Goal: Task Accomplishment & Management: Use online tool/utility

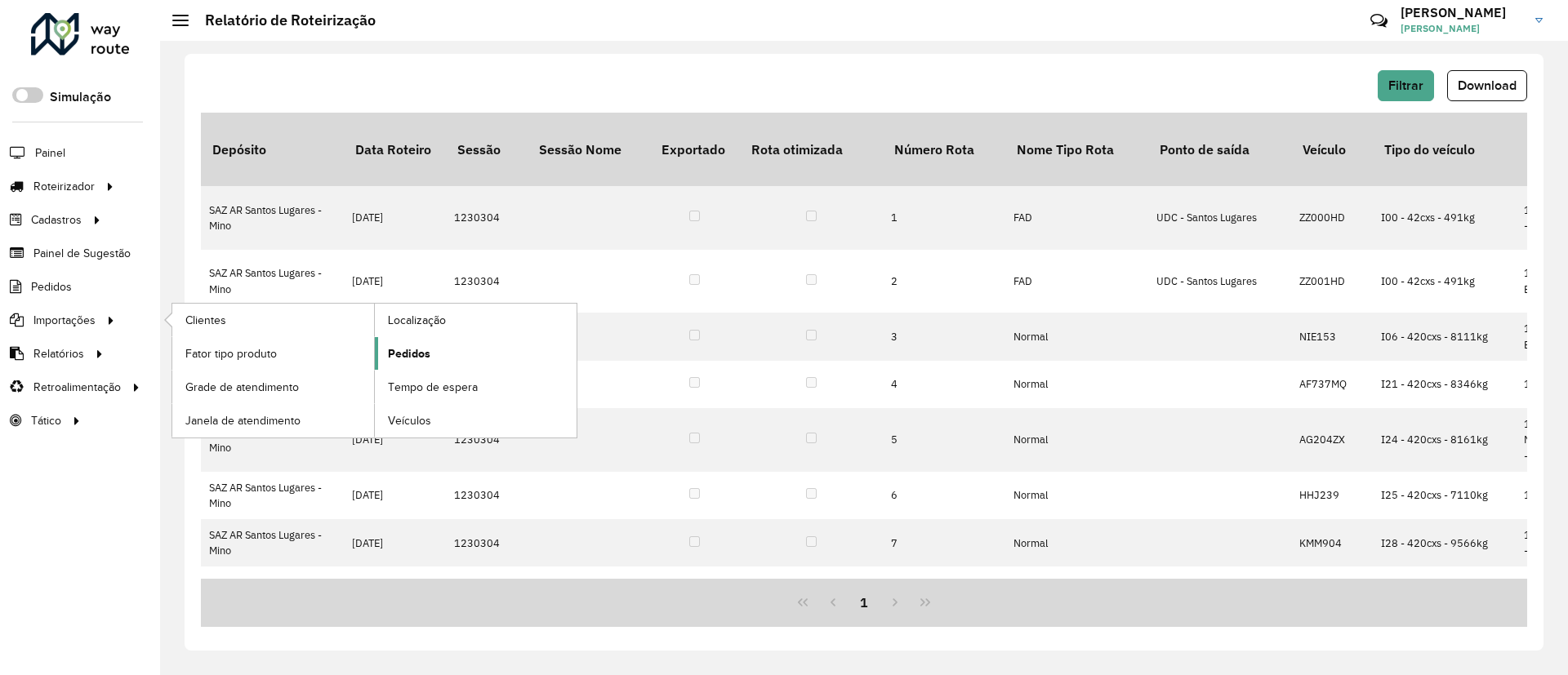
click at [384, 358] on link "Pedidos" at bounding box center [476, 354] width 202 height 32
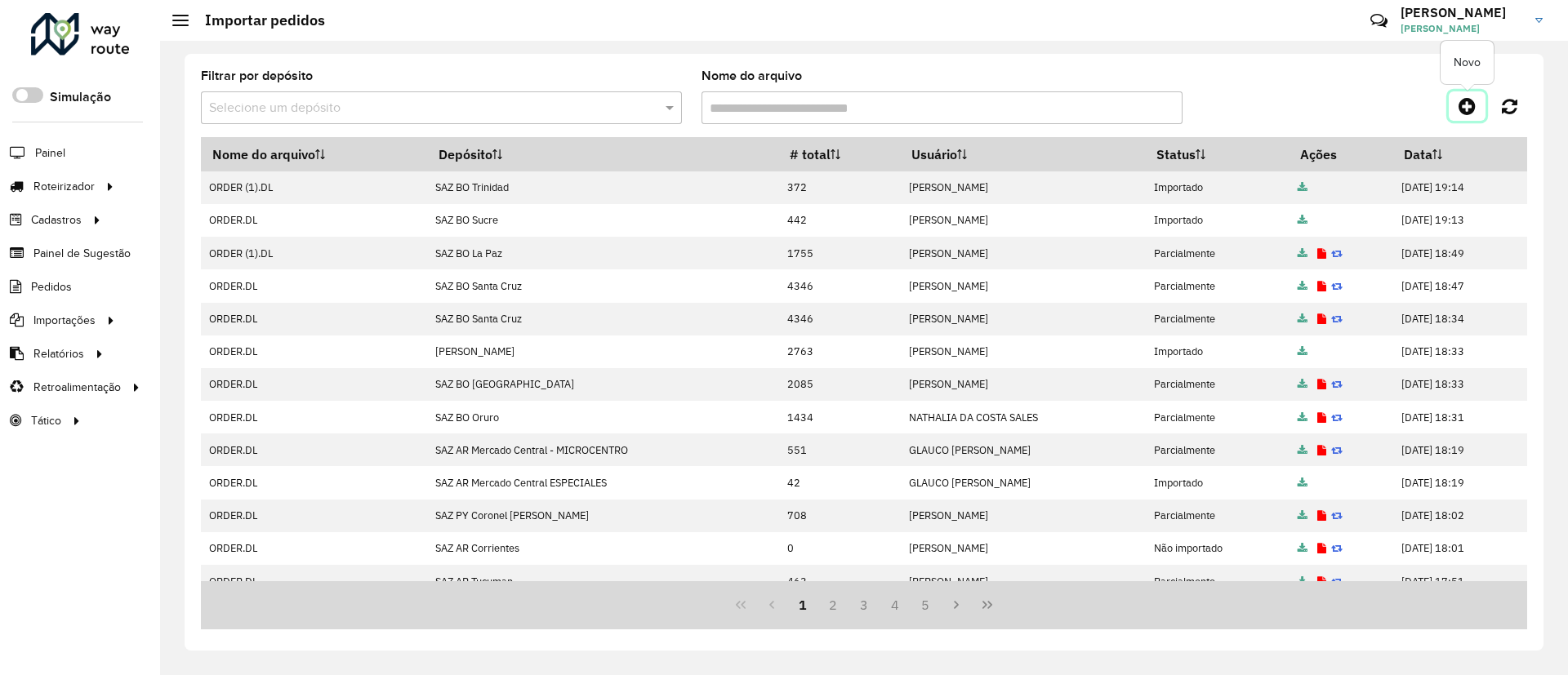
click at [1472, 111] on icon at bounding box center [1467, 106] width 17 height 20
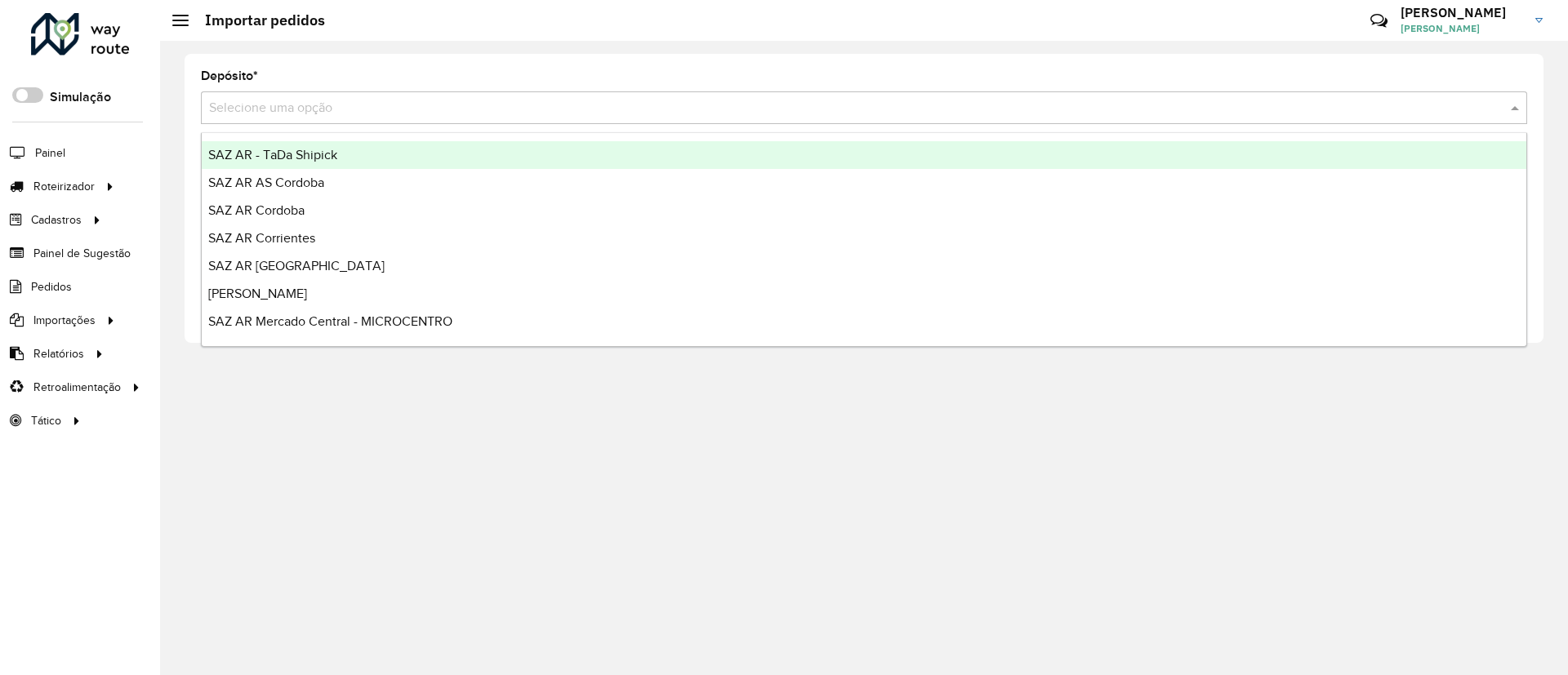
click at [750, 110] on input "text" at bounding box center [847, 109] width 1277 height 20
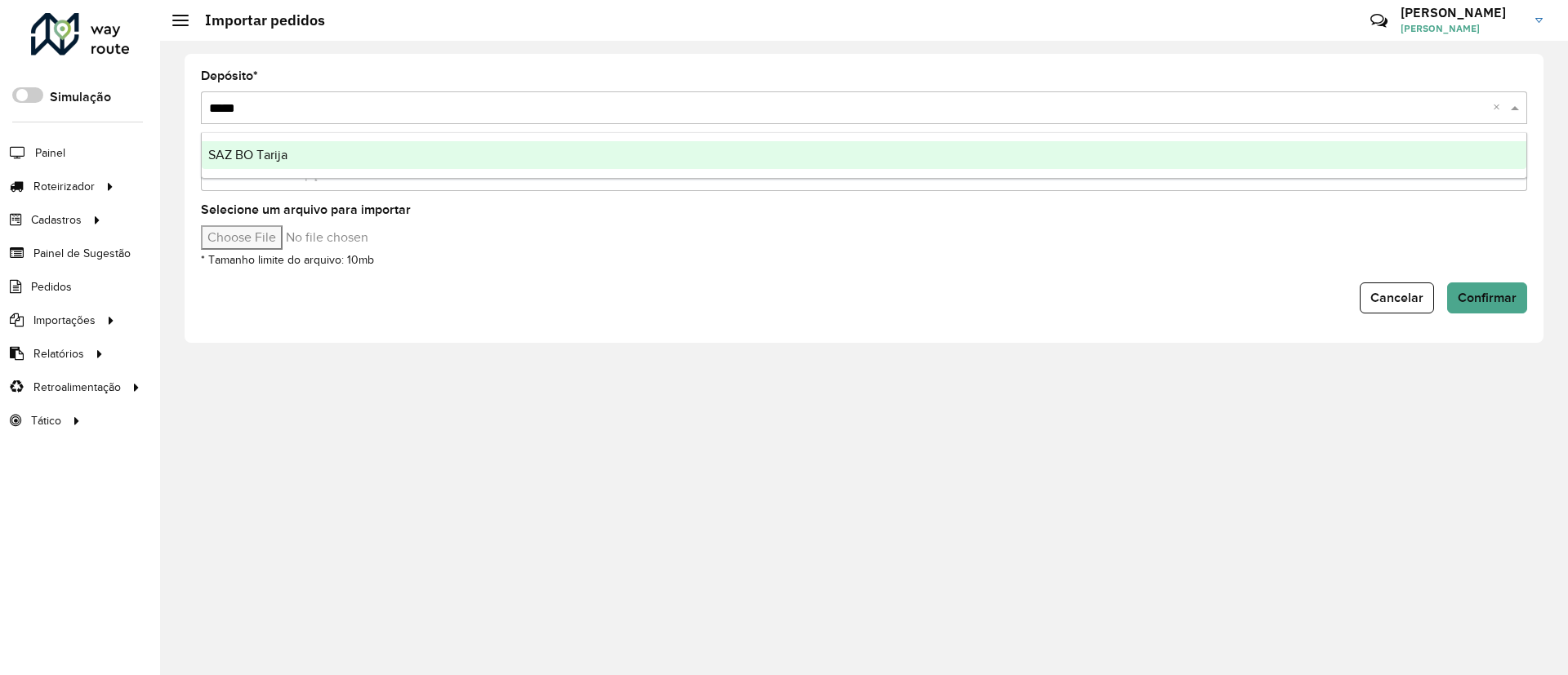
type input "******"
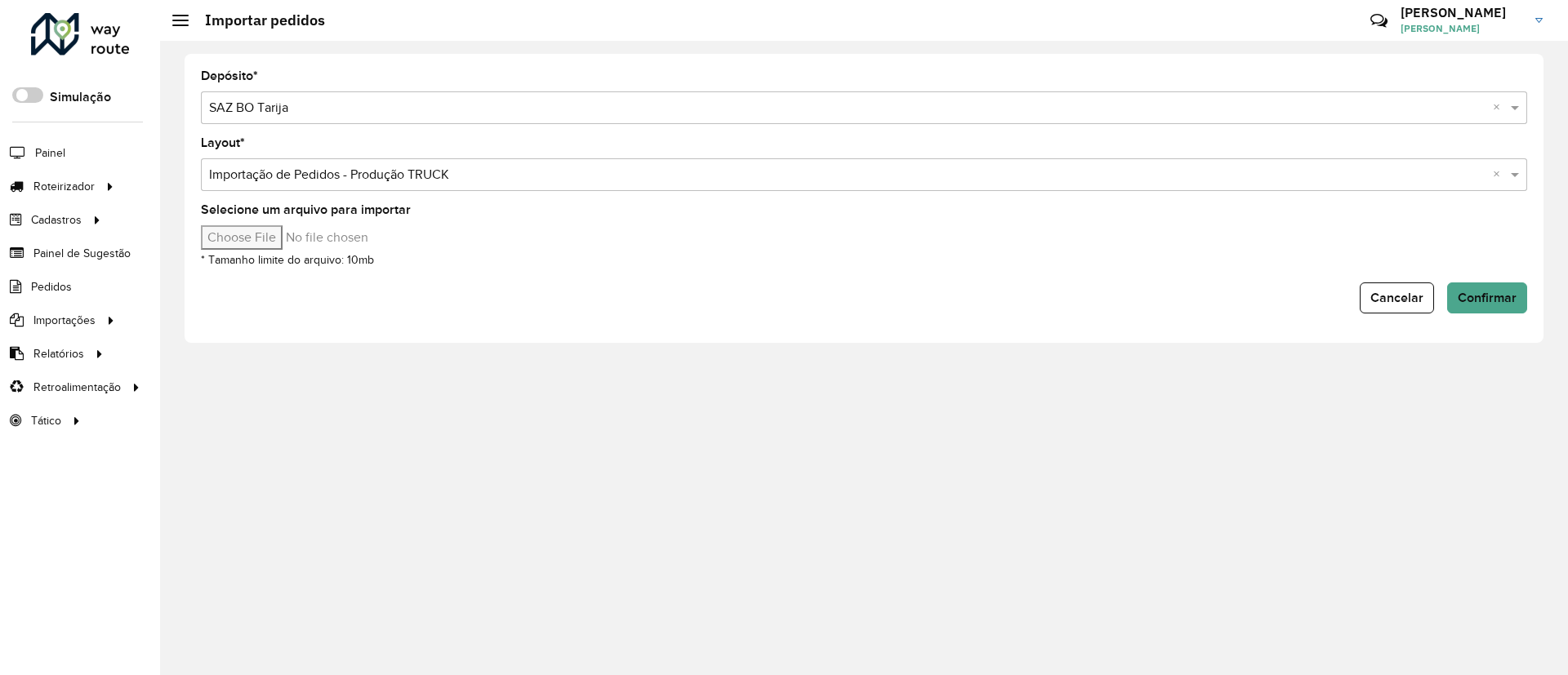
click at [238, 241] on input "Selecione um arquivo para importar" at bounding box center [339, 237] width 277 height 25
type input "**********"
click at [1484, 286] on button "Confirmar" at bounding box center [1487, 297] width 80 height 31
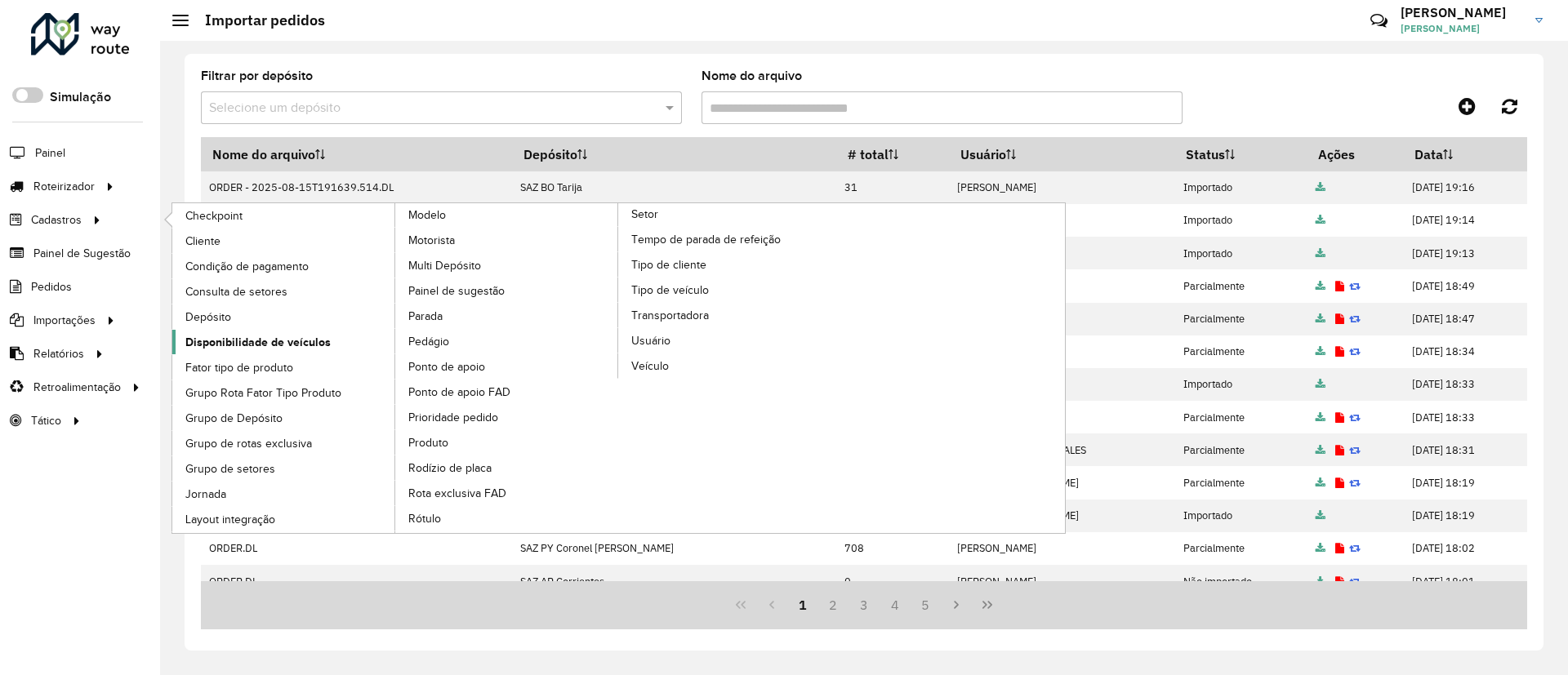
click at [266, 344] on span "Disponibilidade de veículos" at bounding box center [257, 342] width 145 height 17
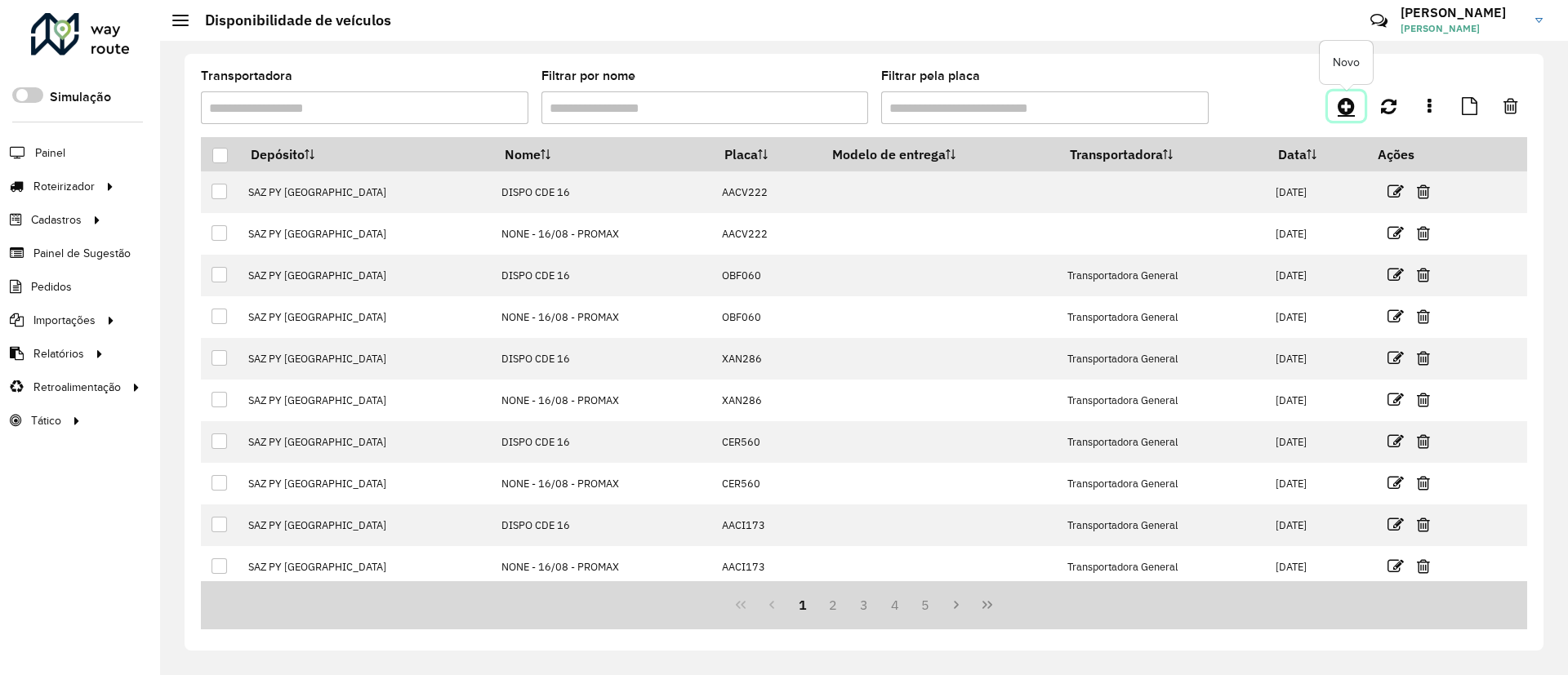
click at [1332, 110] on link at bounding box center [1346, 106] width 37 height 30
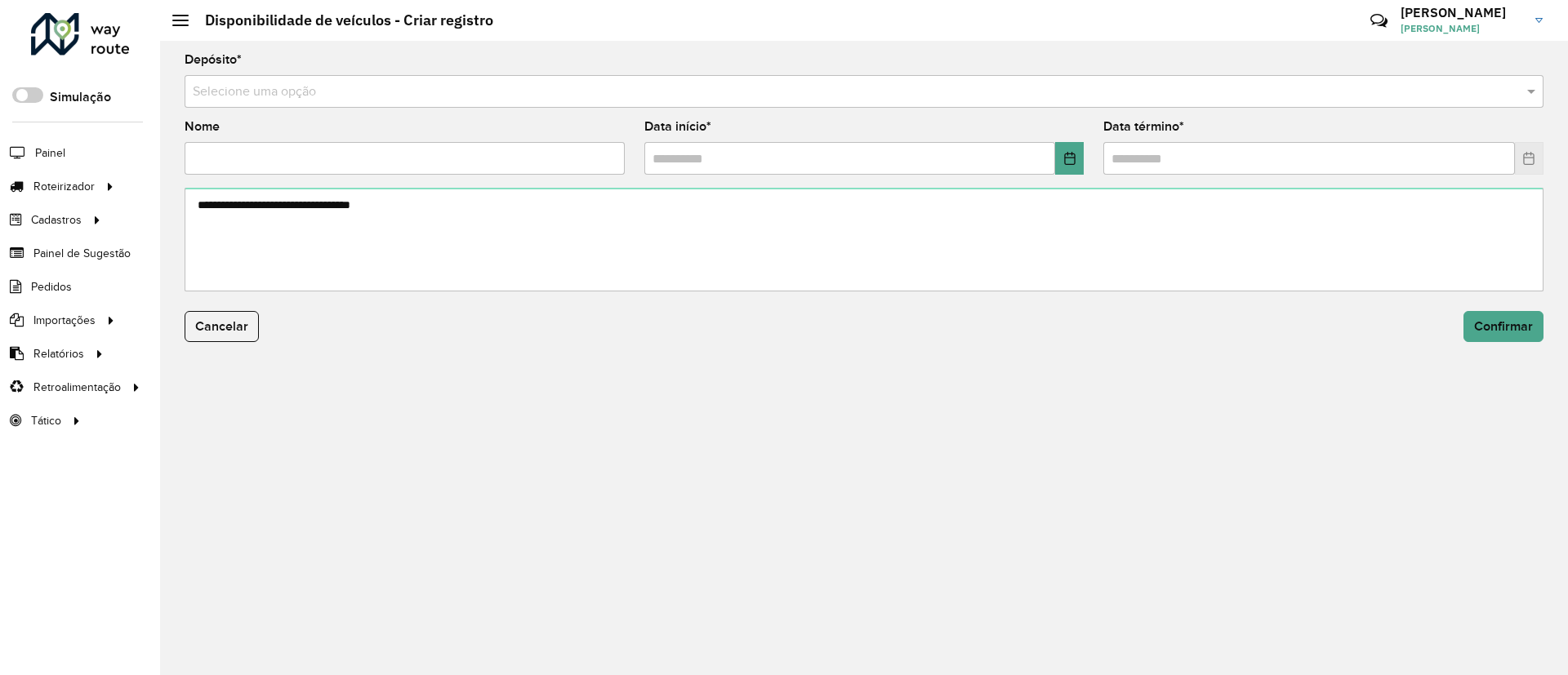
click at [617, 91] on input "text" at bounding box center [847, 92] width 1310 height 20
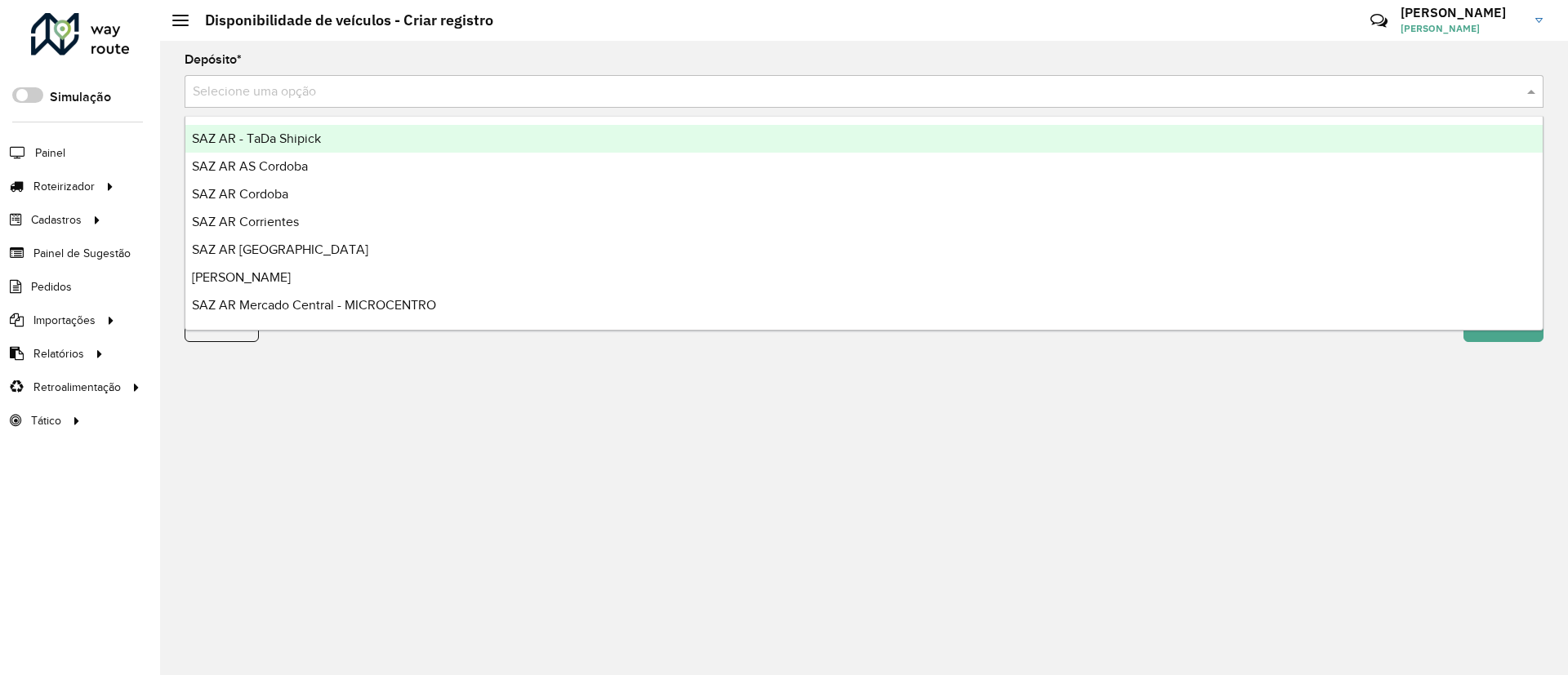
paste input "**********"
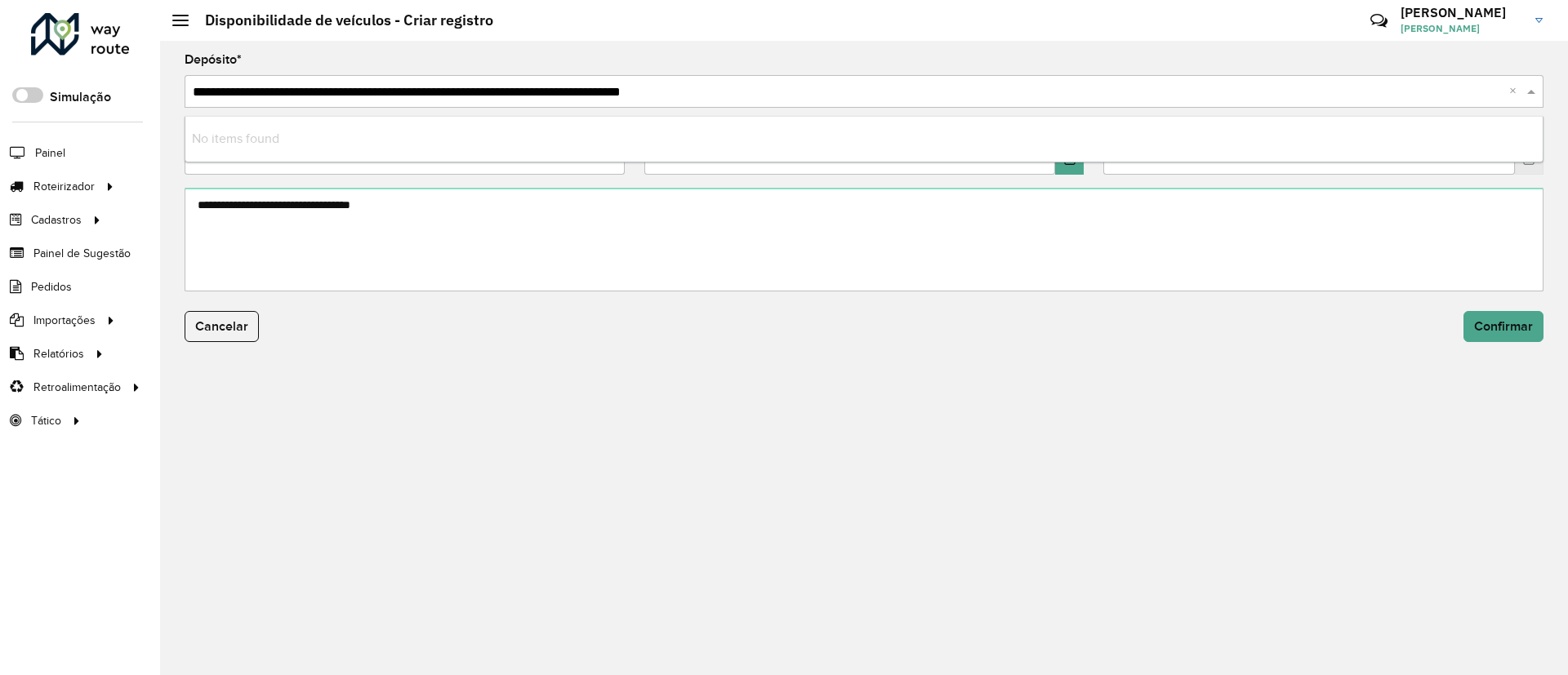
drag, startPoint x: 851, startPoint y: 89, endPoint x: 666, endPoint y: 89, distance: 185.0
click at [666, 89] on input "**********" at bounding box center [847, 92] width 1310 height 20
click at [376, 92] on input "**********" at bounding box center [847, 92] width 1310 height 20
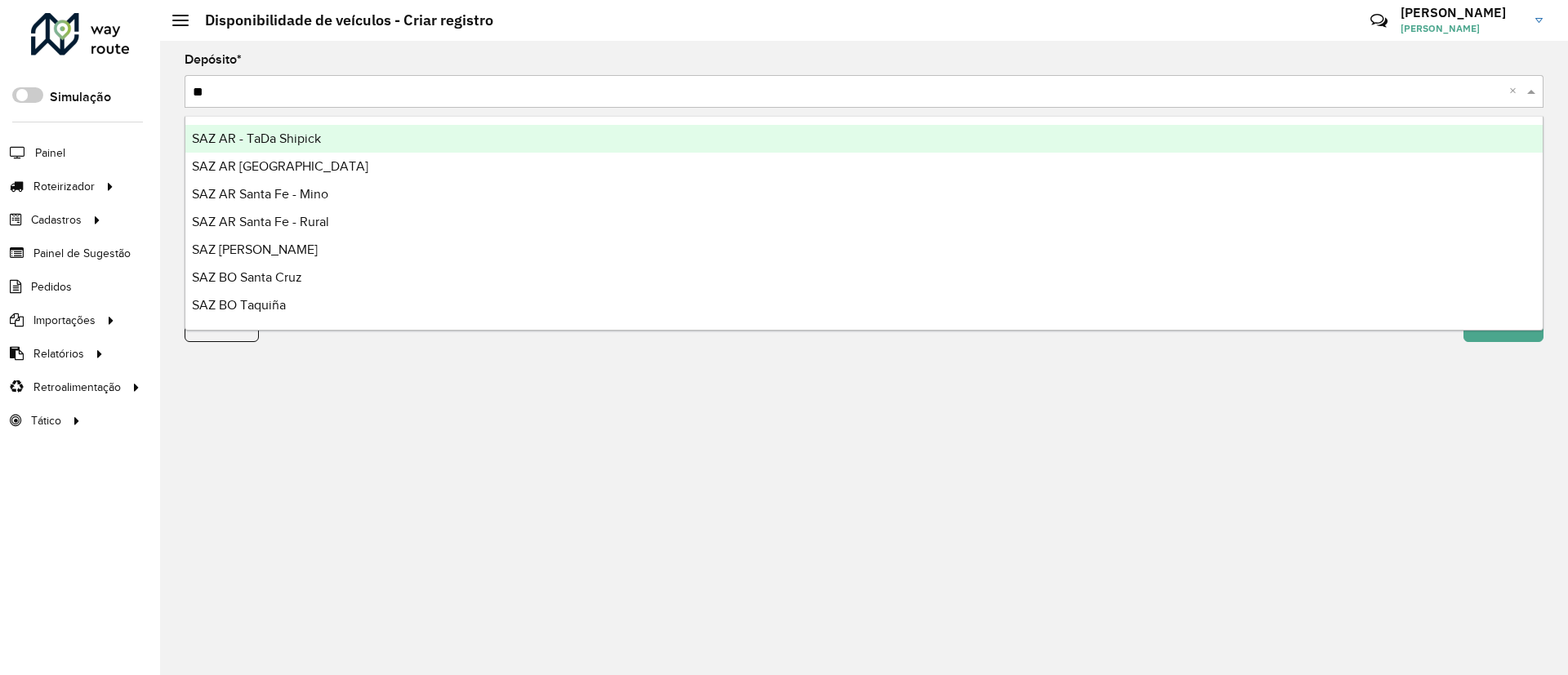
type input "***"
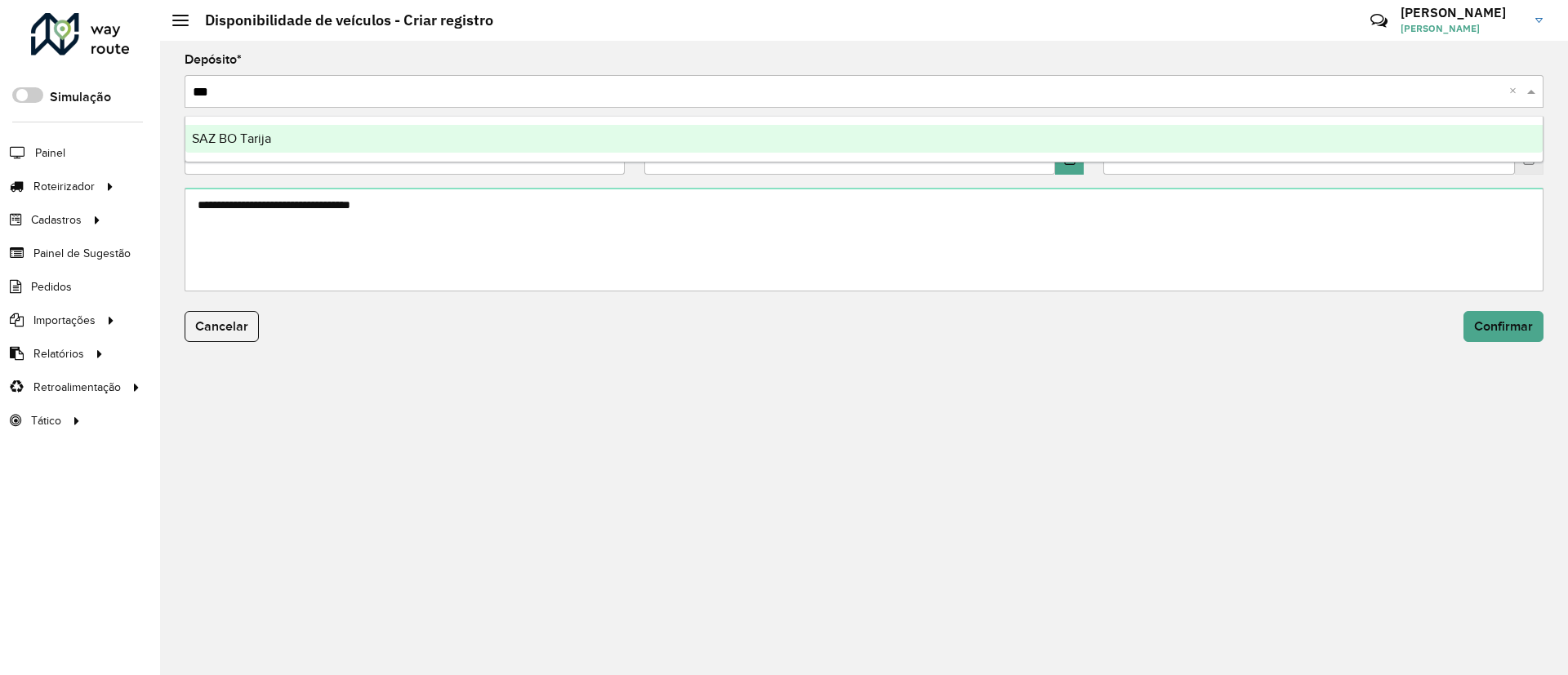
click at [389, 133] on div "SAZ BO Tarija" at bounding box center [864, 138] width 1357 height 28
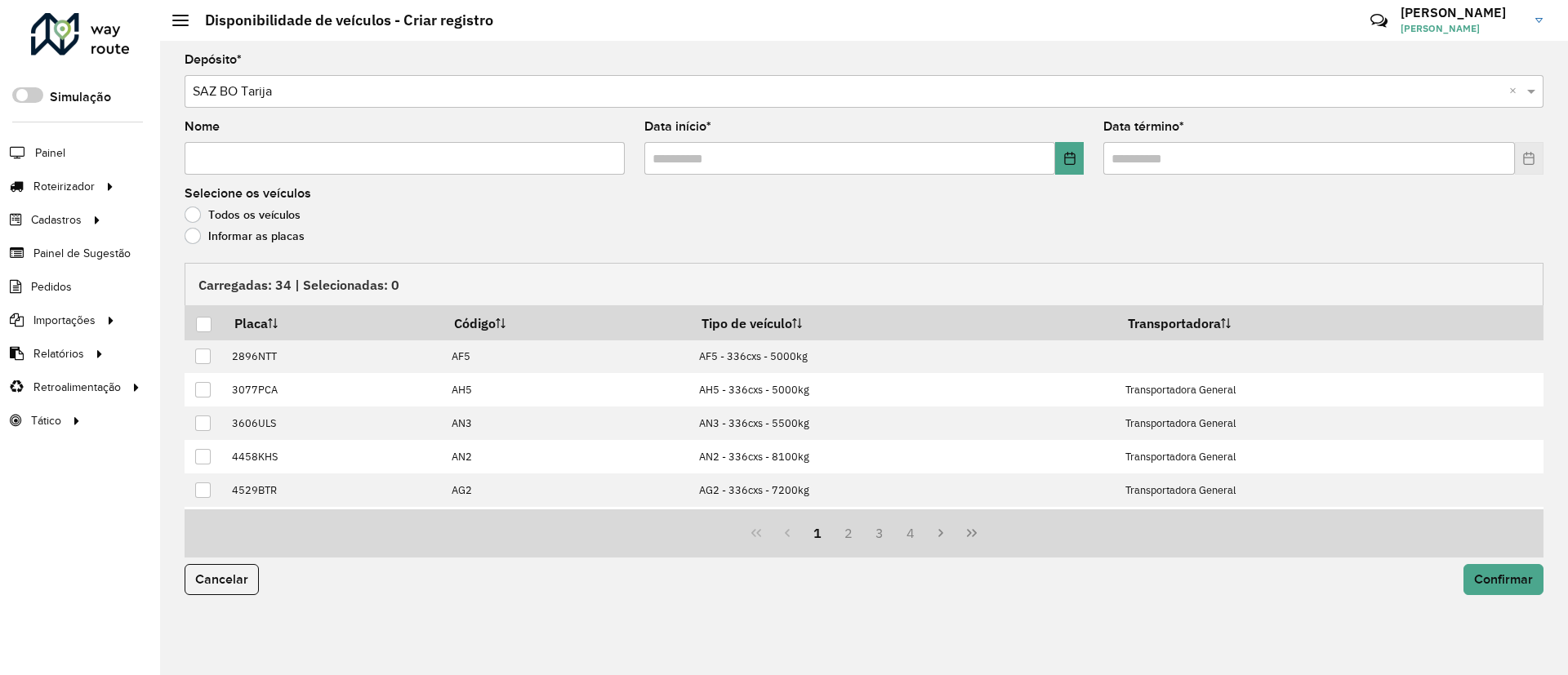
click at [407, 162] on input "Nome" at bounding box center [405, 158] width 440 height 32
type input "**********"
click at [1072, 143] on button "Choose Date" at bounding box center [1069, 158] width 29 height 32
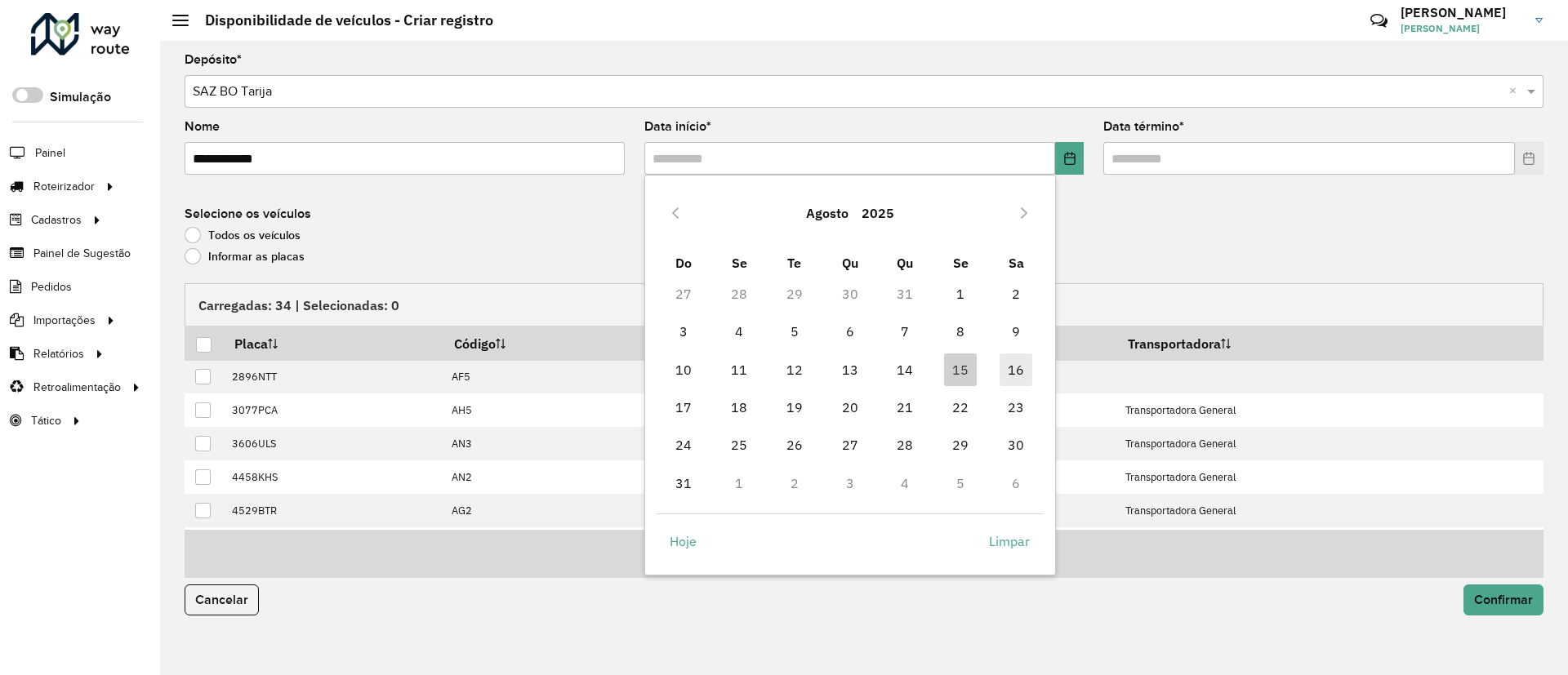
click at [1026, 364] on span "16" at bounding box center [1015, 370] width 32 height 32
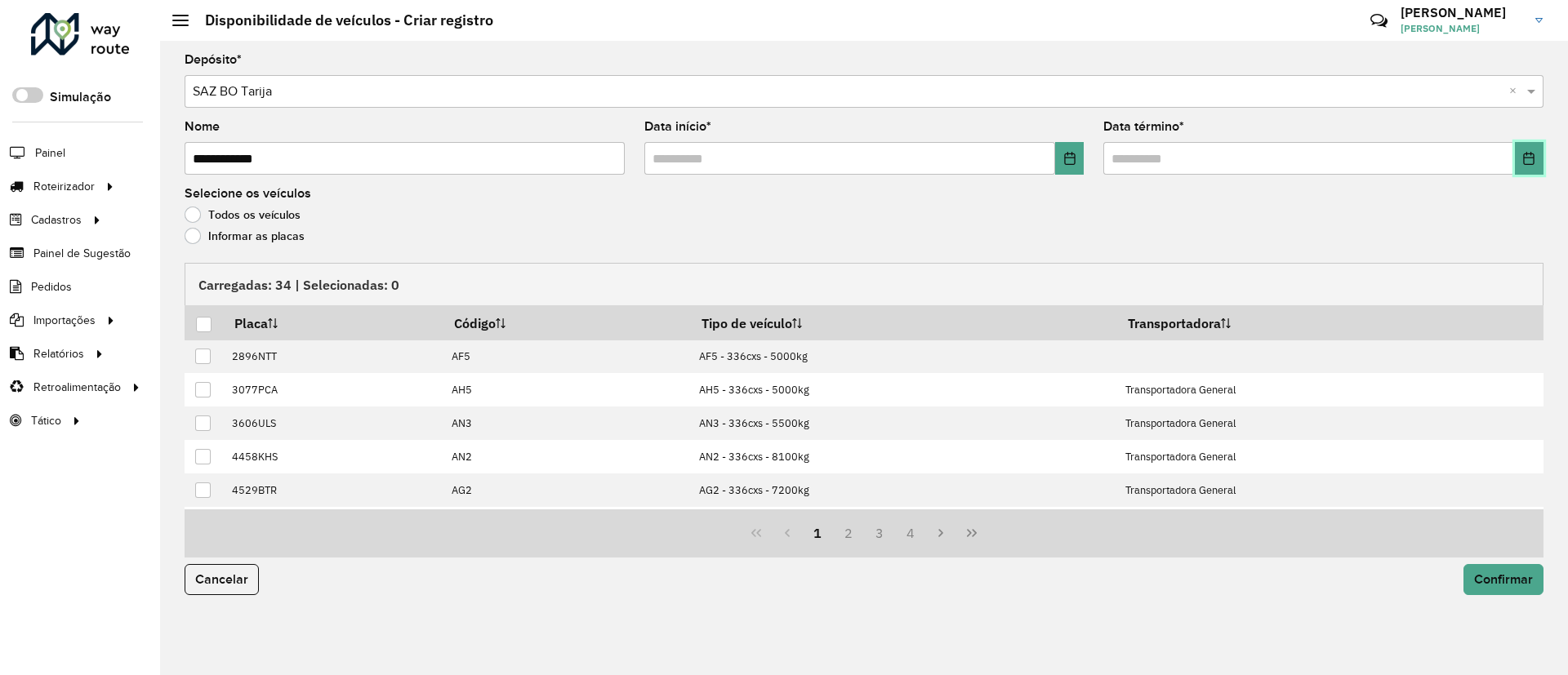
click at [1526, 155] on icon "Choose Date" at bounding box center [1529, 158] width 13 height 13
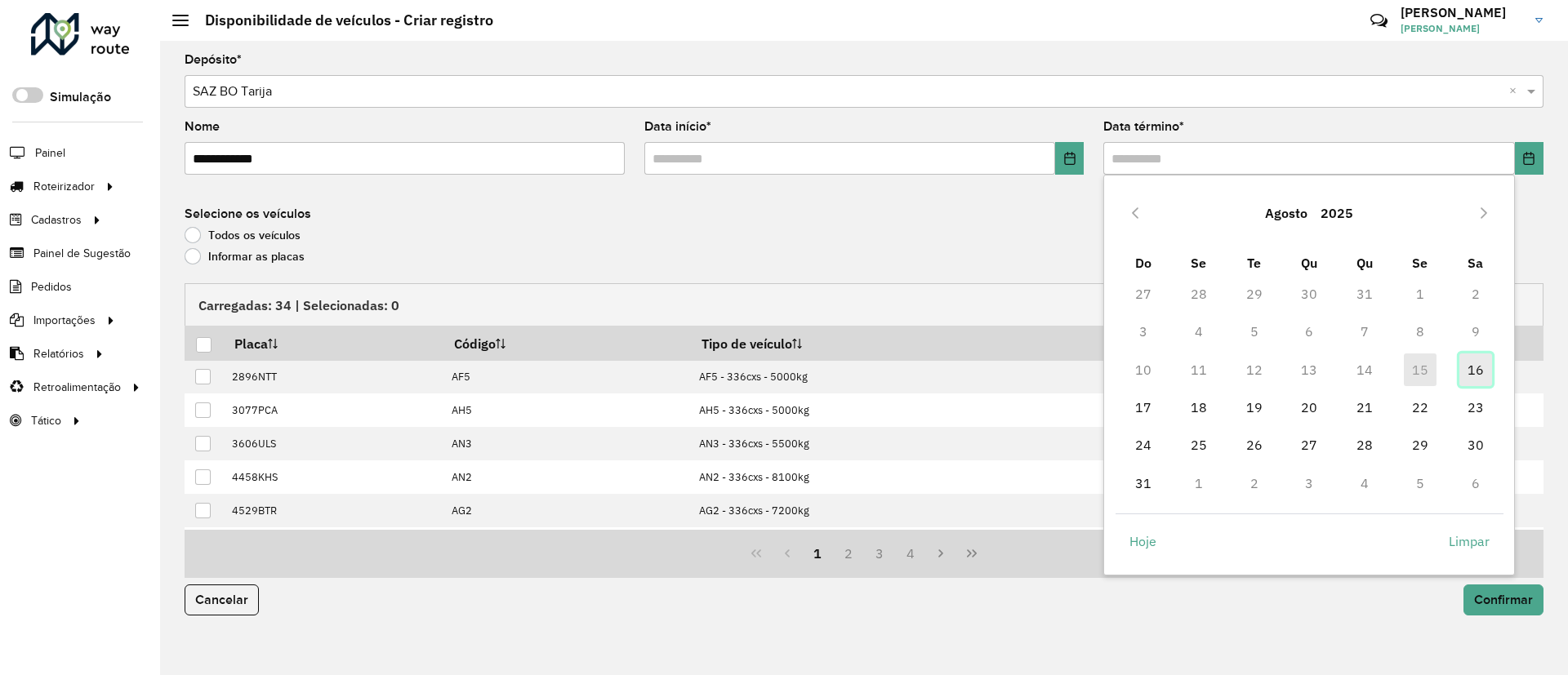
click at [1482, 357] on span "16" at bounding box center [1476, 370] width 32 height 32
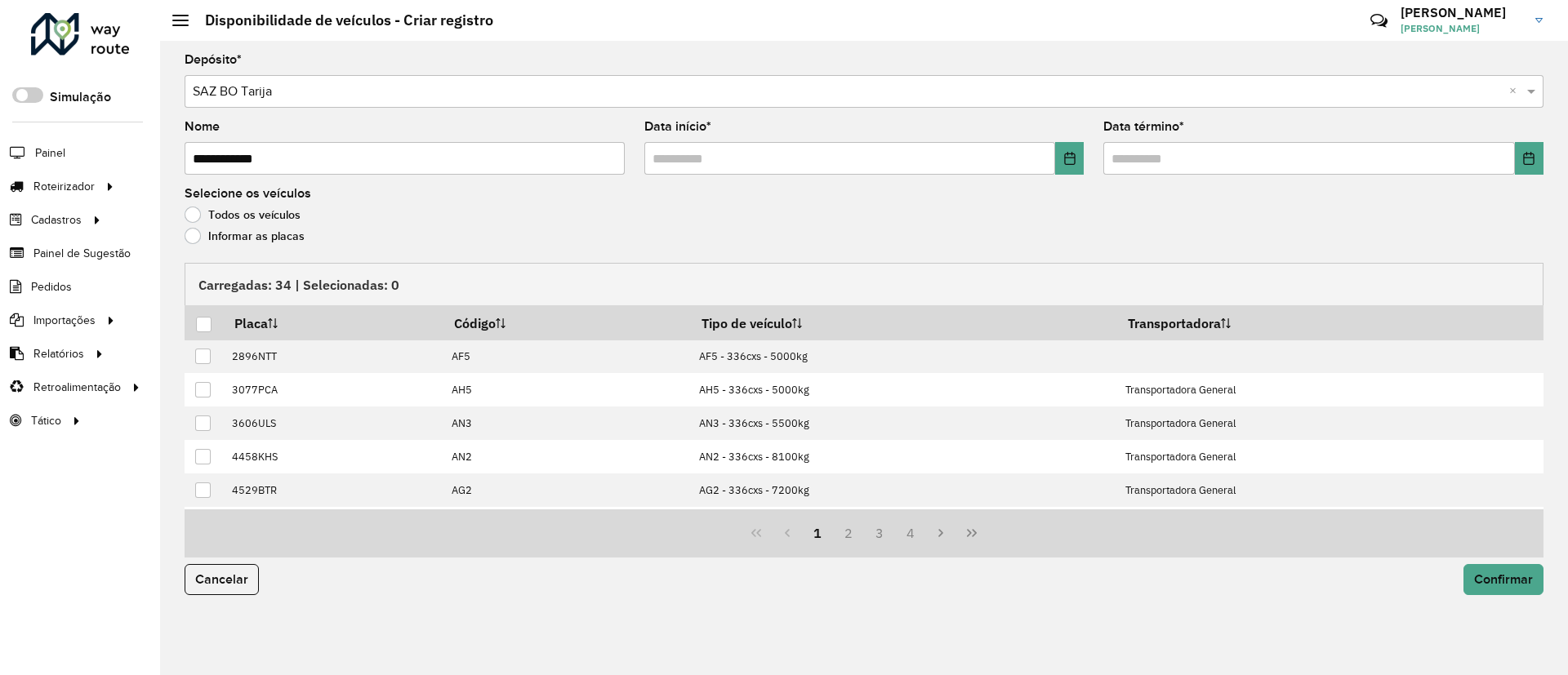
click at [222, 231] on label "Informar as placas" at bounding box center [245, 235] width 120 height 16
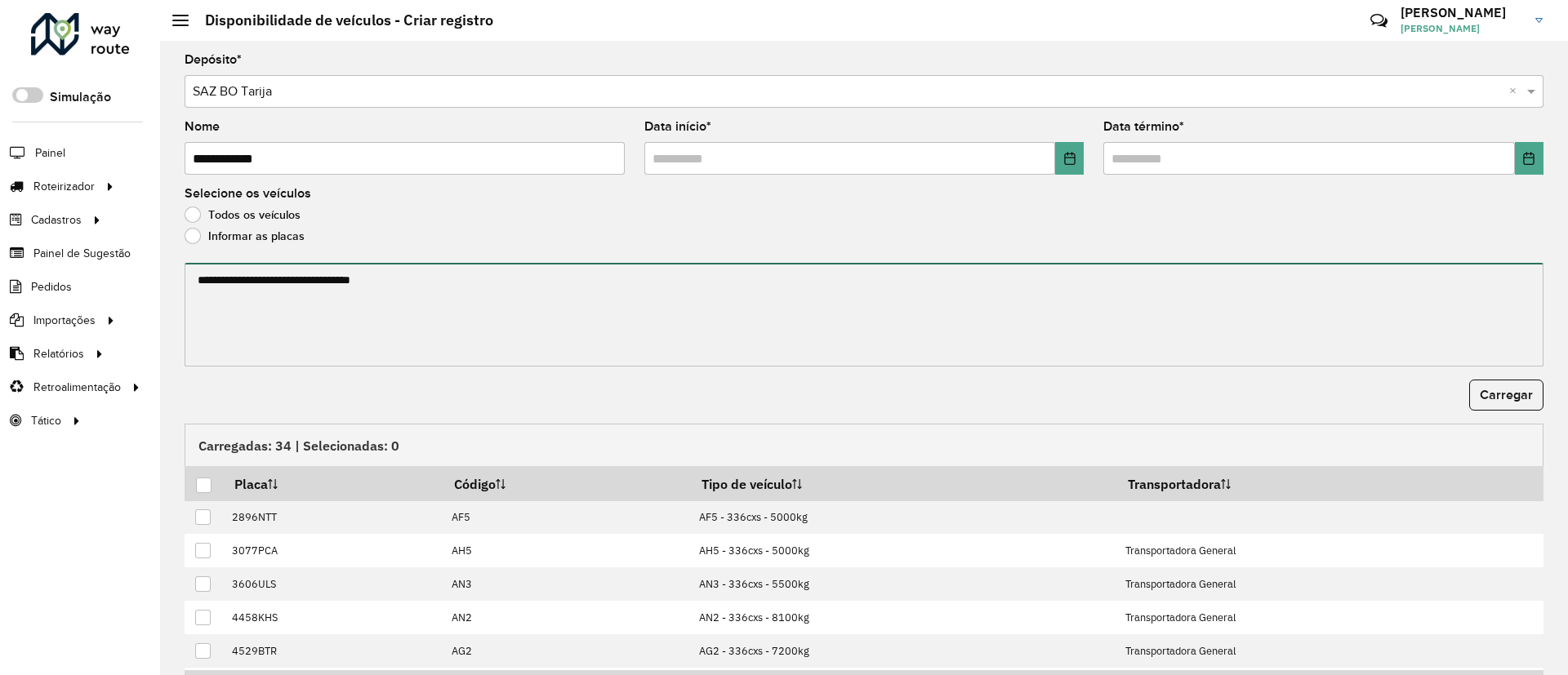
click at [238, 293] on textarea at bounding box center [864, 315] width 1358 height 104
paste textarea "******* ******* ******* ******* ******* ******* ******* ******* ******* *******…"
type textarea "******* ******* ******* ******* ******* ******* ******* ******* ******* *******…"
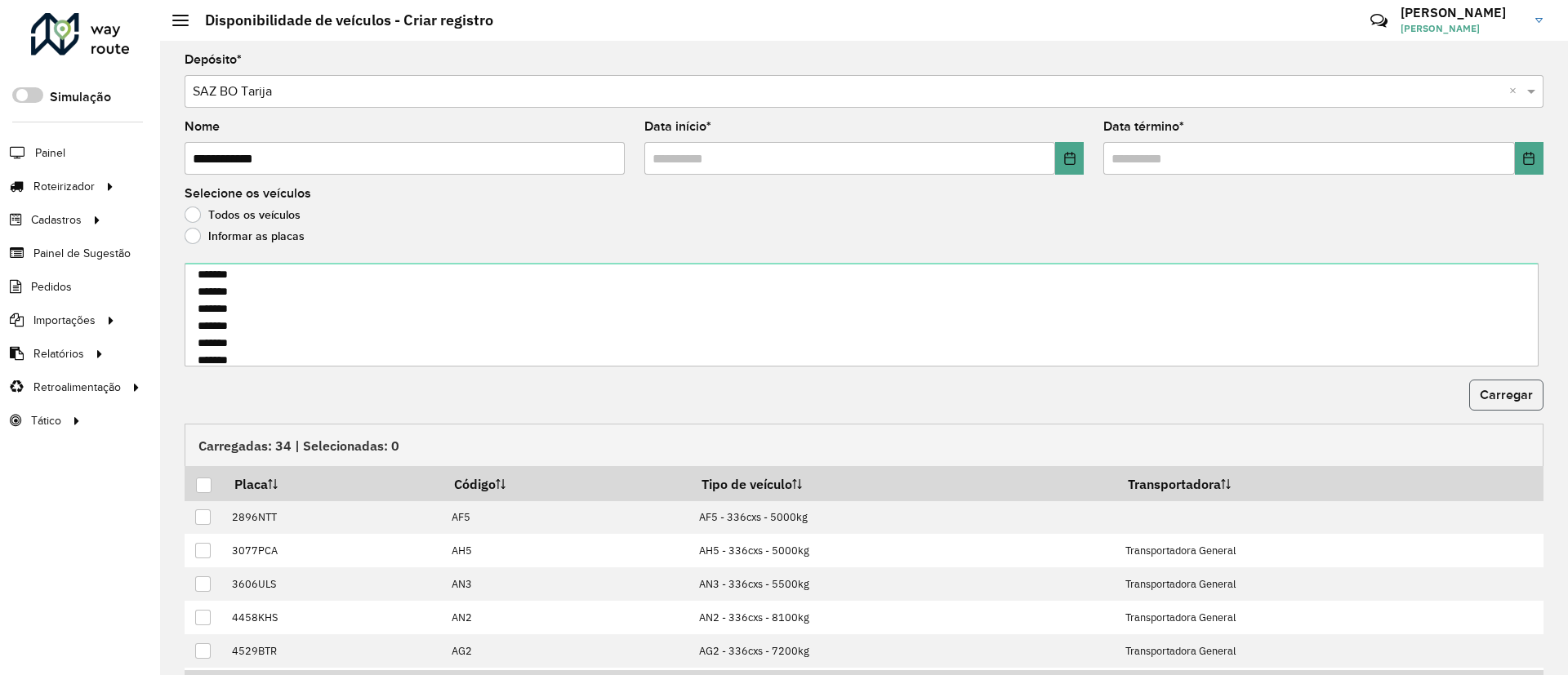
click at [1507, 398] on span "Carregar" at bounding box center [1506, 395] width 53 height 14
click at [201, 490] on div at bounding box center [204, 485] width 15 height 15
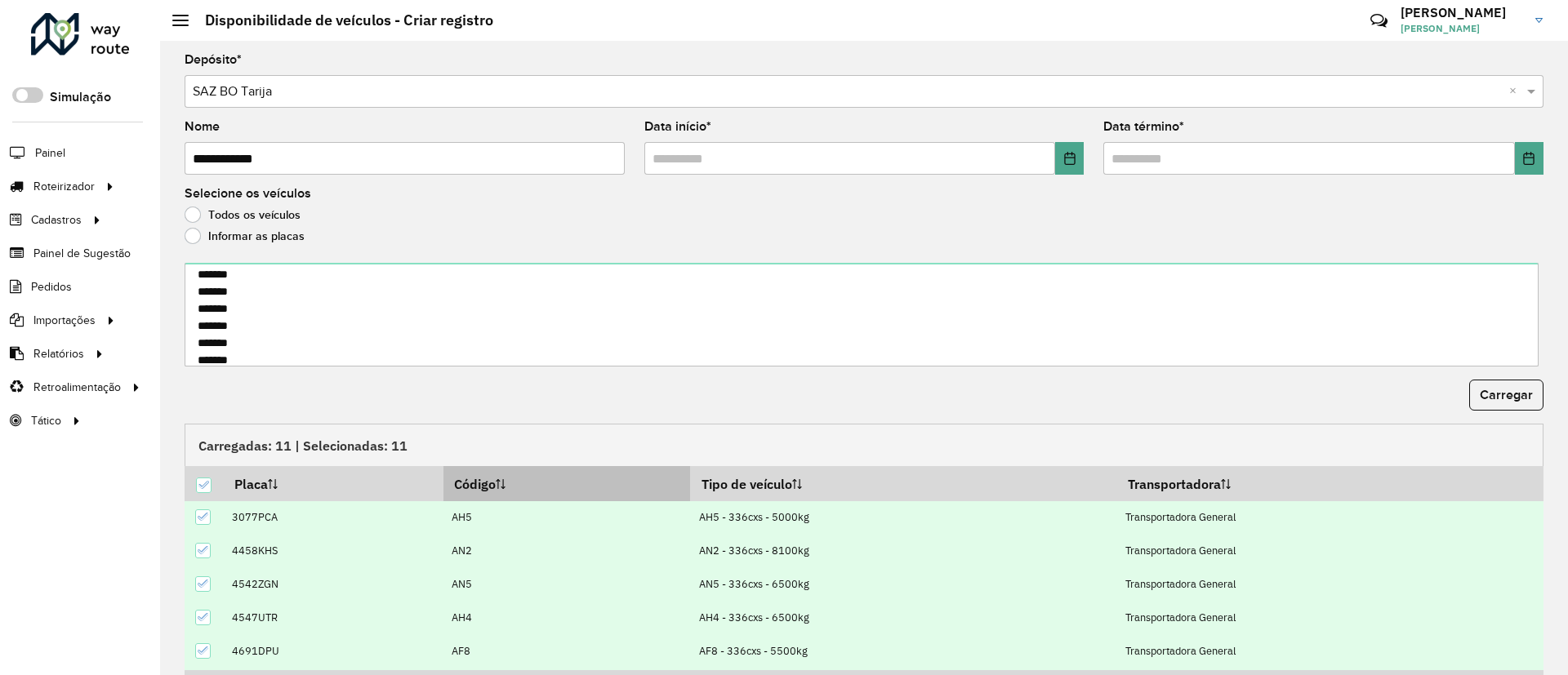
scroll to position [100, 0]
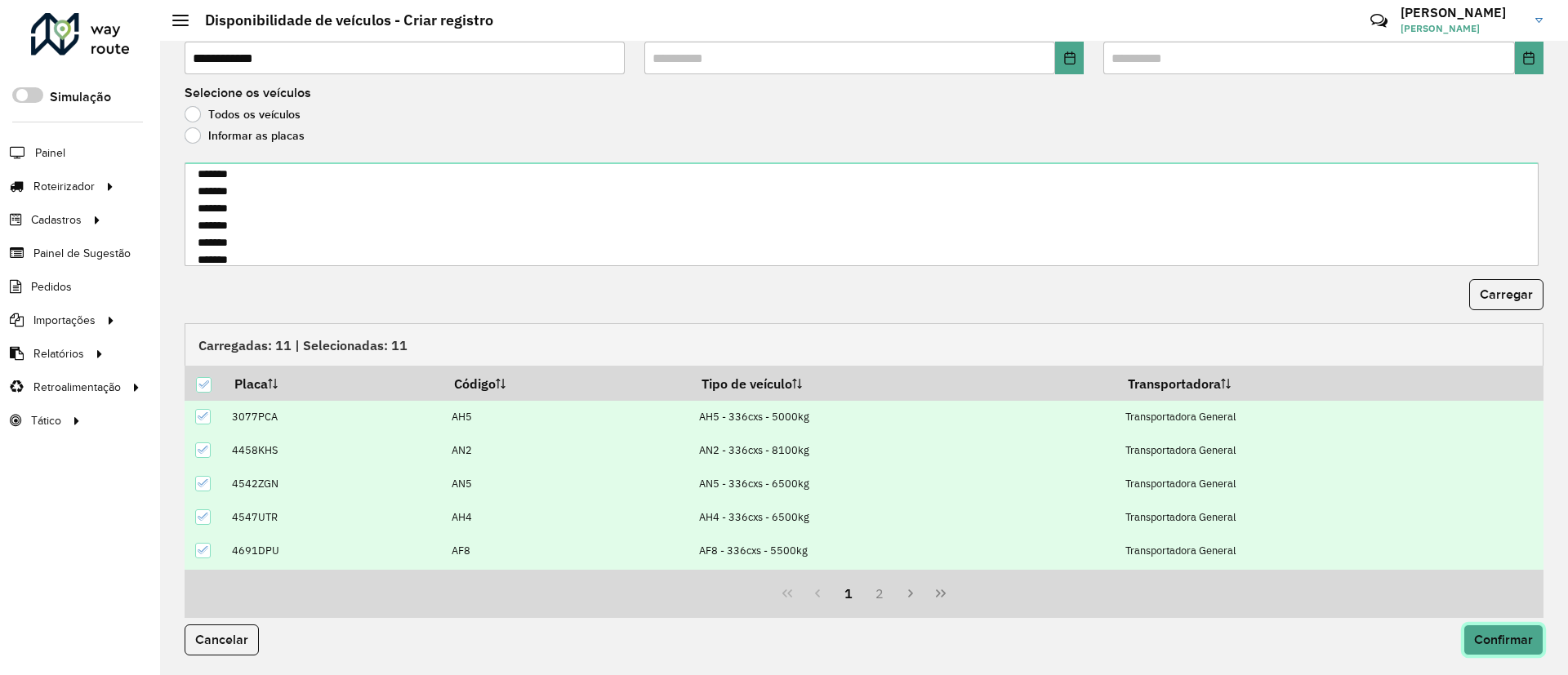
click at [1534, 652] on button "Confirmar" at bounding box center [1503, 640] width 80 height 31
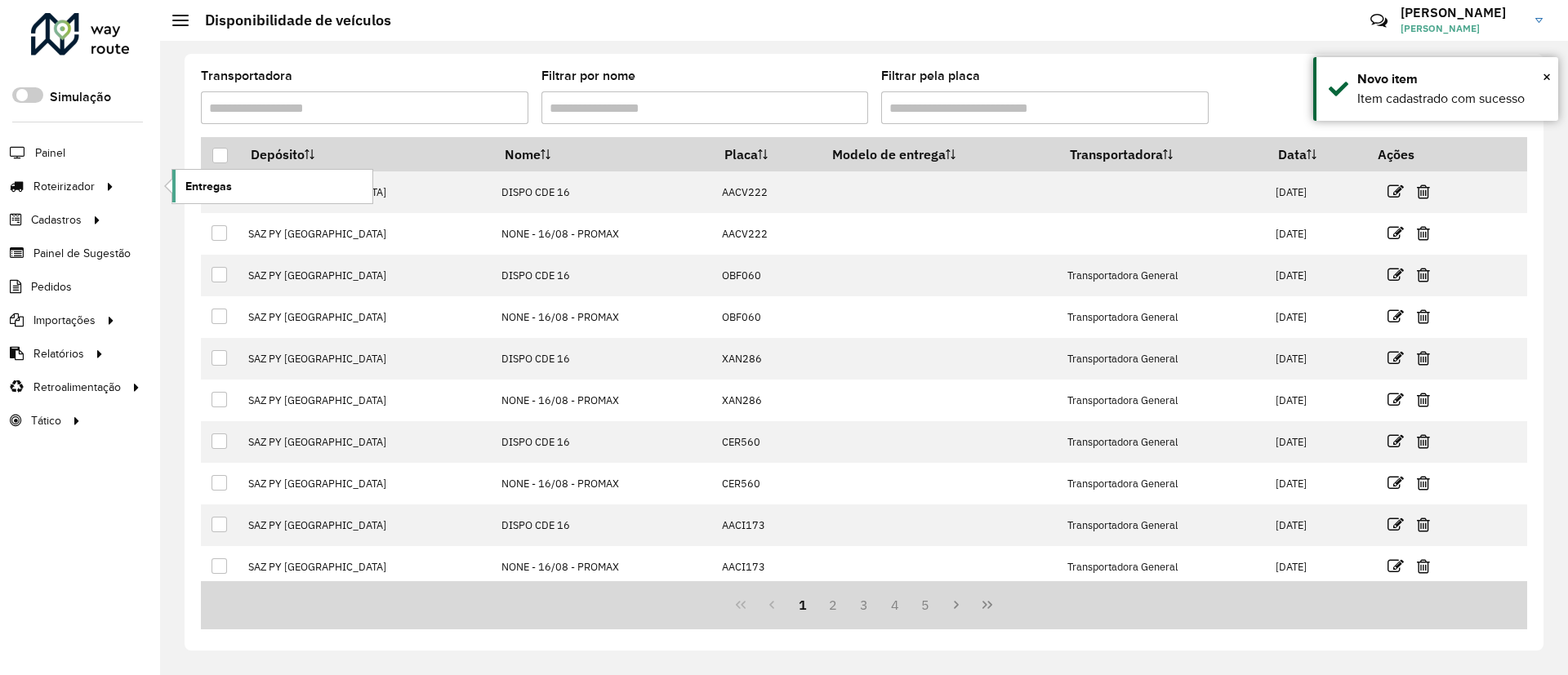
click at [200, 181] on span "Entregas" at bounding box center [208, 187] width 47 height 17
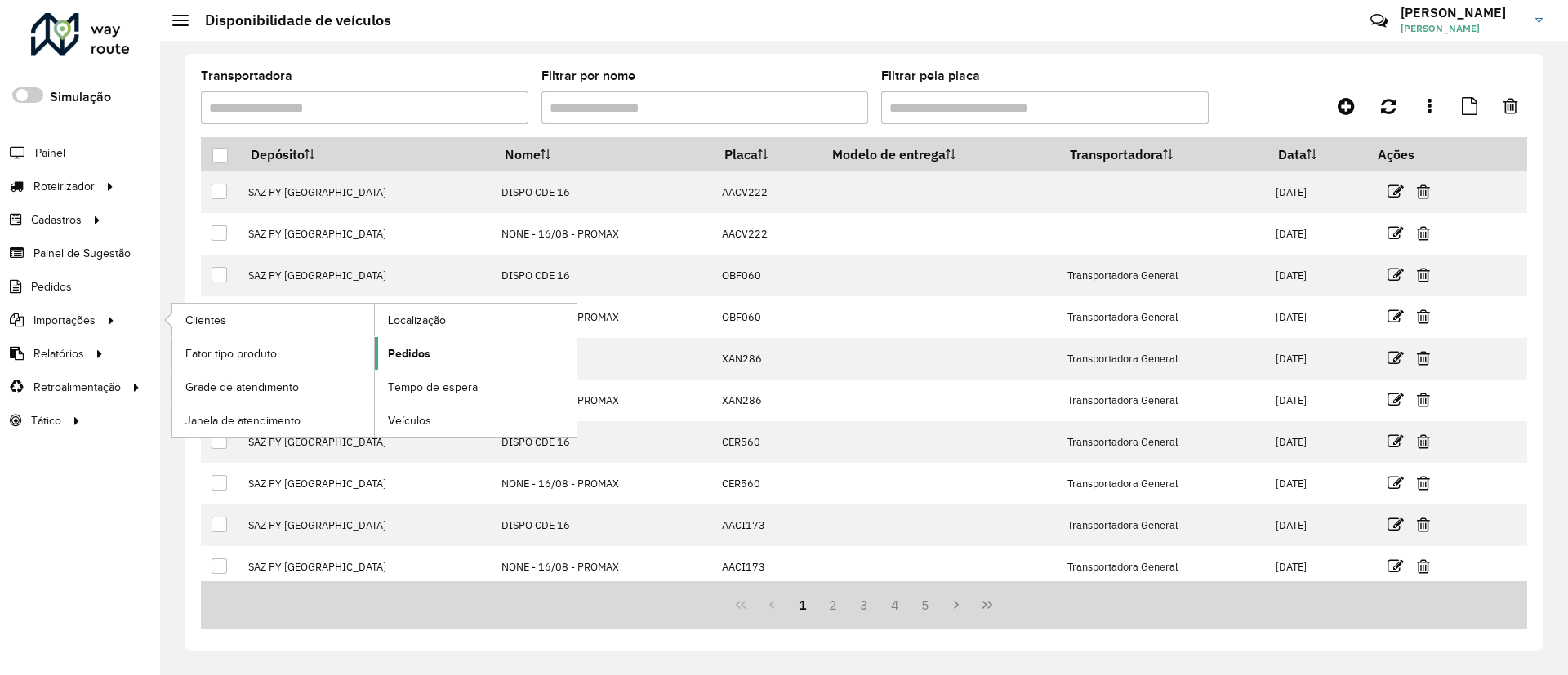
click at [395, 345] on span "Pedidos" at bounding box center [409, 354] width 43 height 17
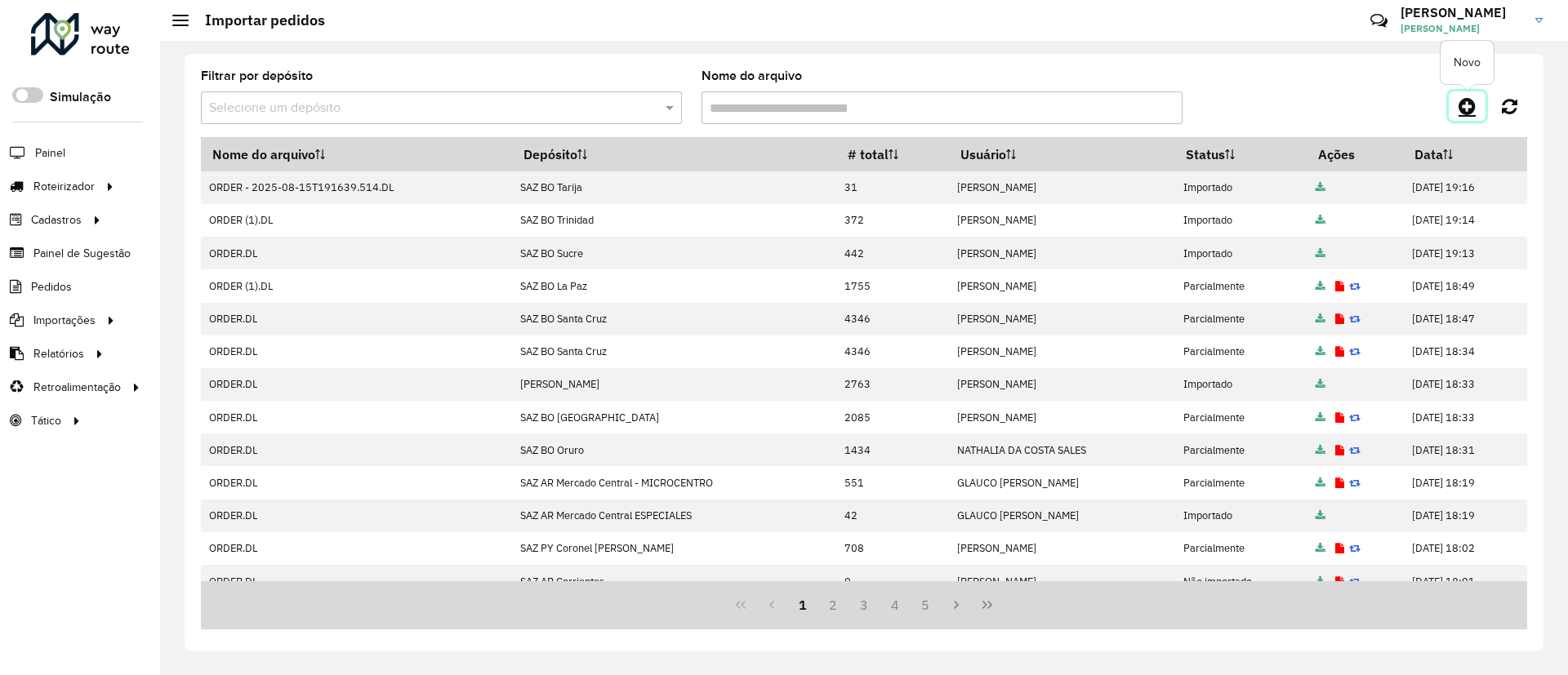
click at [1467, 99] on icon at bounding box center [1467, 106] width 17 height 20
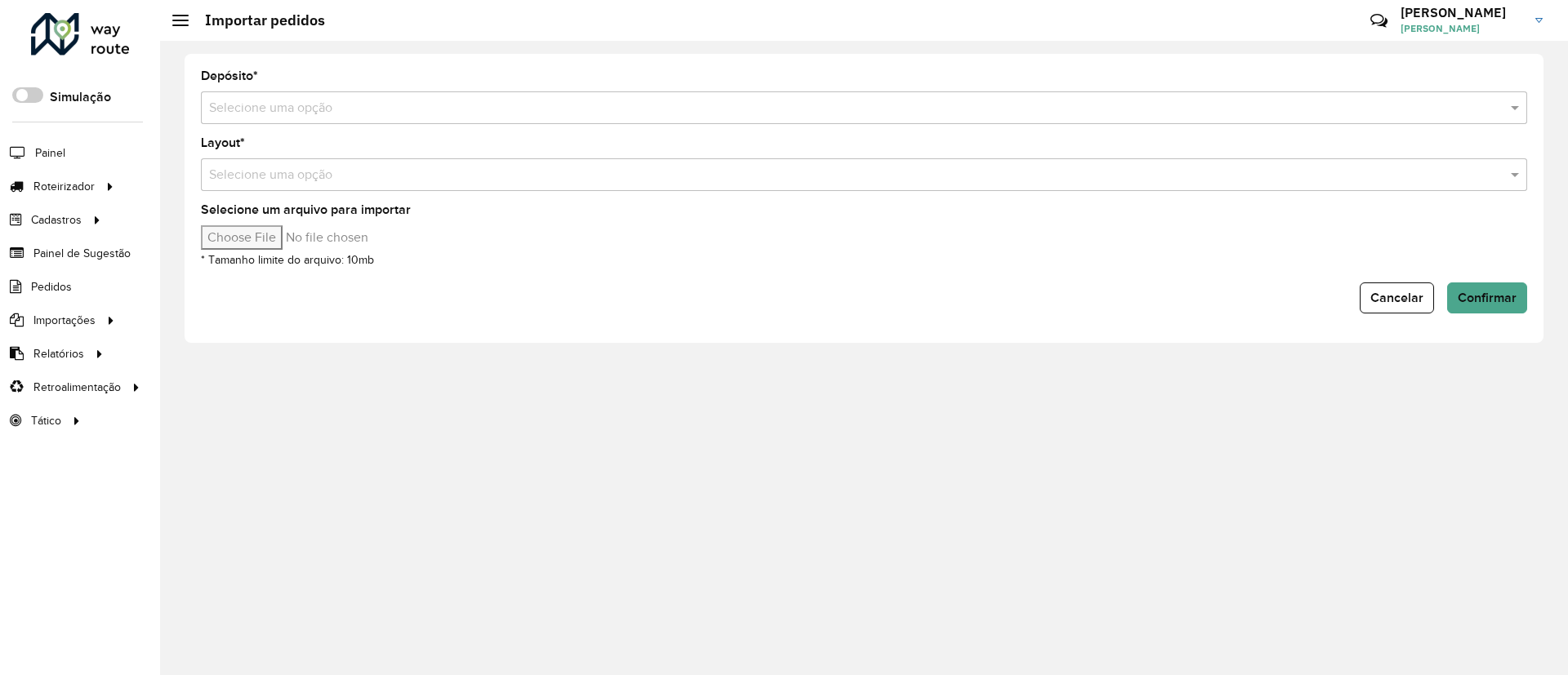
click at [570, 110] on input "text" at bounding box center [847, 109] width 1277 height 20
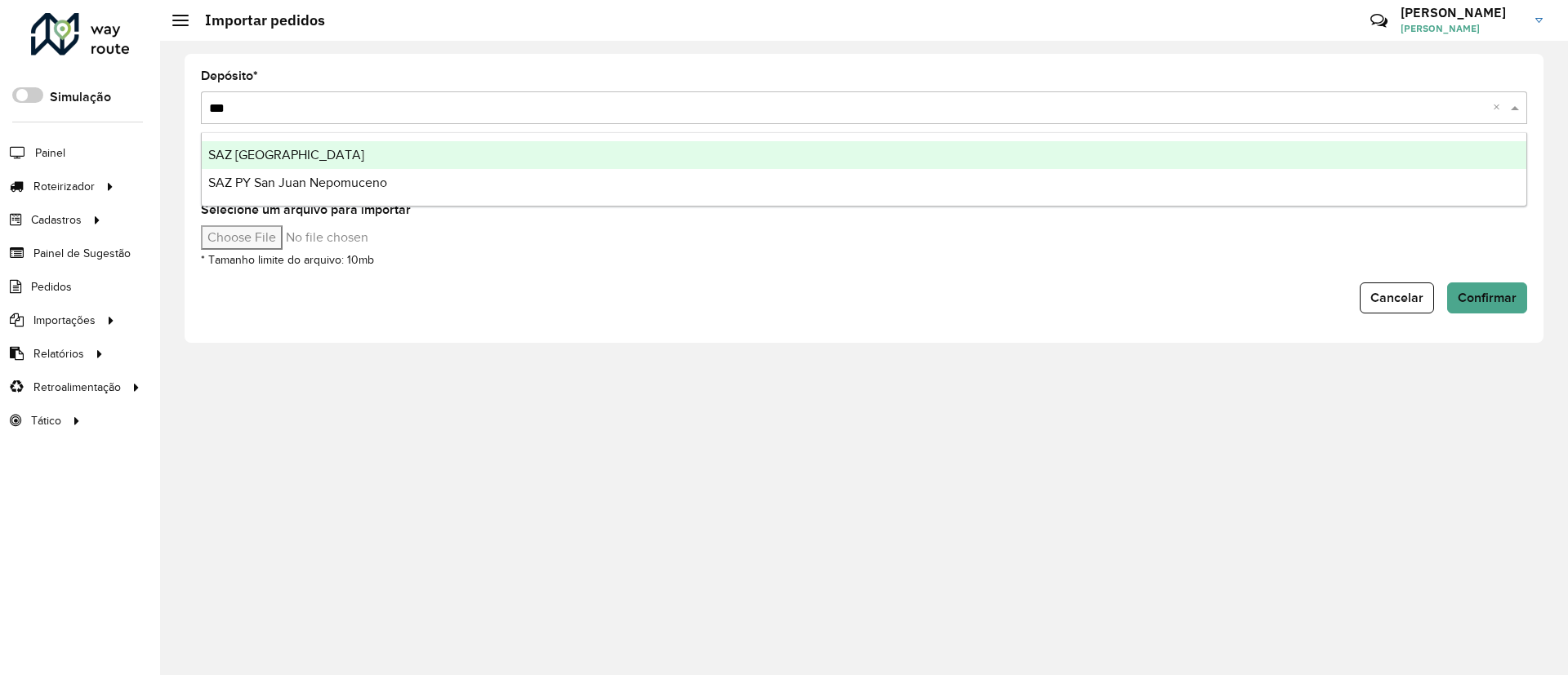
type input "****"
click at [571, 162] on div "SAZ [GEOGRAPHIC_DATA]" at bounding box center [864, 154] width 1324 height 28
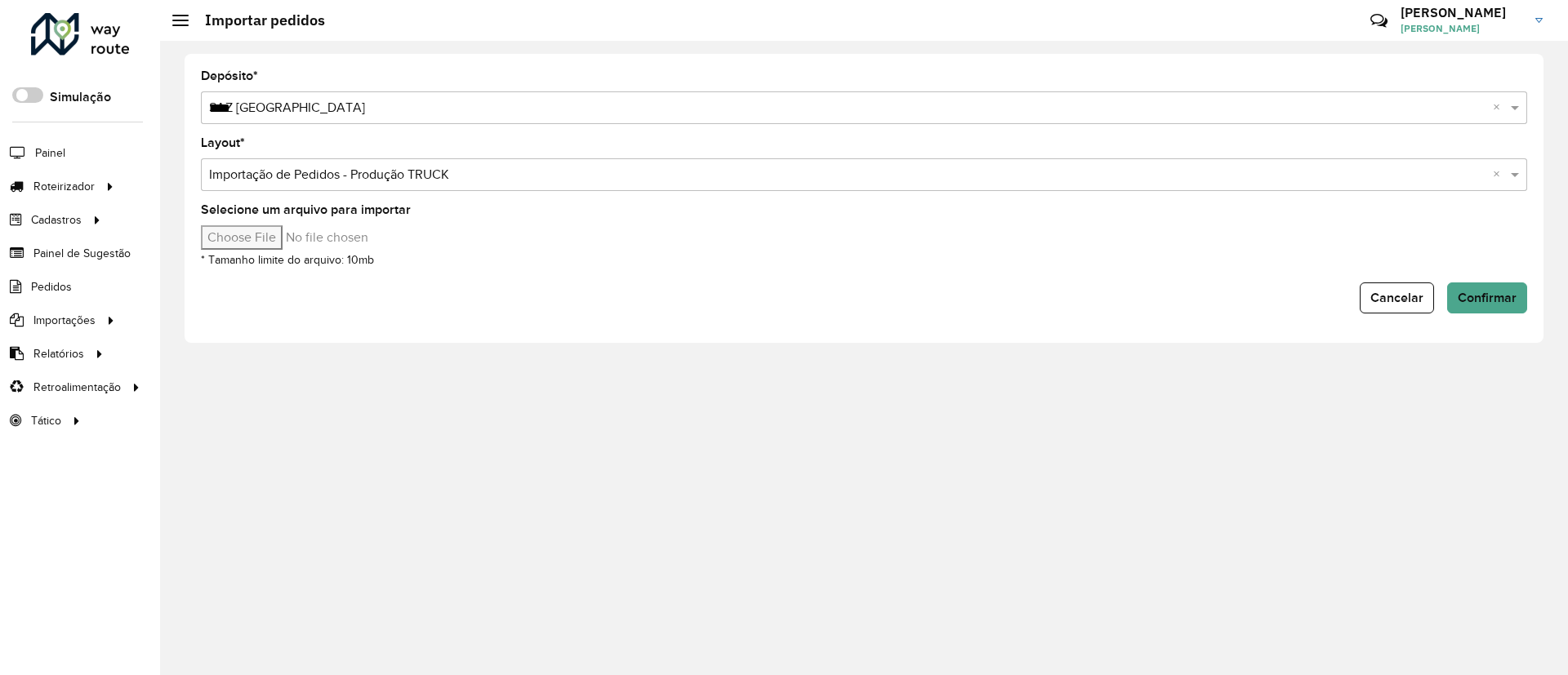
click at [263, 248] on input "Selecione um arquivo para importar" at bounding box center [339, 237] width 277 height 25
type input "**********"
click at [1481, 289] on button "Confirmar" at bounding box center [1487, 297] width 80 height 31
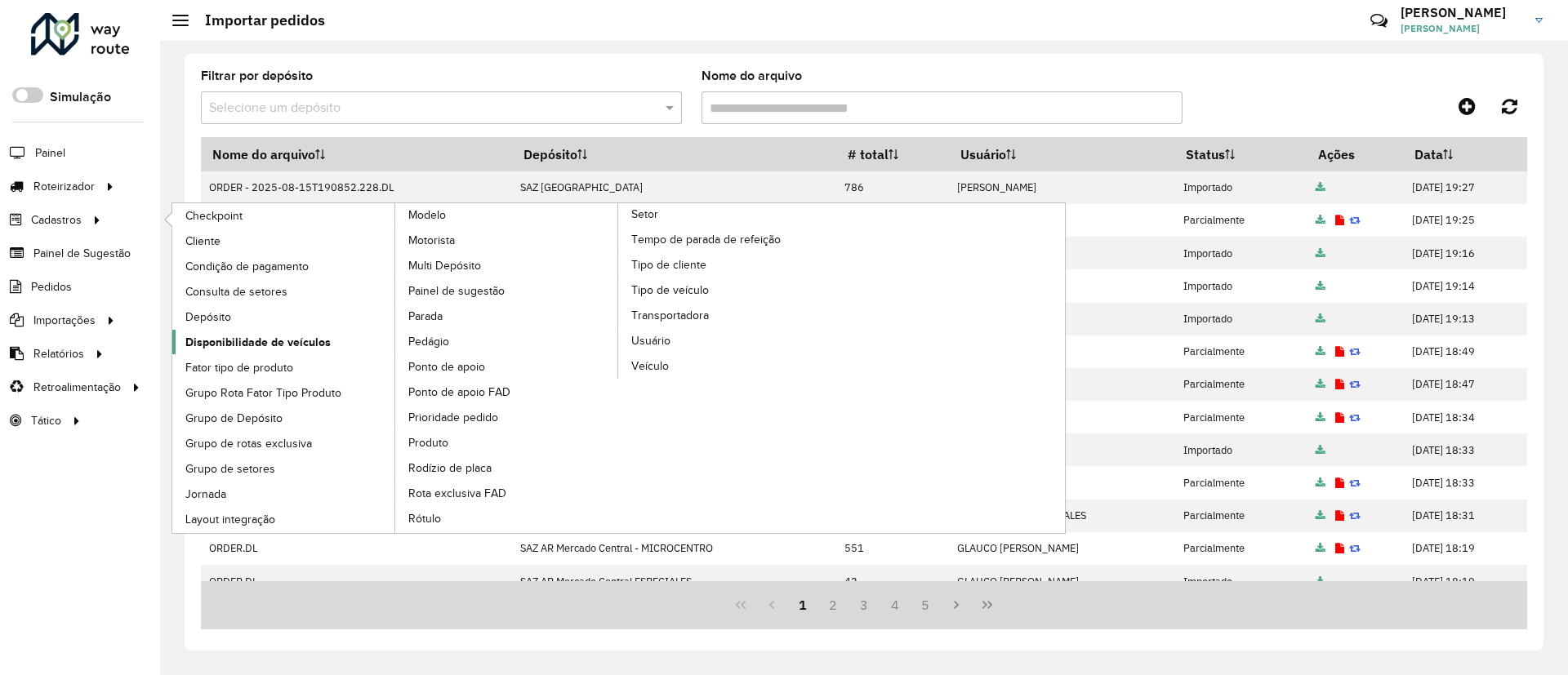
click at [234, 336] on span "Disponibilidade de veículos" at bounding box center [257, 342] width 145 height 17
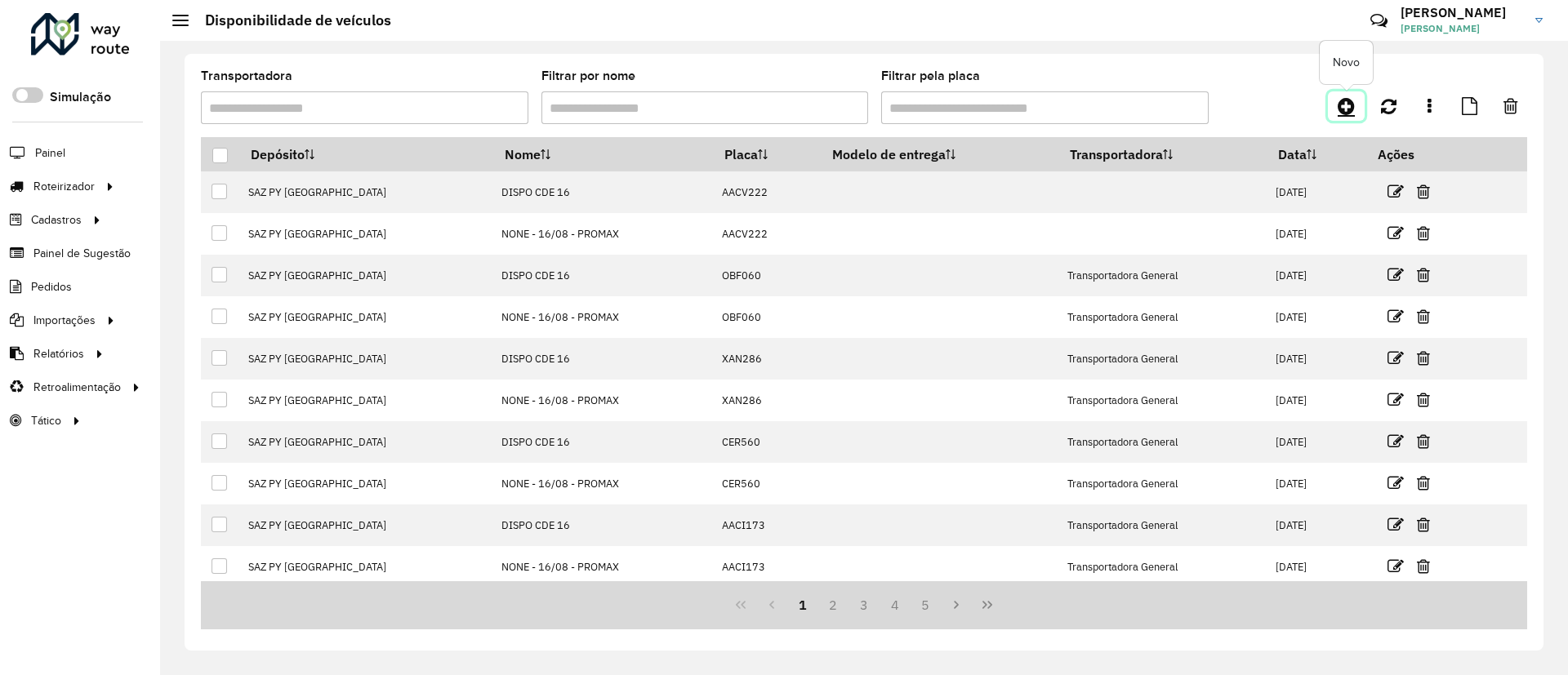
click at [1352, 106] on icon at bounding box center [1346, 106] width 17 height 20
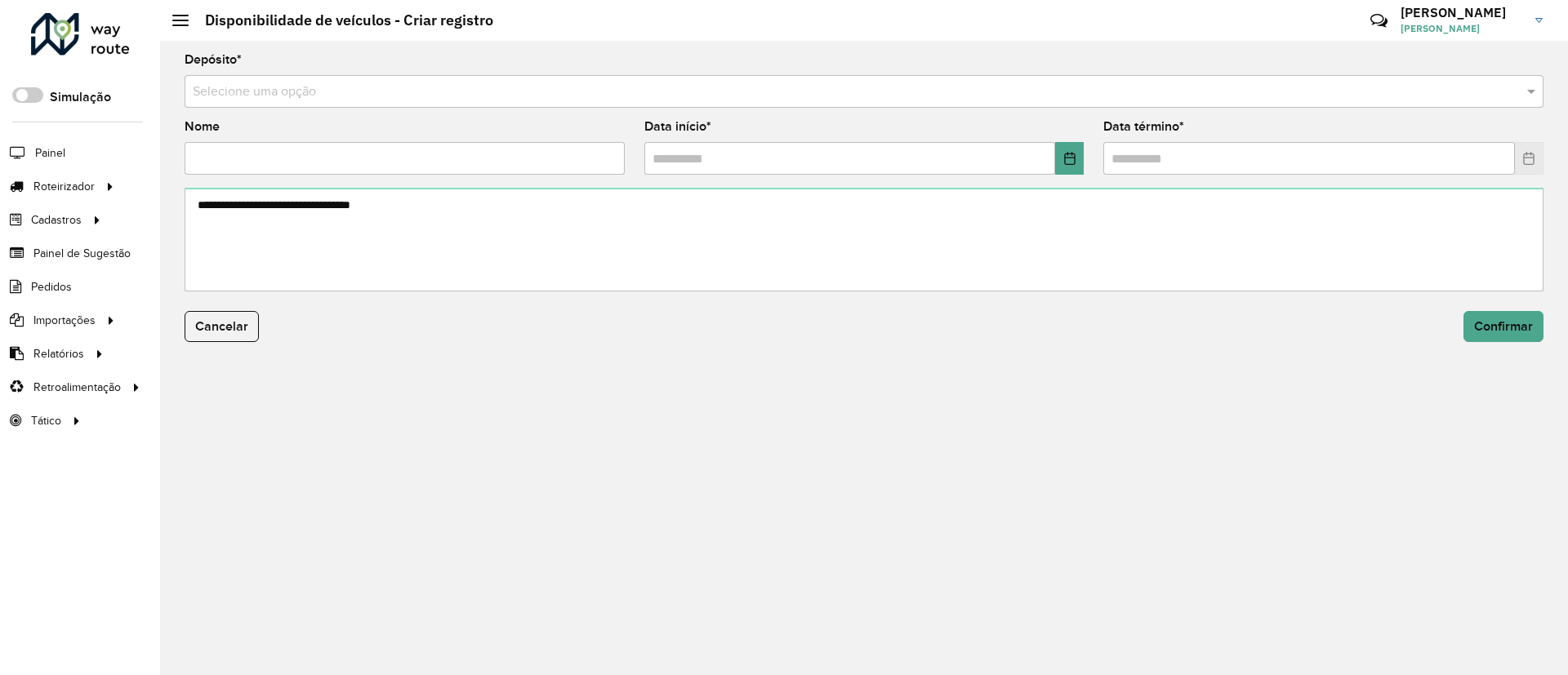
click at [1351, 101] on div "Selecione uma opção" at bounding box center [864, 92] width 1358 height 32
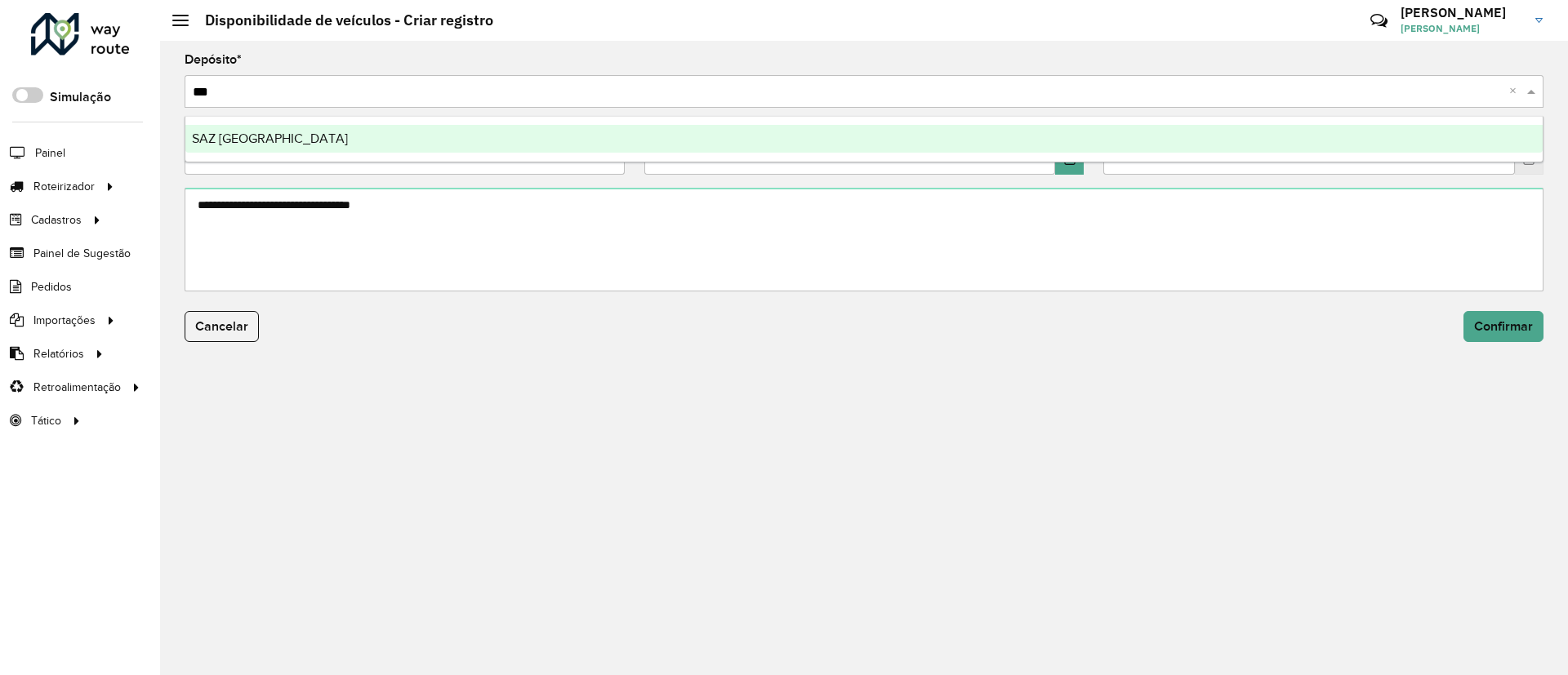
type input "****"
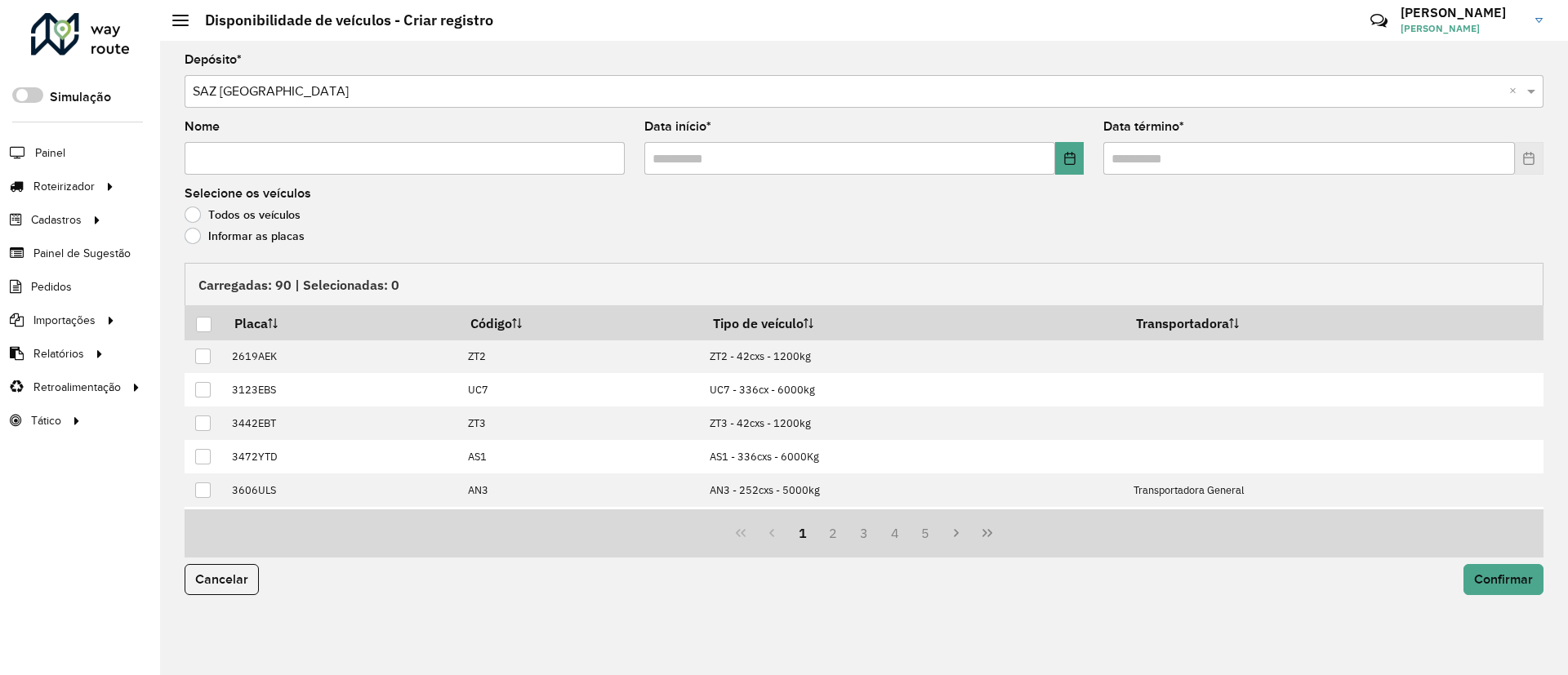
click at [457, 148] on input "Nome" at bounding box center [405, 158] width 440 height 32
click at [1463, 564] on button "Confirmar" at bounding box center [1503, 580] width 80 height 31
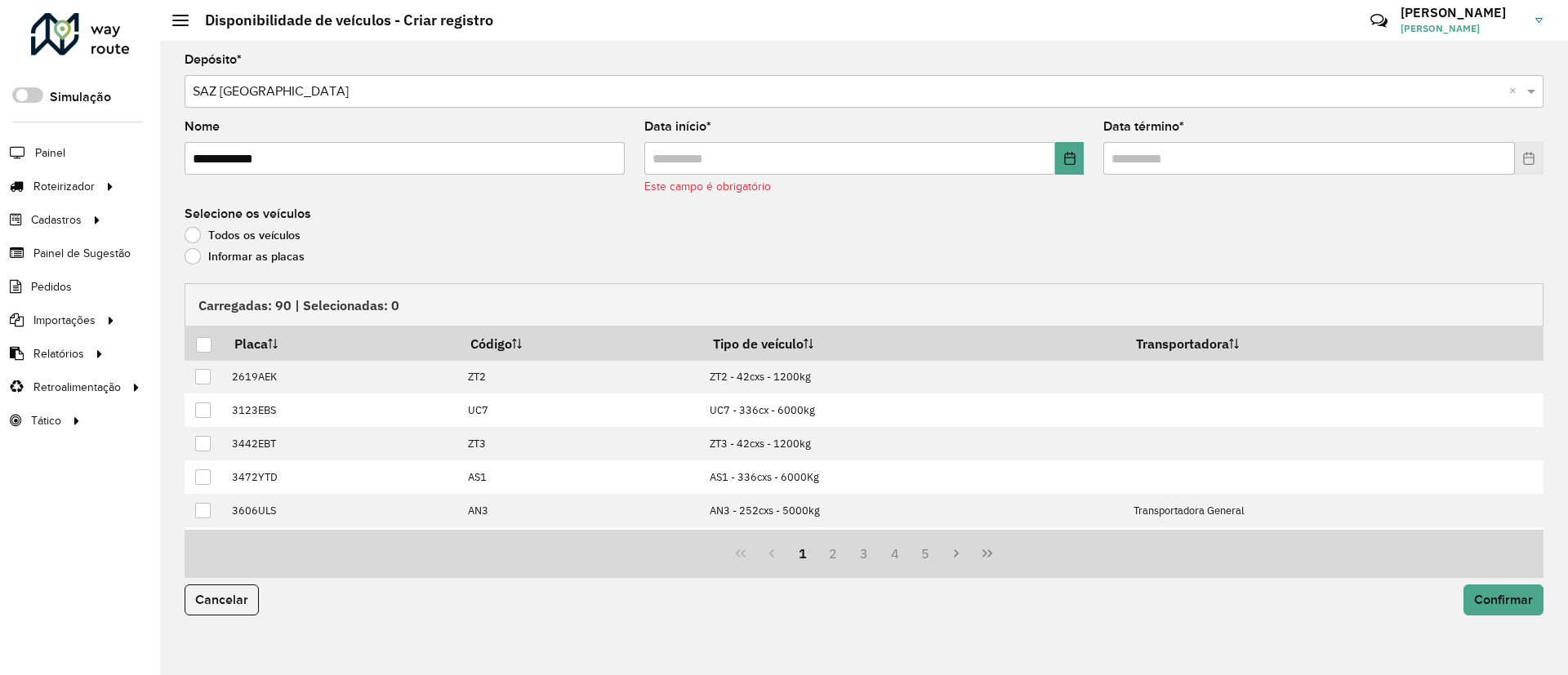
click at [1463, 584] on button "Confirmar" at bounding box center [1503, 600] width 80 height 31
type input "**********"
click at [1066, 154] on icon "Choose Date" at bounding box center [1069, 158] width 13 height 13
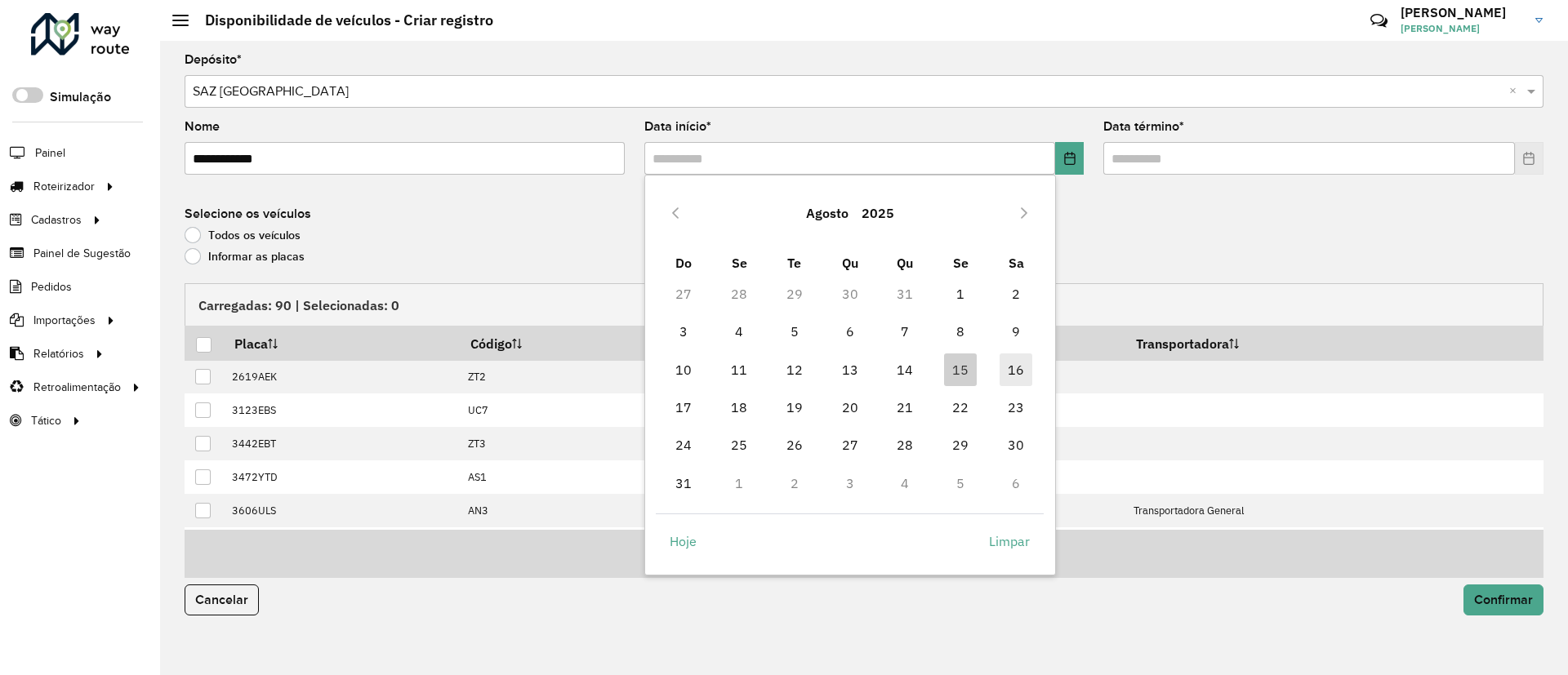
click at [1023, 368] on span "16" at bounding box center [1015, 370] width 32 height 32
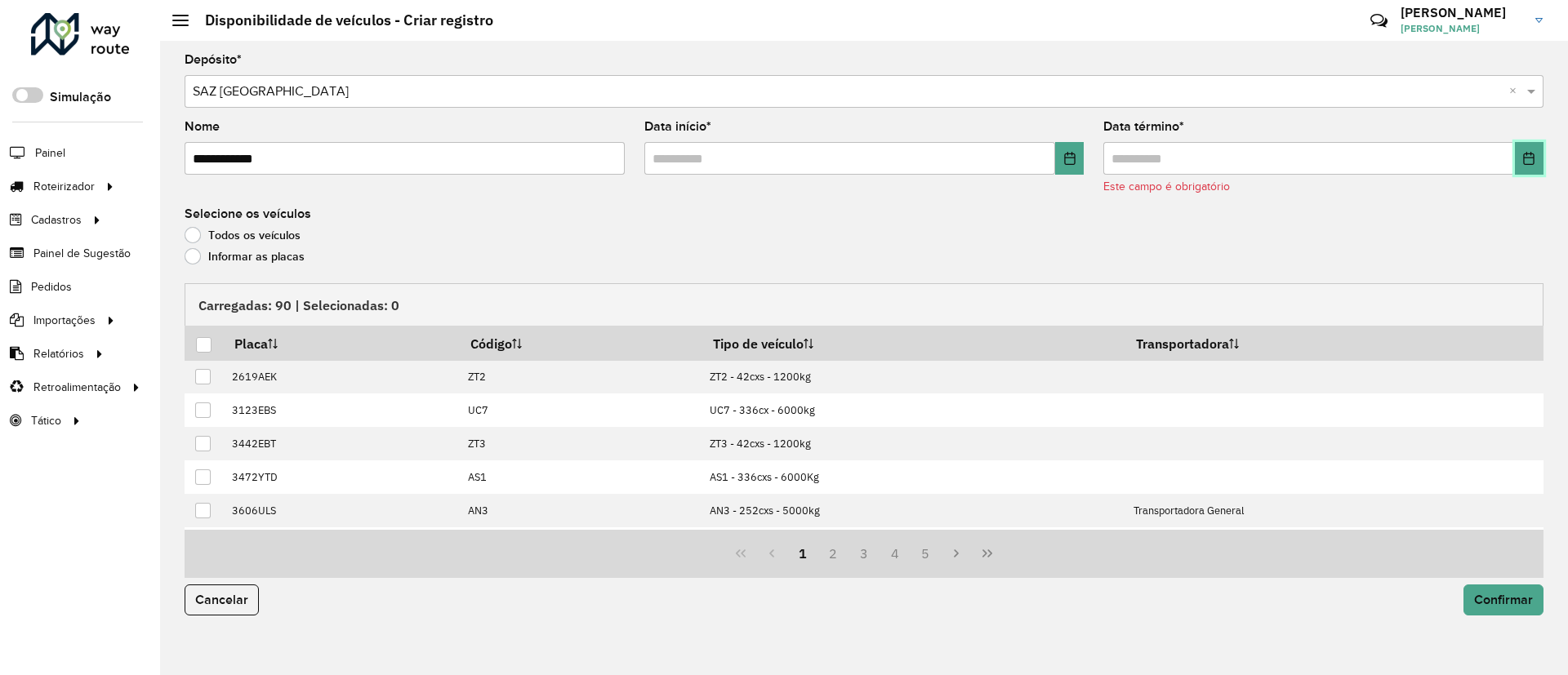
click at [1528, 163] on icon "Choose Date" at bounding box center [1529, 158] width 13 height 13
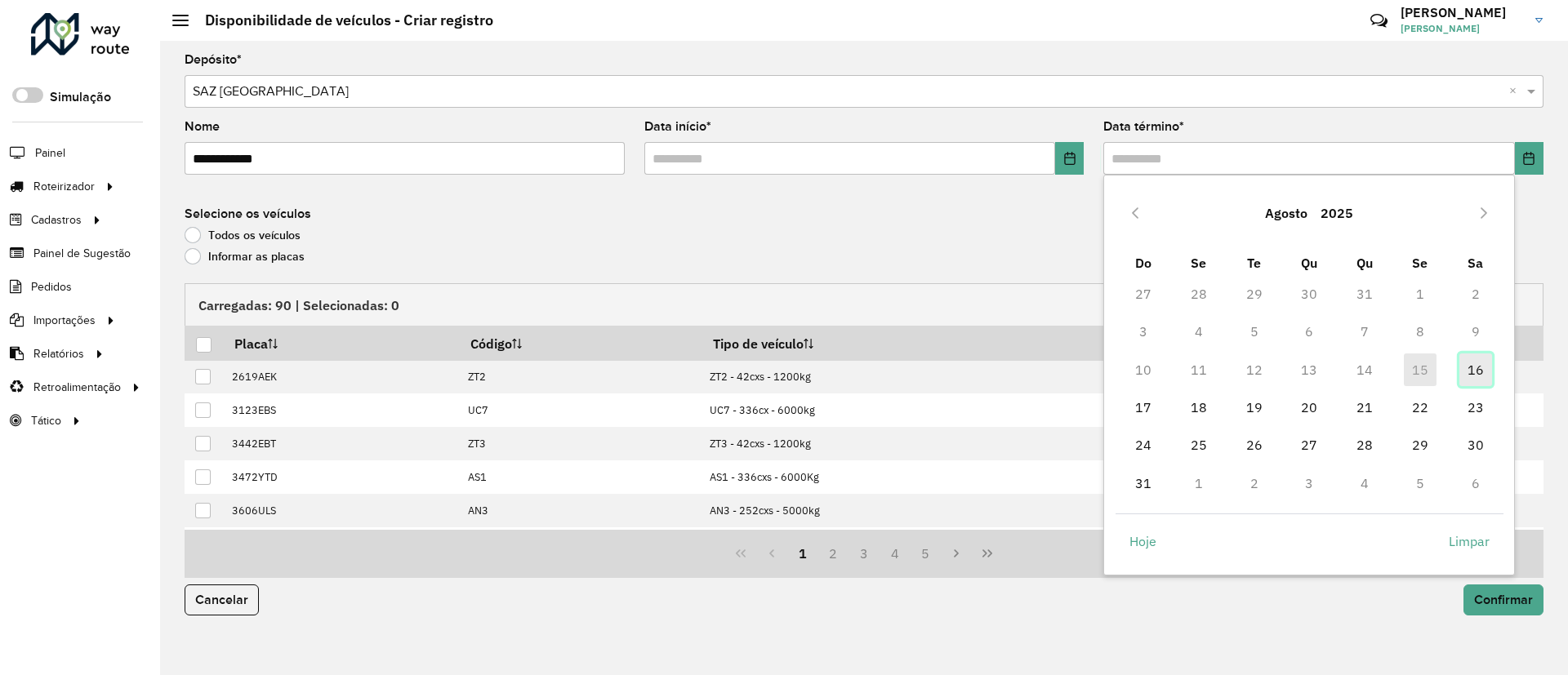
click at [1478, 376] on span "16" at bounding box center [1476, 370] width 32 height 32
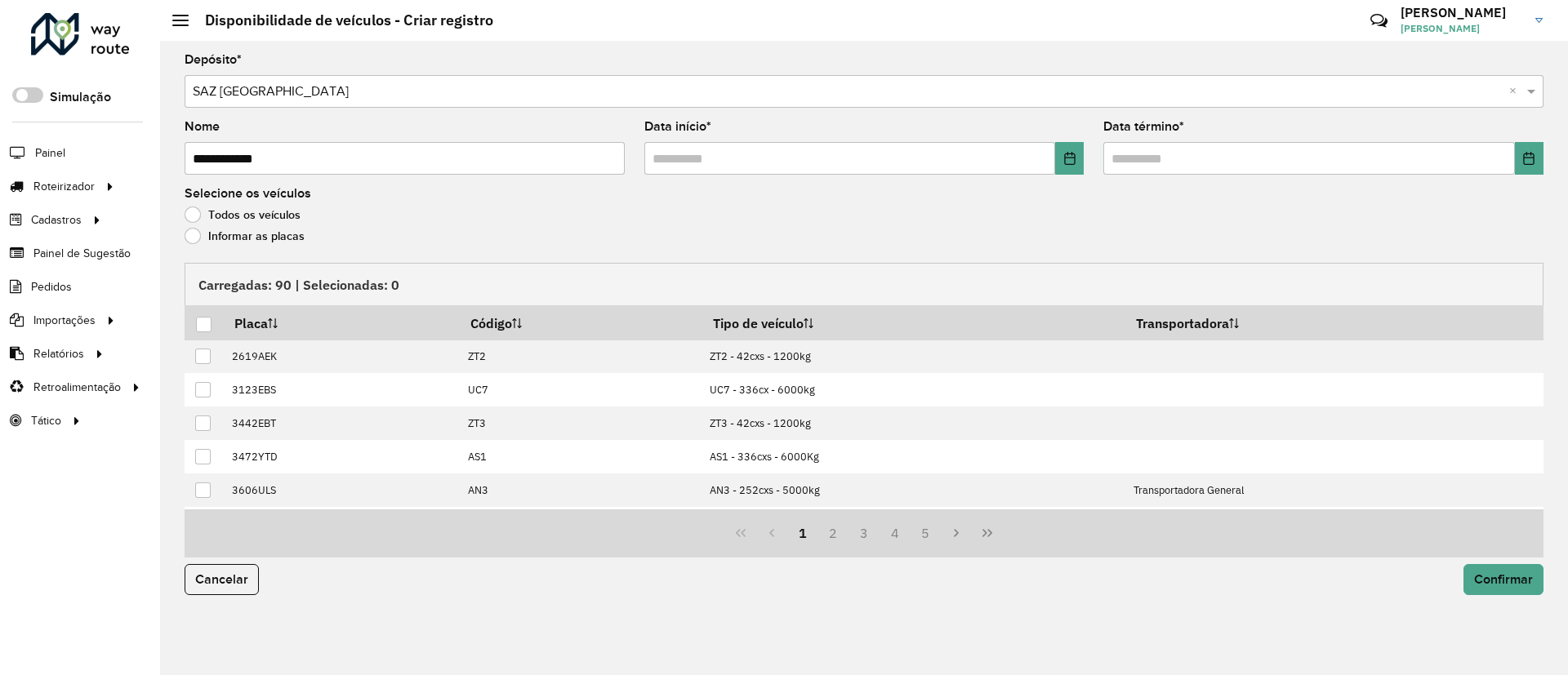
click at [270, 241] on label "Informar as placas" at bounding box center [245, 235] width 120 height 16
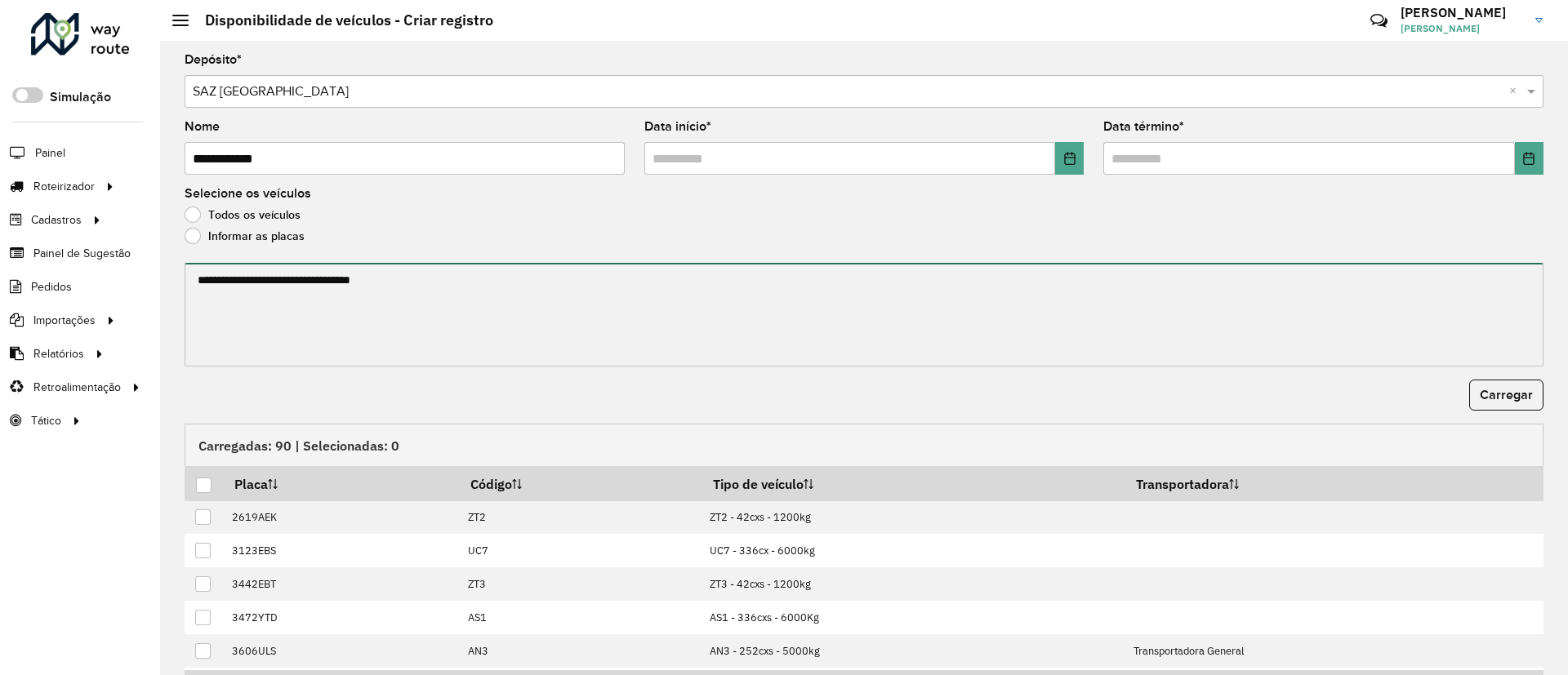
click at [268, 325] on textarea at bounding box center [864, 315] width 1358 height 104
paste textarea "******* ******* ******* ******* ******* ******* ******* ******* ******* *******…"
type textarea "******* ******* ******* ******* ******* ******* ******* ******* ******* *******…"
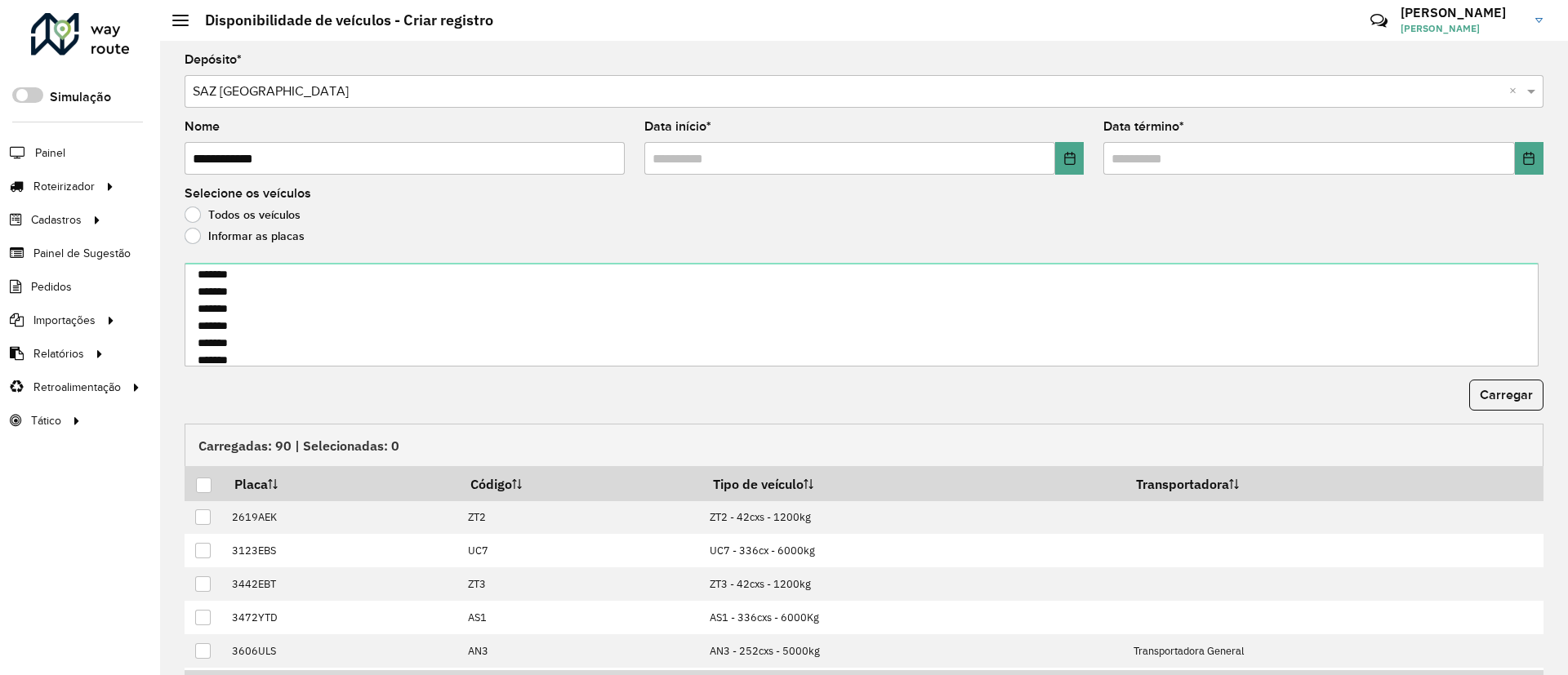
click at [1544, 391] on div "**********" at bounding box center [864, 358] width 1408 height 635
click at [1505, 396] on span "Carregar" at bounding box center [1506, 395] width 53 height 14
click at [202, 489] on div at bounding box center [204, 485] width 15 height 15
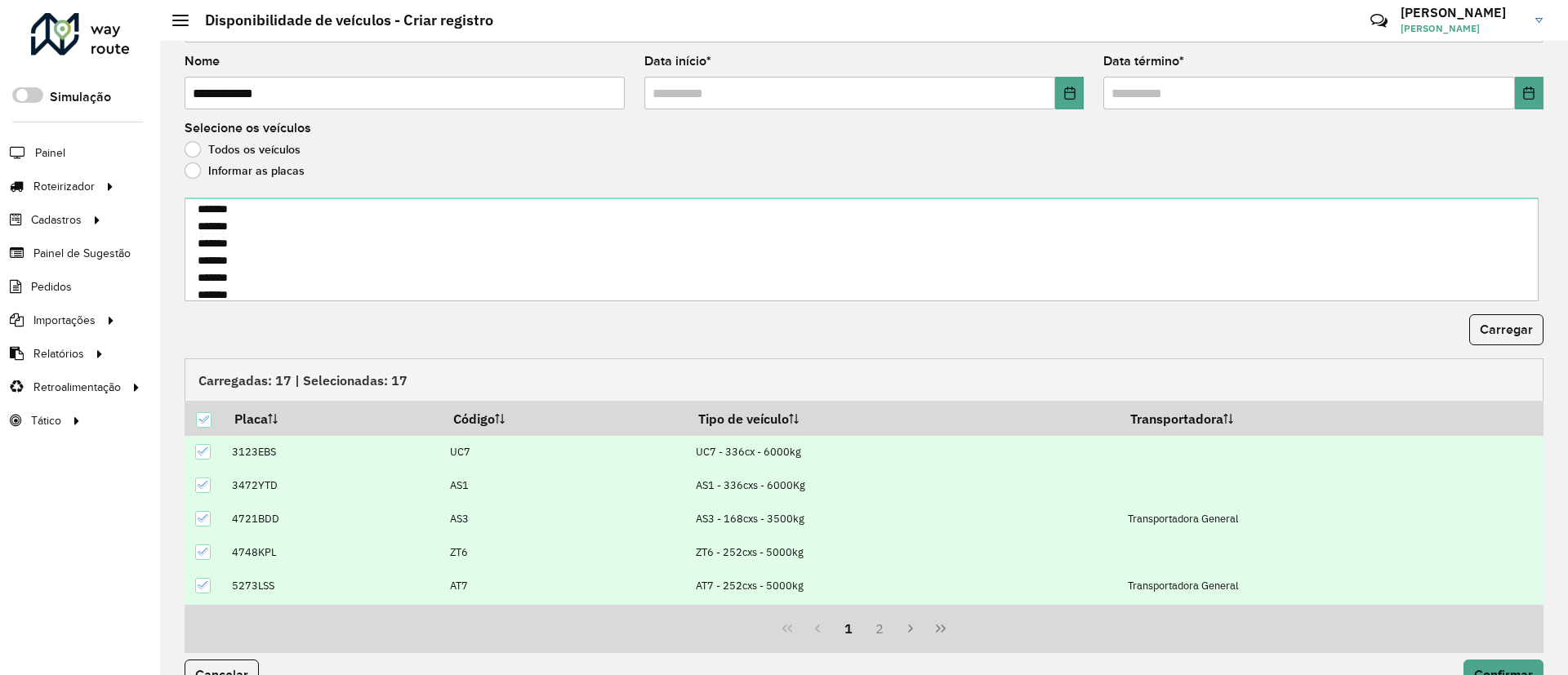
scroll to position [100, 0]
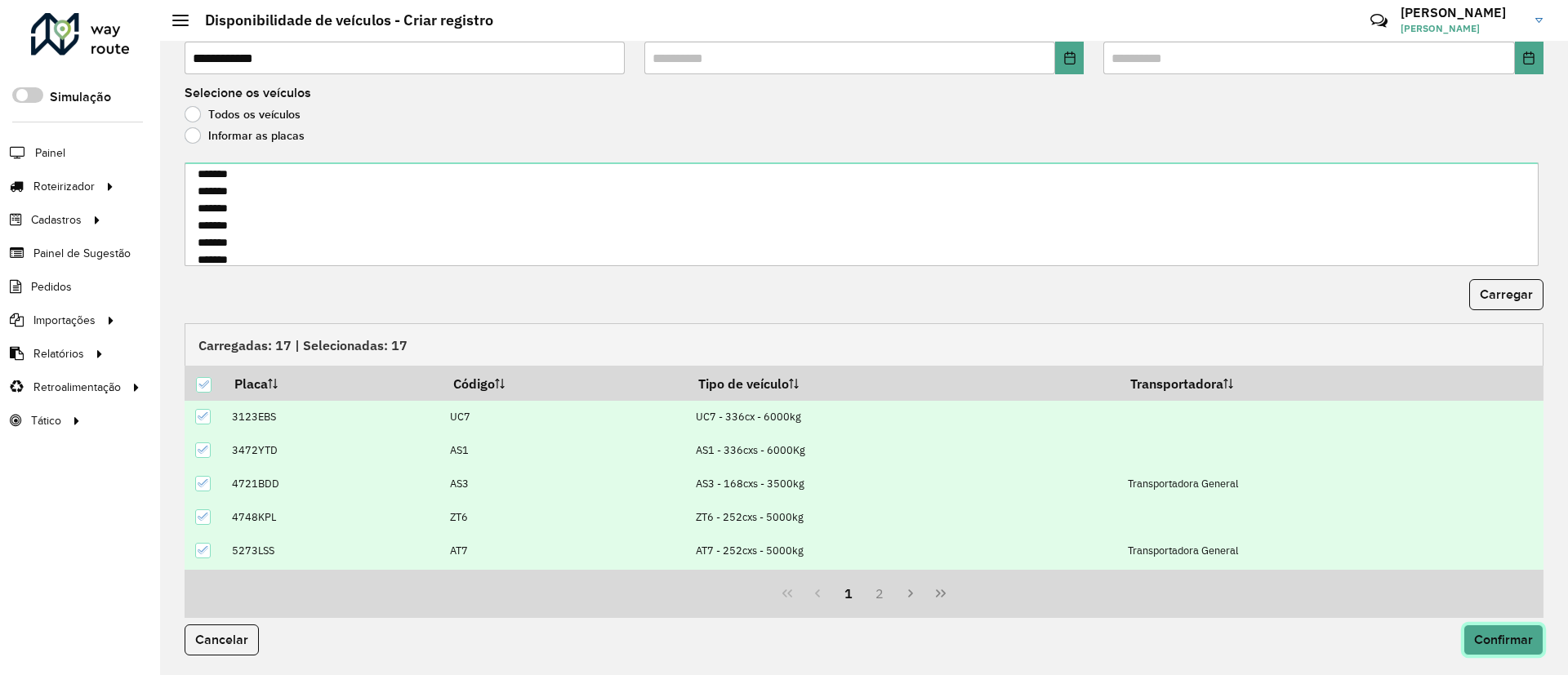
click at [1491, 637] on span "Confirmar" at bounding box center [1503, 640] width 59 height 14
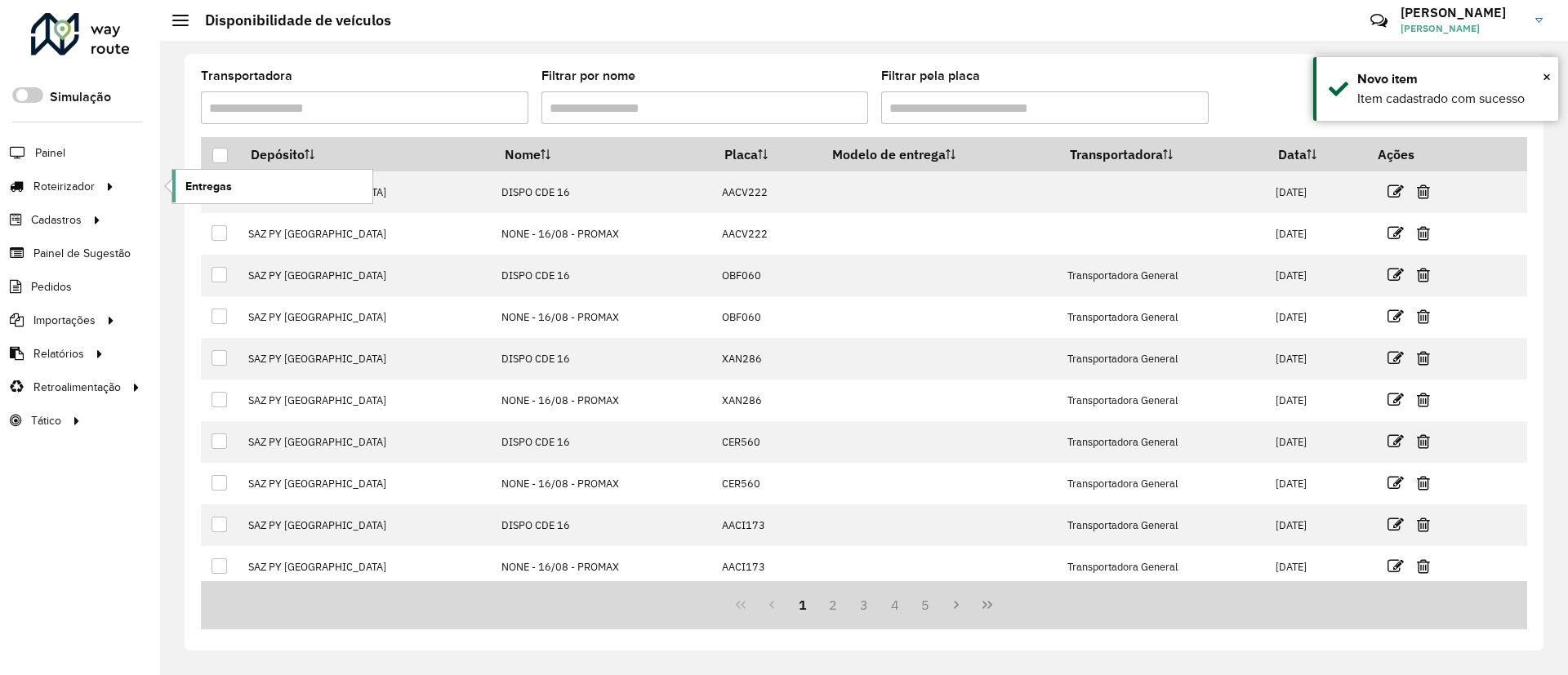
click at [223, 195] on link "Entregas" at bounding box center [273, 186] width 200 height 32
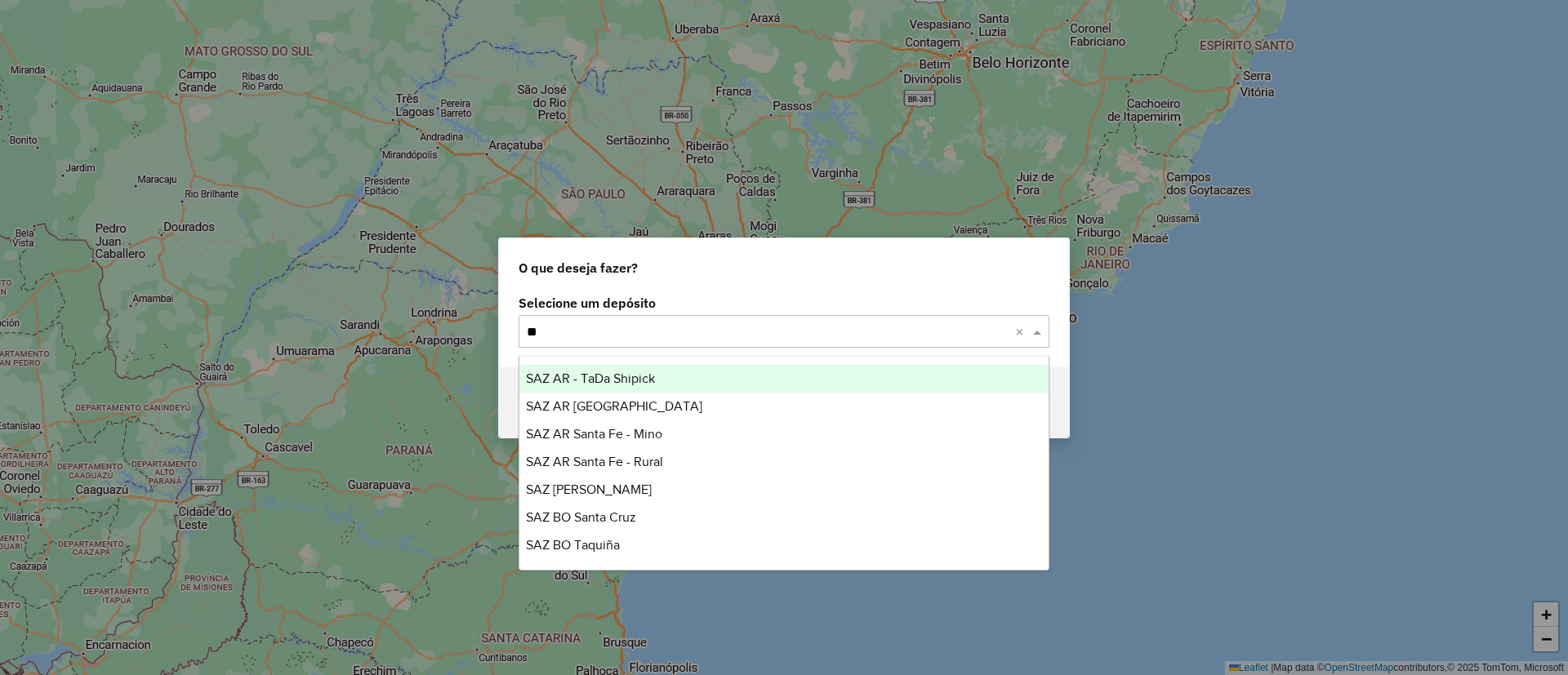
type input "***"
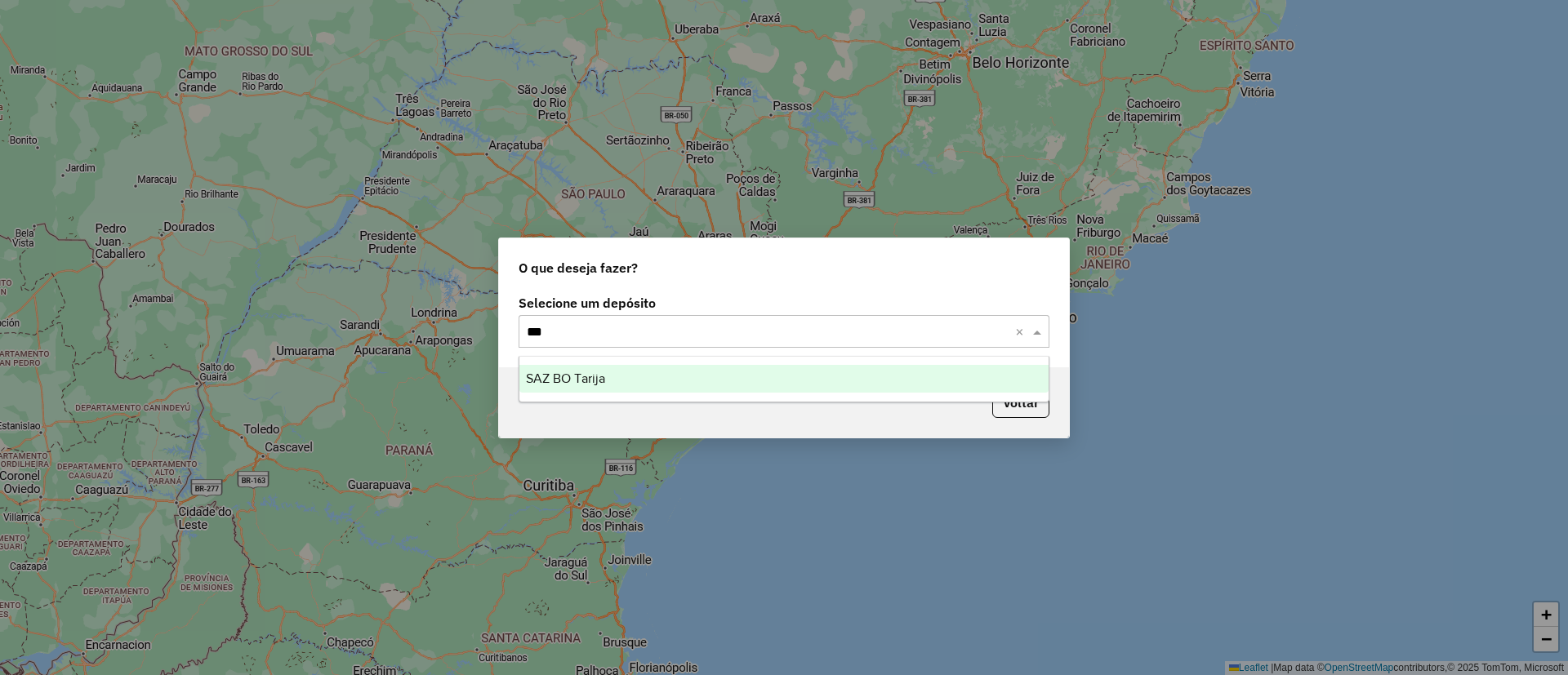
click at [655, 384] on div "SAZ BO Tarija" at bounding box center [784, 378] width 529 height 28
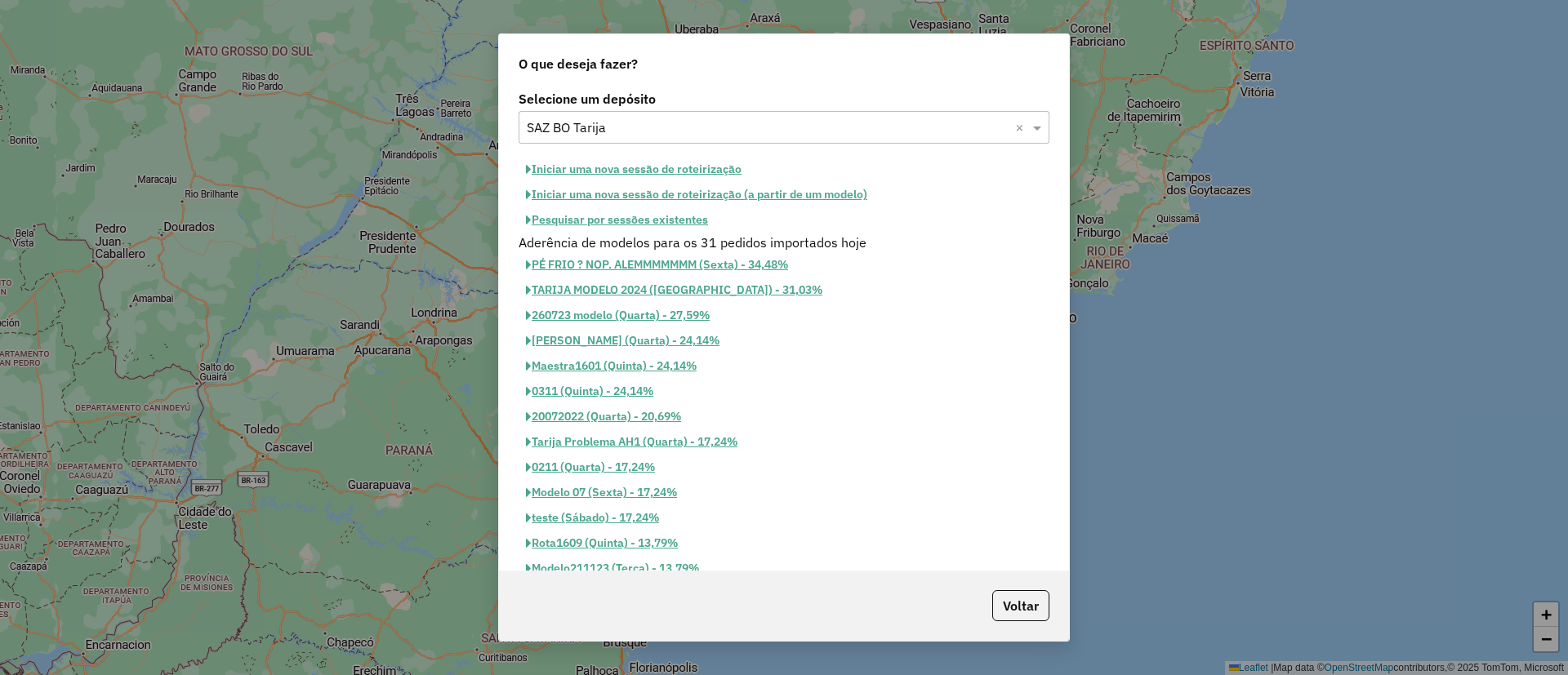
click at [642, 177] on button "Iniciar uma nova sessão de roteirização" at bounding box center [634, 169] width 231 height 26
select select "*"
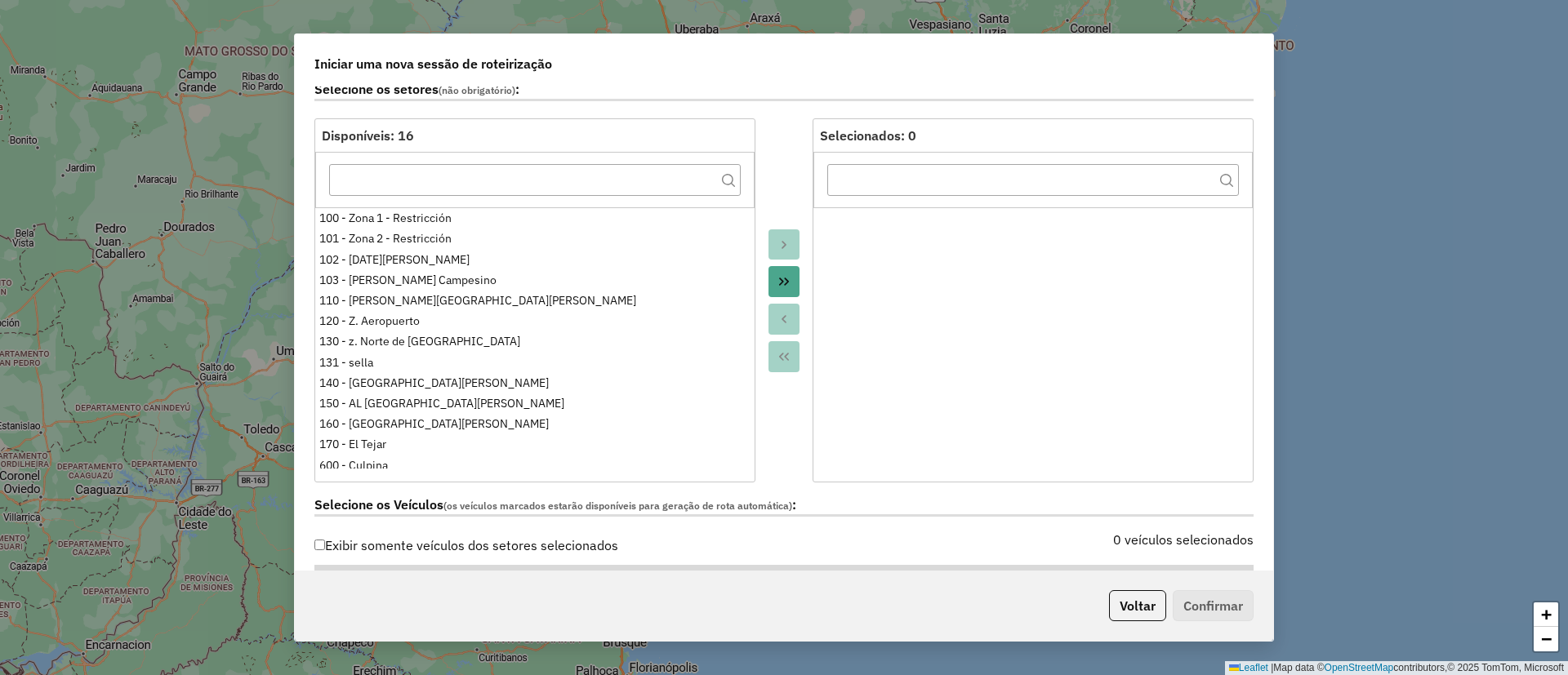
scroll to position [490, 0]
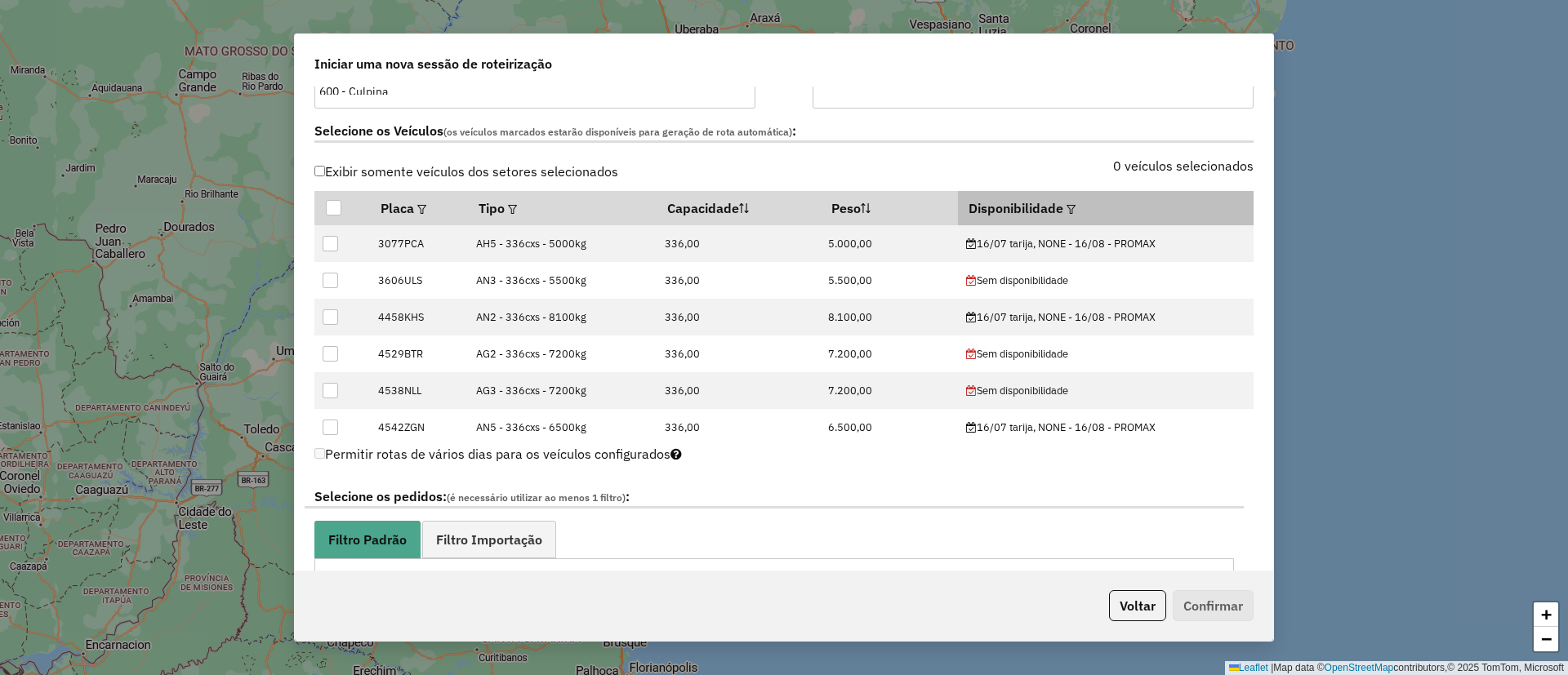
click at [1067, 205] on em at bounding box center [1070, 209] width 9 height 9
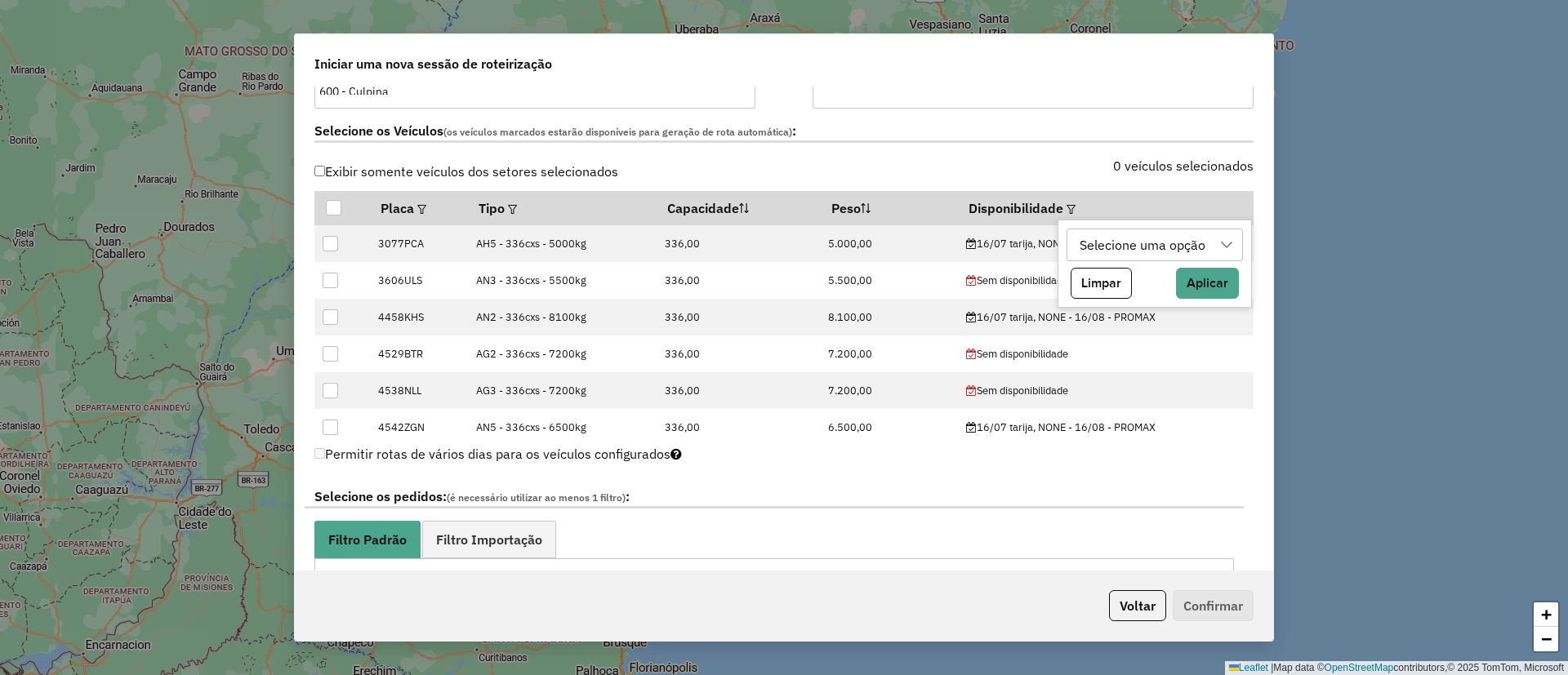
click at [1158, 249] on div "Selecione uma opção" at bounding box center [1142, 245] width 137 height 31
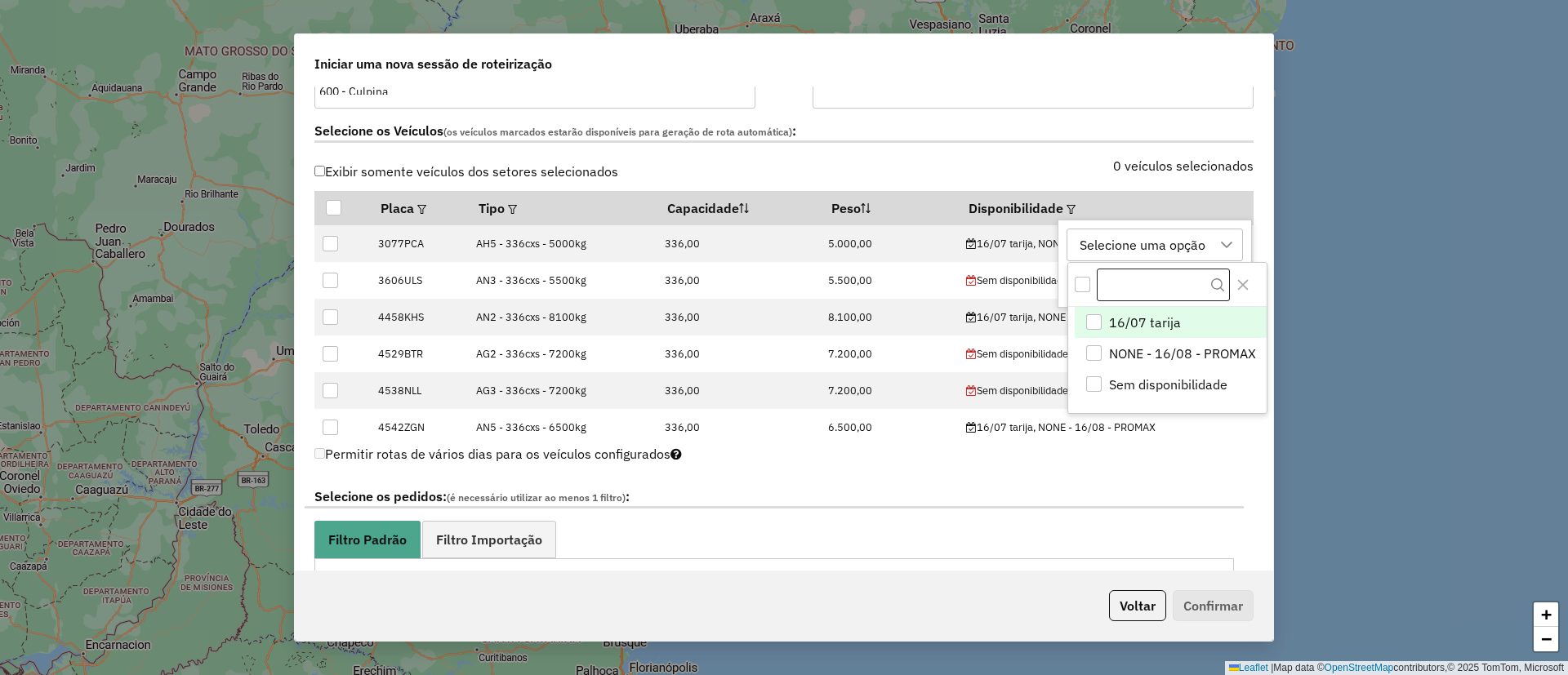
scroll to position [12, 74]
click at [1164, 316] on span "16/07 tarija" at bounding box center [1144, 323] width 71 height 20
click at [1243, 284] on icon "Close" at bounding box center [1242, 285] width 10 height 10
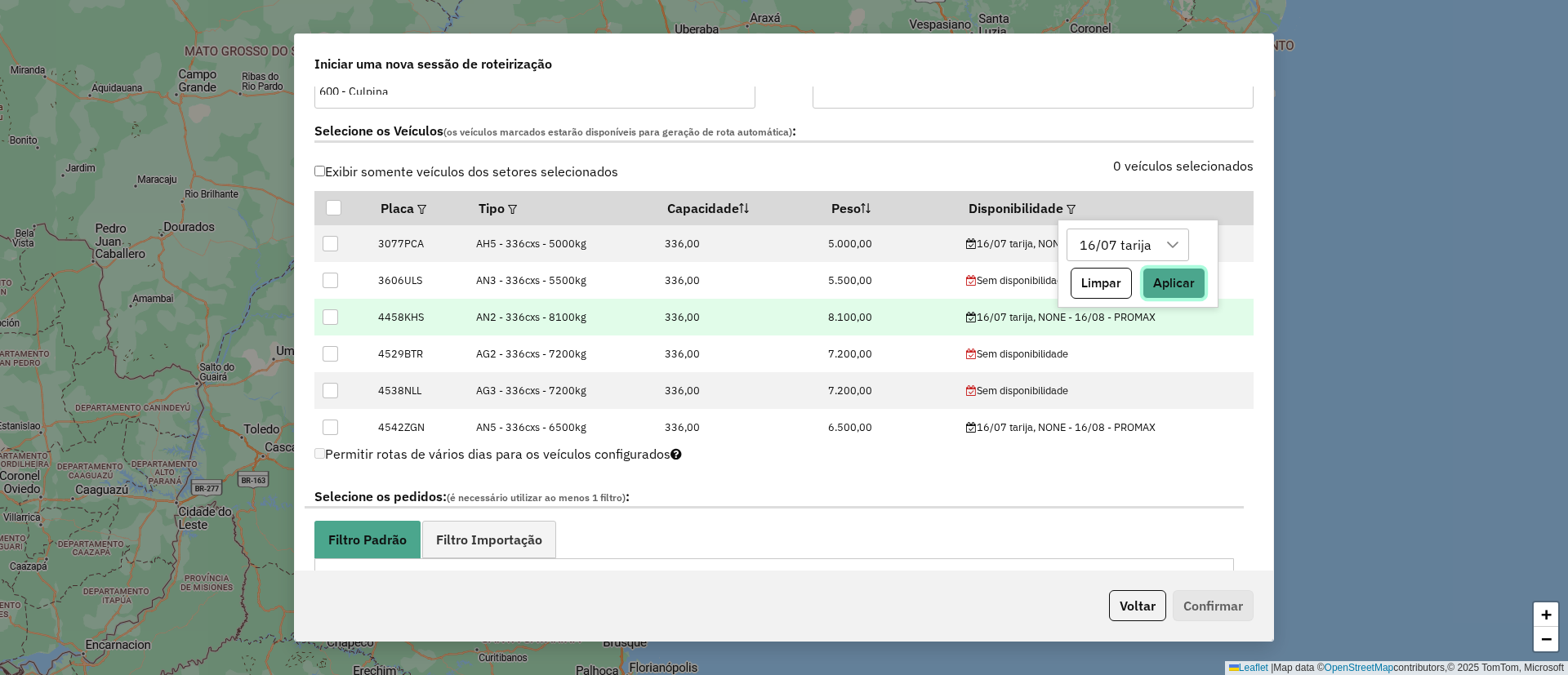
click at [1164, 273] on button "Aplicar" at bounding box center [1173, 283] width 63 height 31
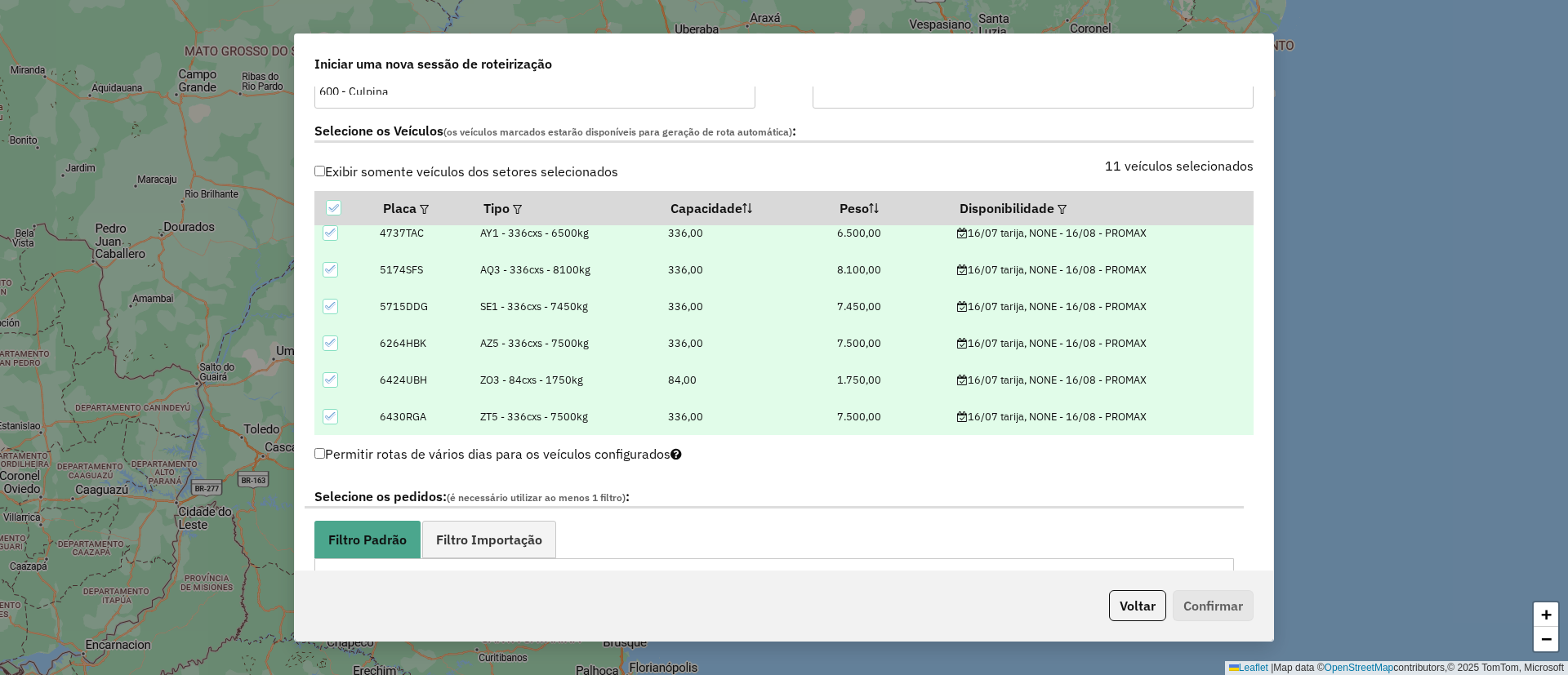
scroll to position [857, 0]
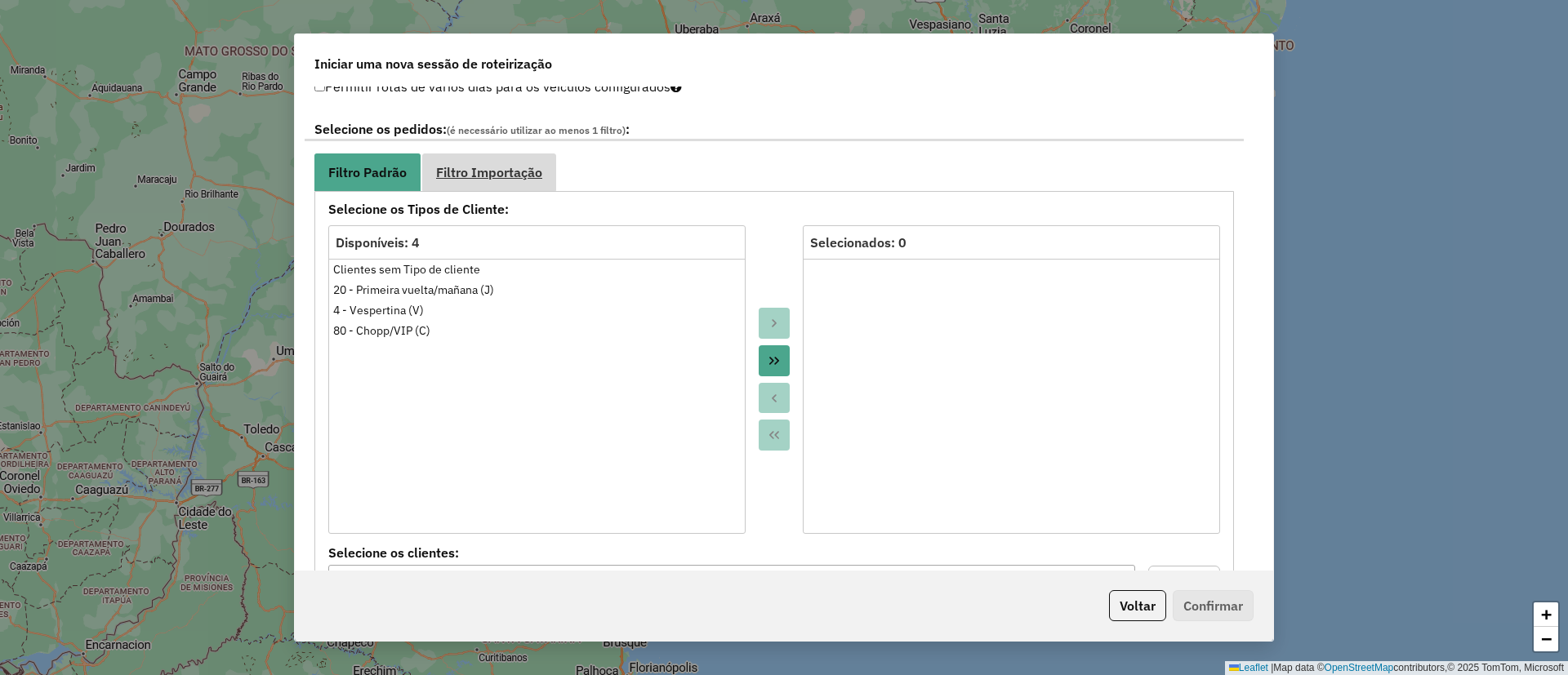
click at [487, 174] on span "Filtro Importação" at bounding box center [488, 173] width 106 height 13
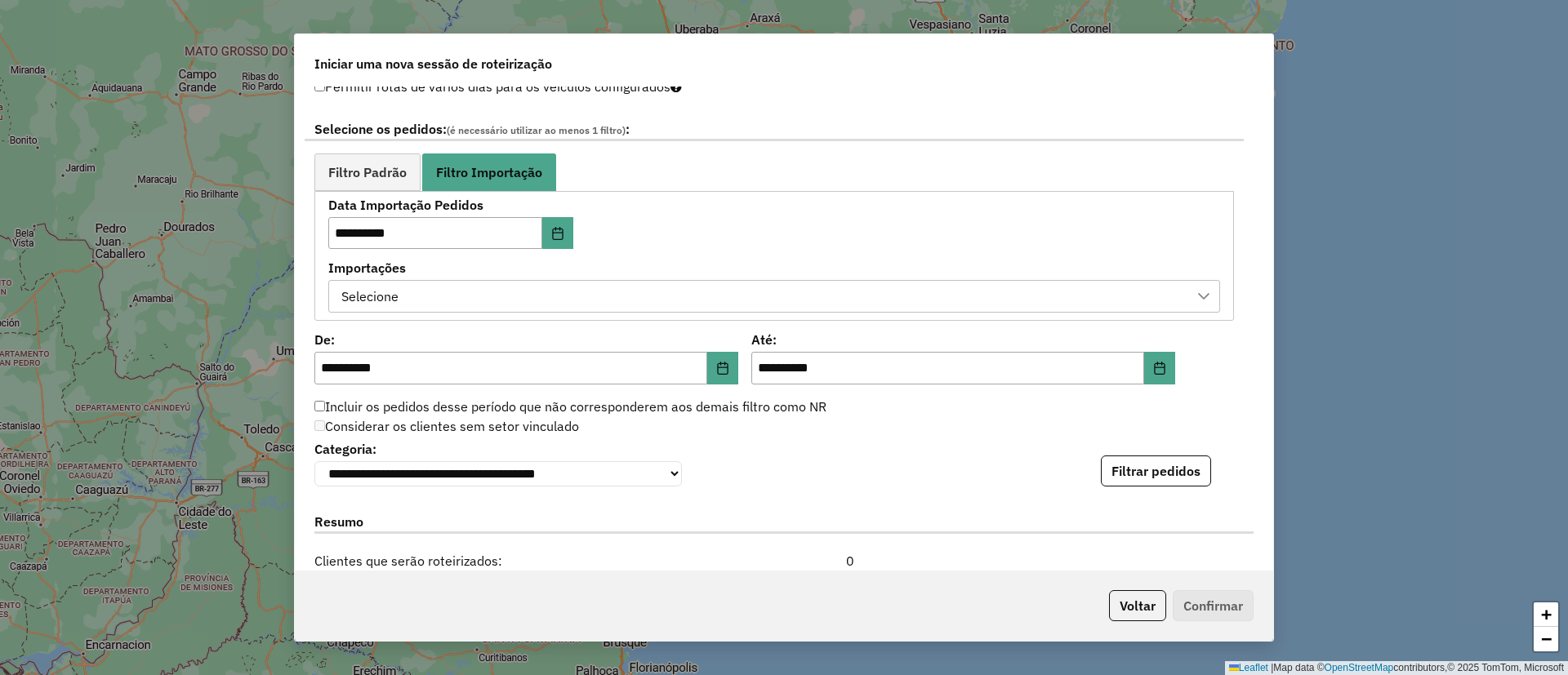
click at [484, 294] on div "Selecione" at bounding box center [762, 297] width 852 height 31
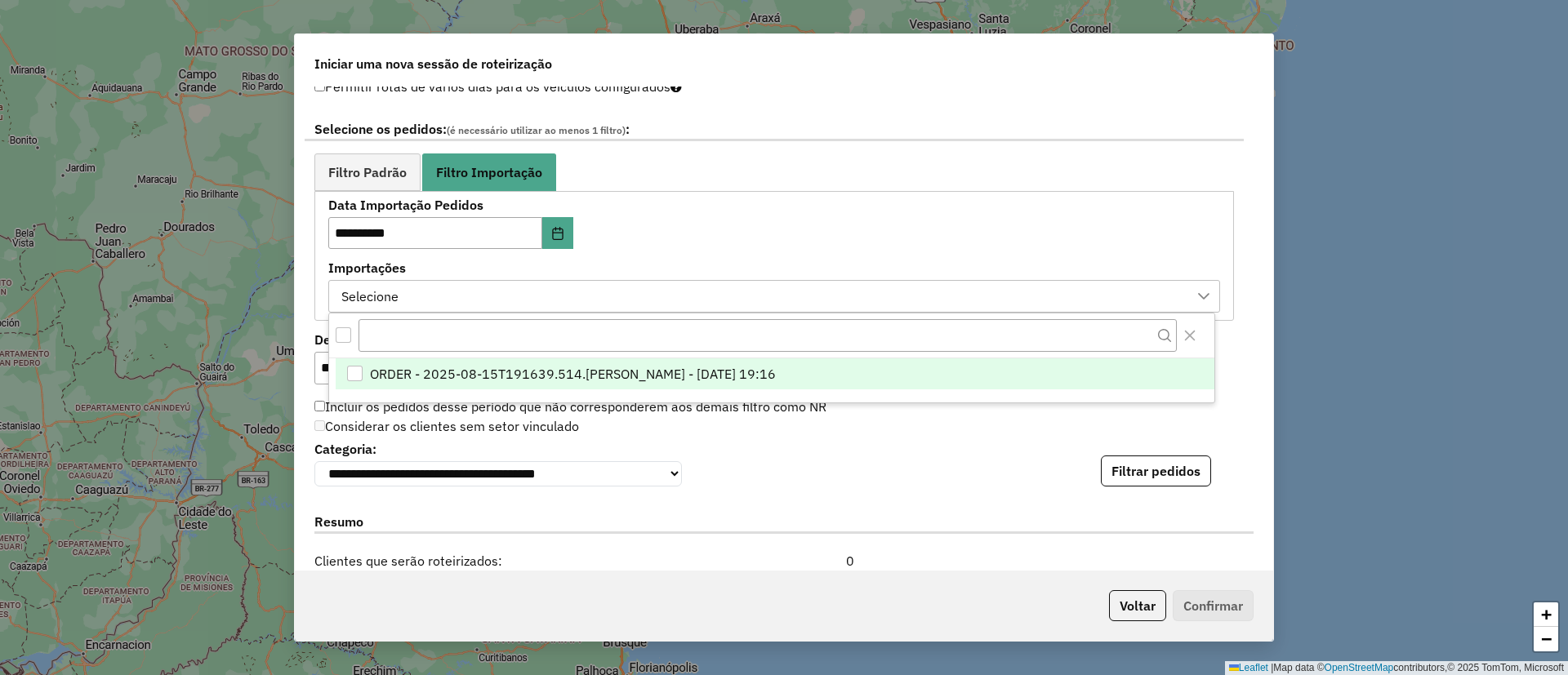
click at [612, 372] on span "ORDER - 2025-08-15T191639.514.DL - BARBARA PAULOSSI BERTO - 15/08/2025 19:16" at bounding box center [573, 374] width 406 height 20
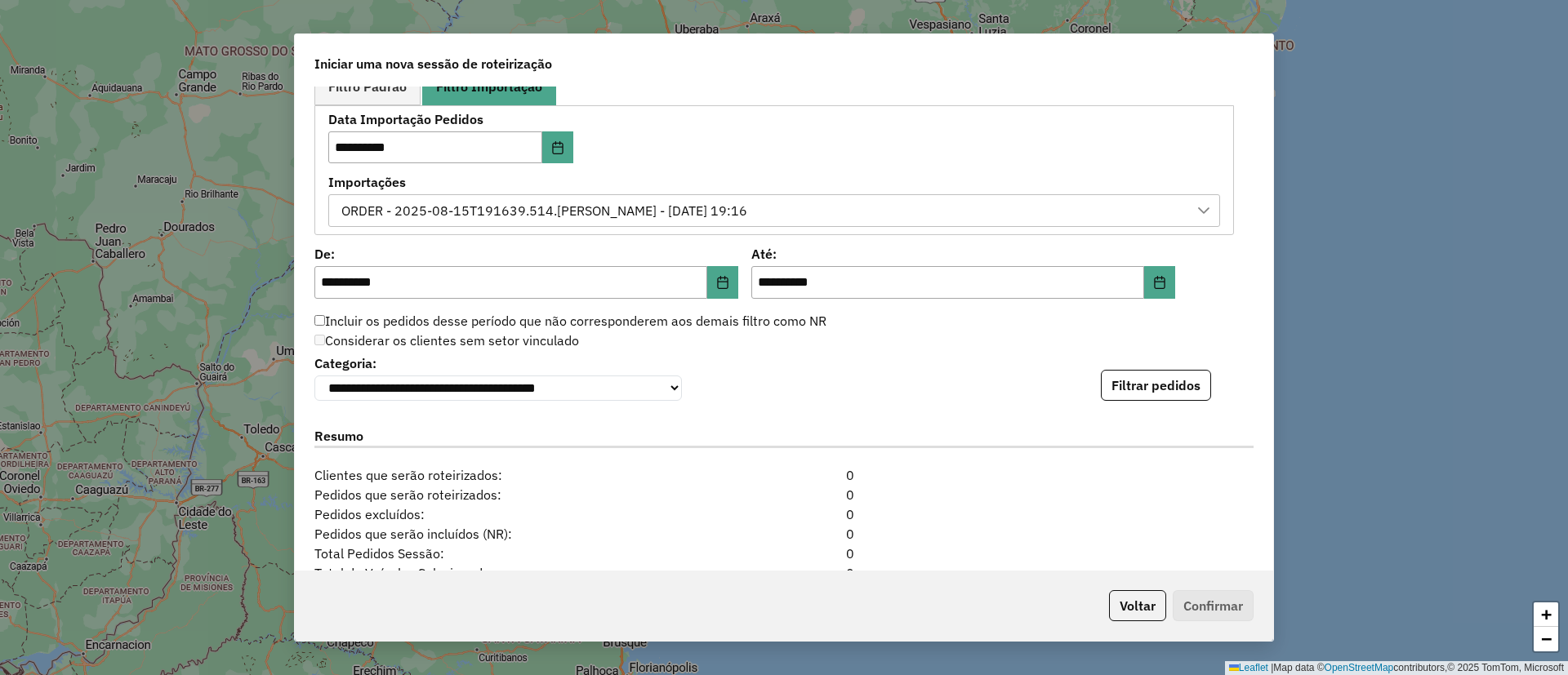
scroll to position [980, 0]
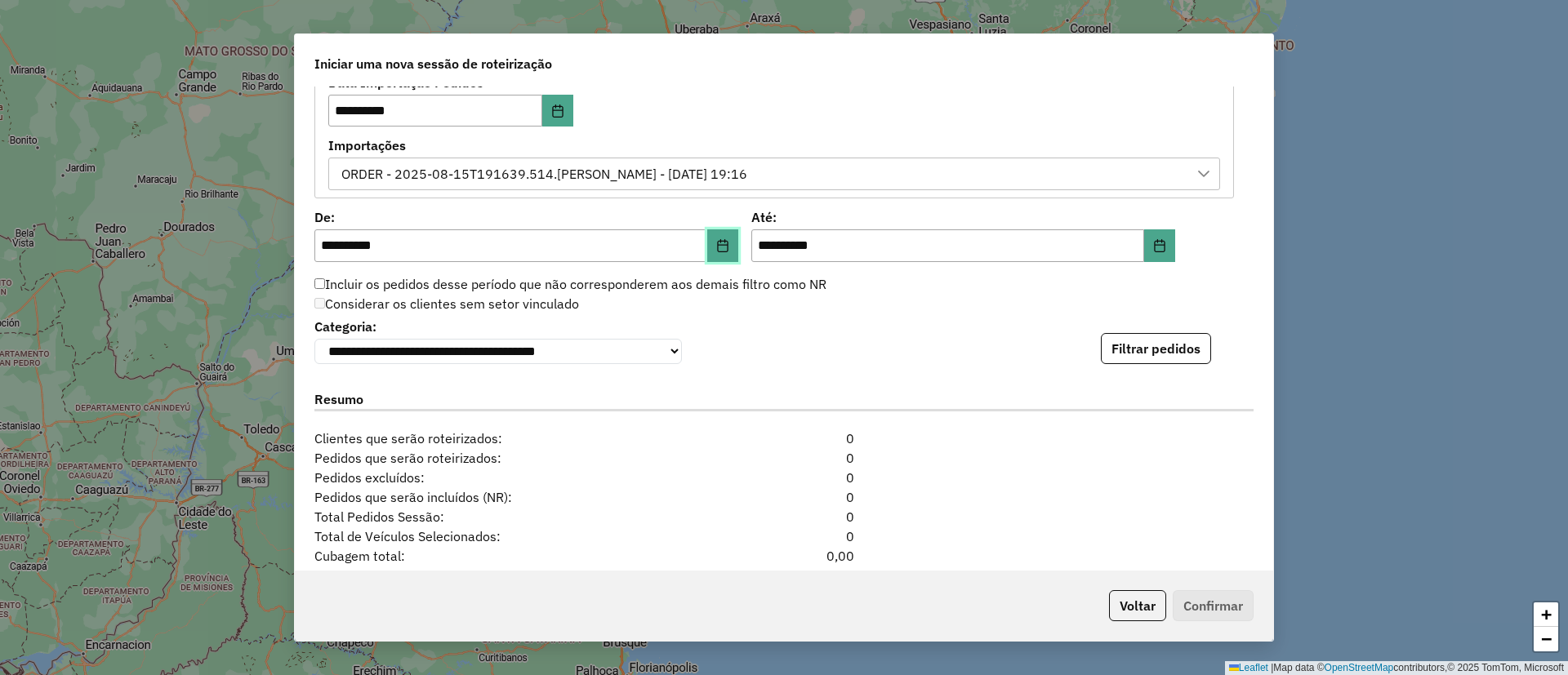
click at [726, 254] on button "Choose Date" at bounding box center [723, 246] width 31 height 32
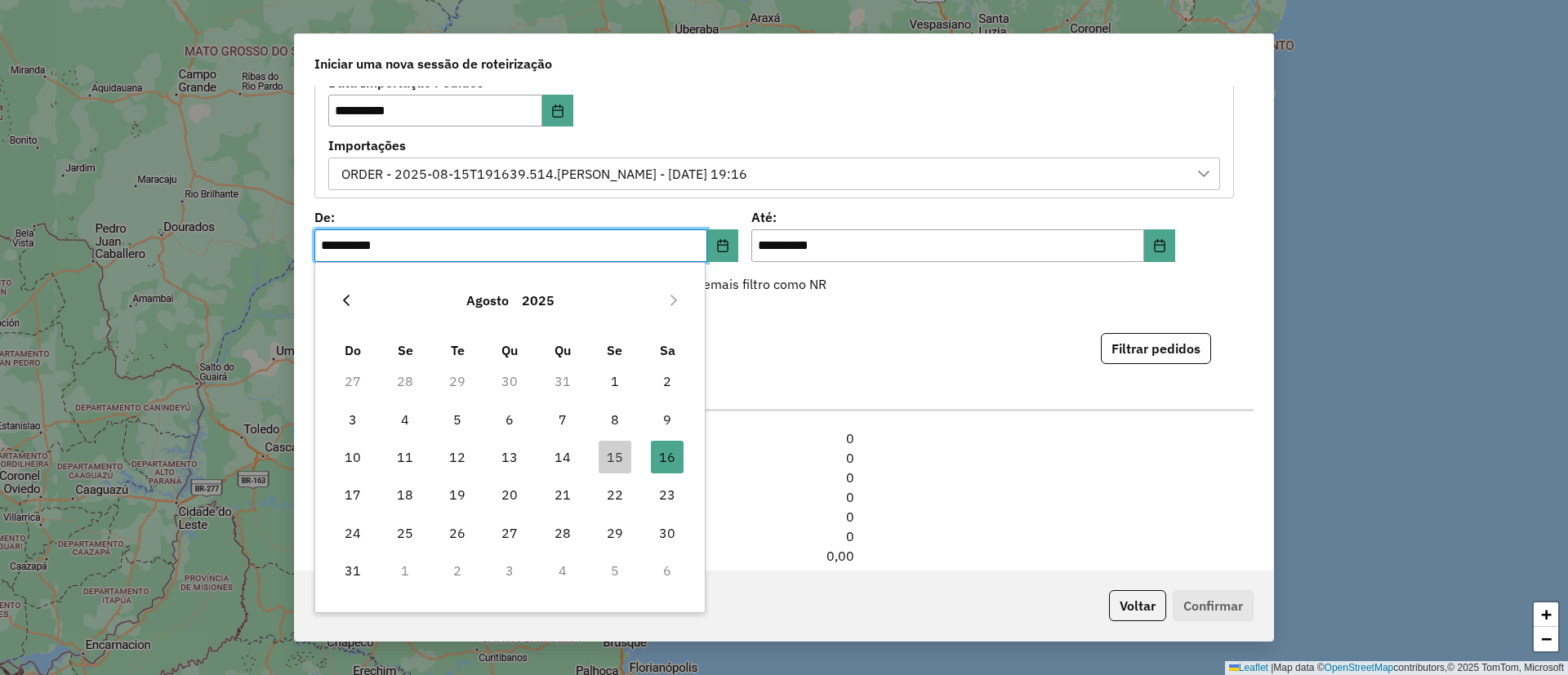
click at [349, 303] on icon "Previous Month" at bounding box center [346, 300] width 13 height 13
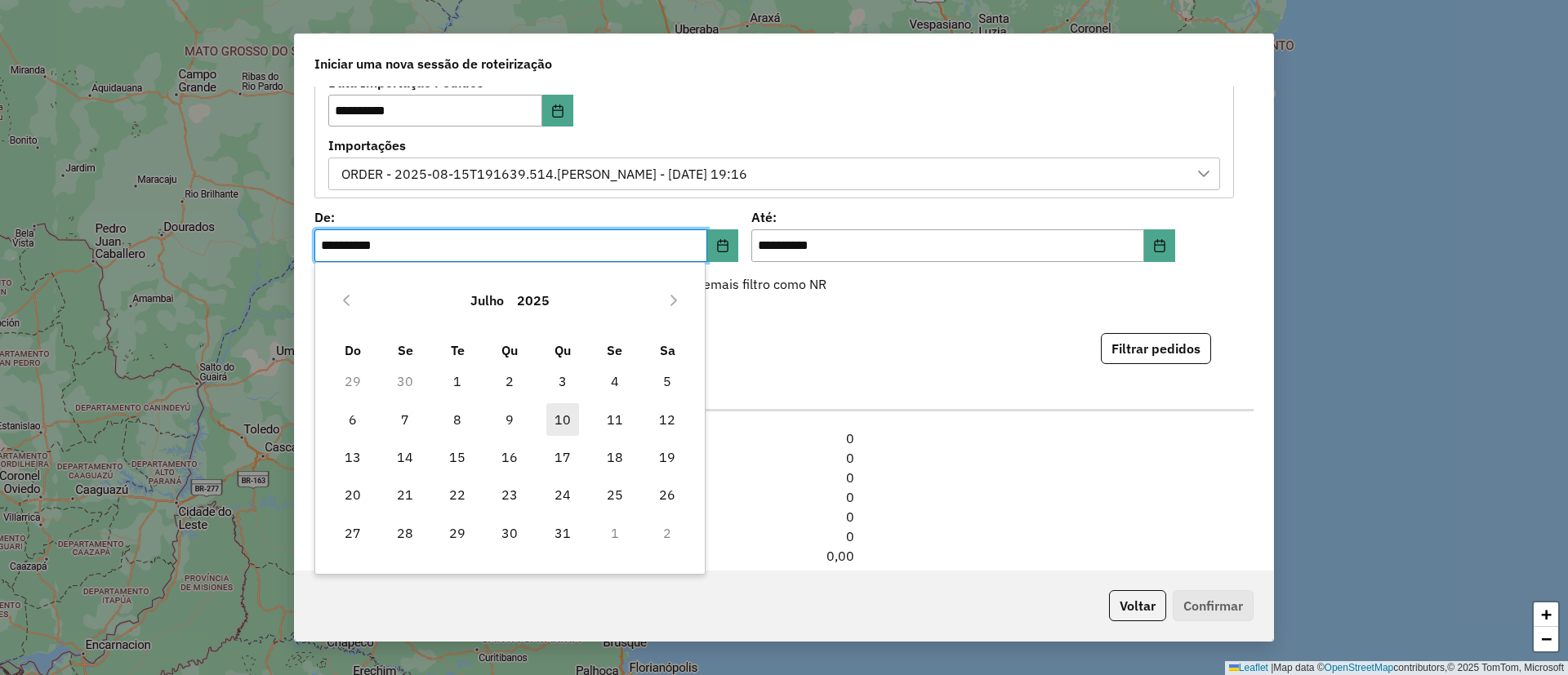
click at [550, 419] on span "10" at bounding box center [562, 419] width 32 height 32
type input "**********"
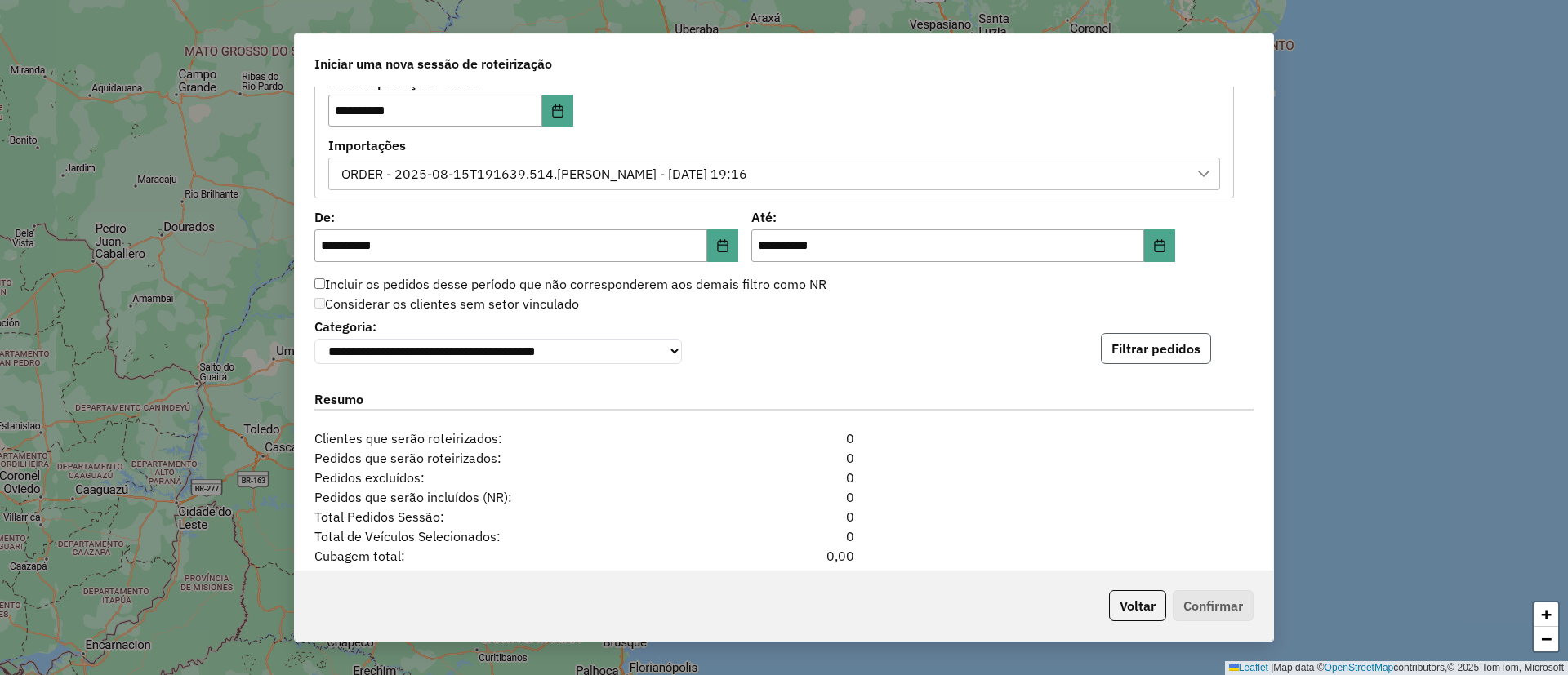
click at [1154, 360] on button "Filtrar pedidos" at bounding box center [1156, 348] width 111 height 31
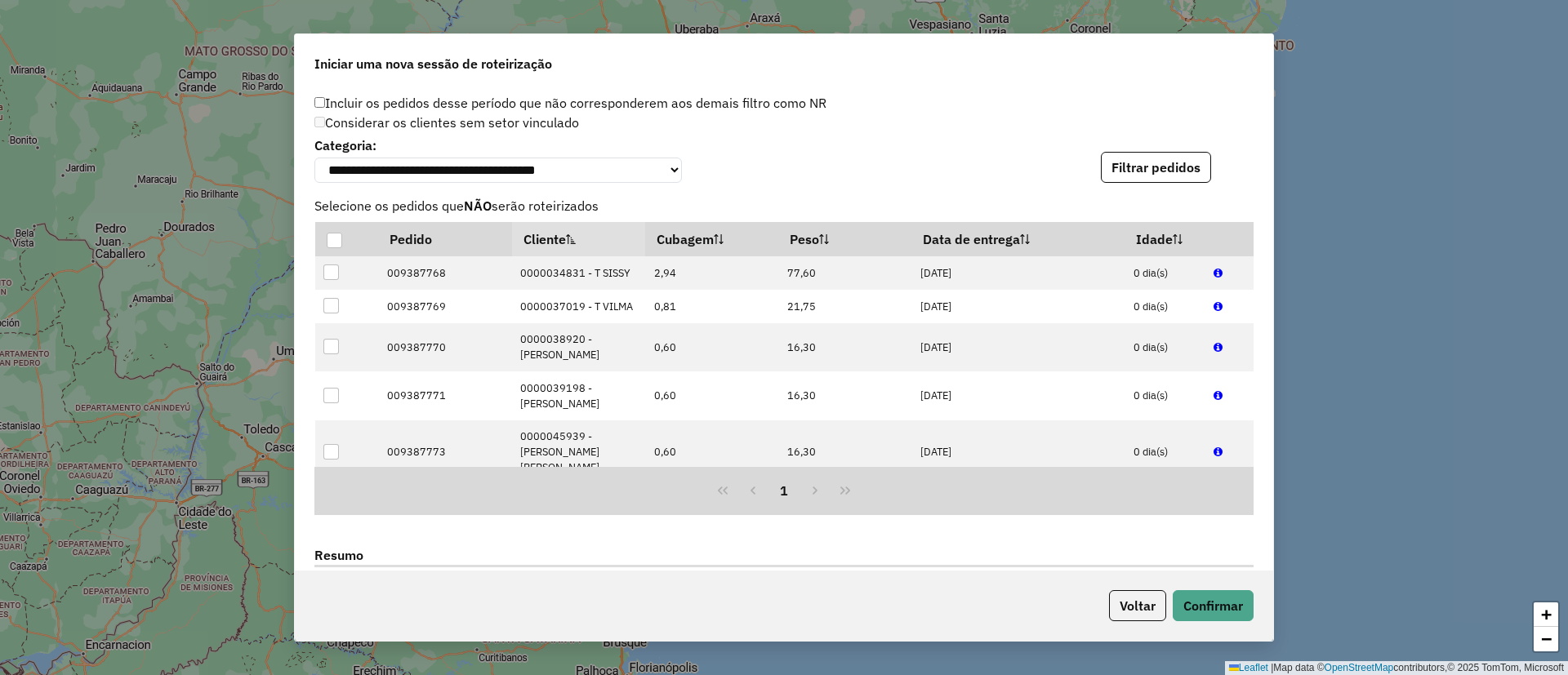
scroll to position [1484, 0]
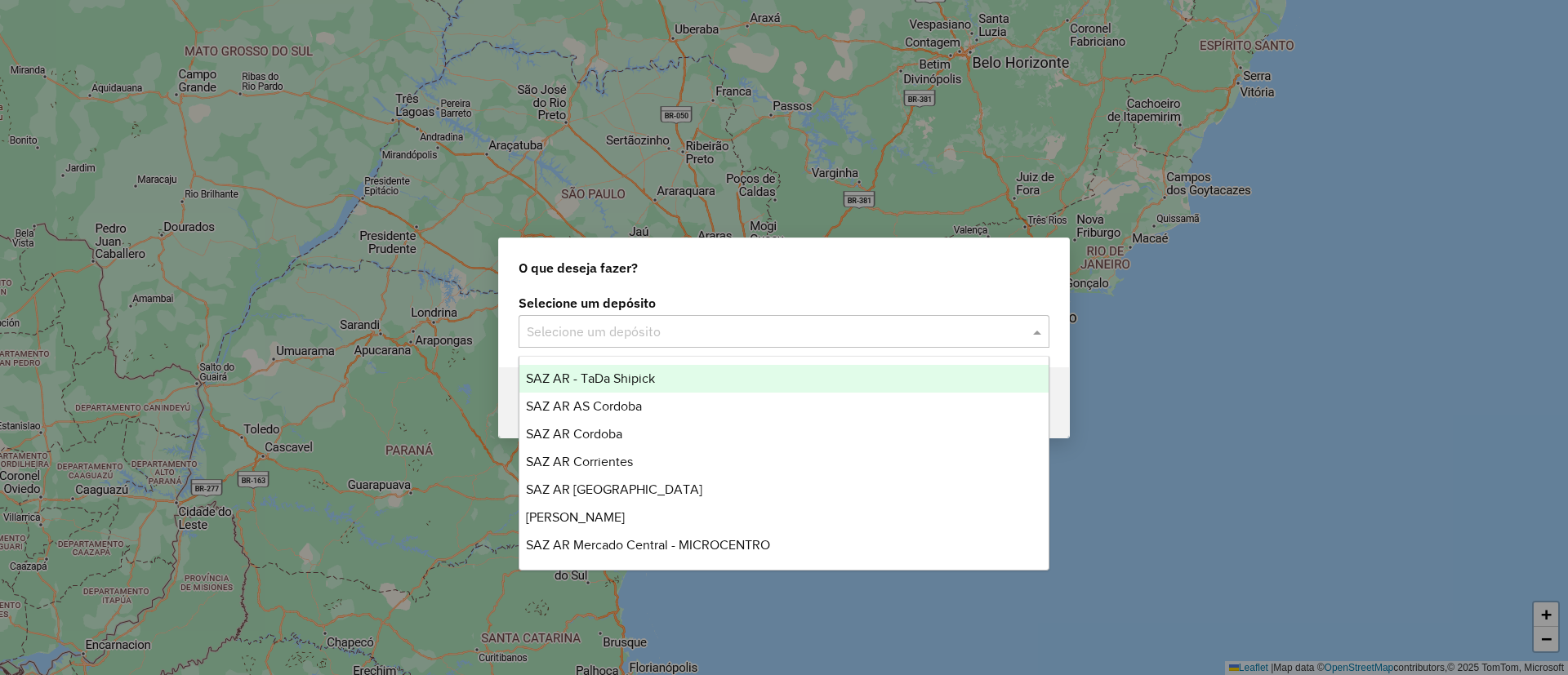
click at [576, 342] on div "Selecione um depósito" at bounding box center [784, 332] width 531 height 32
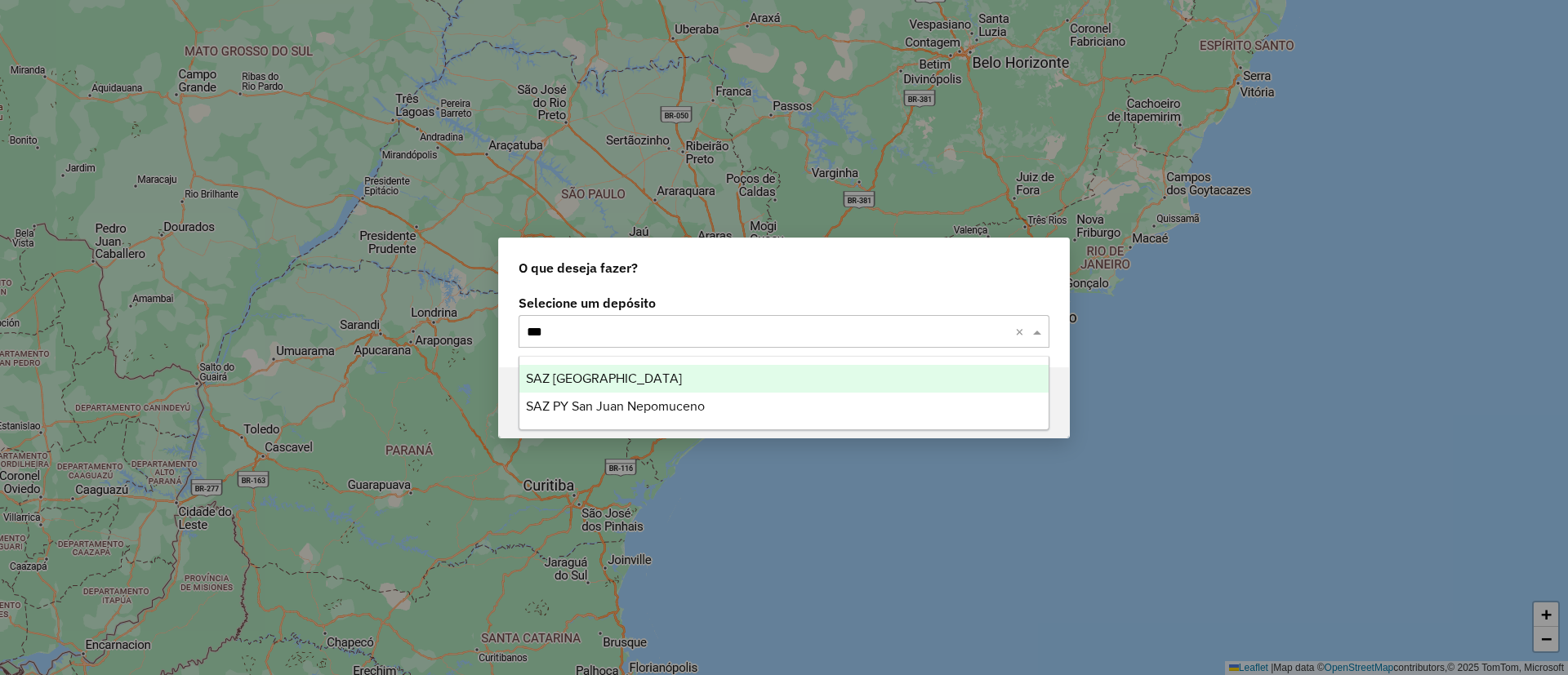
type input "****"
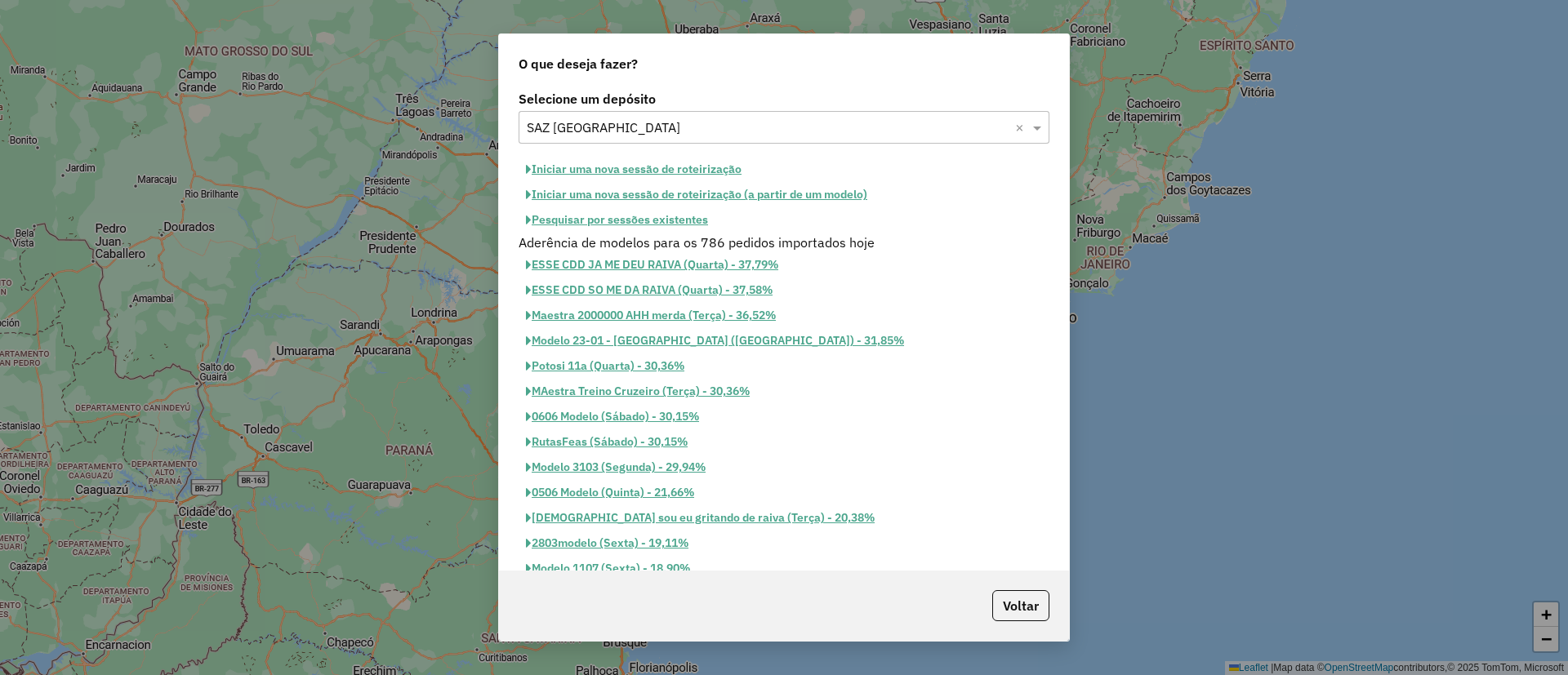
click at [688, 162] on button "Iniciar uma nova sessão de roteirização" at bounding box center [634, 169] width 231 height 26
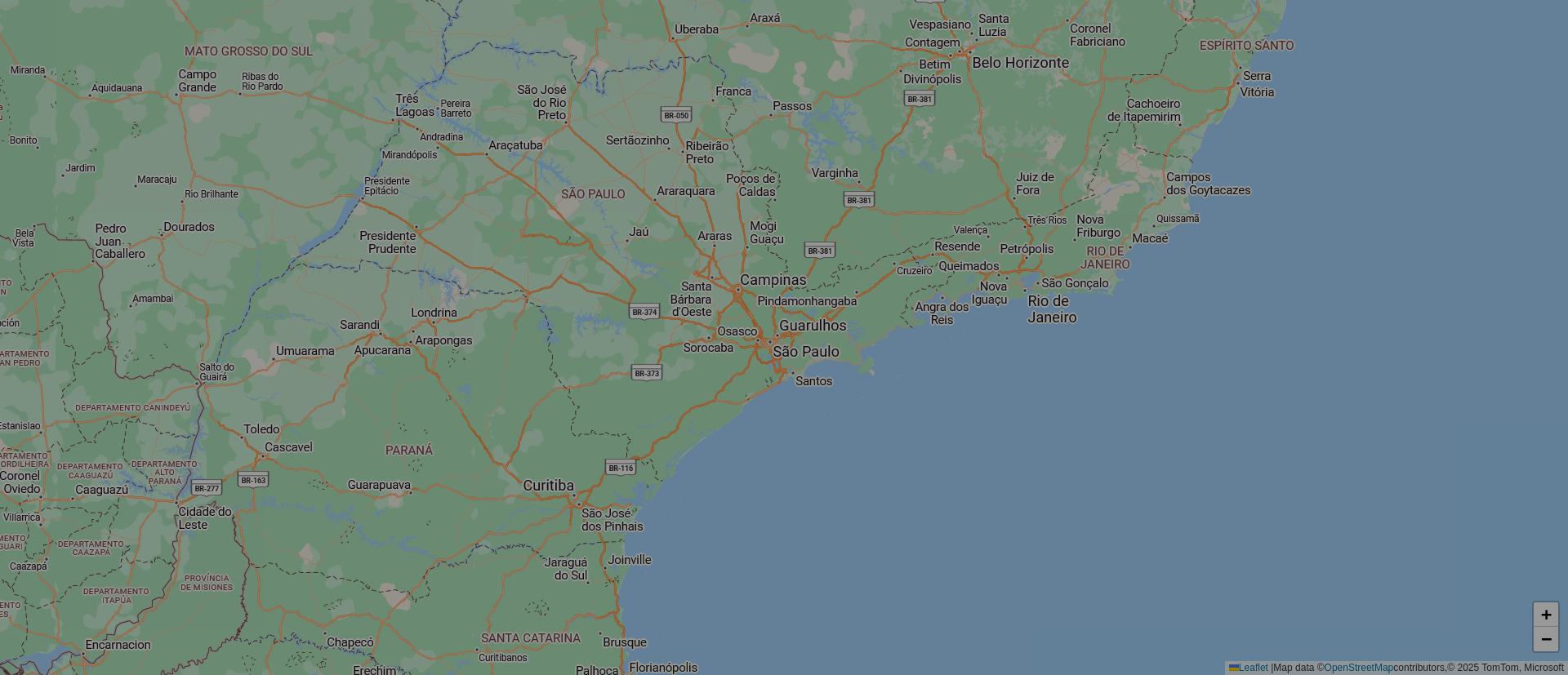
select select "*"
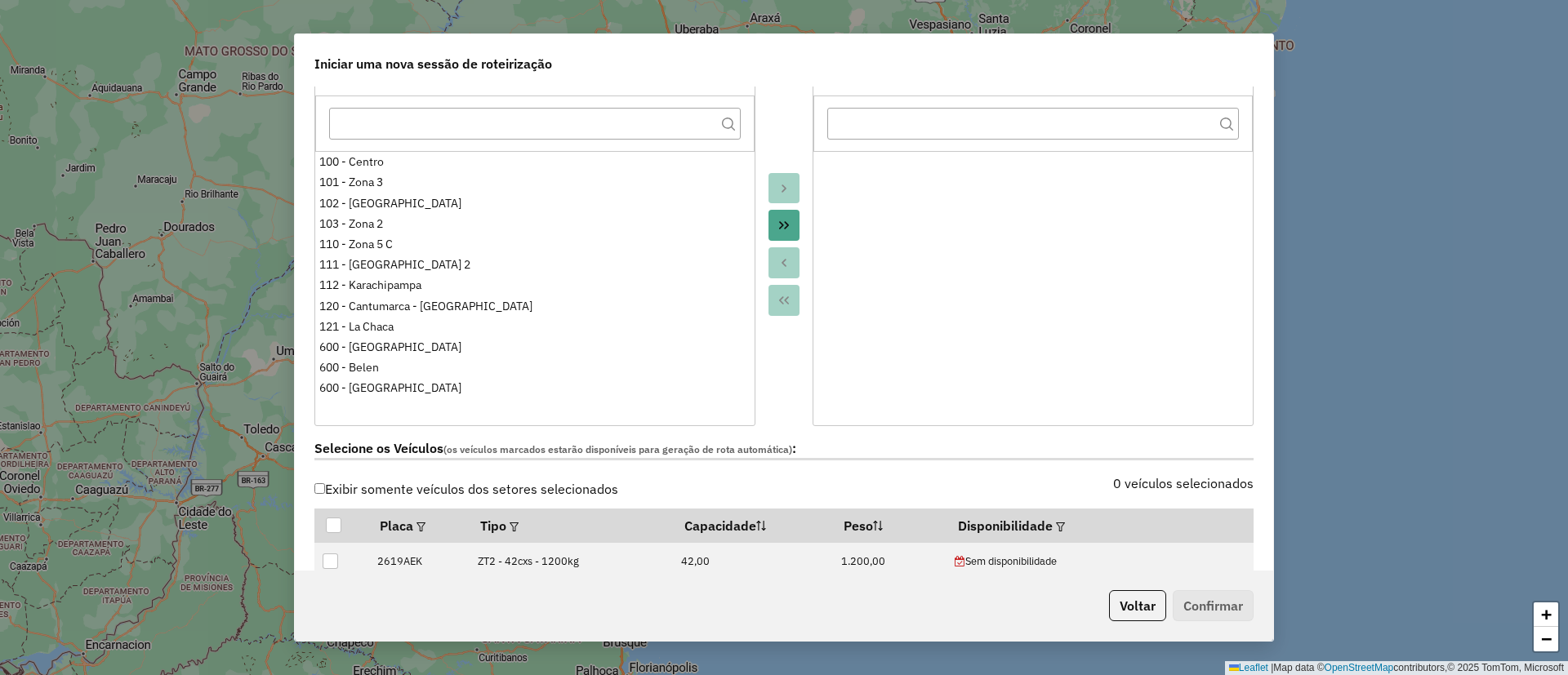
scroll to position [245, 0]
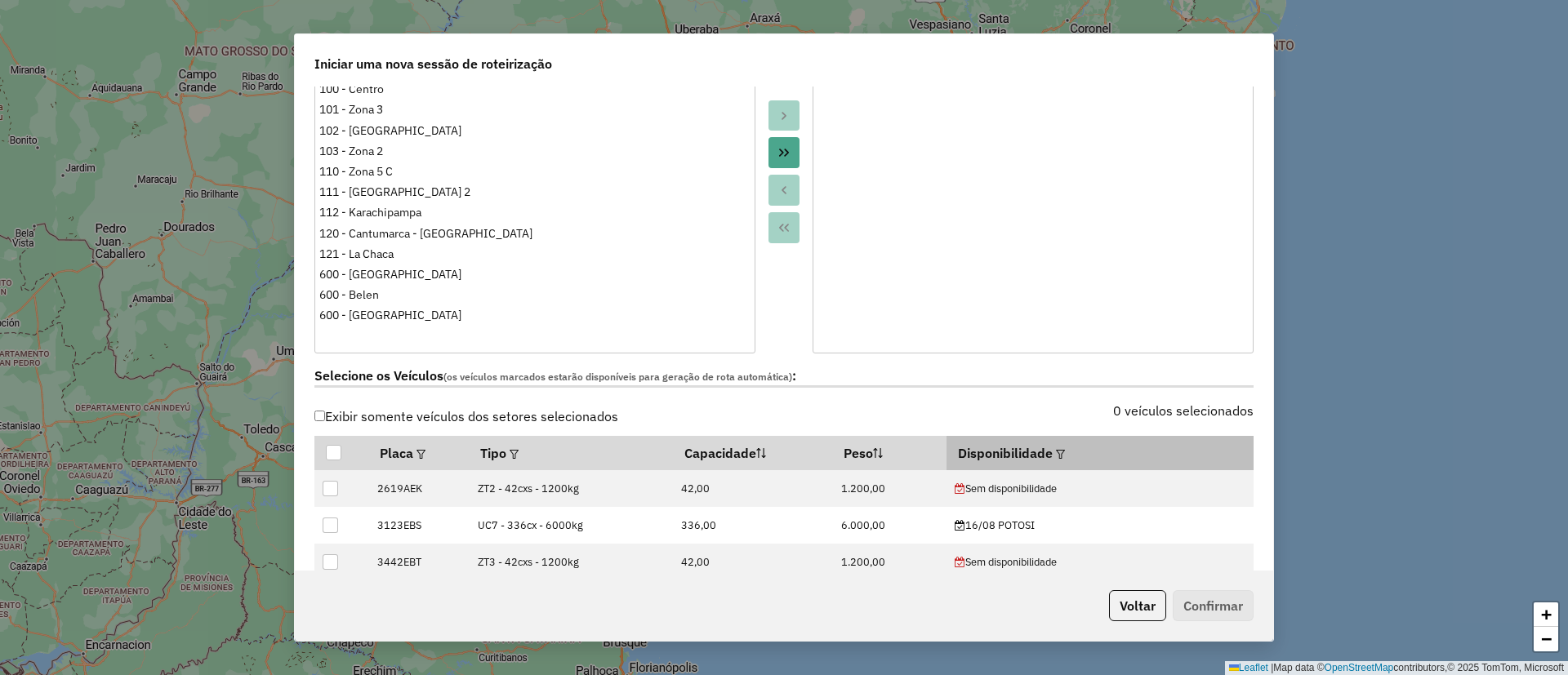
click at [1055, 457] on em at bounding box center [1059, 454] width 9 height 9
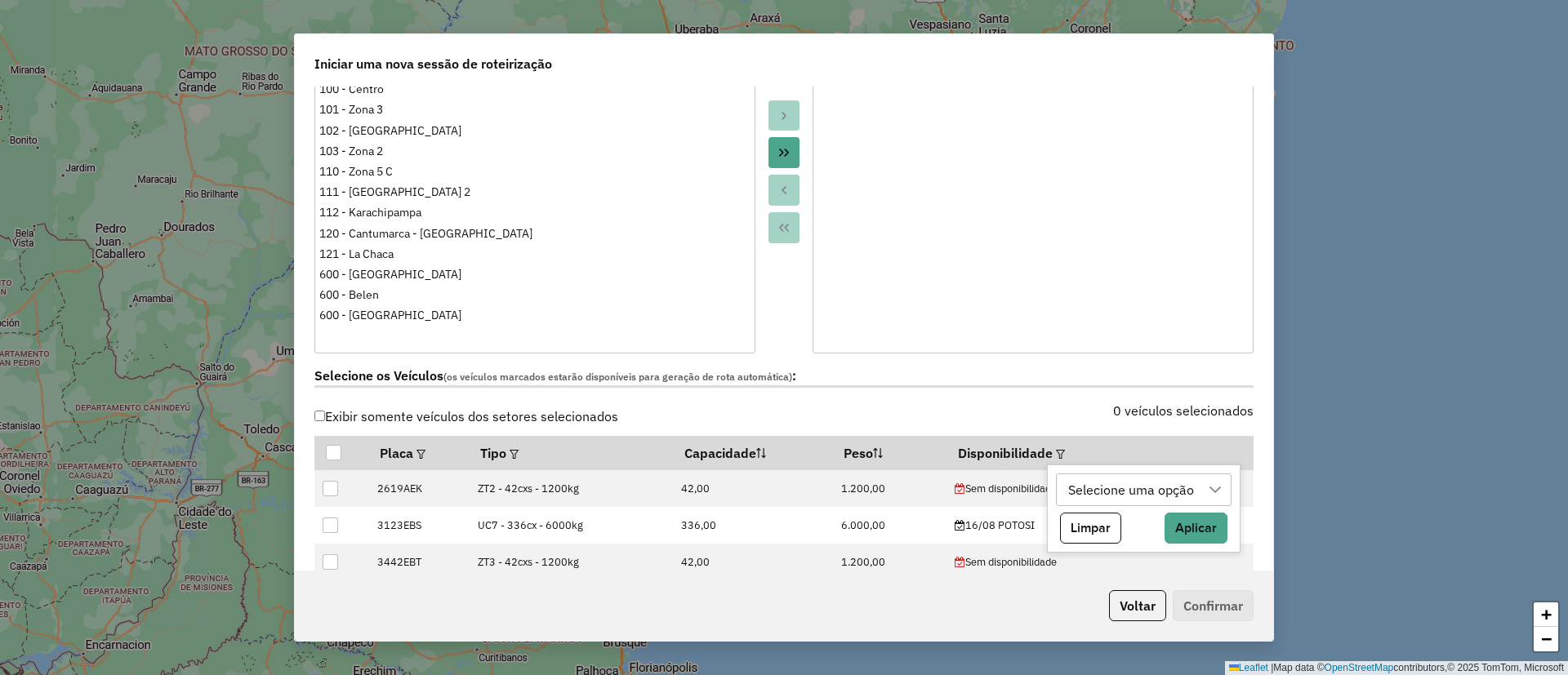
click at [1150, 492] on div "Selecione uma opção" at bounding box center [1131, 490] width 137 height 31
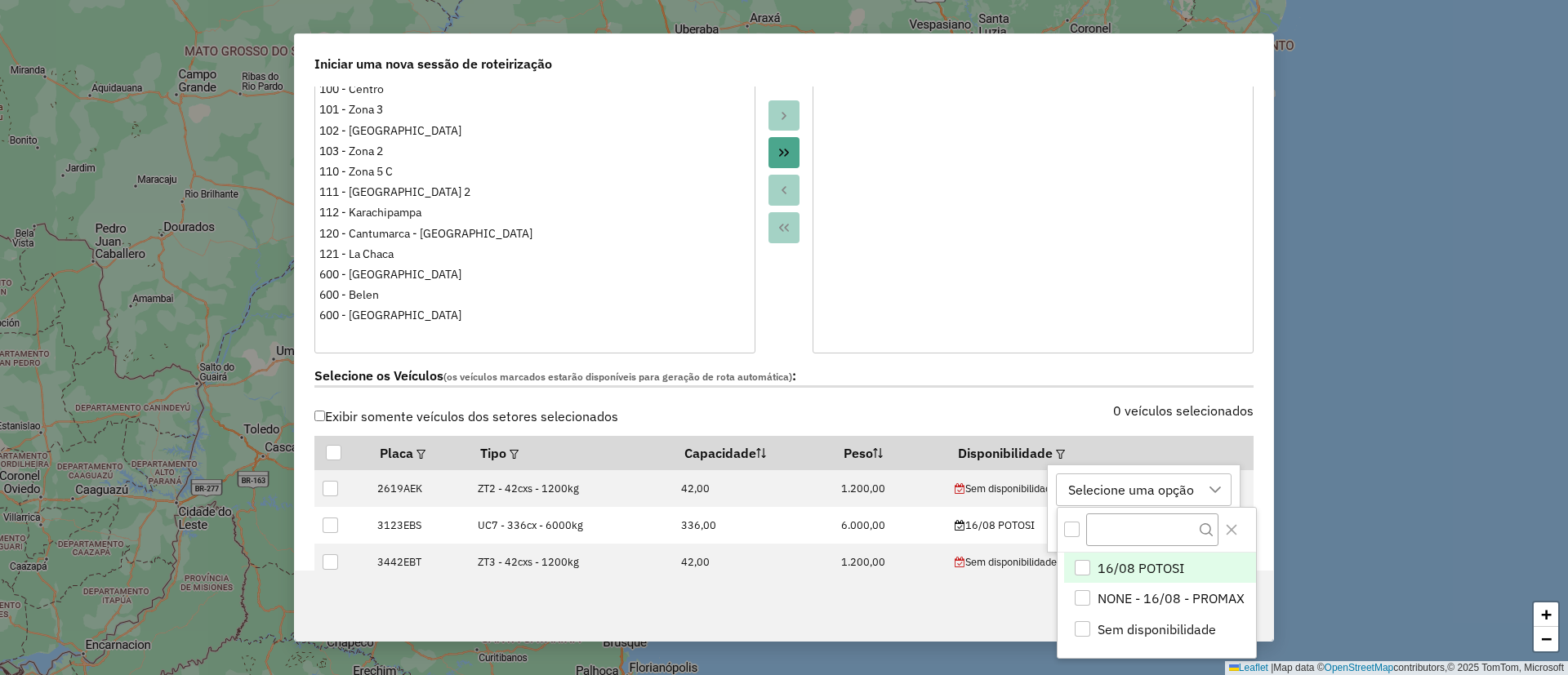
click at [1141, 561] on span "16/08 POTOSI" at bounding box center [1140, 568] width 87 height 20
click at [1228, 521] on button "Close" at bounding box center [1231, 529] width 26 height 26
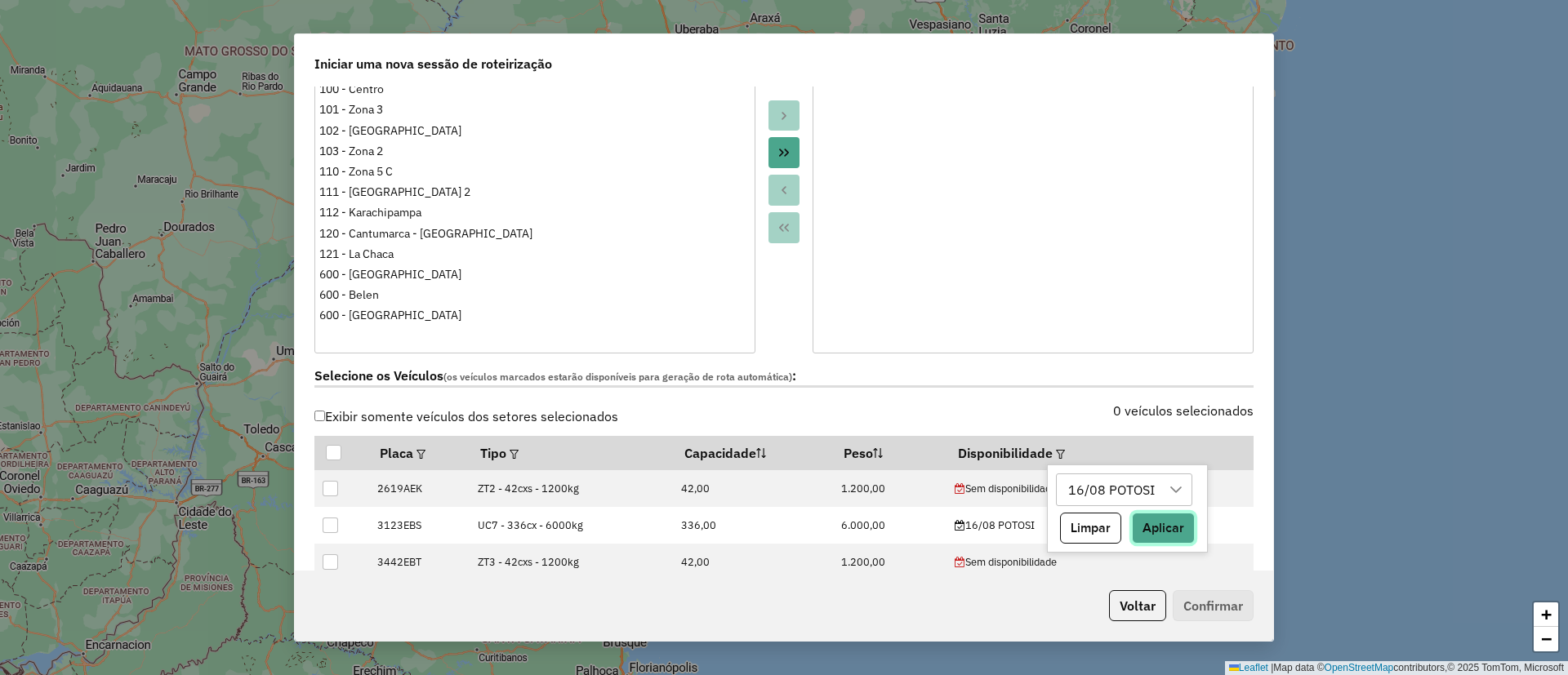
click at [1182, 530] on button "Aplicar" at bounding box center [1163, 528] width 63 height 31
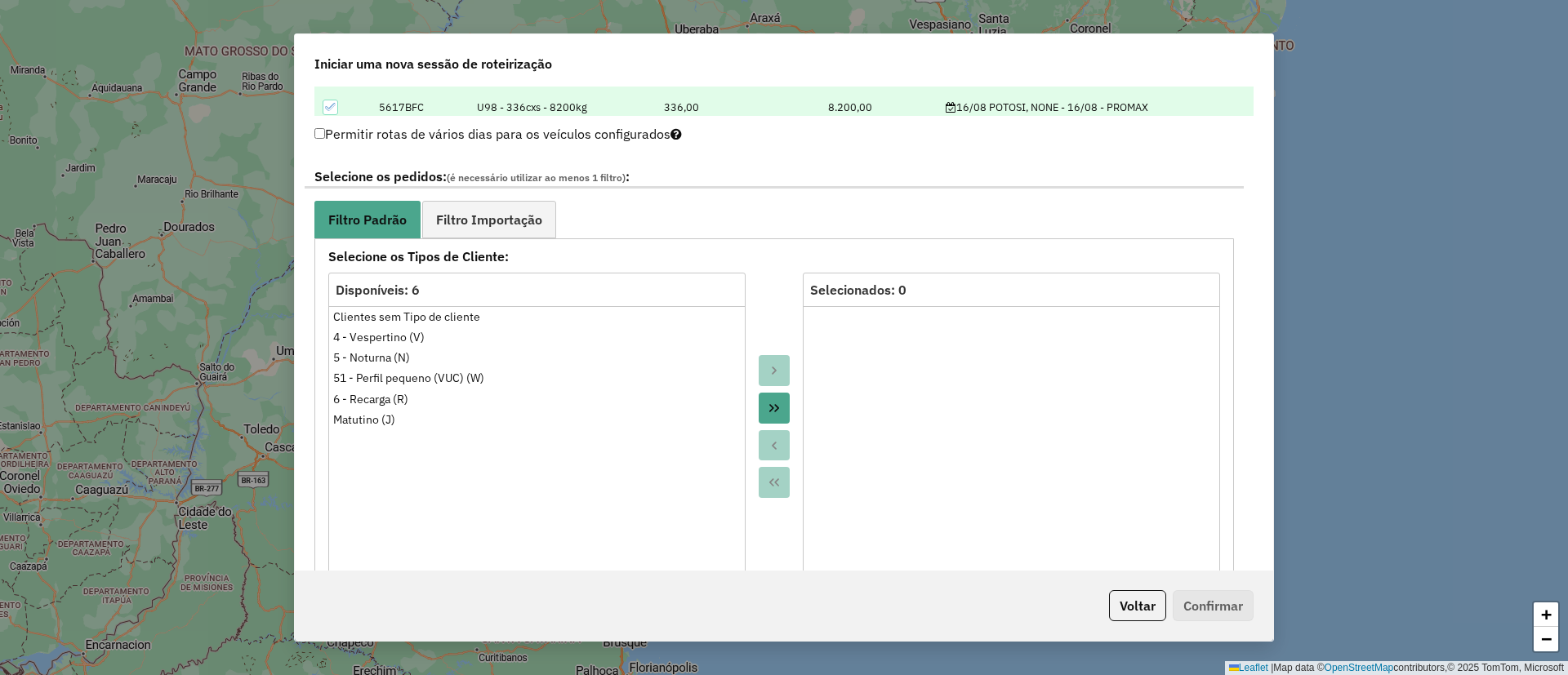
scroll to position [857, 0]
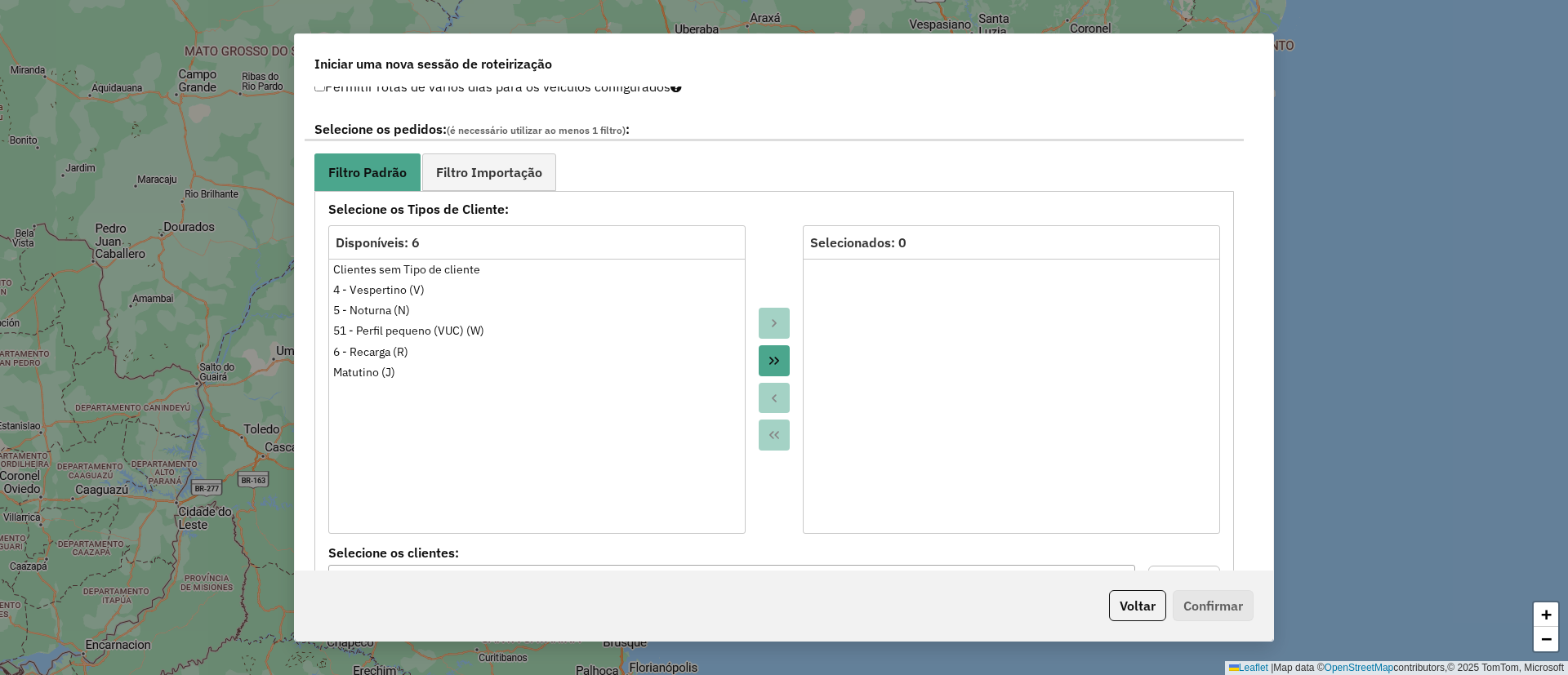
click at [501, 147] on div "**********" at bounding box center [773, 451] width 939 height 689
click at [500, 160] on link "Filtro Importação" at bounding box center [489, 172] width 133 height 37
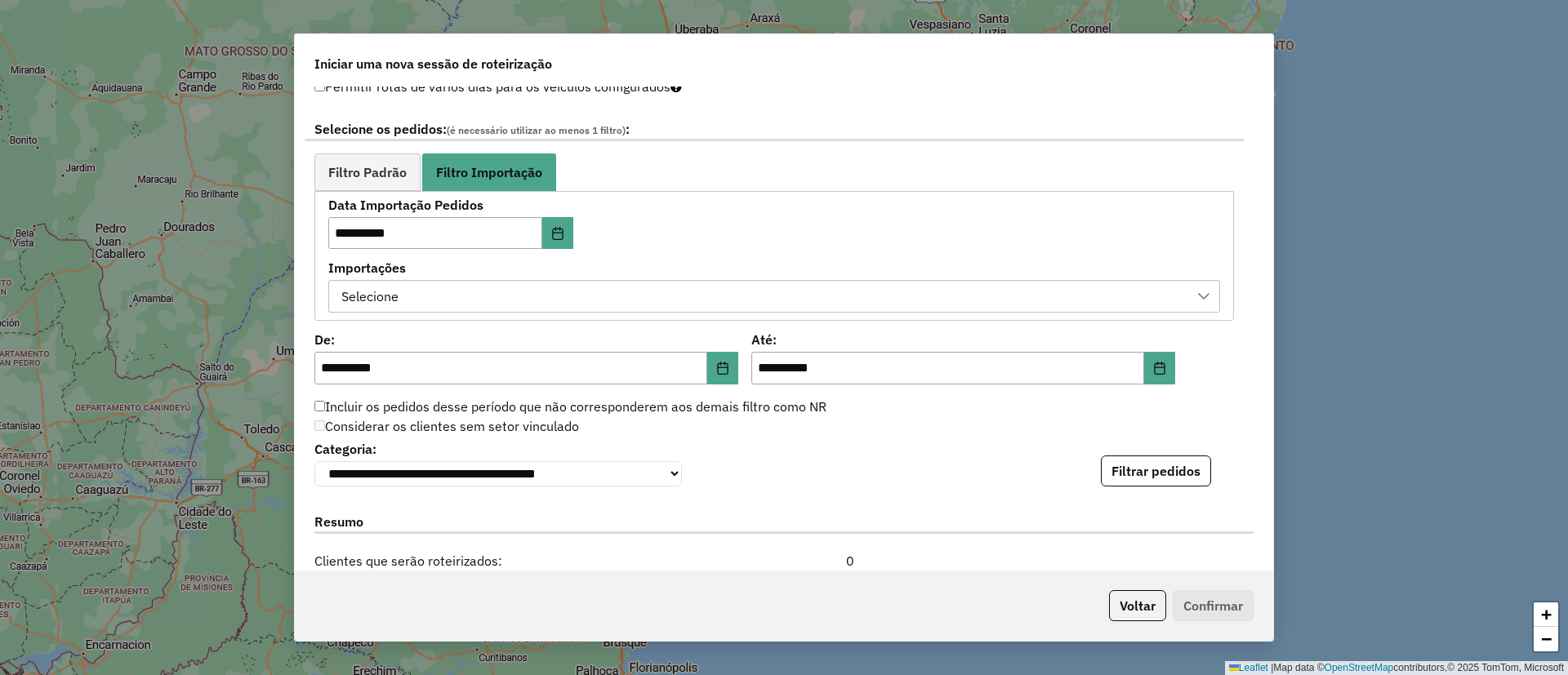
click at [481, 291] on div "Selecione" at bounding box center [762, 297] width 852 height 31
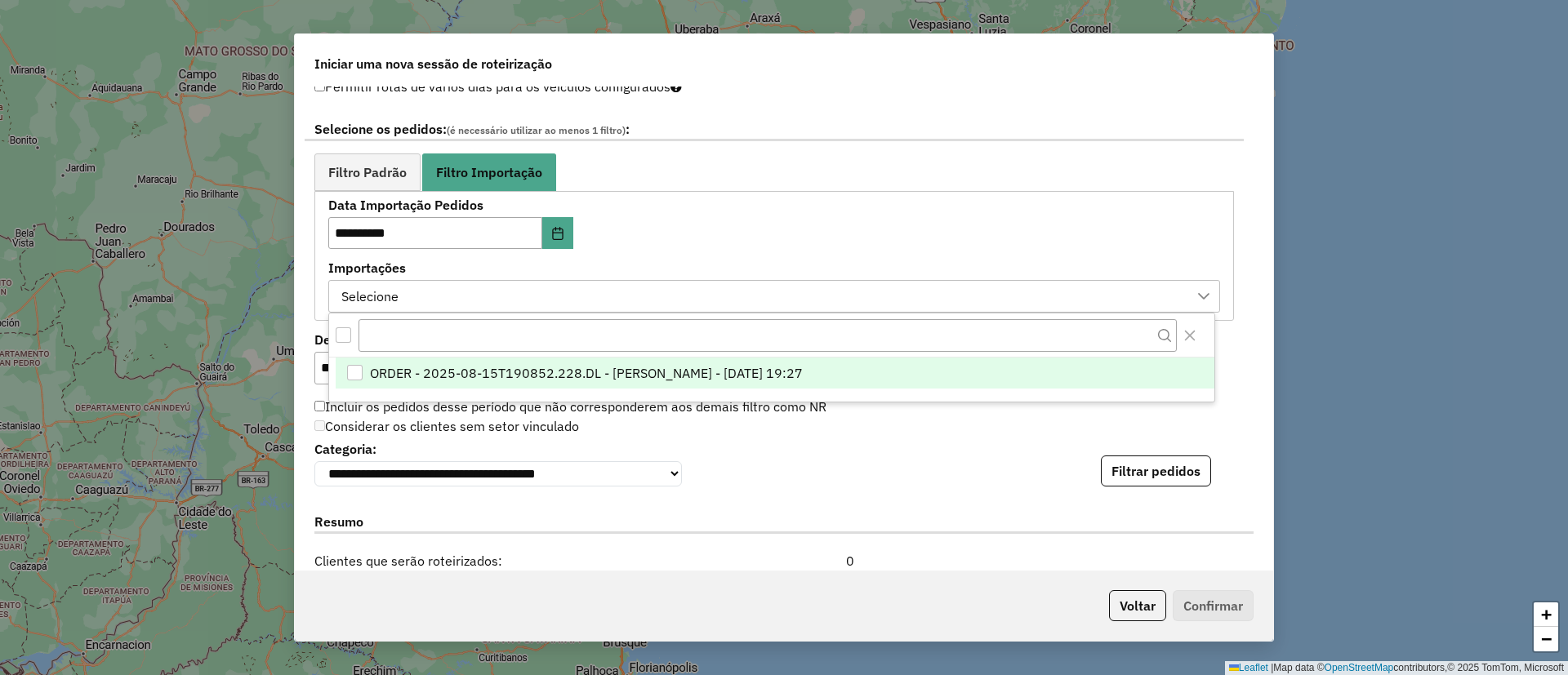
scroll to position [12, 74]
click at [528, 377] on span "ORDER - 2025-08-15T190852.228.DL - BARBARA PAULOSSI BERTO - 15/08/2025 19:27" at bounding box center [586, 374] width 433 height 20
click at [807, 503] on div "Resumo" at bounding box center [784, 525] width 959 height 51
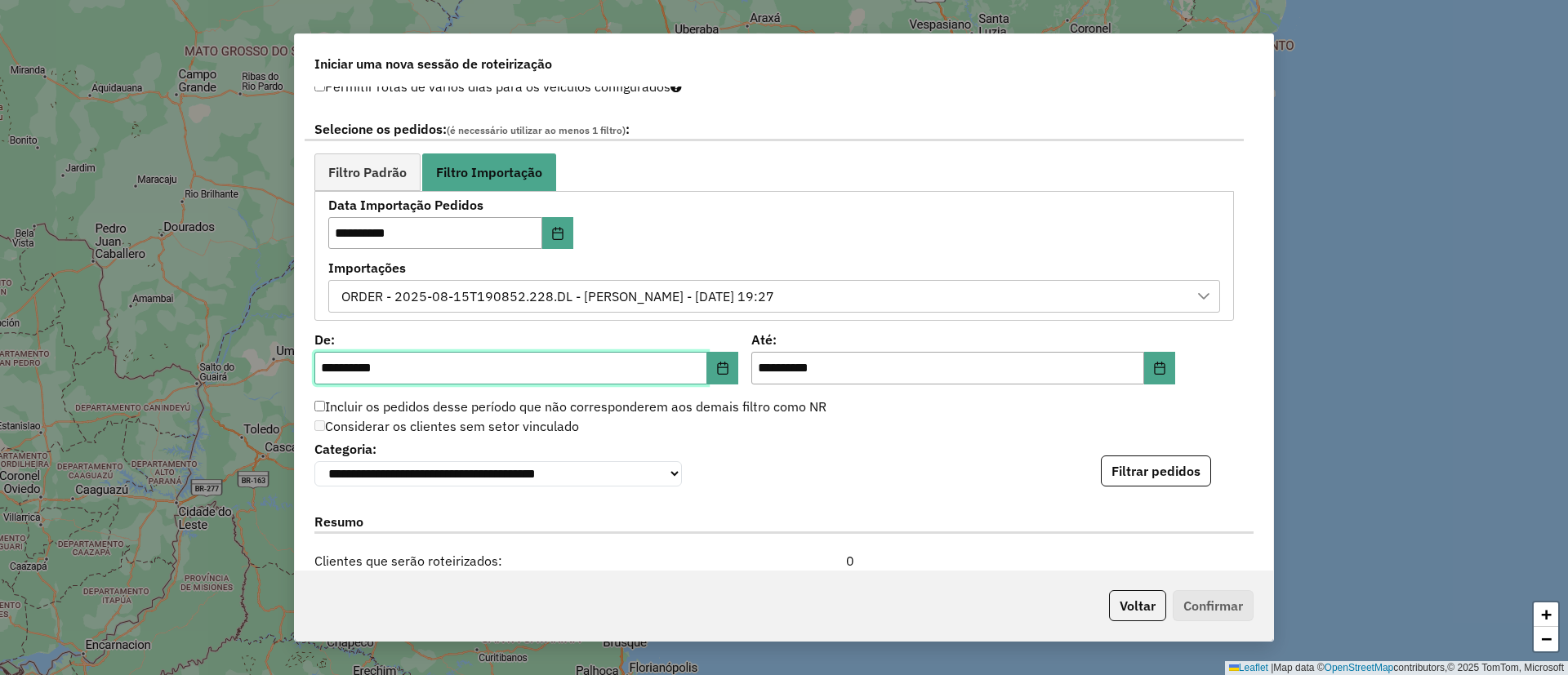
click at [703, 371] on input "**********" at bounding box center [511, 368] width 393 height 32
click at [1181, 496] on div "**********" at bounding box center [784, 328] width 978 height 483
click at [1171, 481] on button "Filtrar pedidos" at bounding box center [1156, 471] width 111 height 31
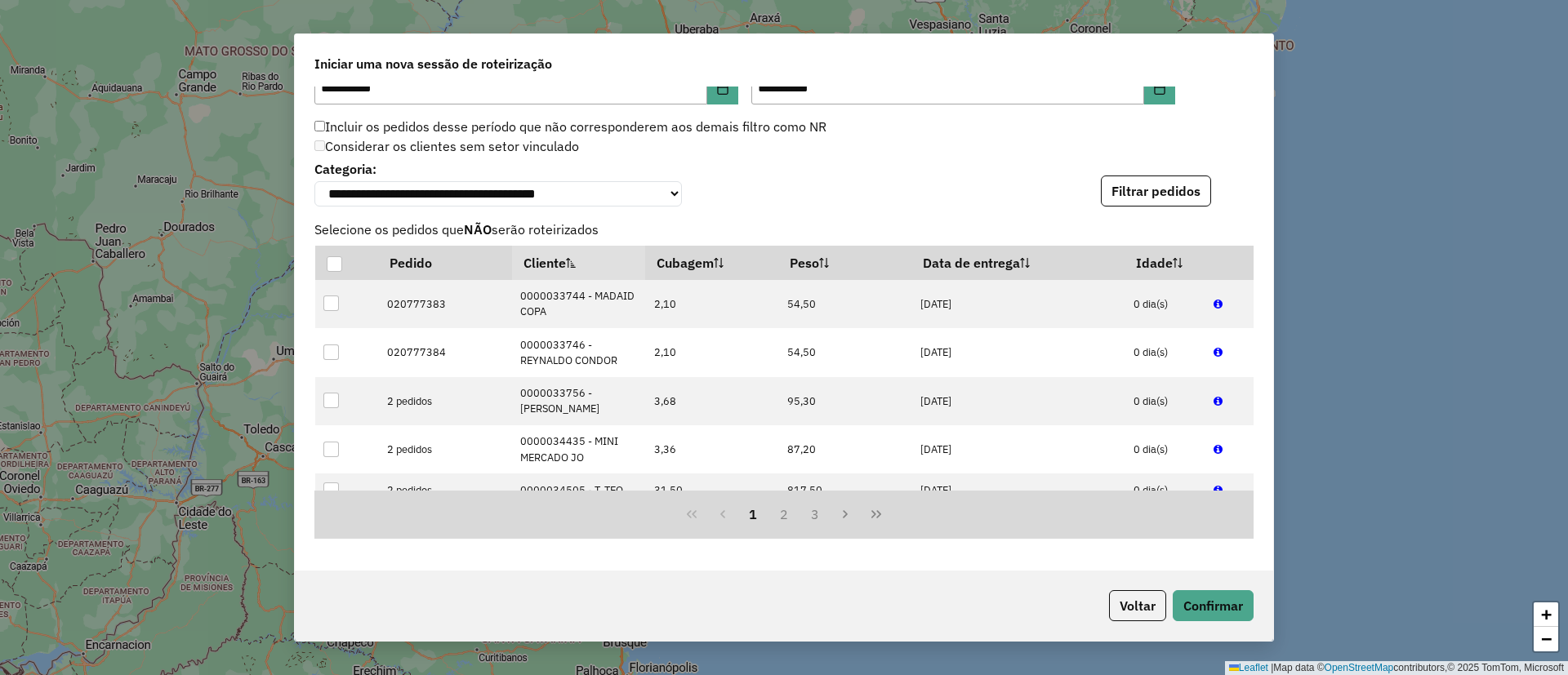
scroll to position [1484, 0]
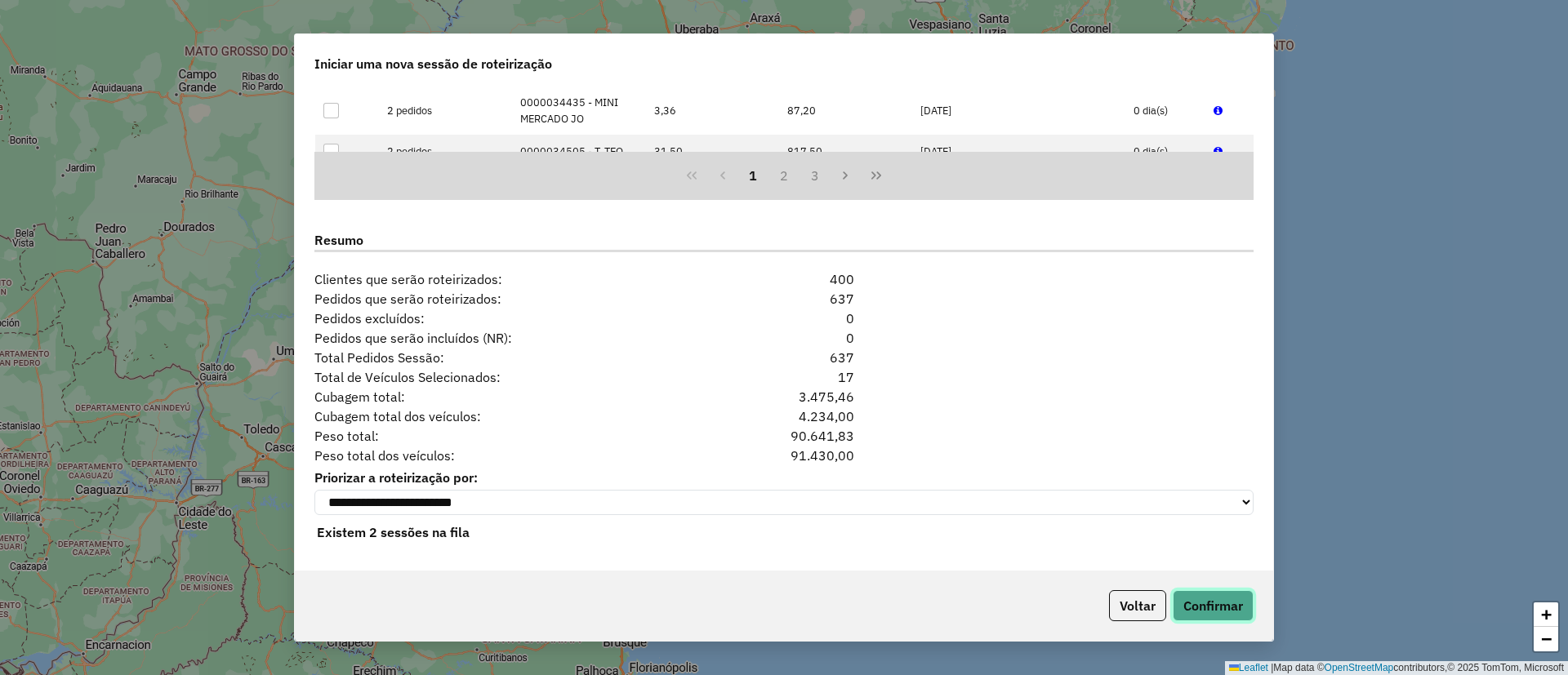
click at [1233, 614] on button "Confirmar" at bounding box center [1212, 605] width 81 height 31
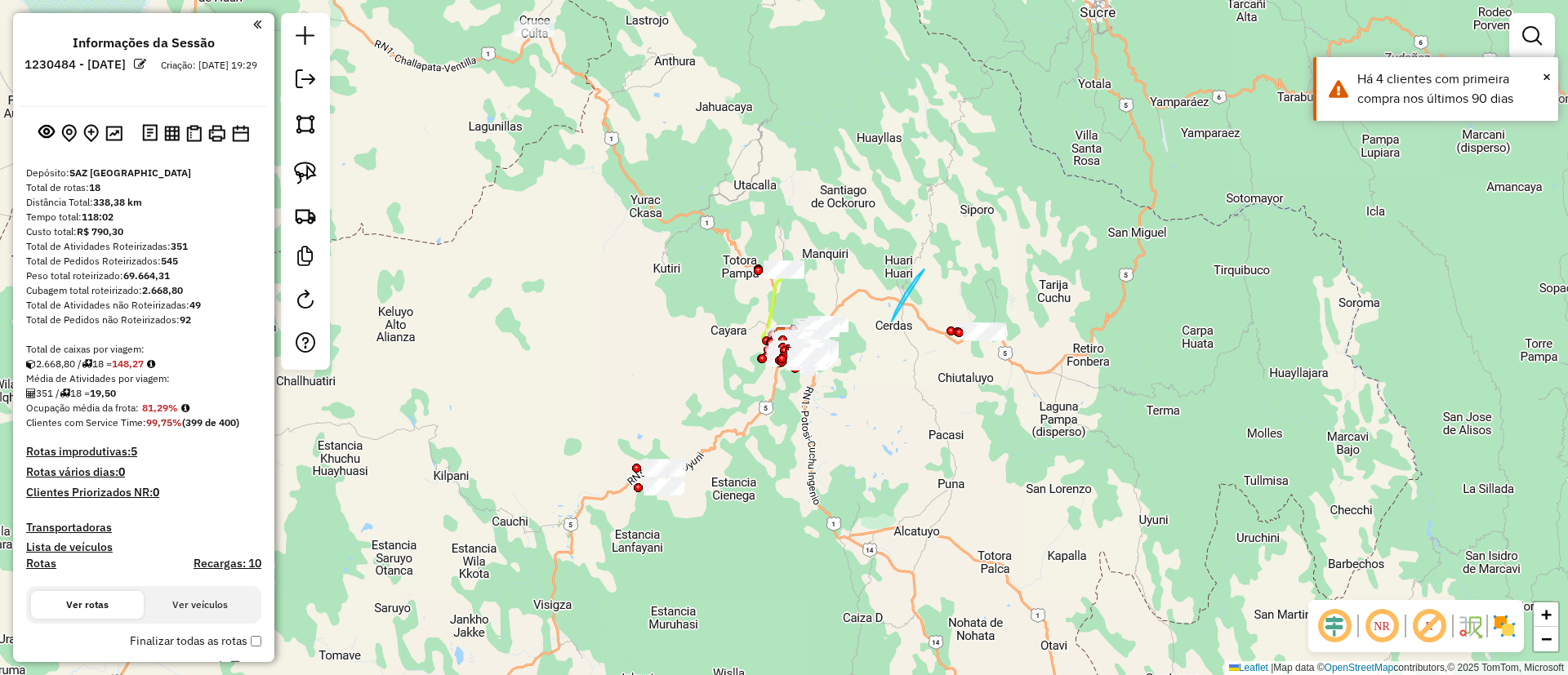
drag, startPoint x: 891, startPoint y: 321, endPoint x: 1055, endPoint y: 277, distance: 169.8
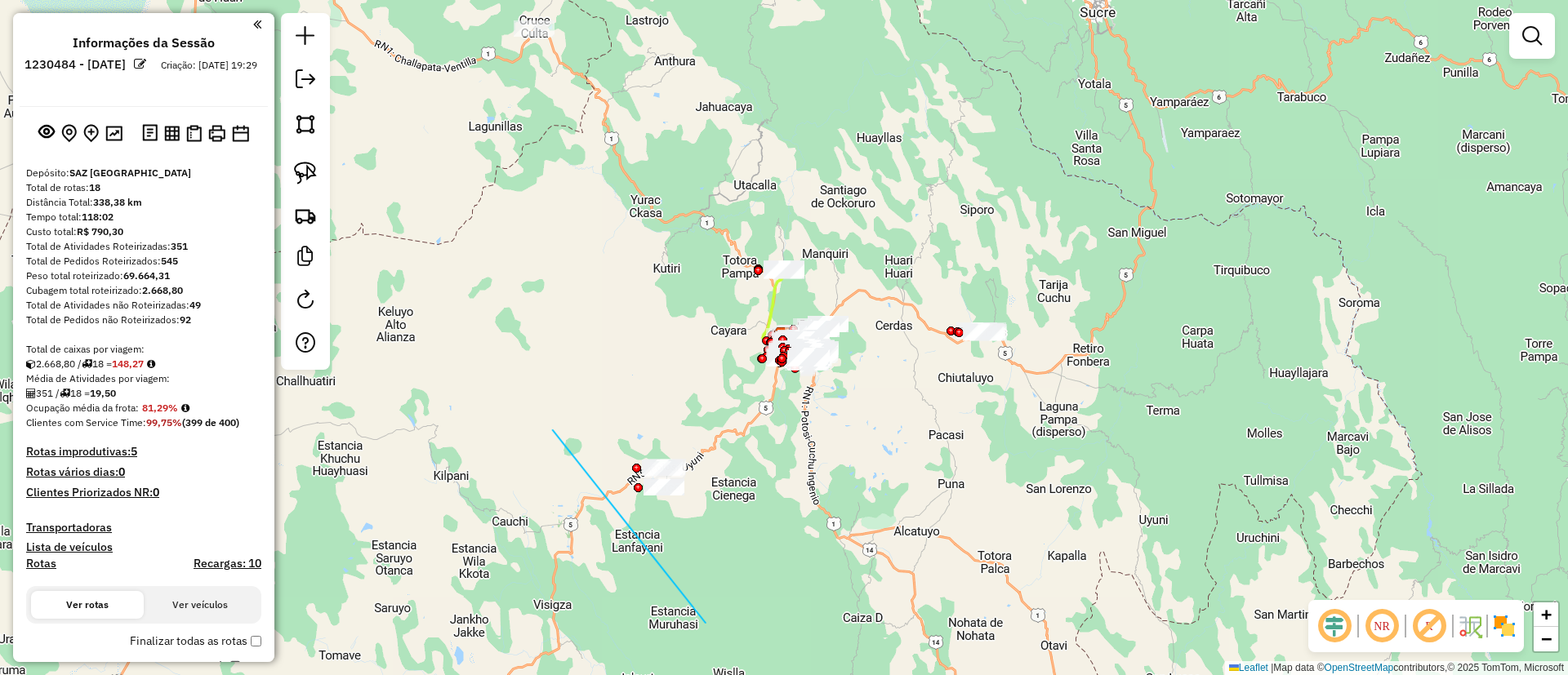
drag, startPoint x: 705, startPoint y: 624, endPoint x: 787, endPoint y: 419, distance: 220.8
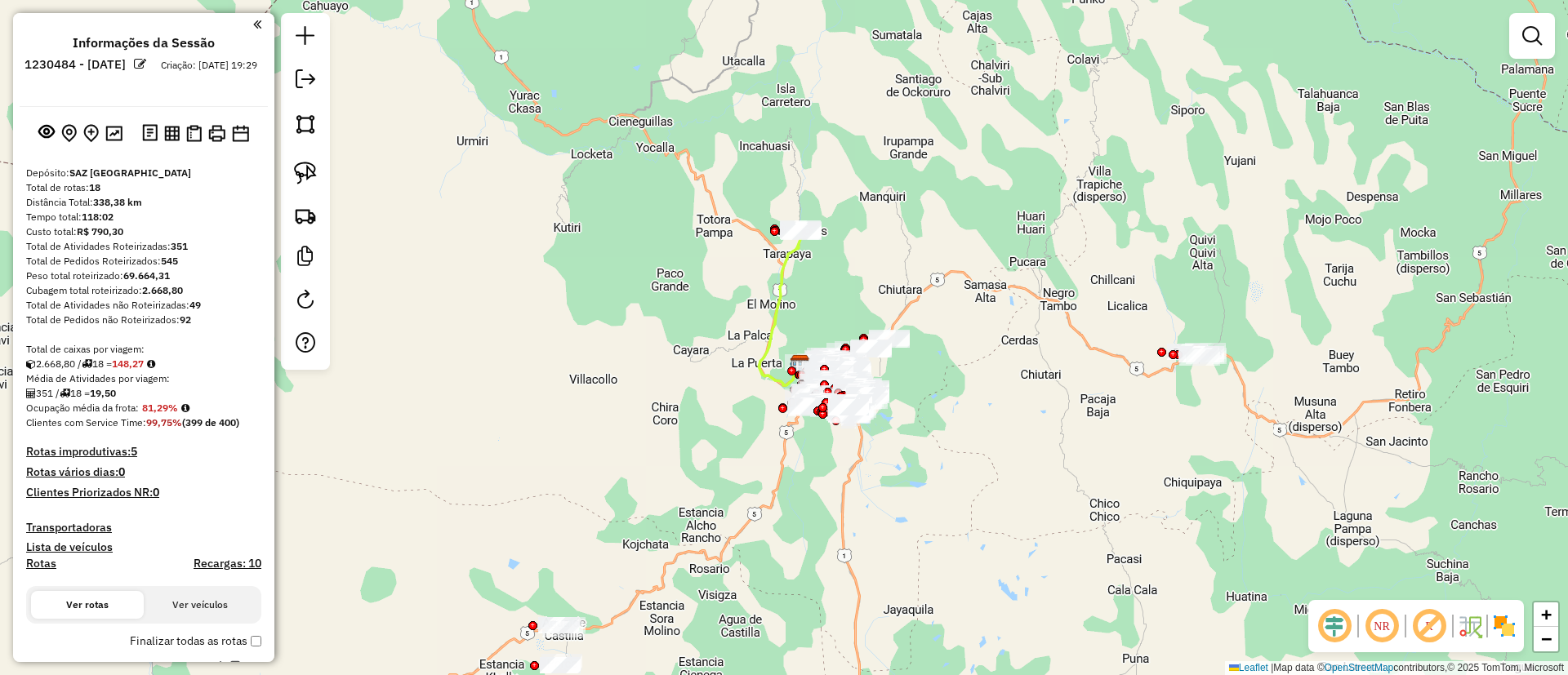
click at [1512, 624] on img at bounding box center [1503, 625] width 26 height 26
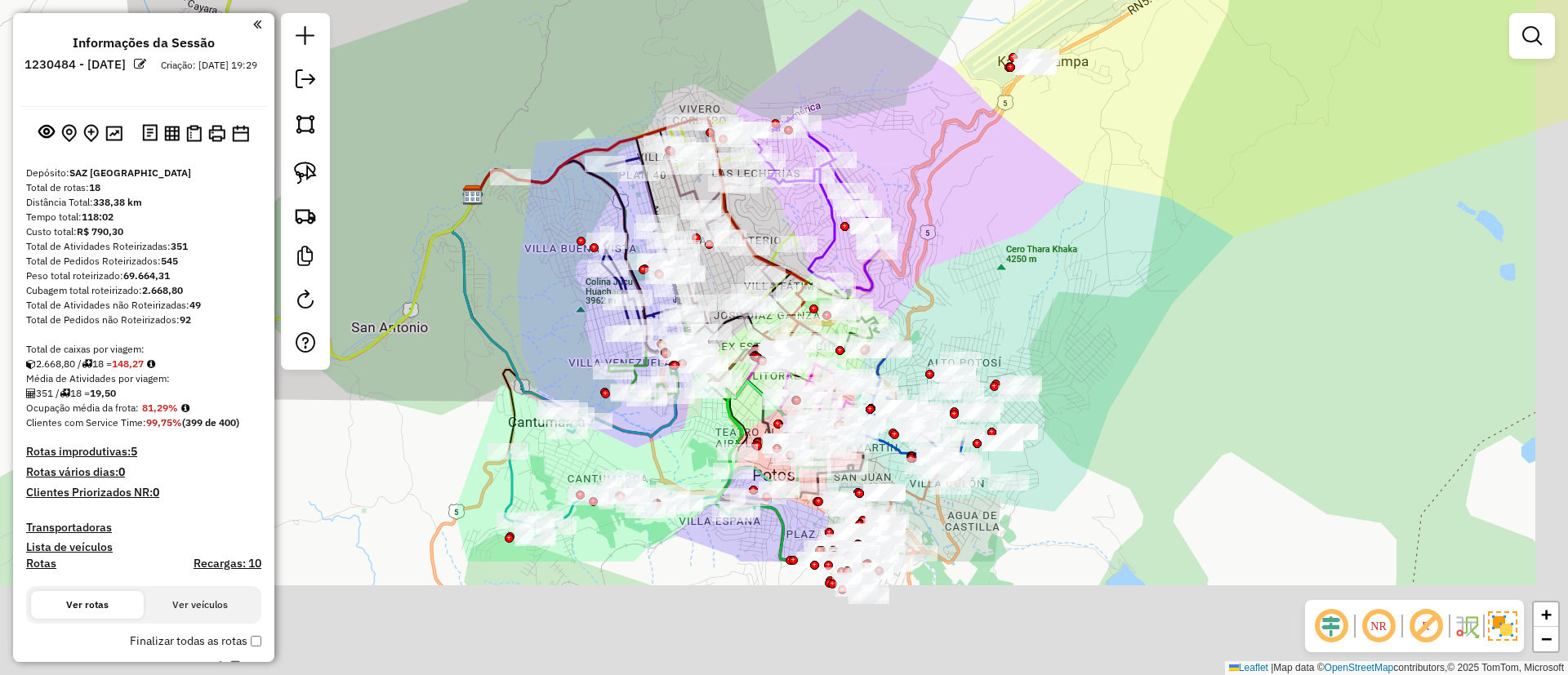
drag, startPoint x: 978, startPoint y: 409, endPoint x: 507, endPoint y: 389, distance: 471.4
click at [915, 228] on div "Janela de atendimento Grade de atendimento Capacidade Transportadoras Veículos …" at bounding box center [784, 338] width 1568 height 675
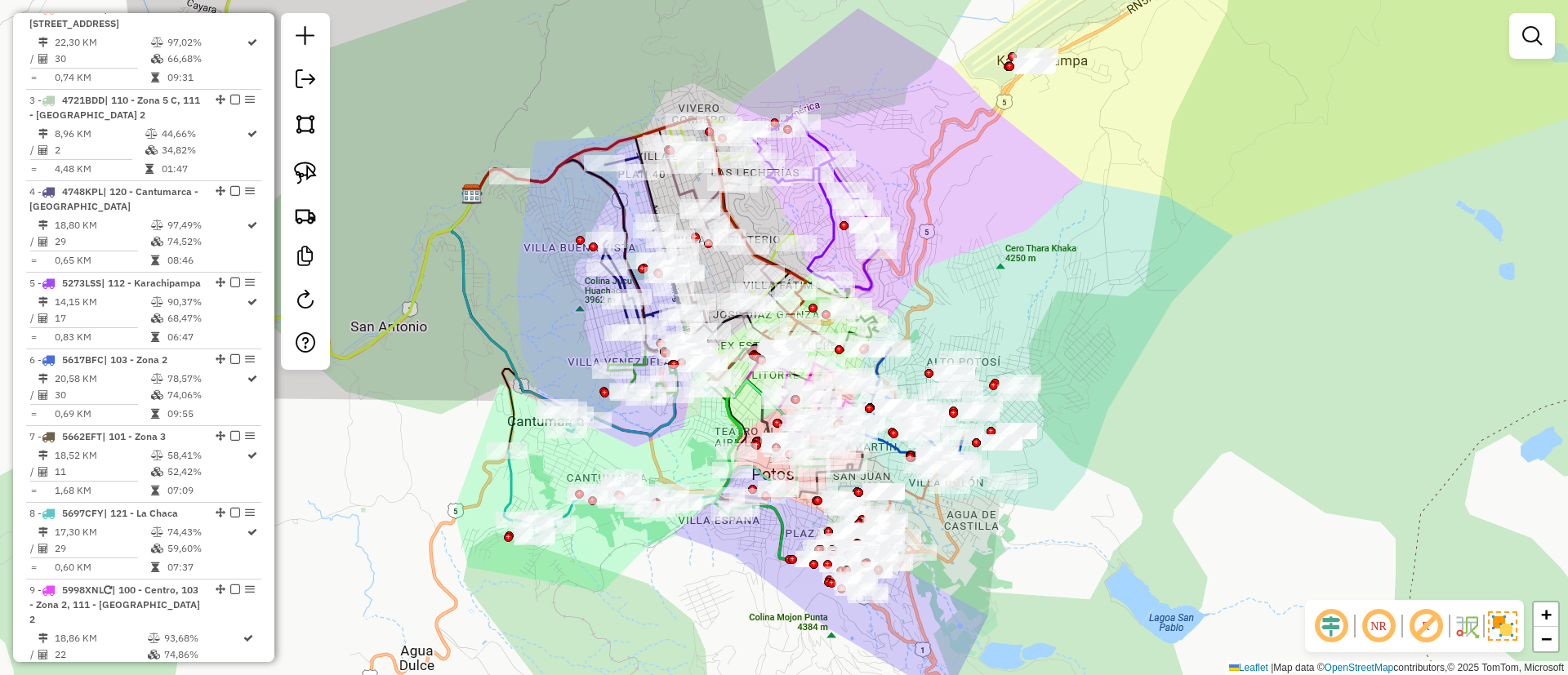
scroll to position [1470, 0]
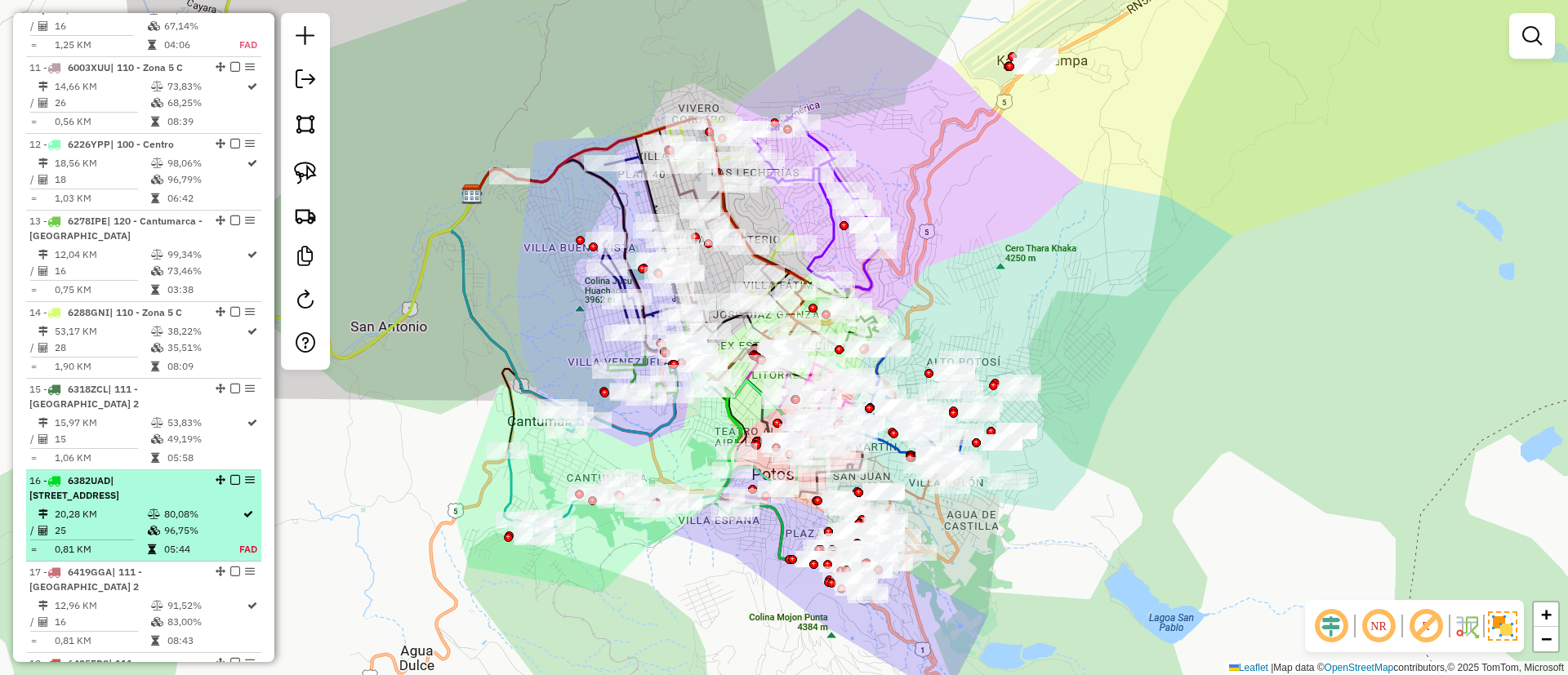
click at [186, 515] on td "80,08%" at bounding box center [201, 514] width 76 height 16
select select "**********"
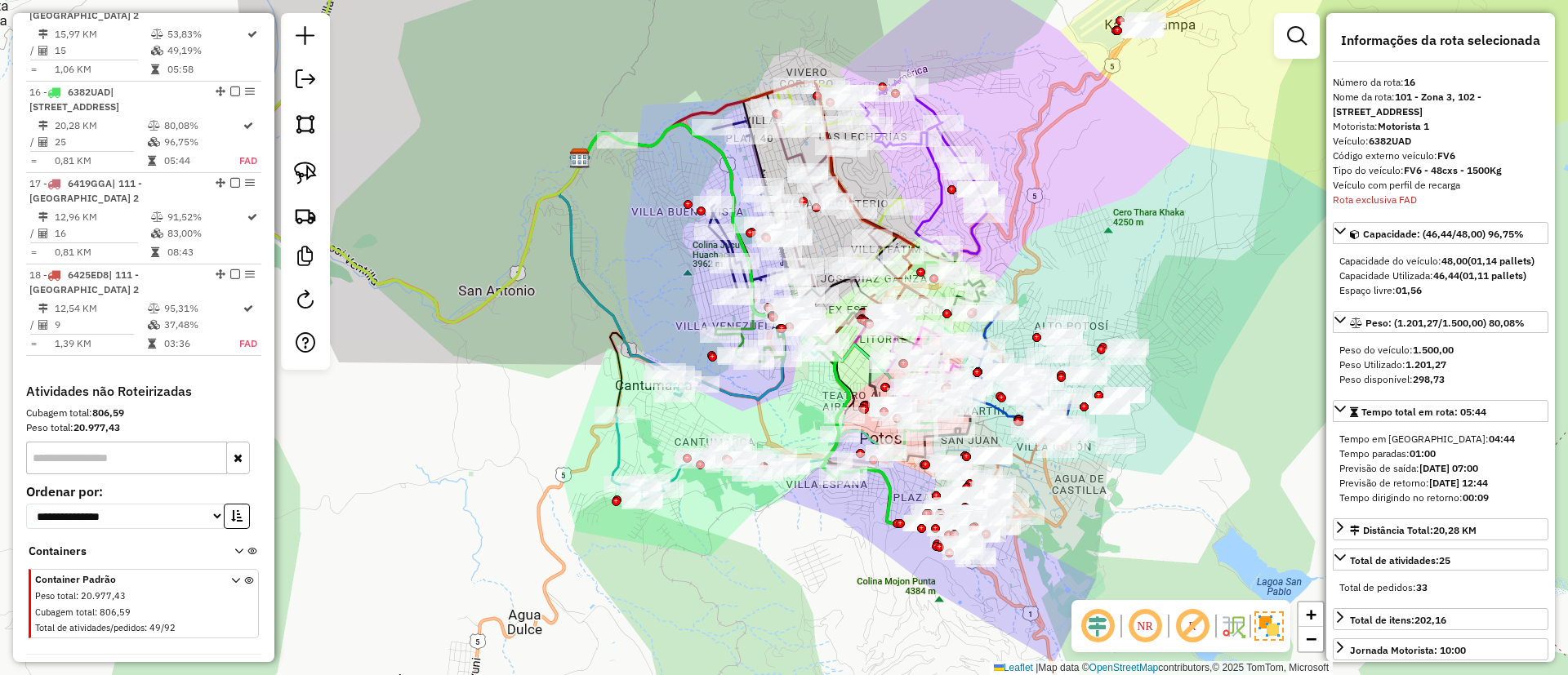
scroll to position [1918, 0]
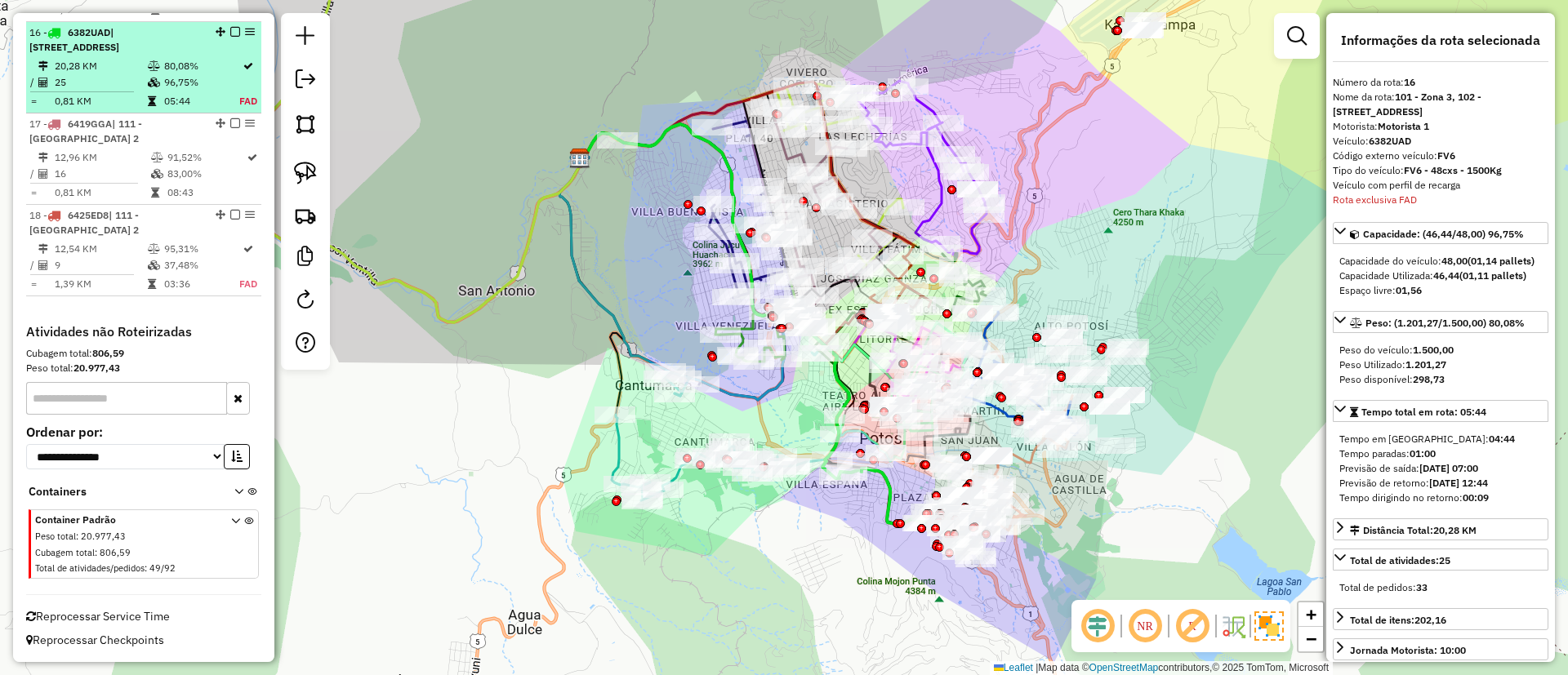
click at [231, 27] on em at bounding box center [235, 31] width 10 height 10
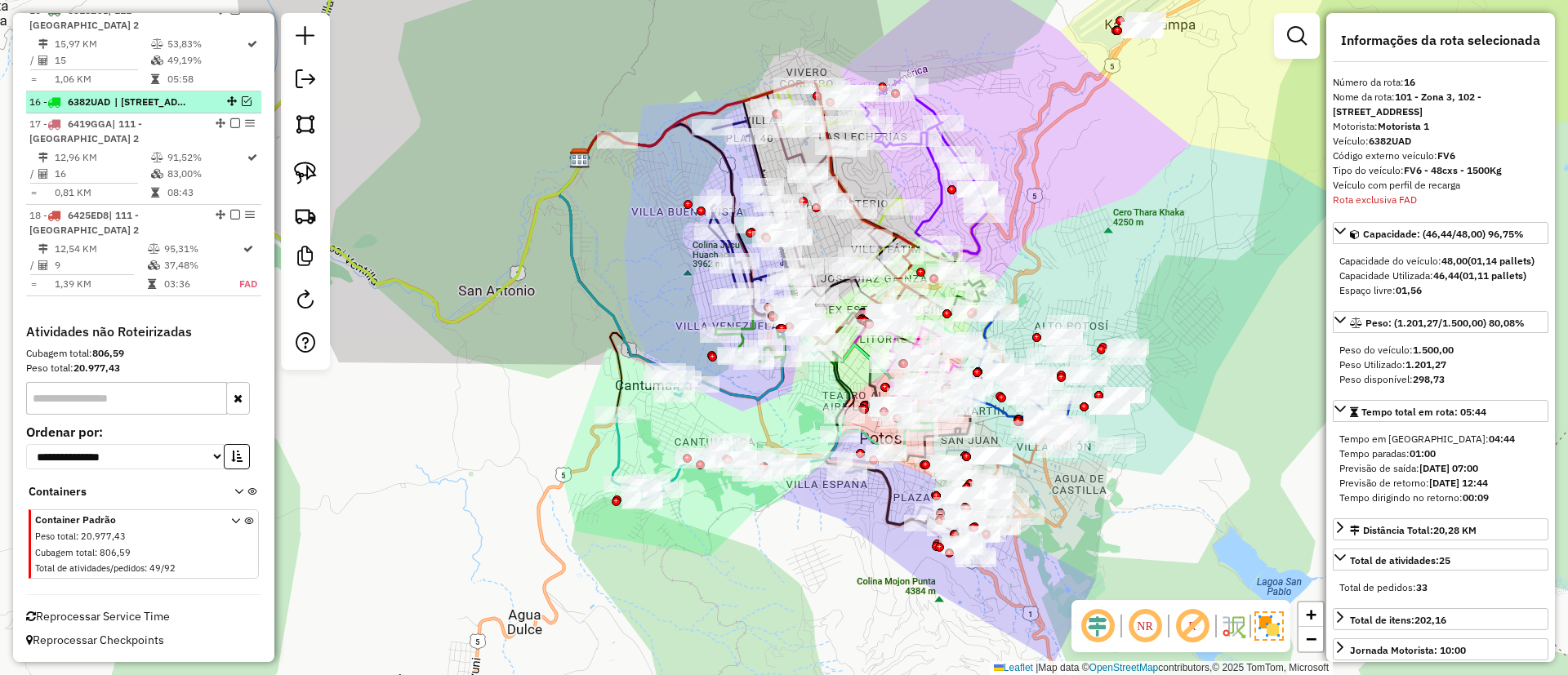
scroll to position [1849, 0]
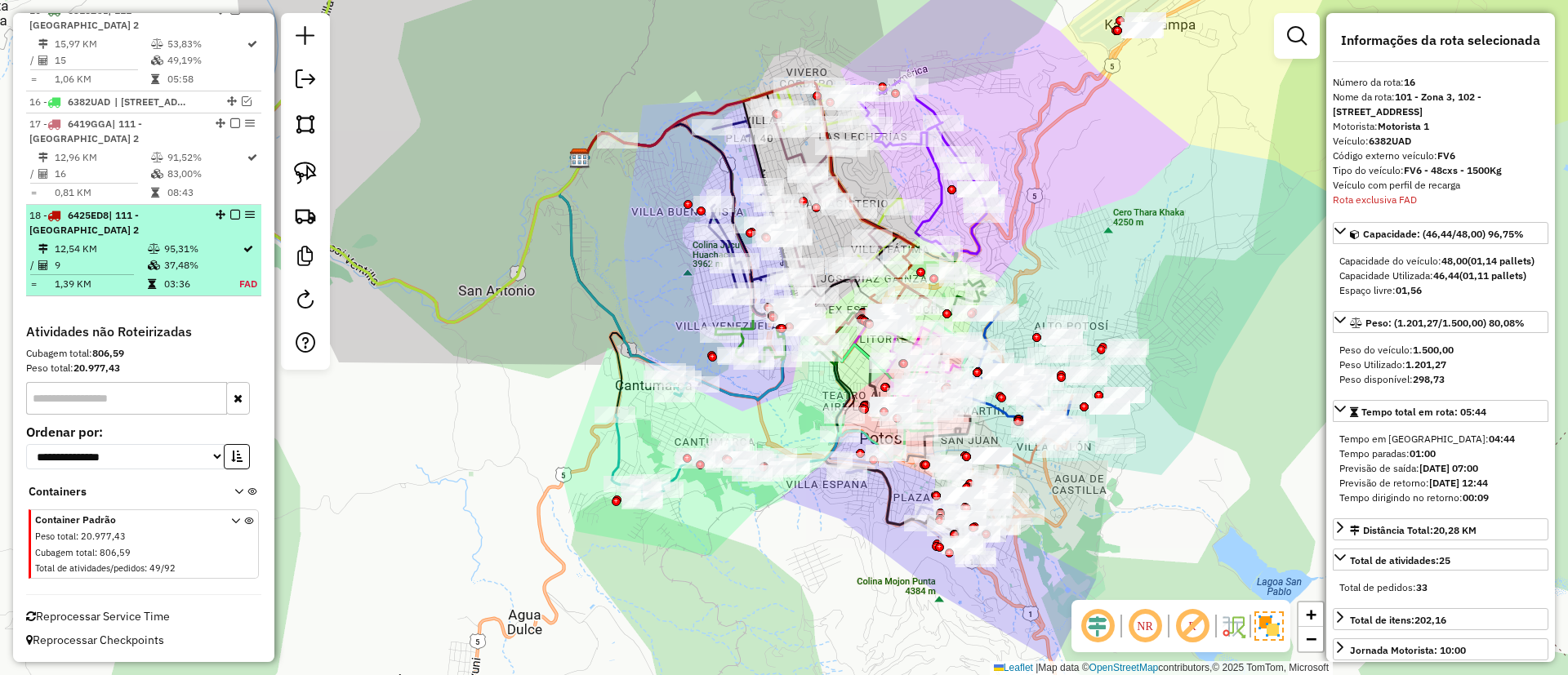
click at [226, 265] on td "37,48%" at bounding box center [201, 265] width 76 height 16
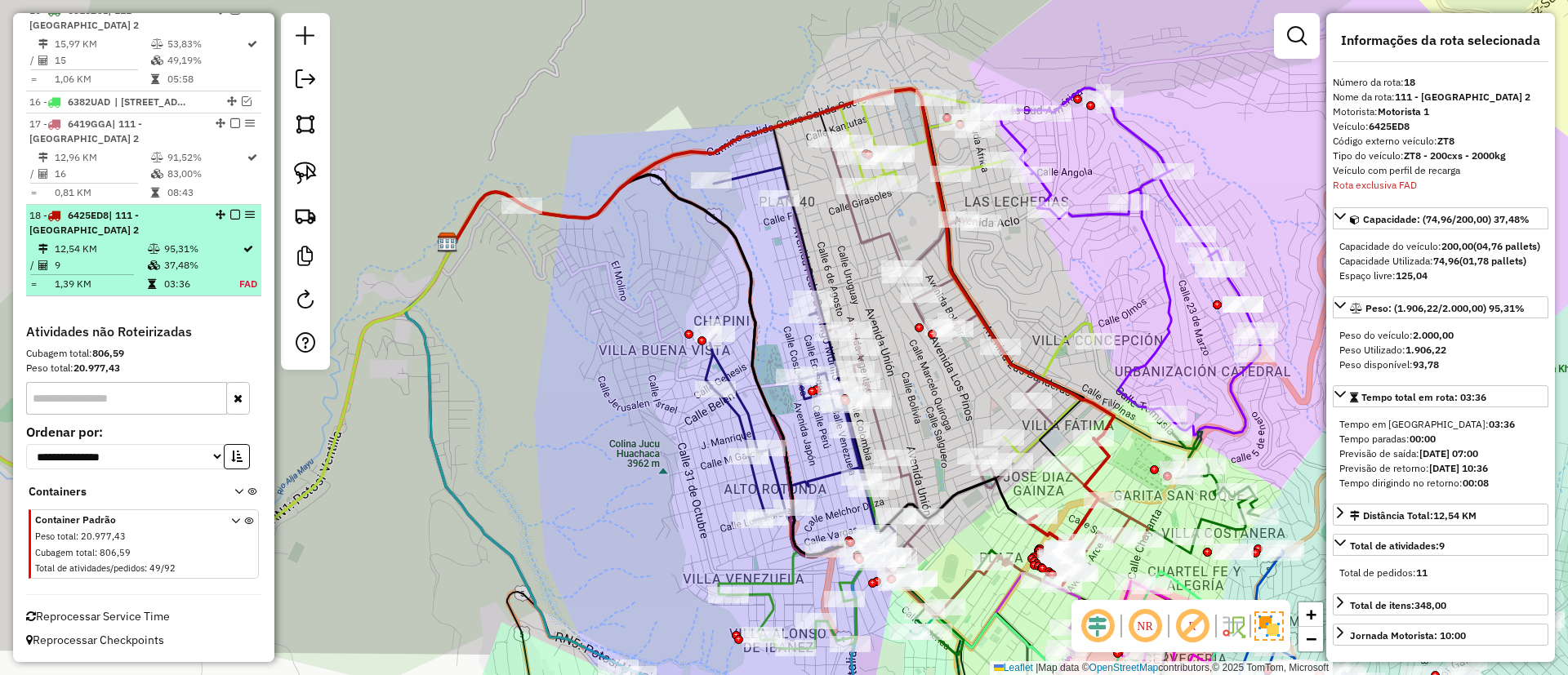
click at [231, 215] on em at bounding box center [235, 215] width 10 height 10
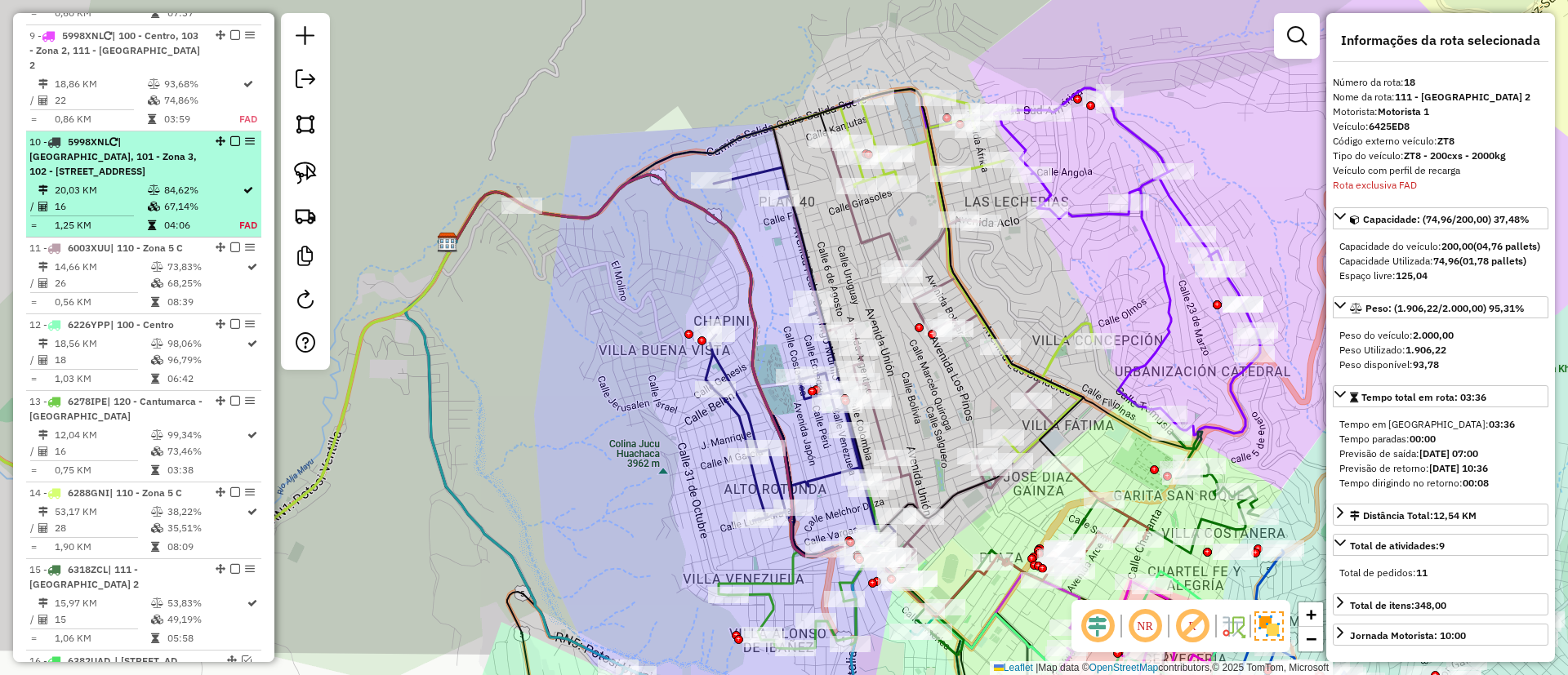
click at [183, 187] on td "84,62%" at bounding box center [201, 190] width 76 height 16
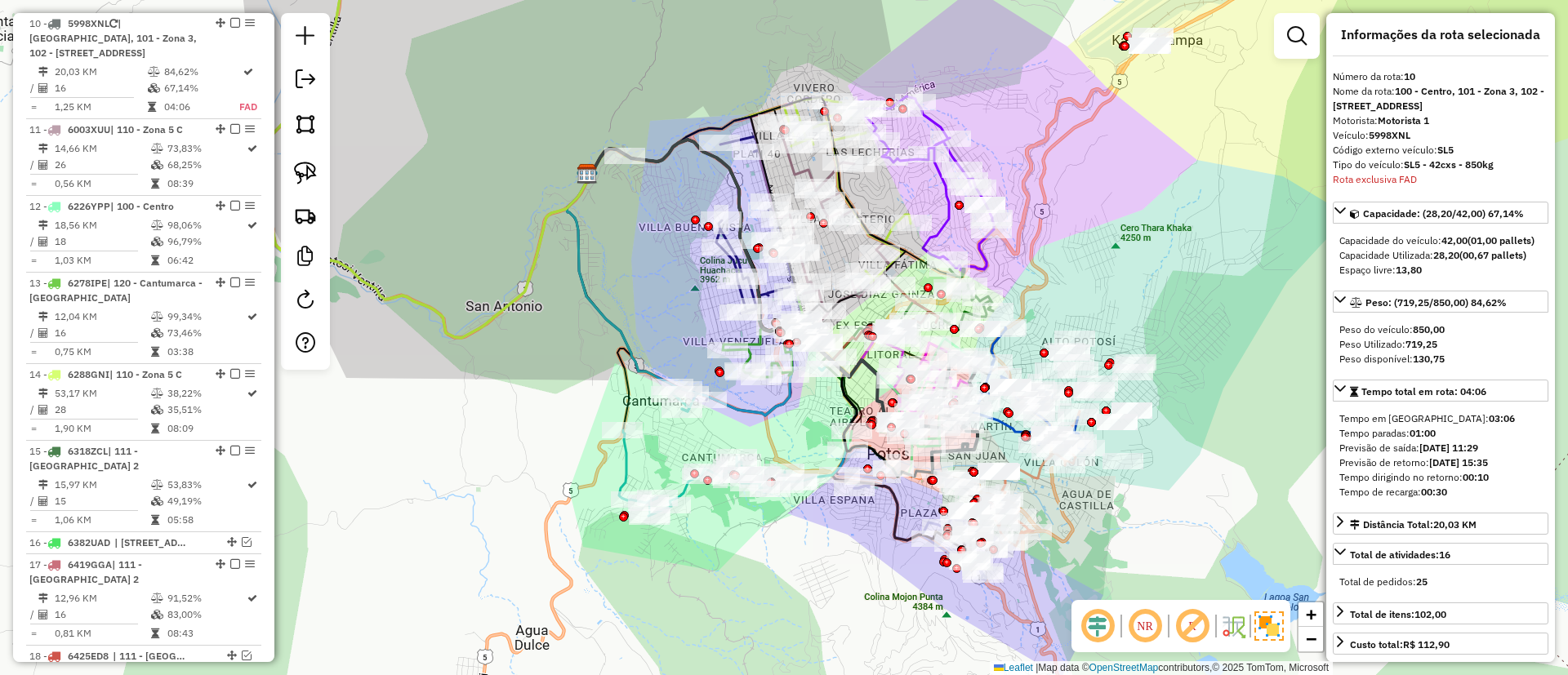
scroll to position [0, 0]
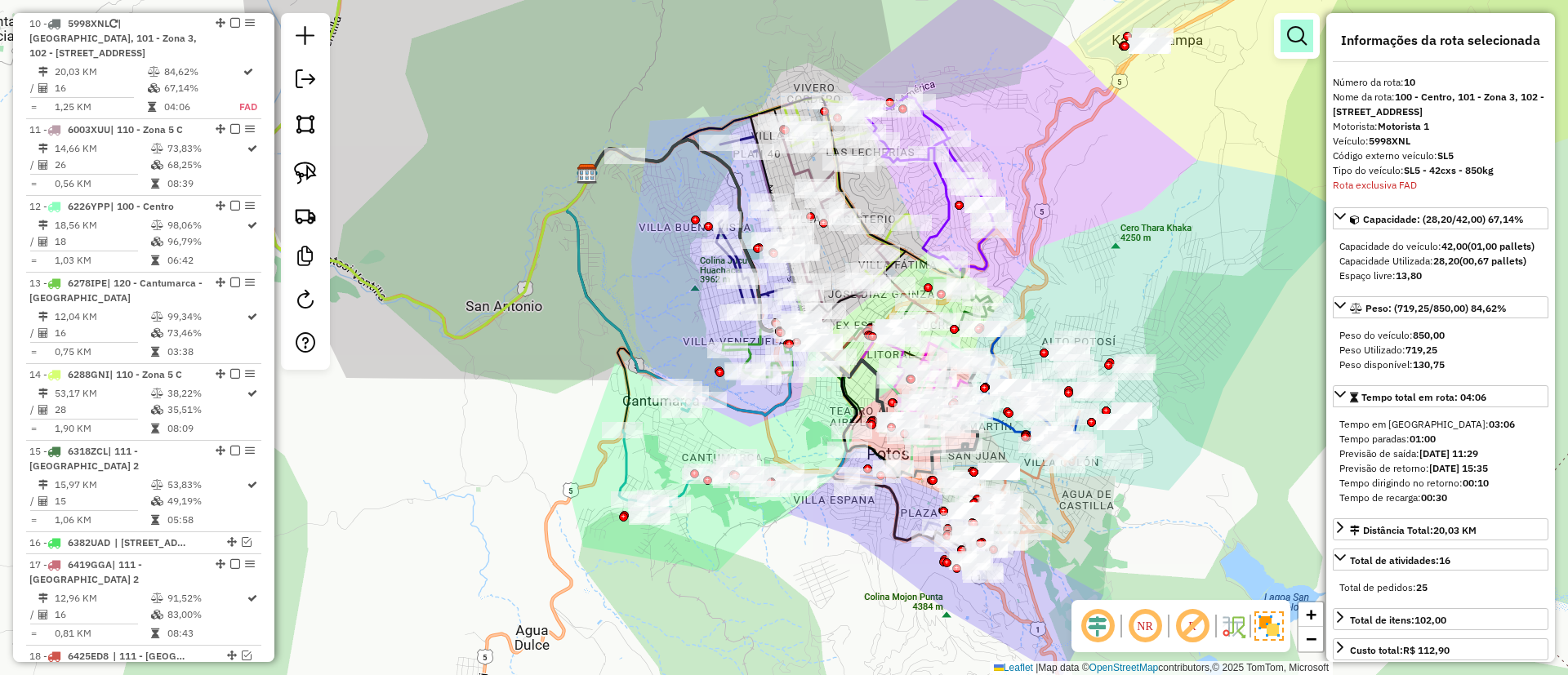
click at [1295, 38] on em at bounding box center [1296, 35] width 20 height 20
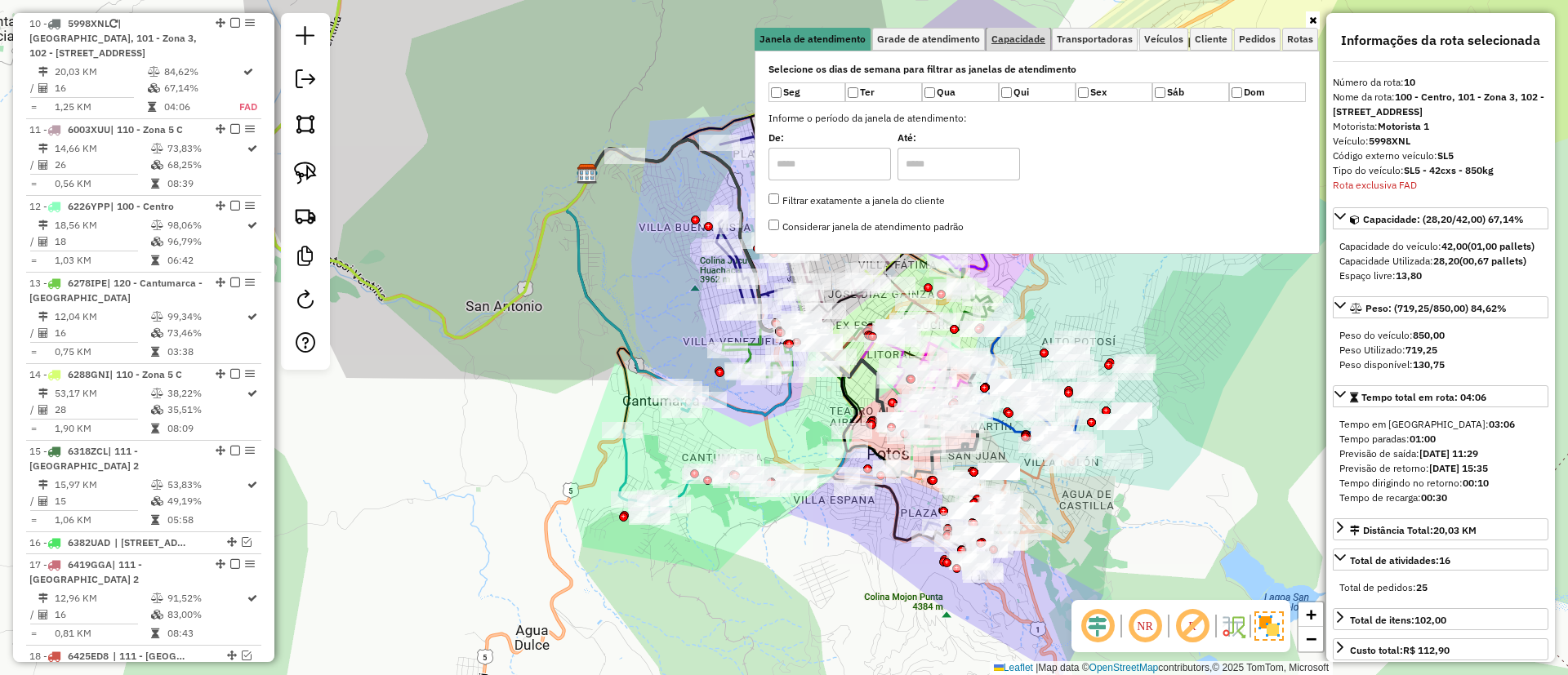
click at [1037, 46] on link "Capacidade" at bounding box center [1018, 39] width 64 height 23
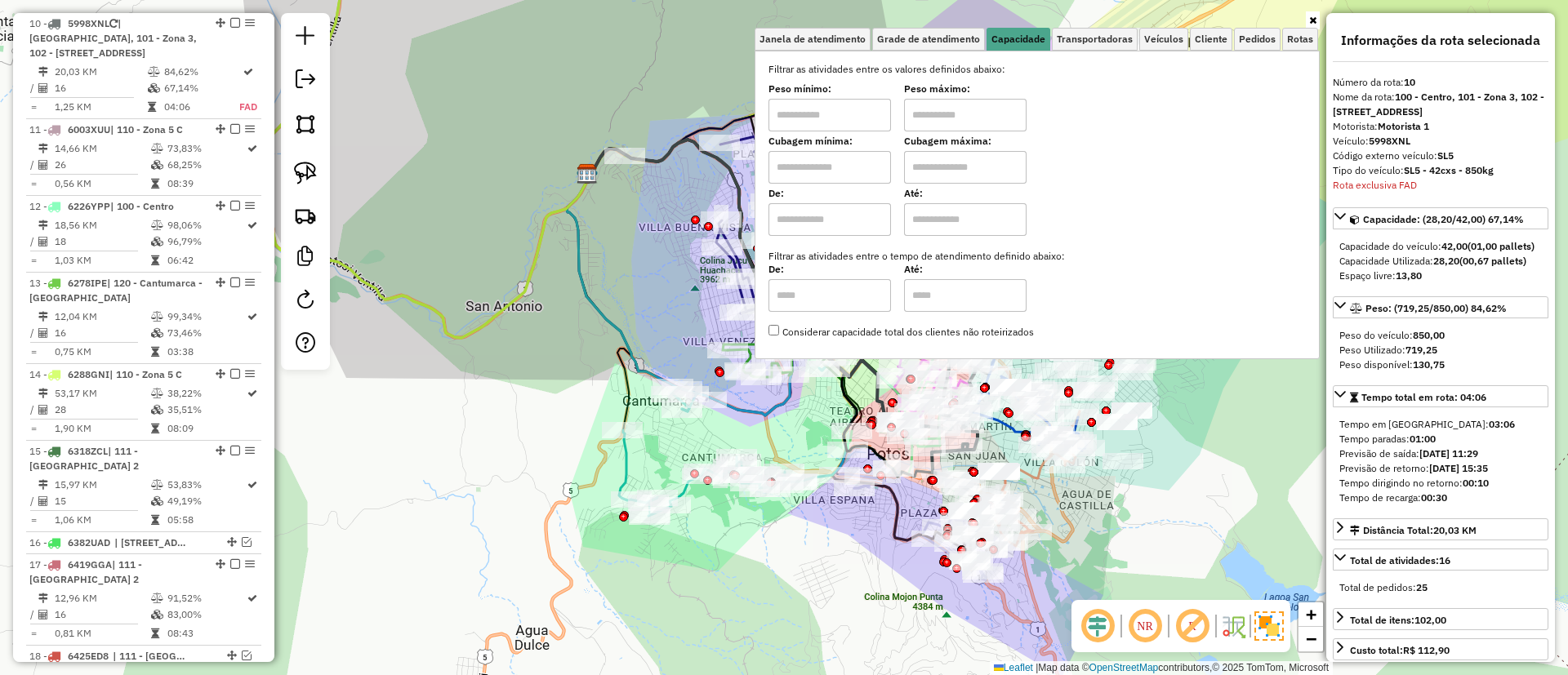
drag, startPoint x: 793, startPoint y: 224, endPoint x: 811, endPoint y: 231, distance: 19.3
click at [793, 224] on input "text" at bounding box center [829, 219] width 122 height 32
type input "****"
click at [947, 211] on input "text" at bounding box center [965, 219] width 122 height 32
type input "*****"
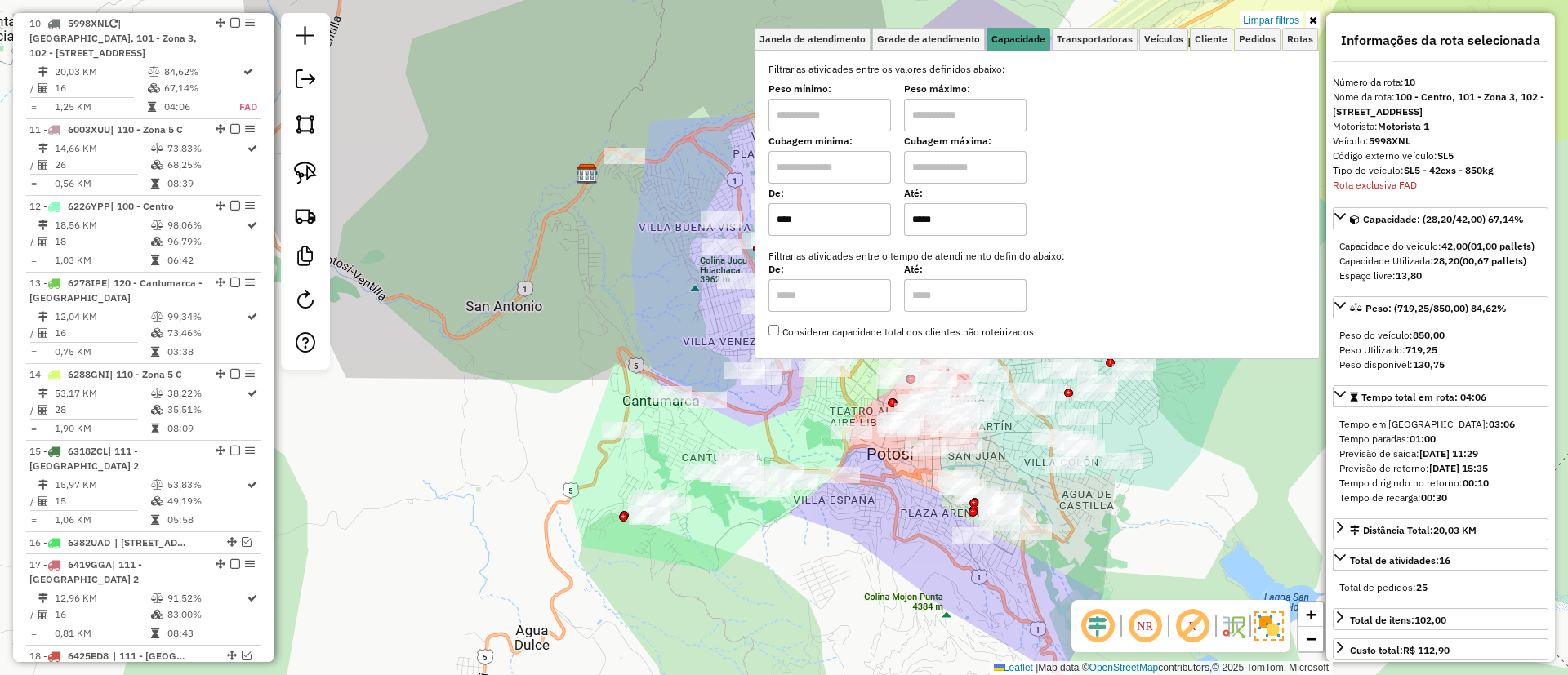
click at [303, 302] on em at bounding box center [305, 299] width 20 height 20
select select "*"
click at [1314, 13] on link at bounding box center [1313, 20] width 14 height 18
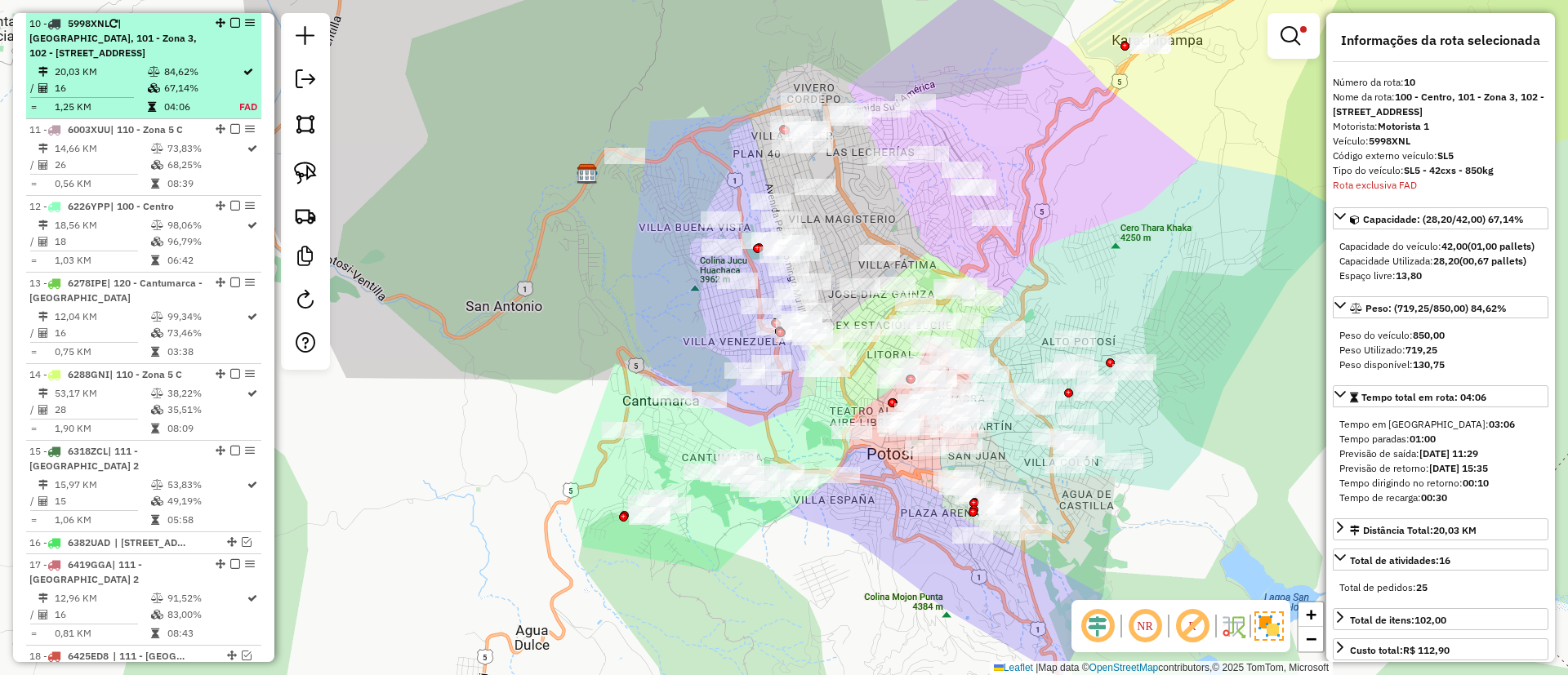
click at [154, 47] on div "10 - 5998XNL | 100 - Centro, 101 - Zona 3, 102 - Calle Angosta, 103 - Zona 2" at bounding box center [116, 38] width 173 height 44
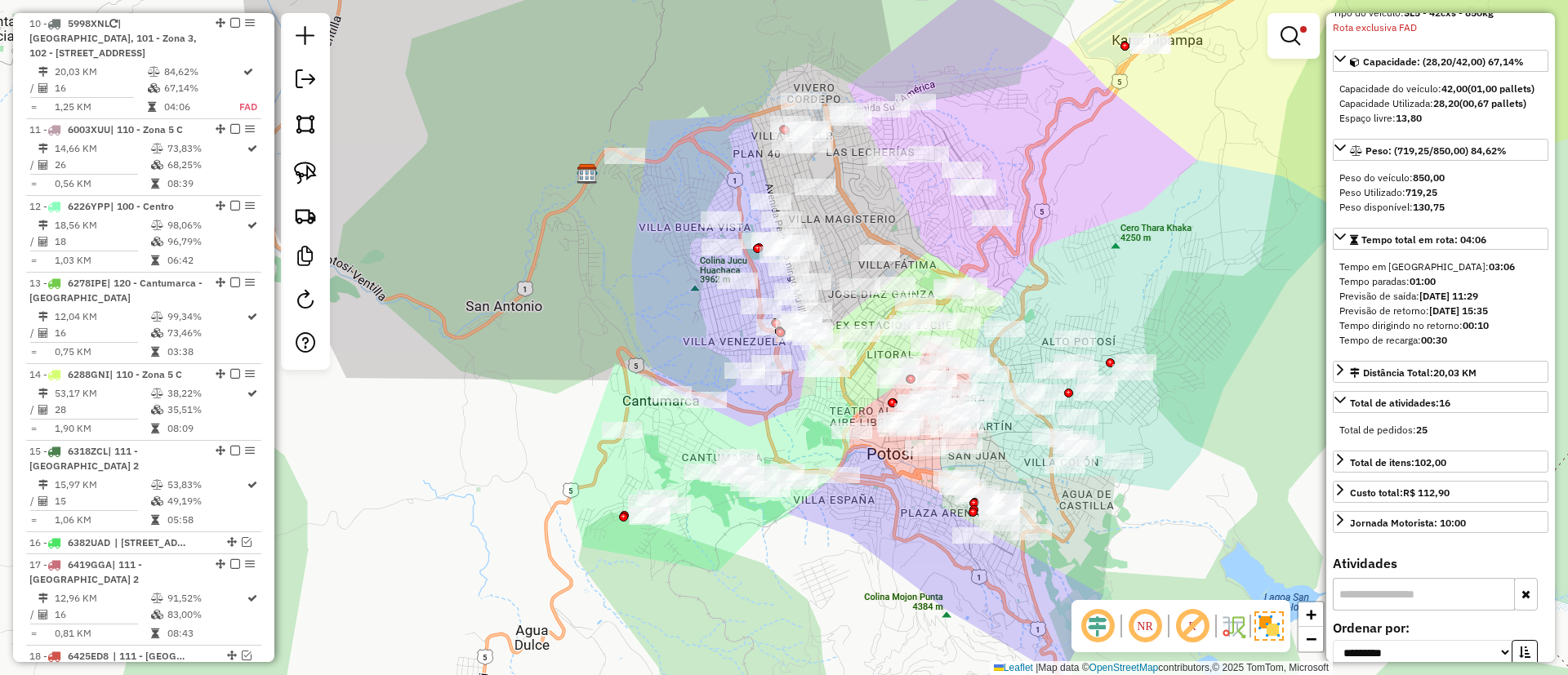
scroll to position [245, 0]
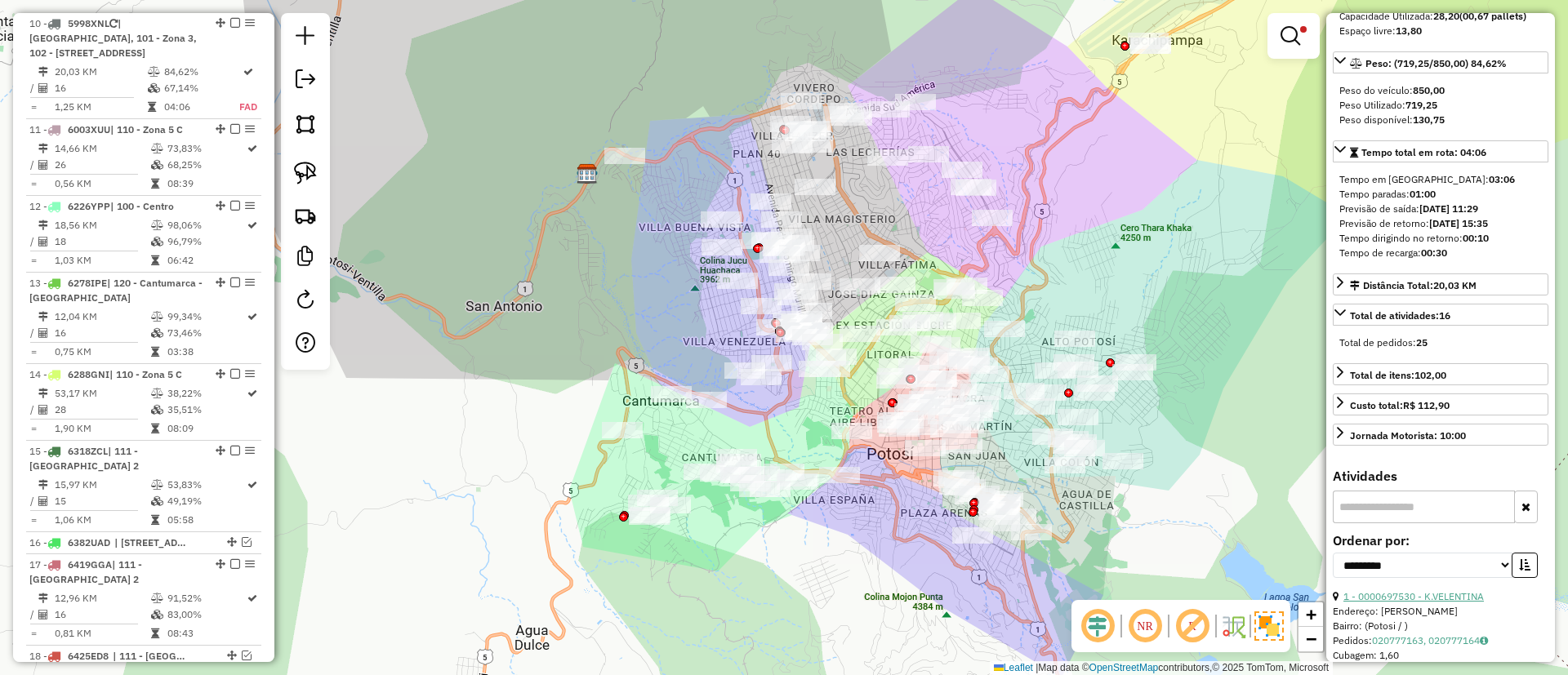
click at [1420, 603] on link "1 - 0000697530 - K.VELENTINA" at bounding box center [1413, 596] width 140 height 12
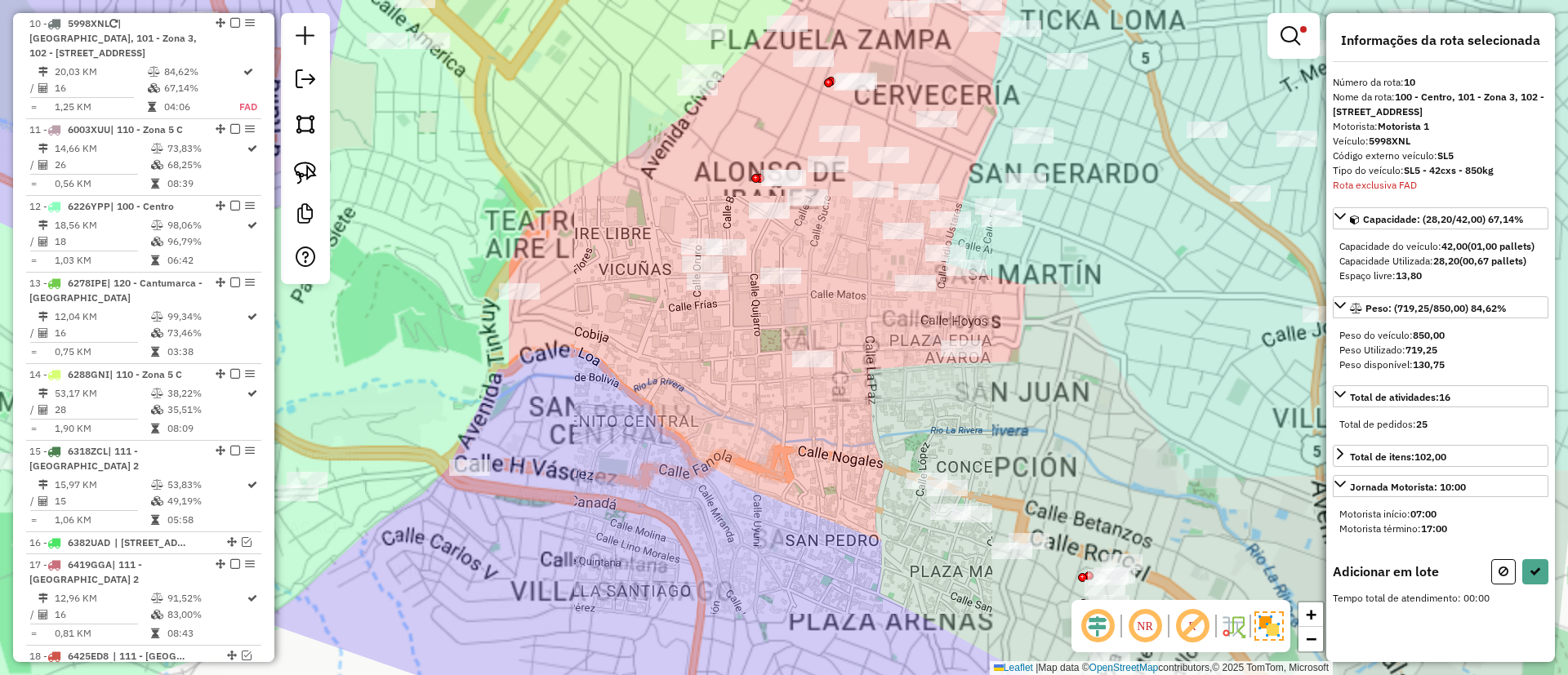
scroll to position [0, 0]
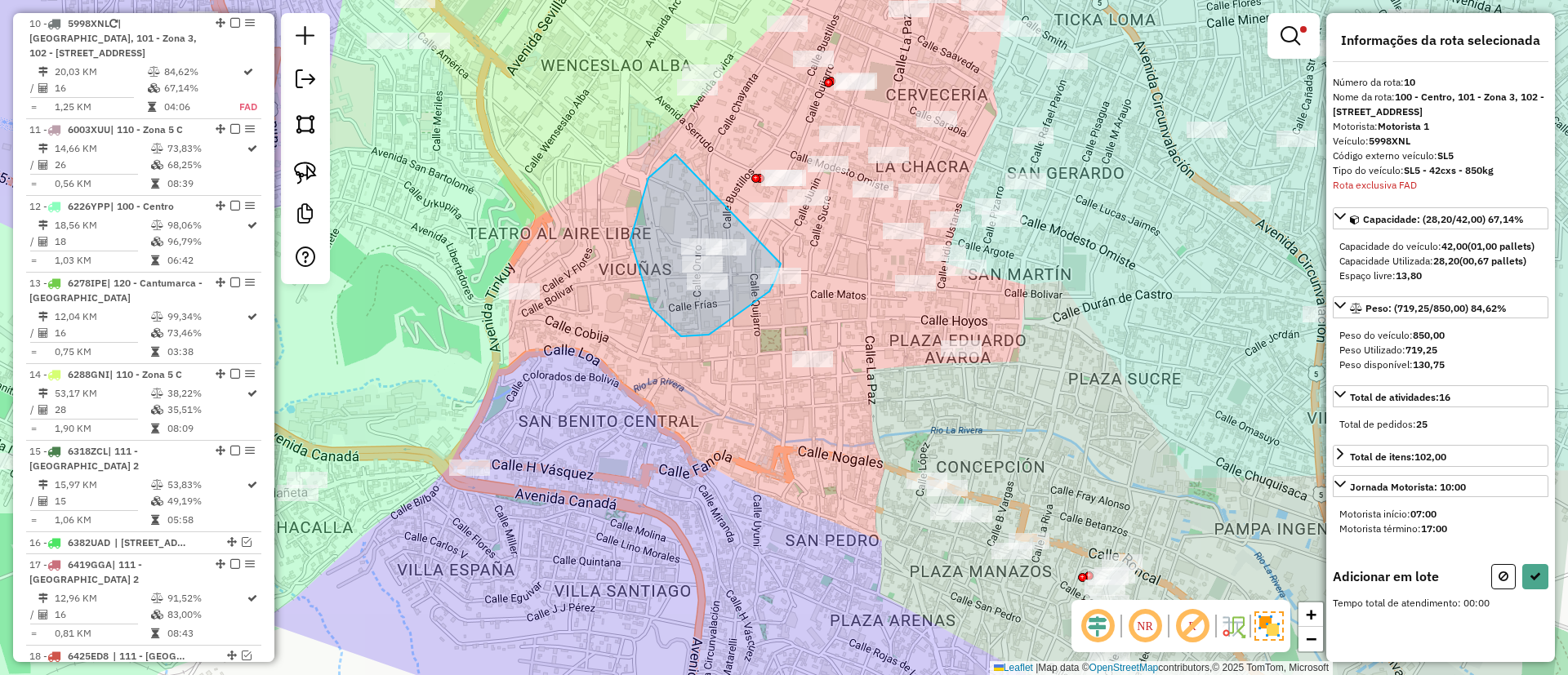
drag, startPoint x: 630, startPoint y: 239, endPoint x: 781, endPoint y: 264, distance: 153.1
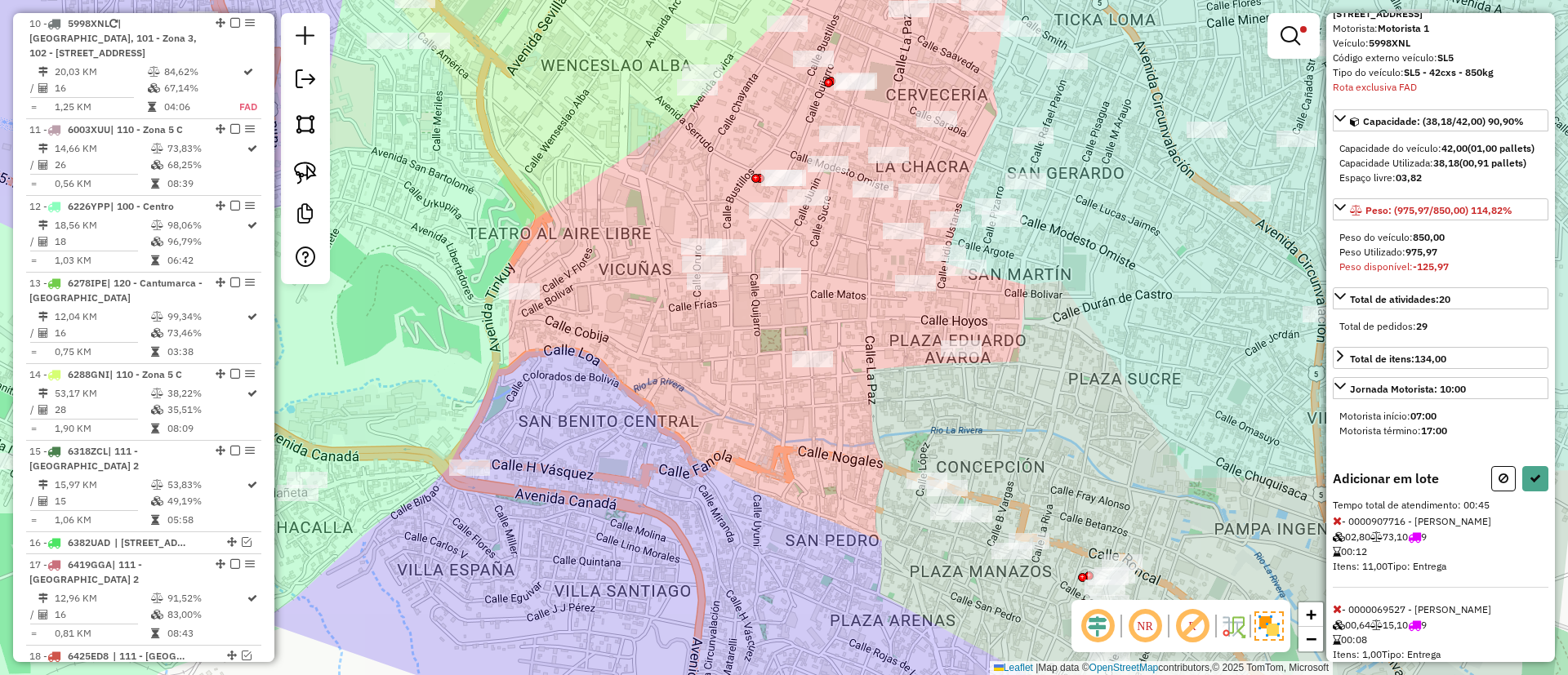
scroll to position [322, 0]
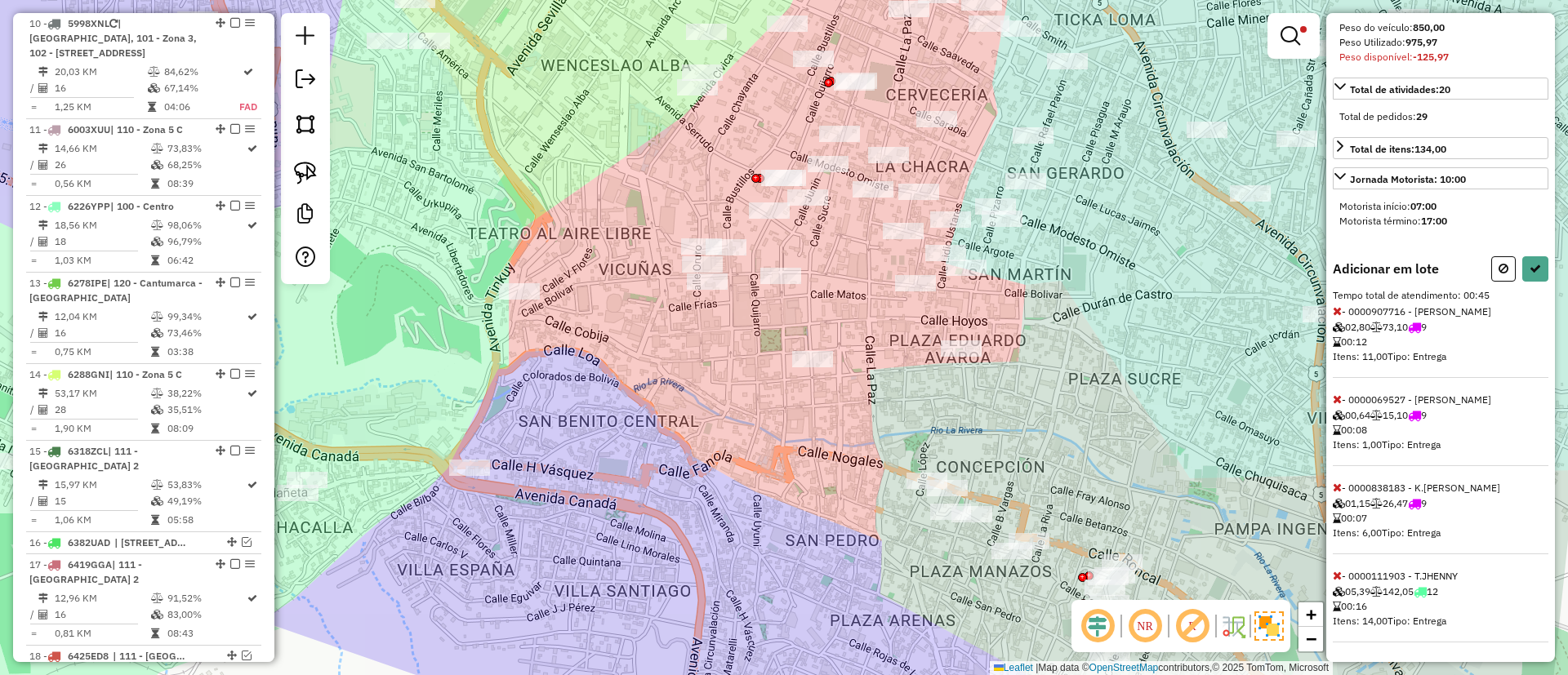
click at [1339, 577] on icon at bounding box center [1336, 576] width 9 height 11
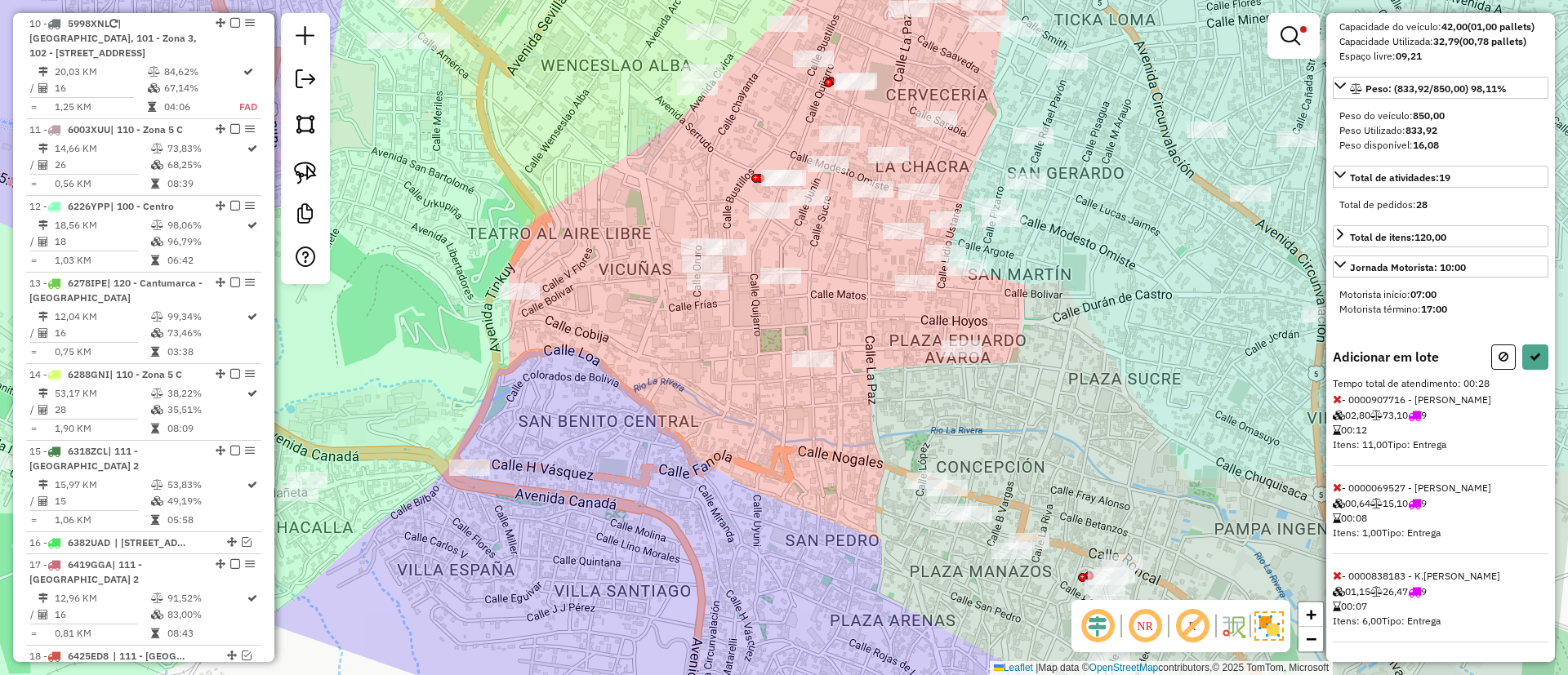
scroll to position [112, 0]
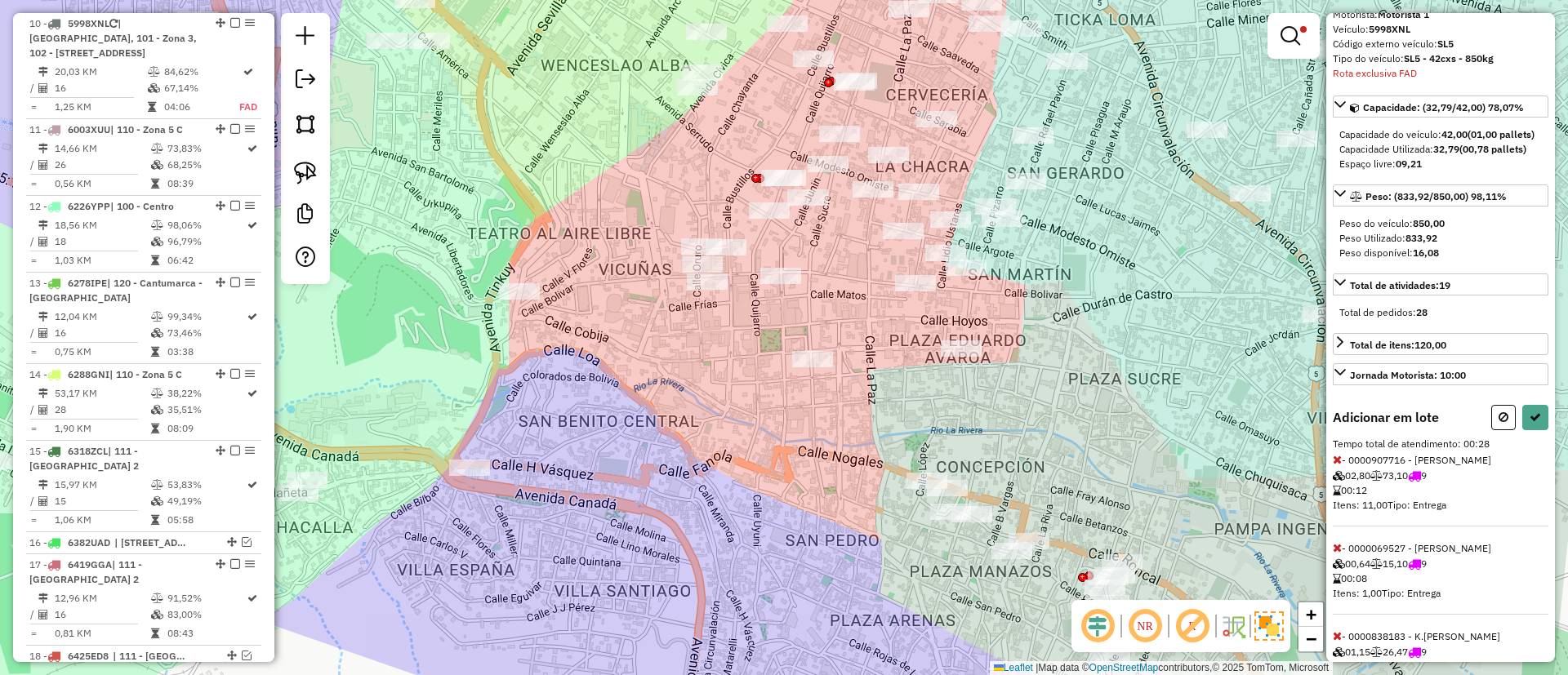
select select "**********"
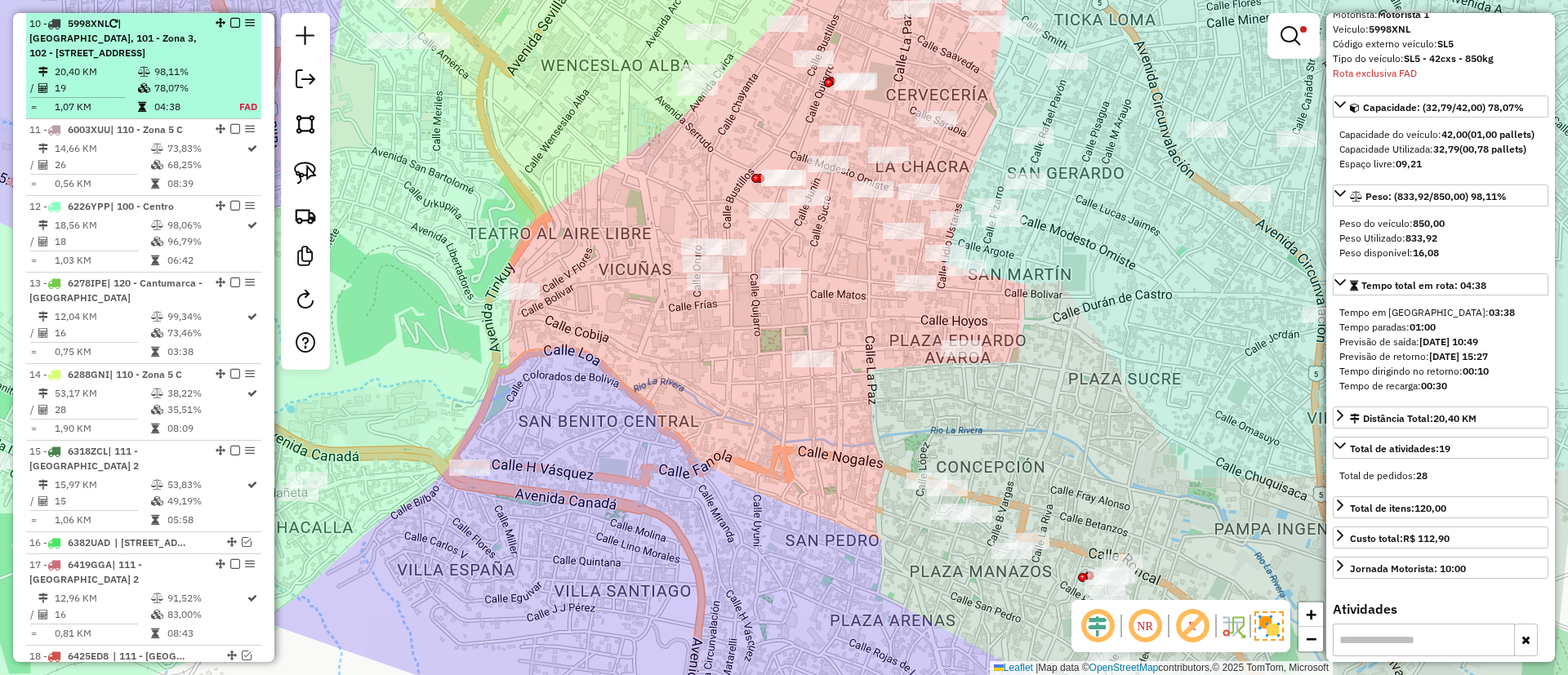
scroll to position [1163, 0]
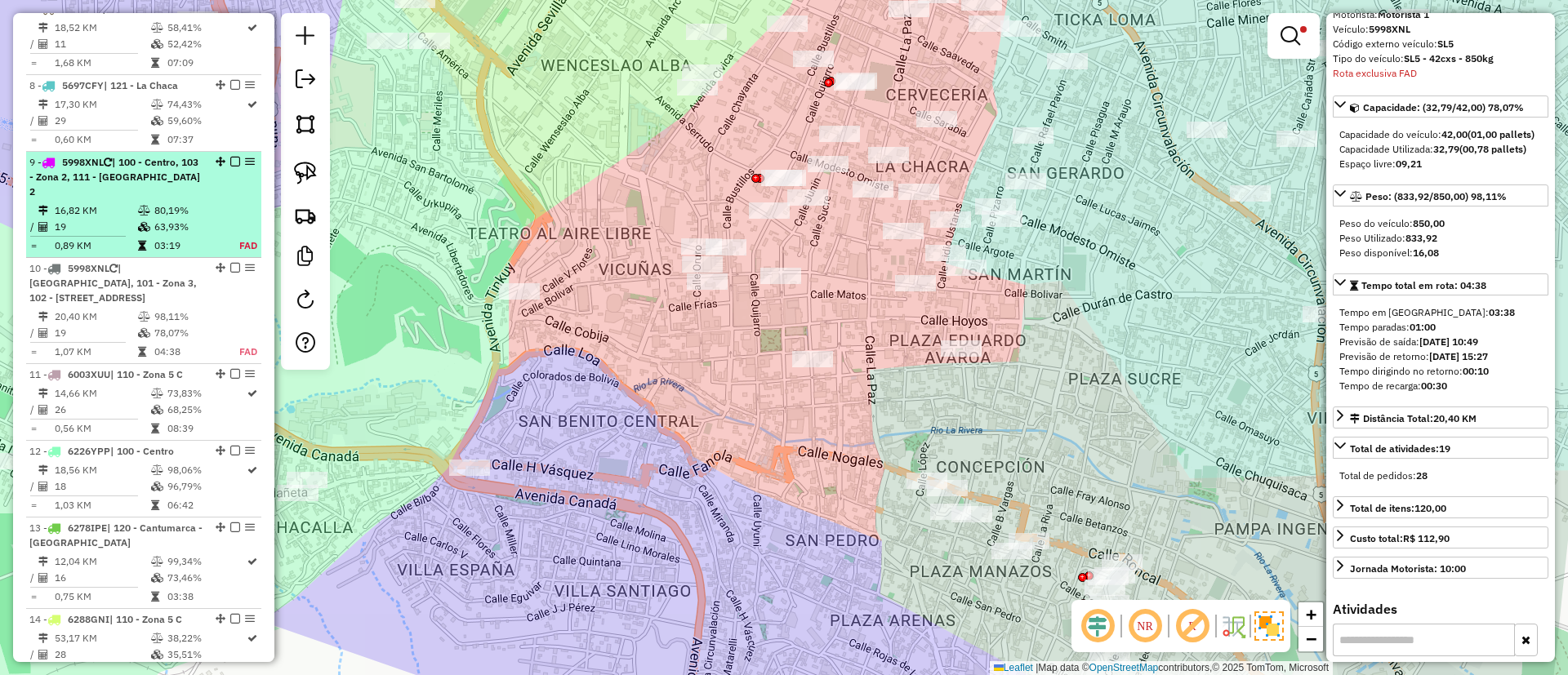
click at [225, 200] on li "9 - 5998XNL | 100 - Centro, 103 - Zona 2, 111 - Casco Viejo 2 16,82 KM 80,19% /…" at bounding box center [143, 204] width 235 height 106
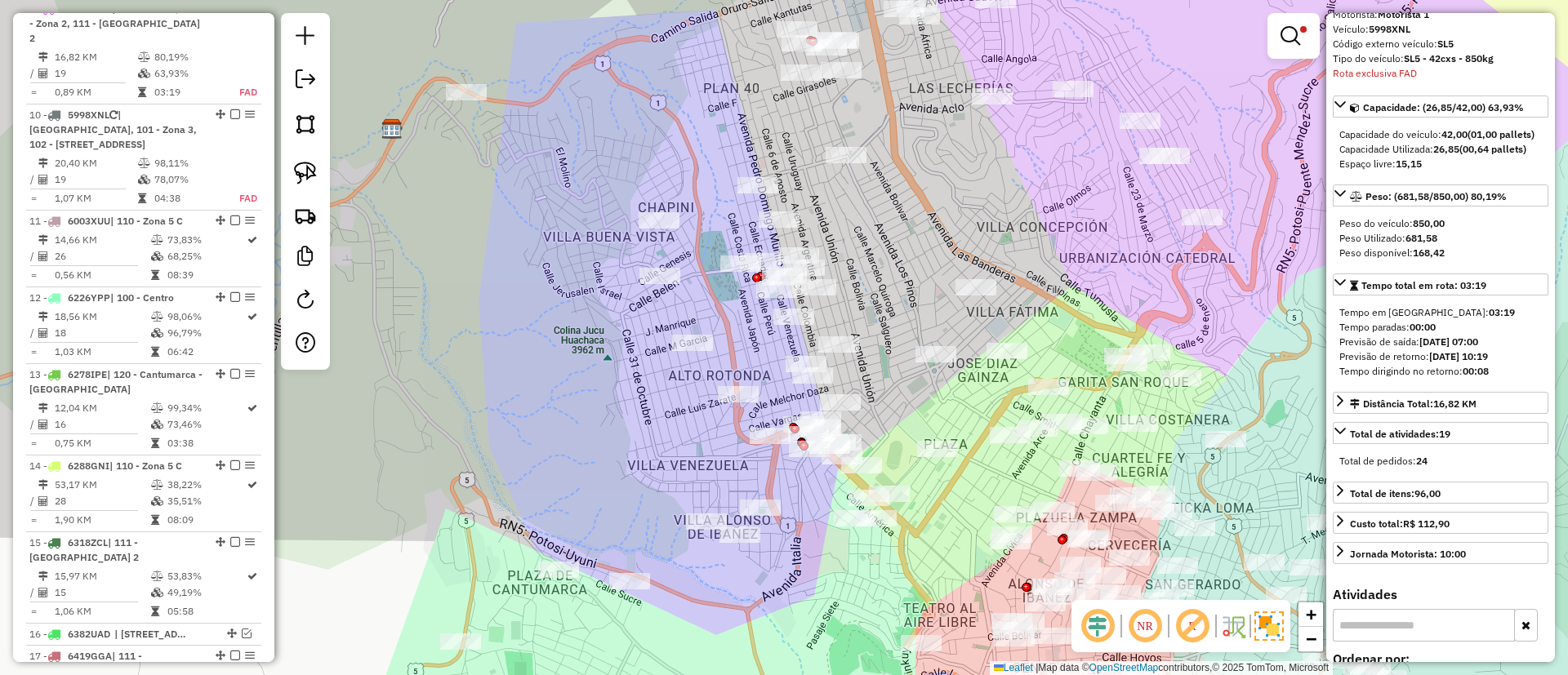
scroll to position [357, 0]
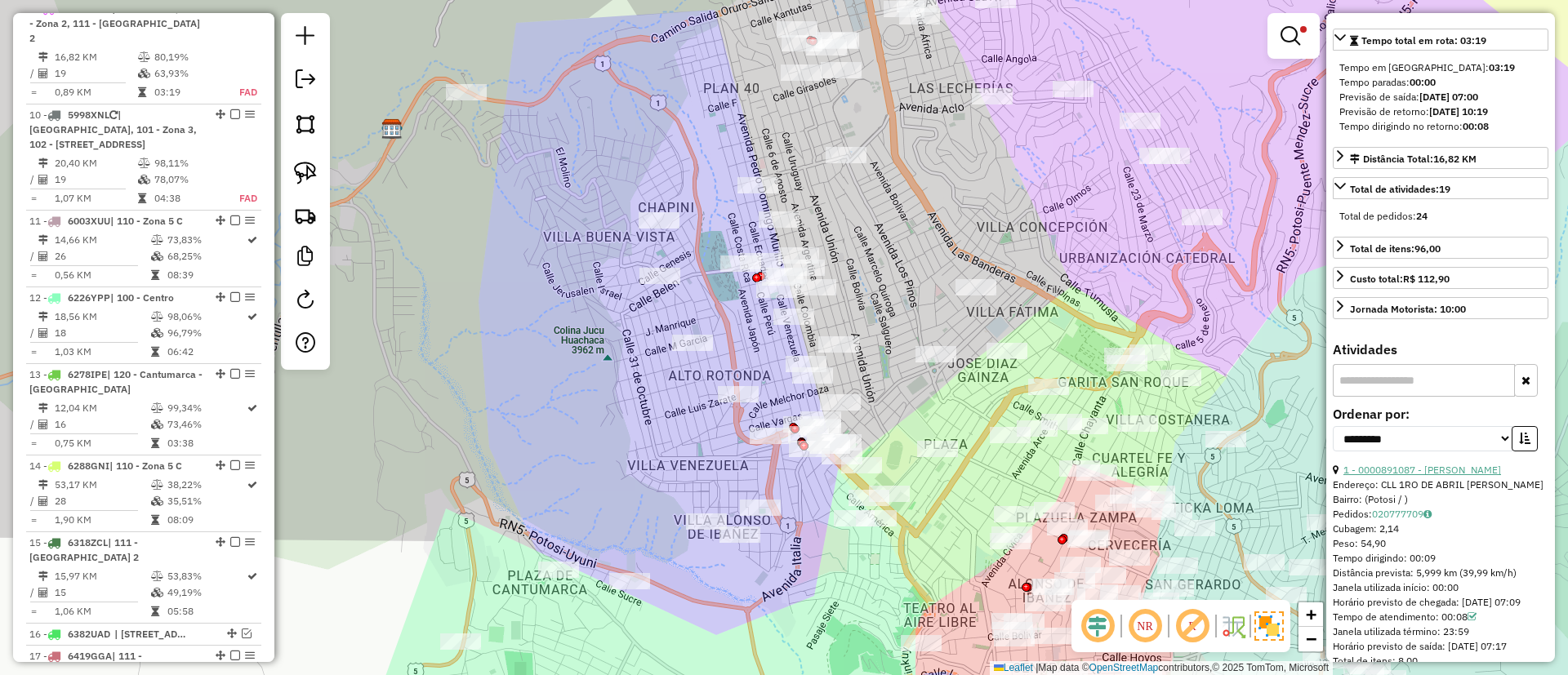
click at [1420, 476] on link "1 - 0000891087 - MARIA RENE" at bounding box center [1421, 470] width 157 height 12
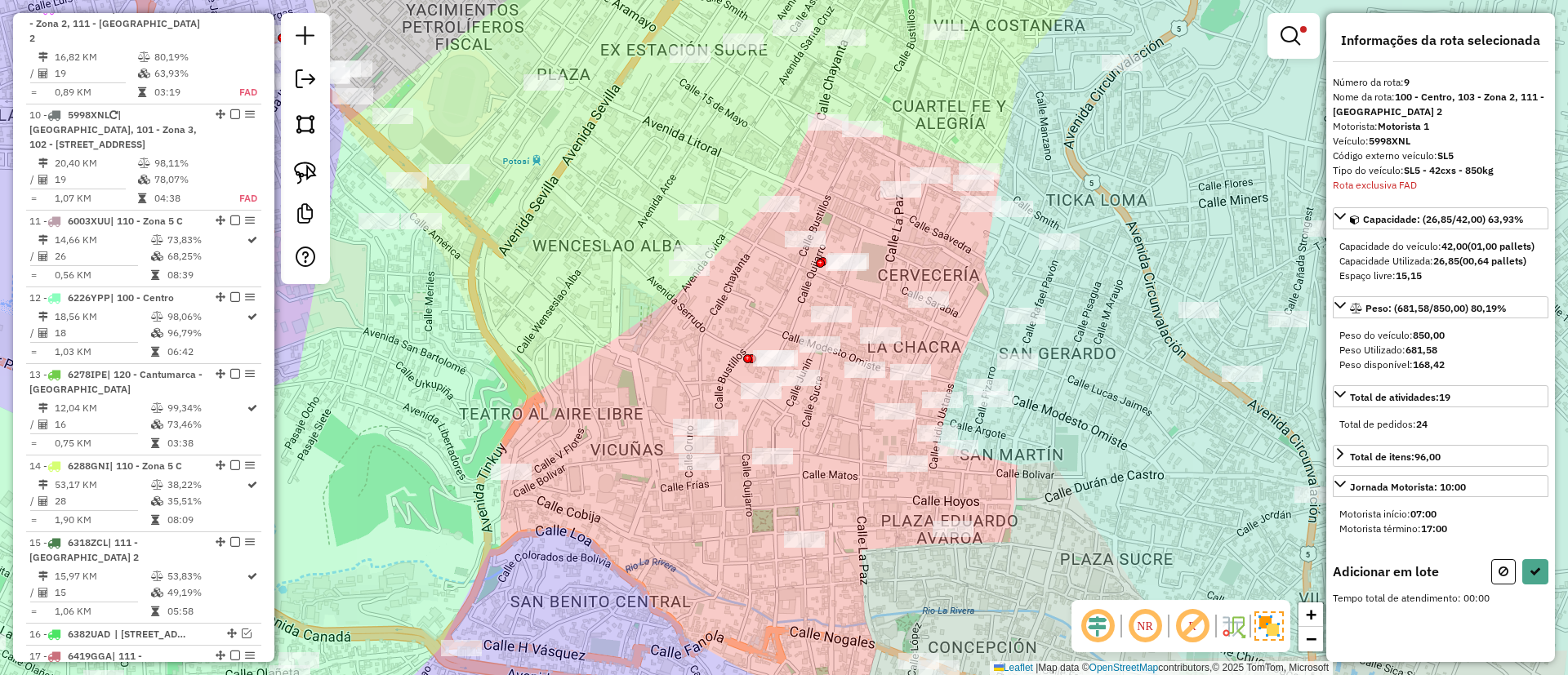
scroll to position [0, 0]
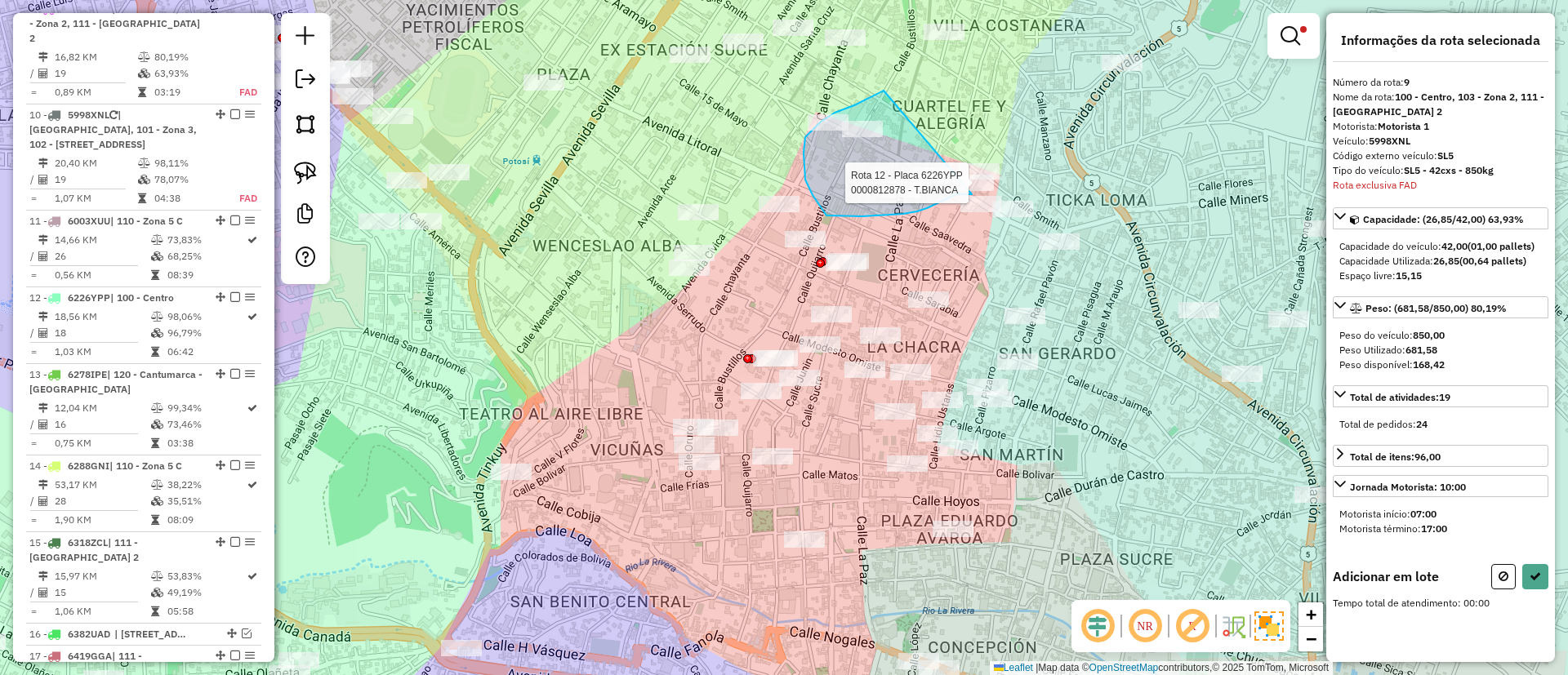
drag, startPoint x: 884, startPoint y: 91, endPoint x: 1025, endPoint y: 149, distance: 152.5
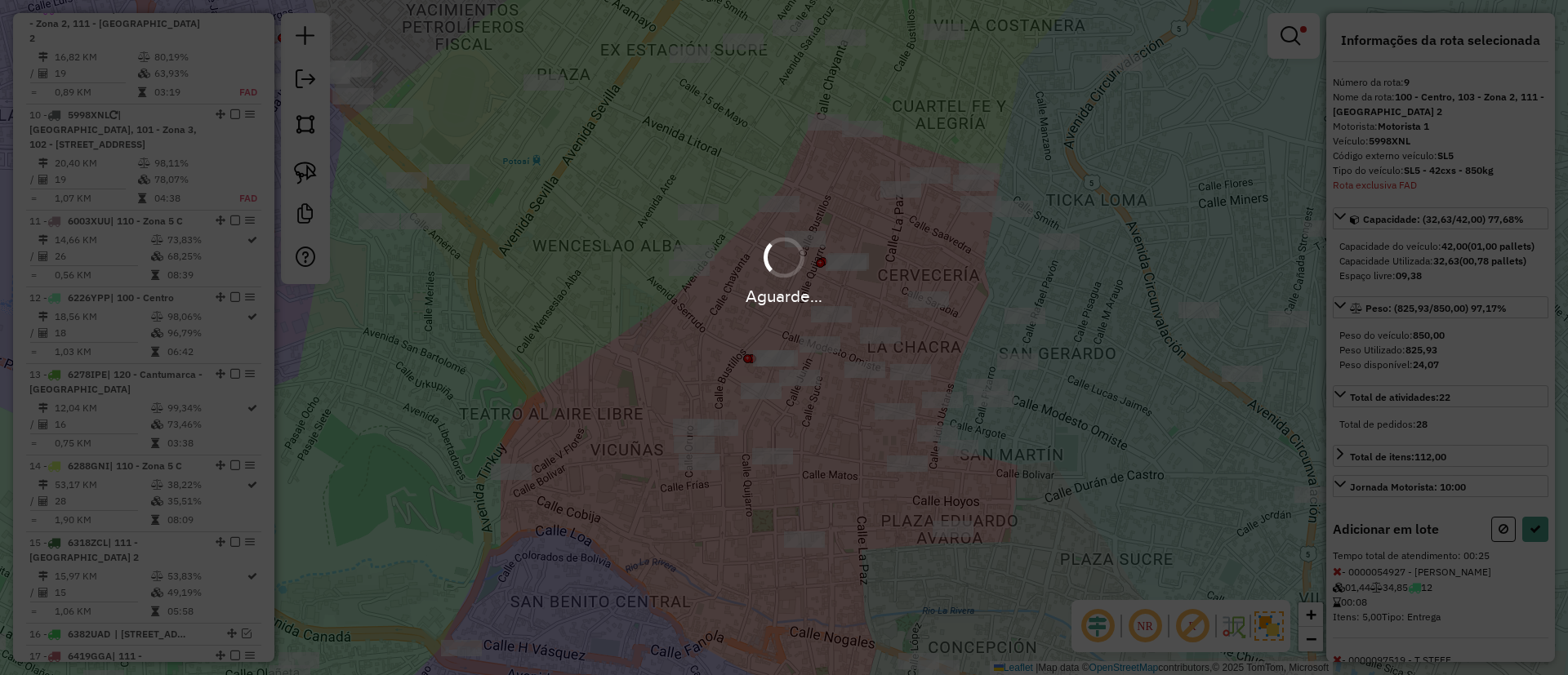
select select "**********"
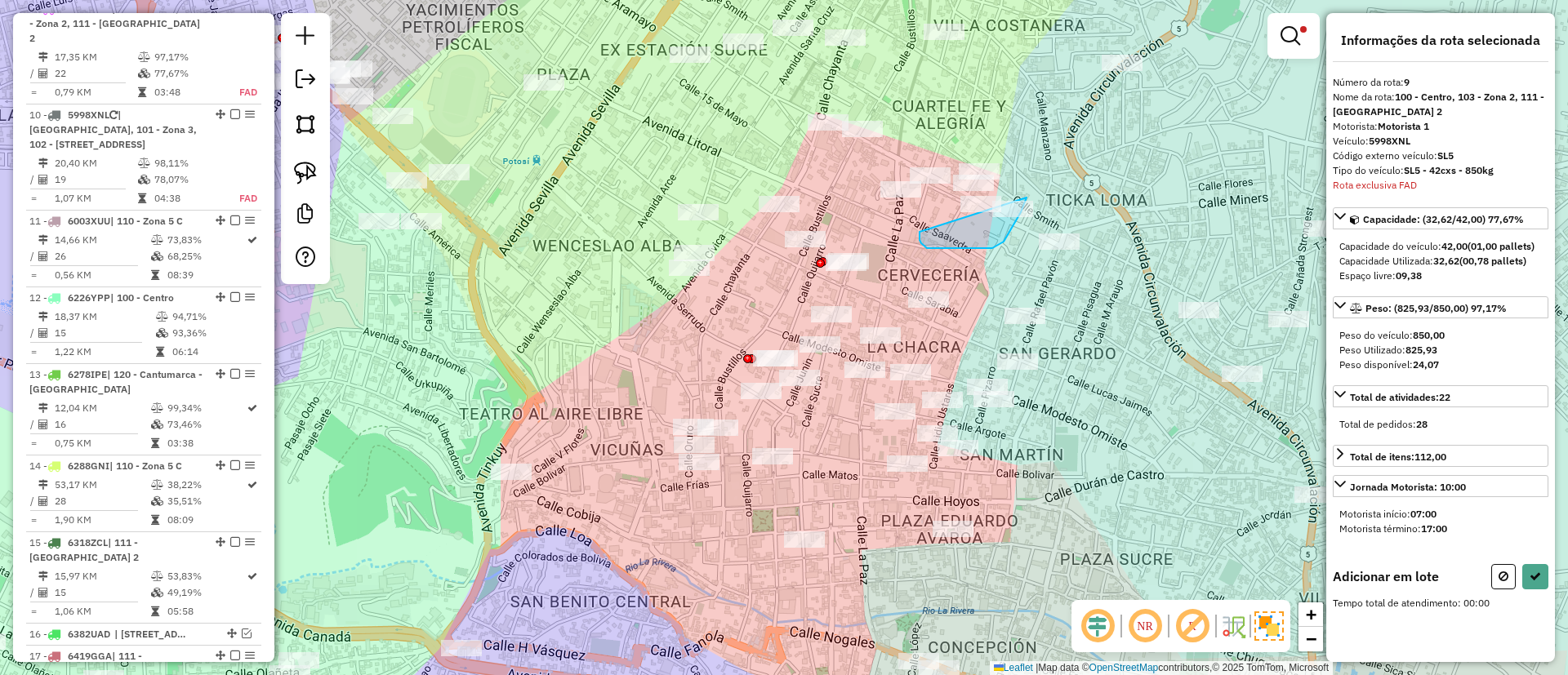
drag, startPoint x: 927, startPoint y: 248, endPoint x: 999, endPoint y: 117, distance: 149.5
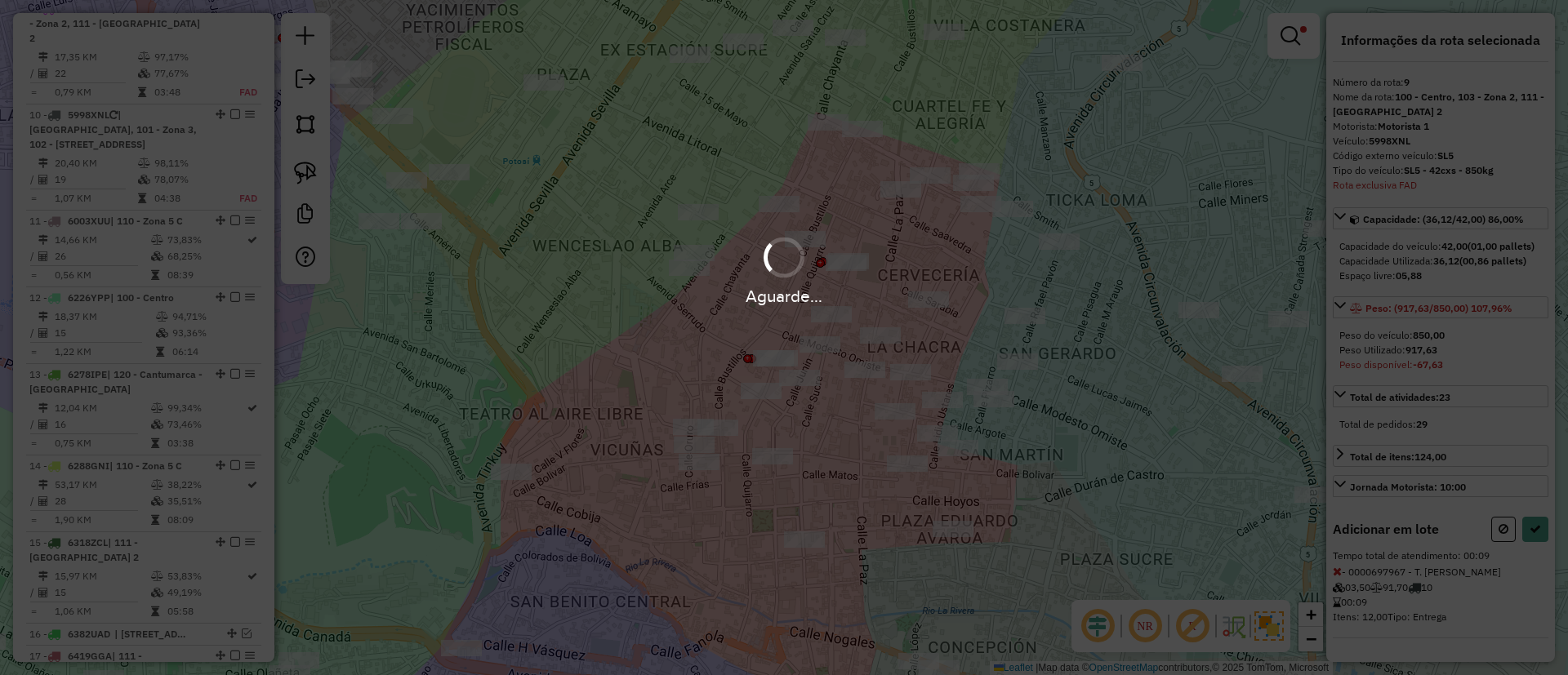
select select "**********"
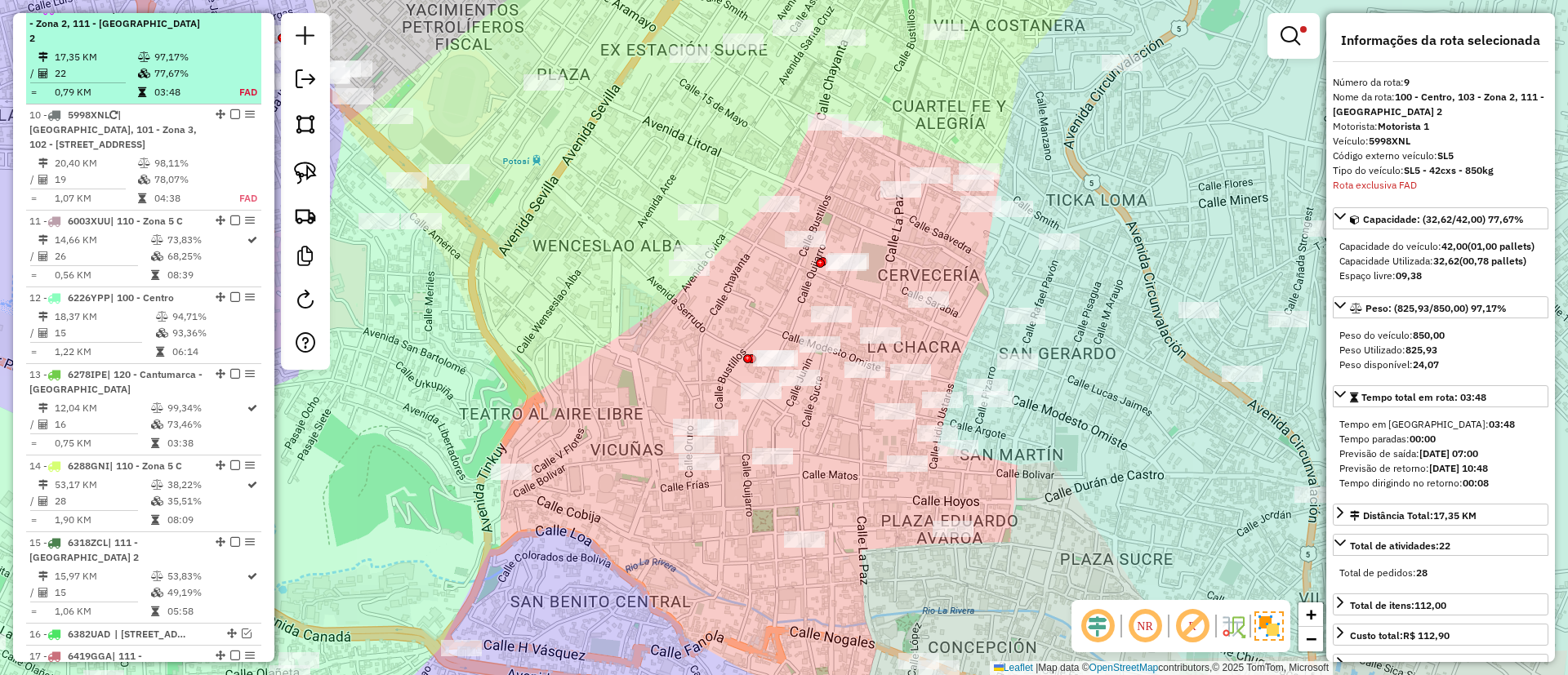
click at [227, 31] on div "9 - 5998XNL | 100 - Centro, 103 - Zona 2, 111 - Casco Viejo 2" at bounding box center [144, 24] width 229 height 44
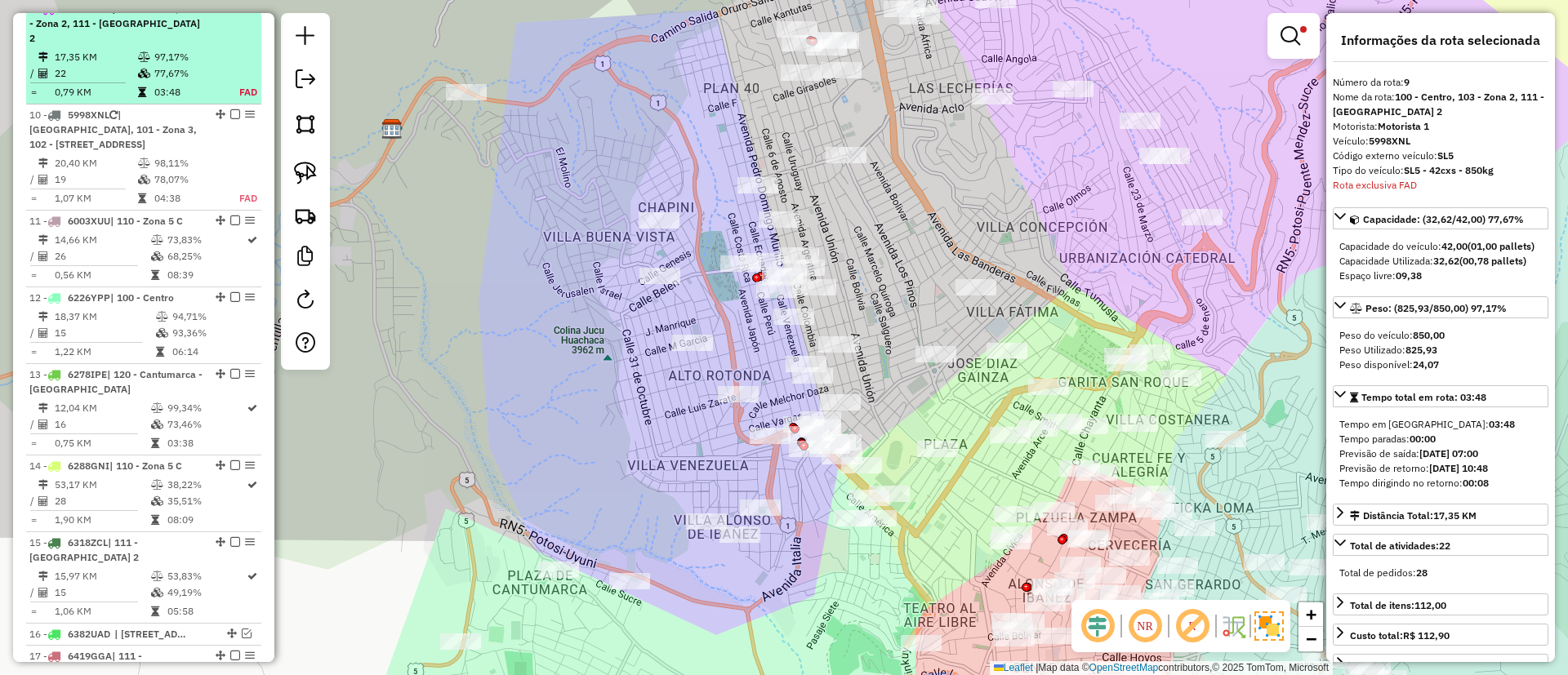
click at [231, 13] on em at bounding box center [235, 8] width 10 height 10
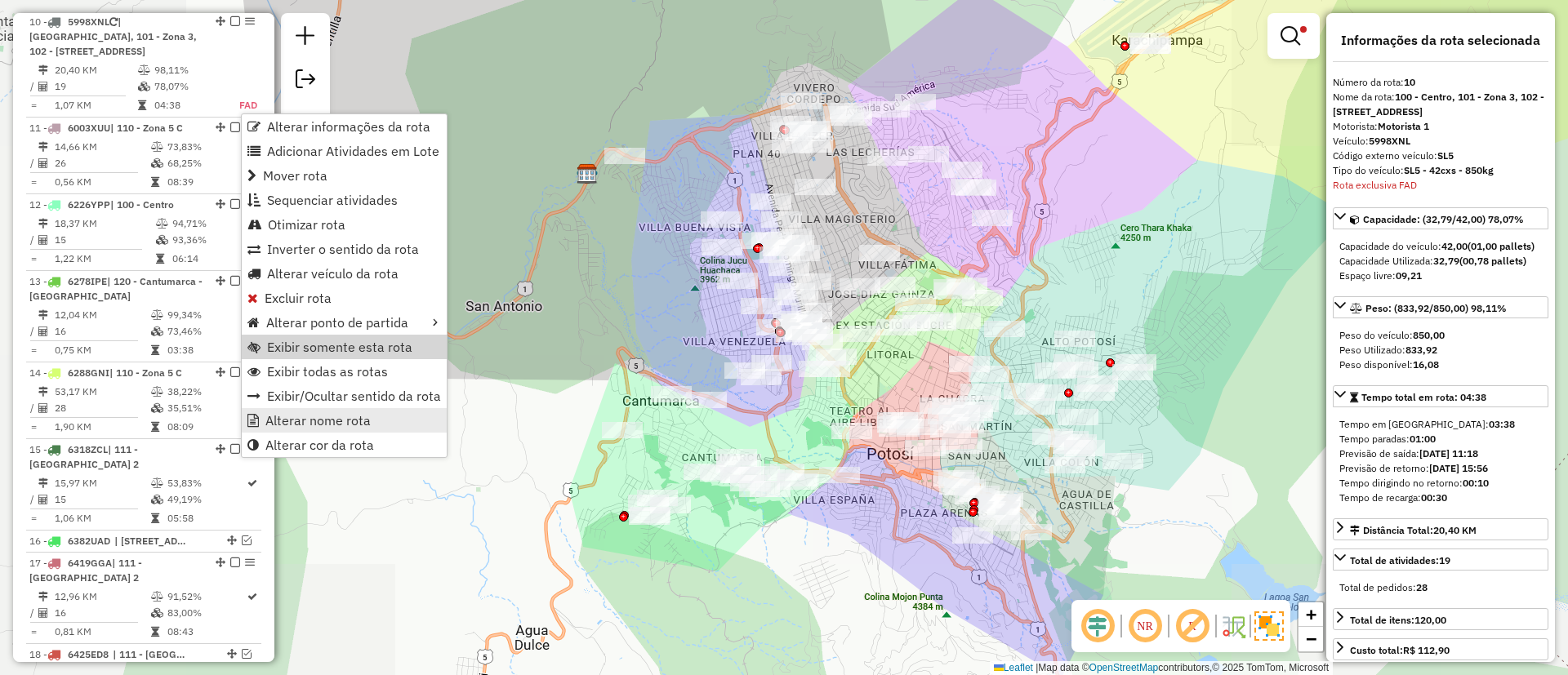
scroll to position [1339, 0]
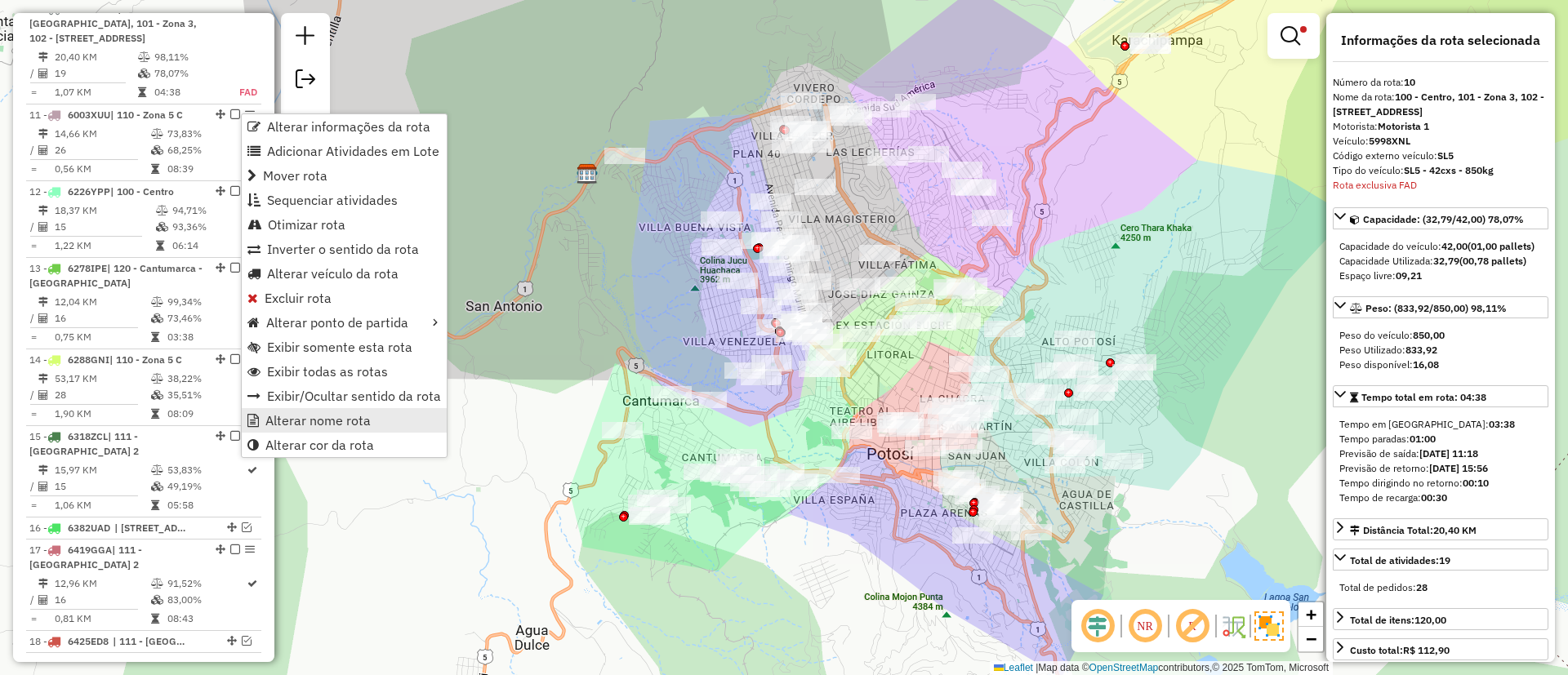
click at [321, 419] on span "Alterar nome rota" at bounding box center [317, 420] width 105 height 13
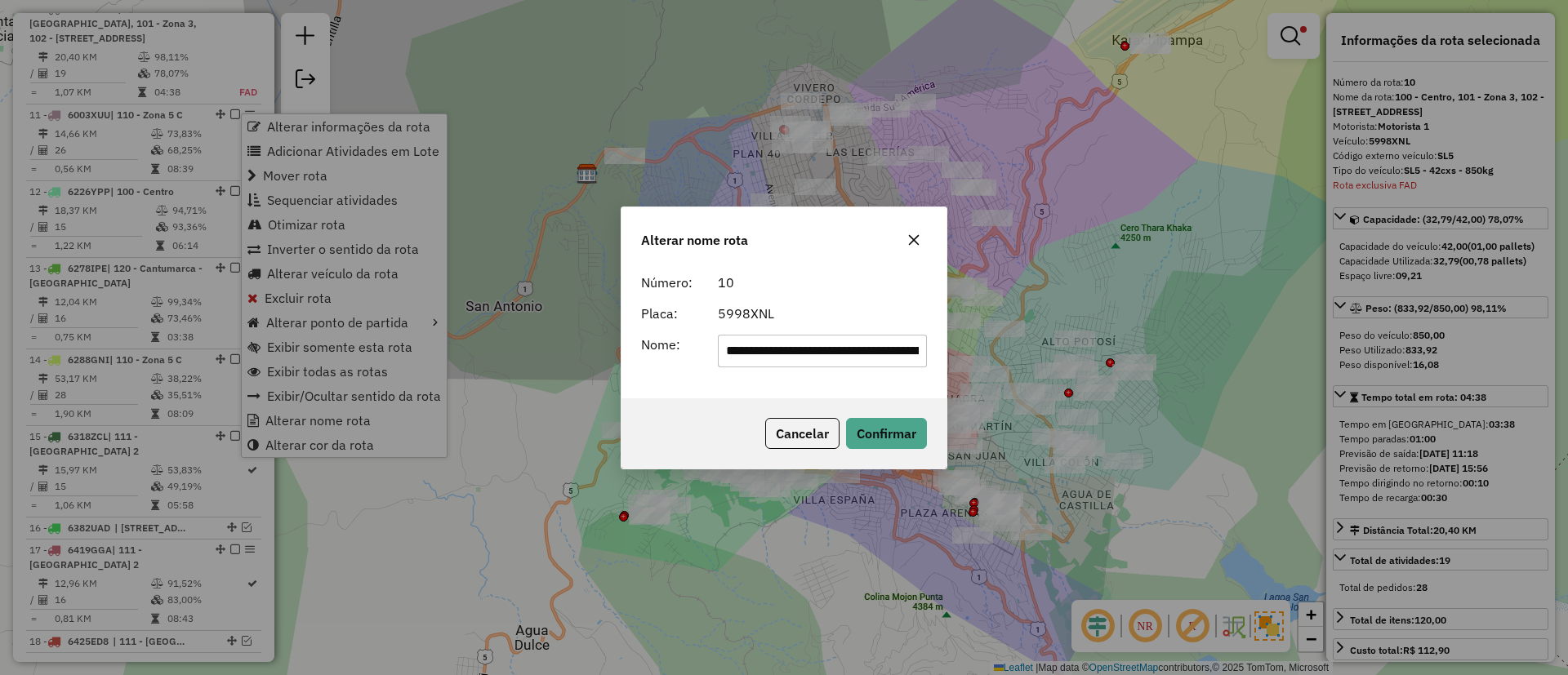
scroll to position [0, 166]
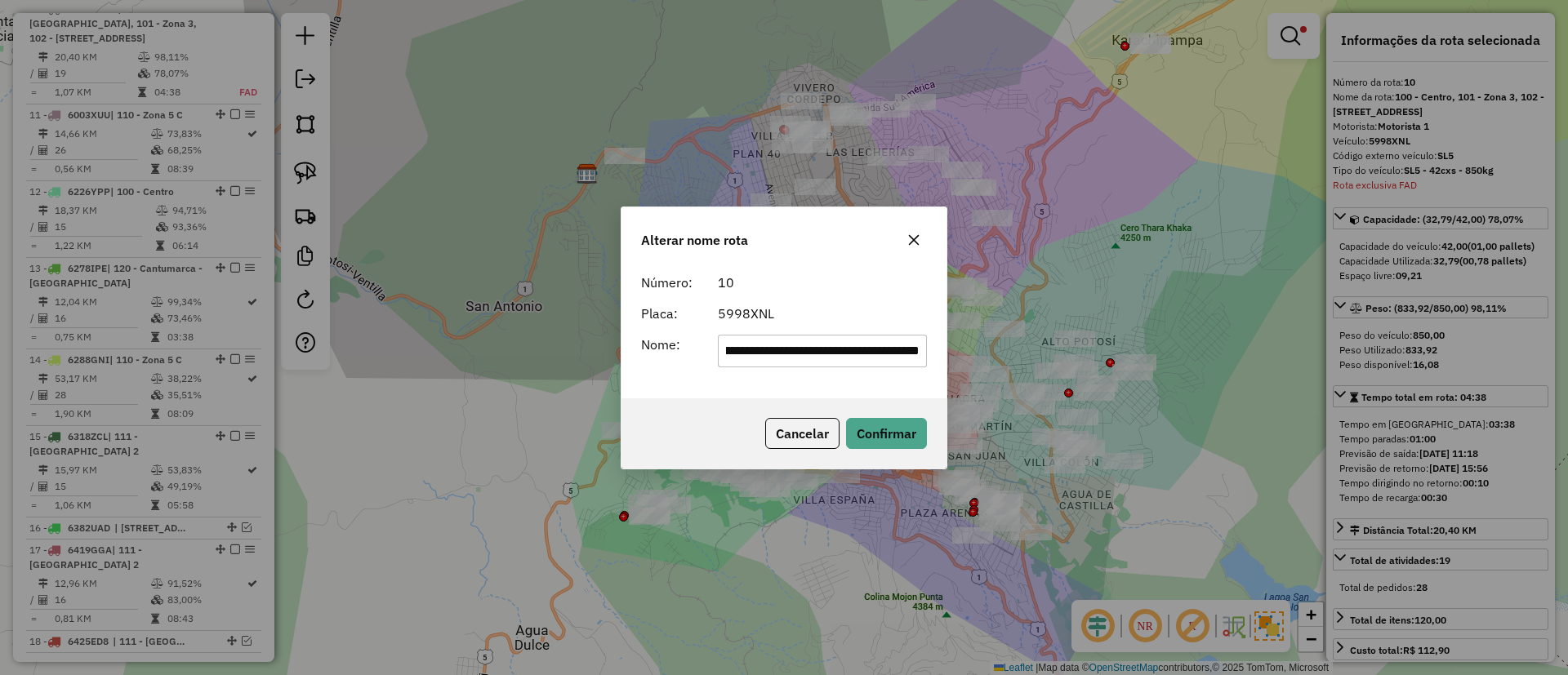
click at [832, 353] on input "**********" at bounding box center [823, 351] width 210 height 32
type input "*******"
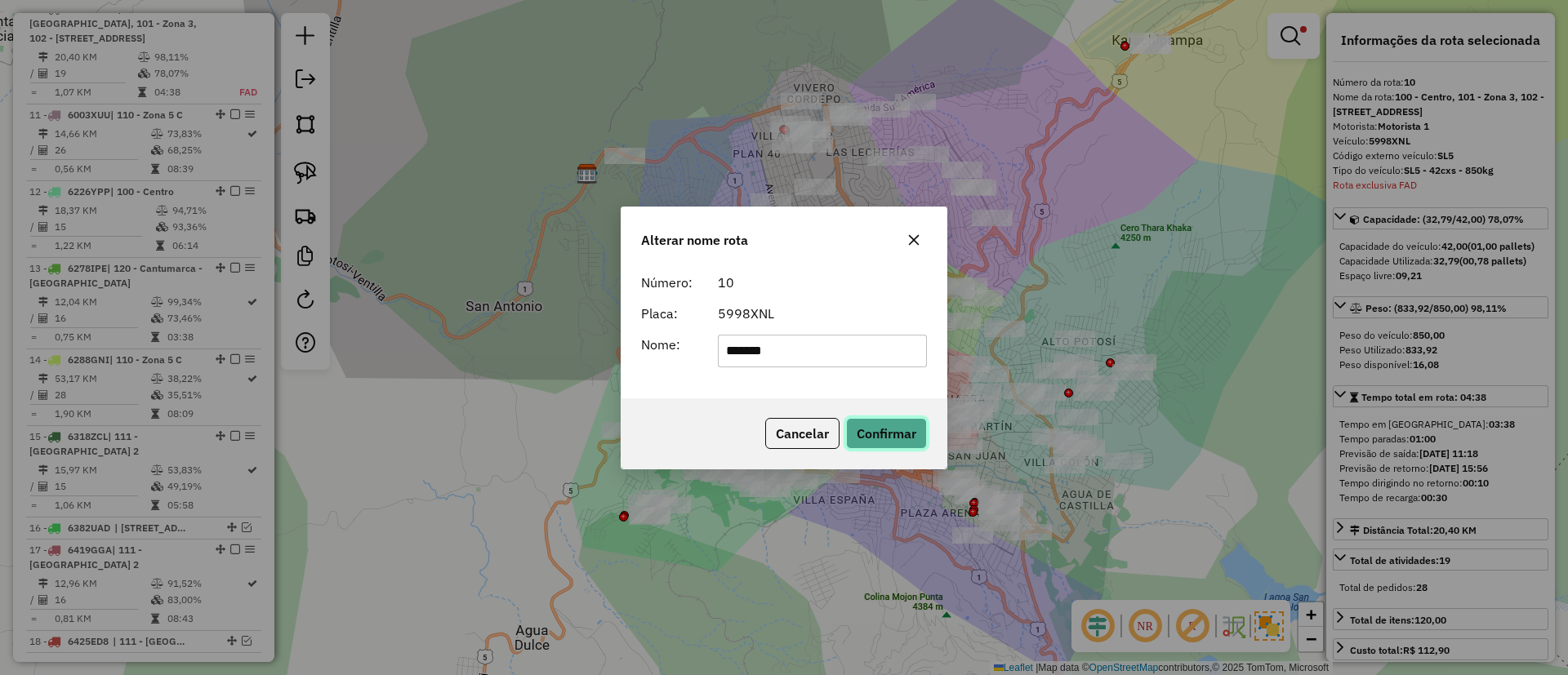
click at [886, 428] on button "Confirmar" at bounding box center [886, 434] width 81 height 31
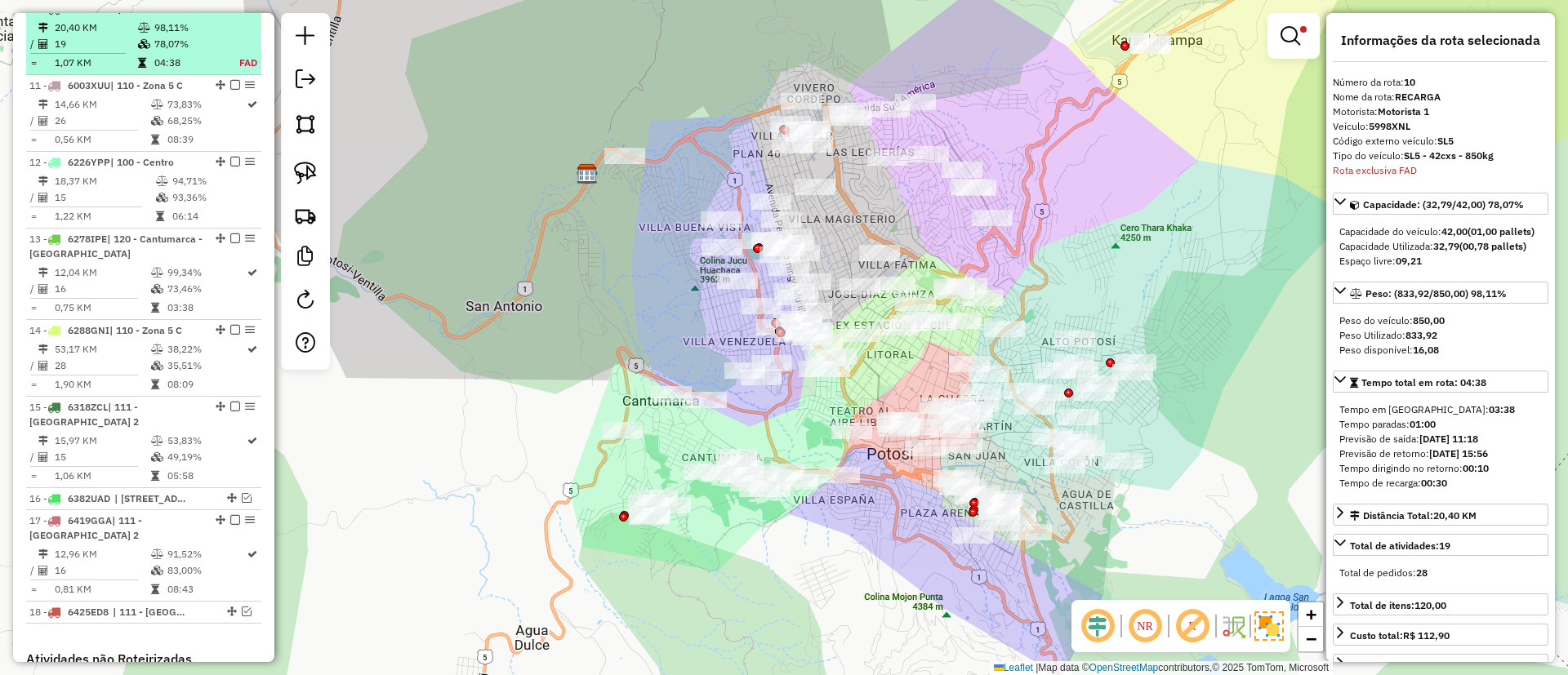
click at [235, 13] on div at bounding box center [230, 8] width 49 height 10
click at [231, 13] on em at bounding box center [235, 8] width 10 height 10
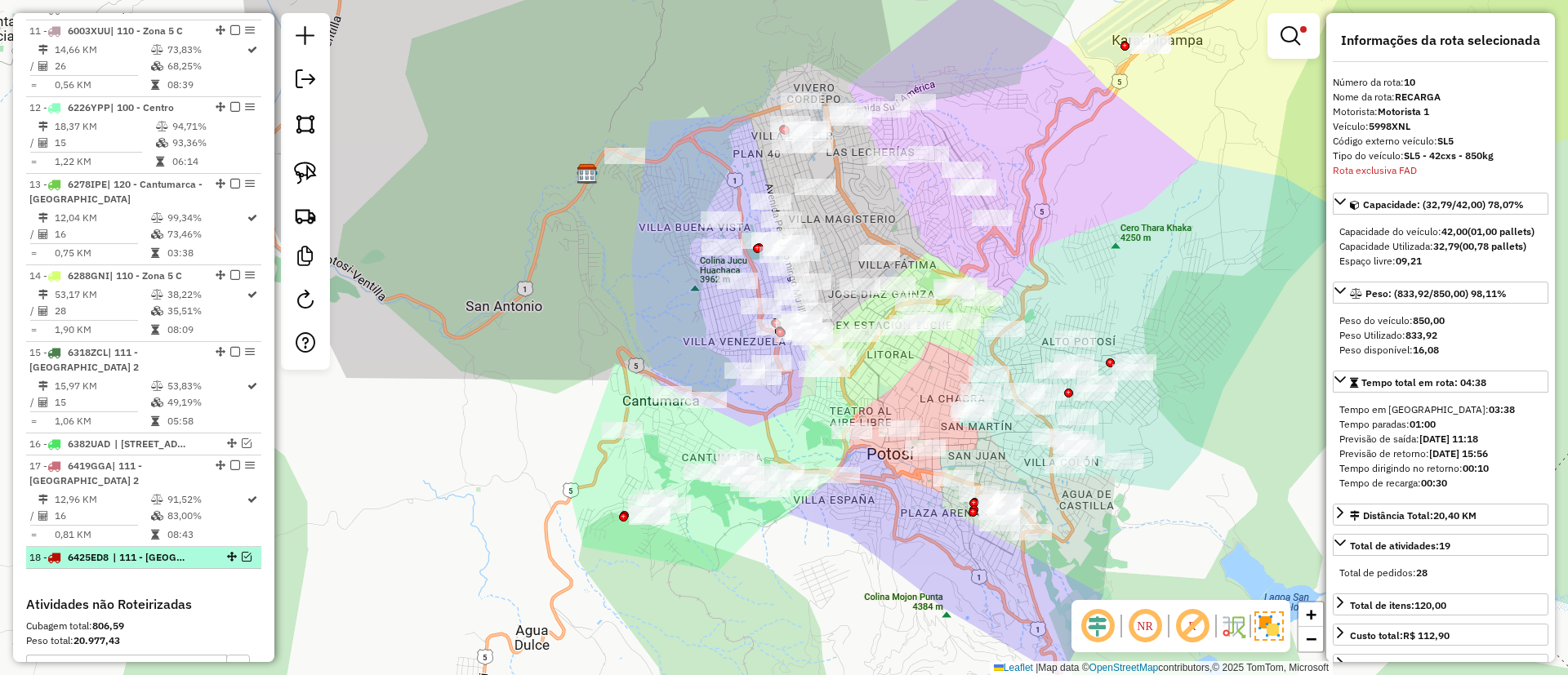
click at [151, 565] on span "| 111 - Casco Viejo 2" at bounding box center [150, 557] width 75 height 14
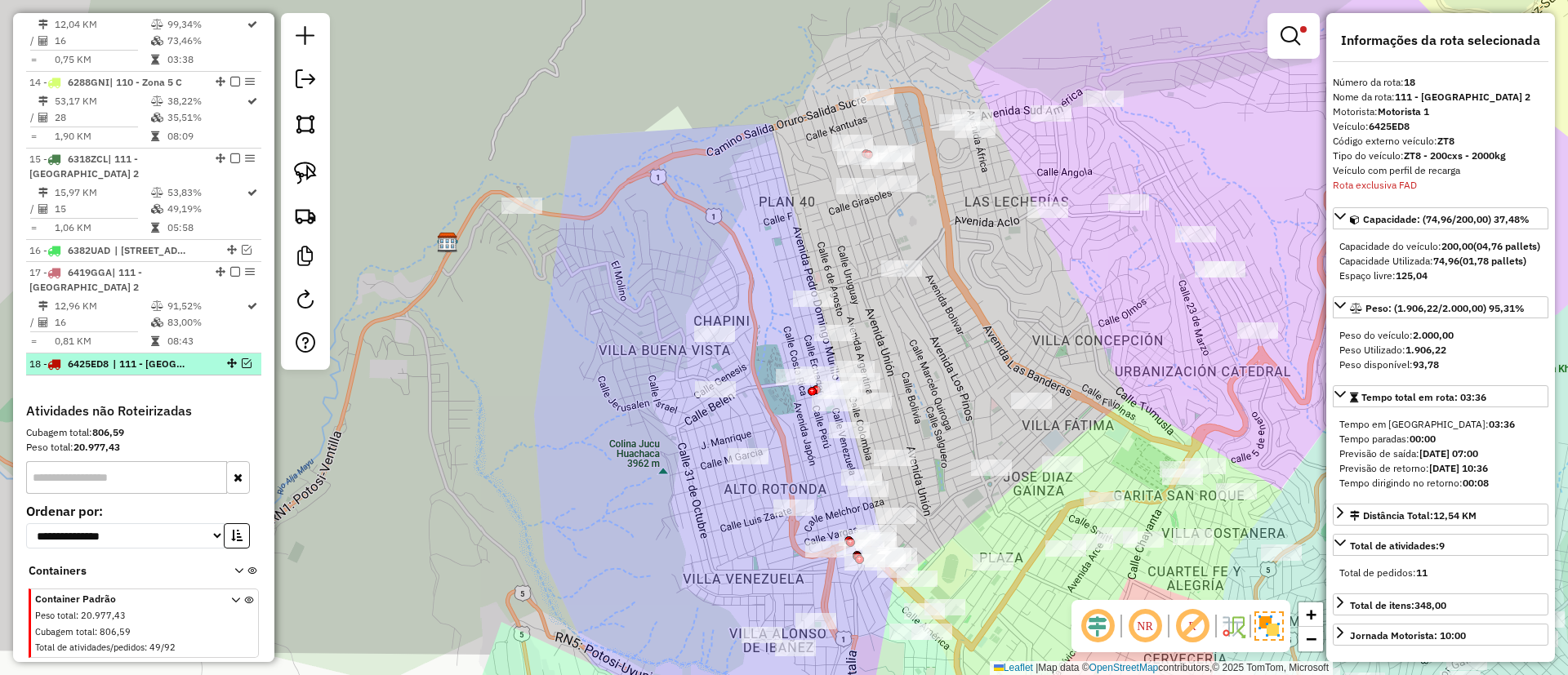
scroll to position [1626, 0]
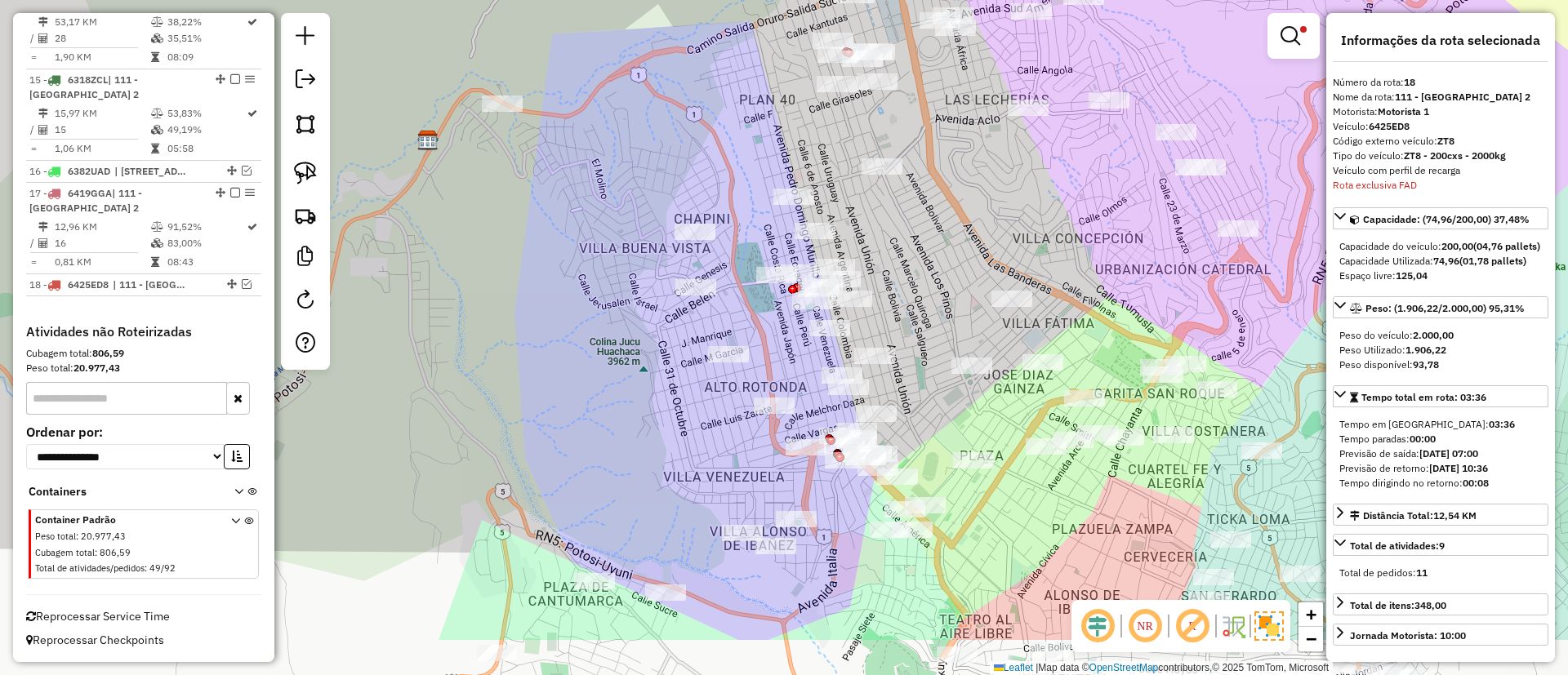
drag, startPoint x: 476, startPoint y: 274, endPoint x: 423, endPoint y: 141, distance: 143.2
click at [424, 144] on div "Limpar filtros Janela de atendimento Grade de atendimento Capacidade Transporta…" at bounding box center [784, 338] width 1568 height 675
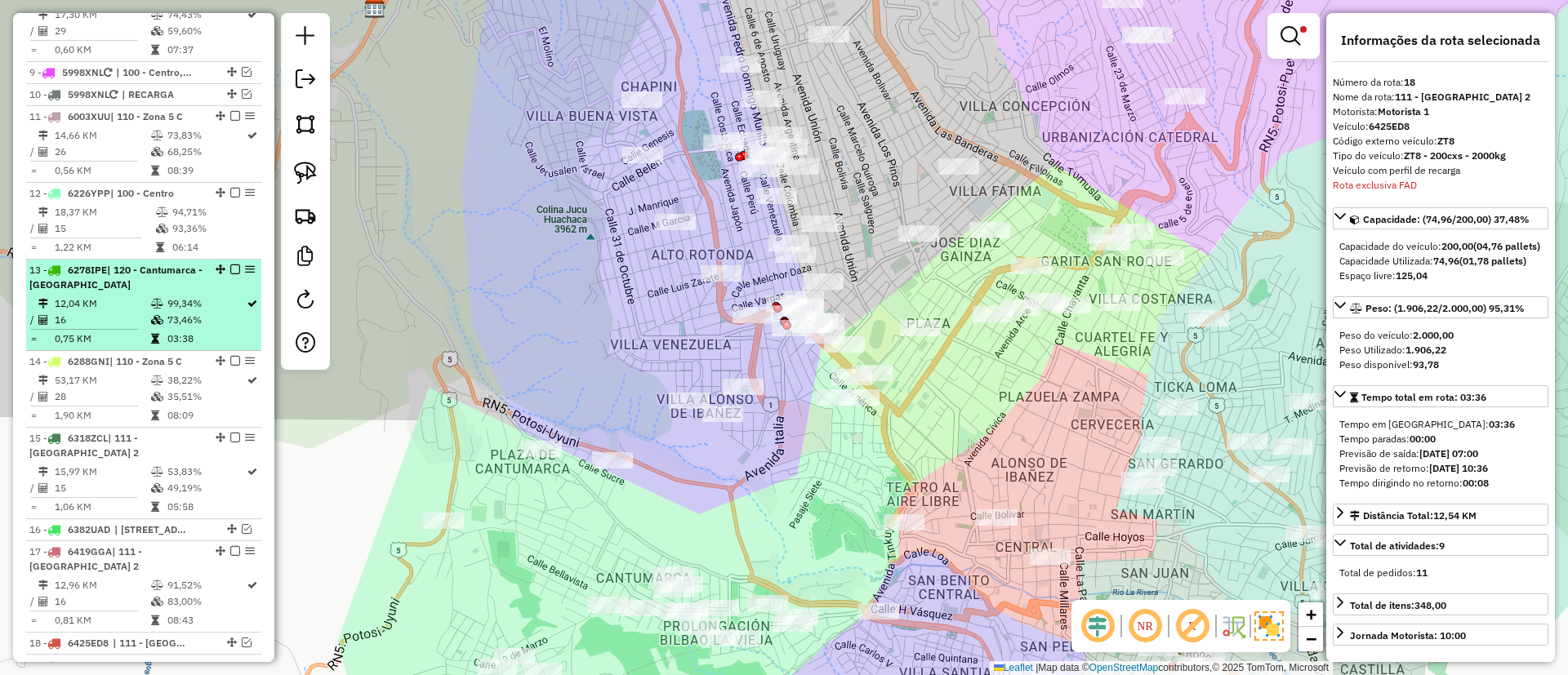
scroll to position [1381, 0]
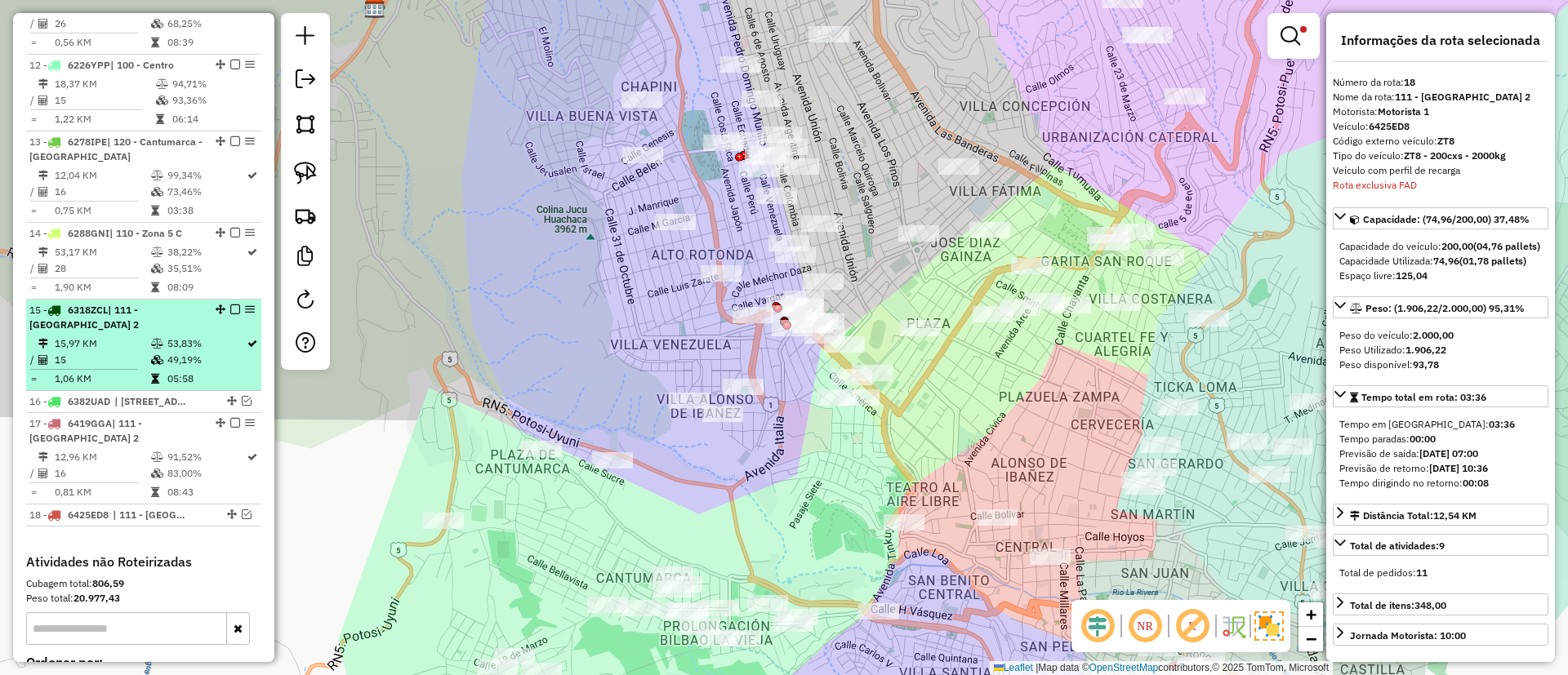
click at [168, 368] on td "49,19%" at bounding box center [206, 359] width 79 height 16
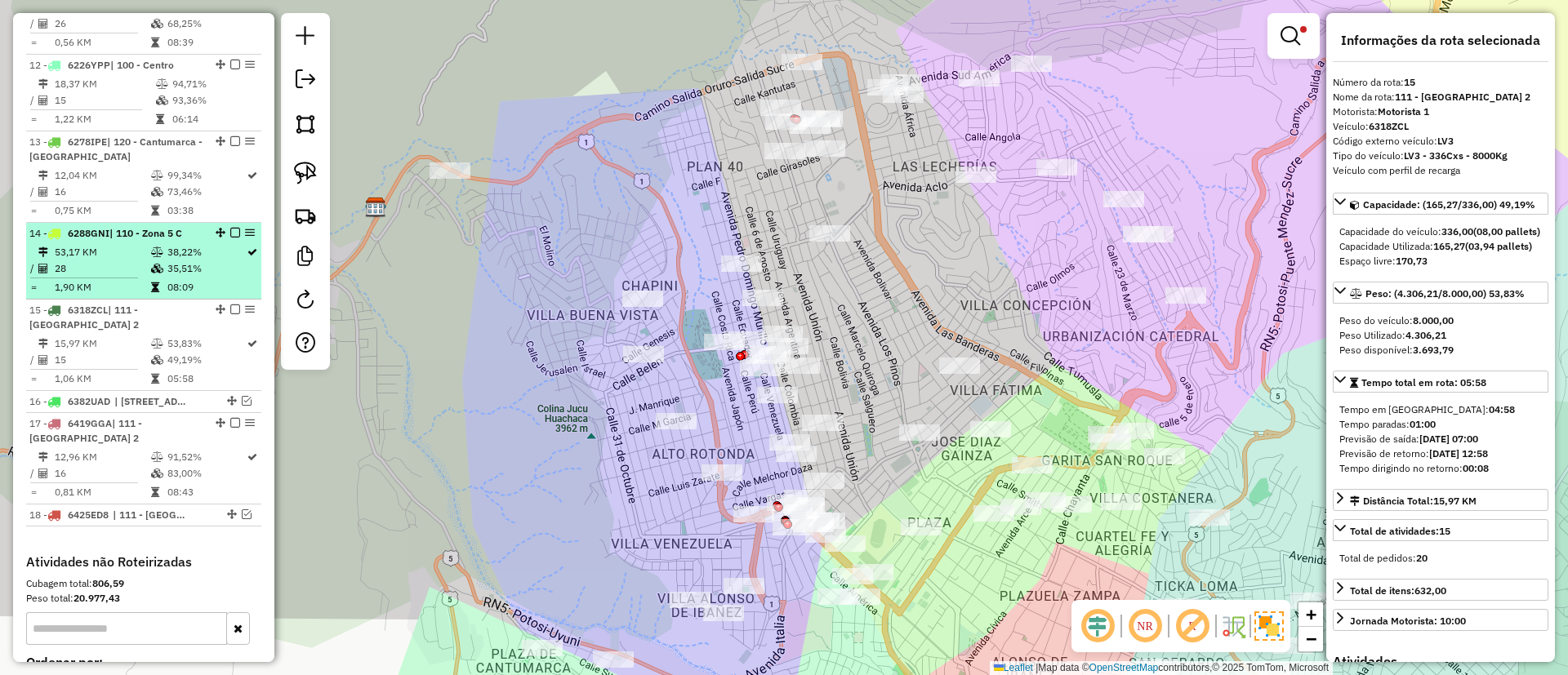
click at [173, 299] on li "14 - 6288GNI | 110 - Zona 5 C 53,17 KM 38,22% / 28 35,51% = 1,90 KM 08:09" at bounding box center [143, 261] width 235 height 77
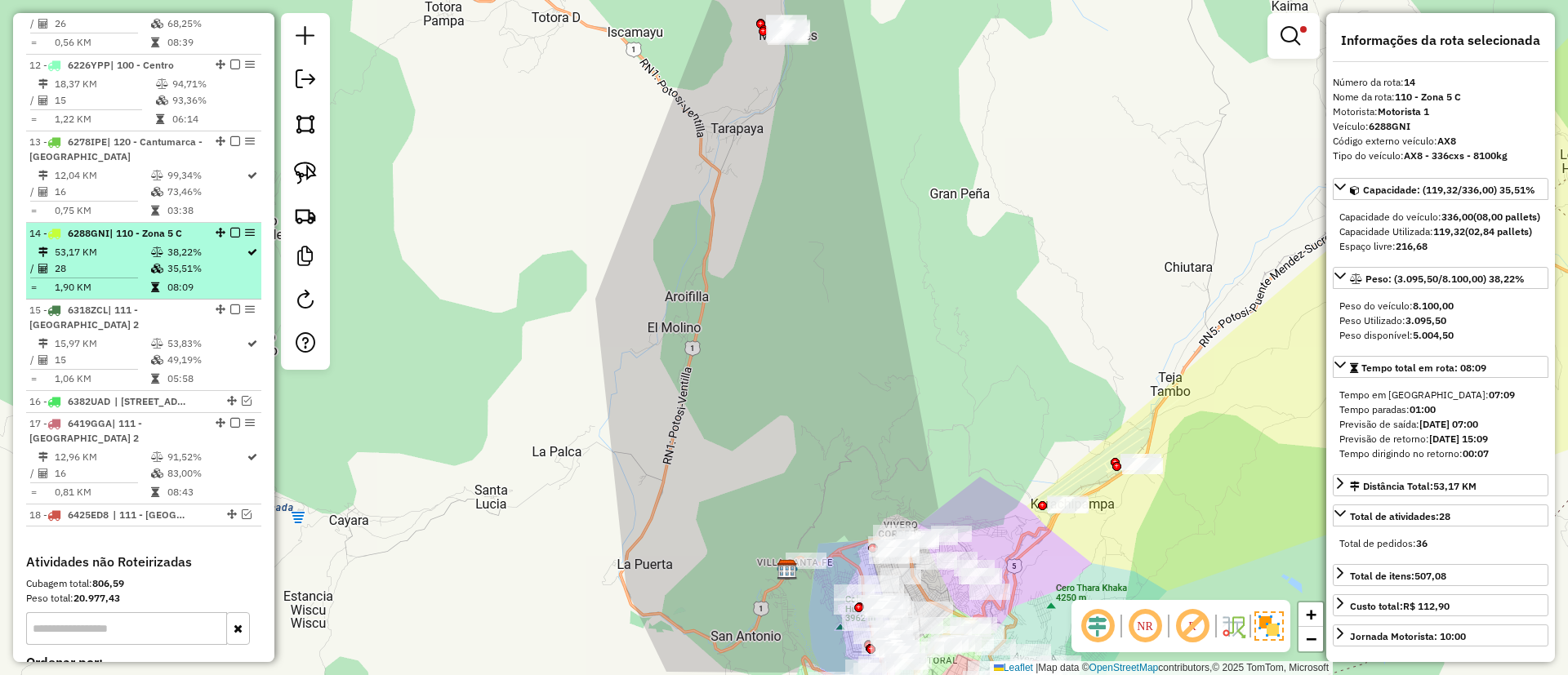
scroll to position [1258, 0]
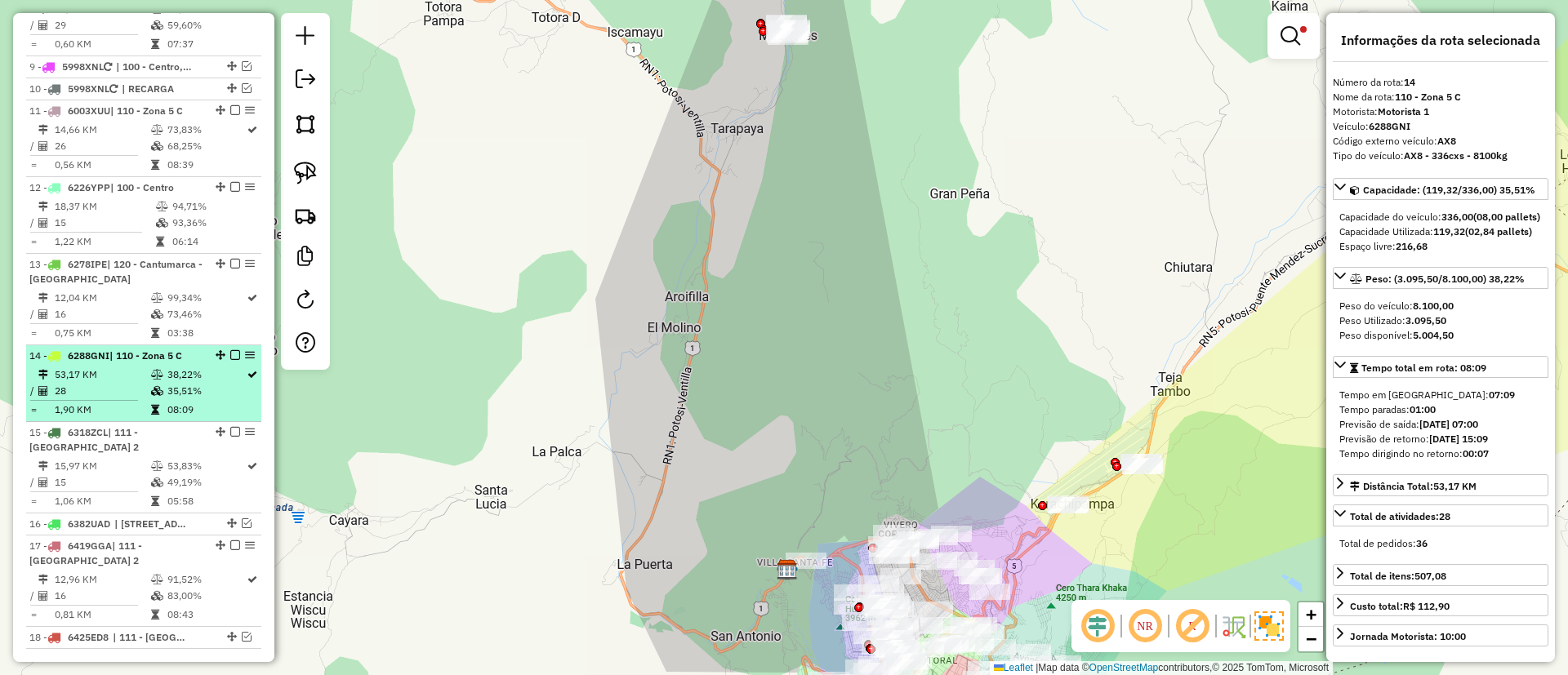
click at [173, 306] on td "99,34%" at bounding box center [206, 297] width 79 height 16
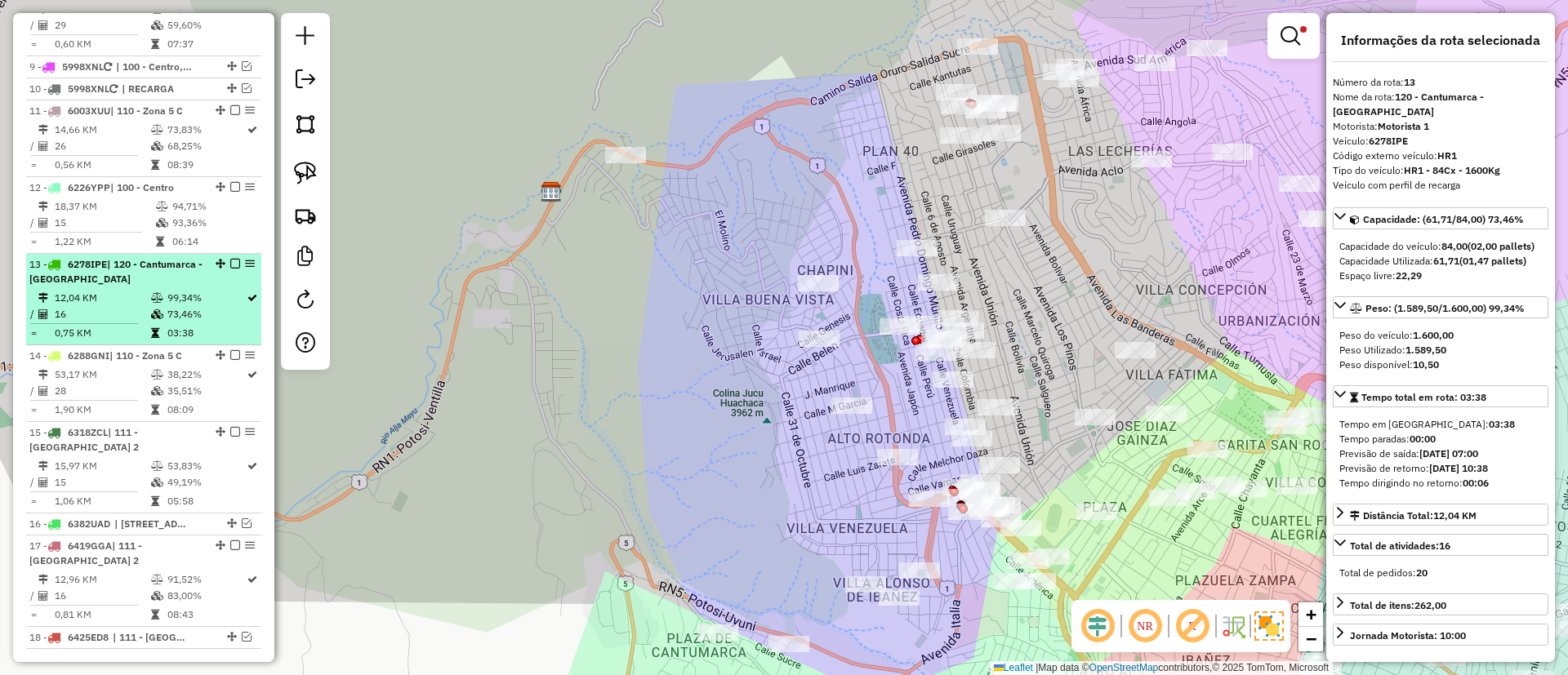
click at [233, 269] on em at bounding box center [235, 264] width 10 height 10
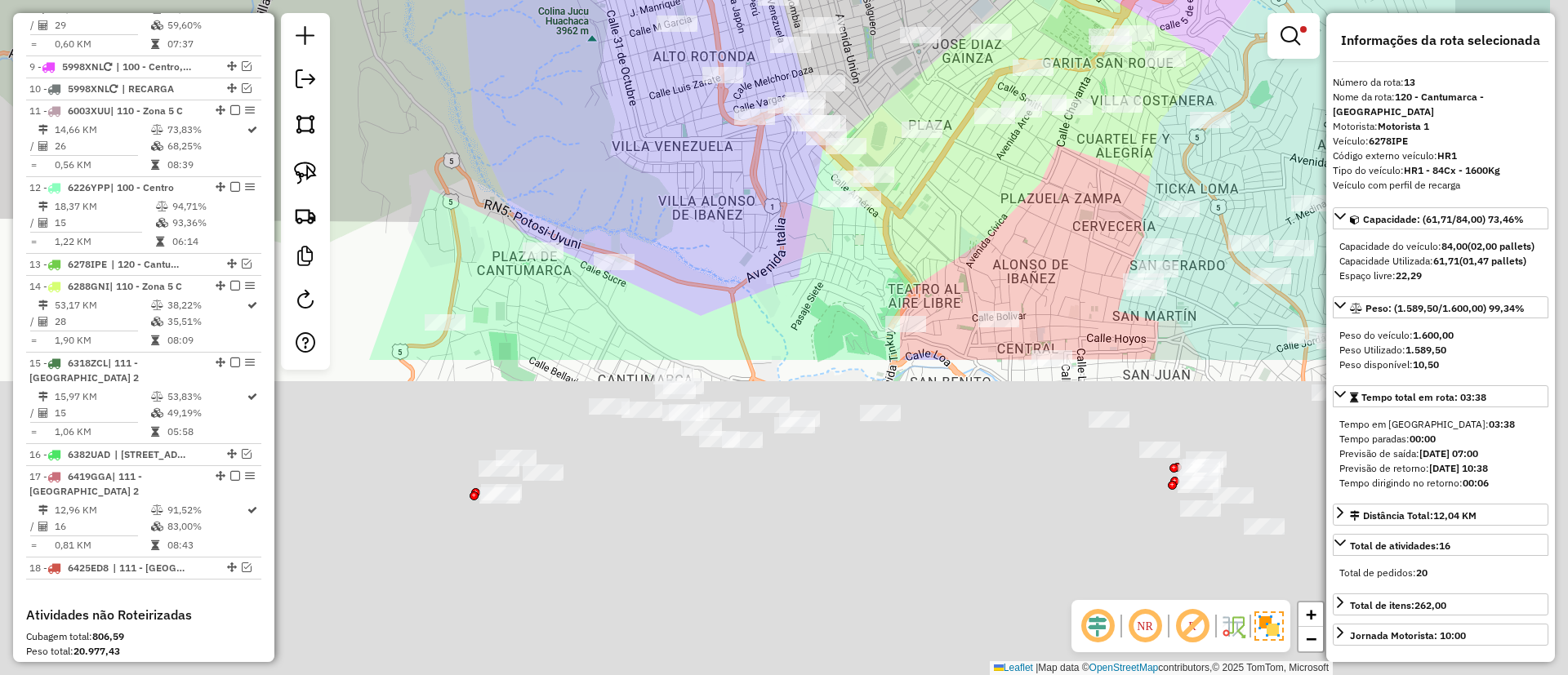
drag, startPoint x: 744, startPoint y: 448, endPoint x: 581, endPoint y: 51, distance: 429.2
click at [534, 0] on html "Aplicando filtros Pop-up bloqueado! Seu navegador bloqueou automáticamente a ab…" at bounding box center [784, 338] width 1568 height 675
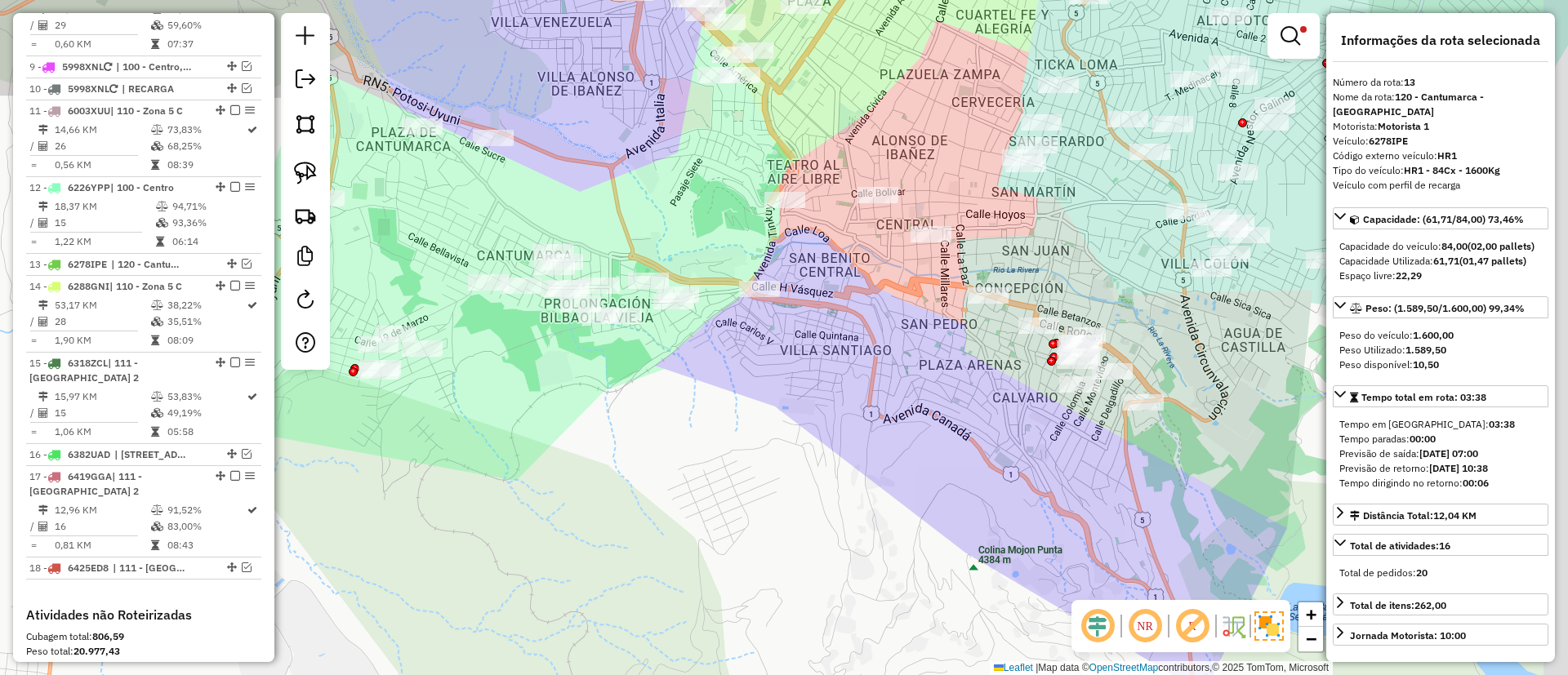
drag, startPoint x: 914, startPoint y: 385, endPoint x: 783, endPoint y: 343, distance: 137.6
click at [783, 343] on div "Limpar filtros Janela de atendimento Grade de atendimento Capacidade Transporta…" at bounding box center [784, 338] width 1568 height 675
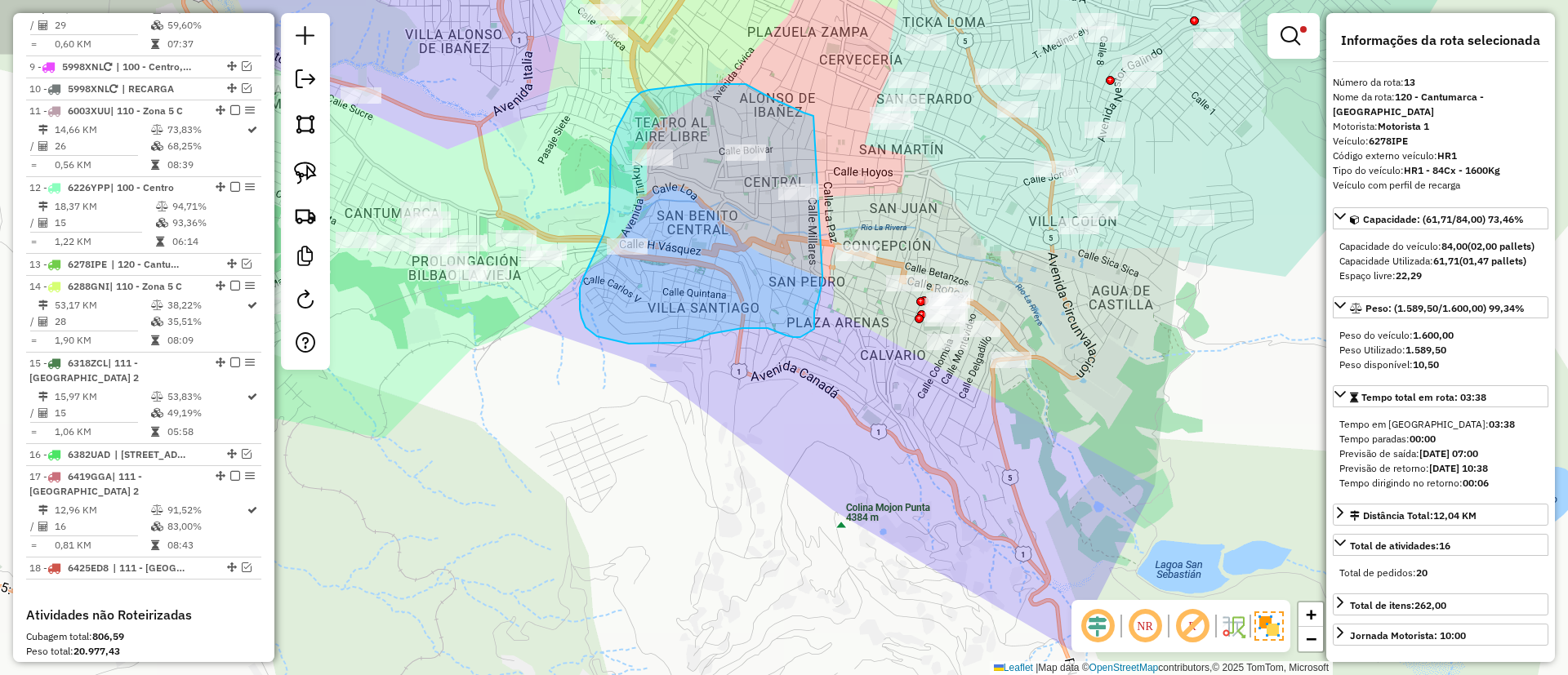
drag, startPoint x: 812, startPoint y: 115, endPoint x: 823, endPoint y: 276, distance: 161.4
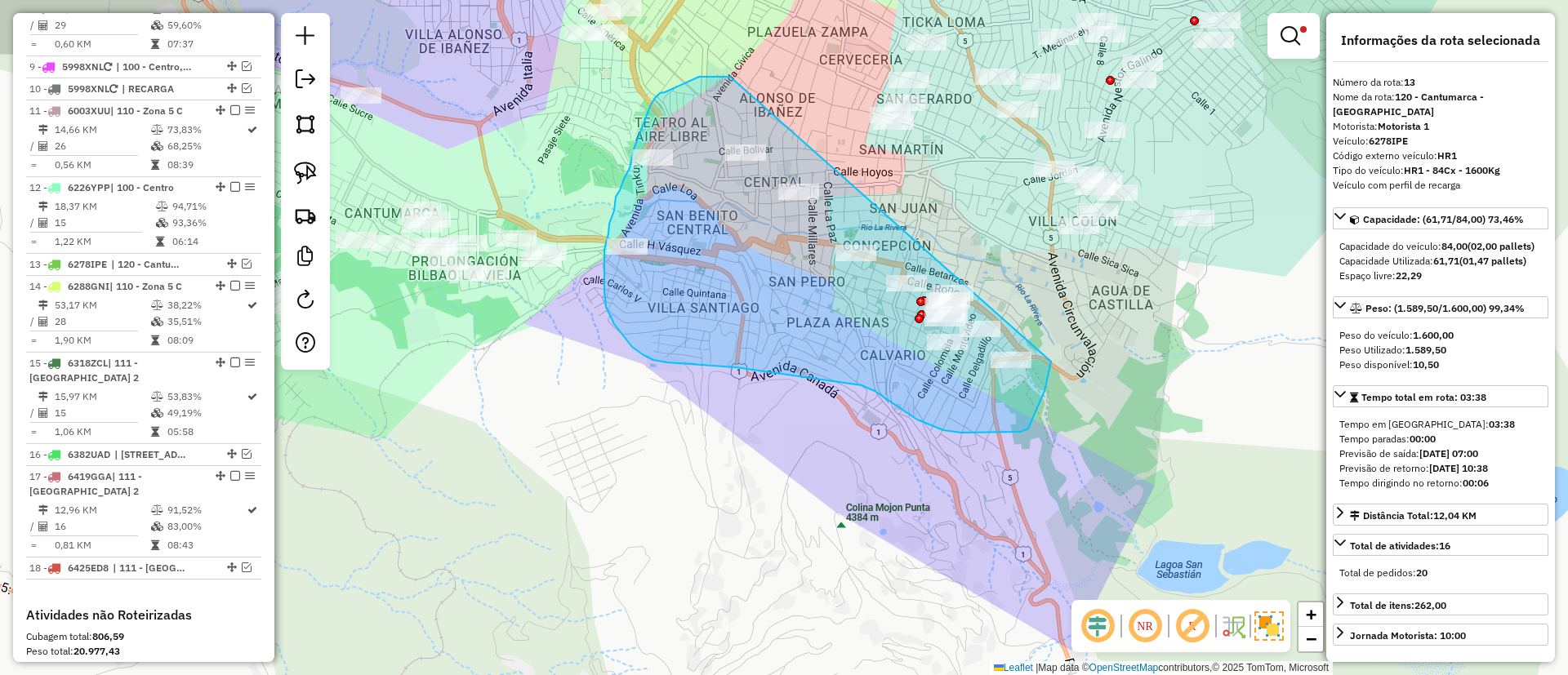
drag, startPoint x: 699, startPoint y: 77, endPoint x: 1057, endPoint y: 319, distance: 432.1
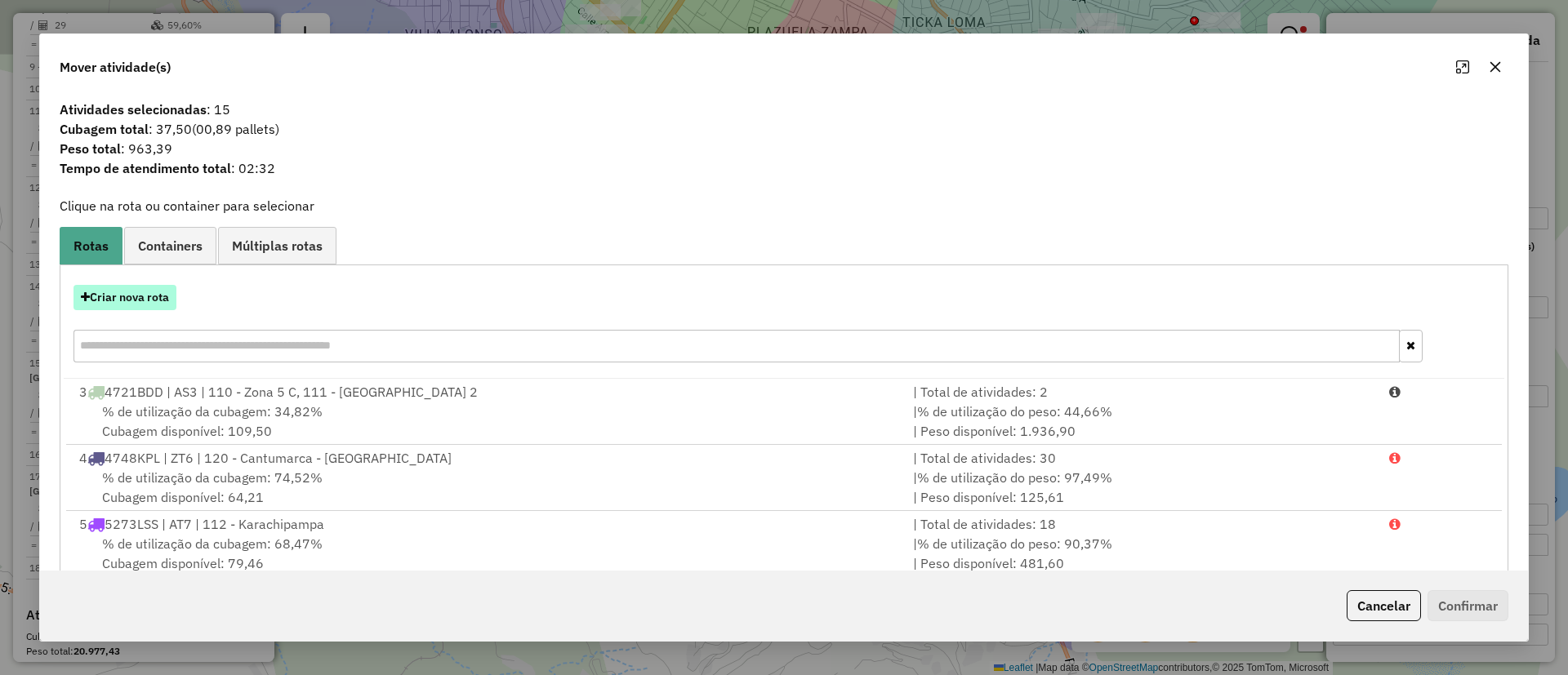
click at [146, 301] on button "Criar nova rota" at bounding box center [125, 297] width 103 height 26
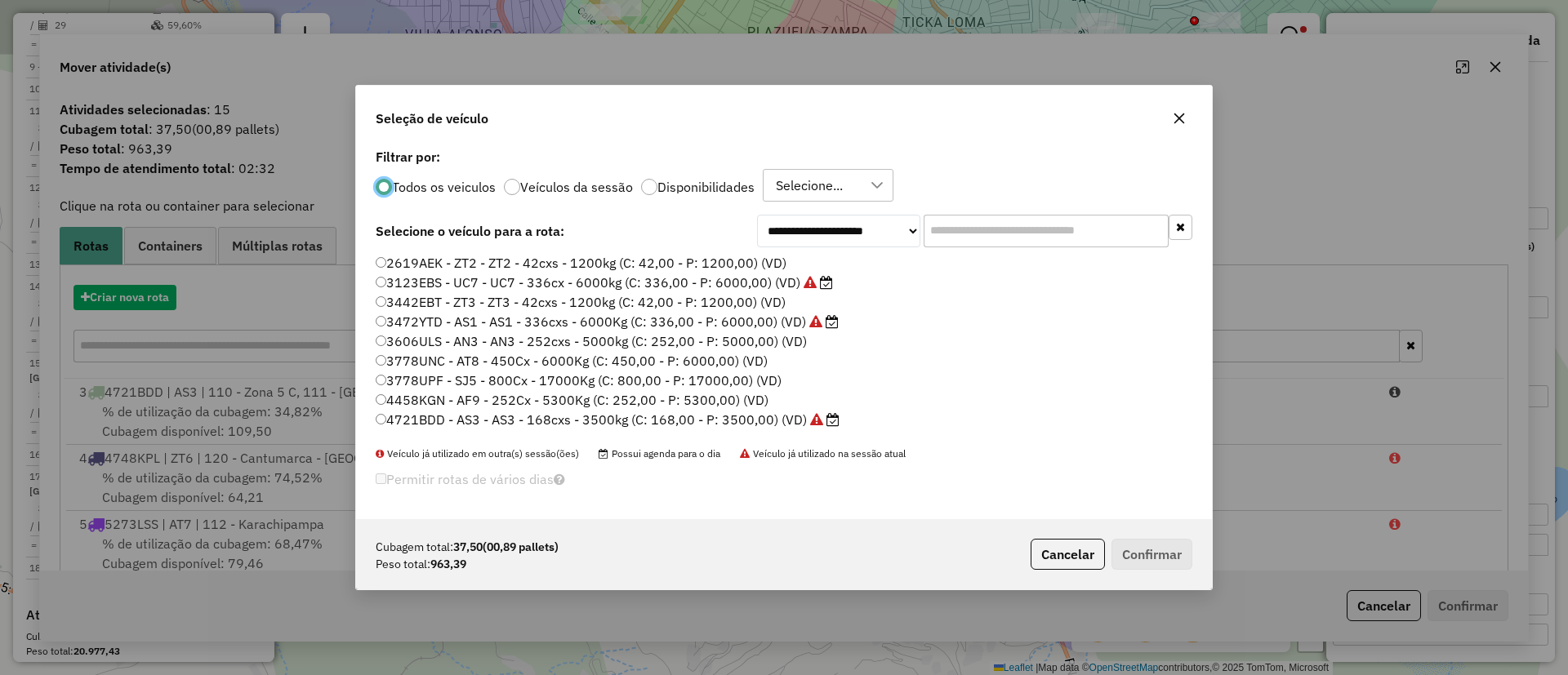
scroll to position [9, 5]
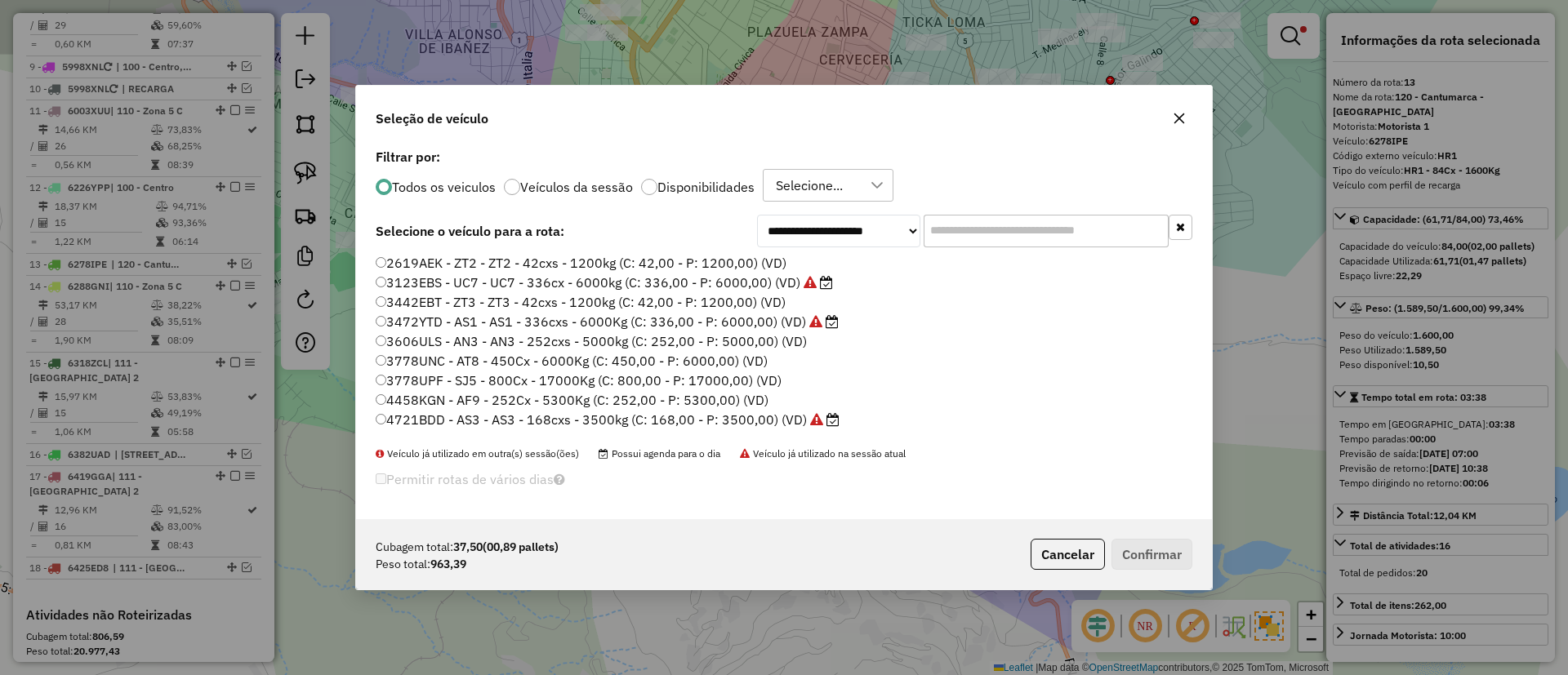
click at [982, 233] on input "text" at bounding box center [1046, 231] width 245 height 32
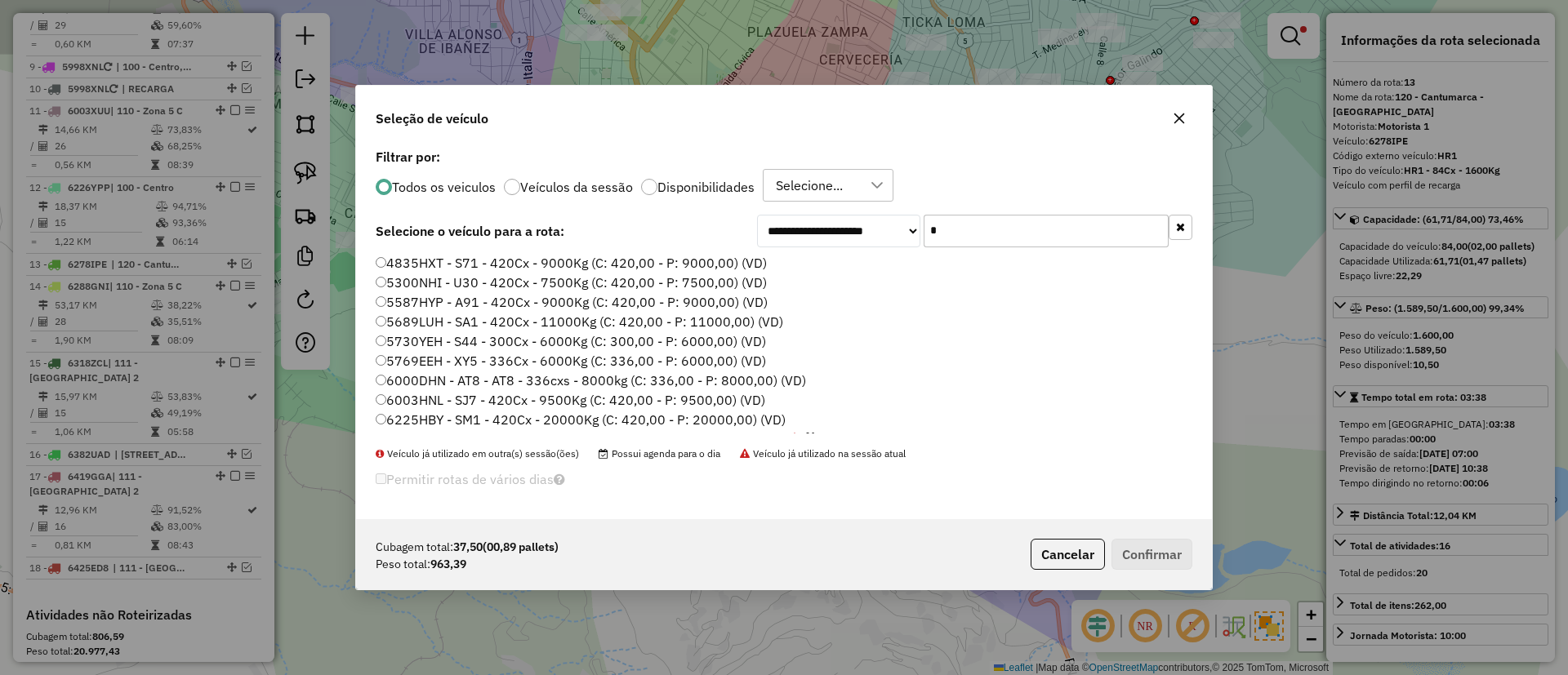
type input "*"
click at [1180, 115] on icon "button" at bounding box center [1179, 118] width 13 height 13
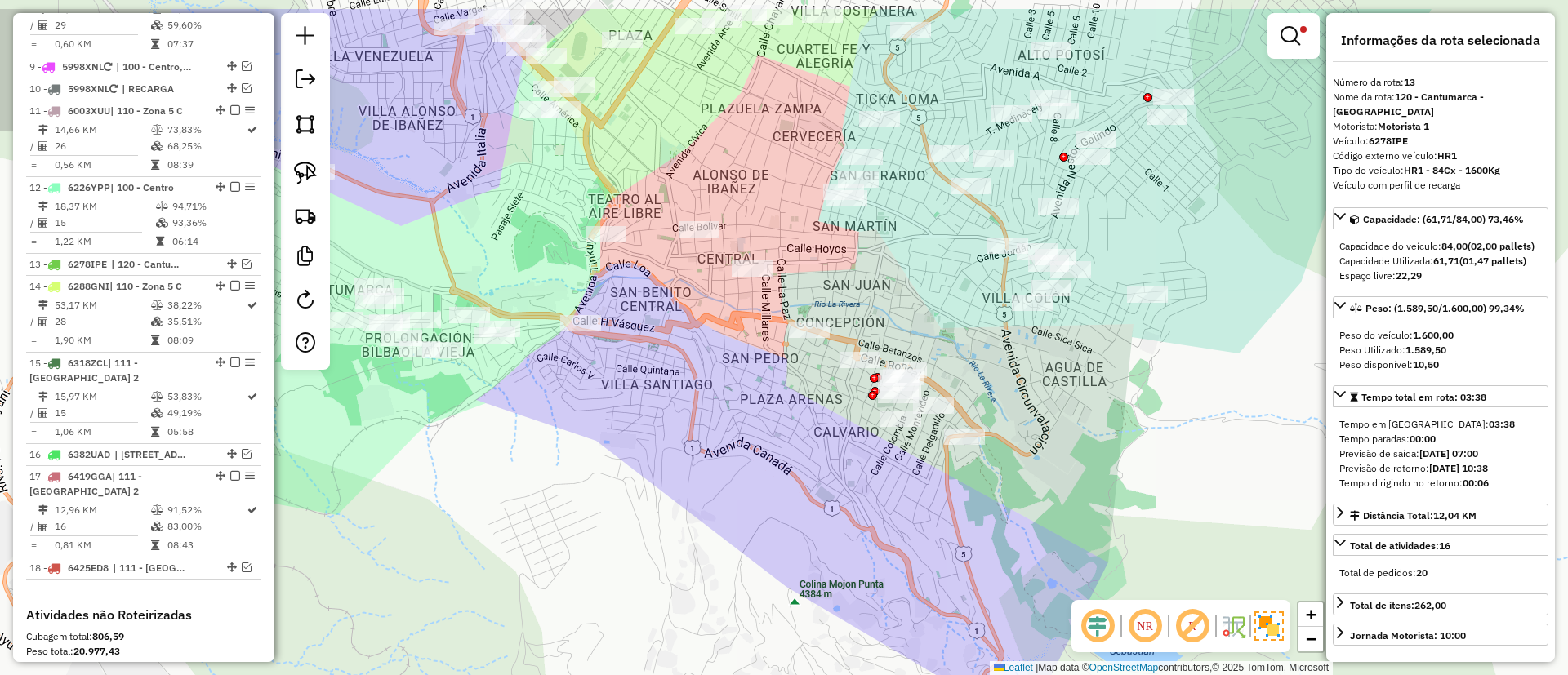
click at [769, 236] on div "Limpar filtros Janela de atendimento Grade de atendimento Capacidade Transporta…" at bounding box center [784, 338] width 1568 height 675
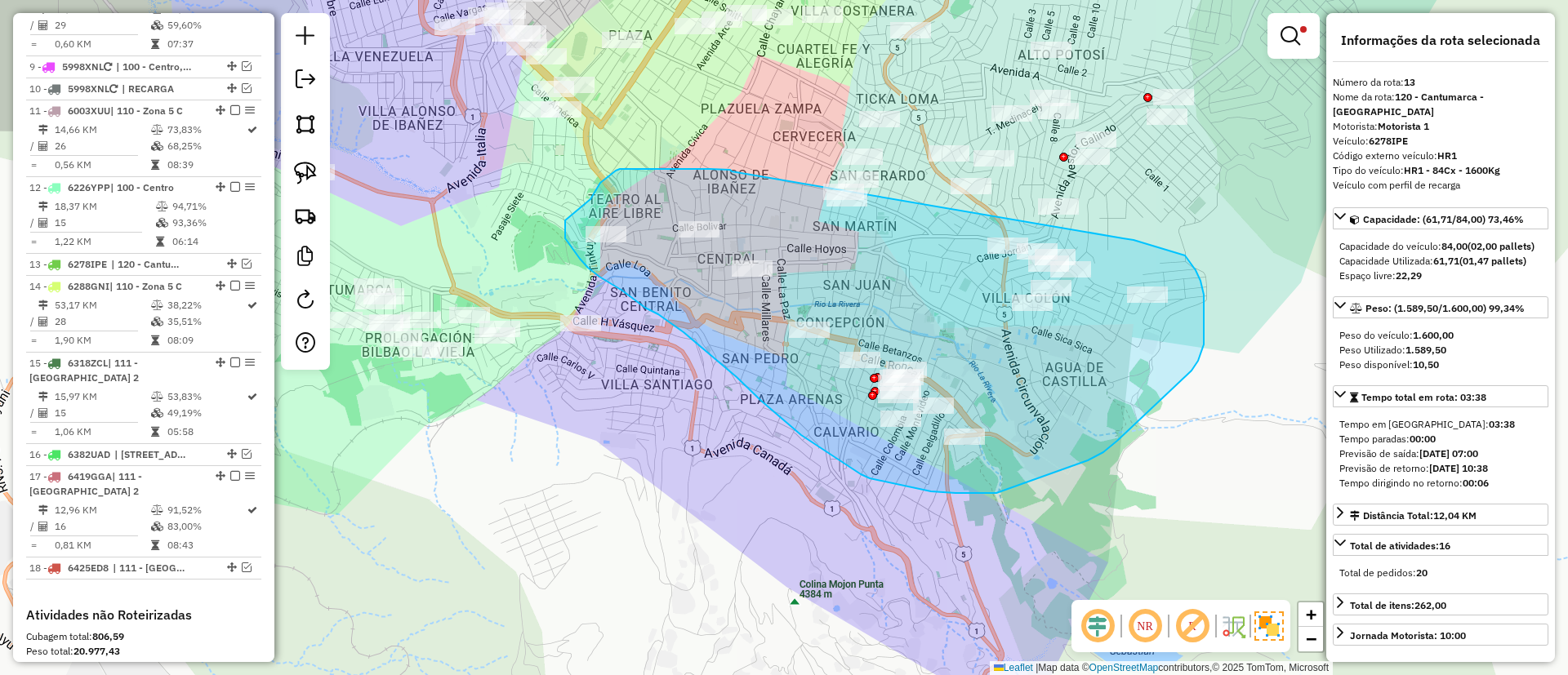
drag, startPoint x: 731, startPoint y: 172, endPoint x: 1121, endPoint y: 238, distance: 395.5
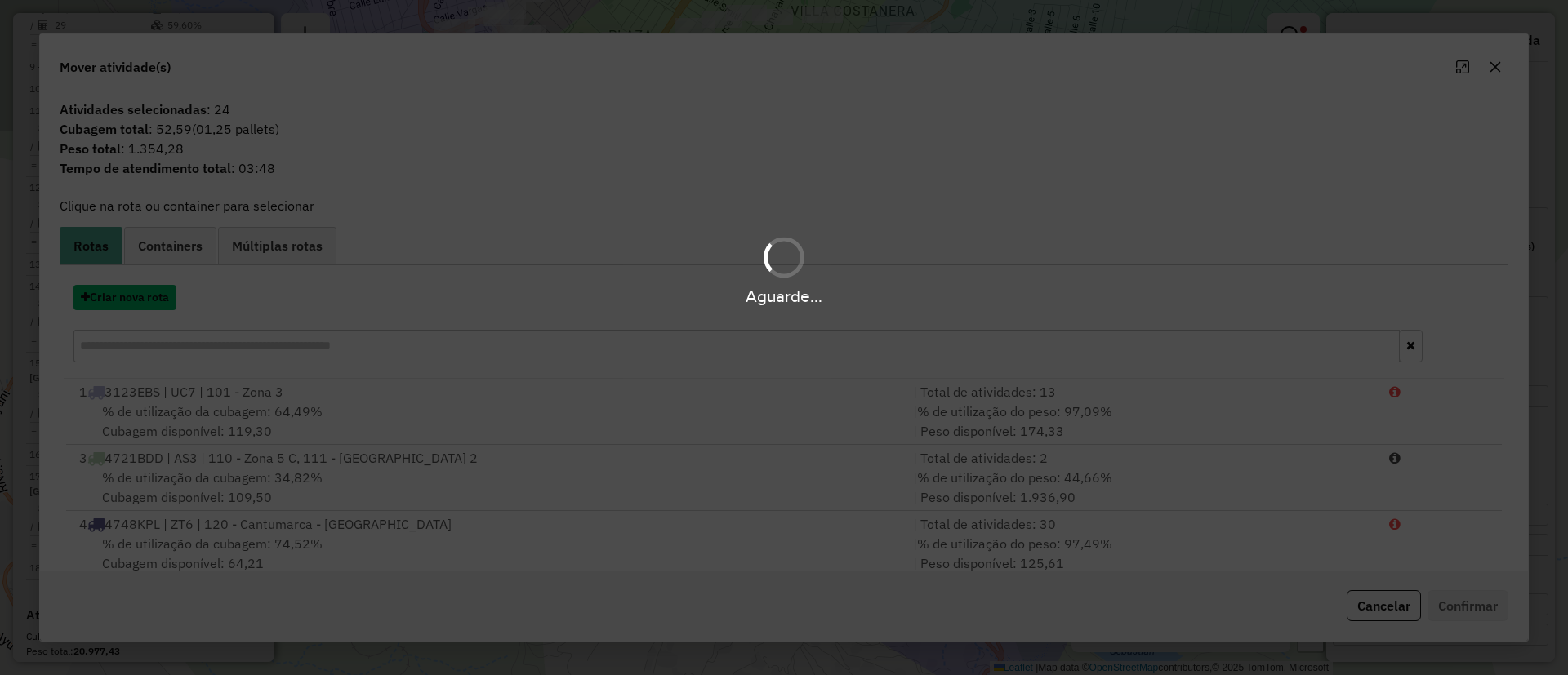
click at [137, 293] on button "Criar nova rota" at bounding box center [125, 297] width 103 height 26
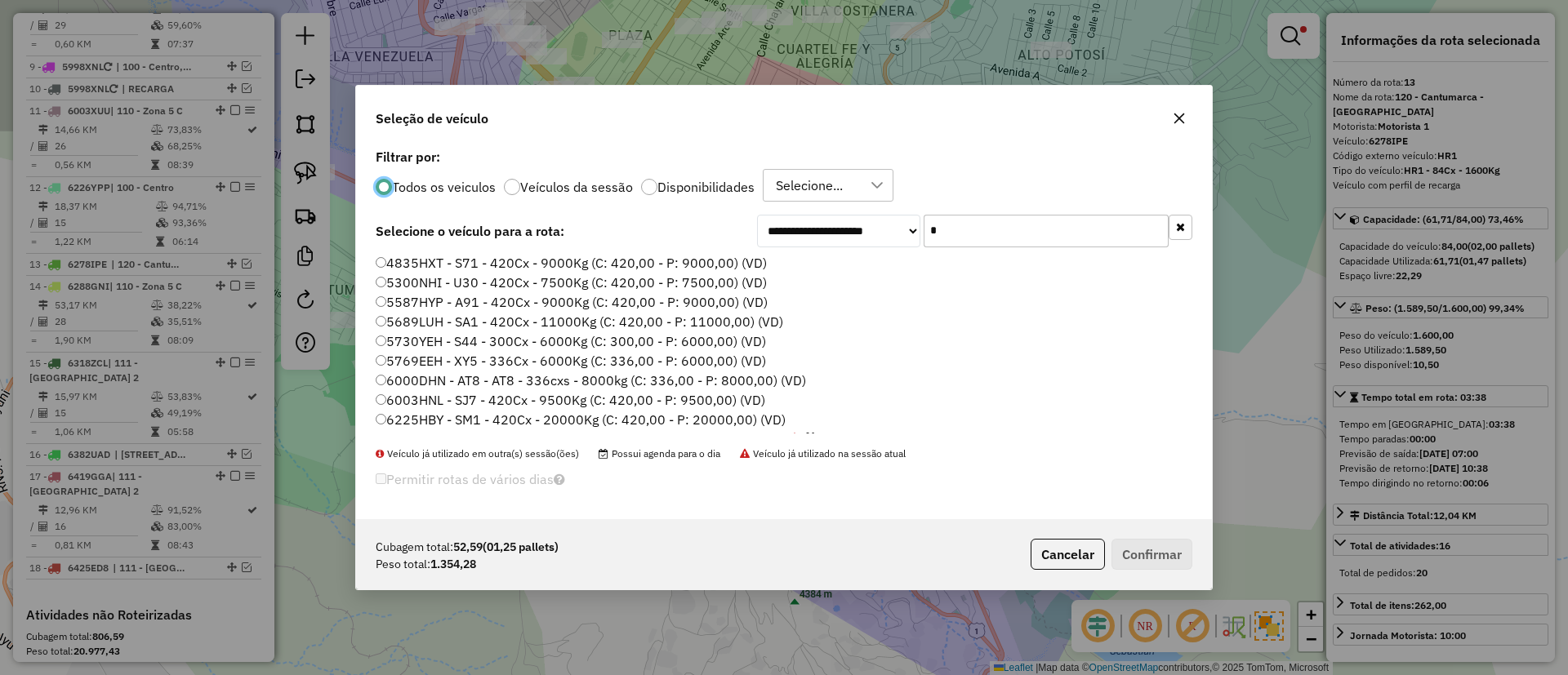
click at [976, 225] on input "*" at bounding box center [1046, 231] width 245 height 32
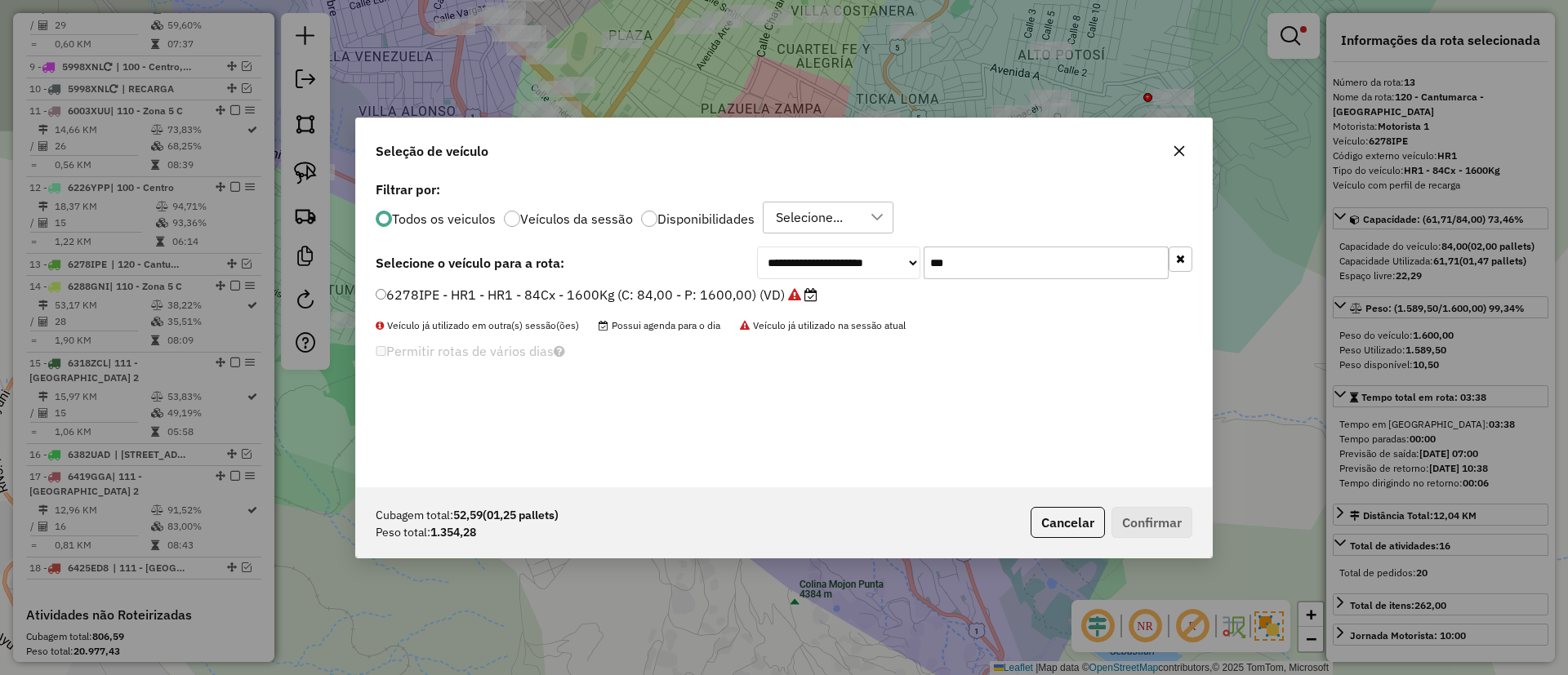
type input "***"
drag, startPoint x: 785, startPoint y: 297, endPoint x: 817, endPoint y: 319, distance: 38.8
click at [785, 297] on label "6278IPE - HR1 - HR1 - 84Cx - 1600Kg (C: 84,00 - P: 1600,00) (VD)" at bounding box center [596, 295] width 441 height 20
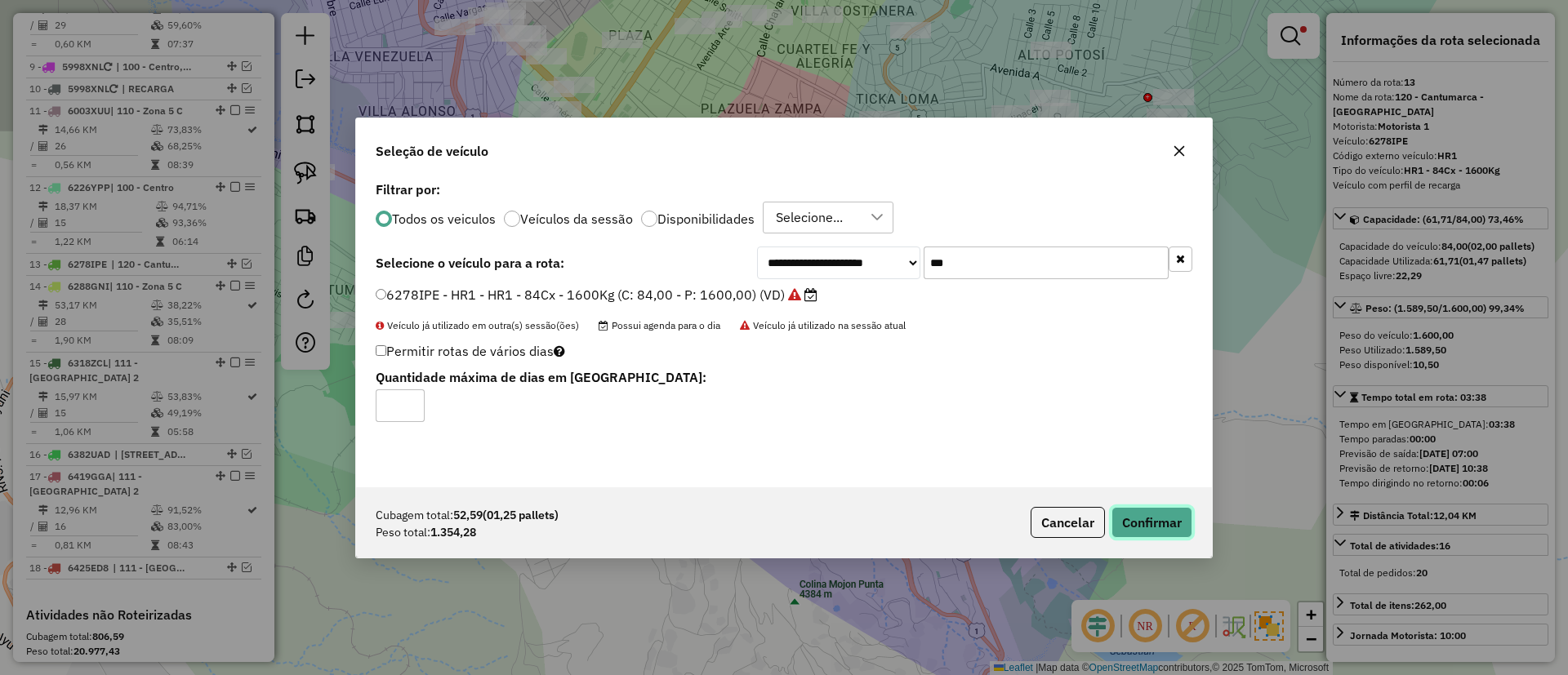
click at [1149, 532] on button "Confirmar" at bounding box center [1151, 522] width 81 height 31
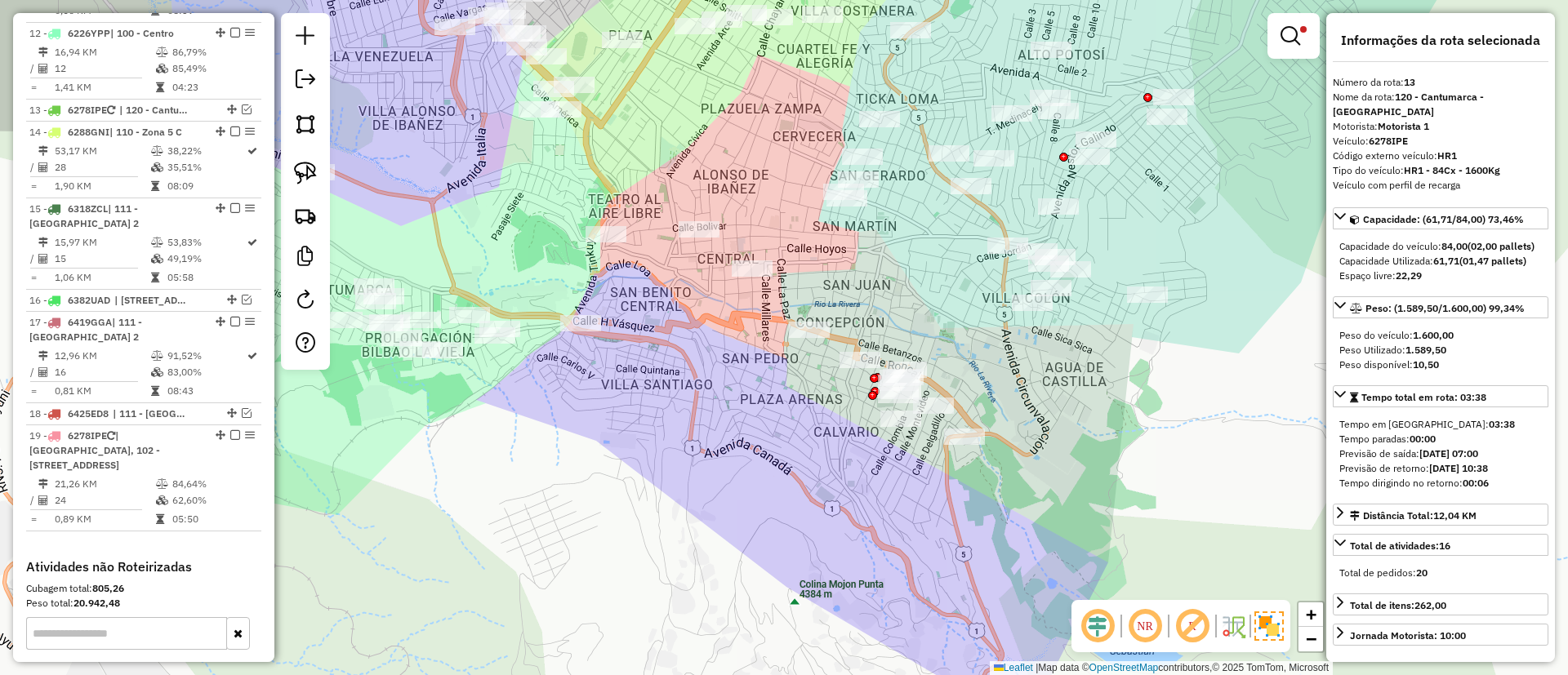
scroll to position [1514, 0]
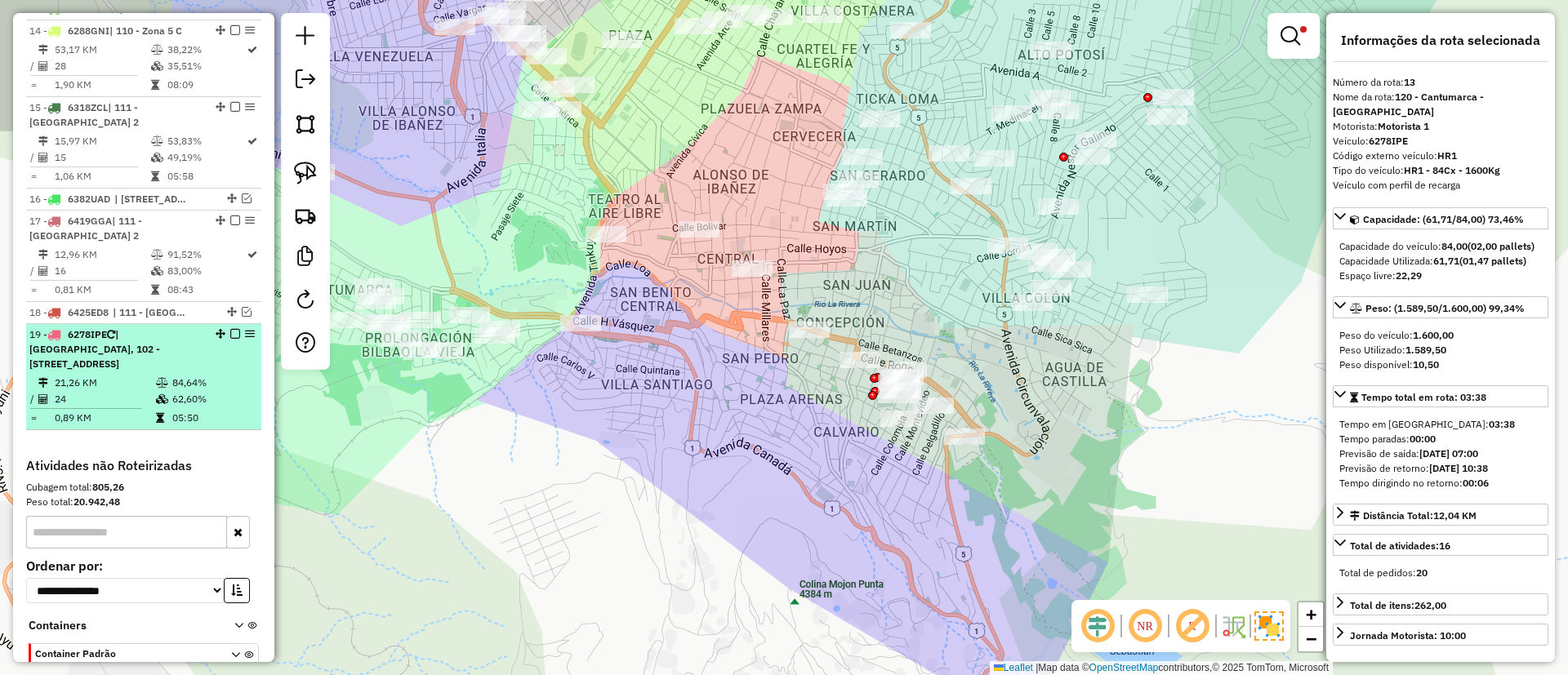
click at [185, 385] on td "84,64%" at bounding box center [213, 382] width 83 height 16
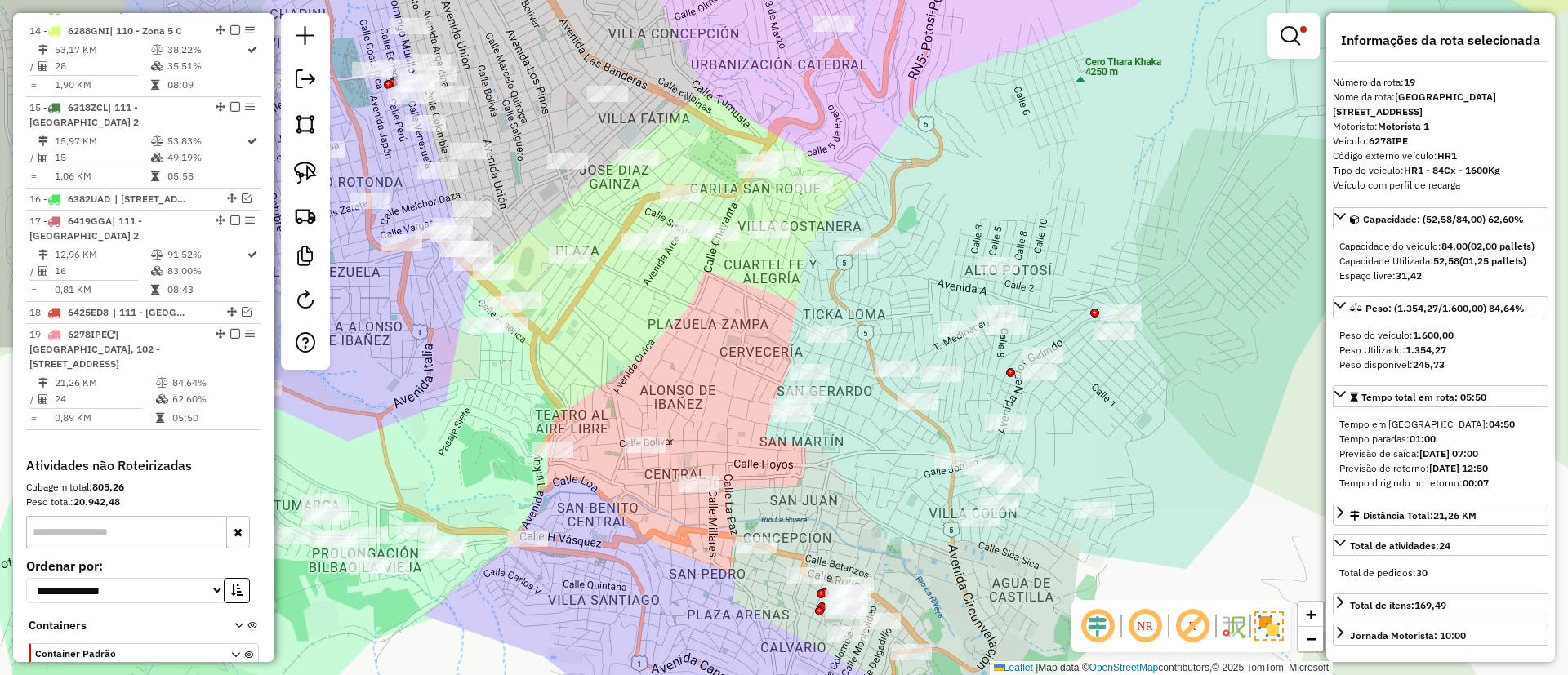
drag, startPoint x: 698, startPoint y: 320, endPoint x: 723, endPoint y: 350, distance: 39.1
click at [724, 365] on div "Limpar filtros Janela de atendimento Grade de atendimento Capacidade Transporta…" at bounding box center [784, 338] width 1568 height 675
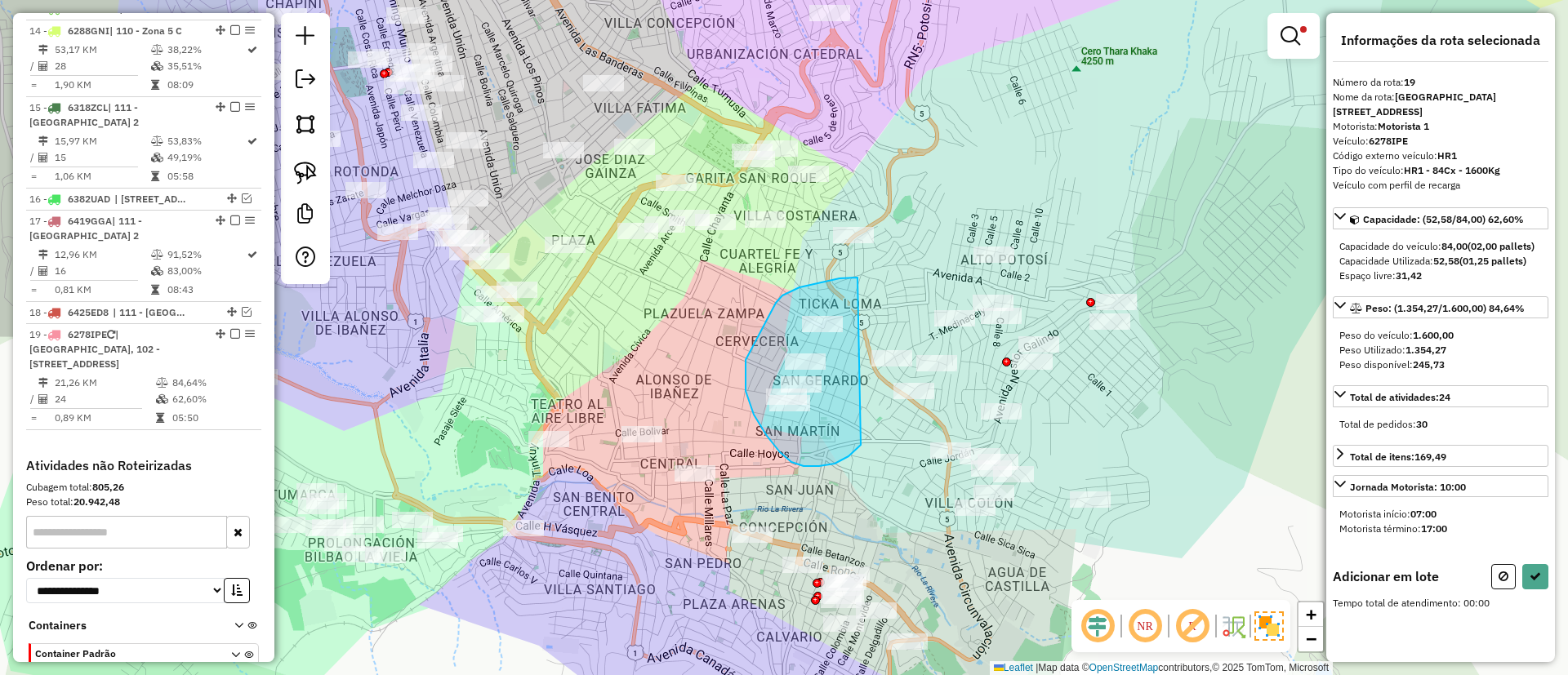
drag, startPoint x: 857, startPoint y: 278, endPoint x: 864, endPoint y: 433, distance: 155.2
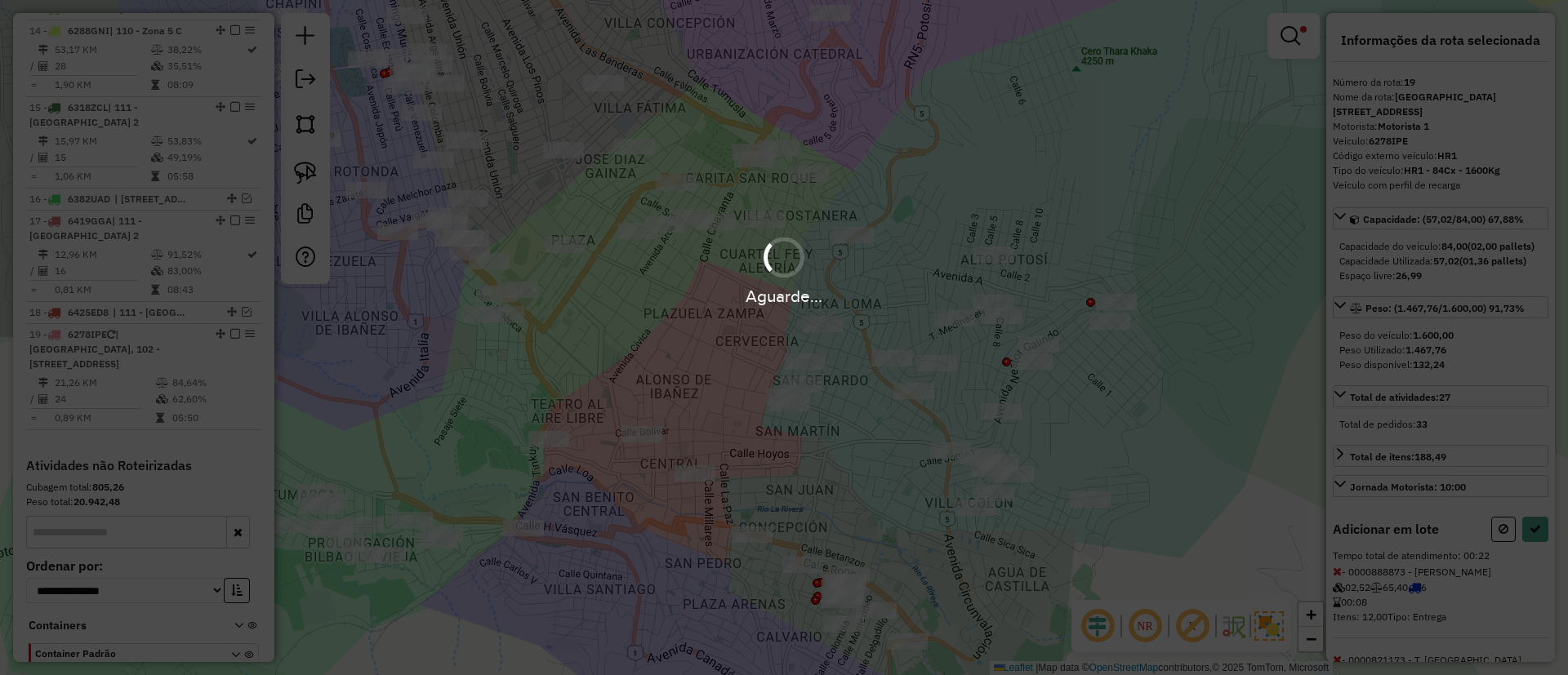
select select "**********"
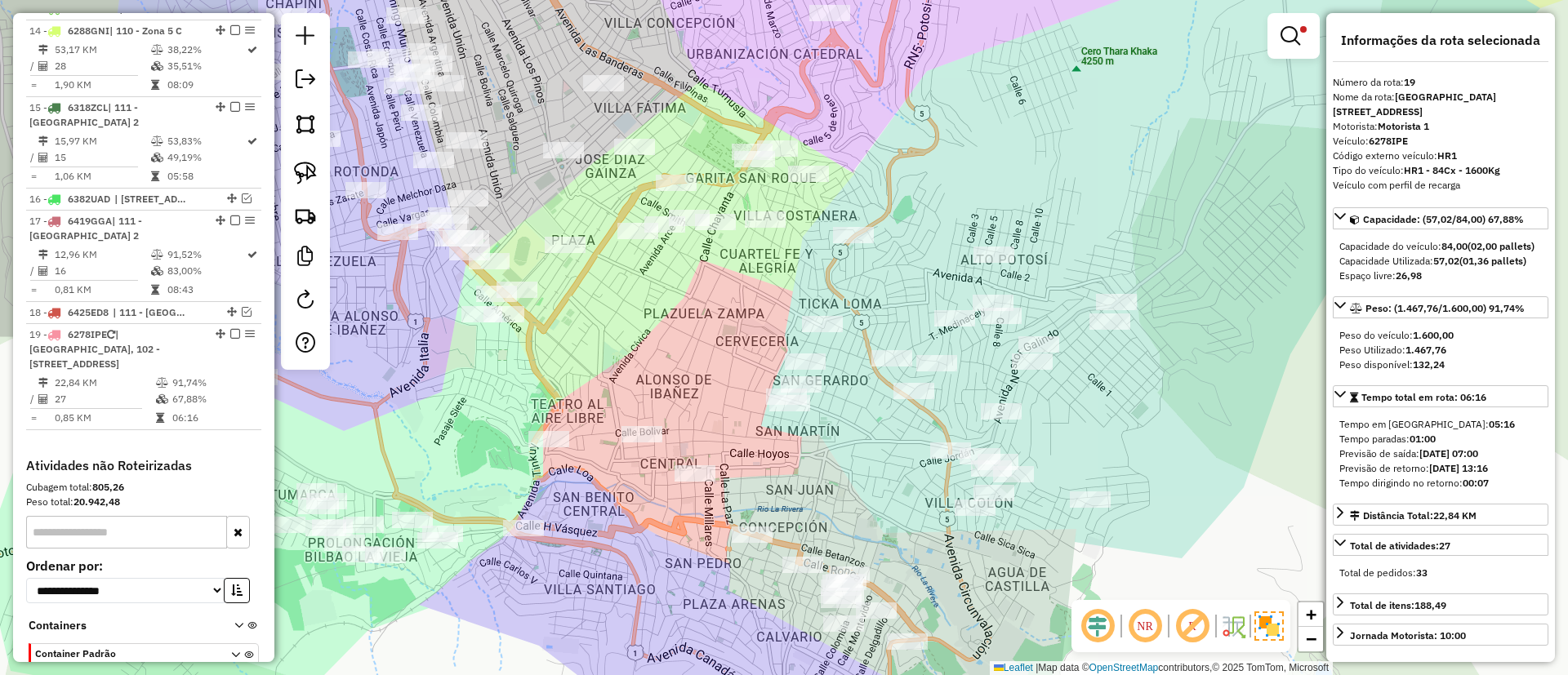
scroll to position [1647, 0]
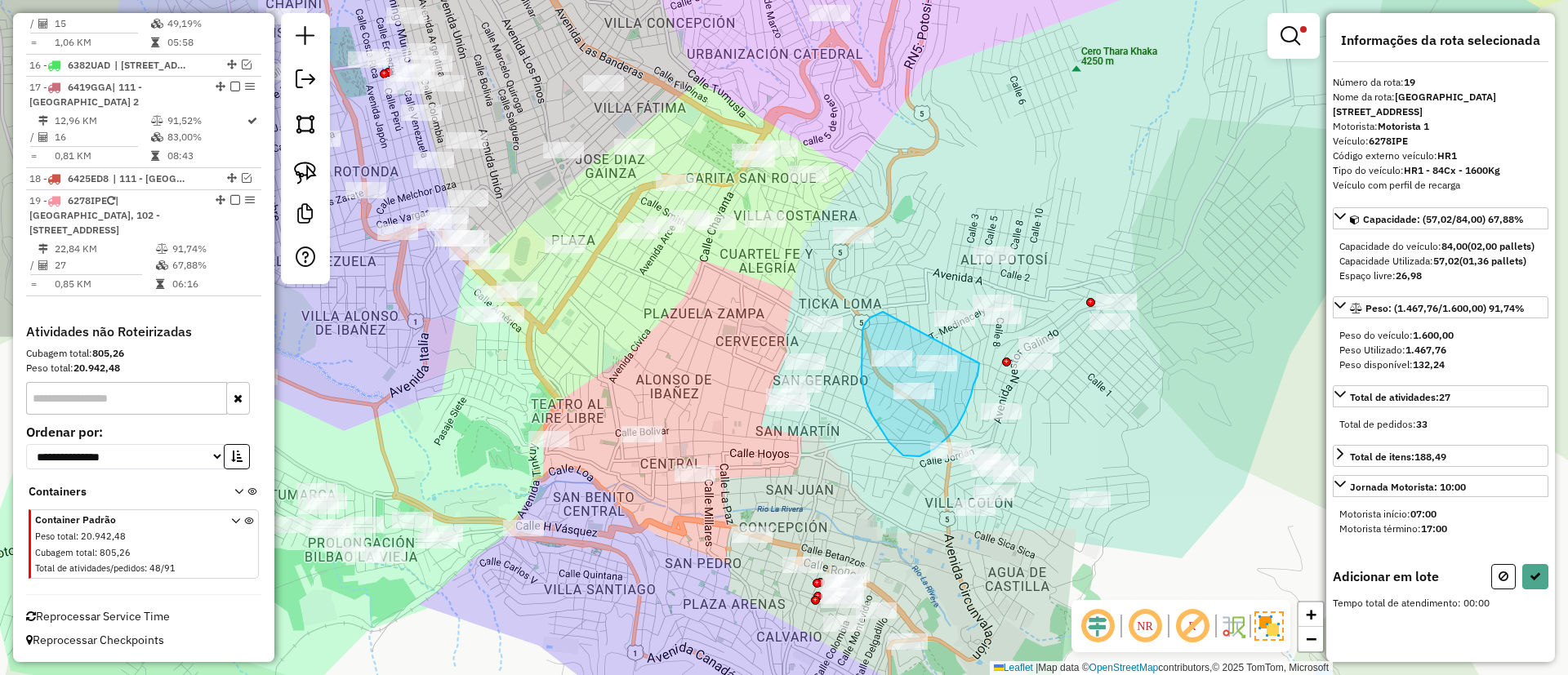
drag, startPoint x: 862, startPoint y: 363, endPoint x: 982, endPoint y: 356, distance: 120.2
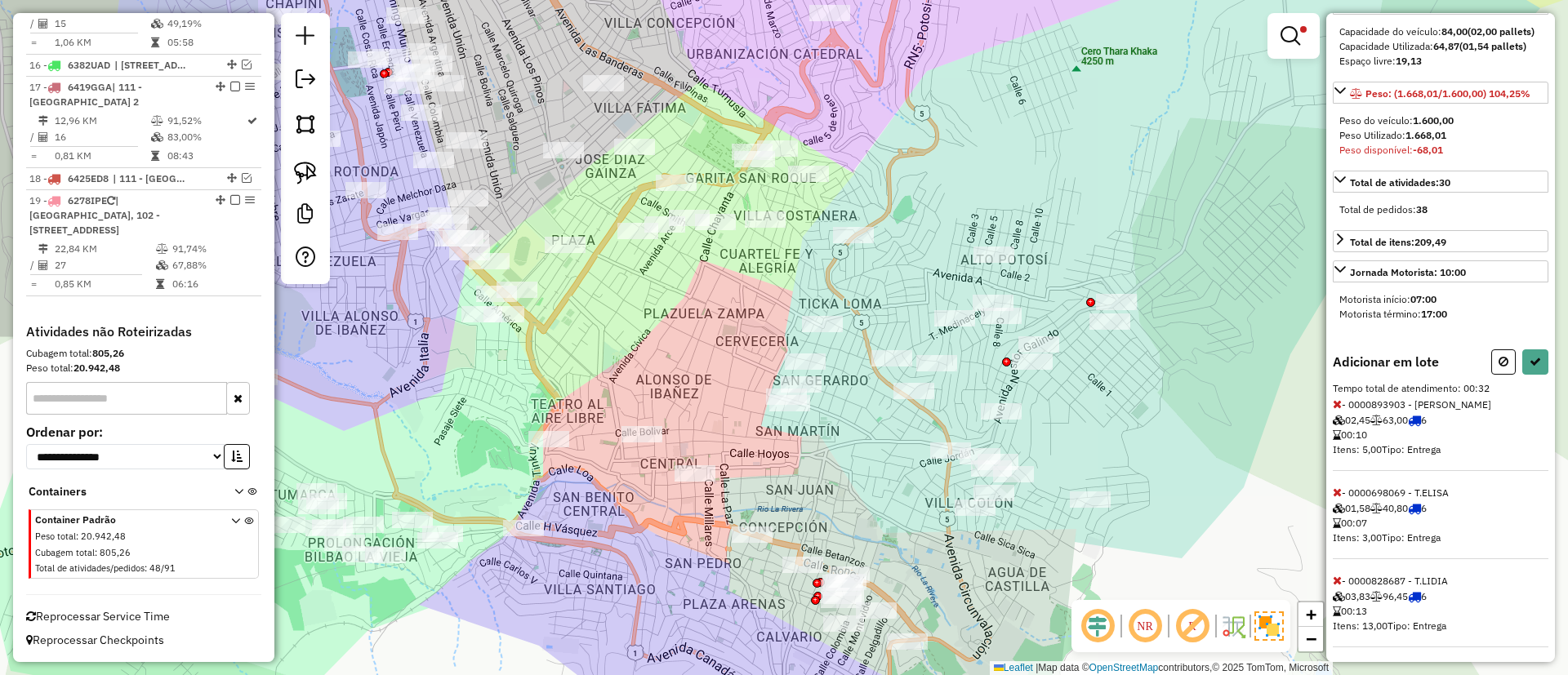
scroll to position [235, 0]
click at [1336, 576] on icon at bounding box center [1336, 576] width 9 height 11
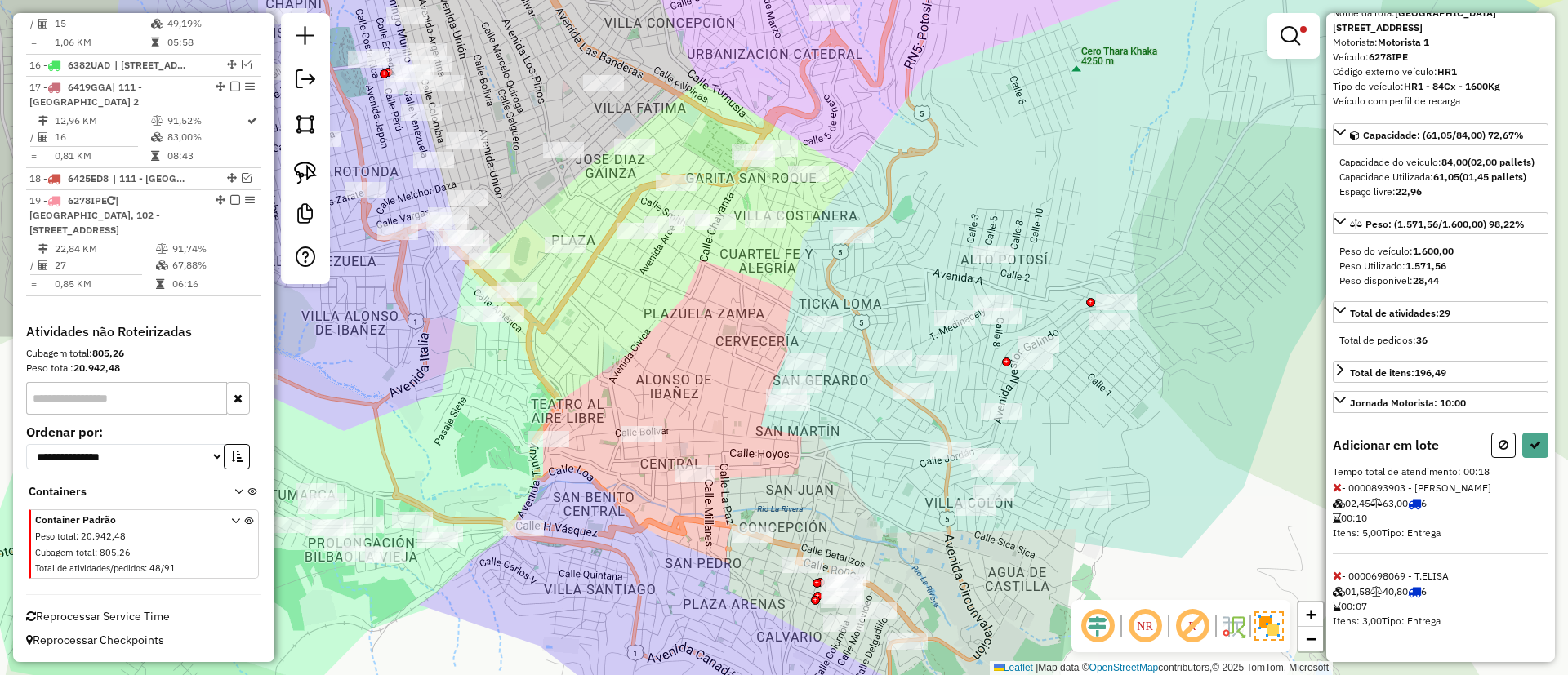
select select "**********"
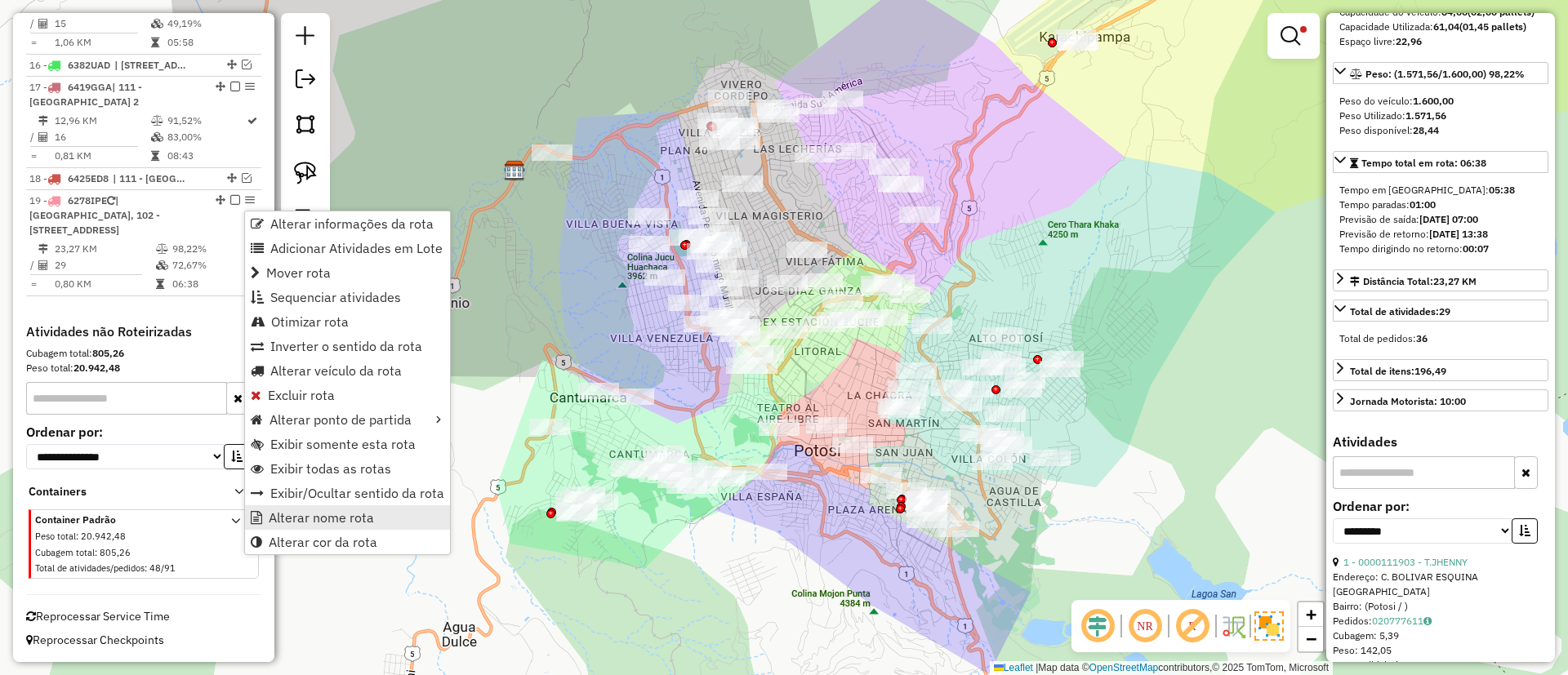
click at [327, 526] on link "Alterar nome rota" at bounding box center [347, 518] width 205 height 25
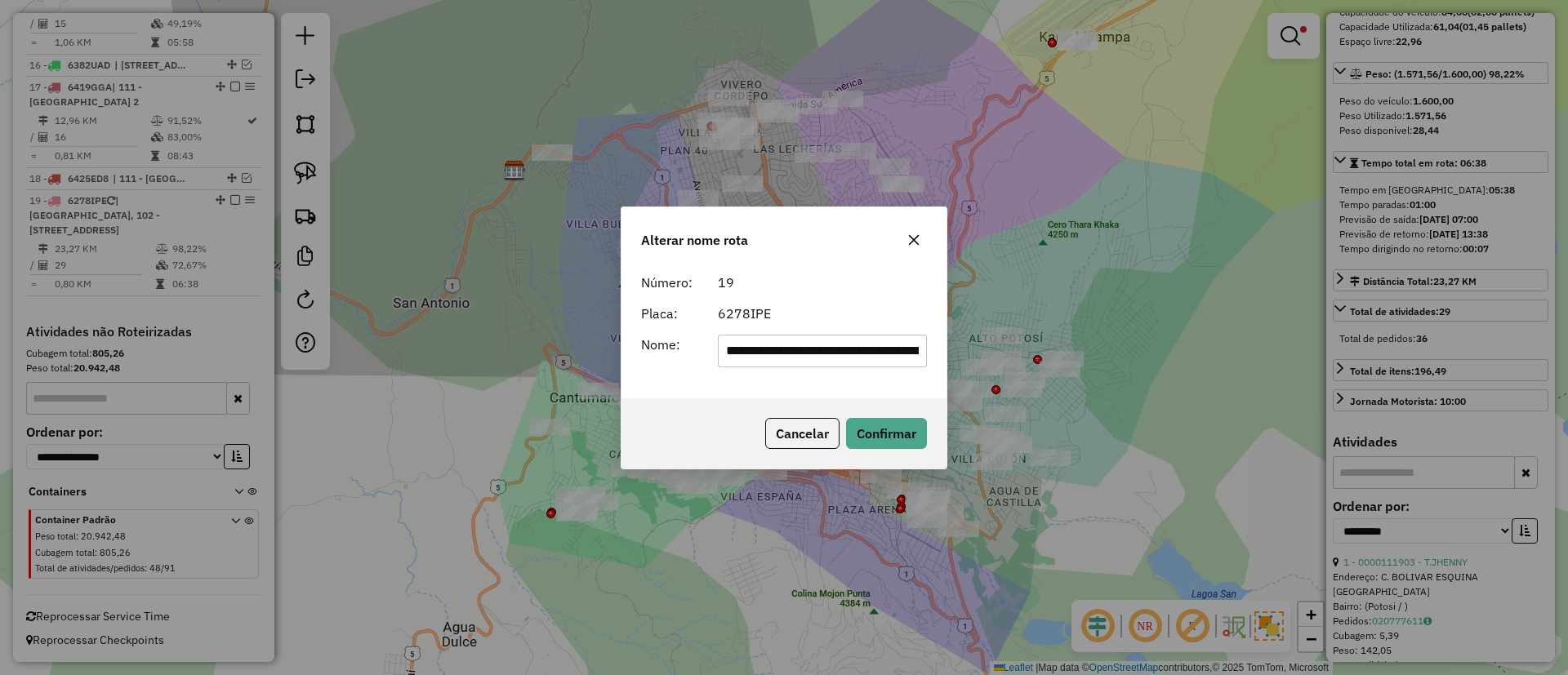
scroll to position [0, 84]
click at [790, 358] on input "**********" at bounding box center [823, 351] width 210 height 32
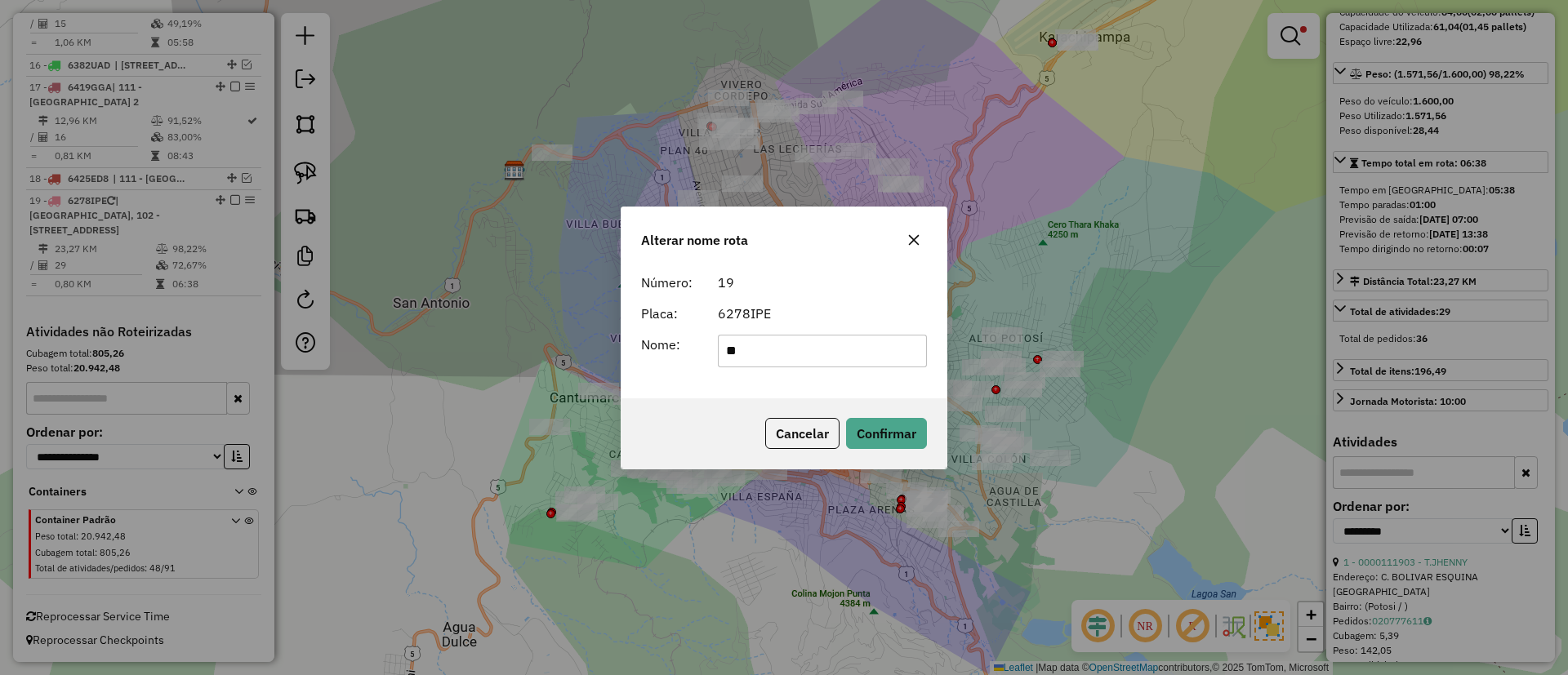
type input "*******"
click at [871, 414] on div "Cancelar Confirmar" at bounding box center [784, 434] width 325 height 71
click at [872, 427] on button "Confirmar" at bounding box center [886, 434] width 81 height 31
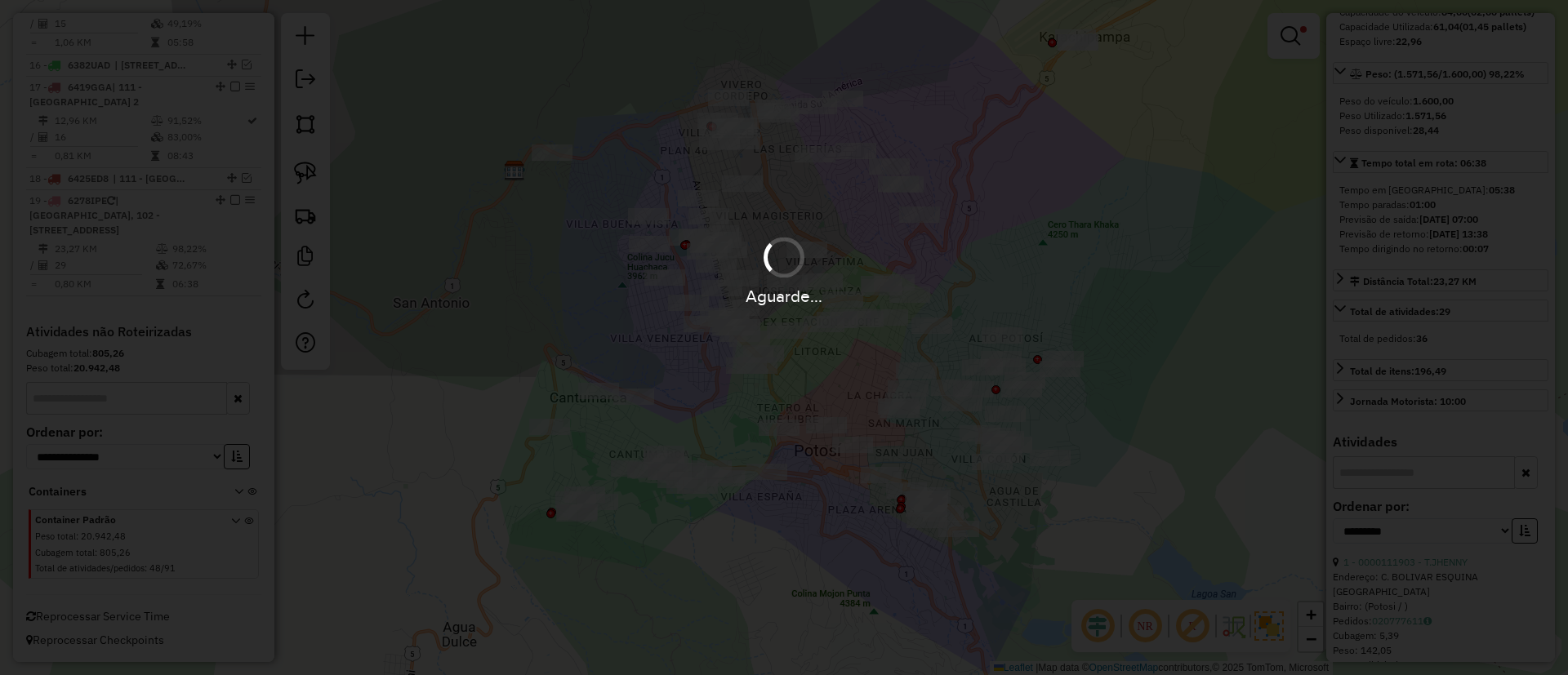
scroll to position [219, 0]
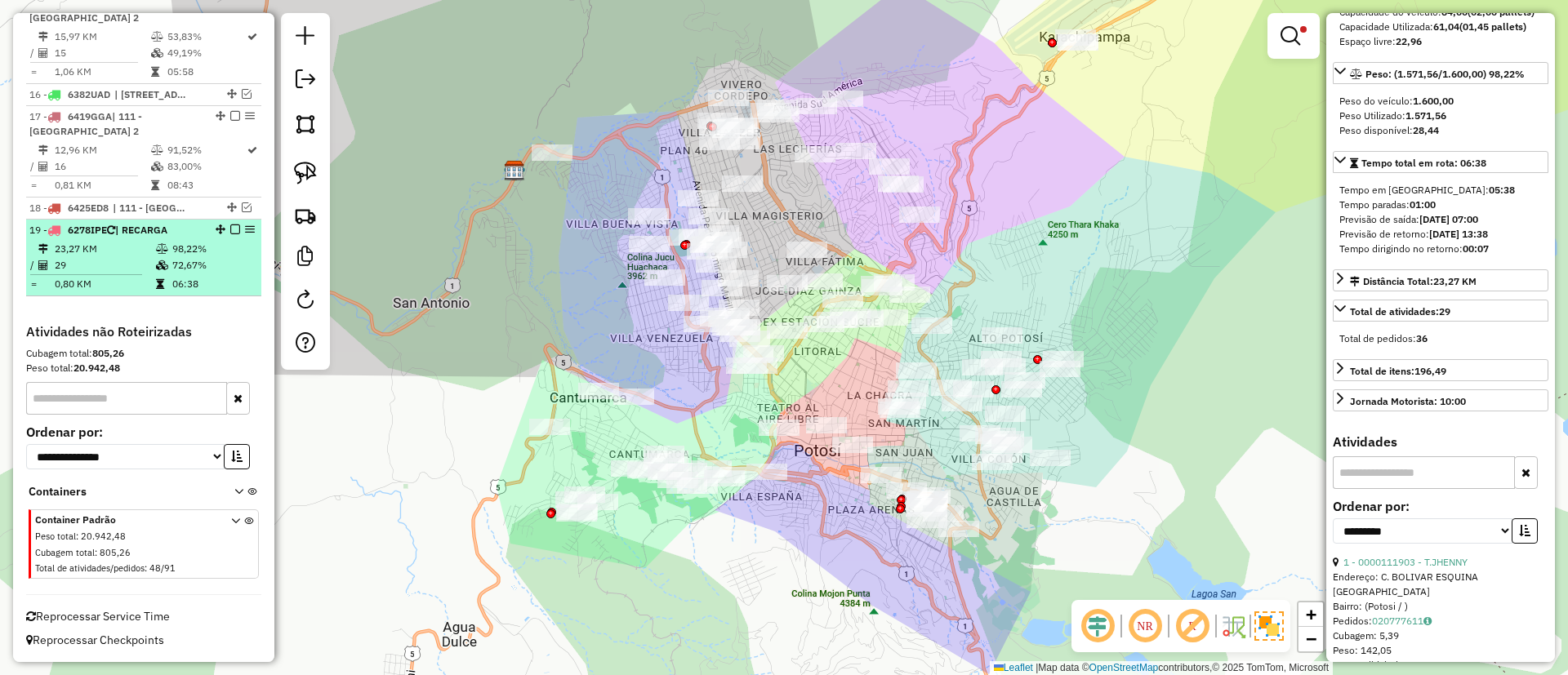
click at [231, 228] on em at bounding box center [235, 230] width 10 height 10
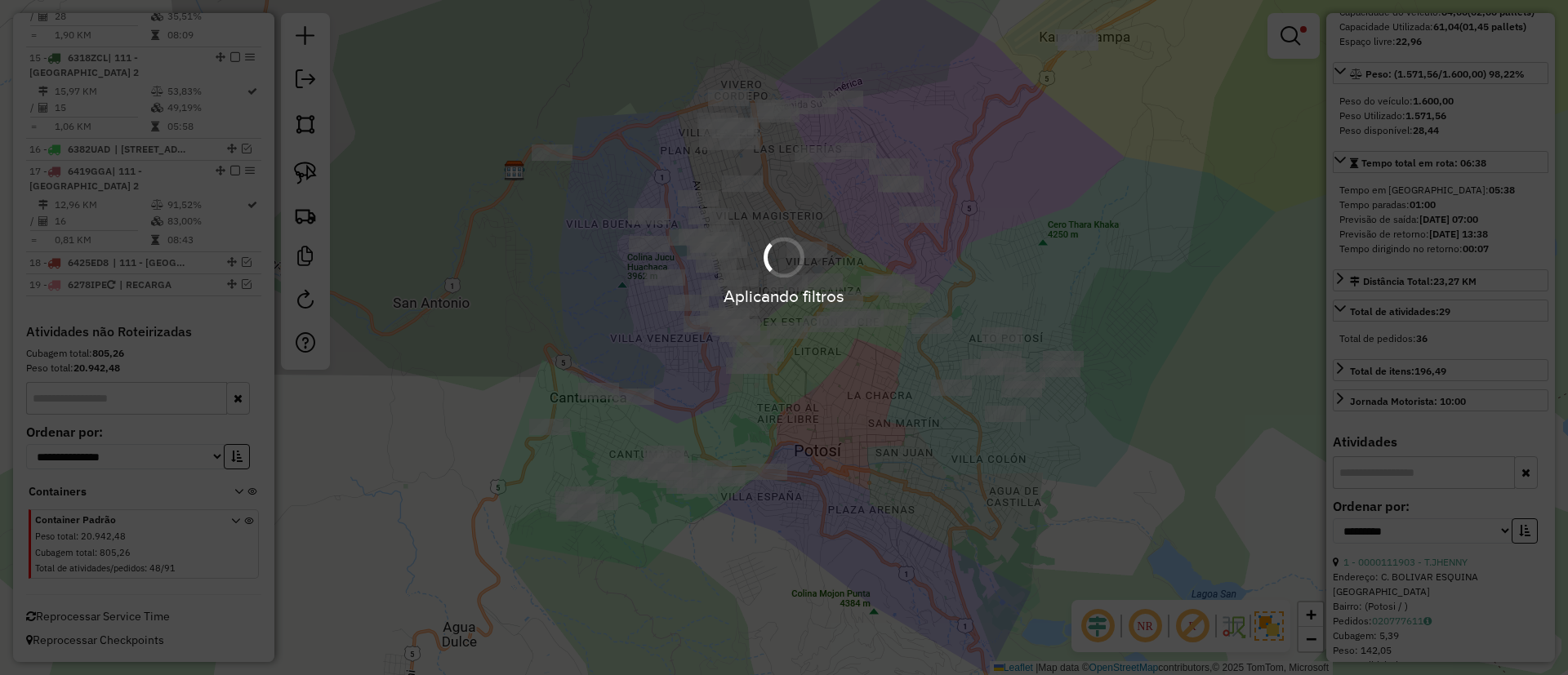
scroll to position [1579, 0]
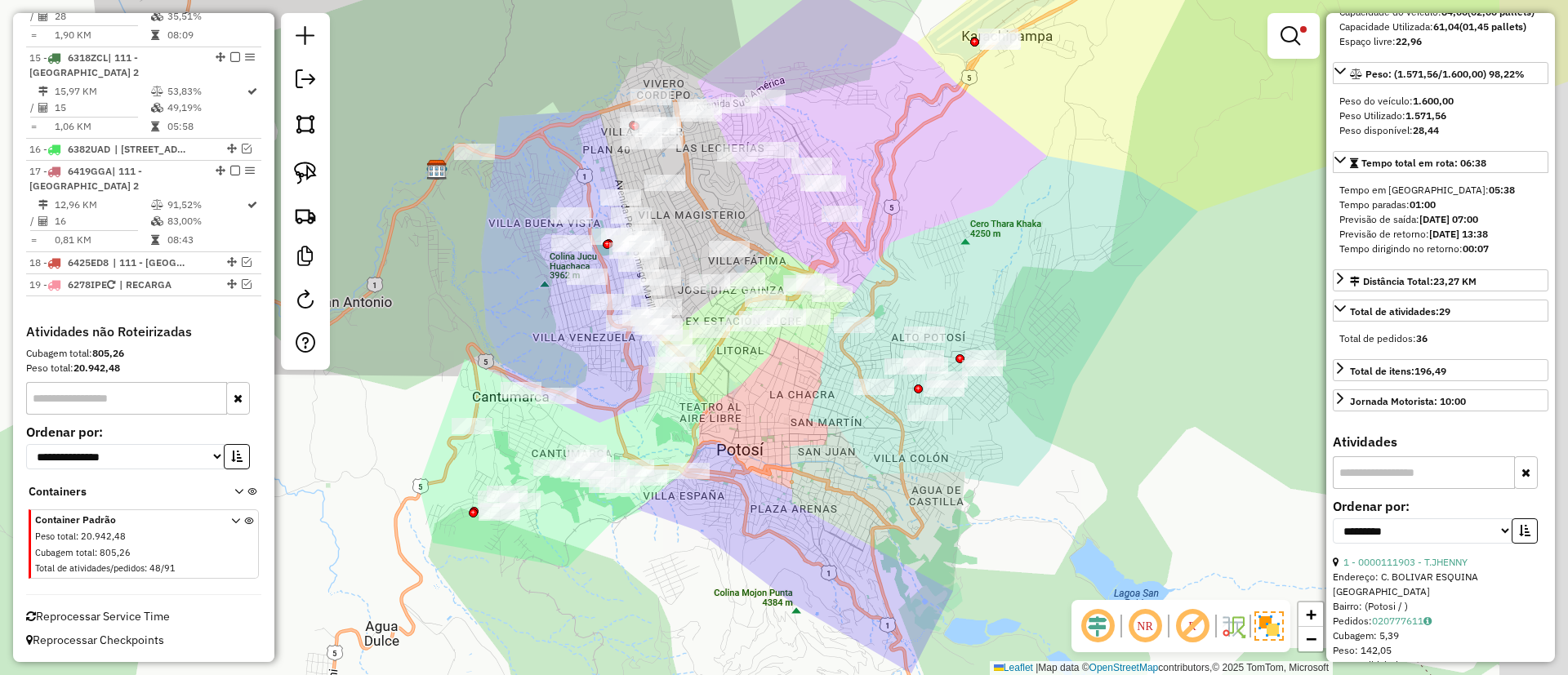
drag, startPoint x: 814, startPoint y: 403, endPoint x: 737, endPoint y: 402, distance: 77.0
click at [737, 402] on div "Limpar filtros Janela de atendimento Grade de atendimento Capacidade Transporta…" at bounding box center [784, 338] width 1568 height 675
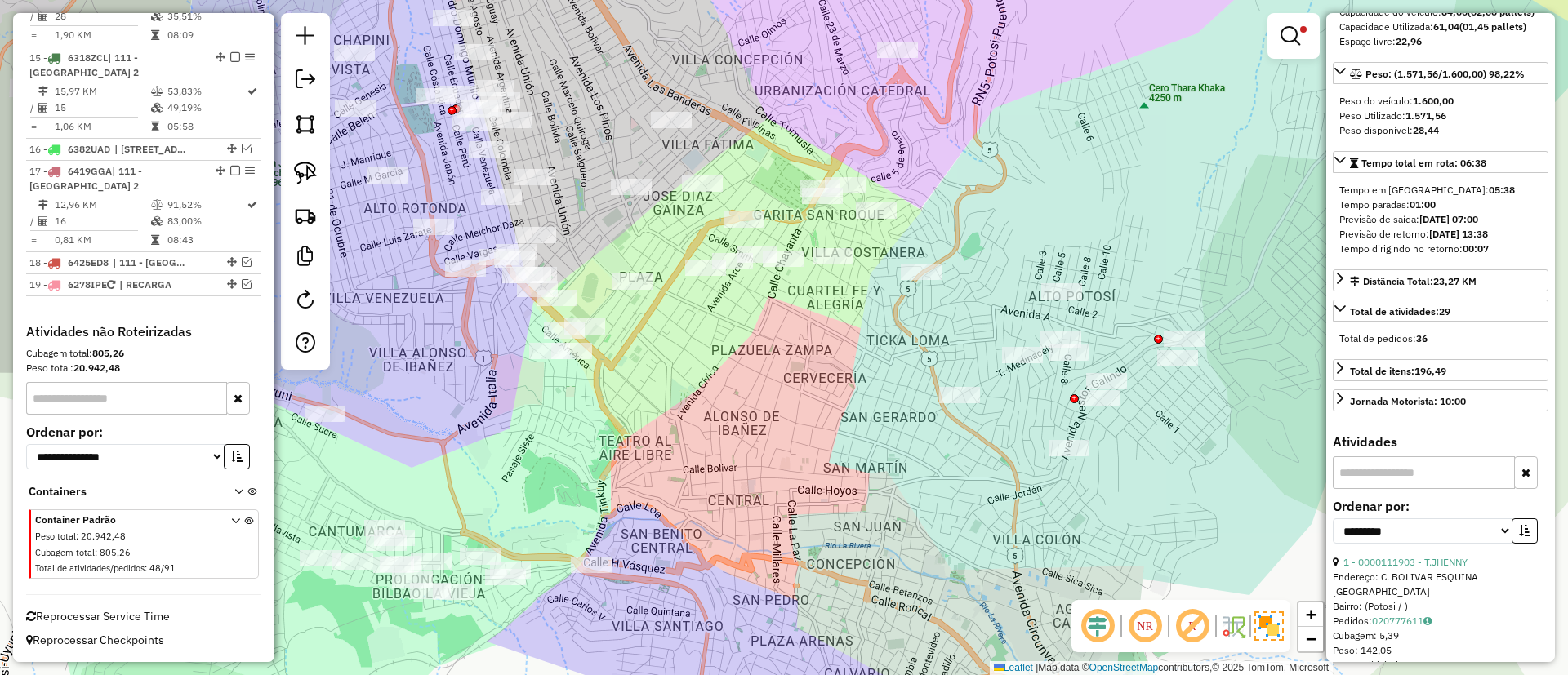
drag, startPoint x: 872, startPoint y: 356, endPoint x: 791, endPoint y: 376, distance: 83.4
click at [791, 376] on div "Limpar filtros Janela de atendimento Grade de atendimento Capacidade Transporta…" at bounding box center [784, 338] width 1568 height 675
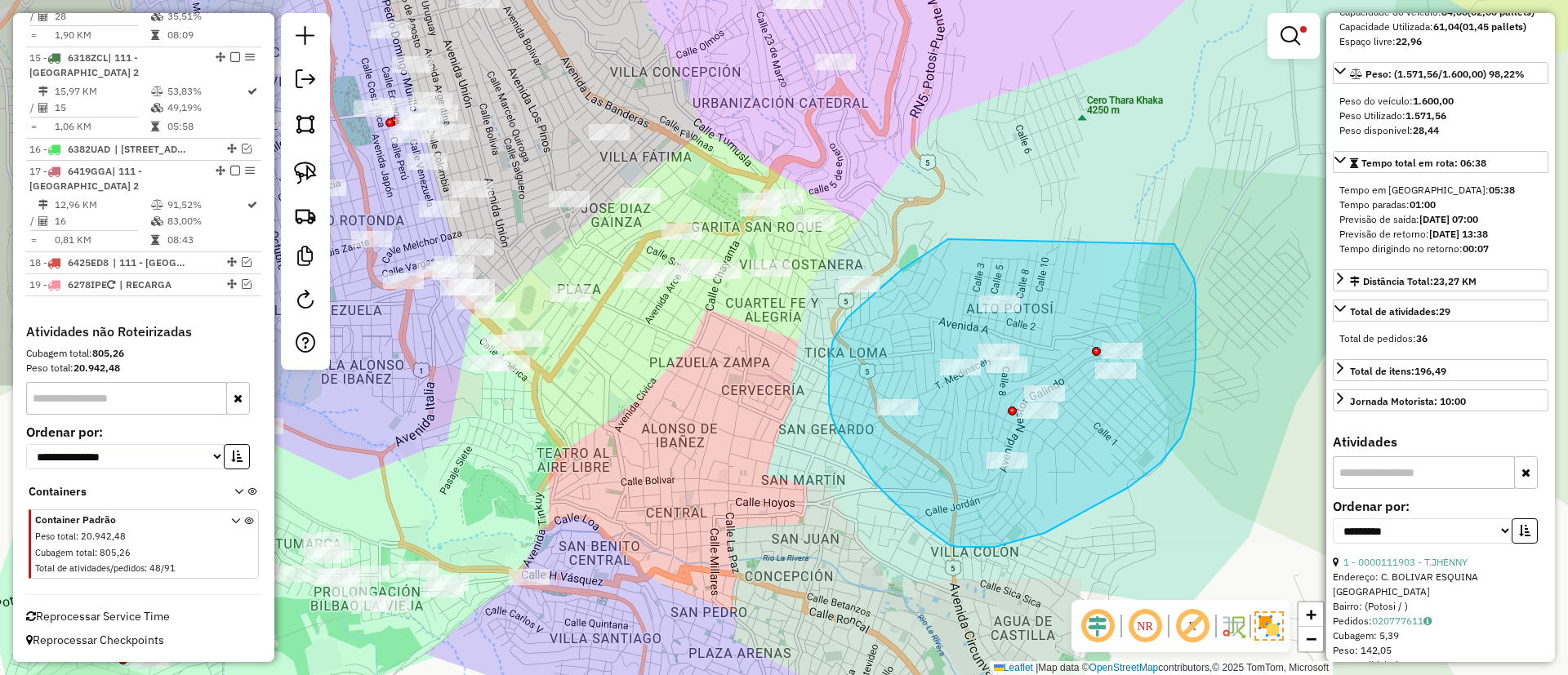
drag, startPoint x: 947, startPoint y: 239, endPoint x: 1174, endPoint y: 244, distance: 227.1
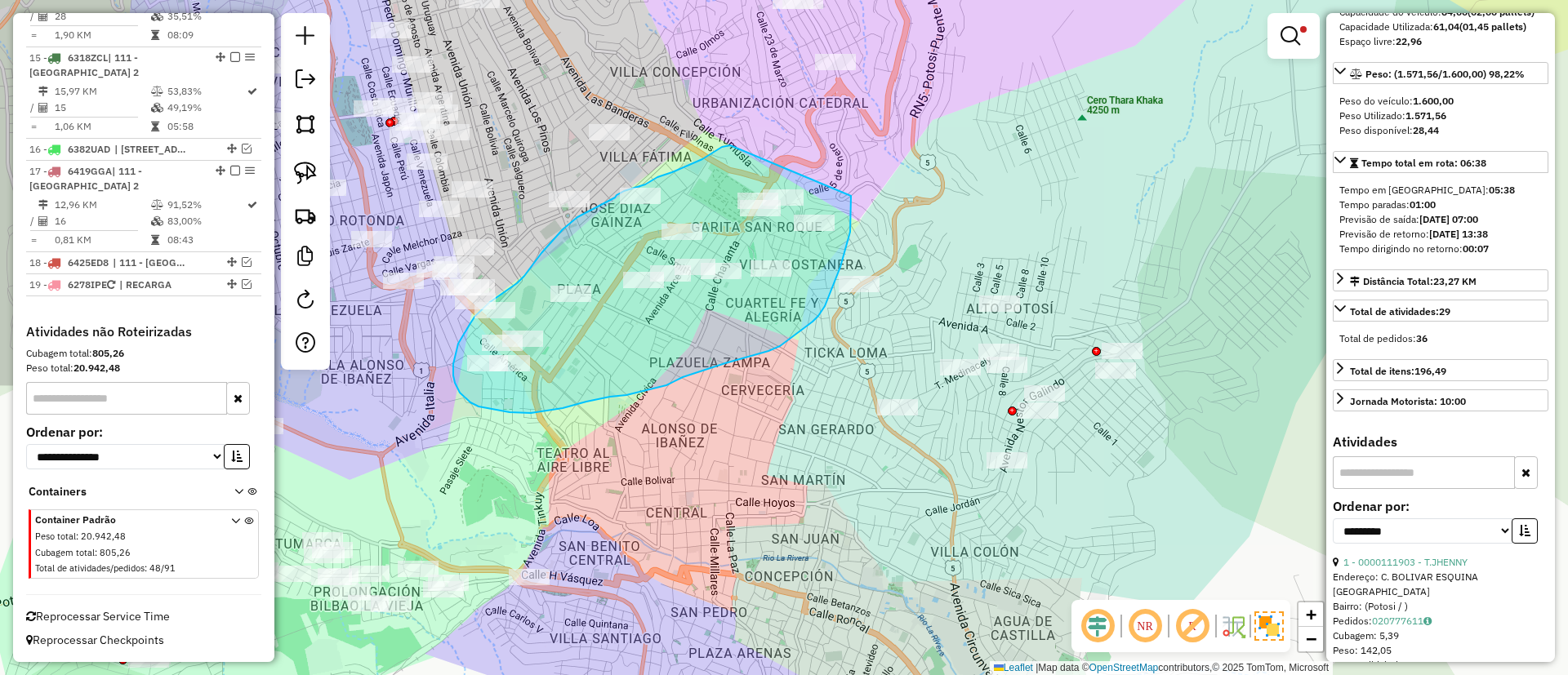
drag, startPoint x: 722, startPoint y: 147, endPoint x: 851, endPoint y: 185, distance: 134.5
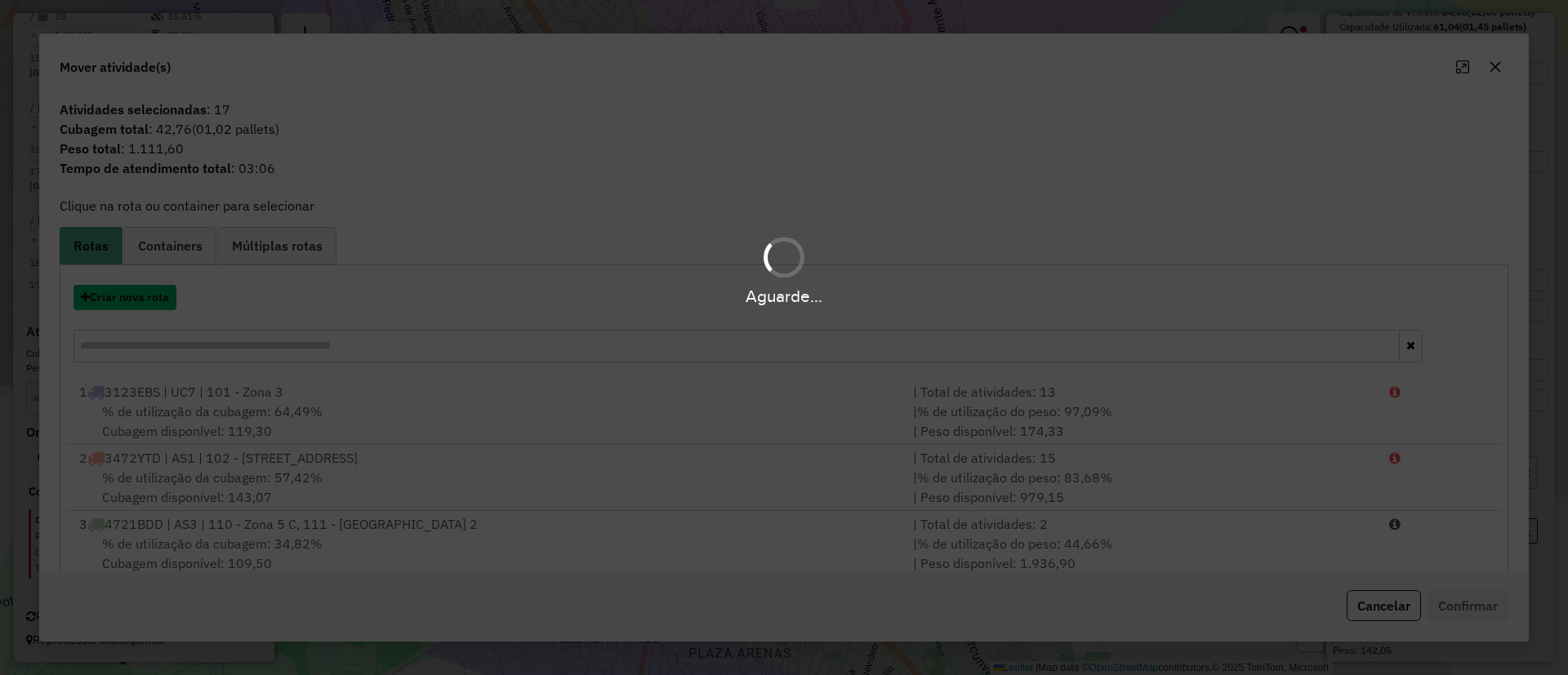
click at [130, 302] on button "Criar nova rota" at bounding box center [125, 297] width 103 height 26
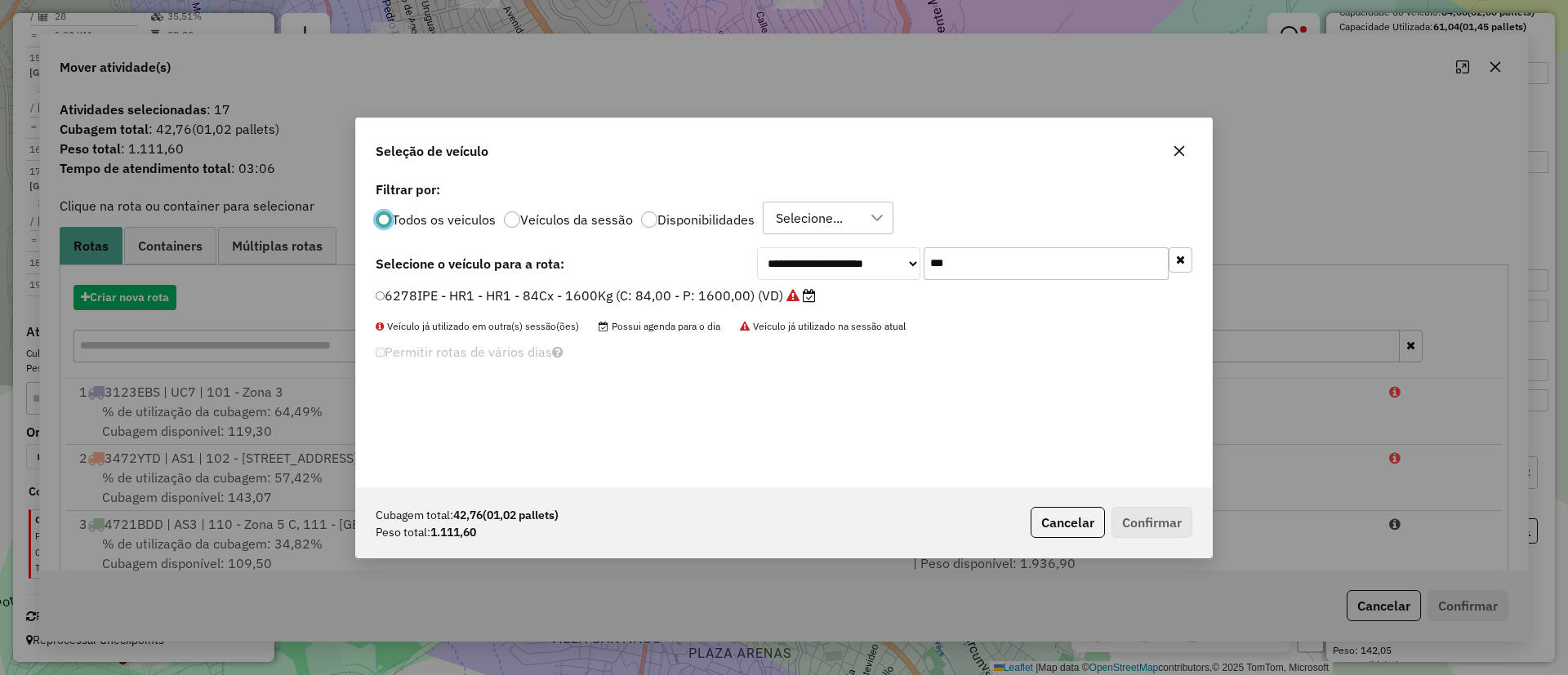
scroll to position [9, 5]
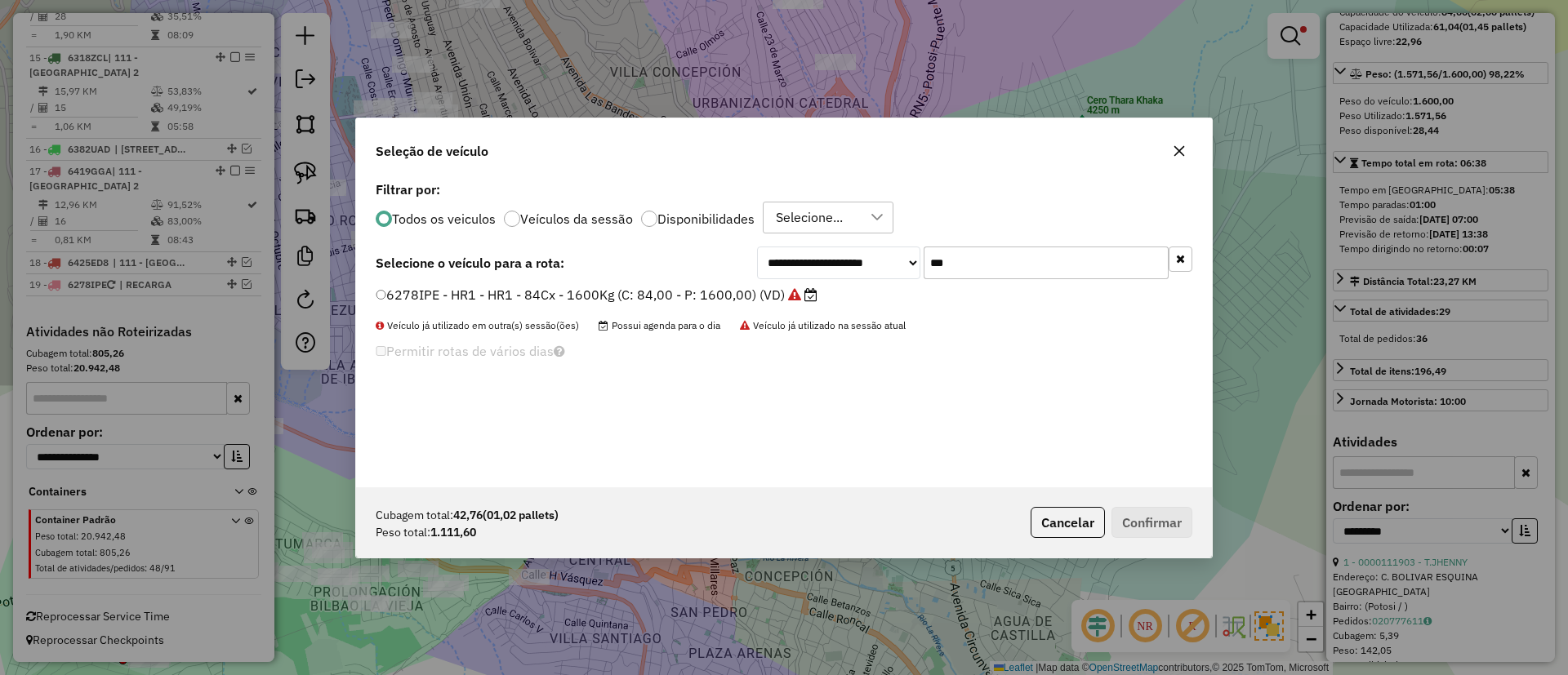
drag, startPoint x: 951, startPoint y: 255, endPoint x: 925, endPoint y: 255, distance: 26.0
click at [925, 255] on input "***" at bounding box center [1046, 263] width 245 height 32
type input "***"
click at [828, 293] on icon at bounding box center [833, 295] width 13 height 13
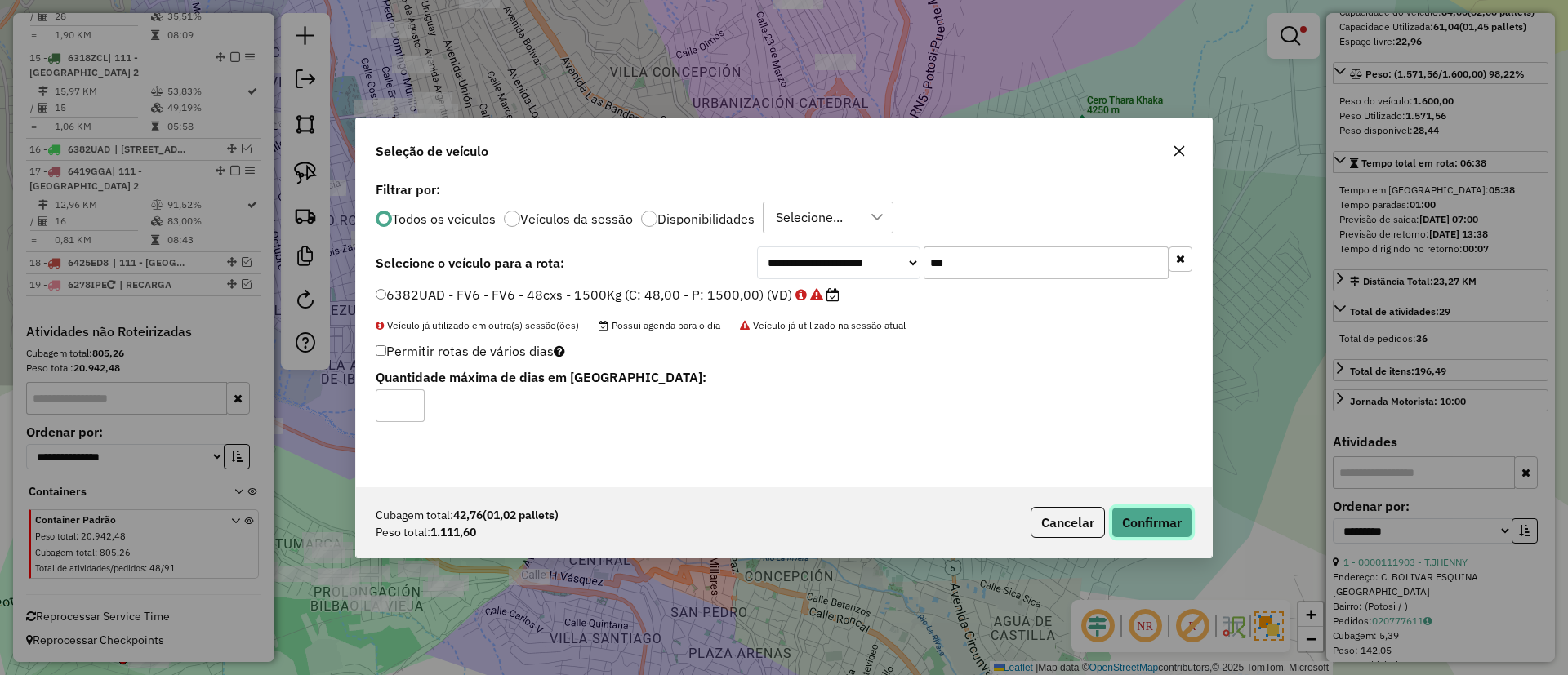
click at [1141, 512] on button "Confirmar" at bounding box center [1151, 522] width 81 height 31
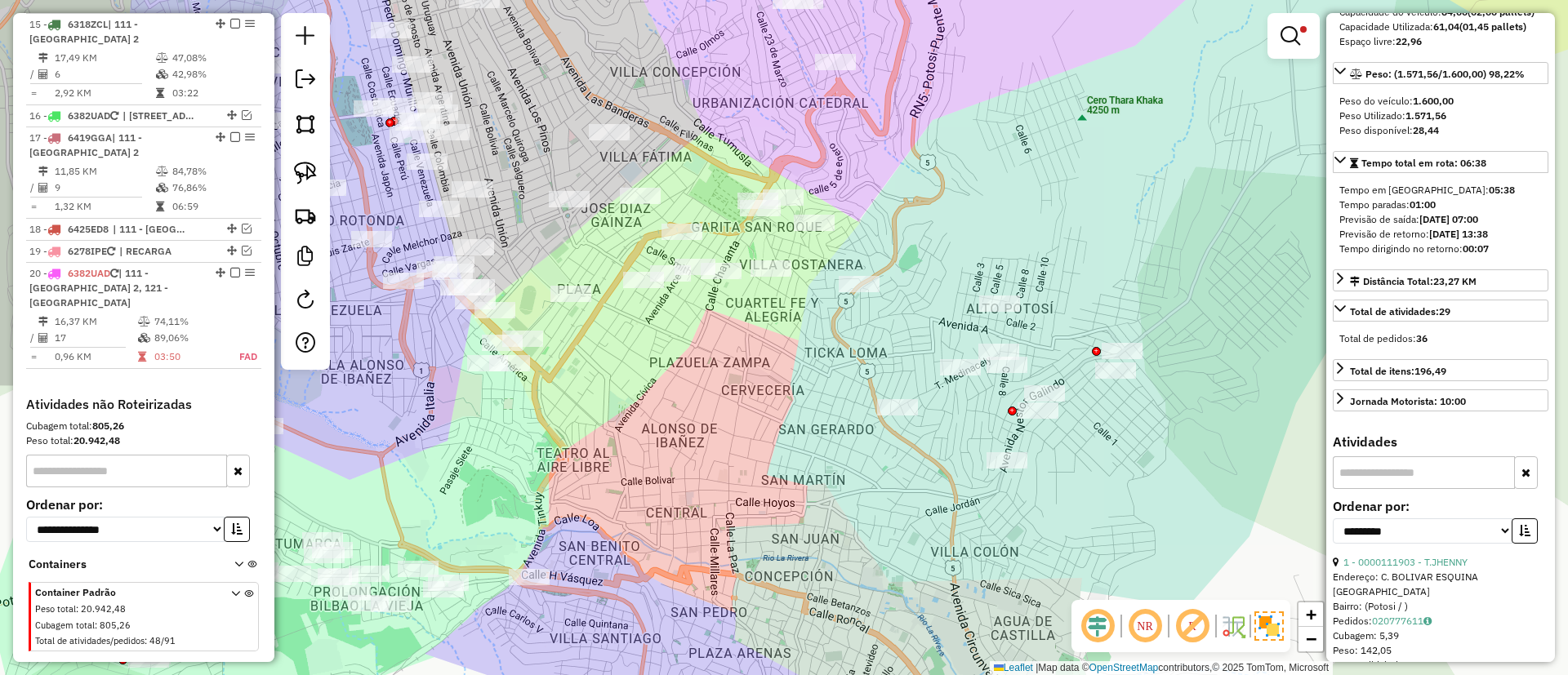
scroll to position [1670, 0]
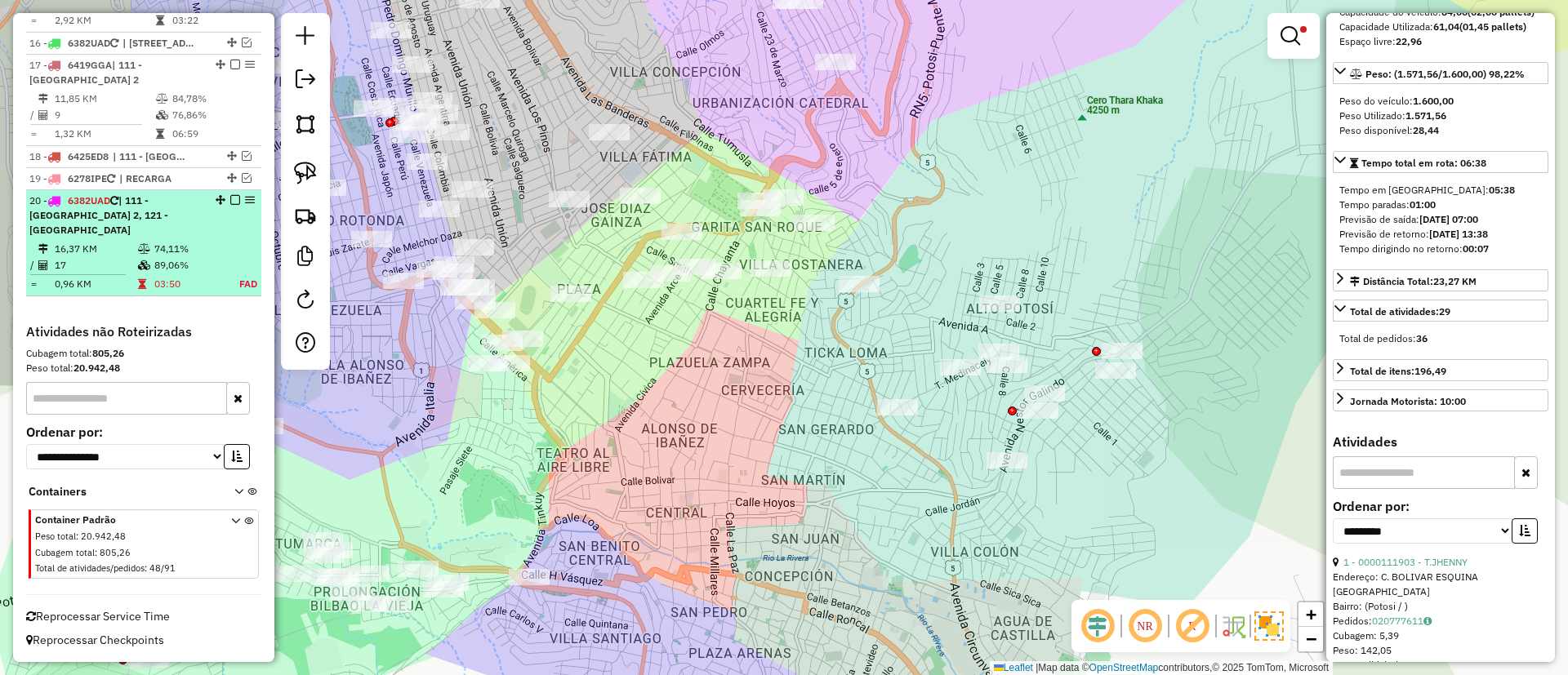
click at [205, 274] on table "16,37 KM 74,11% / 17 89,06% = 0,96 KM 03:50 FAD" at bounding box center [144, 267] width 229 height 51
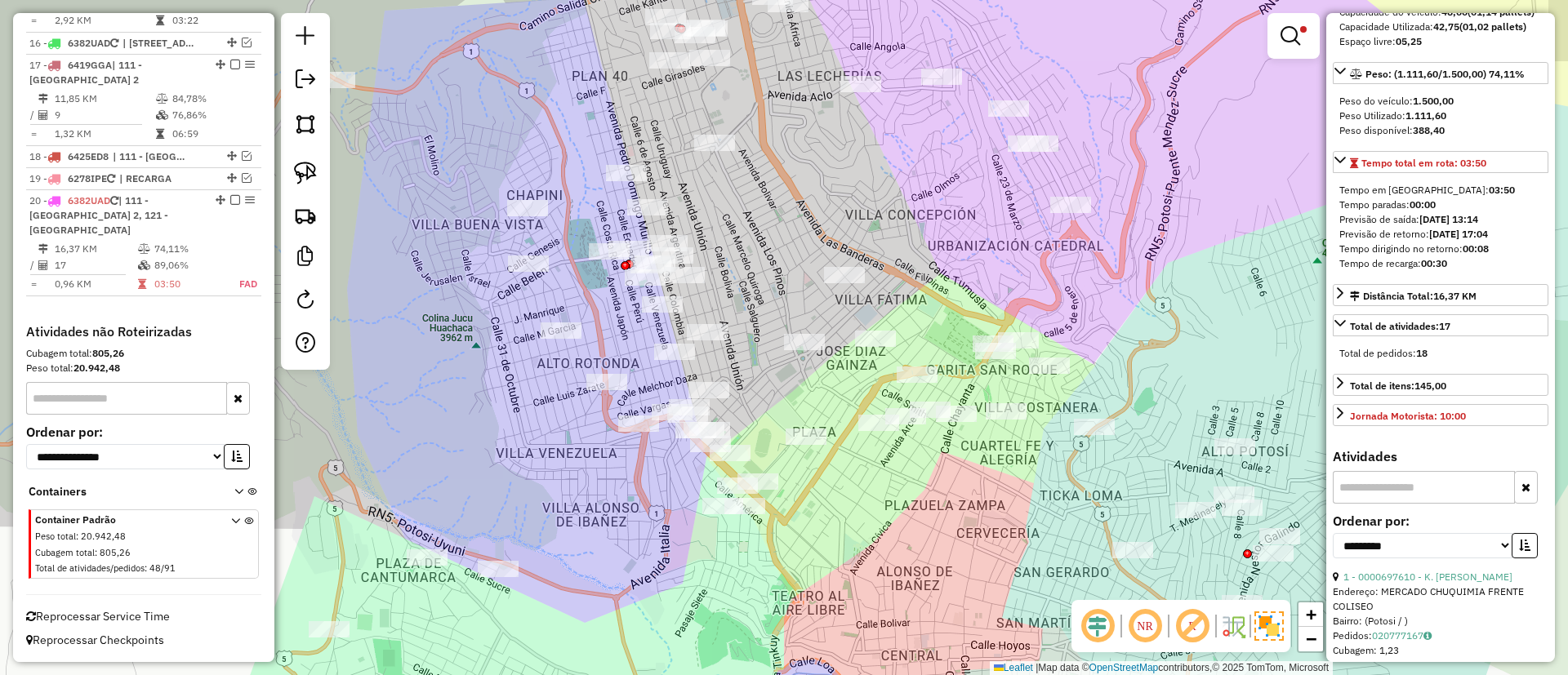
drag, startPoint x: 1101, startPoint y: 525, endPoint x: 1042, endPoint y: 506, distance: 62.0
click at [1042, 506] on div "Limpar filtros Janela de atendimento Grade de atendimento Capacidade Transporta…" at bounding box center [784, 338] width 1568 height 675
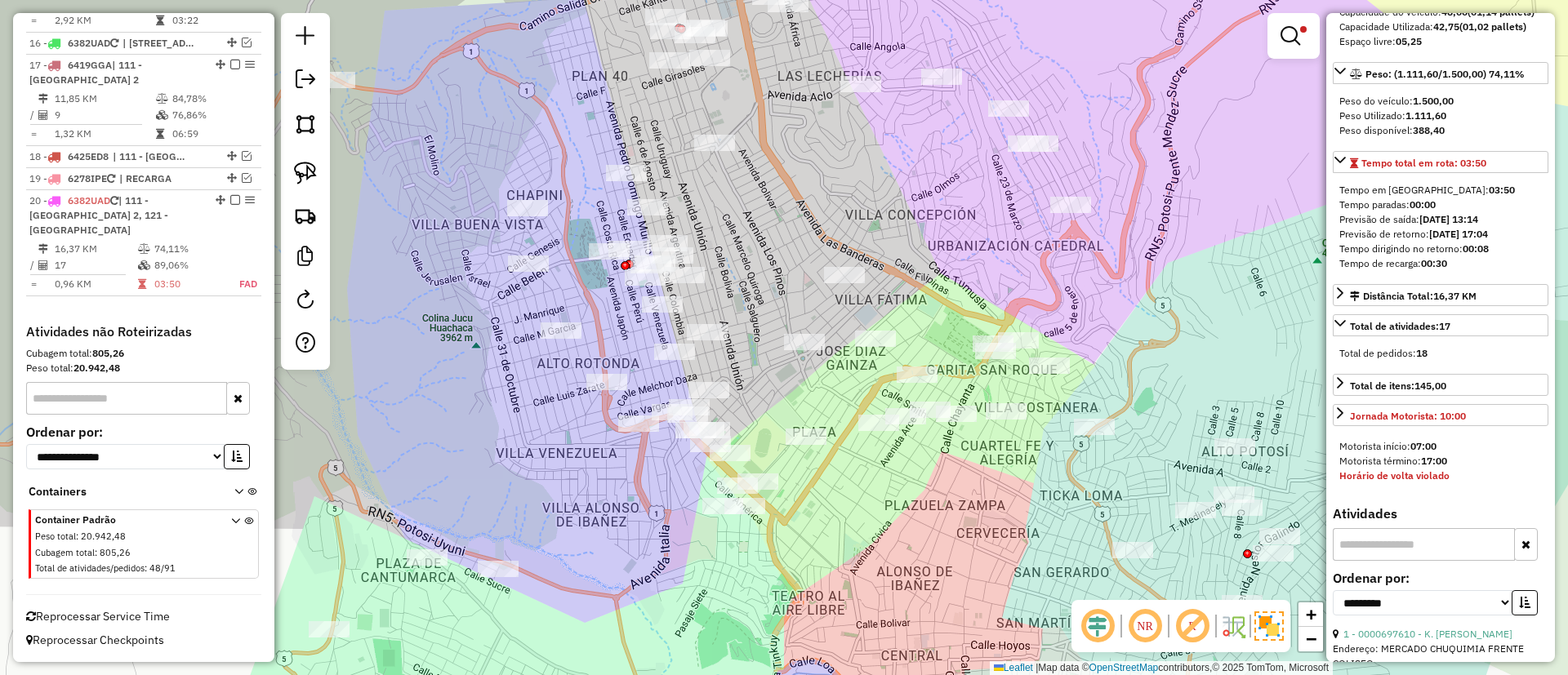
scroll to position [0, 0]
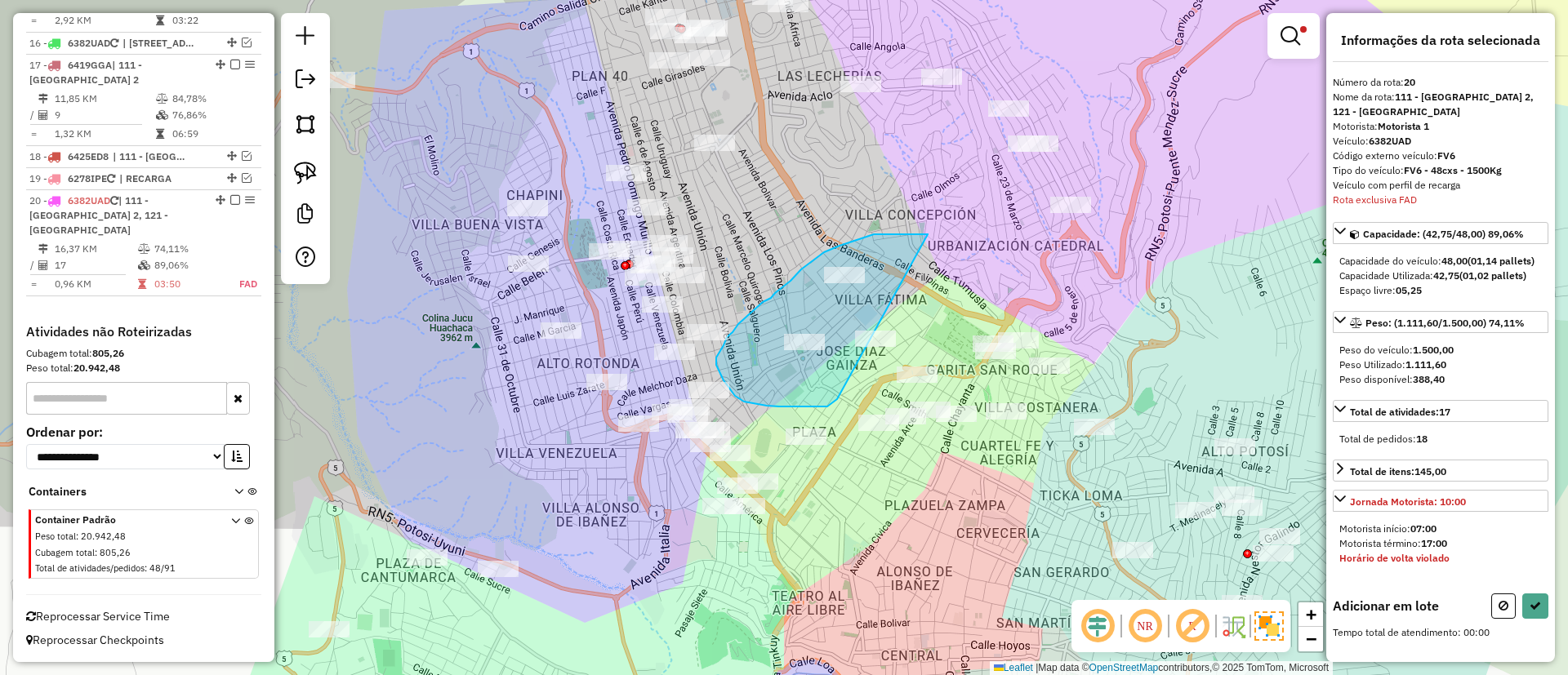
drag, startPoint x: 927, startPoint y: 235, endPoint x: 837, endPoint y: 399, distance: 187.1
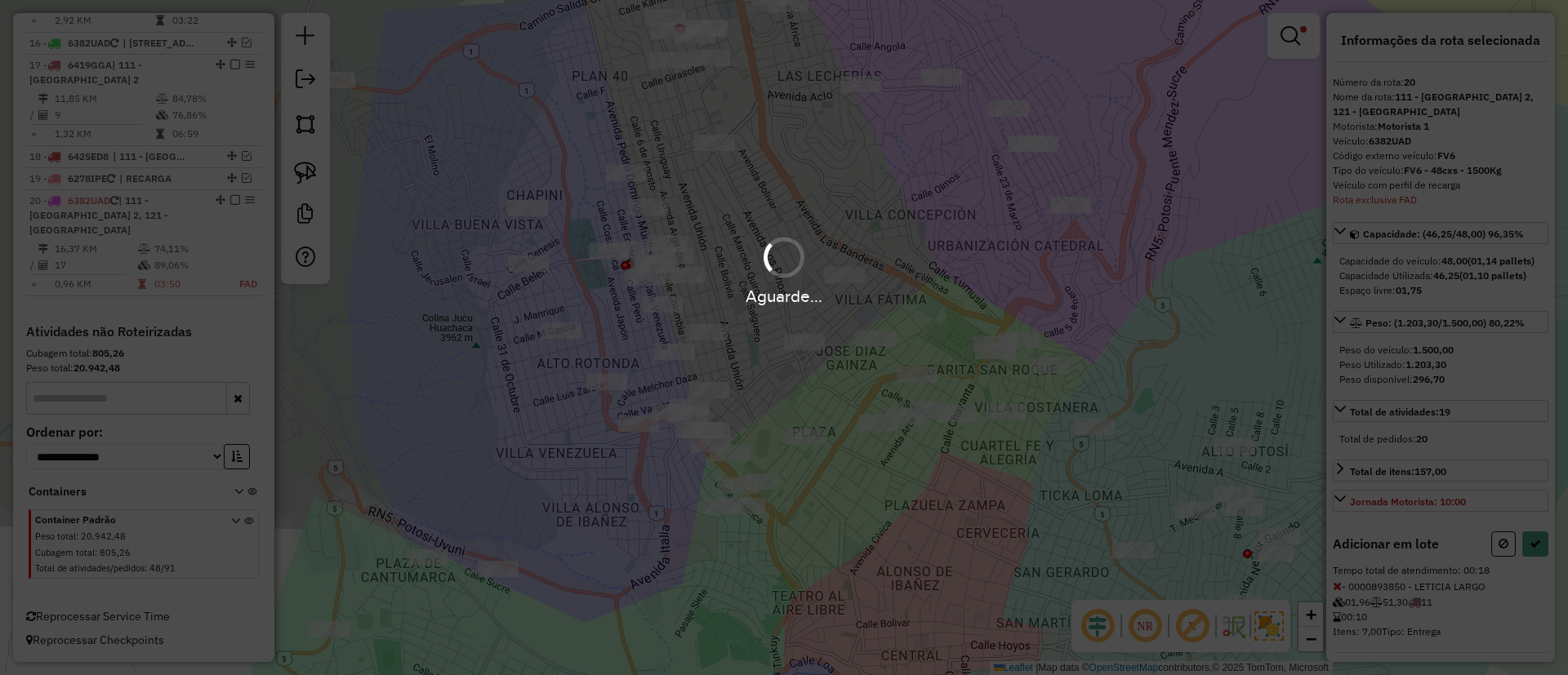
select select "**********"
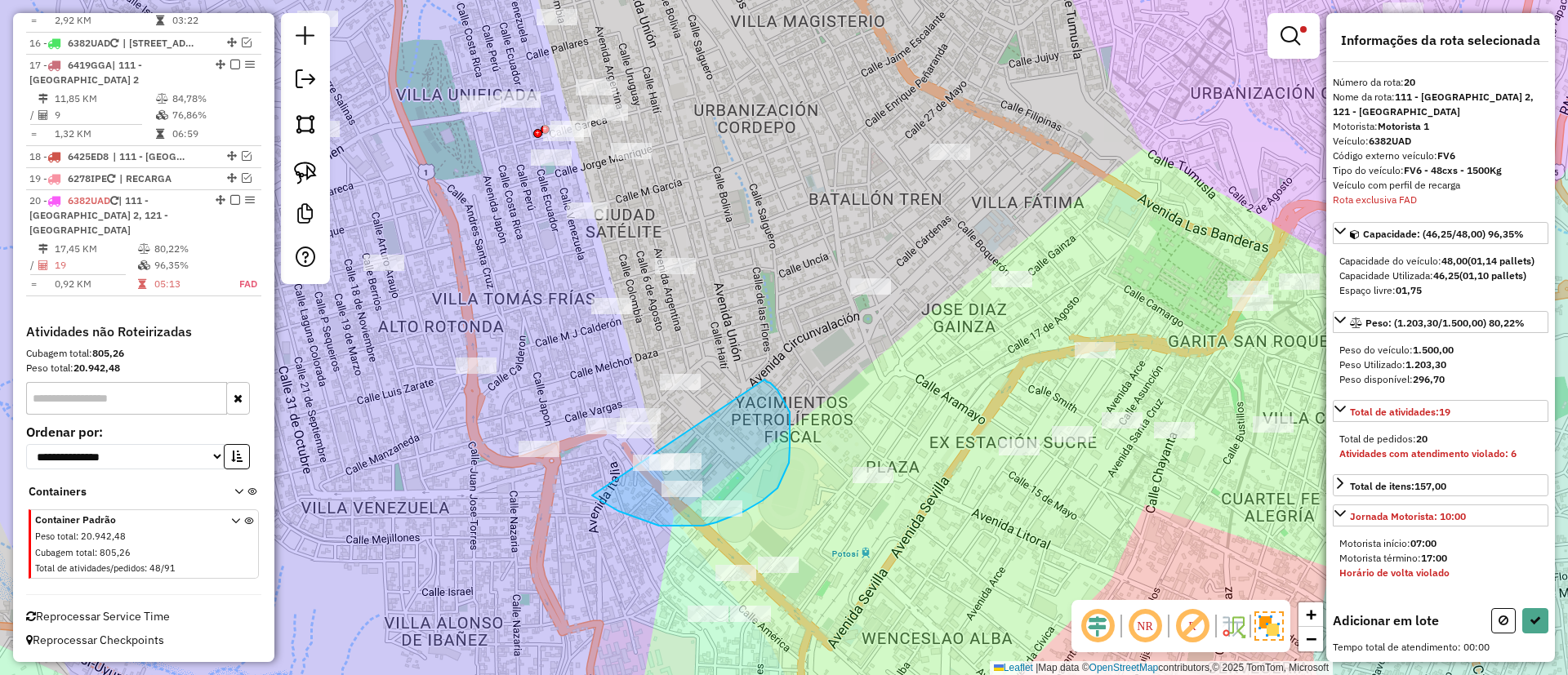
drag, startPoint x: 595, startPoint y: 498, endPoint x: 764, endPoint y: 379, distance: 206.7
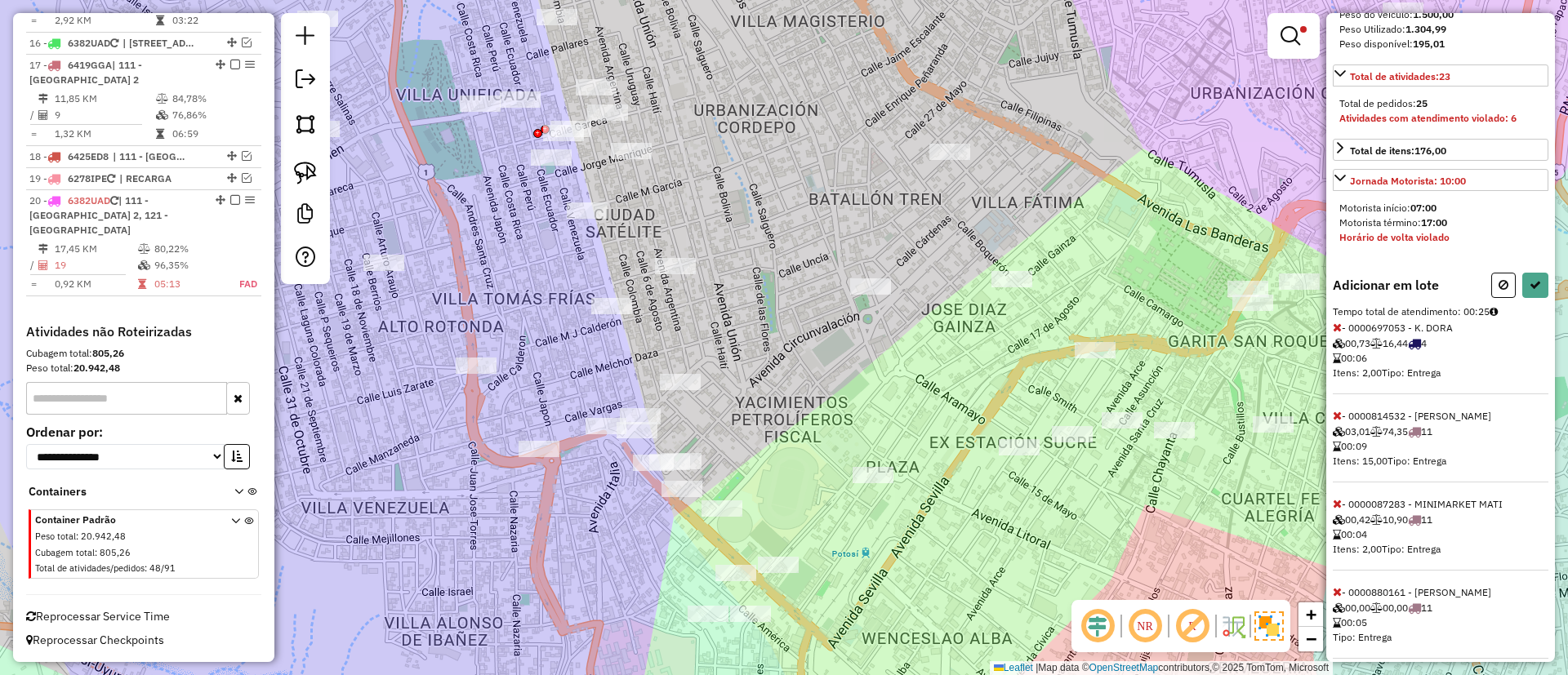
scroll to position [367, 0]
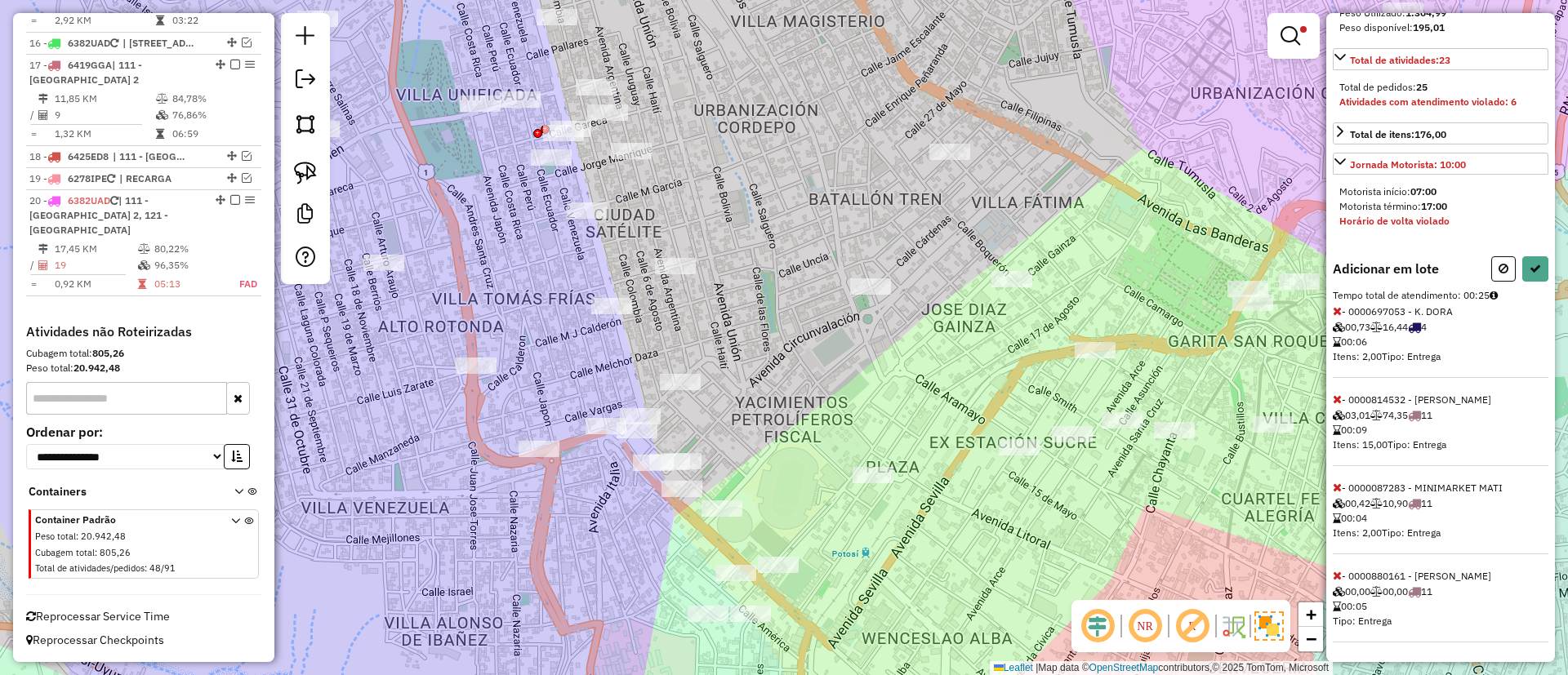
click at [1334, 397] on icon at bounding box center [1336, 399] width 9 height 11
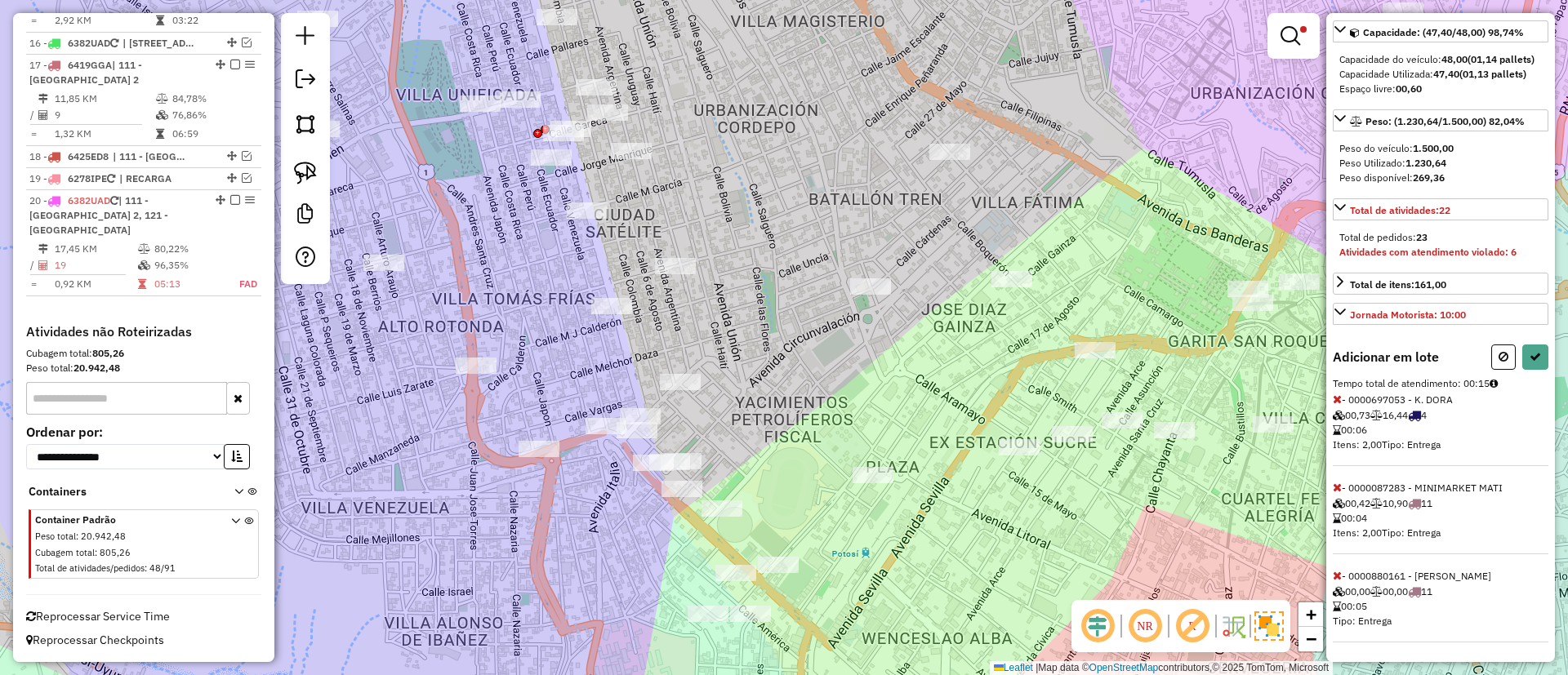
select select "**********"
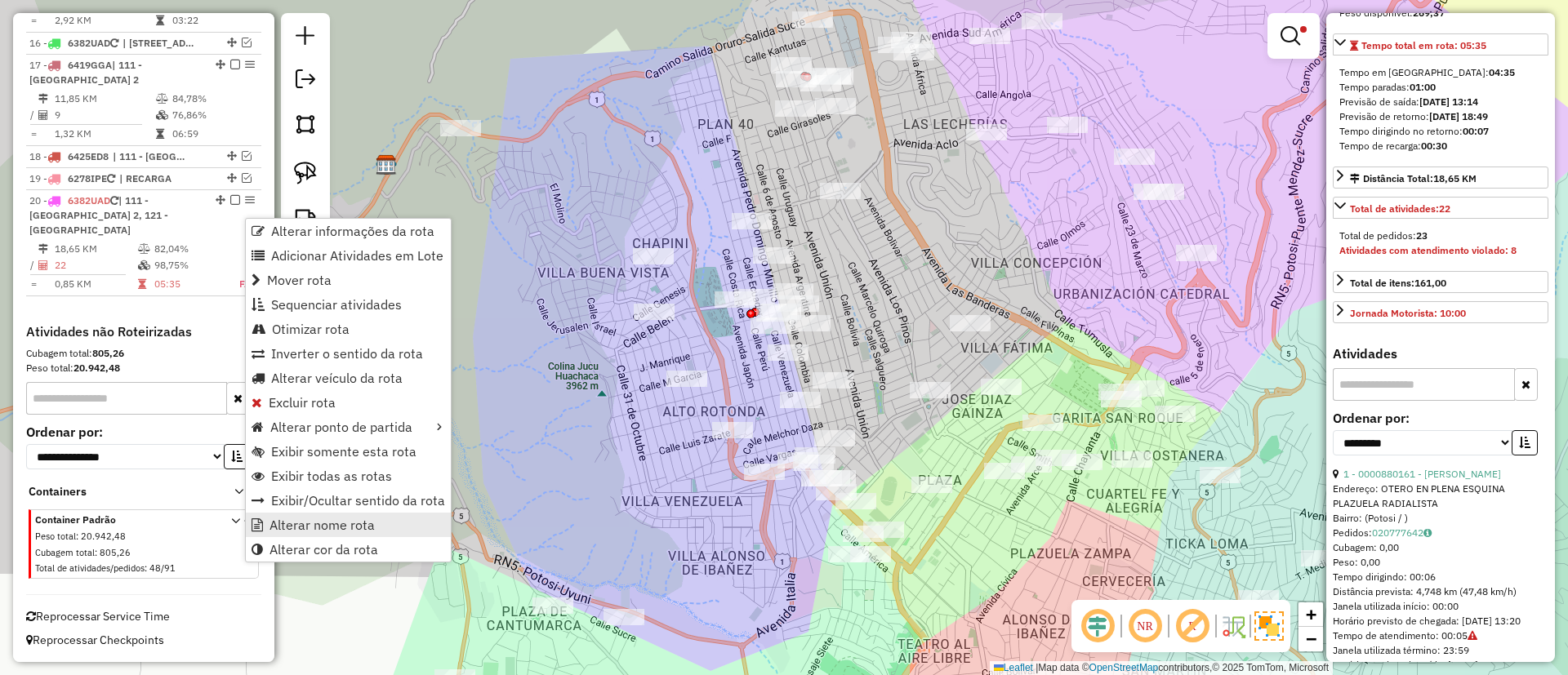
click at [345, 524] on span "Alterar nome rota" at bounding box center [322, 525] width 105 height 13
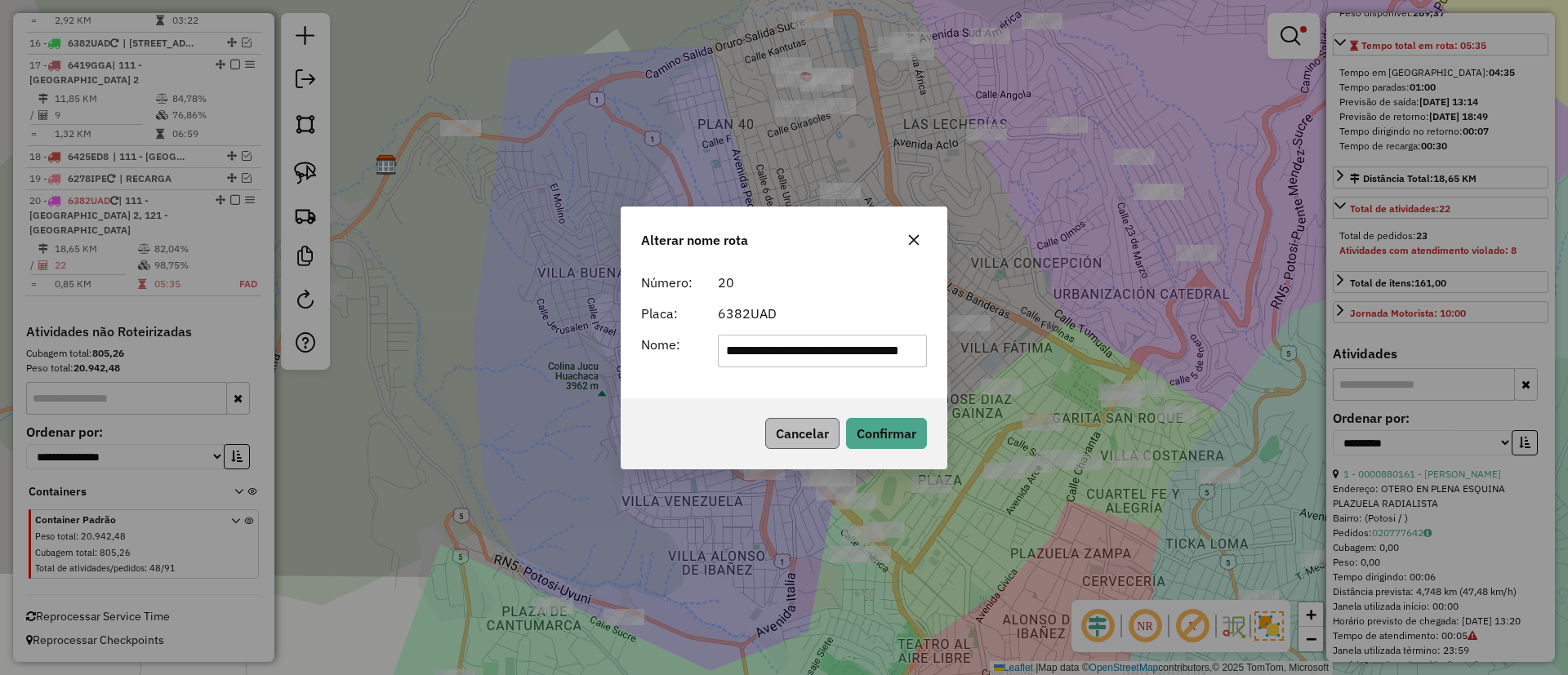
scroll to position [0, 14]
click at [778, 343] on input "**********" at bounding box center [823, 351] width 210 height 32
click at [848, 361] on input "**********" at bounding box center [823, 351] width 210 height 32
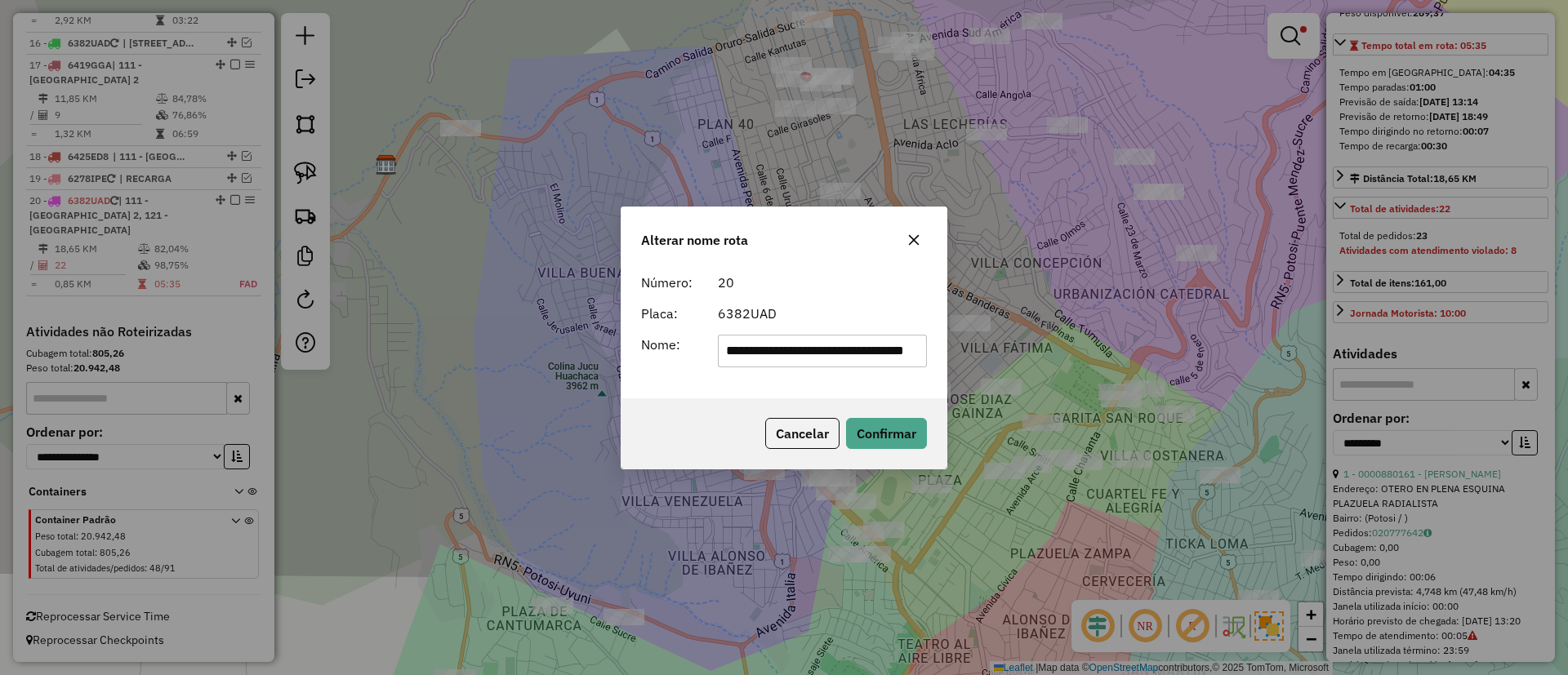
click at [848, 361] on input "**********" at bounding box center [823, 351] width 210 height 32
type input "*******"
click at [886, 430] on button "Confirmar" at bounding box center [886, 434] width 81 height 31
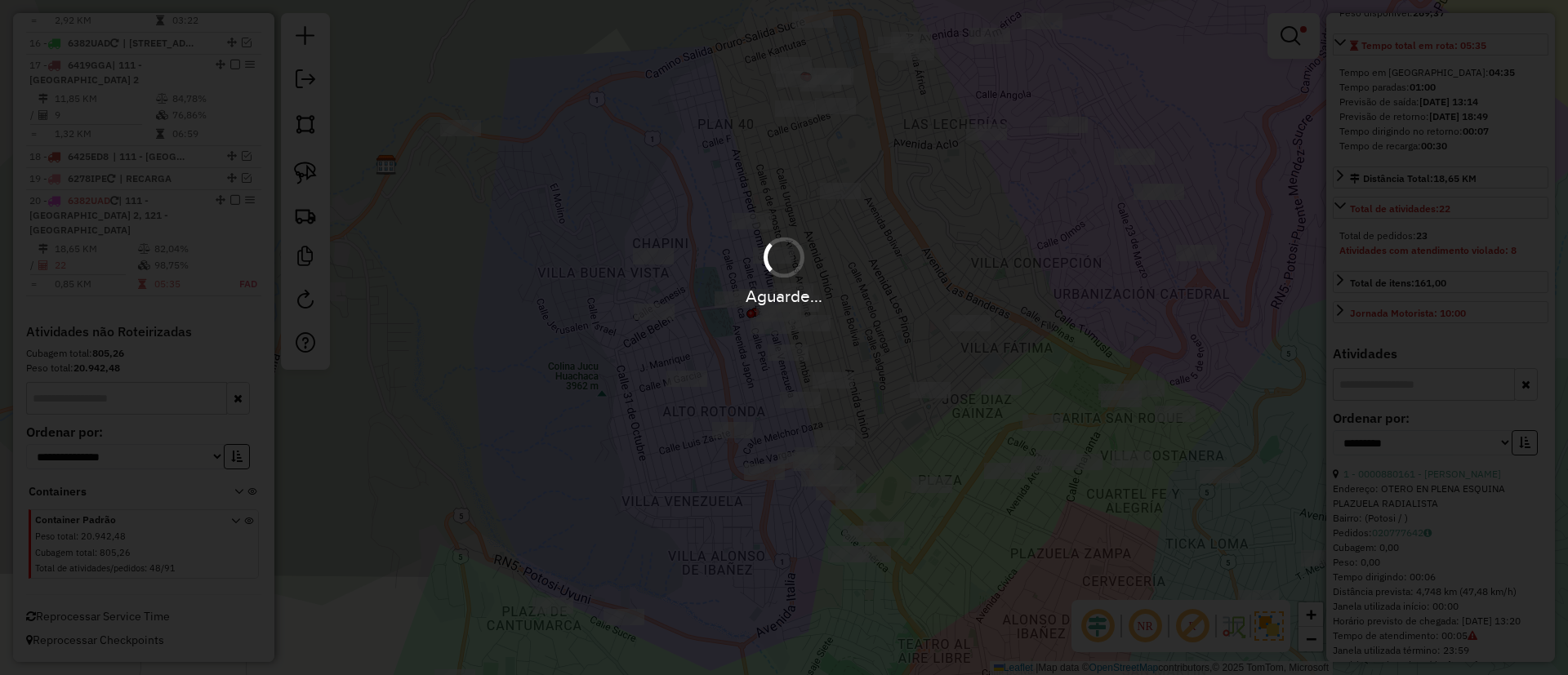
scroll to position [352, 0]
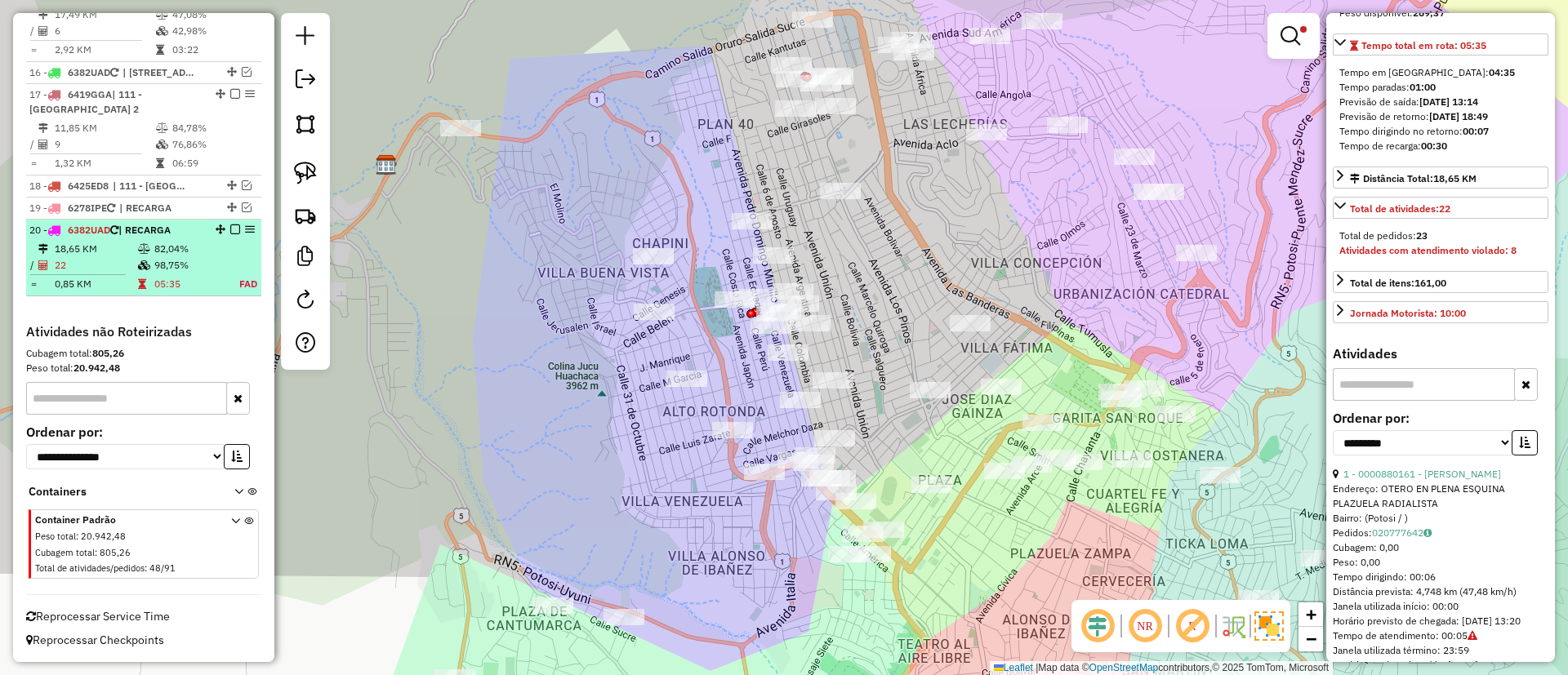
click at [232, 231] on em at bounding box center [235, 230] width 10 height 10
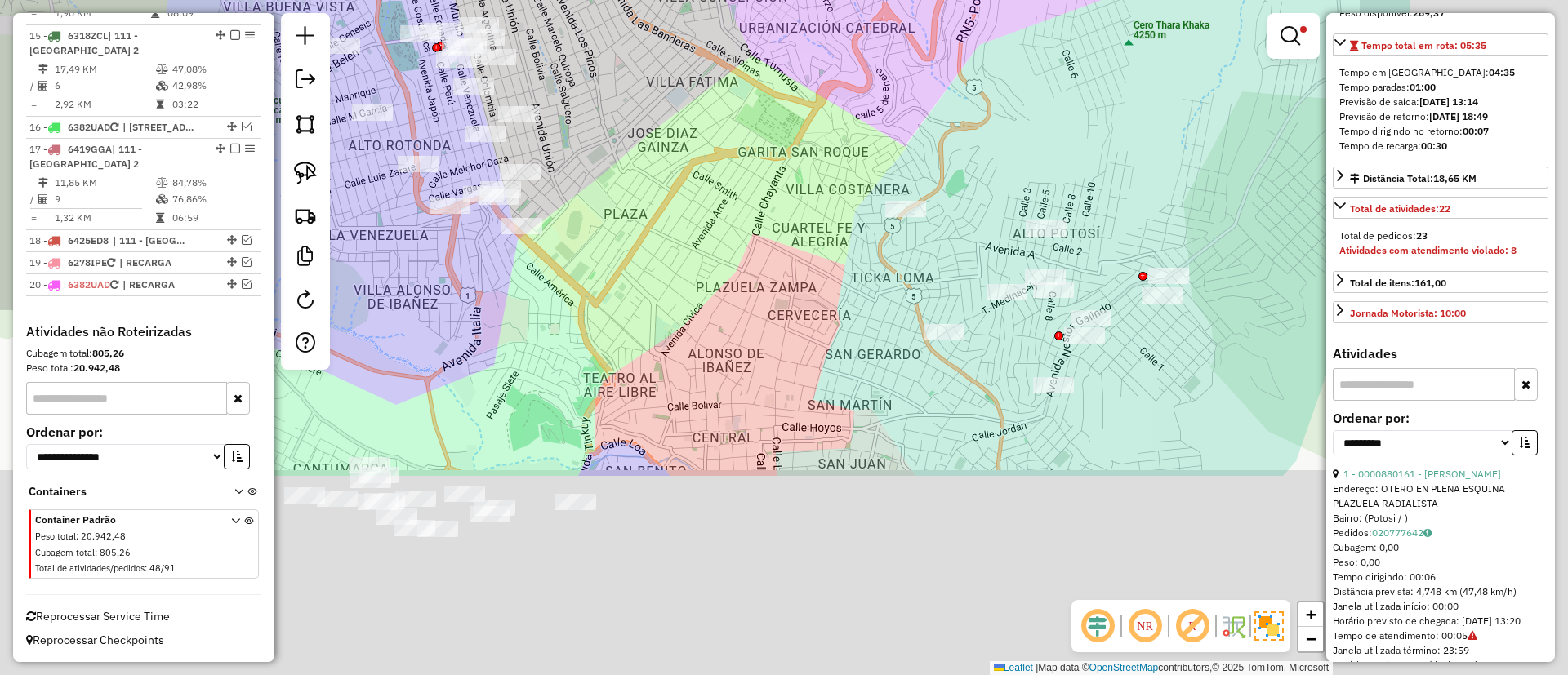
drag, startPoint x: 629, startPoint y: 218, endPoint x: 546, endPoint y: 154, distance: 104.8
click at [546, 154] on div "Limpar filtros Janela de atendimento Grade de atendimento Capacidade Transporta…" at bounding box center [784, 338] width 1568 height 675
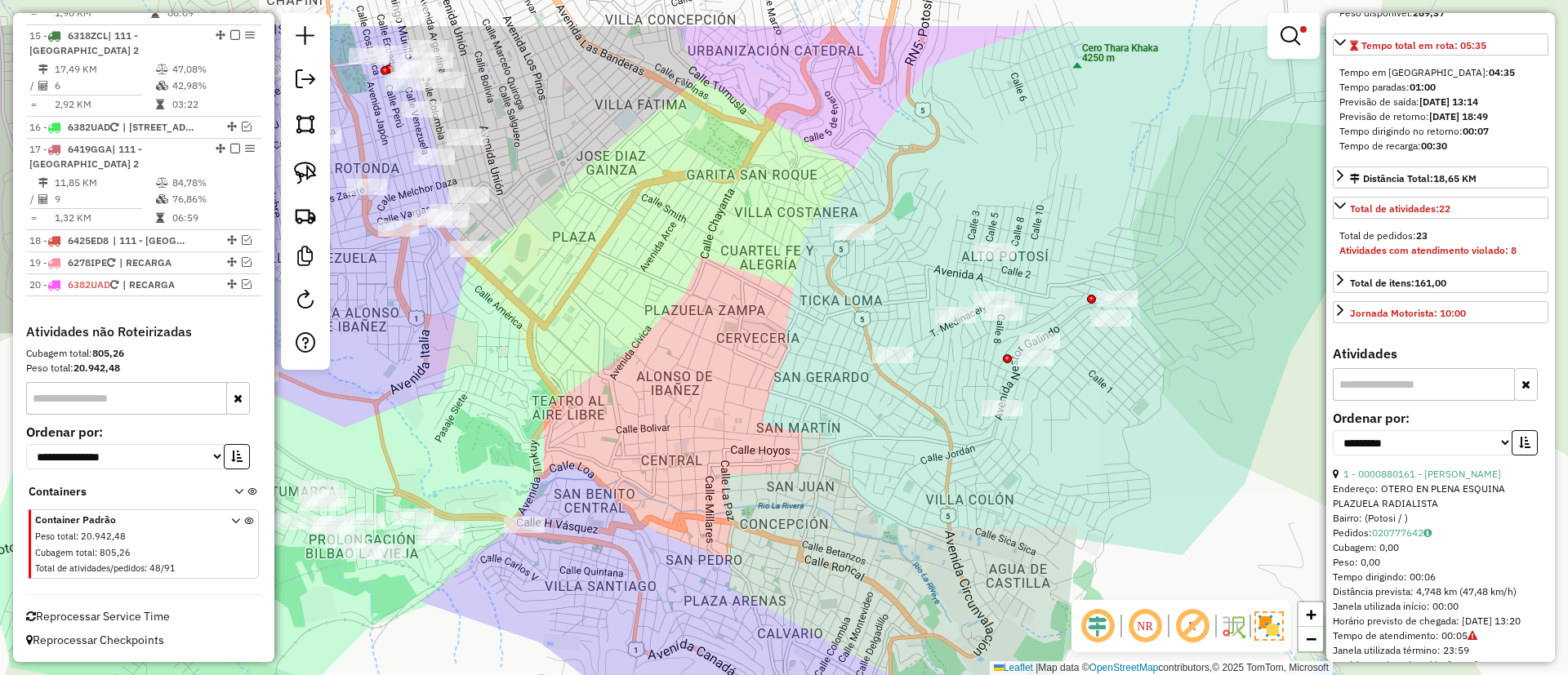
drag, startPoint x: 683, startPoint y: 236, endPoint x: 711, endPoint y: 308, distance: 77.3
click at [711, 308] on div "Limpar filtros Janela de atendimento Grade de atendimento Capacidade Transporta…" at bounding box center [784, 338] width 1568 height 675
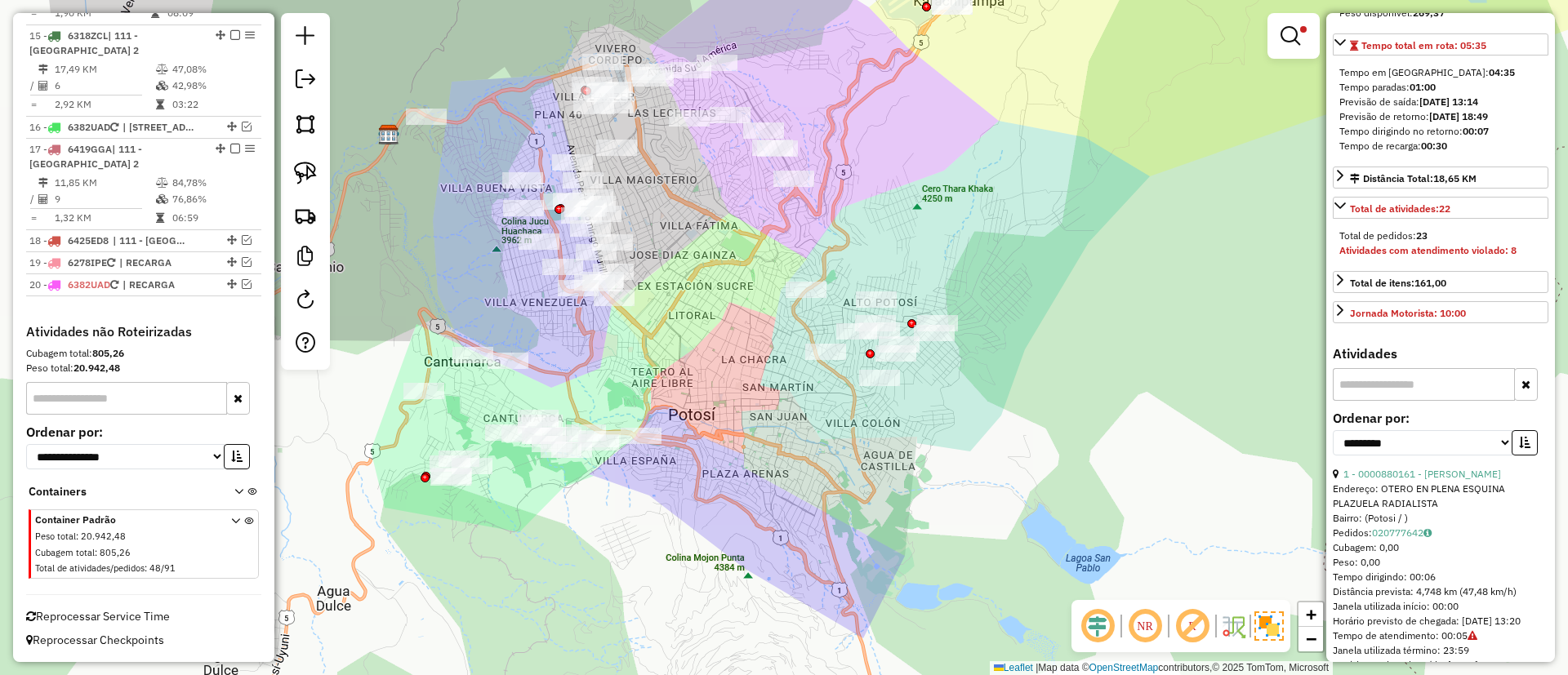
drag, startPoint x: 711, startPoint y: 308, endPoint x: 748, endPoint y: 322, distance: 39.6
click at [748, 322] on div "Limpar filtros Janela de atendimento Grade de atendimento Capacidade Transporta…" at bounding box center [784, 338] width 1568 height 675
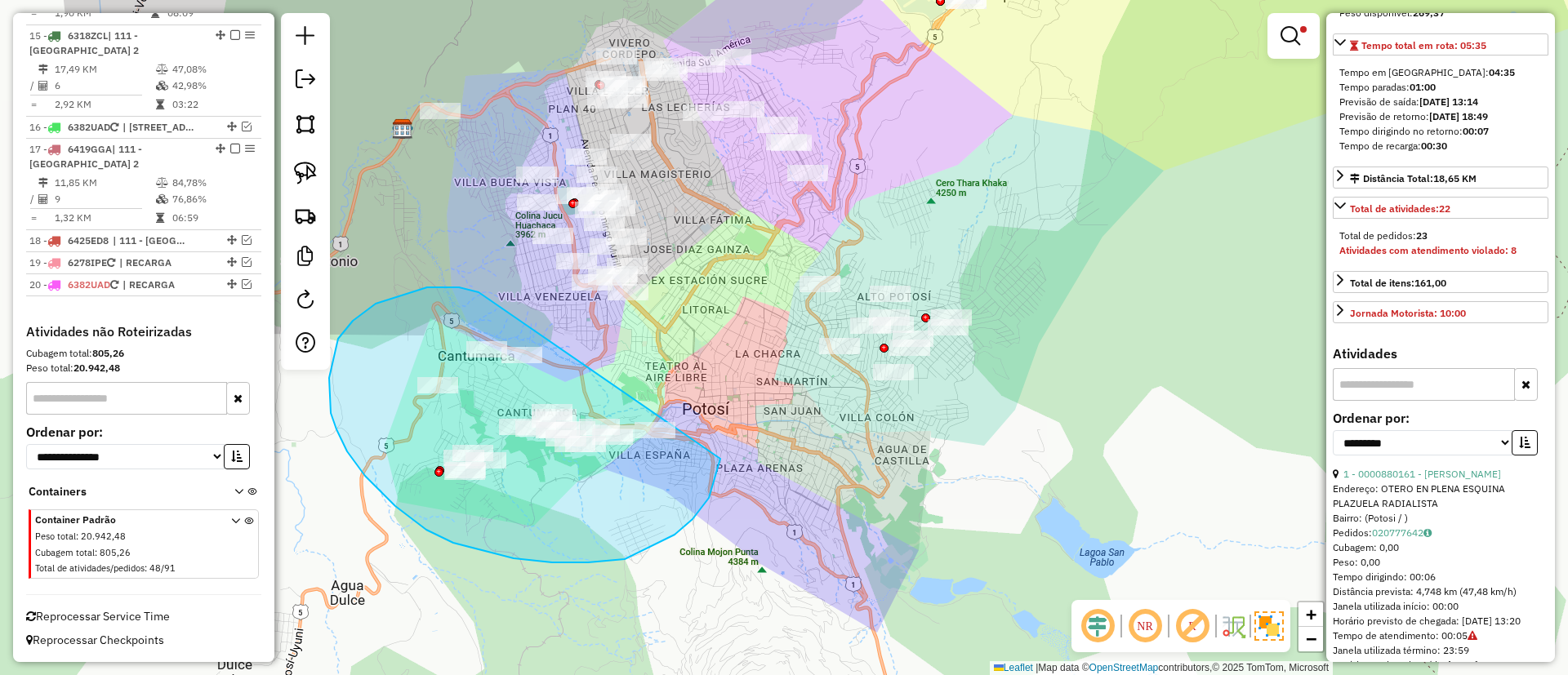
drag, startPoint x: 402, startPoint y: 296, endPoint x: 724, endPoint y: 414, distance: 342.9
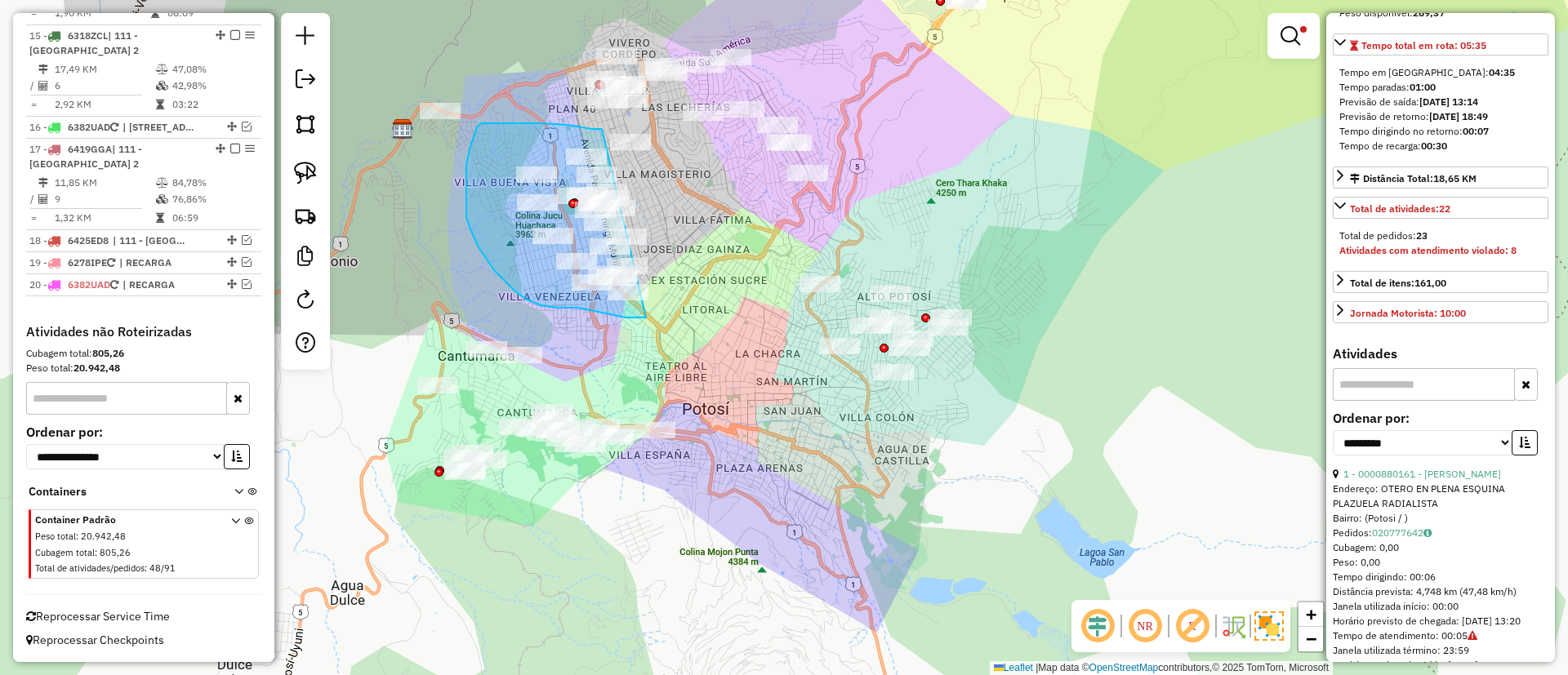
drag, startPoint x: 601, startPoint y: 128, endPoint x: 682, endPoint y: 277, distance: 169.6
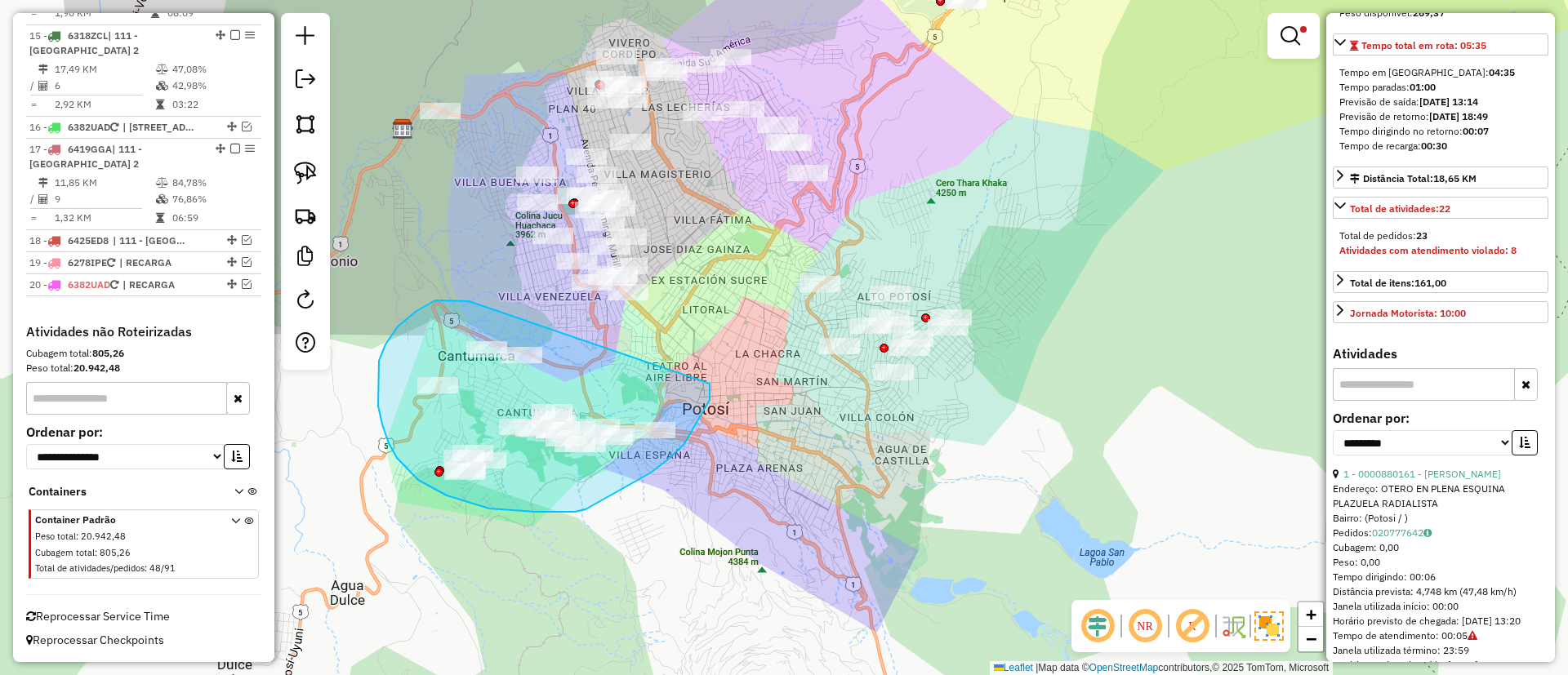
drag, startPoint x: 469, startPoint y: 301, endPoint x: 709, endPoint y: 384, distance: 253.9
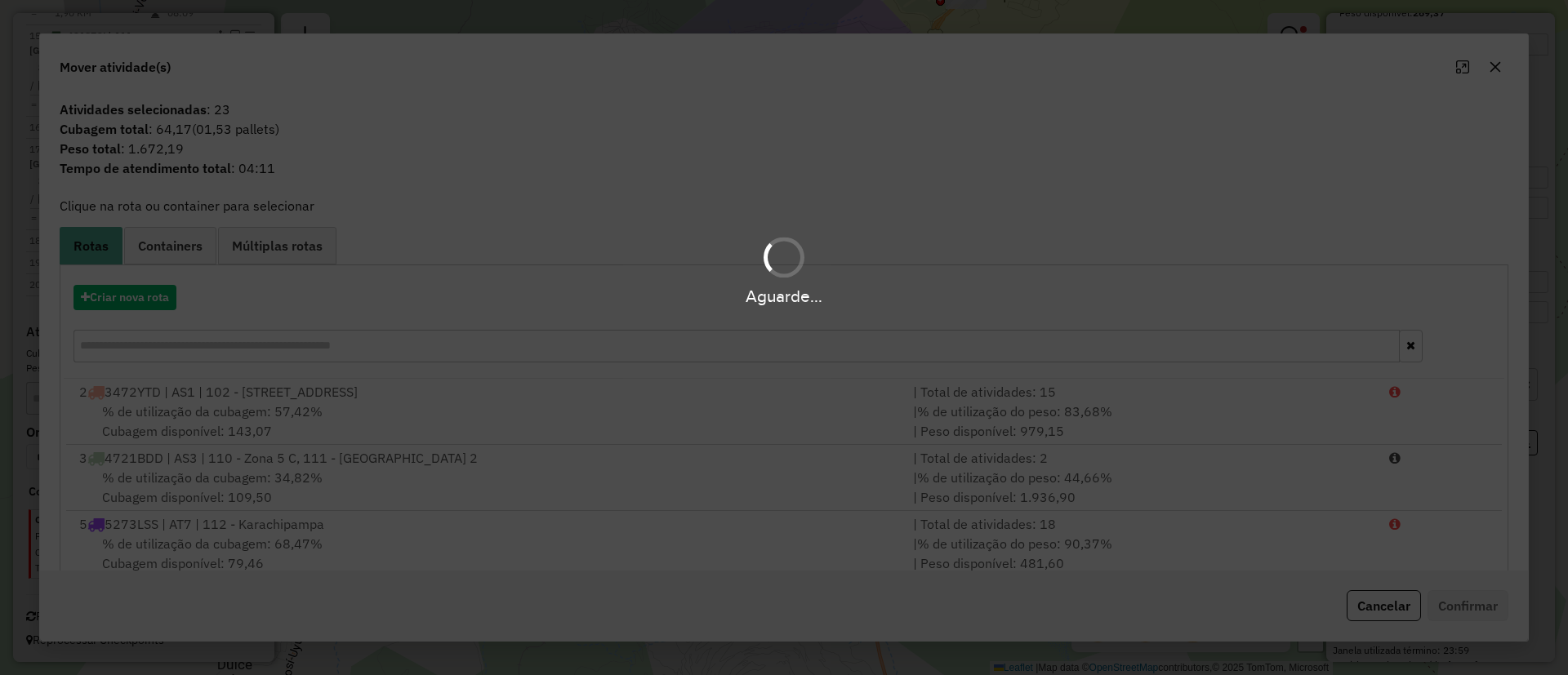
click at [141, 276] on div "Aguarde..." at bounding box center [784, 269] width 1568 height 77
click at [134, 292] on button "Criar nova rota" at bounding box center [125, 297] width 103 height 26
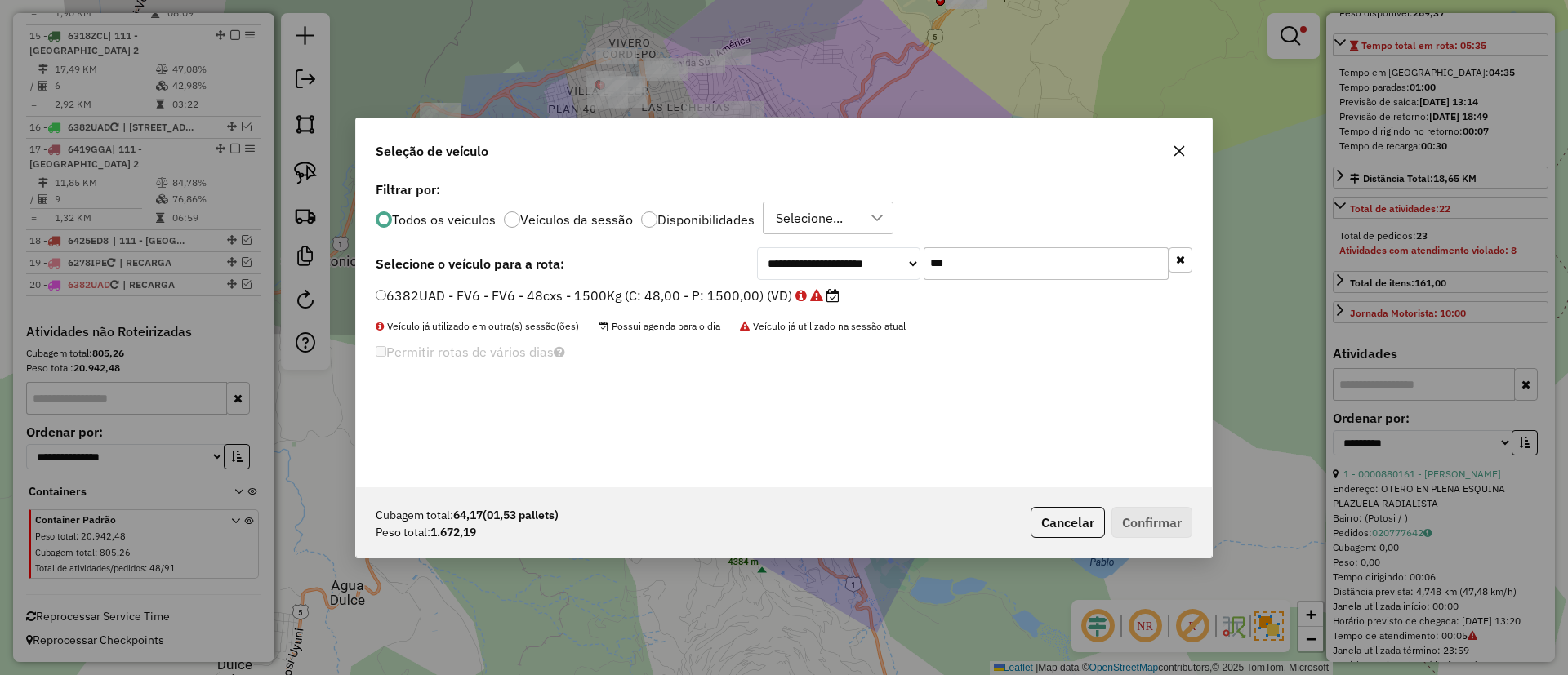
scroll to position [9, 5]
drag, startPoint x: 1016, startPoint y: 276, endPoint x: 850, endPoint y: 276, distance: 166.0
click at [850, 276] on div "**********" at bounding box center [974, 263] width 436 height 32
type input "***"
click at [770, 287] on label "6425ED8 - ZT8 - ZT8 - 200cxs - 2000kg (C: 200,00 - P: 2000,00) (VD)" at bounding box center [613, 295] width 476 height 20
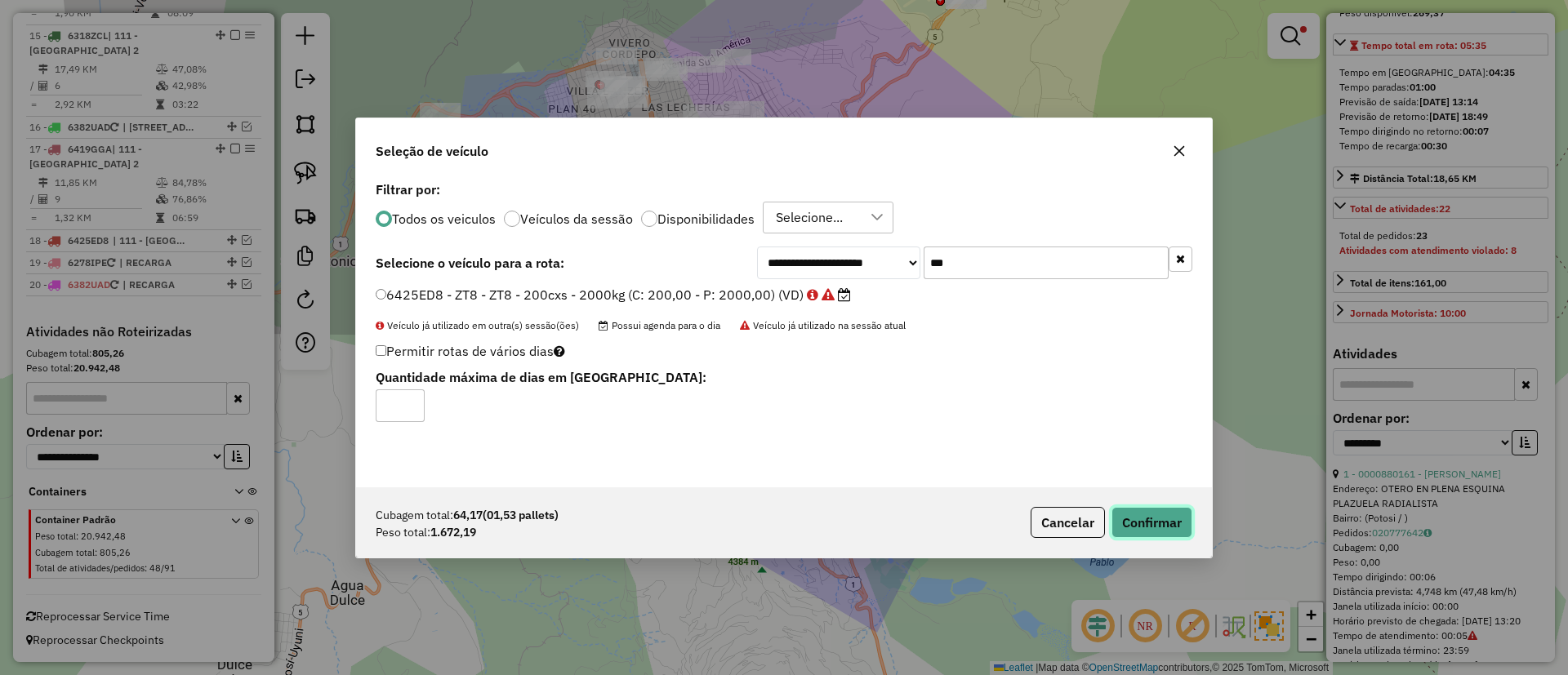
click at [1120, 535] on button "Confirmar" at bounding box center [1151, 522] width 81 height 31
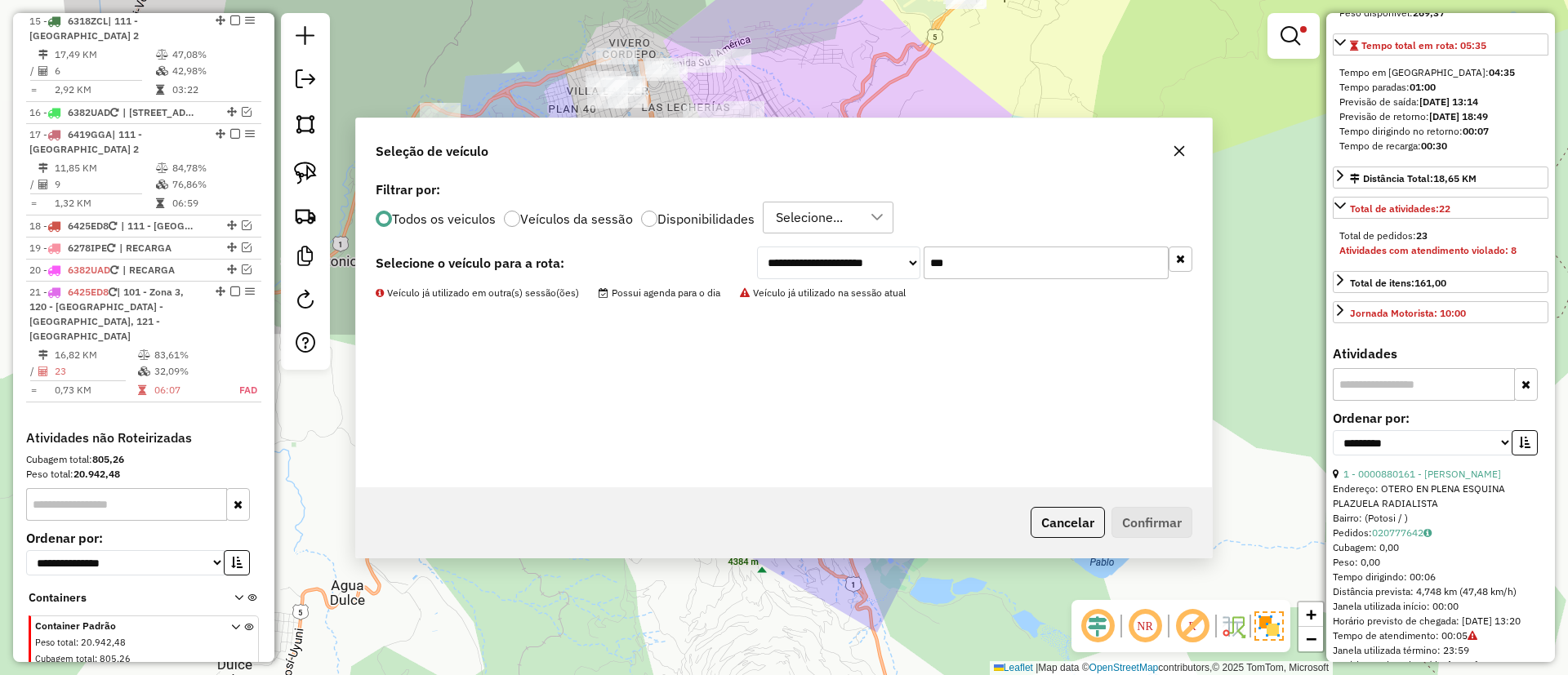
scroll to position [1707, 0]
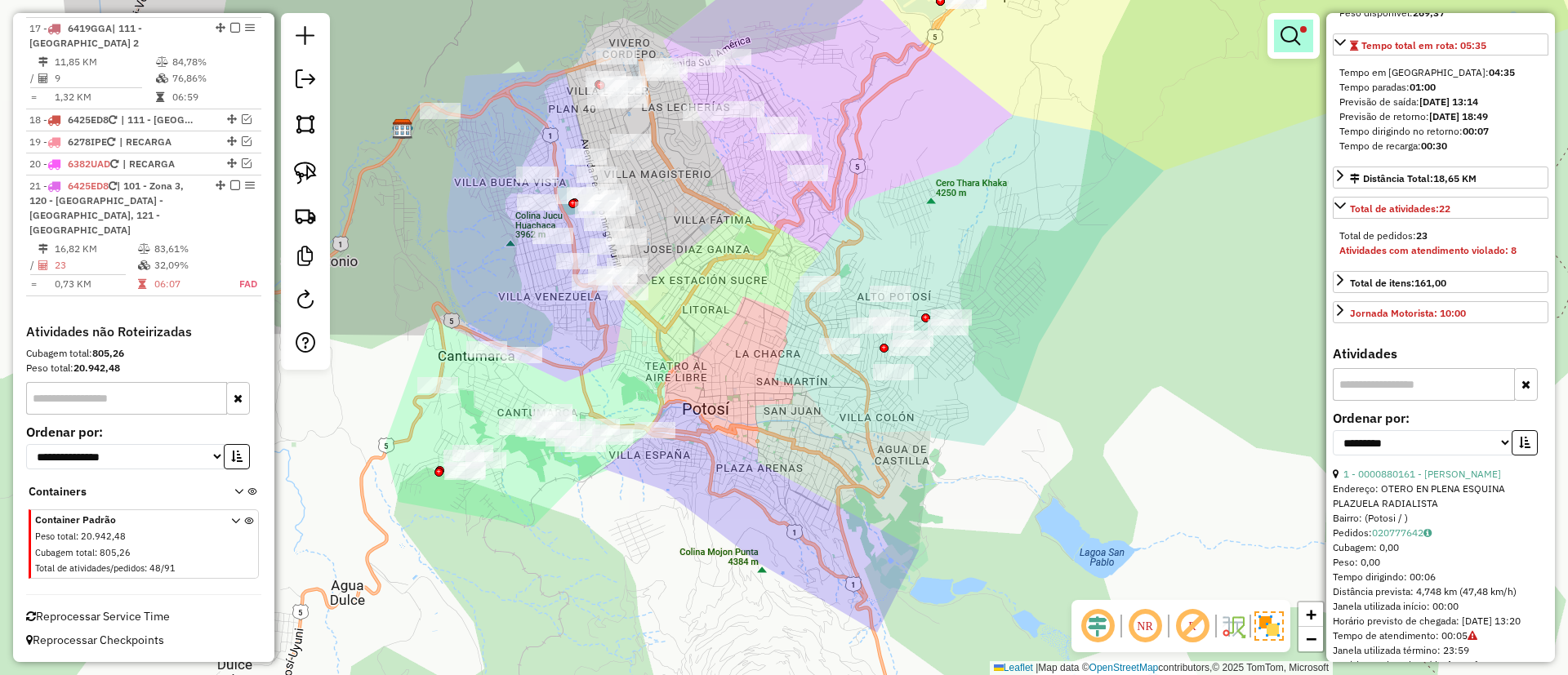
click at [1283, 45] on em at bounding box center [1290, 35] width 20 height 20
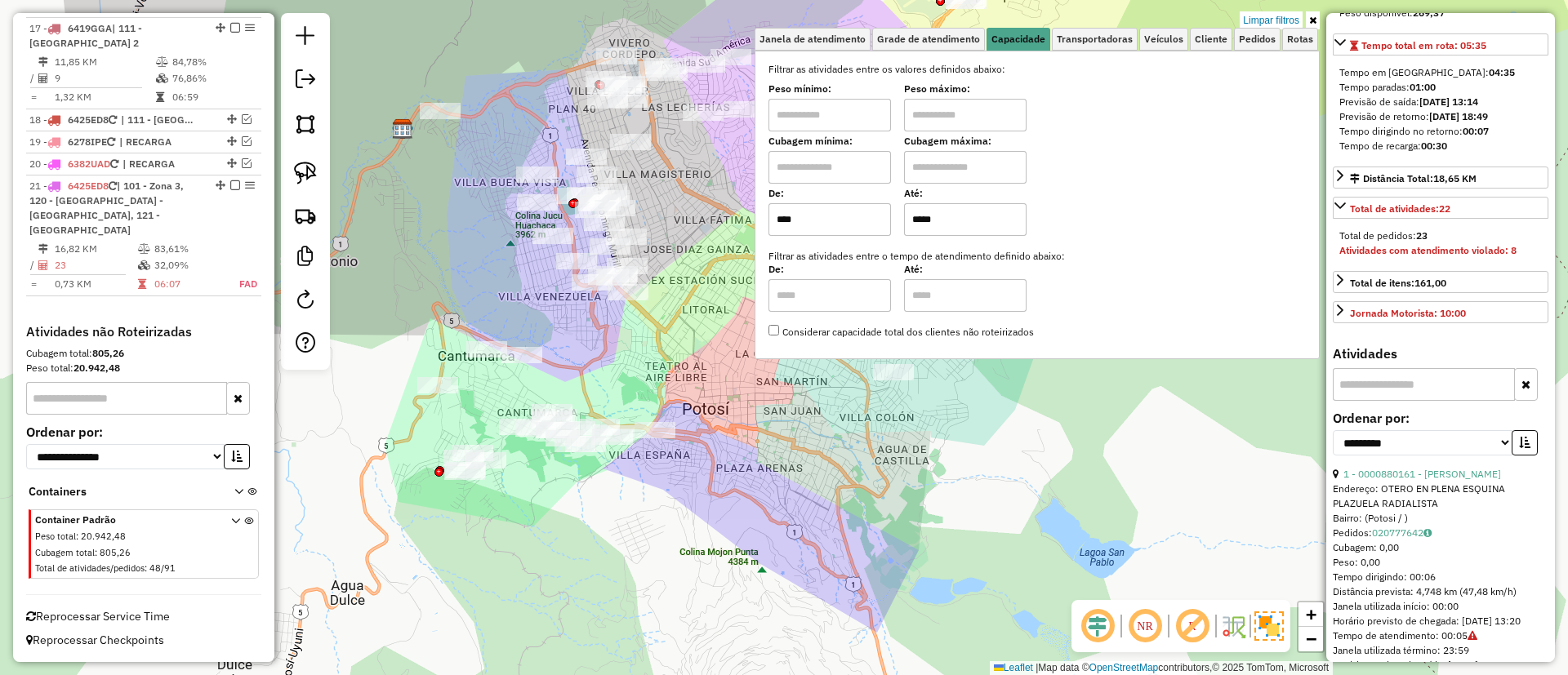
drag, startPoint x: 983, startPoint y: 219, endPoint x: 902, endPoint y: 220, distance: 81.0
click at [902, 220] on div "De: **** Até: *****" at bounding box center [1037, 214] width 538 height 46
drag, startPoint x: 988, startPoint y: 221, endPoint x: 916, endPoint y: 221, distance: 72.0
click at [916, 221] on input "*****" at bounding box center [965, 219] width 122 height 32
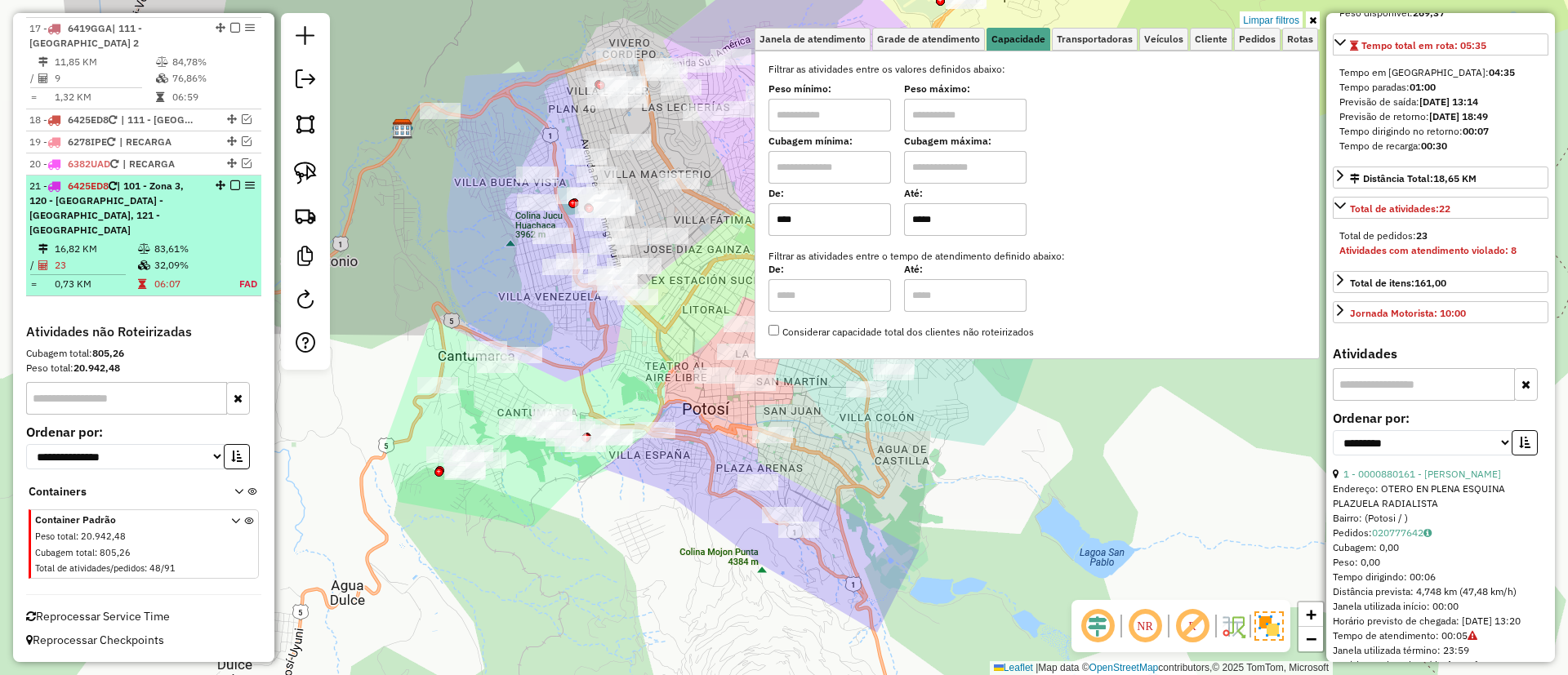
type input "*****"
click at [222, 235] on div "21 - 6425ED8 | 101 - Zona 3, 120 - Cantumarca - Villa Copacabana, 121 - La Chaca" at bounding box center [144, 209] width 229 height 59
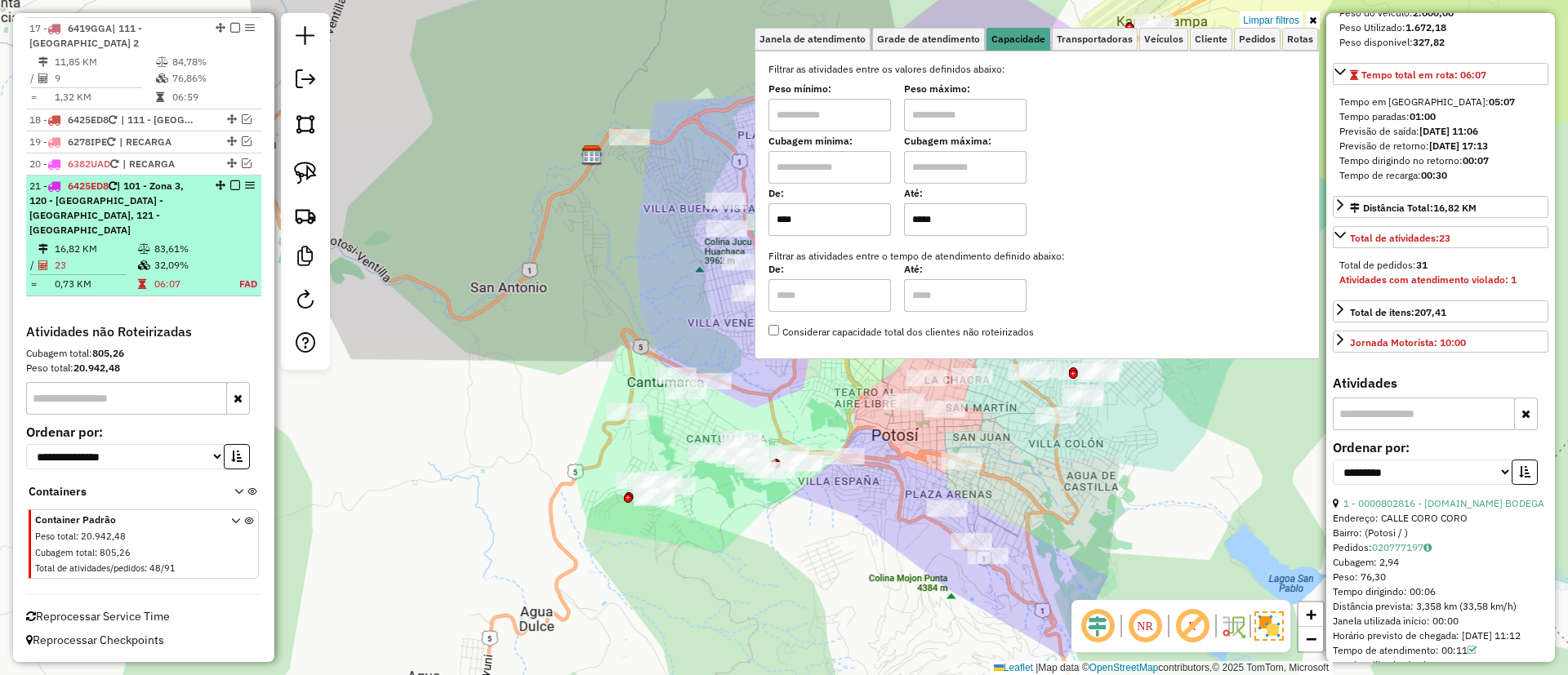
scroll to position [367, 0]
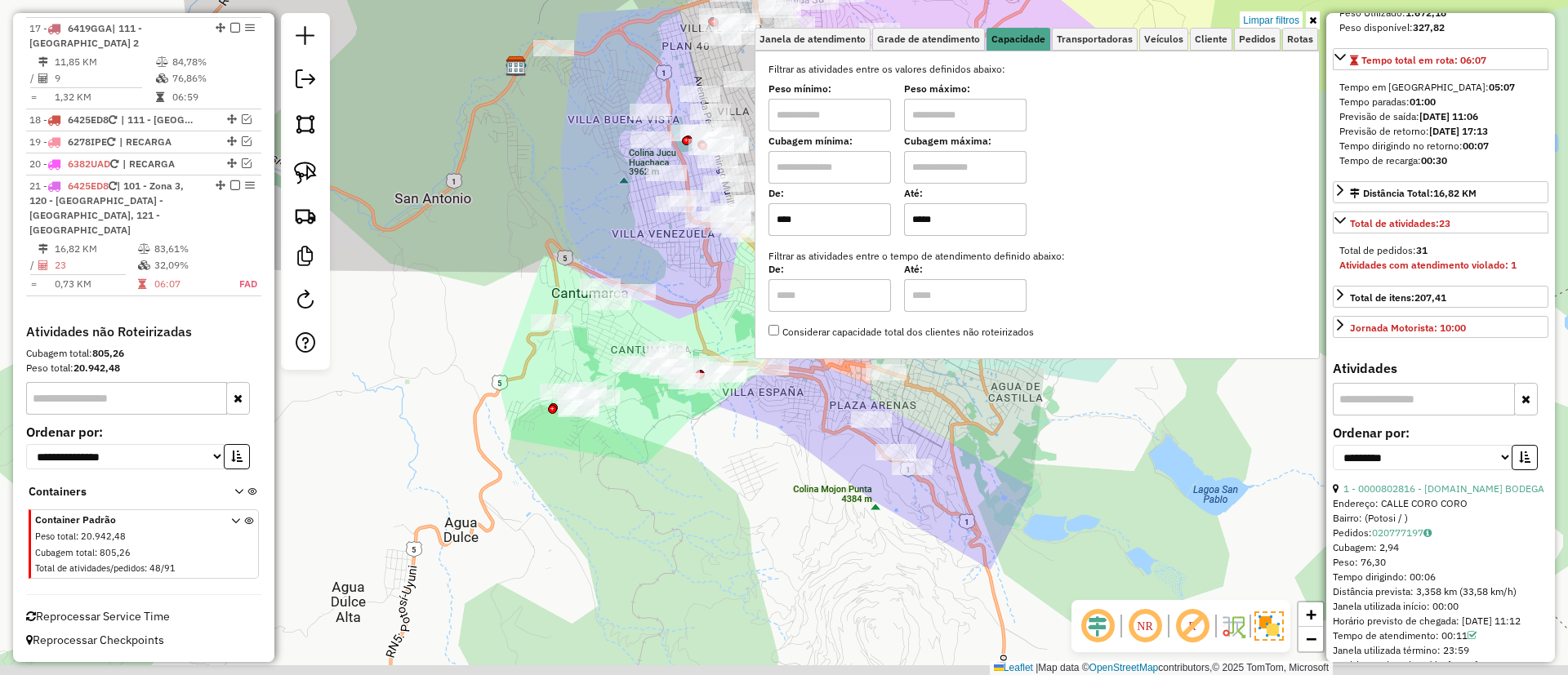
drag, startPoint x: 556, startPoint y: 511, endPoint x: 451, endPoint y: 401, distance: 152.1
click at [416, 415] on div "Limpar filtros Janela de atendimento Grade de atendimento Capacidade Transporta…" at bounding box center [784, 338] width 1568 height 675
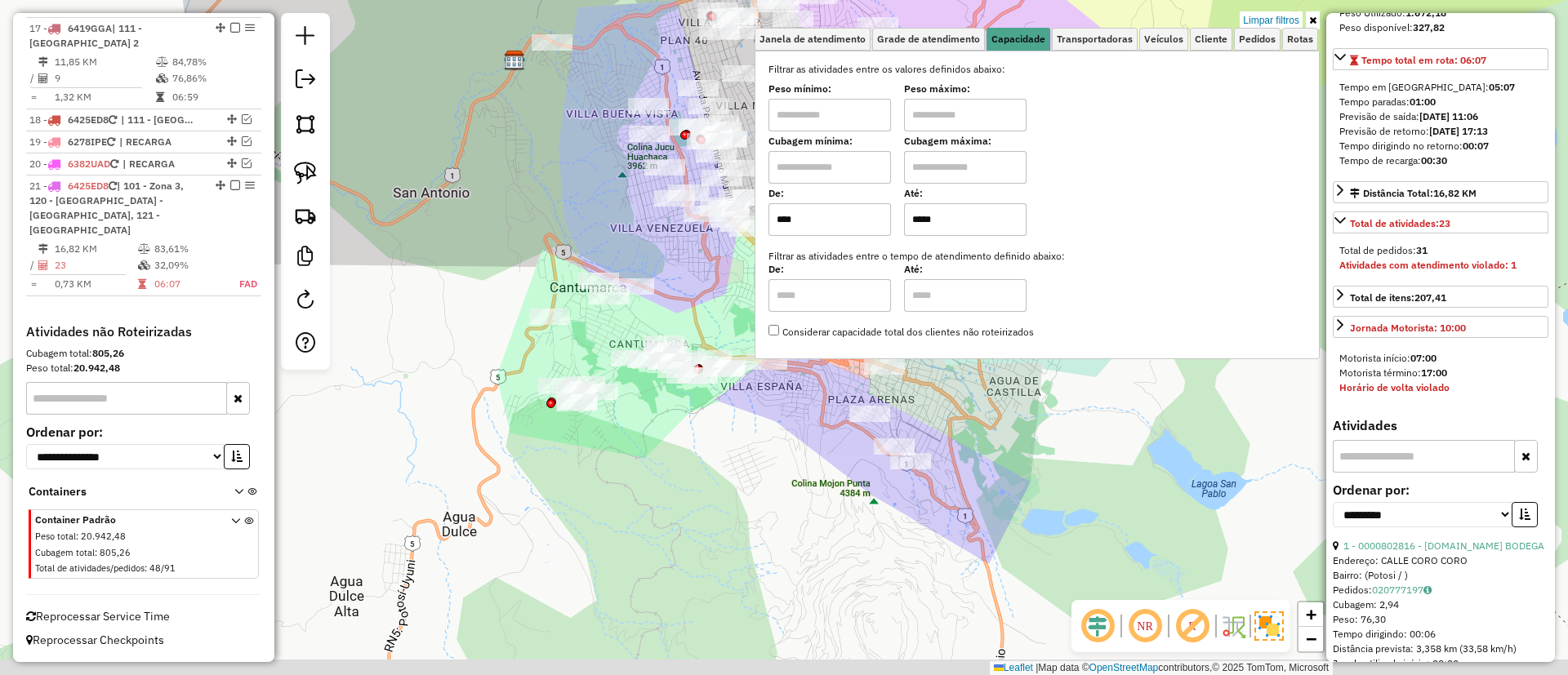
scroll to position [0, 0]
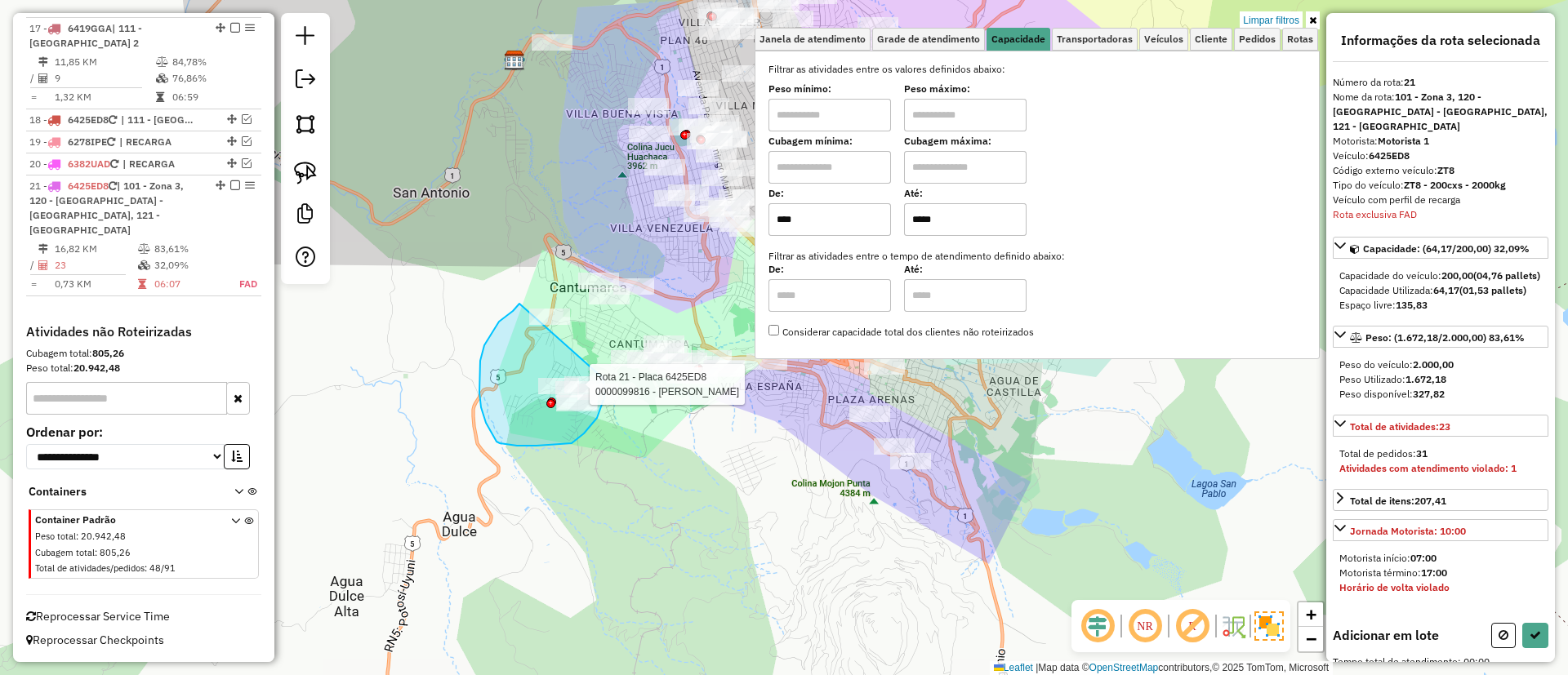
click at [602, 378] on div "Rota 21 - Placa 6425ED8 0000033756 - VALENTINA PORCO Rota 21 - Placa 6425ED8 00…" at bounding box center [784, 338] width 1568 height 675
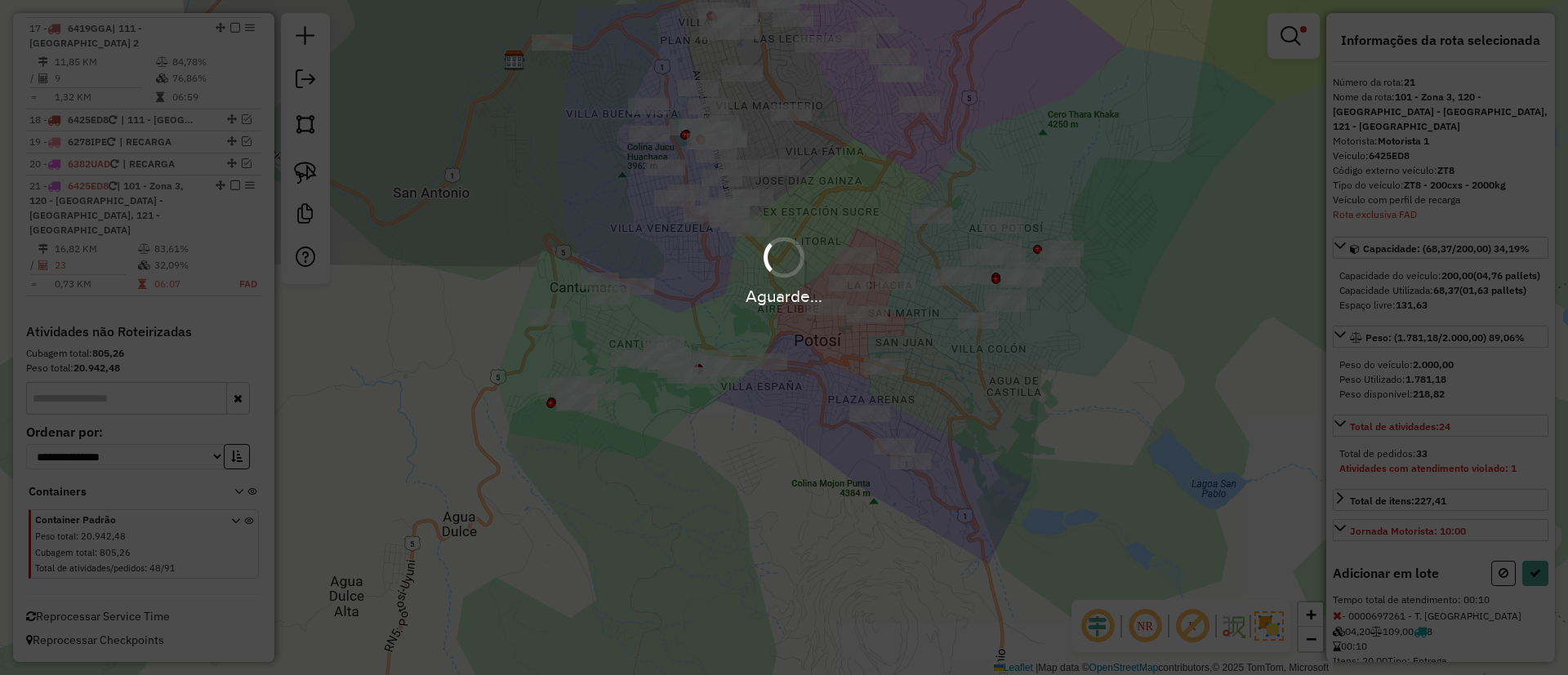
select select "**********"
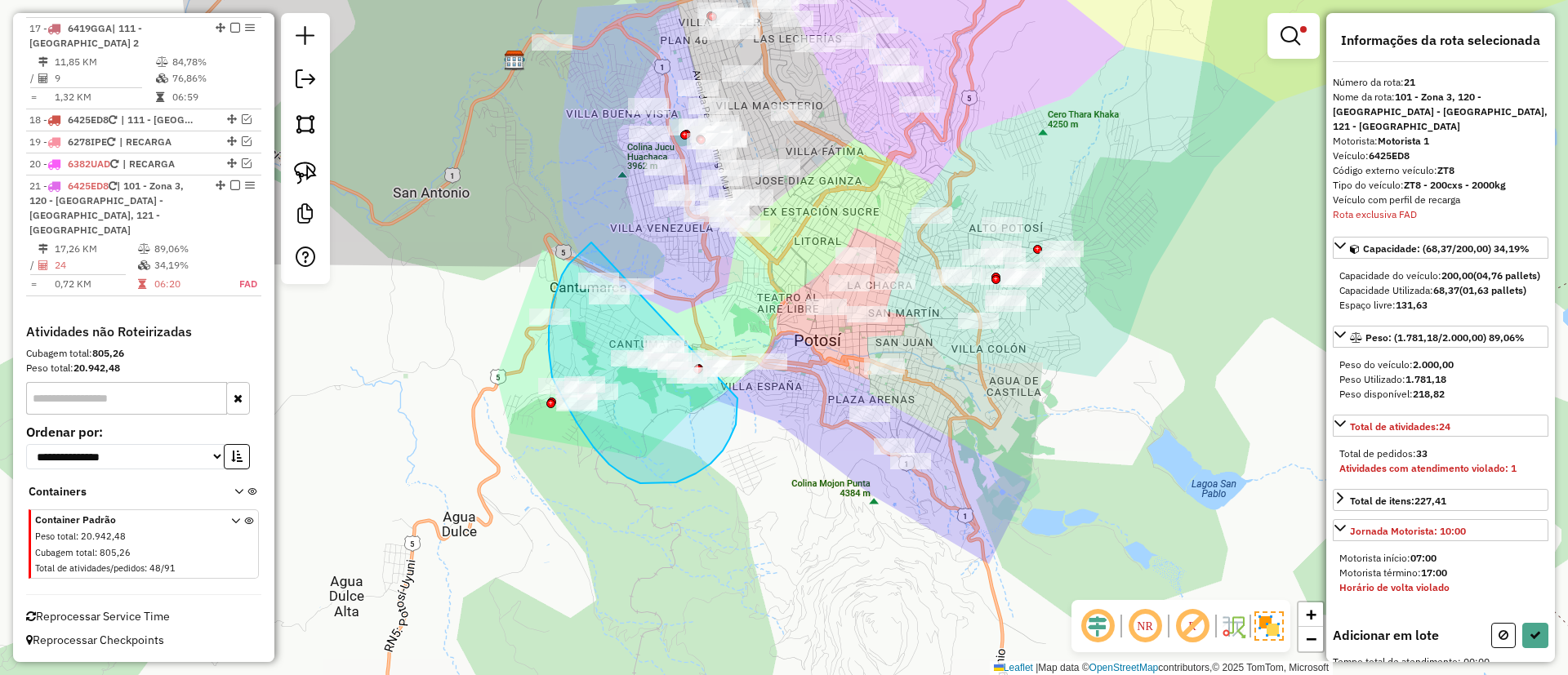
drag, startPoint x: 552, startPoint y: 304, endPoint x: 750, endPoint y: 333, distance: 200.1
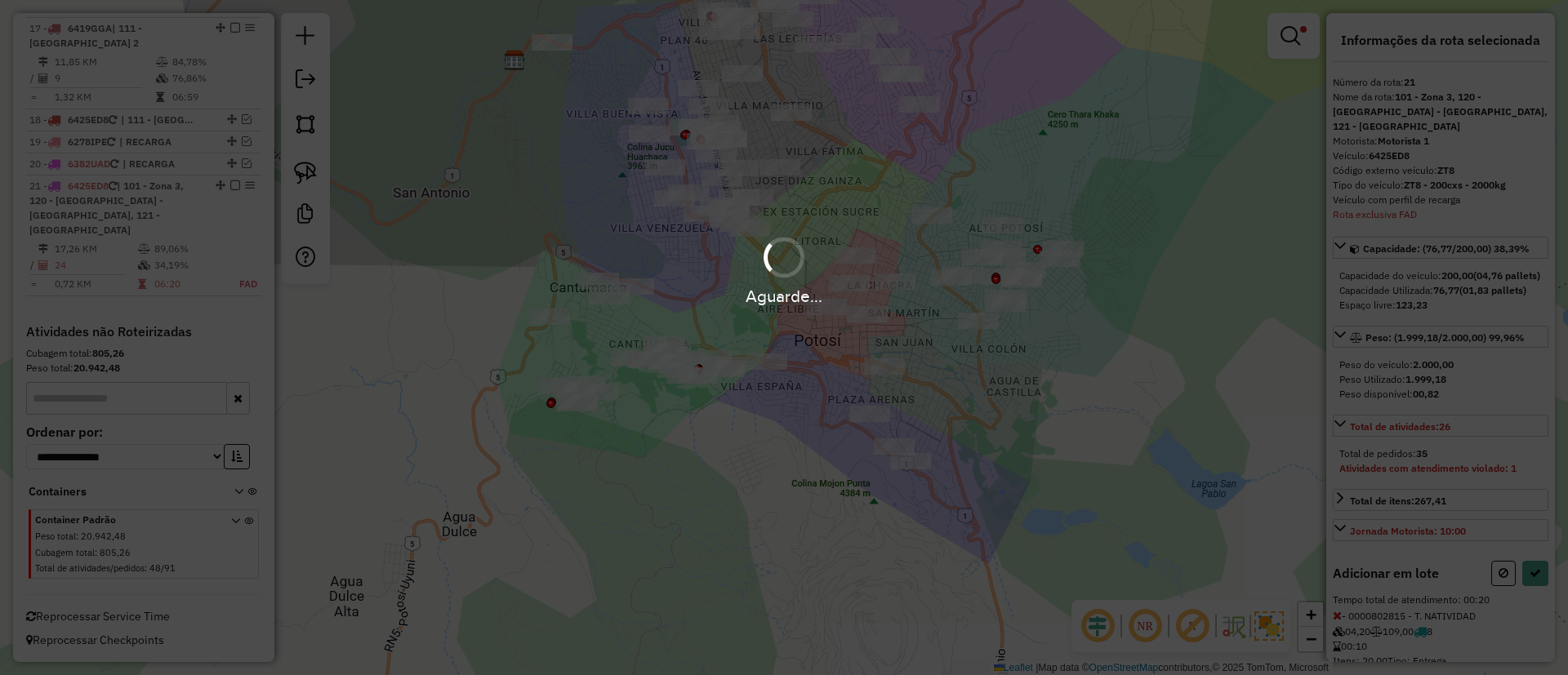
select select "**********"
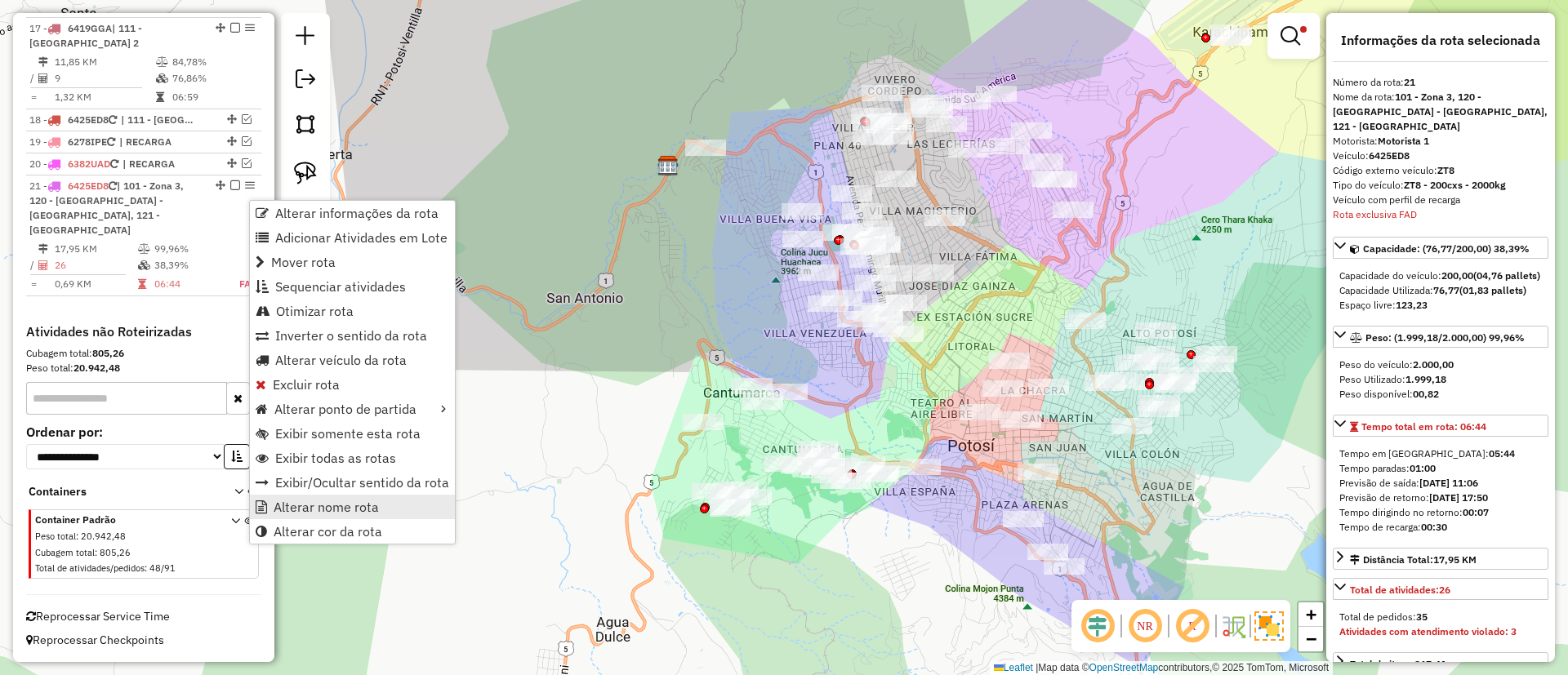
click at [311, 502] on span "Alterar nome rota" at bounding box center [326, 507] width 105 height 13
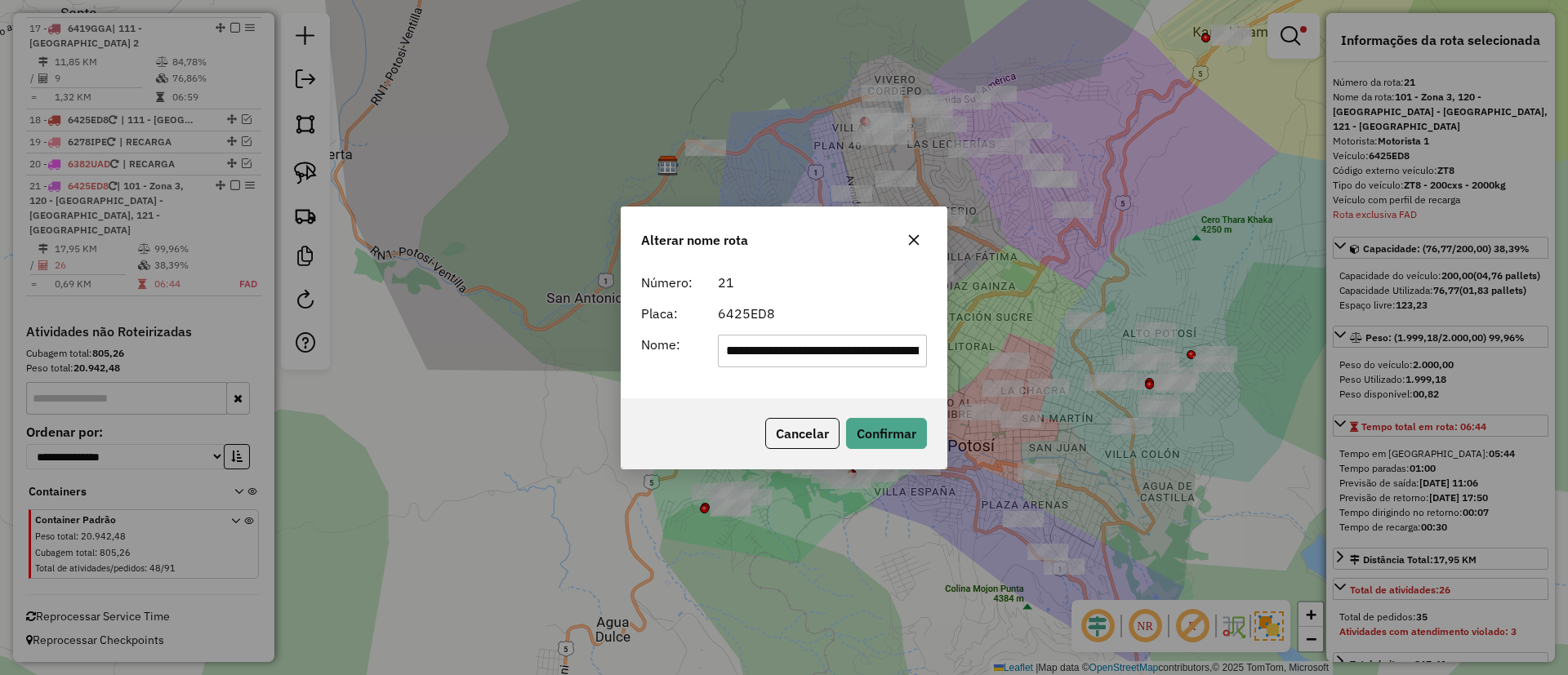
scroll to position [0, 204]
click at [840, 351] on input "**********" at bounding box center [823, 351] width 210 height 32
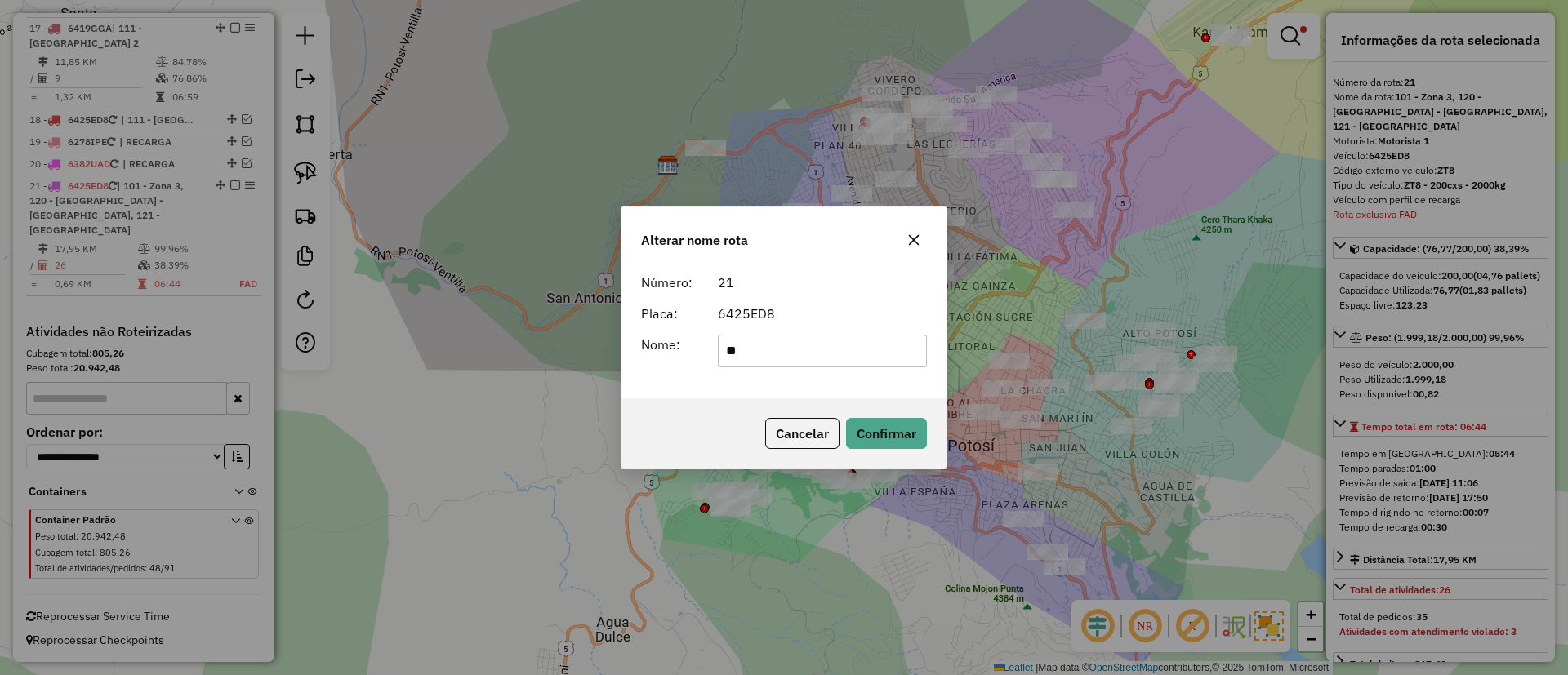
type input "*******"
click at [859, 436] on button "Confirmar" at bounding box center [886, 434] width 81 height 31
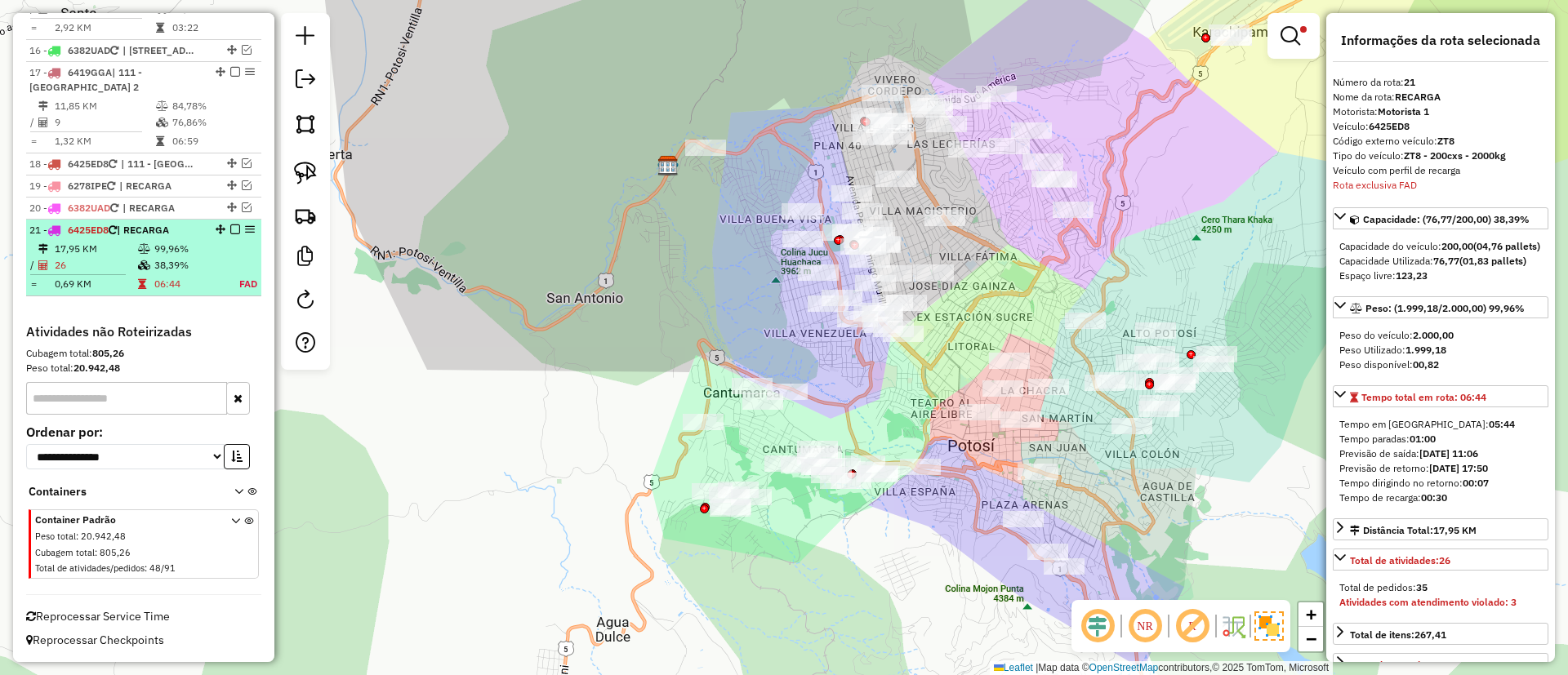
click at [231, 231] on em at bounding box center [235, 230] width 10 height 10
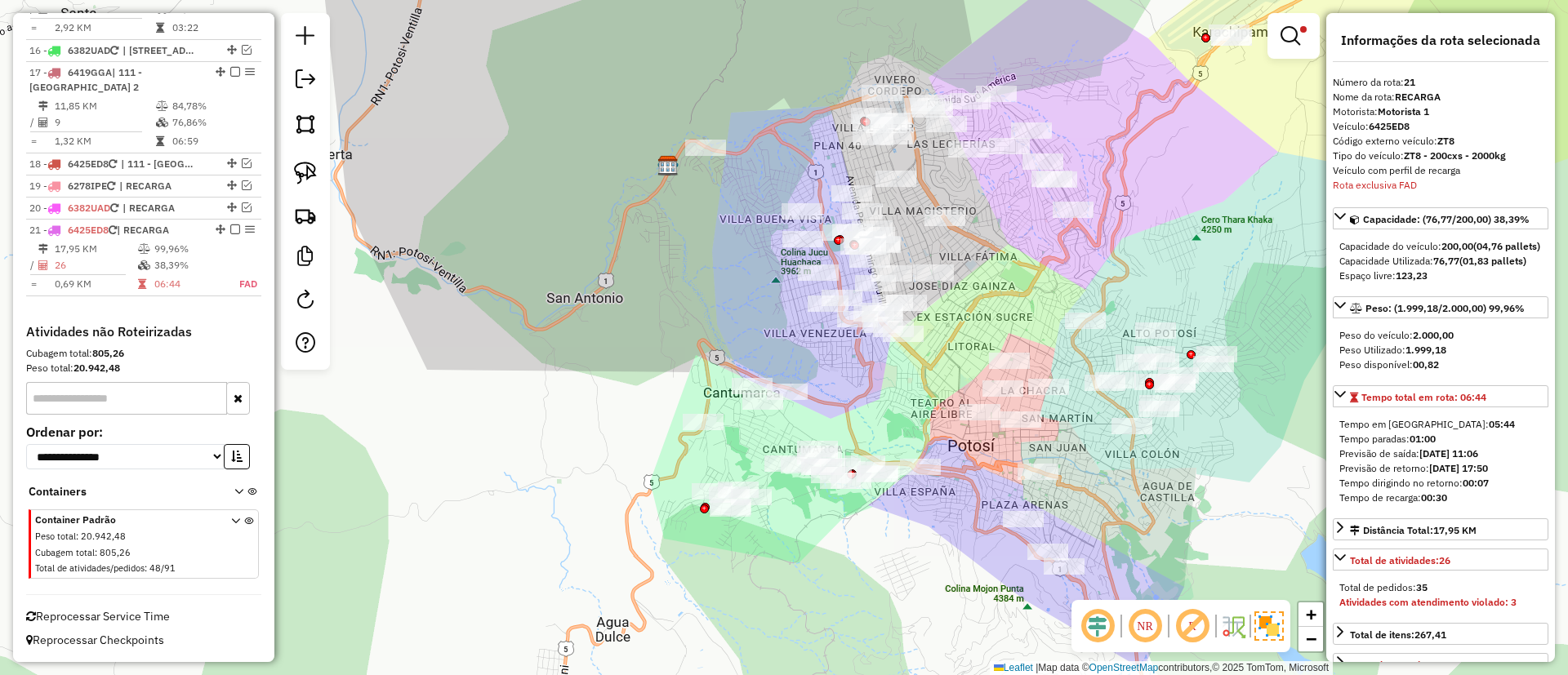
scroll to position [1623, 0]
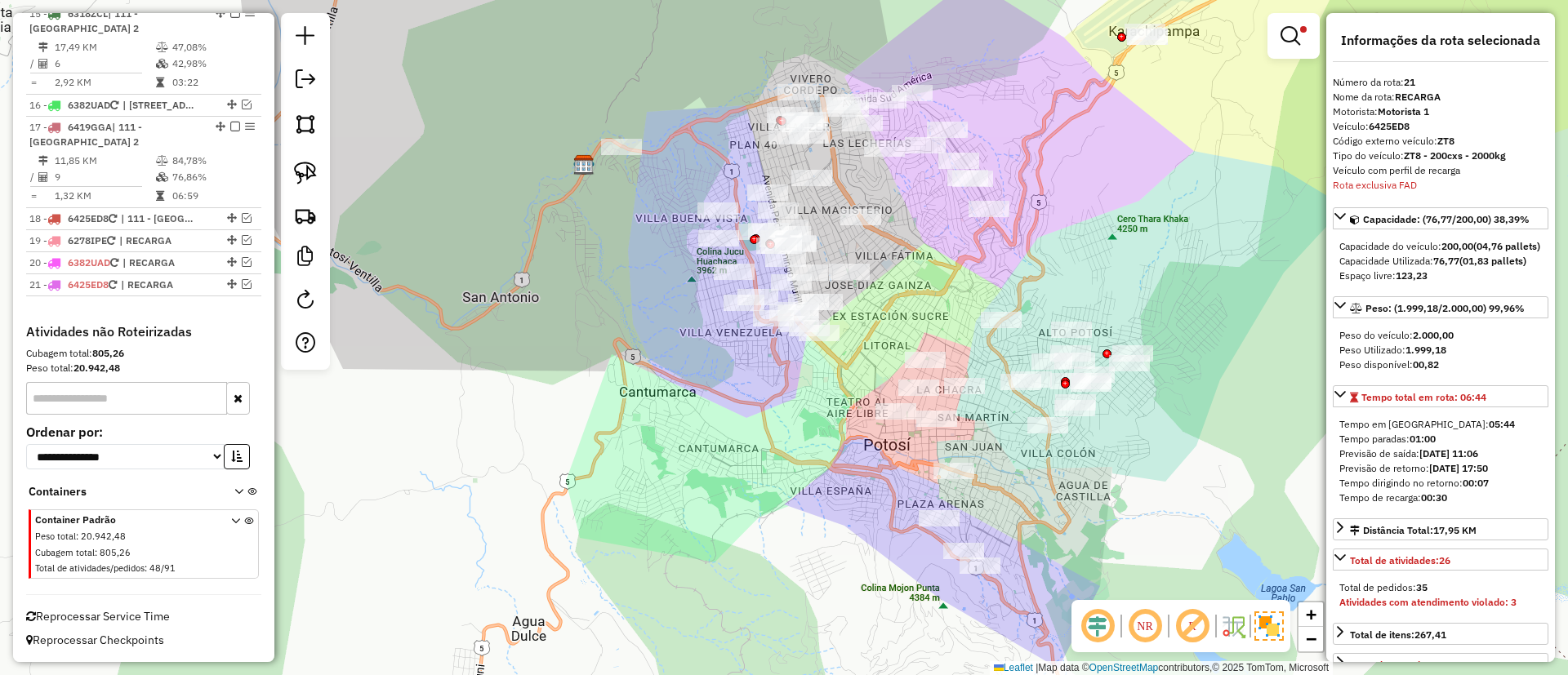
drag, startPoint x: 899, startPoint y: 417, endPoint x: 689, endPoint y: 414, distance: 210.0
click at [689, 414] on div "Limpar filtros Janela de atendimento Grade de atendimento Capacidade Transporta…" at bounding box center [784, 338] width 1568 height 675
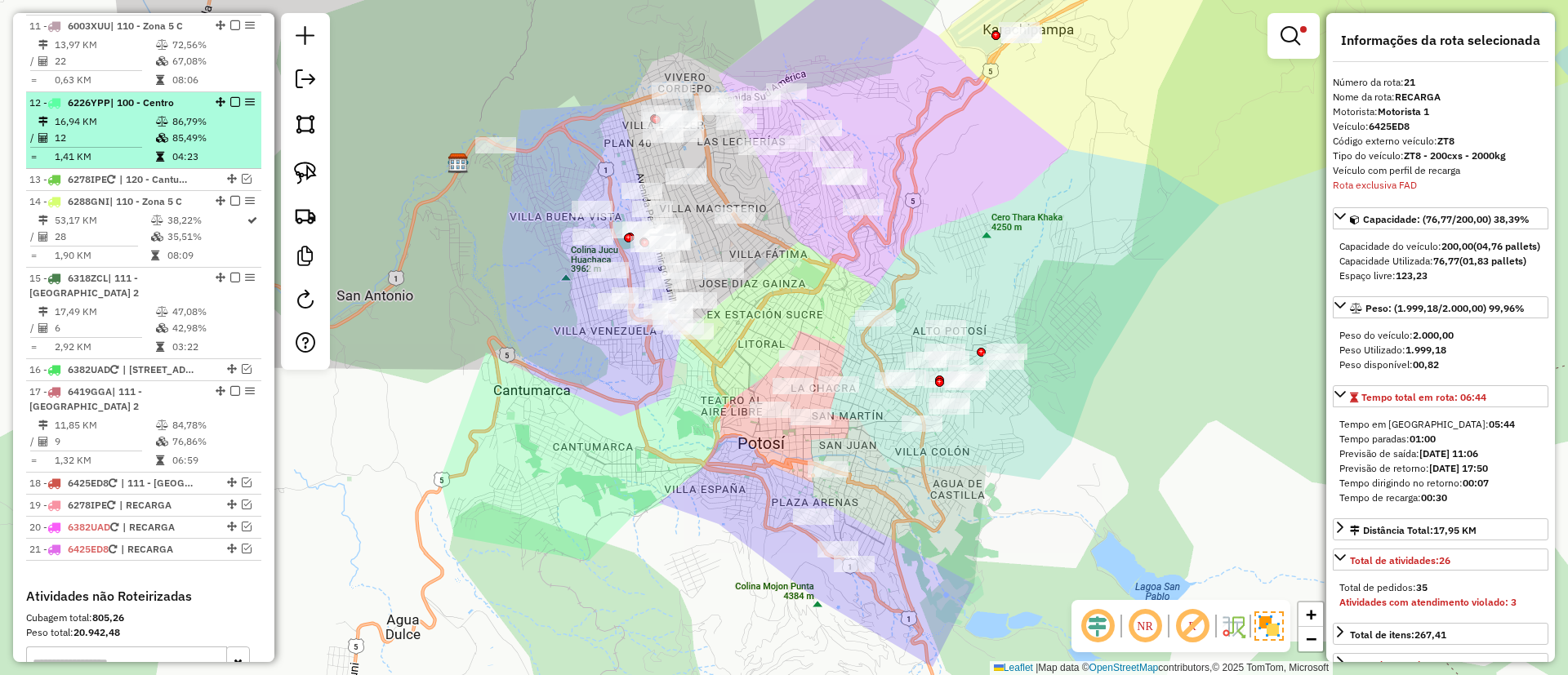
scroll to position [1378, 0]
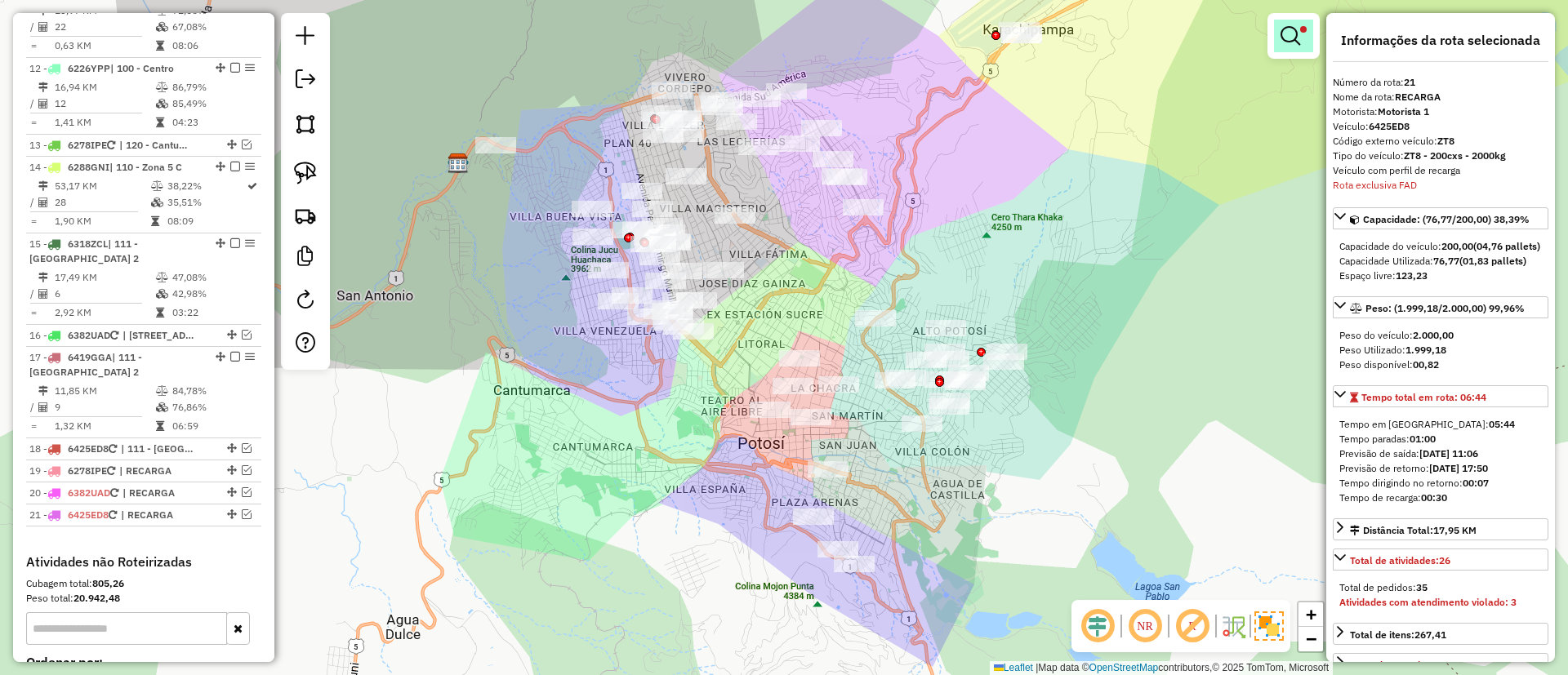
click at [1306, 18] on div at bounding box center [1293, 36] width 52 height 46
click at [1276, 43] on link at bounding box center [1293, 36] width 39 height 32
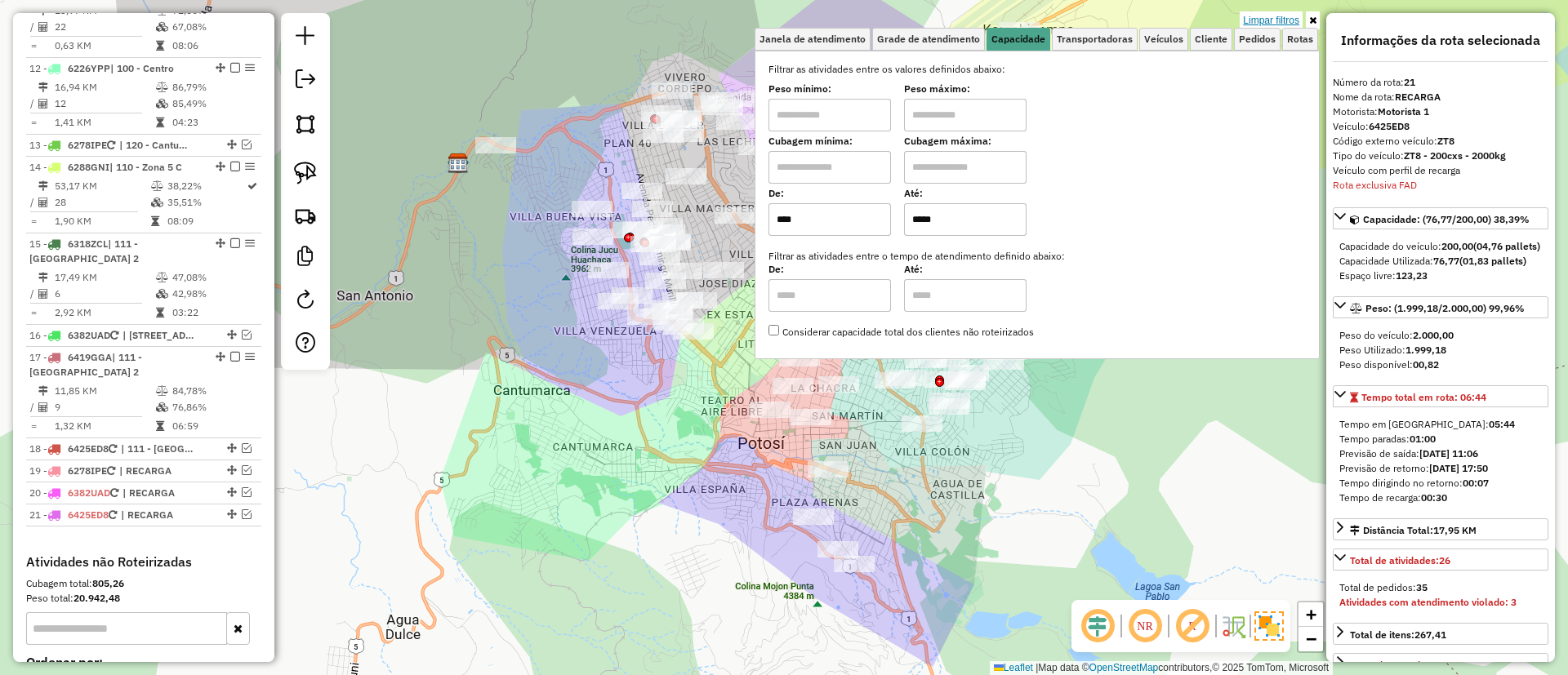
click at [1254, 20] on link "Limpar filtros" at bounding box center [1271, 20] width 63 height 18
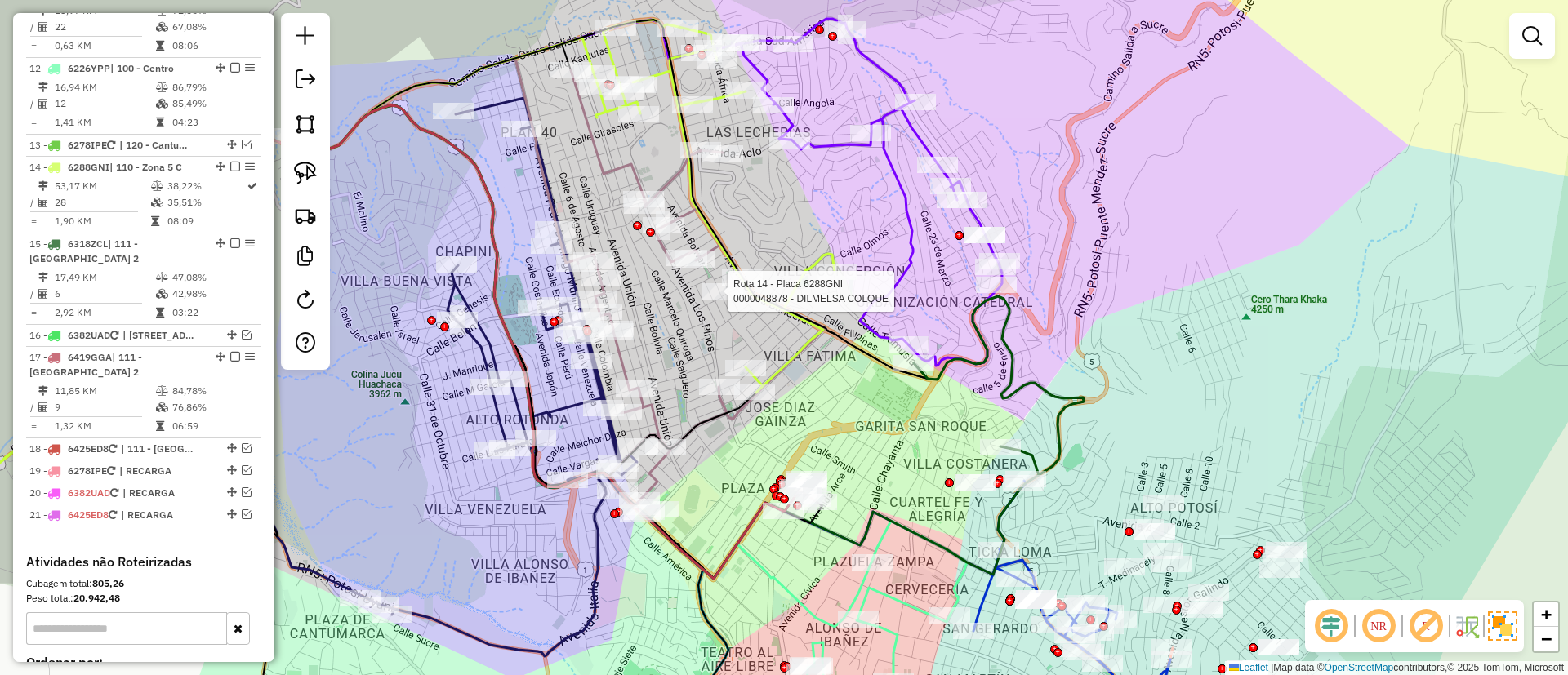
drag, startPoint x: 601, startPoint y: 128, endPoint x: 765, endPoint y: 238, distance: 197.5
click at [731, 299] on div at bounding box center [723, 291] width 41 height 16
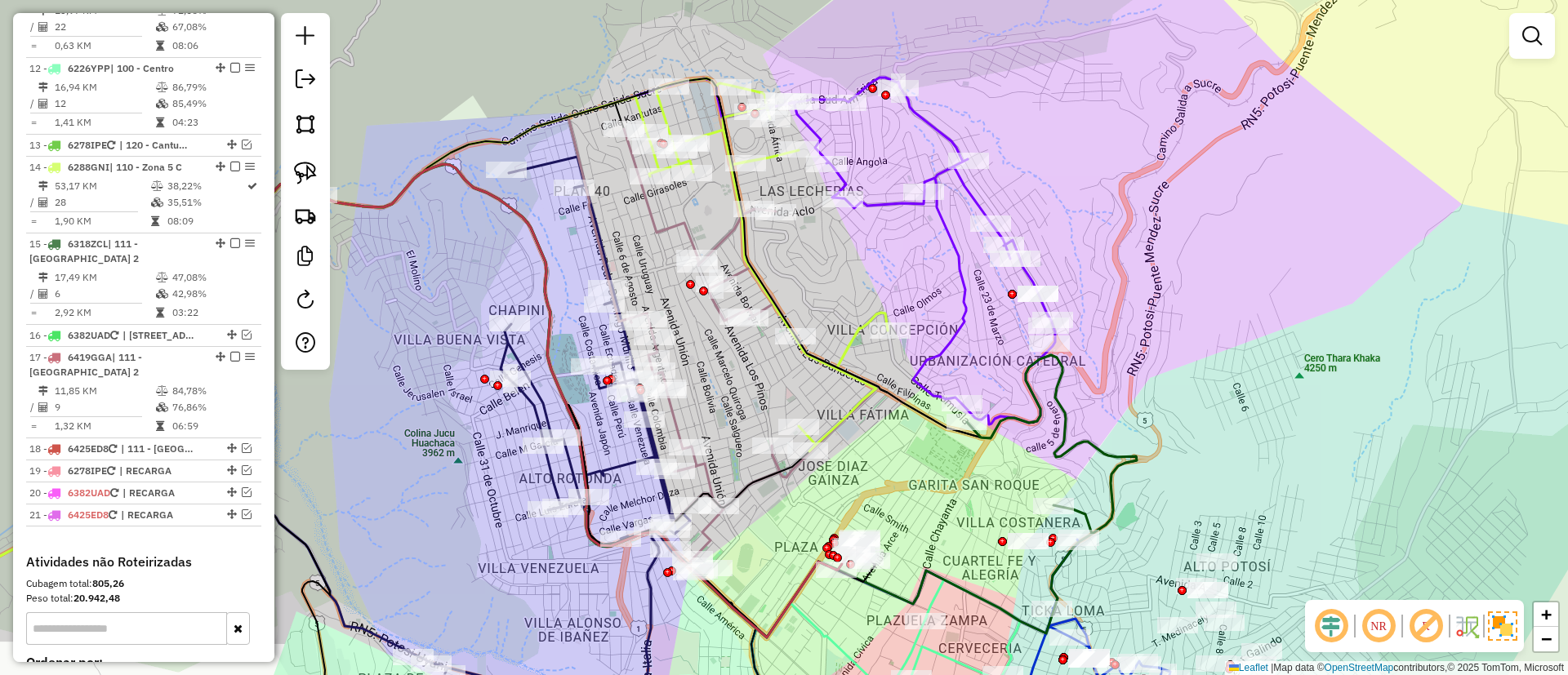
drag, startPoint x: 823, startPoint y: 271, endPoint x: 837, endPoint y: 295, distance: 27.8
click at [837, 295] on div "Janela de atendimento Grade de atendimento Capacidade Transportadoras Veículos …" at bounding box center [784, 338] width 1568 height 675
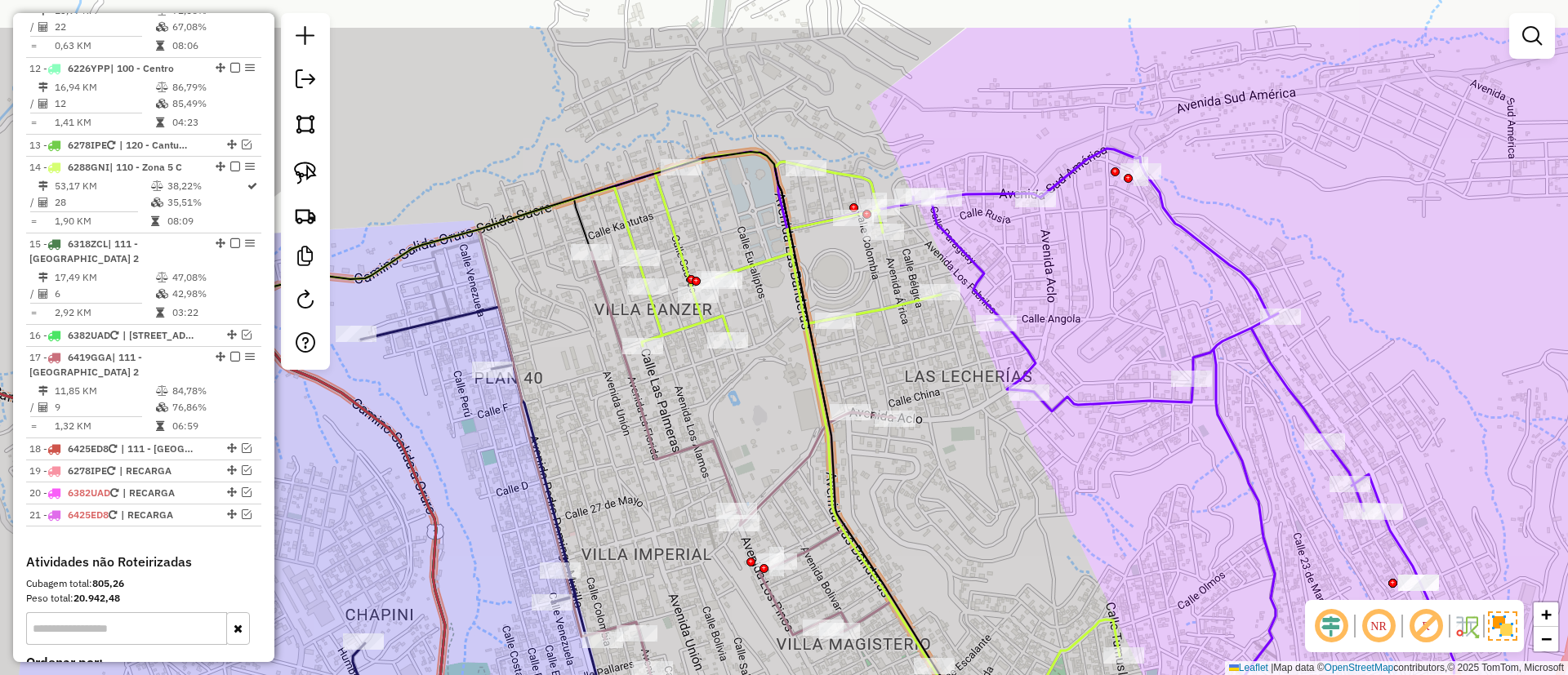
drag, startPoint x: 930, startPoint y: 419, endPoint x: 938, endPoint y: 467, distance: 48.7
click at [938, 467] on div "Janela de atendimento Grade de atendimento Capacidade Transportadoras Veículos …" at bounding box center [784, 338] width 1568 height 675
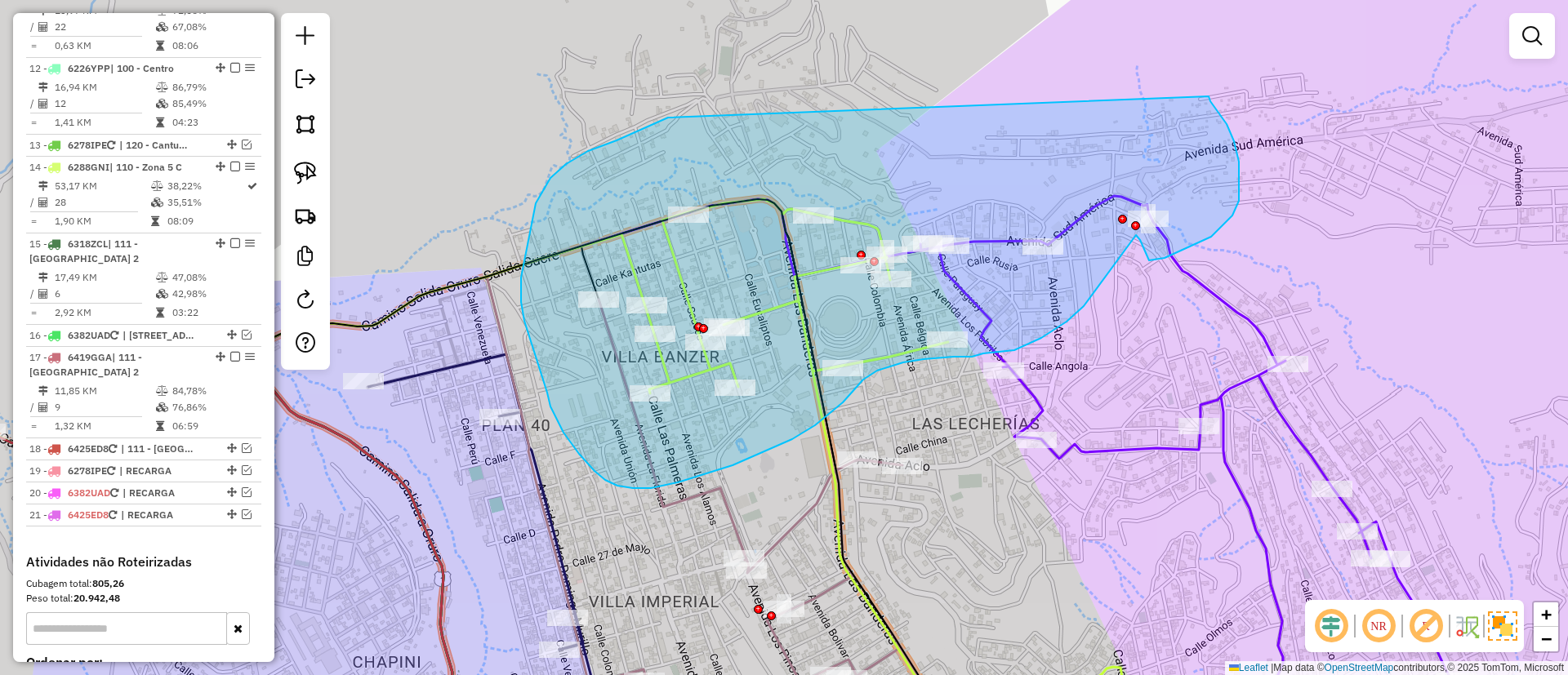
drag, startPoint x: 646, startPoint y: 127, endPoint x: 1205, endPoint y: 93, distance: 560.0
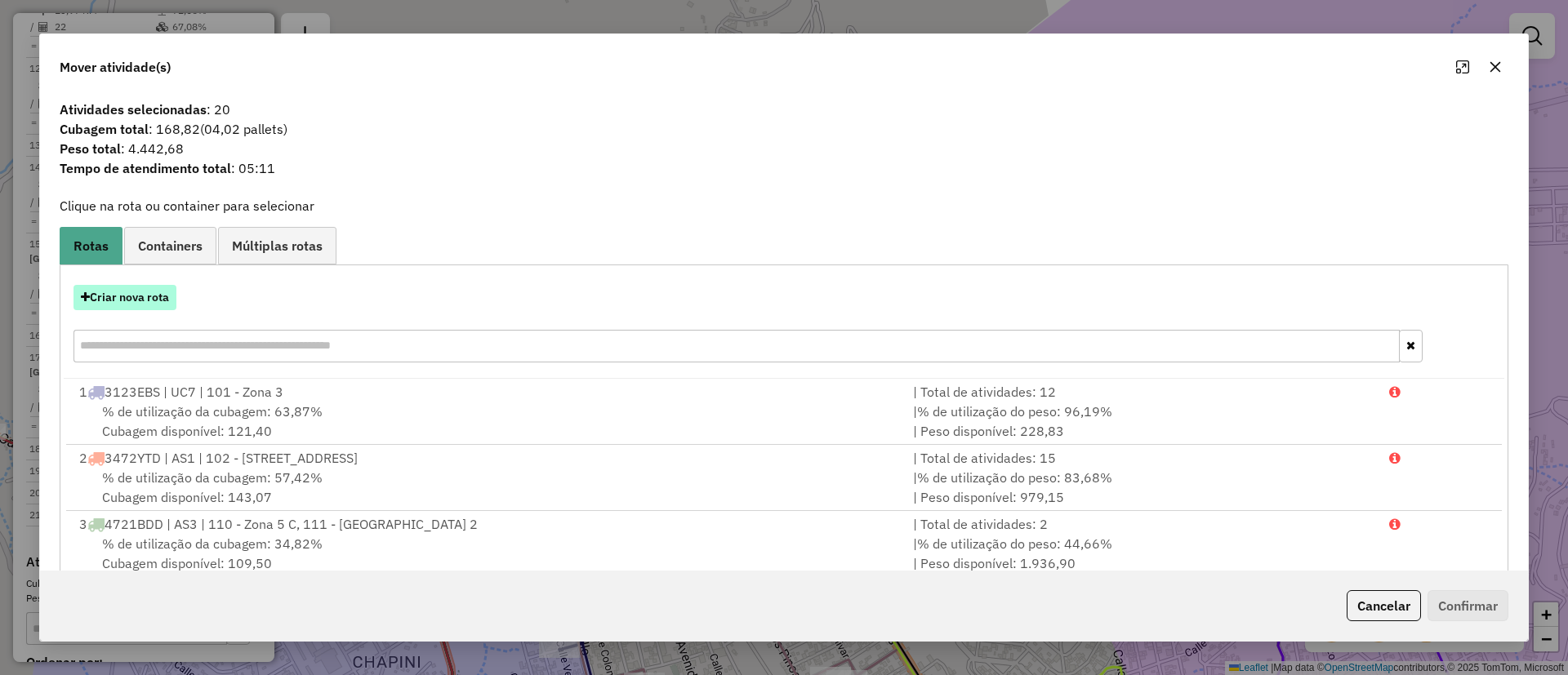
click at [144, 305] on button "Criar nova rota" at bounding box center [125, 297] width 103 height 26
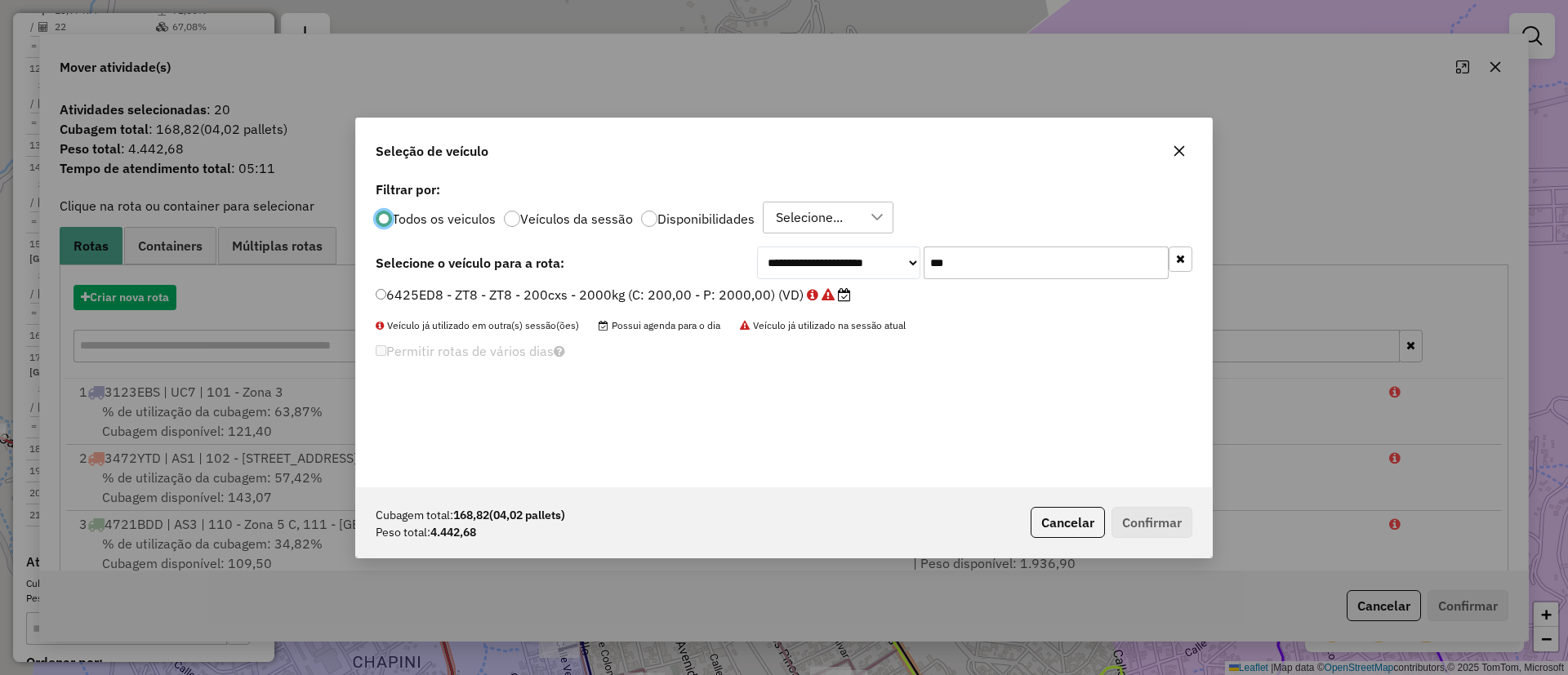
scroll to position [9, 5]
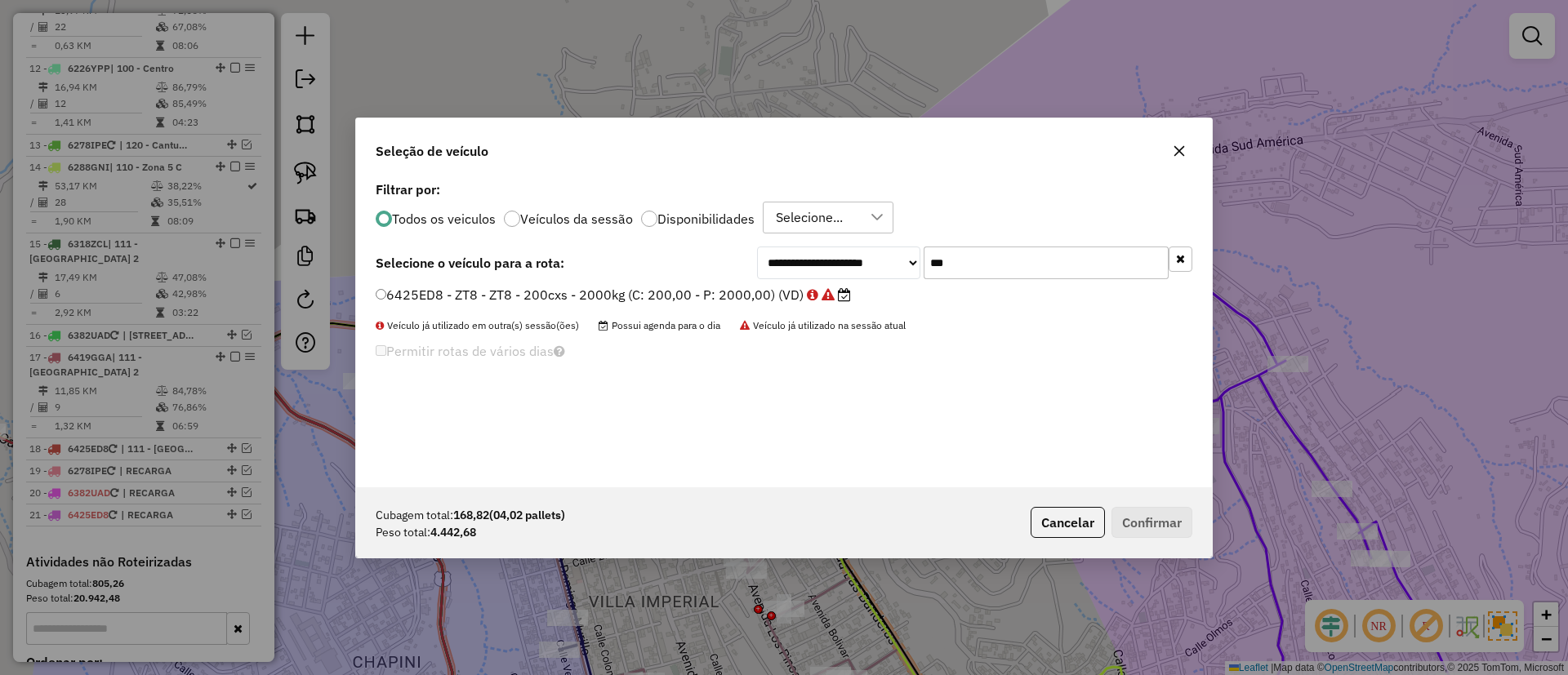
drag, startPoint x: 948, startPoint y: 247, endPoint x: 900, endPoint y: 250, distance: 48.1
click at [900, 250] on div "**********" at bounding box center [974, 263] width 436 height 32
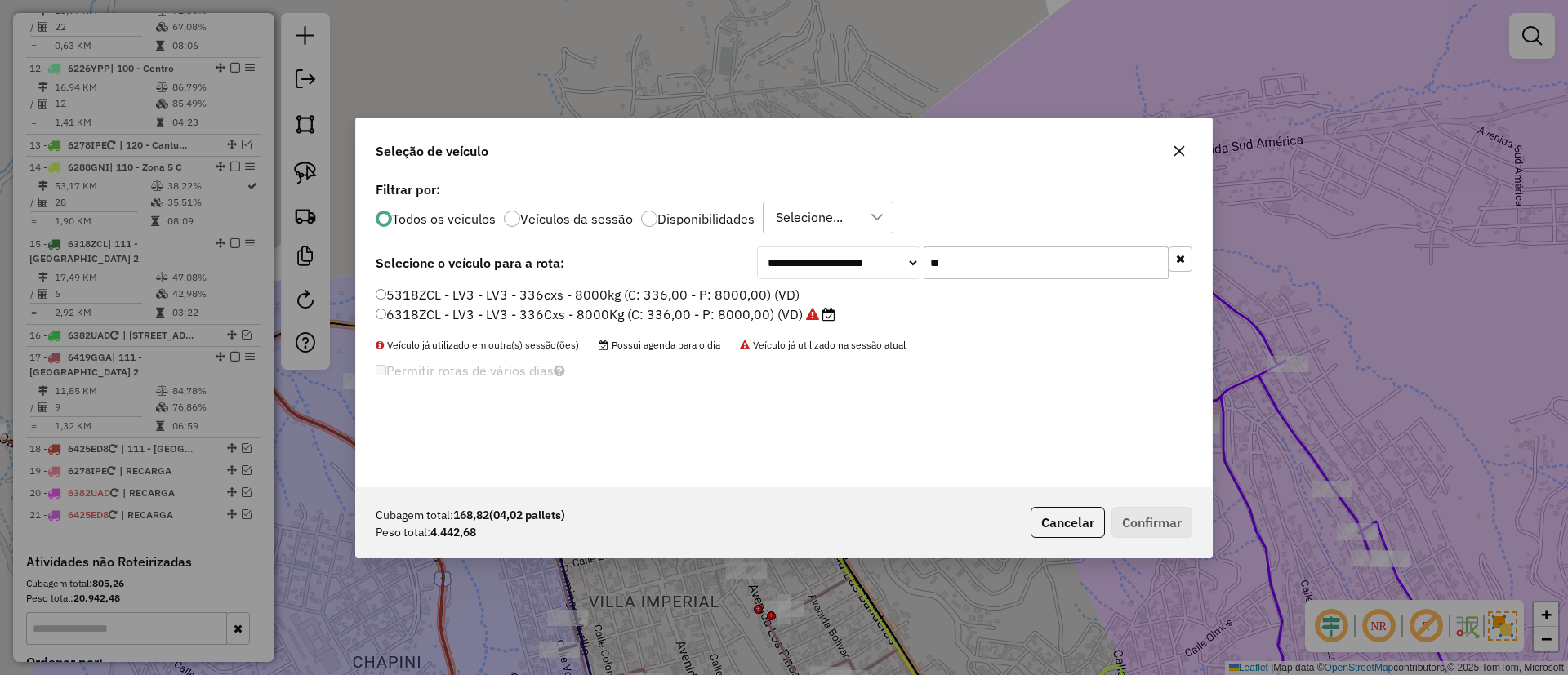
type input "**"
click at [701, 324] on li "6318ZCL - LV3 - LV3 - 336Cxs - 8000Kg (C: 336,00 - P: 8000,00) (VD)" at bounding box center [784, 315] width 817 height 20
click at [719, 316] on label "6318ZCL - LV3 - LV3 - 336Cxs - 8000Kg (C: 336,00 - P: 8000,00) (VD)" at bounding box center [605, 314] width 459 height 20
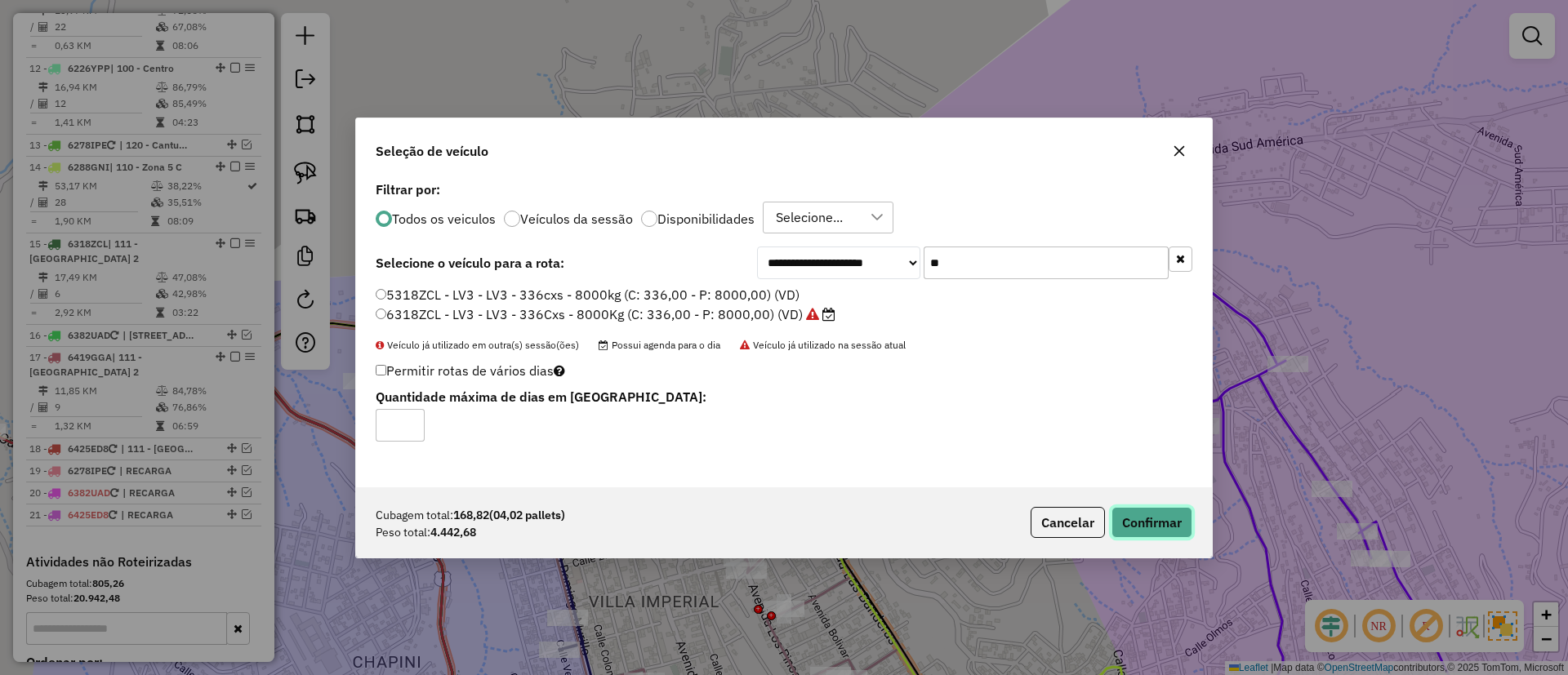
click at [1130, 524] on button "Confirmar" at bounding box center [1151, 522] width 81 height 31
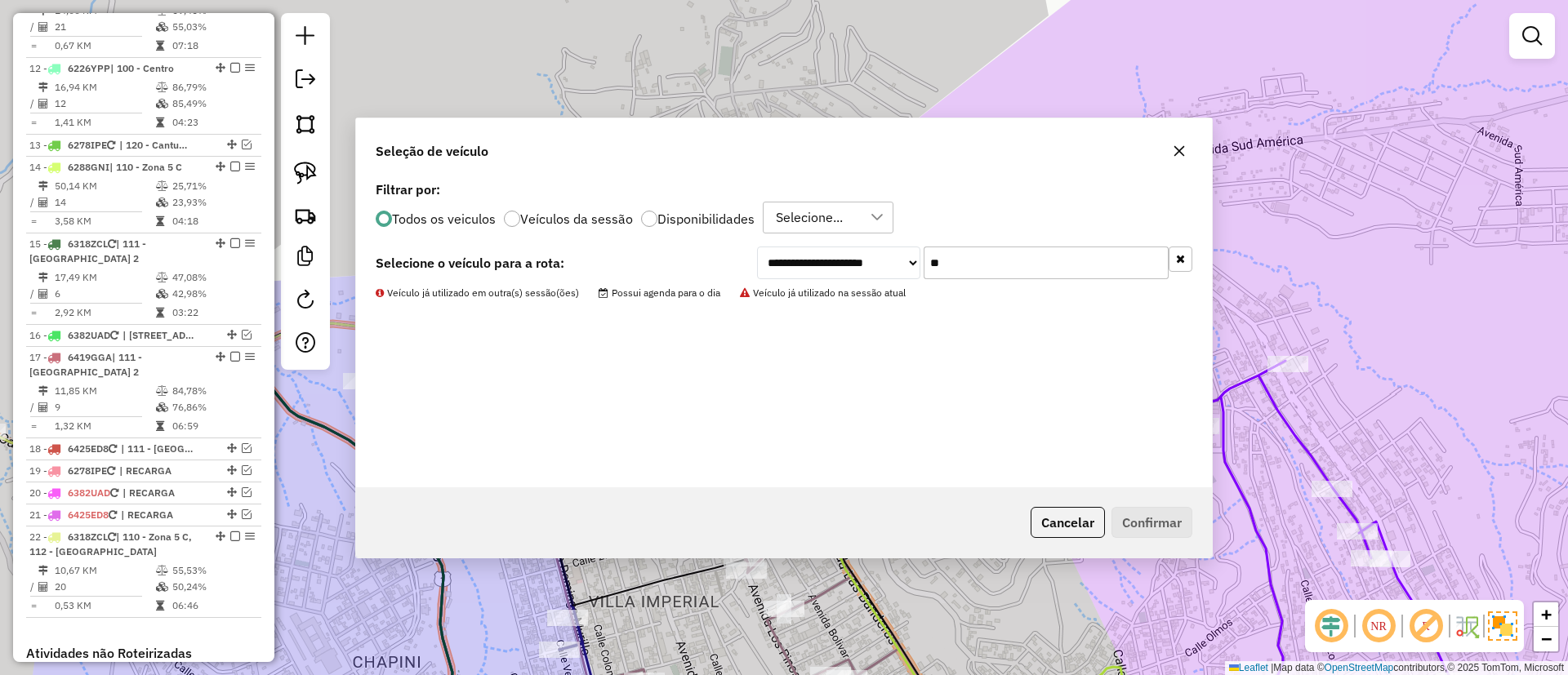
scroll to position [1300, 0]
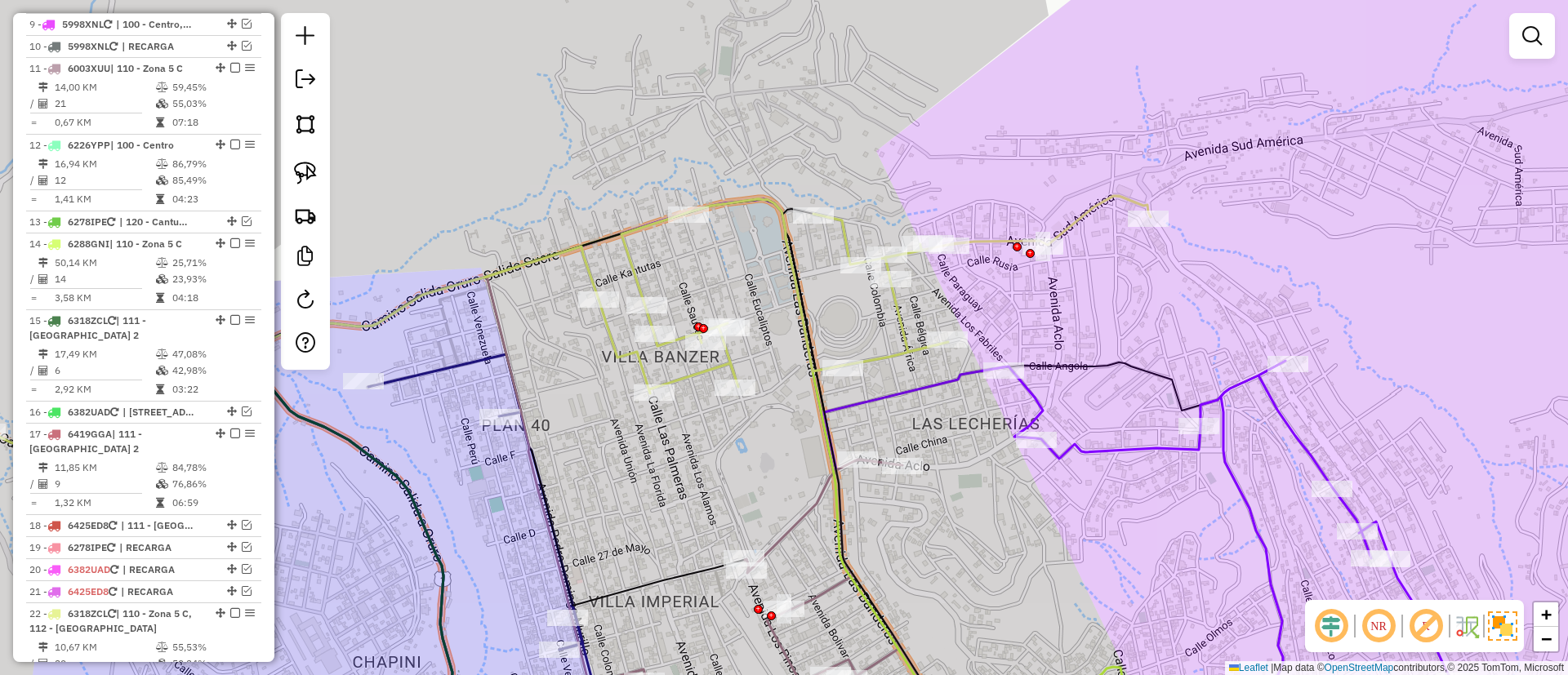
click at [1103, 209] on icon at bounding box center [874, 295] width 552 height 197
select select "**********"
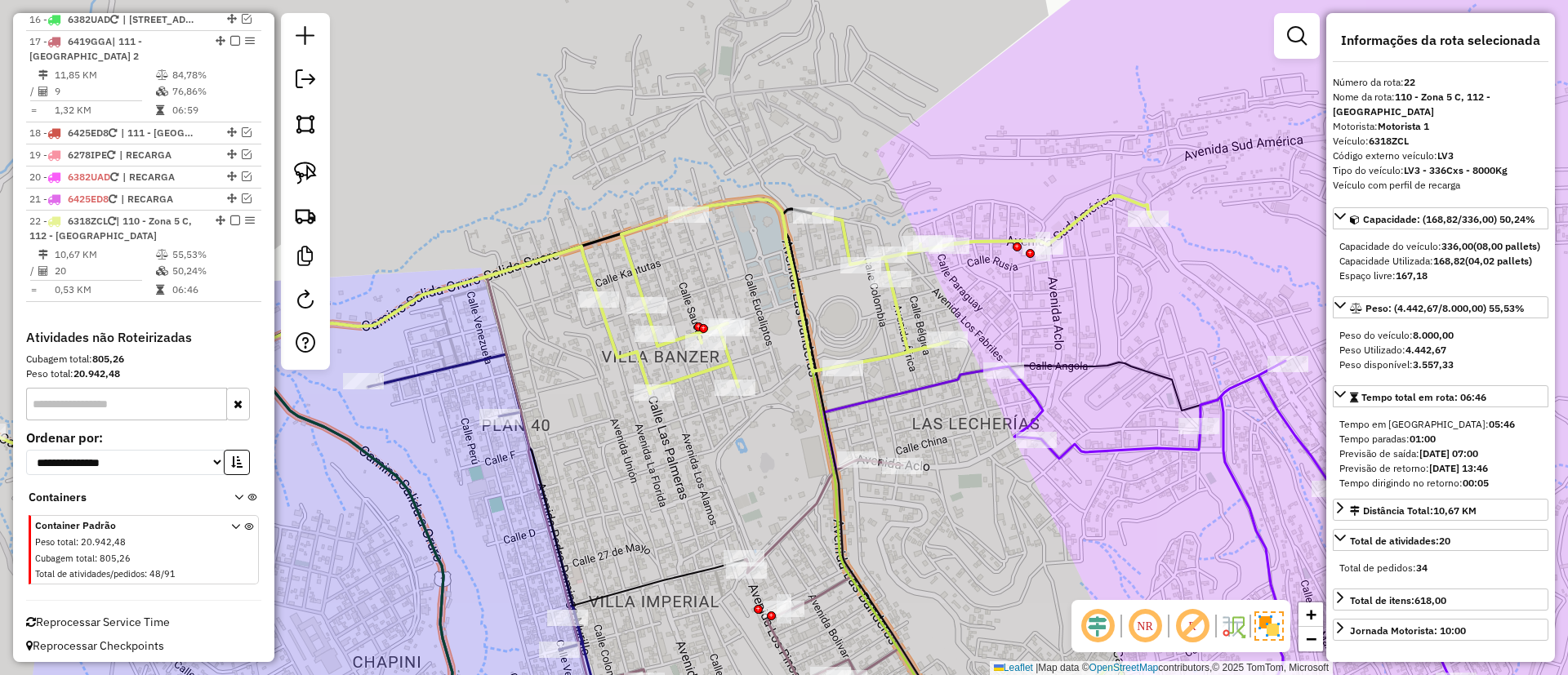
scroll to position [1714, 0]
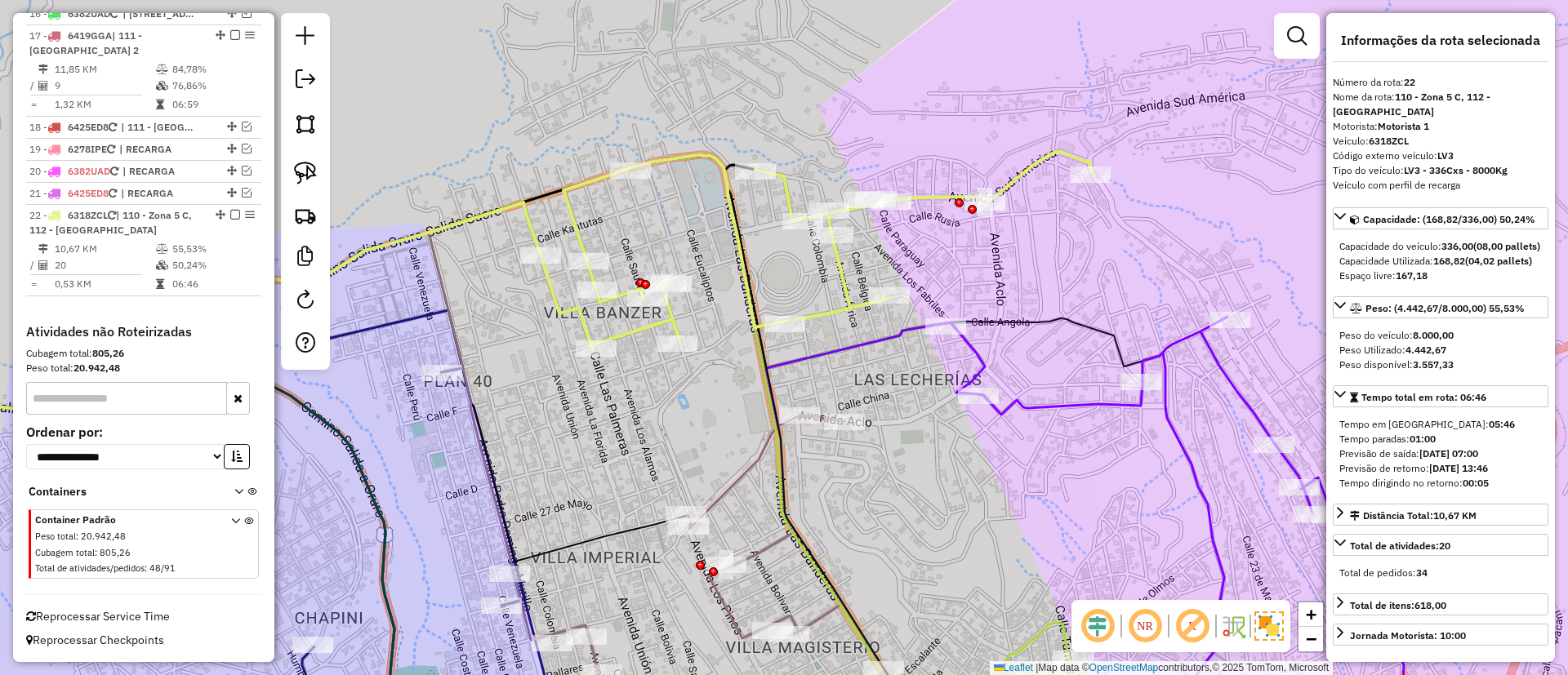
drag, startPoint x: 1101, startPoint y: 242, endPoint x: 1044, endPoint y: 198, distance: 72.0
click at [1044, 198] on div "Janela de atendimento Grade de atendimento Capacidade Transportadoras Veículos …" at bounding box center [784, 338] width 1568 height 675
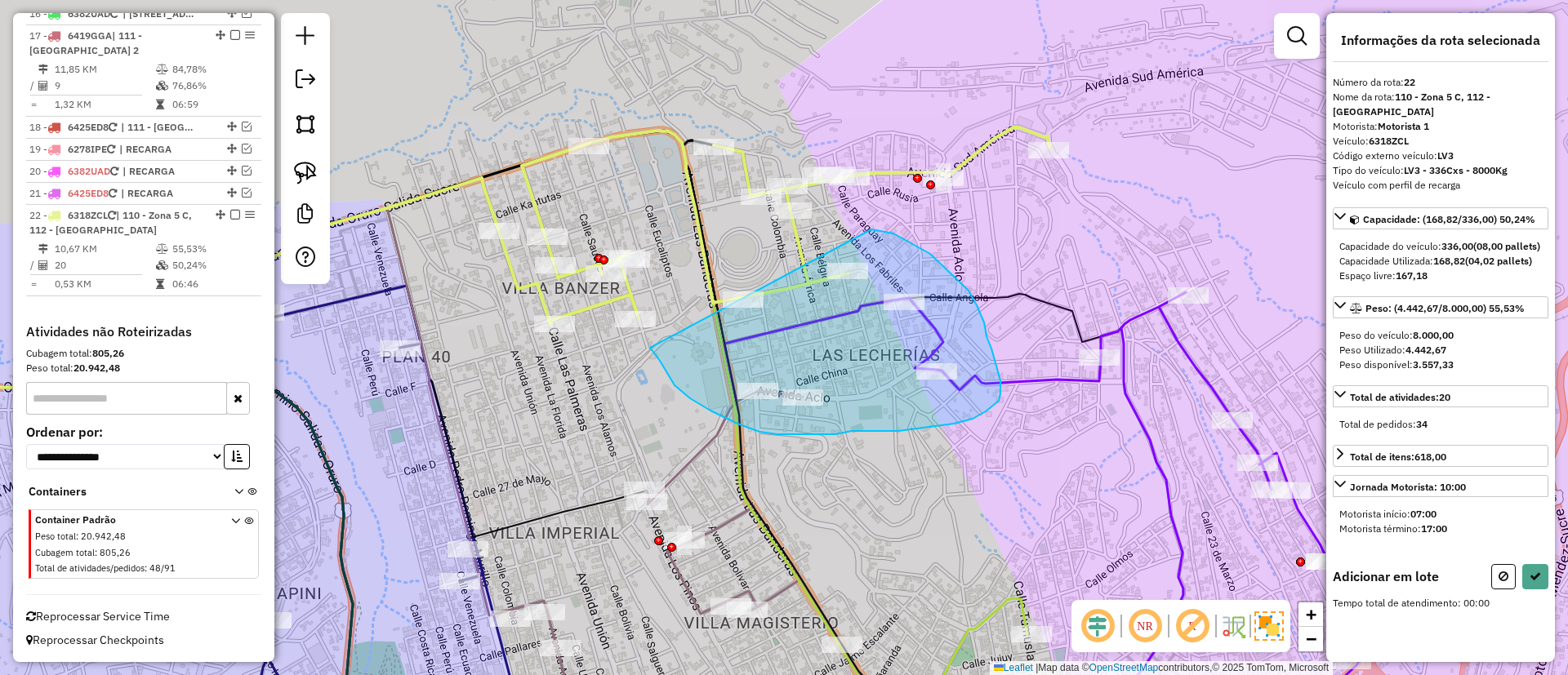
drag, startPoint x: 930, startPoint y: 254, endPoint x: 629, endPoint y: 290, distance: 303.1
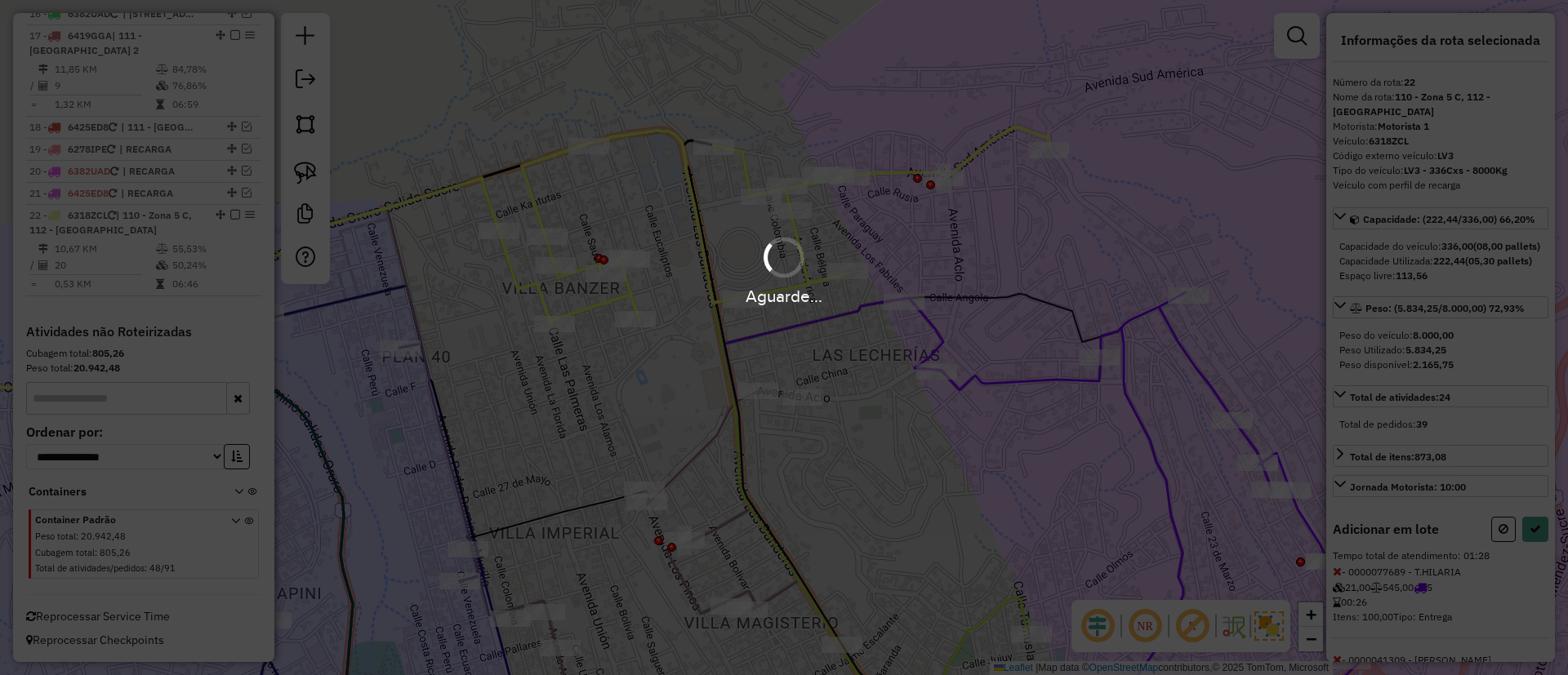
select select "**********"
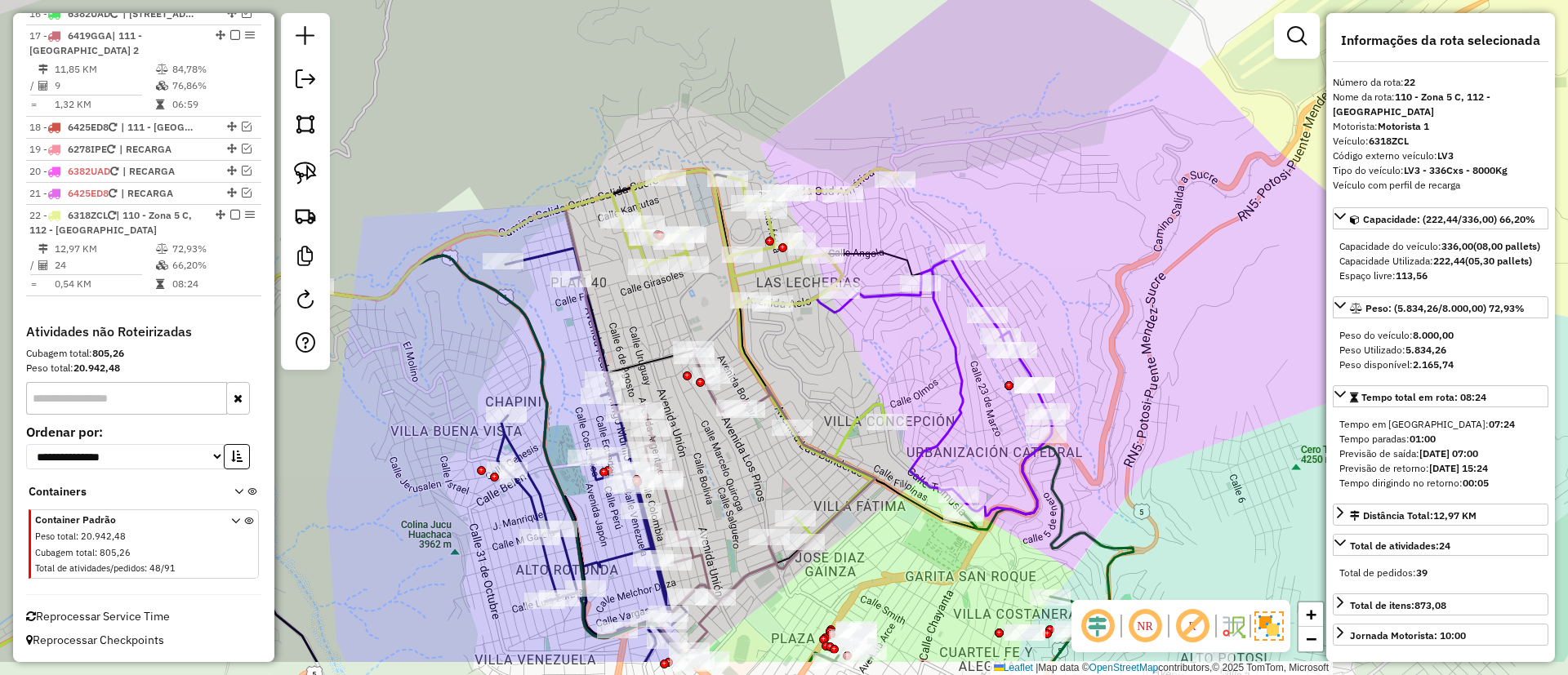
drag, startPoint x: 580, startPoint y: 374, endPoint x: 643, endPoint y: 294, distance: 101.8
click at [643, 294] on div "Janela de atendimento Grade de atendimento Capacidade Transportadoras Veículos …" at bounding box center [784, 338] width 1568 height 675
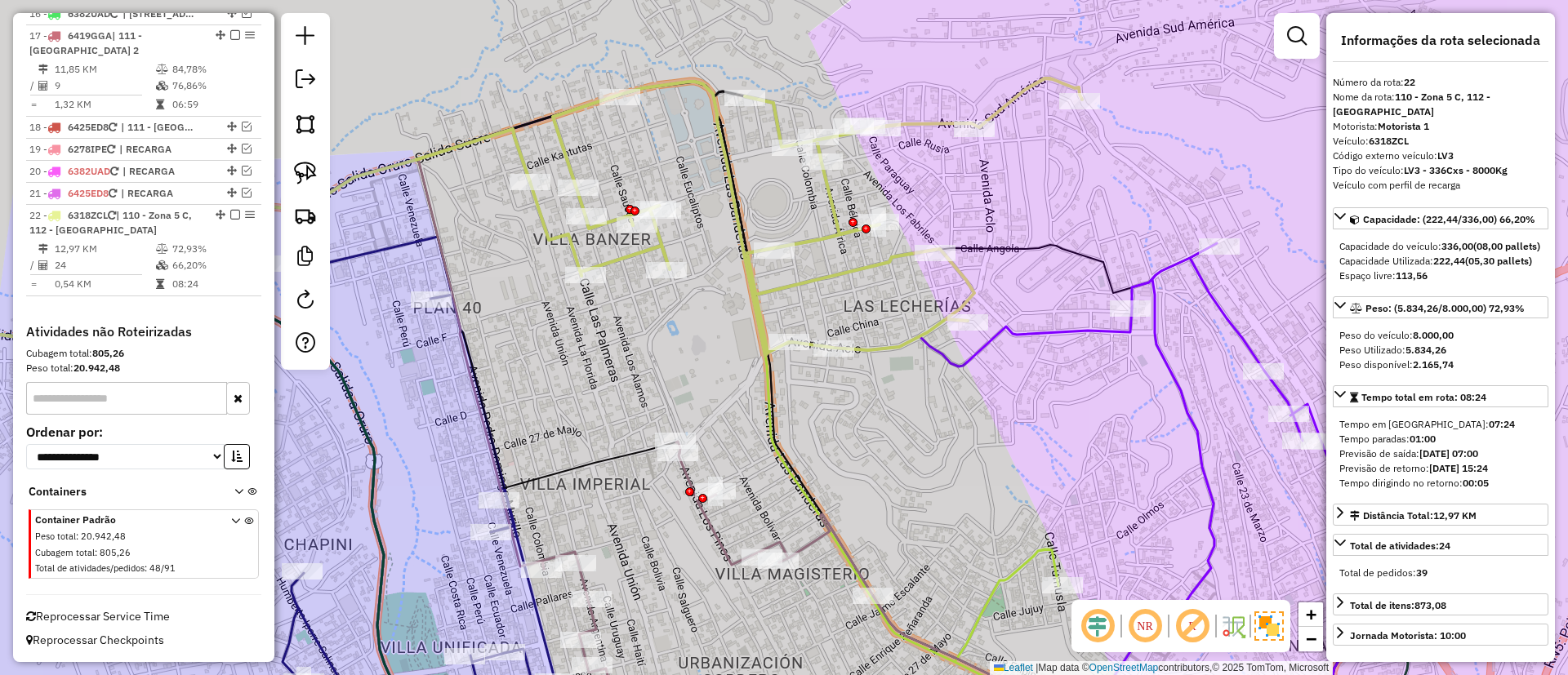
drag, startPoint x: 649, startPoint y: 316, endPoint x: 587, endPoint y: 373, distance: 84.2
click at [587, 373] on div "Janela de atendimento Grade de atendimento Capacidade Transportadoras Veículos …" at bounding box center [784, 338] width 1568 height 675
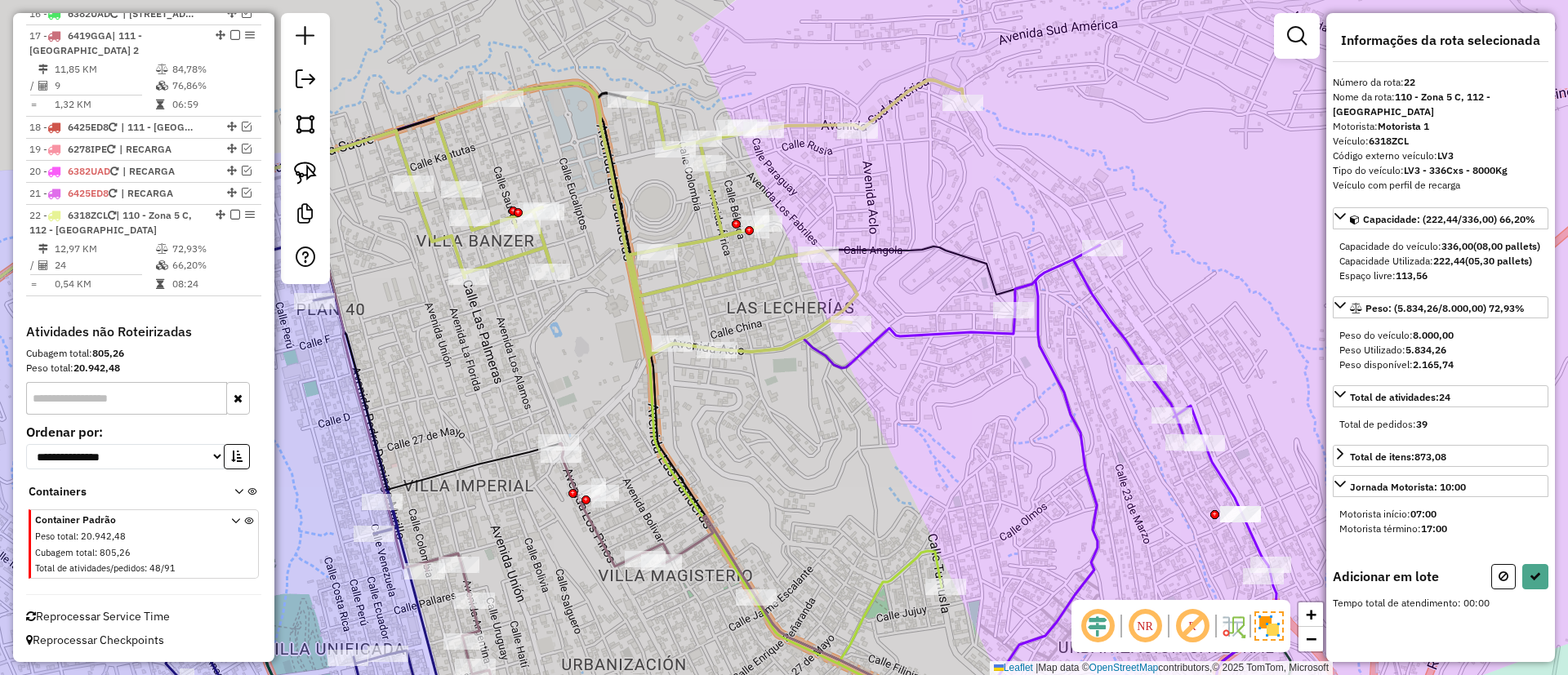
drag, startPoint x: 747, startPoint y: 389, endPoint x: 744, endPoint y: 407, distance: 18.2
click at [744, 407] on div "Janela de atendimento Grade de atendimento Capacidade Transportadoras Veículos …" at bounding box center [784, 338] width 1568 height 675
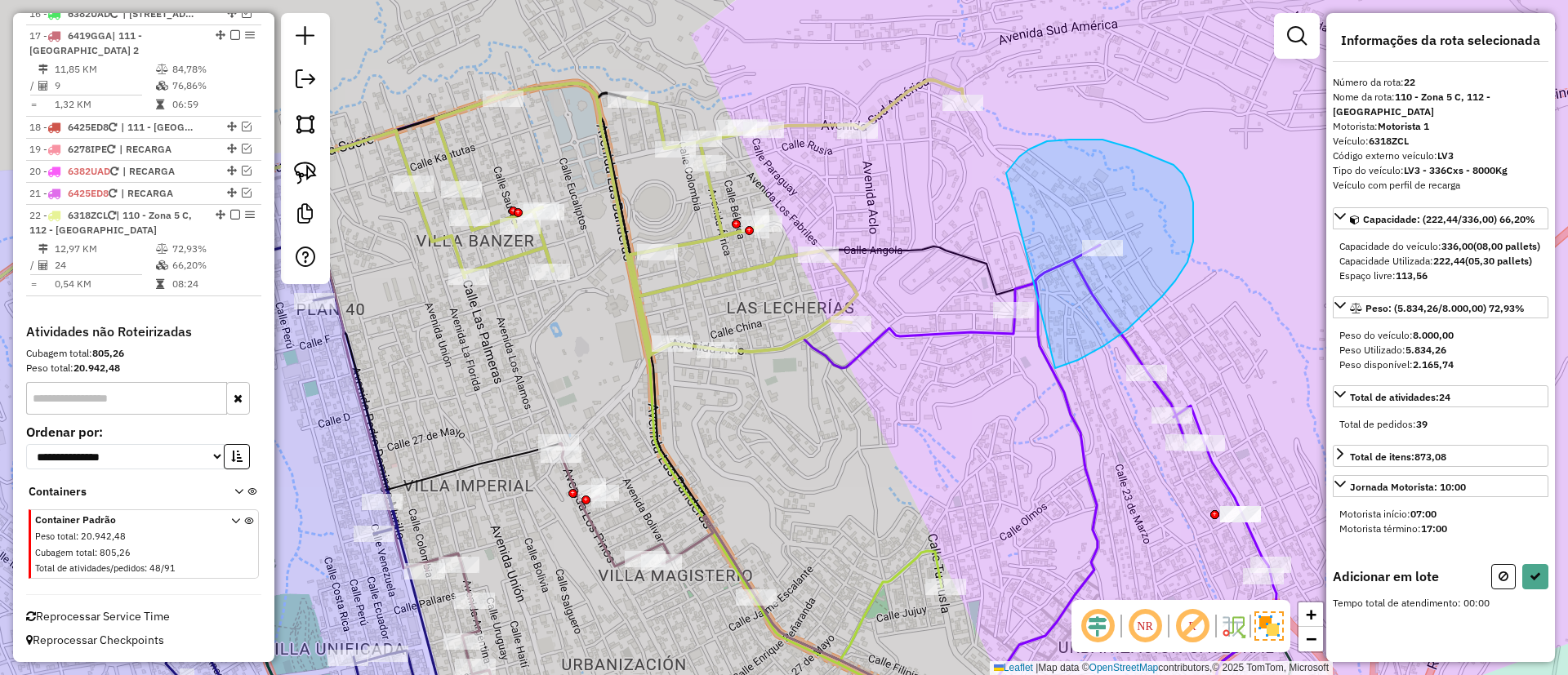
click at [862, 316] on div "Janela de atendimento Grade de atendimento Capacidade Transportadoras Veículos …" at bounding box center [784, 338] width 1568 height 675
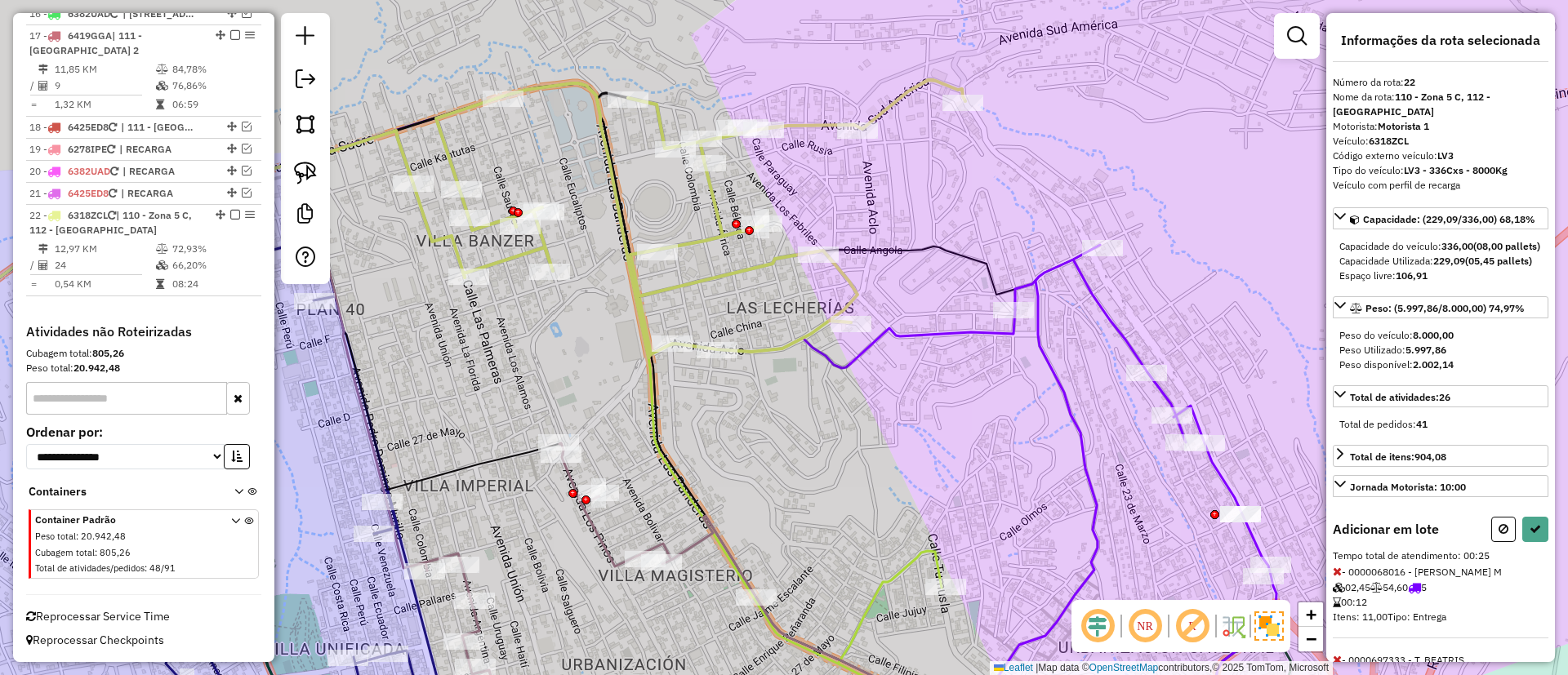
select select "**********"
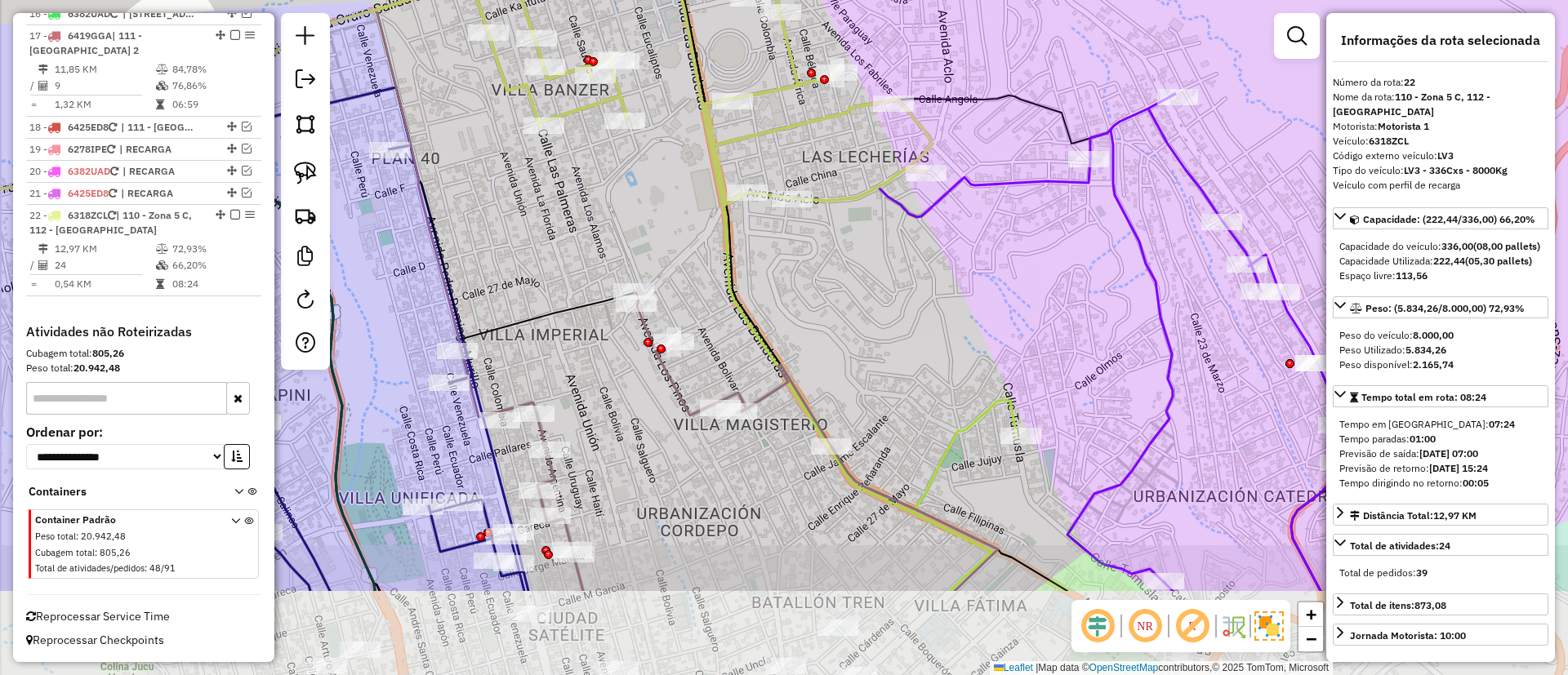
drag, startPoint x: 784, startPoint y: 387, endPoint x: 860, endPoint y: 234, distance: 170.8
click at [860, 234] on div "Janela de atendimento Grade de atendimento Capacidade Transportadoras Veículos …" at bounding box center [784, 338] width 1568 height 675
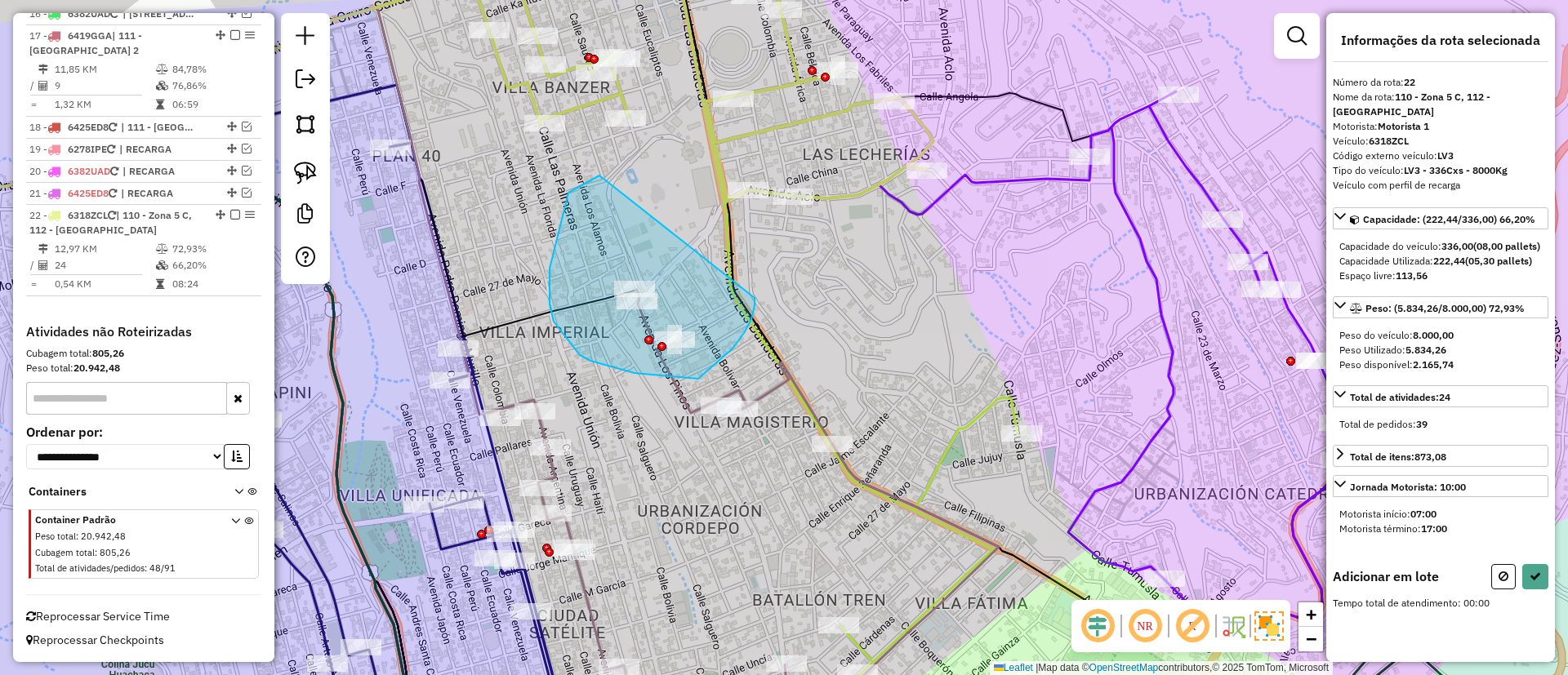
drag, startPoint x: 568, startPoint y: 193, endPoint x: 756, endPoint y: 286, distance: 209.7
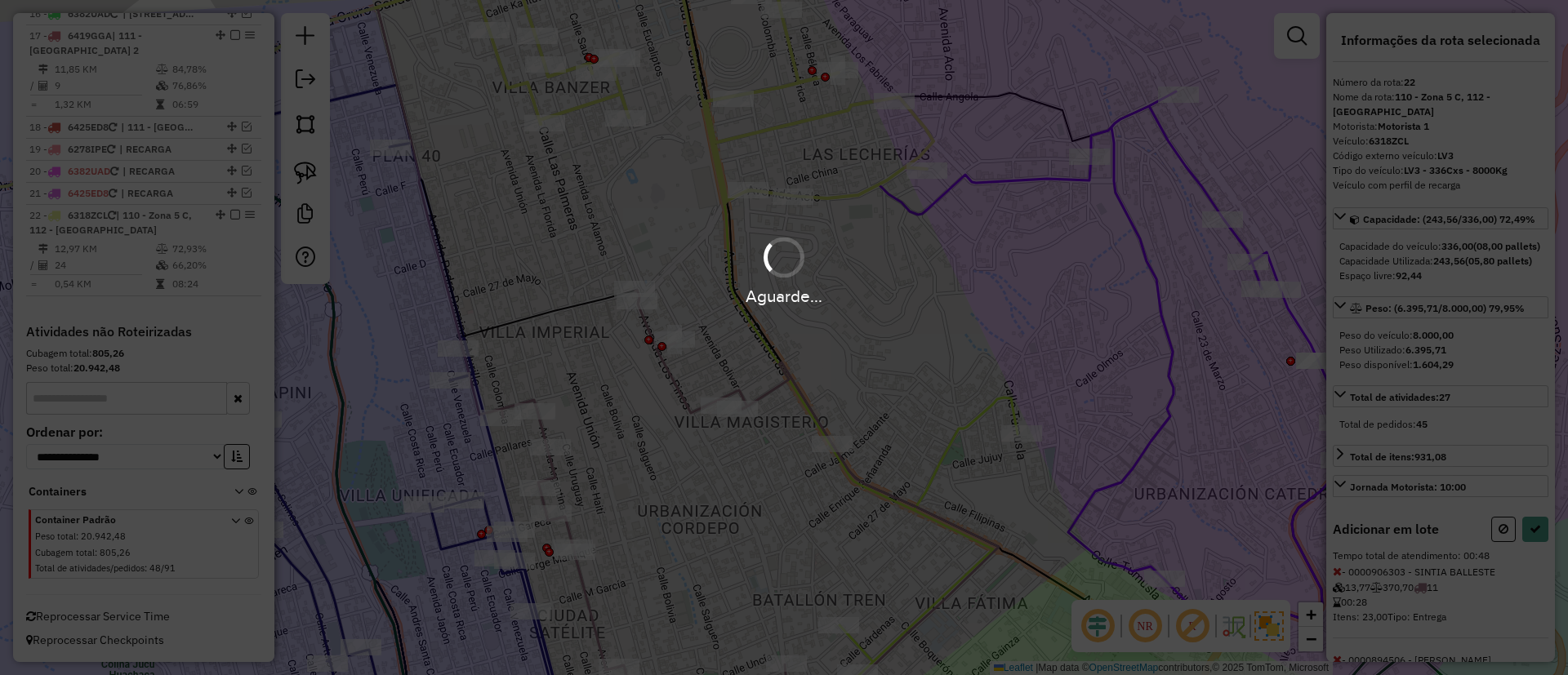
select select "**********"
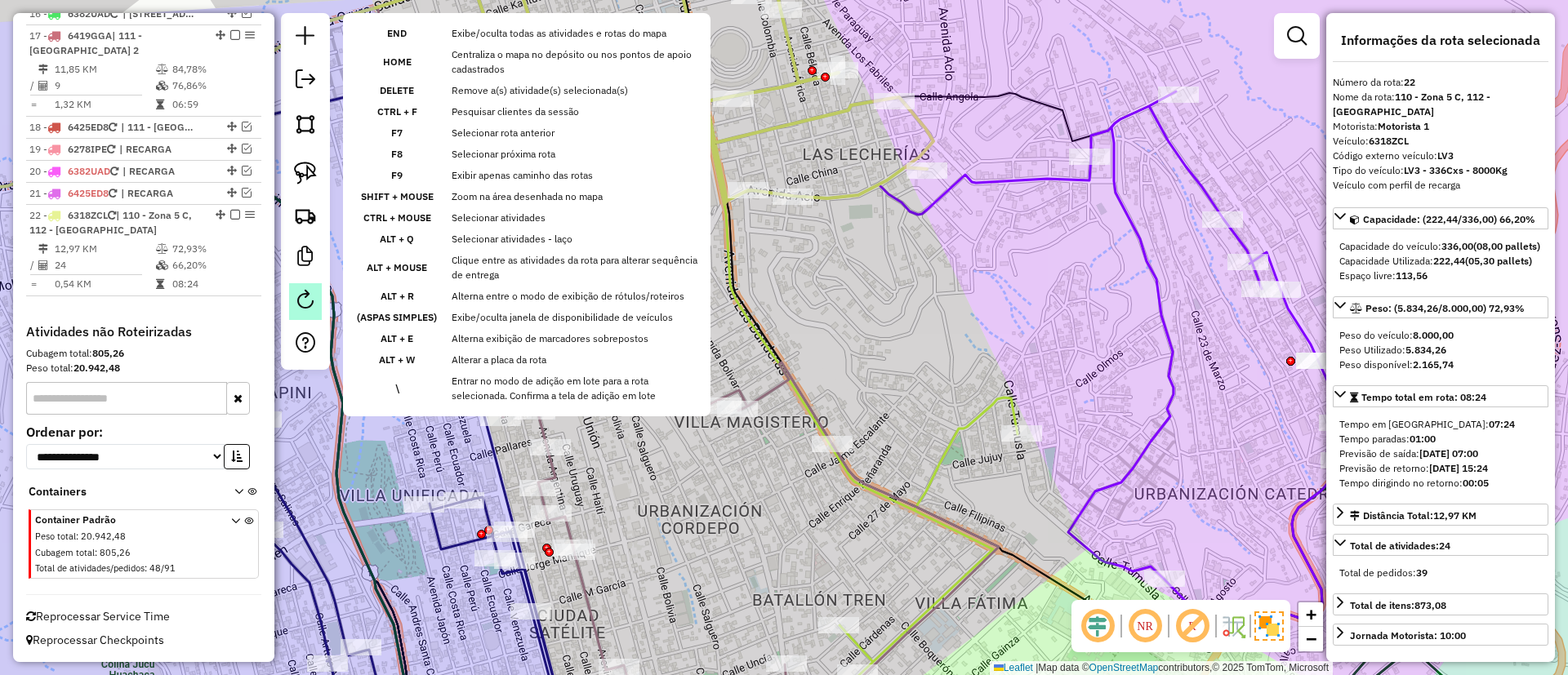
click at [310, 297] on em at bounding box center [305, 299] width 20 height 20
select select "*"
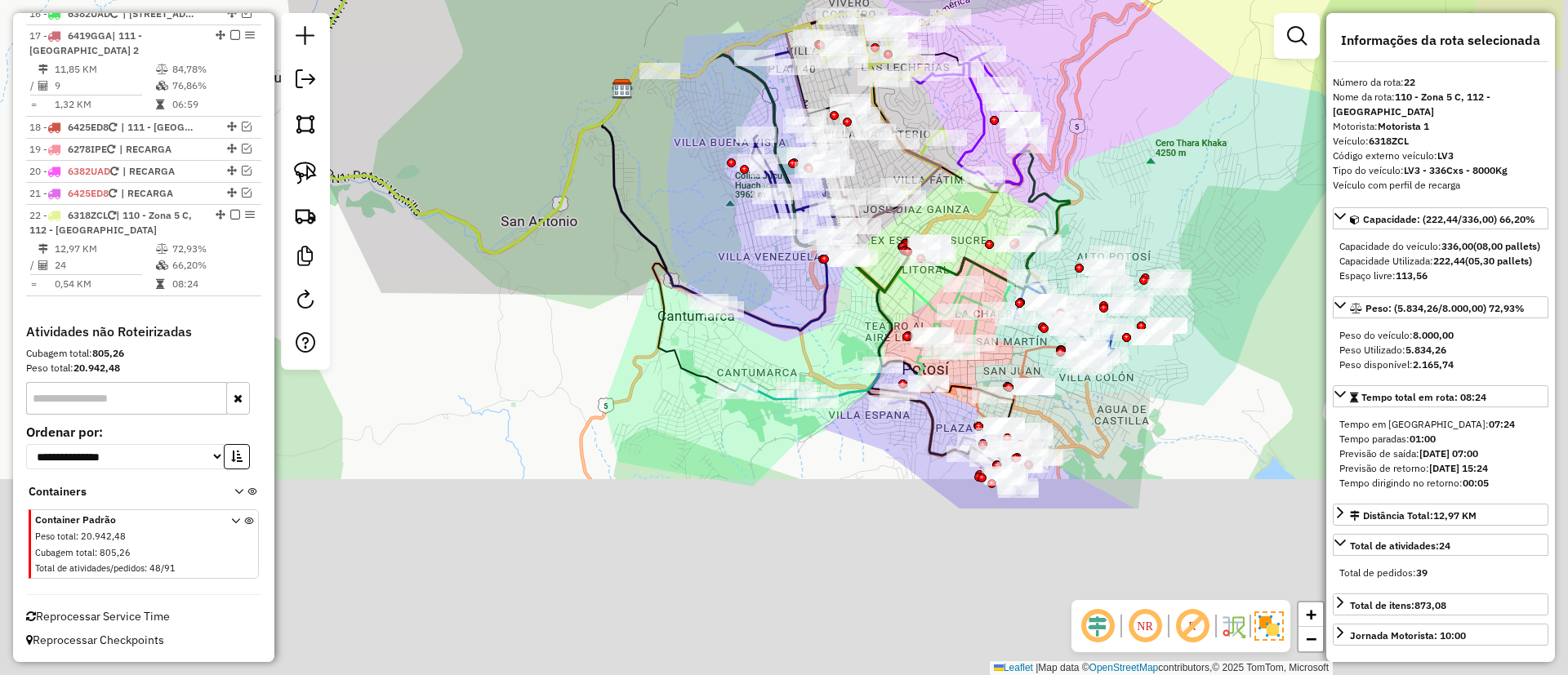
drag, startPoint x: 991, startPoint y: 501, endPoint x: 793, endPoint y: 242, distance: 326.0
click at [817, 259] on div "Janela de atendimento Grade de atendimento Capacidade Transportadoras Veículos …" at bounding box center [784, 338] width 1568 height 675
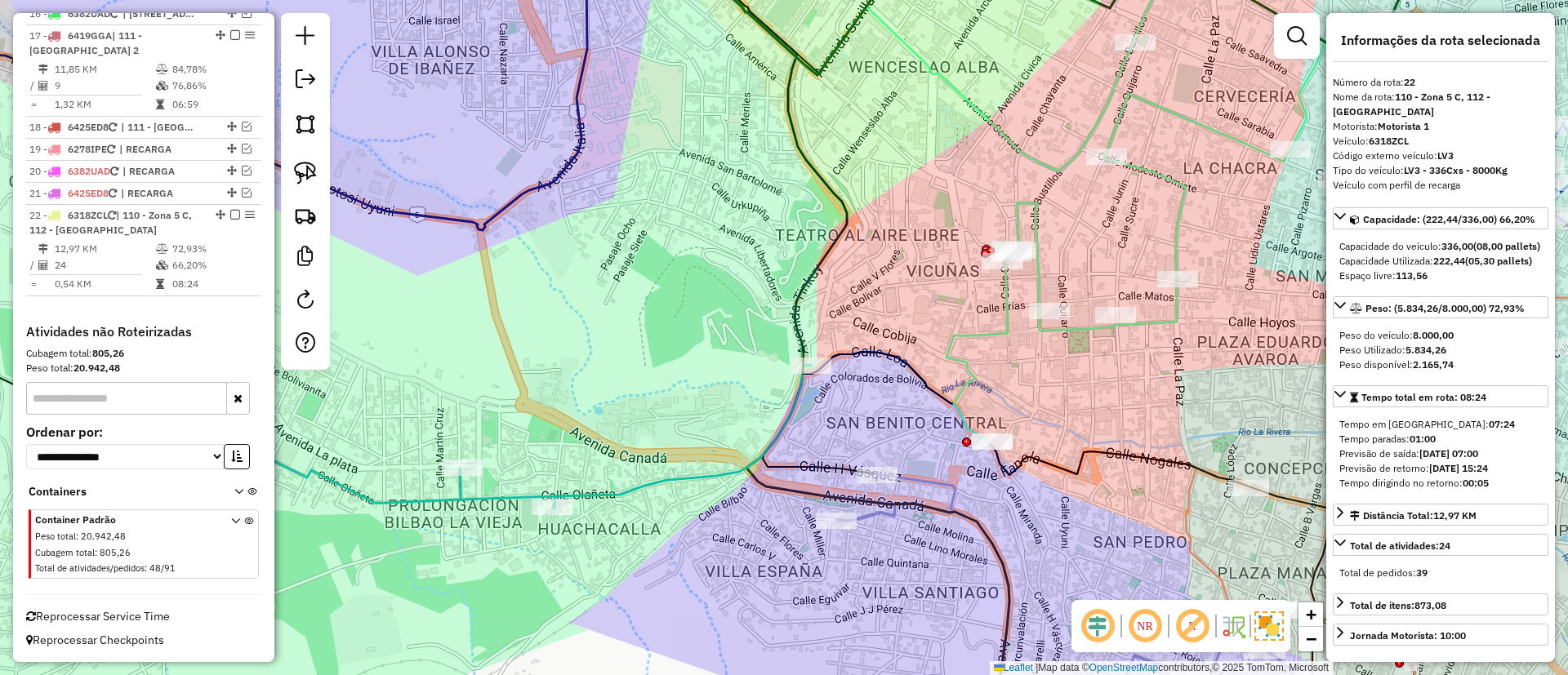
click at [1038, 236] on icon at bounding box center [1135, 200] width 378 height 485
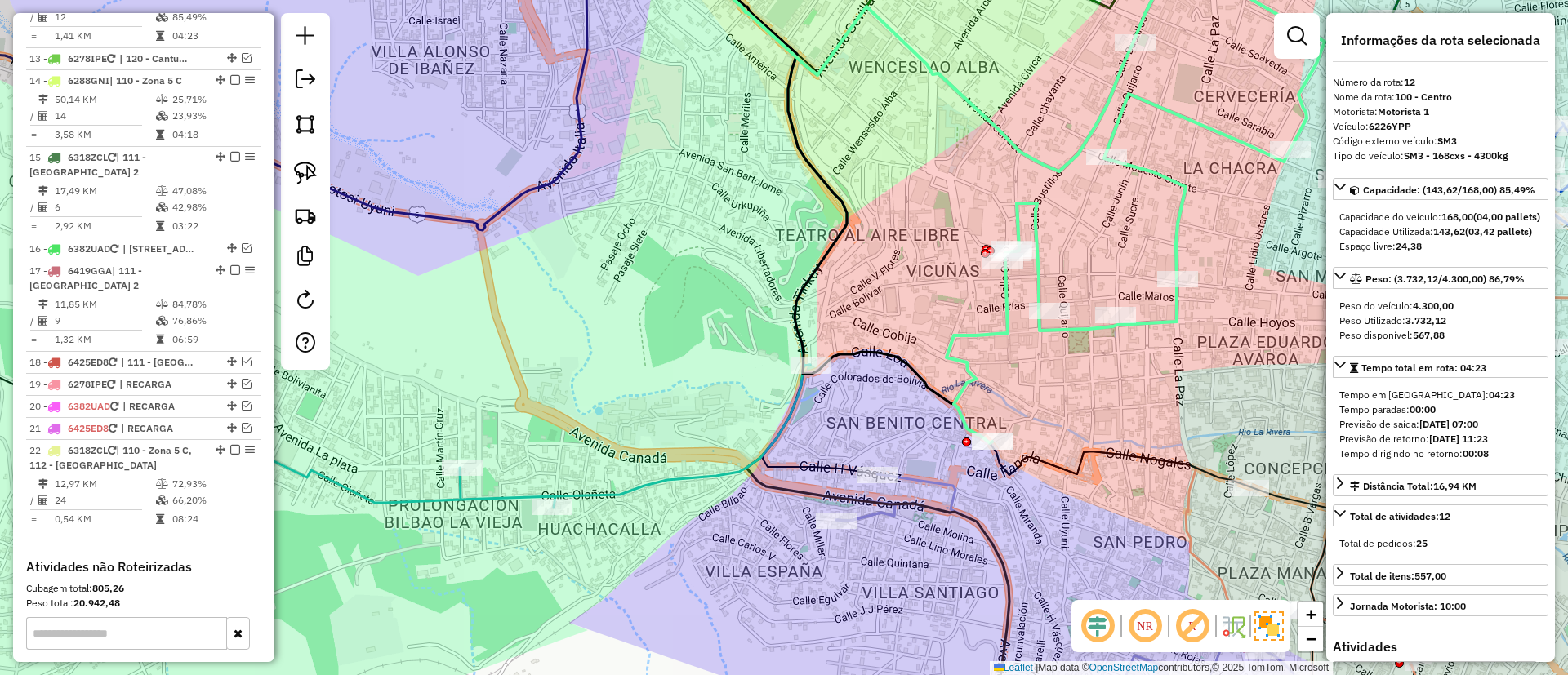
scroll to position [1437, 0]
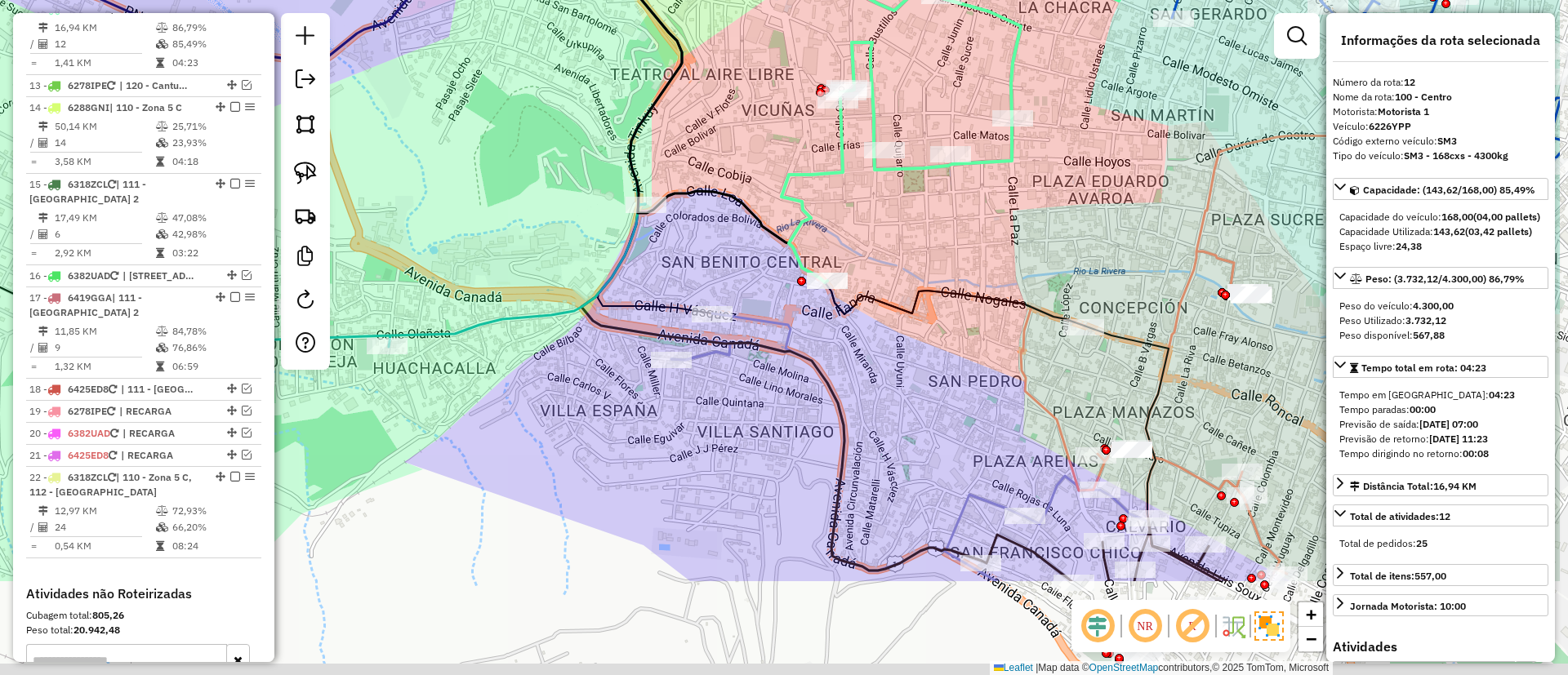
drag, startPoint x: 1096, startPoint y: 247, endPoint x: 931, endPoint y: 86, distance: 230.5
click at [931, 86] on div "Janela de atendimento Grade de atendimento Capacidade Transportadoras Veículos …" at bounding box center [784, 338] width 1568 height 675
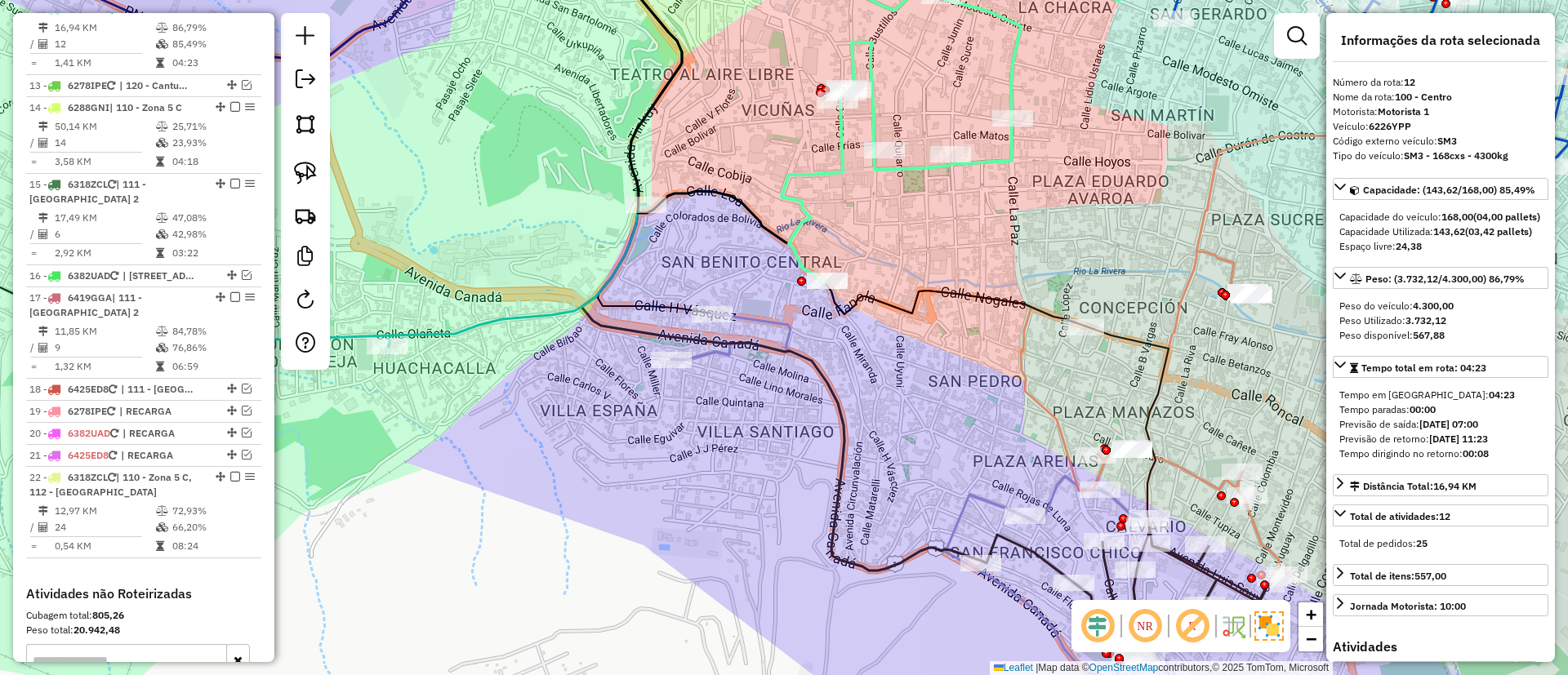
click at [764, 318] on icon at bounding box center [934, 520] width 526 height 412
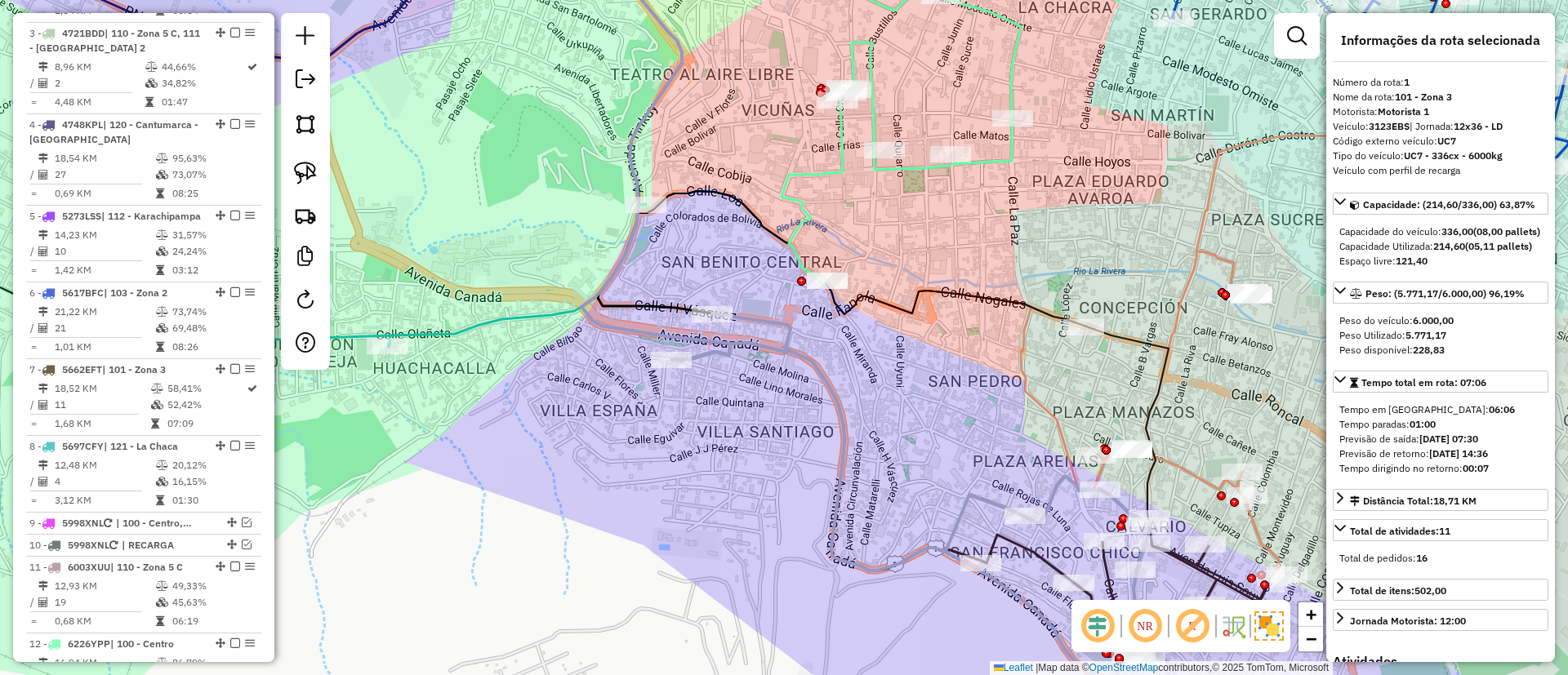
scroll to position [644, 0]
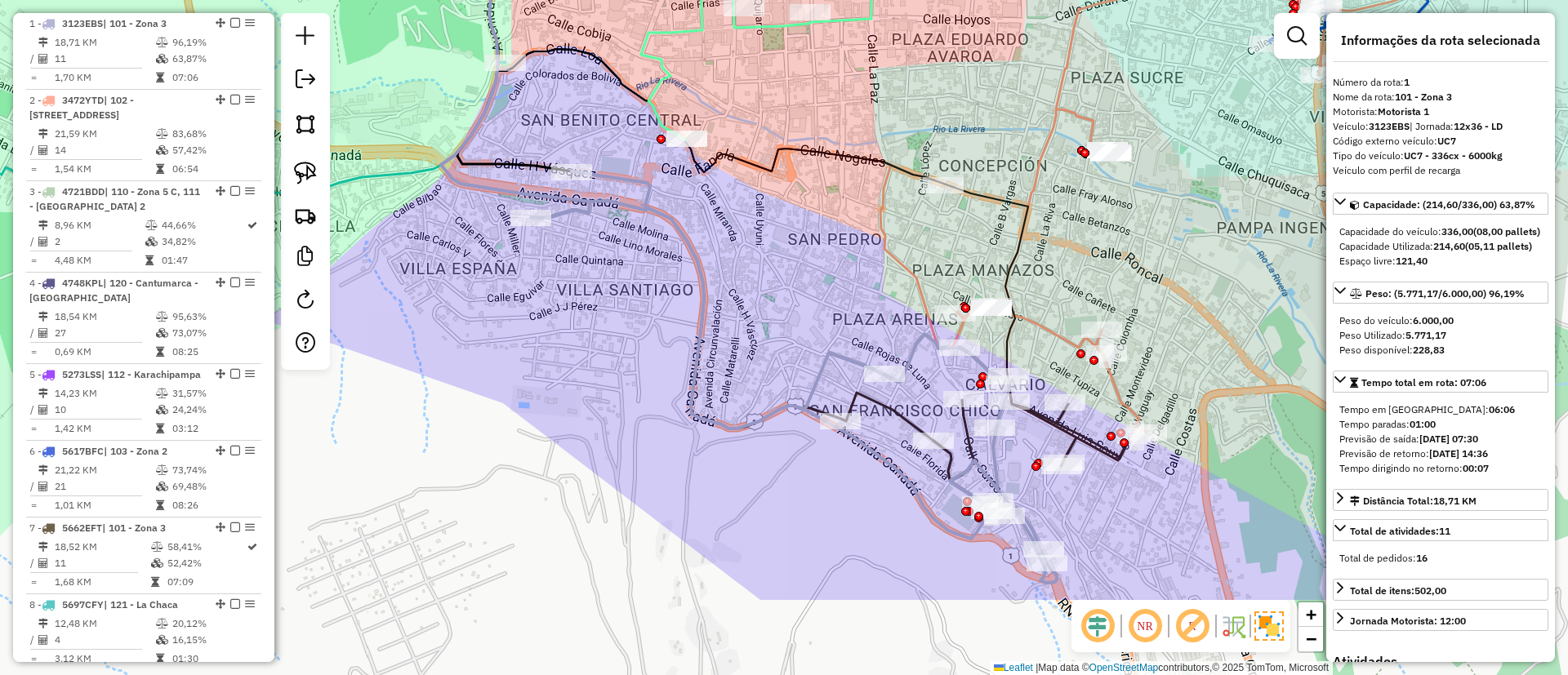
drag, startPoint x: 884, startPoint y: 358, endPoint x: 743, endPoint y: 216, distance: 200.1
click at [743, 216] on div "Janela de atendimento Grade de atendimento Capacidade Transportadoras Veículos …" at bounding box center [784, 338] width 1568 height 675
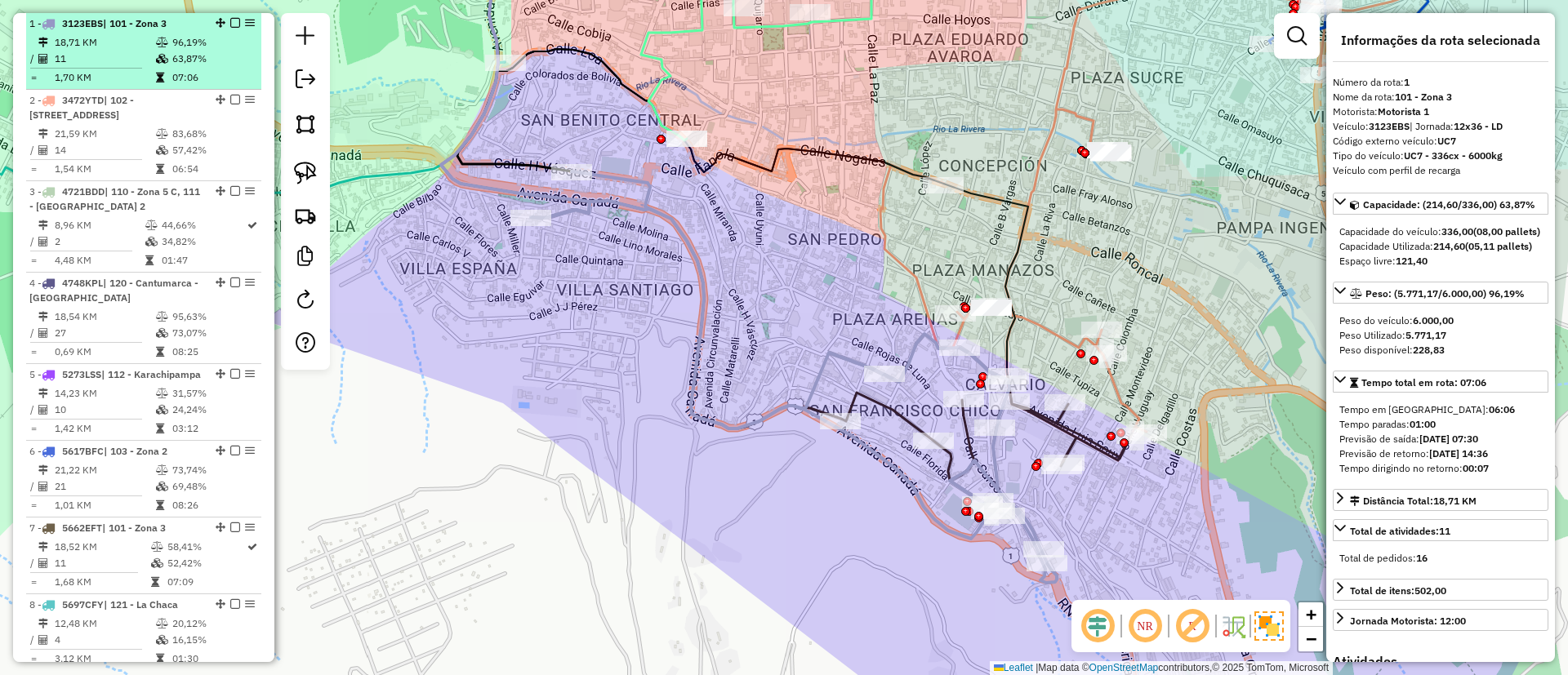
click at [233, 21] on em at bounding box center [235, 23] width 10 height 10
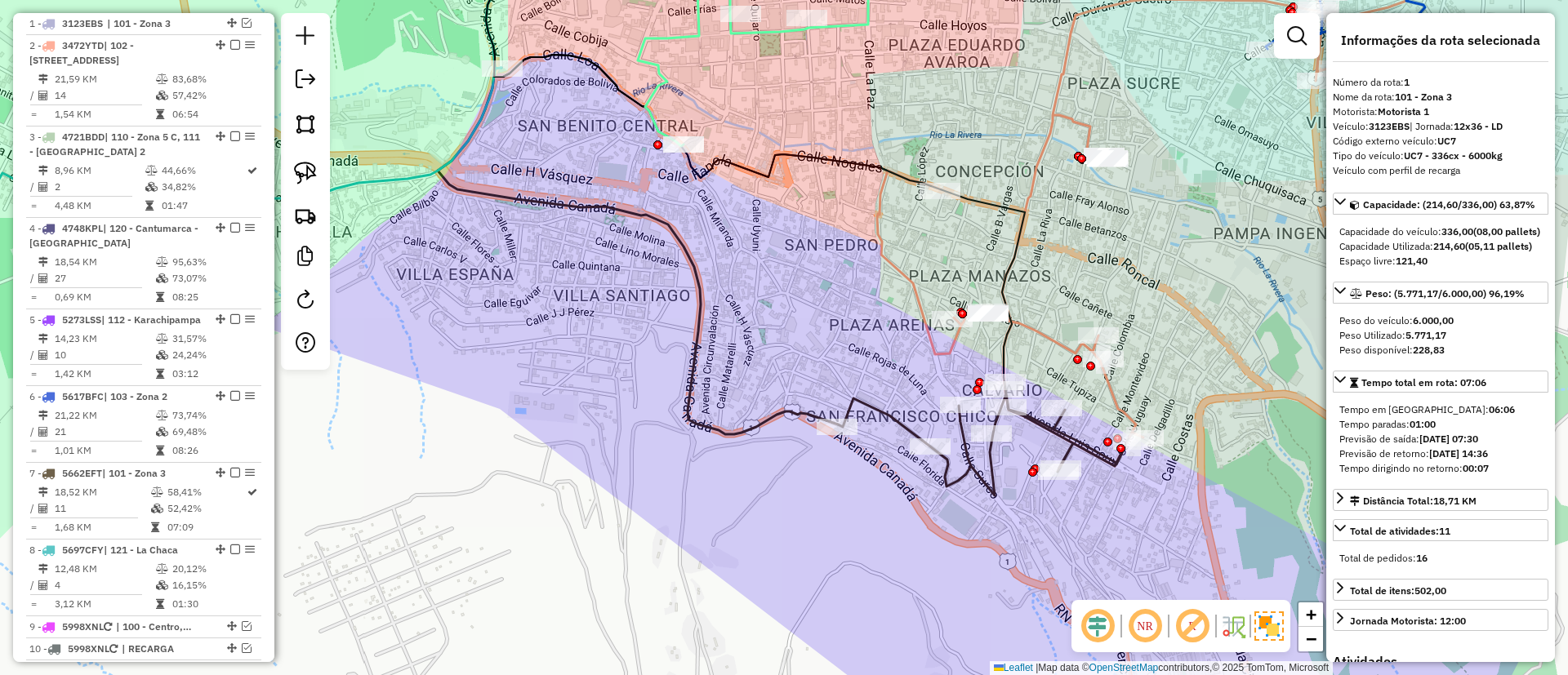
drag, startPoint x: 694, startPoint y: 335, endPoint x: 688, endPoint y: 341, distance: 8.5
click at [689, 340] on icon at bounding box center [638, 186] width 400 height 497
click at [783, 409] on icon at bounding box center [636, 183] width 400 height 502
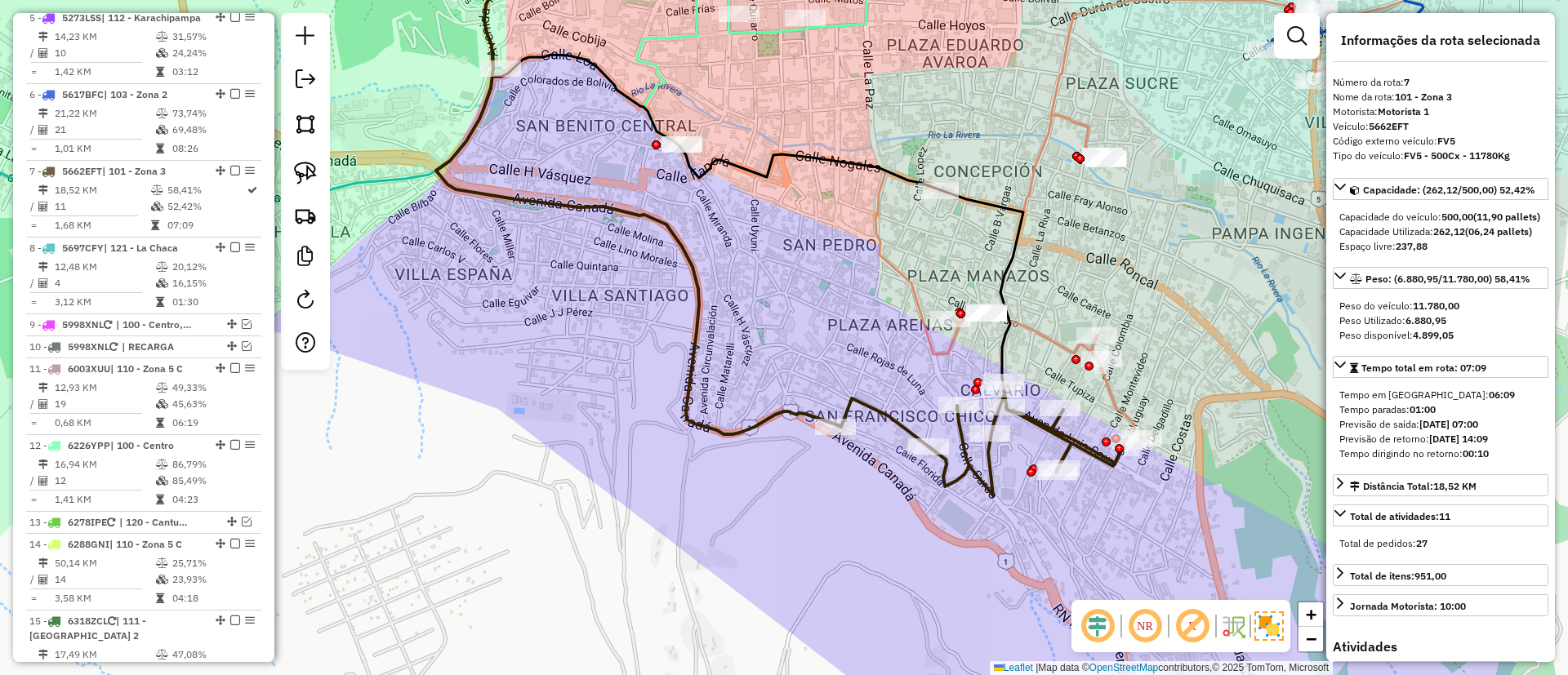
scroll to position [1108, 0]
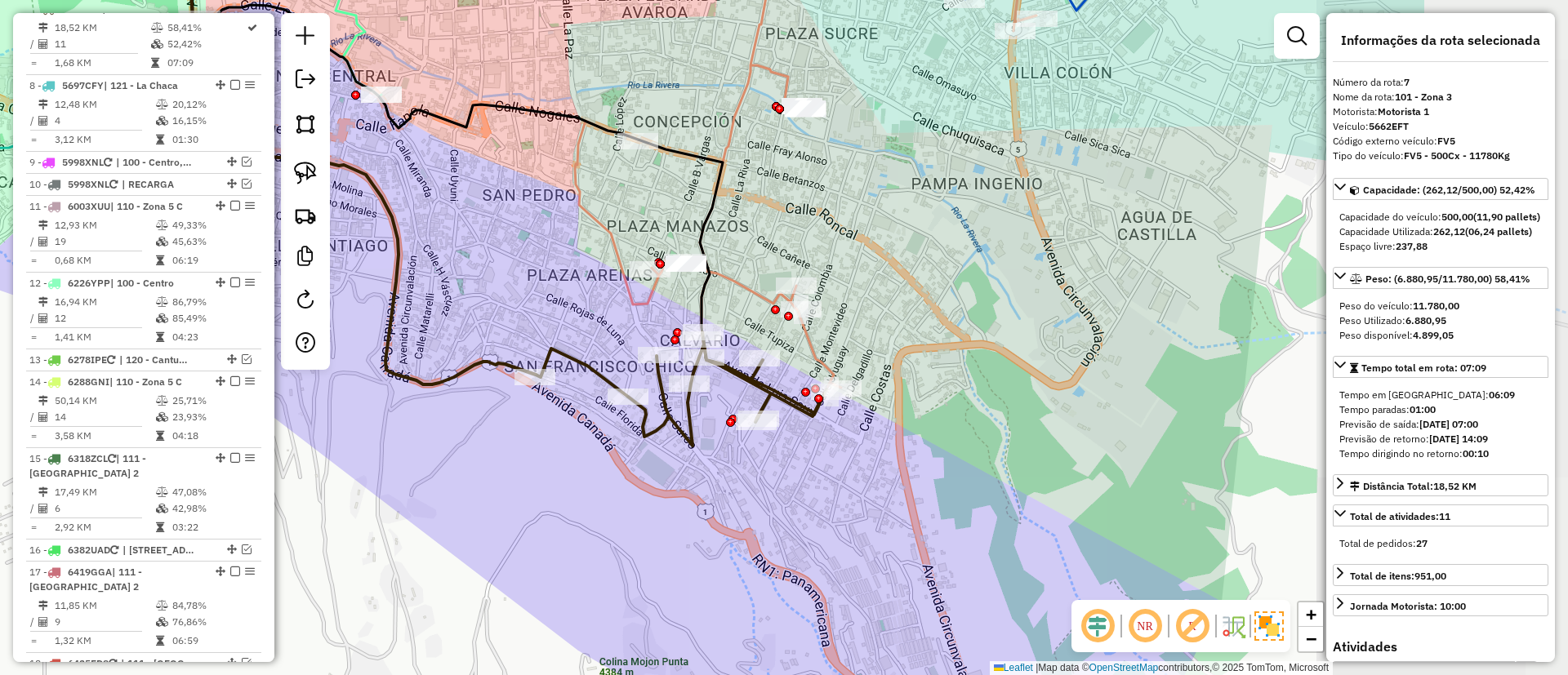
drag, startPoint x: 608, startPoint y: 300, endPoint x: 514, endPoint y: 299, distance: 94.0
click at [514, 299] on div "Janela de atendimento Grade de atendimento Capacidade Transportadoras Veículos …" at bounding box center [784, 338] width 1568 height 675
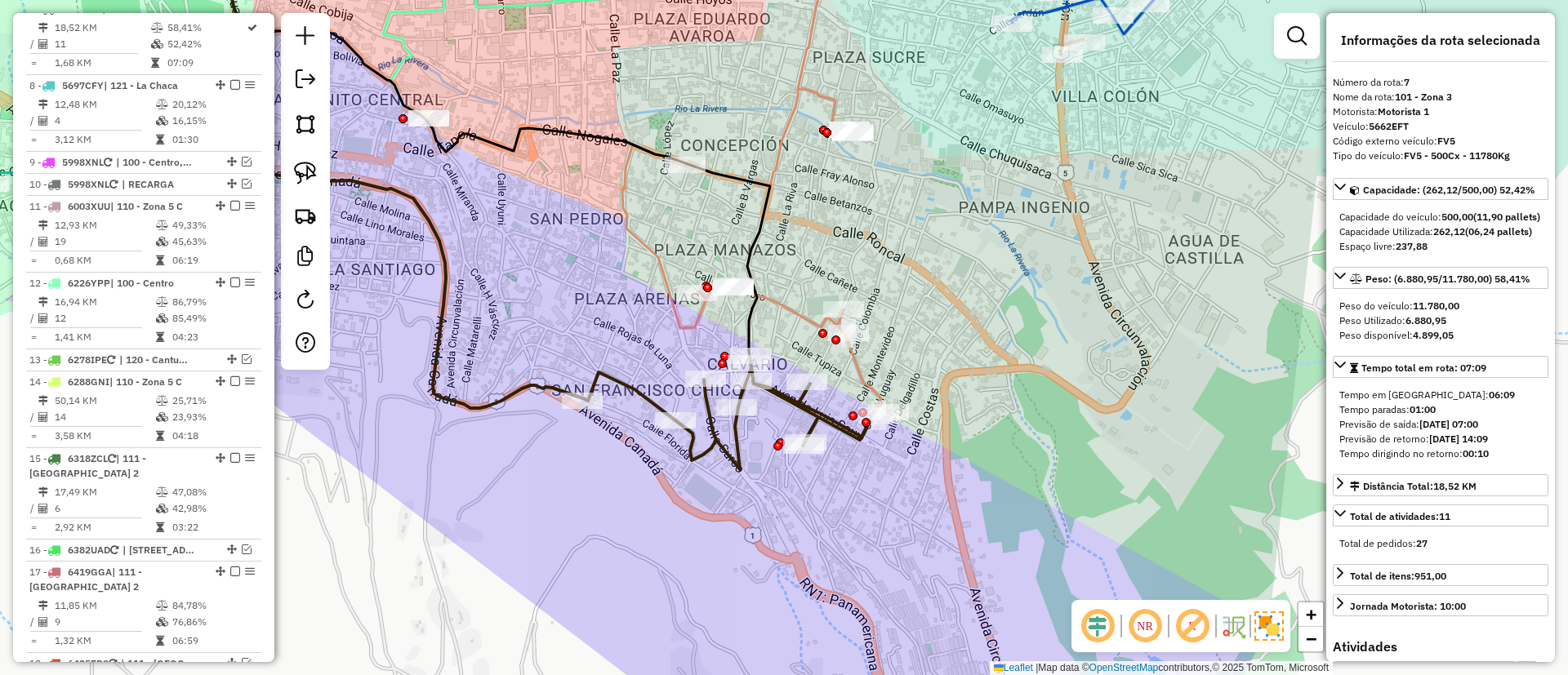
click at [769, 300] on icon at bounding box center [892, 186] width 540 height 508
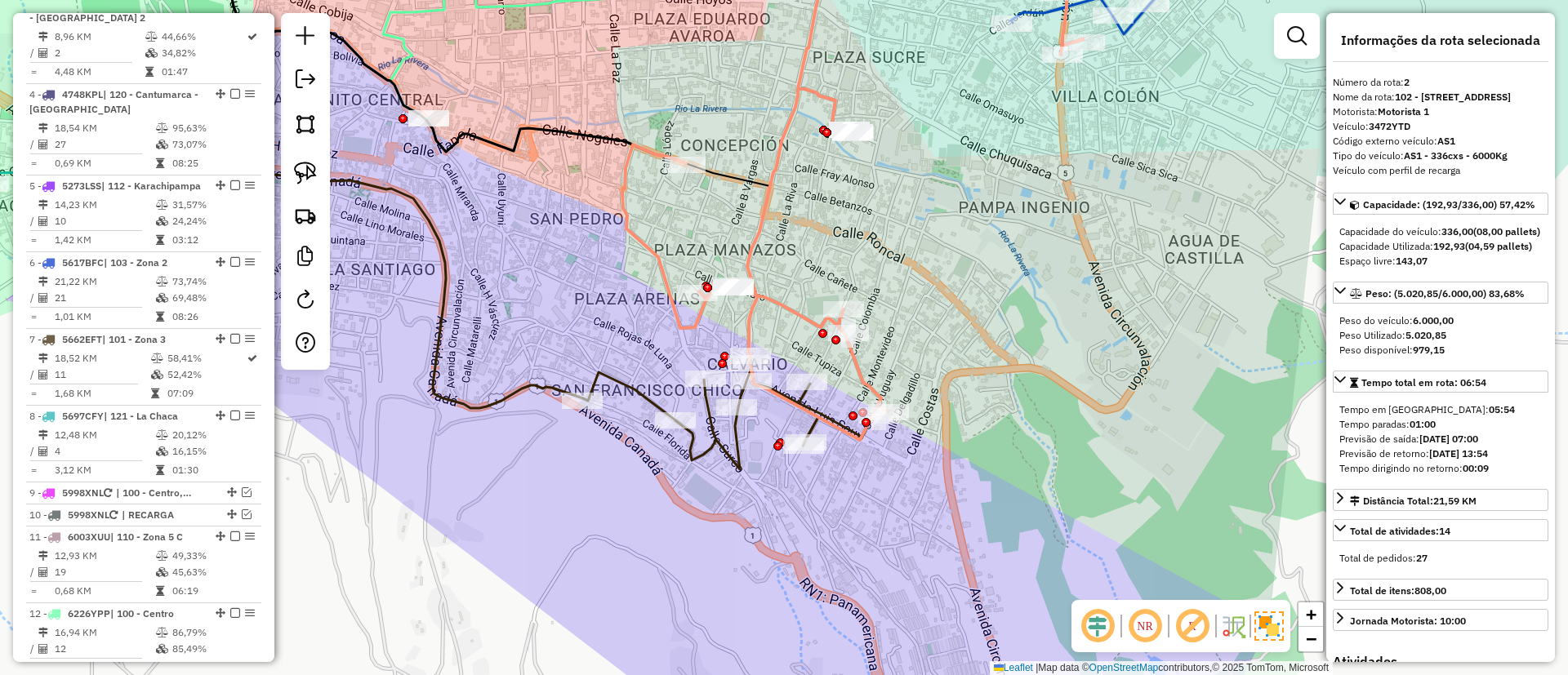
scroll to position [665, 0]
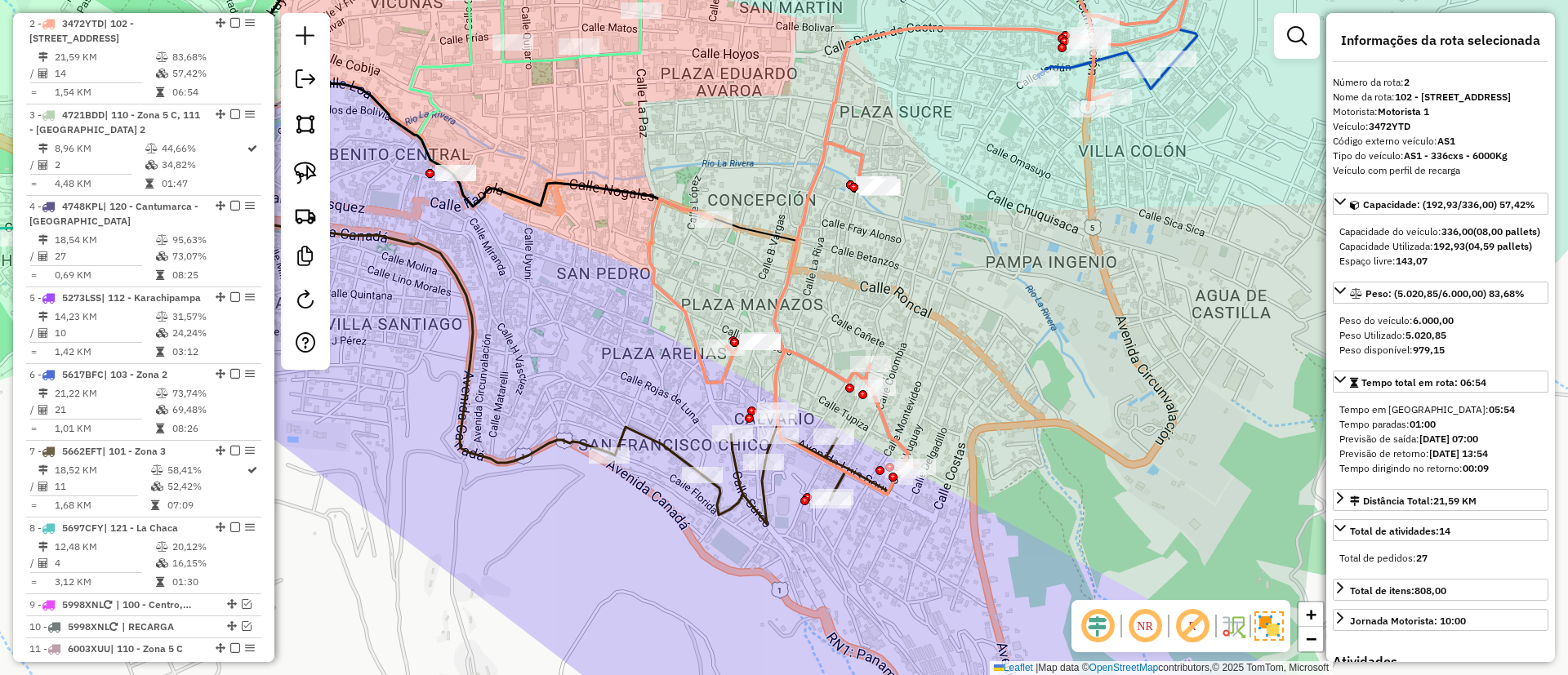
drag, startPoint x: 815, startPoint y: 390, endPoint x: 824, endPoint y: 404, distance: 16.6
click at [824, 404] on div "Janela de atendimento Grade de atendimento Capacidade Transportadoras Veículos …" at bounding box center [784, 338] width 1568 height 675
click at [669, 452] on icon at bounding box center [755, 467] width 291 height 113
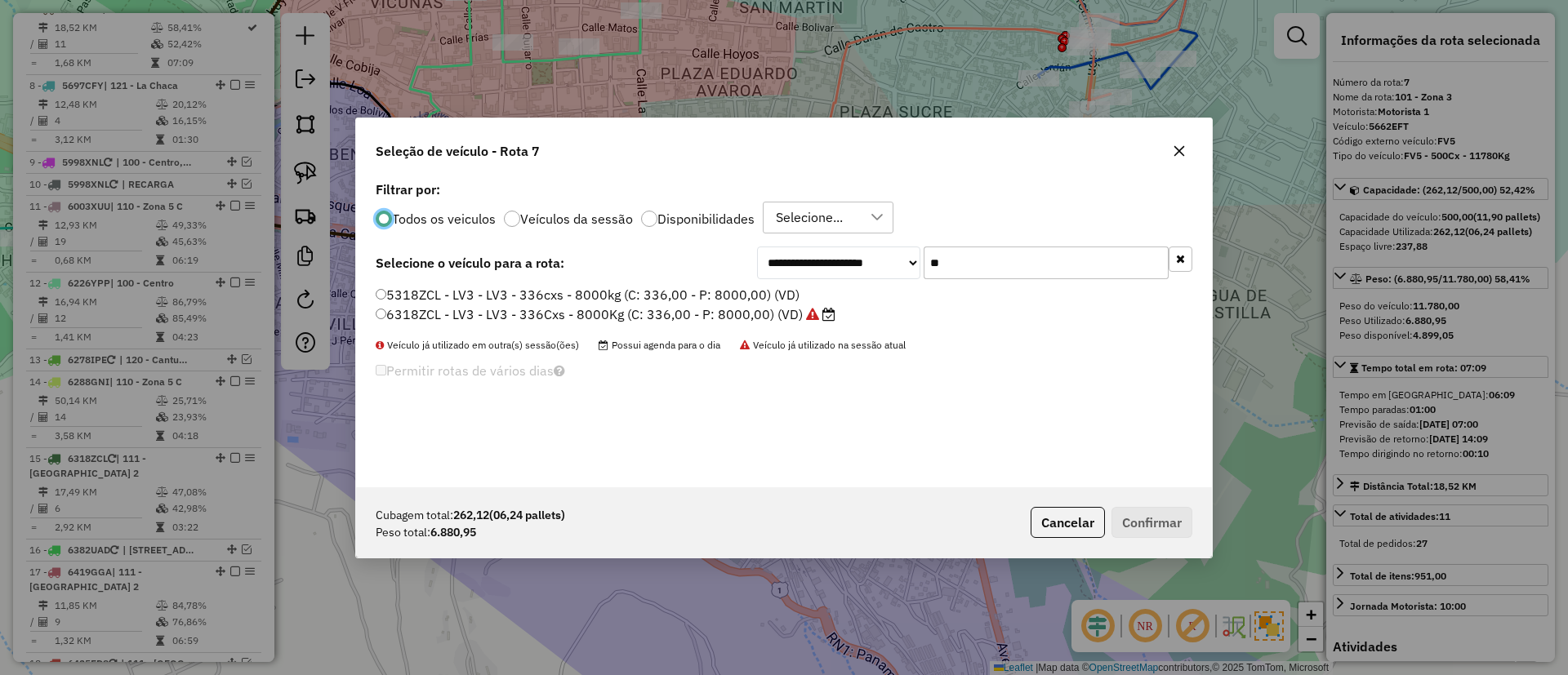
scroll to position [9, 5]
click at [554, 219] on label "Veículos da sessão" at bounding box center [577, 219] width 112 height 13
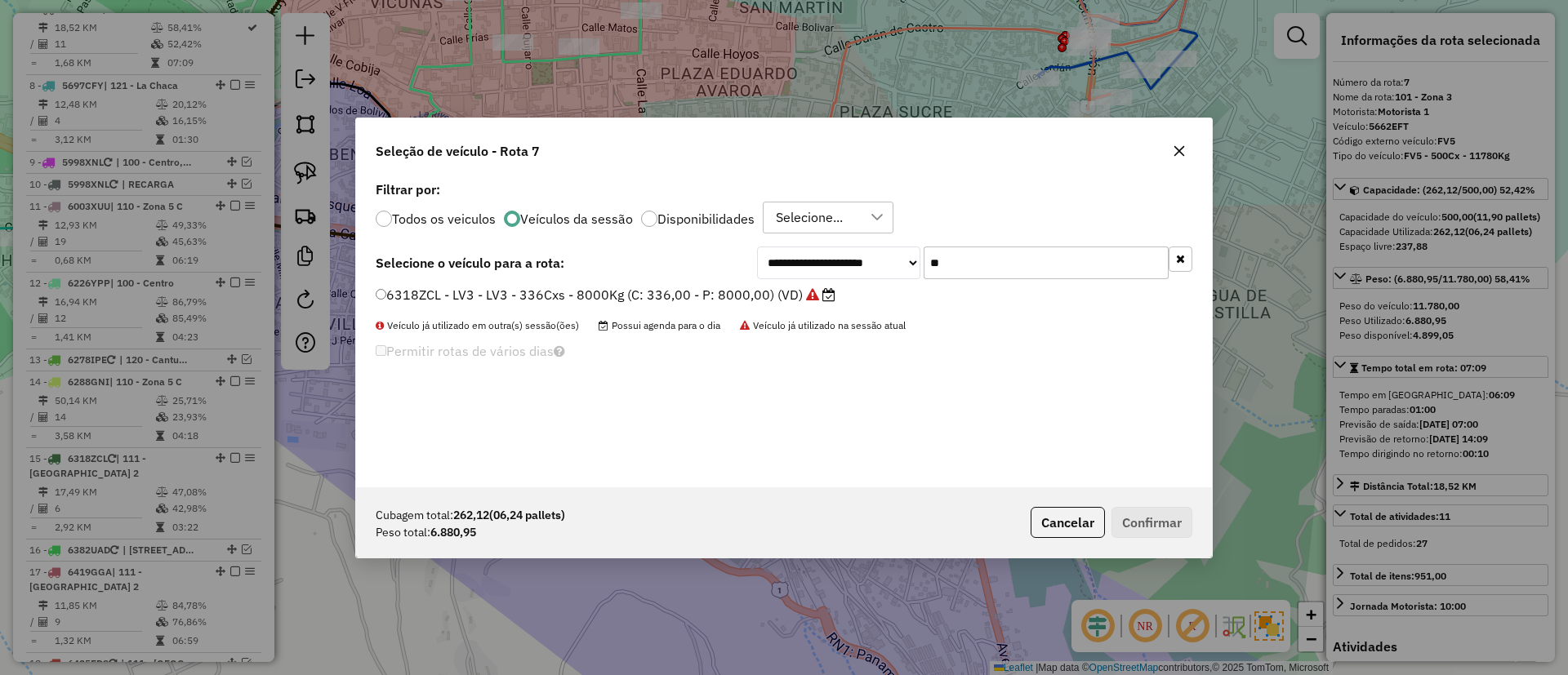
click at [1168, 265] on input "**" at bounding box center [1046, 263] width 245 height 32
click at [1175, 259] on button "button" at bounding box center [1180, 259] width 24 height 26
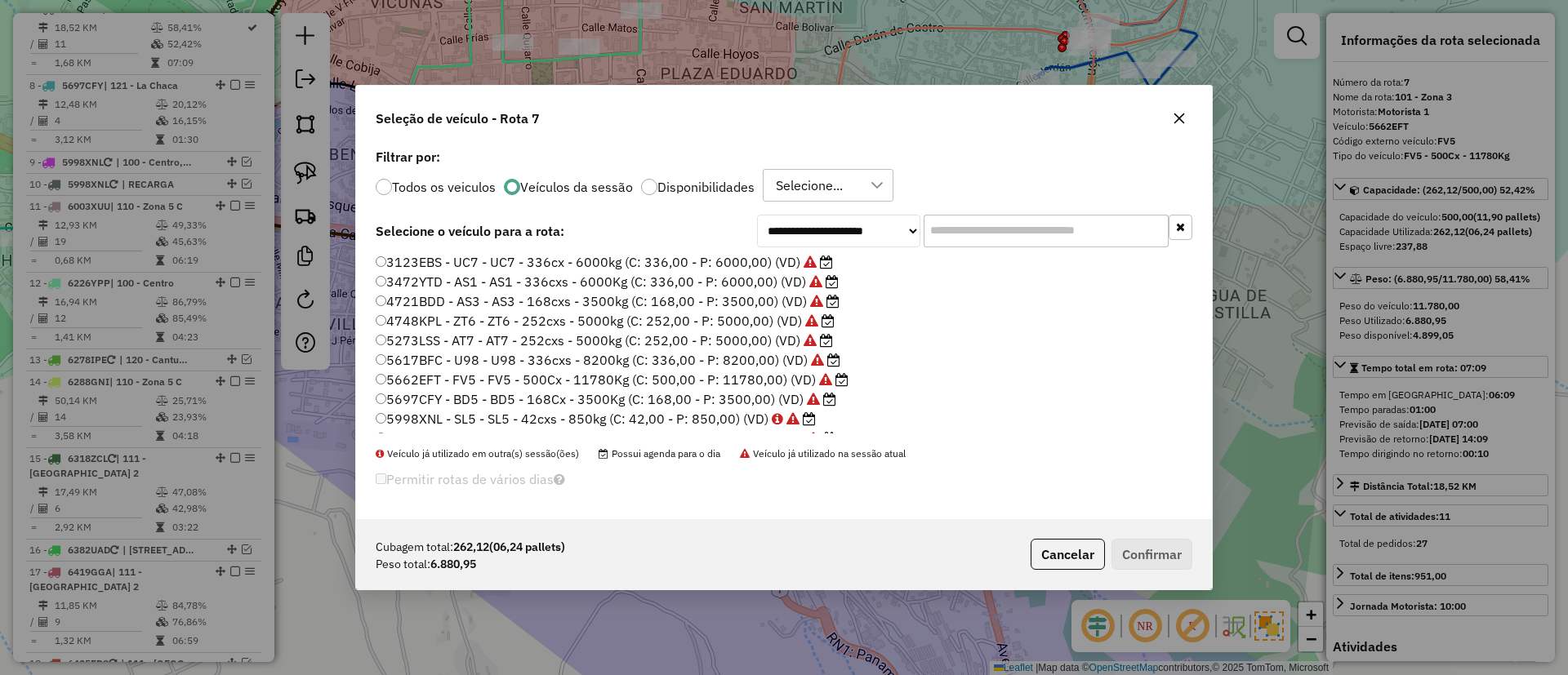
scroll to position [0, 0]
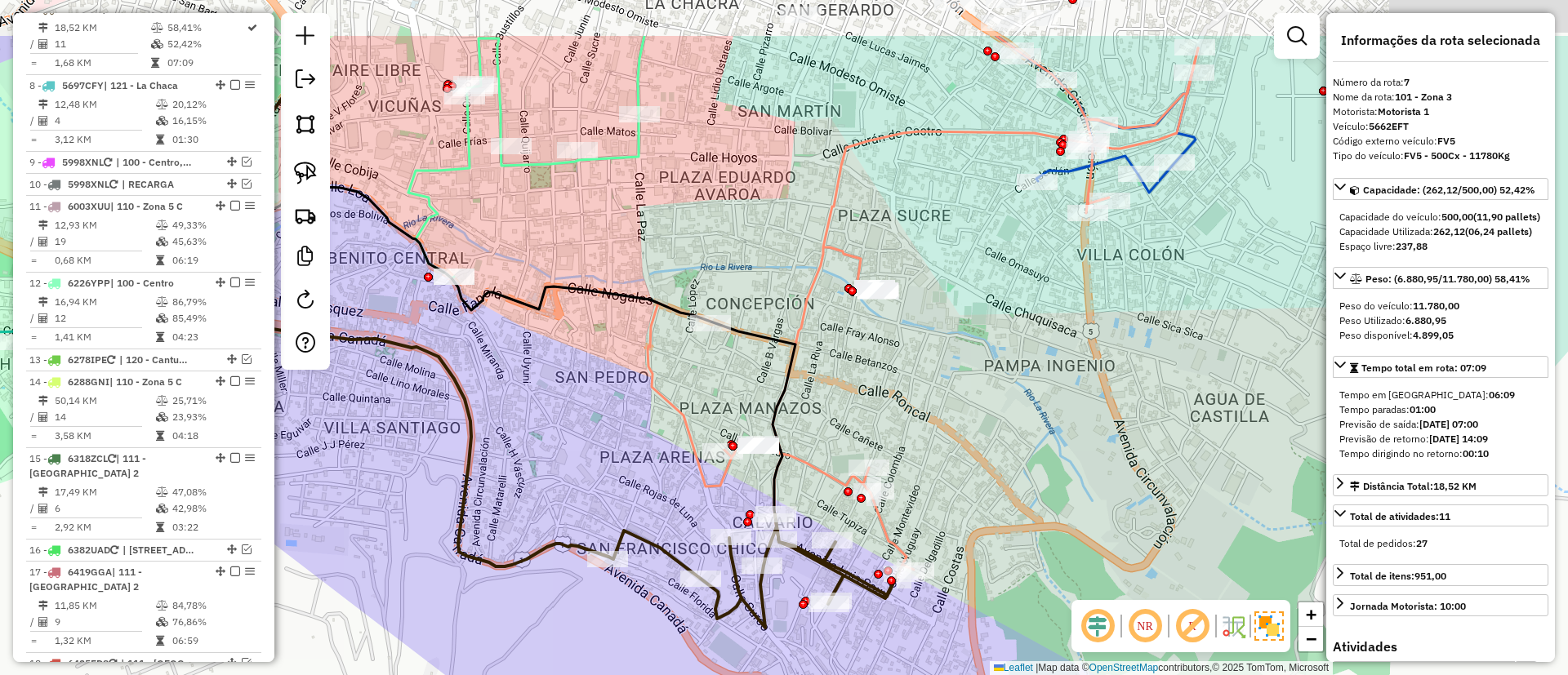
click at [1101, 355] on div "Janela de atendimento Grade de atendimento Capacidade Transportadoras Veículos …" at bounding box center [784, 338] width 1568 height 675
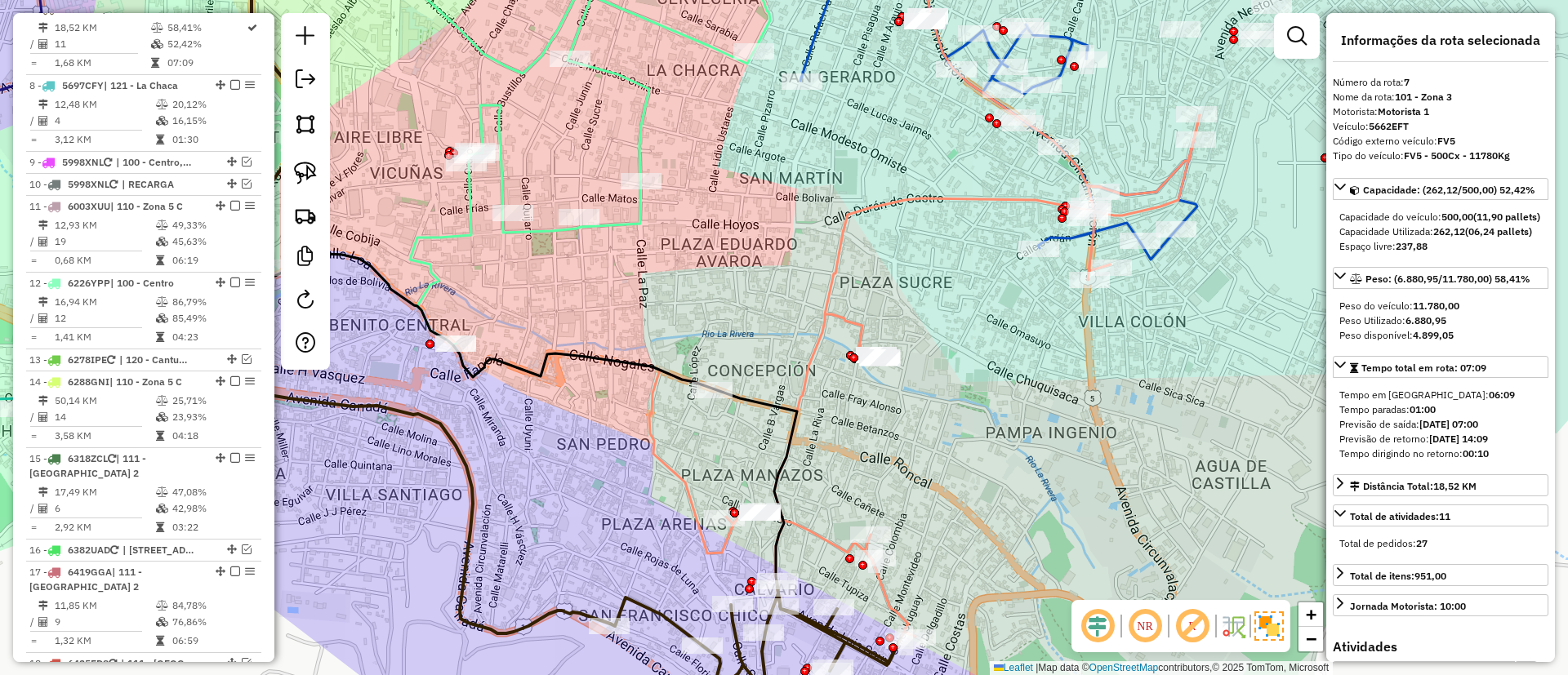
drag, startPoint x: 925, startPoint y: 250, endPoint x: 896, endPoint y: 401, distance: 153.8
click at [896, 401] on div "Janela de atendimento Grade de atendimento Capacidade Transportadoras Veículos …" at bounding box center [784, 338] width 1568 height 675
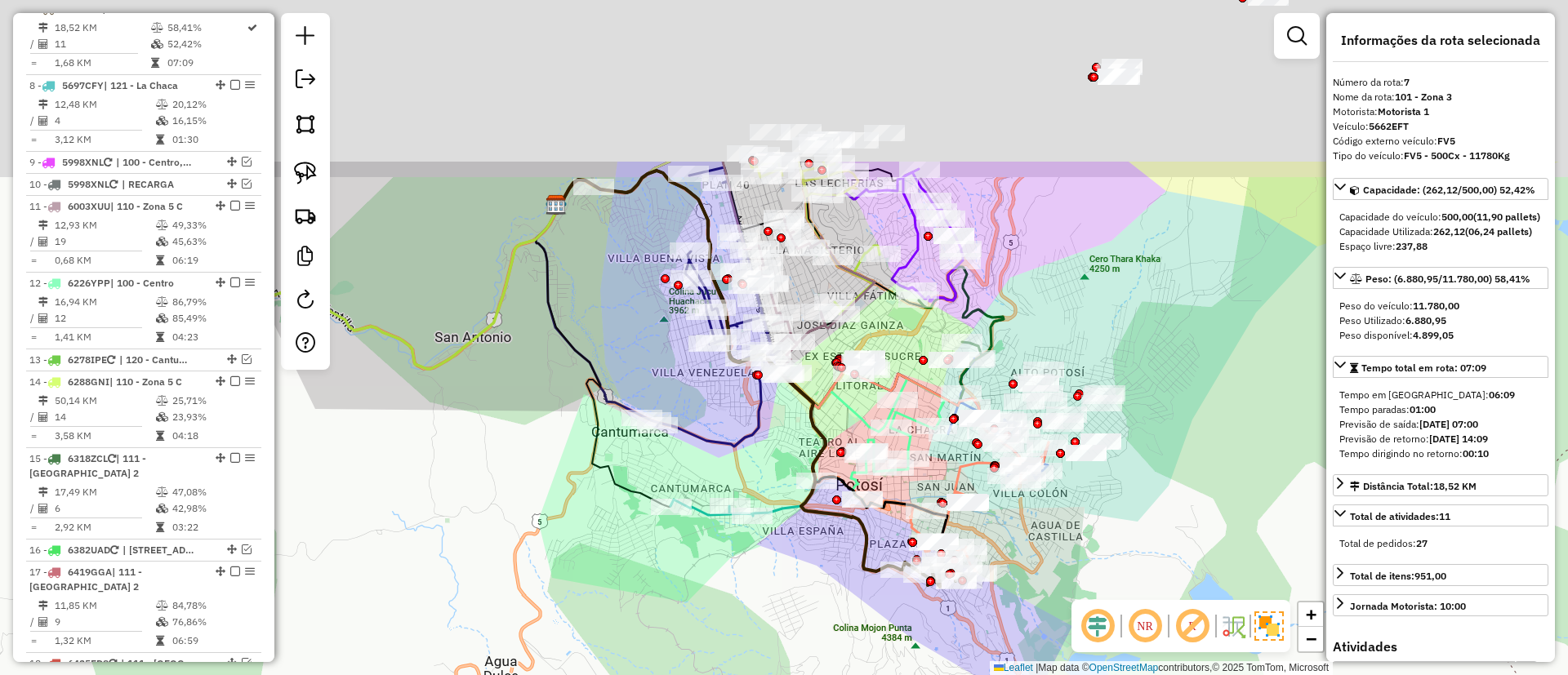
drag, startPoint x: 895, startPoint y: 293, endPoint x: 900, endPoint y: 378, distance: 85.1
click at [900, 413] on div "Janela de atendimento Grade de atendimento Capacidade Transportadoras Veículos …" at bounding box center [784, 338] width 1568 height 675
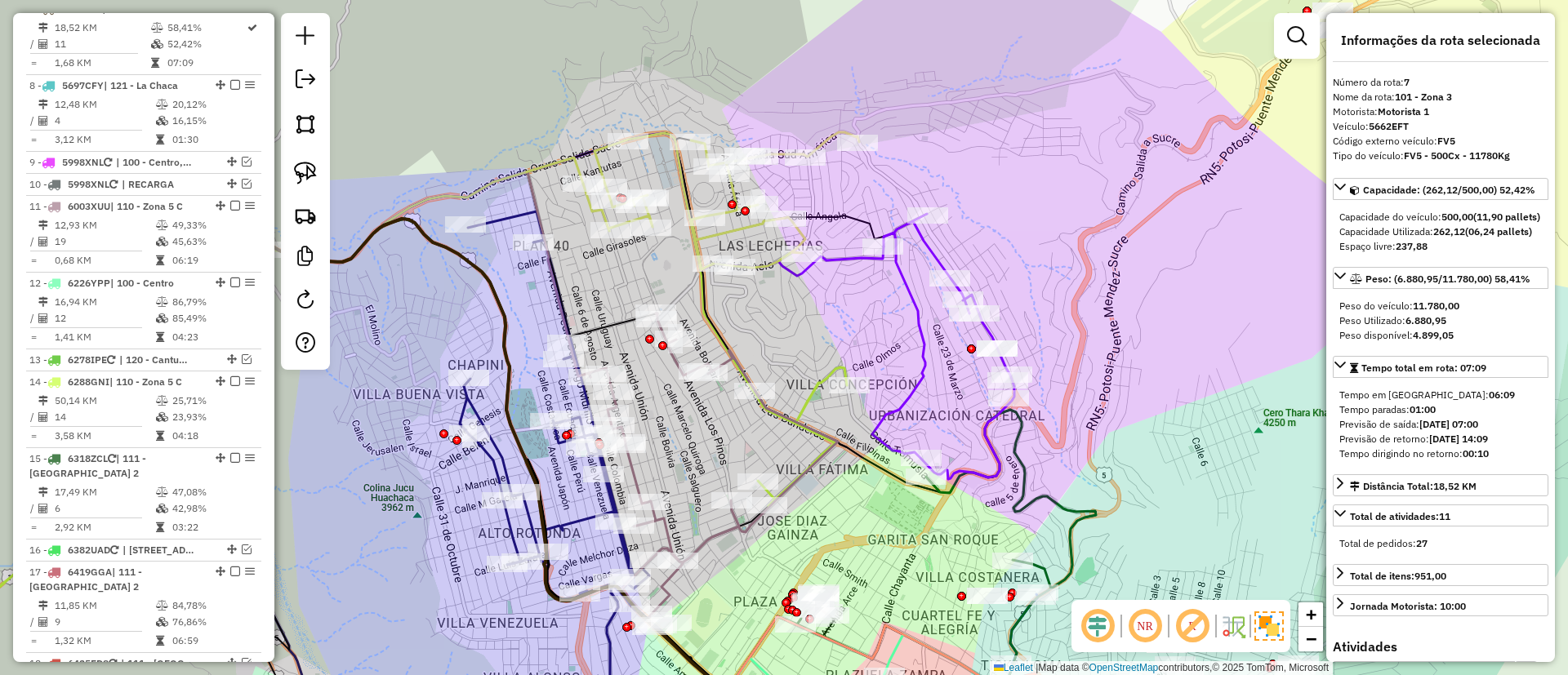
click at [935, 253] on icon at bounding box center [943, 346] width 142 height 265
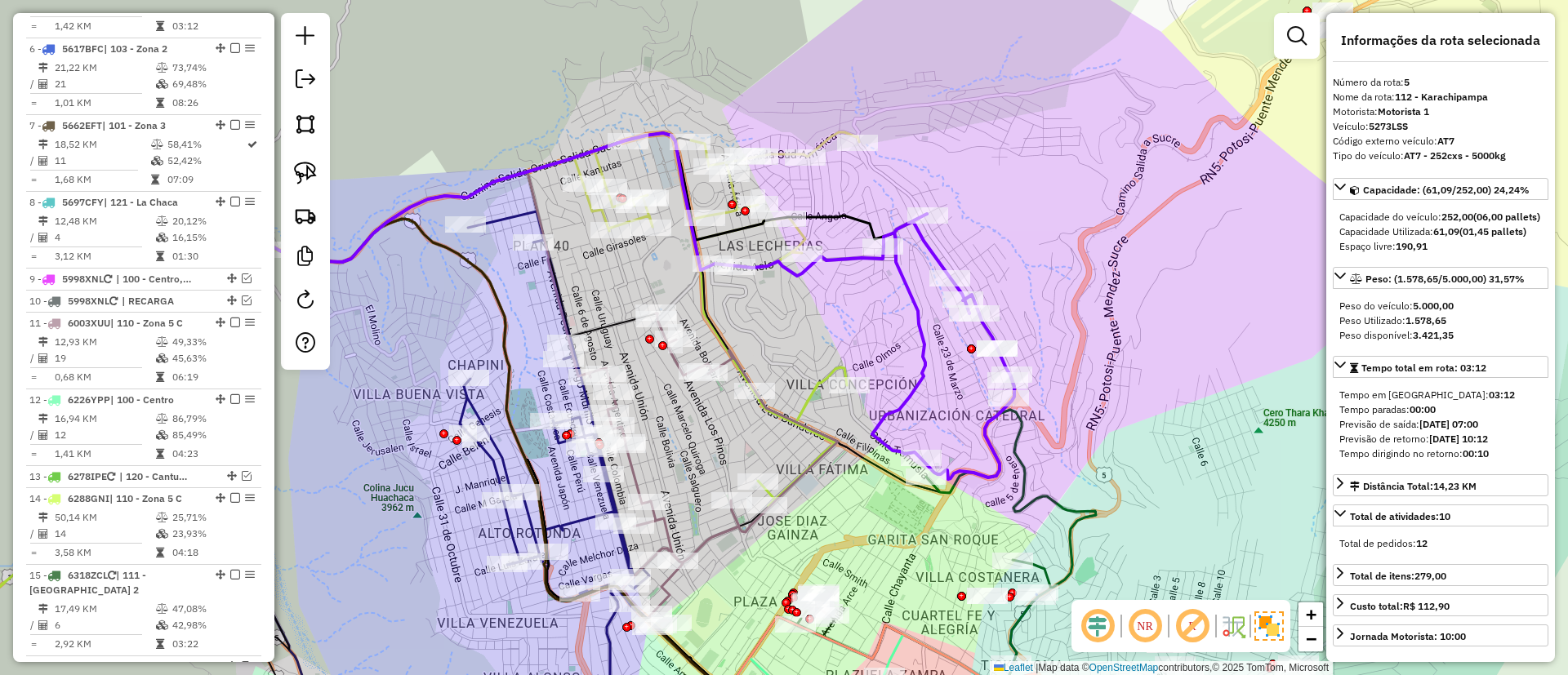
scroll to position [940, 0]
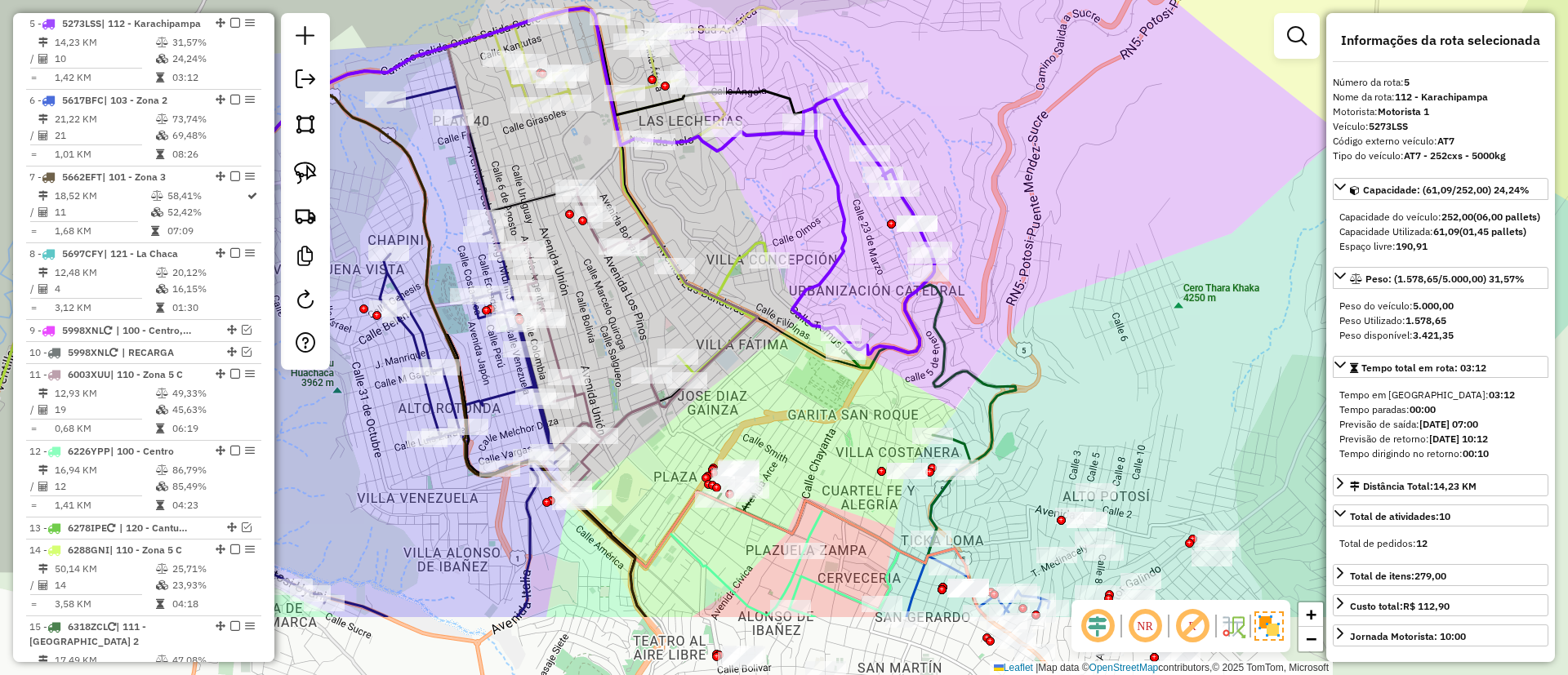
drag, startPoint x: 905, startPoint y: 338, endPoint x: 811, endPoint y: 184, distance: 180.4
click at [811, 184] on div "Janela de atendimento Grade de atendimento Capacidade Transportadoras Veículos …" at bounding box center [784, 338] width 1568 height 675
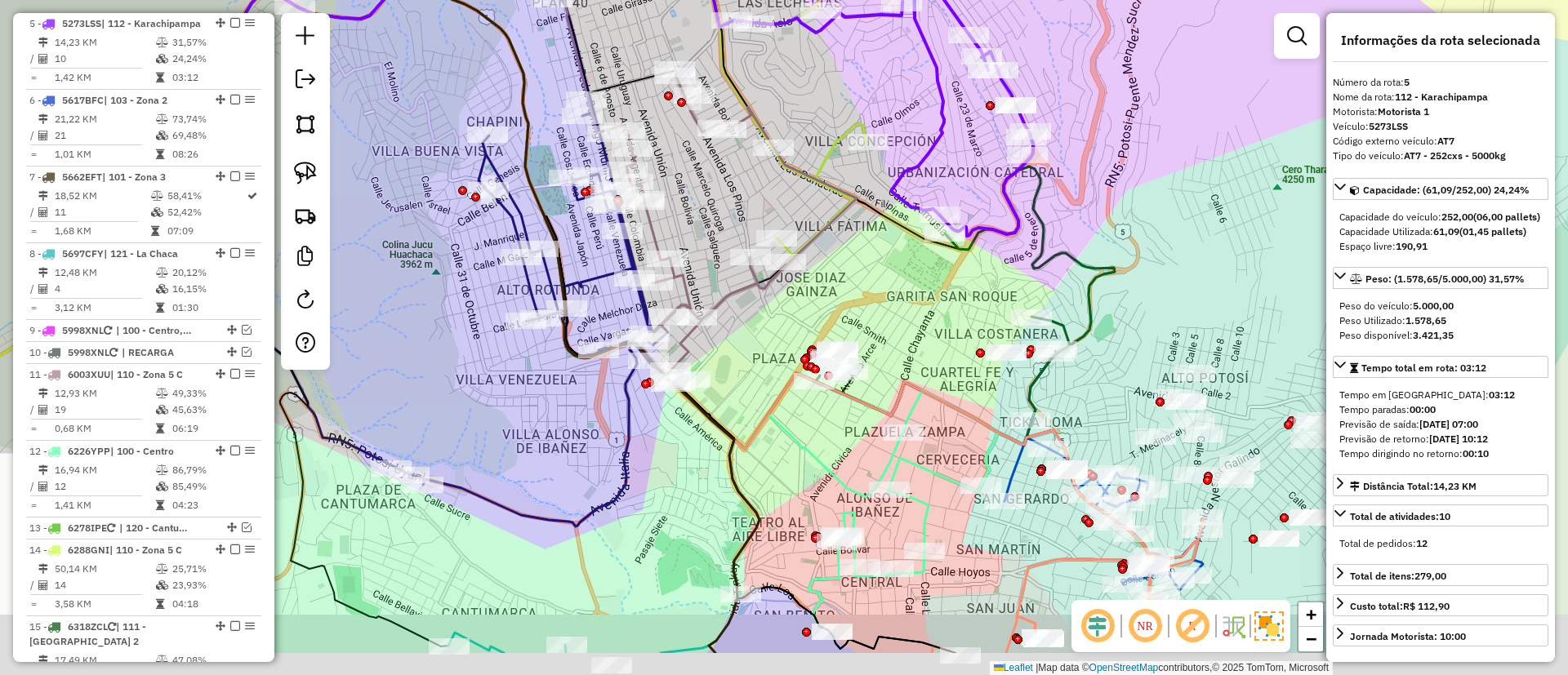
drag, startPoint x: 765, startPoint y: 383, endPoint x: 894, endPoint y: 282, distance: 163.8
click at [894, 282] on div "Janela de atendimento Grade de atendimento Capacidade Transportadoras Veículos …" at bounding box center [784, 338] width 1568 height 675
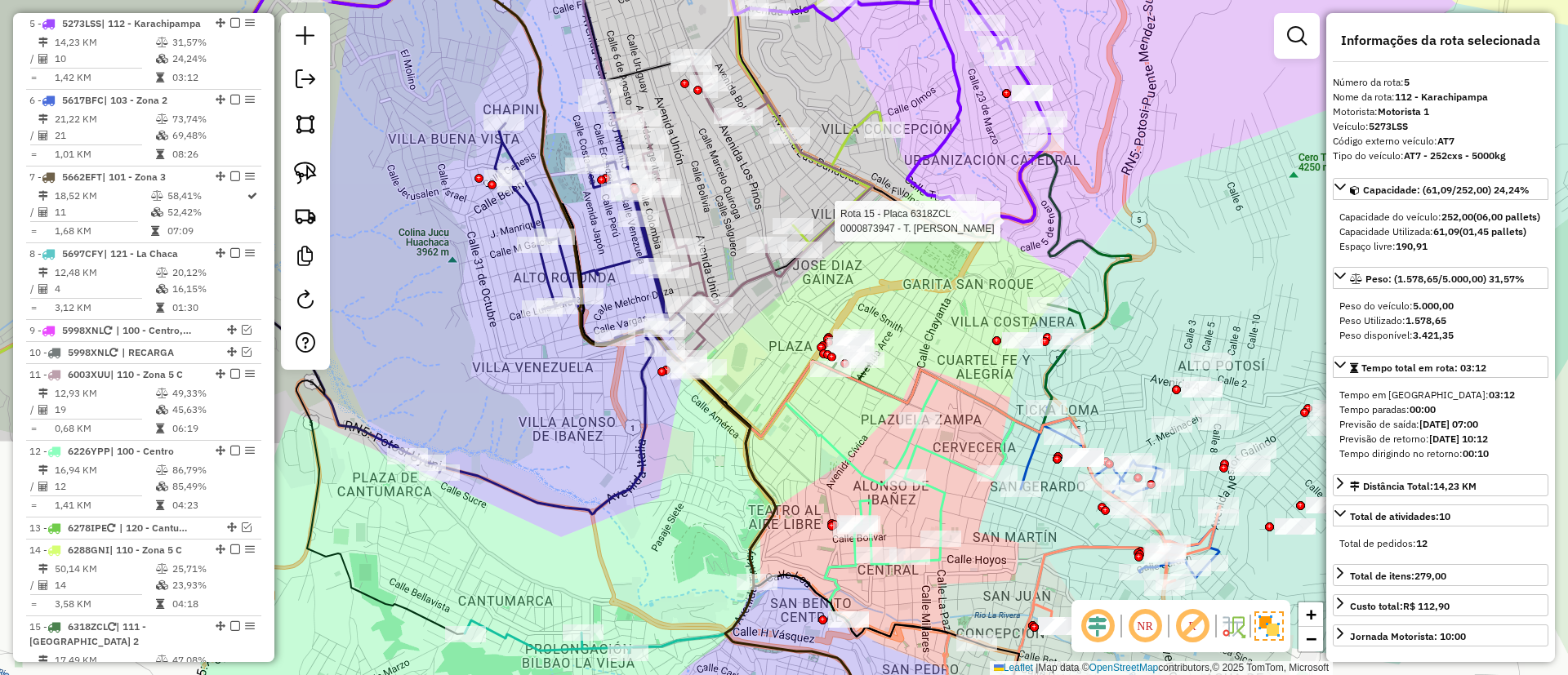
click at [517, 196] on icon at bounding box center [553, 235] width 288 height 559
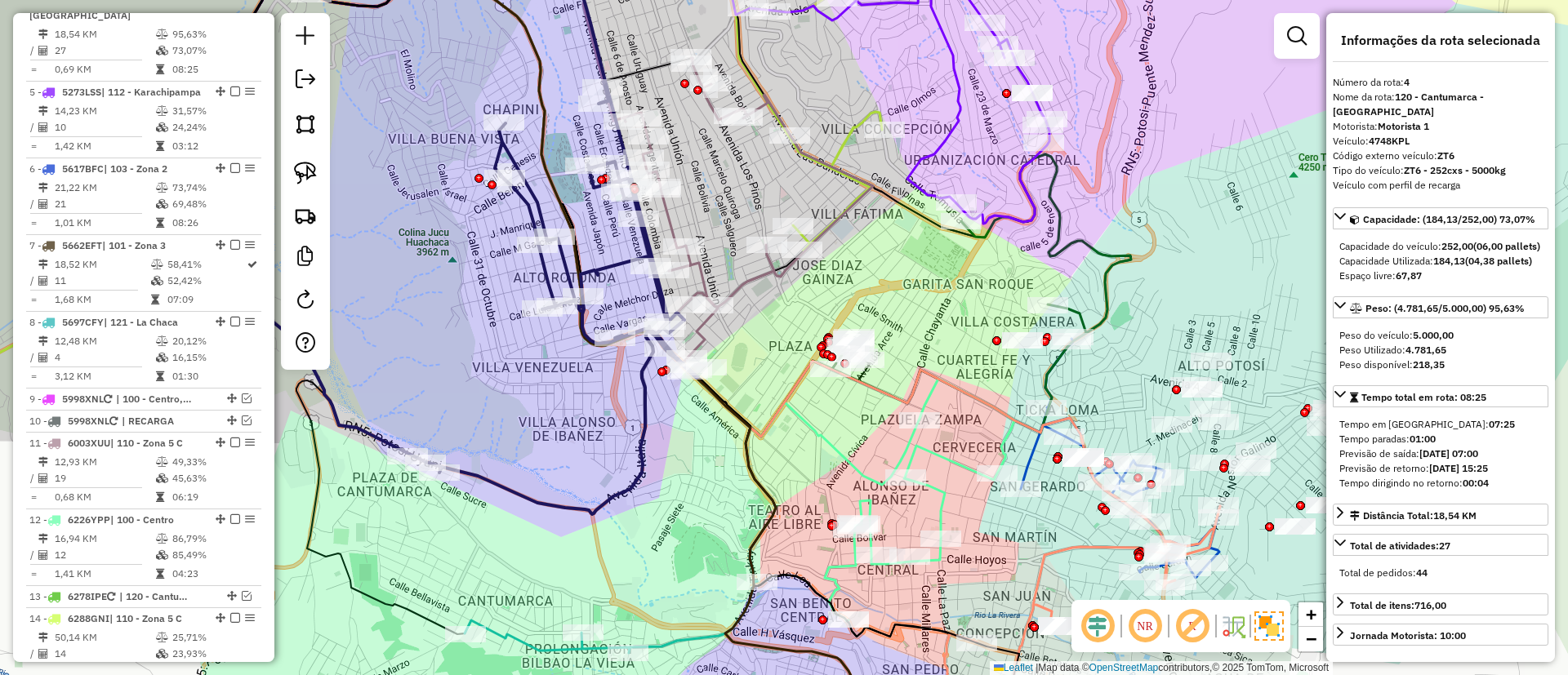
scroll to position [849, 0]
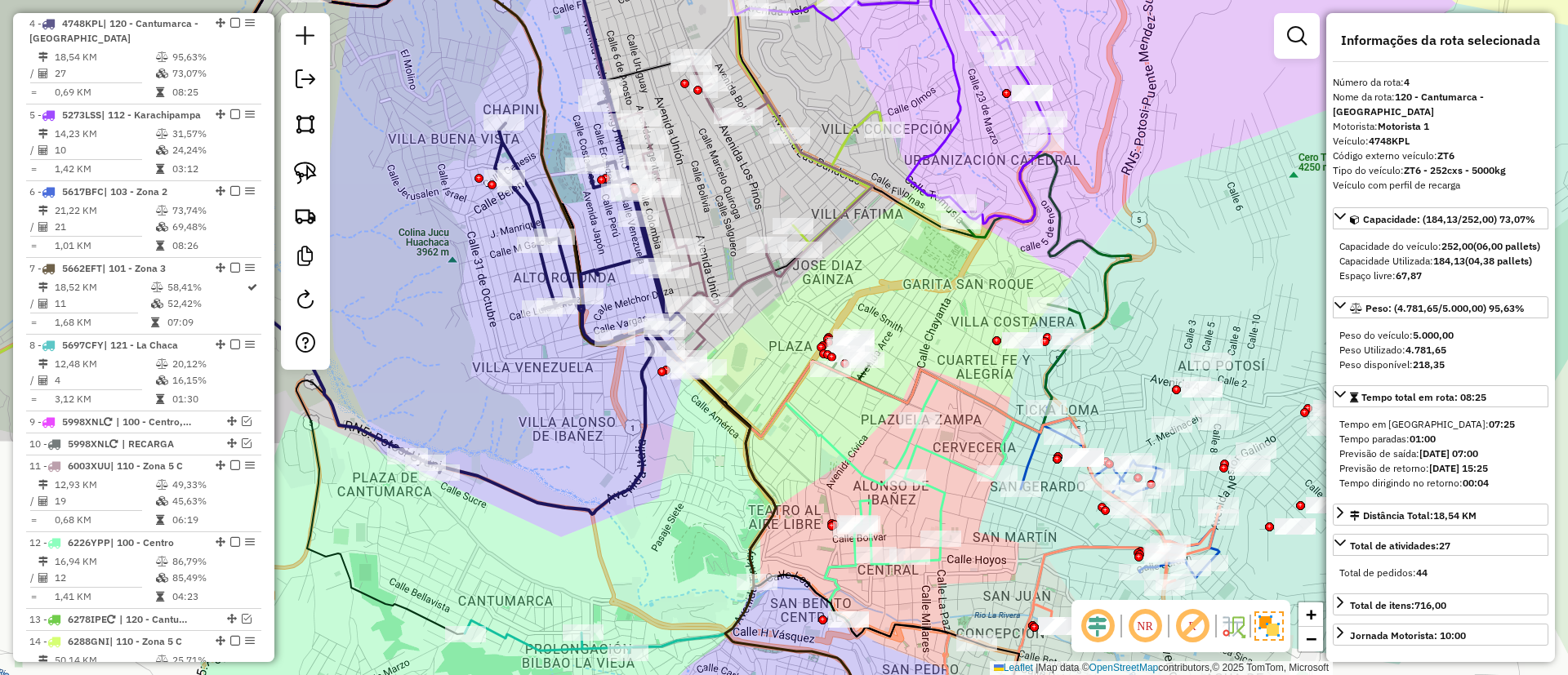
drag, startPoint x: 594, startPoint y: 460, endPoint x: 662, endPoint y: 544, distance: 108.1
click at [662, 544] on div "Janela de atendimento Grade de atendimento Capacidade Transportadoras Veículos …" at bounding box center [784, 338] width 1568 height 675
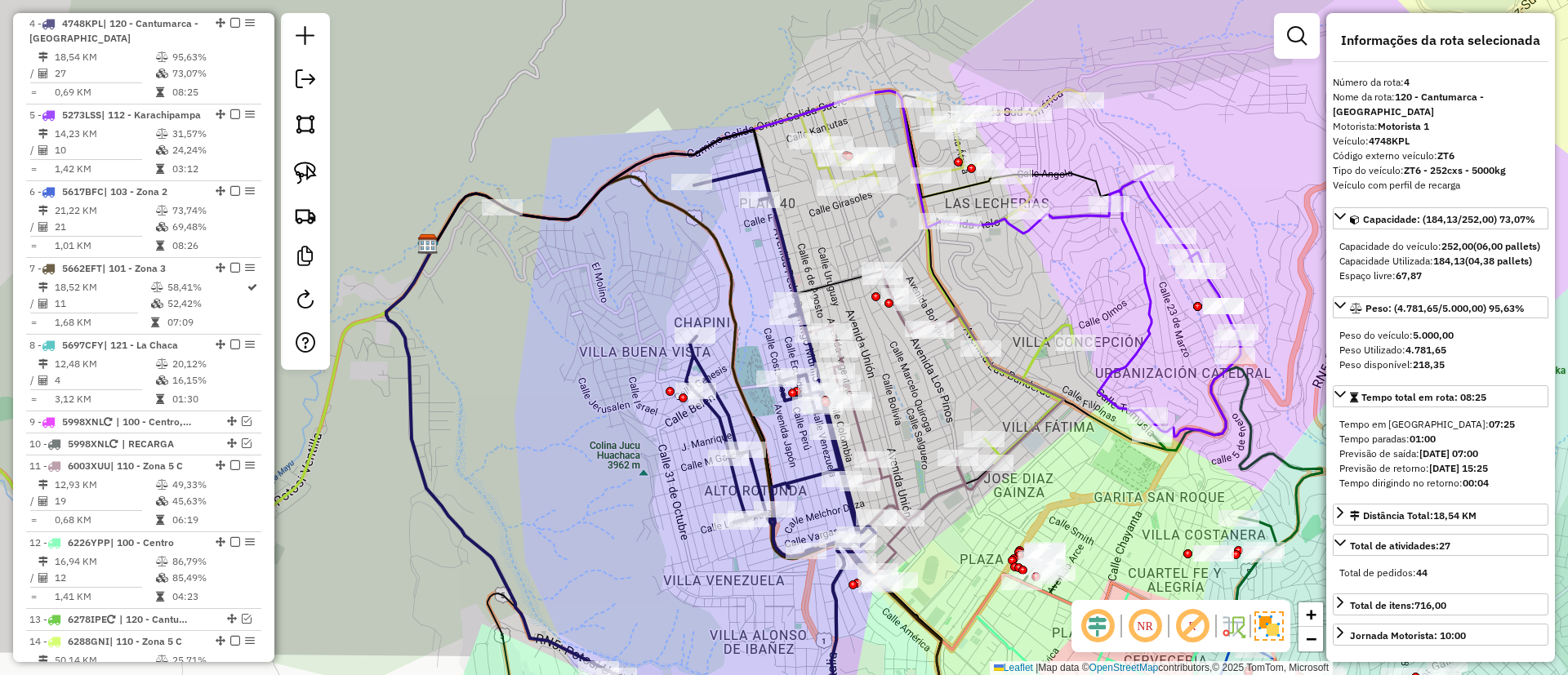
drag, startPoint x: 591, startPoint y: 316, endPoint x: 466, endPoint y: 112, distance: 239.3
click at [467, 115] on div "Janela de atendimento Grade de atendimento Capacidade Transportadoras Veículos …" at bounding box center [784, 338] width 1568 height 675
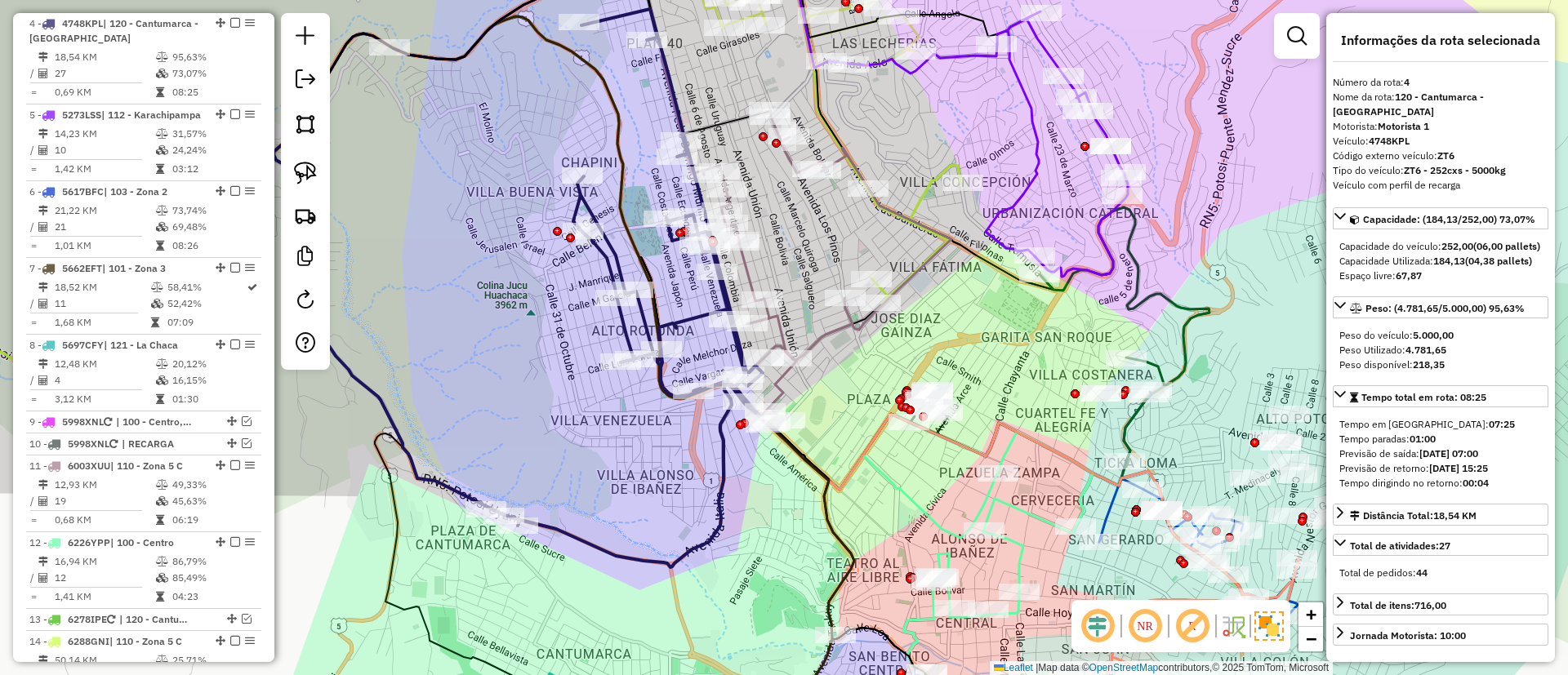
click at [915, 196] on icon at bounding box center [402, 173] width 1117 height 481
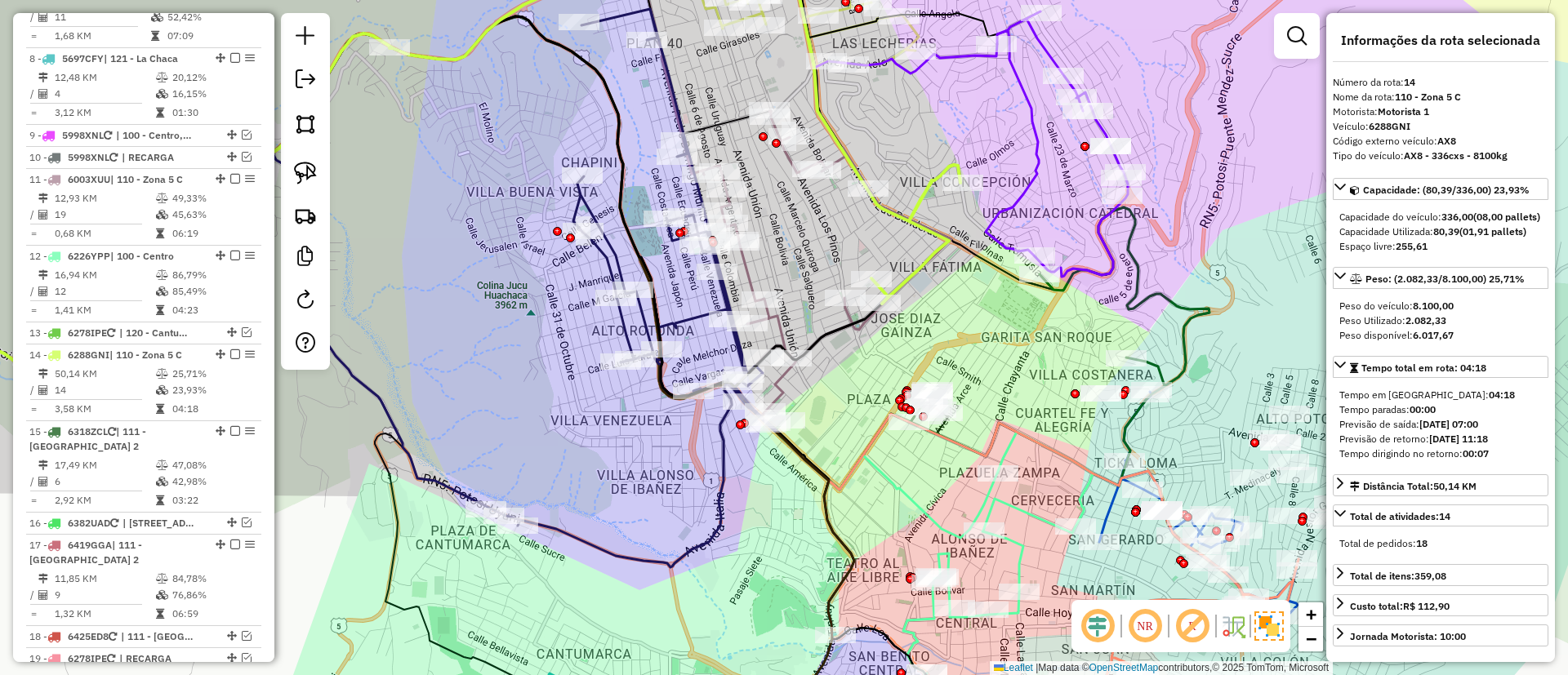
scroll to position [1482, 0]
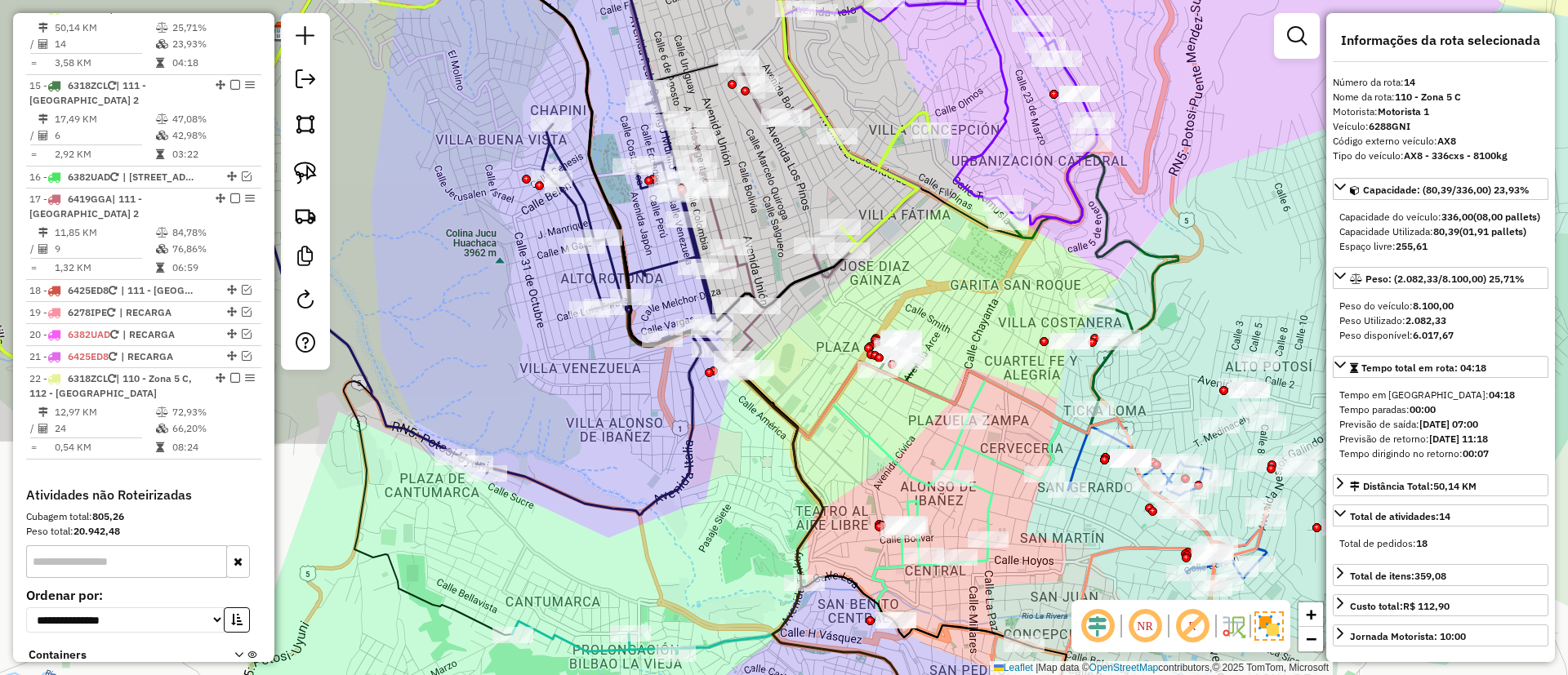
drag, startPoint x: 988, startPoint y: 351, endPoint x: 726, endPoint y: -26, distance: 459.1
click at [726, 0] on html "Aguarde... Pop-up bloqueado! Seu navegador bloqueou automáticamente a abertura …" at bounding box center [784, 338] width 1568 height 675
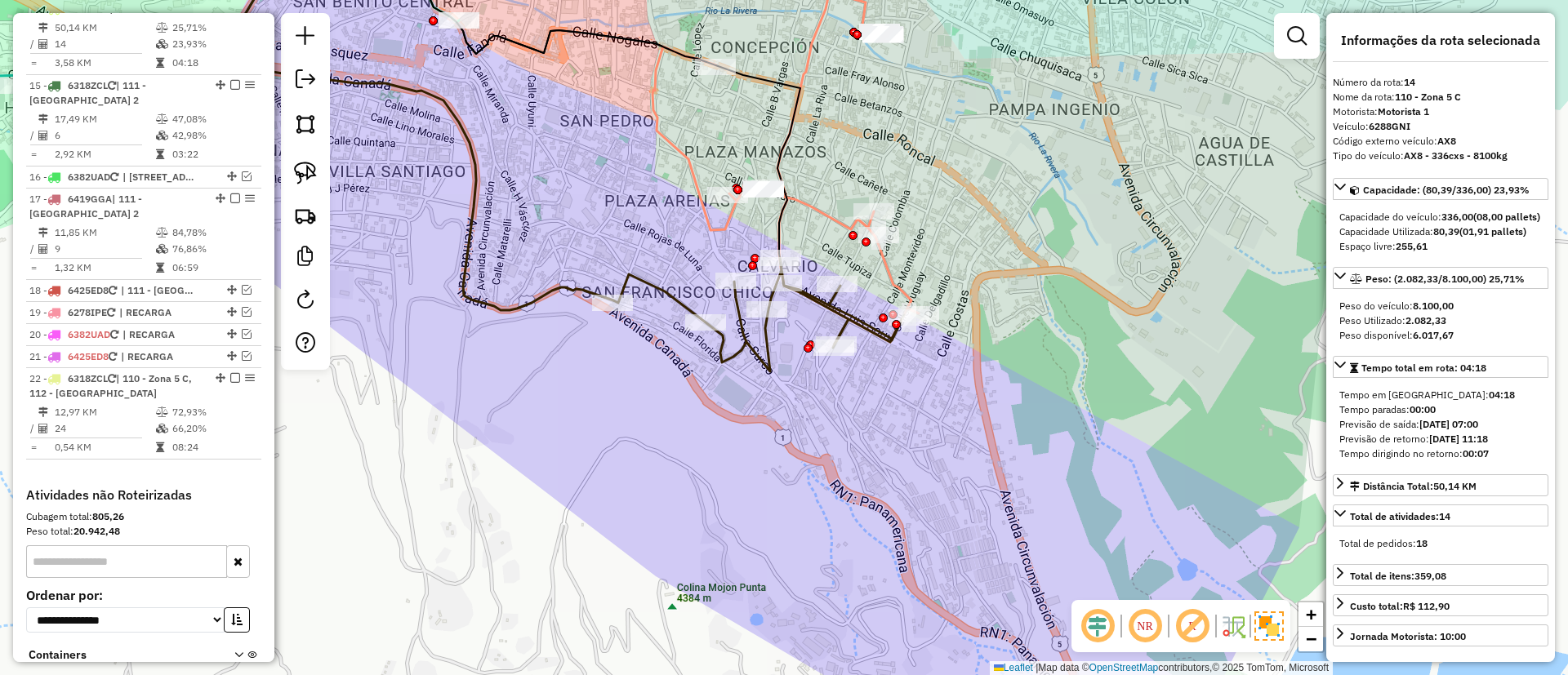
click at [691, 302] on icon at bounding box center [758, 315] width 291 height 113
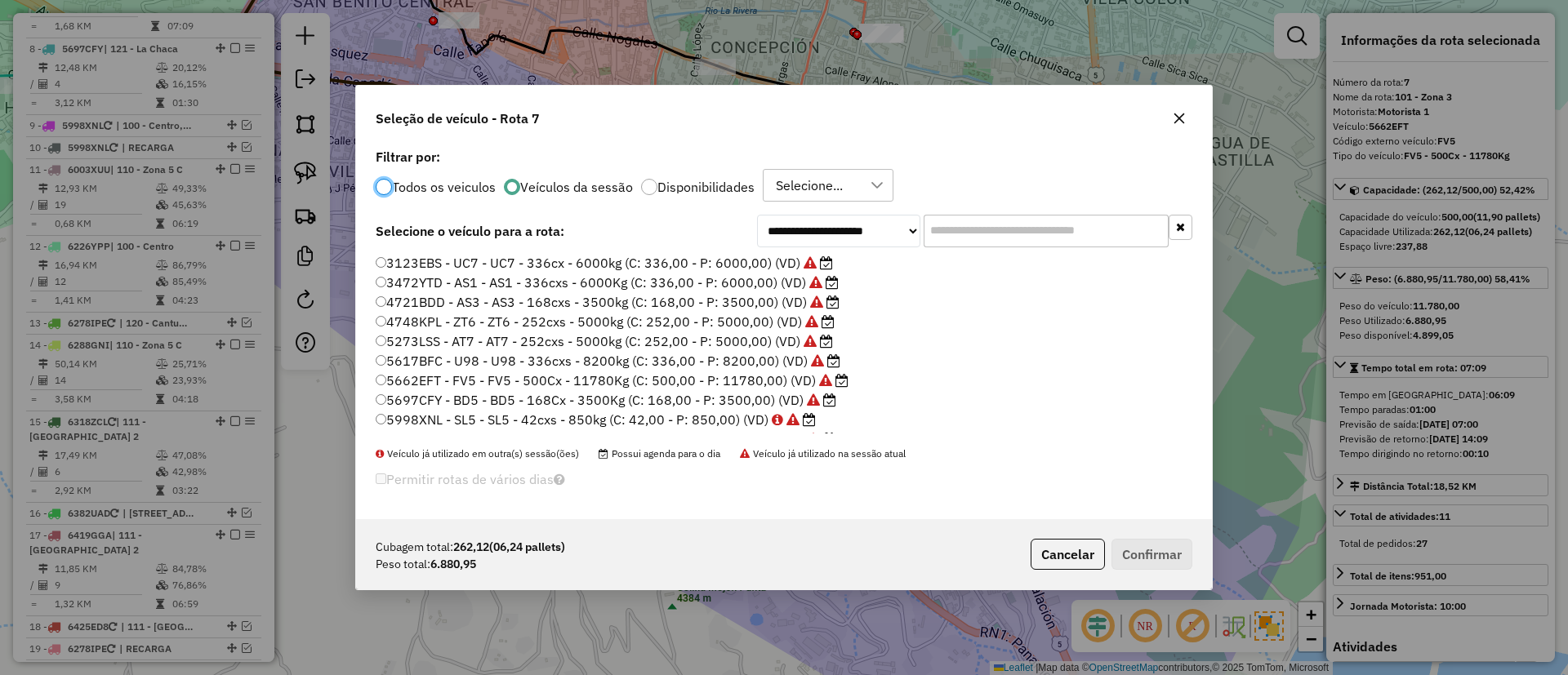
scroll to position [1108, 0]
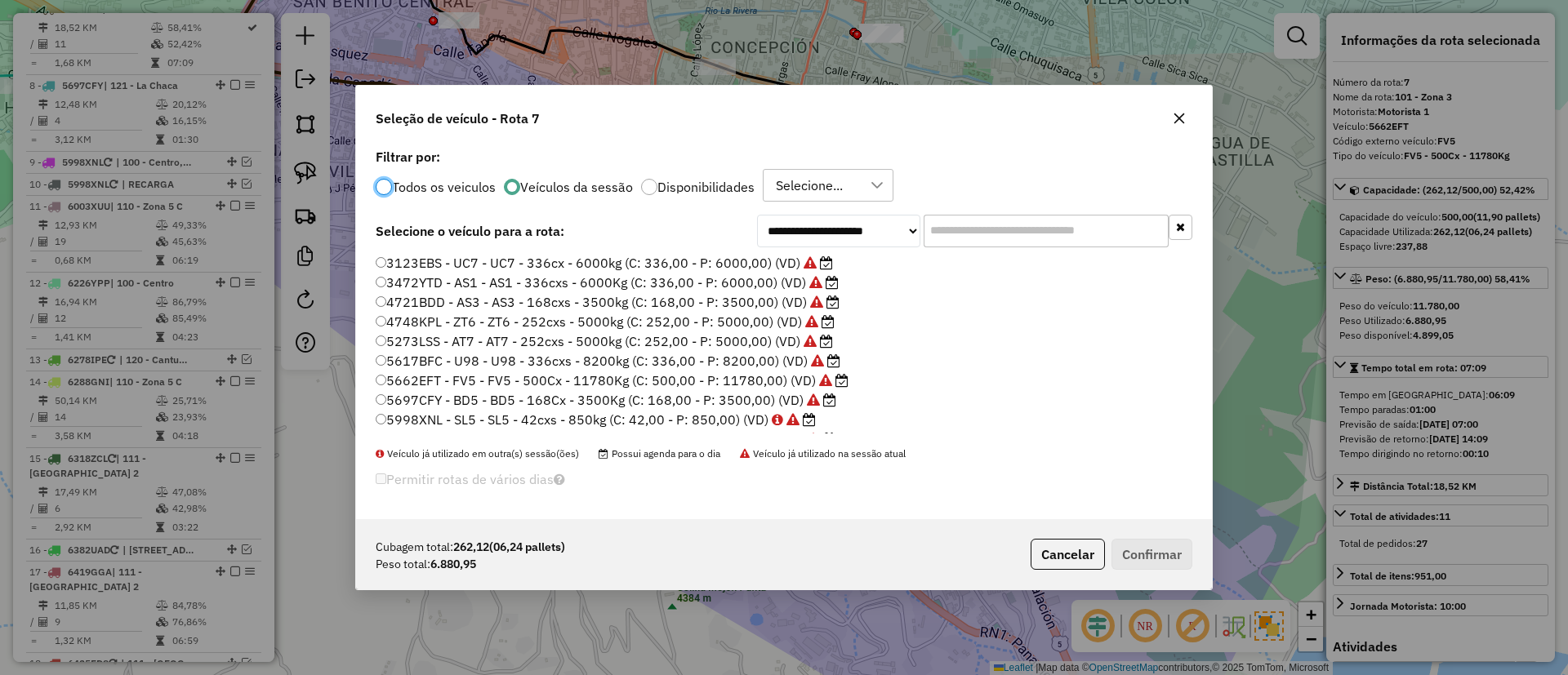
drag, startPoint x: 1013, startPoint y: 237, endPoint x: 1001, endPoint y: 231, distance: 13.4
click at [1004, 232] on input "text" at bounding box center [1046, 231] width 245 height 32
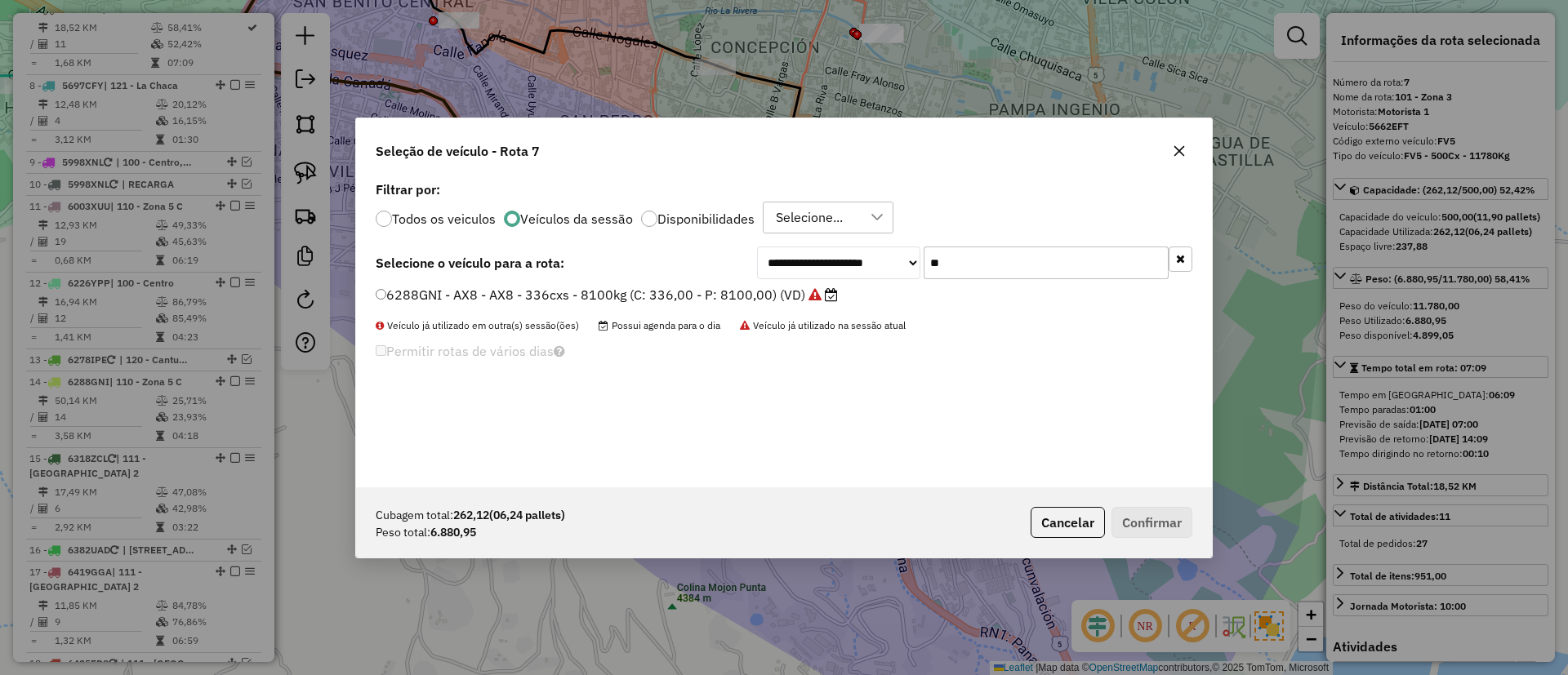
type input "**"
click at [732, 292] on label "6288GNI - AX8 - AX8 - 336cxs - 8100kg (C: 336,00 - P: 8100,00) (VD)" at bounding box center [606, 295] width 462 height 20
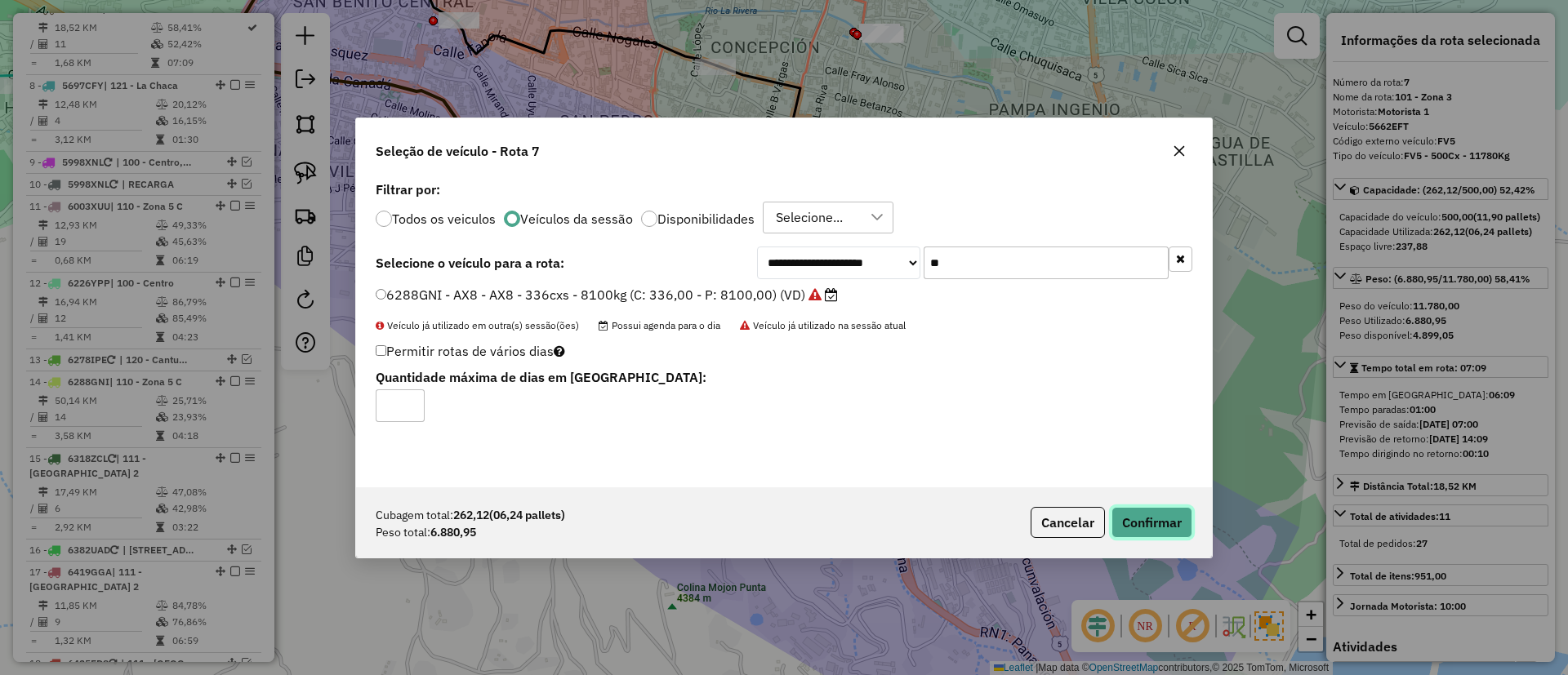
click at [1151, 534] on button "Confirmar" at bounding box center [1151, 522] width 81 height 31
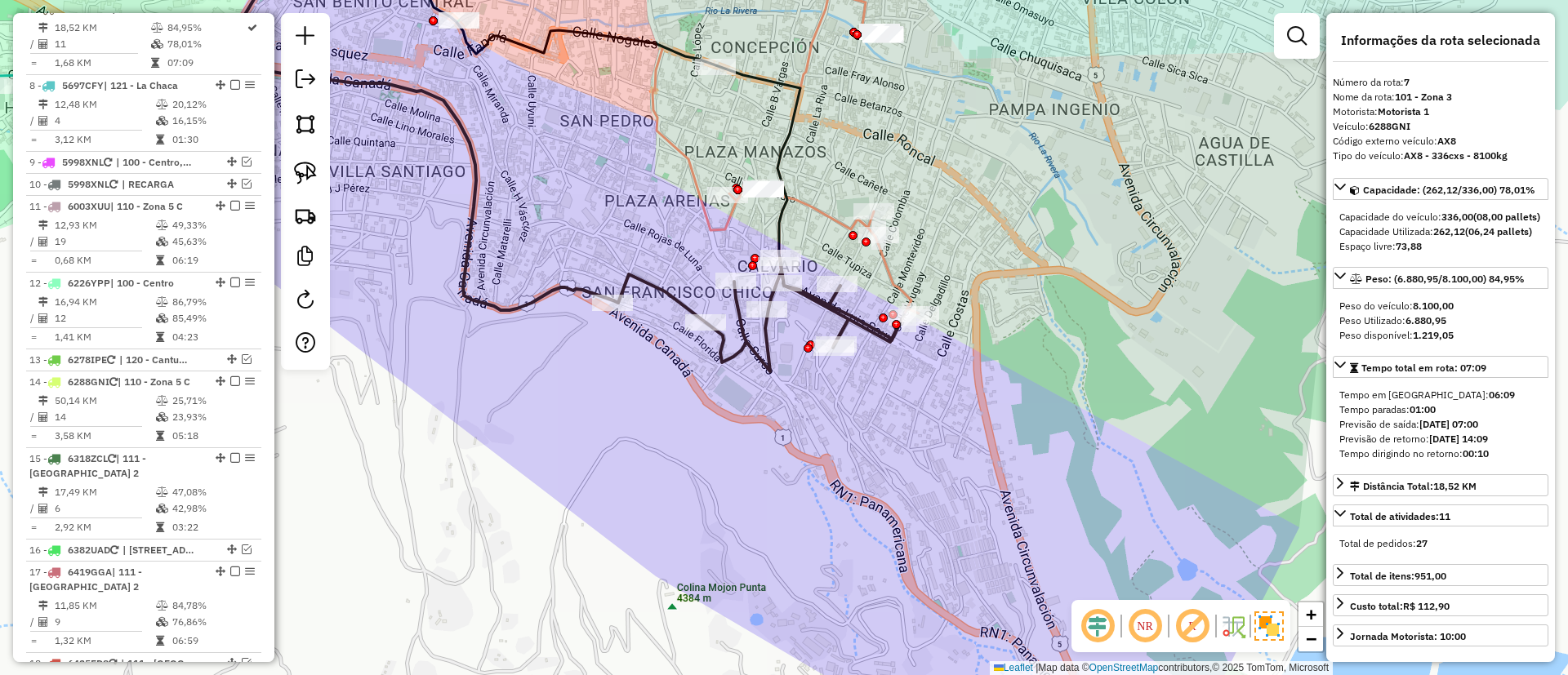
click at [752, 345] on icon at bounding box center [758, 315] width 291 height 113
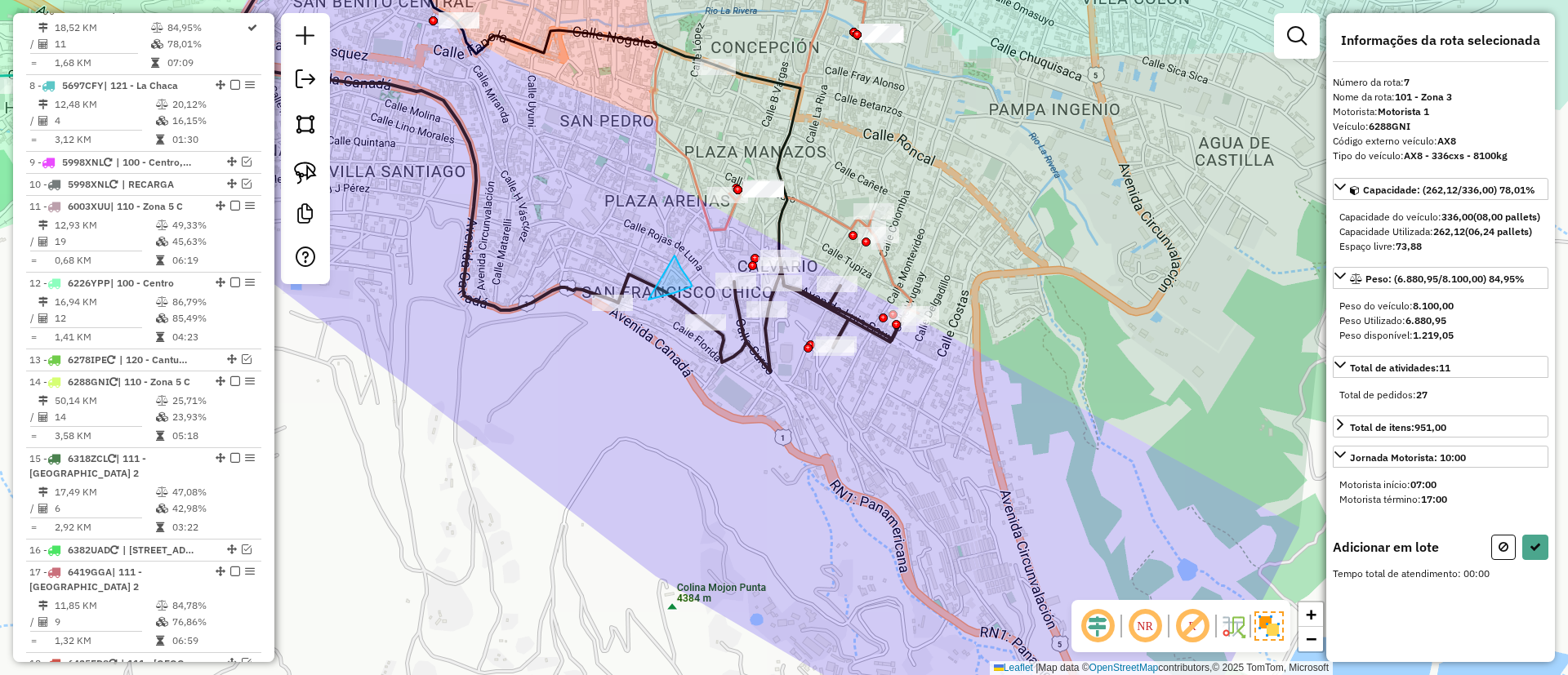
drag, startPoint x: 681, startPoint y: 269, endPoint x: 644, endPoint y: 302, distance: 49.6
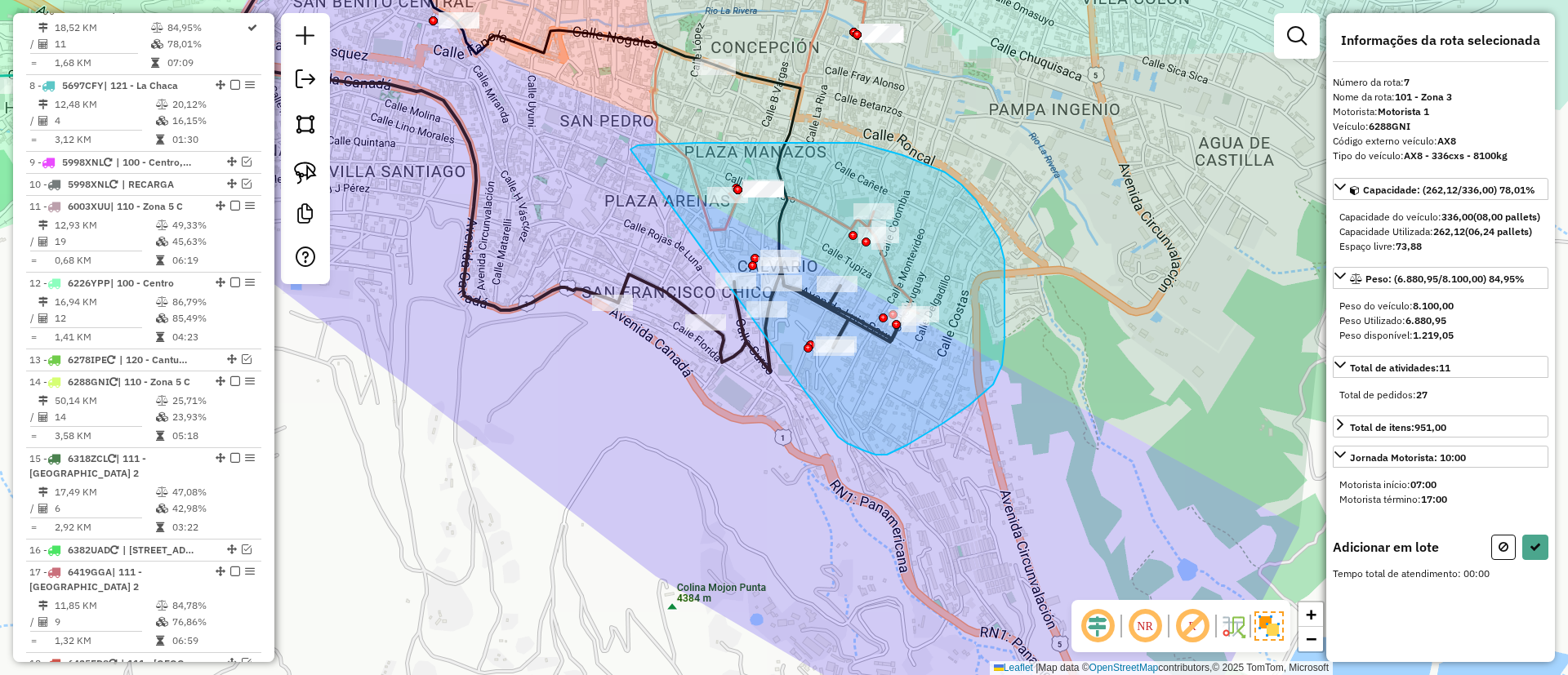
drag, startPoint x: 1002, startPoint y: 365, endPoint x: 630, endPoint y: 150, distance: 429.7
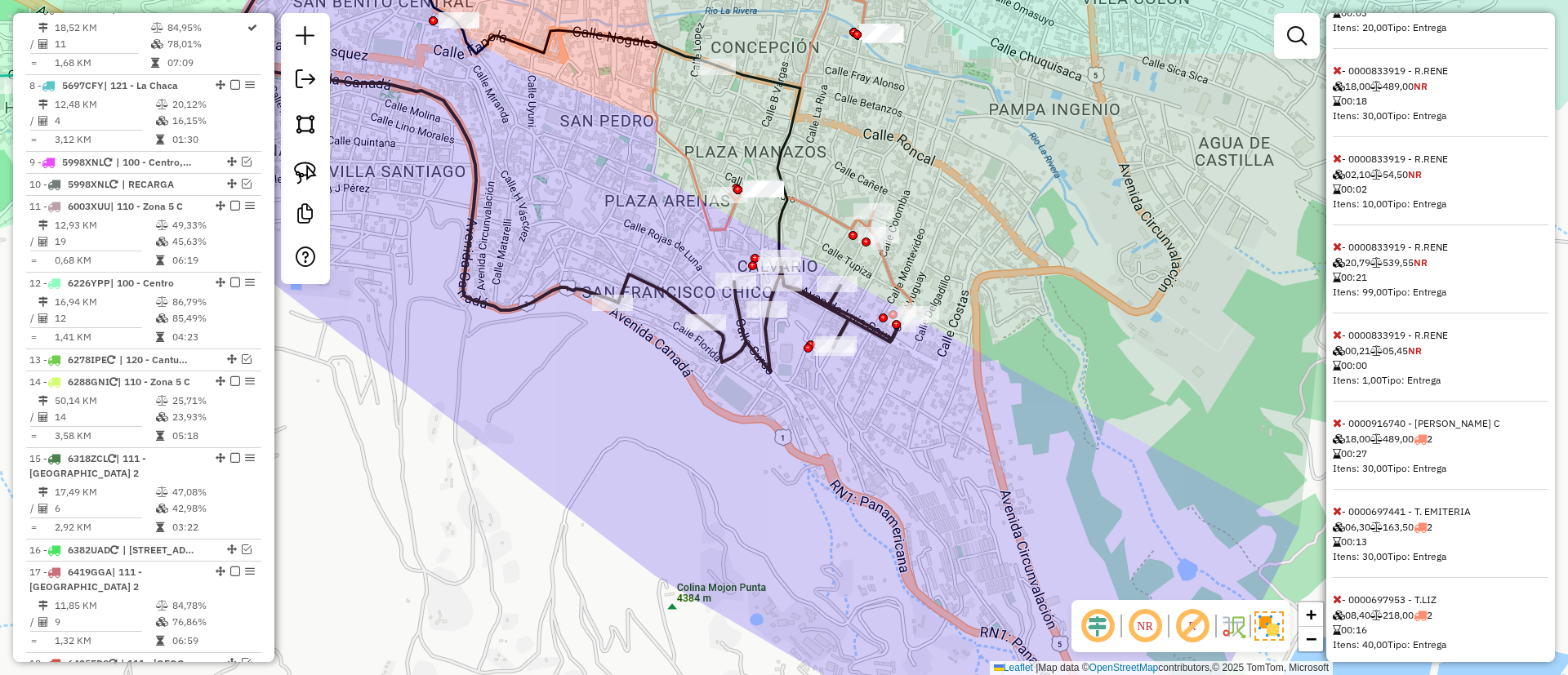
scroll to position [695, 0]
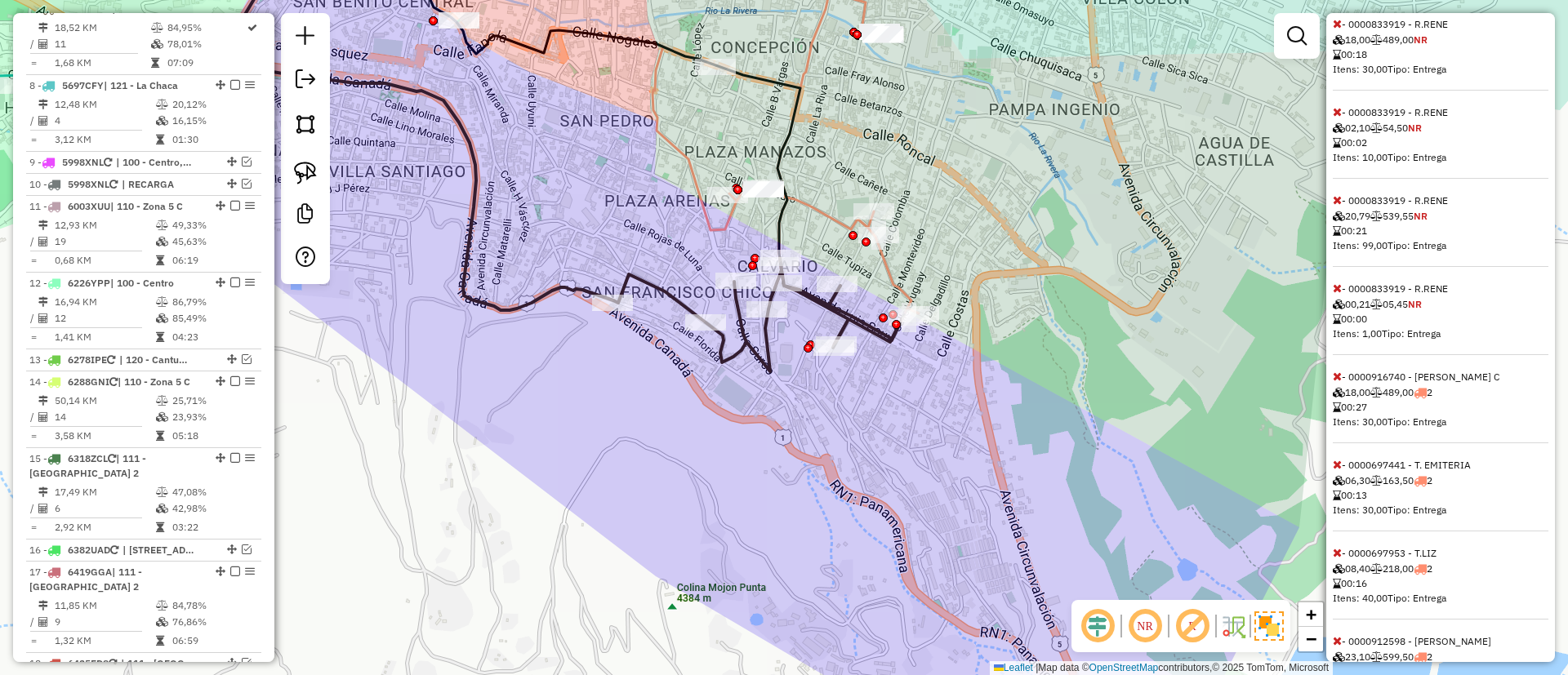
select select "**********"
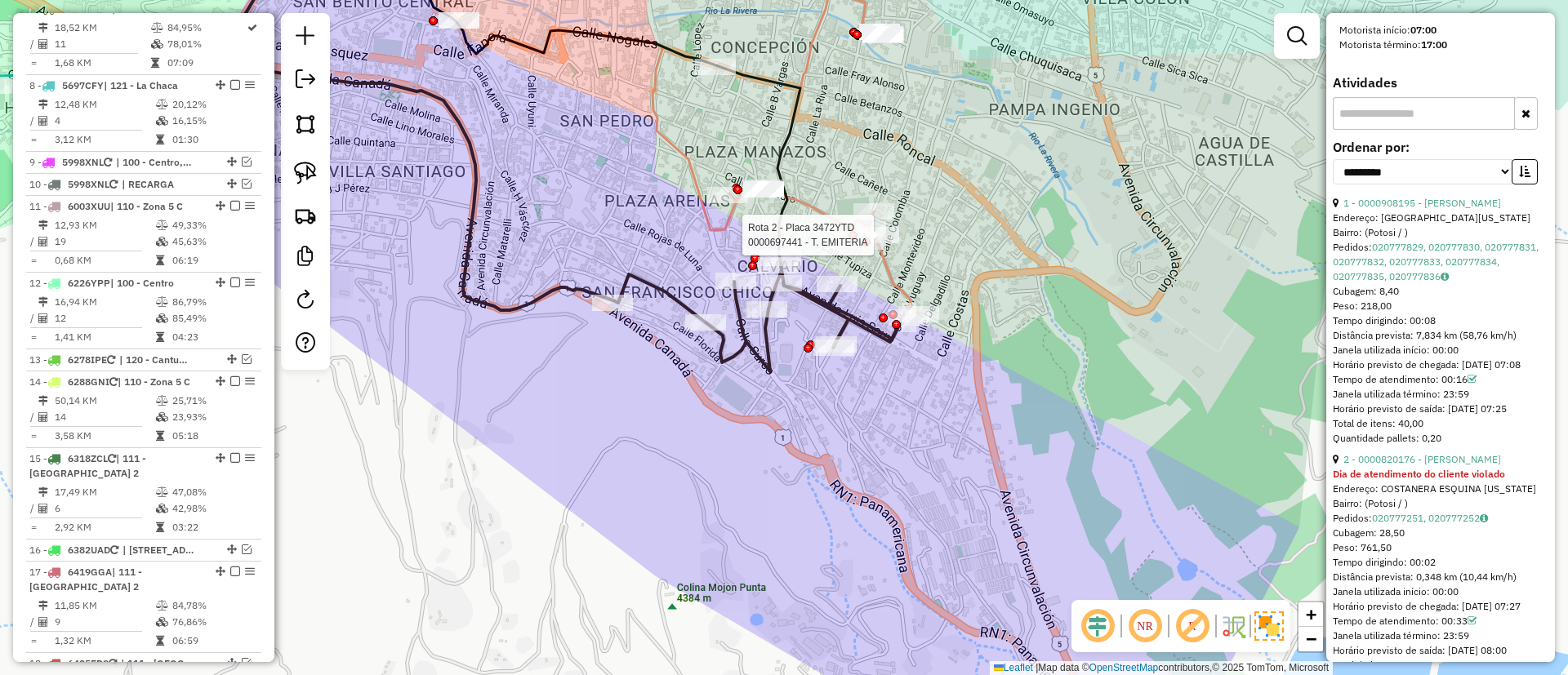
scroll to position [0, 0]
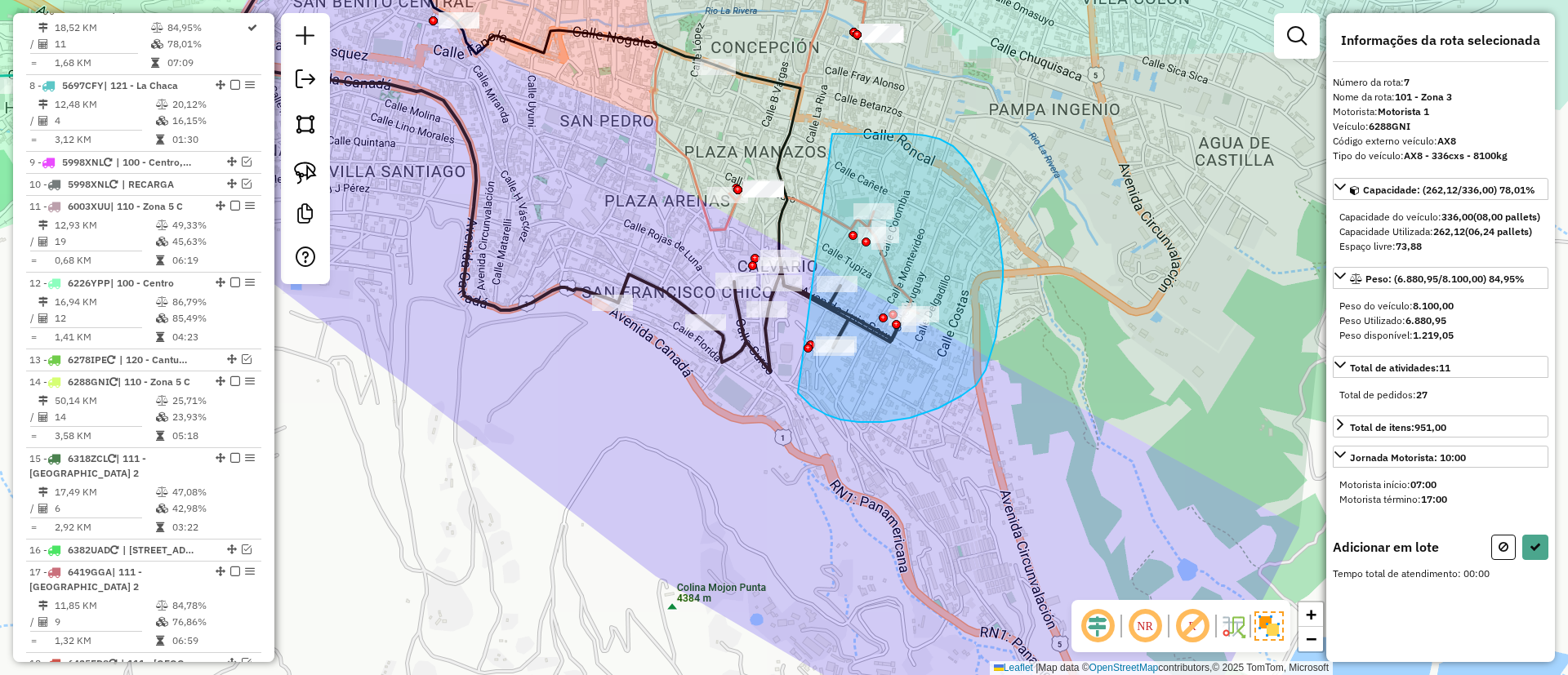
drag, startPoint x: 811, startPoint y: 407, endPoint x: 832, endPoint y: 133, distance: 274.8
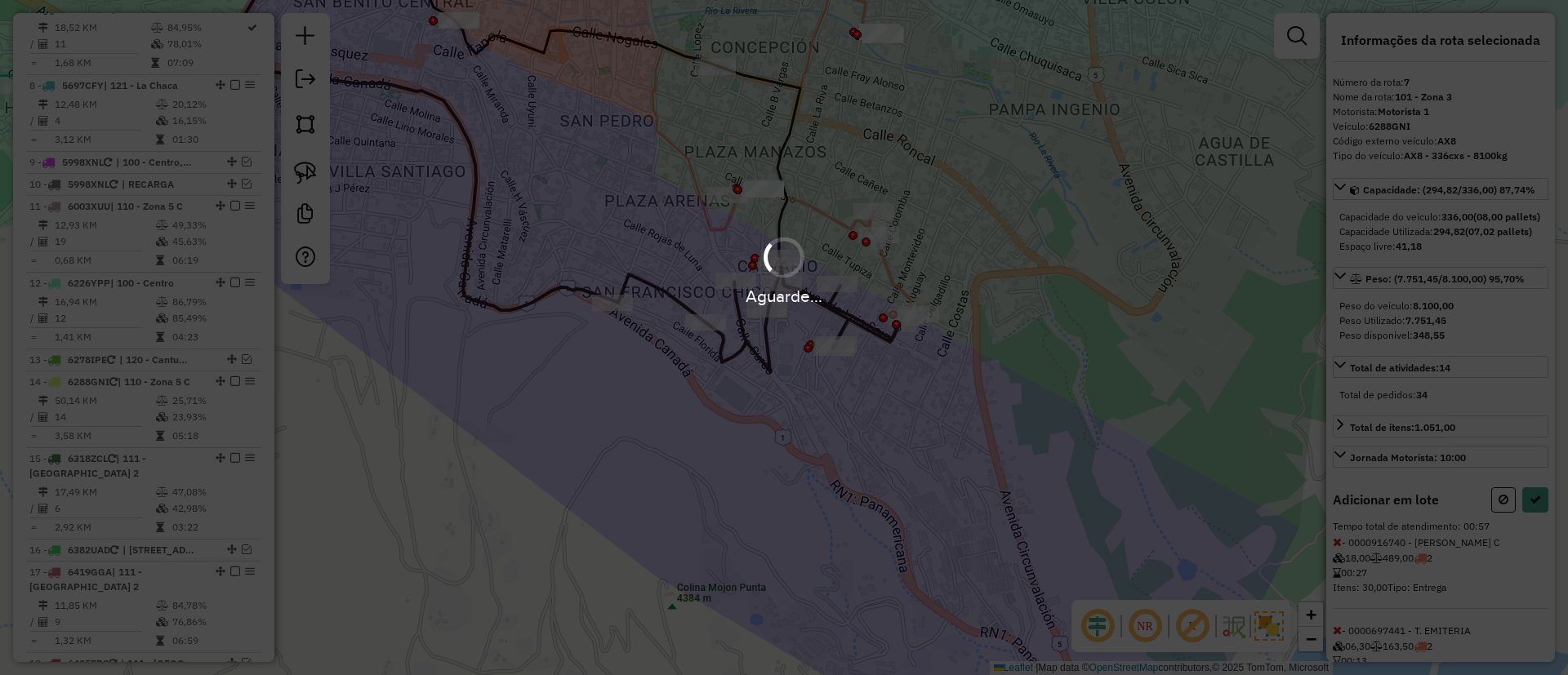
select select "**********"
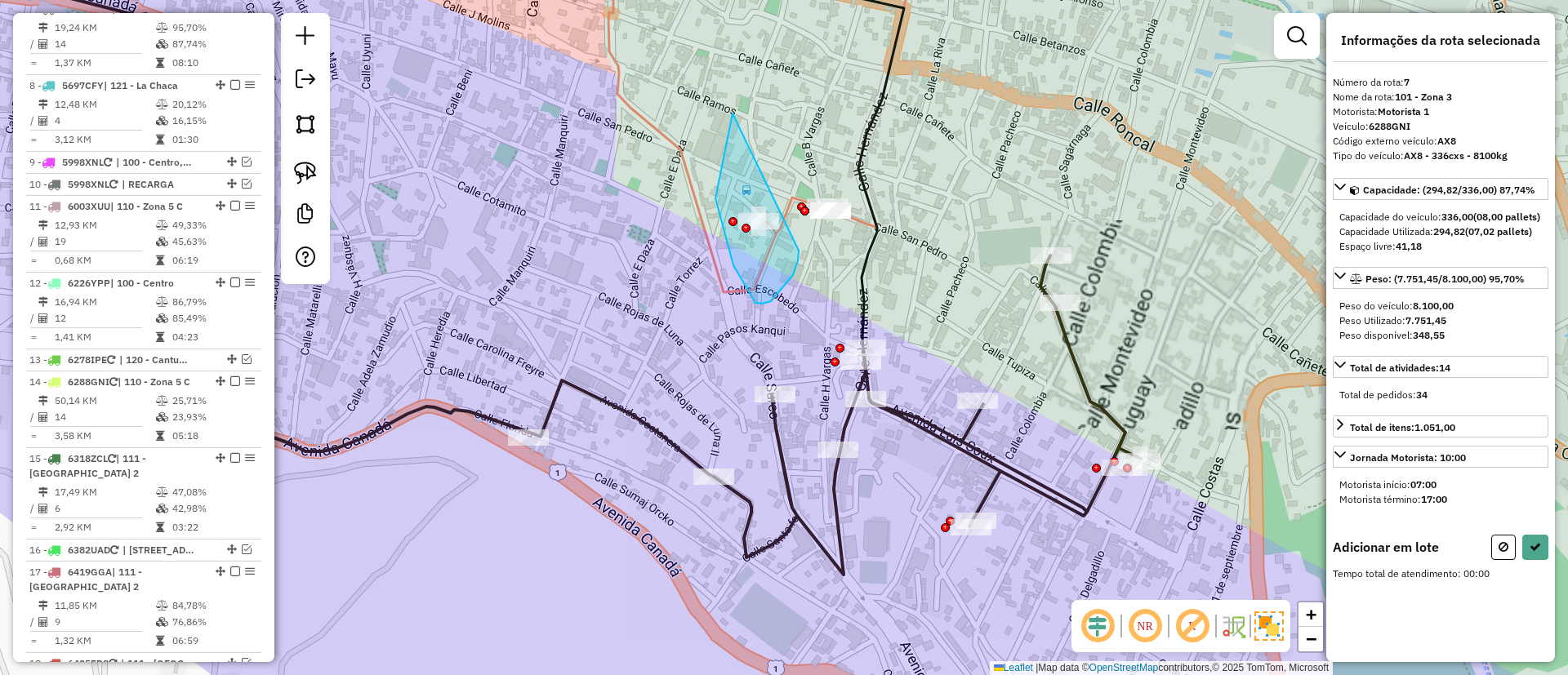
drag, startPoint x: 733, startPoint y: 265, endPoint x: 799, endPoint y: 251, distance: 67.5
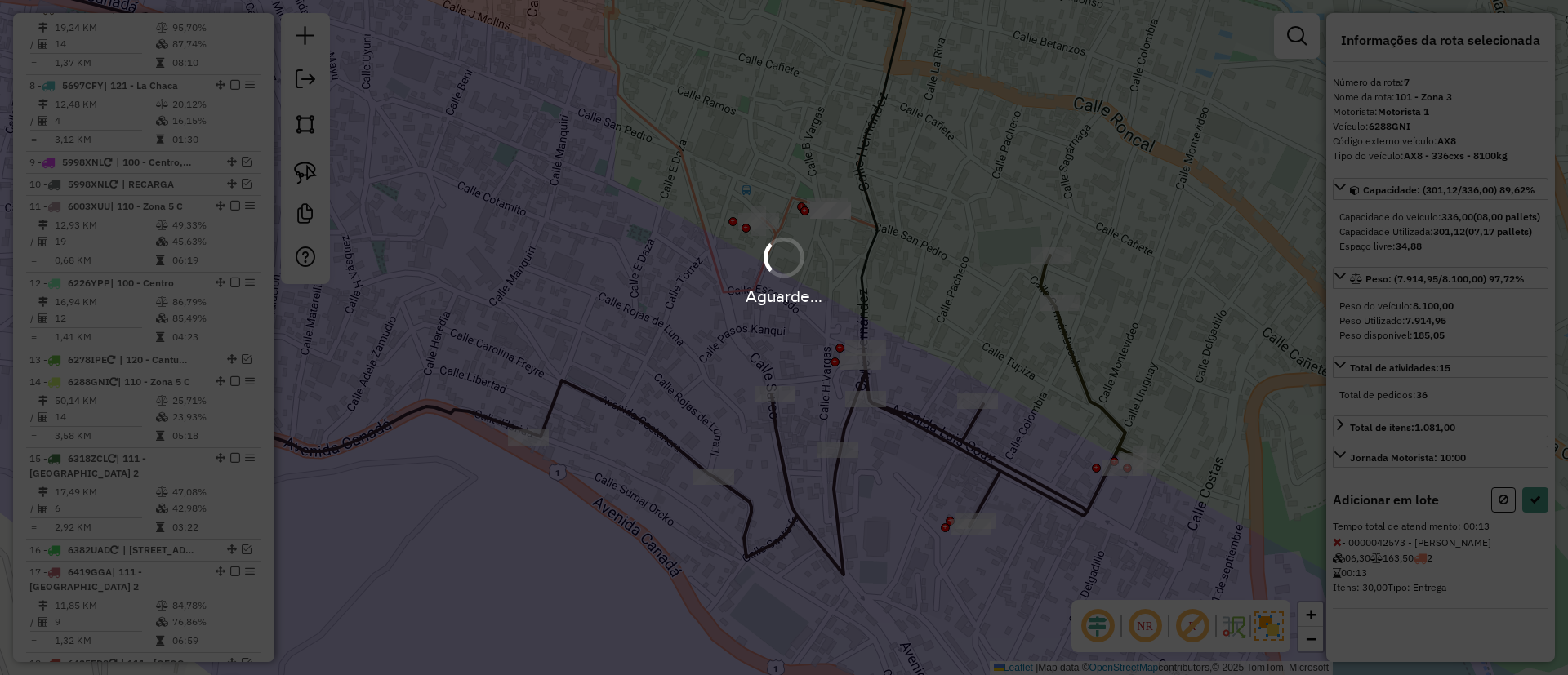
select select "**********"
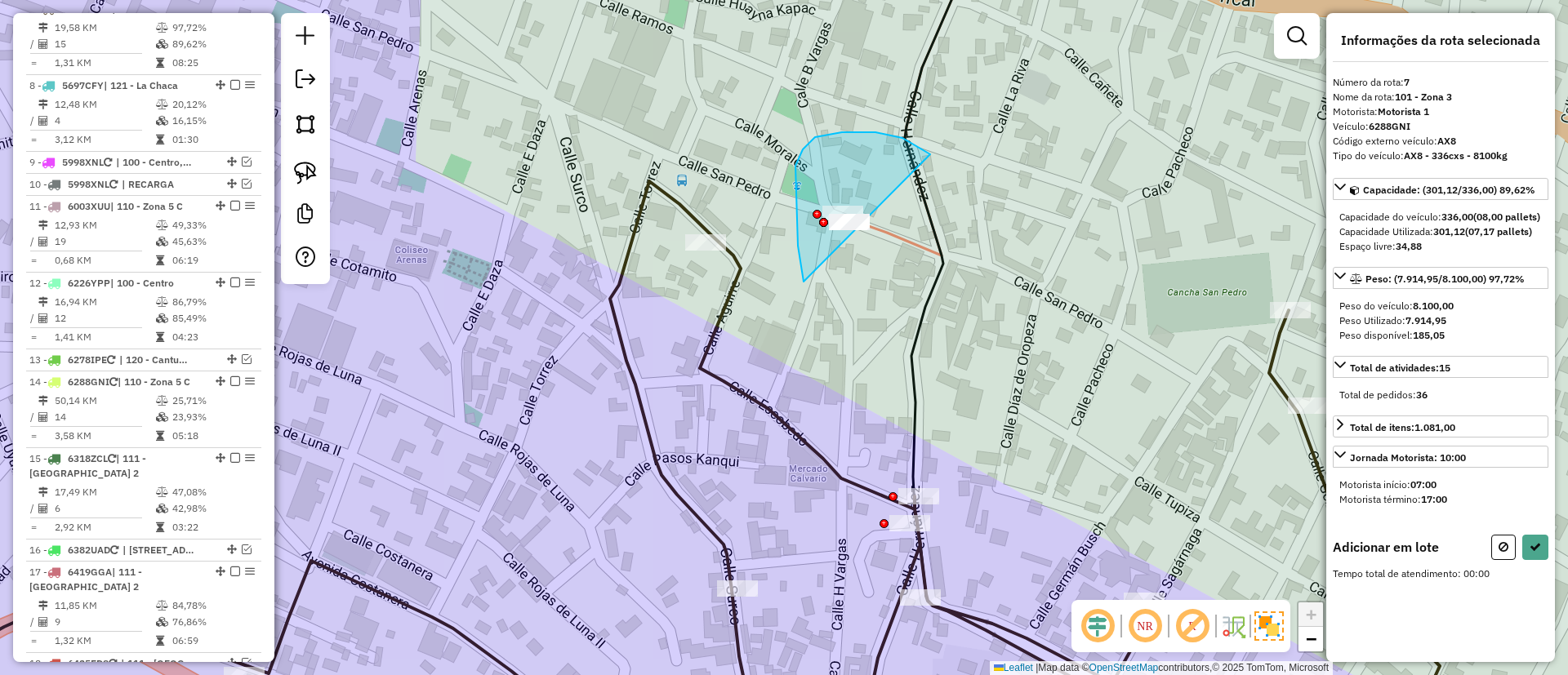
drag, startPoint x: 804, startPoint y: 282, endPoint x: 969, endPoint y: 230, distance: 173.0
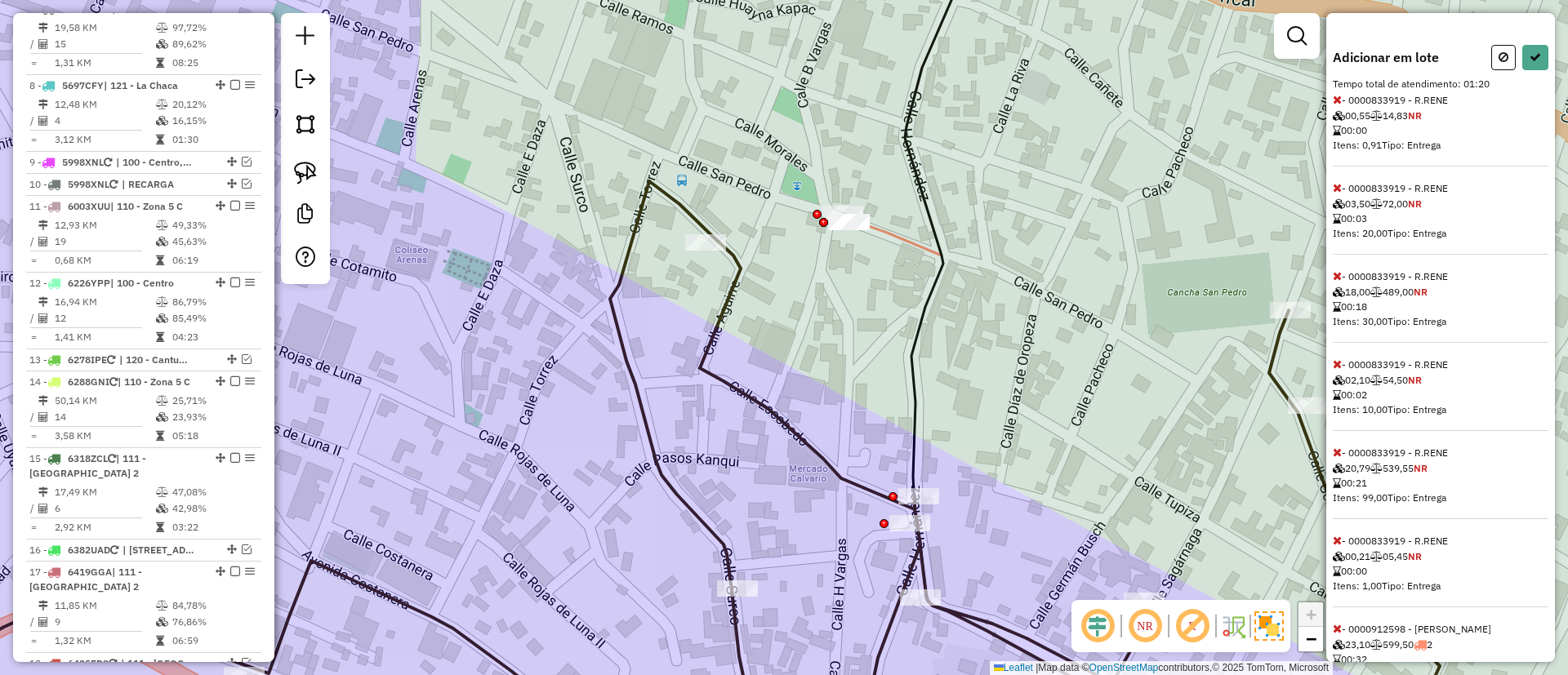
scroll to position [587, 0]
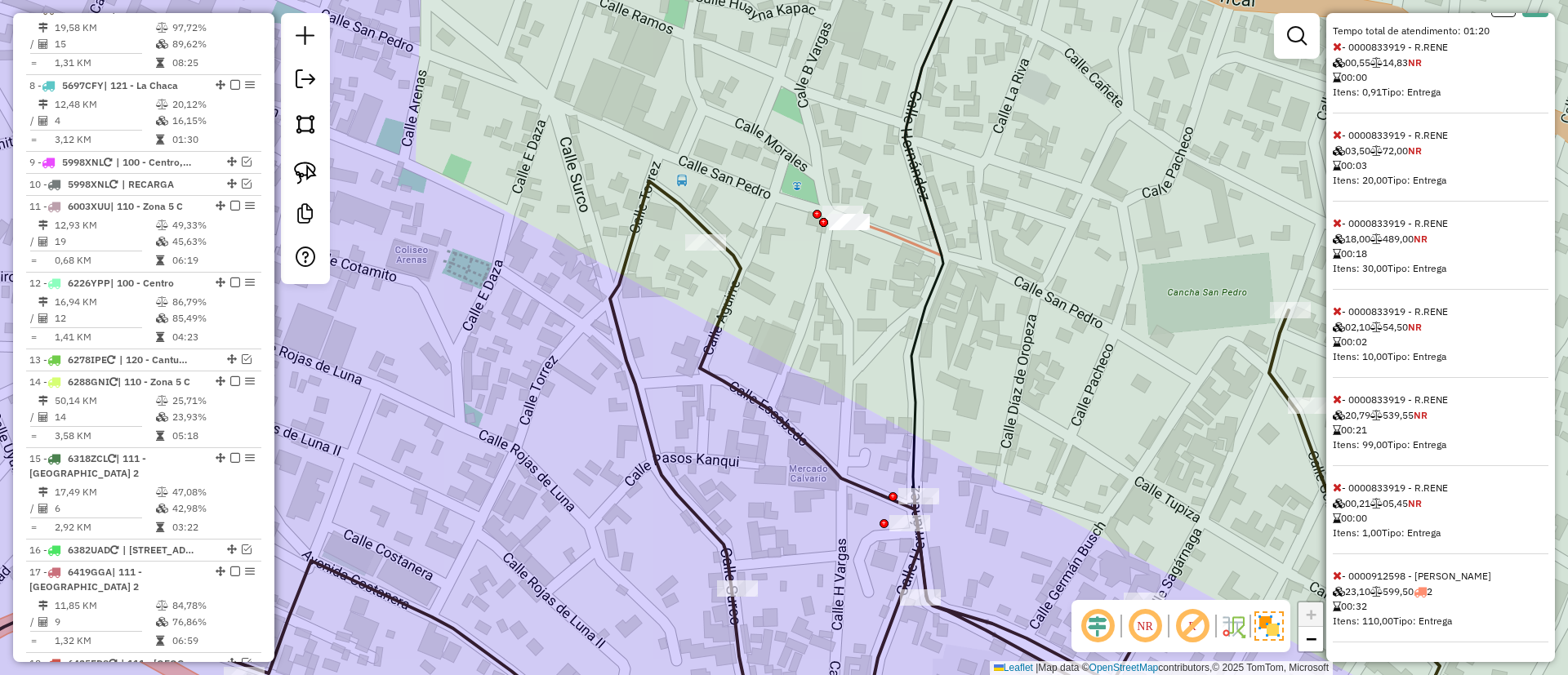
click at [1339, 483] on icon at bounding box center [1336, 487] width 9 height 11
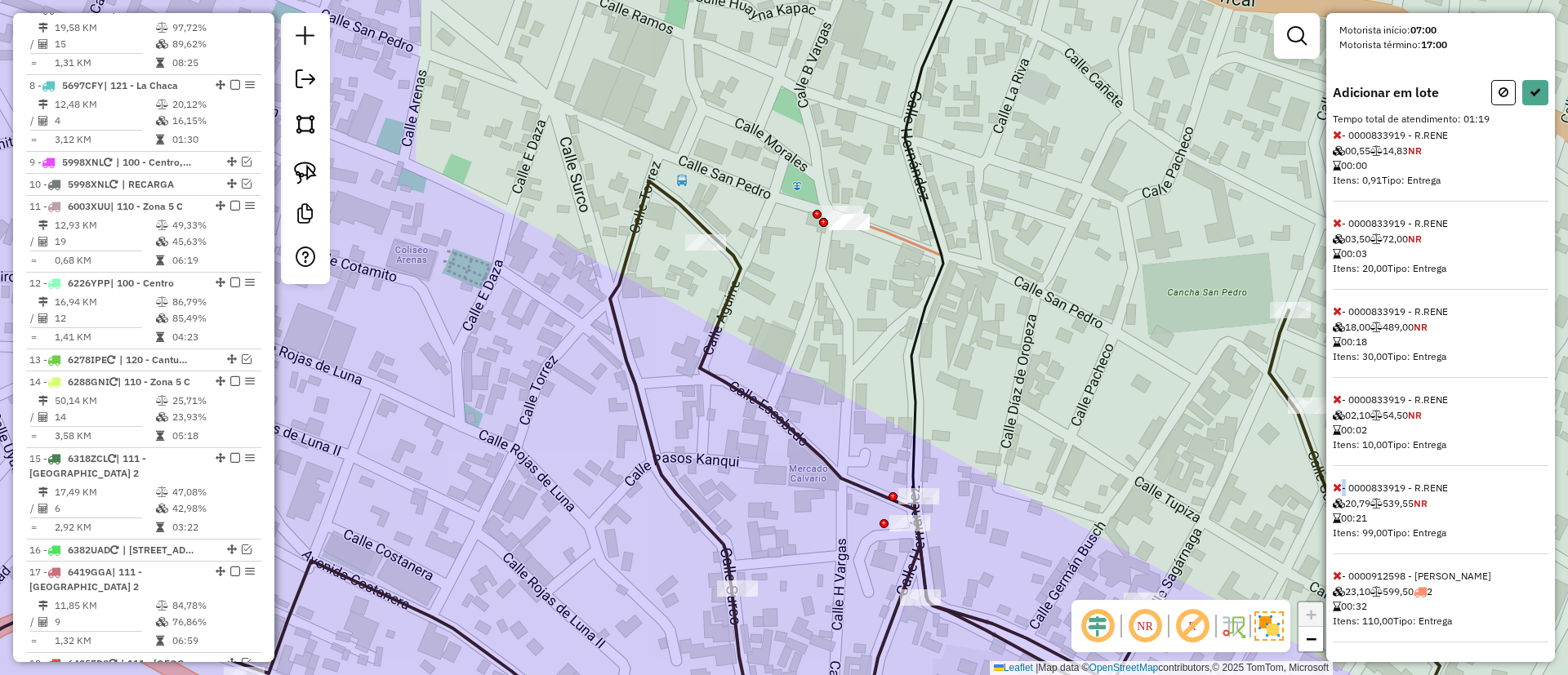
click at [1337, 484] on icon at bounding box center [1336, 487] width 9 height 11
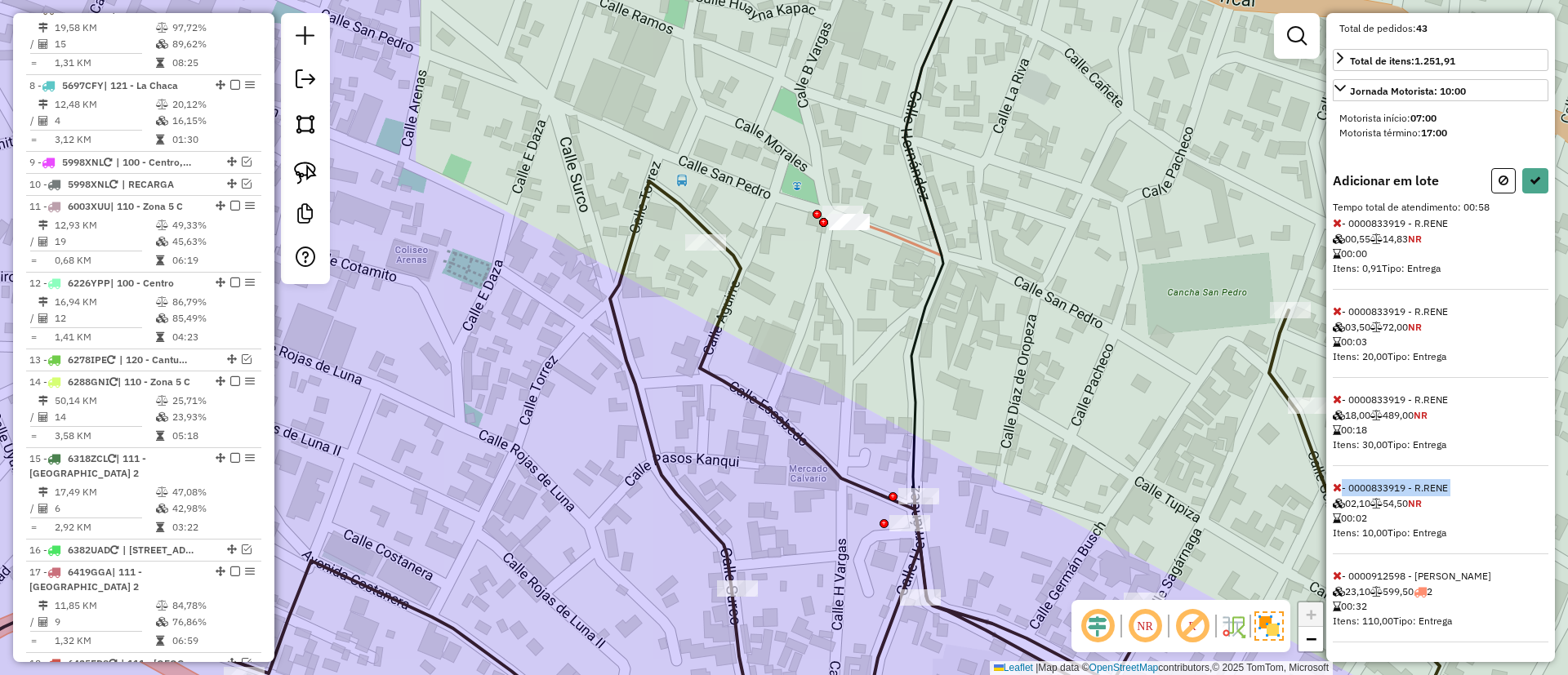
click at [1337, 484] on icon at bounding box center [1336, 487] width 9 height 11
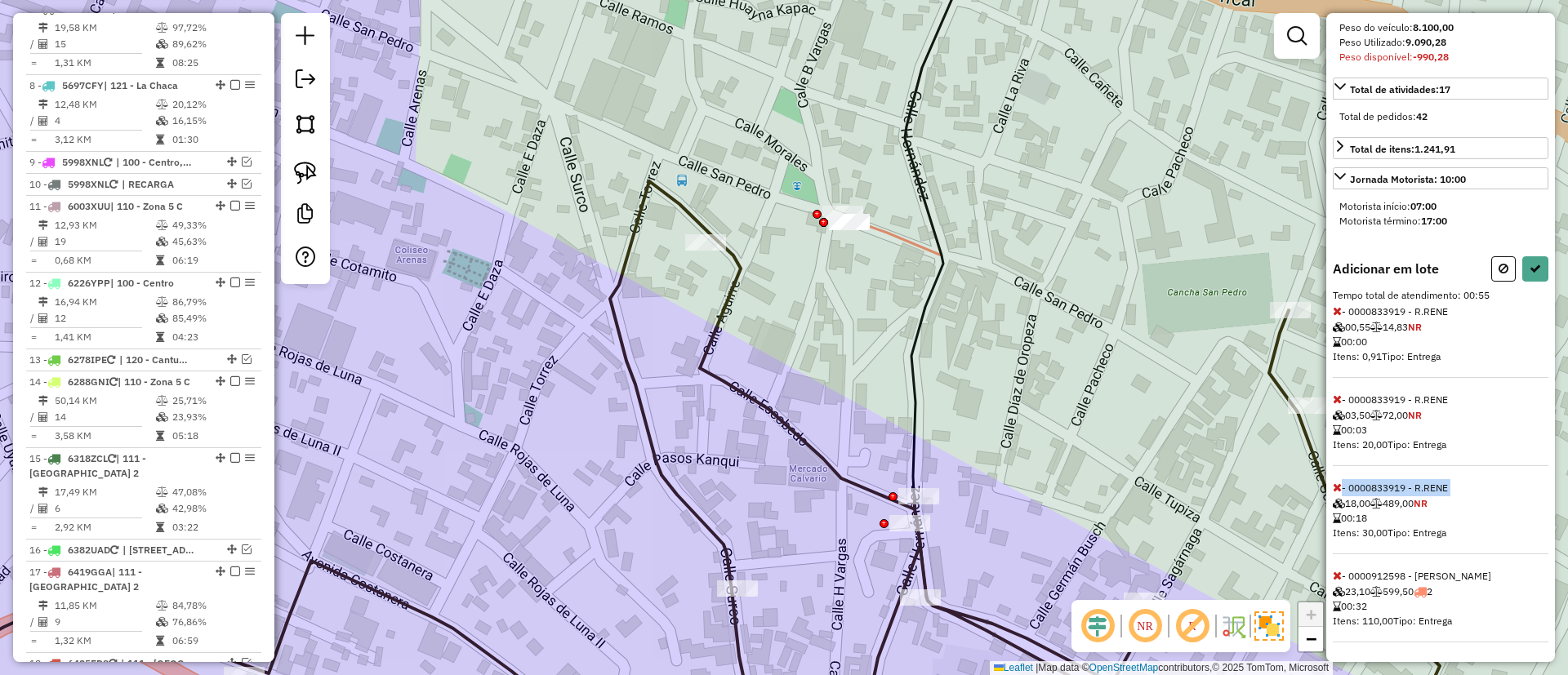
click at [1337, 484] on icon at bounding box center [1336, 487] width 9 height 11
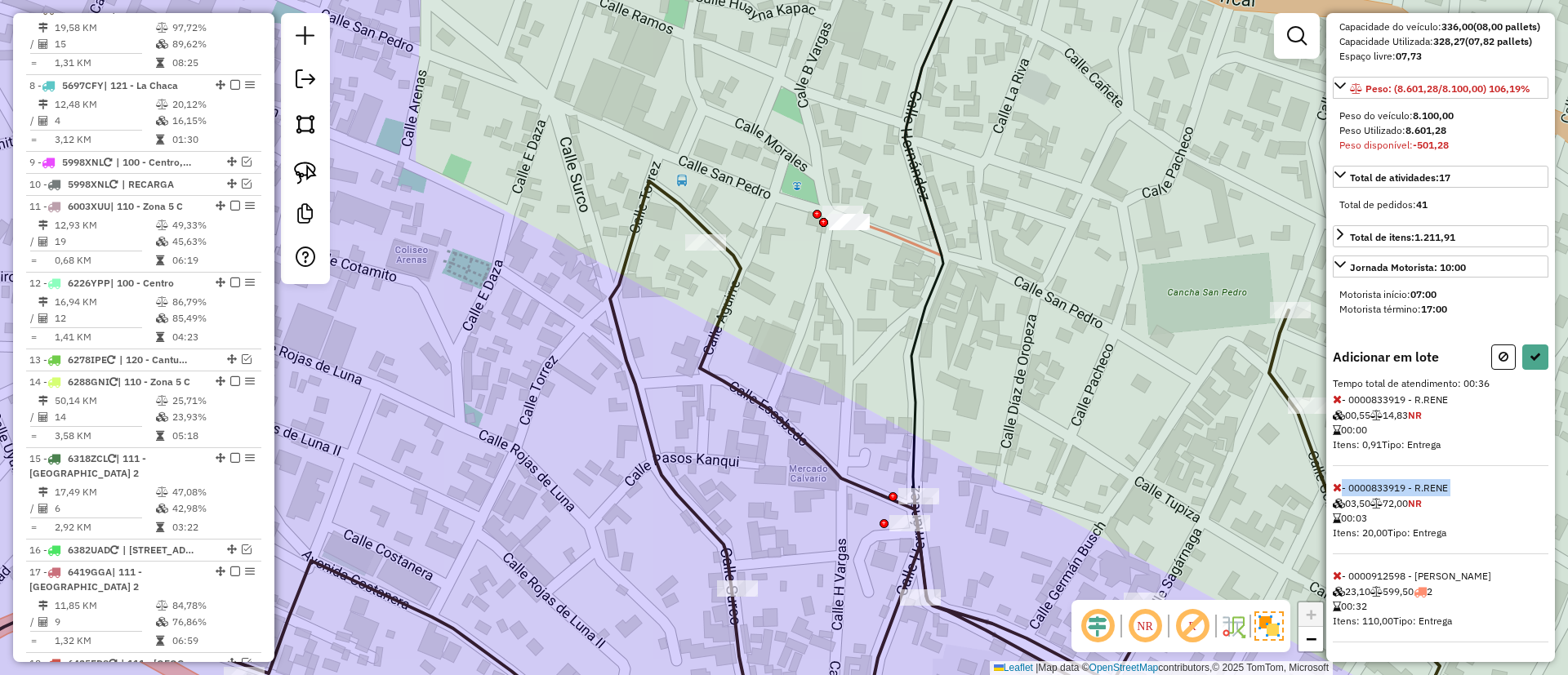
click at [1337, 484] on icon at bounding box center [1336, 487] width 9 height 11
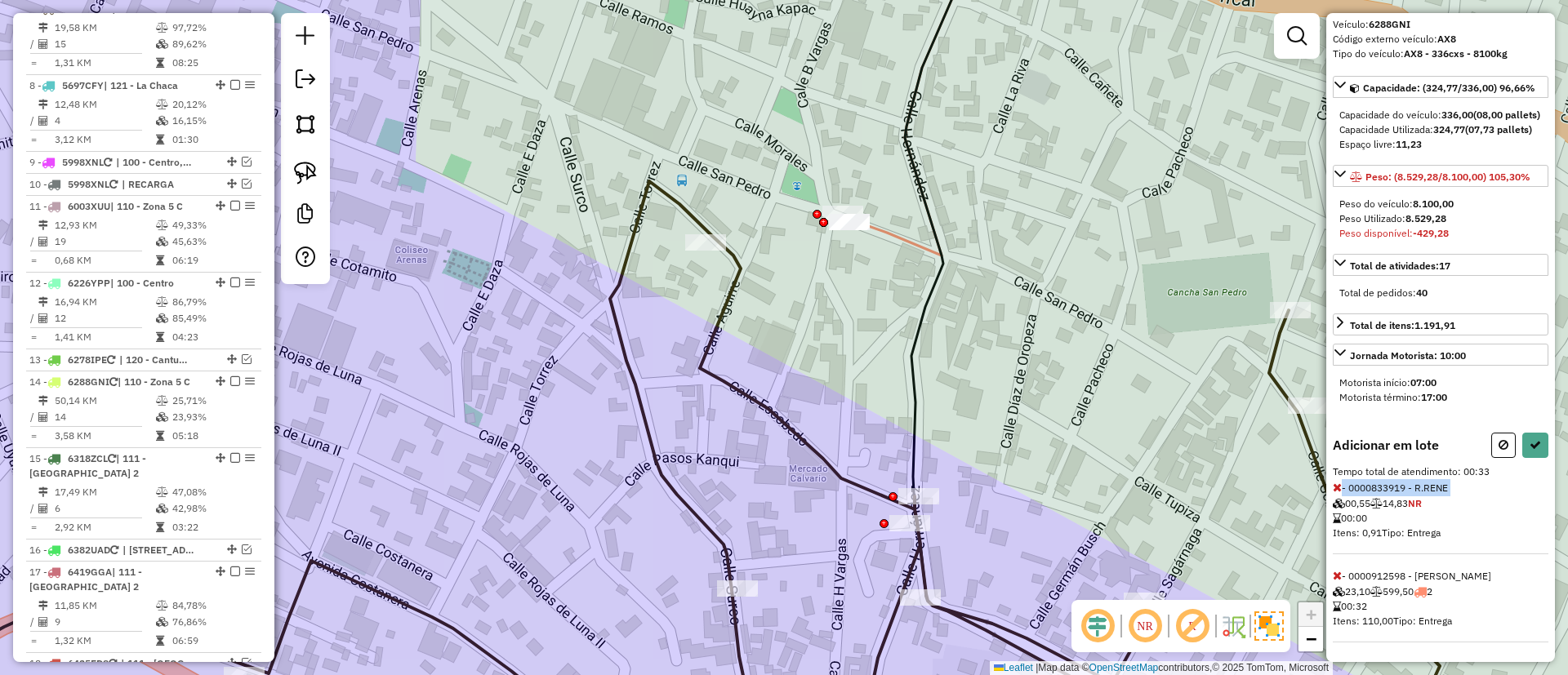
click at [1337, 484] on icon at bounding box center [1336, 487] width 9 height 11
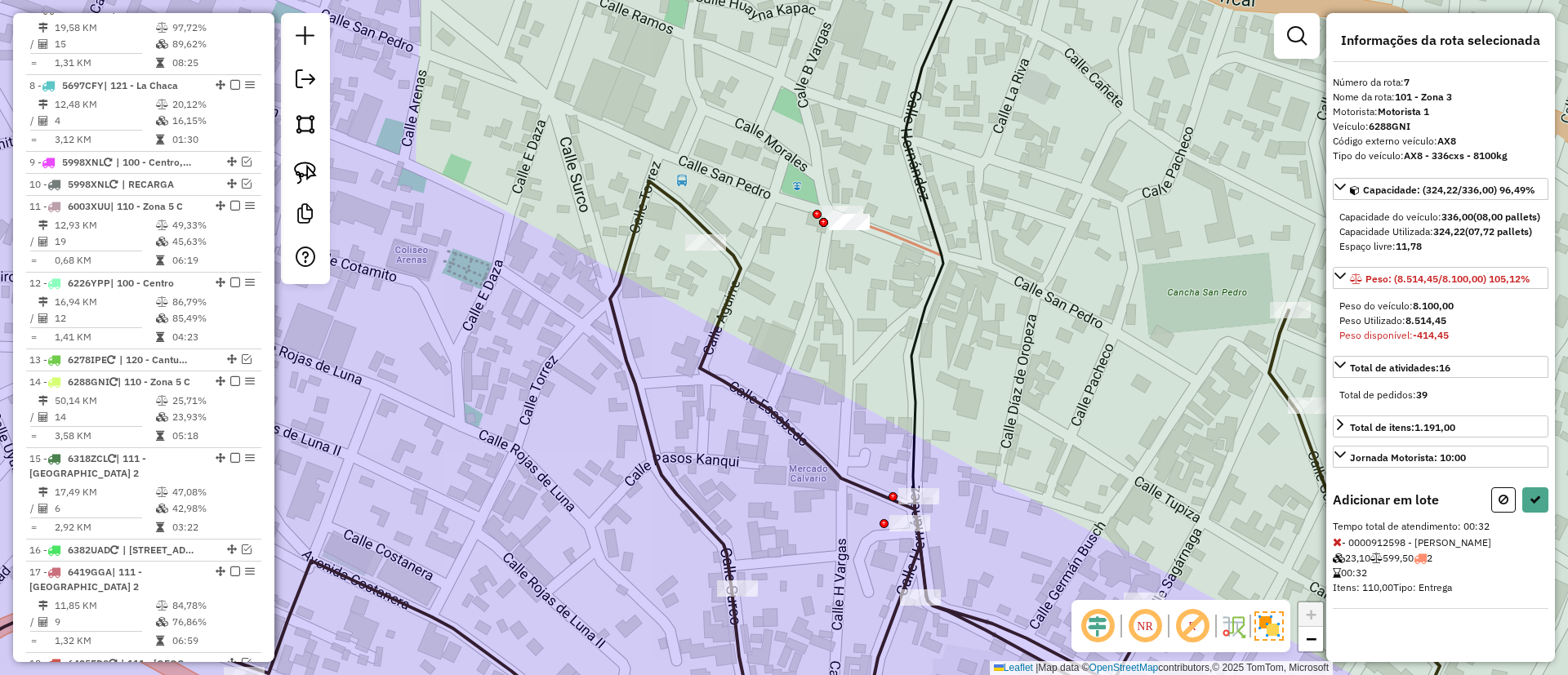
select select "**********"
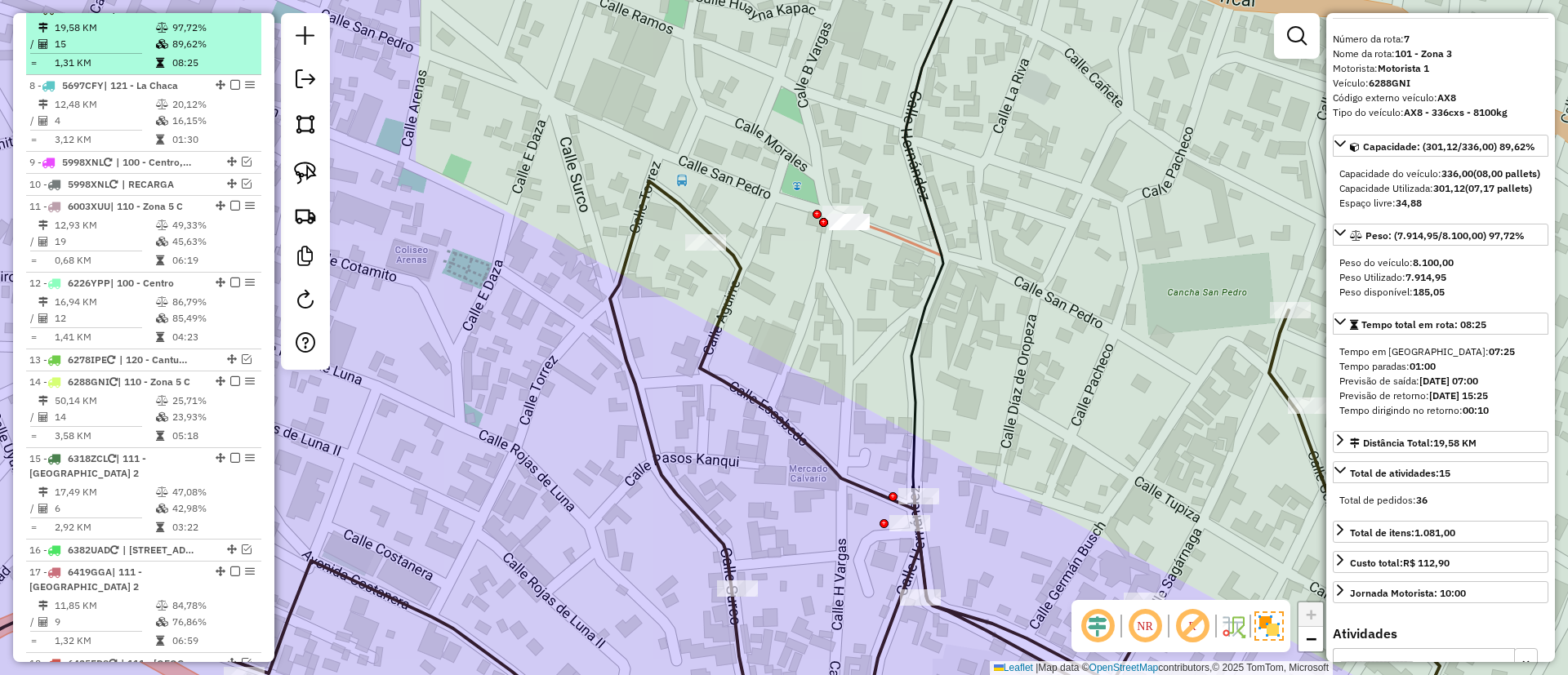
click at [231, 13] on em at bounding box center [235, 8] width 10 height 10
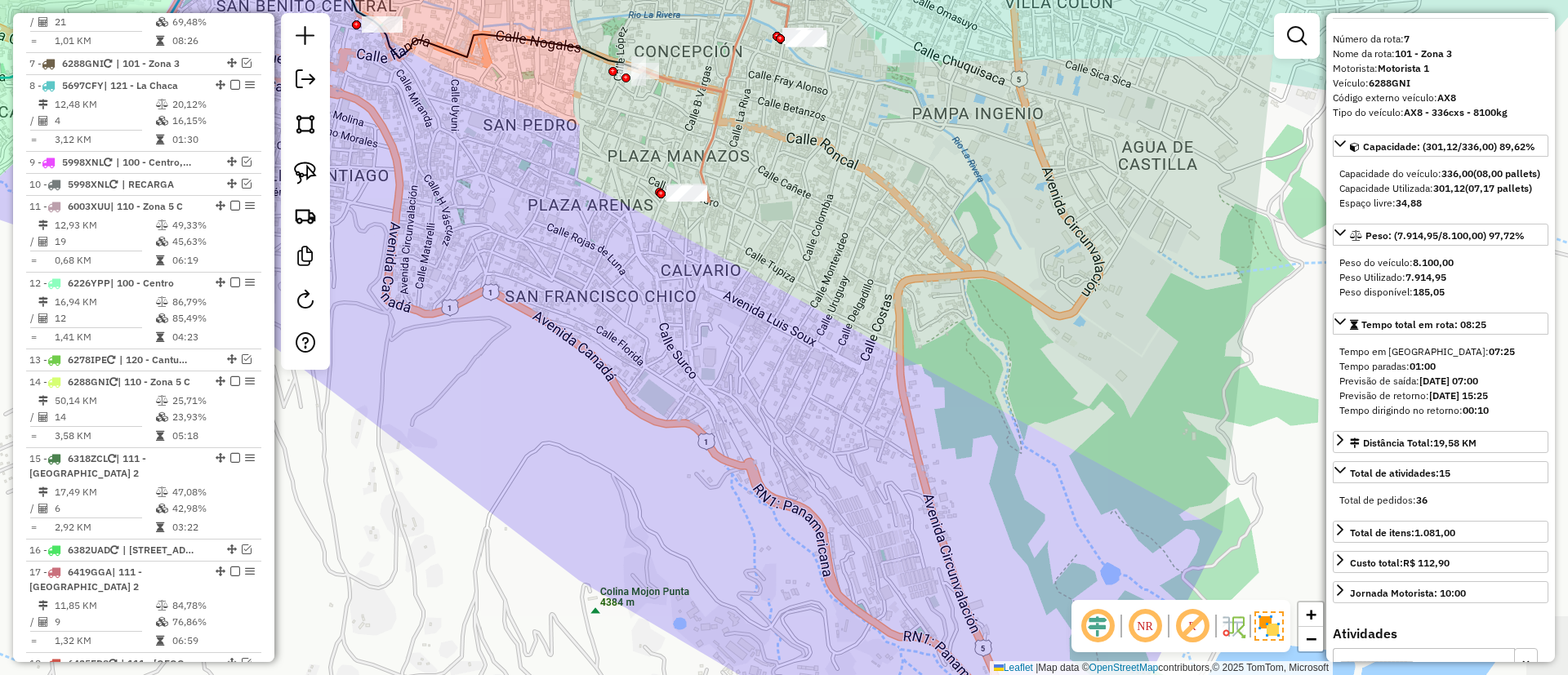
drag, startPoint x: 766, startPoint y: 185, endPoint x: 754, endPoint y: 352, distance: 167.4
click at [784, 429] on div "Janela de atendimento Grade de atendimento Capacidade Transportadoras Veículos …" at bounding box center [784, 338] width 1568 height 675
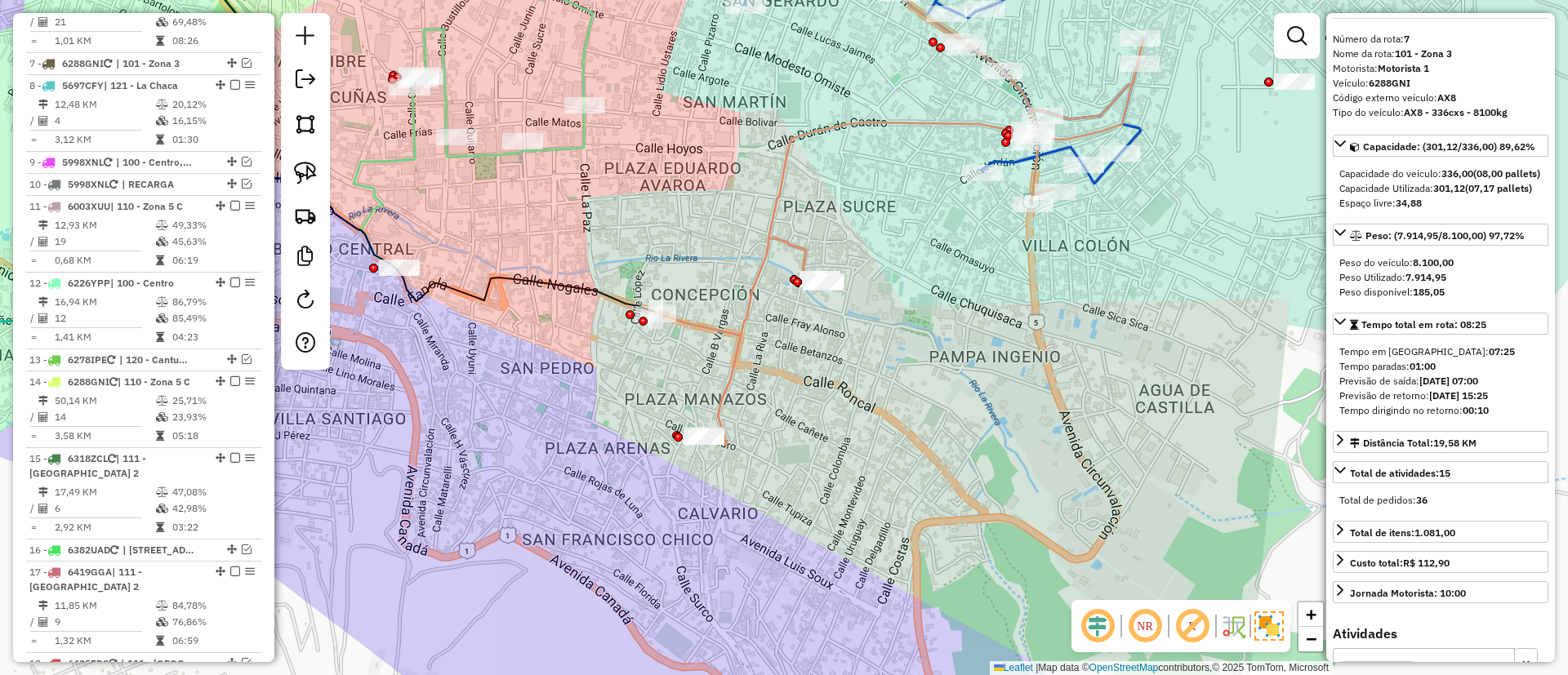
click at [735, 333] on icon at bounding box center [900, 242] width 486 height 406
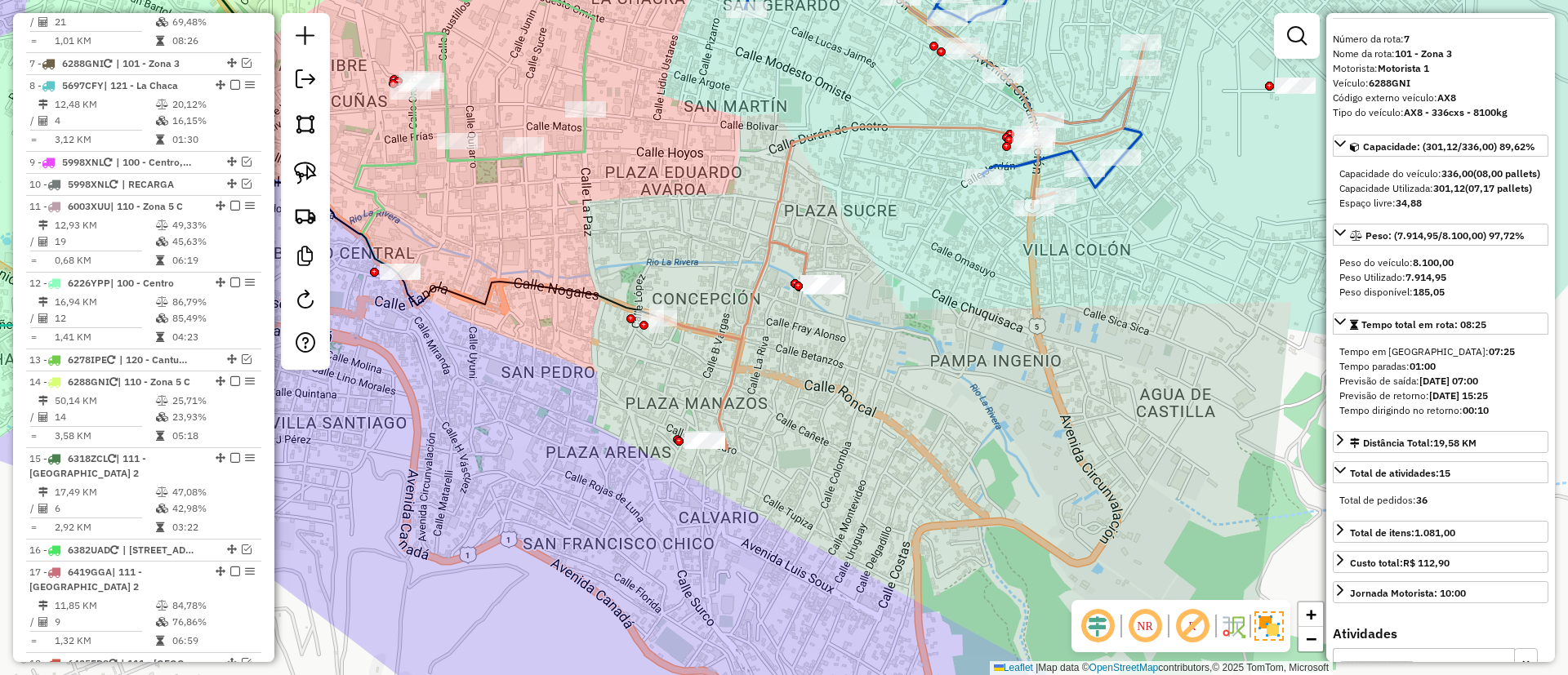
click at [738, 330] on icon at bounding box center [901, 246] width 486 height 406
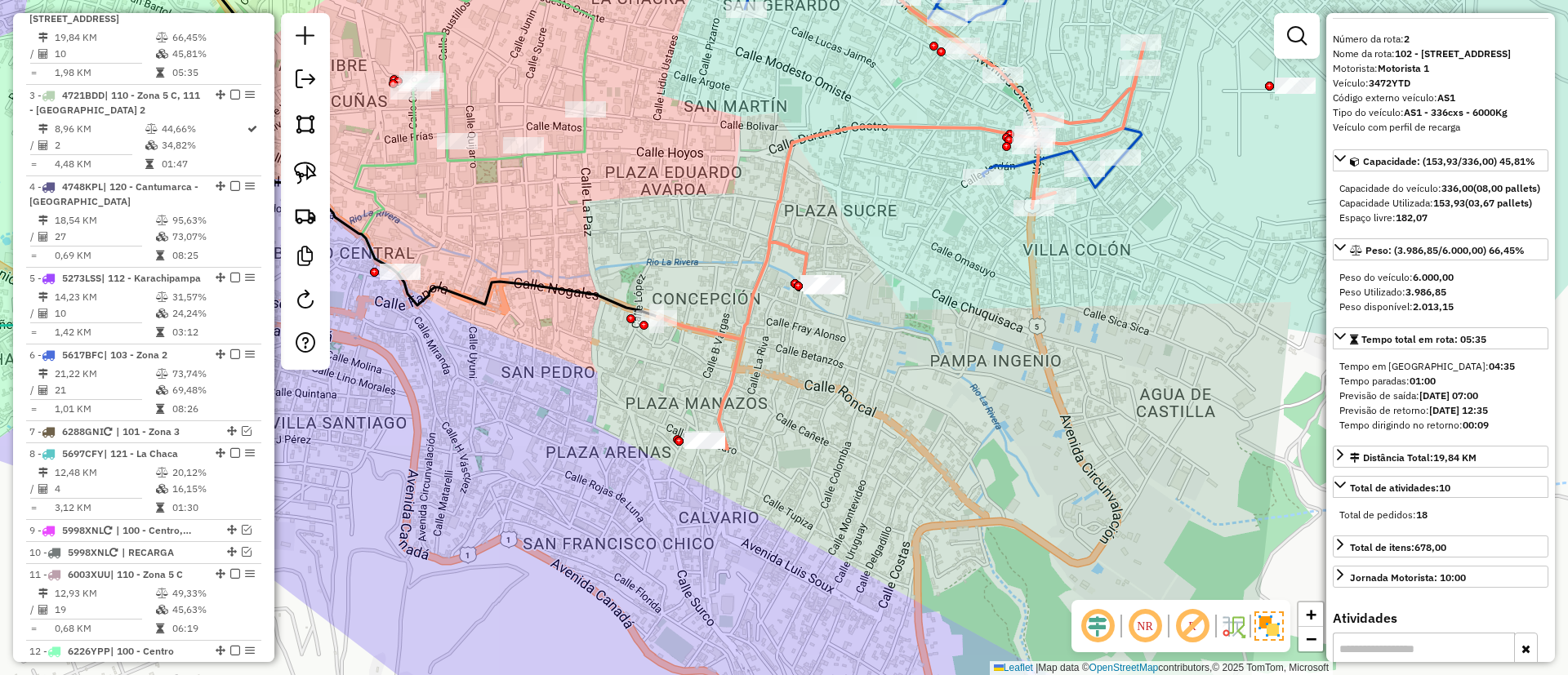
scroll to position [665, 0]
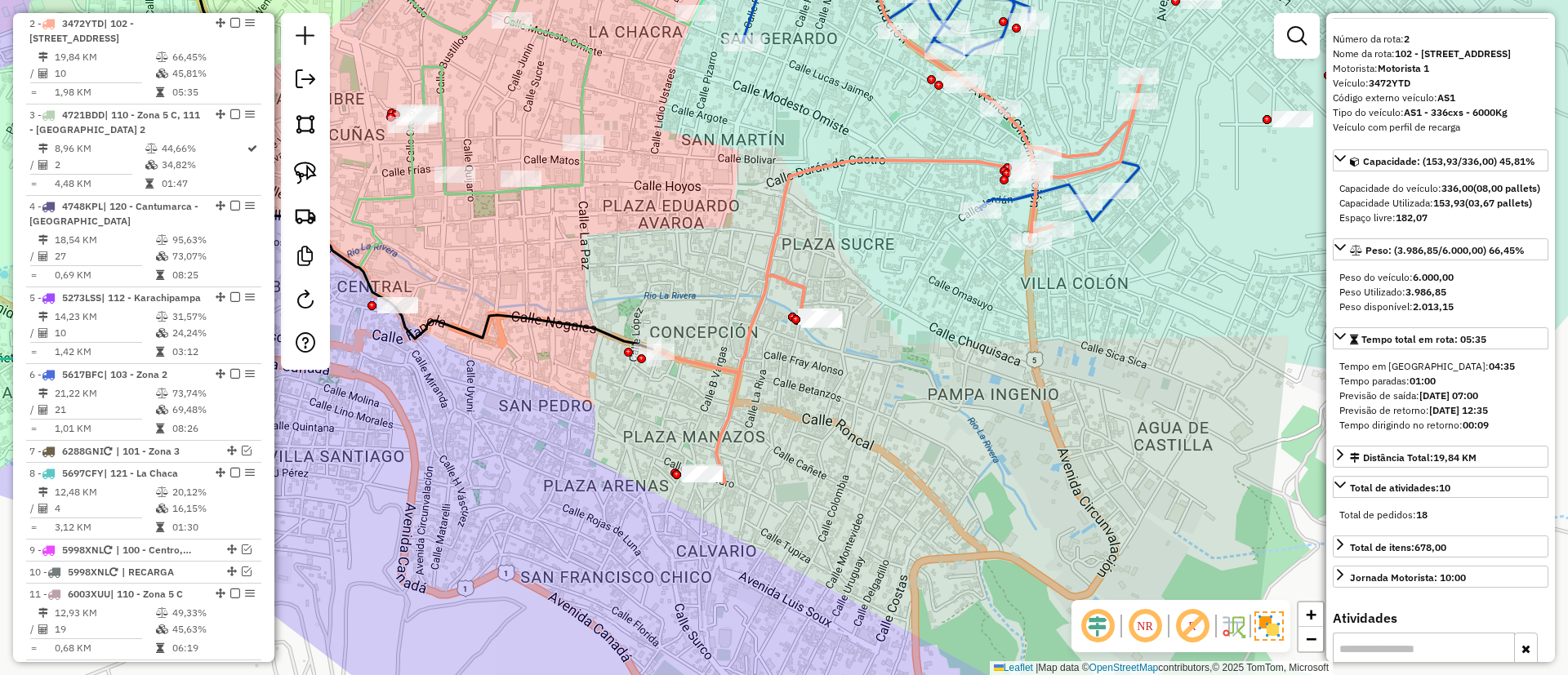
drag, startPoint x: 911, startPoint y: 382, endPoint x: 862, endPoint y: 452, distance: 85.4
click at [862, 452] on div "Janela de atendimento Grade de atendimento Capacidade Transportadoras Veículos …" at bounding box center [784, 338] width 1568 height 675
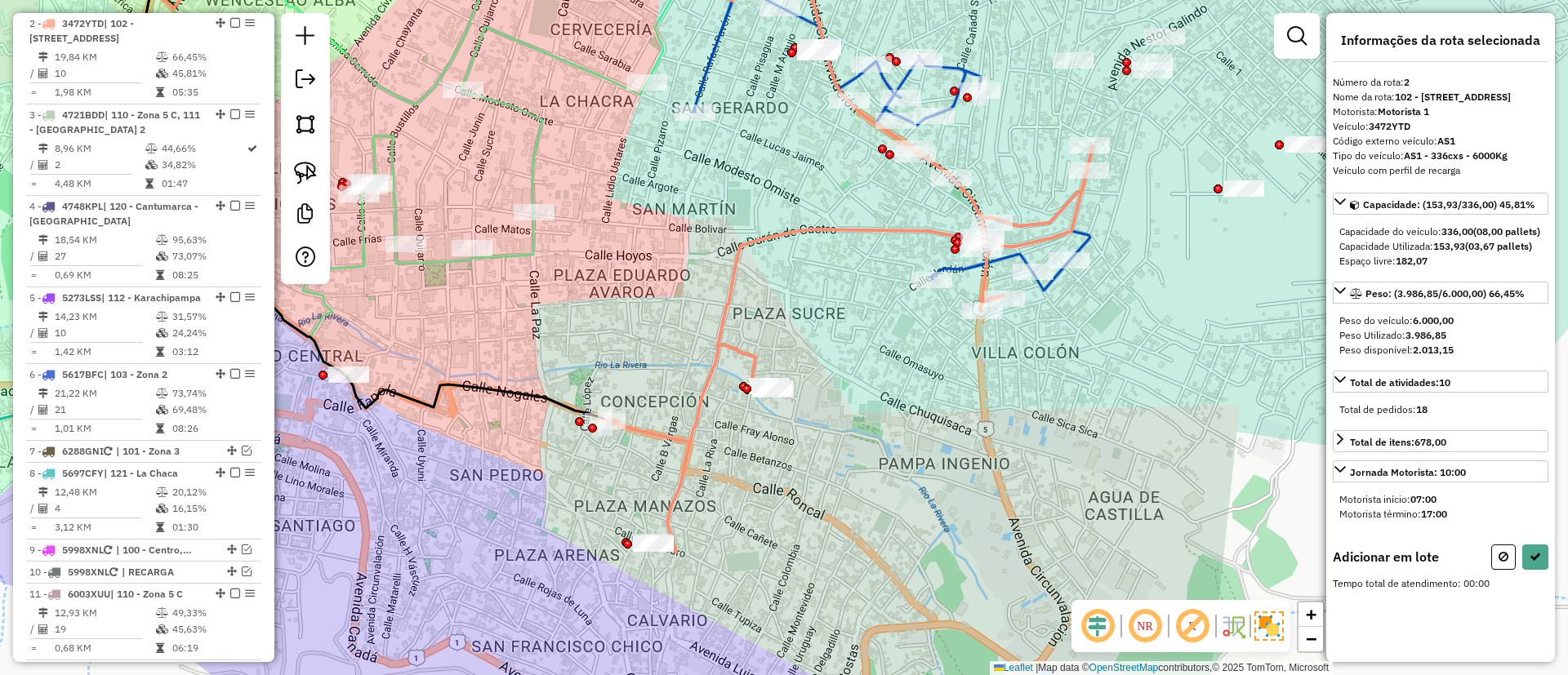
scroll to position [0, 0]
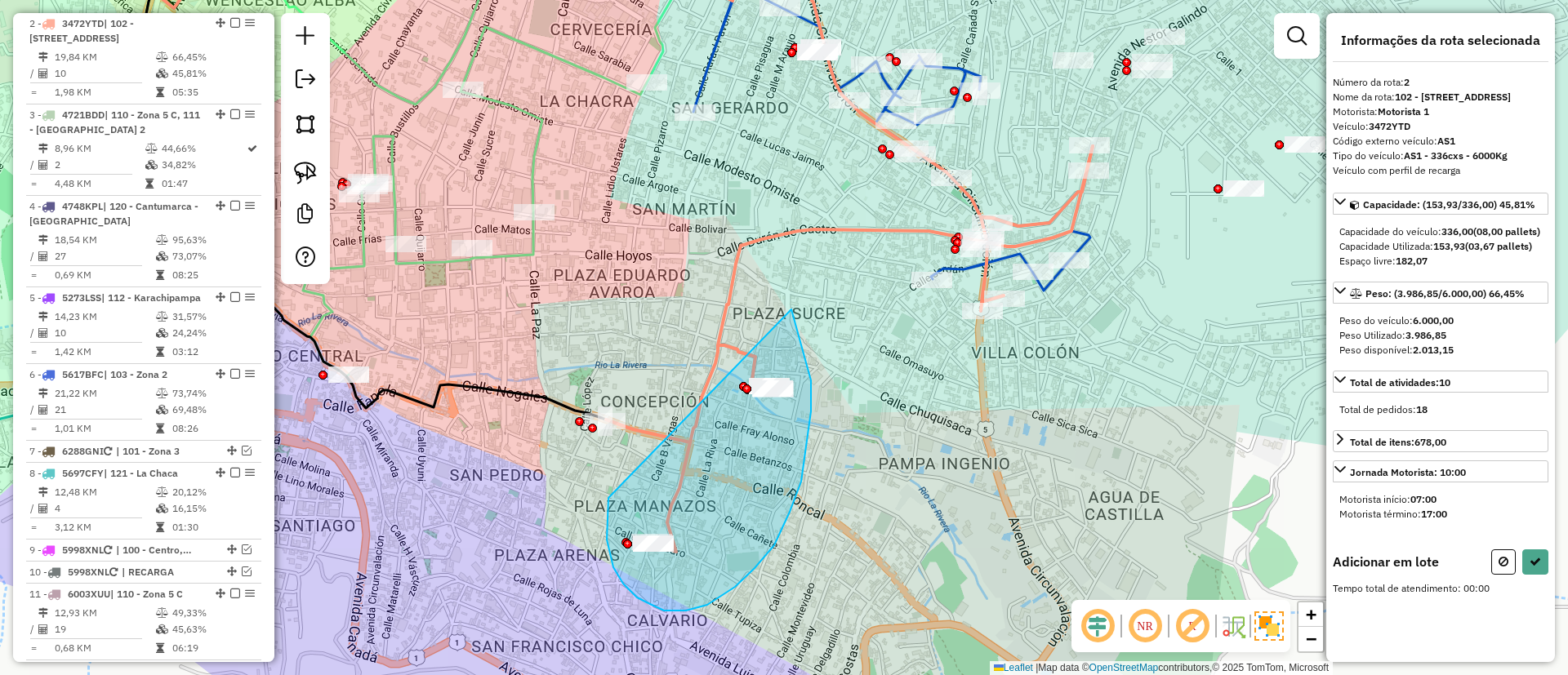
drag, startPoint x: 606, startPoint y: 540, endPoint x: 737, endPoint y: 277, distance: 293.8
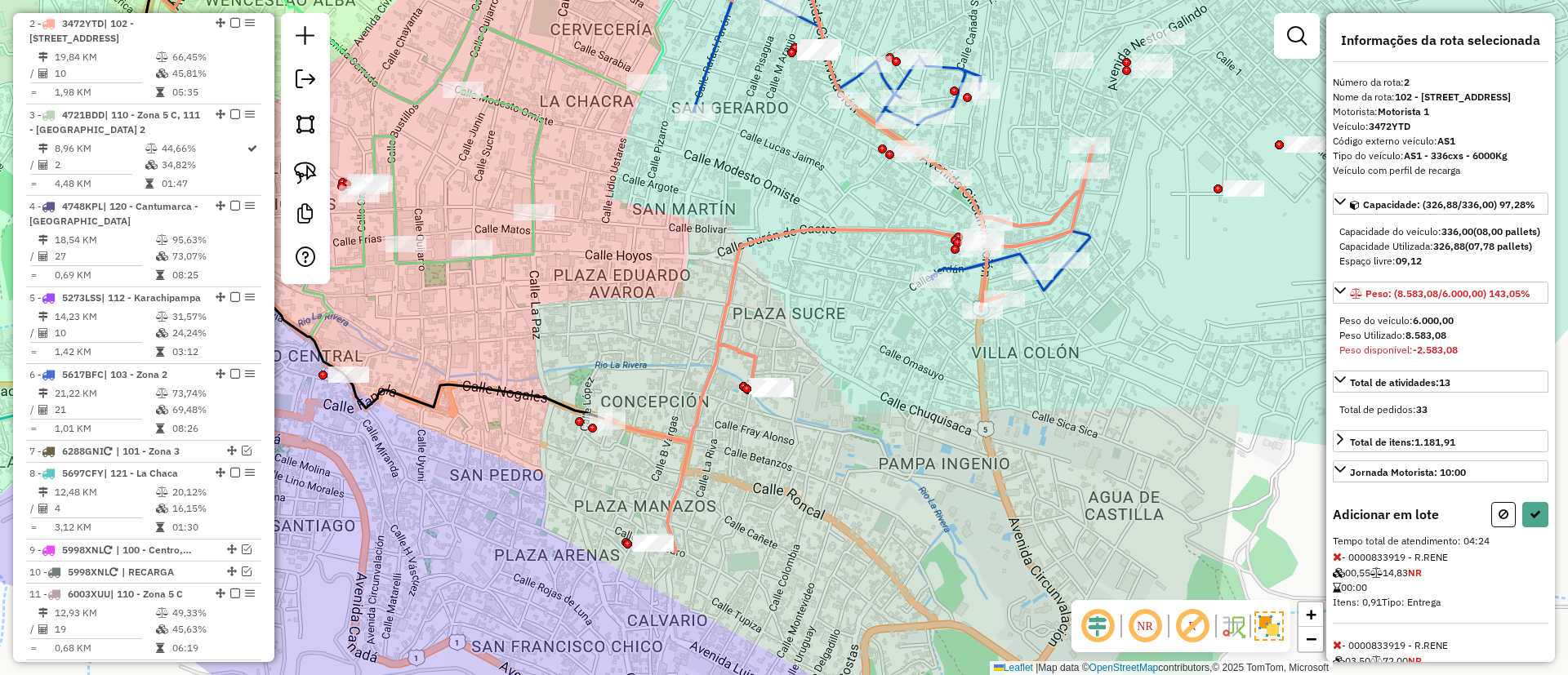
select select "**********"
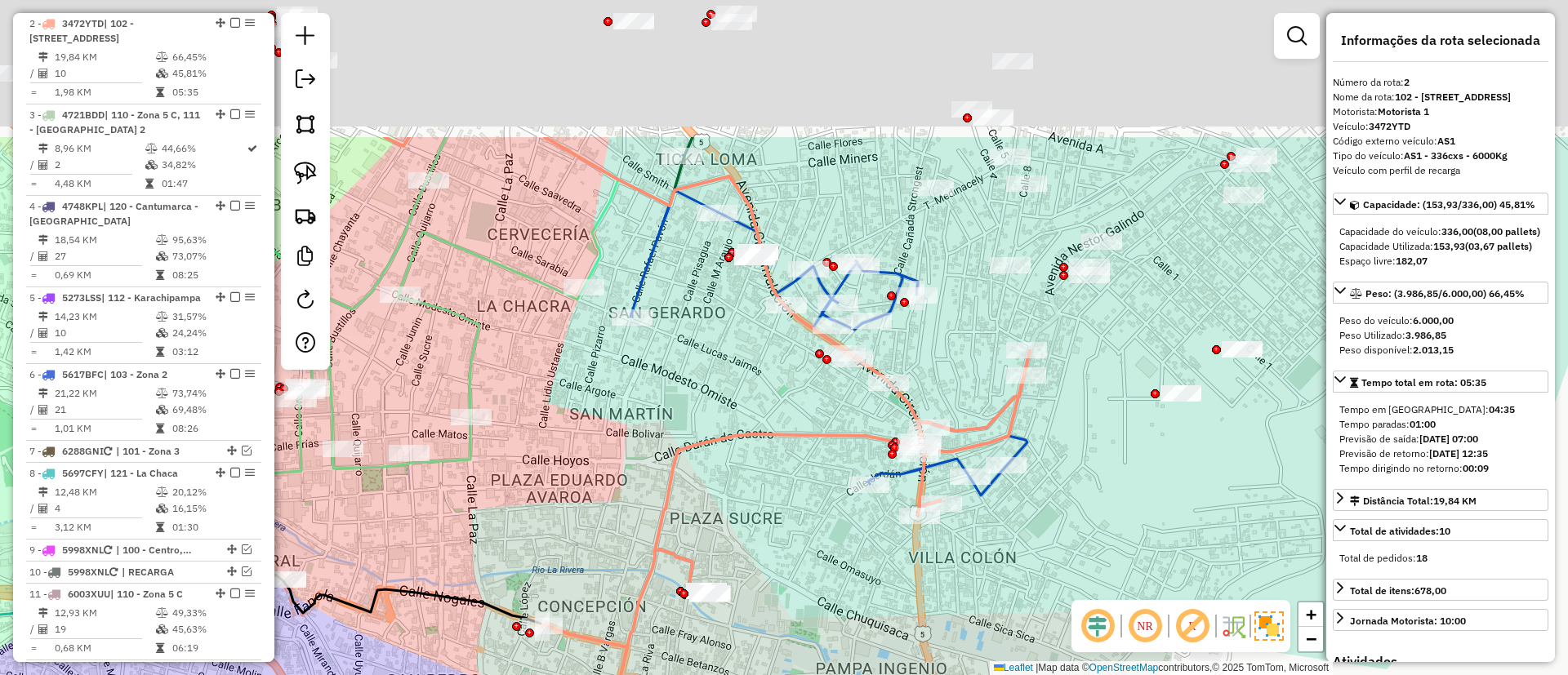
drag, startPoint x: 864, startPoint y: 589, endPoint x: 856, endPoint y: 605, distance: 17.9
click at [856, 605] on div "Janela de atendimento Grade de atendimento Capacidade Transportadoras Veículos …" at bounding box center [784, 338] width 1568 height 675
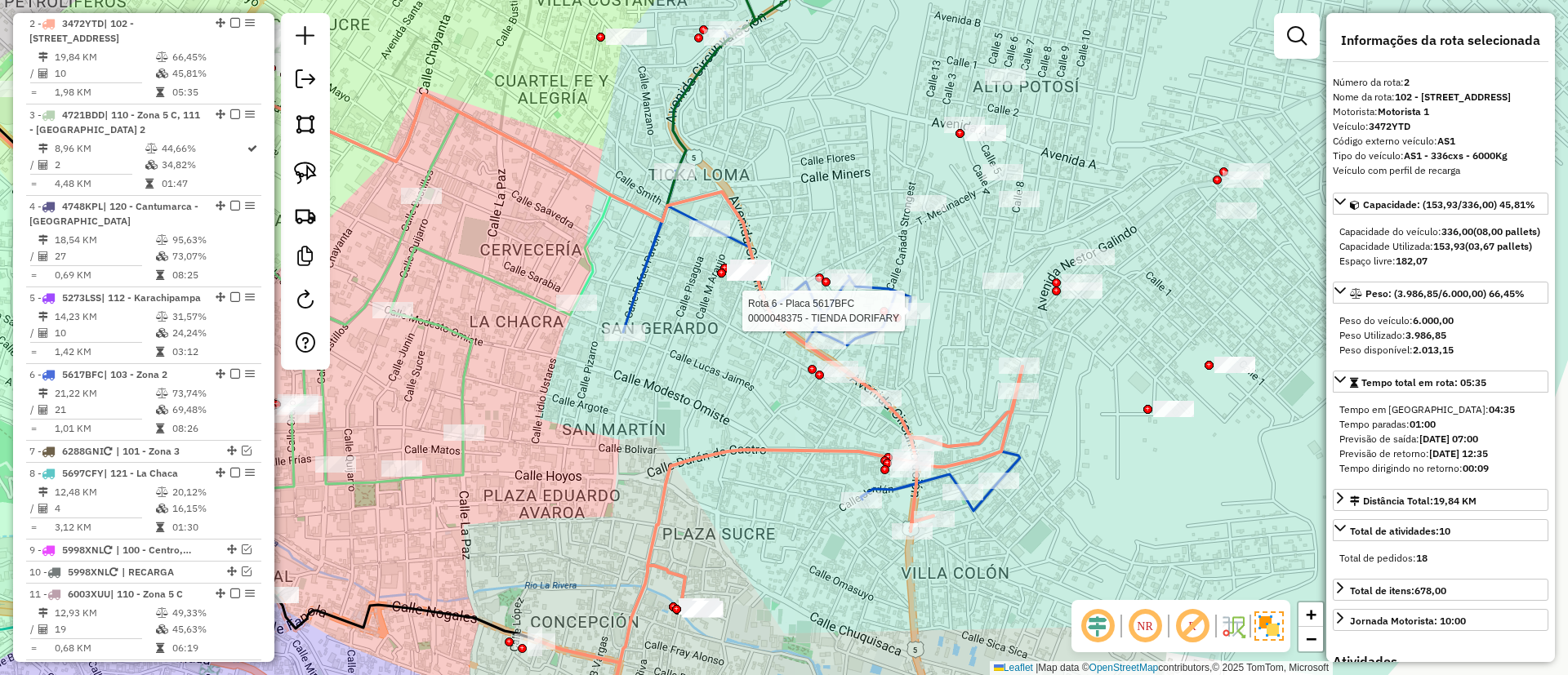
click at [881, 307] on div at bounding box center [883, 311] width 9 height 9
click at [868, 281] on icon at bounding box center [822, 271] width 397 height 480
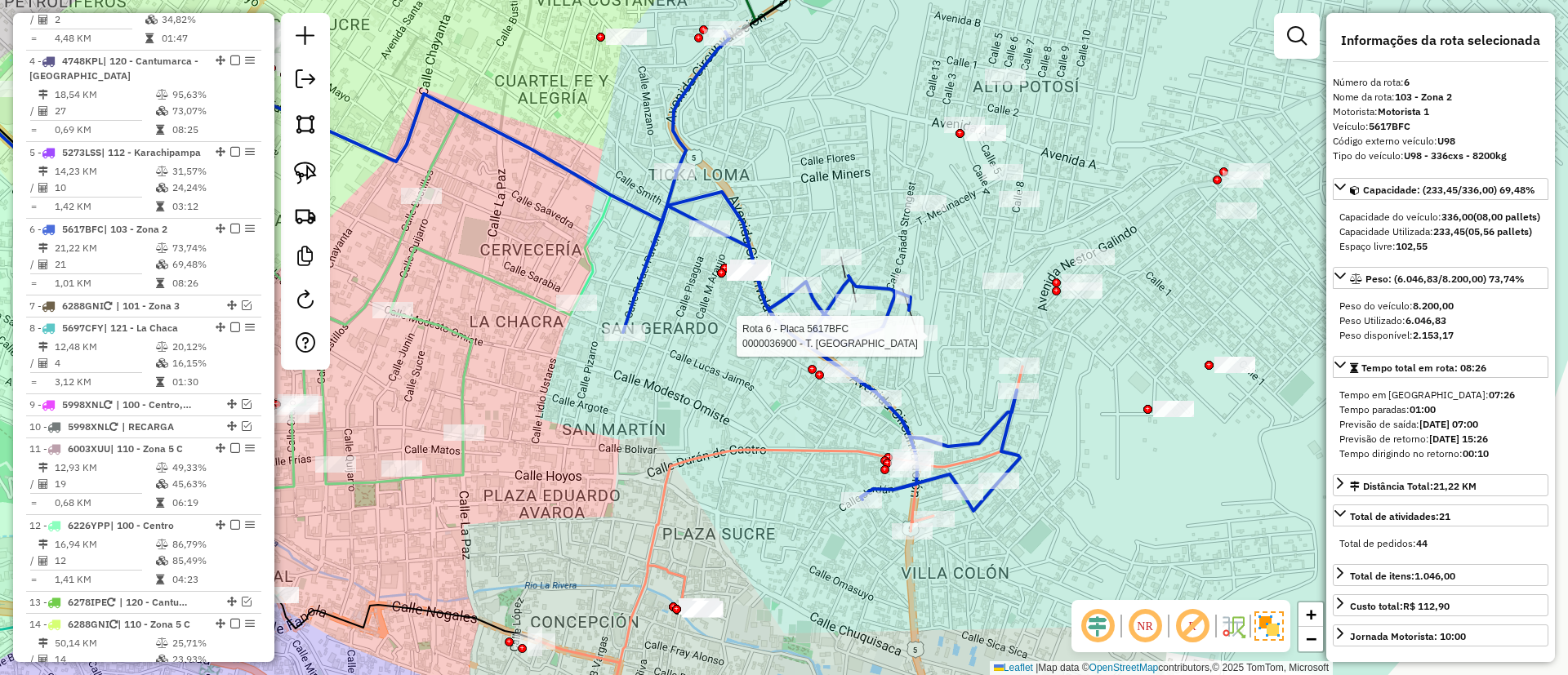
scroll to position [1032, 0]
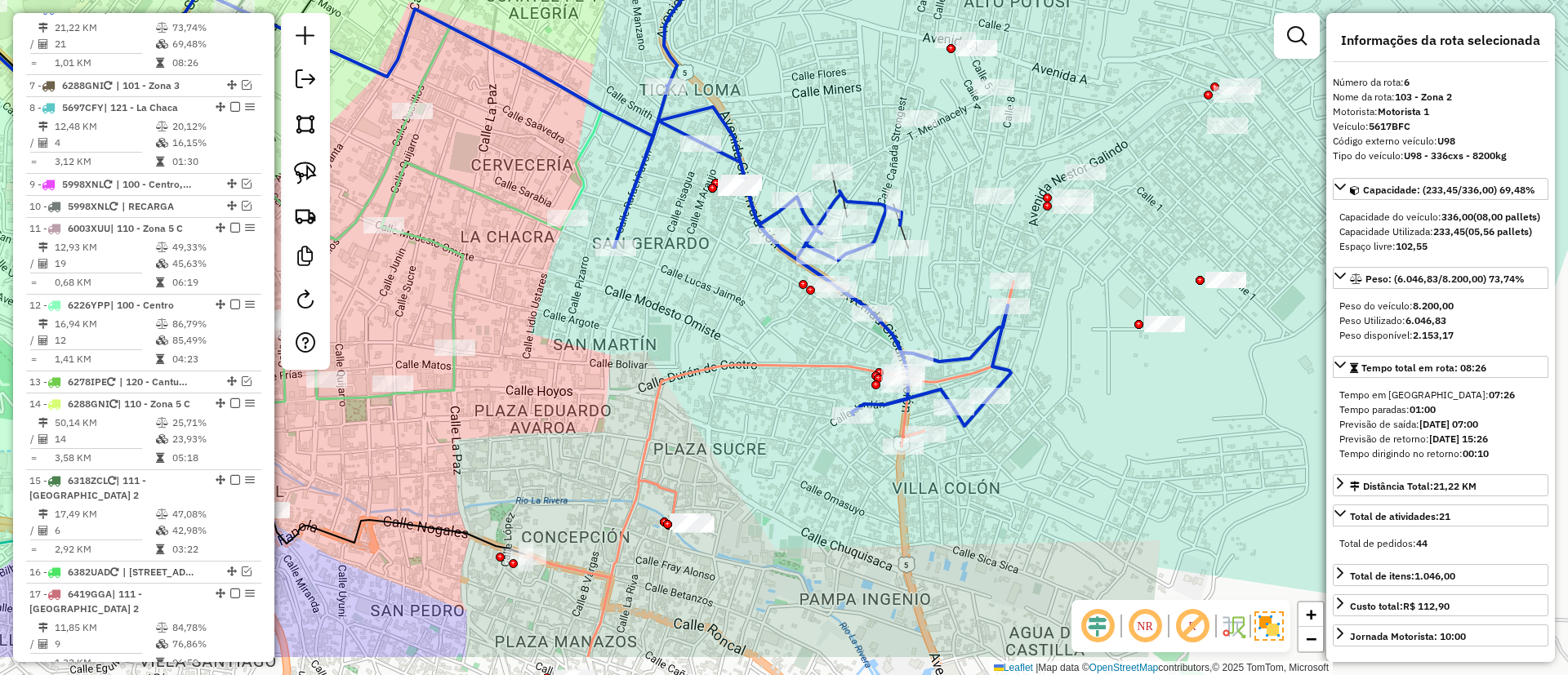
drag, startPoint x: 970, startPoint y: 393, endPoint x: 992, endPoint y: 281, distance: 114.1
click at [992, 282] on div "Janela de atendimento Grade de atendimento Capacidade Transportadoras Veículos …" at bounding box center [784, 338] width 1568 height 675
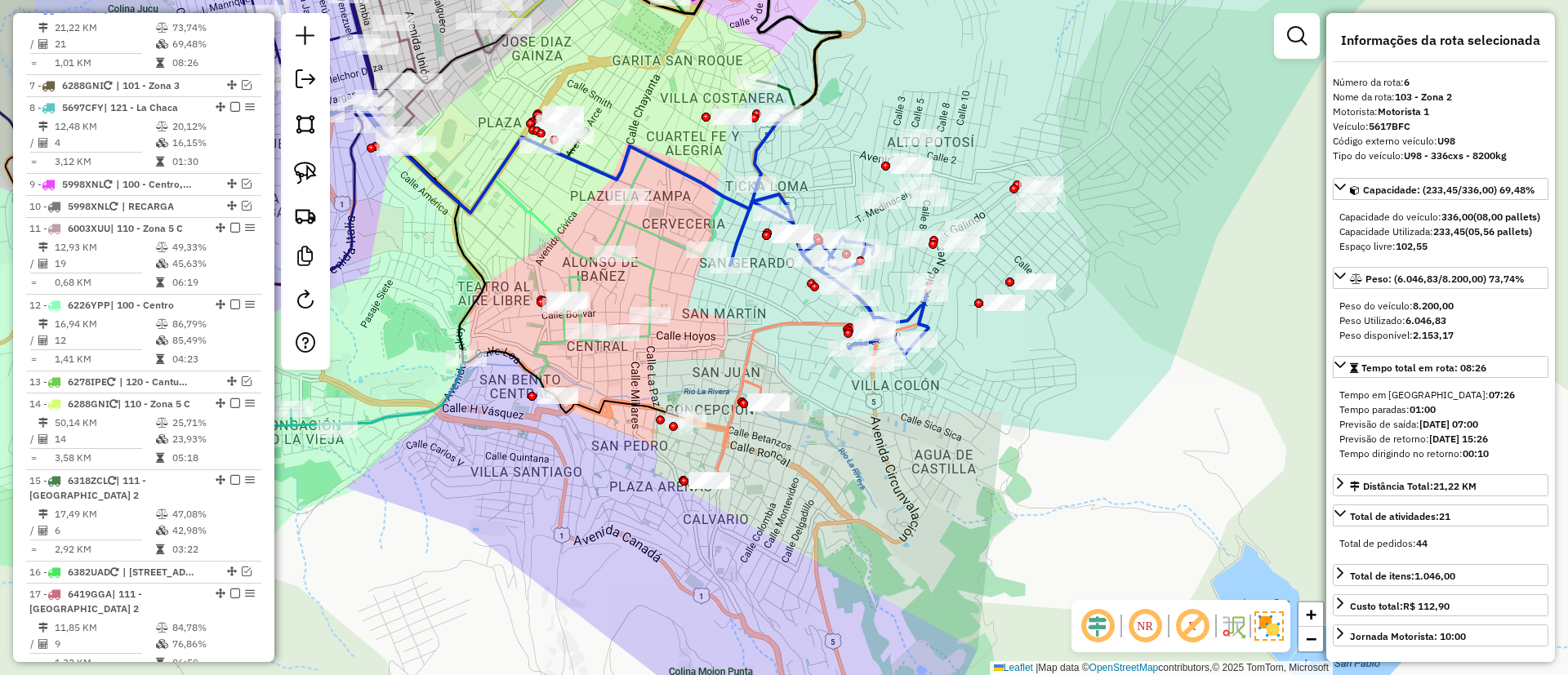
drag, startPoint x: 991, startPoint y: 430, endPoint x: 921, endPoint y: 415, distance: 71.6
click at [921, 415] on div "Janela de atendimento Grade de atendimento Capacidade Transportadoras Veículos …" at bounding box center [784, 338] width 1568 height 675
click at [652, 243] on div "Janela de atendimento Grade de atendimento Capacidade Transportadoras Veículos …" at bounding box center [784, 338] width 1568 height 675
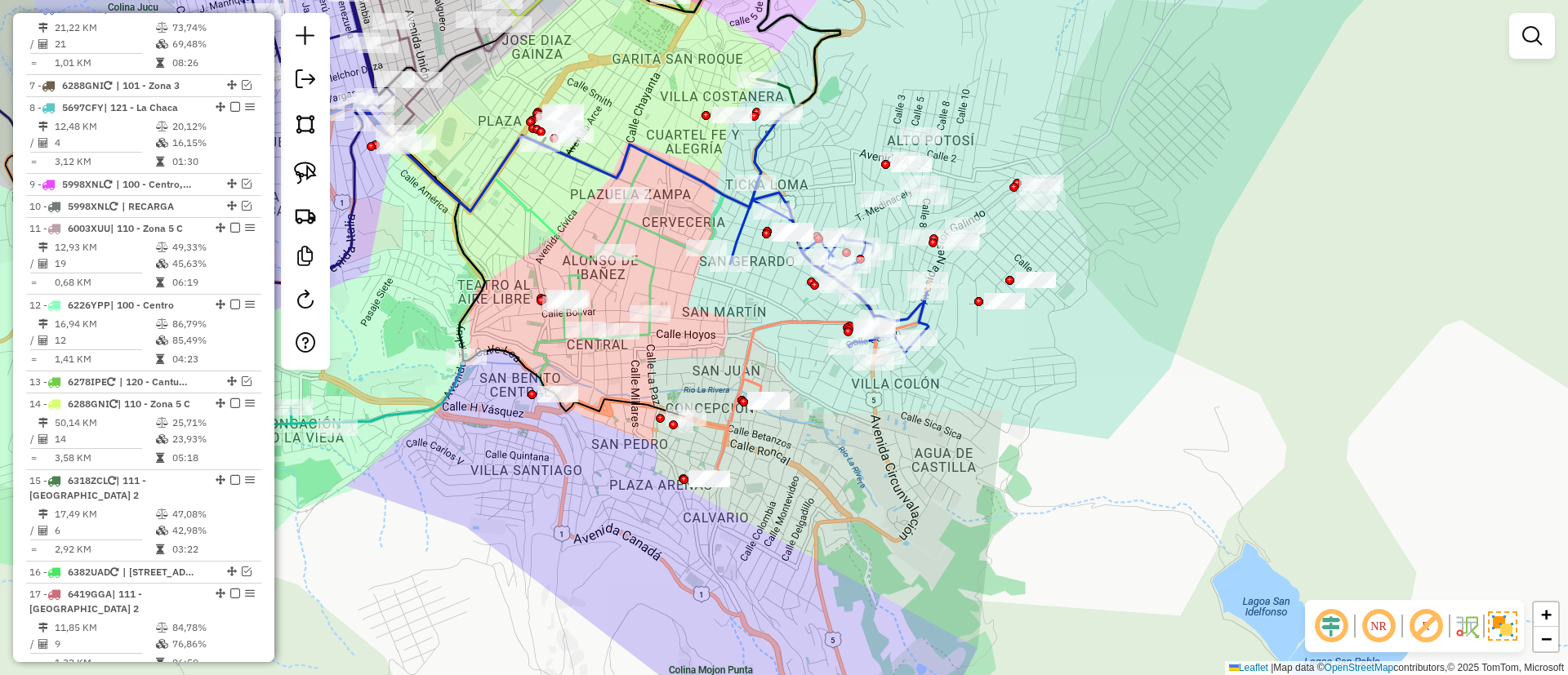
click at [658, 234] on icon at bounding box center [628, 275] width 190 height 242
select select "**********"
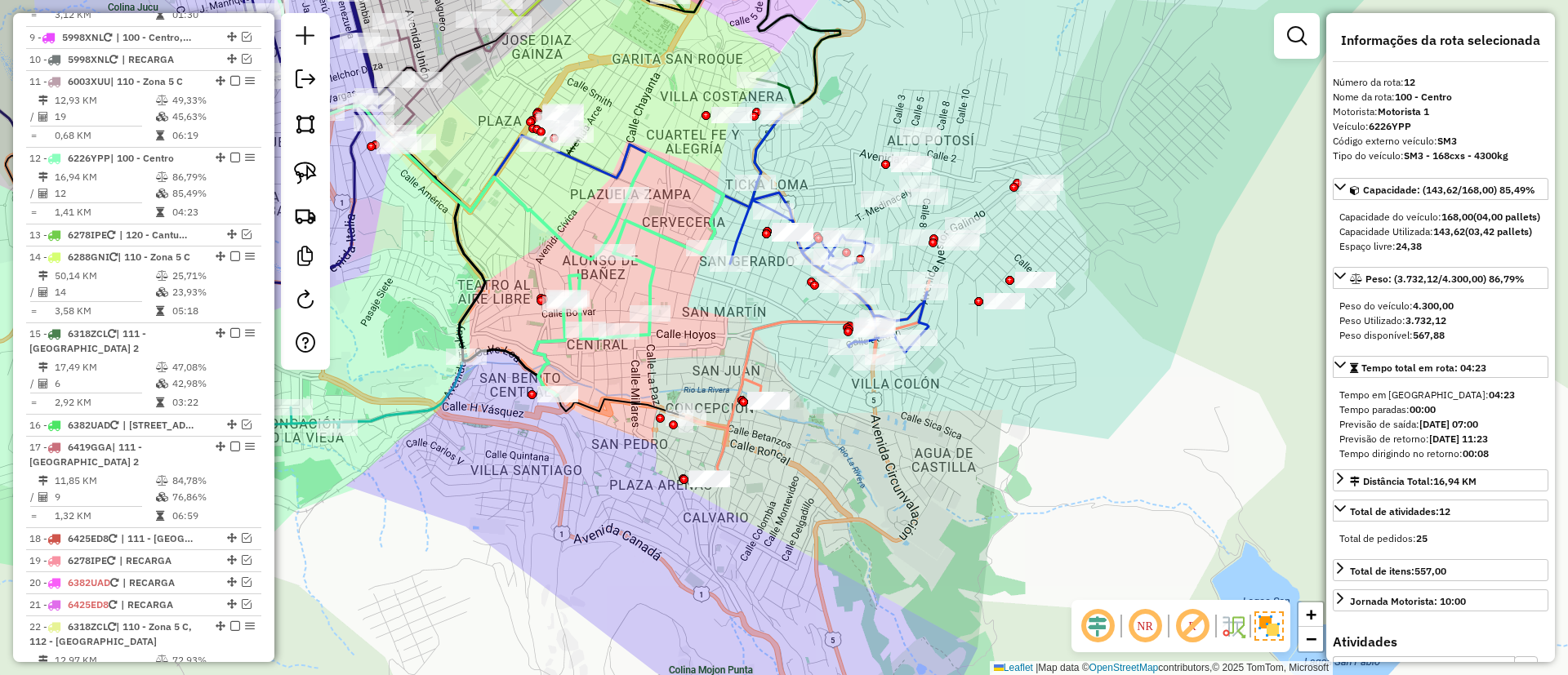
scroll to position [1328, 0]
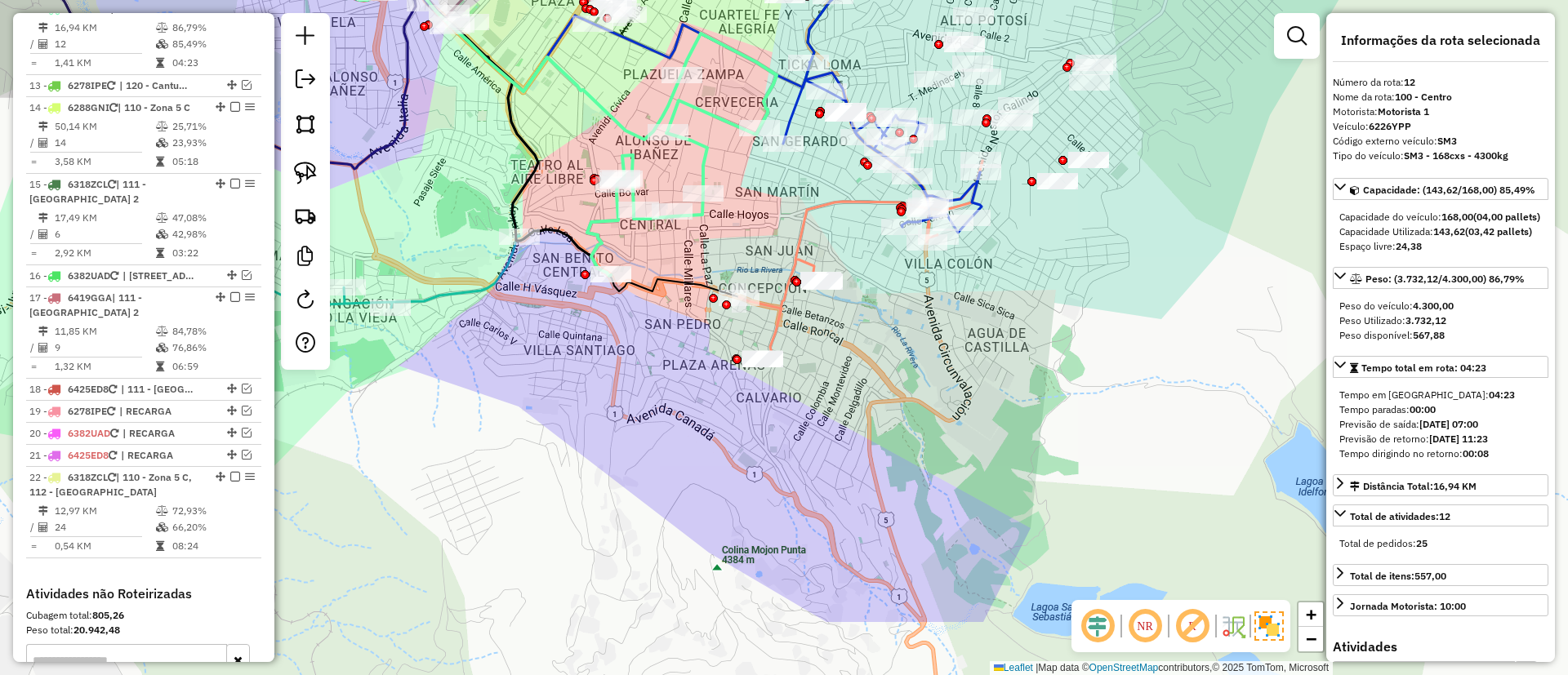
drag, startPoint x: 673, startPoint y: 297, endPoint x: 725, endPoint y: 177, distance: 130.8
click at [725, 177] on div "Janela de atendimento Grade de atendimento Capacidade Transportadoras Veículos …" at bounding box center [784, 338] width 1568 height 675
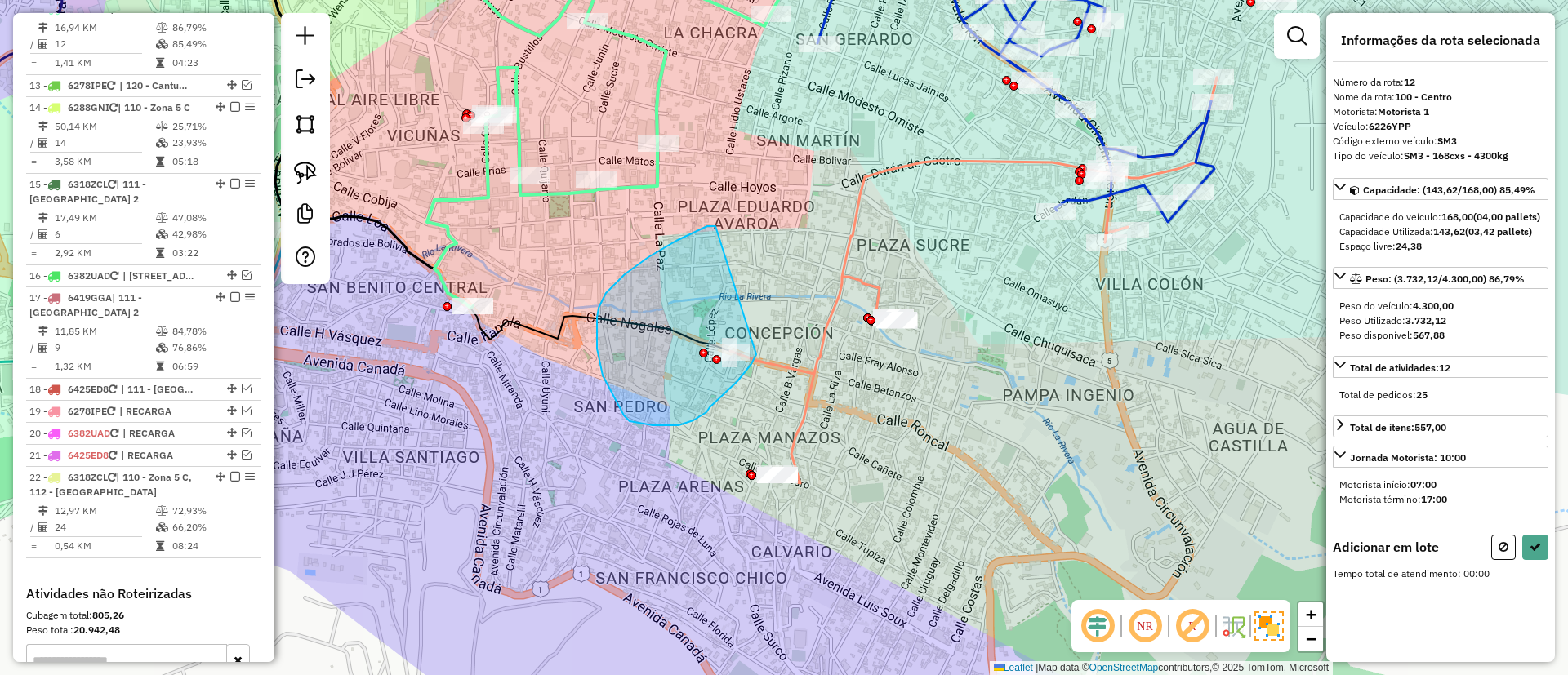
drag, startPoint x: 715, startPoint y: 227, endPoint x: 758, endPoint y: 353, distance: 133.1
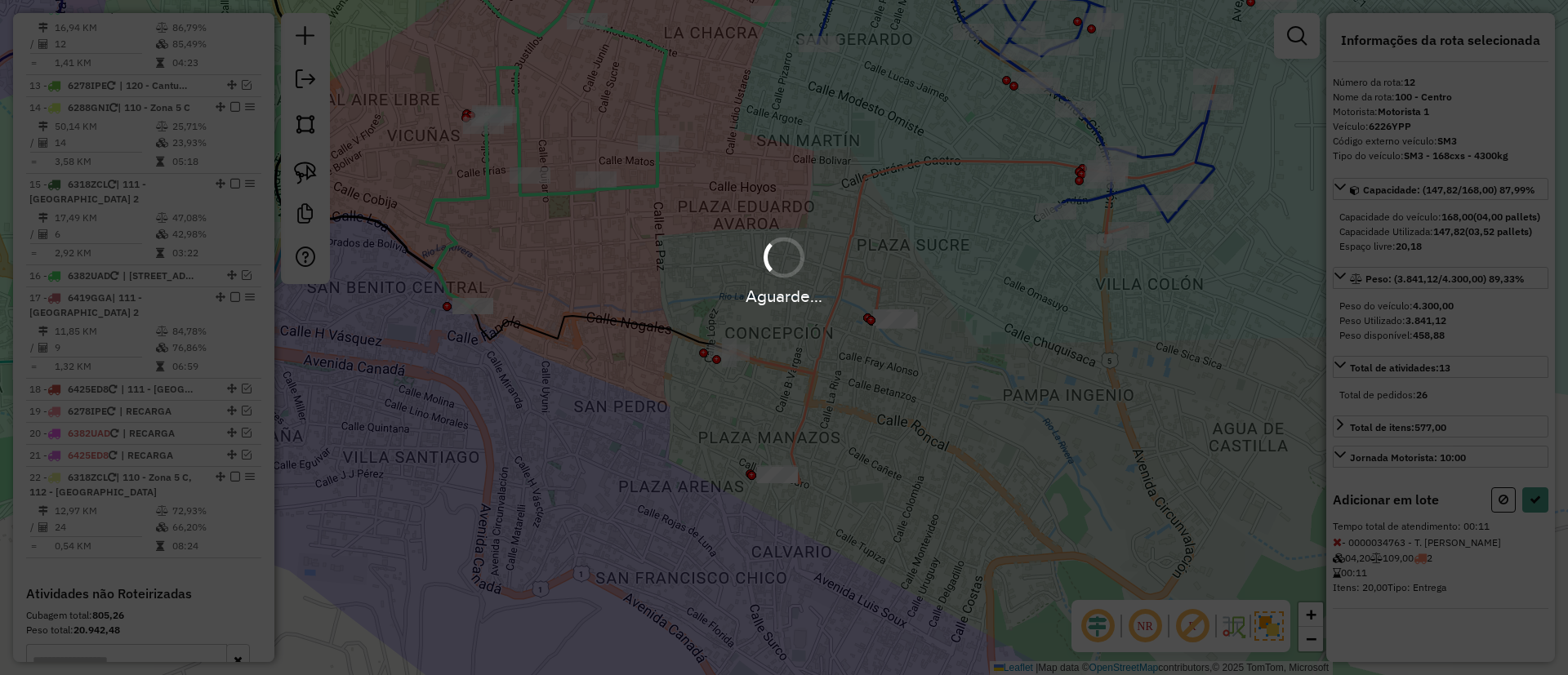
select select "**********"
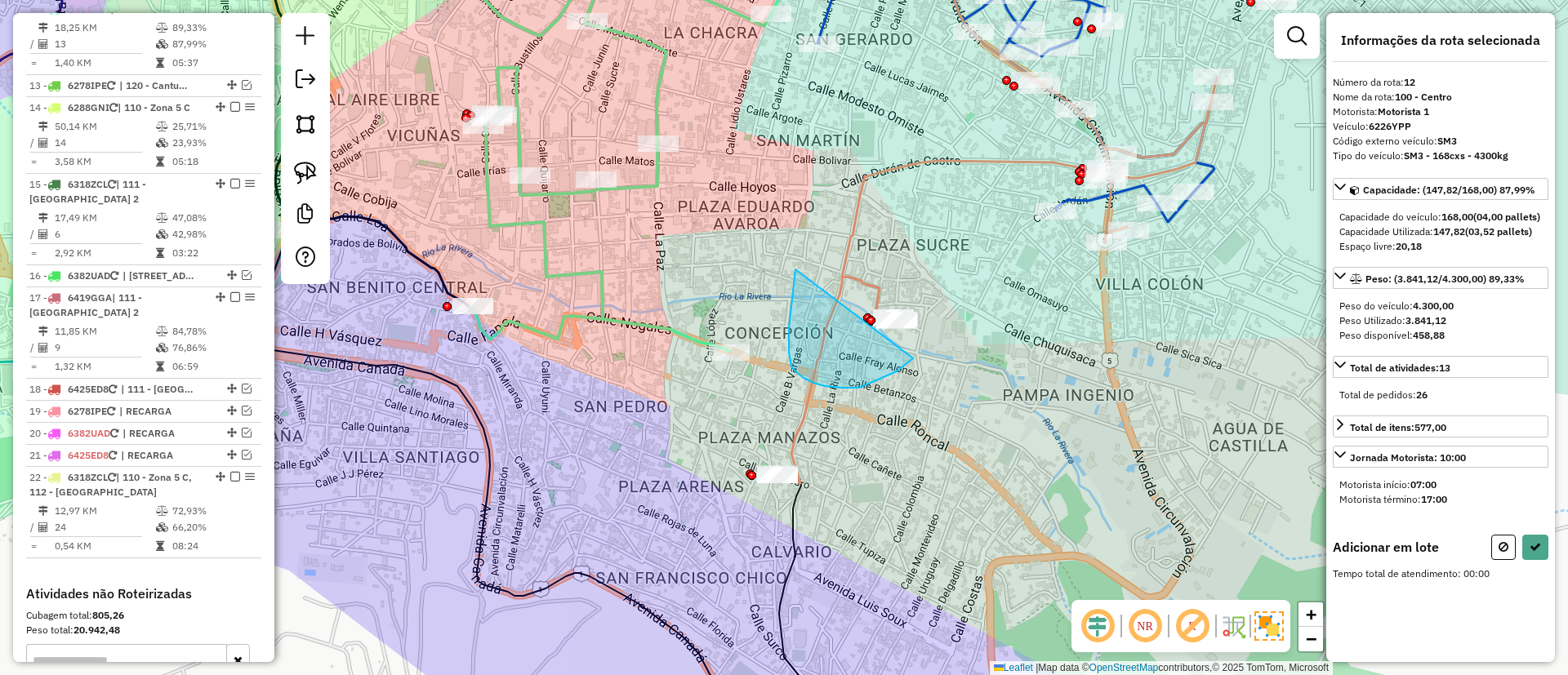
drag, startPoint x: 841, startPoint y: 388, endPoint x: 940, endPoint y: 254, distance: 166.6
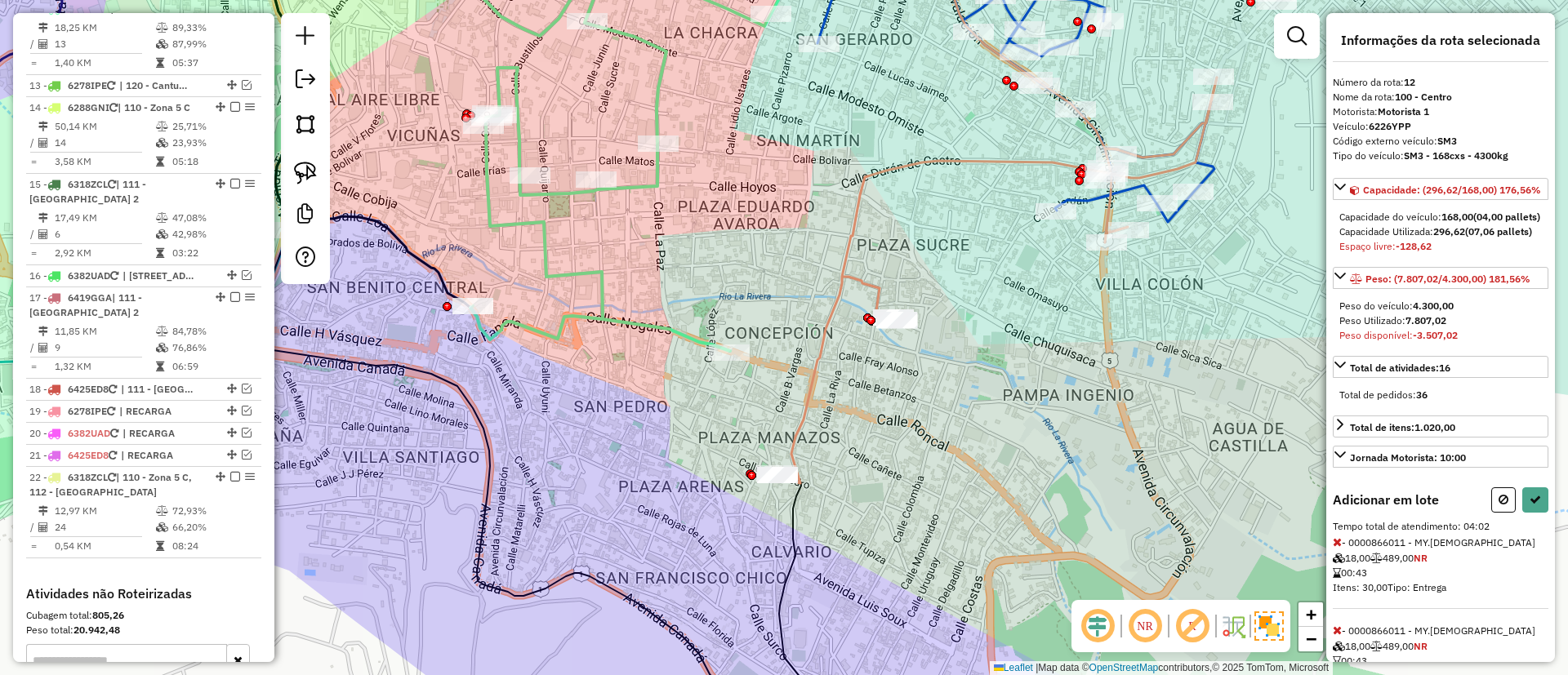
select select "**********"
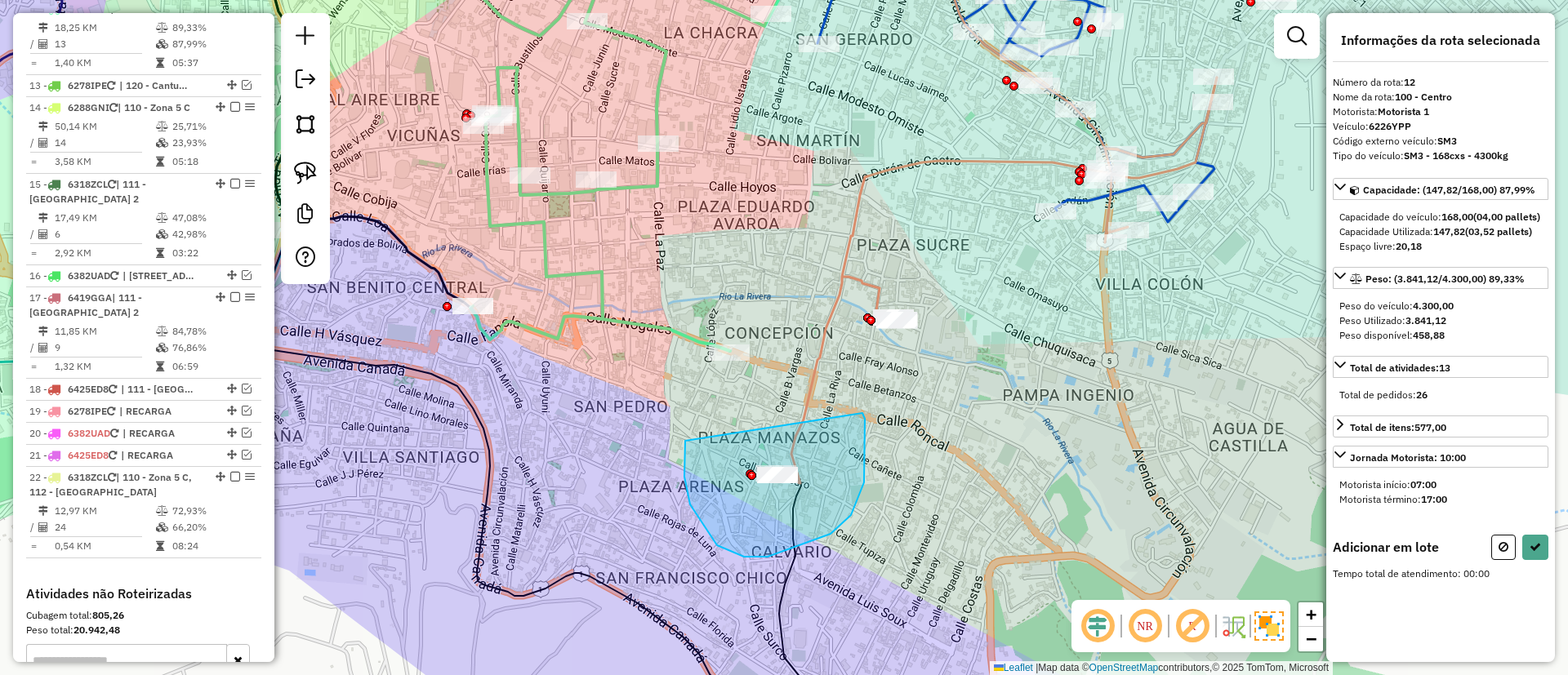
drag, startPoint x: 684, startPoint y: 477, endPoint x: 861, endPoint y: 410, distance: 189.3
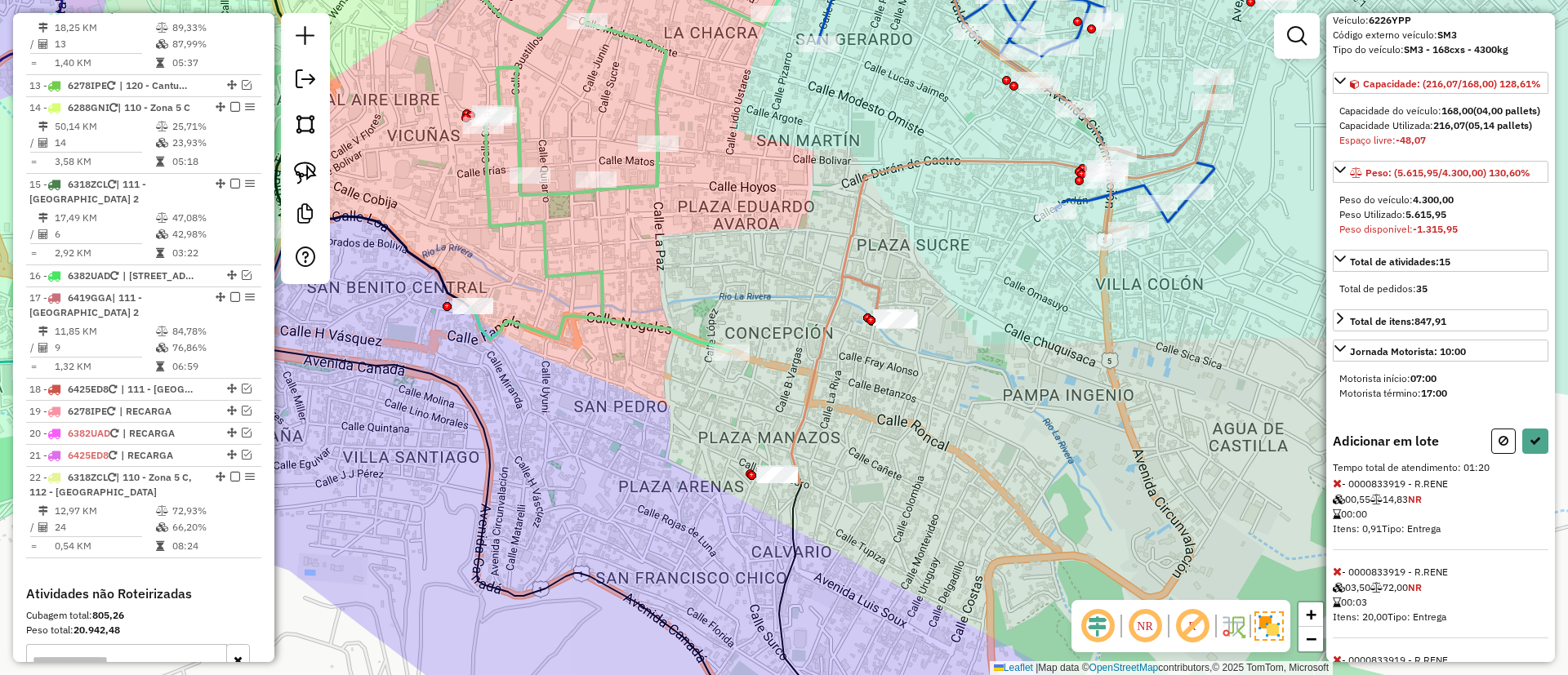
scroll to position [587, 0]
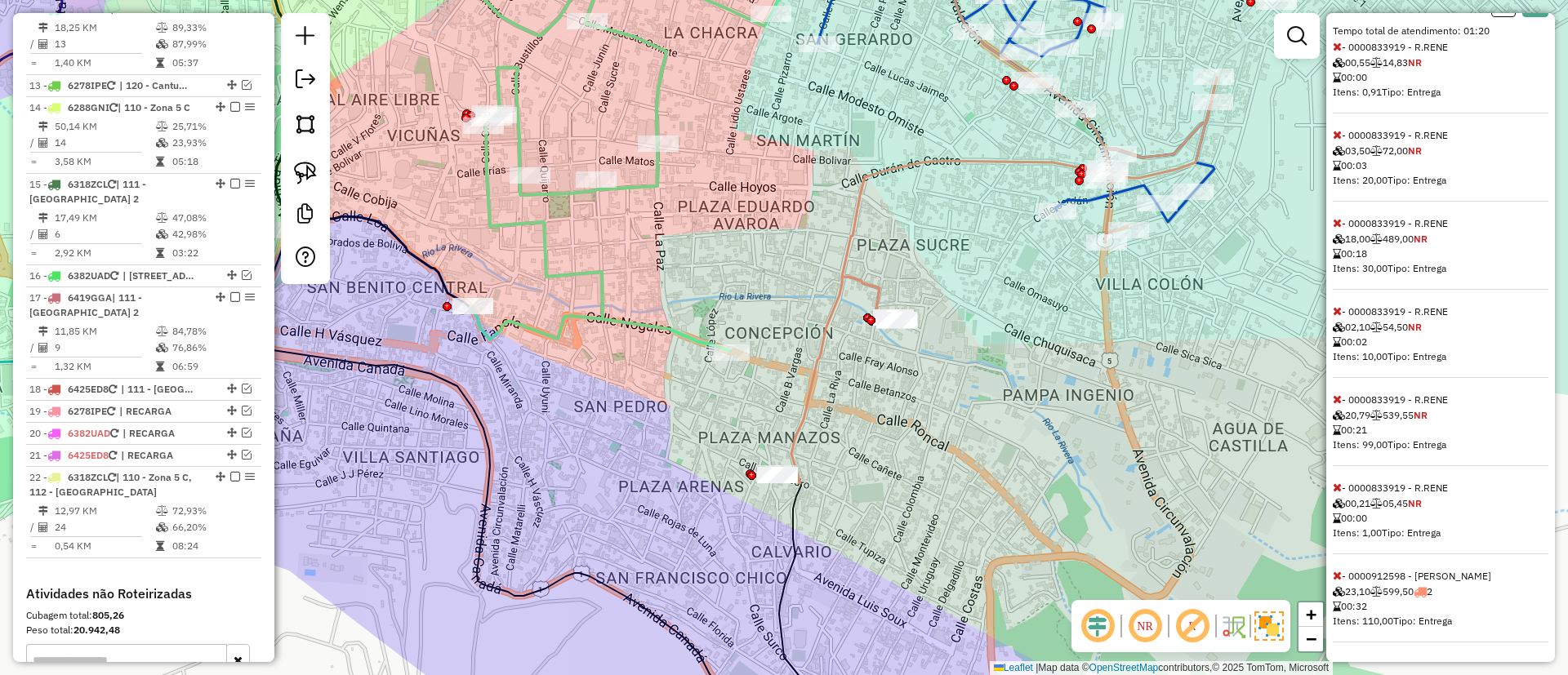
click at [1334, 486] on icon at bounding box center [1336, 487] width 9 height 11
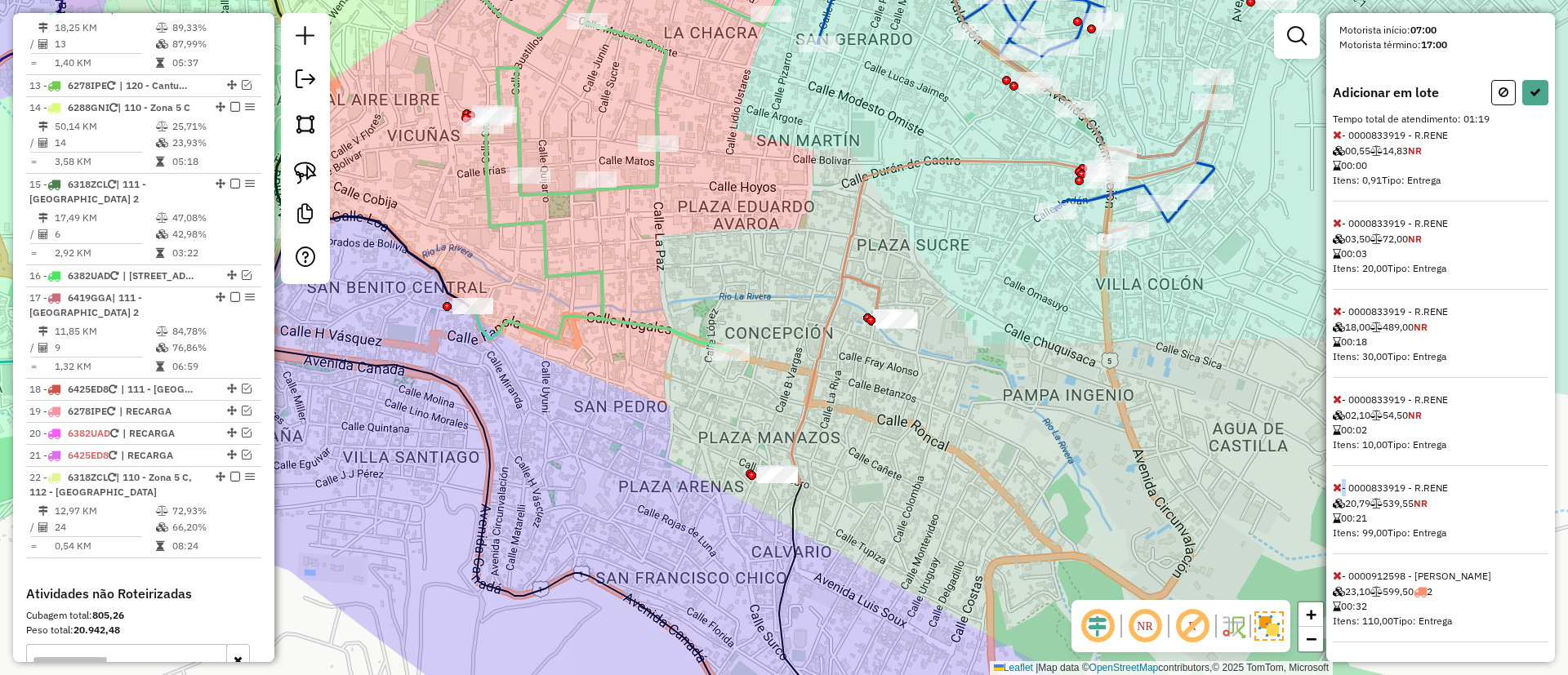
click at [1334, 486] on icon at bounding box center [1336, 487] width 9 height 11
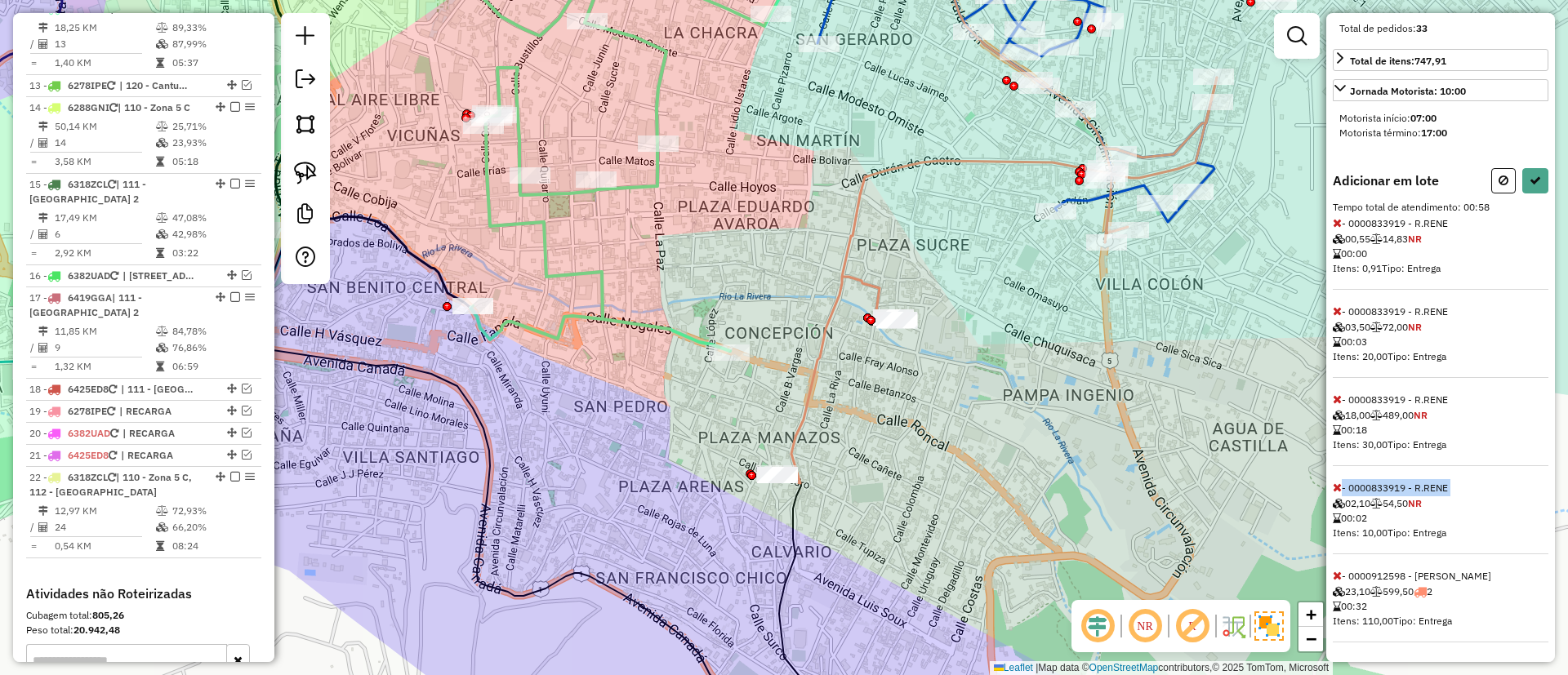
click at [1334, 486] on icon at bounding box center [1336, 487] width 9 height 11
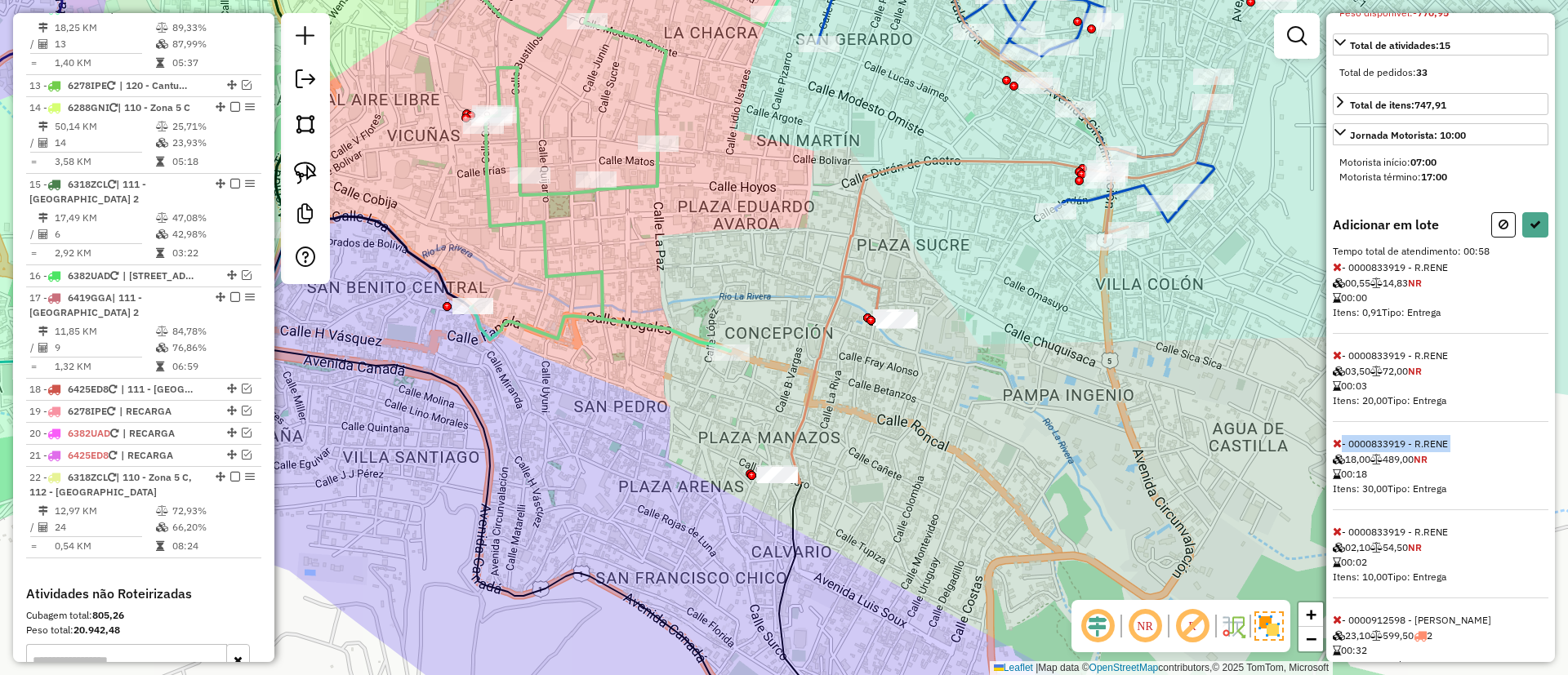
click at [1334, 449] on icon at bounding box center [1336, 443] width 9 height 11
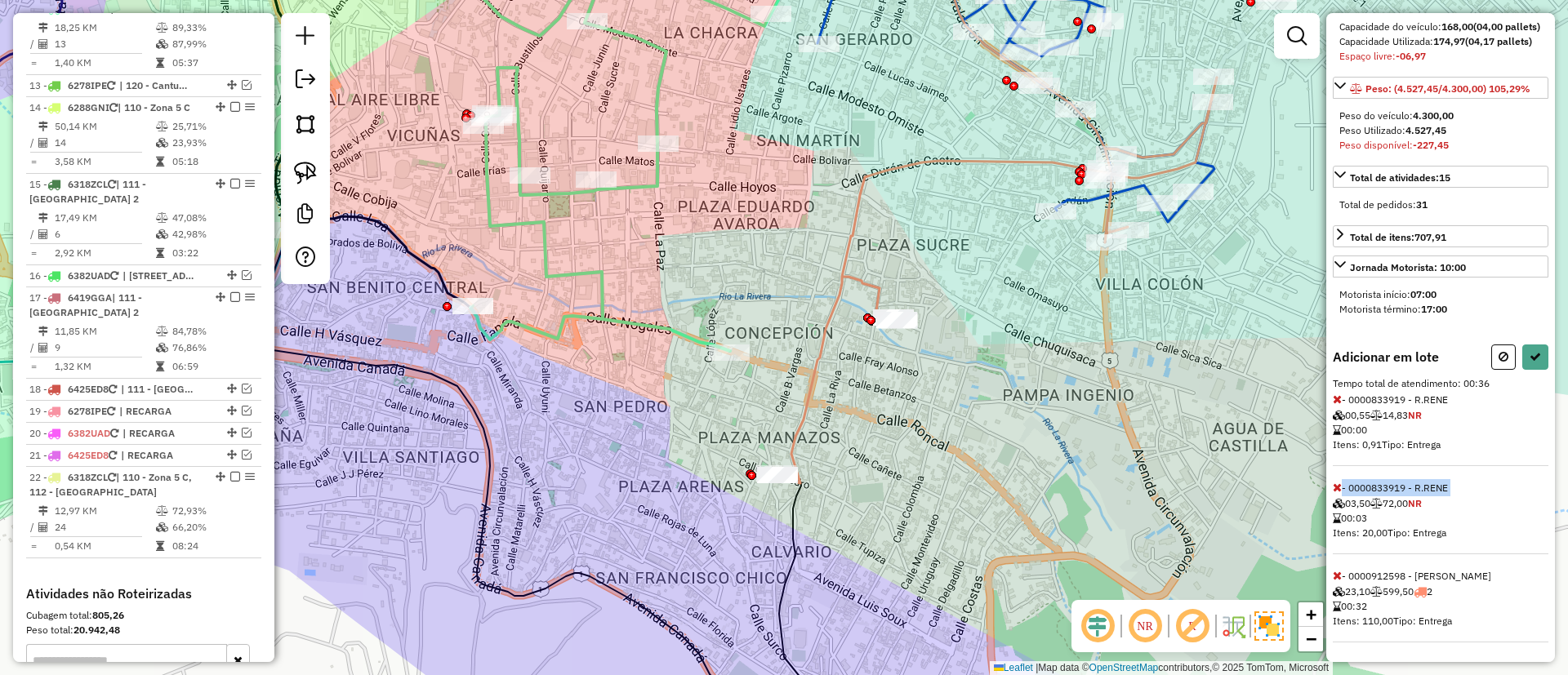
click at [1334, 486] on icon at bounding box center [1336, 487] width 9 height 11
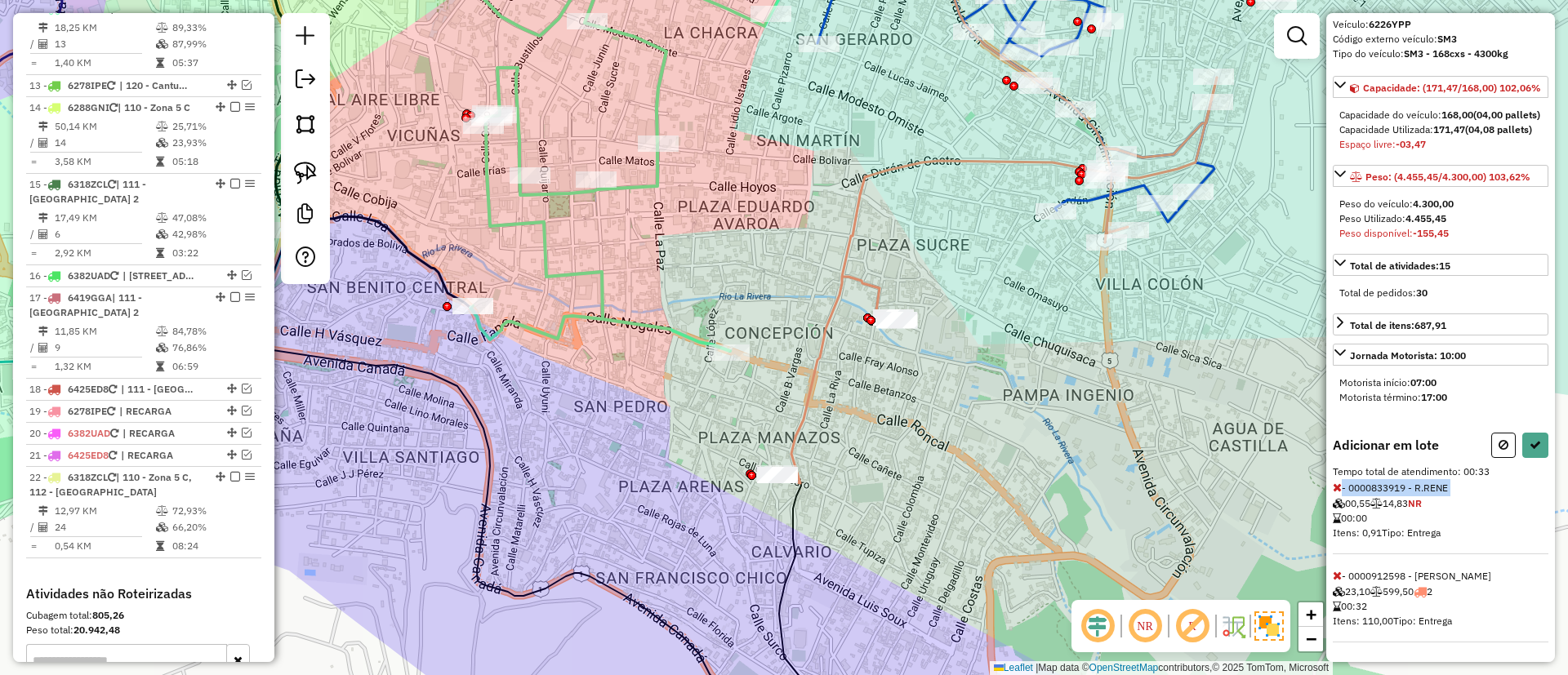
click at [1334, 486] on icon at bounding box center [1336, 487] width 9 height 11
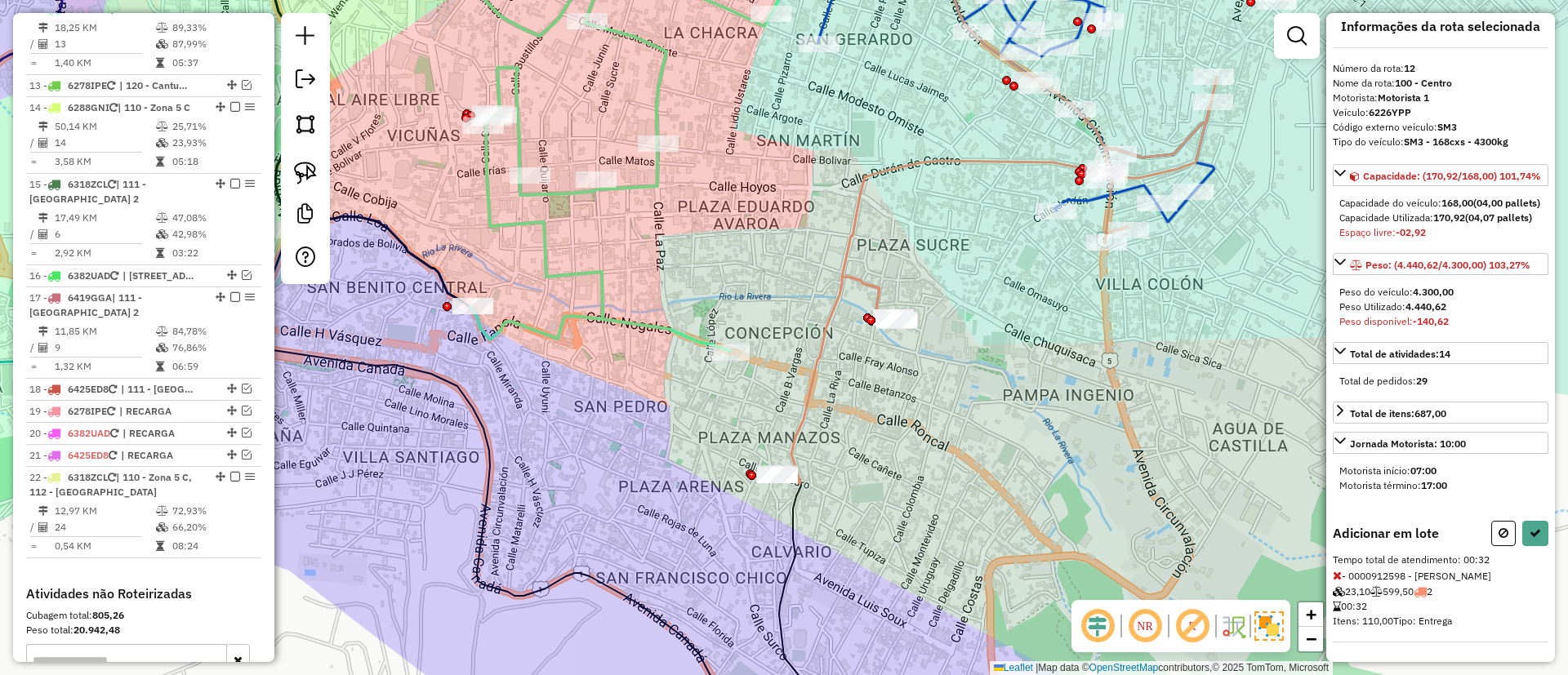
scroll to position [58, 0]
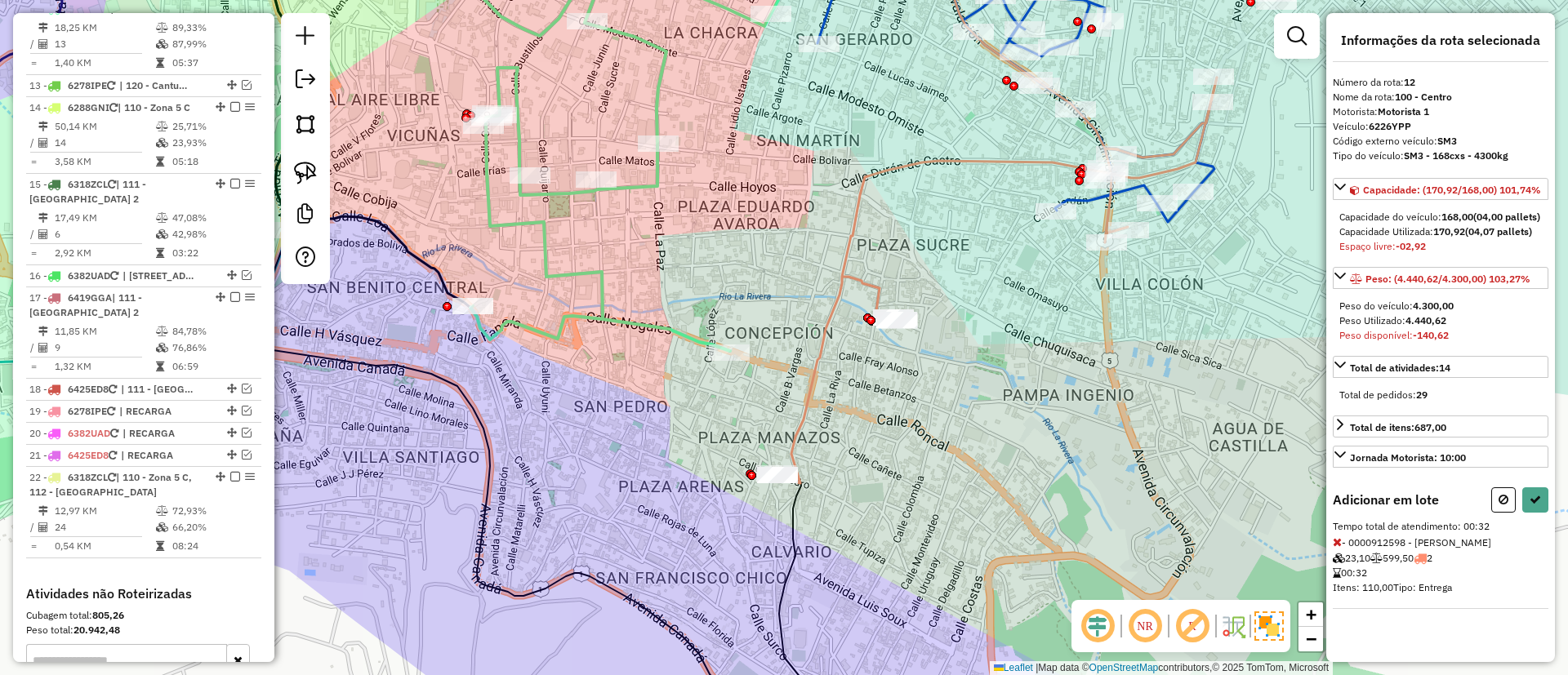
select select "**********"
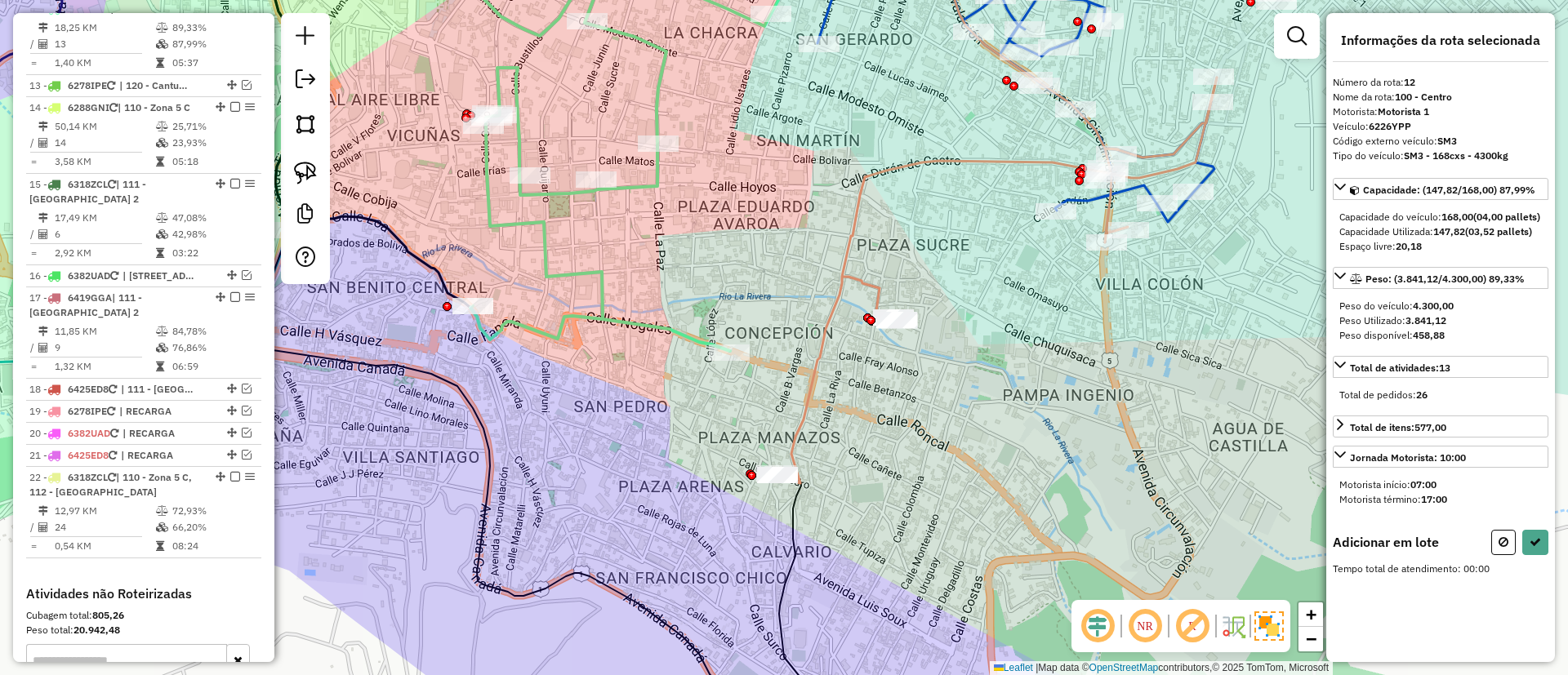
scroll to position [0, 0]
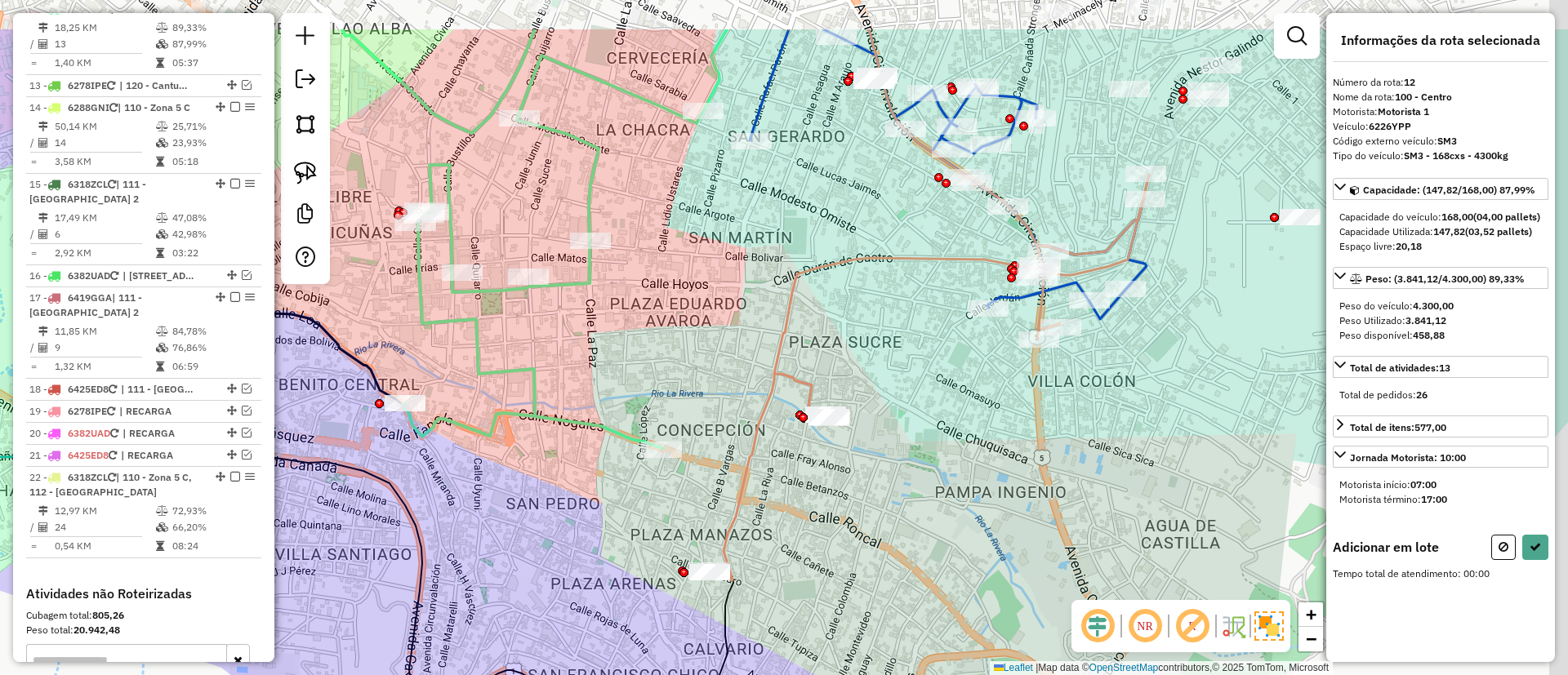
click at [954, 312] on div "Janela de atendimento Grade de atendimento Capacidade Transportadoras Veículos …" at bounding box center [784, 338] width 1568 height 675
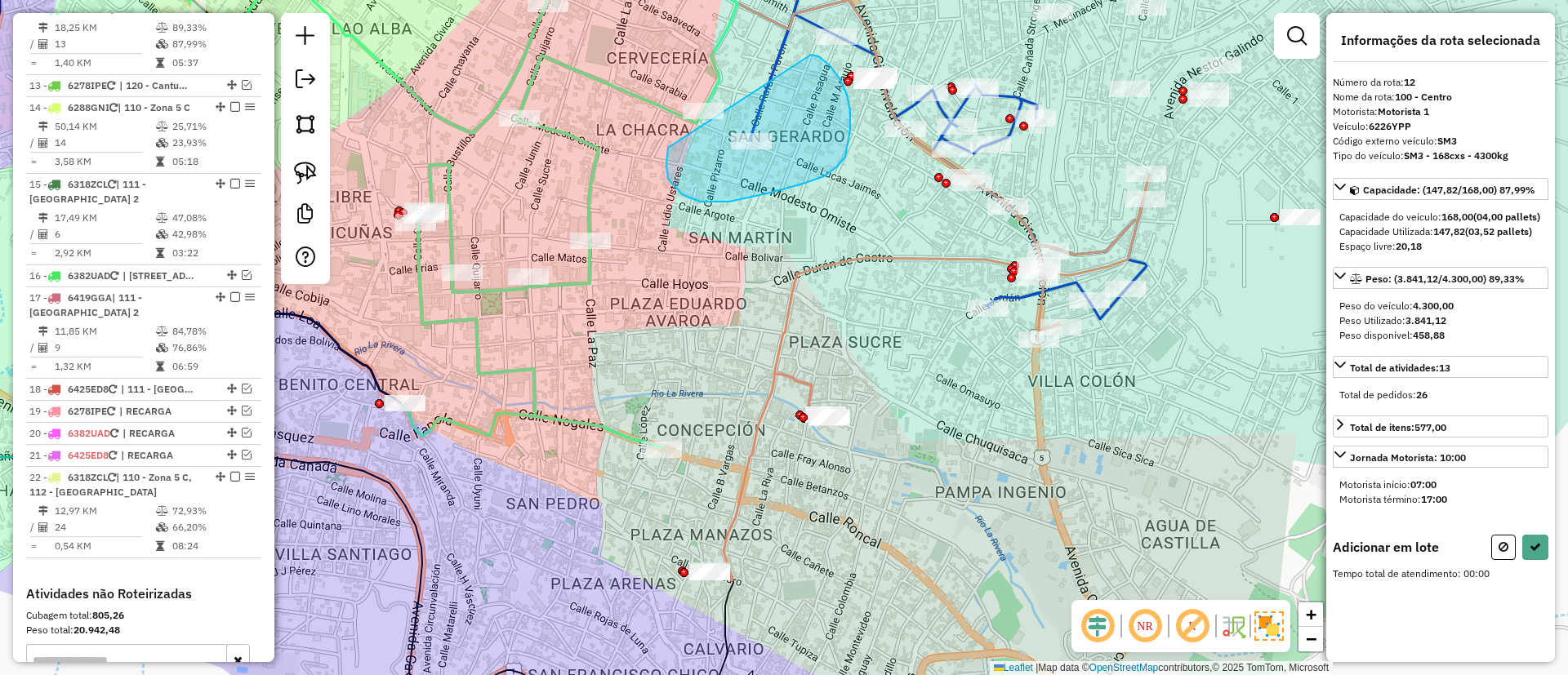
drag, startPoint x: 766, startPoint y: 194, endPoint x: 804, endPoint y: 54, distance: 145.1
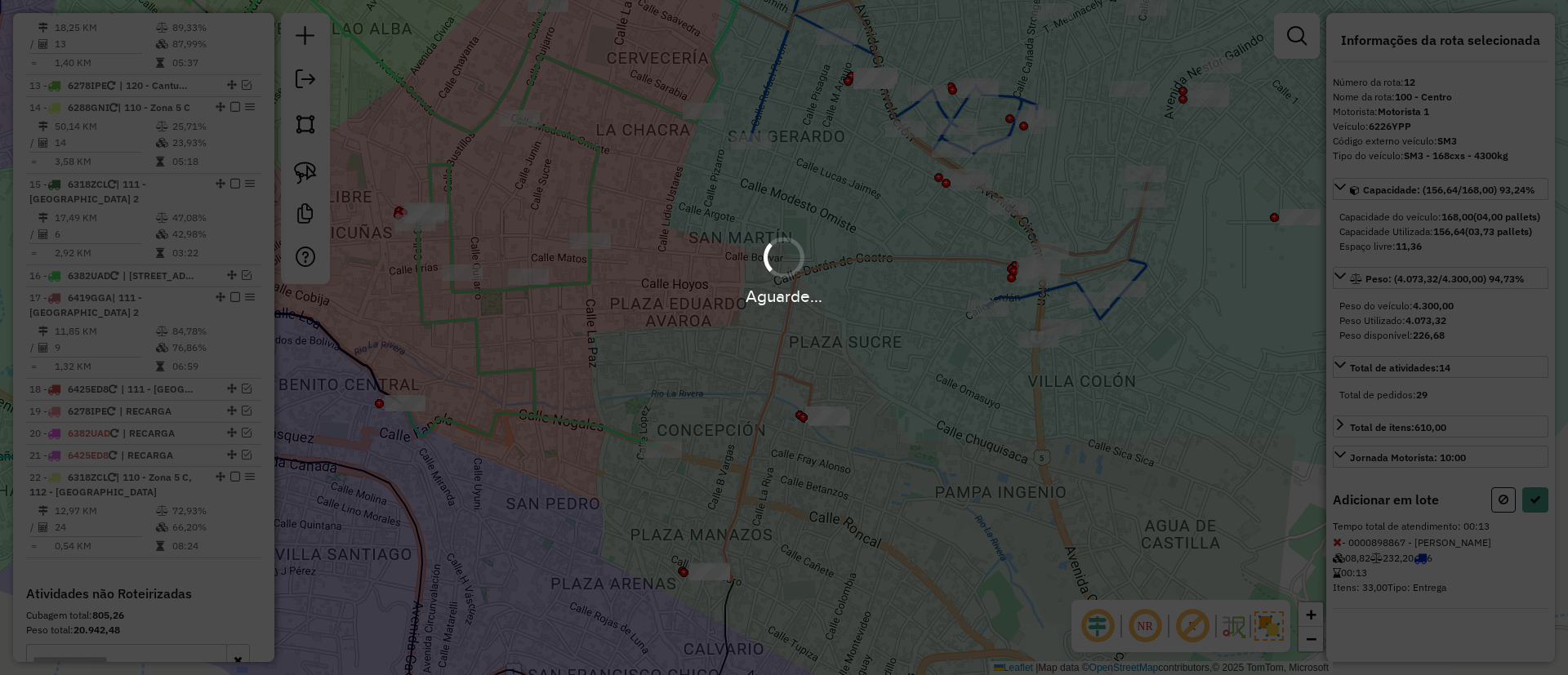
select select "**********"
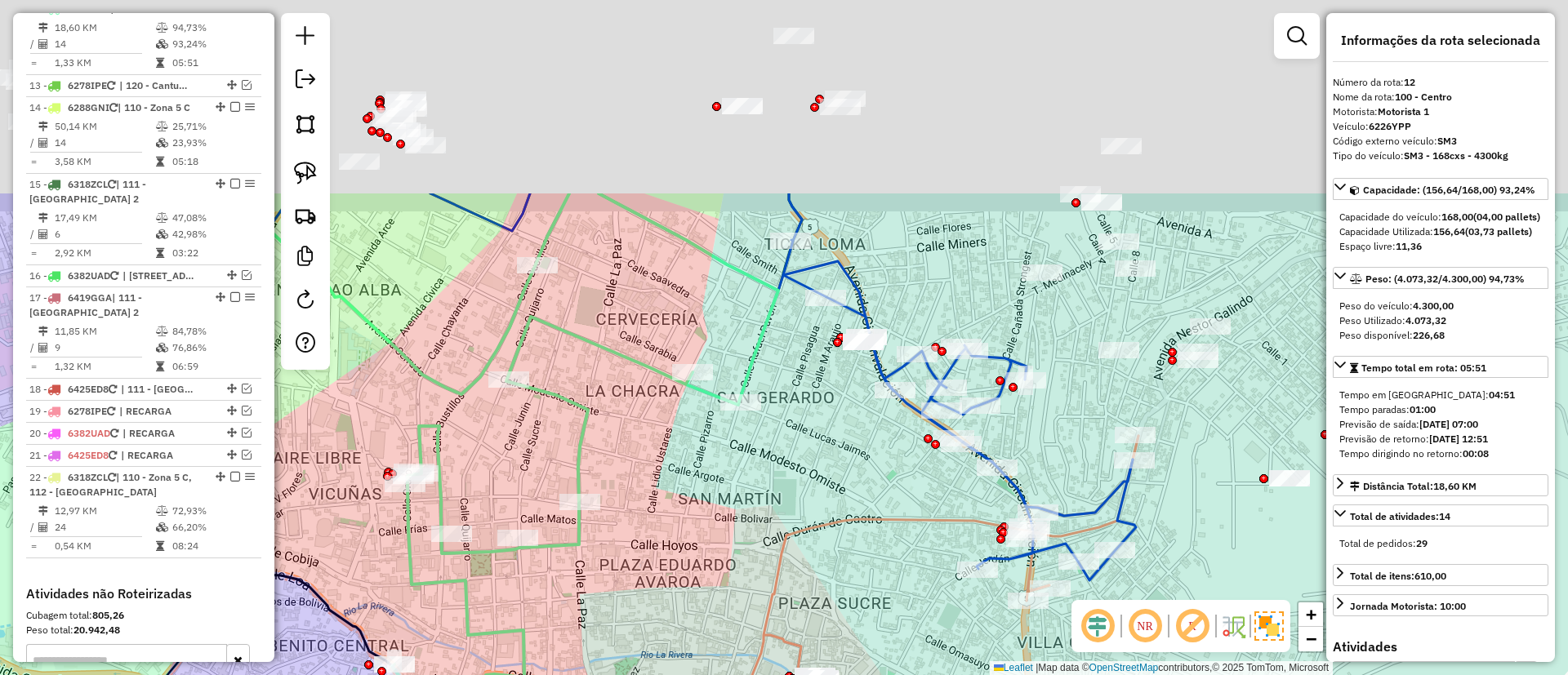
drag, startPoint x: 660, startPoint y: 83, endPoint x: 651, endPoint y: 355, distance: 272.1
click at [651, 355] on div "Janela de atendimento Grade de atendimento Capacidade Transportadoras Veículos …" at bounding box center [784, 338] width 1568 height 675
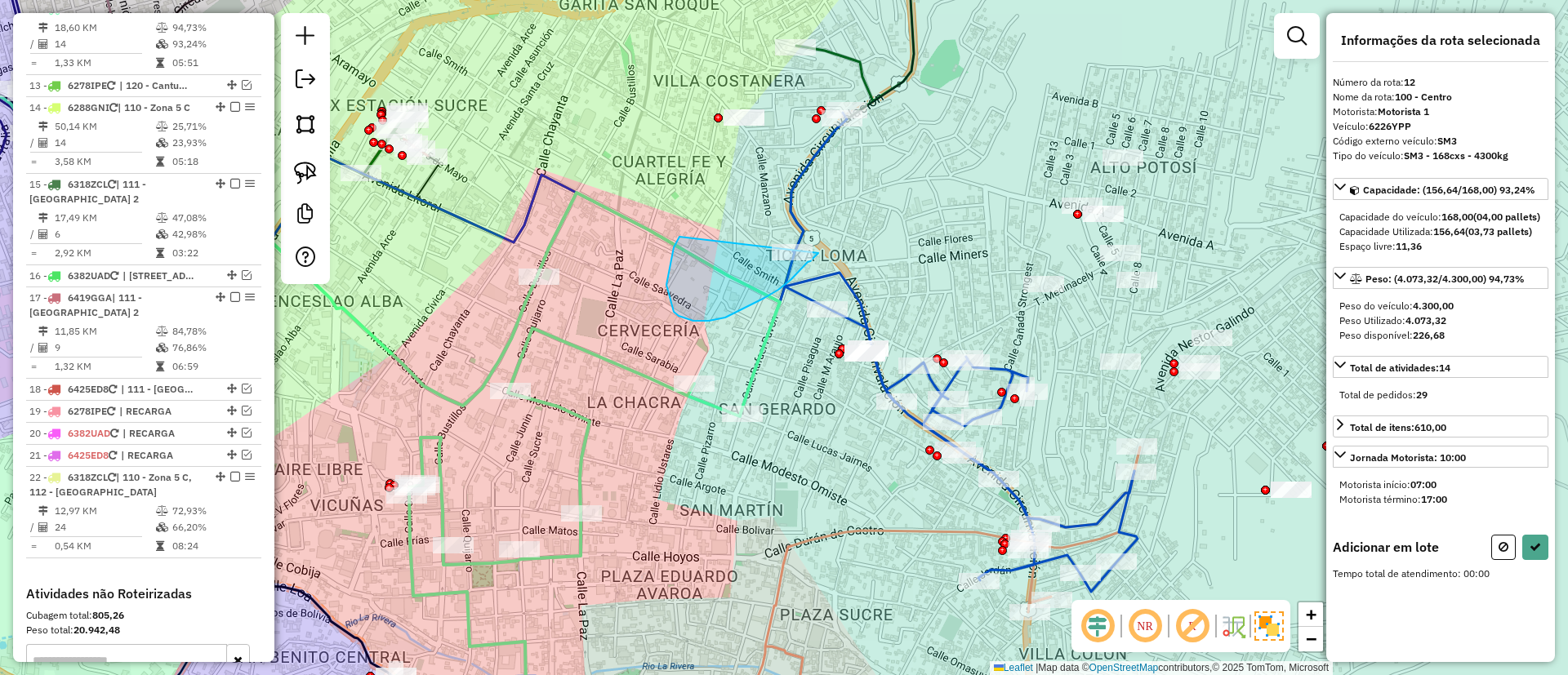
drag, startPoint x: 693, startPoint y: 321, endPoint x: 825, endPoint y: 179, distance: 193.9
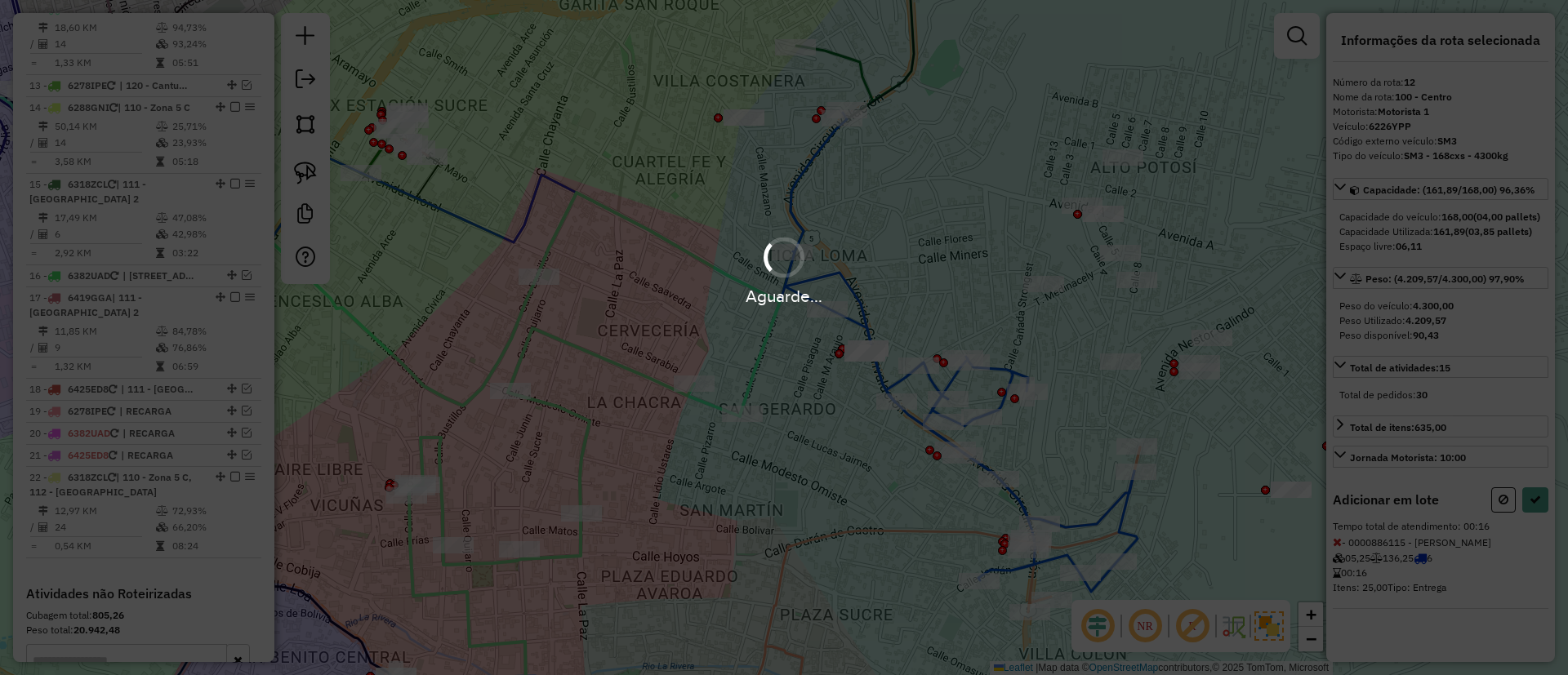
select select "**********"
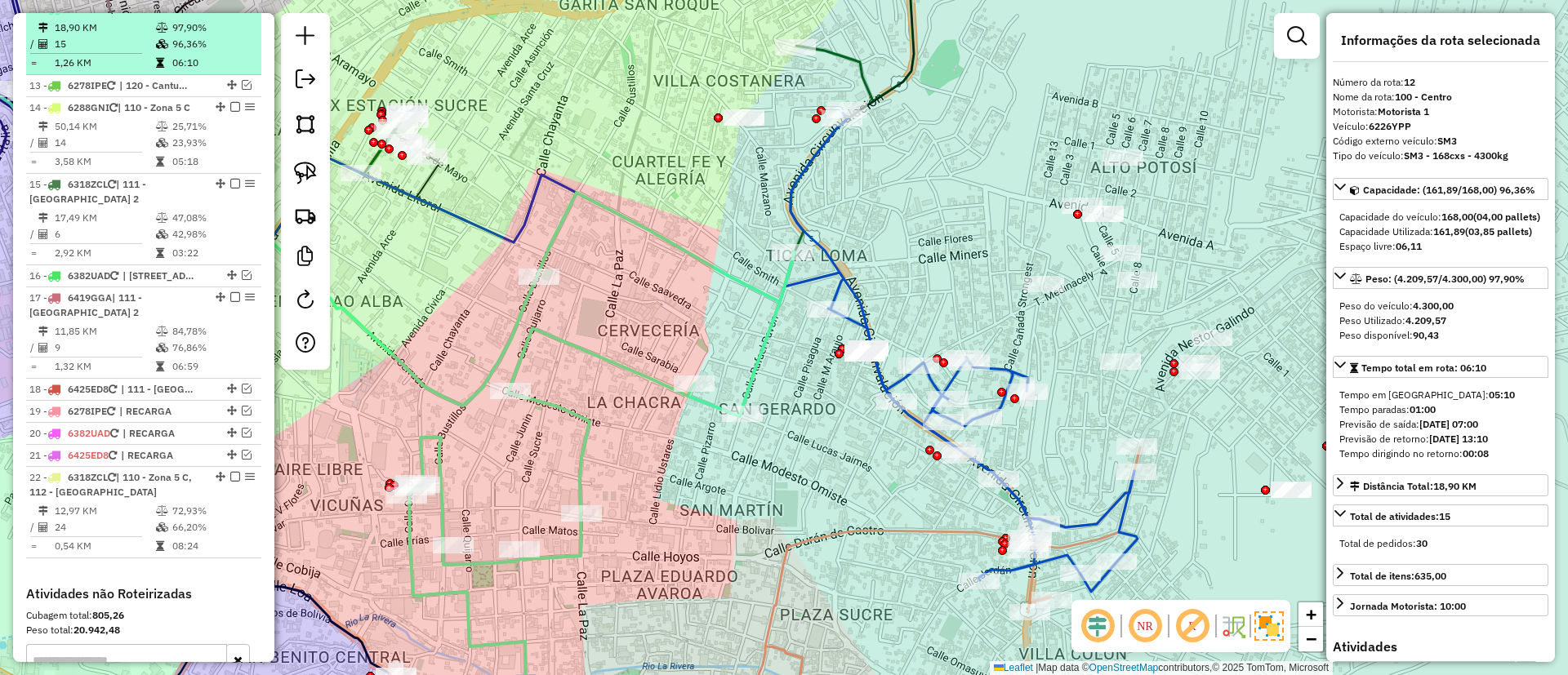
click at [234, 13] on em at bounding box center [235, 8] width 10 height 10
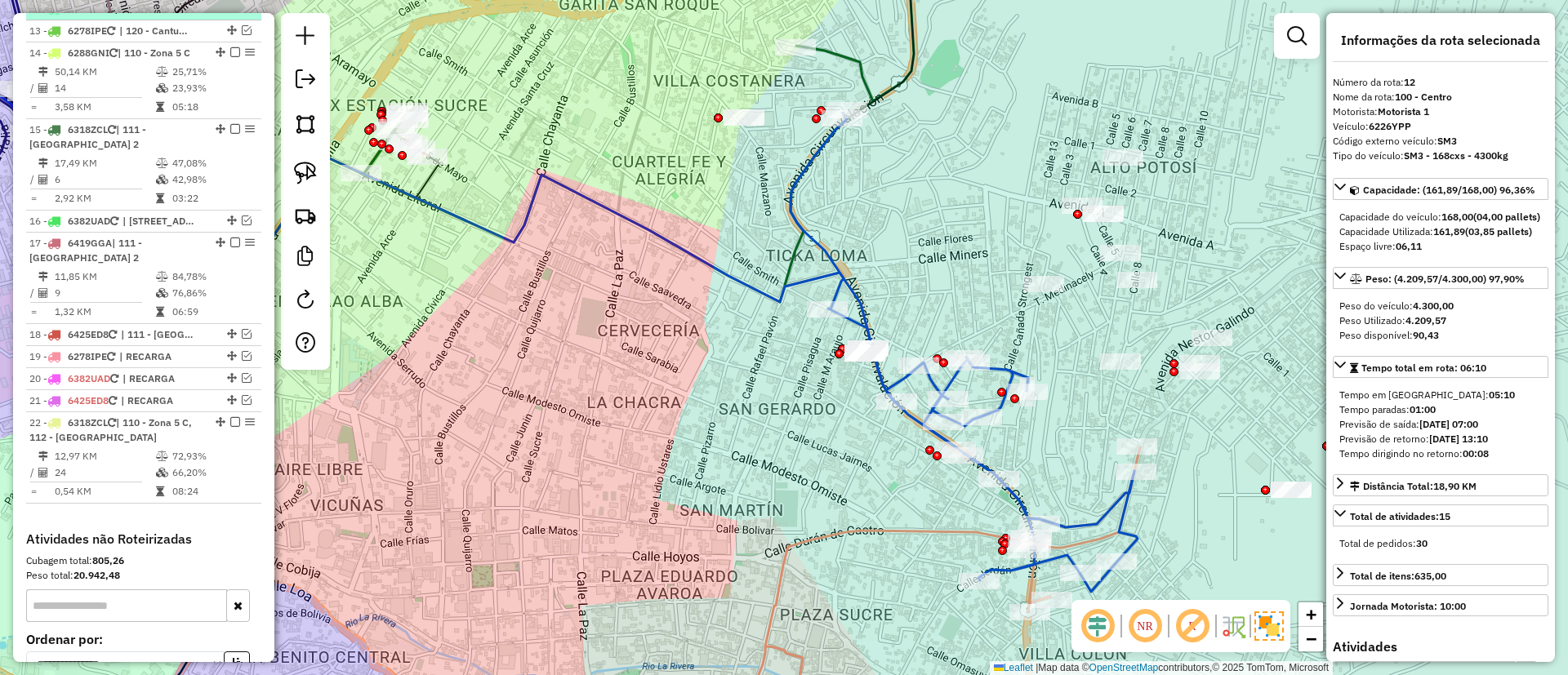
scroll to position [1273, 0]
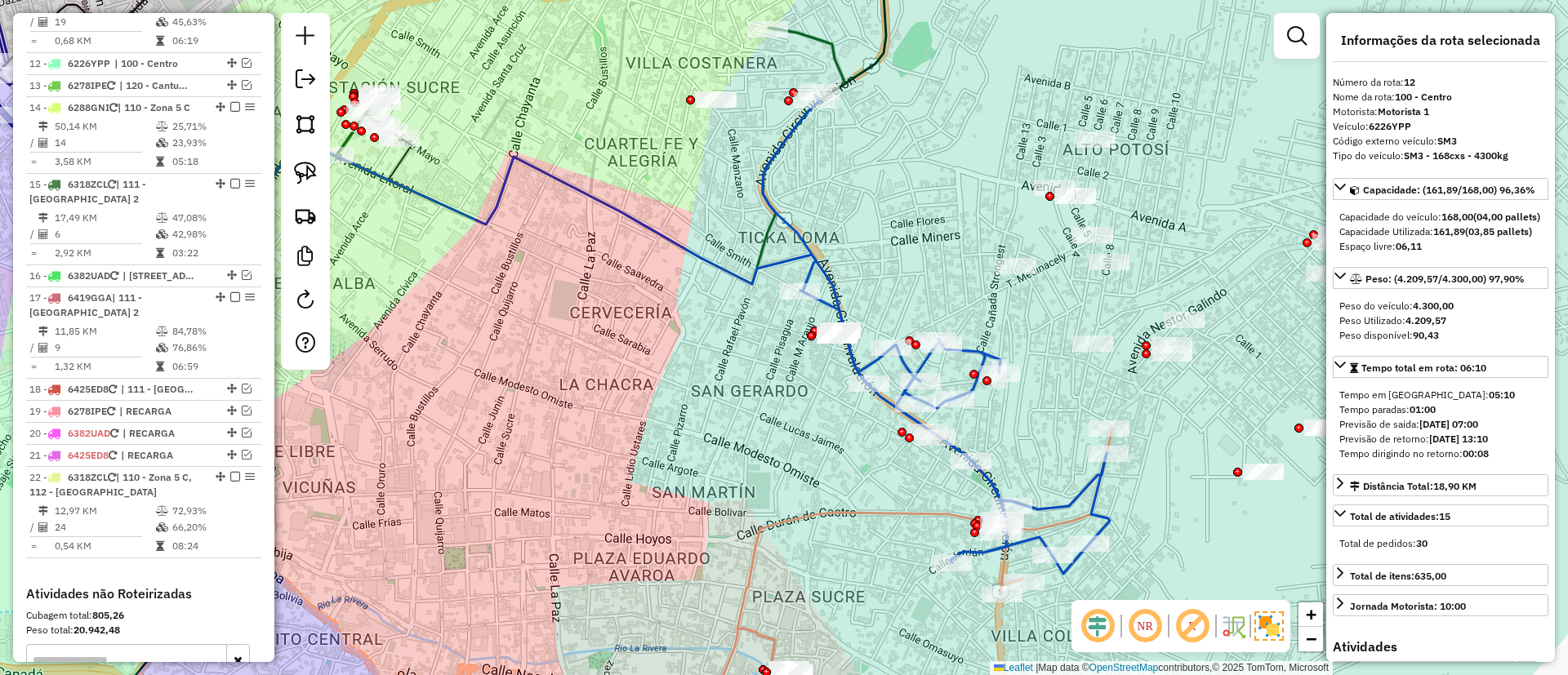
drag, startPoint x: 662, startPoint y: 384, endPoint x: 503, endPoint y: 317, distance: 172.5
click at [503, 317] on div "Janela de atendimento Grade de atendimento Capacidade Transportadoras Veículos …" at bounding box center [784, 338] width 1568 height 675
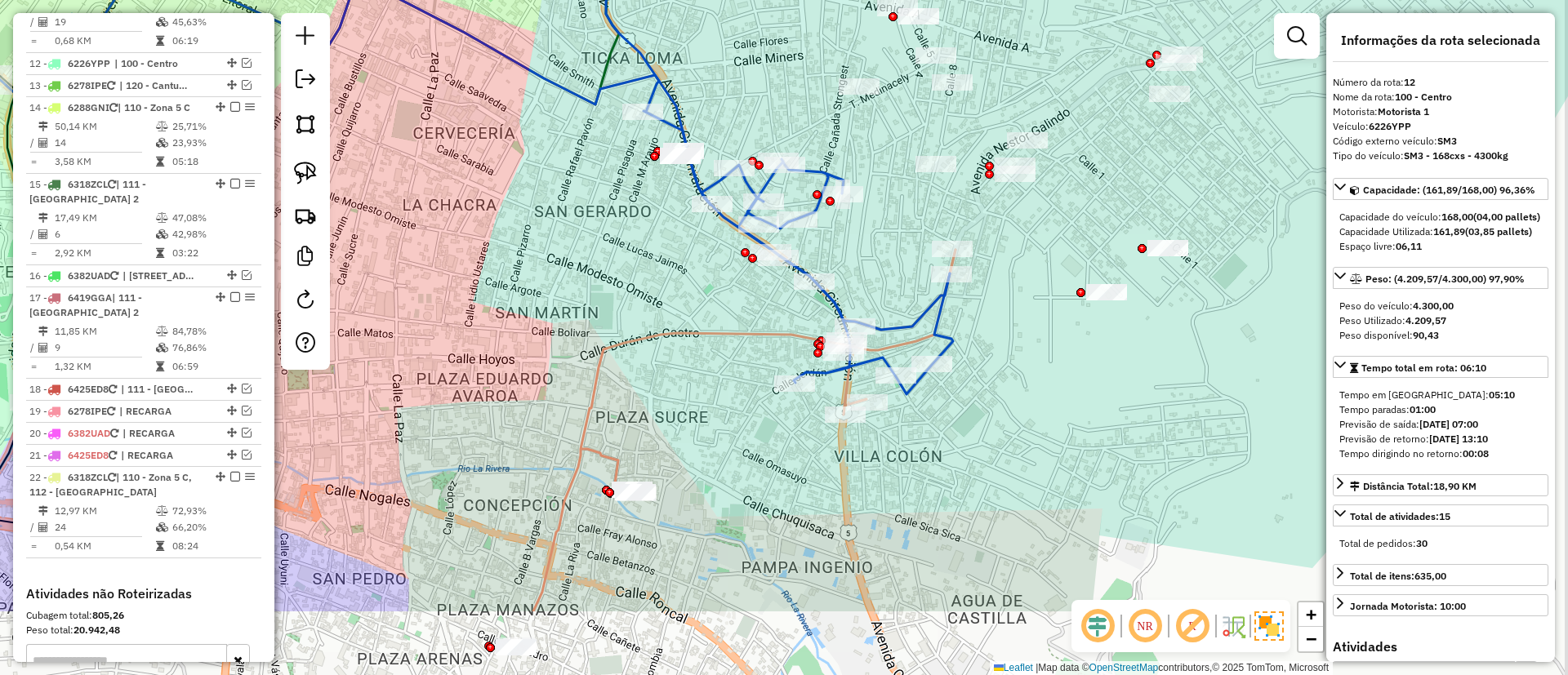
drag, startPoint x: 897, startPoint y: 317, endPoint x: 893, endPoint y: 270, distance: 47.2
click at [893, 270] on div "Janela de atendimento Grade de atendimento Capacidade Transportadoras Veículos …" at bounding box center [784, 338] width 1568 height 675
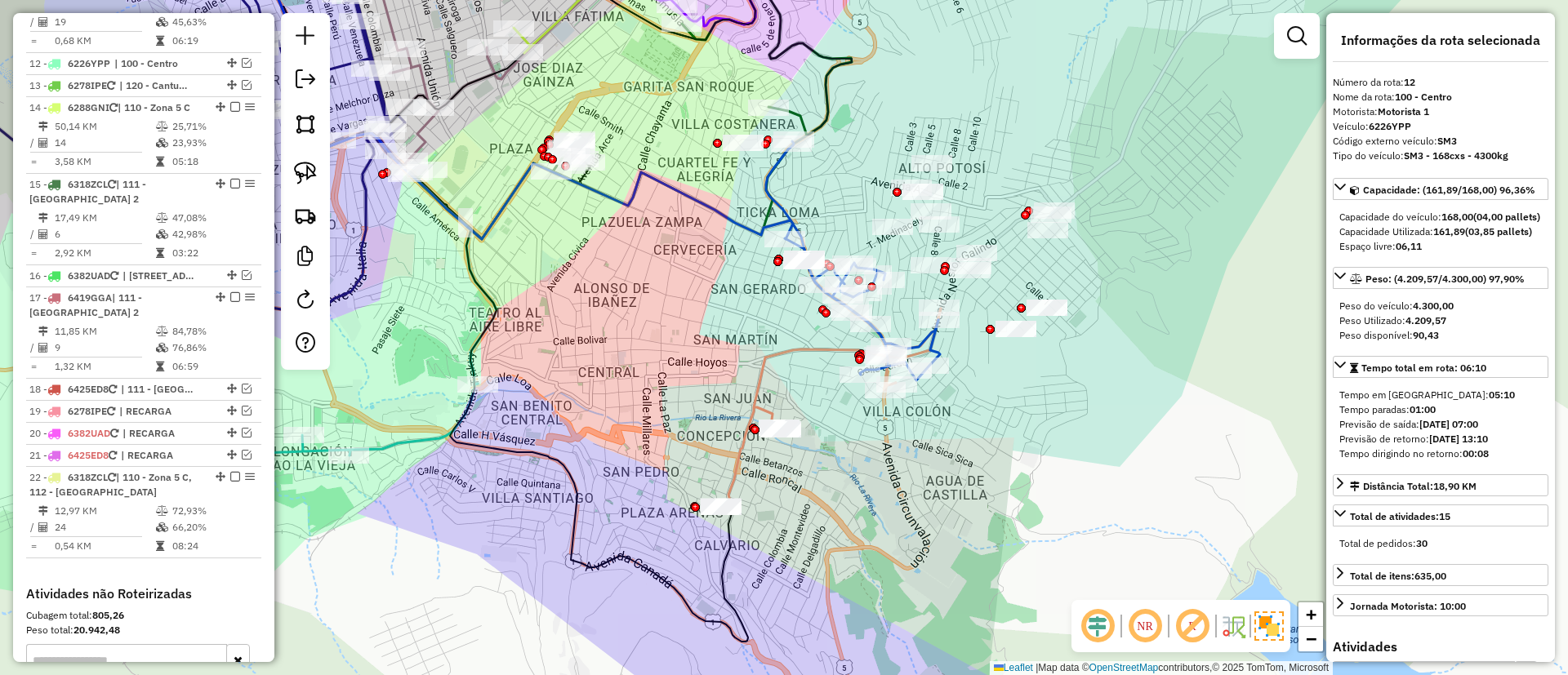
drag, startPoint x: 798, startPoint y: 360, endPoint x: 825, endPoint y: 393, distance: 42.6
click at [825, 393] on div "Janela de atendimento Grade de atendimento Capacidade Transportadoras Veículos …" at bounding box center [784, 338] width 1568 height 675
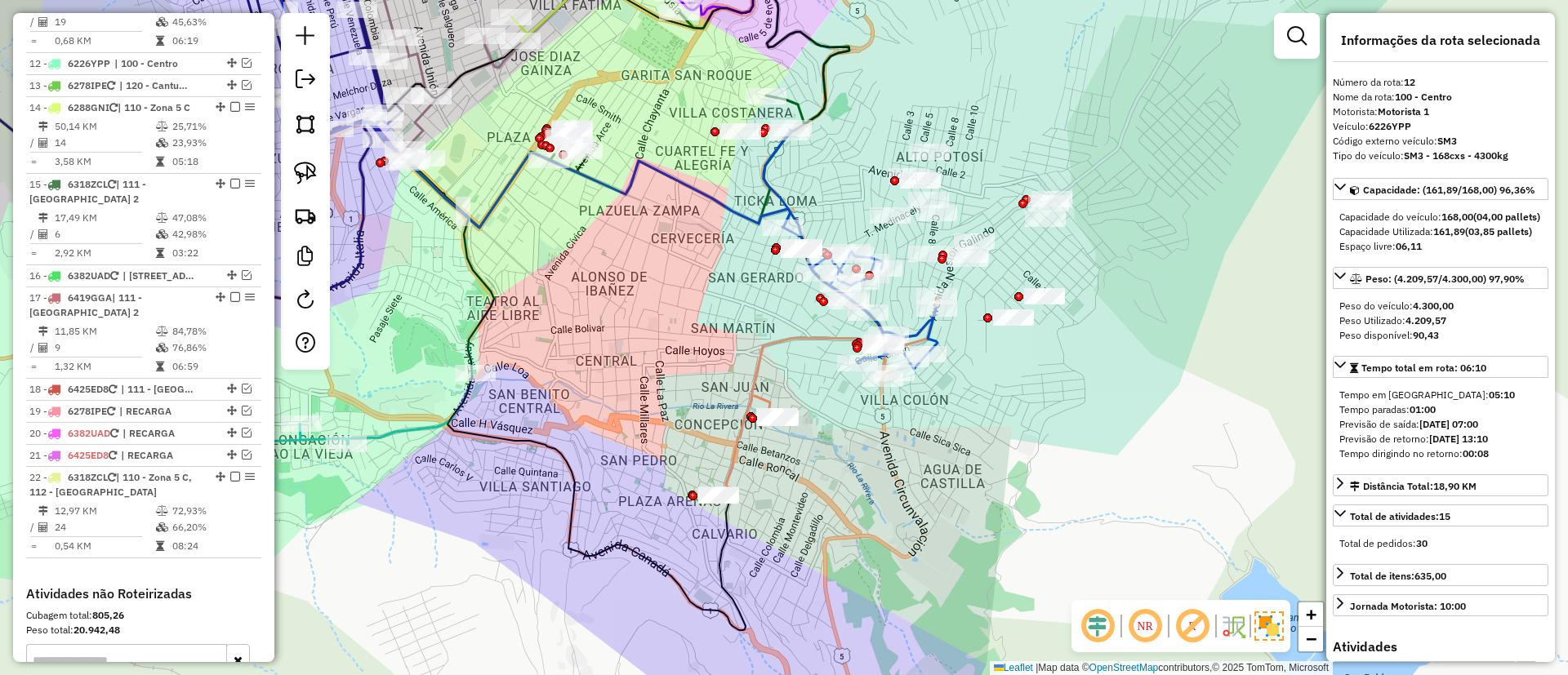
drag, startPoint x: 817, startPoint y: 432, endPoint x: 812, endPoint y: 405, distance: 27.5
click at [812, 405] on div "Janela de atendimento Grade de atendimento Capacidade Transportadoras Veículos …" at bounding box center [784, 338] width 1568 height 675
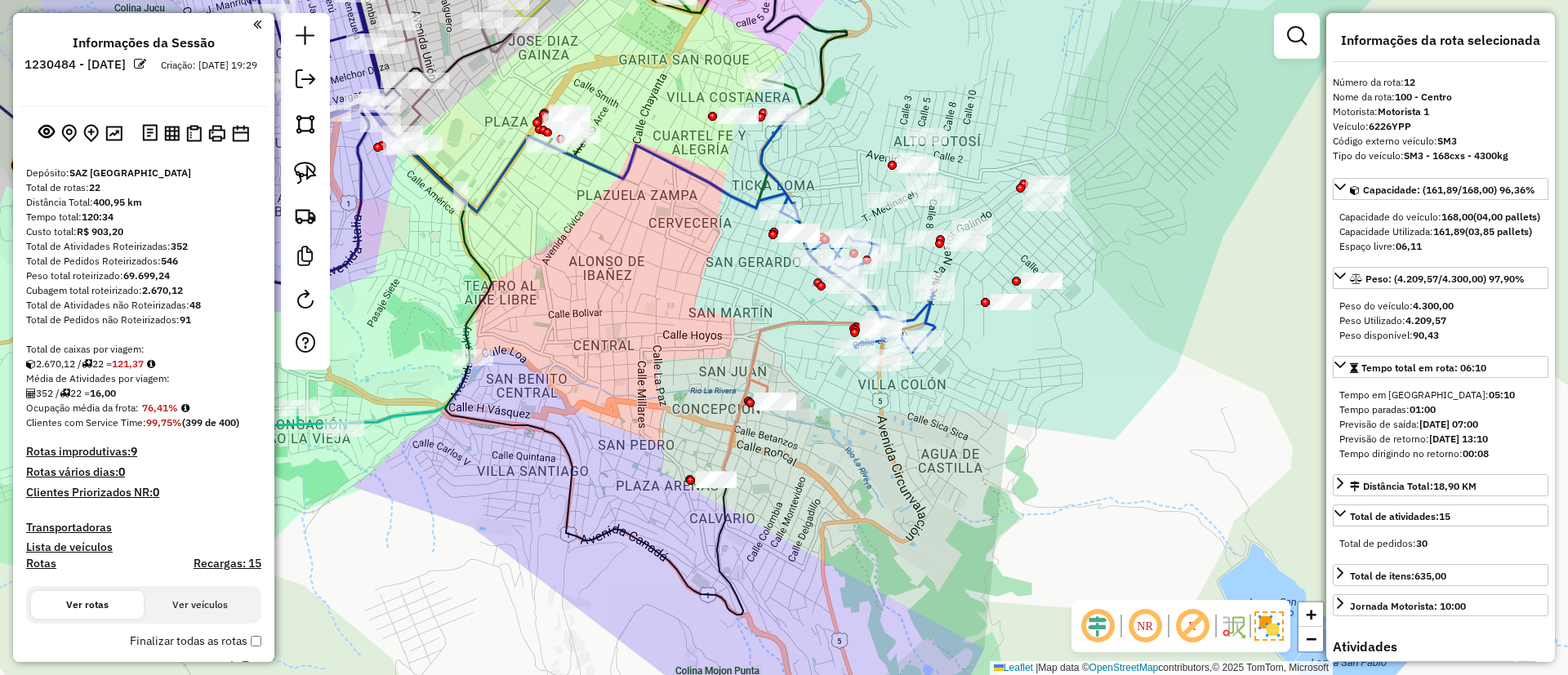
select select "**********"
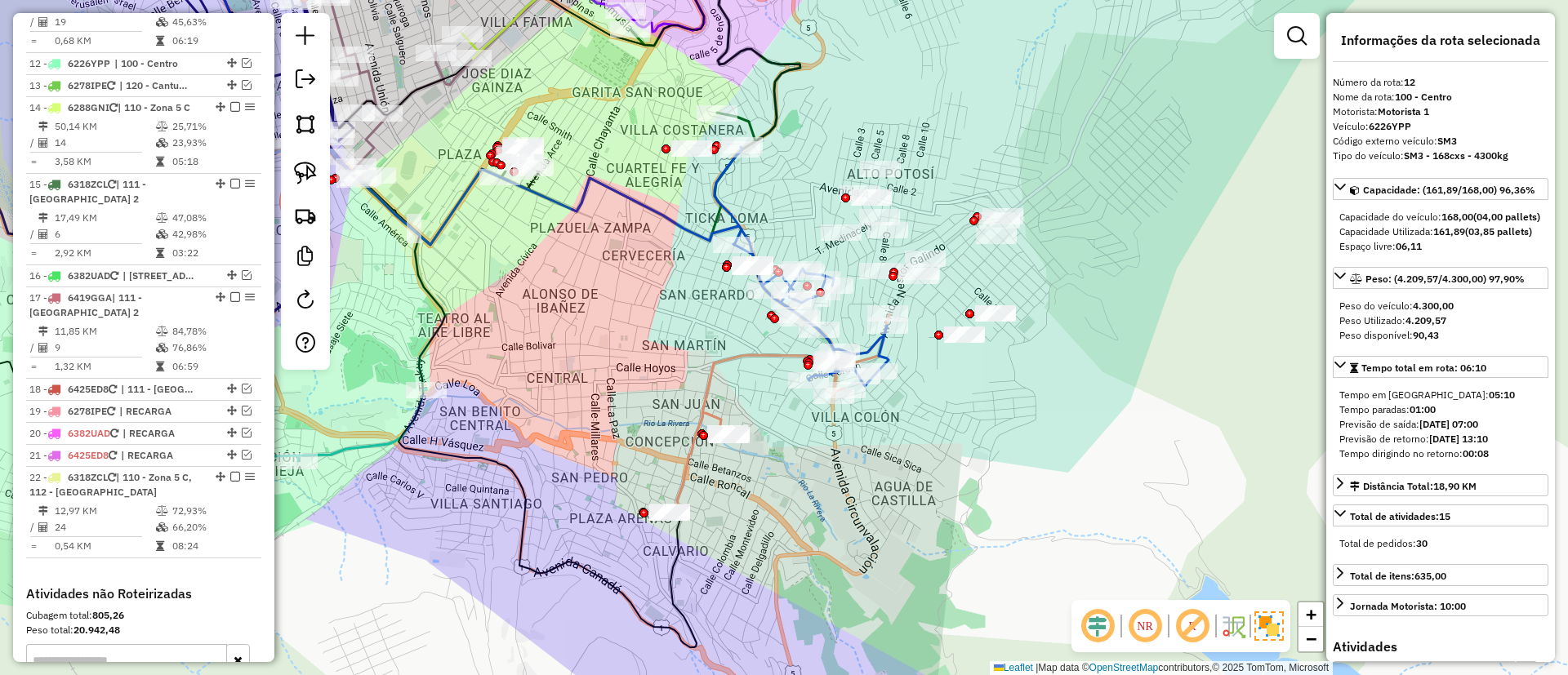
click at [797, 448] on div "Janela de atendimento Grade de atendimento Capacidade Transportadoras Veículos …" at bounding box center [784, 338] width 1568 height 675
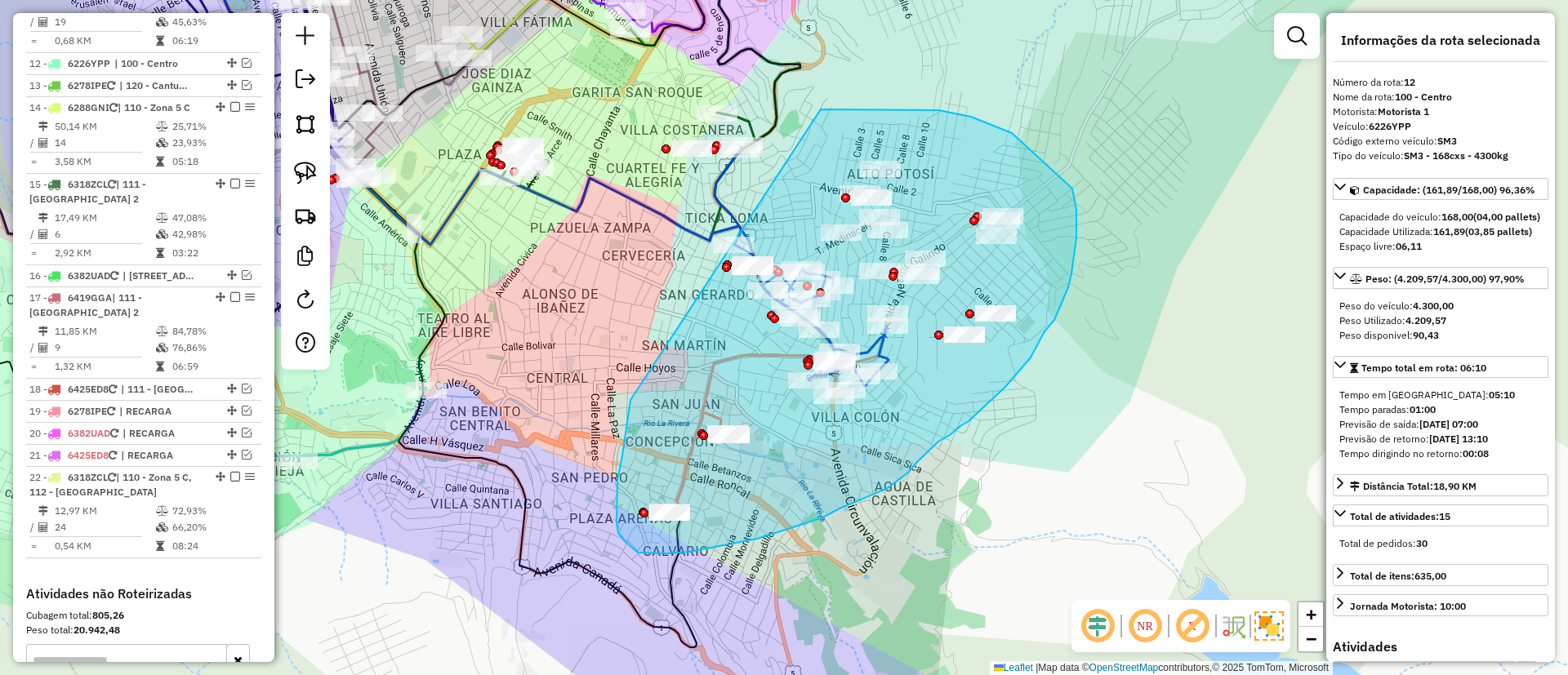
drag, startPoint x: 618, startPoint y: 481, endPoint x: 821, endPoint y: 110, distance: 422.9
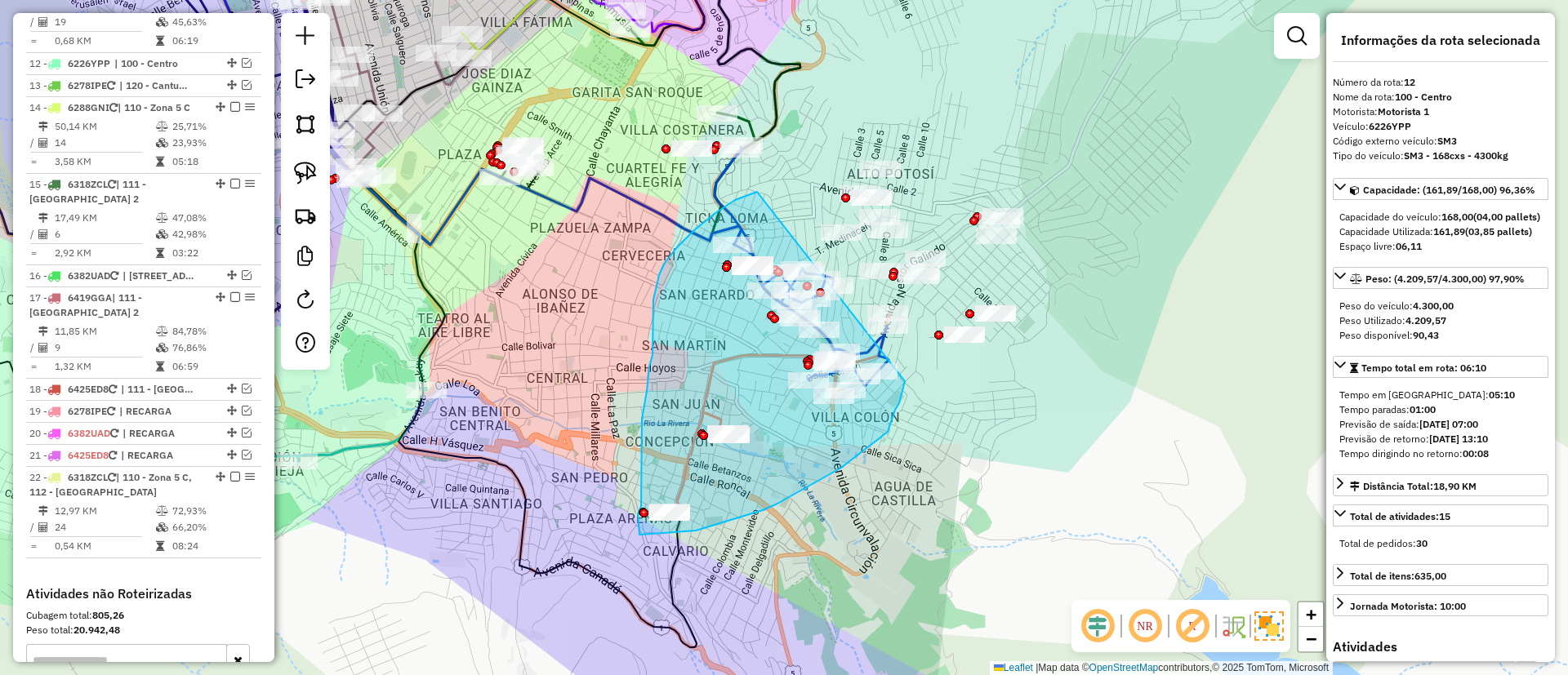
drag, startPoint x: 757, startPoint y: 192, endPoint x: 905, endPoint y: 381, distance: 240.1
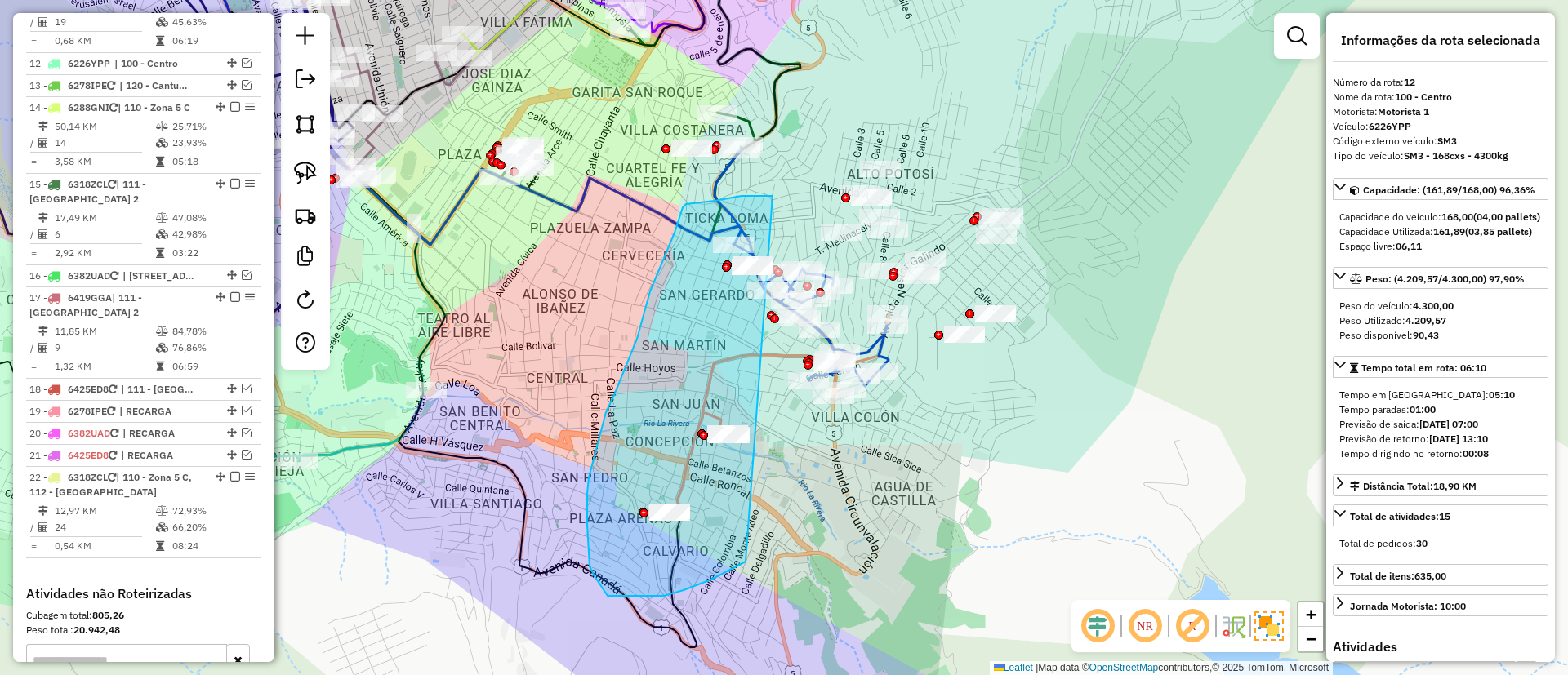
drag, startPoint x: 771, startPoint y: 196, endPoint x: 799, endPoint y: 510, distance: 315.2
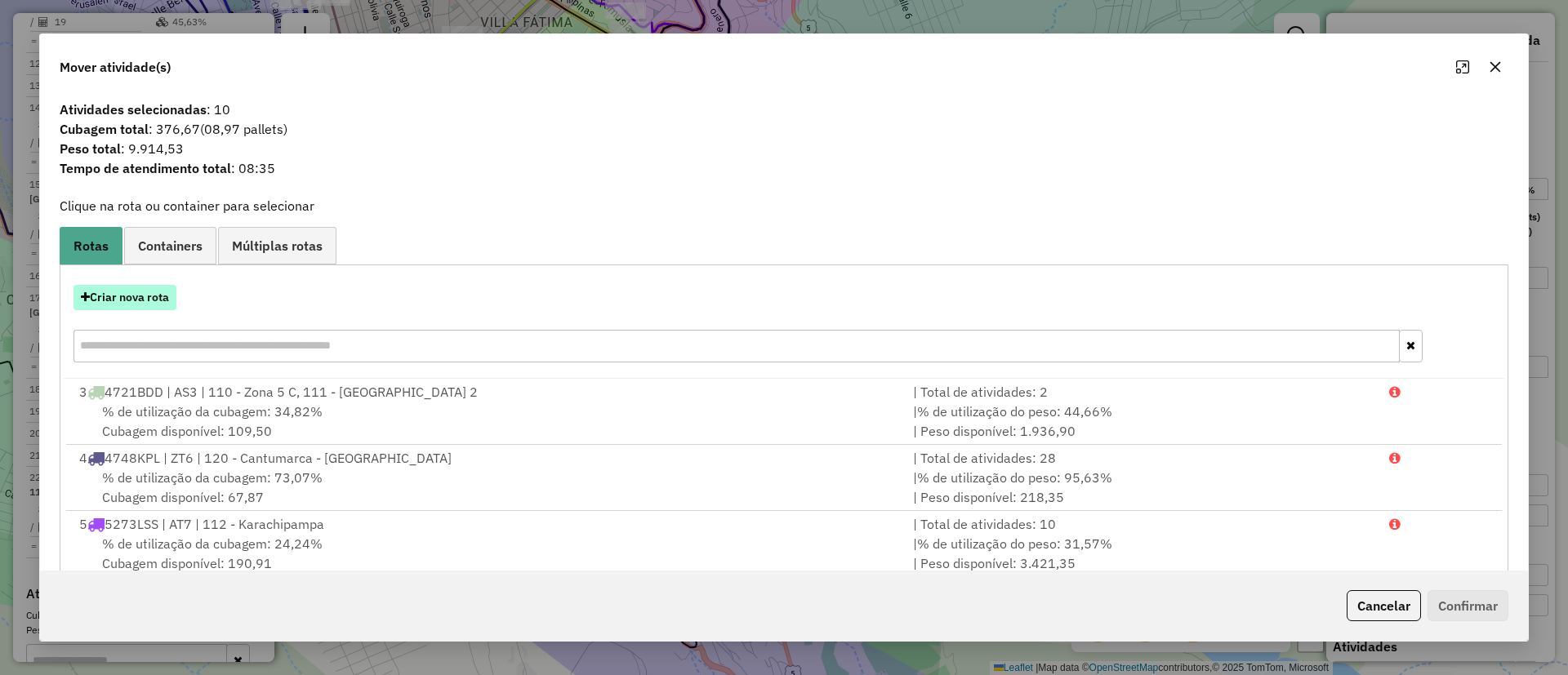
click at [150, 298] on button "Criar nova rota" at bounding box center [125, 297] width 103 height 26
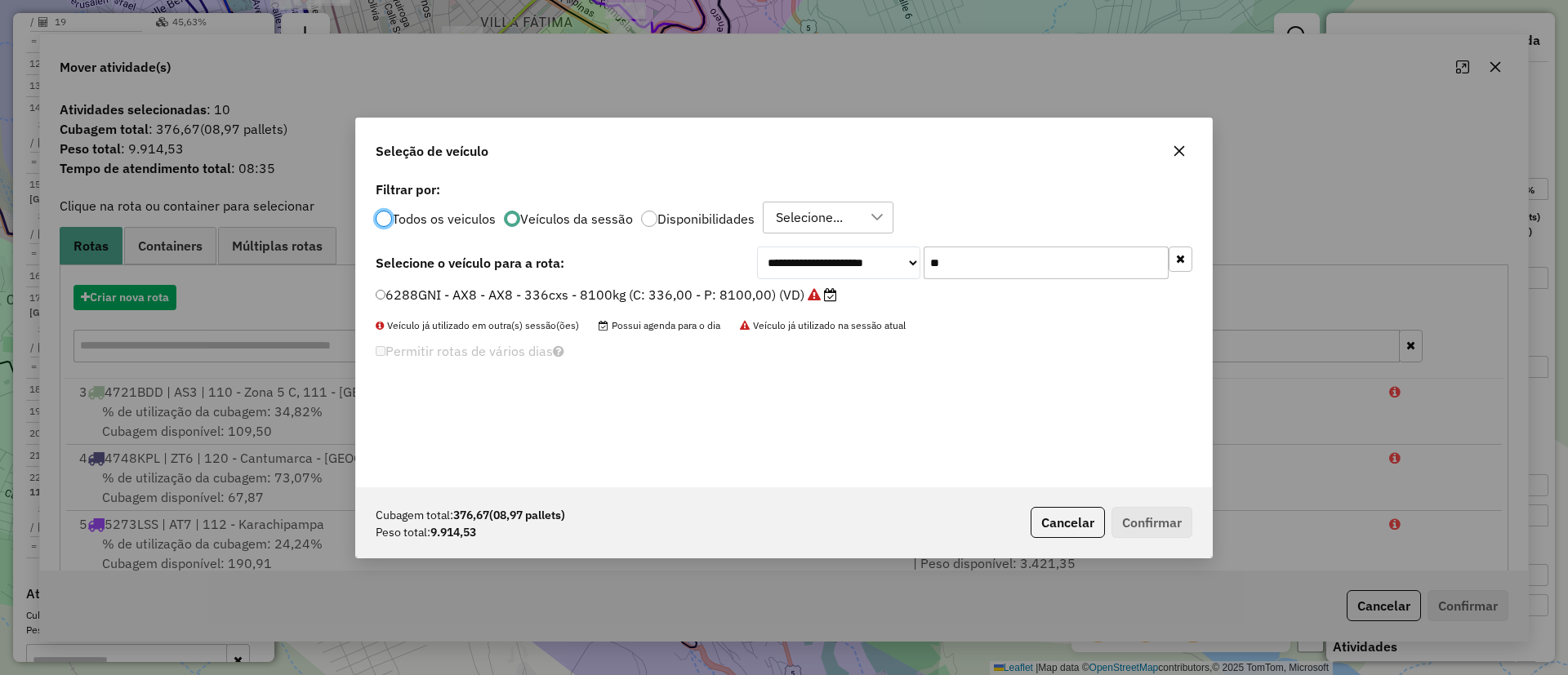
scroll to position [9, 5]
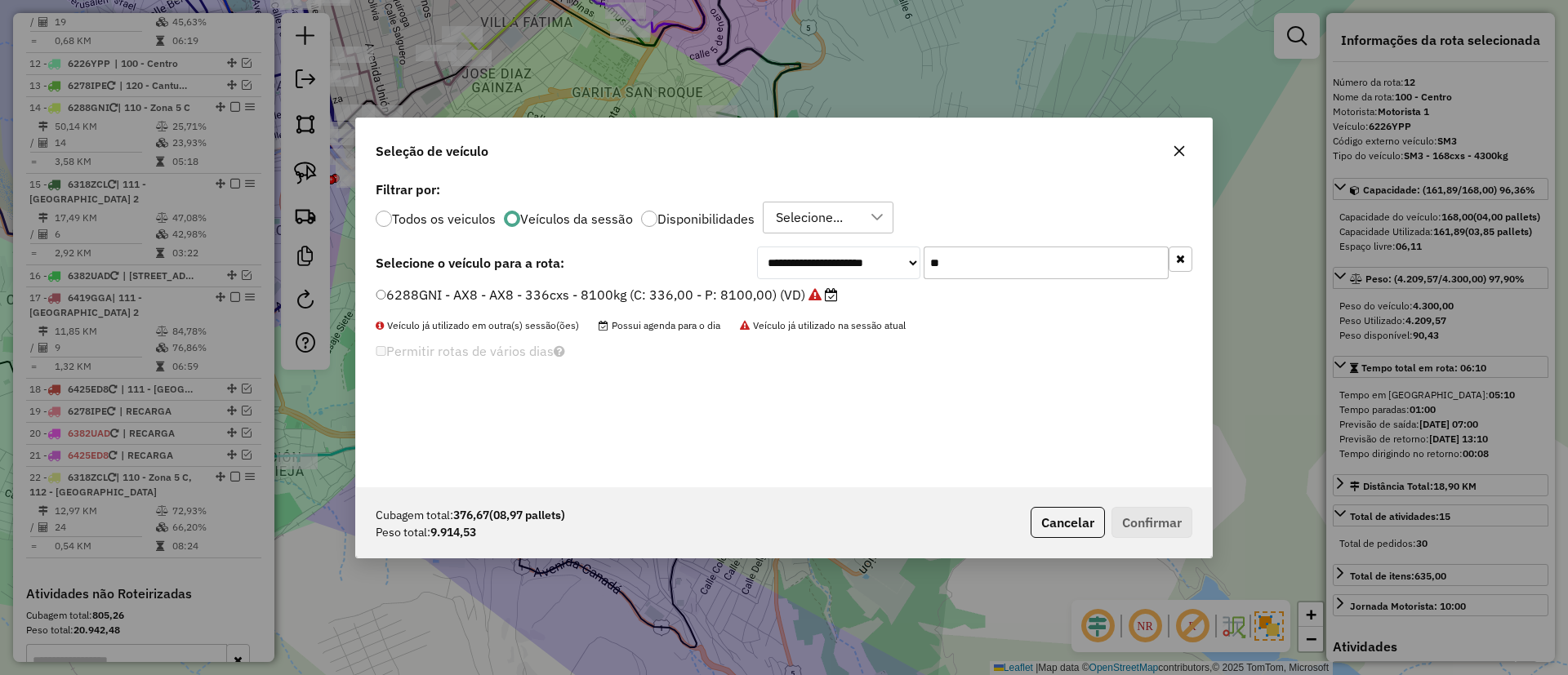
drag, startPoint x: 955, startPoint y: 251, endPoint x: 887, endPoint y: 259, distance: 68.5
click at [887, 259] on div "**********" at bounding box center [974, 263] width 436 height 32
type input "**"
drag, startPoint x: 716, startPoint y: 296, endPoint x: 756, endPoint y: 304, distance: 40.8
click at [716, 295] on label "5662EFT - FV5 - FV5 - 500Cx - 11780Kg (C: 500,00 - P: 11780,00) (VD)" at bounding box center [603, 295] width 457 height 20
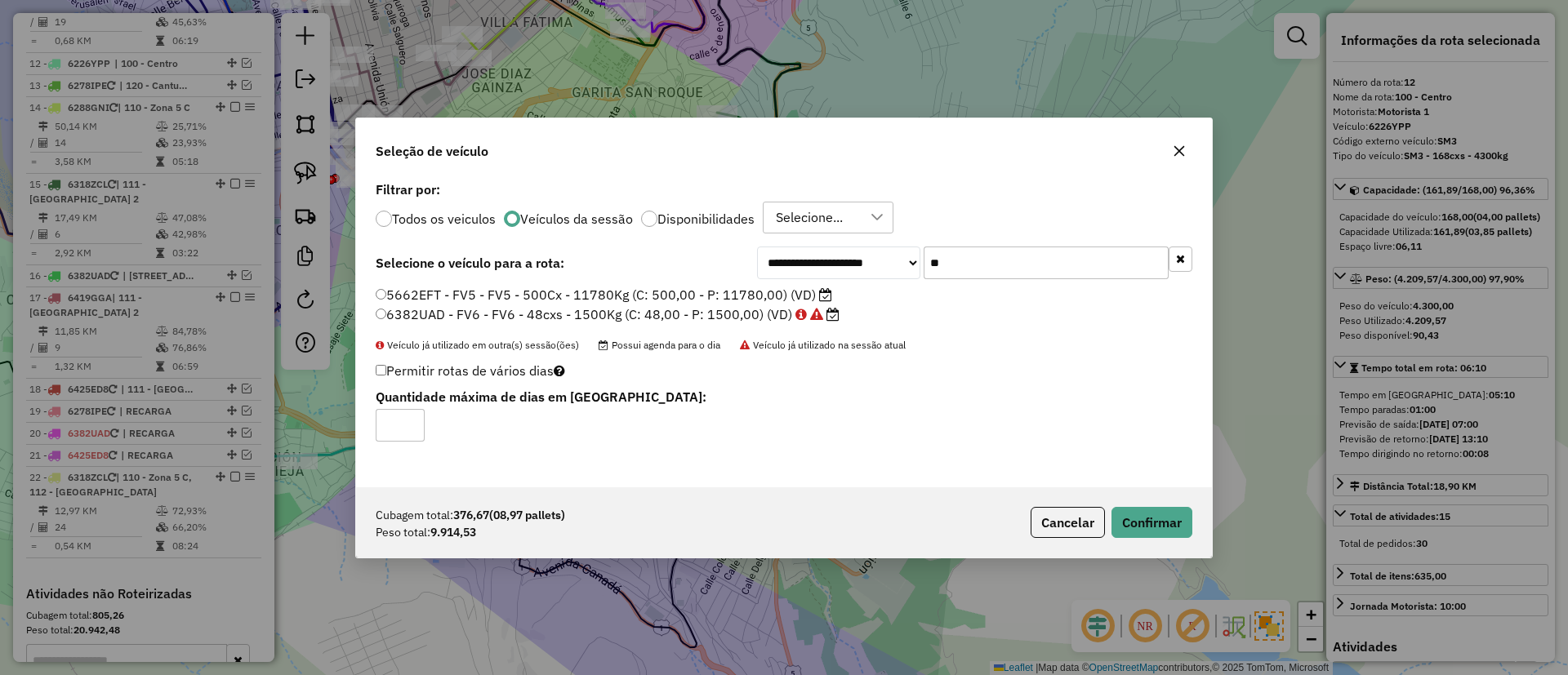
click at [1130, 500] on div "Cubagem total: 376,67 (08,97 pallets) Peso total: 9.914,53 Cancelar Confirmar" at bounding box center [784, 522] width 856 height 71
click at [1134, 505] on div "Cubagem total: 376,67 (08,97 pallets) Peso total: 9.914,53 Cancelar Confirmar" at bounding box center [784, 522] width 856 height 71
click at [1142, 527] on button "Confirmar" at bounding box center [1151, 522] width 81 height 31
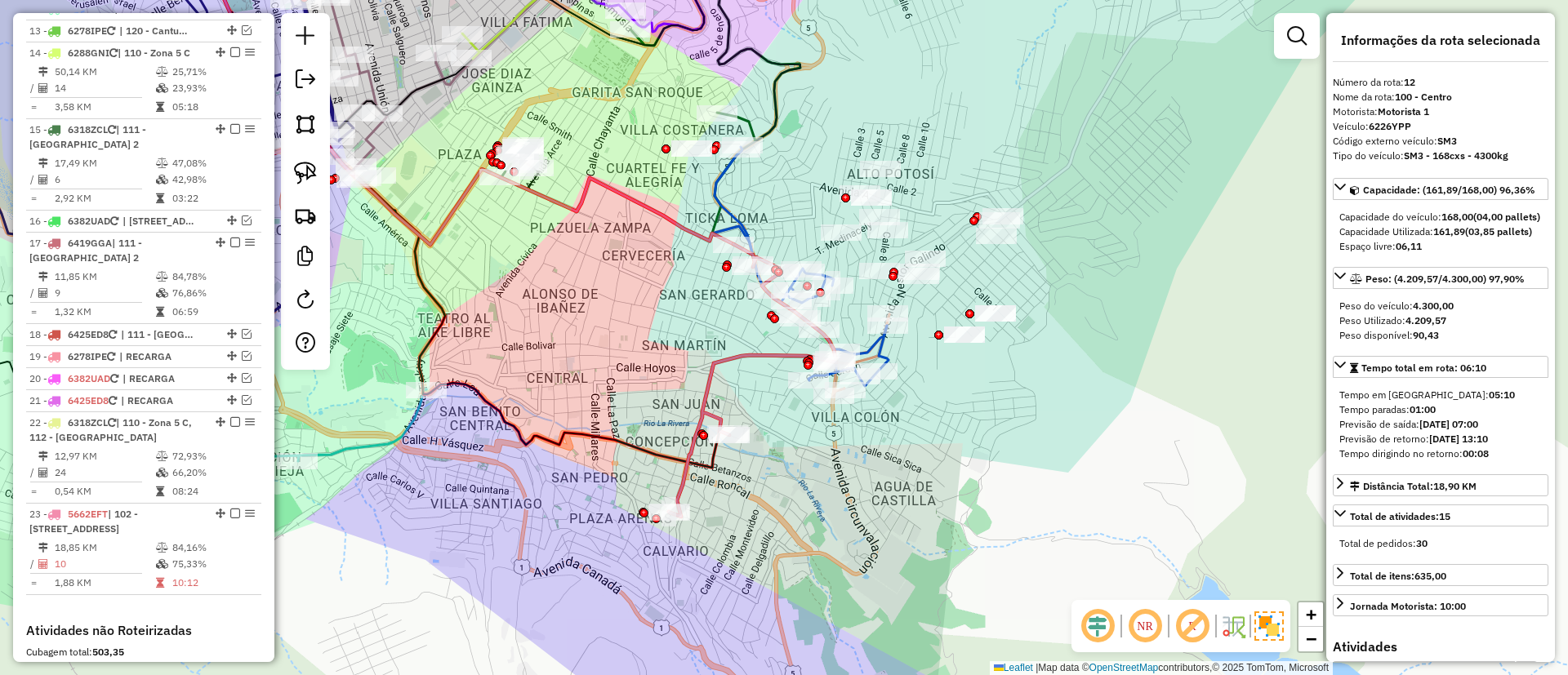
click at [733, 355] on icon at bounding box center [752, 380] width 168 height 273
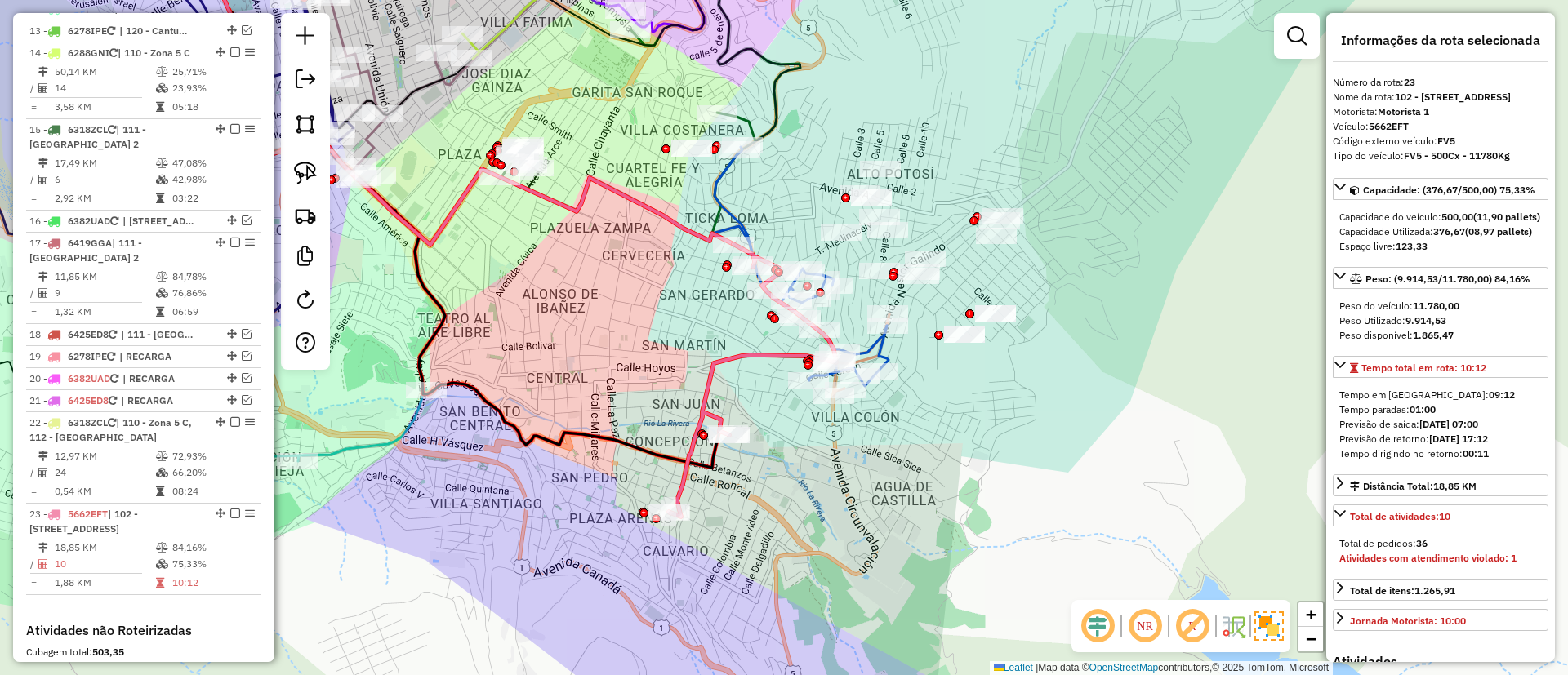
scroll to position [1642, 0]
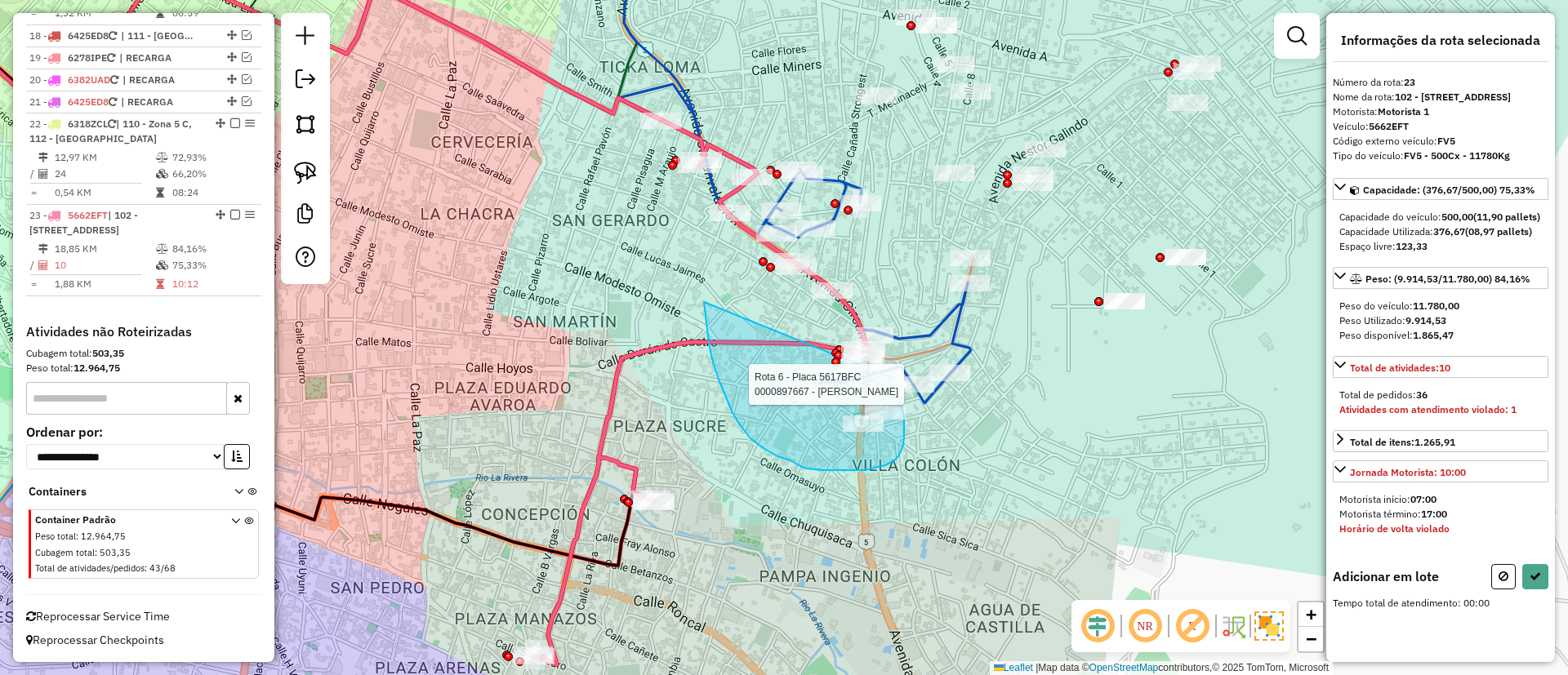
click at [896, 379] on div "Rota 2 - Placa 3472YTD 0000098607 - T. GOMEZ Rota 6 - Placa 5617BFC 0000897667 …" at bounding box center [784, 338] width 1568 height 675
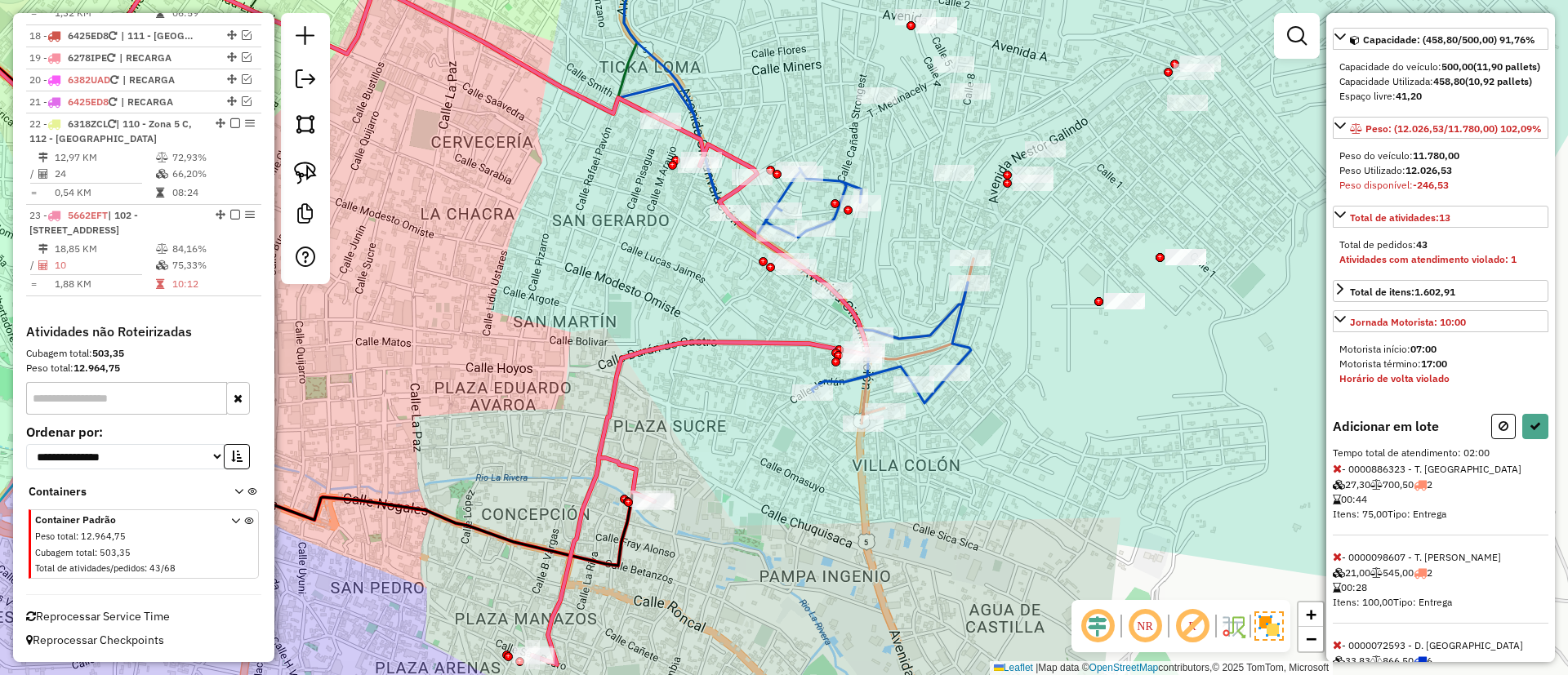
scroll to position [278, 0]
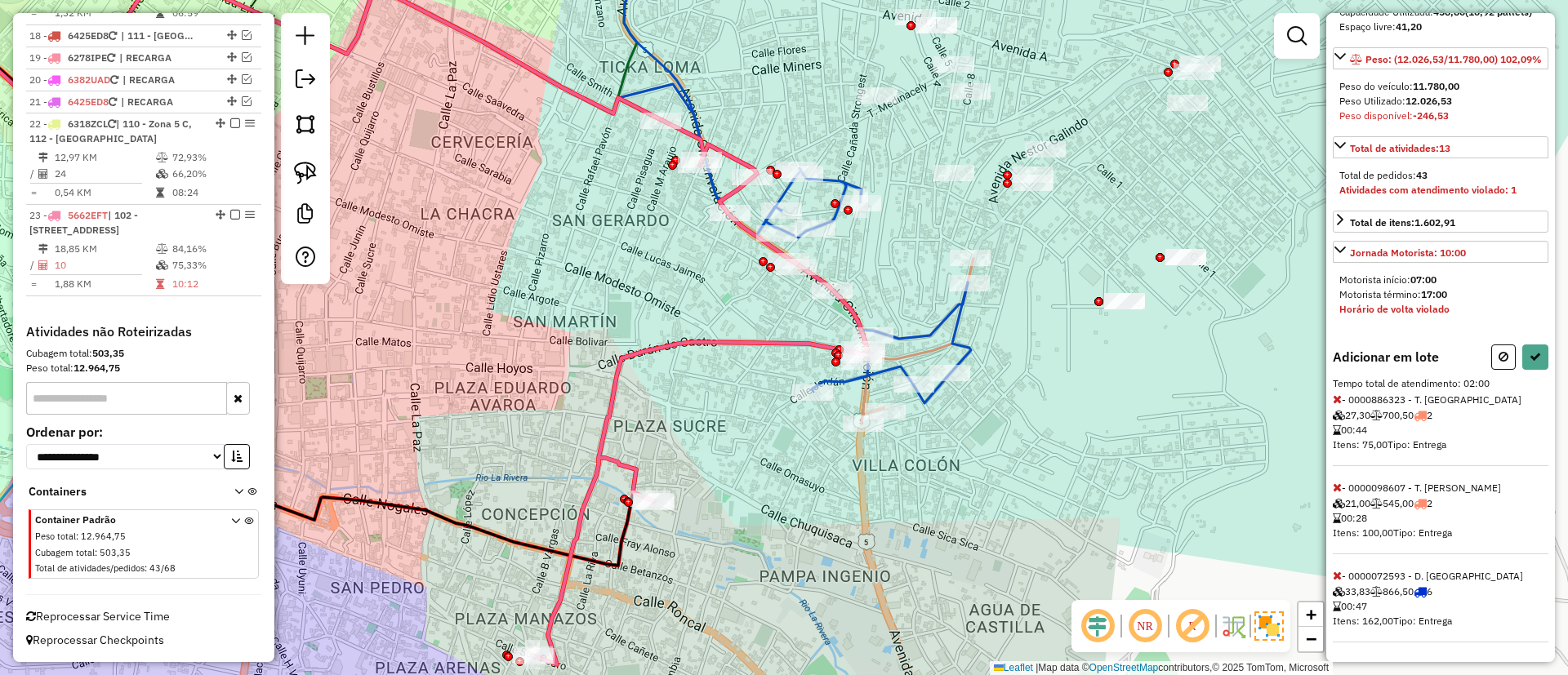
click at [1333, 484] on icon at bounding box center [1336, 487] width 9 height 11
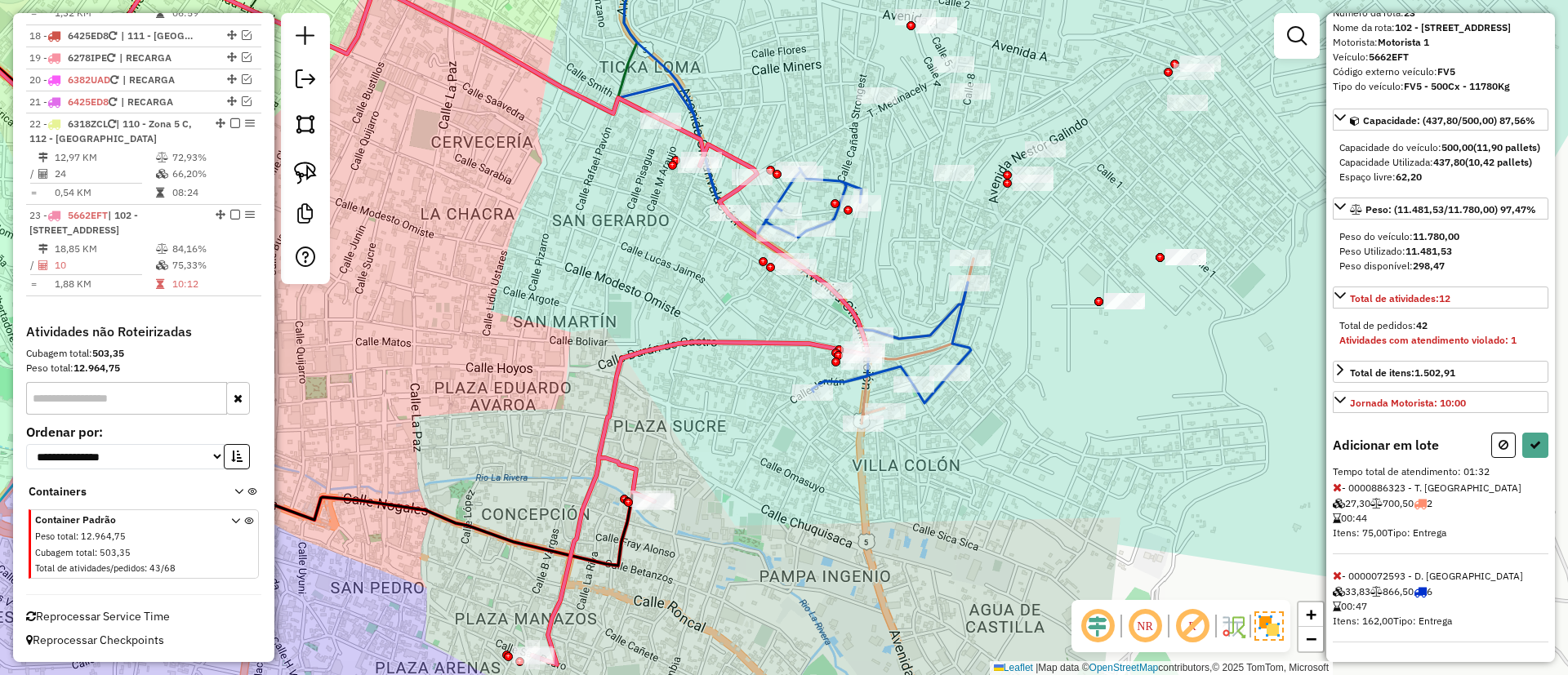
select select "**********"
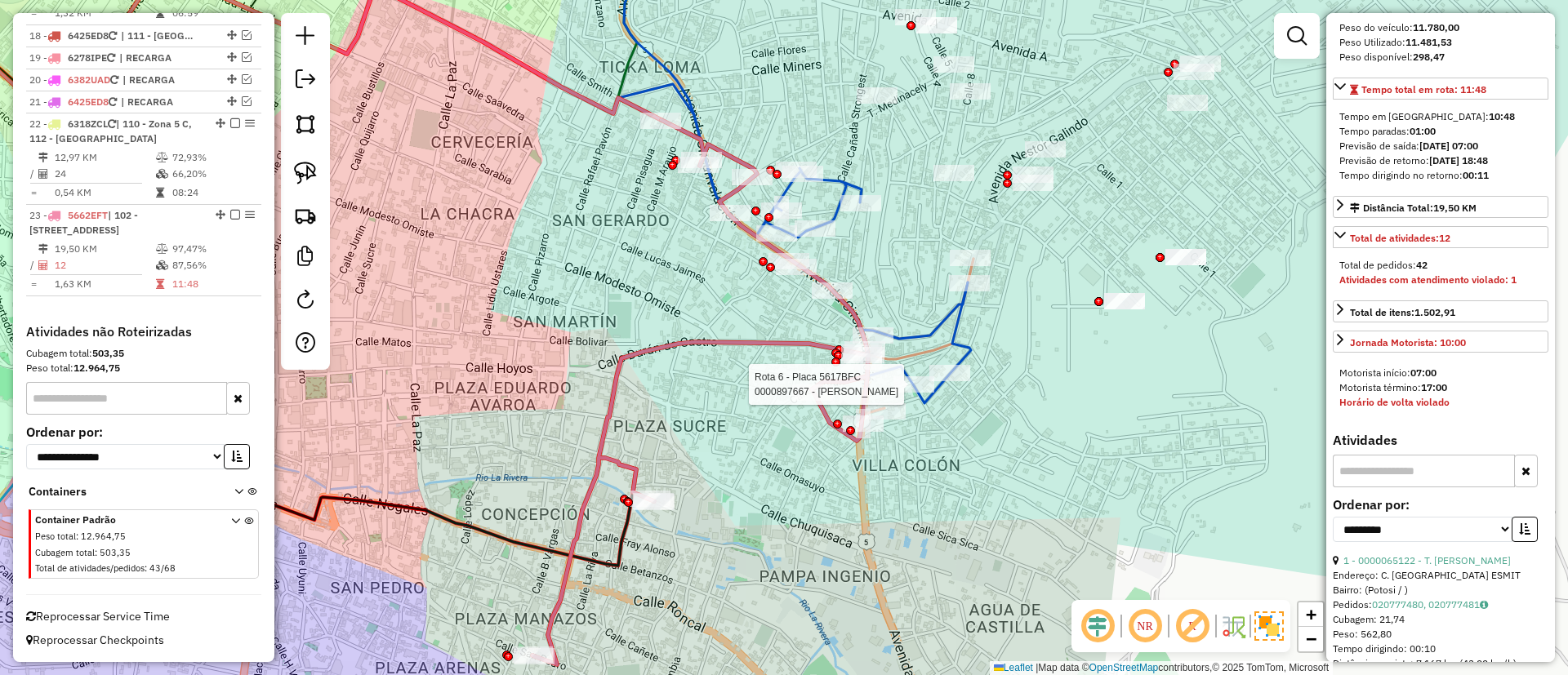
scroll to position [0, 0]
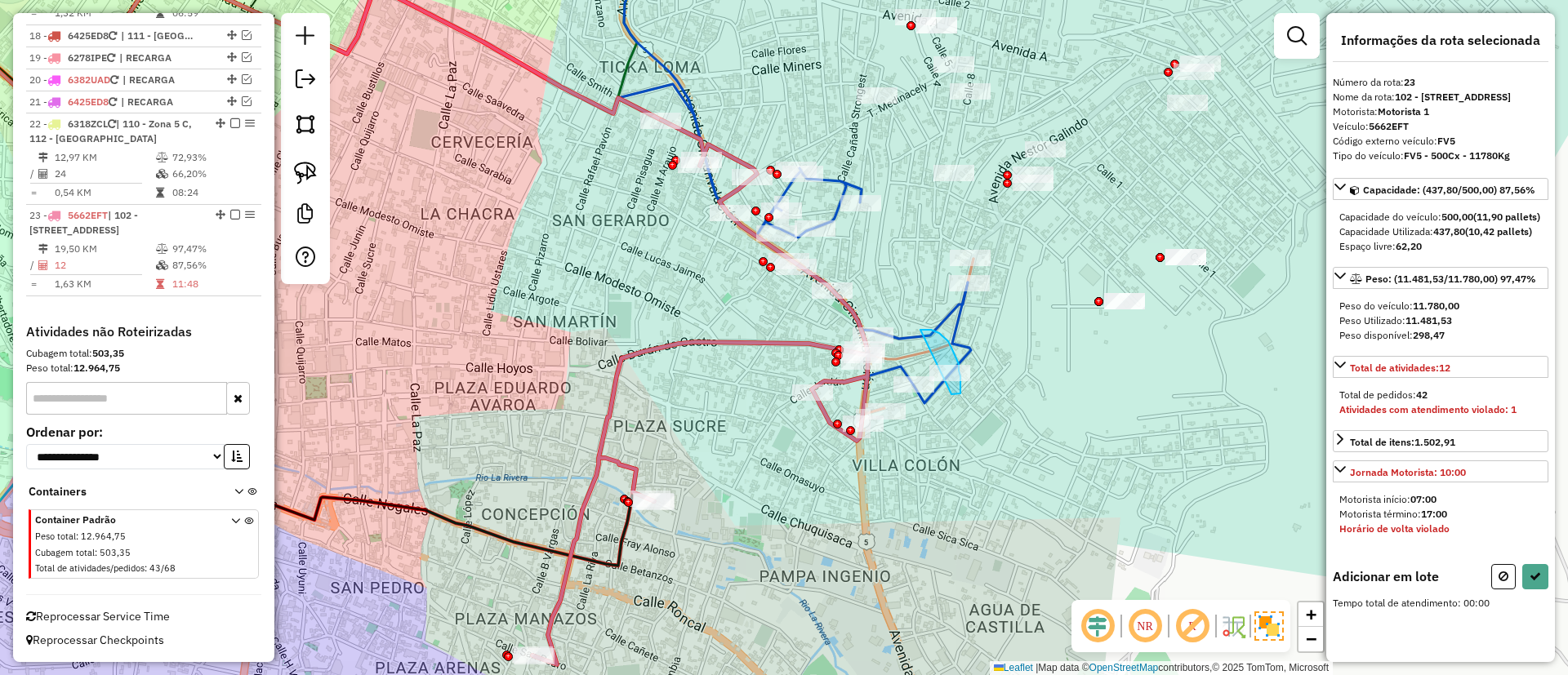
drag, startPoint x: 920, startPoint y: 330, endPoint x: 950, endPoint y: 395, distance: 71.6
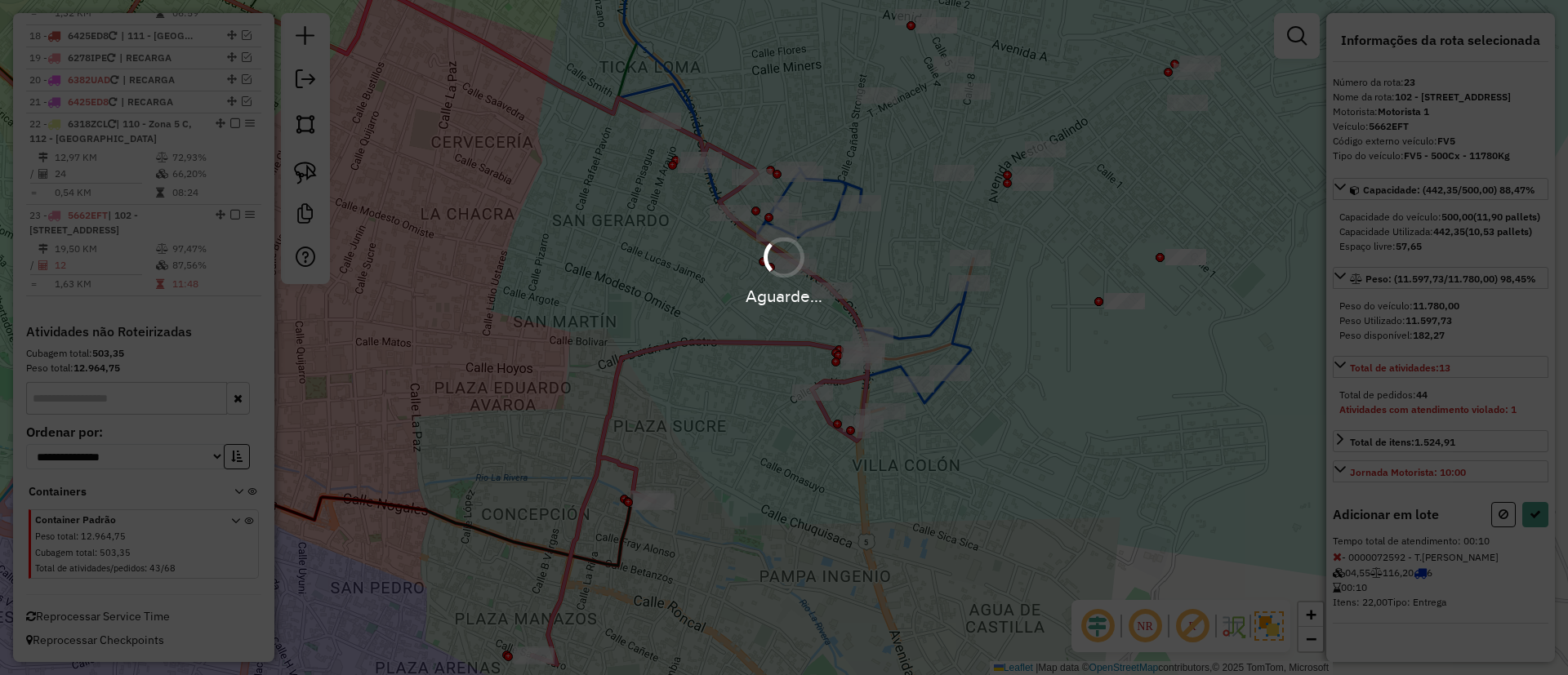
select select "**********"
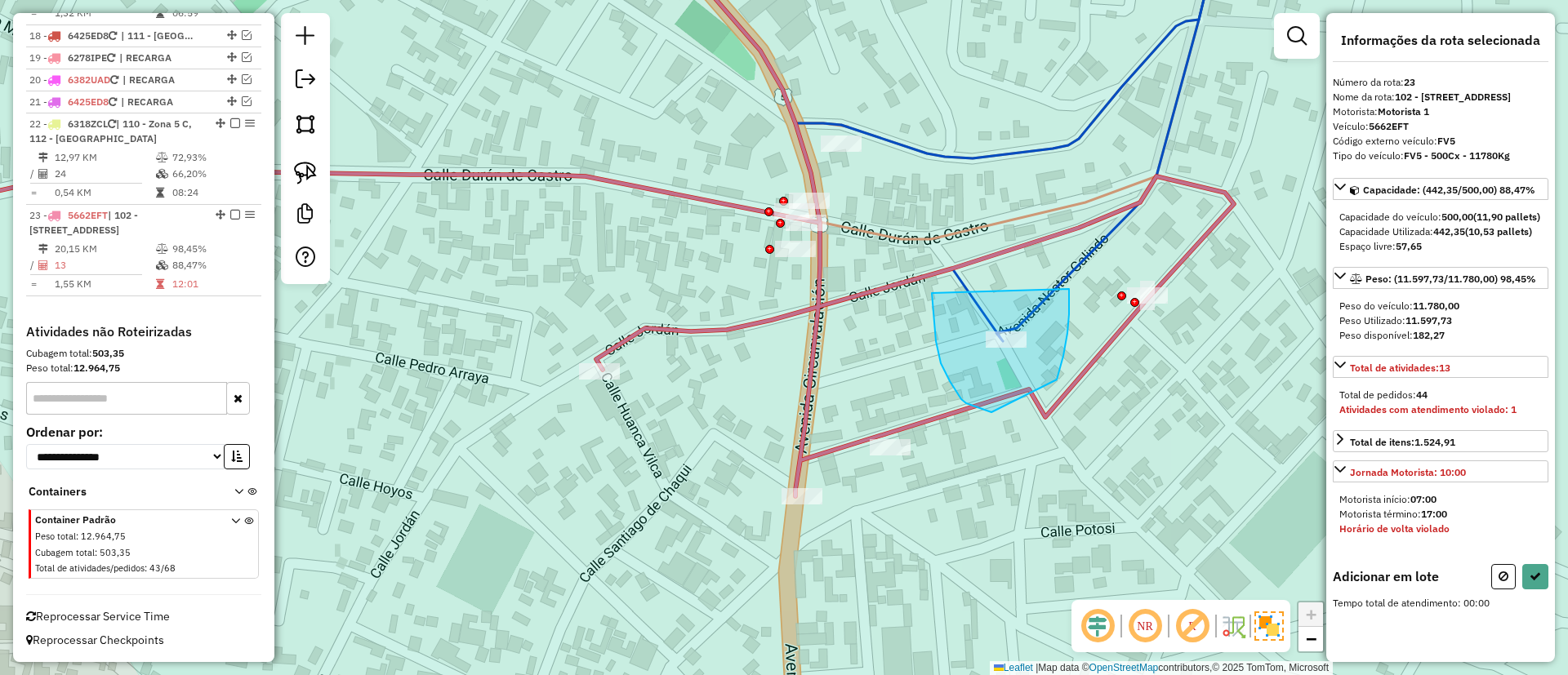
drag, startPoint x: 941, startPoint y: 363, endPoint x: 1069, endPoint y: 289, distance: 147.9
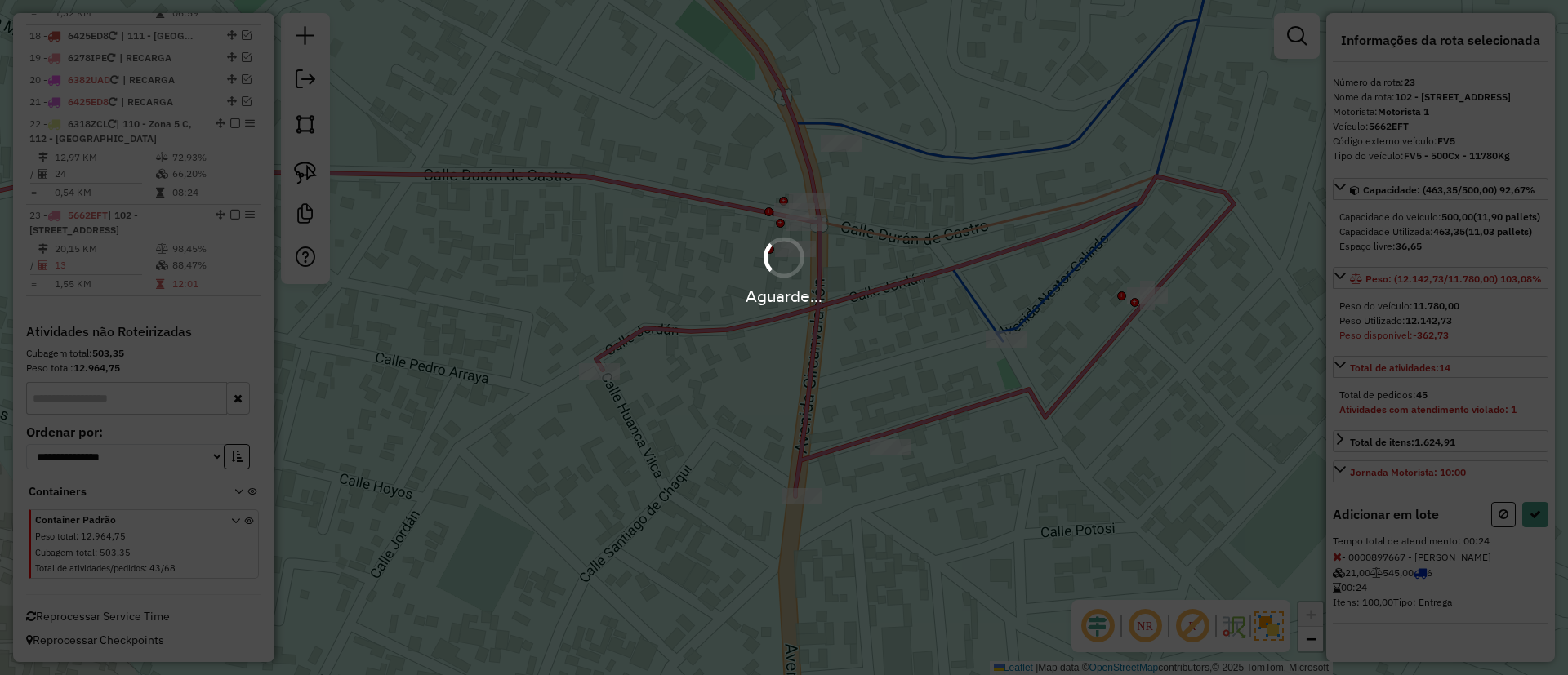
select select "**********"
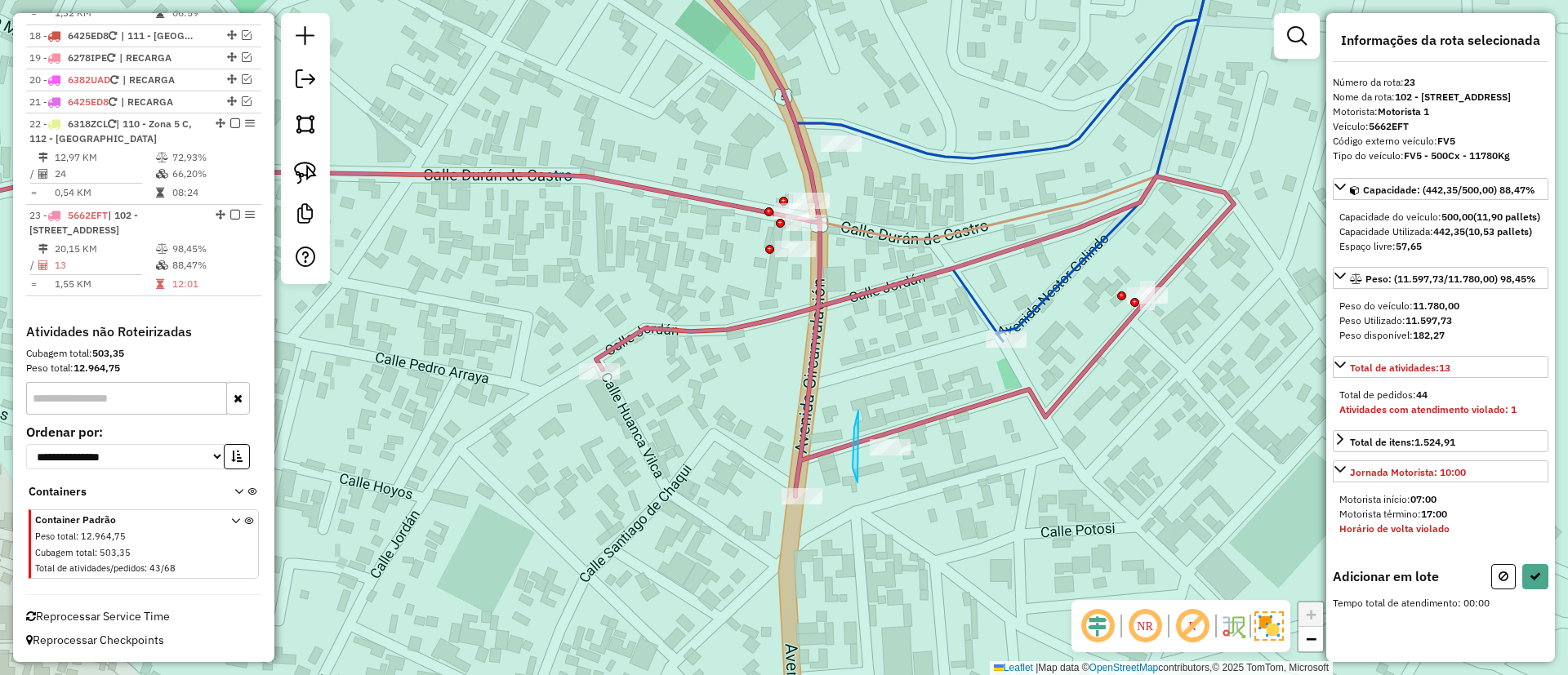
drag, startPoint x: 857, startPoint y: 482, endPoint x: 947, endPoint y: 453, distance: 94.6
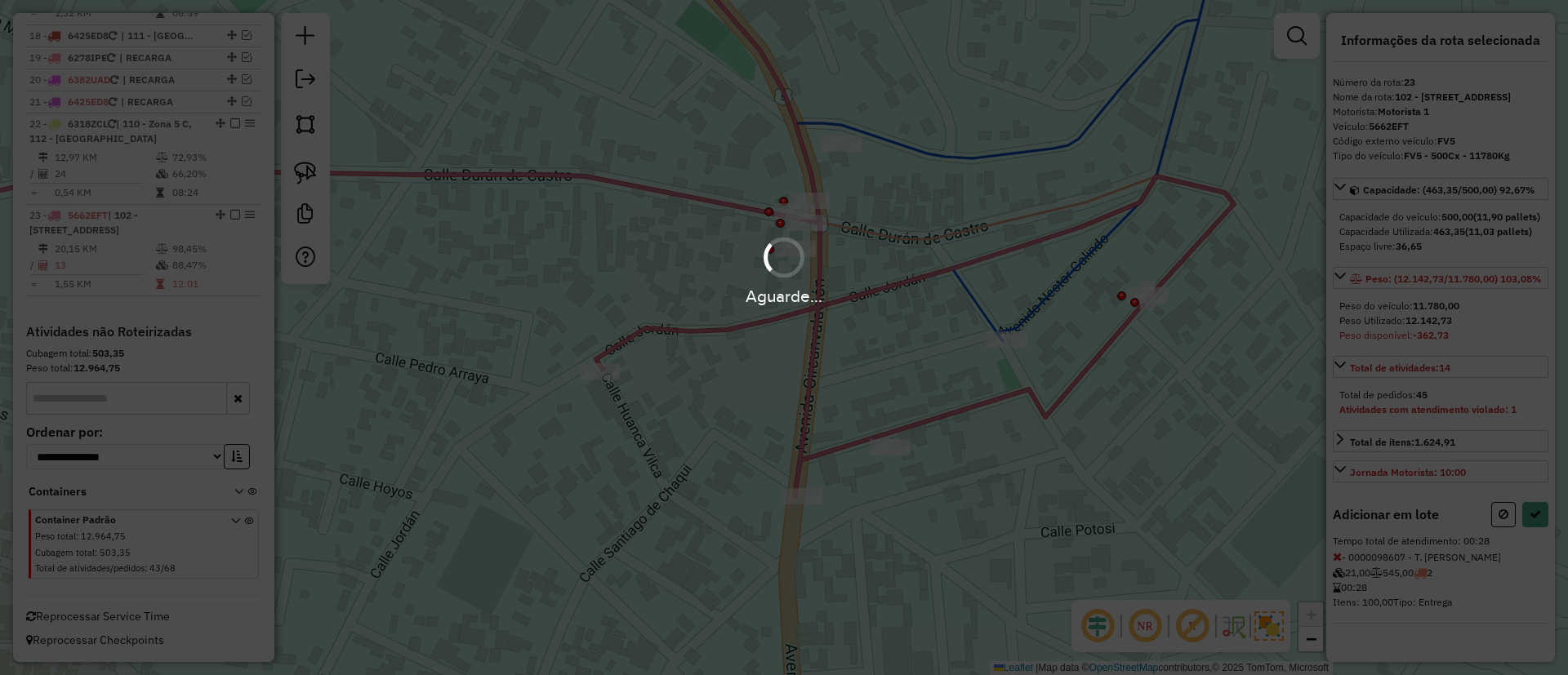
select select "**********"
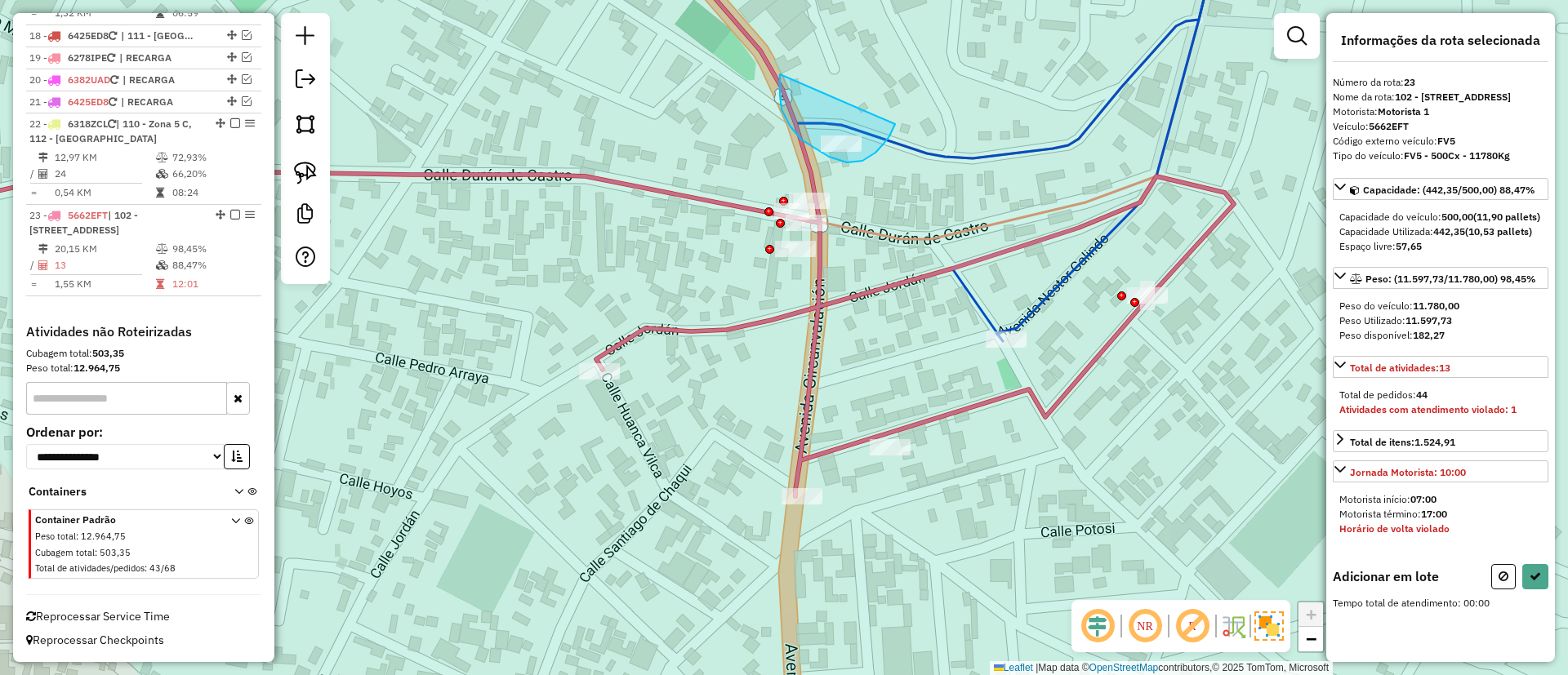
drag, startPoint x: 801, startPoint y: 139, endPoint x: 895, endPoint y: 124, distance: 95.2
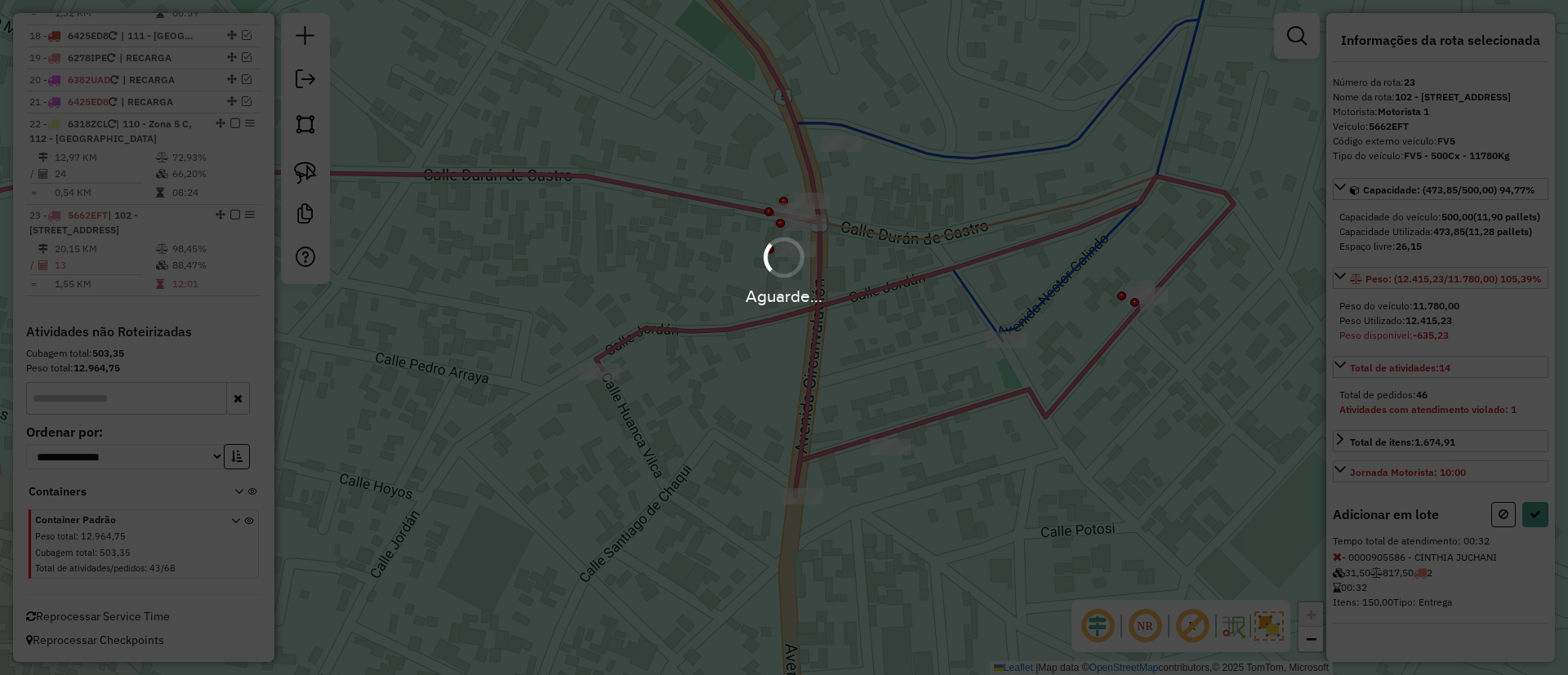
select select "**********"
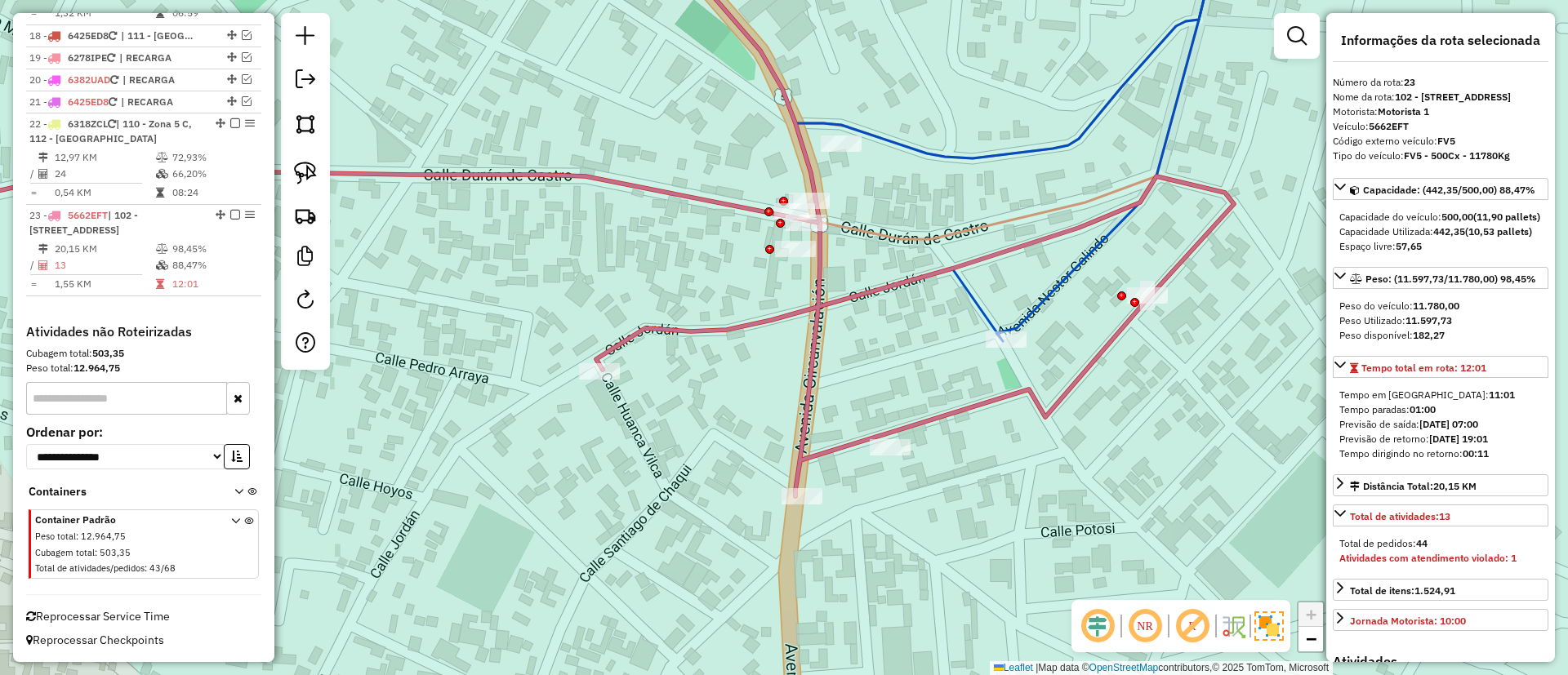
click at [136, 610] on span "Reprocessar Service Time" at bounding box center [97, 616] width 144 height 14
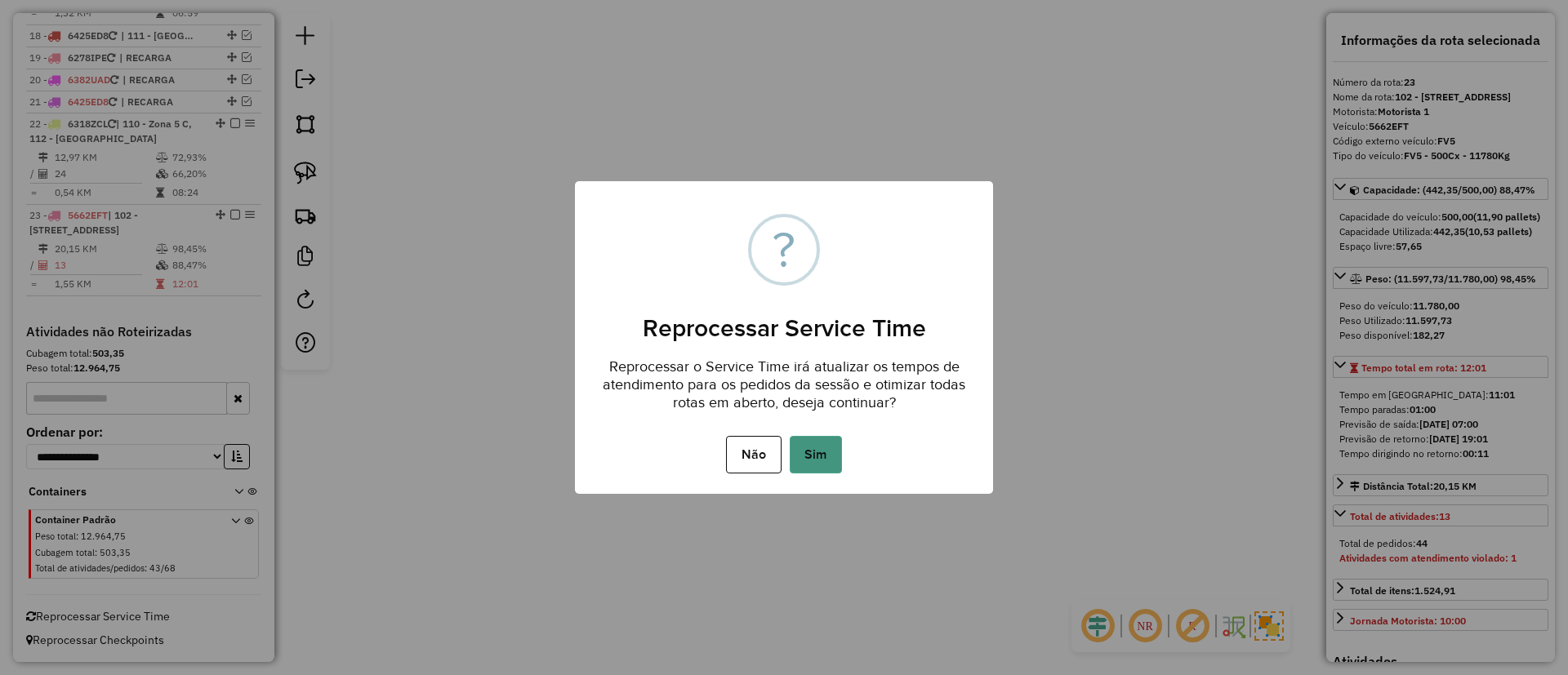
click at [817, 465] on button "Sim" at bounding box center [815, 454] width 52 height 37
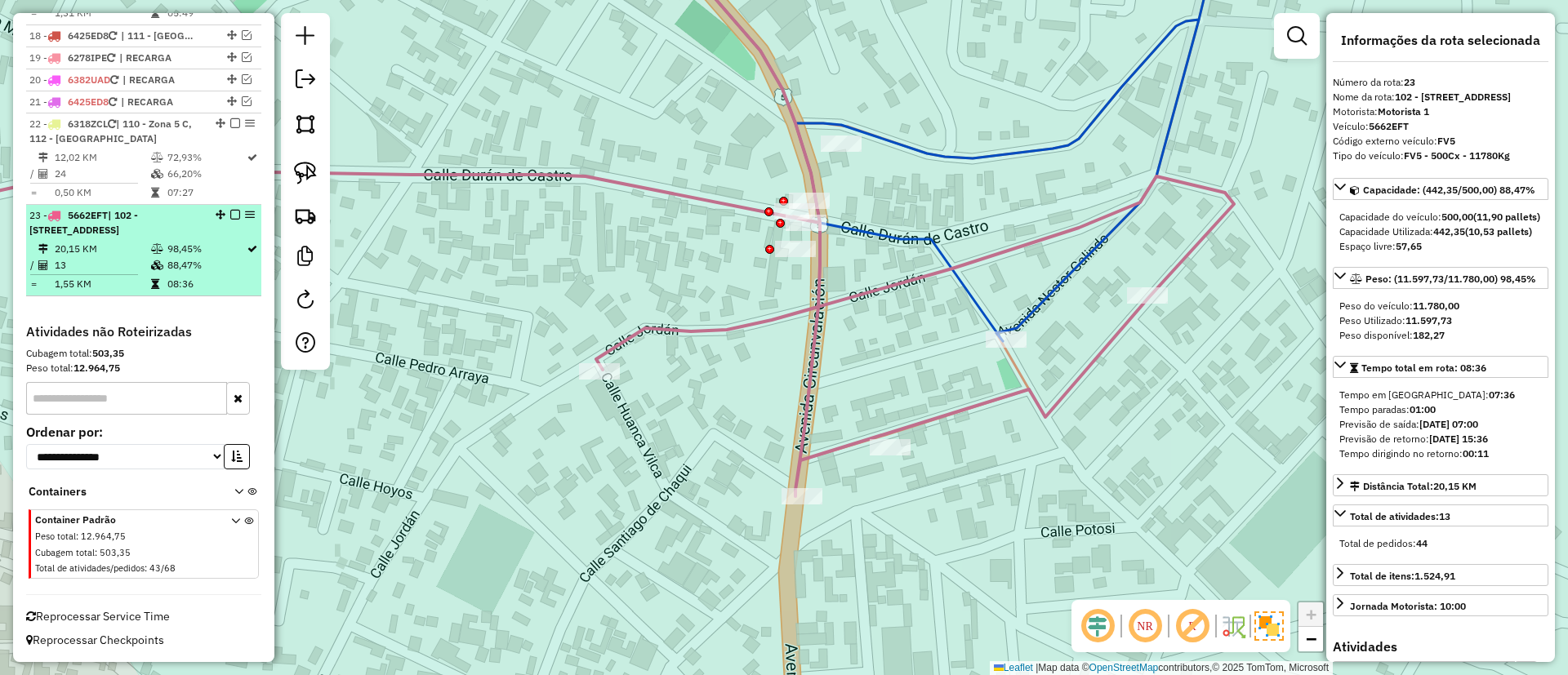
click at [231, 216] on em at bounding box center [235, 215] width 10 height 10
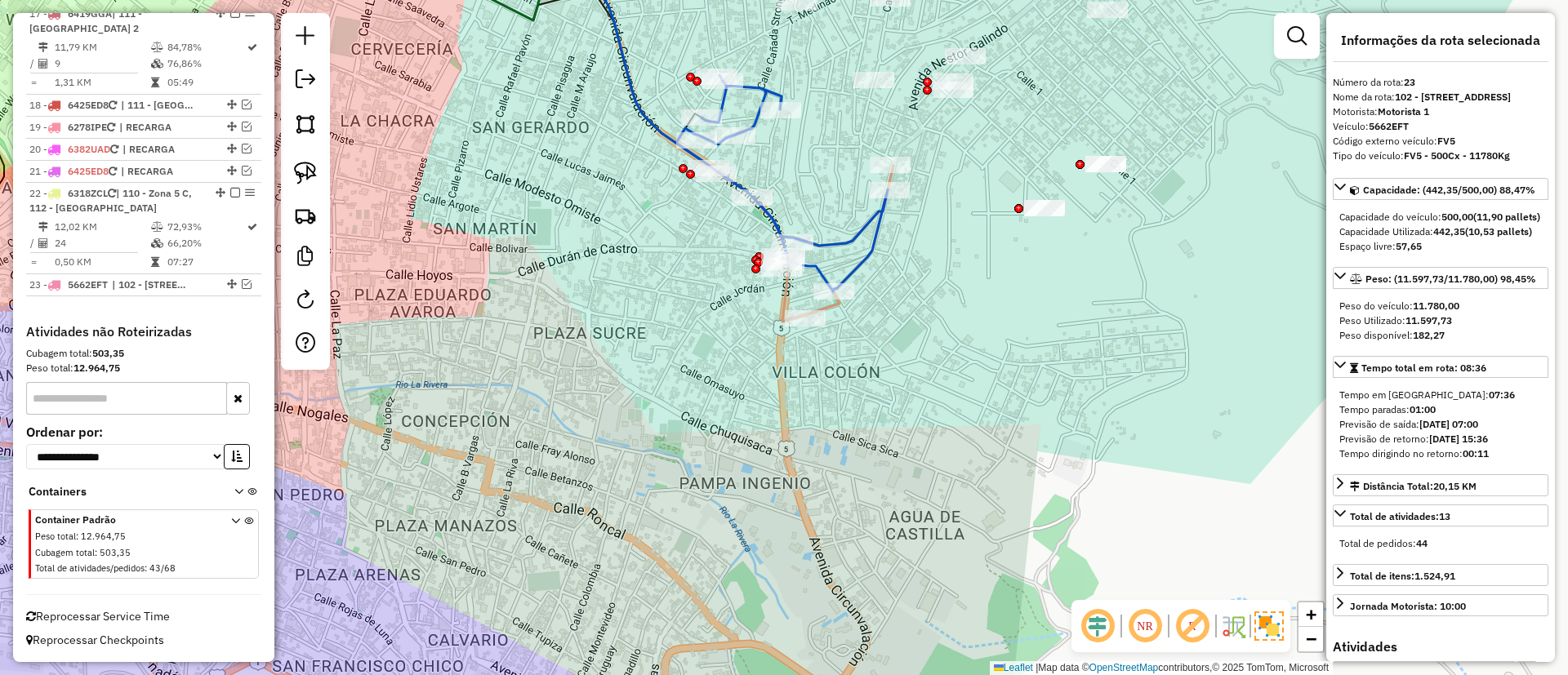
drag, startPoint x: 953, startPoint y: 299, endPoint x: 942, endPoint y: 343, distance: 45.4
click at [942, 343] on div "Janela de atendimento Grade de atendimento Capacidade Transportadoras Veículos …" at bounding box center [784, 338] width 1568 height 675
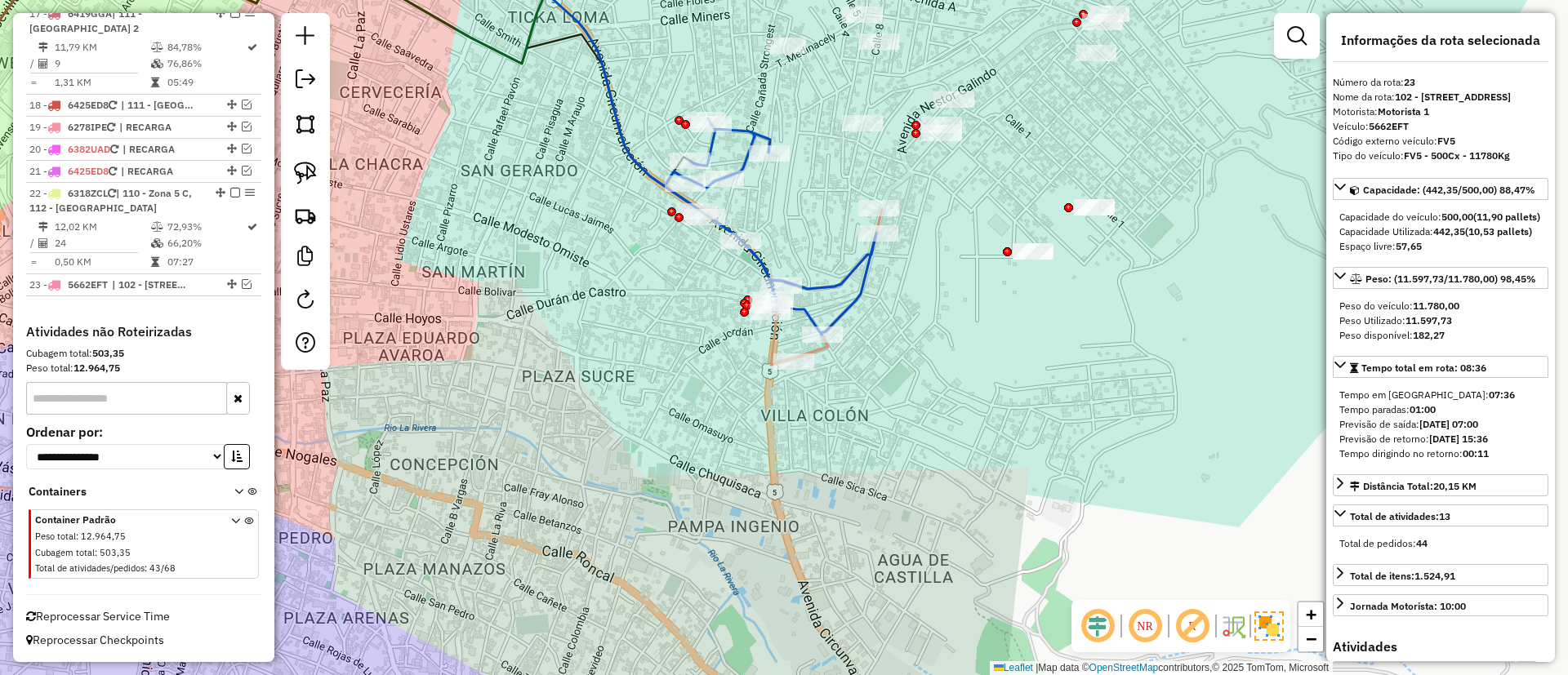
click at [745, 126] on icon at bounding box center [703, 133] width 344 height 402
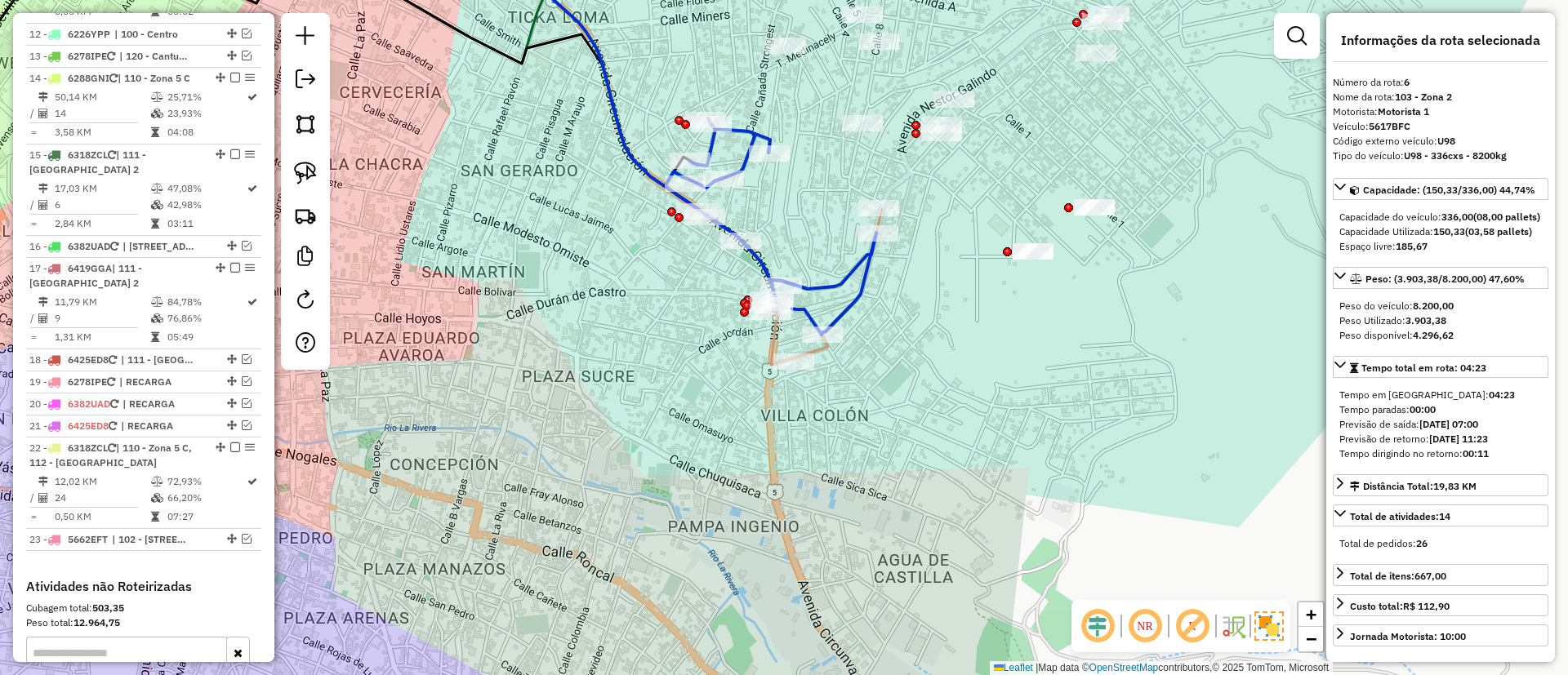
scroll to position [1032, 0]
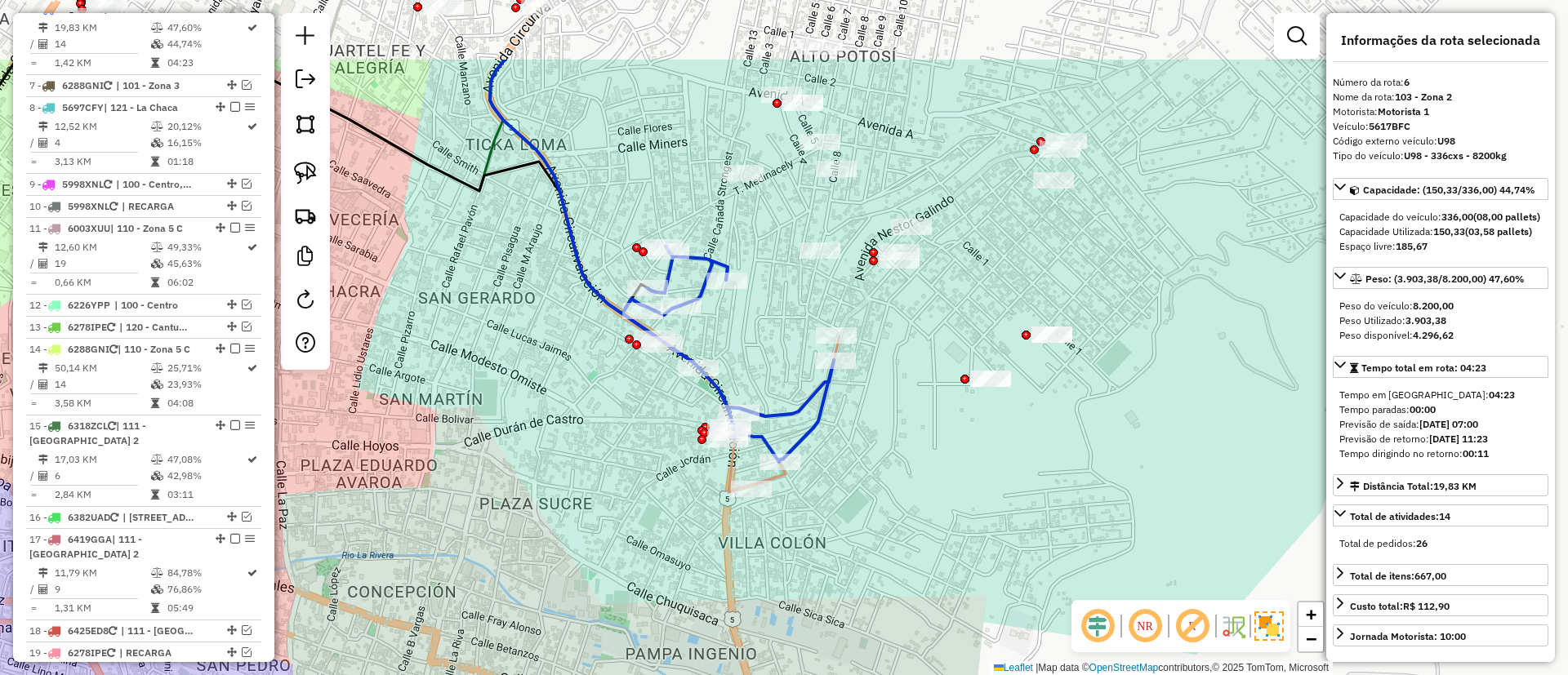
drag, startPoint x: 940, startPoint y: 399, endPoint x: 902, endPoint y: 443, distance: 58.1
click at [902, 443] on div "Janela de atendimento Grade de atendimento Capacidade Transportadoras Veículos …" at bounding box center [784, 338] width 1568 height 675
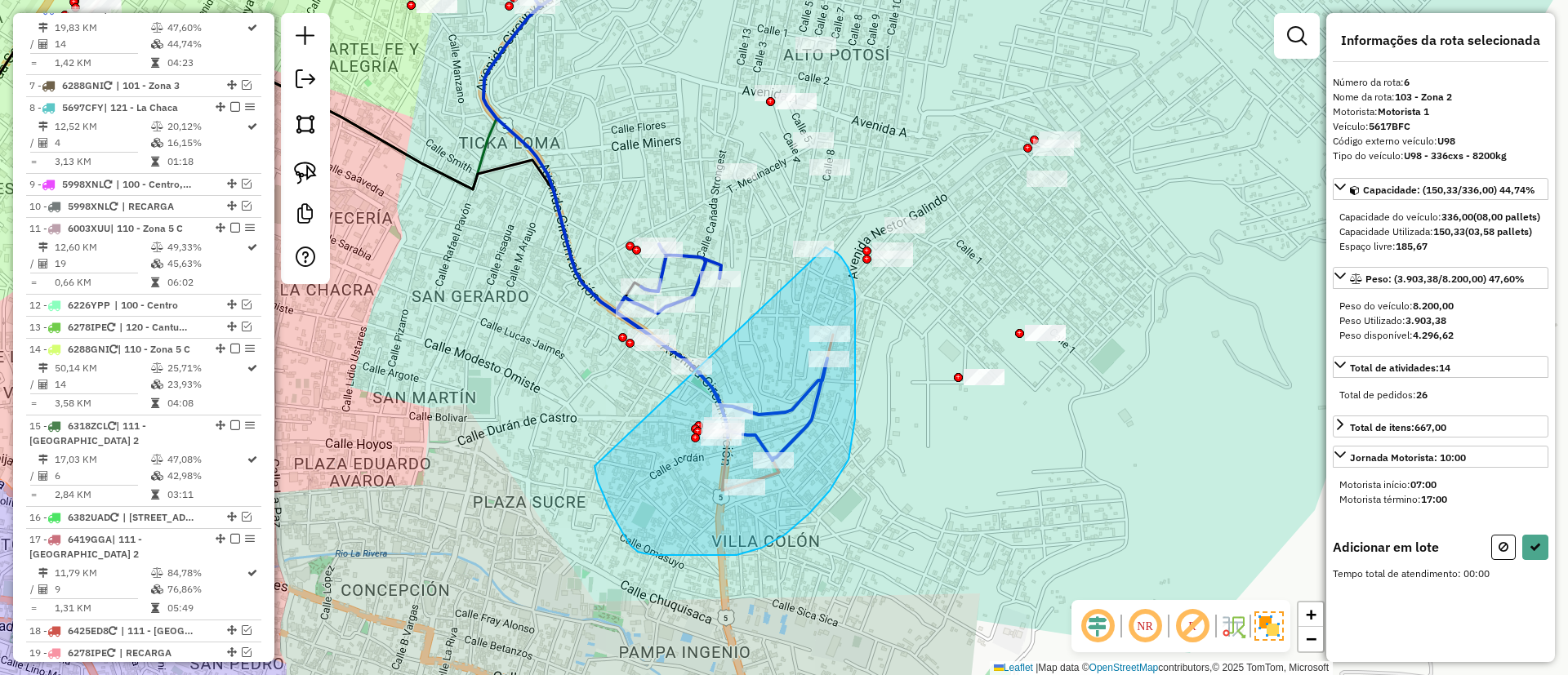
click at [825, 248] on div "Janela de atendimento Grade de atendimento Capacidade Transportadoras Veículos …" at bounding box center [784, 338] width 1568 height 675
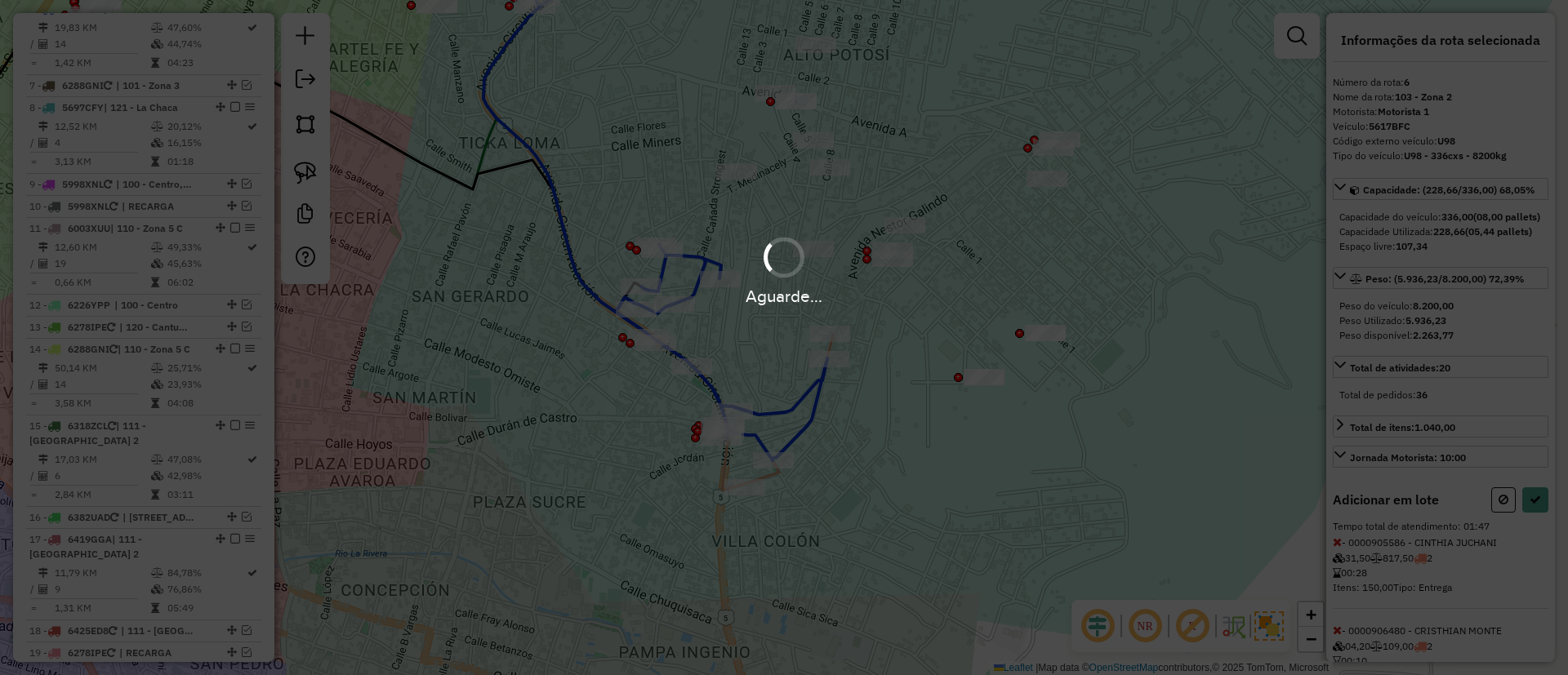
select select "**********"
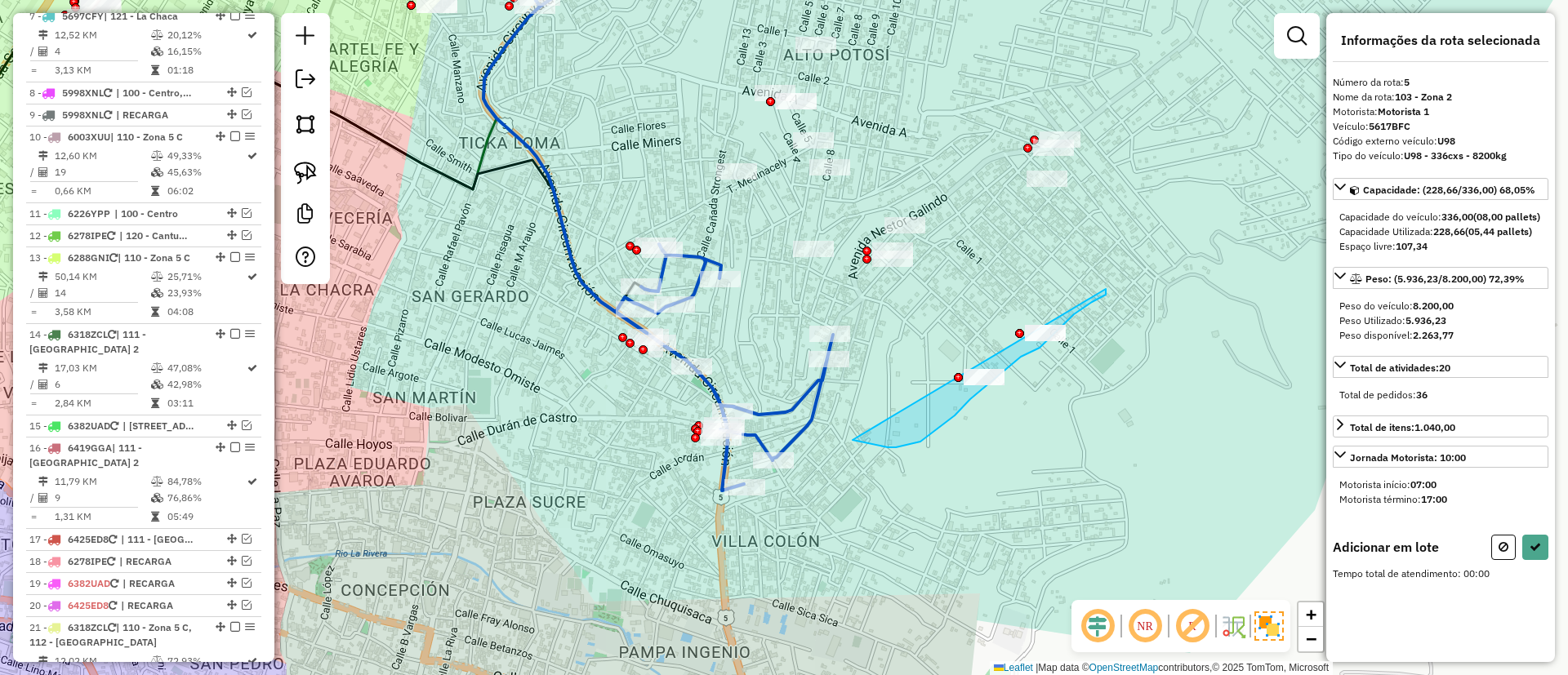
drag, startPoint x: 1035, startPoint y: 350, endPoint x: 1089, endPoint y: 262, distance: 103.2
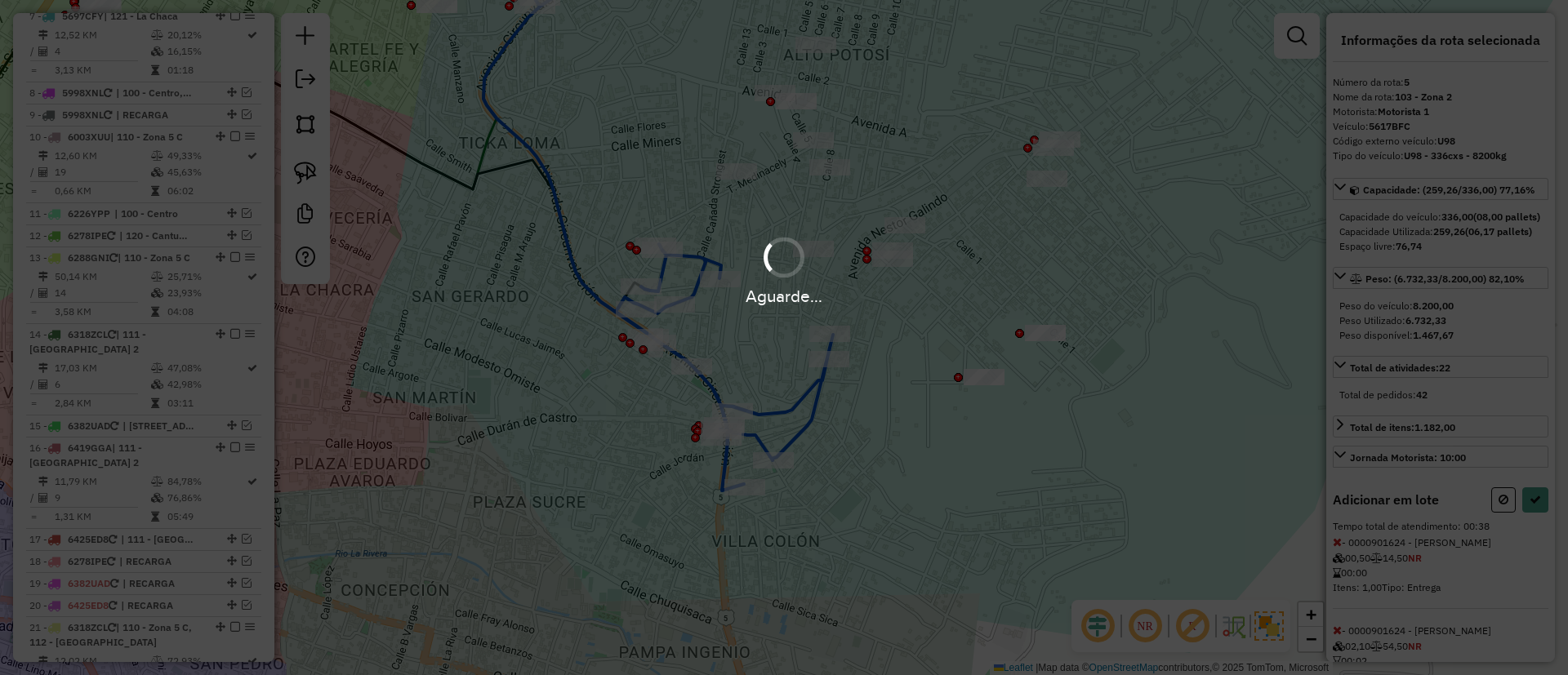
select select "**********"
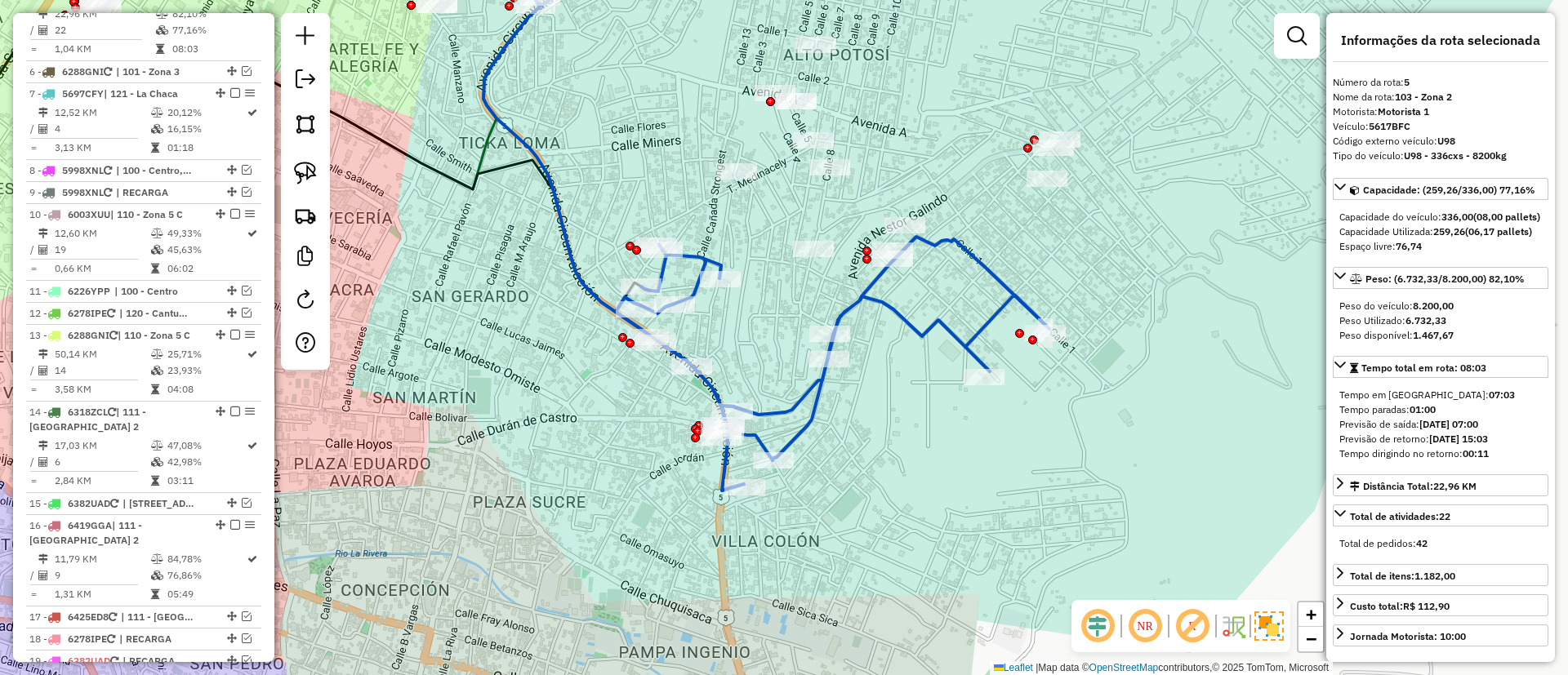
scroll to position [940, 0]
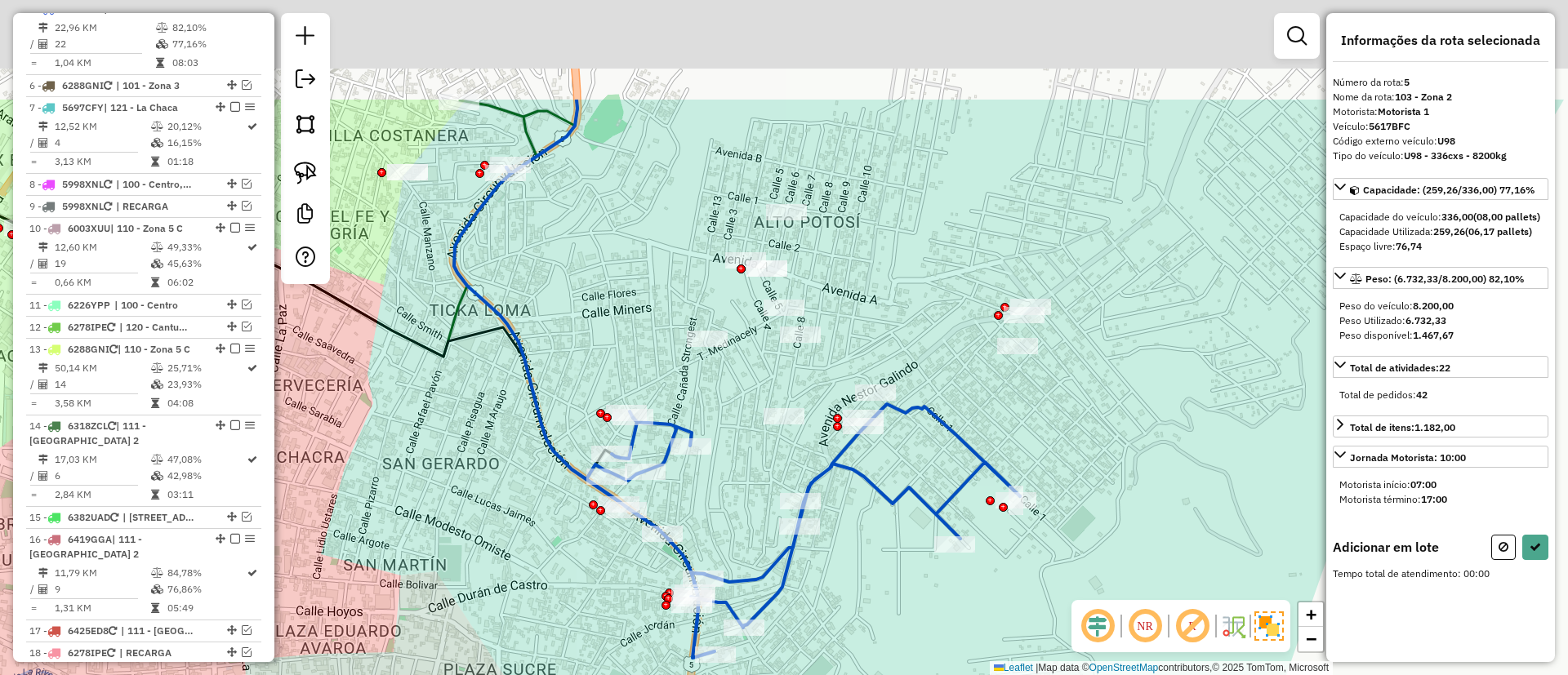
drag, startPoint x: 1006, startPoint y: 266, endPoint x: 973, endPoint y: 457, distance: 193.8
click at [973, 457] on div "Janela de atendimento Grade de atendimento Capacidade Transportadoras Veículos …" at bounding box center [784, 338] width 1568 height 675
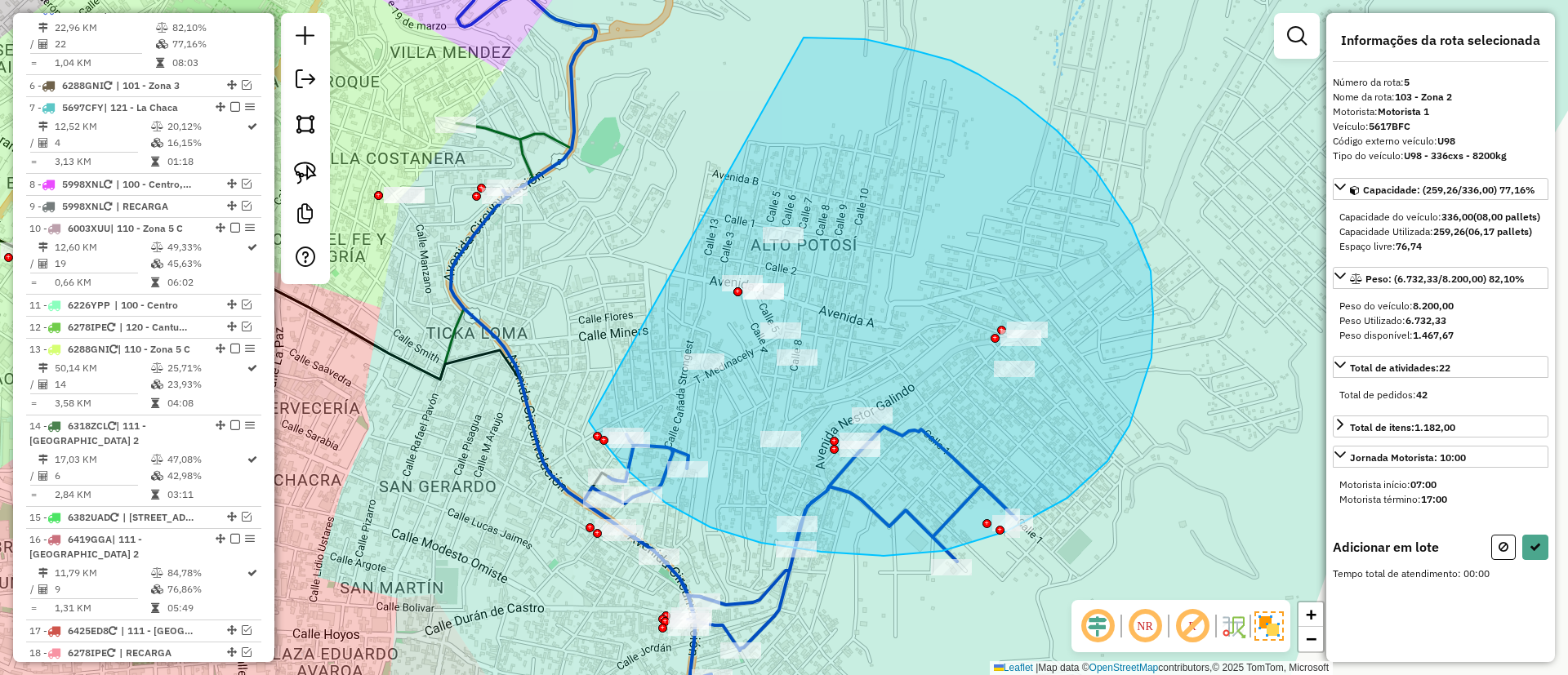
drag, startPoint x: 942, startPoint y: 551, endPoint x: 782, endPoint y: 41, distance: 534.5
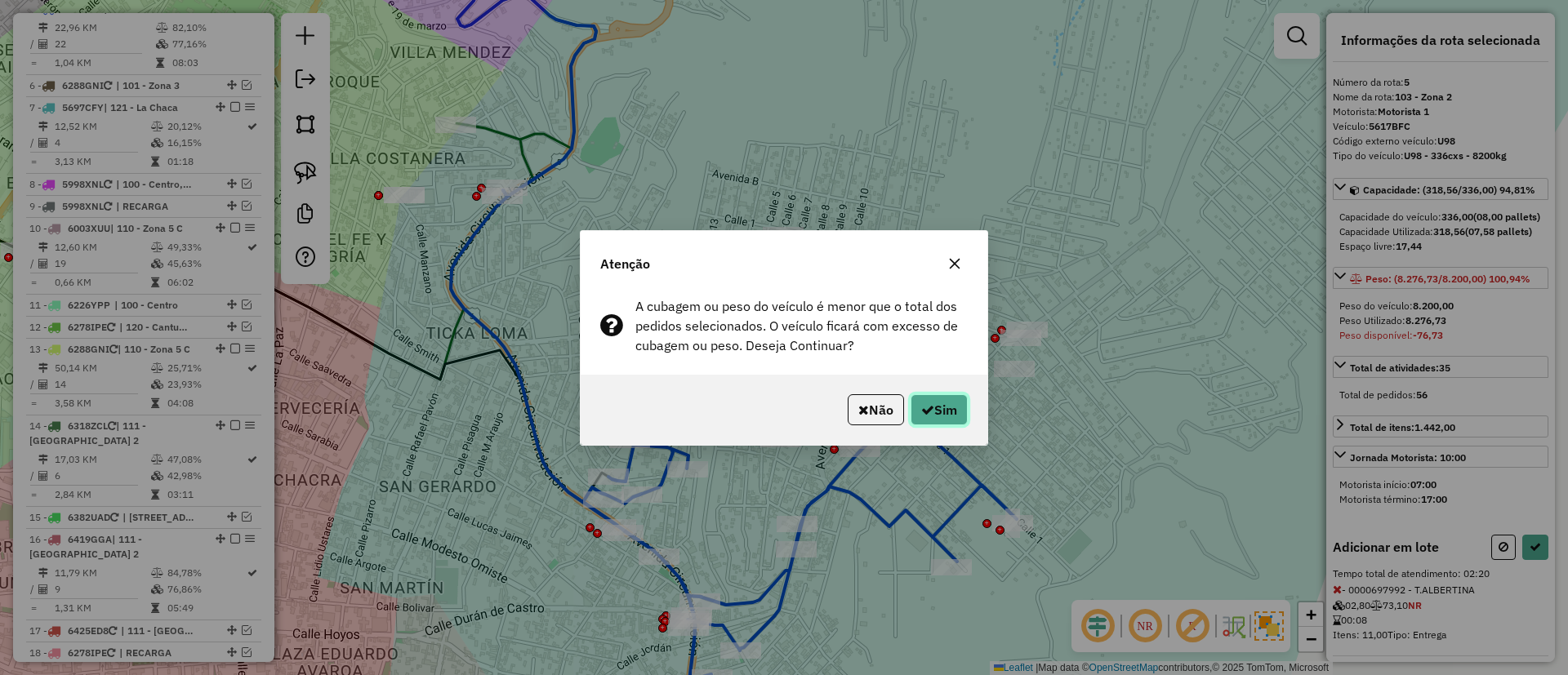
click at [927, 411] on icon "button" at bounding box center [927, 410] width 13 height 13
select select "**********"
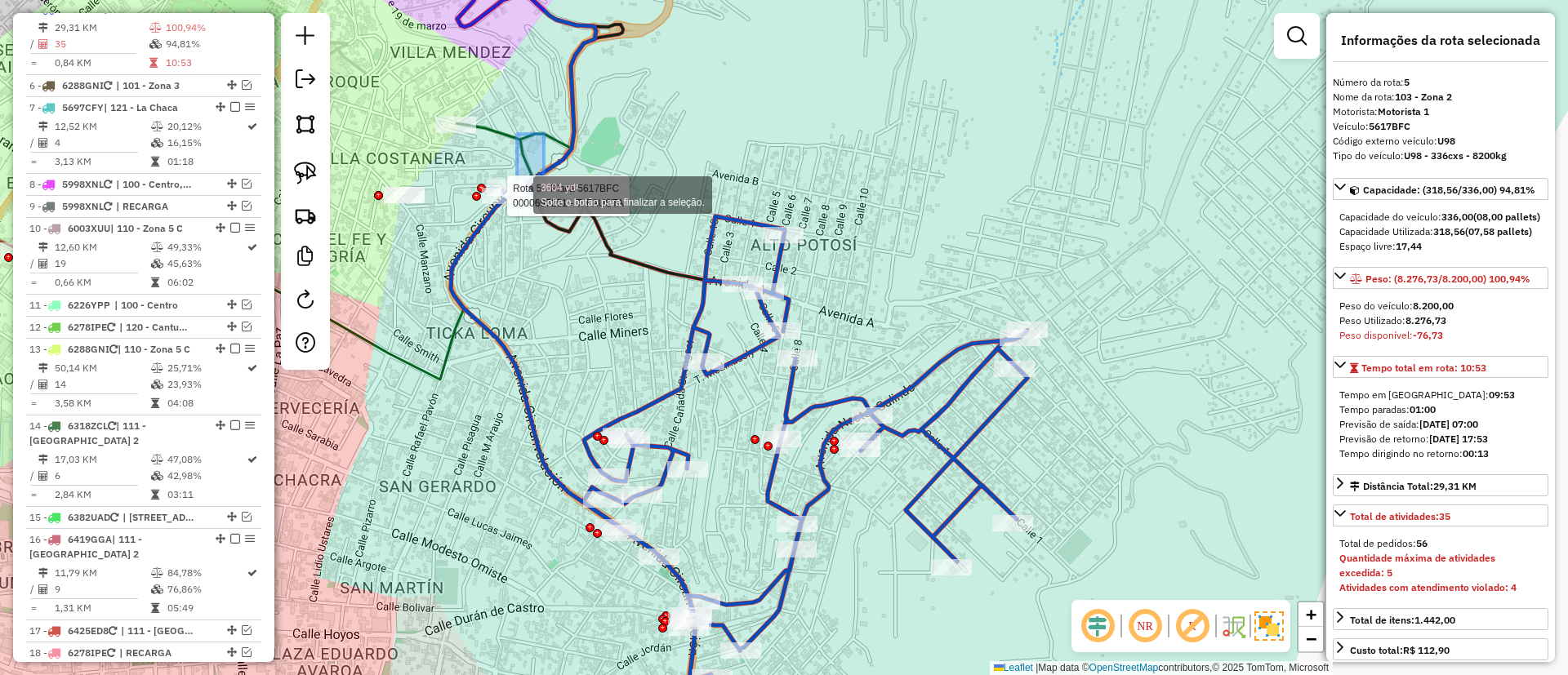
drag, startPoint x: 530, startPoint y: 162, endPoint x: 470, endPoint y: 292, distance: 143.2
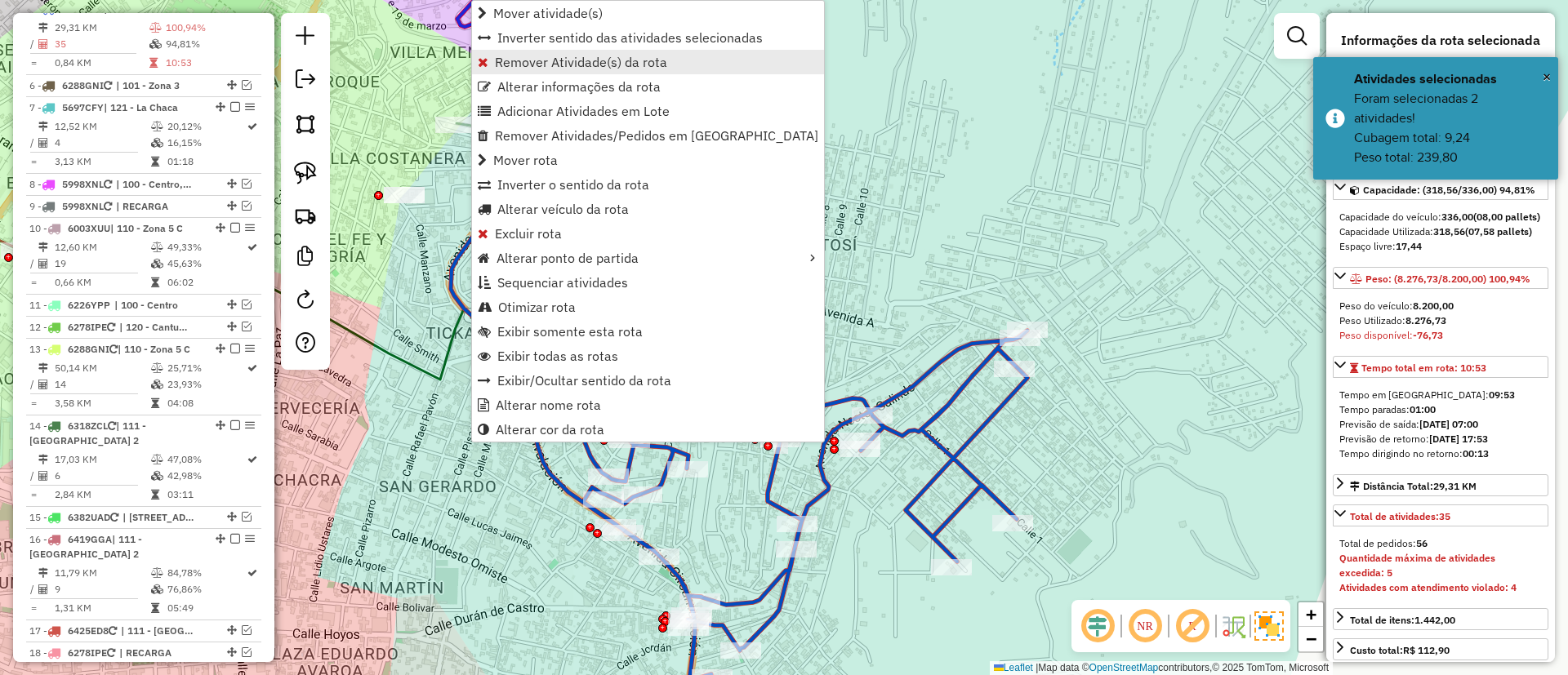
click at [568, 65] on span "Remover Atividade(s) da rota" at bounding box center [580, 62] width 173 height 13
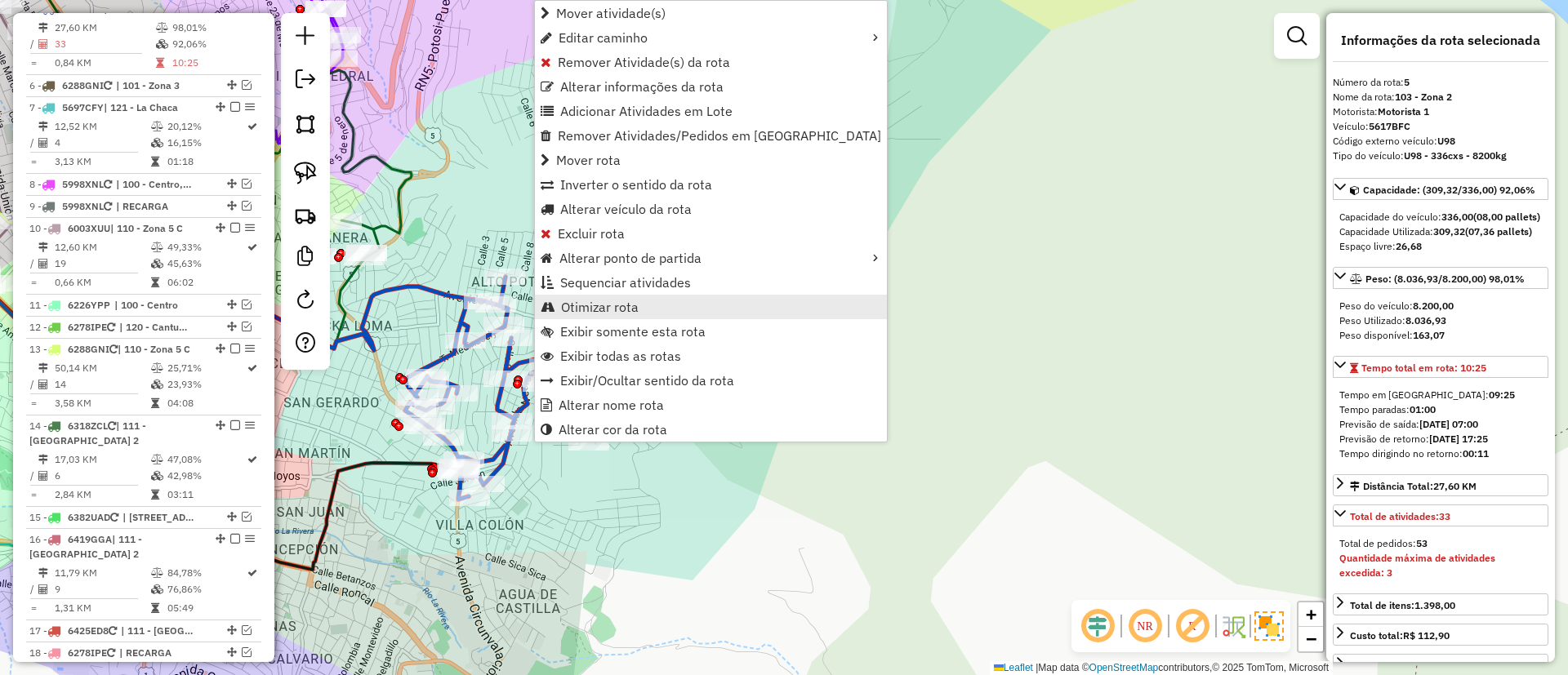
click at [591, 311] on span "Otimizar rota" at bounding box center [599, 307] width 77 height 13
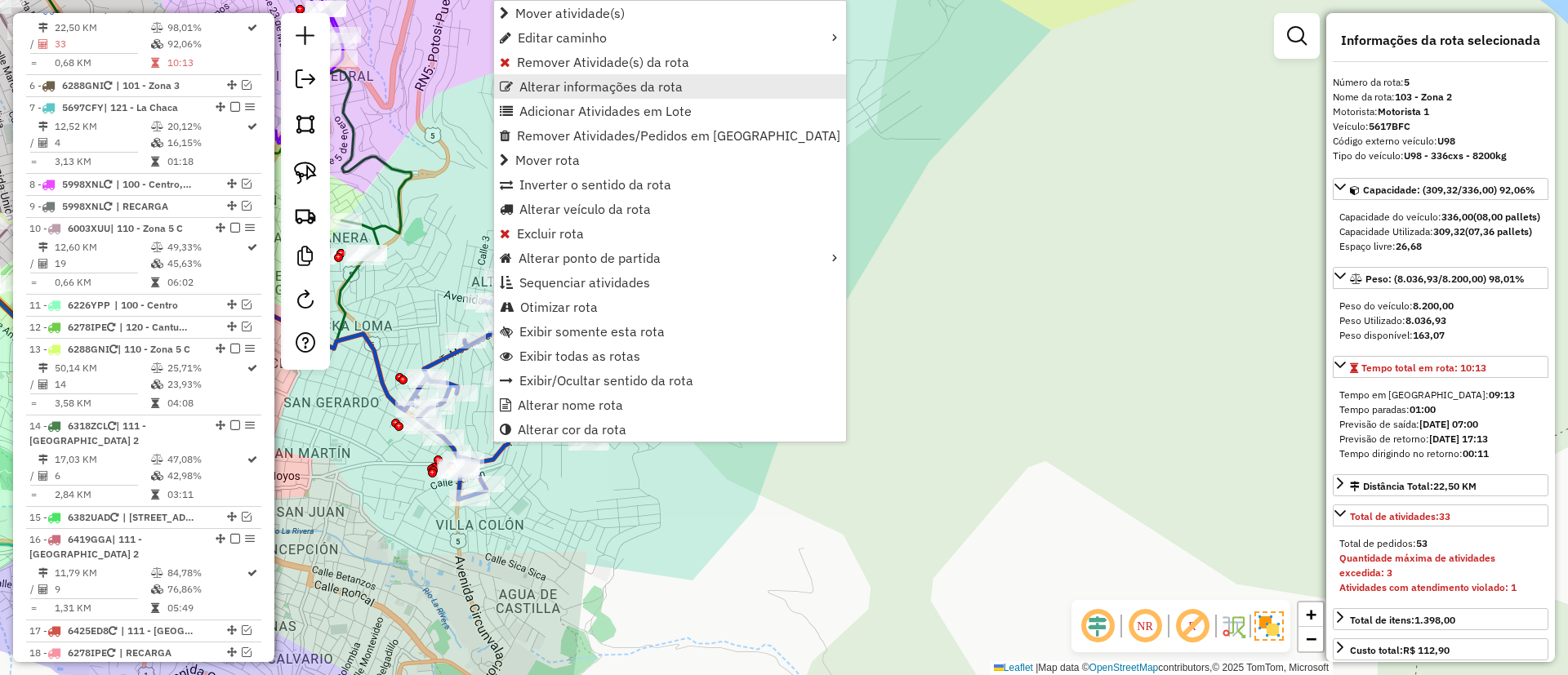
click at [596, 92] on span "Alterar informações da rota" at bounding box center [601, 87] width 163 height 13
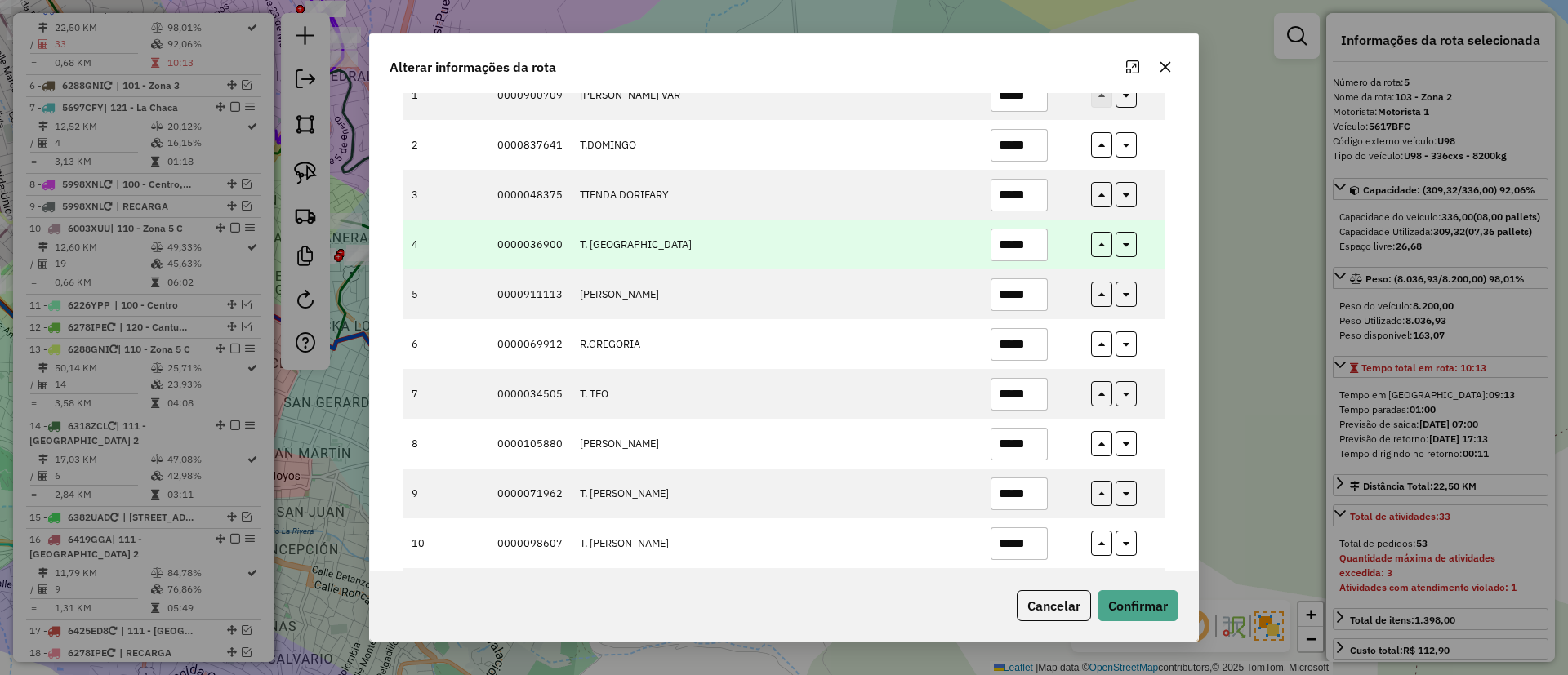
scroll to position [245, 0]
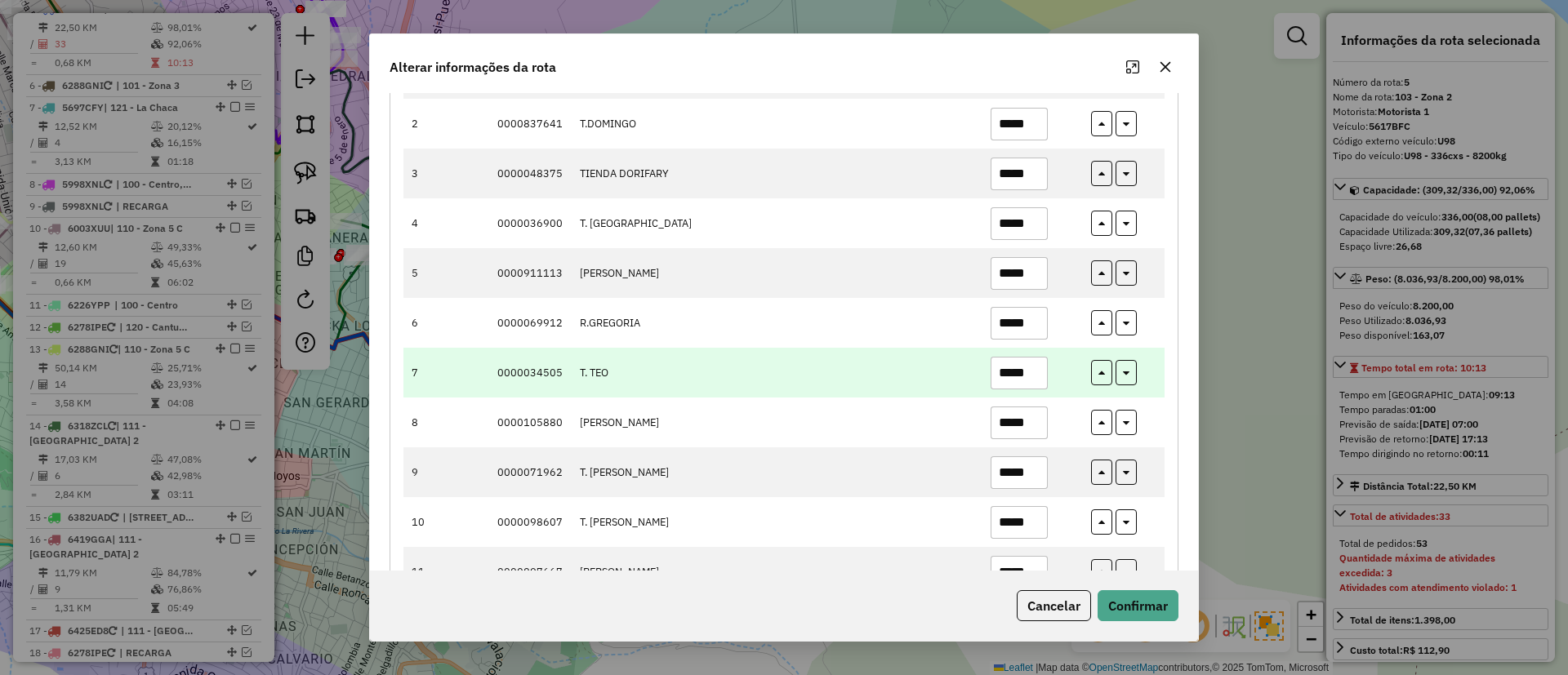
click at [1024, 376] on input "*****" at bounding box center [1019, 373] width 57 height 32
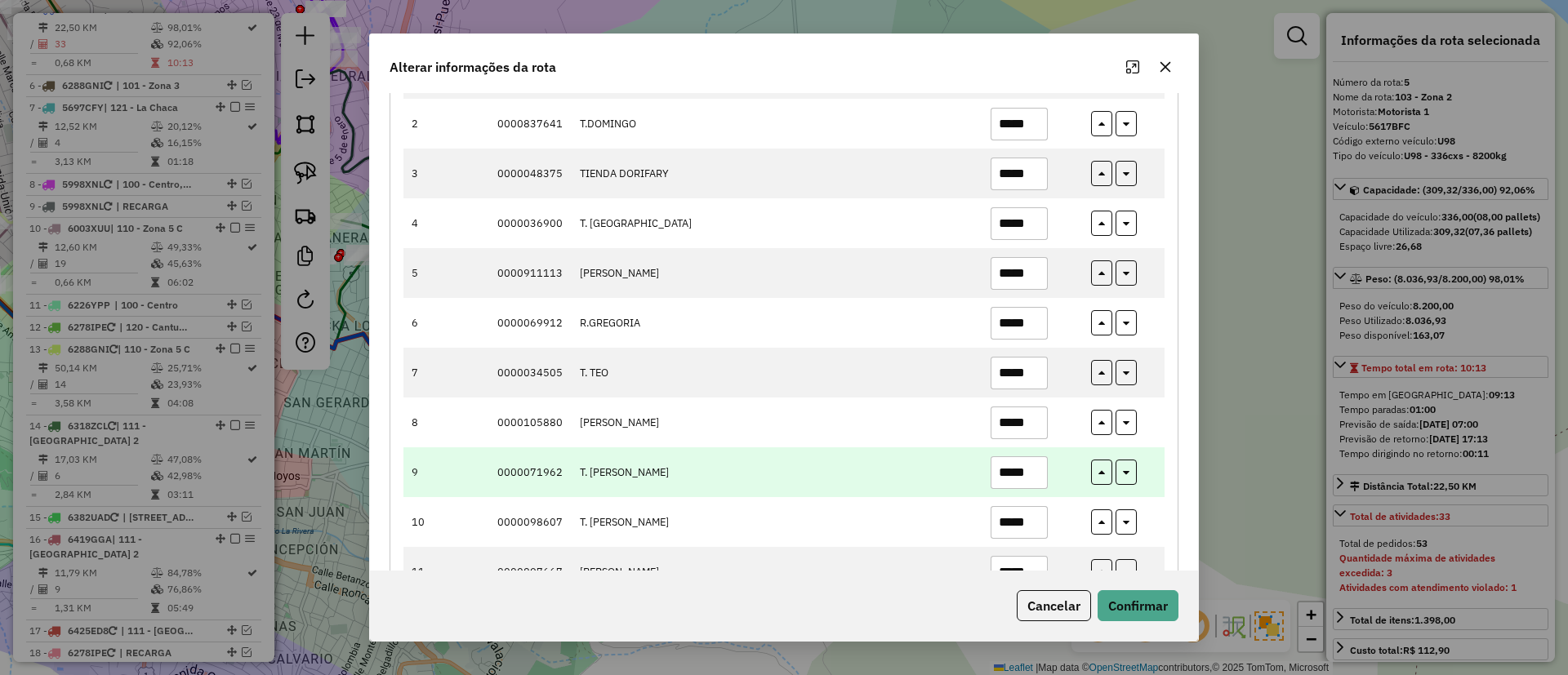
type input "*****"
click at [1028, 475] on input "*****" at bounding box center [1019, 473] width 57 height 32
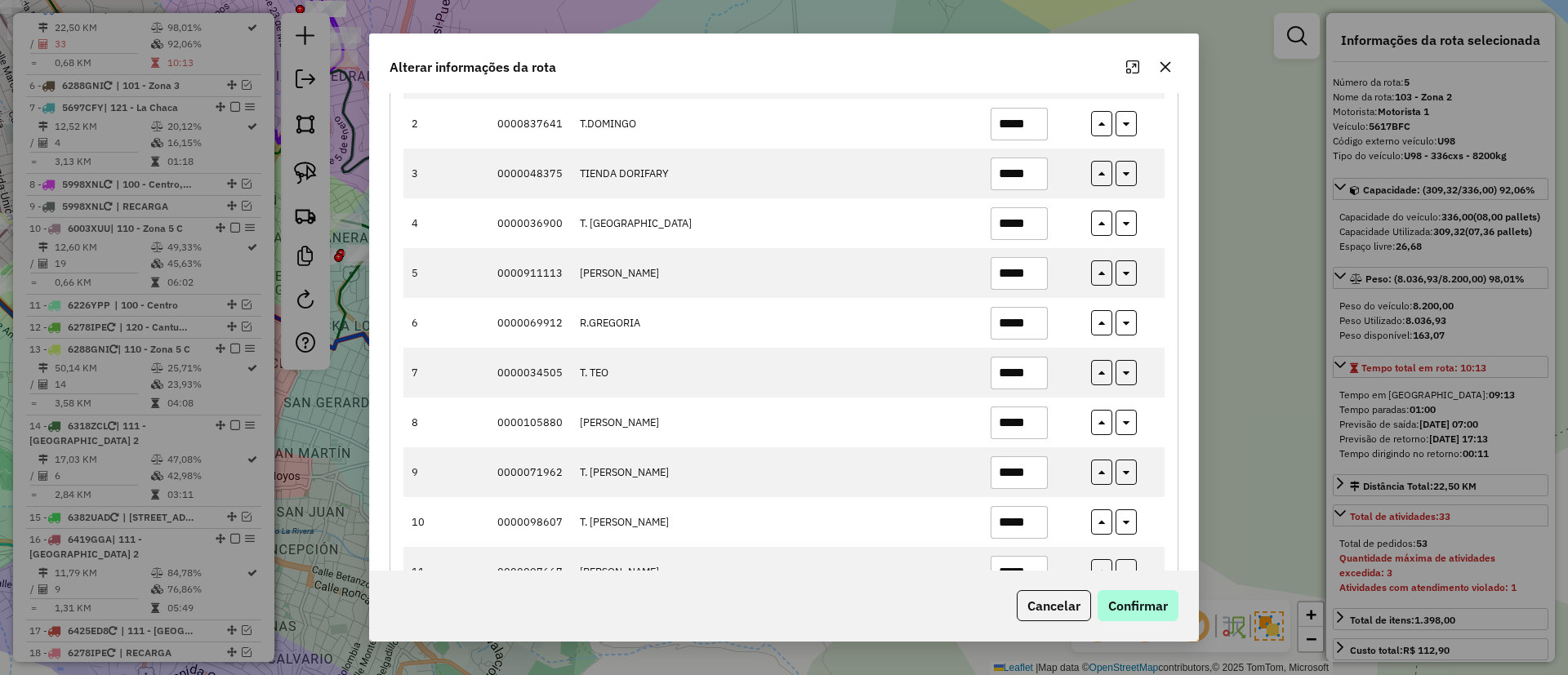
type input "*****"
click at [1154, 610] on button "Confirmar" at bounding box center [1137, 605] width 81 height 31
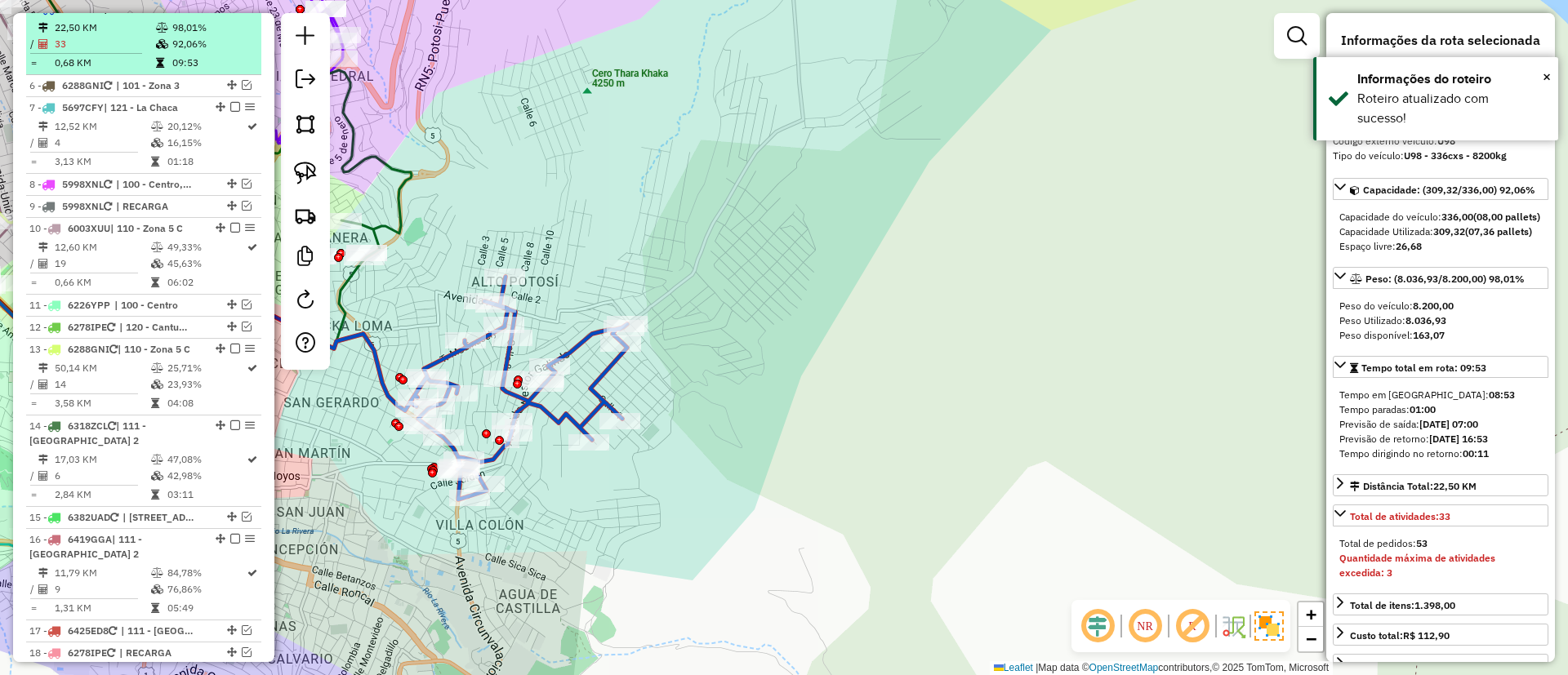
click at [236, 13] on div at bounding box center [230, 8] width 49 height 10
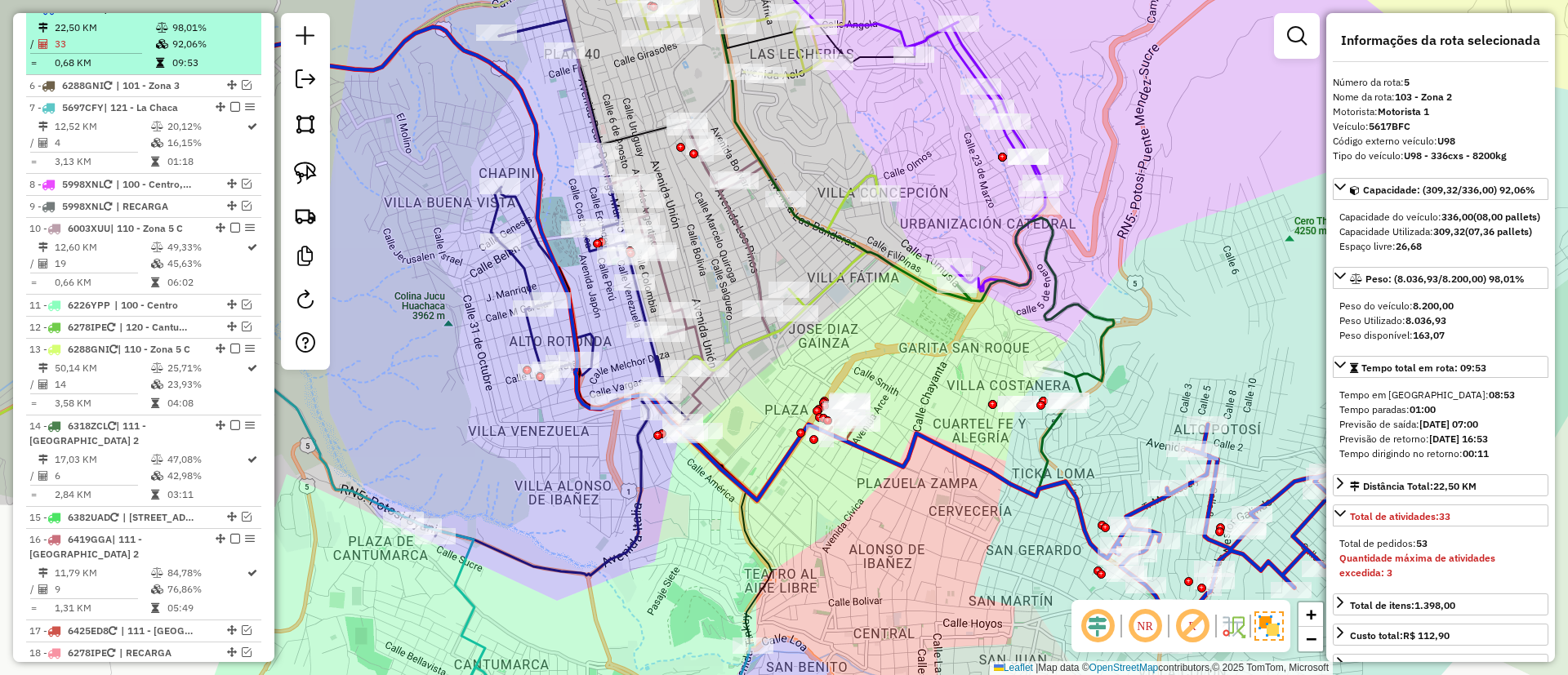
click at [234, 13] on em at bounding box center [235, 8] width 10 height 10
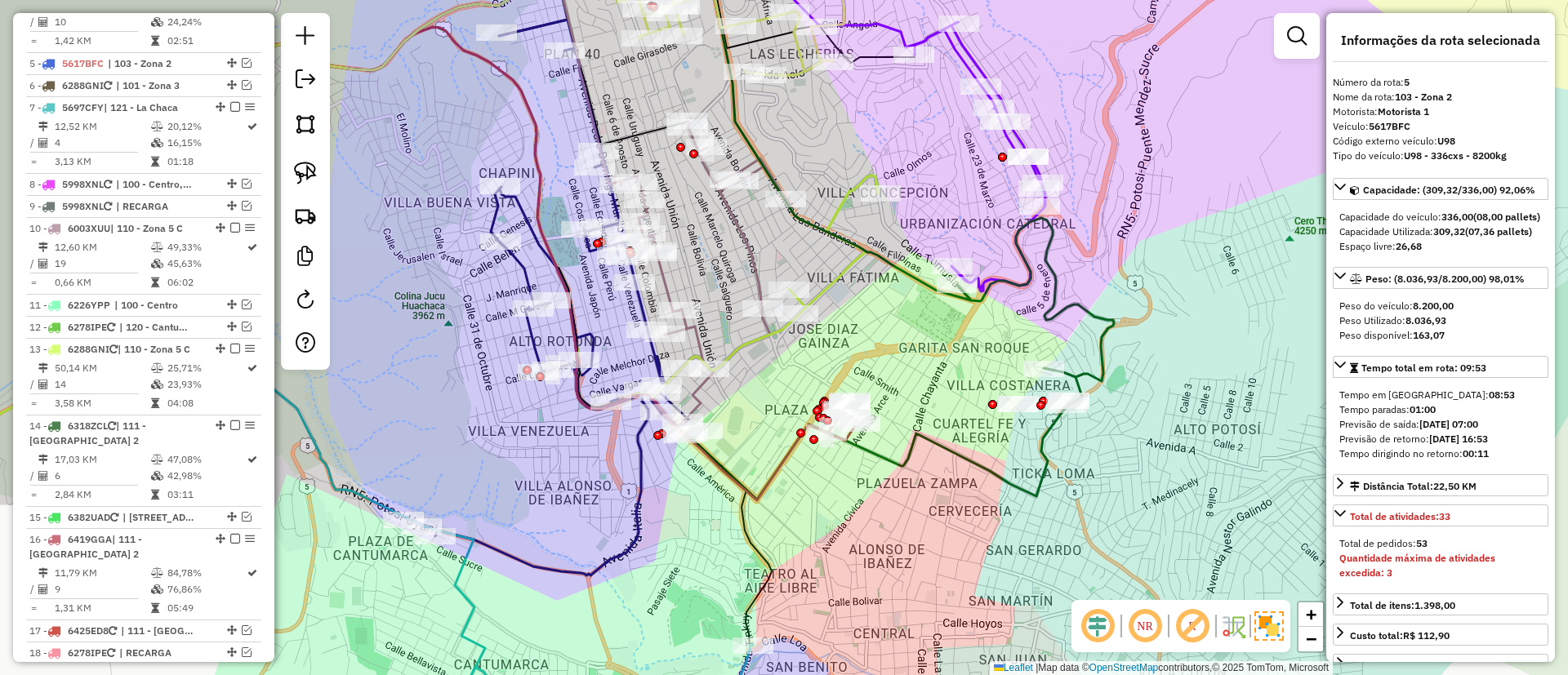
click at [1039, 449] on icon at bounding box center [900, 359] width 427 height 282
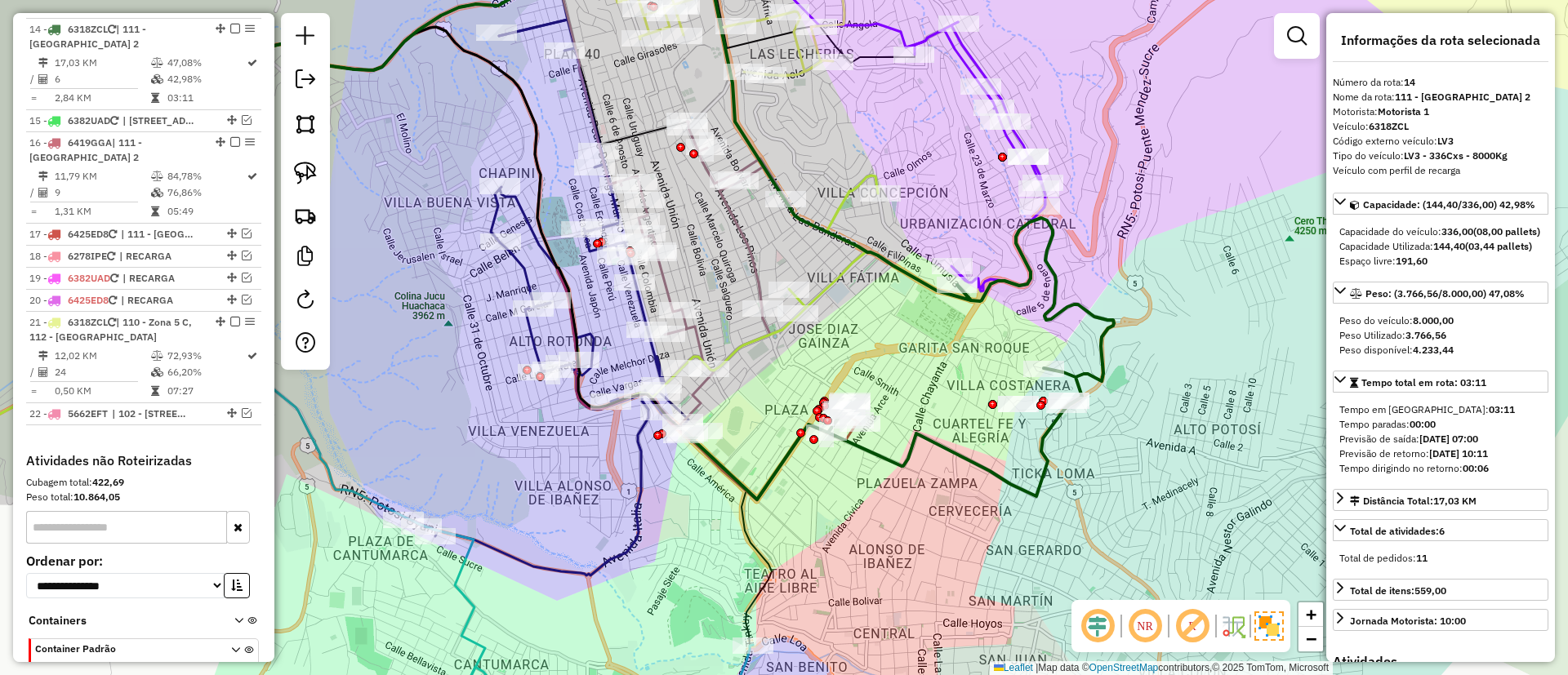
scroll to position [1302, 0]
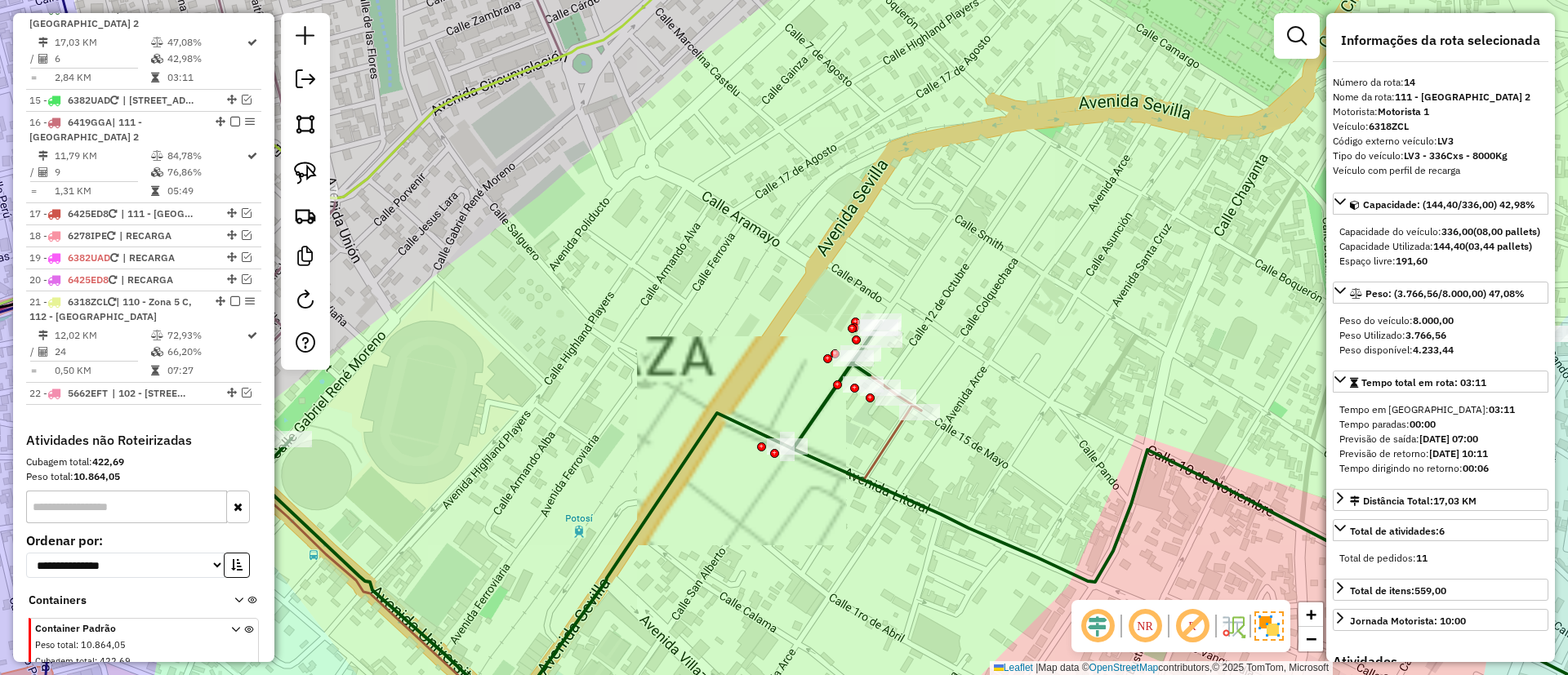
click at [894, 431] on icon at bounding box center [382, 505] width 1078 height 426
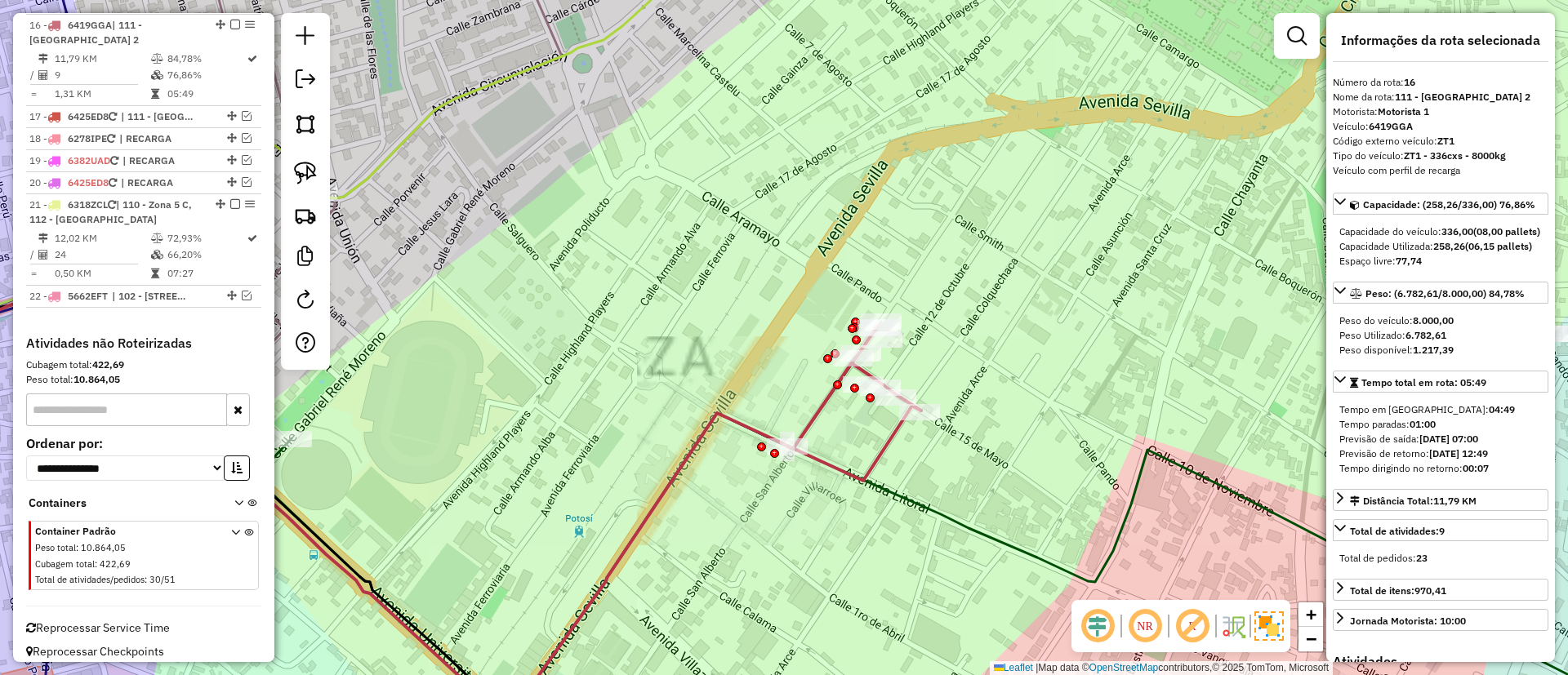
scroll to position [1416, 0]
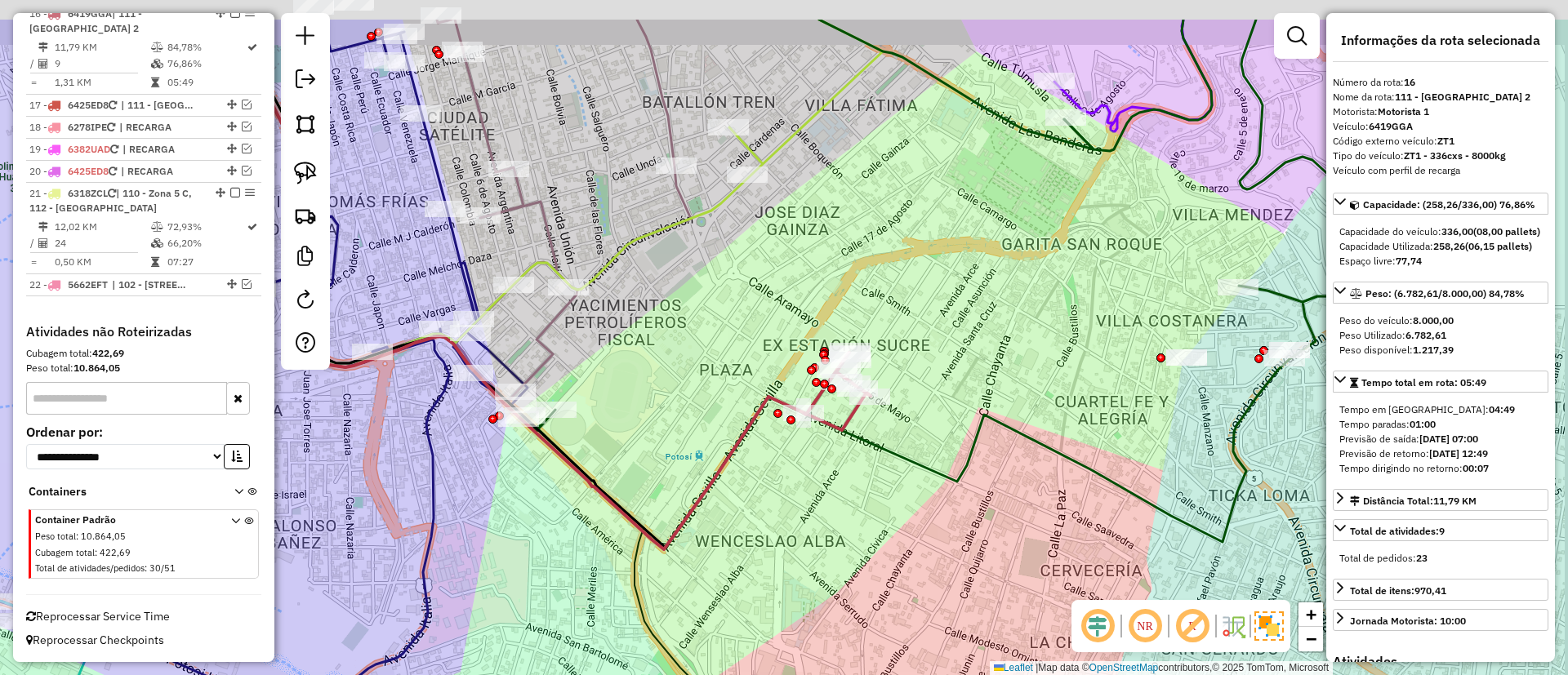
drag, startPoint x: 1049, startPoint y: 269, endPoint x: 949, endPoint y: 384, distance: 152.4
click at [949, 384] on div "Janela de atendimento Grade de atendimento Capacidade Transportadoras Veículos …" at bounding box center [784, 338] width 1568 height 675
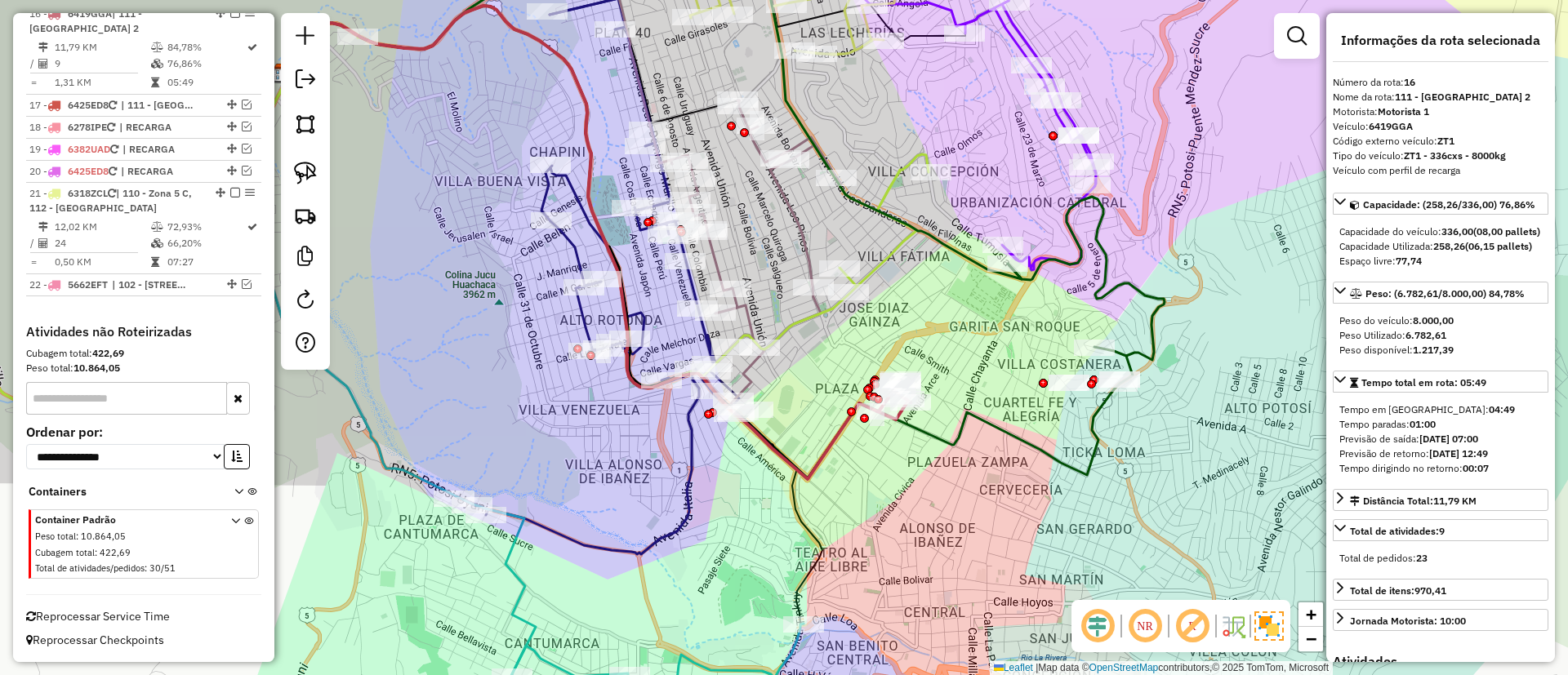
drag, startPoint x: 951, startPoint y: 375, endPoint x: 970, endPoint y: 378, distance: 19.2
click at [970, 378] on div "Janela de atendimento Grade de atendimento Capacidade Transportadoras Veículos …" at bounding box center [784, 338] width 1568 height 675
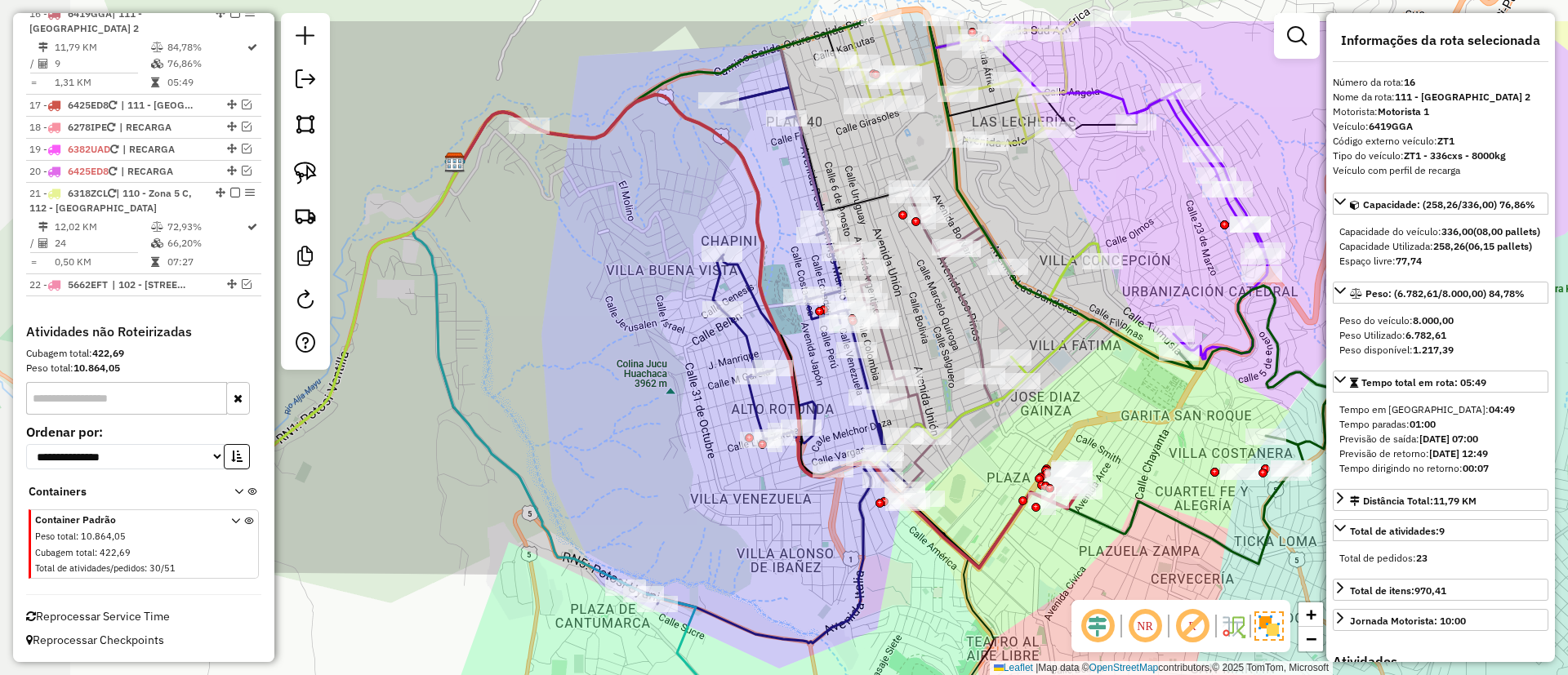
drag, startPoint x: 970, startPoint y: 378, endPoint x: 1135, endPoint y: 467, distance: 187.5
click at [1135, 467] on div "Janela de atendimento Grade de atendimento Capacidade Transportadoras Veículos …" at bounding box center [784, 338] width 1568 height 675
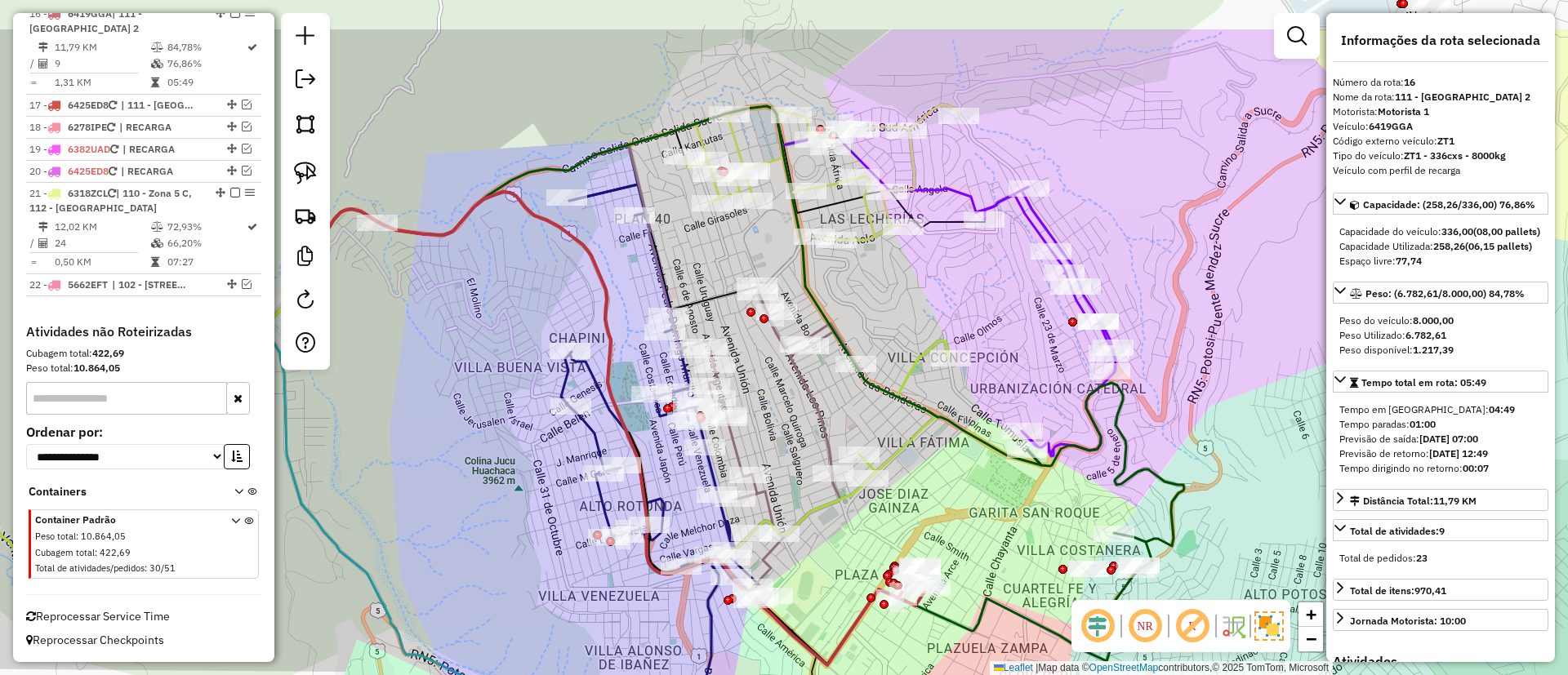
drag, startPoint x: 1124, startPoint y: 392, endPoint x: 978, endPoint y: 489, distance: 175.3
click at [978, 489] on div "Janela de atendimento Grade de atendimento Capacidade Transportadoras Veículos …" at bounding box center [784, 338] width 1568 height 675
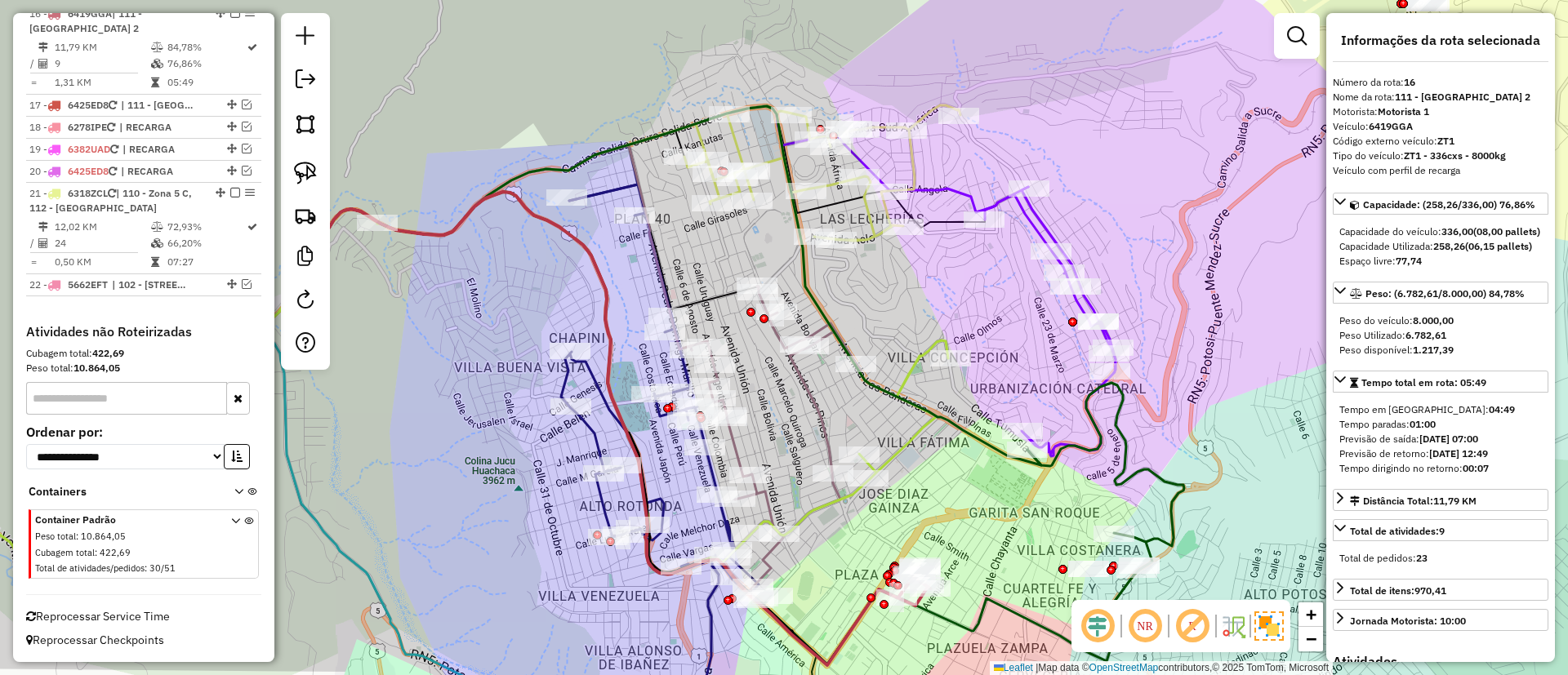
click at [1005, 194] on icon at bounding box center [1049, 321] width 131 height 270
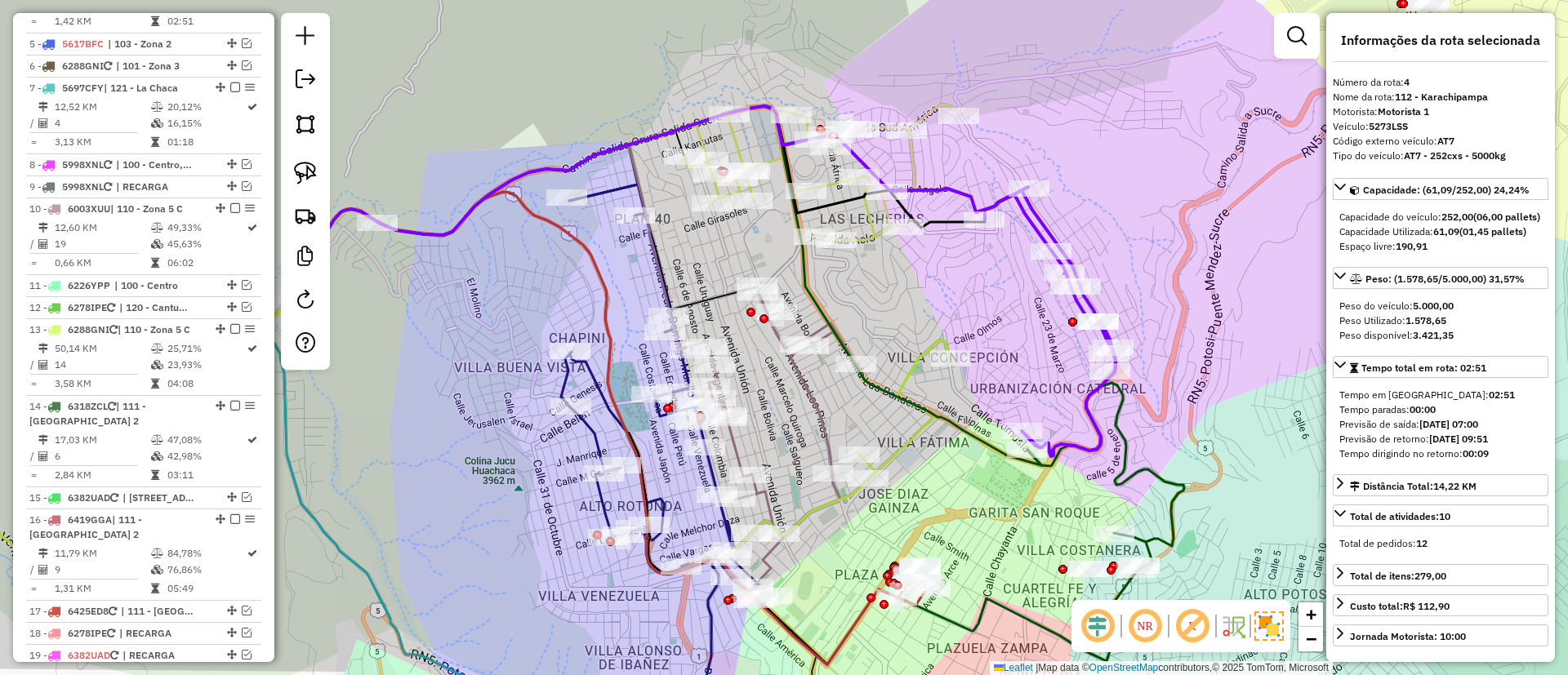
scroll to position [849, 0]
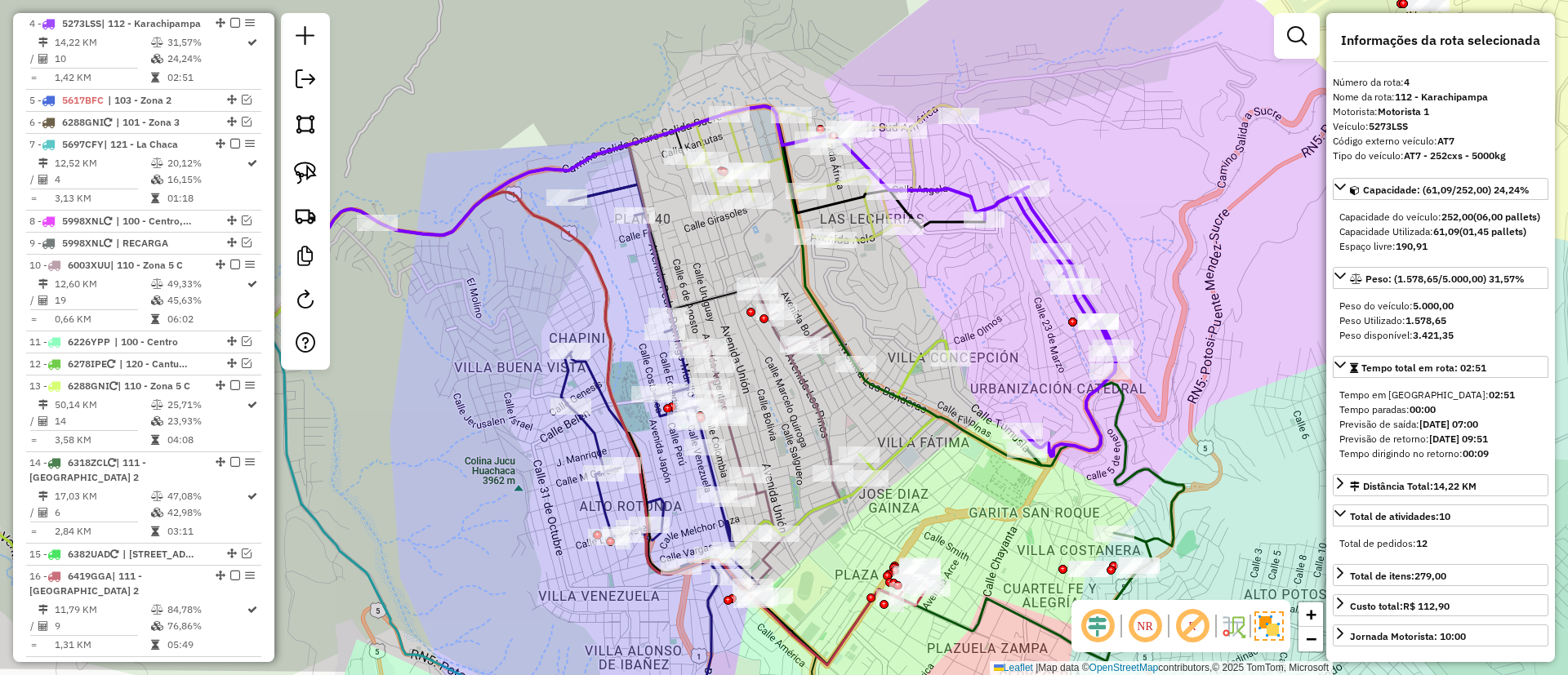
click at [912, 159] on icon at bounding box center [823, 173] width 276 height 135
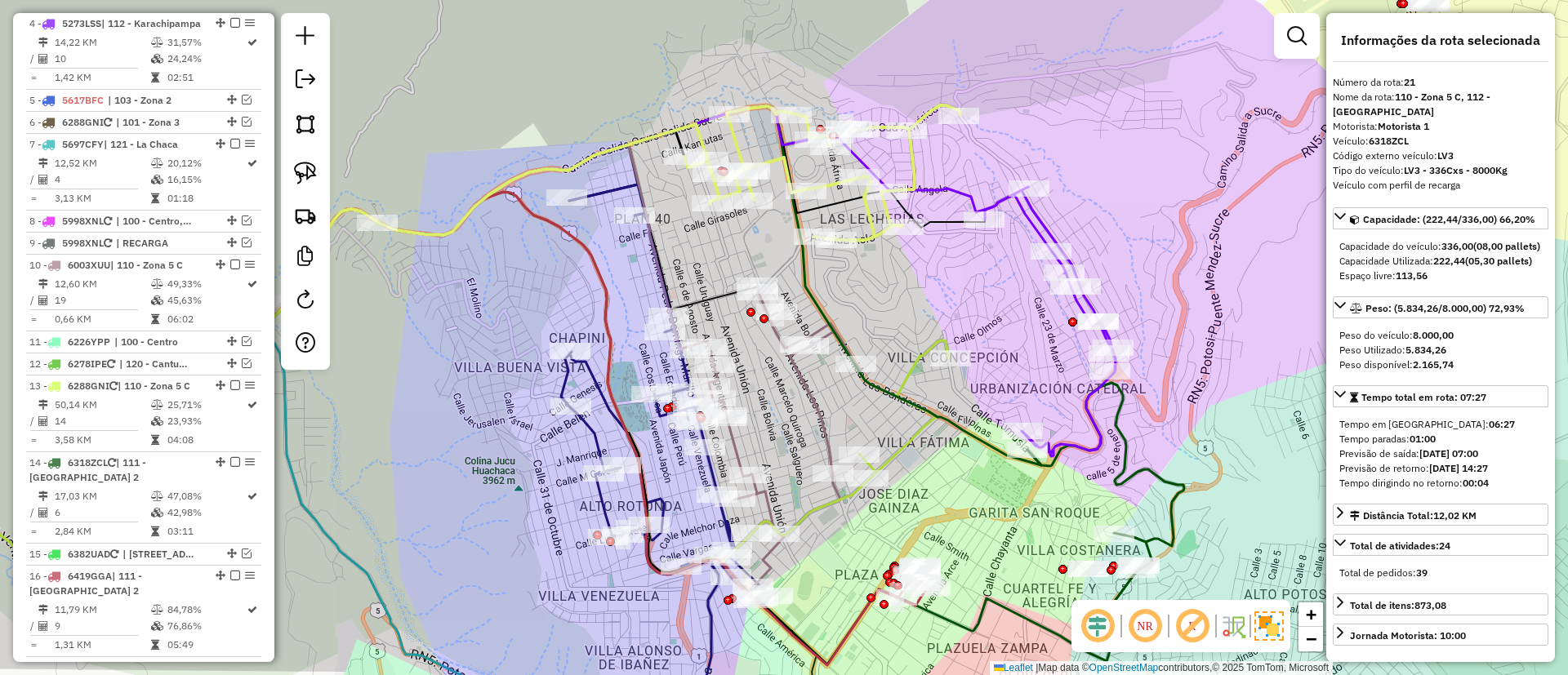
scroll to position [1426, 0]
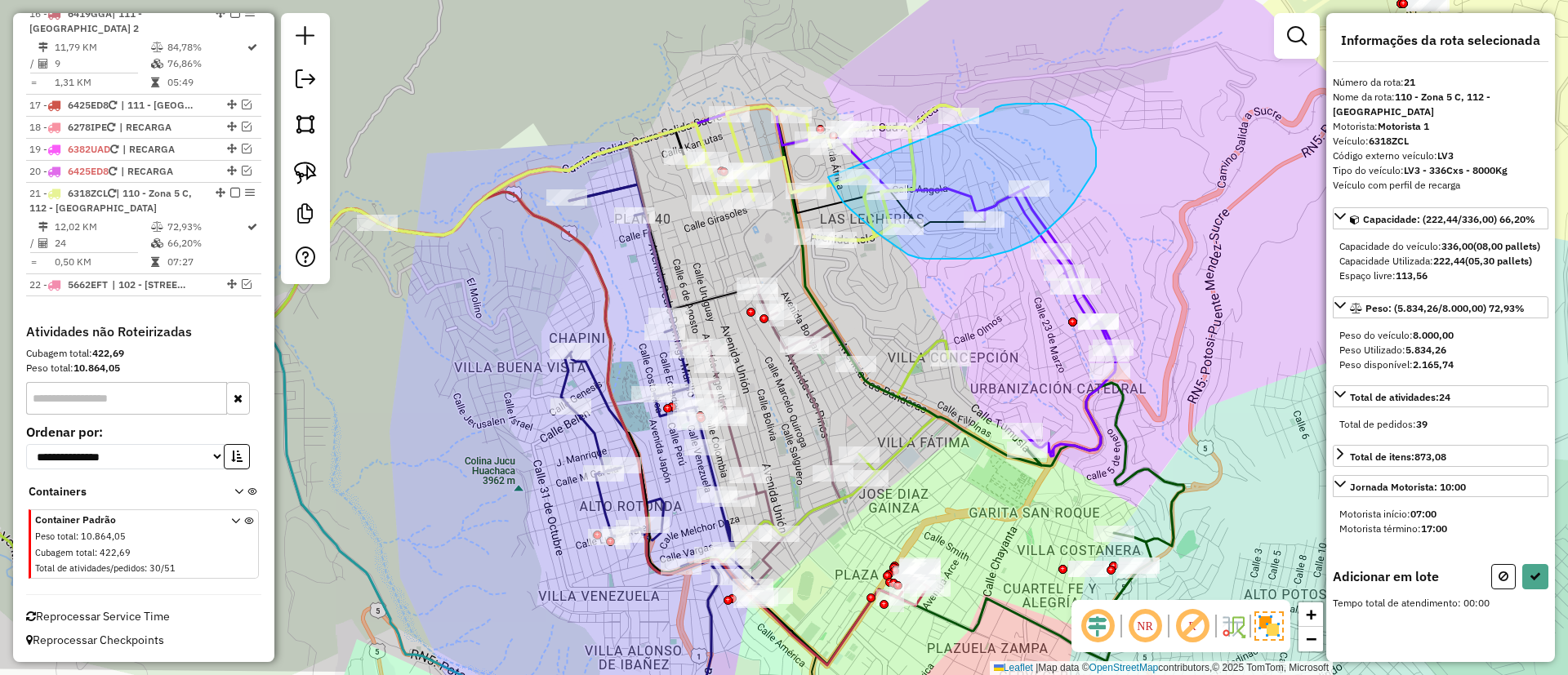
drag, startPoint x: 993, startPoint y: 111, endPoint x: 828, endPoint y: 177, distance: 177.7
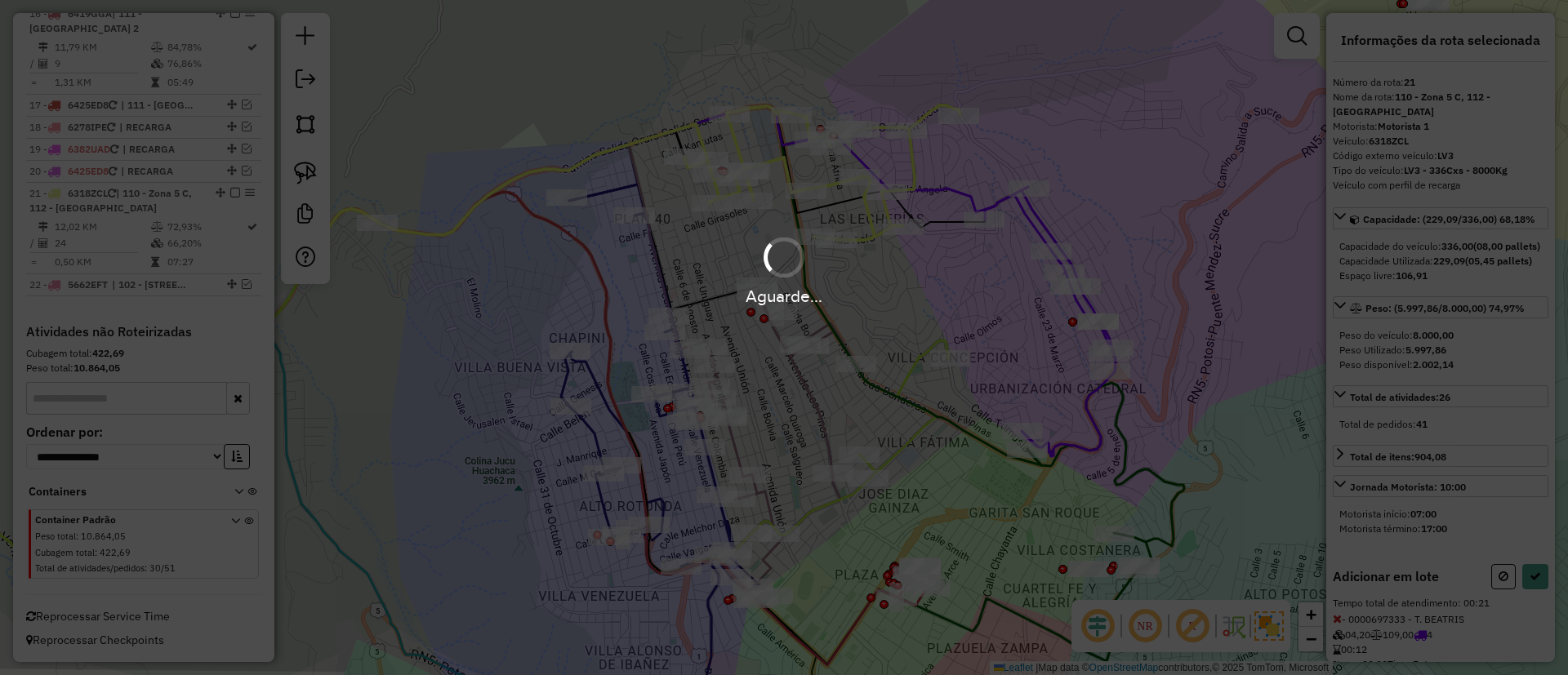
select select "**********"
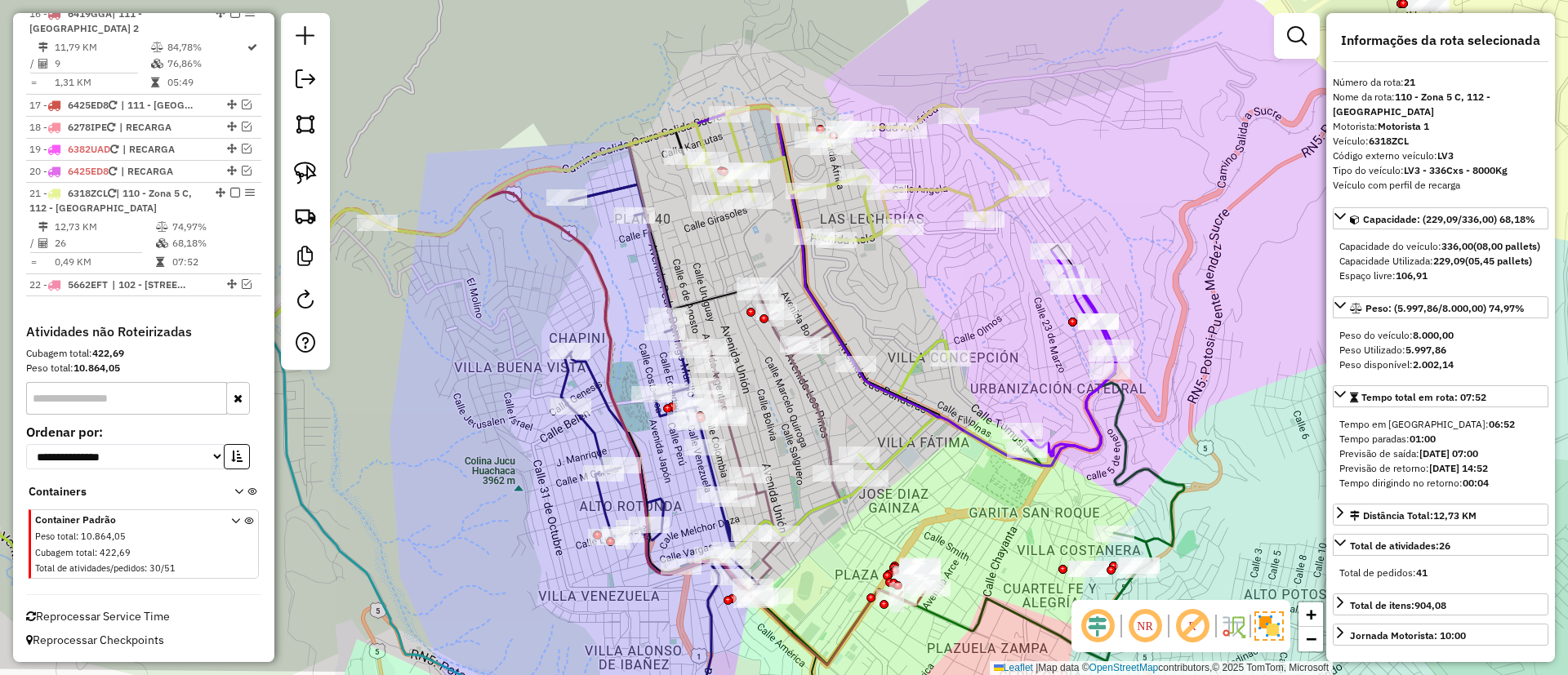
click at [1031, 214] on div "Janela de atendimento Grade de atendimento Capacidade Transportadoras Veículos …" at bounding box center [784, 338] width 1568 height 675
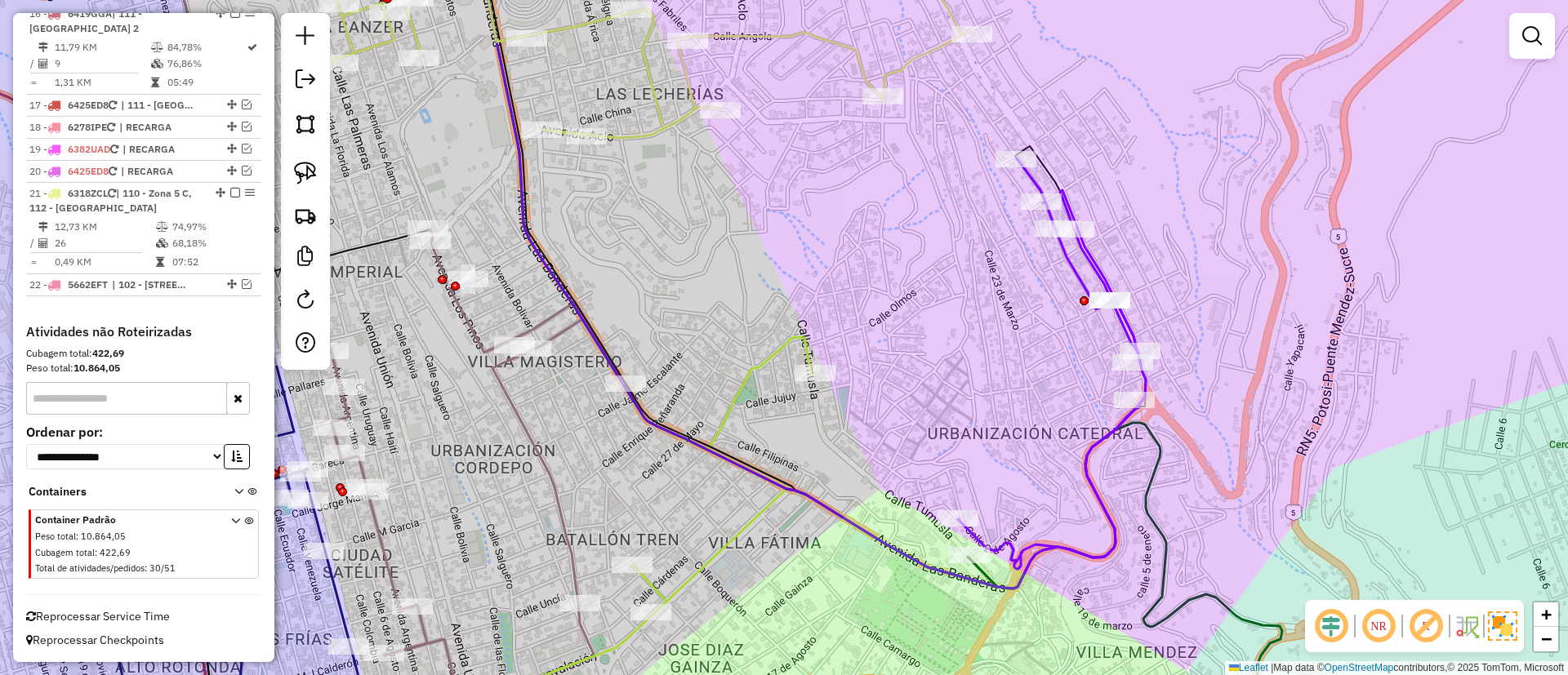
click at [1103, 276] on icon at bounding box center [1051, 363] width 188 height 411
select select "**********"
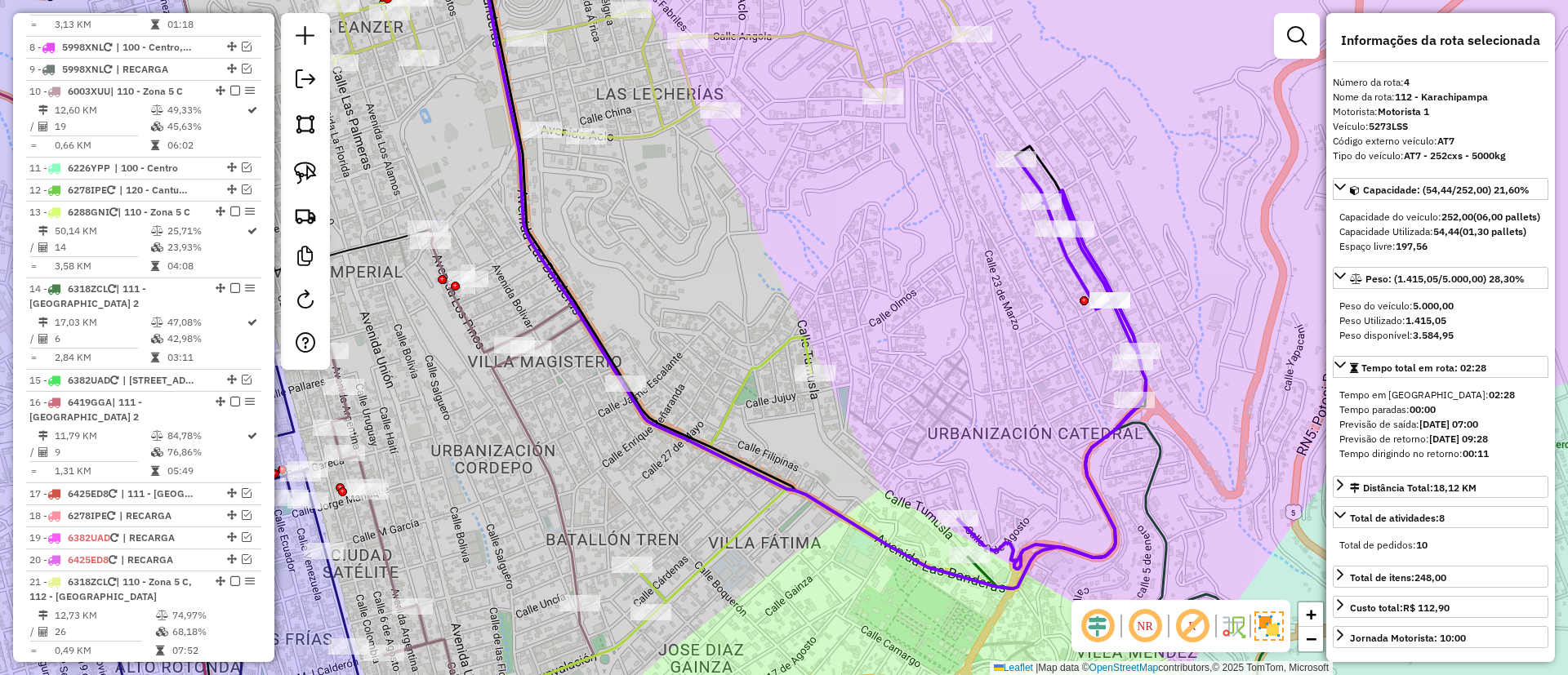
scroll to position [849, 0]
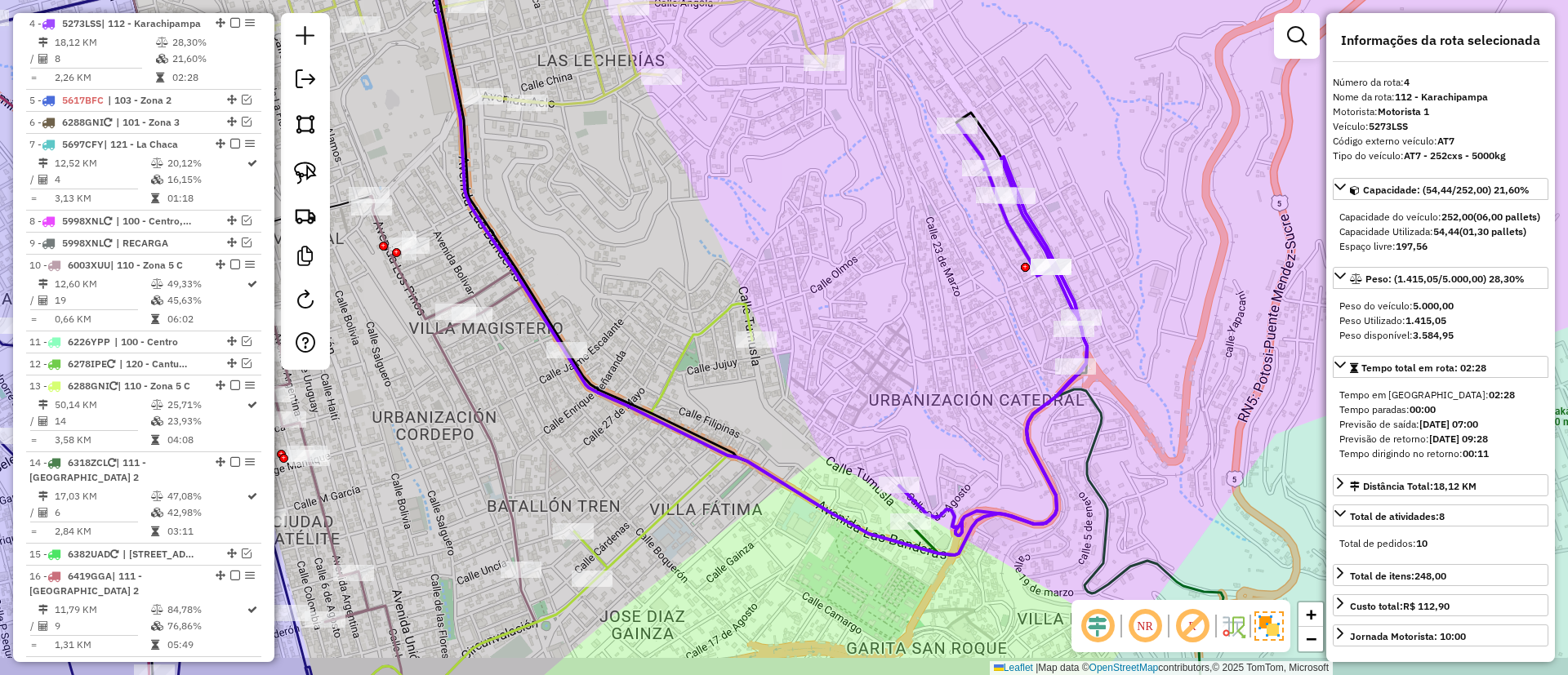
drag, startPoint x: 1273, startPoint y: 343, endPoint x: 1123, endPoint y: 226, distance: 190.2
click at [1123, 226] on div "Janela de atendimento Grade de atendimento Capacidade Transportadoras Veículos …" at bounding box center [784, 338] width 1568 height 675
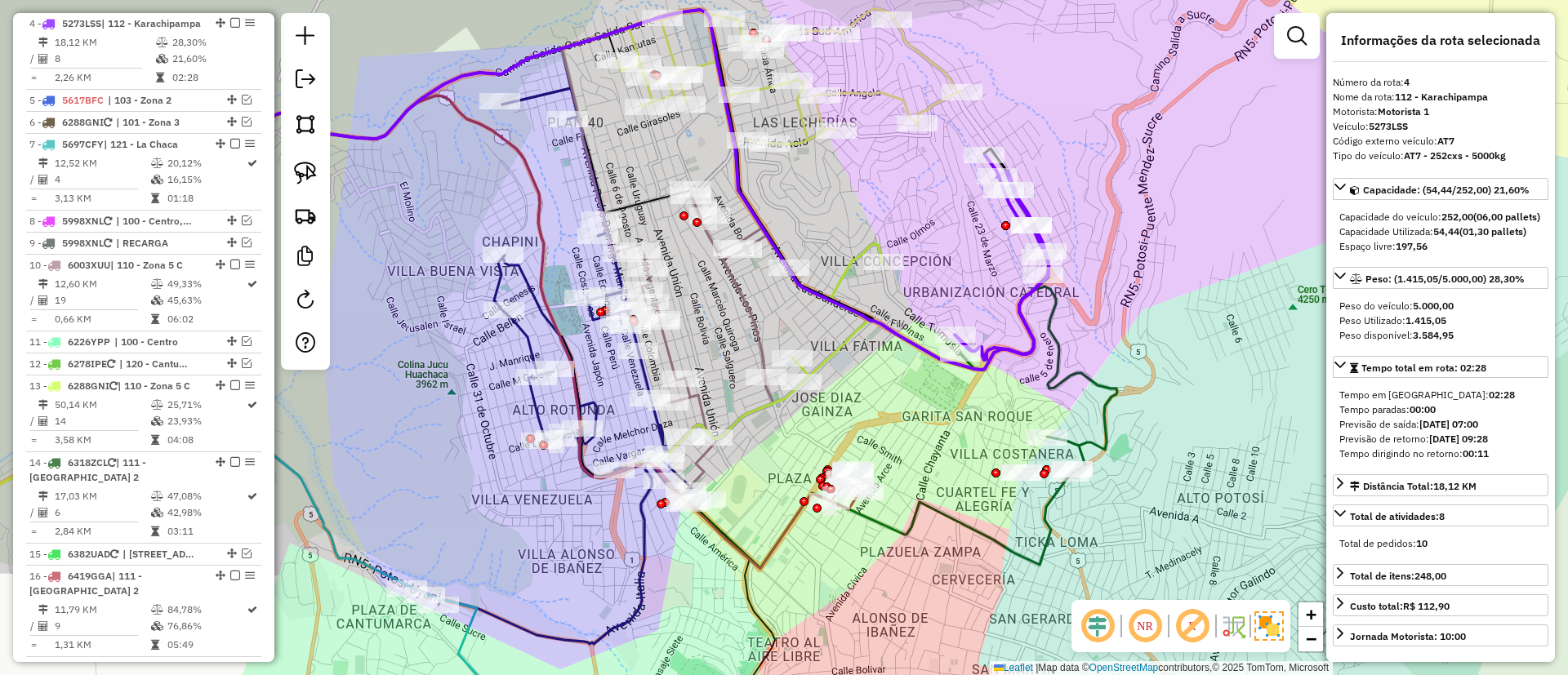
drag, startPoint x: 1119, startPoint y: 269, endPoint x: 1102, endPoint y: 297, distance: 32.8
click at [1102, 297] on div "Janela de atendimento Grade de atendimento Capacidade Transportadoras Veículos …" at bounding box center [784, 338] width 1568 height 675
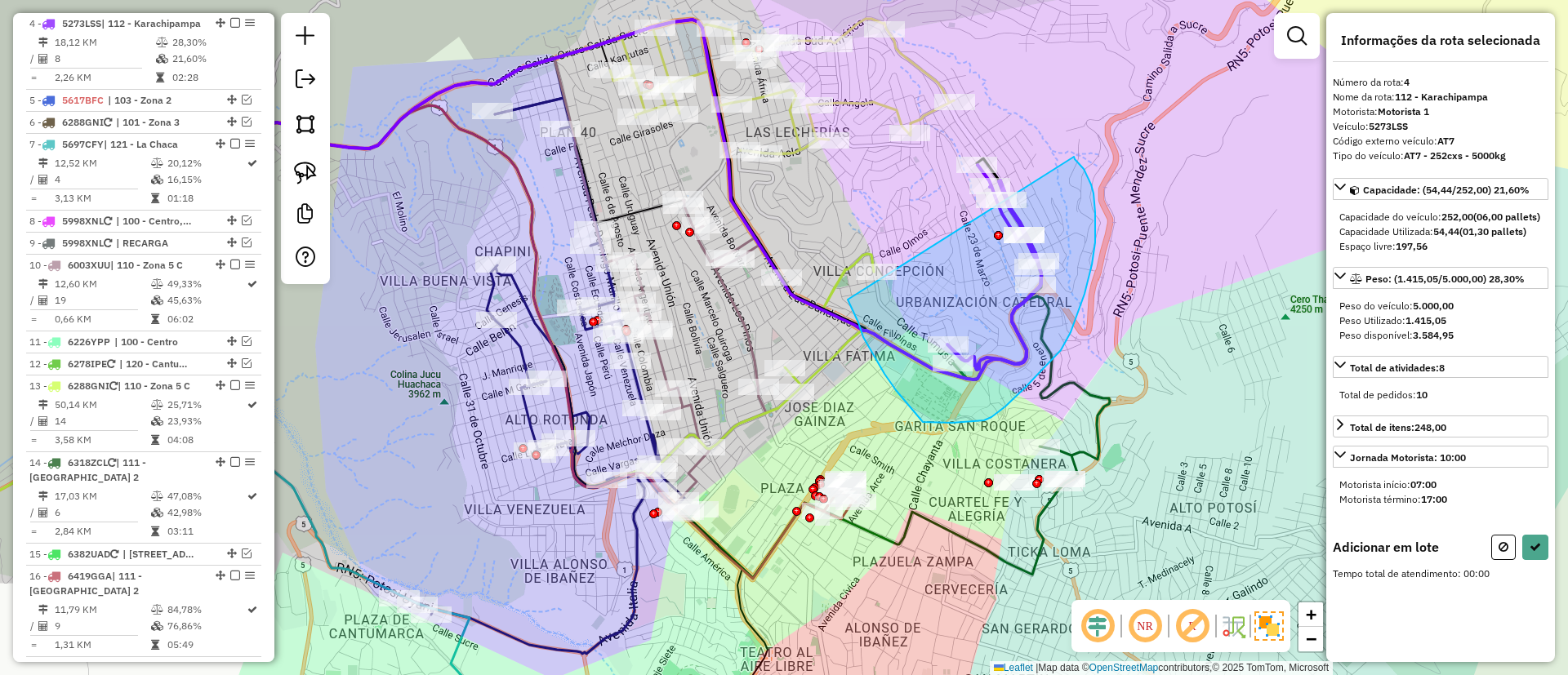
drag, startPoint x: 848, startPoint y: 300, endPoint x: 1072, endPoint y: 156, distance: 266.3
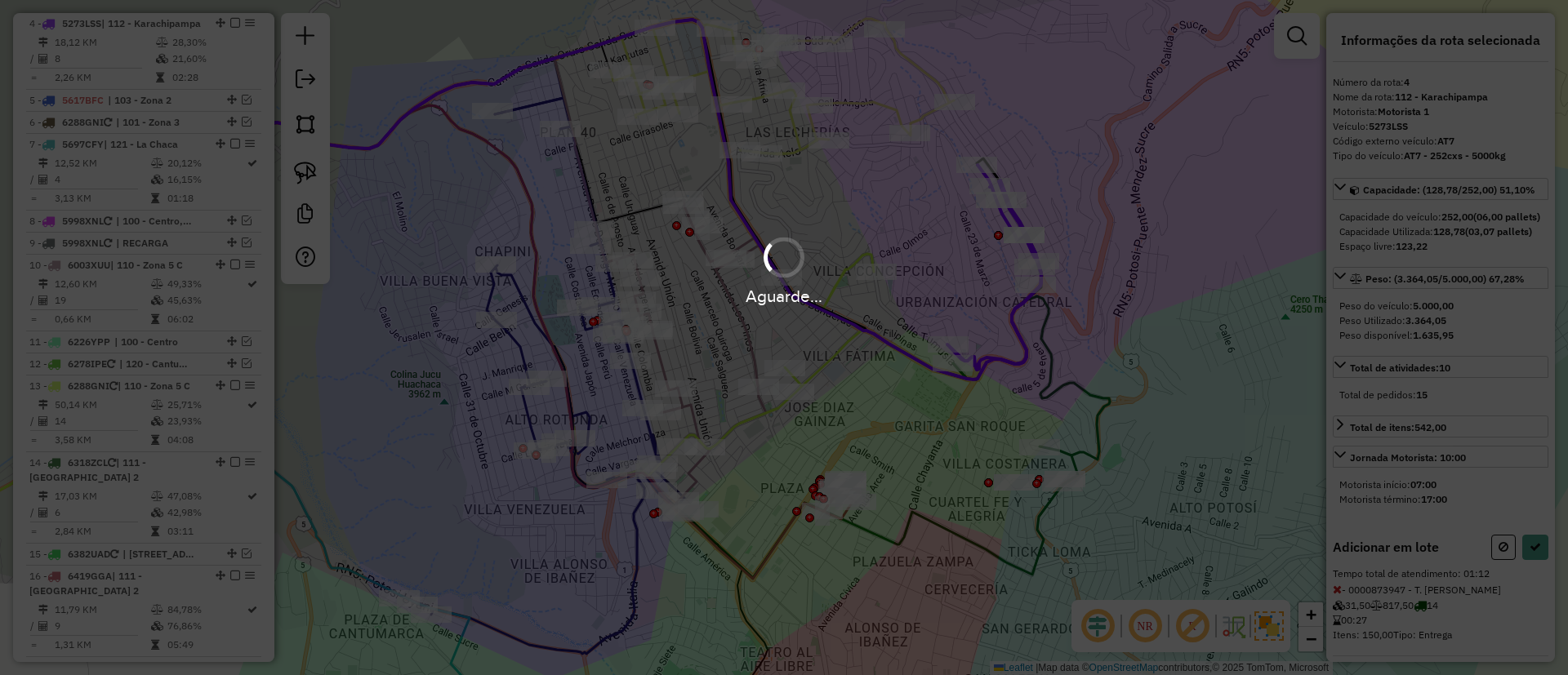
select select "**********"
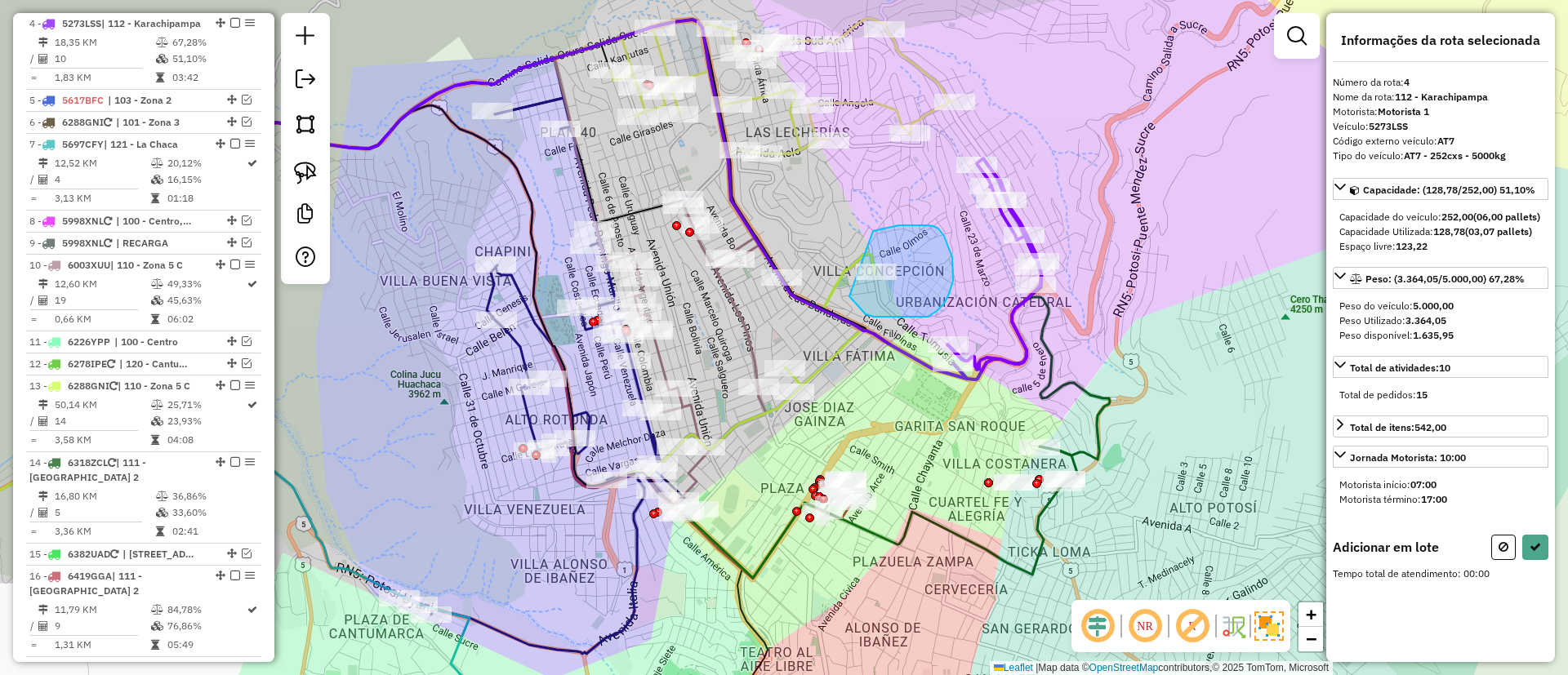
drag, startPoint x: 952, startPoint y: 257, endPoint x: 847, endPoint y: 292, distance: 110.7
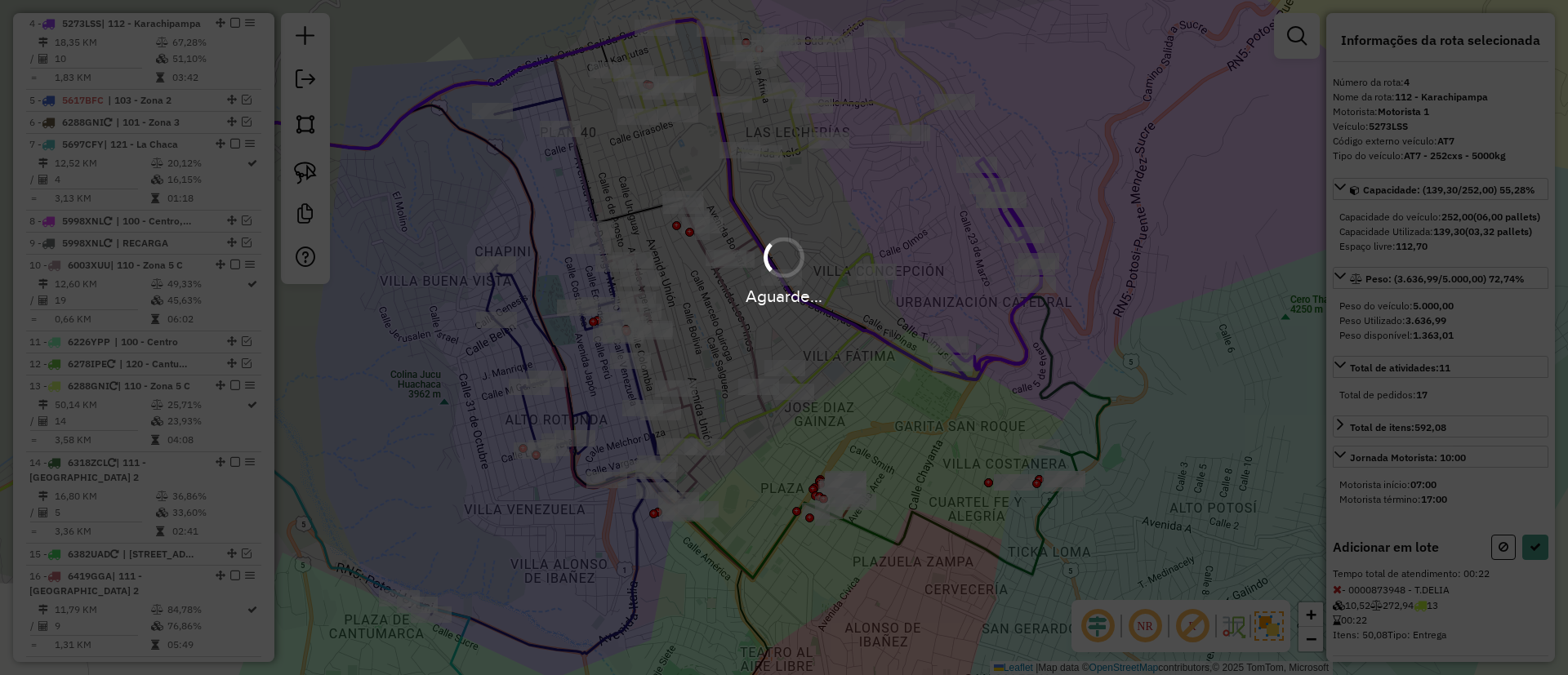
select select "**********"
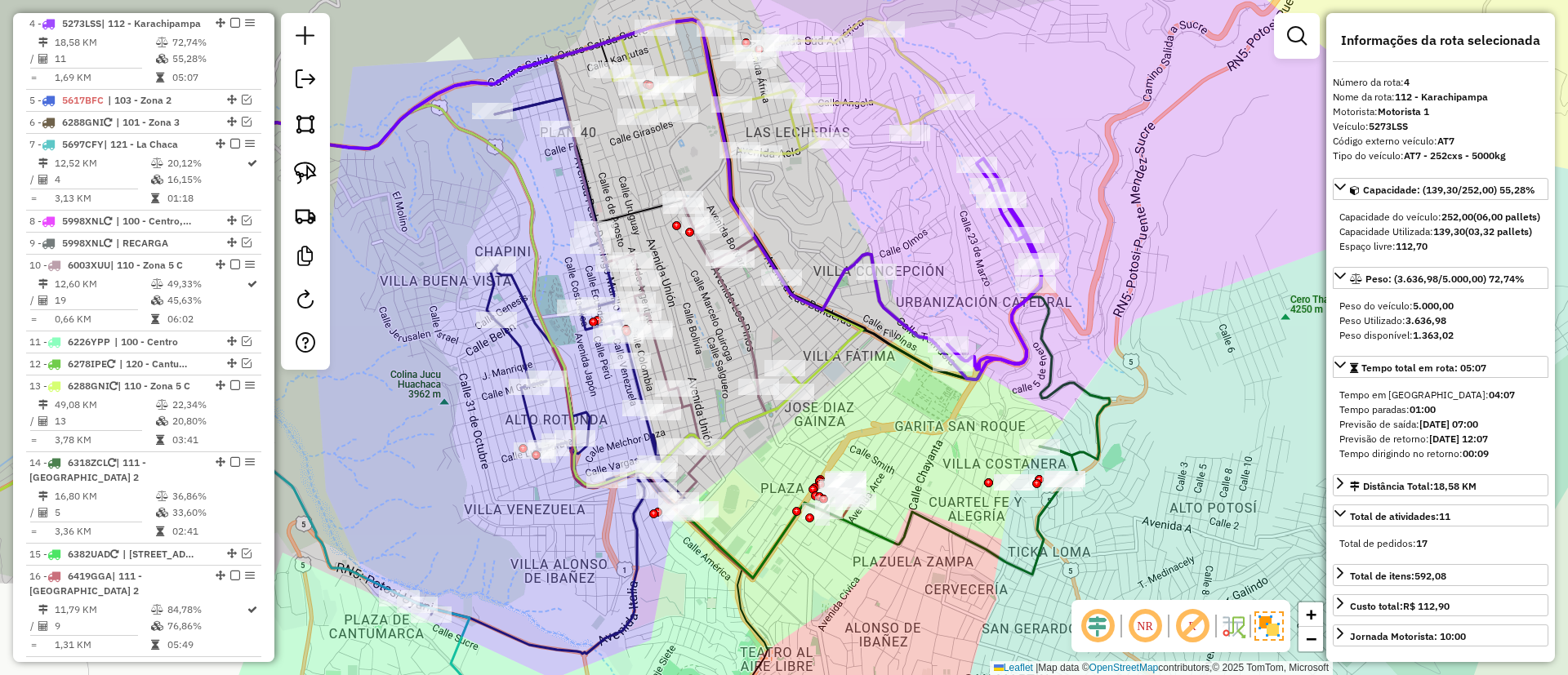
click at [1086, 460] on icon at bounding box center [672, 240] width 875 height 440
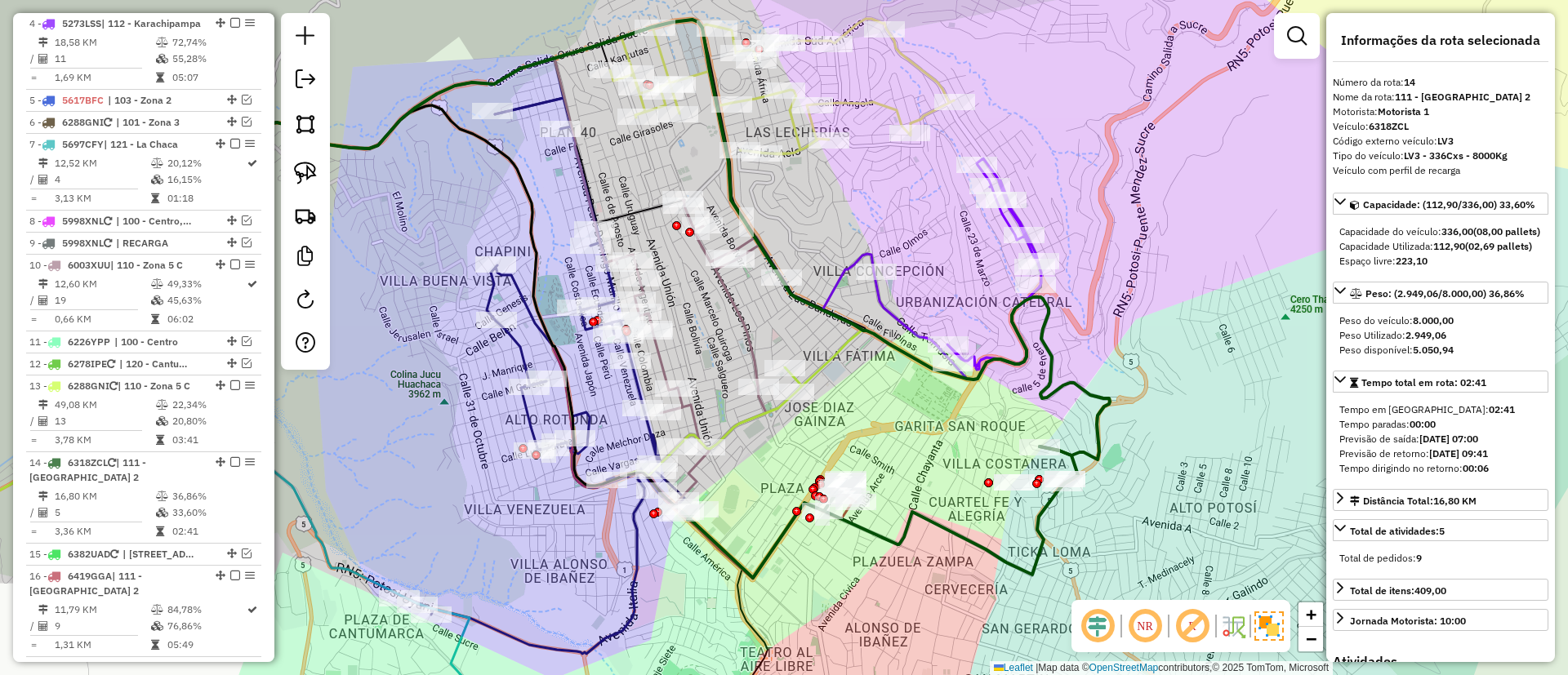
scroll to position [1302, 0]
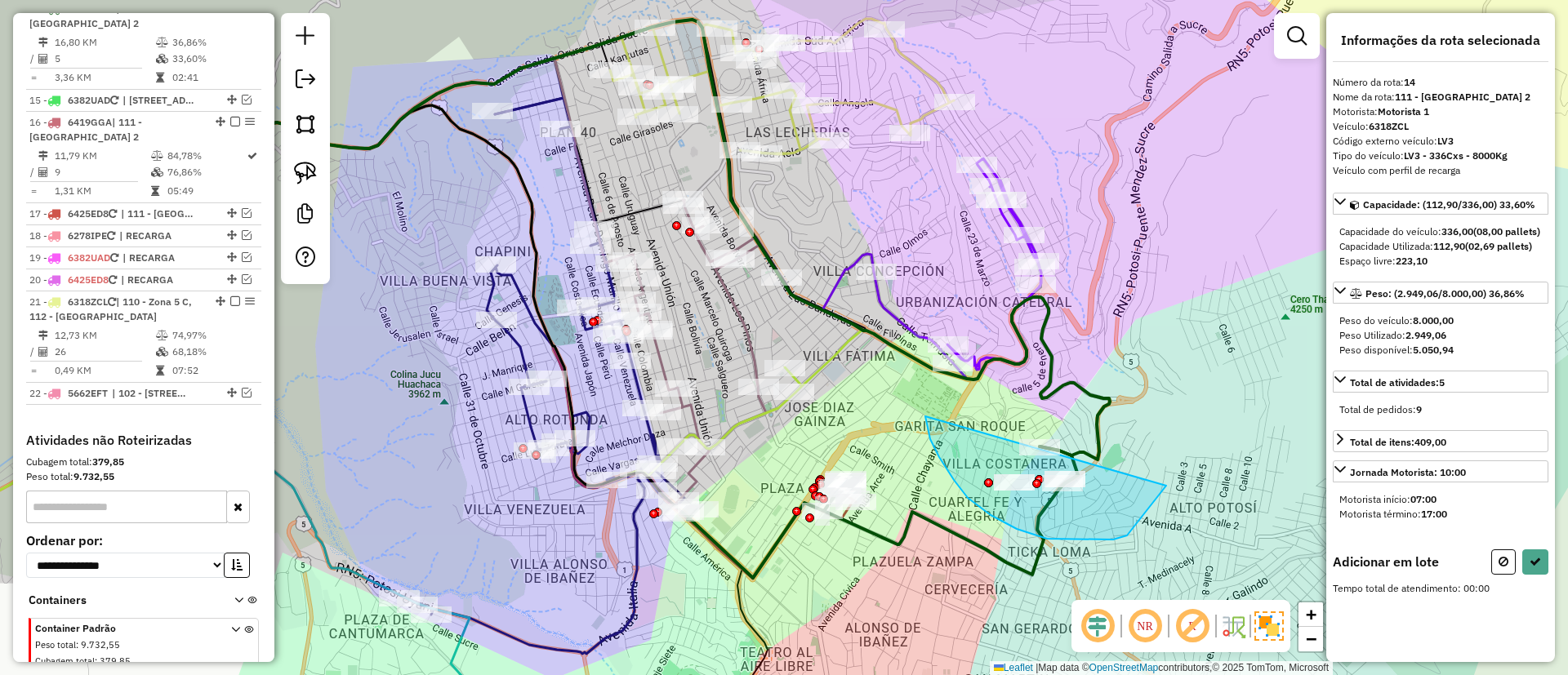
drag, startPoint x: 925, startPoint y: 417, endPoint x: 1159, endPoint y: 428, distance: 234.3
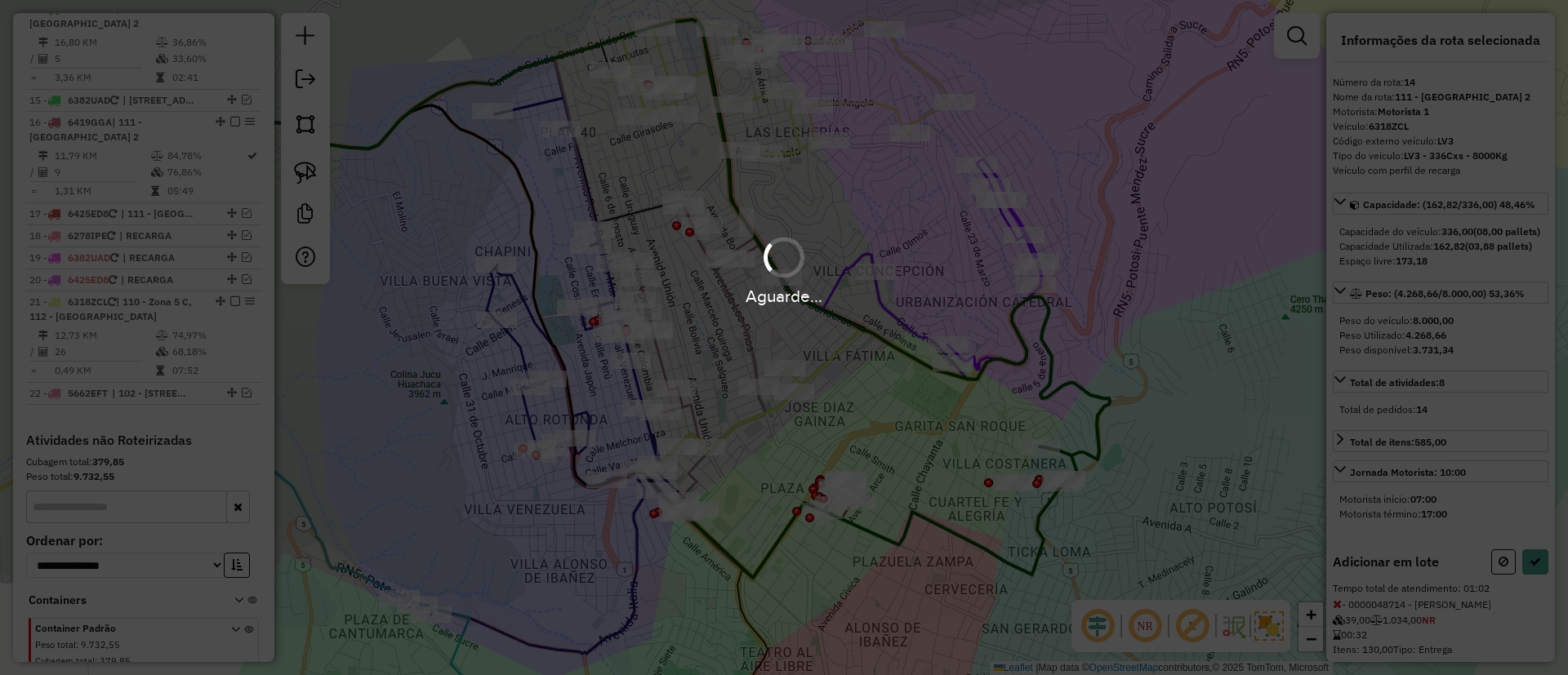
select select "**********"
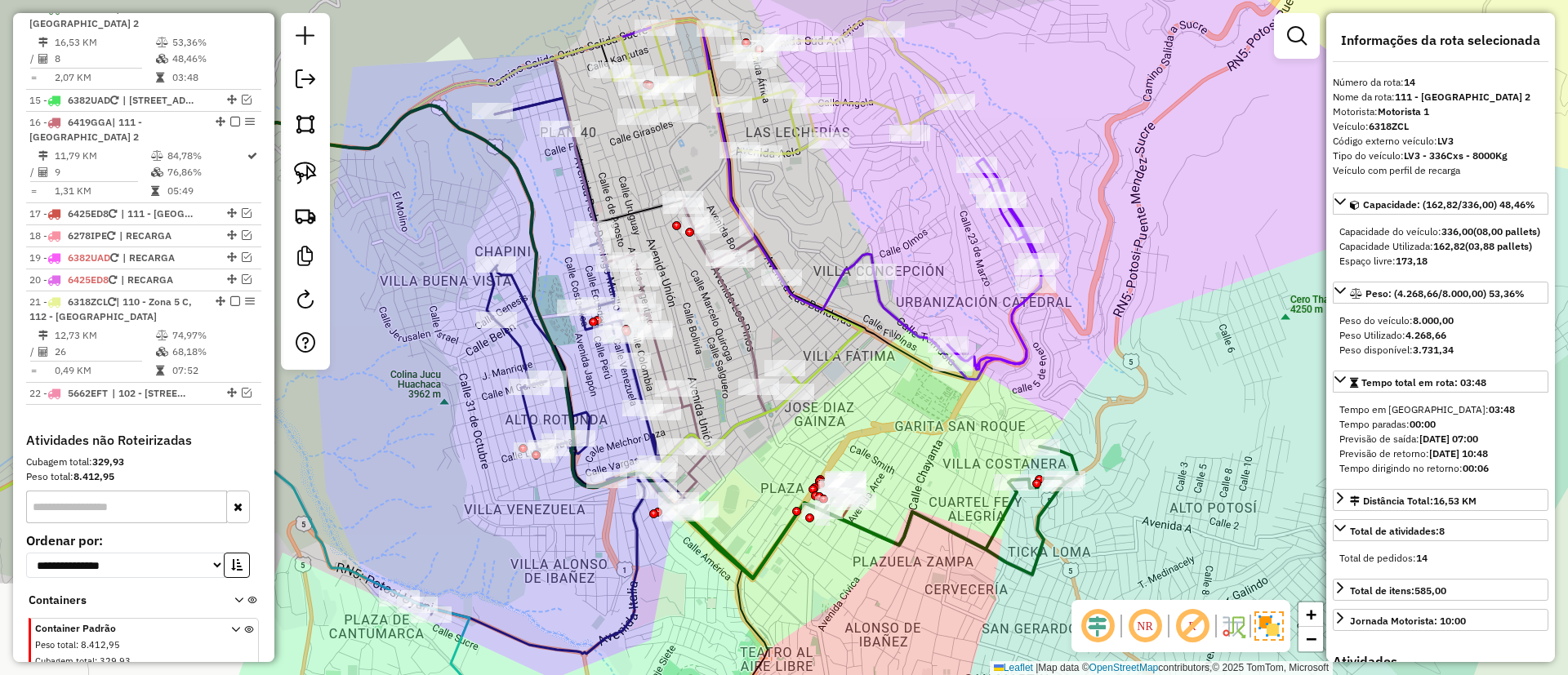
click at [1009, 503] on icon at bounding box center [625, 341] width 783 height 474
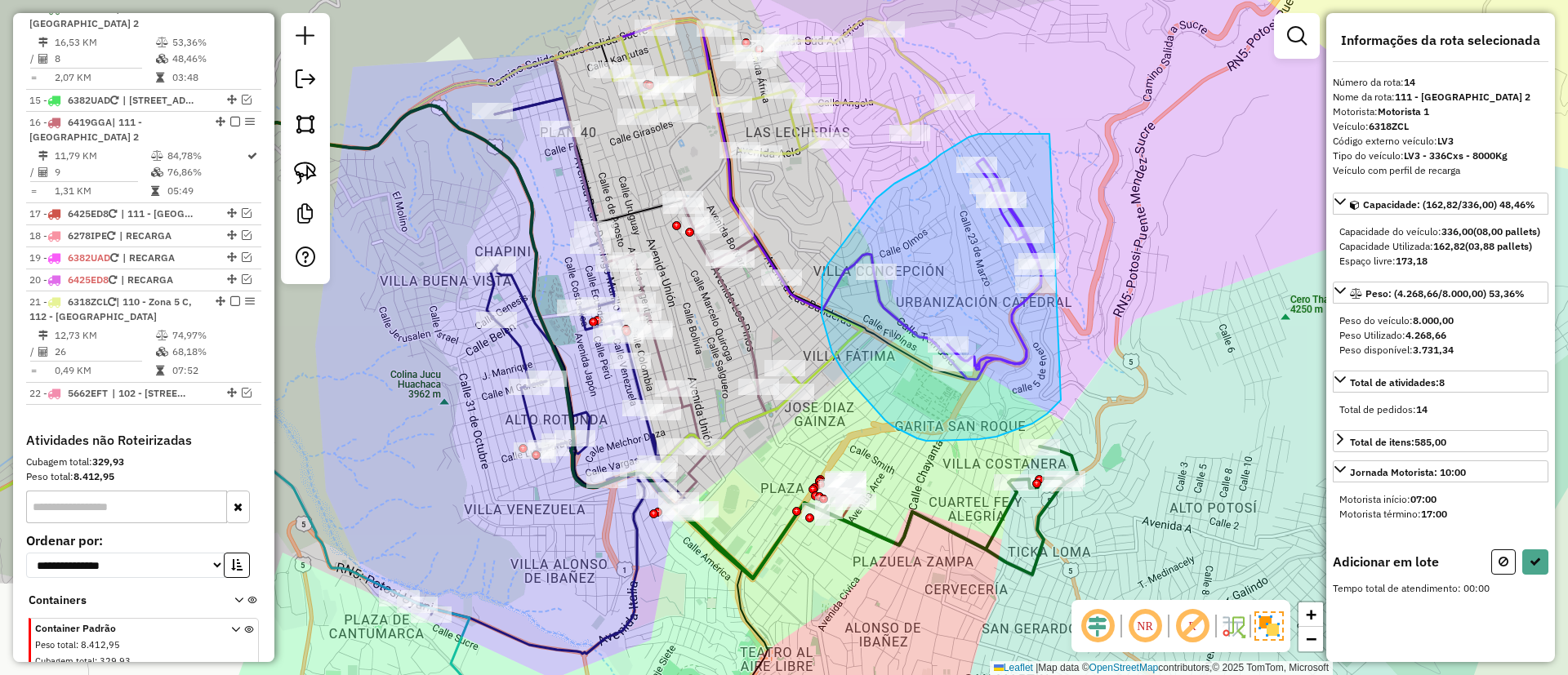
drag, startPoint x: 1049, startPoint y: 133, endPoint x: 1095, endPoint y: 320, distance: 192.6
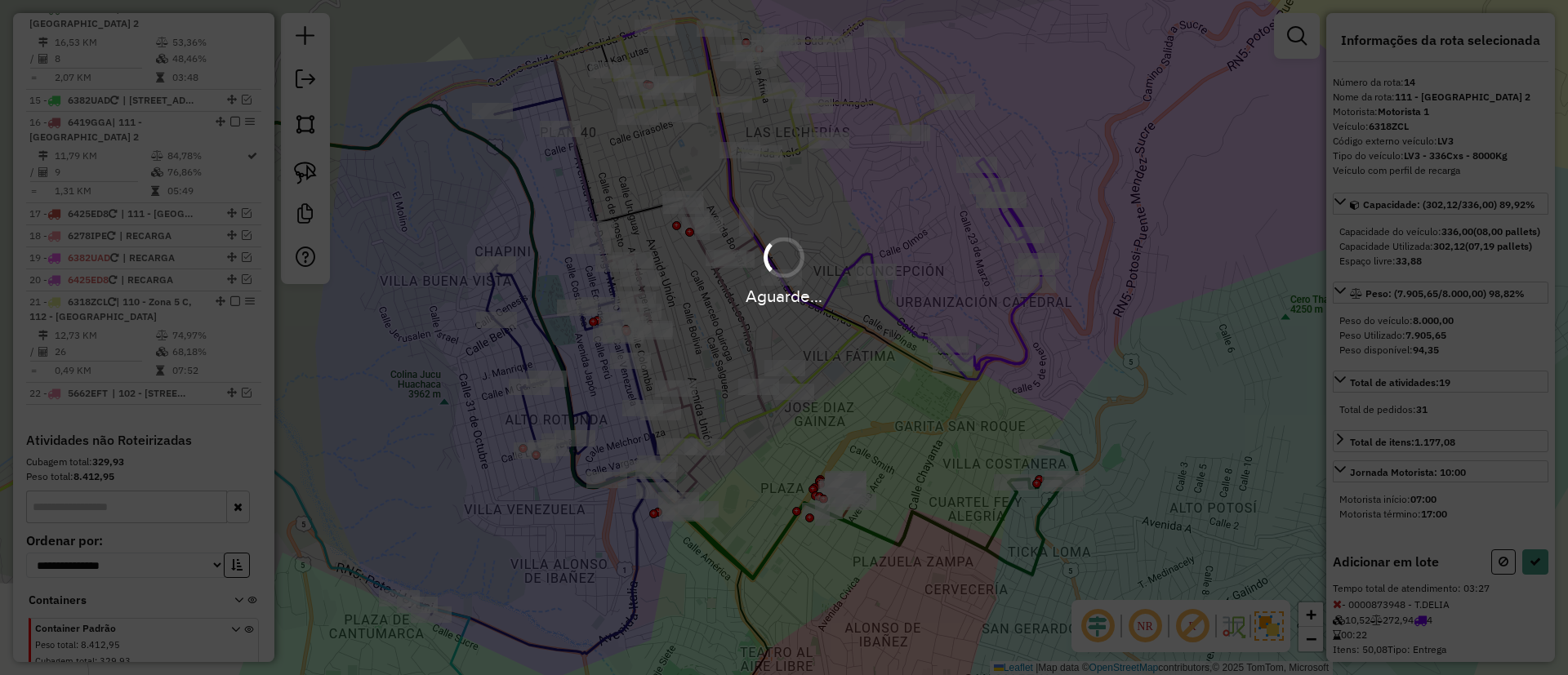
select select "**********"
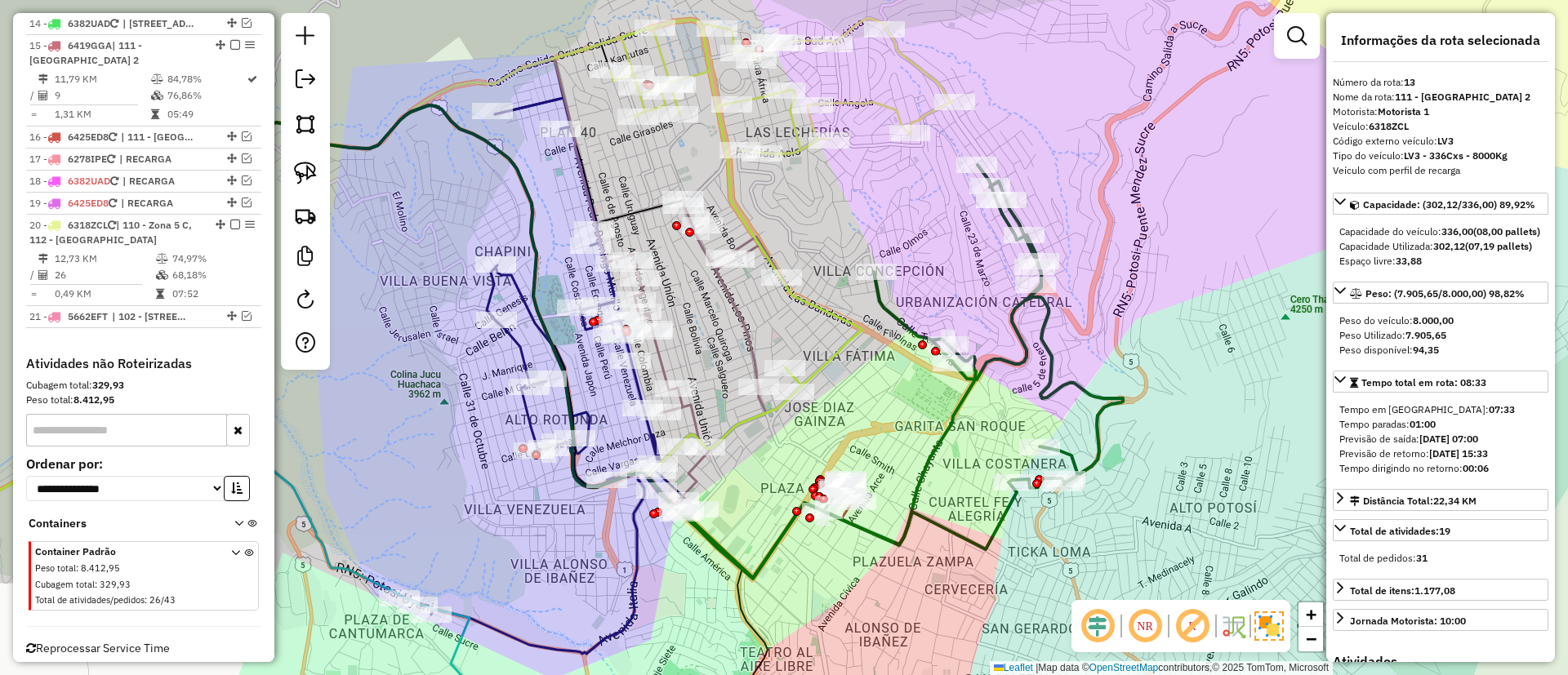
click at [1032, 344] on icon at bounding box center [903, 371] width 440 height 413
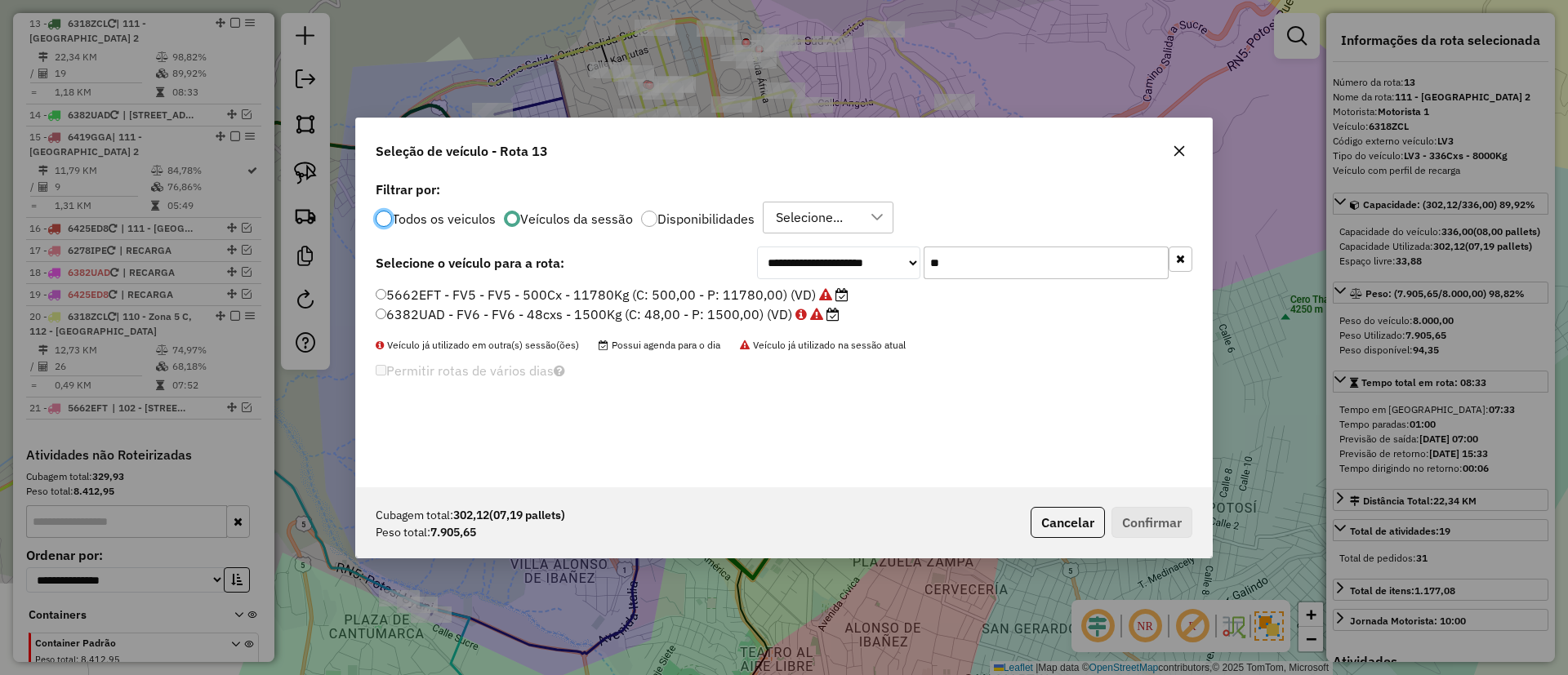
scroll to position [9, 5]
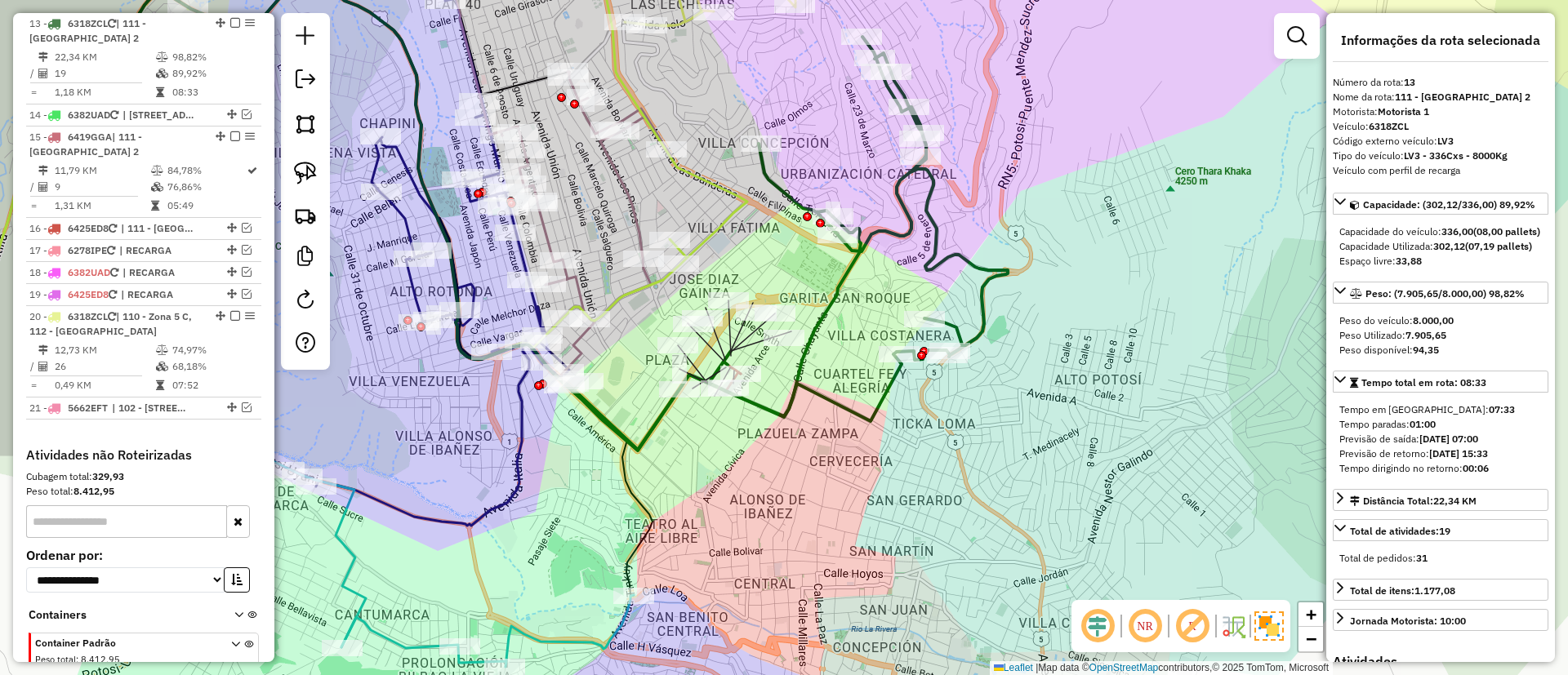
click at [940, 249] on icon at bounding box center [787, 243] width 440 height 413
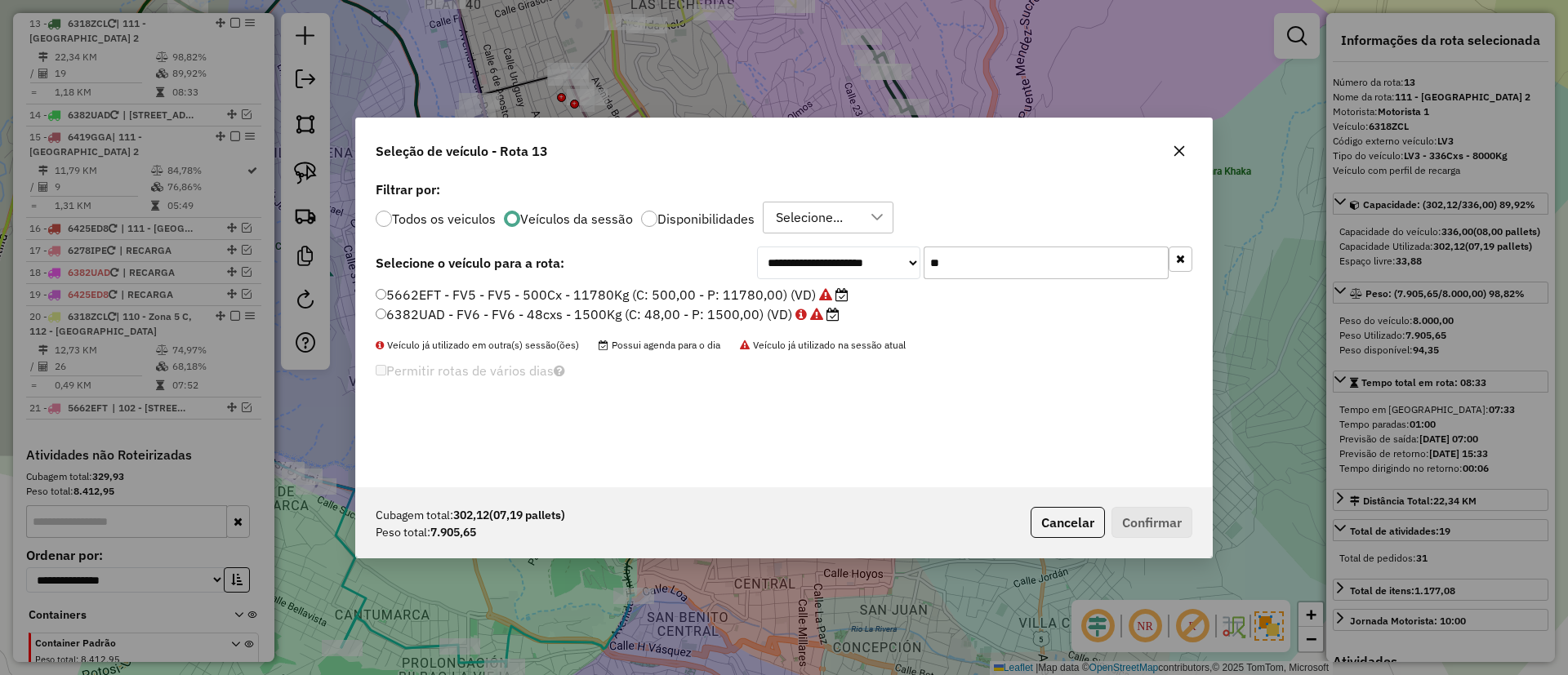
click at [1184, 251] on button "button" at bounding box center [1180, 259] width 24 height 26
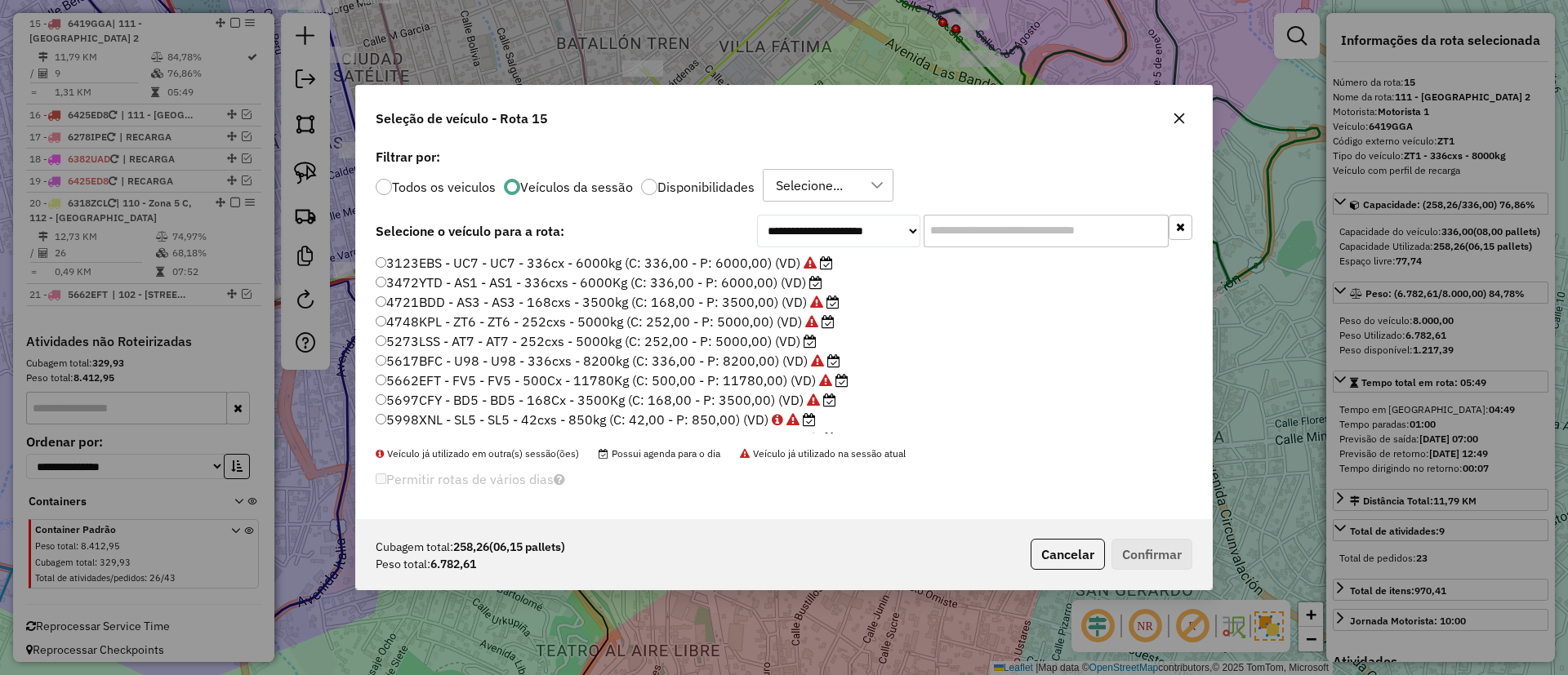
click at [773, 276] on label "3472YTD - AS1 - AS1 - 336cxs - 6000Kg (C: 336,00 - P: 6000,00) (VD)" at bounding box center [599, 282] width 447 height 20
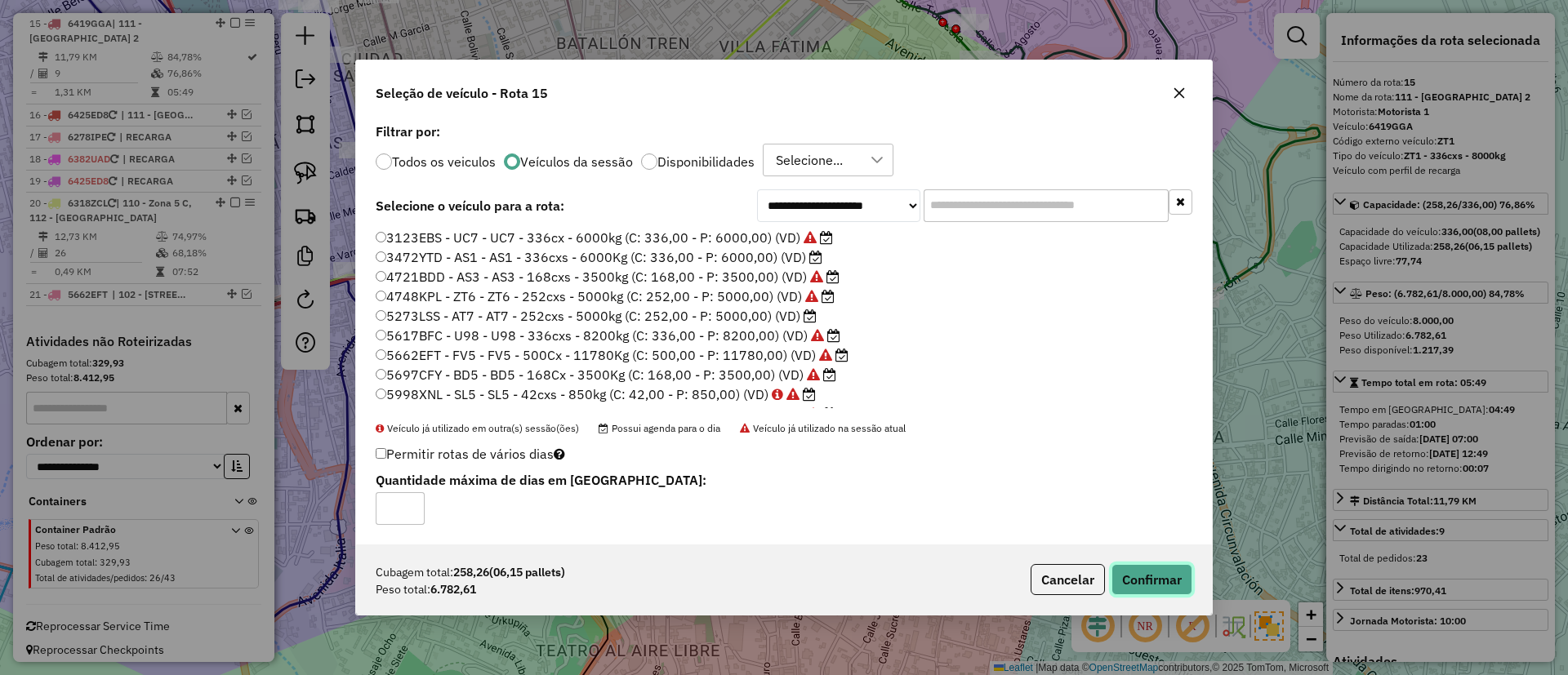
click at [1169, 572] on button "Confirmar" at bounding box center [1151, 580] width 81 height 31
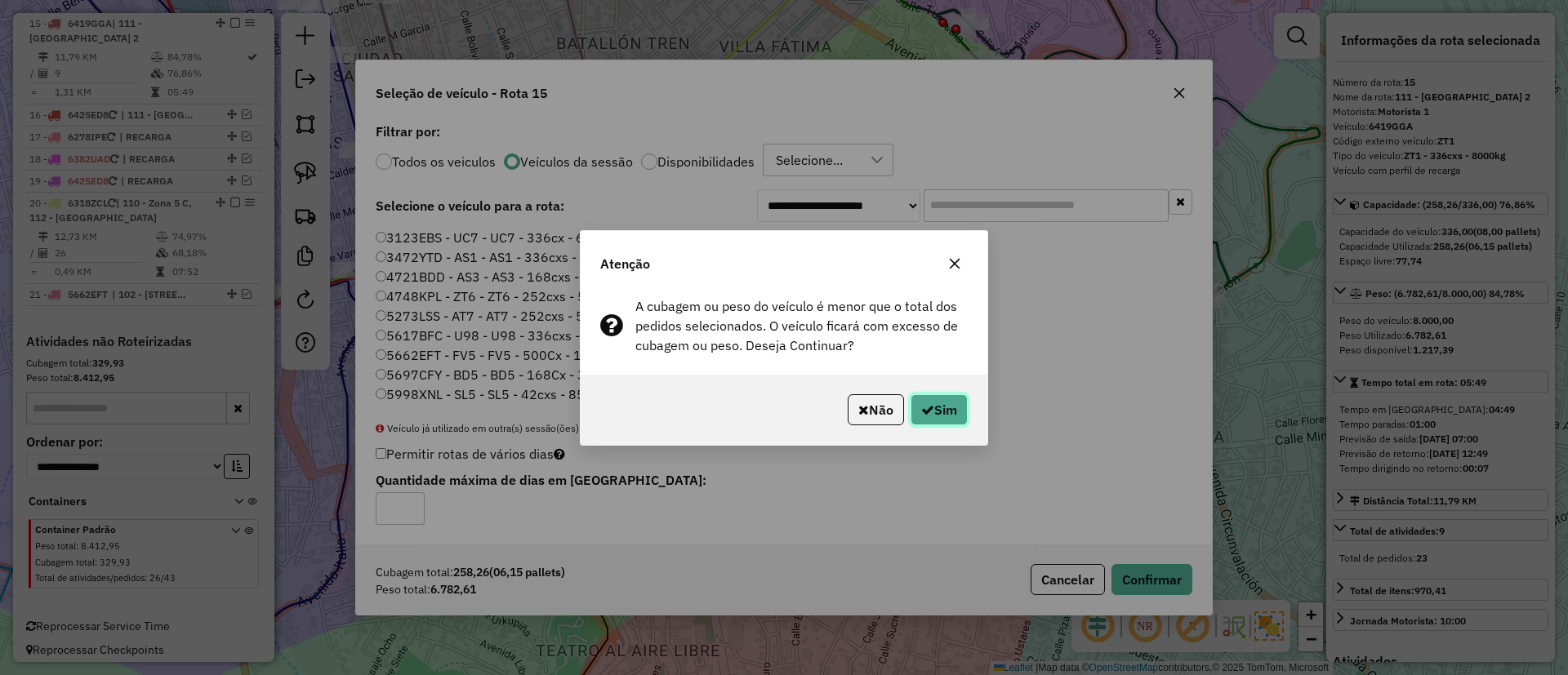
click at [958, 419] on button "Sim" at bounding box center [939, 410] width 57 height 31
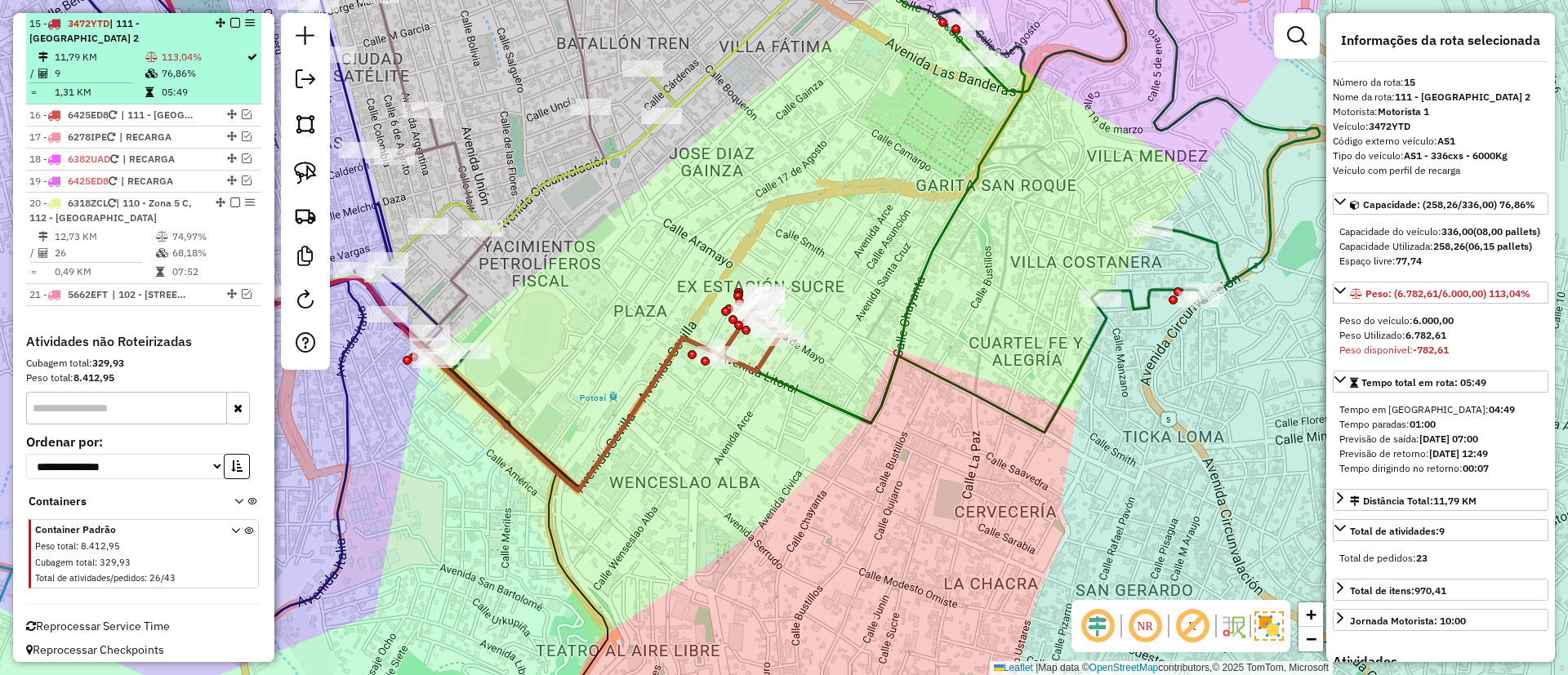
click at [165, 67] on td "76,86%" at bounding box center [203, 73] width 85 height 16
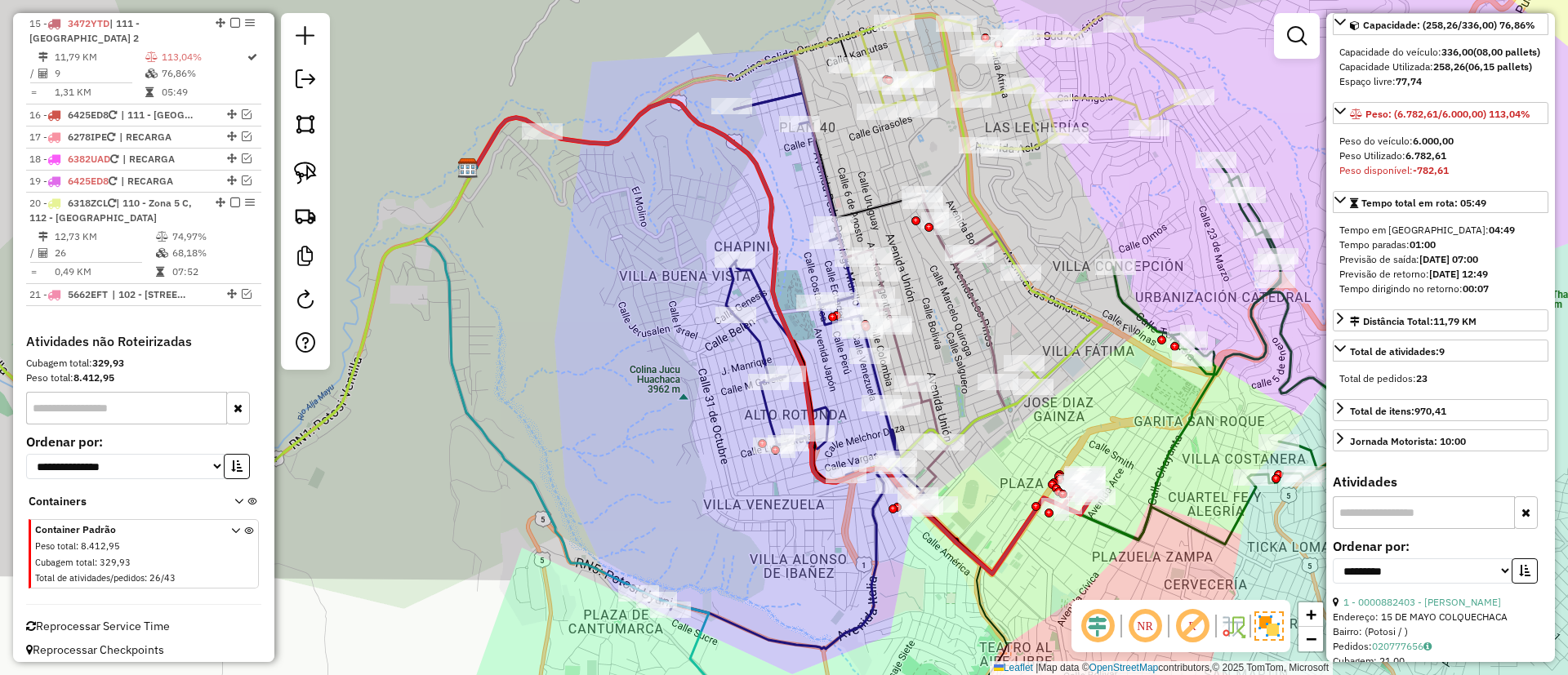
scroll to position [367, 0]
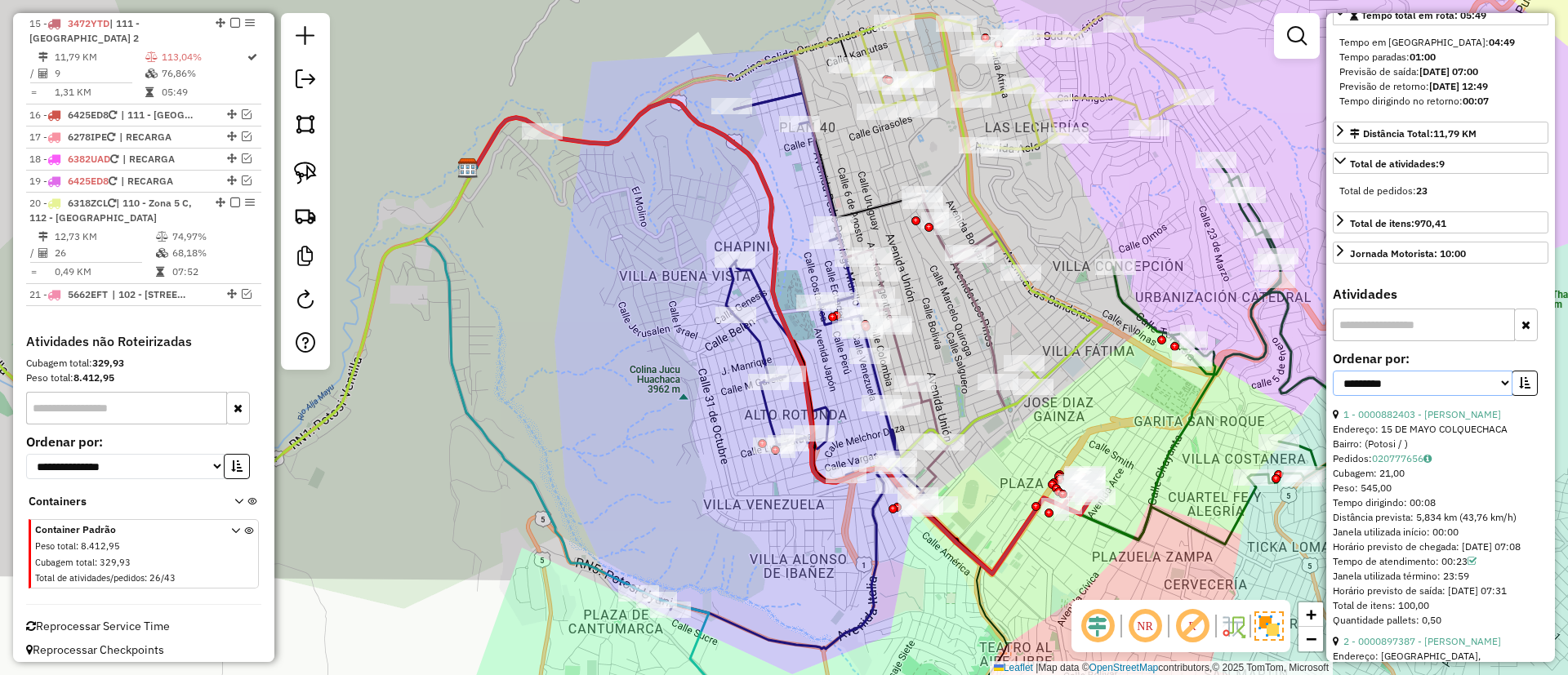
click at [1443, 396] on select "**********" at bounding box center [1422, 383] width 179 height 26
select select "*********"
click at [1333, 396] on select "**********" at bounding box center [1422, 383] width 179 height 26
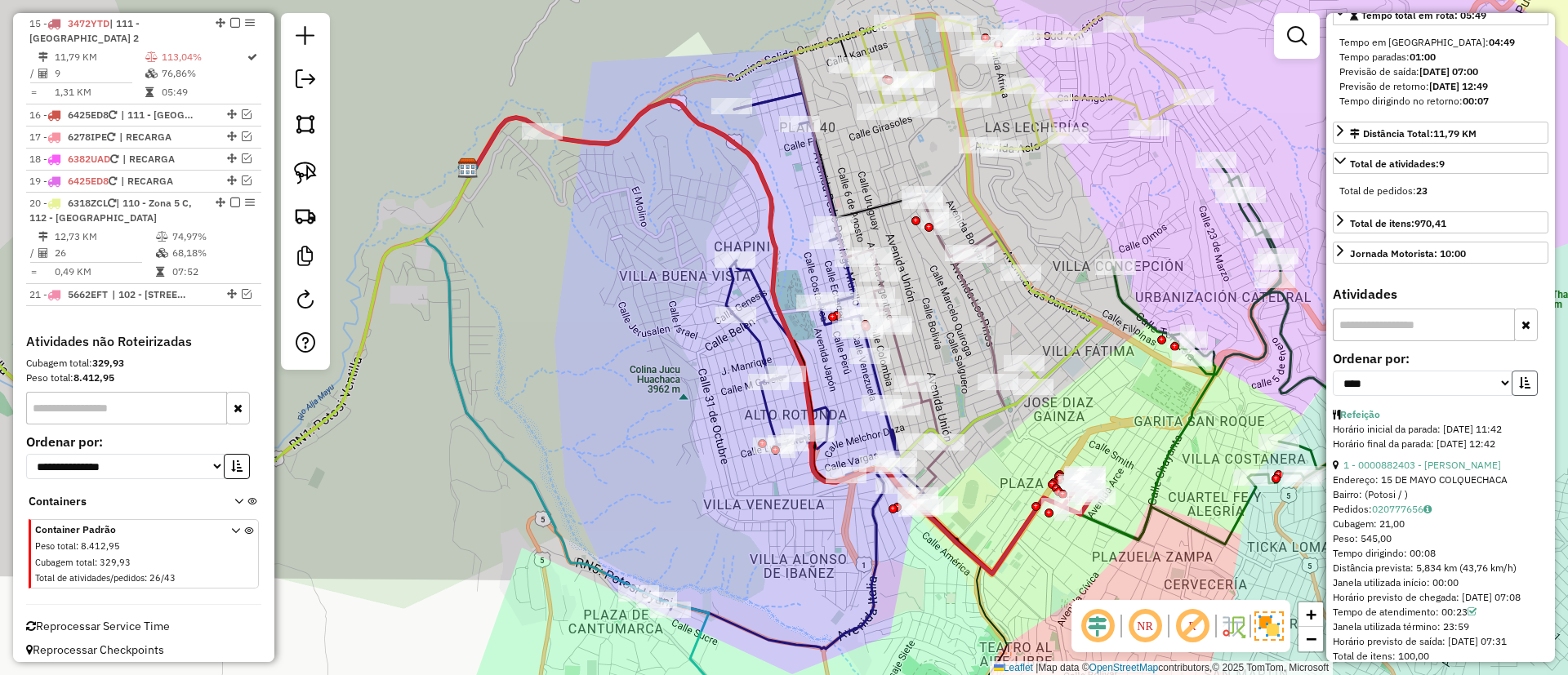
click at [1522, 396] on button "button" at bounding box center [1523, 383] width 26 height 26
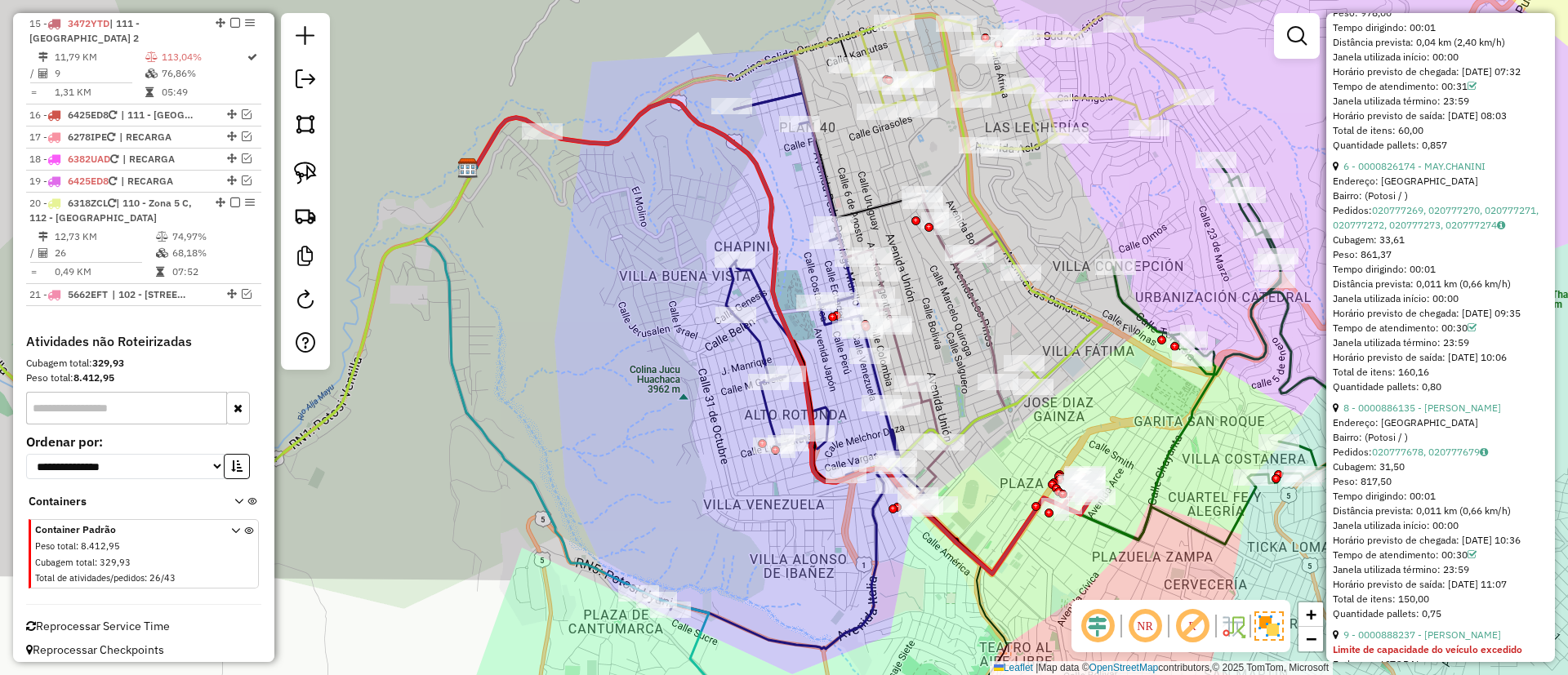
scroll to position [1347, 0]
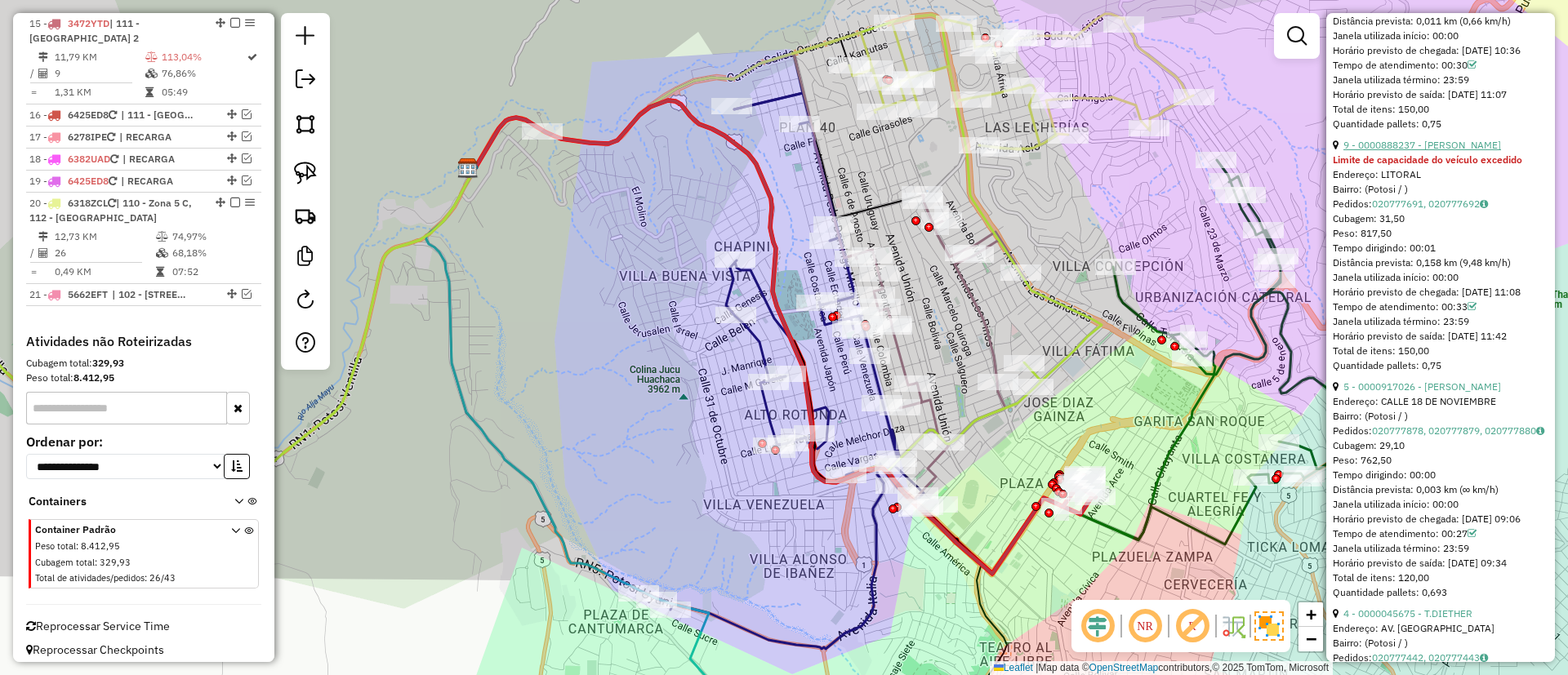
click at [1409, 151] on link "9 - 0000888237 - LIZBETH DELGAD" at bounding box center [1421, 145] width 157 height 12
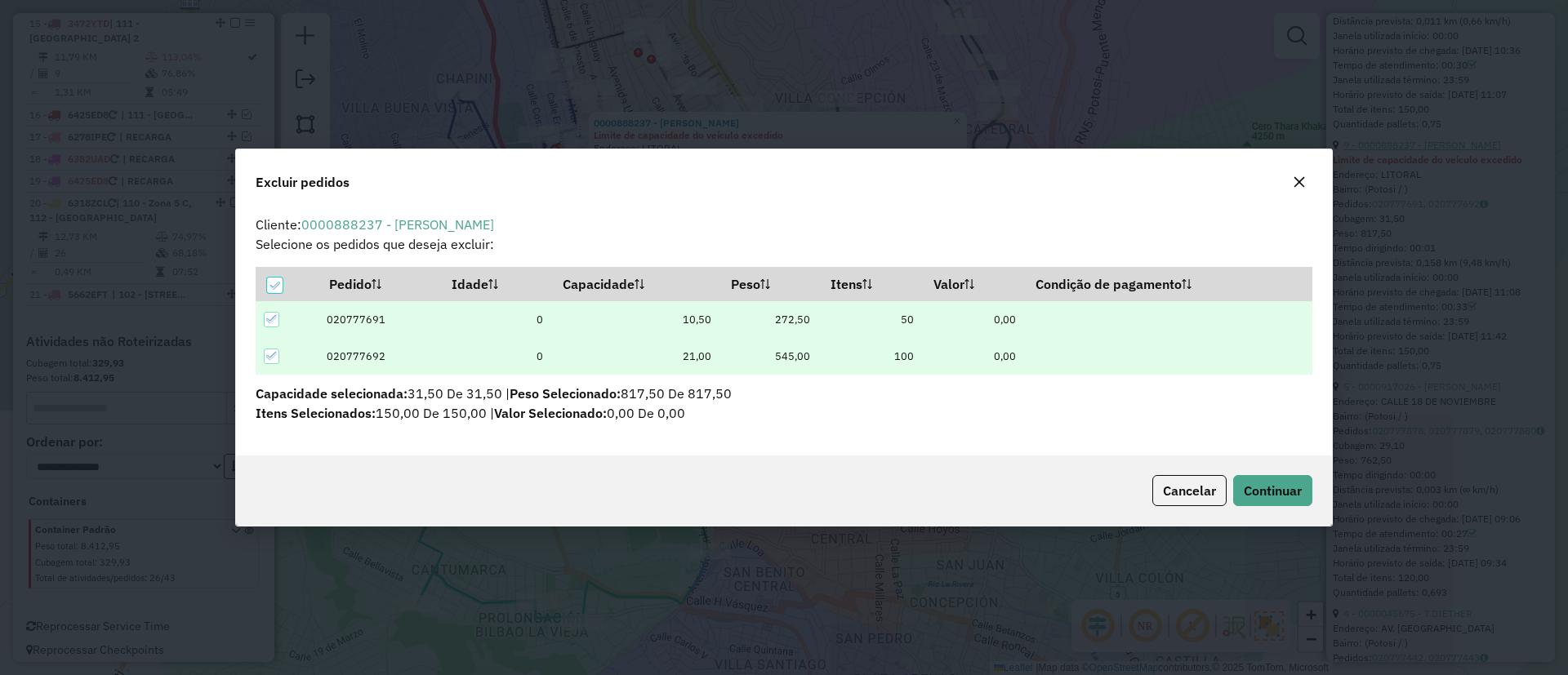
scroll to position [0, 0]
click at [1273, 481] on button "Continuar" at bounding box center [1272, 491] width 79 height 31
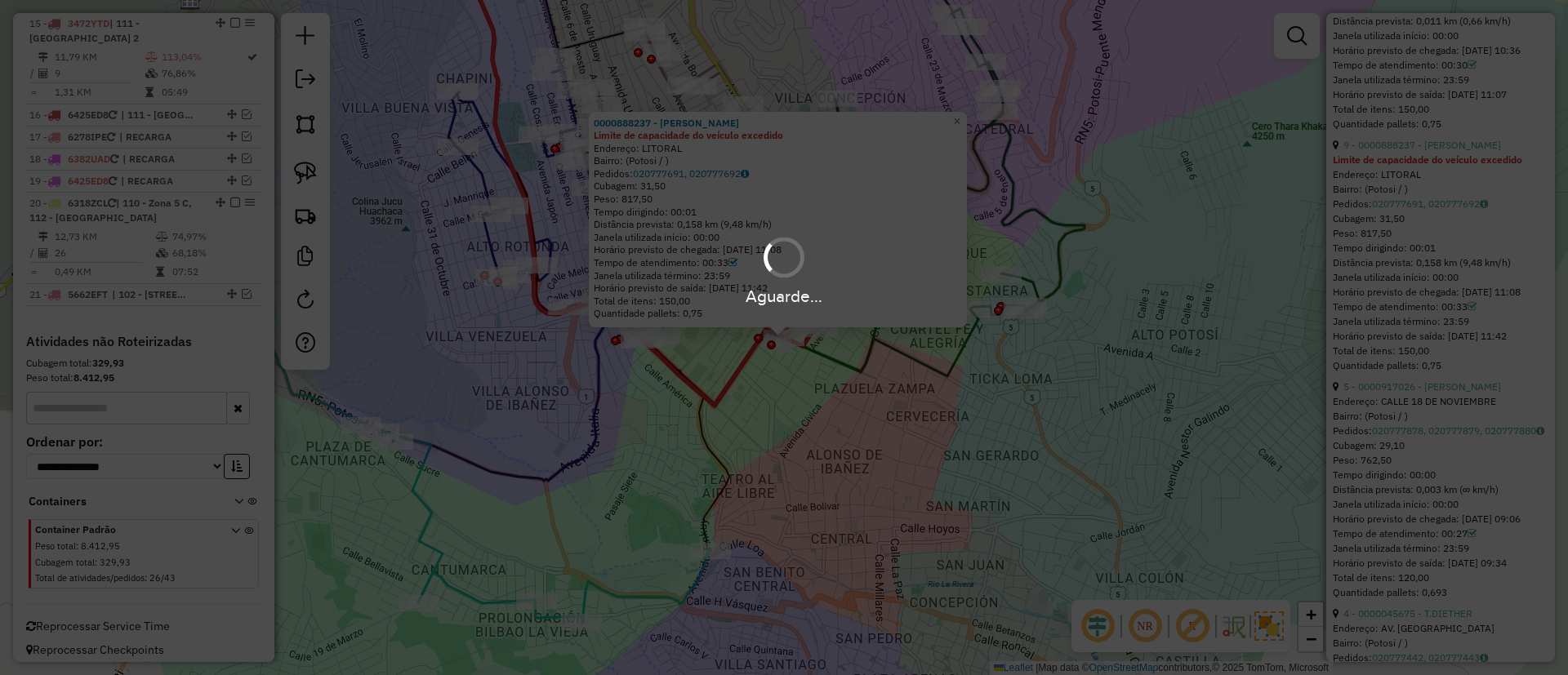
scroll to position [593, 0]
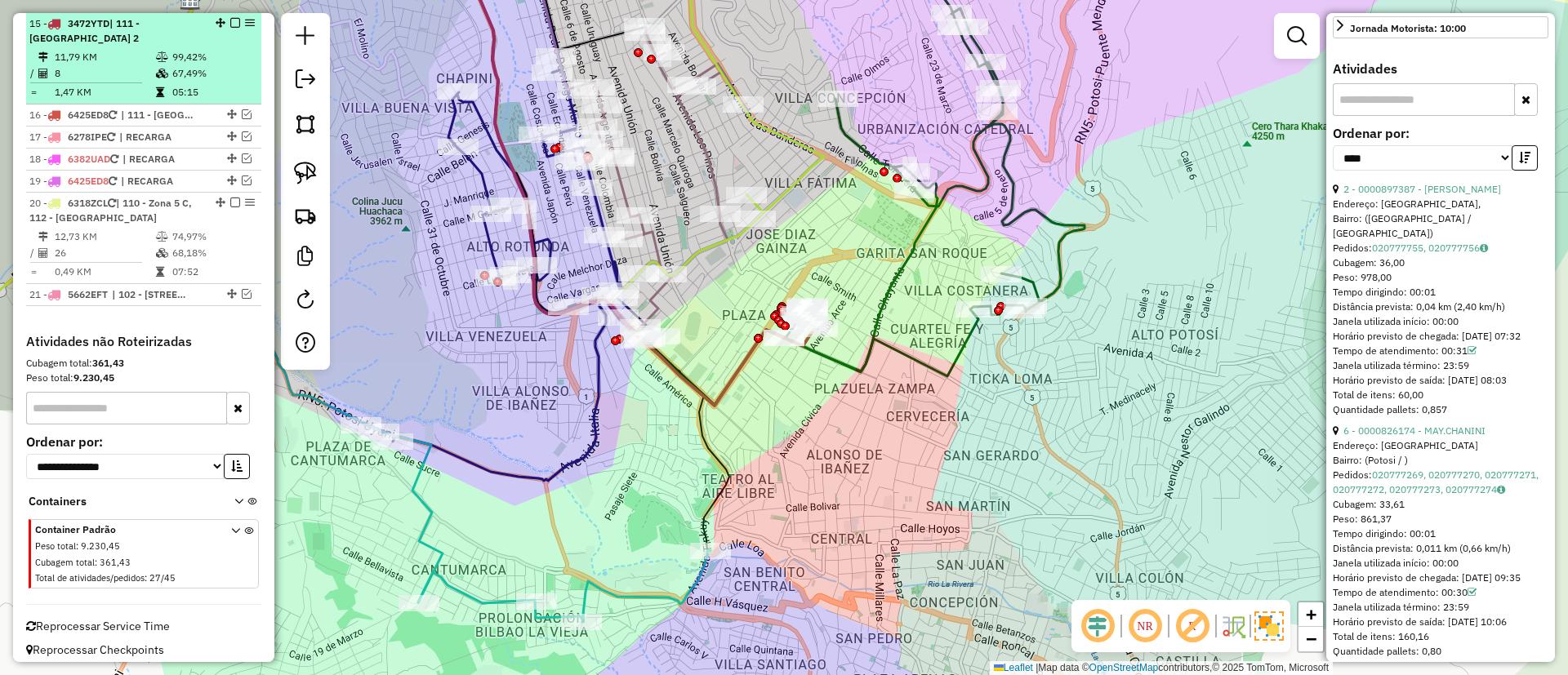
click at [231, 21] on em at bounding box center [235, 23] width 10 height 10
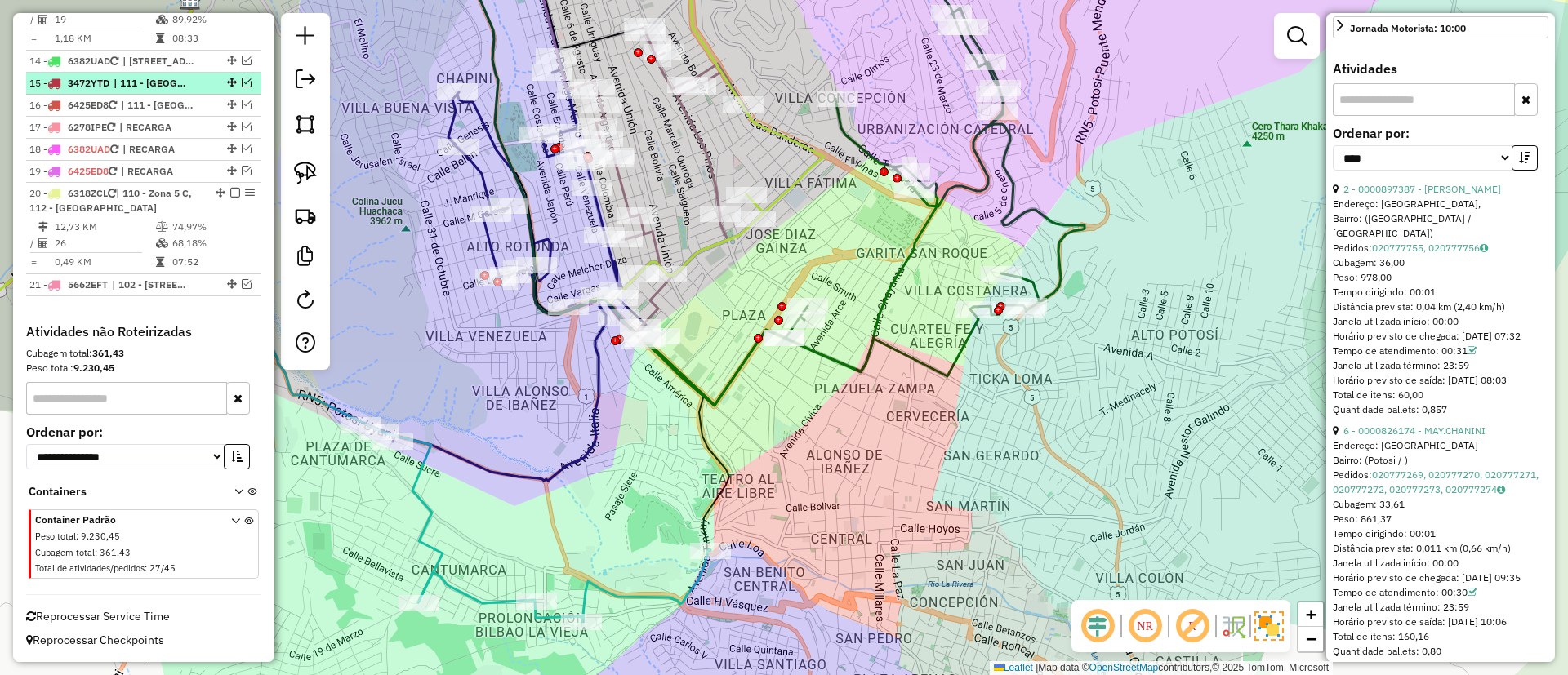
scroll to position [1255, 0]
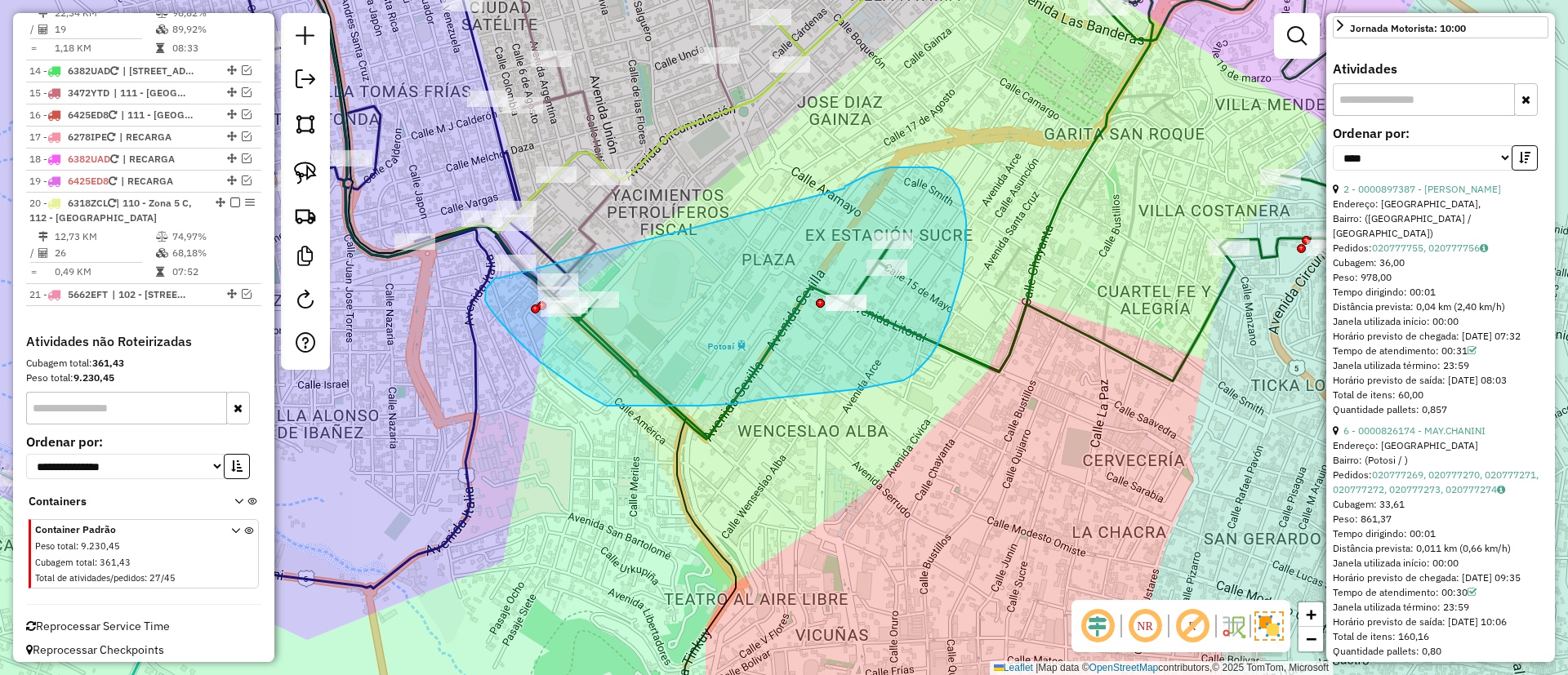
drag, startPoint x: 845, startPoint y: 189, endPoint x: 505, endPoint y: 276, distance: 351.0
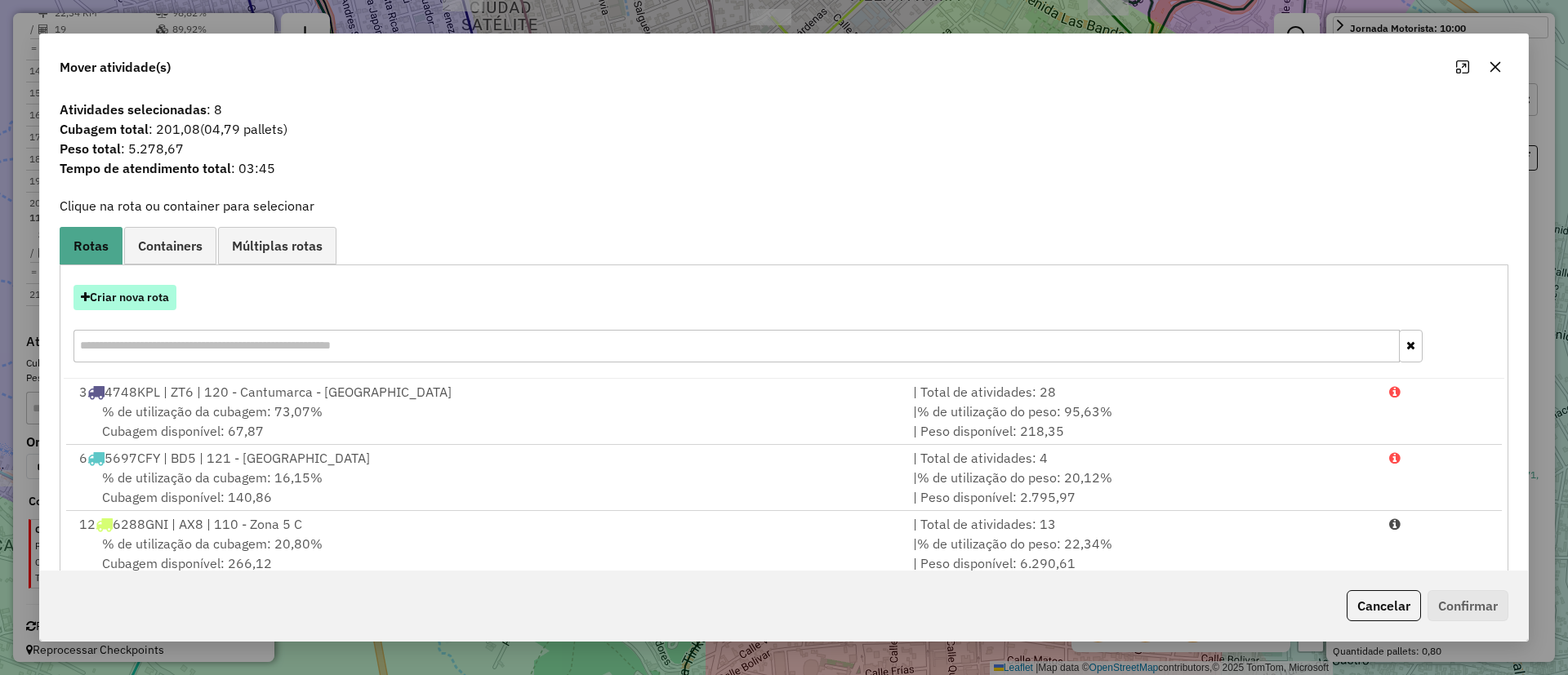
click at [144, 305] on button "Criar nova rota" at bounding box center [125, 297] width 103 height 26
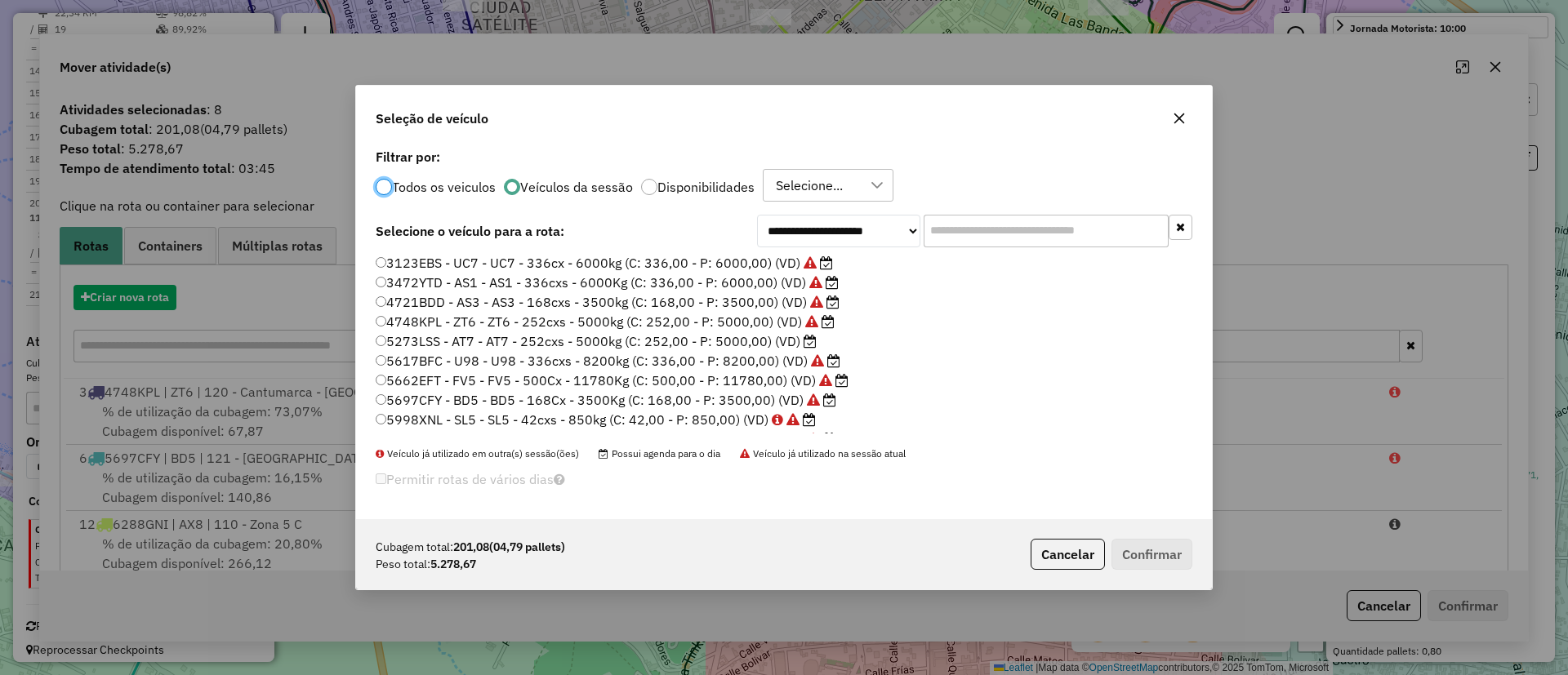
scroll to position [9, 5]
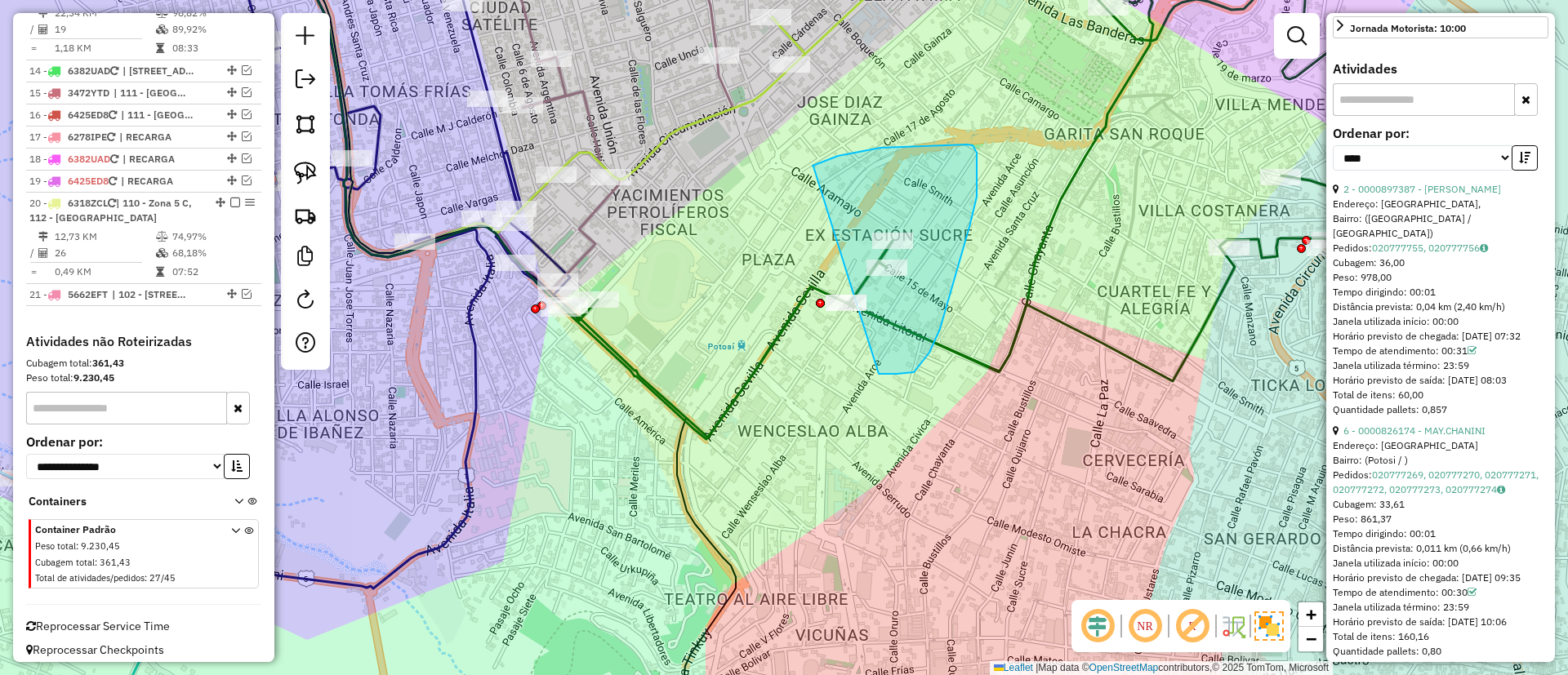
drag, startPoint x: 813, startPoint y: 167, endPoint x: 770, endPoint y: 368, distance: 205.5
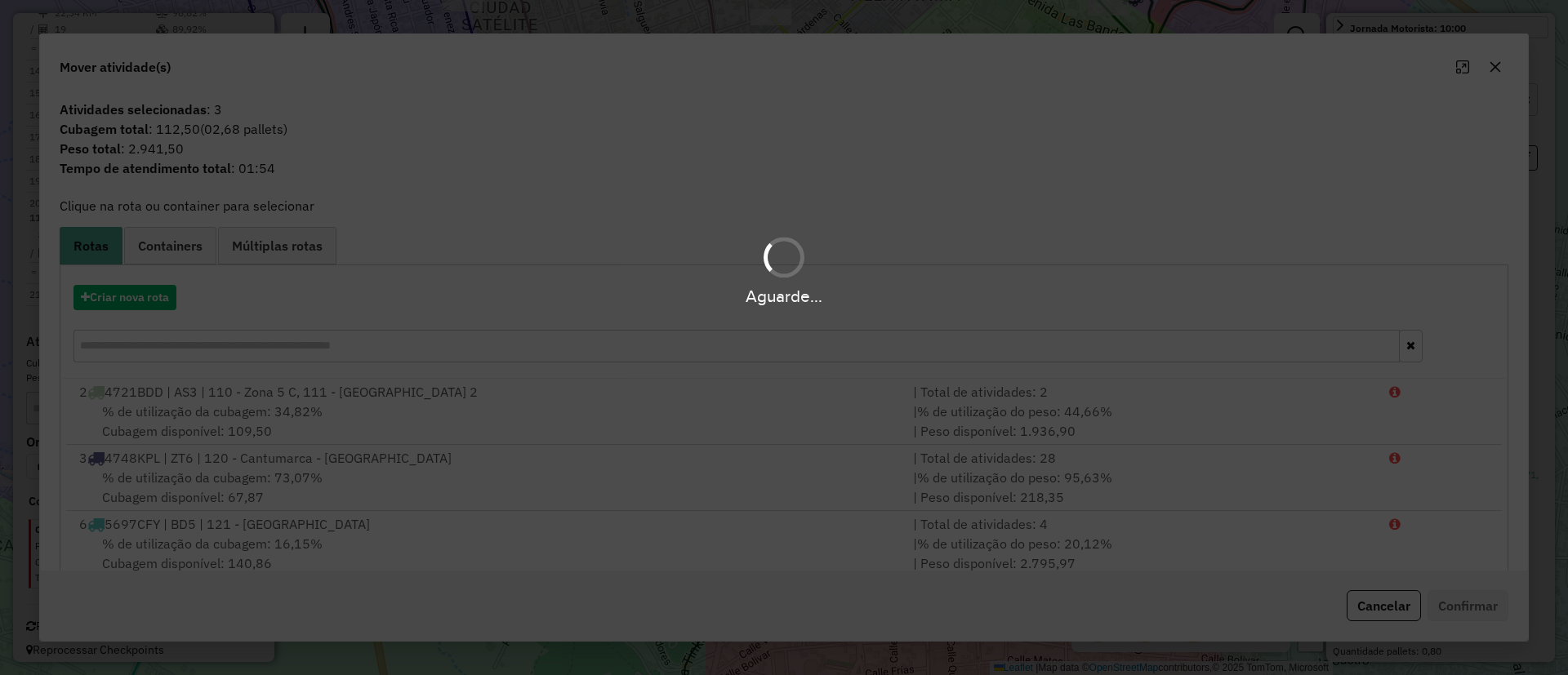
click at [157, 293] on div "Aguarde..." at bounding box center [784, 296] width 1568 height 26
click at [139, 301] on div "Aguarde..." at bounding box center [784, 296] width 1568 height 26
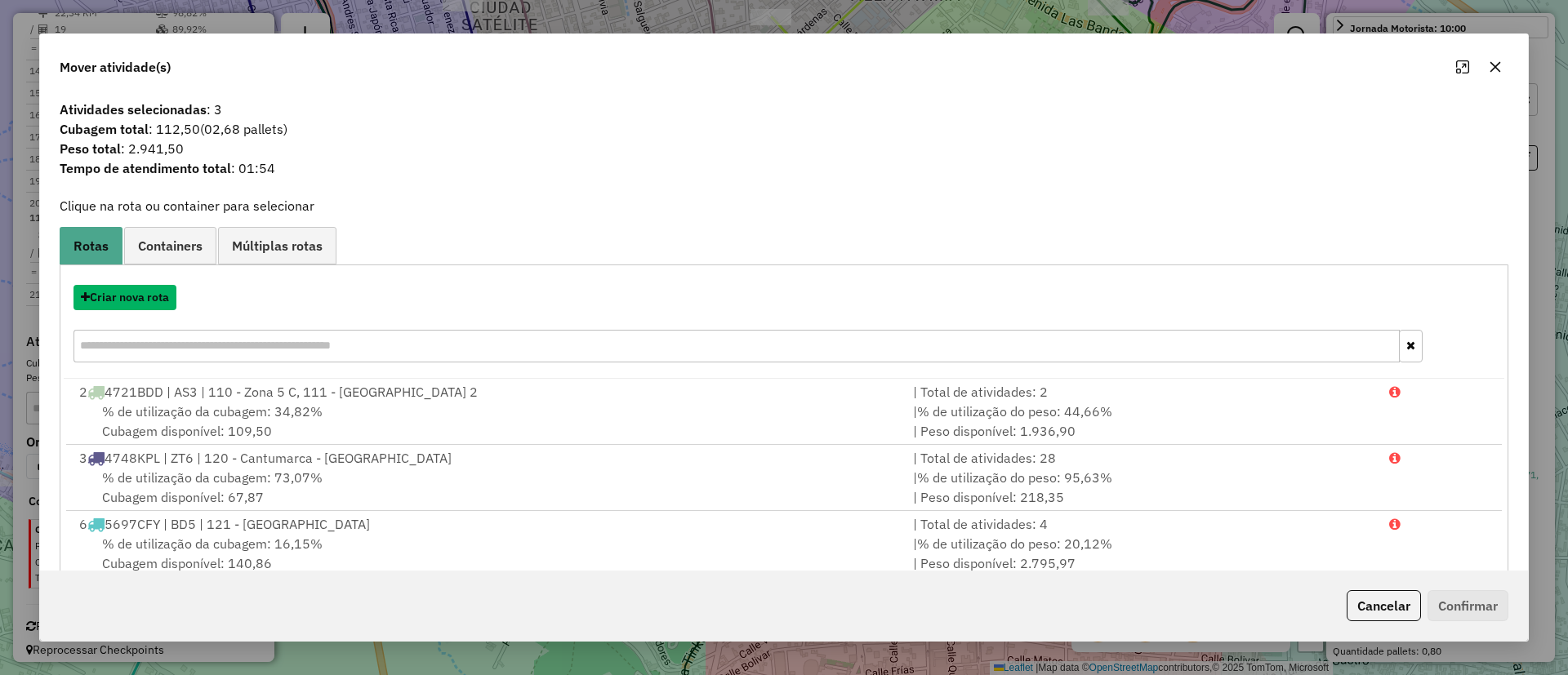
click at [139, 301] on button "Criar nova rota" at bounding box center [125, 297] width 103 height 26
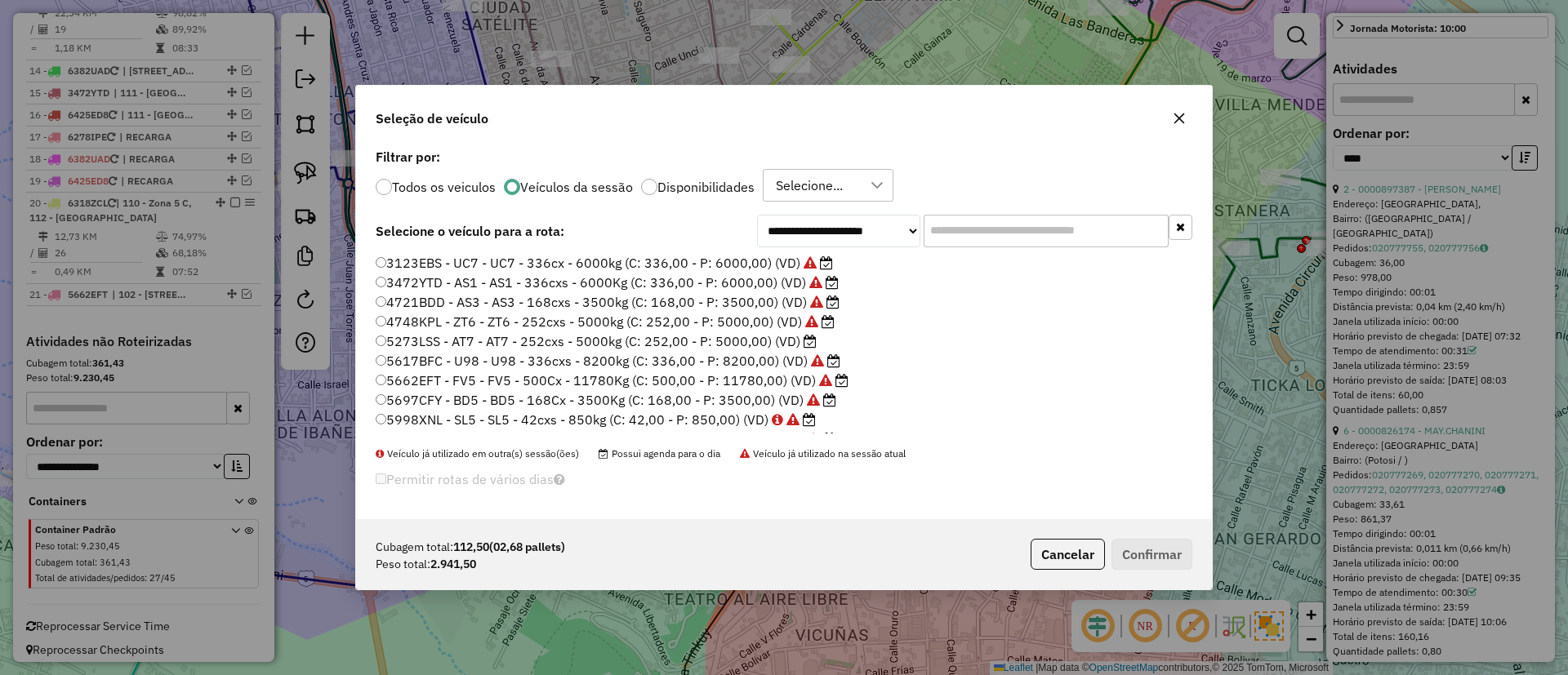
click at [732, 334] on label "5273LSS - AT7 - AT7 - 252cxs - 5000kg (C: 252,00 - P: 5000,00) (VD)" at bounding box center [596, 341] width 441 height 20
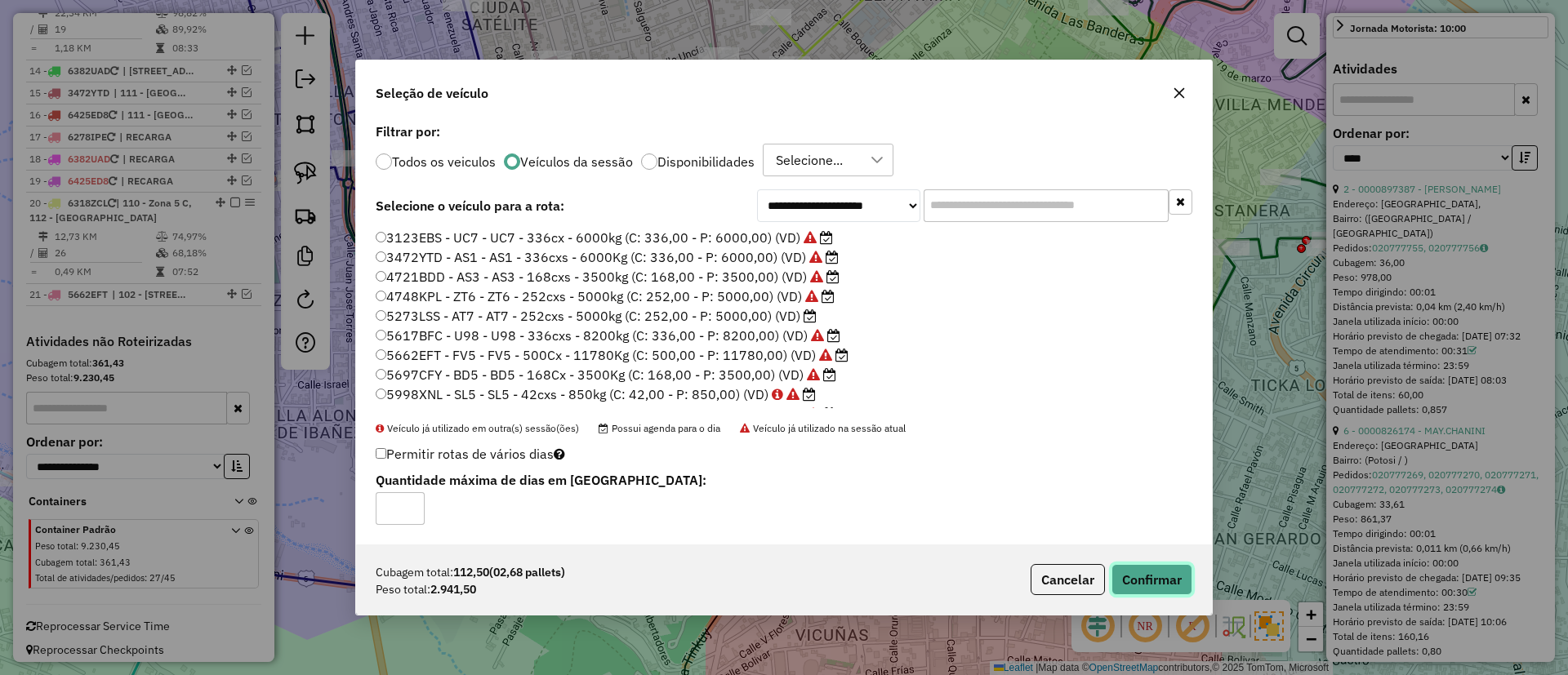
click at [1149, 568] on button "Confirmar" at bounding box center [1151, 580] width 81 height 31
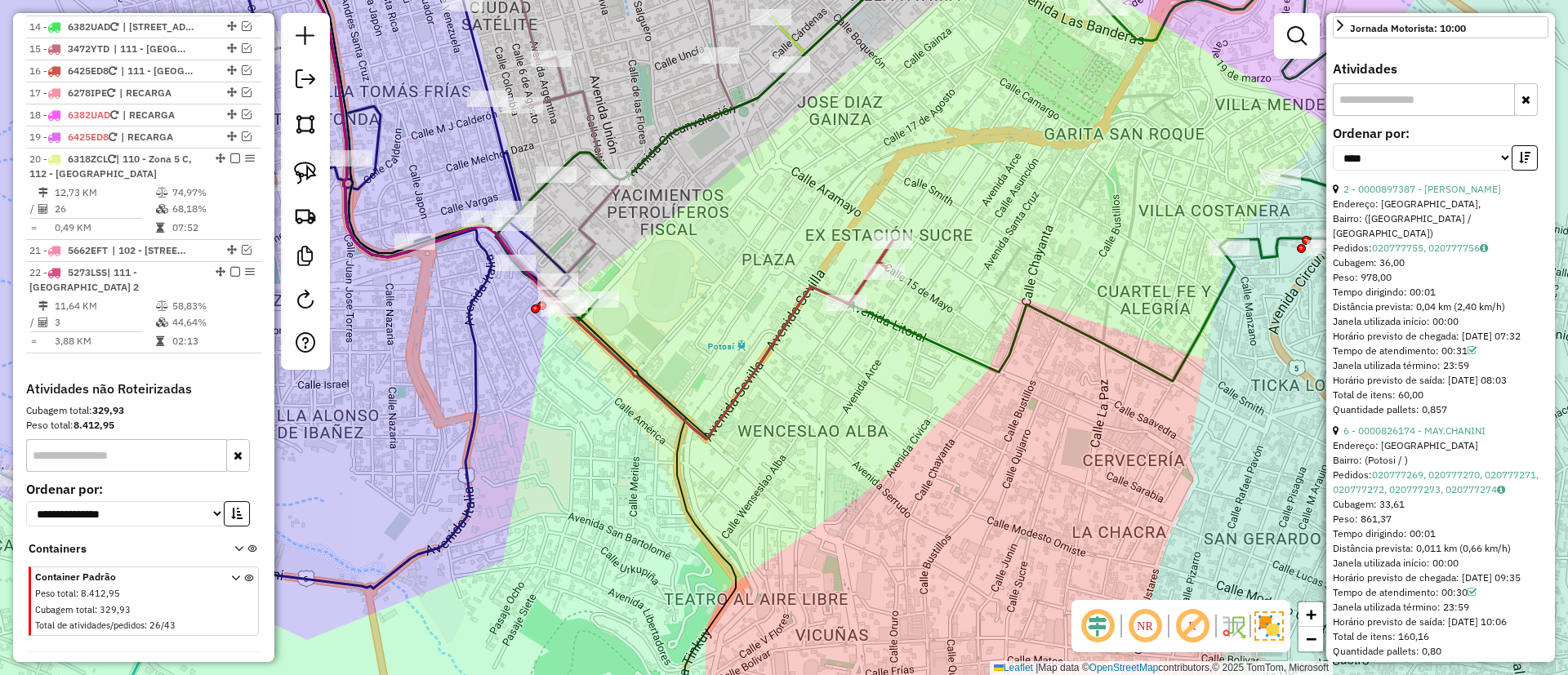
scroll to position [1324, 0]
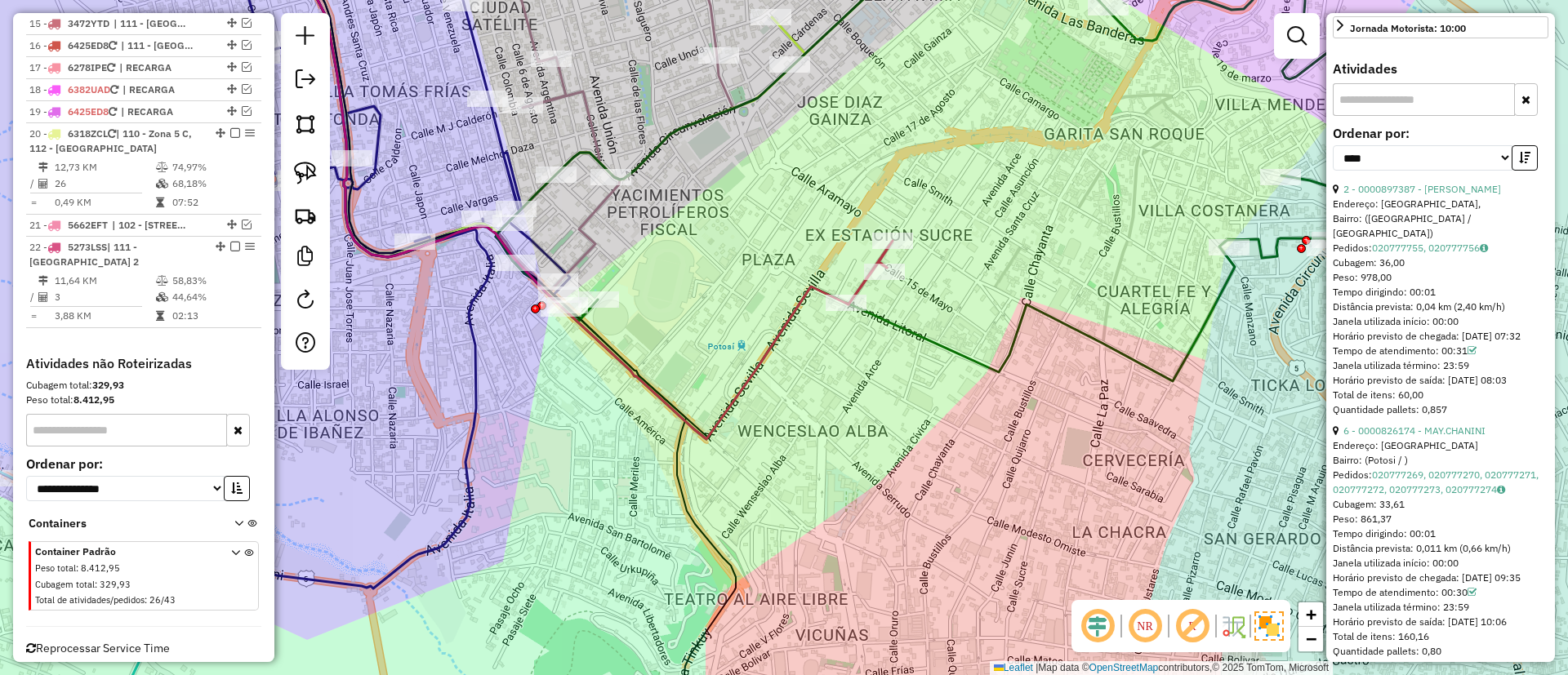
click at [862, 278] on icon at bounding box center [868, 273] width 47 height 64
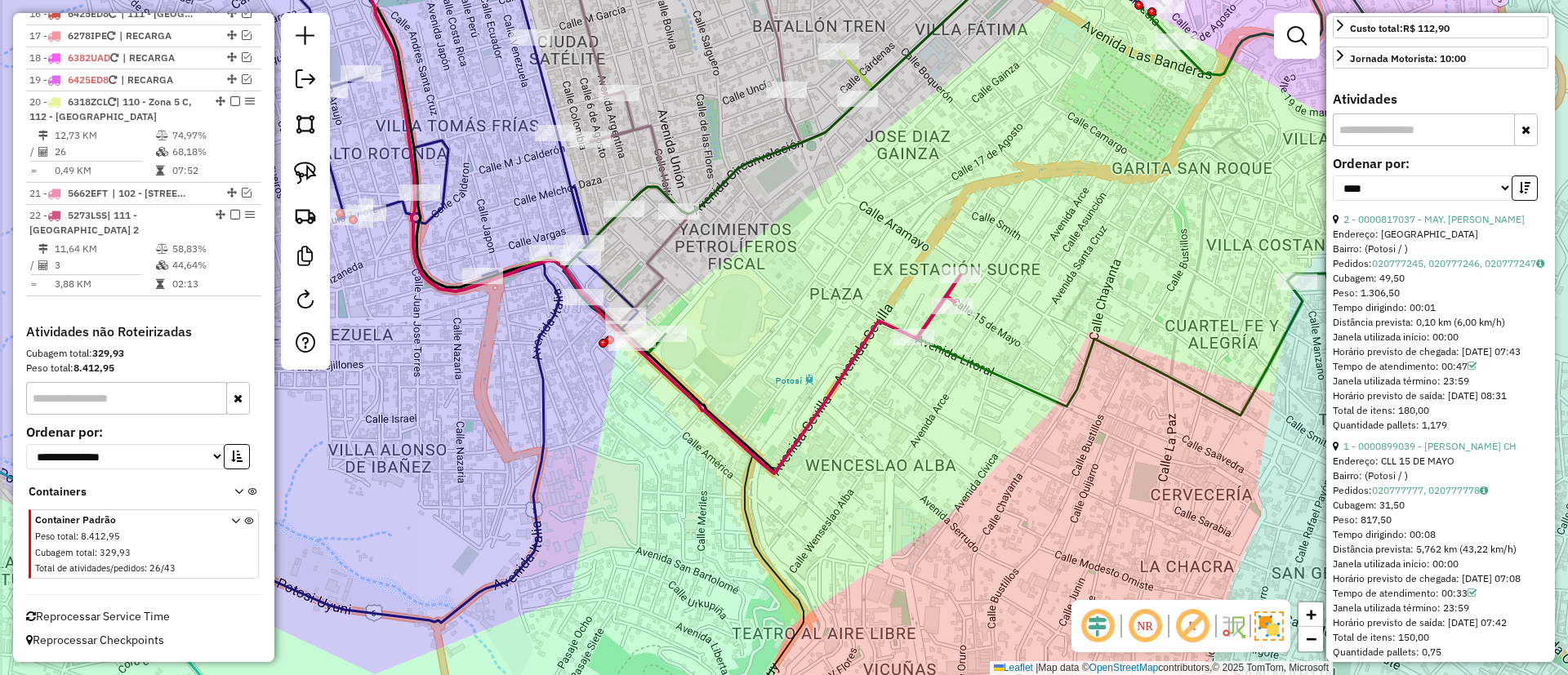
drag, startPoint x: 803, startPoint y: 271, endPoint x: 870, endPoint y: 305, distance: 75.1
click at [870, 305] on div "Janela de atendimento Grade de atendimento Capacidade Transportadoras Veículos …" at bounding box center [784, 338] width 1568 height 675
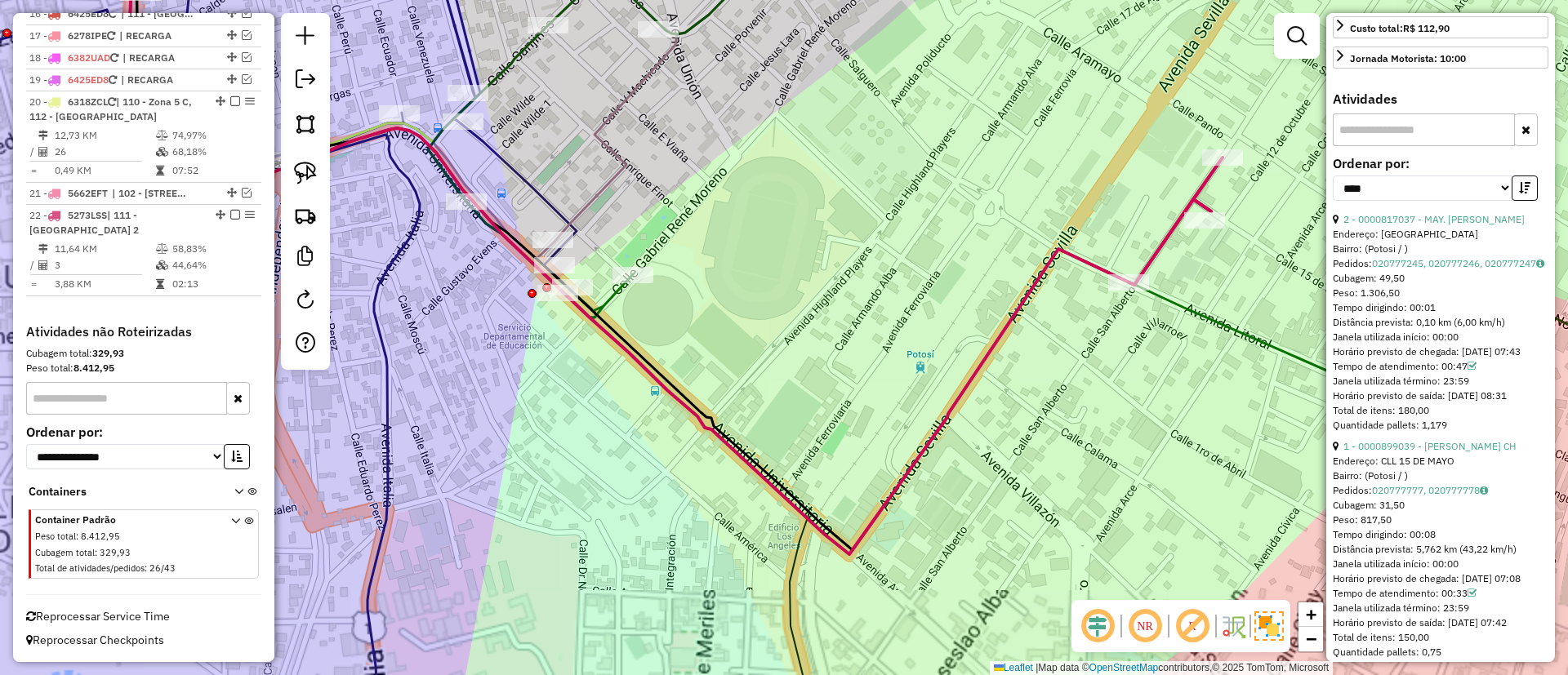
scroll to position [0, 0]
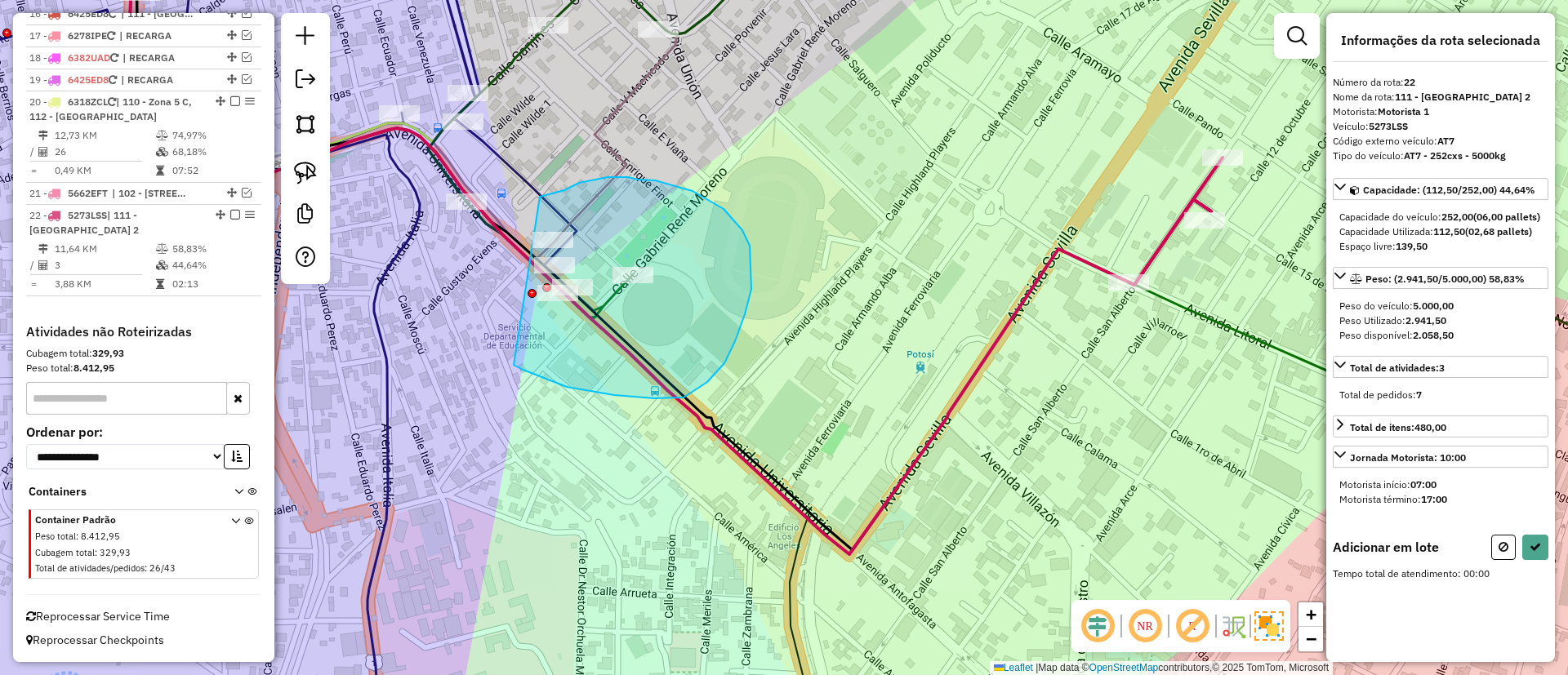
drag, startPoint x: 724, startPoint y: 363, endPoint x: 540, endPoint y: 196, distance: 248.5
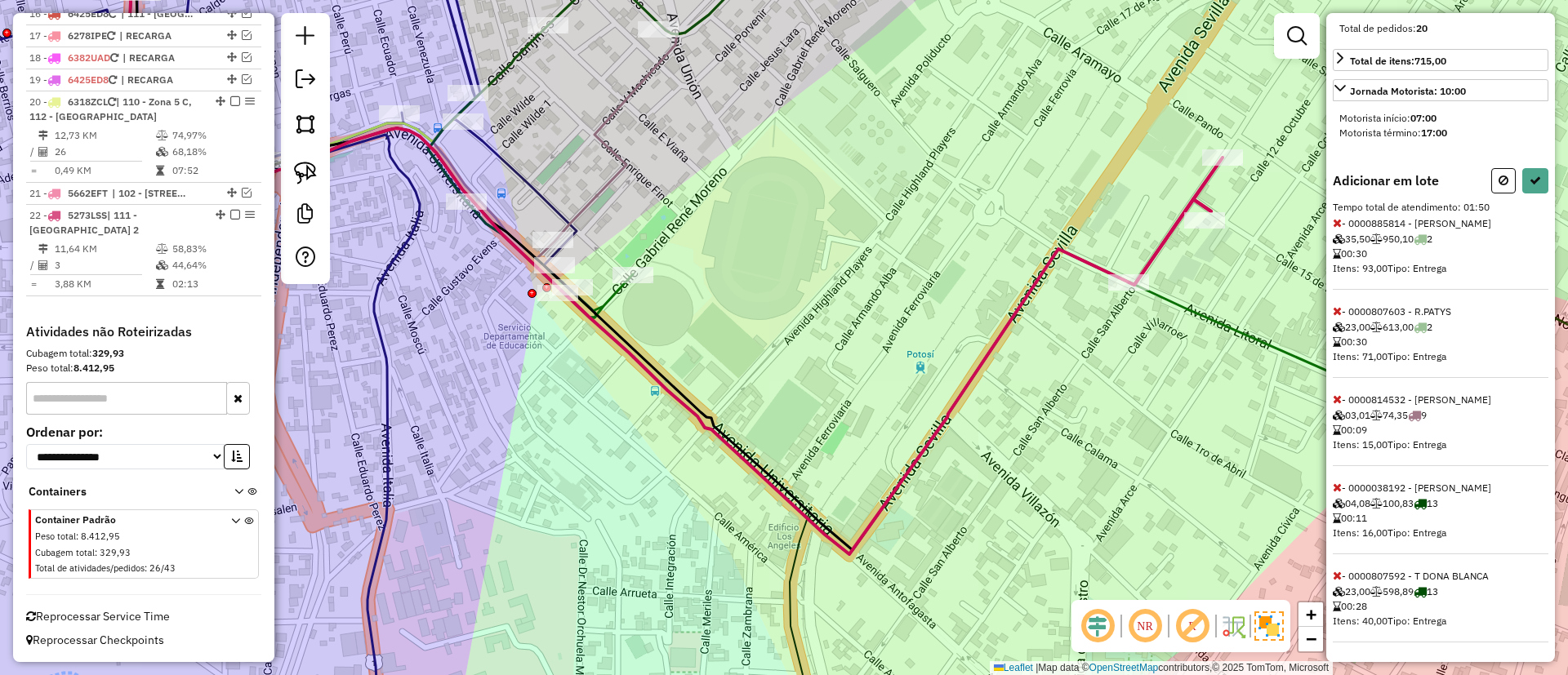
scroll to position [396, 0]
click at [1339, 568] on span at bounding box center [1336, 575] width 9 height 14
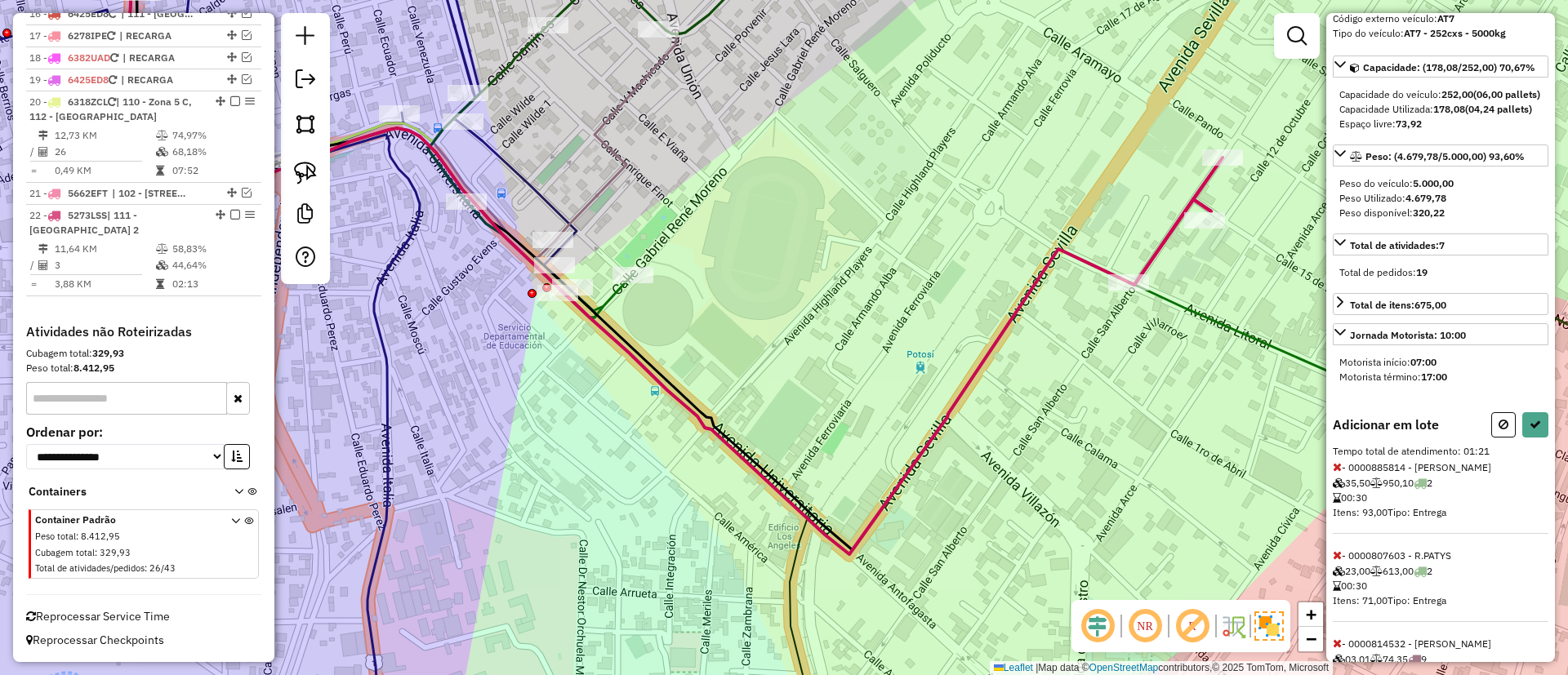
scroll to position [0, 0]
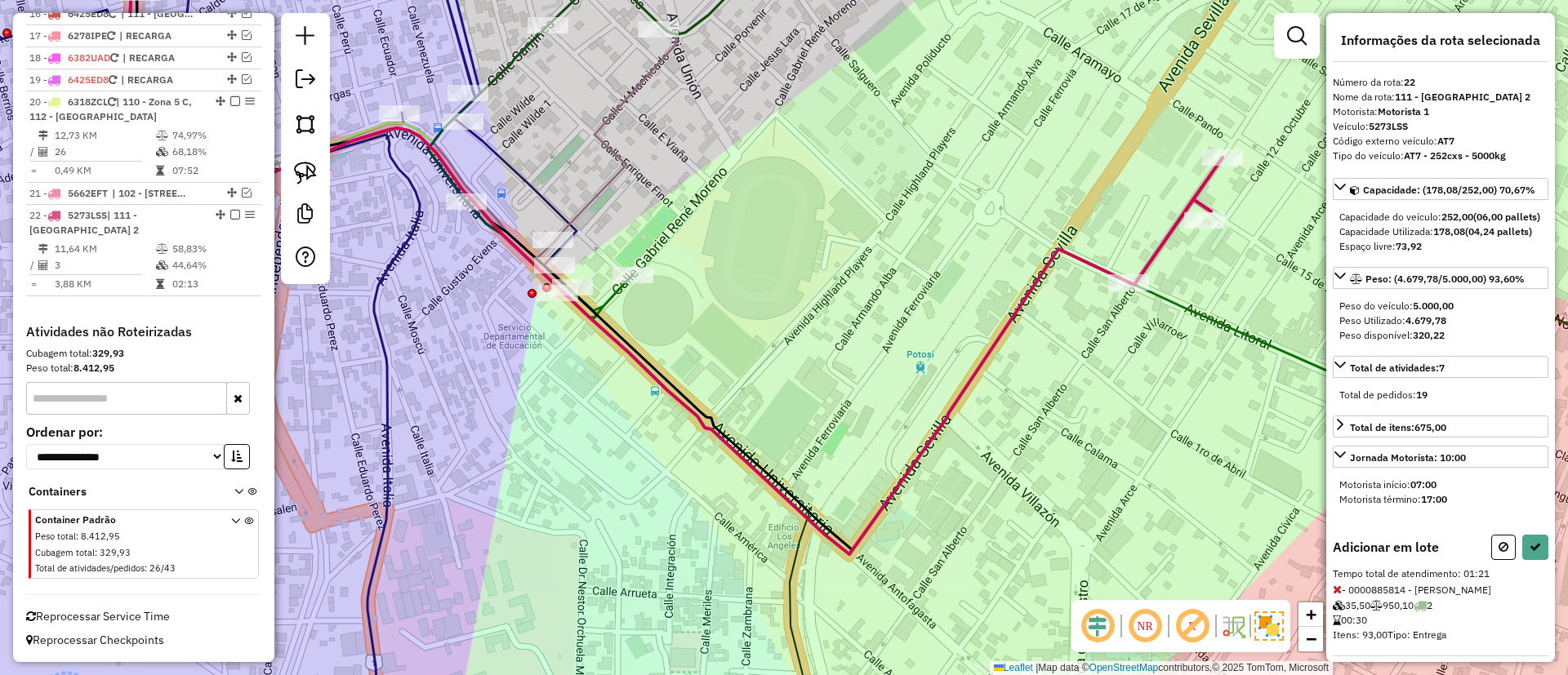
select select "*********"
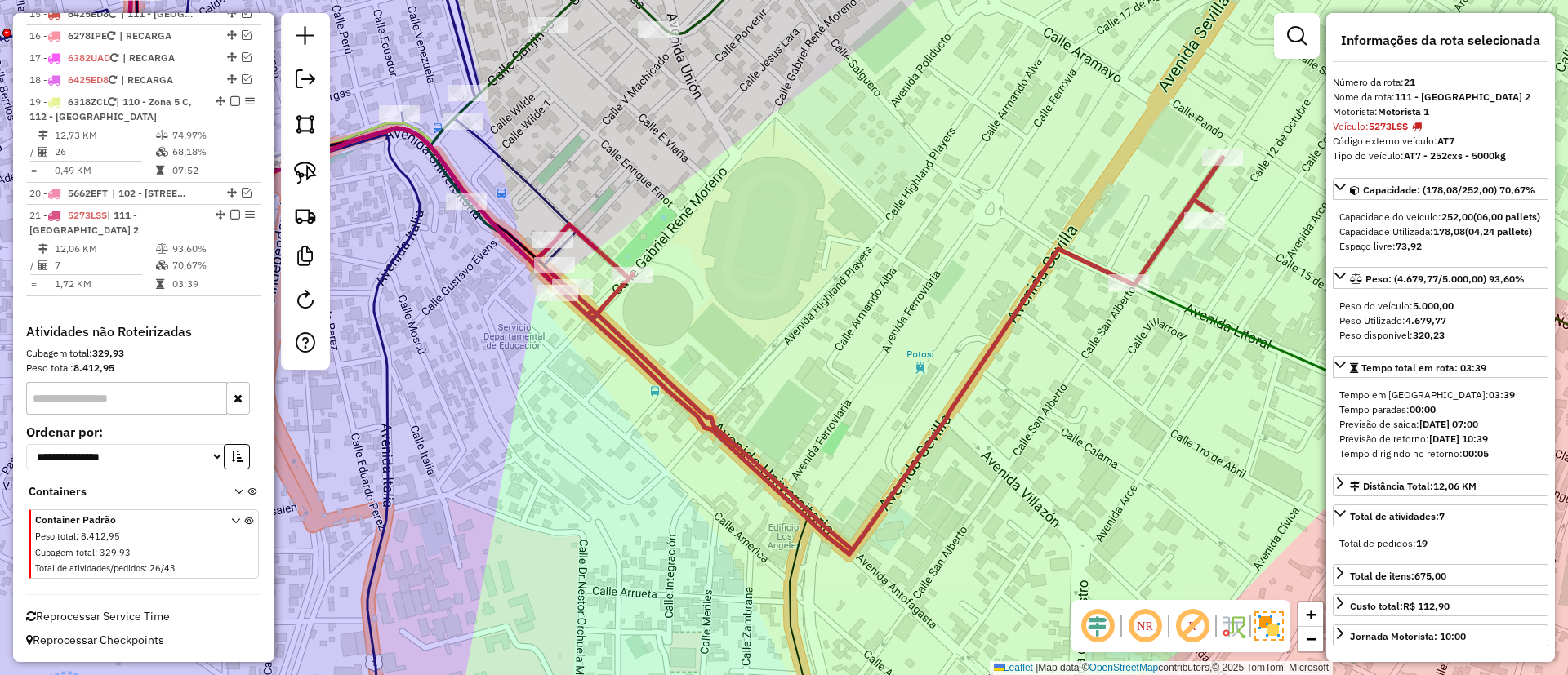
scroll to position [1265, 0]
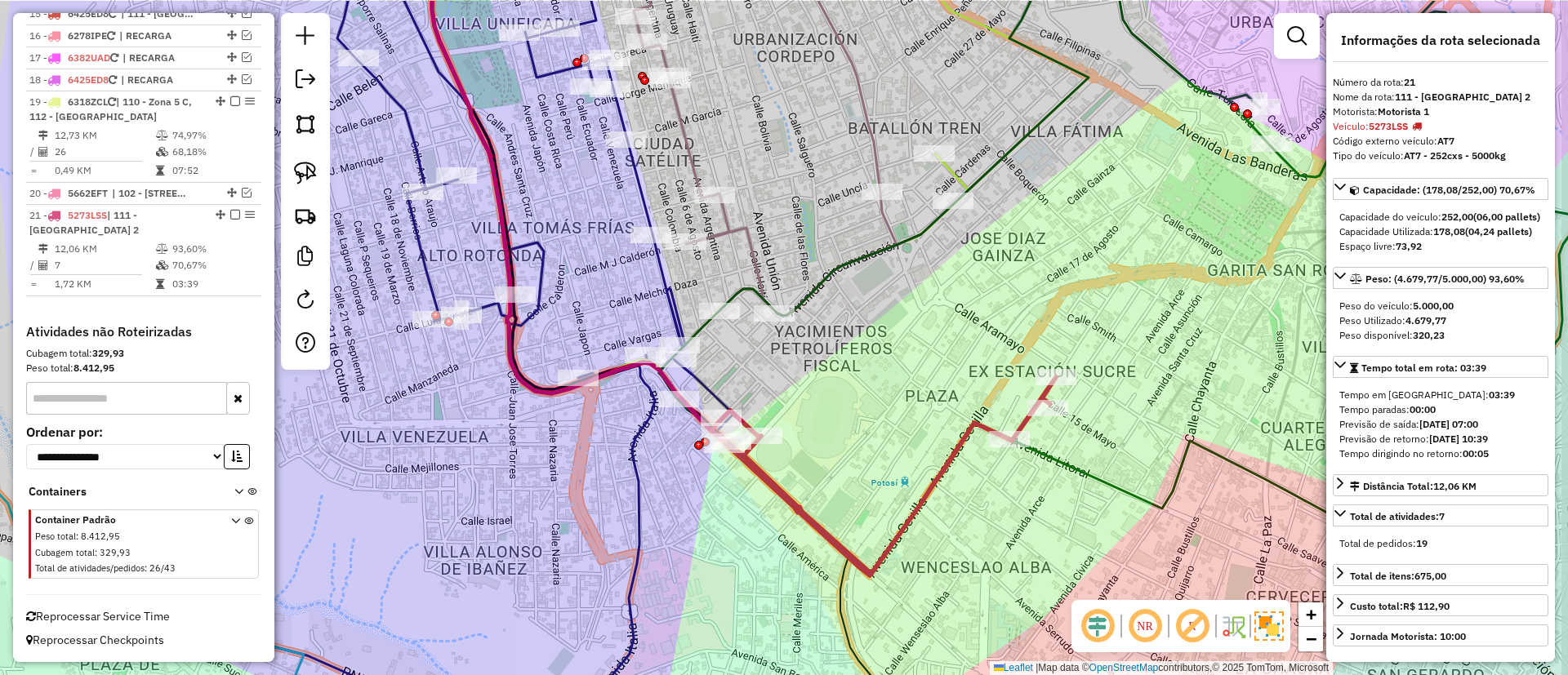
drag, startPoint x: 867, startPoint y: 373, endPoint x: 820, endPoint y: 421, distance: 67.2
click at [820, 421] on div "Janela de atendimento Grade de atendimento Capacidade Transportadoras Veículos …" at bounding box center [784, 338] width 1568 height 675
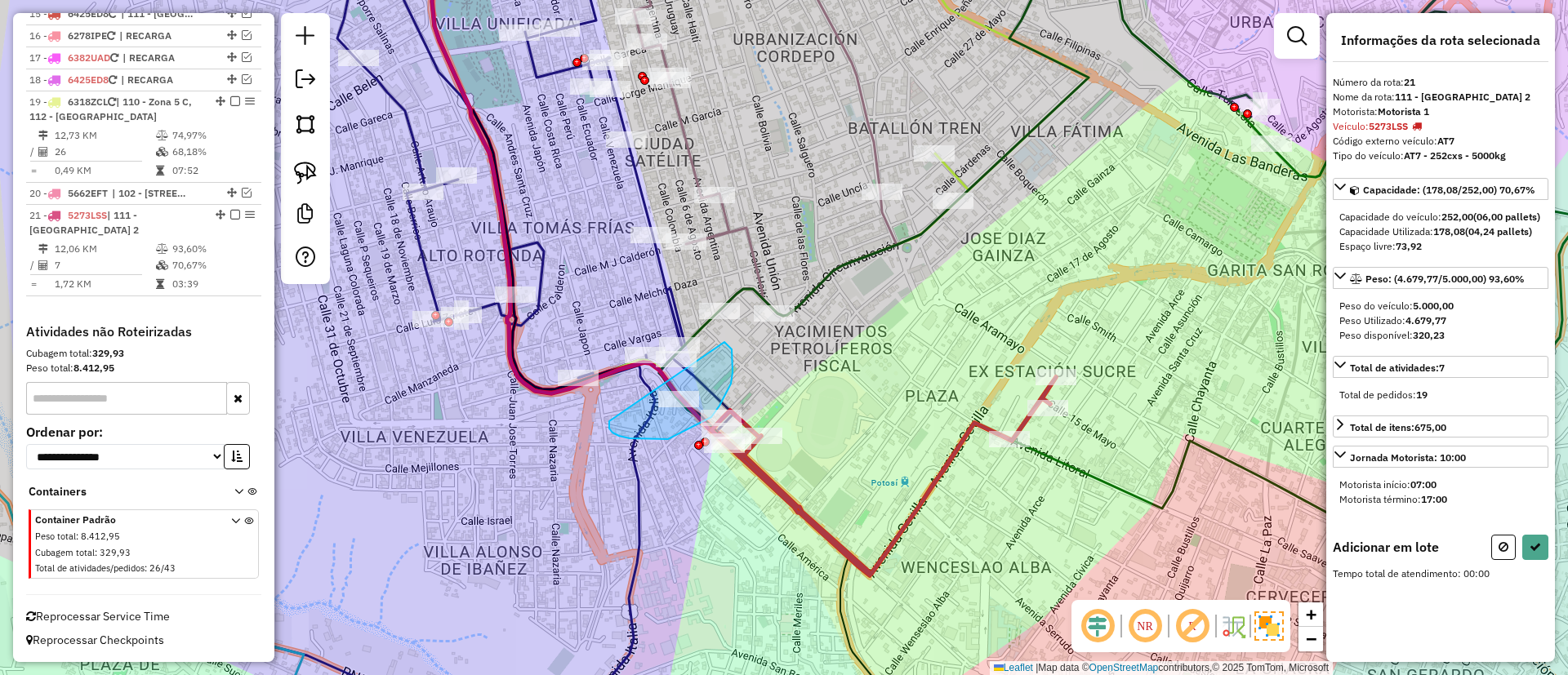
drag, startPoint x: 611, startPoint y: 430, endPoint x: 724, endPoint y: 342, distance: 143.2
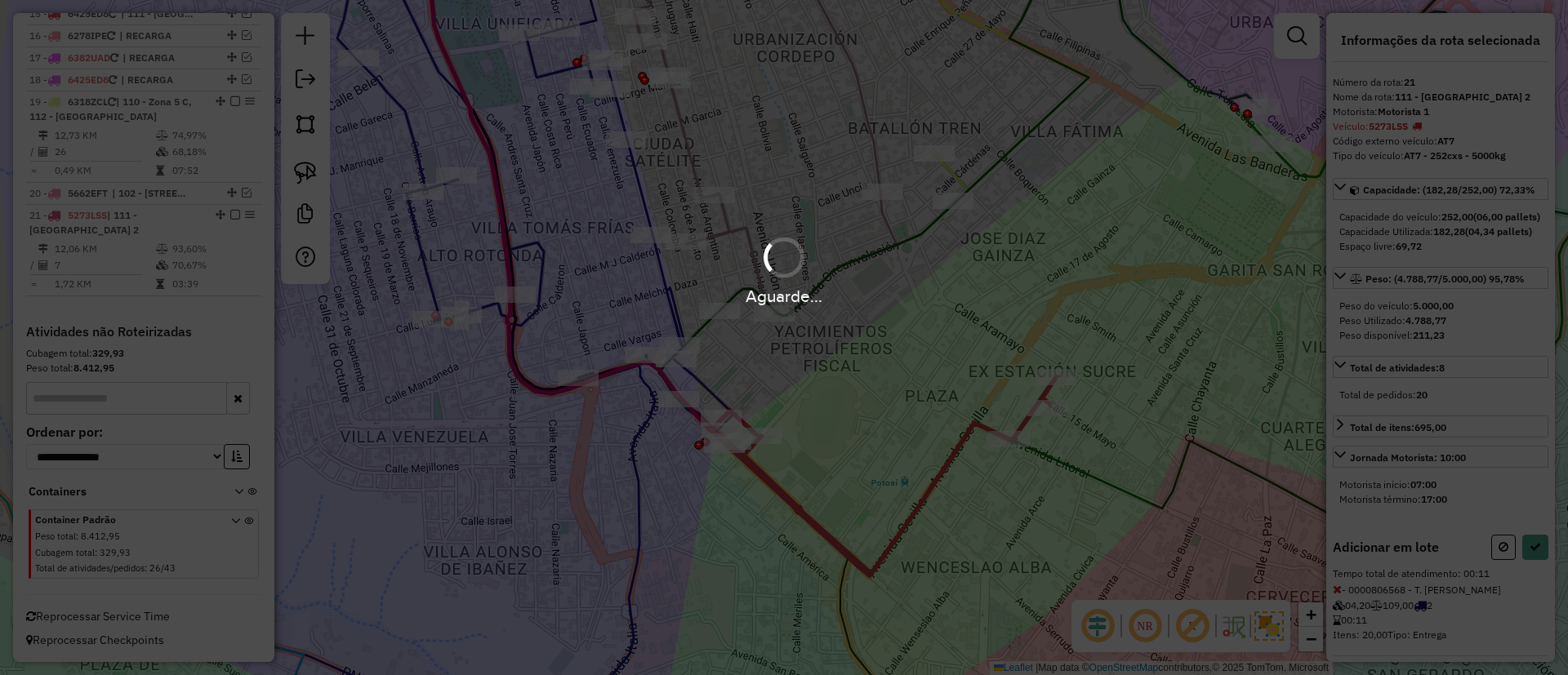
select select "*********"
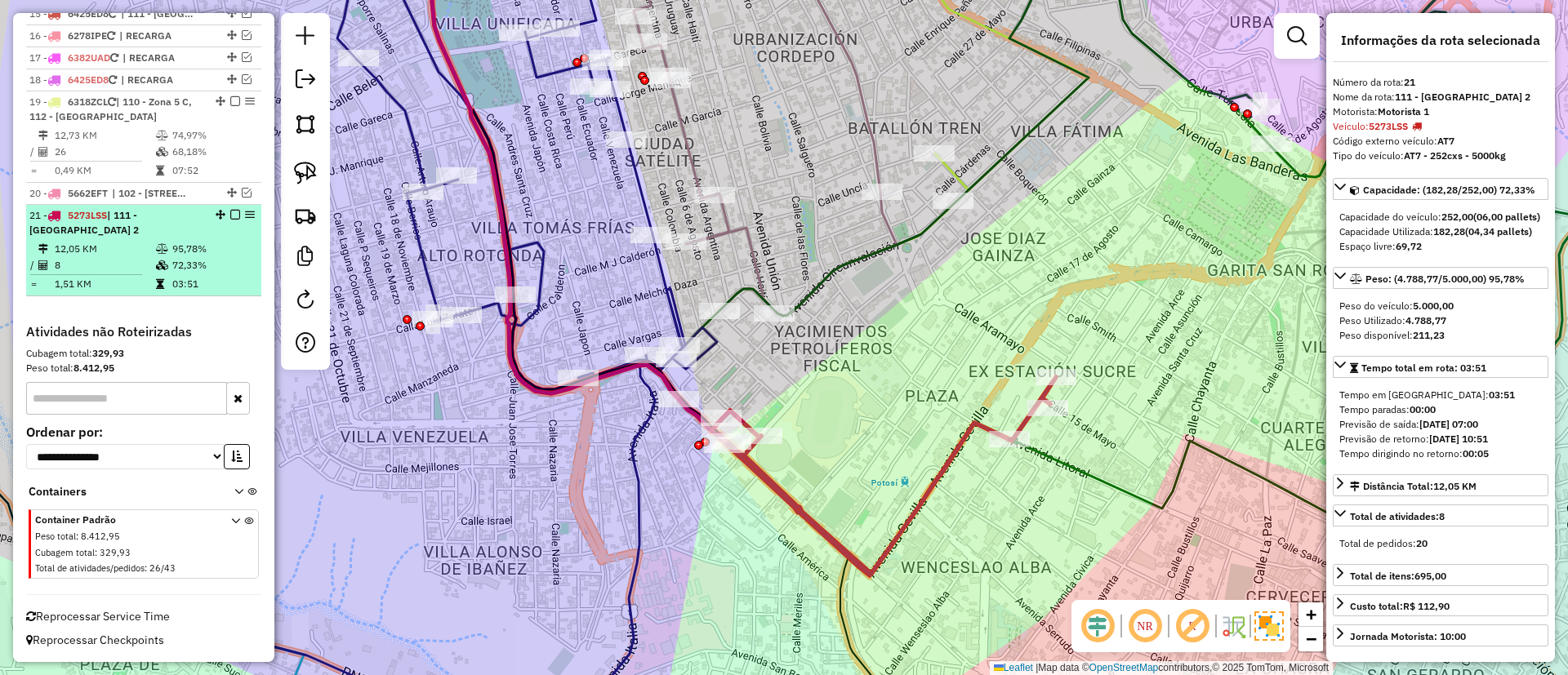
click at [231, 215] on em at bounding box center [235, 215] width 10 height 10
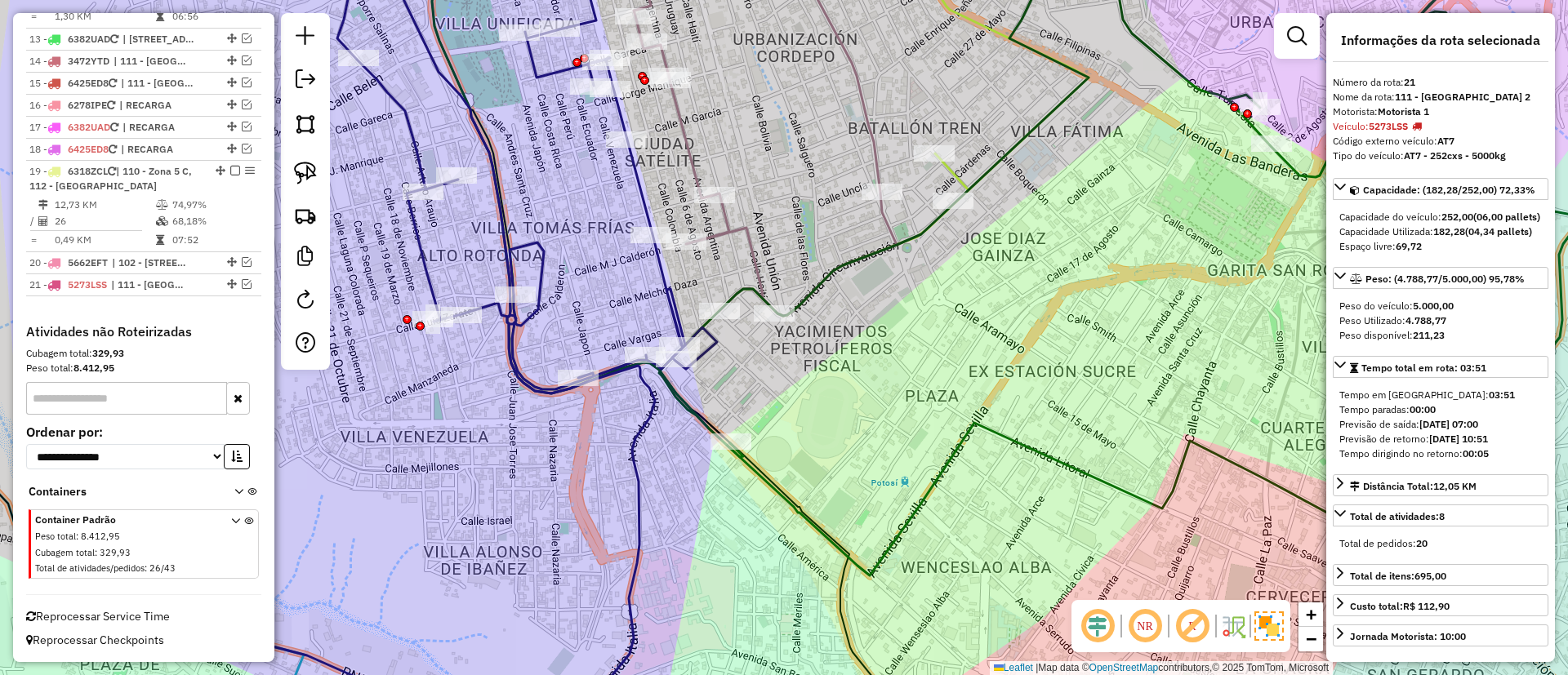
click at [525, 312] on icon at bounding box center [441, 329] width 551 height 793
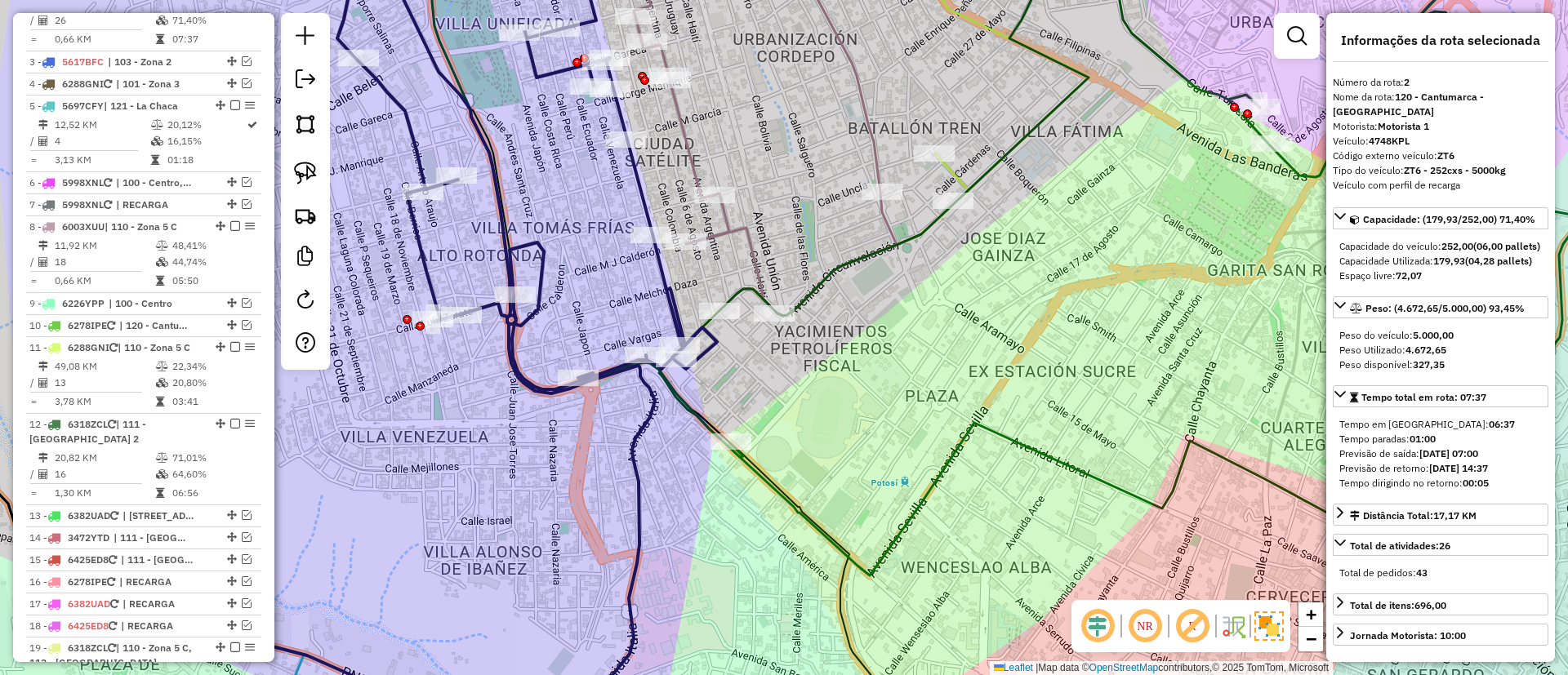
scroll to position [665, 0]
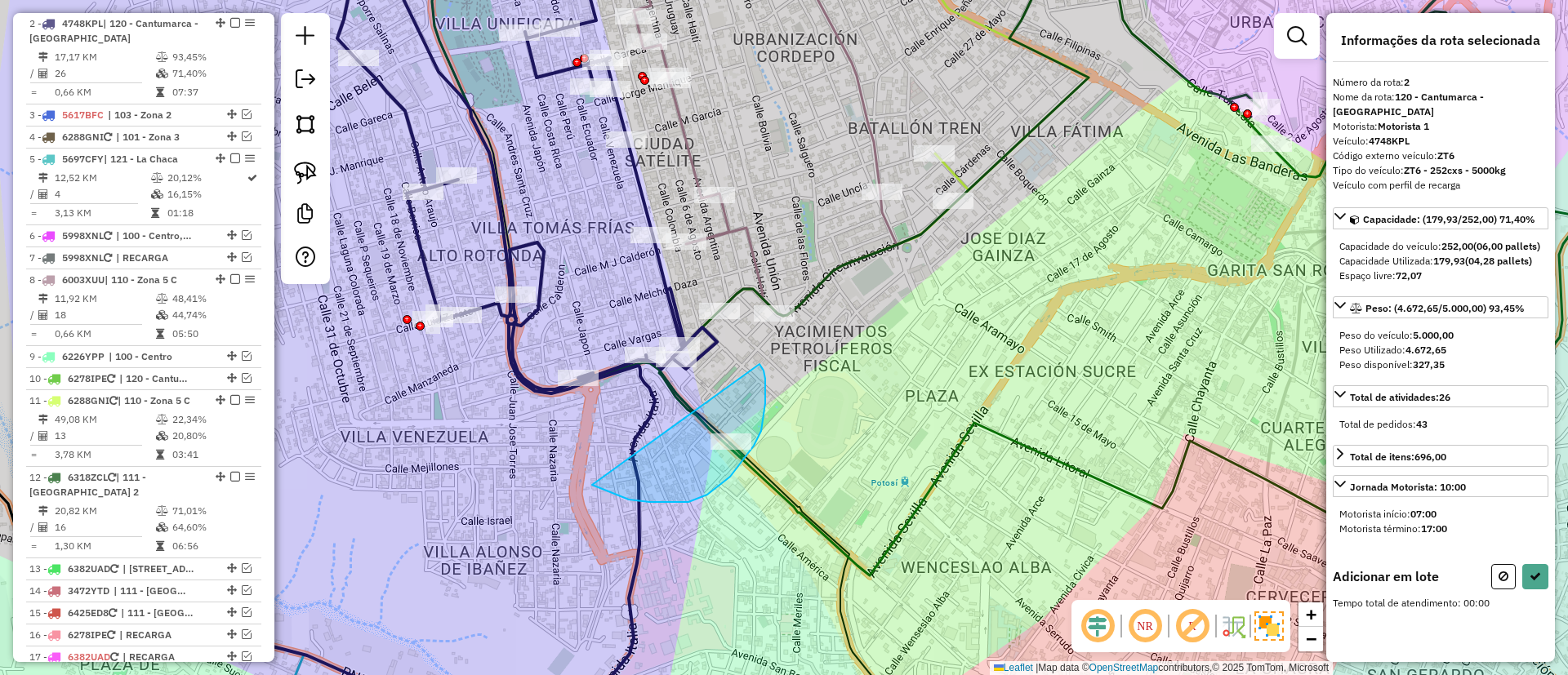
drag, startPoint x: 707, startPoint y: 495, endPoint x: 760, endPoint y: 364, distance: 141.3
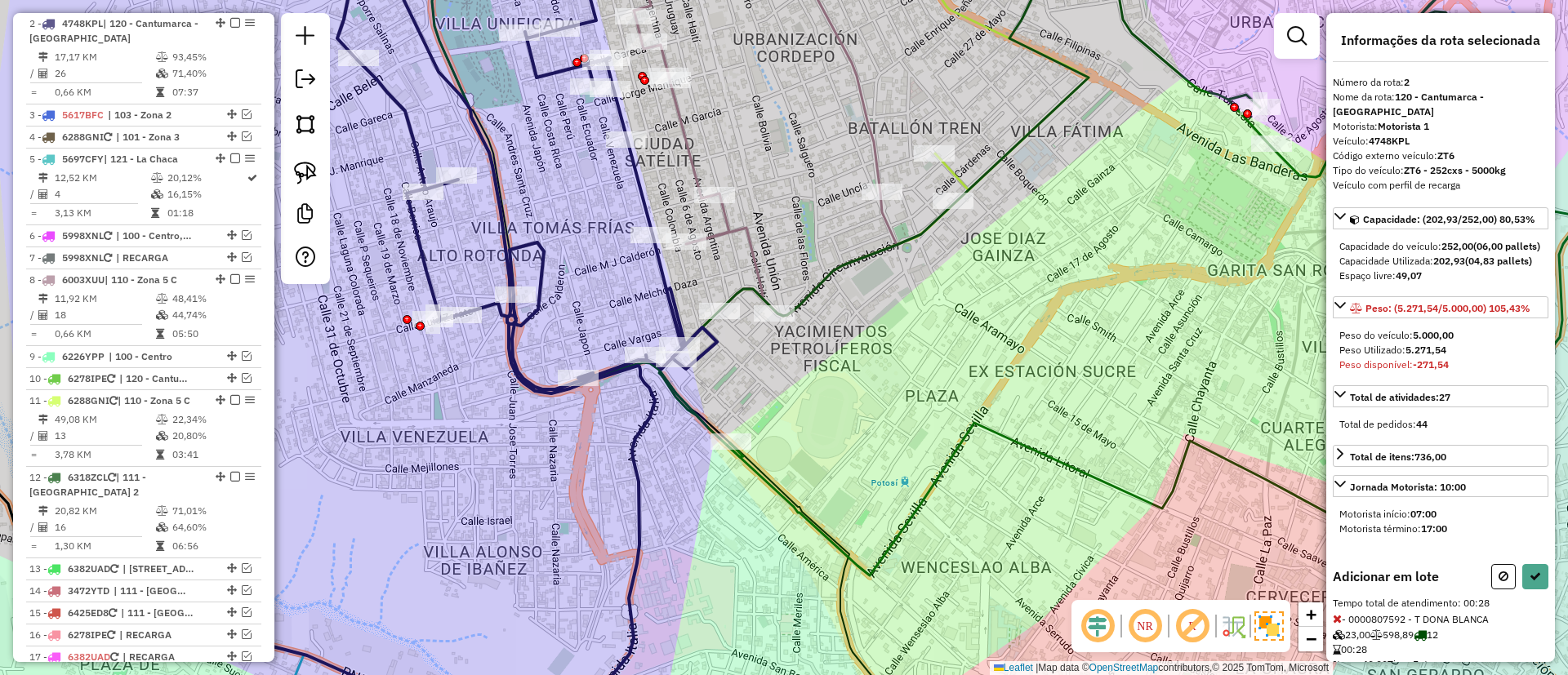
select select "*********"
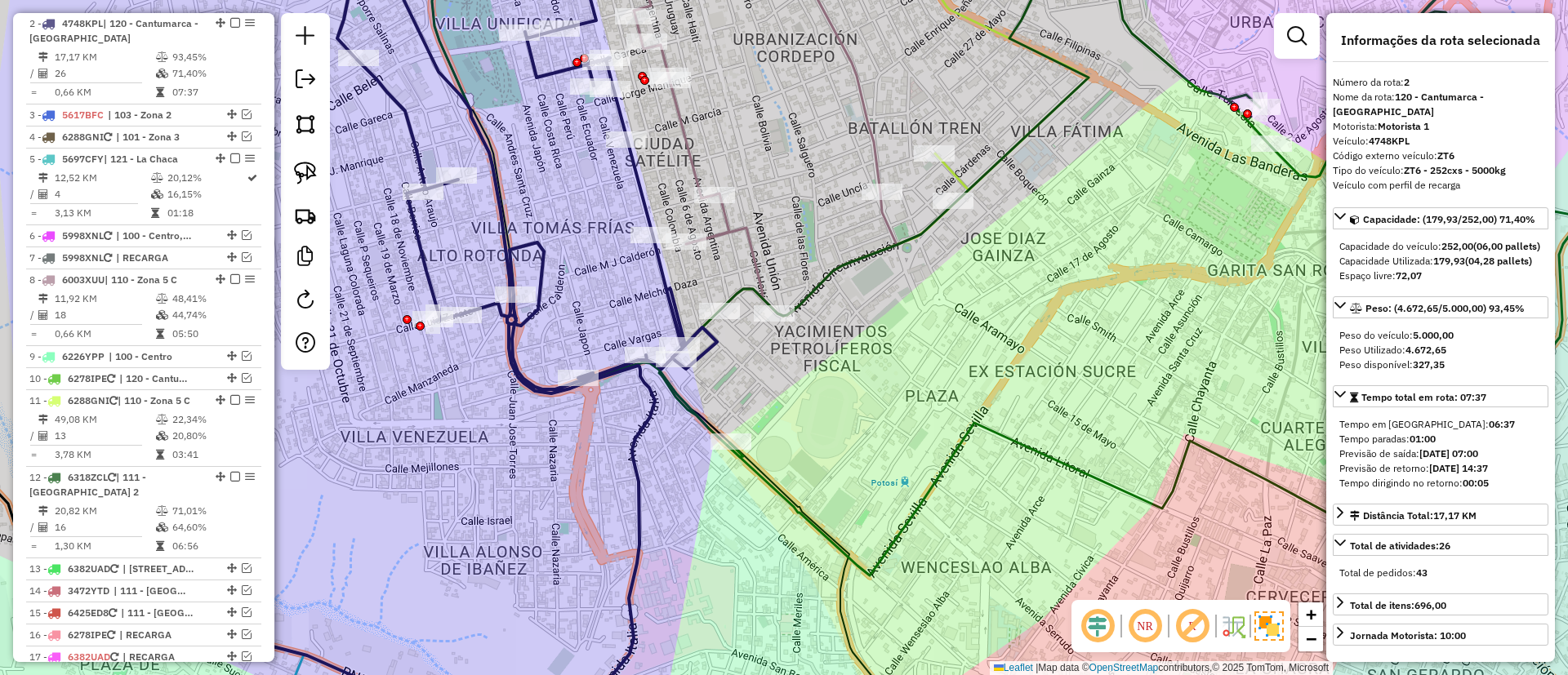
click at [751, 258] on icon at bounding box center [766, 124] width 340 height 384
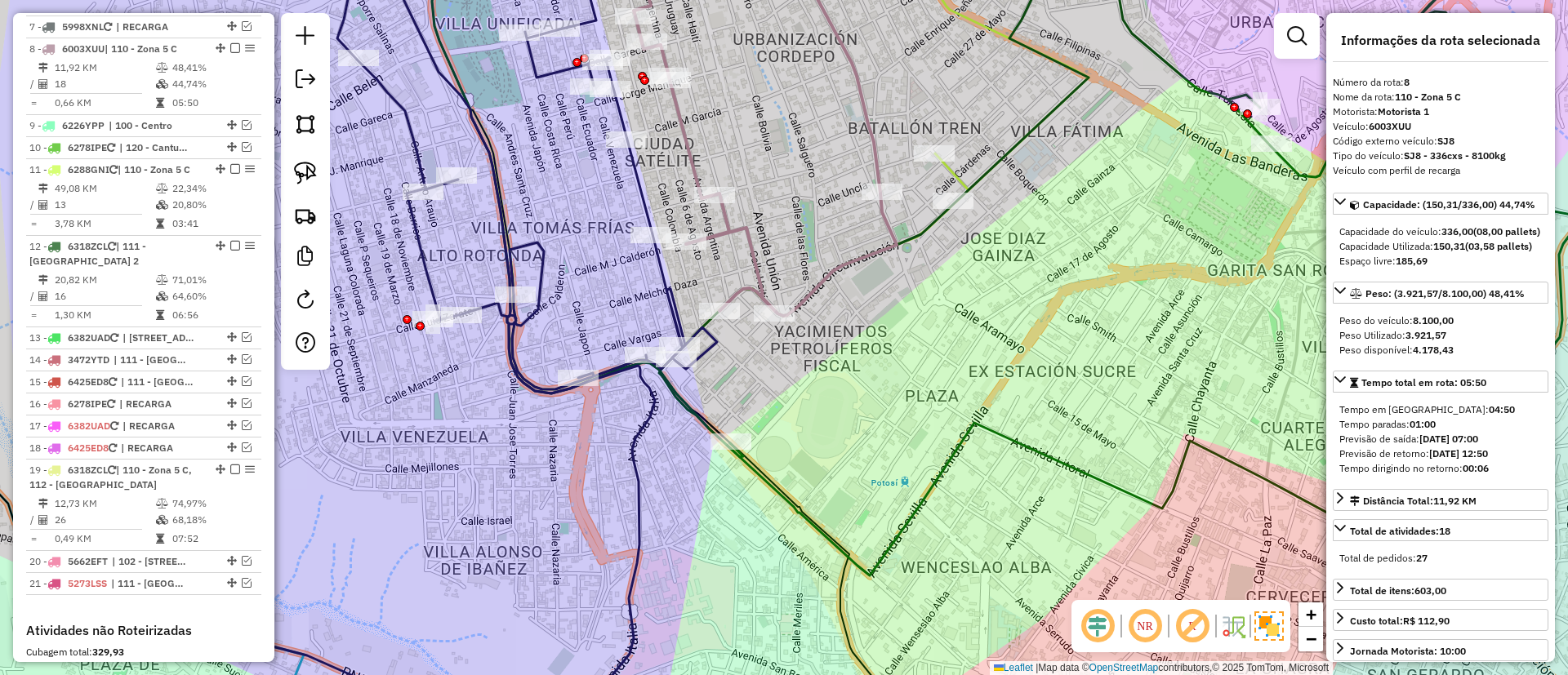
scroll to position [922, 0]
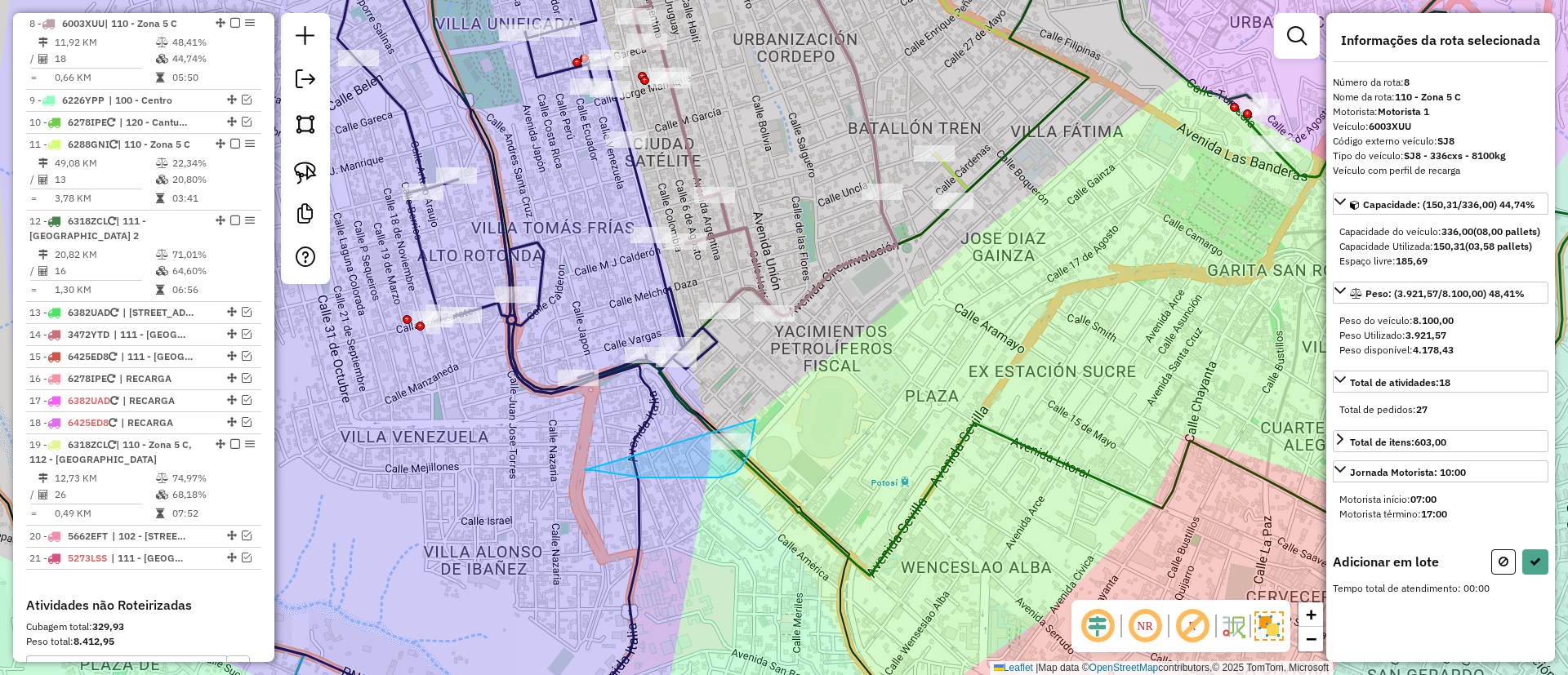
drag, startPoint x: 670, startPoint y: 478, endPoint x: 749, endPoint y: 384, distance: 122.8
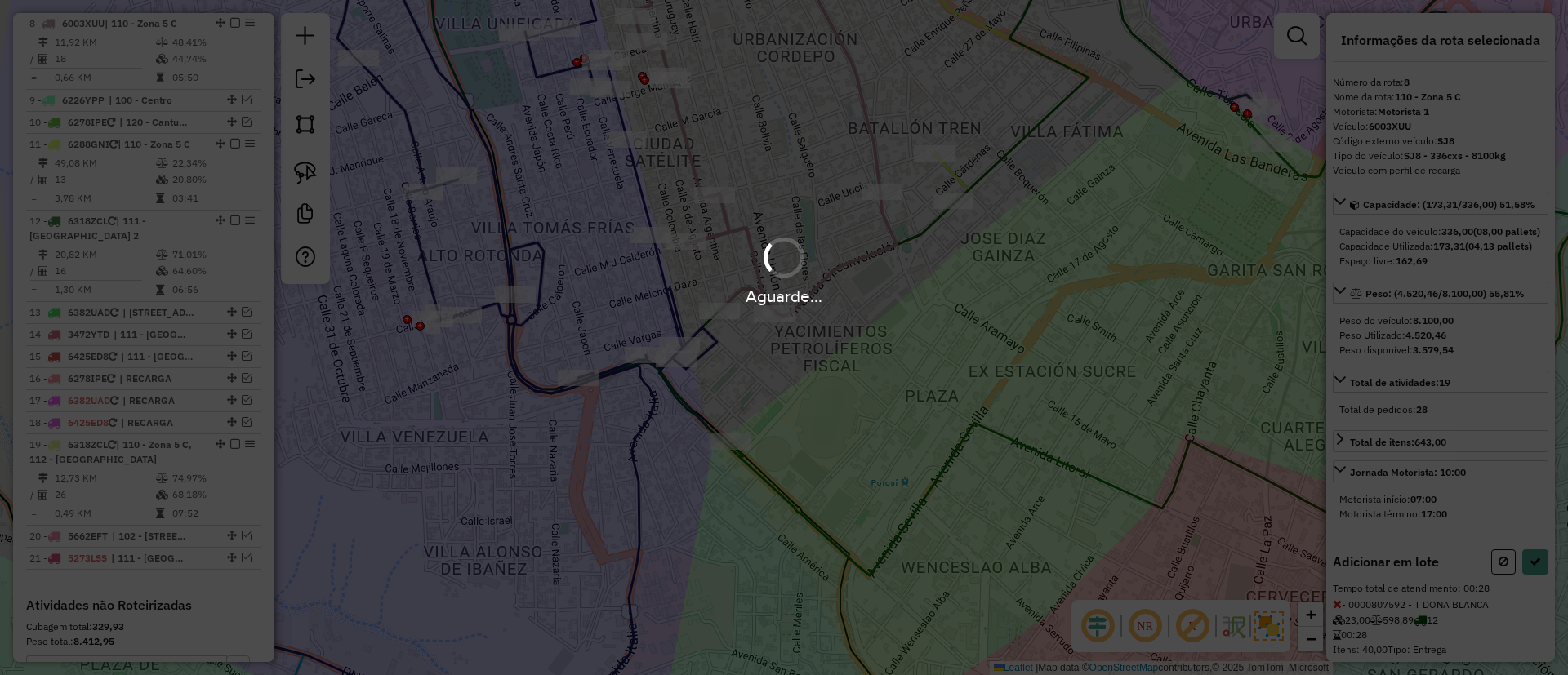
select select "*********"
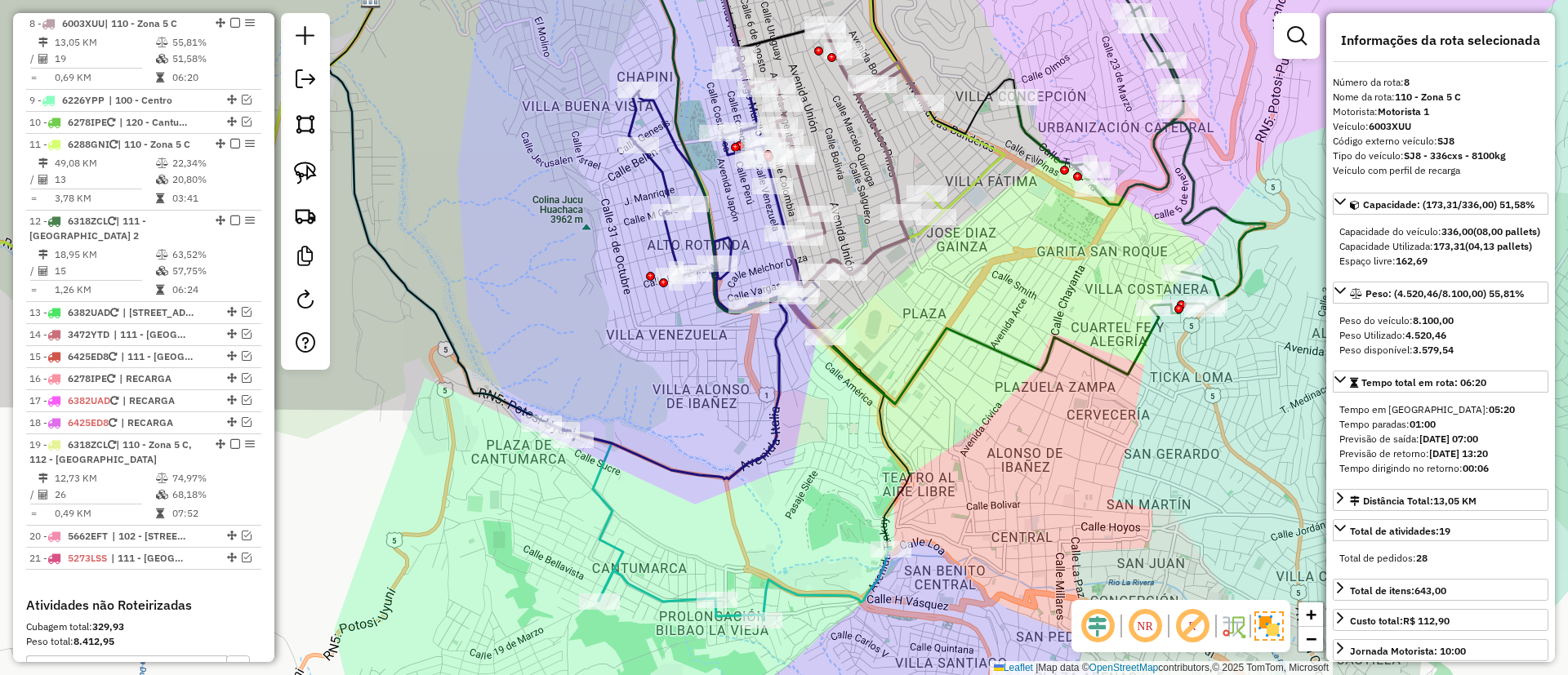
drag, startPoint x: 1056, startPoint y: 289, endPoint x: 1039, endPoint y: 156, distance: 134.1
click at [1039, 157] on div "Janela de atendimento Grade de atendimento Capacidade Transportadoras Veículos …" at bounding box center [784, 338] width 1568 height 675
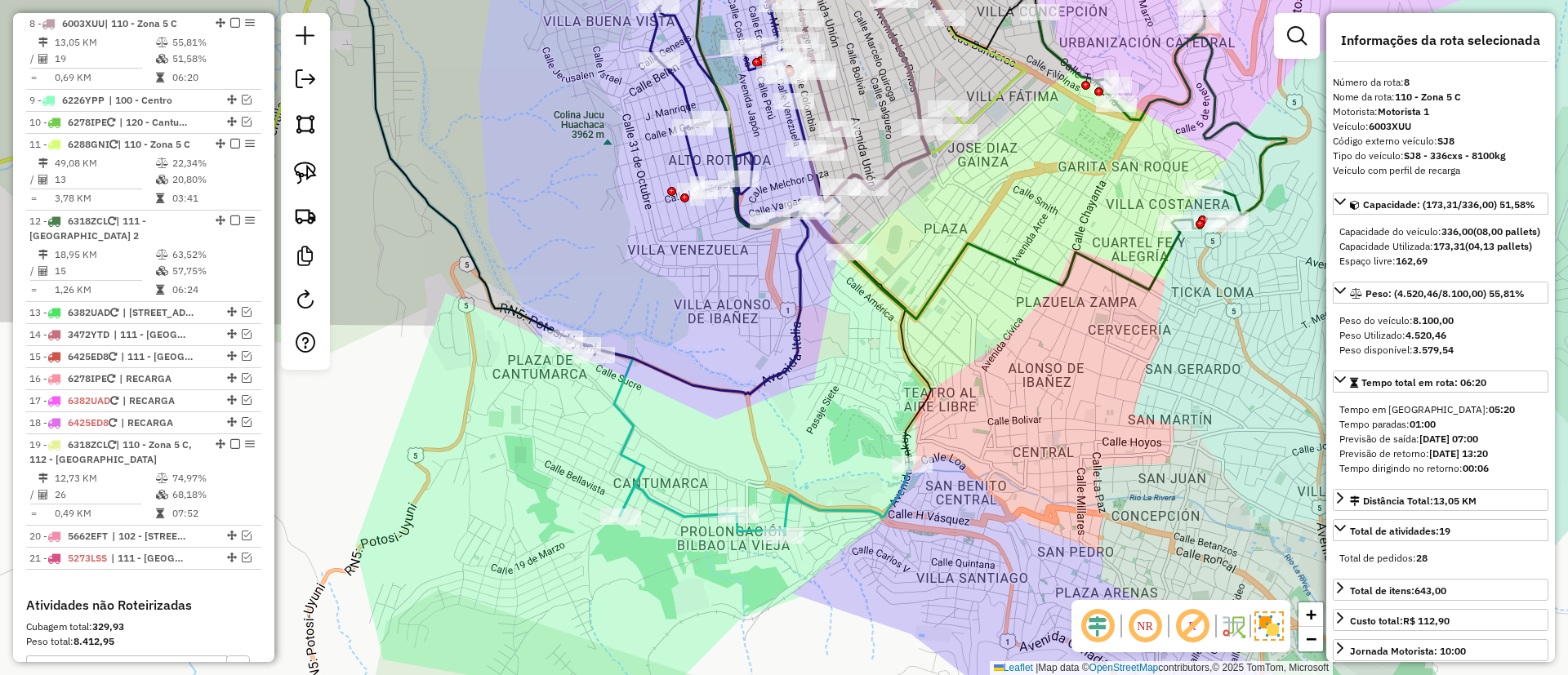
click at [900, 487] on icon at bounding box center [765, 500] width 293 height 72
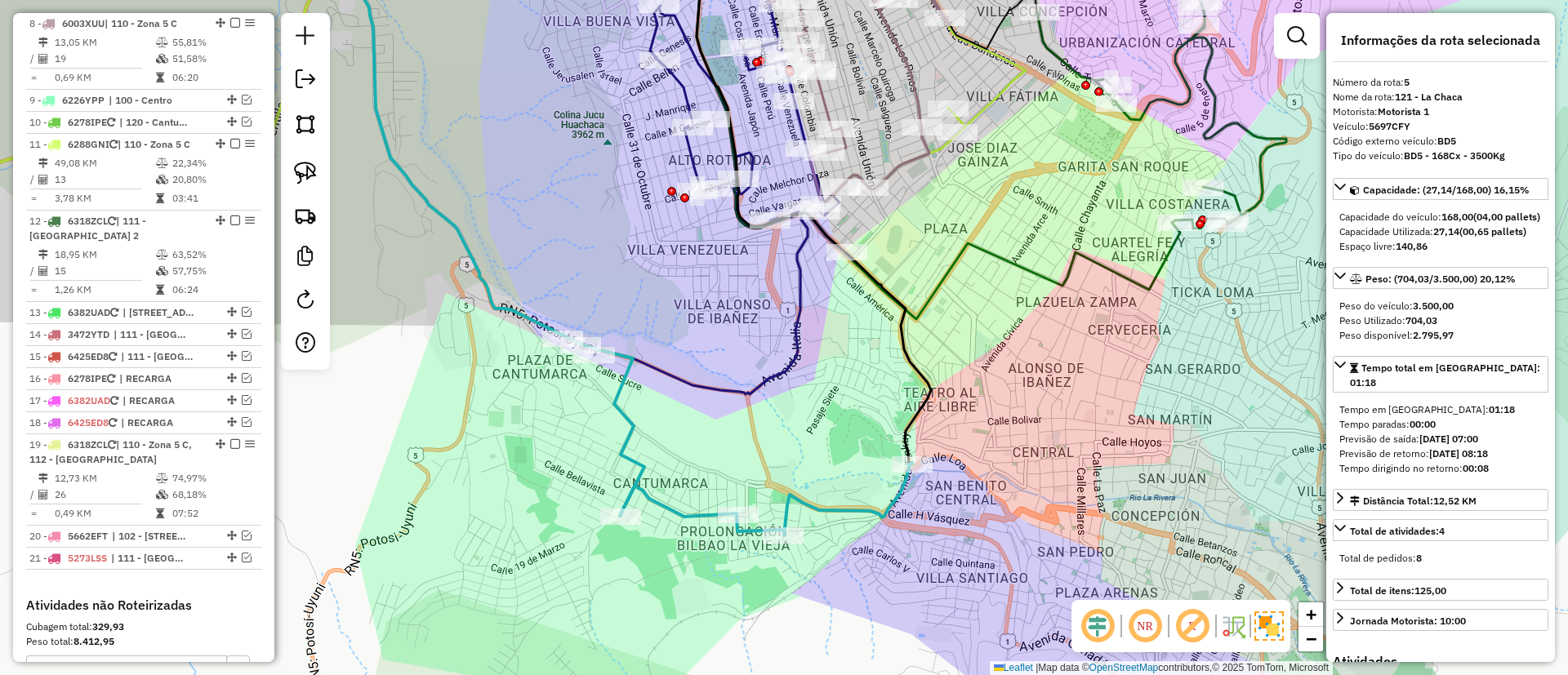
scroll to position [801, 0]
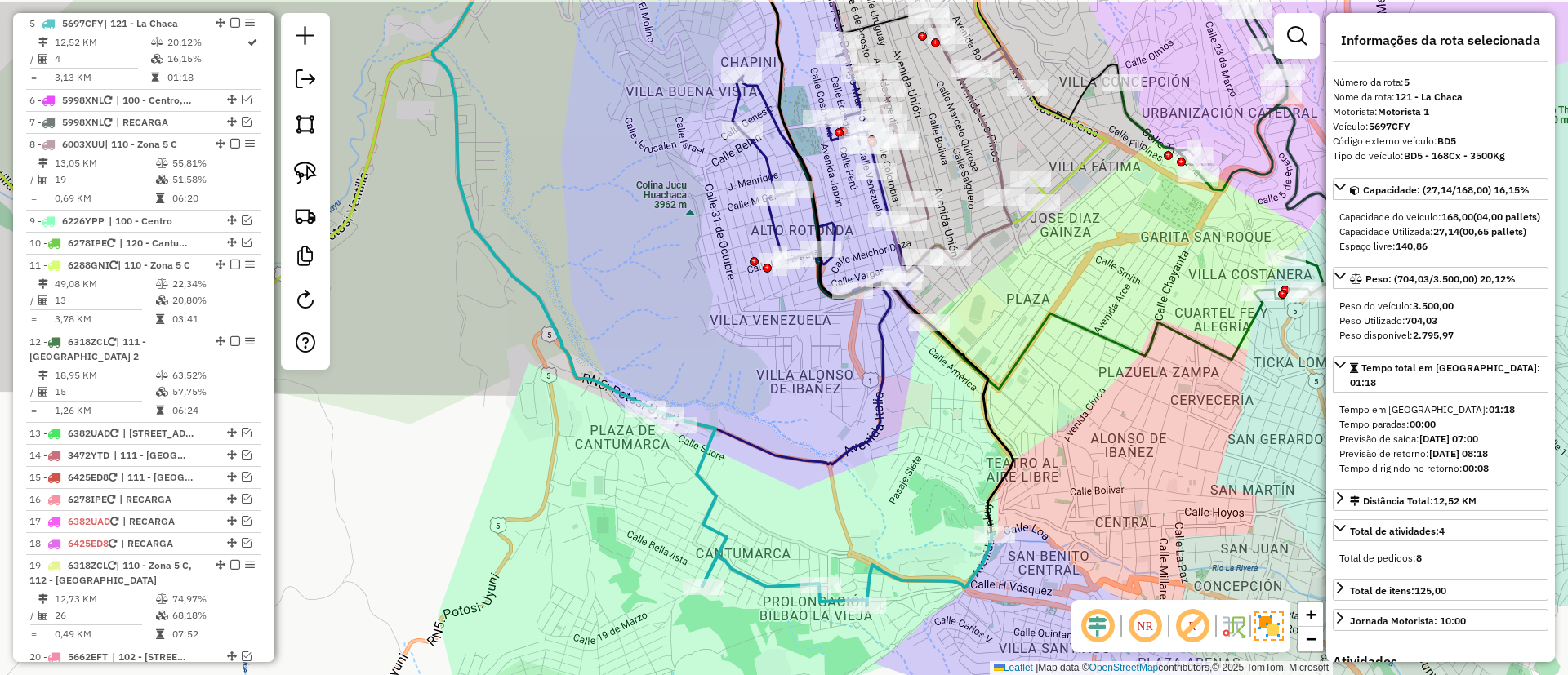
drag, startPoint x: 800, startPoint y: 398, endPoint x: 871, endPoint y: 453, distance: 89.8
click at [871, 453] on div "Janela de atendimento Grade de atendimento Capacidade Transportadoras Veículos …" at bounding box center [784, 338] width 1568 height 675
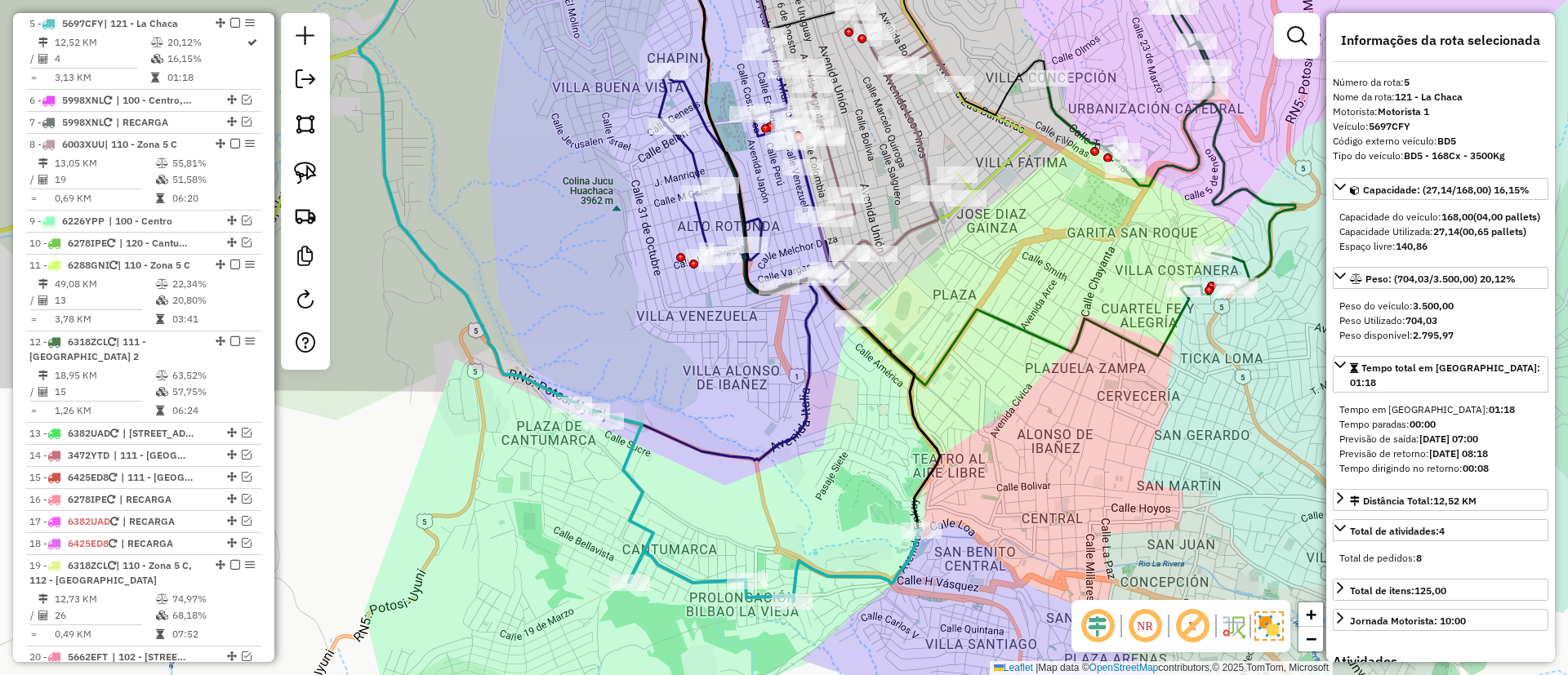
drag, startPoint x: 869, startPoint y: 461, endPoint x: 798, endPoint y: 464, distance: 71.1
click at [798, 464] on div "Janela de atendimento Grade de atendimento Capacidade Transportadoras Veículos …" at bounding box center [784, 338] width 1568 height 675
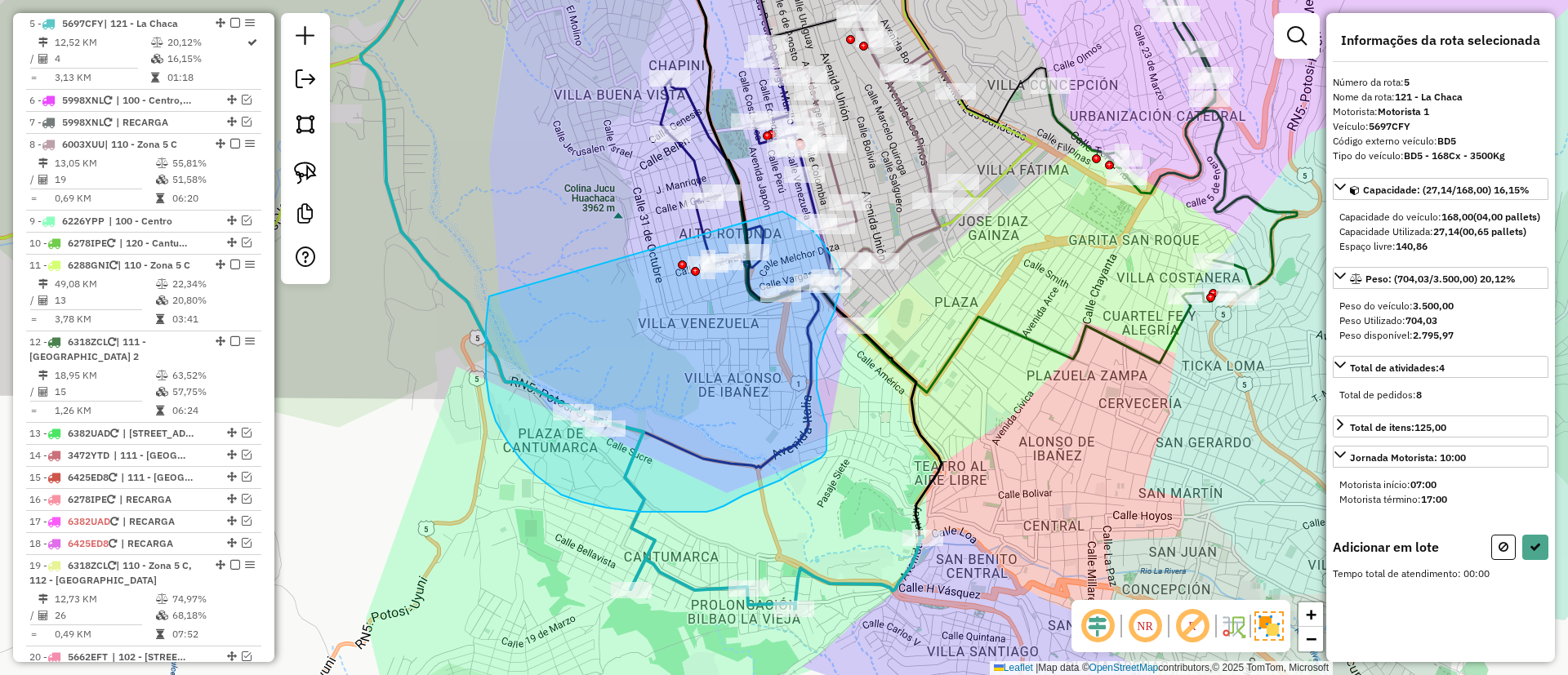
drag, startPoint x: 489, startPoint y: 297, endPoint x: 783, endPoint y: 212, distance: 306.0
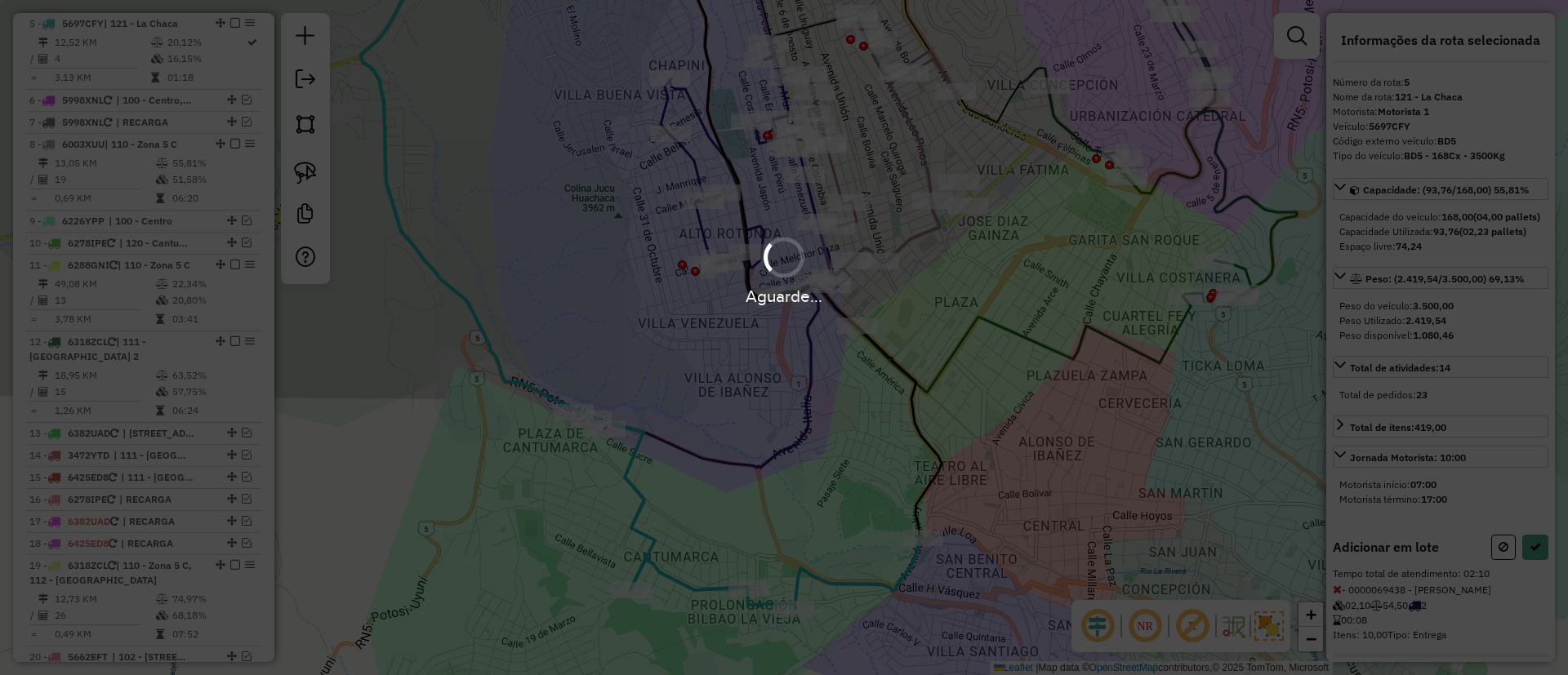
select select "*********"
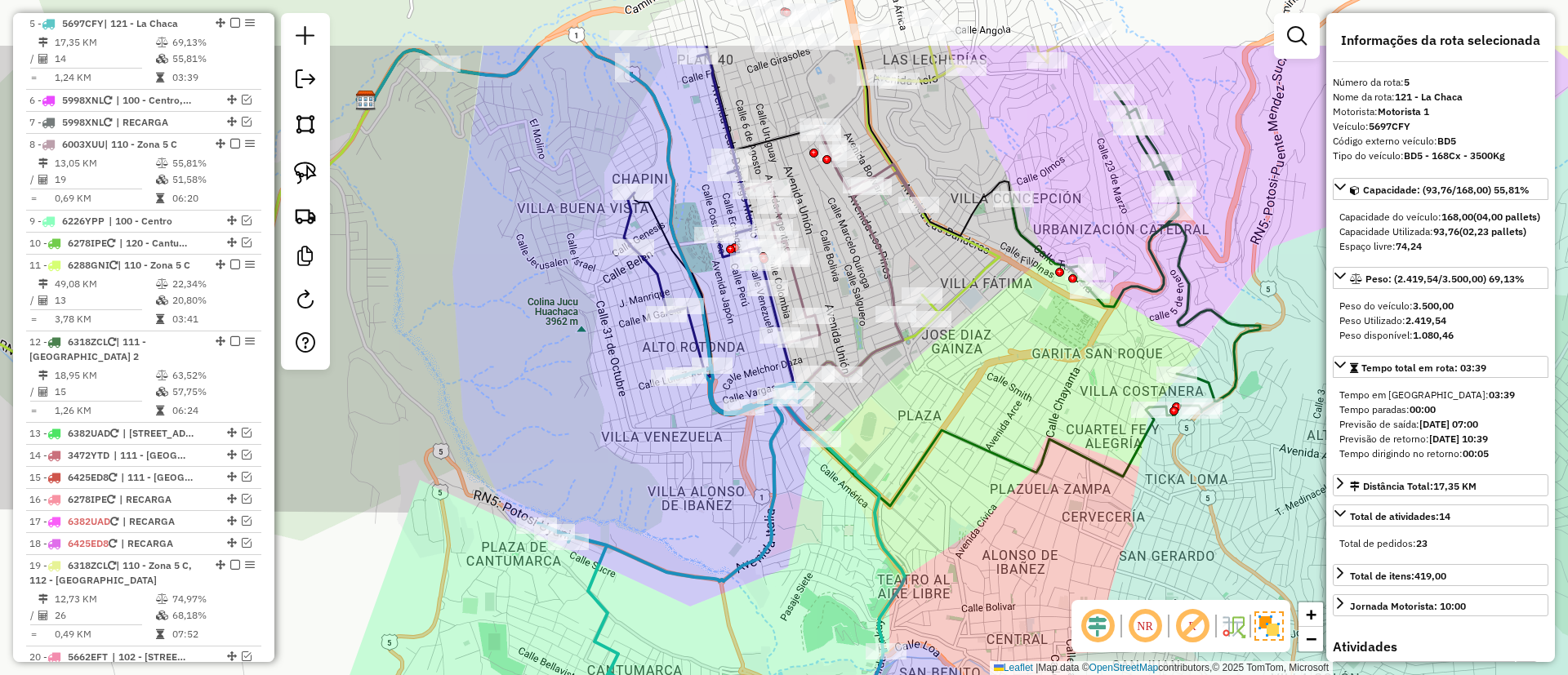
drag, startPoint x: 1025, startPoint y: 240, endPoint x: 915, endPoint y: 272, distance: 114.6
click at [982, 373] on div "Janela de atendimento Grade de atendimento Capacidade Transportadoras Veículos …" at bounding box center [784, 338] width 1568 height 675
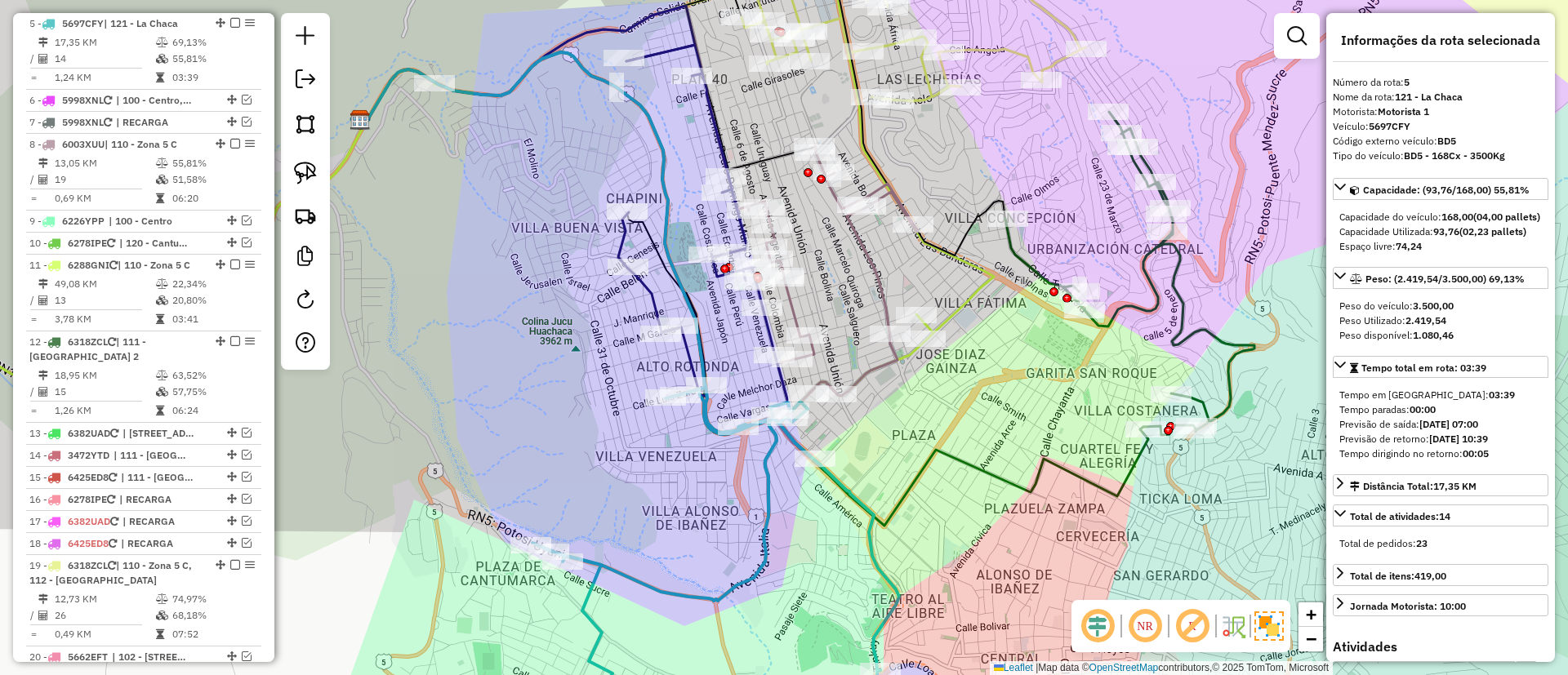
click at [867, 256] on icon at bounding box center [832, 307] width 171 height 320
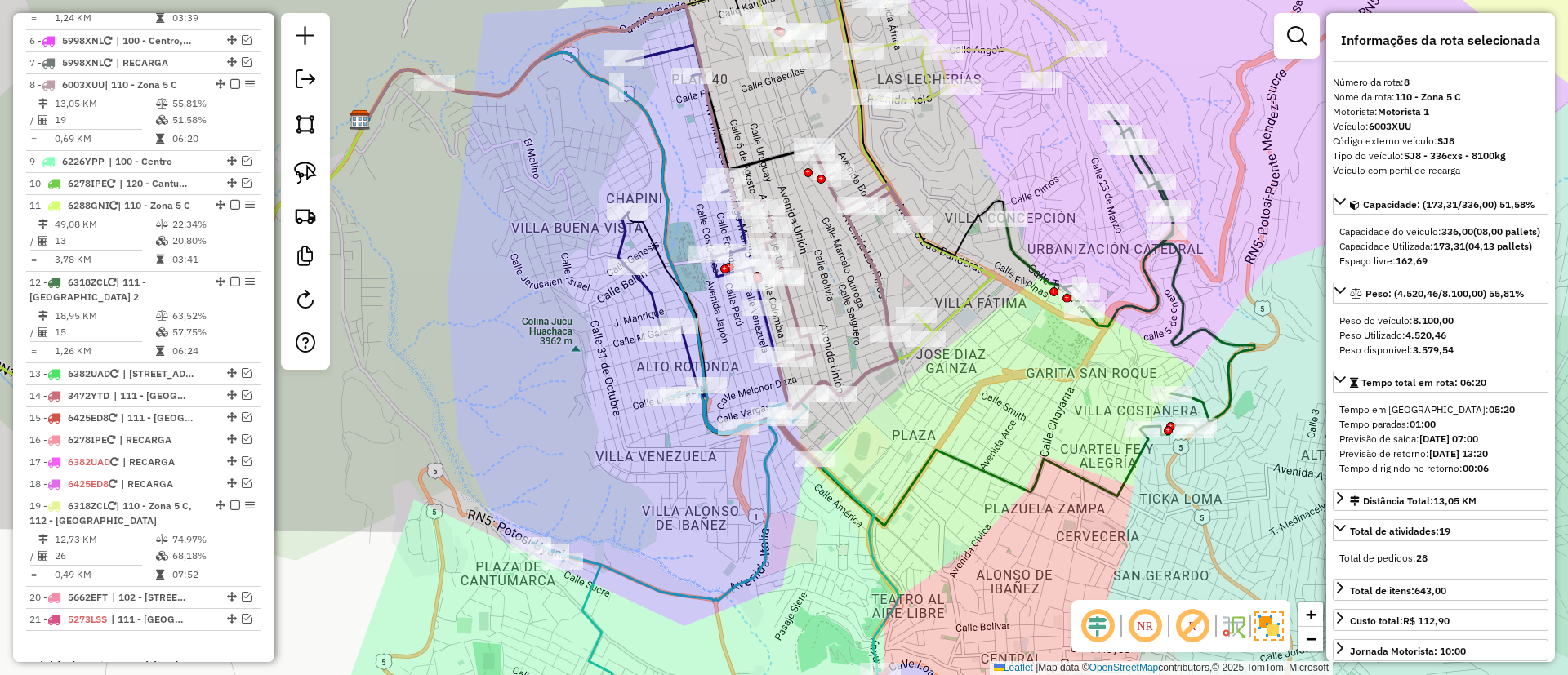
scroll to position [922, 0]
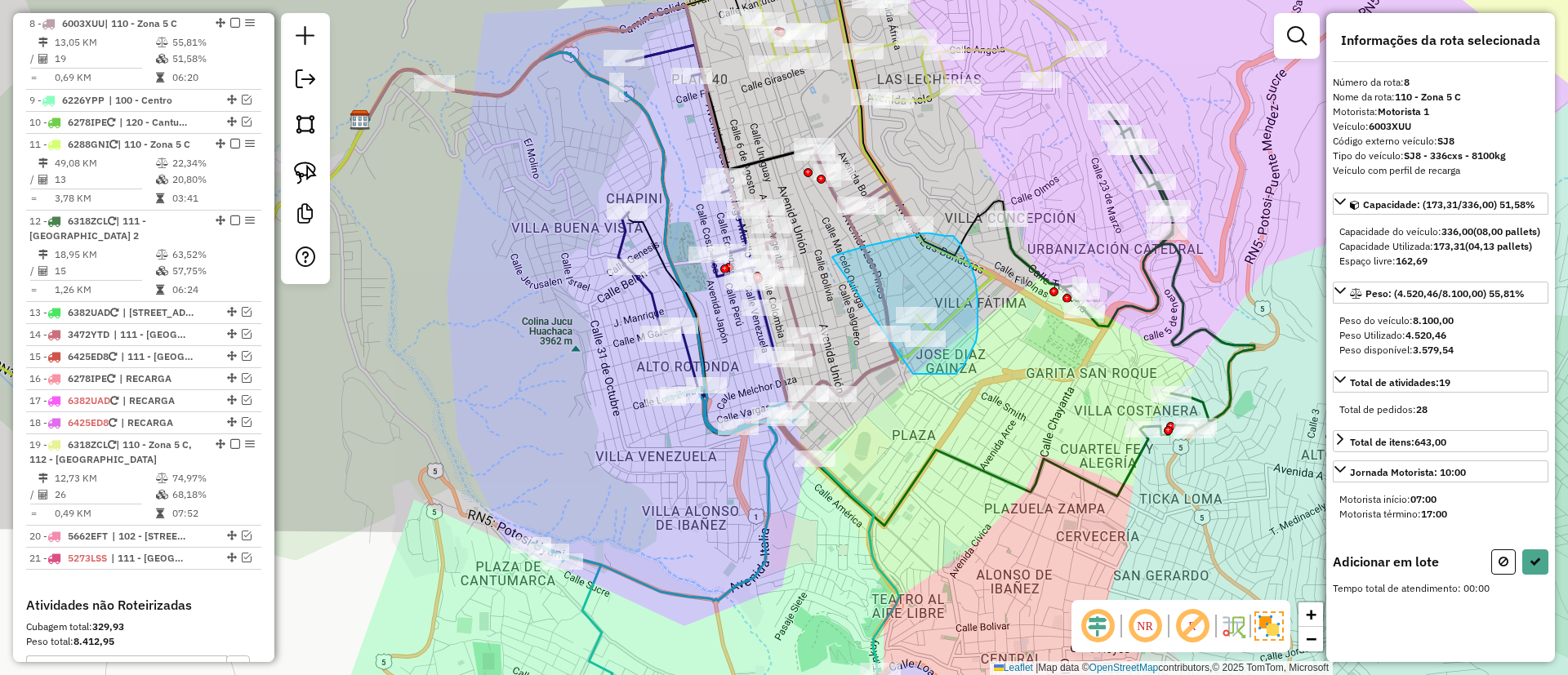
drag, startPoint x: 832, startPoint y: 257, endPoint x: 896, endPoint y: 374, distance: 133.4
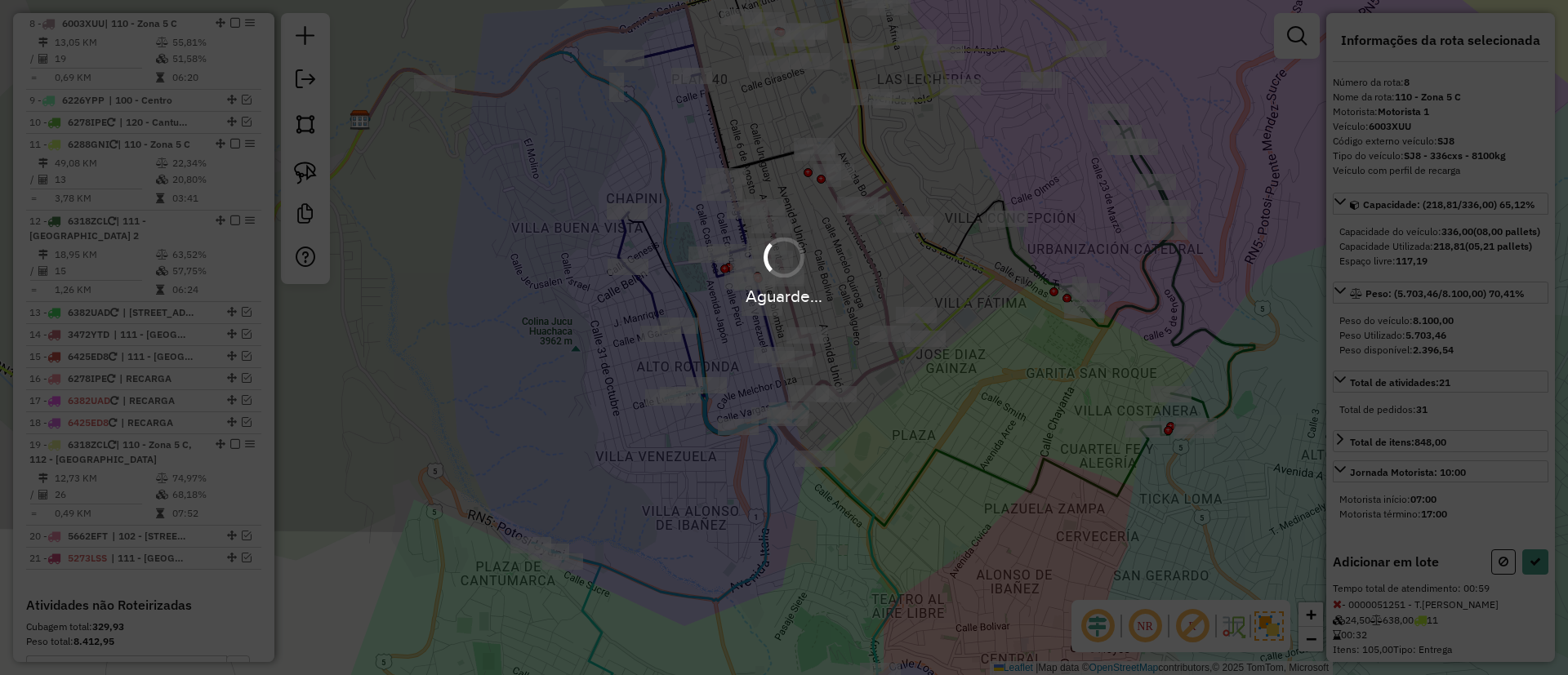
select select "*********"
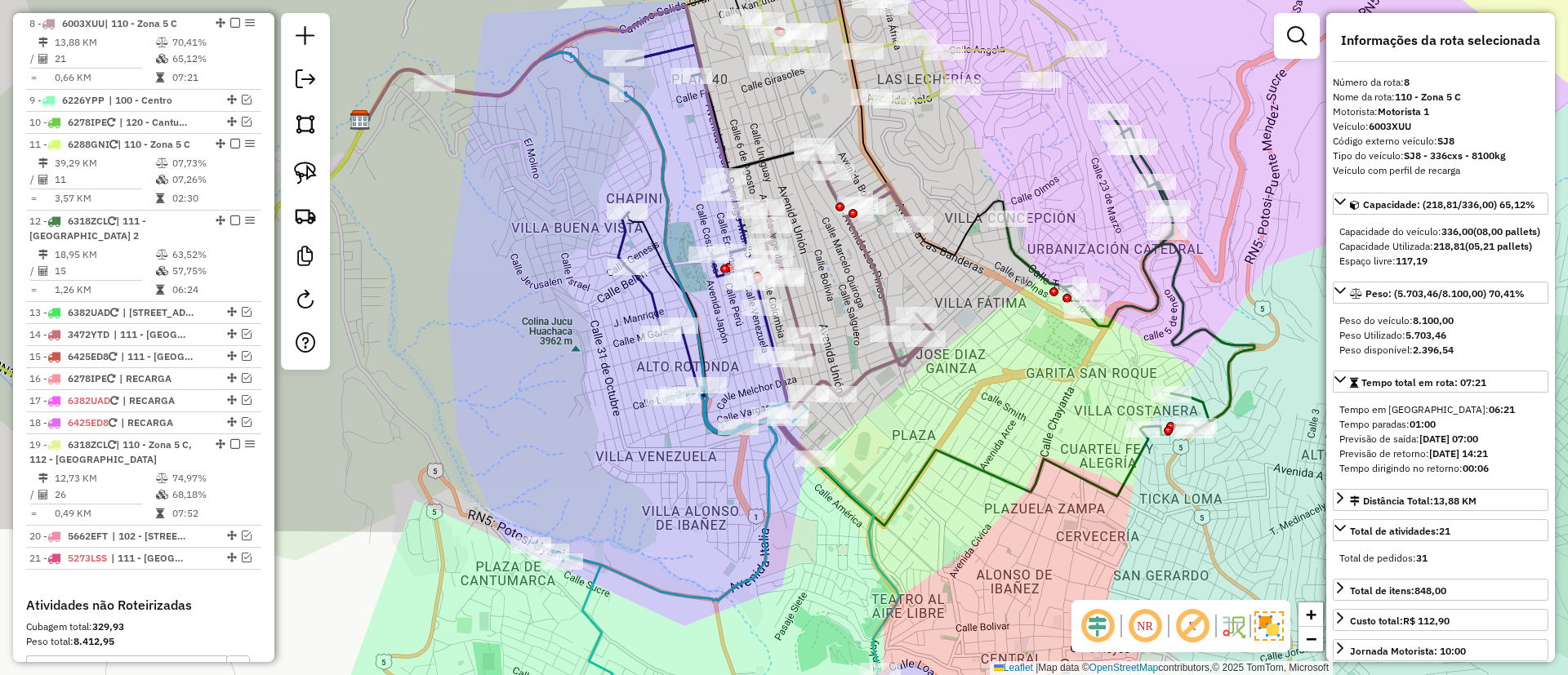
click at [993, 402] on div "Janela de atendimento Grade de atendimento Capacidade Transportadoras Veículos …" at bounding box center [784, 338] width 1568 height 675
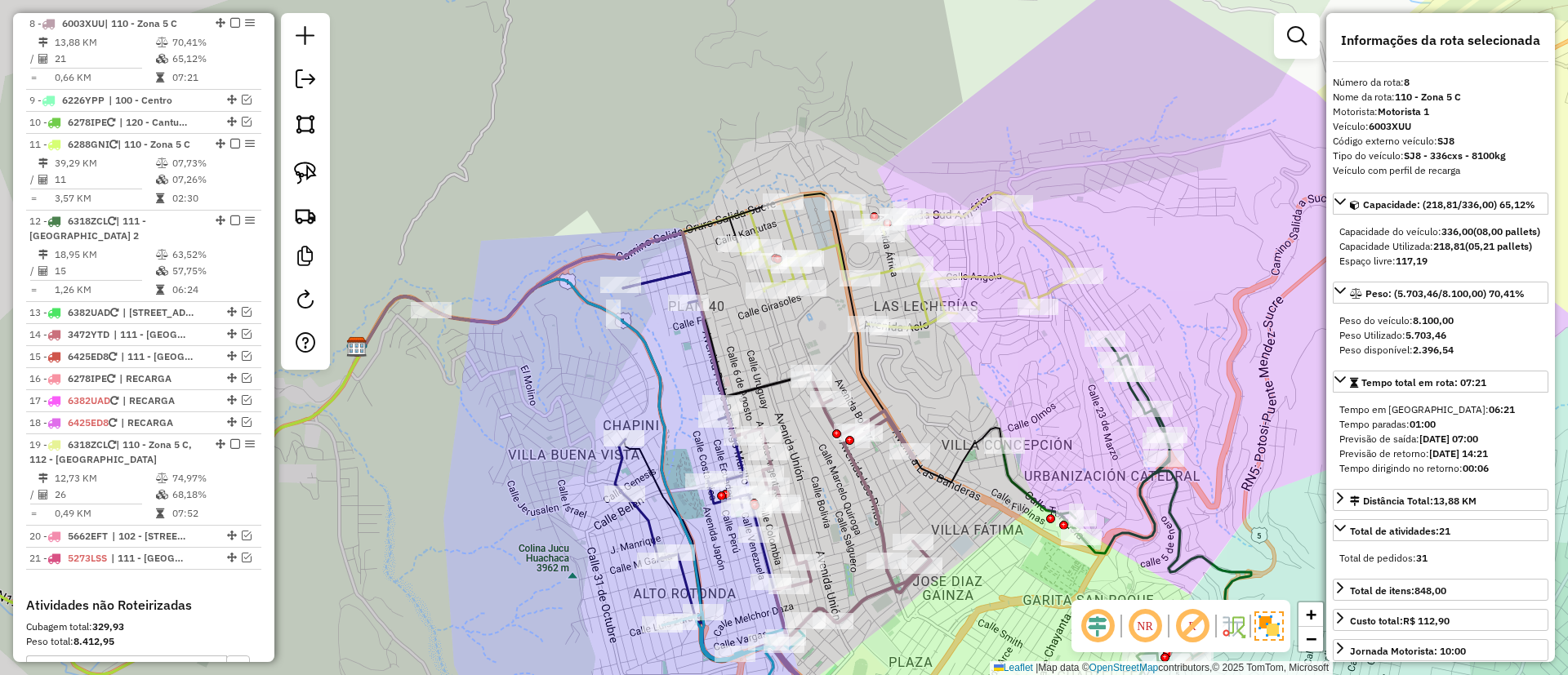
click at [1043, 239] on icon at bounding box center [909, 260] width 344 height 135
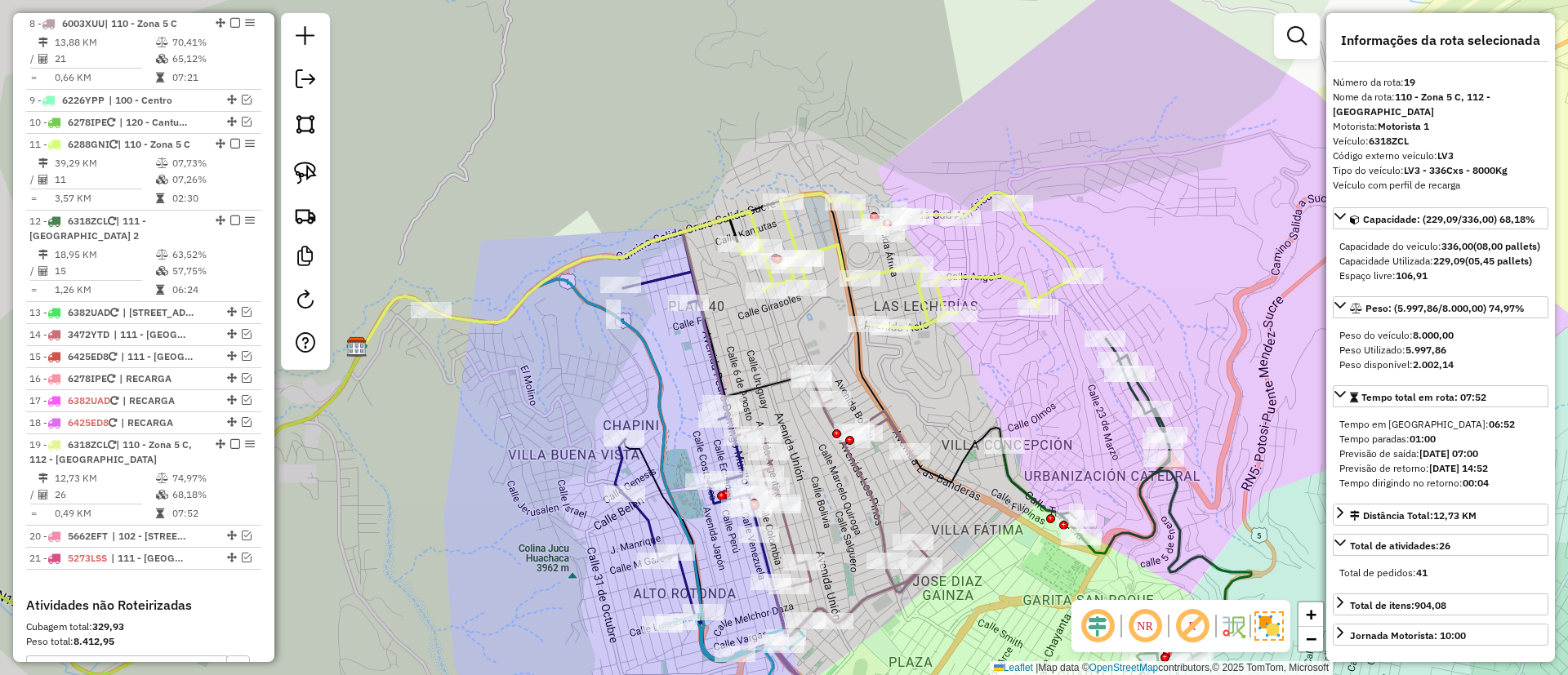
scroll to position [1196, 0]
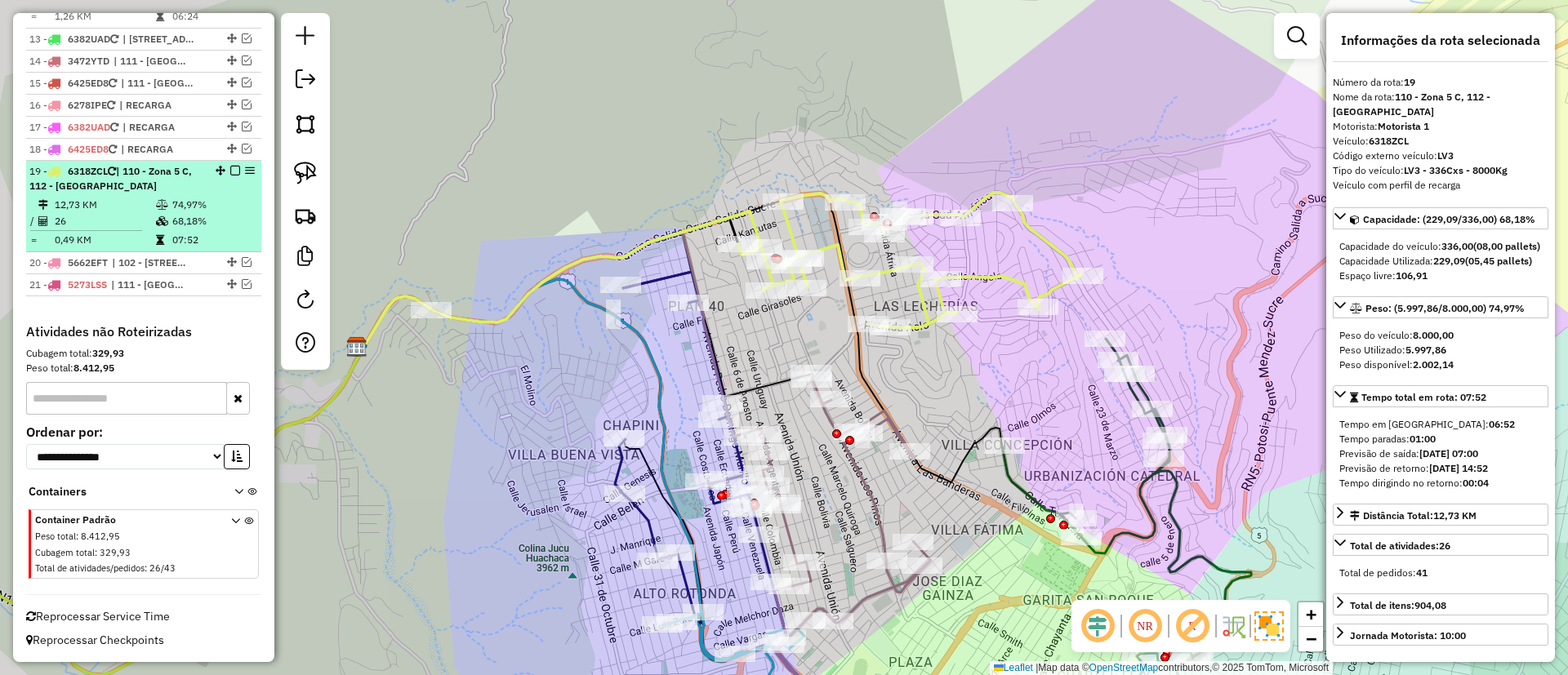
click at [233, 169] on em at bounding box center [235, 171] width 10 height 10
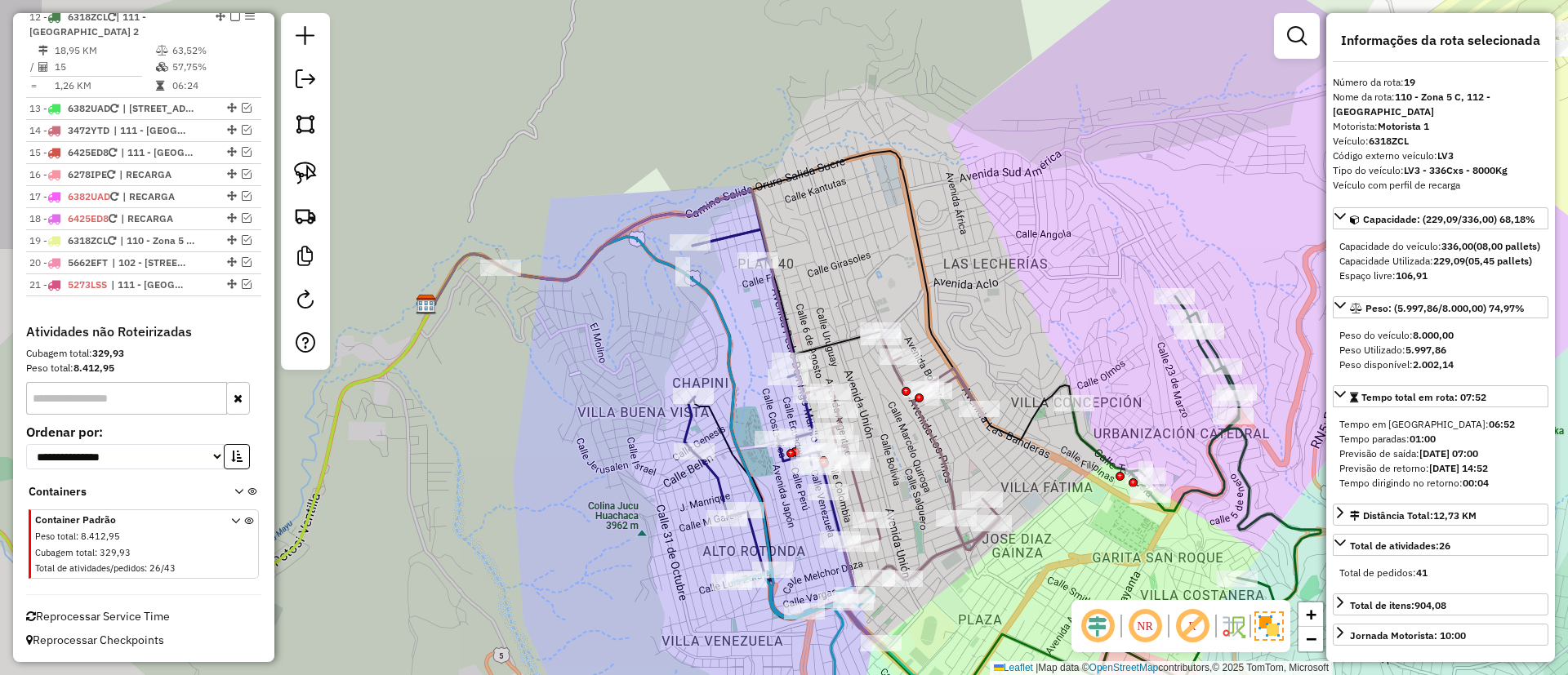
drag, startPoint x: 699, startPoint y: 345, endPoint x: 783, endPoint y: 293, distance: 98.8
click at [783, 293] on div "Janela de atendimento Grade de atendimento Capacidade Transportadoras Veículos …" at bounding box center [784, 338] width 1568 height 675
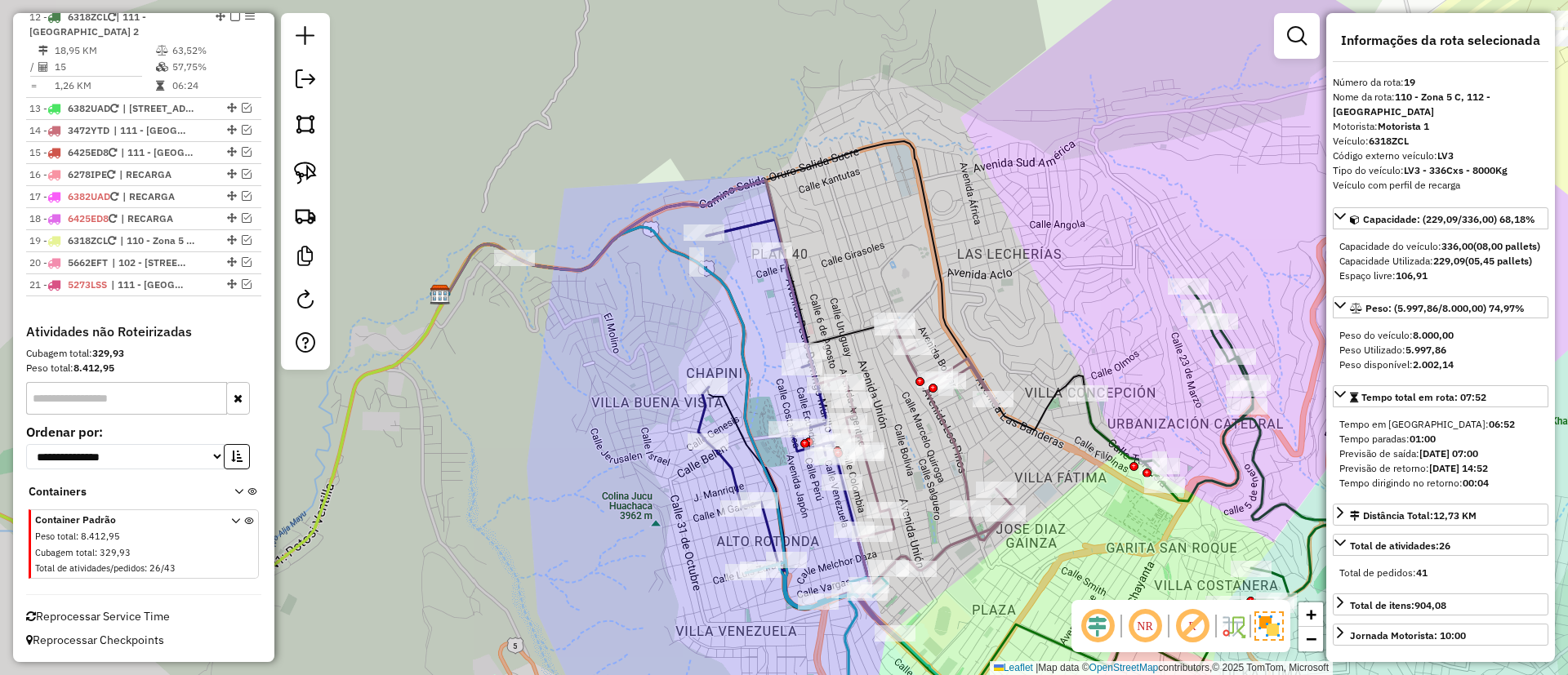
click at [945, 424] on icon at bounding box center [921, 481] width 187 height 320
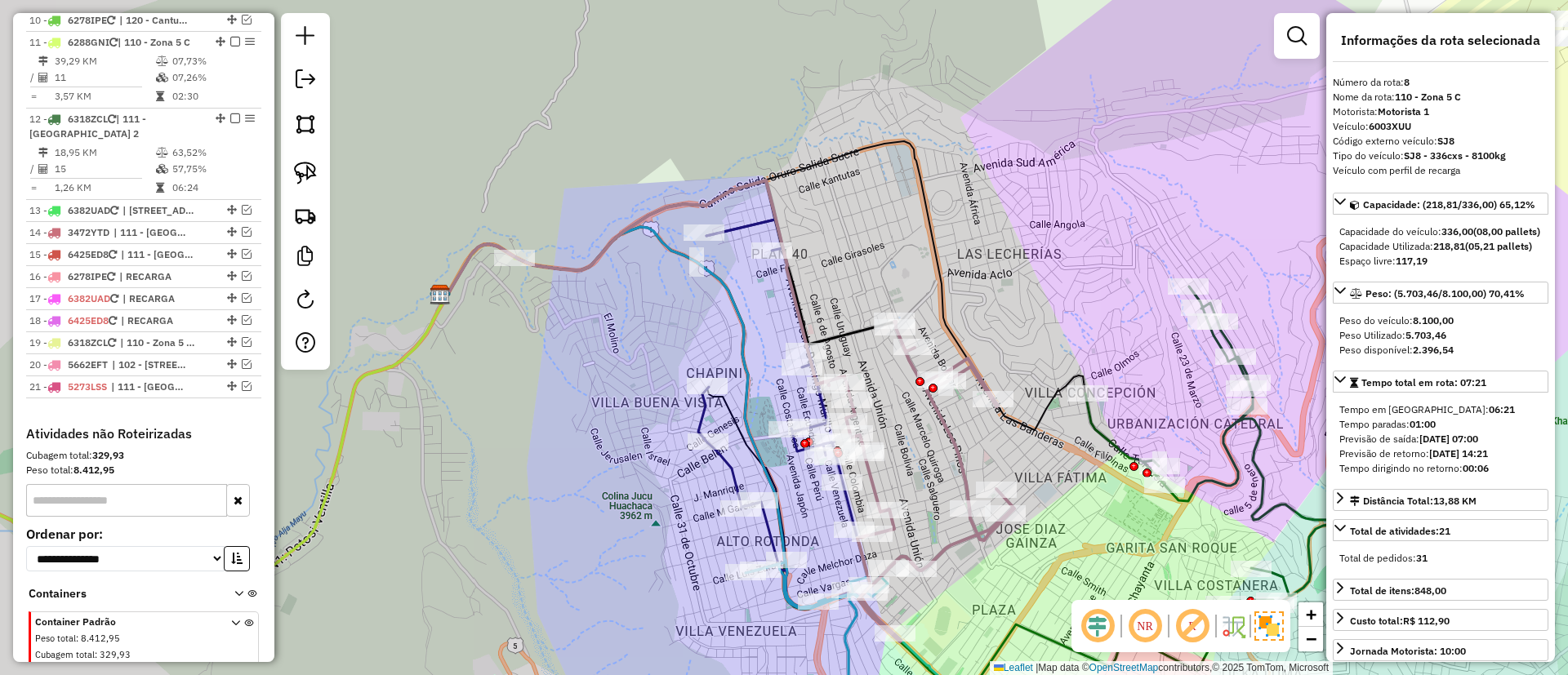
scroll to position [922, 0]
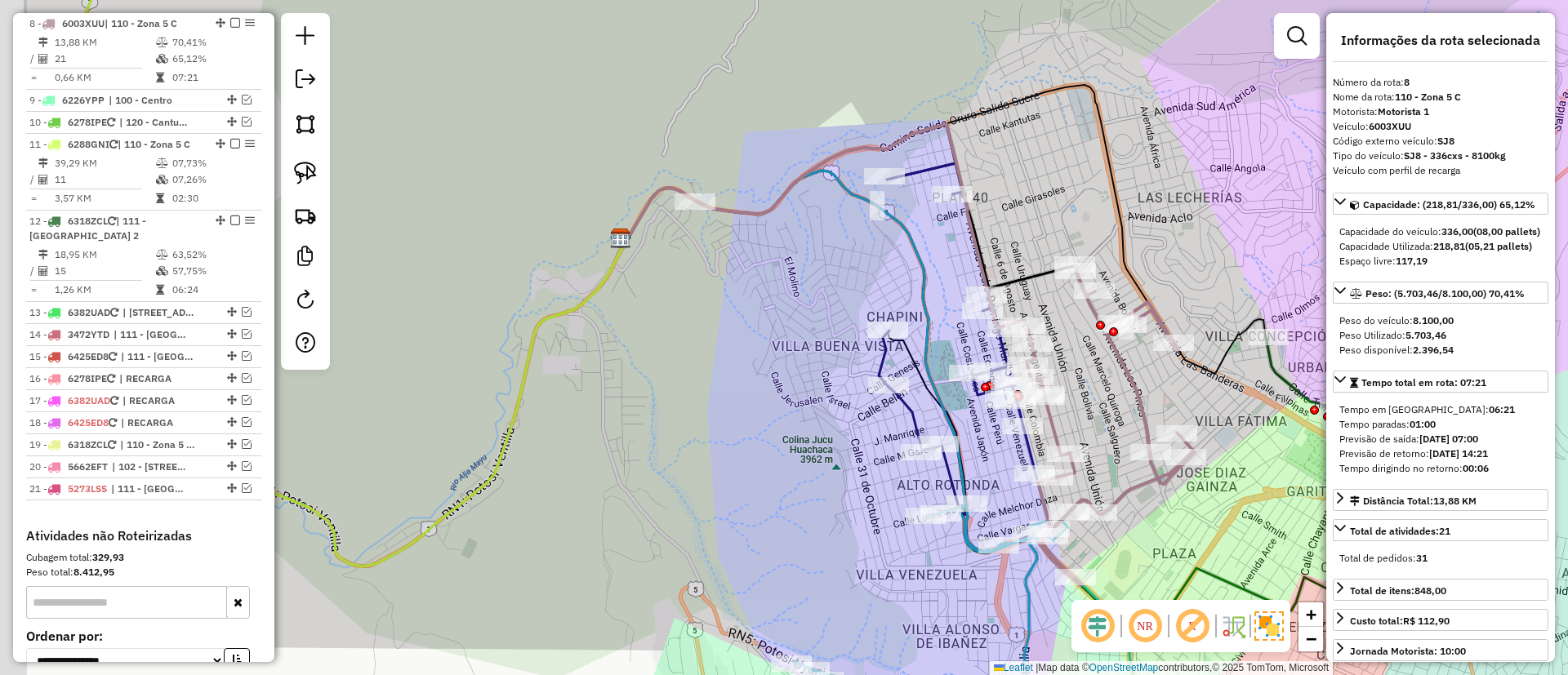
drag, startPoint x: 623, startPoint y: 387, endPoint x: 911, endPoint y: 285, distance: 305.5
click at [910, 287] on div "Janela de atendimento Grade de atendimento Capacidade Transportadoras Veículos …" at bounding box center [784, 338] width 1568 height 675
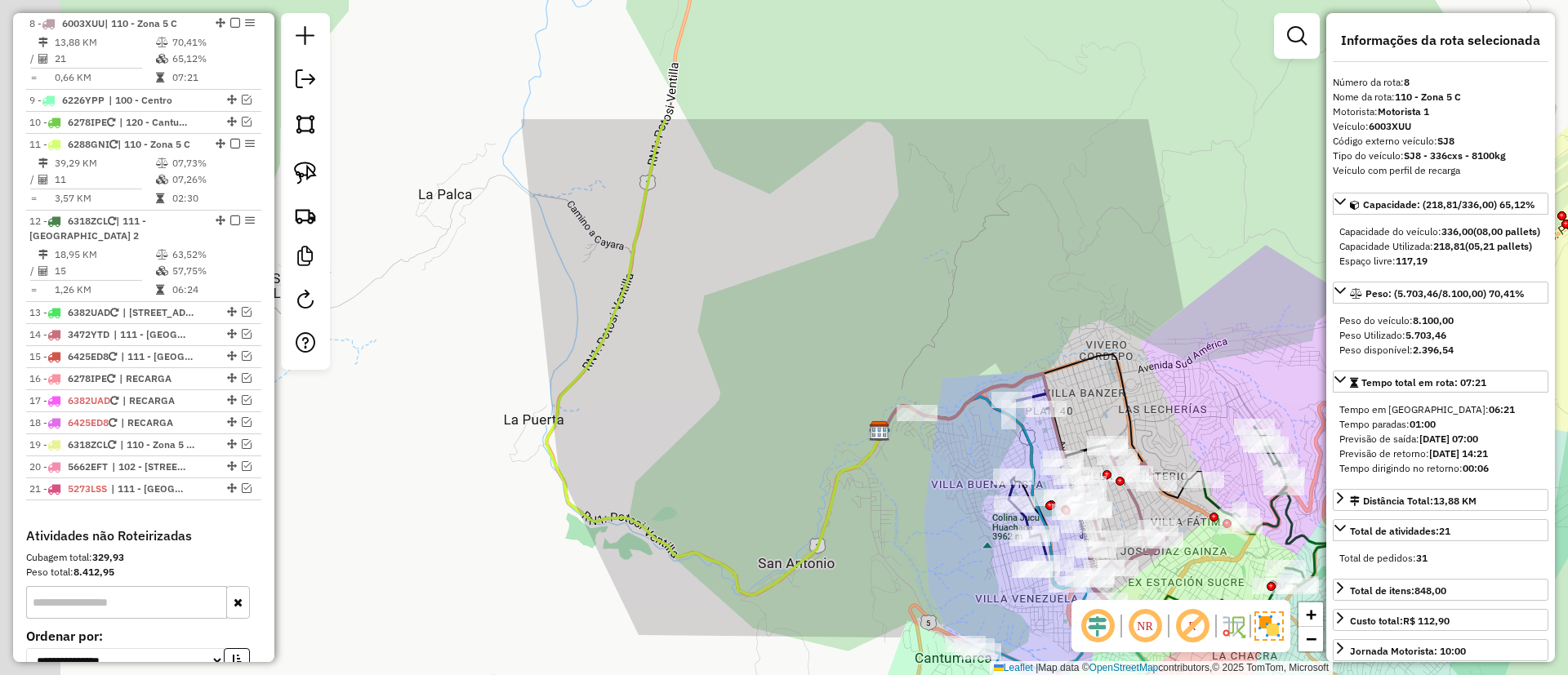
drag, startPoint x: 835, startPoint y: 152, endPoint x: 935, endPoint y: 358, distance: 229.0
click at [935, 358] on div "Janela de atendimento Grade de atendimento Capacidade Transportadoras Veículos …" at bounding box center [784, 338] width 1568 height 675
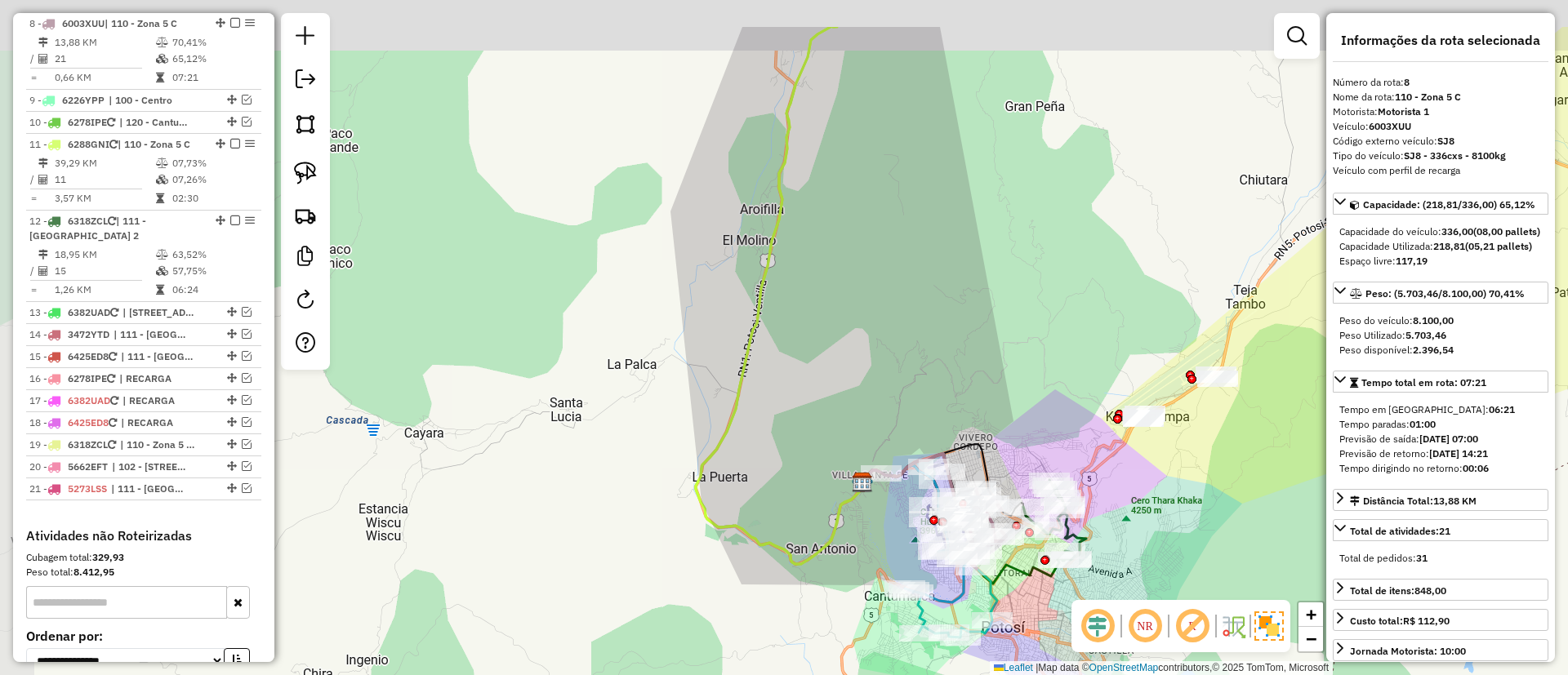
drag, startPoint x: 956, startPoint y: 222, endPoint x: 906, endPoint y: 322, distance: 111.8
click at [906, 322] on div "Janela de atendimento Grade de atendimento Capacidade Transportadoras Veículos …" at bounding box center [784, 338] width 1568 height 675
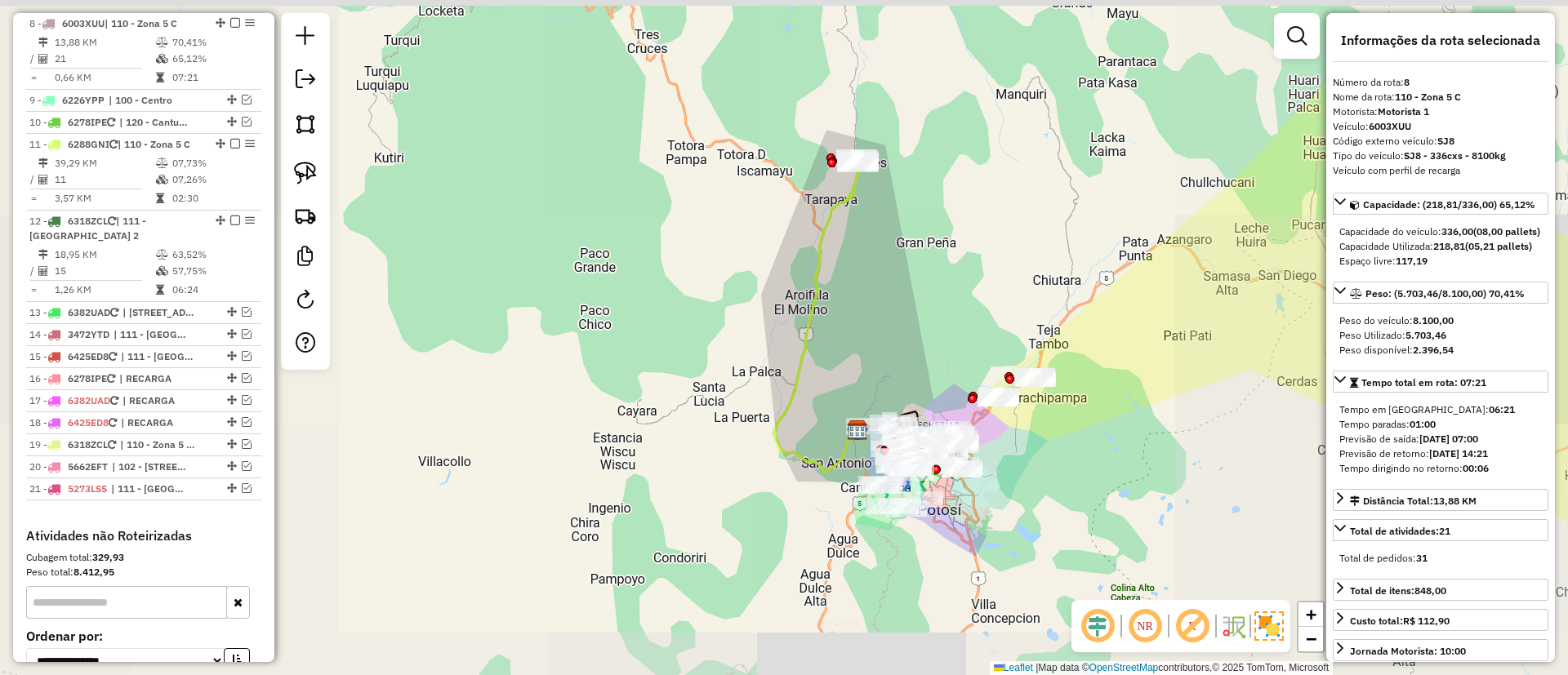
drag, startPoint x: 906, startPoint y: 238, endPoint x: 886, endPoint y: 265, distance: 33.6
click at [886, 265] on div "Janela de atendimento Grade de atendimento Capacidade Transportadoras Veículos …" at bounding box center [784, 338] width 1568 height 675
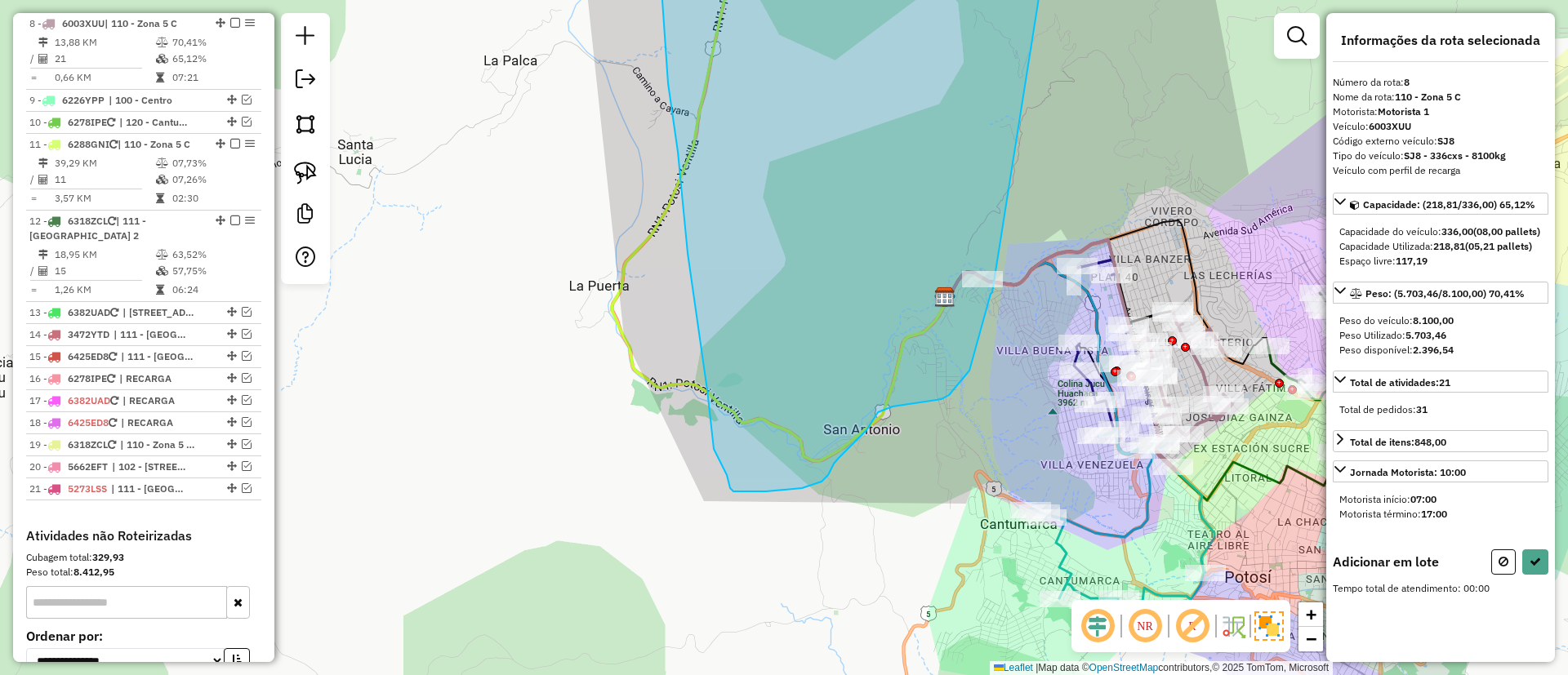
drag, startPoint x: 886, startPoint y: 127, endPoint x: 992, endPoint y: 293, distance: 197.0
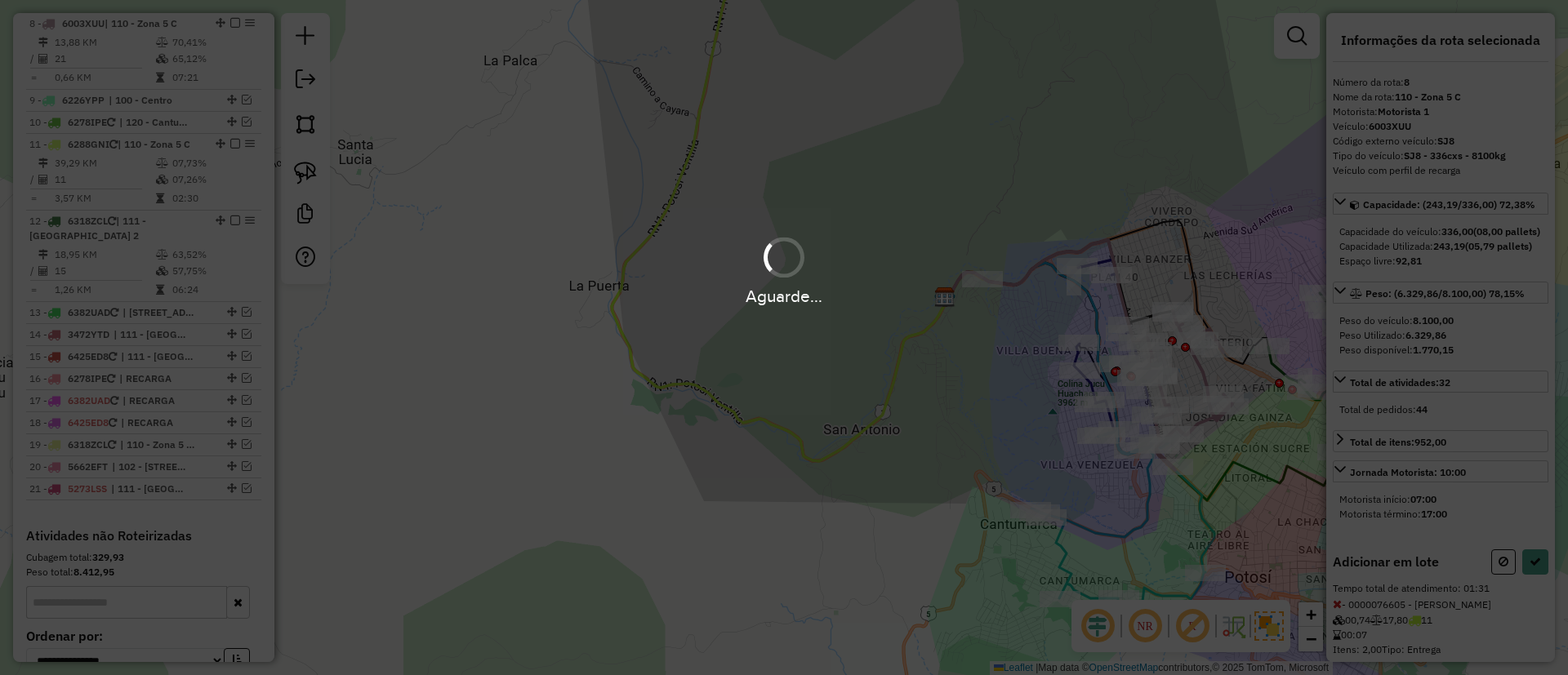
select select "*********"
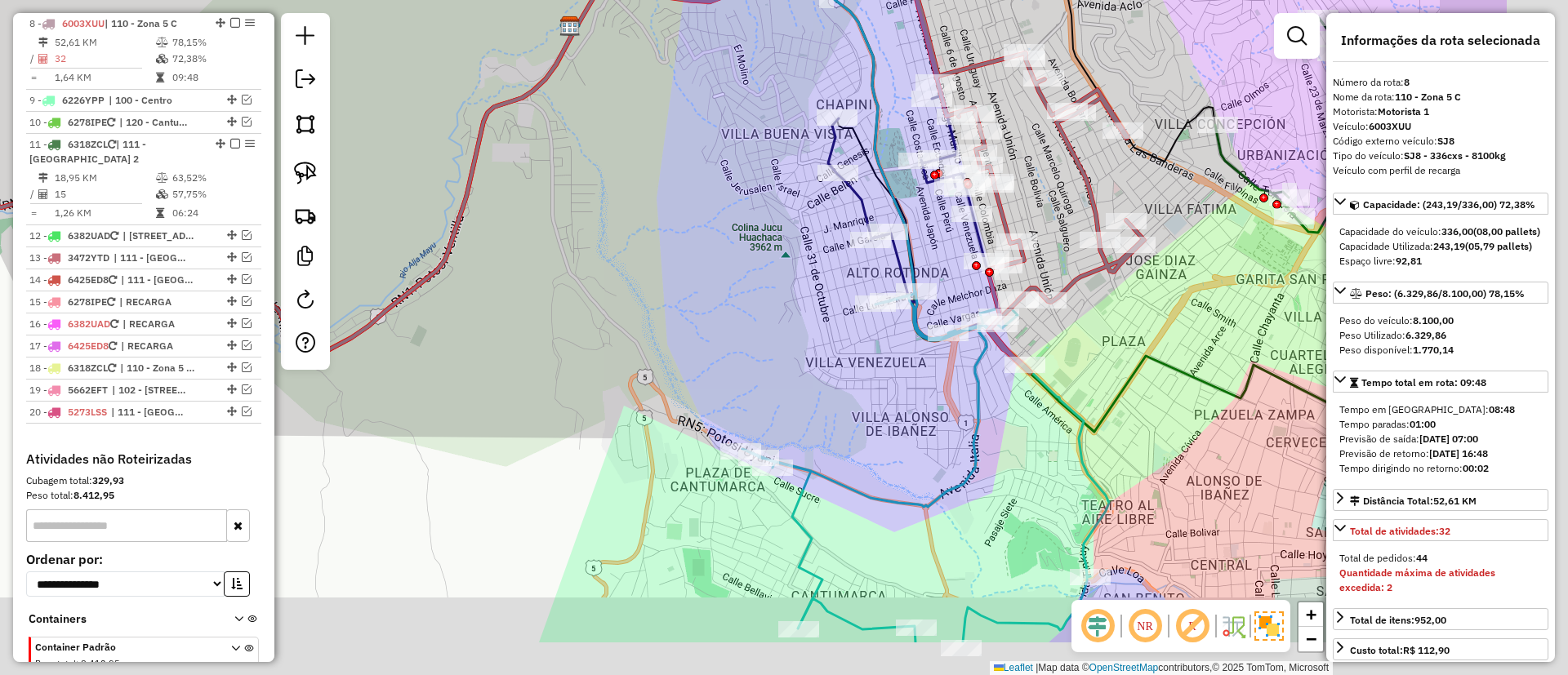
drag, startPoint x: 1086, startPoint y: 457, endPoint x: 1040, endPoint y: 437, distance: 50.2
click at [1040, 437] on div "Janela de atendimento Grade de atendimento Capacidade Transportadoras Veículos …" at bounding box center [784, 338] width 1568 height 675
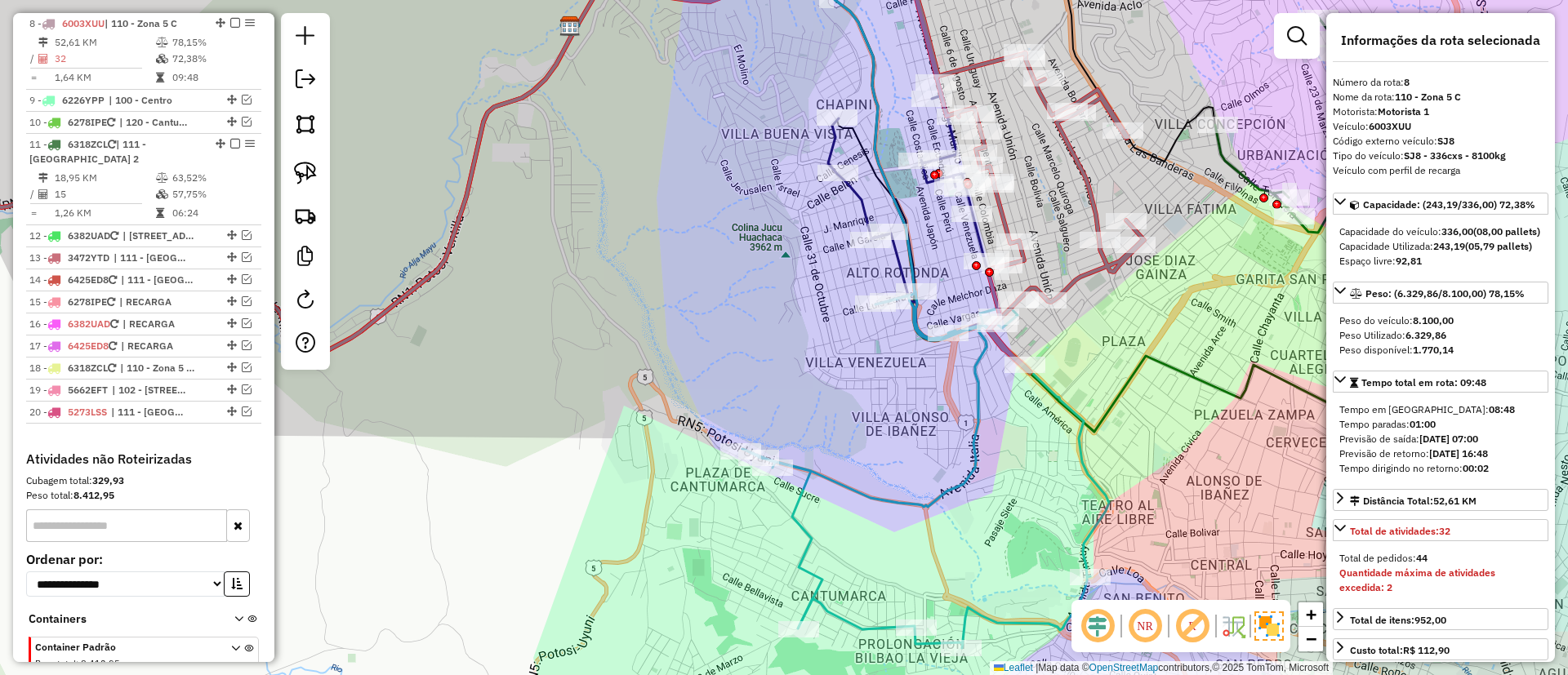
click at [1093, 461] on div "Janela de atendimento Grade de atendimento Capacidade Transportadoras Veículos …" at bounding box center [784, 338] width 1568 height 675
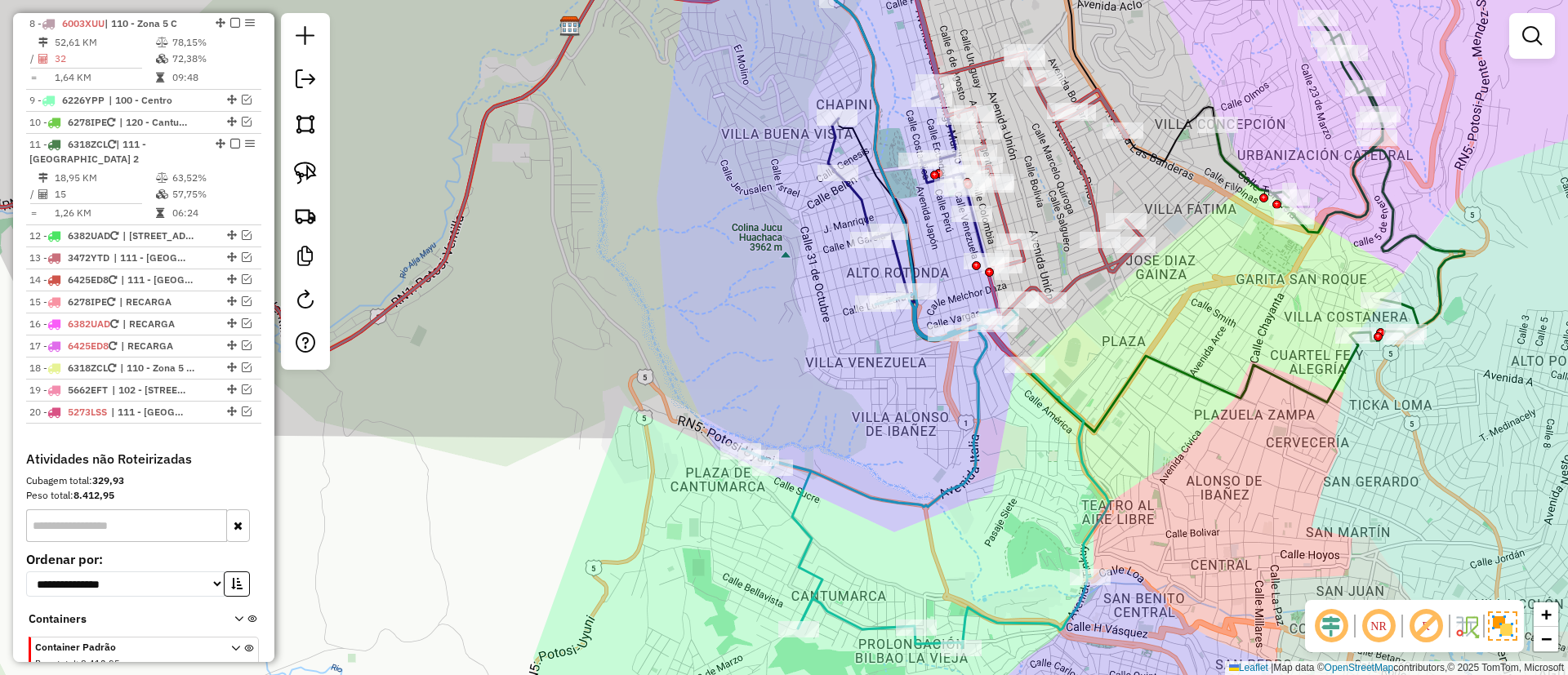
click at [1082, 462] on icon at bounding box center [926, 470] width 367 height 357
select select "*********"
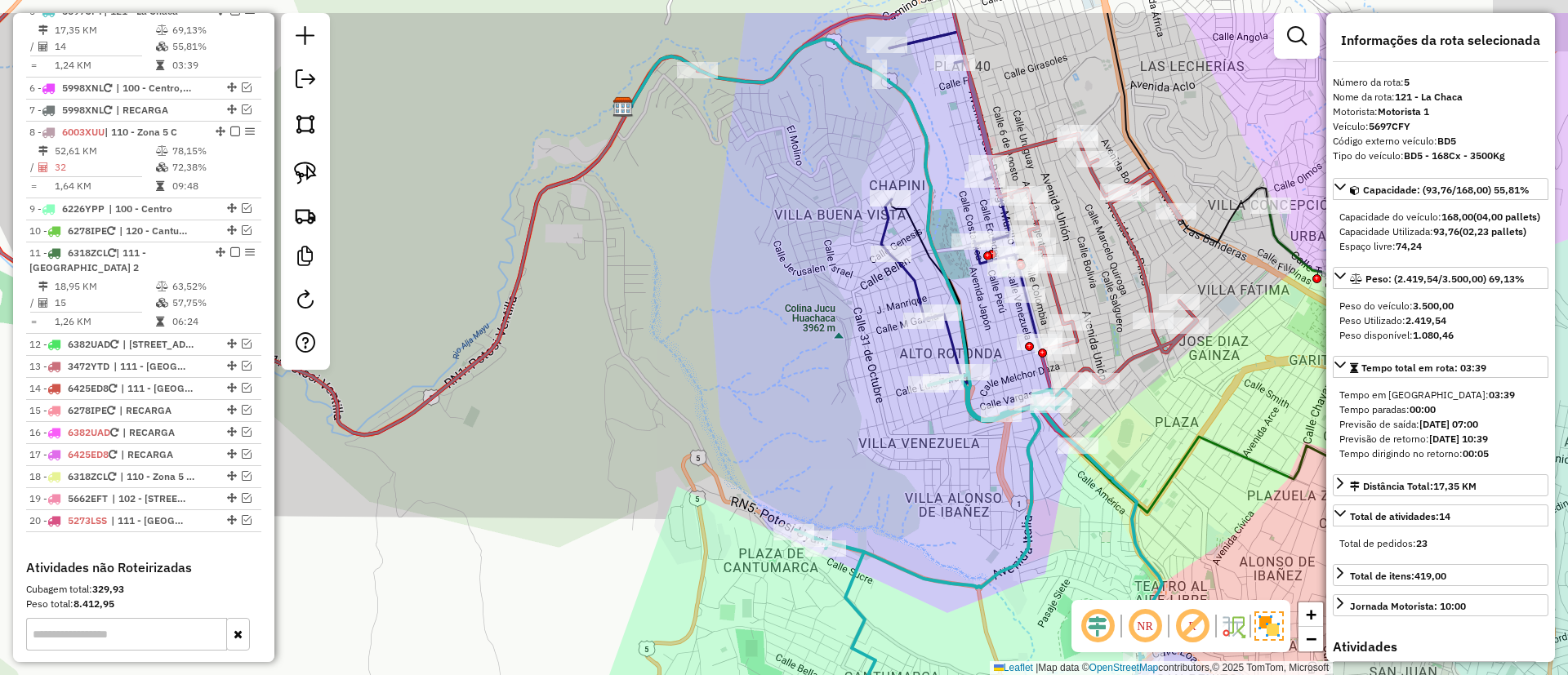
scroll to position [801, 0]
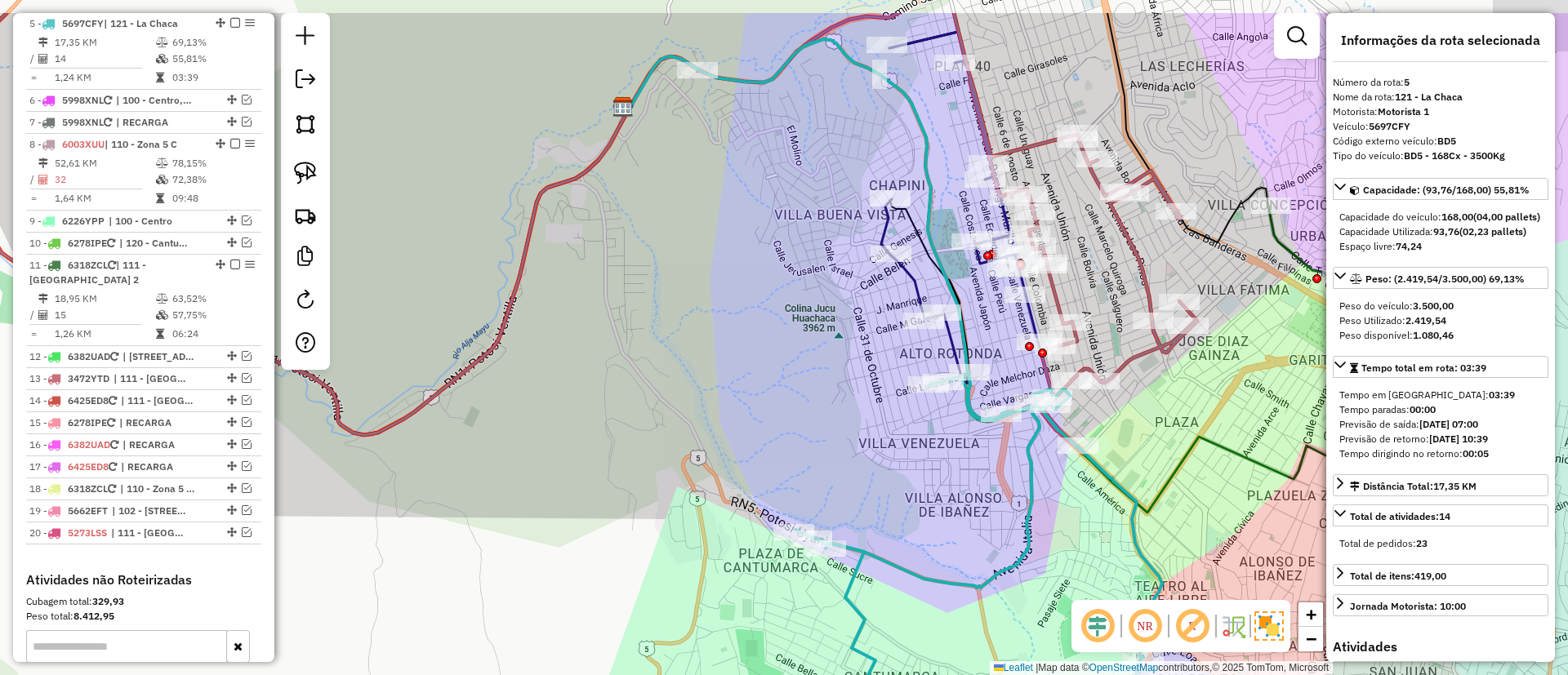
drag, startPoint x: 1000, startPoint y: 518, endPoint x: 1024, endPoint y: 554, distance: 43.3
click at [1024, 554] on div "Janela de atendimento Grade de atendimento Capacidade Transportadoras Veículos …" at bounding box center [784, 338] width 1568 height 675
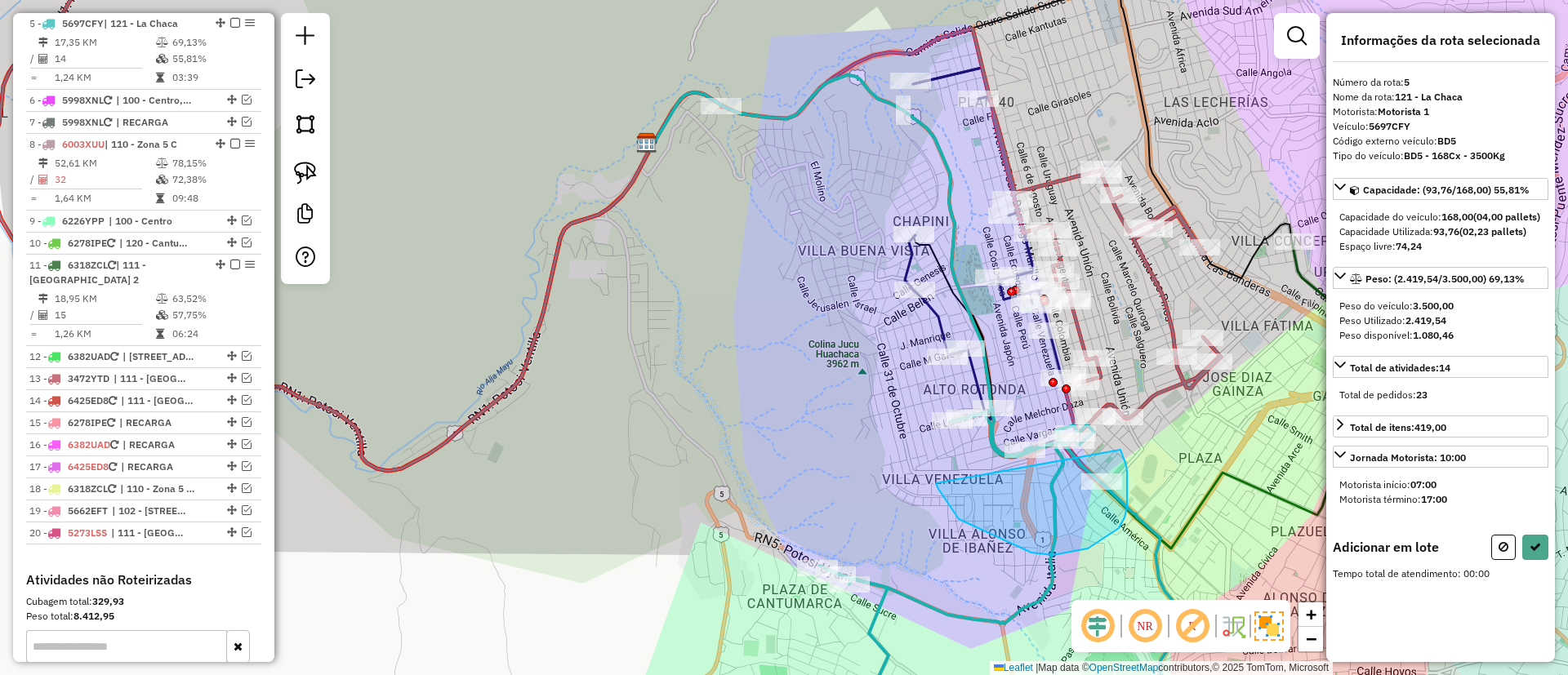
drag, startPoint x: 959, startPoint y: 520, endPoint x: 1120, endPoint y: 450, distance: 175.6
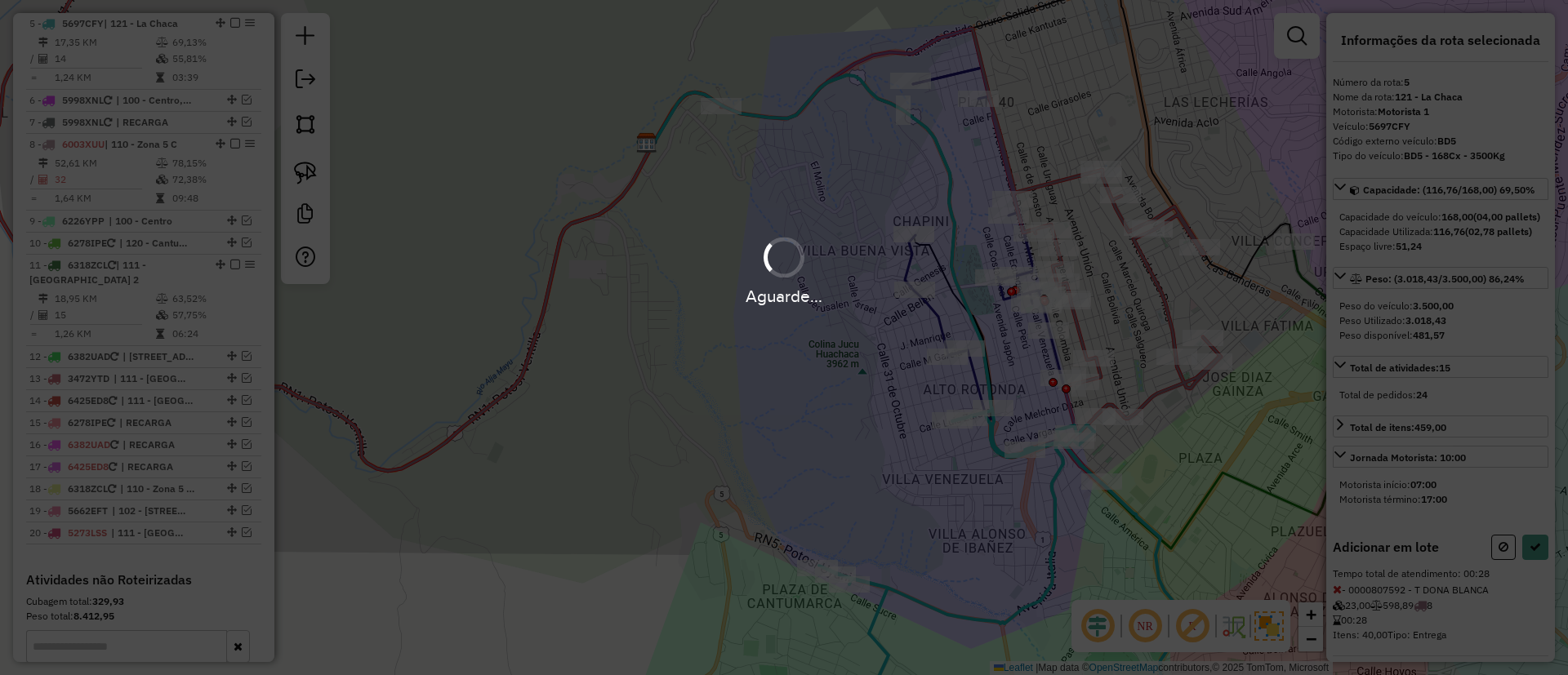
select select "*********"
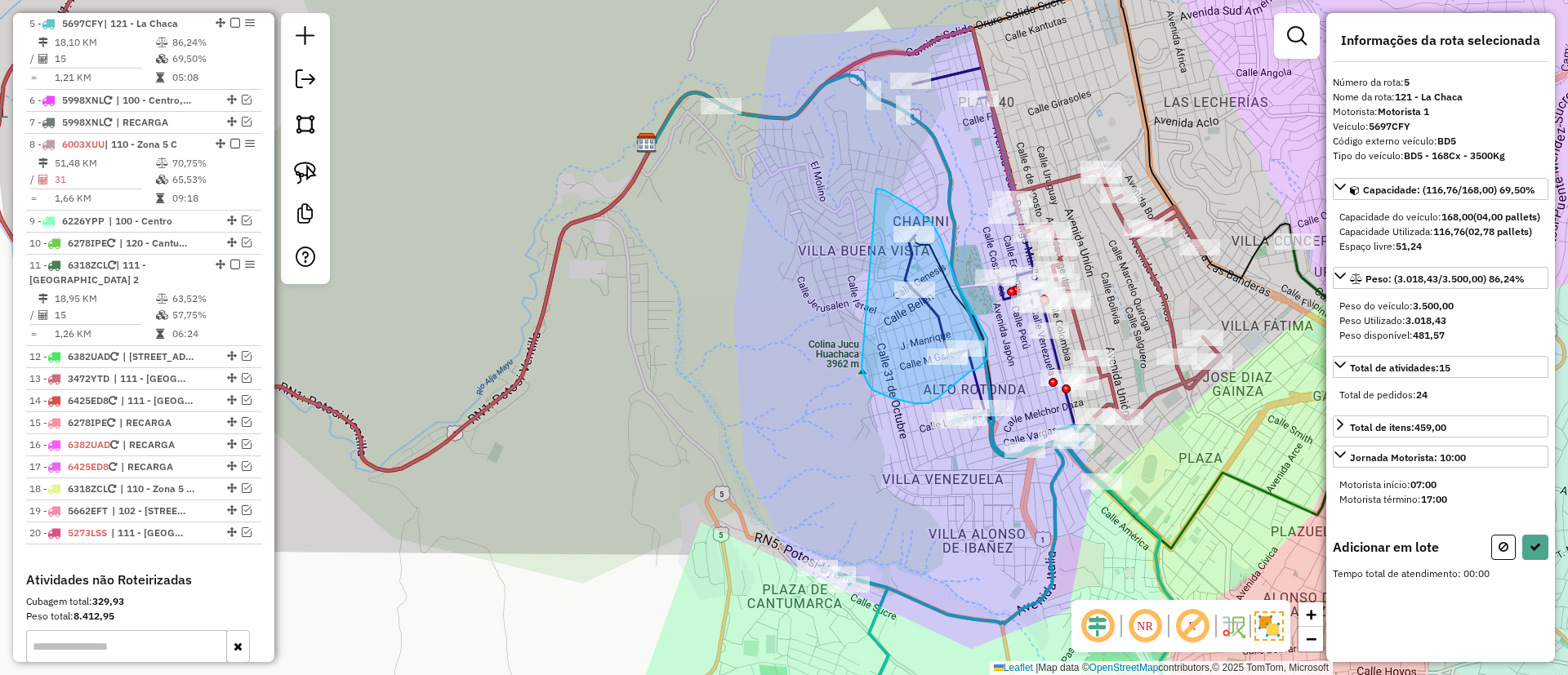
drag, startPoint x: 868, startPoint y: 385, endPoint x: 875, endPoint y: 189, distance: 196.1
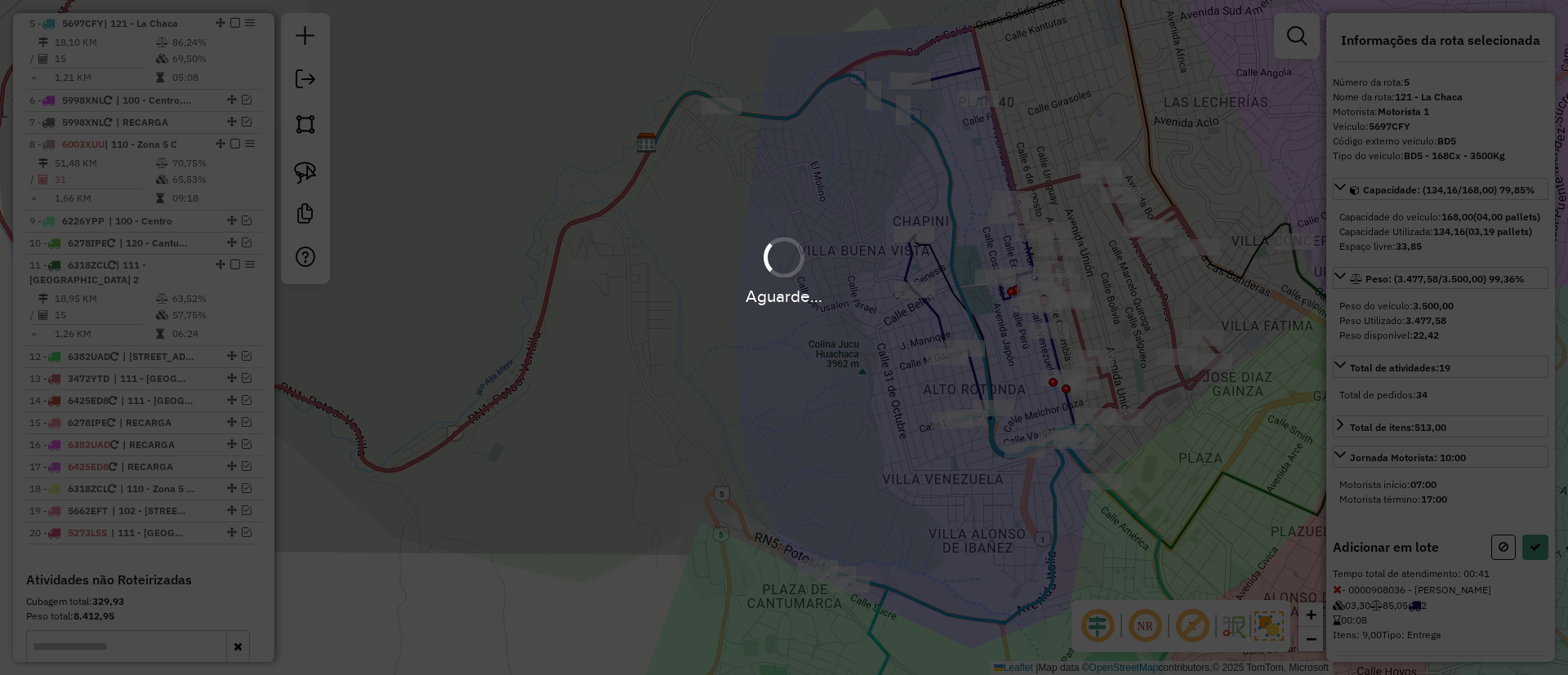
select select "*********"
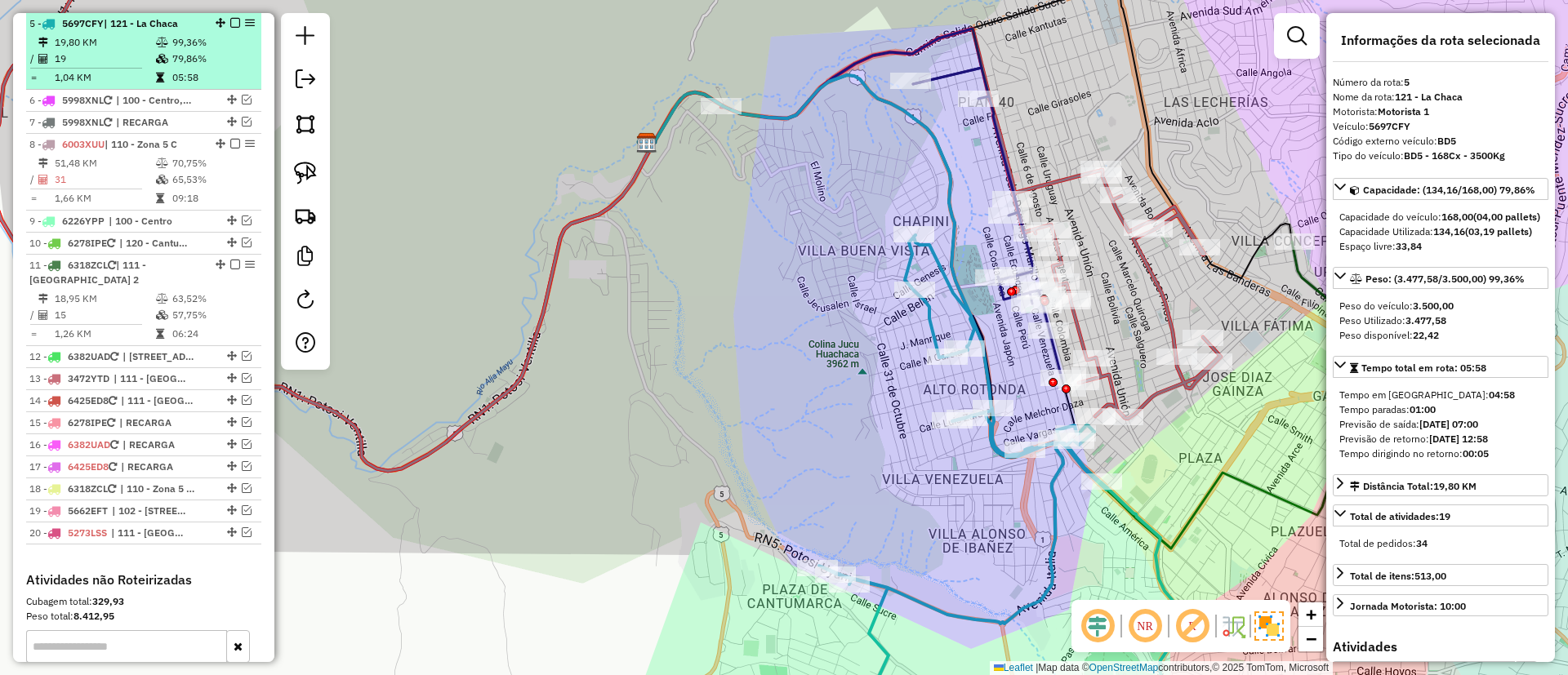
click at [233, 20] on em at bounding box center [235, 23] width 10 height 10
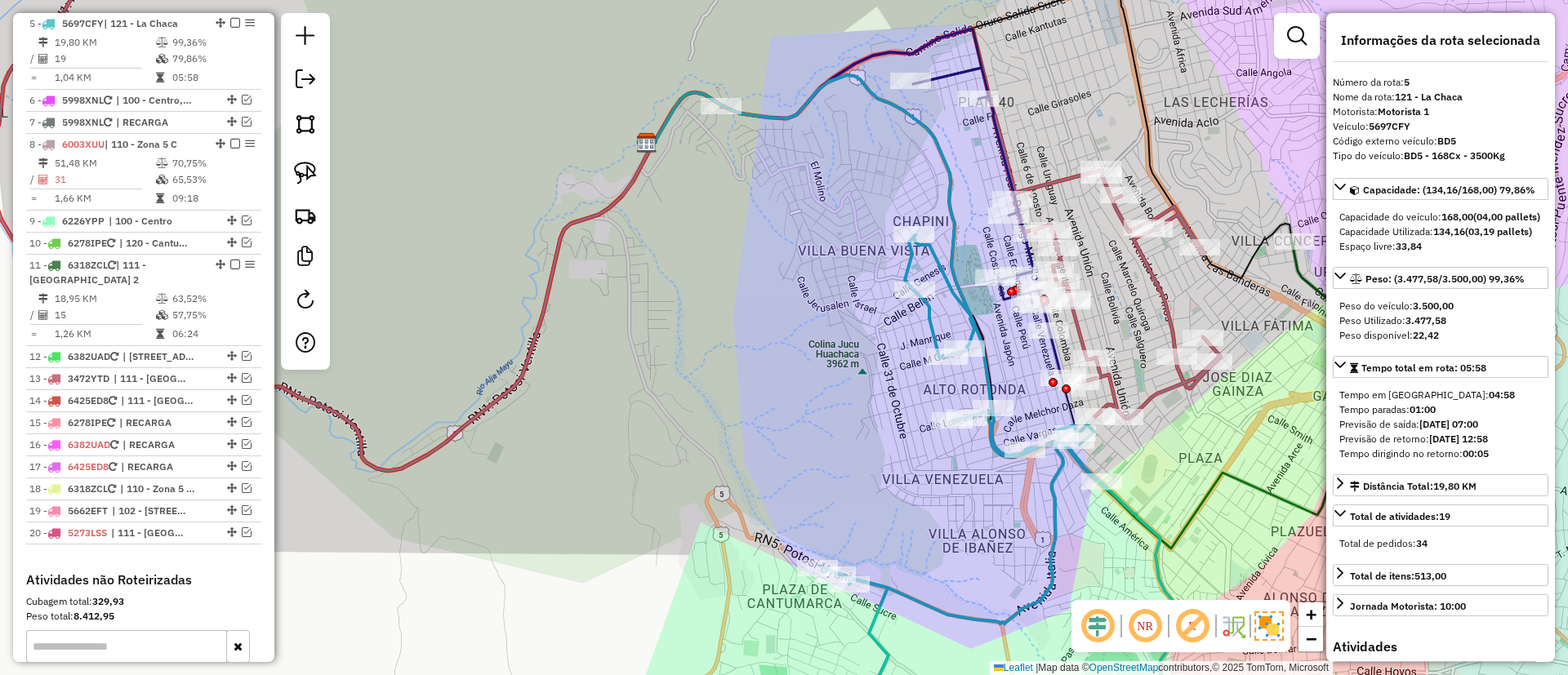
scroll to position [747, 0]
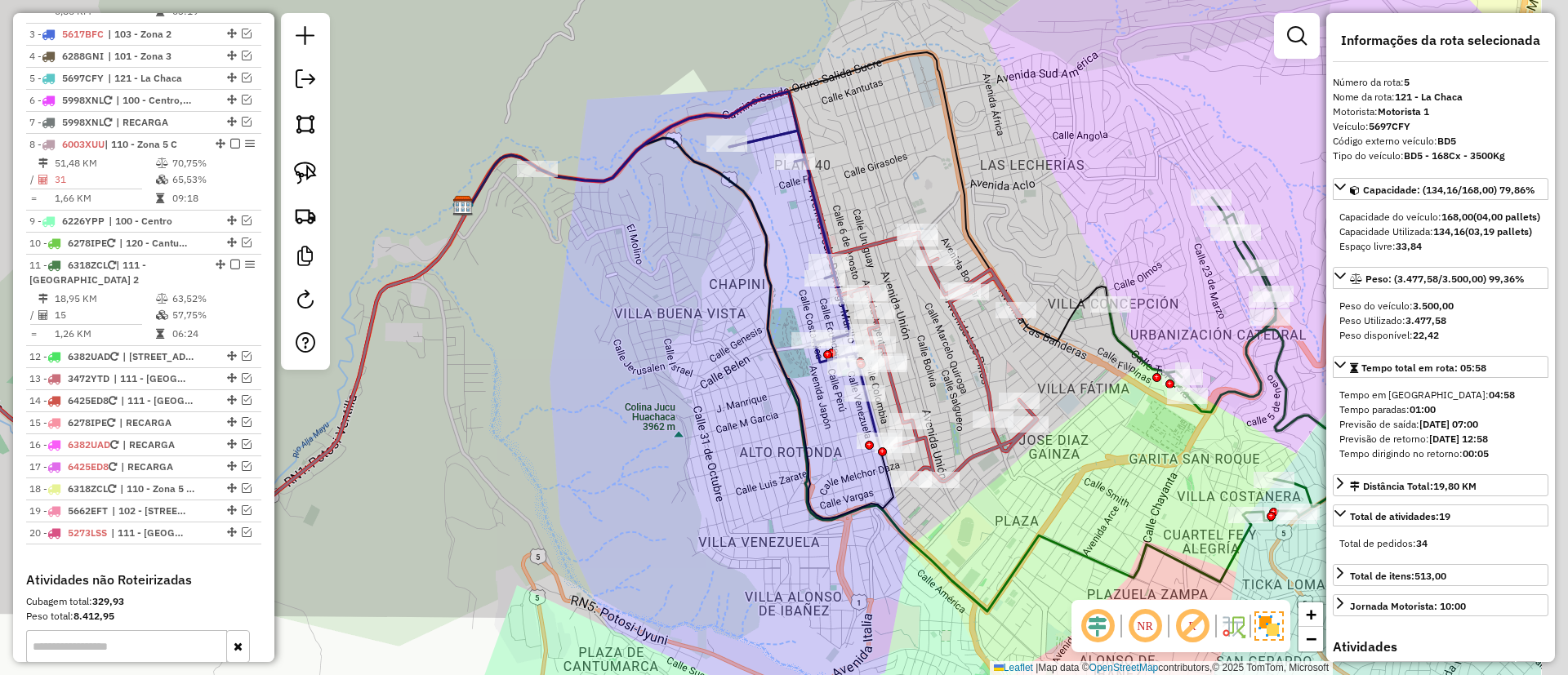
drag, startPoint x: 624, startPoint y: 284, endPoint x: 447, endPoint y: 338, distance: 185.1
click at [447, 338] on div "Janela de atendimento Grade de atendimento Capacidade Transportadoras Veículos …" at bounding box center [784, 338] width 1568 height 675
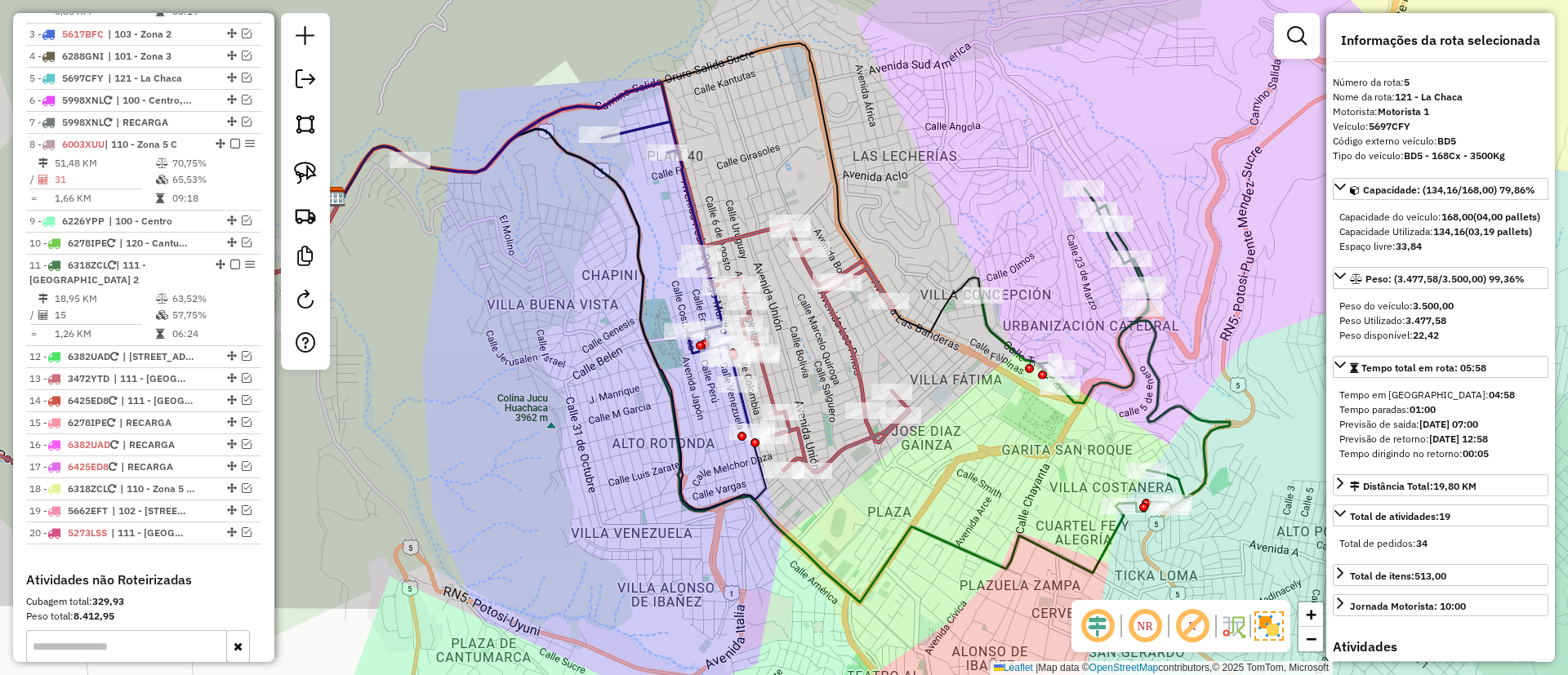
drag, startPoint x: 996, startPoint y: 366, endPoint x: 872, endPoint y: 356, distance: 124.4
click at [872, 356] on div "Janela de atendimento Grade de atendimento Capacidade Transportadoras Veículos …" at bounding box center [784, 338] width 1568 height 675
click at [852, 345] on icon at bounding box center [377, 304] width 1067 height 442
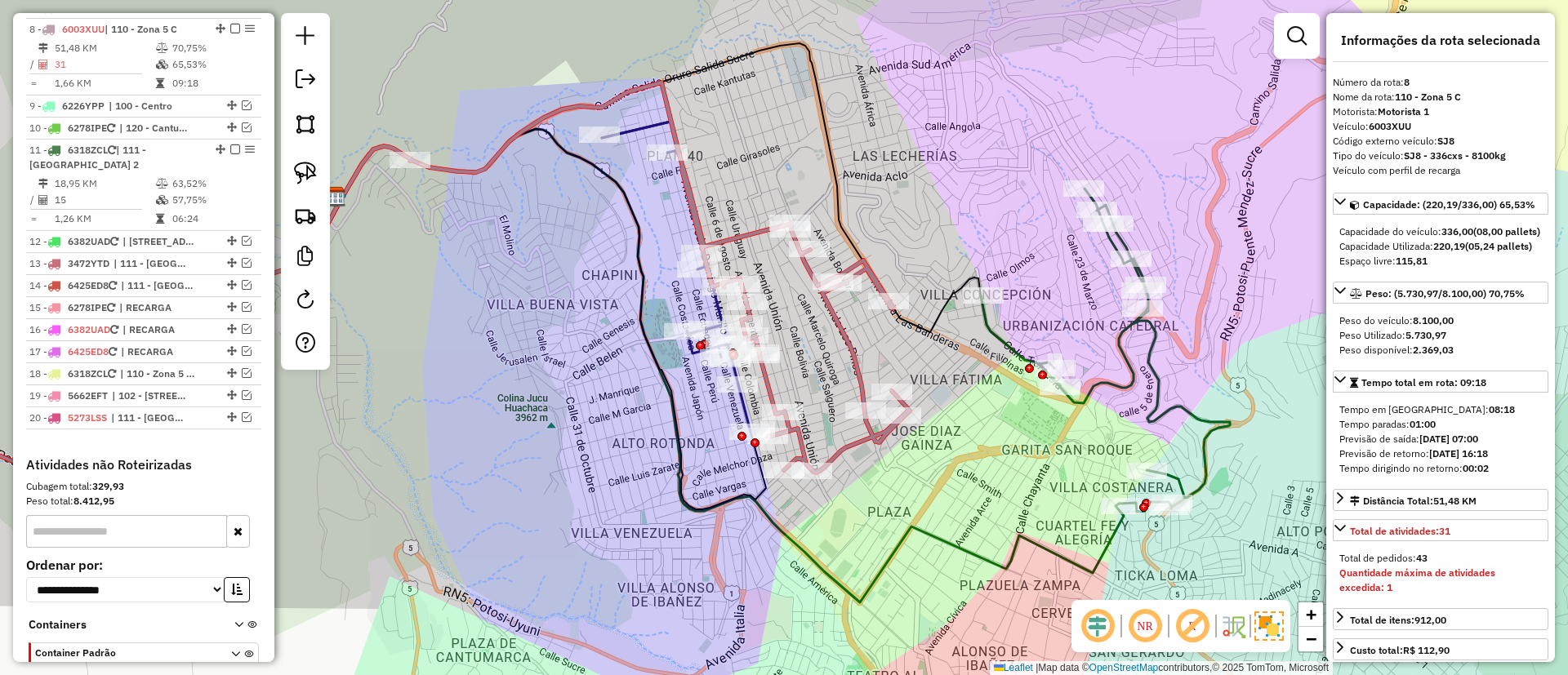
scroll to position [868, 0]
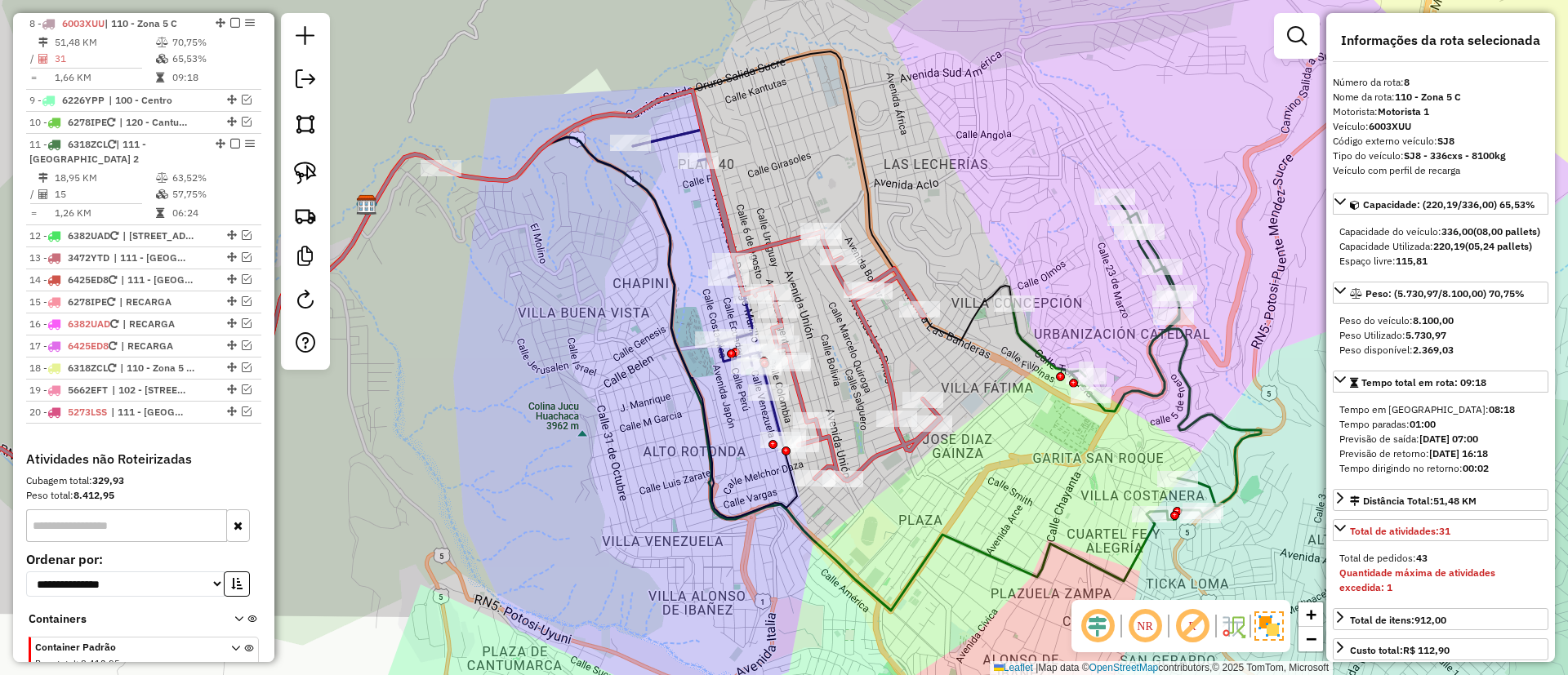
drag, startPoint x: 915, startPoint y: 374, endPoint x: 883, endPoint y: 356, distance: 36.7
click at [883, 356] on icon at bounding box center [407, 312] width 1067 height 442
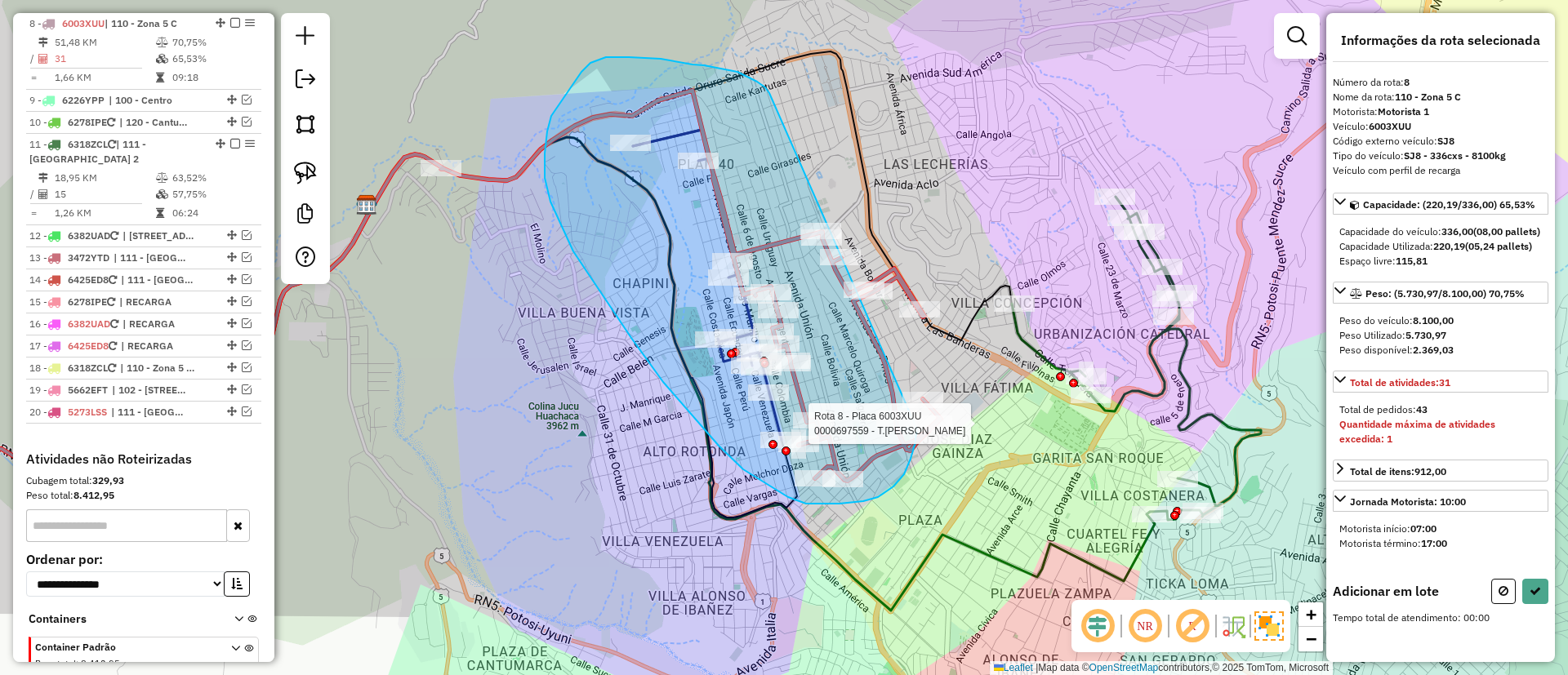
click at [917, 430] on div "Rota 8 - Placa 6003XUU 0000697559 - T.SILVIA Janela de atendimento Grade de ate…" at bounding box center [784, 338] width 1568 height 675
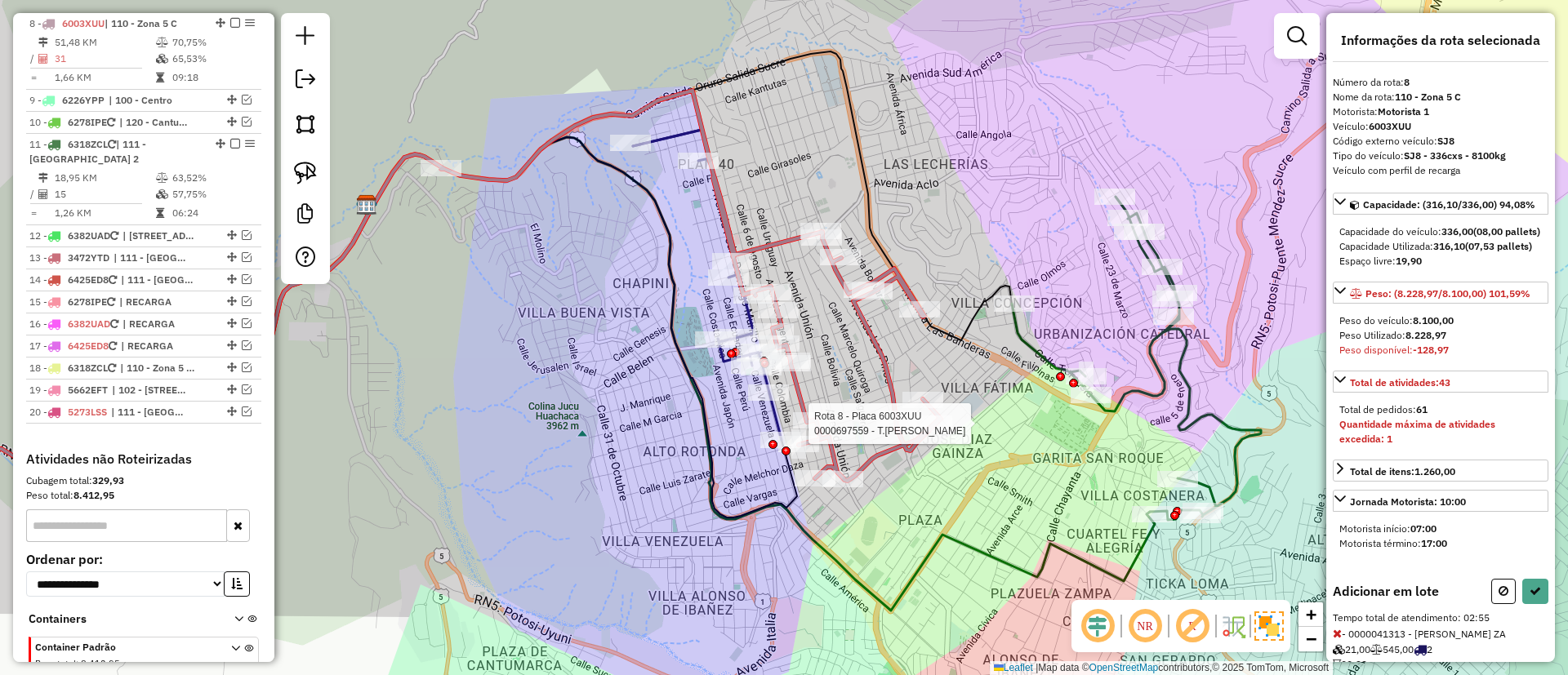
select select "*********"
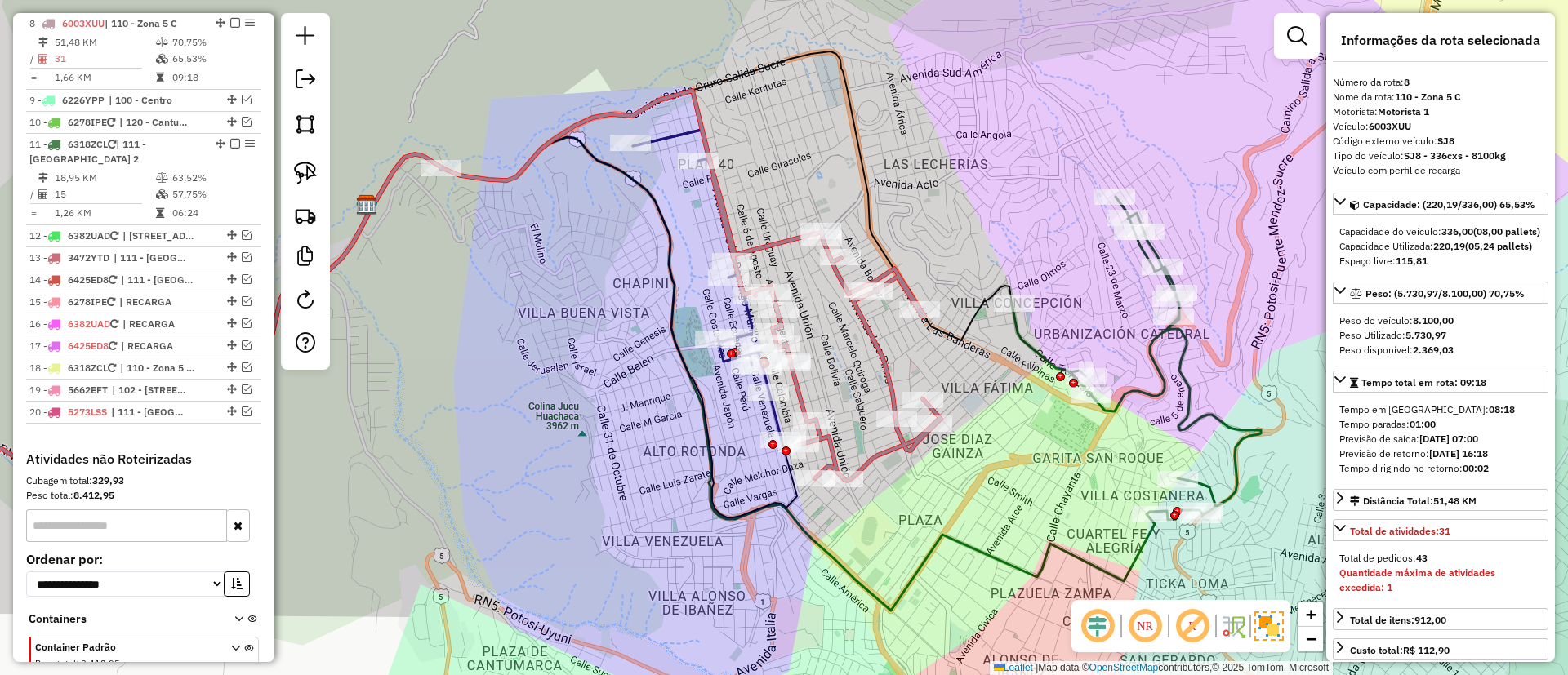
click at [1151, 371] on icon at bounding box center [1135, 358] width 249 height 323
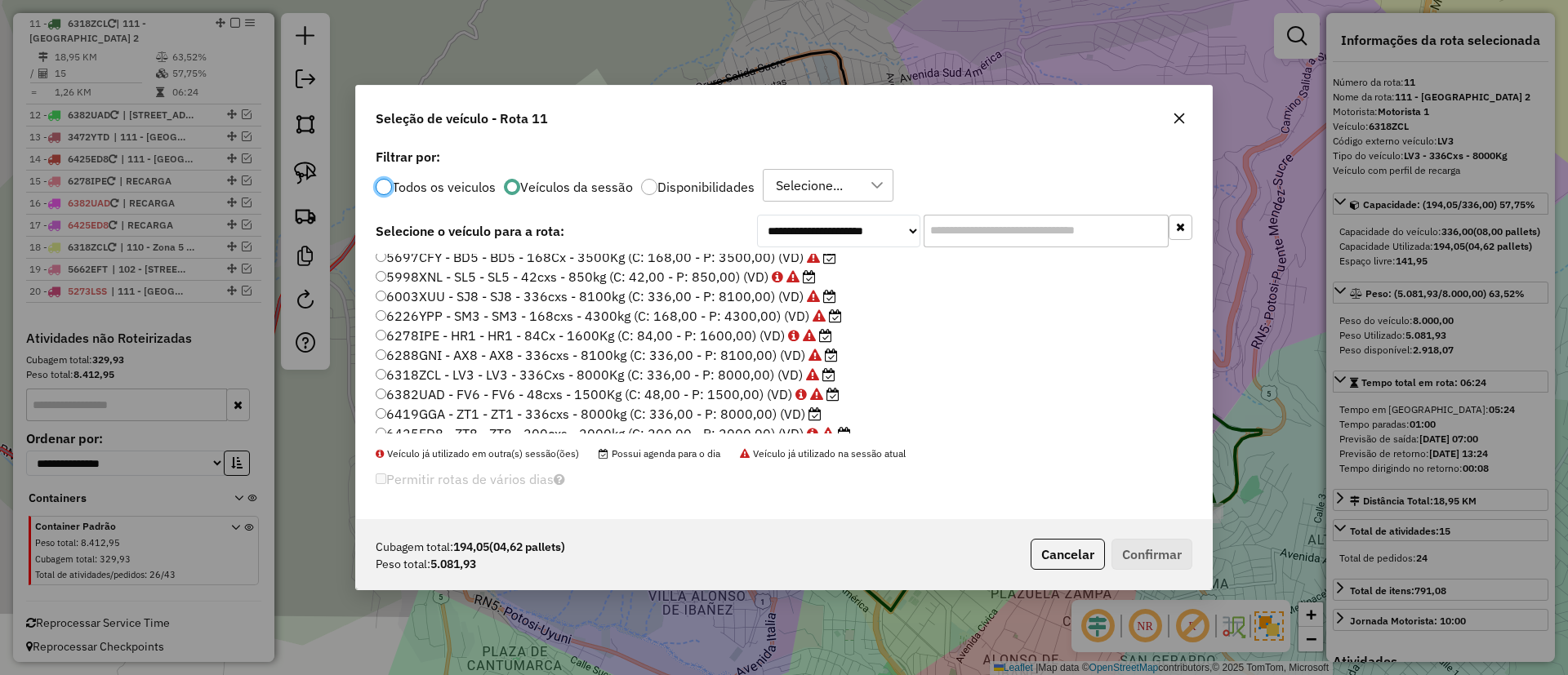
scroll to position [153, 0]
click at [797, 404] on label "6419GGA - ZT1 - ZT1 - 336cxs - 8000kg (C: 336,00 - P: 8000,00) (VD)" at bounding box center [599, 403] width 446 height 20
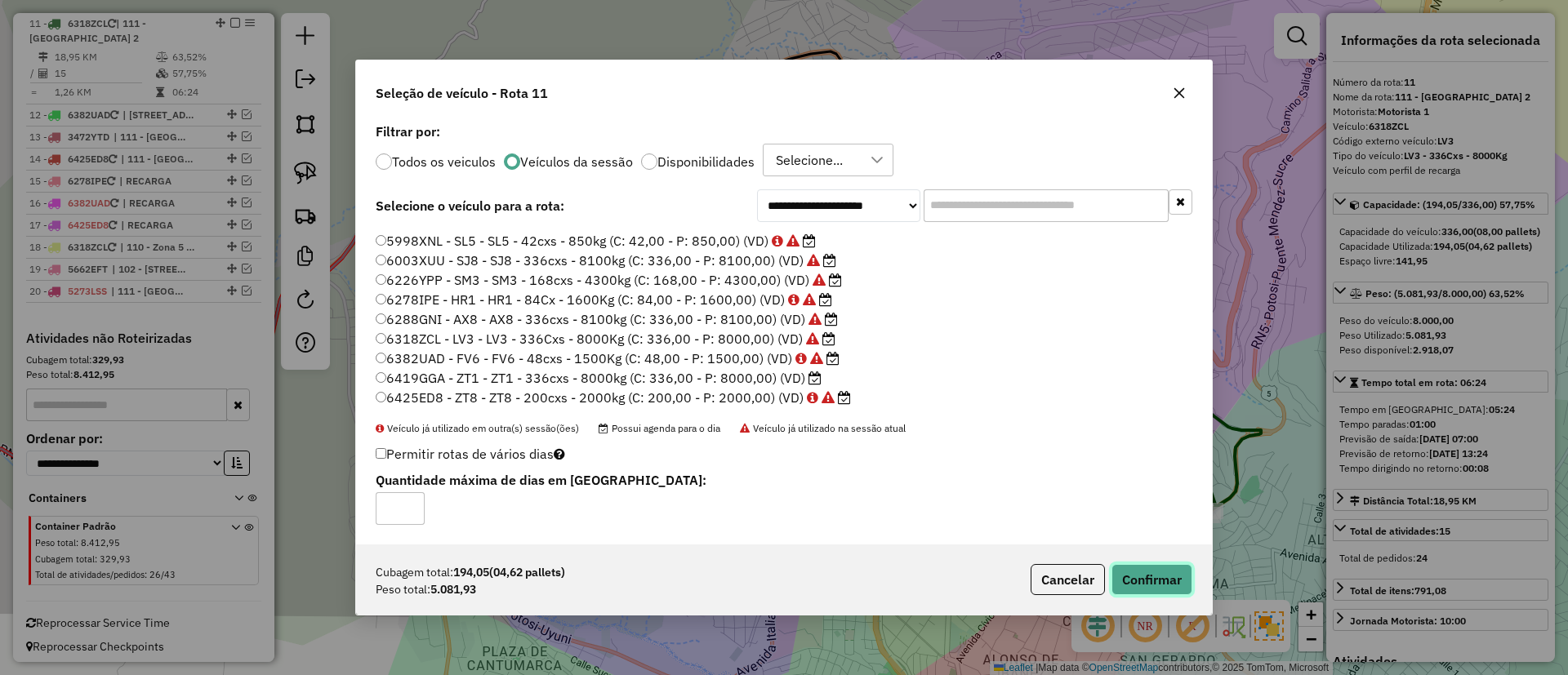
click at [1149, 578] on button "Confirmar" at bounding box center [1151, 580] width 81 height 31
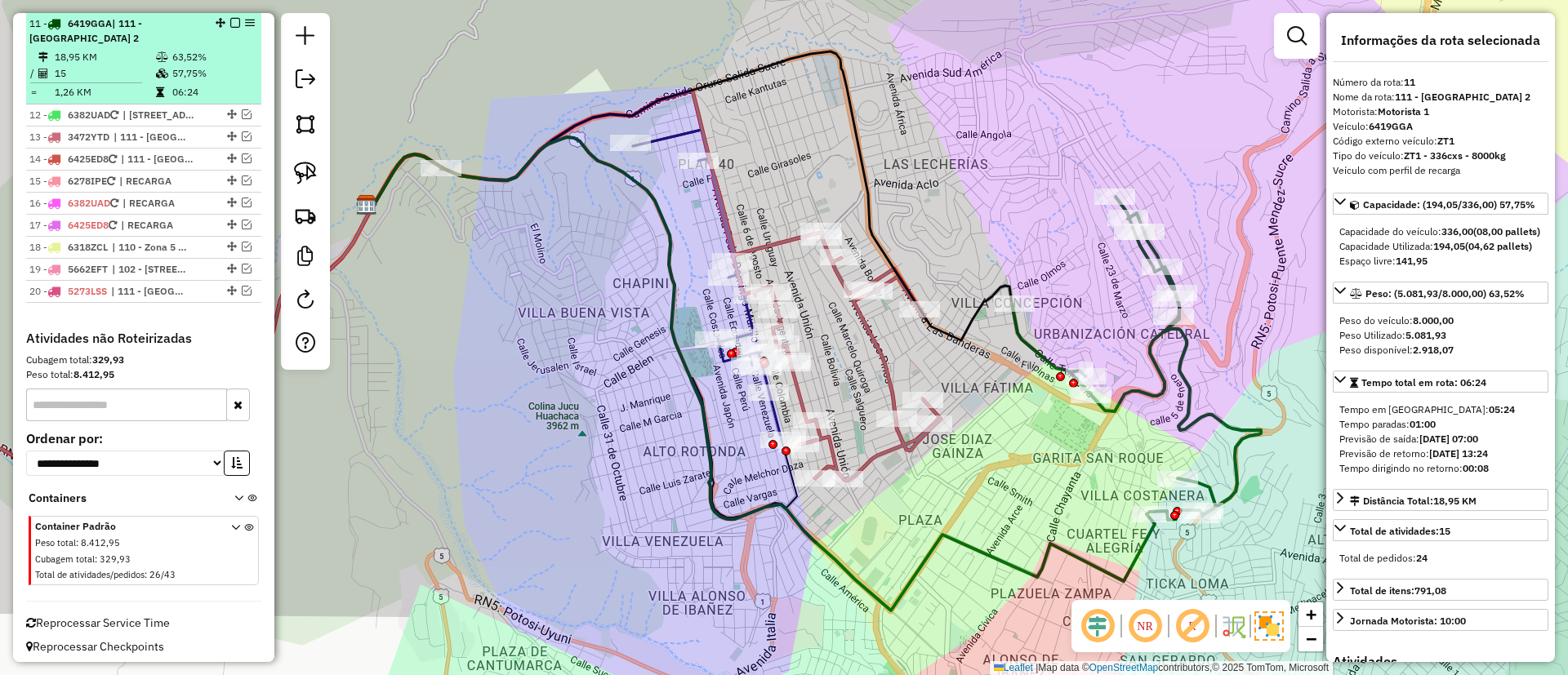
click at [231, 22] on em at bounding box center [235, 23] width 10 height 10
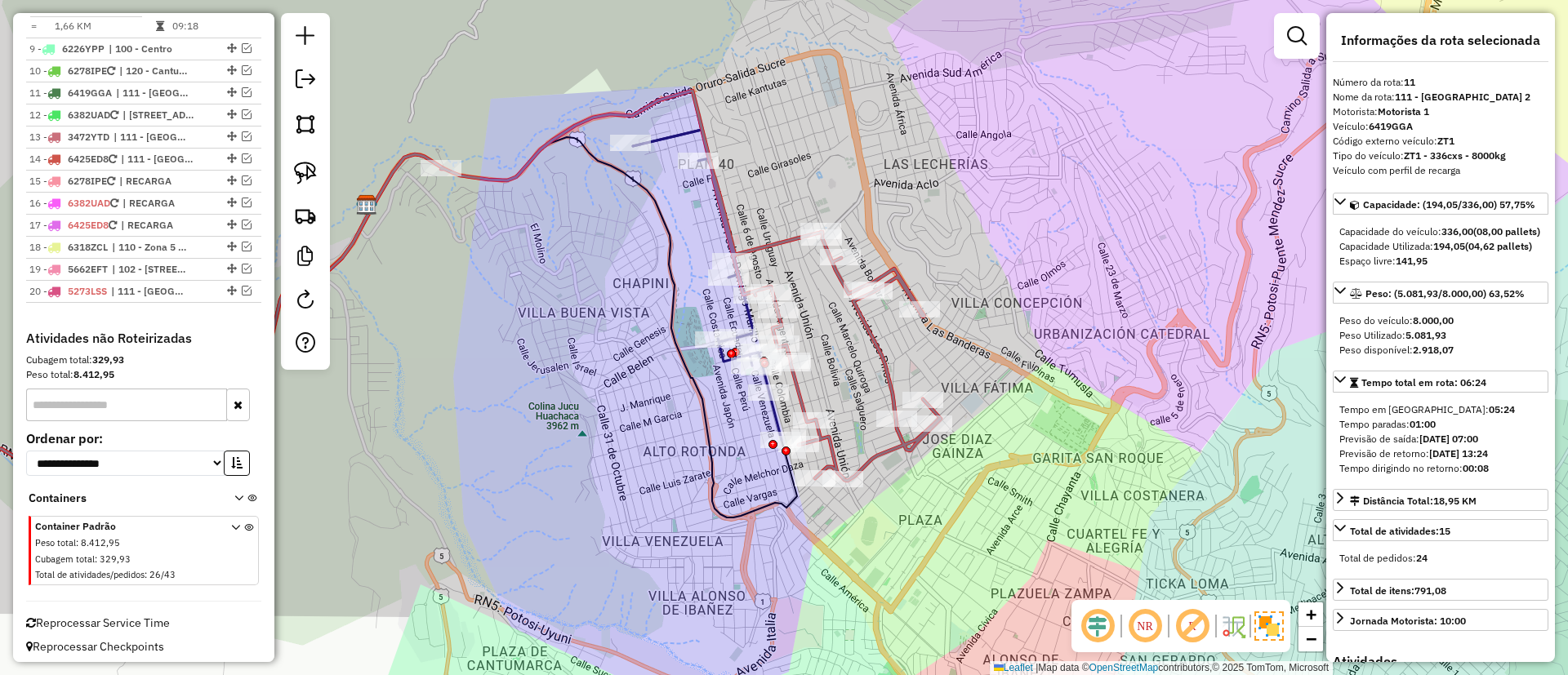
click at [787, 242] on icon at bounding box center [392, 233] width 1097 height 601
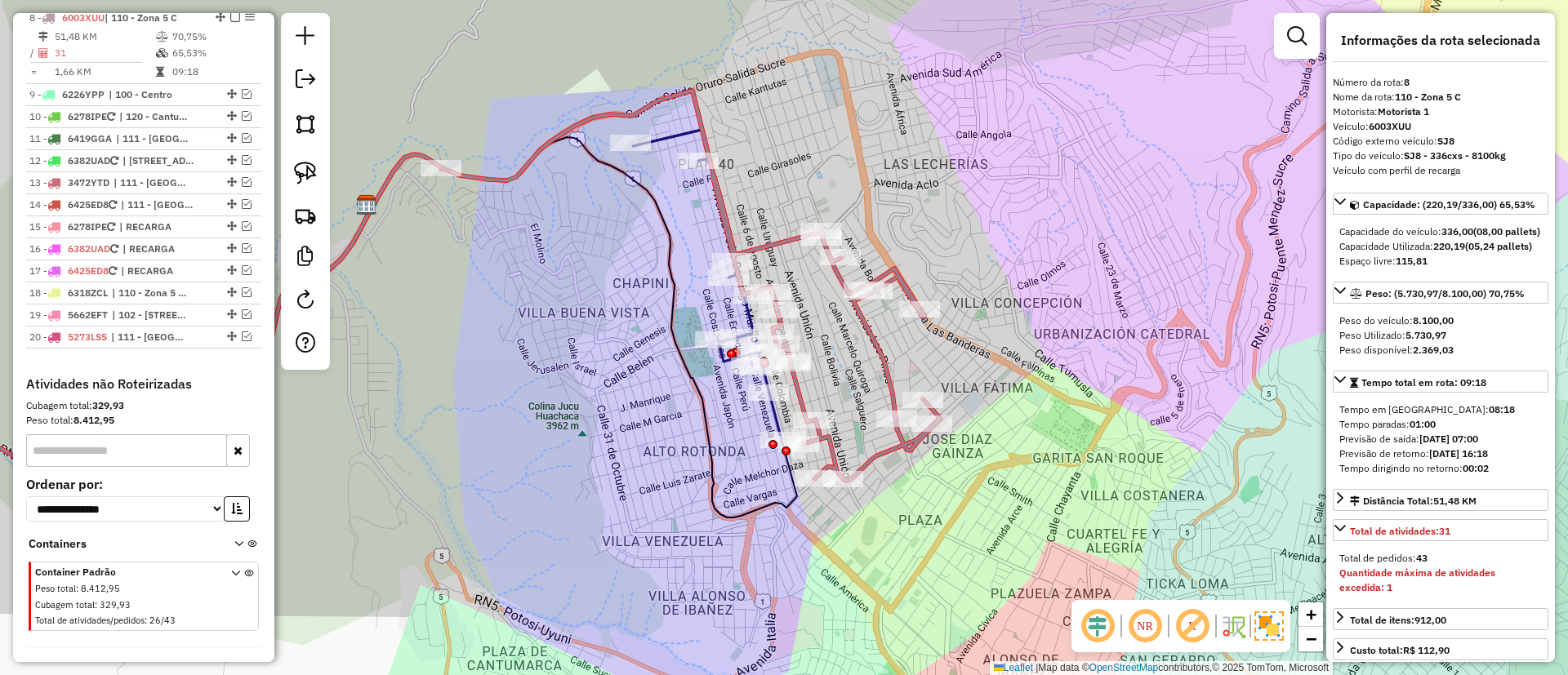
scroll to position [868, 0]
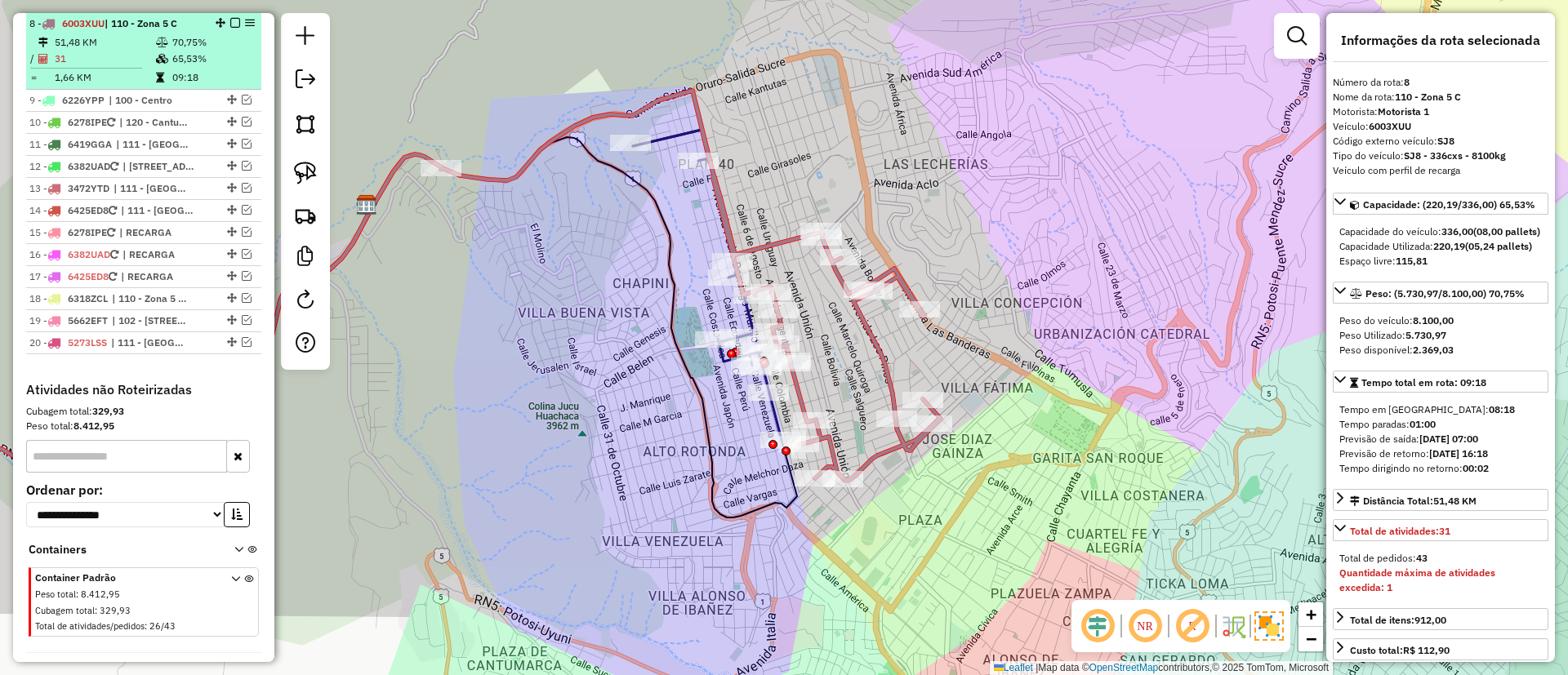
click at [236, 18] on div at bounding box center [230, 23] width 49 height 10
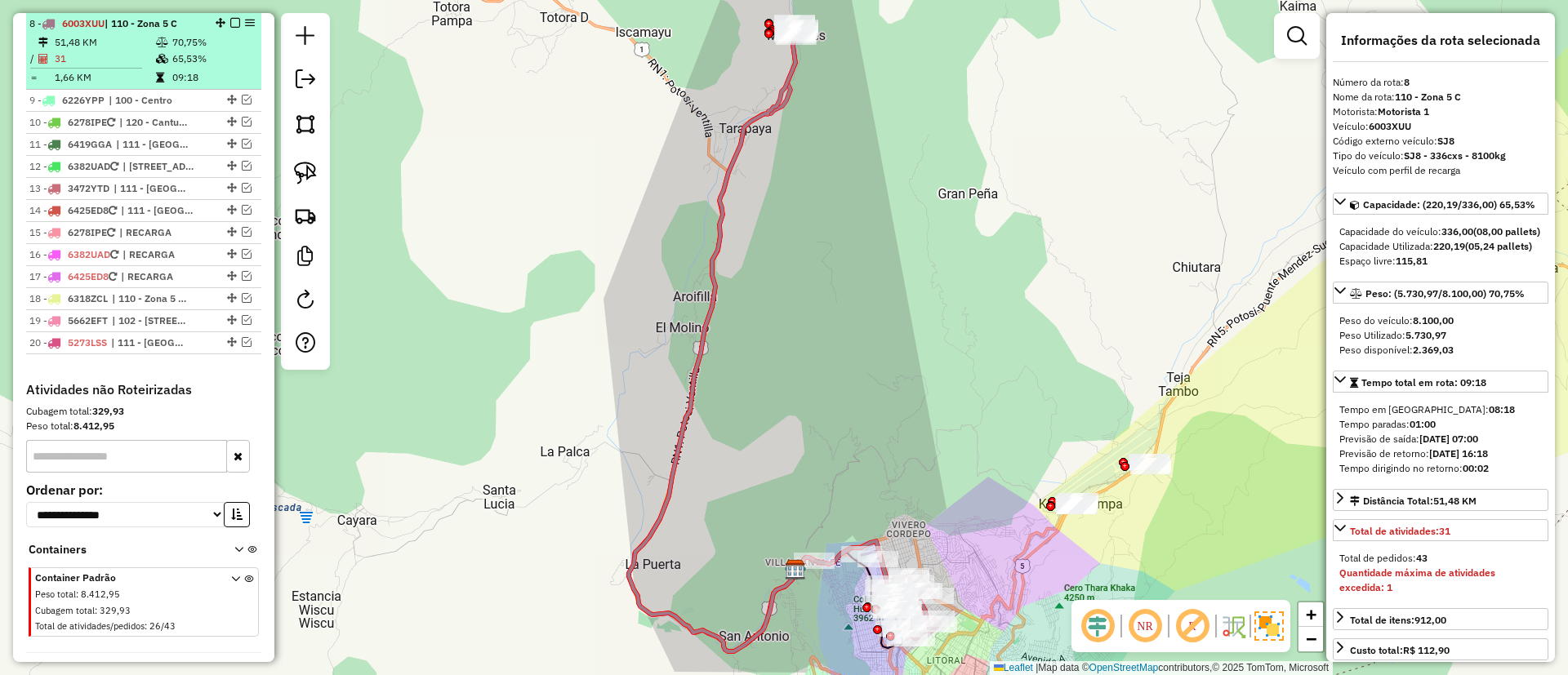
click at [234, 18] on em at bounding box center [235, 23] width 10 height 10
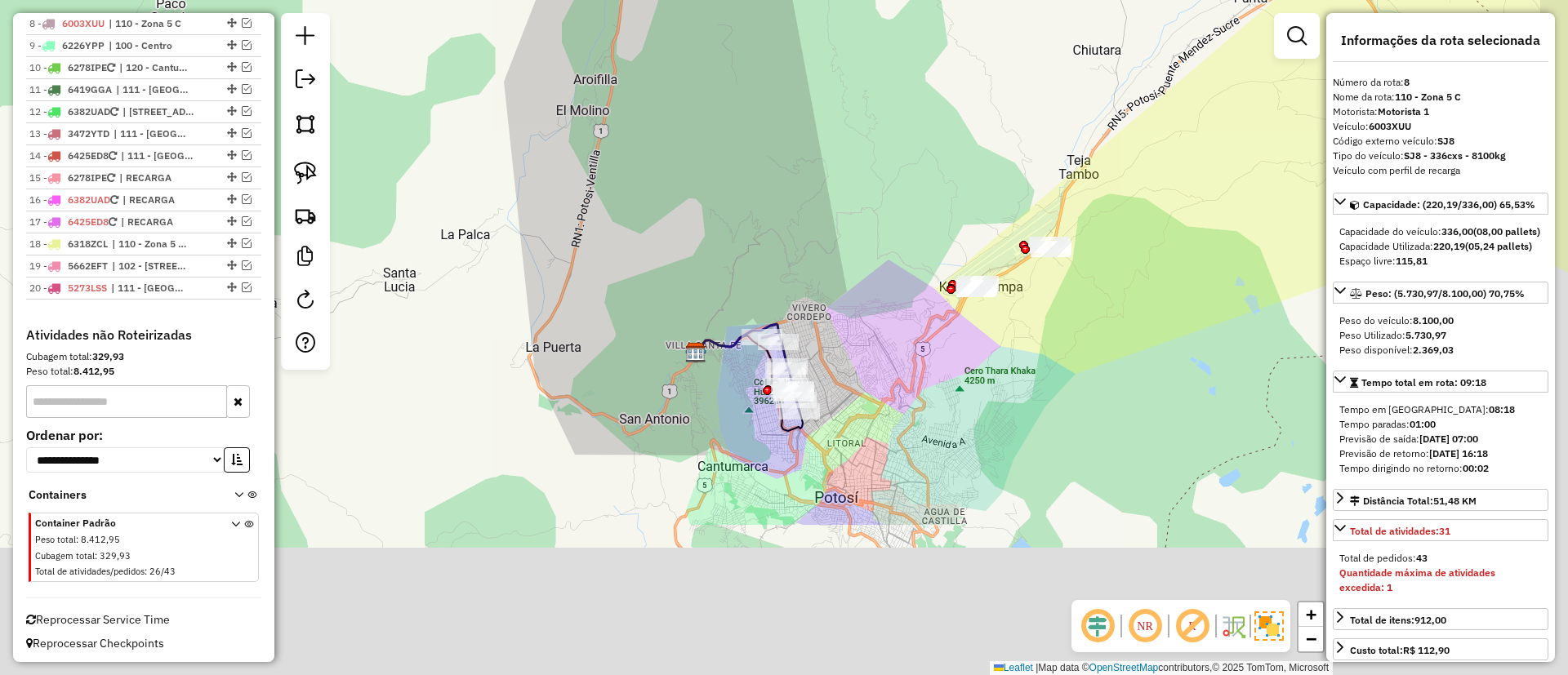
drag, startPoint x: 781, startPoint y: 337, endPoint x: 646, endPoint y: 98, distance: 274.5
click at [646, 98] on div "Janela de atendimento Grade de atendimento Capacidade Transportadoras Veículos …" at bounding box center [784, 338] width 1568 height 675
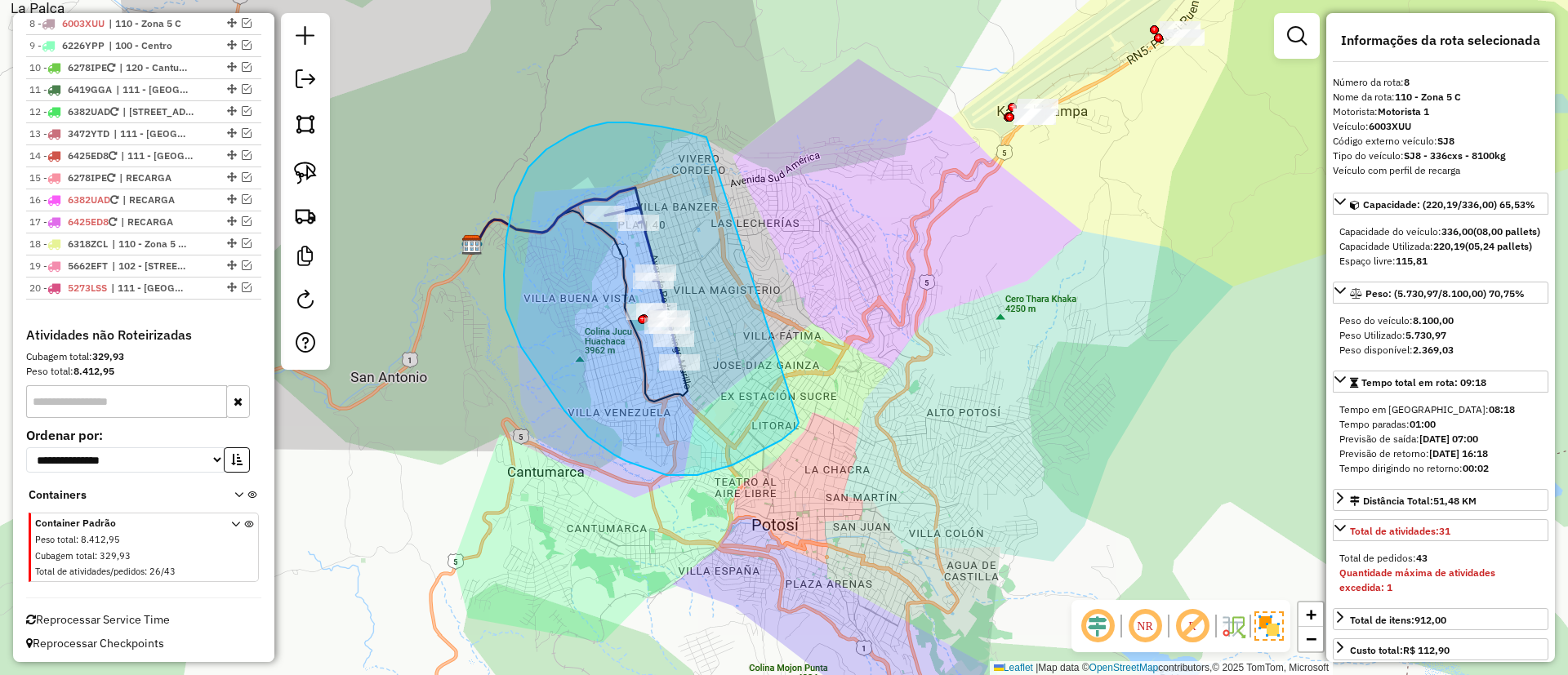
drag, startPoint x: 546, startPoint y: 150, endPoint x: 805, endPoint y: 372, distance: 341.1
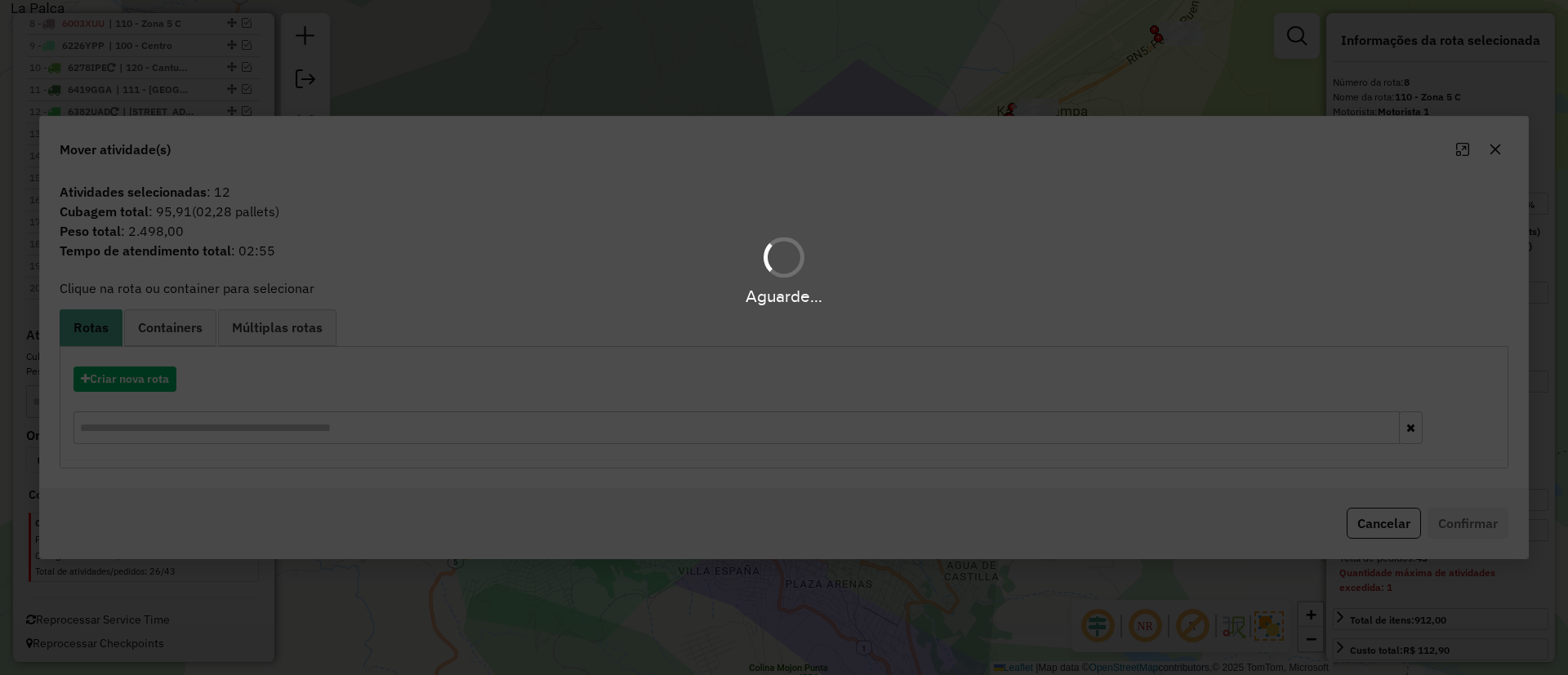
click at [124, 371] on div "Aguarde..." at bounding box center [784, 338] width 1568 height 675
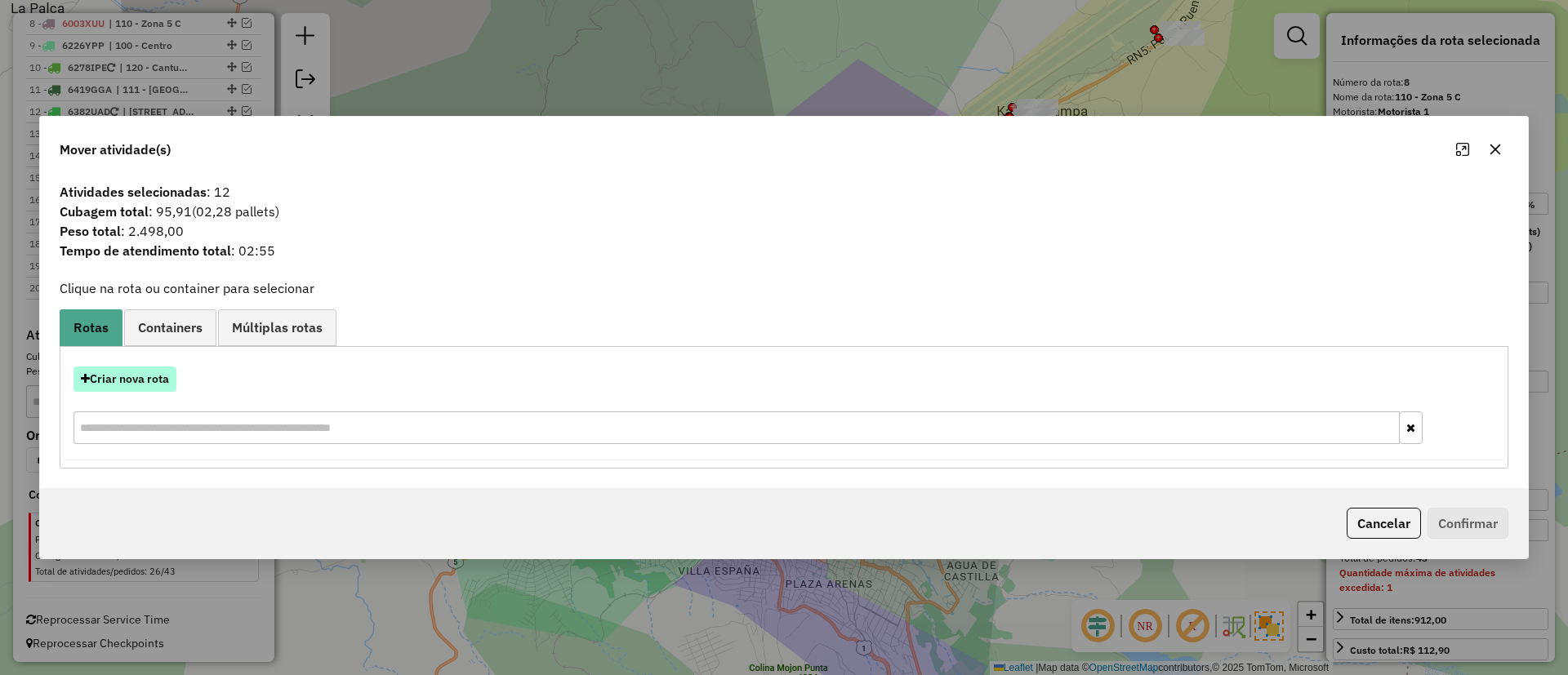
click at [130, 378] on button "Criar nova rota" at bounding box center [125, 379] width 103 height 26
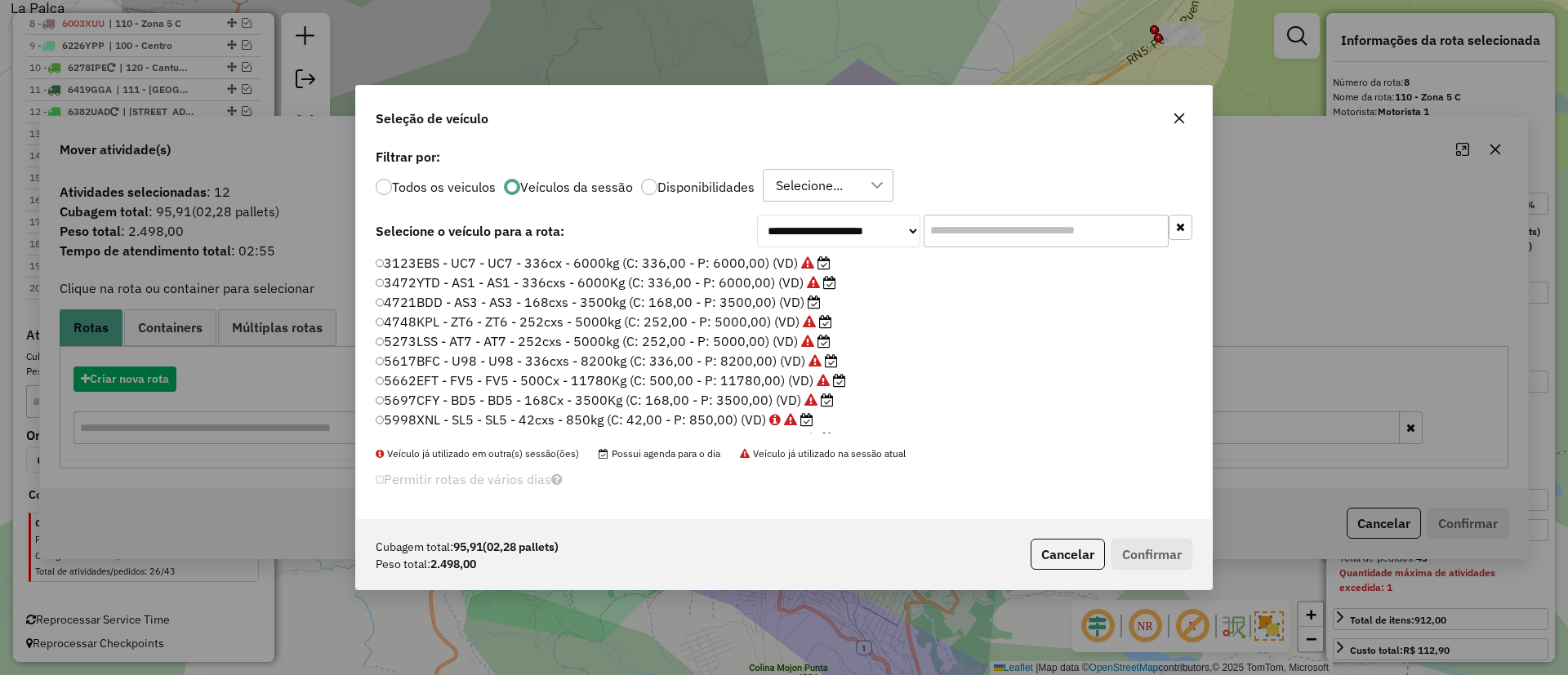
scroll to position [9, 5]
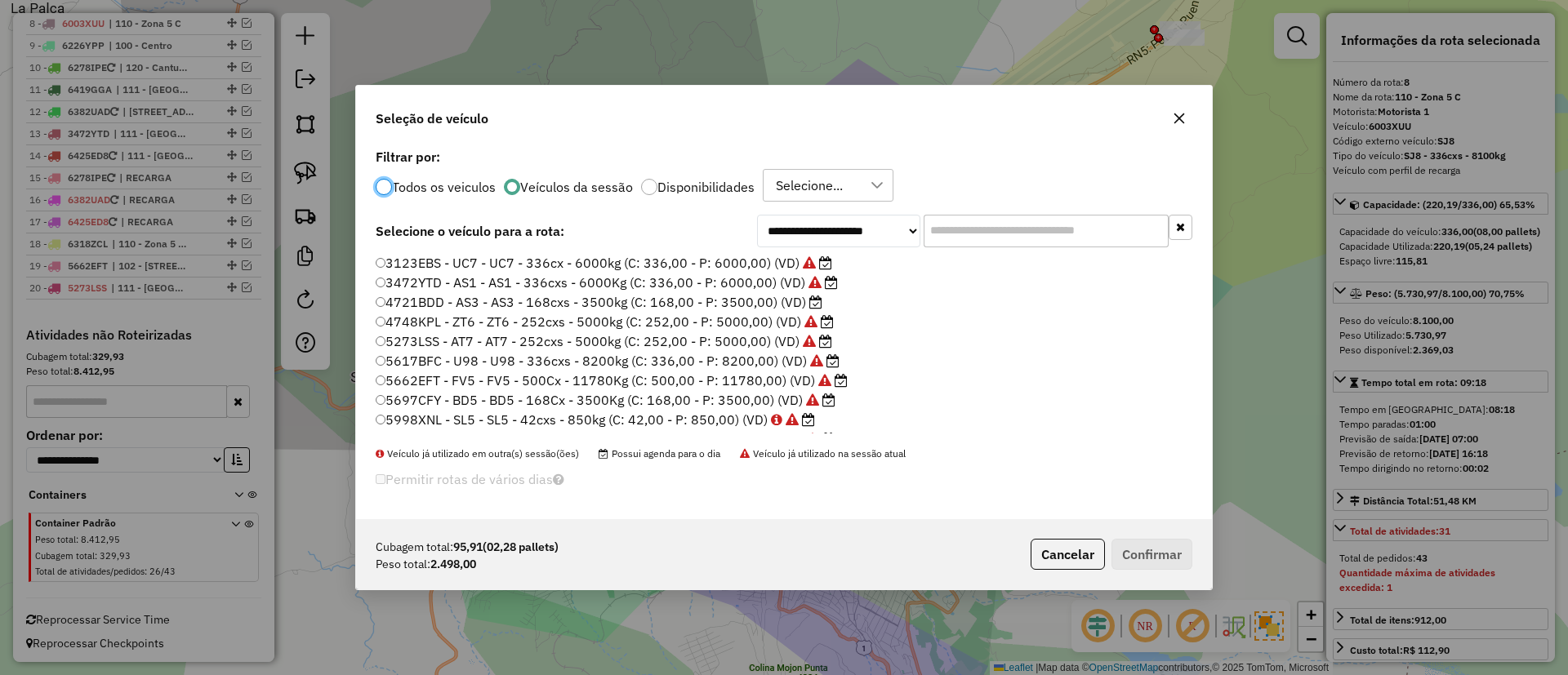
click at [764, 291] on label "3472YTD - AS1 - AS1 - 336cxs - 6000Kg (C: 336,00 - P: 6000,00) (VD)" at bounding box center [606, 282] width 462 height 20
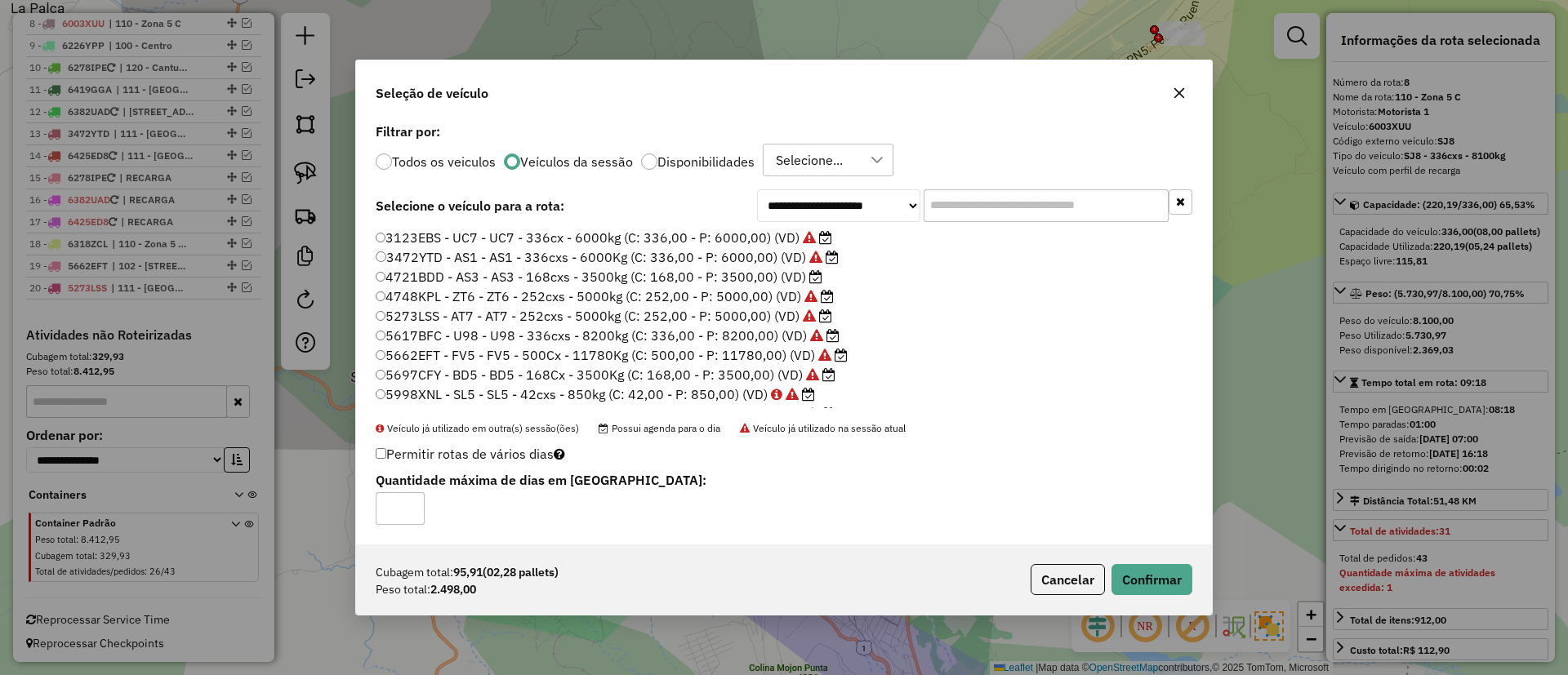
click at [761, 288] on label "4748KPL - ZT6 - ZT6 - 252cxs - 5000kg (C: 252,00 - P: 5000,00) (VD)" at bounding box center [604, 297] width 458 height 20
click at [782, 282] on label "4721BDD - AS3 - AS3 - 168cxs - 3500kg (C: 168,00 - P: 3500,00) (VD)" at bounding box center [599, 276] width 447 height 20
click at [1145, 577] on button "Confirmar" at bounding box center [1151, 580] width 81 height 31
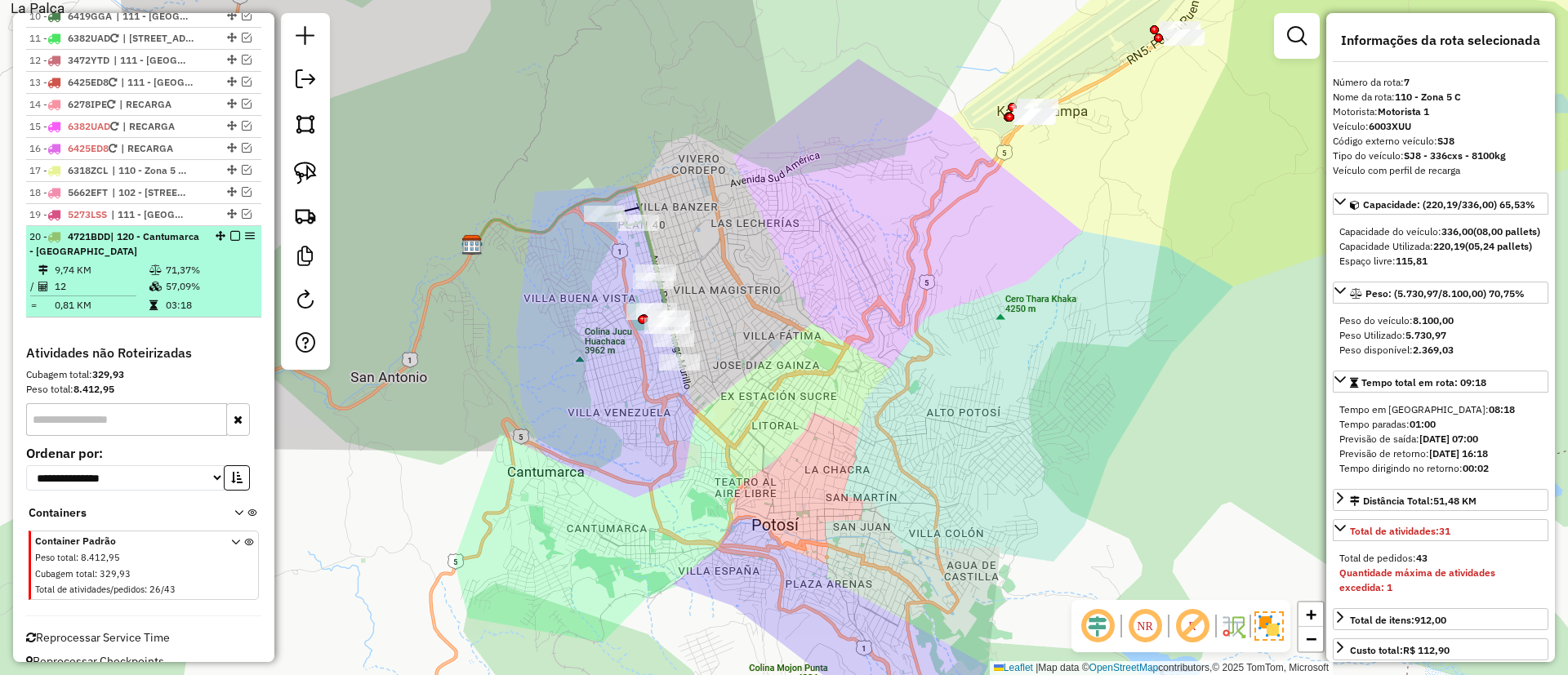
scroll to position [868, 0]
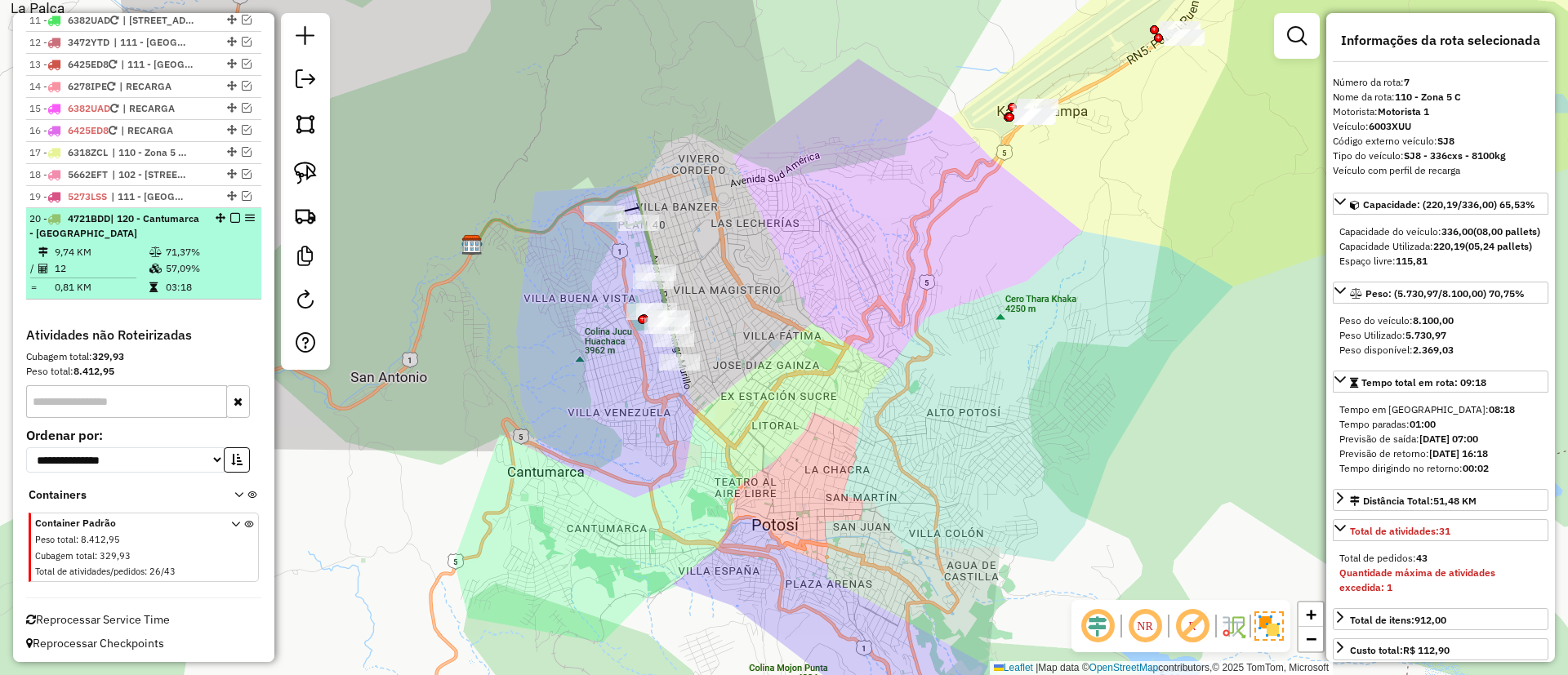
click at [231, 217] on em at bounding box center [235, 218] width 10 height 10
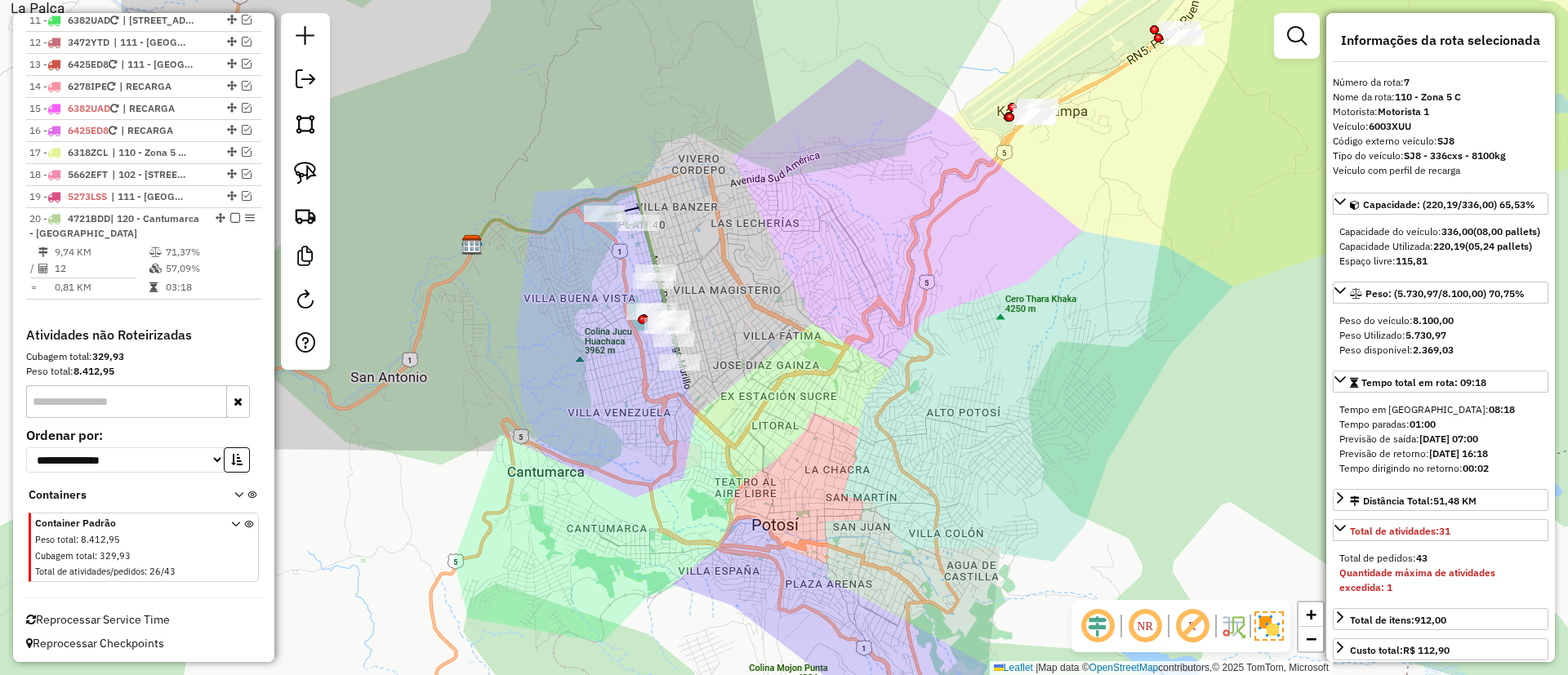
scroll to position [801, 0]
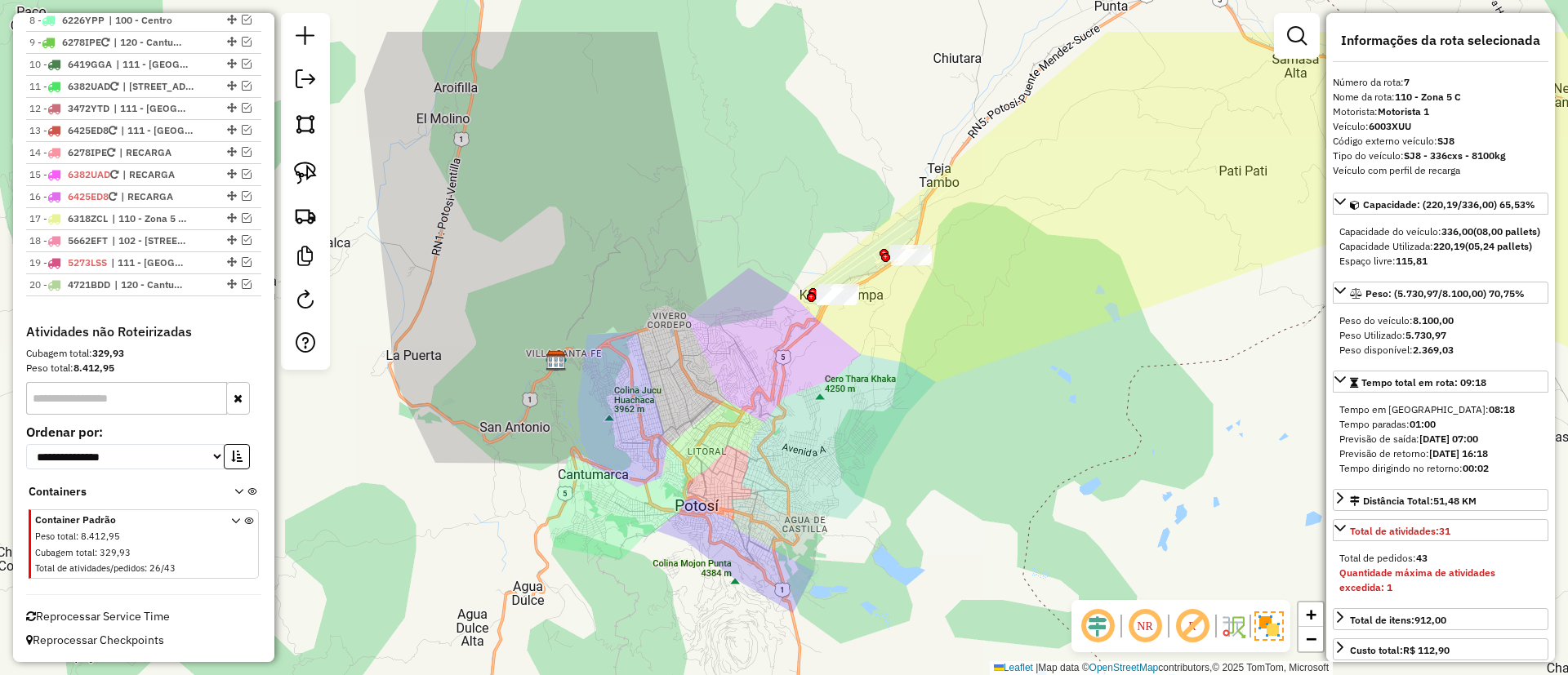
drag, startPoint x: 799, startPoint y: 302, endPoint x: 806, endPoint y: 401, distance: 99.2
click at [801, 407] on div "Janela de atendimento Grade de atendimento Capacidade Transportadoras Veículos …" at bounding box center [784, 338] width 1568 height 675
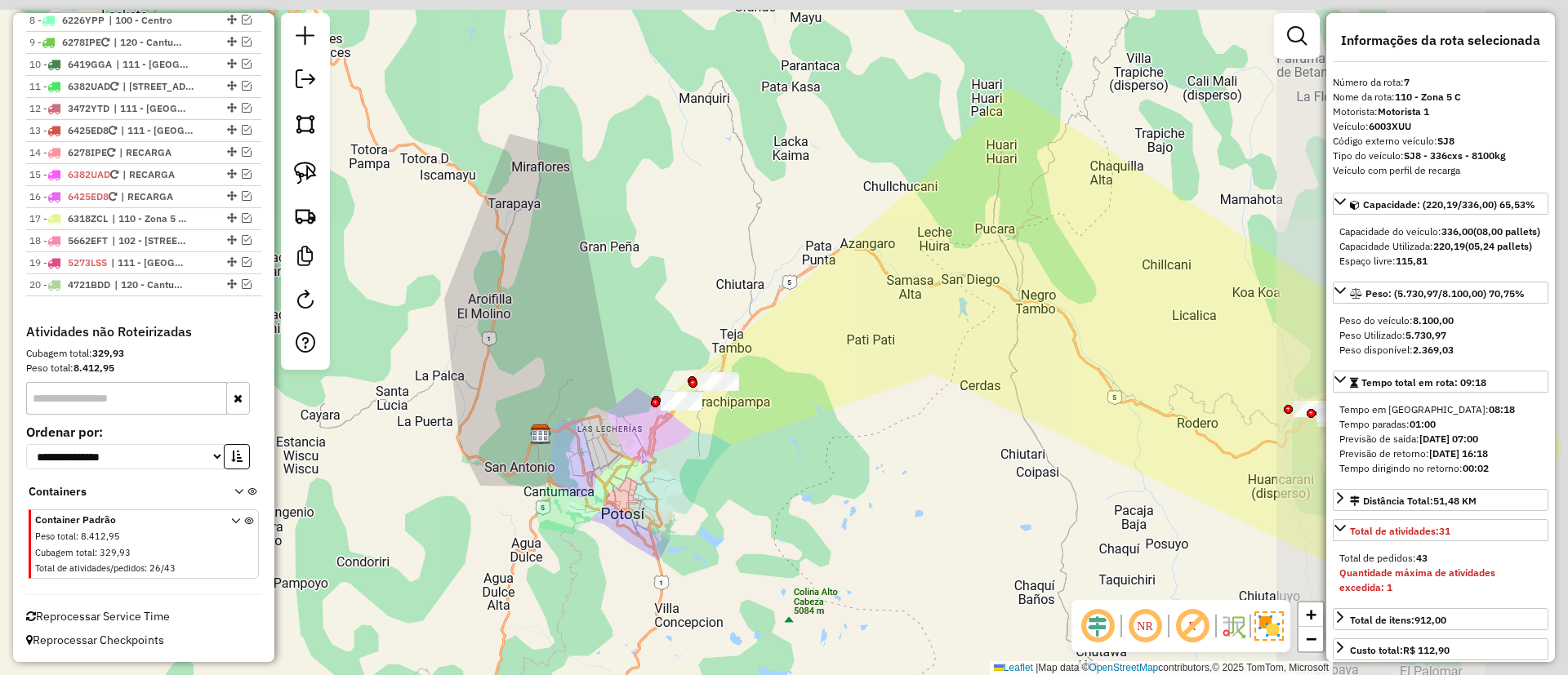
drag, startPoint x: 1031, startPoint y: 333, endPoint x: 845, endPoint y: 413, distance: 202.5
click at [845, 413] on div "Janela de atendimento Grade de atendimento Capacidade Transportadoras Veículos …" at bounding box center [784, 338] width 1568 height 675
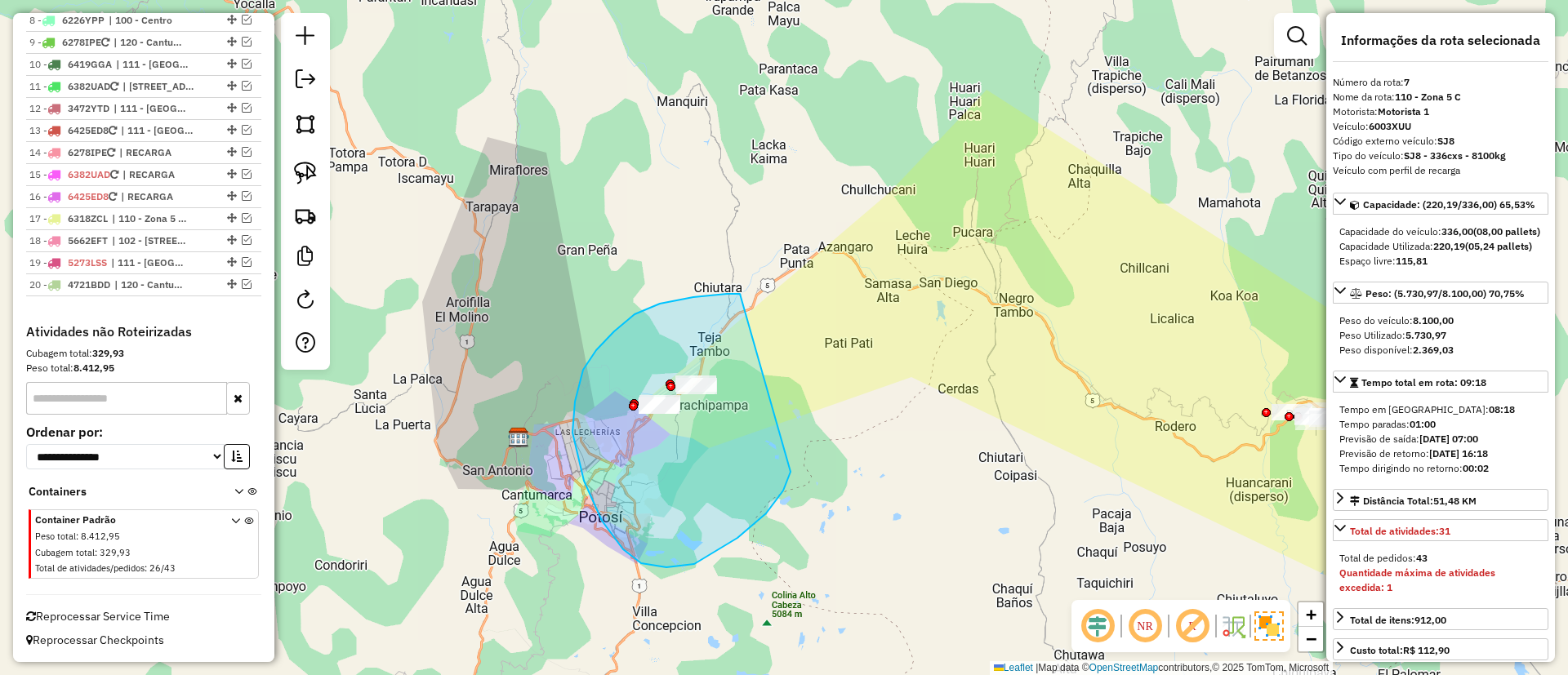
drag, startPoint x: 660, startPoint y: 304, endPoint x: 794, endPoint y: 450, distance: 198.2
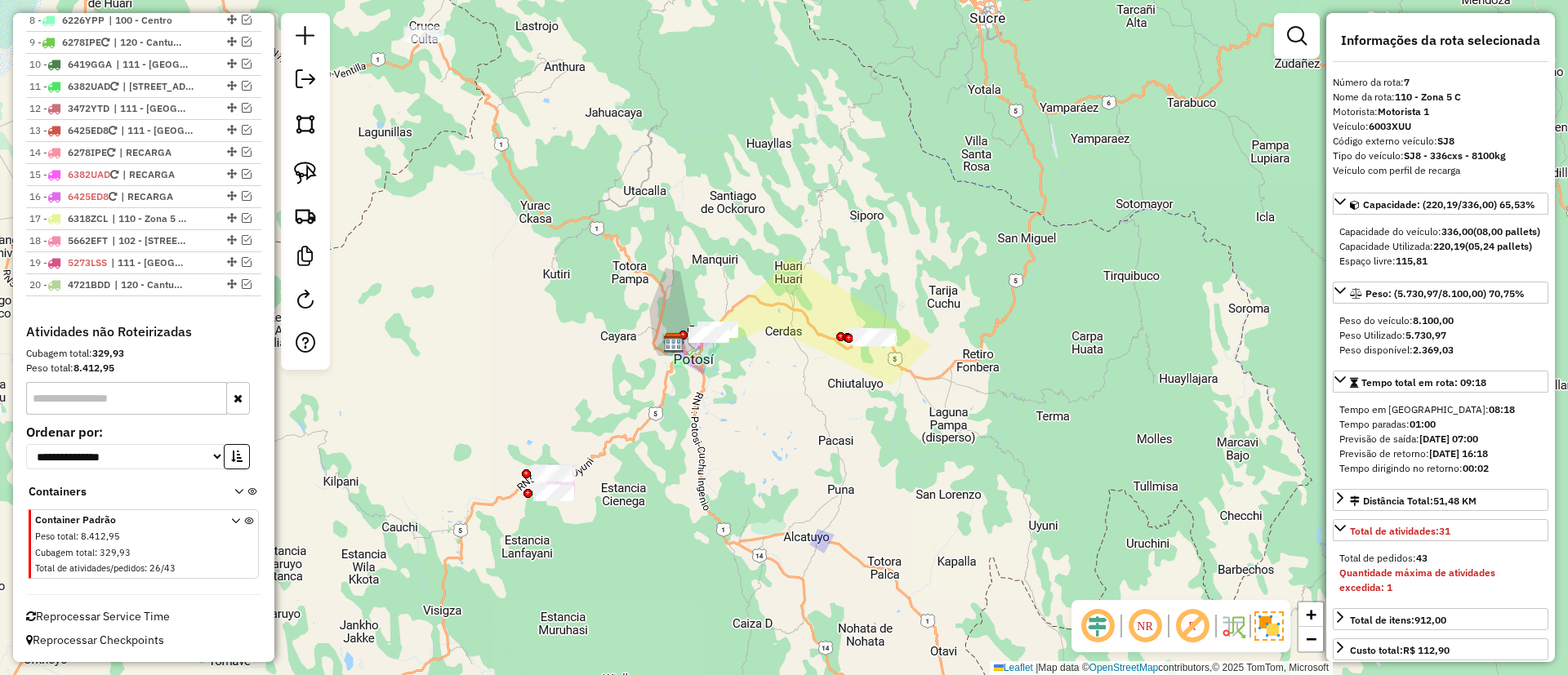
drag, startPoint x: 789, startPoint y: 416, endPoint x: 811, endPoint y: 326, distance: 92.6
click at [811, 326] on div "Janela de atendimento Grade de atendimento Capacidade Transportadoras Veículos …" at bounding box center [784, 338] width 1568 height 675
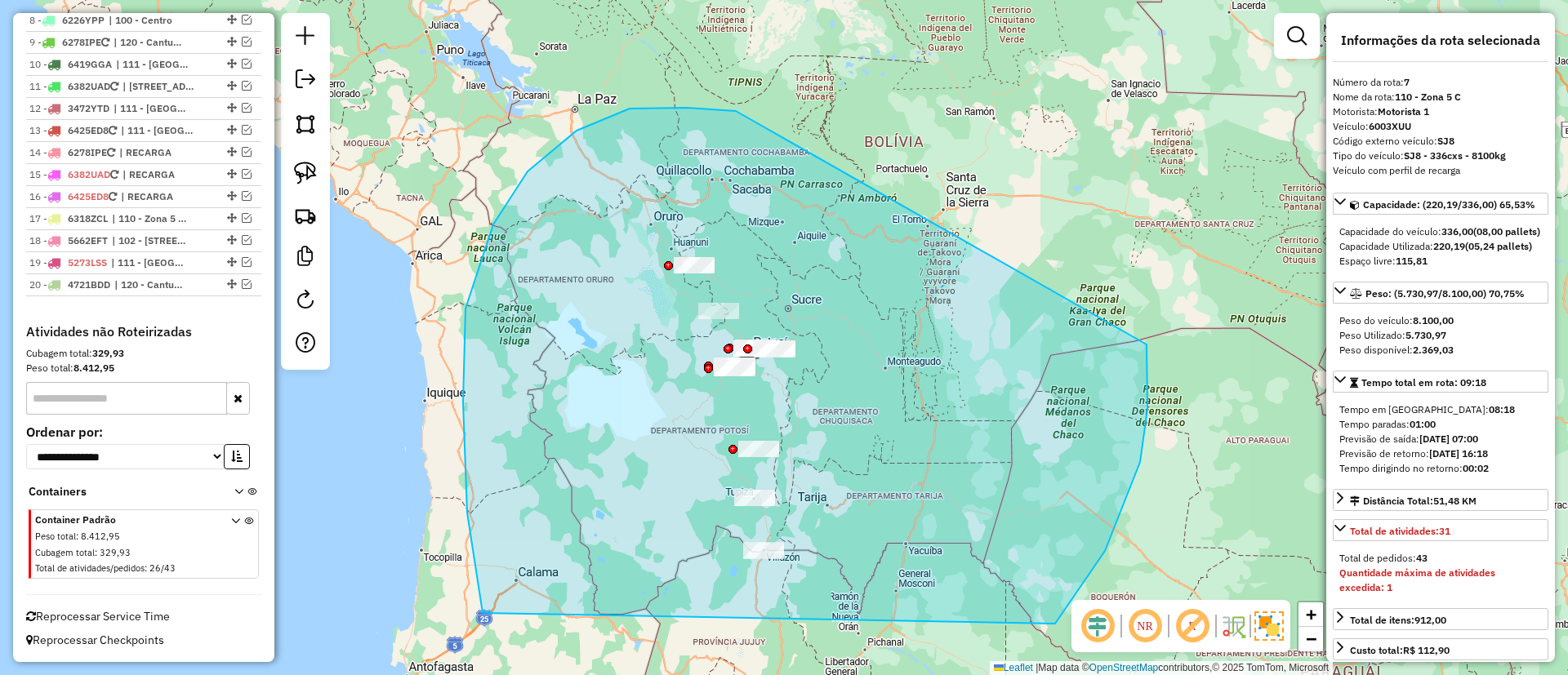
drag, startPoint x: 527, startPoint y: 172, endPoint x: 1134, endPoint y: 314, distance: 623.4
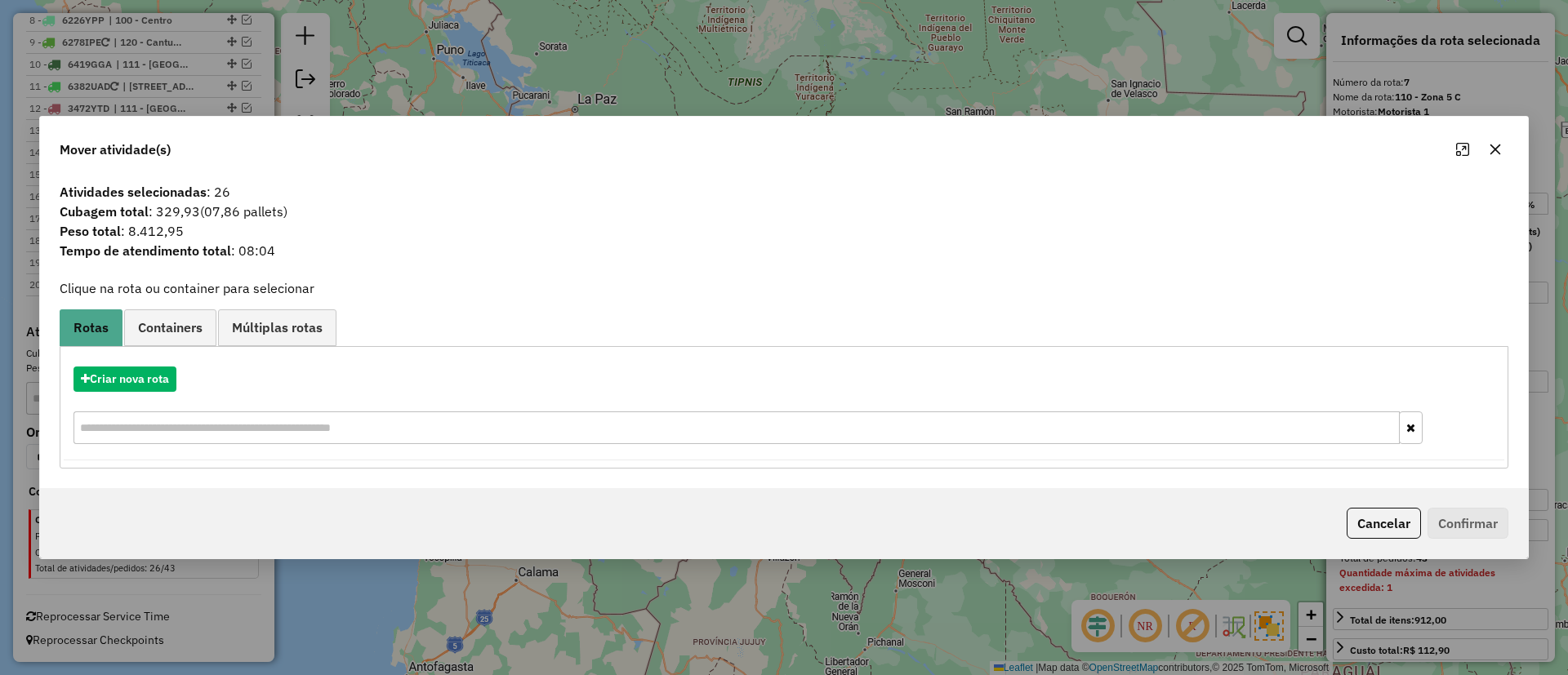
click at [167, 334] on span "Containers" at bounding box center [171, 328] width 65 height 13
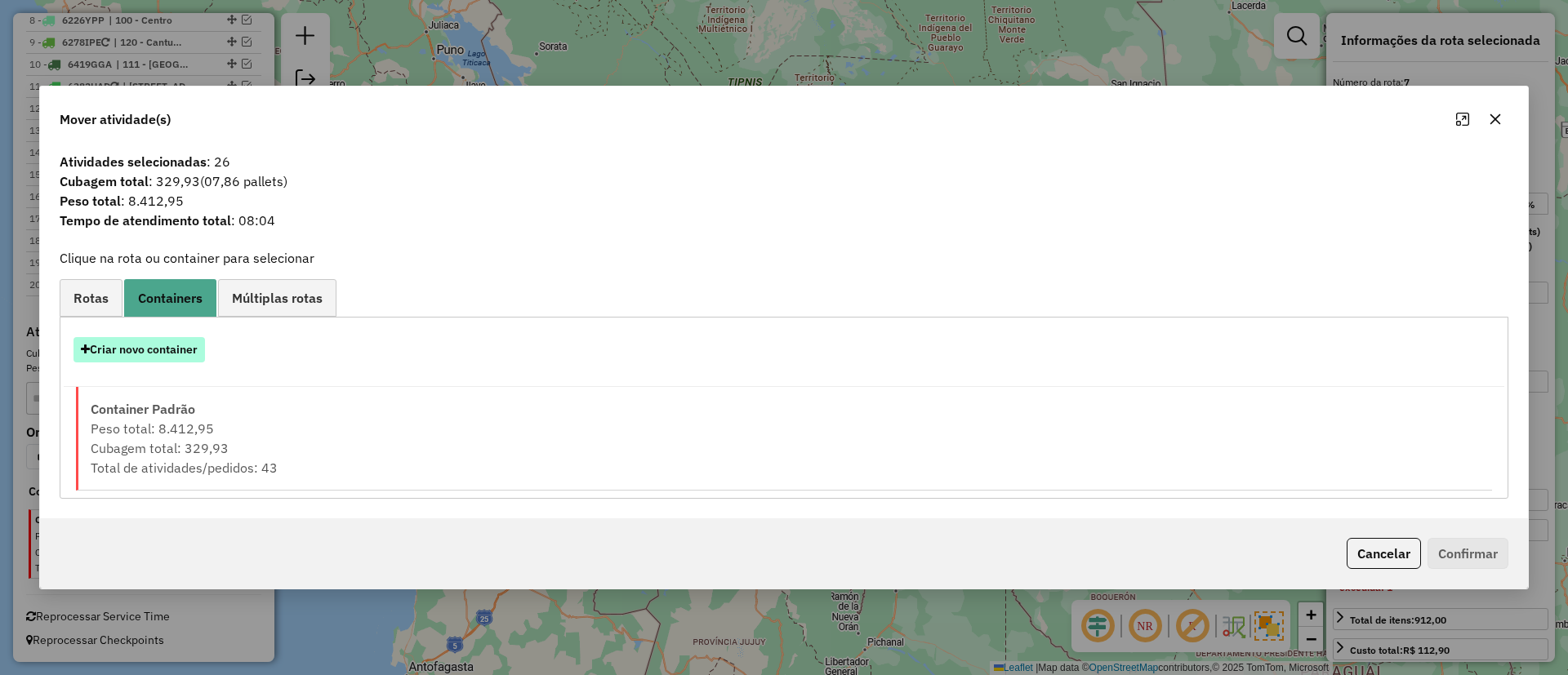
click at [158, 354] on button "Criar novo container" at bounding box center [139, 350] width 132 height 26
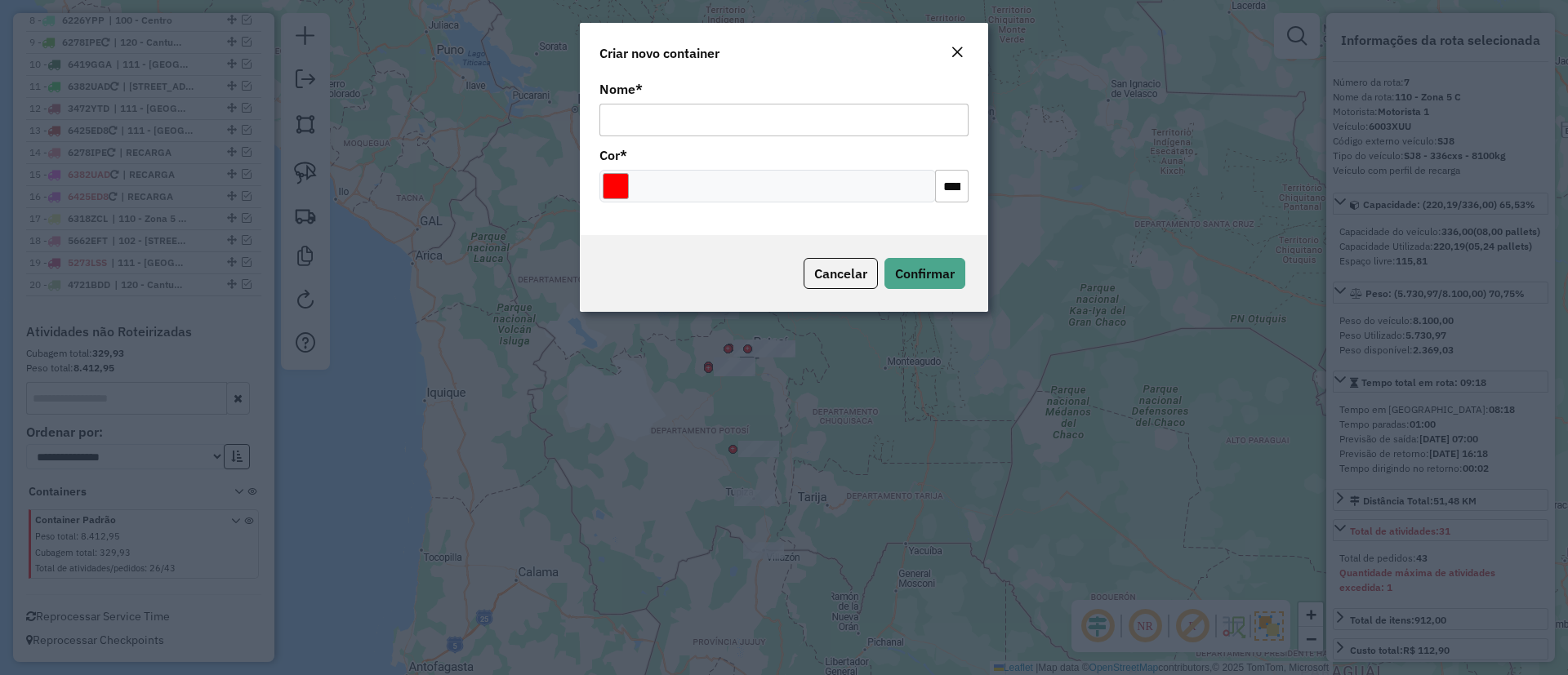
click at [723, 128] on input "Nome *" at bounding box center [784, 120] width 369 height 32
type input "******"
click at [956, 307] on div "Cancelar Confirmar" at bounding box center [784, 274] width 408 height 77
click at [944, 286] on button "Confirmar" at bounding box center [925, 274] width 81 height 31
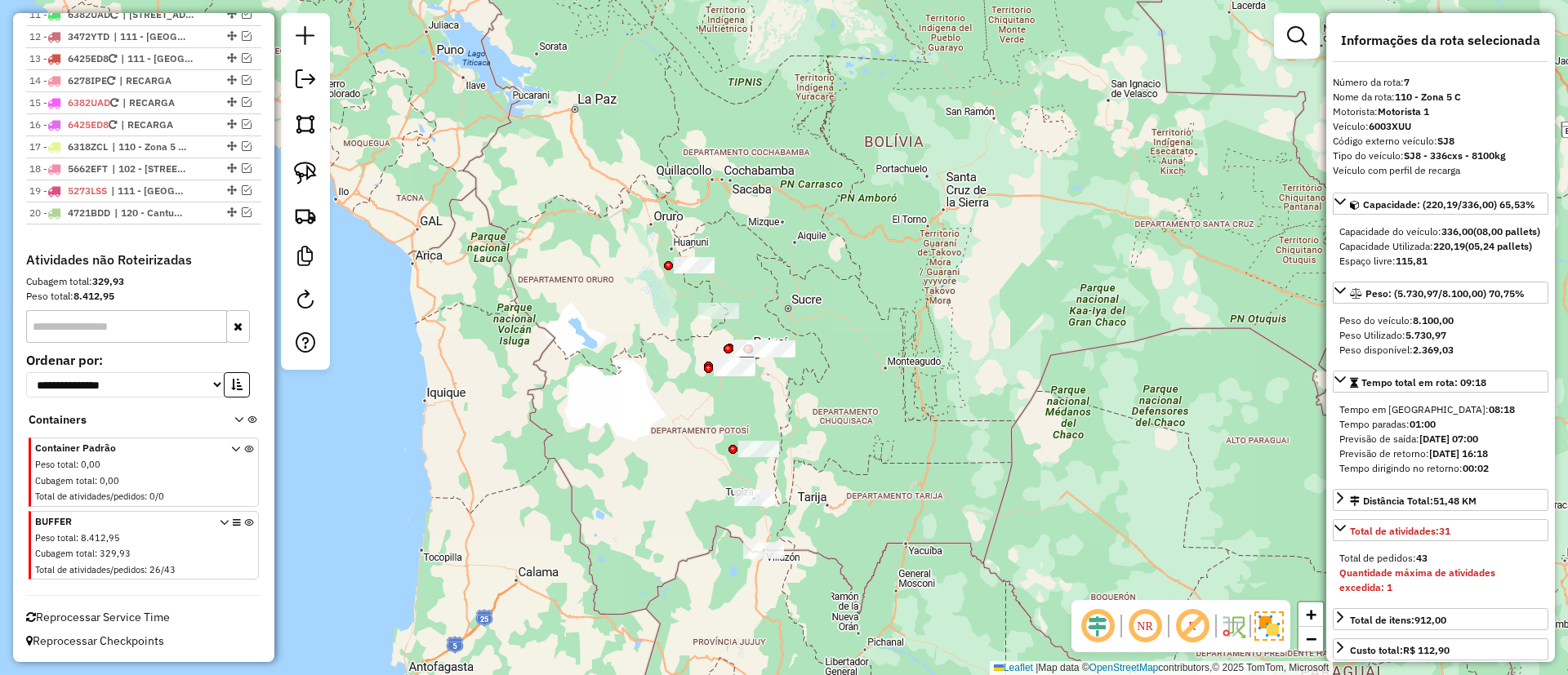
scroll to position [873, 0]
click at [244, 525] on icon at bounding box center [248, 548] width 9 height 61
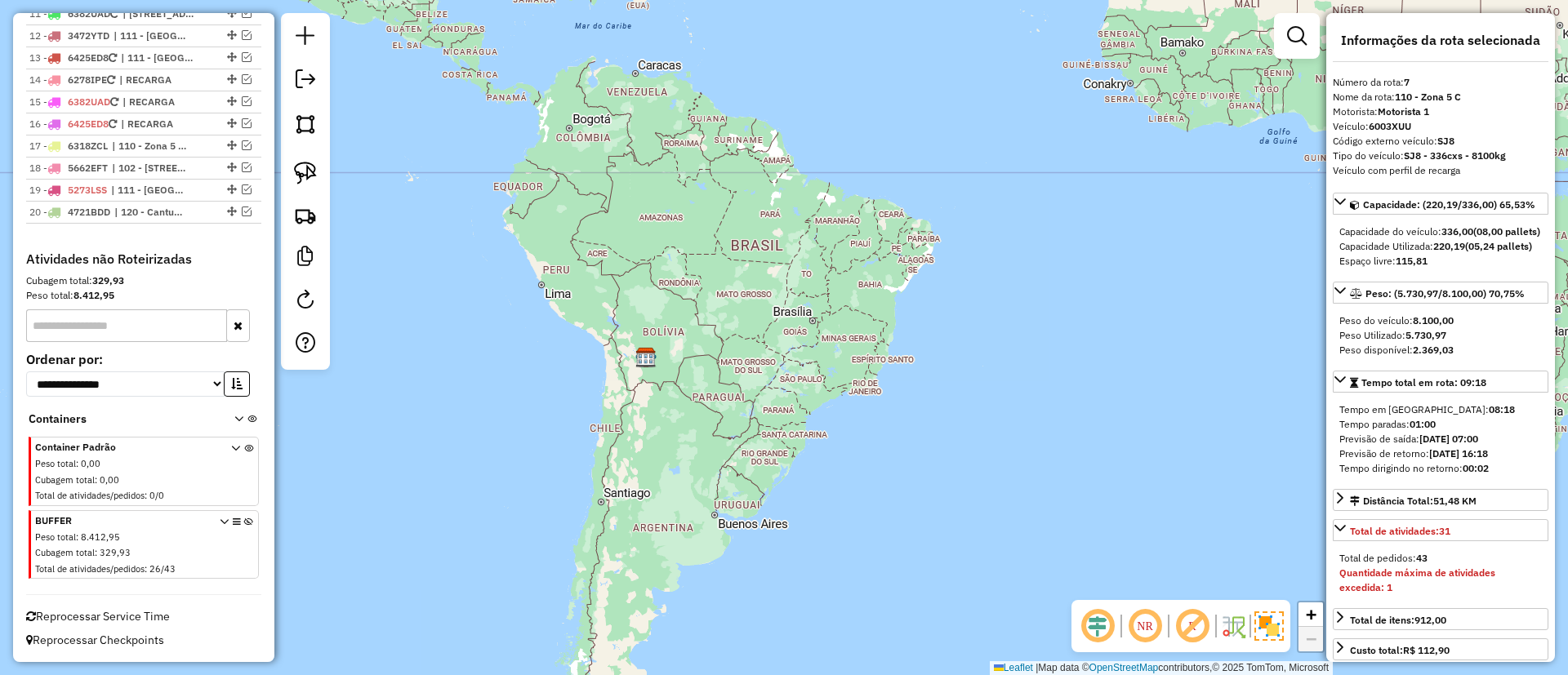
scroll to position [384, 0]
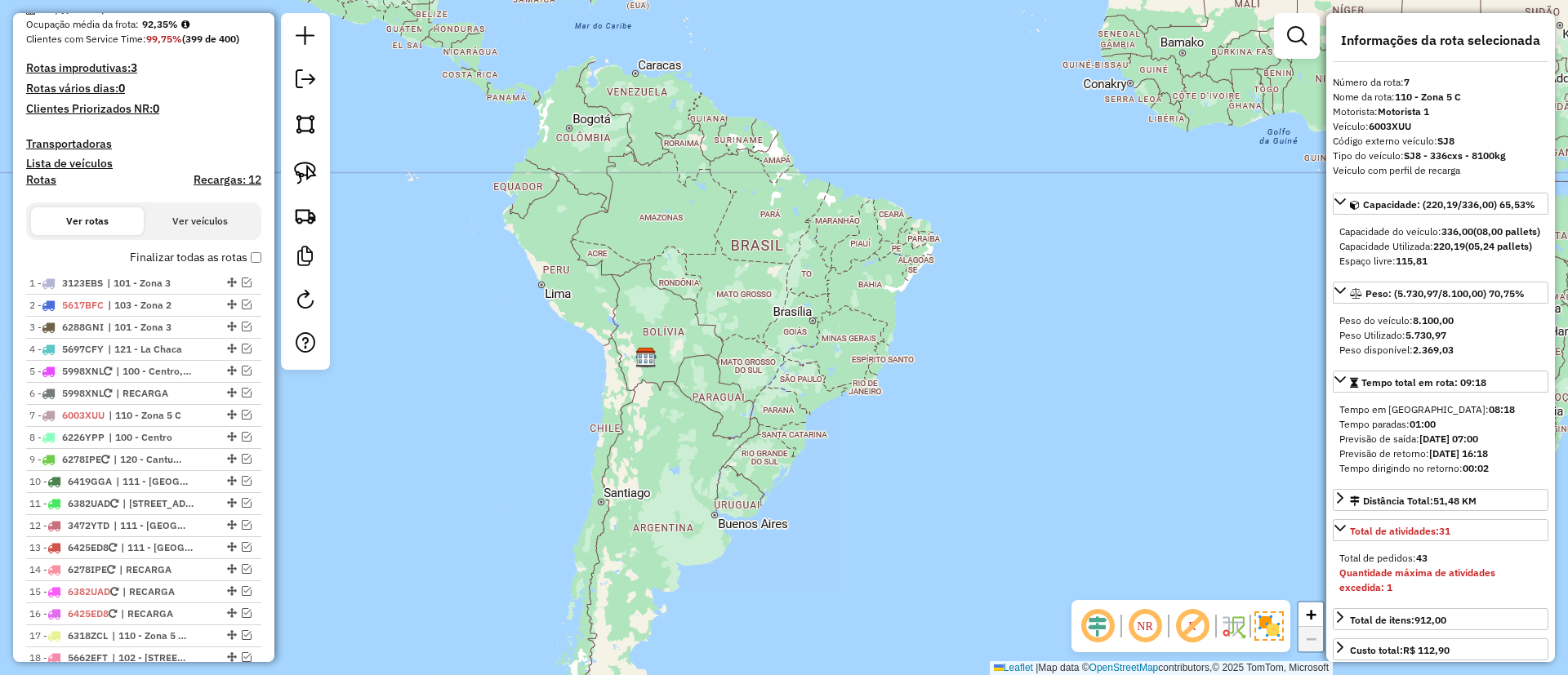
click at [210, 181] on h4 "Recargas: 12" at bounding box center [227, 180] width 68 height 14
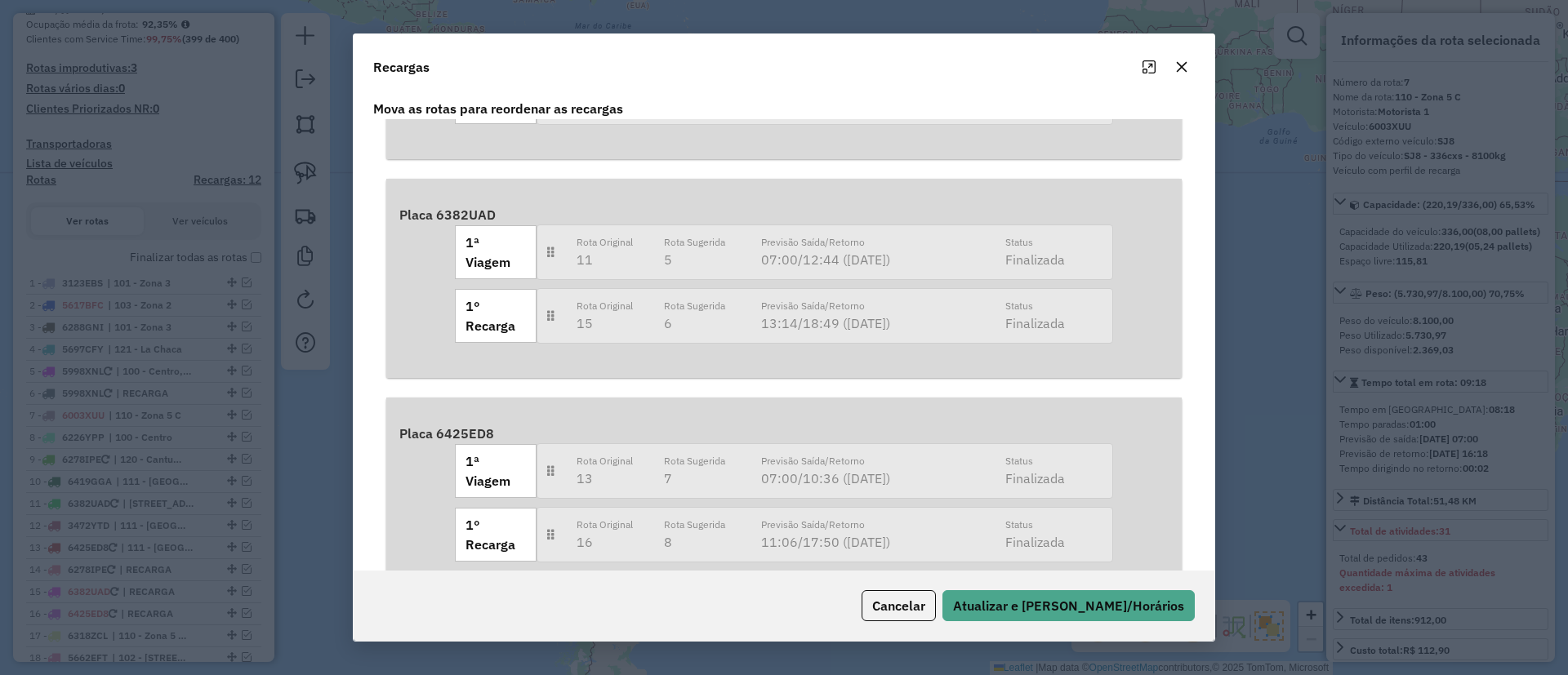
scroll to position [387, 0]
click at [1181, 78] on button "button" at bounding box center [1181, 67] width 26 height 26
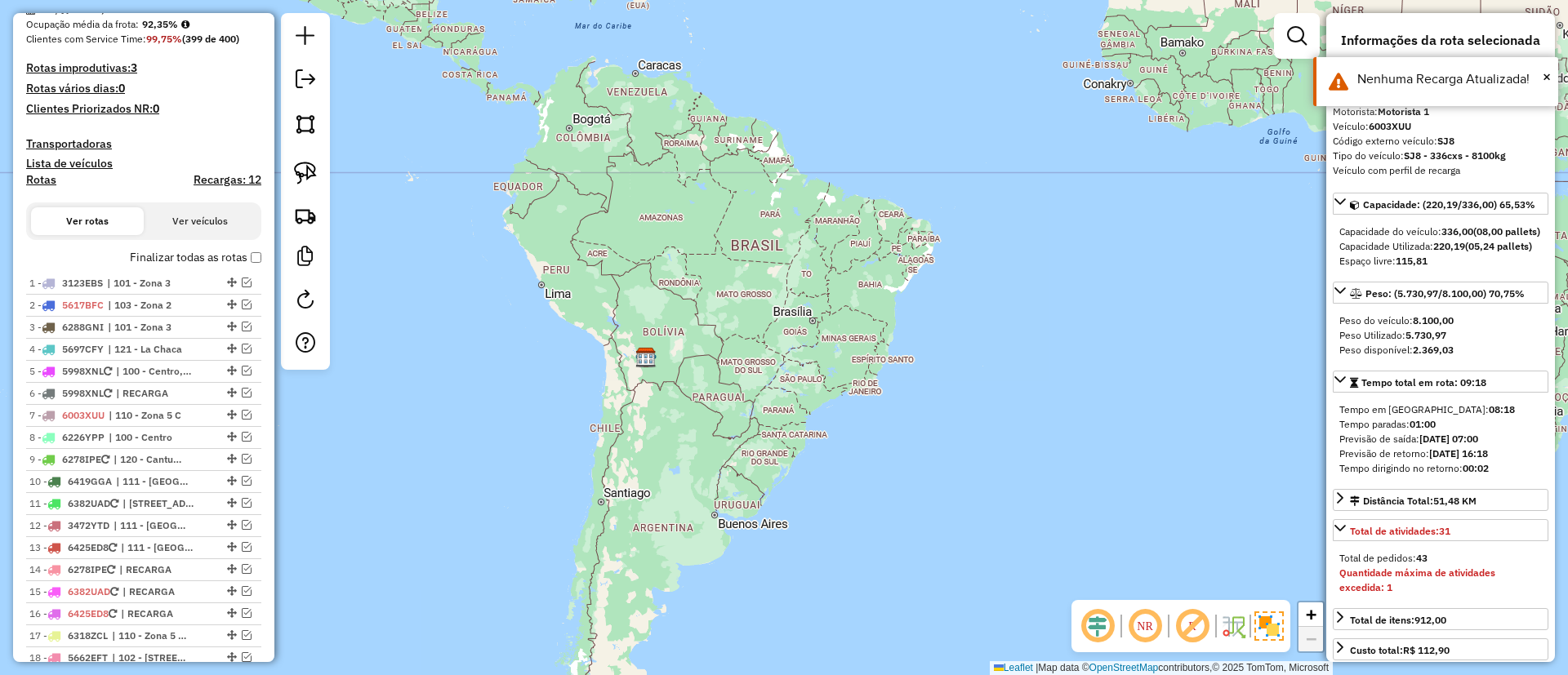
click at [167, 259] on label "Finalizar todas as rotas" at bounding box center [195, 257] width 132 height 17
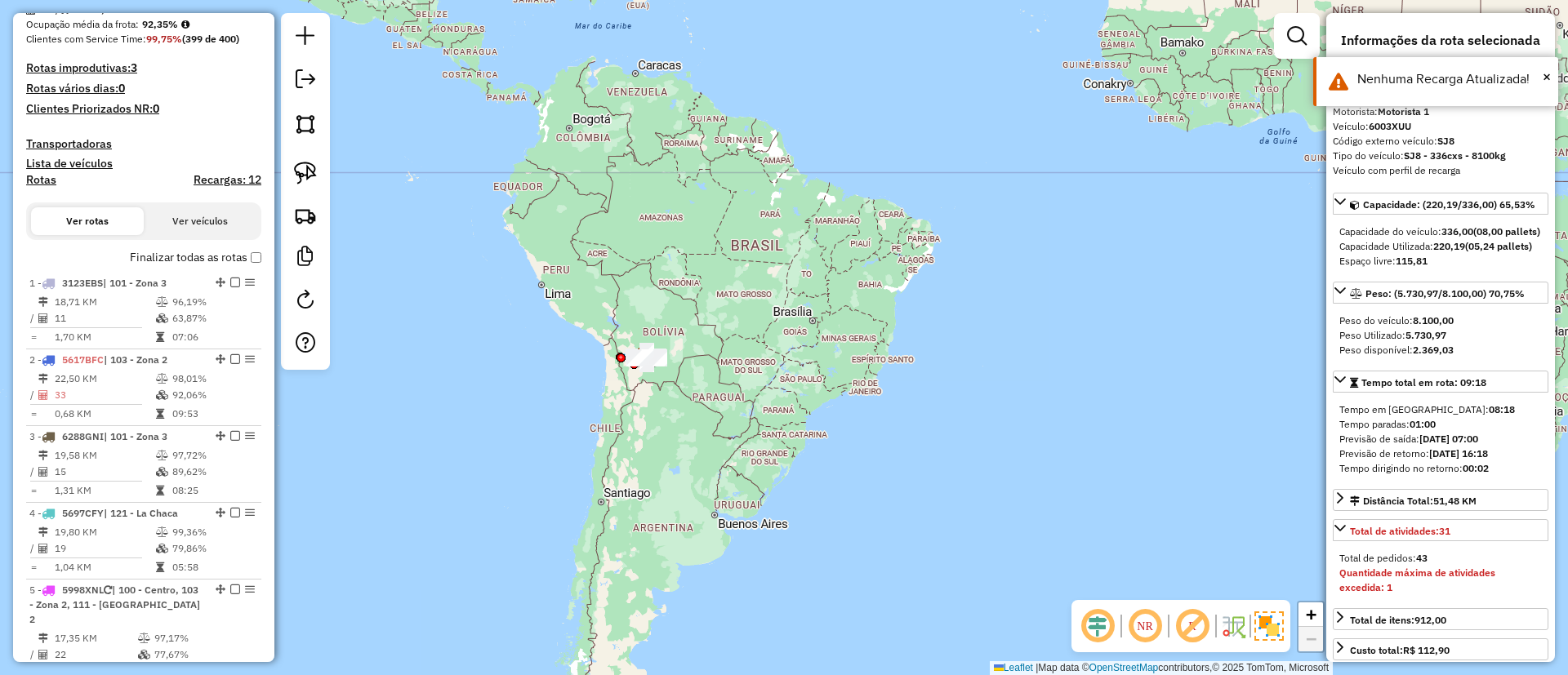
click at [40, 174] on h4 "Rotas" at bounding box center [41, 180] width 31 height 14
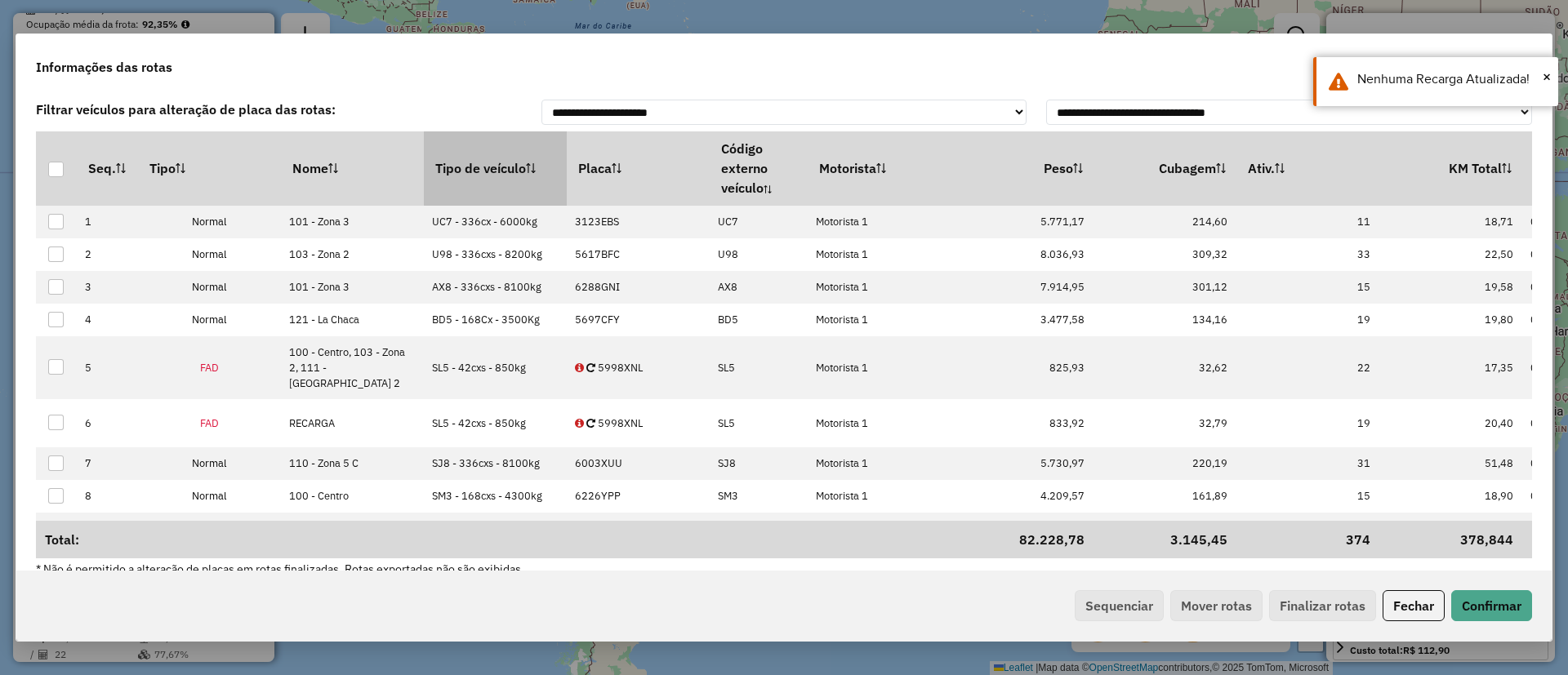
click at [519, 174] on th "Tipo de veículo" at bounding box center [496, 168] width 143 height 73
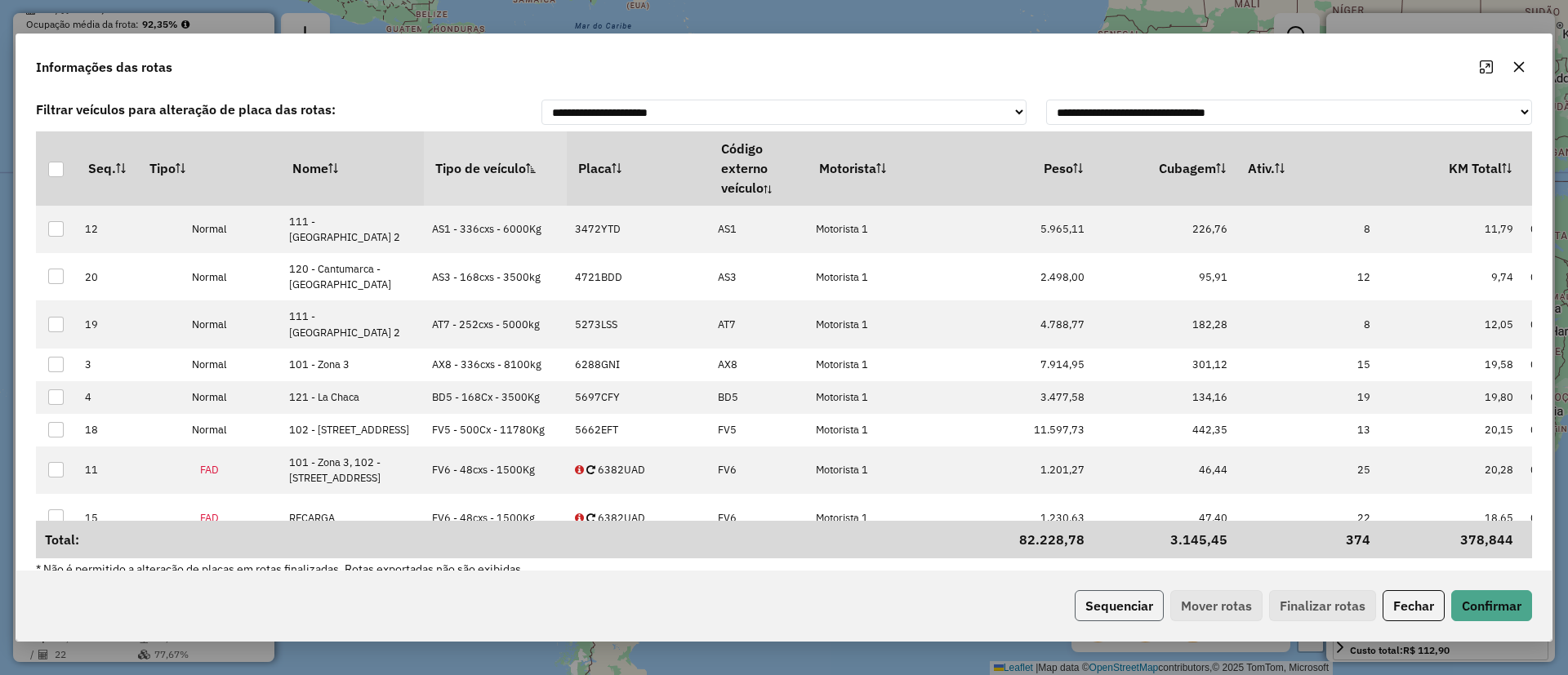
click at [1115, 612] on button "Sequenciar" at bounding box center [1118, 605] width 89 height 31
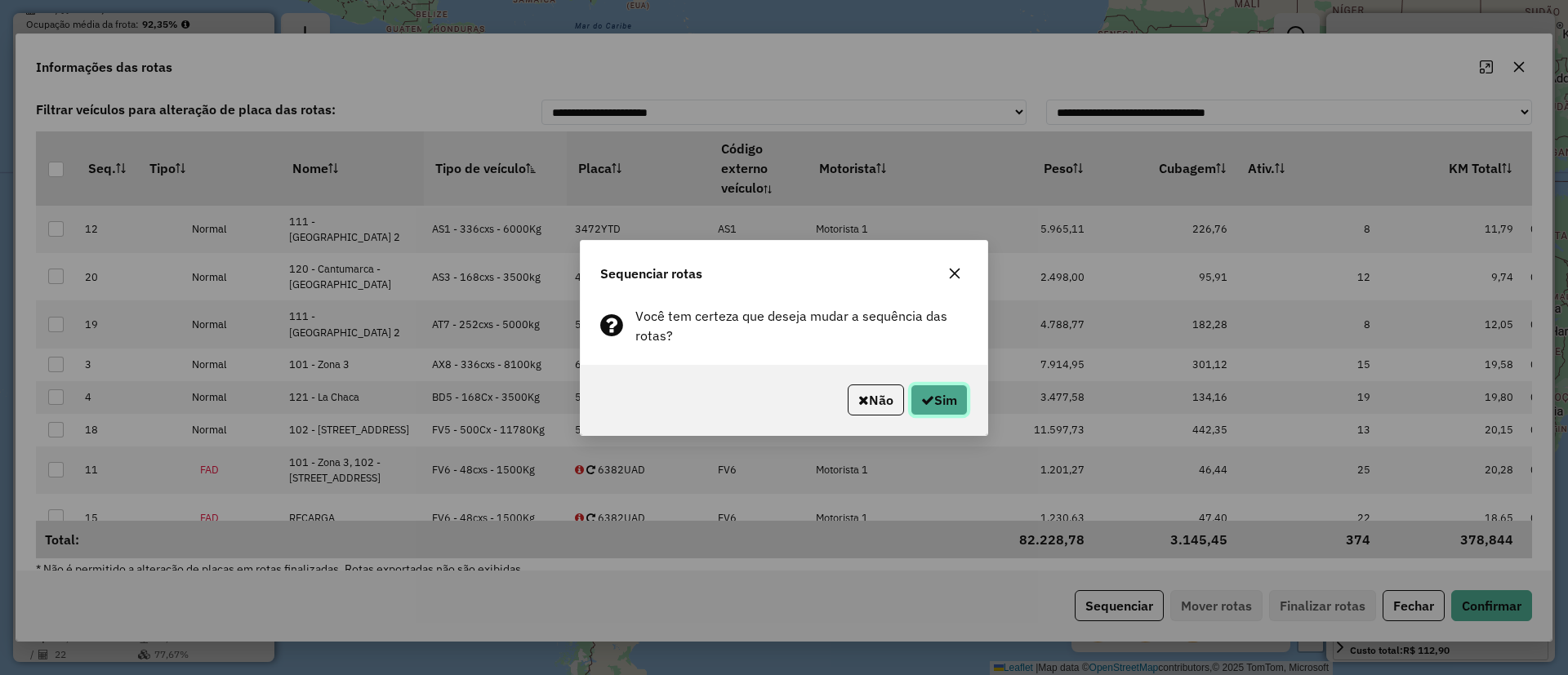
click at [954, 400] on button "Sim" at bounding box center [939, 399] width 57 height 31
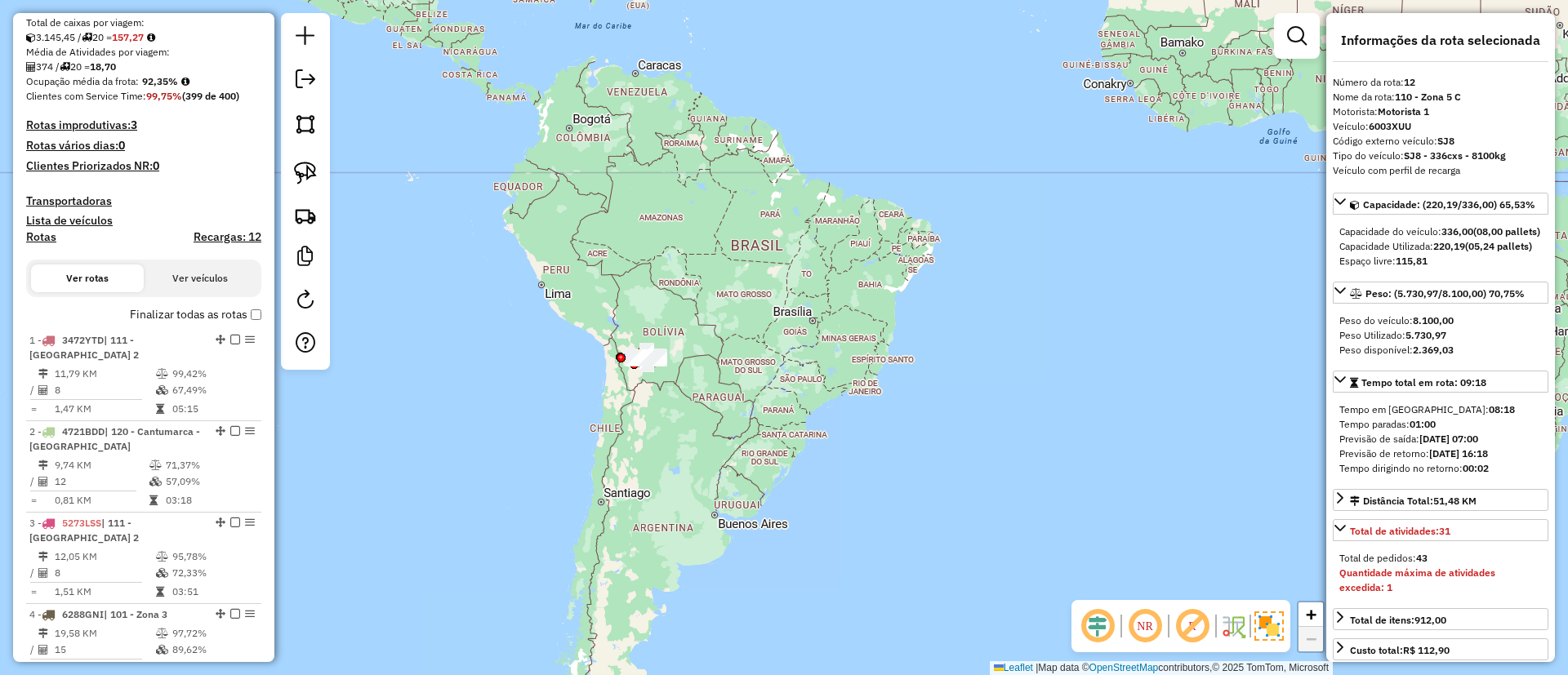
scroll to position [261, 0]
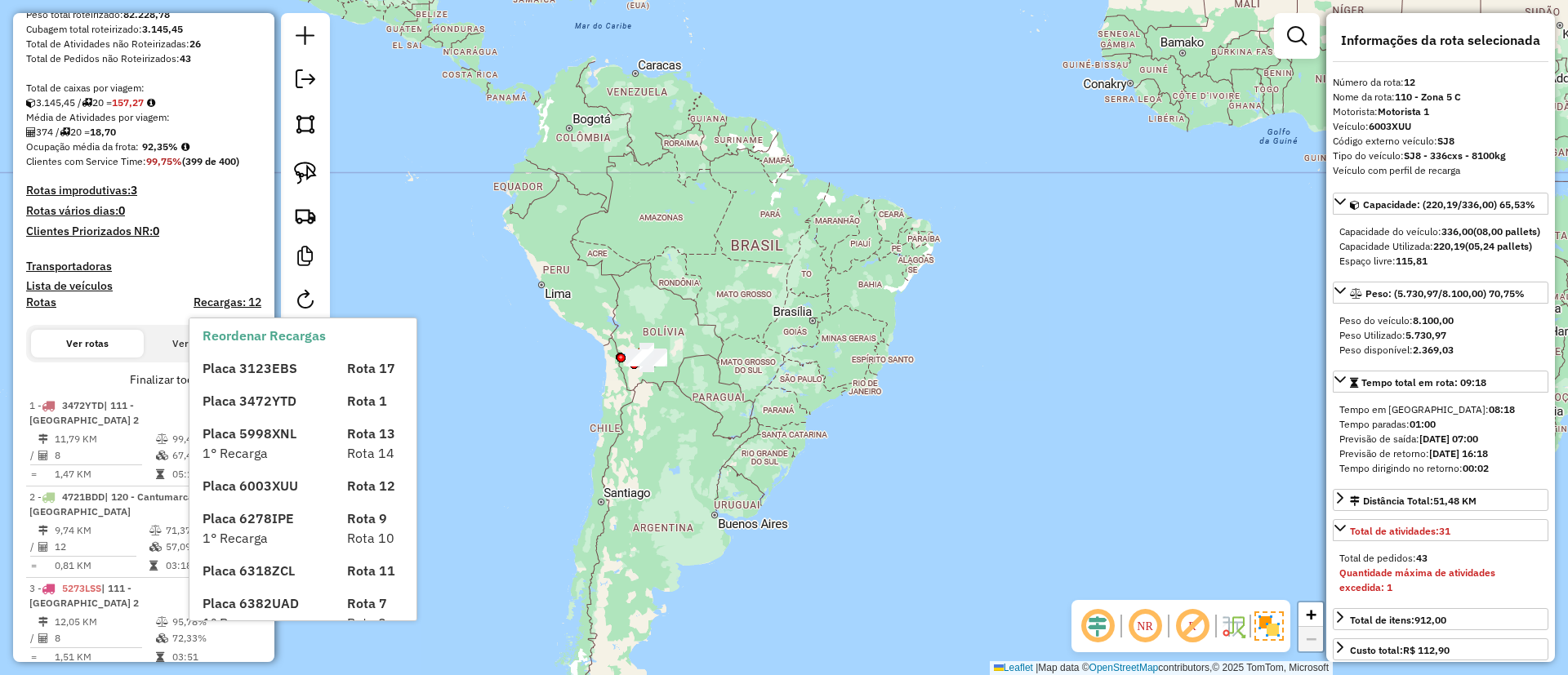
click at [165, 373] on label "Finalizar todas as rotas" at bounding box center [195, 380] width 132 height 17
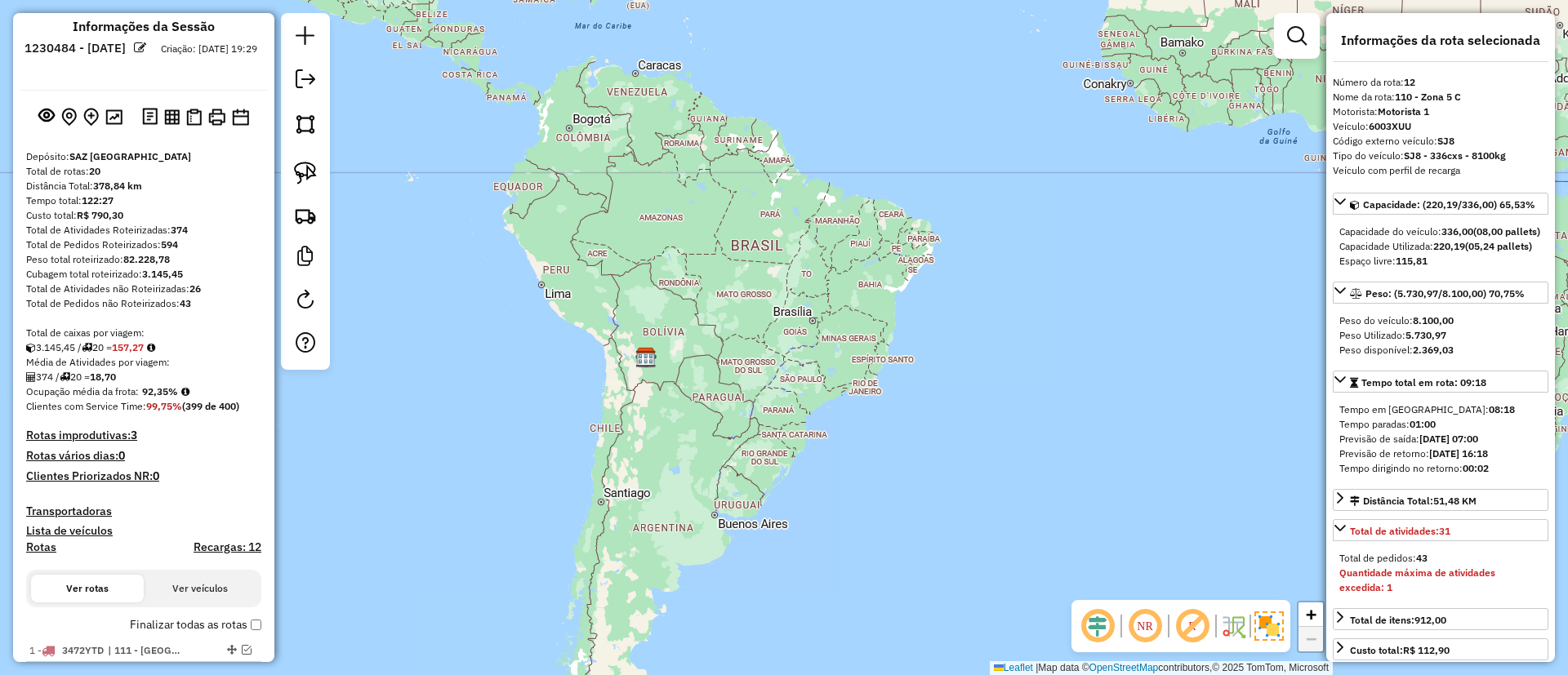
scroll to position [0, 0]
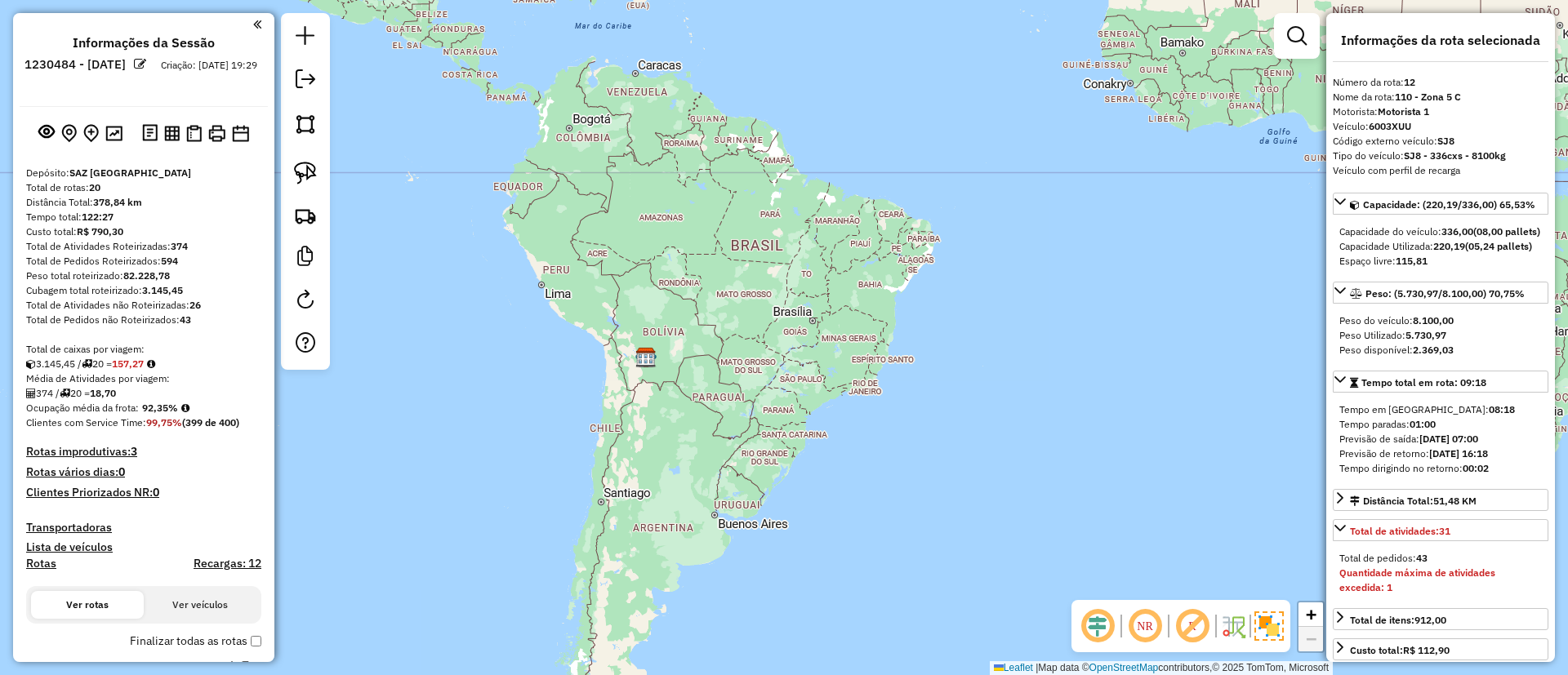
drag, startPoint x: 185, startPoint y: 277, endPoint x: 228, endPoint y: 282, distance: 43.3
click at [228, 282] on div "Peso total roteirizado: 82.228,78" at bounding box center [143, 276] width 235 height 14
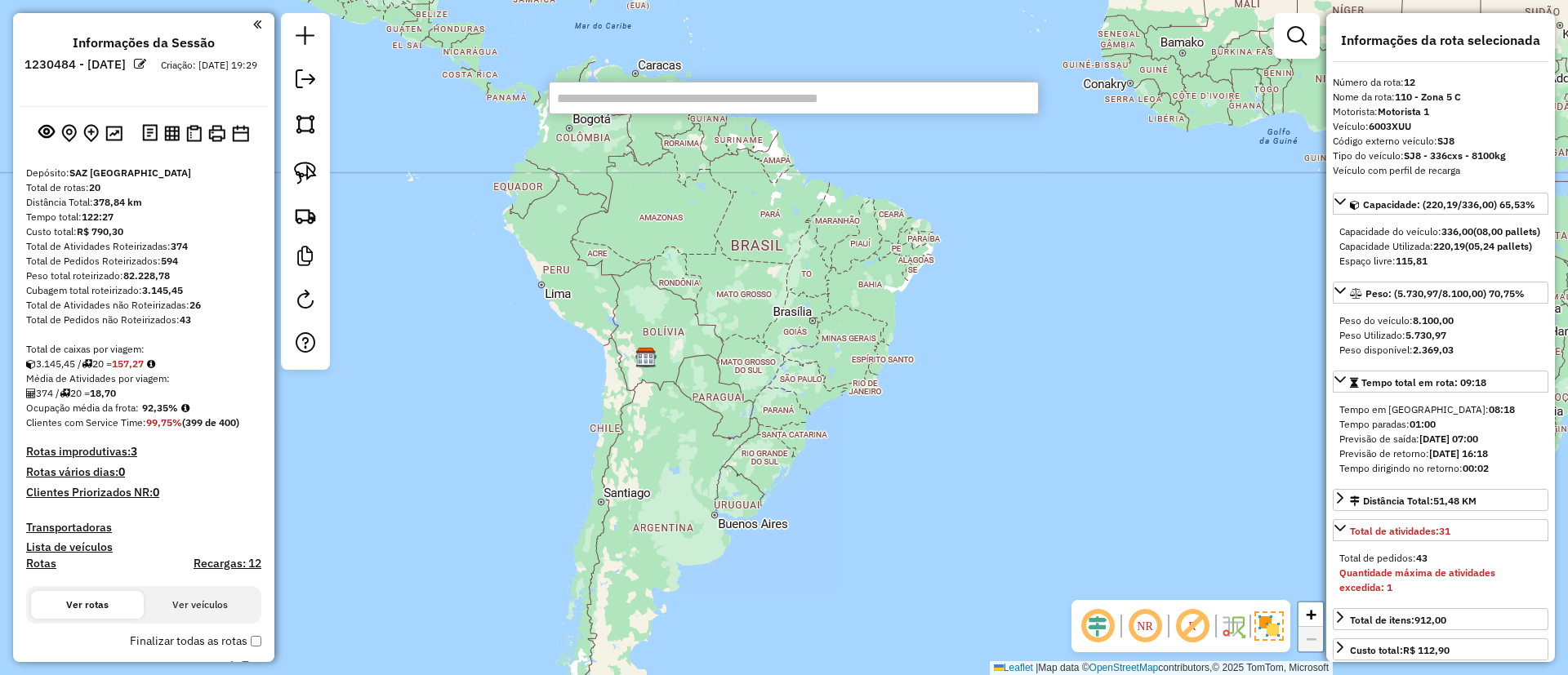
paste input "******"
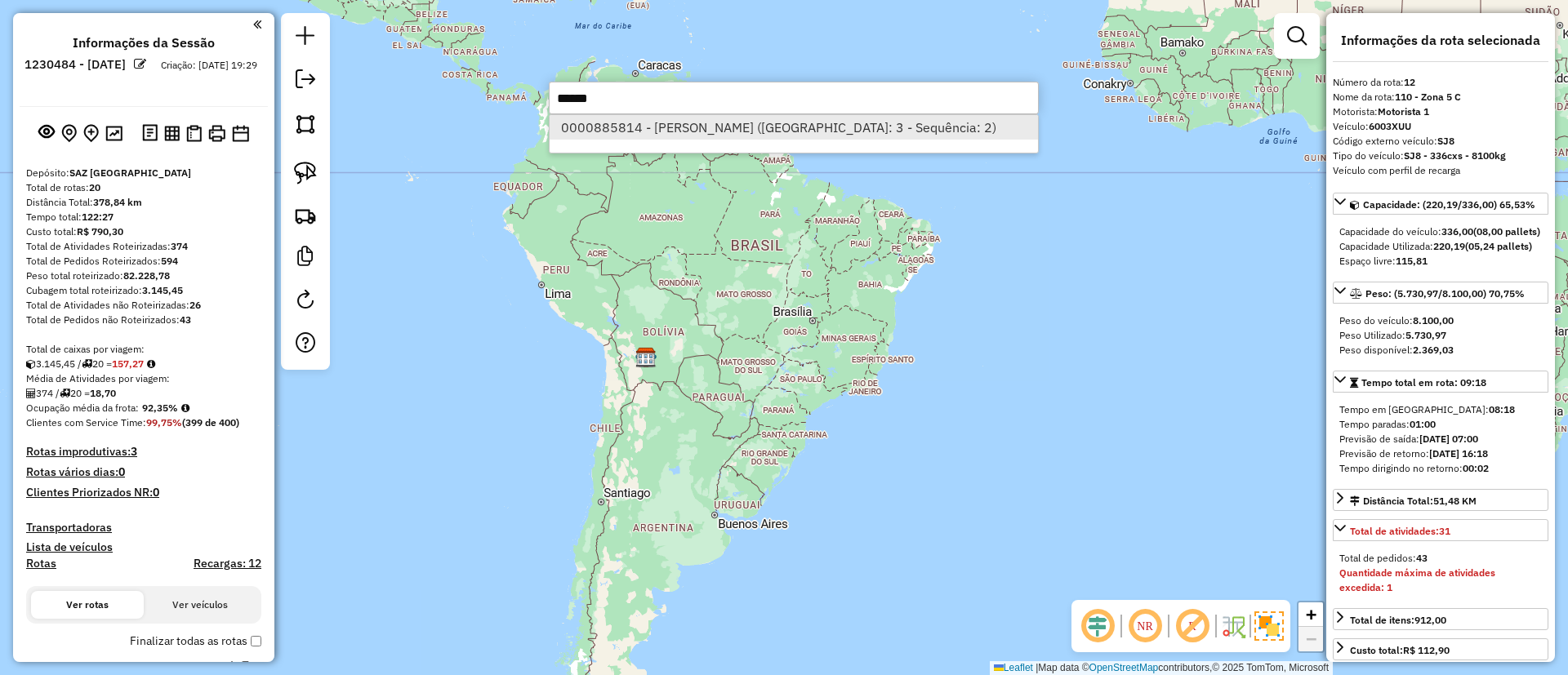
type input "******"
click at [627, 137] on li "0000885814 - YOLANDA QUINTAN (Rota: 3 - Sequência: 2)" at bounding box center [793, 128] width 488 height 25
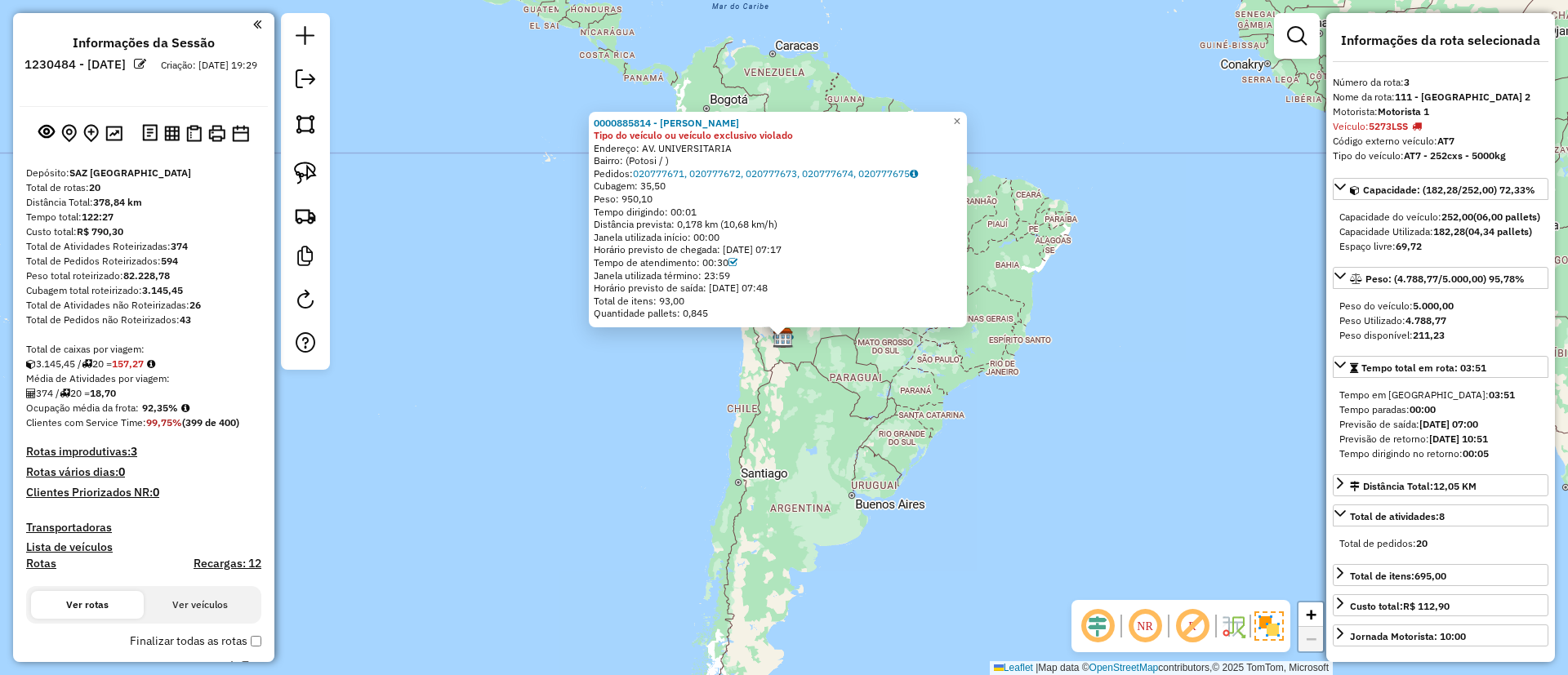
scroll to position [687, 0]
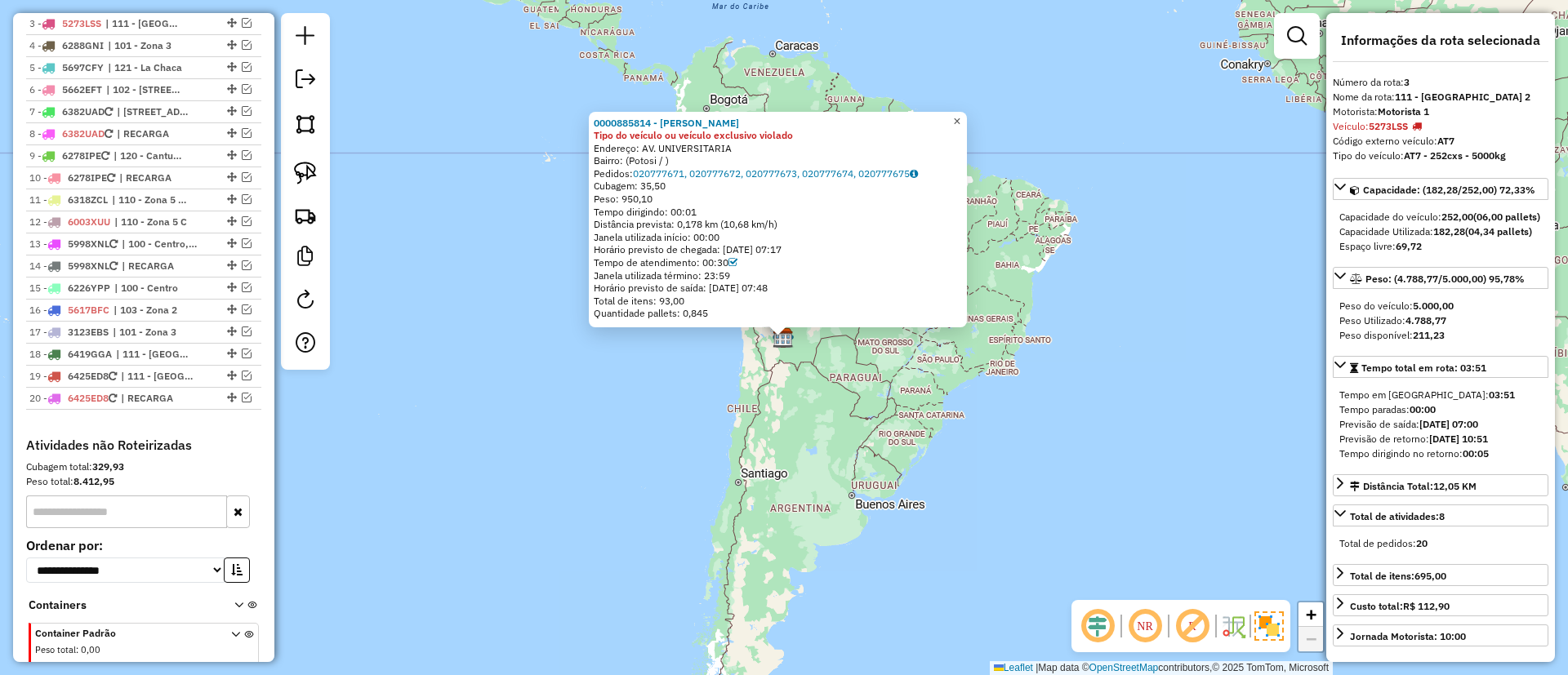
click at [960, 114] on span "×" at bounding box center [957, 121] width 8 height 14
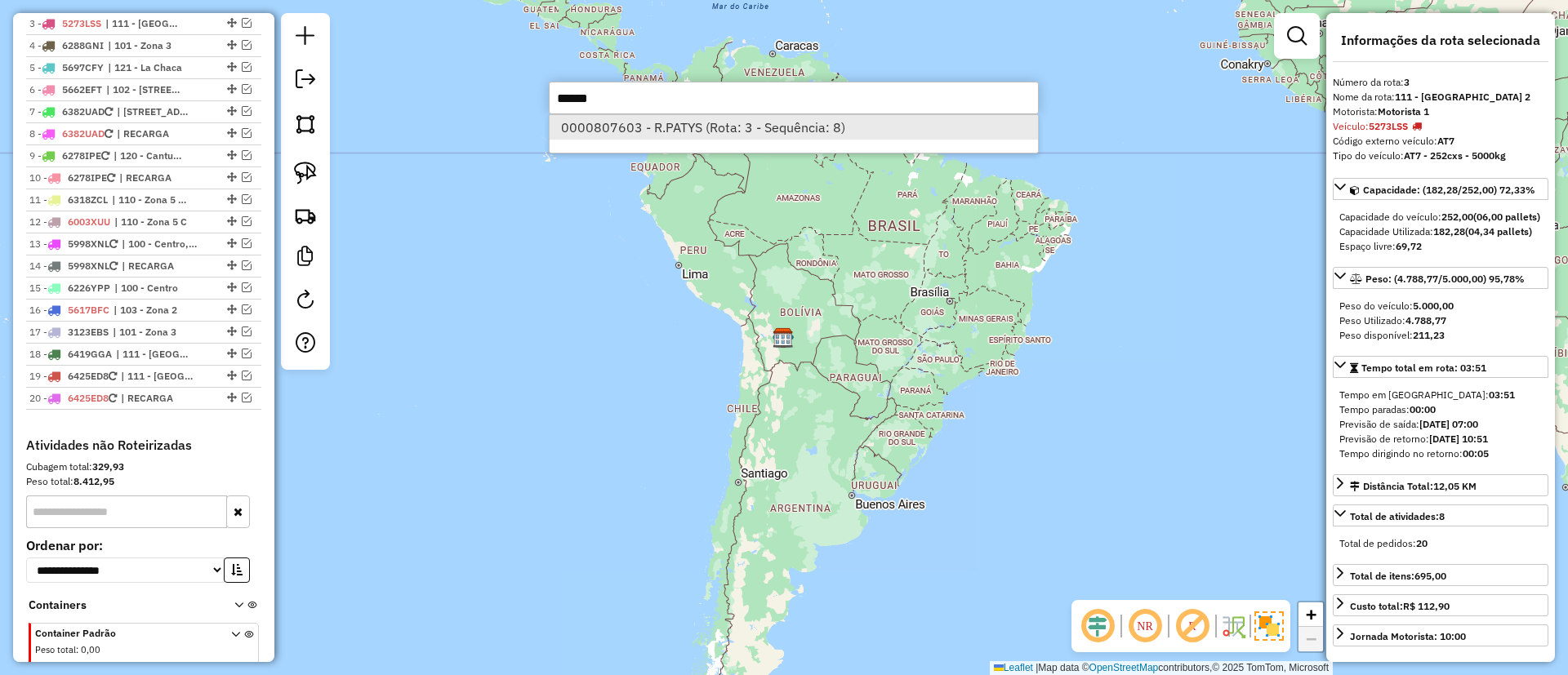
type input "******"
click at [705, 135] on li "0000807603 - R.PATYS (Rota: 3 - Sequência: 8)" at bounding box center [793, 128] width 488 height 25
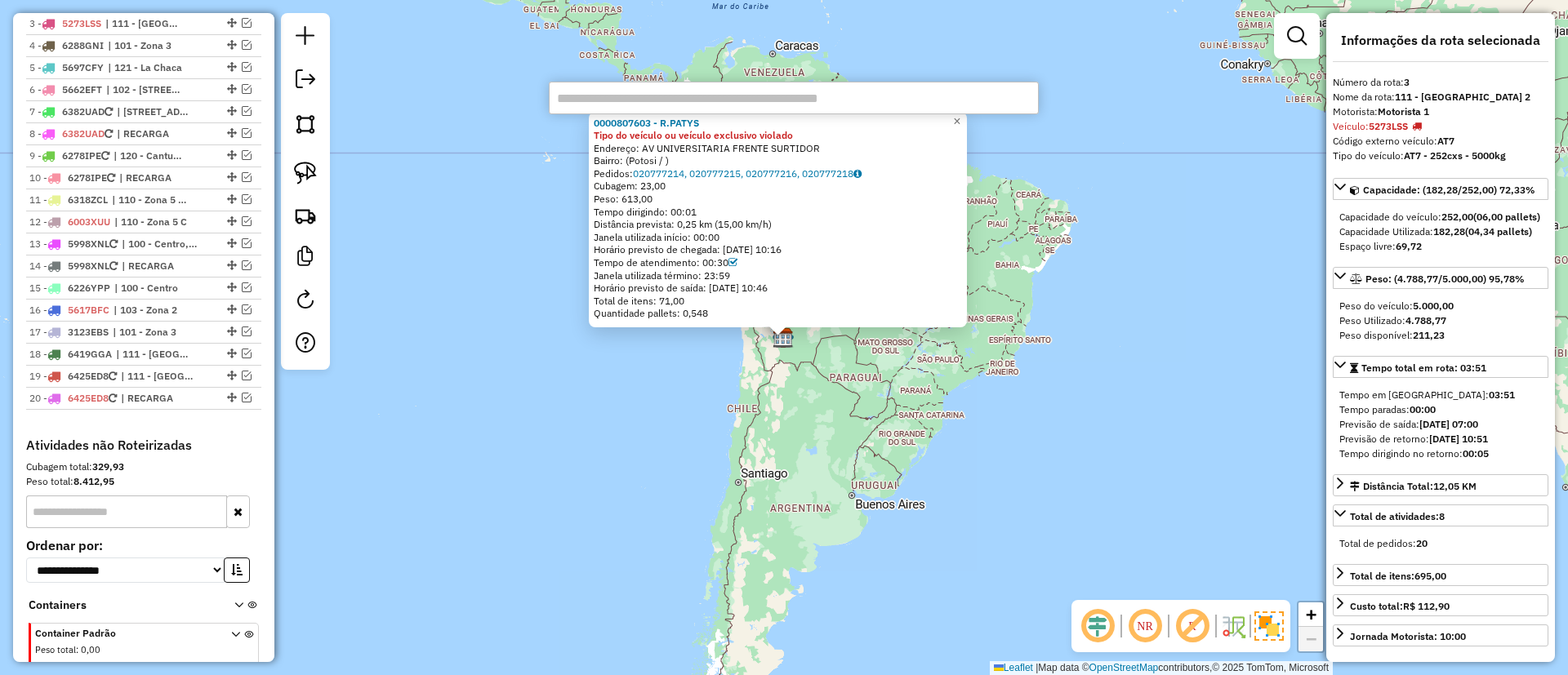
paste input "******"
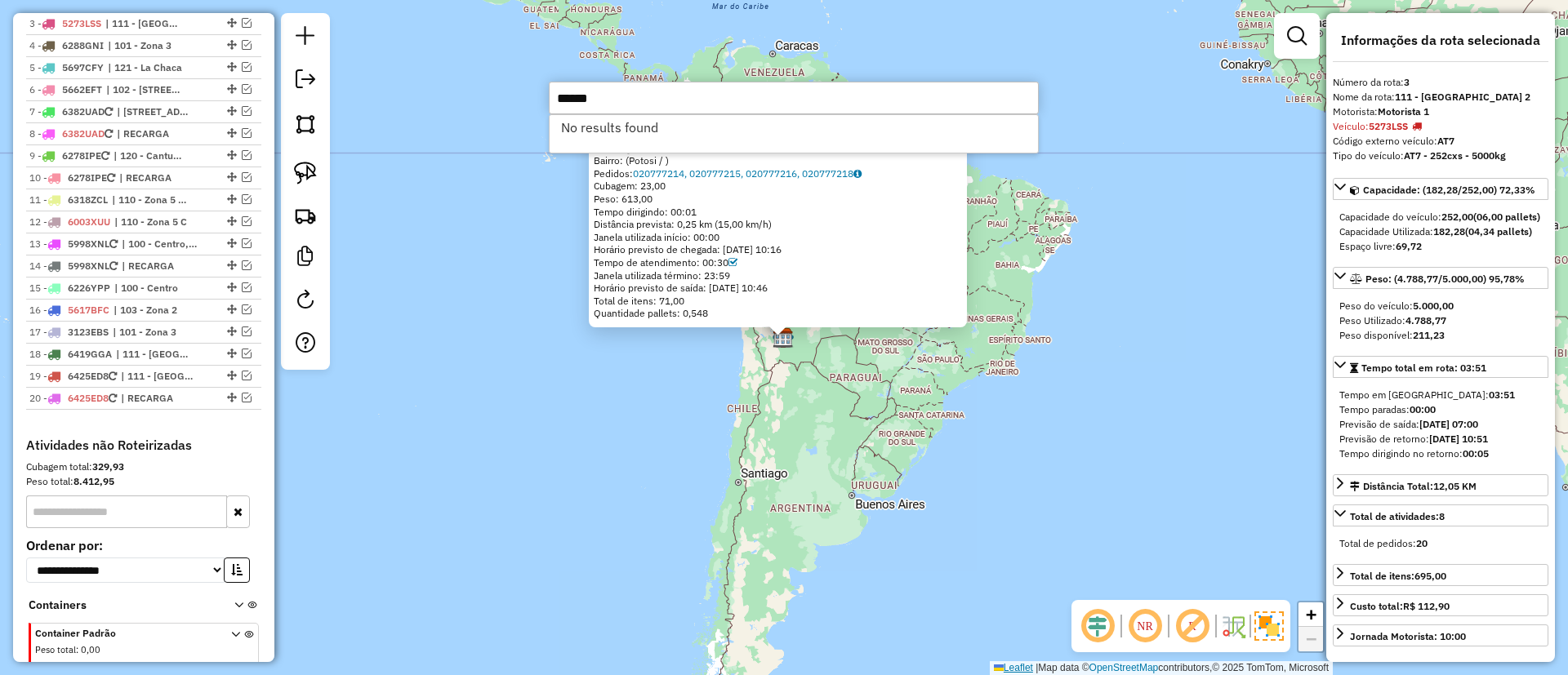
type input "******"
drag, startPoint x: 626, startPoint y: 91, endPoint x: 481, endPoint y: 72, distance: 146.2
click at [481, 72] on hb-router-mapa "Informações da Sessão 1230484 - 16/08/2025 Criação: 15/08/2025 19:29 Depósito: …" at bounding box center [784, 338] width 1568 height 675
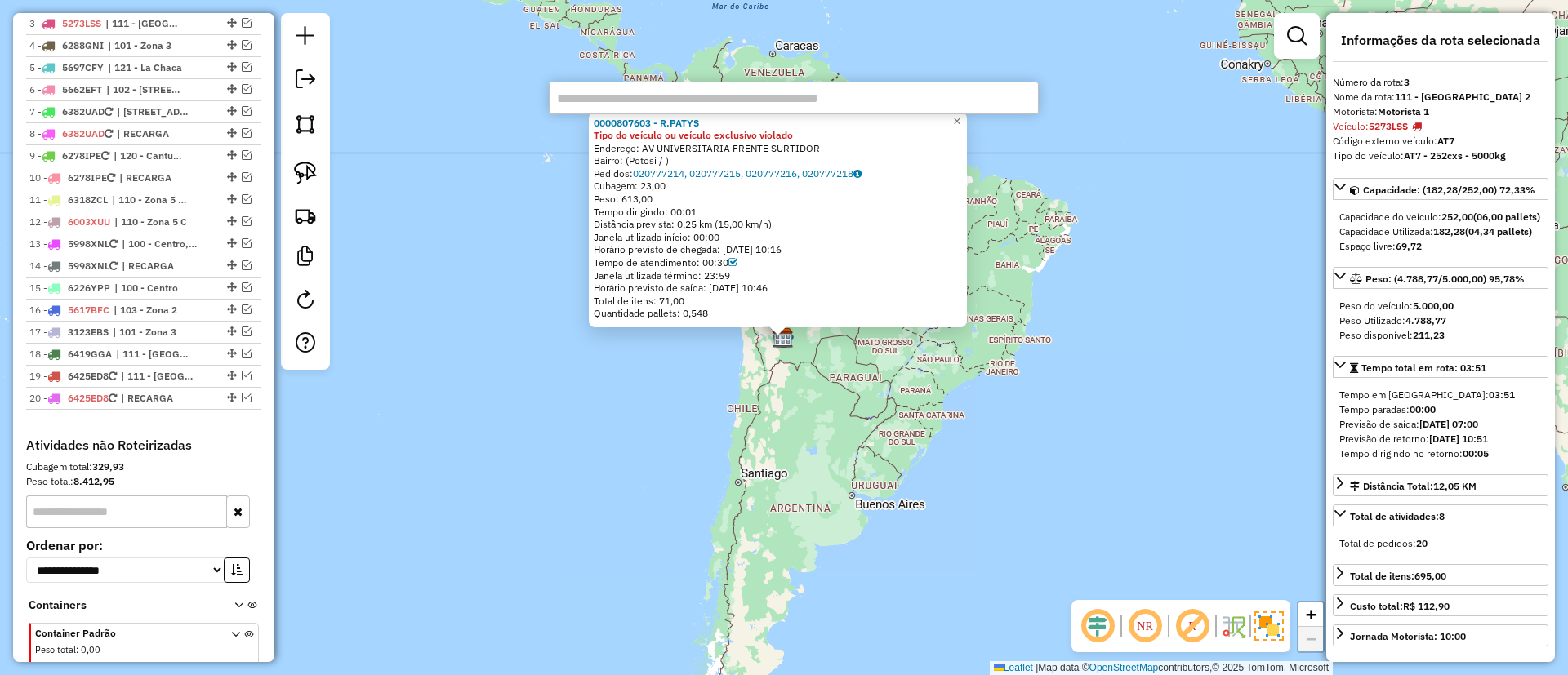
click at [460, 236] on div "0000807603 - R.PATYS Tipo do veículo ou veículo exclusivo violado Endereço: AV …" at bounding box center [784, 338] width 1568 height 675
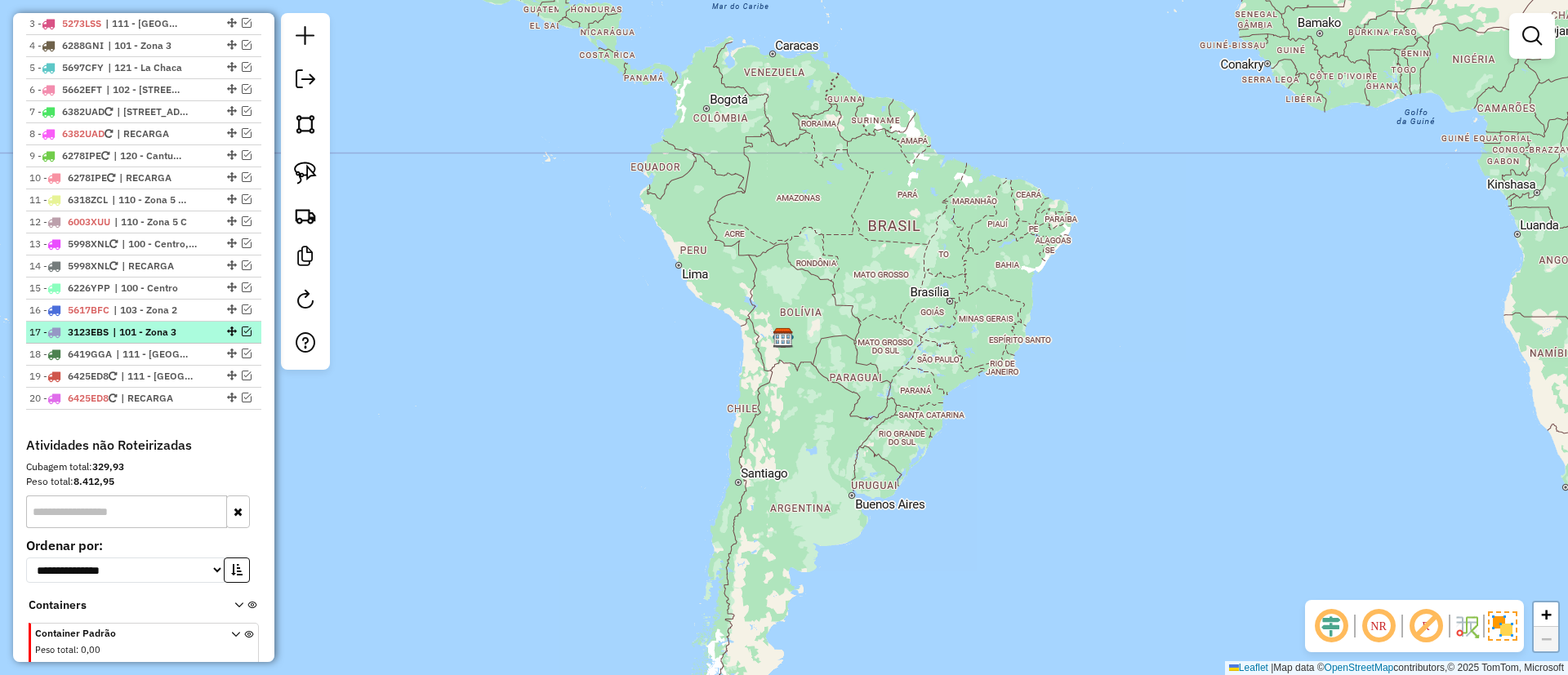
scroll to position [565, 0]
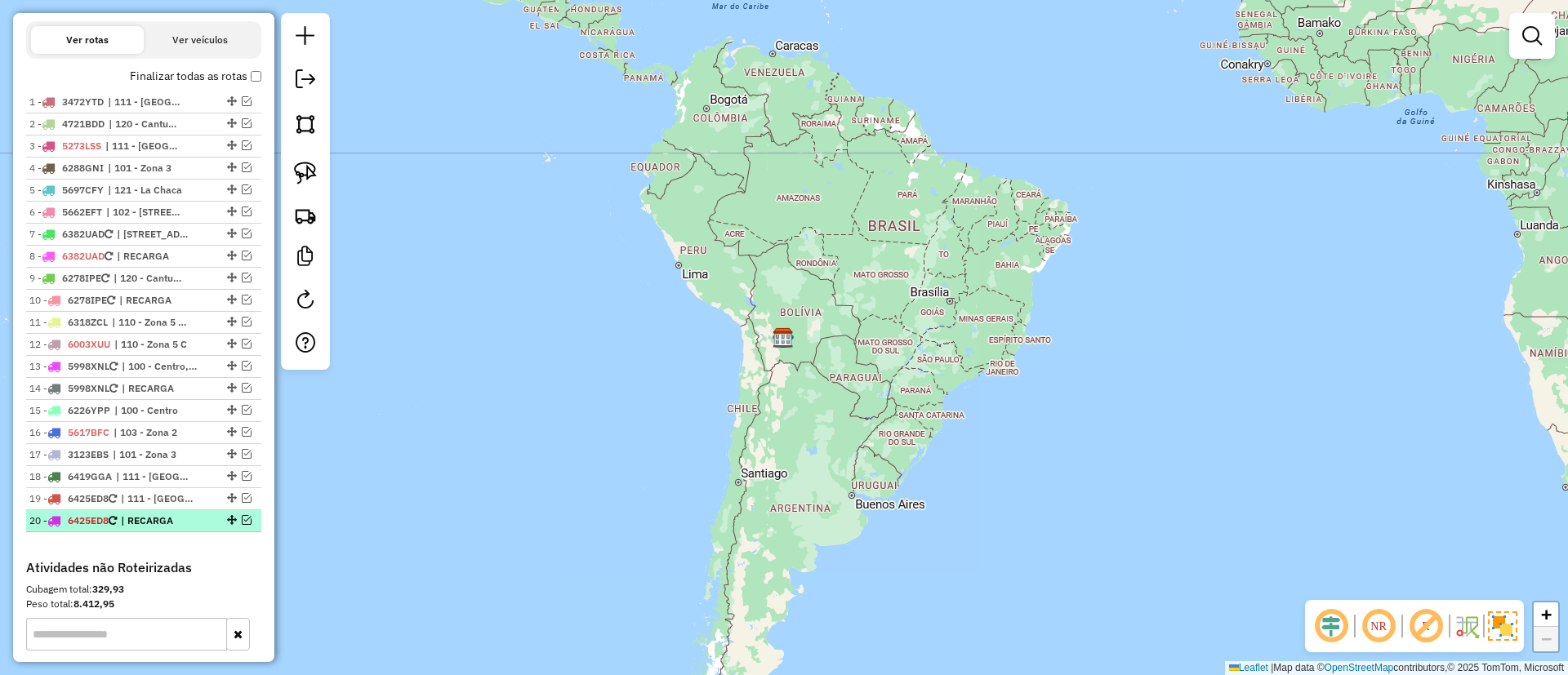
click at [116, 522] on icon at bounding box center [112, 521] width 9 height 10
select select "*********"
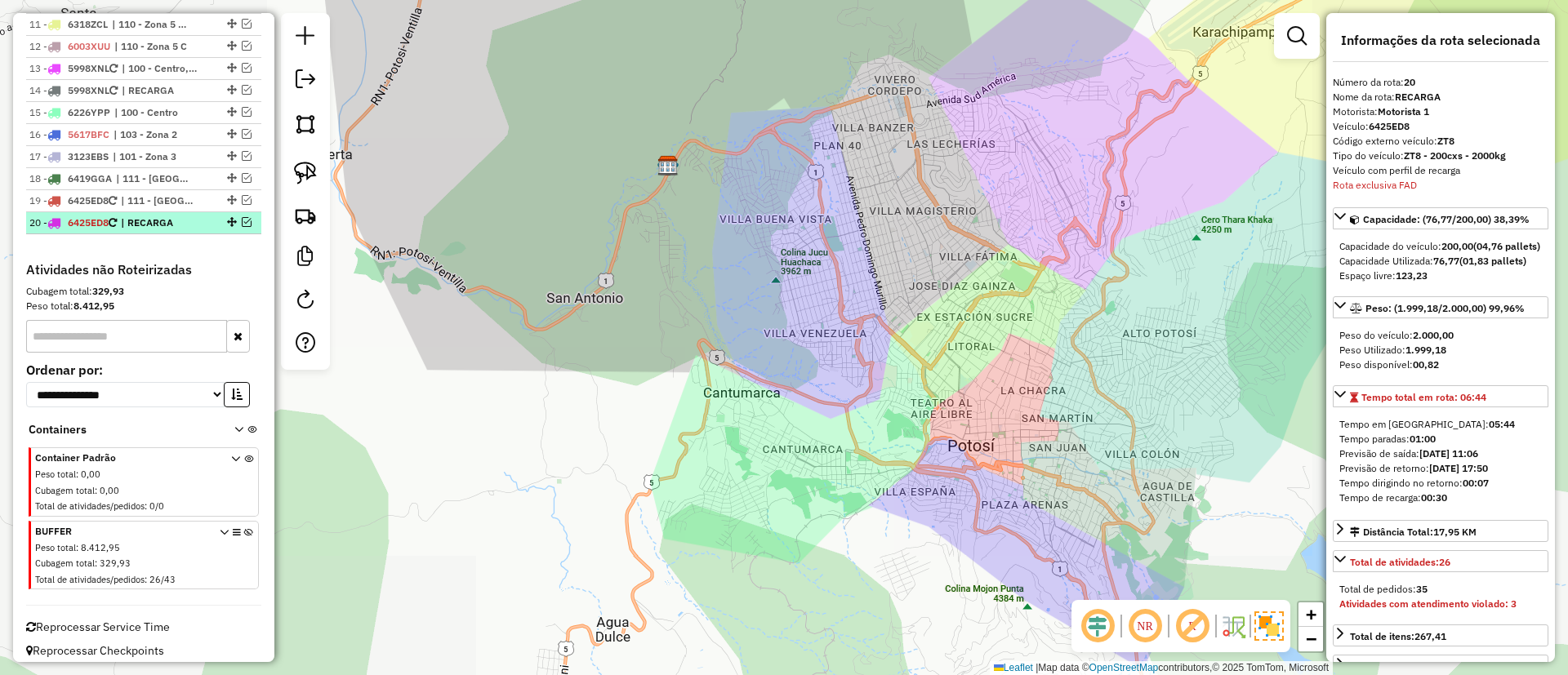
scroll to position [873, 0]
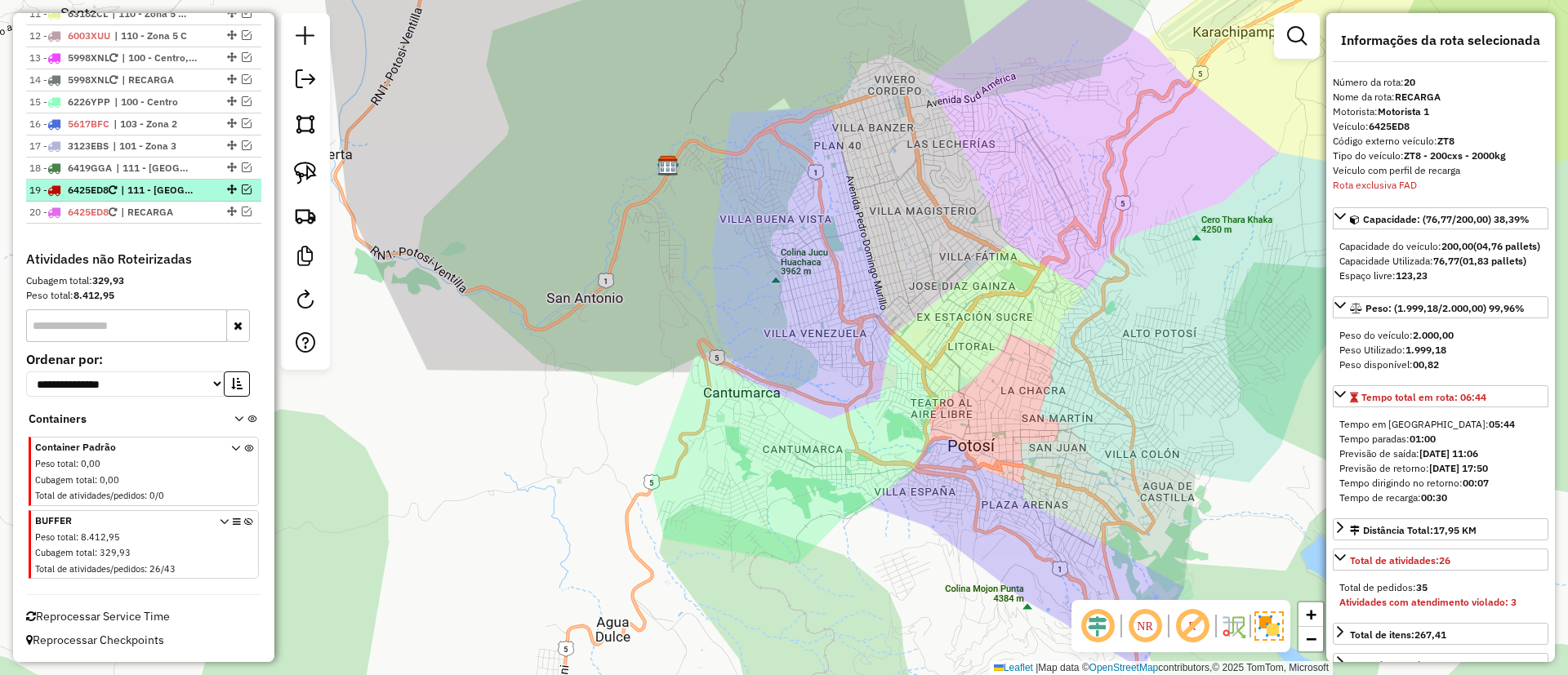
click at [93, 183] on div "19 - 6425ED8 | 111 - Casco Viejo 2" at bounding box center [116, 190] width 173 height 14
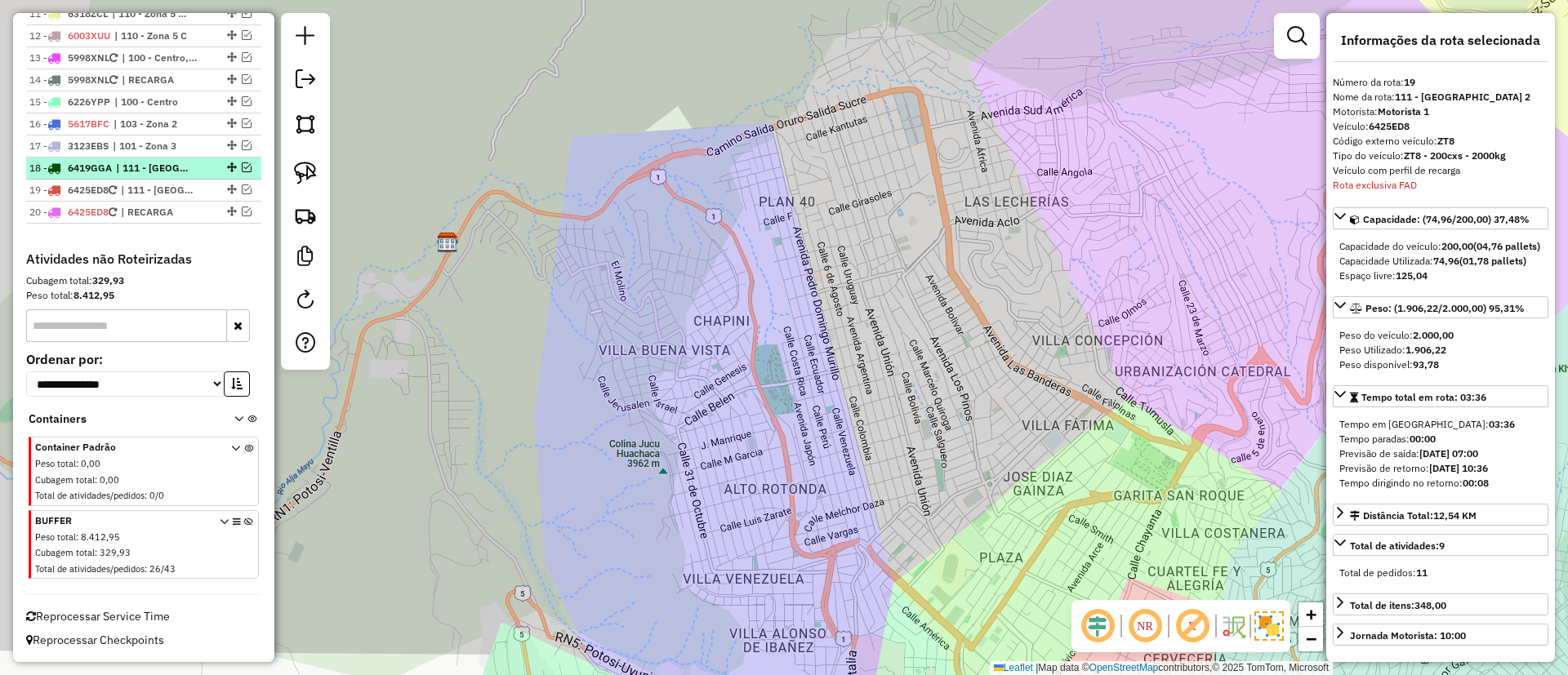
click at [105, 165] on span "6419GGA" at bounding box center [90, 168] width 44 height 12
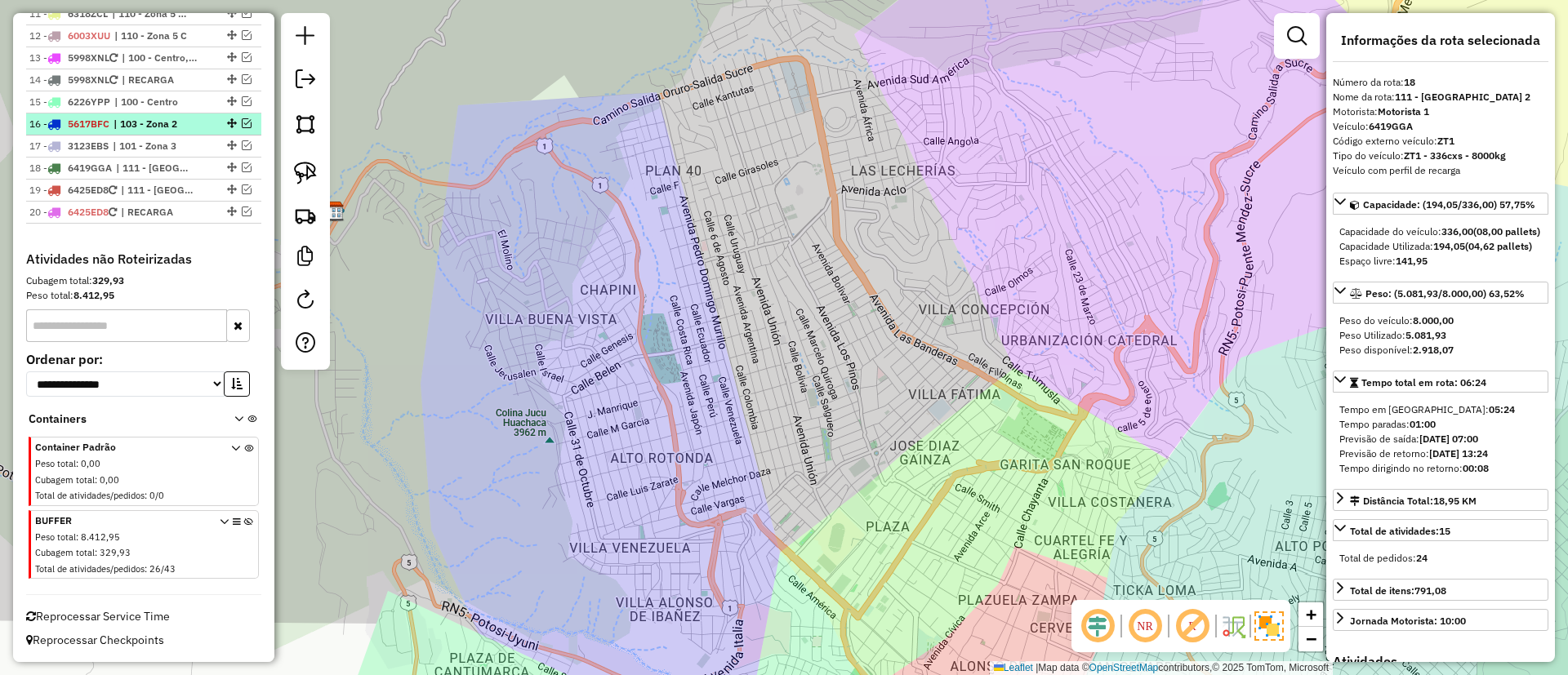
click at [115, 128] on span "| 103 - Zona 2" at bounding box center [151, 123] width 75 height 14
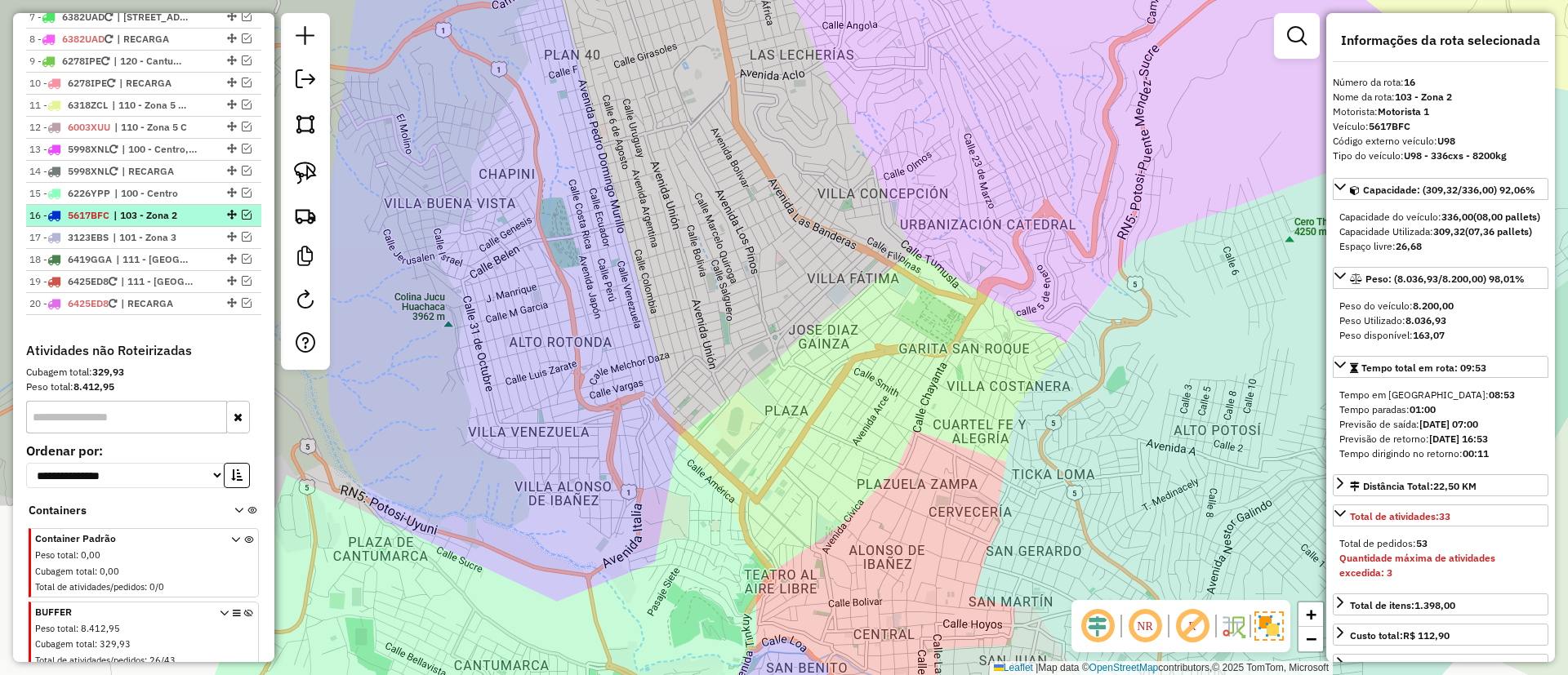
scroll to position [751, 0]
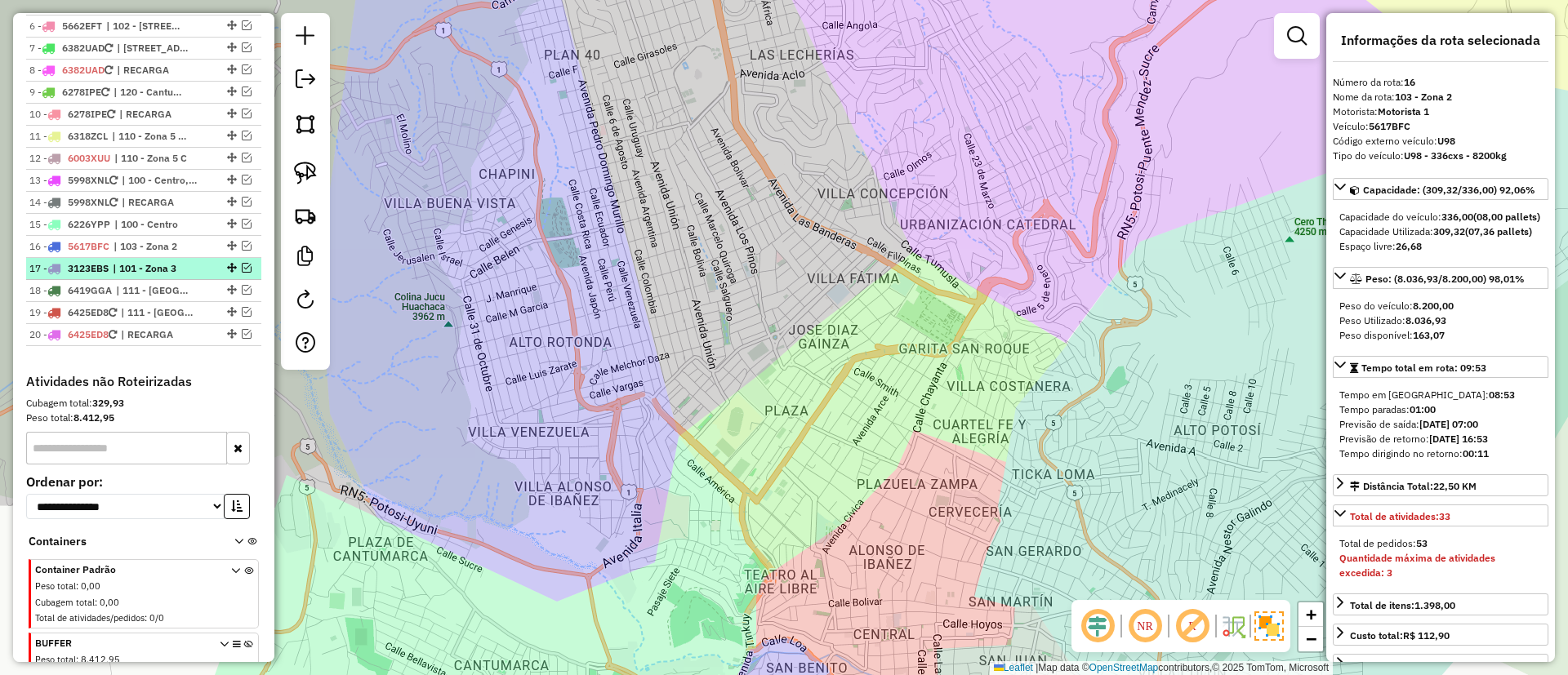
click at [120, 258] on li "17 - 3123EBS | 101 - Zona 3" at bounding box center [143, 269] width 235 height 22
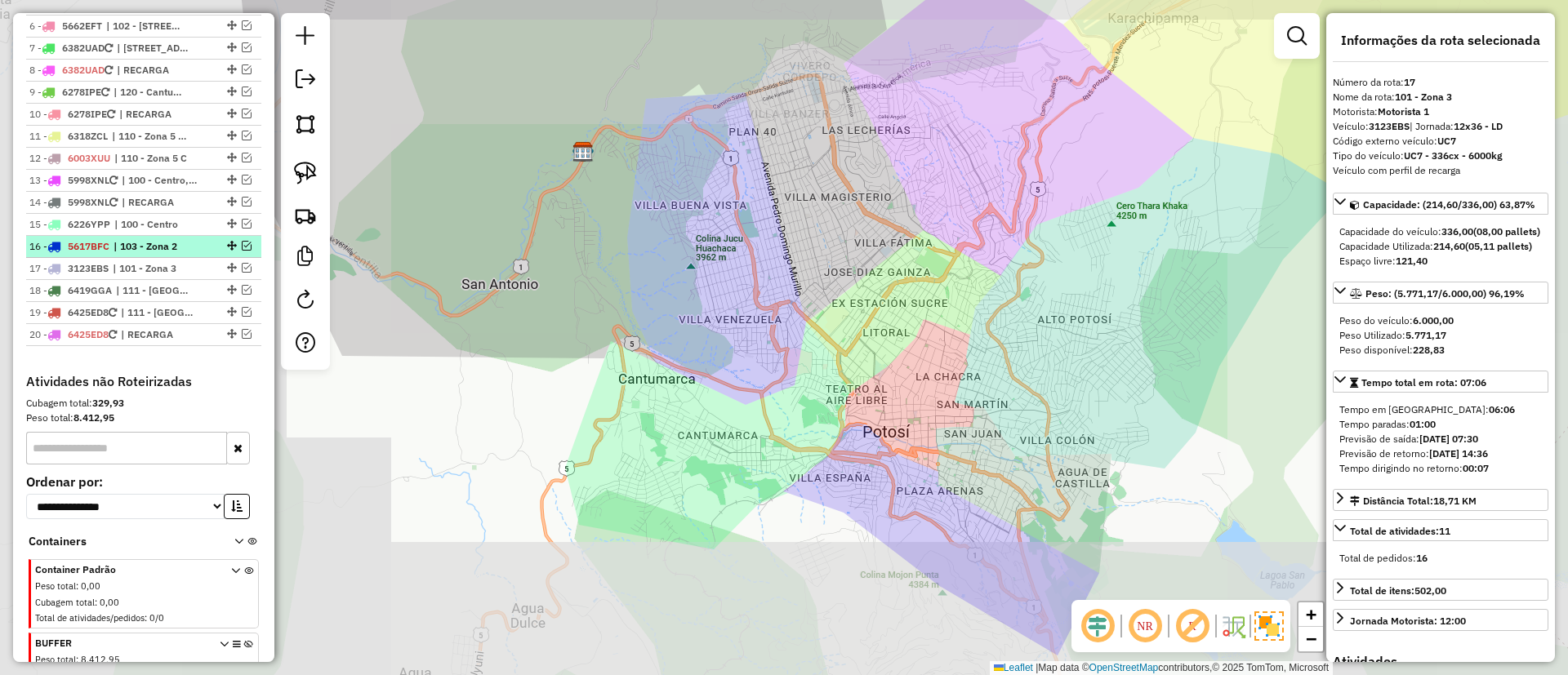
click at [120, 243] on span "| 103 - Zona 2" at bounding box center [151, 246] width 75 height 14
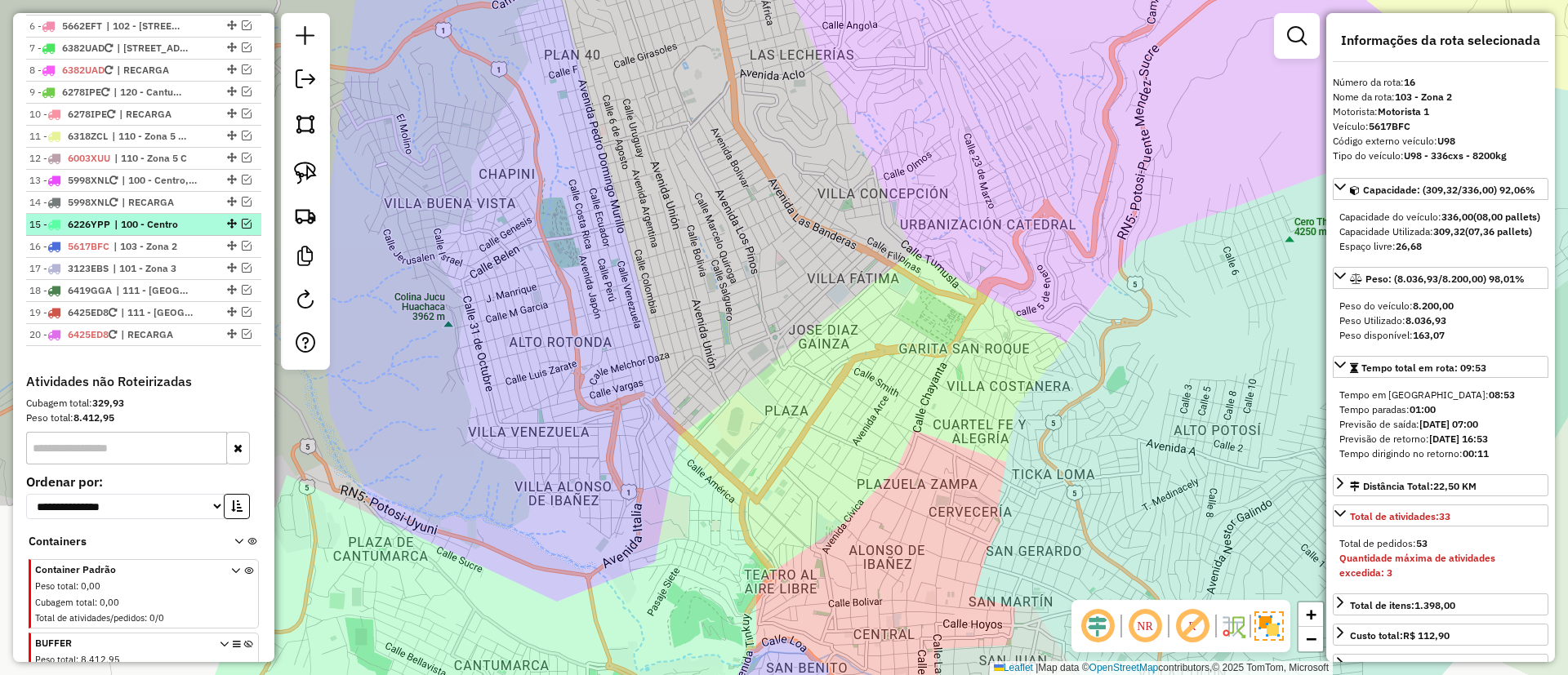
click at [121, 232] on li "15 - 6226YPP | 100 - Centro" at bounding box center [143, 224] width 235 height 22
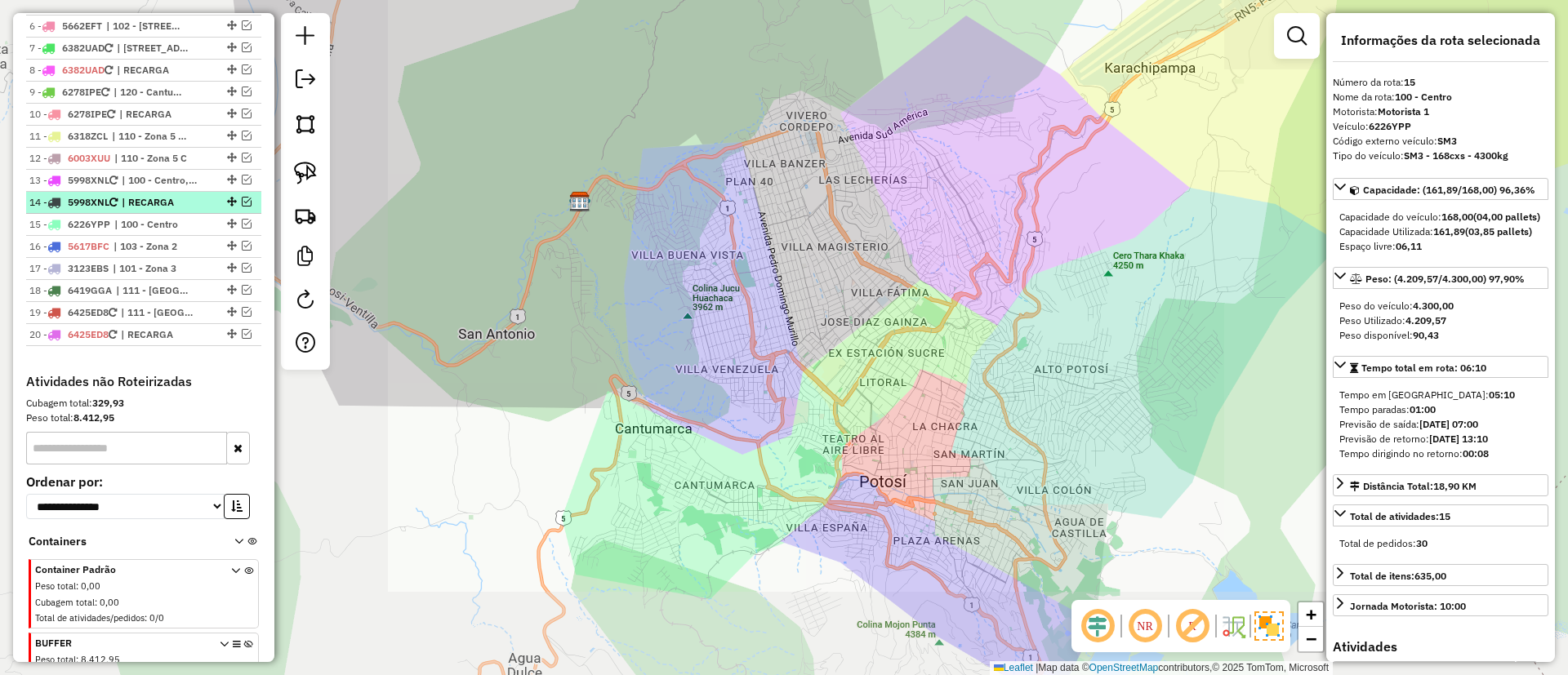
click at [115, 200] on icon at bounding box center [113, 202] width 9 height 10
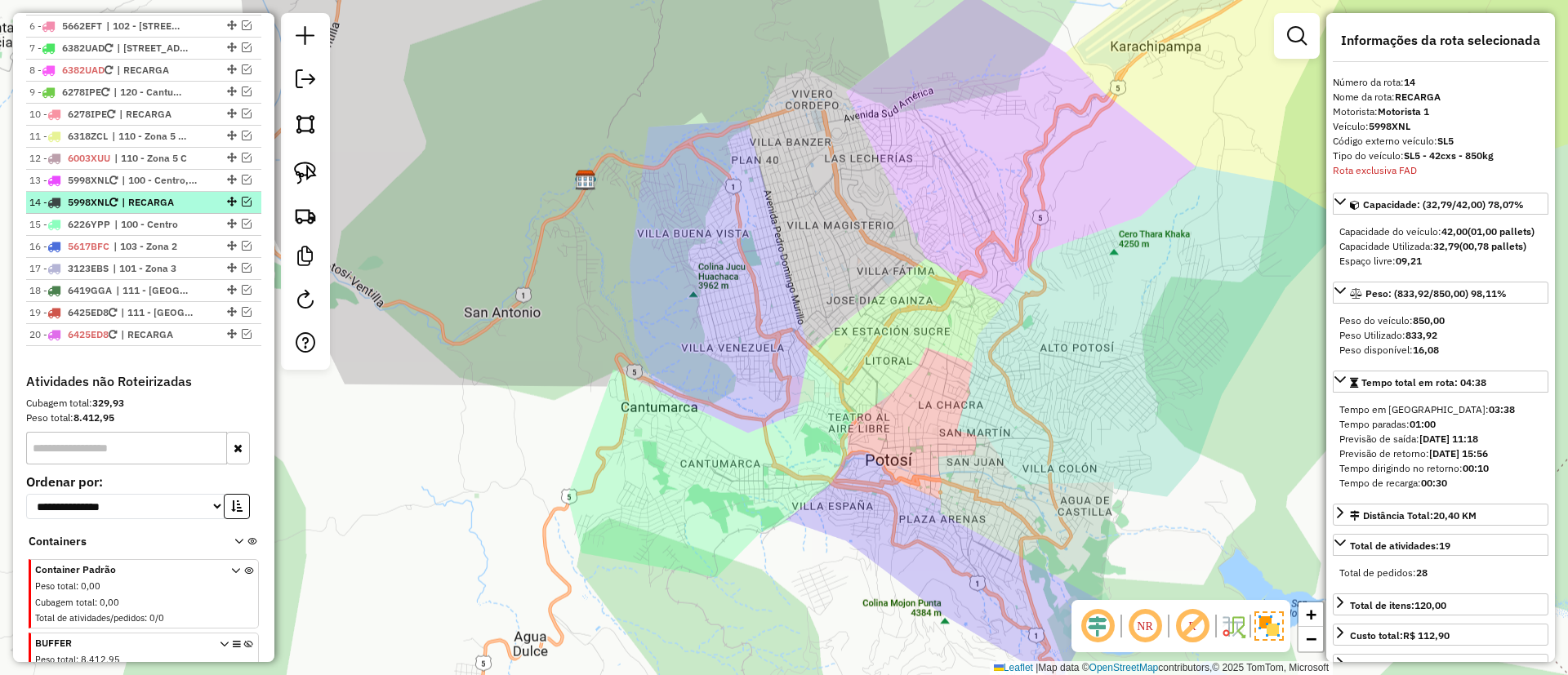
scroll to position [873, 0]
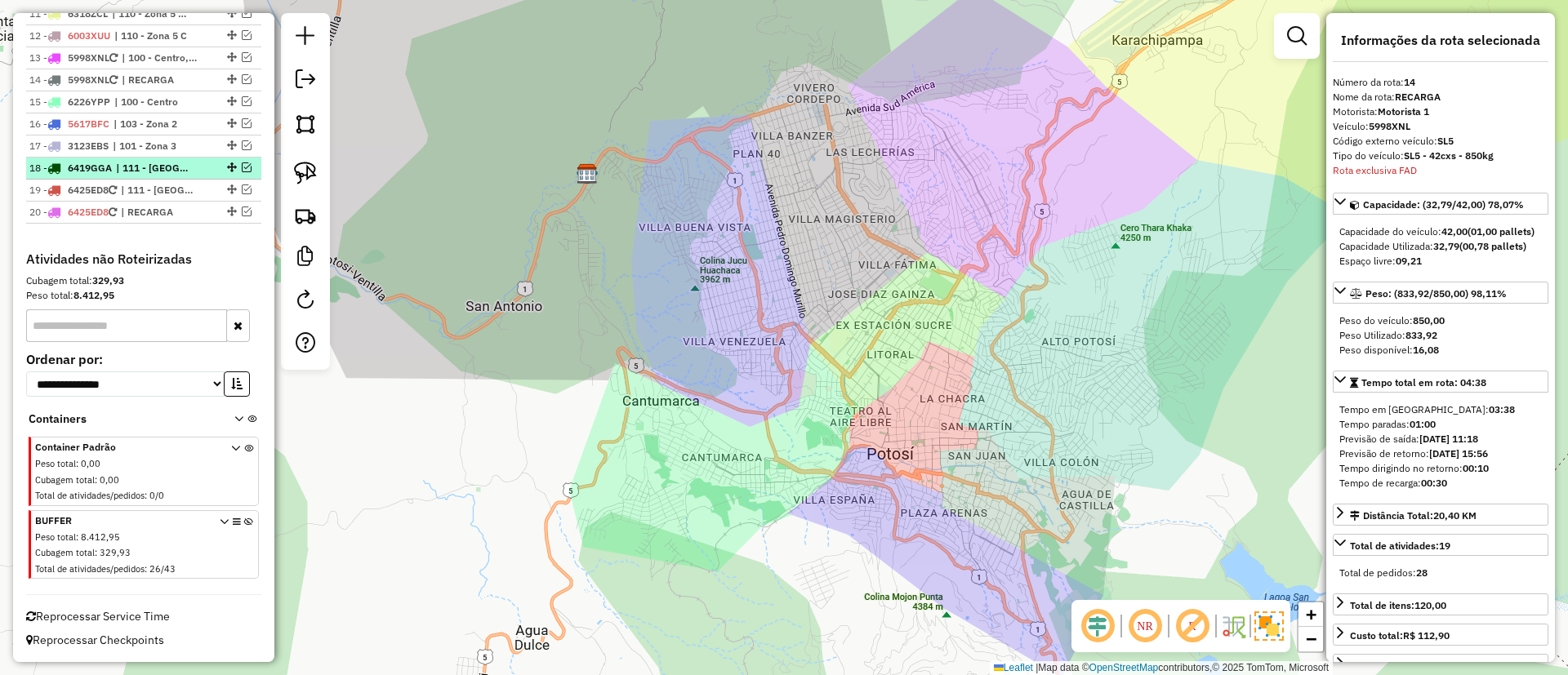
click at [112, 174] on span "6419GGA" at bounding box center [90, 168] width 44 height 12
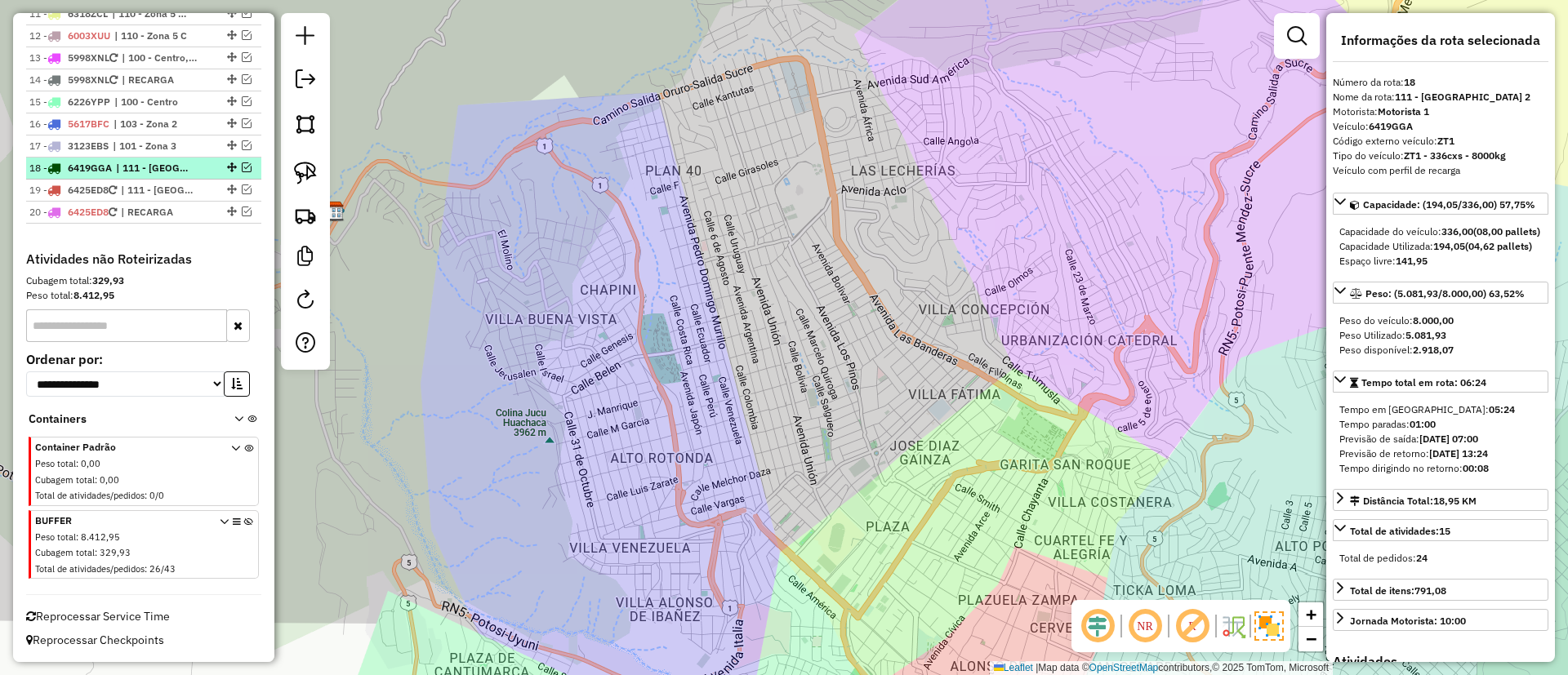
scroll to position [629, 0]
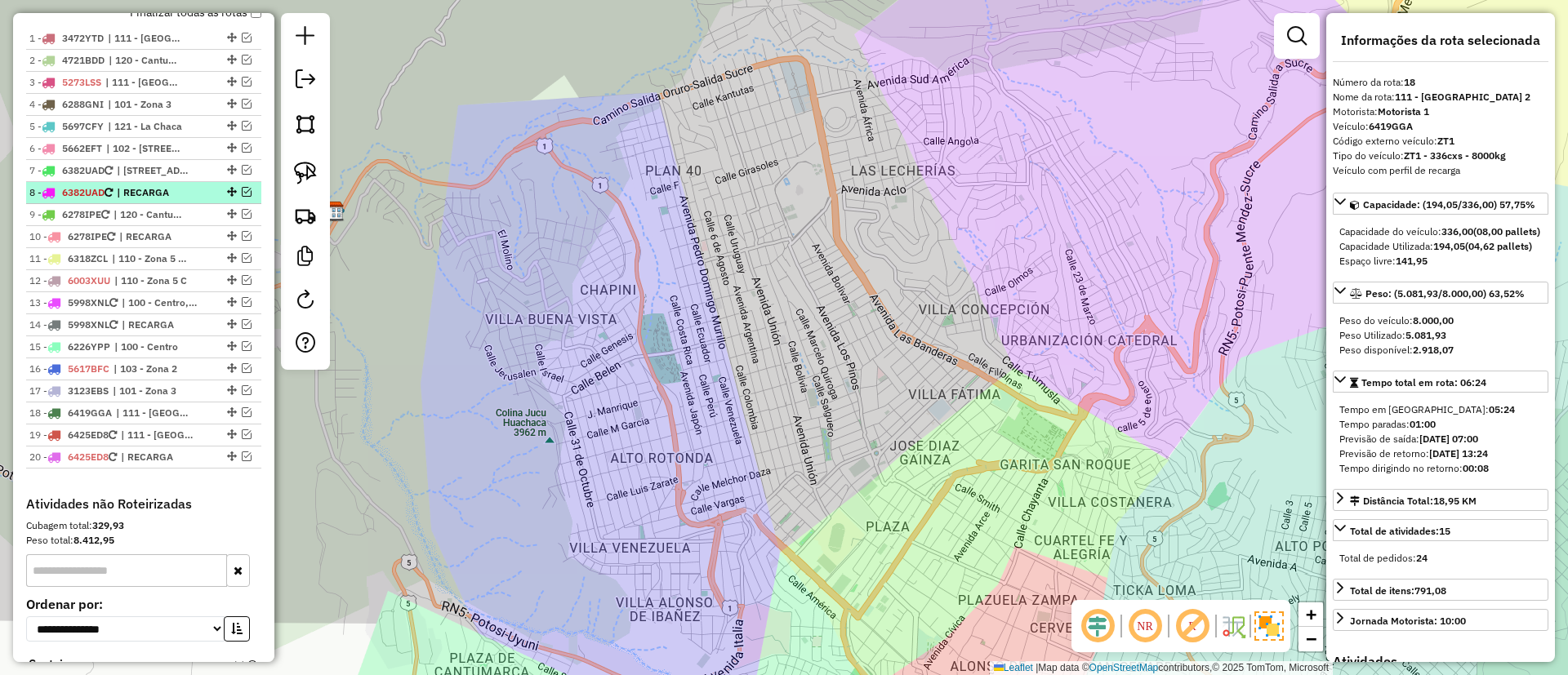
click at [125, 193] on span "| RECARGA" at bounding box center [153, 192] width 75 height 14
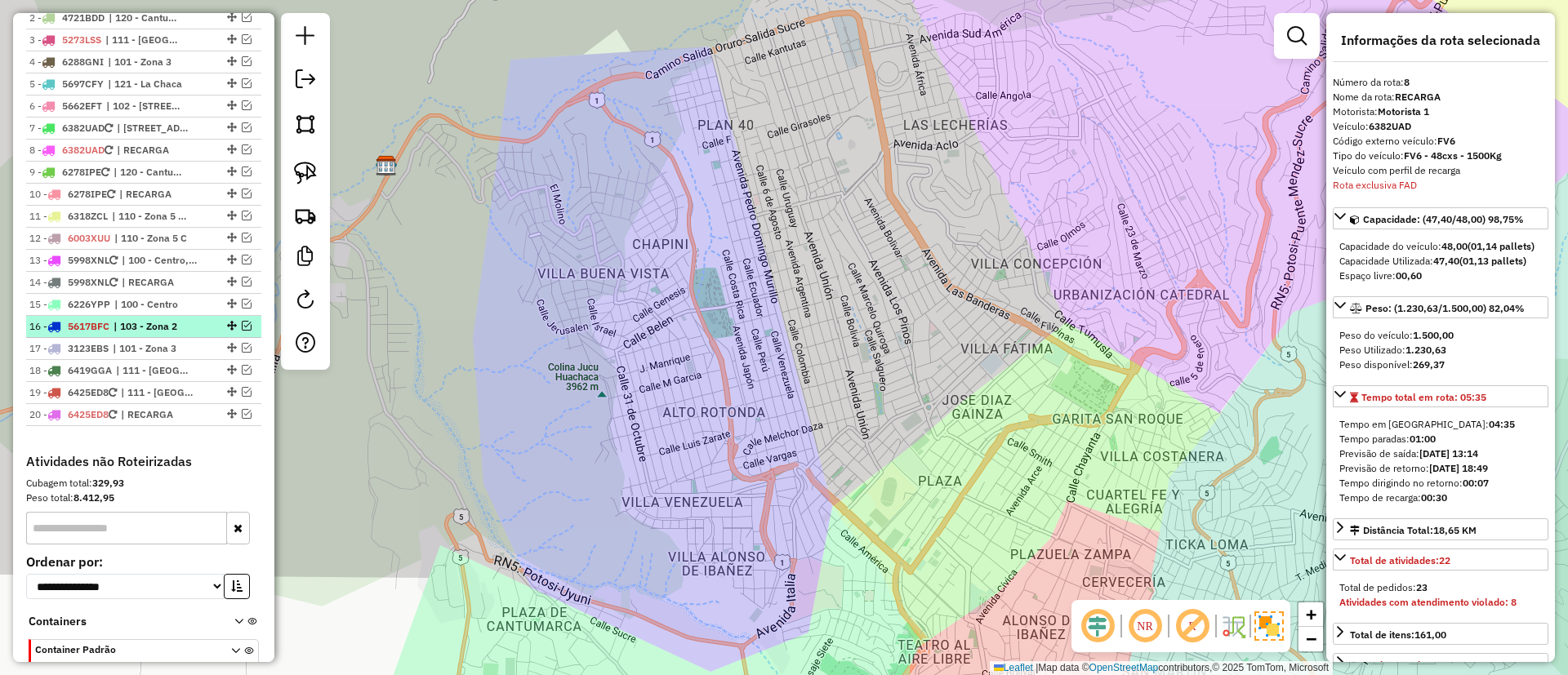
scroll to position [553, 0]
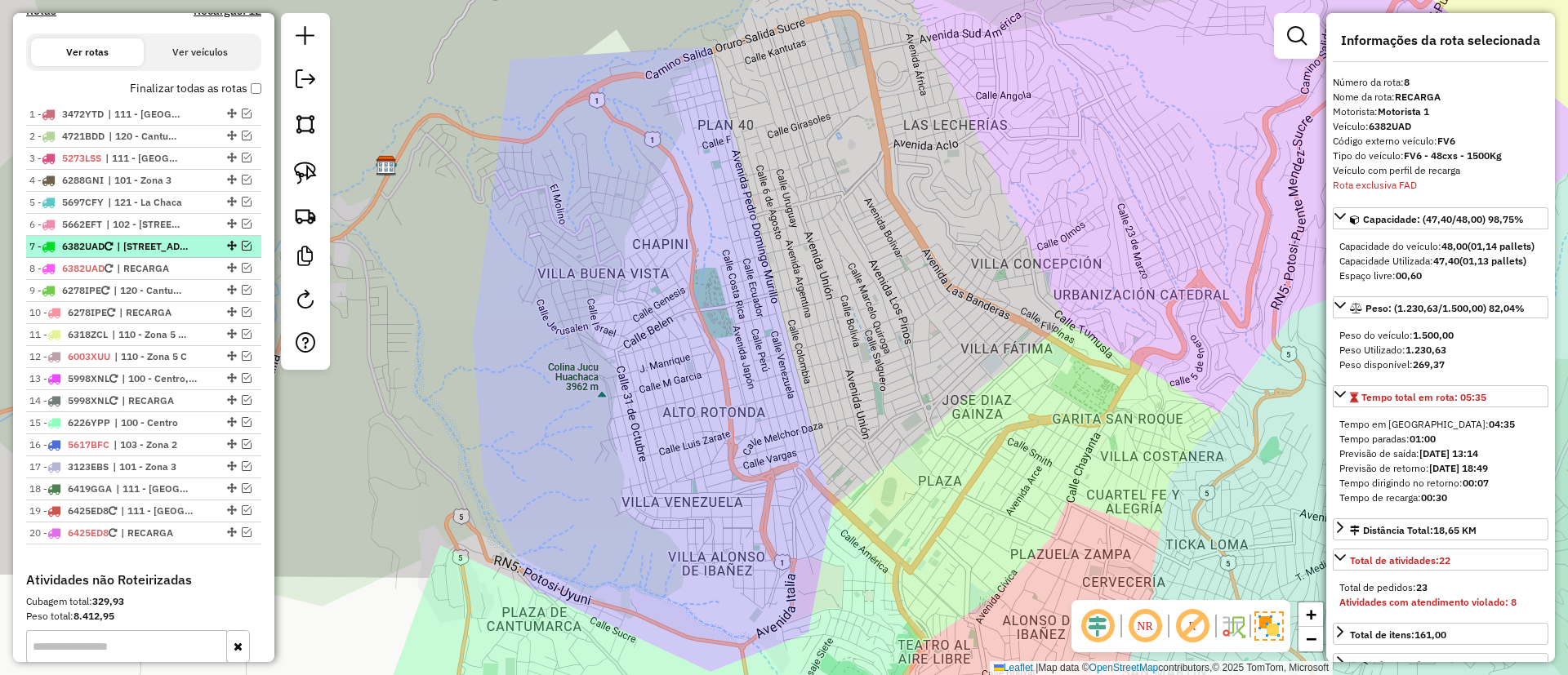
click at [153, 249] on span "| 101 - Zona 3, 102 - Calle Angosta" at bounding box center [153, 246] width 75 height 14
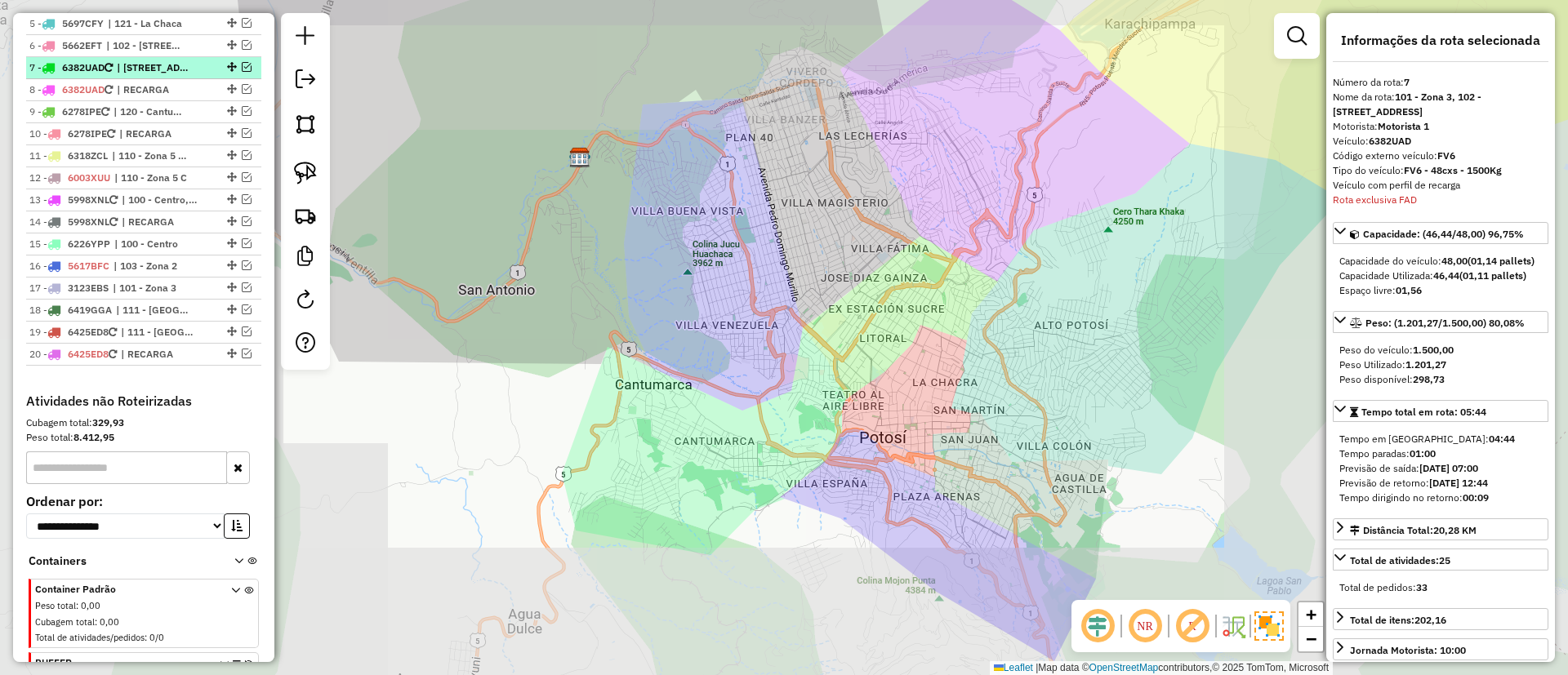
scroll to position [776, 0]
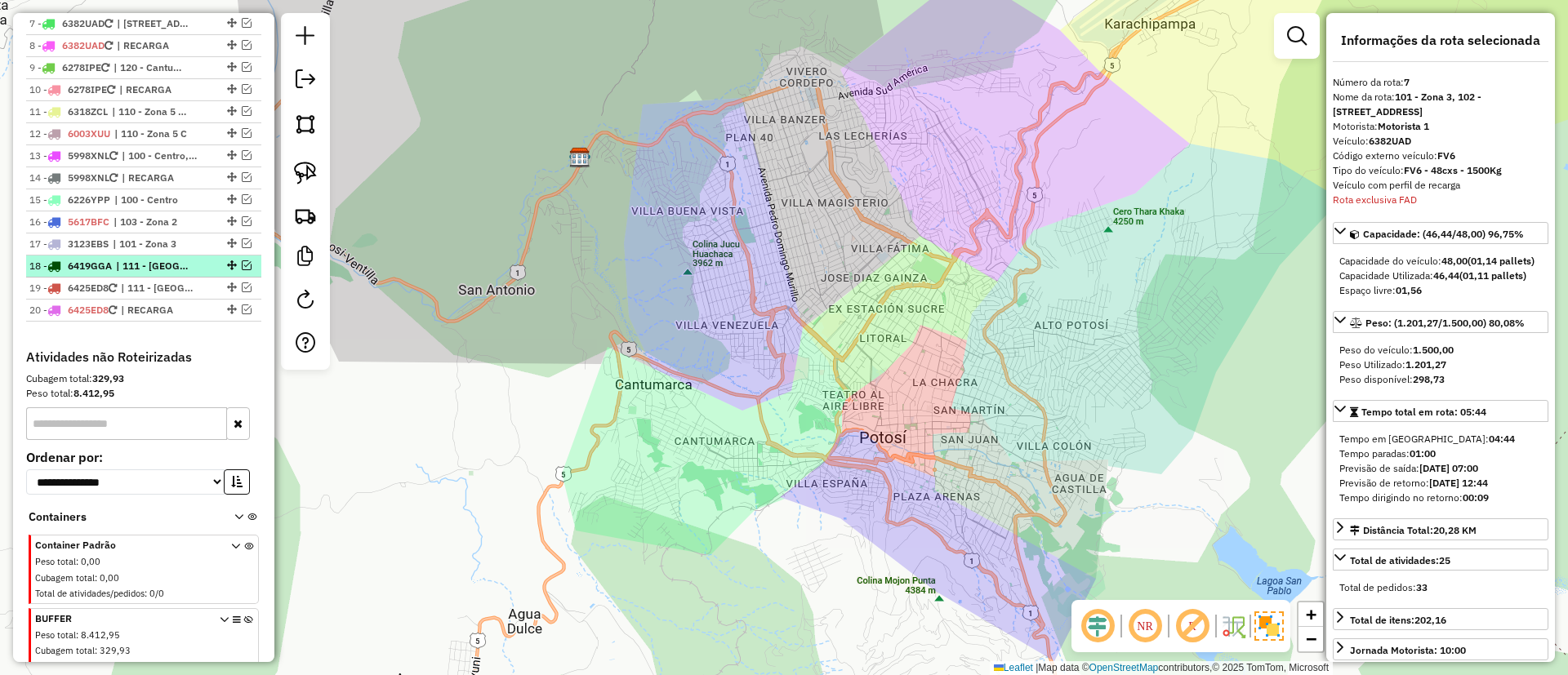
click at [154, 259] on span "| 111 - Casco Viejo 2" at bounding box center [153, 266] width 75 height 14
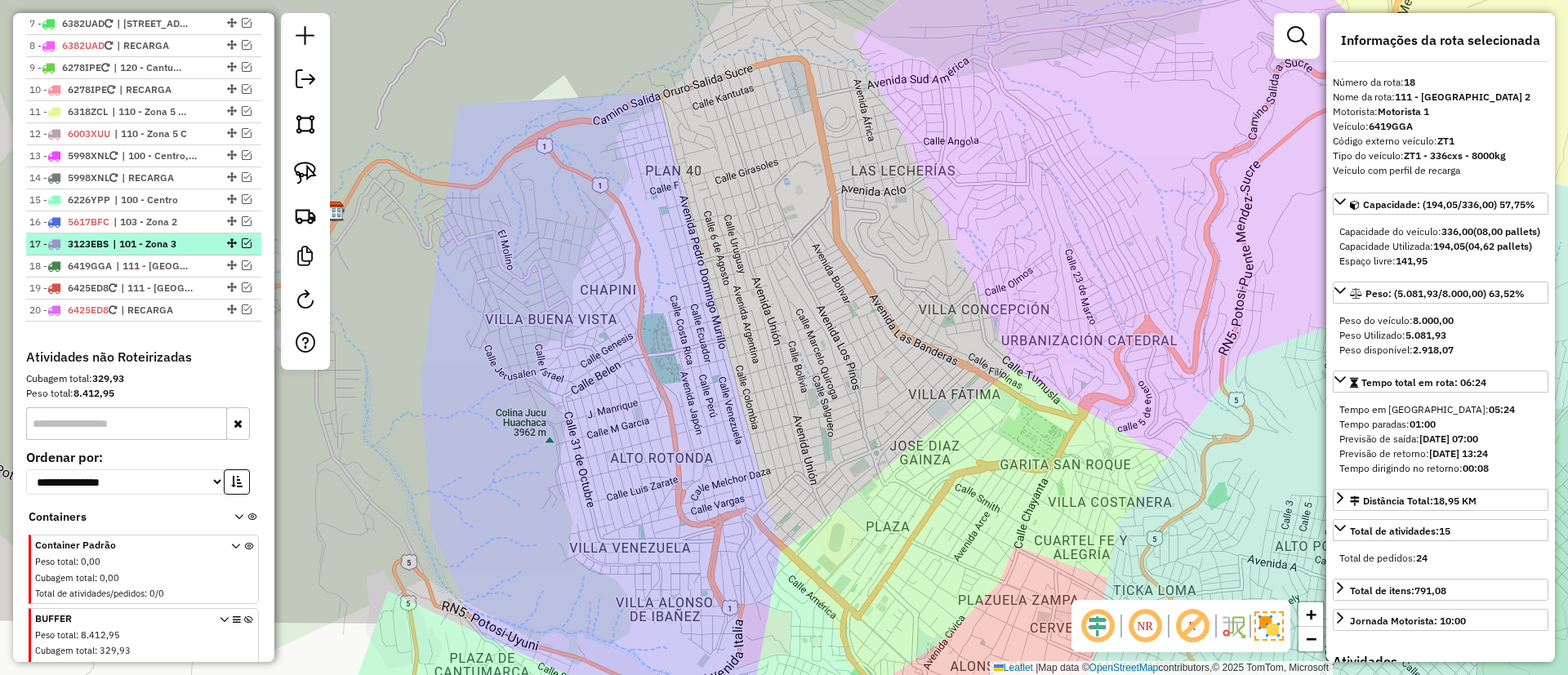
click at [154, 239] on span "| 101 - Zona 3" at bounding box center [150, 243] width 75 height 14
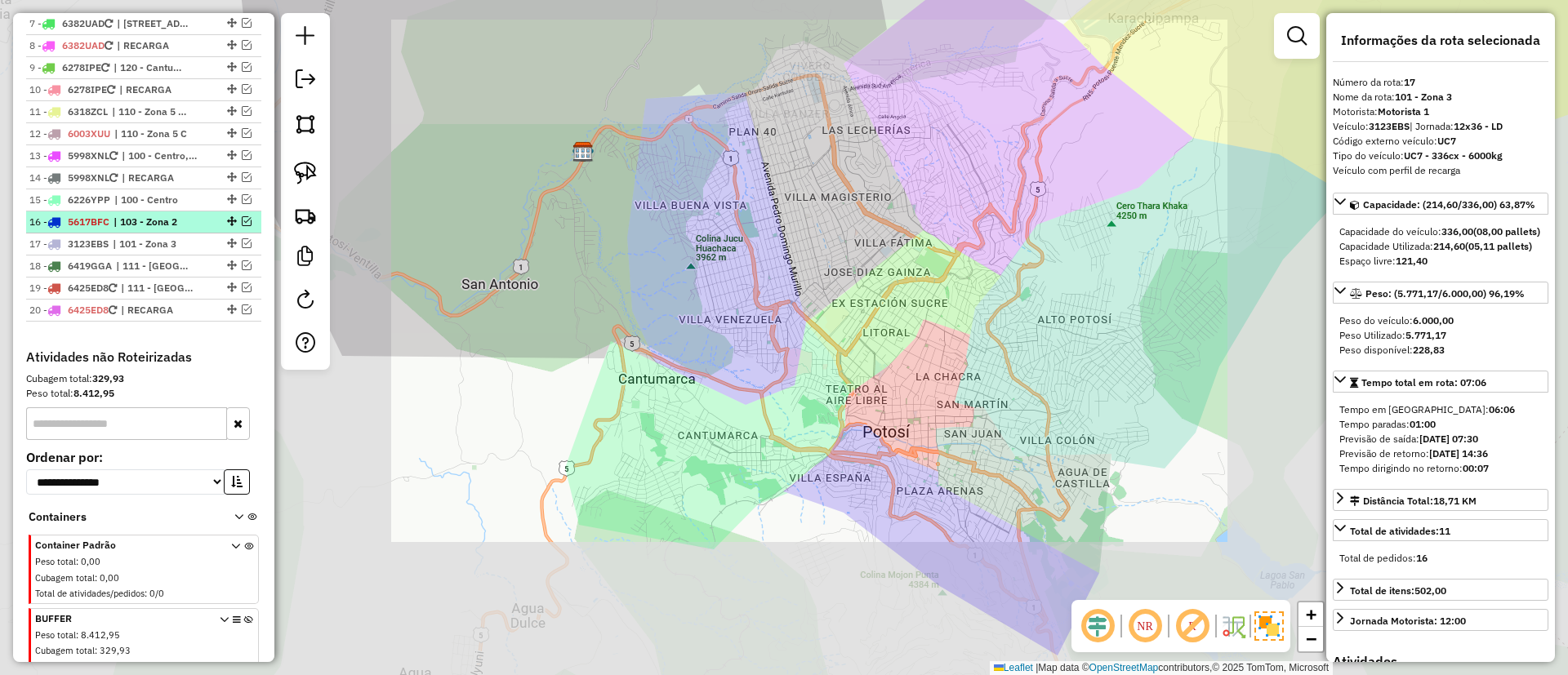
click at [154, 221] on span "| 103 - Zona 2" at bounding box center [151, 221] width 75 height 14
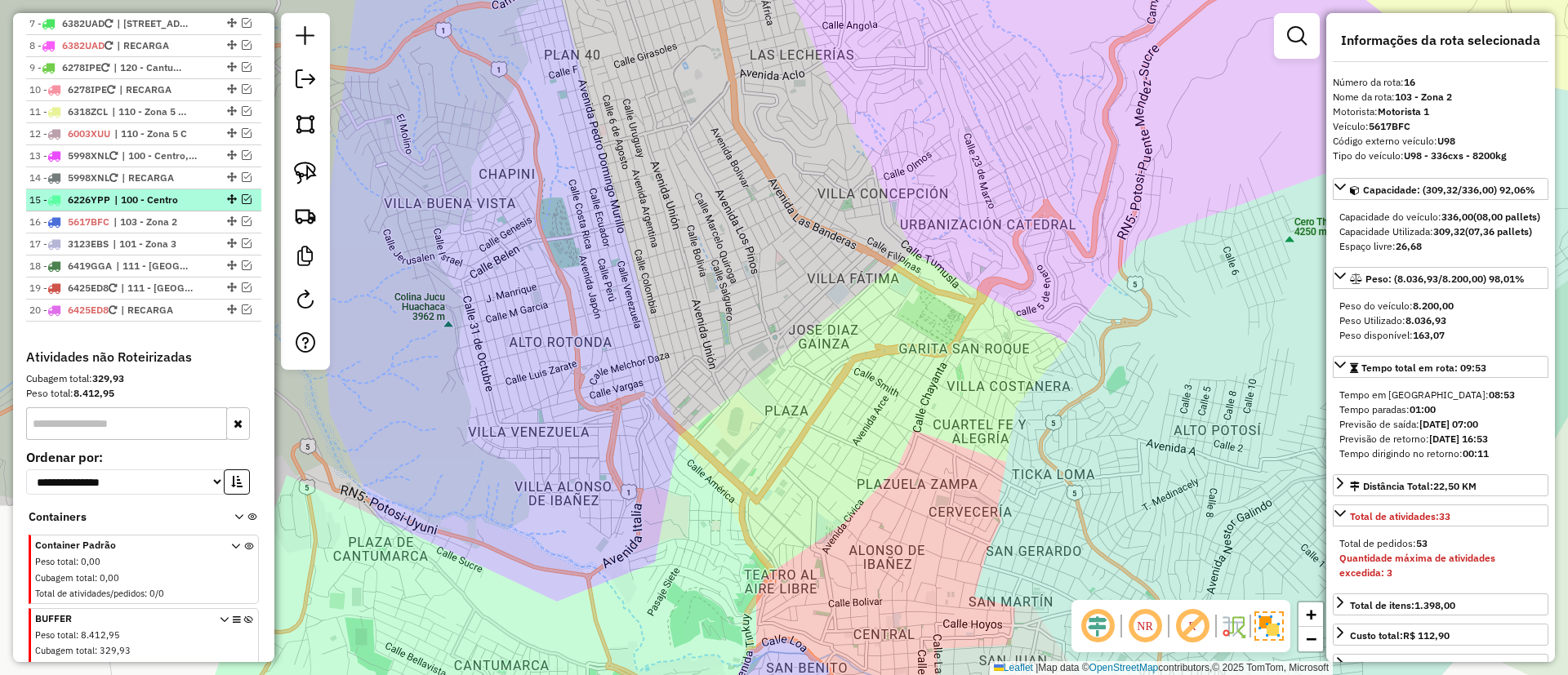
click at [148, 193] on span "| 100 - Centro" at bounding box center [152, 199] width 75 height 14
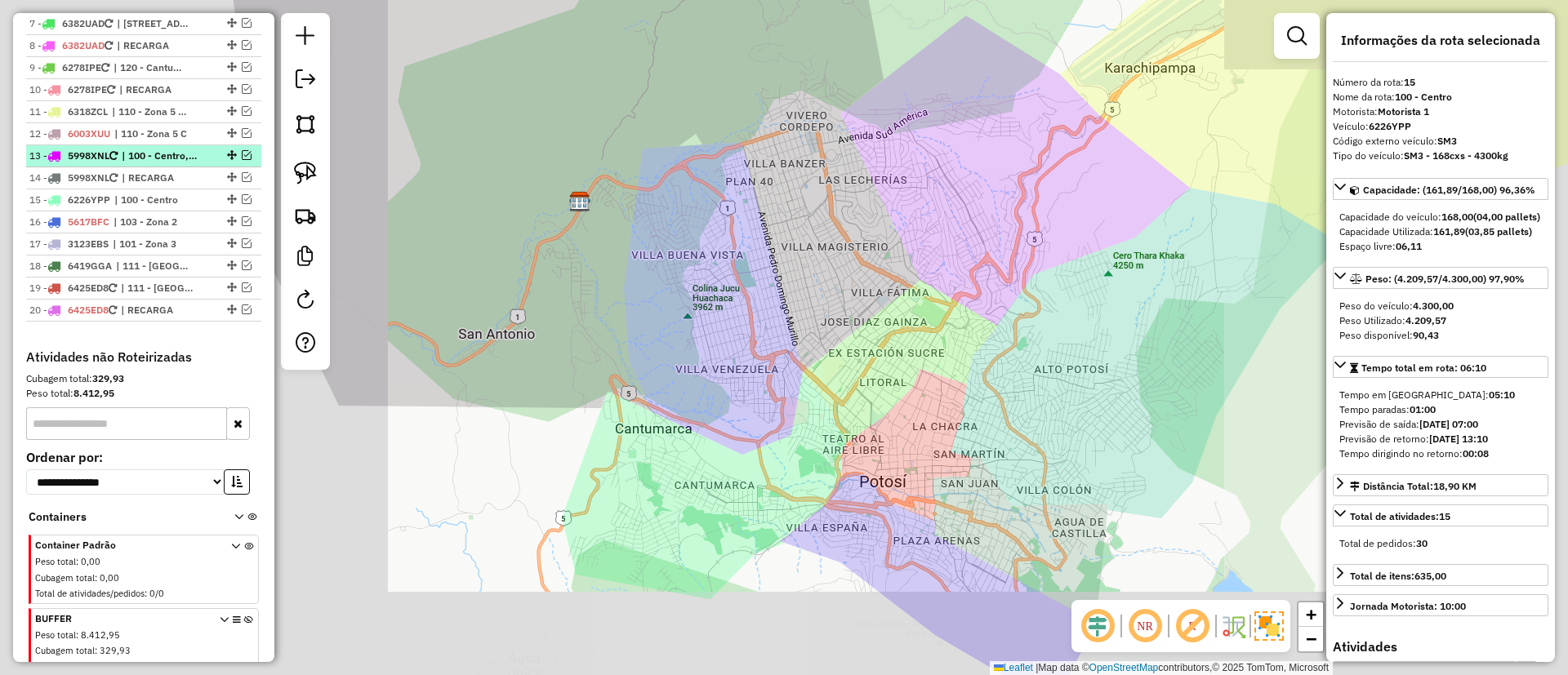
click at [139, 156] on span "| 100 - Centro, 103 - Zona 2, 111 - Casco Viejo 2" at bounding box center [159, 155] width 75 height 14
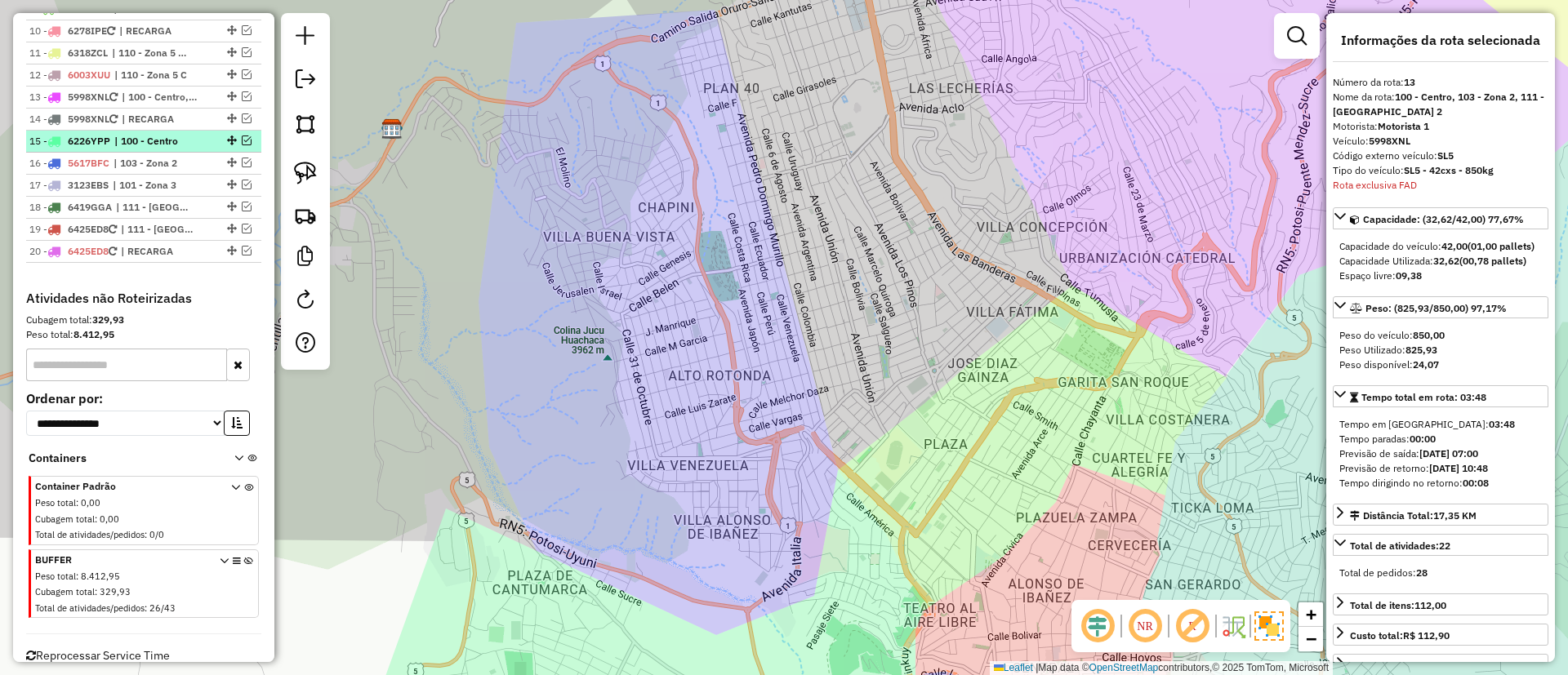
scroll to position [873, 0]
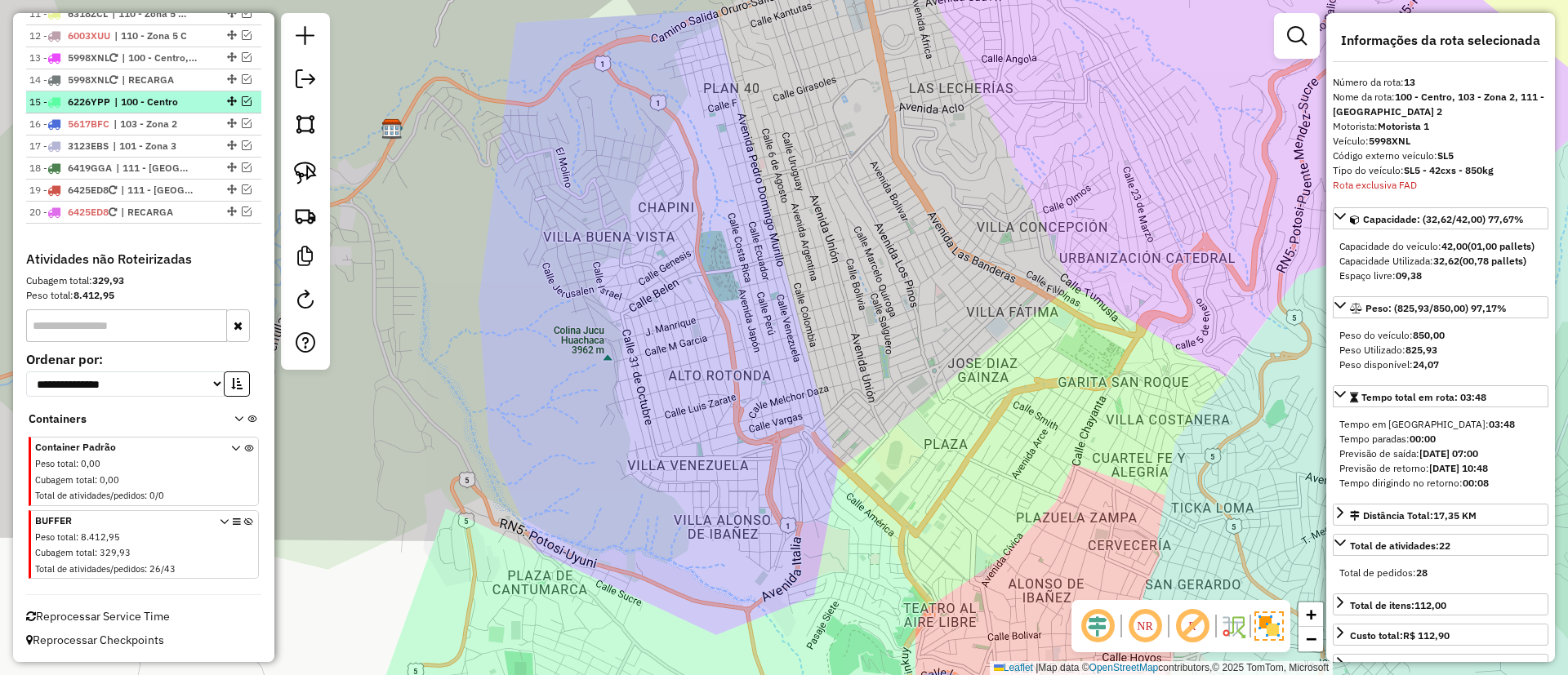
click at [134, 144] on ul "1 - 3472YTD | 111 - Casco Viejo 2 2 - 4721BDD | 120 - Cantumarca - Villa Copaca…" at bounding box center [143, 3] width 235 height 441
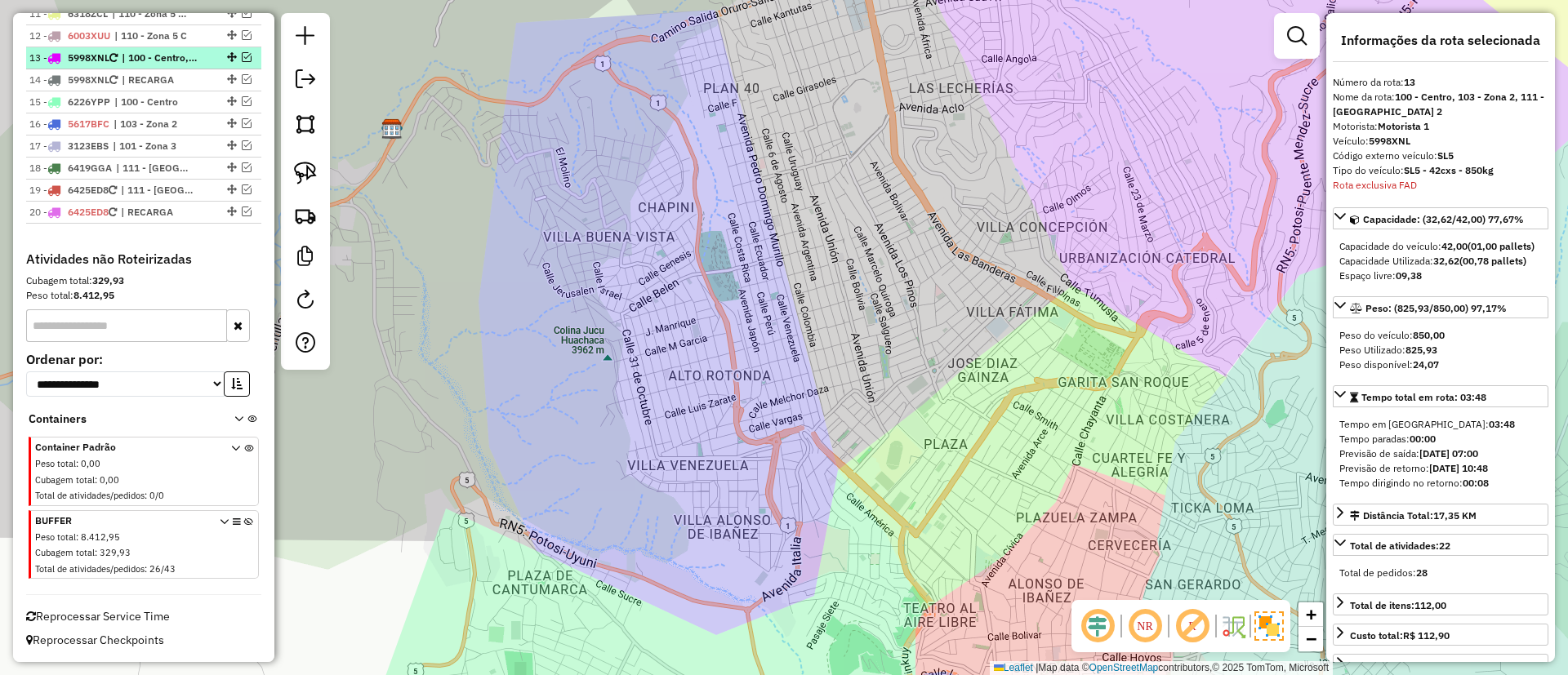
click at [130, 51] on span "| 100 - Centro, 103 - Zona 2, 111 - Casco Viejo 2" at bounding box center [159, 57] width 75 height 14
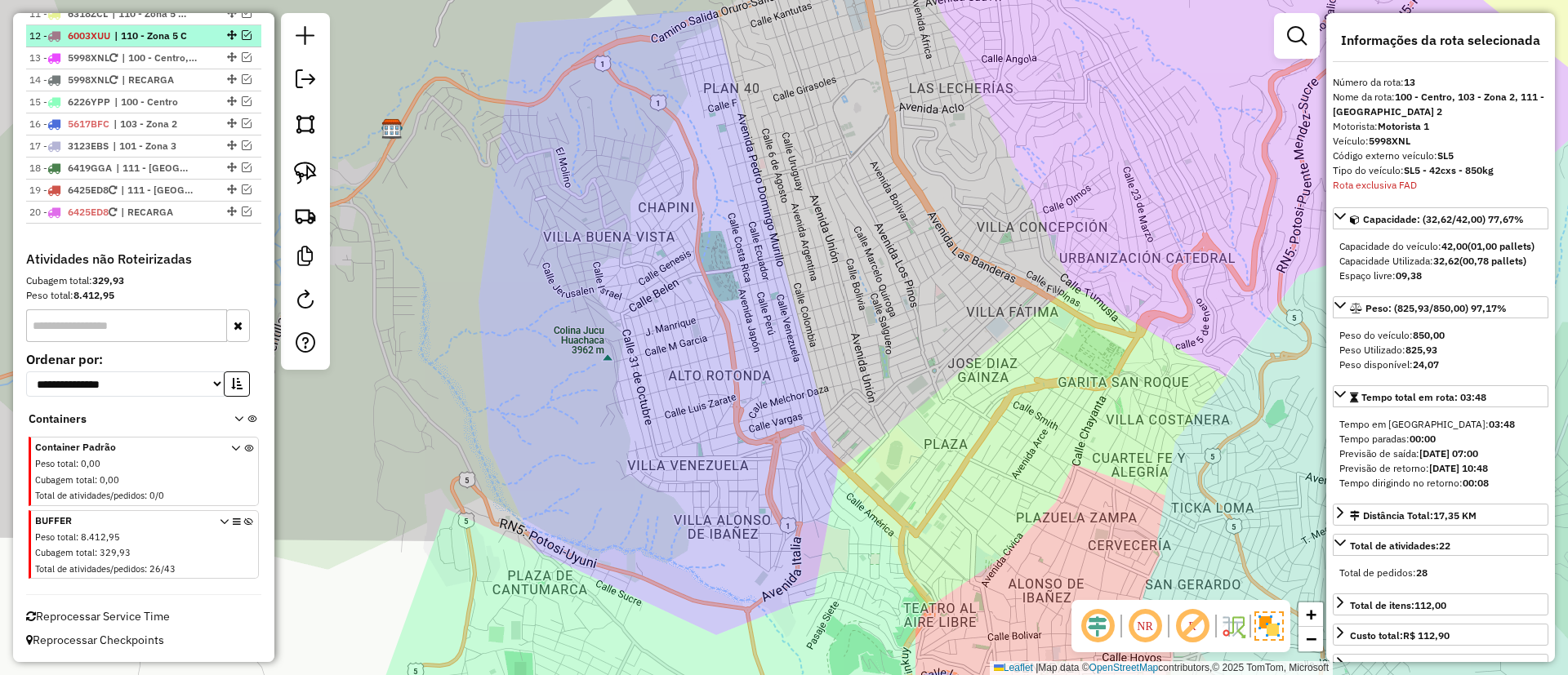
click at [130, 36] on span "| 110 - Zona 5 C" at bounding box center [152, 35] width 75 height 14
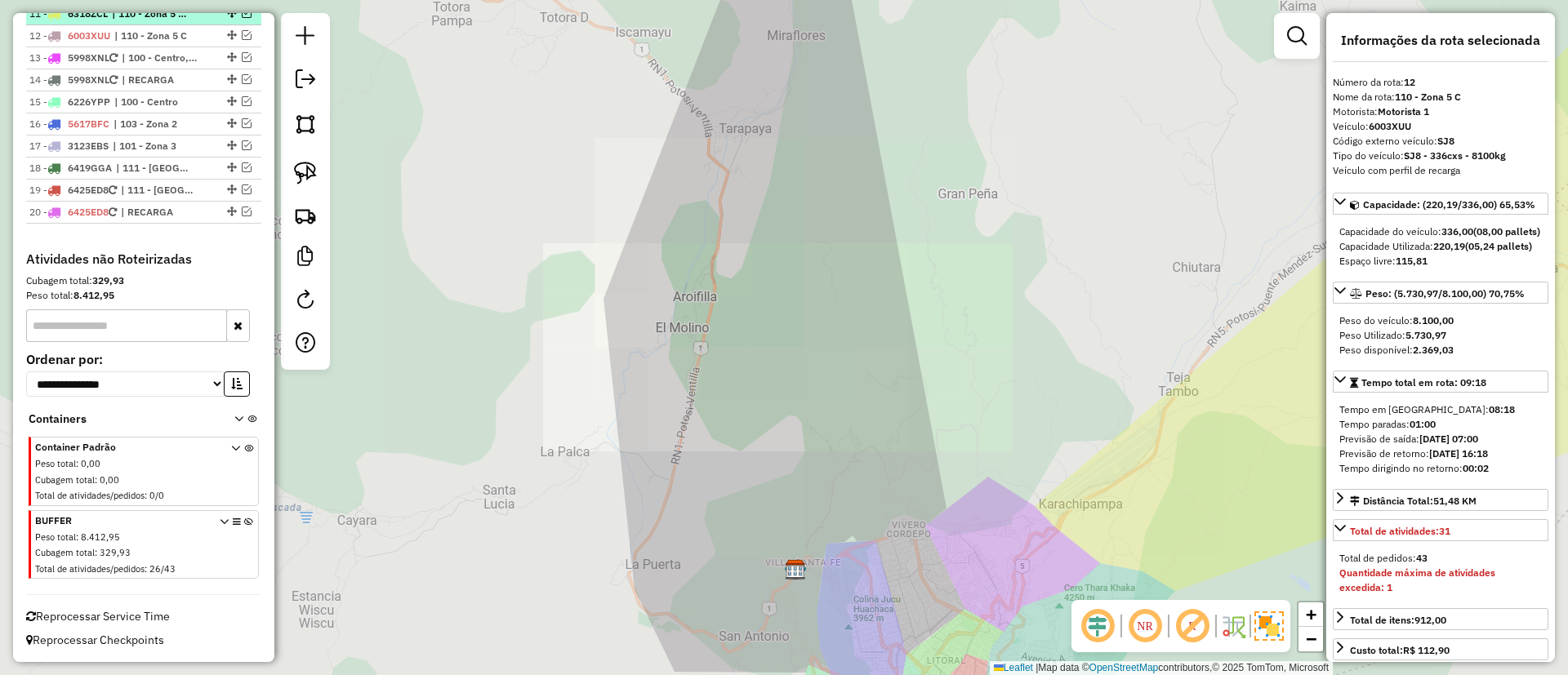
click at [130, 26] on li "12 - 6003XUU | 110 - Zona 5 C" at bounding box center [143, 36] width 235 height 22
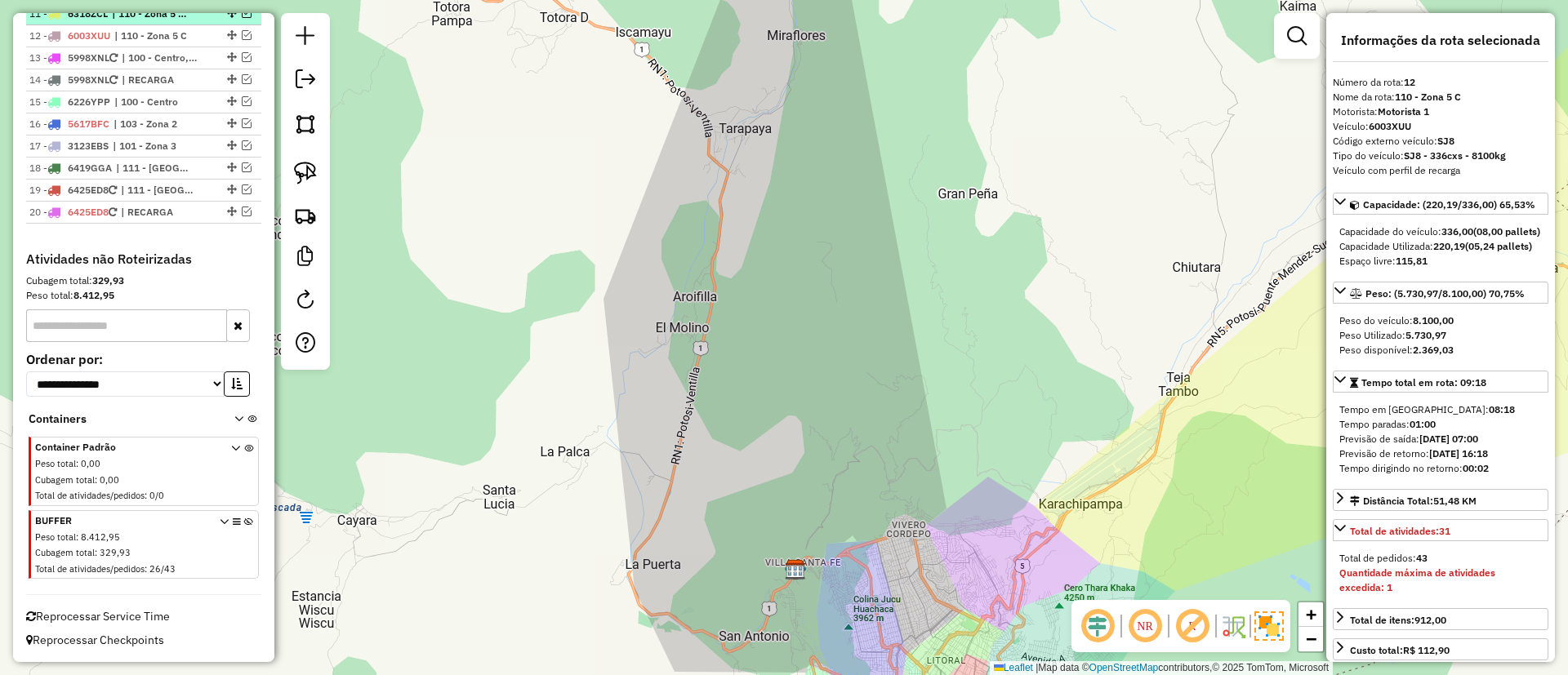
scroll to position [751, 0]
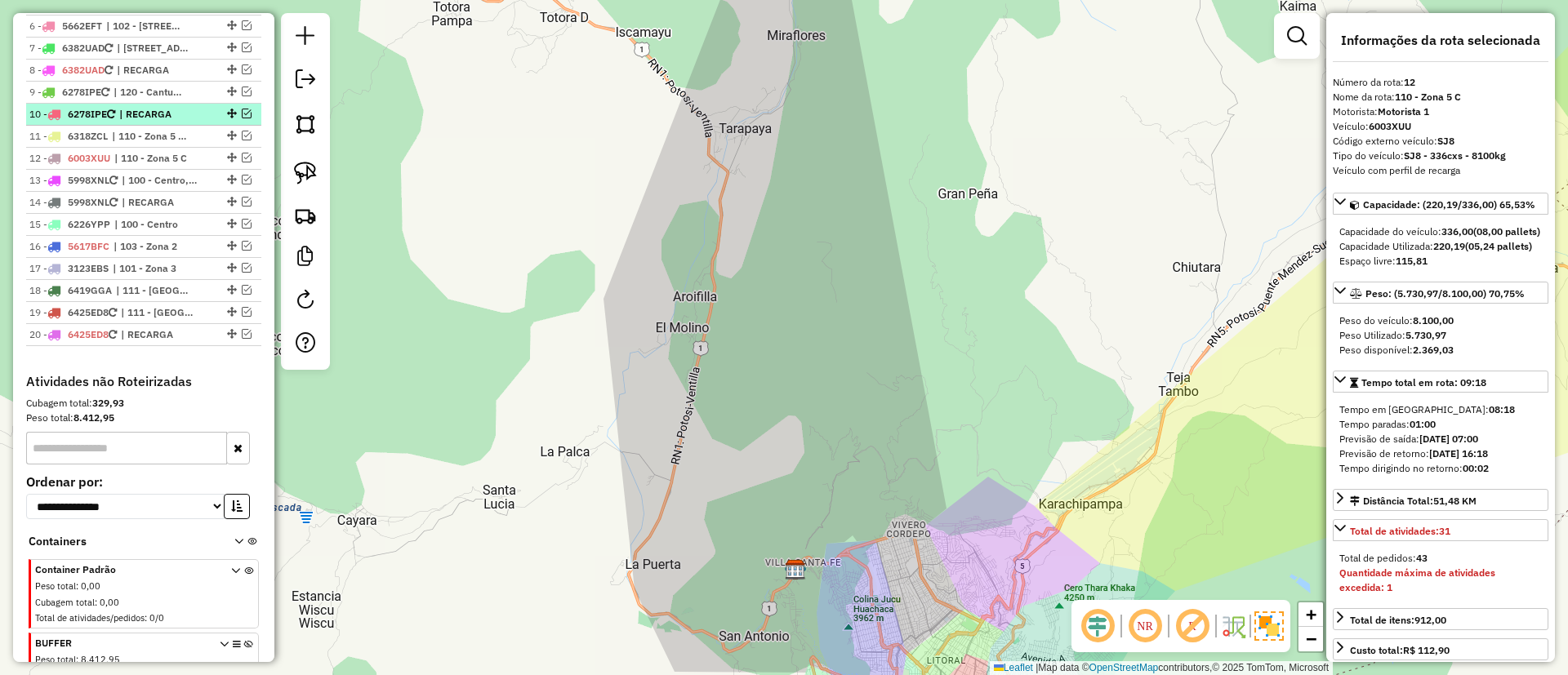
click at [127, 116] on span "| RECARGA" at bounding box center [156, 113] width 75 height 14
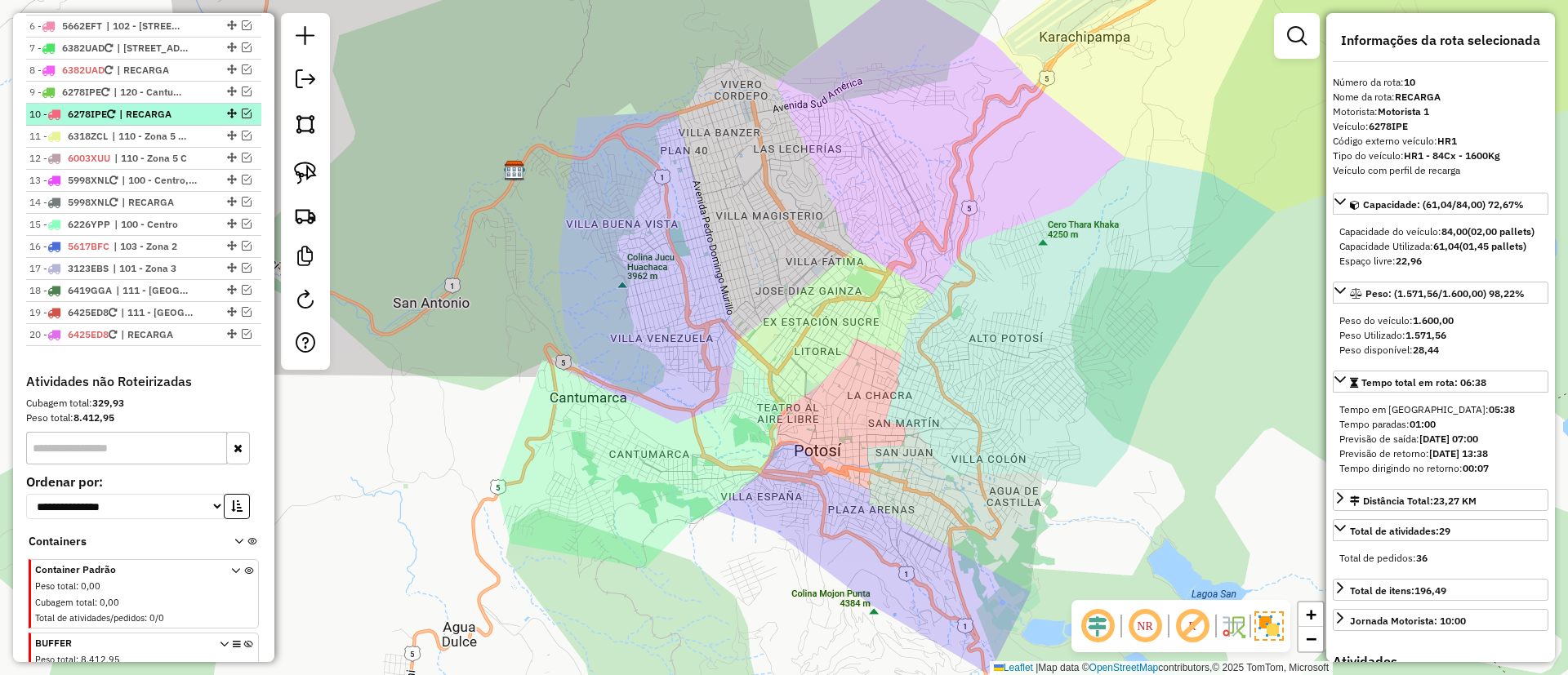
click at [245, 111] on em at bounding box center [247, 113] width 10 height 10
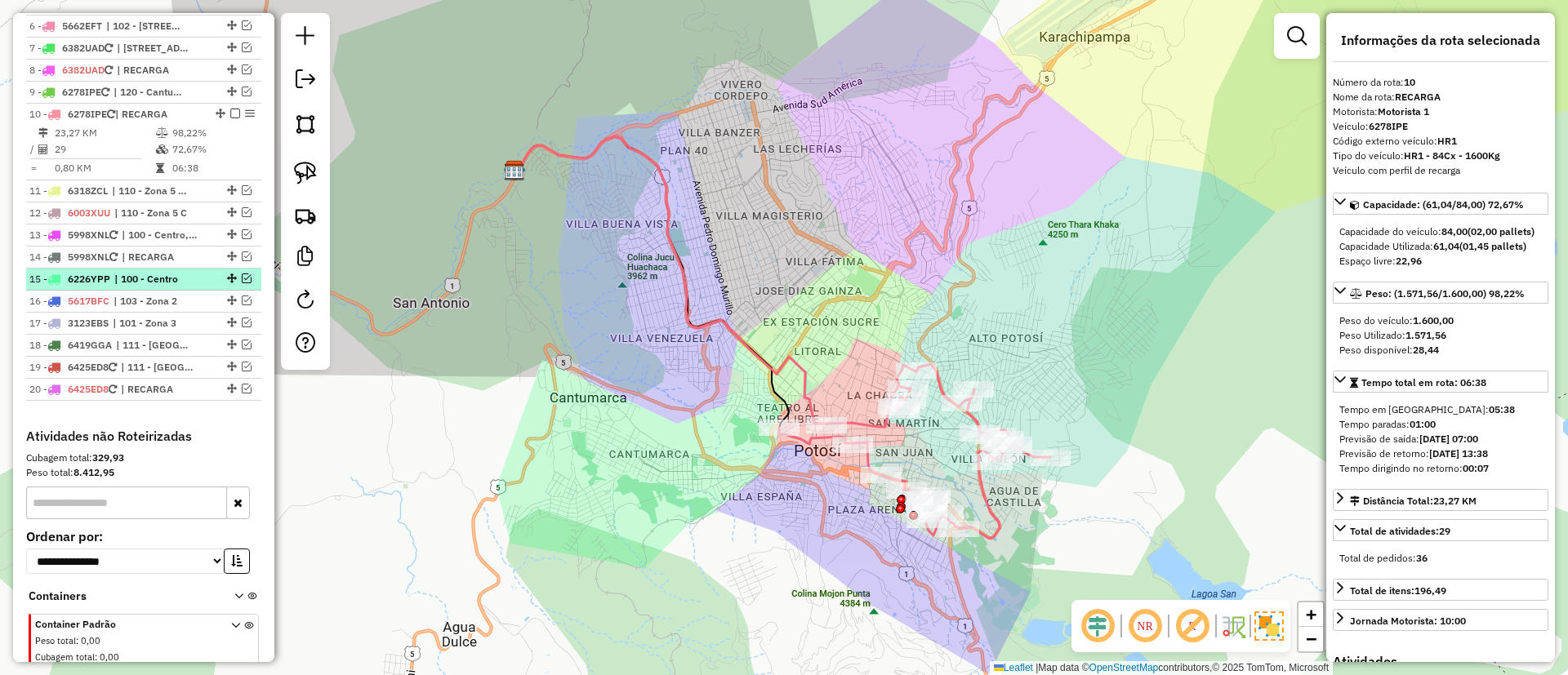
scroll to position [629, 0]
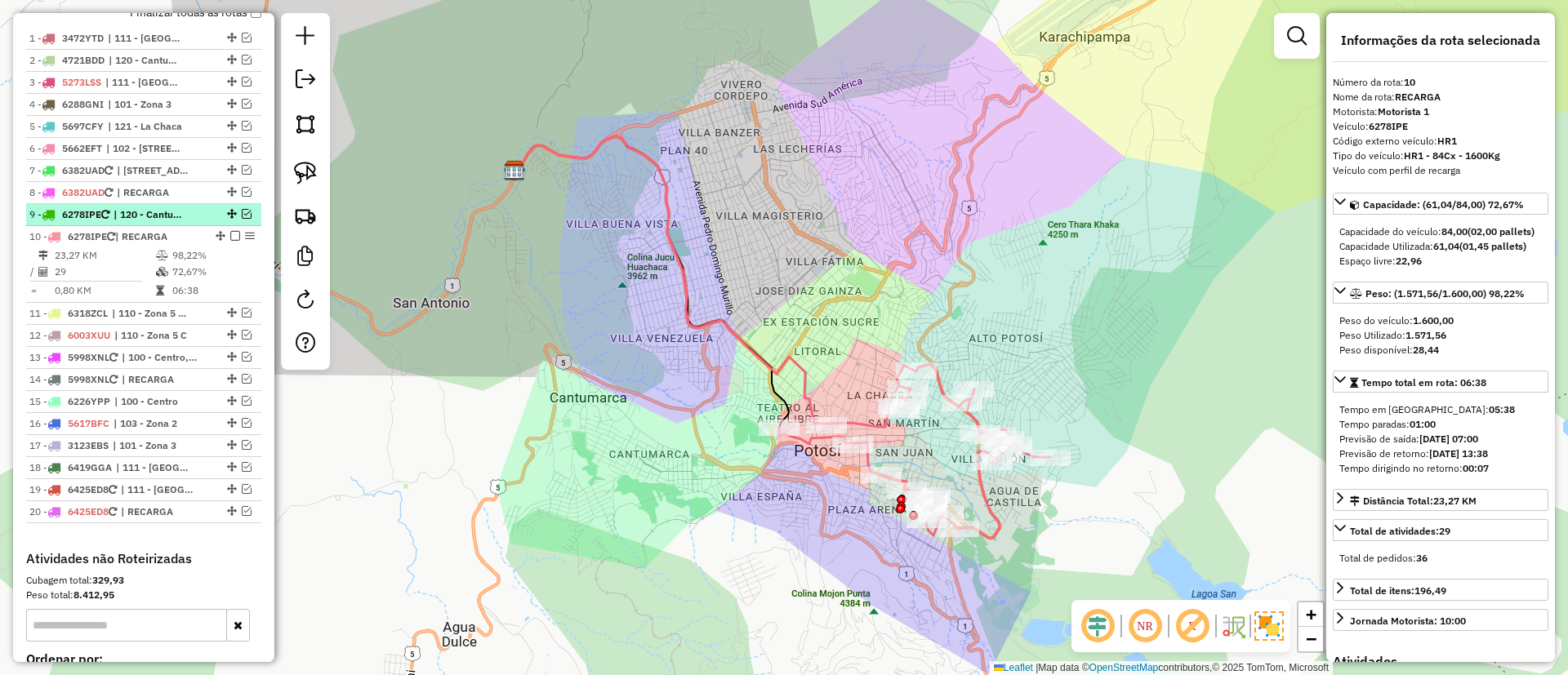
click at [242, 211] on em at bounding box center [247, 214] width 10 height 10
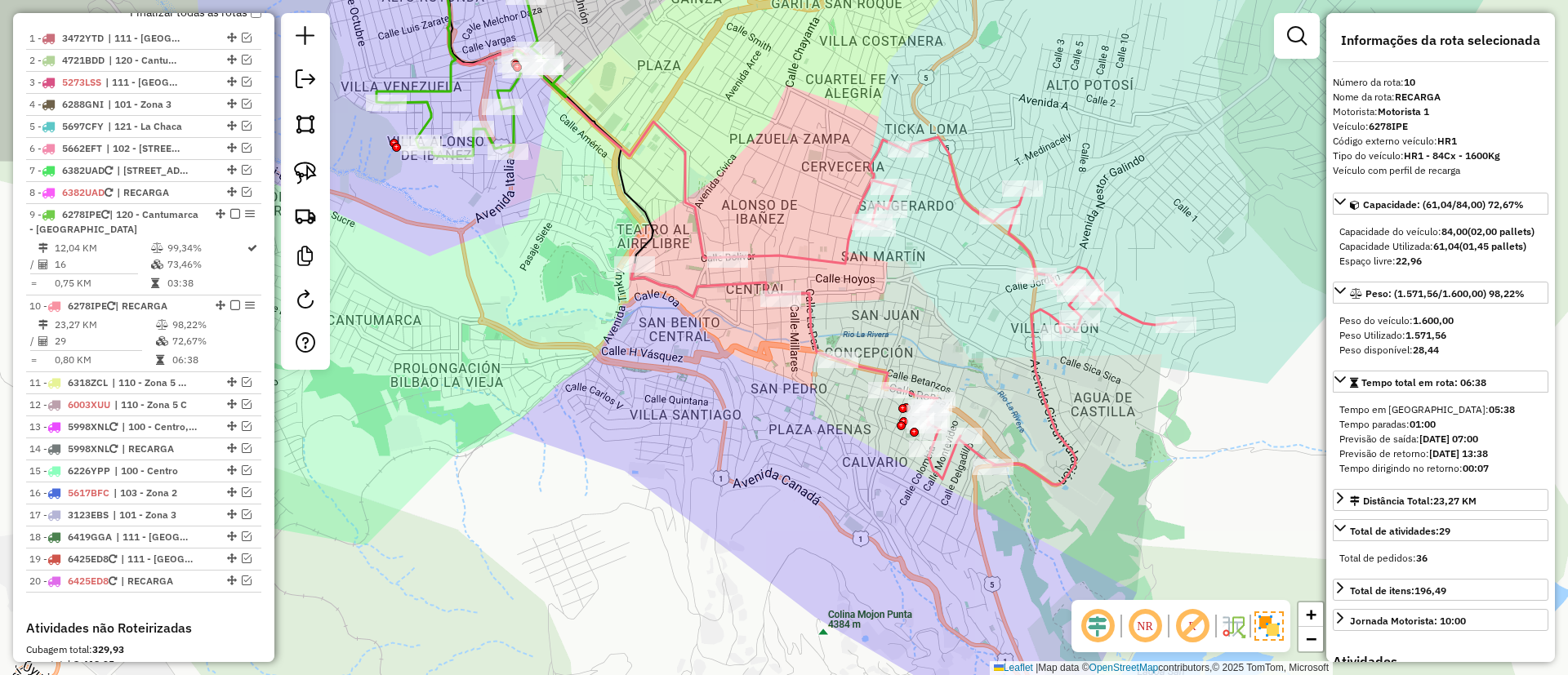
drag, startPoint x: 873, startPoint y: 338, endPoint x: 838, endPoint y: 331, distance: 35.7
click at [838, 331] on div "Janela de atendimento Grade de atendimento Capacidade Transportadoras Veículos …" at bounding box center [784, 338] width 1568 height 675
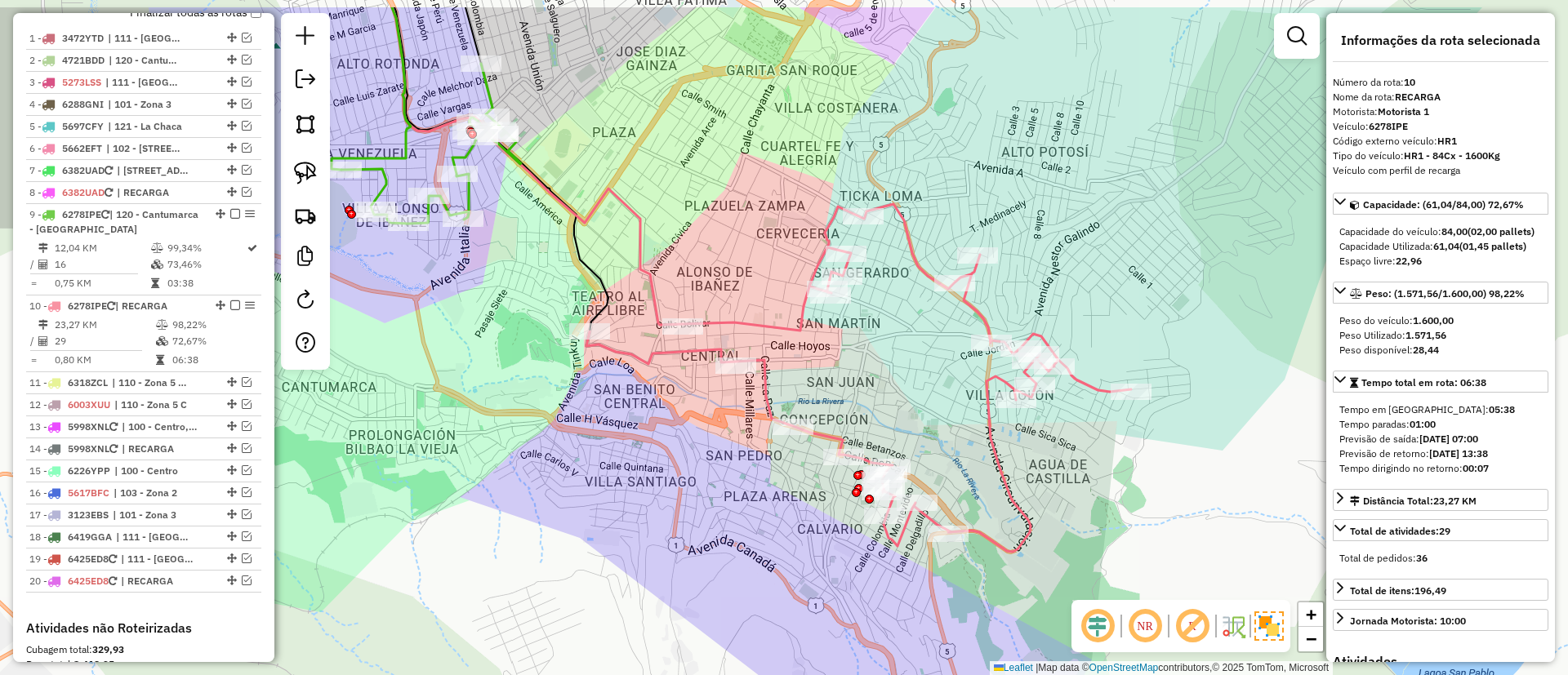
drag, startPoint x: 875, startPoint y: 295, endPoint x: 866, endPoint y: 378, distance: 83.5
click at [866, 378] on div "Janela de atendimento Grade de atendimento Capacidade Transportadoras Veículos …" at bounding box center [784, 338] width 1568 height 675
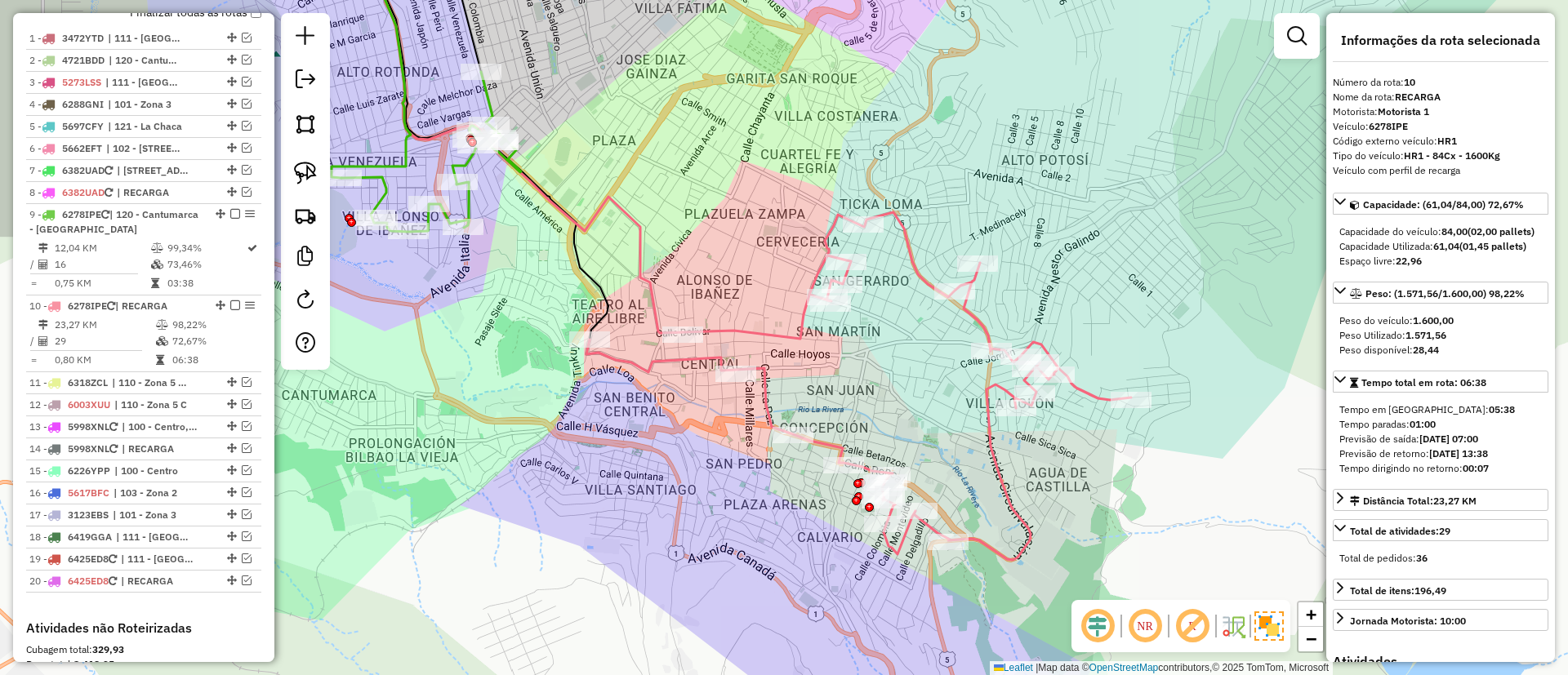
click at [314, 395] on div "Janela de atendimento Grade de atendimento Capacidade Transportadoras Veículos …" at bounding box center [784, 338] width 1568 height 675
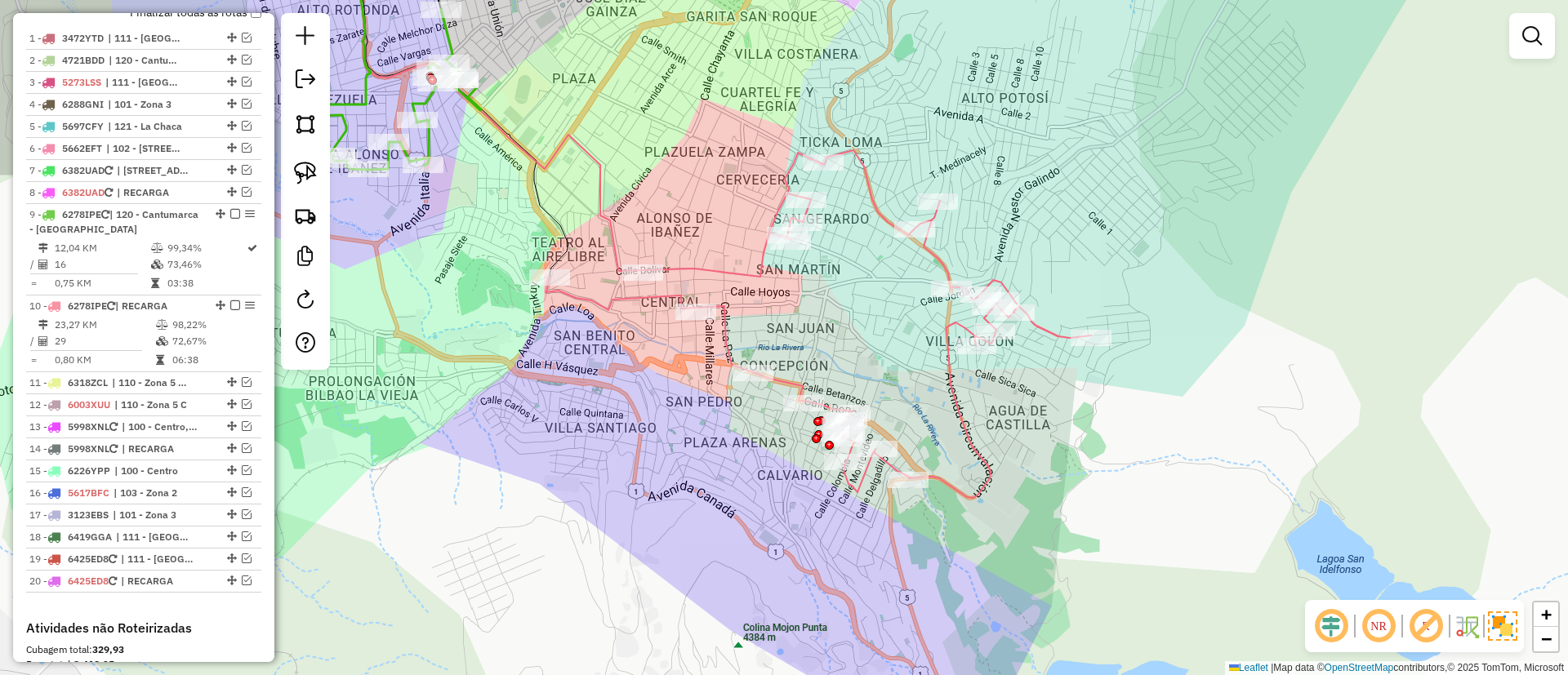
drag, startPoint x: 898, startPoint y: 397, endPoint x: 858, endPoint y: 335, distance: 73.8
click at [858, 335] on div "Janela de atendimento Grade de atendimento Capacidade Transportadoras Veículos …" at bounding box center [784, 338] width 1568 height 675
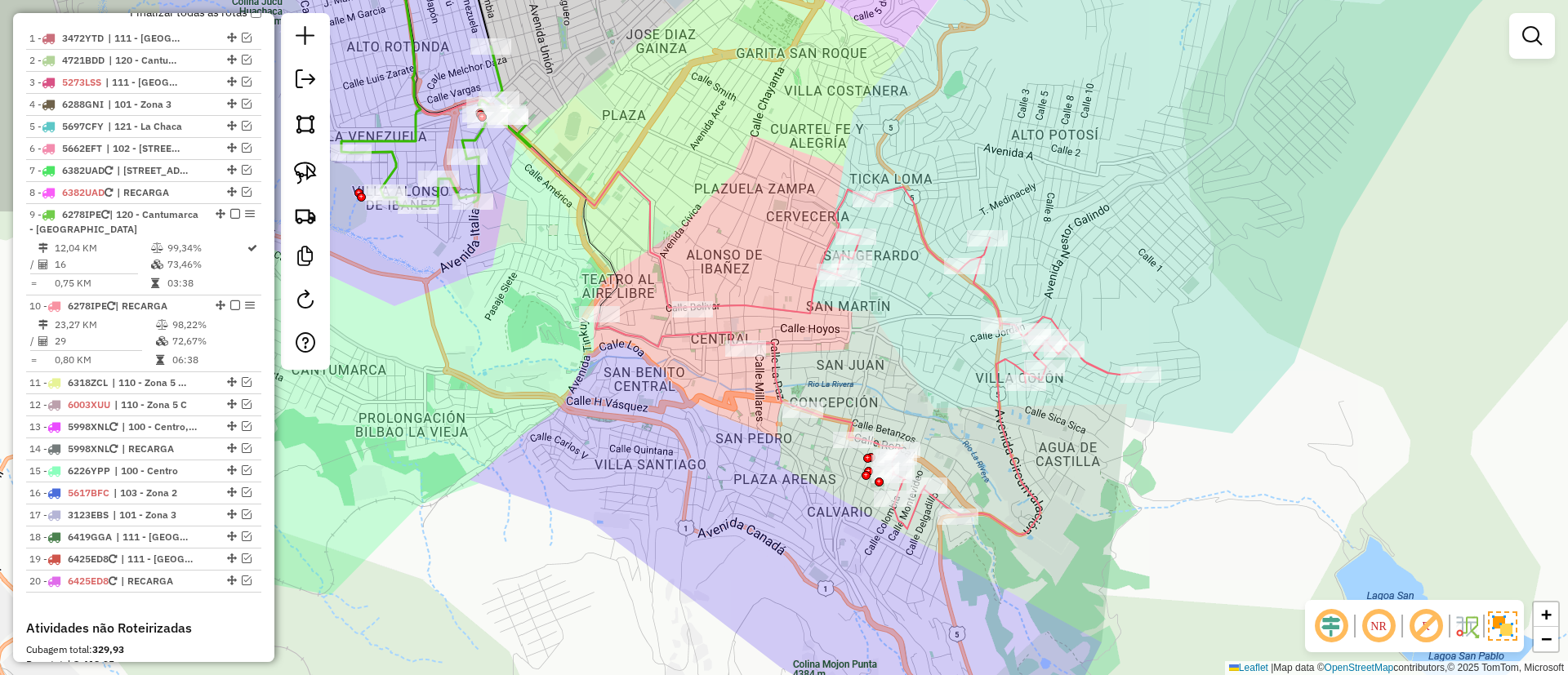
drag, startPoint x: 813, startPoint y: 324, endPoint x: 858, endPoint y: 358, distance: 56.4
click at [858, 358] on div "Janela de atendimento Grade de atendimento Capacidade Transportadoras Veículos …" at bounding box center [784, 338] width 1568 height 675
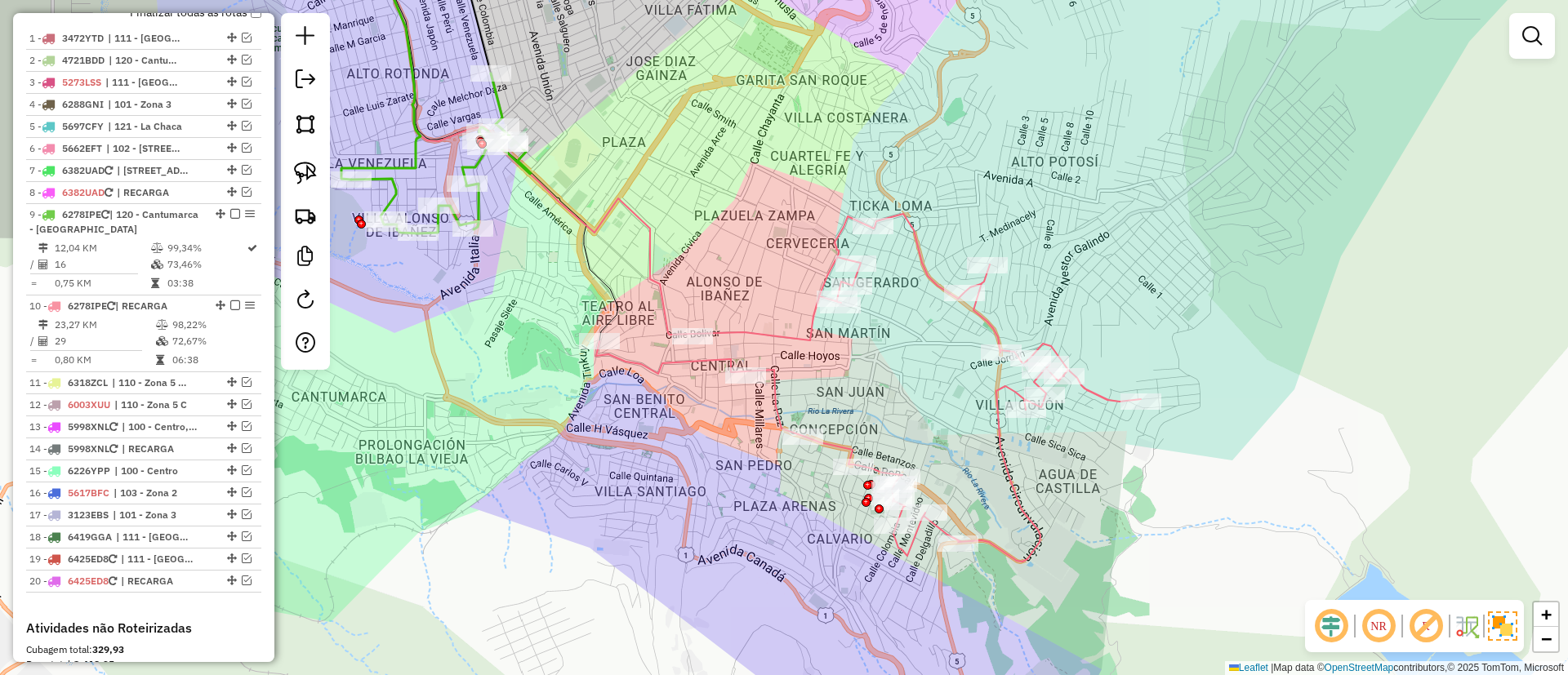
drag, startPoint x: 858, startPoint y: 358, endPoint x: 858, endPoint y: 385, distance: 27.0
click at [858, 385] on div "Janela de atendimento Grade de atendimento Capacidade Transportadoras Veículos …" at bounding box center [784, 338] width 1568 height 675
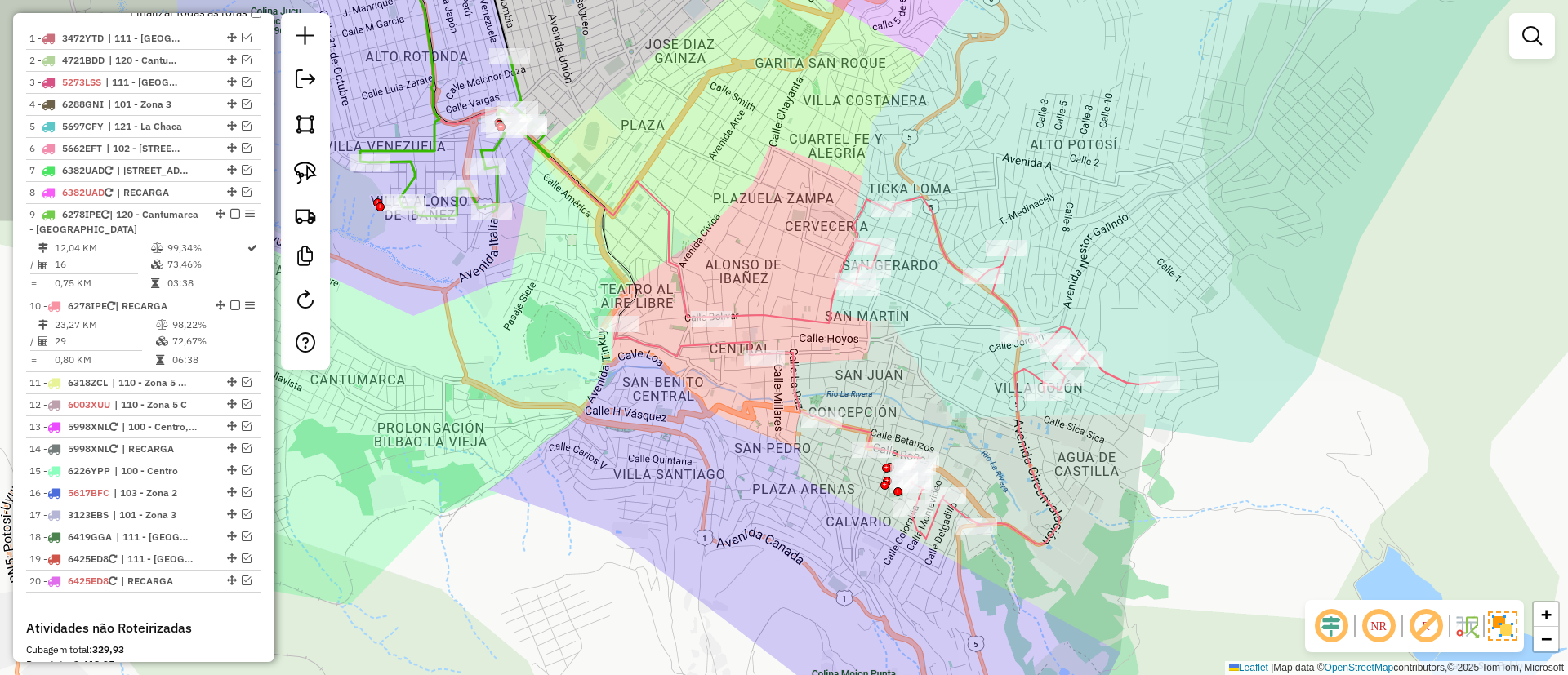
drag, startPoint x: 863, startPoint y: 384, endPoint x: 882, endPoint y: 367, distance: 25.5
click at [882, 367] on div "Janela de atendimento Grade de atendimento Capacidade Transportadoras Veículos …" at bounding box center [784, 338] width 1568 height 675
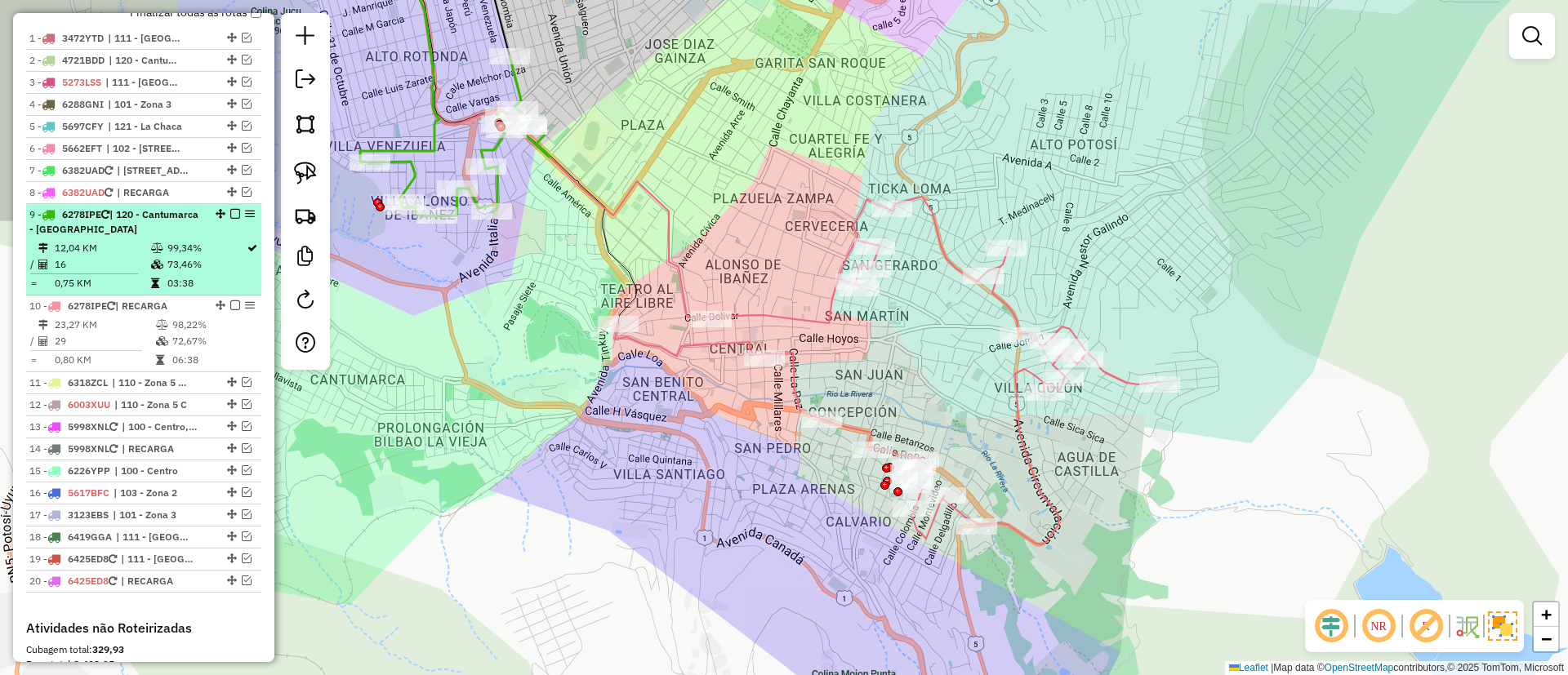
click at [233, 210] on em at bounding box center [235, 214] width 10 height 10
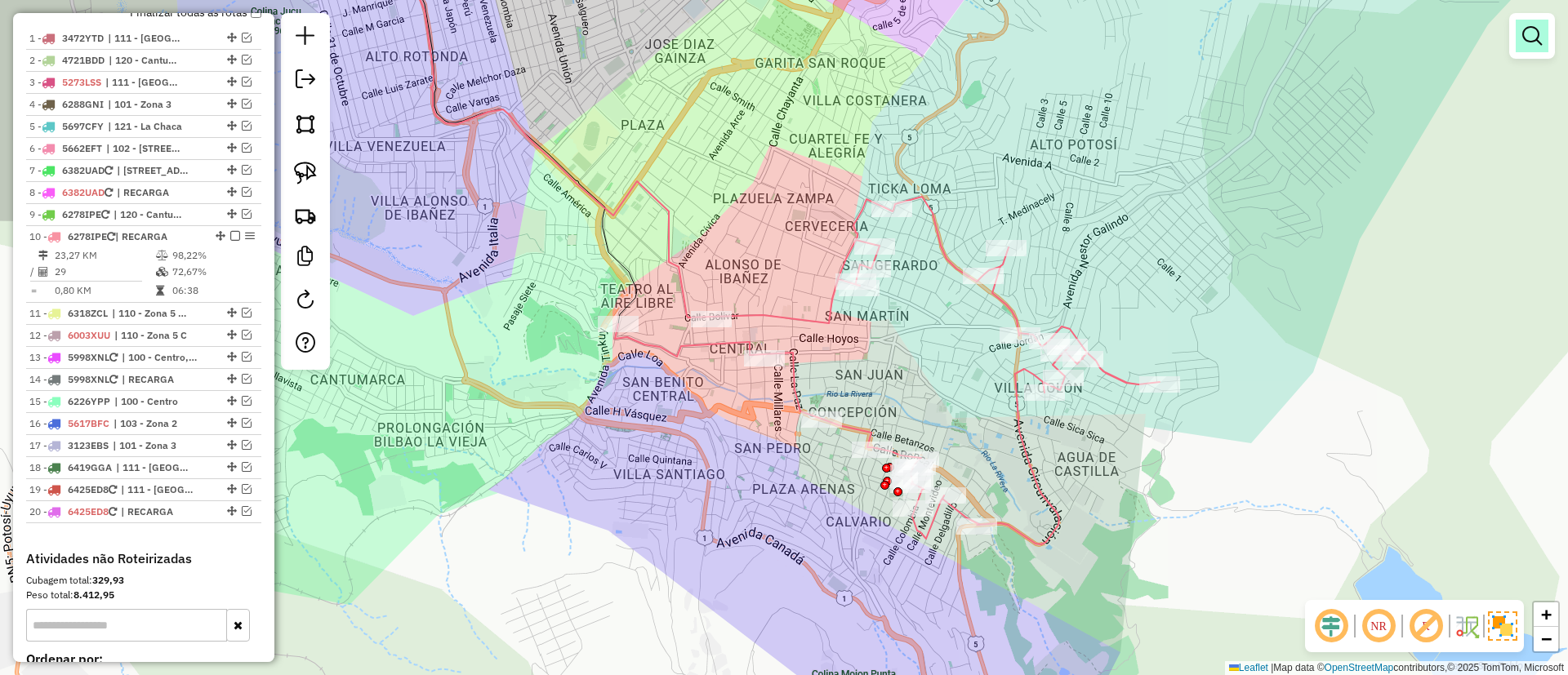
click at [1545, 37] on link at bounding box center [1532, 36] width 32 height 32
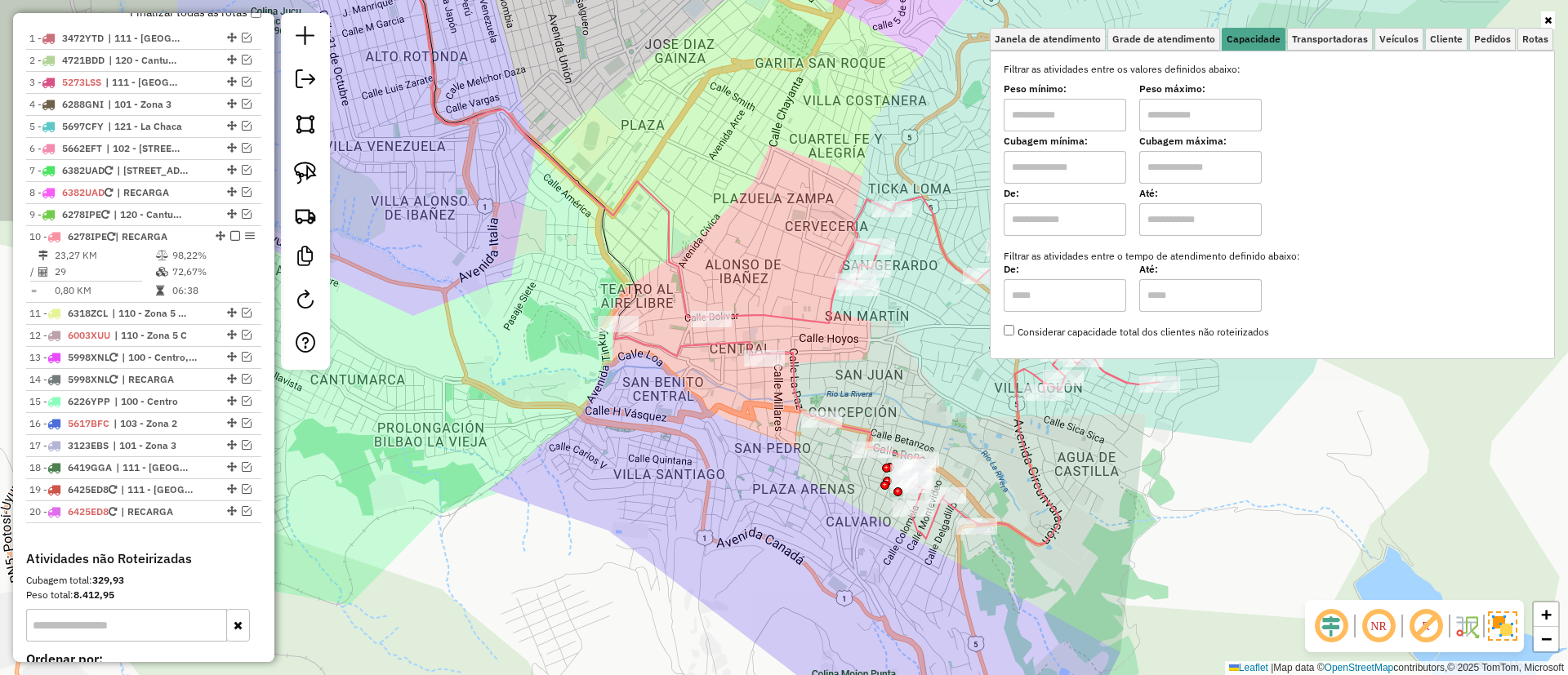
click at [658, 265] on div "Janela de atendimento Grade de atendimento Capacidade Transportadoras Veículos …" at bounding box center [784, 338] width 1568 height 675
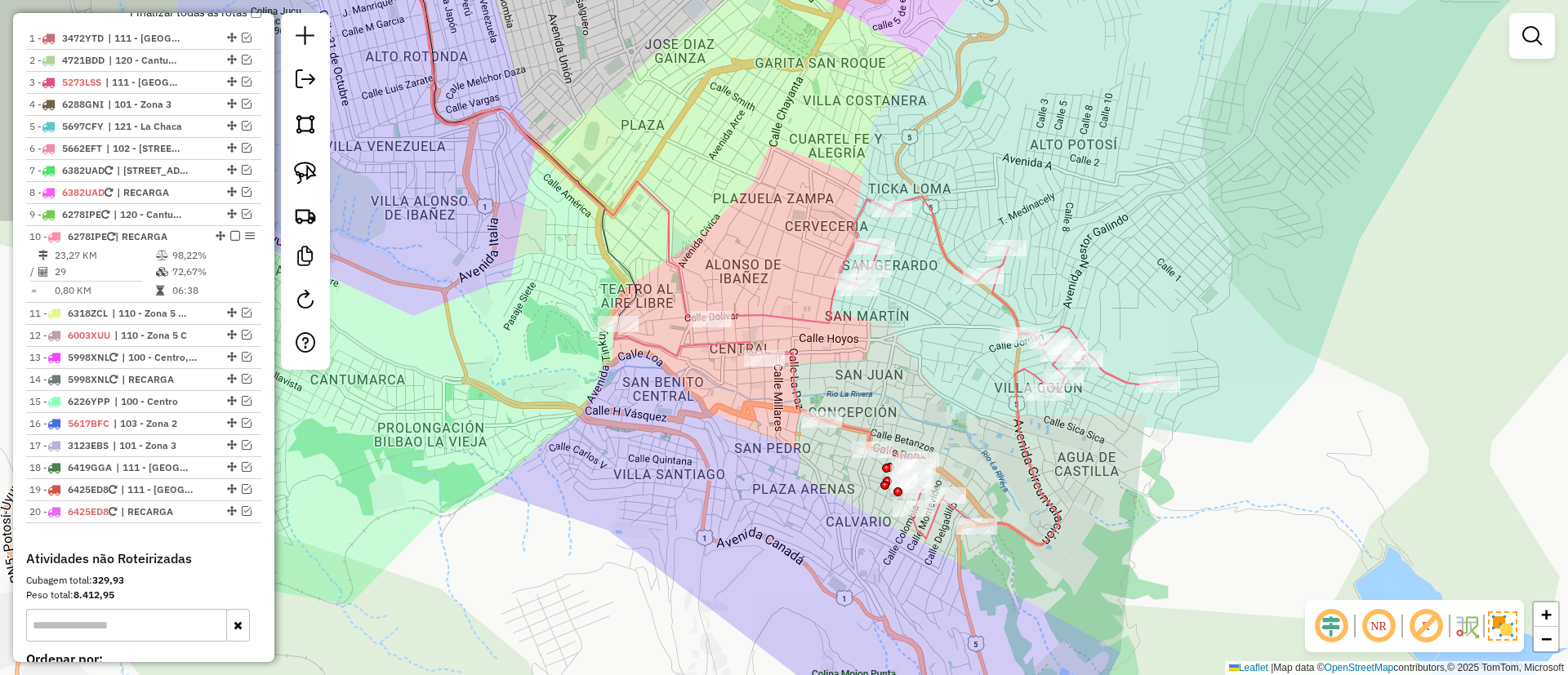
select select "*********"
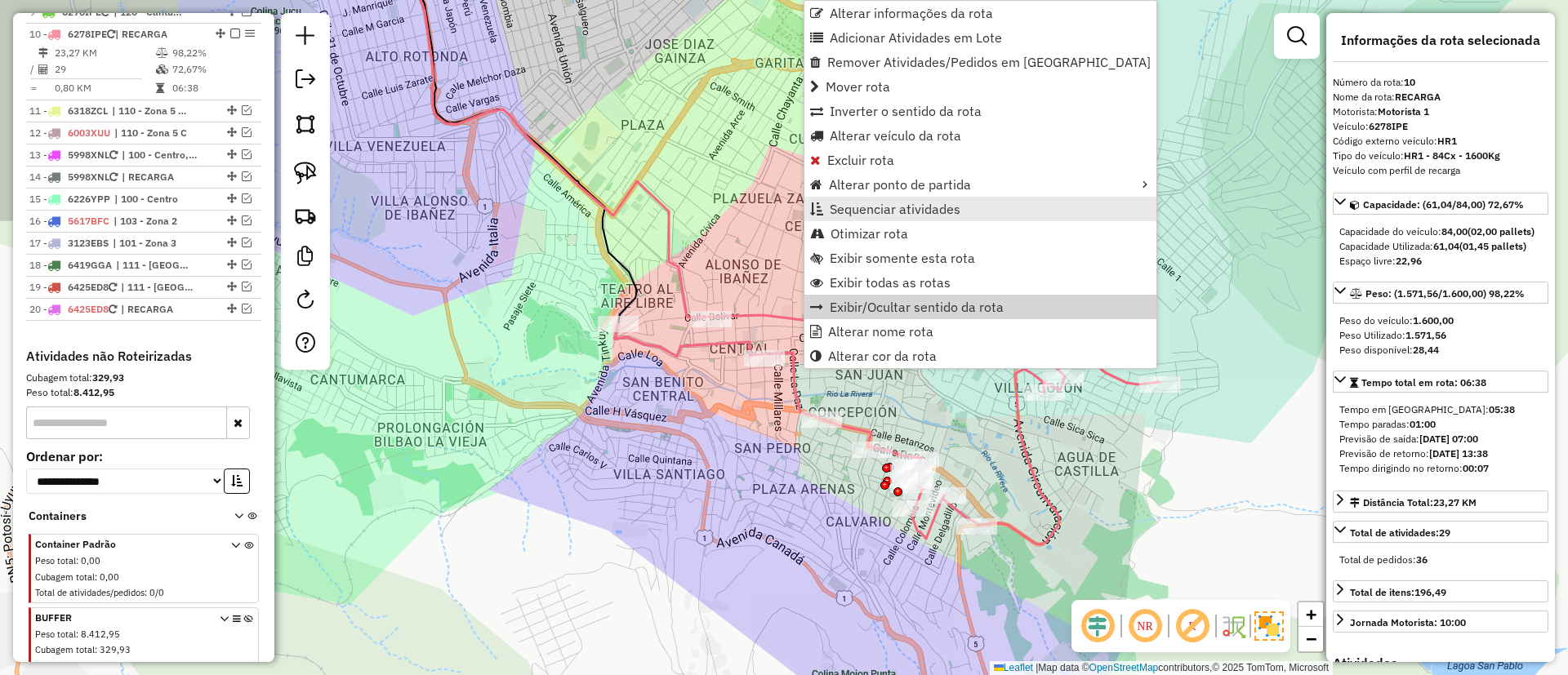
scroll to position [842, 0]
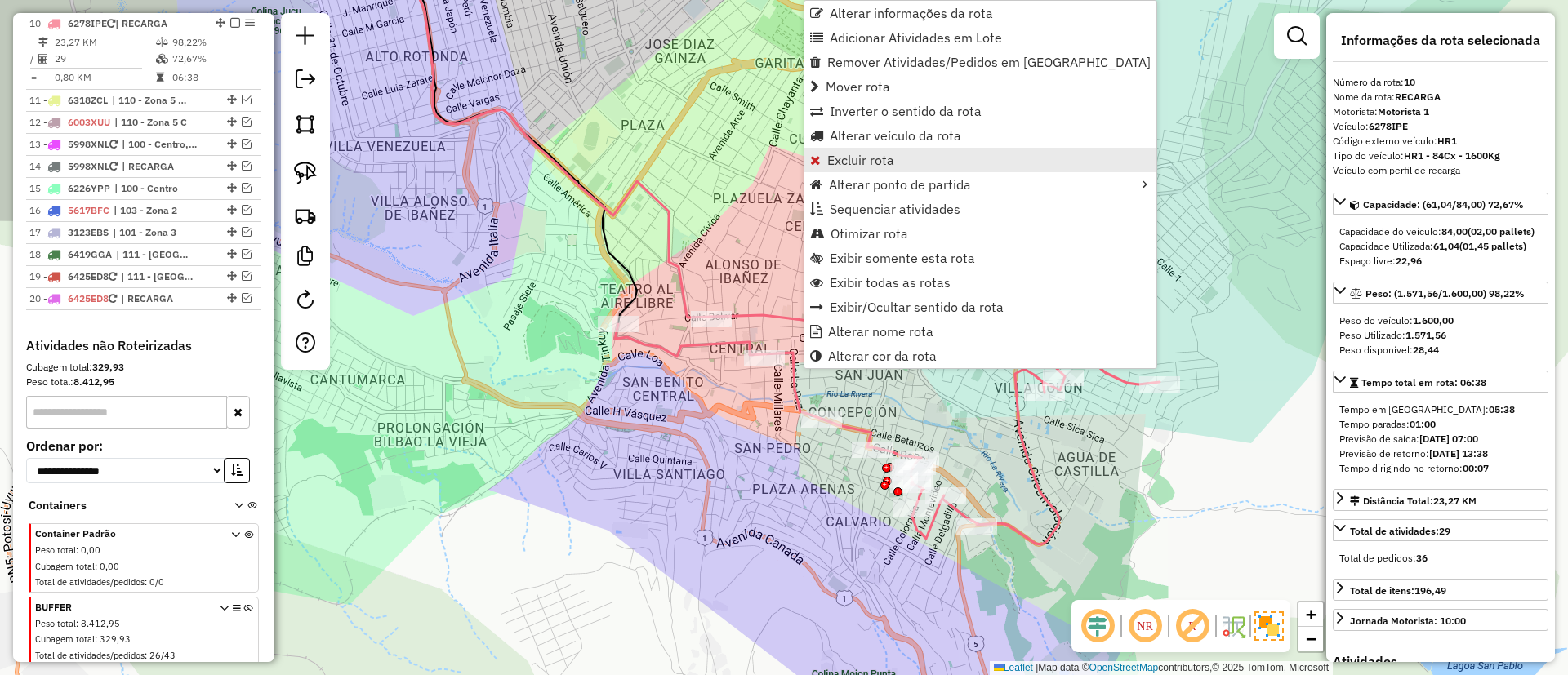
click at [907, 162] on link "Excluir rota" at bounding box center [980, 160] width 352 height 25
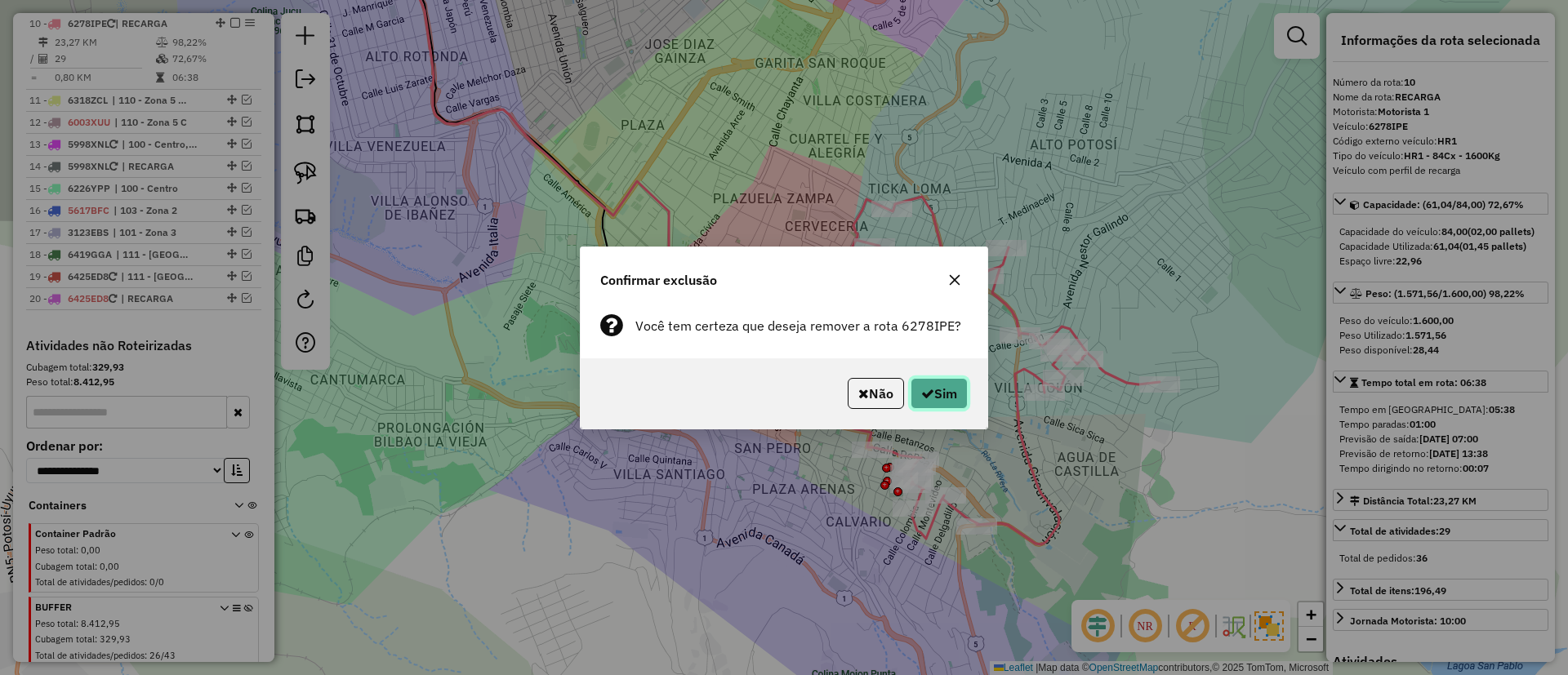
click at [930, 395] on button "Sim" at bounding box center [939, 394] width 57 height 31
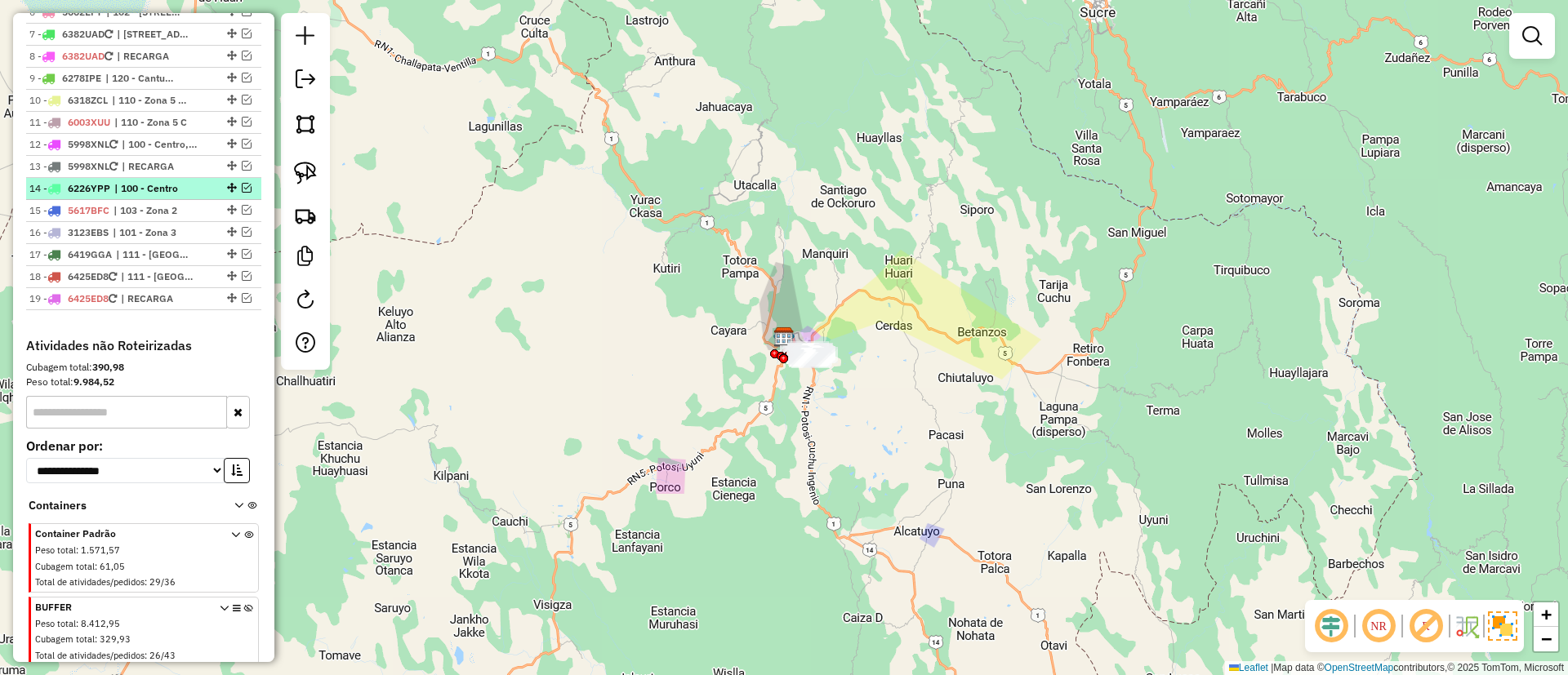
scroll to position [276, 0]
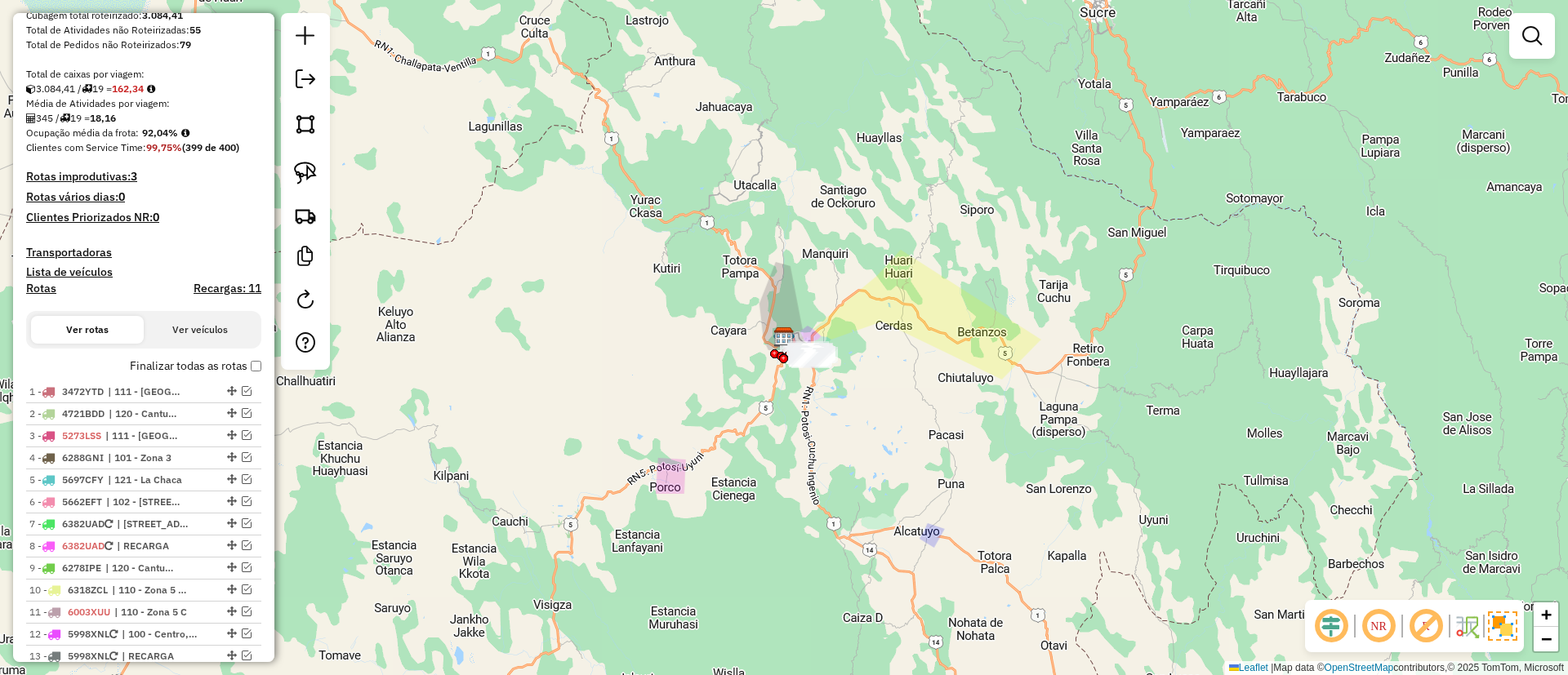
click at [162, 366] on label "Finalizar todas as rotas" at bounding box center [195, 366] width 132 height 17
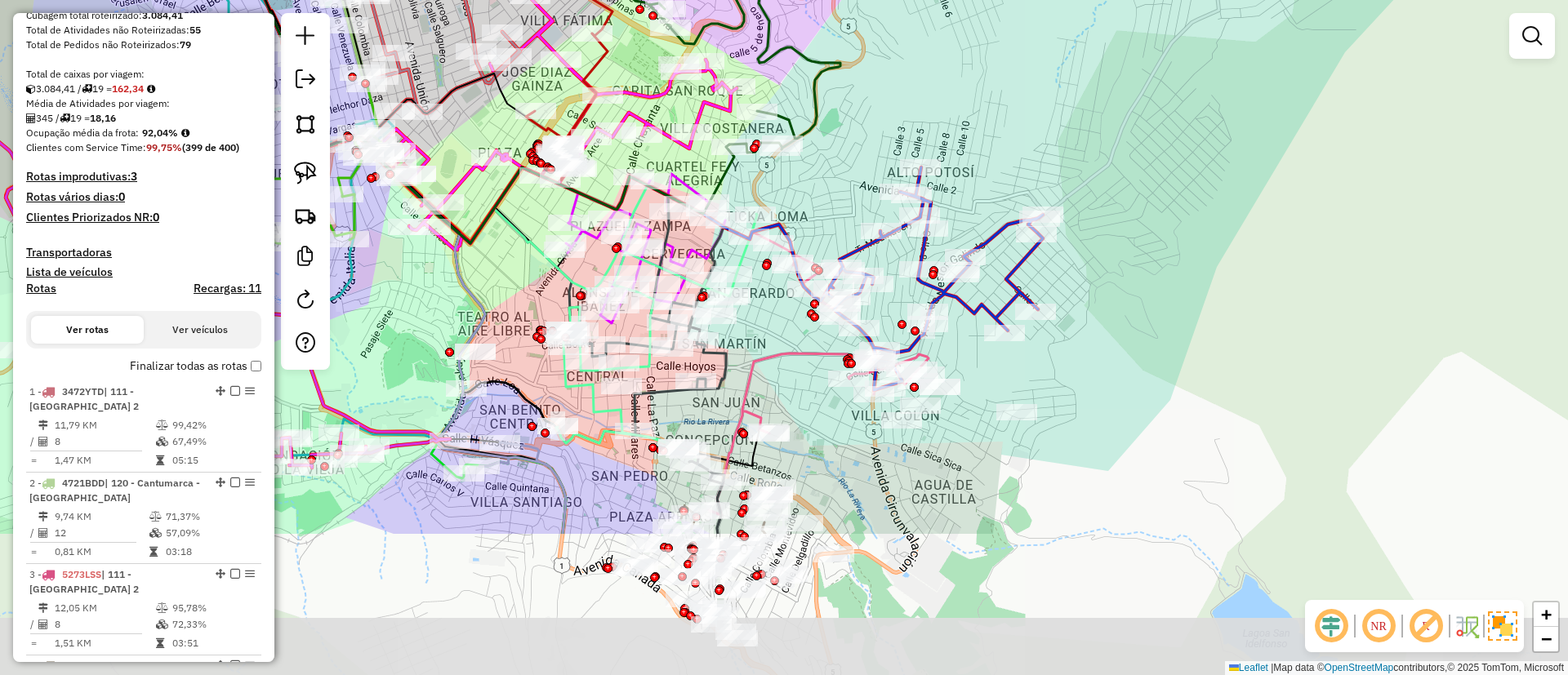
drag, startPoint x: 813, startPoint y: 390, endPoint x: 833, endPoint y: 194, distance: 197.0
click at [833, 194] on div "Janela de atendimento Grade de atendimento Capacidade Transportadoras Veículos …" at bounding box center [784, 338] width 1568 height 675
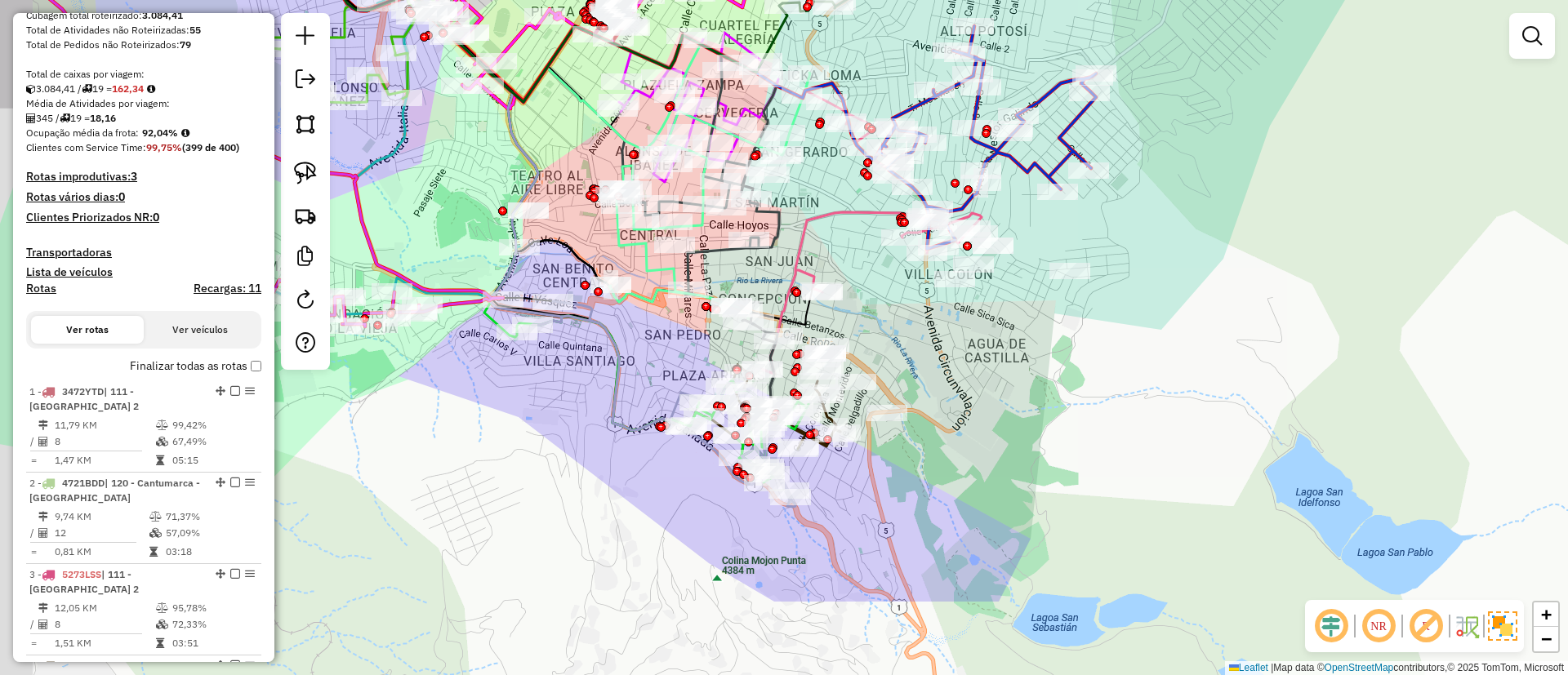
drag, startPoint x: 823, startPoint y: 410, endPoint x: 877, endPoint y: 265, distance: 154.7
click at [877, 265] on div "Rota 6 - Placa 5662EFT 0000072593 - D. SAN MIGUEL Janela de atendimento Grade d…" at bounding box center [784, 338] width 1568 height 675
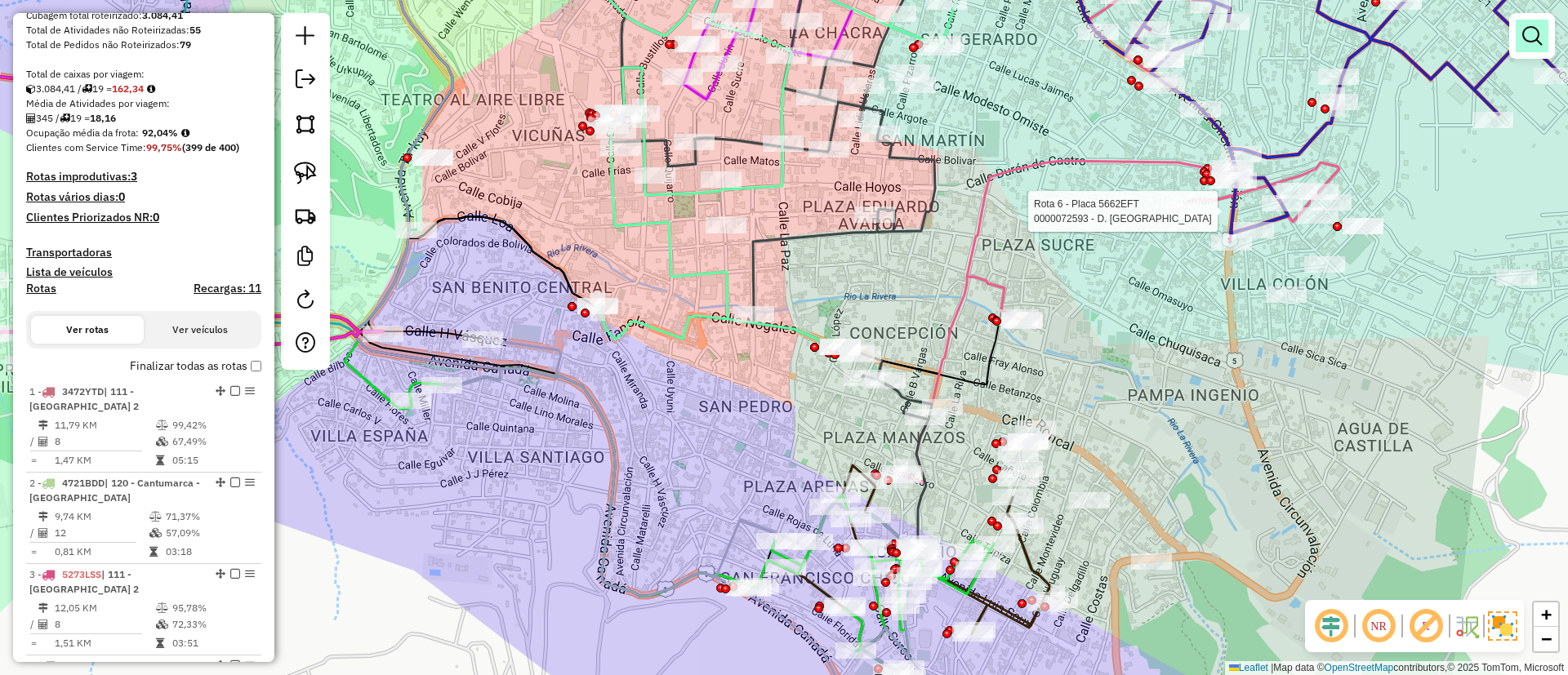
click at [1529, 35] on em at bounding box center [1532, 35] width 20 height 20
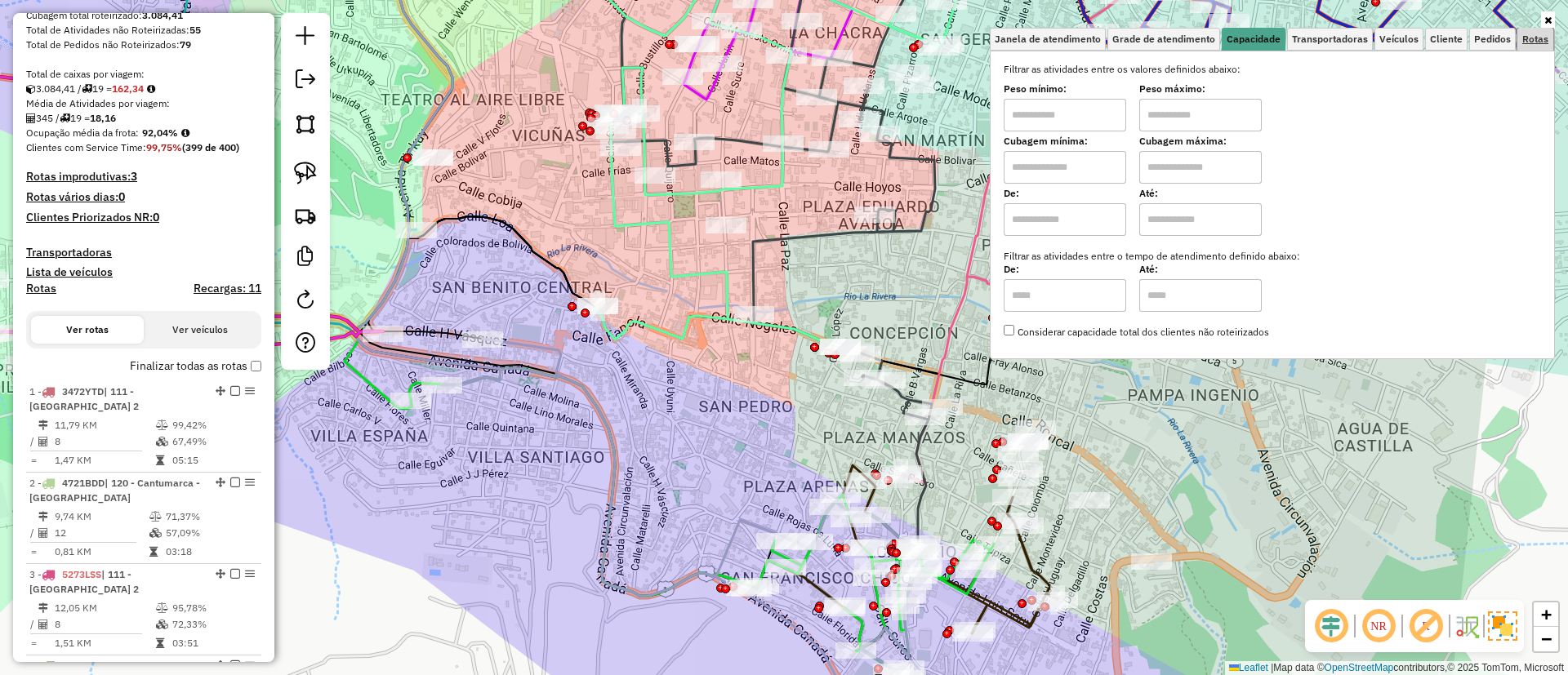
click at [1526, 31] on link "Rotas" at bounding box center [1535, 39] width 36 height 23
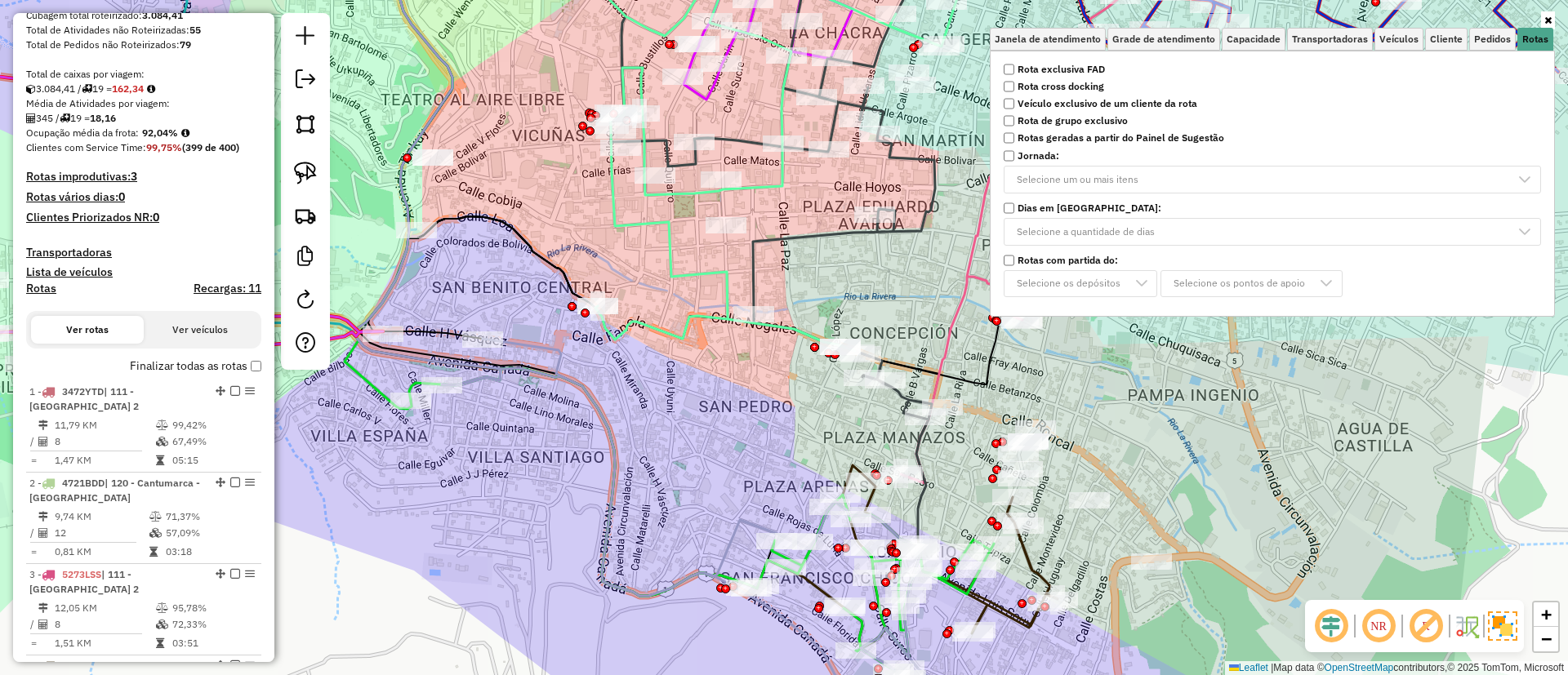
click at [1085, 66] on strong "Rota exclusiva FAD" at bounding box center [1061, 69] width 88 height 14
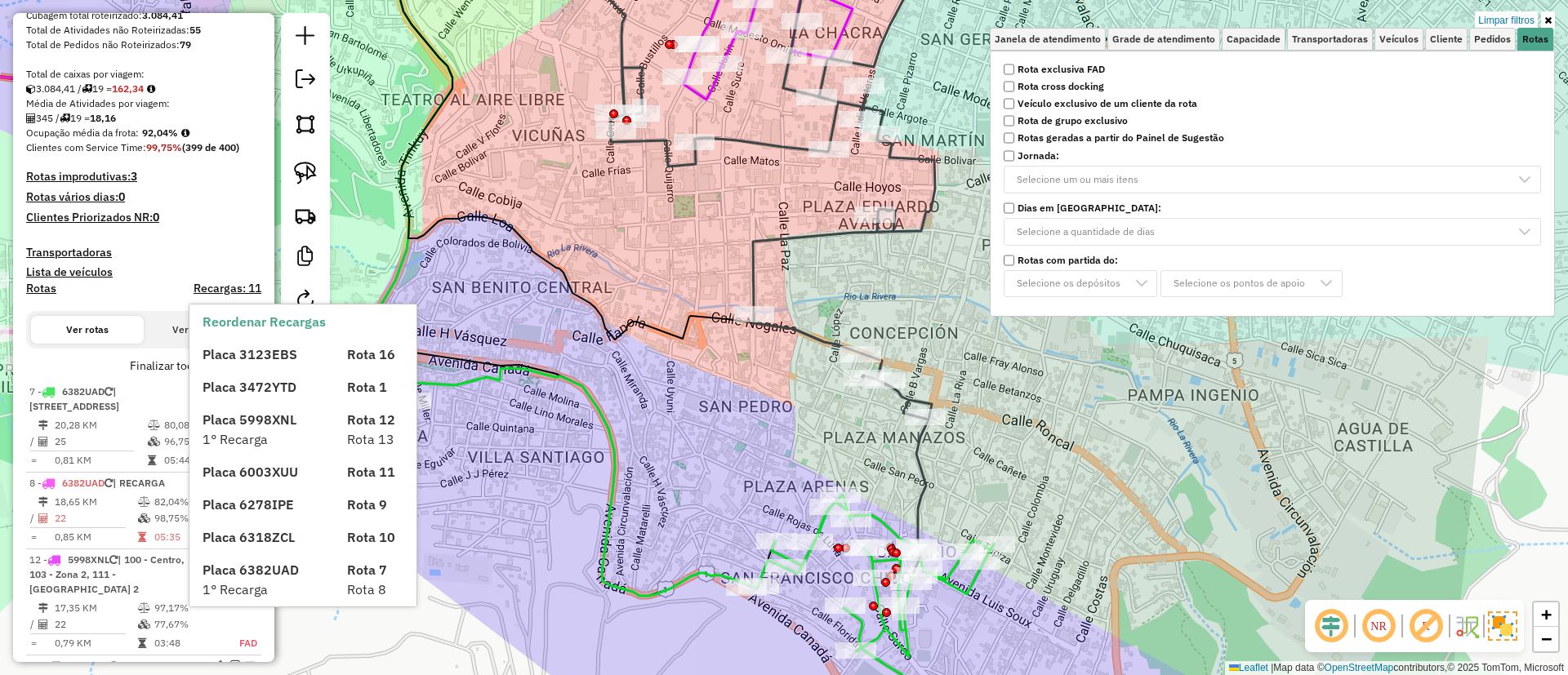
click at [152, 371] on label "Finalizar todas as rotas" at bounding box center [195, 366] width 132 height 17
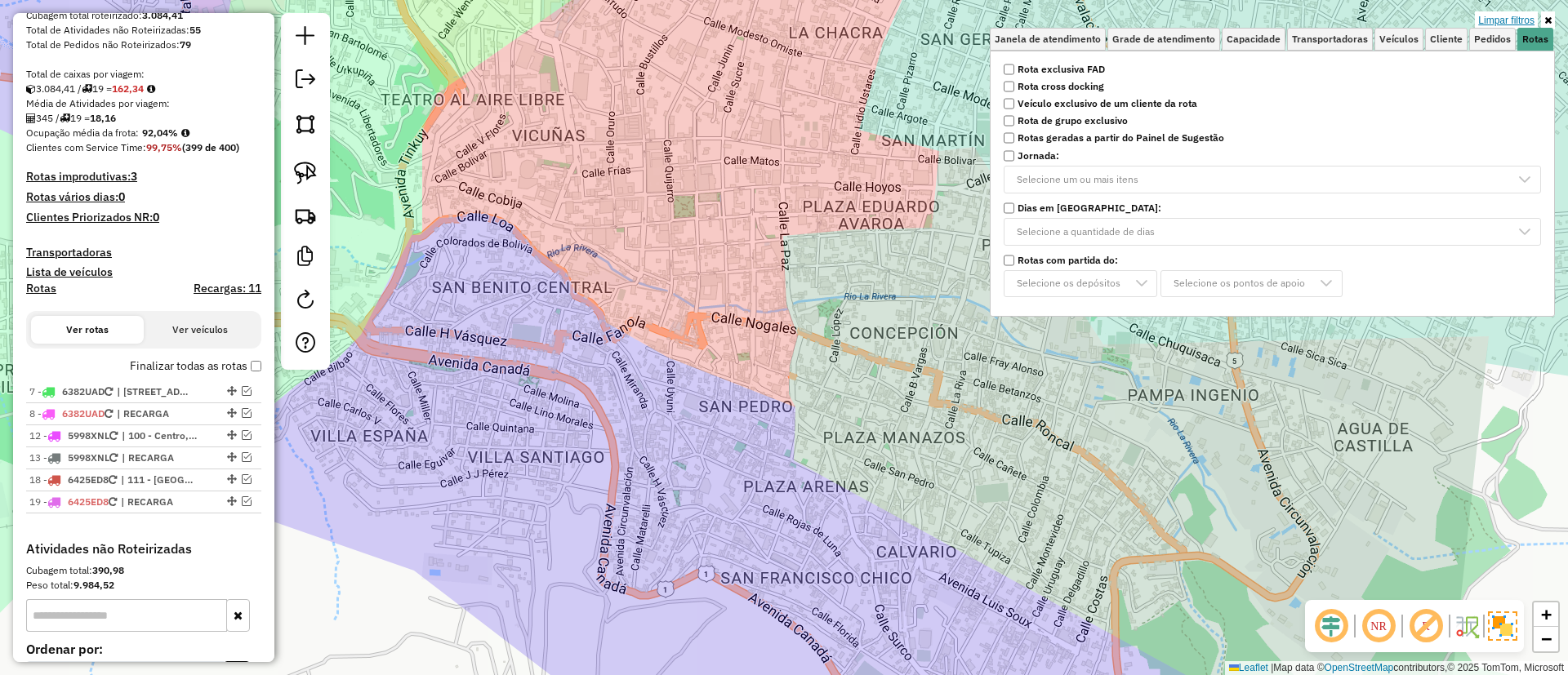
click at [1505, 14] on link "Limpar filtros" at bounding box center [1506, 20] width 63 height 18
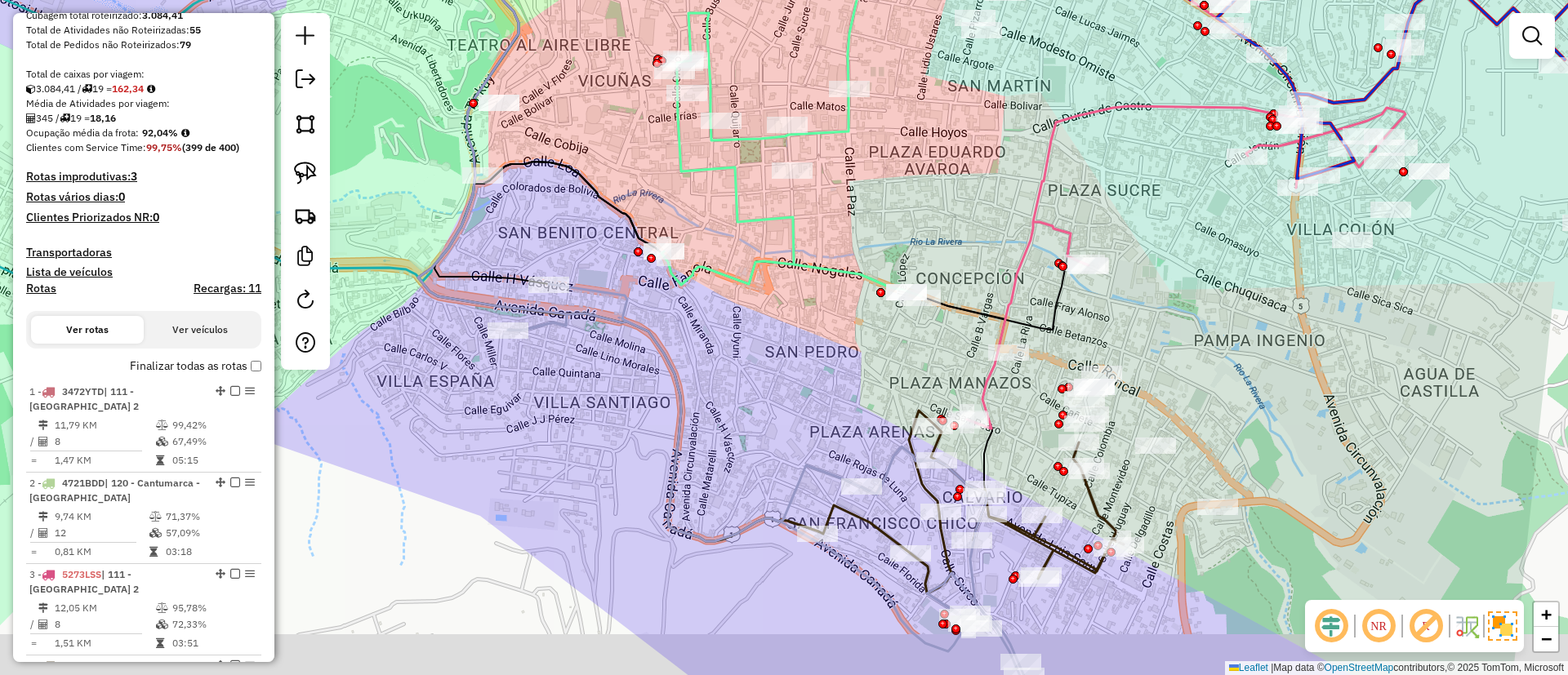
drag, startPoint x: 924, startPoint y: 243, endPoint x: 978, endPoint y: 221, distance: 58.3
click at [978, 221] on div "Janela de atendimento Grade de atendimento Capacidade Transportadoras Veículos …" at bounding box center [784, 338] width 1568 height 675
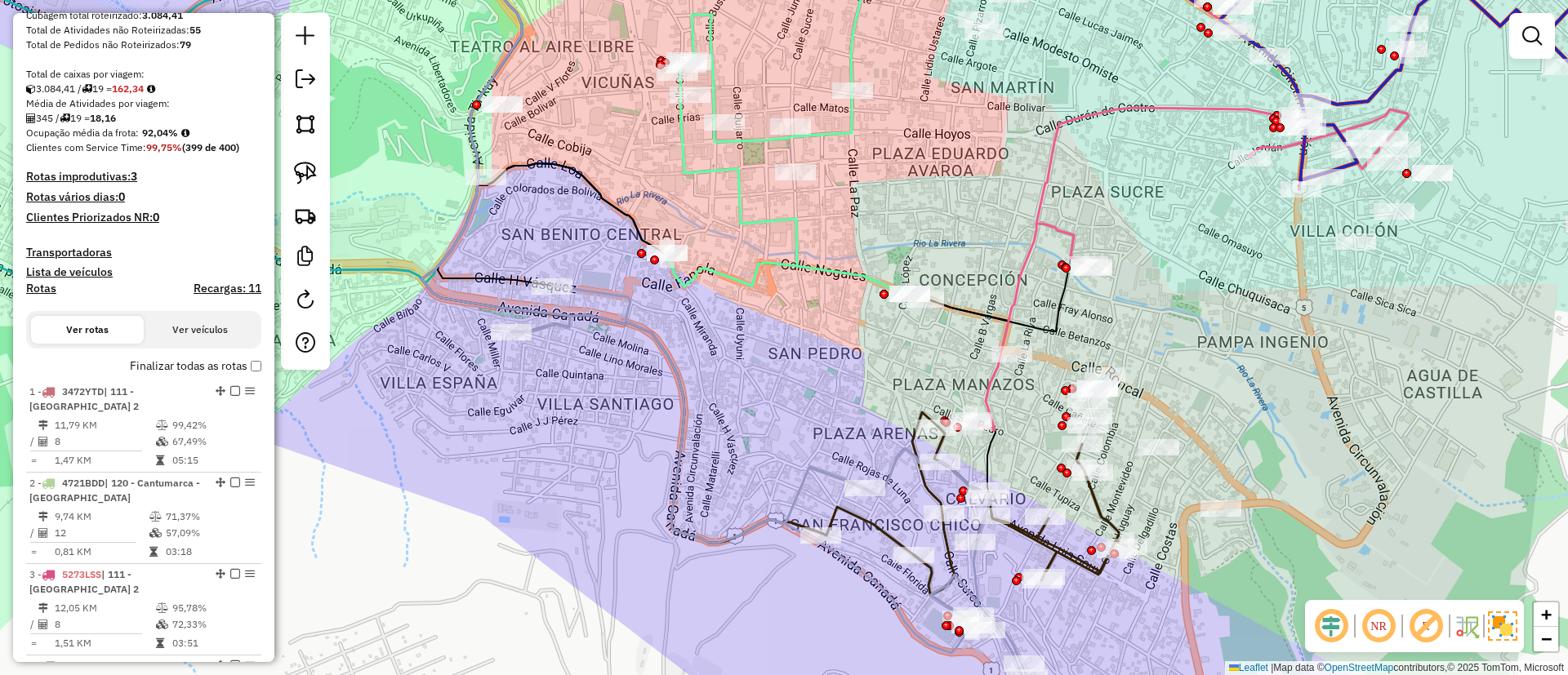
click at [779, 262] on icon at bounding box center [847, 115] width 367 height 366
select select "*********"
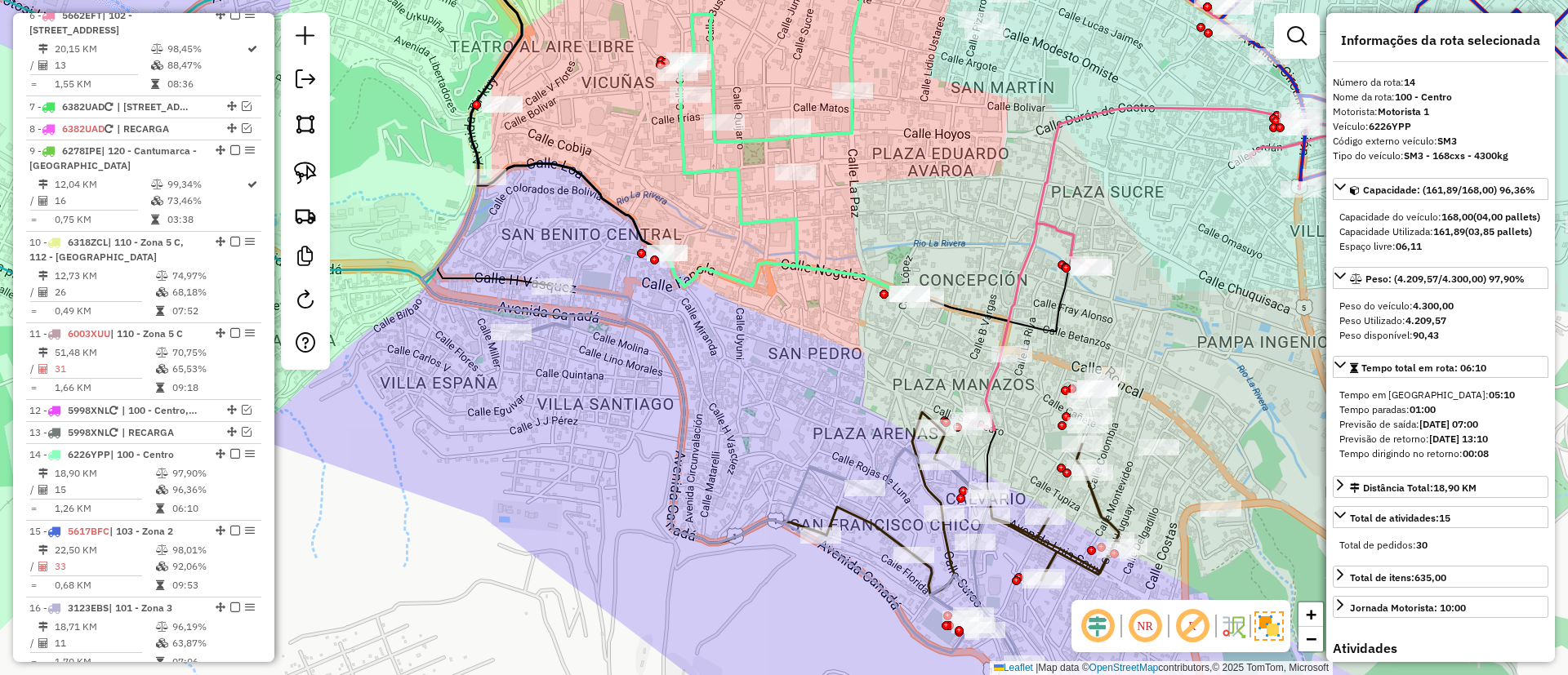
scroll to position [1511, 0]
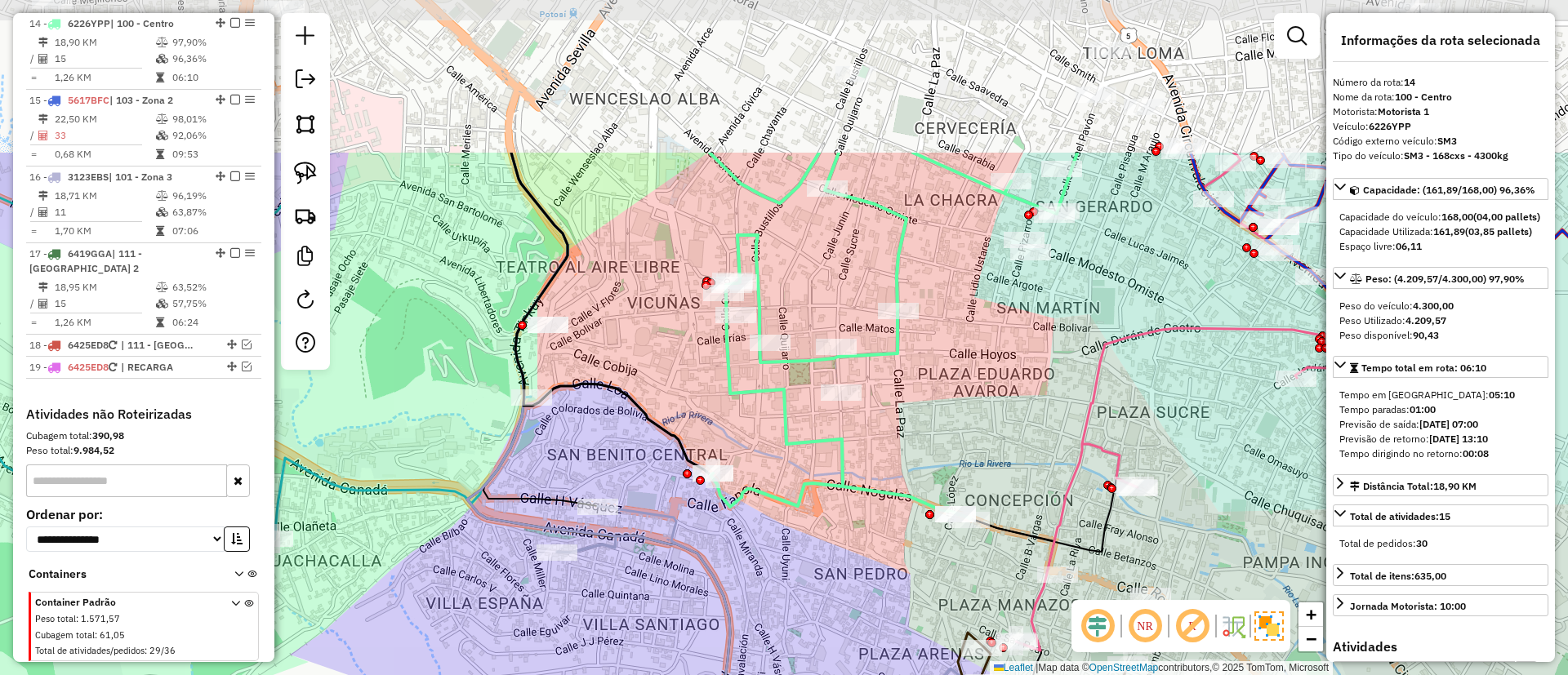
drag, startPoint x: 783, startPoint y: 242, endPoint x: 828, endPoint y: 463, distance: 225.5
click at [828, 463] on div "Janela de atendimento Grade de atendimento Capacidade Transportadoras Veículos …" at bounding box center [784, 338] width 1568 height 675
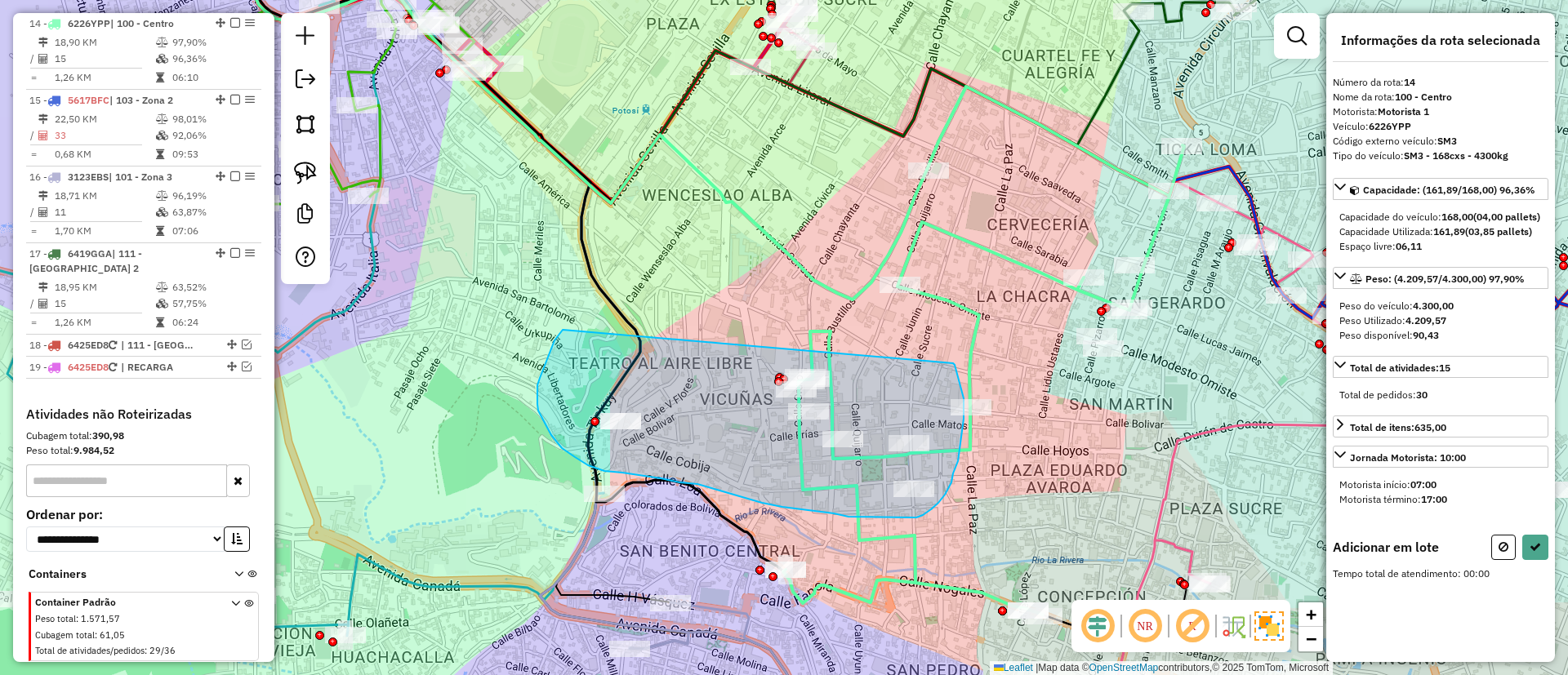
drag, startPoint x: 538, startPoint y: 385, endPoint x: 953, endPoint y: 363, distance: 415.6
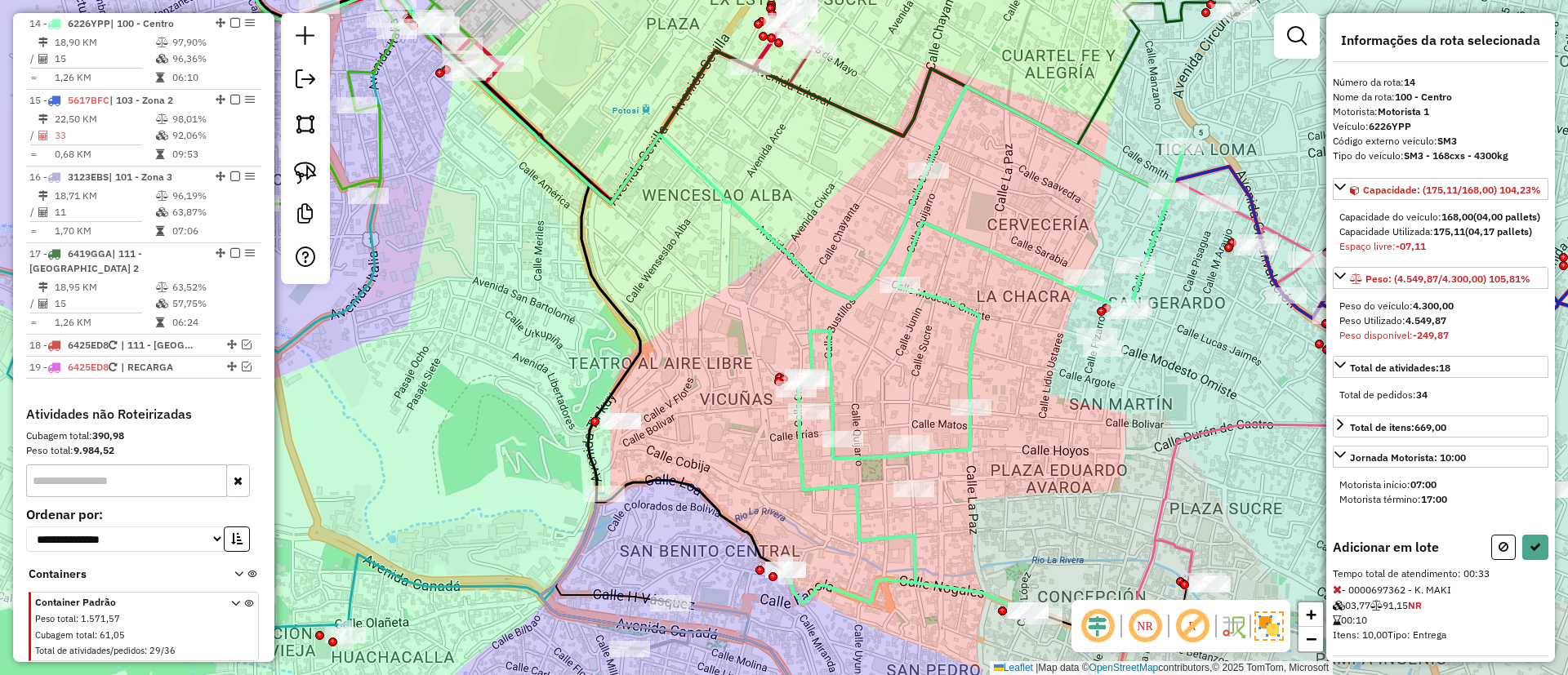
select select "*********"
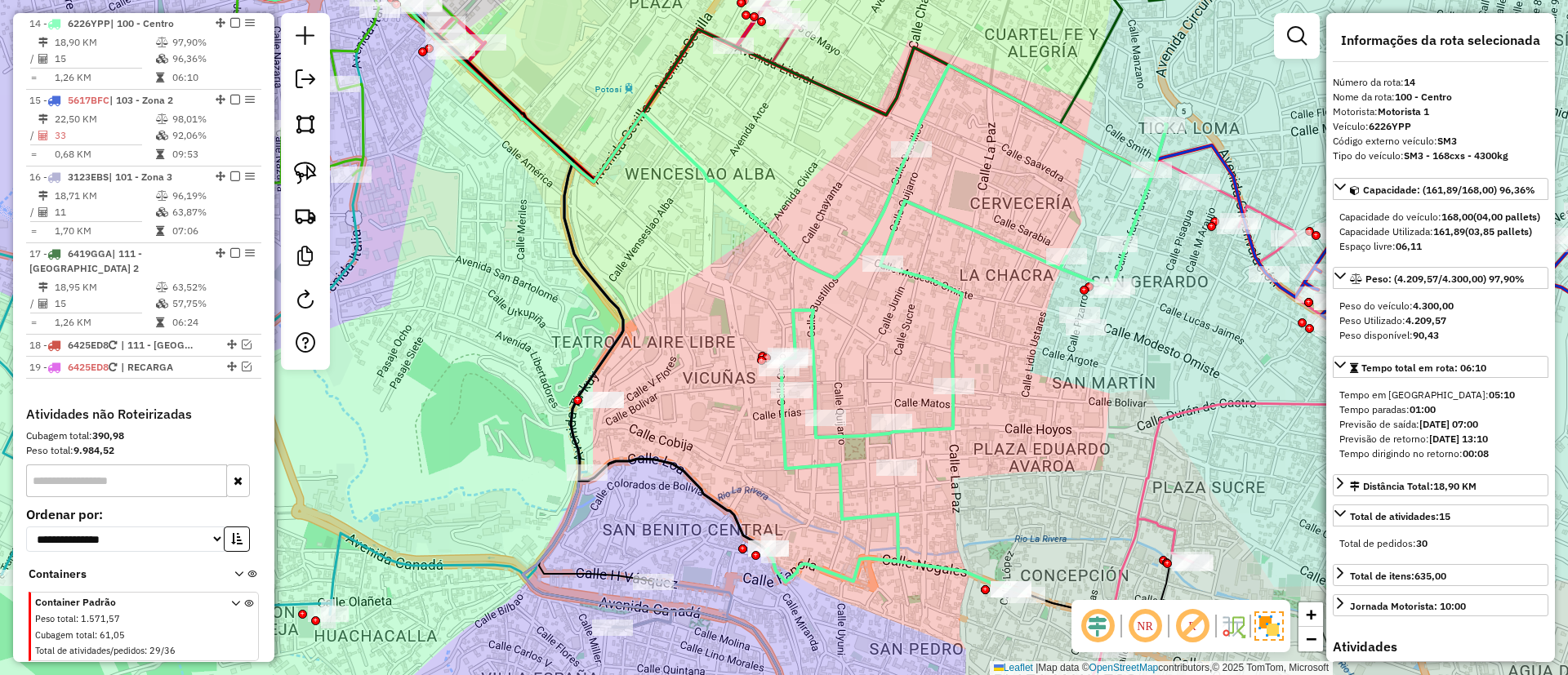
drag, startPoint x: 906, startPoint y: 317, endPoint x: 822, endPoint y: 147, distance: 189.6
click at [825, 153] on div "Janela de atendimento Grade de atendimento Capacidade Transportadoras Veículos …" at bounding box center [784, 338] width 1568 height 675
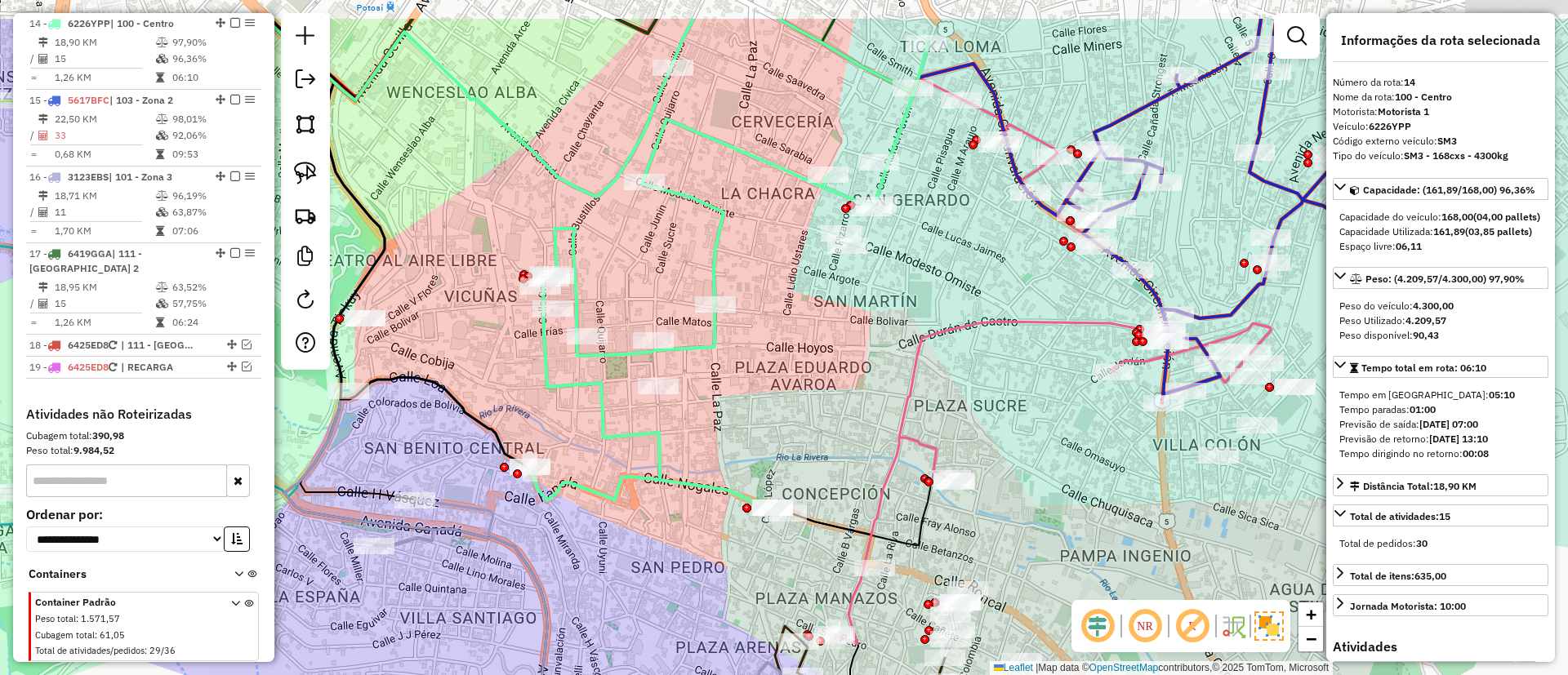
drag, startPoint x: 518, startPoint y: 497, endPoint x: 662, endPoint y: 564, distance: 158.8
click at [662, 564] on div "Janela de atendimento Grade de atendimento Capacidade Transportadoras Veículos …" at bounding box center [784, 338] width 1568 height 675
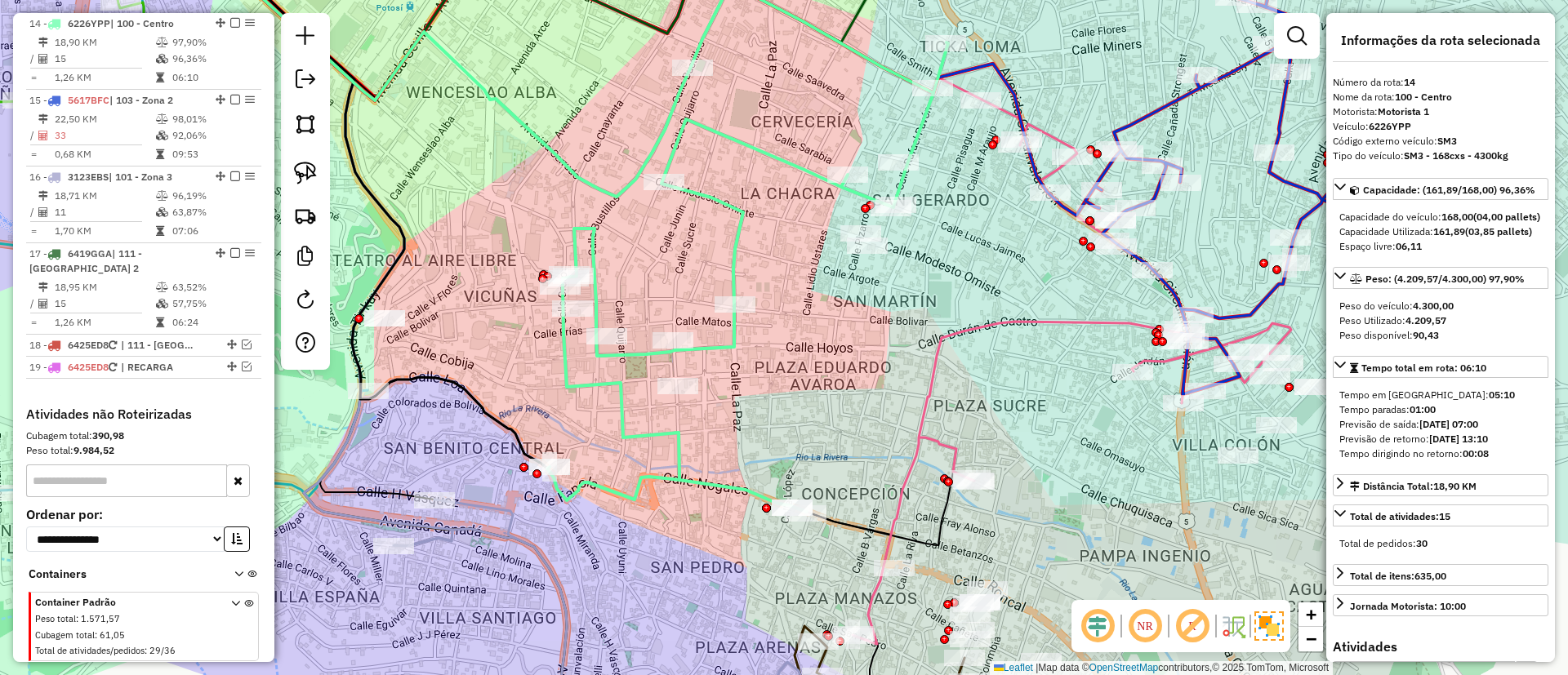
drag, startPoint x: 671, startPoint y: 413, endPoint x: 675, endPoint y: 393, distance: 20.4
click at [675, 393] on div "Janela de atendimento Grade de atendimento Capacidade Transportadoras Veículos …" at bounding box center [784, 338] width 1568 height 675
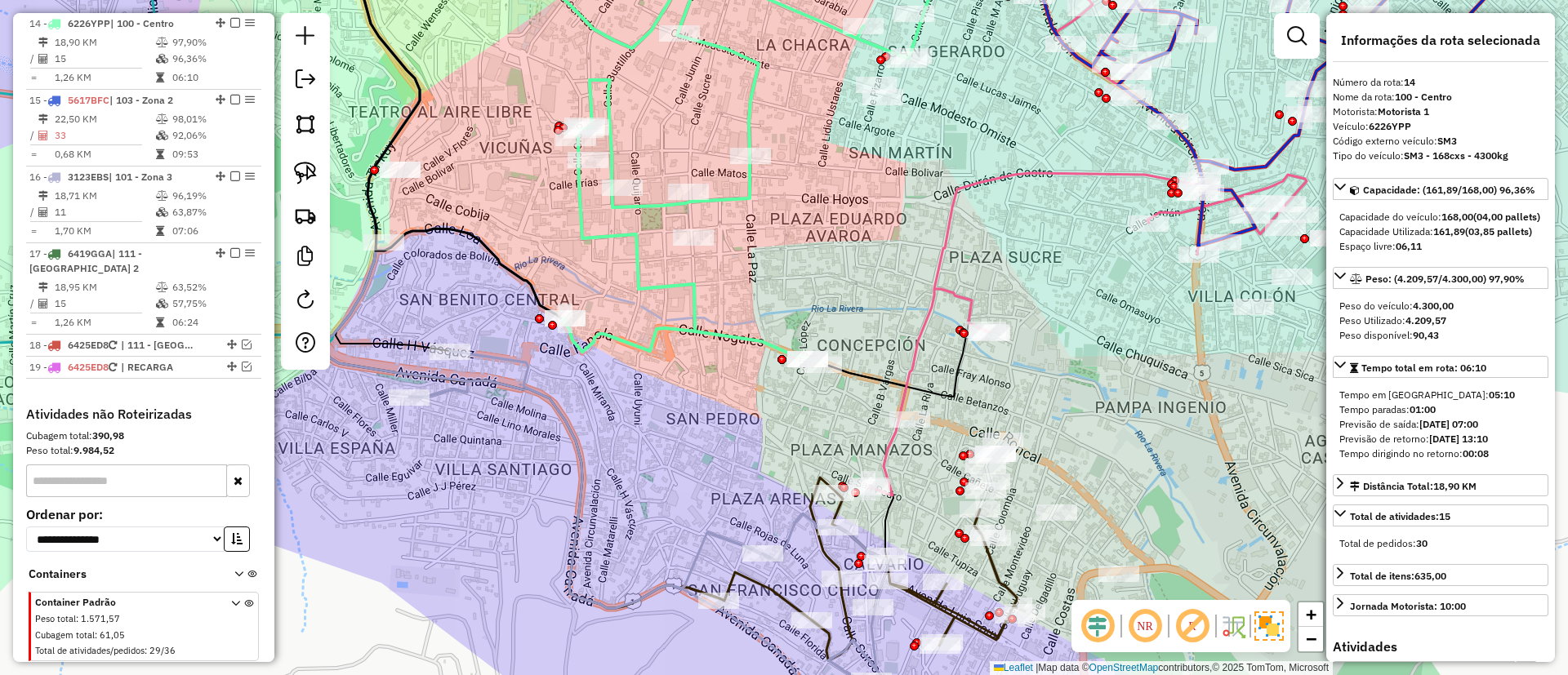
click at [512, 375] on div "Janela de atendimento Grade de atendimento Capacidade Transportadoras Veículos …" at bounding box center [784, 338] width 1568 height 675
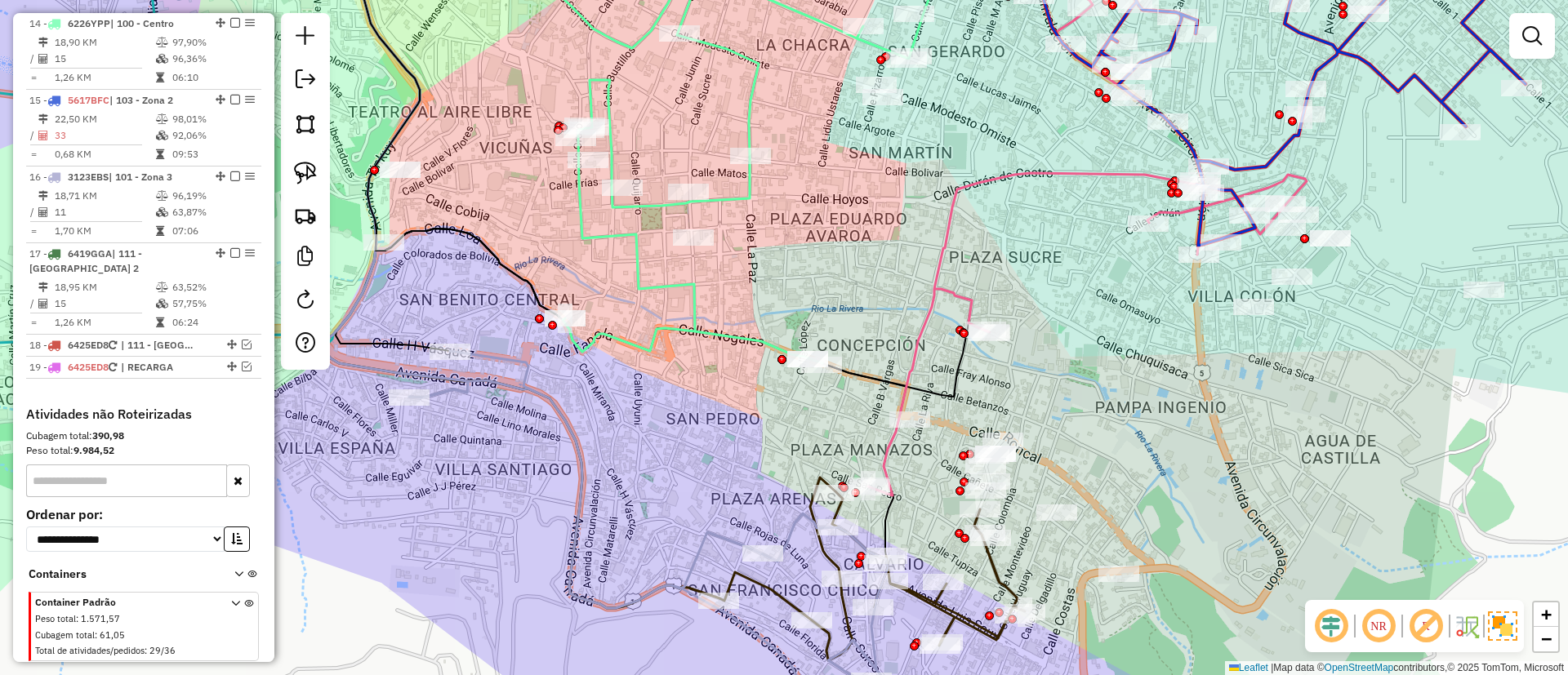
click at [514, 384] on icon at bounding box center [666, 546] width 516 height 391
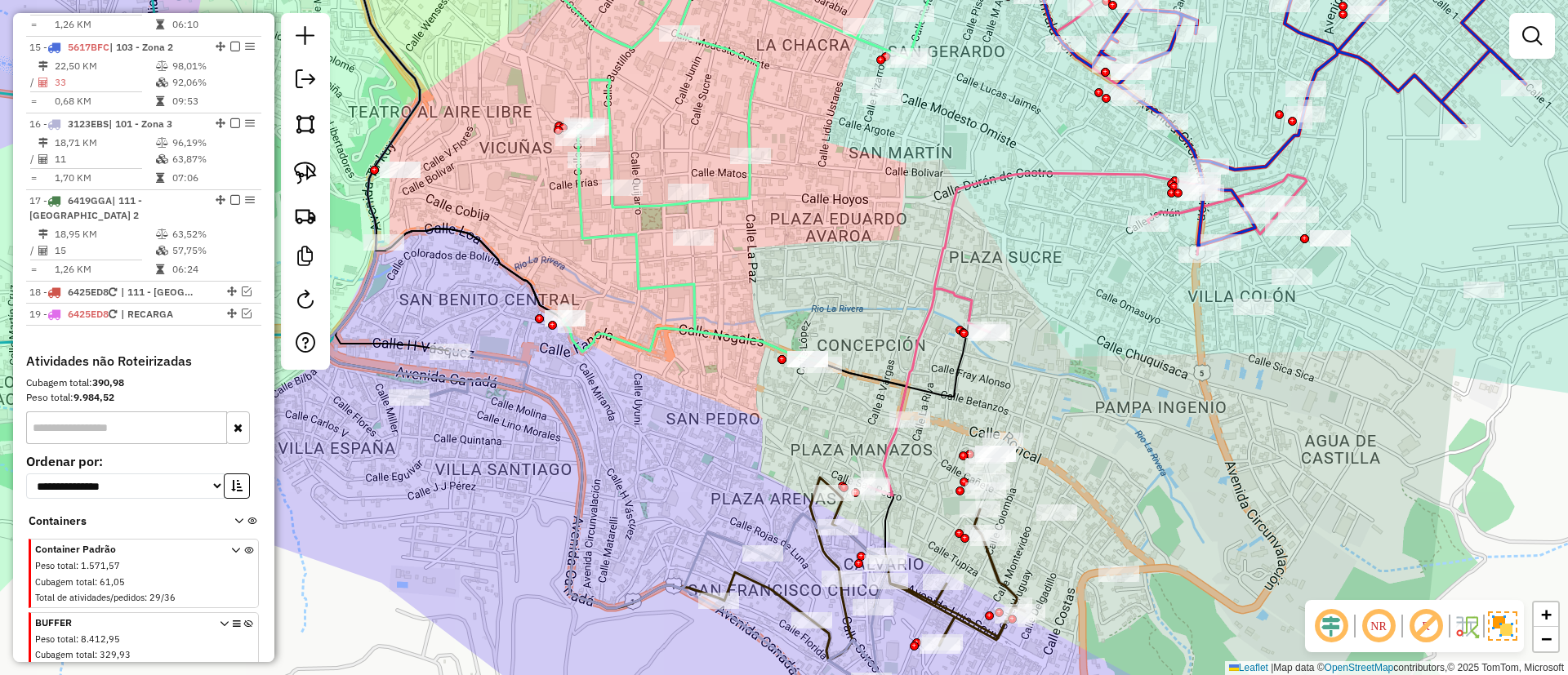
select select "*********"
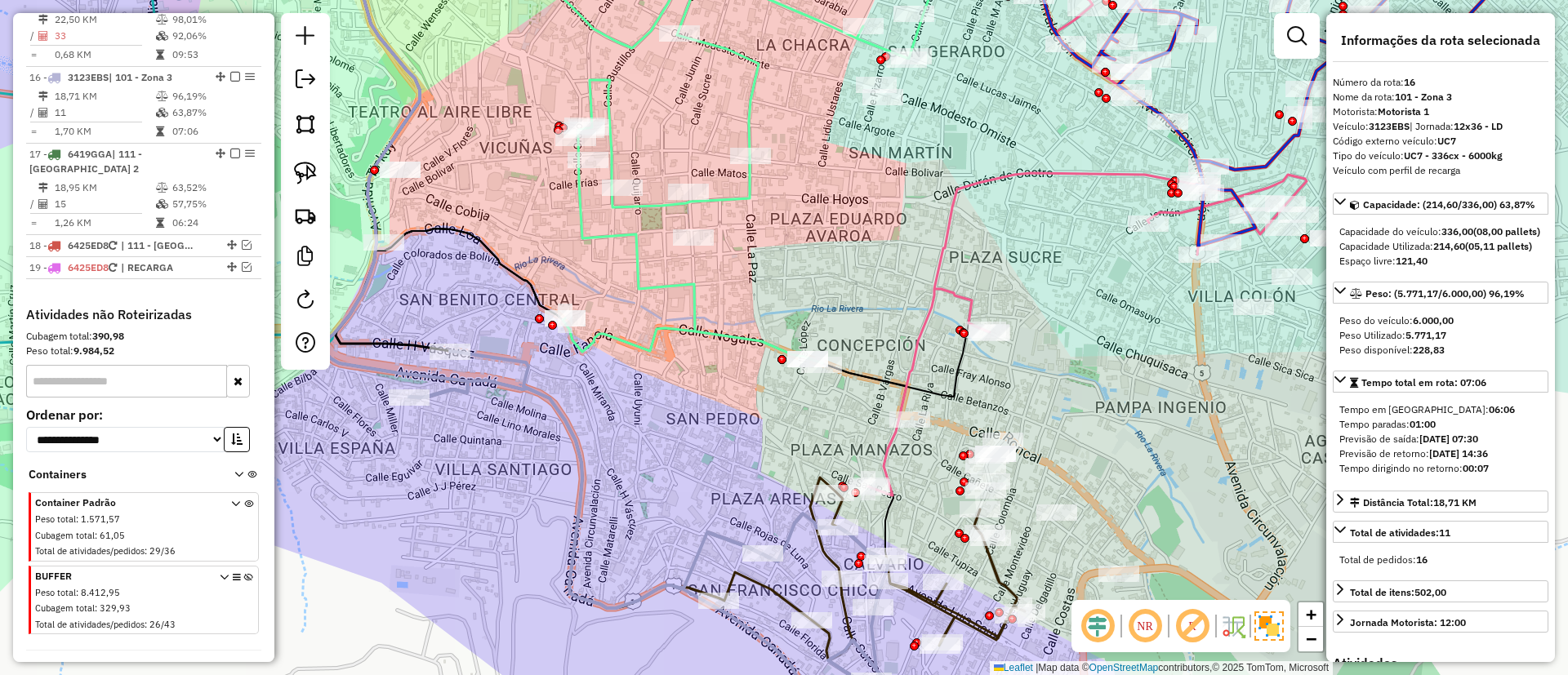
scroll to position [1665, 0]
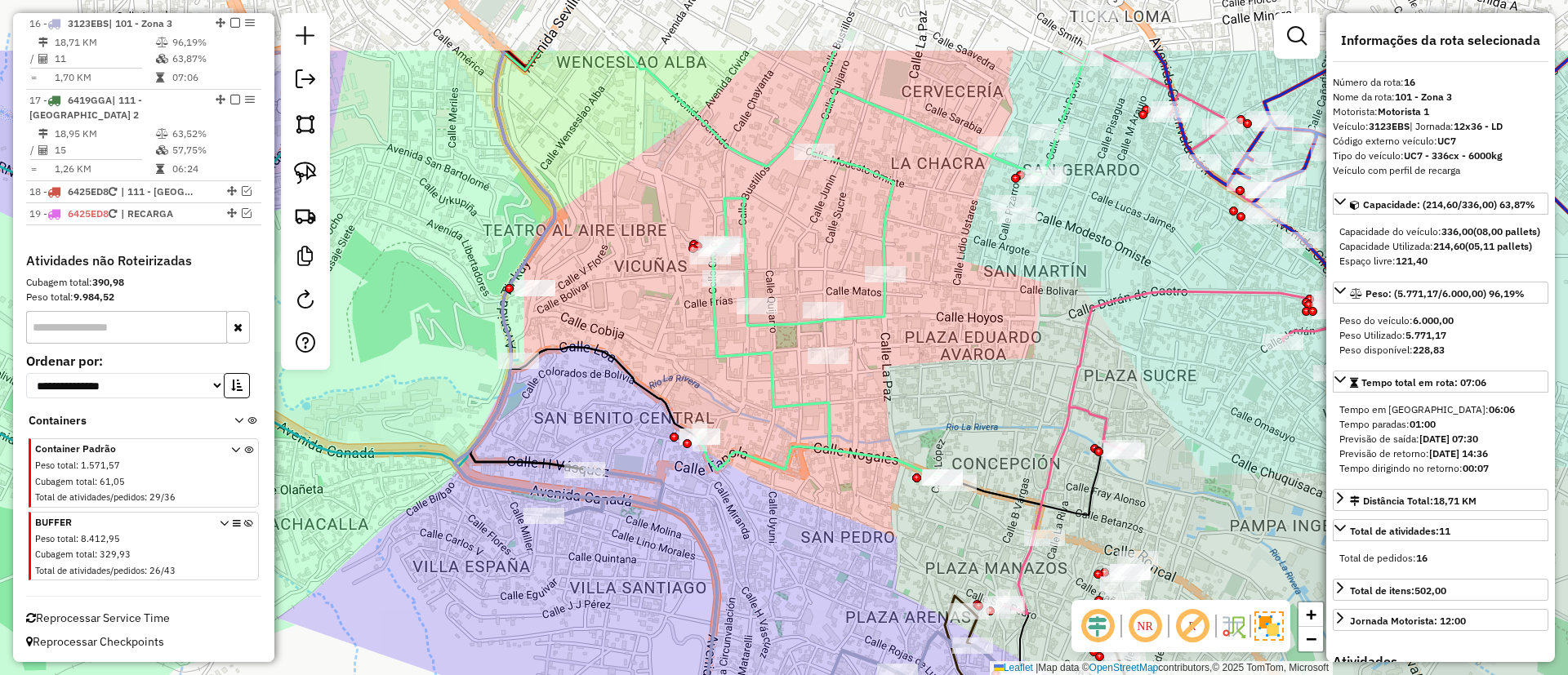
drag, startPoint x: 680, startPoint y: 531, endPoint x: 702, endPoint y: 546, distance: 26.6
click at [702, 546] on icon at bounding box center [801, 665] width 516 height 391
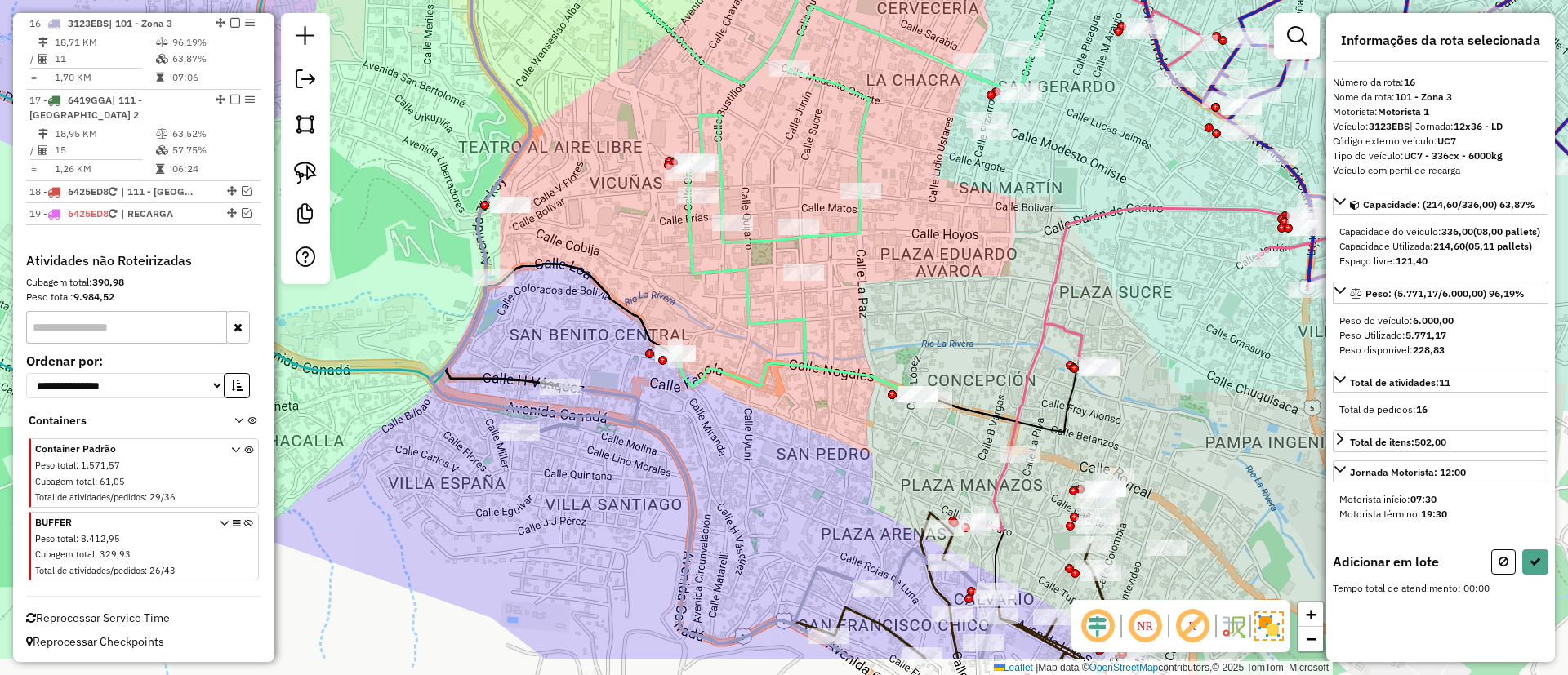
drag, startPoint x: 616, startPoint y: 415, endPoint x: 554, endPoint y: 202, distance: 221.8
click at [554, 203] on div "Janela de atendimento Grade de atendimento Capacidade Transportadoras Veículos …" at bounding box center [784, 338] width 1568 height 675
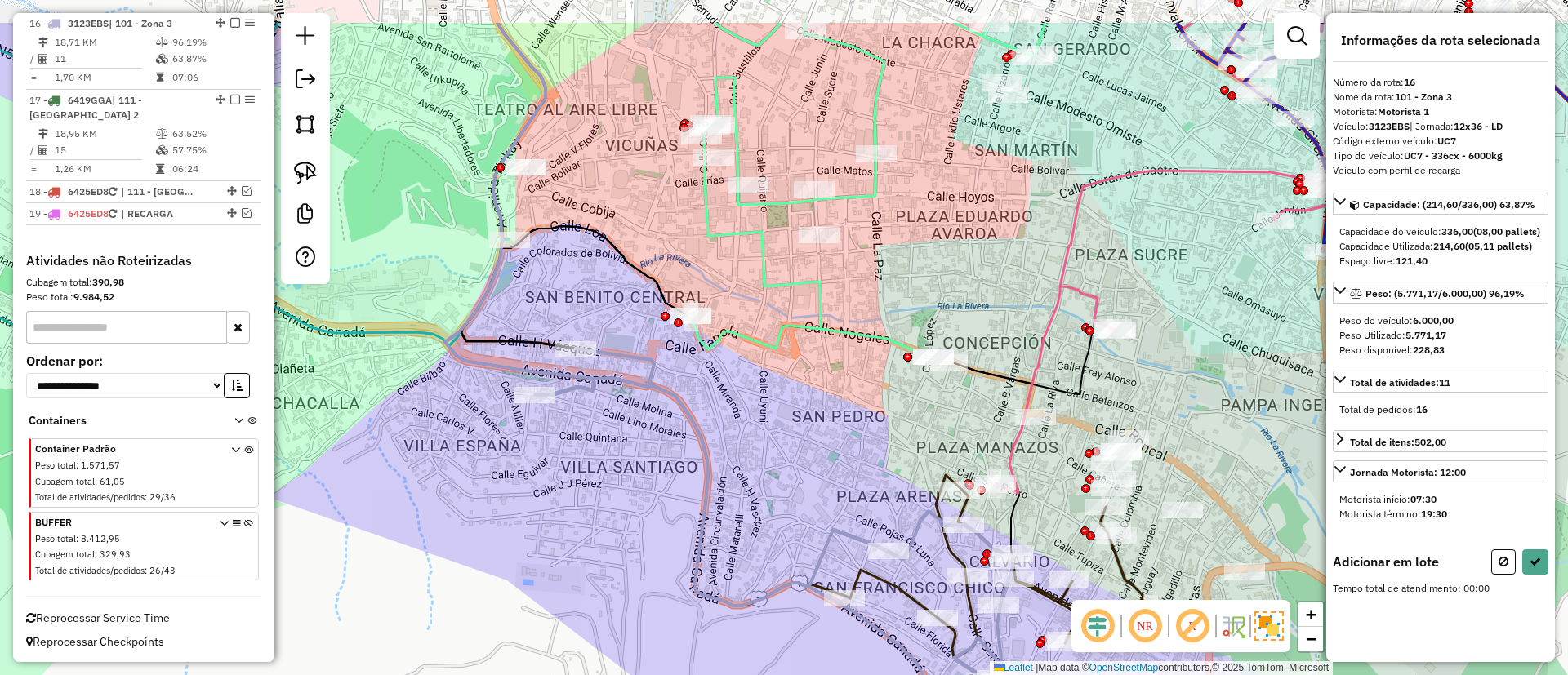
drag, startPoint x: 631, startPoint y: 337, endPoint x: 684, endPoint y: 427, distance: 104.4
click at [684, 427] on icon at bounding box center [798, 555] width 526 height 412
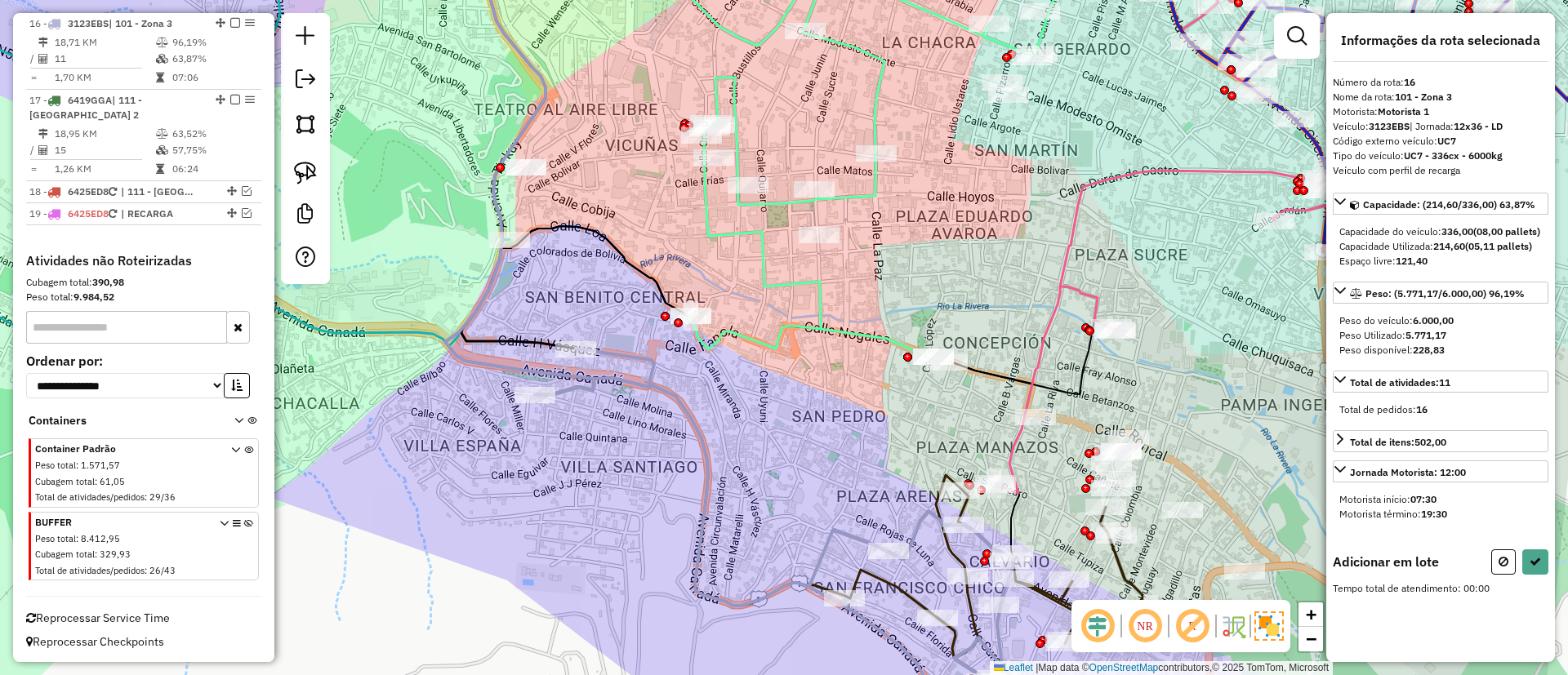
select select "*********"
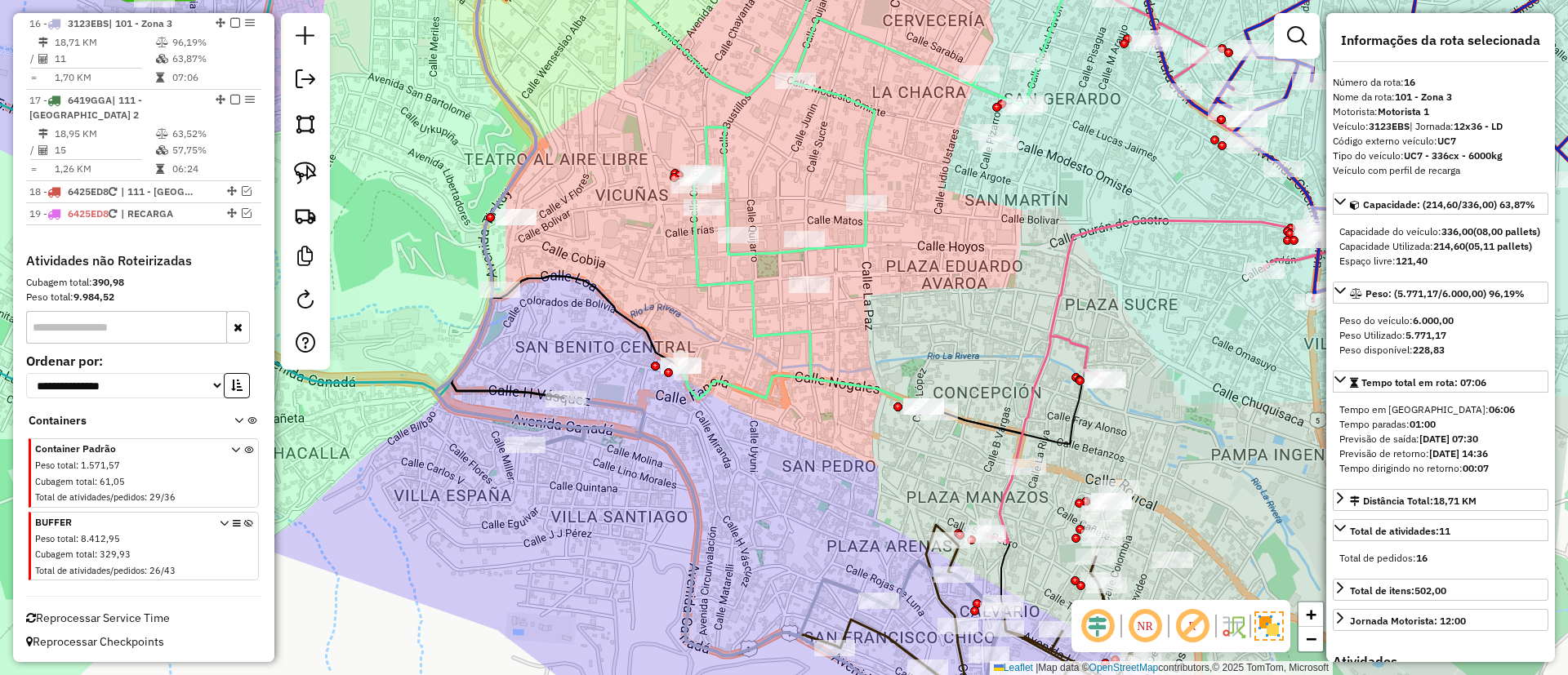
drag, startPoint x: 776, startPoint y: 285, endPoint x: 710, endPoint y: 381, distance: 116.5
click at [712, 392] on div "Janela de atendimento Grade de atendimento Capacidade Transportadoras Veículos …" at bounding box center [784, 338] width 1568 height 675
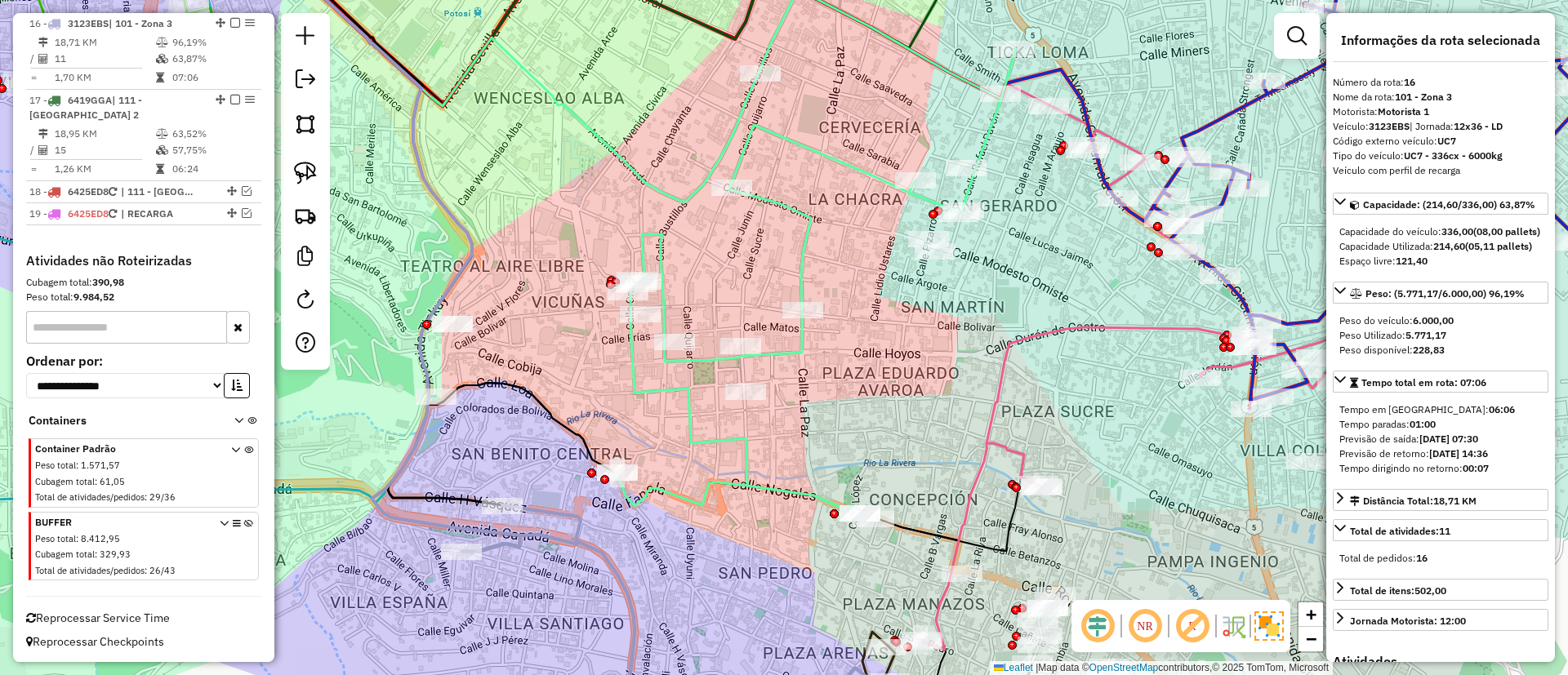
click at [796, 208] on icon at bounding box center [815, 254] width 401 height 528
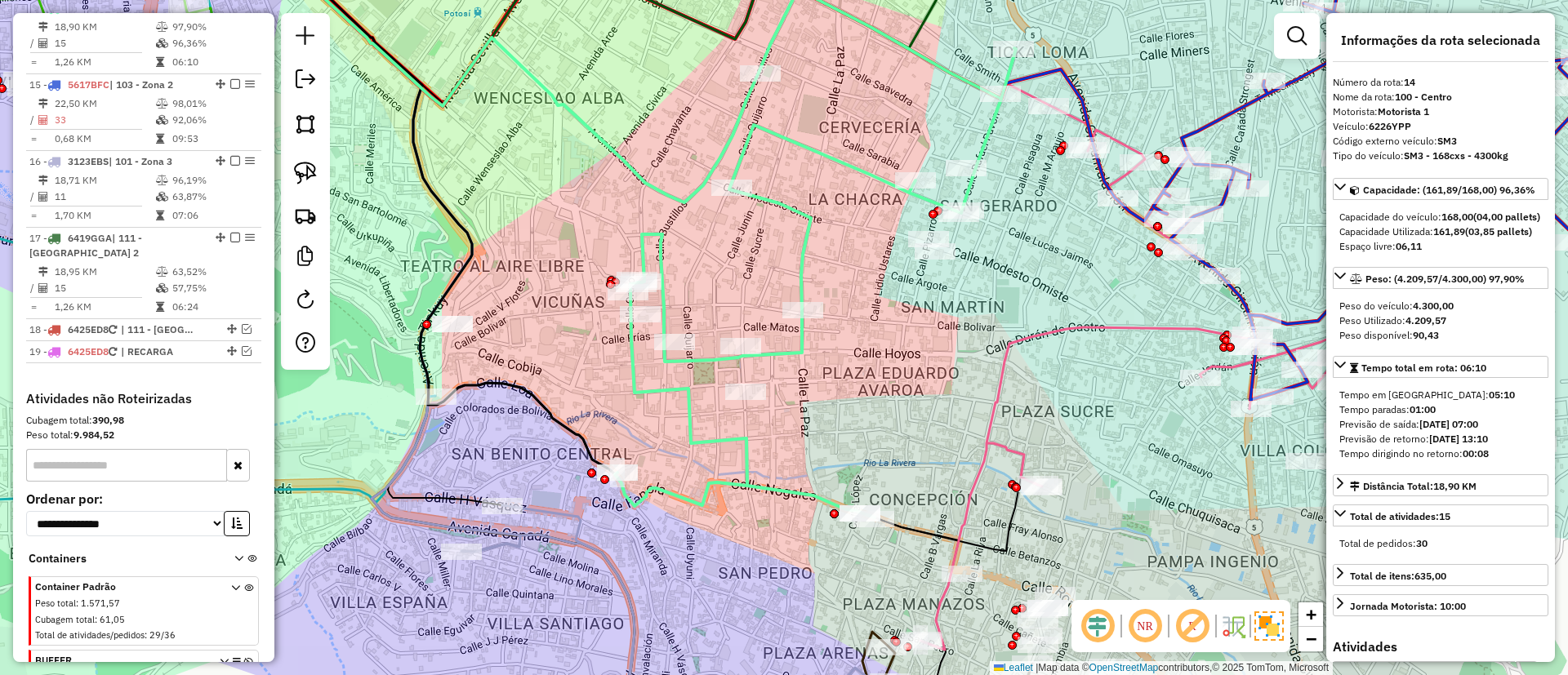
scroll to position [1511, 0]
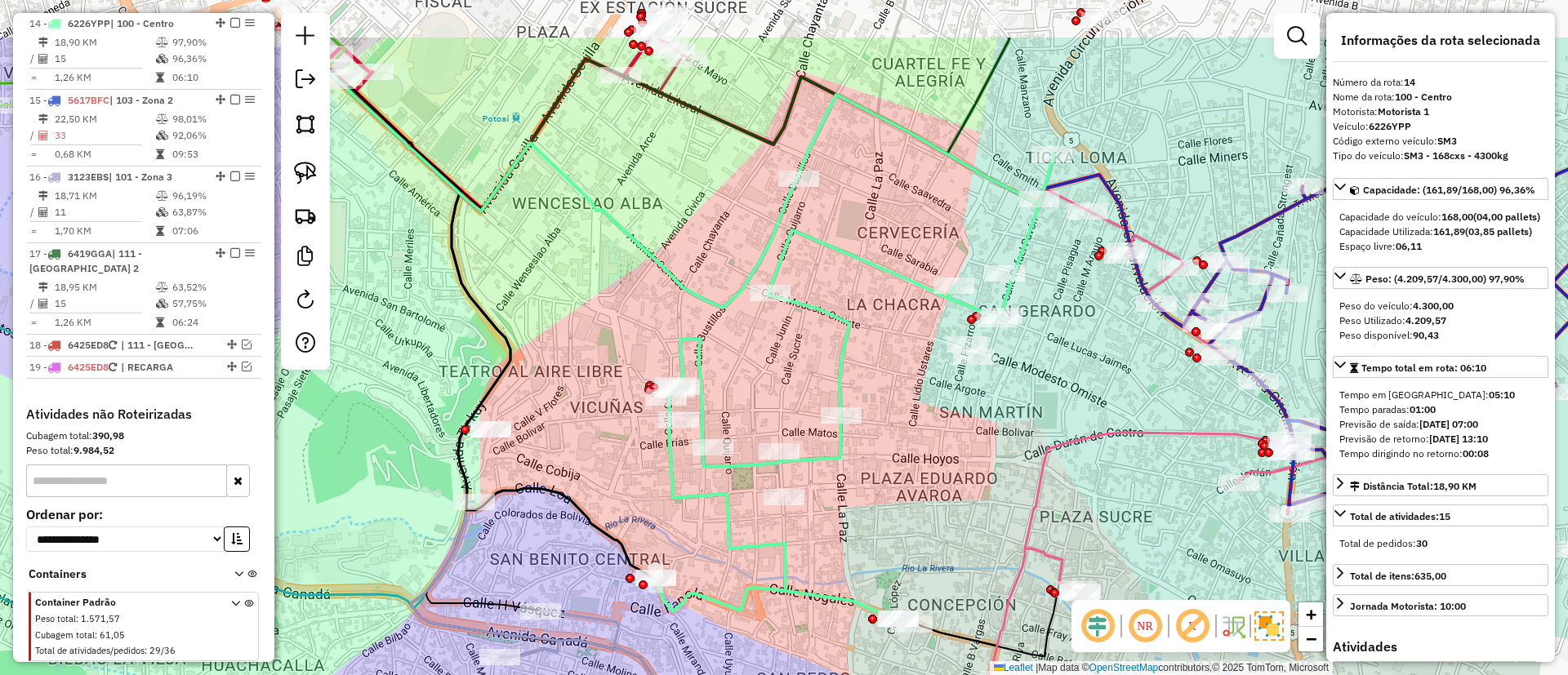
drag, startPoint x: 874, startPoint y: 340, endPoint x: 902, endPoint y: 421, distance: 85.7
click at [902, 421] on div "Janela de atendimento Grade de atendimento Capacidade Transportadoras Veículos …" at bounding box center [784, 338] width 1568 height 675
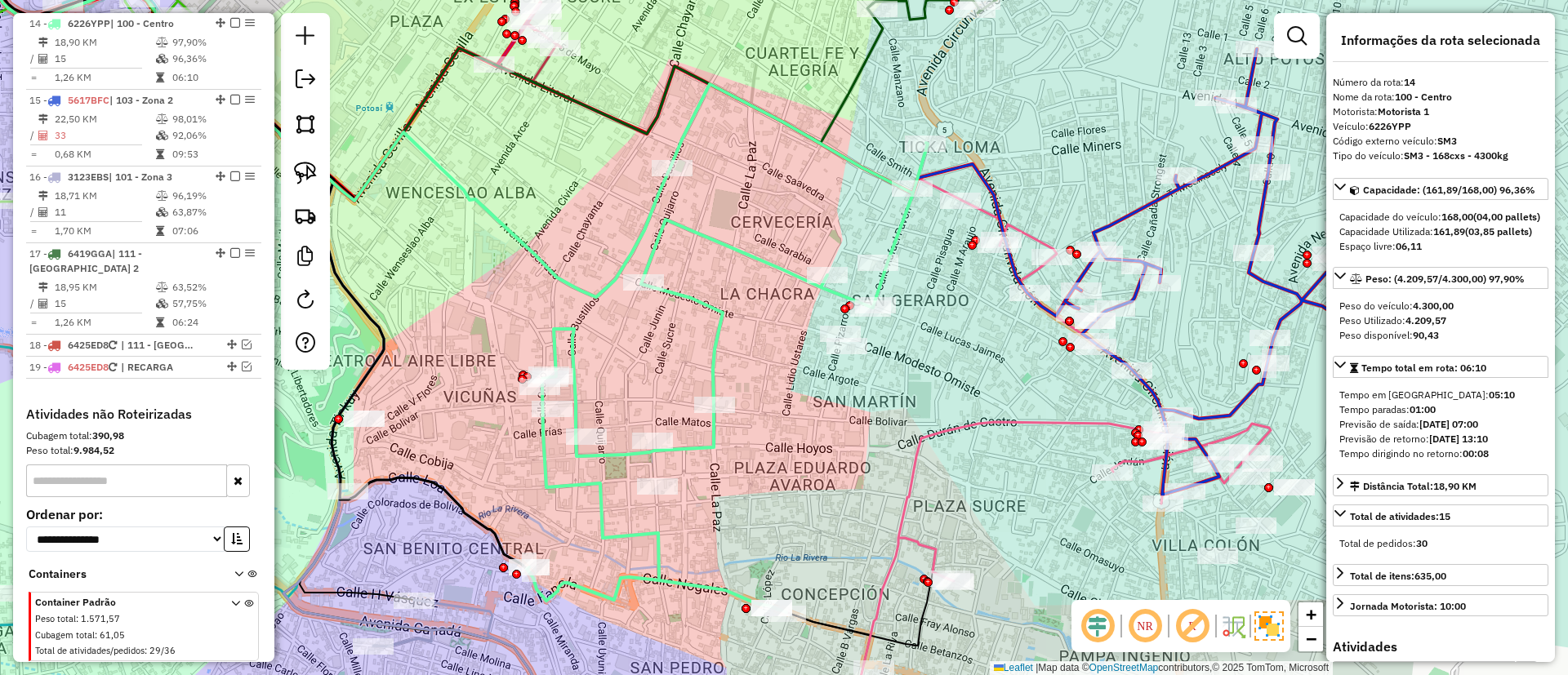
drag, startPoint x: 816, startPoint y: 298, endPoint x: 698, endPoint y: 297, distance: 118.0
click at [698, 297] on icon at bounding box center [726, 348] width 401 height 528
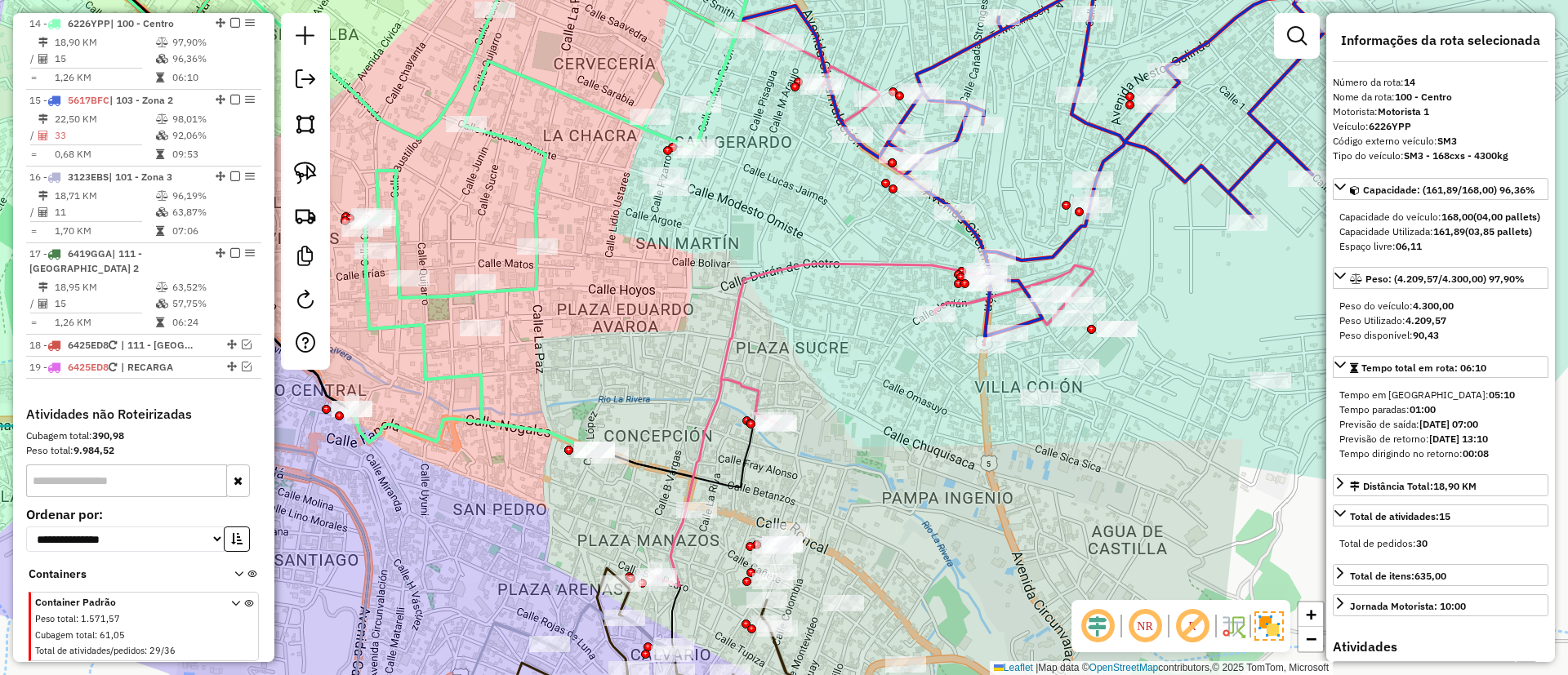
drag, startPoint x: 880, startPoint y: 315, endPoint x: 881, endPoint y: 295, distance: 20.0
click at [881, 295] on div "Janela de atendimento Grade de atendimento Capacidade Transportadoras Veículos …" at bounding box center [784, 338] width 1568 height 675
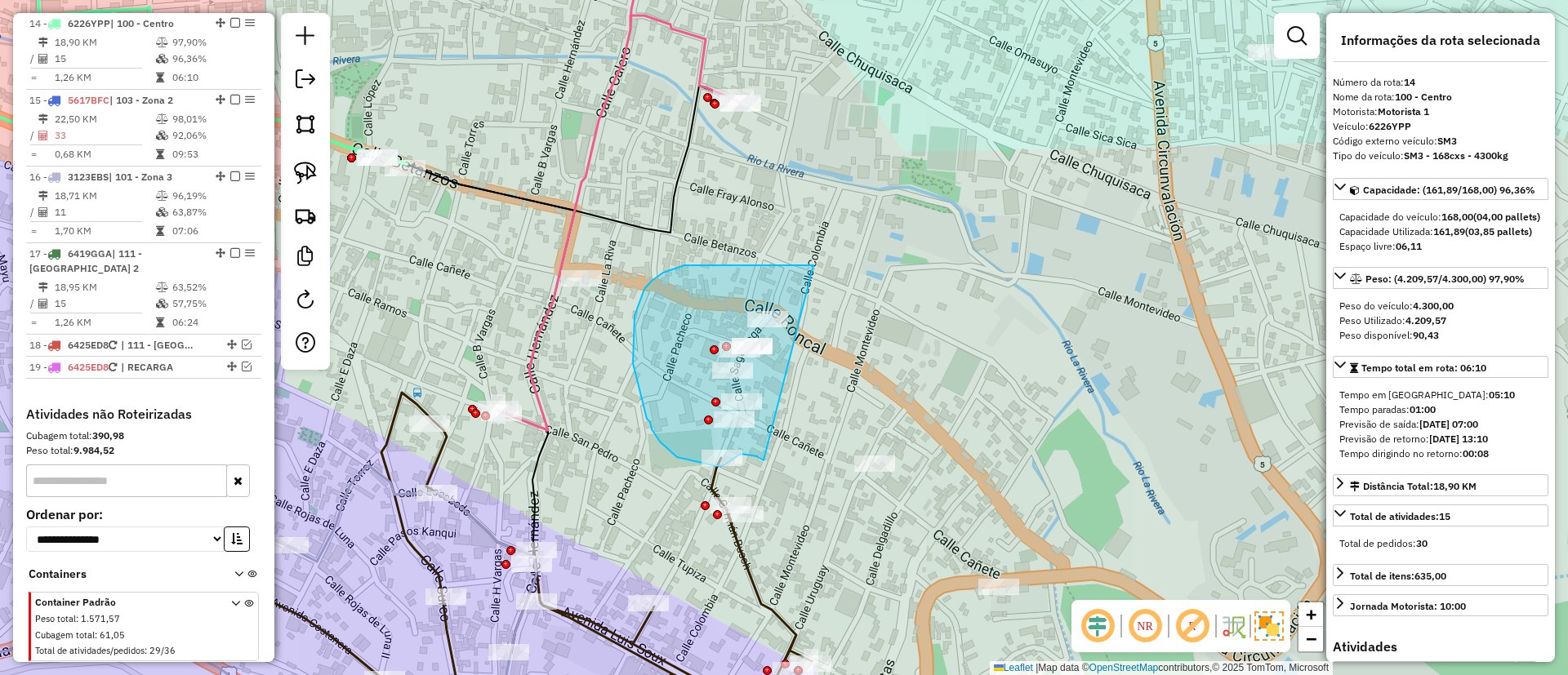
drag, startPoint x: 813, startPoint y: 266, endPoint x: 764, endPoint y: 460, distance: 200.1
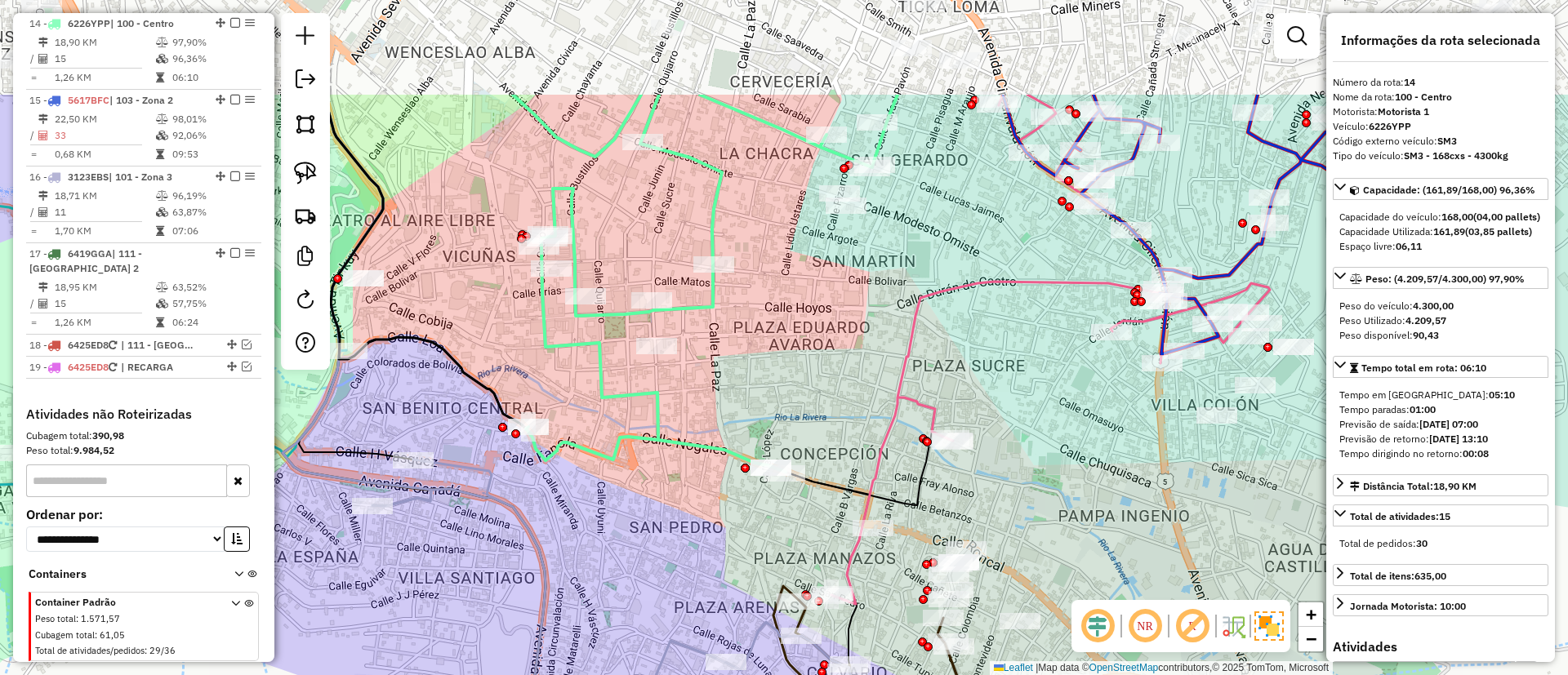
drag, startPoint x: 913, startPoint y: 401, endPoint x: 1053, endPoint y: 564, distance: 214.9
click at [1053, 564] on div "Janela de atendimento Grade de atendimento Capacidade Transportadoras Veículos …" at bounding box center [784, 338] width 1568 height 675
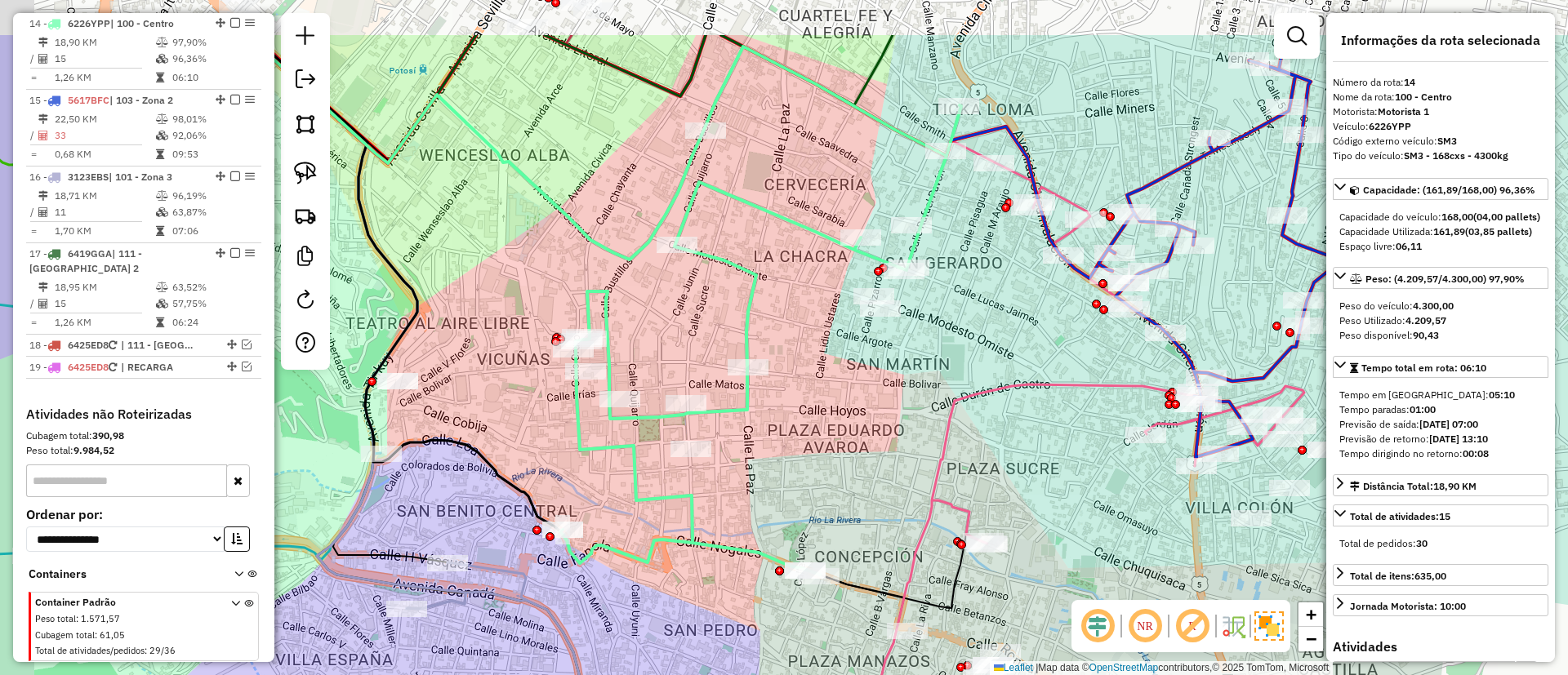
drag, startPoint x: 752, startPoint y: 415, endPoint x: 854, endPoint y: 492, distance: 127.8
click at [854, 492] on div "Janela de atendimento Grade de atendimento Capacidade Transportadoras Veículos …" at bounding box center [784, 338] width 1568 height 675
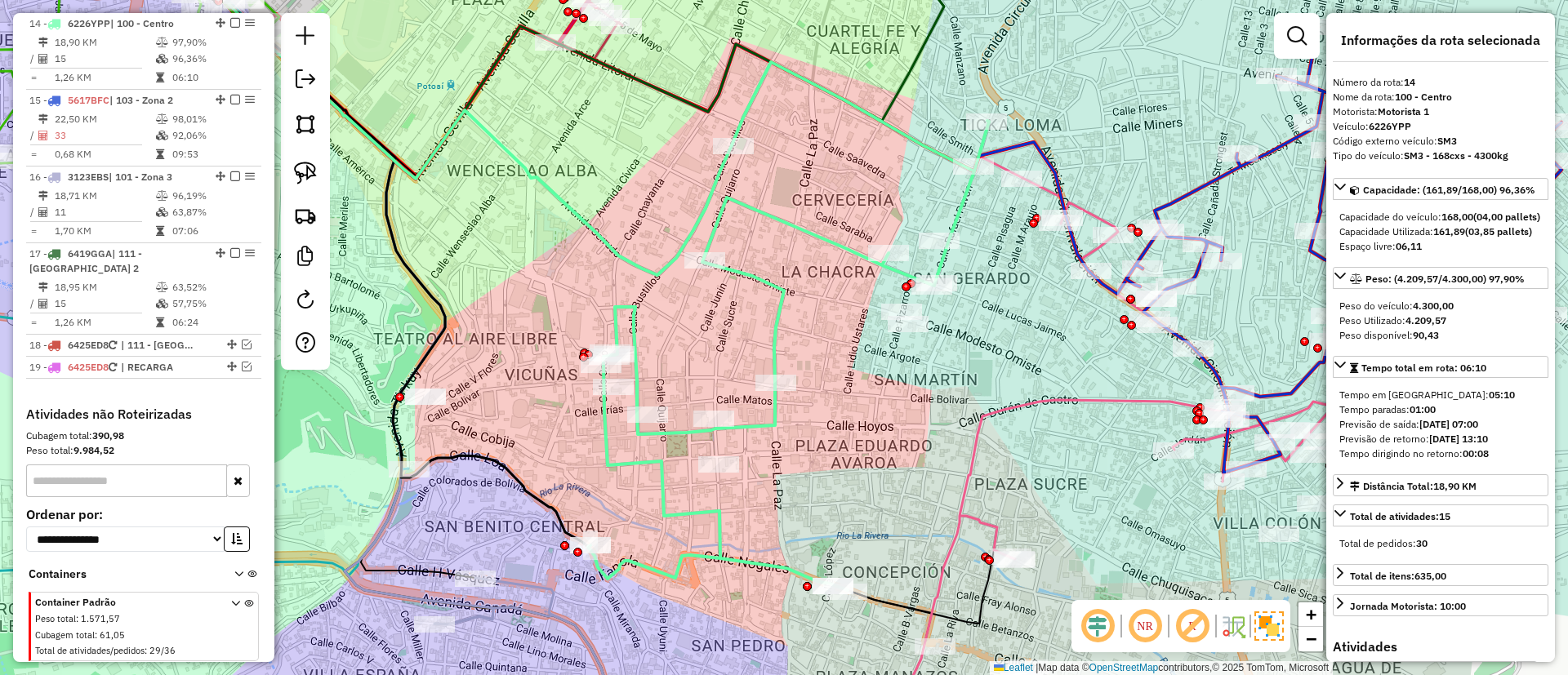
click at [783, 288] on icon at bounding box center [788, 326] width 401 height 528
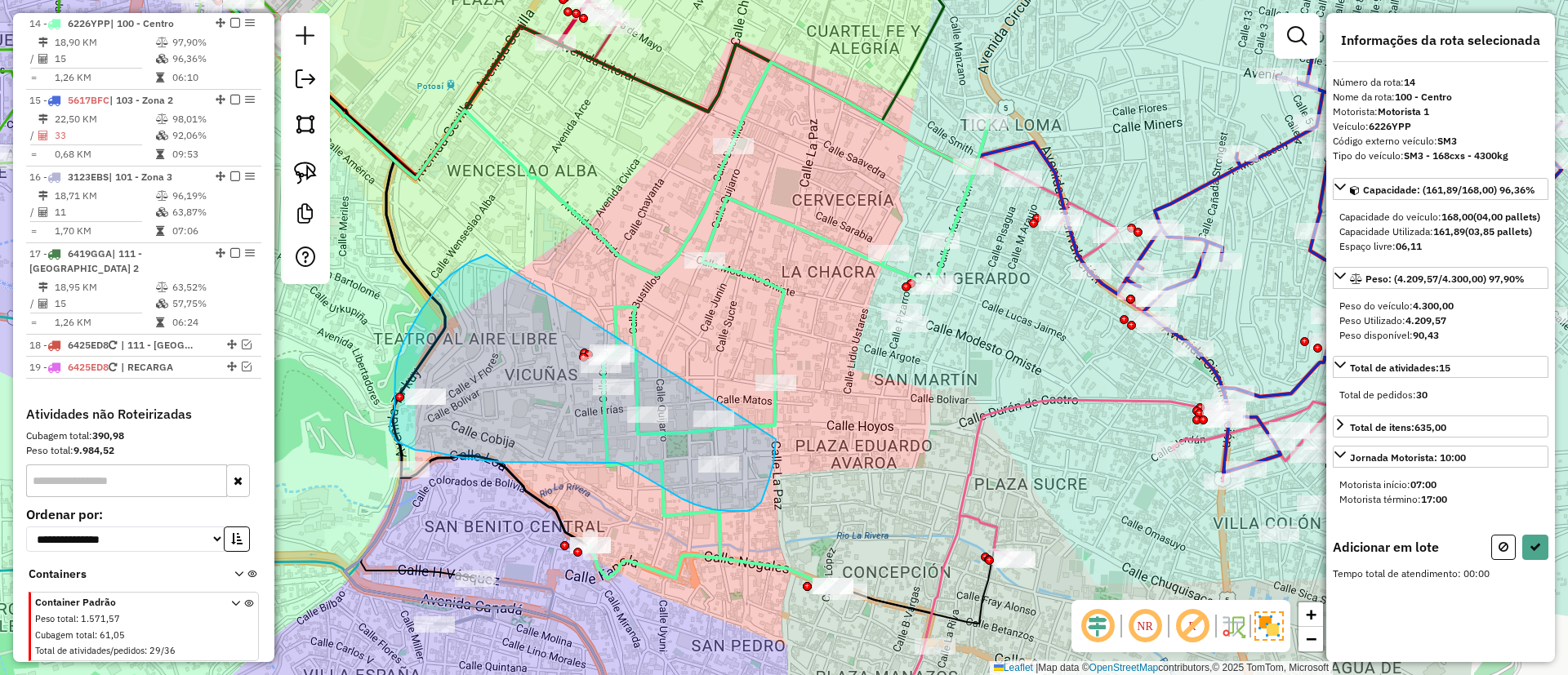
drag, startPoint x: 438, startPoint y: 287, endPoint x: 778, endPoint y: 402, distance: 358.9
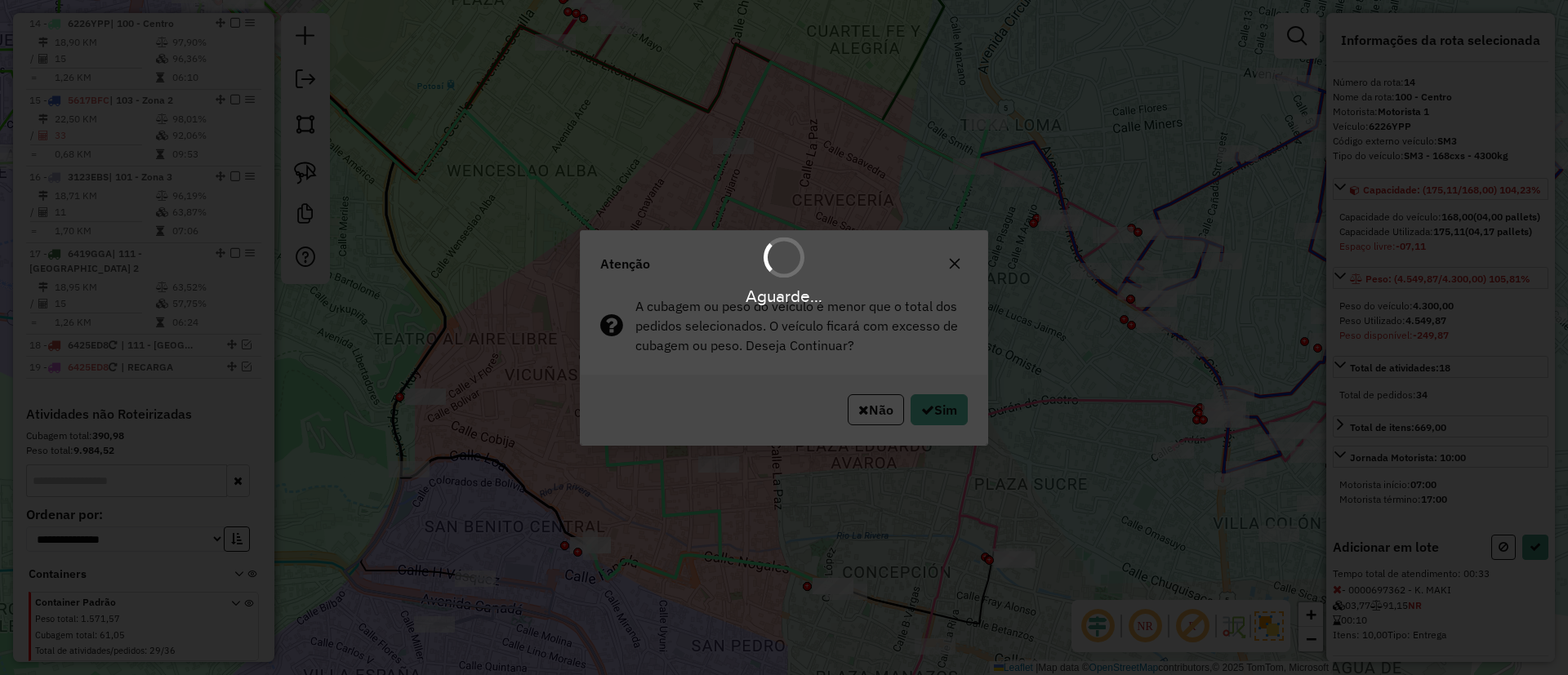
click at [951, 400] on div "Aguarde..." at bounding box center [784, 338] width 1568 height 675
click at [947, 406] on button "Sim" at bounding box center [939, 410] width 57 height 31
select select "*********"
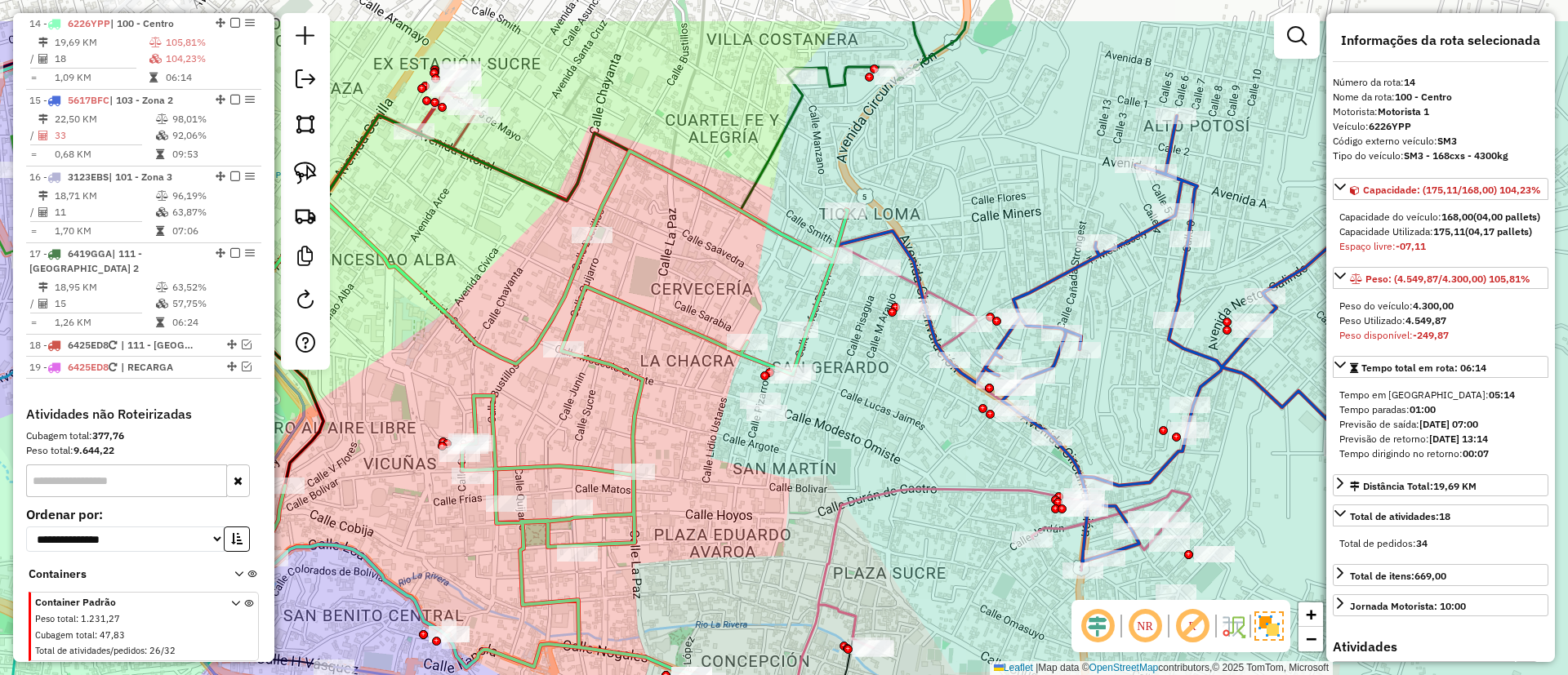
drag, startPoint x: 976, startPoint y: 389, endPoint x: 834, endPoint y: 478, distance: 167.6
click at [834, 478] on div "Janela de atendimento Grade de atendimento Capacidade Transportadoras Veículos …" at bounding box center [784, 338] width 1568 height 675
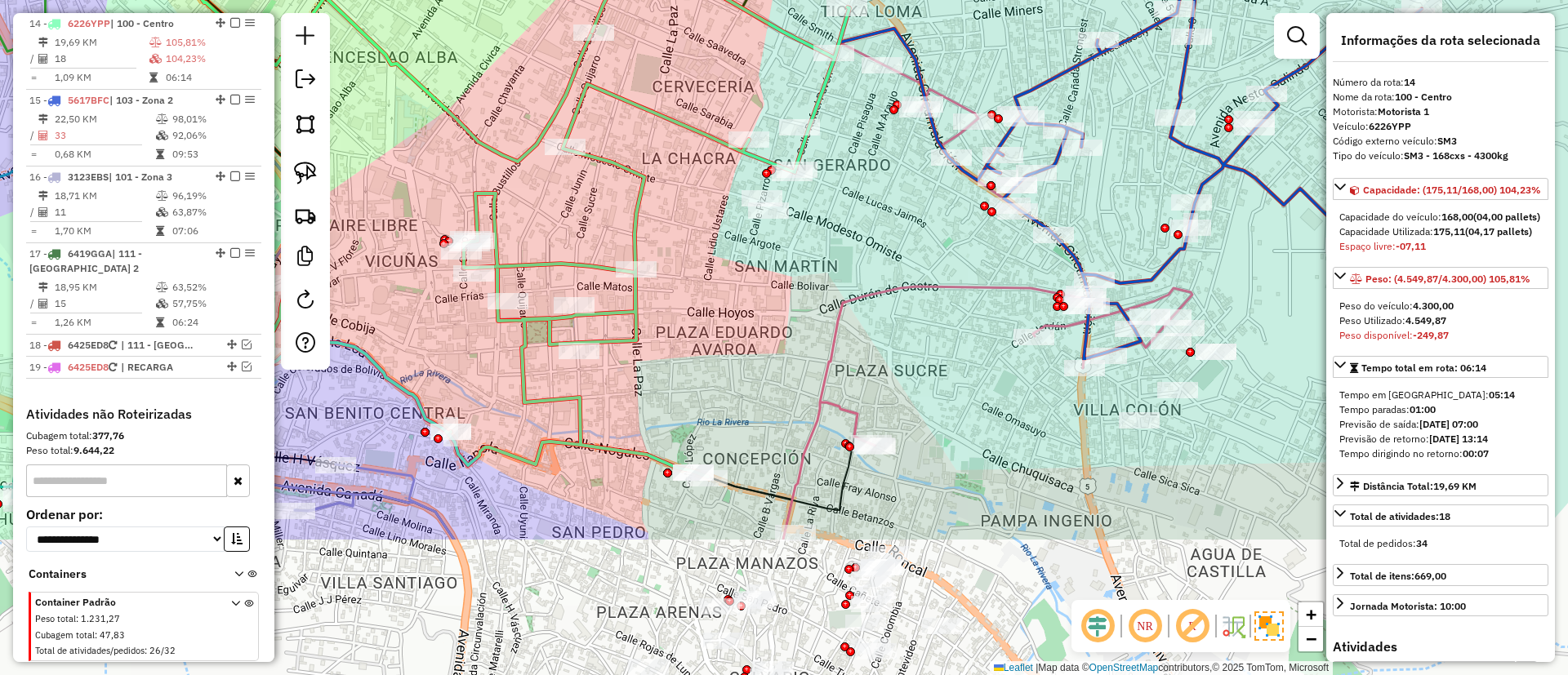
drag, startPoint x: 836, startPoint y: 458, endPoint x: 836, endPoint y: 269, distance: 189.0
click at [836, 269] on div "Janela de atendimento Grade de atendimento Capacidade Transportadoras Veículos …" at bounding box center [784, 338] width 1568 height 675
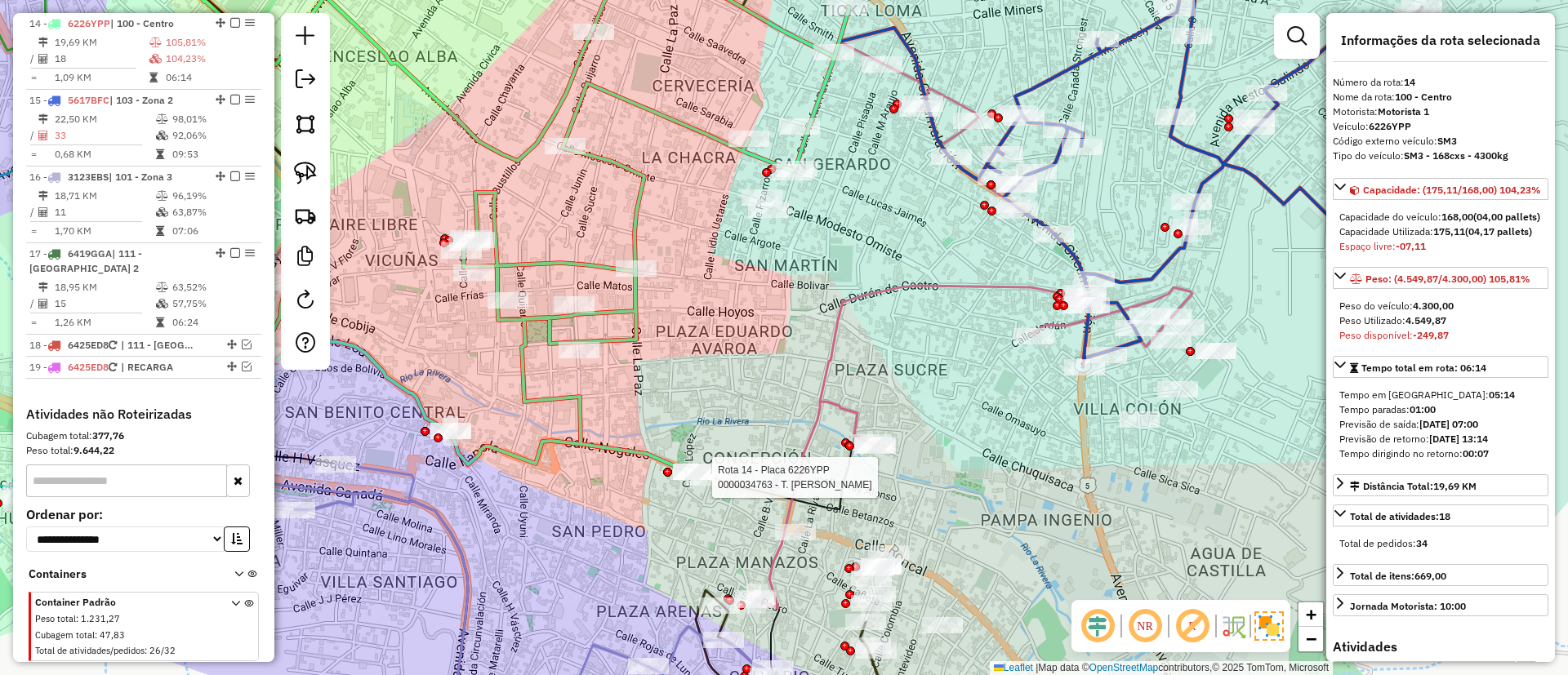
click at [712, 486] on div at bounding box center [706, 478] width 41 height 16
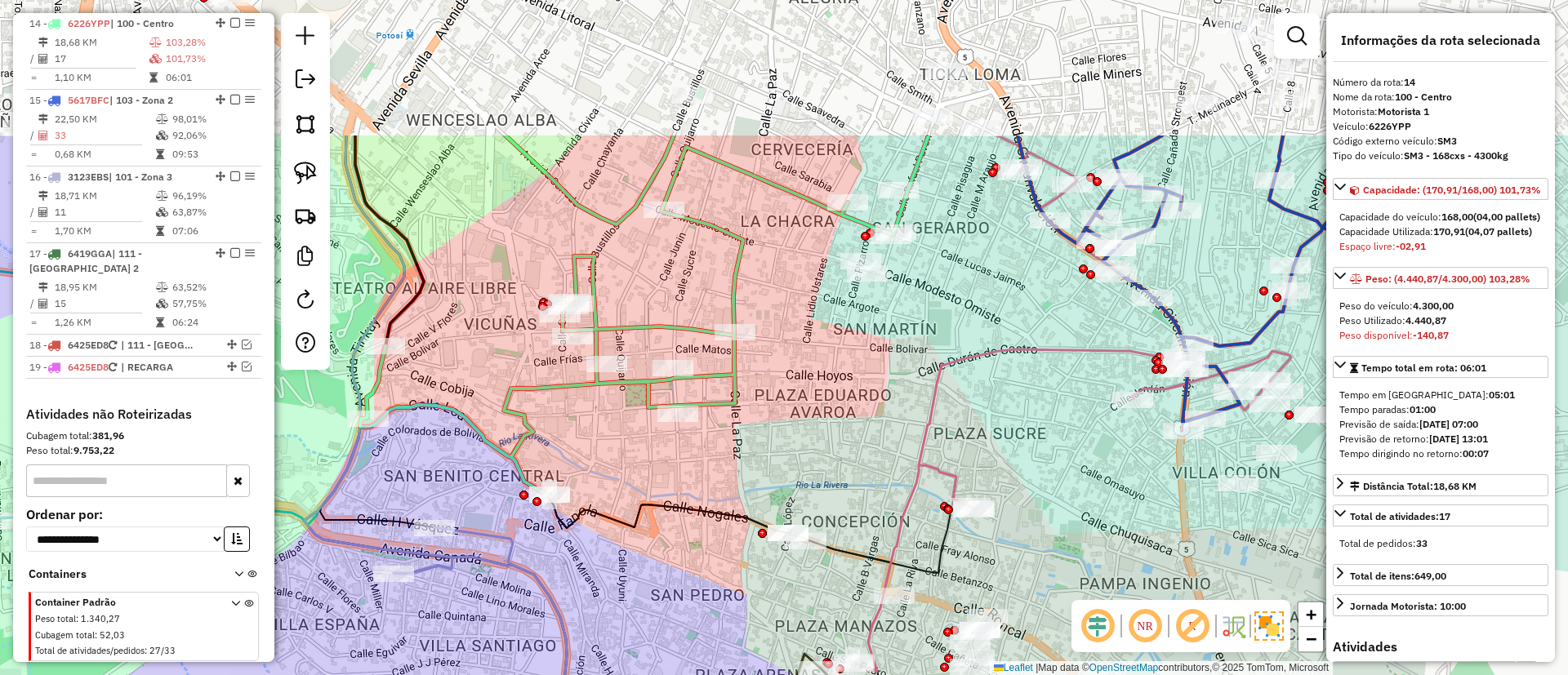
drag, startPoint x: 906, startPoint y: 147, endPoint x: 924, endPoint y: 376, distance: 229.7
click at [924, 376] on div "Janela de atendimento Grade de atendimento Capacidade Transportadoras Veículos …" at bounding box center [784, 338] width 1568 height 675
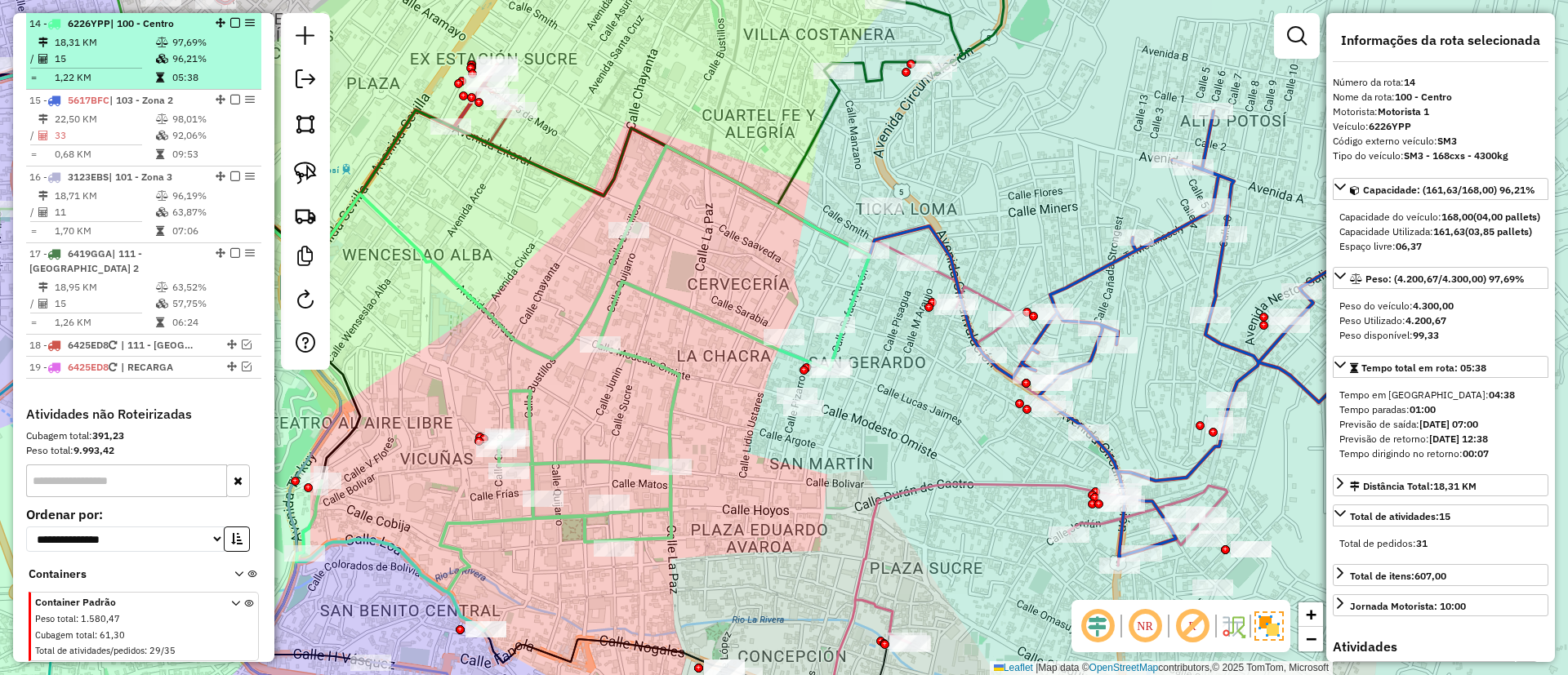
click at [231, 24] on em at bounding box center [235, 23] width 10 height 10
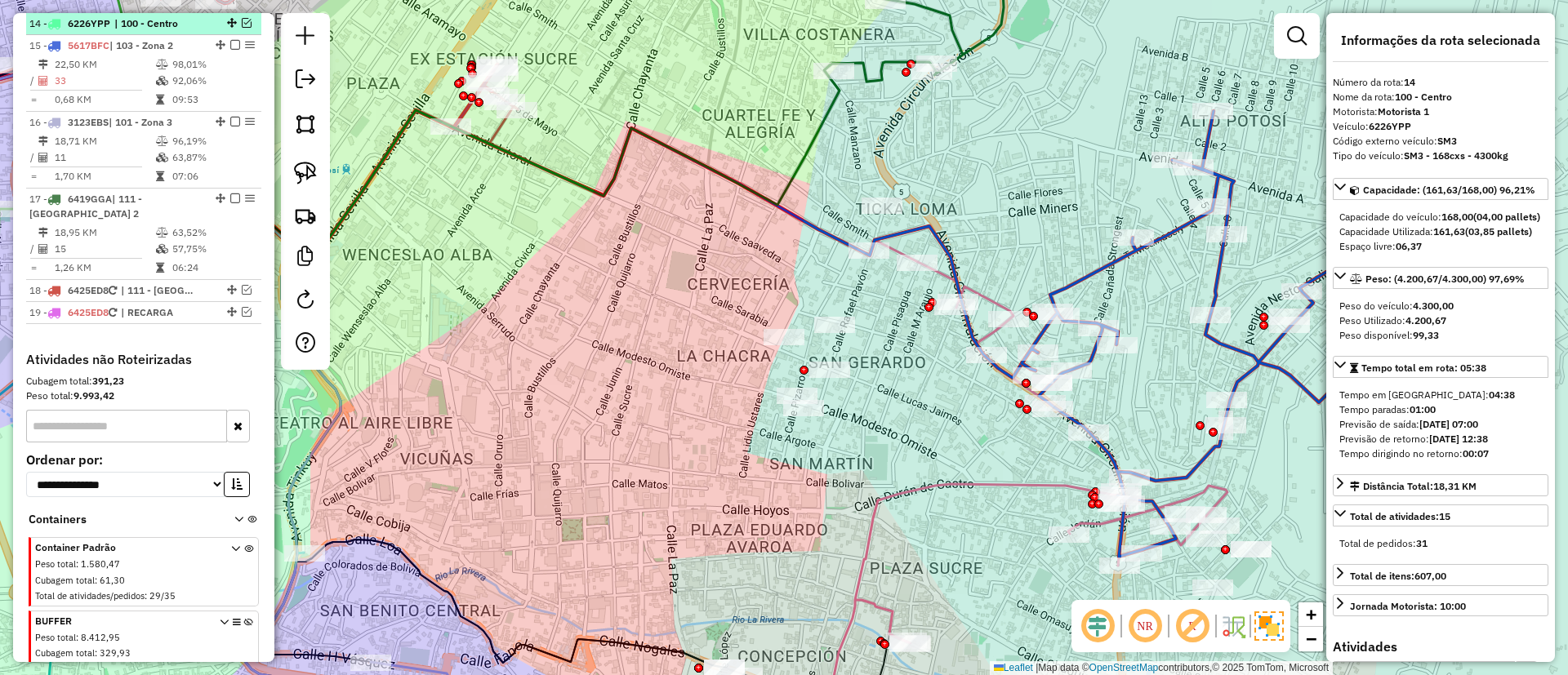
scroll to position [1456, 0]
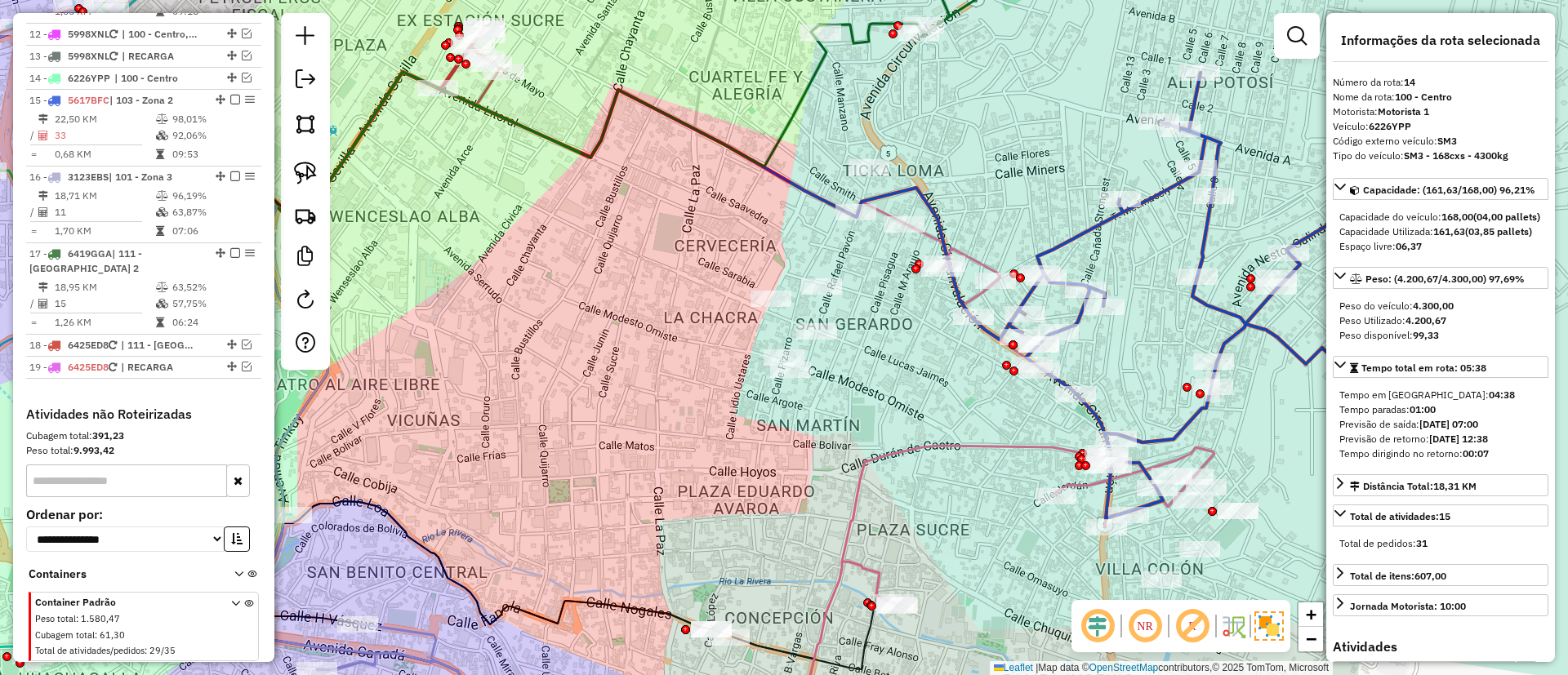
drag, startPoint x: 610, startPoint y: 360, endPoint x: 575, endPoint y: 164, distance: 199.1
click at [575, 164] on div "Janela de atendimento Grade de atendimento Capacidade Transportadoras Veículos …" at bounding box center [784, 338] width 1568 height 675
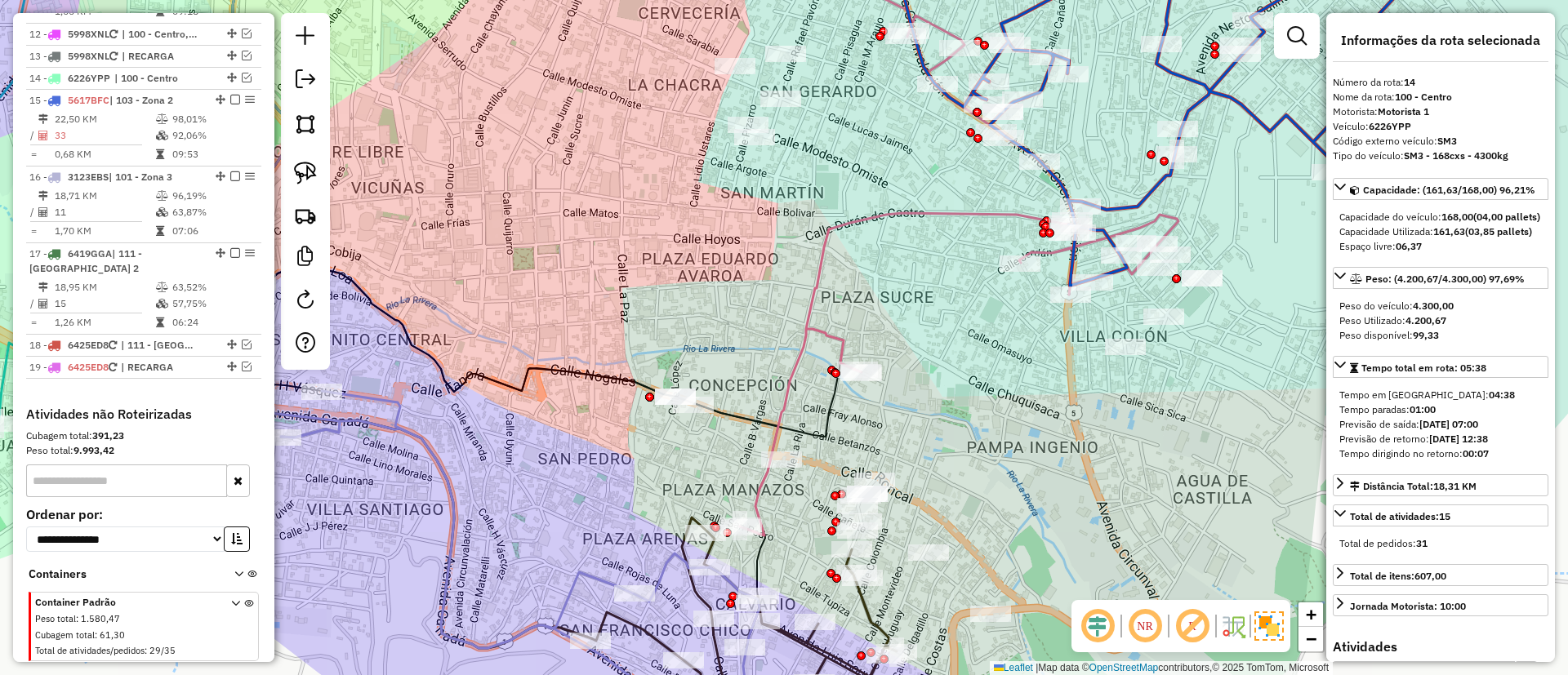
drag, startPoint x: 734, startPoint y: 319, endPoint x: 714, endPoint y: 148, distance: 172.2
click at [714, 147] on div "Janela de atendimento Grade de atendimento Capacidade Transportadoras Veículos …" at bounding box center [784, 338] width 1568 height 675
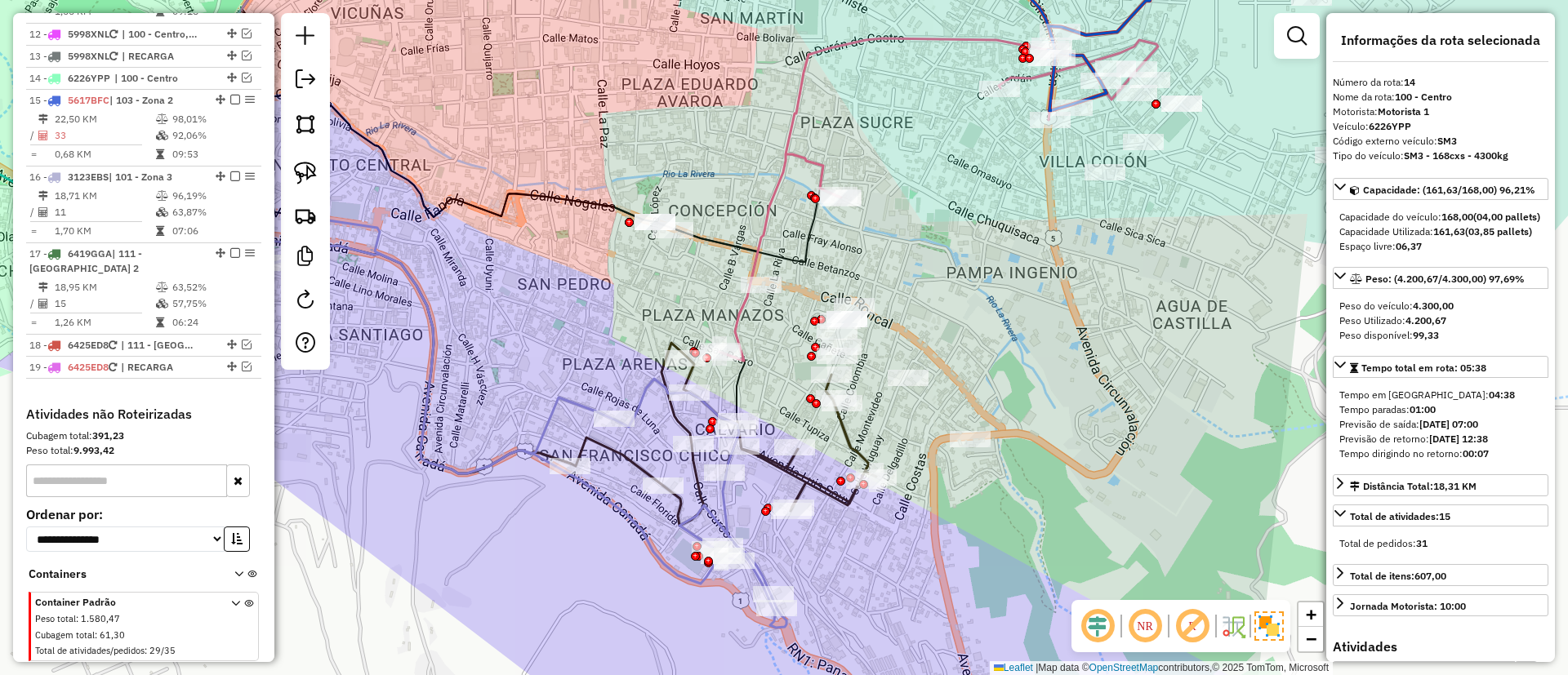
click at [725, 520] on icon at bounding box center [523, 422] width 526 height 412
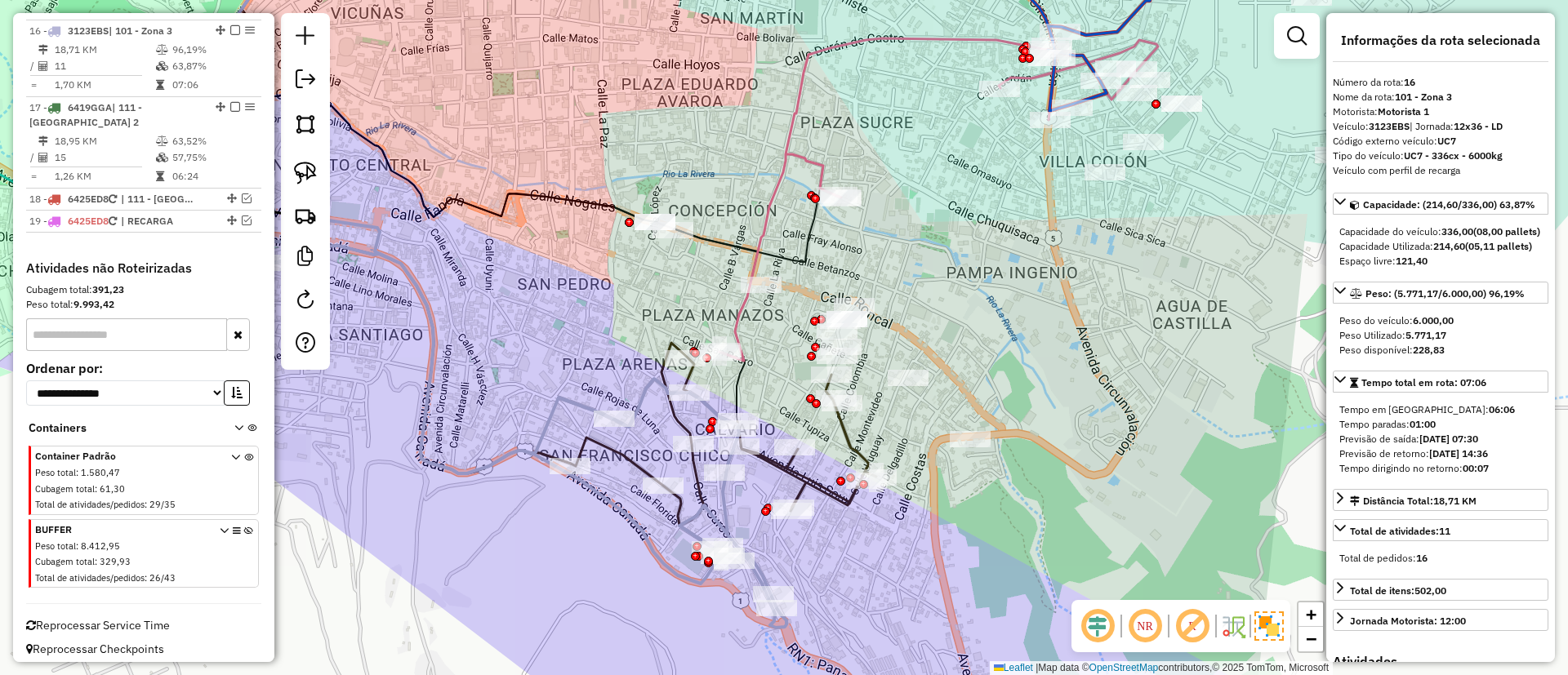
scroll to position [1609, 0]
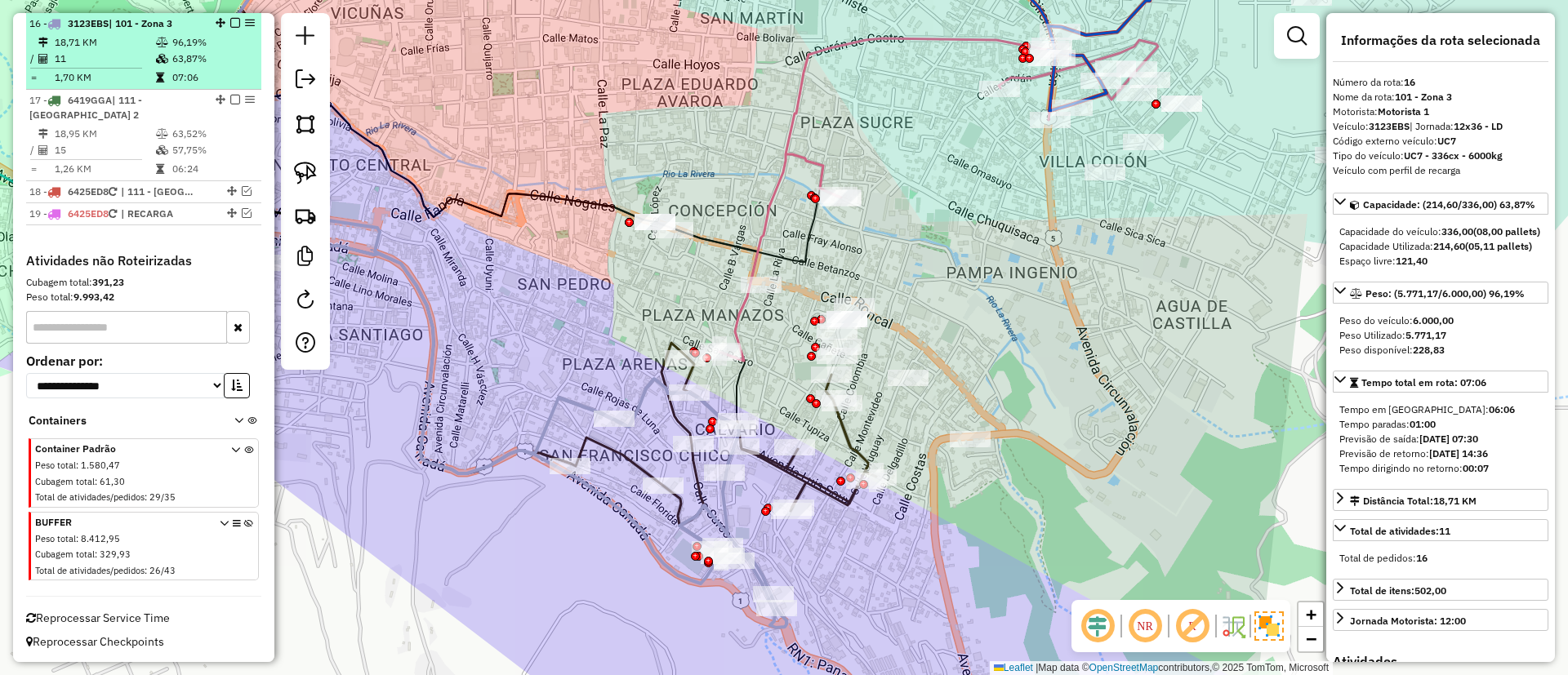
click at [233, 19] on em at bounding box center [235, 23] width 10 height 10
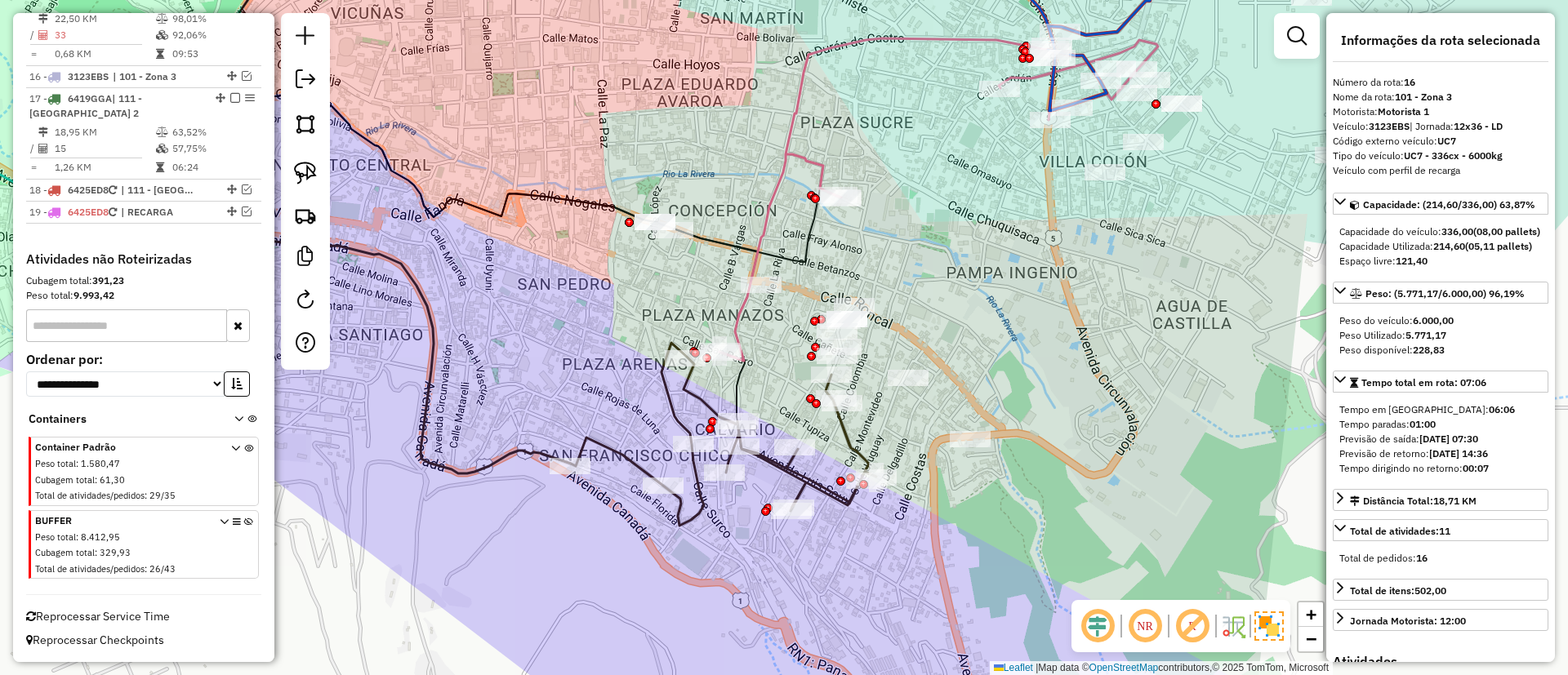
click at [788, 469] on icon at bounding box center [723, 435] width 305 height 183
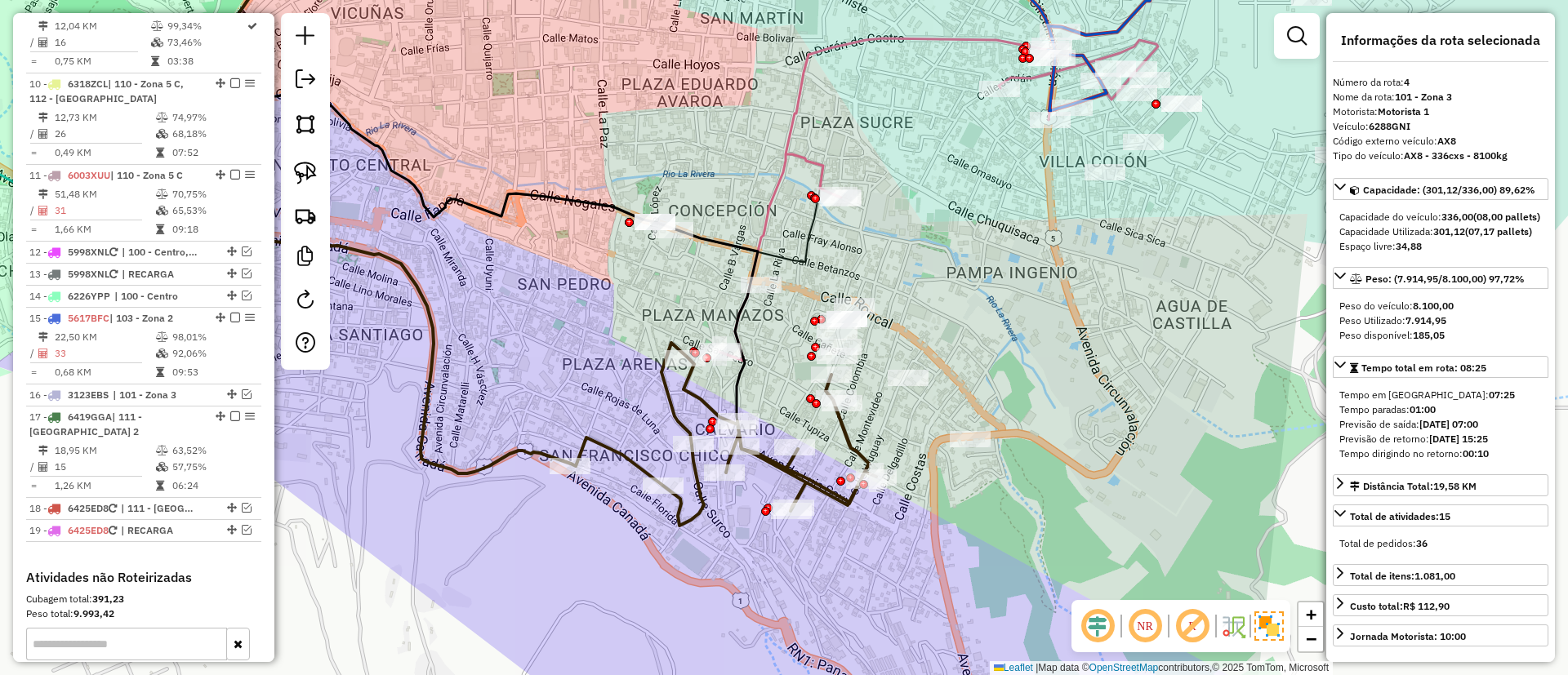
scroll to position [918, 0]
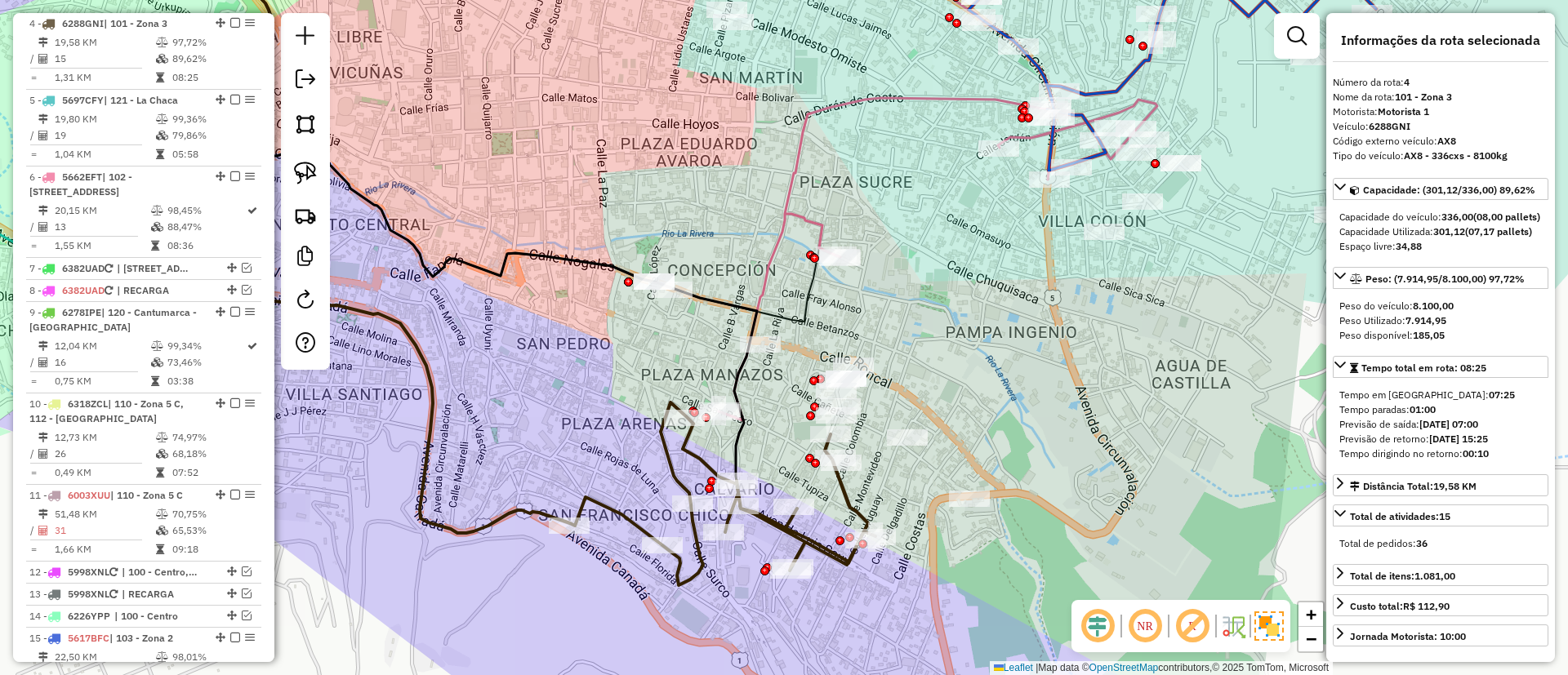
drag, startPoint x: 814, startPoint y: 479, endPoint x: 813, endPoint y: 538, distance: 59.0
click at [813, 538] on icon at bounding box center [723, 494] width 305 height 183
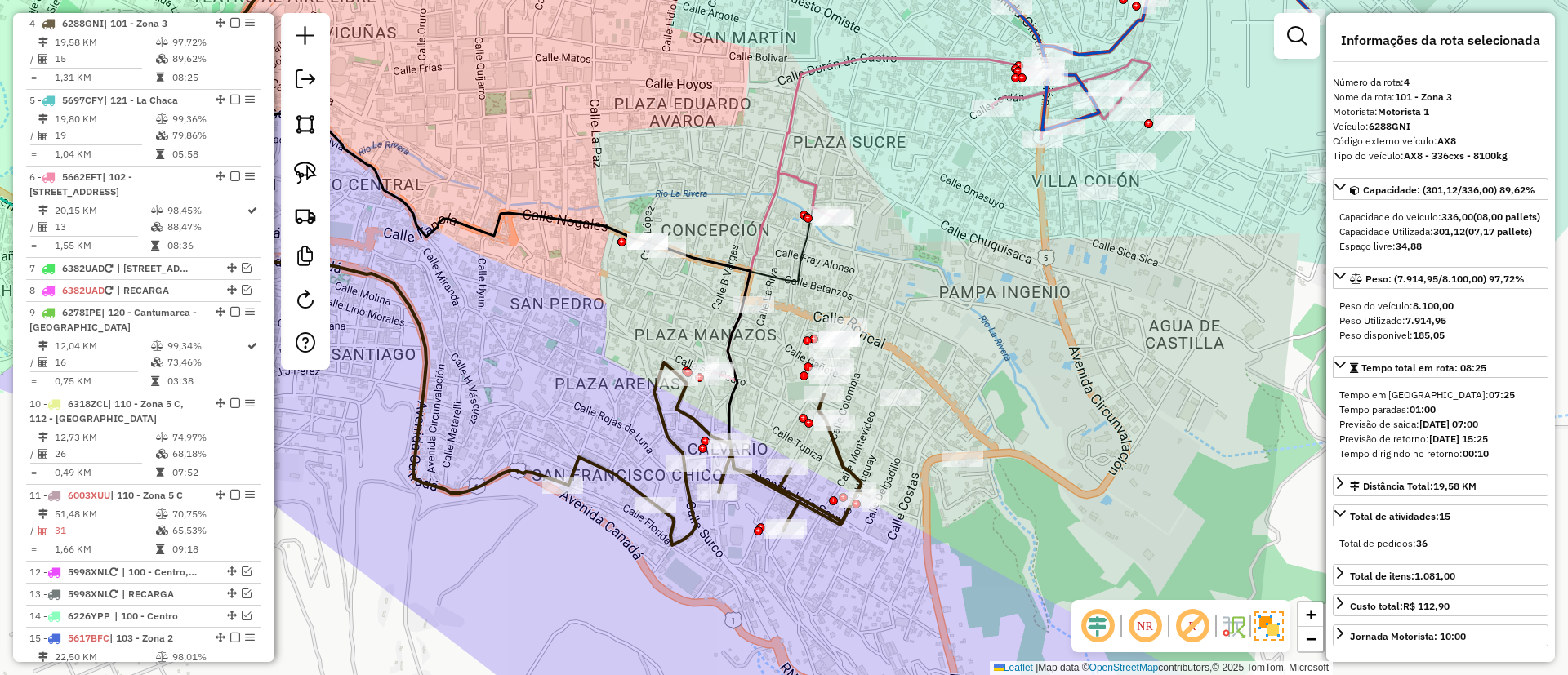
drag, startPoint x: 824, startPoint y: 524, endPoint x: 817, endPoint y: 484, distance: 40.6
click at [817, 484] on div "Janela de atendimento Grade de atendimento Capacidade Transportadoras Veículos …" at bounding box center [784, 338] width 1568 height 675
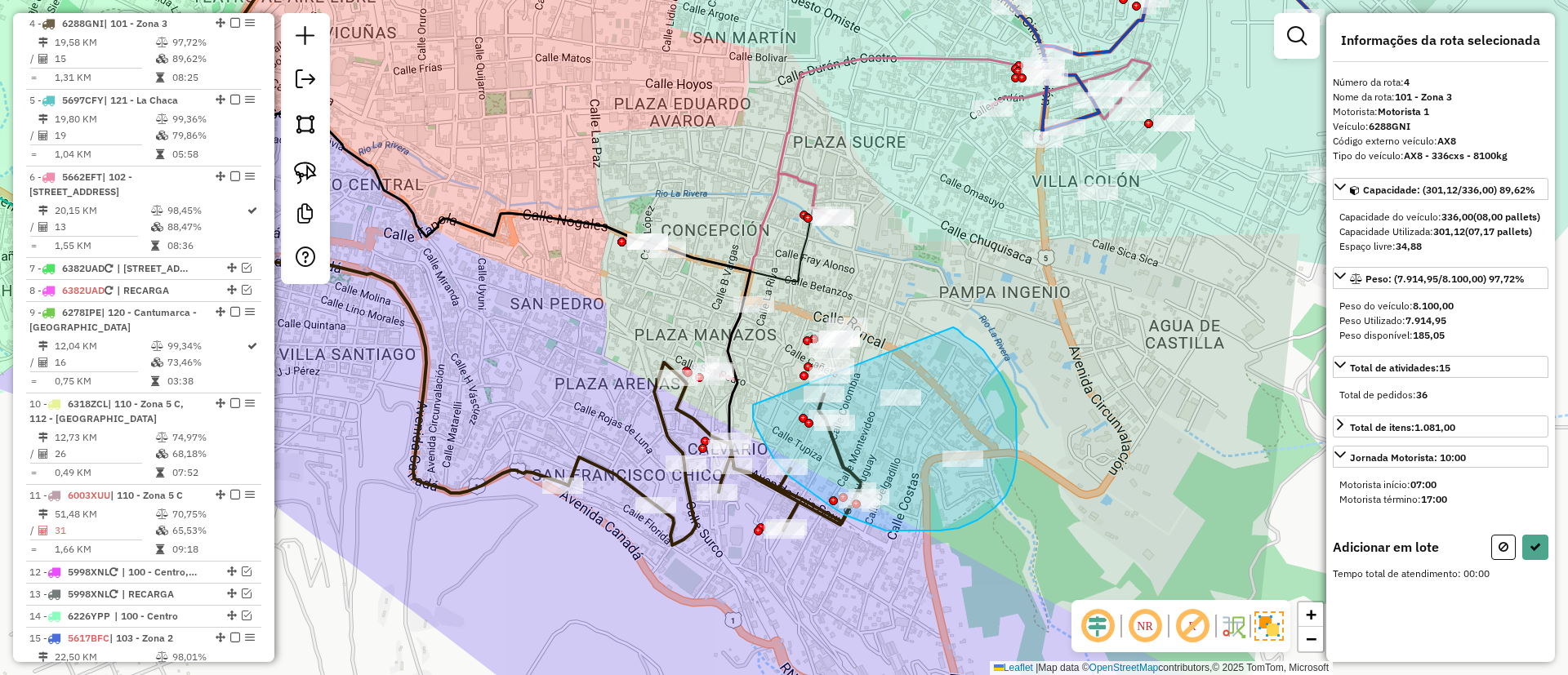
drag, startPoint x: 757, startPoint y: 429, endPoint x: 953, endPoint y: 327, distance: 221.0
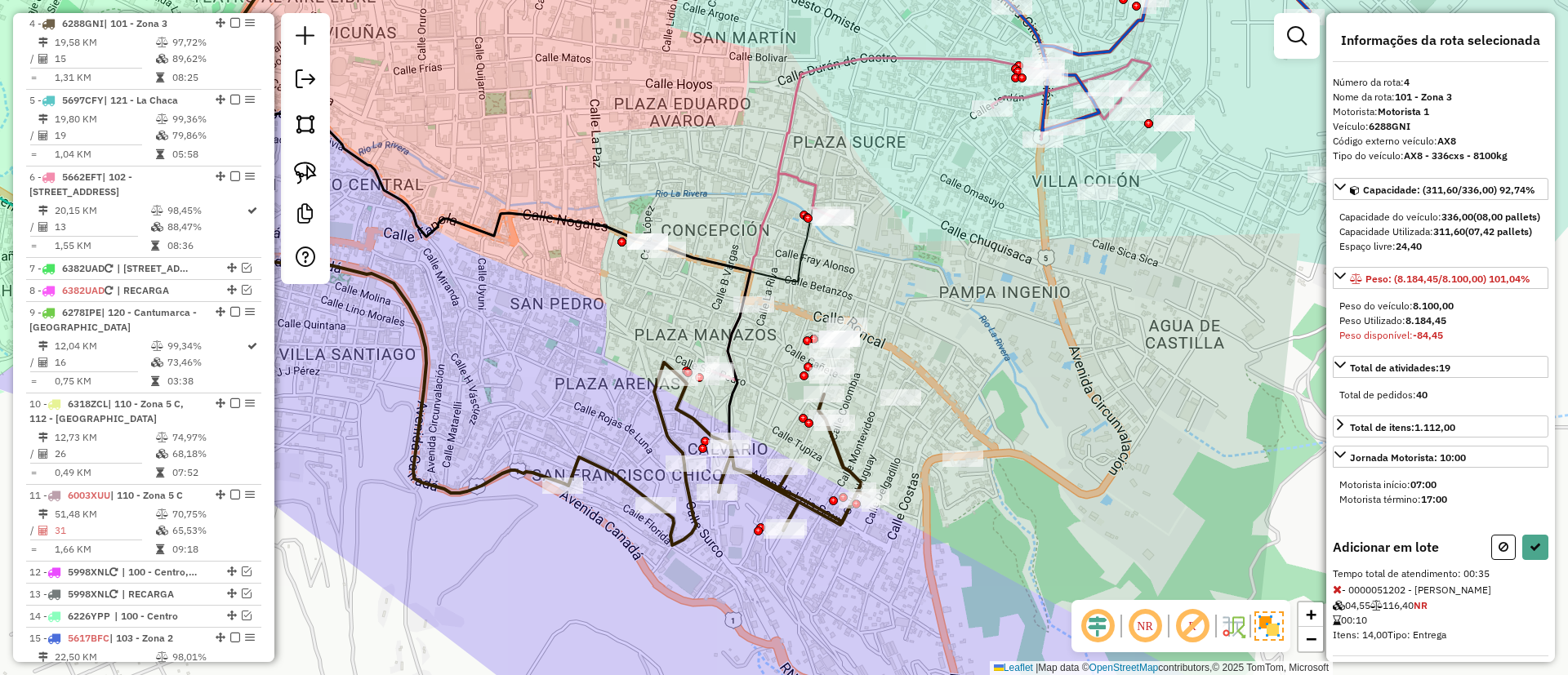
scroll to position [308, 0]
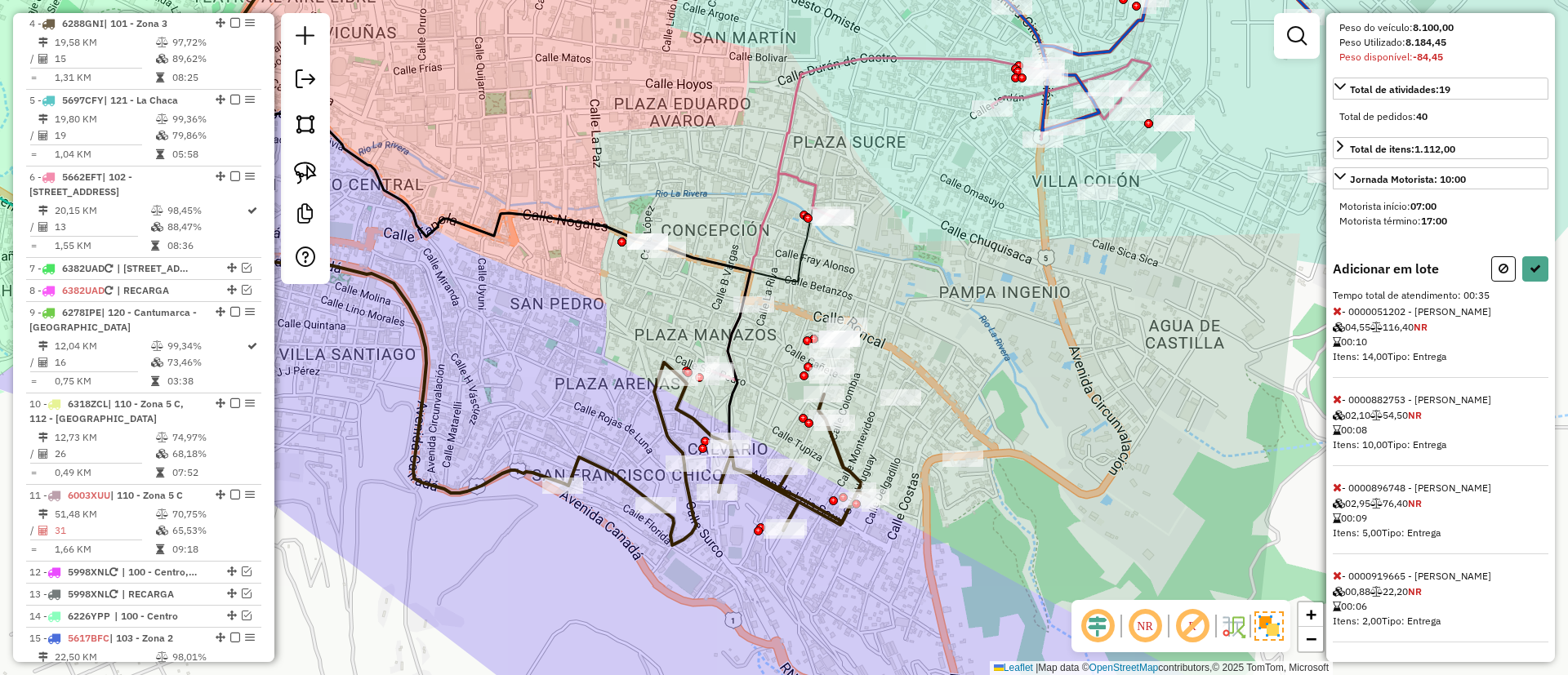
click at [1332, 488] on div "Informações da rota selecionada Número da rota: 4 Nome da rota: 101 - Zona 3 Mo…" at bounding box center [1440, 338] width 229 height 649
click at [1334, 488] on icon at bounding box center [1336, 487] width 9 height 11
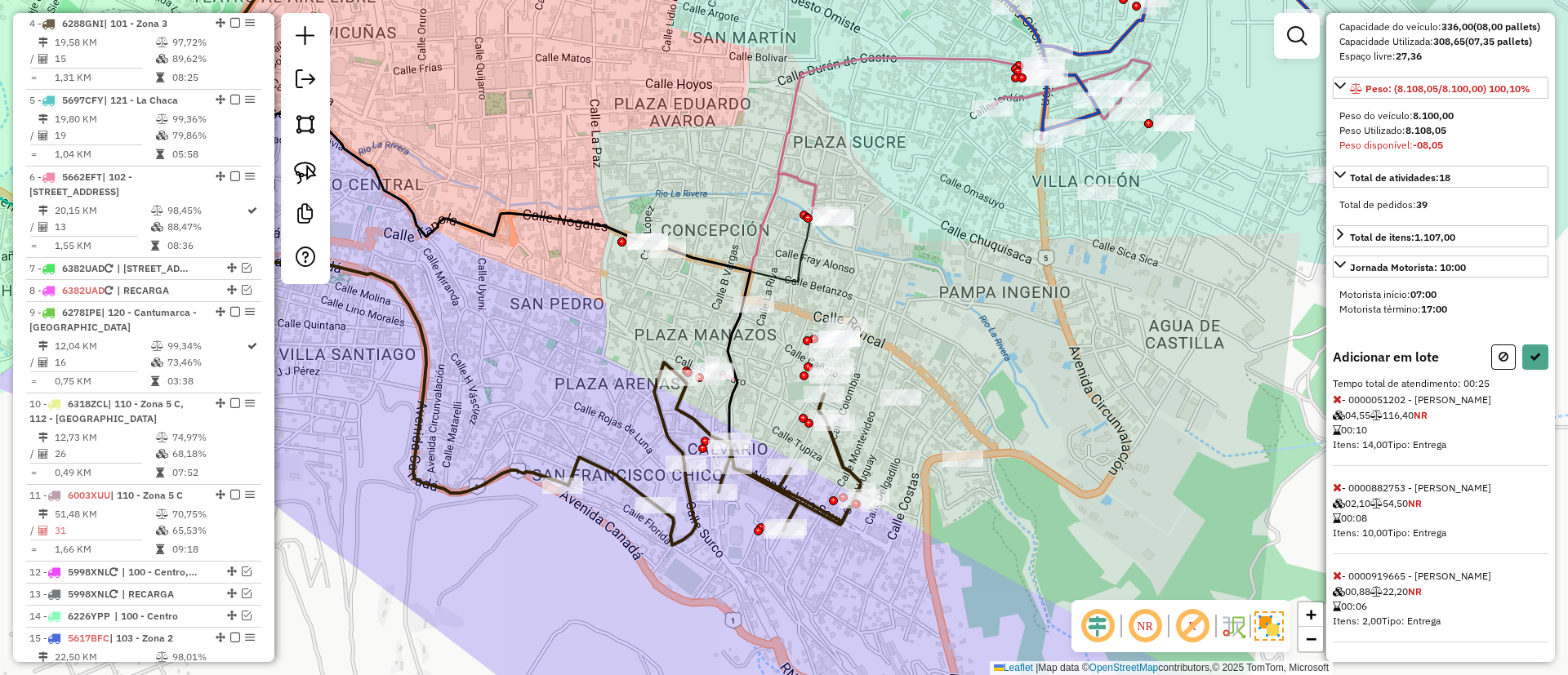
scroll to position [219, 0]
click at [1336, 578] on icon at bounding box center [1336, 576] width 9 height 11
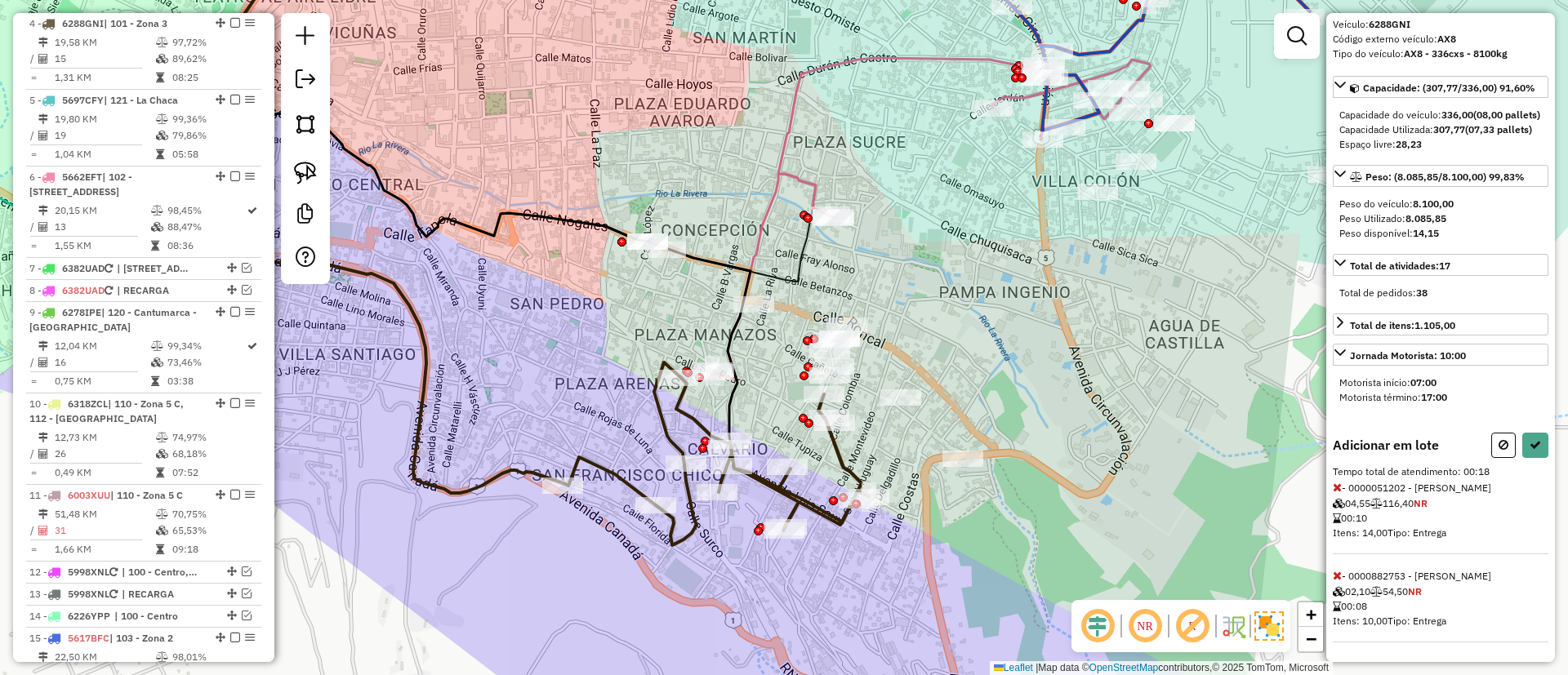
select select "*********"
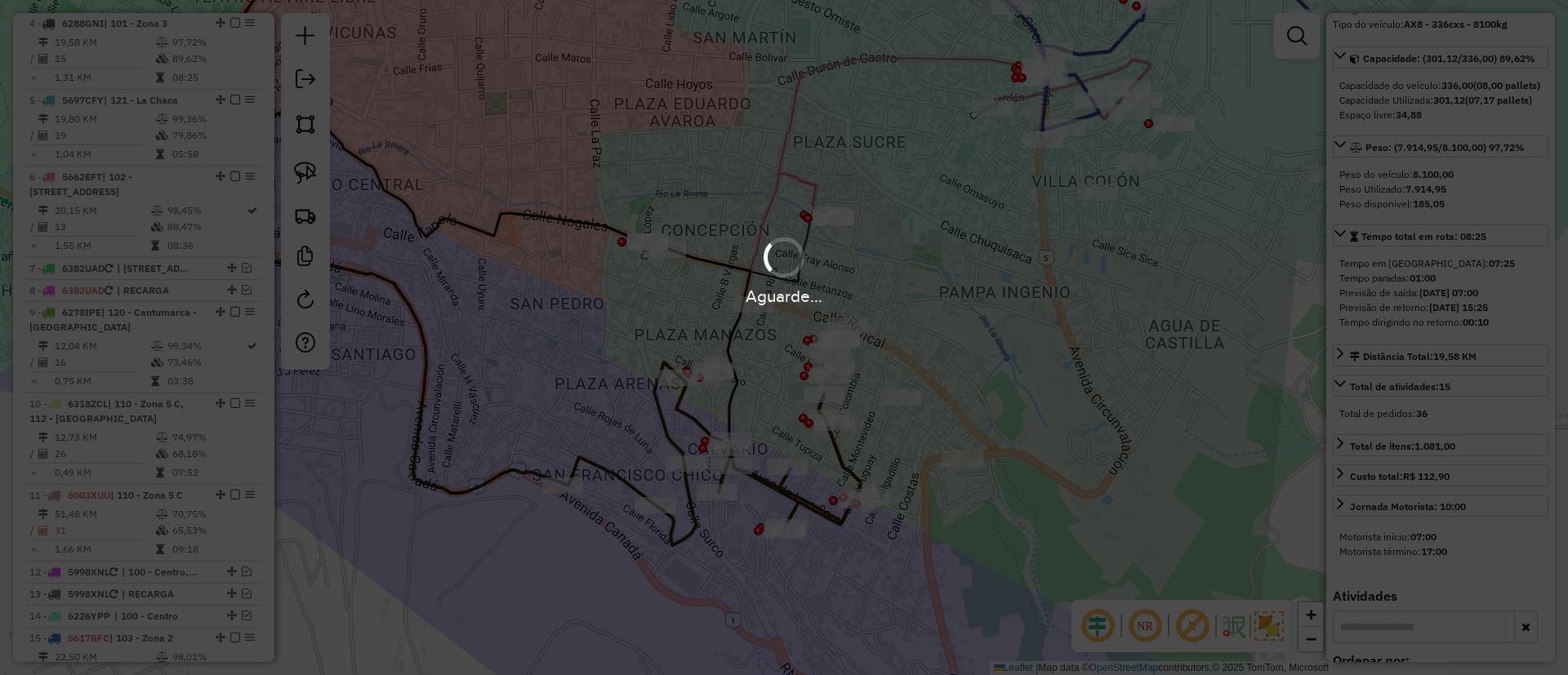
scroll to position [308, 0]
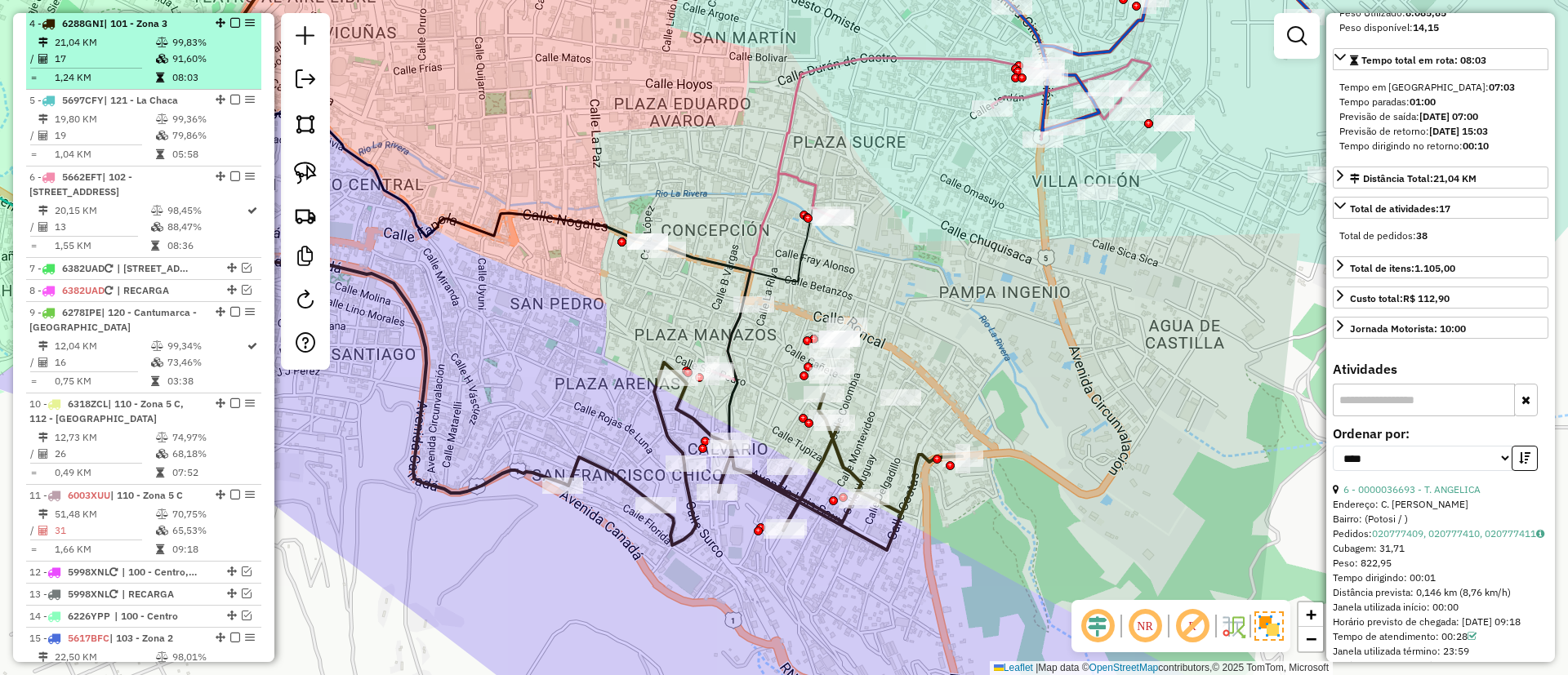
click at [234, 21] on em at bounding box center [235, 23] width 10 height 10
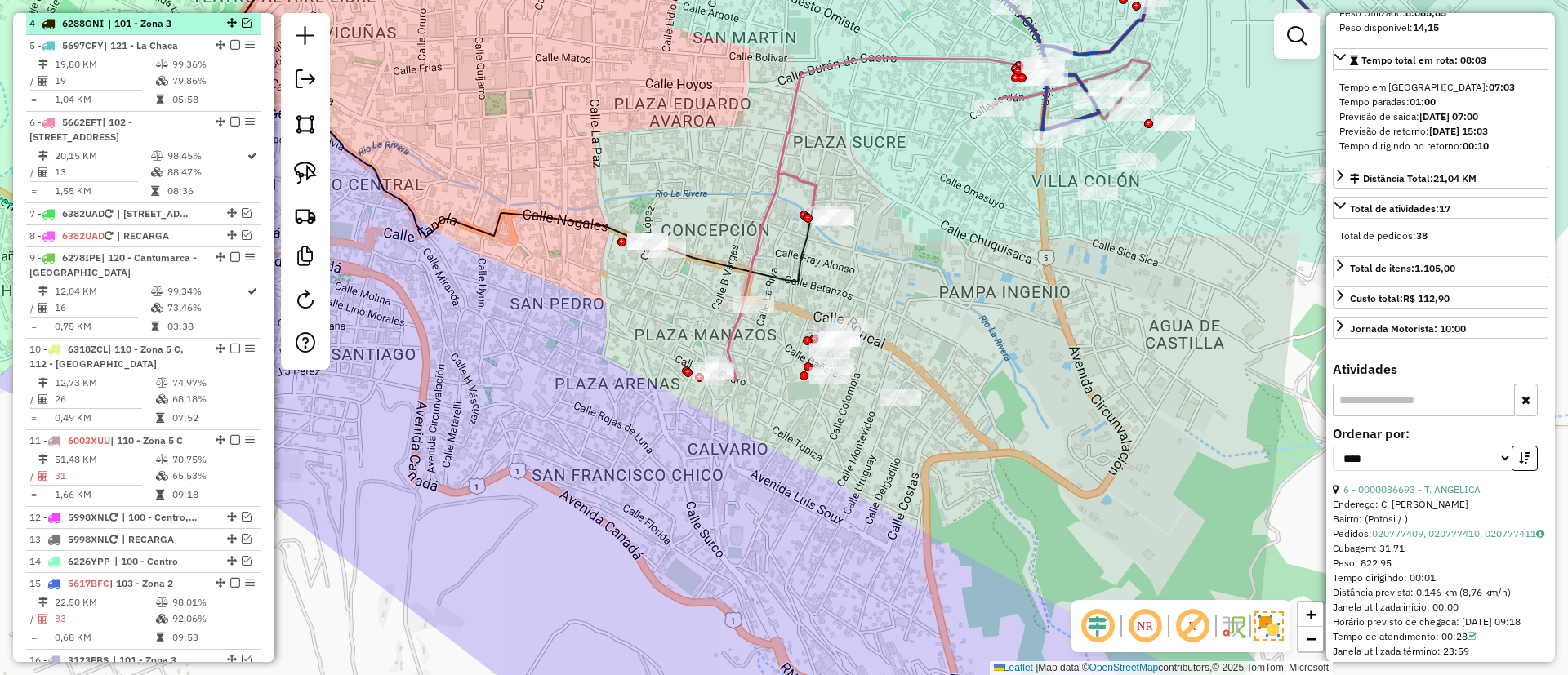
scroll to position [863, 0]
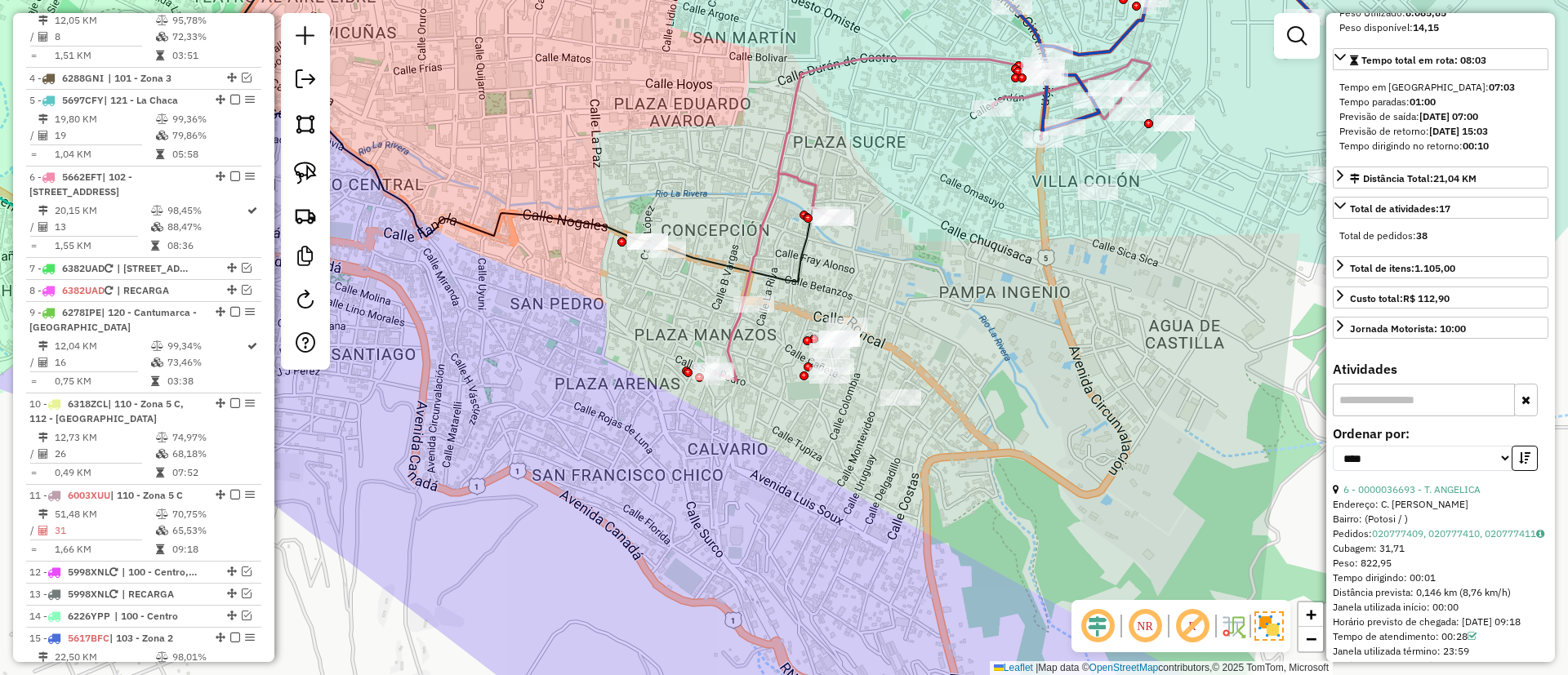
click at [770, 232] on icon at bounding box center [931, 156] width 438 height 448
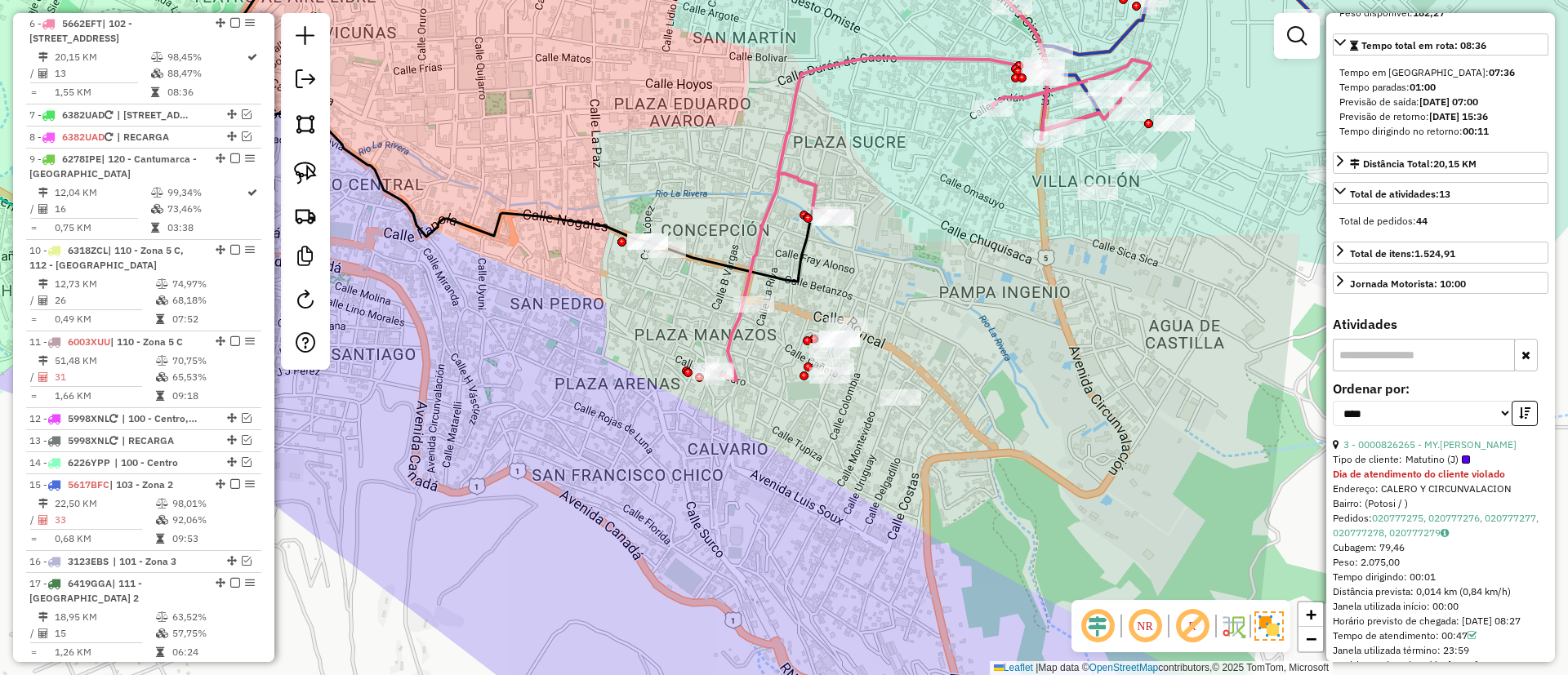
scroll to position [0, 0]
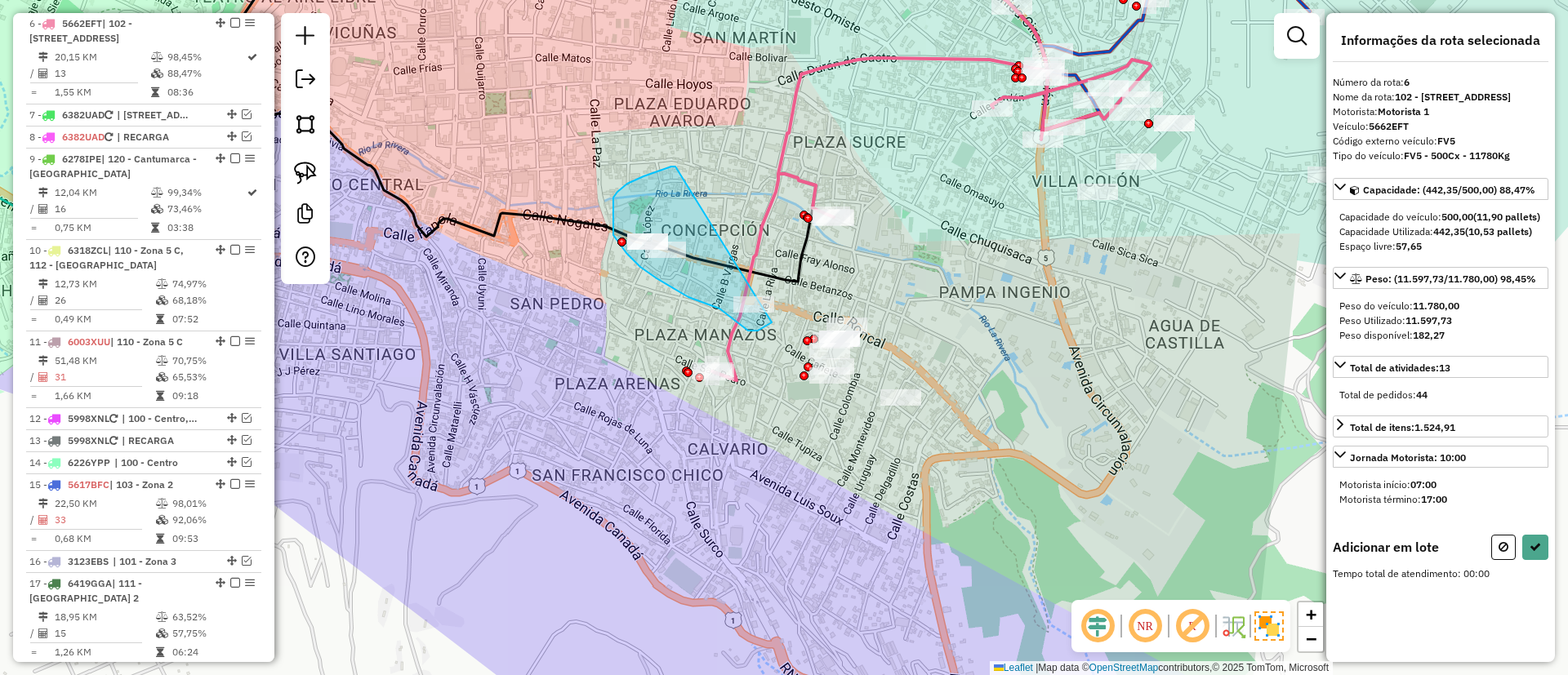
drag, startPoint x: 675, startPoint y: 167, endPoint x: 777, endPoint y: 308, distance: 174.0
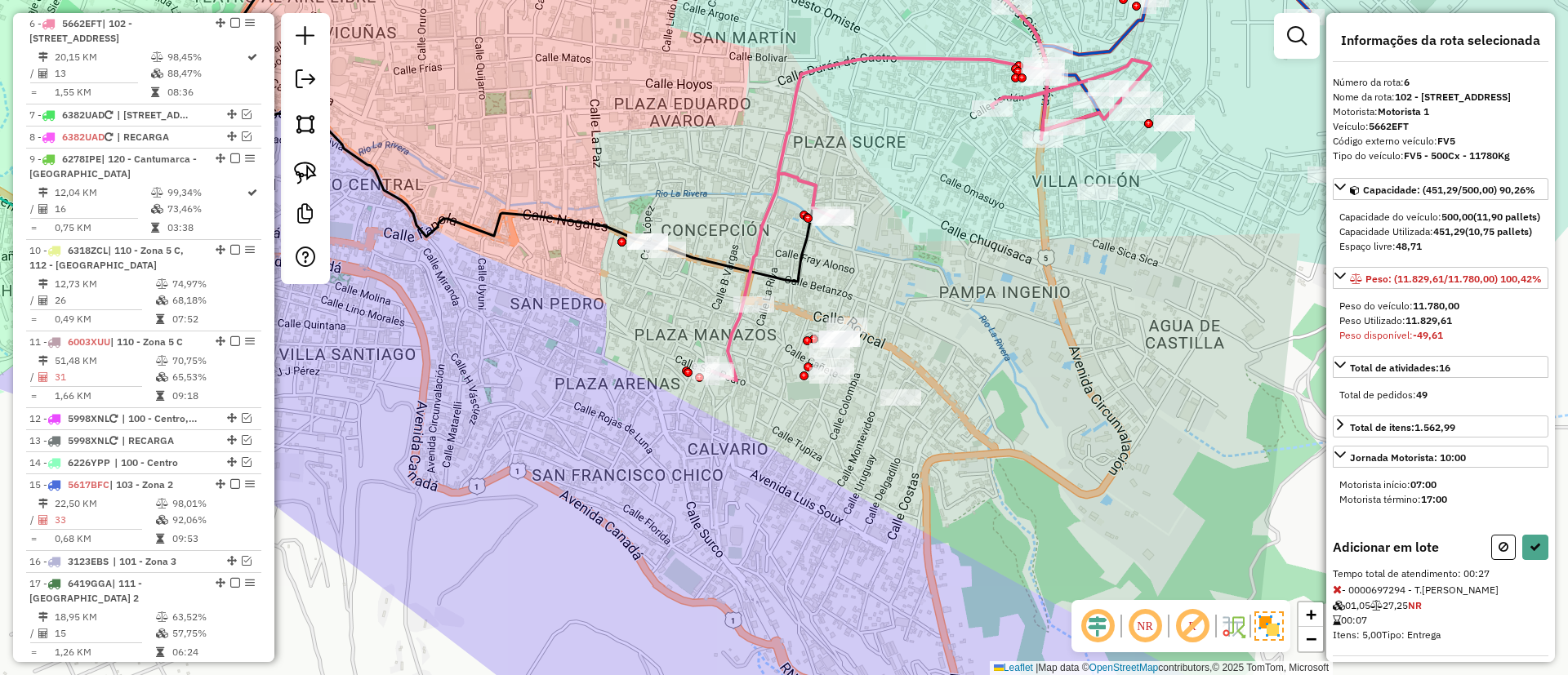
scroll to position [425, 0]
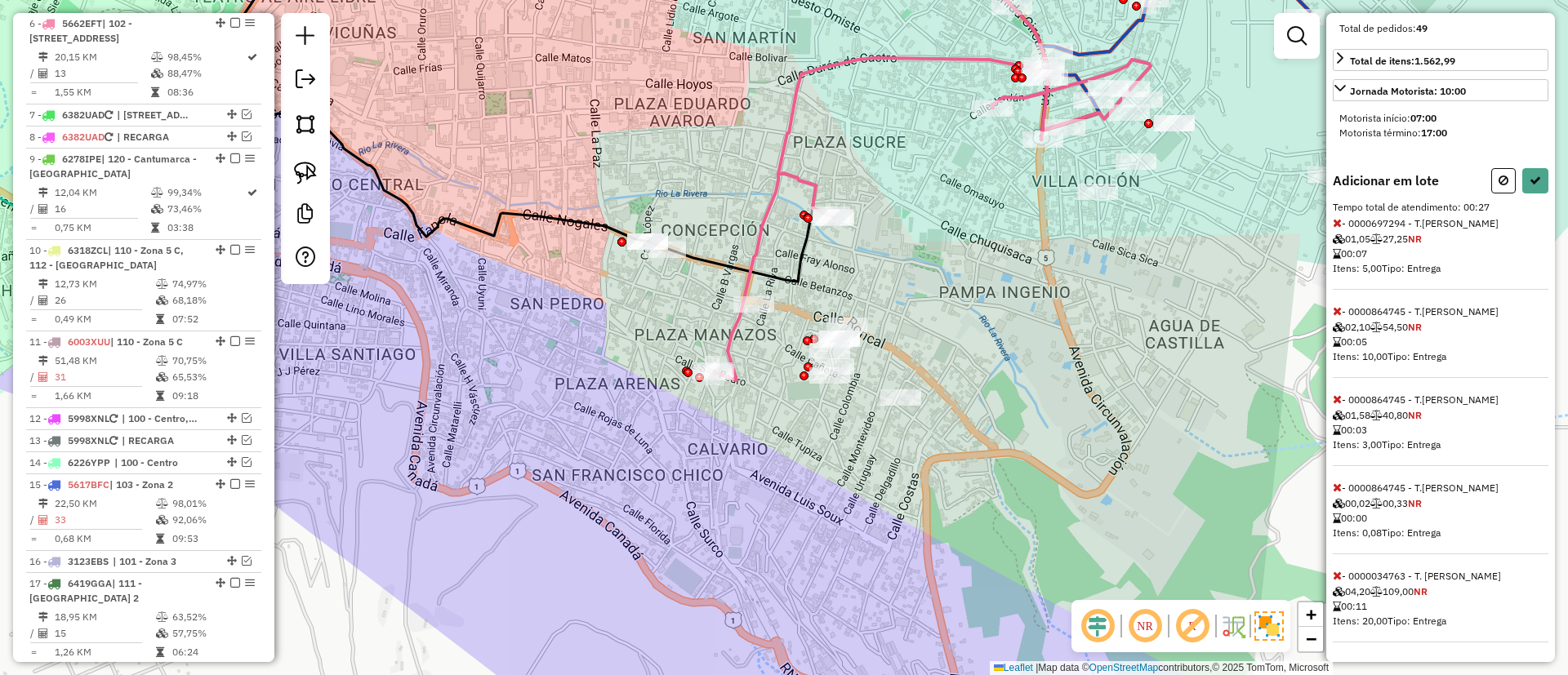
click at [1336, 487] on icon at bounding box center [1336, 487] width 9 height 11
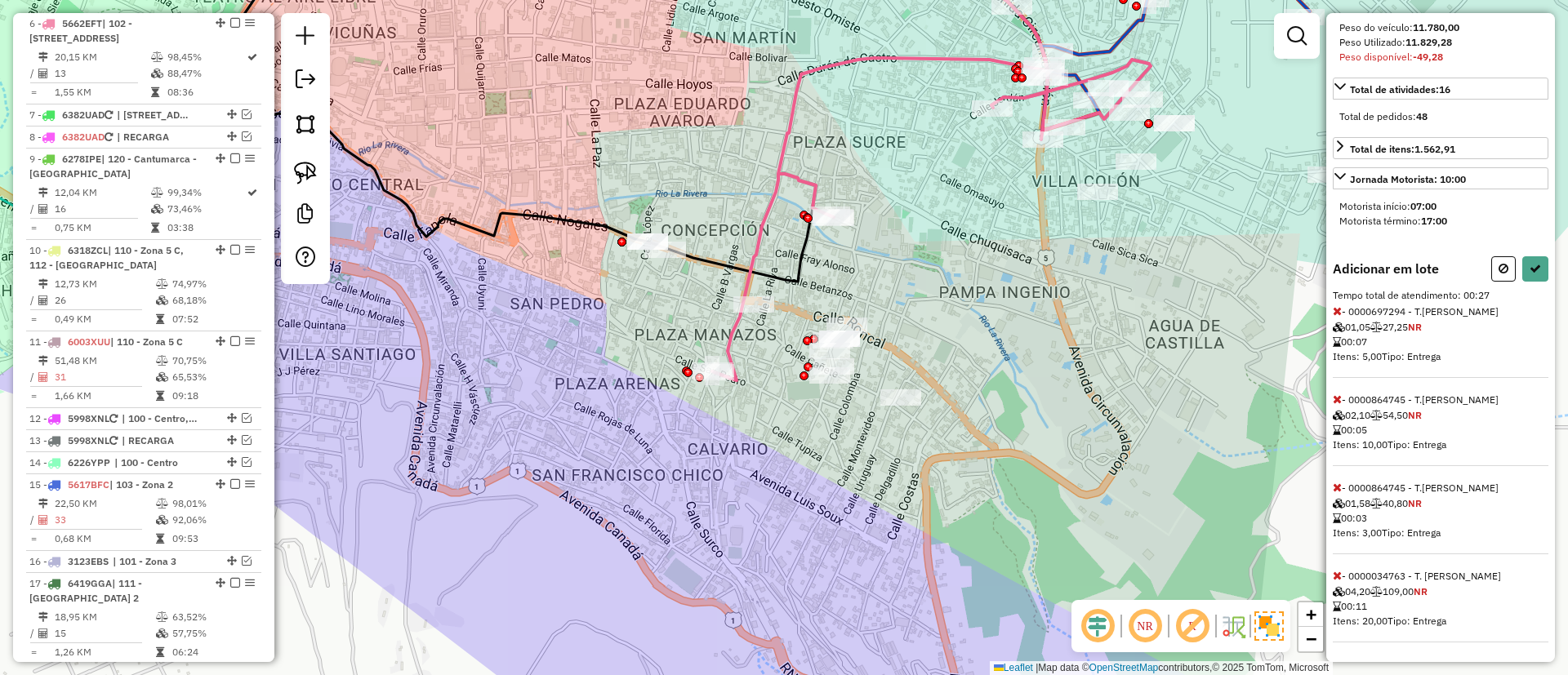
click at [1336, 487] on icon at bounding box center [1336, 487] width 9 height 11
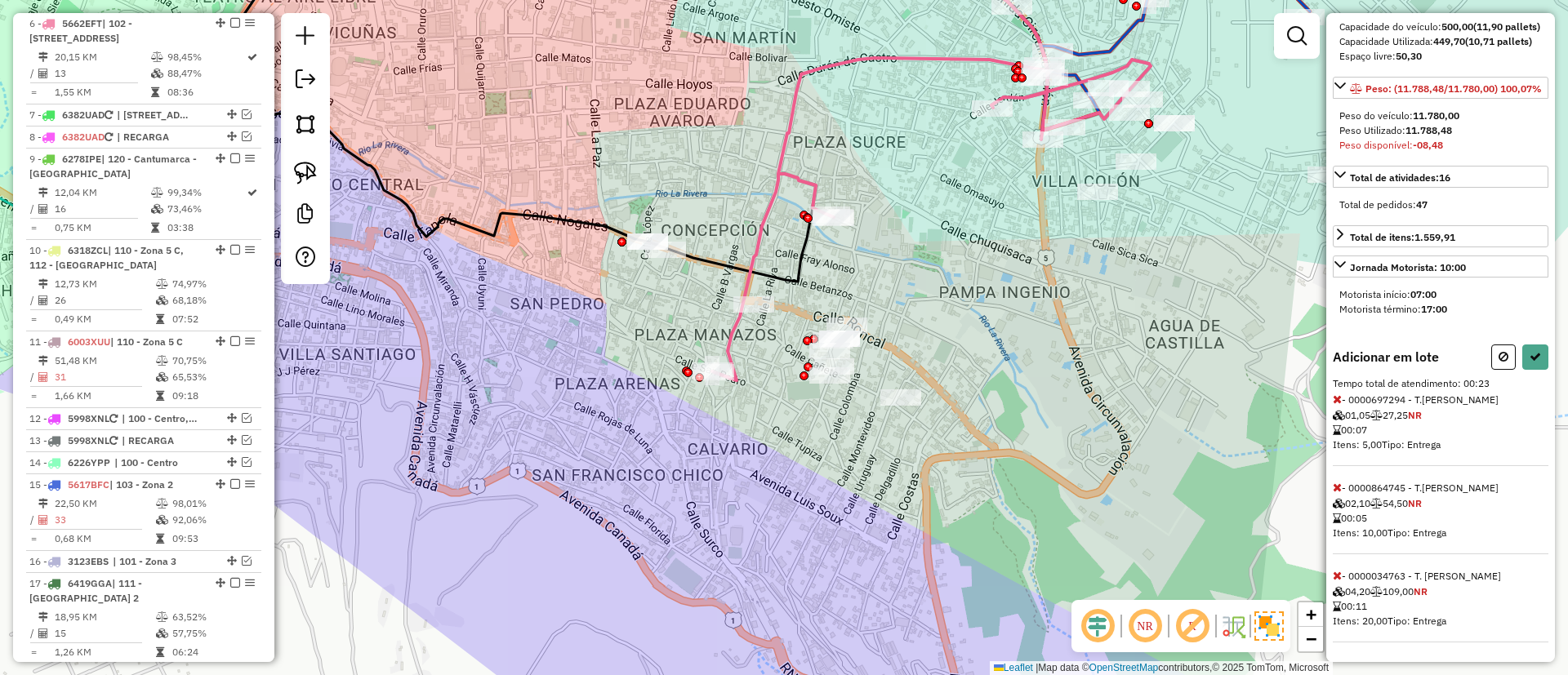
click at [1336, 487] on icon at bounding box center [1336, 487] width 9 height 11
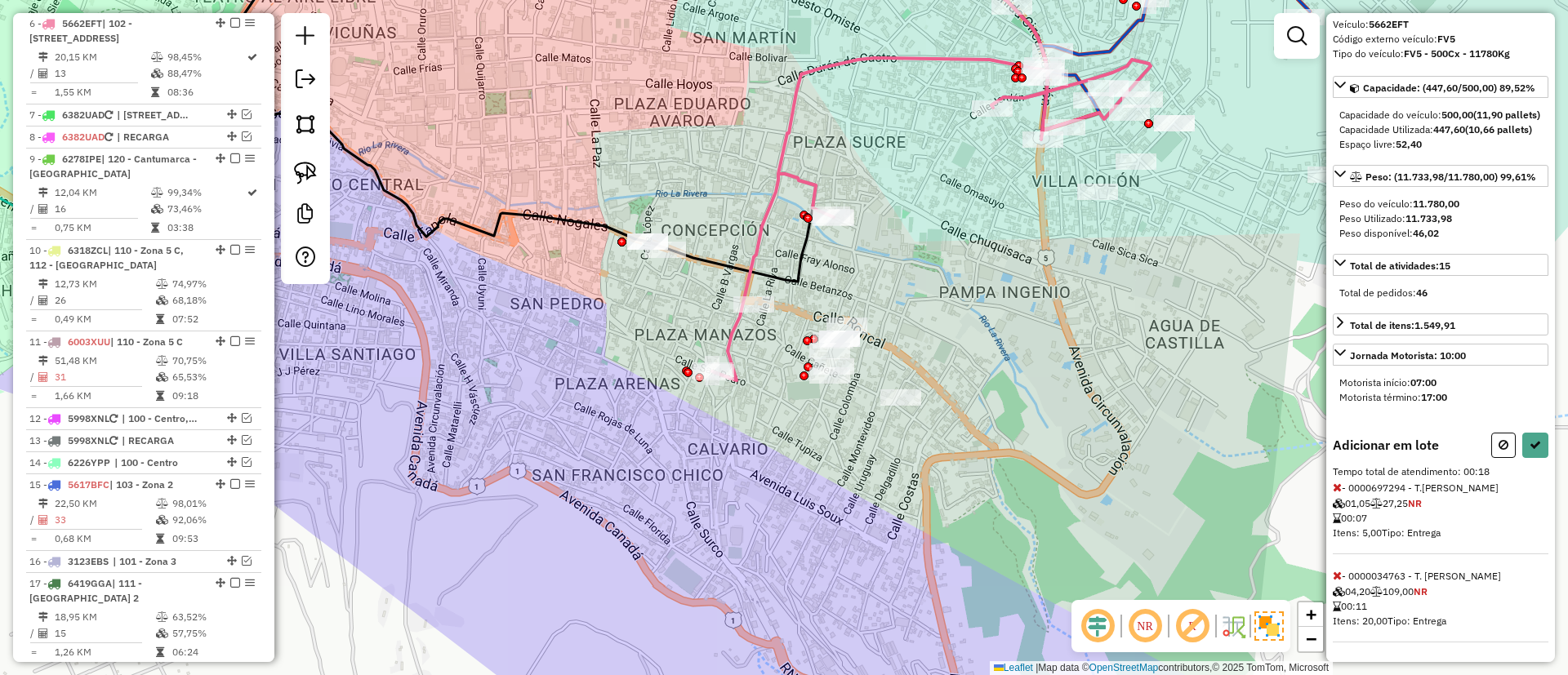
click at [1336, 487] on icon at bounding box center [1336, 487] width 9 height 11
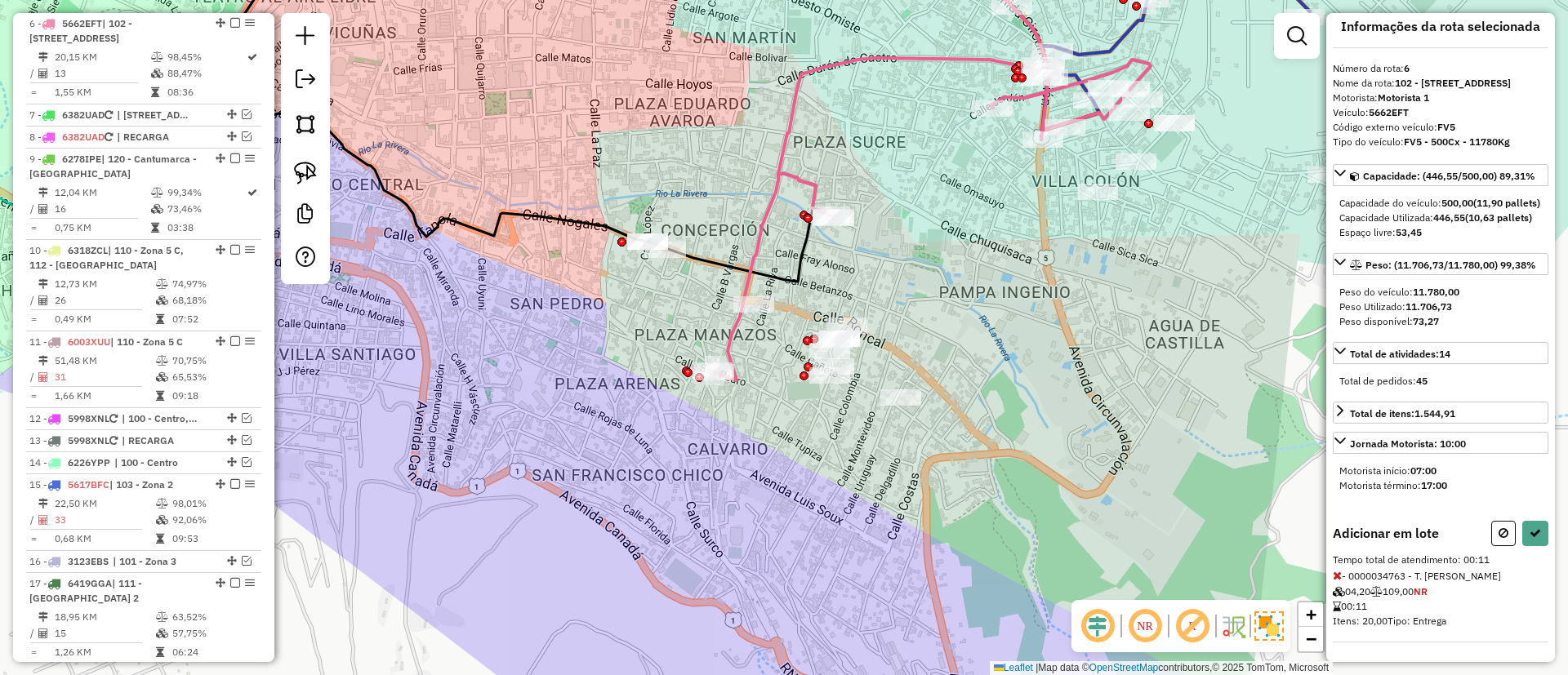
select select "*********"
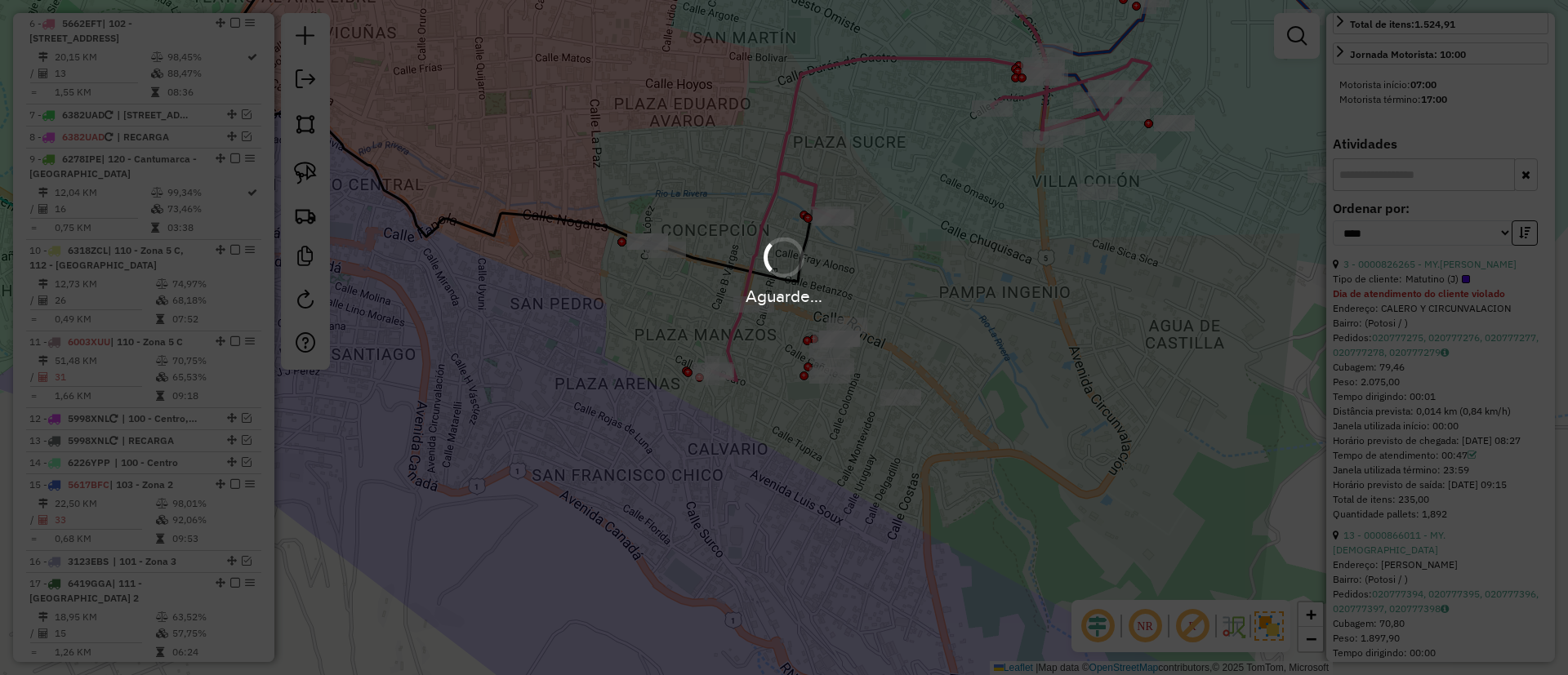
scroll to position [560, 0]
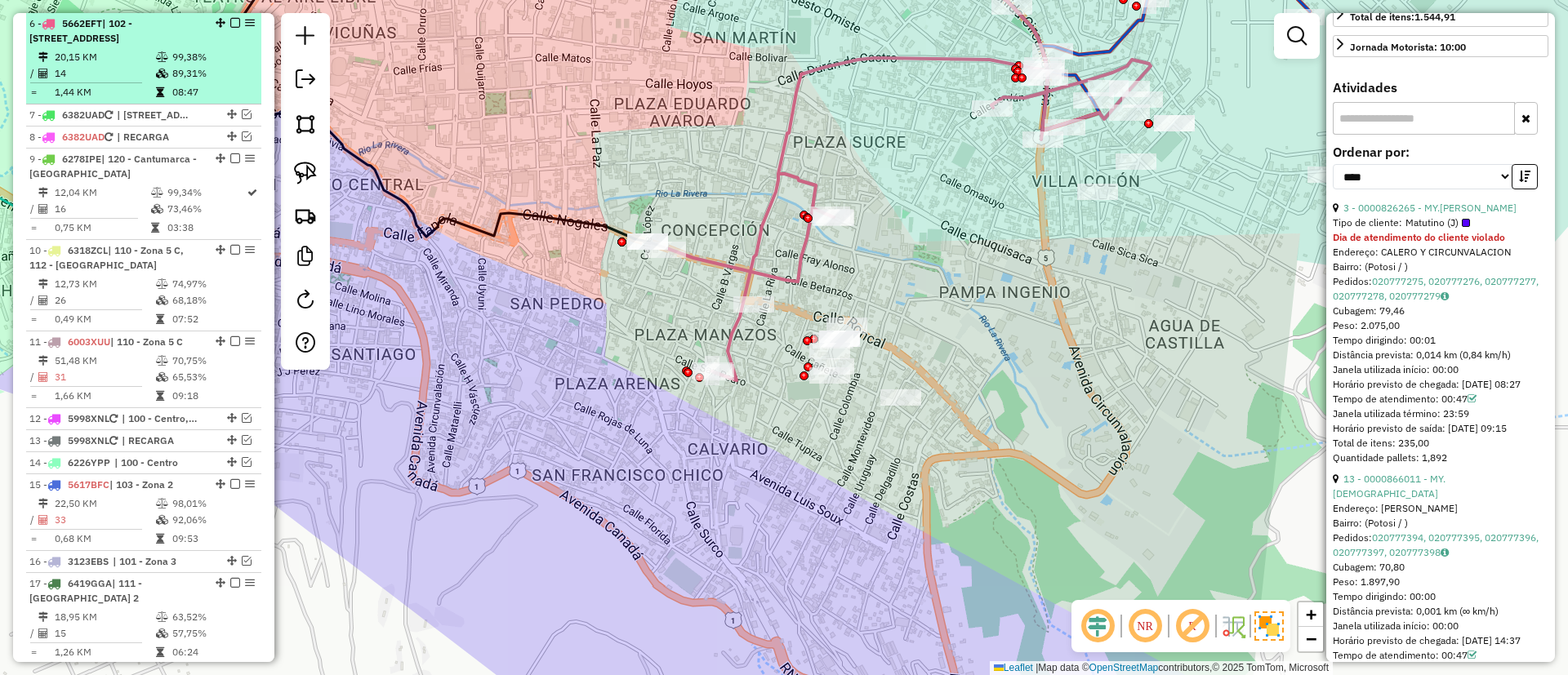
click at [233, 25] on em at bounding box center [235, 23] width 10 height 10
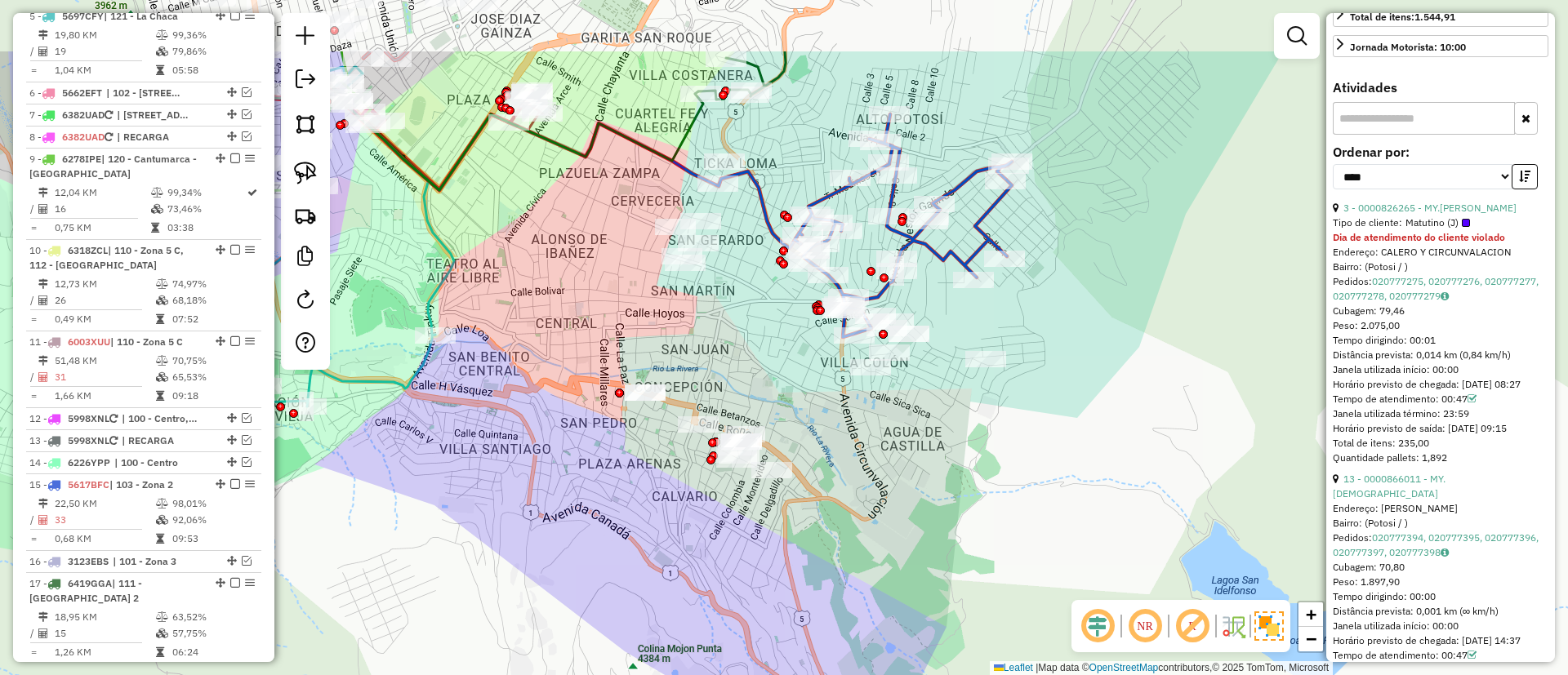
drag, startPoint x: 830, startPoint y: 259, endPoint x: 715, endPoint y: 398, distance: 180.4
click at [715, 398] on div "Janela de atendimento Grade de atendimento Capacidade Transportadoras Veículos …" at bounding box center [784, 338] width 1568 height 675
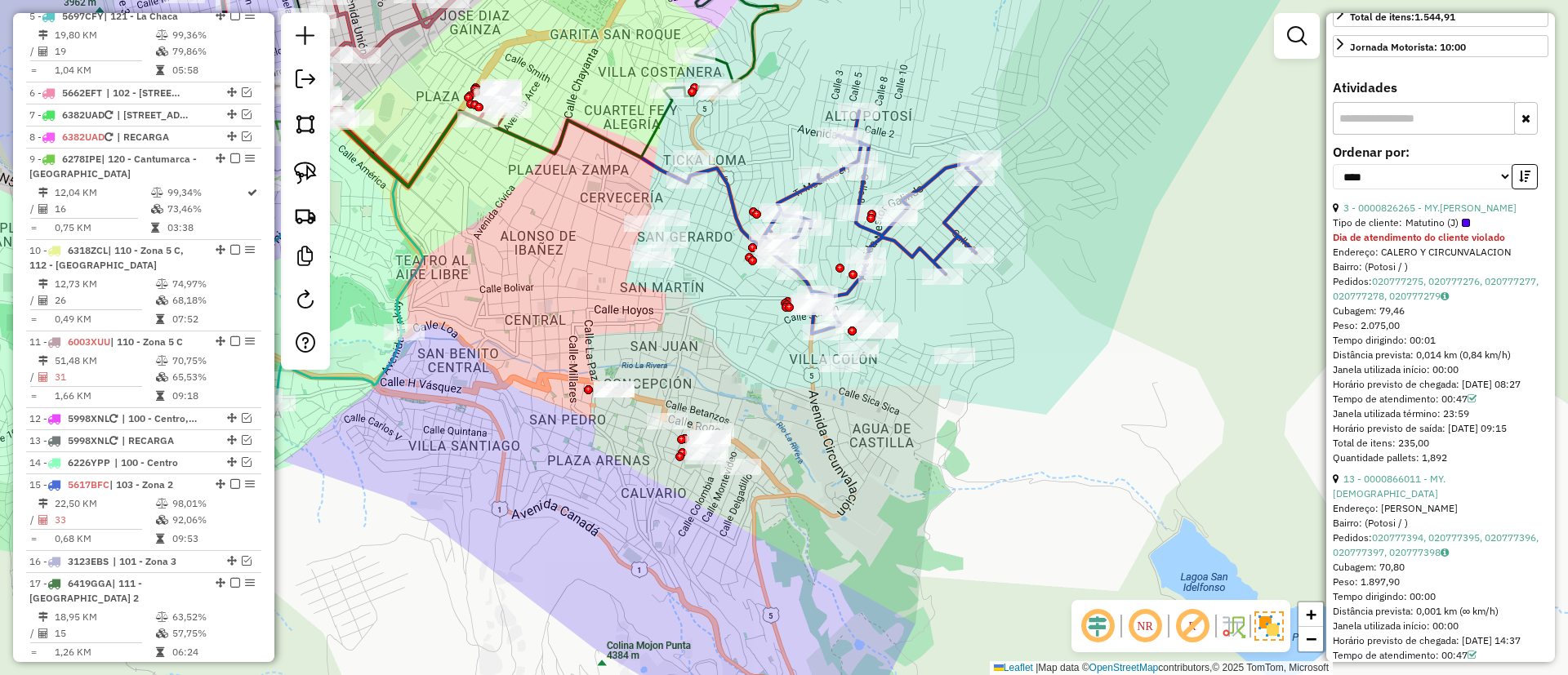
drag, startPoint x: 695, startPoint y: 380, endPoint x: 695, endPoint y: 357, distance: 23.0
click at [695, 357] on div "Janela de atendimento Grade de atendimento Capacidade Transportadoras Veículos …" at bounding box center [784, 338] width 1568 height 675
click at [960, 220] on div "Rota 15 - Placa 5617BFC 0000901624 - DIANA SOLEDAD G Janela de atendimento Grad…" at bounding box center [784, 338] width 1568 height 675
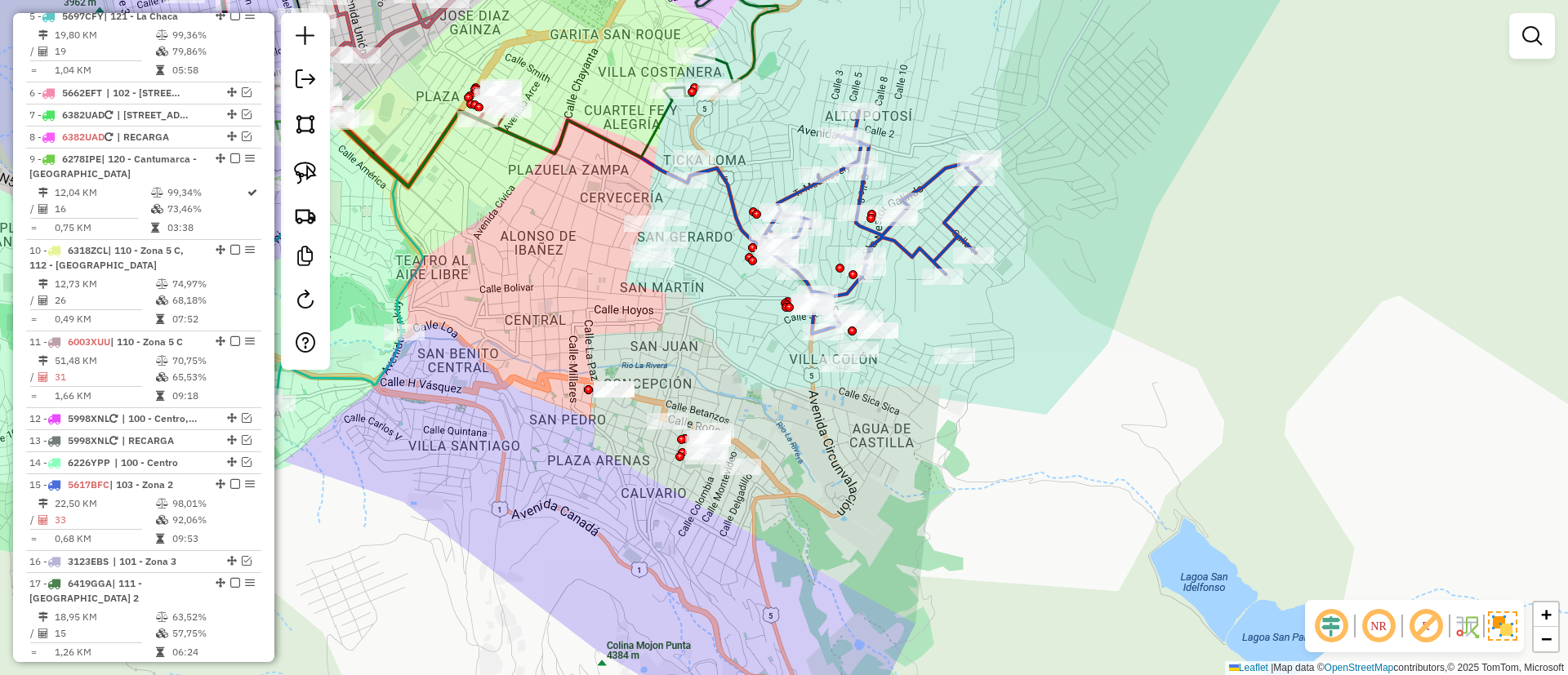
click at [967, 212] on div "Rota 15 - Placa 5617BFC 0000901624 - DIANA SOLEDAD G Janela de atendimento Grad…" at bounding box center [784, 338] width 1568 height 675
click at [960, 213] on icon at bounding box center [872, 222] width 217 height 223
select select "*********"
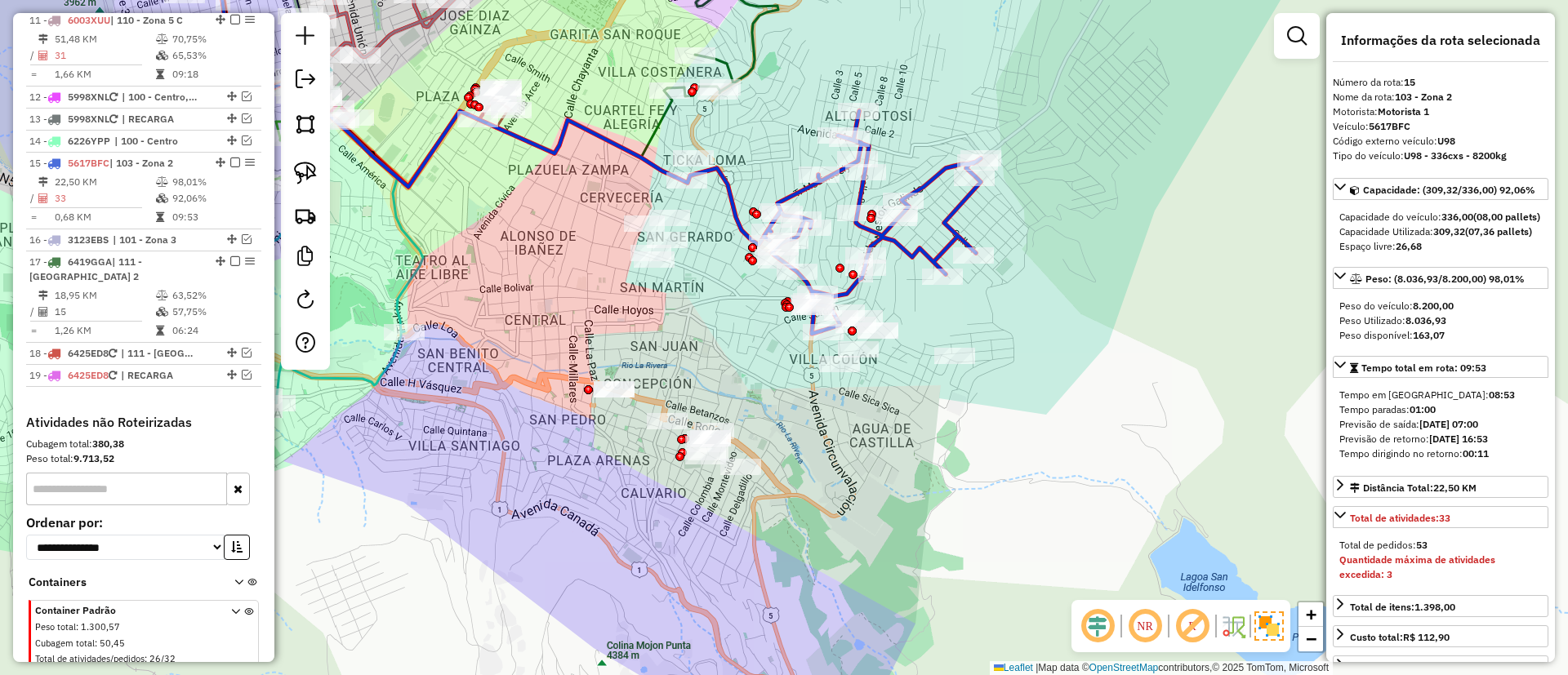
scroll to position [1409, 0]
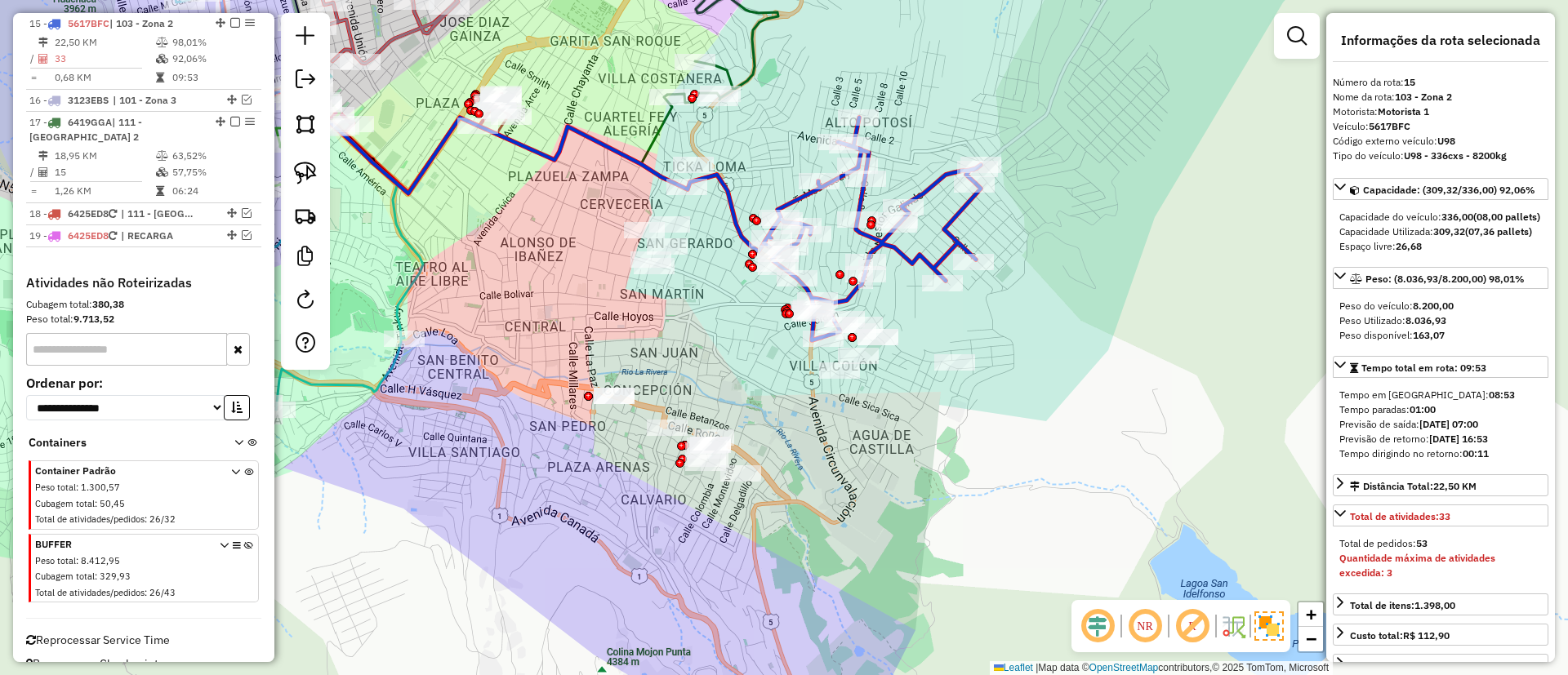
click at [1116, 255] on div "Janela de atendimento Grade de atendimento Capacidade Transportadoras Veículos …" at bounding box center [784, 338] width 1568 height 675
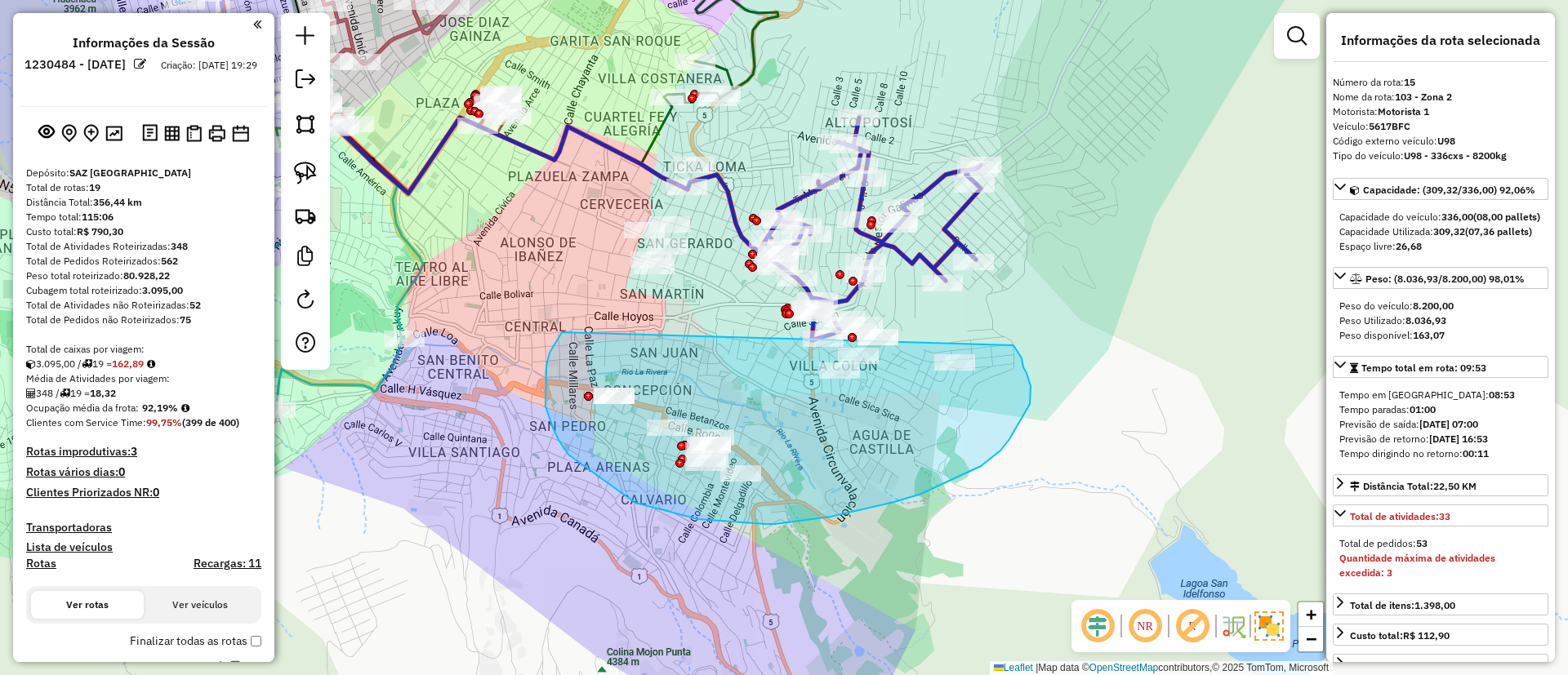
select select "*********"
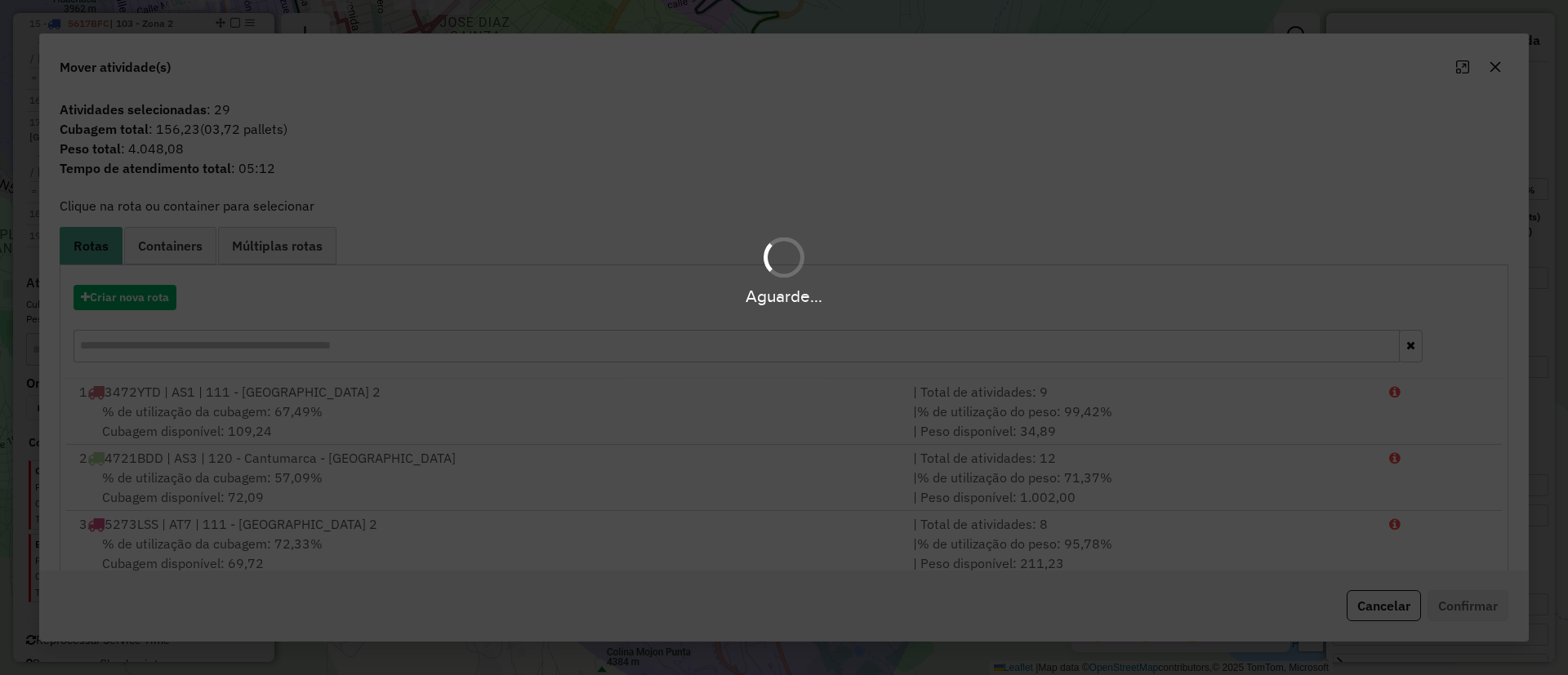
click at [120, 297] on div "Aguarde..." at bounding box center [784, 296] width 1568 height 26
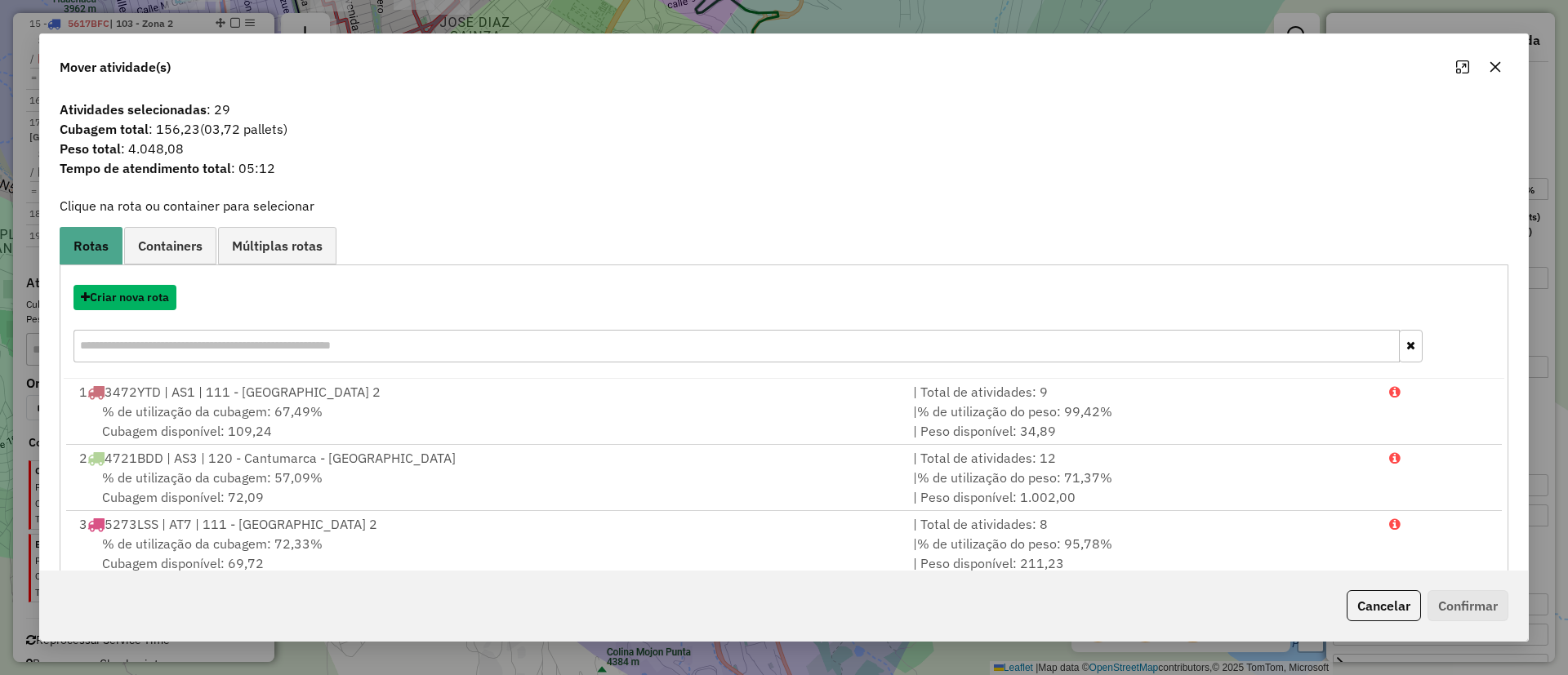
click at [120, 297] on button "Criar nova rota" at bounding box center [125, 297] width 103 height 26
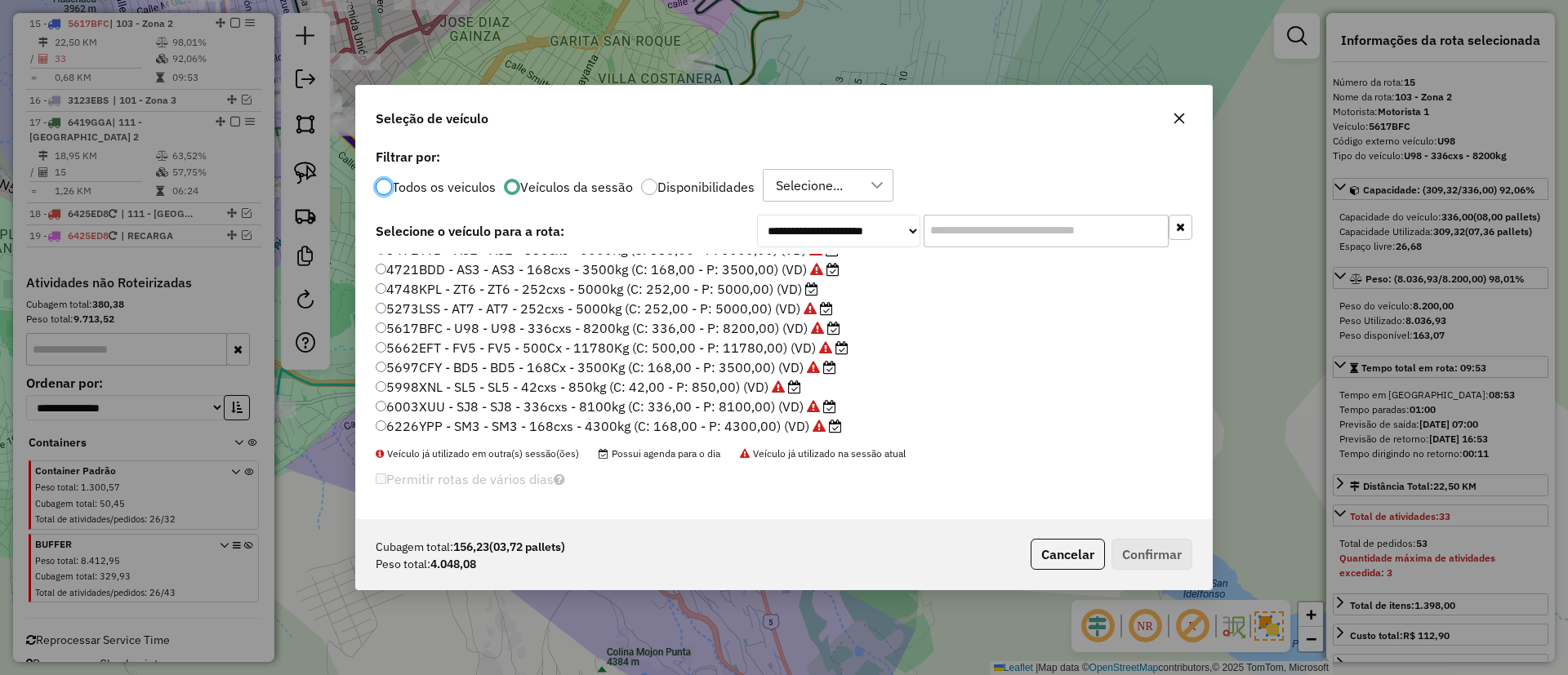
scroll to position [0, 0]
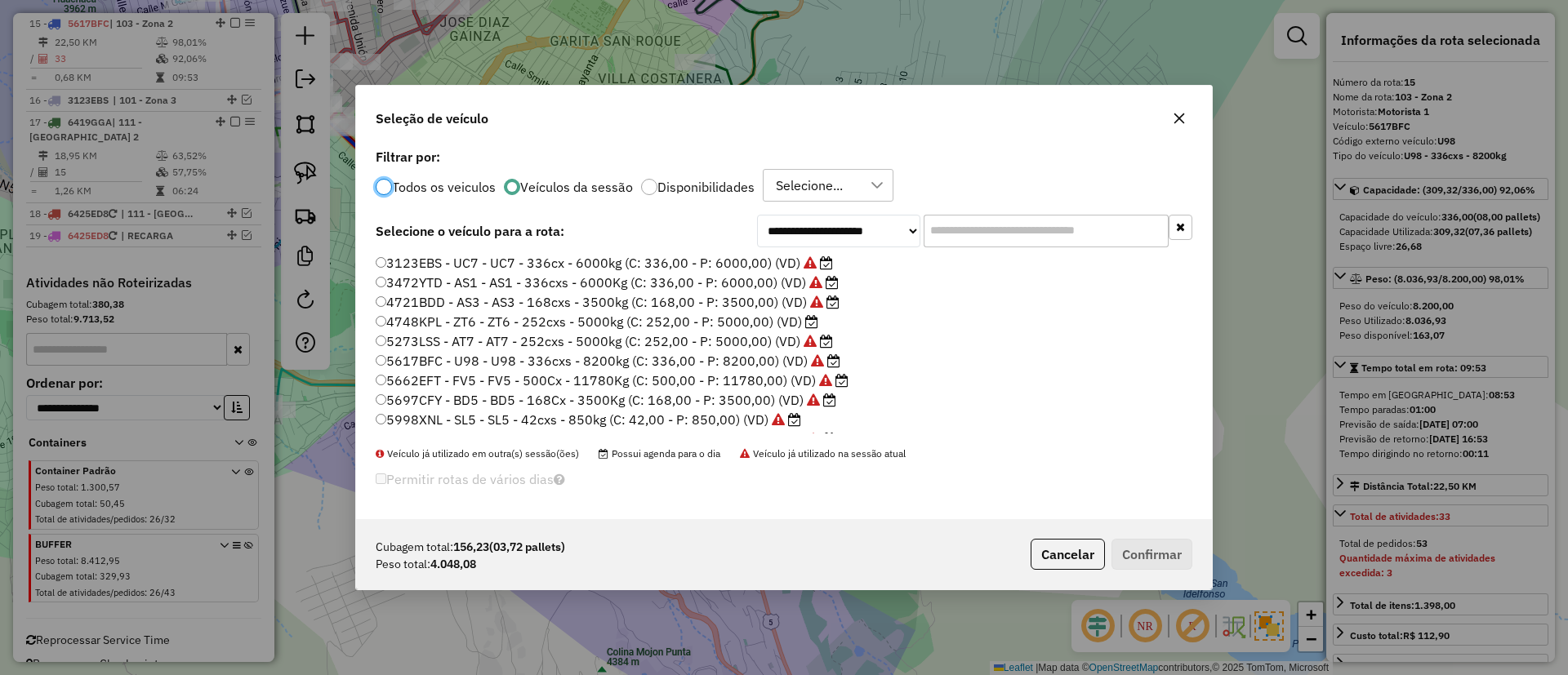
click at [787, 326] on label "4748KPL - ZT6 - ZT6 - 252cxs - 5000kg (C: 252,00 - P: 5000,00) (VD)" at bounding box center [597, 321] width 442 height 20
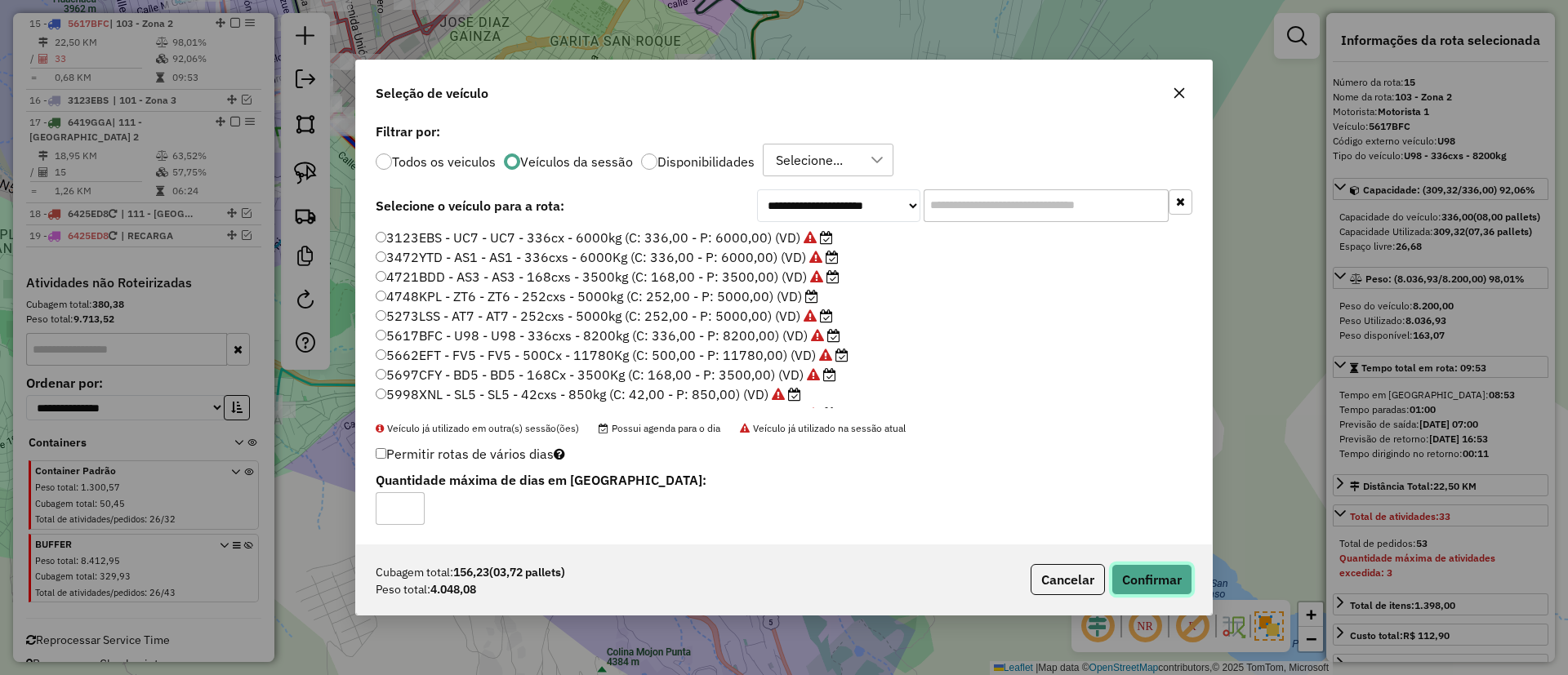
click at [1146, 569] on button "Confirmar" at bounding box center [1151, 580] width 81 height 31
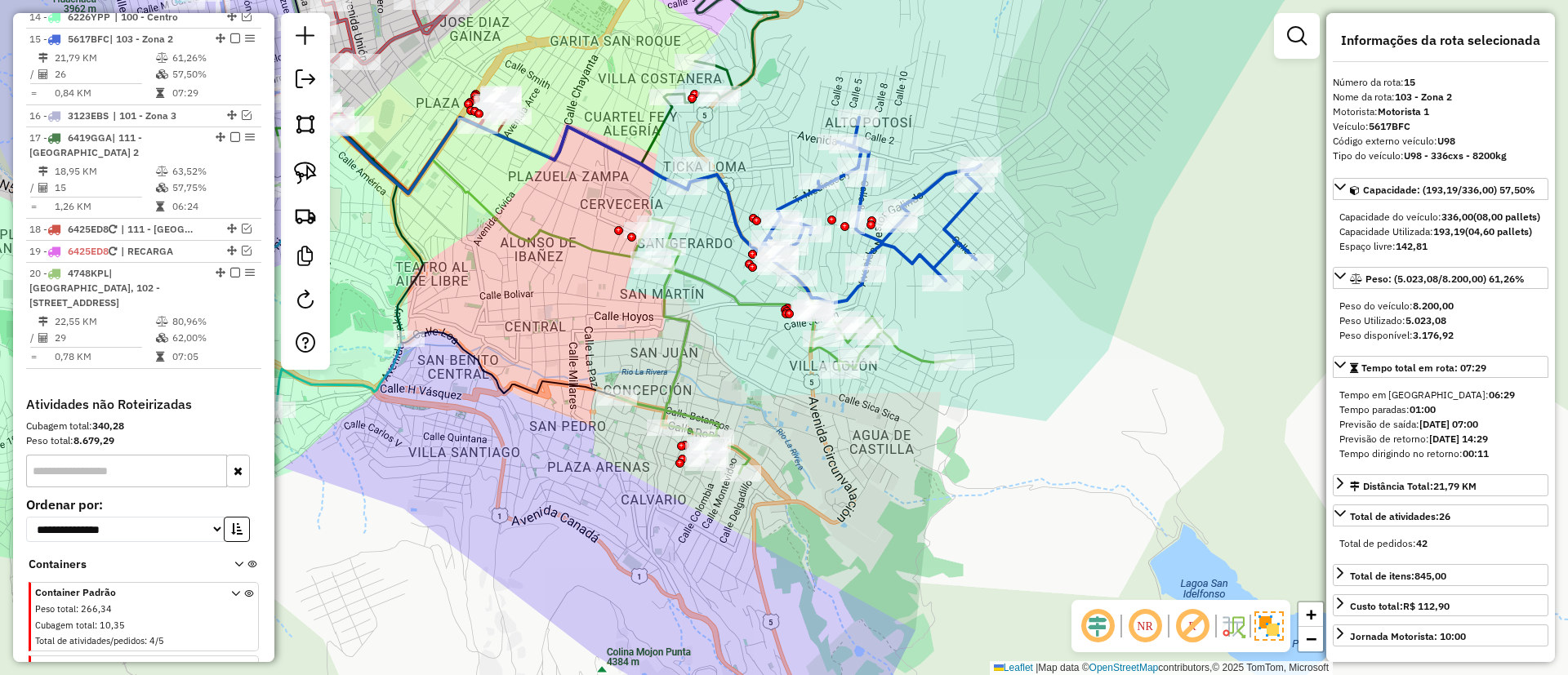
scroll to position [1409, 0]
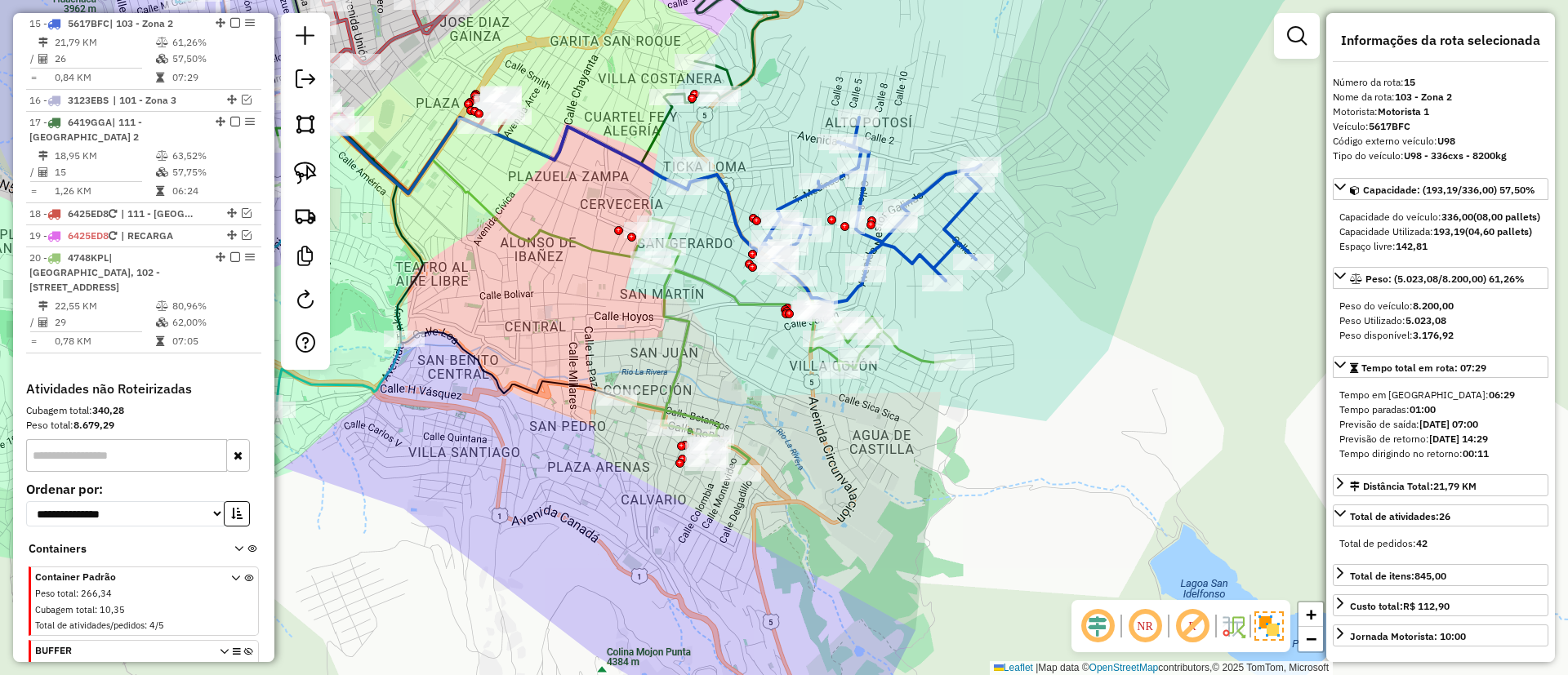
click at [957, 224] on icon at bounding box center [872, 210] width 217 height 185
click at [956, 221] on icon at bounding box center [872, 210] width 217 height 185
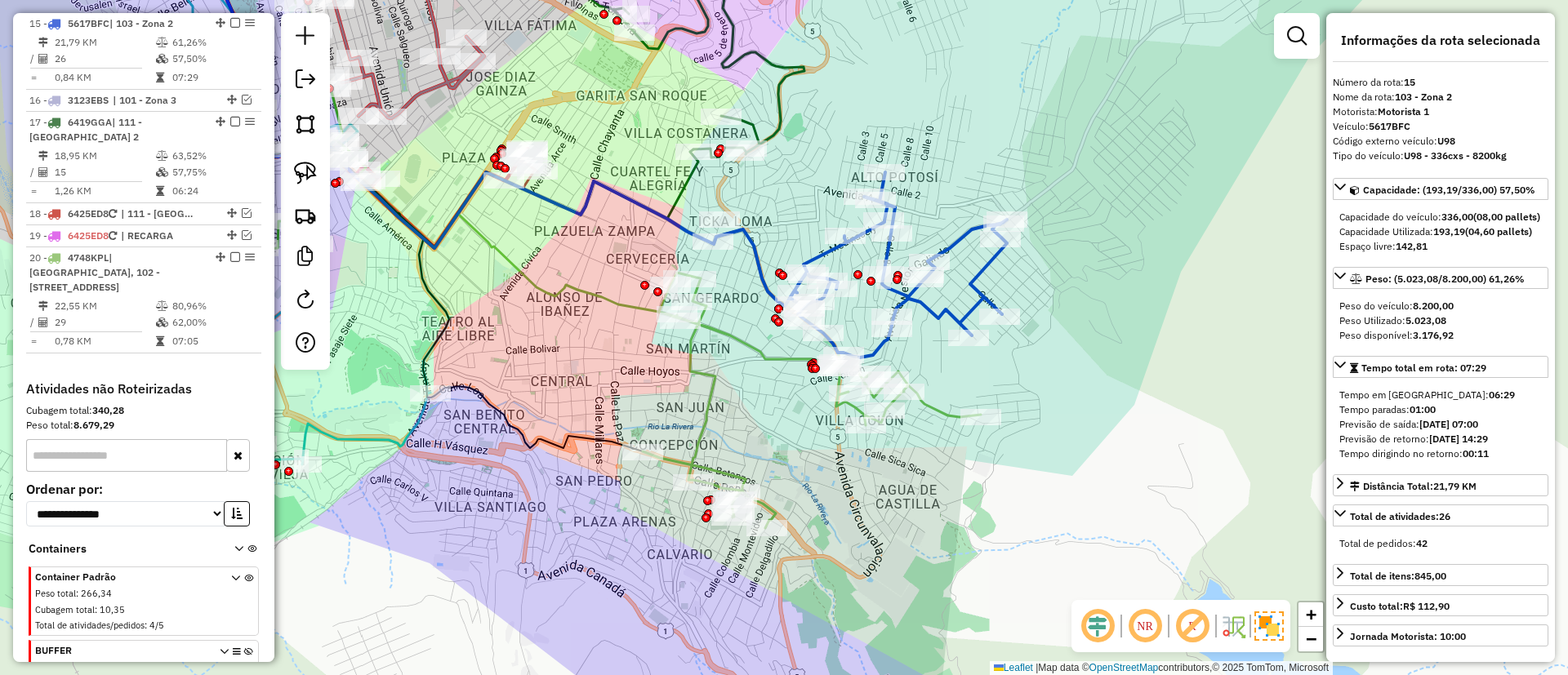
drag, startPoint x: 960, startPoint y: 239, endPoint x: 986, endPoint y: 282, distance: 50.2
click at [986, 282] on icon at bounding box center [898, 265] width 217 height 185
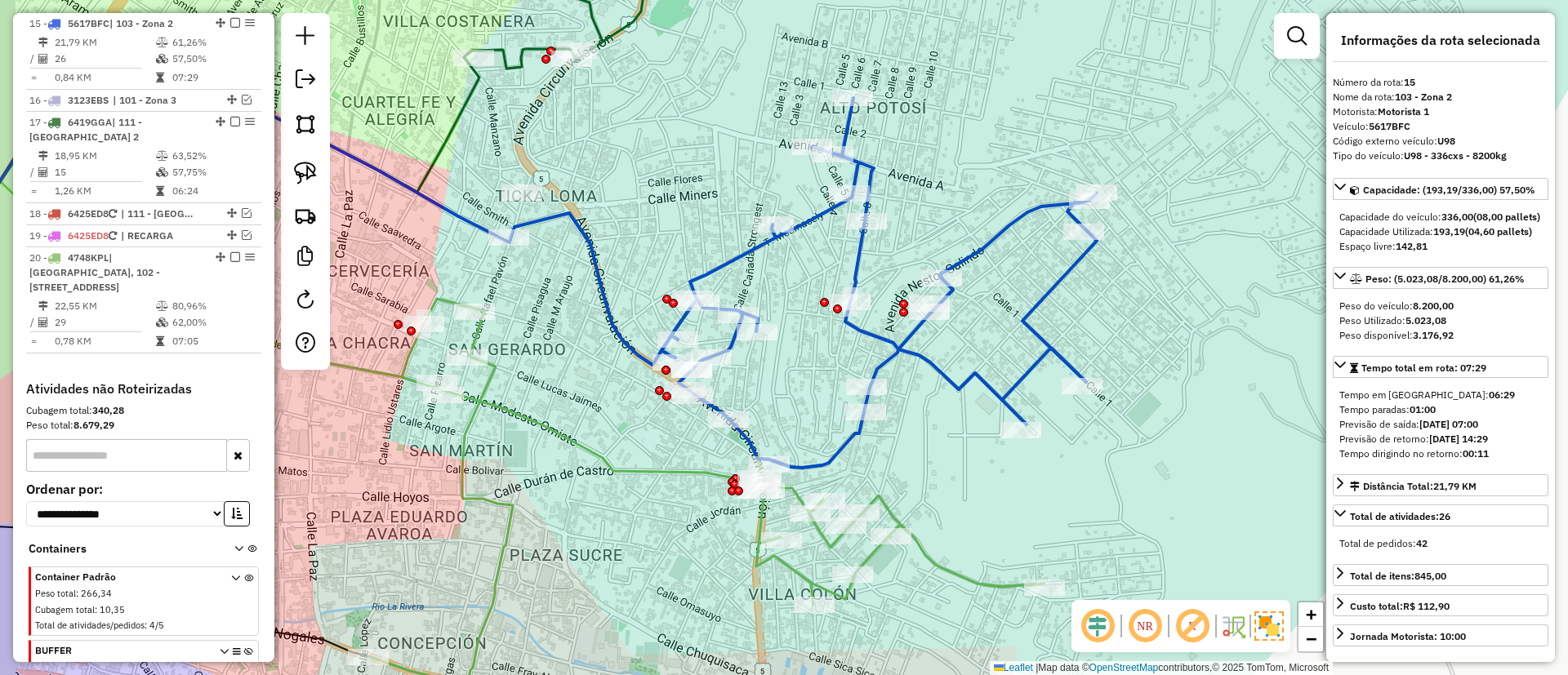
drag, startPoint x: 674, startPoint y: 148, endPoint x: 726, endPoint y: 159, distance: 53.2
click at [726, 159] on div "Janela de atendimento Grade de atendimento Capacidade Transportadoras Veículos …" at bounding box center [784, 338] width 1568 height 675
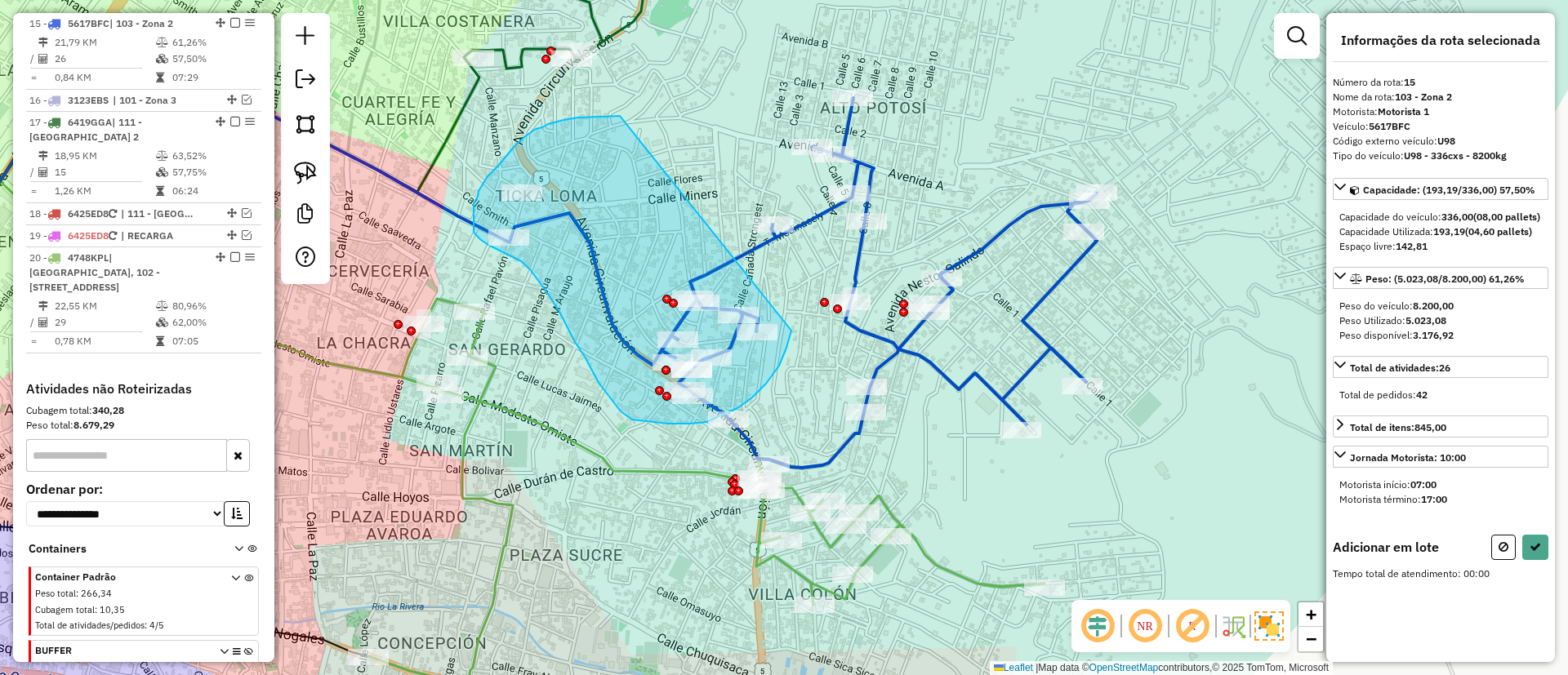
drag, startPoint x: 542, startPoint y: 128, endPoint x: 800, endPoint y: 310, distance: 315.7
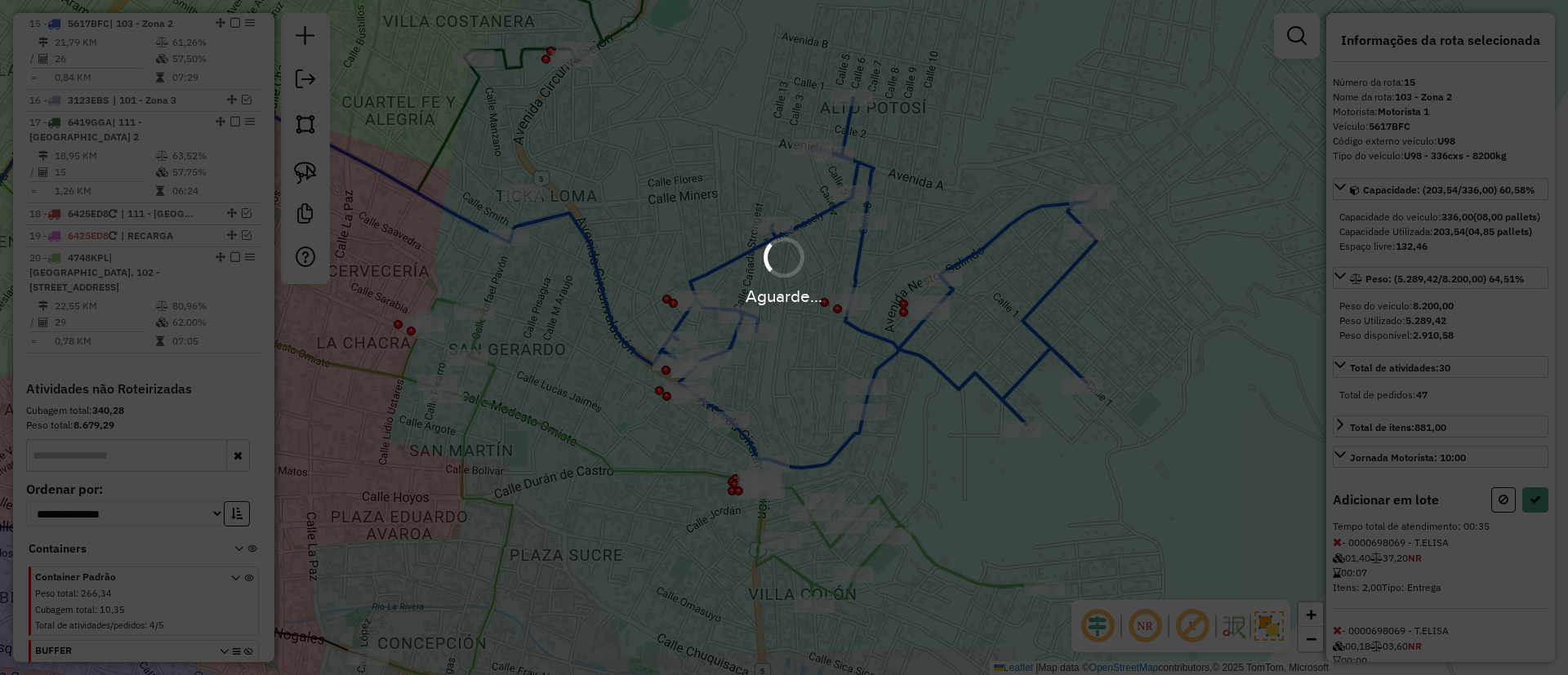
select select "*********"
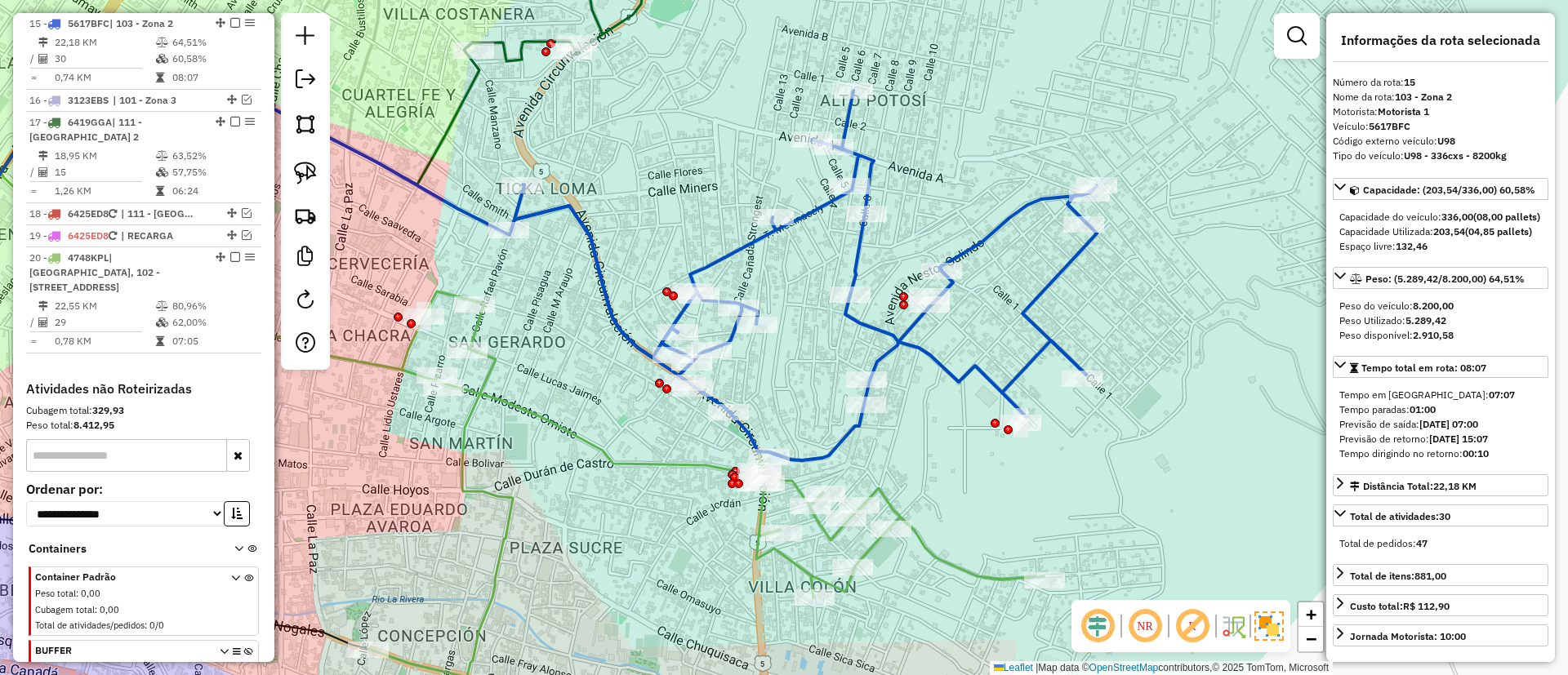
drag, startPoint x: 923, startPoint y: 459, endPoint x: 939, endPoint y: 283, distance: 176.7
click at [939, 284] on div "Janela de atendimento Grade de atendimento Capacidade Transportadoras Veículos …" at bounding box center [784, 338] width 1568 height 675
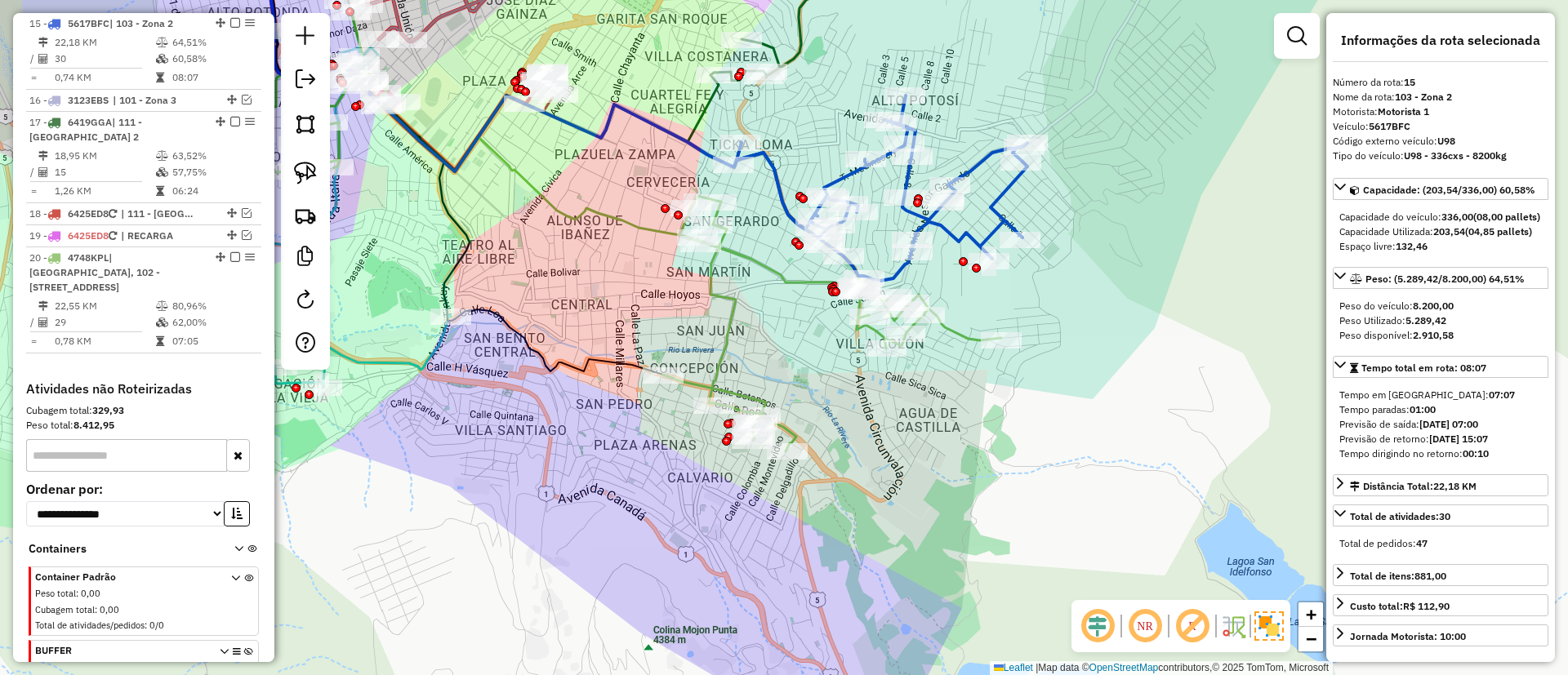
click at [976, 174] on icon at bounding box center [881, 188] width 293 height 185
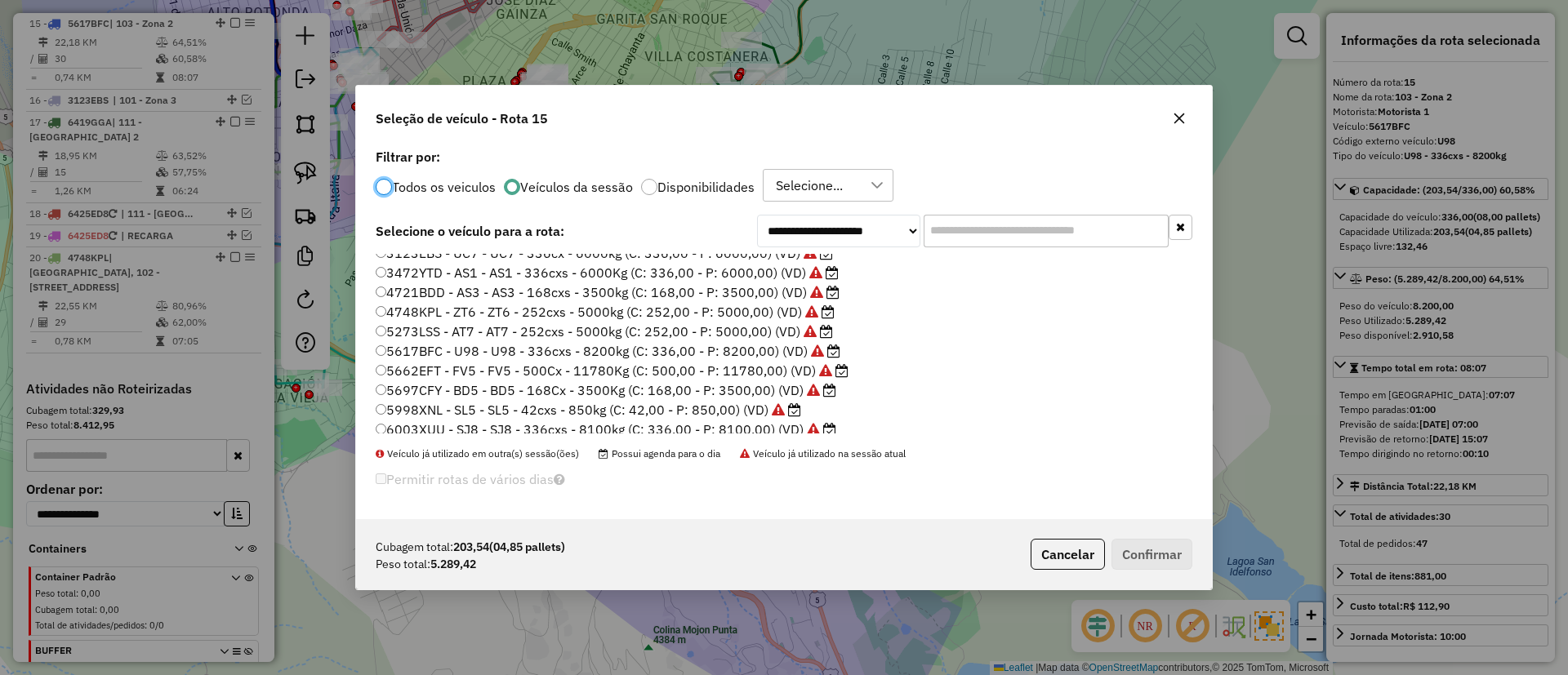
scroll to position [0, 0]
click at [1181, 115] on icon "button" at bounding box center [1179, 118] width 13 height 13
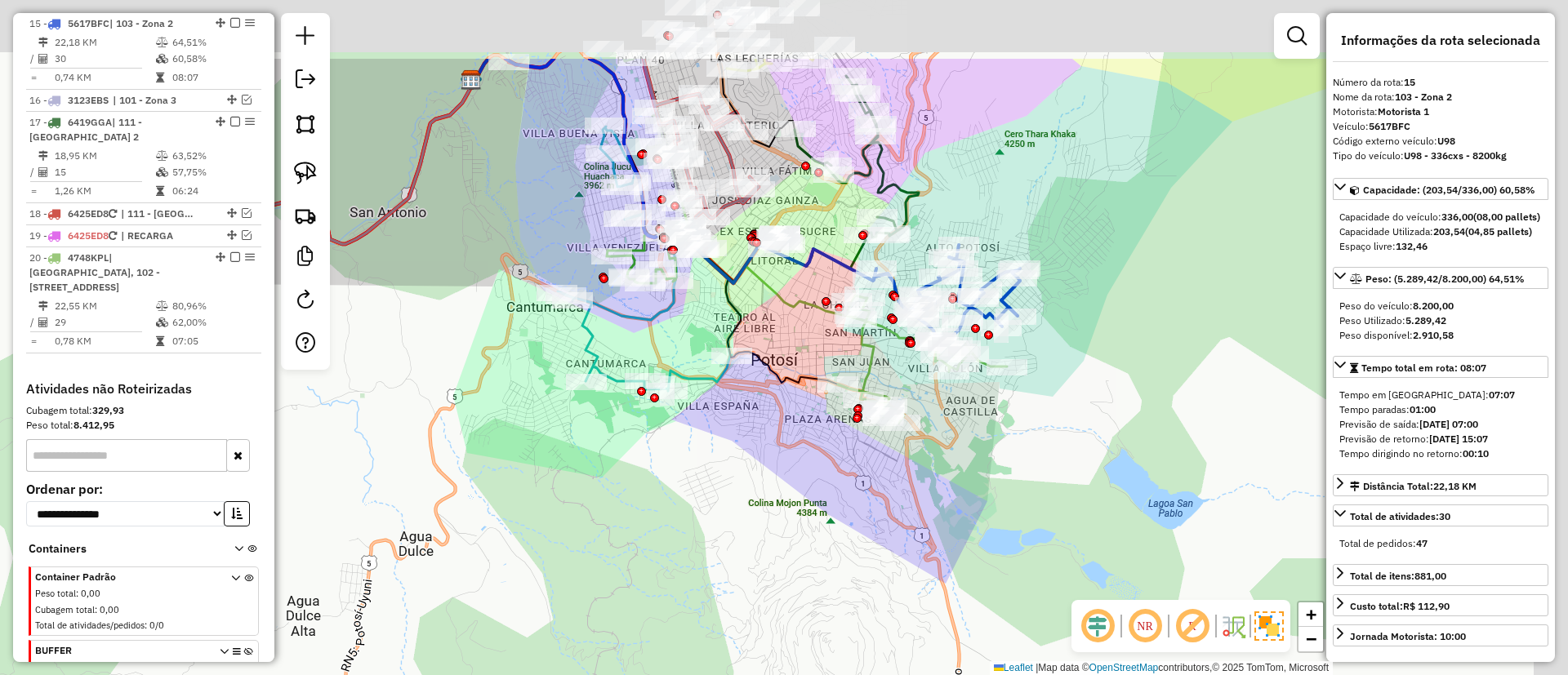
drag, startPoint x: 816, startPoint y: 391, endPoint x: 808, endPoint y: 410, distance: 20.6
click at [808, 410] on div "Janela de atendimento Grade de atendimento Capacidade Transportadoras Veículos …" at bounding box center [784, 338] width 1568 height 675
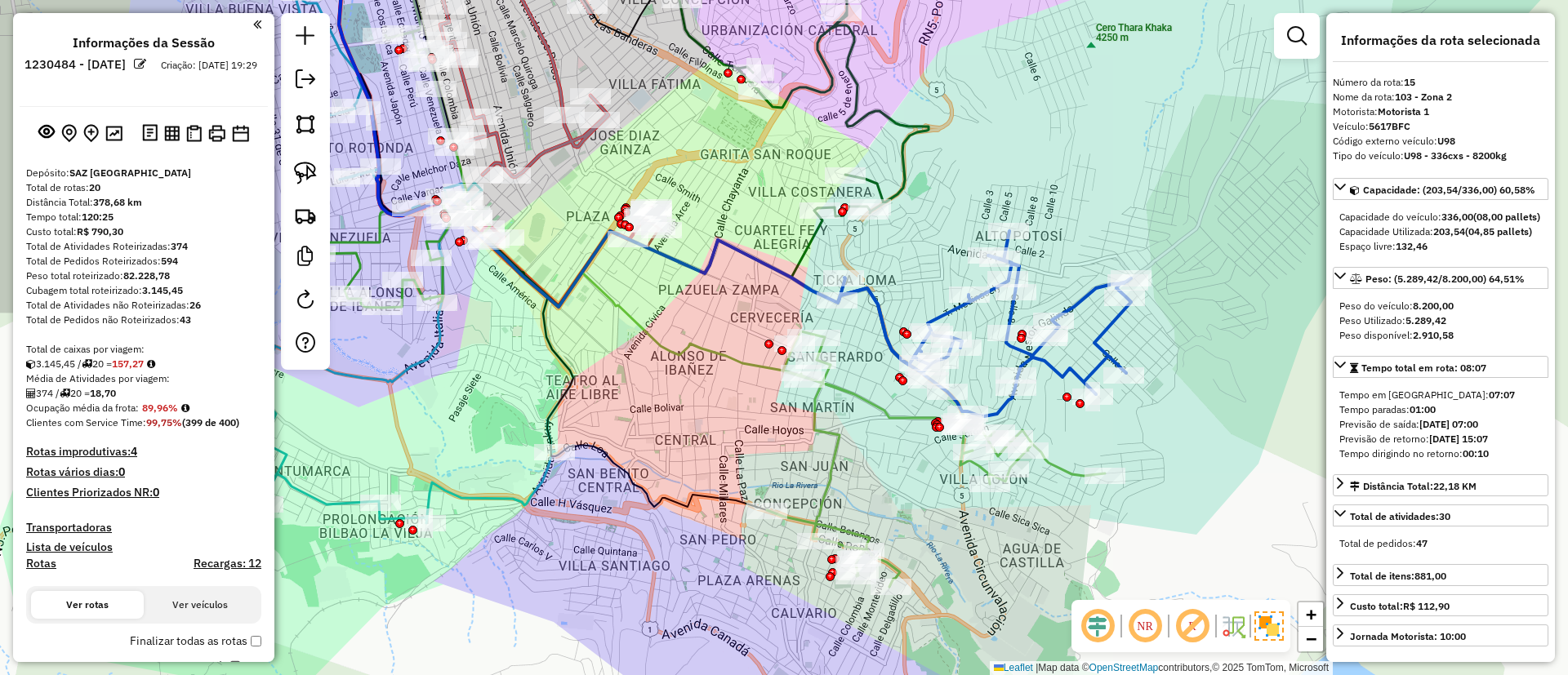
drag, startPoint x: 743, startPoint y: 388, endPoint x: 798, endPoint y: 386, distance: 55.0
click at [794, 386] on div "Janela de atendimento Grade de atendimento Capacidade Transportadoras Veículos …" at bounding box center [784, 338] width 1568 height 675
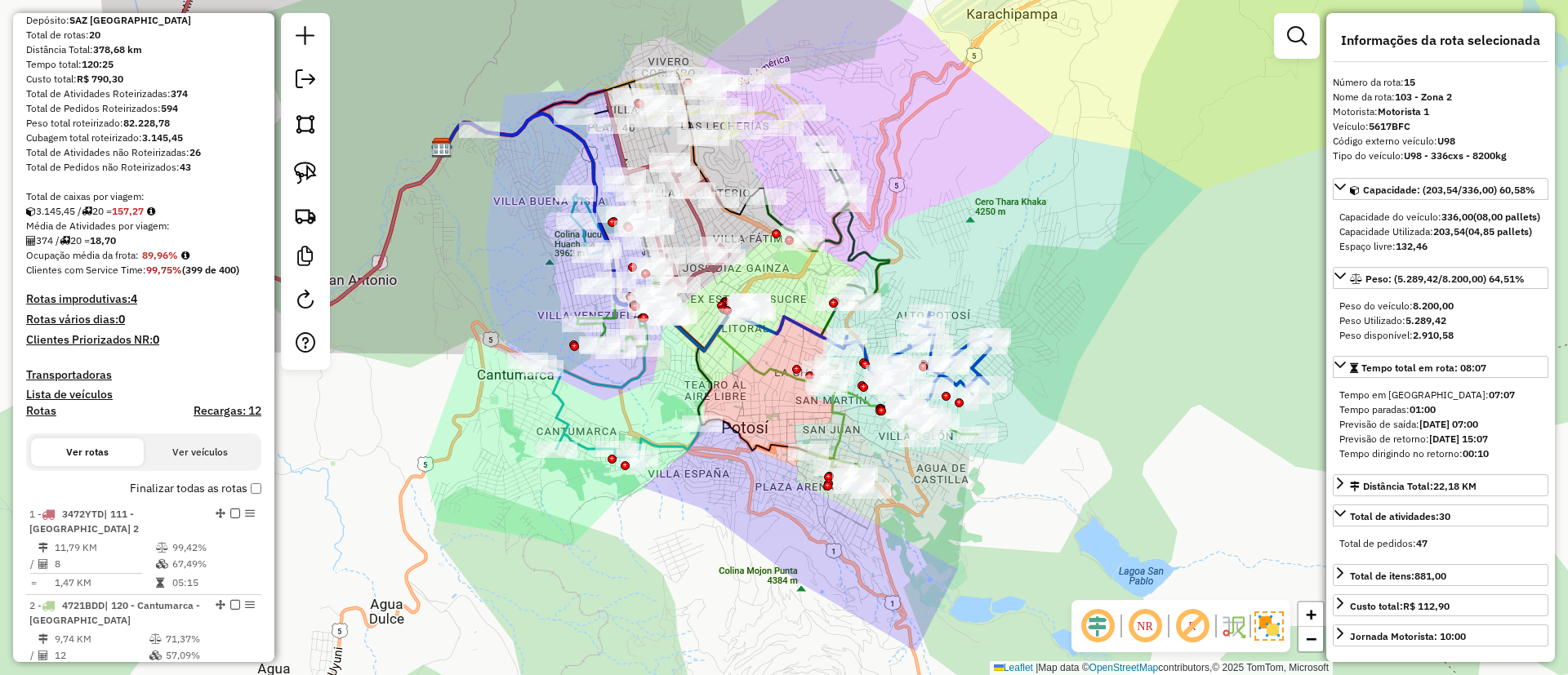
scroll to position [367, 0]
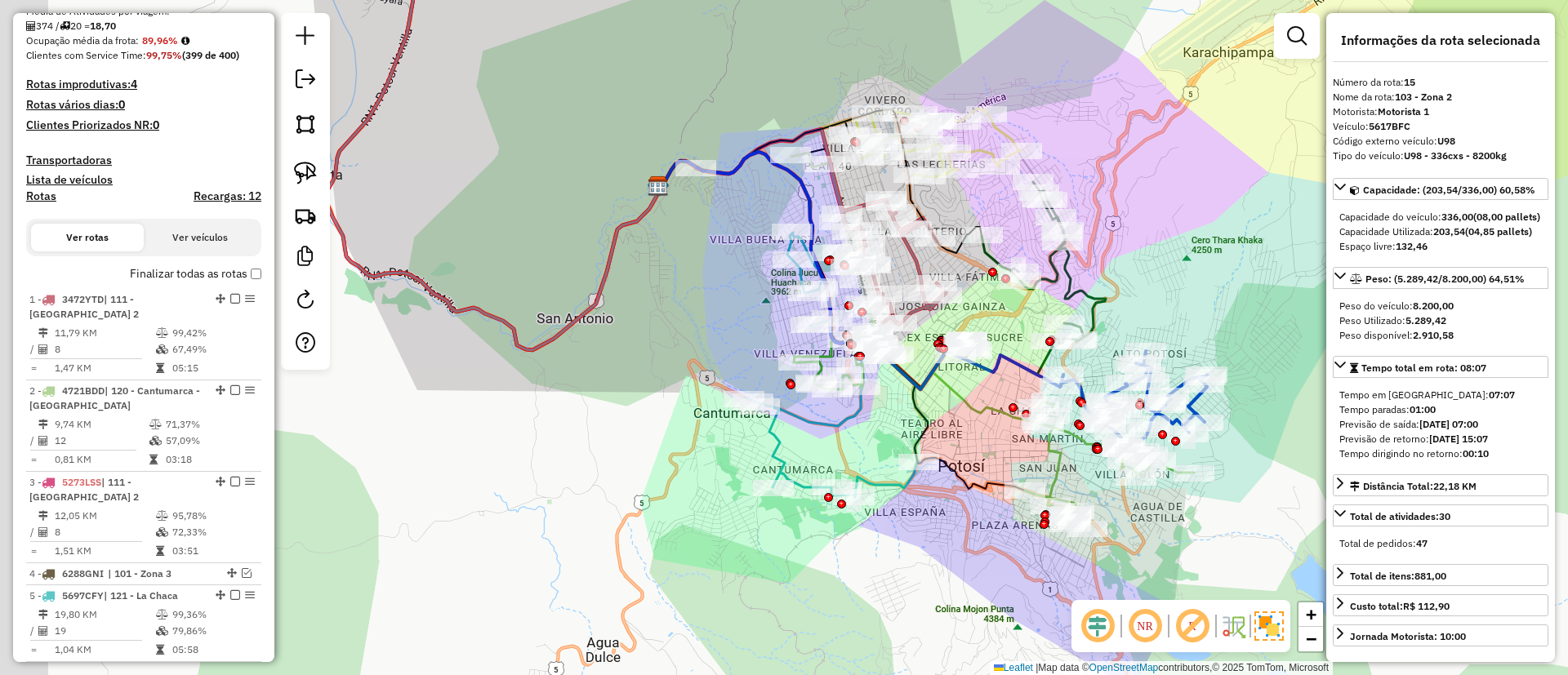
drag, startPoint x: 556, startPoint y: 294, endPoint x: 618, endPoint y: 303, distance: 62.6
click at [618, 303] on div "Janela de atendimento Grade de atendimento Capacidade Transportadoras Veículos …" at bounding box center [784, 338] width 1568 height 675
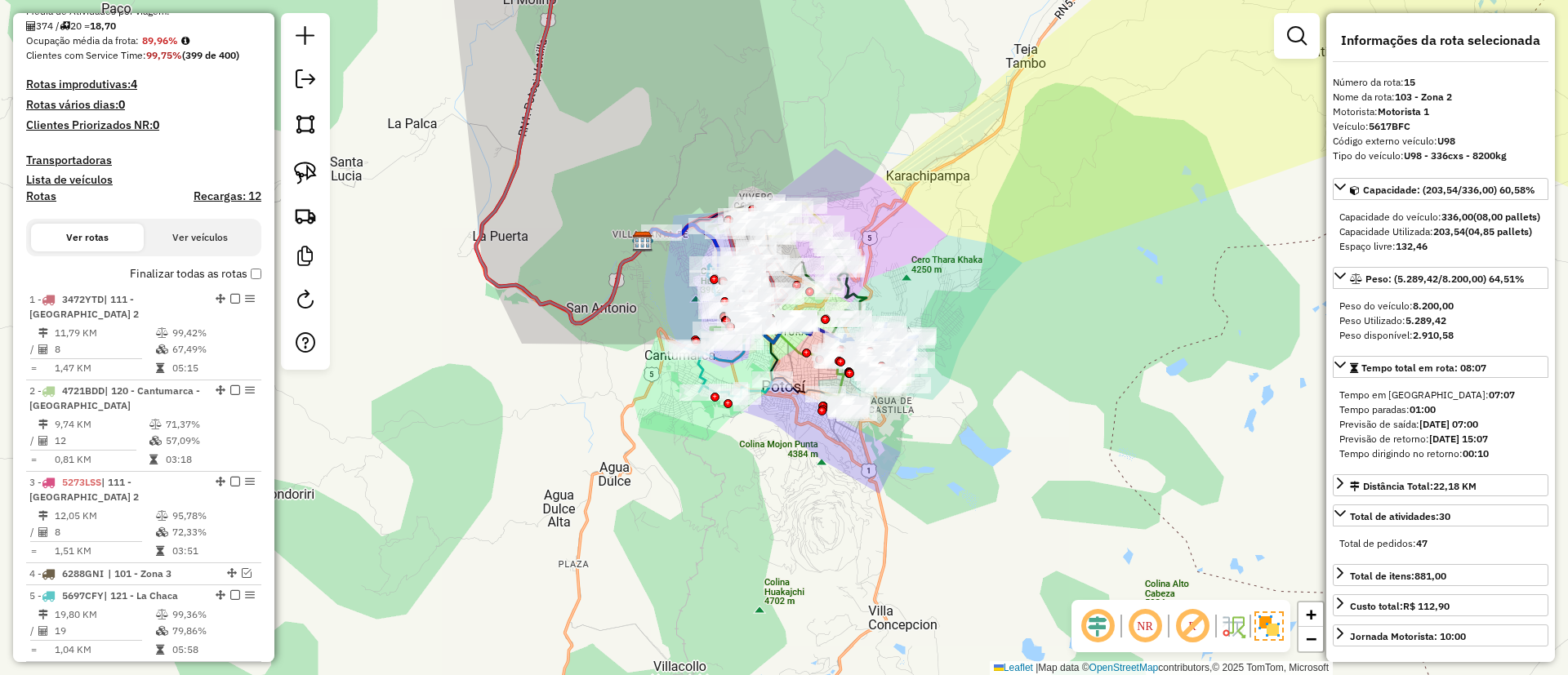
click at [191, 272] on label "Finalizar todas as rotas" at bounding box center [195, 274] width 132 height 17
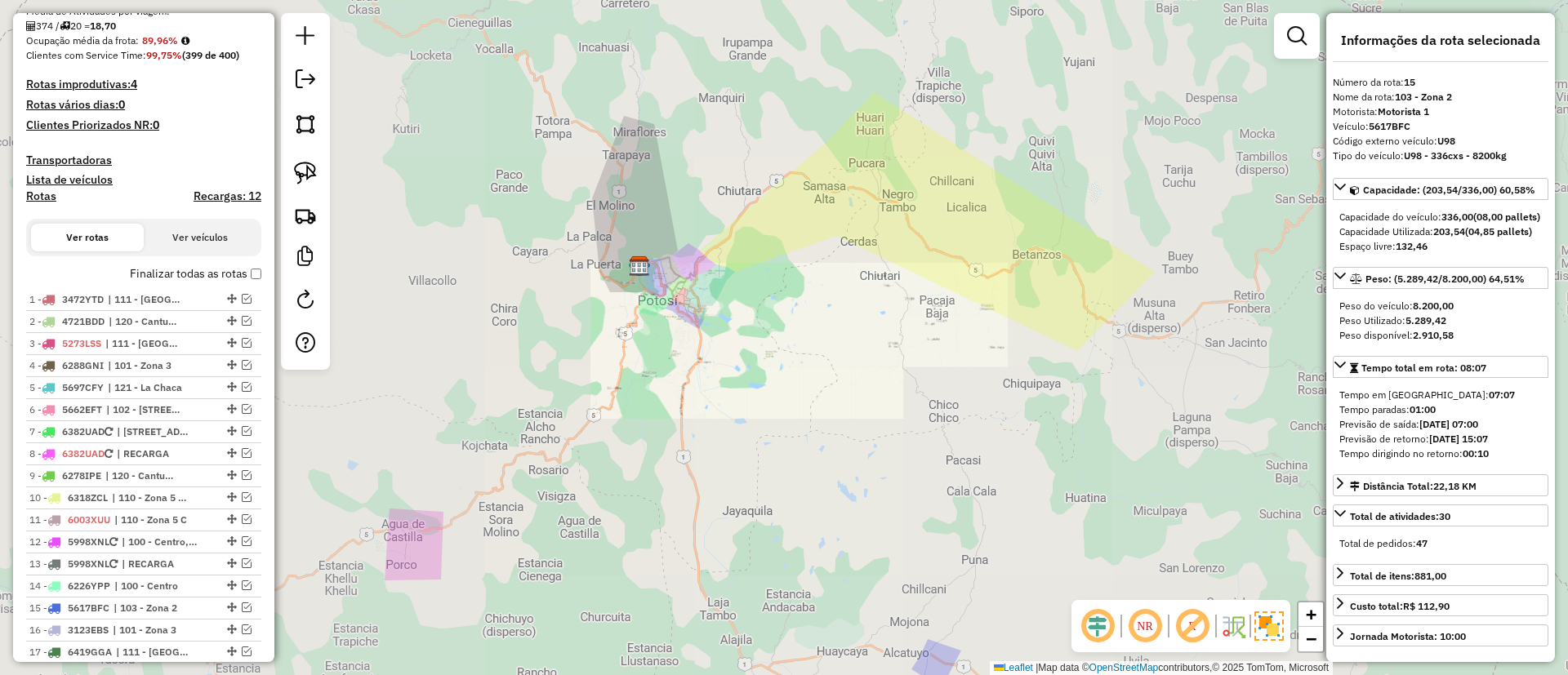
drag, startPoint x: 589, startPoint y: 213, endPoint x: 726, endPoint y: 287, distance: 155.7
click at [726, 287] on div "Janela de atendimento Grade de atendimento Capacidade Transportadoras Veículos …" at bounding box center [784, 338] width 1568 height 675
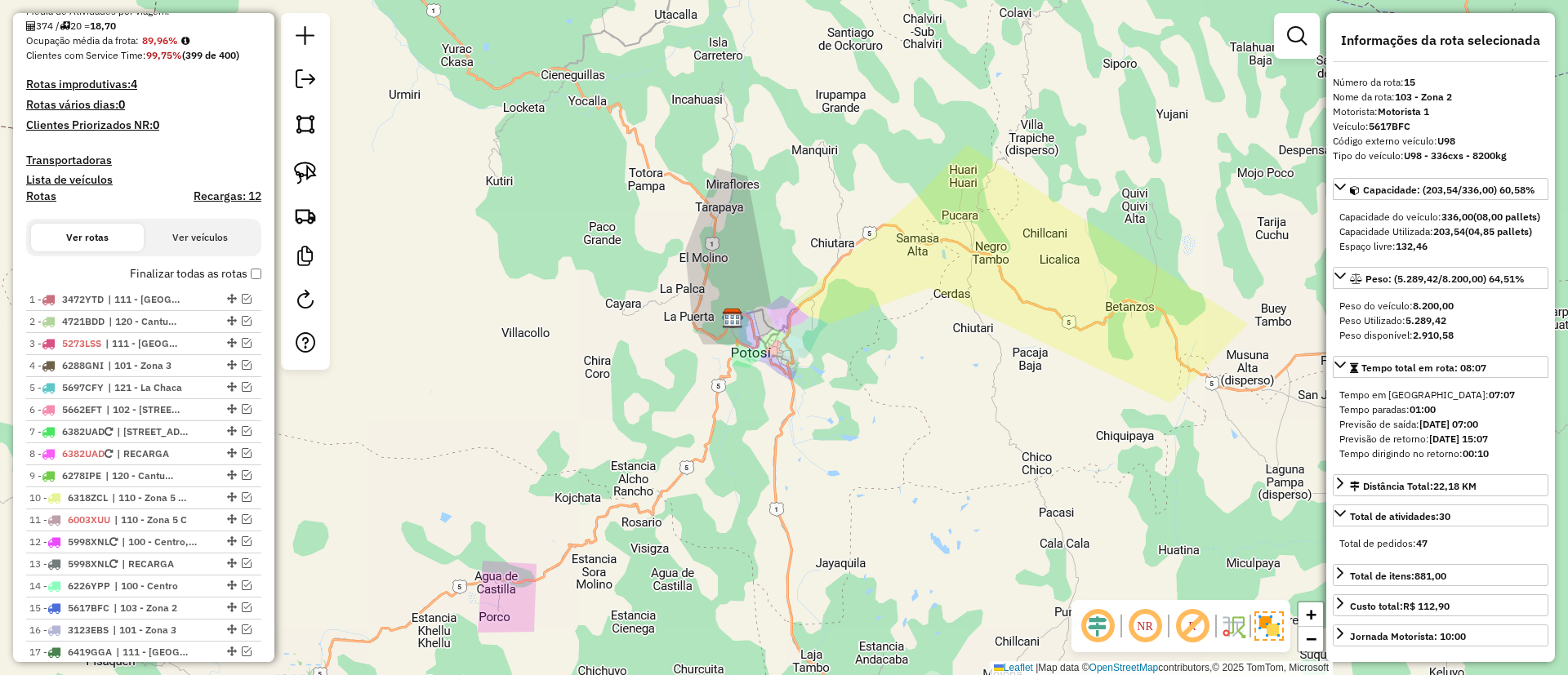
click at [221, 183] on h4 "Lista de veículos" at bounding box center [143, 180] width 235 height 14
click at [222, 202] on h4 "Recargas: 12" at bounding box center [227, 196] width 68 height 14
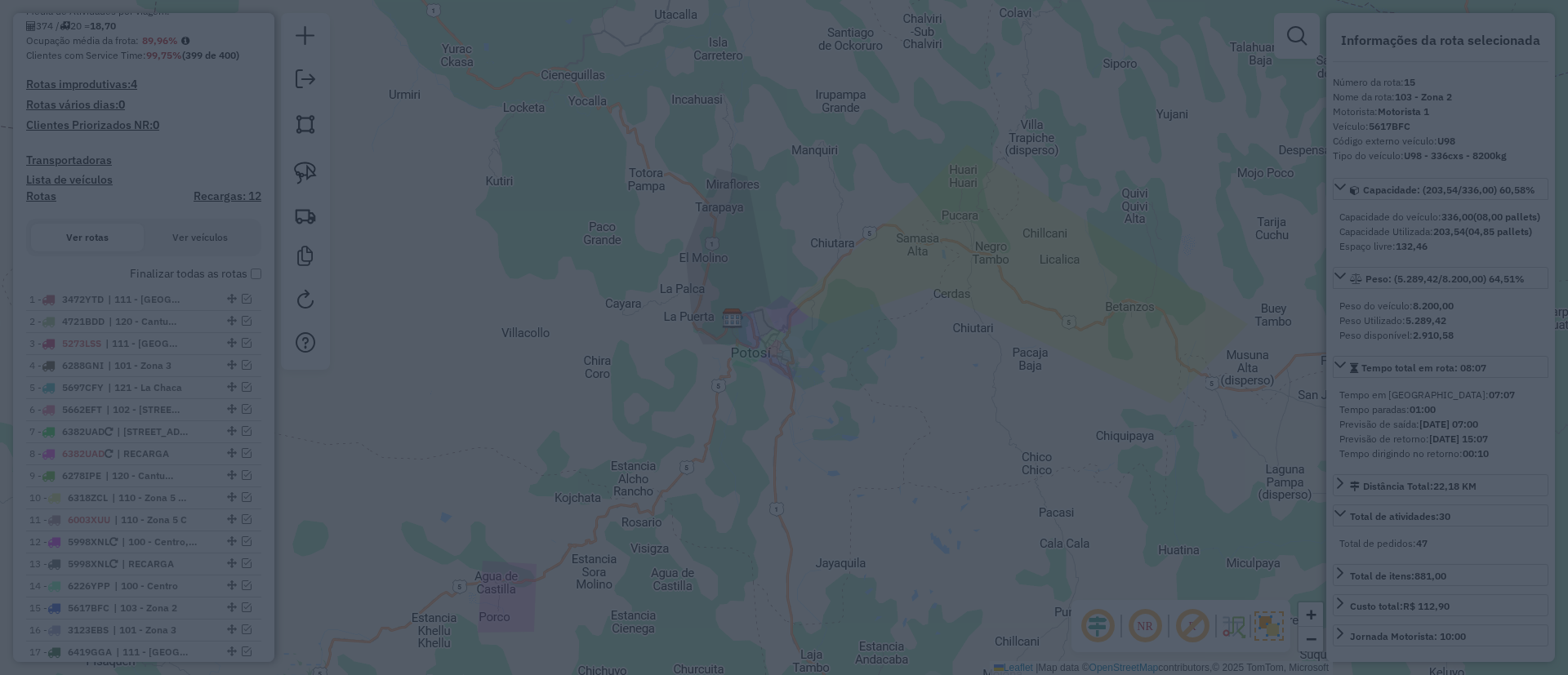
scroll to position [168, 0]
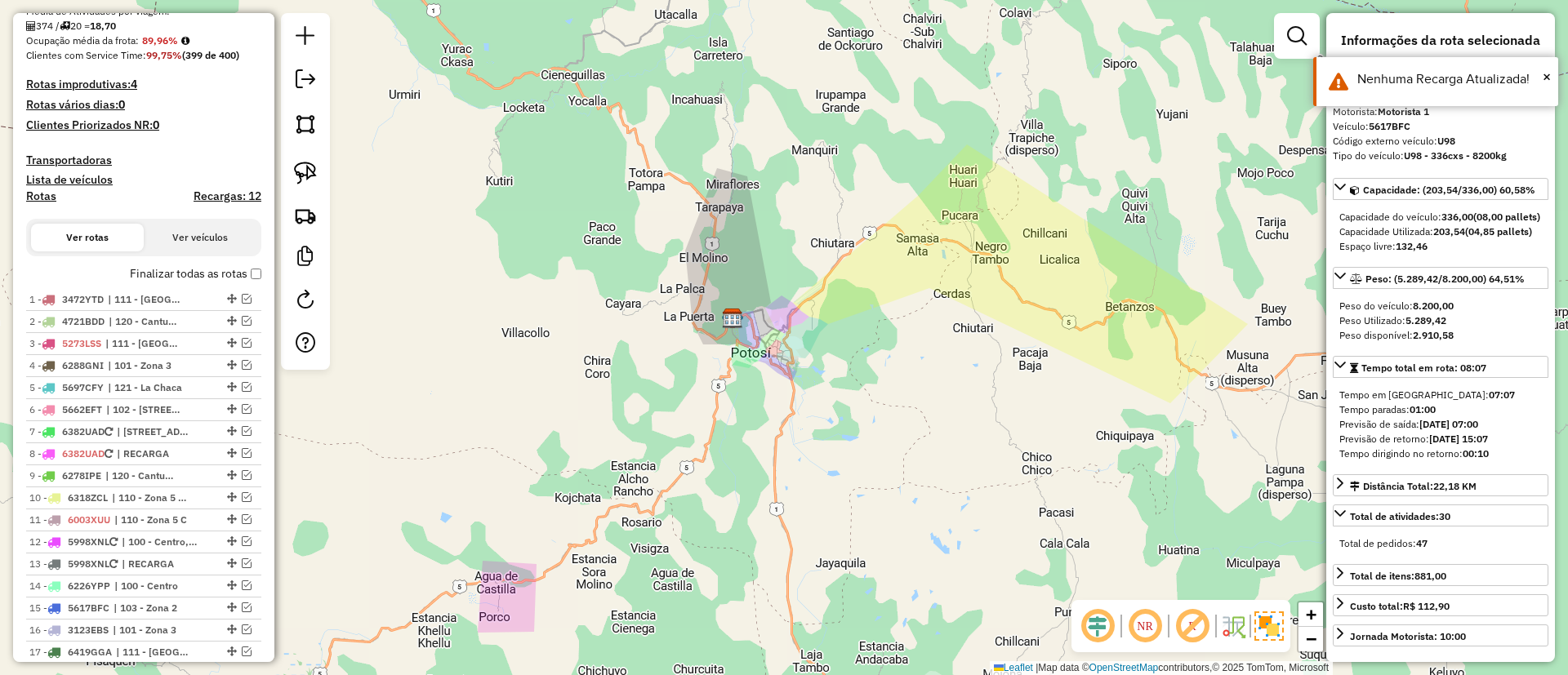
click at [155, 274] on label "Finalizar todas as rotas" at bounding box center [195, 274] width 132 height 17
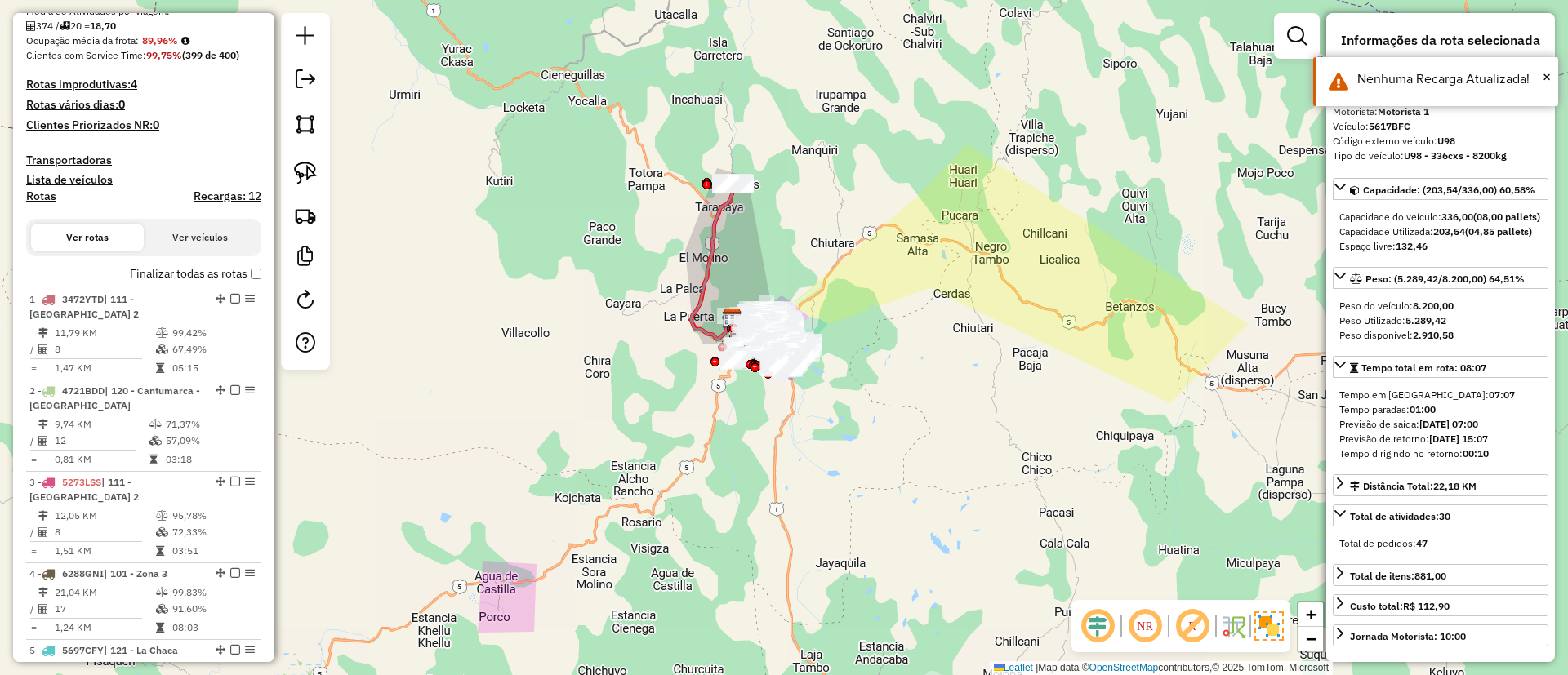
click at [30, 195] on h4 "Rotas" at bounding box center [41, 196] width 31 height 14
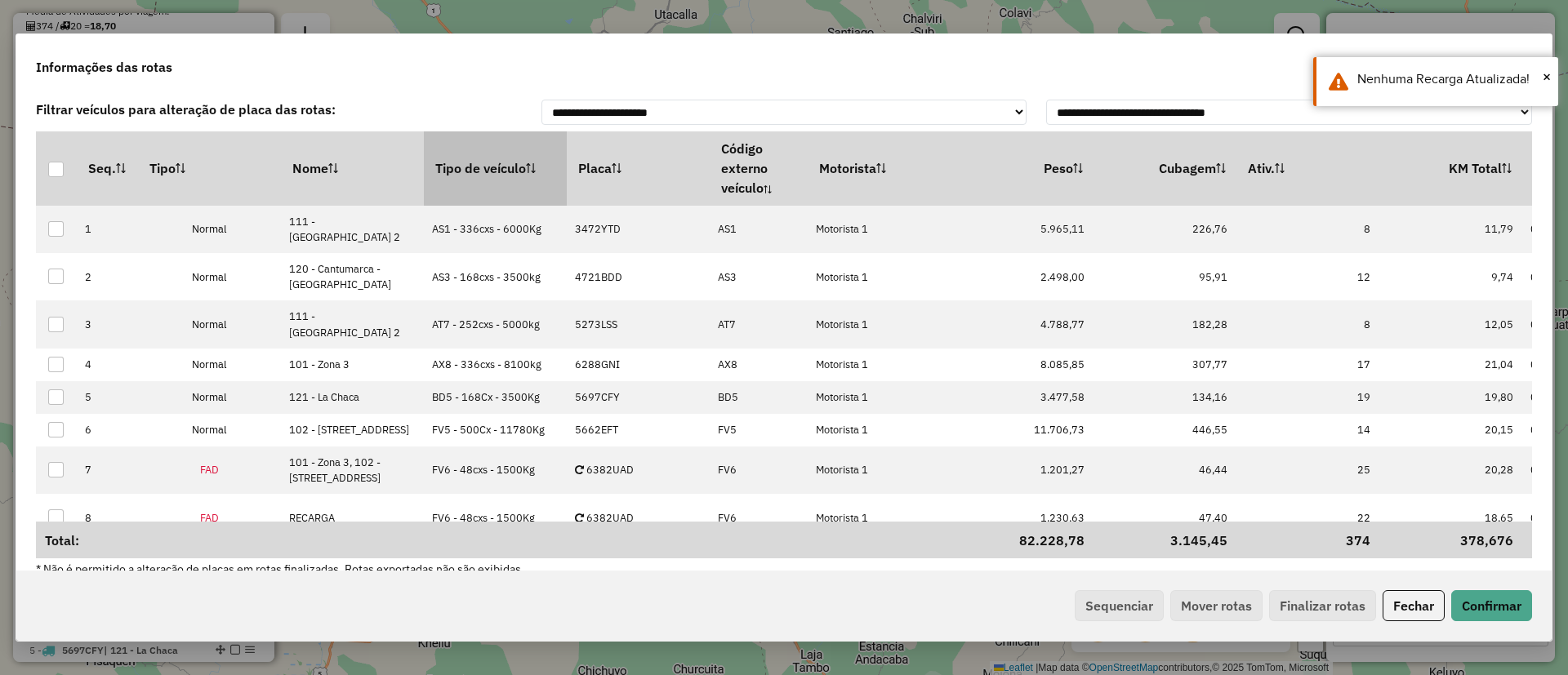
click at [459, 167] on th "Tipo de veículo" at bounding box center [496, 168] width 143 height 73
click at [1100, 593] on button "Sequenciar" at bounding box center [1118, 605] width 89 height 31
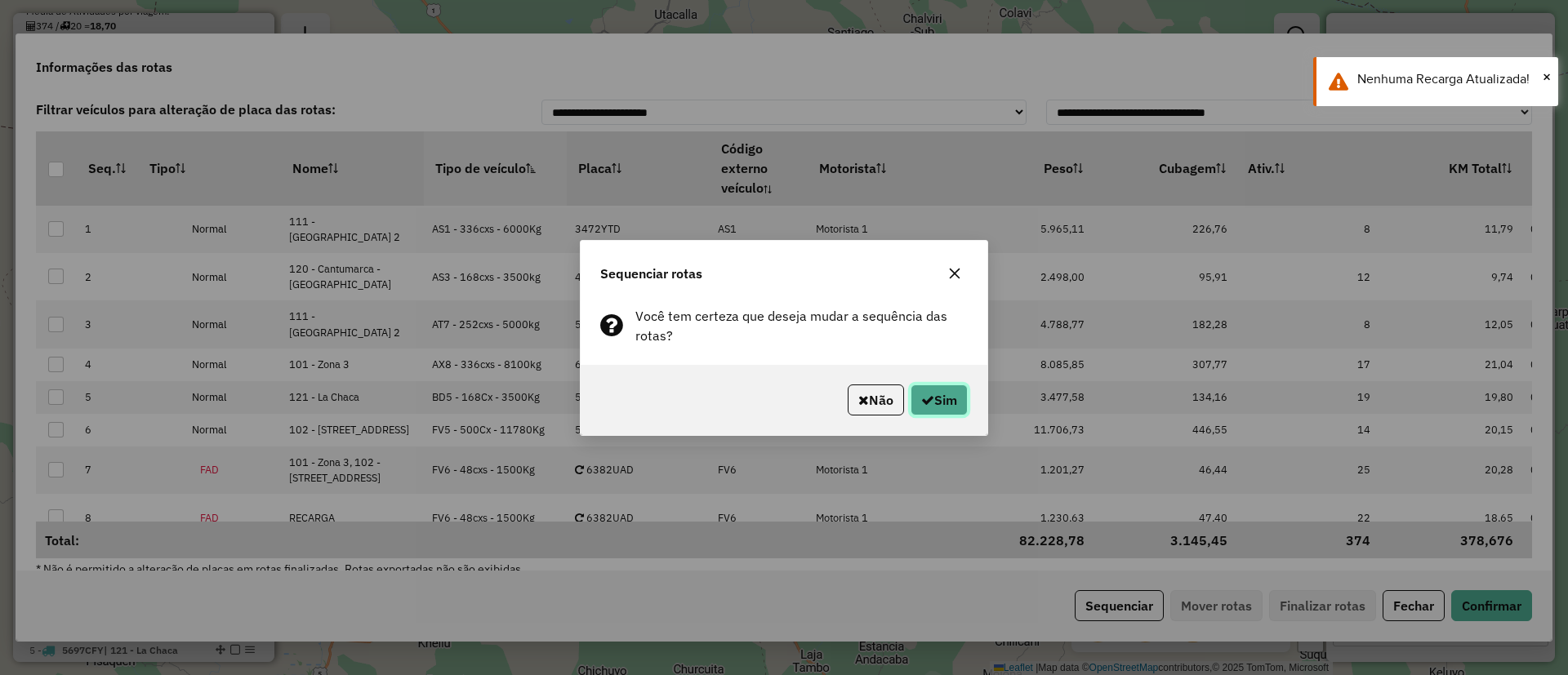
click at [959, 395] on button "Sim" at bounding box center [939, 399] width 57 height 31
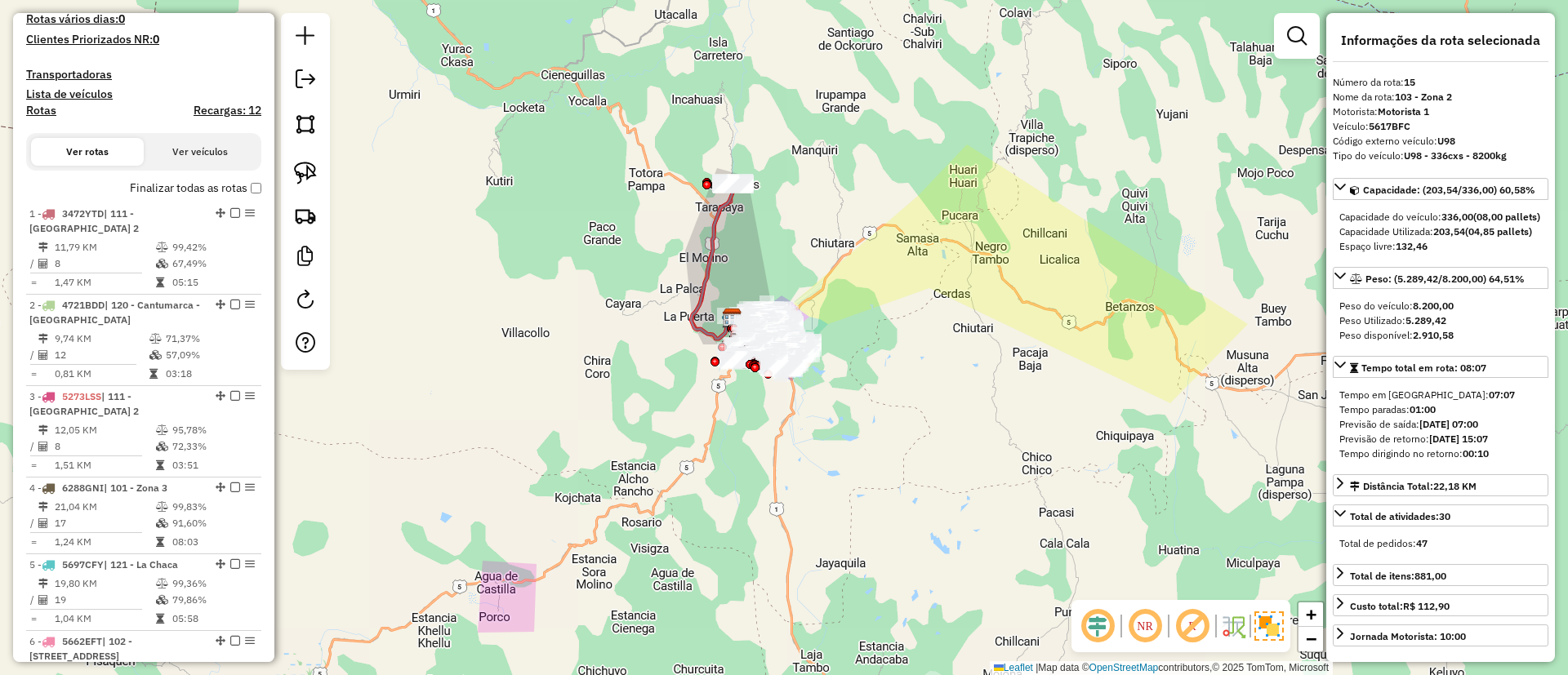
scroll to position [366, 0]
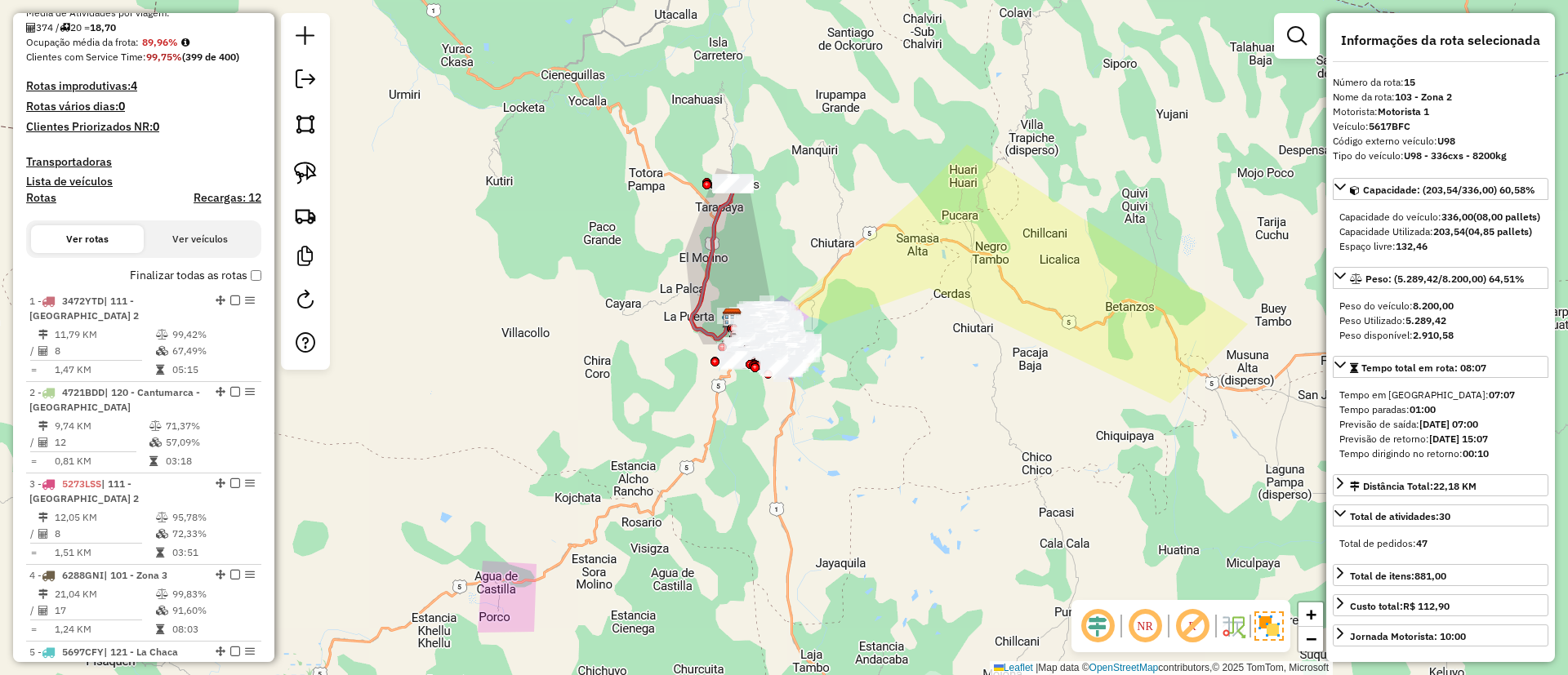
click at [182, 276] on label "Finalizar todas as rotas" at bounding box center [195, 276] width 132 height 17
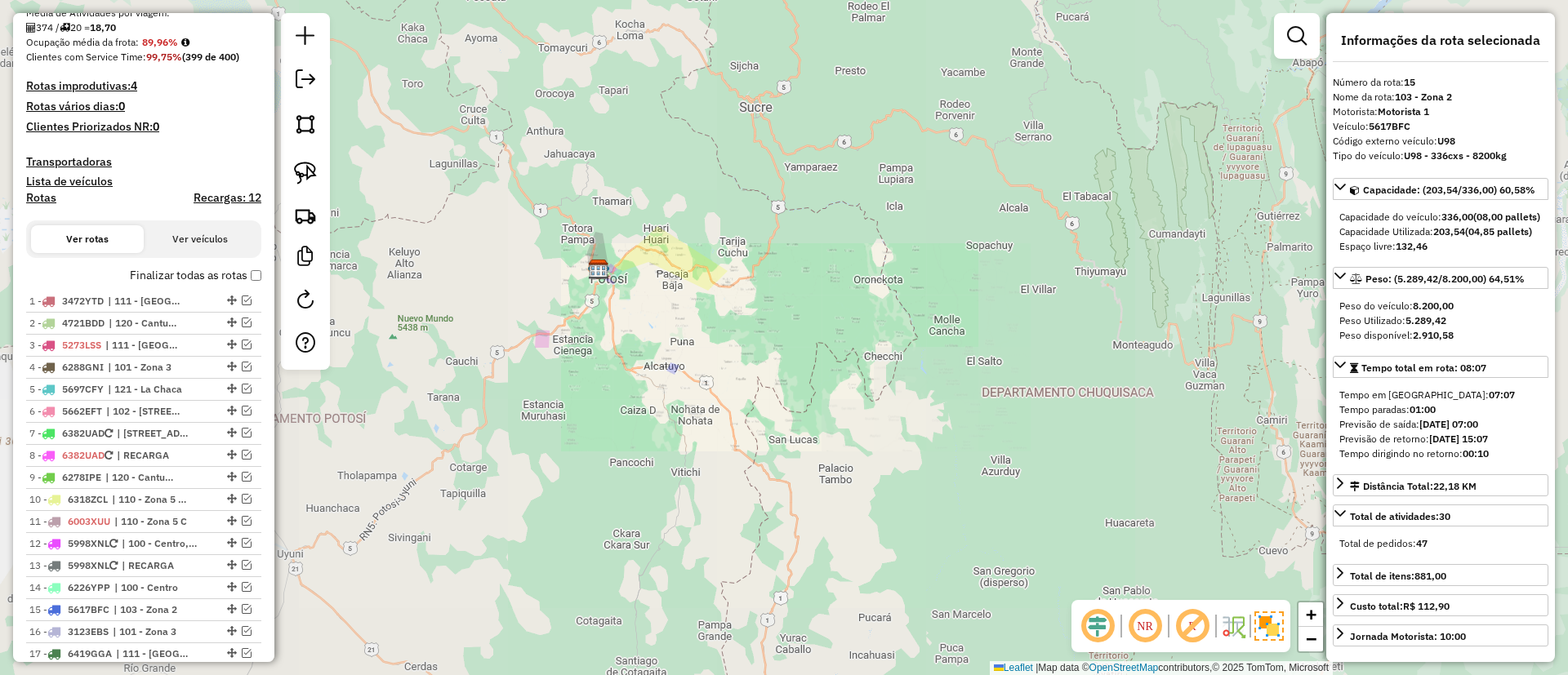
drag, startPoint x: 718, startPoint y: 265, endPoint x: 795, endPoint y: 328, distance: 99.5
click at [795, 328] on div "Janela de atendimento Grade de atendimento Capacidade Transportadoras Veículos …" at bounding box center [784, 338] width 1568 height 675
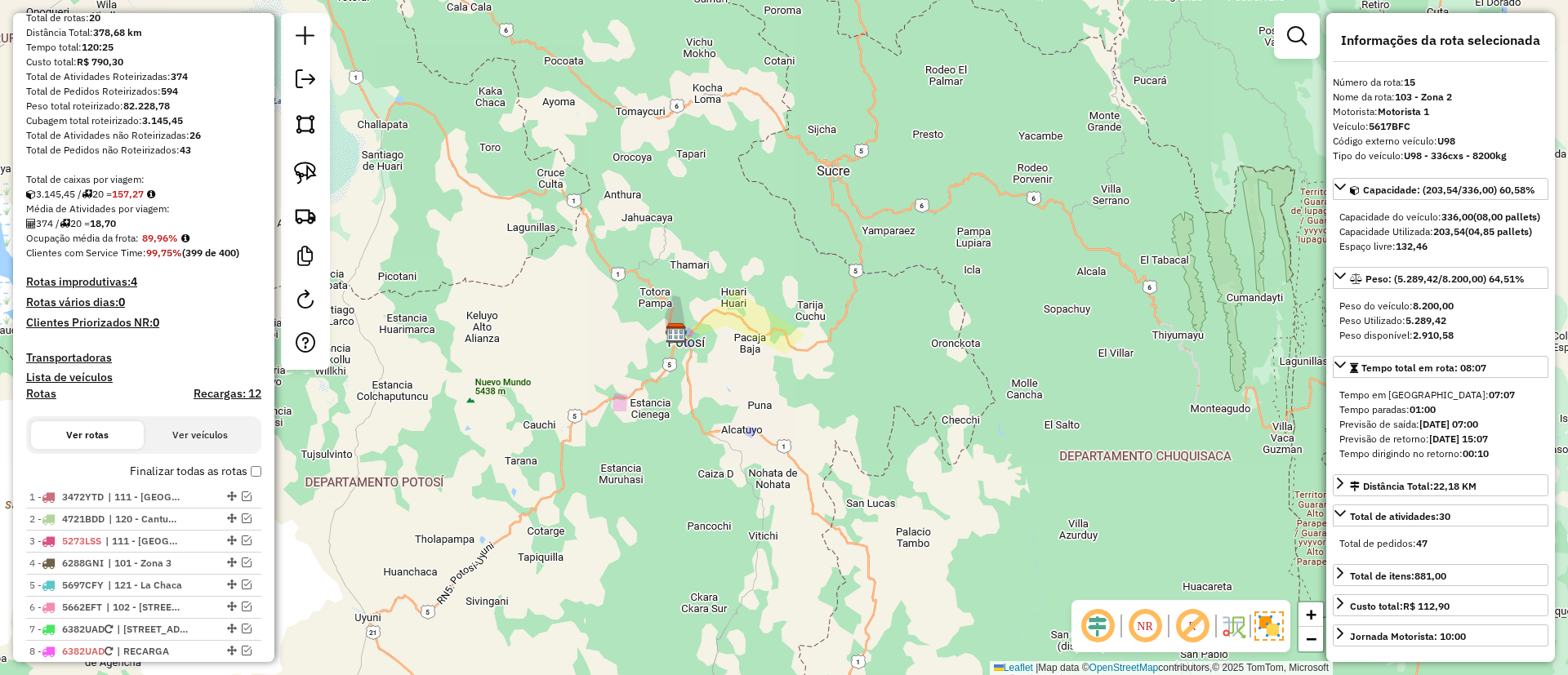
scroll to position [0, 0]
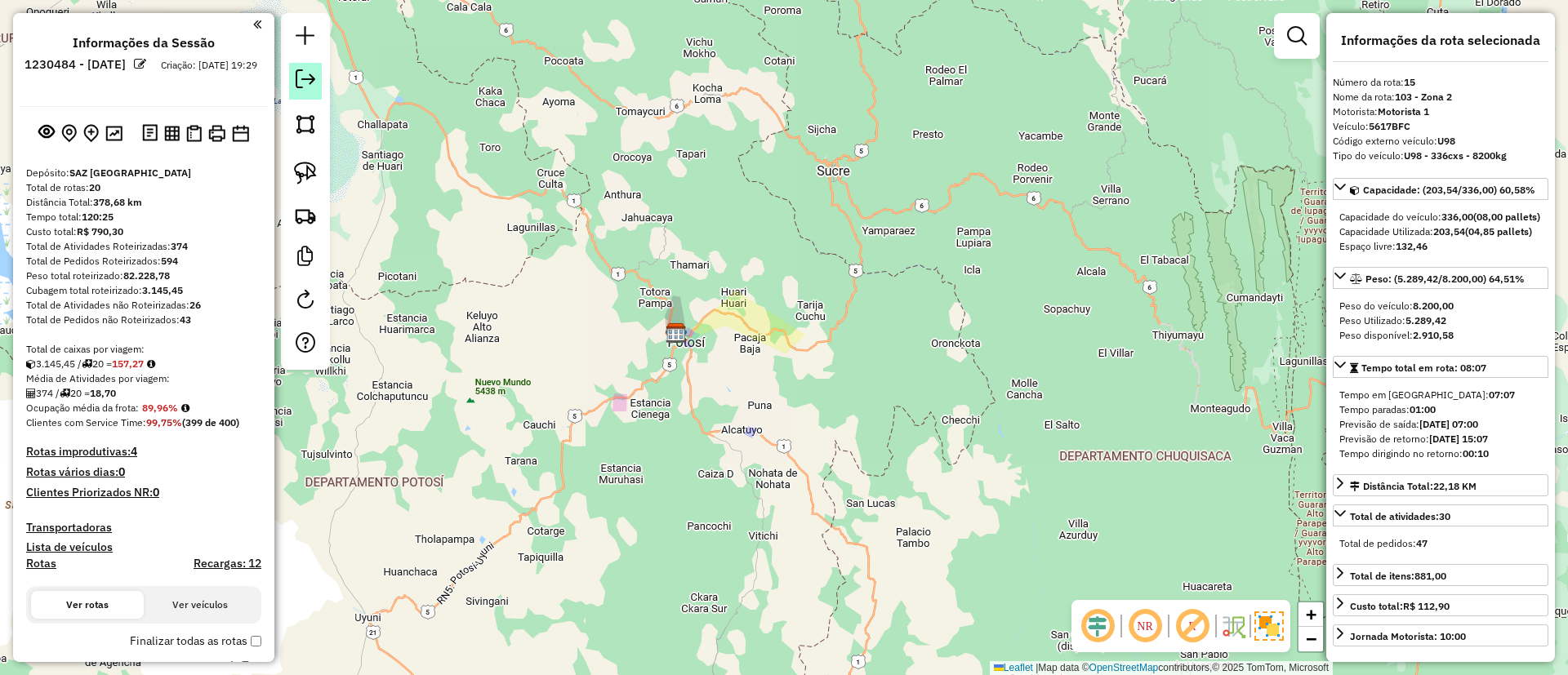
click at [310, 89] on em at bounding box center [305, 79] width 20 height 20
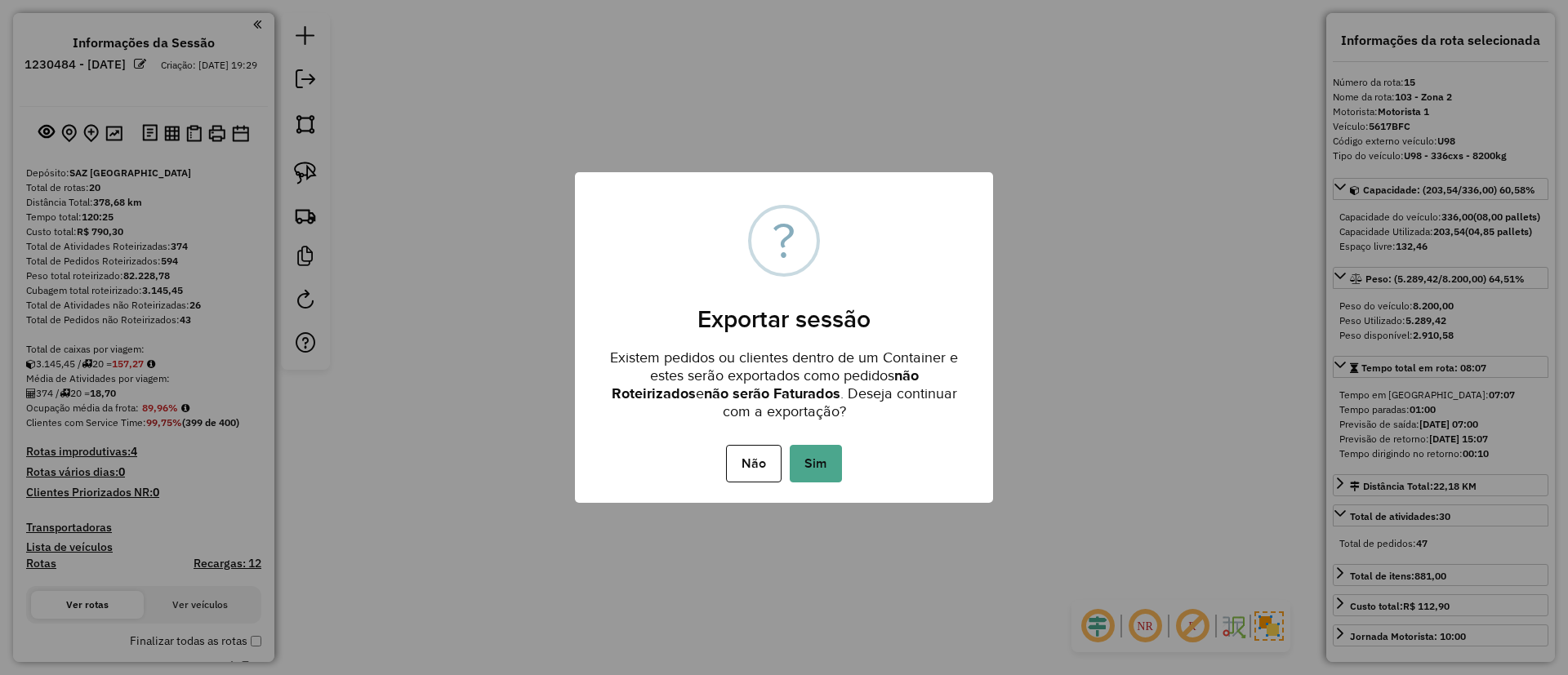
click at [821, 442] on div "Não No Sim" at bounding box center [784, 464] width 418 height 46
click at [821, 454] on button "Sim" at bounding box center [815, 463] width 52 height 37
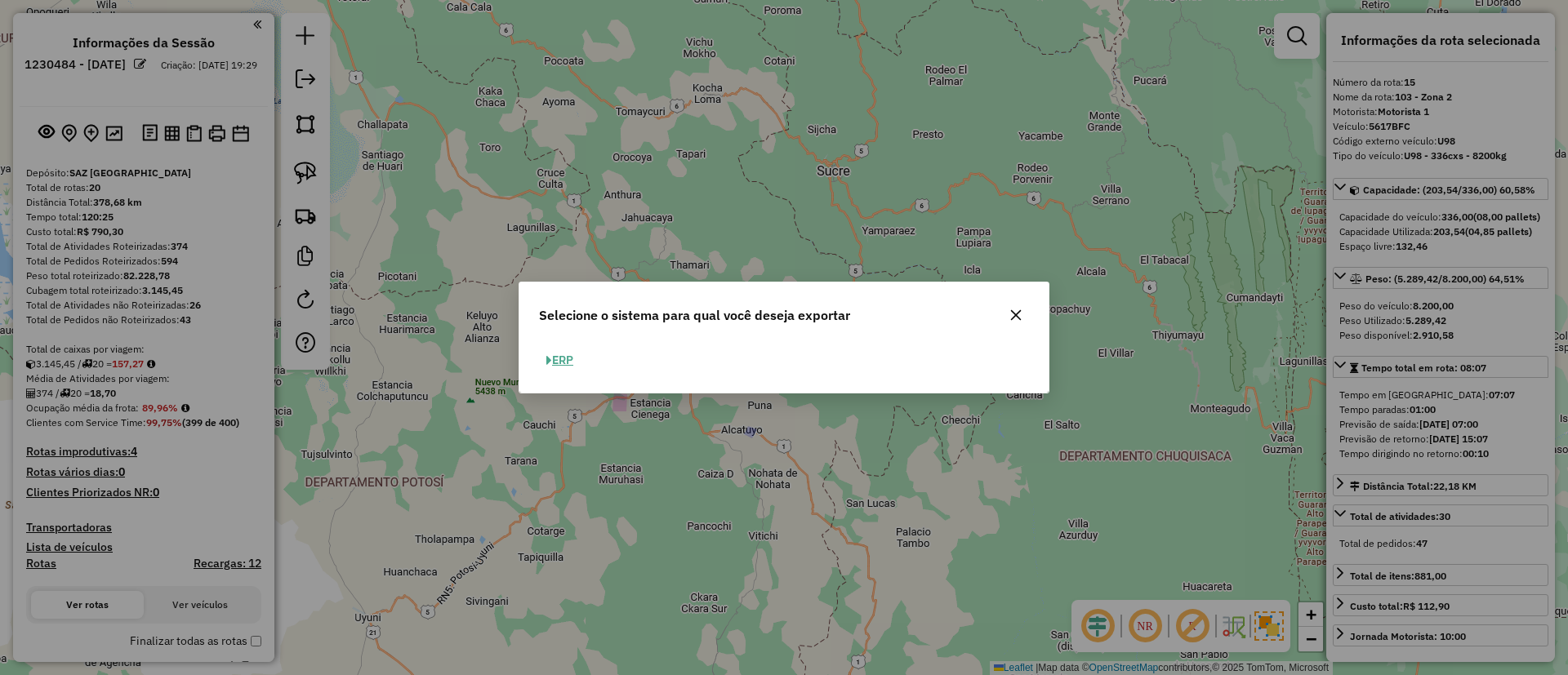
click at [571, 358] on button "ERP" at bounding box center [560, 360] width 42 height 26
select select "**"
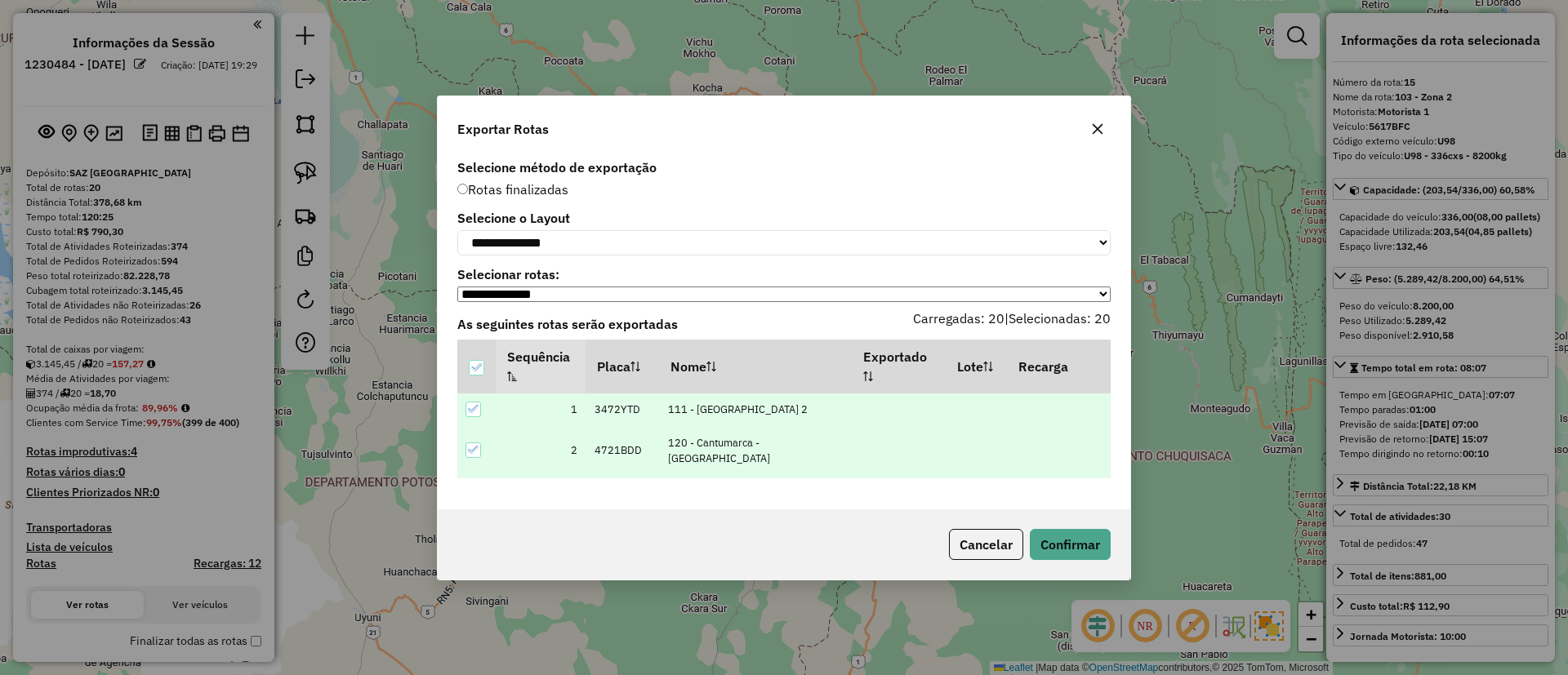
click at [618, 224] on div "**********" at bounding box center [784, 234] width 653 height 43
drag, startPoint x: 613, startPoint y: 236, endPoint x: 608, endPoint y: 253, distance: 17.7
click at [613, 236] on select "**********" at bounding box center [784, 243] width 653 height 26
select select "*********"
click at [458, 231] on select "**********" at bounding box center [784, 243] width 653 height 26
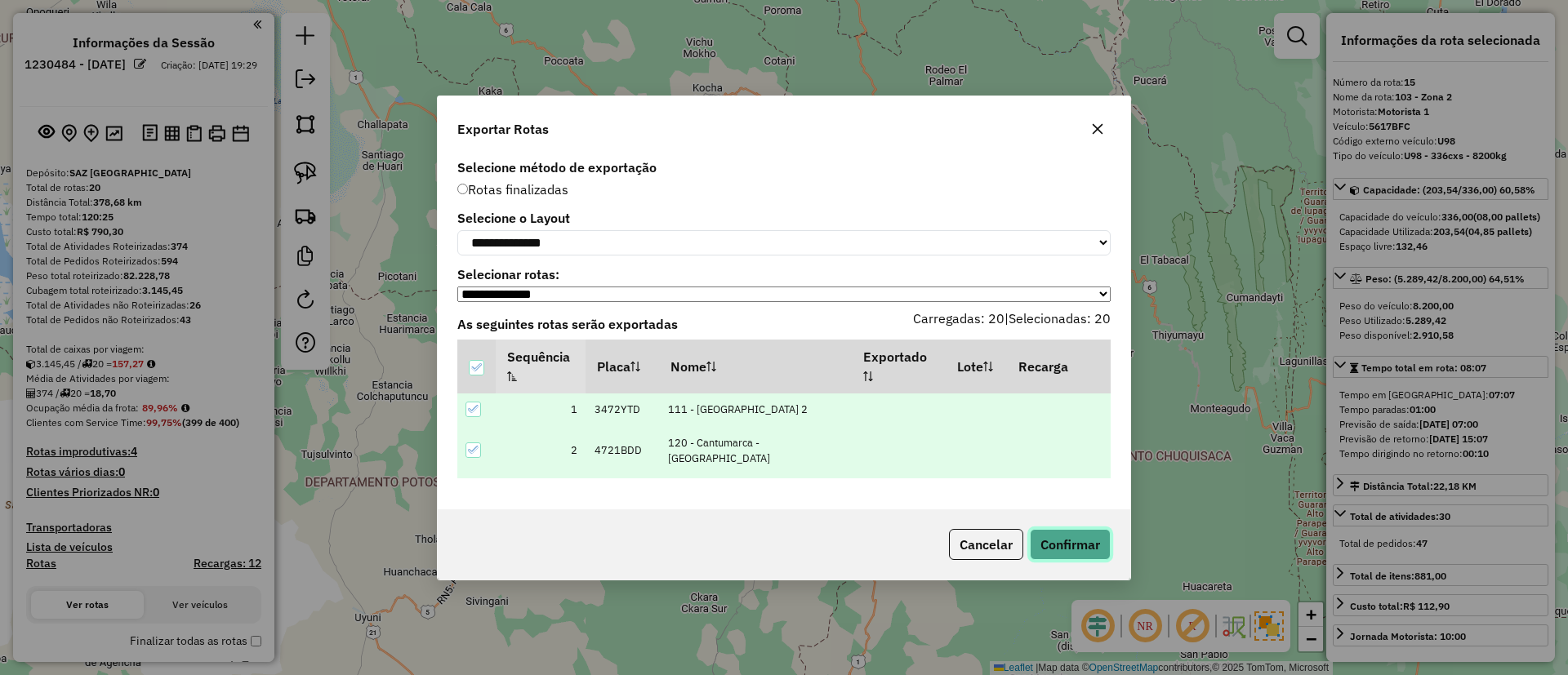
click at [1061, 549] on button "Confirmar" at bounding box center [1069, 544] width 81 height 31
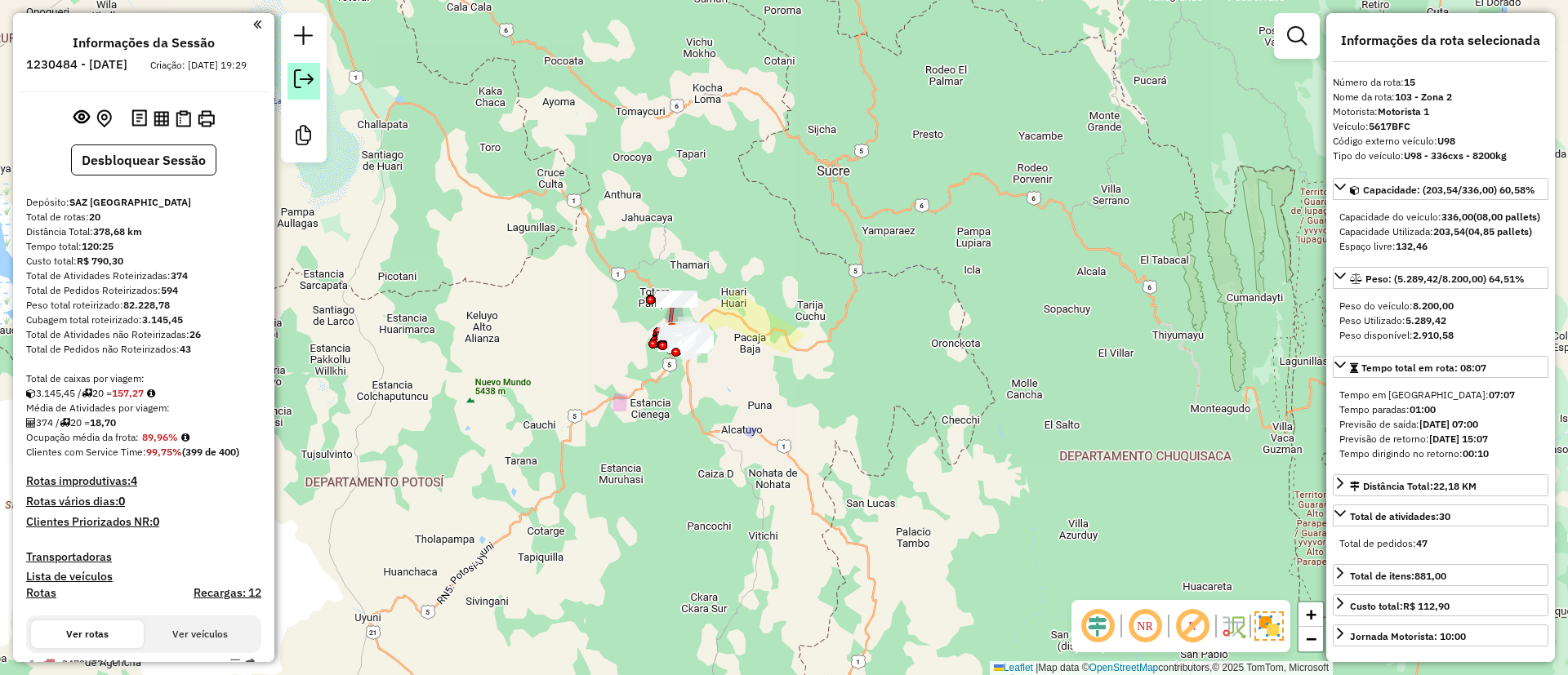
click at [303, 87] on em at bounding box center [303, 79] width 20 height 20
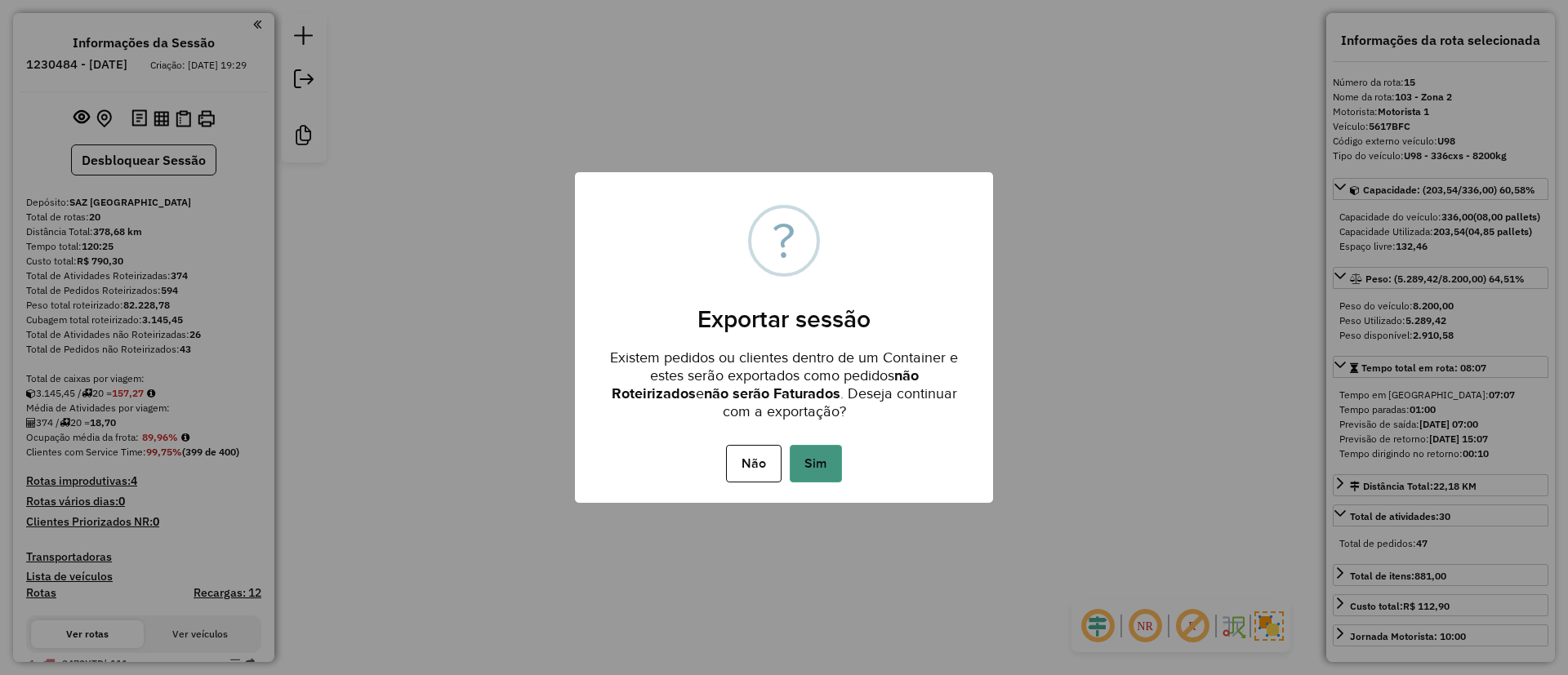
click at [816, 465] on button "Sim" at bounding box center [815, 463] width 52 height 37
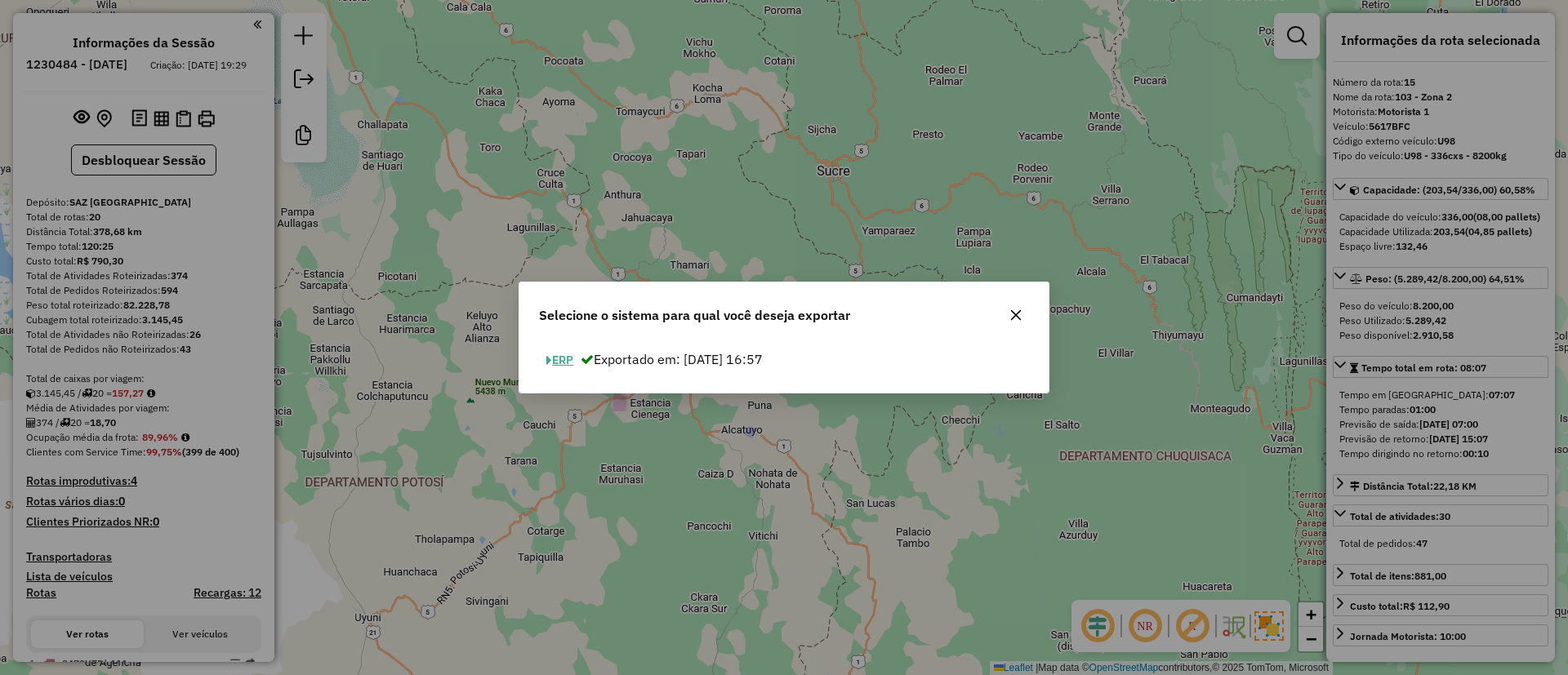
click at [572, 365] on button "ERP" at bounding box center [560, 360] width 42 height 26
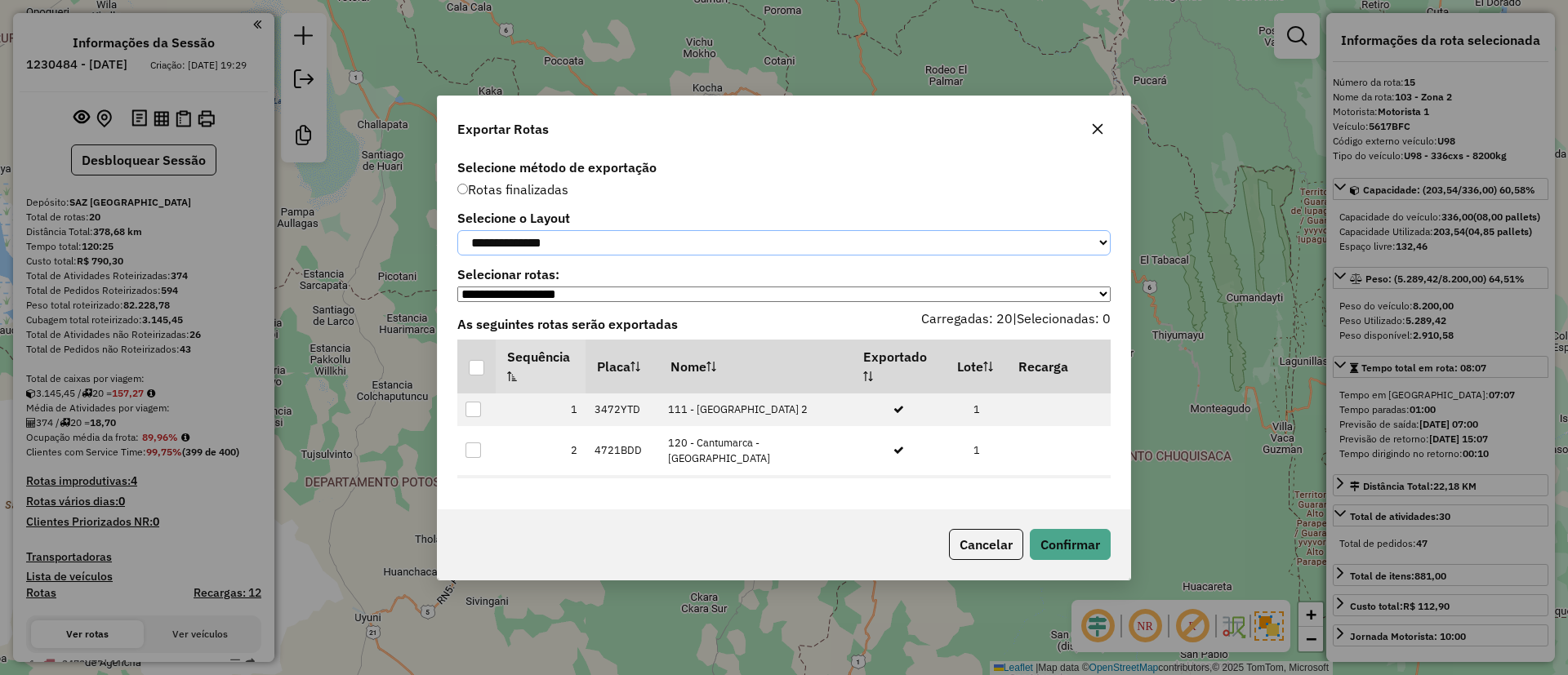
drag, startPoint x: 647, startPoint y: 236, endPoint x: 646, endPoint y: 252, distance: 16.0
click at [647, 236] on select "**********" at bounding box center [784, 243] width 653 height 26
select select "*********"
click at [458, 231] on select "**********" at bounding box center [784, 243] width 653 height 26
click at [480, 375] on div at bounding box center [477, 368] width 15 height 15
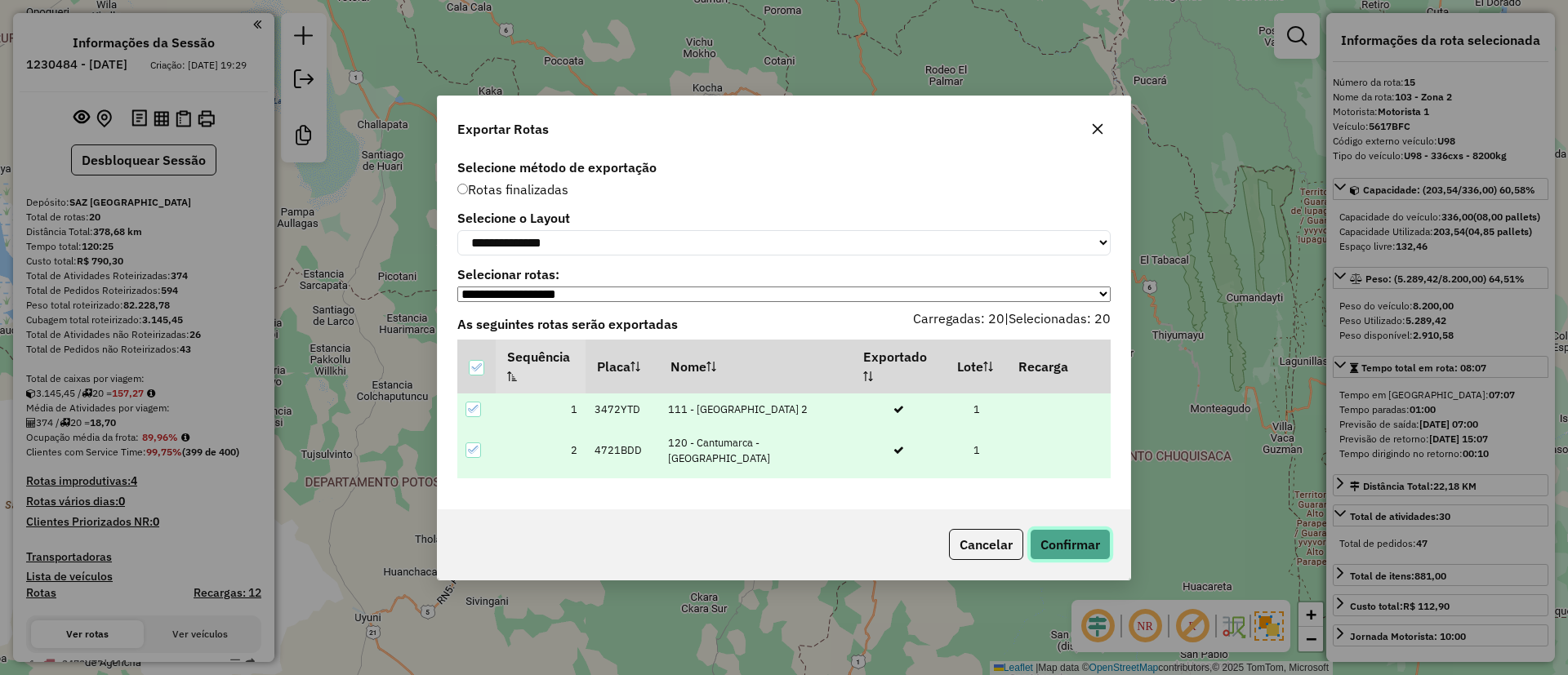
click at [1069, 534] on button "Confirmar" at bounding box center [1069, 544] width 81 height 31
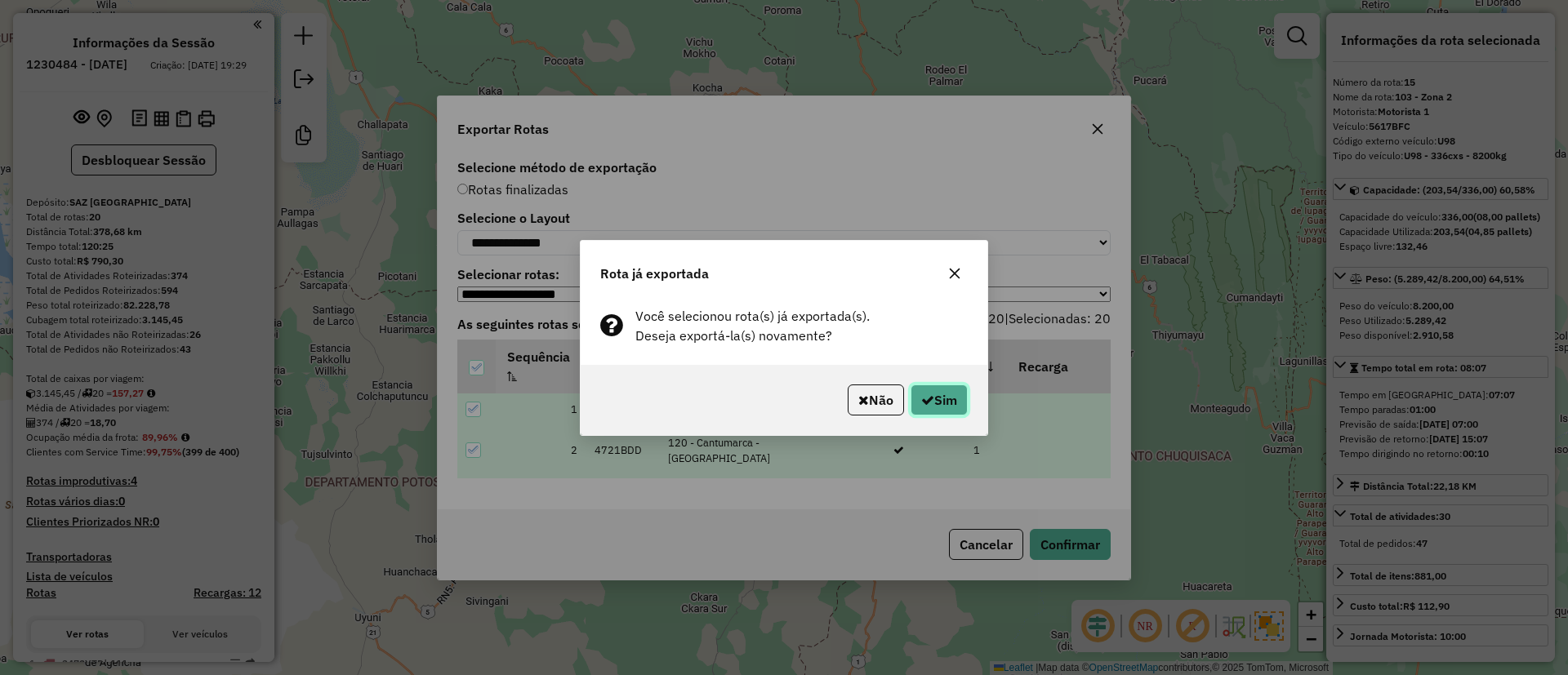
click at [953, 402] on button "Sim" at bounding box center [939, 399] width 57 height 31
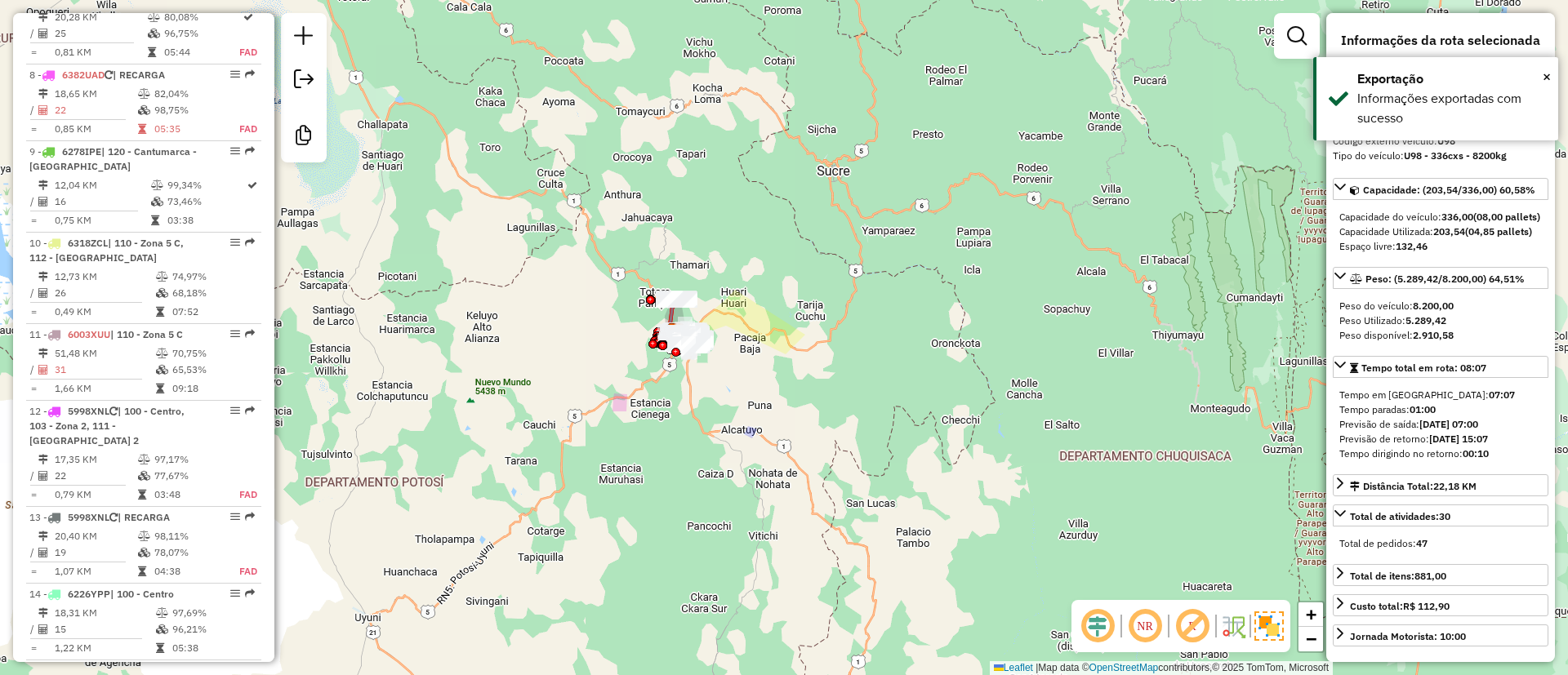
scroll to position [1847, 0]
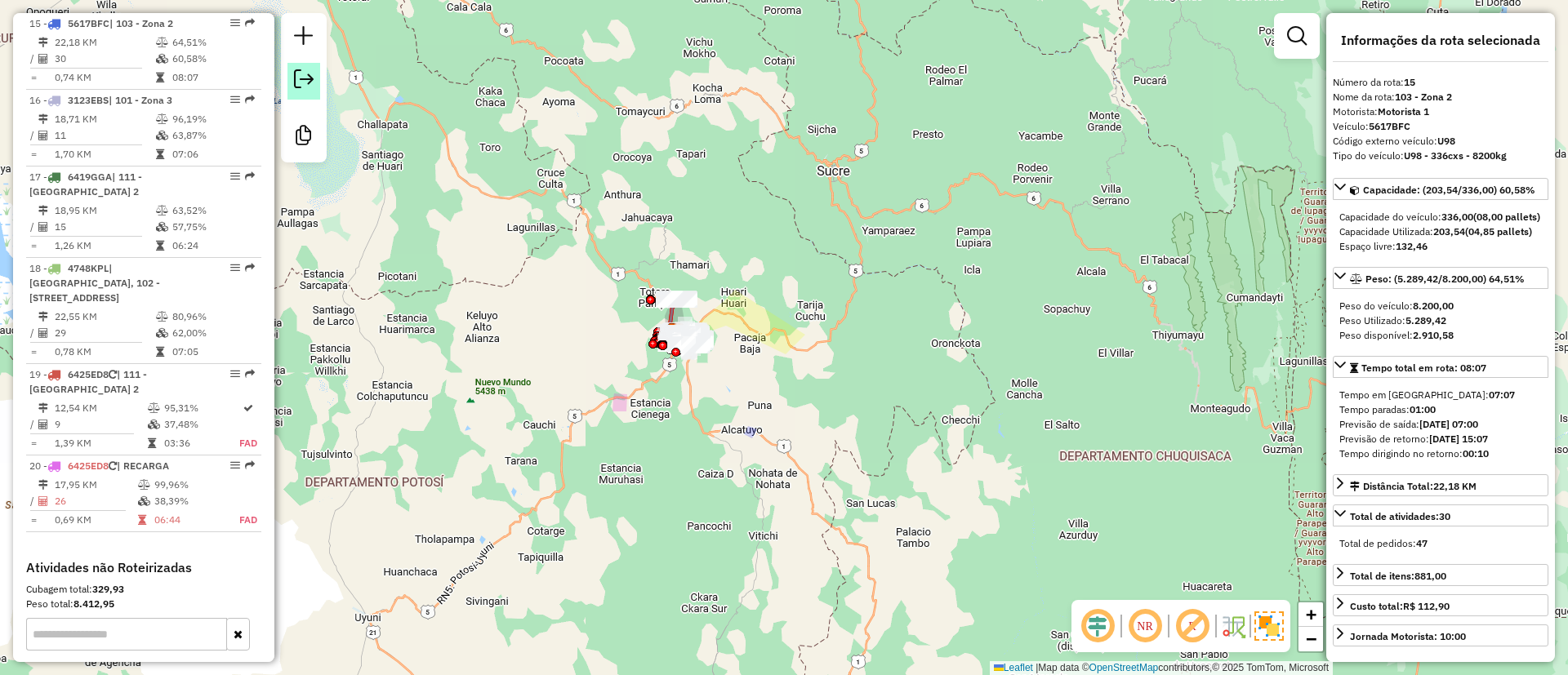
click at [313, 80] on em at bounding box center [303, 79] width 20 height 20
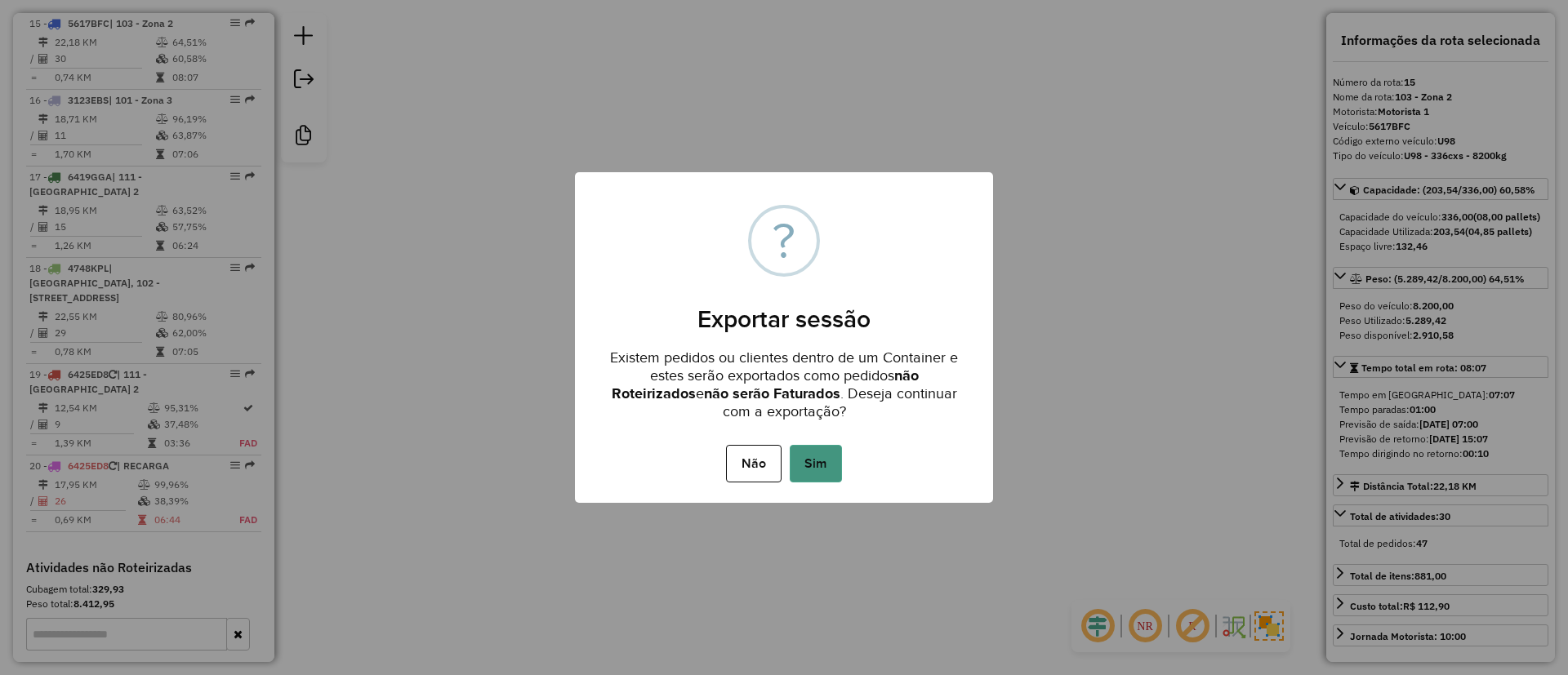
click at [798, 448] on button "Sim" at bounding box center [815, 463] width 52 height 37
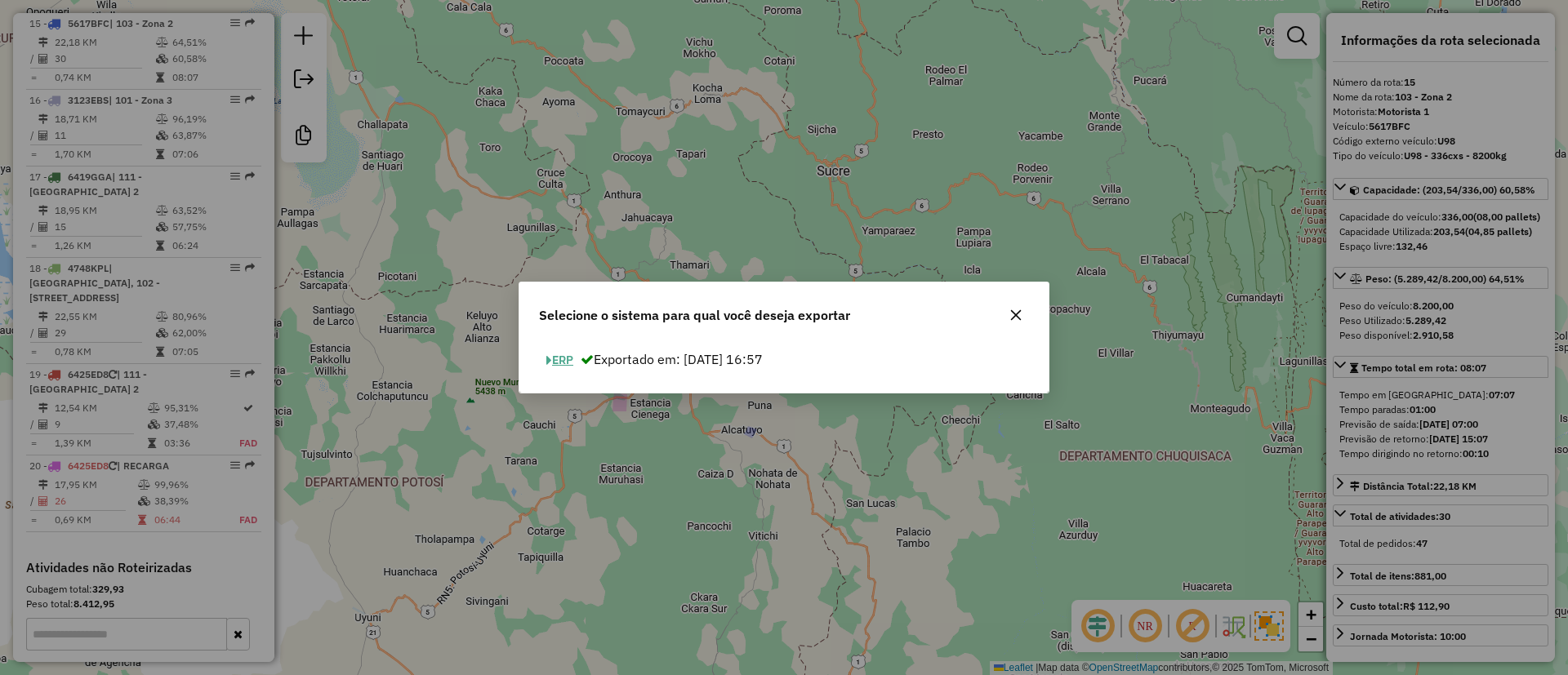
click at [577, 351] on button "ERP" at bounding box center [560, 360] width 42 height 26
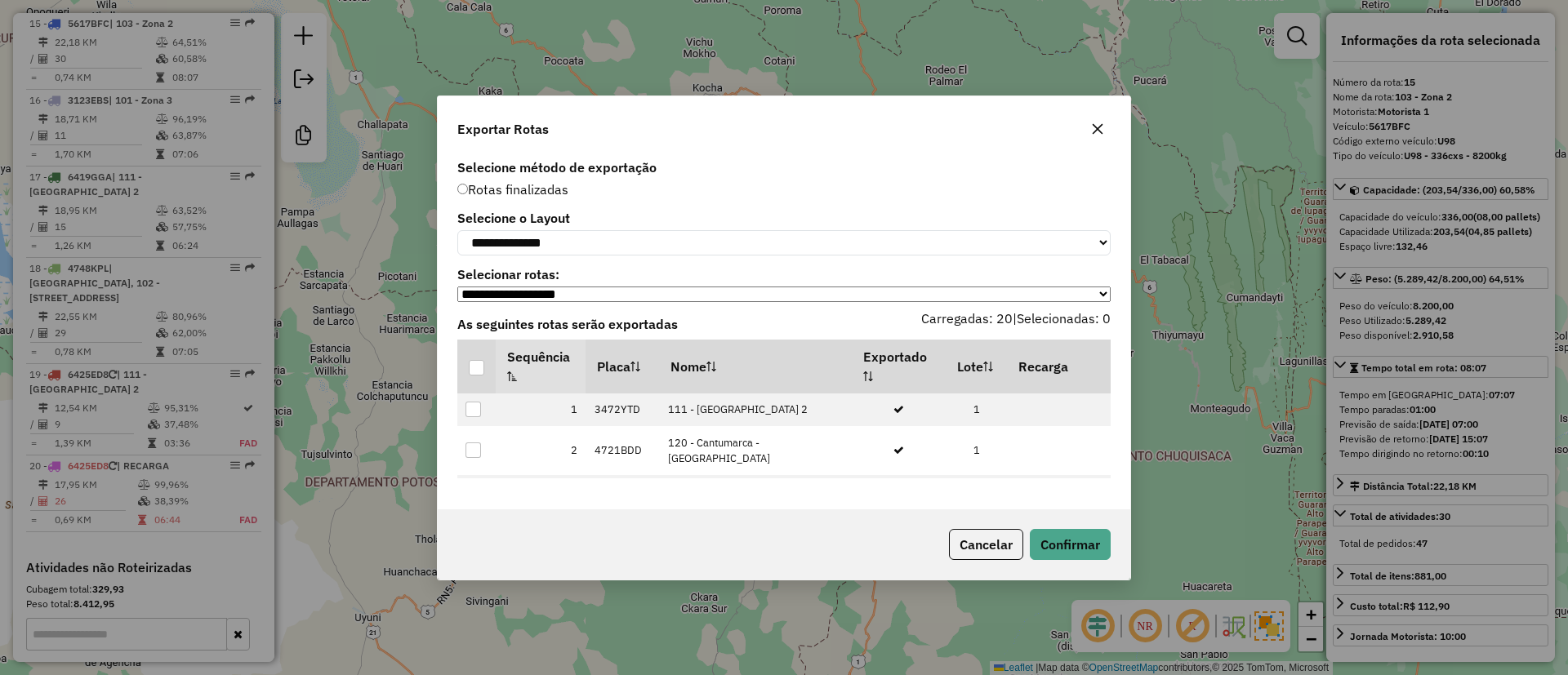
click at [601, 225] on div "**********" at bounding box center [784, 234] width 653 height 43
click at [574, 245] on select "**********" at bounding box center [784, 243] width 653 height 26
select select "*********"
click at [458, 231] on select "**********" at bounding box center [784, 243] width 653 height 26
click at [471, 372] on div at bounding box center [477, 368] width 15 height 15
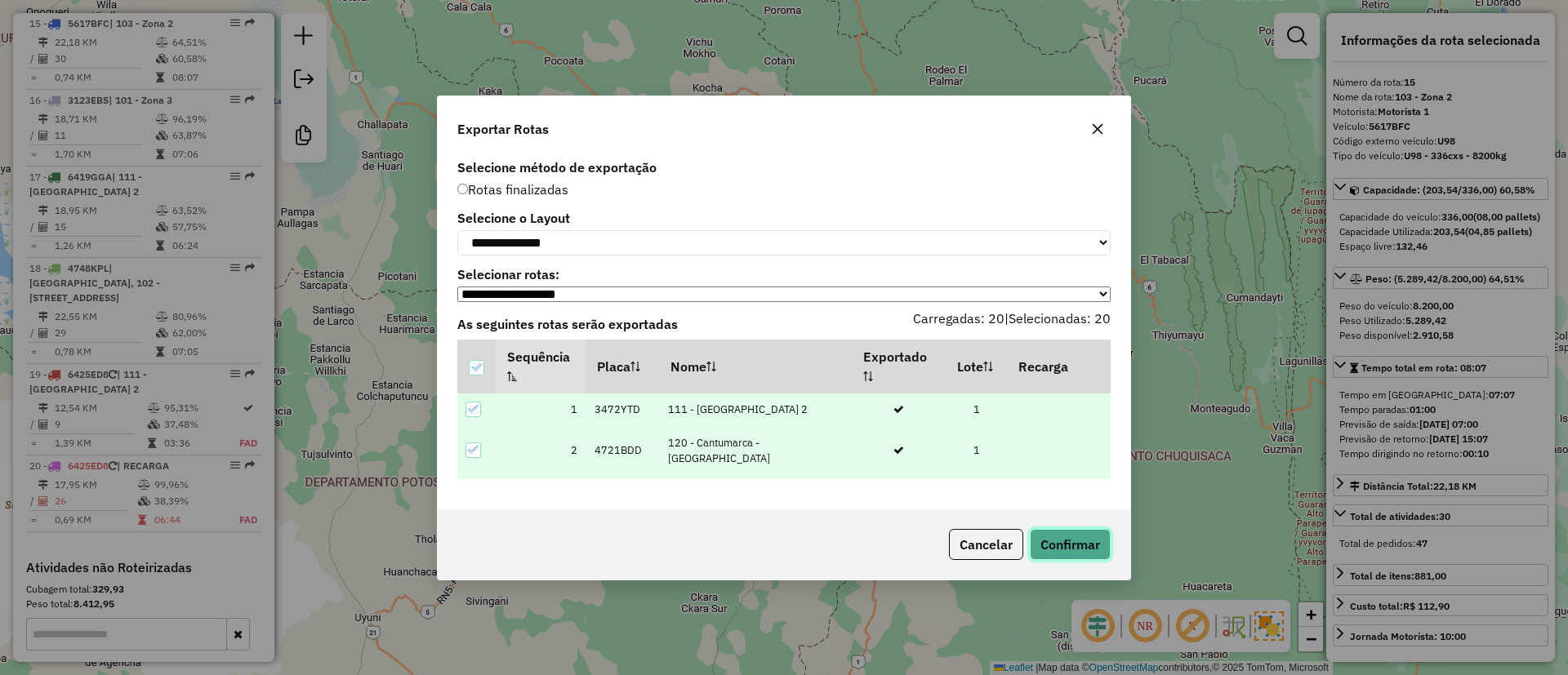
click at [1043, 555] on button "Confirmar" at bounding box center [1069, 544] width 81 height 31
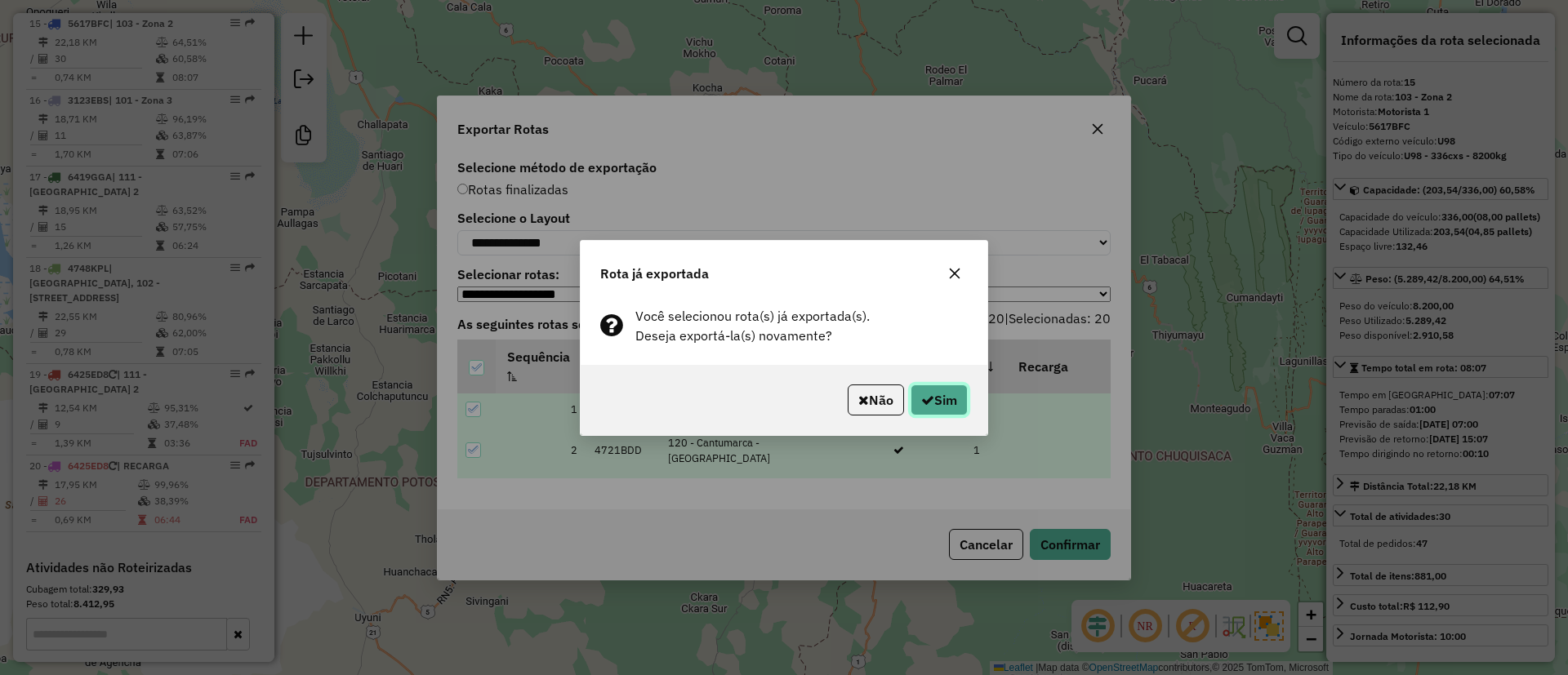
click at [951, 413] on button "Sim" at bounding box center [939, 399] width 57 height 31
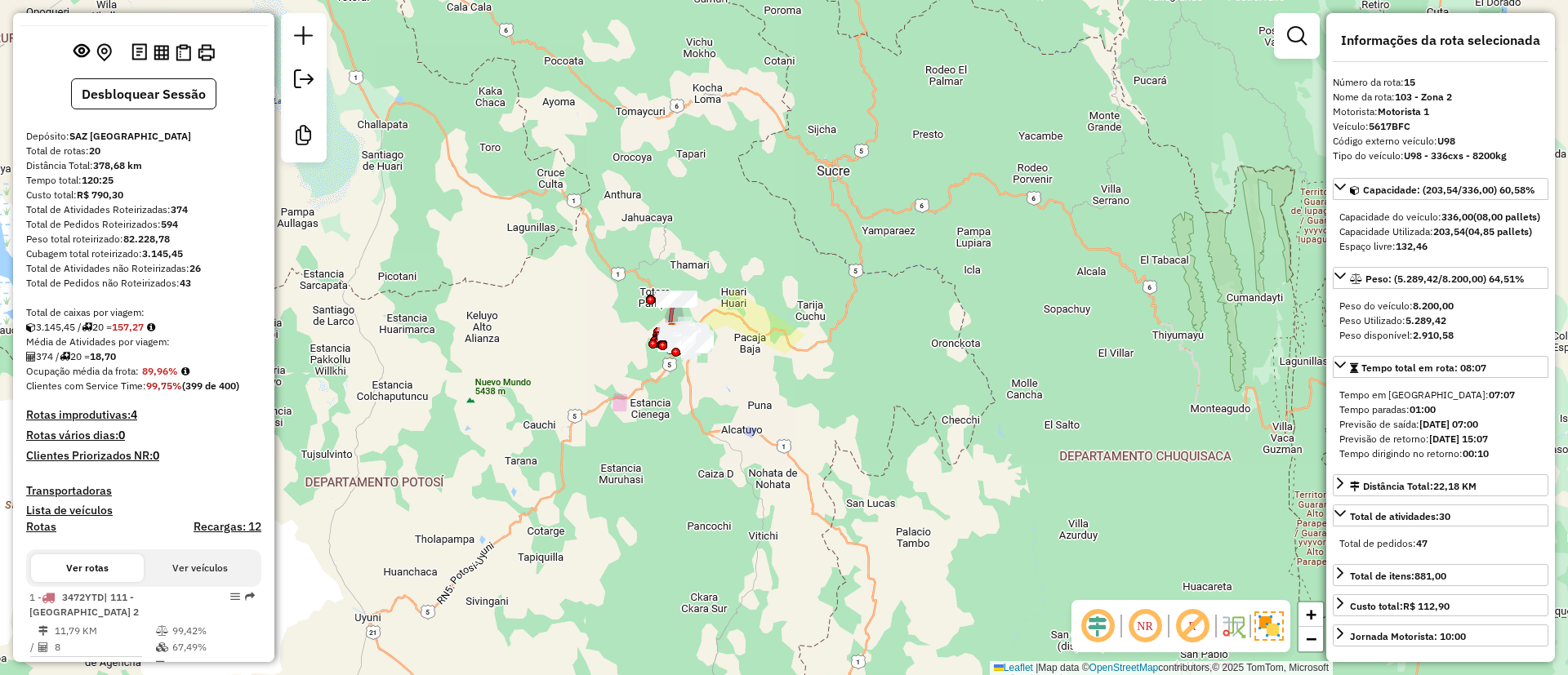
scroll to position [0, 0]
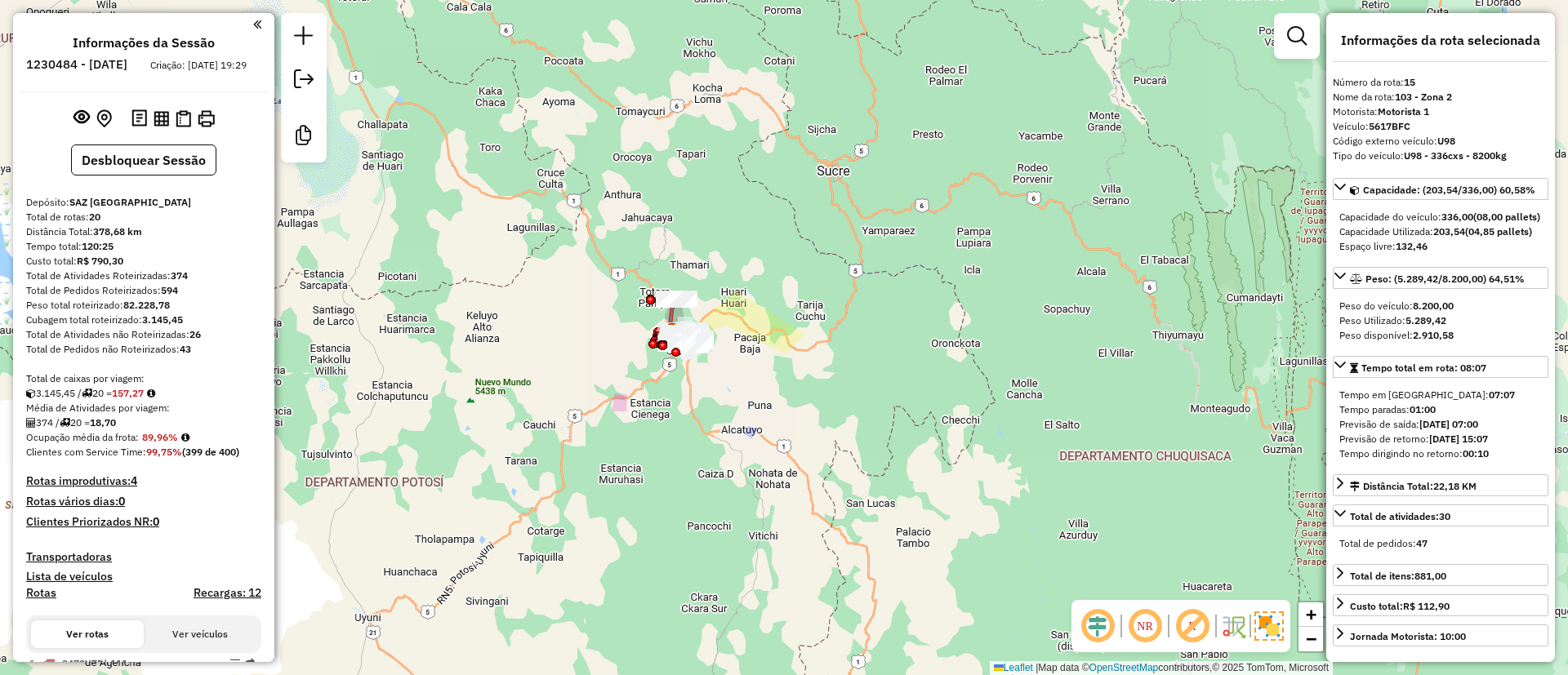
drag, startPoint x: 145, startPoint y: 447, endPoint x: 168, endPoint y: 450, distance: 23.2
click at [168, 445] on div "Ocupação média da frota: 89,96%" at bounding box center [143, 437] width 235 height 14
drag, startPoint x: 144, startPoint y: 453, endPoint x: 180, endPoint y: 448, distance: 36.3
click at [178, 443] on strong "89,96%" at bounding box center [160, 437] width 36 height 12
copy strong "89,96%"
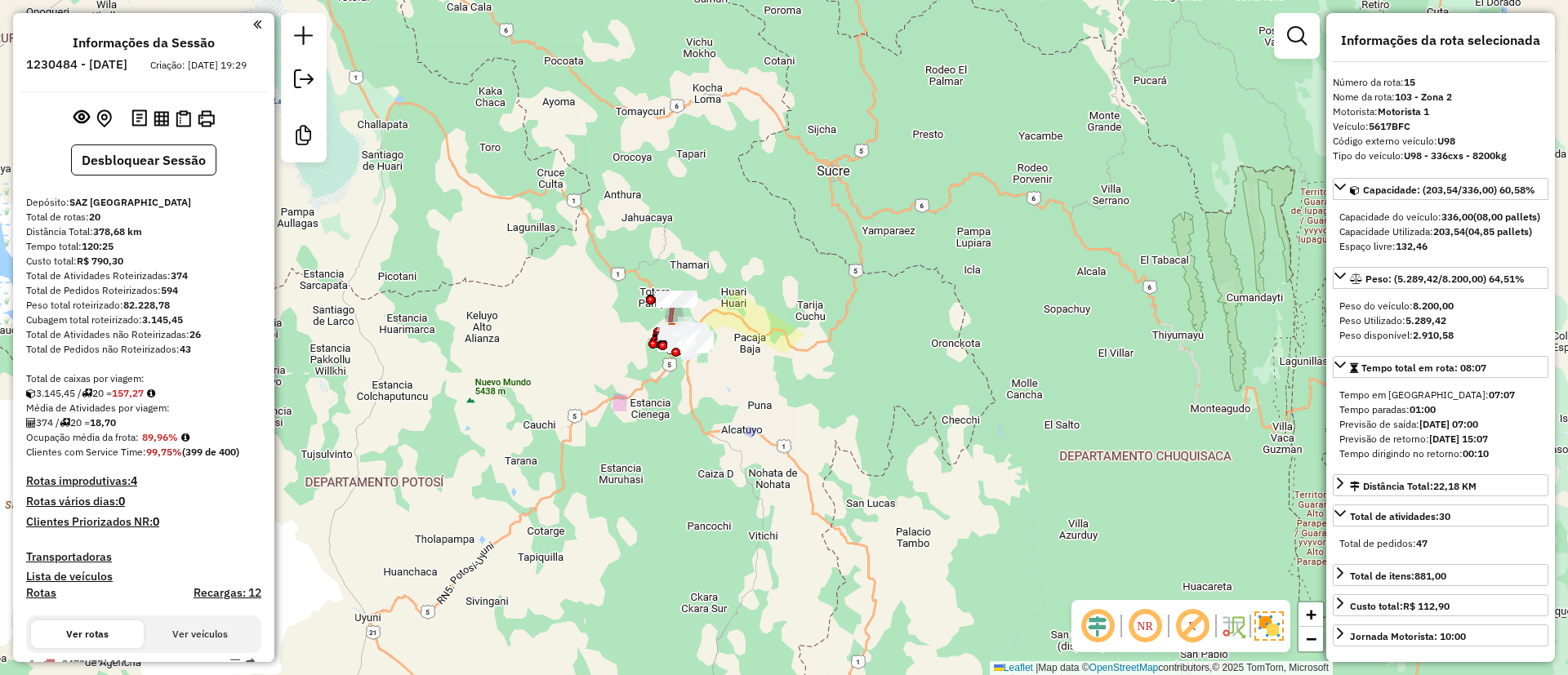
drag, startPoint x: 95, startPoint y: 440, endPoint x: 137, endPoint y: 438, distance: 42.0
click at [137, 430] on div "374 / 20 = 18,70" at bounding box center [143, 422] width 235 height 14
copy div "18,70"
drag, startPoint x: 168, startPoint y: 287, endPoint x: 191, endPoint y: 288, distance: 23.0
click at [191, 283] on div "Total de Atividades Roteirizadas: 374" at bounding box center [143, 276] width 235 height 14
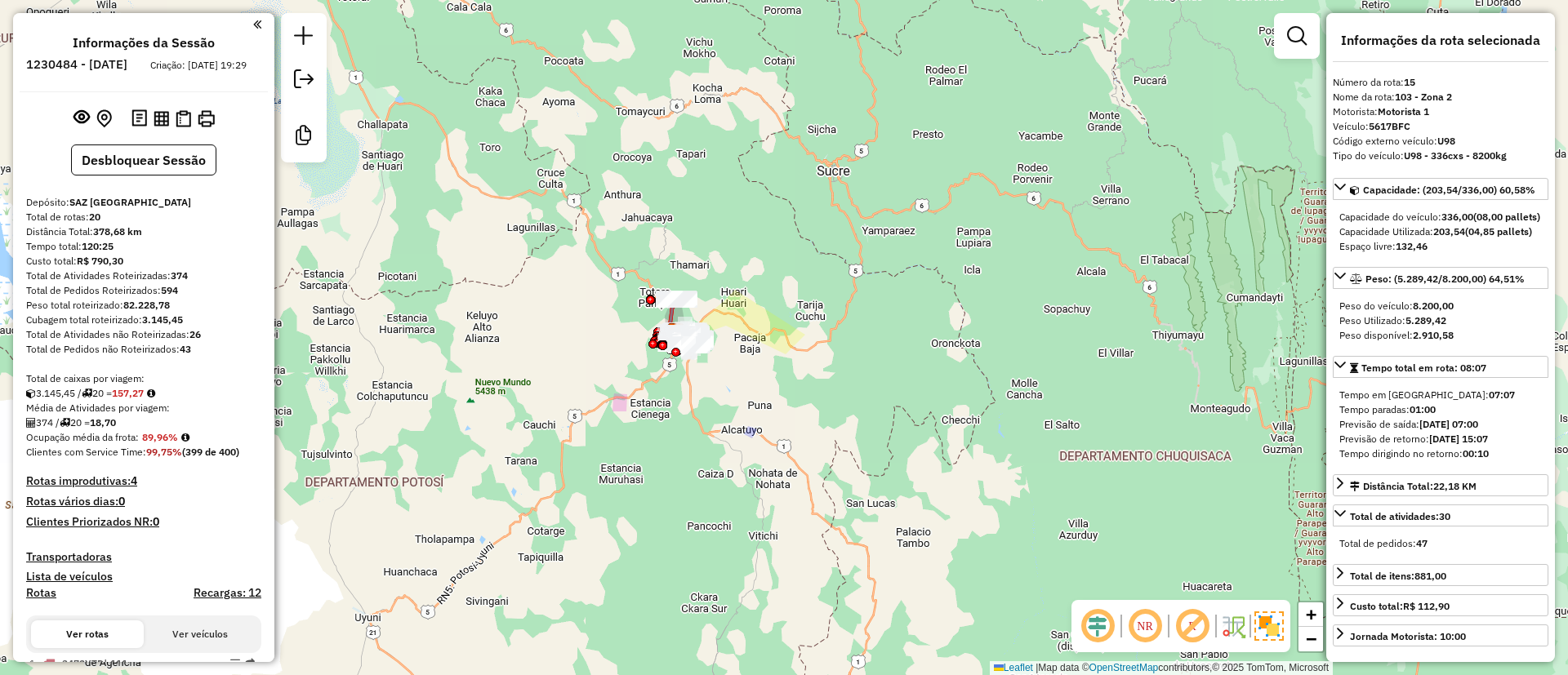
click at [188, 282] on strong "374" at bounding box center [179, 276] width 17 height 12
drag, startPoint x: 191, startPoint y: 290, endPoint x: 170, endPoint y: 286, distance: 21.4
click at [170, 283] on div "Total de Atividades Roteirizadas: 374" at bounding box center [143, 276] width 235 height 14
copy div "374"
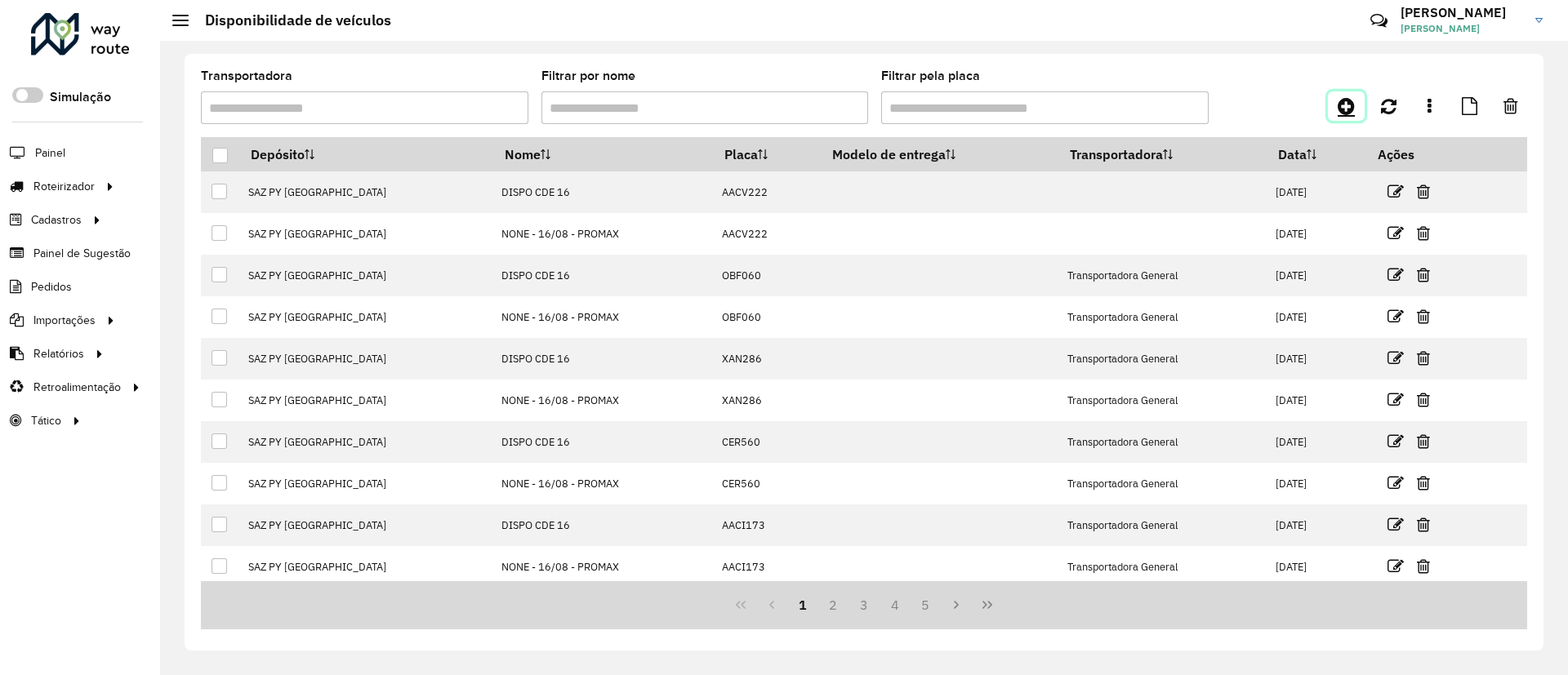
click at [1337, 101] on icon at bounding box center [1346, 106] width 17 height 20
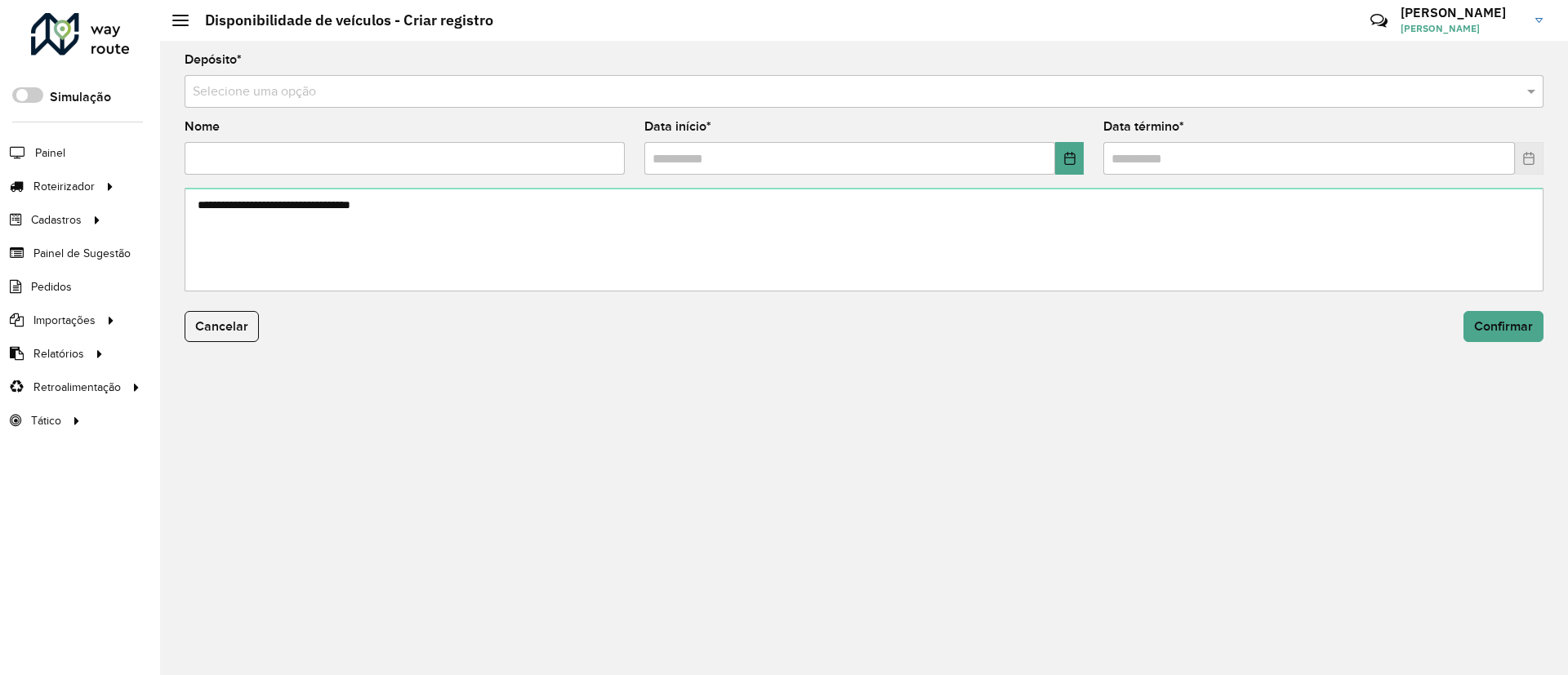
click at [798, 97] on input "text" at bounding box center [847, 92] width 1310 height 20
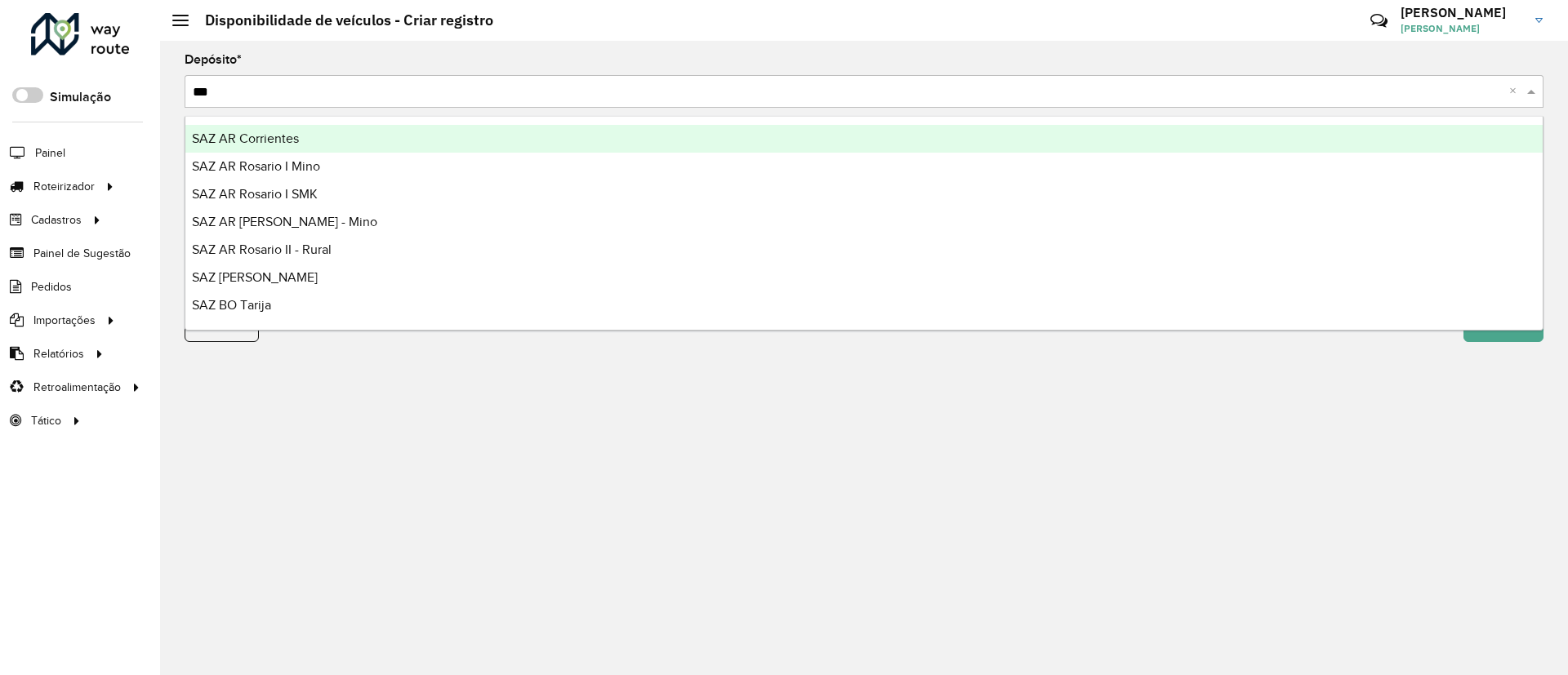
type input "****"
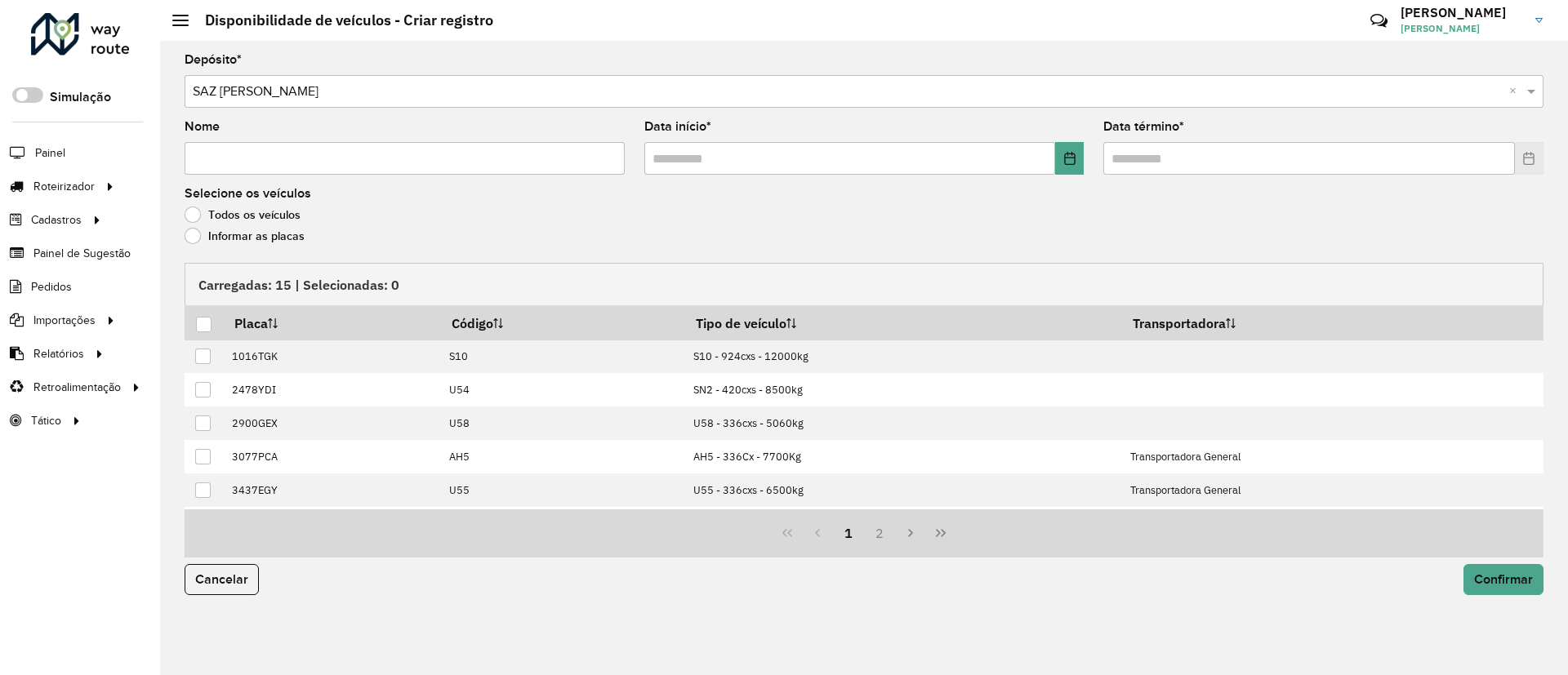
click at [441, 159] on input "Nome" at bounding box center [405, 158] width 440 height 32
type input "**********"
click at [1069, 157] on icon "Choose Date" at bounding box center [1069, 158] width 10 height 13
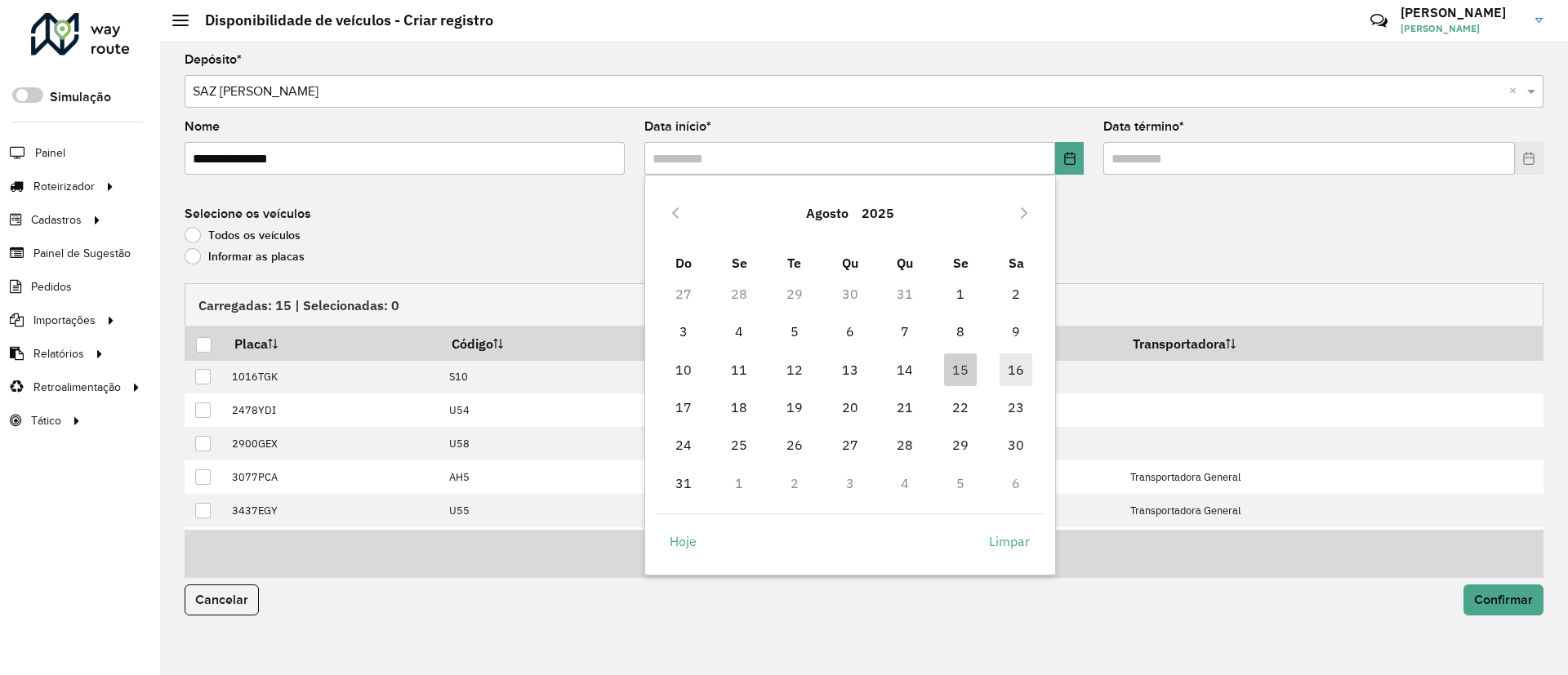
click at [1017, 373] on span "16" at bounding box center [1015, 370] width 32 height 32
type input "**********"
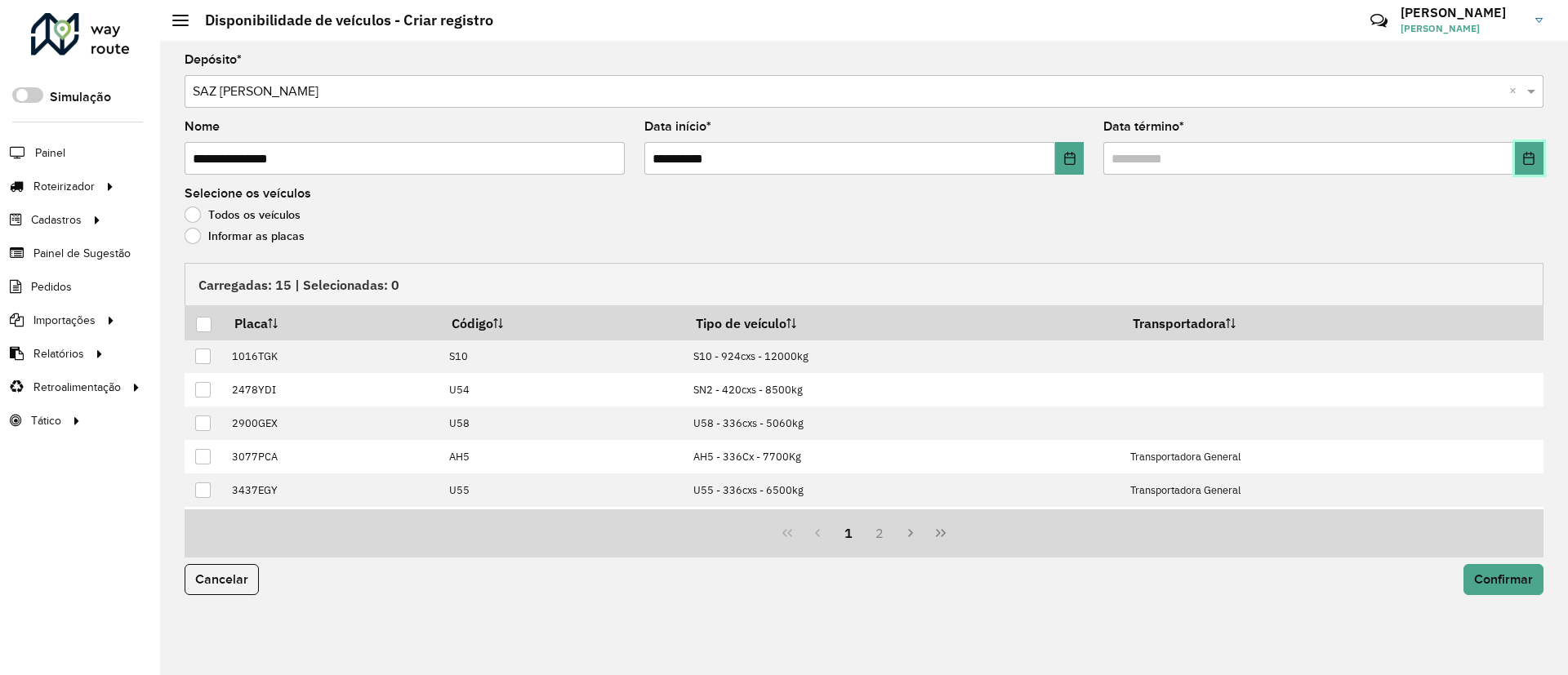
click at [1530, 159] on icon "Choose Date" at bounding box center [1529, 158] width 13 height 13
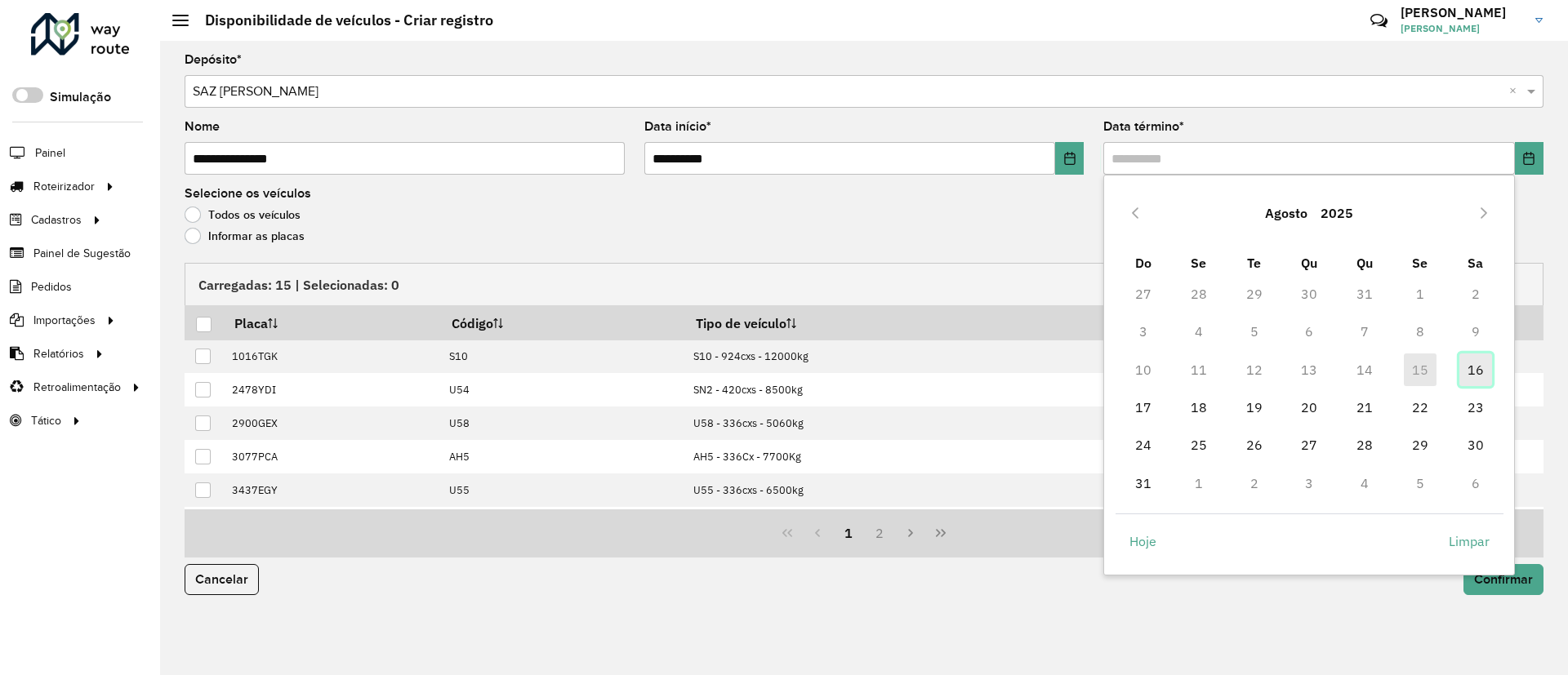
click at [1471, 370] on span "16" at bounding box center [1476, 370] width 32 height 32
type input "**********"
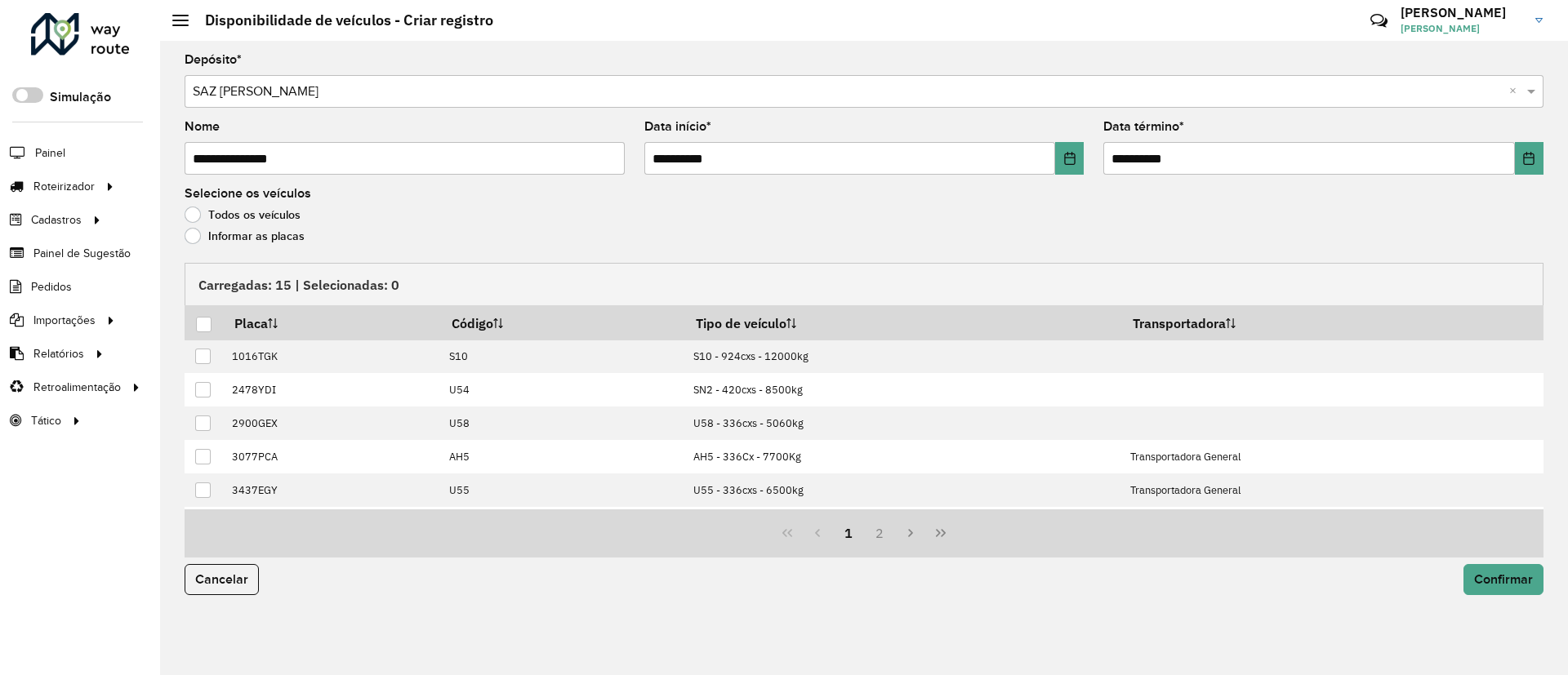
click at [298, 229] on label "Informar as placas" at bounding box center [245, 235] width 120 height 16
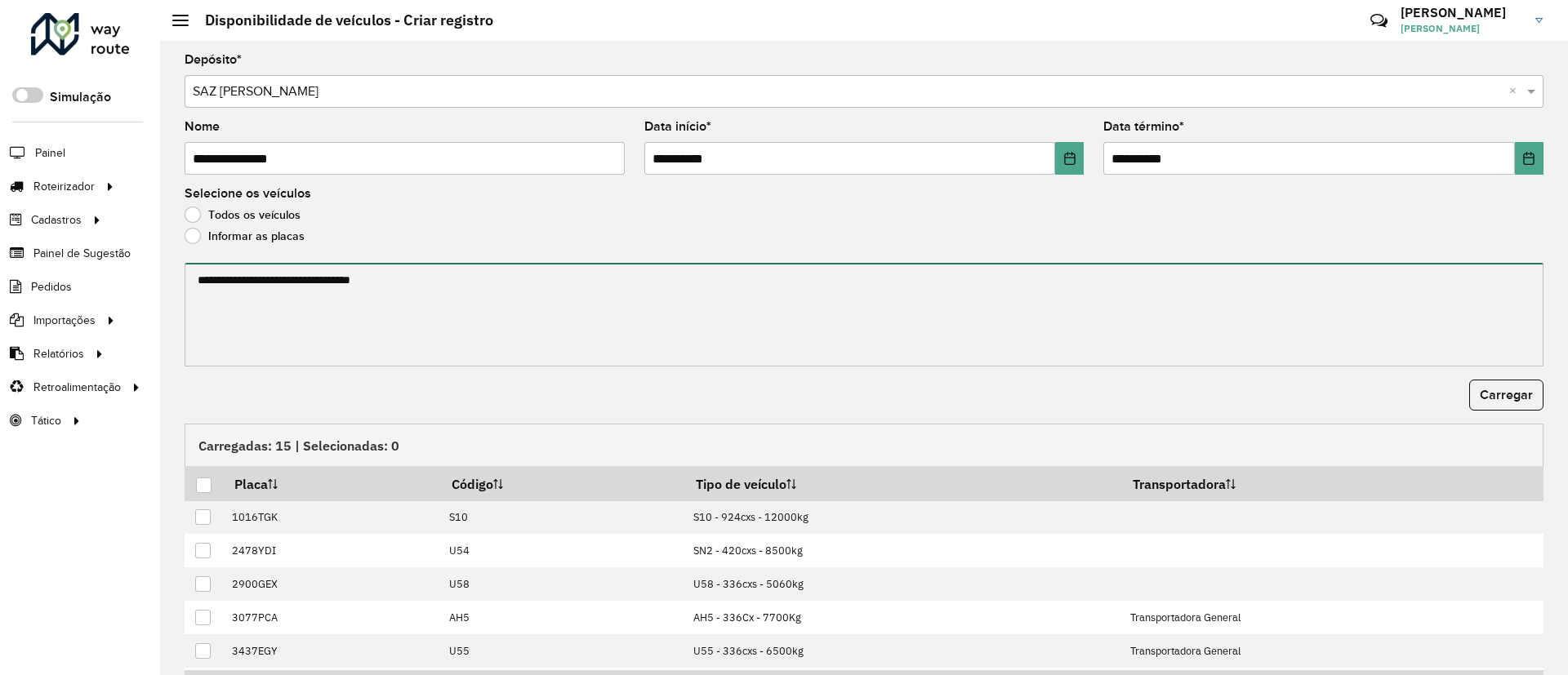
click at [277, 287] on textarea at bounding box center [864, 315] width 1358 height 104
paste textarea "******* ******* ******* ******* ******* ******* ******* *******"
type textarea "******* ******* ******* ******* ******* ******* ******* *******"
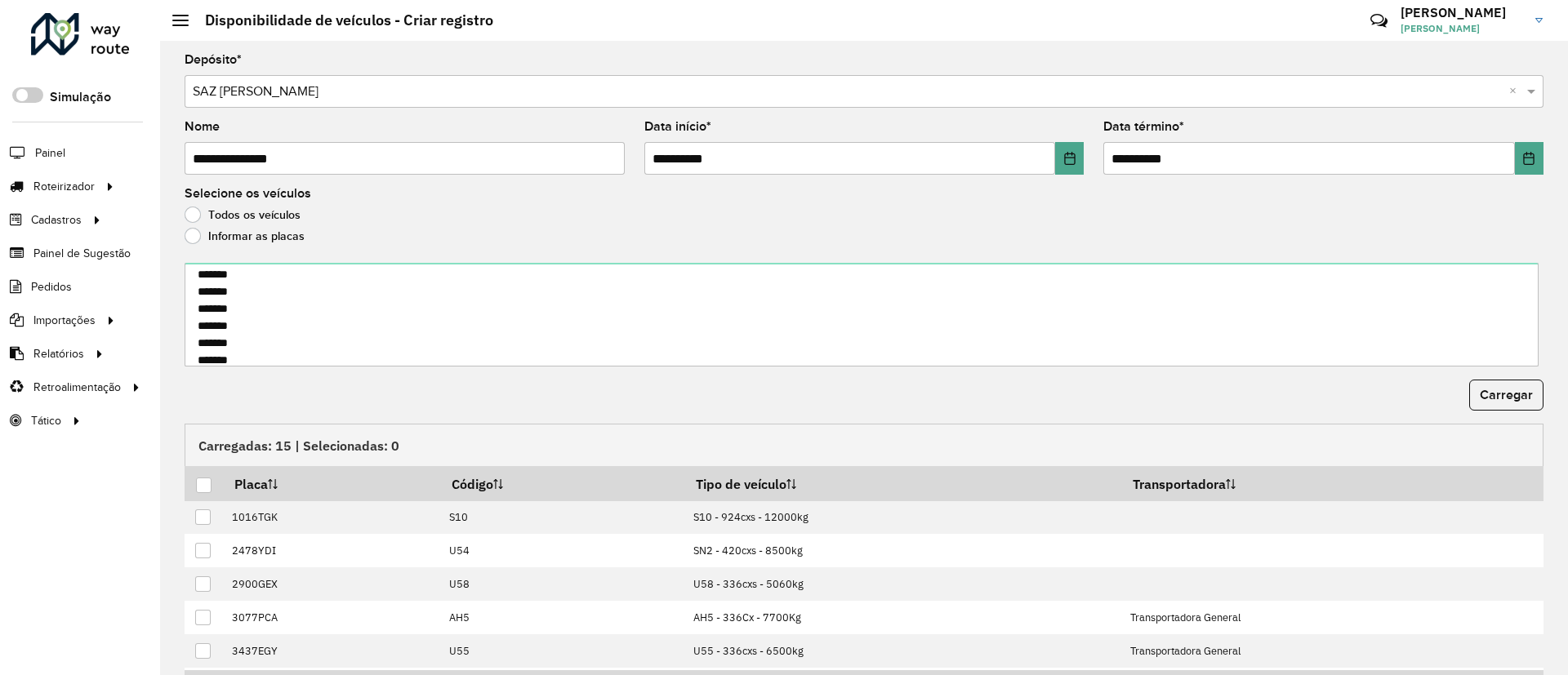
drag, startPoint x: 1499, startPoint y: 395, endPoint x: 684, endPoint y: 416, distance: 815.3
click at [1500, 394] on span "Carregar" at bounding box center [1506, 395] width 53 height 14
click at [203, 481] on div at bounding box center [204, 485] width 15 height 15
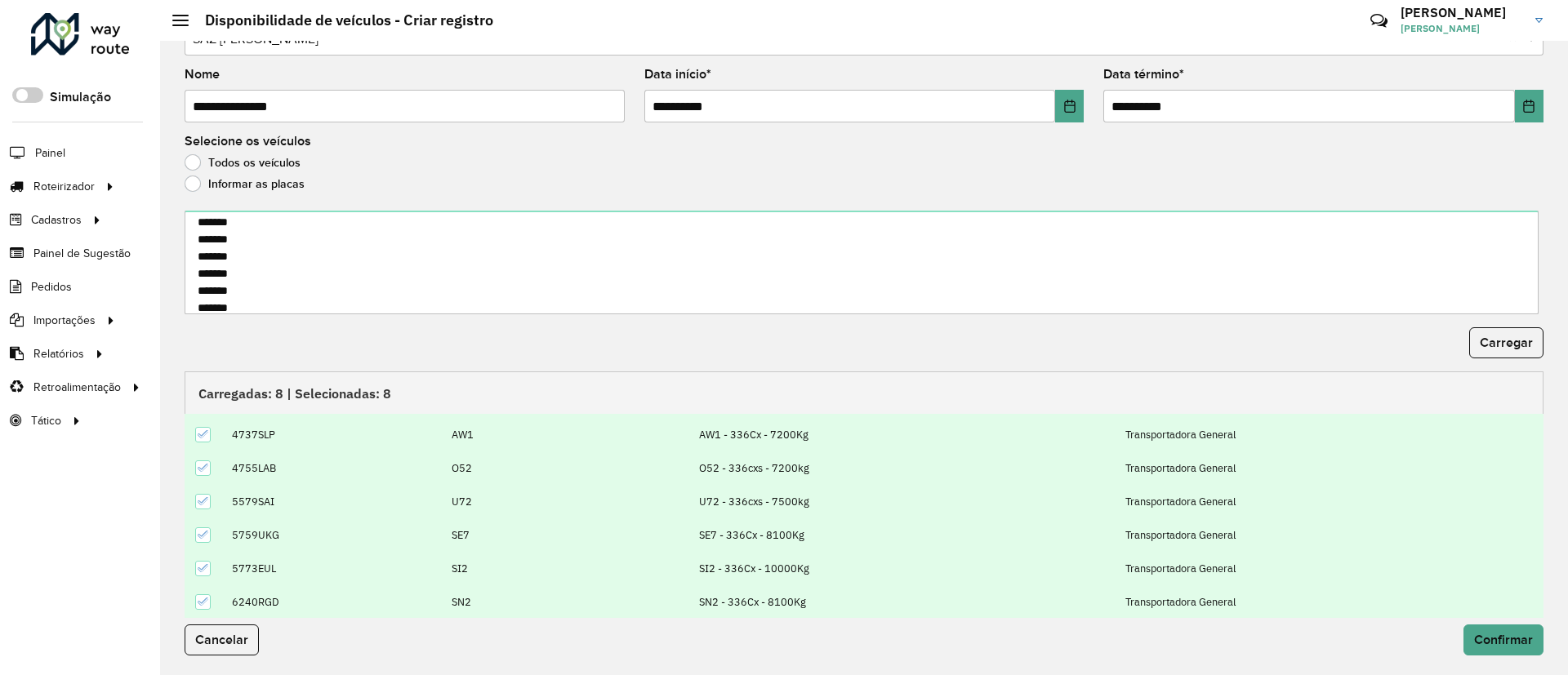
scroll to position [98, 0]
click at [1466, 636] on button "Confirmar" at bounding box center [1503, 640] width 80 height 31
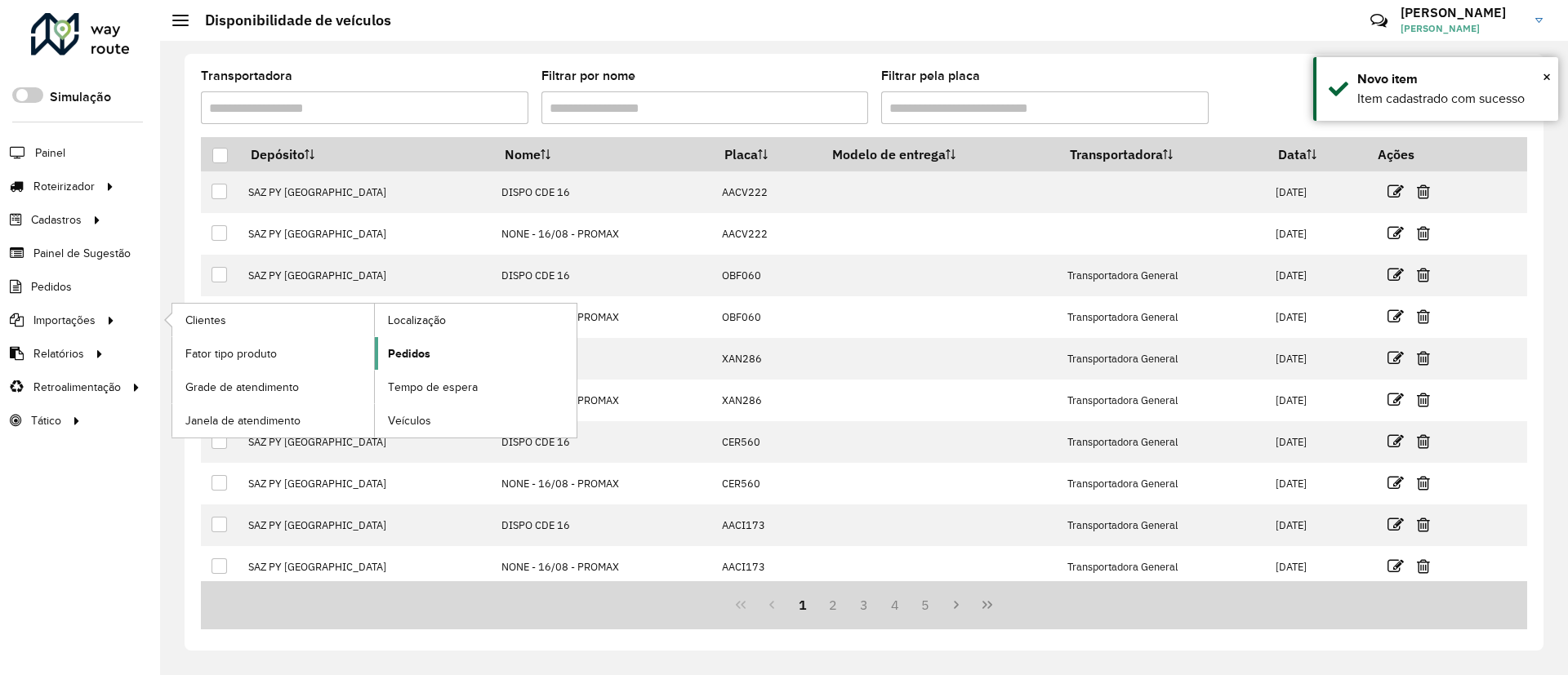
click at [439, 362] on link "Pedidos" at bounding box center [476, 354] width 202 height 32
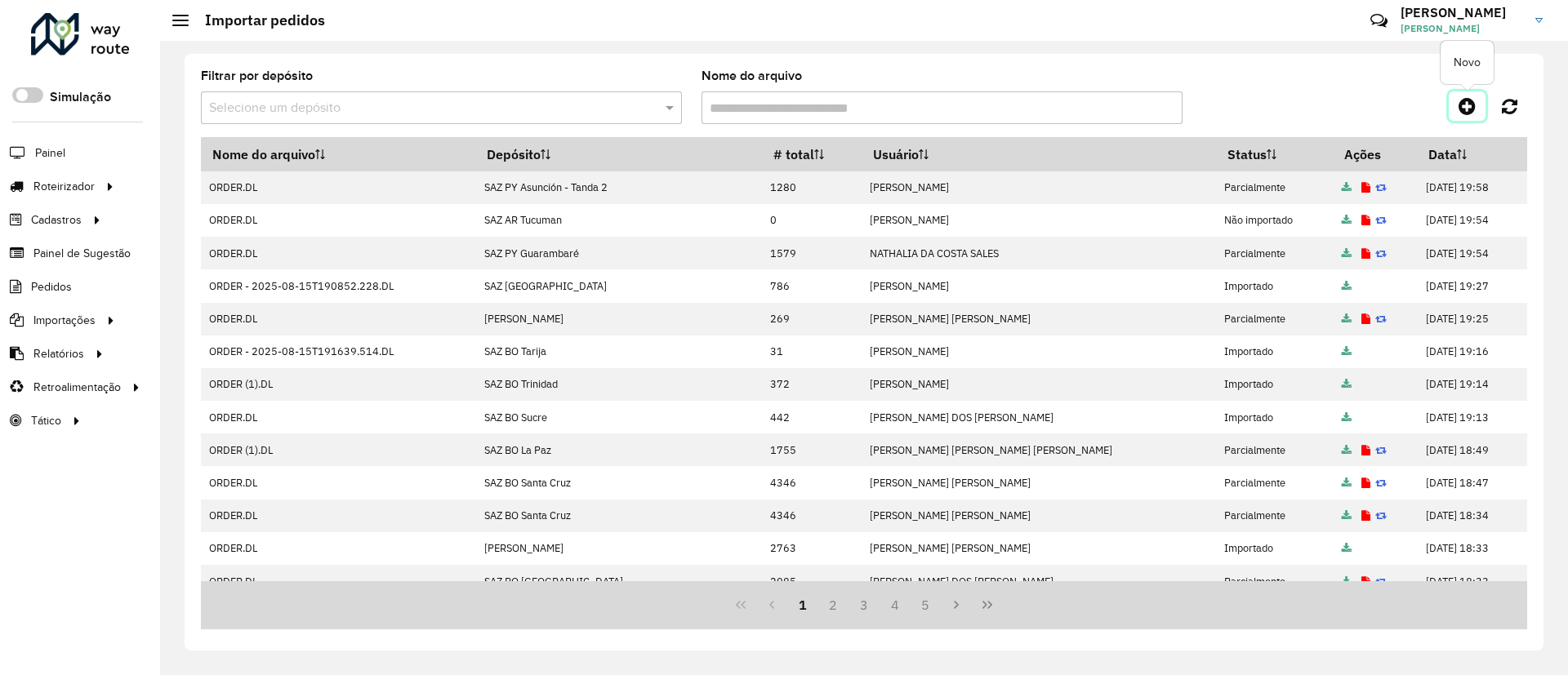
click at [1465, 107] on icon at bounding box center [1467, 106] width 17 height 20
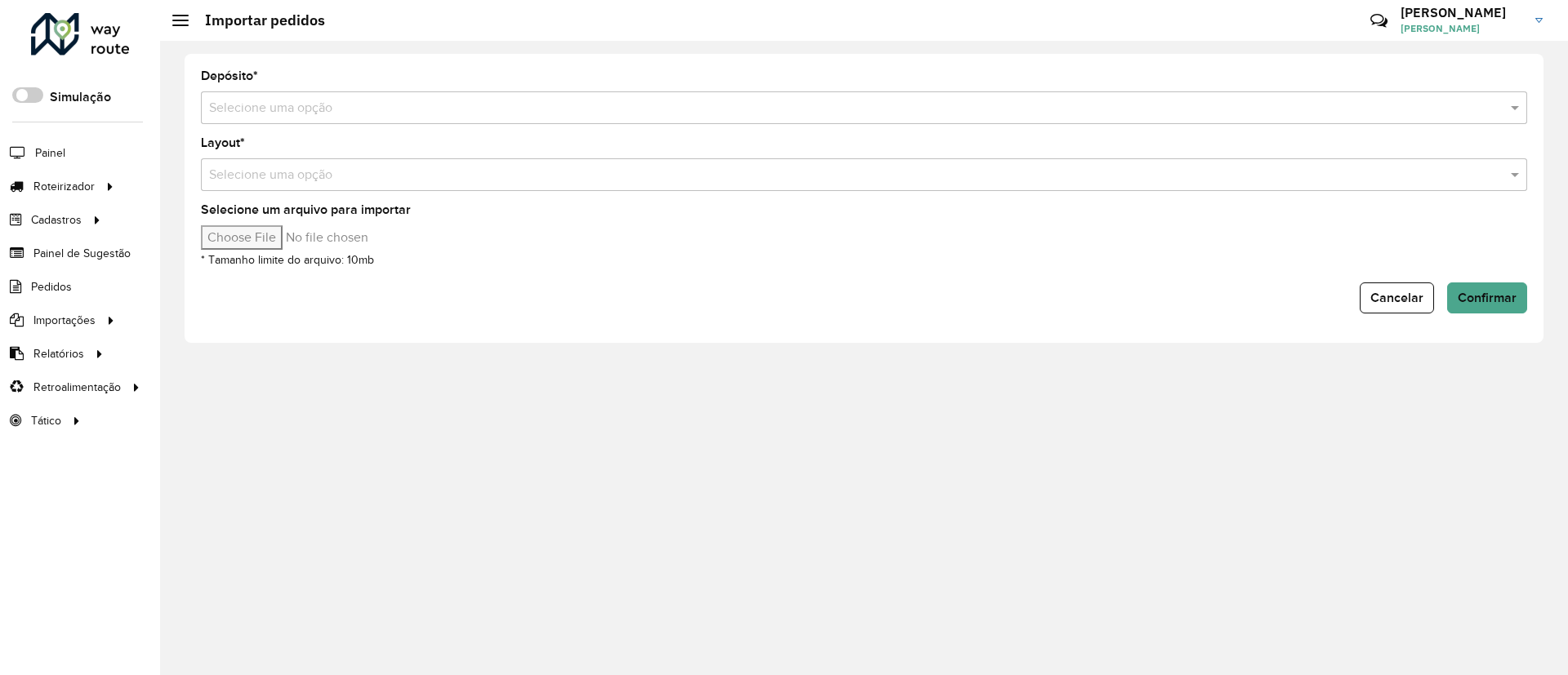
click at [627, 96] on div "Selecione uma opção" at bounding box center [864, 108] width 1326 height 32
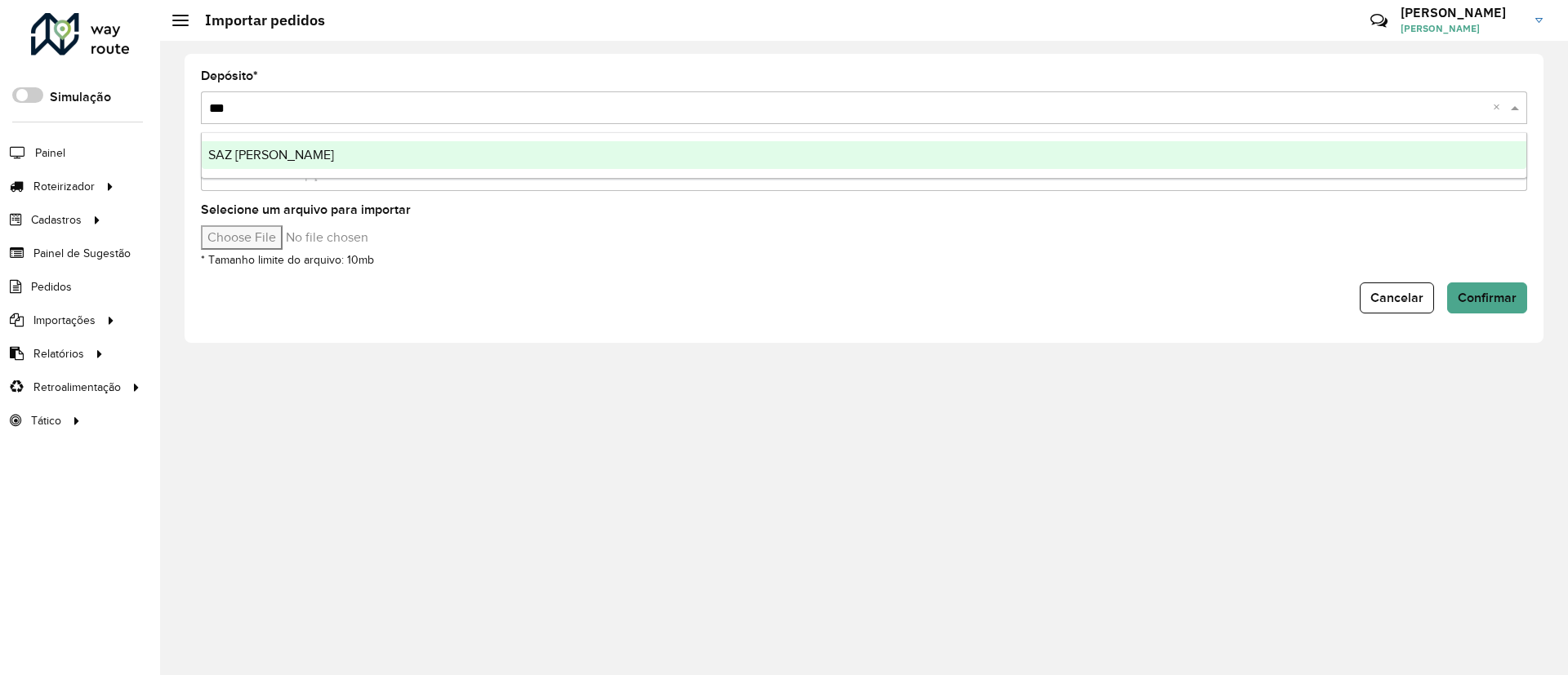
type input "****"
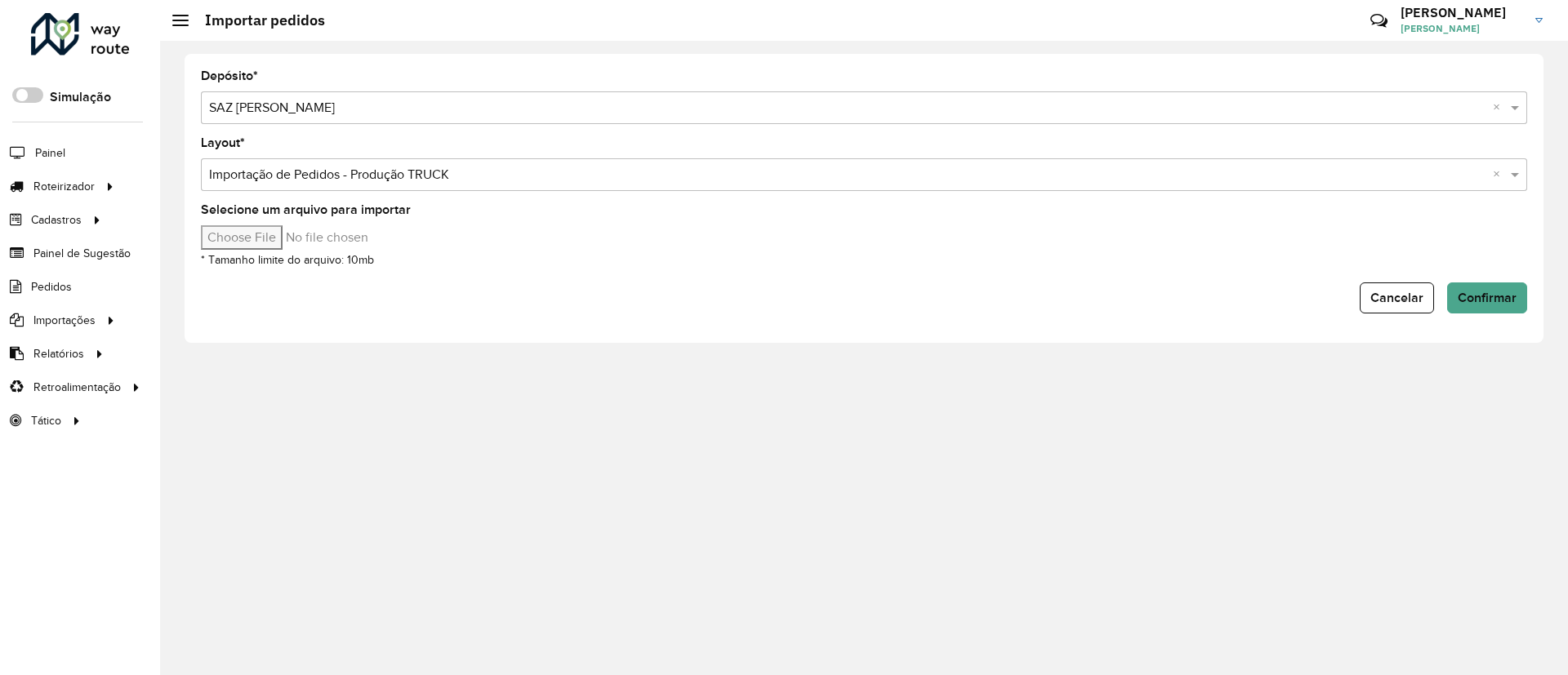
click at [271, 235] on input "Selecione um arquivo para importar" at bounding box center [339, 237] width 277 height 25
type input "**********"
click at [1508, 304] on button "Confirmar" at bounding box center [1487, 297] width 80 height 31
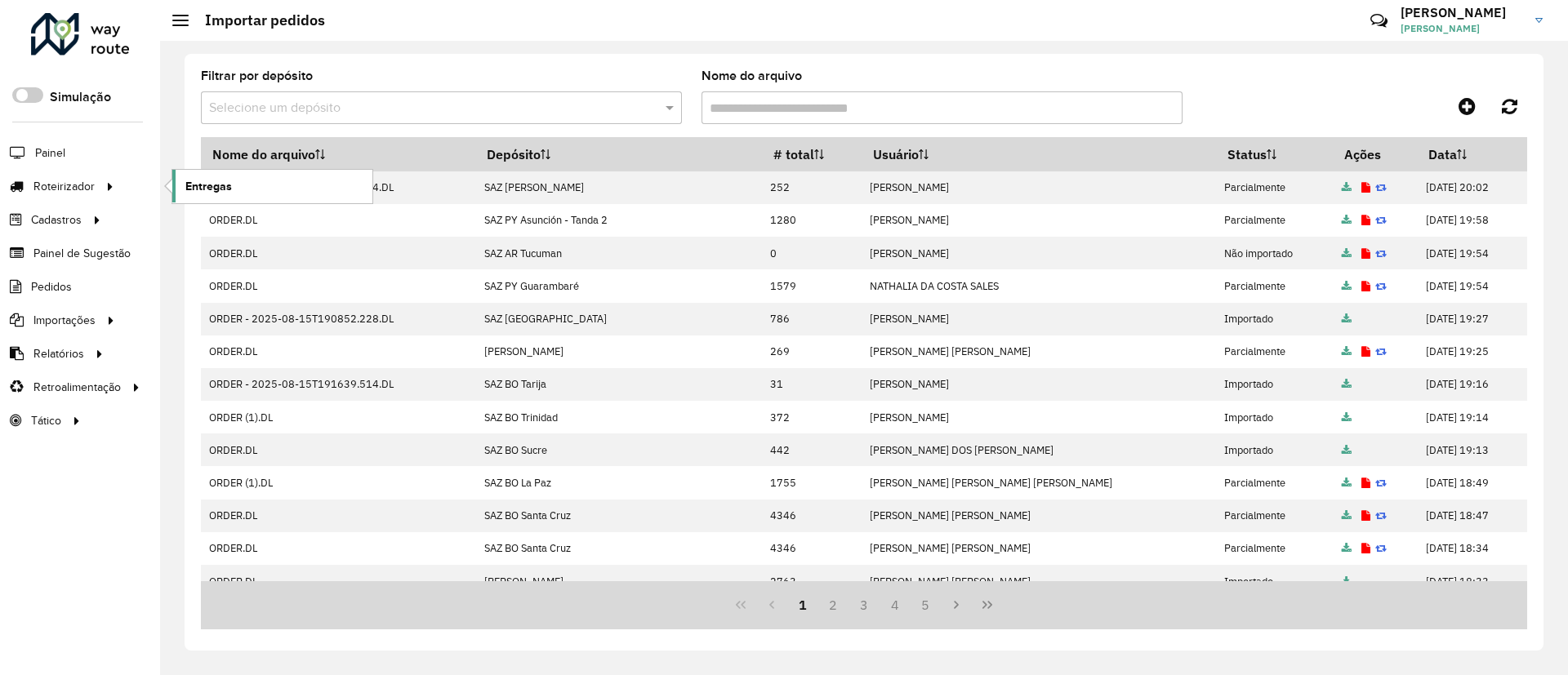
click at [182, 184] on link "Entregas" at bounding box center [273, 186] width 200 height 32
click at [1454, 96] on link at bounding box center [1466, 106] width 37 height 30
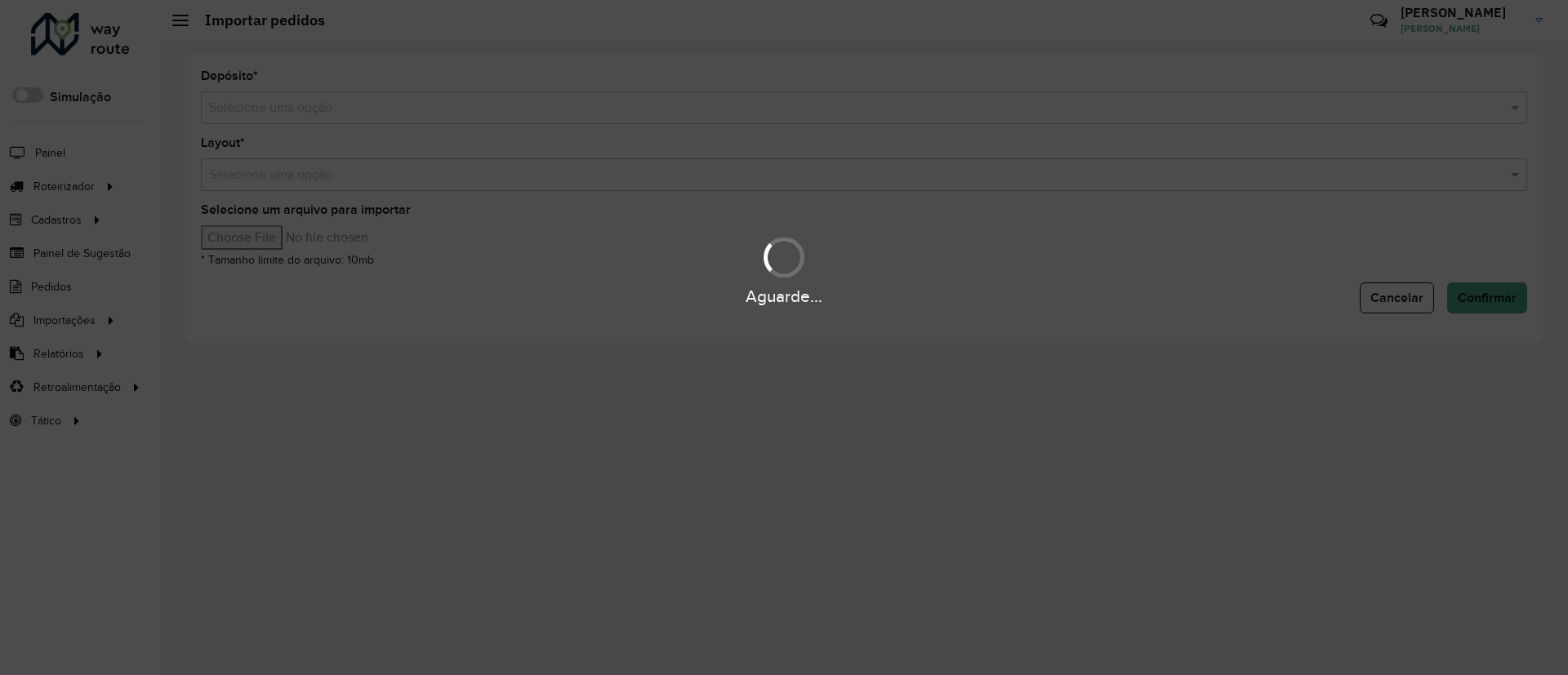
click at [1078, 106] on input "text" at bounding box center [847, 109] width 1277 height 20
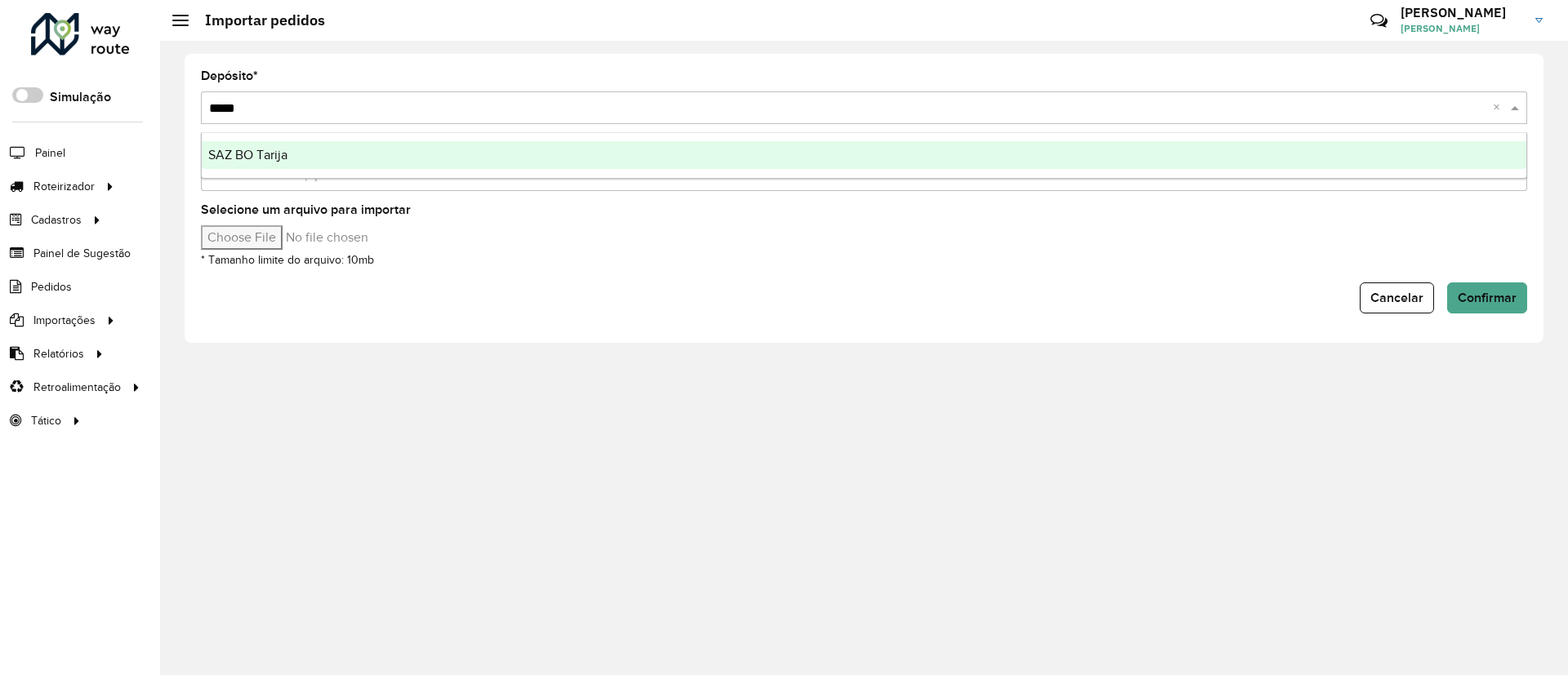
type input "******"
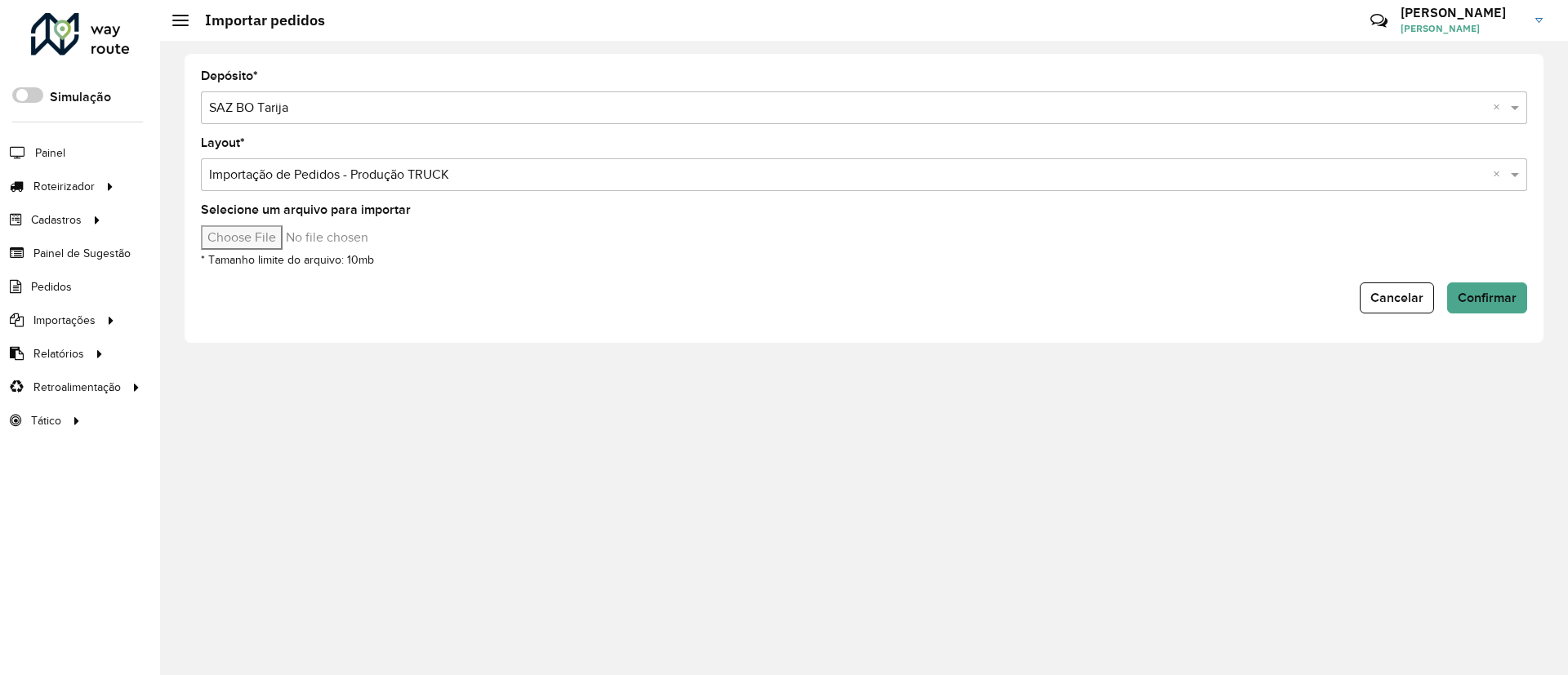
click at [282, 231] on input "Selecione um arquivo para importar" at bounding box center [339, 237] width 277 height 25
type input "**********"
click at [1503, 298] on span "Confirmar" at bounding box center [1487, 297] width 59 height 14
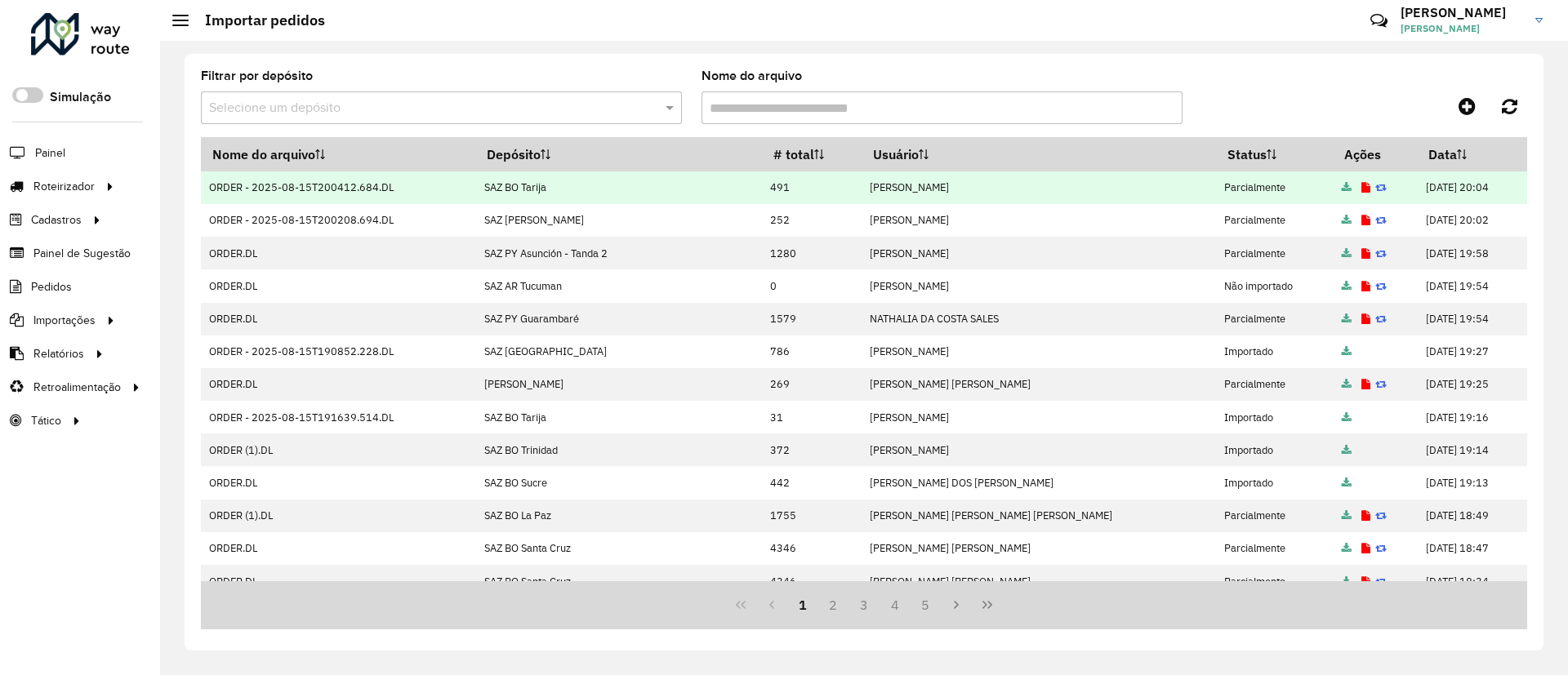
click at [1361, 183] on icon at bounding box center [1365, 188] width 9 height 10
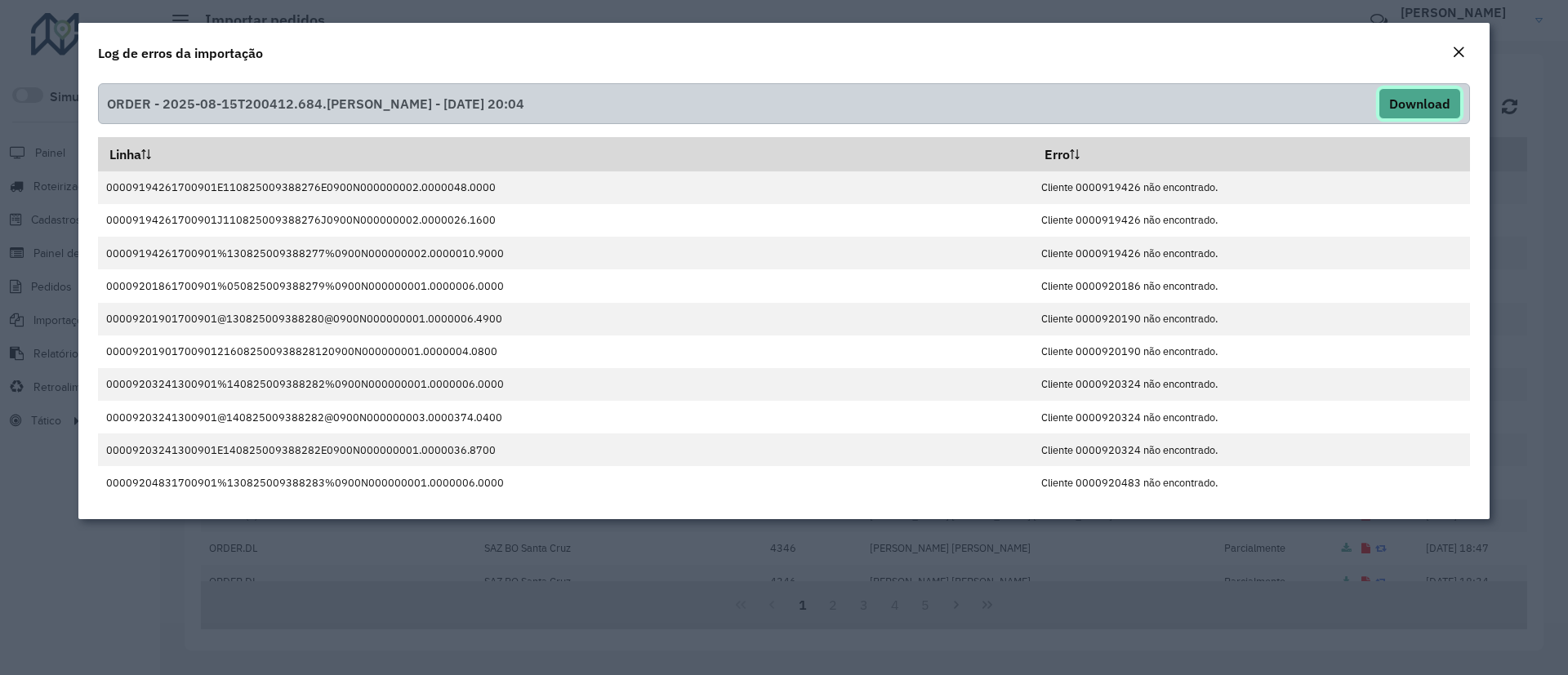
drag, startPoint x: 1392, startPoint y: 92, endPoint x: 1370, endPoint y: 105, distance: 25.6
click at [1392, 92] on button "Download" at bounding box center [1419, 104] width 83 height 31
drag, startPoint x: 942, startPoint y: 77, endPoint x: 951, endPoint y: 78, distance: 9.1
click at [941, 77] on div "ORDER - 2025-08-15T200412.684.[PERSON_NAME] - [DATE] 20:04 Download Linha Erro …" at bounding box center [784, 298] width 1411 height 442
click at [1447, 52] on button "Close" at bounding box center [1458, 53] width 23 height 21
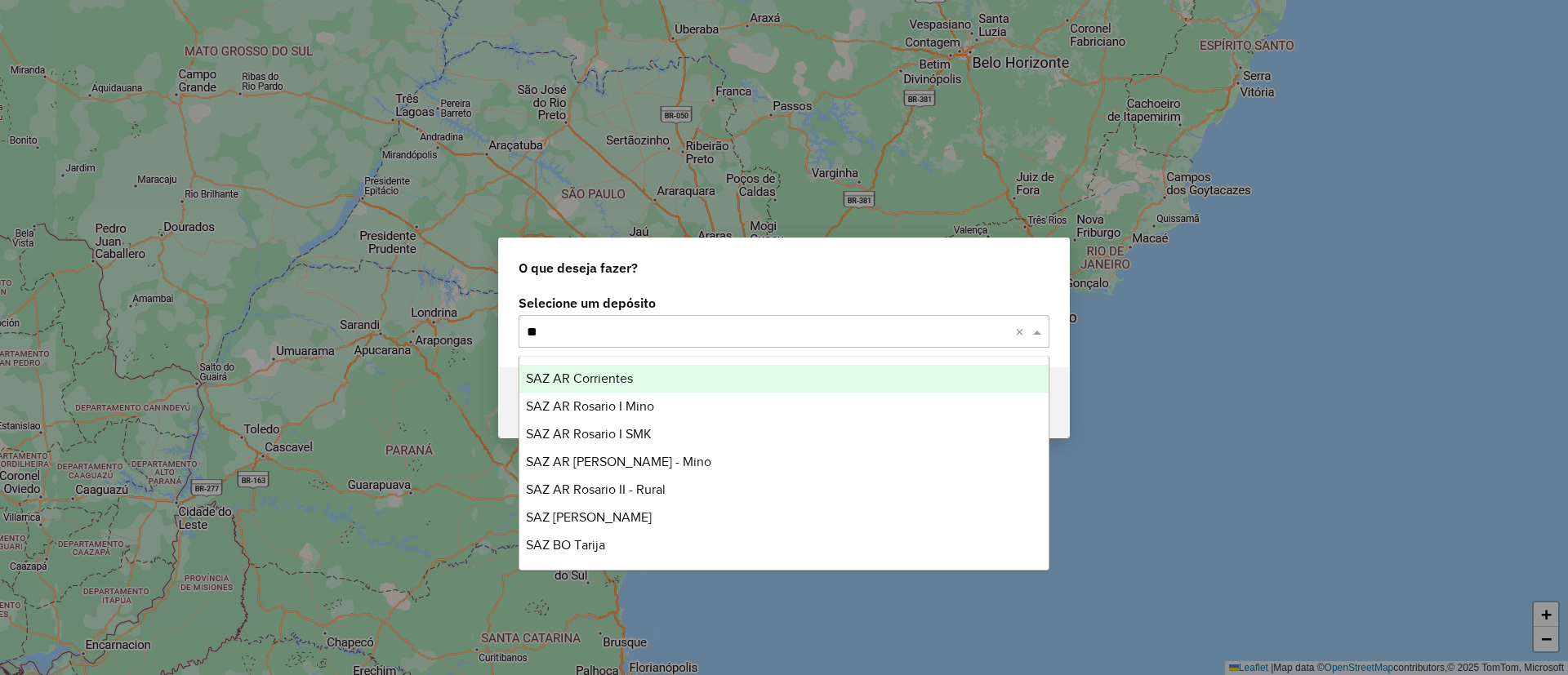
type input "***"
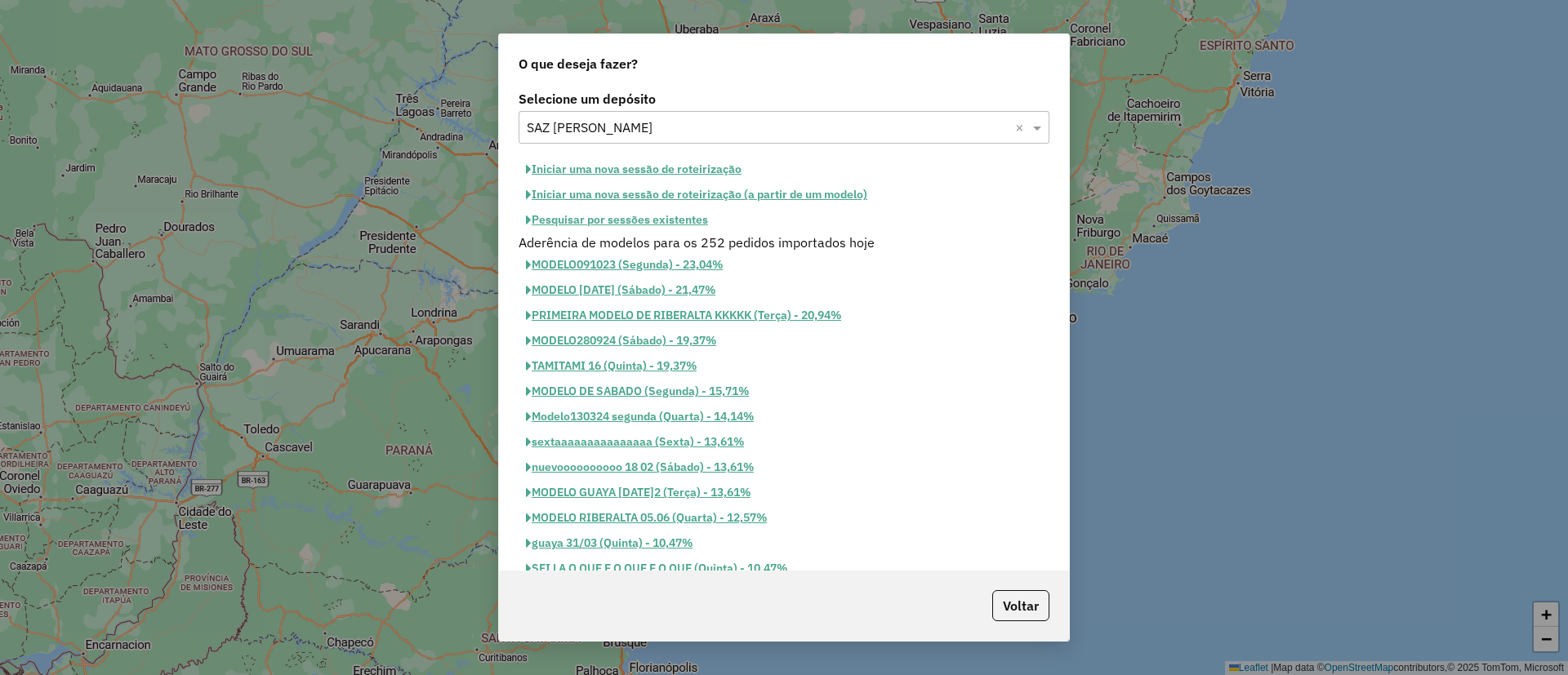
click at [703, 179] on button "Iniciar uma nova sessão de roteirização" at bounding box center [634, 169] width 231 height 26
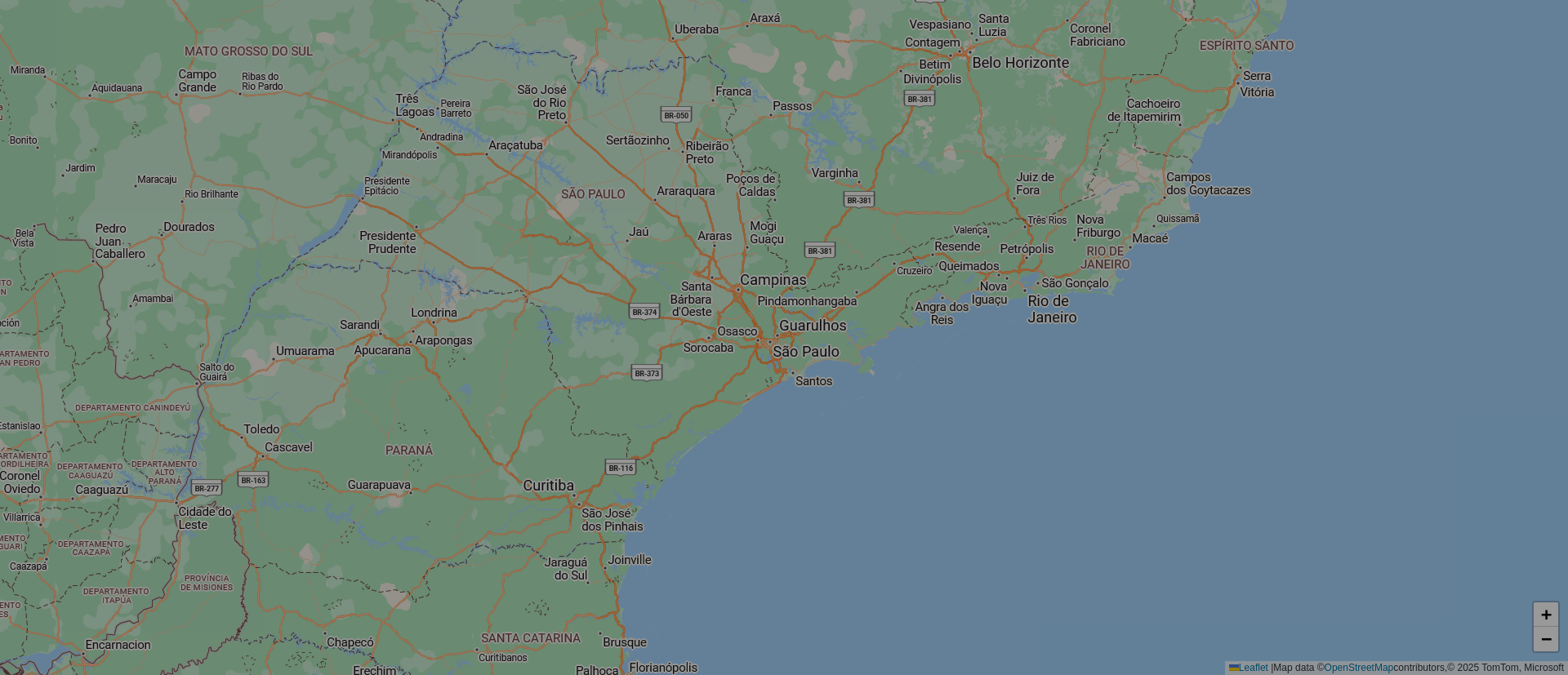
select select "*"
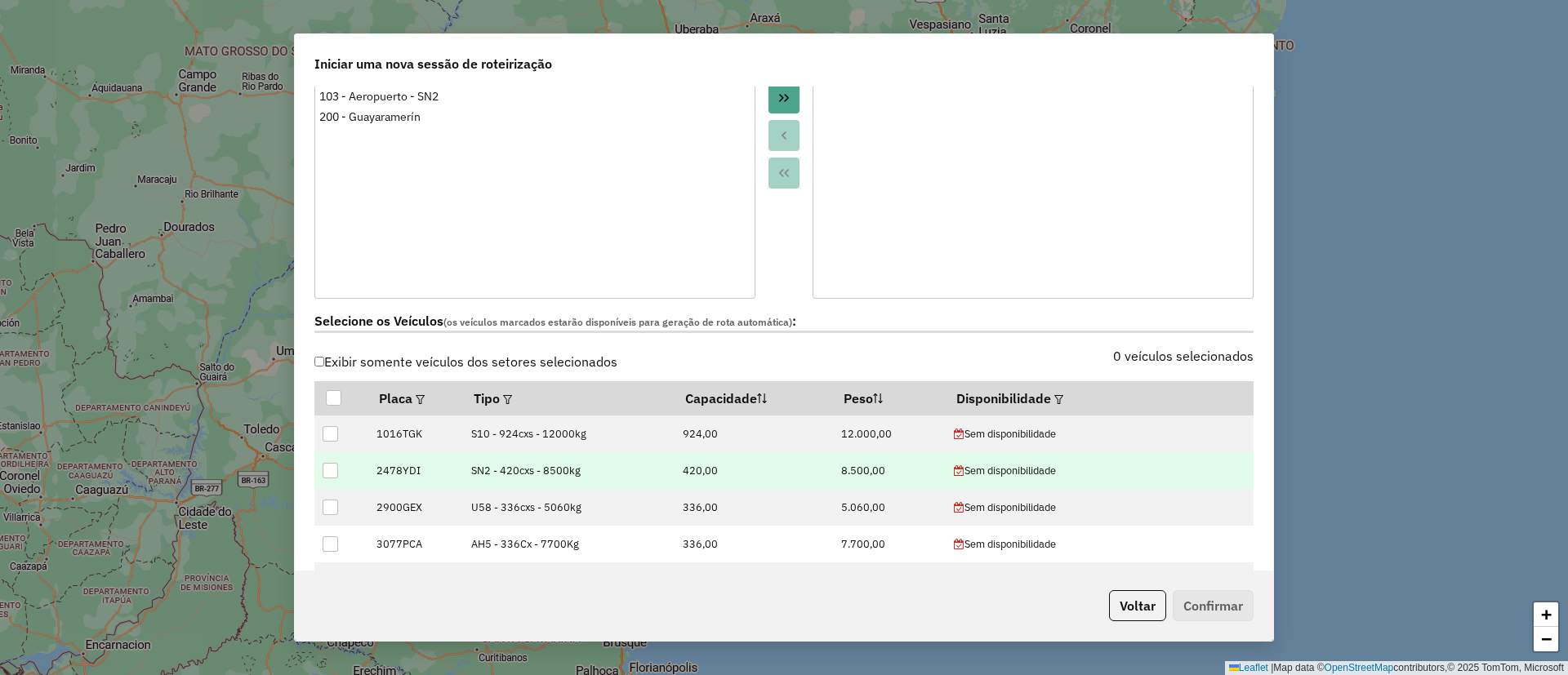
scroll to position [367, 0]
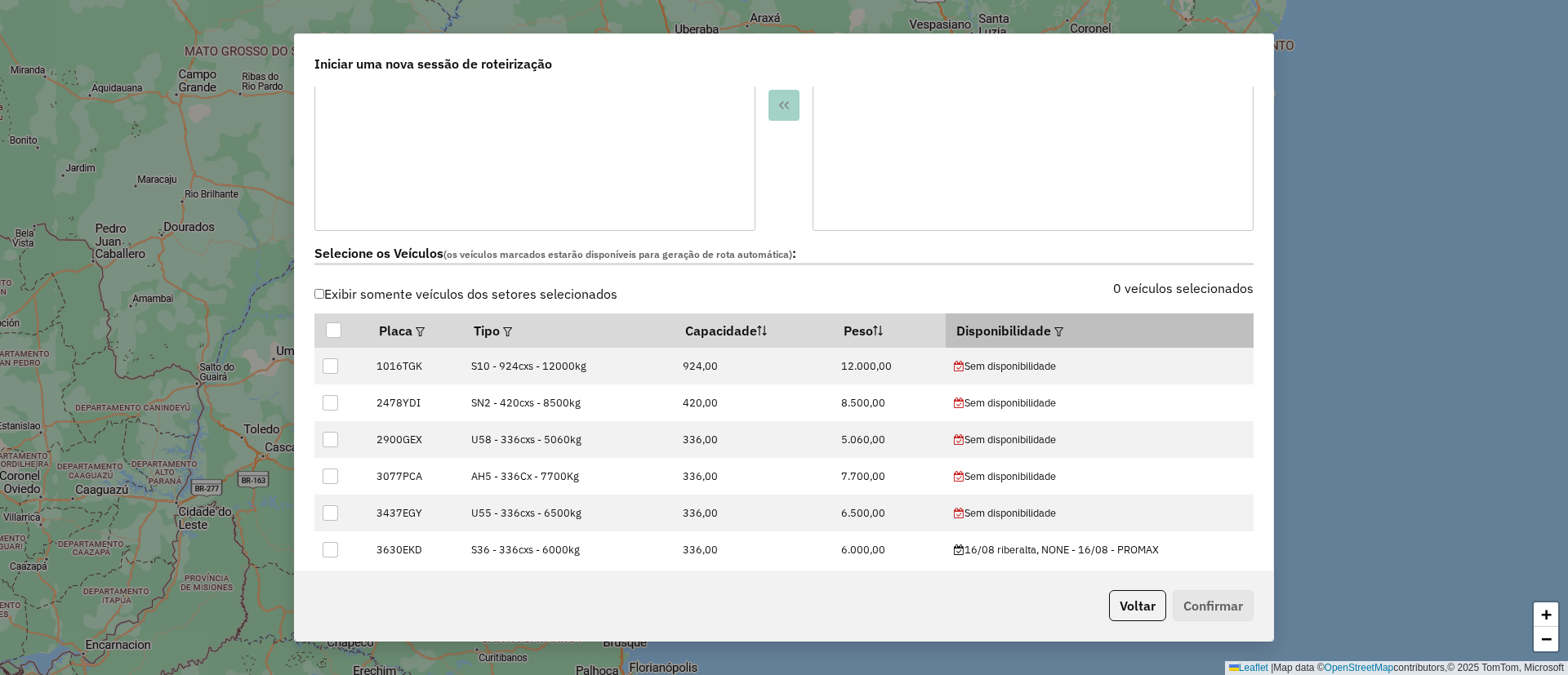
click at [1057, 327] on em at bounding box center [1058, 331] width 9 height 9
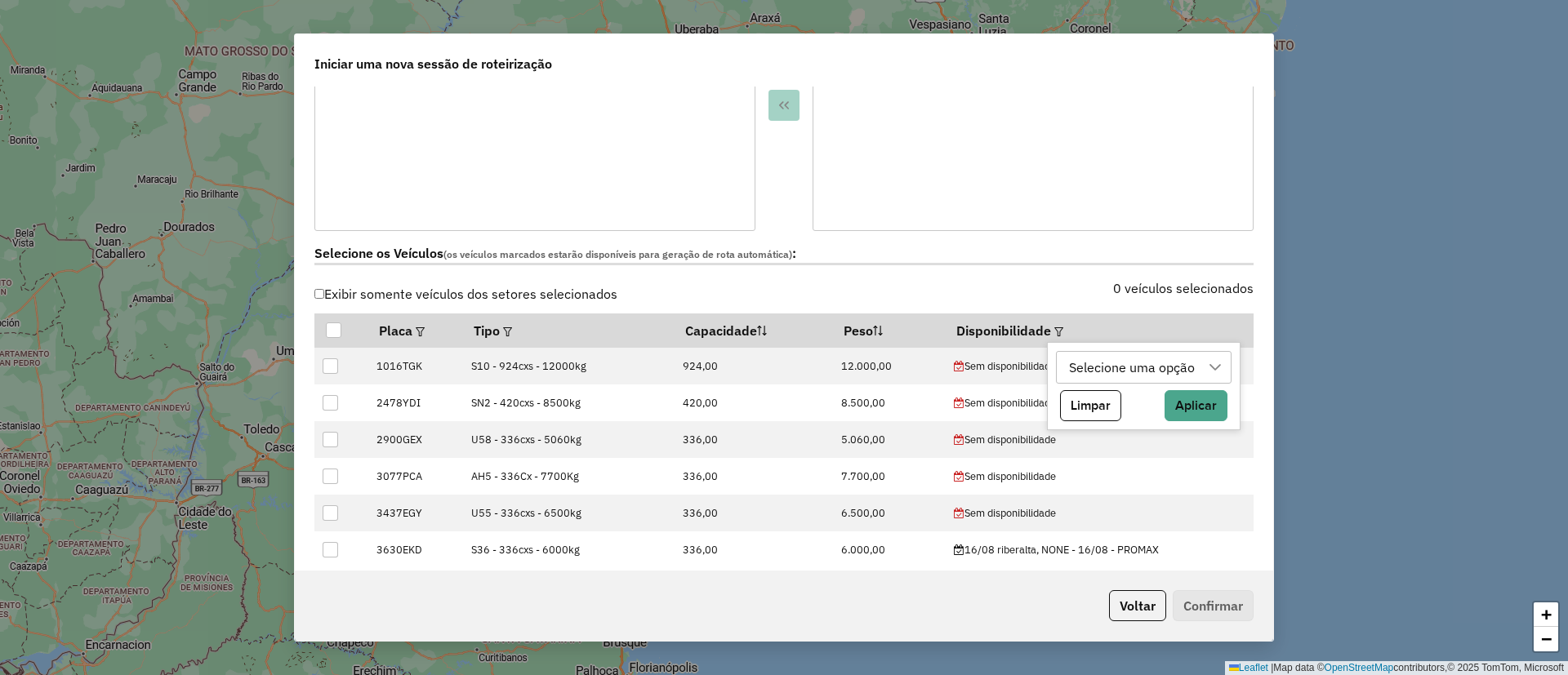
click at [1061, 361] on div "Selecione uma opção" at bounding box center [1143, 367] width 175 height 32
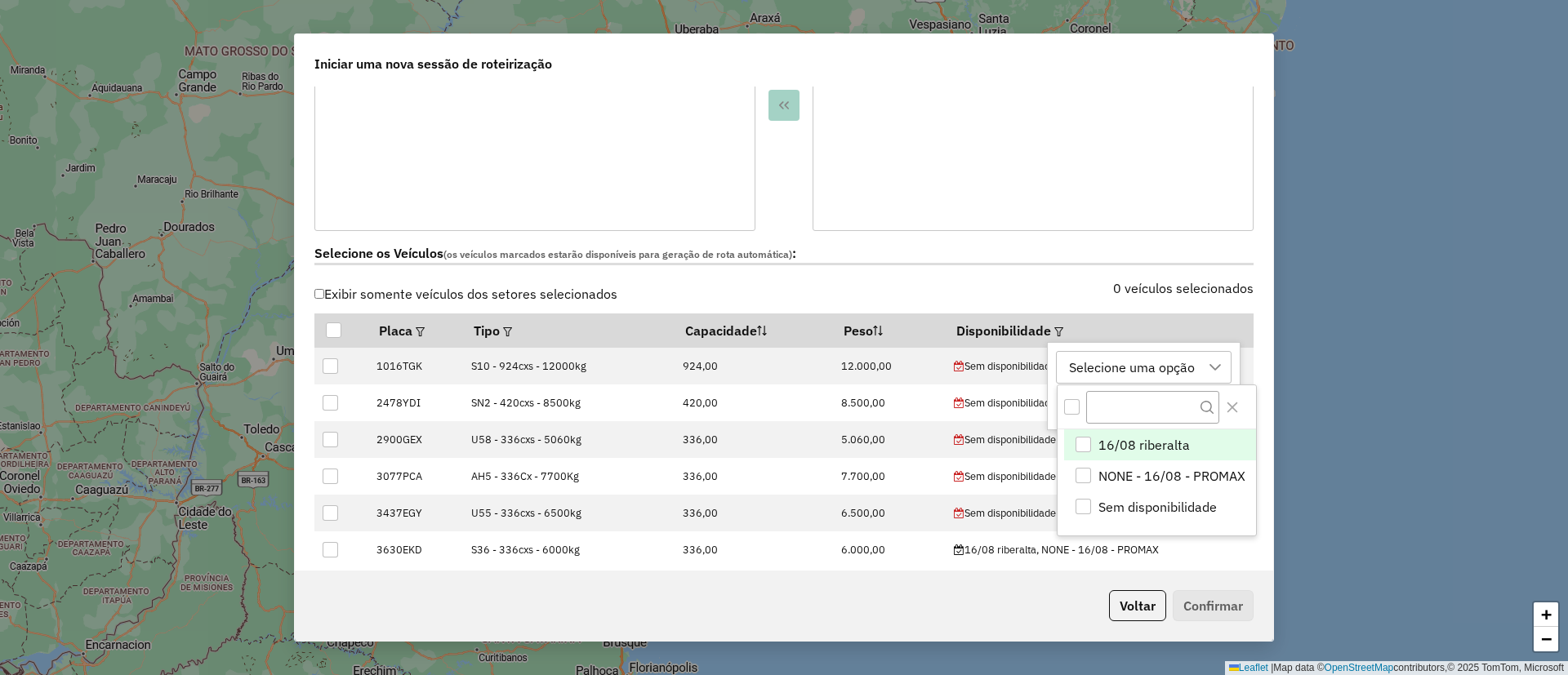
scroll to position [12, 74]
click at [1133, 440] on span "16/08 riberalta" at bounding box center [1144, 445] width 92 height 20
click at [1243, 399] on button "Close" at bounding box center [1232, 407] width 26 height 26
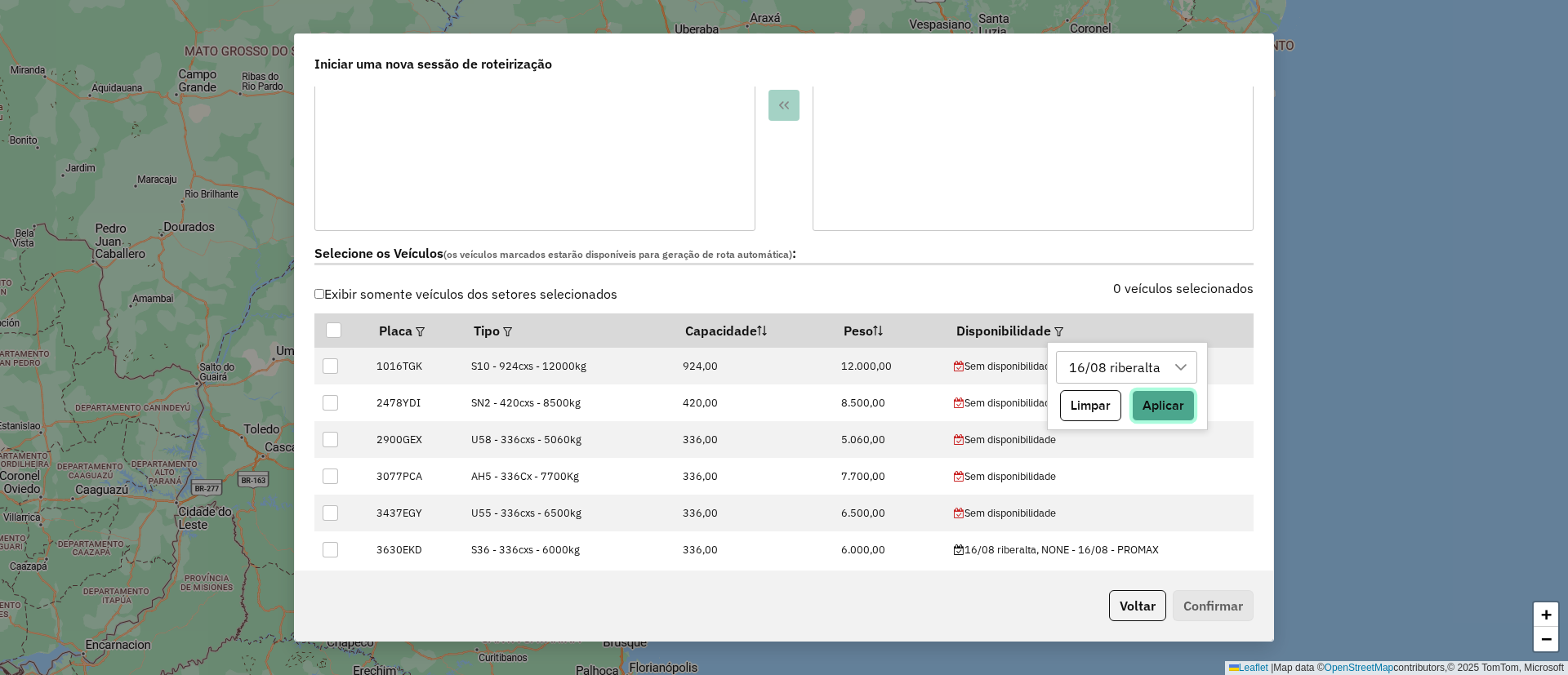
click at [1181, 402] on button "Aplicar" at bounding box center [1163, 405] width 63 height 31
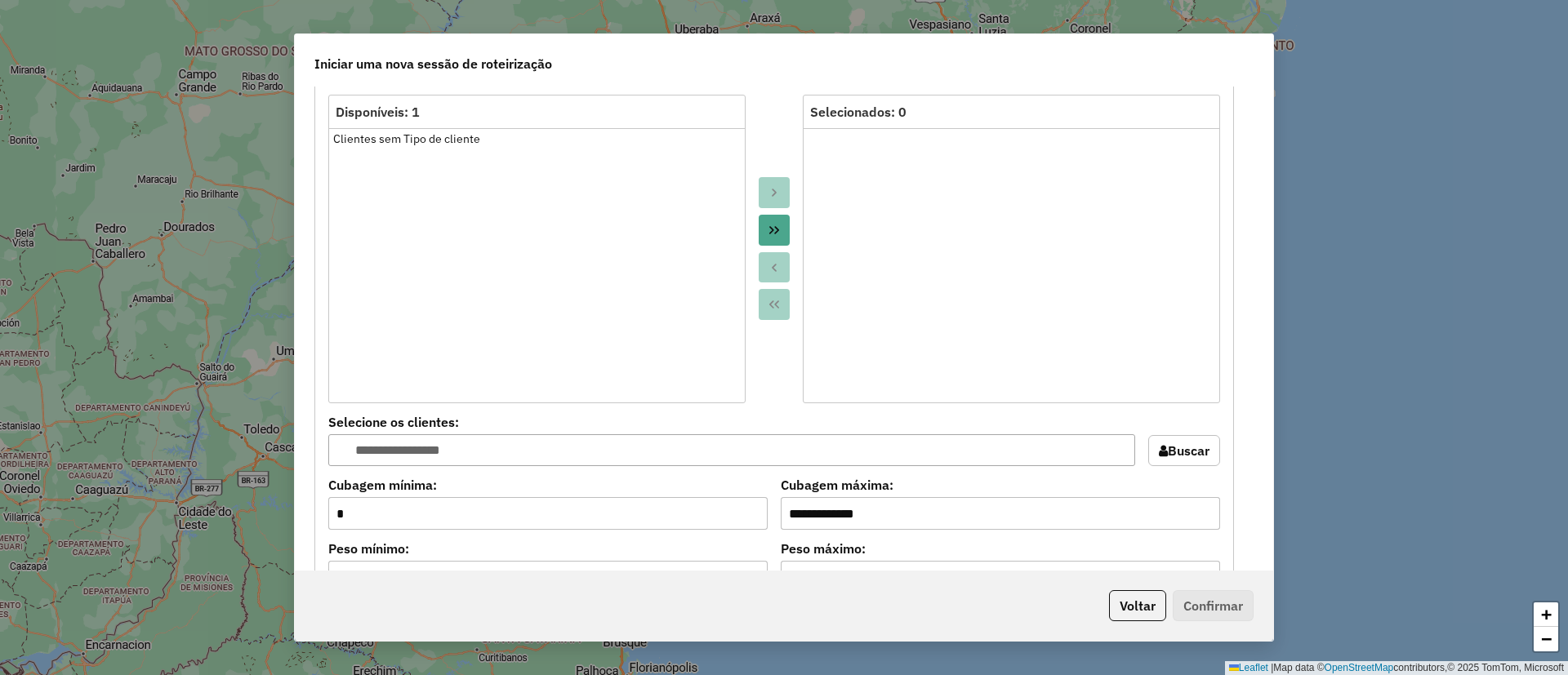
scroll to position [857, 0]
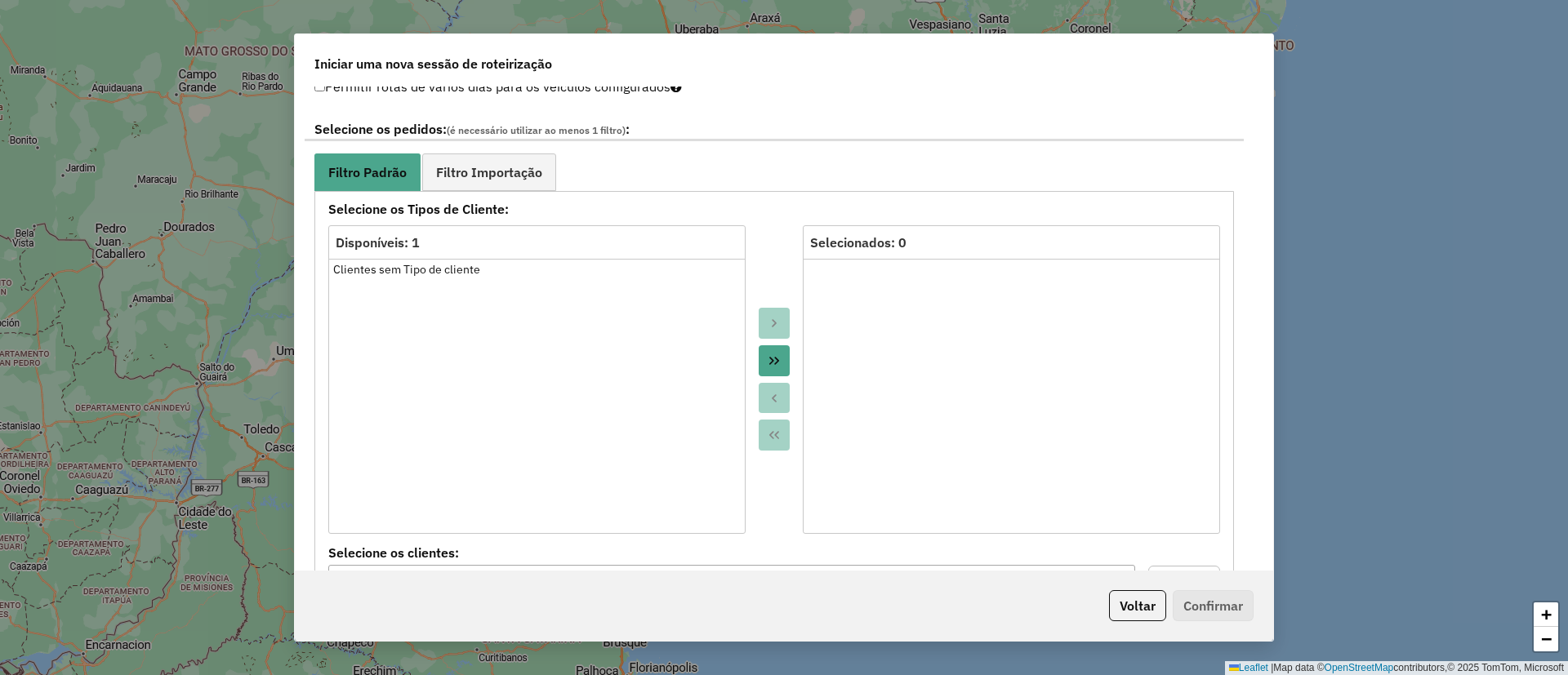
click at [527, 146] on div "**********" at bounding box center [773, 451] width 939 height 689
click at [520, 159] on link "Filtro Importação" at bounding box center [489, 172] width 133 height 37
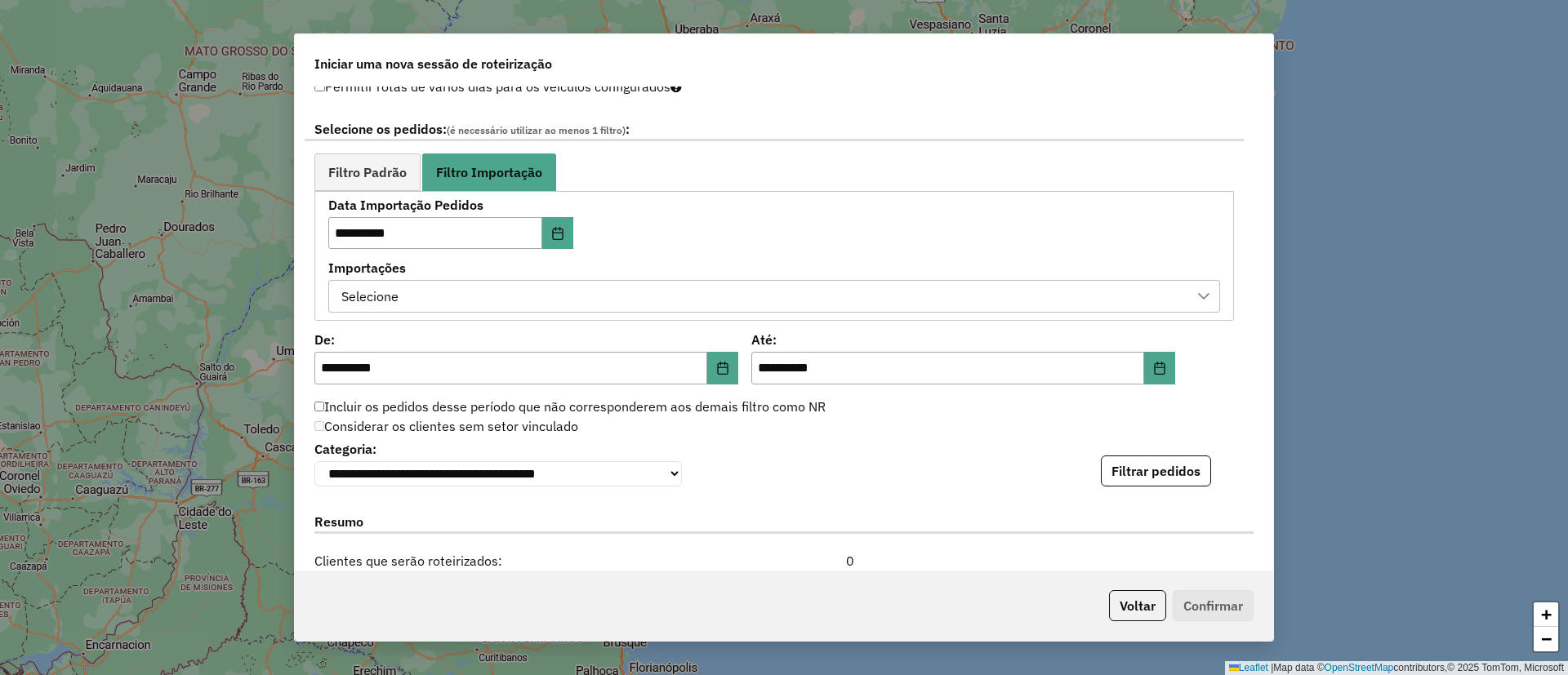
click at [465, 310] on div "Selecione" at bounding box center [762, 297] width 852 height 31
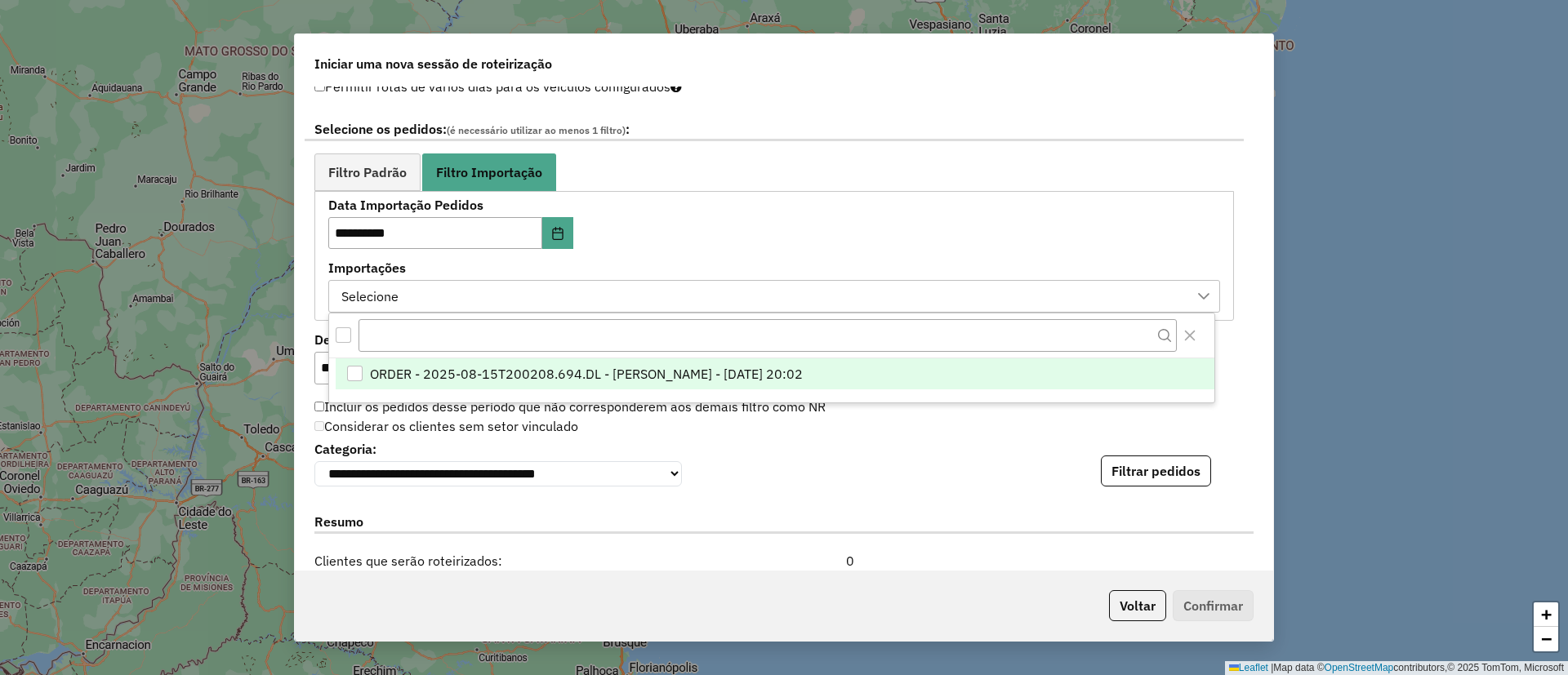
click at [487, 374] on span "ORDER - 2025-08-15T200208.694.DL - [PERSON_NAME] - [DATE] 20:02" at bounding box center [586, 374] width 433 height 20
click at [1142, 480] on button "Filtrar pedidos" at bounding box center [1156, 471] width 111 height 31
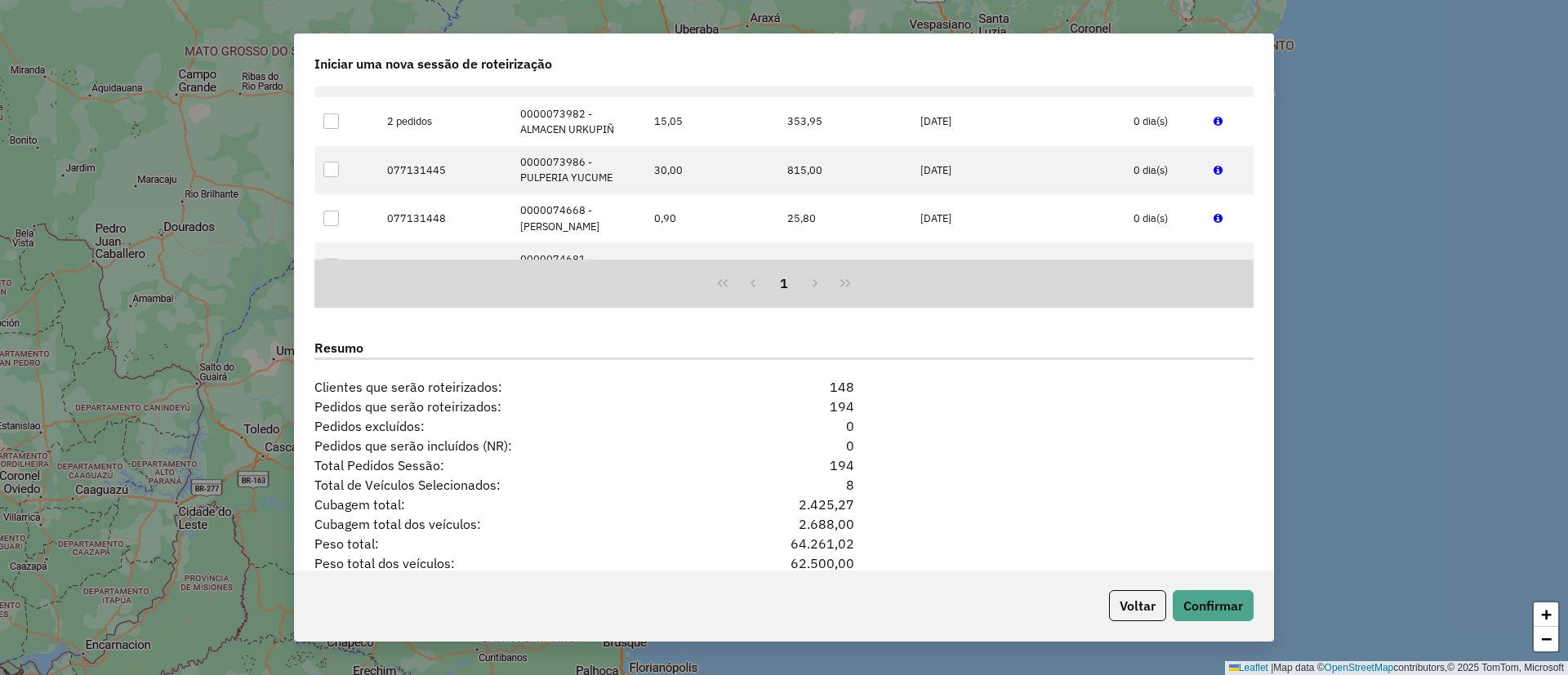
scroll to position [1484, 0]
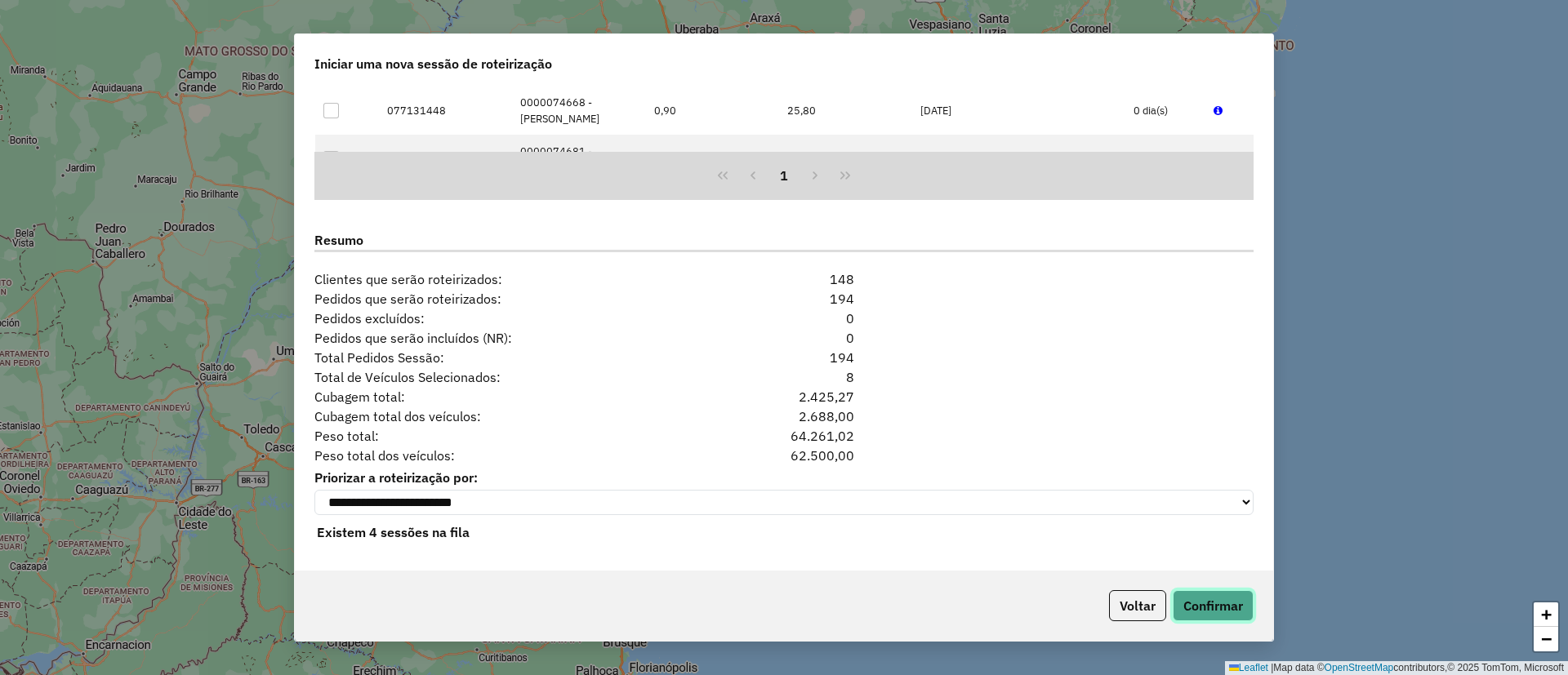
click at [1250, 608] on button "Confirmar" at bounding box center [1212, 605] width 81 height 31
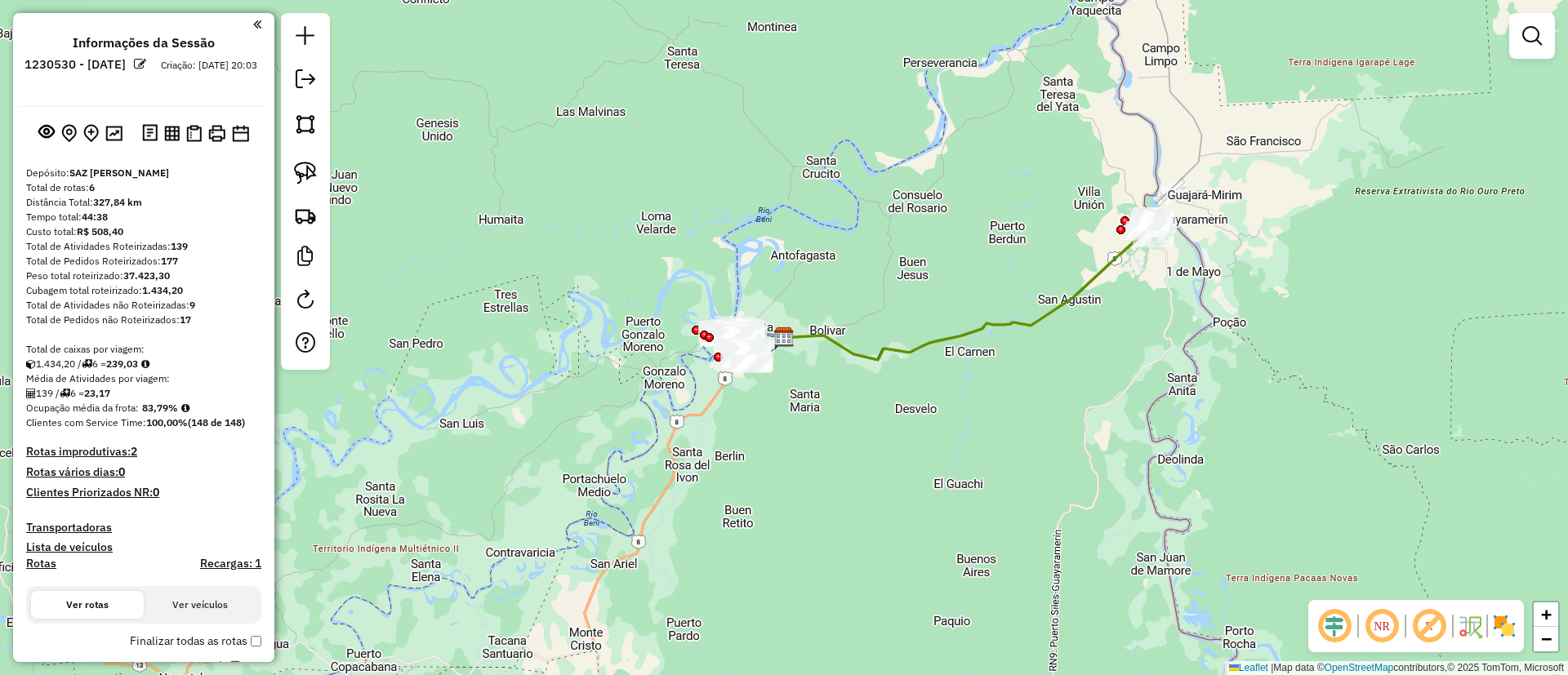
drag, startPoint x: 949, startPoint y: 279, endPoint x: 817, endPoint y: 319, distance: 137.9
click at [817, 319] on div "Janela de atendimento Grade de atendimento Capacidade Transportadoras Veículos …" at bounding box center [784, 338] width 1568 height 675
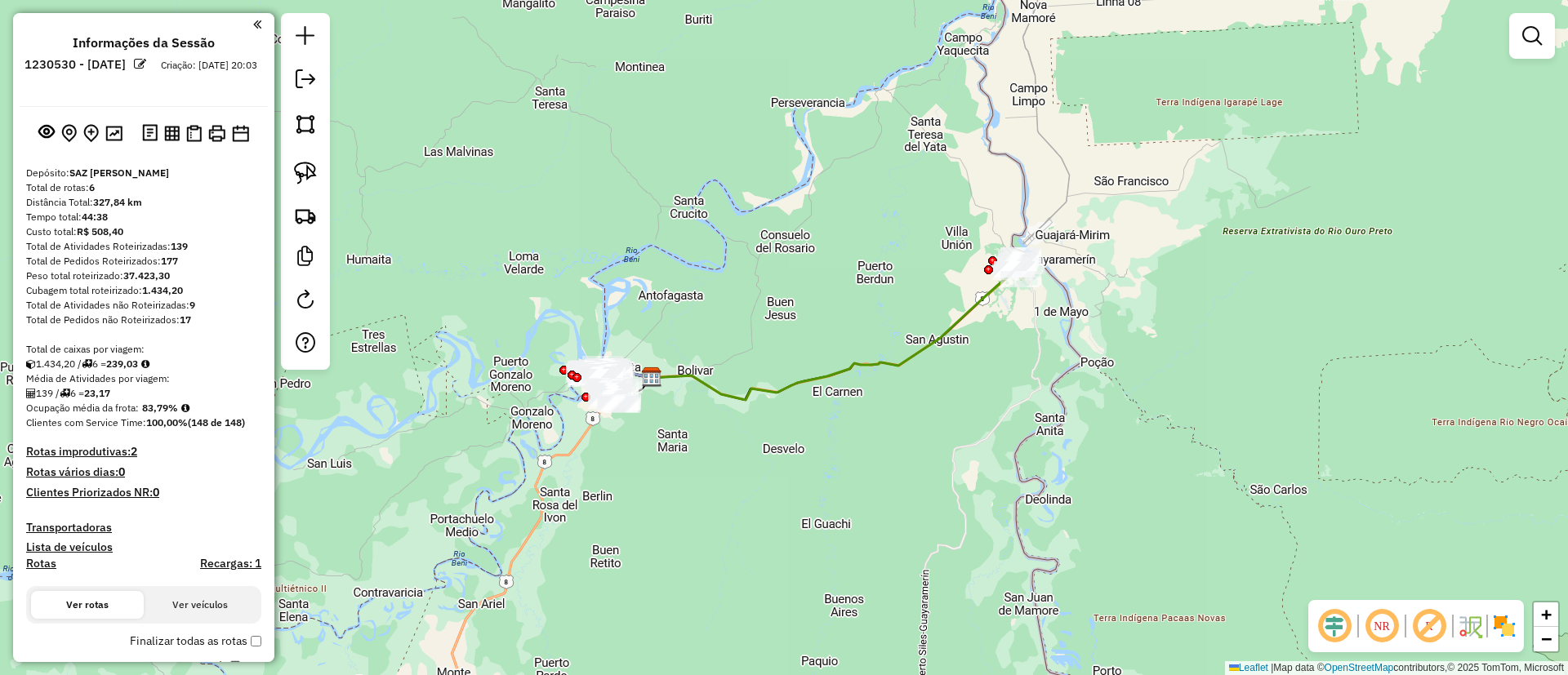
drag, startPoint x: 890, startPoint y: 402, endPoint x: 846, endPoint y: 418, distance: 46.8
click at [846, 418] on div "Janela de atendimento Grade de atendimento Capacidade Transportadoras Veículos …" at bounding box center [784, 338] width 1568 height 675
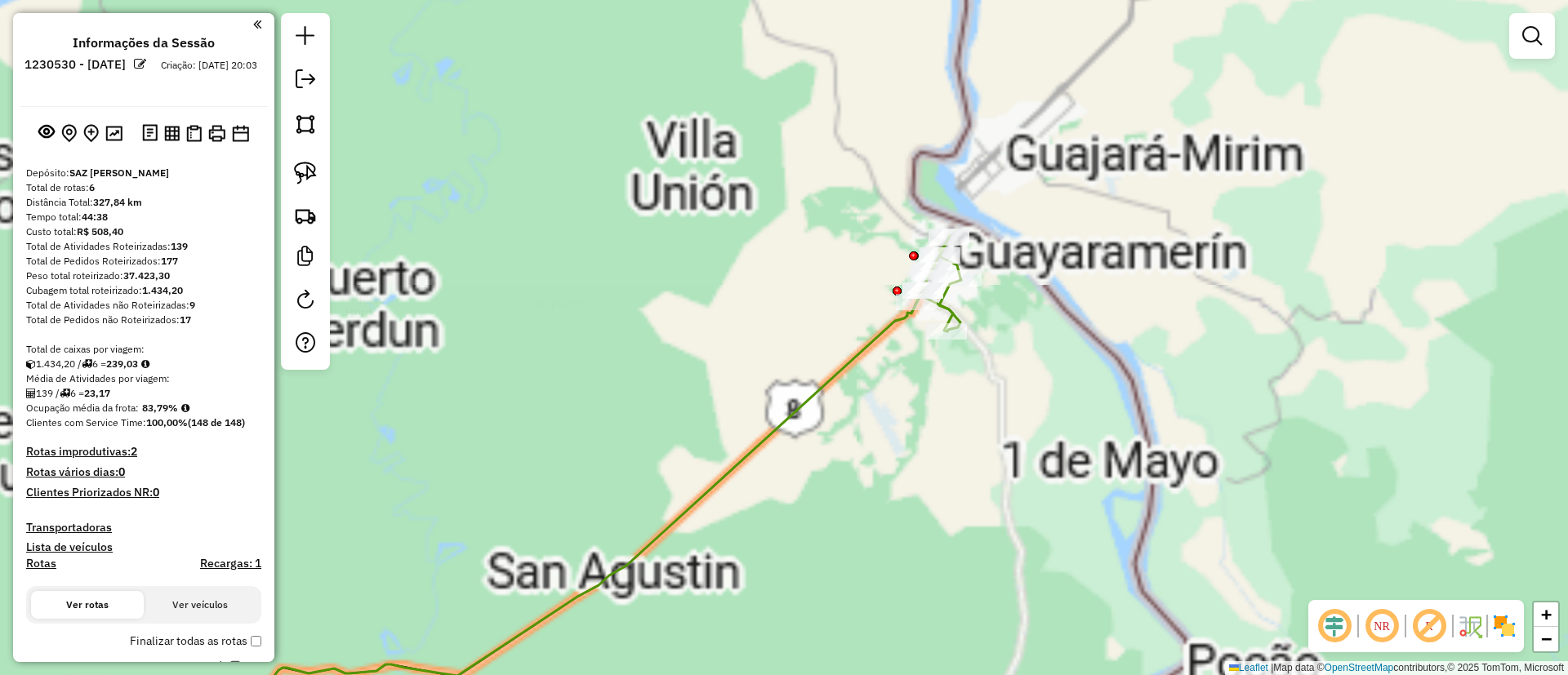
drag, startPoint x: 1021, startPoint y: 225, endPoint x: 862, endPoint y: 373, distance: 217.2
click at [862, 399] on div "Janela de atendimento Grade de atendimento Capacidade Transportadoras Veículos …" at bounding box center [784, 338] width 1568 height 675
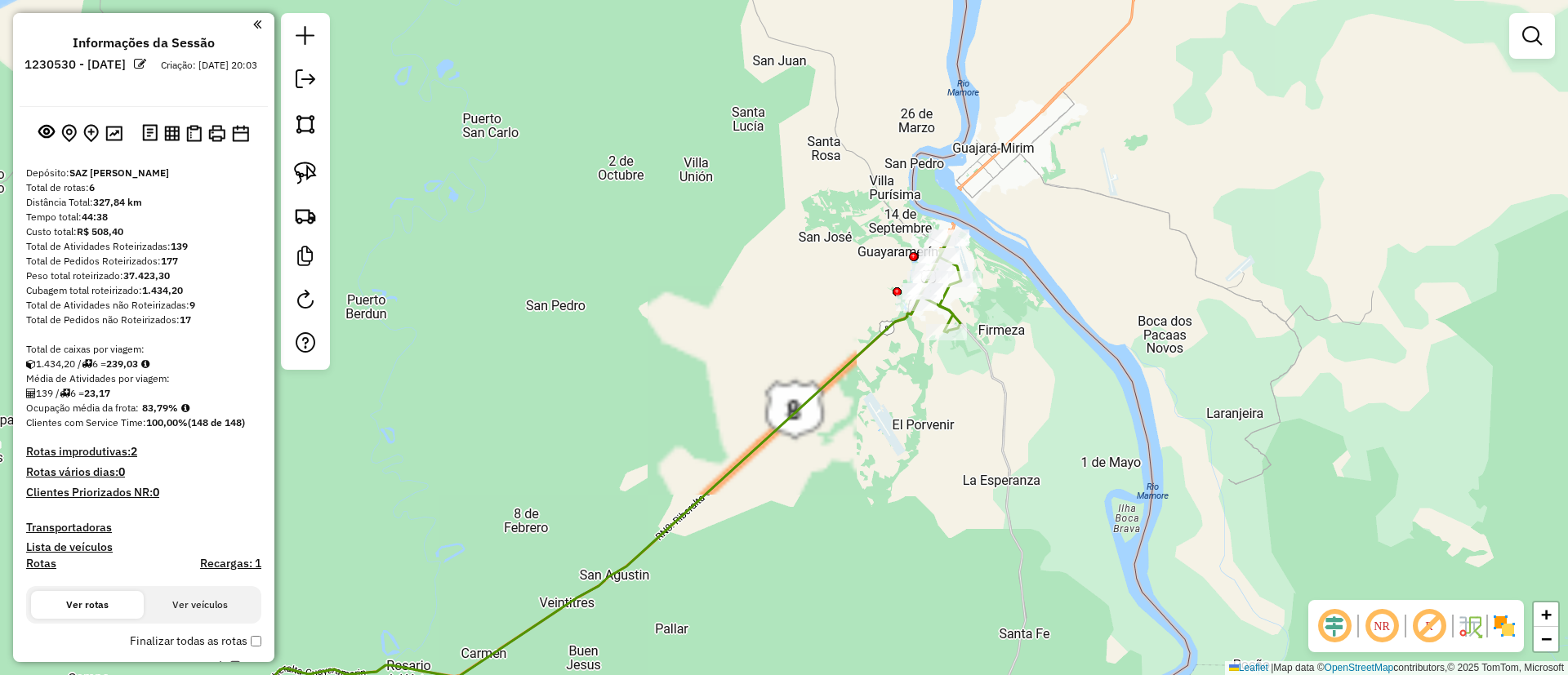
click at [868, 347] on icon at bounding box center [513, 520] width 879 height 446
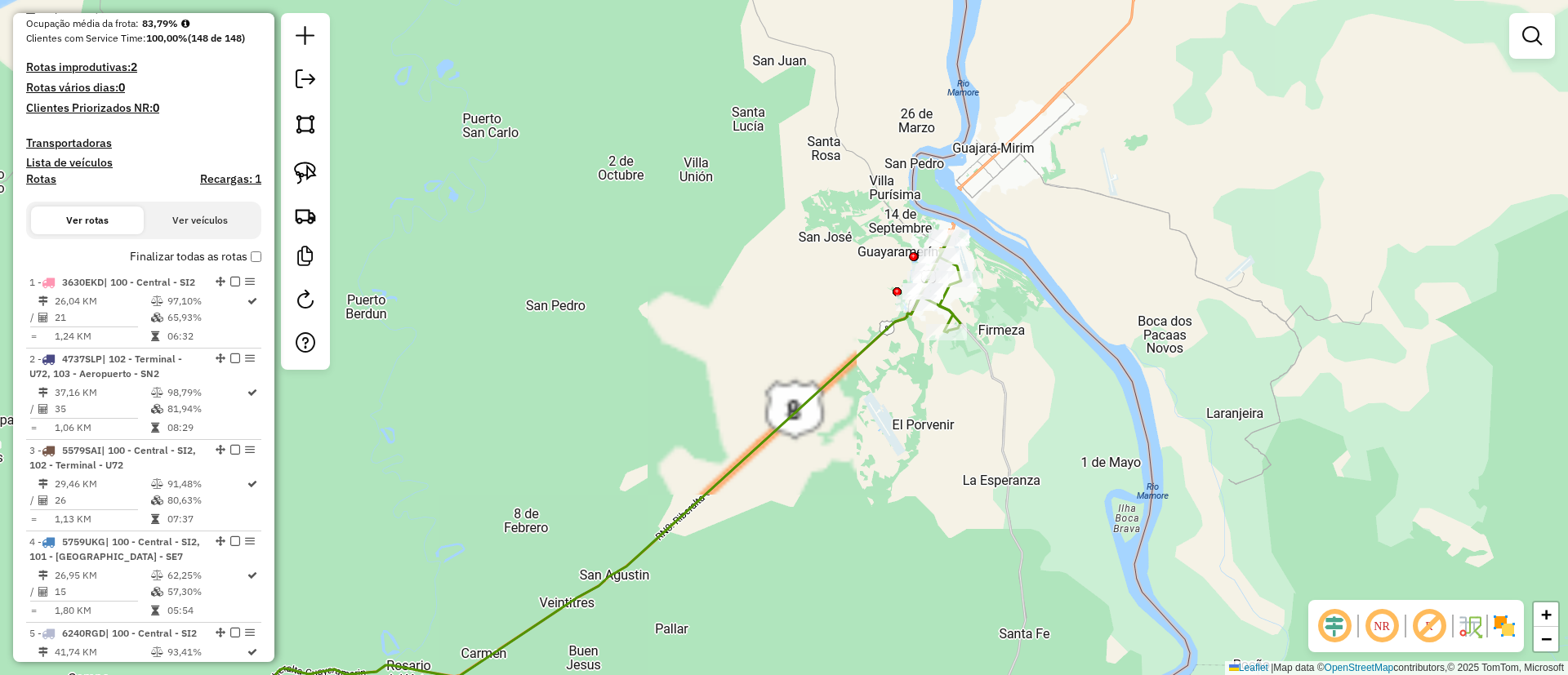
select select "**********"
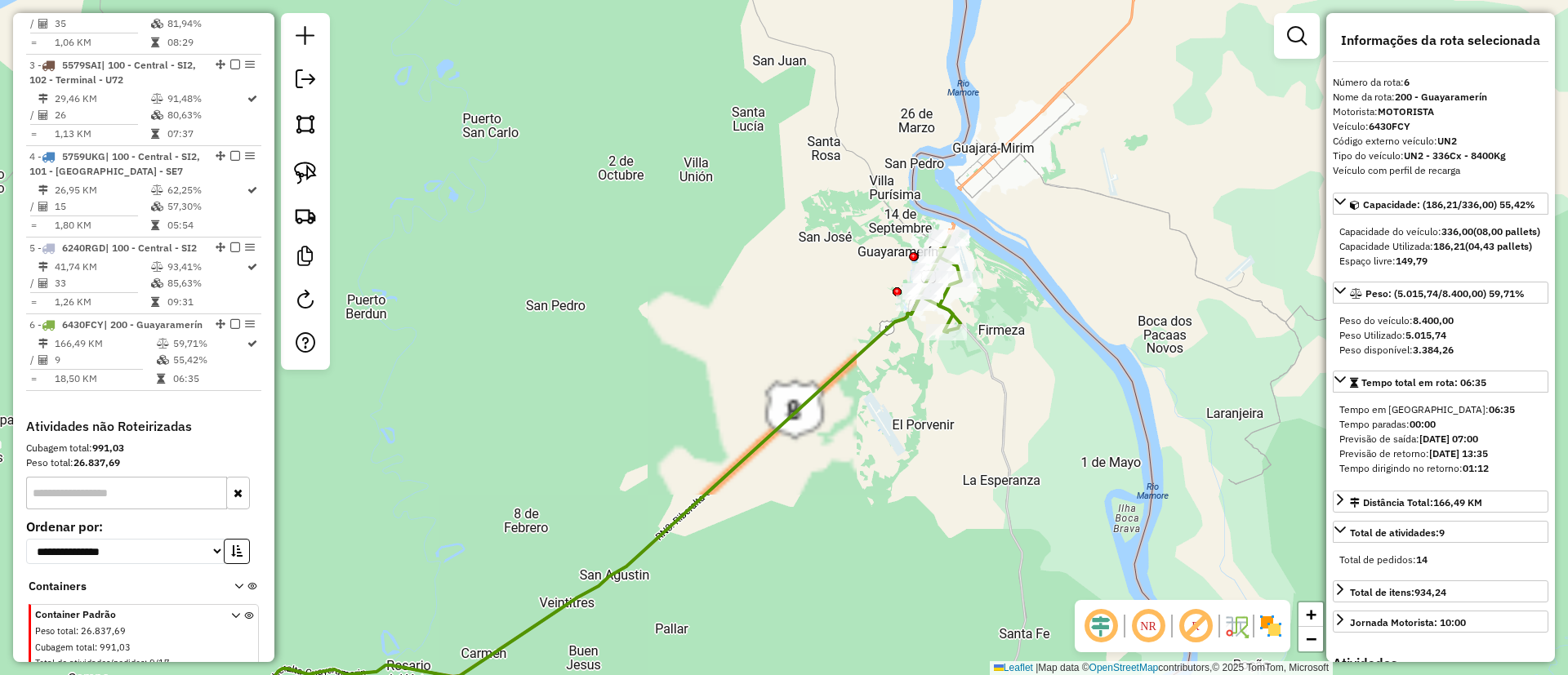
scroll to position [909, 0]
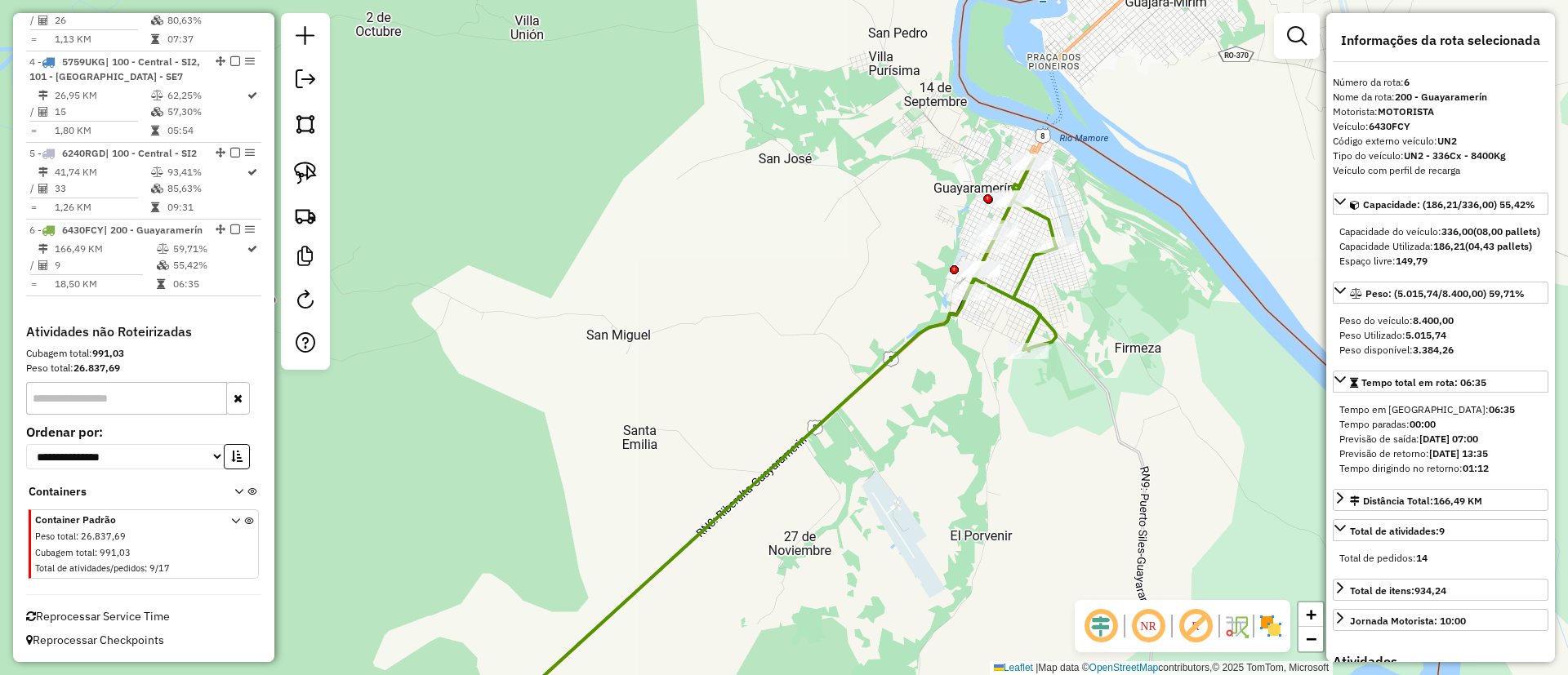
click at [908, 328] on div "Janela de atendimento Grade de atendimento Capacidade Transportadoras Veículos …" at bounding box center [784, 338] width 1568 height 675
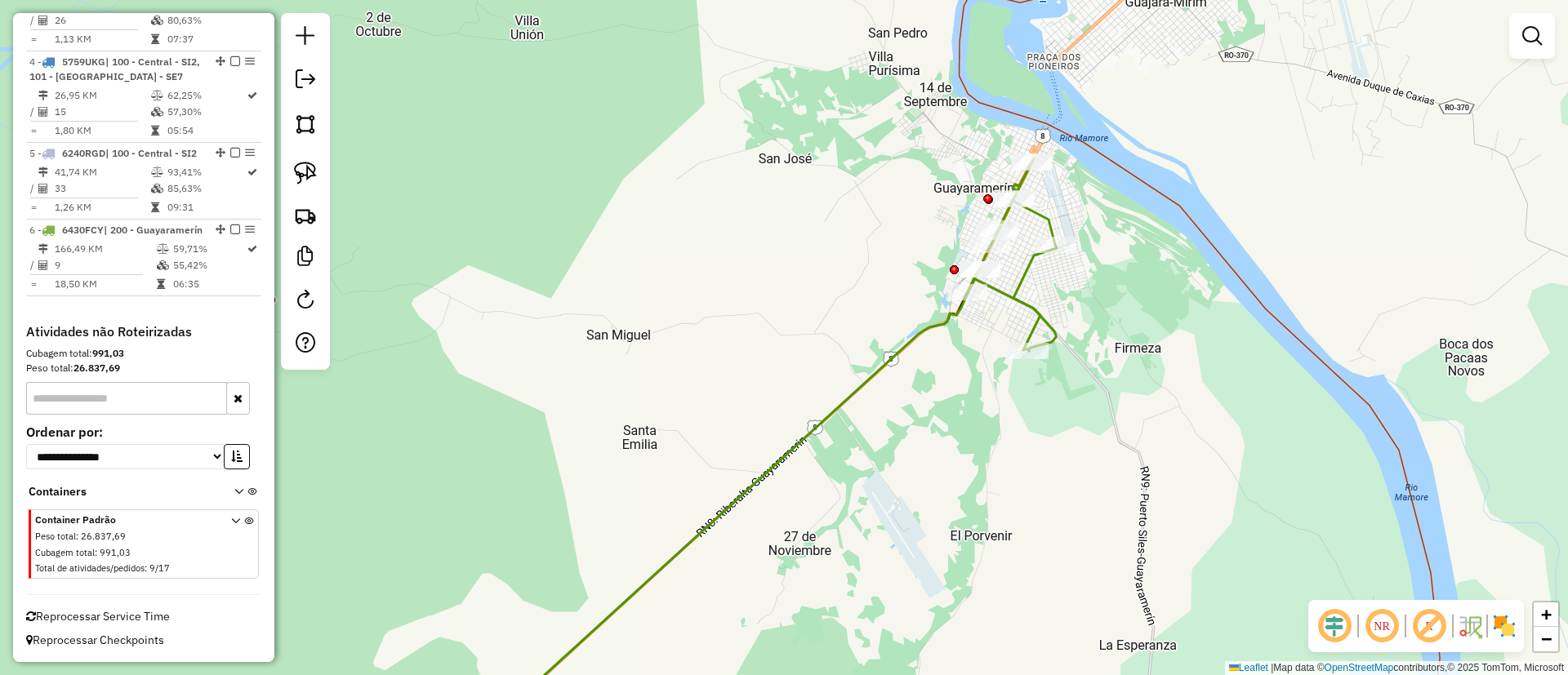
click at [917, 338] on icon at bounding box center [755, 511] width 569 height 463
select select "**********"
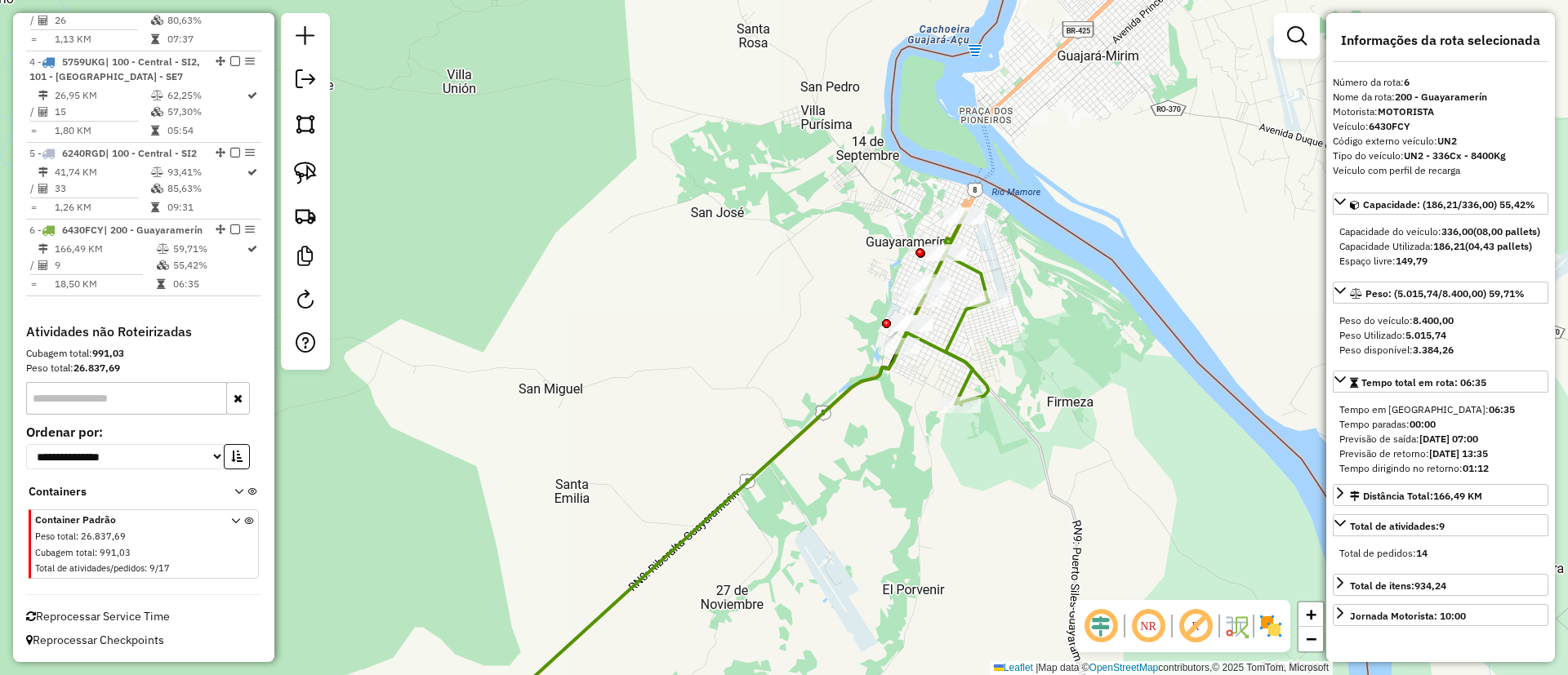
drag, startPoint x: 893, startPoint y: 384, endPoint x: 827, endPoint y: 427, distance: 78.8
click at [827, 427] on div "Janela de atendimento Grade de atendimento Capacidade Transportadoras Veículos …" at bounding box center [784, 338] width 1568 height 675
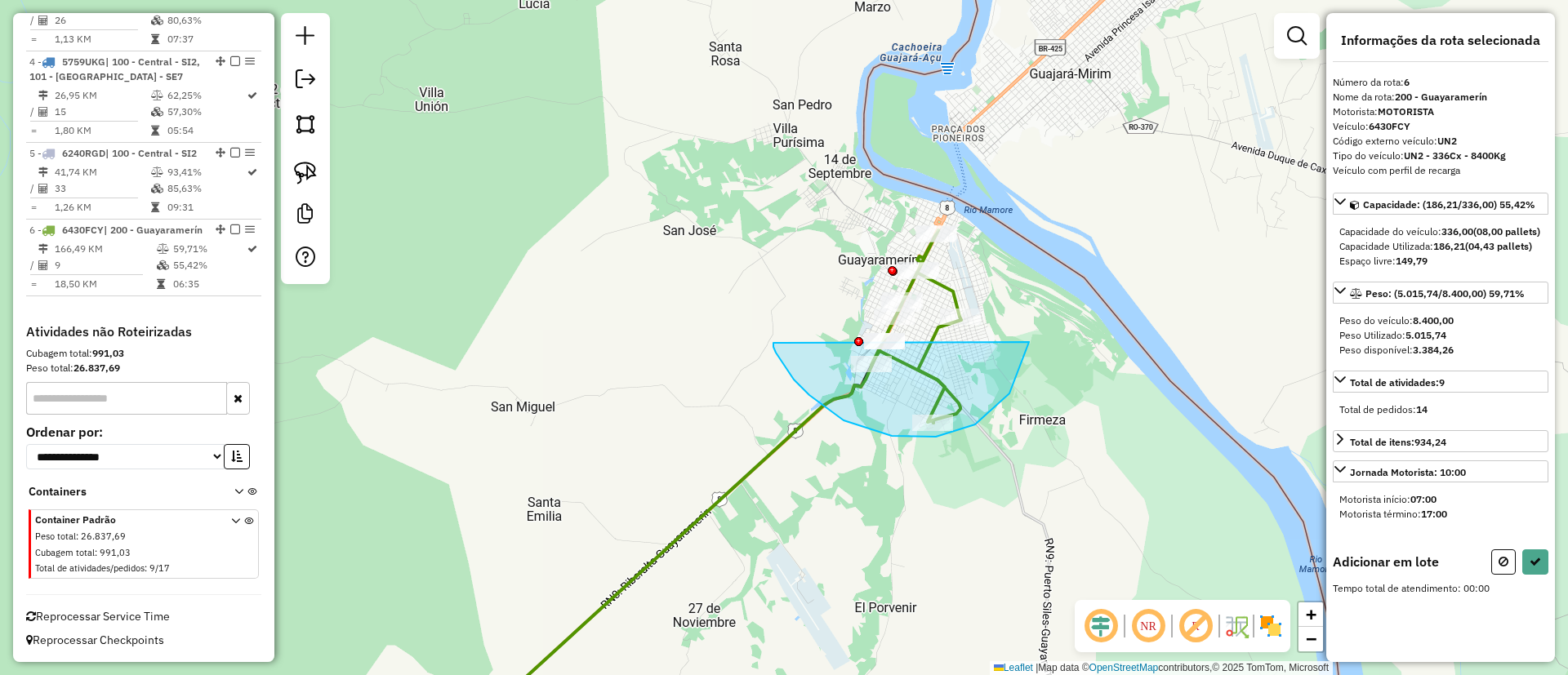
drag, startPoint x: 975, startPoint y: 424, endPoint x: 929, endPoint y: 136, distance: 291.7
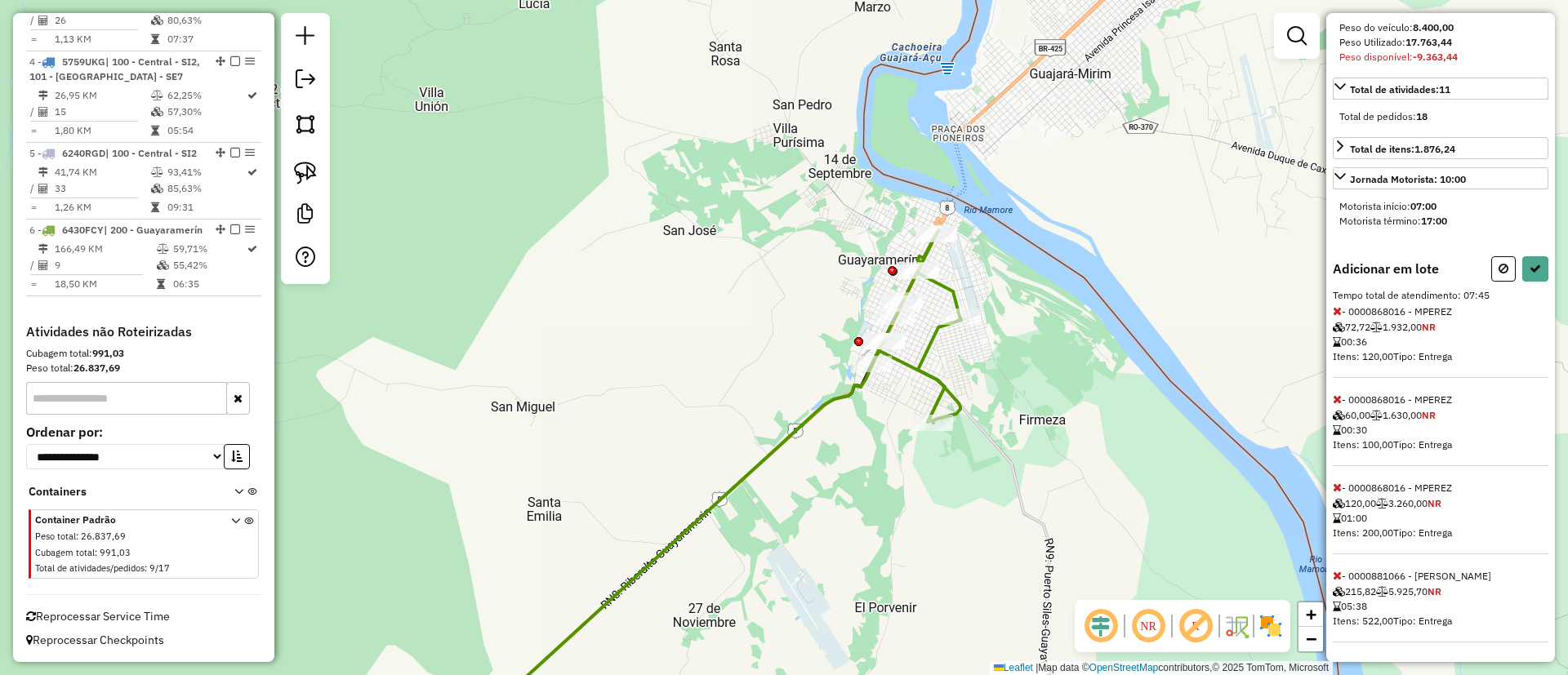
scroll to position [338, 0]
click at [1335, 572] on icon at bounding box center [1336, 576] width 9 height 11
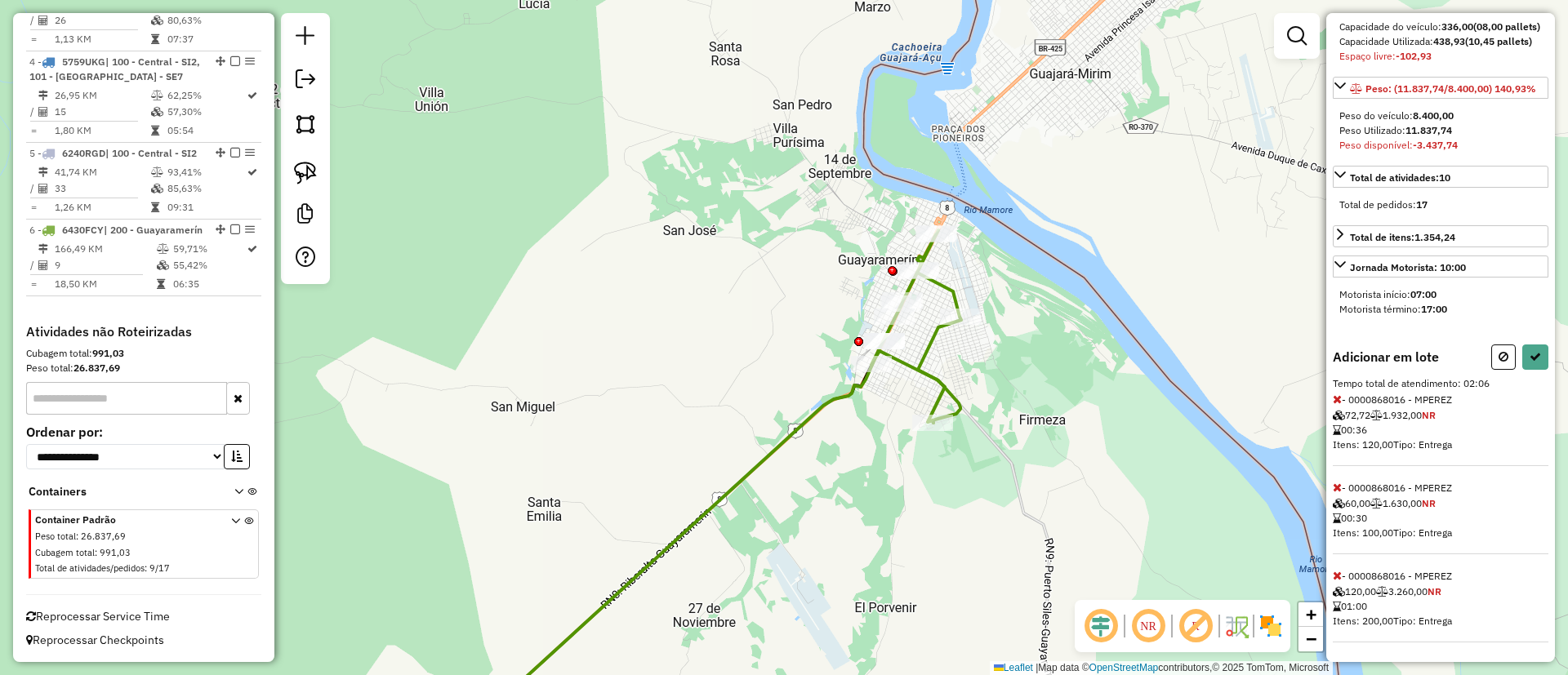
scroll to position [249, 0]
click at [1337, 577] on icon at bounding box center [1336, 576] width 9 height 11
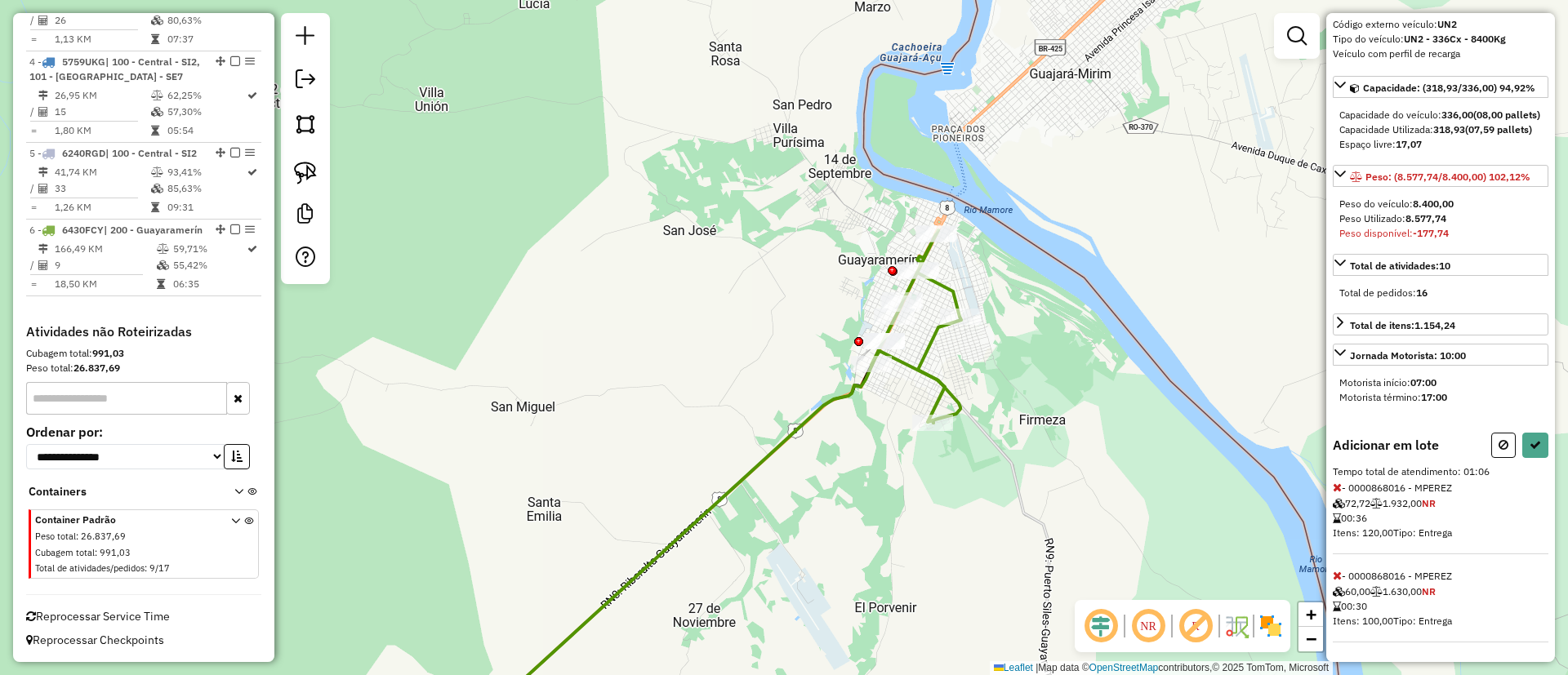
click at [1337, 577] on icon at bounding box center [1336, 576] width 9 height 11
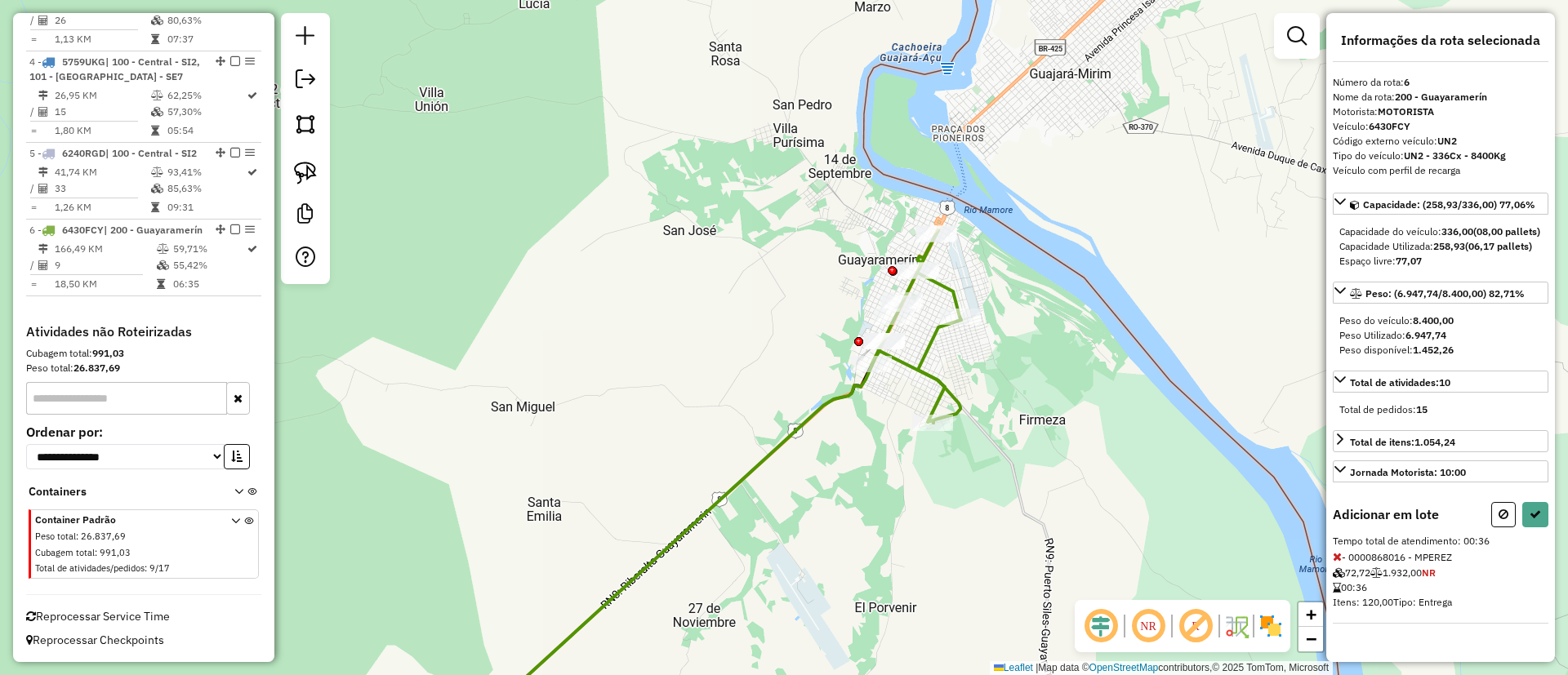
select select "**********"
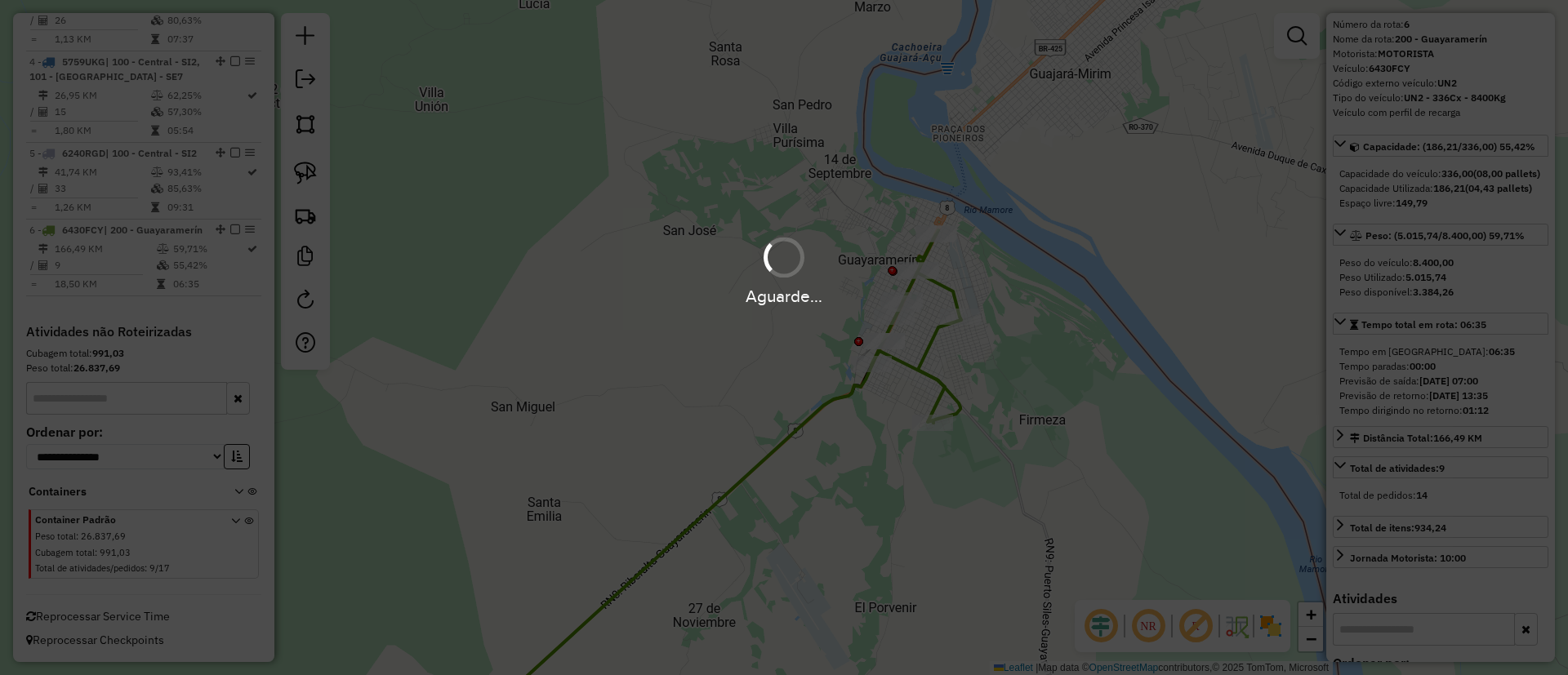
scroll to position [322, 0]
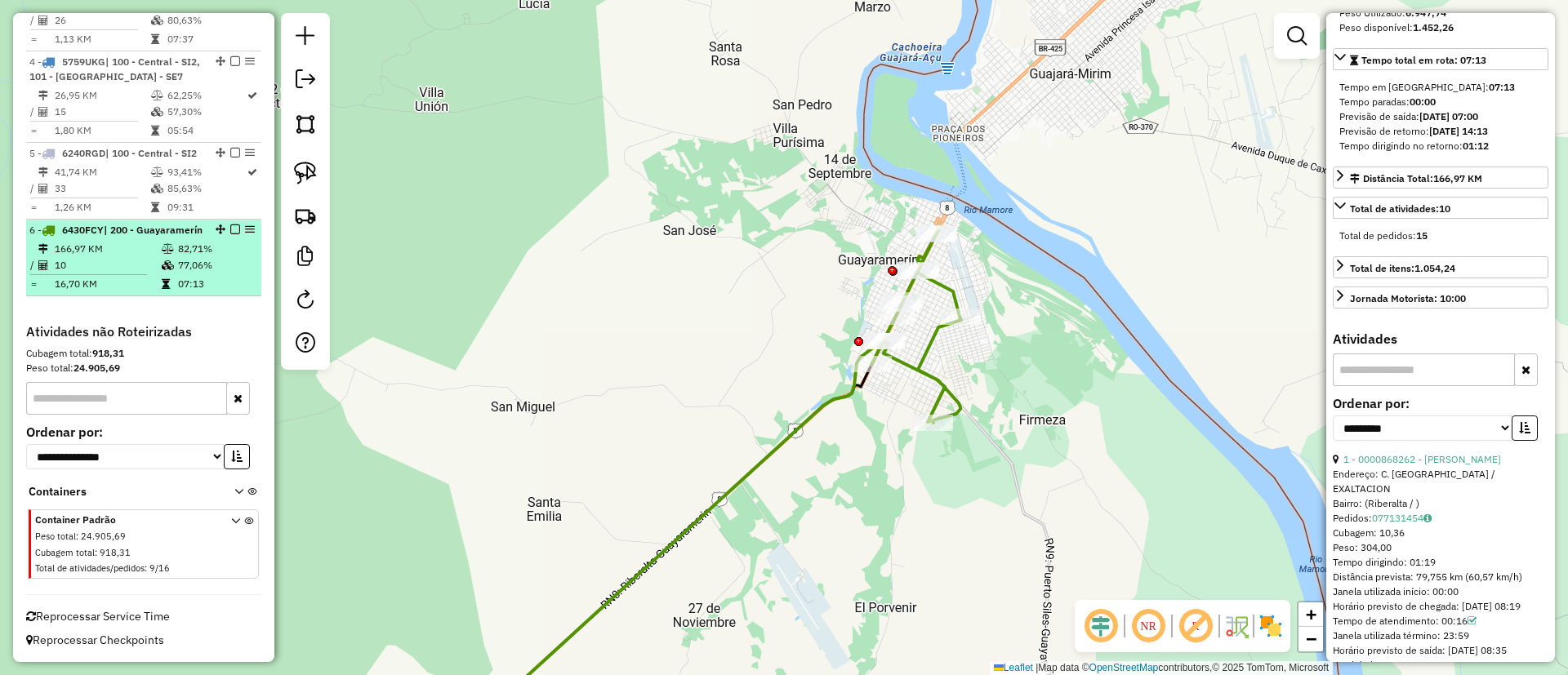
click at [231, 225] on em at bounding box center [235, 230] width 10 height 10
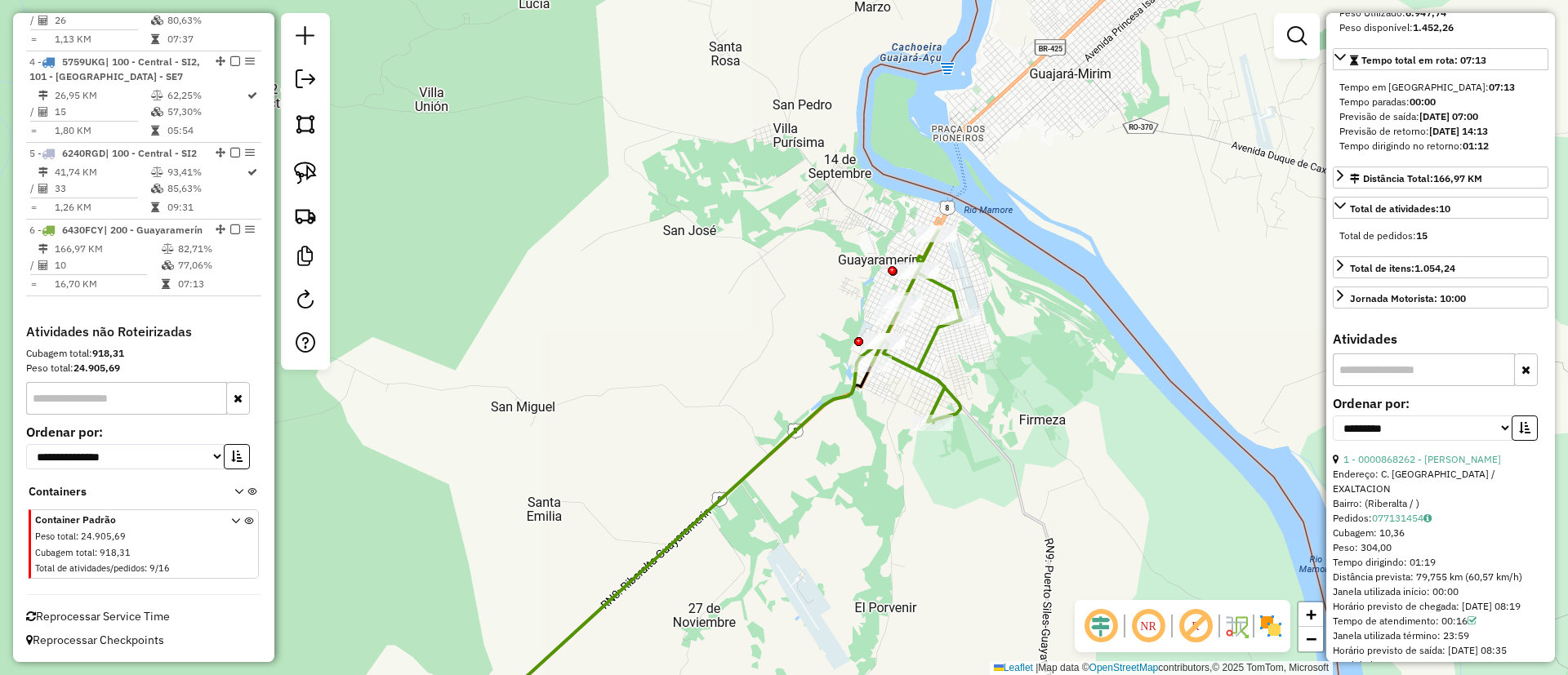
scroll to position [840, 0]
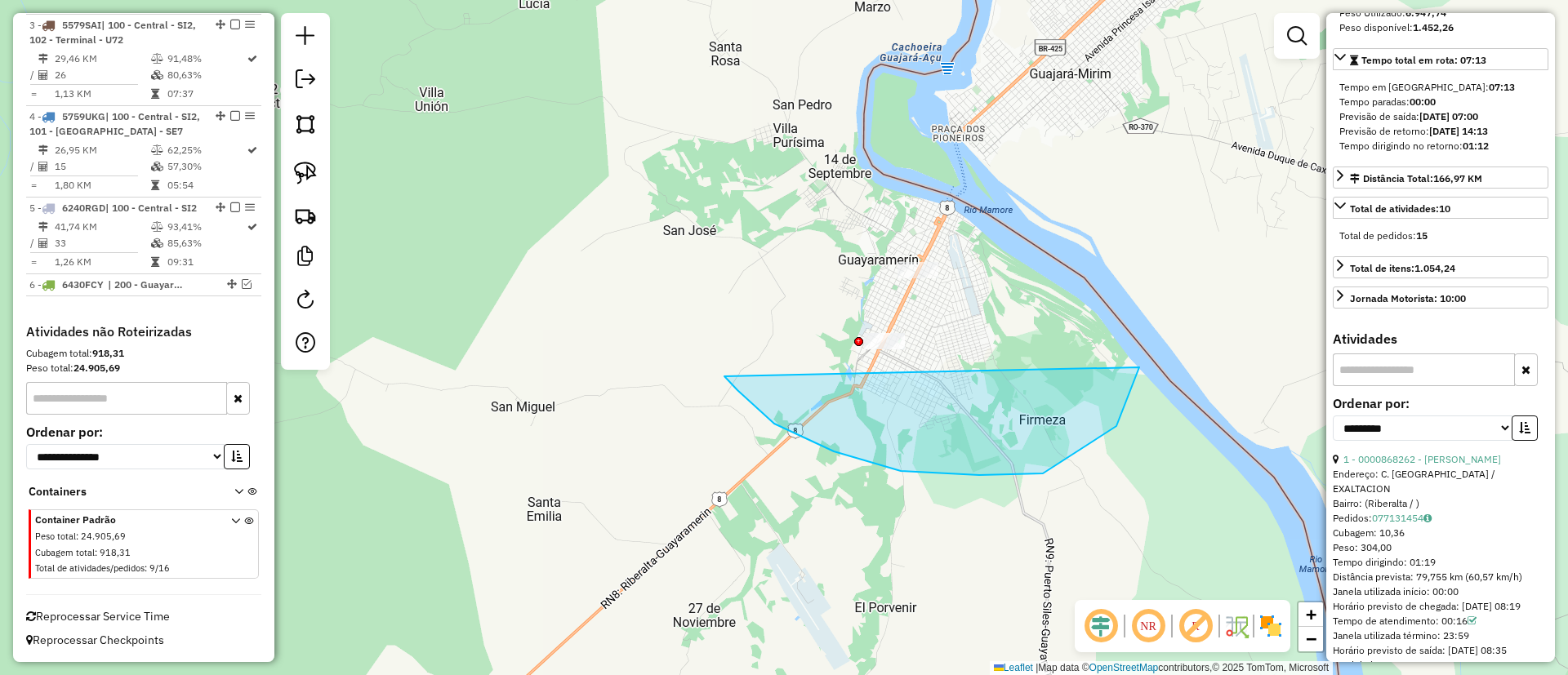
drag, startPoint x: 774, startPoint y: 424, endPoint x: 983, endPoint y: 56, distance: 423.2
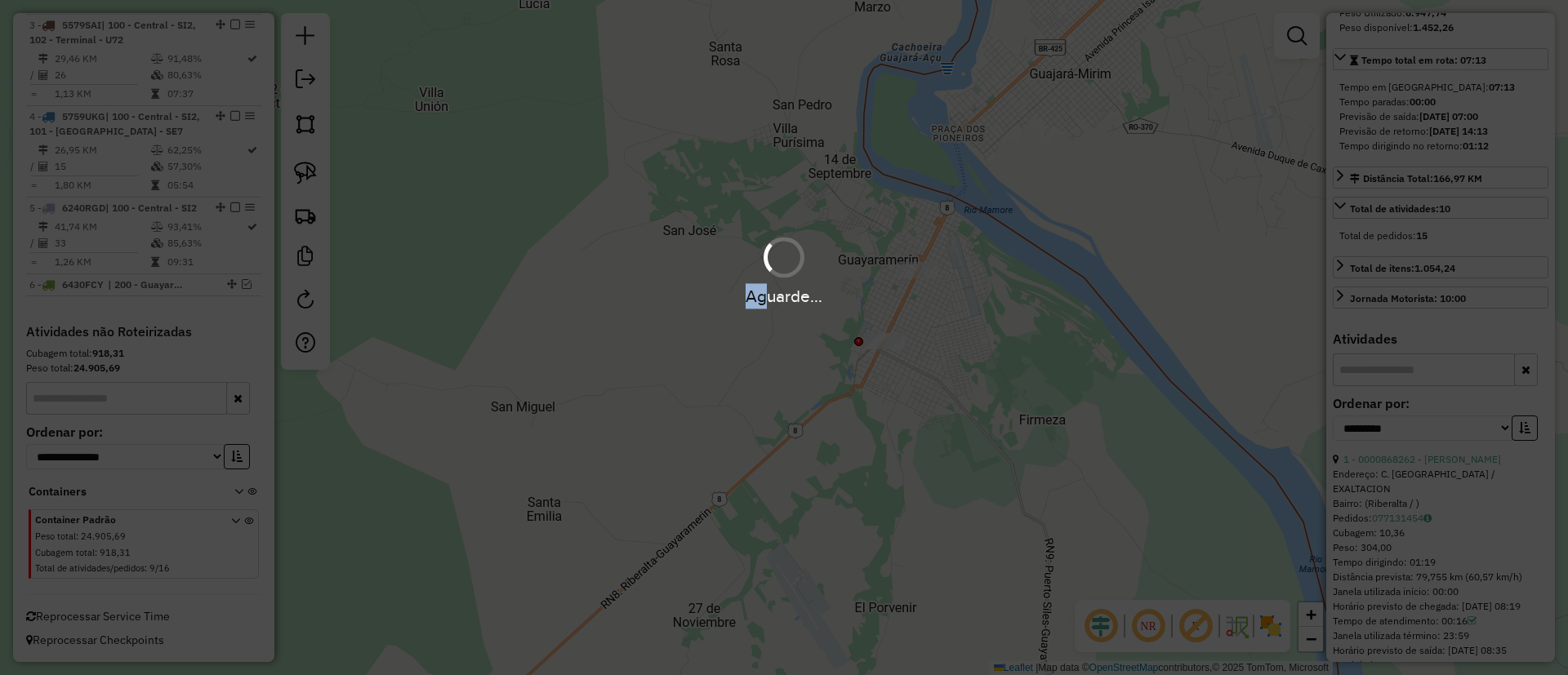
drag, startPoint x: 799, startPoint y: 364, endPoint x: 912, endPoint y: 355, distance: 113.4
click at [912, 355] on div "Aguarde..." at bounding box center [784, 338] width 1568 height 675
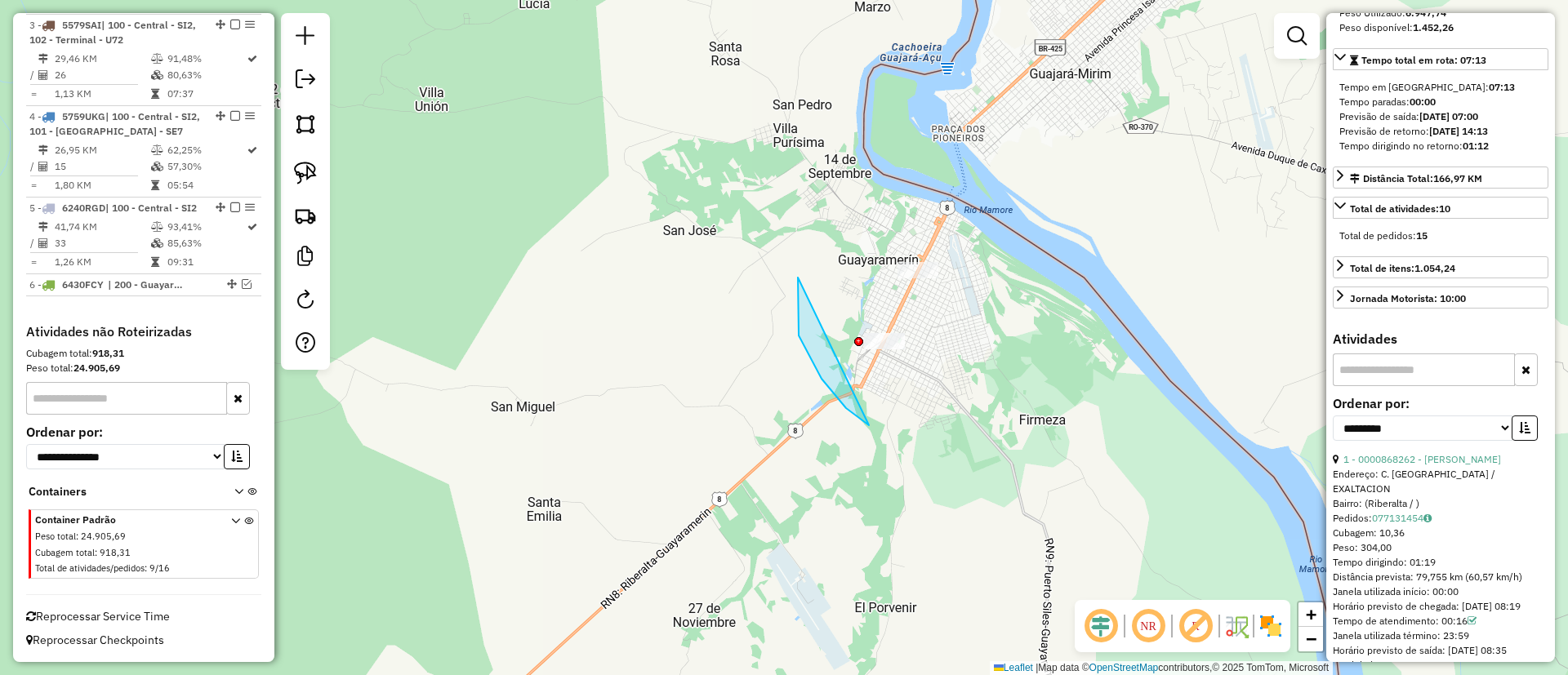
drag, startPoint x: 868, startPoint y: 425, endPoint x: 970, endPoint y: 350, distance: 126.6
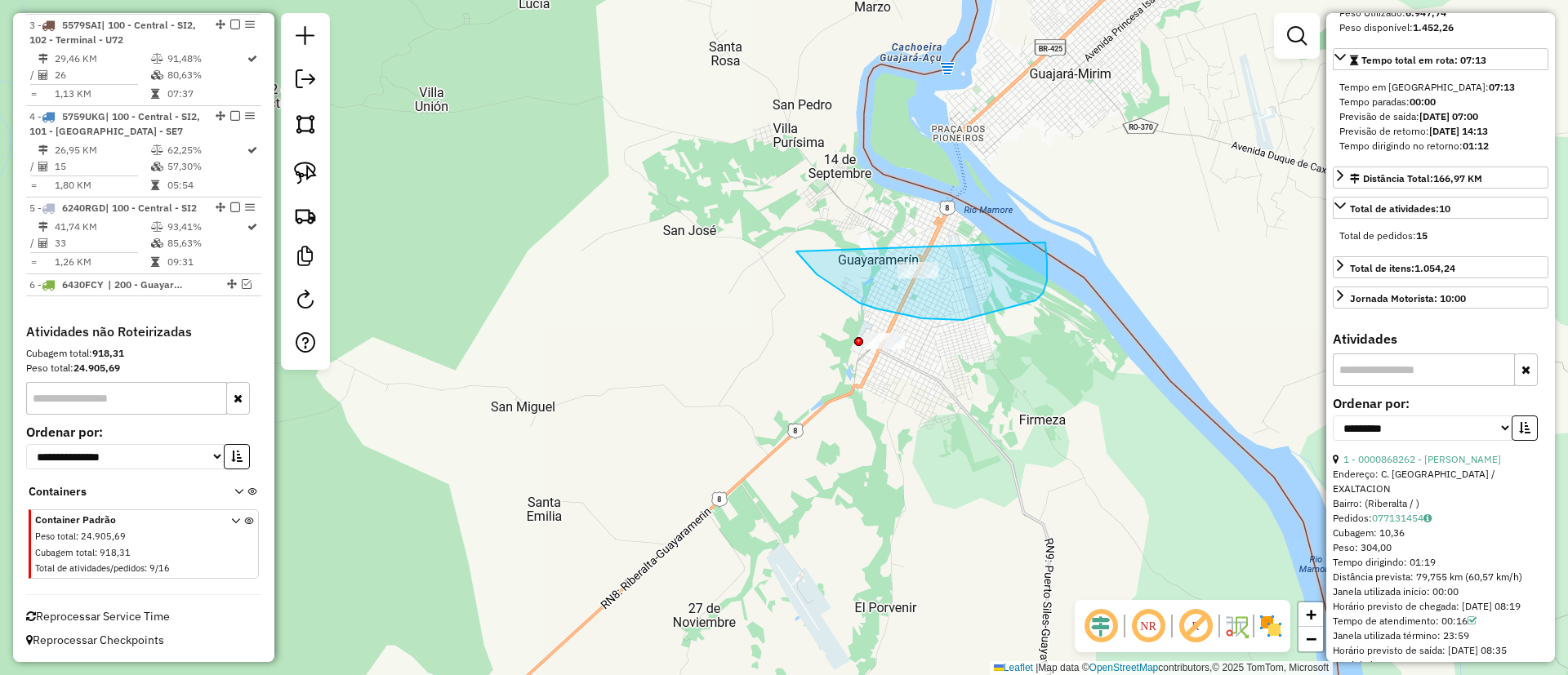
drag, startPoint x: 1043, startPoint y: 293, endPoint x: 1033, endPoint y: 200, distance: 93.5
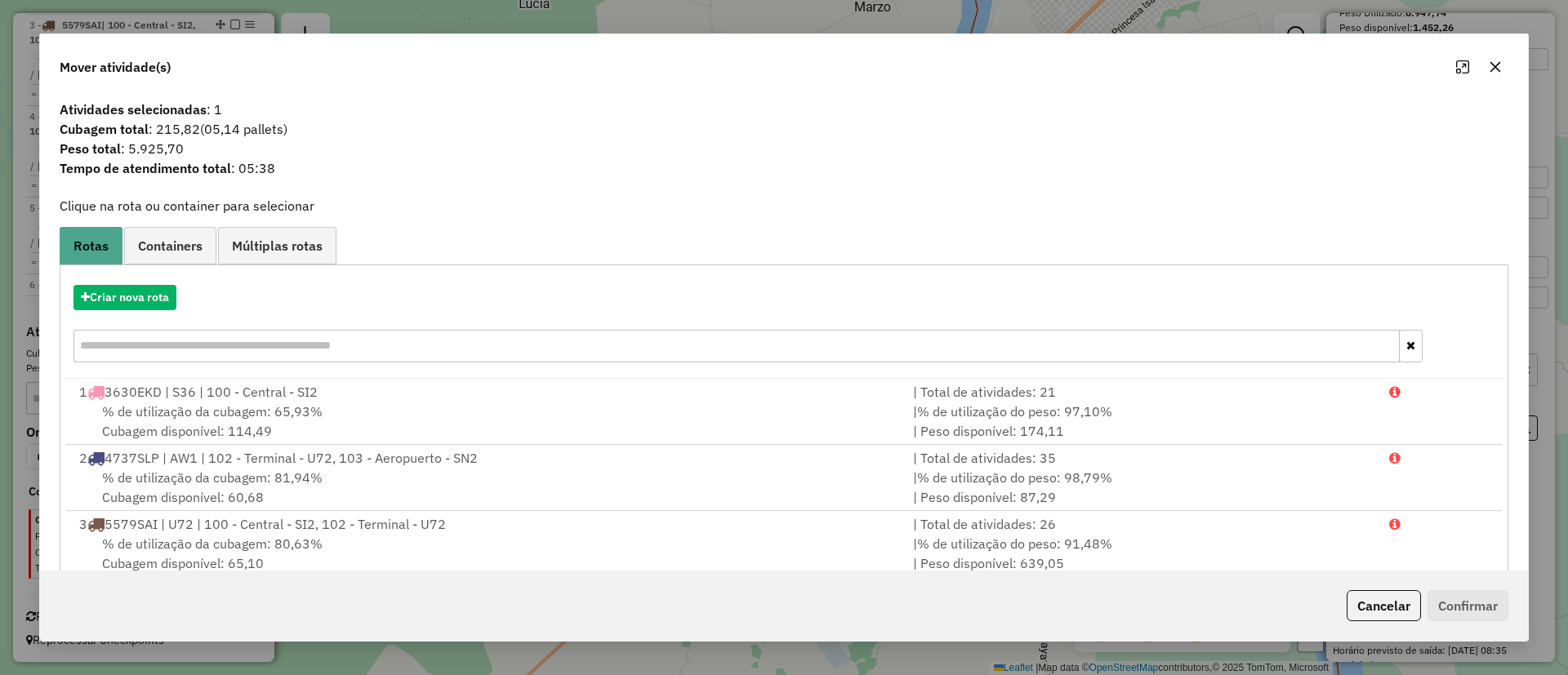
click at [139, 299] on hb-app "Aguarde... Pop-up bloqueado! Seu navegador bloqueou automáticamente a abertura …" at bounding box center [784, 338] width 1568 height 675
click at [139, 299] on button "Criar nova rota" at bounding box center [125, 297] width 103 height 26
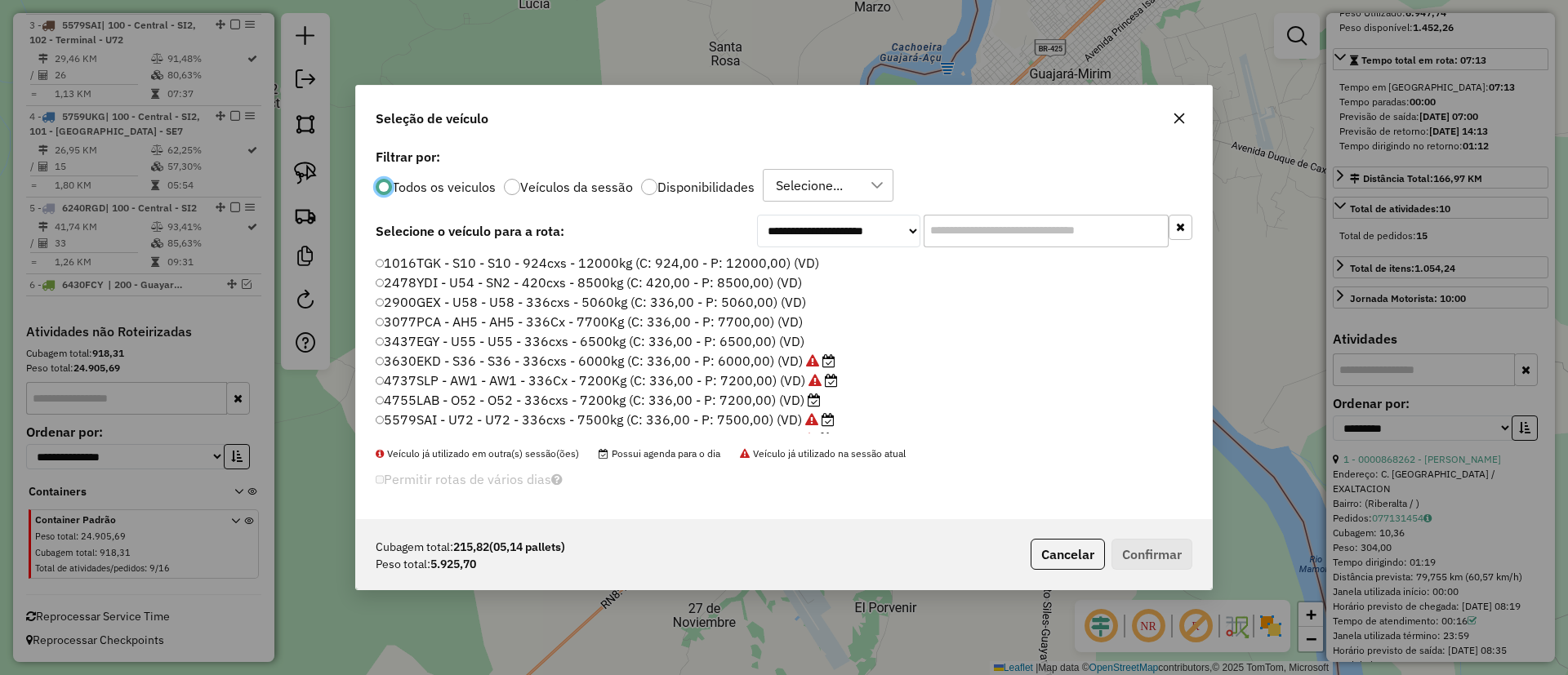
scroll to position [9, 5]
click at [1050, 239] on input "text" at bounding box center [1046, 231] width 245 height 32
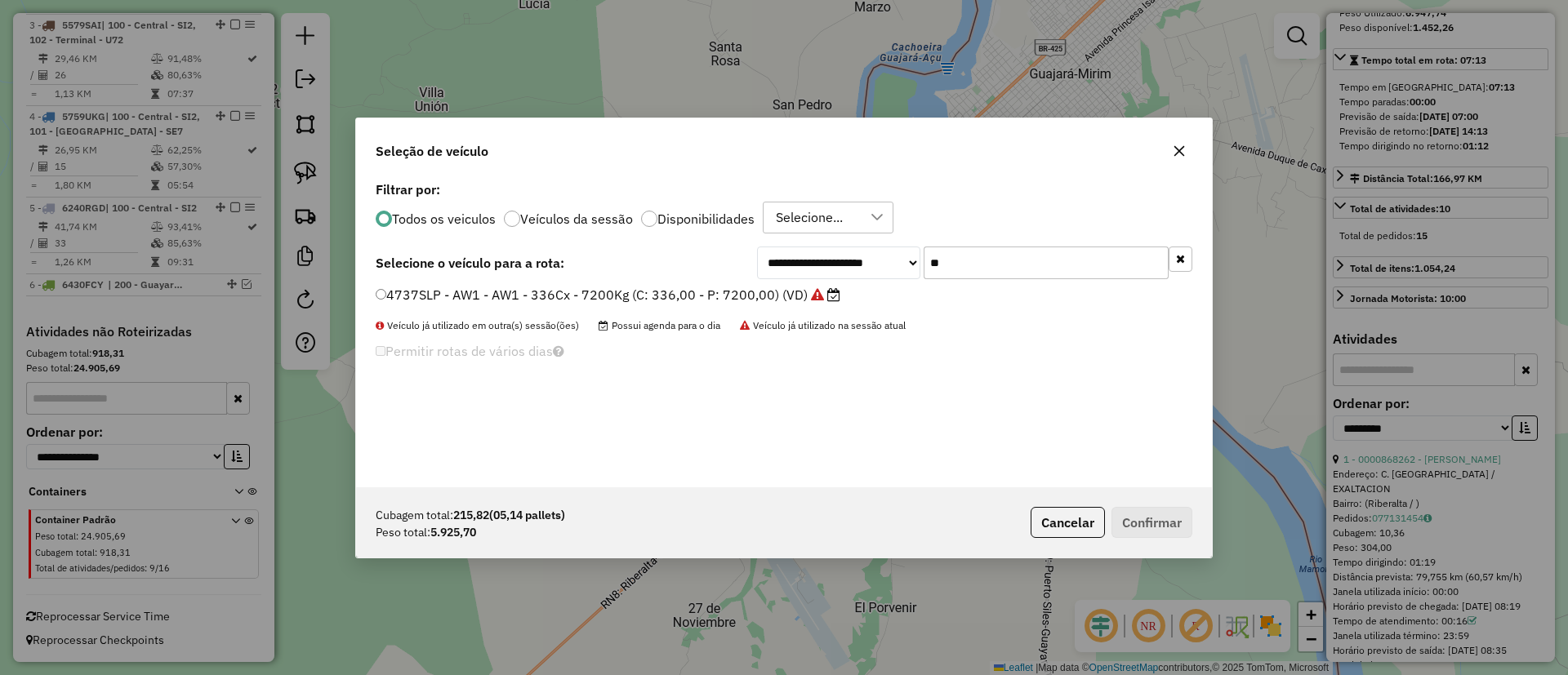
type input "**"
click at [748, 285] on label "4737SLP - AW1 - AW1 - 336Cx - 7200Kg (C: 336,00 - P: 7200,00) (VD)" at bounding box center [607, 295] width 464 height 20
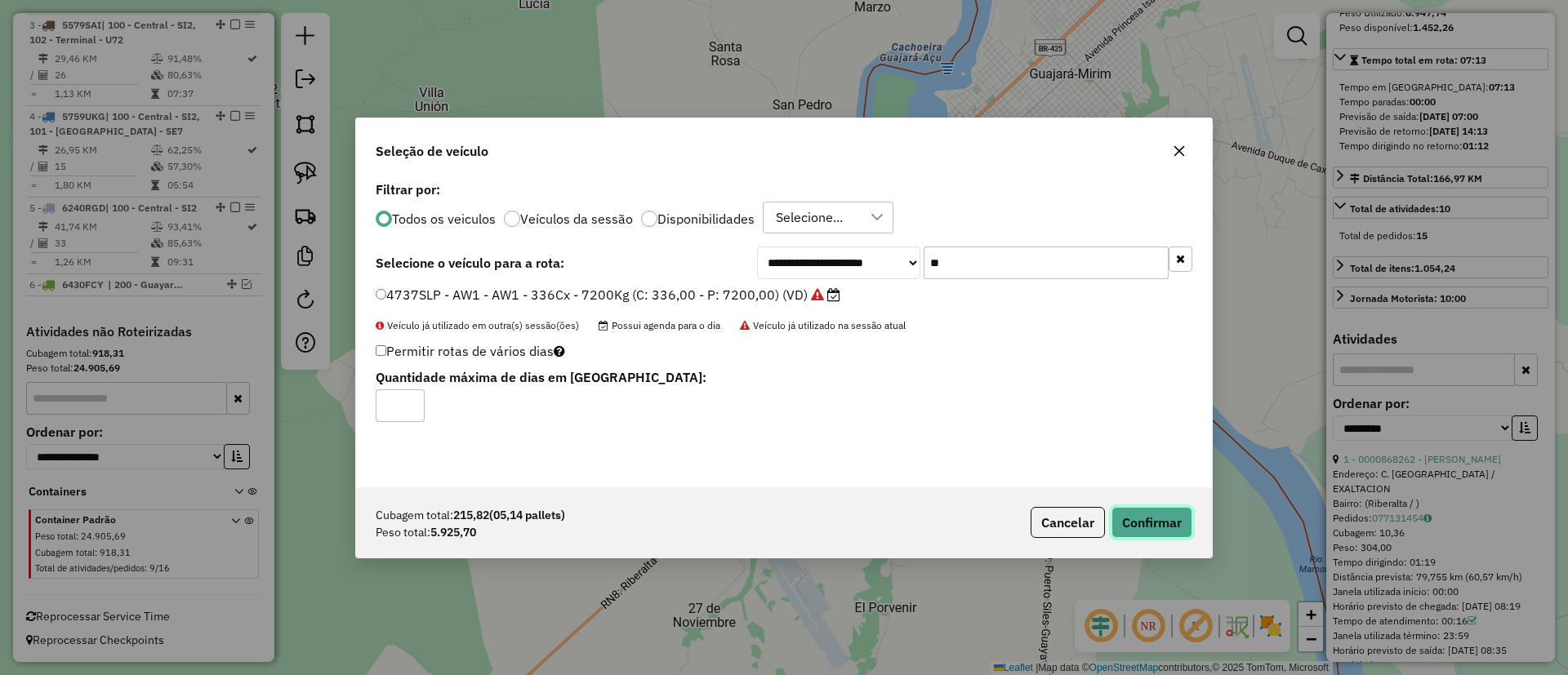
click at [1152, 522] on button "Confirmar" at bounding box center [1151, 522] width 81 height 31
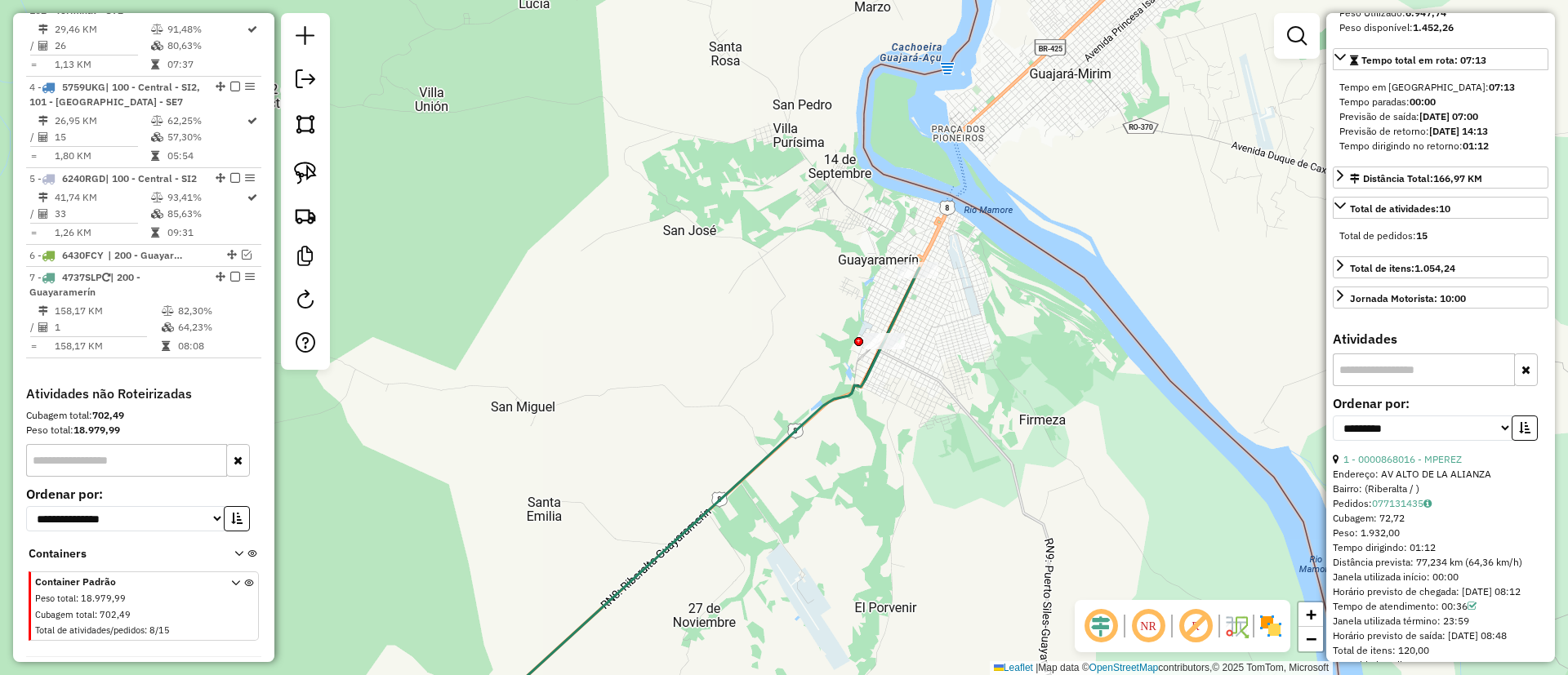
scroll to position [931, 0]
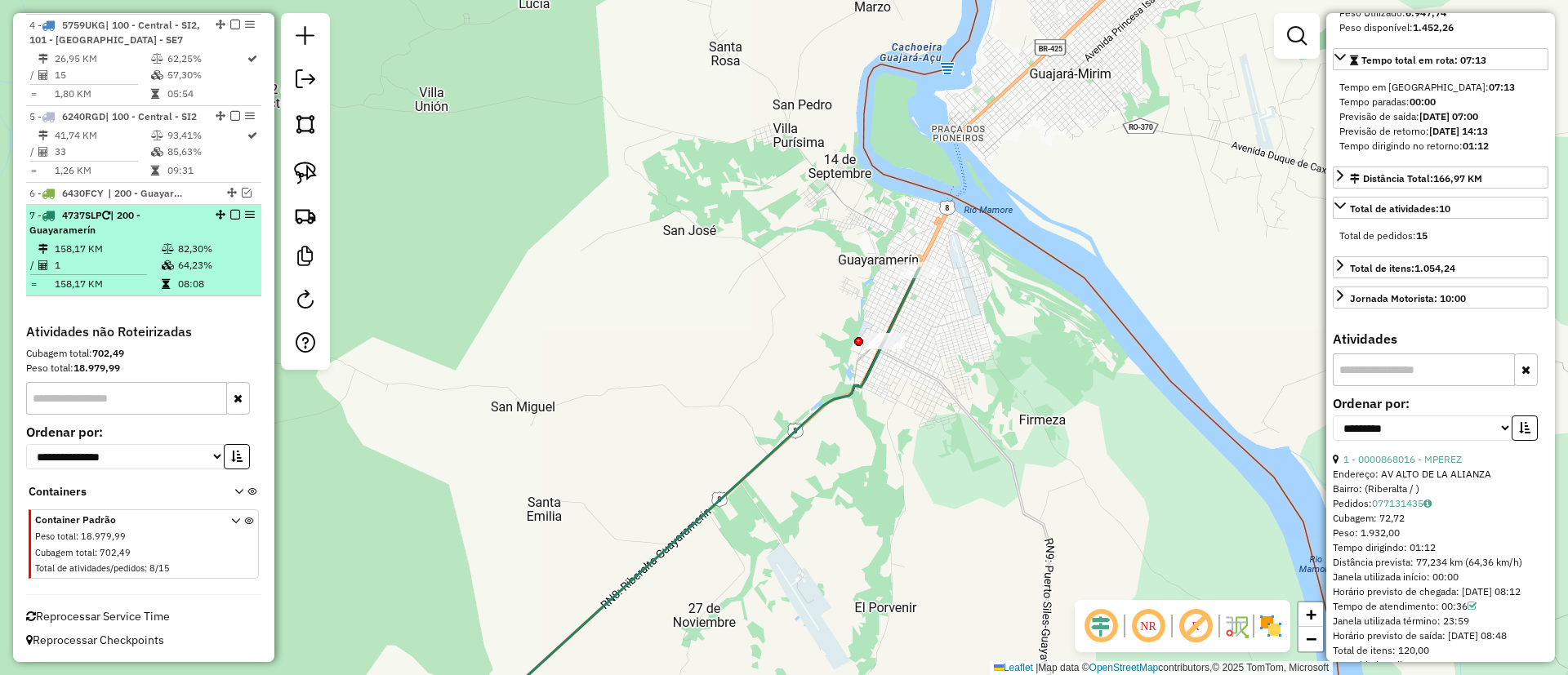
click at [231, 212] on em at bounding box center [235, 215] width 10 height 10
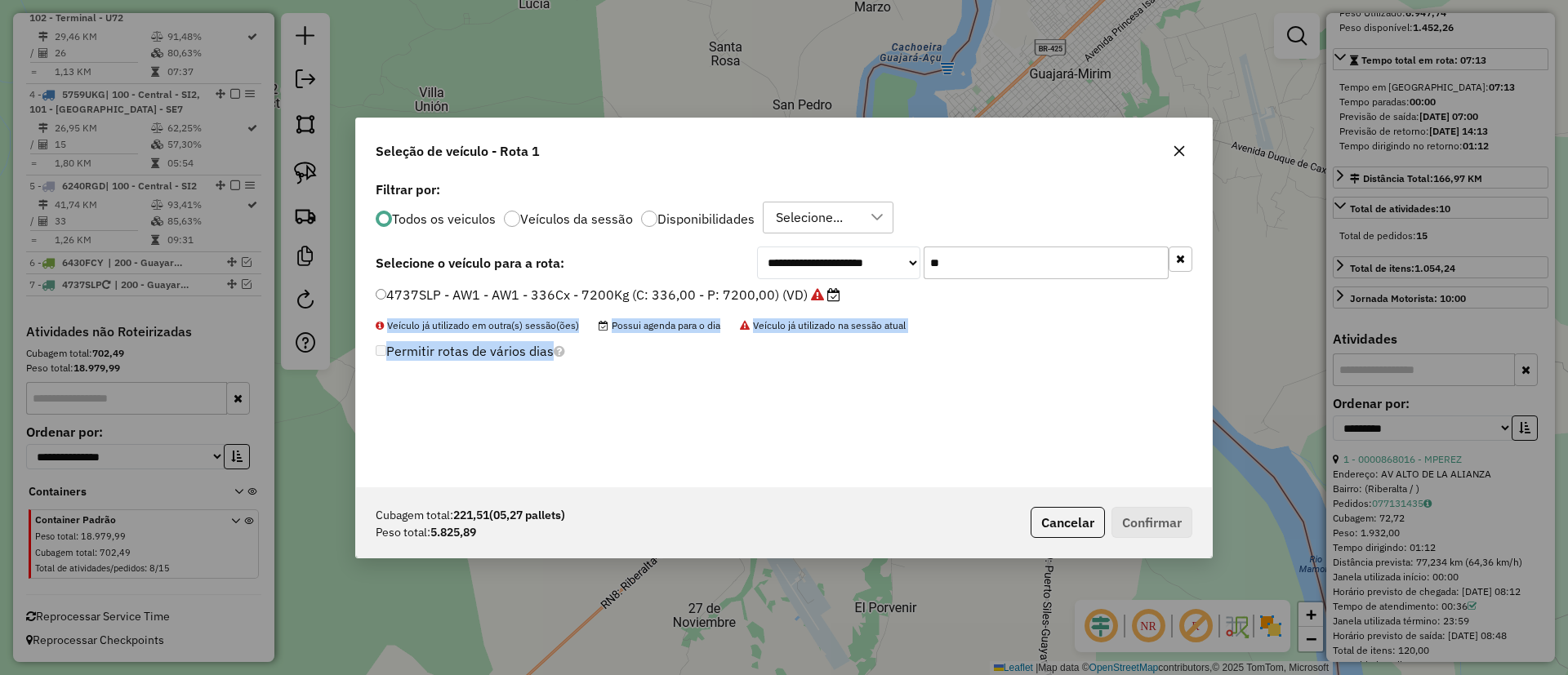
scroll to position [9, 5]
click at [938, 367] on div "**********" at bounding box center [784, 332] width 856 height 310
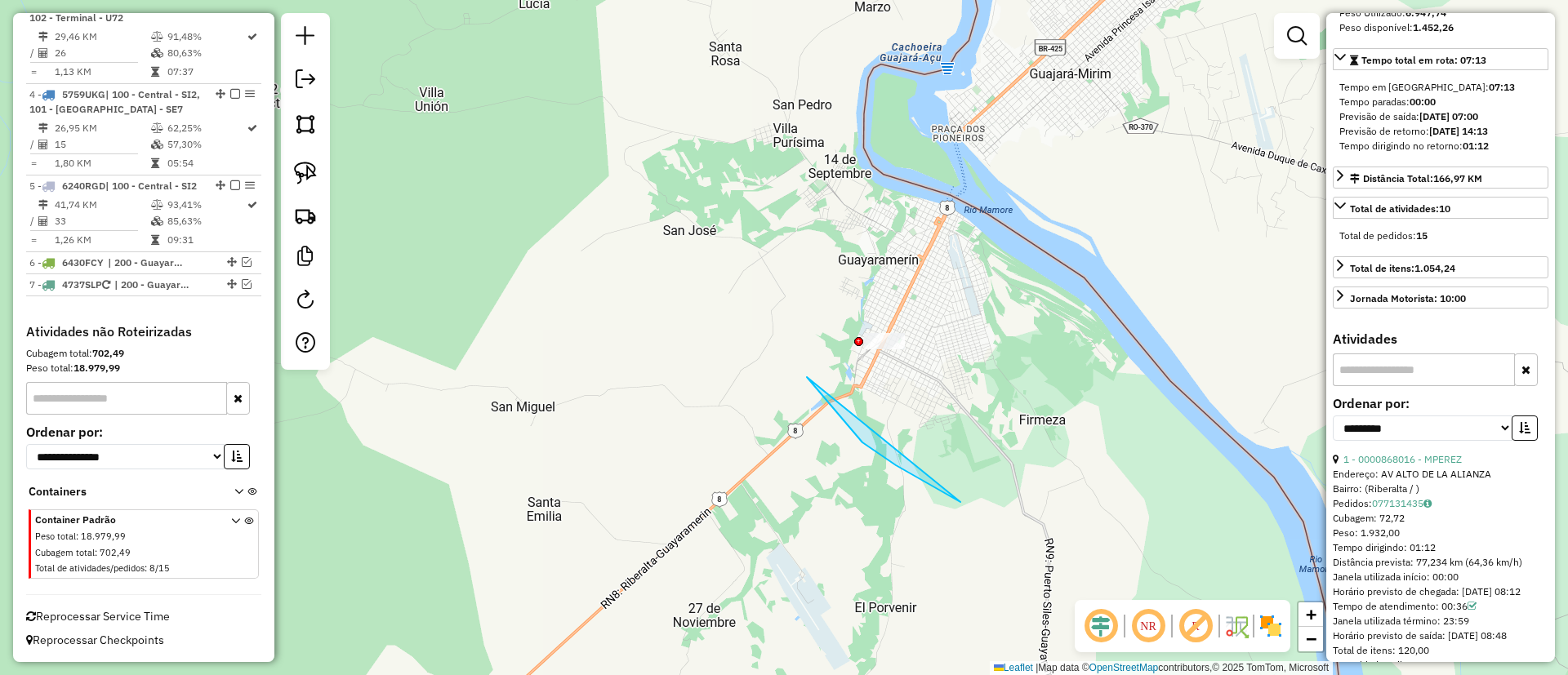
drag, startPoint x: 960, startPoint y: 502, endPoint x: 998, endPoint y: 267, distance: 238.1
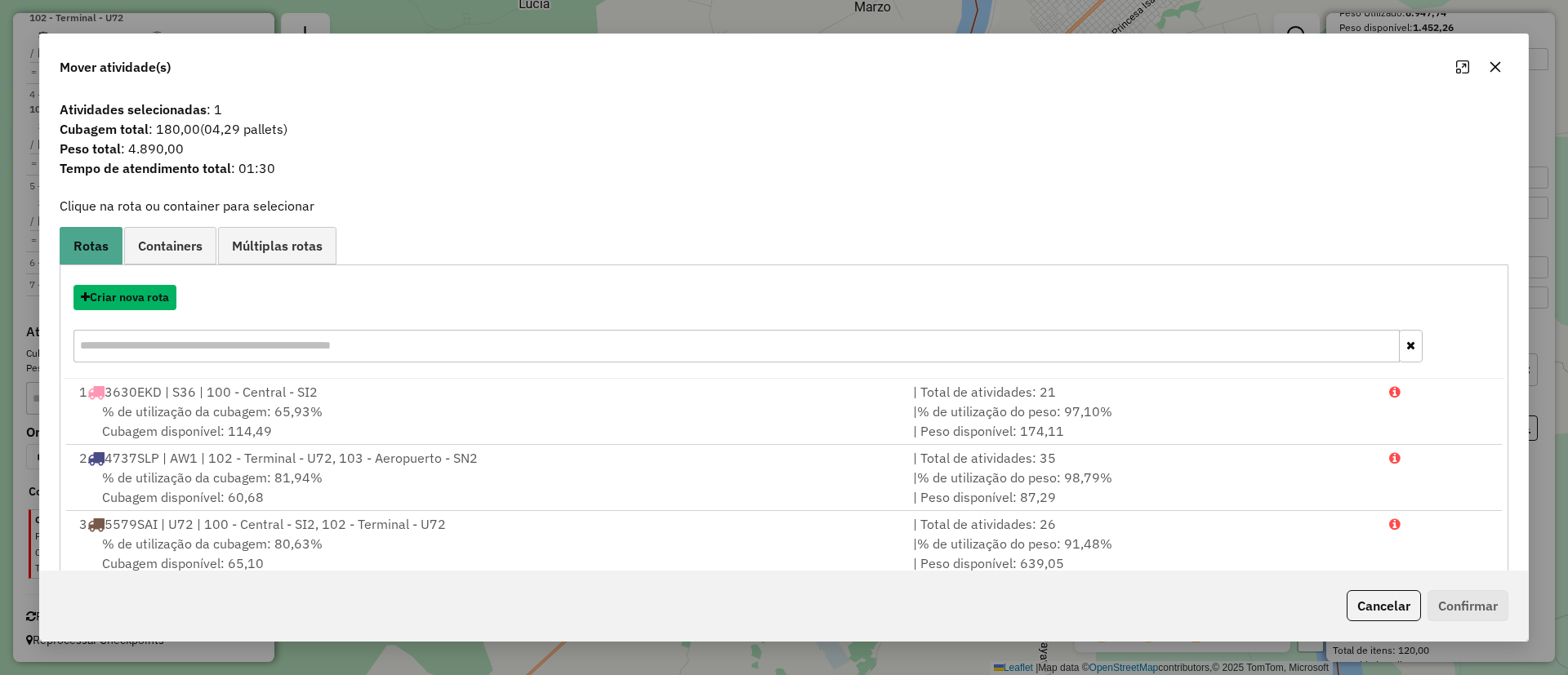
click at [129, 303] on button "Criar nova rota" at bounding box center [125, 297] width 103 height 26
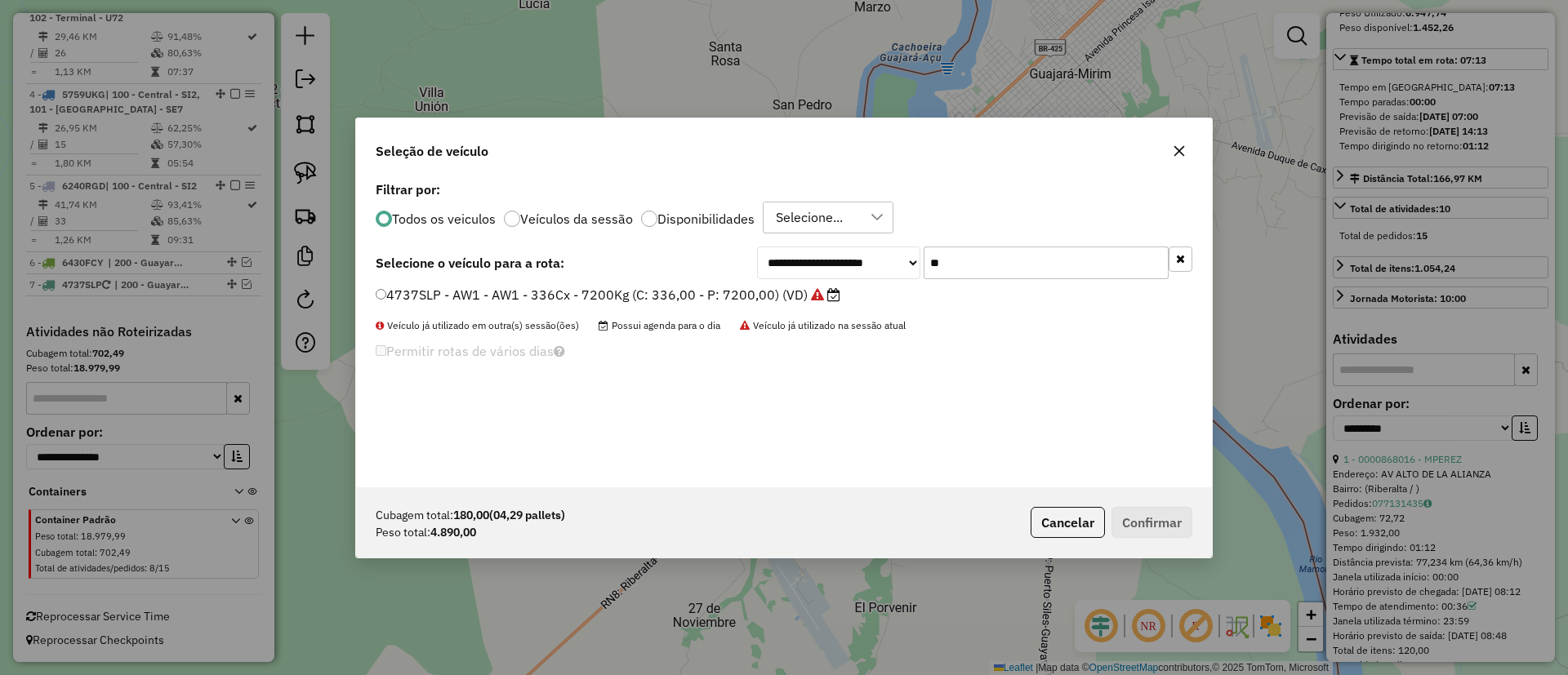
drag, startPoint x: 1026, startPoint y: 276, endPoint x: 840, endPoint y: 271, distance: 186.1
click at [840, 271] on div "**********" at bounding box center [974, 263] width 436 height 32
type input "**"
click at [707, 302] on label "6430FCY - UN2 - UN2 - 336Cx - 8400Kg (C: 336,00 - P: 8400,00) (VD)" at bounding box center [606, 295] width 462 height 20
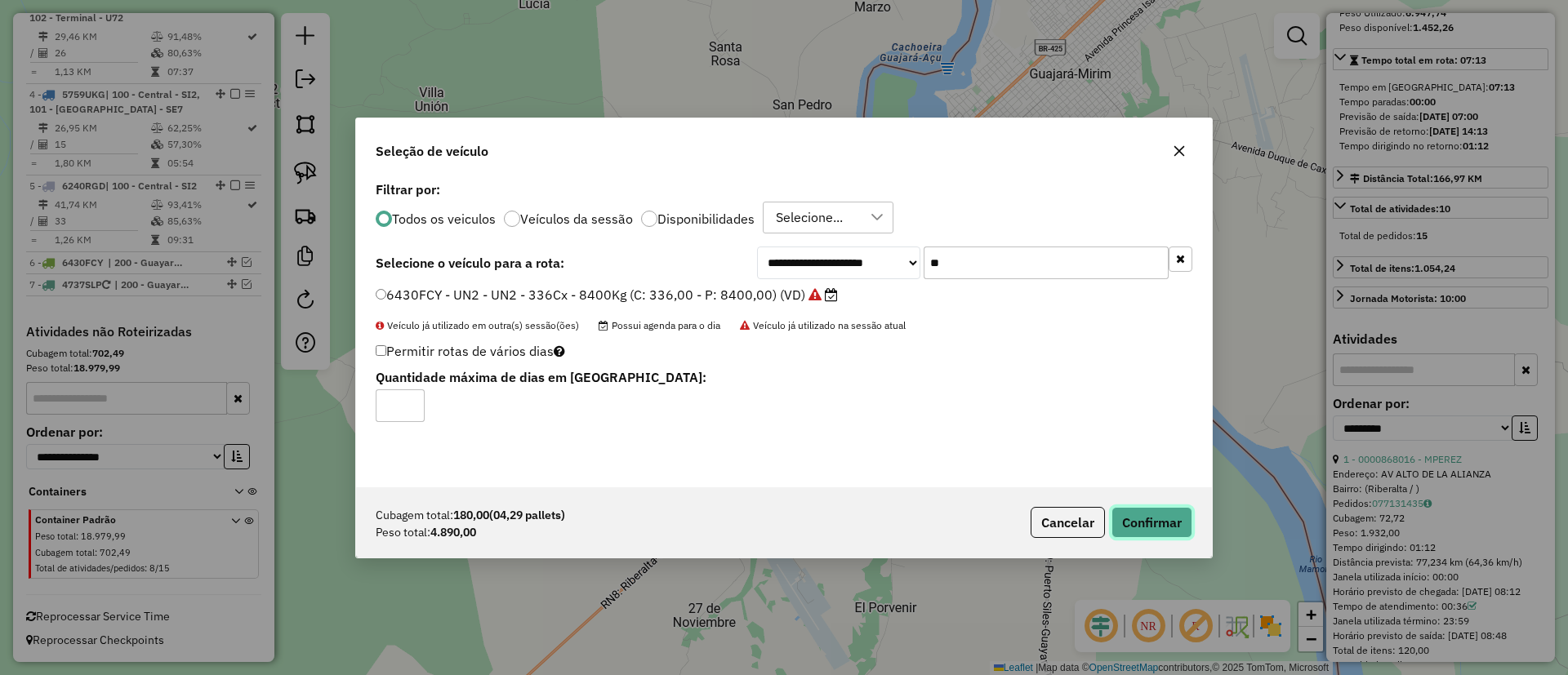
click at [1181, 510] on button "Confirmar" at bounding box center [1151, 522] width 81 height 31
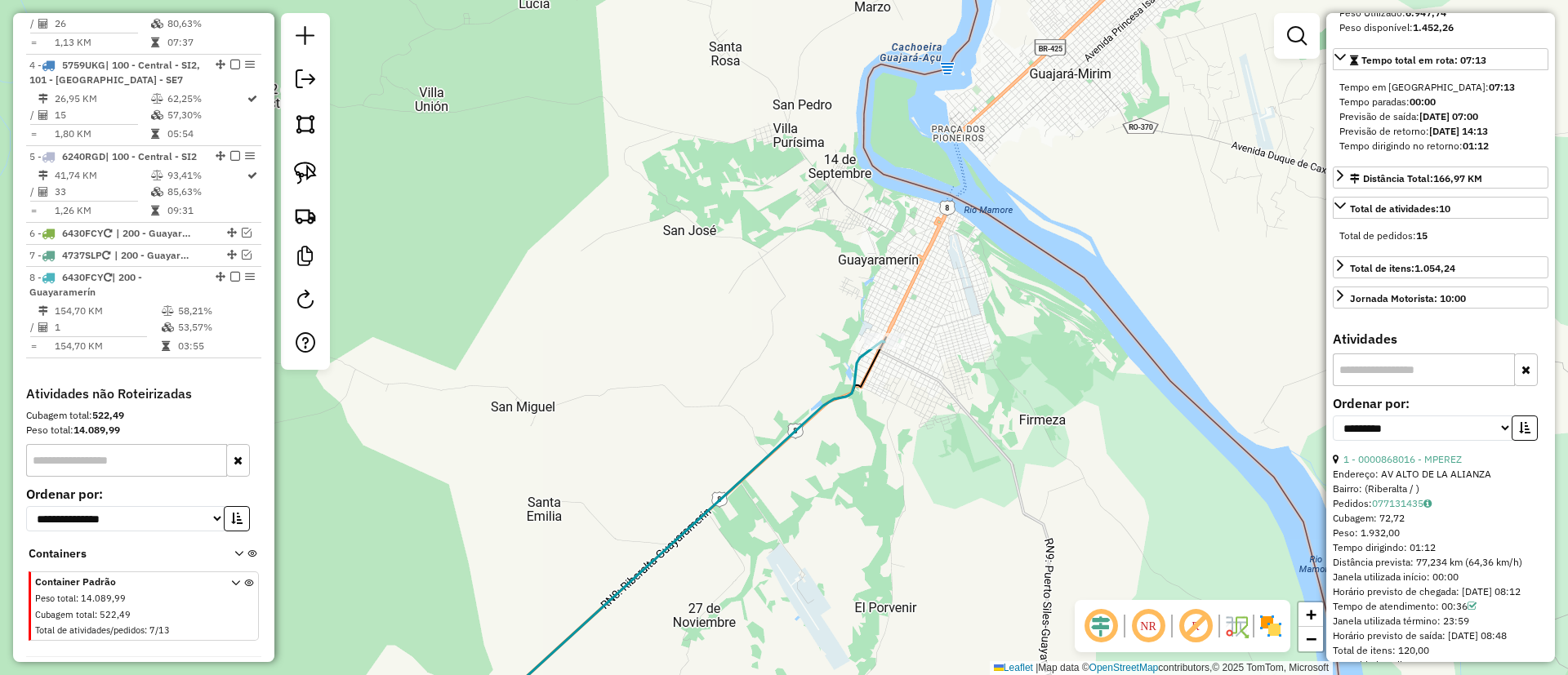
scroll to position [953, 0]
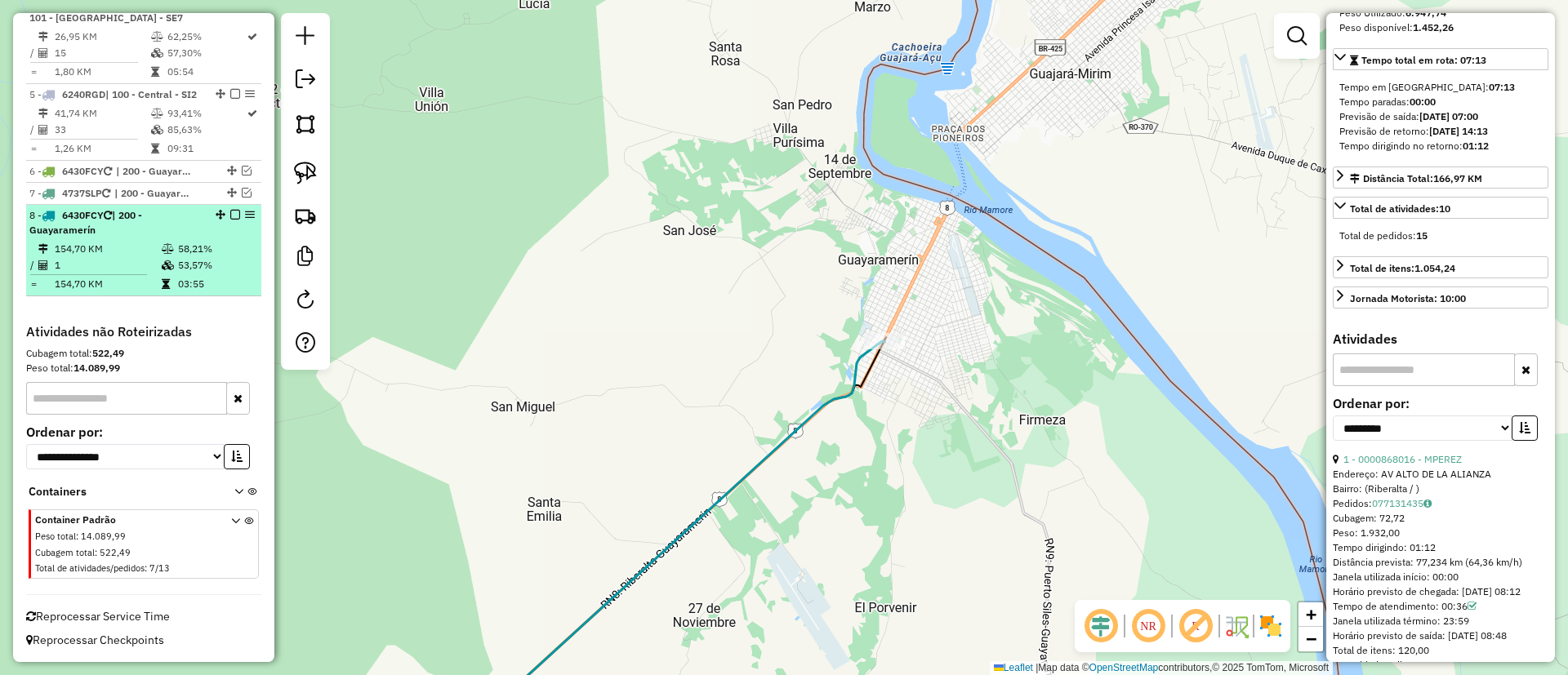
click at [222, 215] on div at bounding box center [230, 215] width 49 height 10
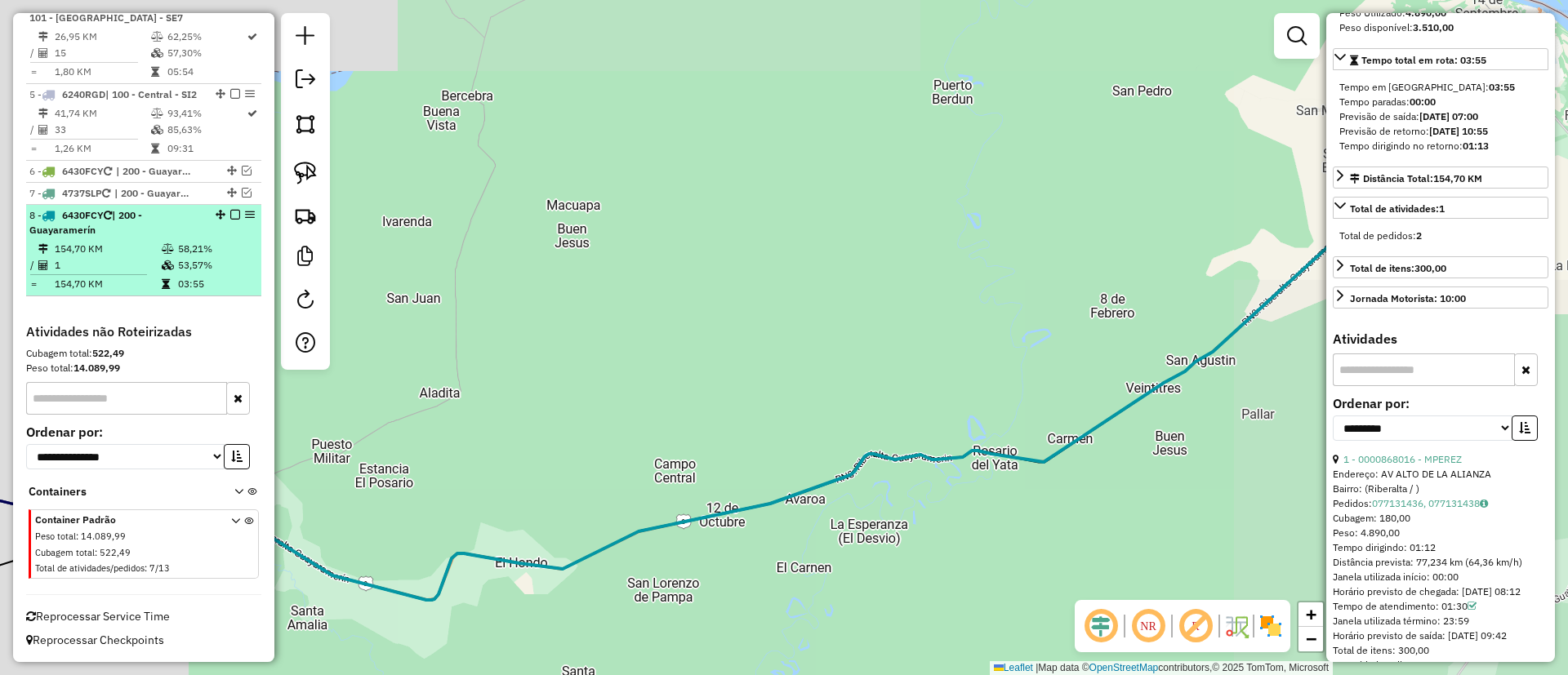
click at [231, 215] on em at bounding box center [235, 215] width 10 height 10
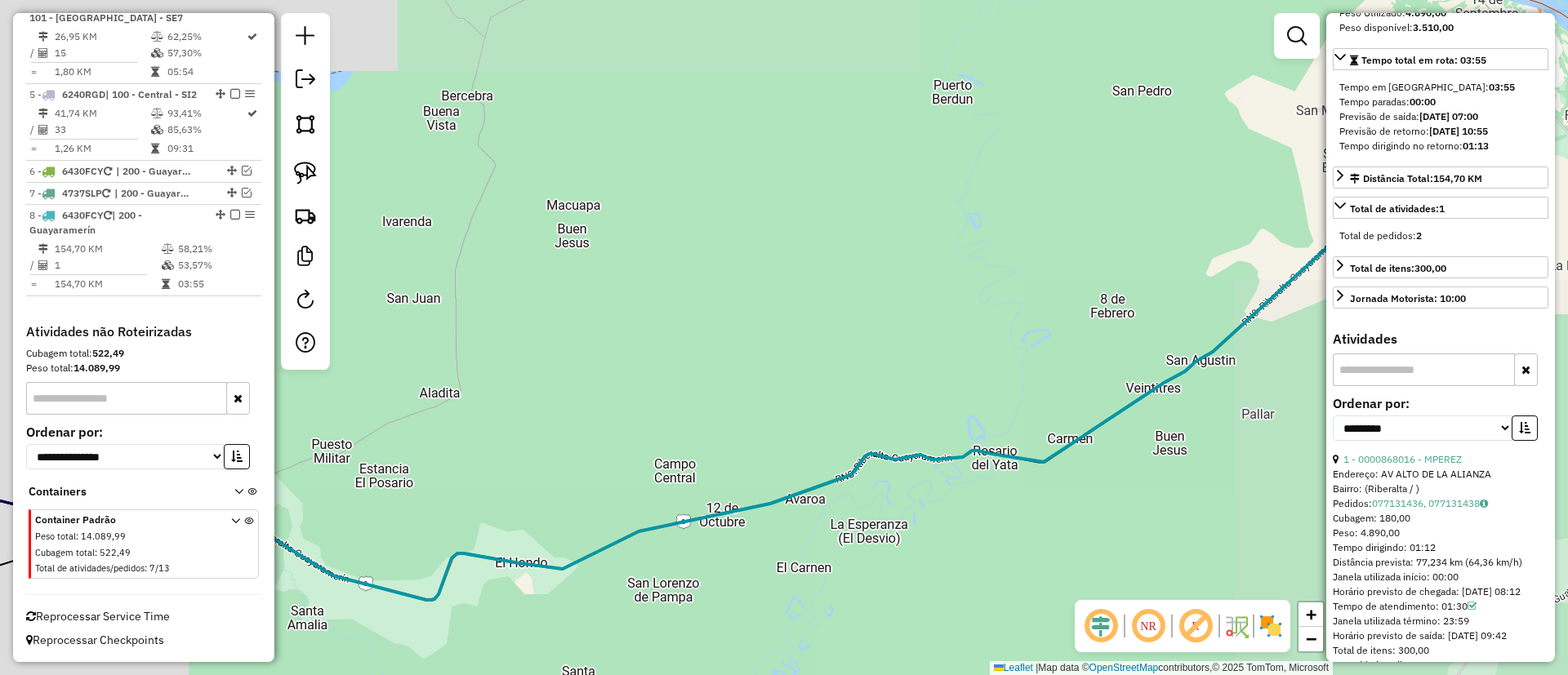
scroll to position [884, 0]
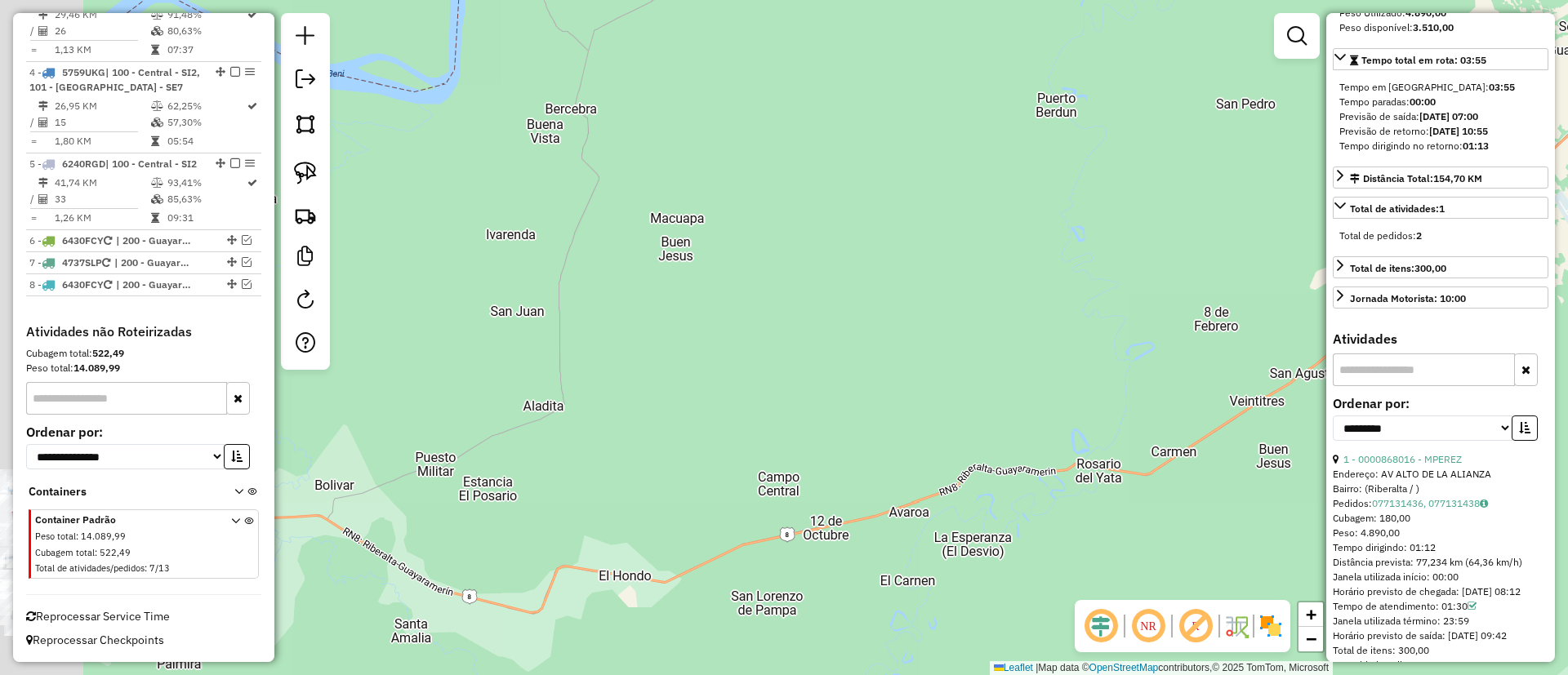
drag, startPoint x: 613, startPoint y: 302, endPoint x: 1319, endPoint y: 284, distance: 706.2
click at [1319, 284] on div "Janela de atendimento Grade de atendimento Capacidade Transportadoras Veículos …" at bounding box center [784, 338] width 1568 height 675
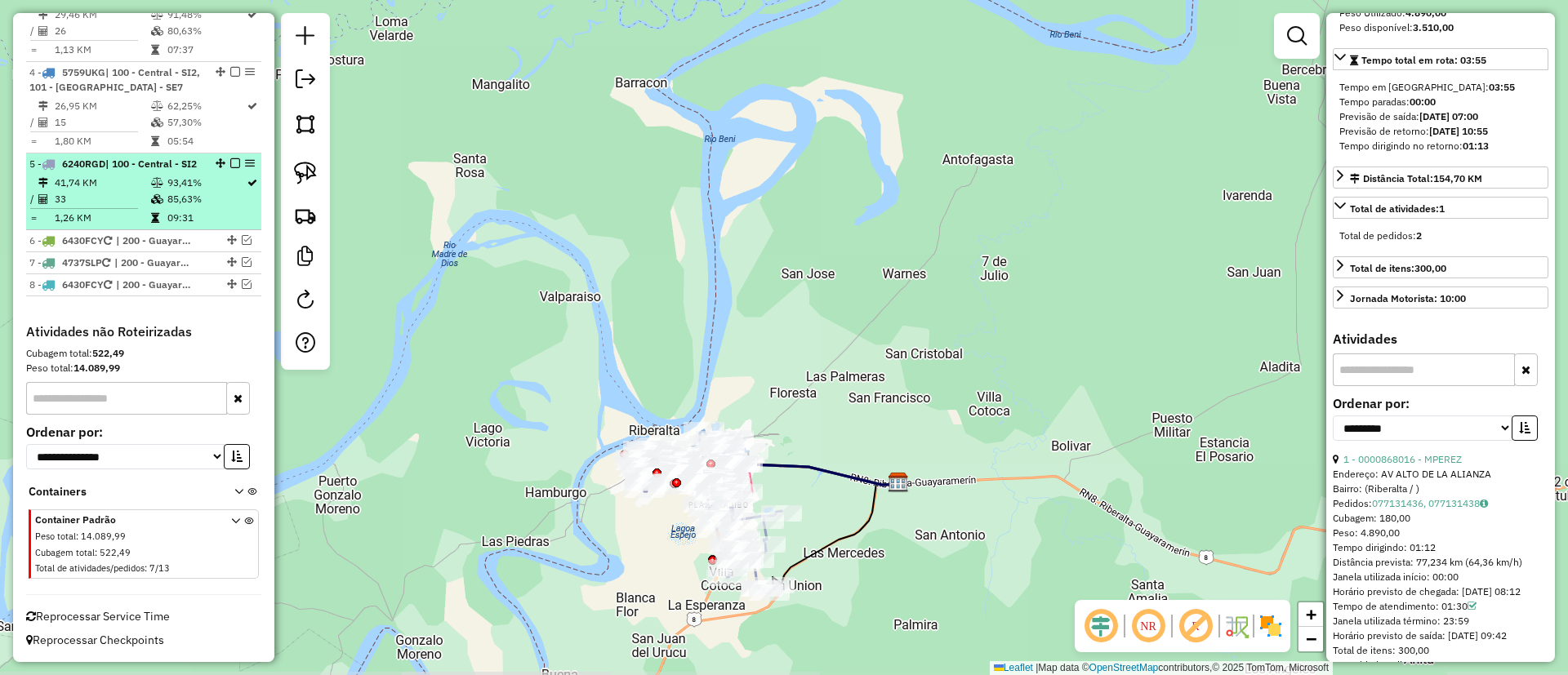
scroll to position [394, 0]
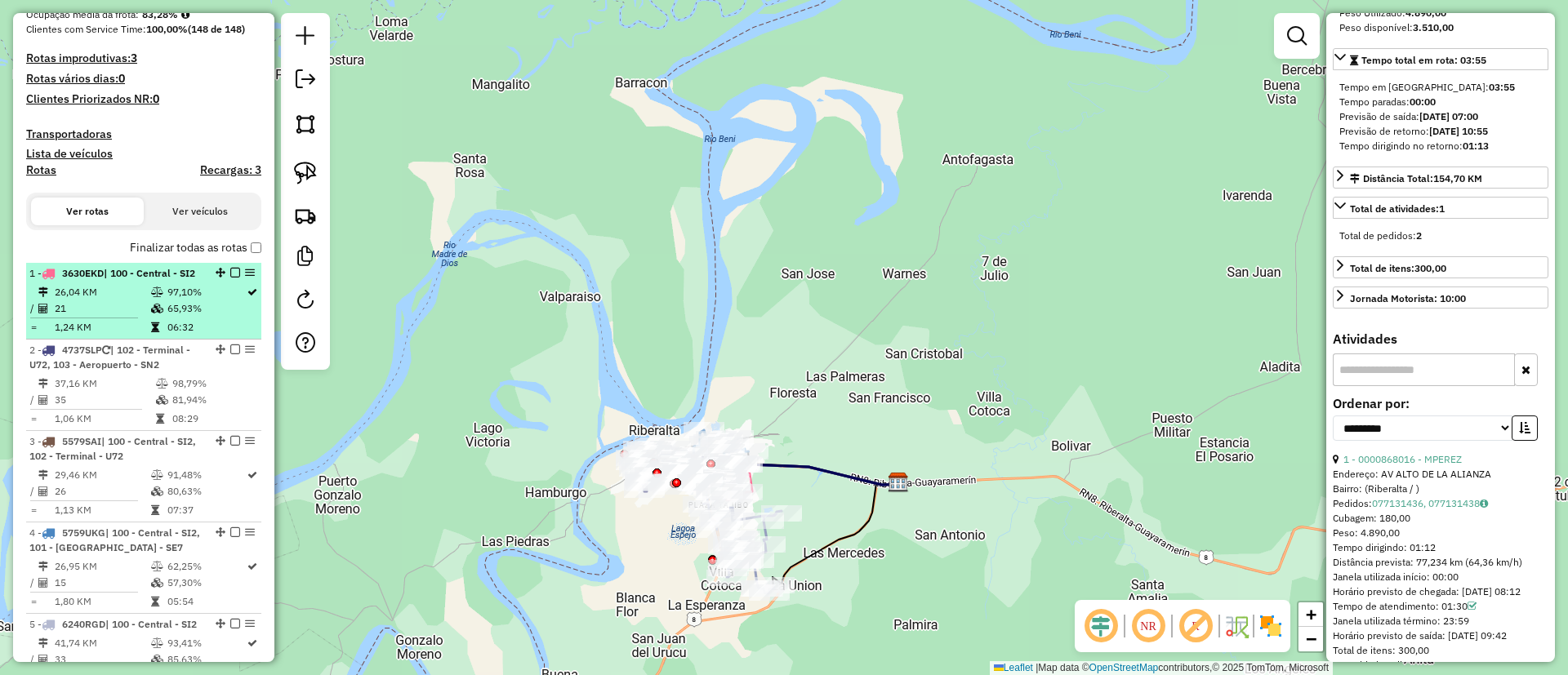
click at [163, 281] on div "1 - 3630EKD | 100 - Central - SI2" at bounding box center [116, 273] width 173 height 14
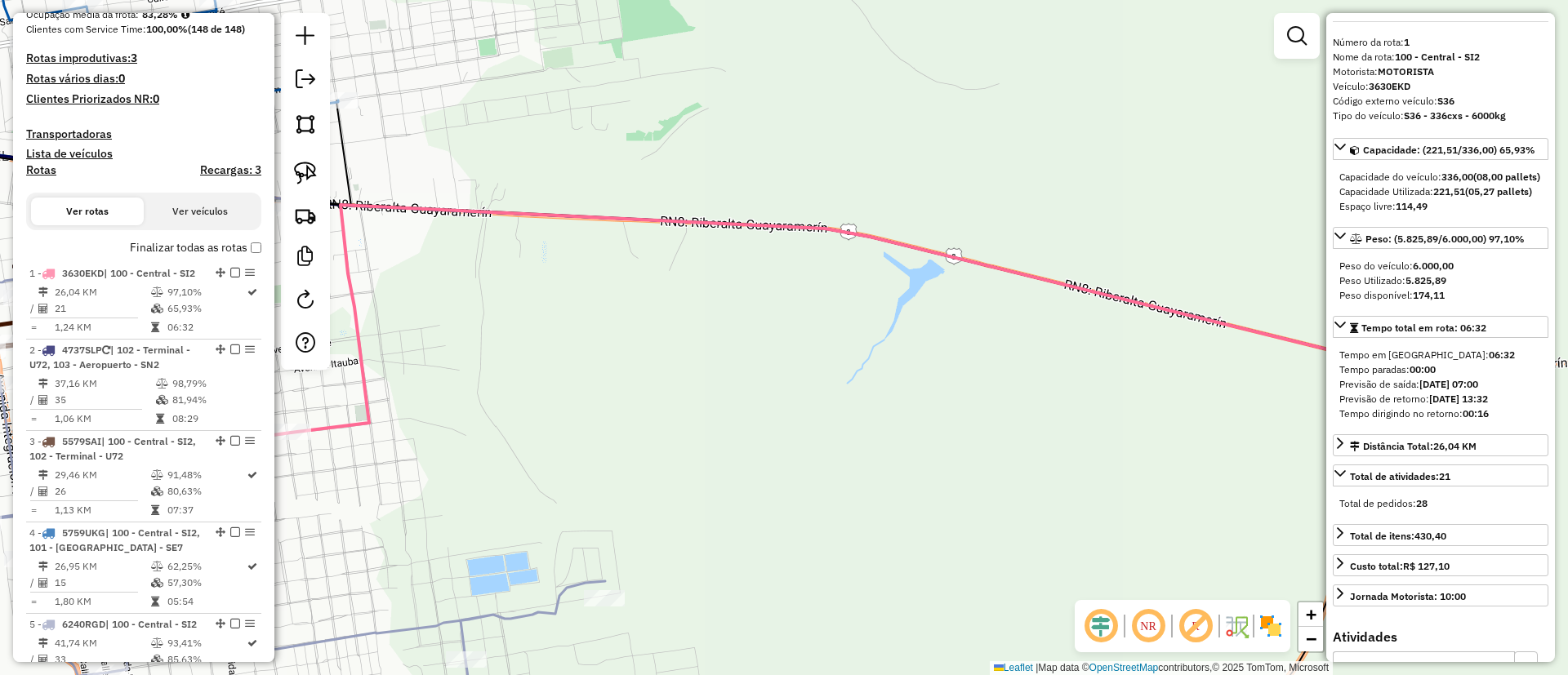
scroll to position [0, 0]
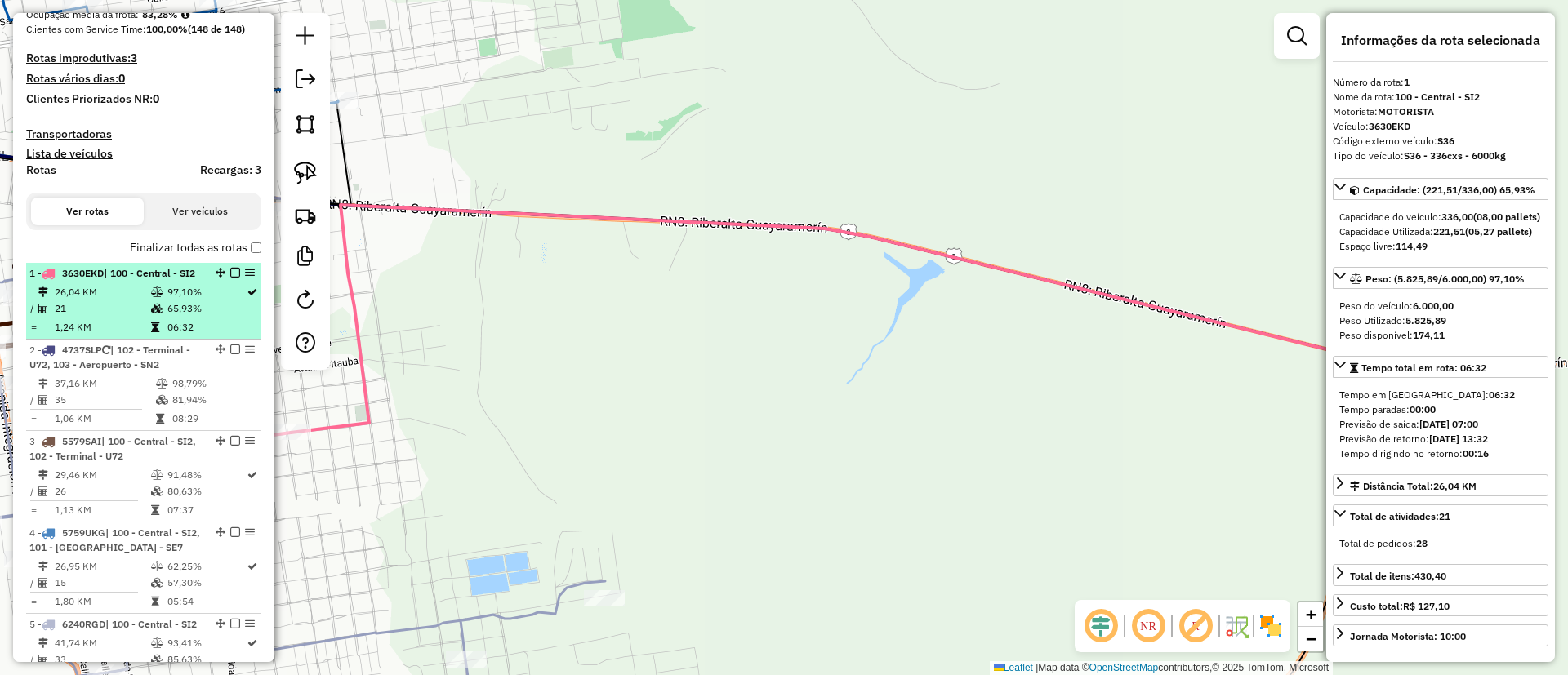
click at [231, 272] on em at bounding box center [235, 273] width 10 height 10
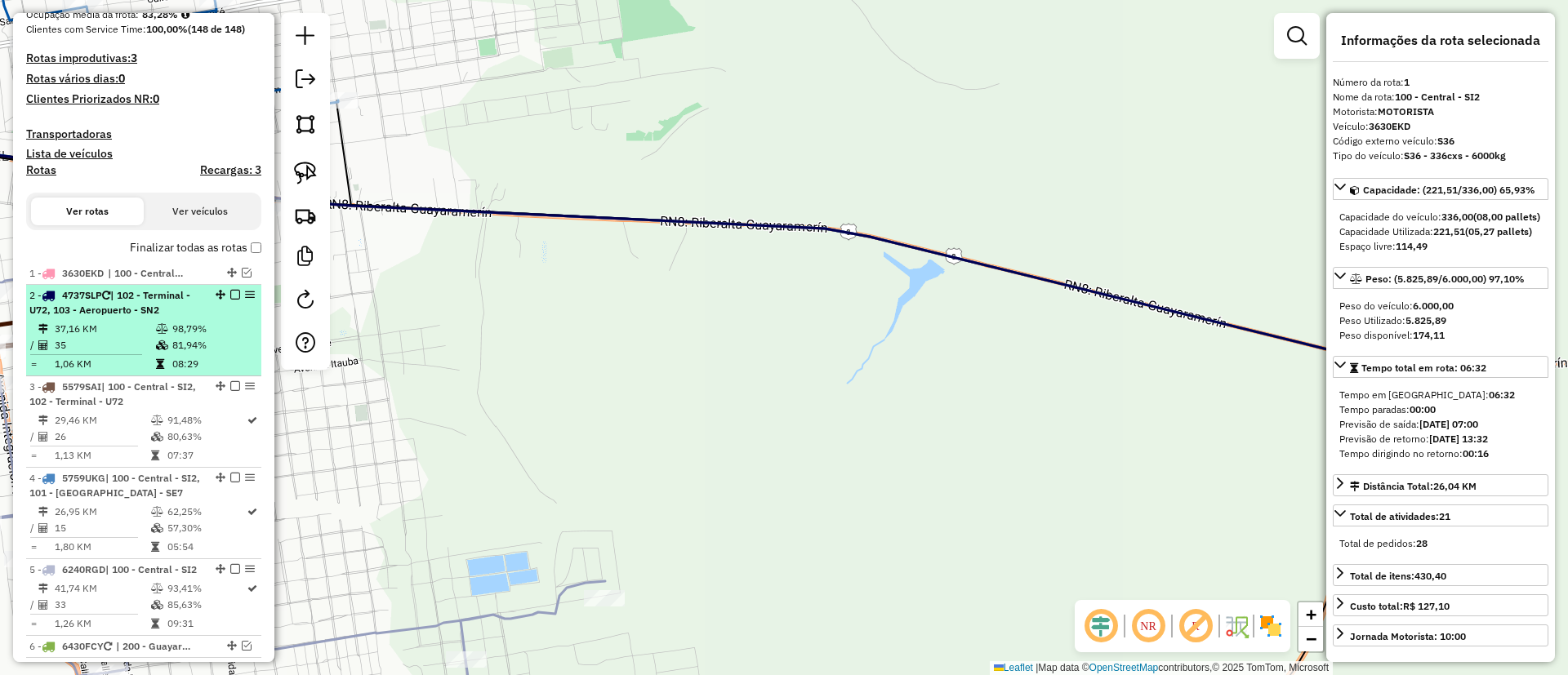
click at [213, 338] on td "81,94%" at bounding box center [213, 345] width 83 height 16
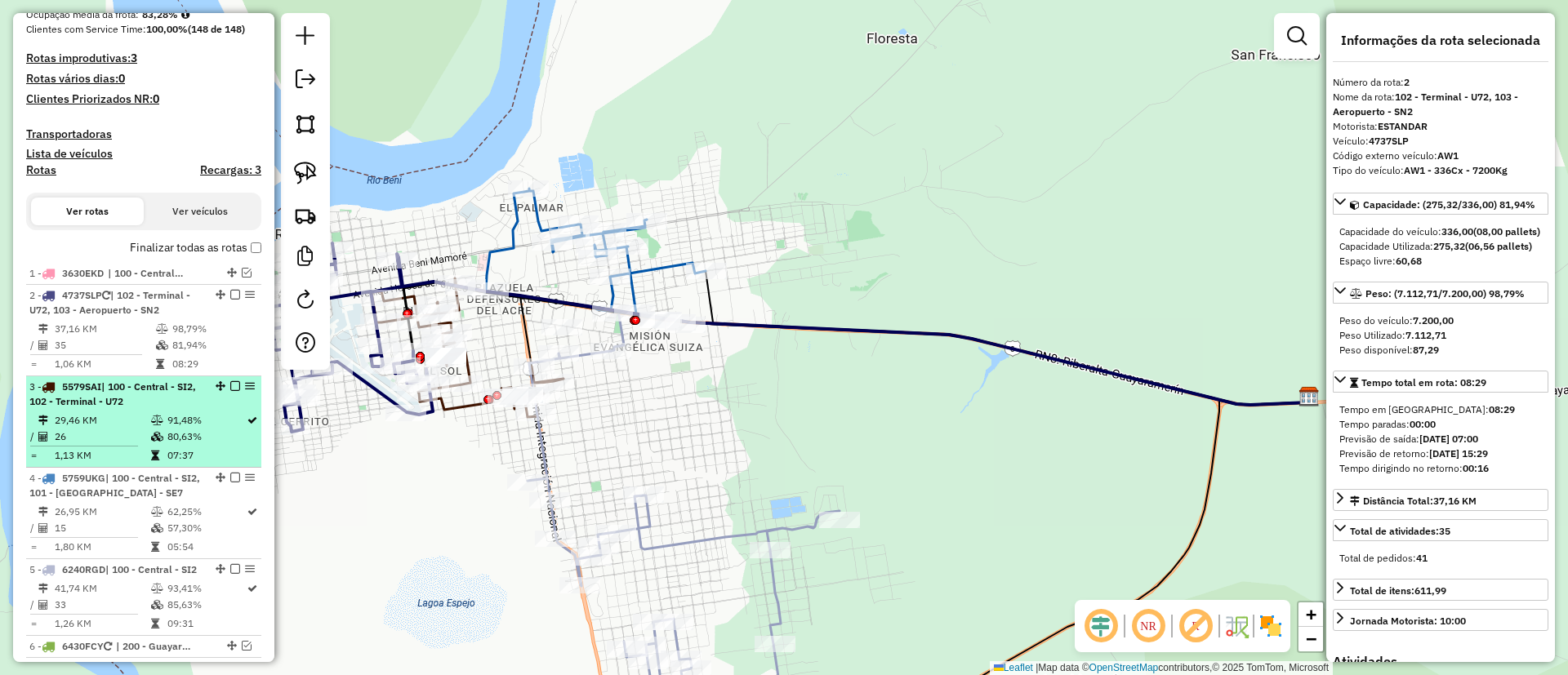
click at [216, 429] on td "80,63%" at bounding box center [206, 437] width 79 height 16
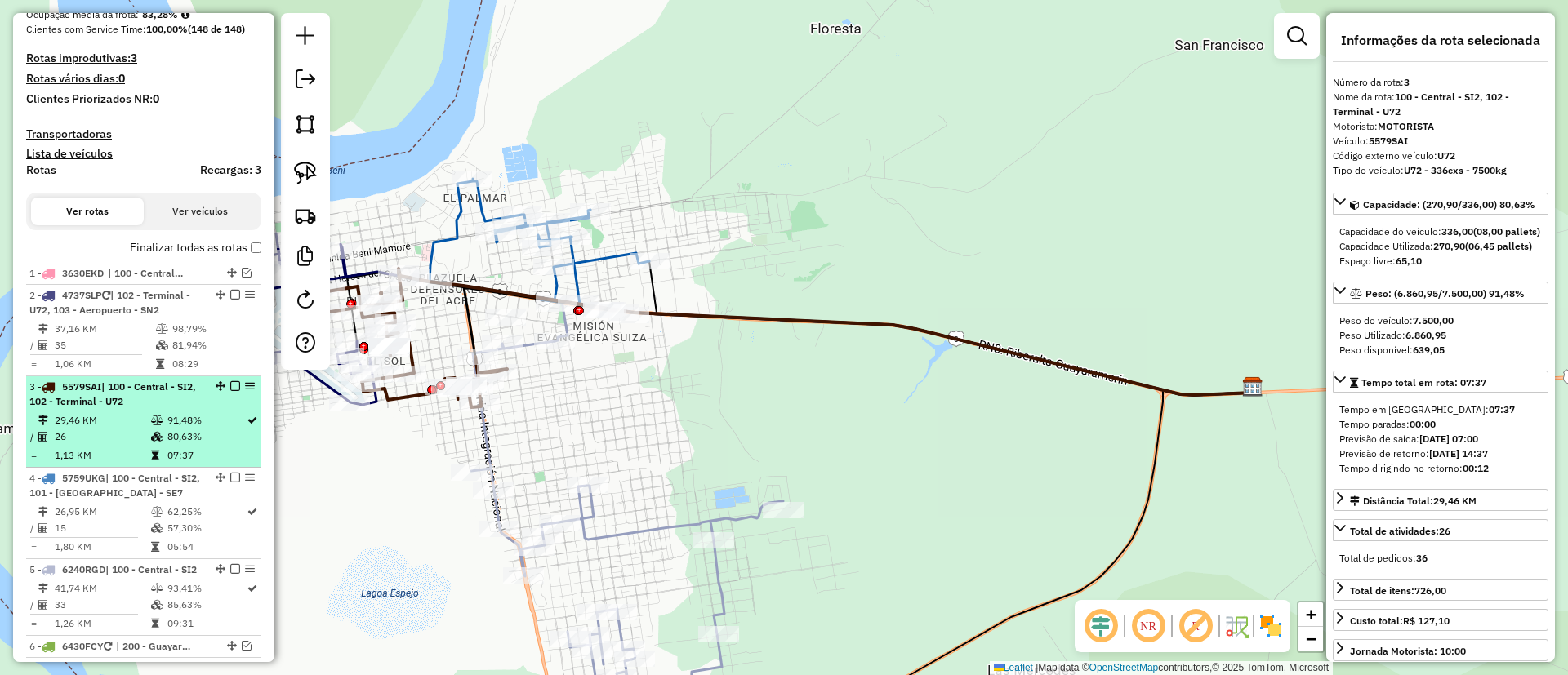
click at [231, 387] on em at bounding box center [235, 386] width 10 height 10
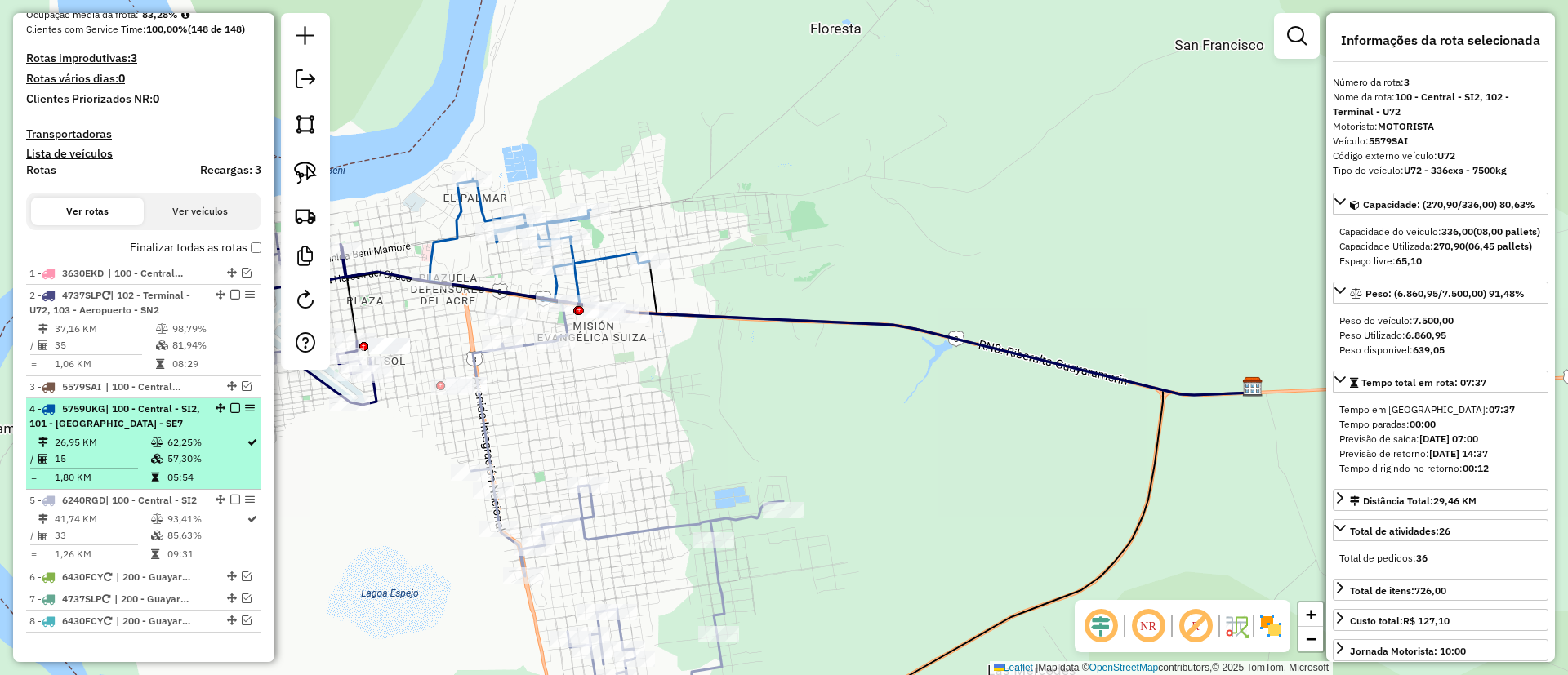
click at [217, 445] on td "62,25%" at bounding box center [206, 442] width 79 height 16
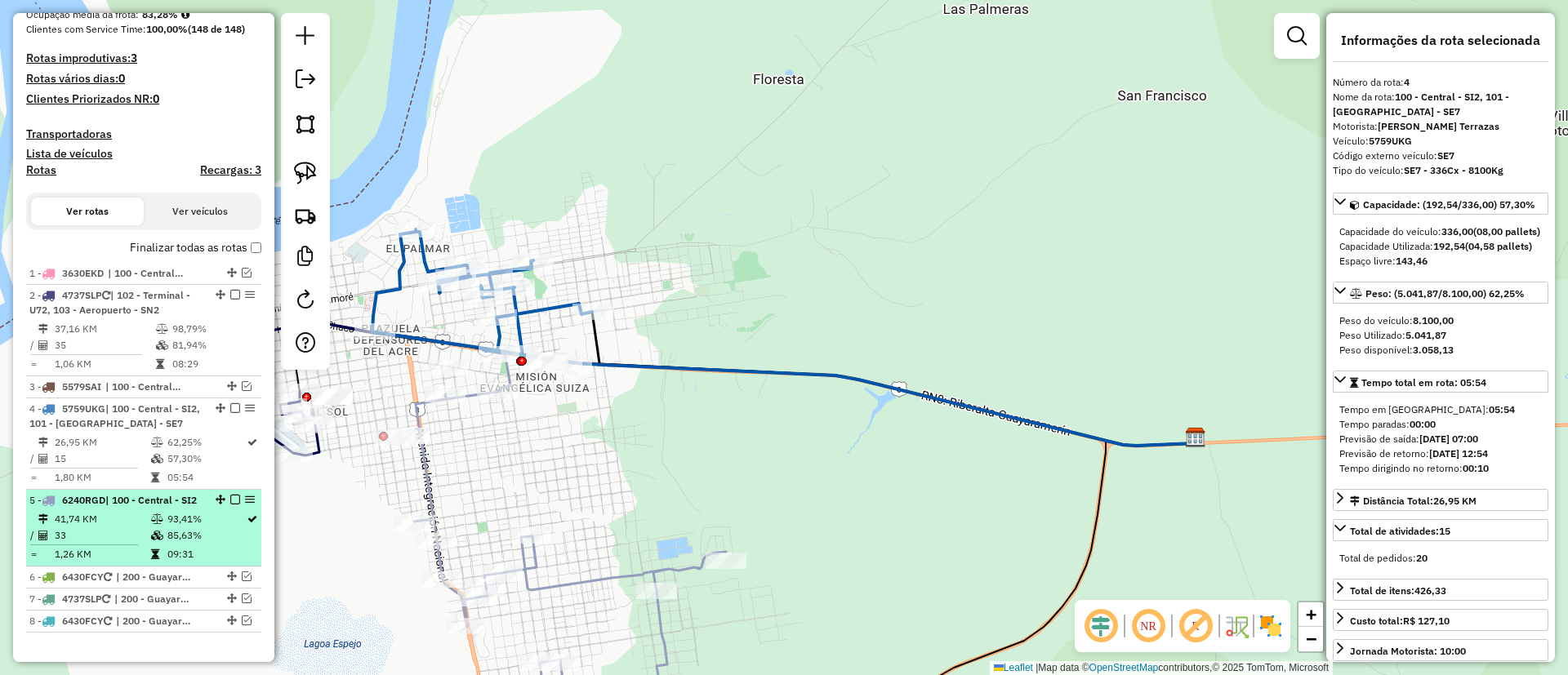
click at [215, 526] on td "93,41%" at bounding box center [206, 519] width 79 height 16
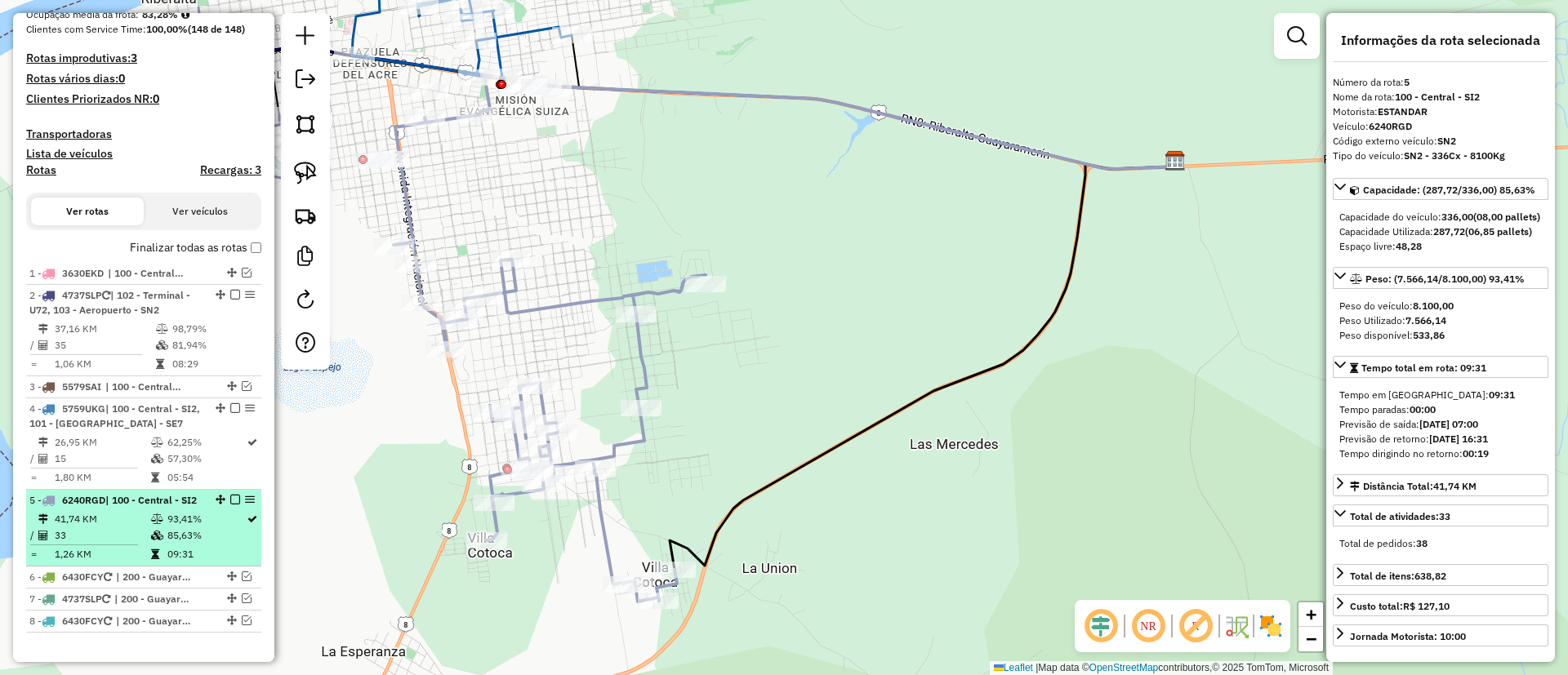
click at [233, 501] on em at bounding box center [235, 500] width 10 height 10
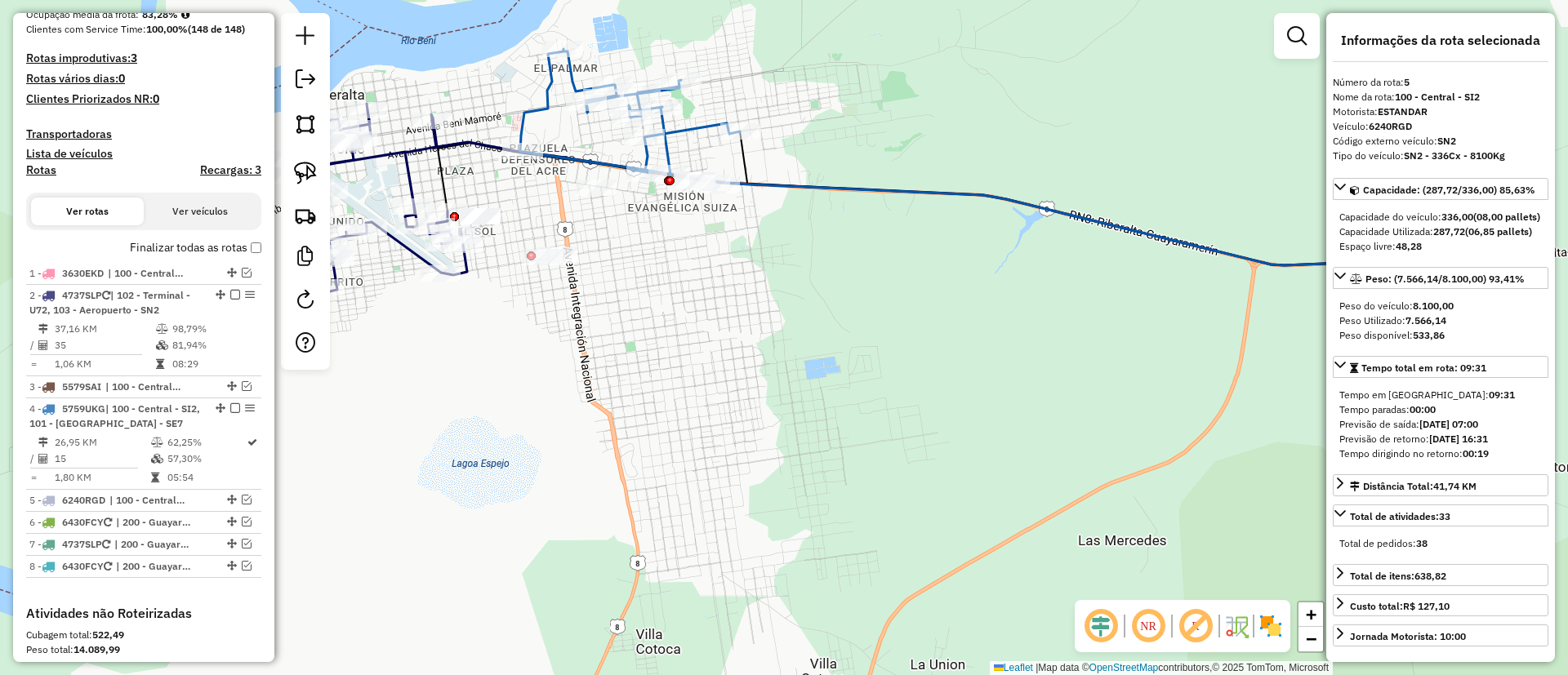
drag, startPoint x: 723, startPoint y: 455, endPoint x: 901, endPoint y: 578, distance: 216.4
click at [901, 578] on div "Janela de atendimento Grade de atendimento Capacidade Transportadoras Veículos …" at bounding box center [784, 338] width 1568 height 675
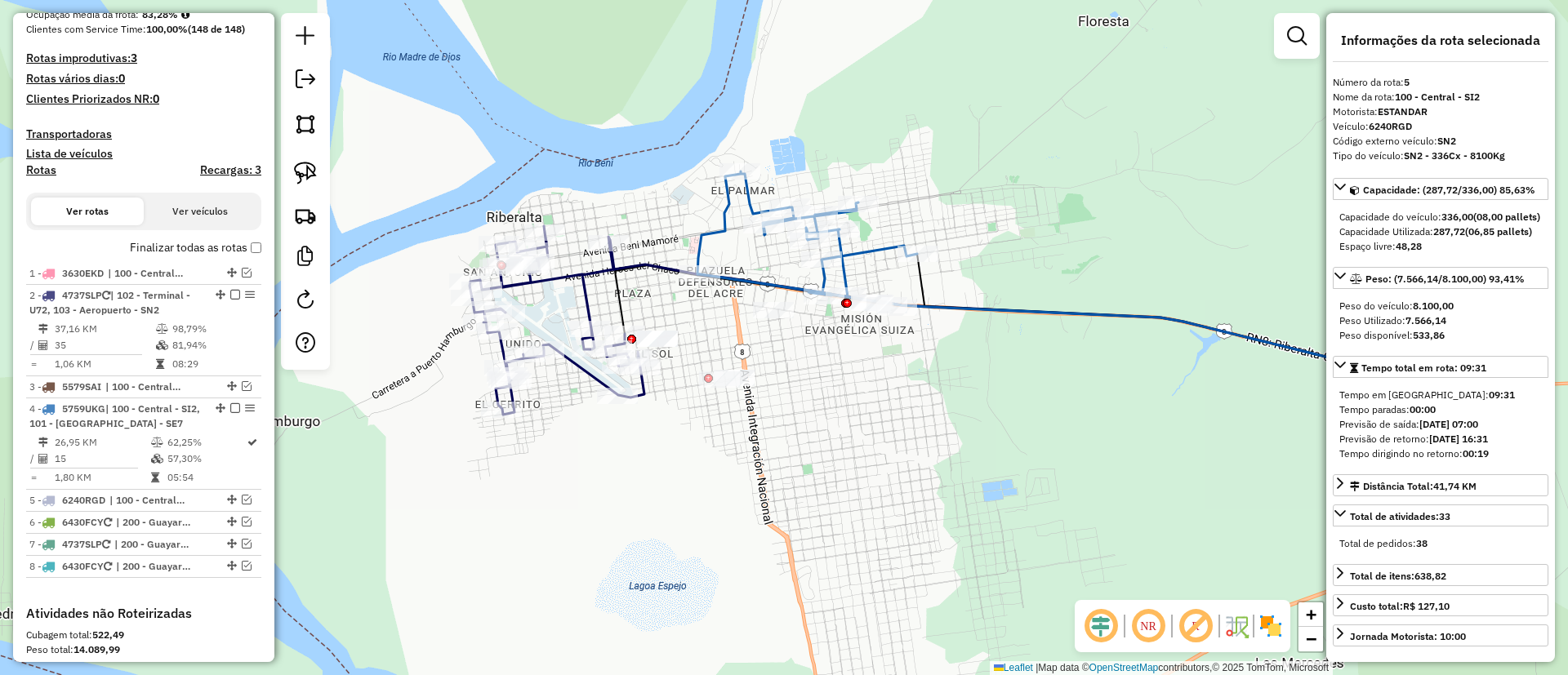
click at [721, 246] on div "Janela de atendimento Grade de atendimento Capacidade Transportadoras Veículos …" at bounding box center [784, 338] width 1568 height 675
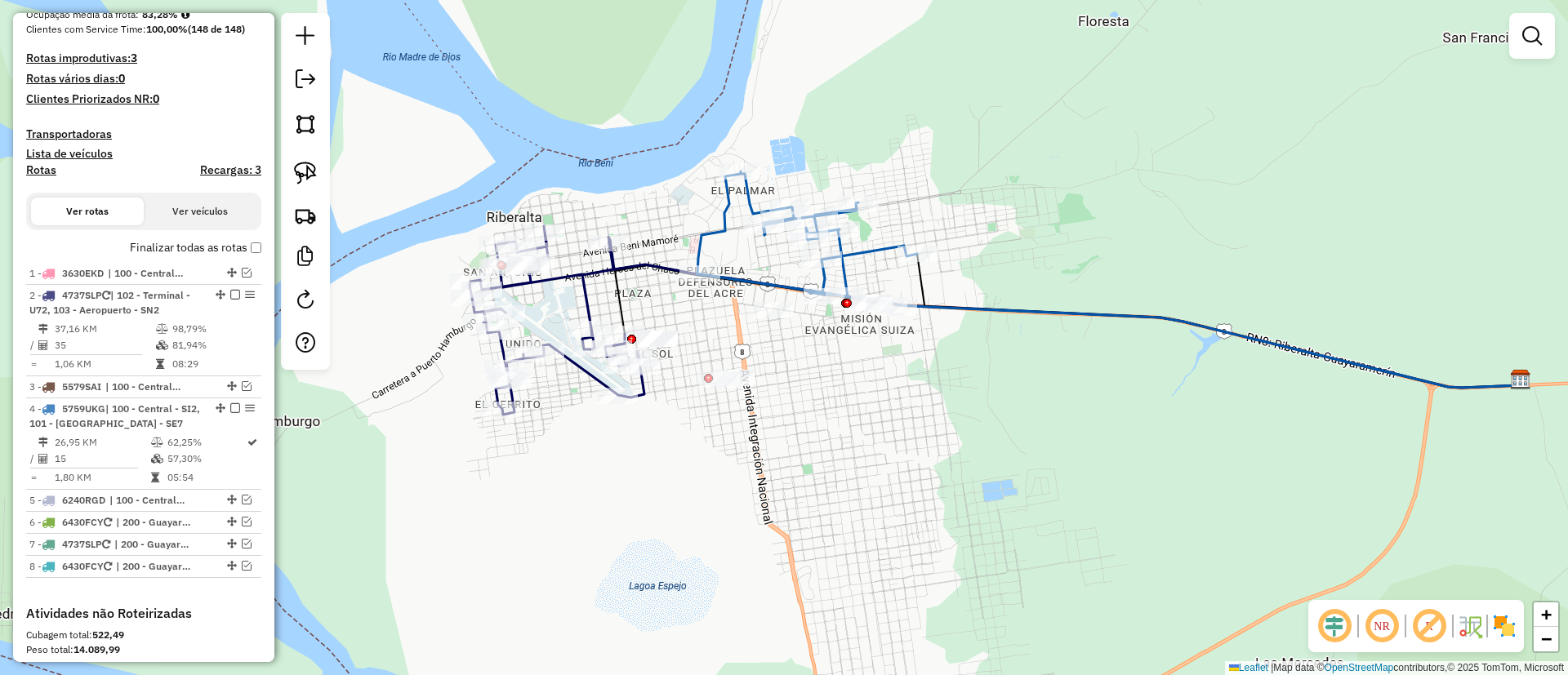
click at [721, 235] on icon at bounding box center [806, 238] width 219 height 133
select select "**********"
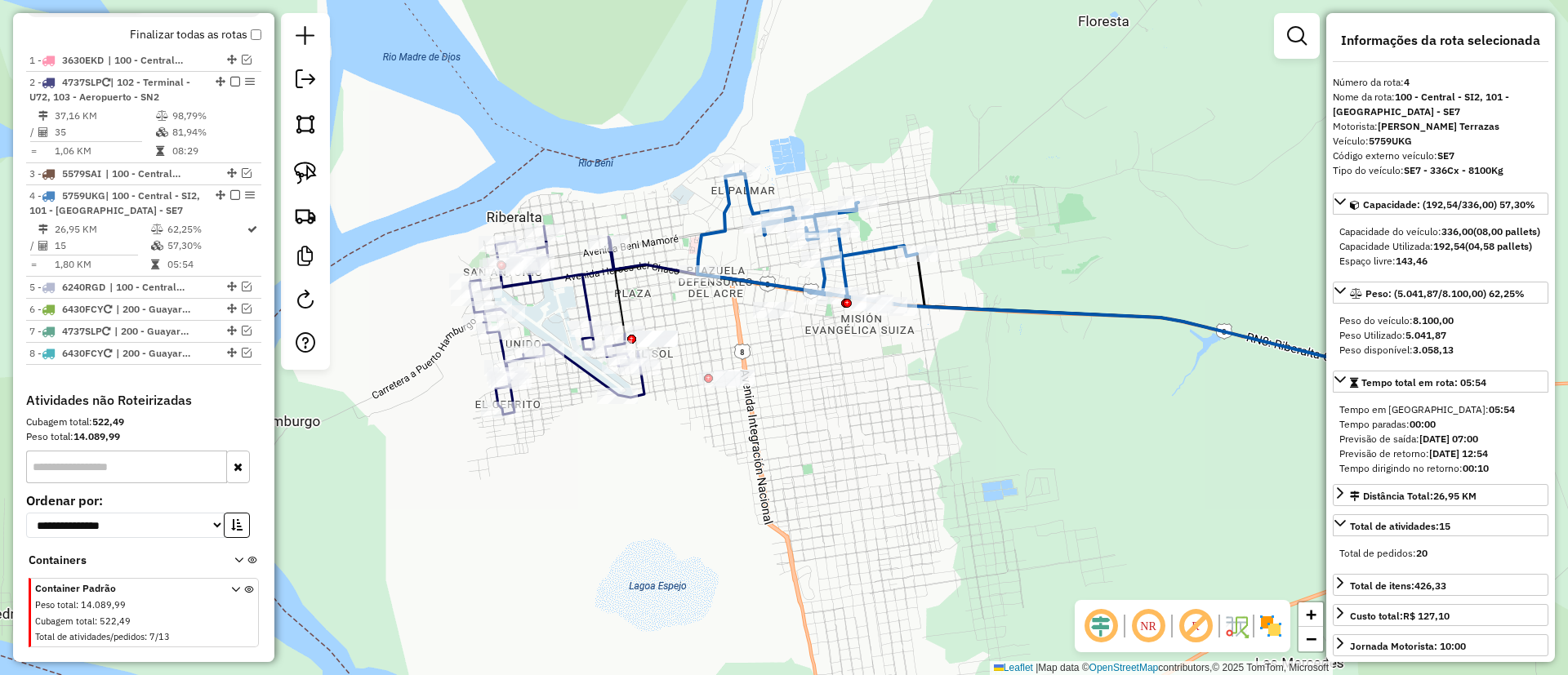
scroll to position [675, 0]
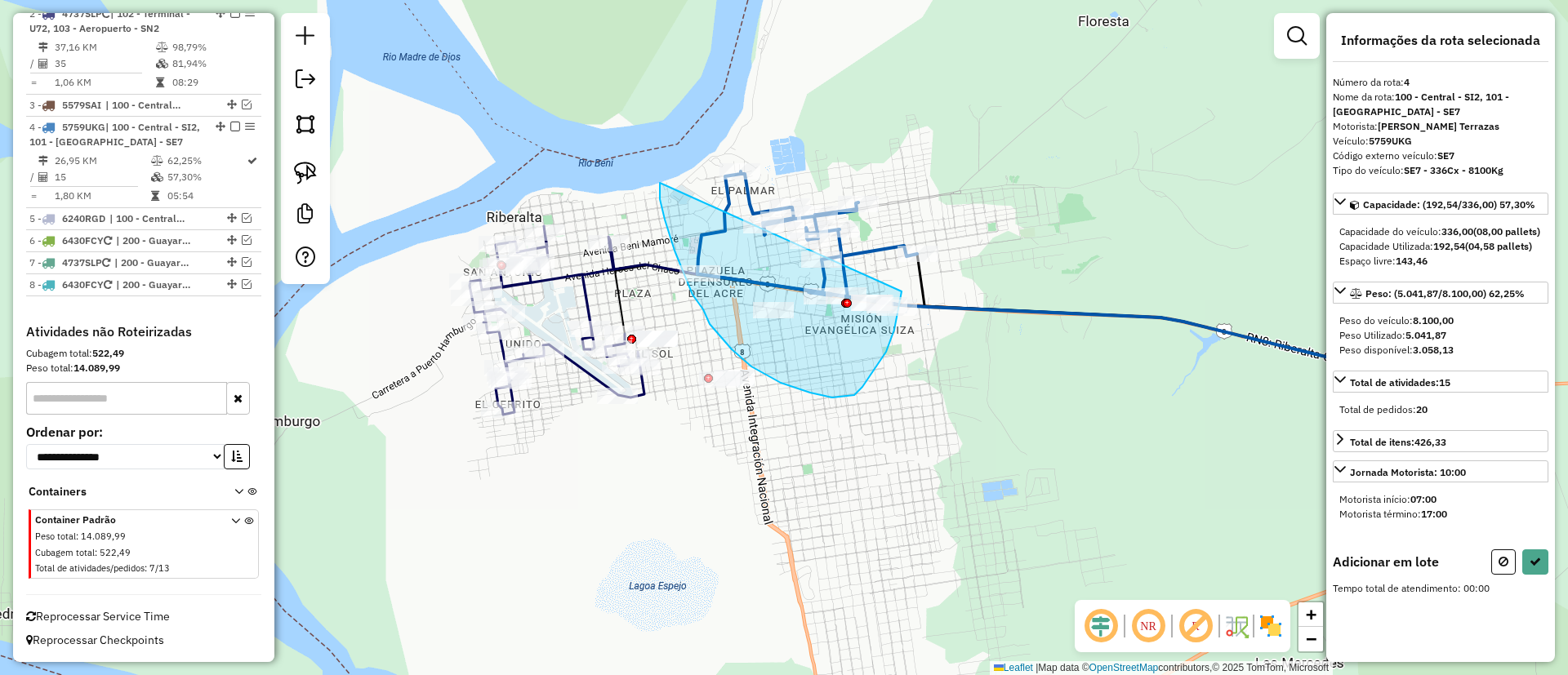
click at [906, 250] on div "Janela de atendimento Grade de atendimento Capacidade Transportadoras Veículos …" at bounding box center [784, 338] width 1568 height 675
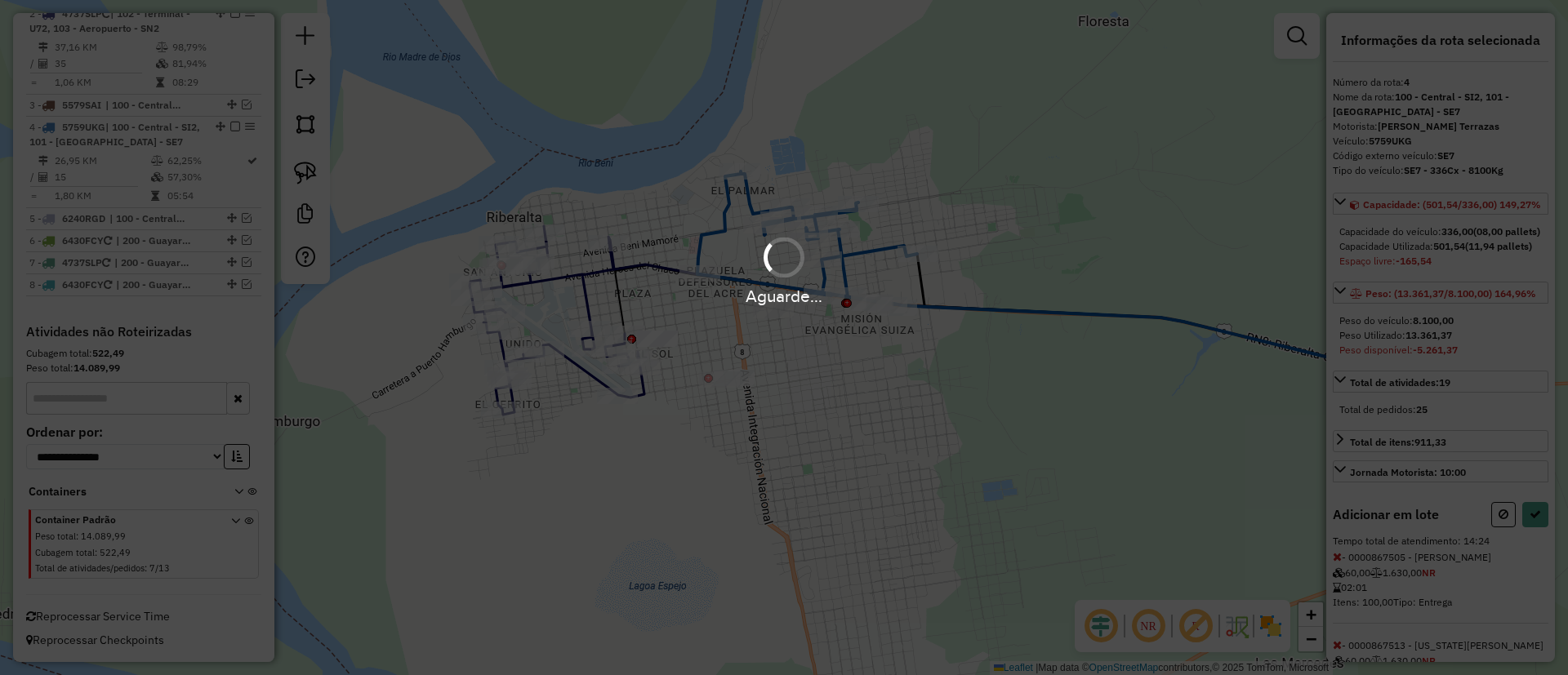
select select "**********"
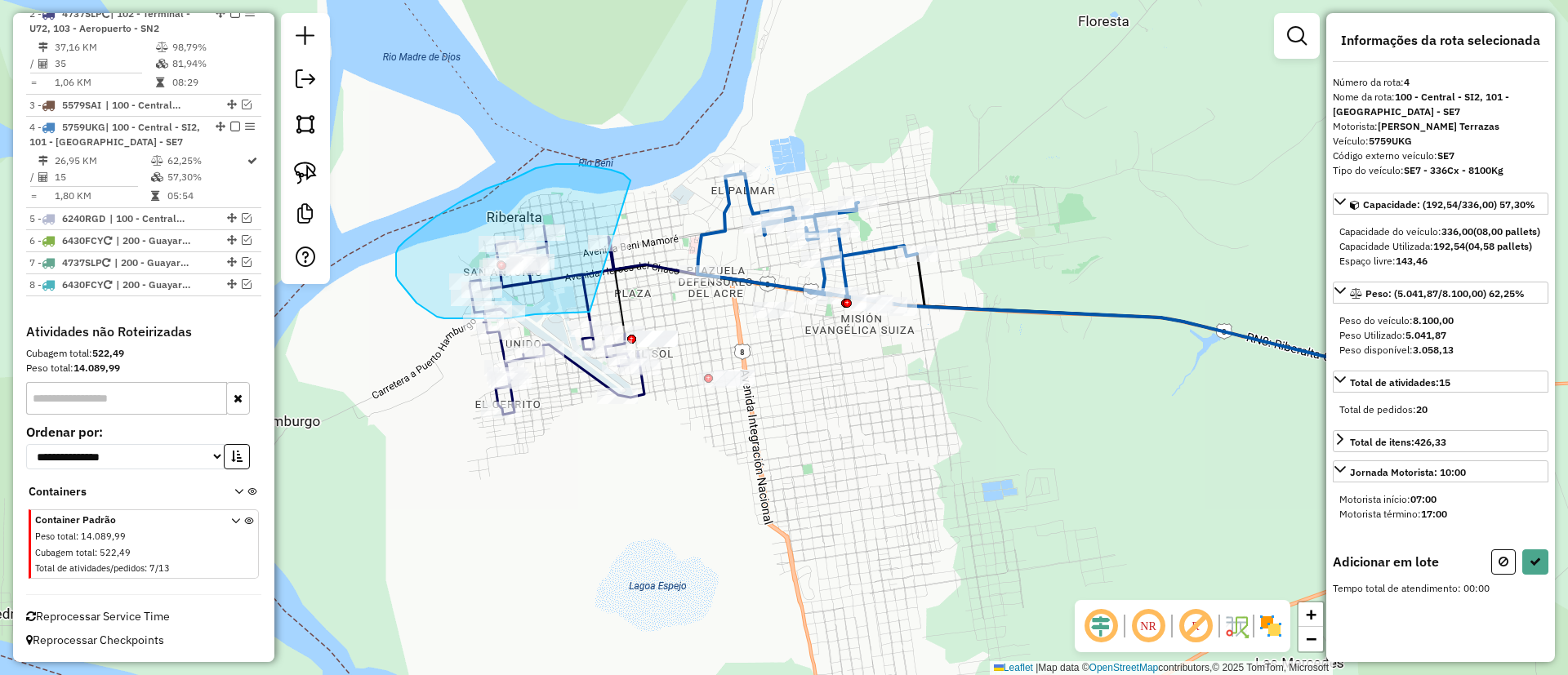
drag, startPoint x: 556, startPoint y: 164, endPoint x: 694, endPoint y: 248, distance: 161.6
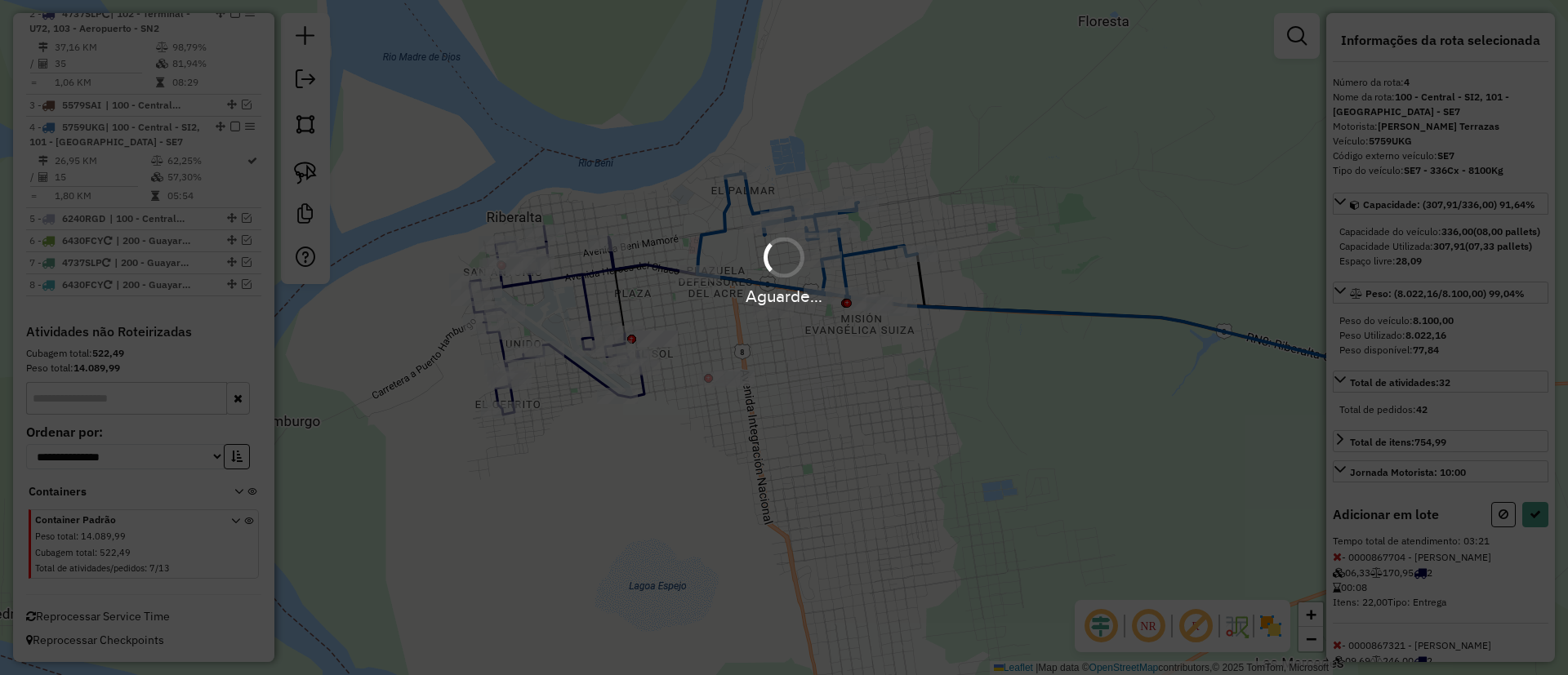
select select "**********"
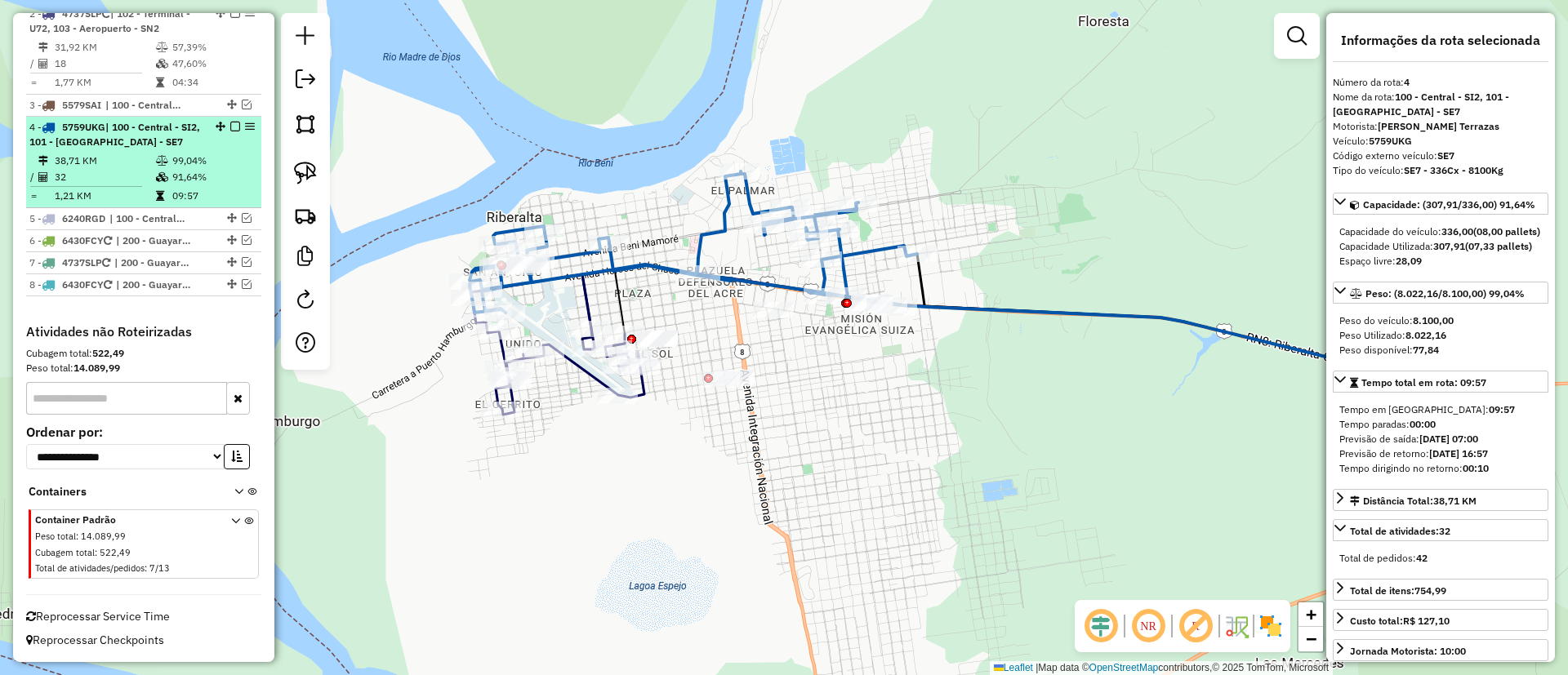
click at [233, 124] on em at bounding box center [235, 127] width 10 height 10
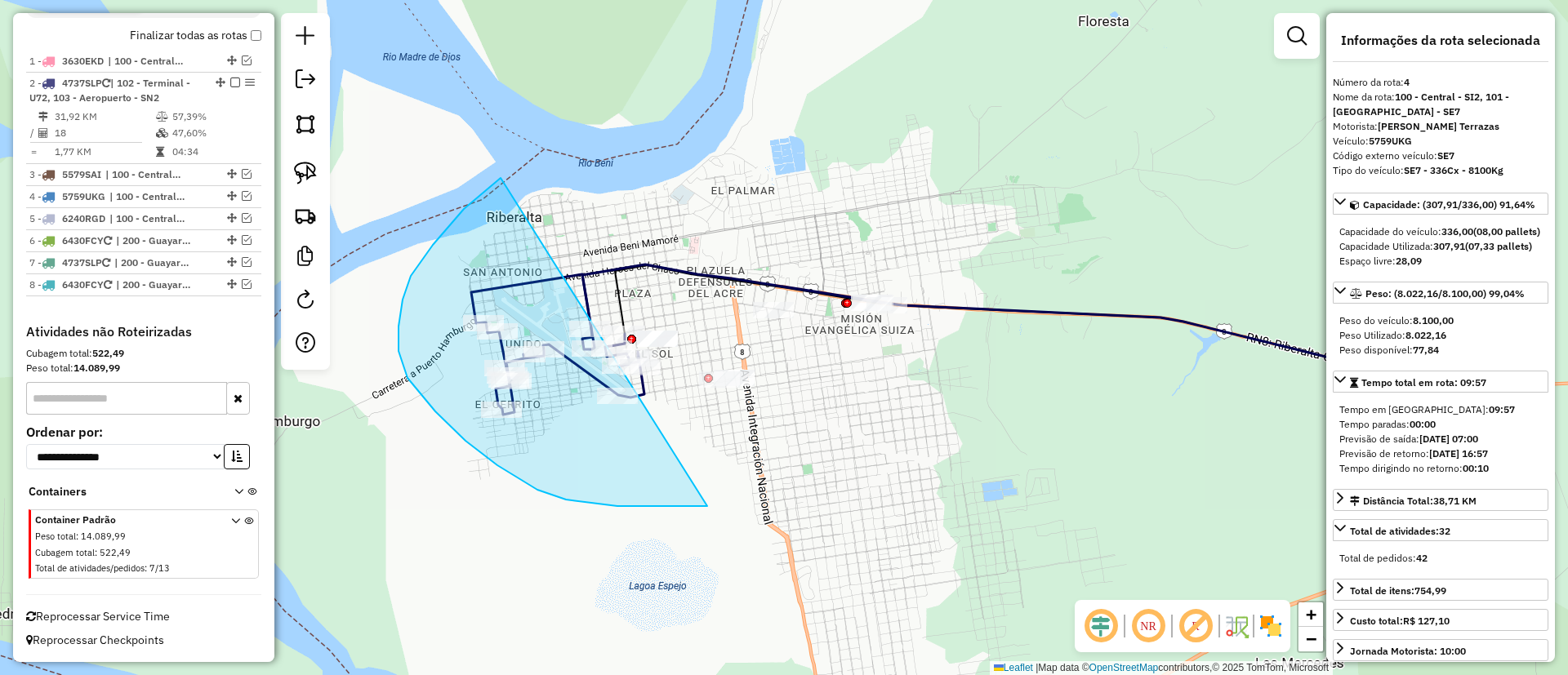
drag, startPoint x: 398, startPoint y: 351, endPoint x: 947, endPoint y: 381, distance: 549.8
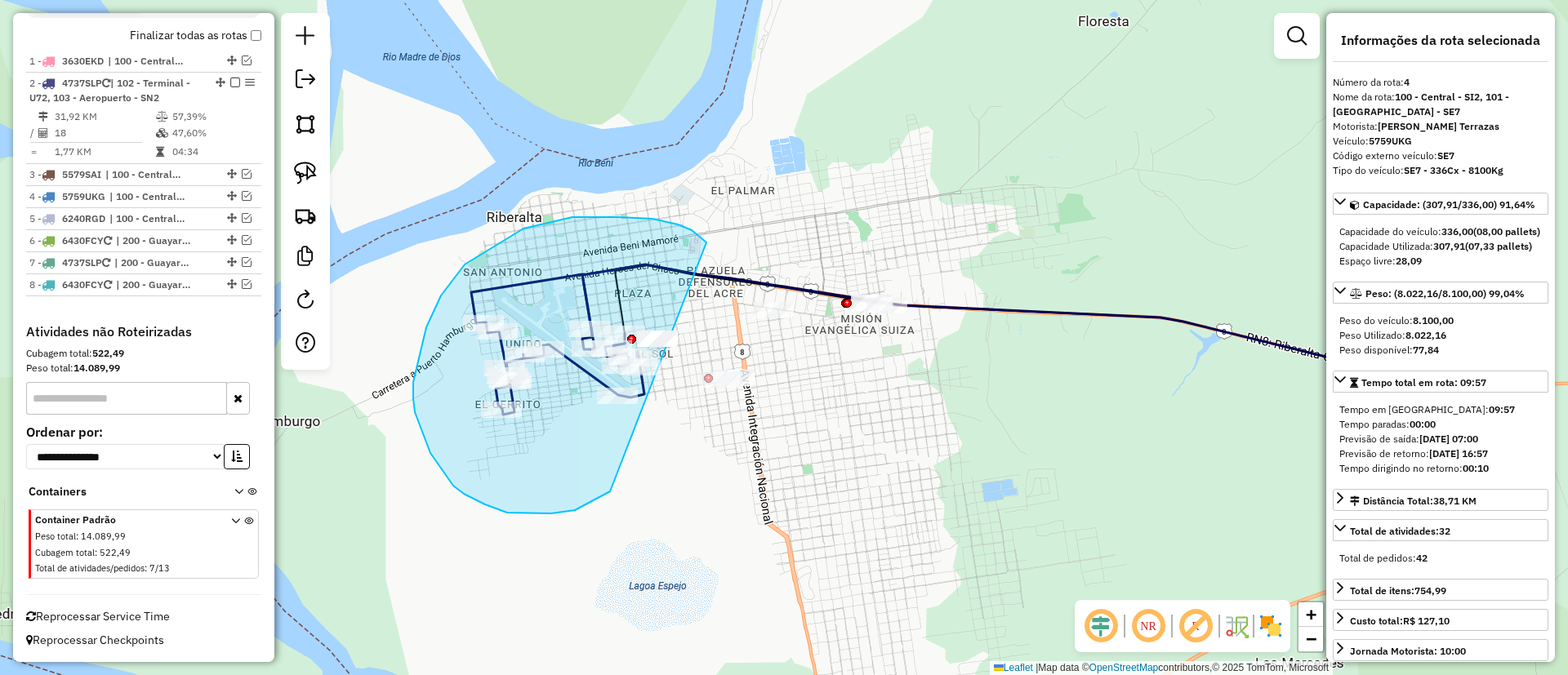
drag, startPoint x: 618, startPoint y: 217, endPoint x: 635, endPoint y: 437, distance: 220.7
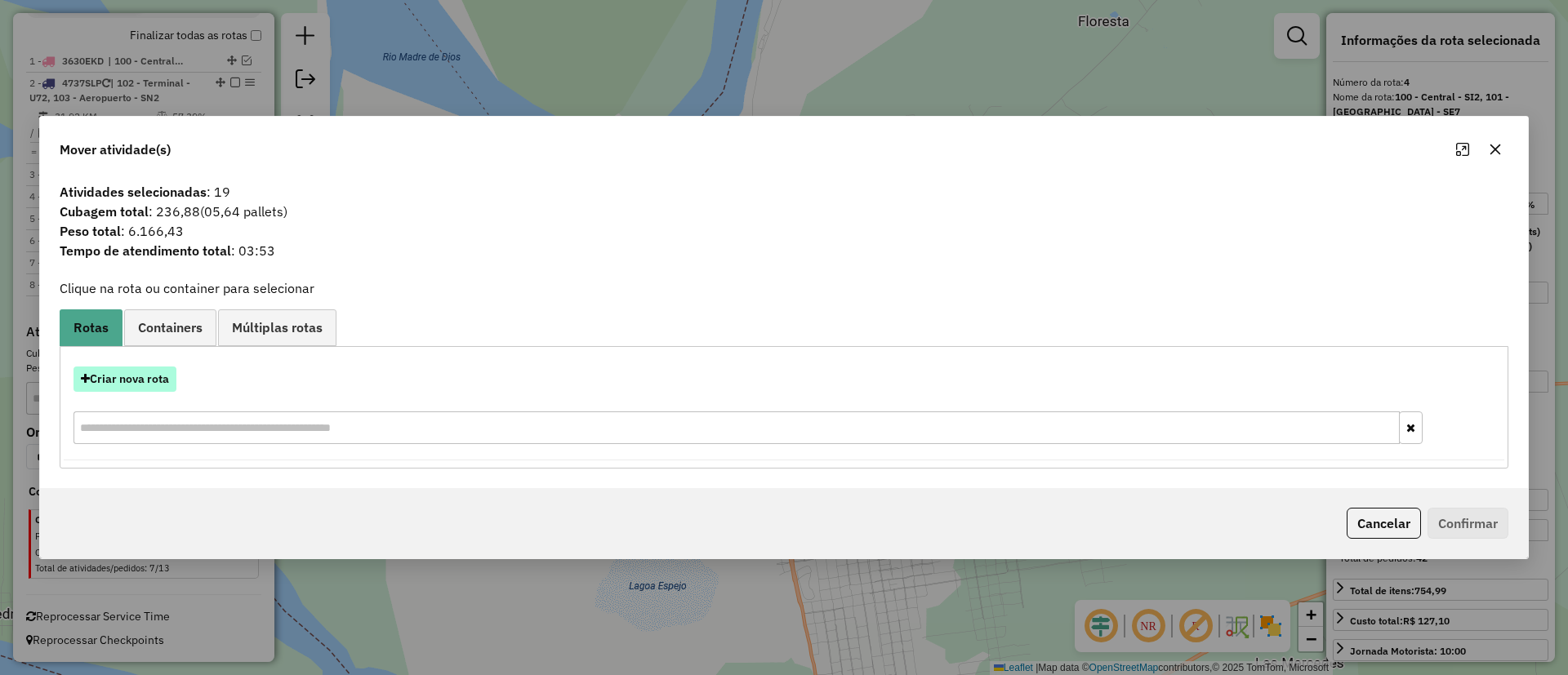
click at [151, 372] on button "Criar nova rota" at bounding box center [125, 379] width 103 height 26
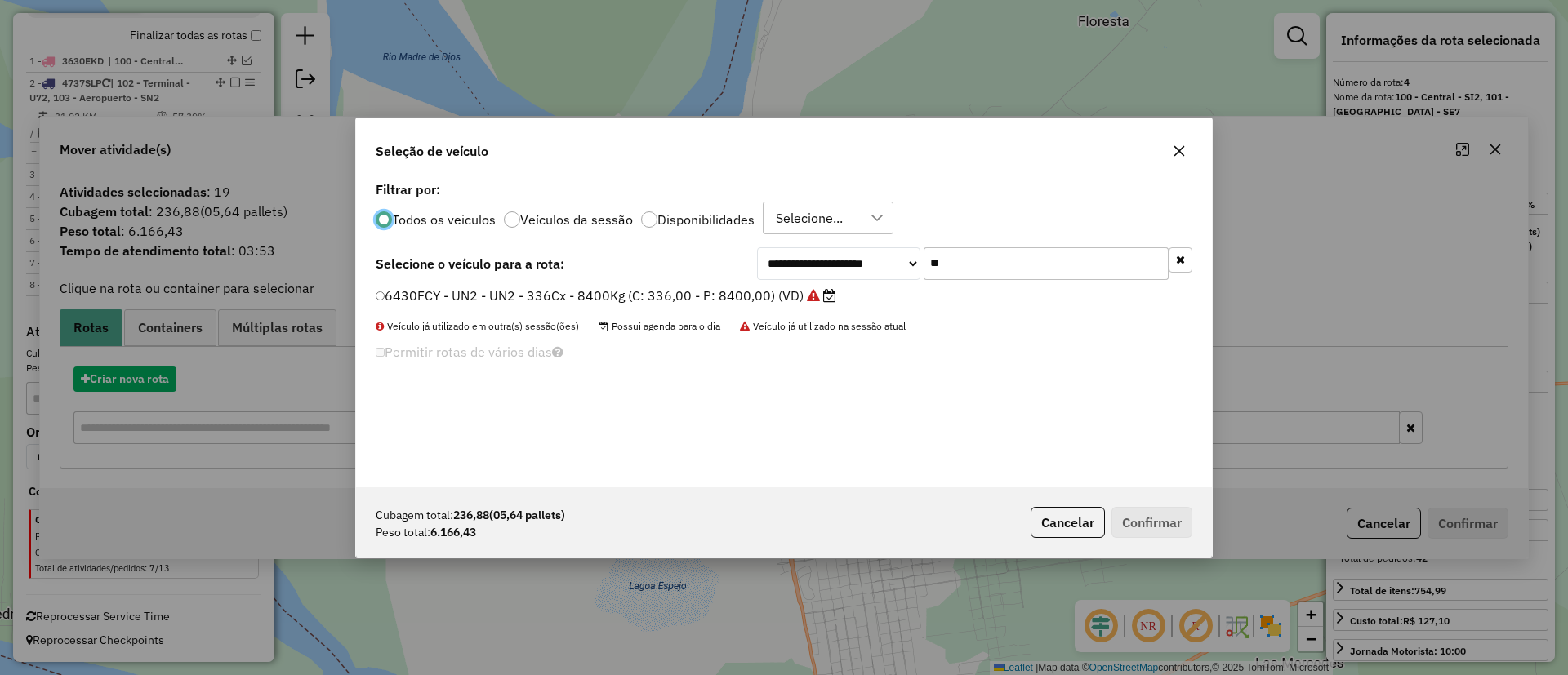
scroll to position [9, 5]
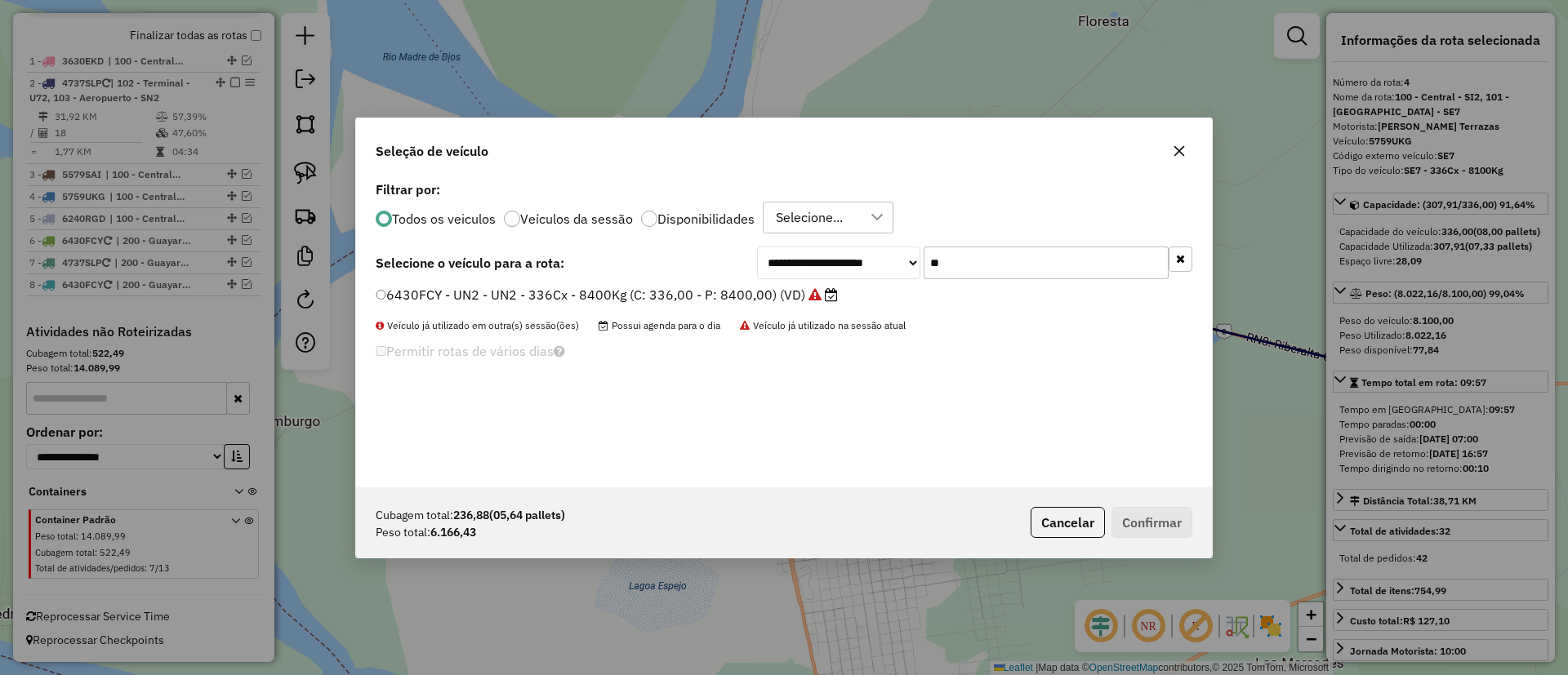
click at [1173, 259] on button "button" at bounding box center [1180, 259] width 24 height 26
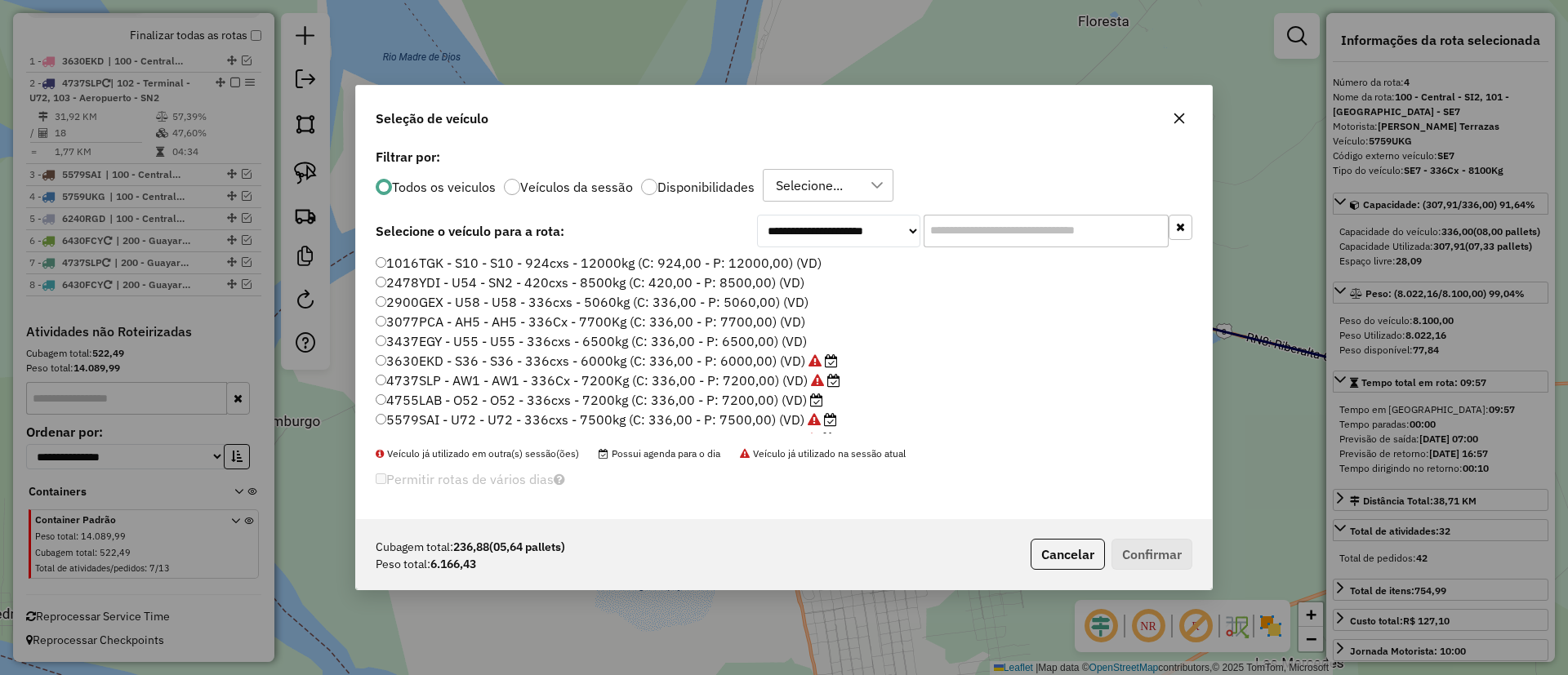
click at [602, 184] on label "Veículos da sessão" at bounding box center [577, 187] width 112 height 13
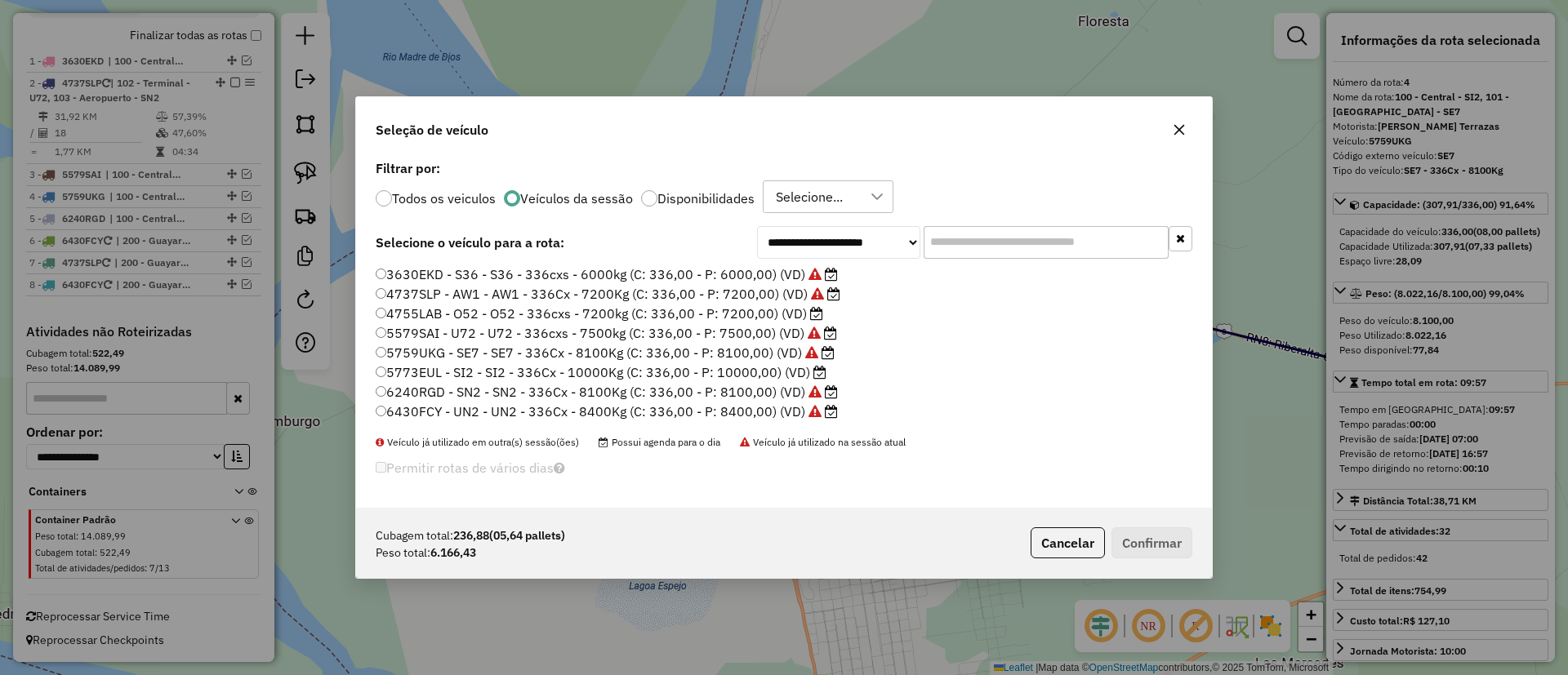
click at [766, 311] on label "4755LAB - O52 - O52 - 336cxs - 7200kg (C: 336,00 - P: 7200,00) (VD)" at bounding box center [599, 314] width 447 height 20
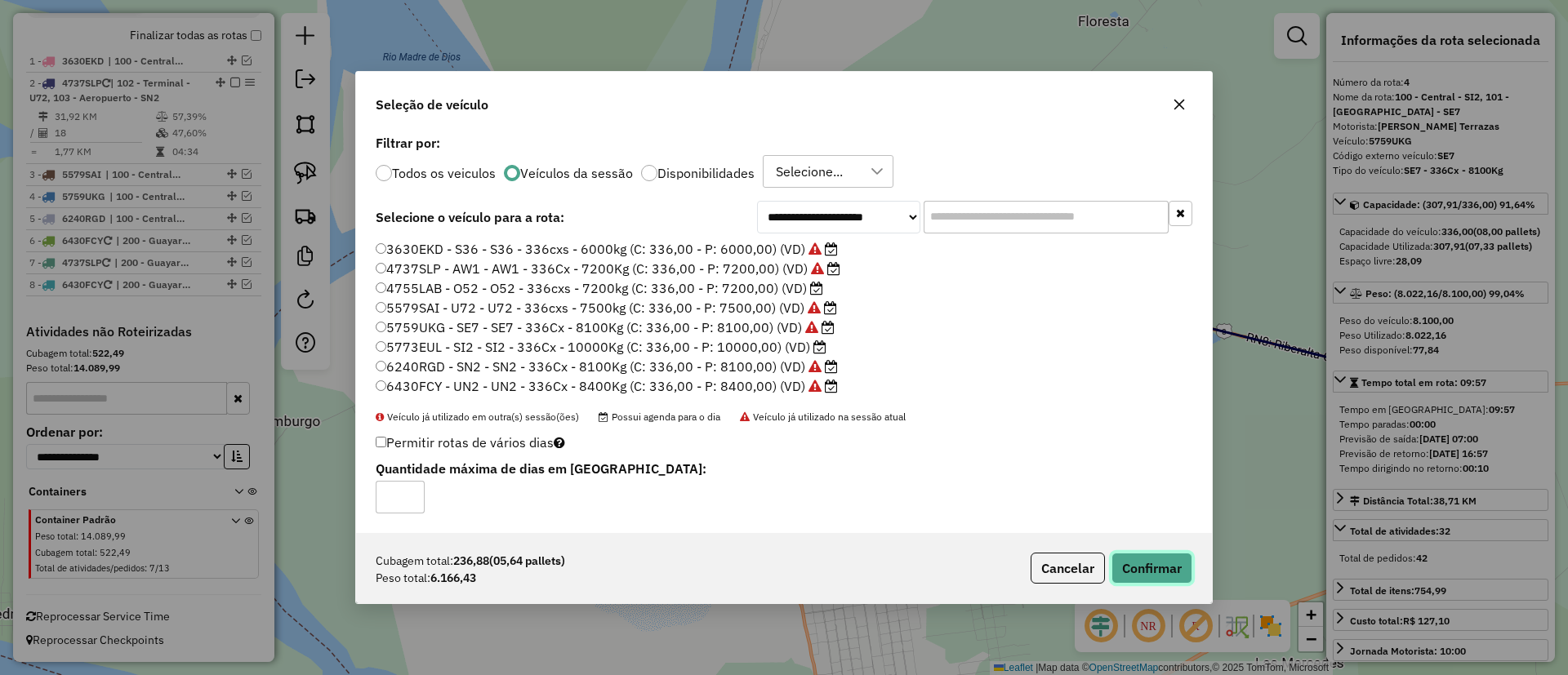
click at [1139, 562] on button "Confirmar" at bounding box center [1151, 568] width 81 height 31
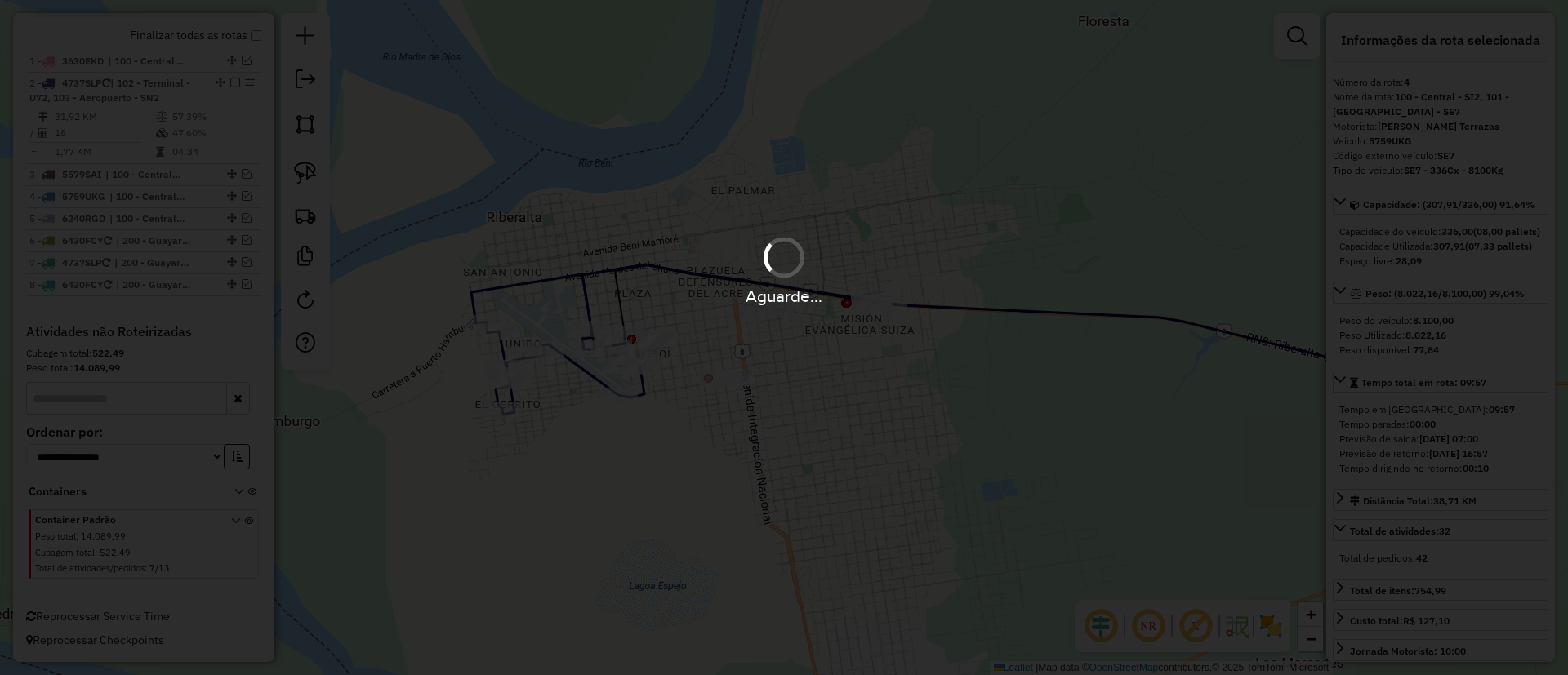
scroll to position [606, 0]
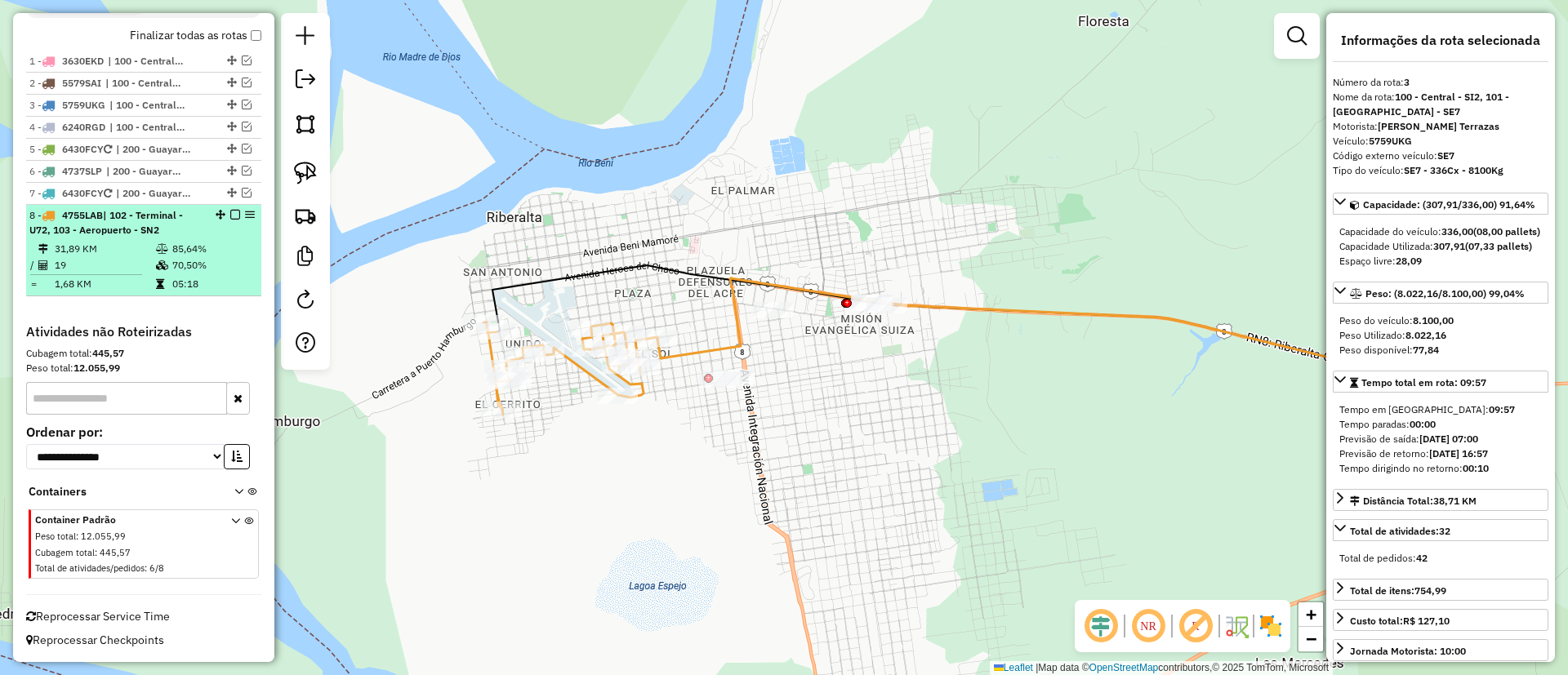
click at [208, 280] on td "05:18" at bounding box center [213, 284] width 83 height 16
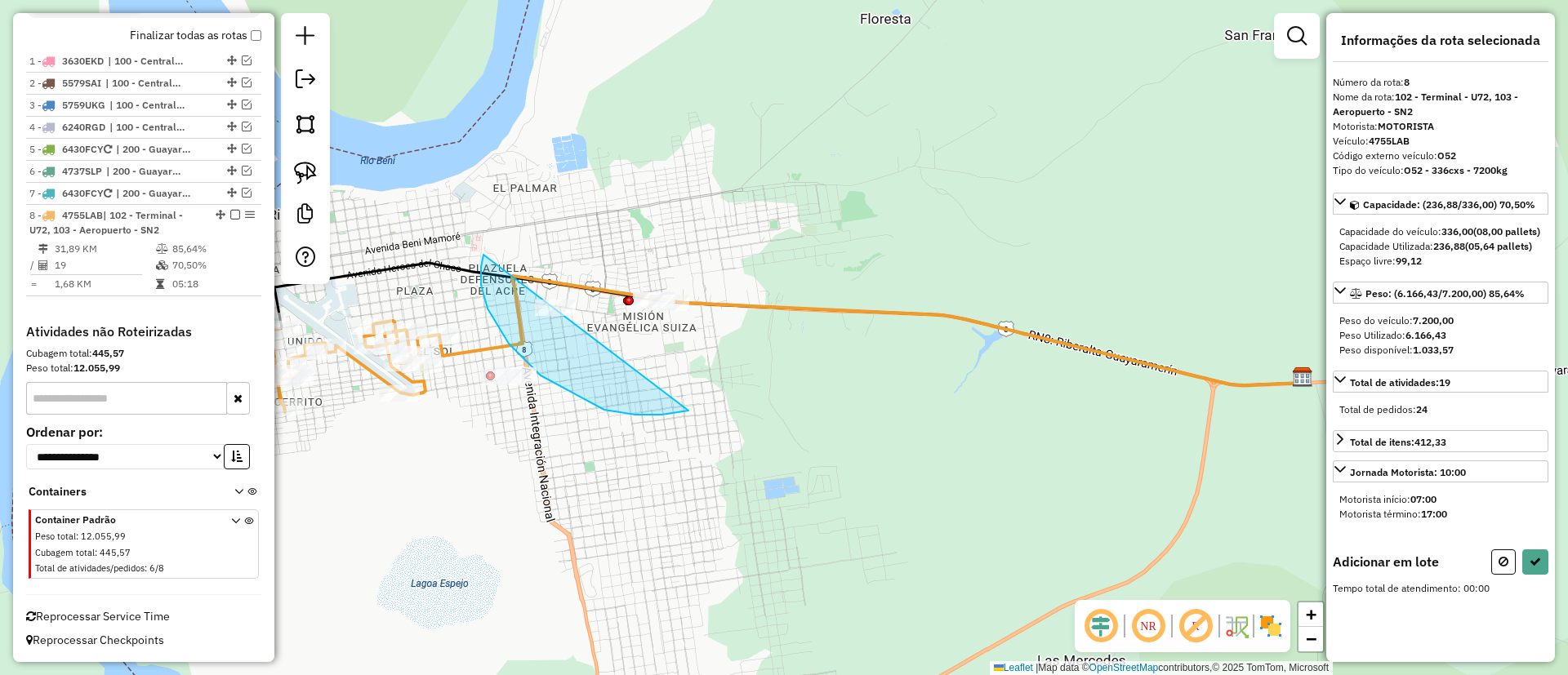
drag, startPoint x: 604, startPoint y: 410, endPoint x: 747, endPoint y: 256, distance: 210.2
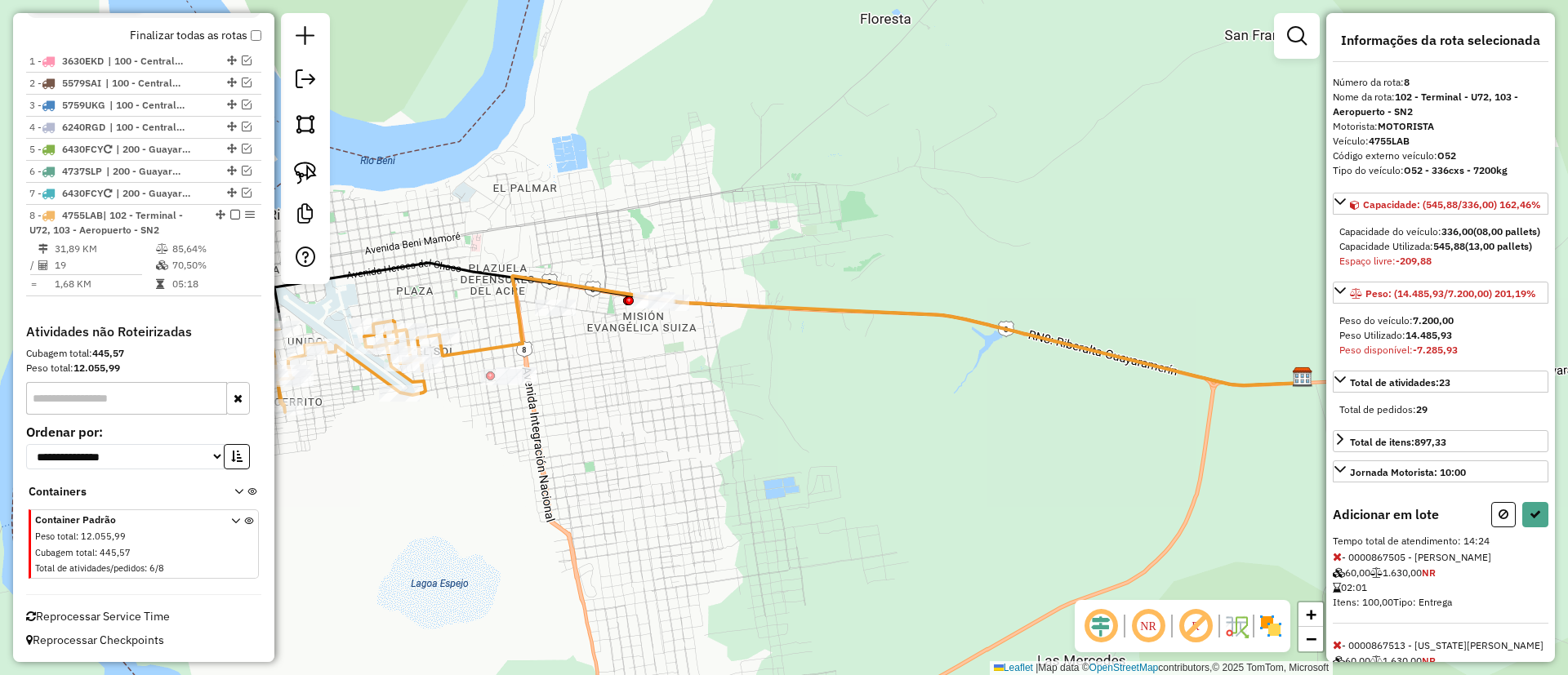
select select "**********"
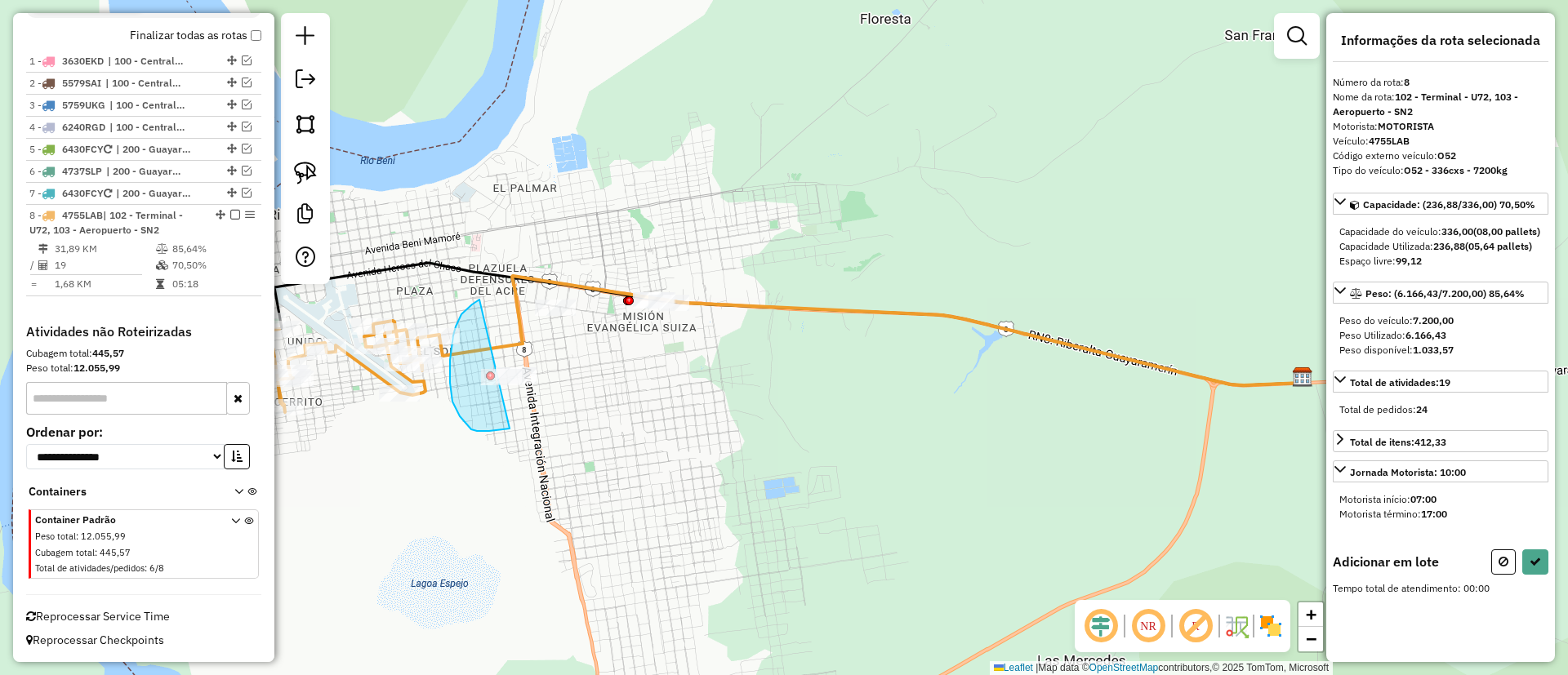
drag, startPoint x: 471, startPoint y: 430, endPoint x: 558, endPoint y: 378, distance: 101.4
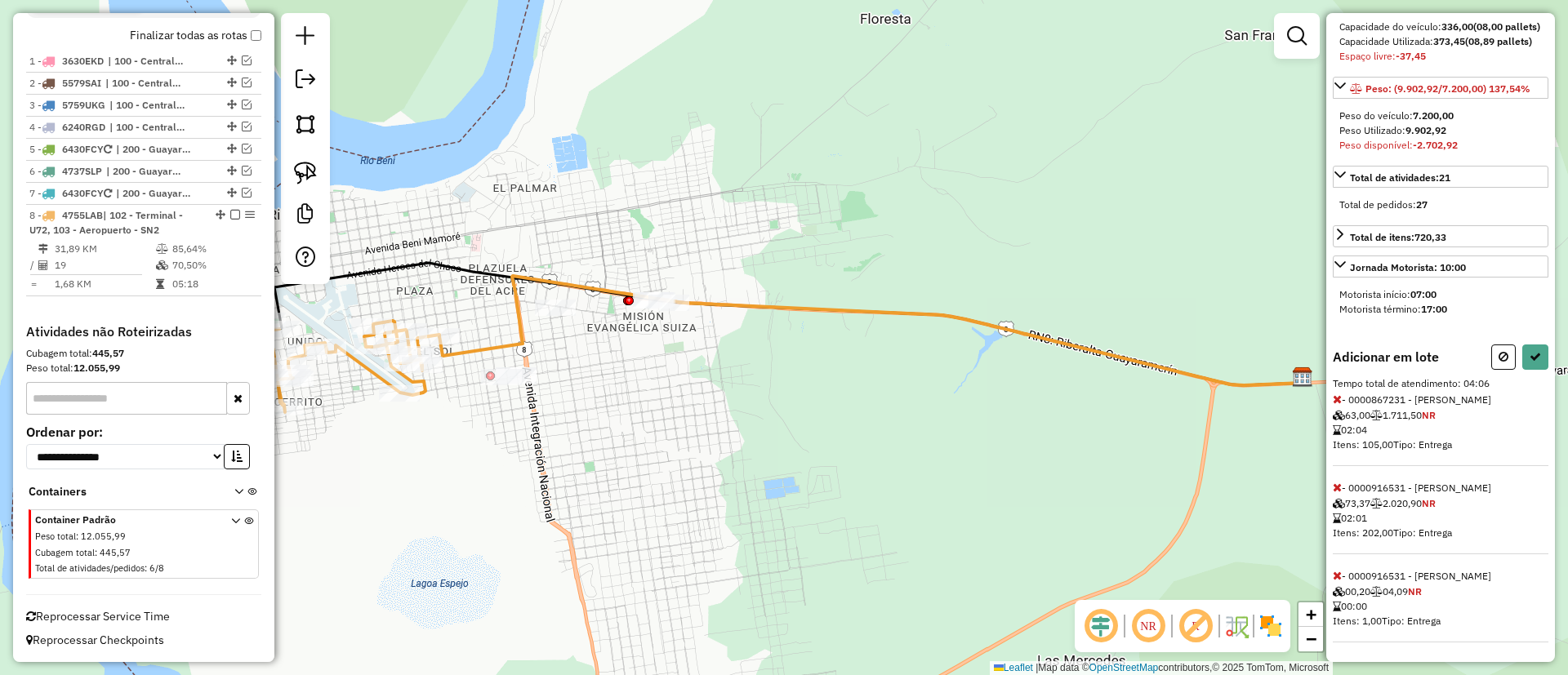
scroll to position [249, 0]
click at [1333, 494] on span at bounding box center [1336, 487] width 9 height 14
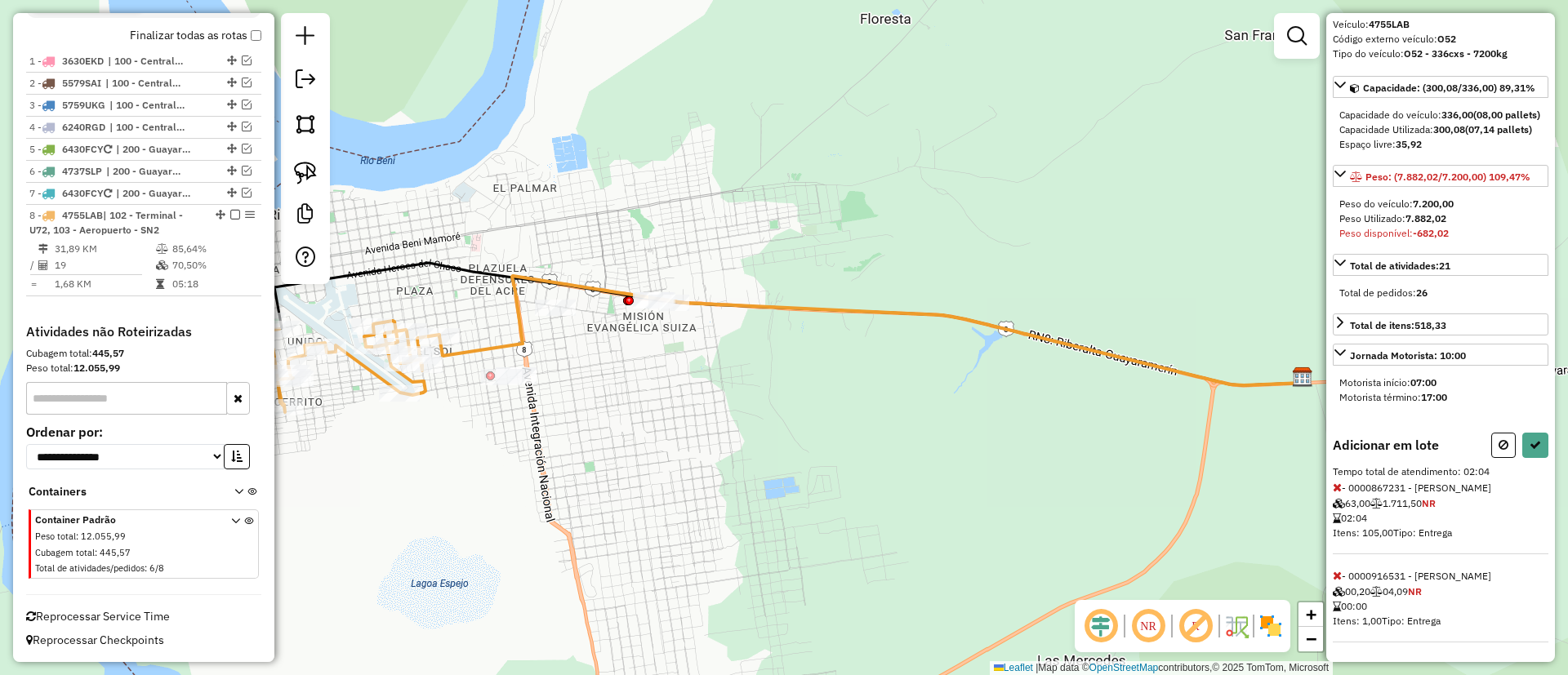
click at [1336, 572] on icon at bounding box center [1336, 576] width 9 height 11
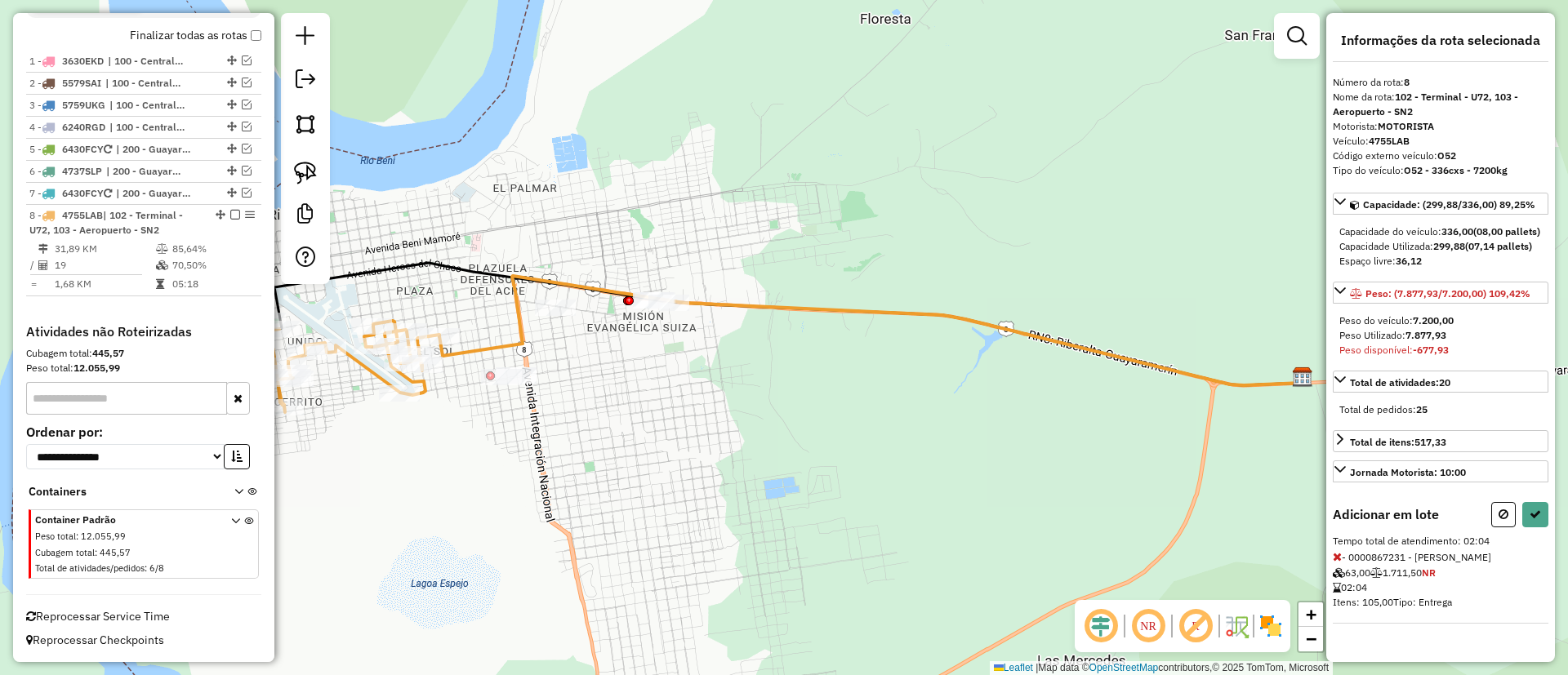
select select "**********"
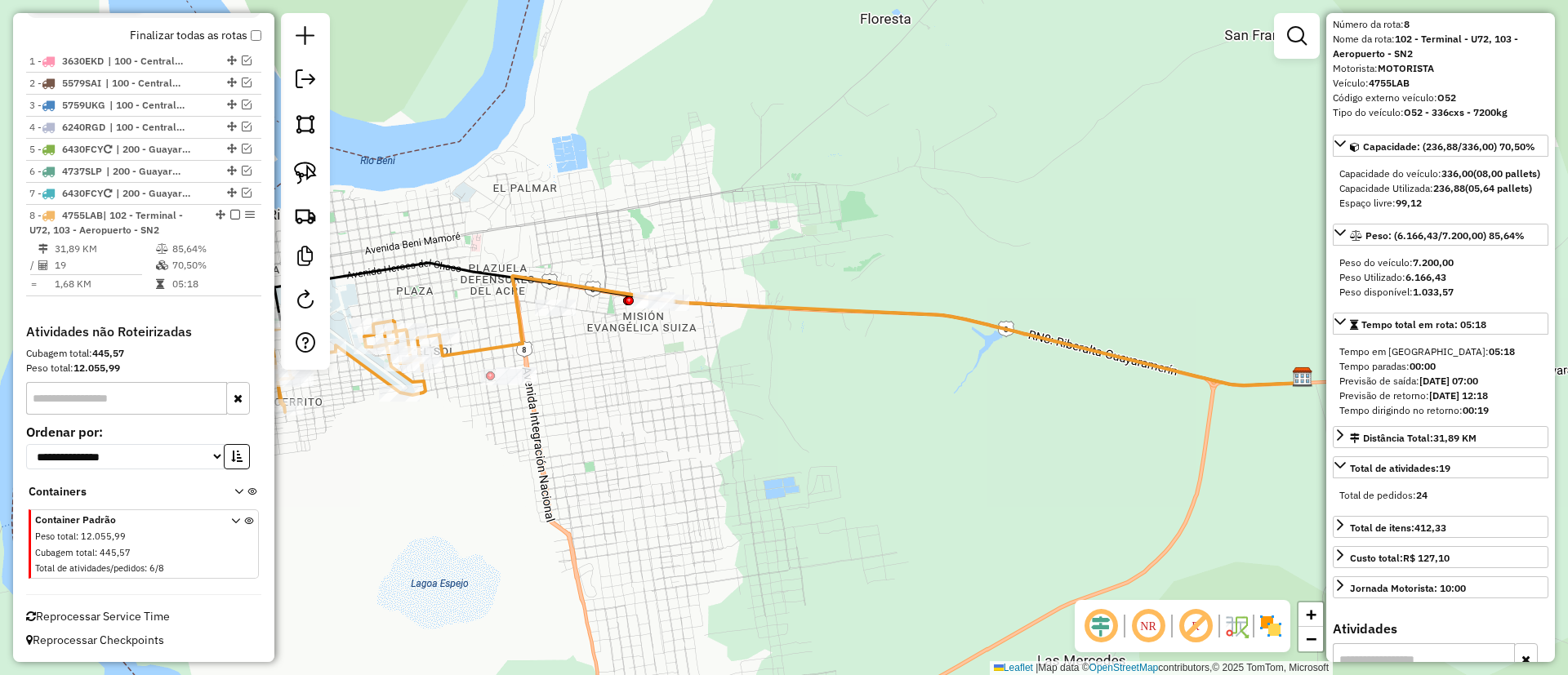
scroll to position [235, 0]
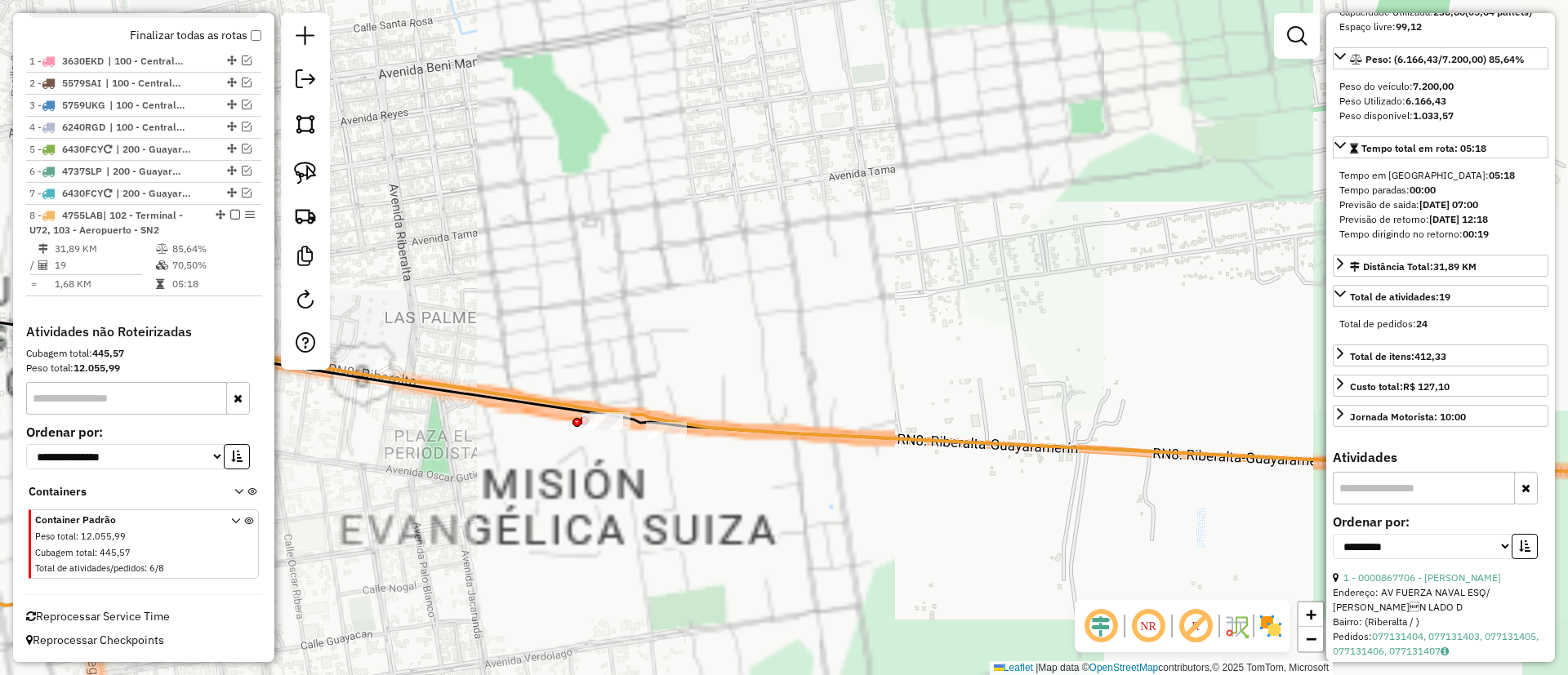
click at [602, 430] on div at bounding box center [602, 421] width 41 height 16
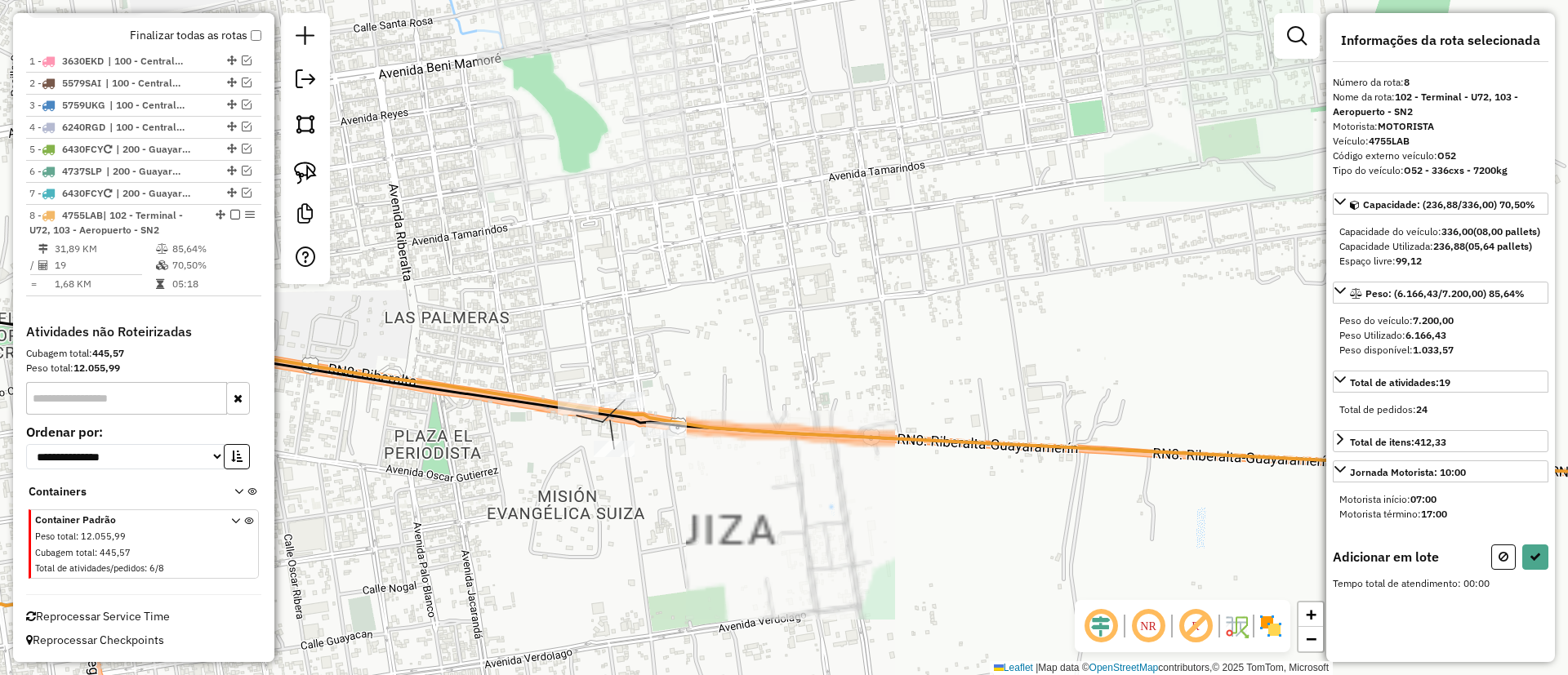
scroll to position [0, 0]
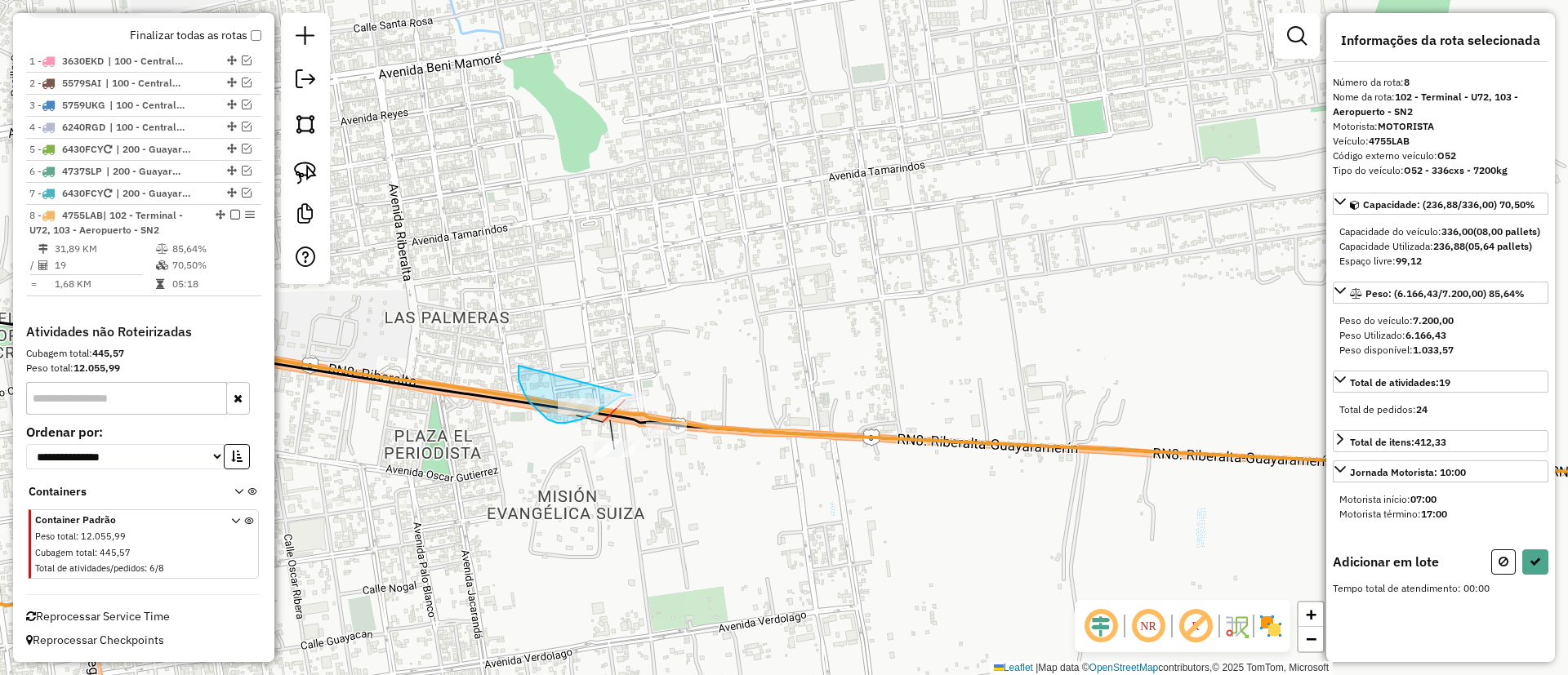
drag, startPoint x: 548, startPoint y: 419, endPoint x: 654, endPoint y: 352, distance: 125.4
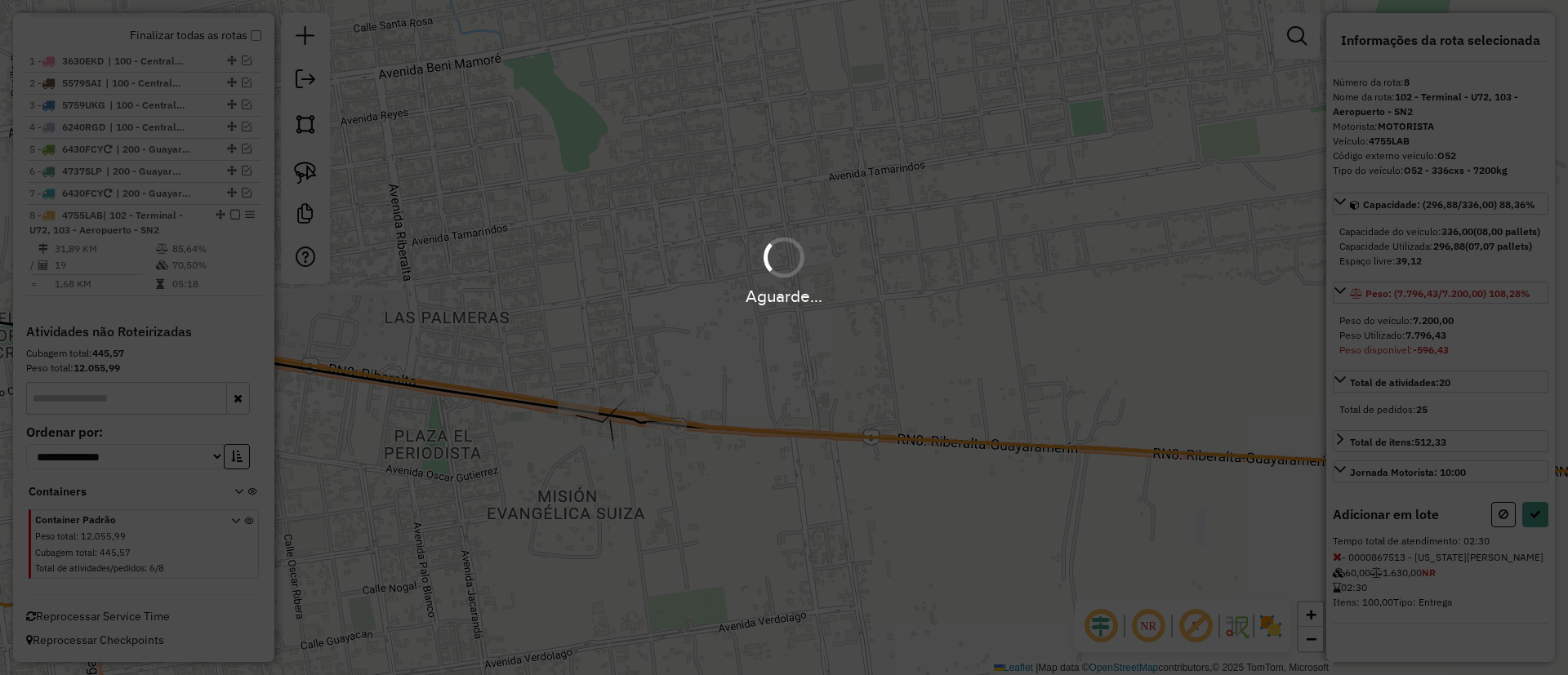
select select "**********"
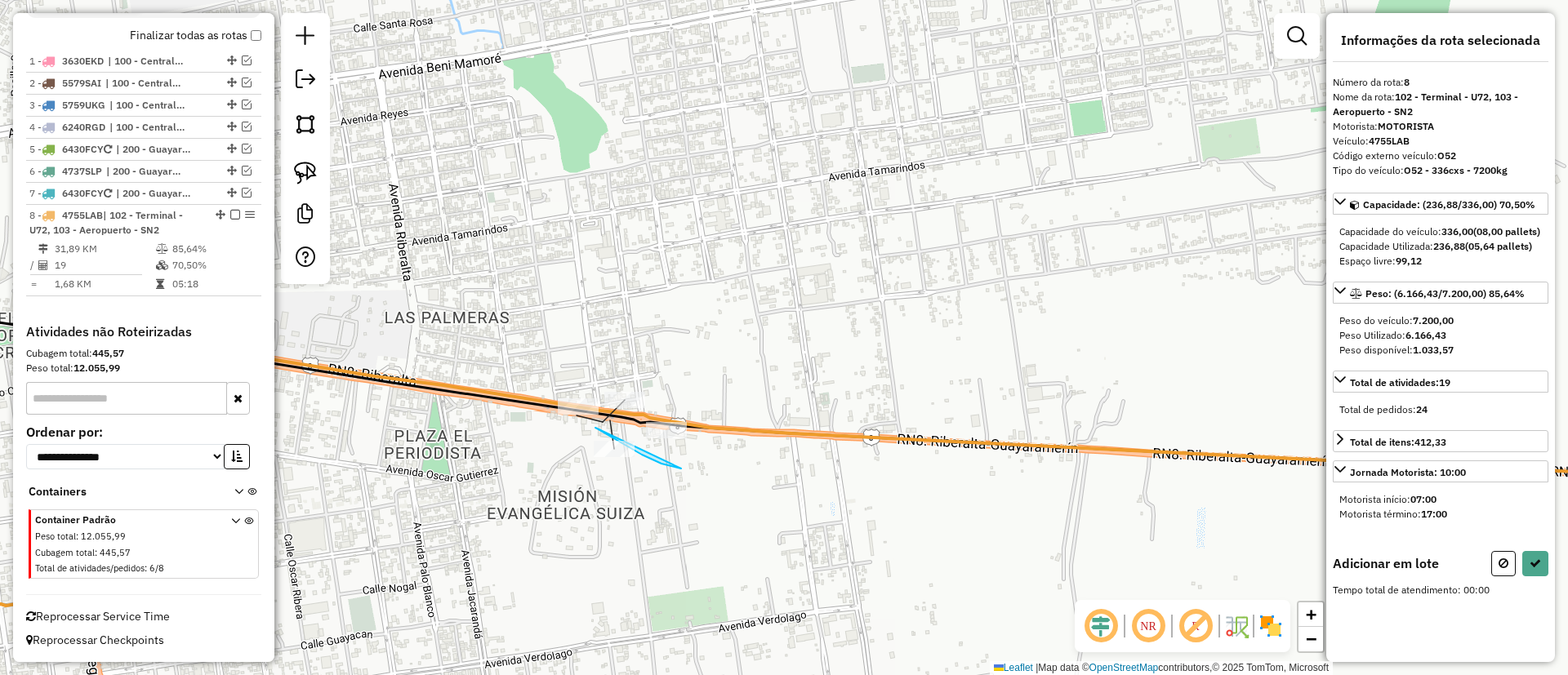
drag, startPoint x: 681, startPoint y: 469, endPoint x: 754, endPoint y: 370, distance: 123.0
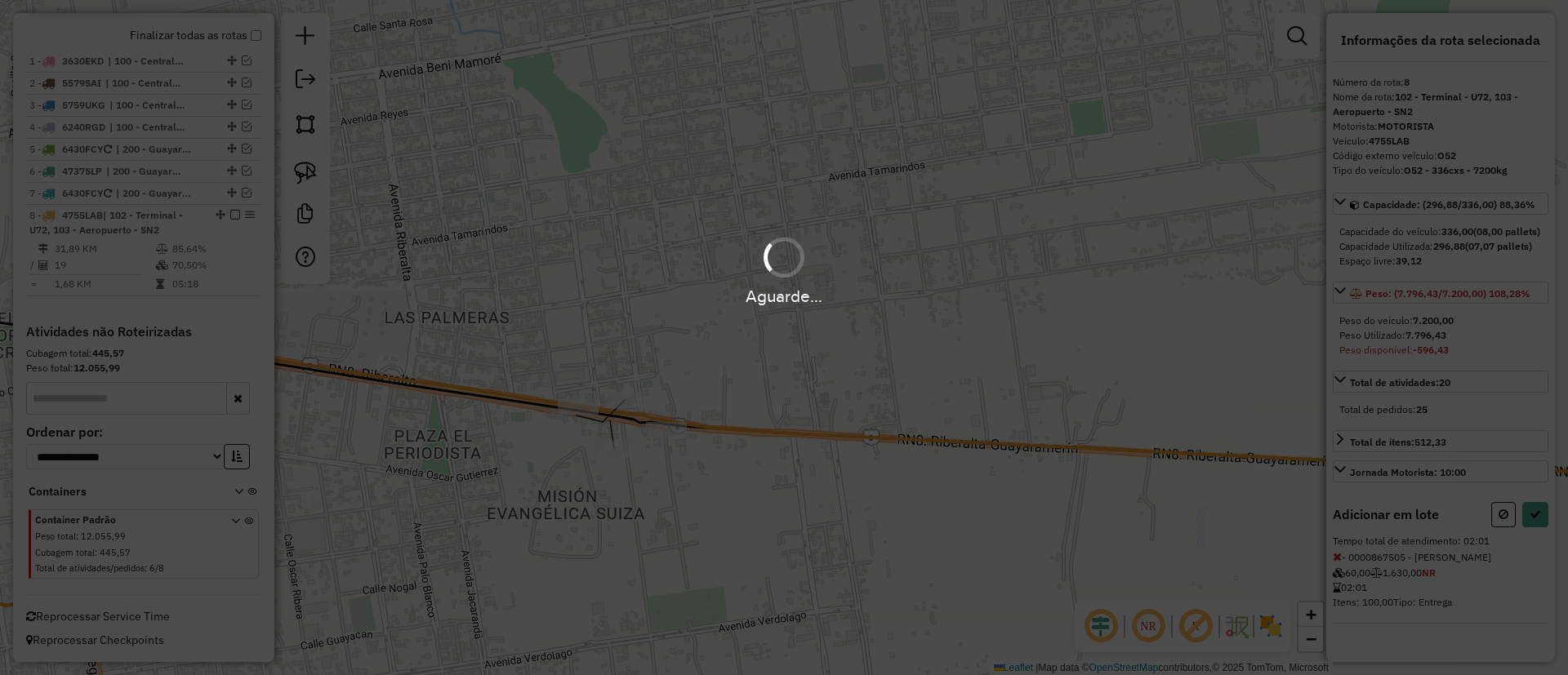
select select "**********"
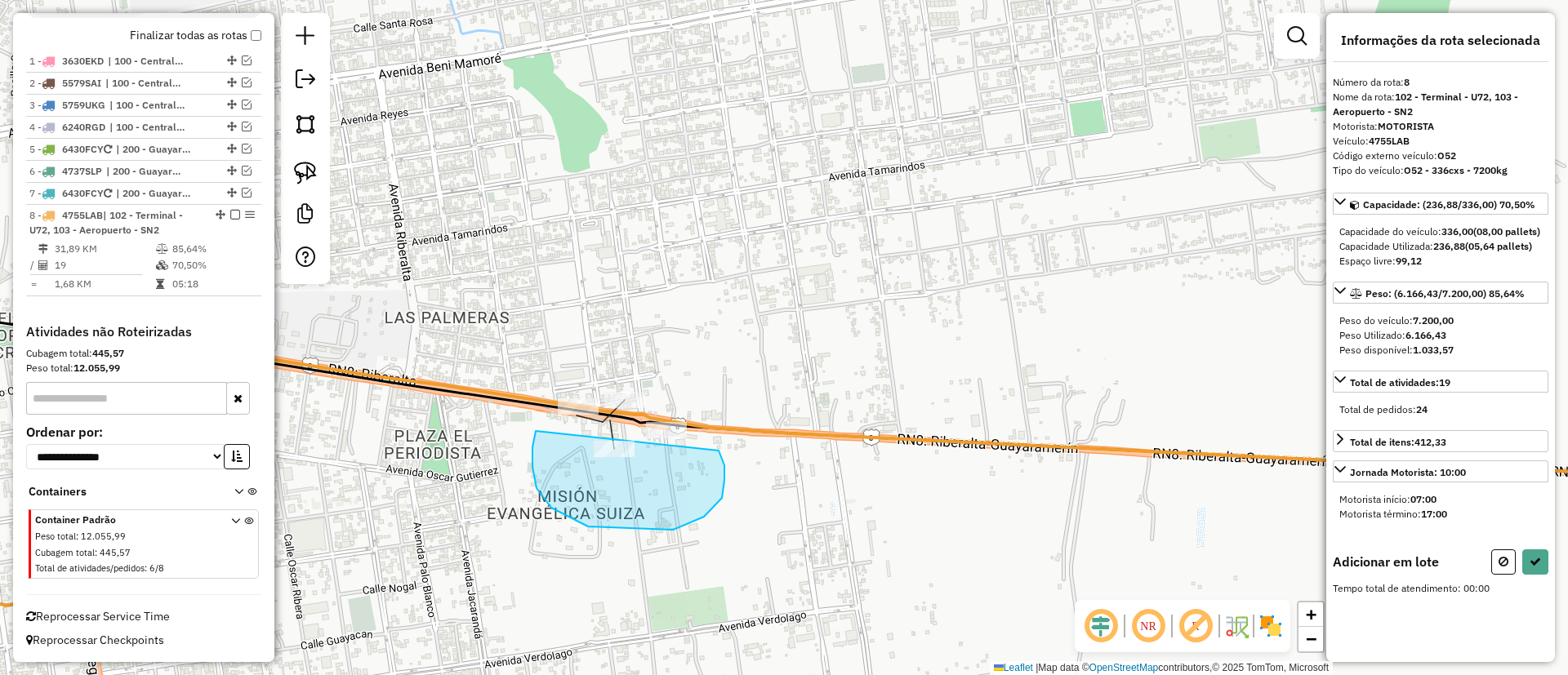
drag, startPoint x: 536, startPoint y: 431, endPoint x: 719, endPoint y: 451, distance: 184.1
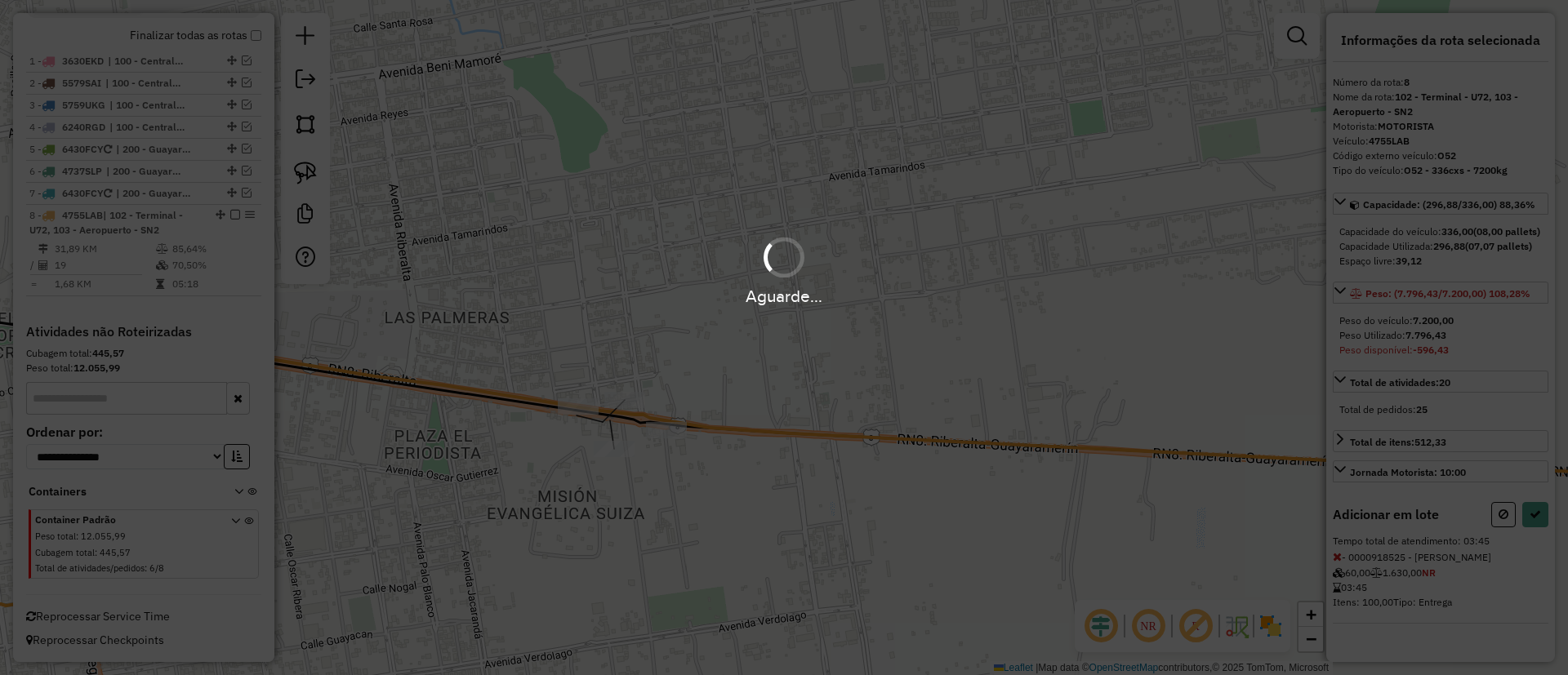
select select "**********"
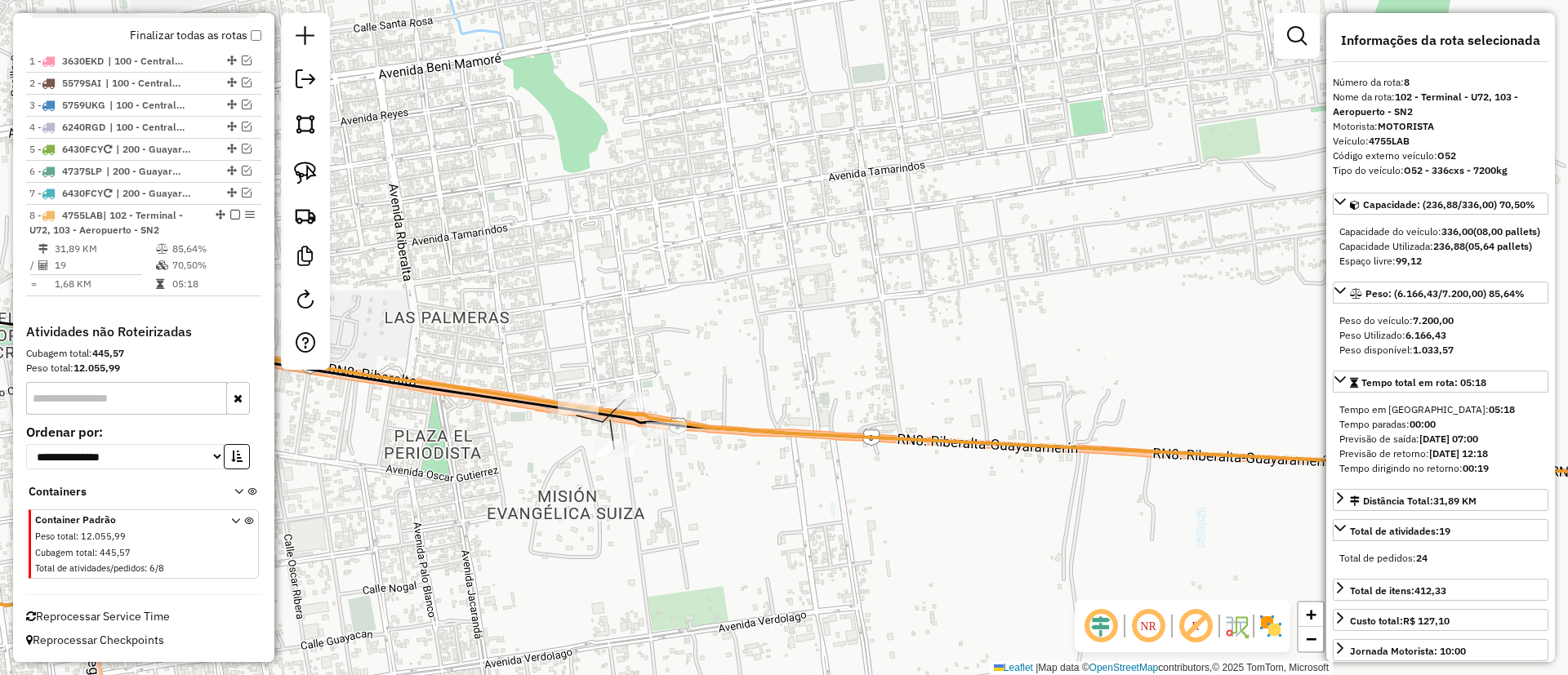
drag, startPoint x: 525, startPoint y: 242, endPoint x: 1052, endPoint y: 168, distance: 532.2
click at [1052, 168] on div "Janela de atendimento Grade de atendimento Capacidade Transportadoras Veículos …" at bounding box center [784, 338] width 1568 height 675
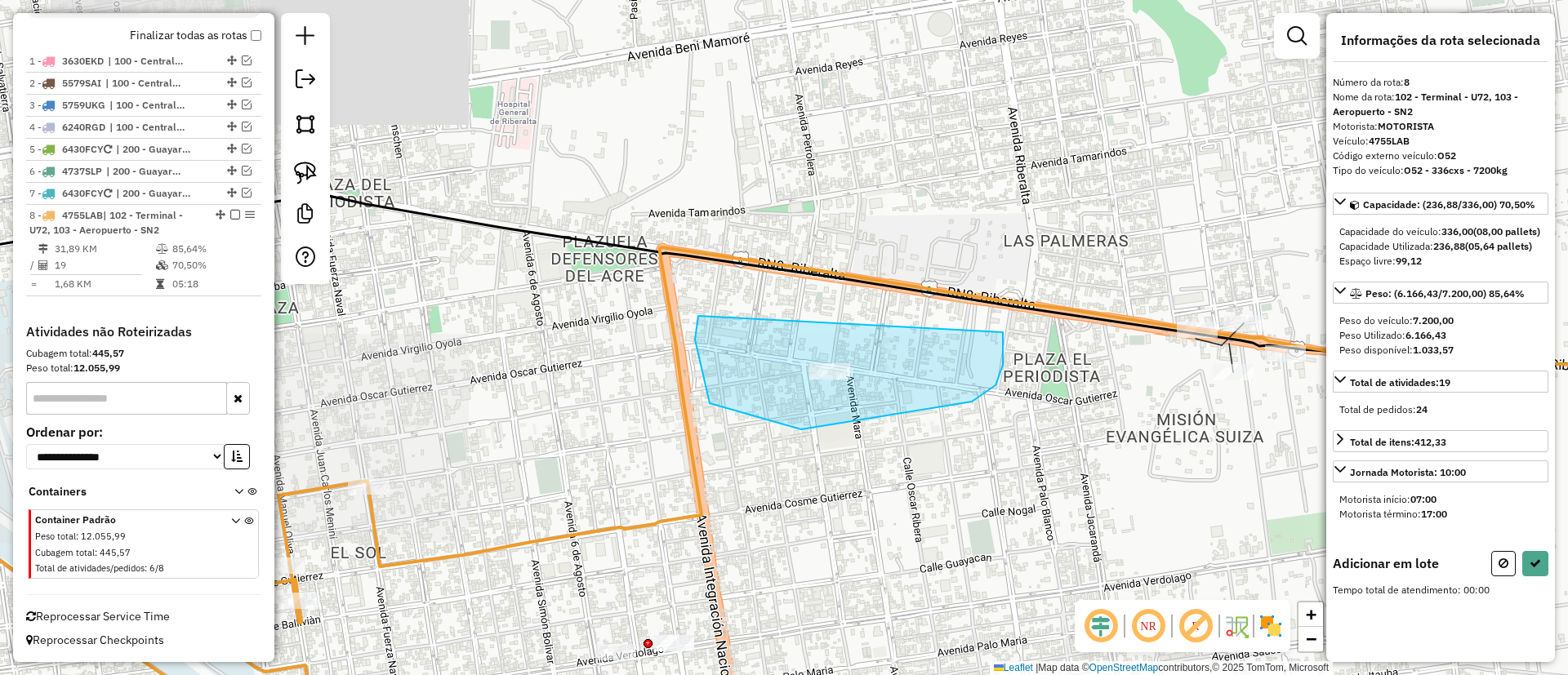
drag, startPoint x: 695, startPoint y: 339, endPoint x: 993, endPoint y: 304, distance: 300.0
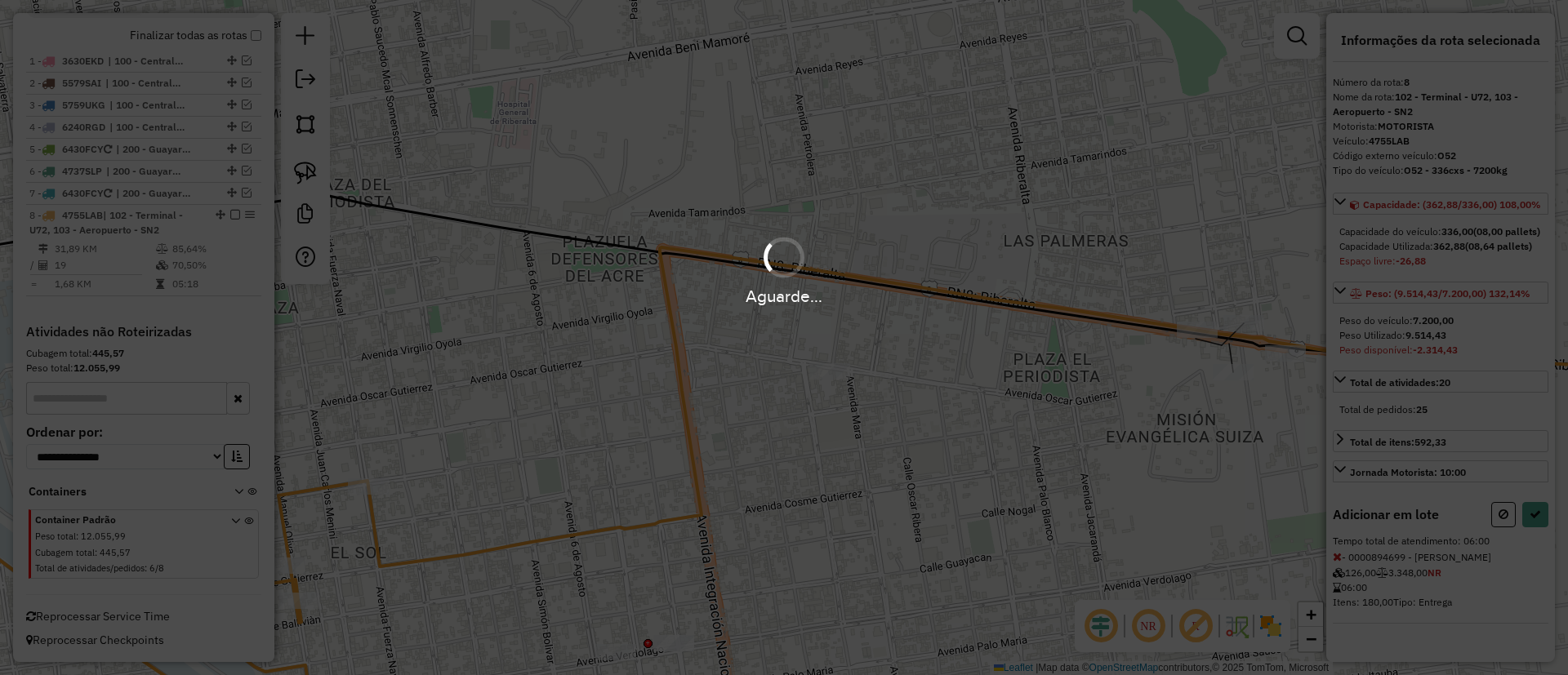
select select "**********"
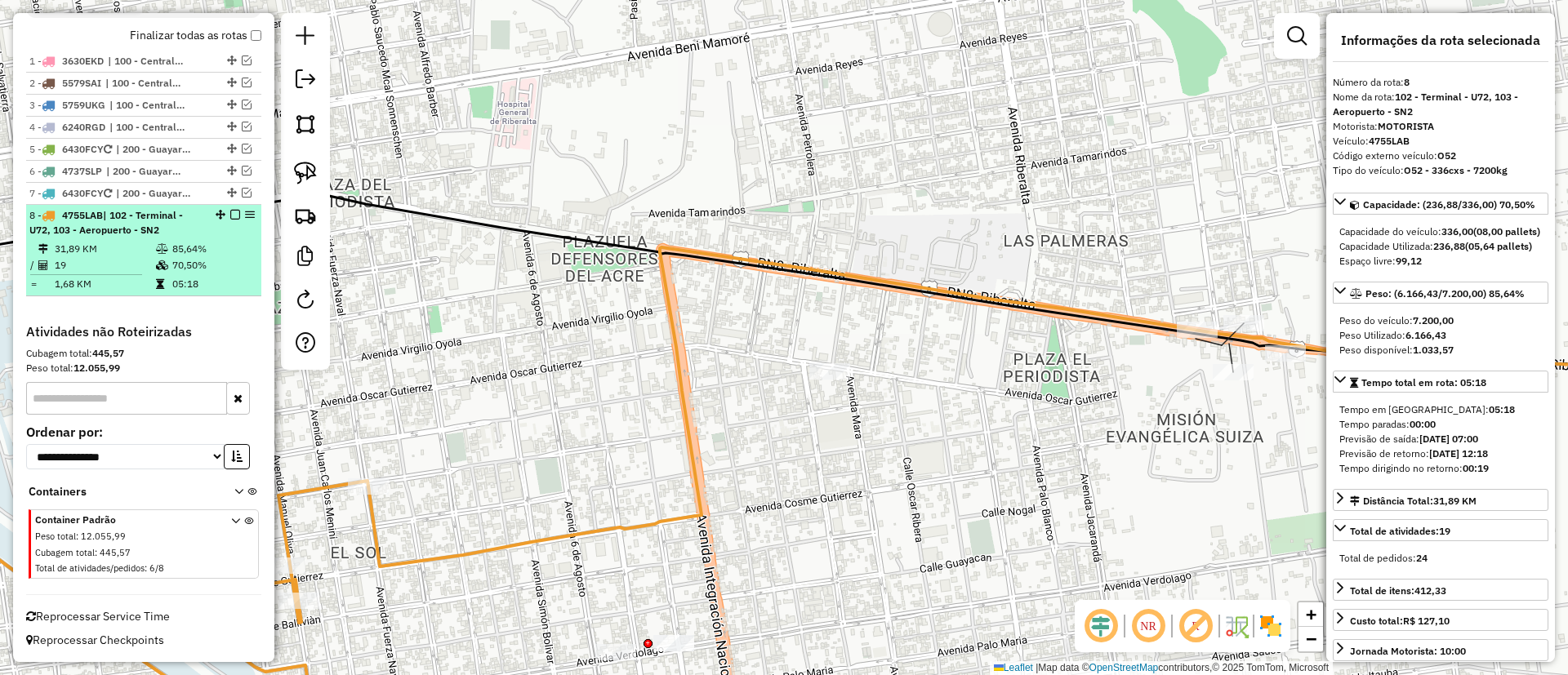
click at [231, 211] on em at bounding box center [235, 215] width 10 height 10
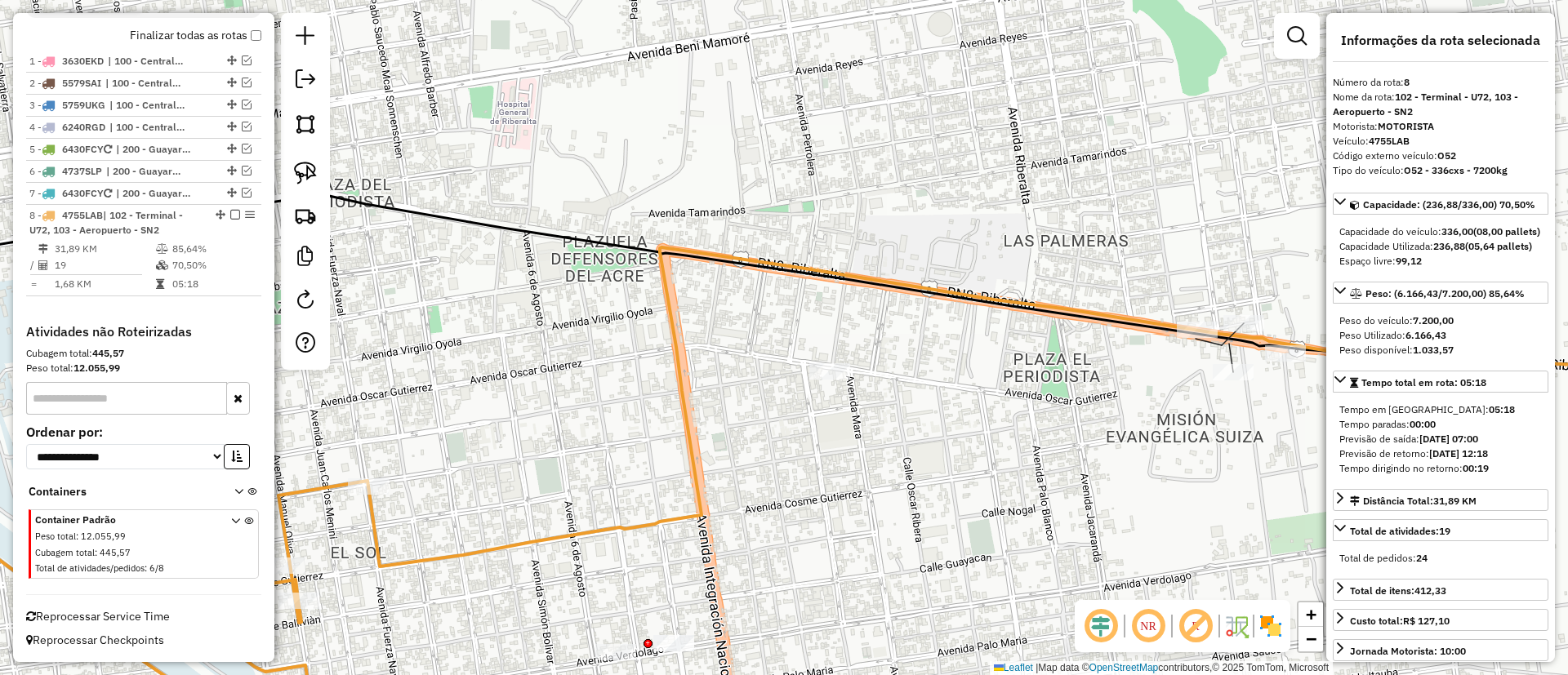
scroll to position [537, 0]
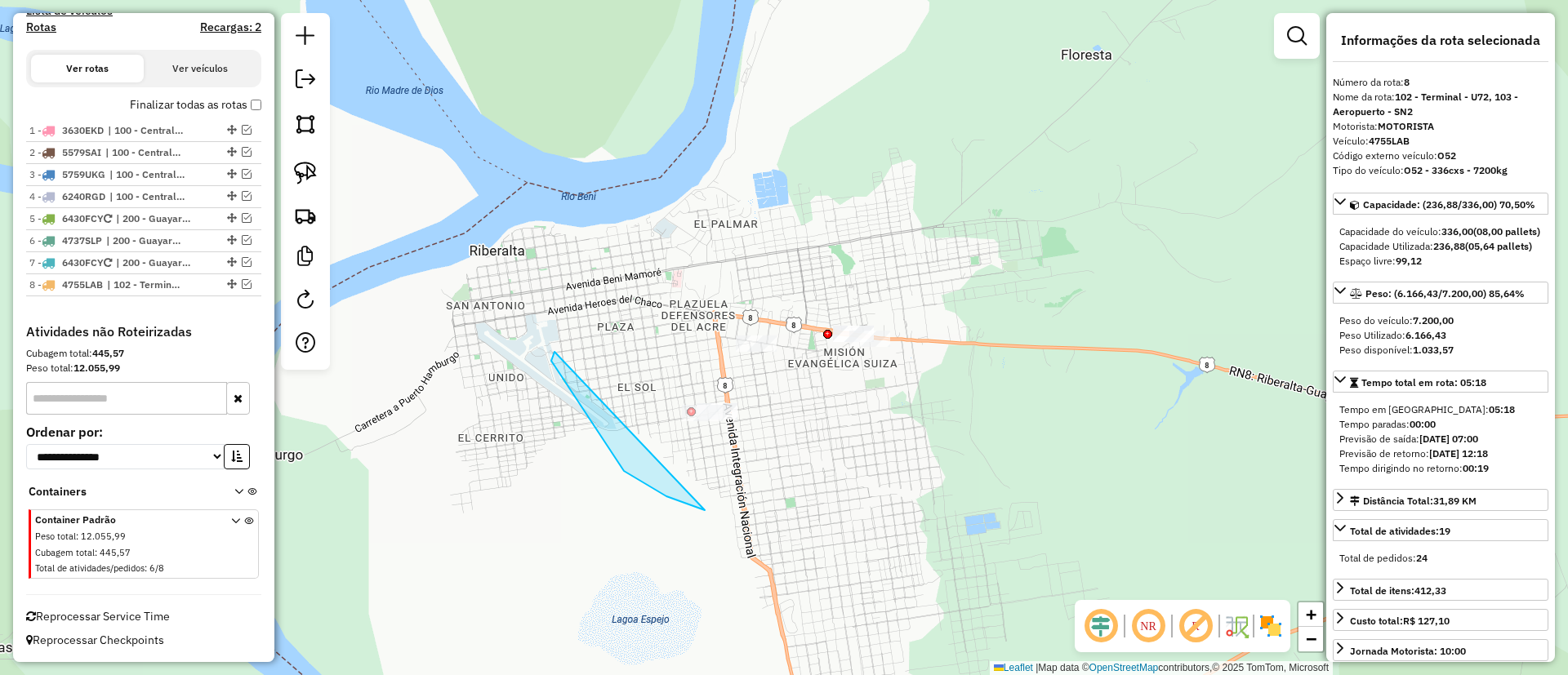
drag, startPoint x: 666, startPoint y: 497, endPoint x: 1003, endPoint y: 194, distance: 453.2
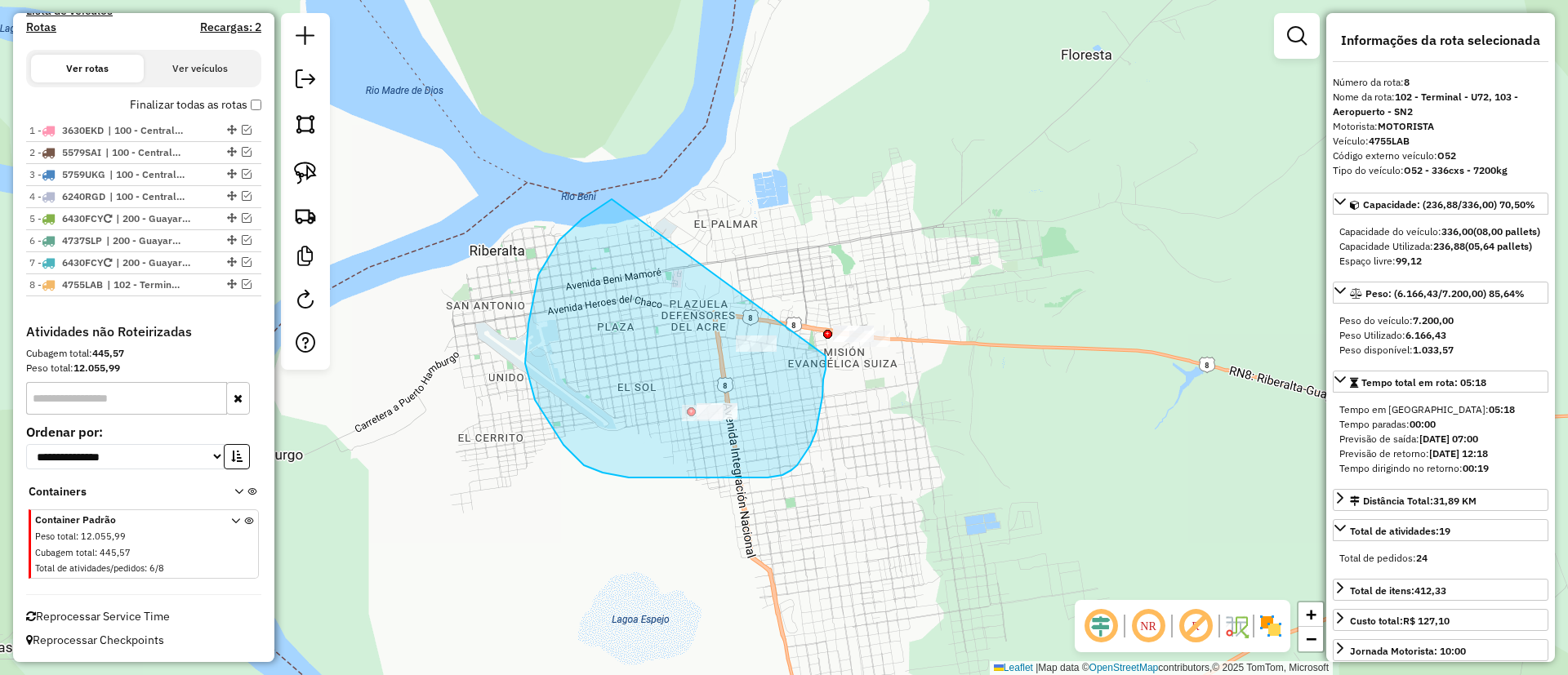
drag, startPoint x: 629, startPoint y: 478, endPoint x: 825, endPoint y: 350, distance: 234.1
click at [825, 350] on div "Janela de atendimento Grade de atendimento Capacidade Transportadoras Veículos …" at bounding box center [784, 338] width 1568 height 675
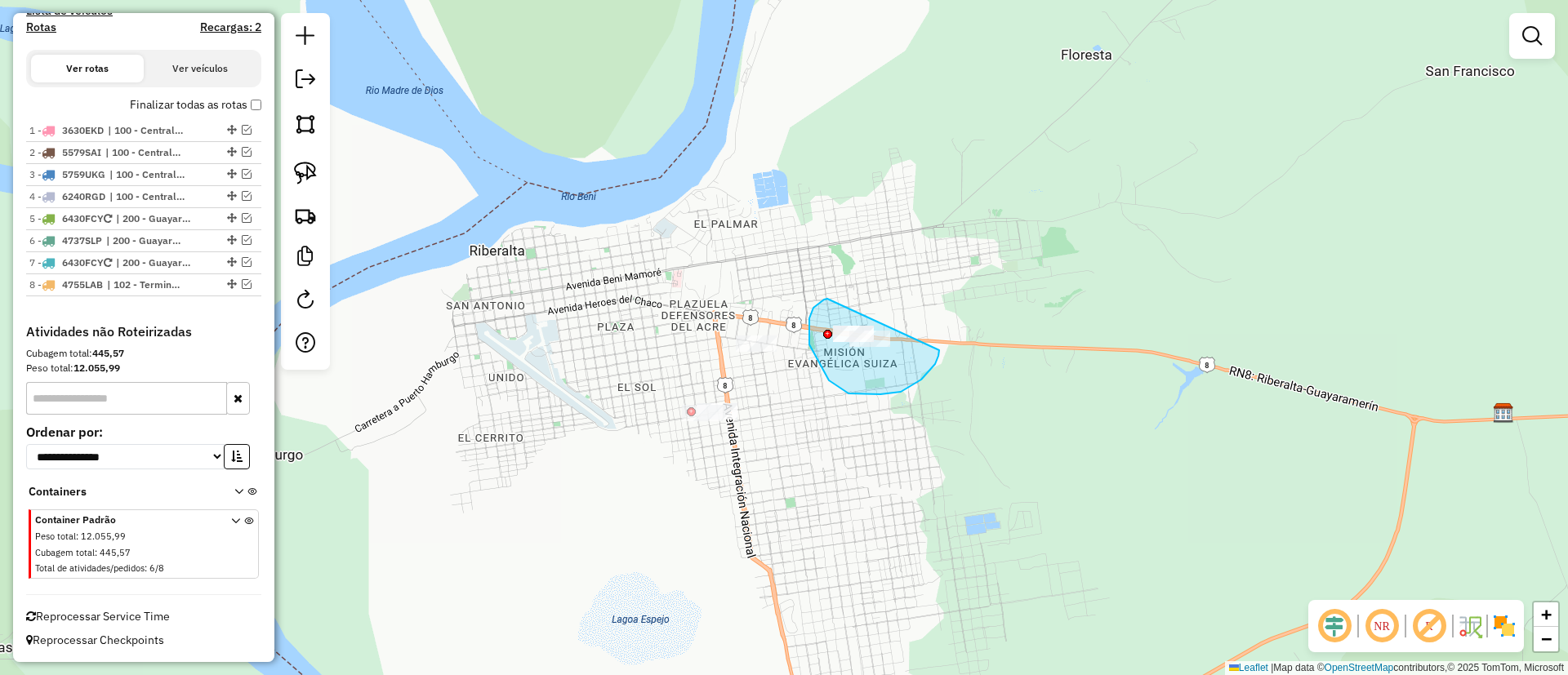
drag, startPoint x: 814, startPoint y: 307, endPoint x: 939, endPoint y: 319, distance: 125.6
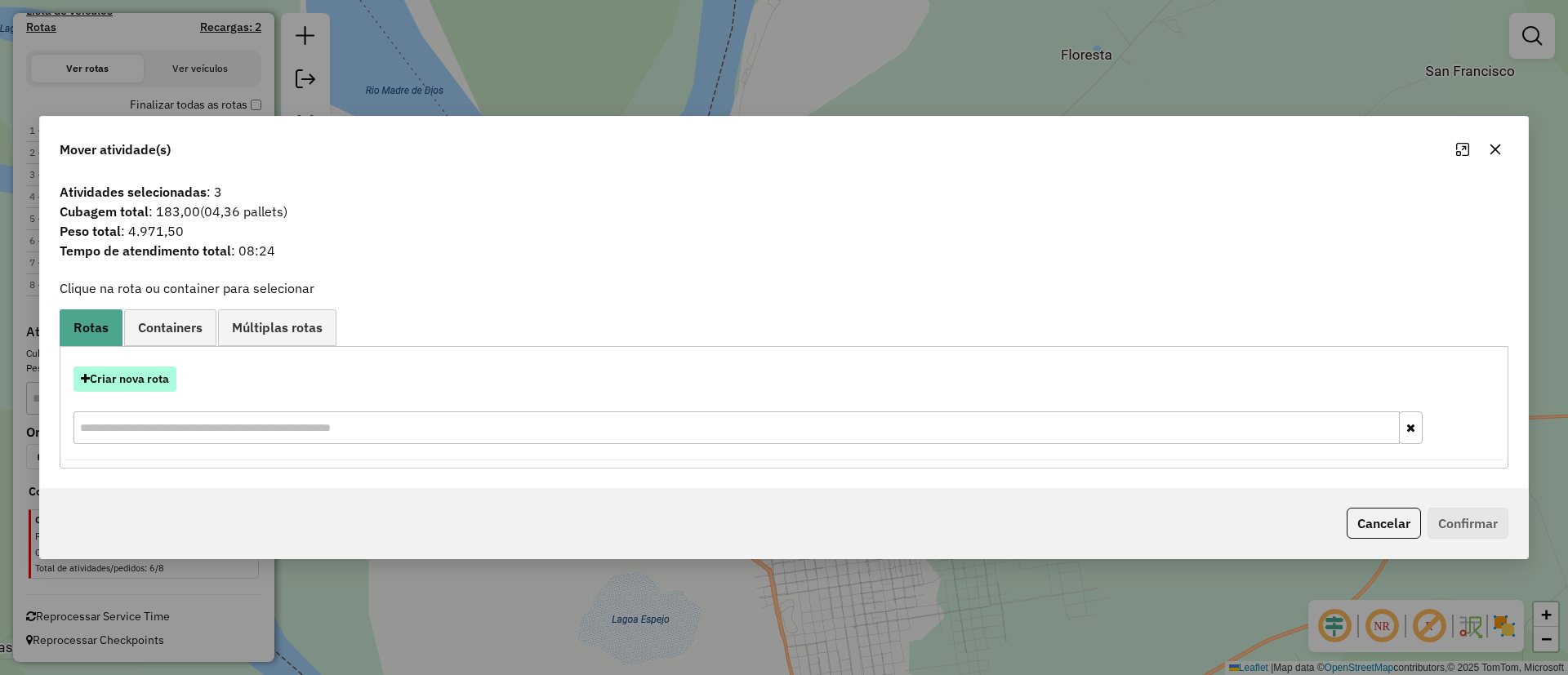
click at [126, 384] on button "Criar nova rota" at bounding box center [125, 379] width 103 height 26
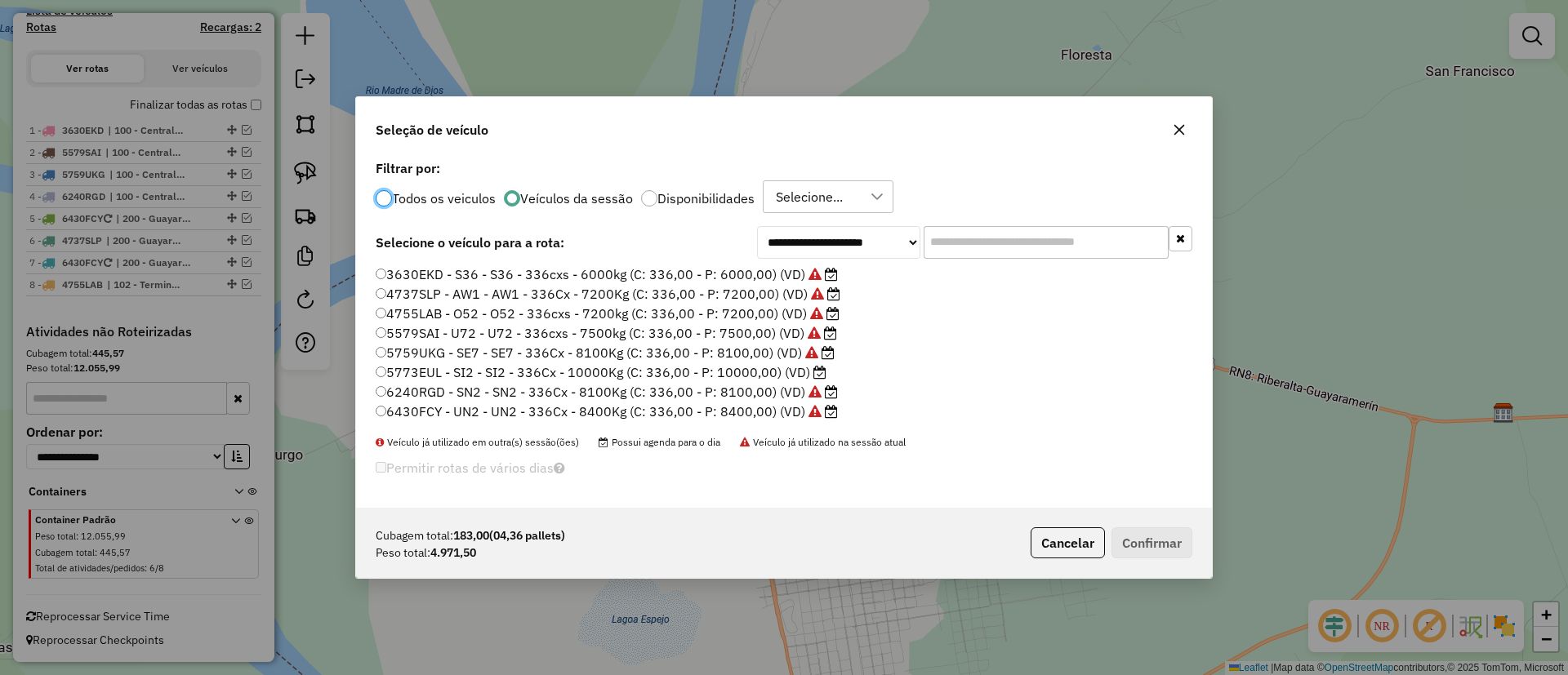
scroll to position [9, 5]
click at [781, 270] on label "3630EKD - S36 - S36 - 336cxs - 6000kg (C: 336,00 - P: 6000,00) (VD)" at bounding box center [606, 275] width 462 height 20
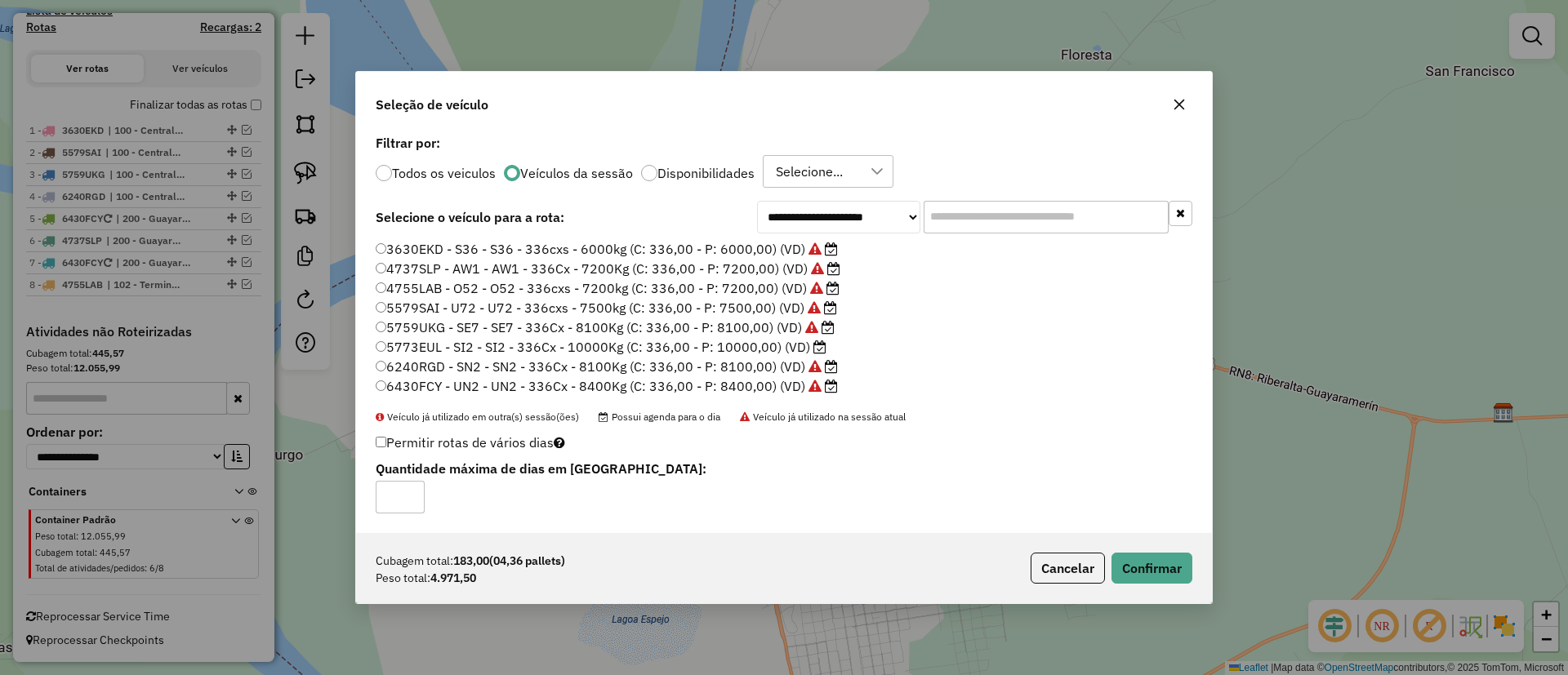
click at [1177, 586] on div "Cubagem total: 183,00 (04,36 pallets) Peso total: 4.971,50 Cancelar Confirmar" at bounding box center [784, 568] width 856 height 71
click at [1171, 557] on button "Confirmar" at bounding box center [1151, 568] width 81 height 31
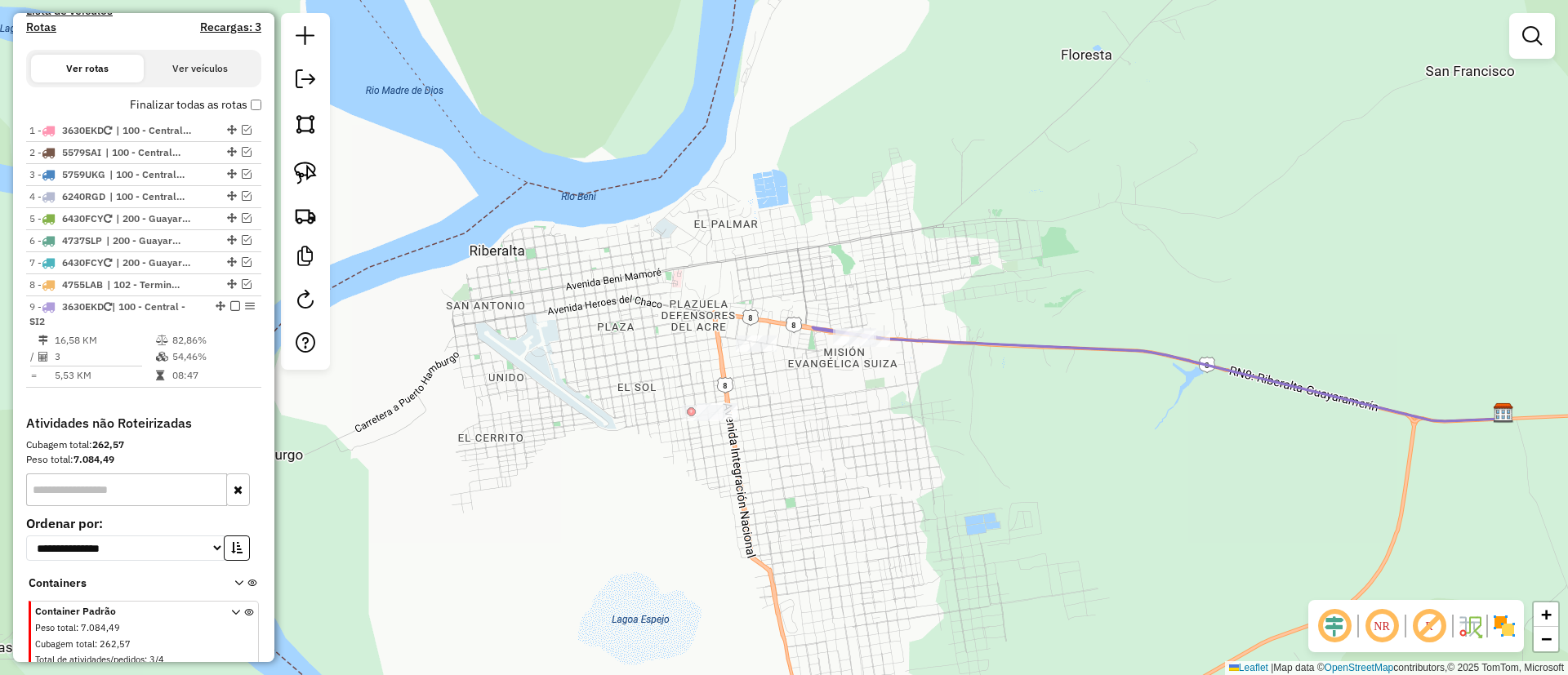
scroll to position [606, 0]
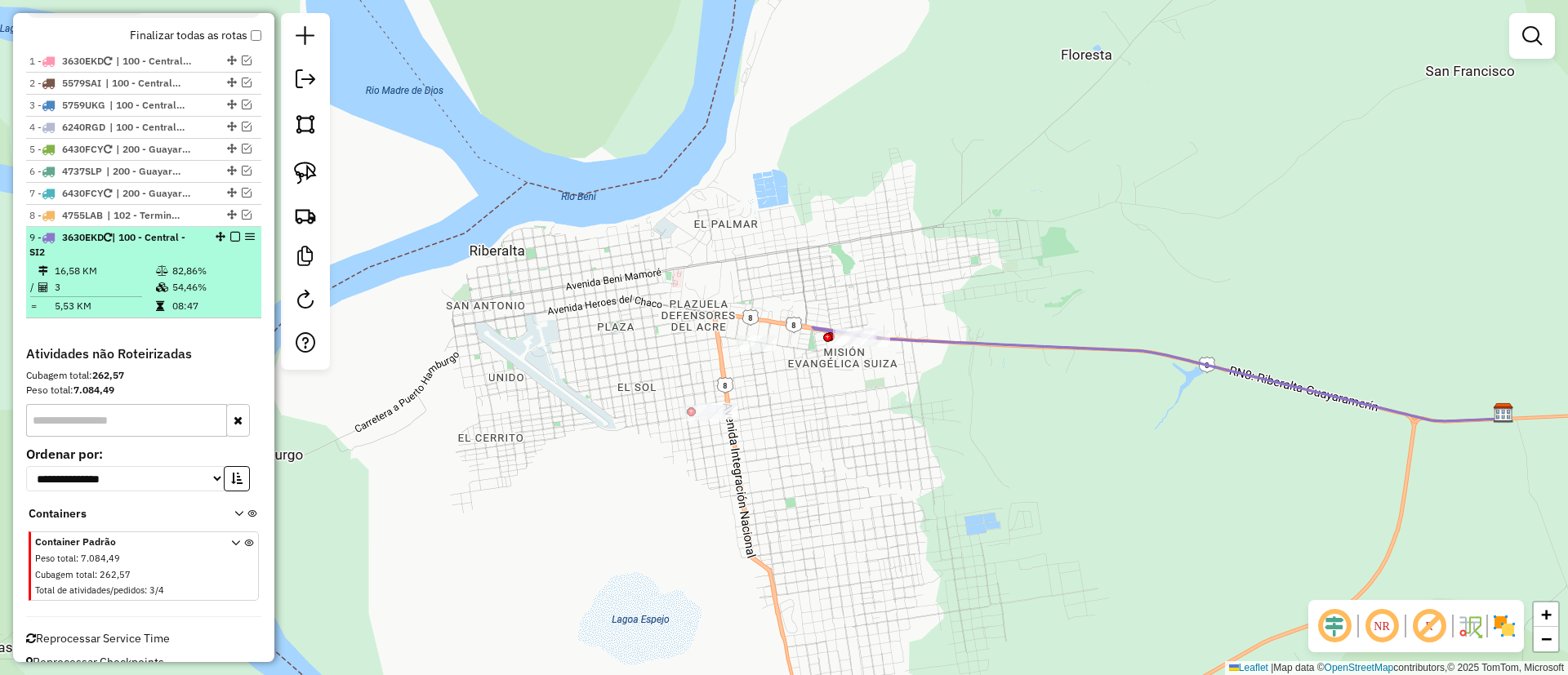
click at [231, 233] on em at bounding box center [235, 236] width 10 height 10
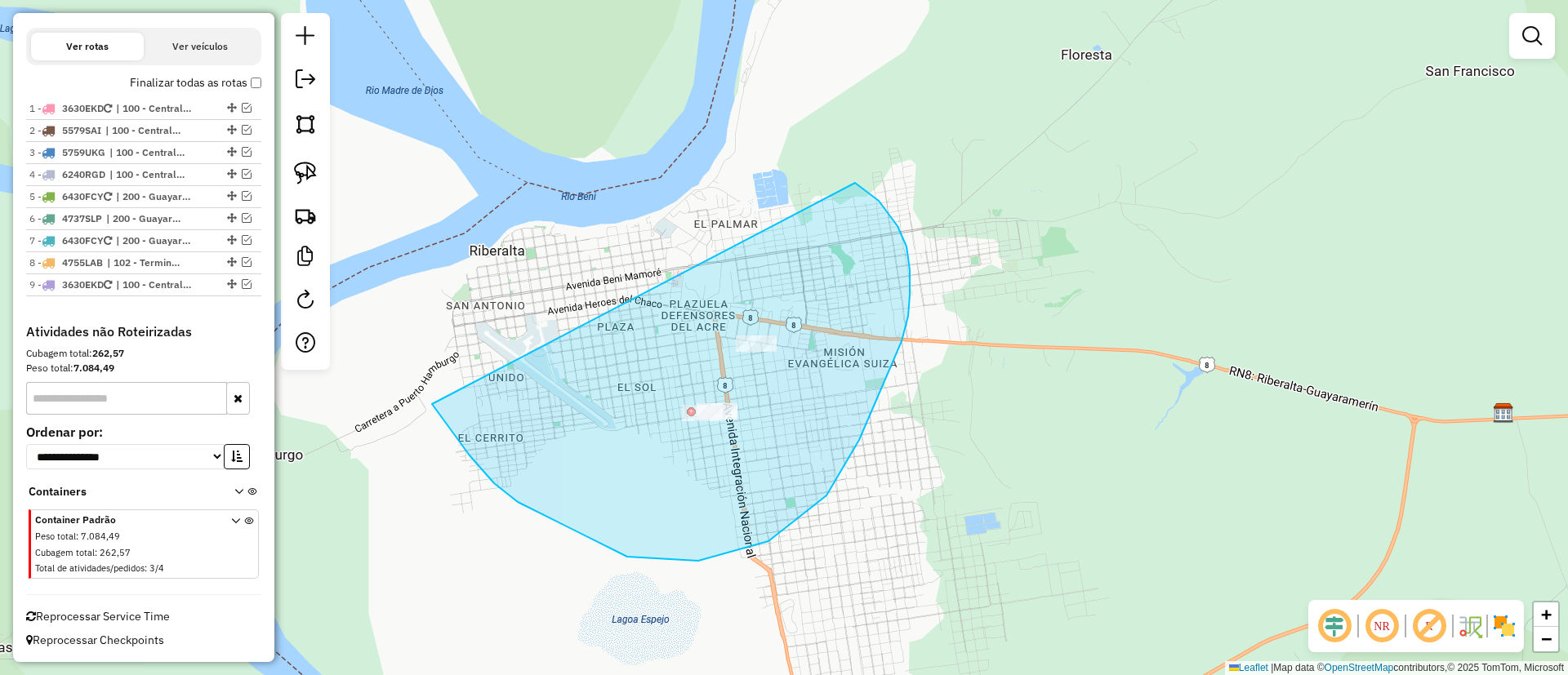
drag, startPoint x: 470, startPoint y: 456, endPoint x: 848, endPoint y: 181, distance: 467.4
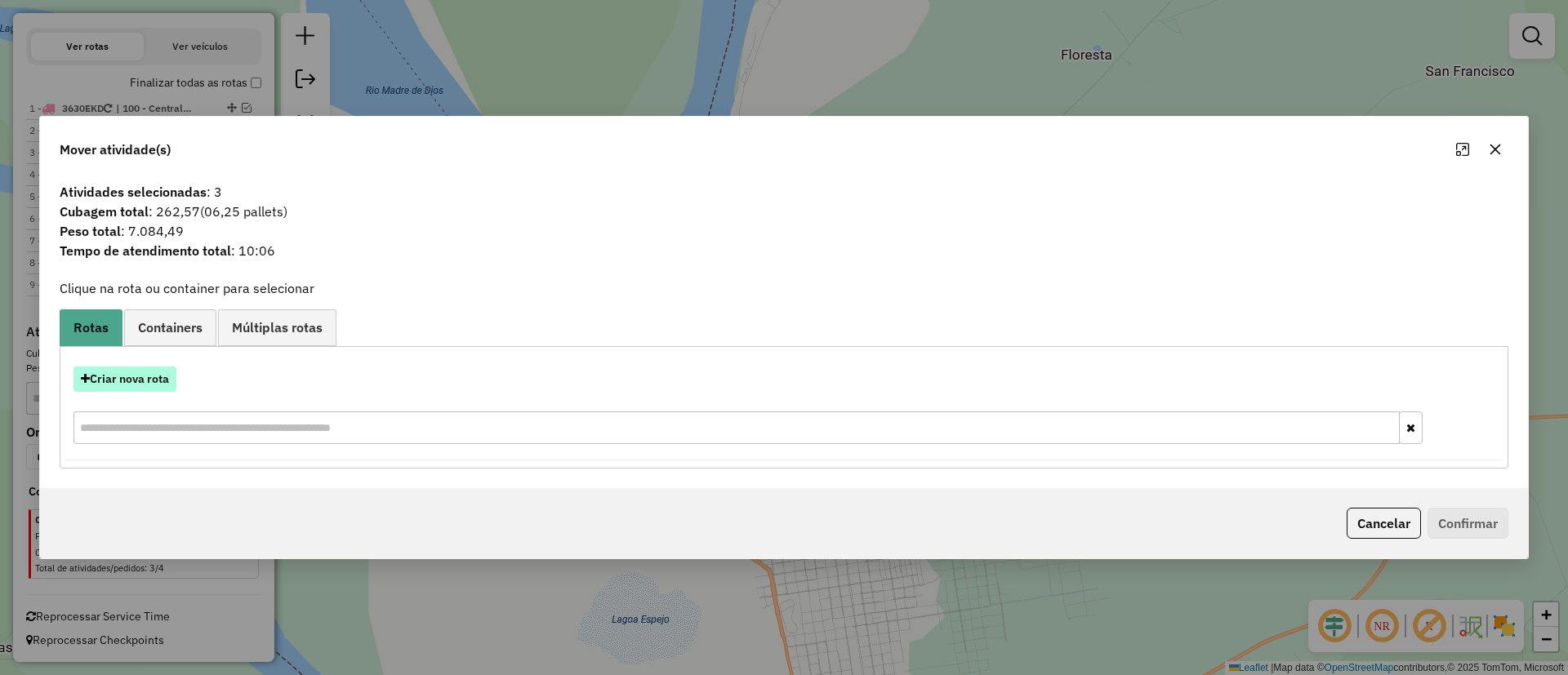
click at [145, 381] on button "Criar nova rota" at bounding box center [125, 379] width 103 height 26
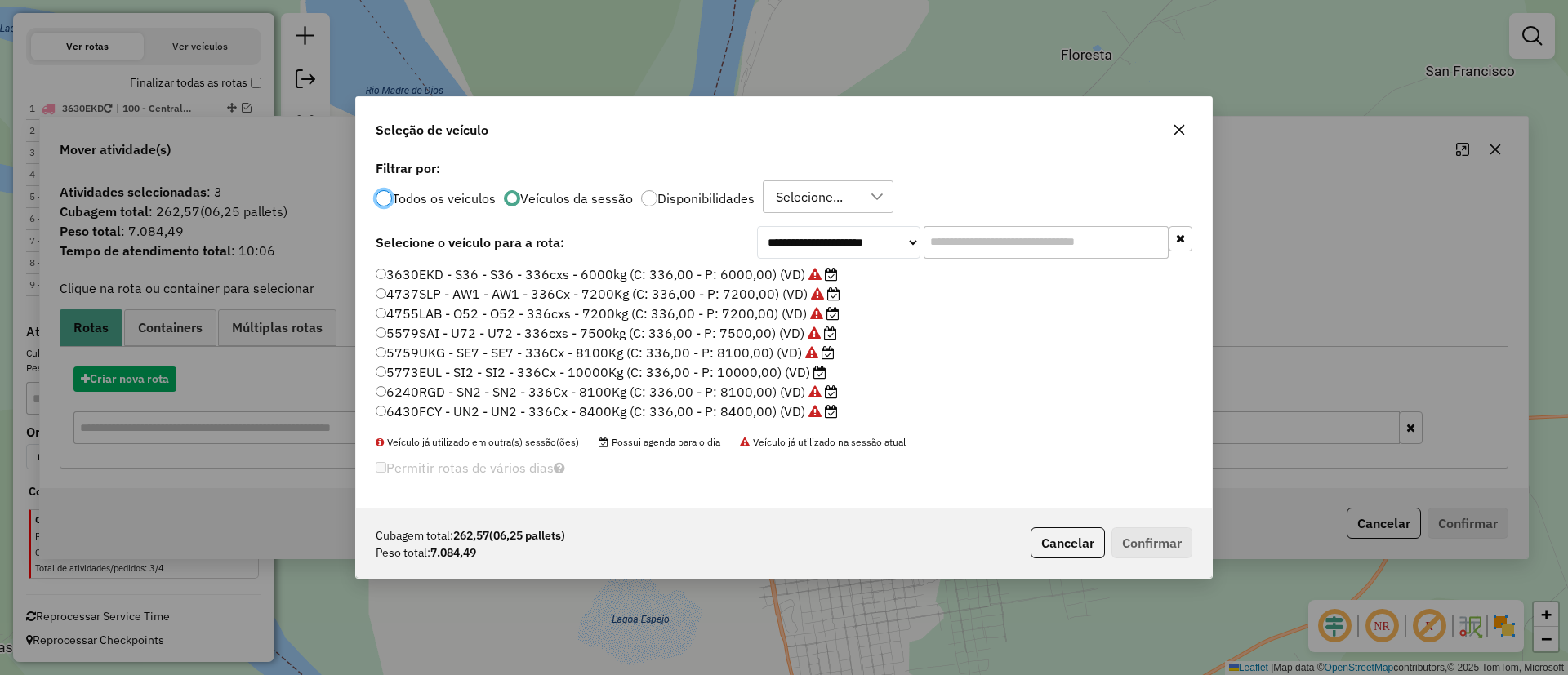
scroll to position [9, 5]
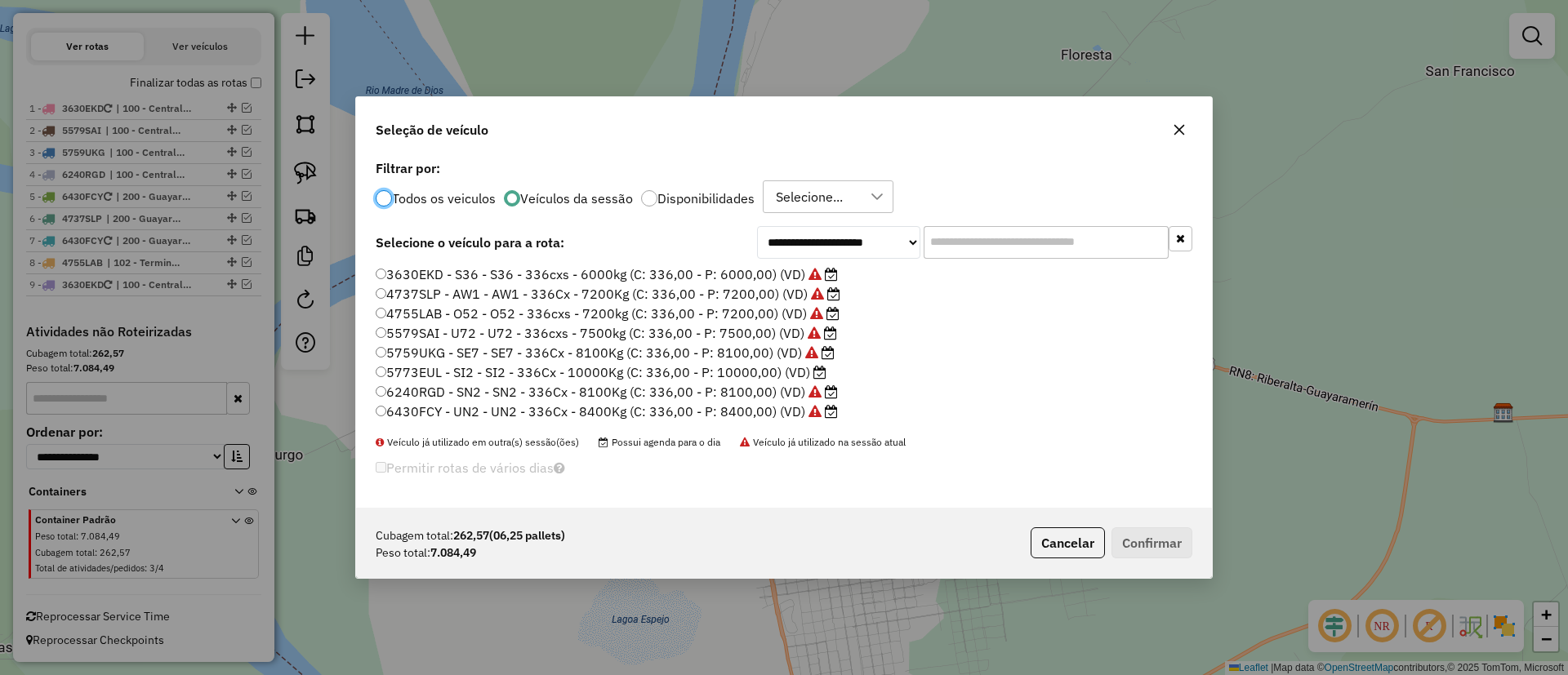
click at [745, 380] on label "5773EUL - SI2 - SI2 - 336Cx - 10000Kg (C: 336,00 - P: 10000,00) (VD)" at bounding box center [601, 372] width 451 height 20
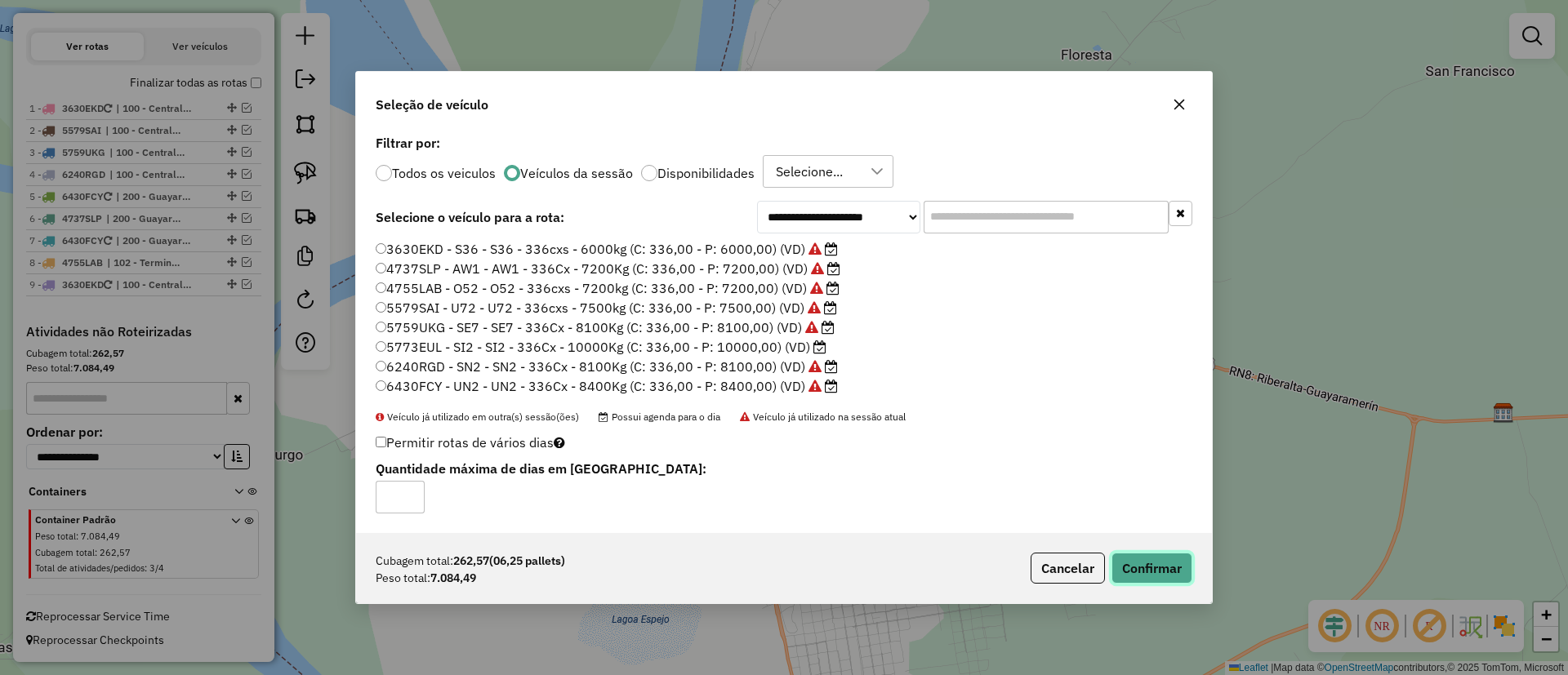
click at [1187, 570] on button "Confirmar" at bounding box center [1151, 568] width 81 height 31
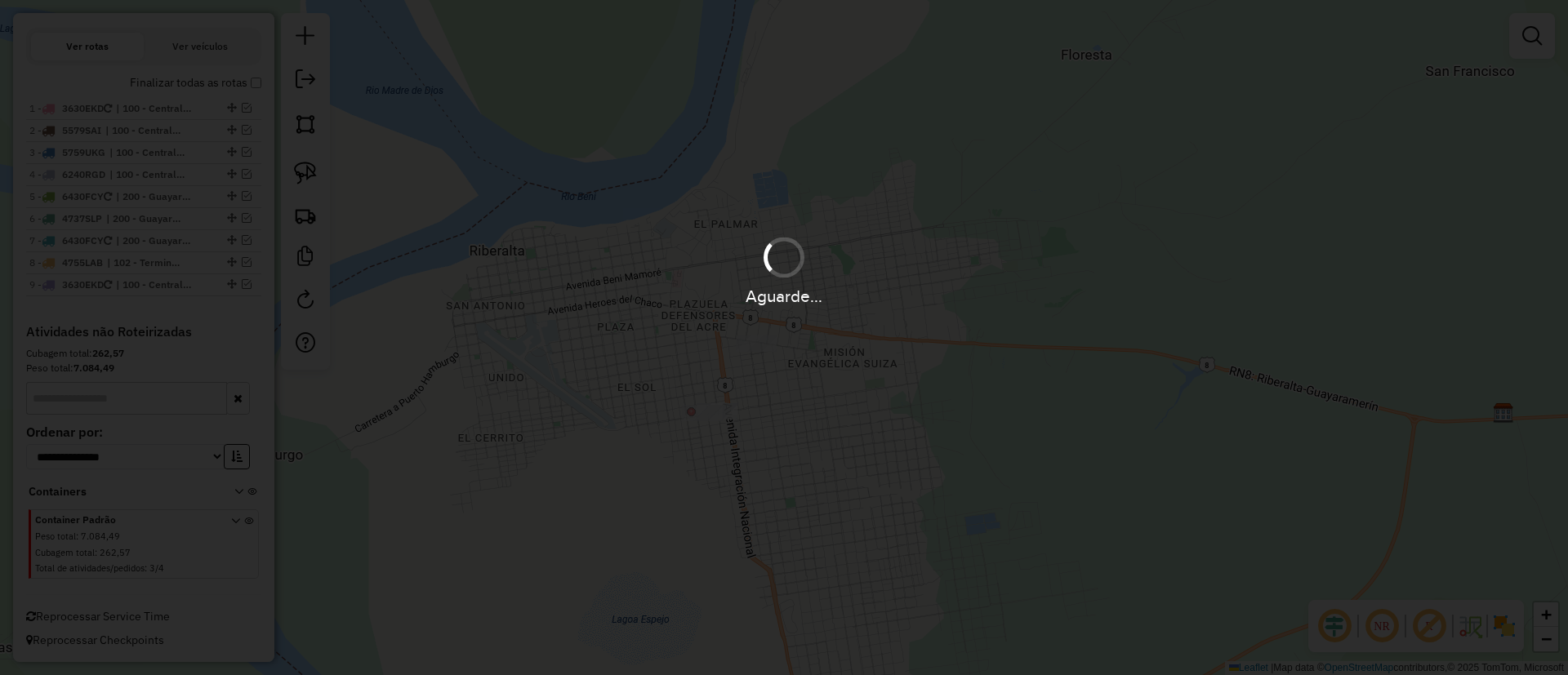
scroll to position [393, 0]
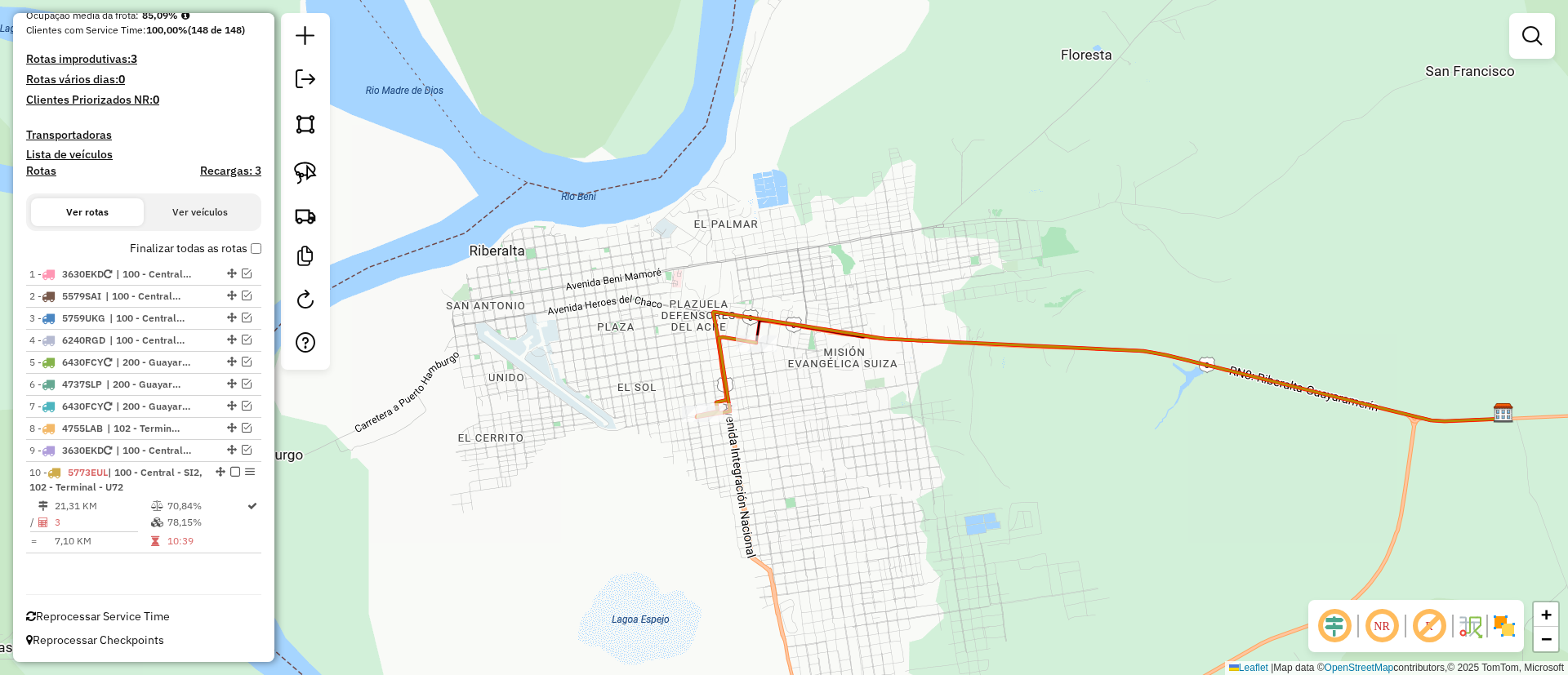
select select "**********"
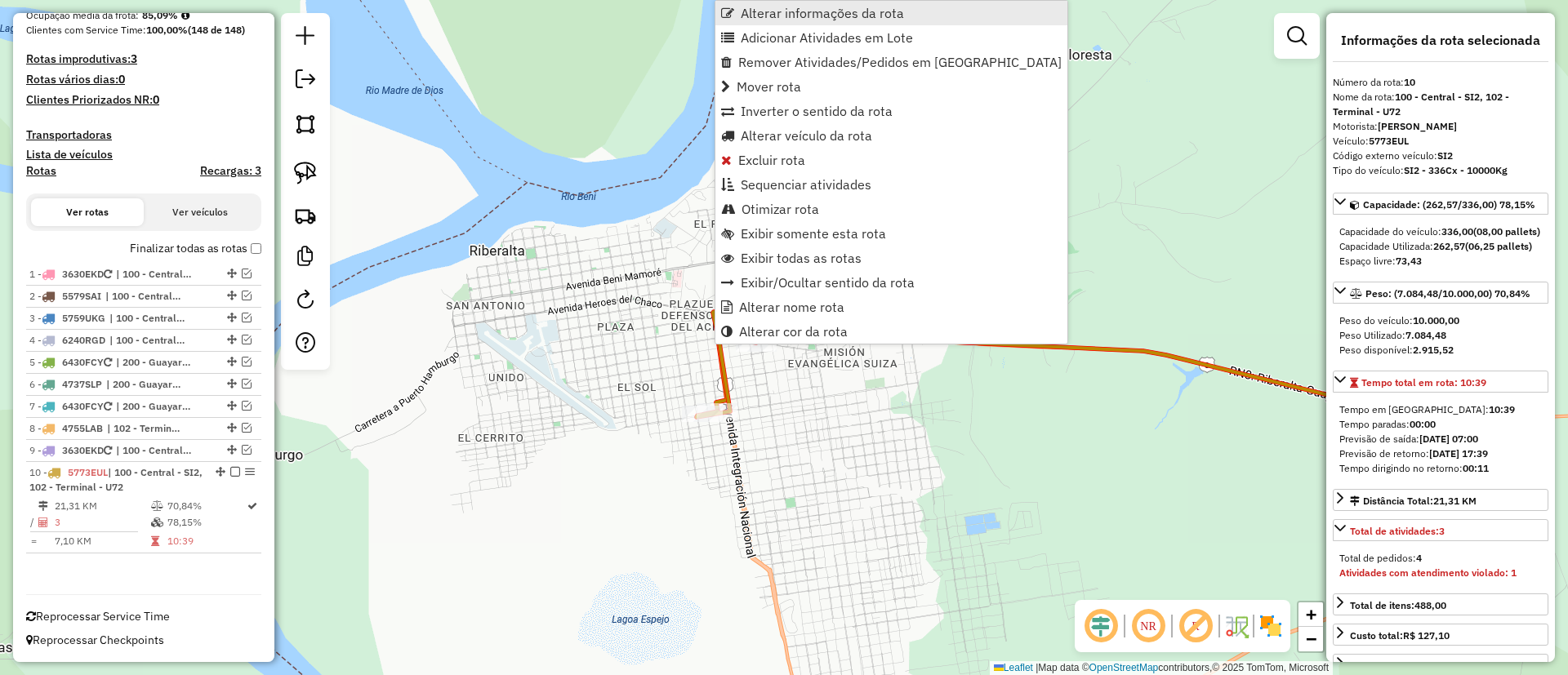
click at [796, 11] on span "Alterar informações da rota" at bounding box center [822, 13] width 163 height 13
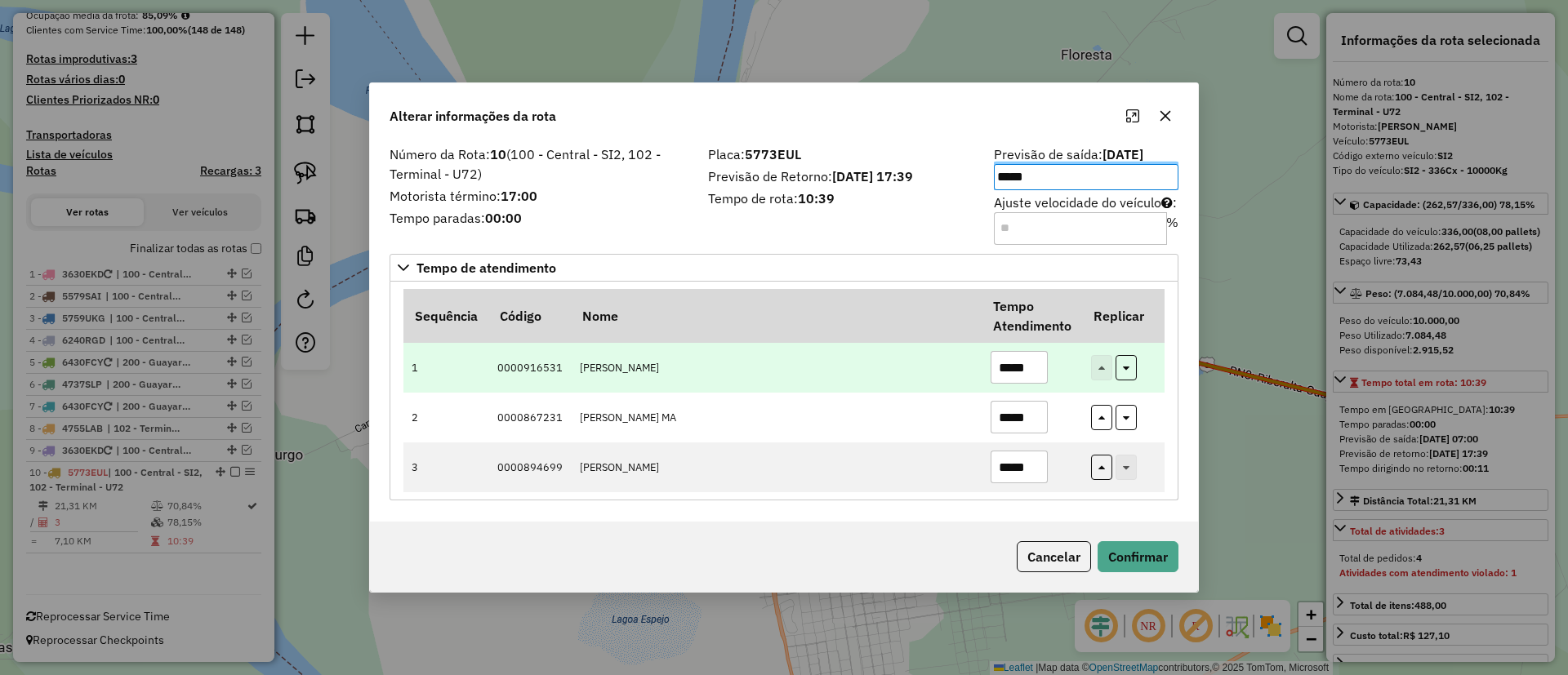
click at [1002, 362] on input "*****" at bounding box center [1019, 367] width 57 height 32
click at [1003, 361] on input "*****" at bounding box center [1019, 367] width 57 height 32
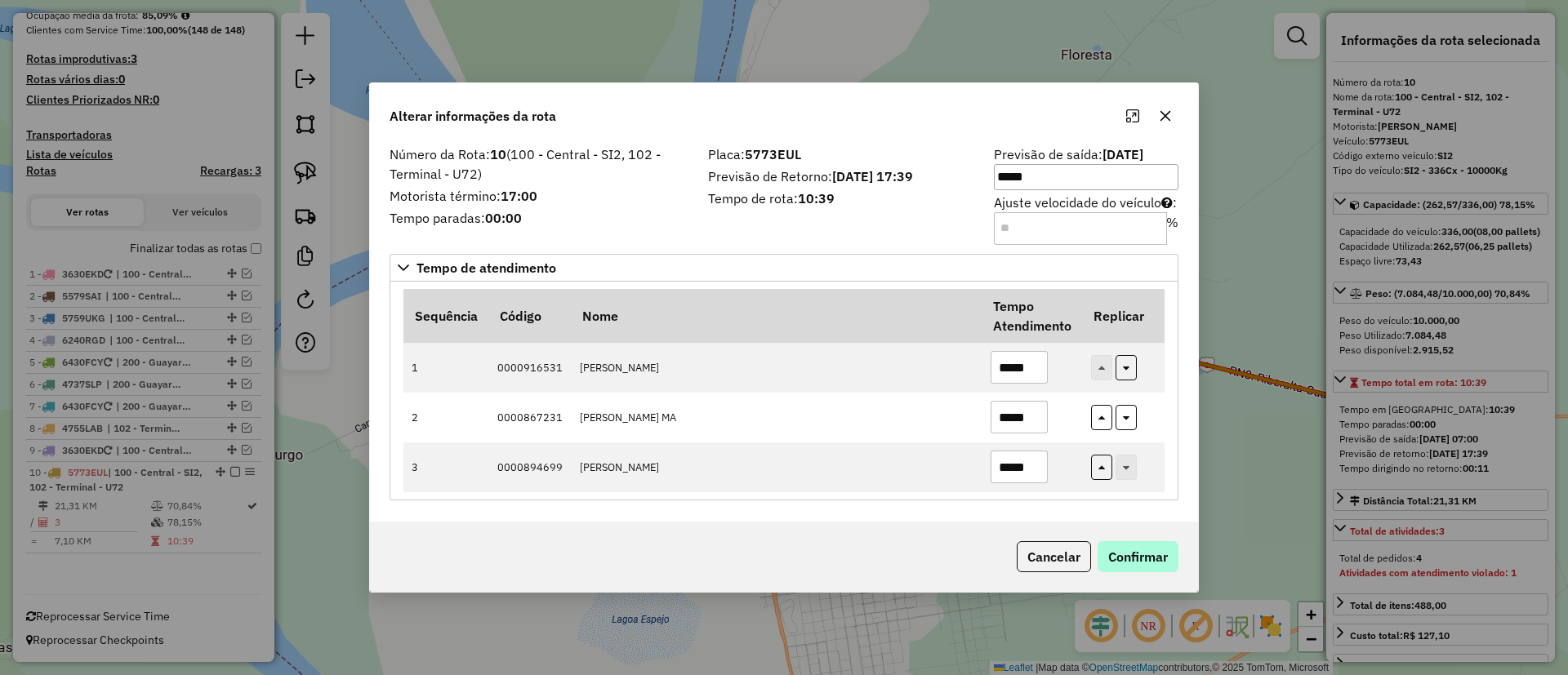
type input "*****"
click at [1129, 560] on button "Confirmar" at bounding box center [1137, 557] width 81 height 31
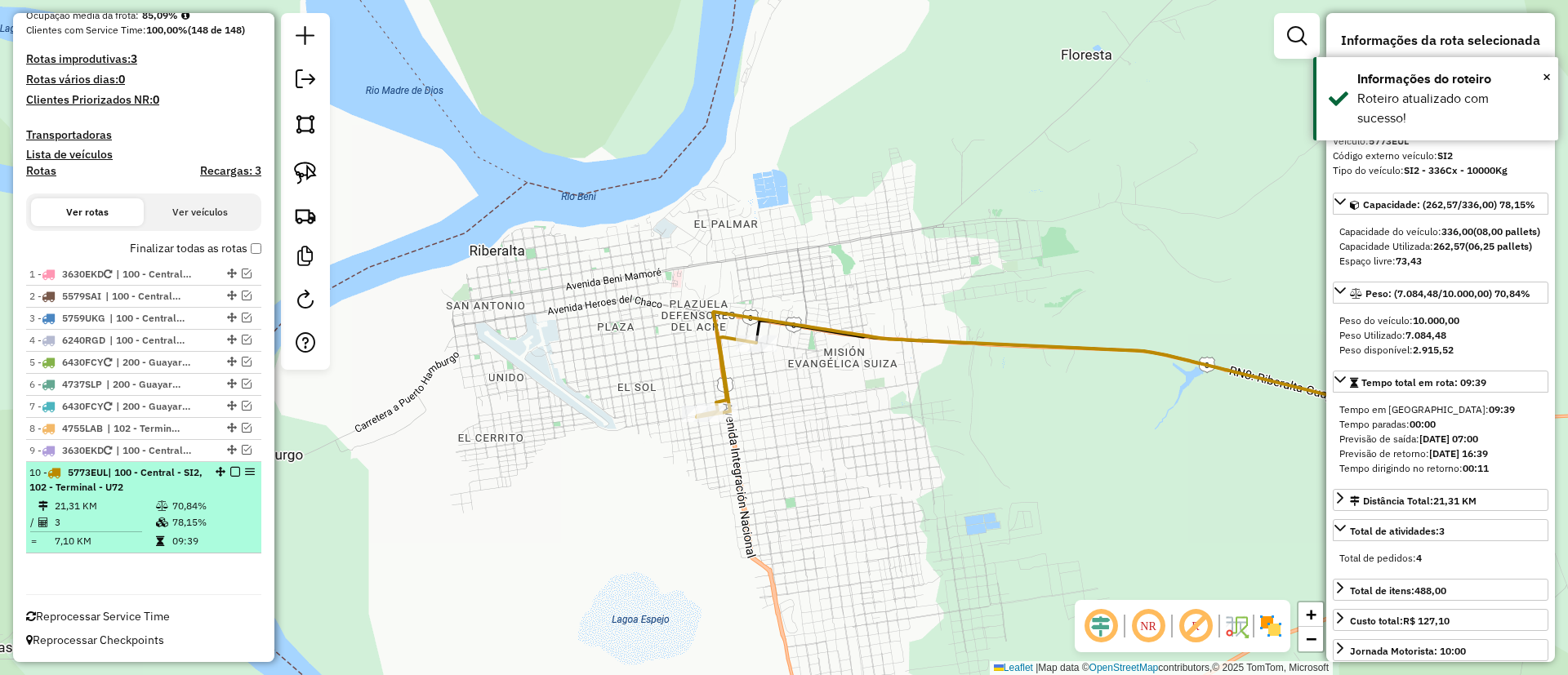
click at [225, 465] on div "10 - 5773EUL | 100 - Central - SI2, 102 - Terminal - U72" at bounding box center [144, 480] width 229 height 30
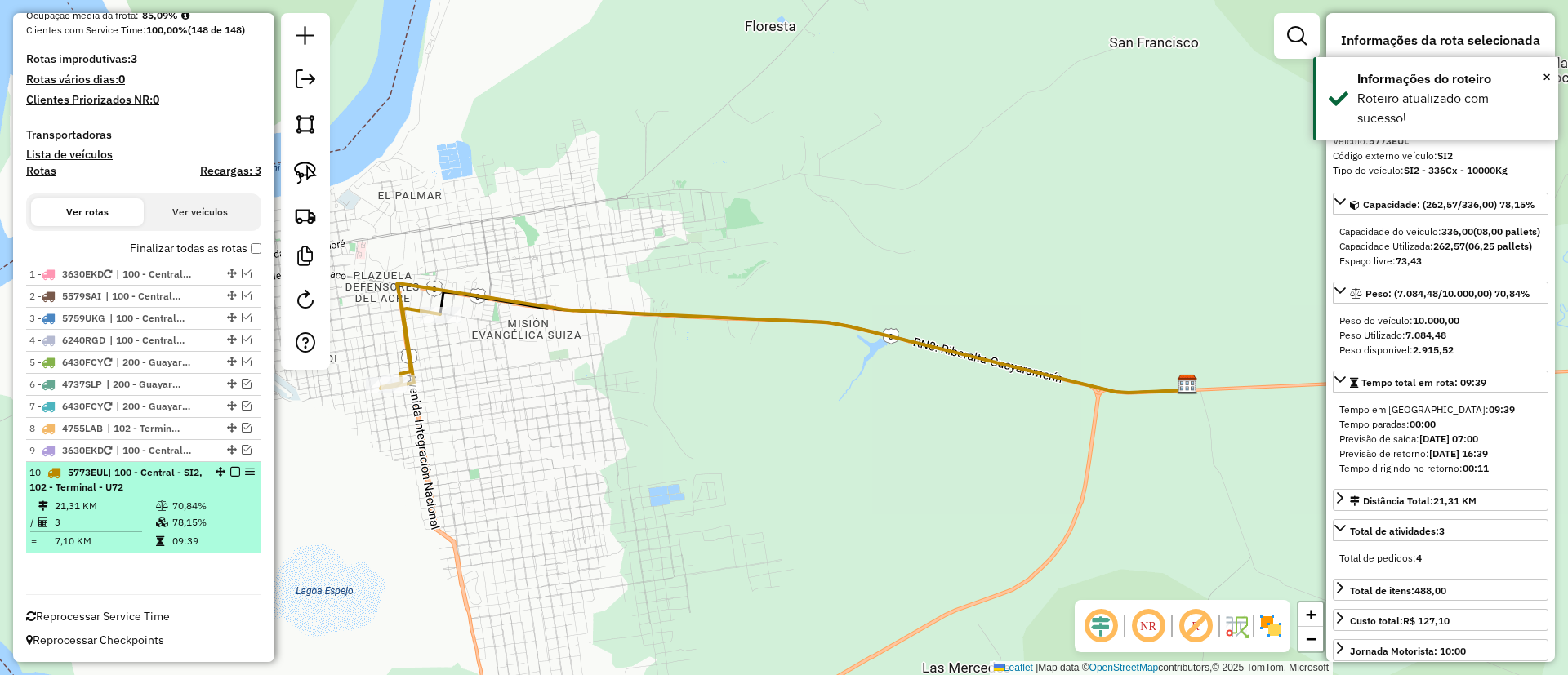
click at [230, 465] on div "10 - 5773EUL | 100 - Central - SI2, 102 - Terminal - U72" at bounding box center [144, 480] width 229 height 30
click at [231, 477] on div "10 - 5773EUL | 100 - Central - SI2, 102 - Terminal - U72" at bounding box center [144, 480] width 229 height 30
click at [231, 474] on em at bounding box center [235, 472] width 10 height 10
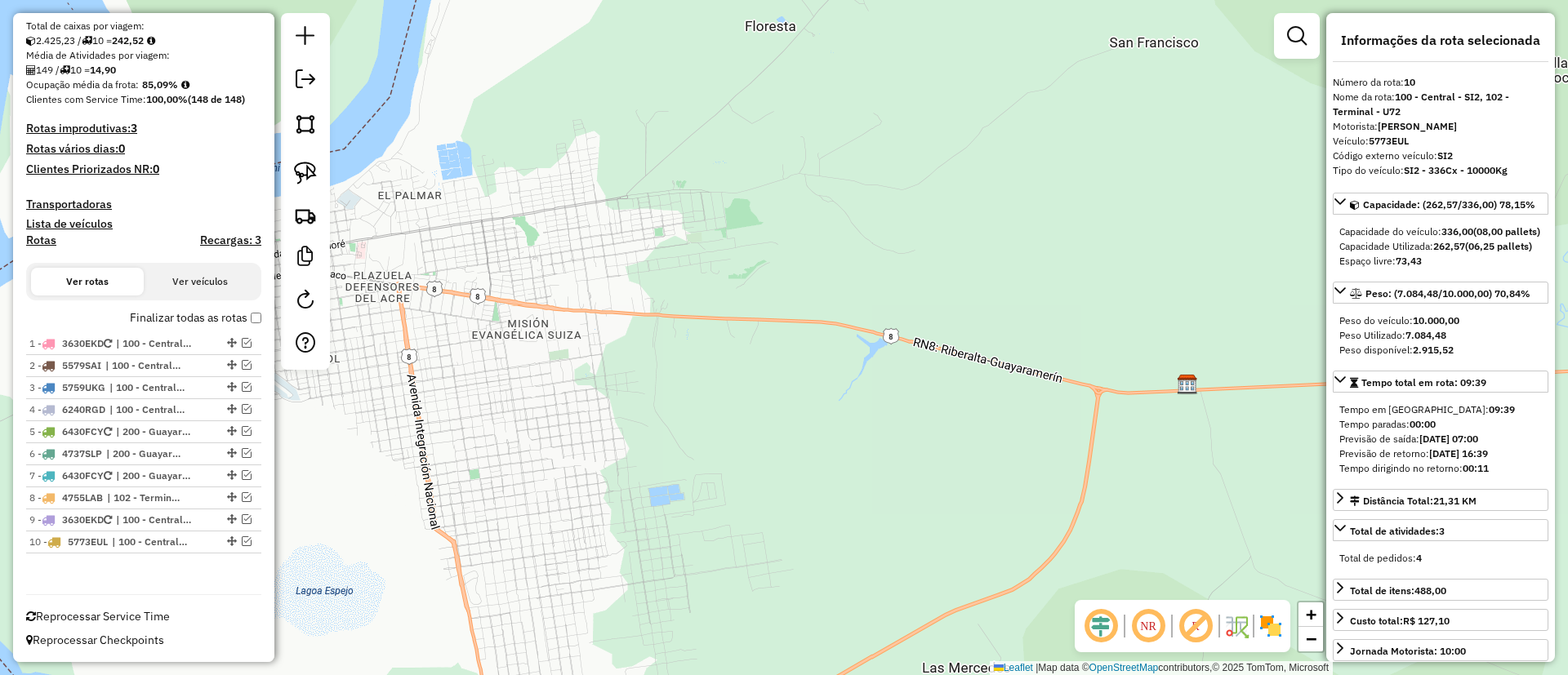
scroll to position [323, 0]
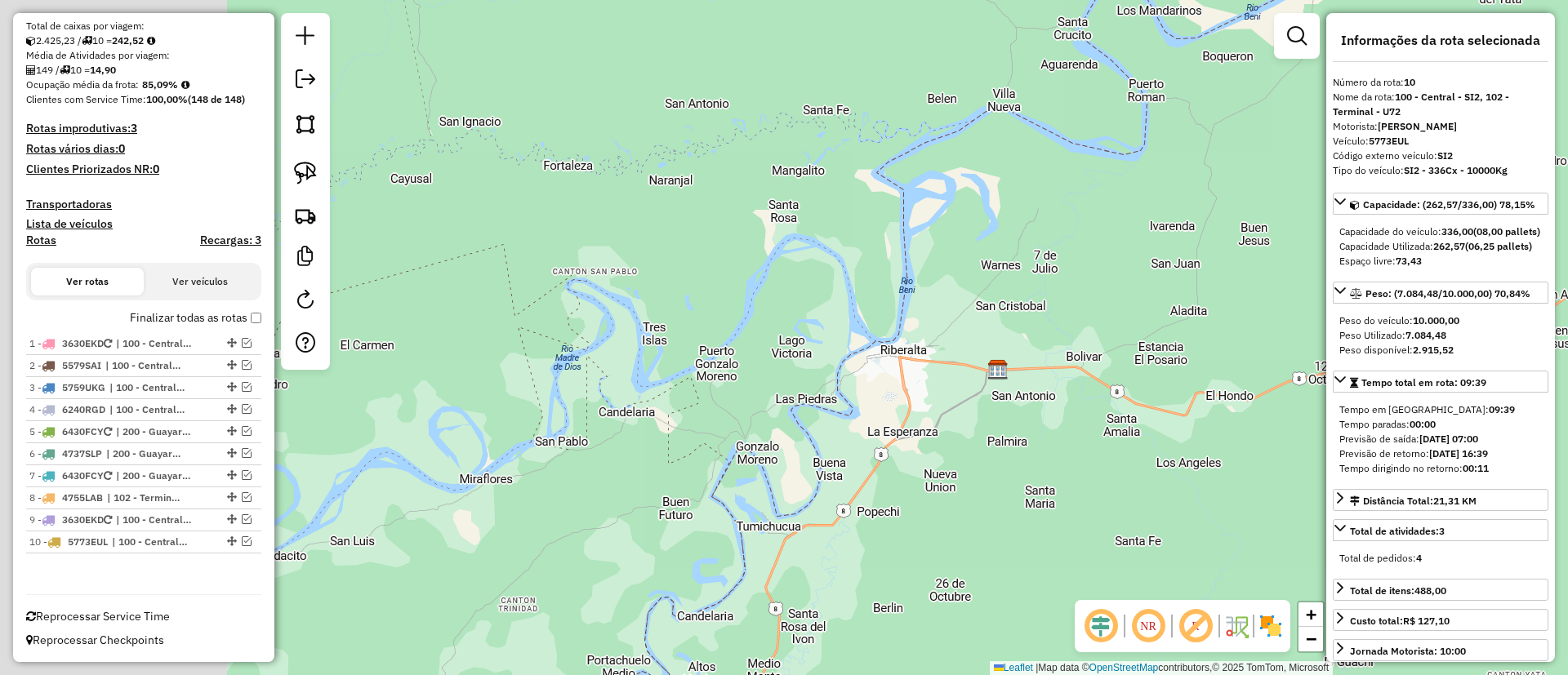
drag, startPoint x: 545, startPoint y: 370, endPoint x: 942, endPoint y: 371, distance: 397.0
click at [942, 371] on div "Janela de atendimento Grade de atendimento Capacidade Transportadoras Veículos …" at bounding box center [784, 338] width 1568 height 675
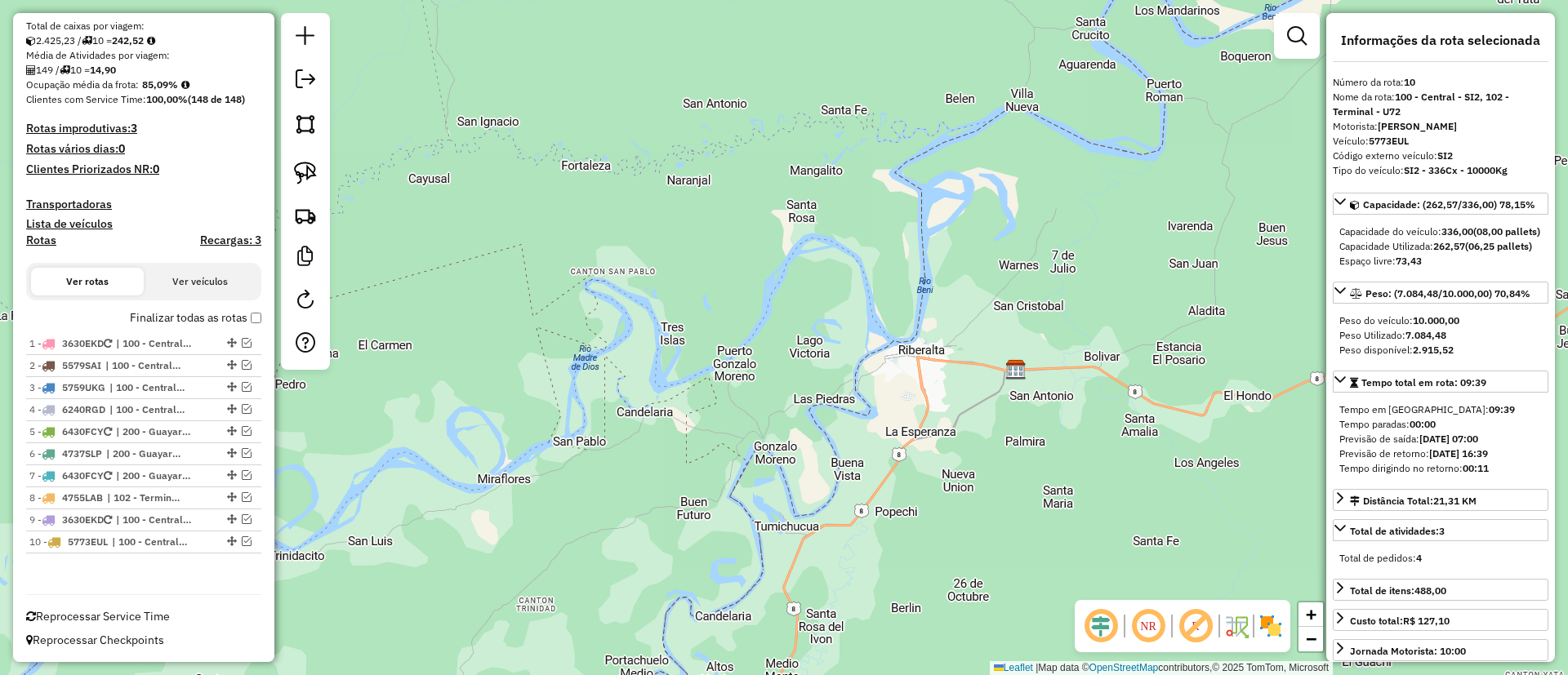
scroll to position [0, 0]
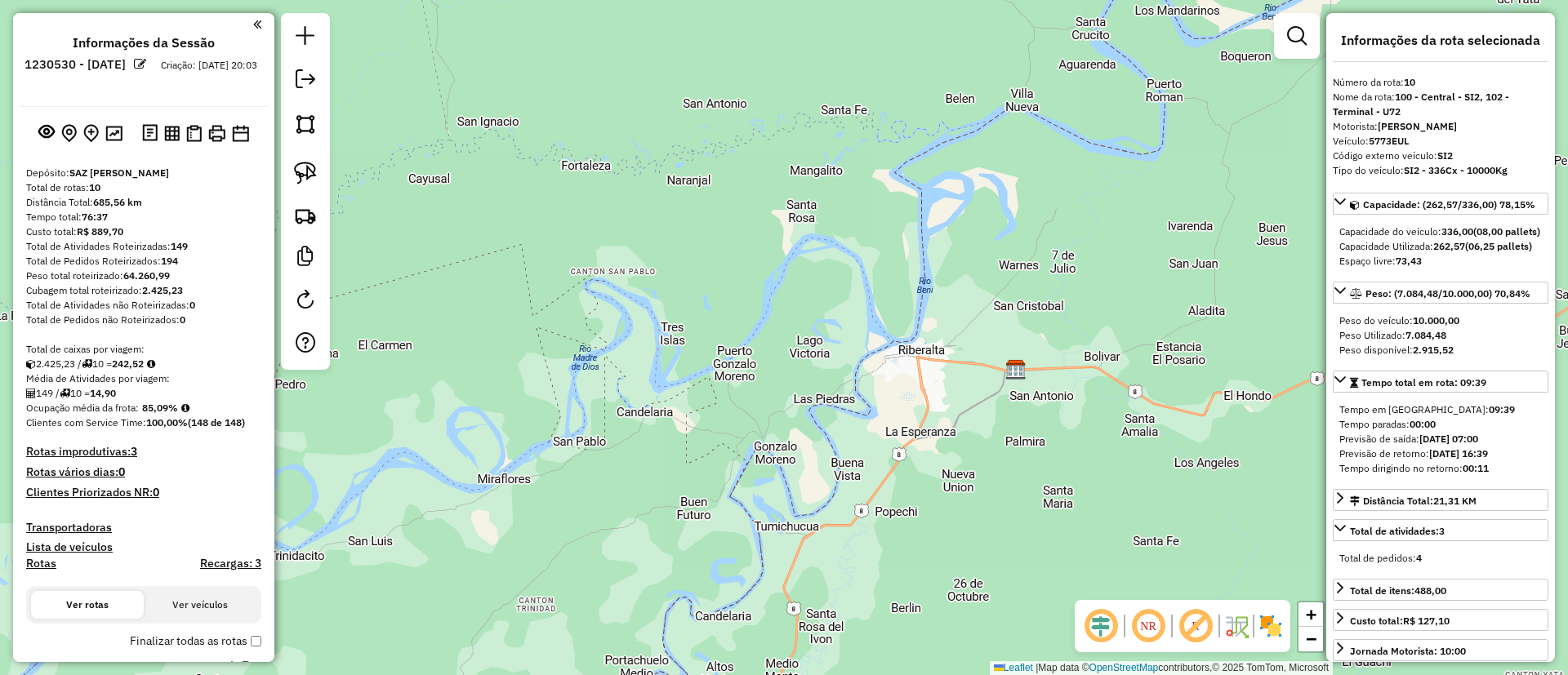
click at [329, 71] on div at bounding box center [305, 192] width 49 height 357
click at [305, 72] on em at bounding box center [305, 79] width 20 height 20
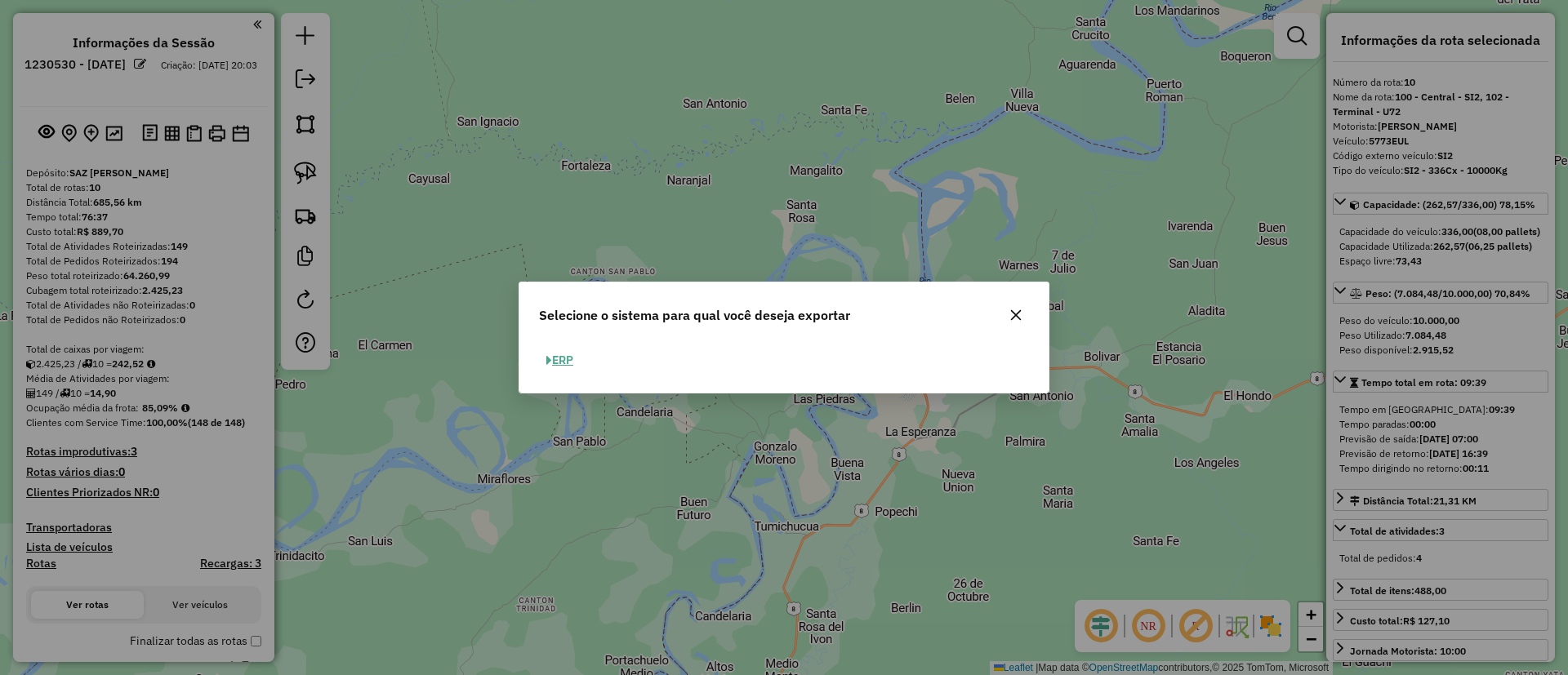
click at [542, 356] on button "ERP" at bounding box center [560, 360] width 42 height 26
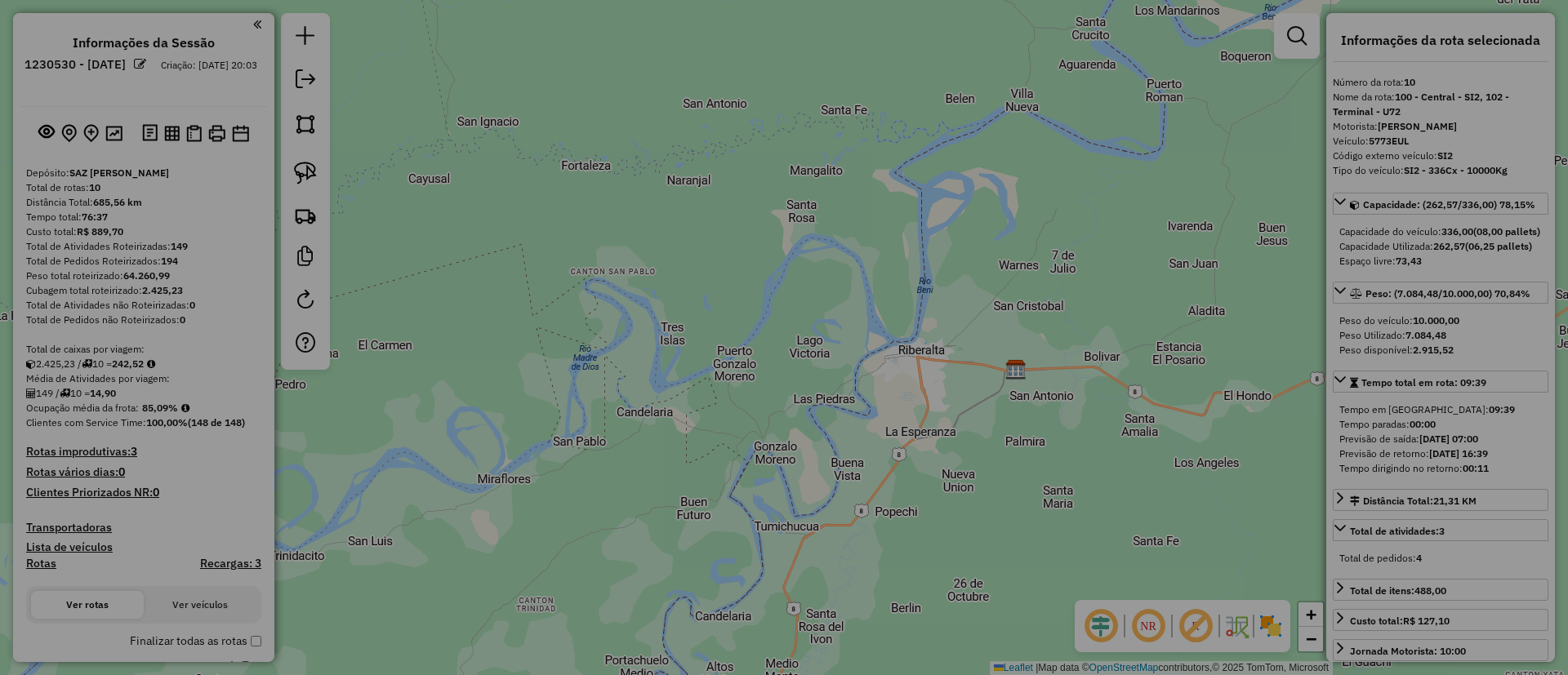
select select "**"
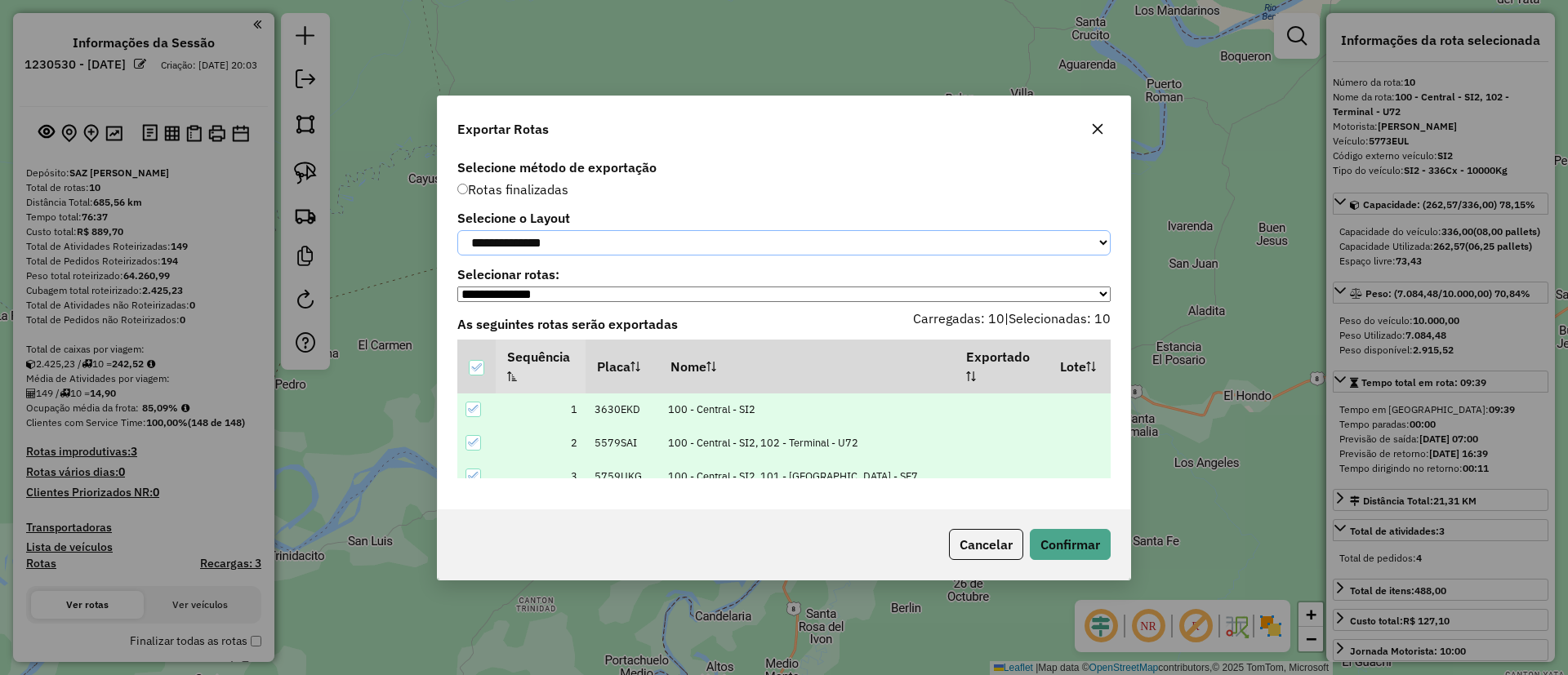
click at [555, 233] on select "**********" at bounding box center [784, 243] width 653 height 26
select select "*********"
click at [458, 231] on select "**********" at bounding box center [784, 243] width 653 height 26
click at [1054, 534] on button "Confirmar" at bounding box center [1069, 544] width 81 height 31
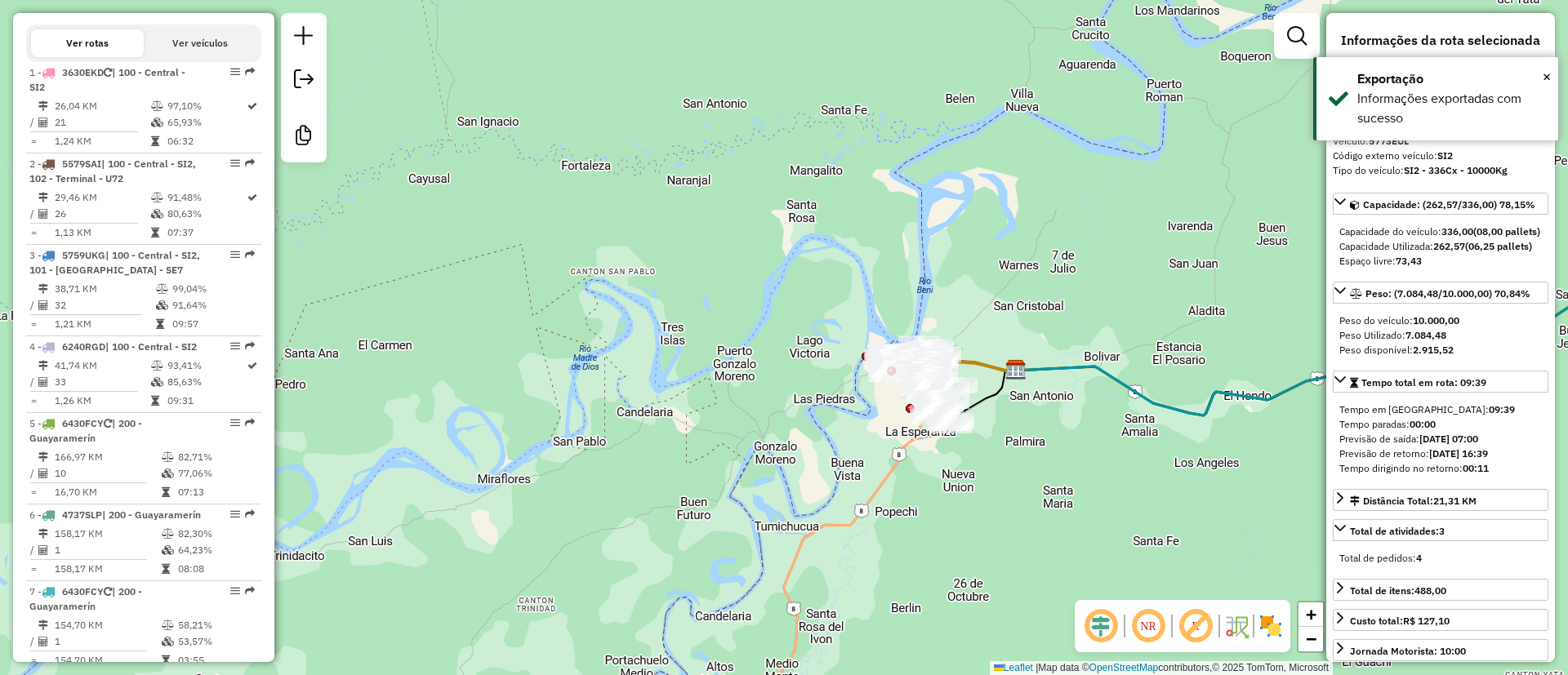
scroll to position [948, 0]
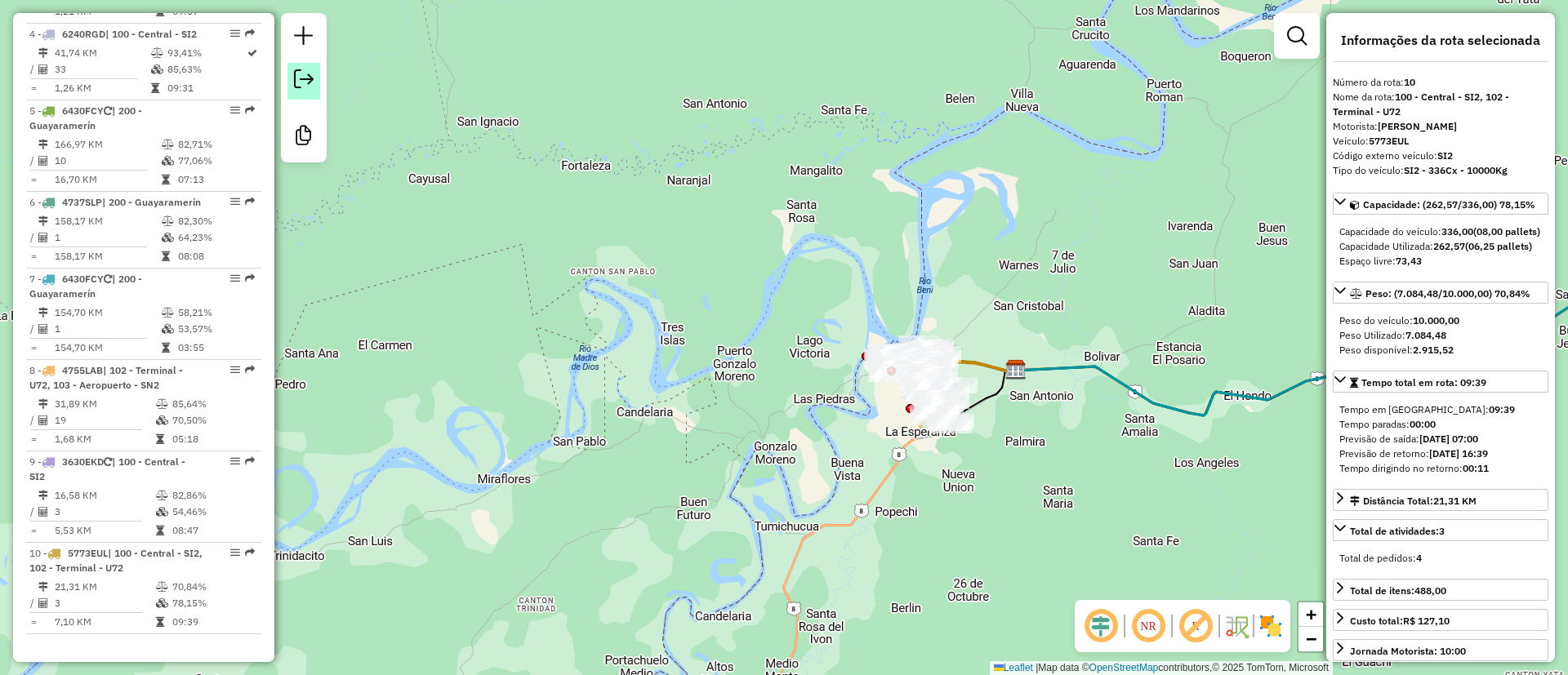
click at [310, 72] on em at bounding box center [303, 79] width 20 height 20
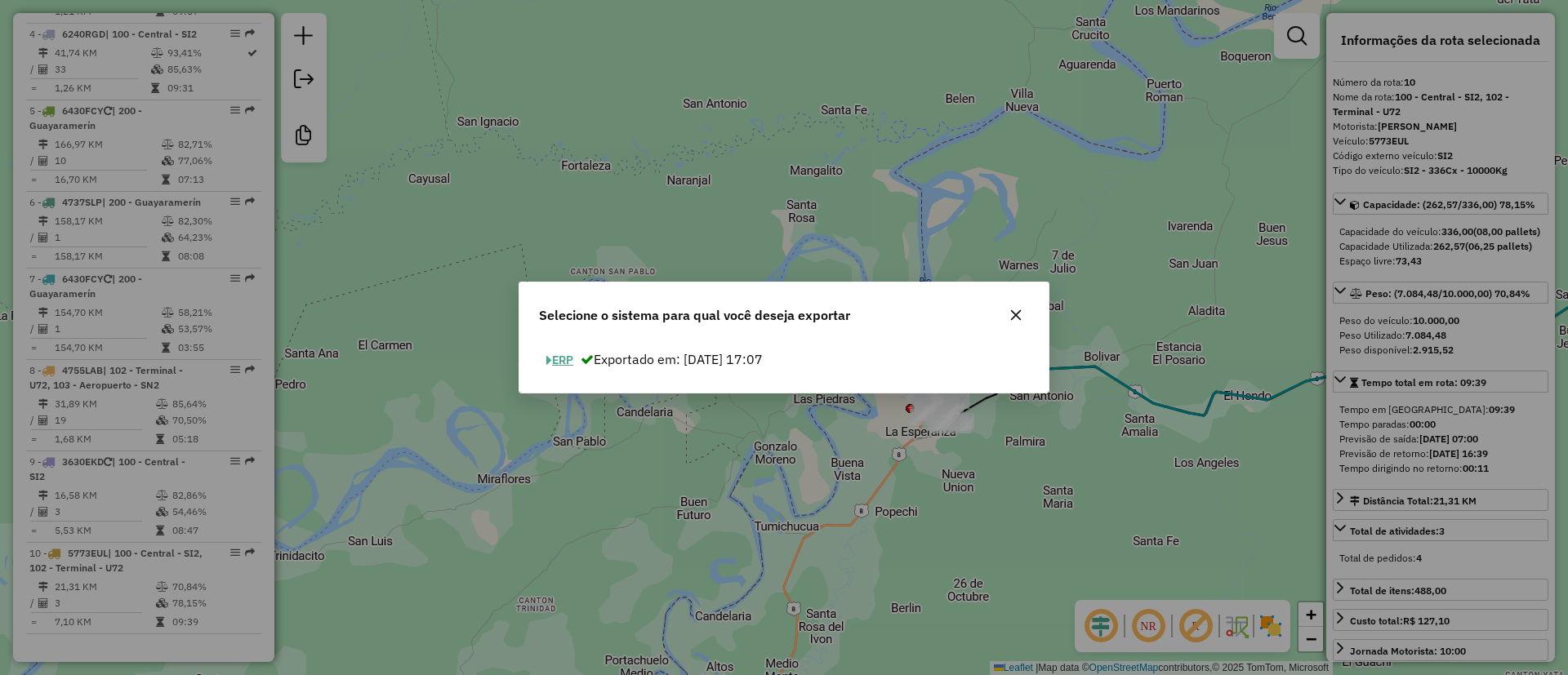
click at [572, 365] on button "ERP" at bounding box center [560, 360] width 42 height 26
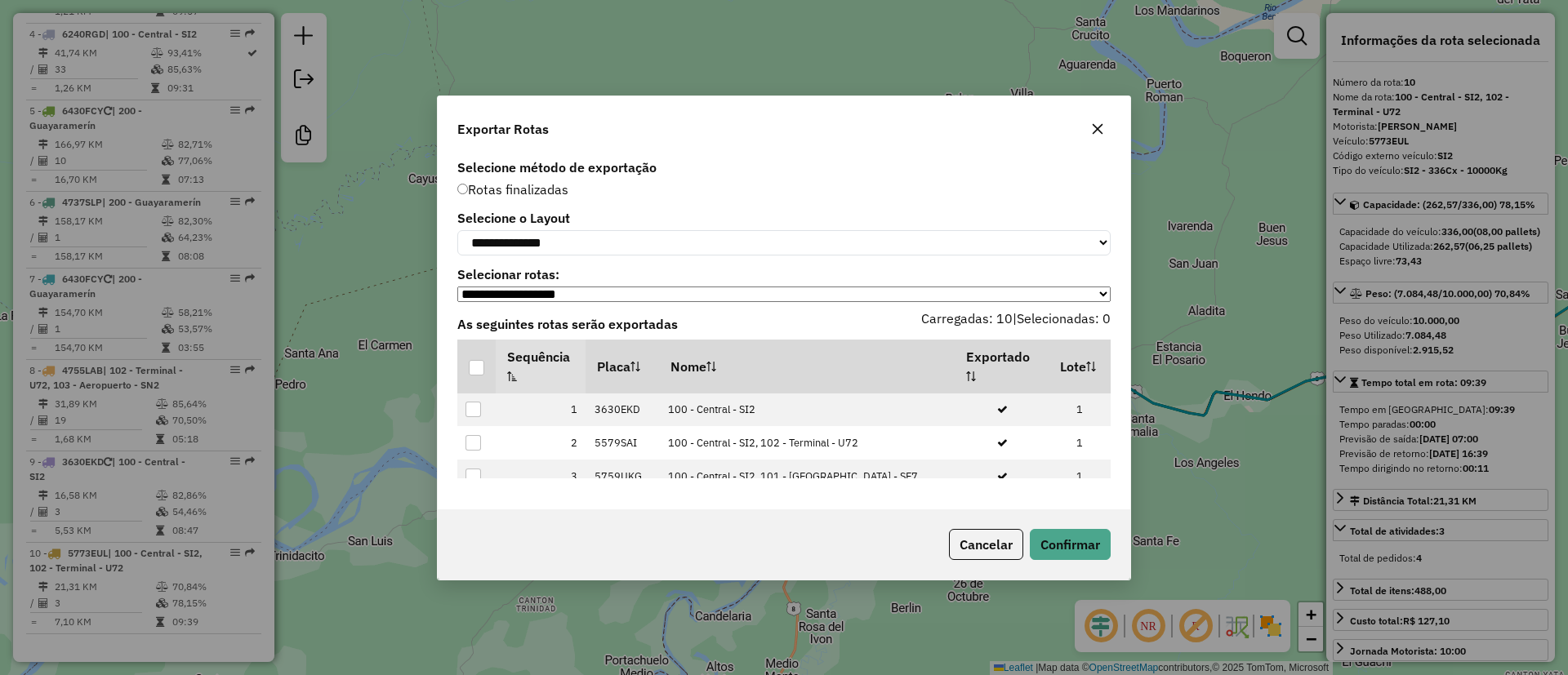
click at [560, 222] on label "Selecione o Layout" at bounding box center [784, 217] width 653 height 20
drag, startPoint x: 565, startPoint y: 244, endPoint x: 572, endPoint y: 253, distance: 11.4
click at [565, 244] on select "**********" at bounding box center [784, 243] width 653 height 26
select select "*********"
click at [458, 231] on select "**********" at bounding box center [784, 243] width 653 height 26
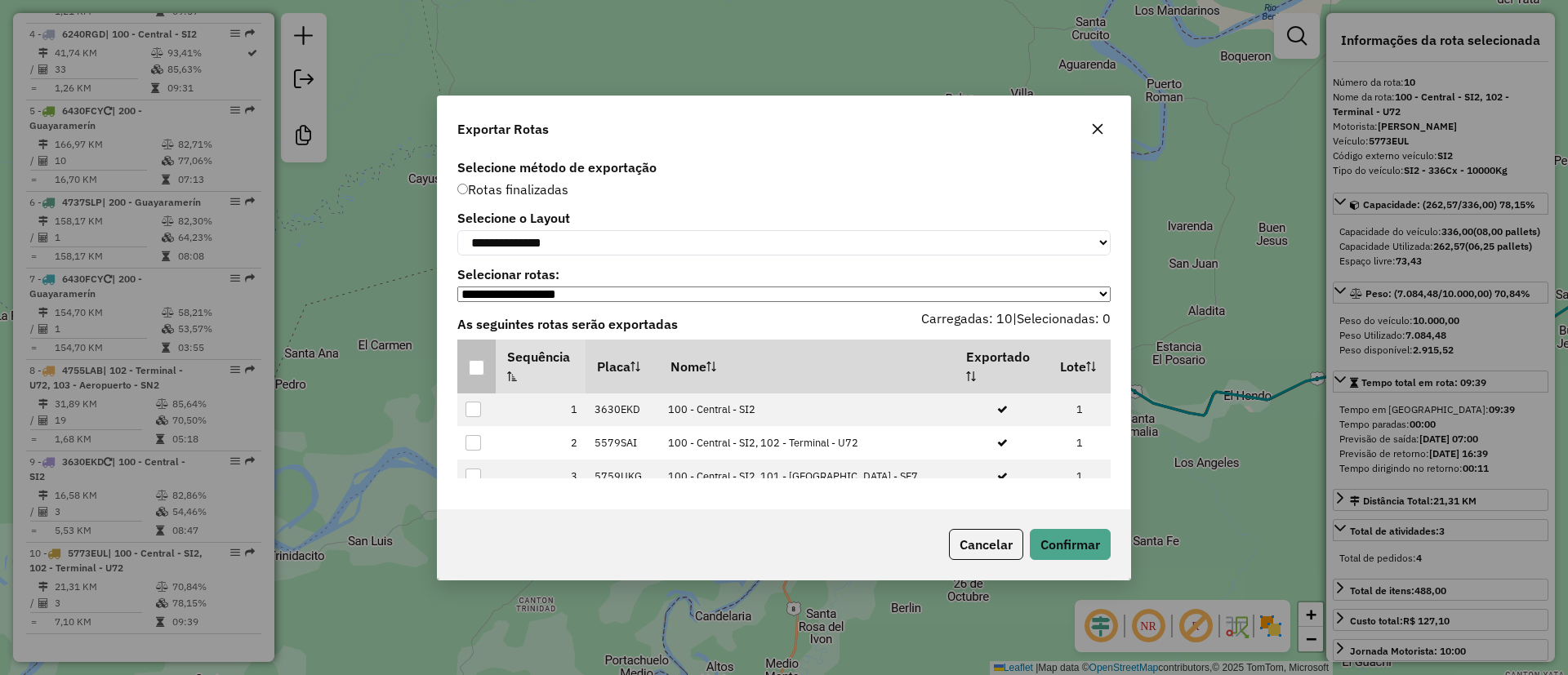
click at [487, 374] on th at bounding box center [477, 366] width 38 height 54
click at [476, 367] on div at bounding box center [477, 368] width 15 height 15
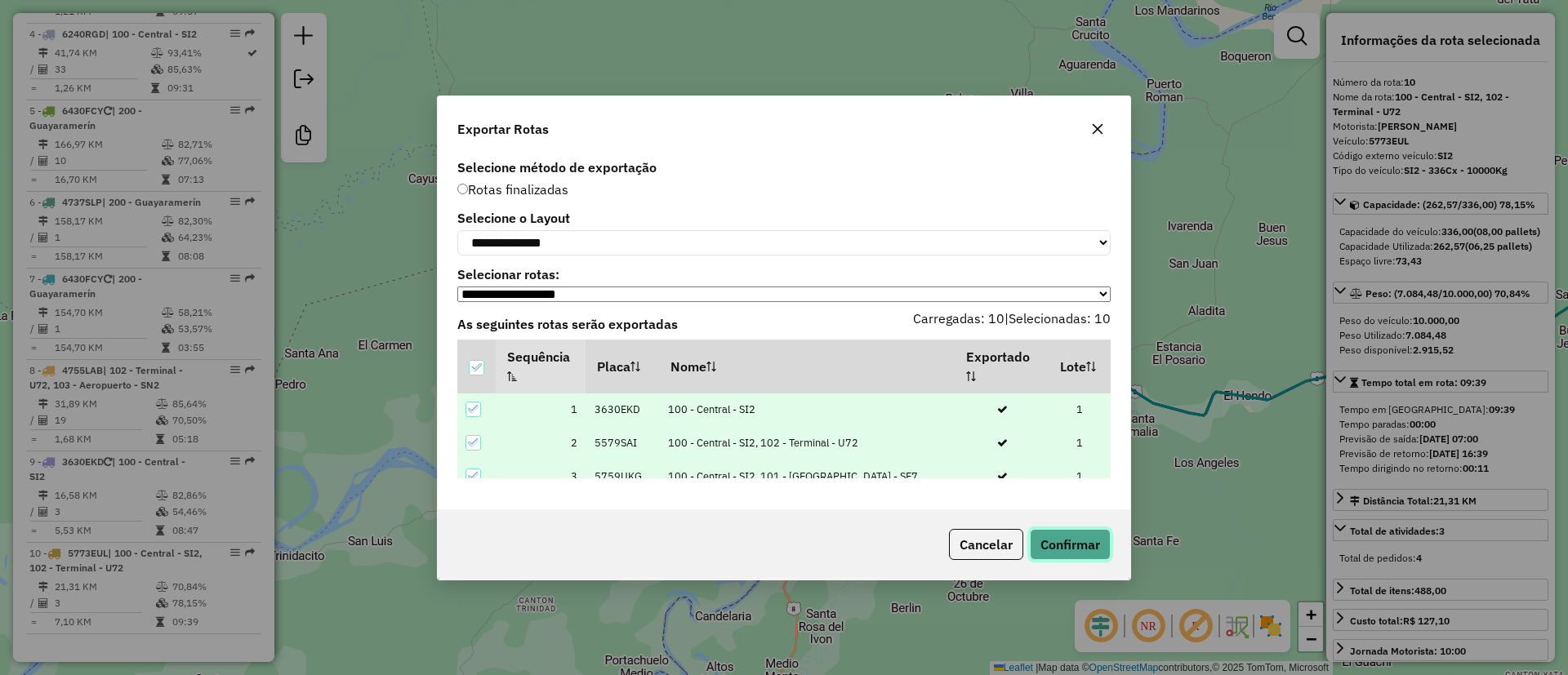
click at [1055, 551] on button "Confirmar" at bounding box center [1069, 544] width 81 height 31
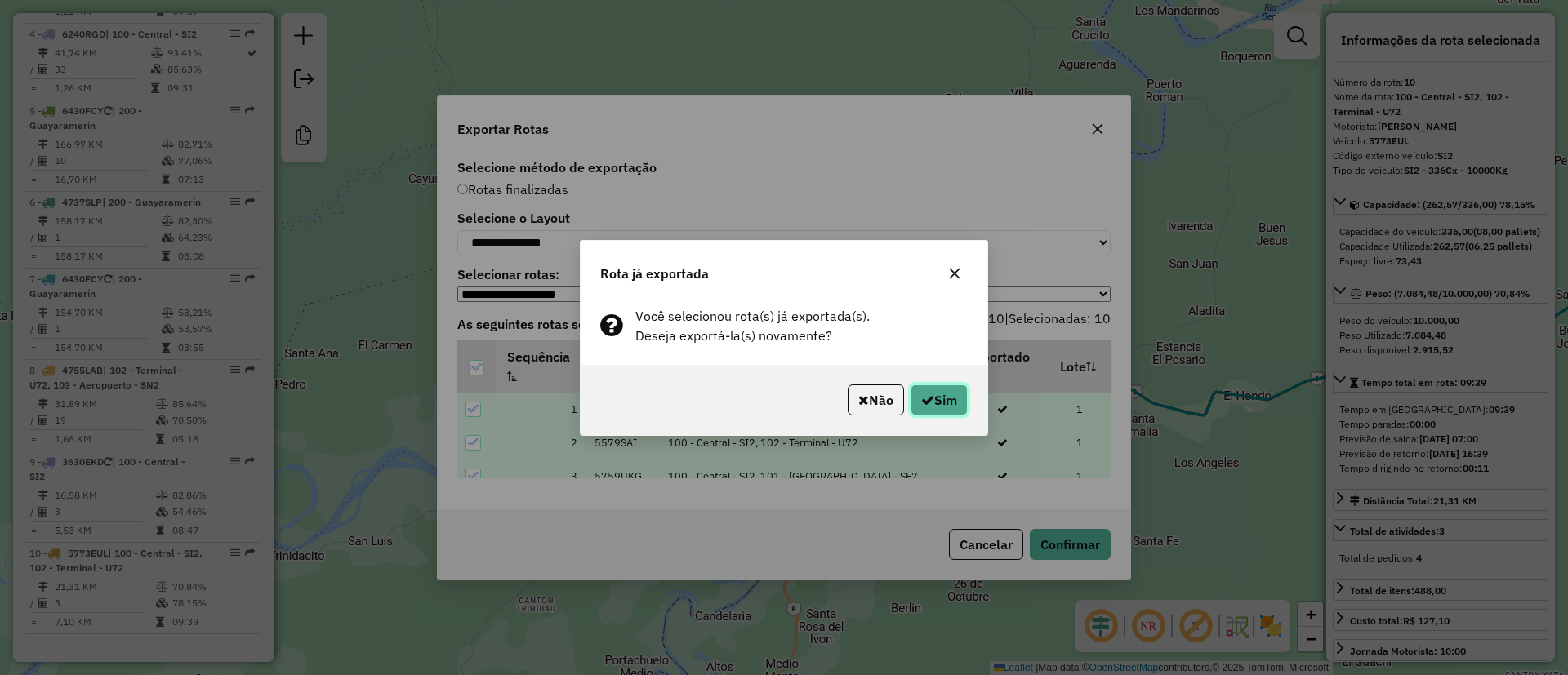
click at [949, 390] on button "Sim" at bounding box center [939, 399] width 57 height 31
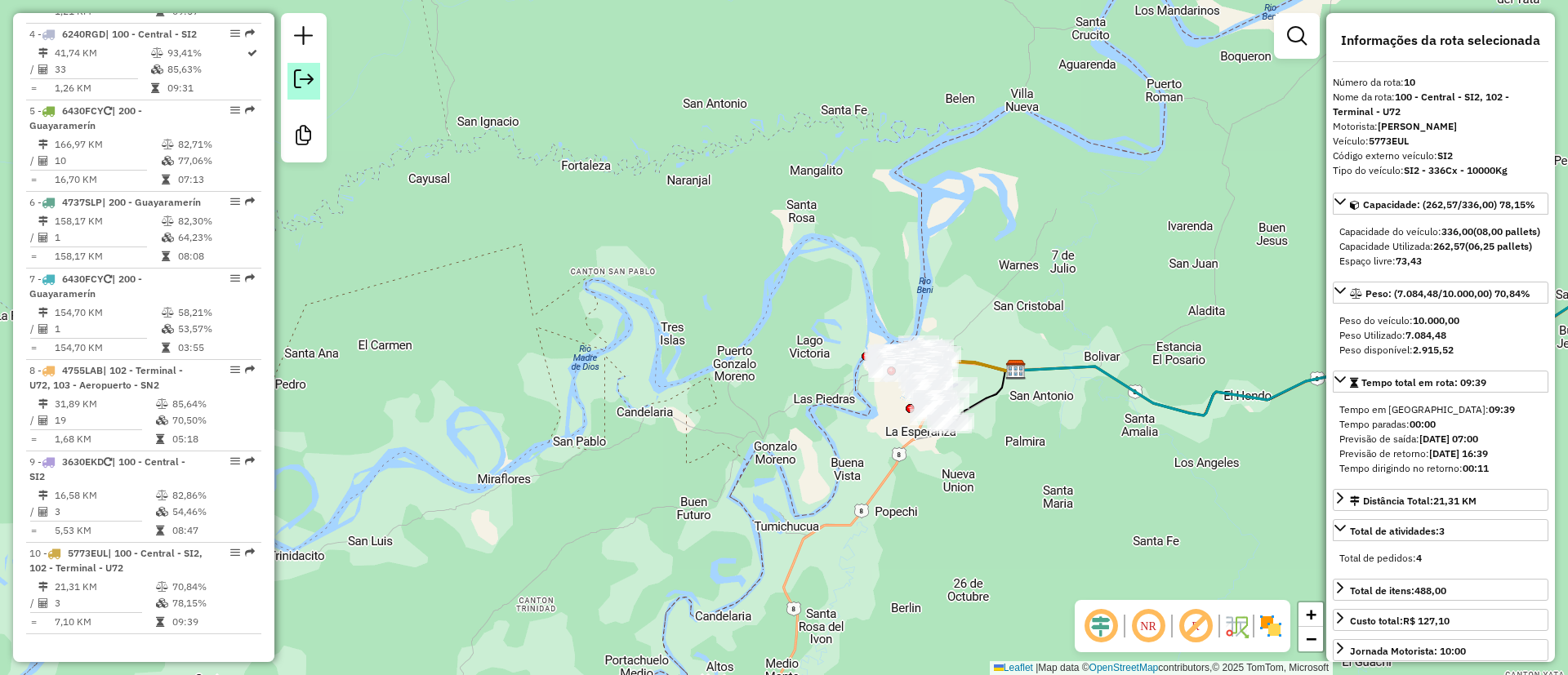
click at [305, 87] on em at bounding box center [303, 79] width 20 height 20
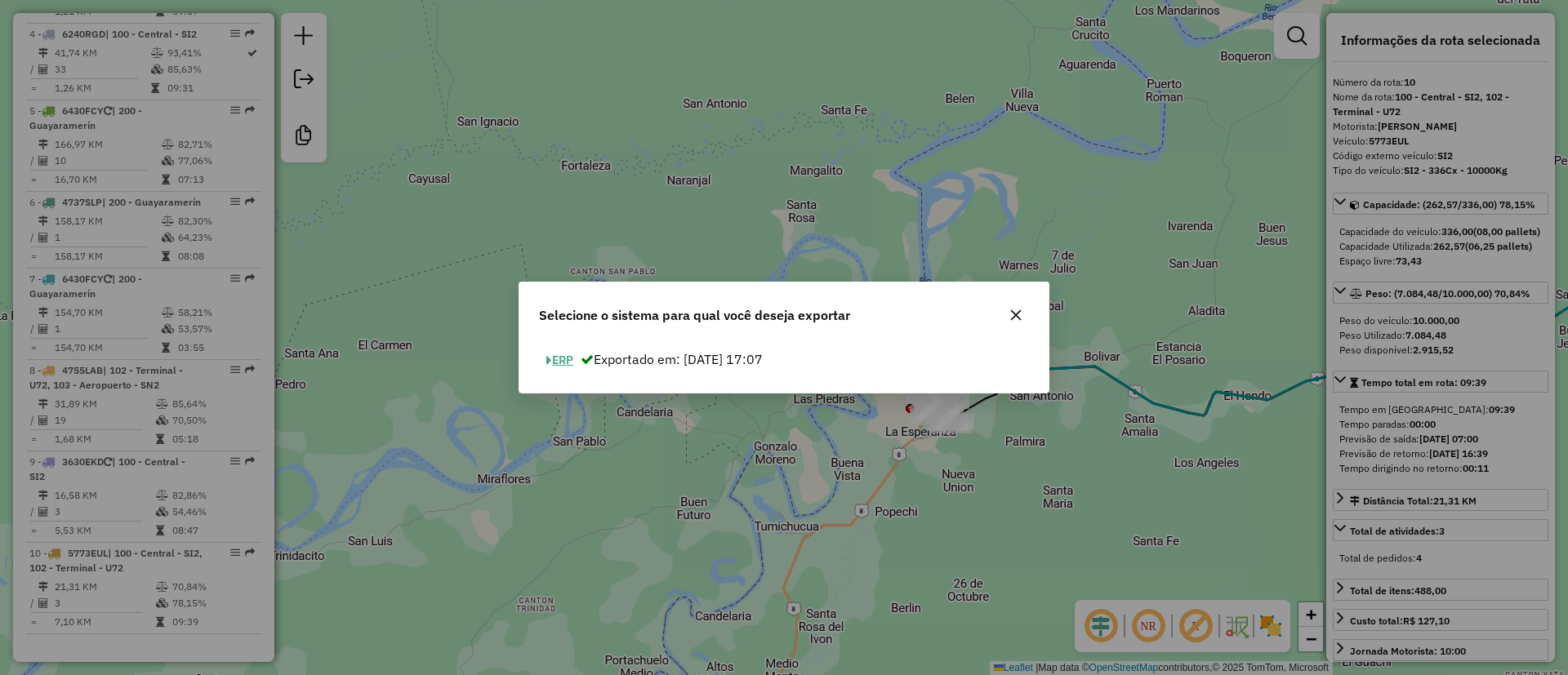
click at [573, 358] on button "ERP" at bounding box center [560, 360] width 42 height 26
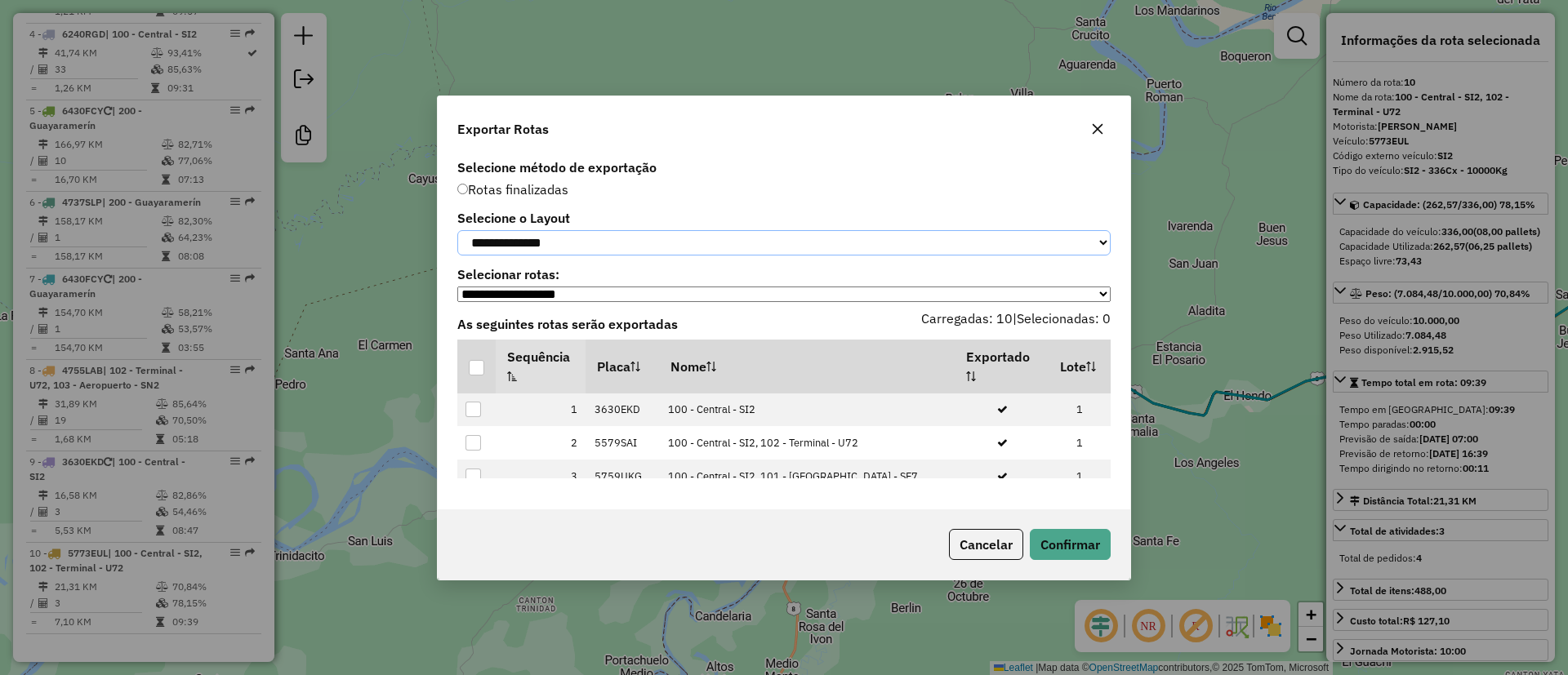
click at [652, 241] on select "**********" at bounding box center [784, 243] width 653 height 26
select select "*********"
click at [458, 231] on select "**********" at bounding box center [784, 243] width 653 height 26
click at [475, 391] on th at bounding box center [477, 366] width 38 height 54
click at [475, 382] on th at bounding box center [477, 366] width 38 height 54
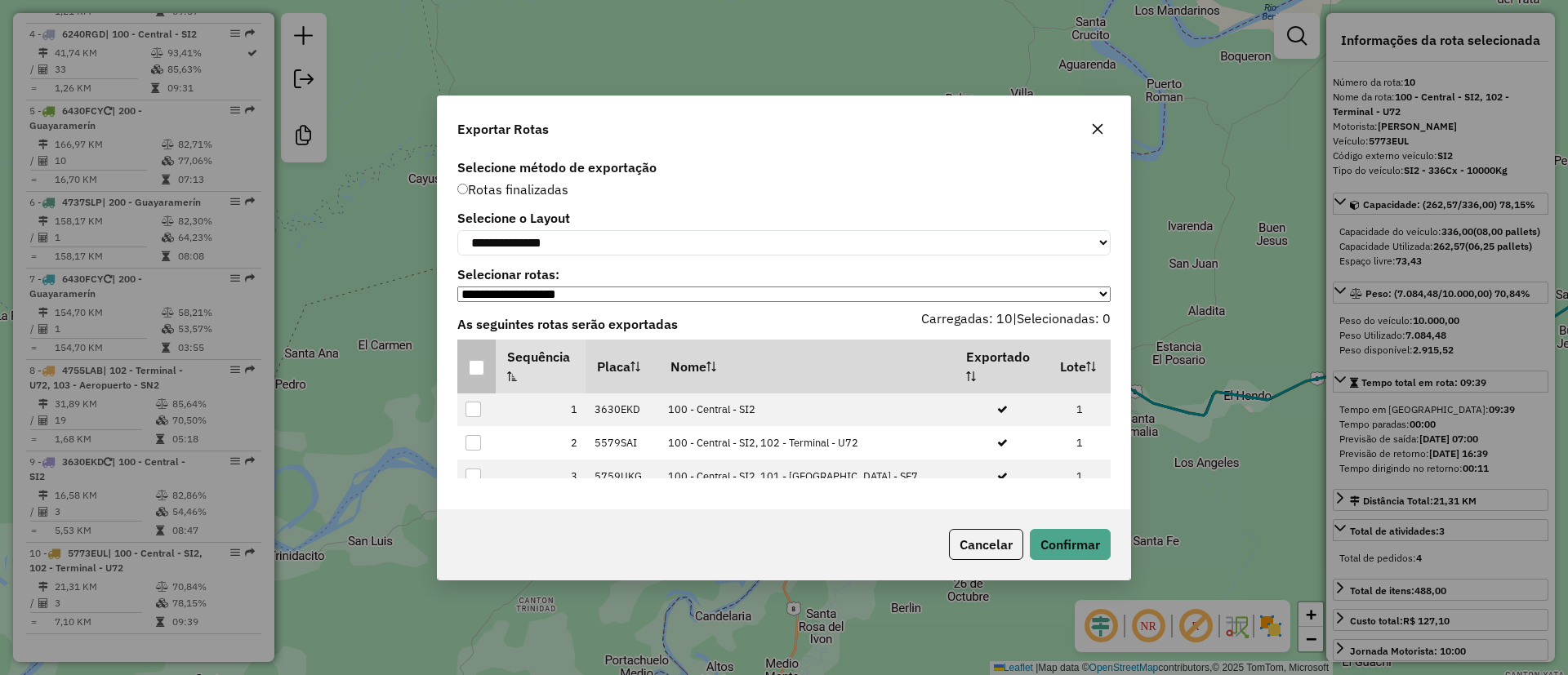
click at [486, 388] on th at bounding box center [477, 366] width 38 height 54
click at [481, 366] on div at bounding box center [477, 368] width 15 height 15
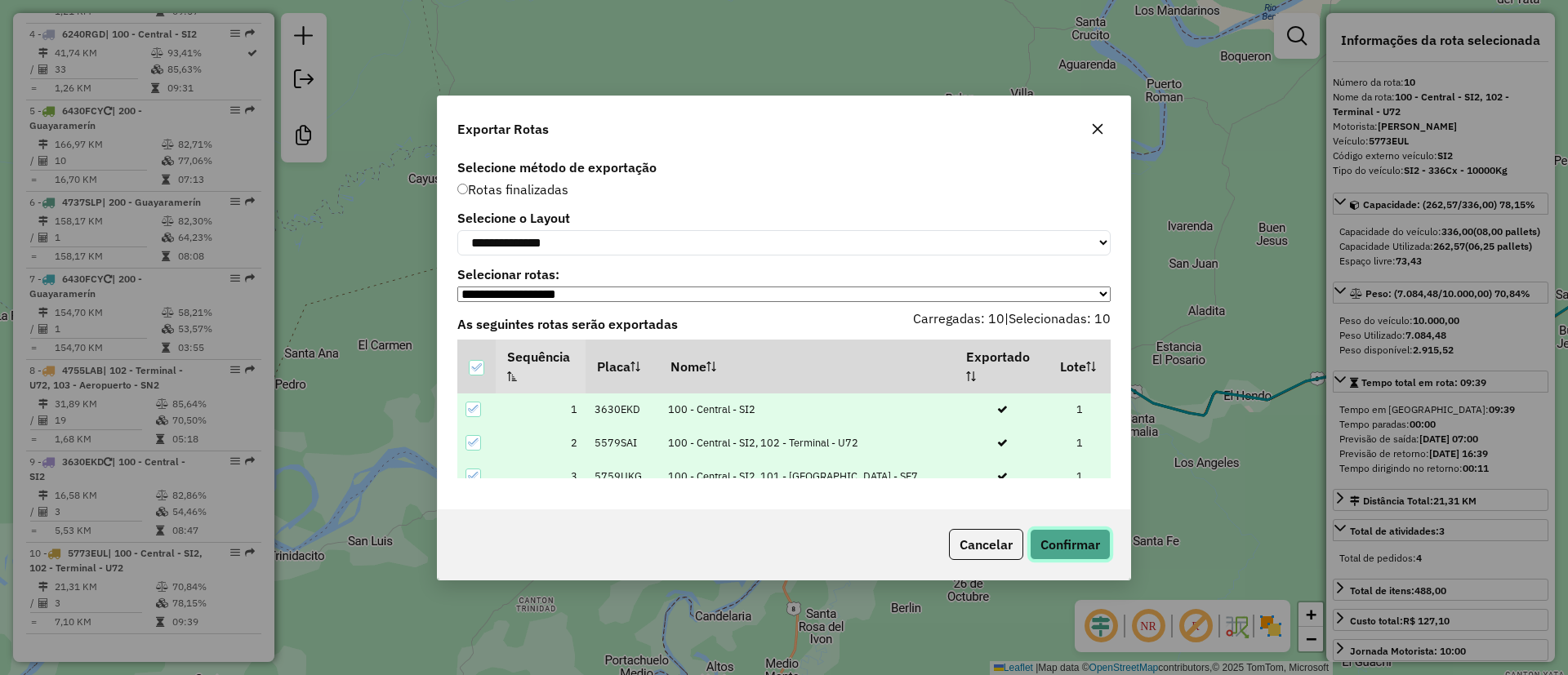
click at [1078, 551] on button "Confirmar" at bounding box center [1069, 544] width 81 height 31
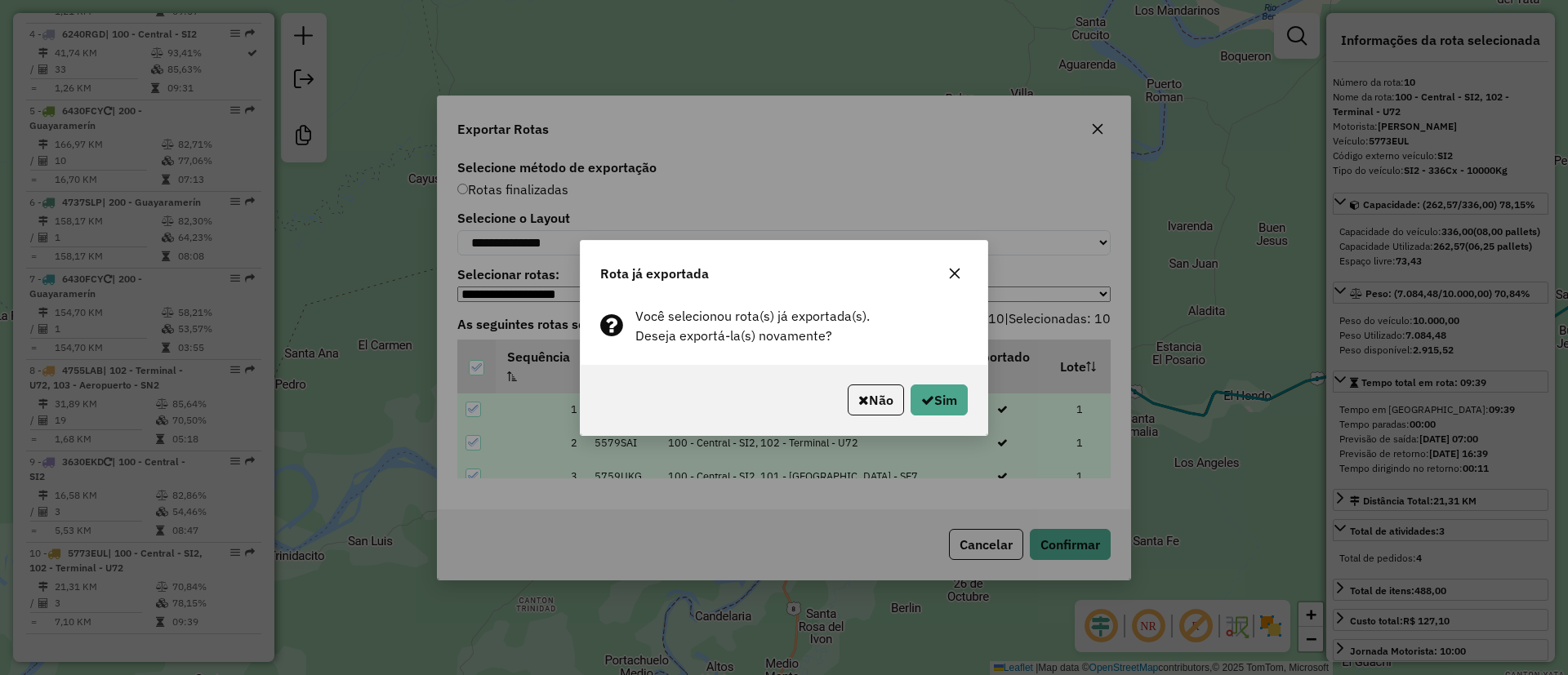
click at [982, 398] on div "Não Sim" at bounding box center [784, 400] width 407 height 71
click at [910, 407] on button "Sim" at bounding box center [939, 399] width 57 height 31
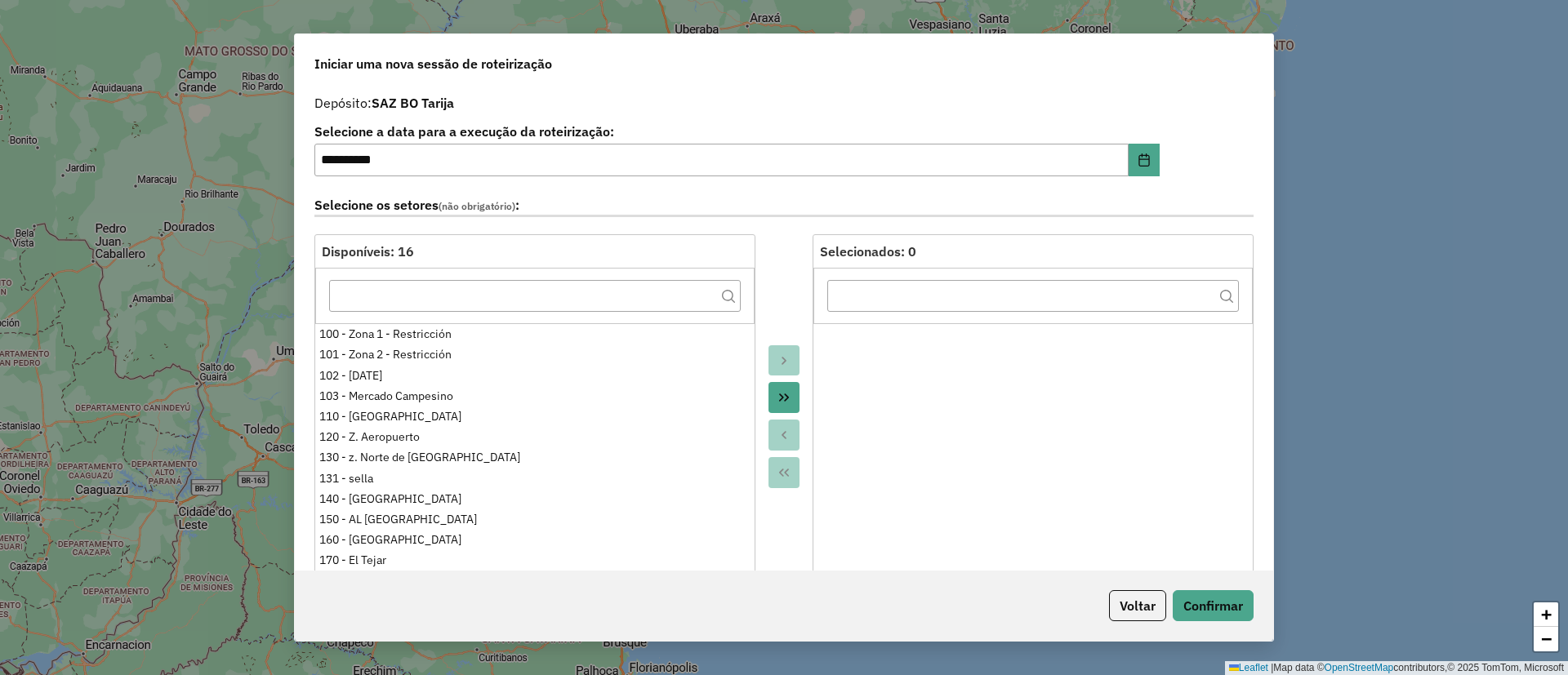
select select "*"
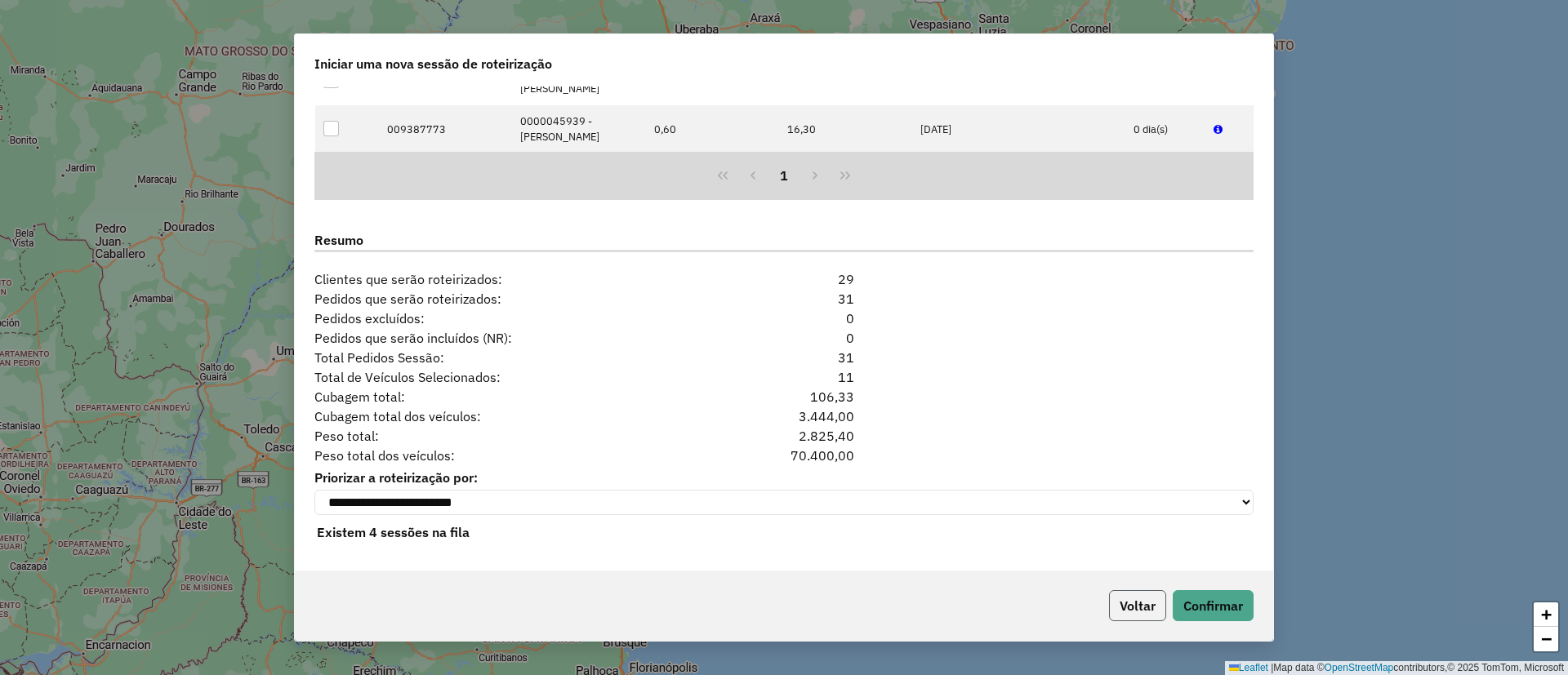
click at [1130, 603] on button "Voltar" at bounding box center [1137, 605] width 57 height 31
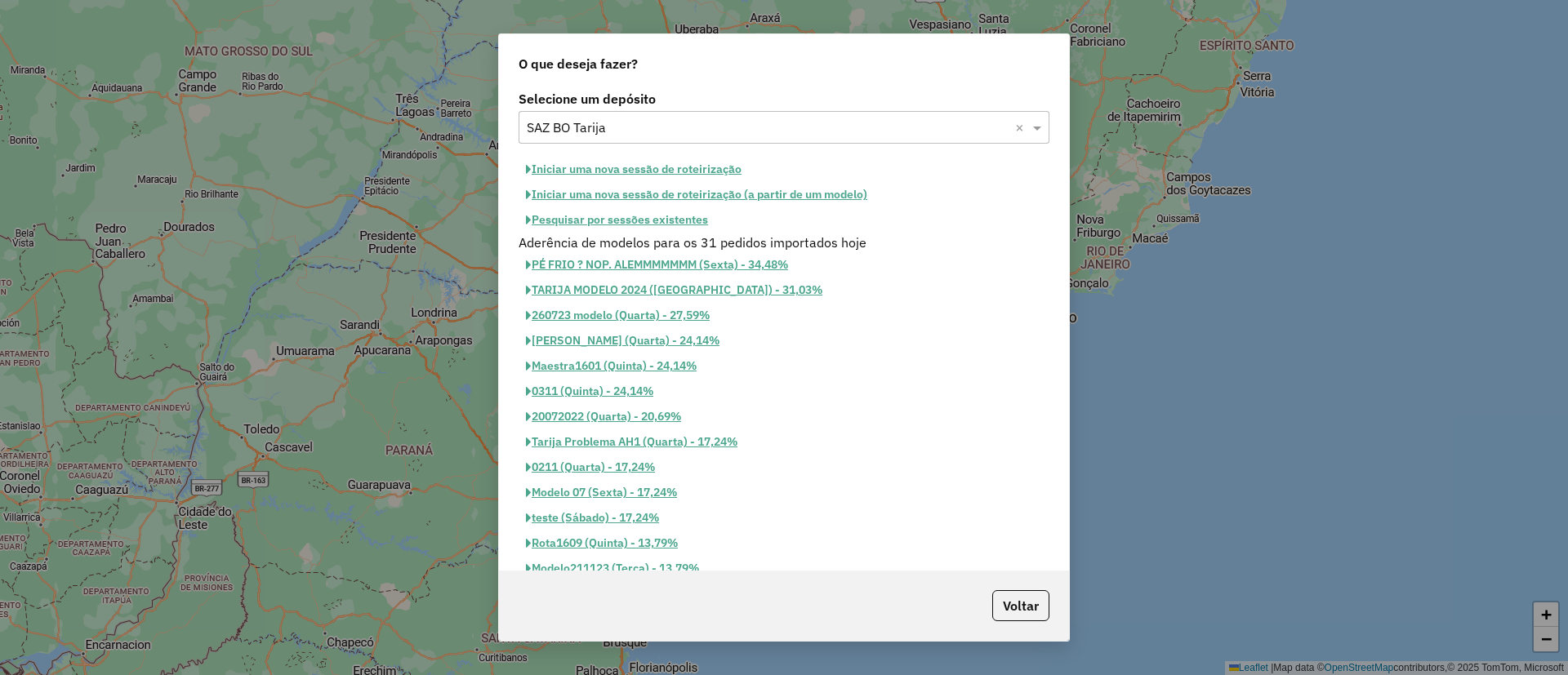
click at [627, 156] on button "Iniciar uma nova sessão de roteirização" at bounding box center [634, 169] width 231 height 26
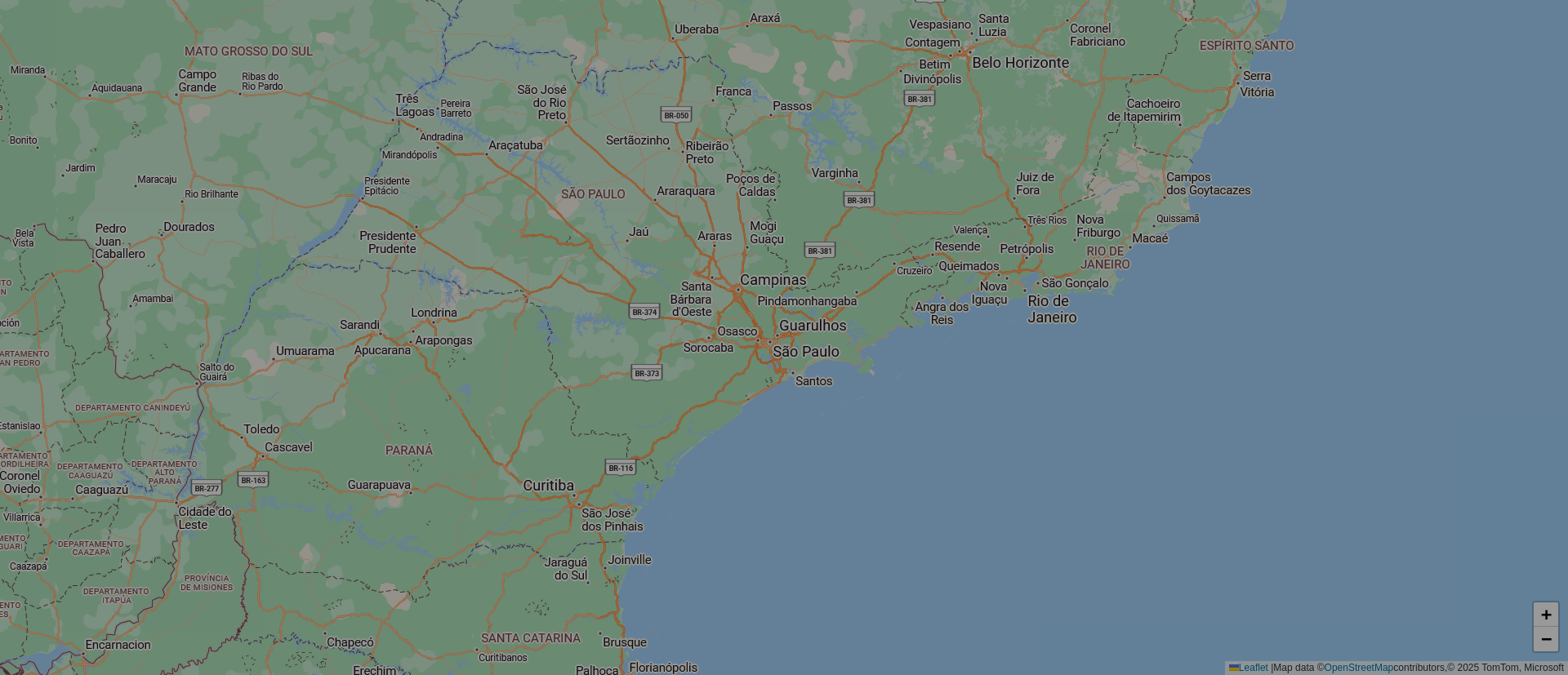
select select "*"
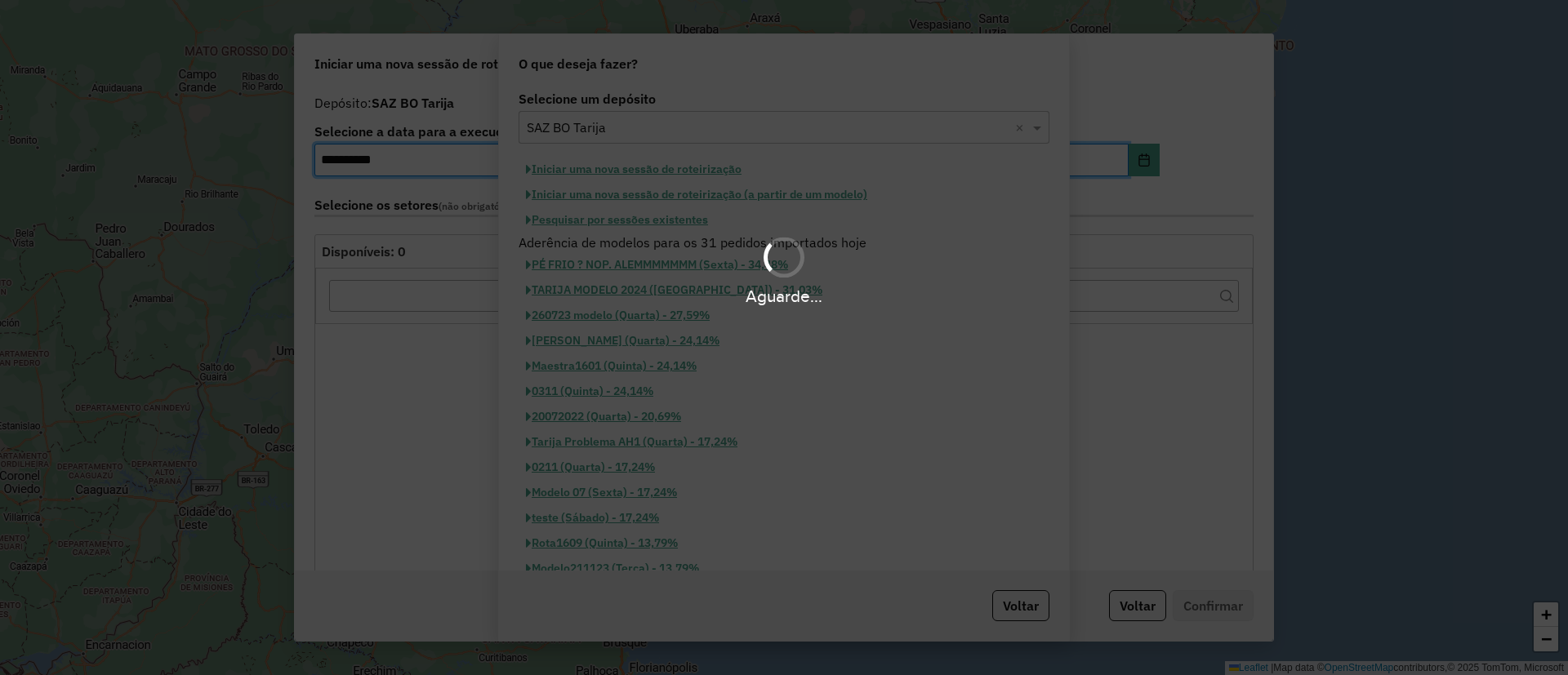
click at [674, 167] on div "Aguarde..." at bounding box center [784, 338] width 1568 height 675
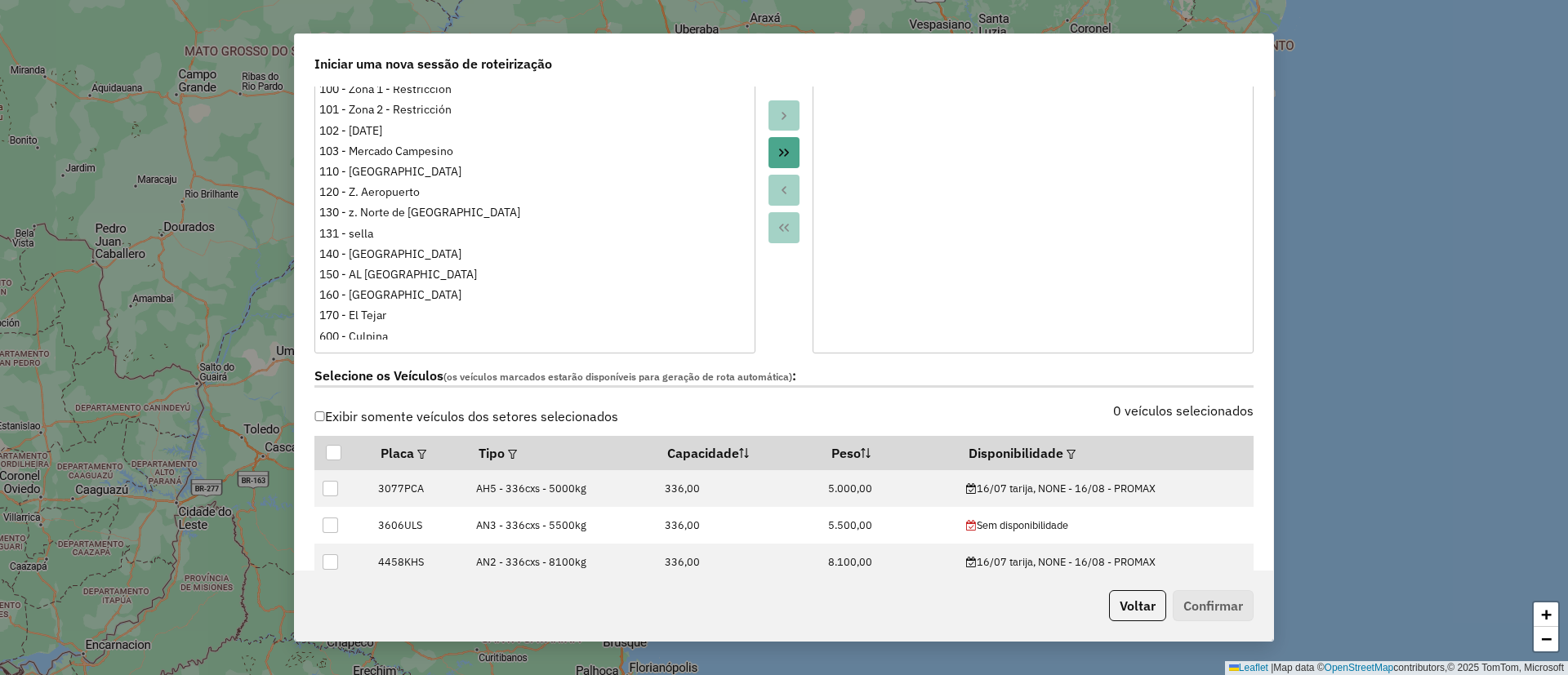
scroll to position [490, 0]
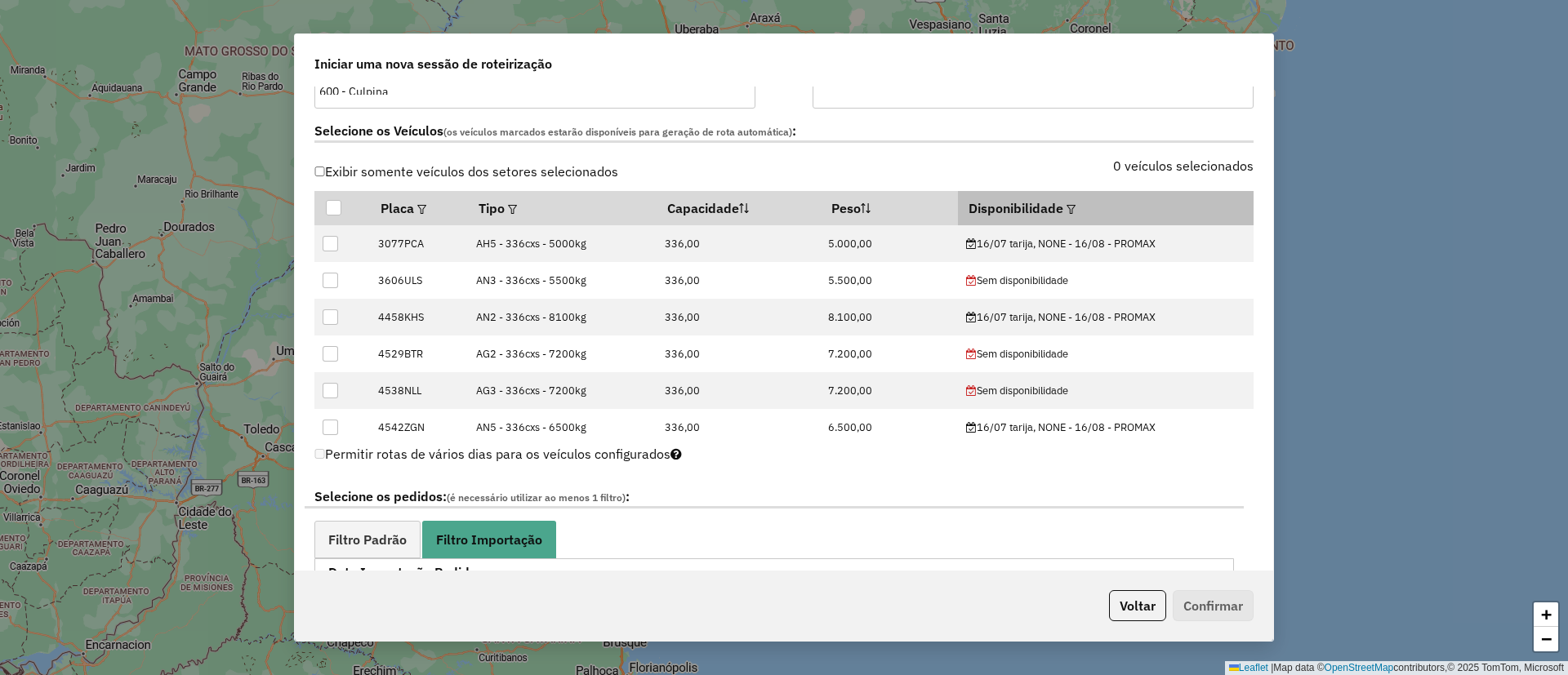
click at [1068, 206] on em at bounding box center [1070, 209] width 9 height 9
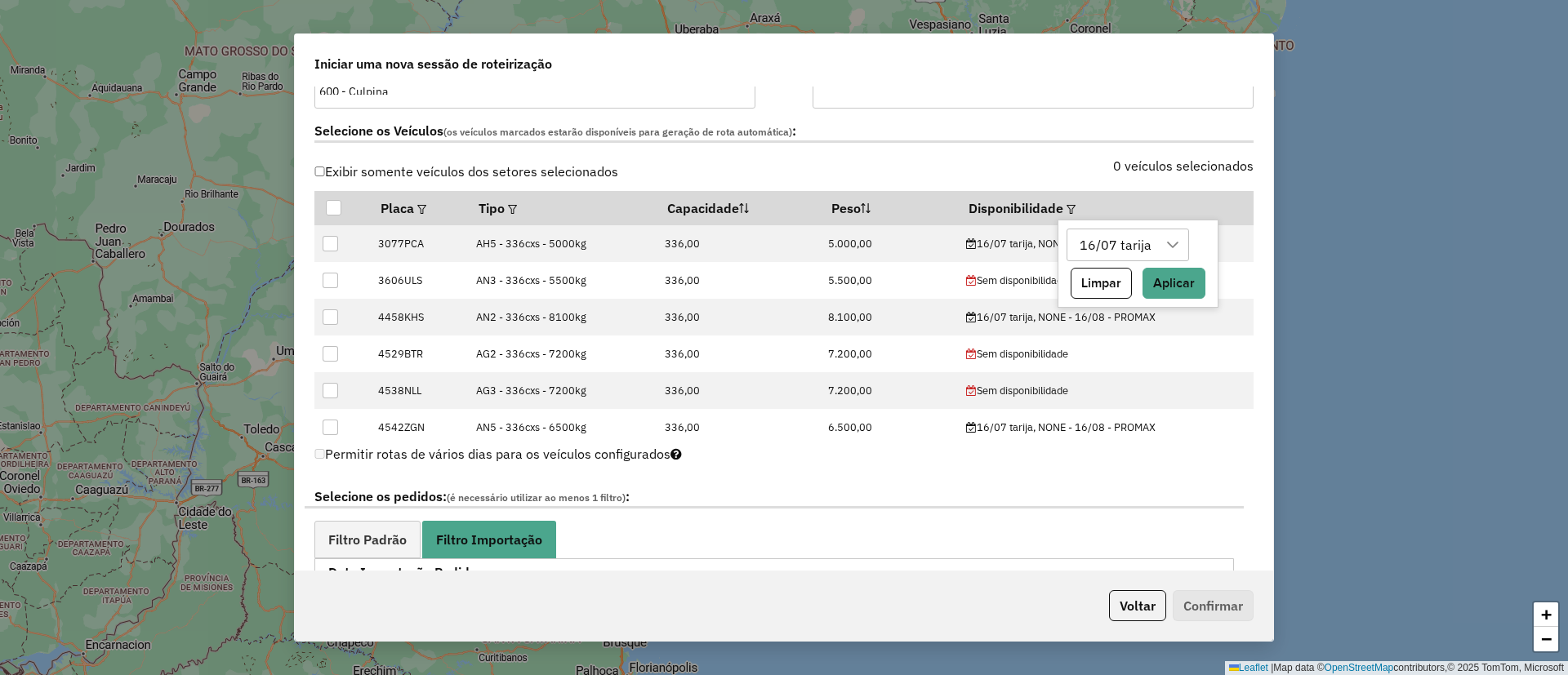
click at [1113, 244] on div "16/07 tarija" at bounding box center [1114, 245] width 83 height 31
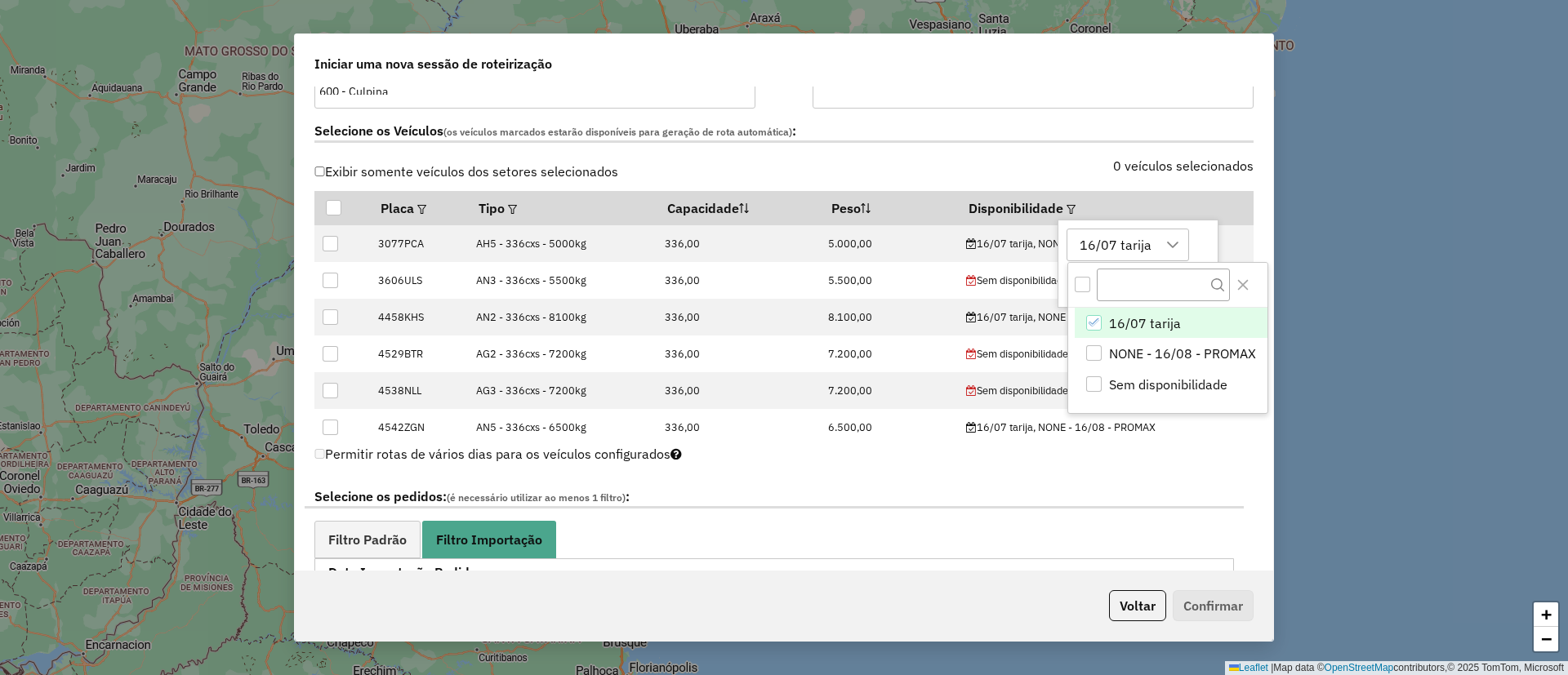
click at [1101, 321] on div "16/07 tarija" at bounding box center [1093, 323] width 15 height 15
click at [1240, 277] on button "Close" at bounding box center [1242, 284] width 26 height 26
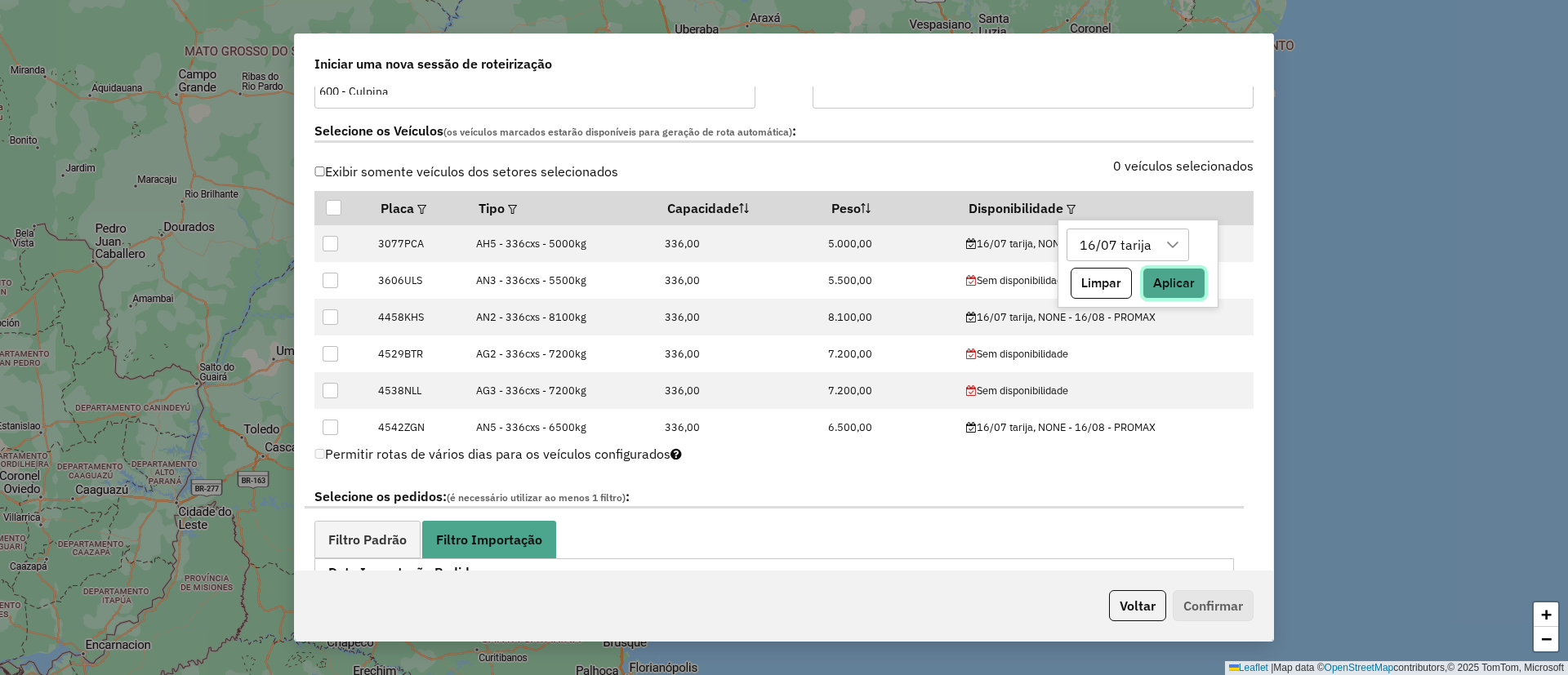
click at [1173, 271] on button "Aplicar" at bounding box center [1173, 283] width 63 height 31
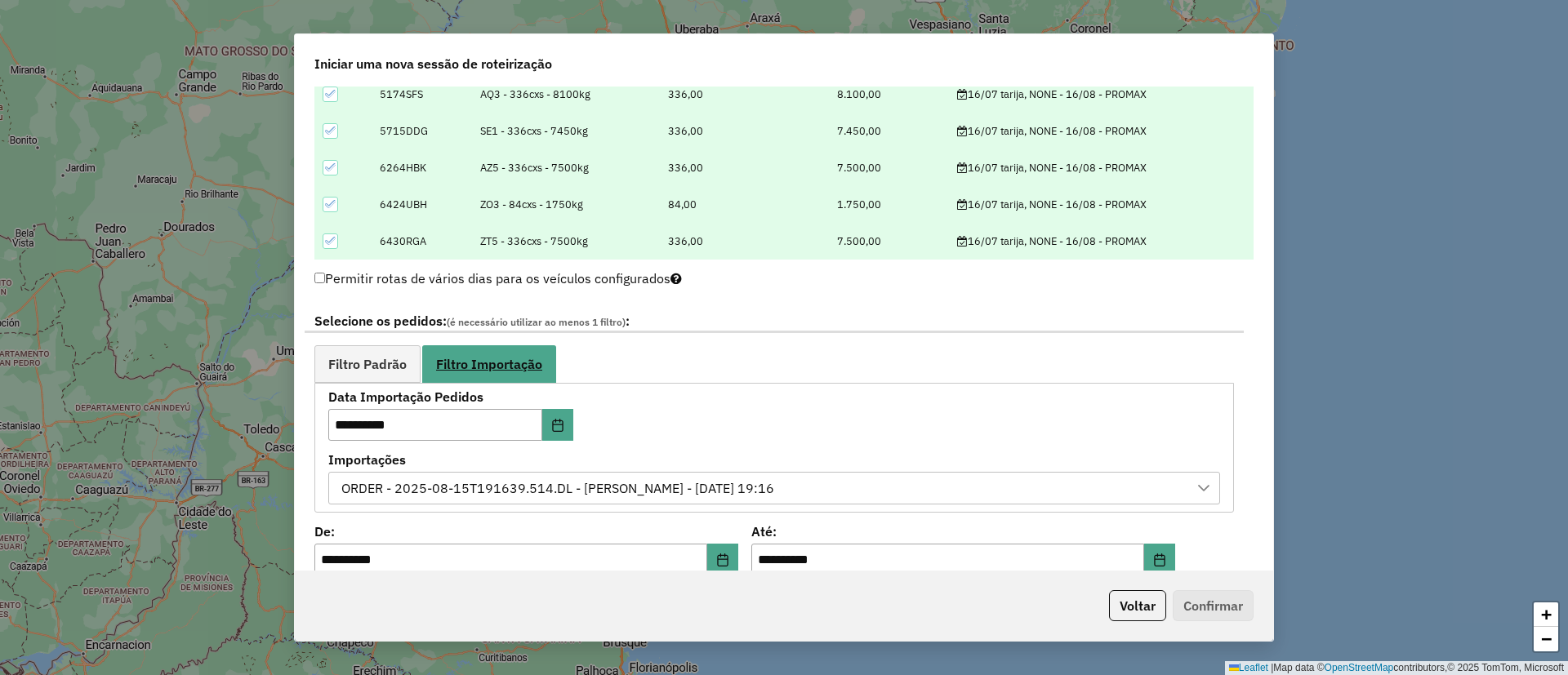
scroll to position [735, 0]
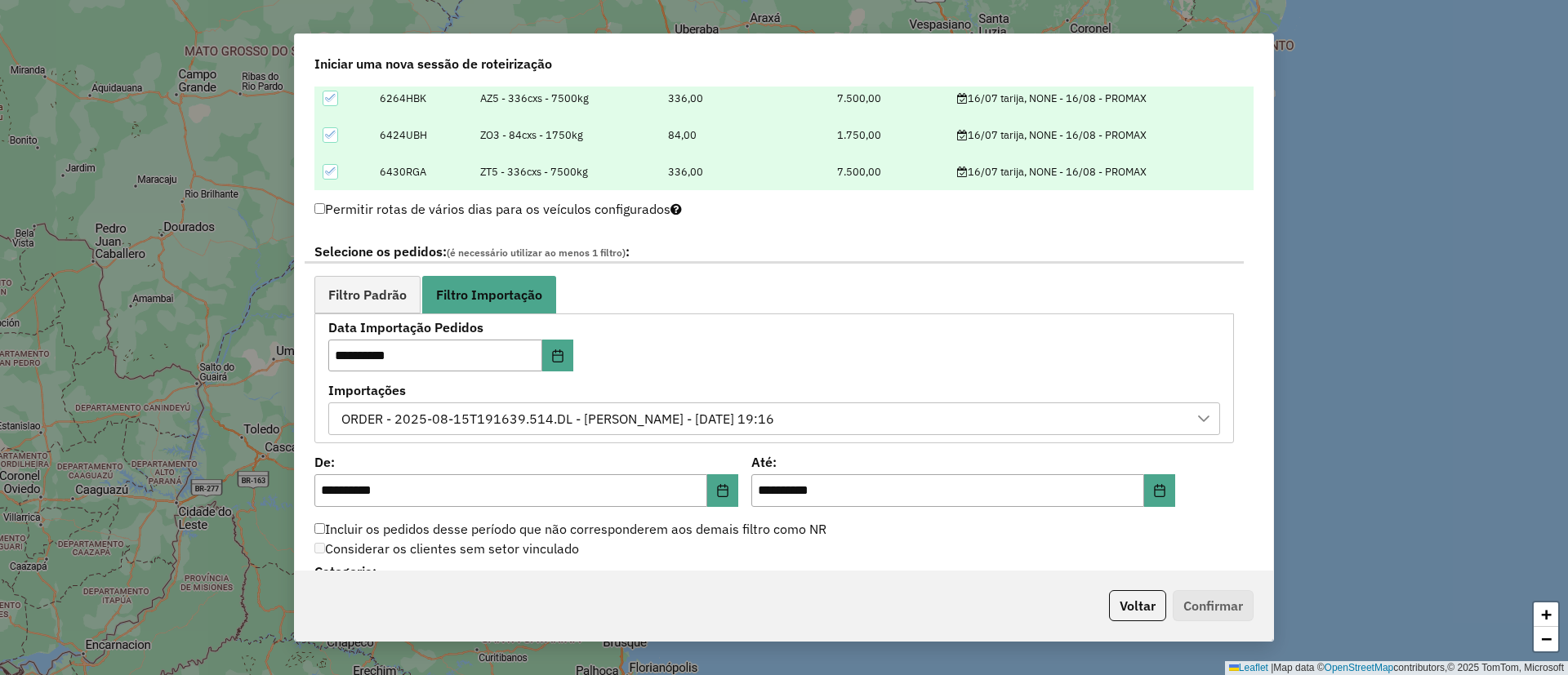
click at [780, 418] on div "ORDER - 2025-08-15T191639.514.DL - BARBARA PAULOSSI BERTO - 15/08/2025 19:16" at bounding box center [558, 419] width 444 height 31
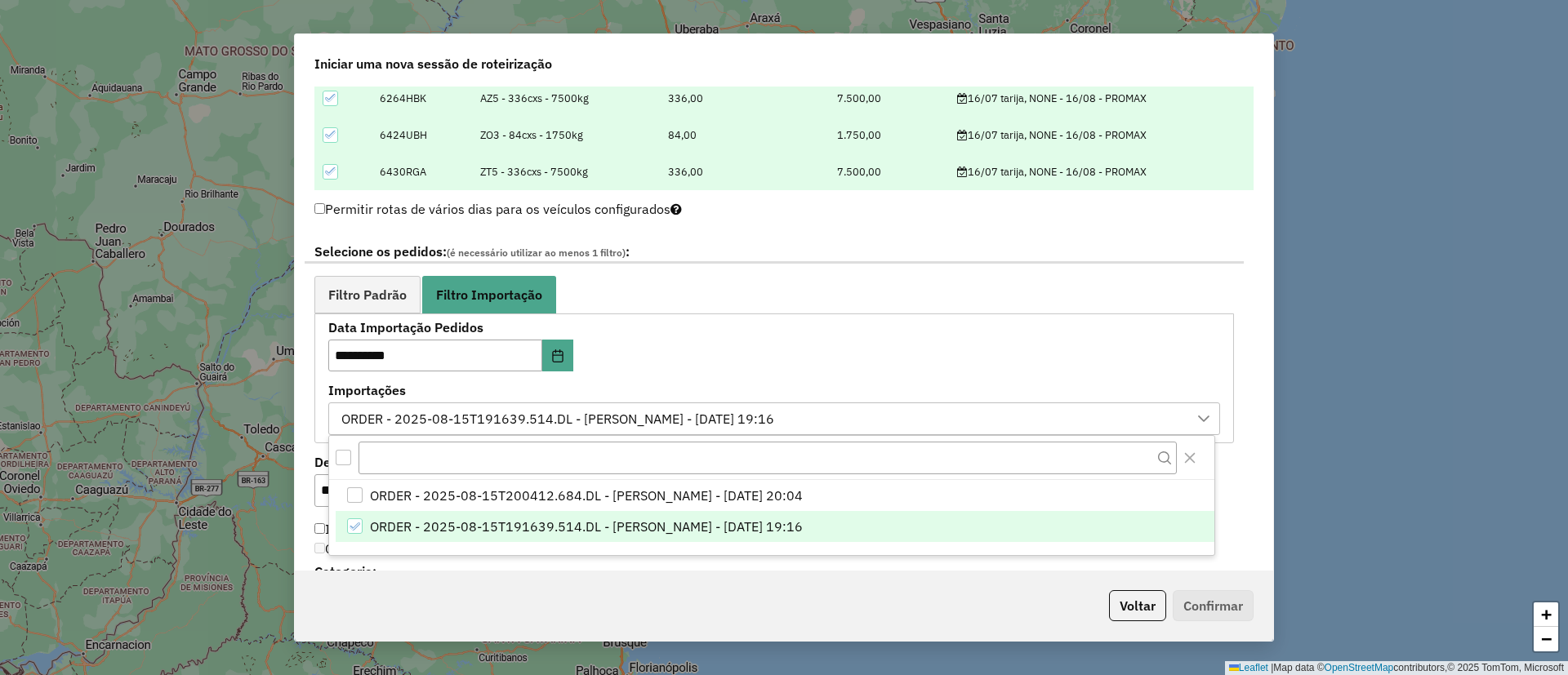
scroll to position [12, 74]
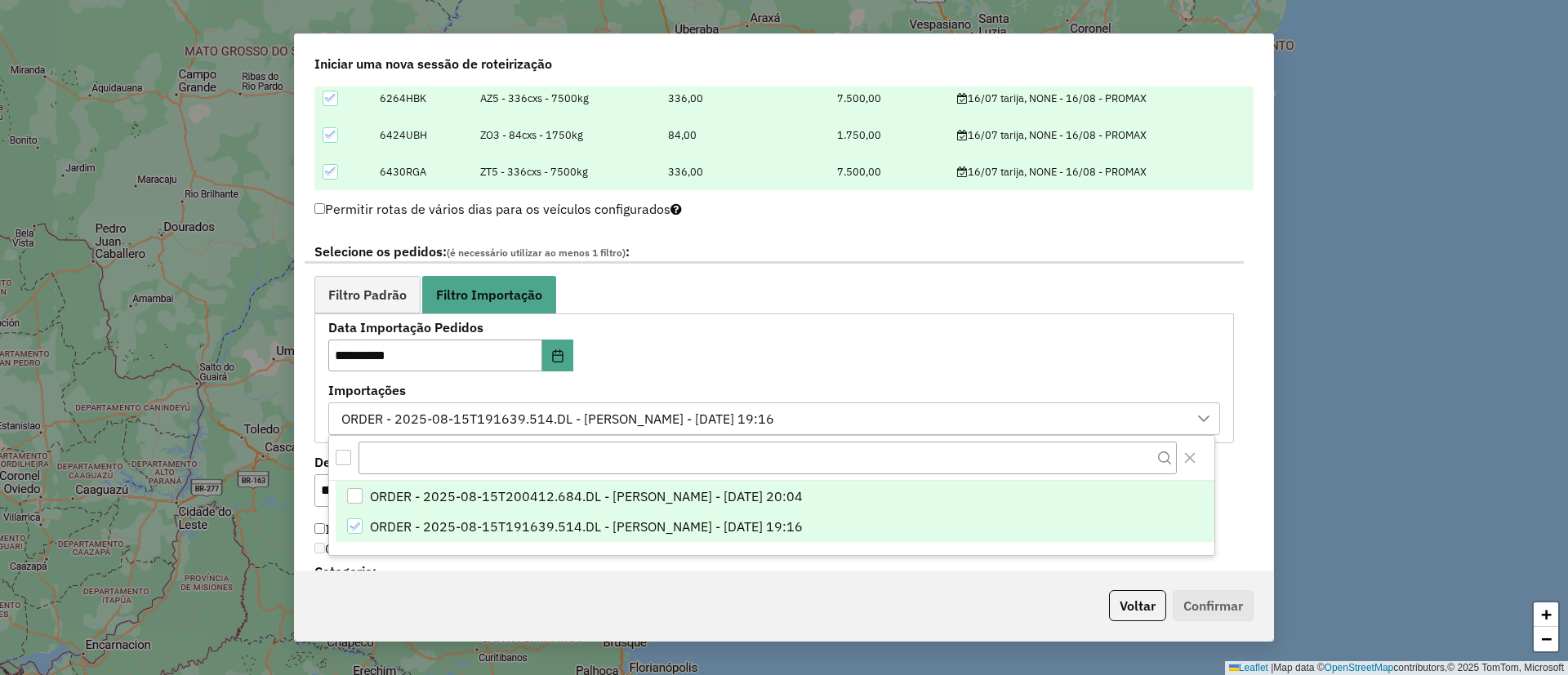
click at [757, 503] on span "ORDER - 2025-08-15T200412.684.DL - BARBARA PAULOSSI BERTO - 15/08/2025 20:04" at bounding box center [586, 496] width 433 height 20
click at [754, 521] on span "ORDER - 2025-08-15T191639.514.DL - BARBARA PAULOSSI BERTO - 15/08/2025 19:16" at bounding box center [586, 526] width 433 height 20
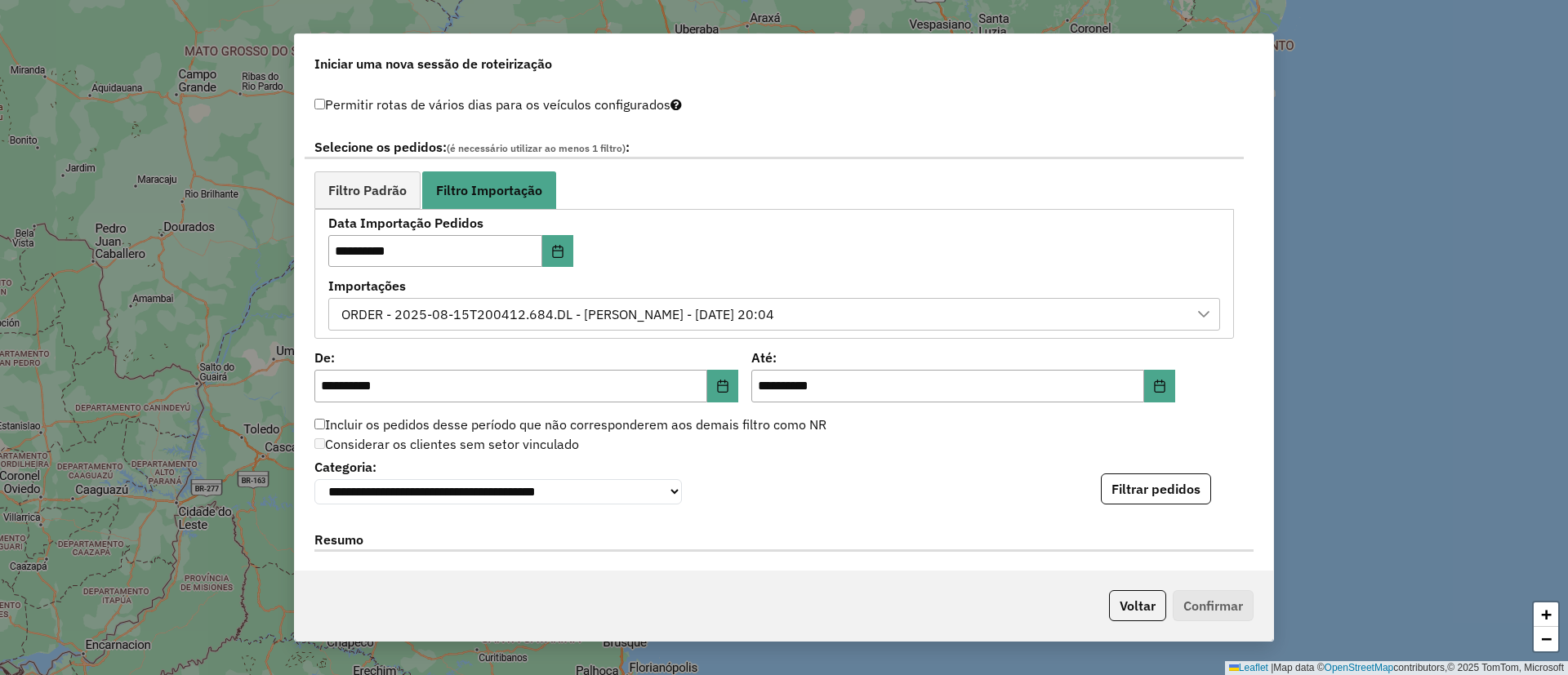
scroll to position [857, 0]
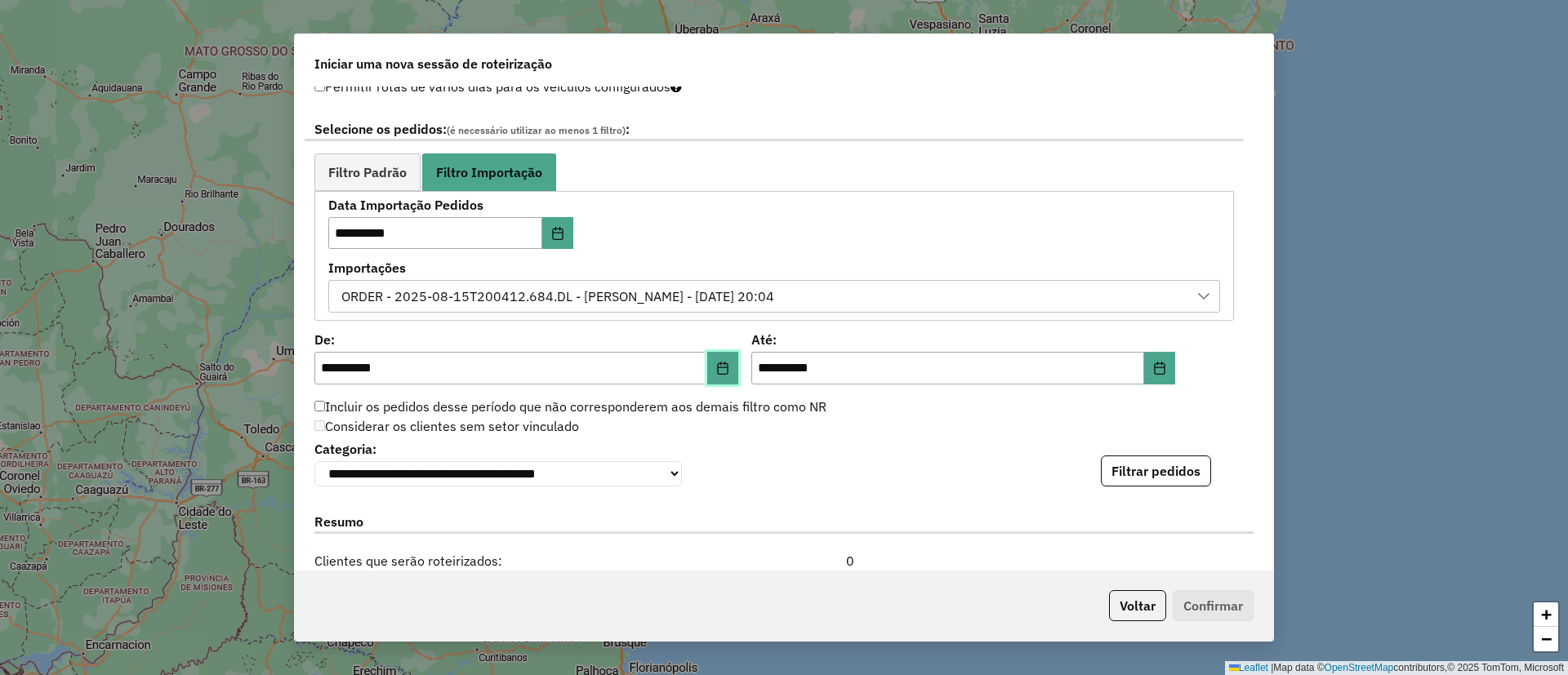
click at [716, 367] on icon "Choose Date" at bounding box center [723, 368] width 13 height 13
click at [920, 428] on div "Considerar os clientes sem setor vinculado" at bounding box center [773, 427] width 939 height 20
click at [1134, 483] on button "Filtrar pedidos" at bounding box center [1156, 471] width 111 height 31
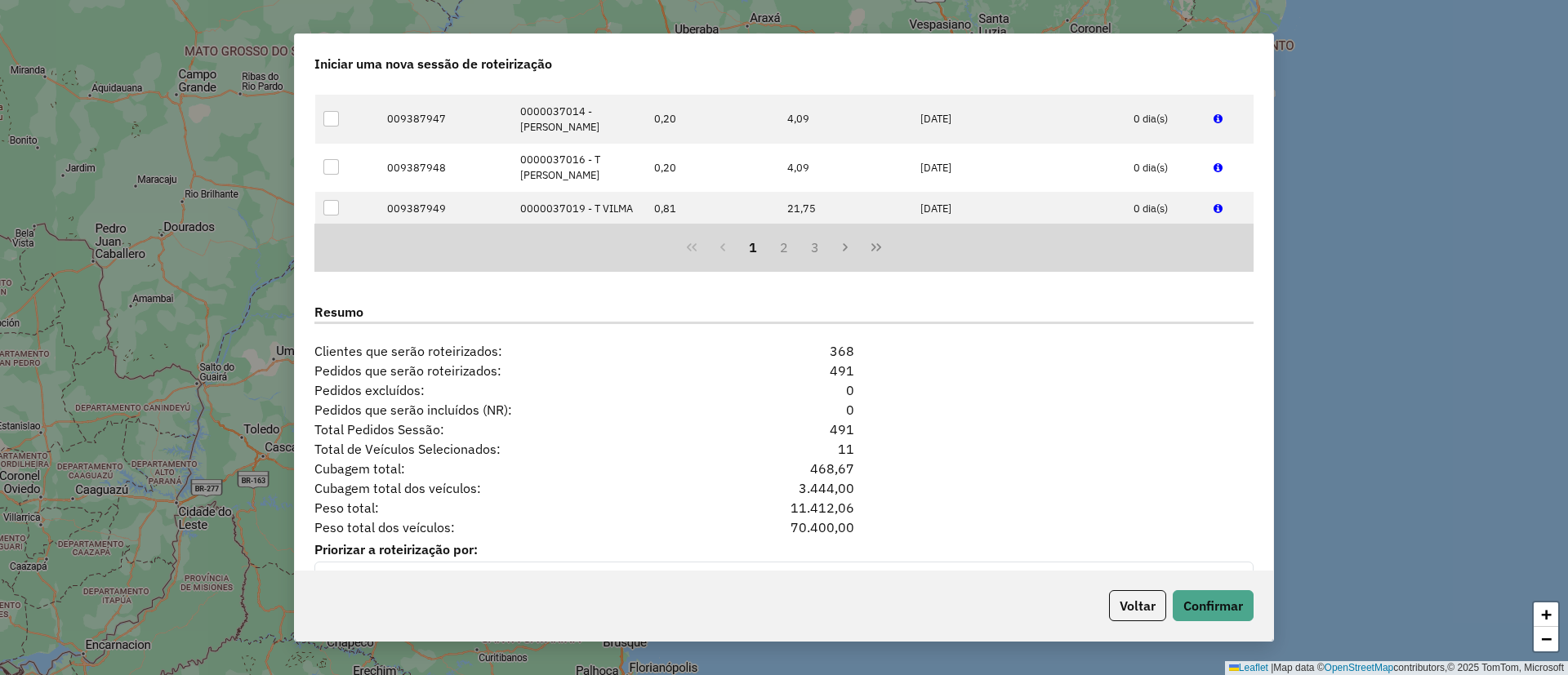
scroll to position [1484, 0]
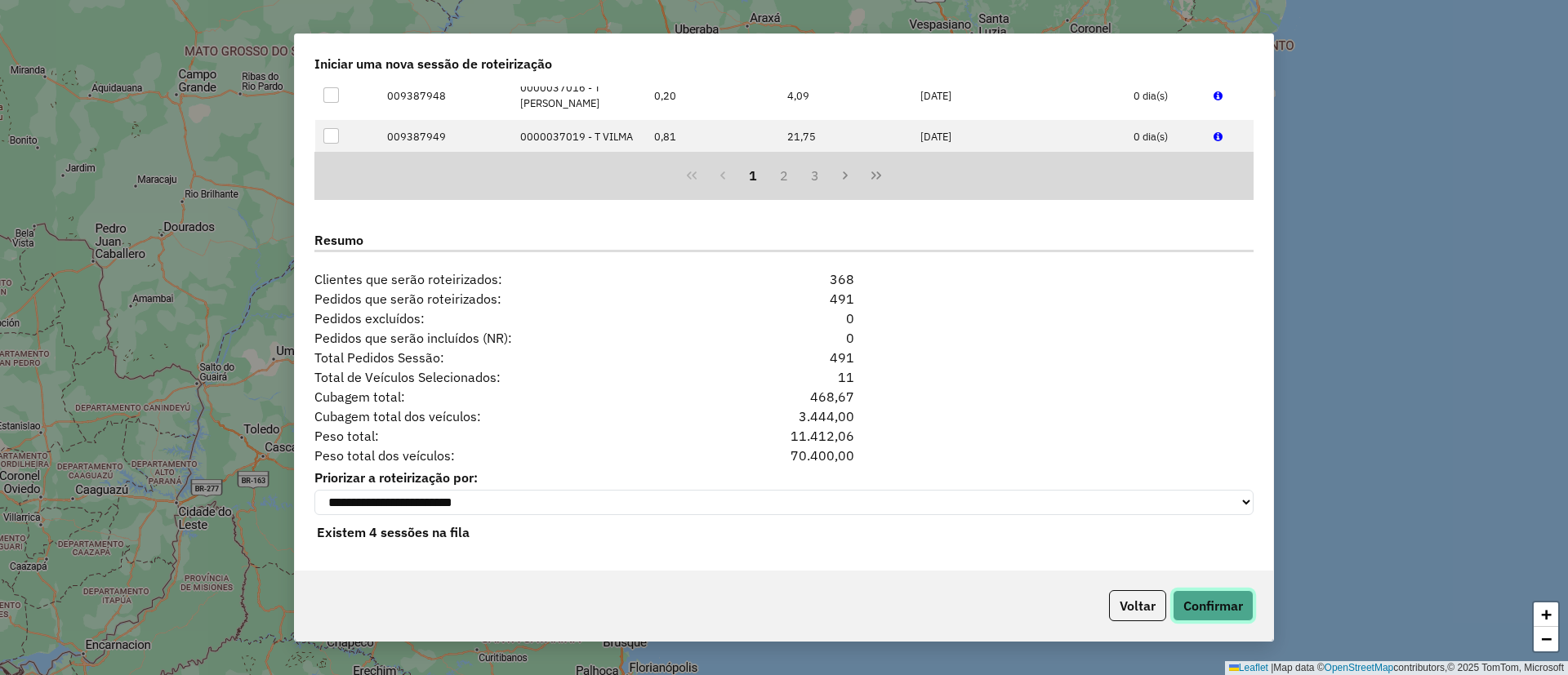
click at [1204, 604] on button "Confirmar" at bounding box center [1212, 605] width 81 height 31
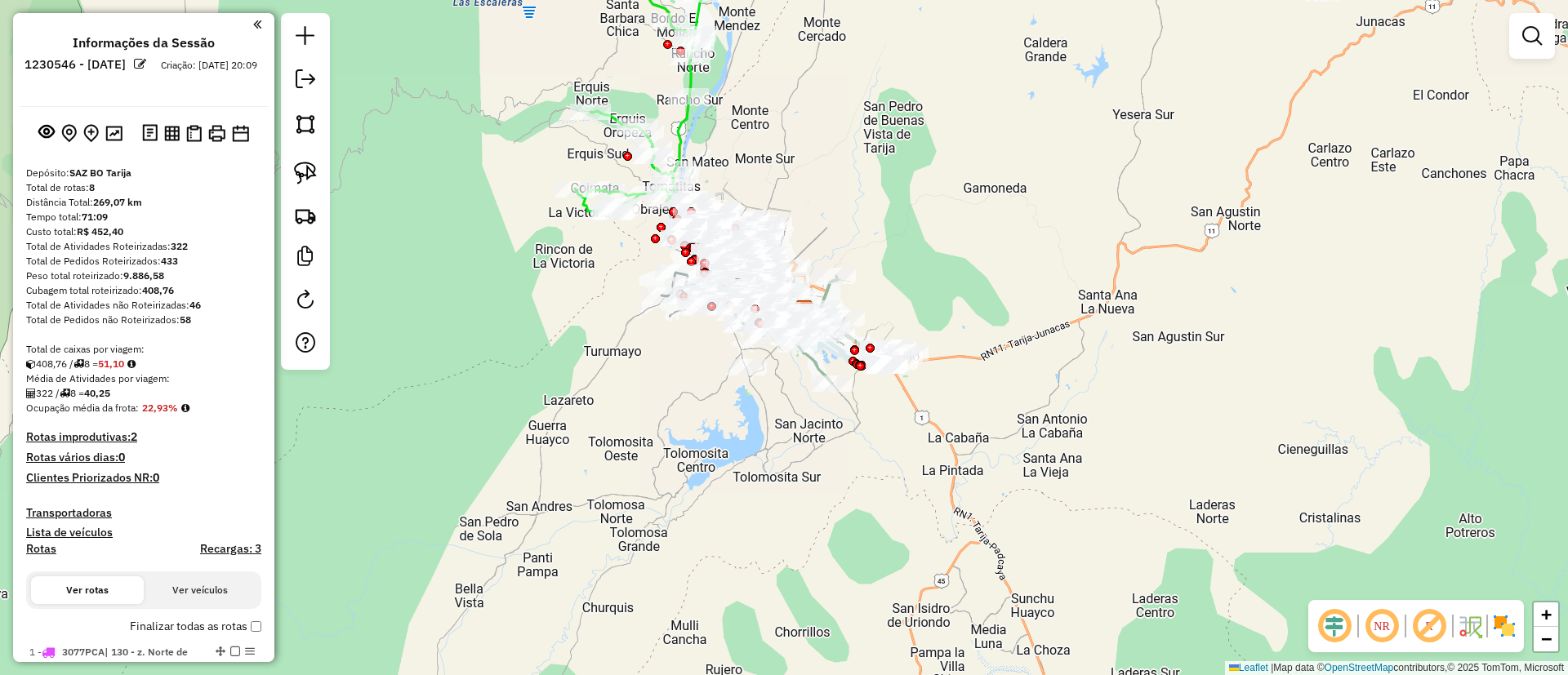
click at [1519, 630] on div "NR R" at bounding box center [1415, 626] width 215 height 52
click at [1496, 626] on img at bounding box center [1503, 625] width 26 height 26
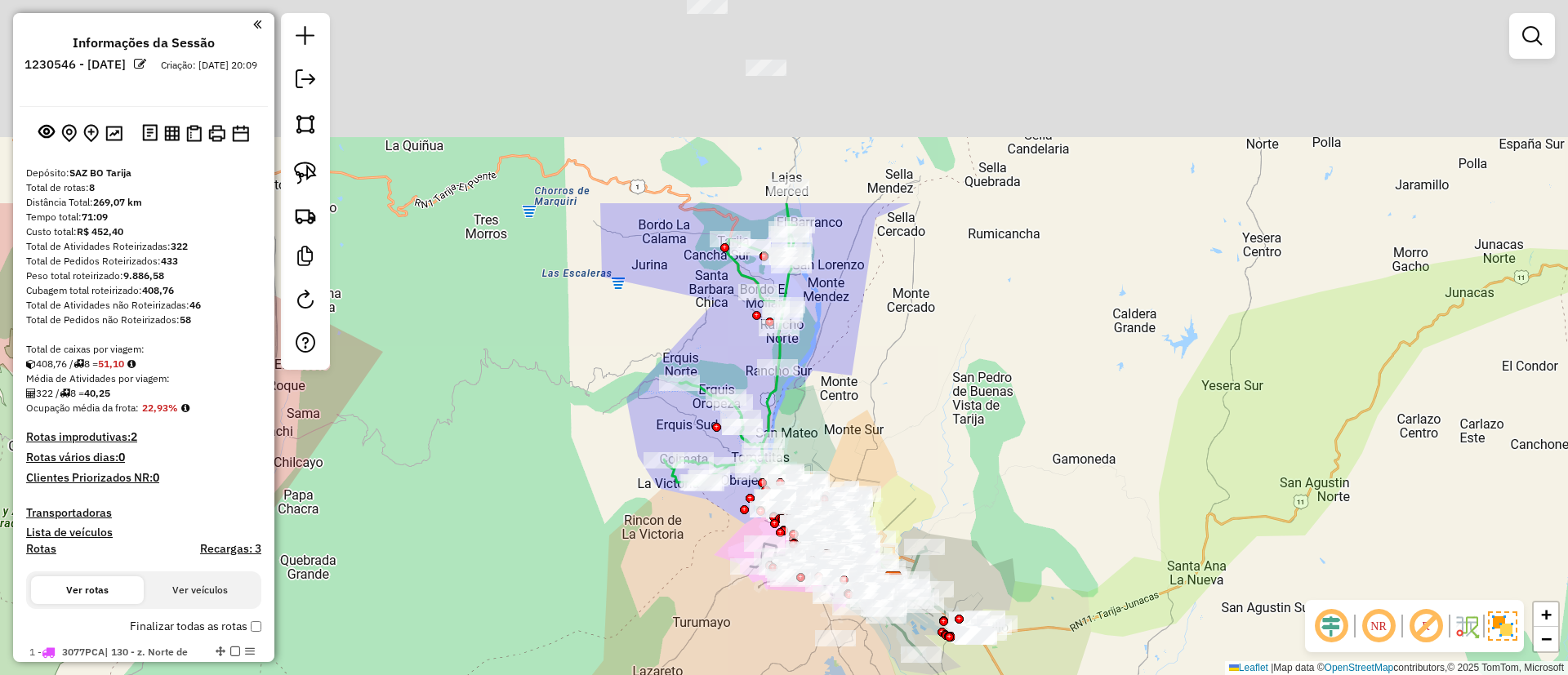
drag, startPoint x: 857, startPoint y: 382, endPoint x: 873, endPoint y: 439, distance: 59.2
click at [873, 439] on div "Janela de atendimento Grade de atendimento Capacidade Transportadoras Veículos …" at bounding box center [784, 338] width 1568 height 675
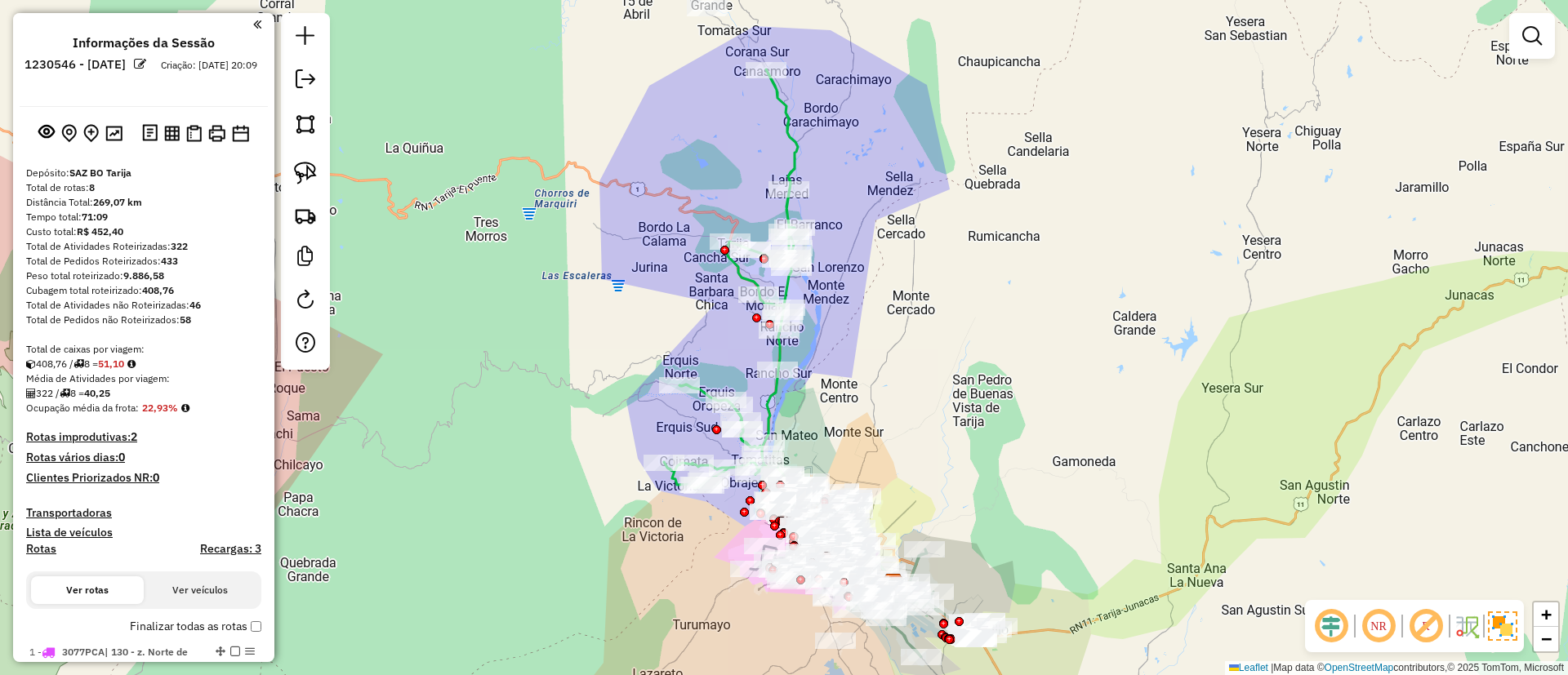
click at [777, 106] on icon at bounding box center [730, 278] width 133 height 419
select select "**********"
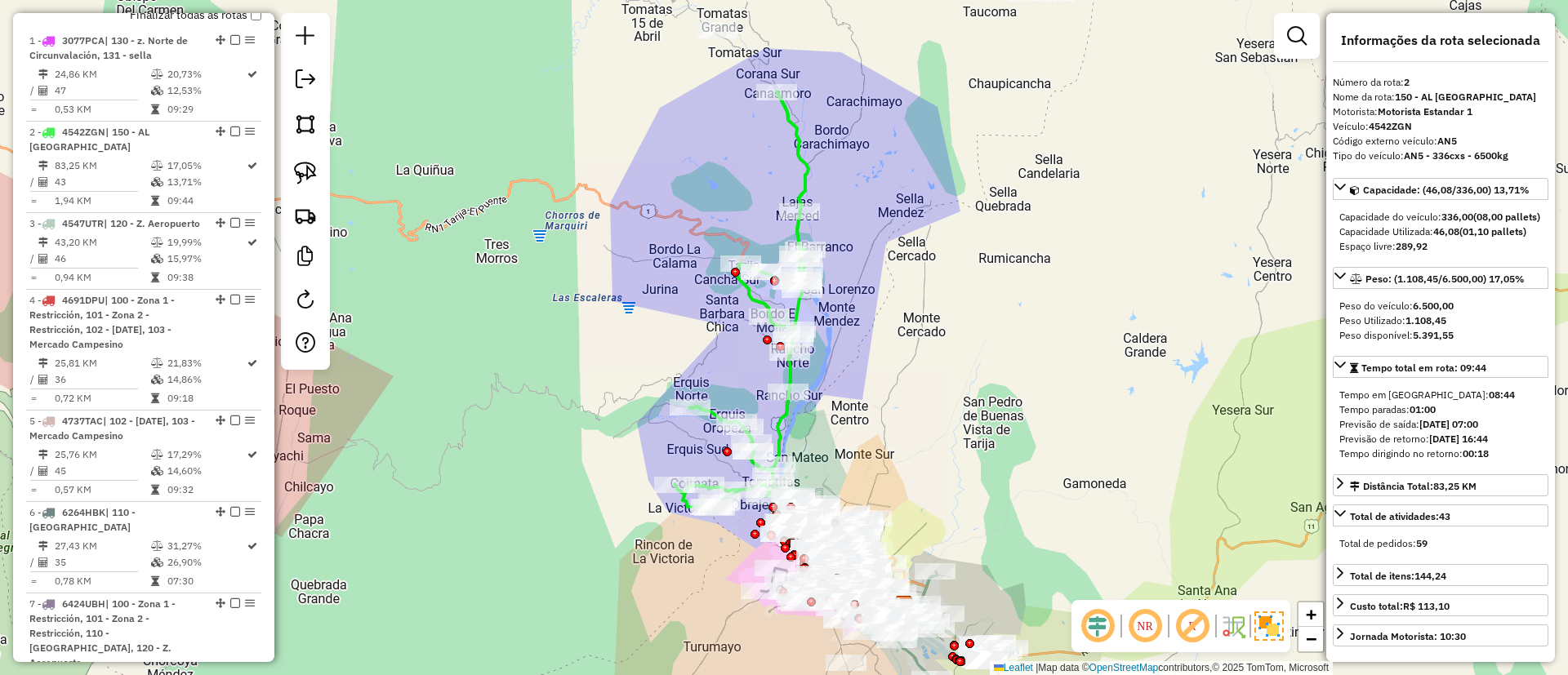
scroll to position [720, 0]
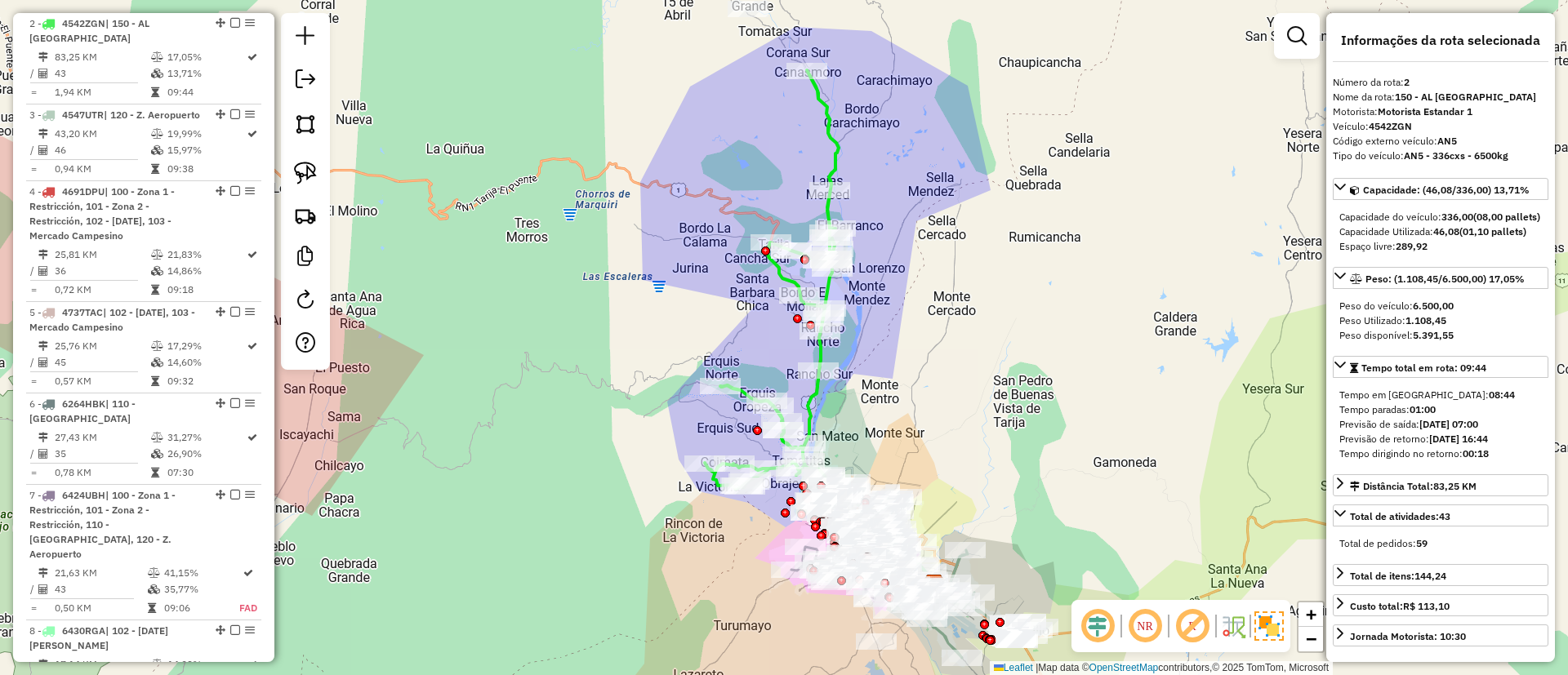
drag, startPoint x: 845, startPoint y: 133, endPoint x: 876, endPoint y: 112, distance: 37.4
click at [876, 112] on div "Janela de atendimento Grade de atendimento Capacidade Transportadoras Veículos …" at bounding box center [784, 338] width 1568 height 675
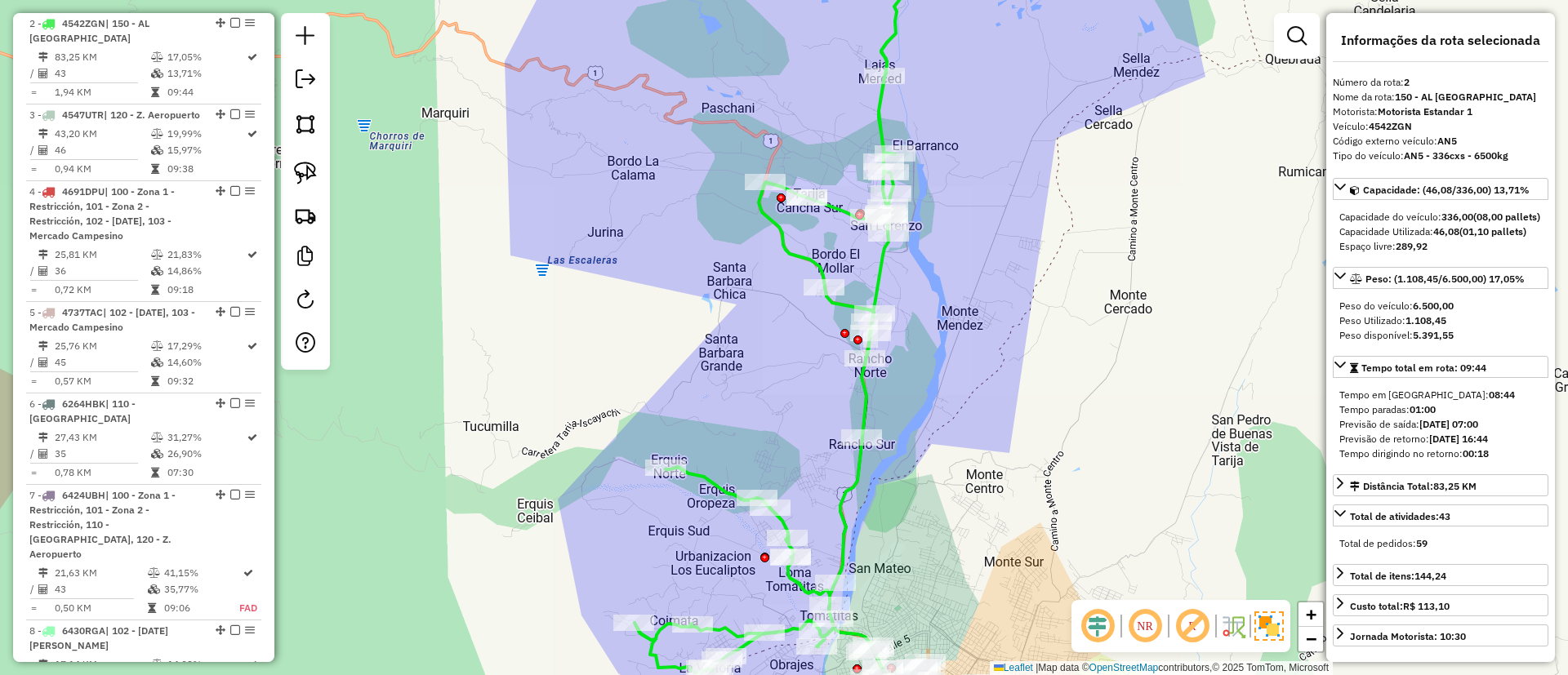
drag, startPoint x: 873, startPoint y: 431, endPoint x: 907, endPoint y: 478, distance: 58.0
click at [906, 490] on div "Janela de atendimento Grade de atendimento Capacidade Transportadoras Veículos …" at bounding box center [784, 338] width 1568 height 675
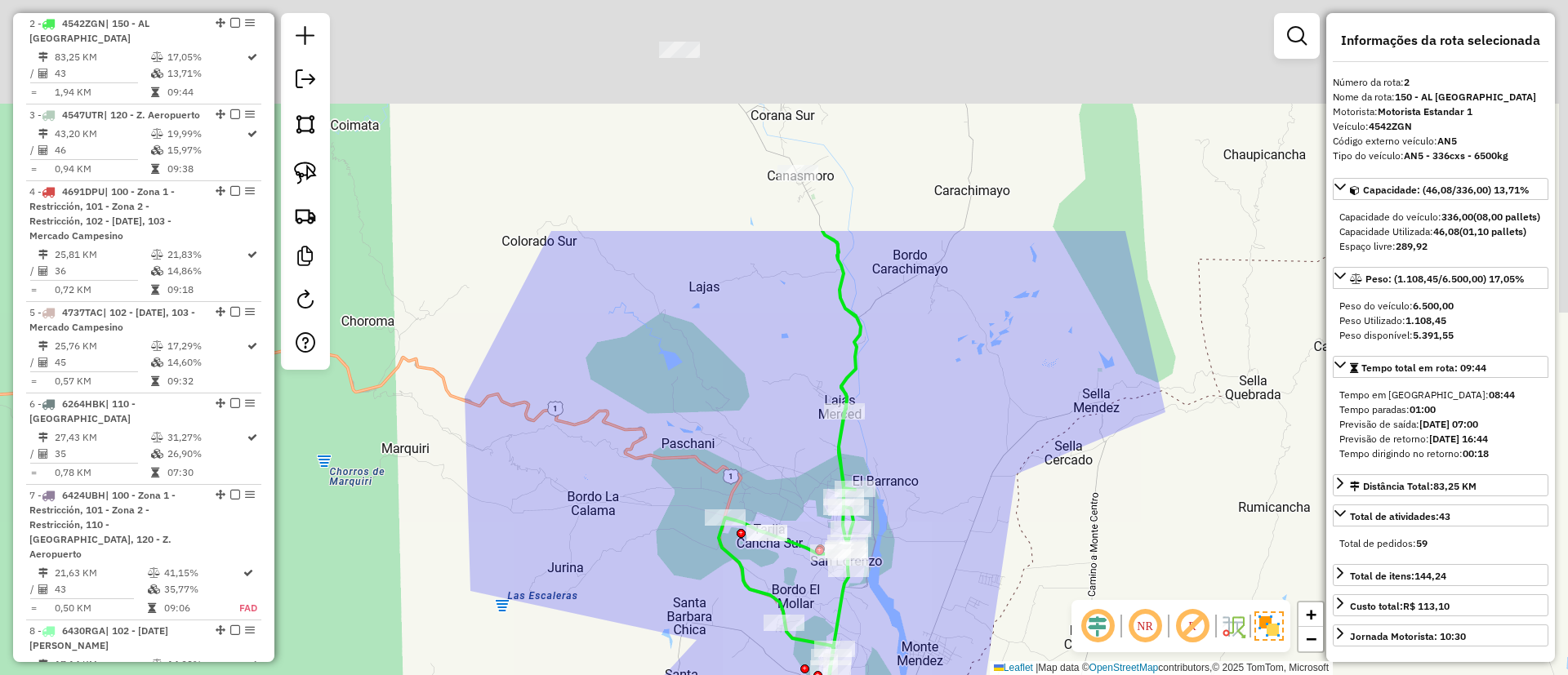
drag, startPoint x: 989, startPoint y: 213, endPoint x: 949, endPoint y: 511, distance: 300.7
click at [949, 511] on div "Janela de atendimento Grade de atendimento Capacidade Transportadoras Veículos …" at bounding box center [784, 338] width 1568 height 675
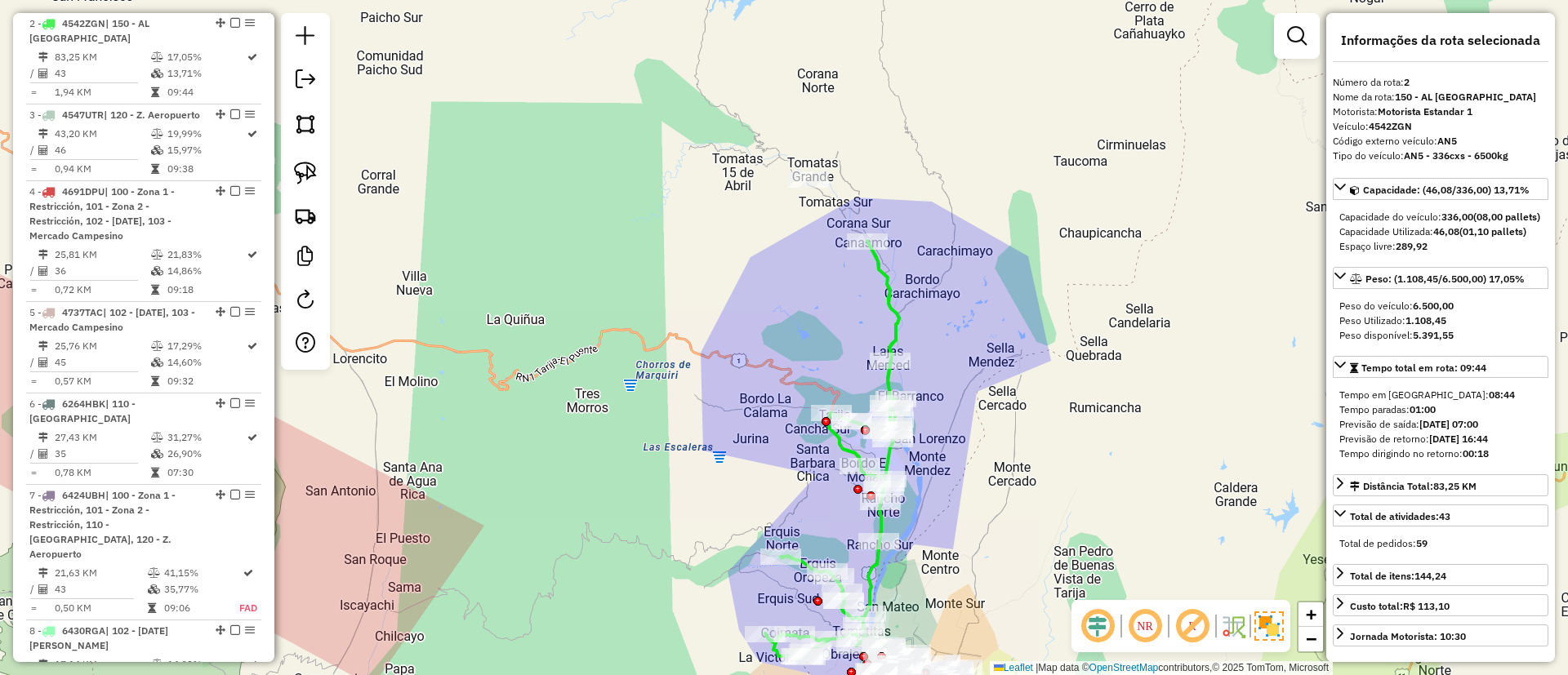
drag, startPoint x: 929, startPoint y: 282, endPoint x: 893, endPoint y: 325, distance: 56.1
click at [897, 337] on div "Janela de atendimento Grade de atendimento Capacidade Transportadoras Veículos …" at bounding box center [784, 338] width 1568 height 675
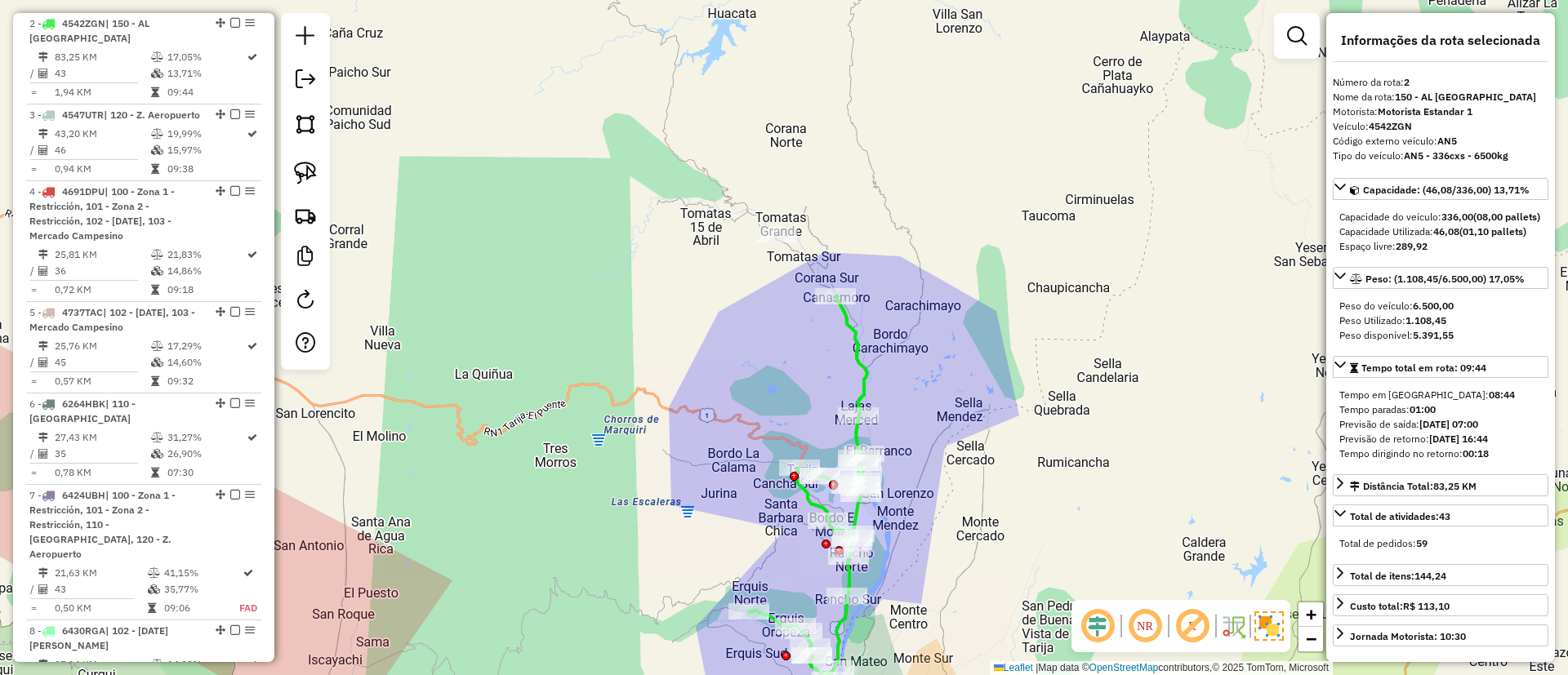
click at [852, 333] on icon at bounding box center [800, 504] width 133 height 419
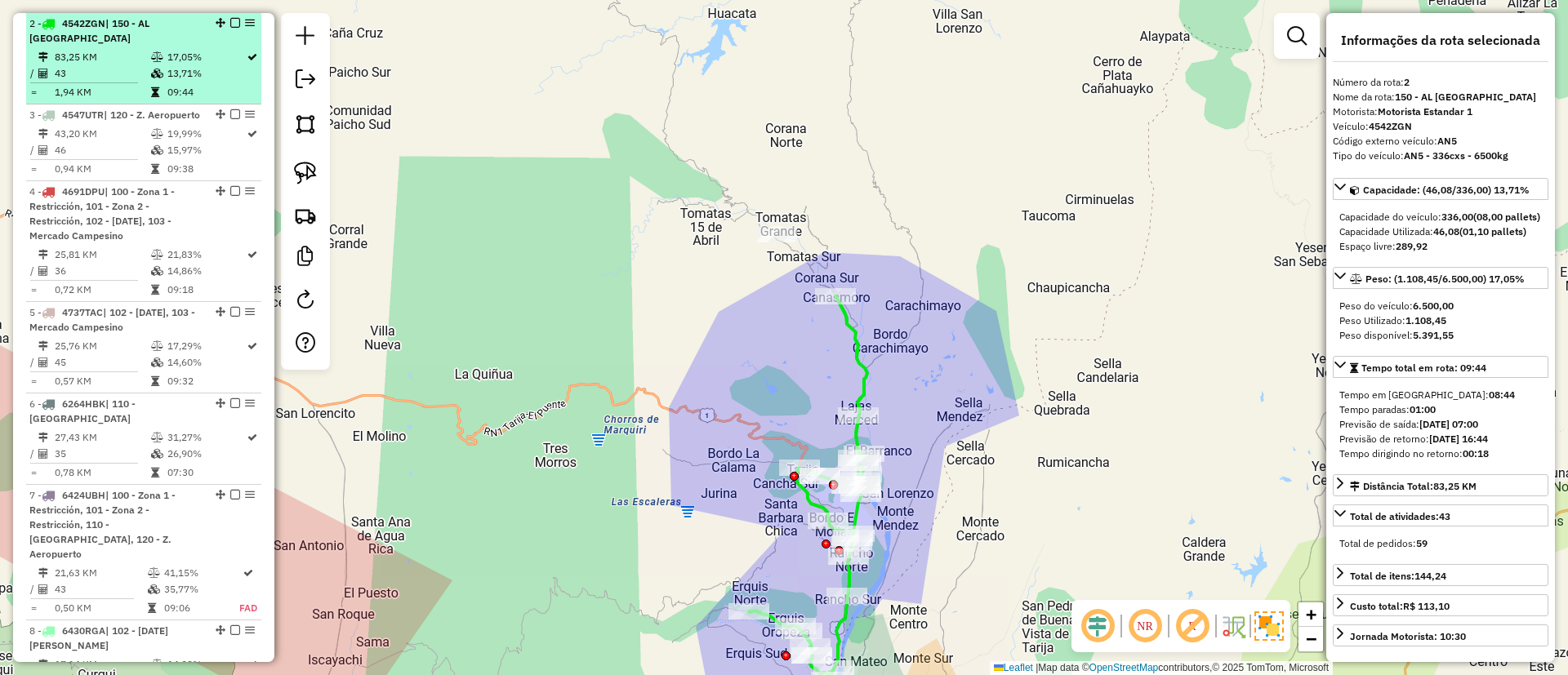
click at [231, 22] on em at bounding box center [235, 23] width 10 height 10
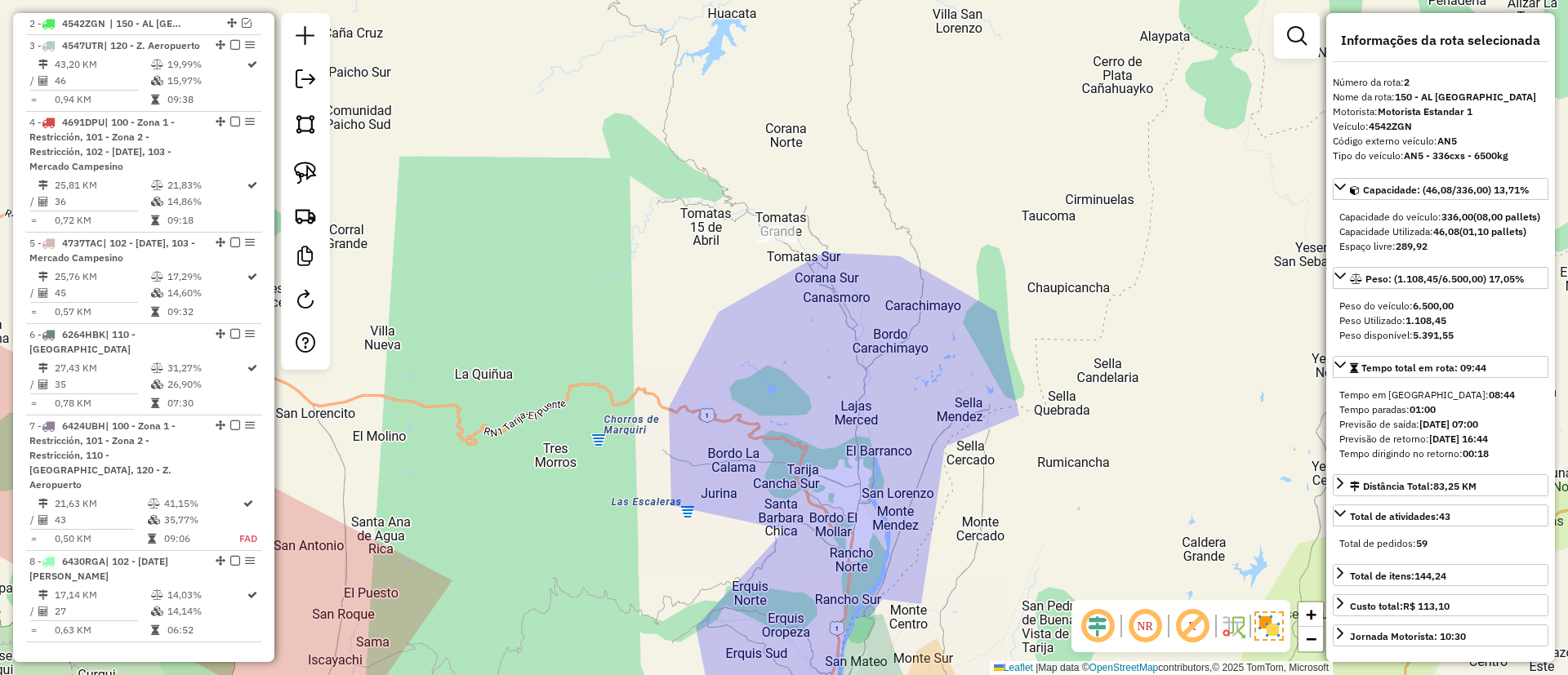
drag, startPoint x: 698, startPoint y: 327, endPoint x: 623, endPoint y: -75, distance: 408.9
click at [623, 0] on html "Aguarde... Pop-up bloqueado! Seu navegador bloqueou automáticamente a abertura …" at bounding box center [784, 338] width 1568 height 675
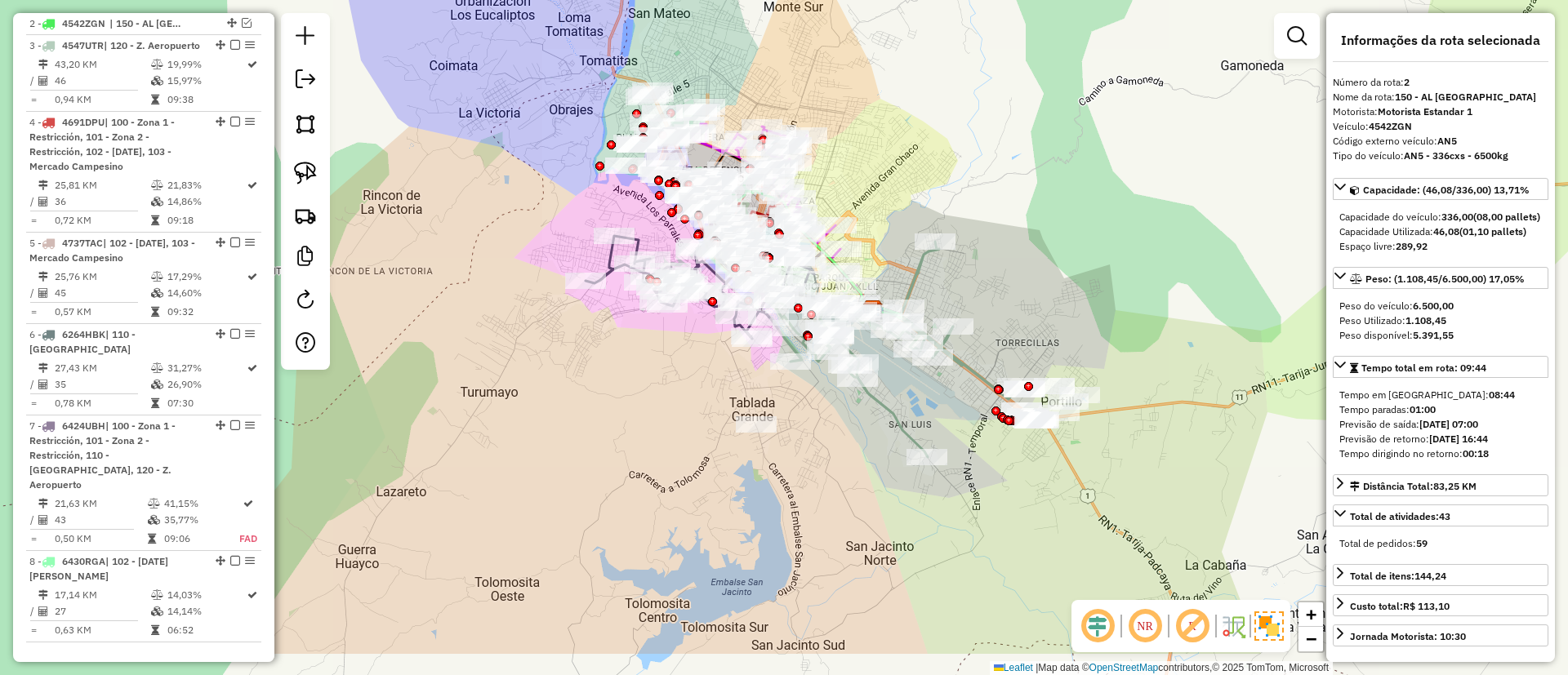
drag, startPoint x: 1006, startPoint y: 461, endPoint x: 913, endPoint y: 310, distance: 177.3
click at [913, 313] on div "Rota 3 - Placa 4547UTR 0000633317 - T. GUERRERO Janela de atendimento Grade de …" at bounding box center [784, 338] width 1568 height 675
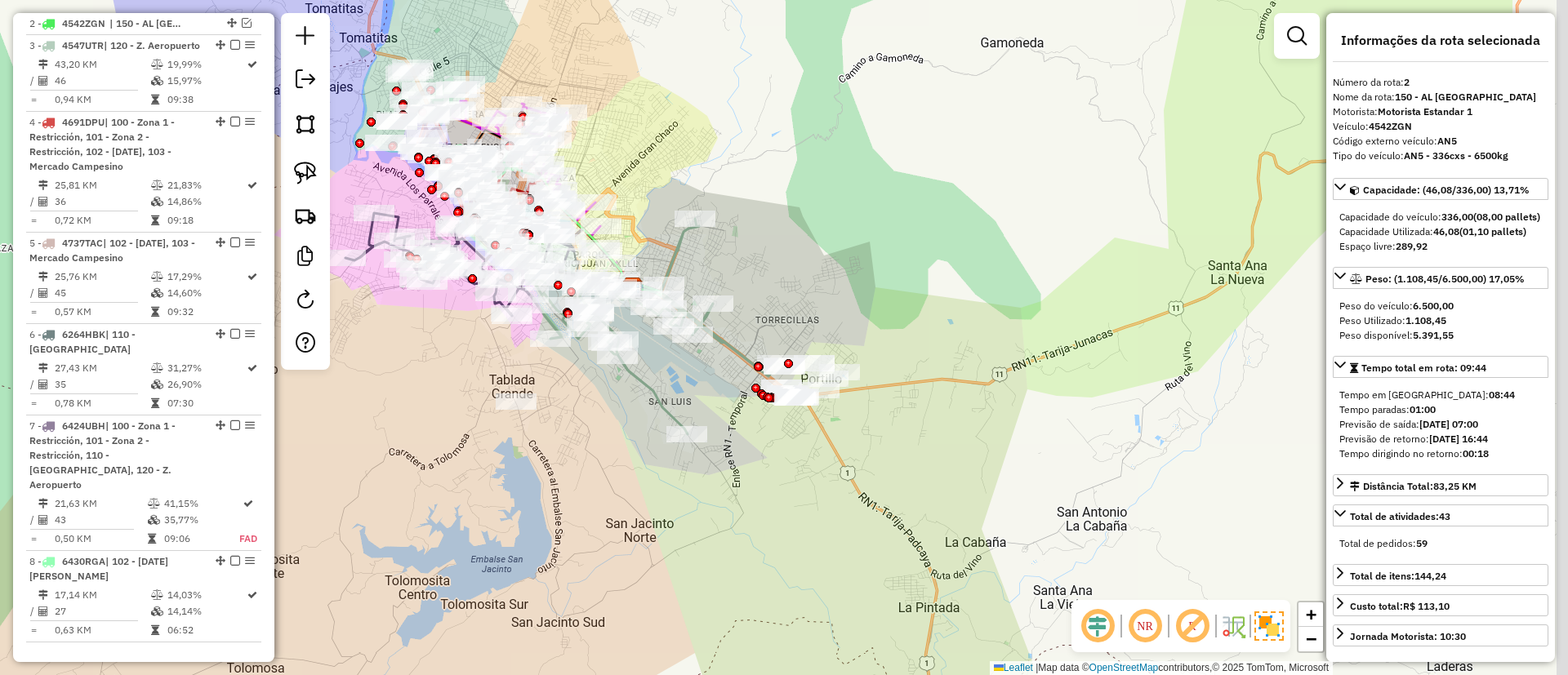
drag, startPoint x: 691, startPoint y: 333, endPoint x: 492, endPoint y: 360, distance: 200.8
click at [492, 360] on div "Janela de atendimento Grade de atendimento Capacidade Transportadoras Veículos …" at bounding box center [784, 338] width 1568 height 675
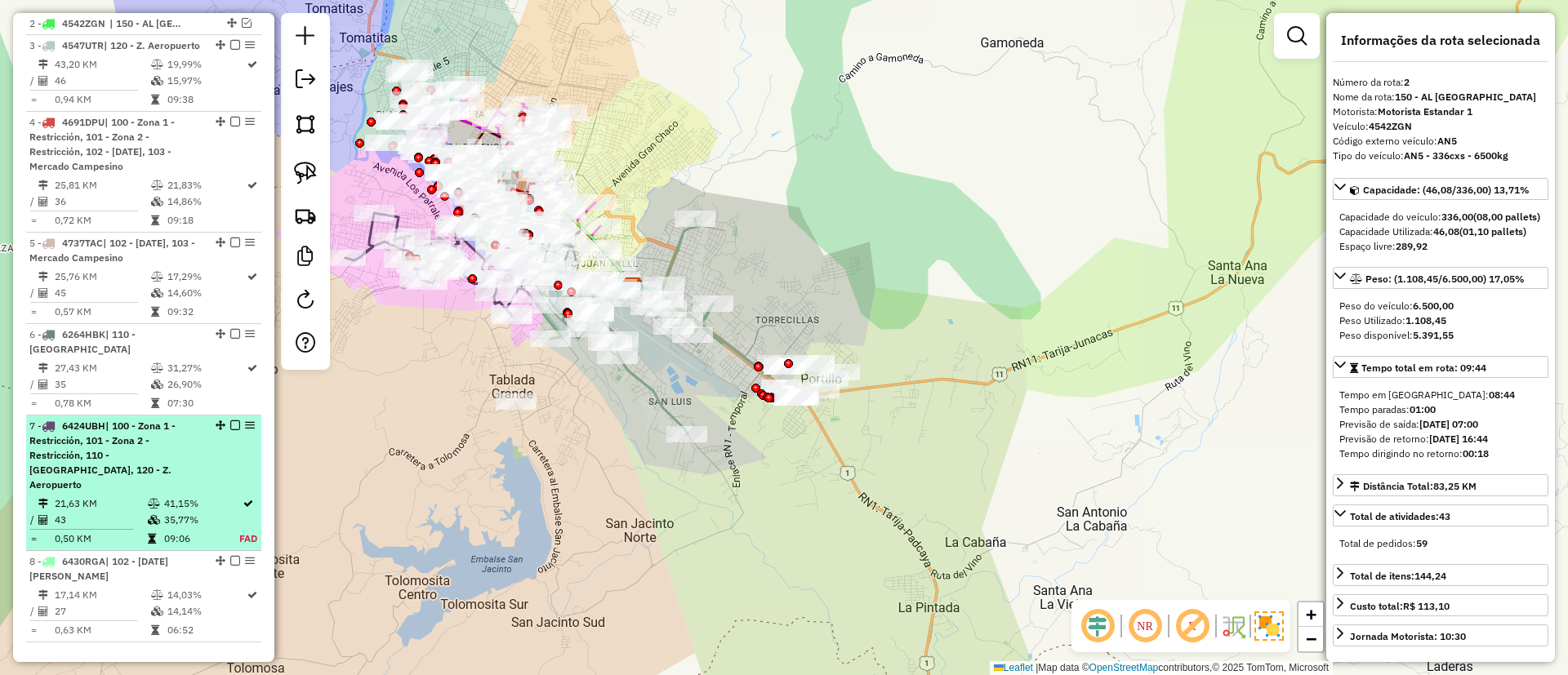
click at [214, 455] on div "7 - 6424UBH | 100 - Zona 1 - Restricción, 101 - Zona 2 - Restricción, 110 - Pue…" at bounding box center [144, 455] width 229 height 73
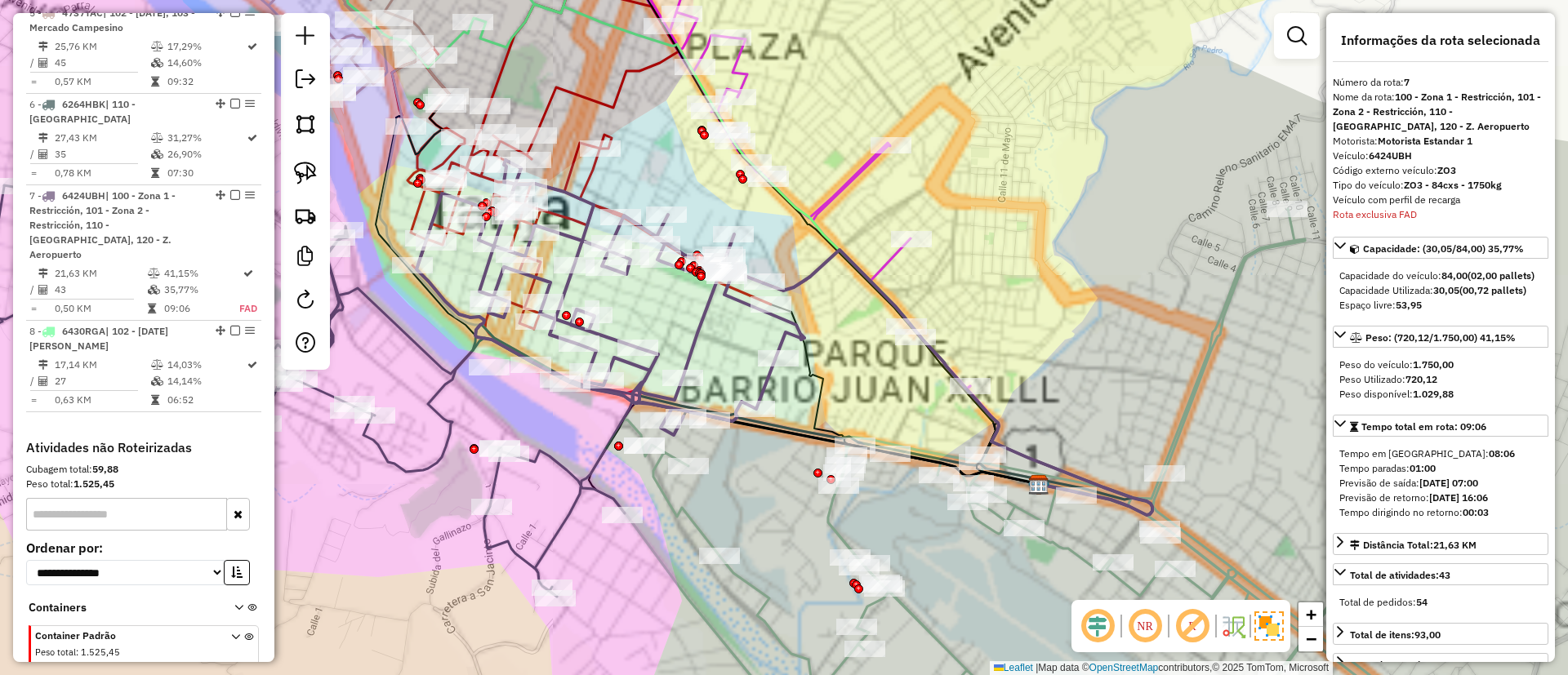
scroll to position [1052, 0]
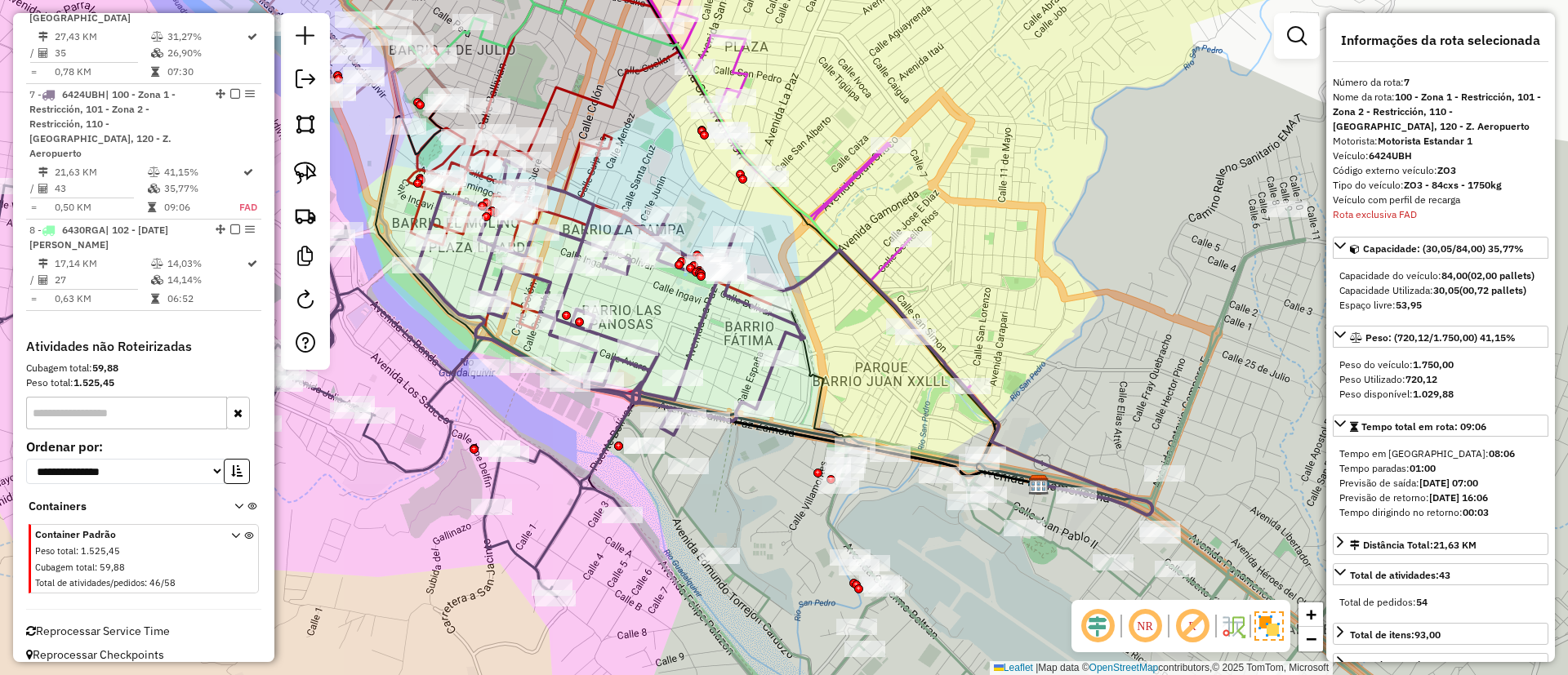
click at [785, 334] on icon at bounding box center [610, 297] width 388 height 276
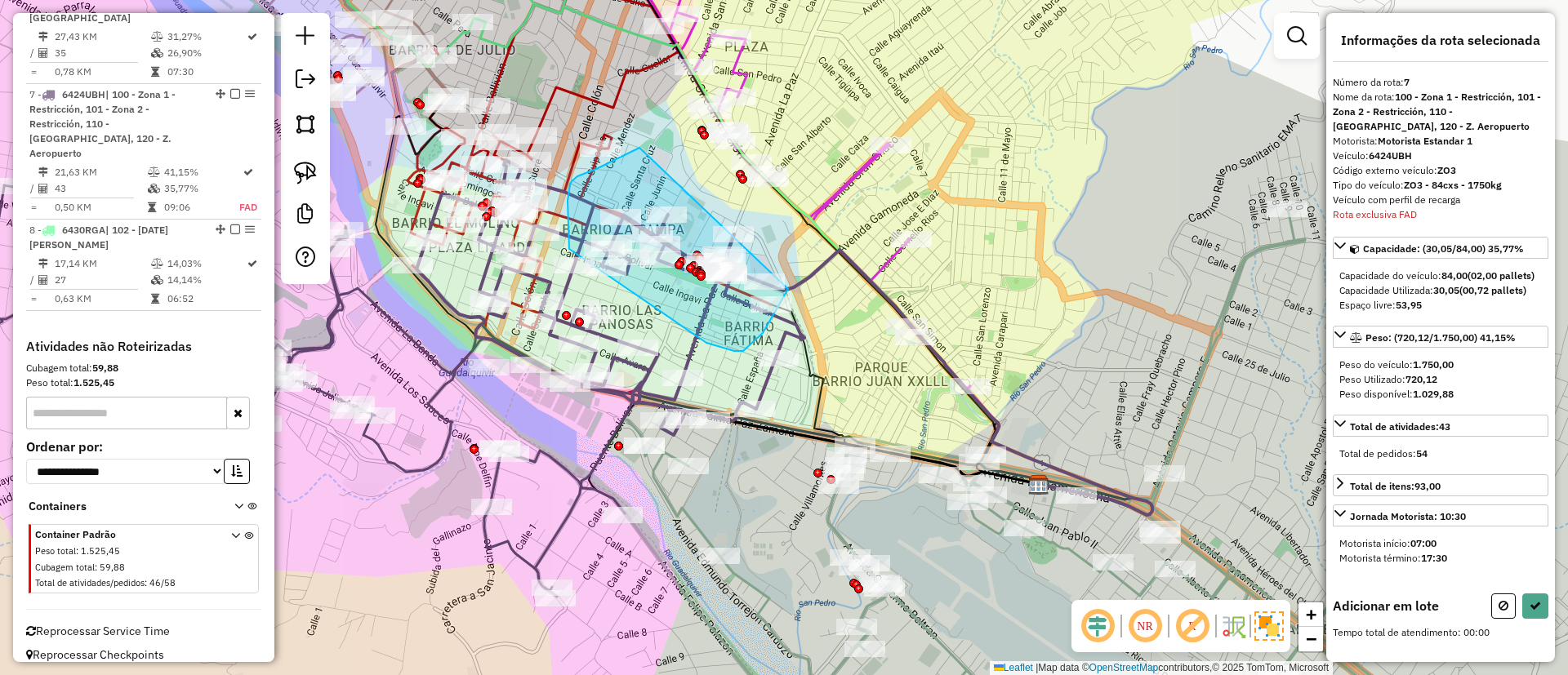
drag, startPoint x: 640, startPoint y: 149, endPoint x: 792, endPoint y: 280, distance: 200.7
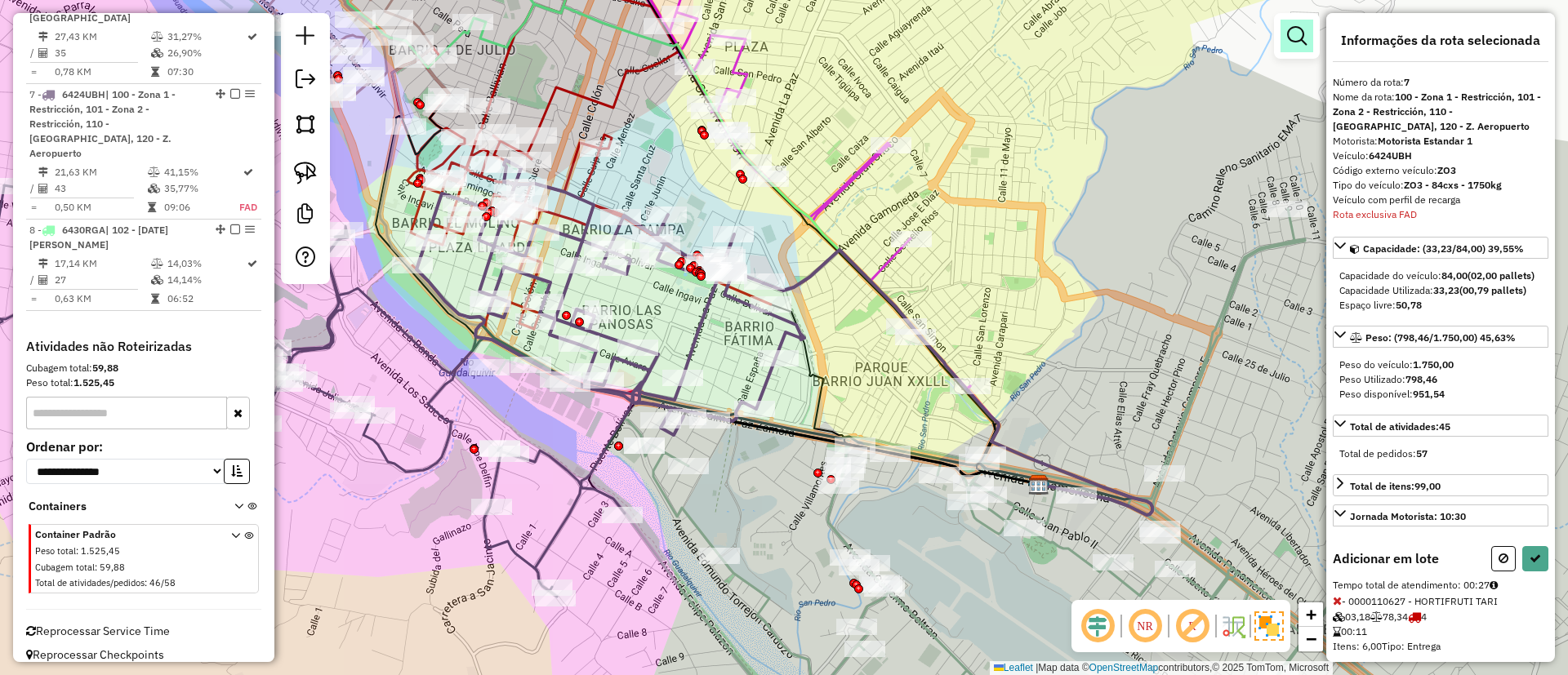
select select "**********"
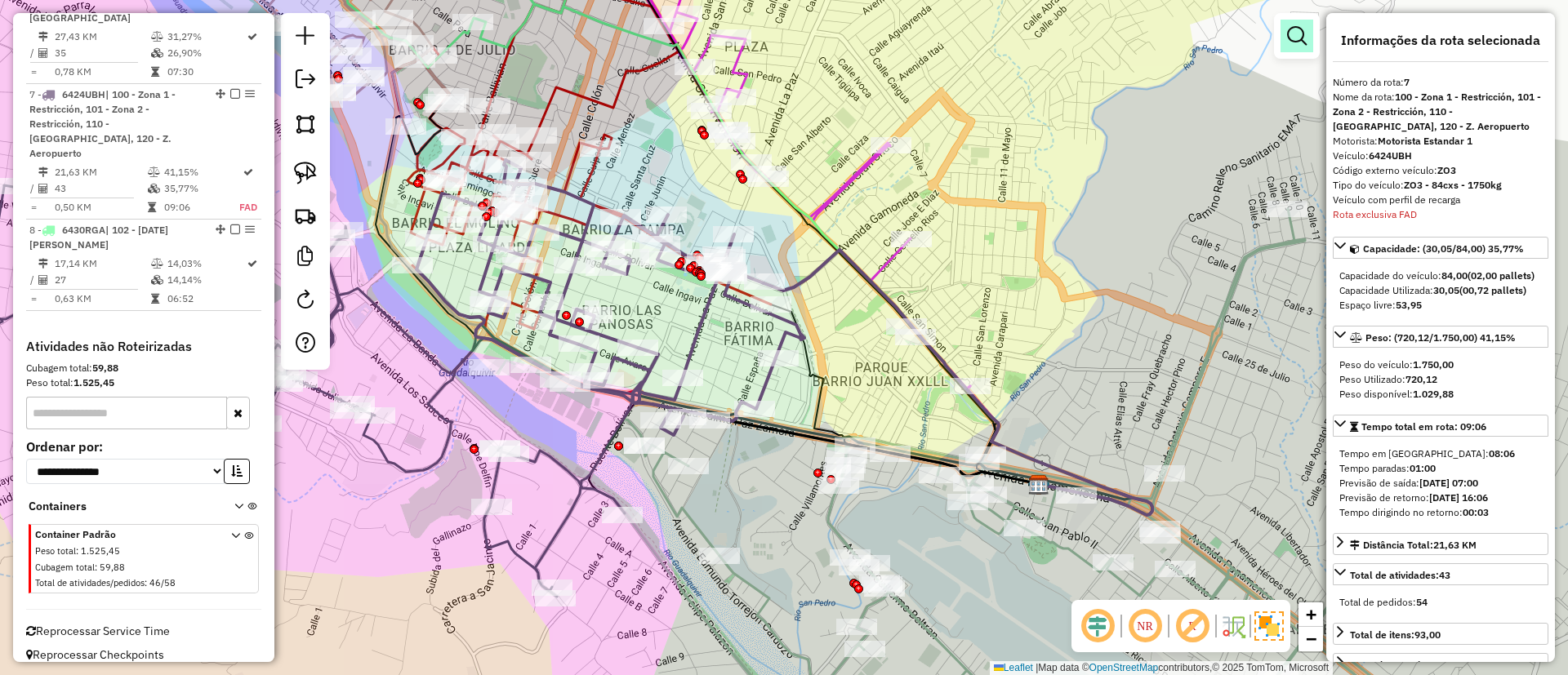
click at [1300, 33] on em at bounding box center [1296, 35] width 20 height 20
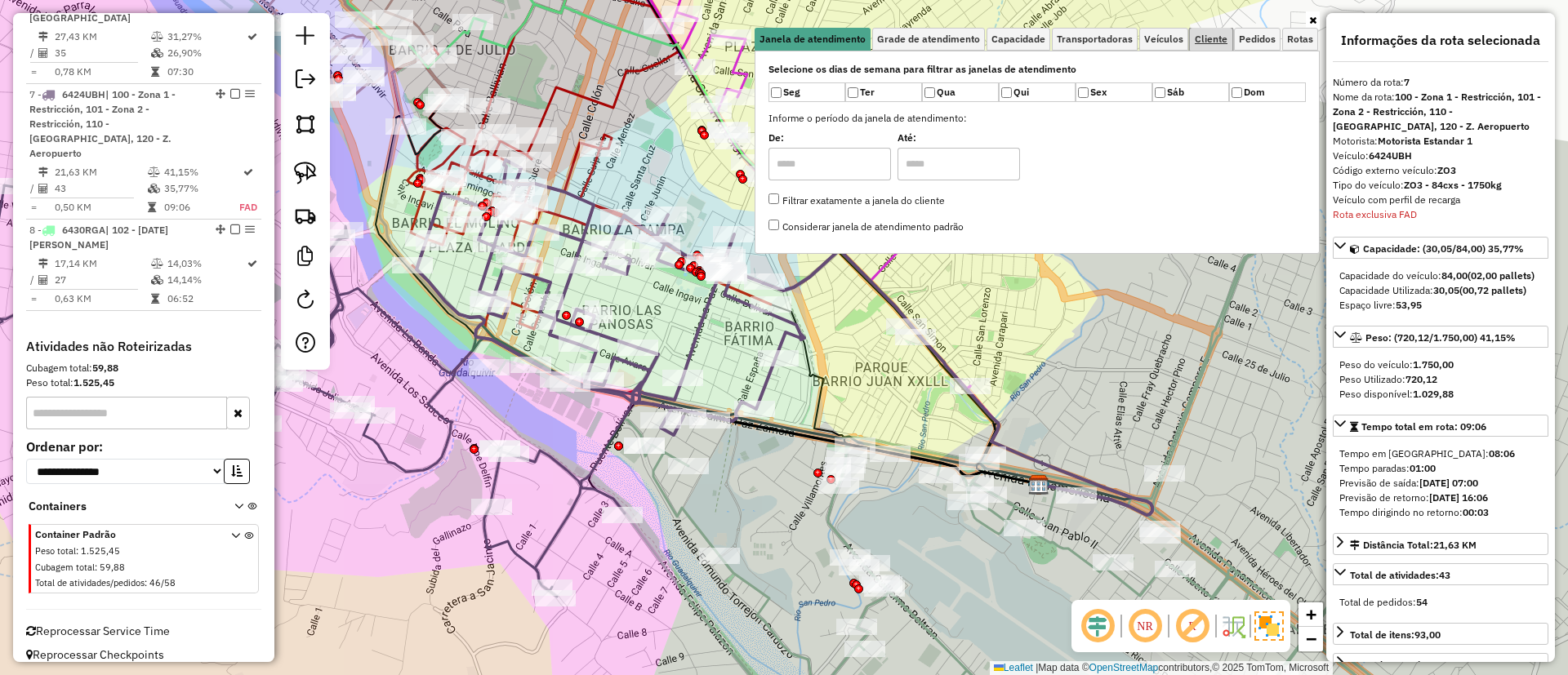
click at [1193, 33] on link "Cliente" at bounding box center [1211, 39] width 43 height 23
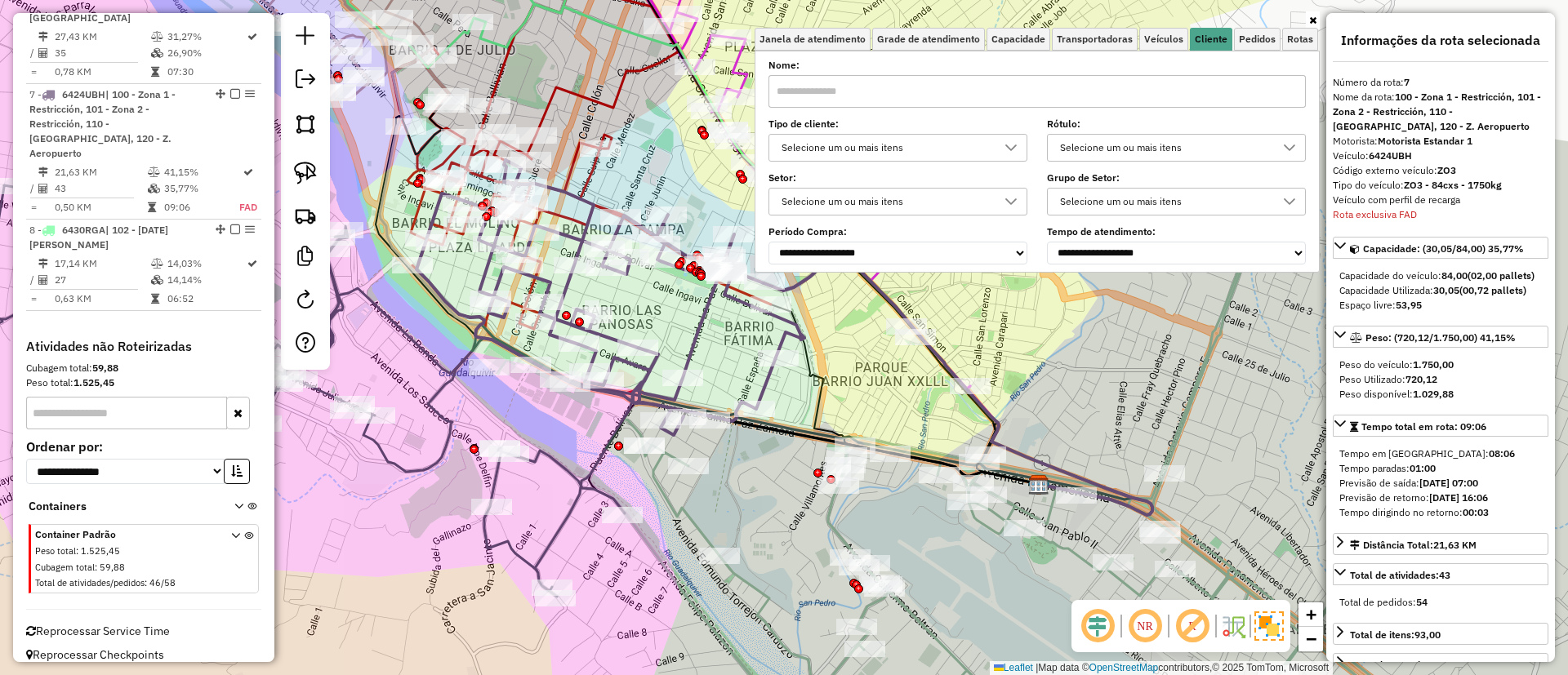
click at [941, 146] on div "Selecione um ou mais itens" at bounding box center [886, 147] width 219 height 26
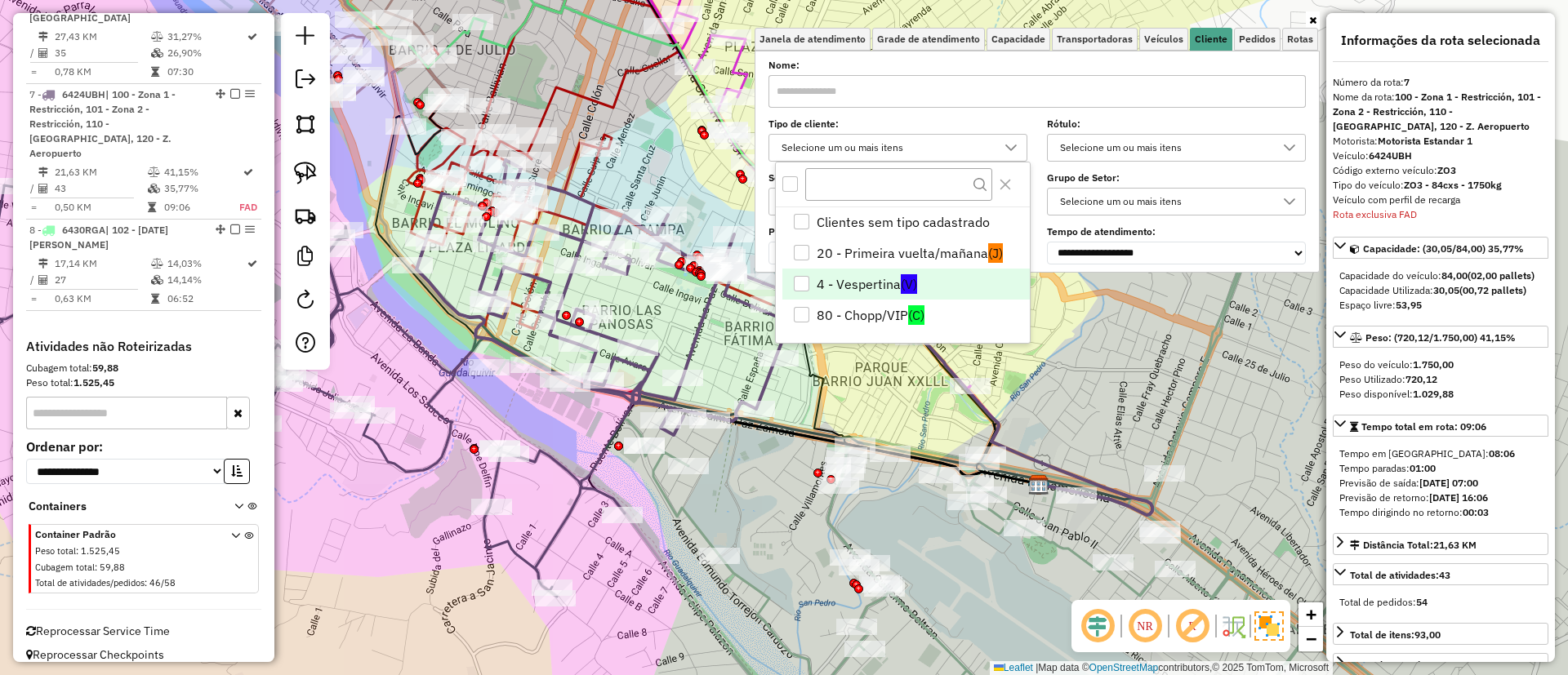
click at [884, 287] on li "4 - Vespertina (V)" at bounding box center [906, 284] width 248 height 31
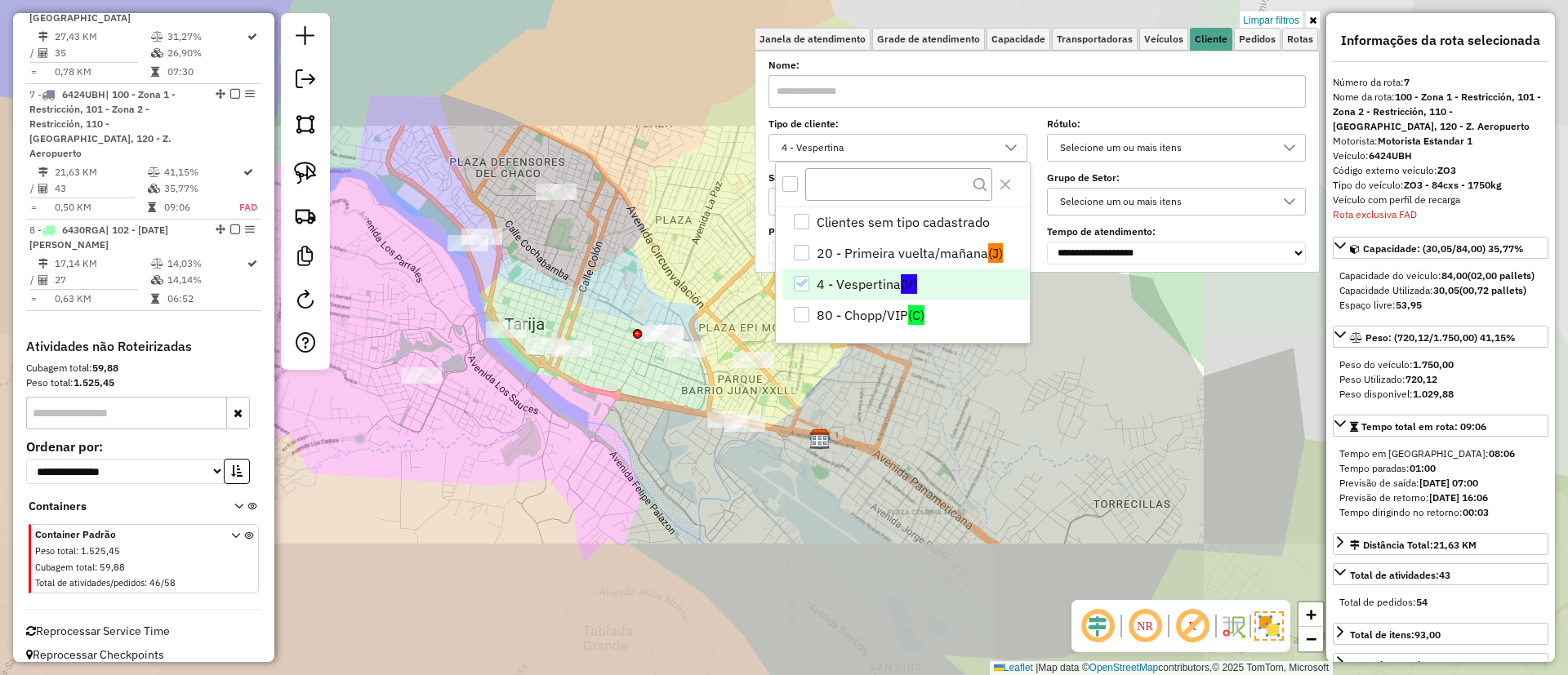
drag, startPoint x: 616, startPoint y: 395, endPoint x: 578, endPoint y: 461, distance: 76.2
click at [578, 461] on div "Limpar filtros Janela de atendimento Grade de atendimento Capacidade Transporta…" at bounding box center [784, 338] width 1568 height 675
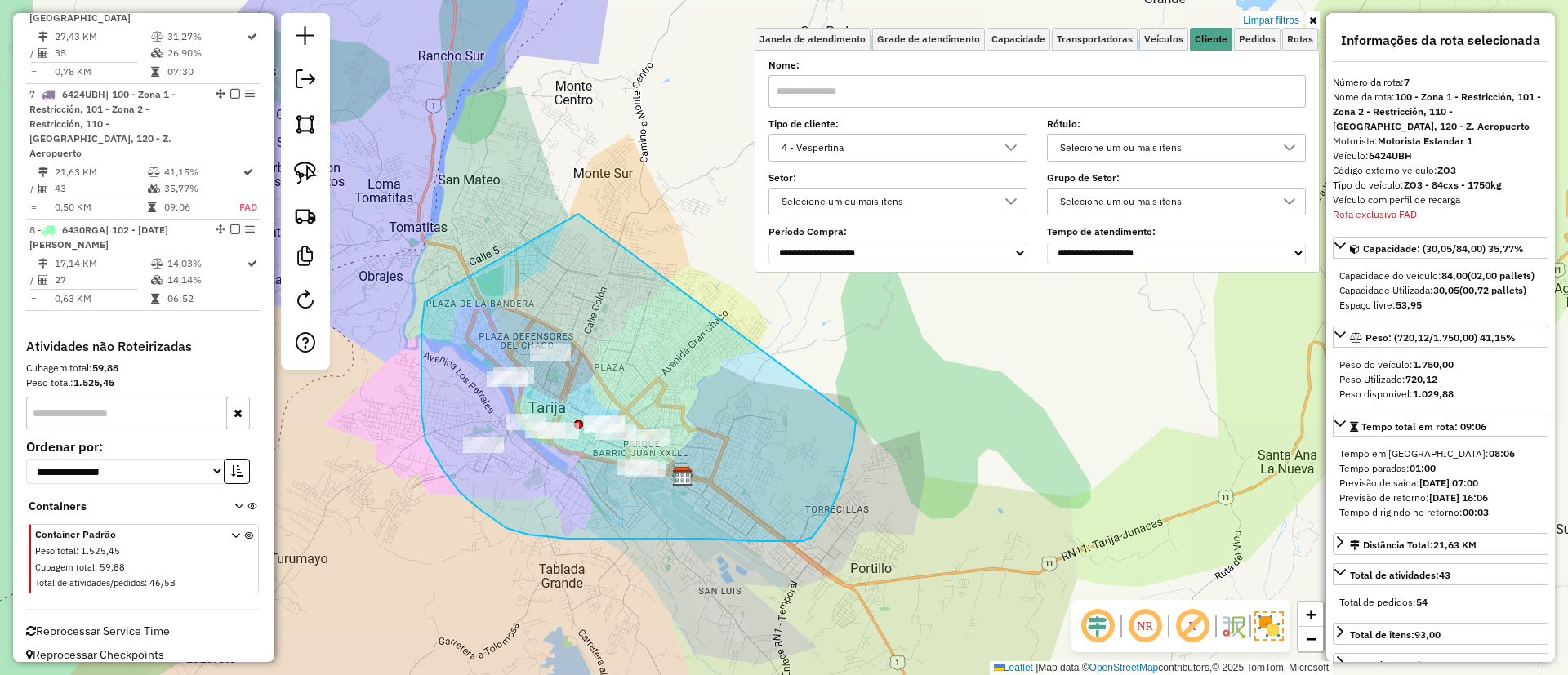
drag, startPoint x: 578, startPoint y: 214, endPoint x: 856, endPoint y: 420, distance: 346.0
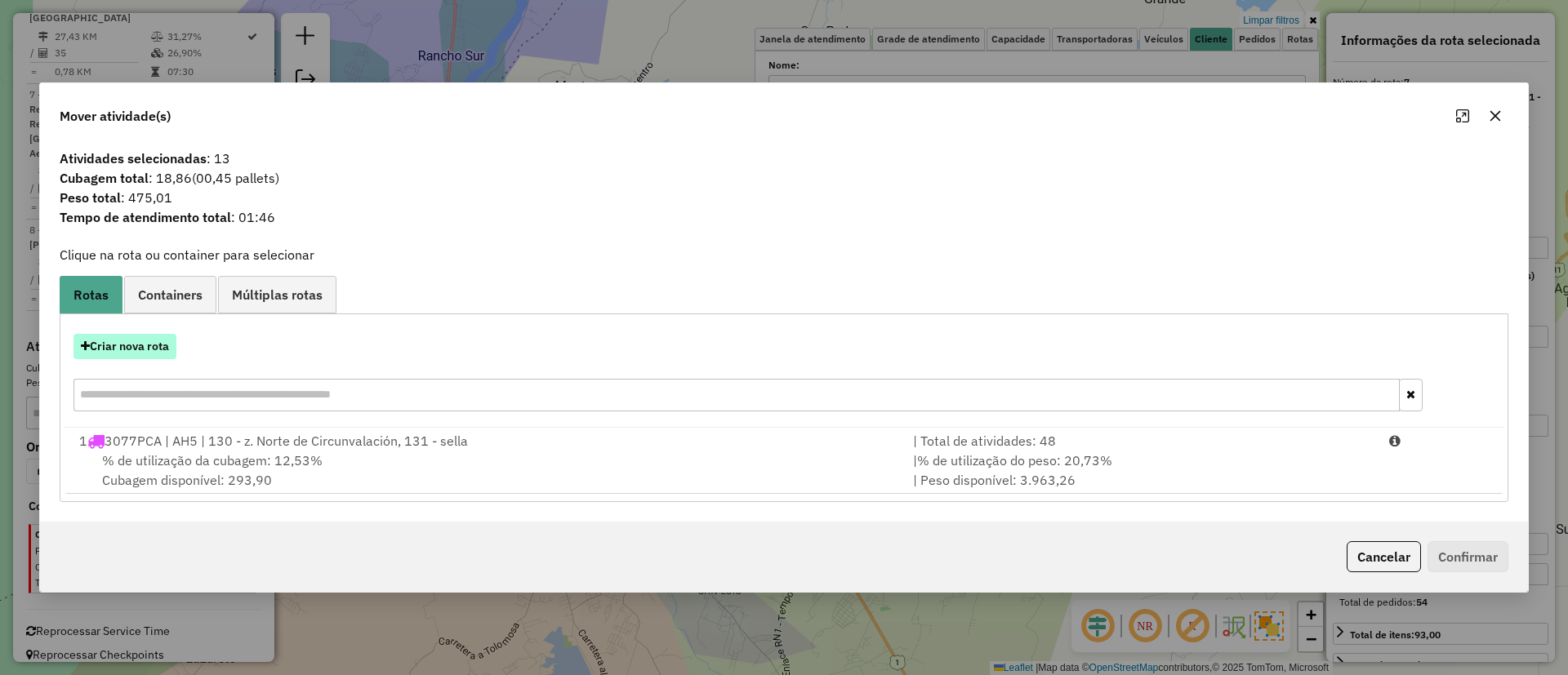
click at [125, 348] on button "Criar nova rota" at bounding box center [125, 346] width 103 height 26
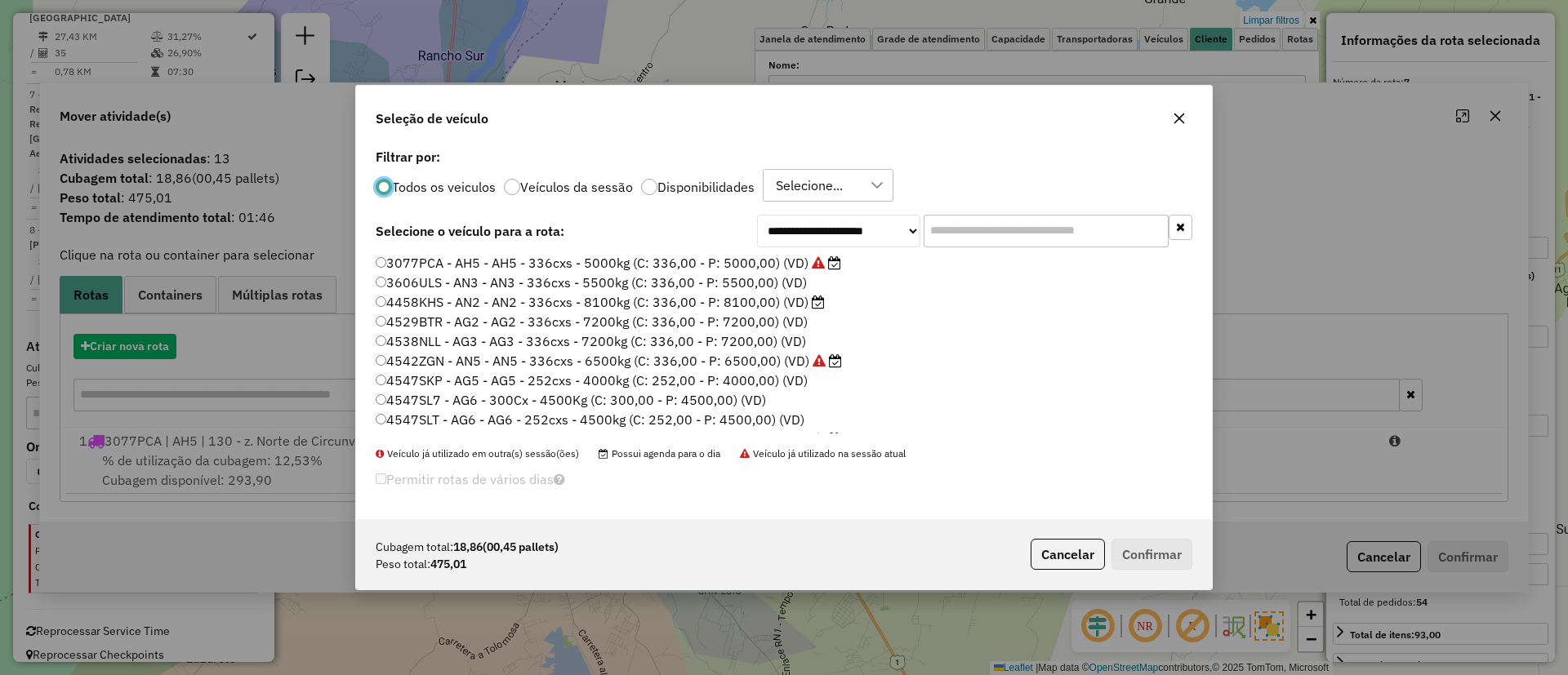
scroll to position [9, 5]
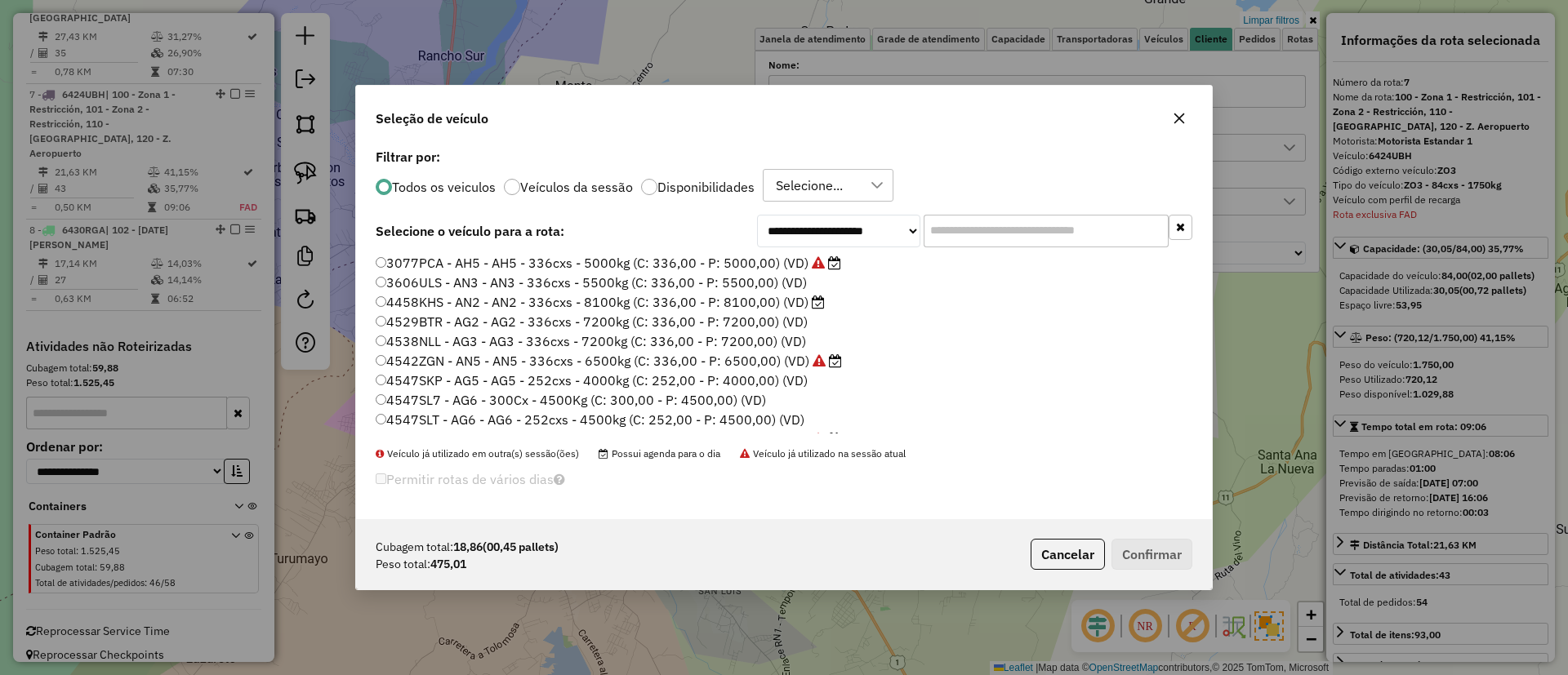
click at [960, 222] on input "text" at bounding box center [1046, 231] width 245 height 32
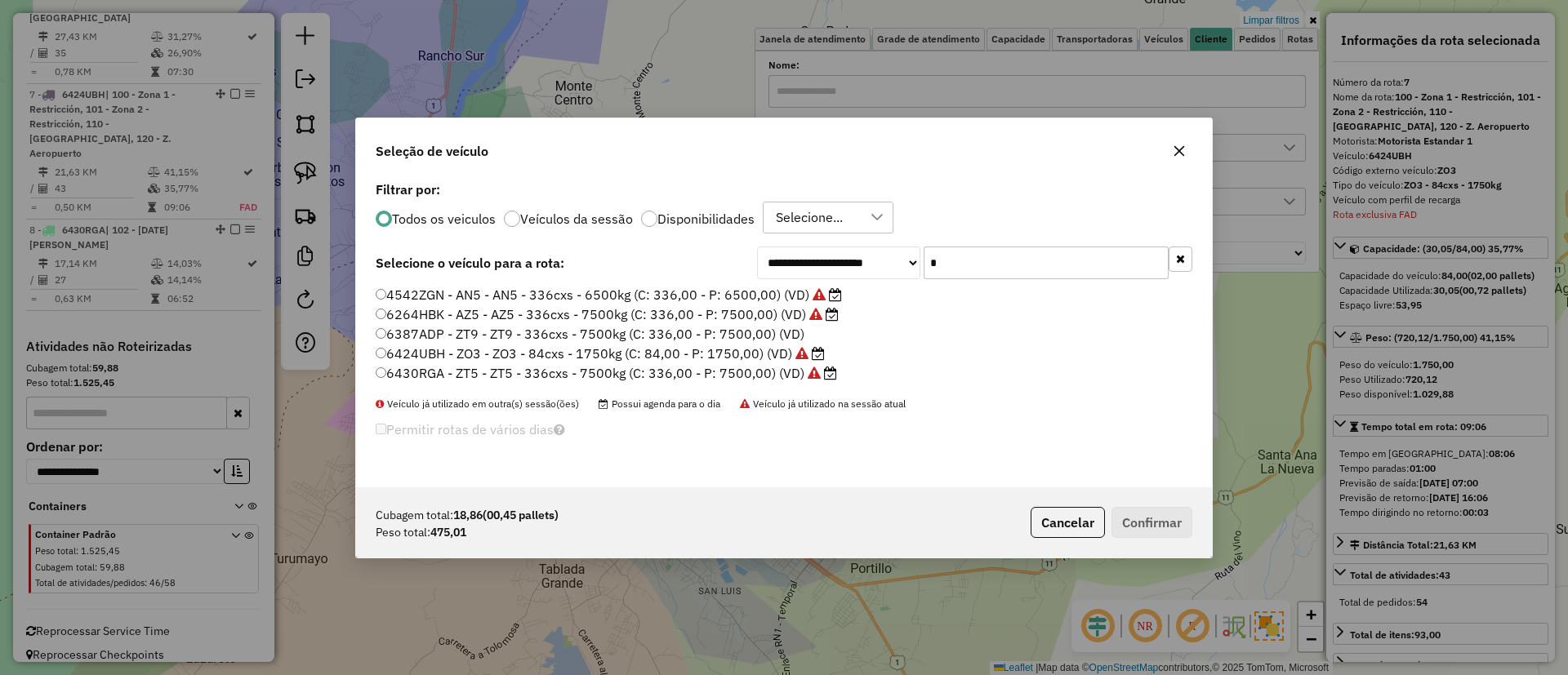
type input "*"
click at [745, 360] on label "6424UBH - ZO3 - ZO3 - 84cxs - 1750kg (C: 84,00 - P: 1750,00) (VD)" at bounding box center [600, 354] width 449 height 20
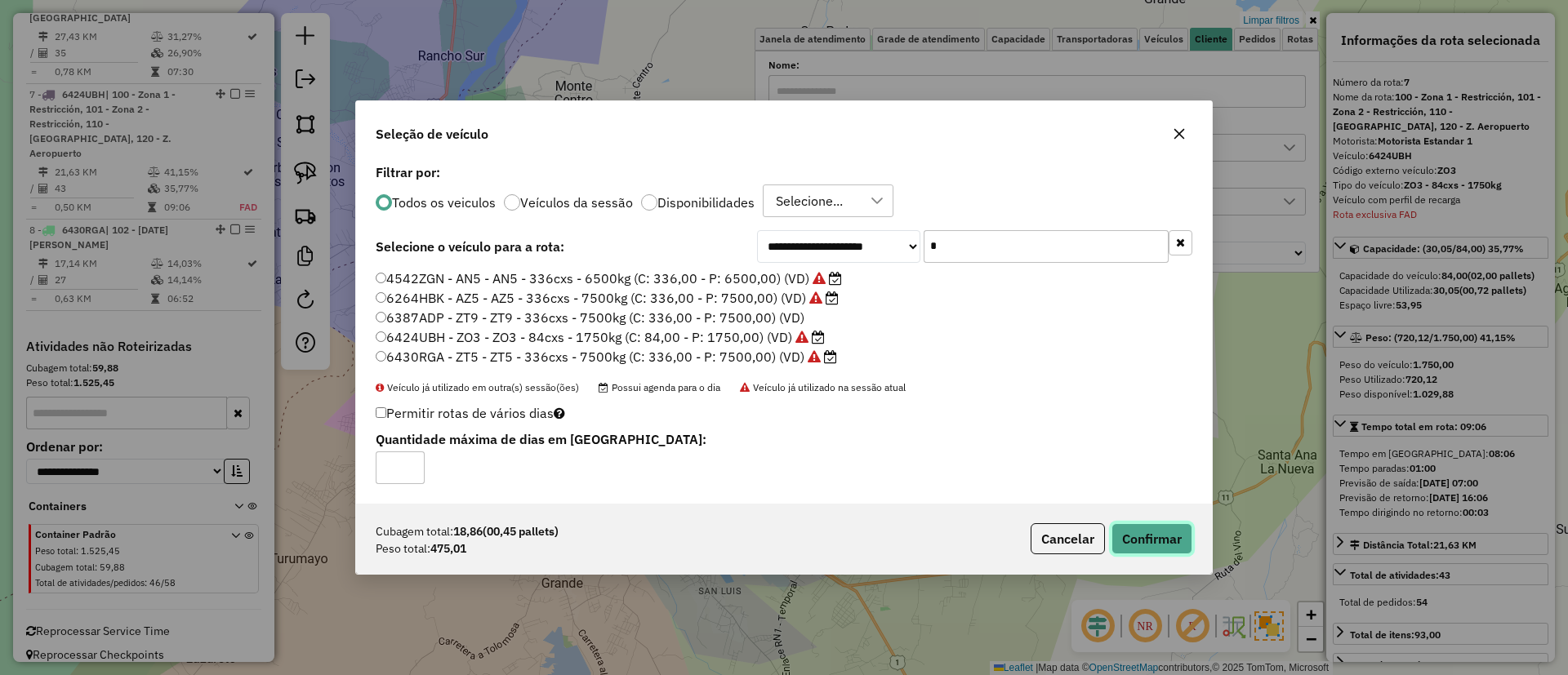
click at [1138, 526] on button "Confirmar" at bounding box center [1151, 539] width 81 height 31
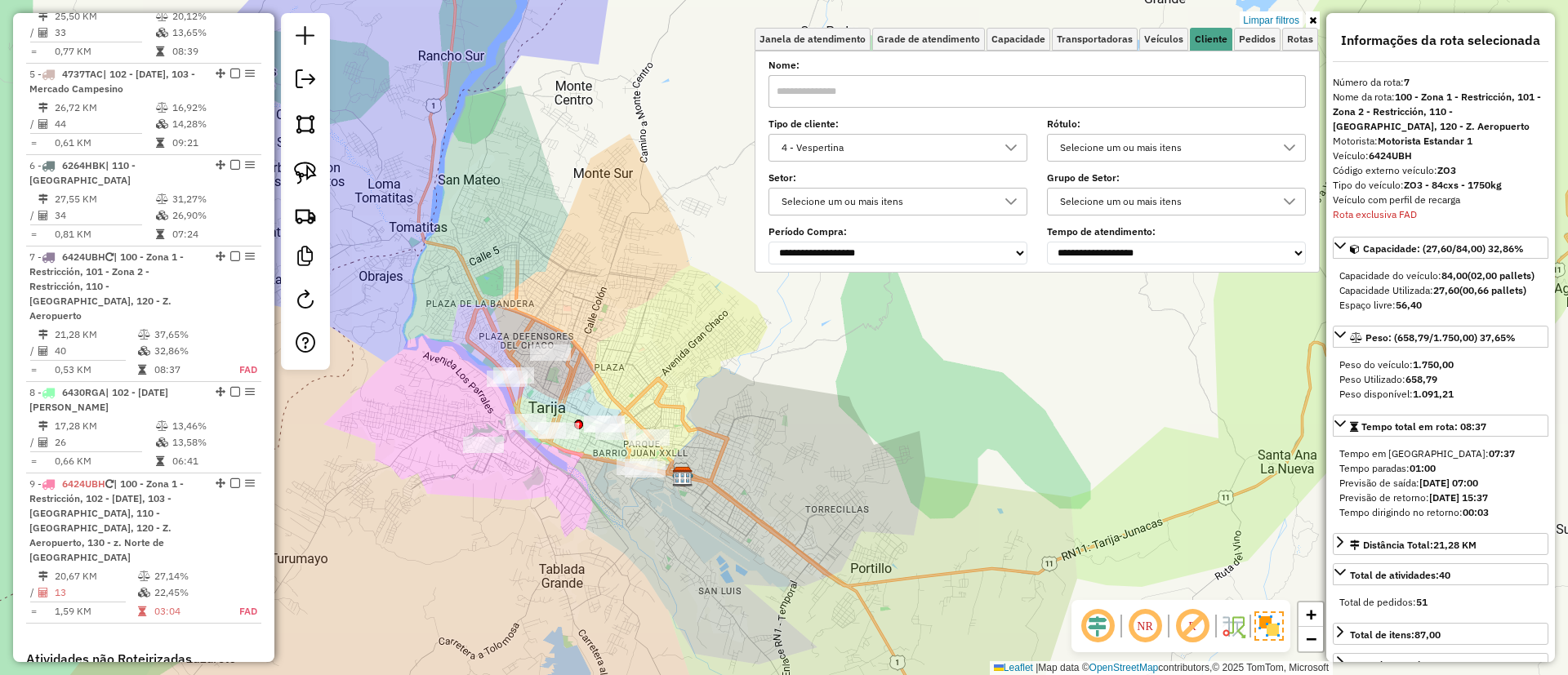
scroll to position [1137, 0]
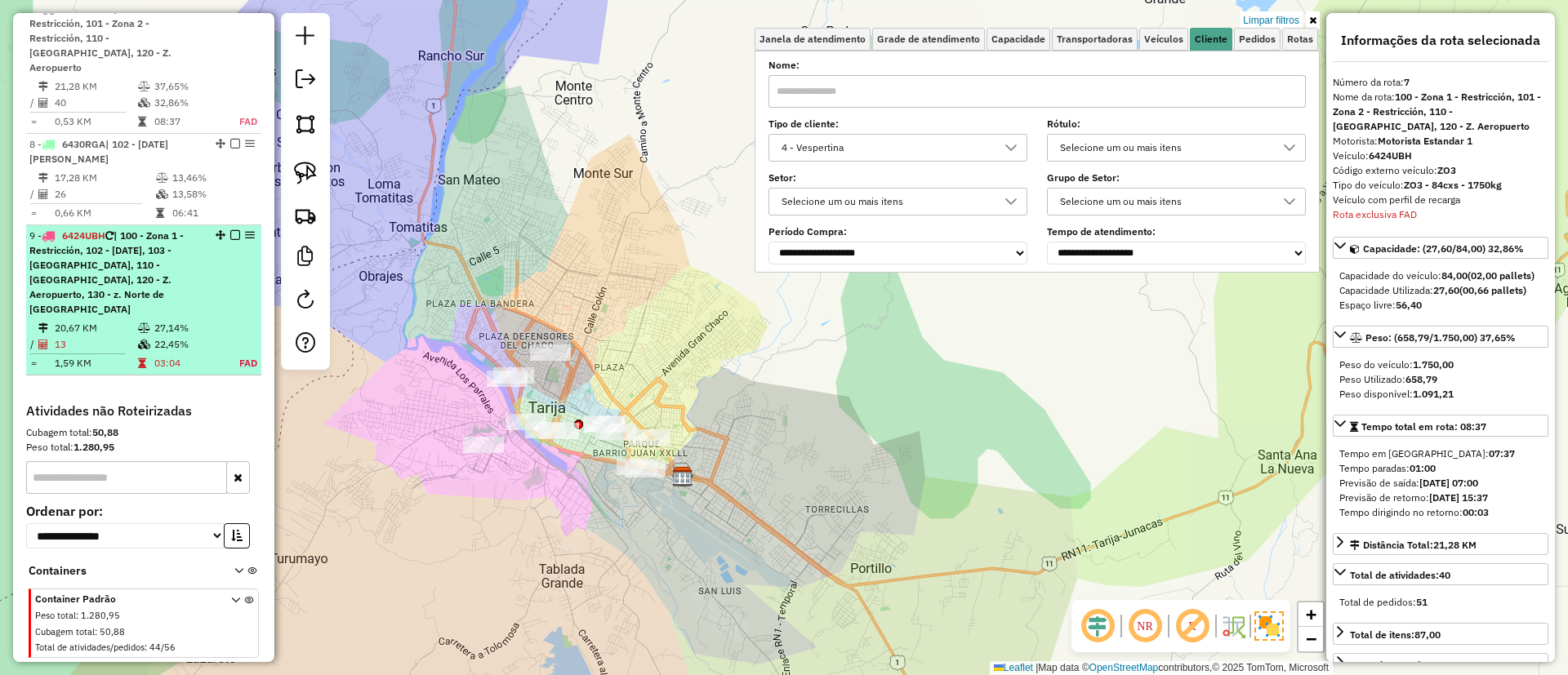
click at [231, 231] on em at bounding box center [235, 235] width 10 height 10
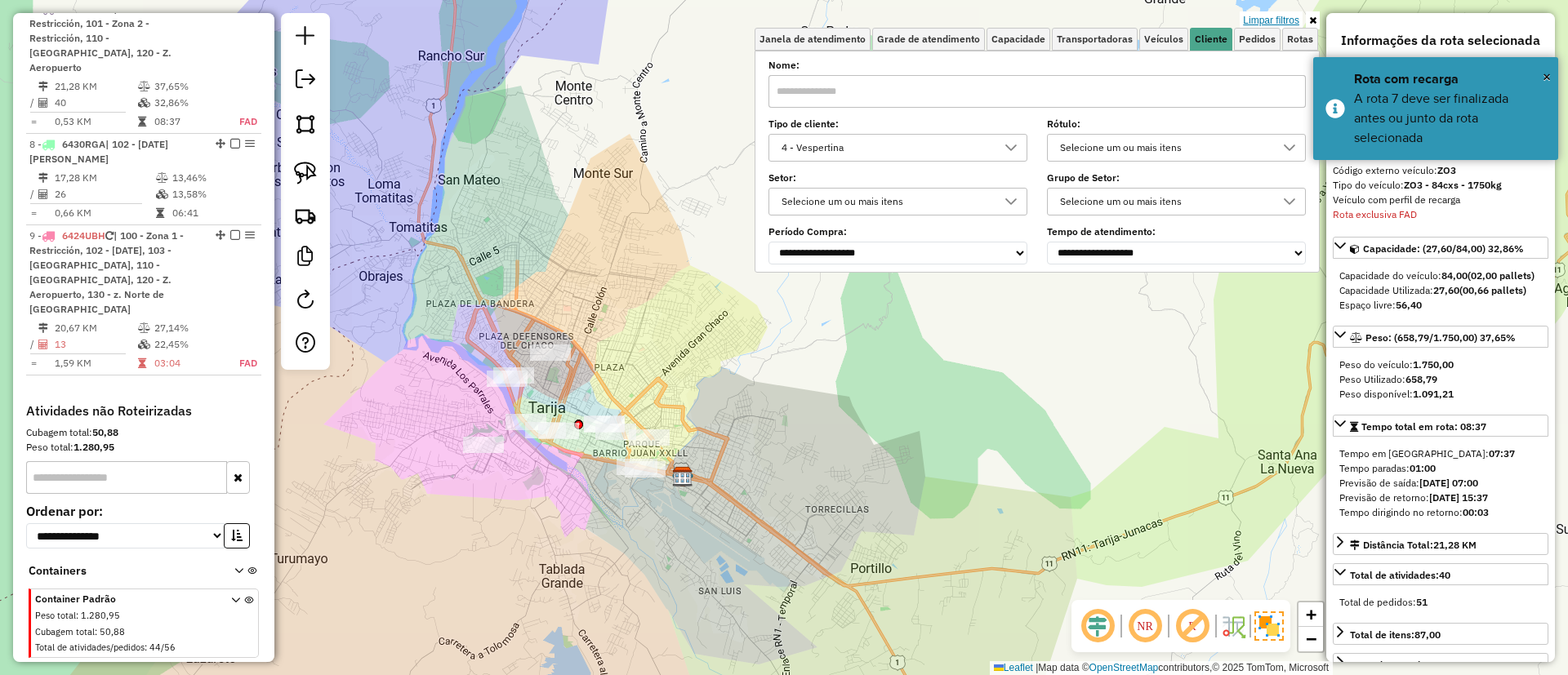
click at [1287, 19] on link "Limpar filtros" at bounding box center [1271, 20] width 63 height 18
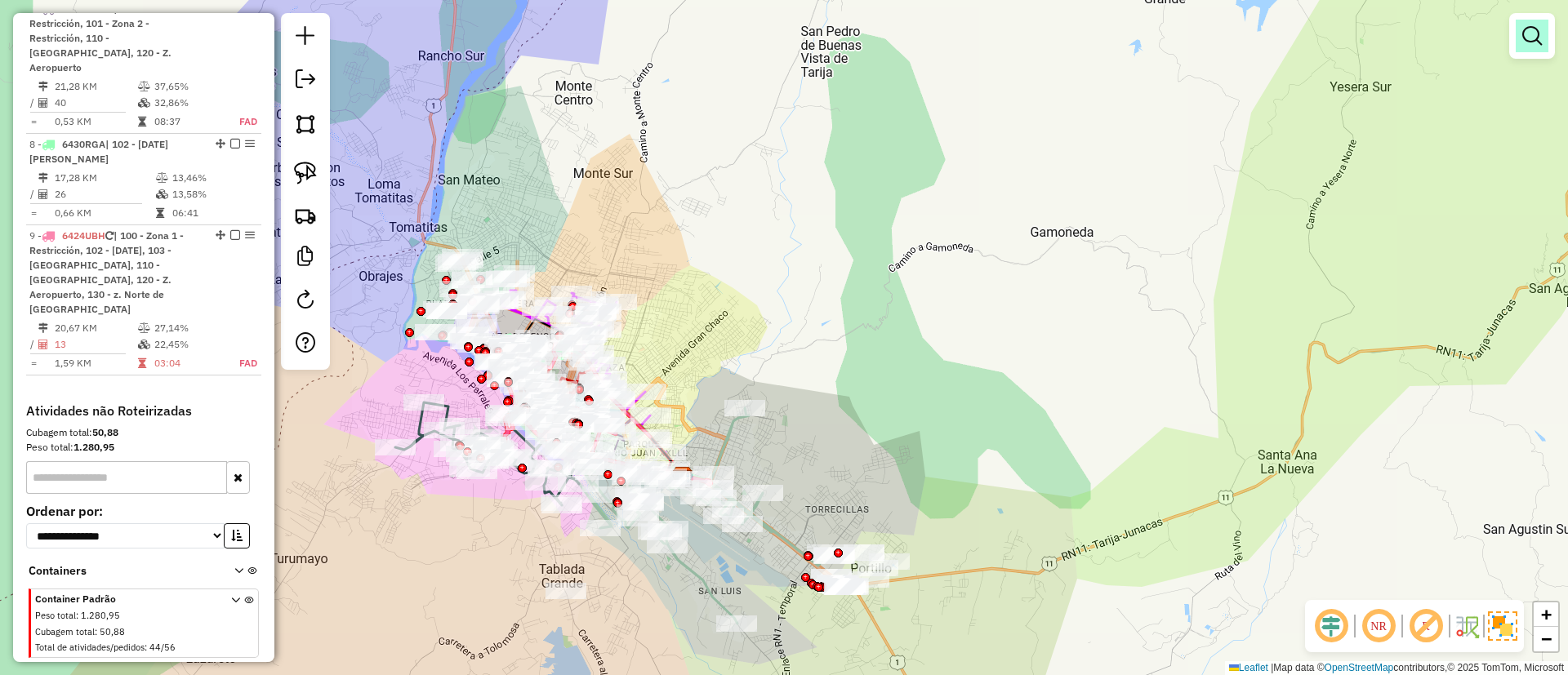
click at [1517, 35] on link at bounding box center [1532, 36] width 32 height 32
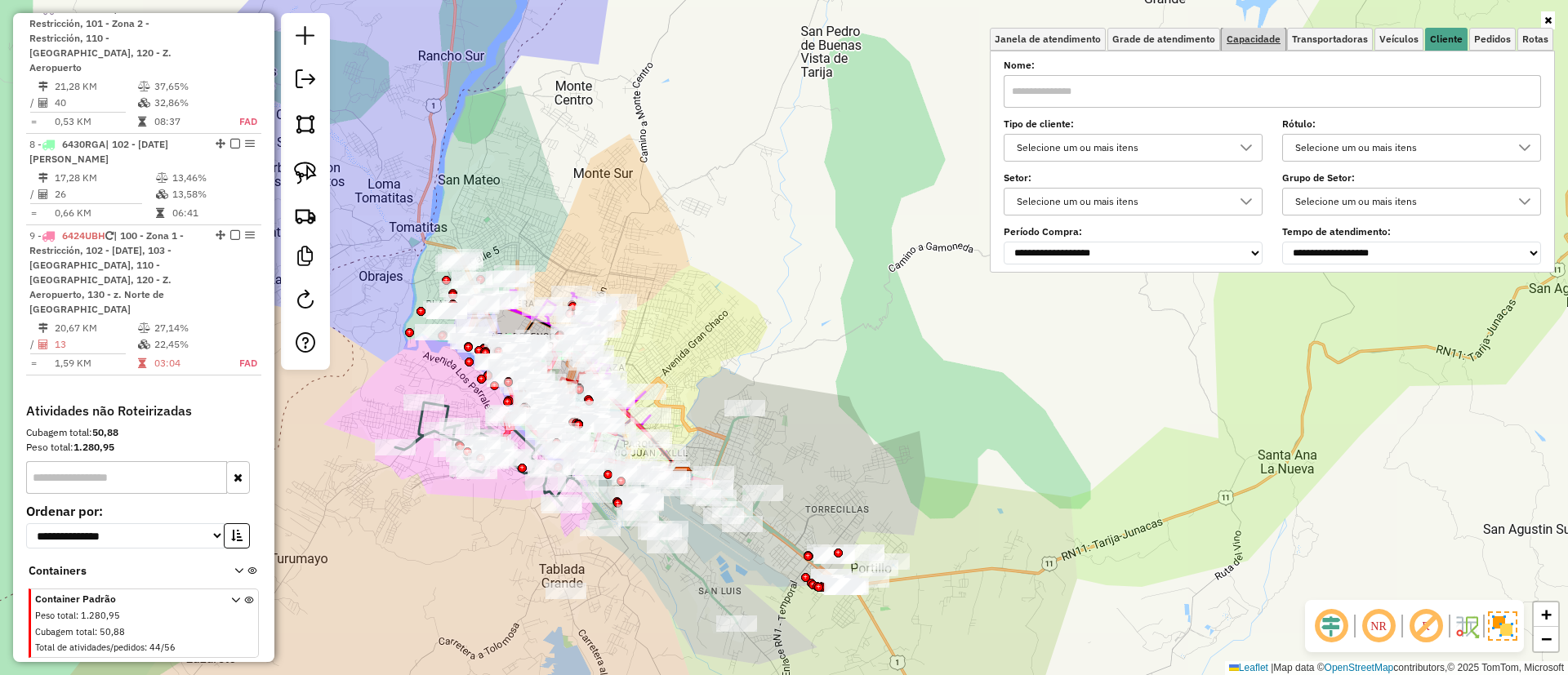
click at [1256, 46] on link "Capacidade" at bounding box center [1252, 39] width 64 height 23
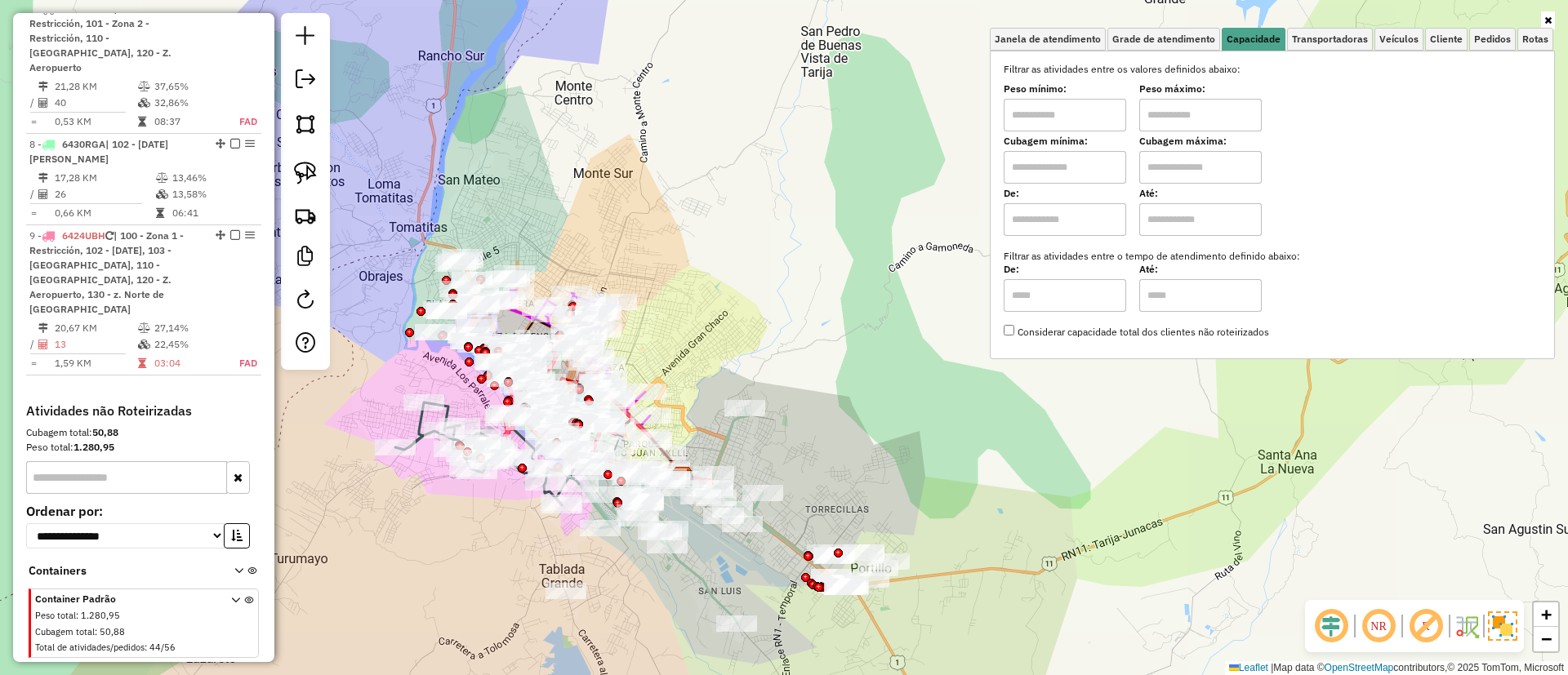
click at [1101, 210] on input "text" at bounding box center [1065, 219] width 122 height 32
click at [1446, 40] on span "Cliente" at bounding box center [1446, 39] width 32 height 10
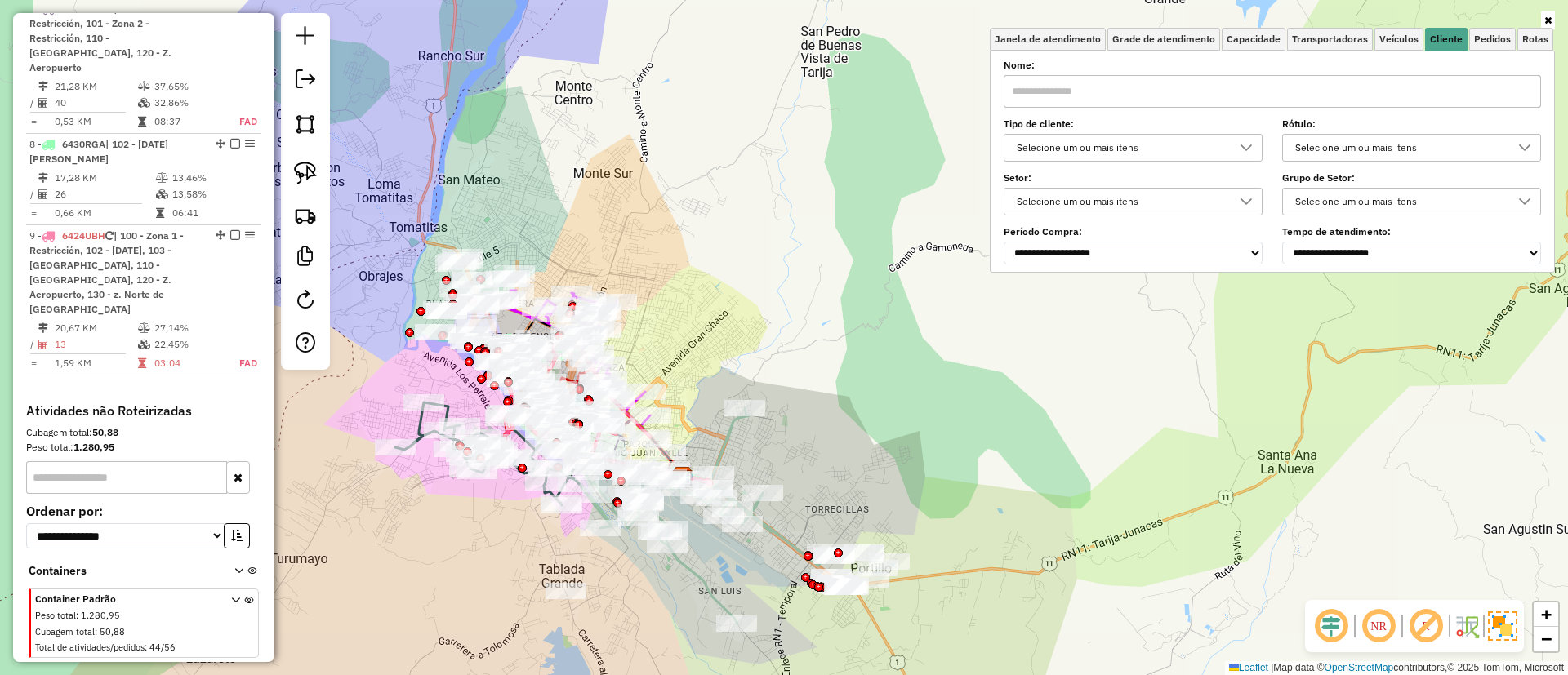
click at [1155, 138] on div "Selecione um ou mais itens" at bounding box center [1120, 147] width 219 height 26
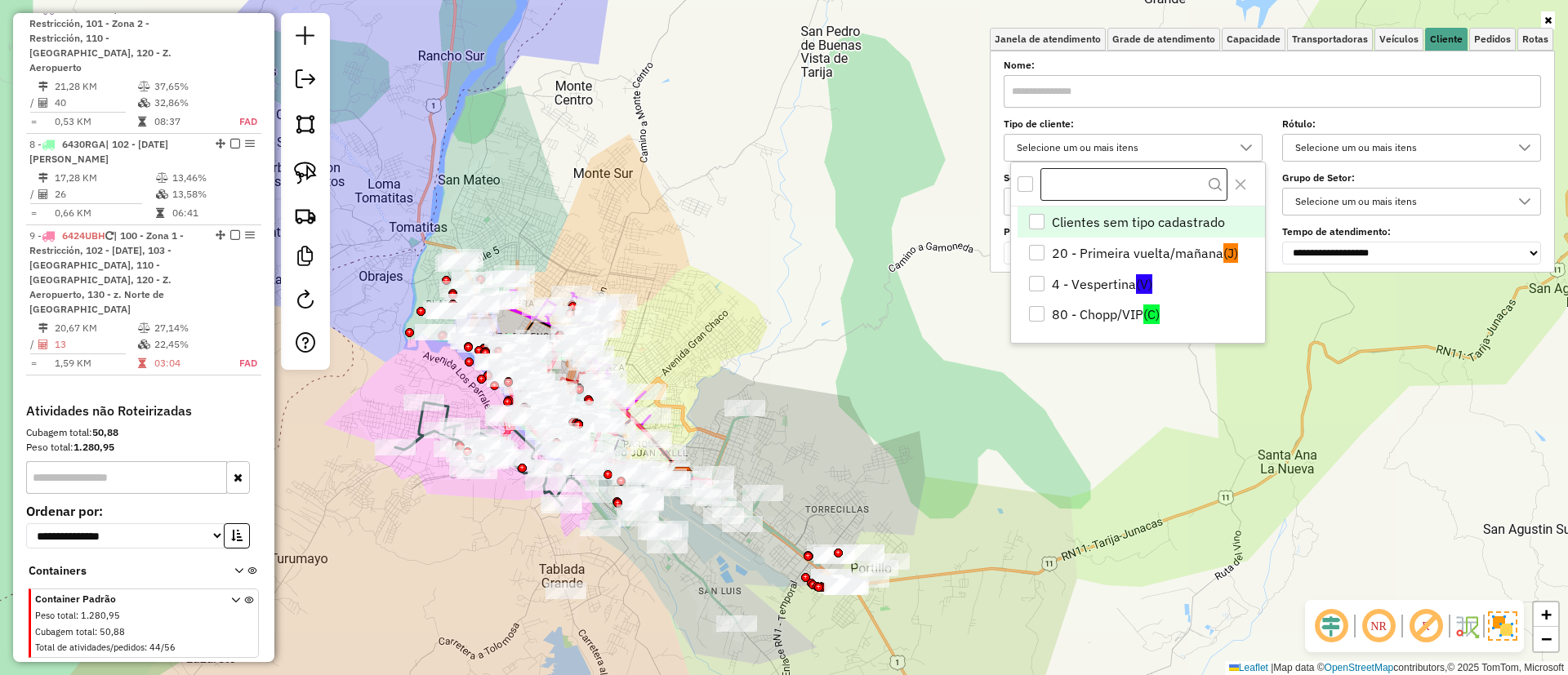
scroll to position [10, 56]
click at [1086, 219] on li "Clientes sem tipo cadastrado" at bounding box center [1141, 223] width 248 height 31
click at [1089, 243] on li "20 - Primeira vuelta/mañana (J)" at bounding box center [1141, 253] width 248 height 31
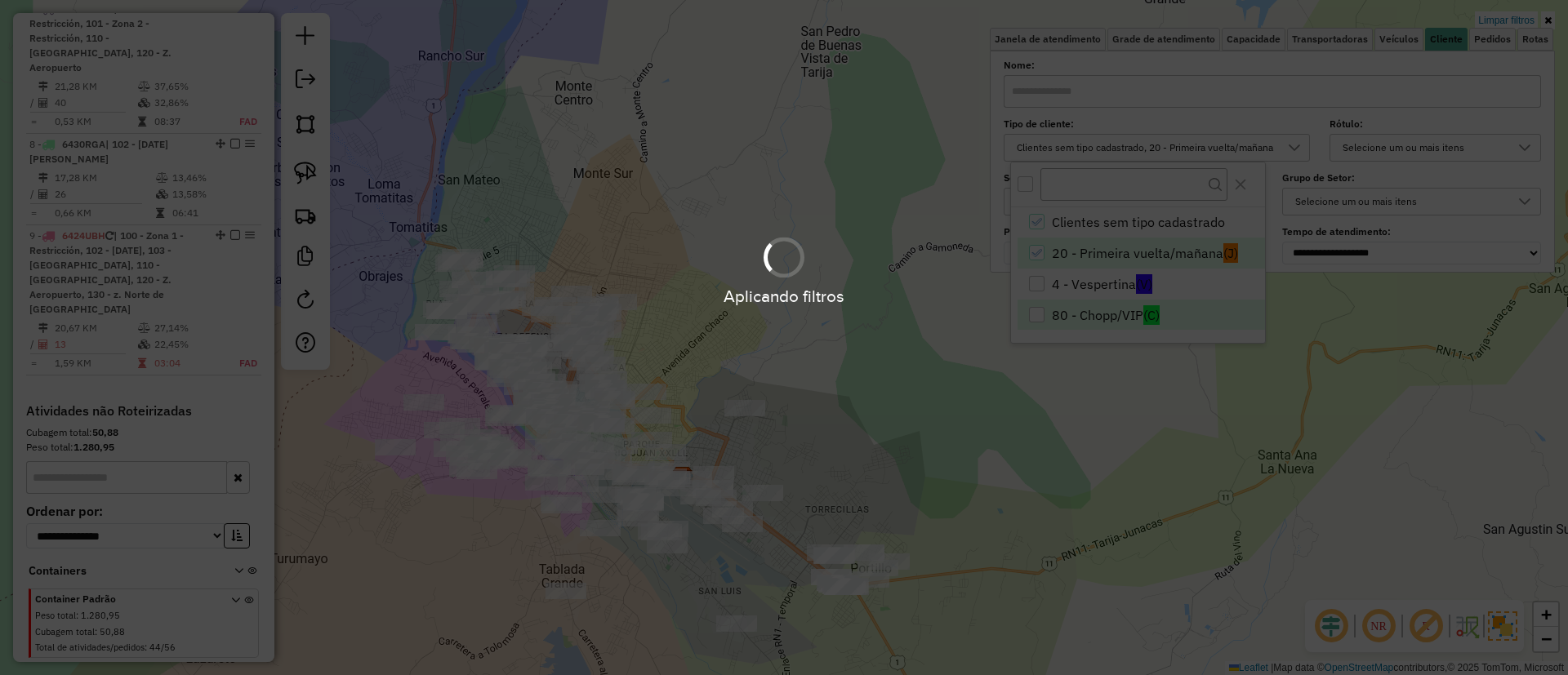
click at [1089, 315] on div "Aplicando filtros" at bounding box center [784, 338] width 1568 height 675
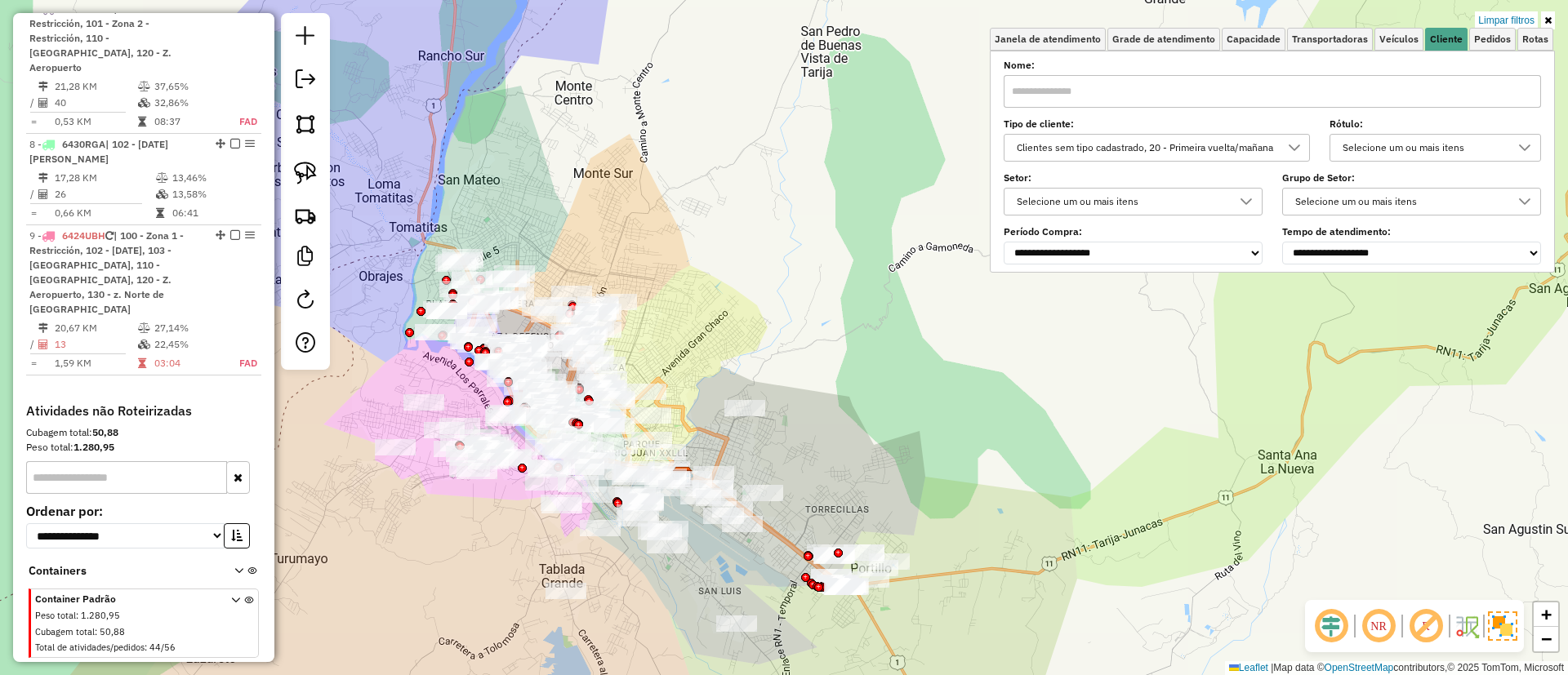
click at [1141, 148] on div "Clientes sem tipo cadastrado, 20 - Primeira vuelta/mañana" at bounding box center [1144, 147] width 268 height 26
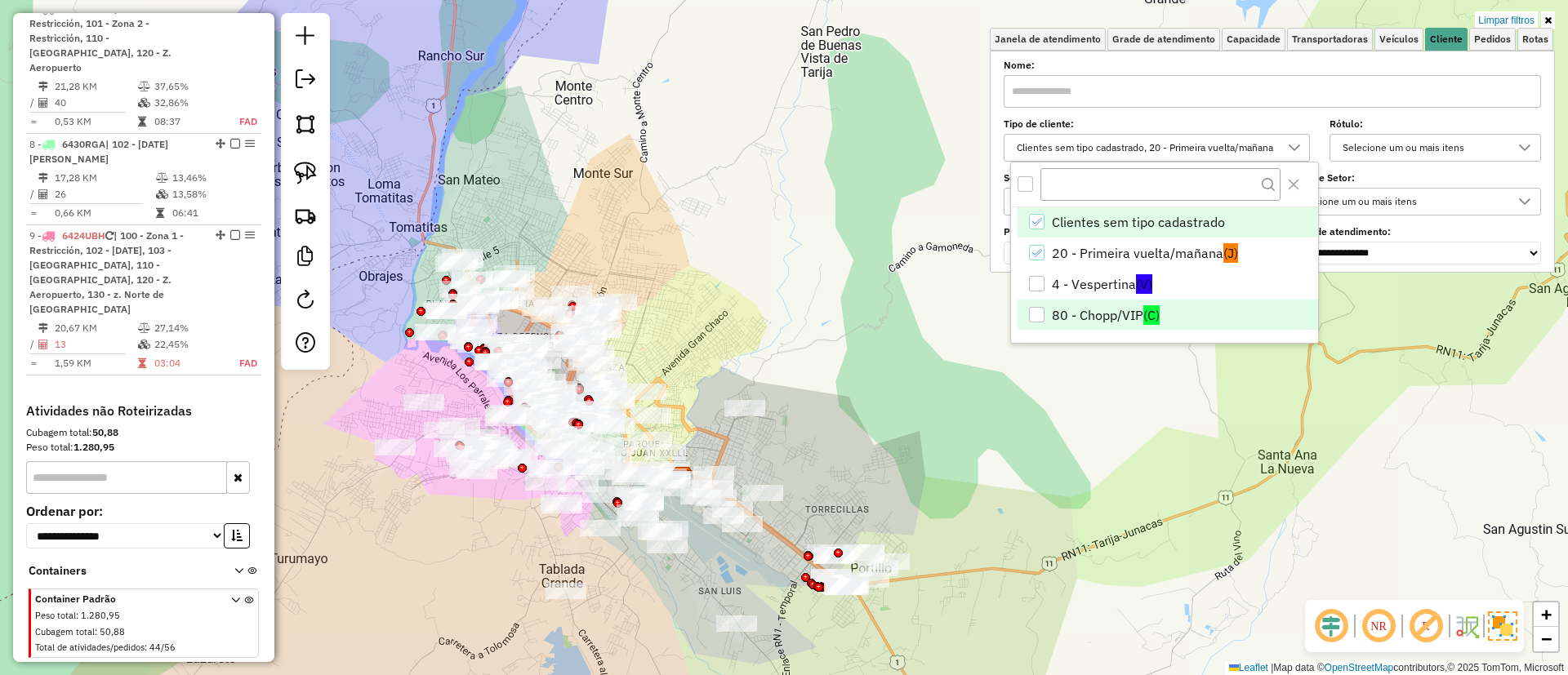
click at [1113, 306] on li "80 - Chopp/VIP (C)" at bounding box center [1167, 315] width 300 height 31
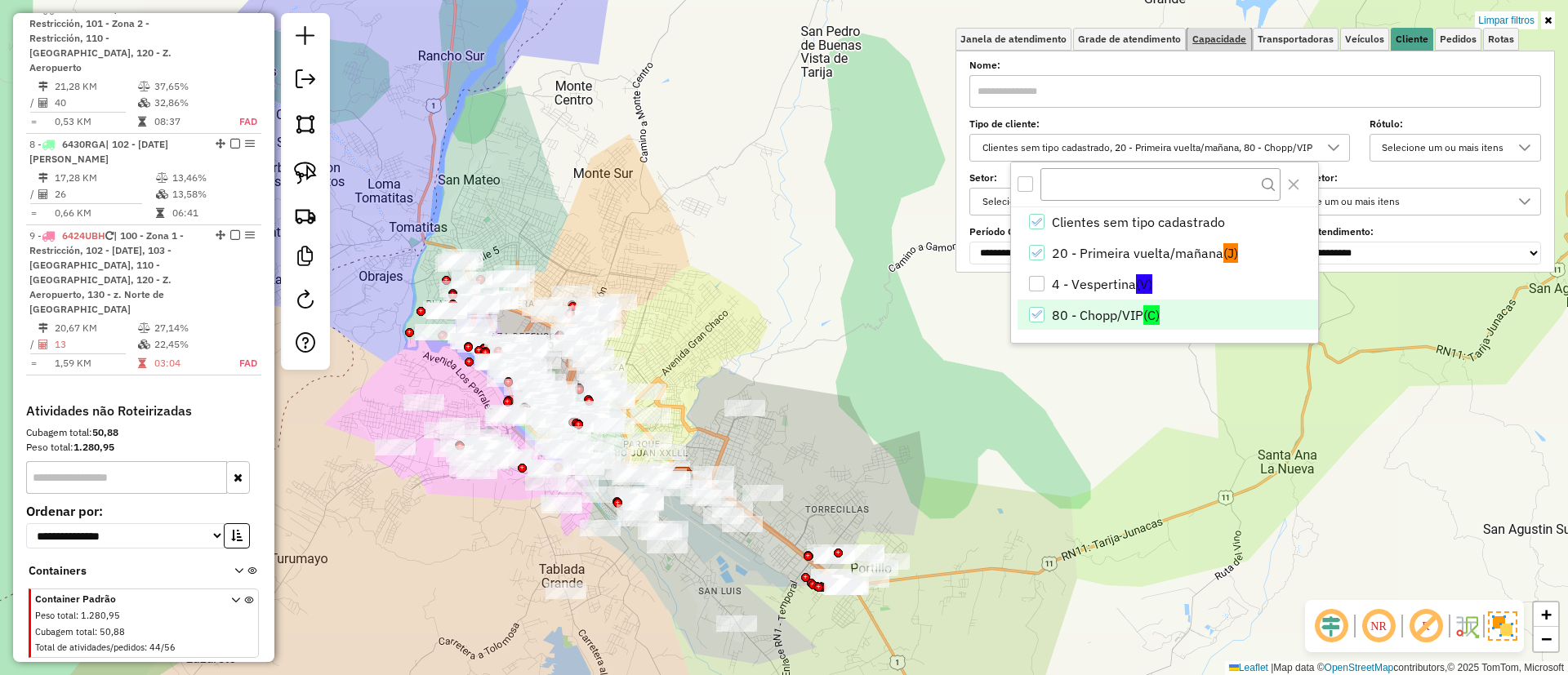
click at [1213, 38] on span "Capacidade" at bounding box center [1219, 39] width 54 height 10
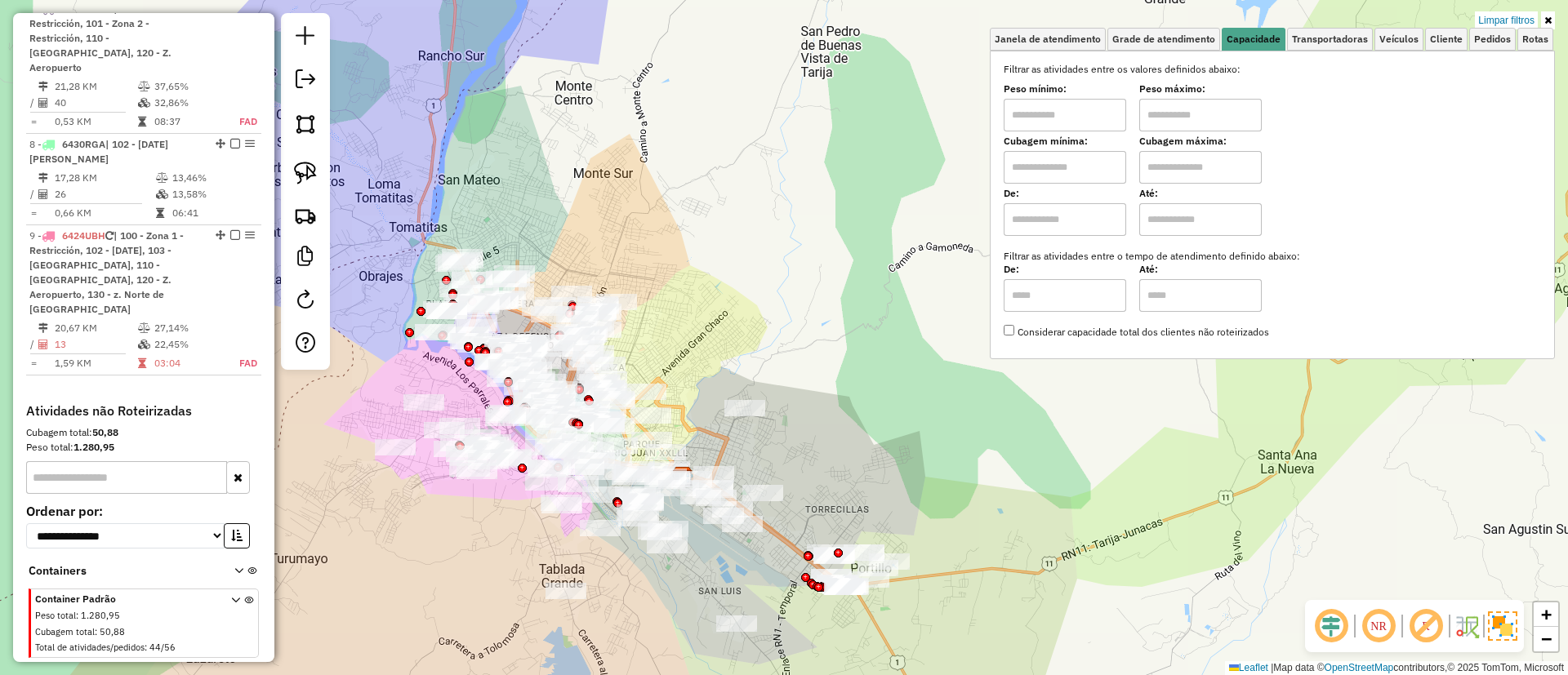
drag, startPoint x: 1096, startPoint y: 228, endPoint x: 1099, endPoint y: 236, distance: 8.5
click at [1096, 228] on input "text" at bounding box center [1065, 219] width 122 height 32
type input "****"
click at [1215, 214] on input "text" at bounding box center [1200, 219] width 122 height 32
type input "*****"
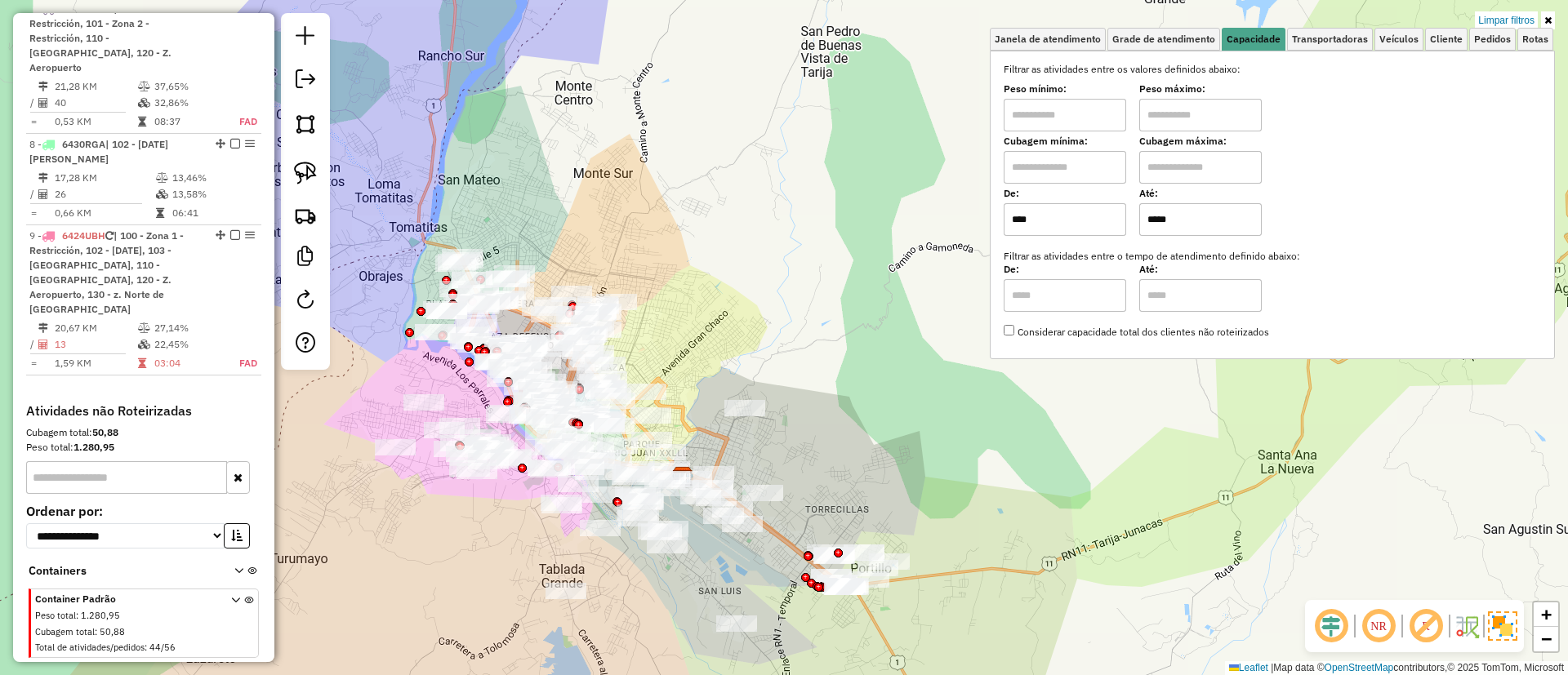
click at [225, 80] on table "21,28 KM 37,65% / 40 32,86% = 0,53 KM 08:37 FAD" at bounding box center [144, 104] width 229 height 51
select select "**********"
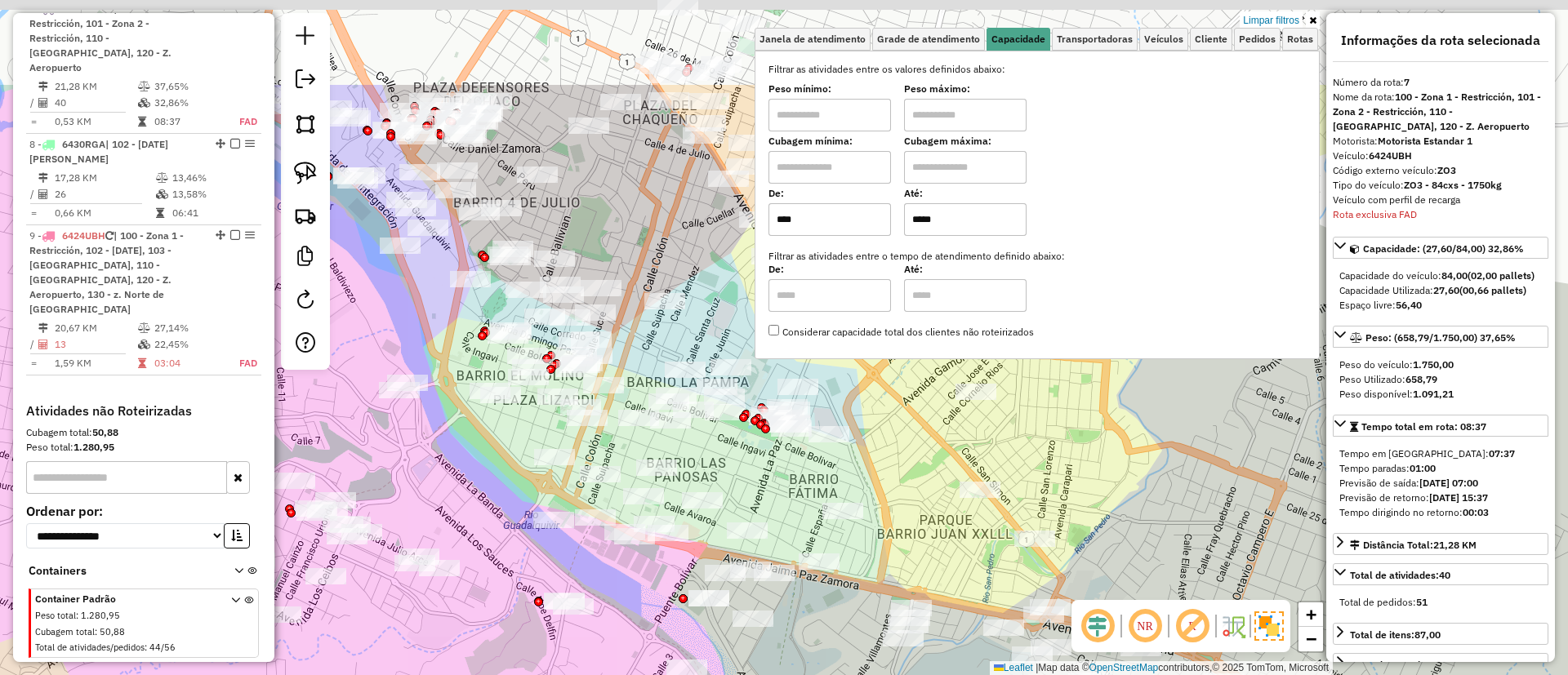
drag, startPoint x: 670, startPoint y: 328, endPoint x: 681, endPoint y: 483, distance: 155.4
click at [681, 483] on div "Limpar filtros Janela de atendimento Grade de atendimento Capacidade Transporta…" at bounding box center [784, 338] width 1568 height 675
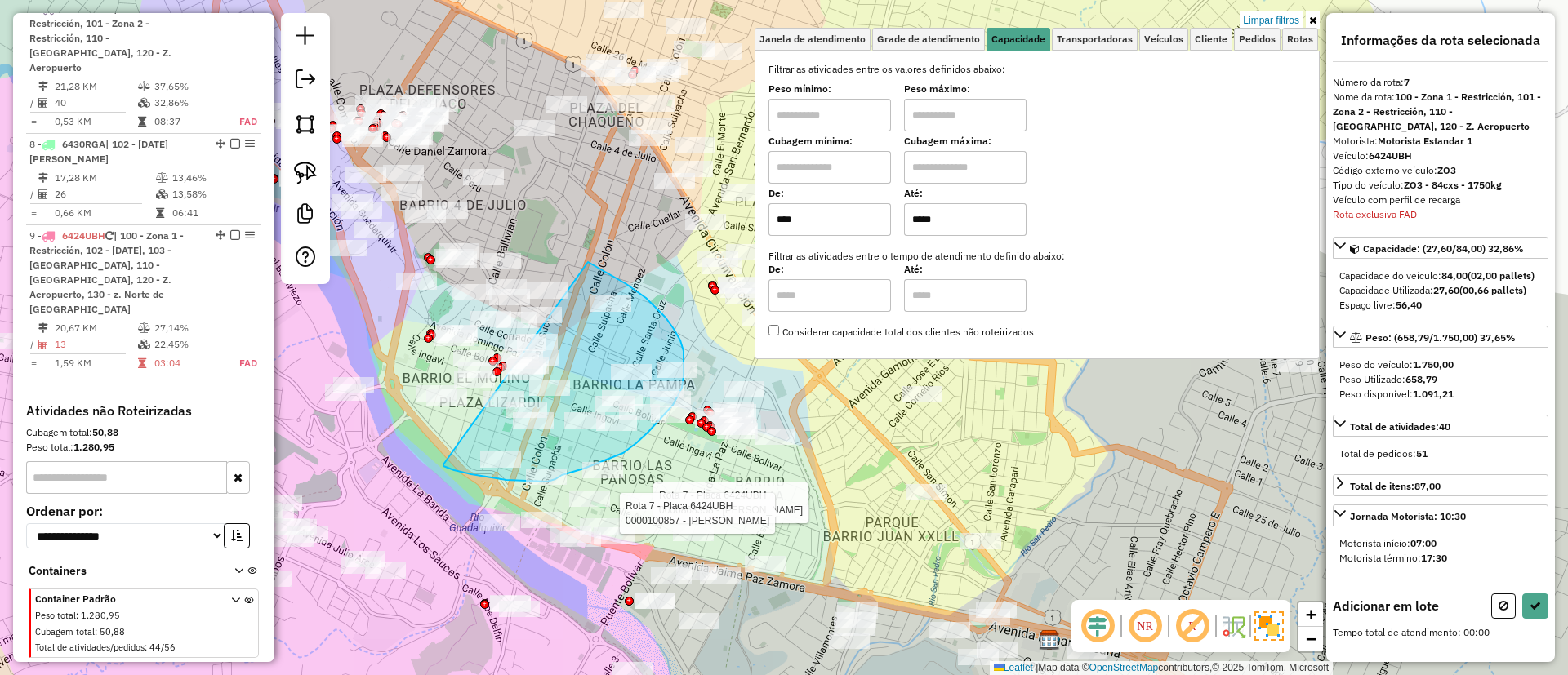
drag, startPoint x: 444, startPoint y: 464, endPoint x: 588, endPoint y: 262, distance: 248.1
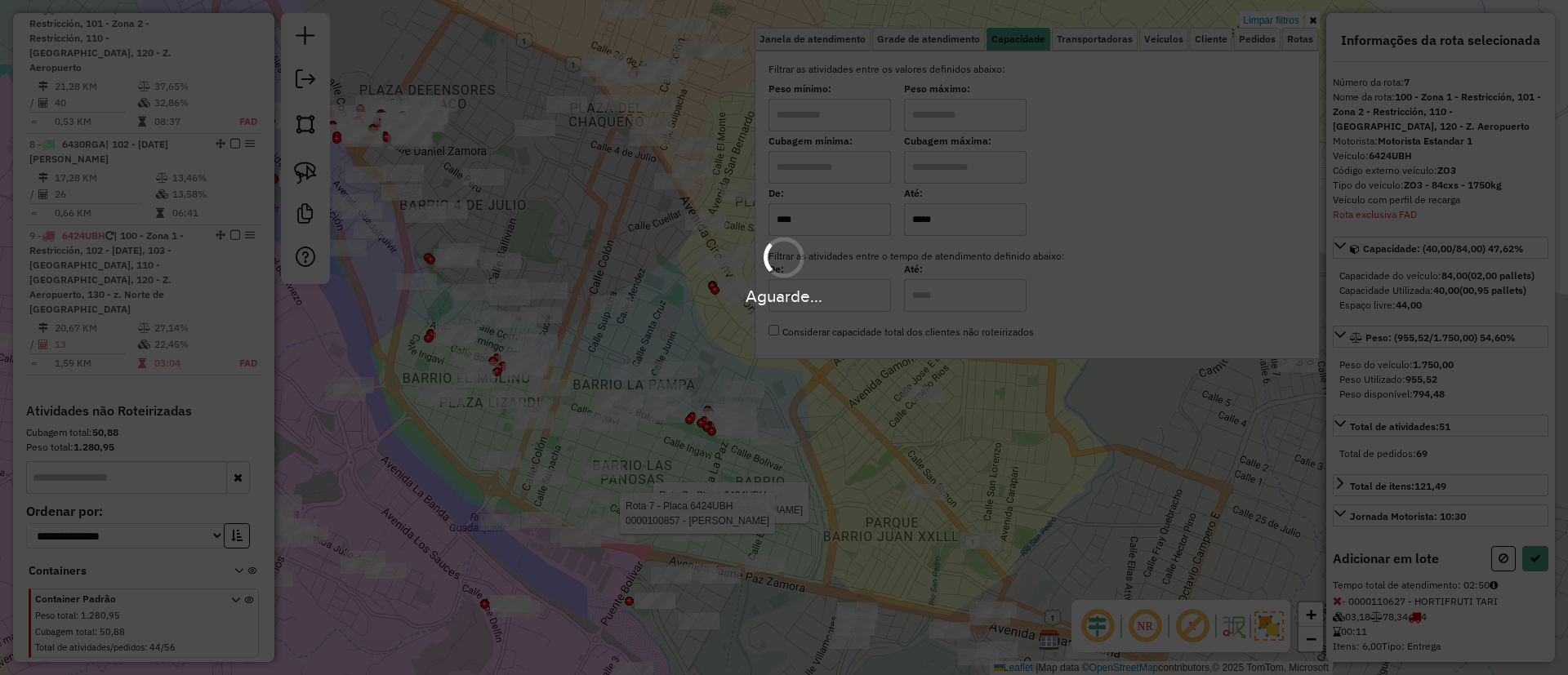
select select "**********"
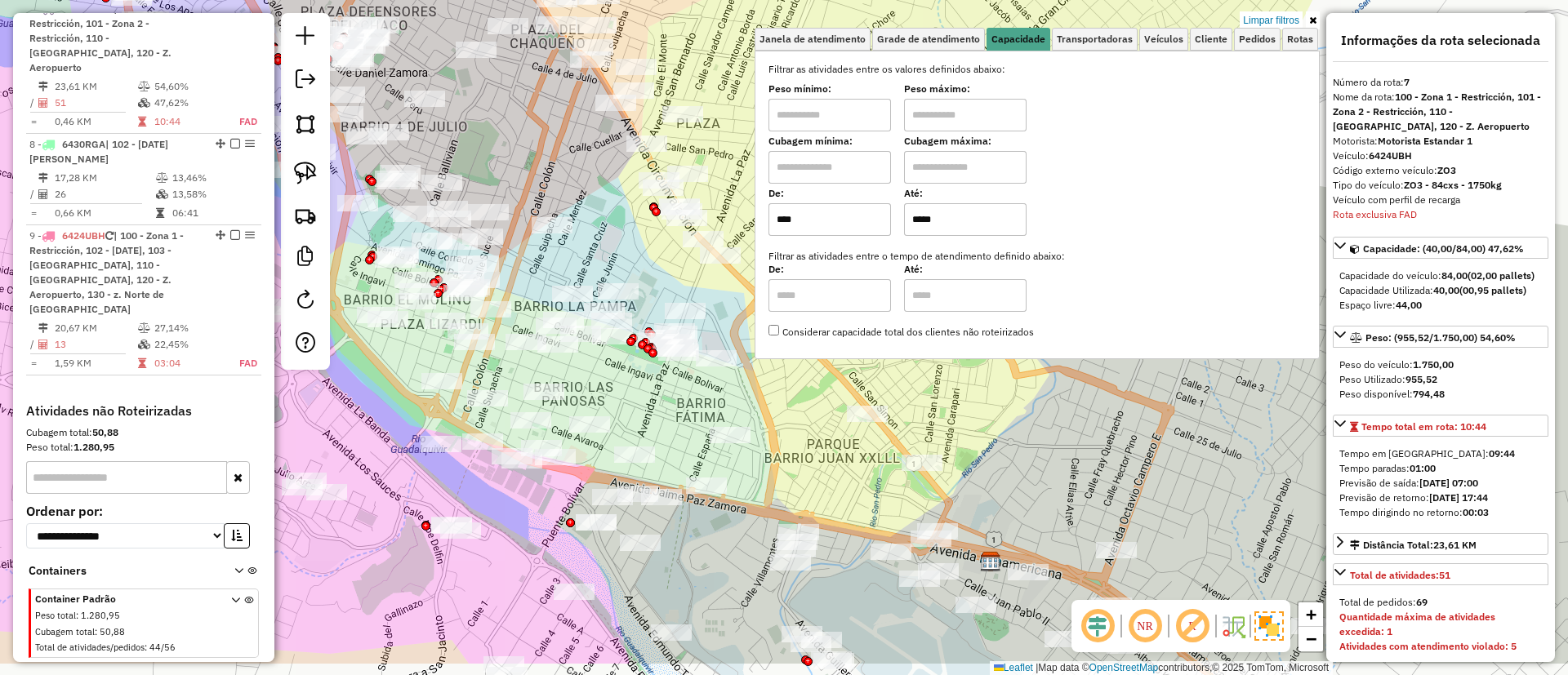
drag, startPoint x: 592, startPoint y: 231, endPoint x: 541, endPoint y: 195, distance: 62.4
click at [556, 185] on div "Limpar filtros Janela de atendimento Grade de atendimento Capacidade Transporta…" at bounding box center [784, 338] width 1568 height 675
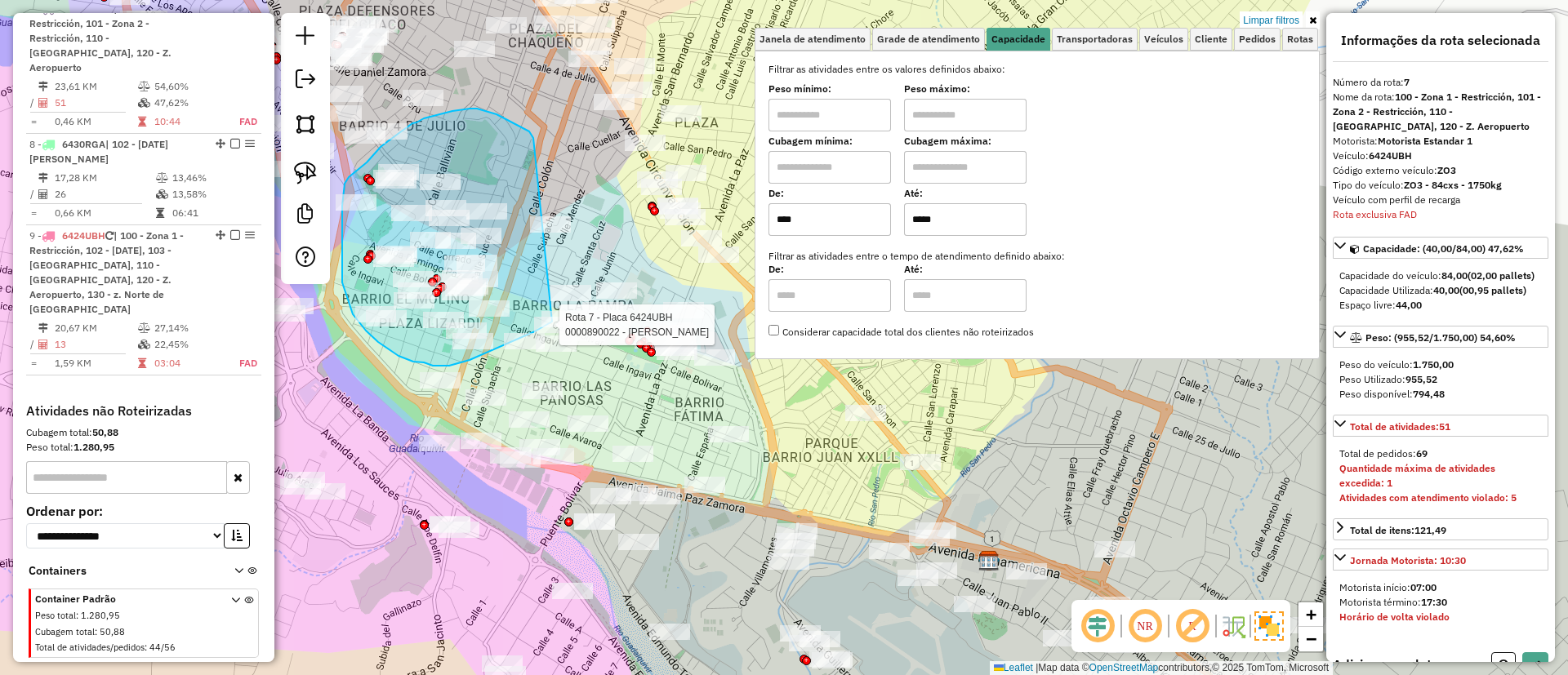
click at [552, 321] on div "Rota 7 - Placa 6424UBH 0000068486 - CELIA FLORES Rota 7 - Placa 6424UBH 0000902…" at bounding box center [784, 338] width 1568 height 675
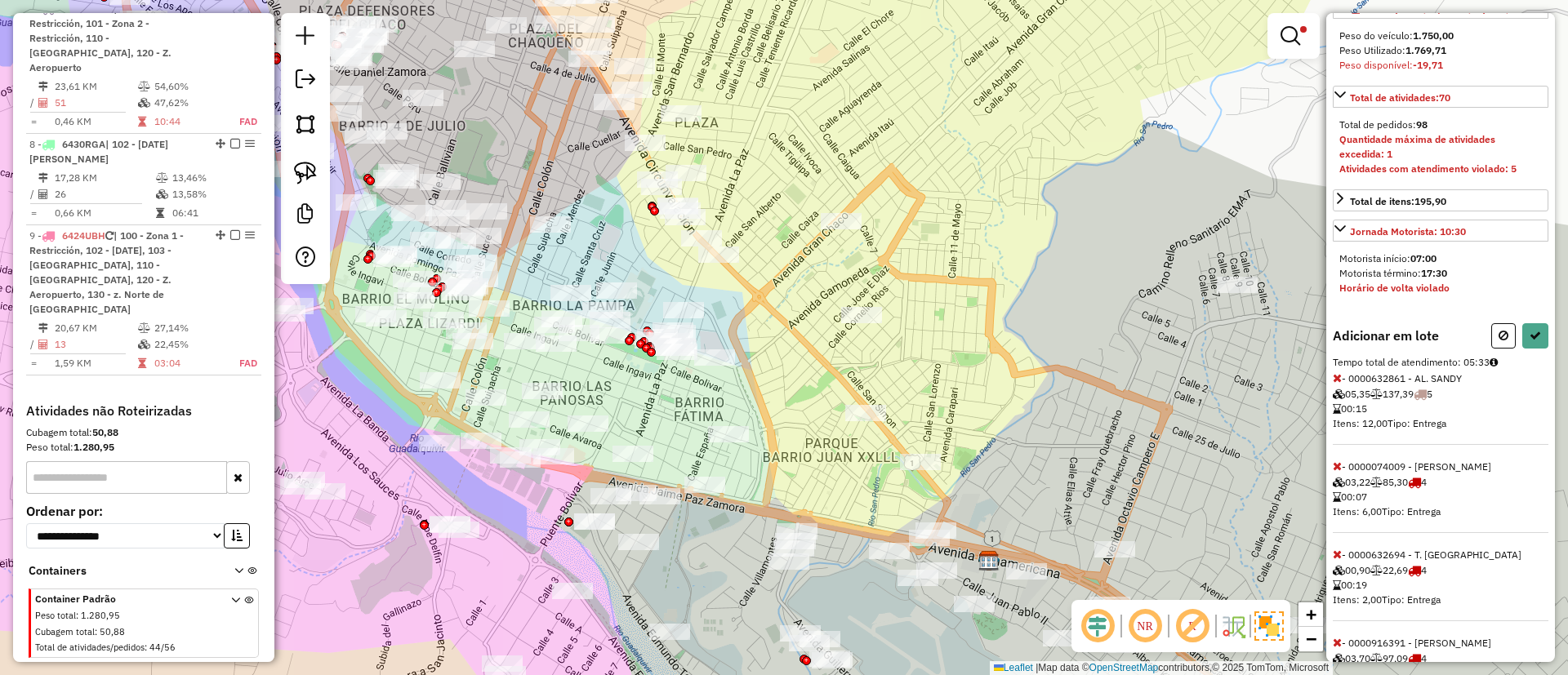
scroll to position [367, 0]
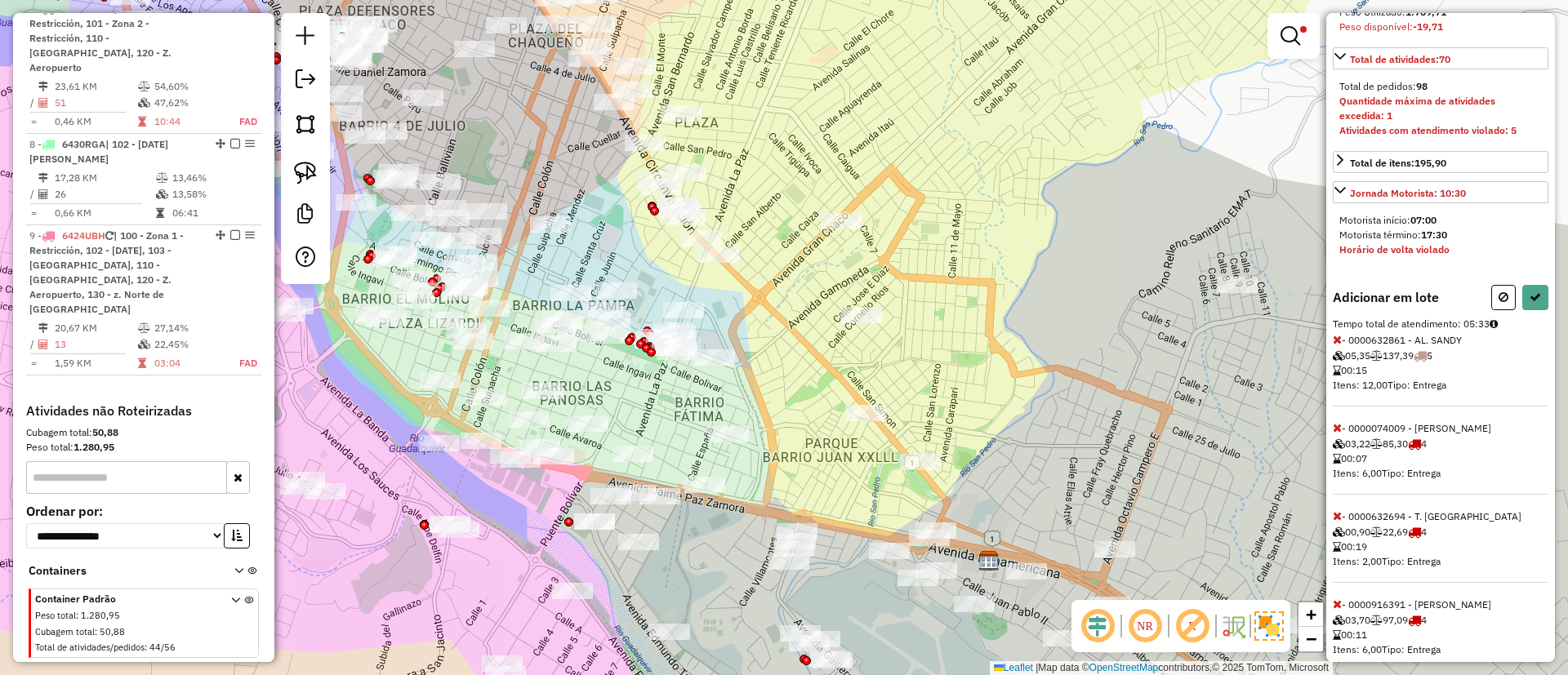
click at [1340, 522] on icon at bounding box center [1336, 516] width 9 height 11
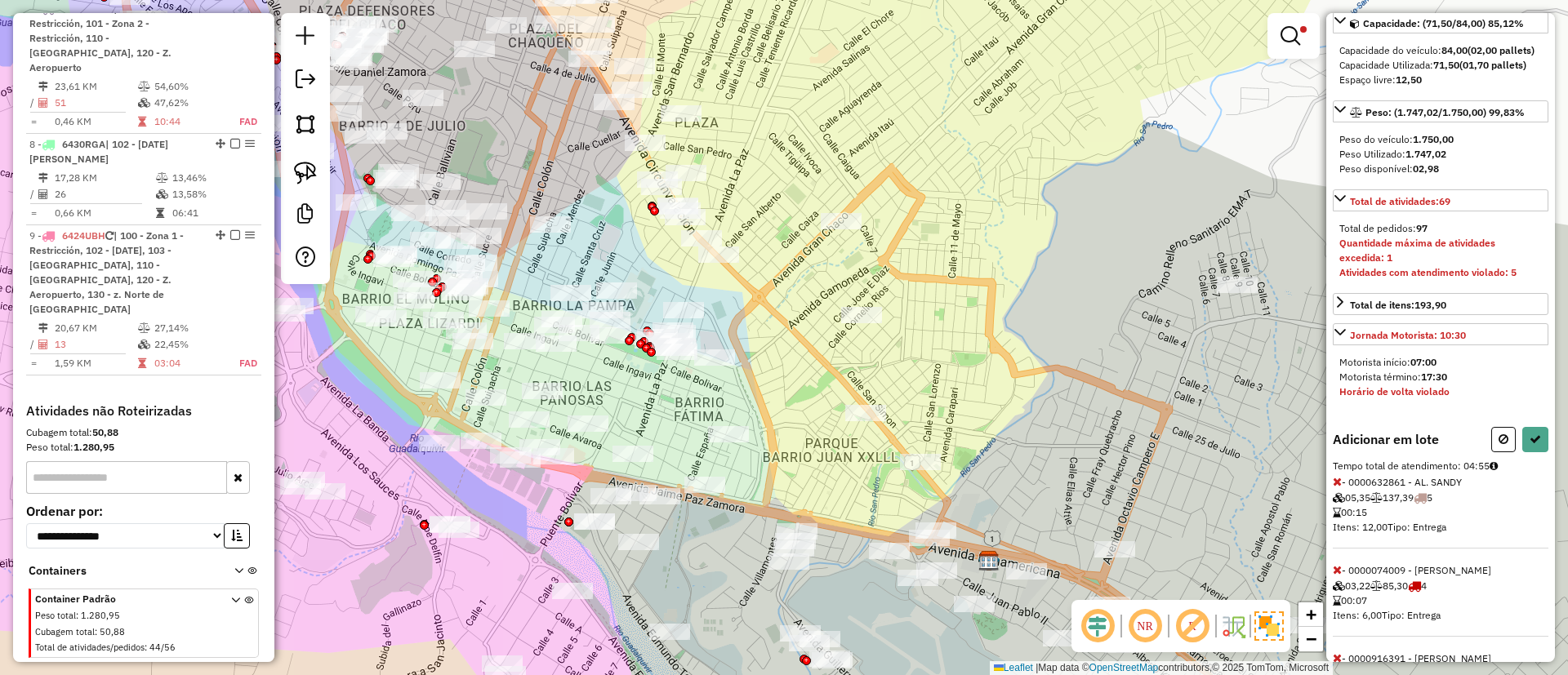
scroll to position [0, 0]
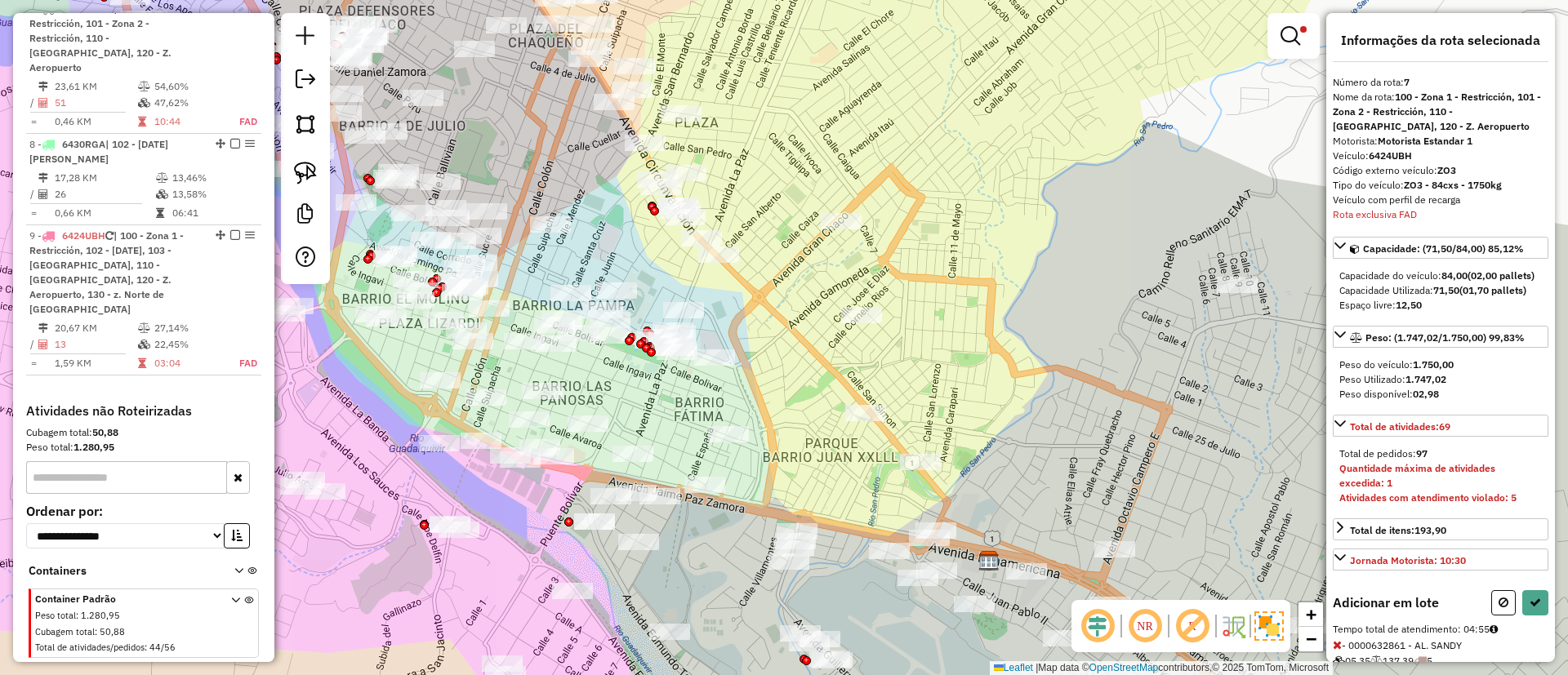
select select "**********"
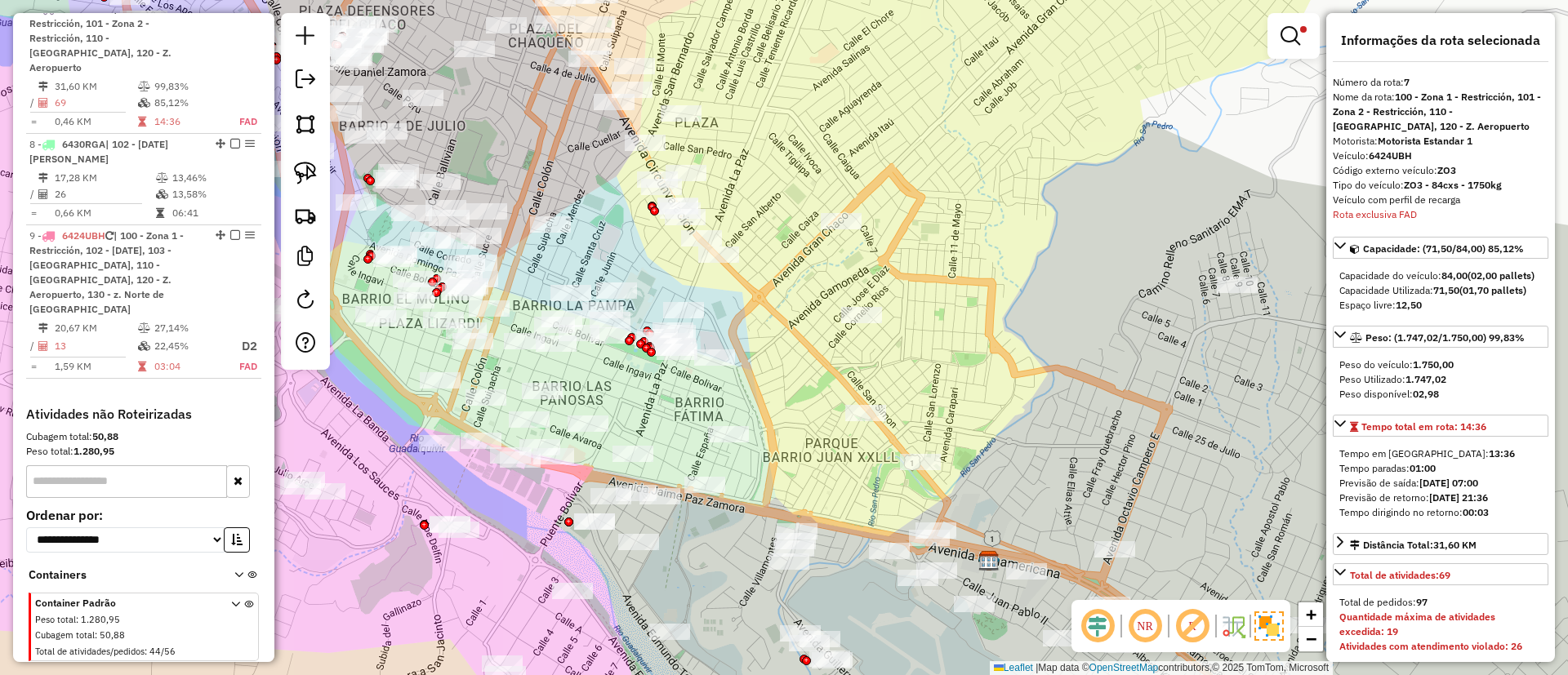
click at [231, 13] on em at bounding box center [235, 8] width 10 height 10
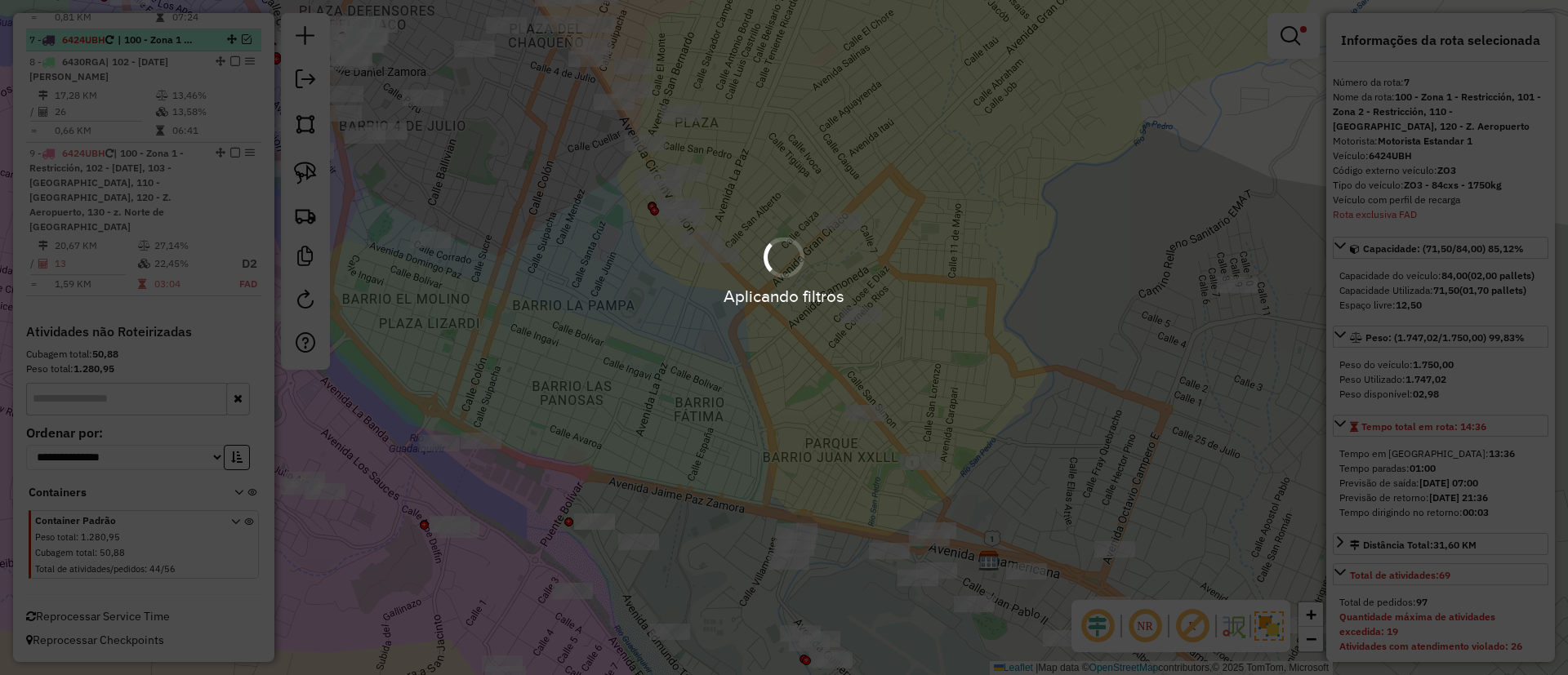
scroll to position [1039, 0]
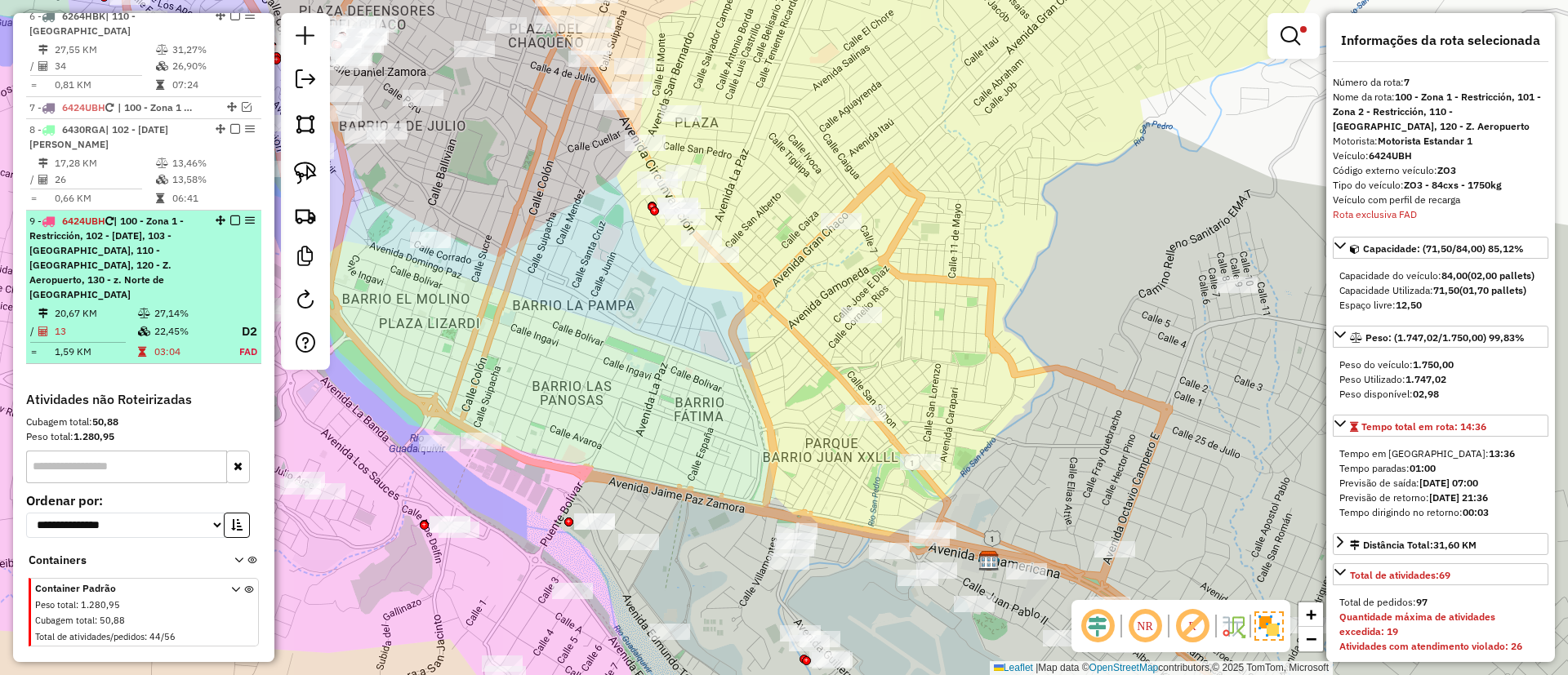
click at [231, 218] on em at bounding box center [235, 220] width 10 height 10
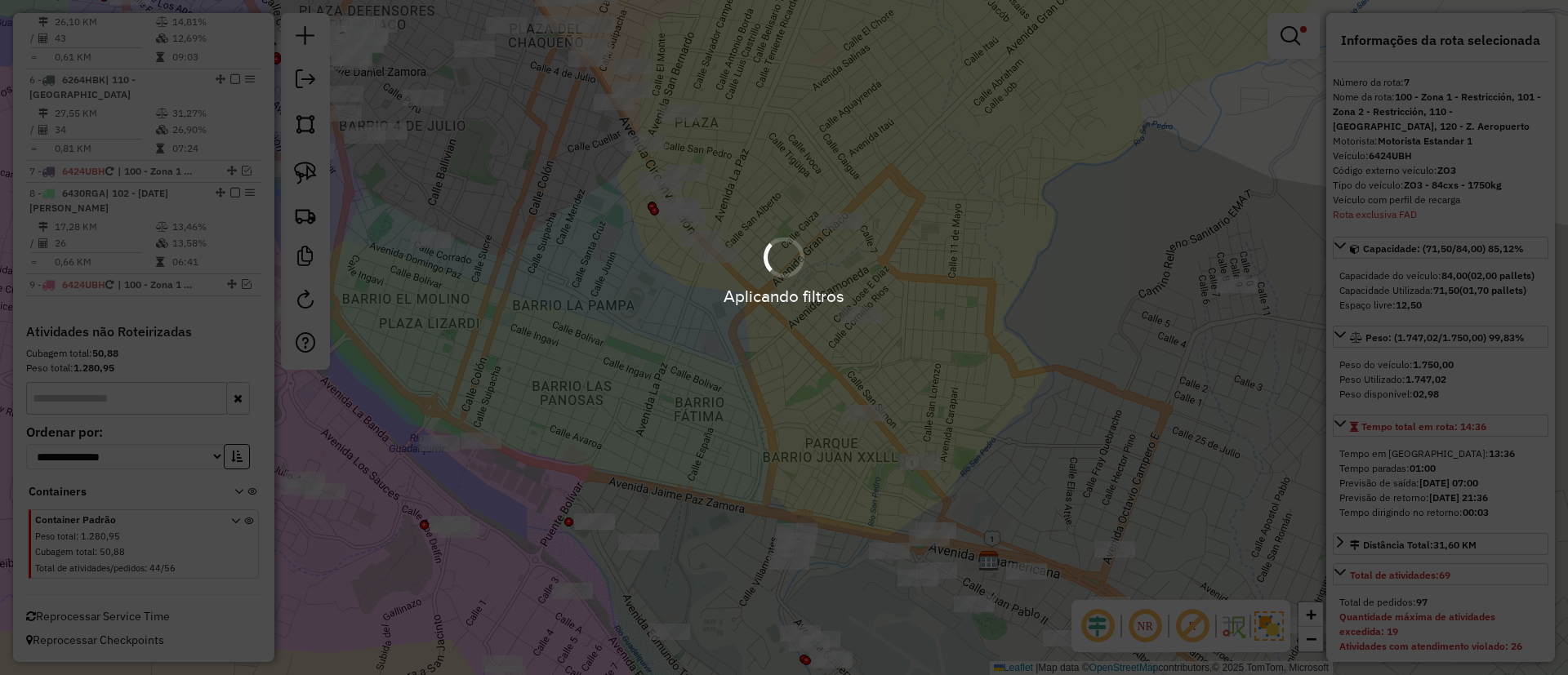
scroll to position [975, 0]
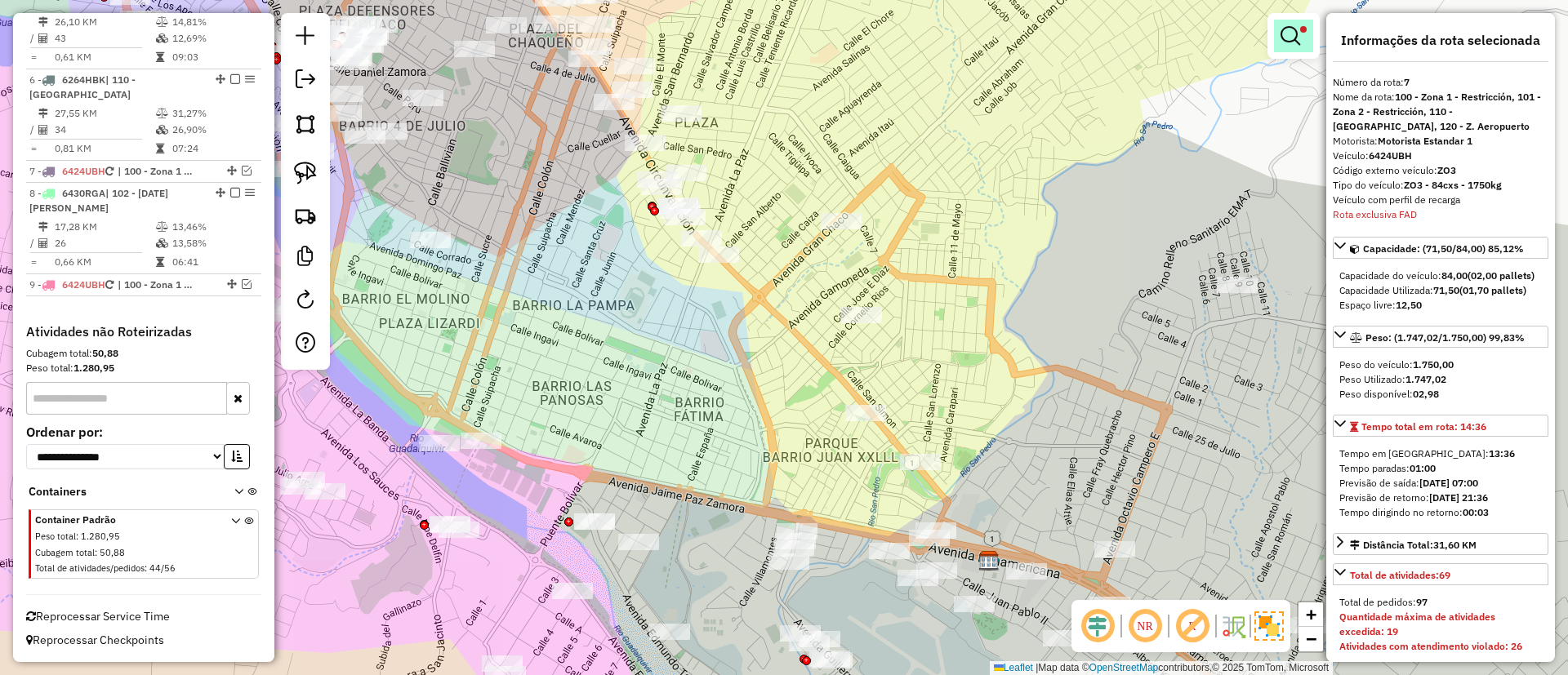
click at [1308, 31] on link at bounding box center [1293, 36] width 39 height 32
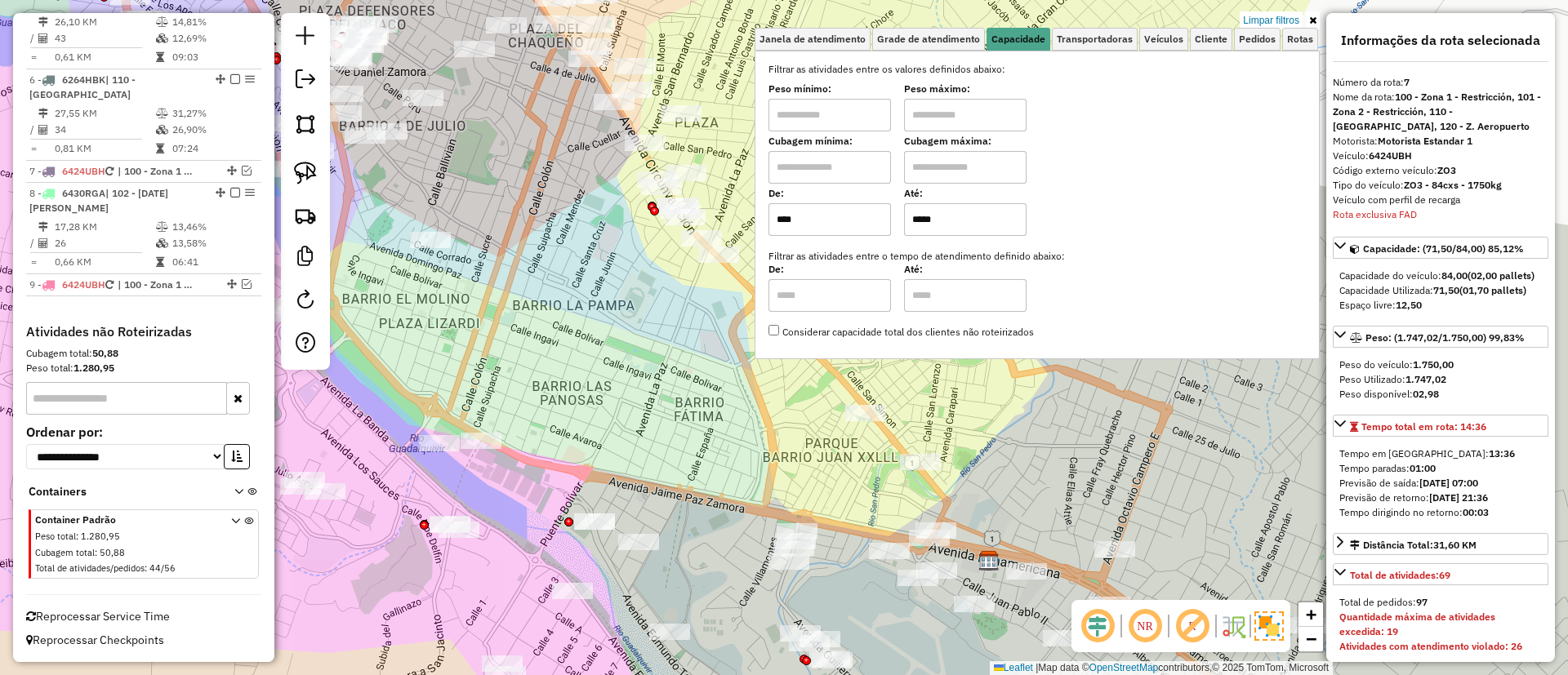
click at [1275, 21] on link "Limpar filtros" at bounding box center [1271, 20] width 63 height 18
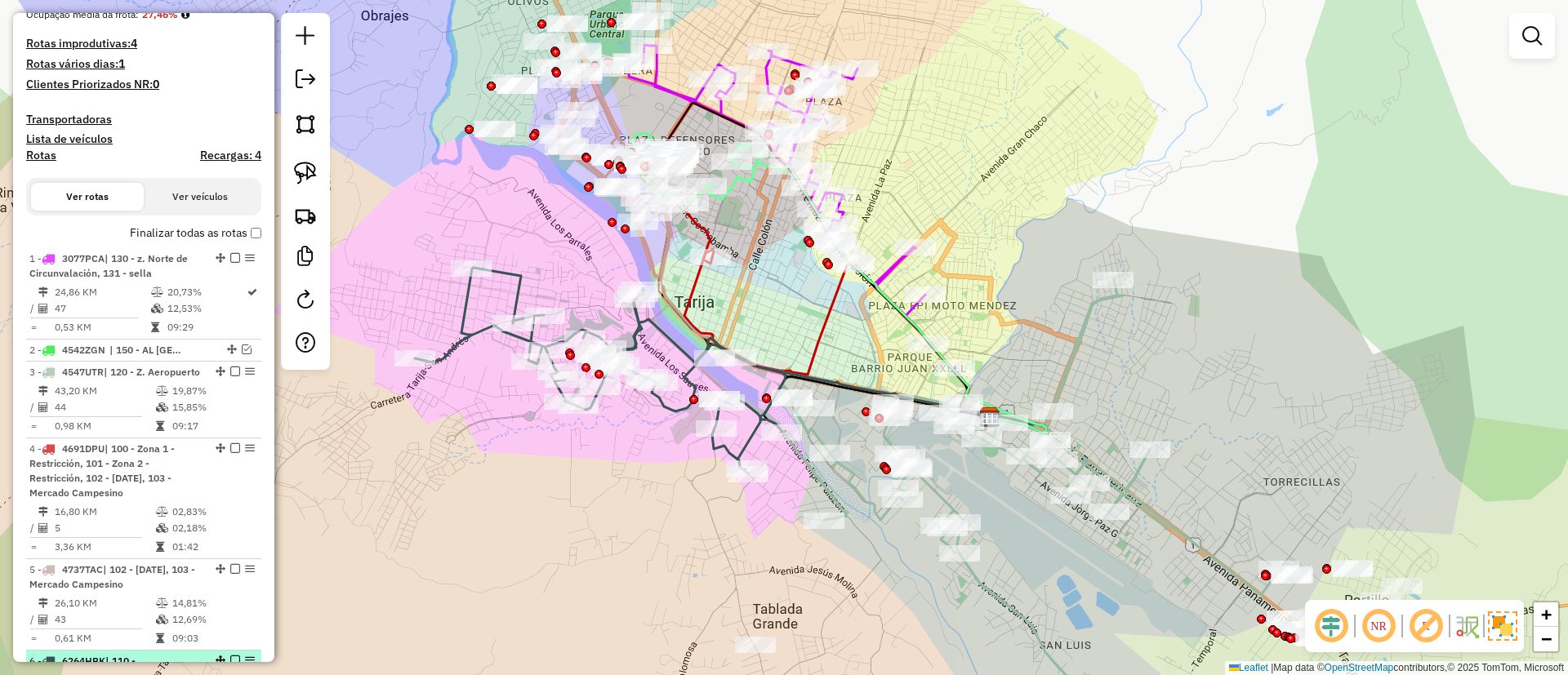
scroll to position [362, 0]
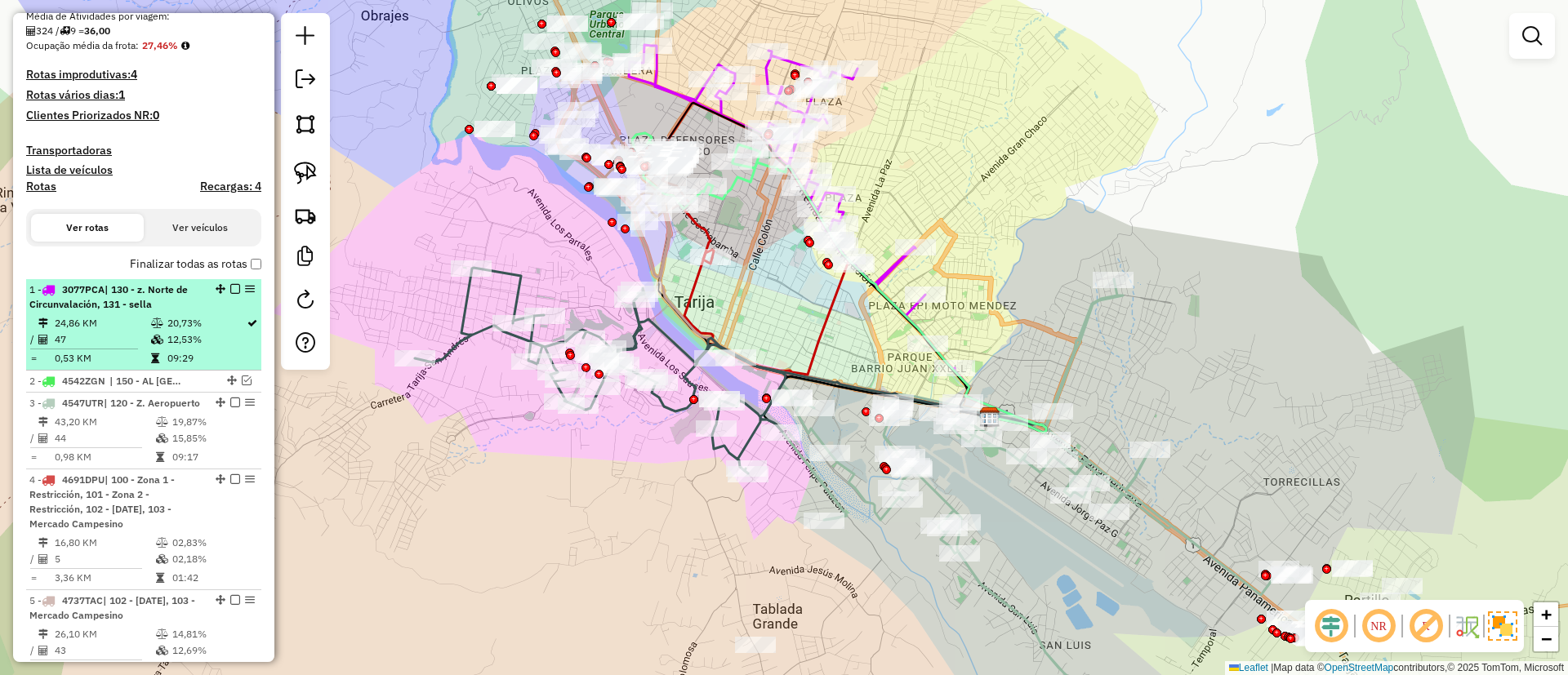
click at [186, 289] on span "| 130 - z. Norte de Circunvalación, 131 - sella" at bounding box center [109, 297] width 158 height 27
select select "**********"
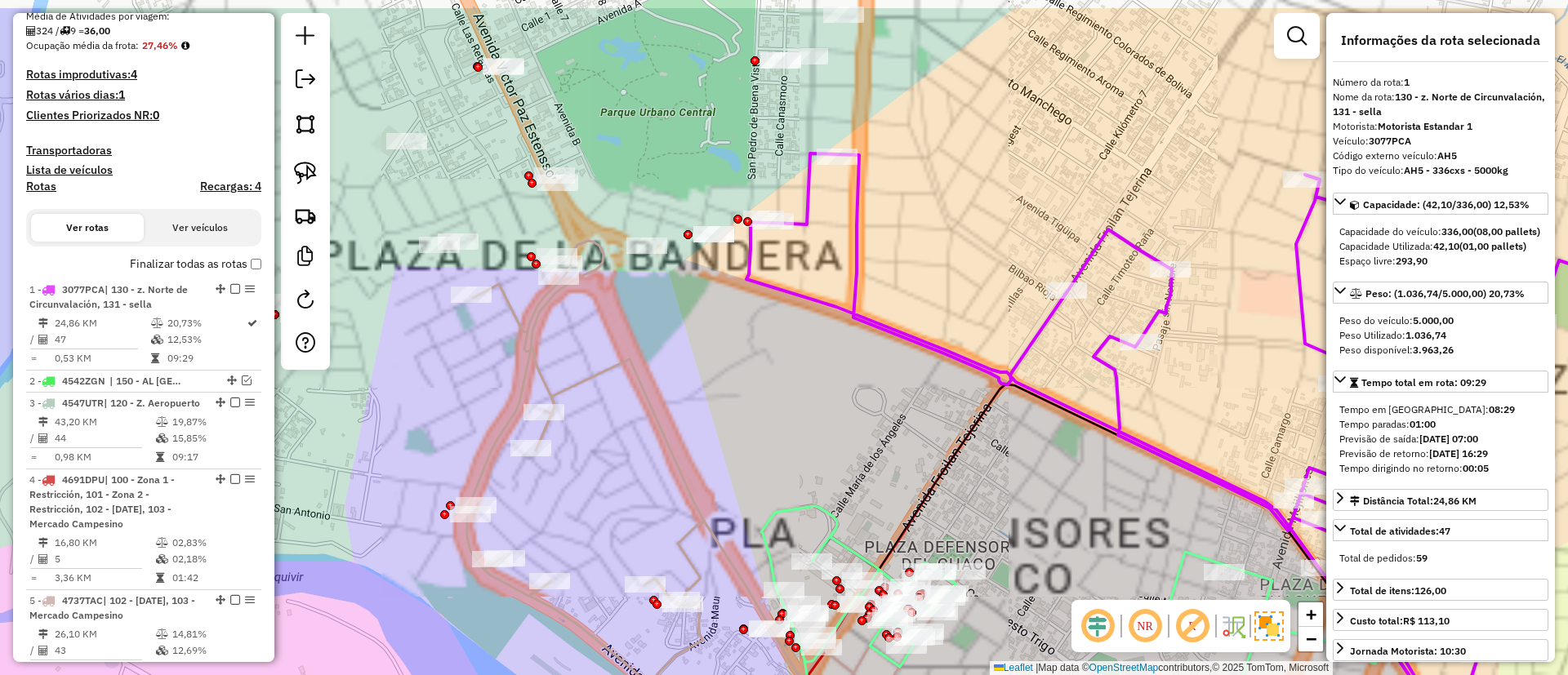
drag, startPoint x: 635, startPoint y: 276, endPoint x: 750, endPoint y: 306, distance: 118.8
click at [740, 317] on div "Janela de atendimento Grade de atendimento Capacidade Transportadoras Veículos …" at bounding box center [784, 338] width 1568 height 675
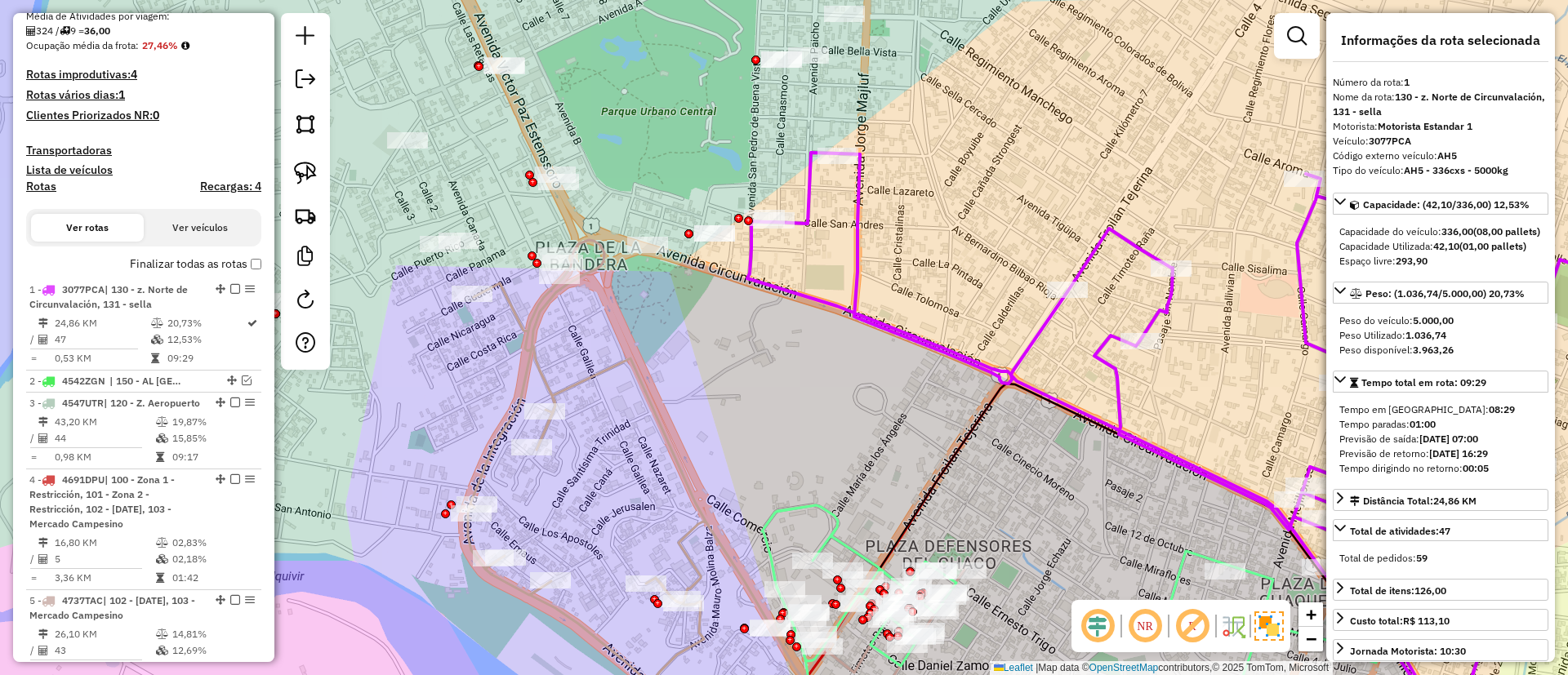
click at [523, 310] on icon at bounding box center [716, 491] width 497 height 502
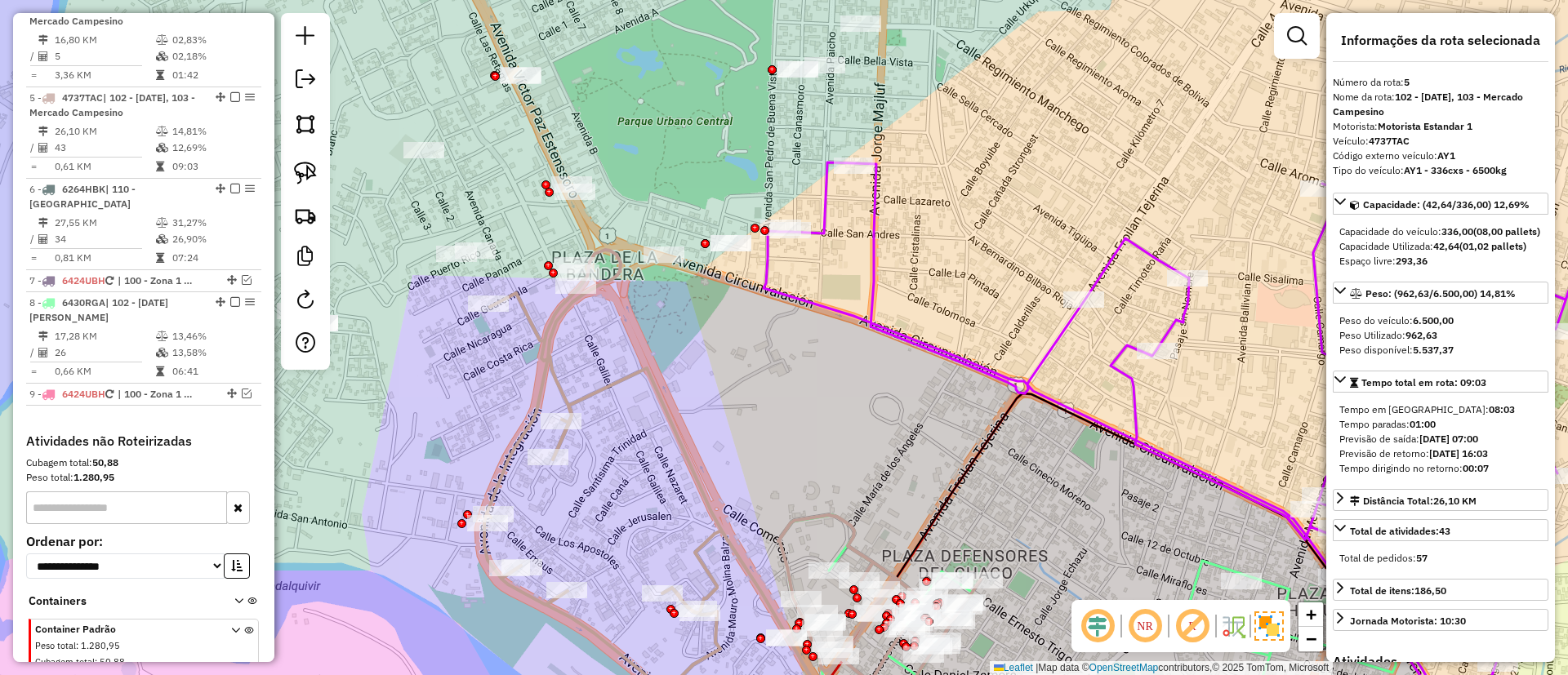
scroll to position [954, 0]
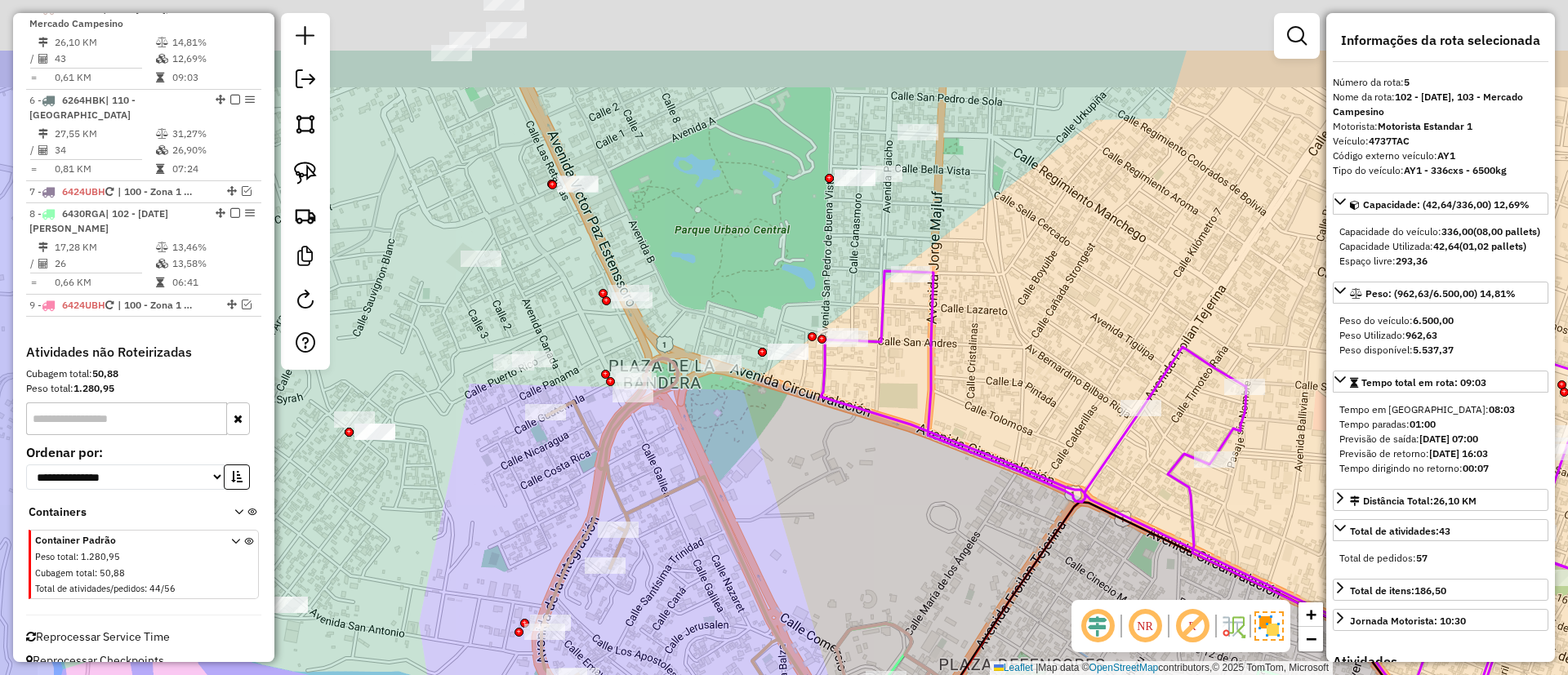
drag, startPoint x: 661, startPoint y: 369, endPoint x: 720, endPoint y: 479, distance: 124.8
click at [720, 479] on div "Janela de atendimento Grade de atendimento Capacidade Transportadoras Veículos …" at bounding box center [784, 338] width 1568 height 675
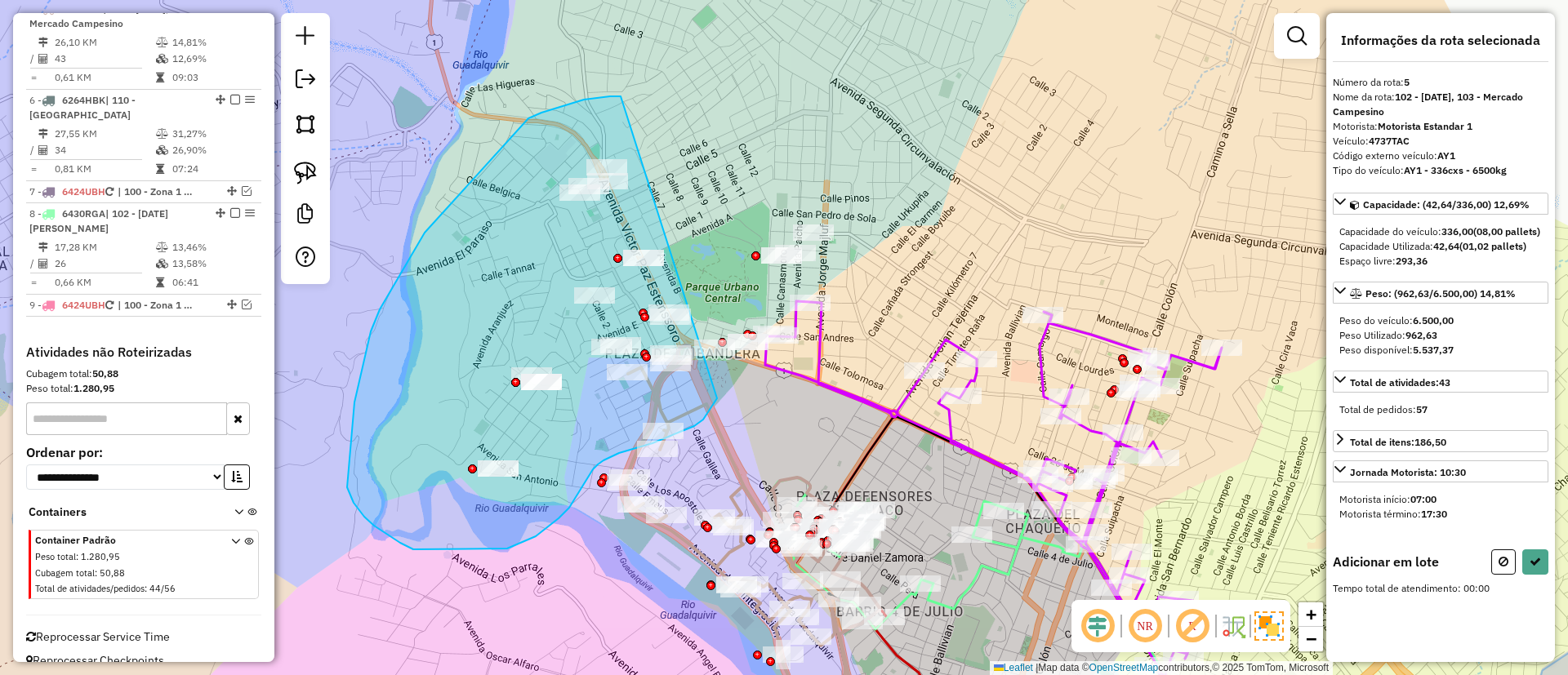
drag, startPoint x: 621, startPoint y: 96, endPoint x: 720, endPoint y: 396, distance: 315.9
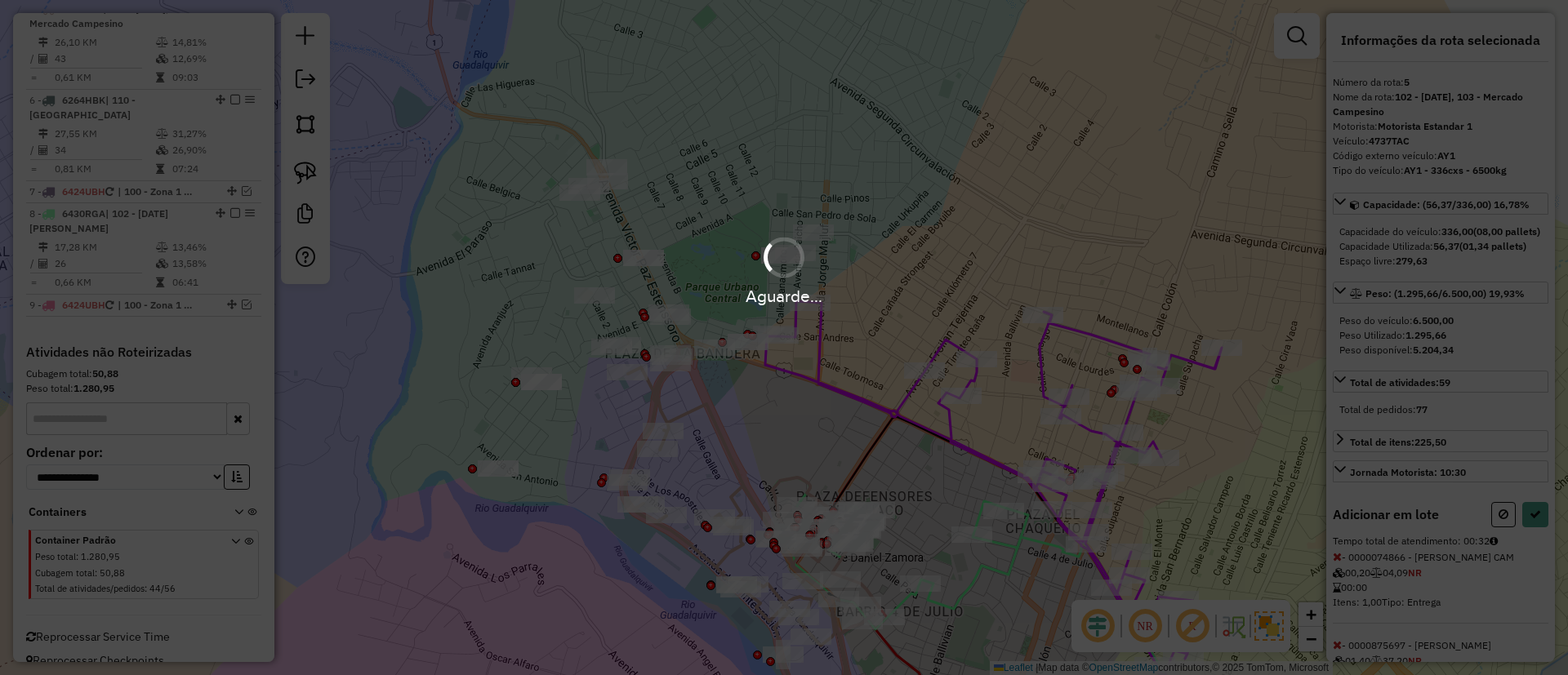
select select "**********"
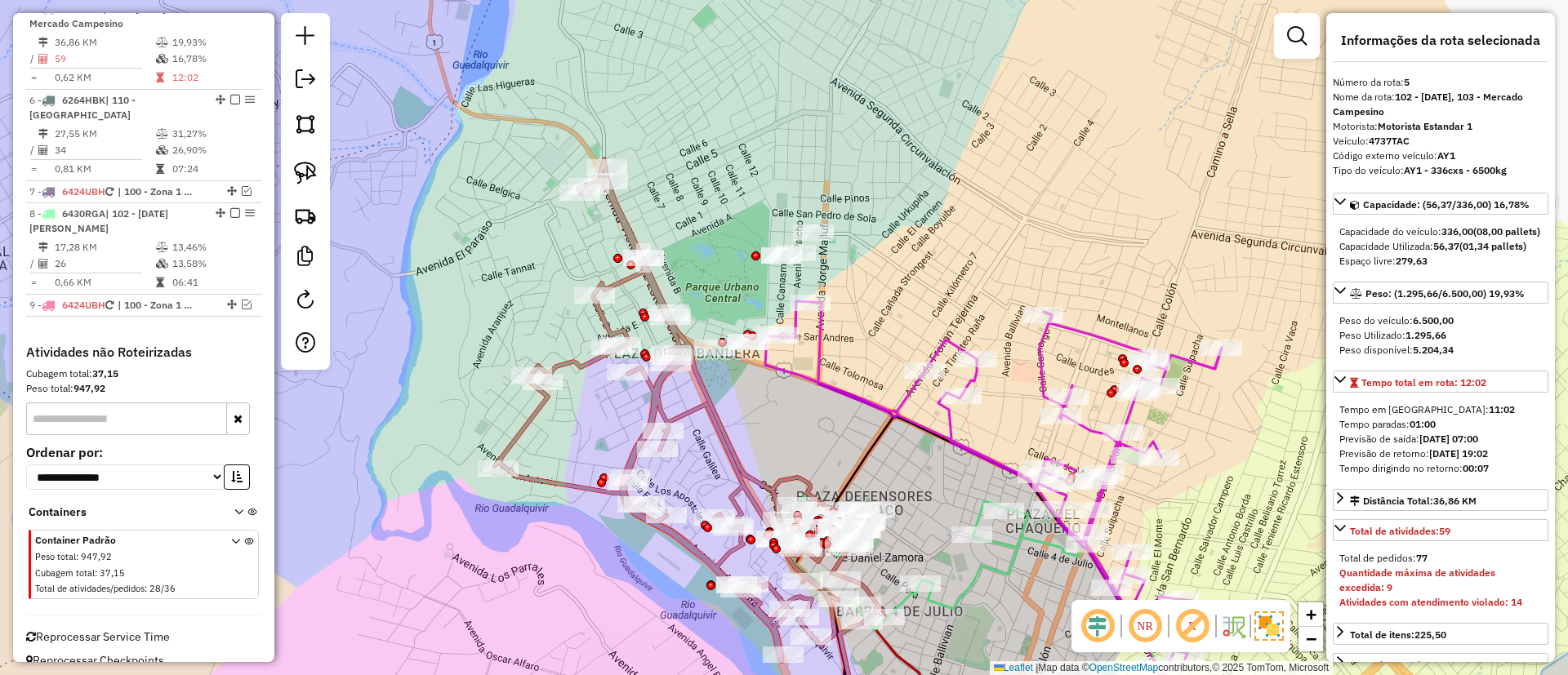
click at [822, 360] on icon at bounding box center [1051, 522] width 572 height 441
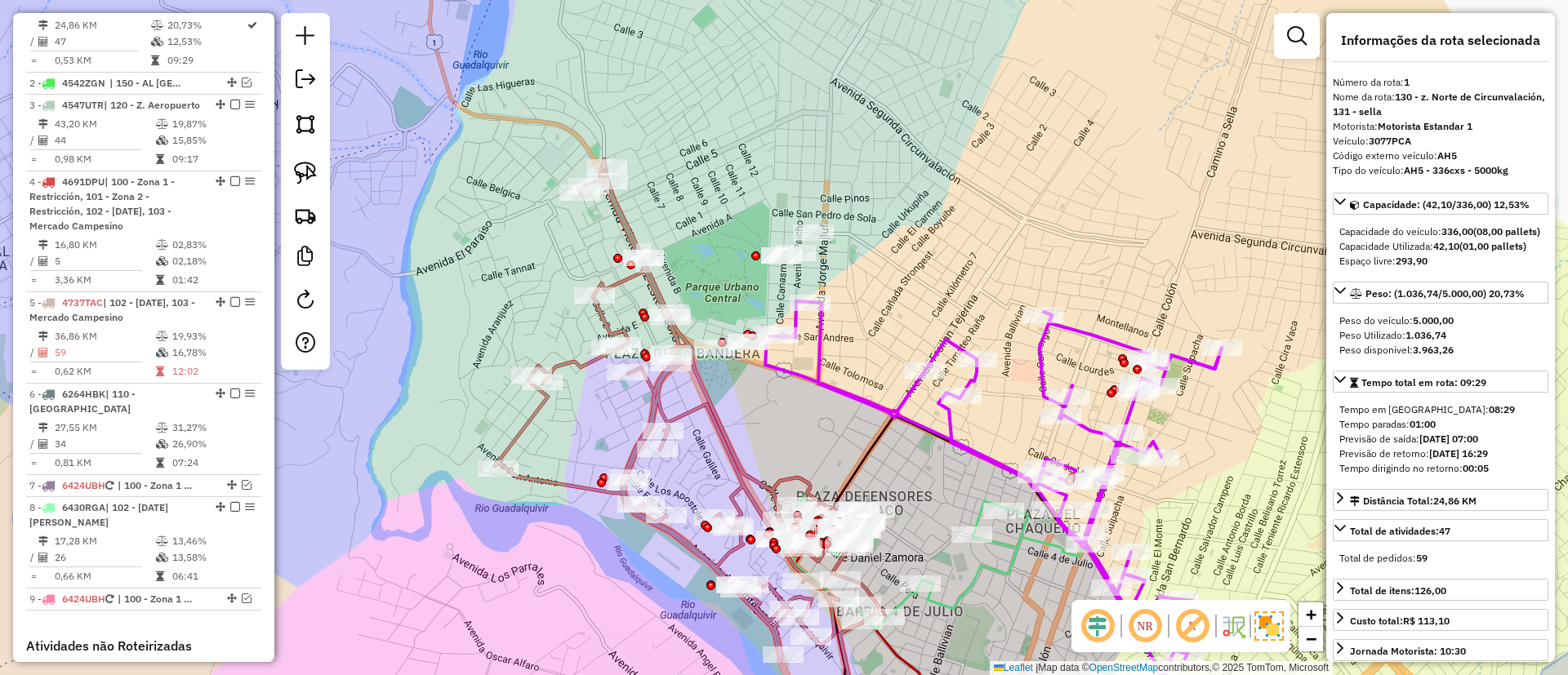
scroll to position [629, 0]
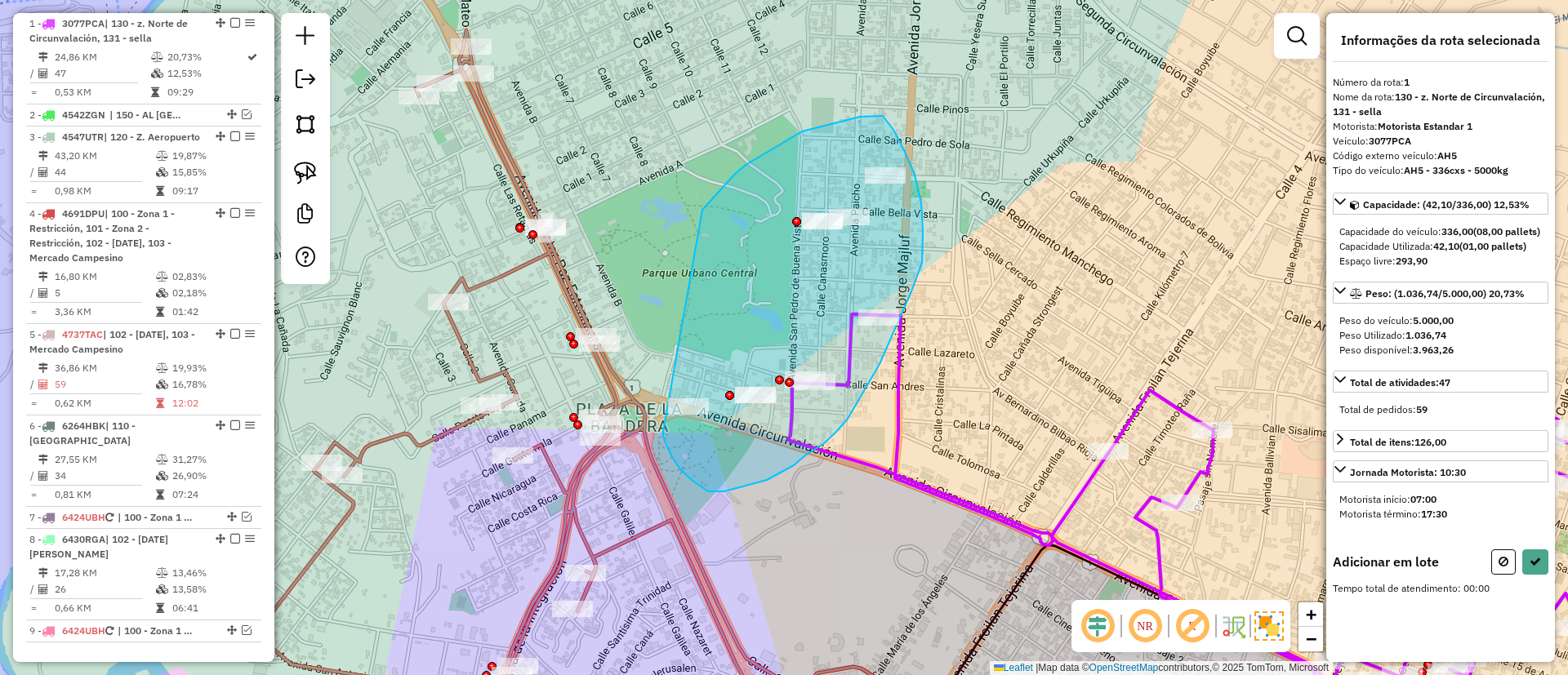
drag, startPoint x: 703, startPoint y: 210, endPoint x: 662, endPoint y: 428, distance: 221.8
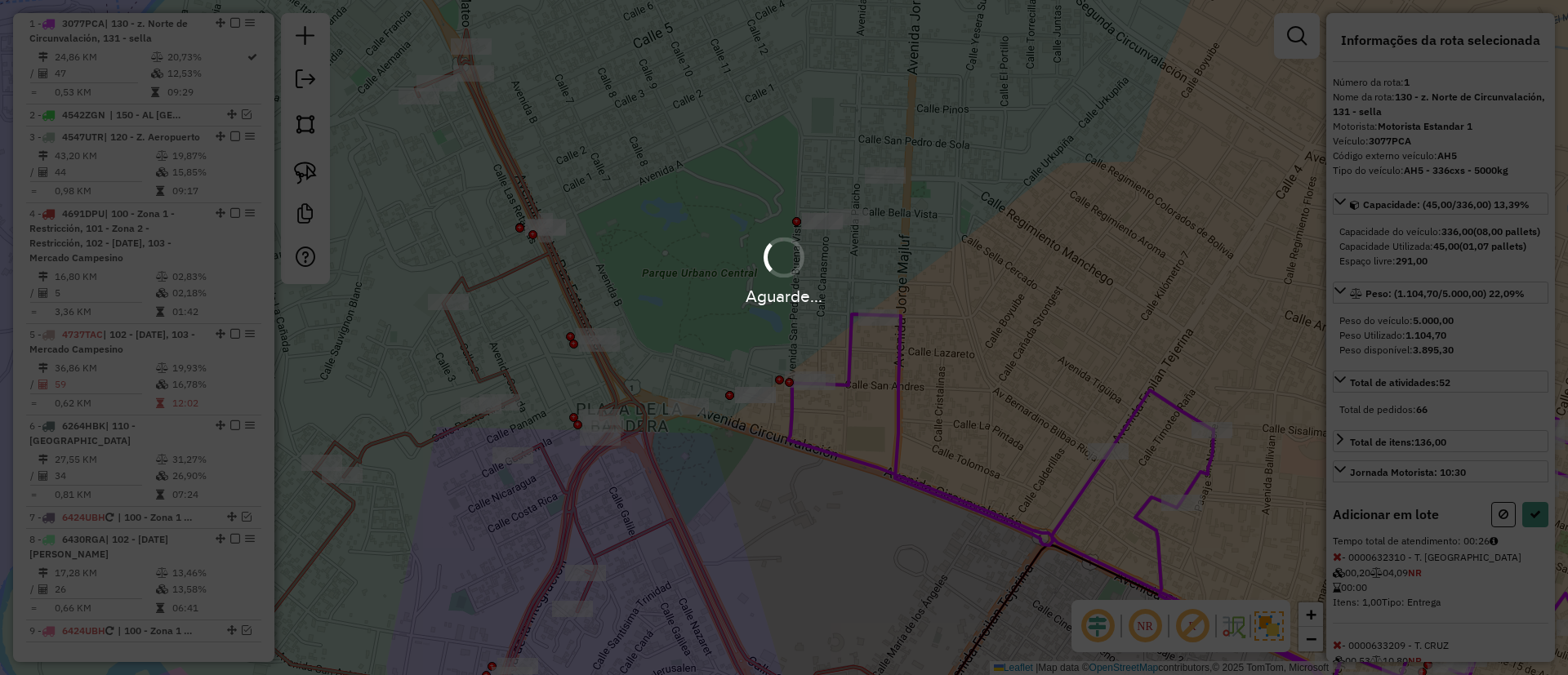
select select "**********"
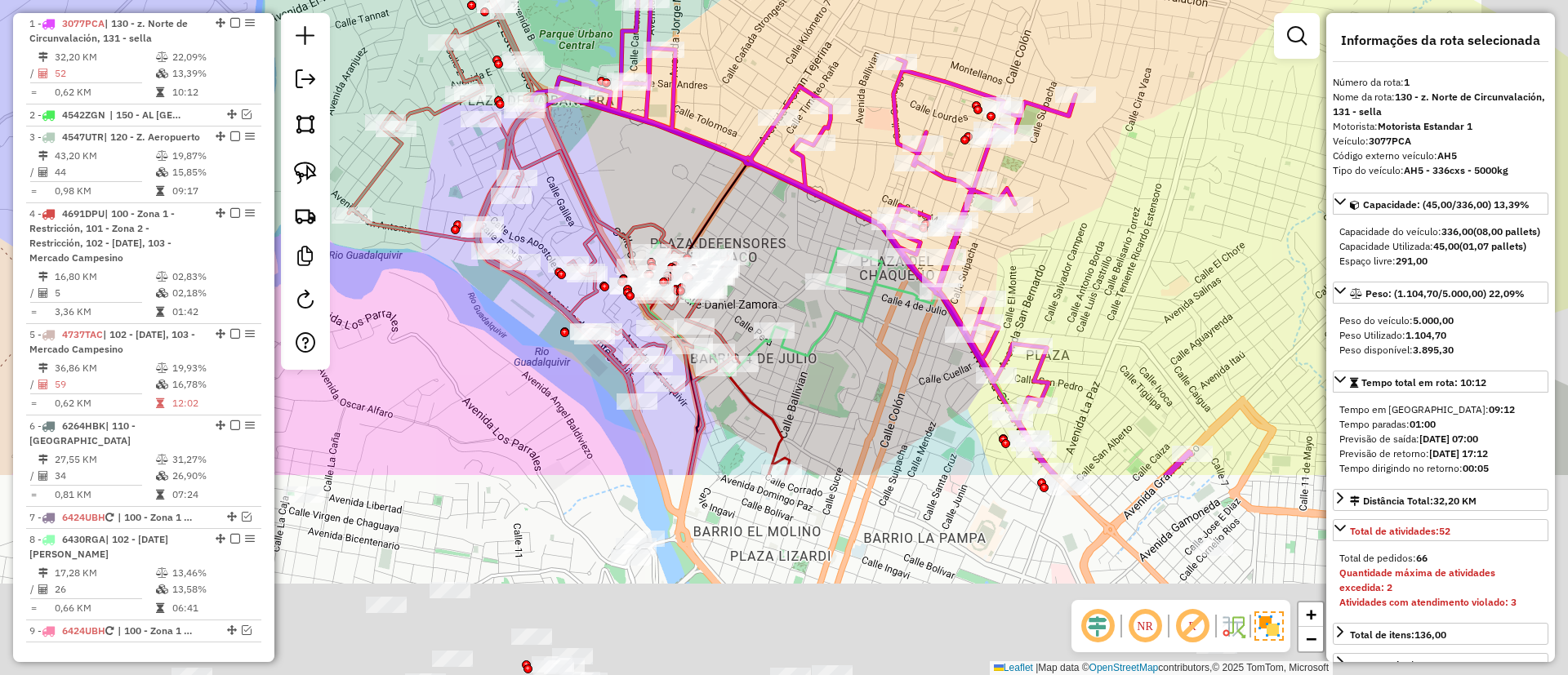
drag, startPoint x: 671, startPoint y: 181, endPoint x: 576, endPoint y: 82, distance: 137.2
click at [577, 64] on div "Janela de atendimento Grade de atendimento Capacidade Transportadoras Veículos …" at bounding box center [784, 338] width 1568 height 675
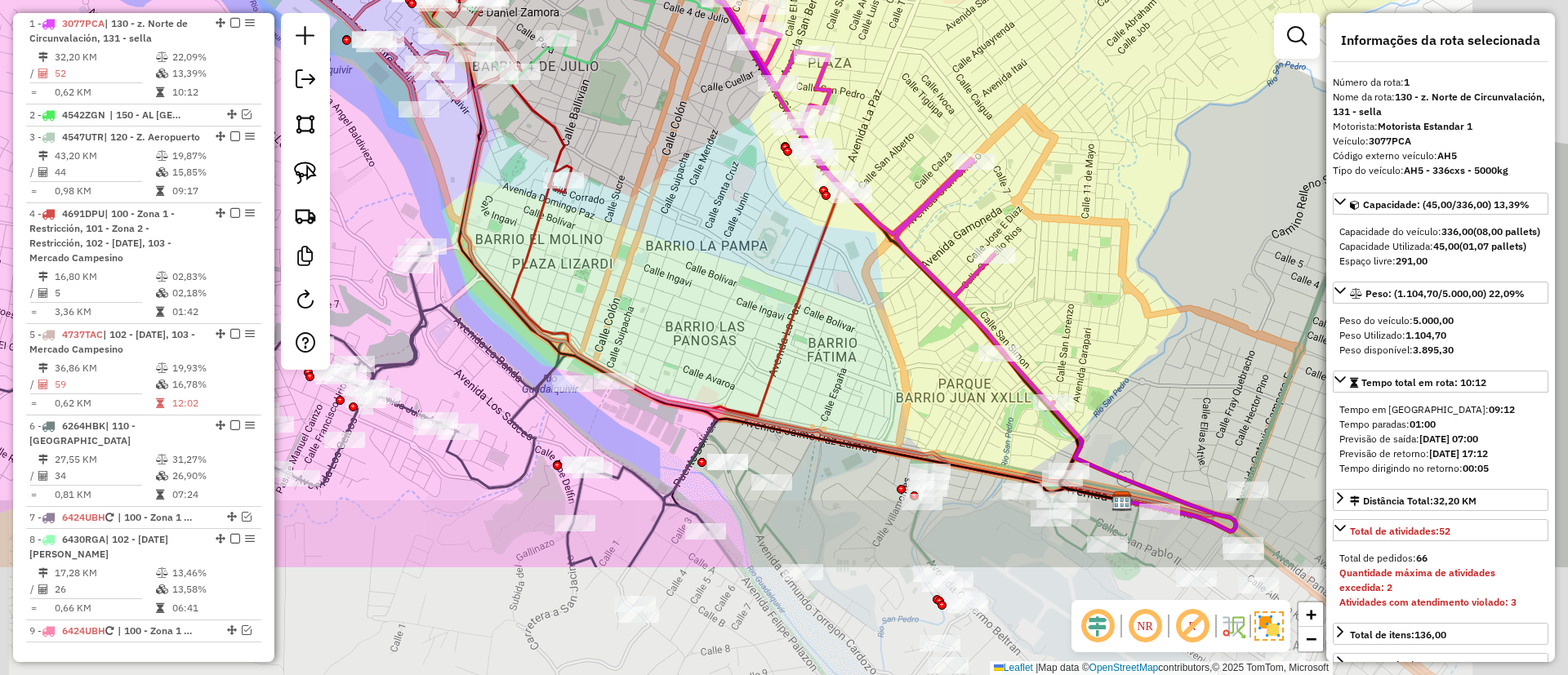
drag, startPoint x: 715, startPoint y: 319, endPoint x: 591, endPoint y: 143, distance: 215.3
click at [591, 143] on div "Janela de atendimento Grade de atendimento Capacidade Transportadoras Veículos …" at bounding box center [784, 338] width 1568 height 675
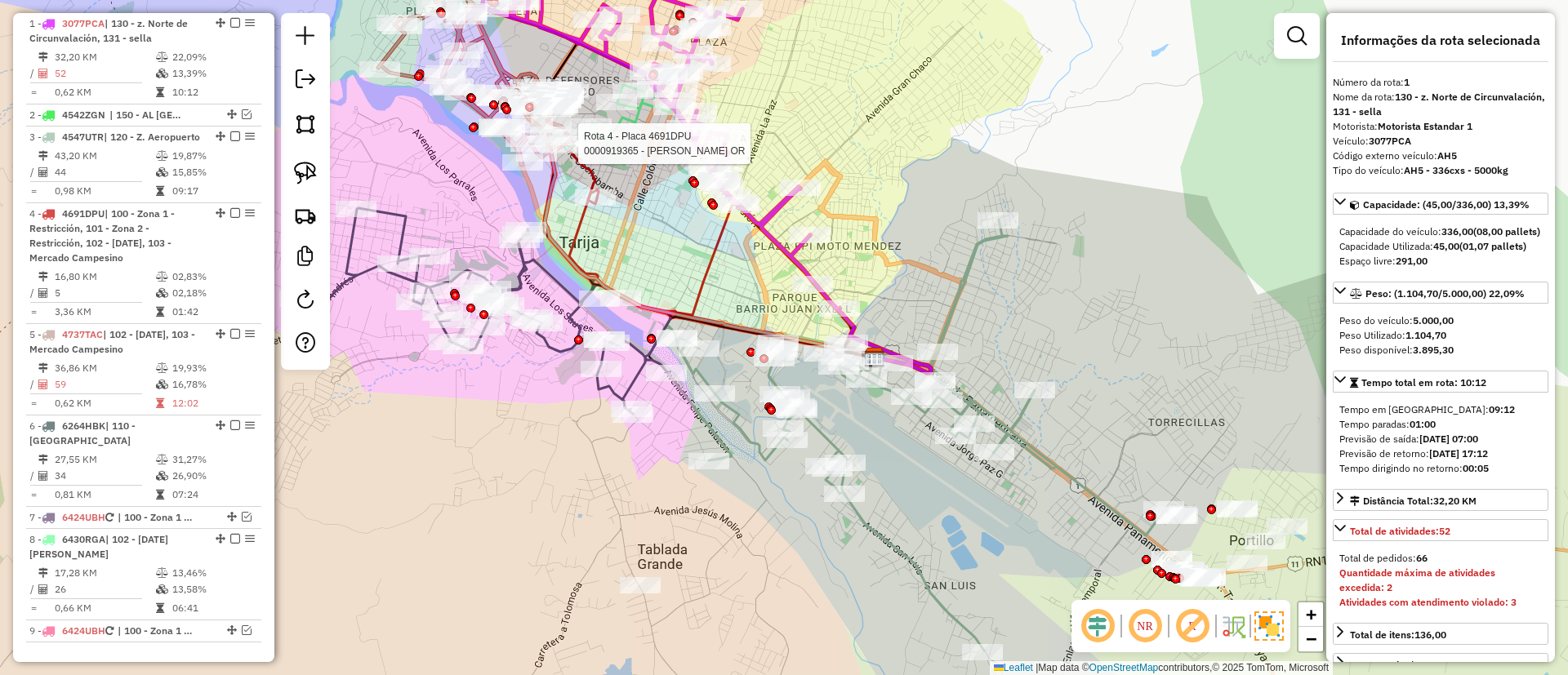
click at [412, 220] on icon at bounding box center [484, 311] width 371 height 206
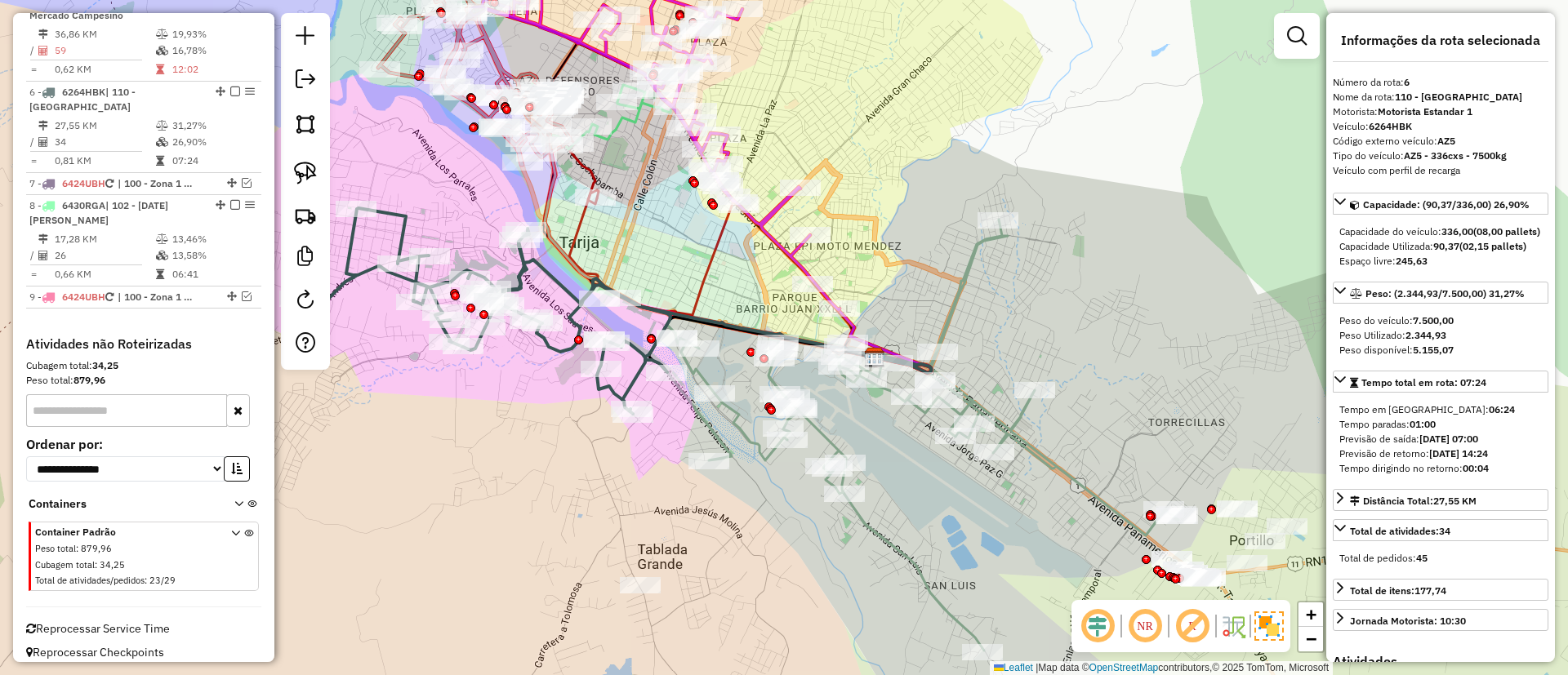
scroll to position [975, 0]
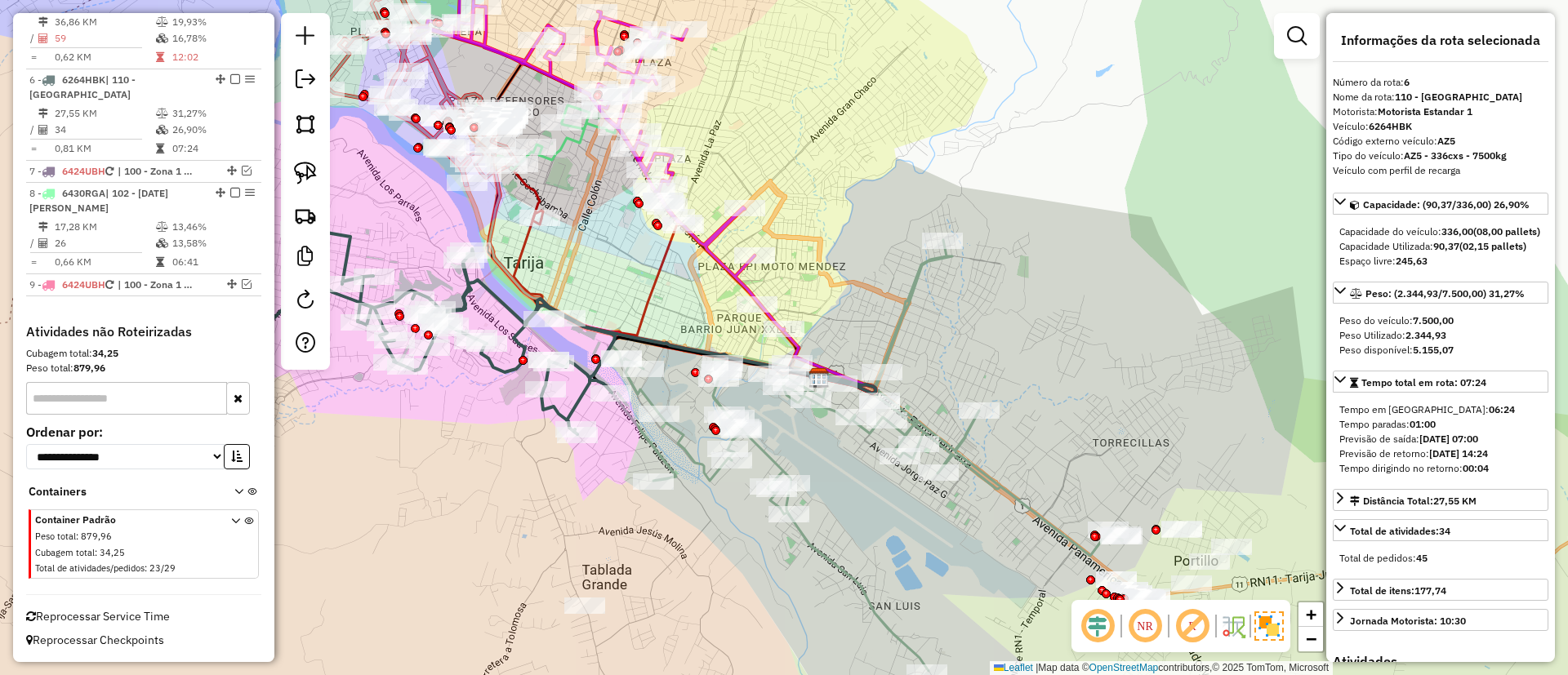
drag, startPoint x: 422, startPoint y: 198, endPoint x: 367, endPoint y: 219, distance: 58.9
click at [367, 219] on div "Janela de atendimento Grade de atendimento Capacidade Transportadoras Veículos …" at bounding box center [784, 338] width 1568 height 675
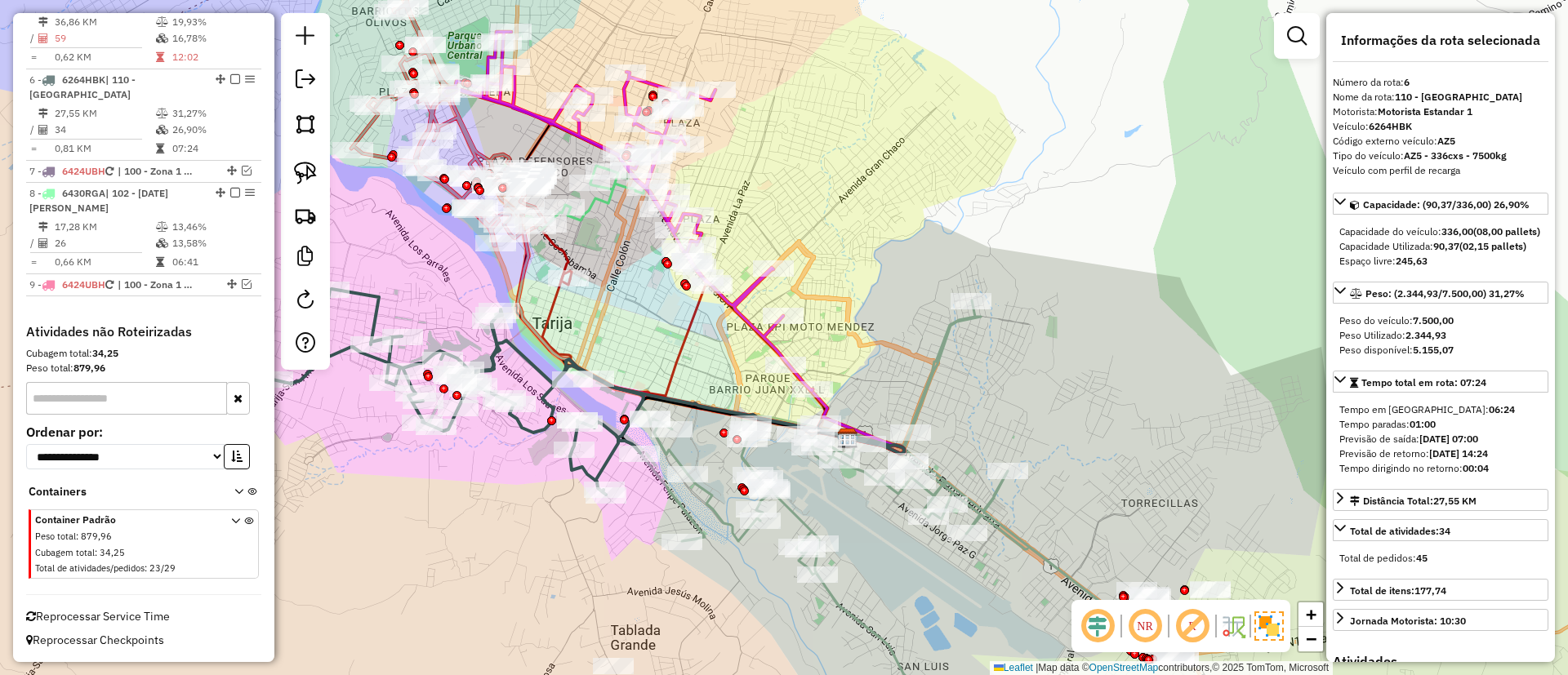
drag, startPoint x: 581, startPoint y: 256, endPoint x: 703, endPoint y: 502, distance: 274.6
click at [703, 502] on div "Janela de atendimento Grade de atendimento Capacidade Transportadoras Veículos …" at bounding box center [784, 338] width 1568 height 675
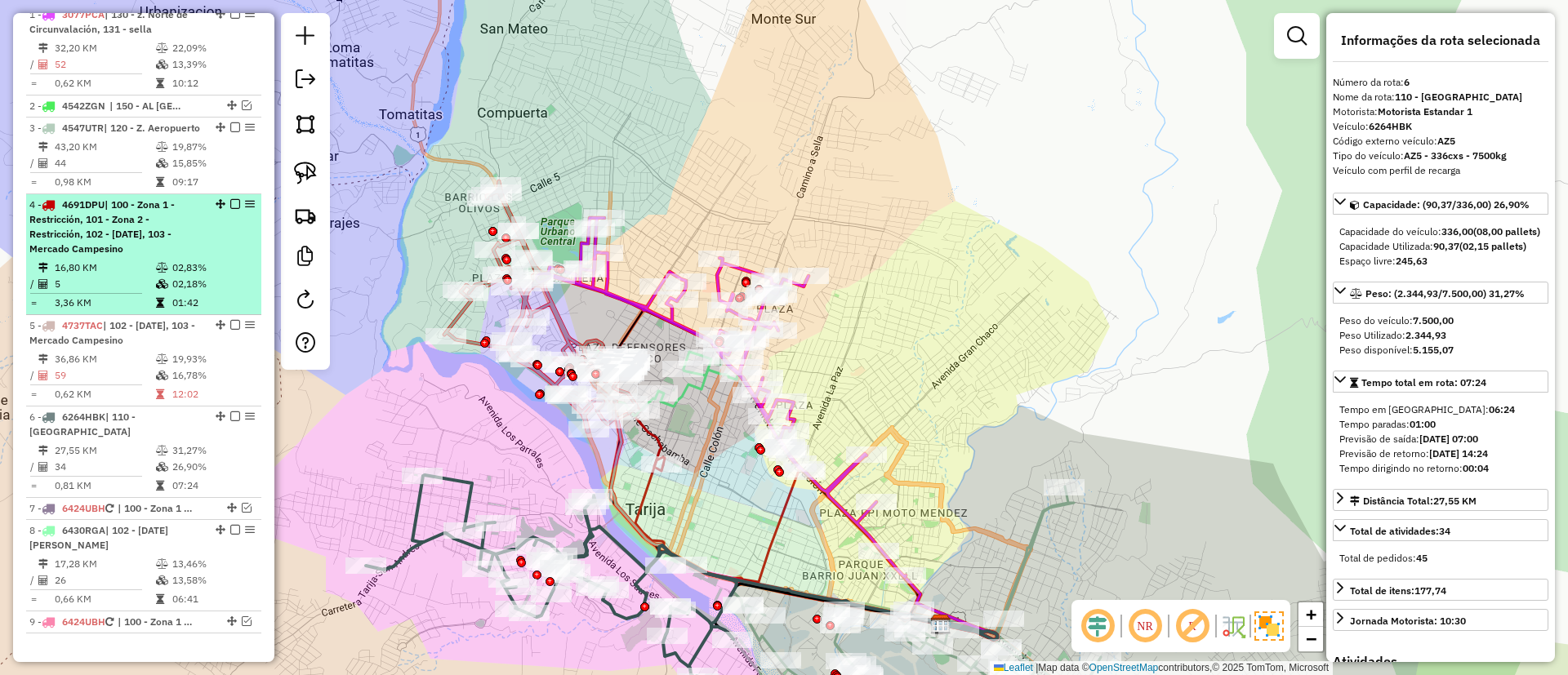
scroll to position [607, 0]
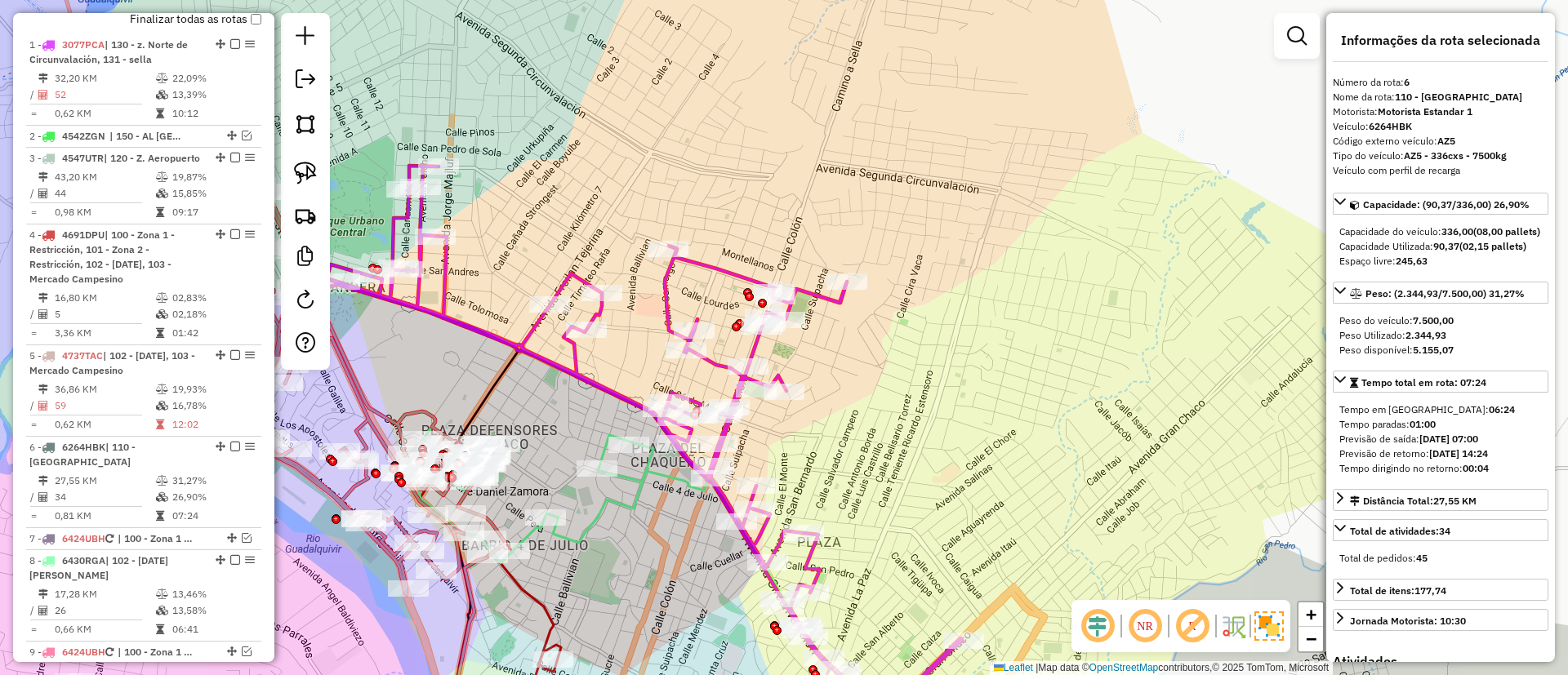
click at [708, 264] on icon at bounding box center [642, 454] width 680 height 577
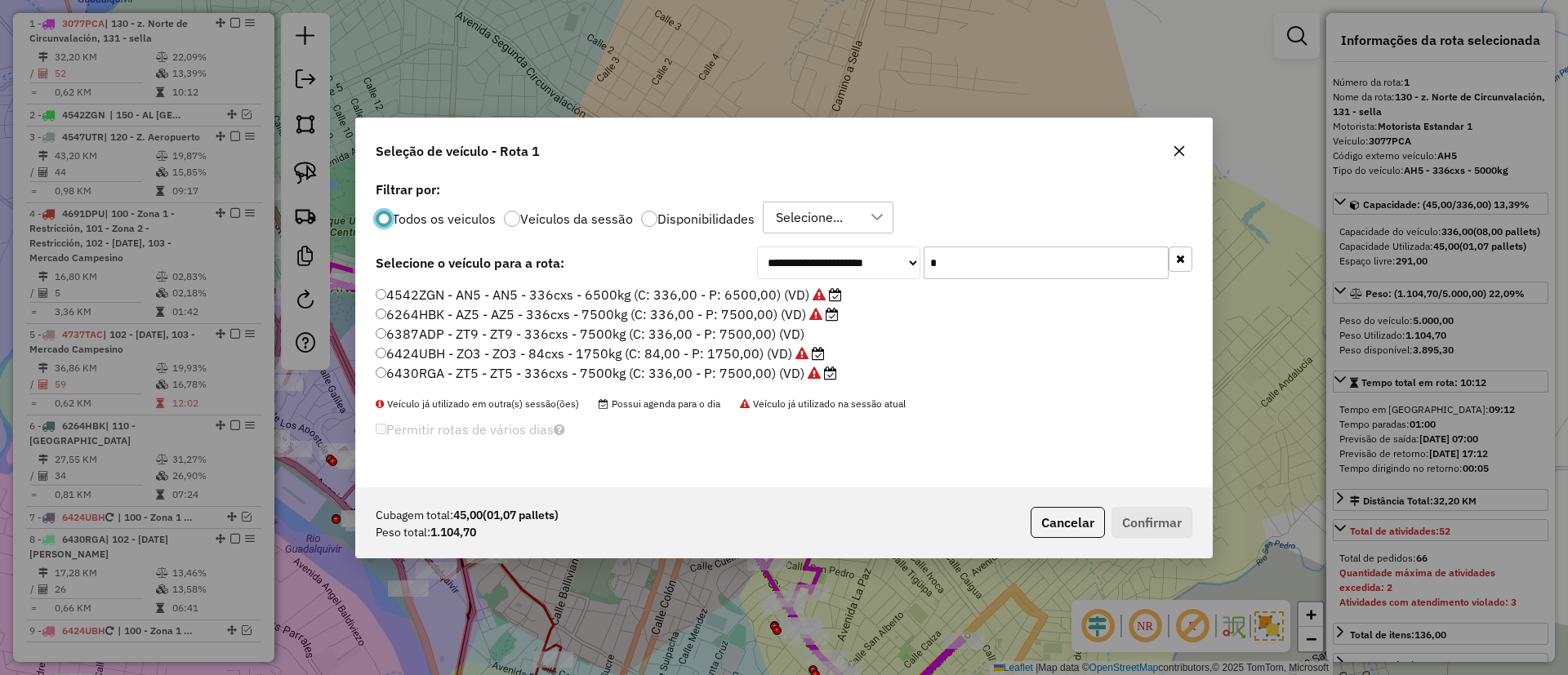
scroll to position [9, 5]
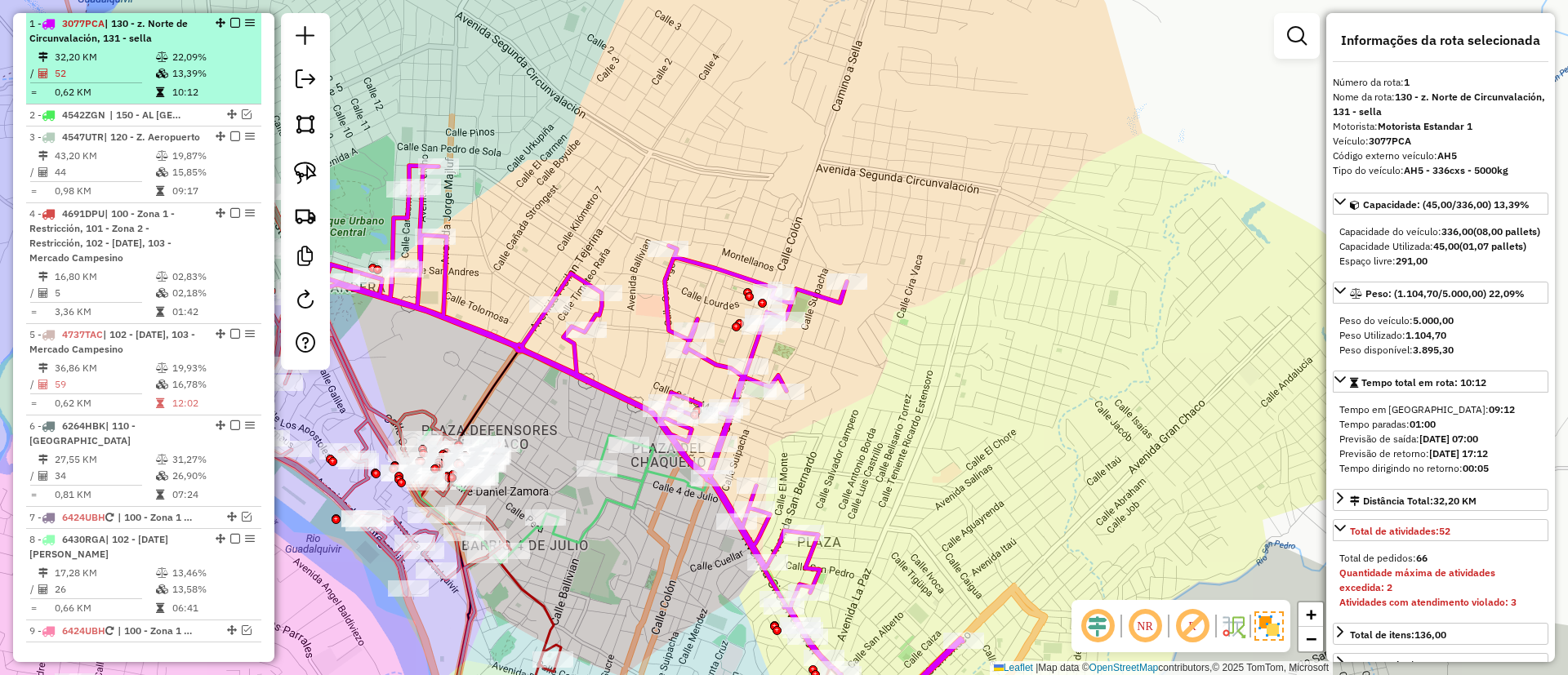
click at [232, 16] on div "1 - 3077PCA | 130 - z. Norte de Circunvalación, 131 - sella" at bounding box center [144, 31] width 229 height 30
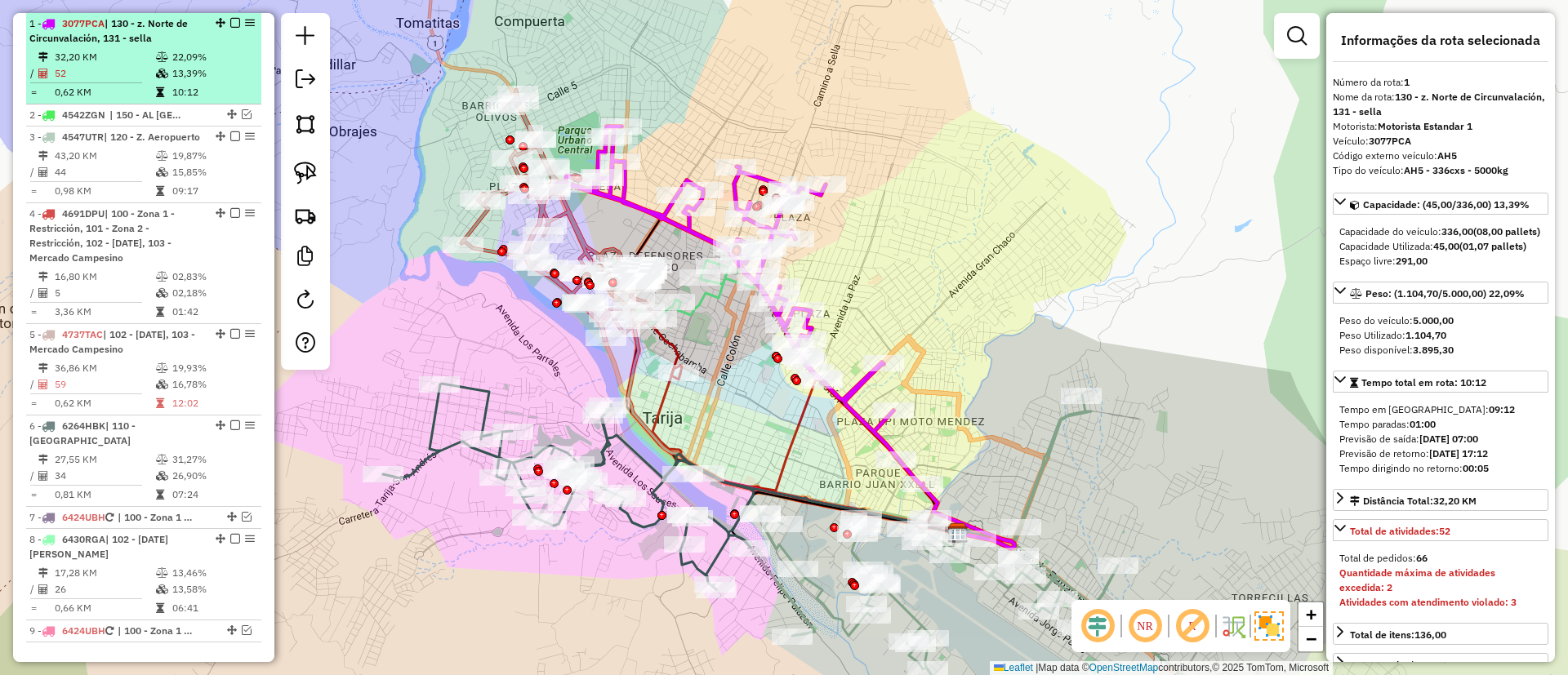
click at [231, 24] on em at bounding box center [235, 23] width 10 height 10
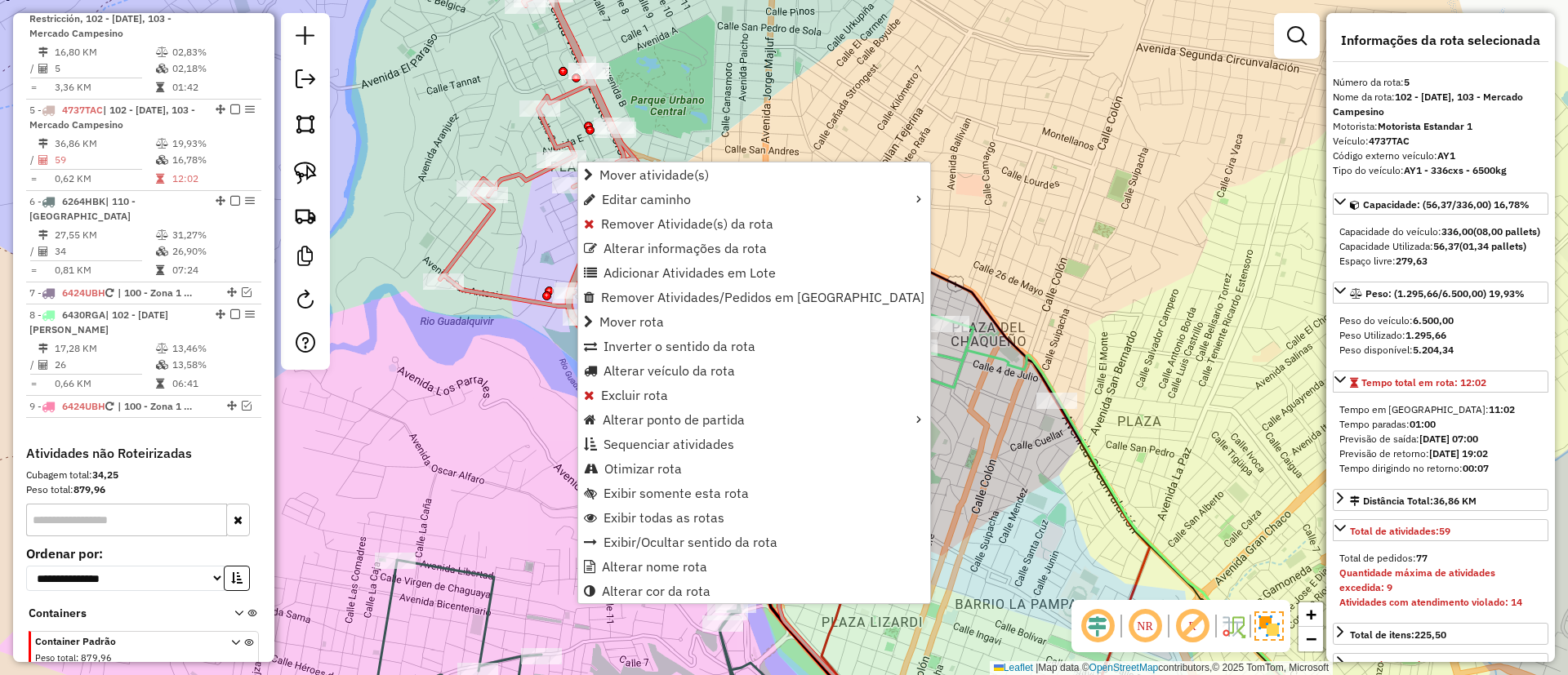
scroll to position [885, 0]
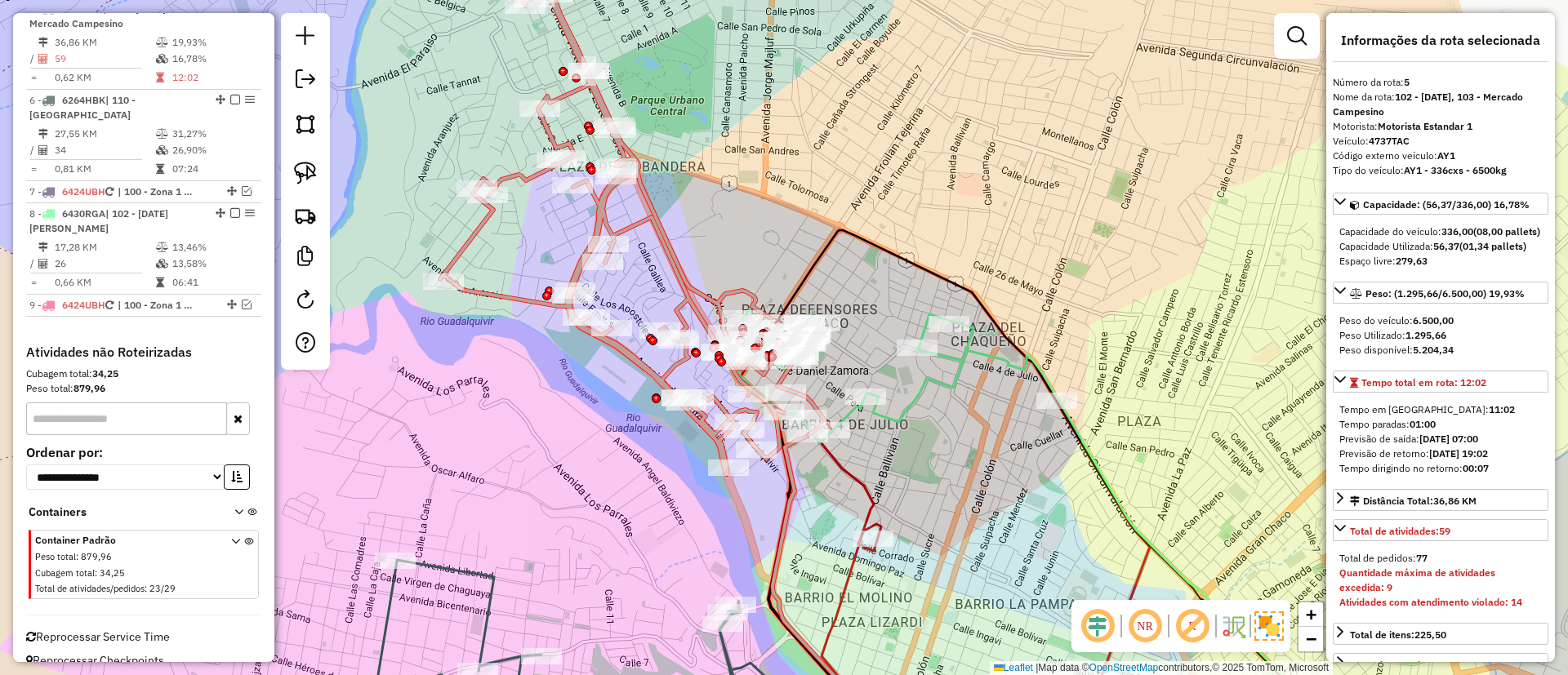
click at [77, 630] on span "Reprocessar Service Time" at bounding box center [97, 636] width 144 height 14
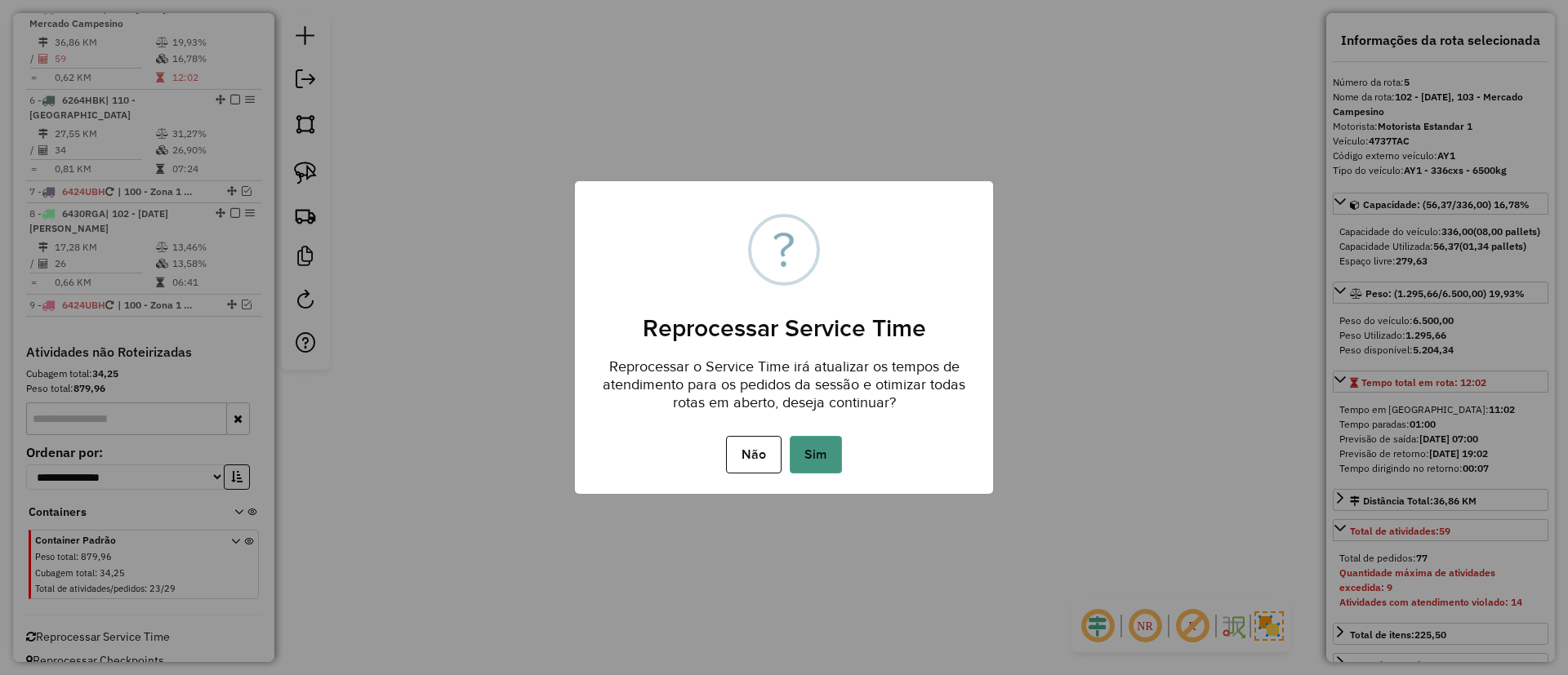
click at [814, 436] on button "Sim" at bounding box center [815, 454] width 52 height 37
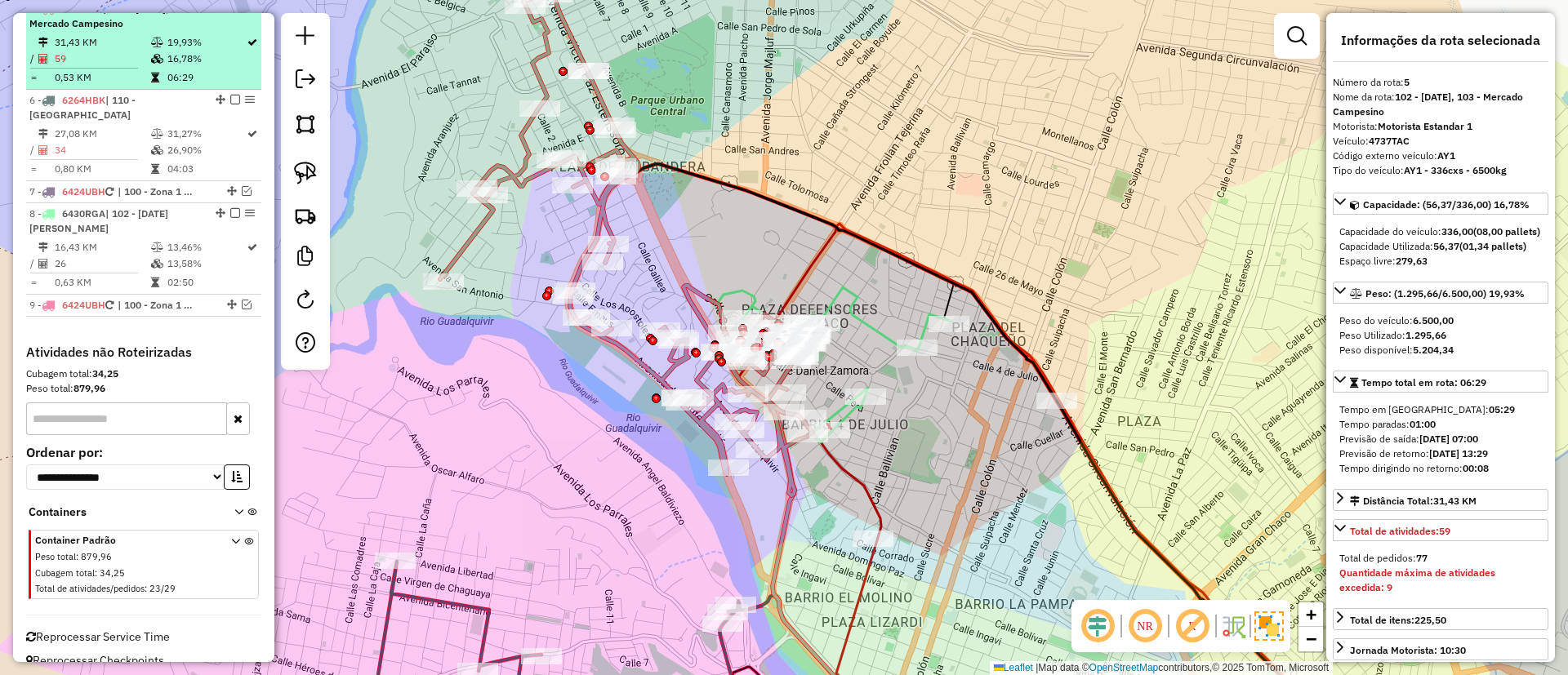
click at [231, 13] on em at bounding box center [235, 8] width 10 height 10
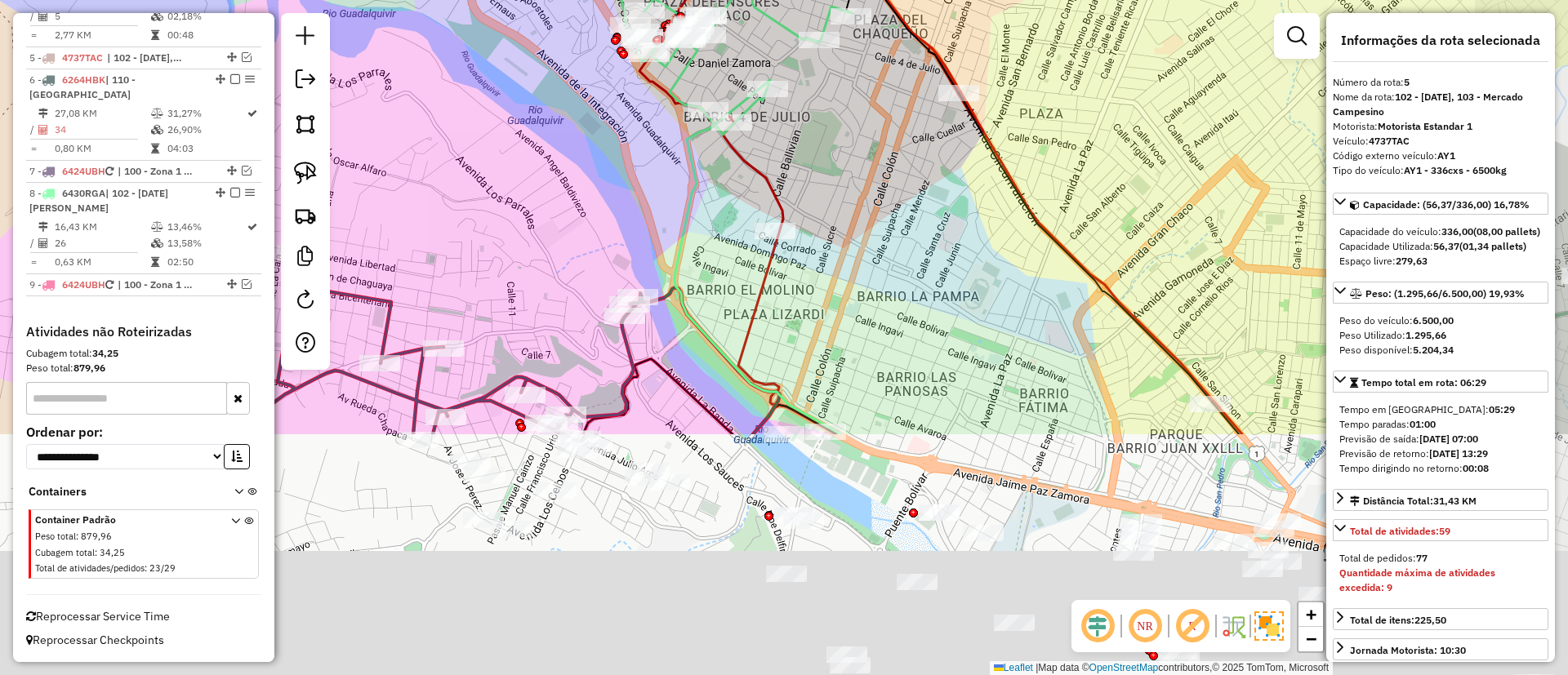
drag, startPoint x: 536, startPoint y: 337, endPoint x: 438, endPoint y: 29, distance: 323.2
click at [438, 29] on div "Janela de atendimento Grade de atendimento Capacidade Transportadoras Veículos …" at bounding box center [784, 338] width 1568 height 675
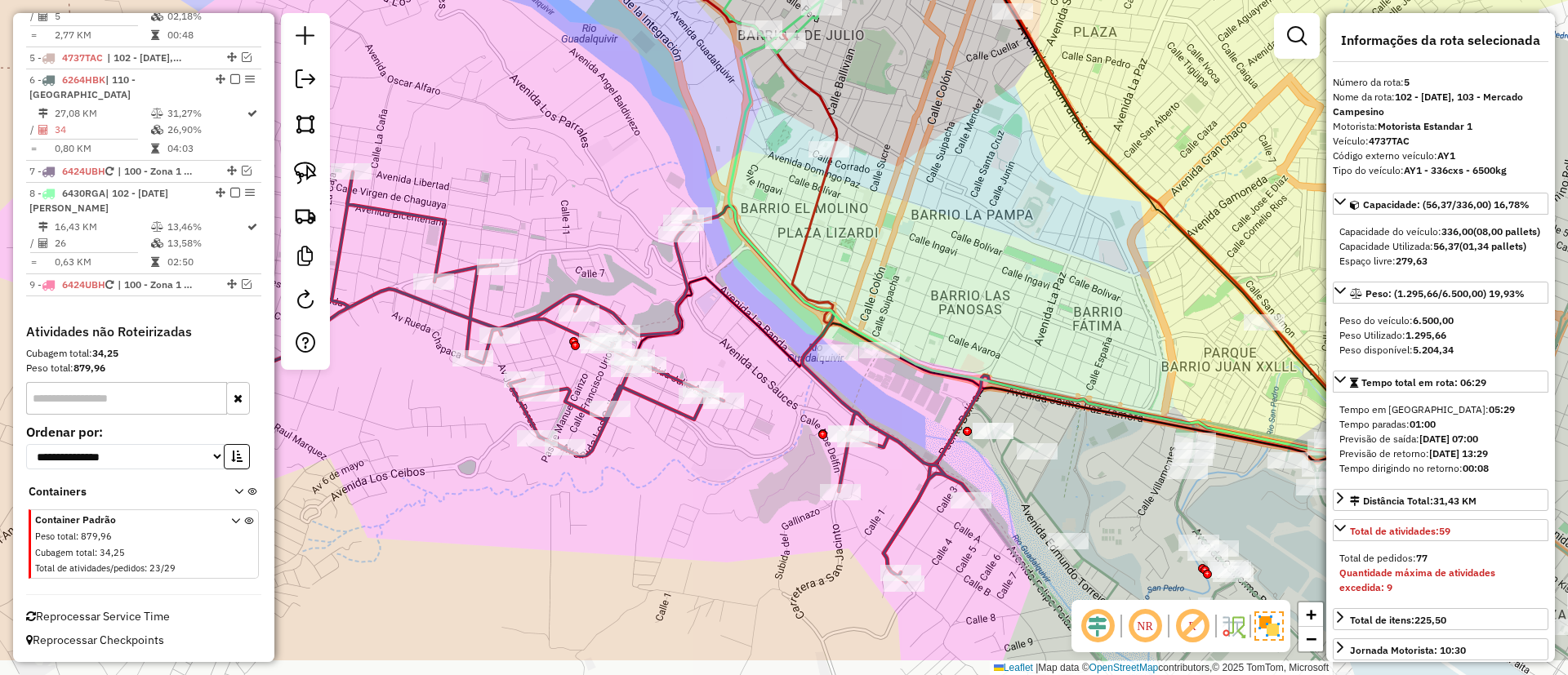
drag, startPoint x: 534, startPoint y: 224, endPoint x: 588, endPoint y: 142, distance: 98.2
click at [588, 142] on div "Janela de atendimento Grade de atendimento Capacidade Transportadoras Veículos …" at bounding box center [784, 338] width 1568 height 675
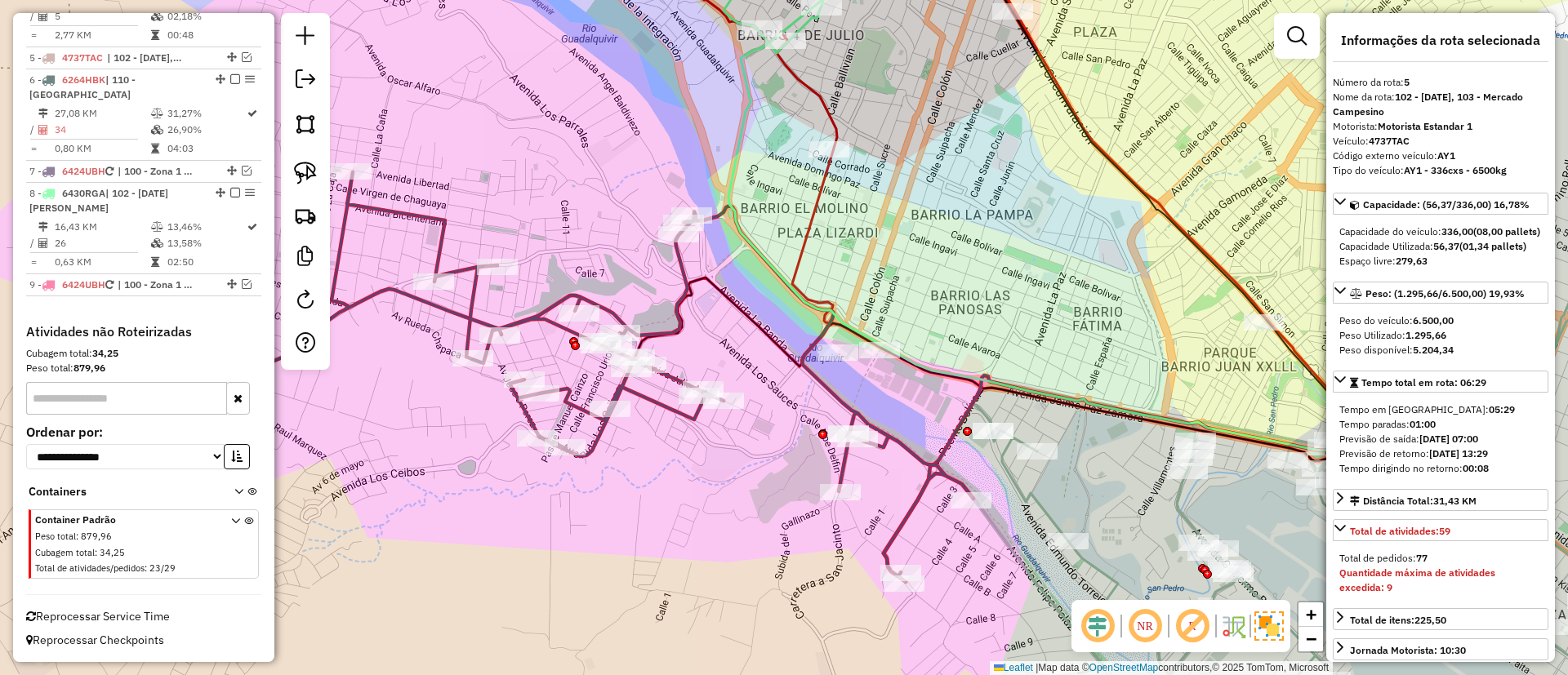
click at [529, 321] on icon at bounding box center [606, 378] width 734 height 410
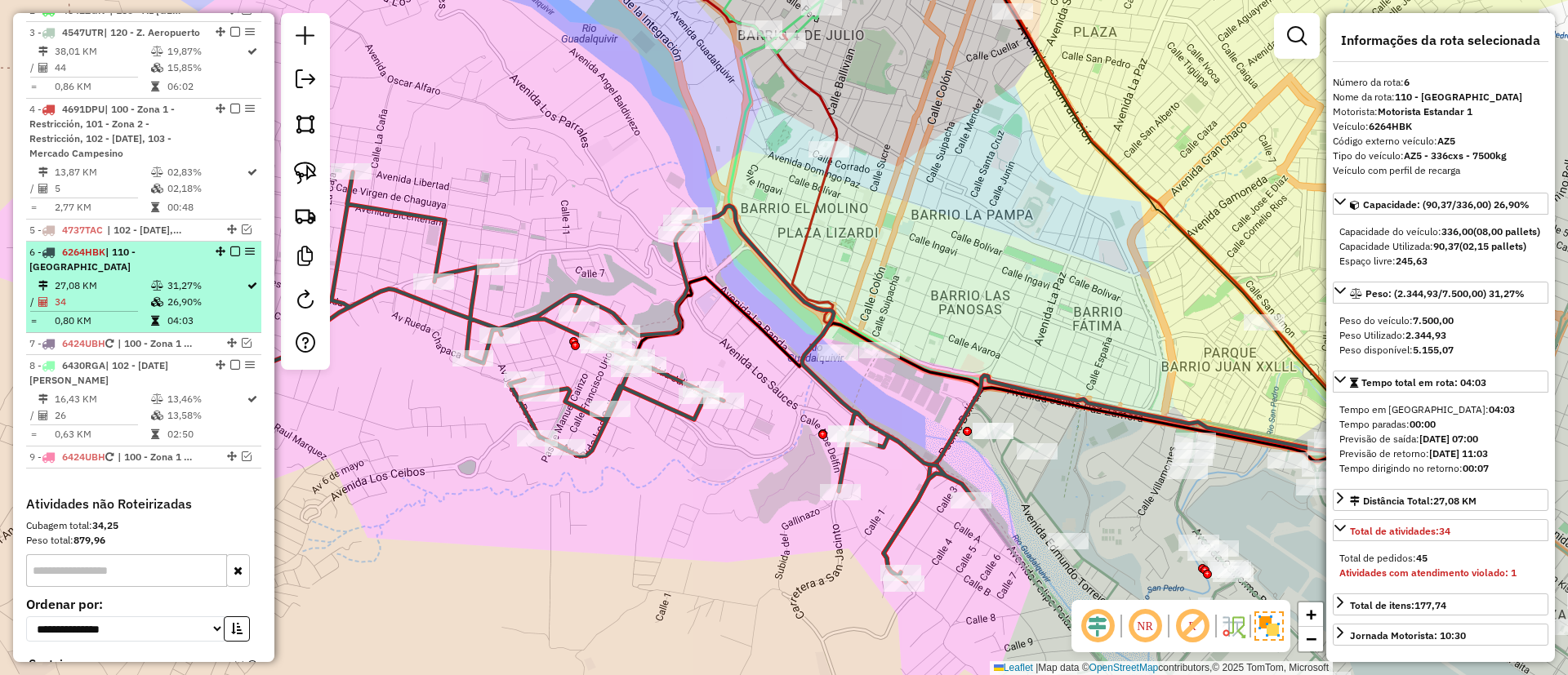
scroll to position [591, 0]
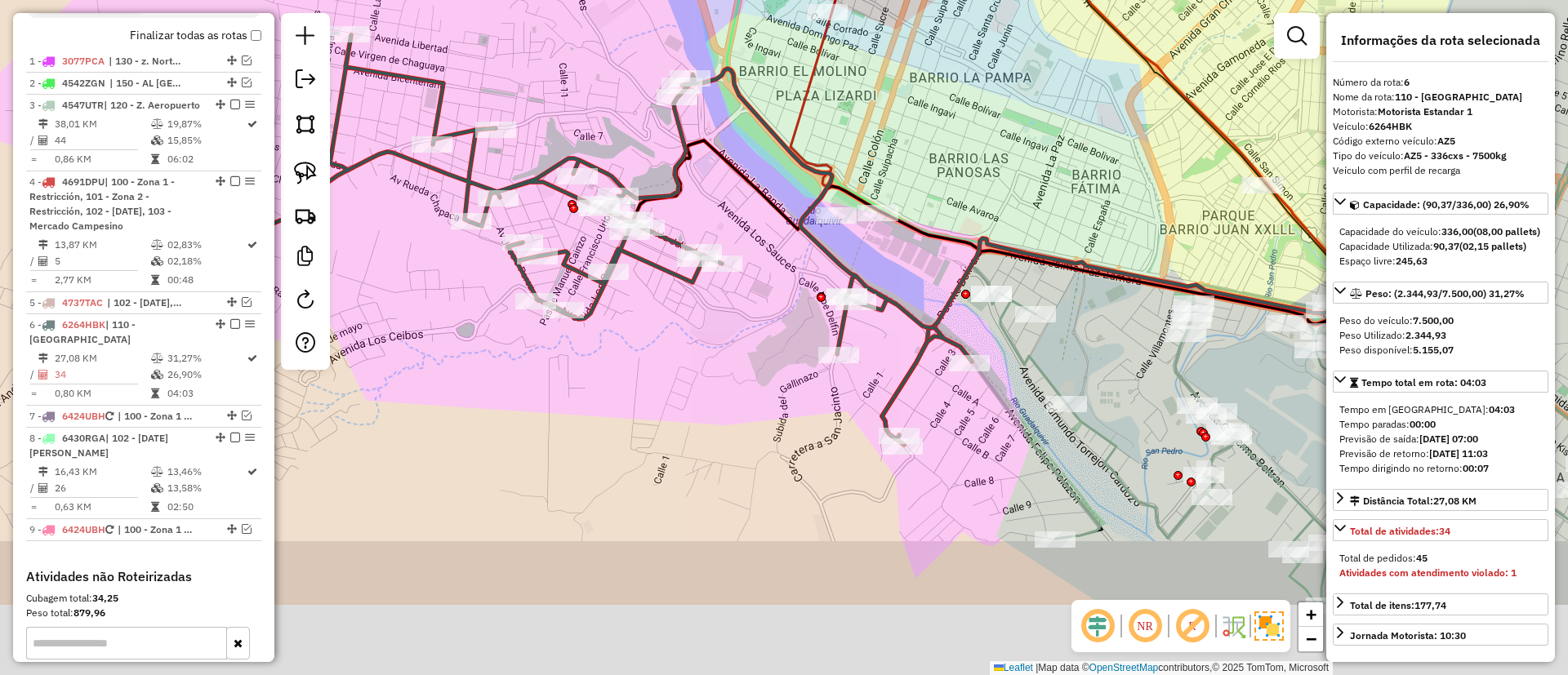
drag, startPoint x: 486, startPoint y: 130, endPoint x: 486, endPoint y: 89, distance: 41.0
click at [486, 89] on div "Janela de atendimento Grade de atendimento Capacidade Transportadoras Veículos …" at bounding box center [784, 338] width 1568 height 675
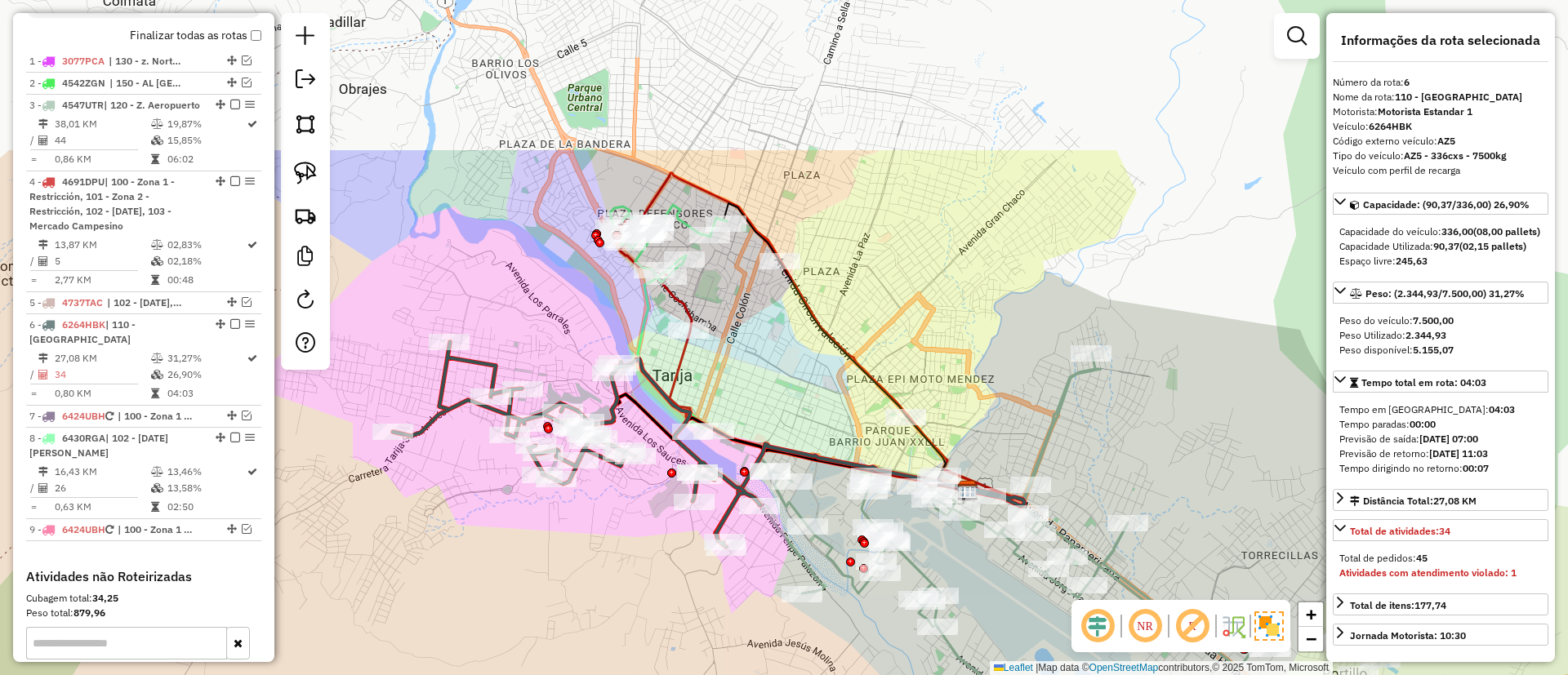
drag, startPoint x: 748, startPoint y: 229, endPoint x: 758, endPoint y: 406, distance: 177.3
click at [758, 406] on div "Janela de atendimento Grade de atendimento Capacidade Transportadoras Veículos …" at bounding box center [784, 338] width 1568 height 675
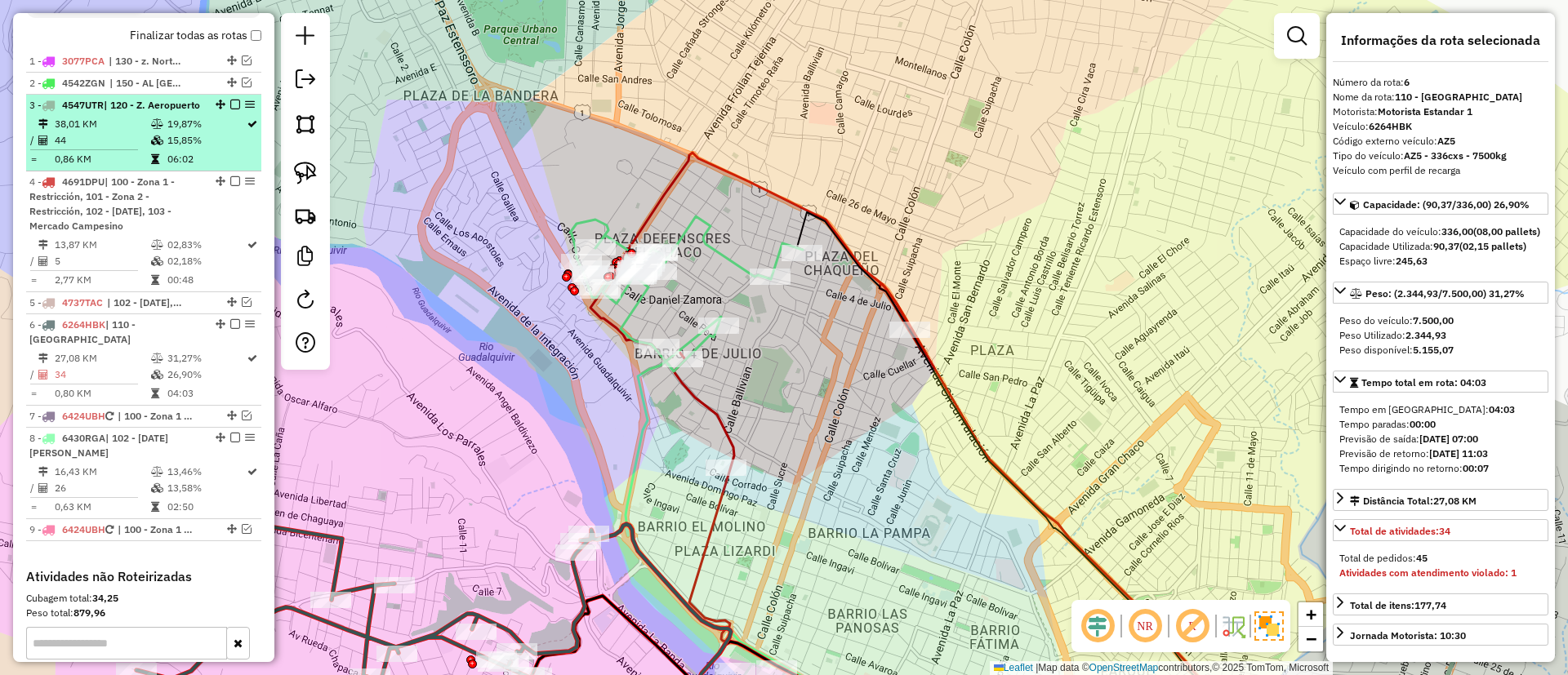
click at [208, 105] on div at bounding box center [230, 104] width 49 height 10
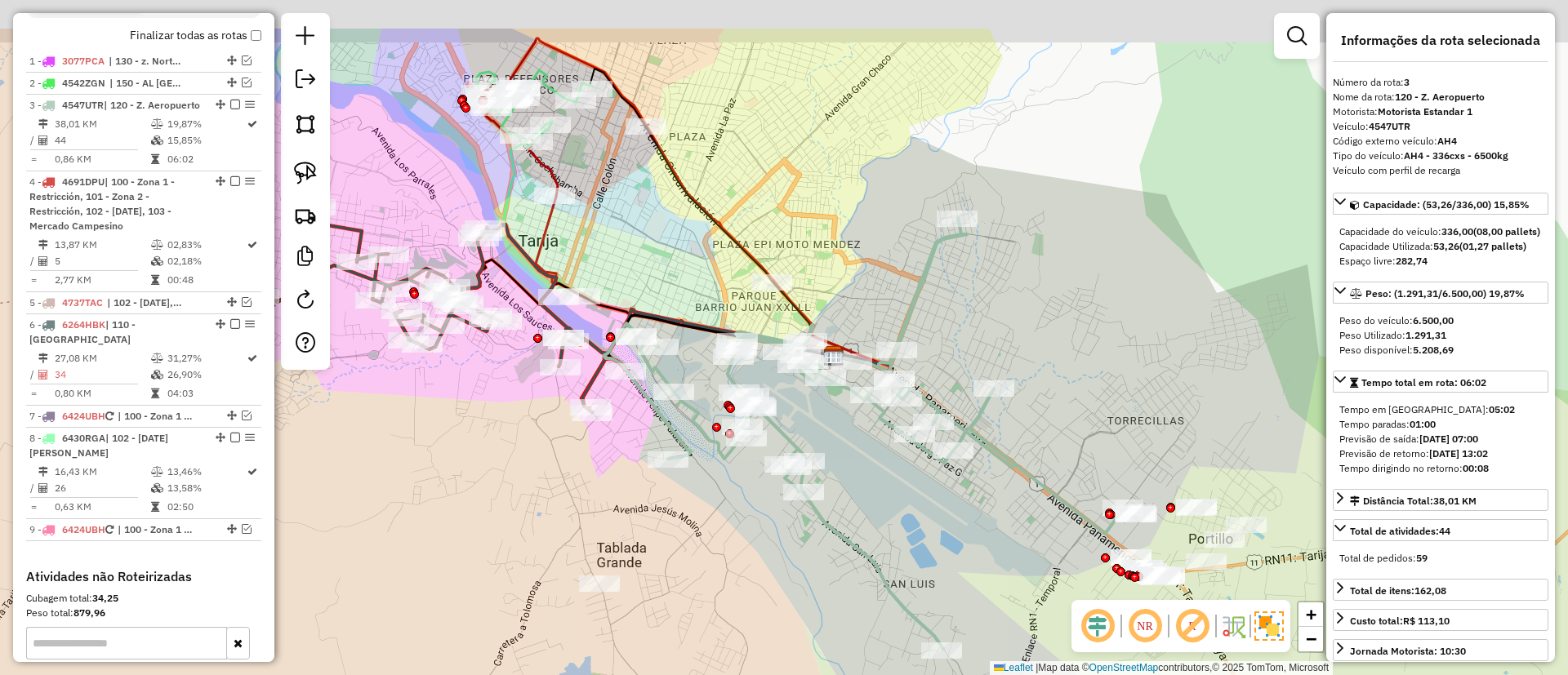
drag, startPoint x: 522, startPoint y: 105, endPoint x: 669, endPoint y: 327, distance: 266.3
click at [669, 327] on div "Janela de atendimento Grade de atendimento Capacidade Transportadoras Veículos …" at bounding box center [784, 338] width 1568 height 675
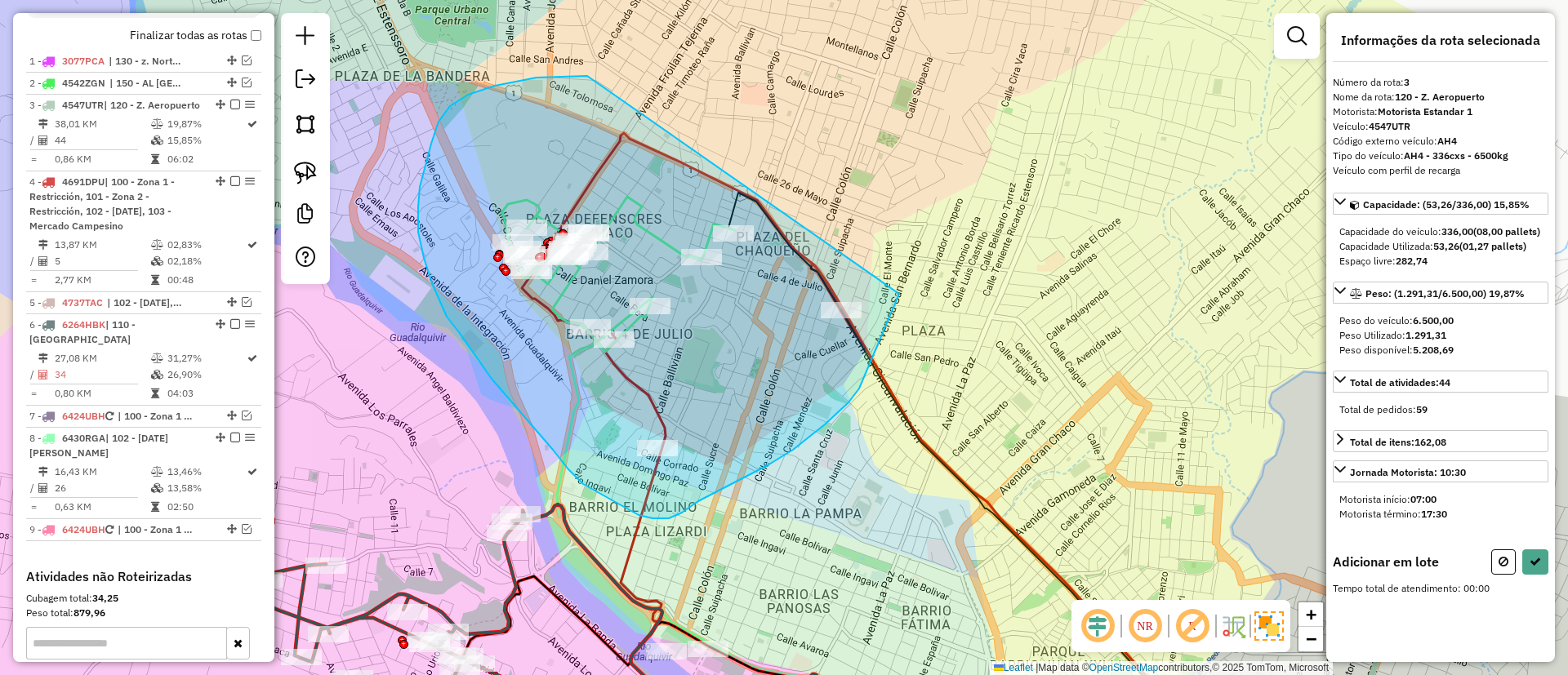
drag, startPoint x: 495, startPoint y: 86, endPoint x: 900, endPoint y: 252, distance: 437.7
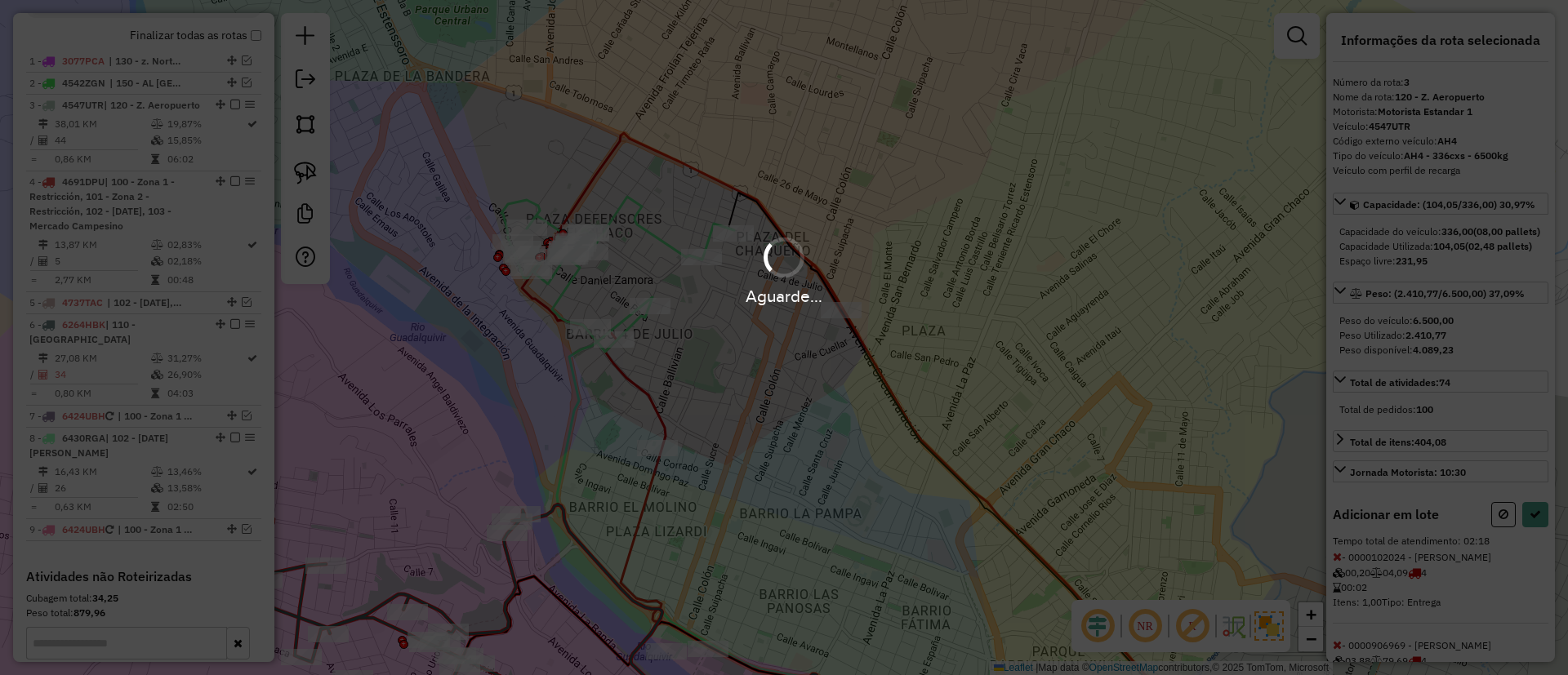
select select "**********"
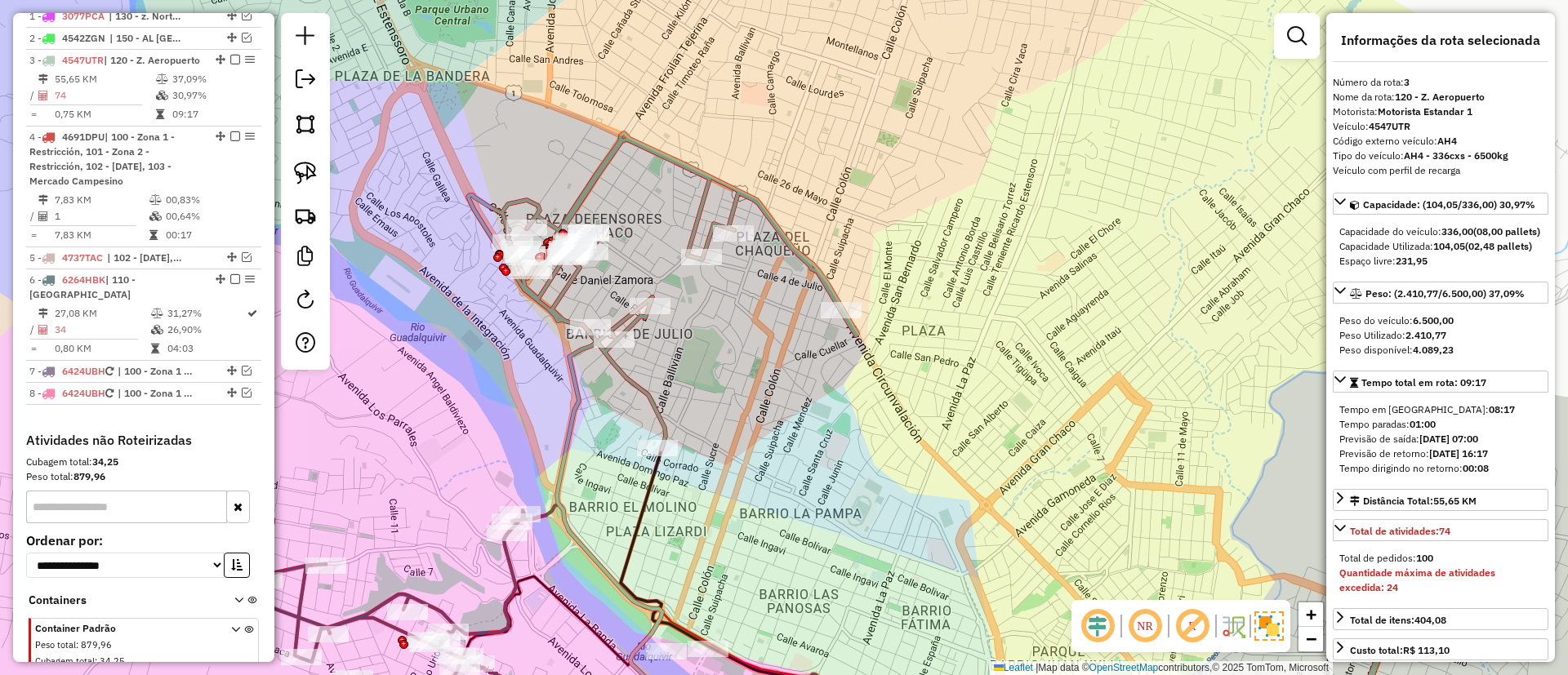
scroll to position [673, 0]
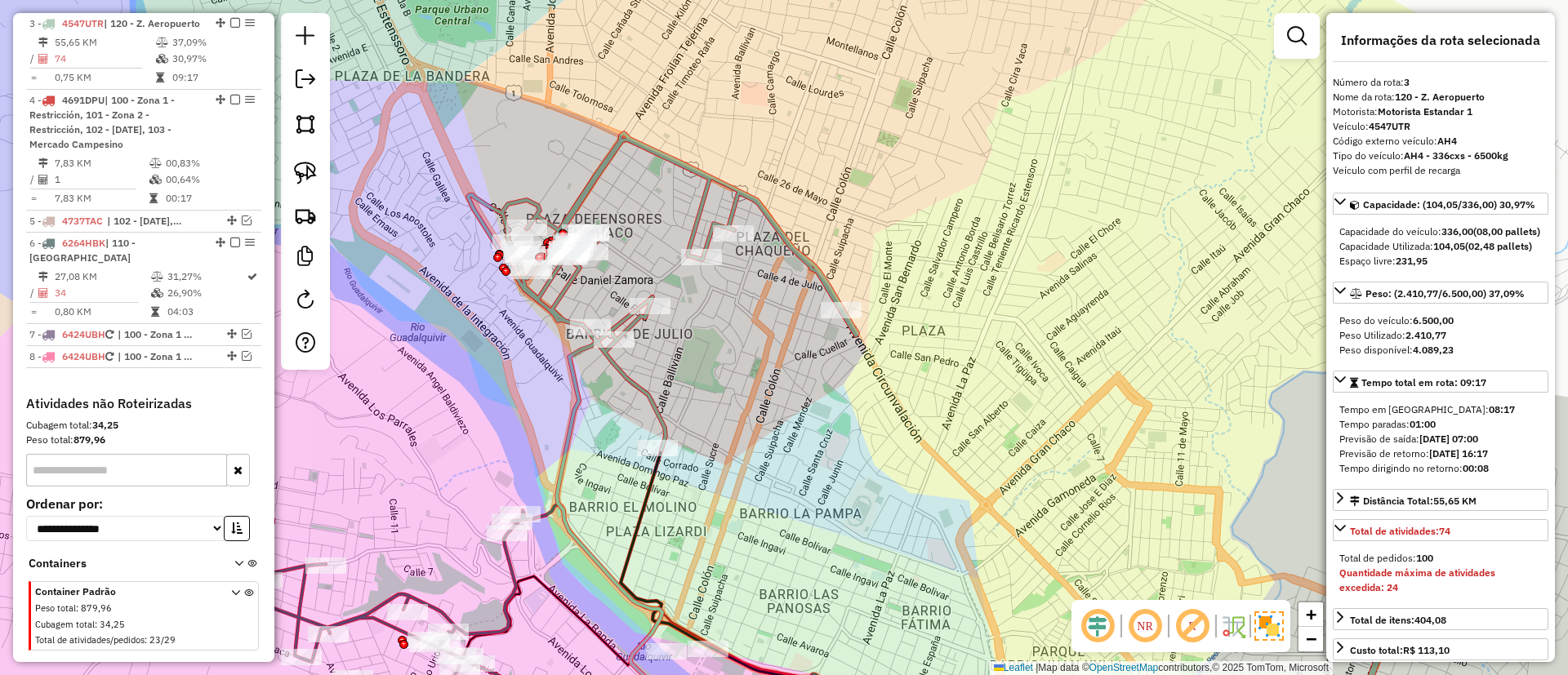
drag, startPoint x: 900, startPoint y: 252, endPoint x: 897, endPoint y: -42, distance: 294.0
click at [897, 0] on html "Aguarde... Pop-up bloqueado! Seu navegador bloqueou automáticamente a abertura …" at bounding box center [784, 338] width 1568 height 675
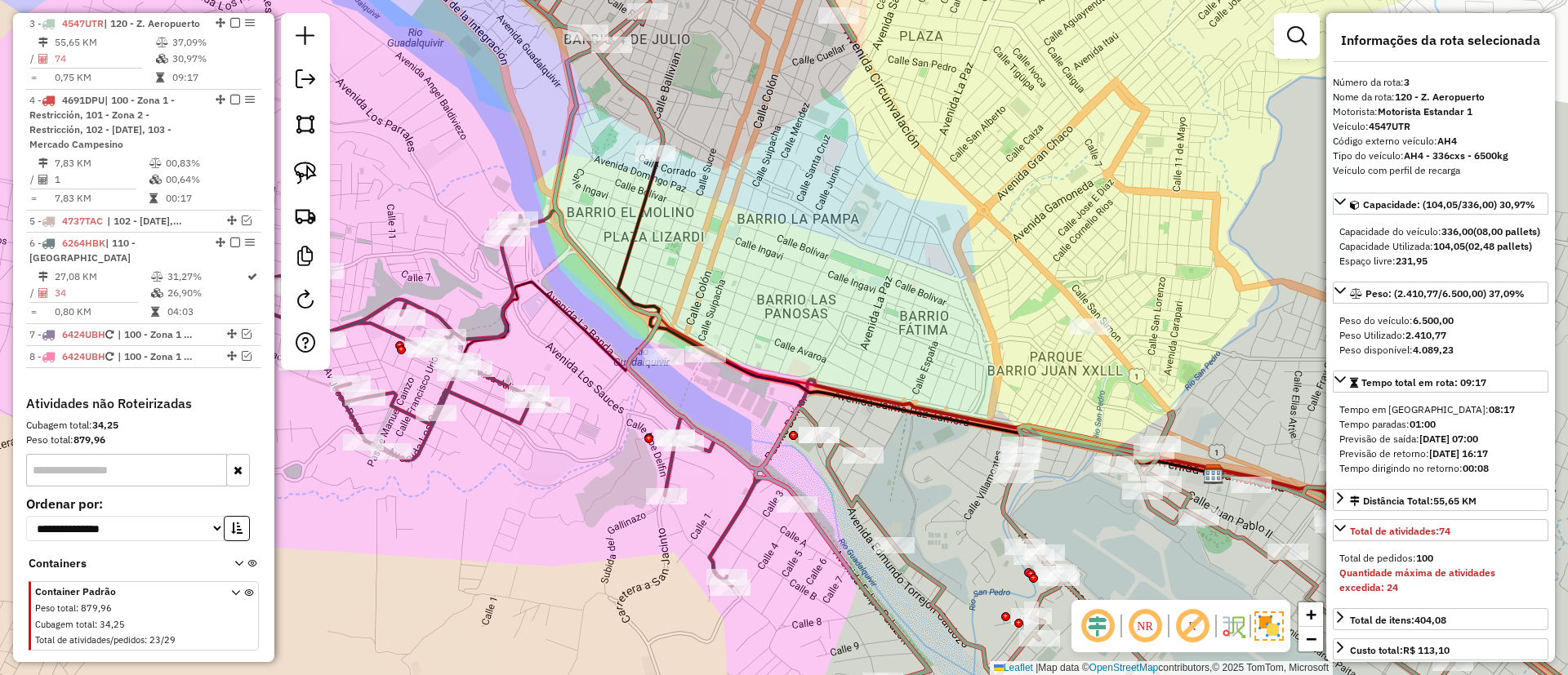
click at [516, 322] on icon at bounding box center [837, 378] width 753 height 192
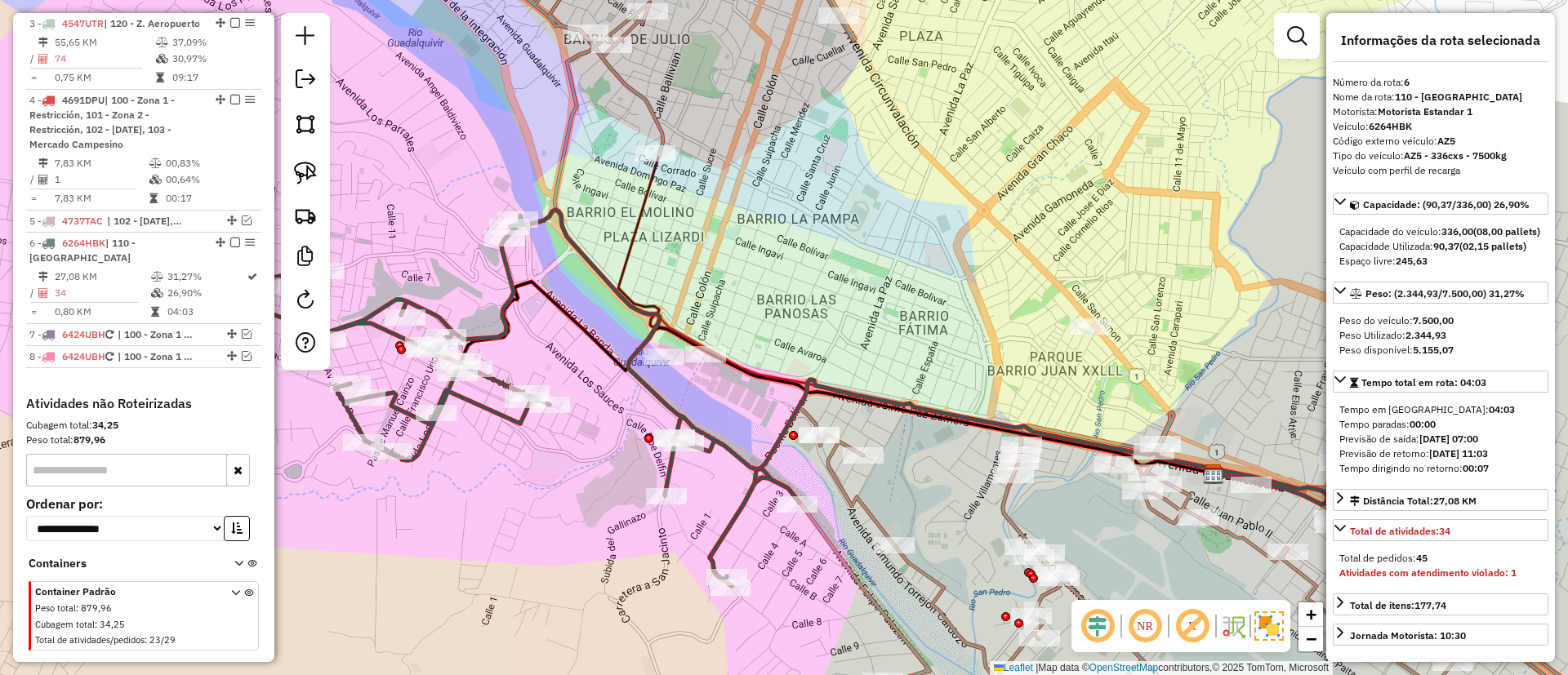
scroll to position [760, 0]
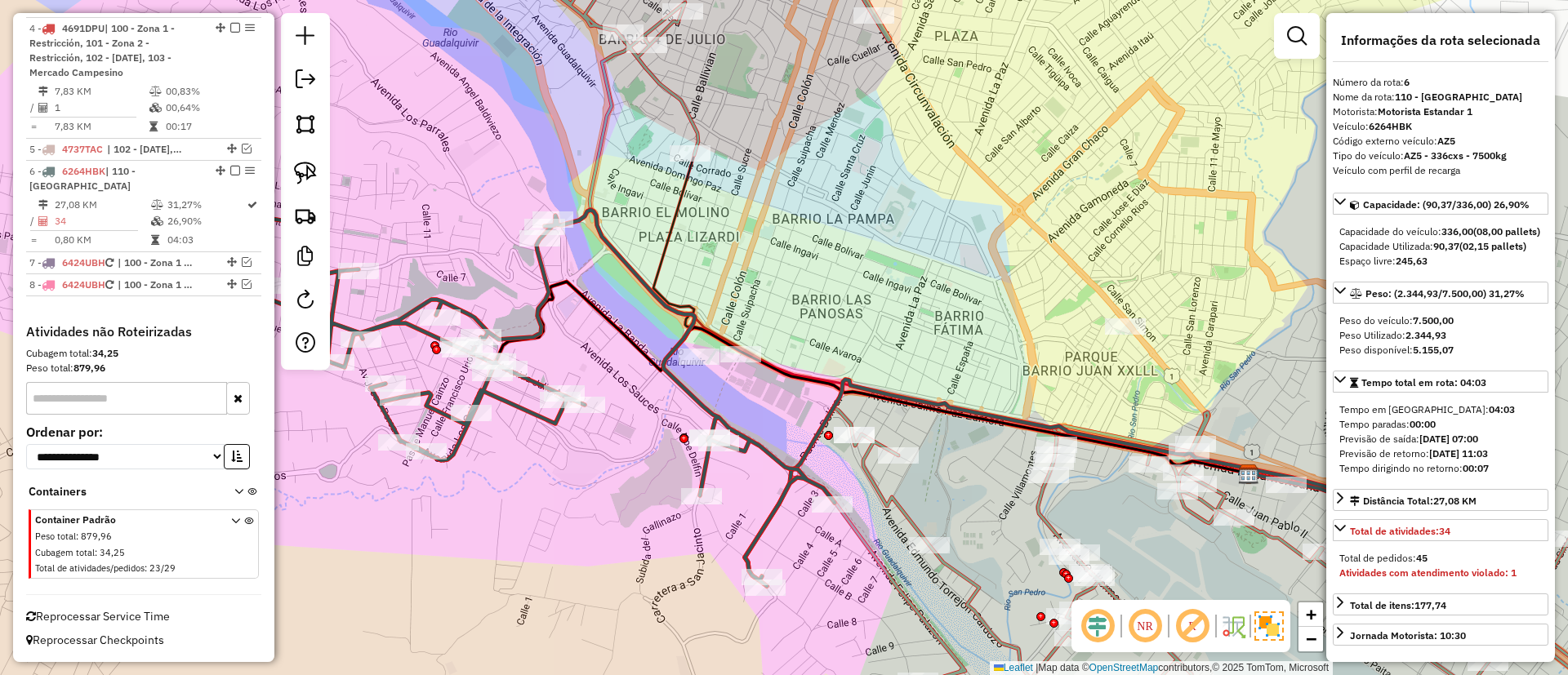
drag, startPoint x: 516, startPoint y: 322, endPoint x: 617, endPoint y: 299, distance: 103.6
click at [617, 299] on icon at bounding box center [872, 378] width 753 height 192
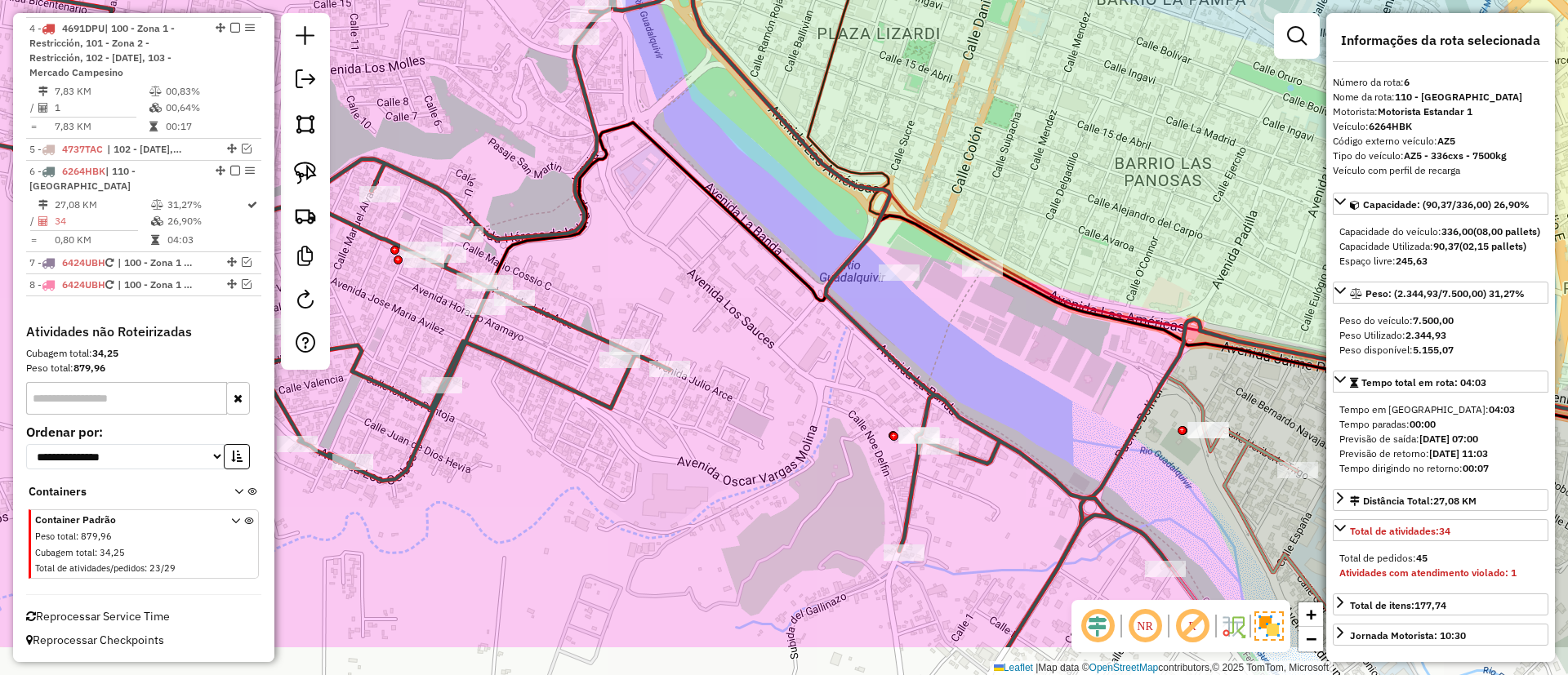
drag, startPoint x: 673, startPoint y: 347, endPoint x: 646, endPoint y: 297, distance: 56.8
click at [646, 297] on div "Rota 6 - Placa 6264HBK 0000907867 - WALTER ALFARO V Janela de atendimento Grade…" at bounding box center [784, 338] width 1568 height 675
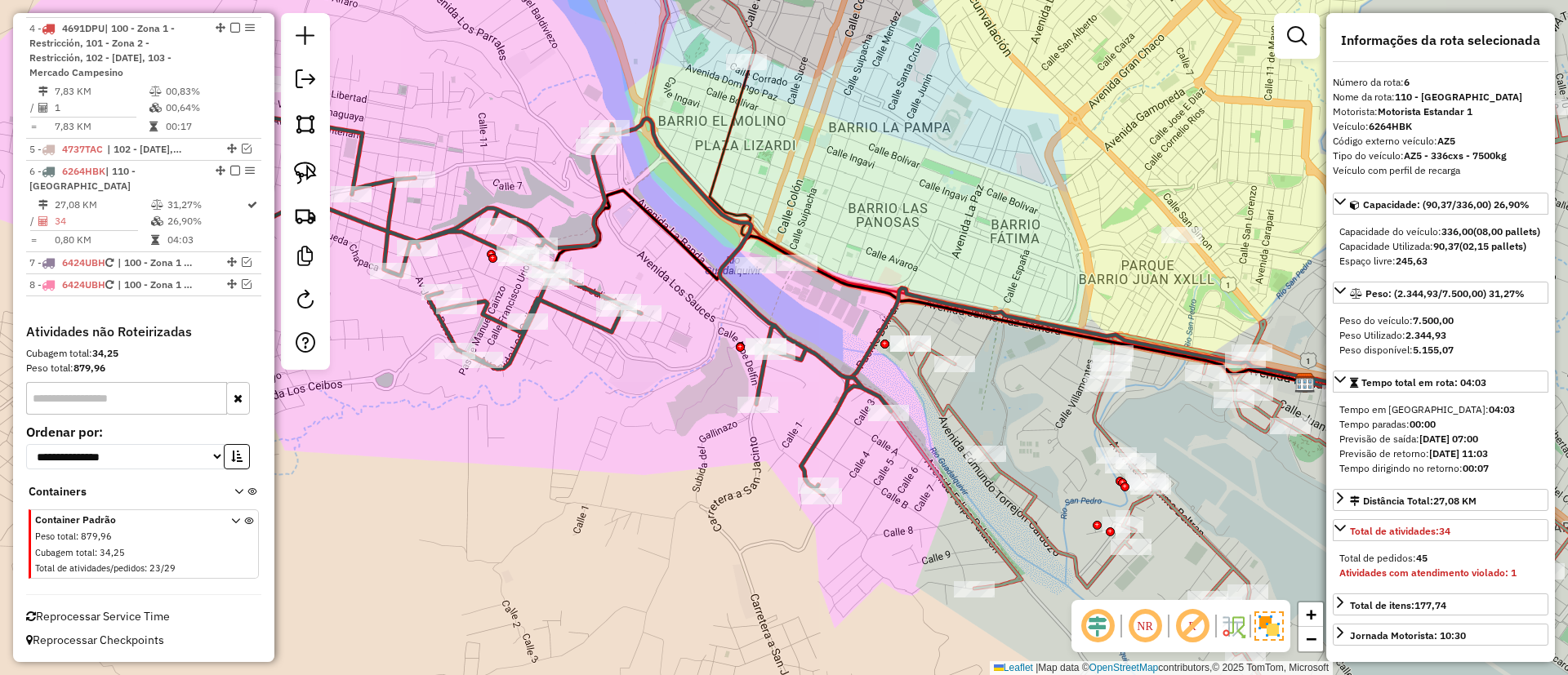
drag, startPoint x: 699, startPoint y: 401, endPoint x: 612, endPoint y: 278, distance: 150.7
click at [612, 278] on div "Janela de atendimento Grade de atendimento Capacidade Transportadoras Veículos …" at bounding box center [784, 338] width 1568 height 675
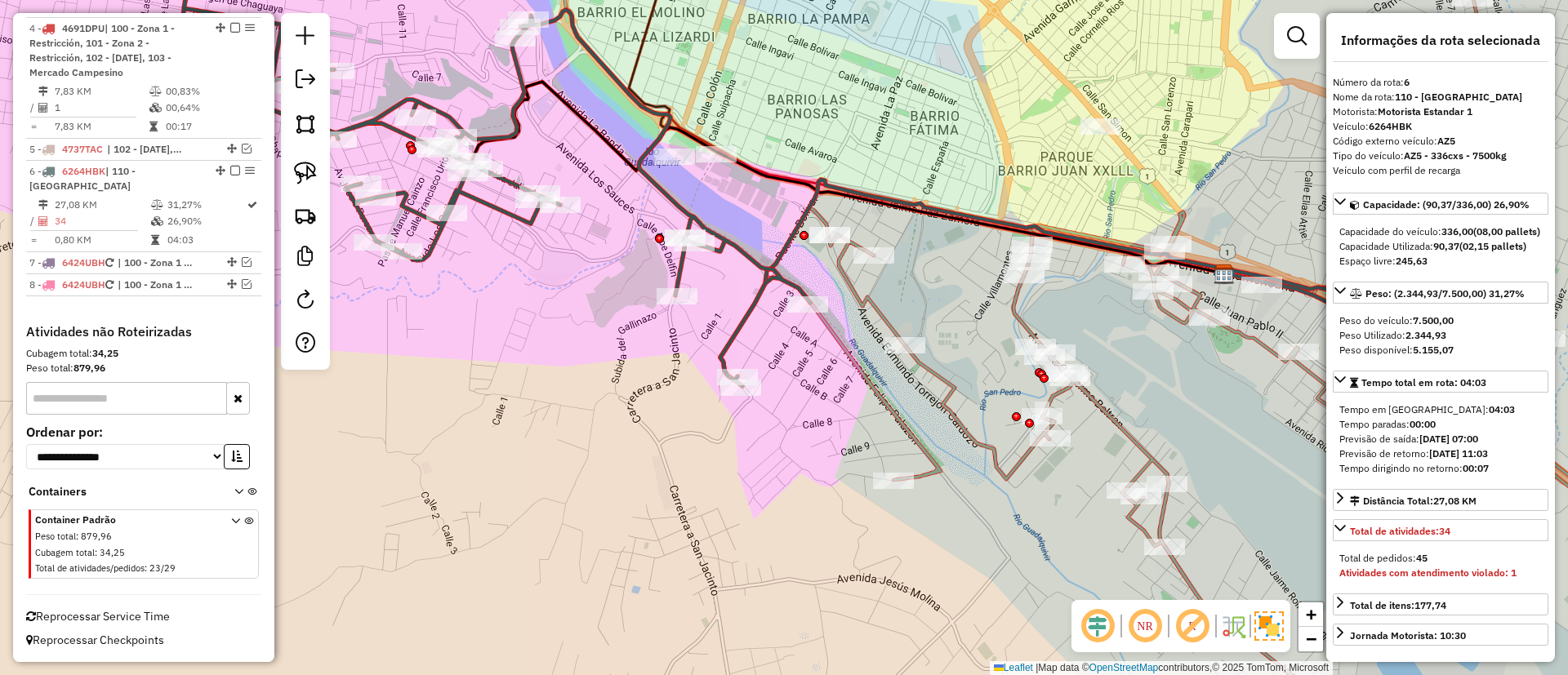
drag, startPoint x: 614, startPoint y: 344, endPoint x: 595, endPoint y: 408, distance: 66.8
click at [595, 408] on div "Janela de atendimento Grade de atendimento Capacidade Transportadoras Veículos …" at bounding box center [784, 338] width 1568 height 675
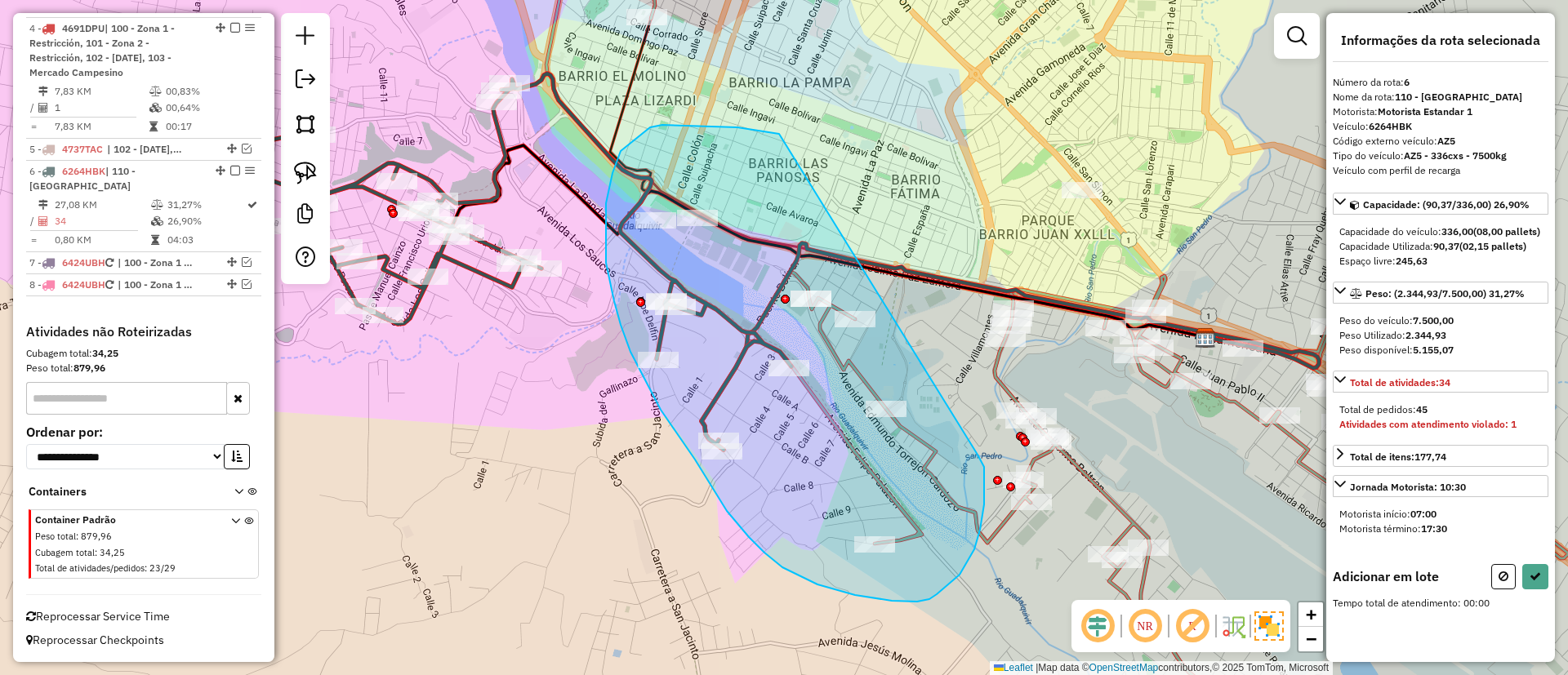
drag, startPoint x: 737, startPoint y: 128, endPoint x: 977, endPoint y: 455, distance: 405.6
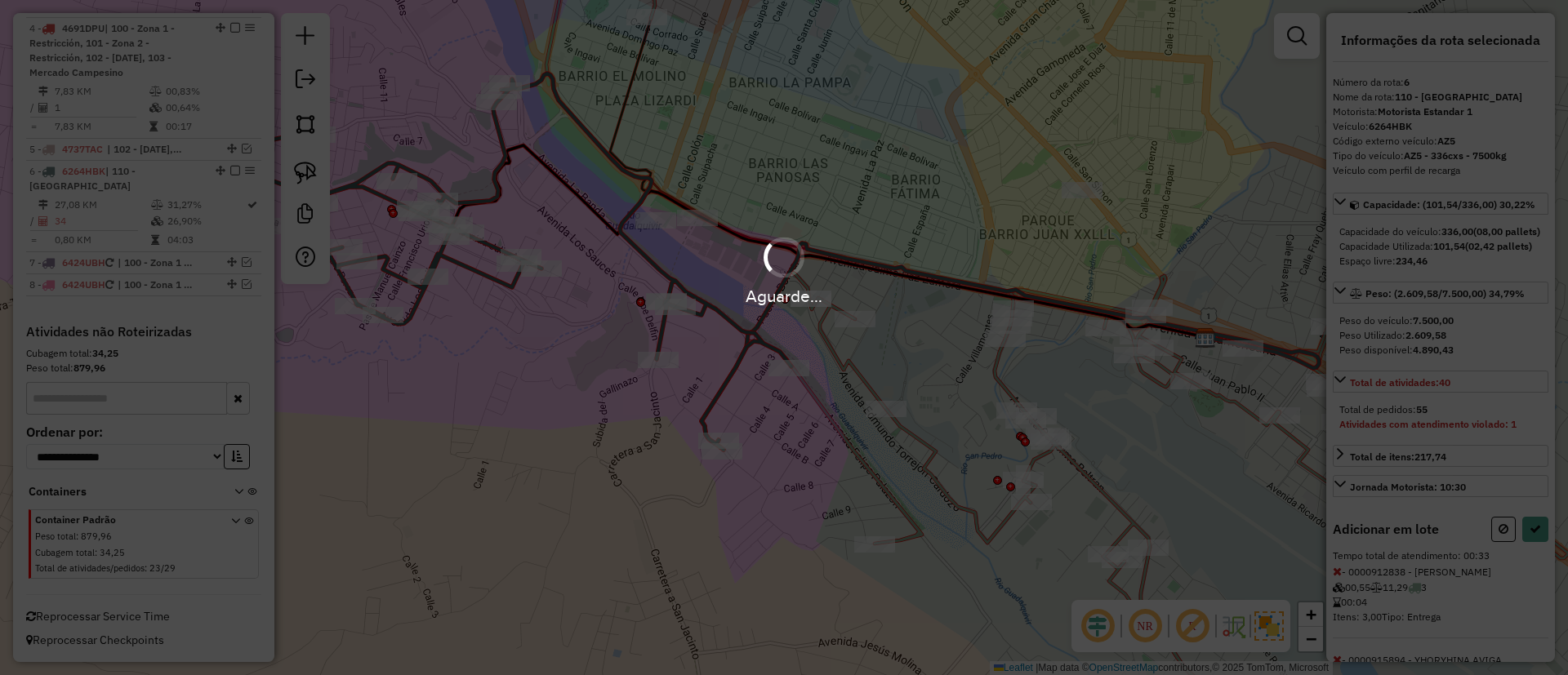
select select "**********"
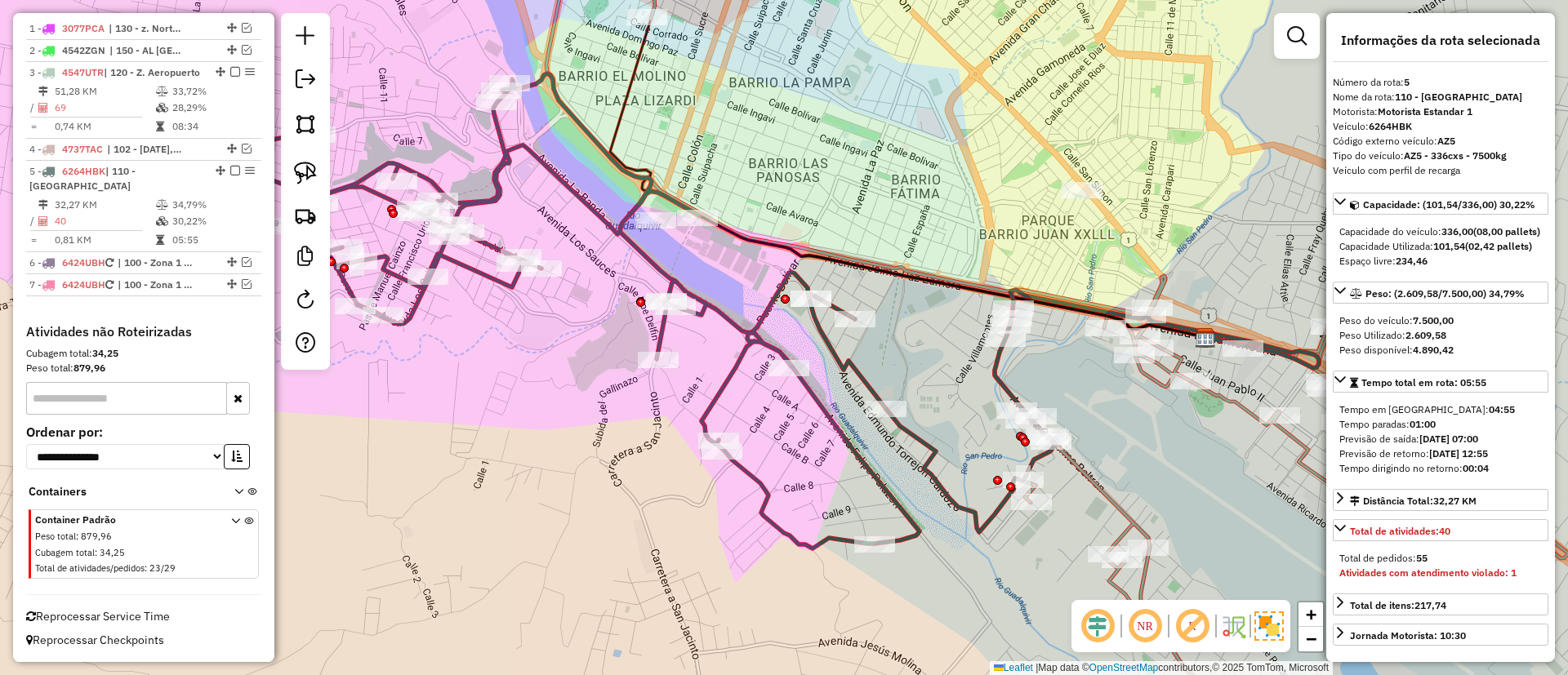
scroll to position [639, 0]
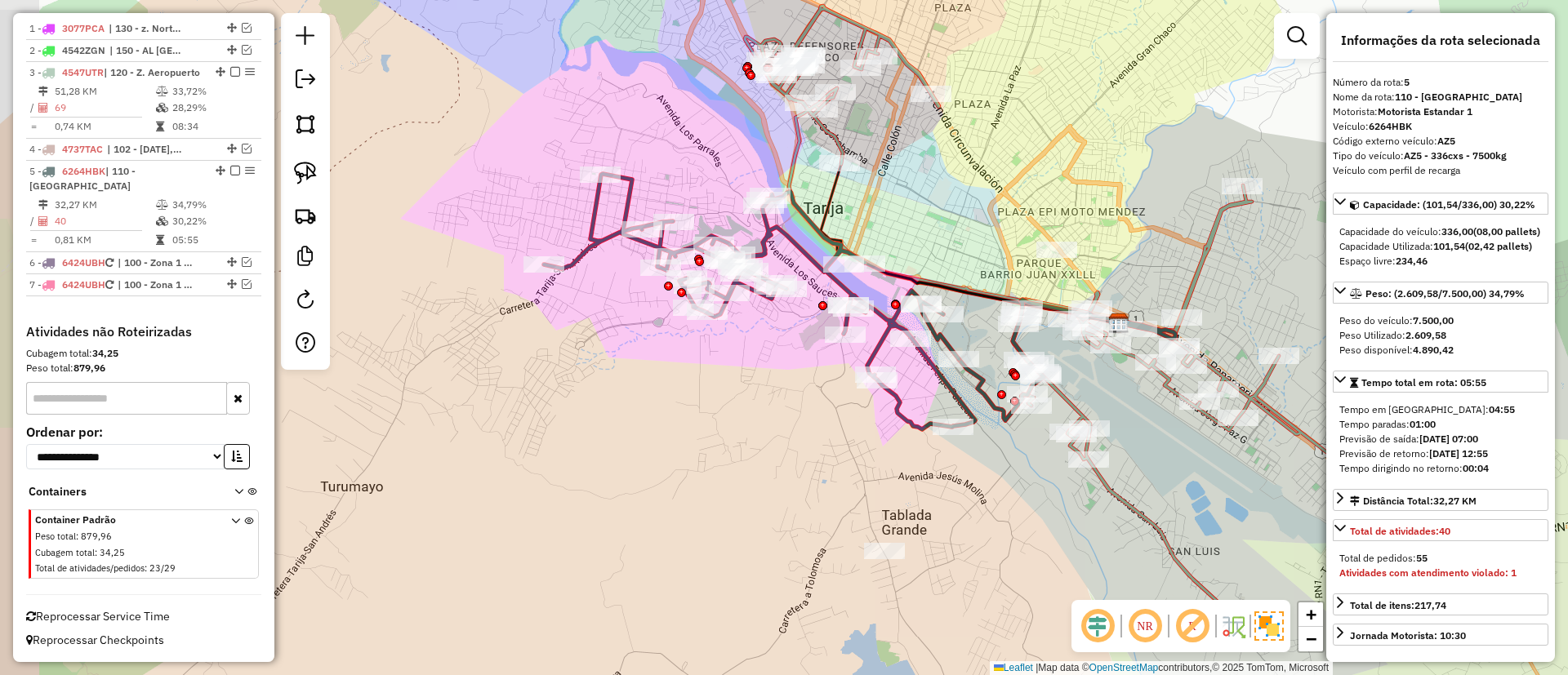
drag, startPoint x: 1134, startPoint y: 406, endPoint x: 731, endPoint y: 312, distance: 413.8
click at [731, 312] on div "Janela de atendimento Grade de atendimento Capacidade Transportadoras Veículos …" at bounding box center [784, 338] width 1568 height 675
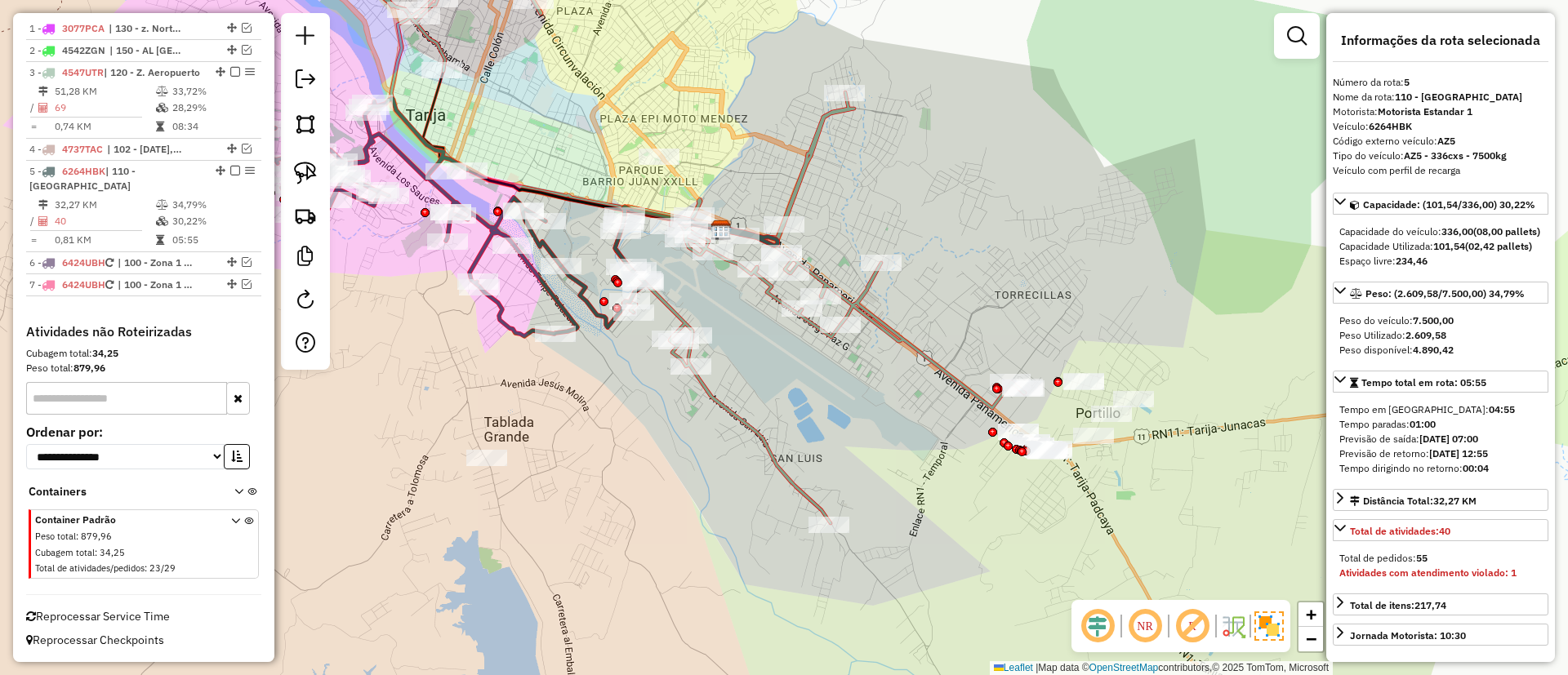
click at [805, 163] on icon at bounding box center [685, 228] width 678 height 591
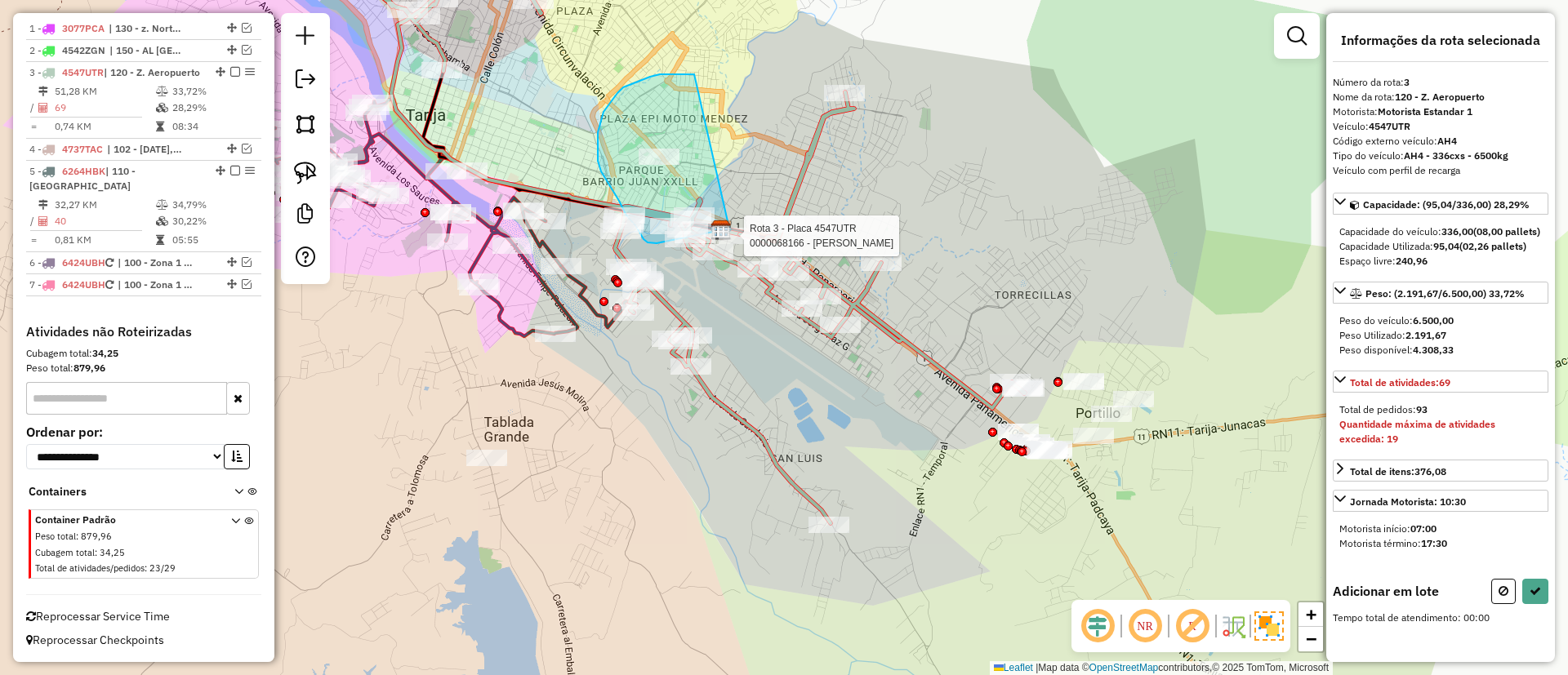
click at [729, 229] on div "Rota 3 - Placa 4547UTR 0000068166 - ALEJANDRO Janela de atendimento Grade de at…" at bounding box center [784, 338] width 1568 height 675
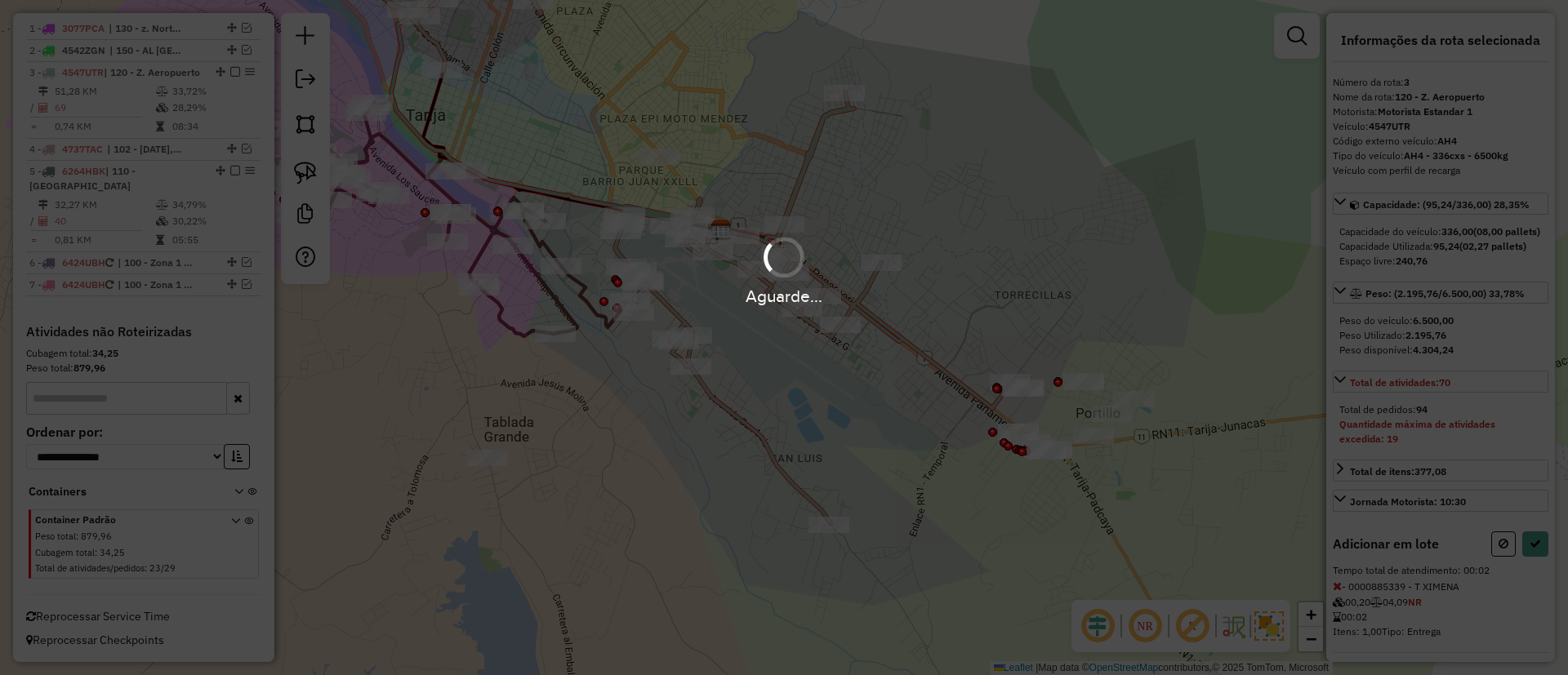
select select "**********"
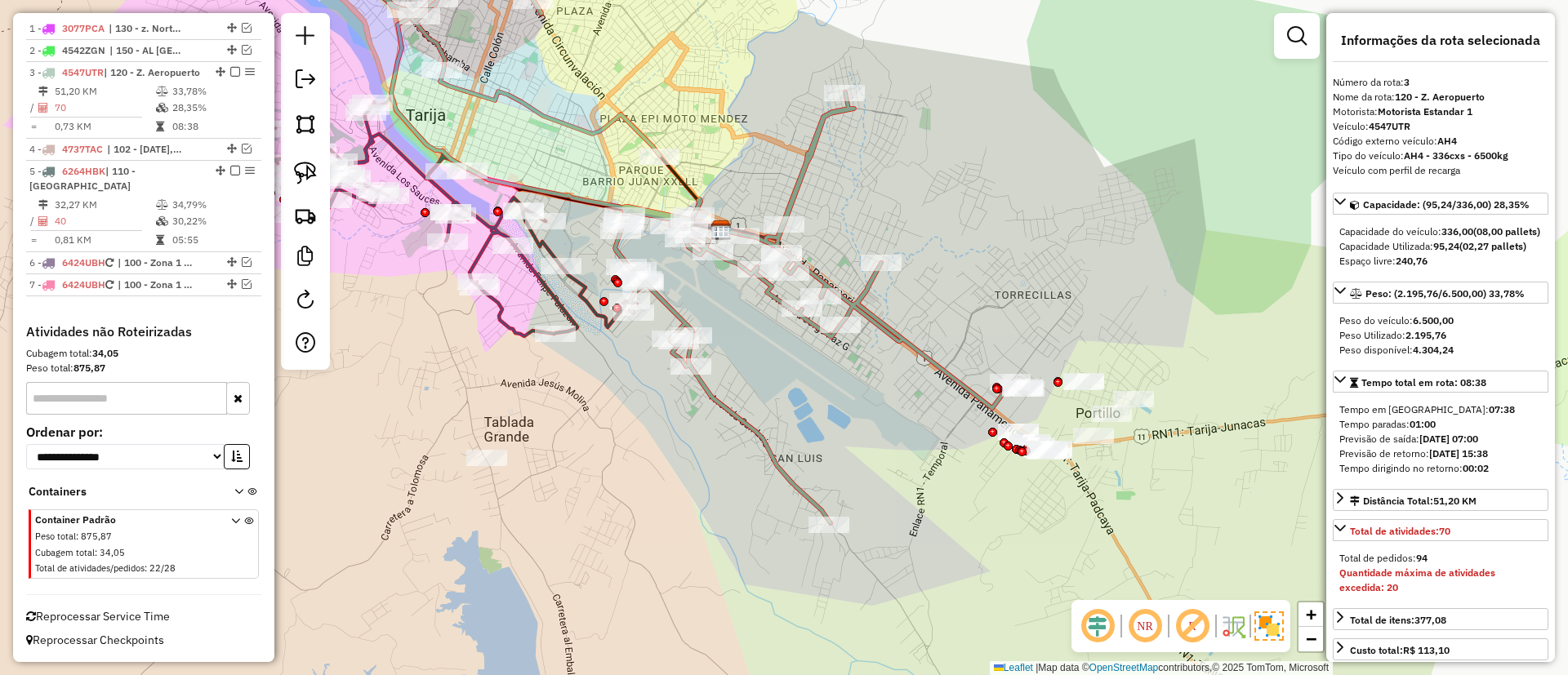
click at [913, 348] on icon at bounding box center [685, 228] width 678 height 591
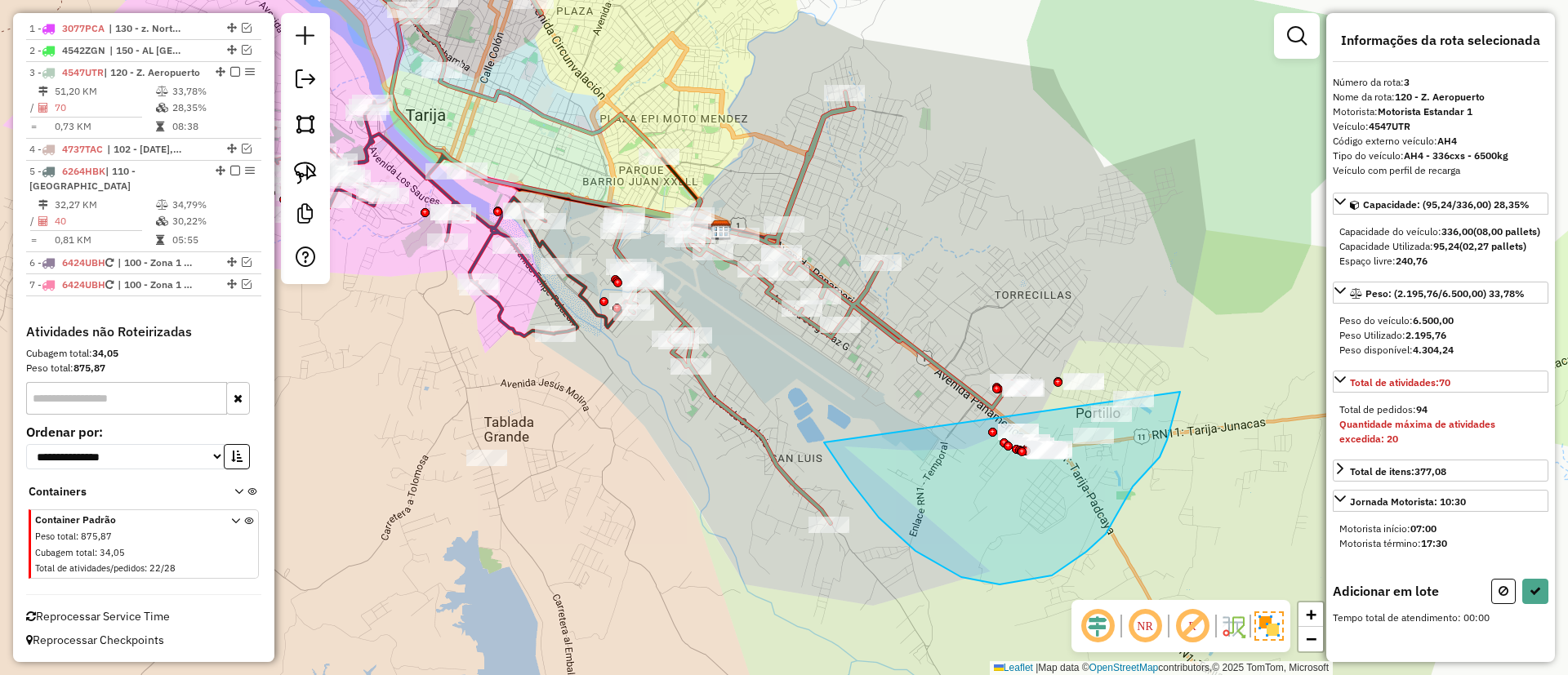
drag, startPoint x: 915, startPoint y: 551, endPoint x: 1146, endPoint y: 235, distance: 391.4
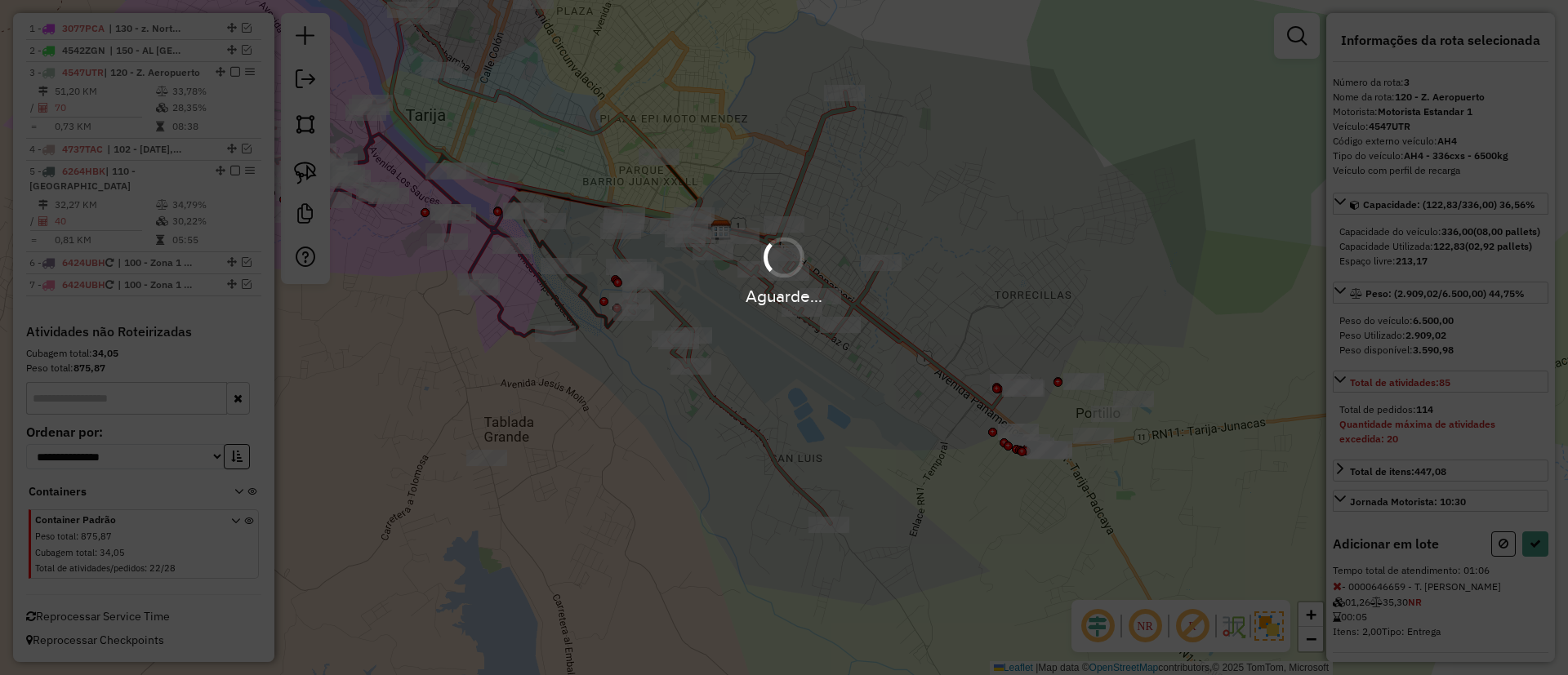
select select "**********"
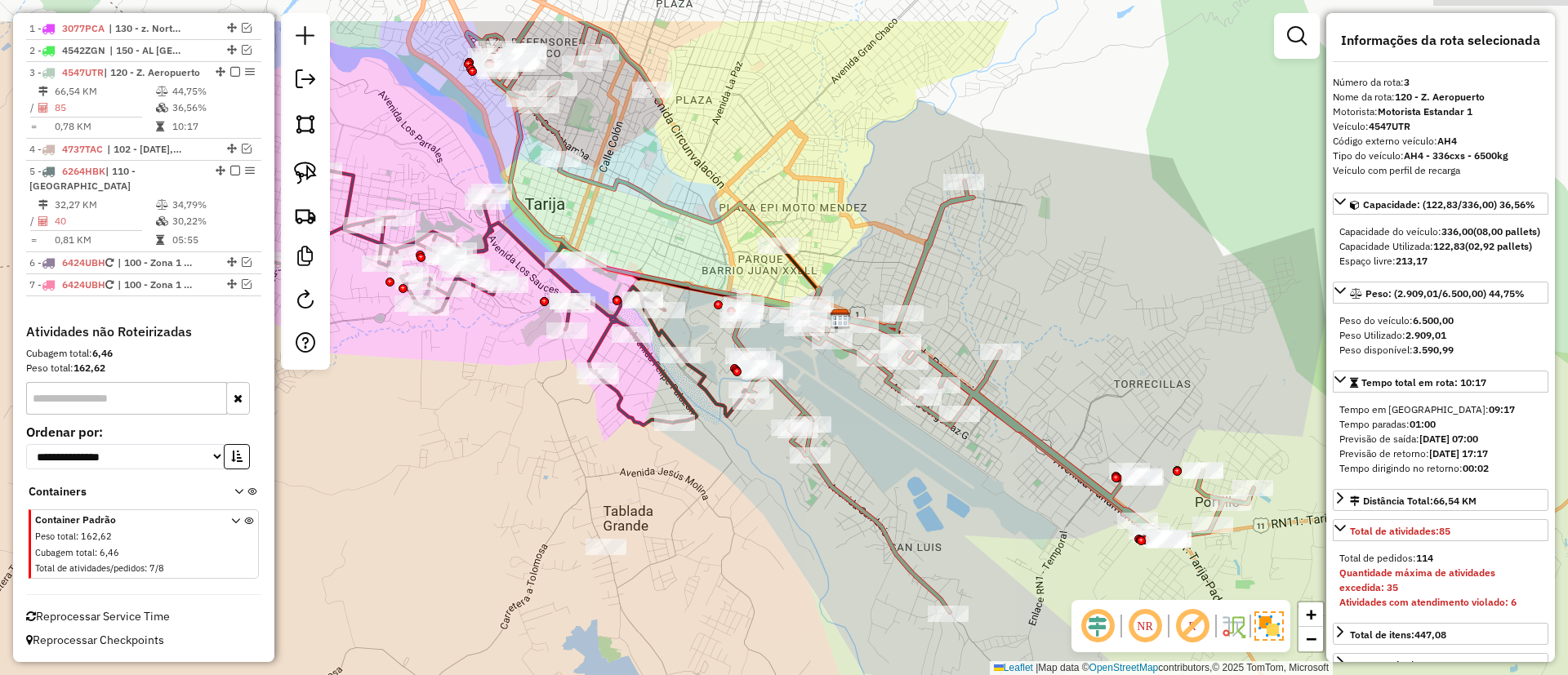
drag, startPoint x: 1091, startPoint y: 248, endPoint x: 1239, endPoint y: 361, distance: 186.2
click at [1239, 361] on div "Janela de atendimento Grade de atendimento Capacidade Transportadoras Veículos …" at bounding box center [784, 338] width 1568 height 675
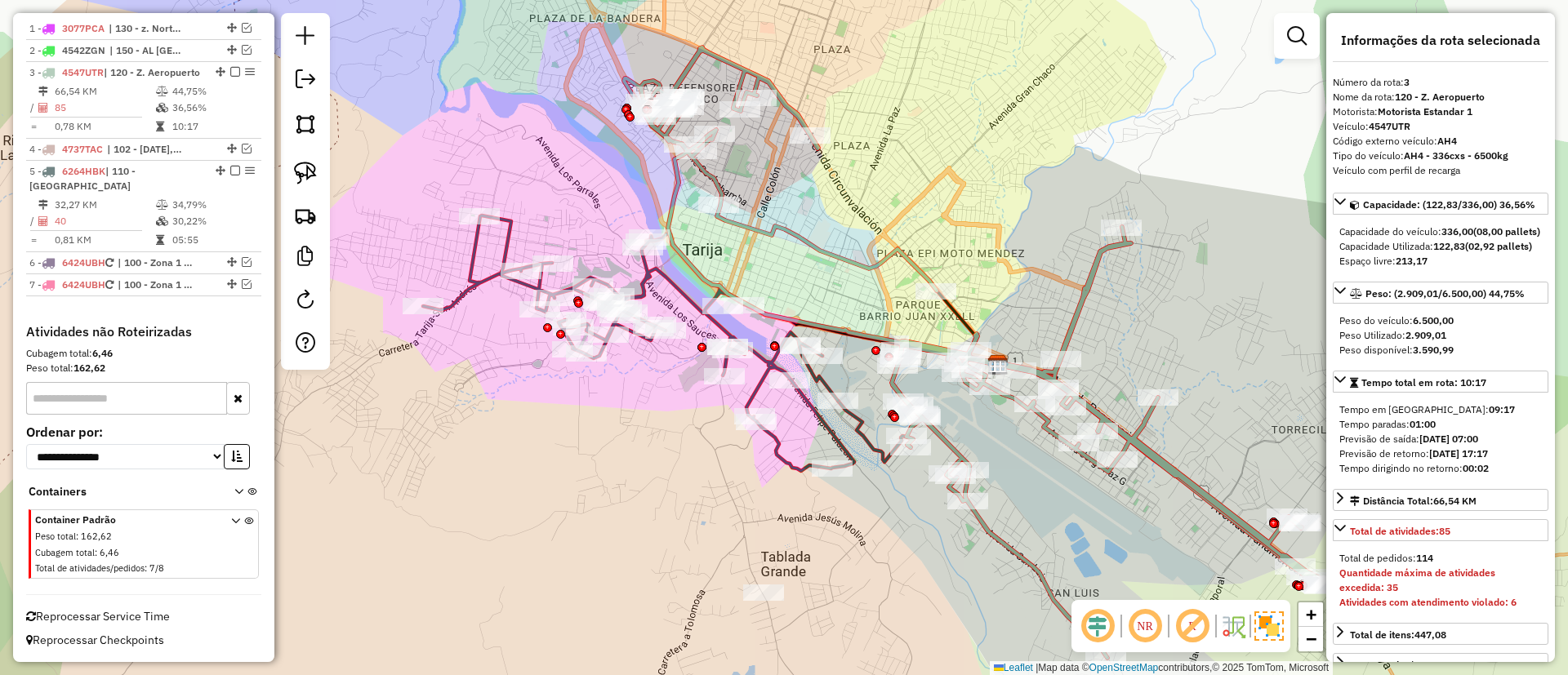
drag, startPoint x: 586, startPoint y: 208, endPoint x: 715, endPoint y: 229, distance: 130.7
click at [715, 229] on div "Janela de atendimento Grade de atendimento Capacidade Transportadoras Veículos …" at bounding box center [784, 338] width 1568 height 675
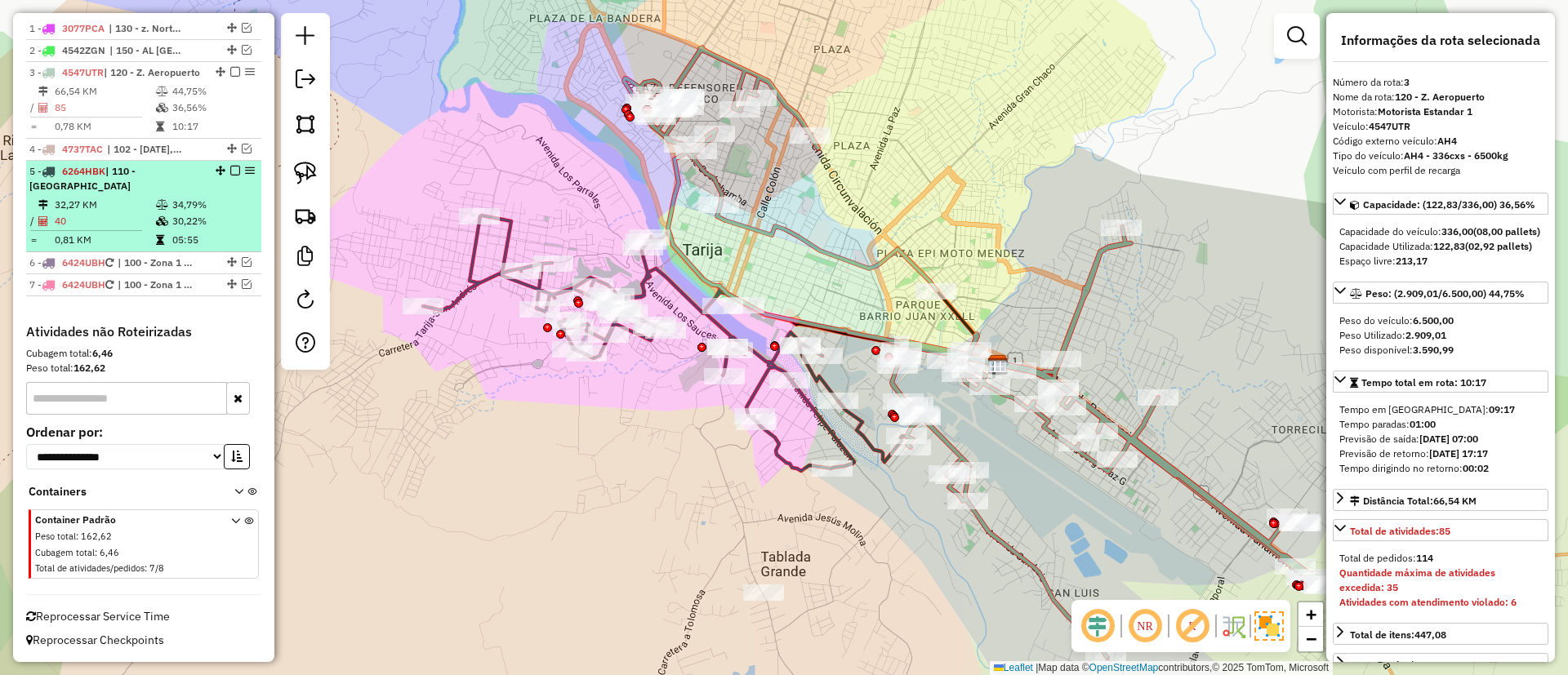
click at [228, 168] on div at bounding box center [230, 171] width 49 height 10
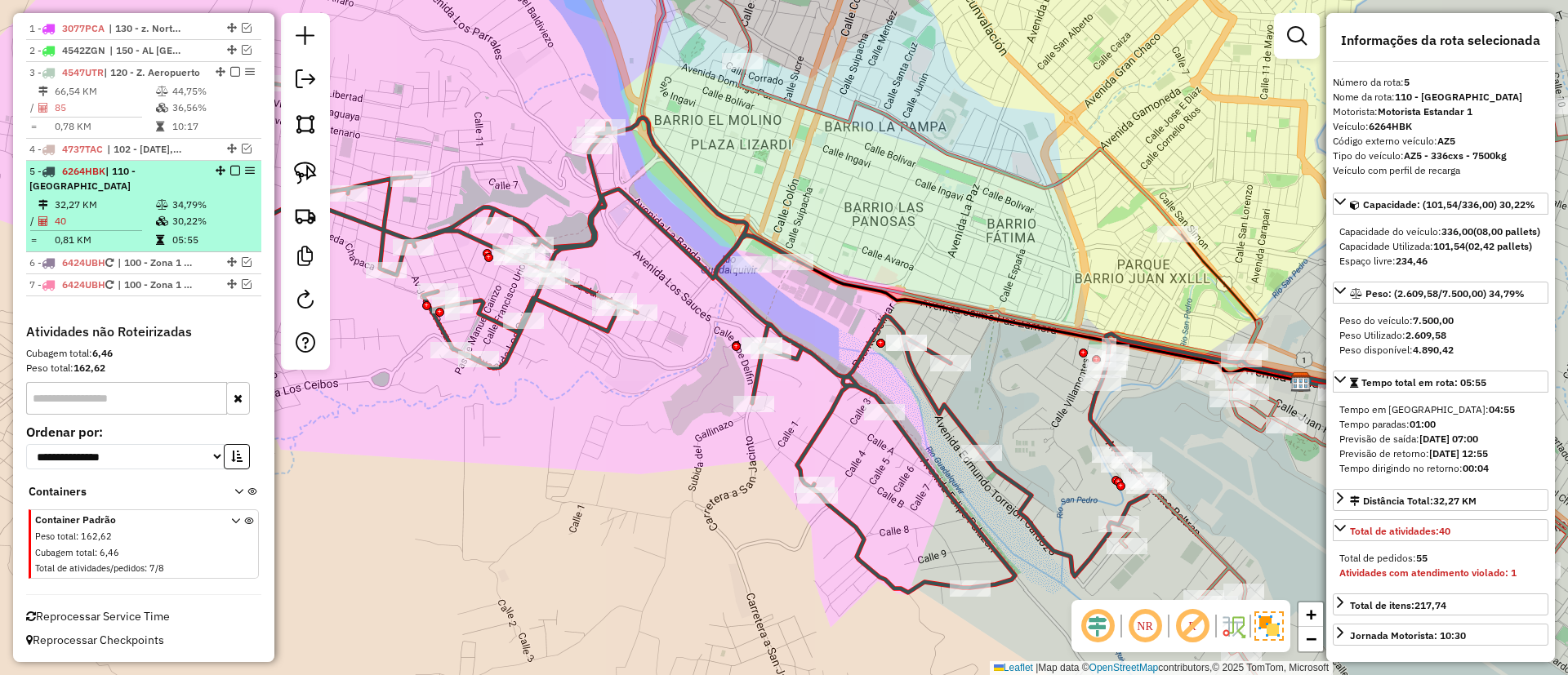
click at [231, 171] on em at bounding box center [235, 171] width 10 height 10
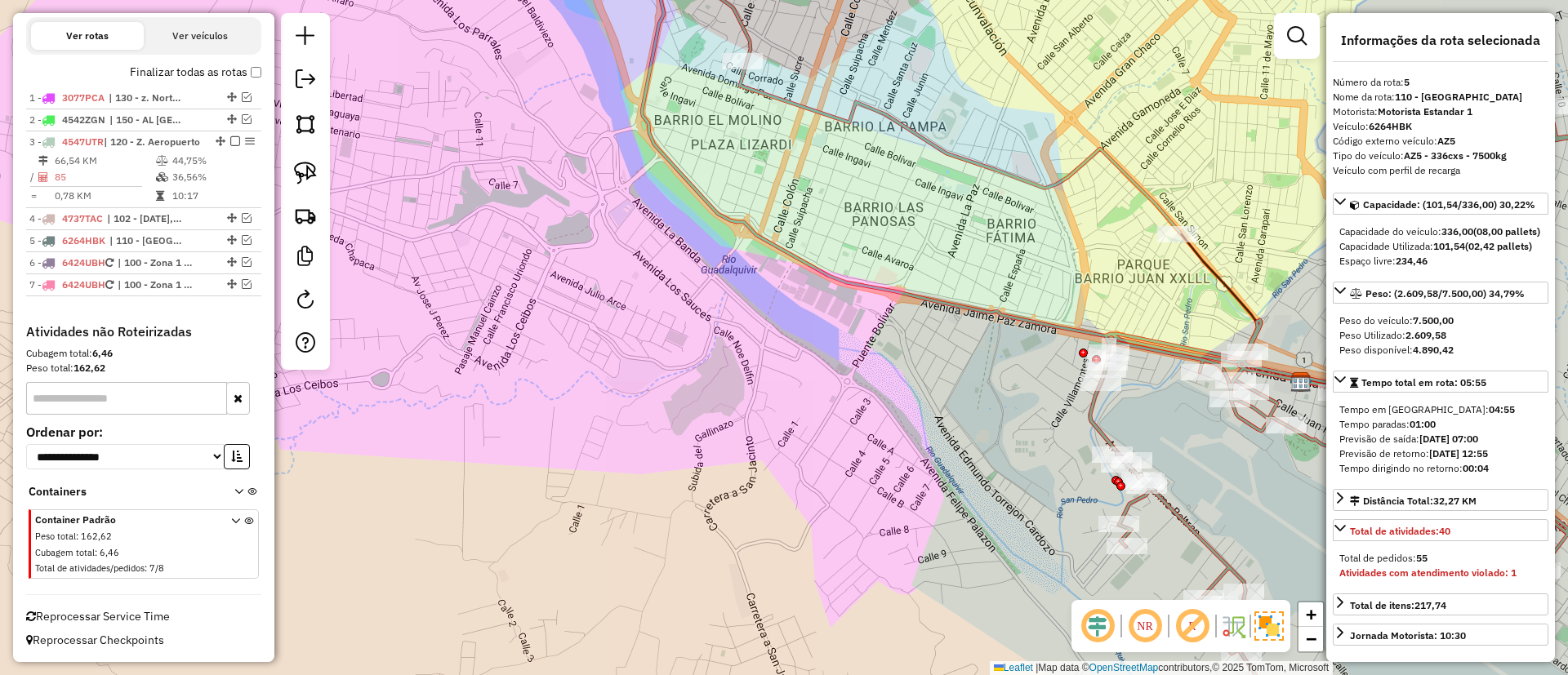
scroll to position [569, 0]
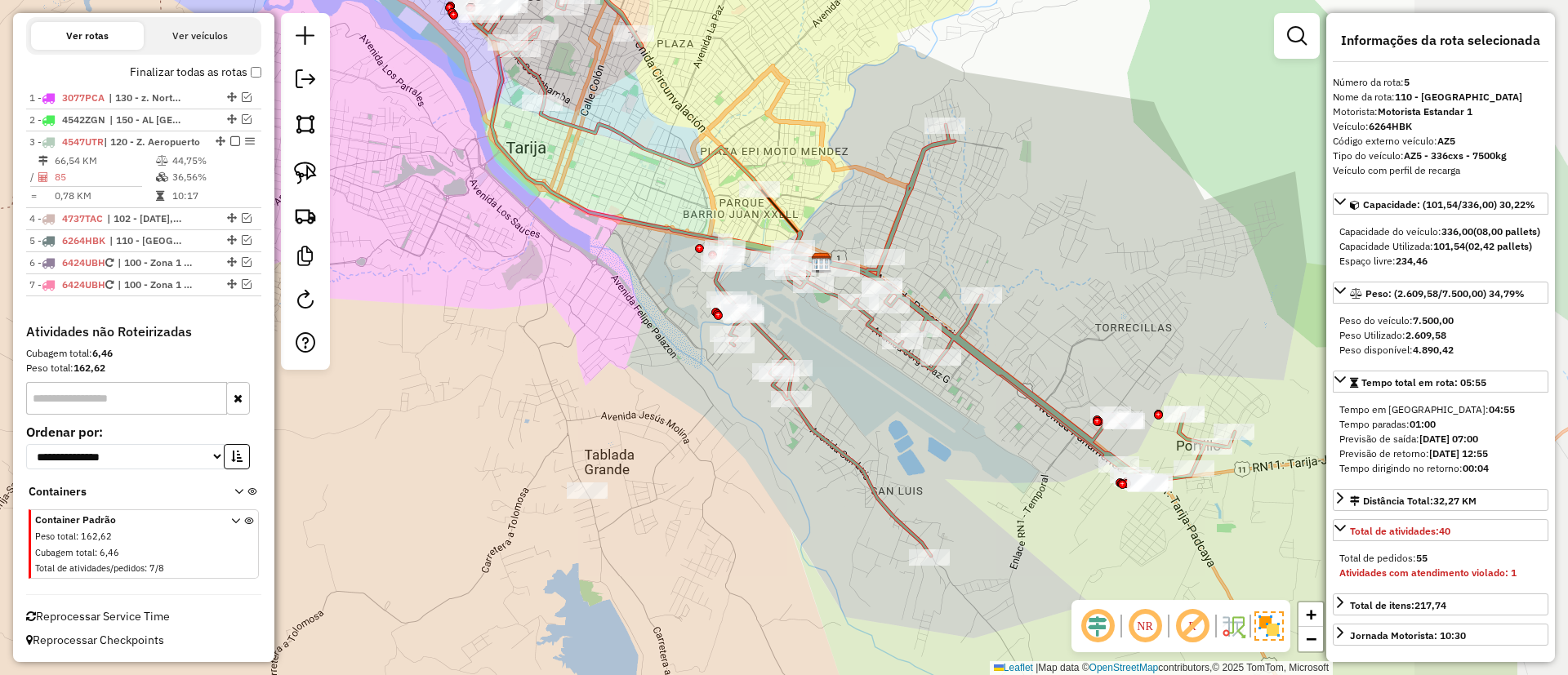
drag, startPoint x: 825, startPoint y: 276, endPoint x: 618, endPoint y: 215, distance: 215.8
click at [618, 215] on icon at bounding box center [841, 251] width 787 height 611
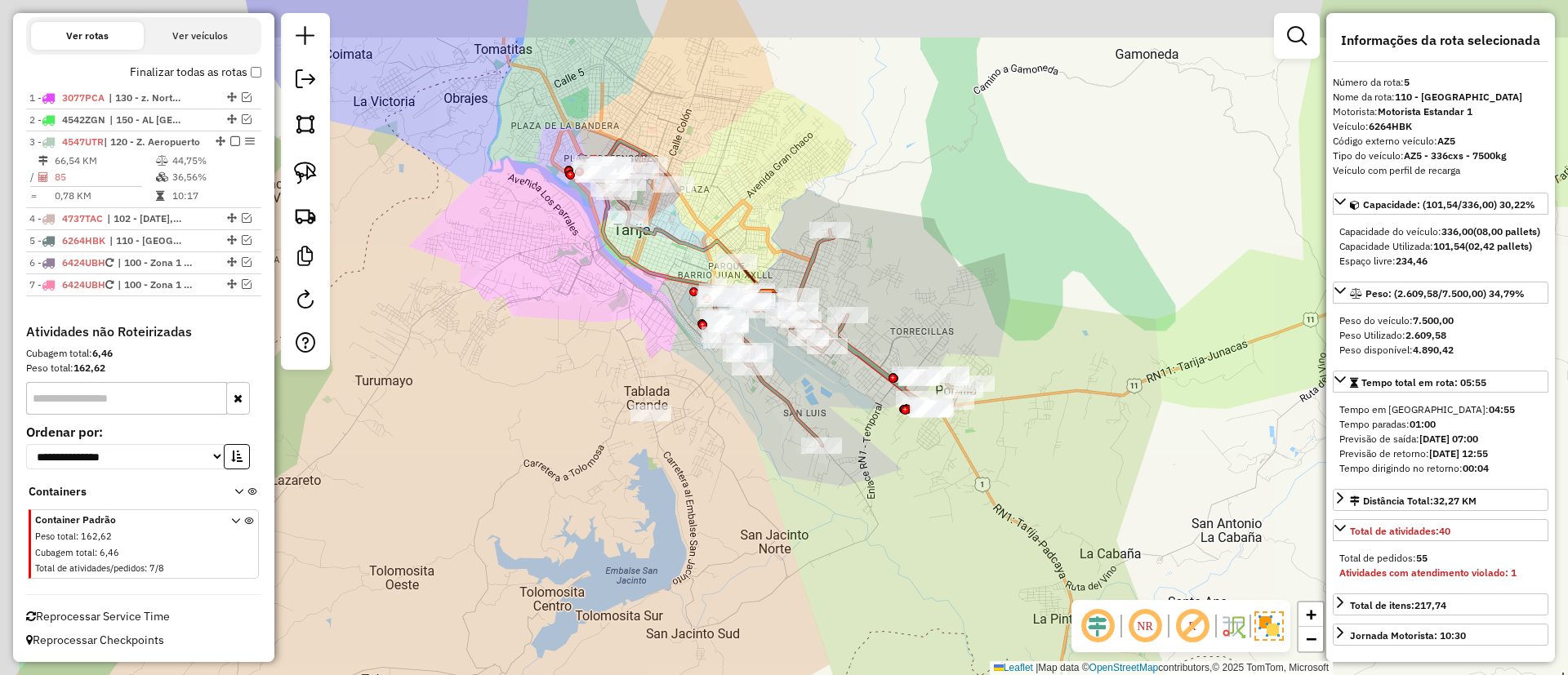
drag, startPoint x: 578, startPoint y: 271, endPoint x: 636, endPoint y: 347, distance: 95.6
click at [636, 347] on div "Janela de atendimento Grade de atendimento Capacidade Transportadoras Veículos …" at bounding box center [784, 338] width 1568 height 675
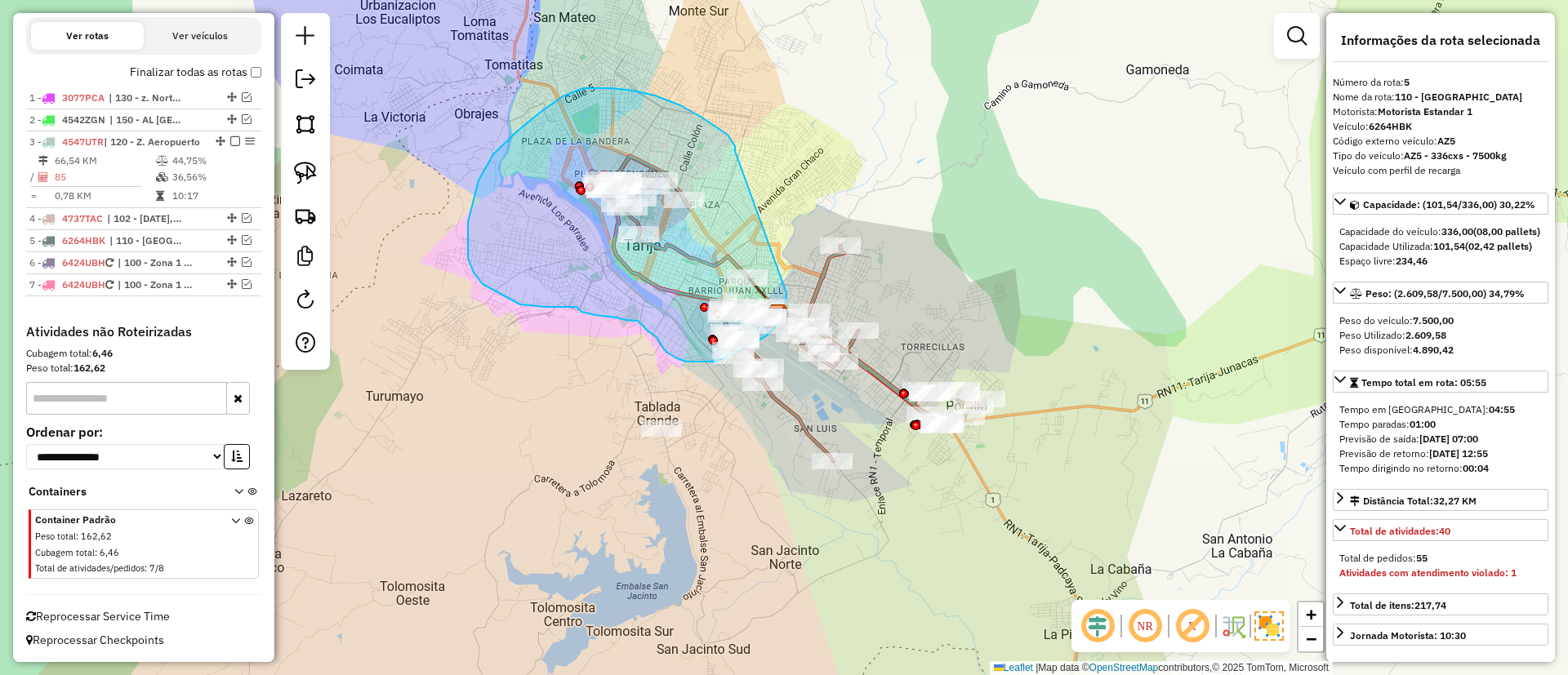
drag, startPoint x: 727, startPoint y: 134, endPoint x: 786, endPoint y: 293, distance: 169.6
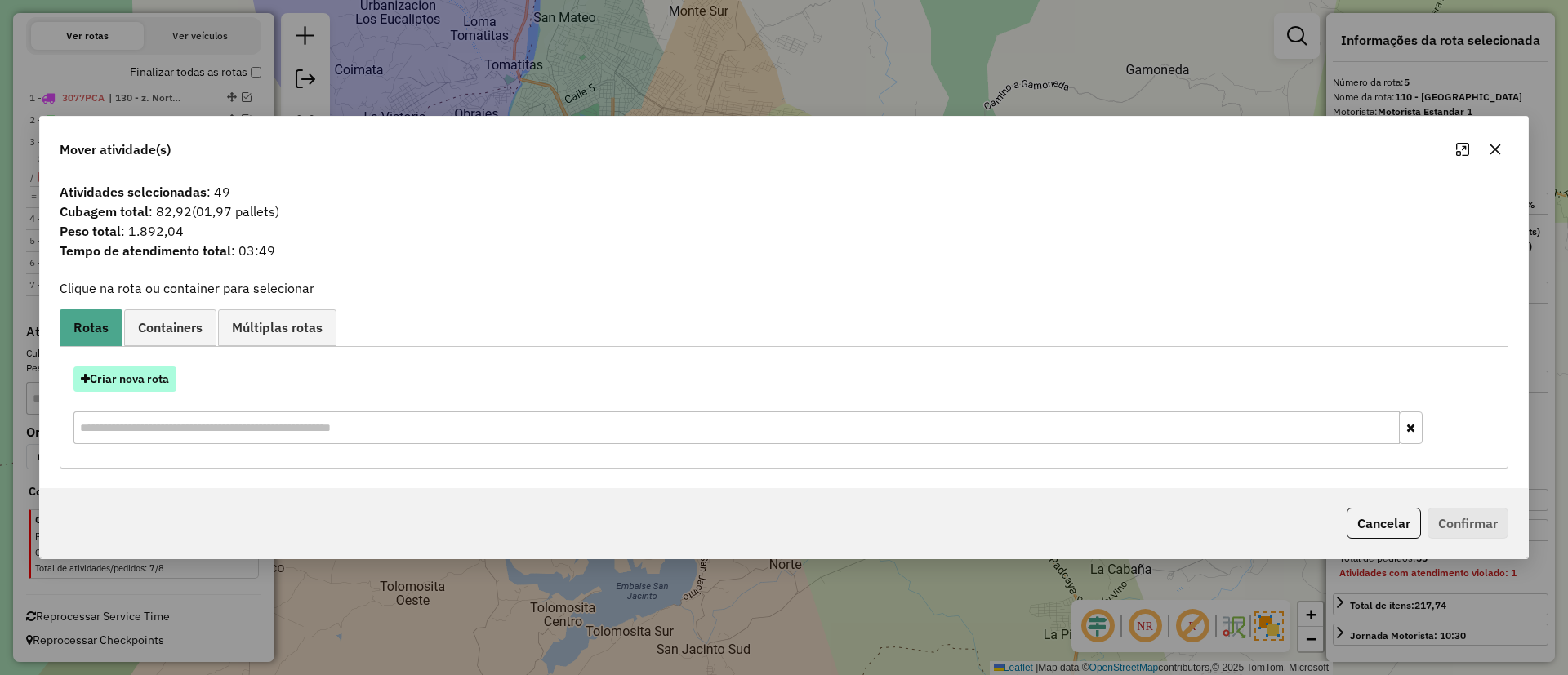
click at [145, 377] on button "Criar nova rota" at bounding box center [125, 379] width 103 height 26
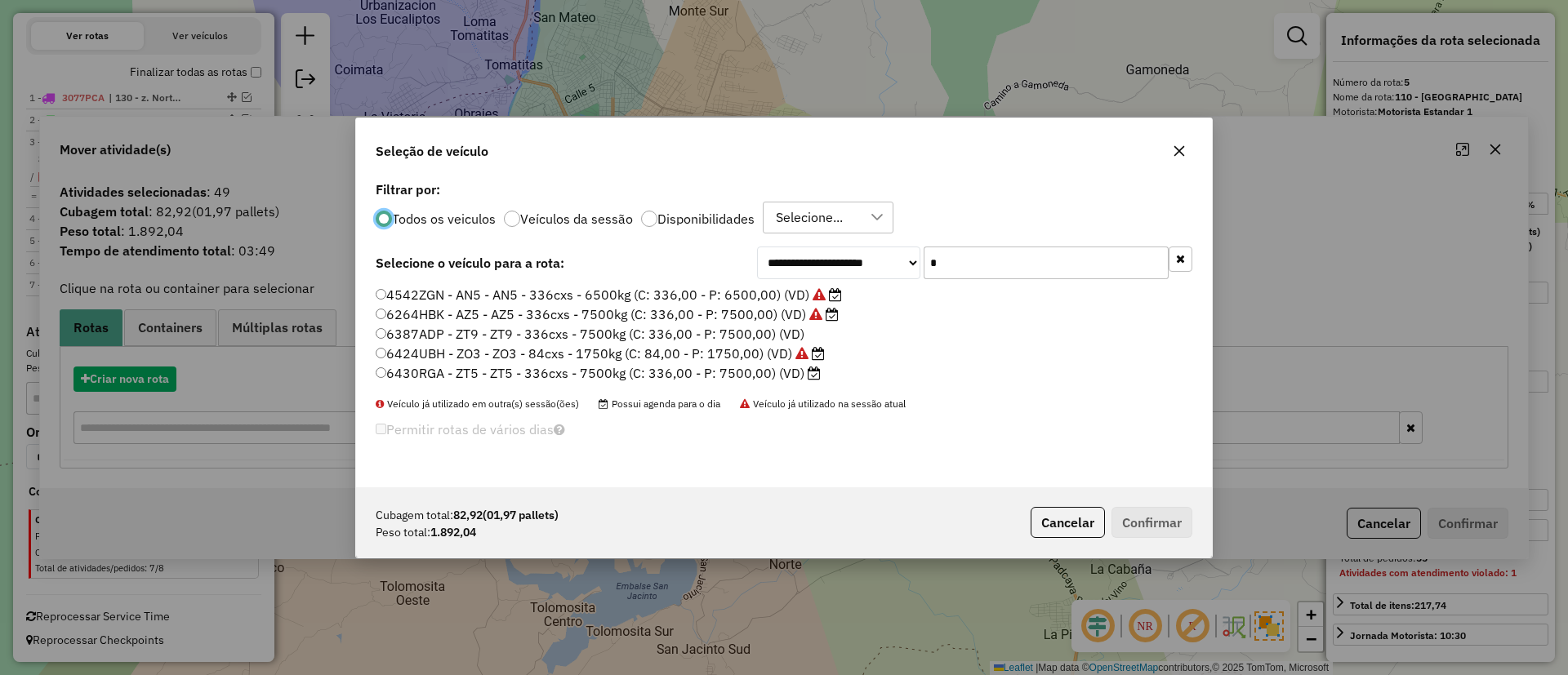
scroll to position [9, 5]
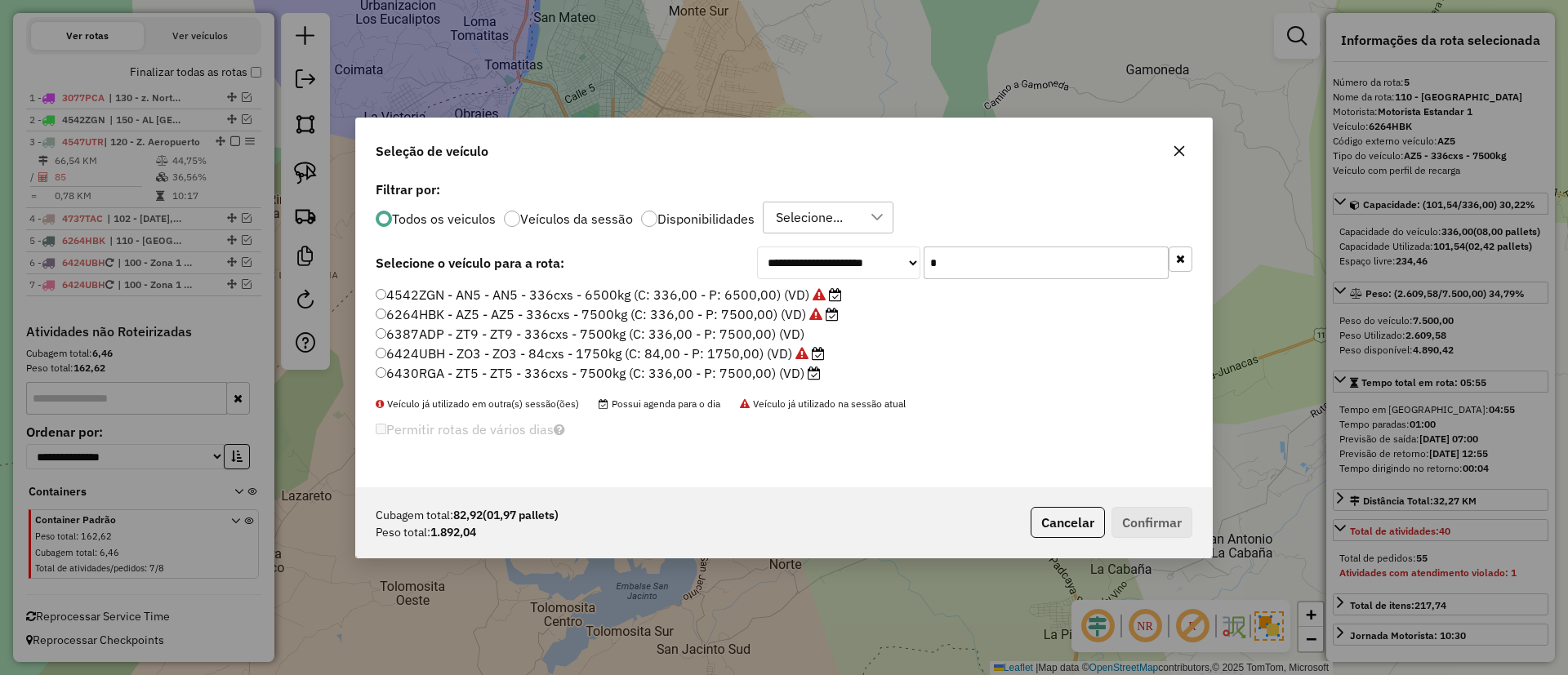
click at [571, 230] on div "Todos os veiculos Veículos da sessão Disponibilidades Selecione..." at bounding box center [784, 218] width 817 height 32
click at [588, 219] on label "Veículos da sessão" at bounding box center [577, 219] width 112 height 13
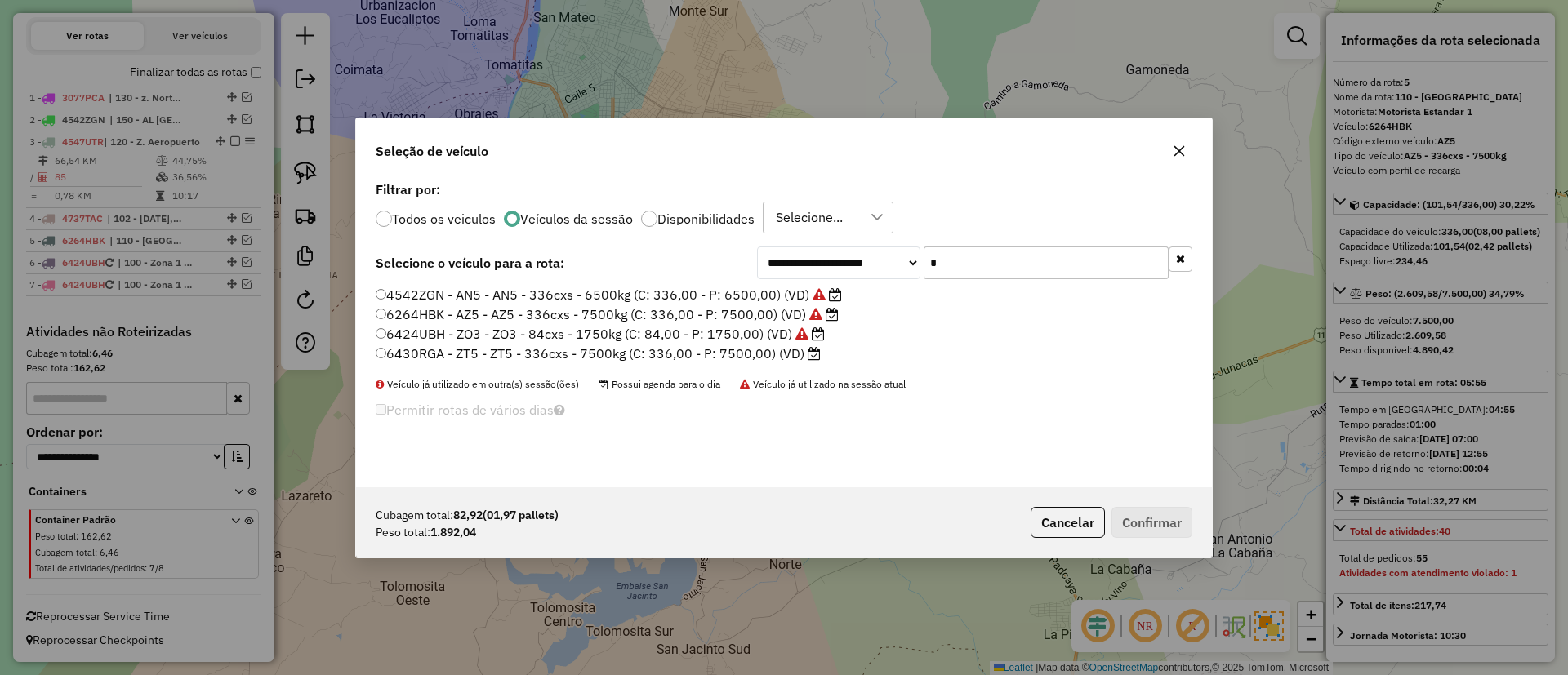
click at [1187, 256] on button "button" at bounding box center [1180, 259] width 24 height 26
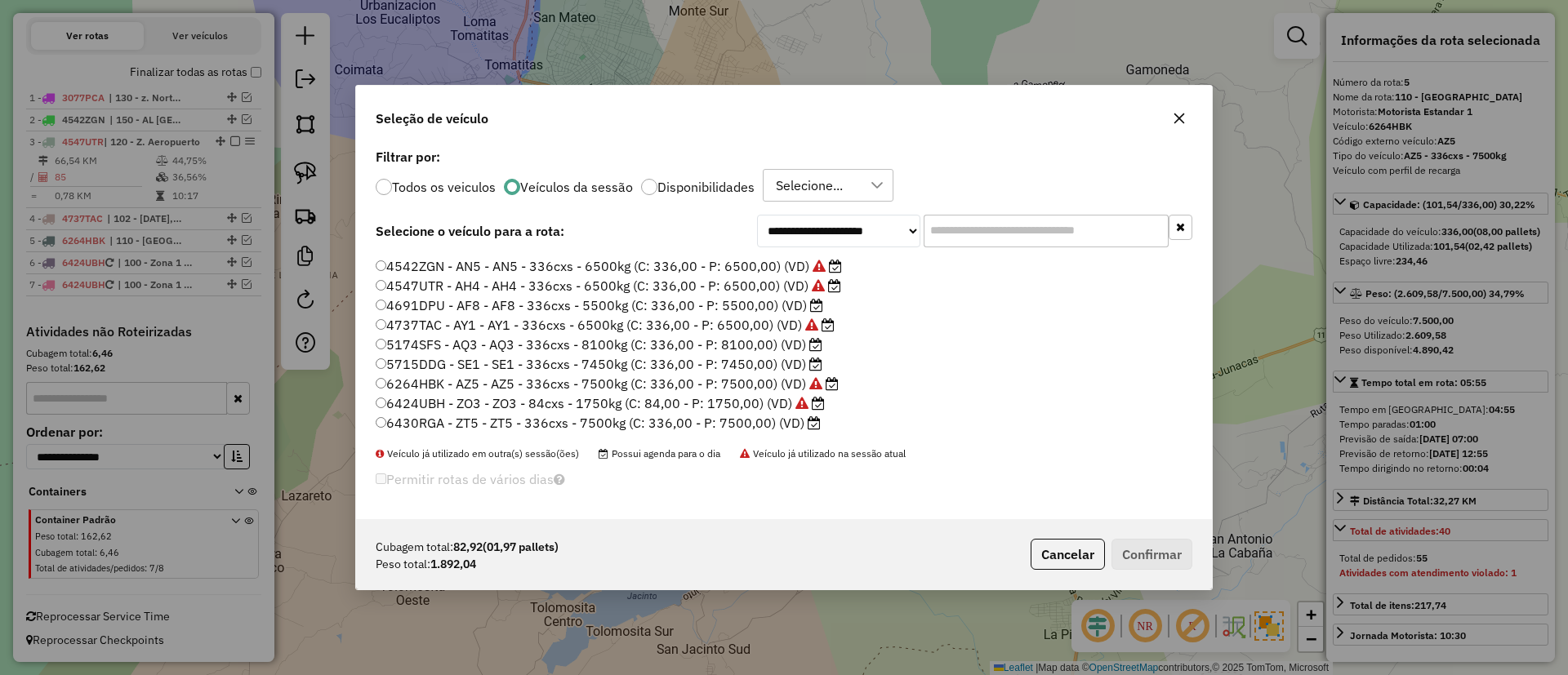
scroll to position [0, 0]
click at [757, 342] on label "4691DPU - AF8 - AF8 - 336cxs - 5500kg (C: 336,00 - P: 5500,00) (VD)" at bounding box center [599, 341] width 447 height 20
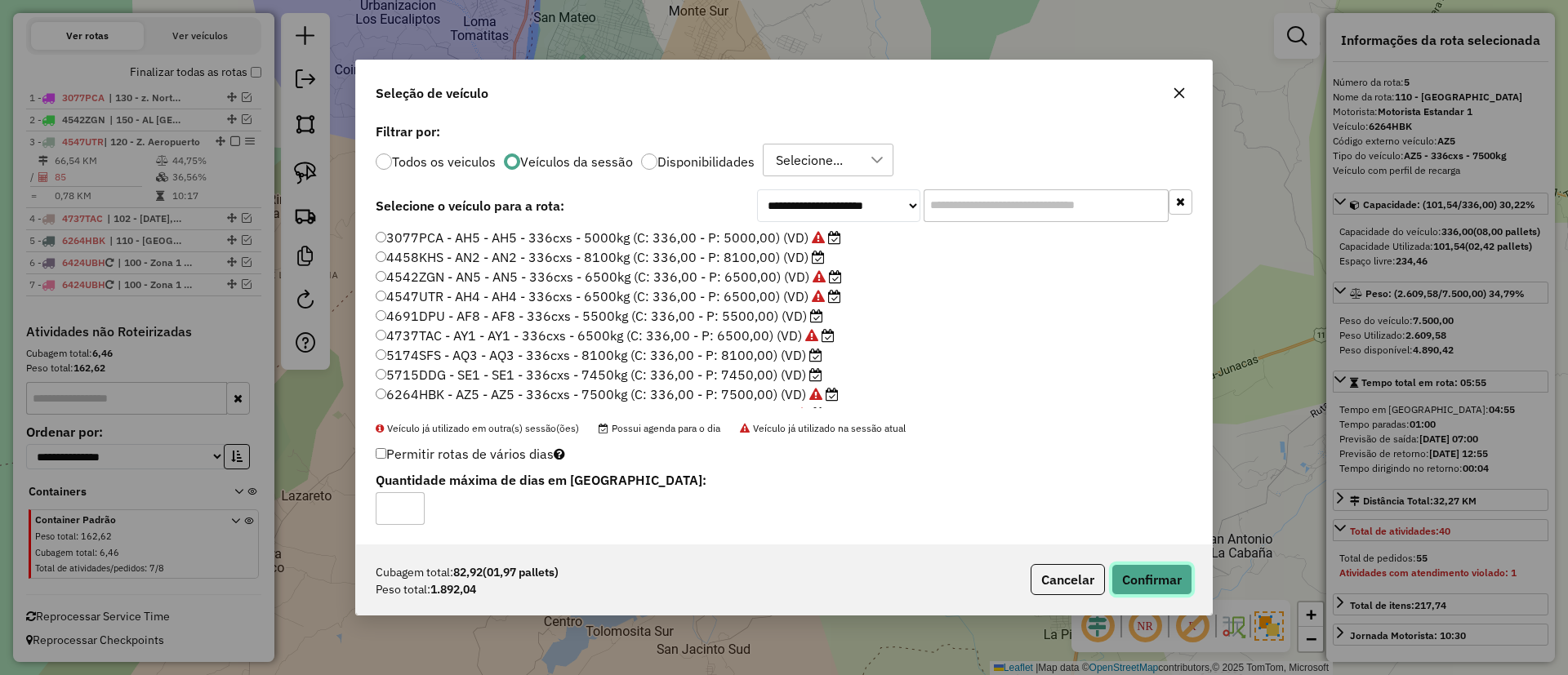
click at [1130, 580] on button "Confirmar" at bounding box center [1151, 580] width 81 height 31
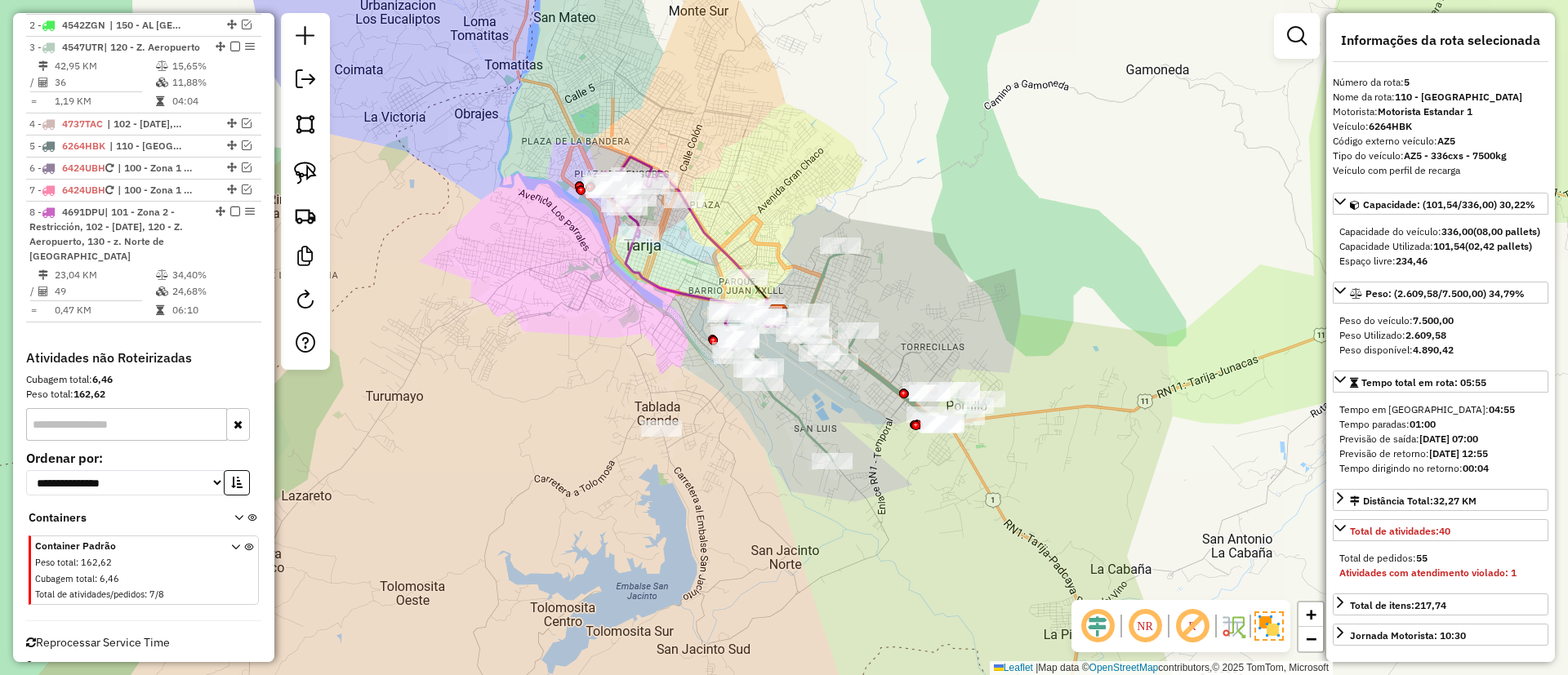
scroll to position [690, 0]
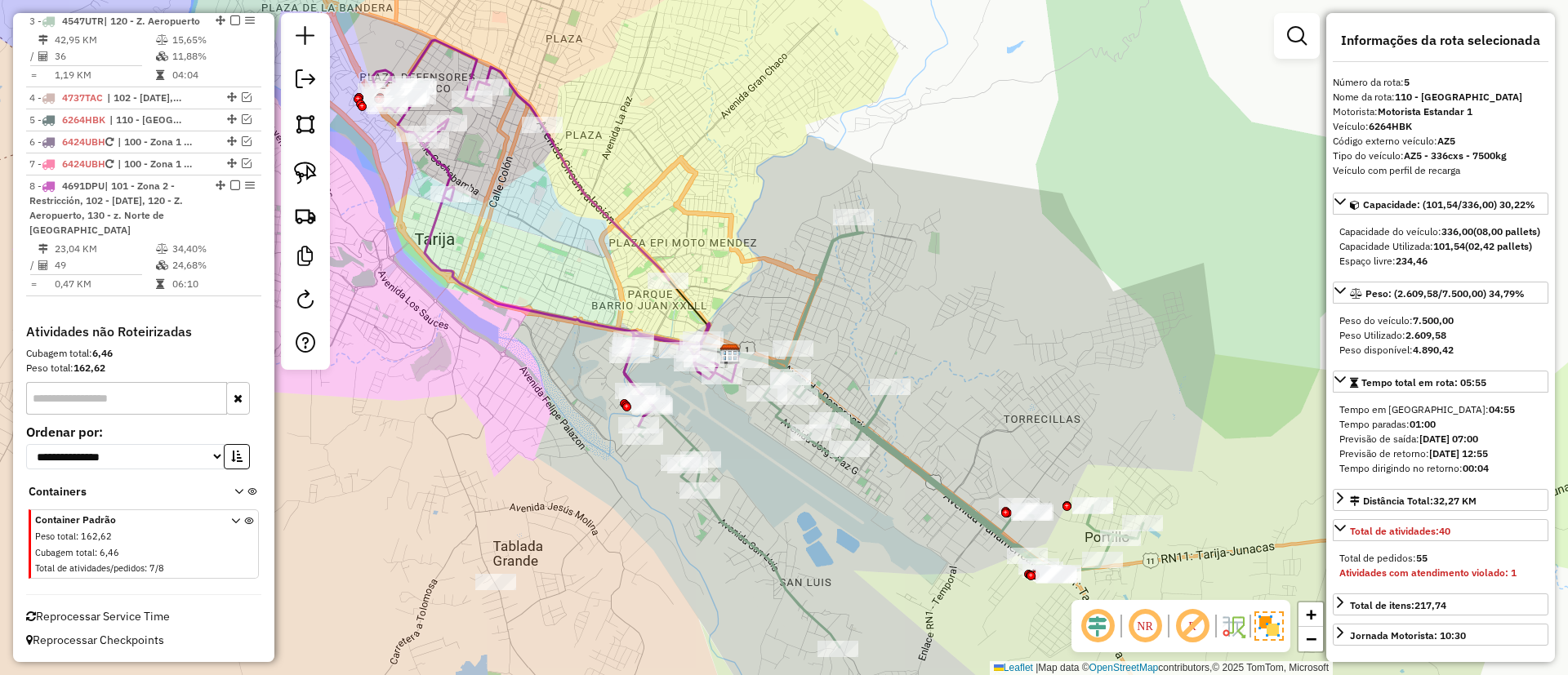
click at [825, 274] on icon at bounding box center [883, 432] width 519 height 431
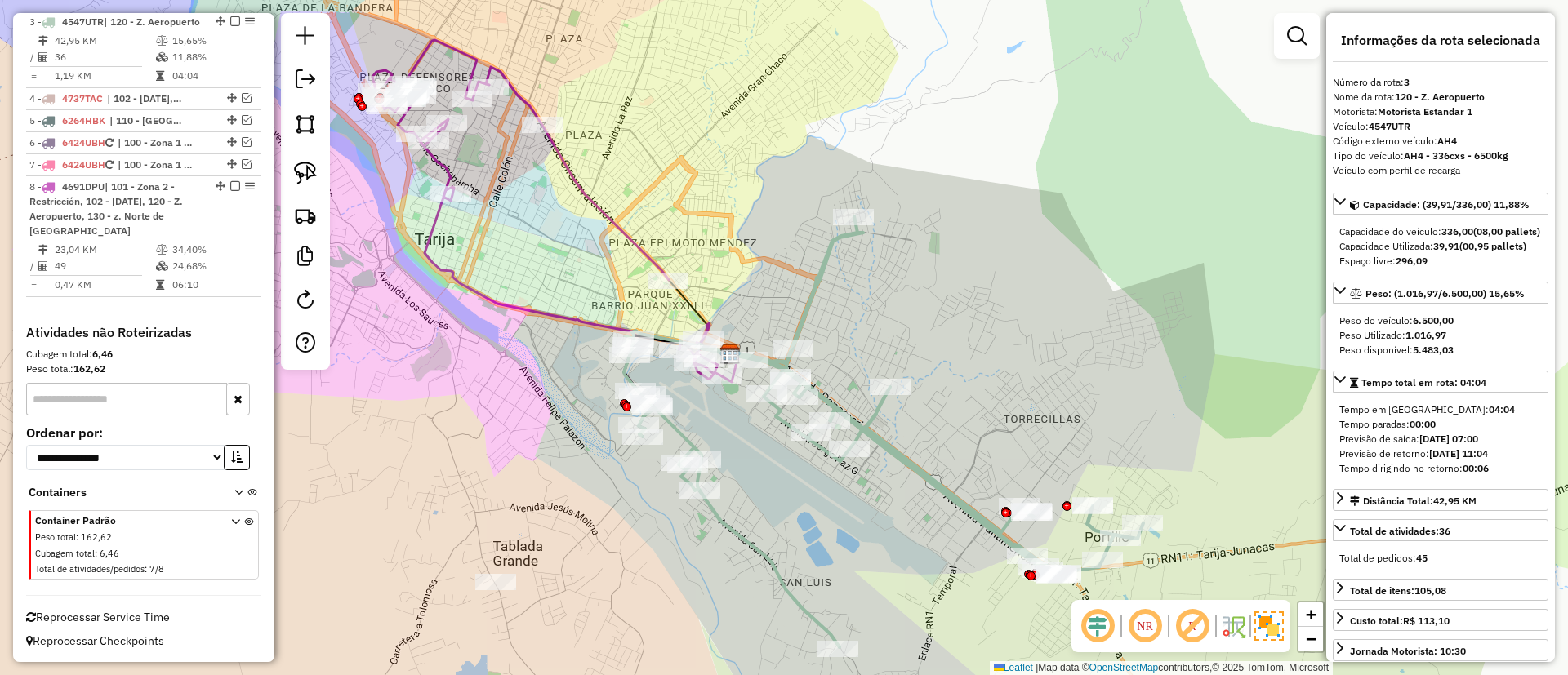
scroll to position [673, 0]
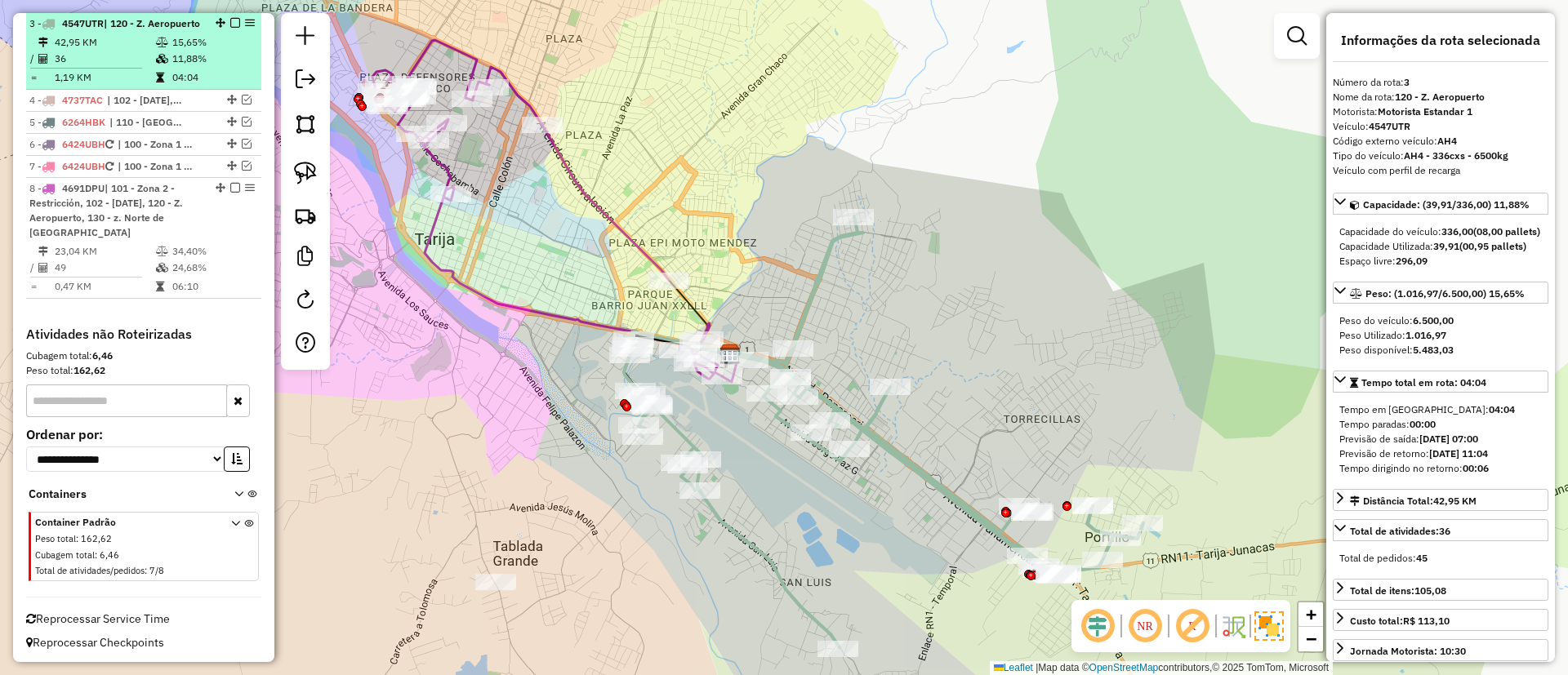
click at [231, 26] on em at bounding box center [235, 23] width 10 height 10
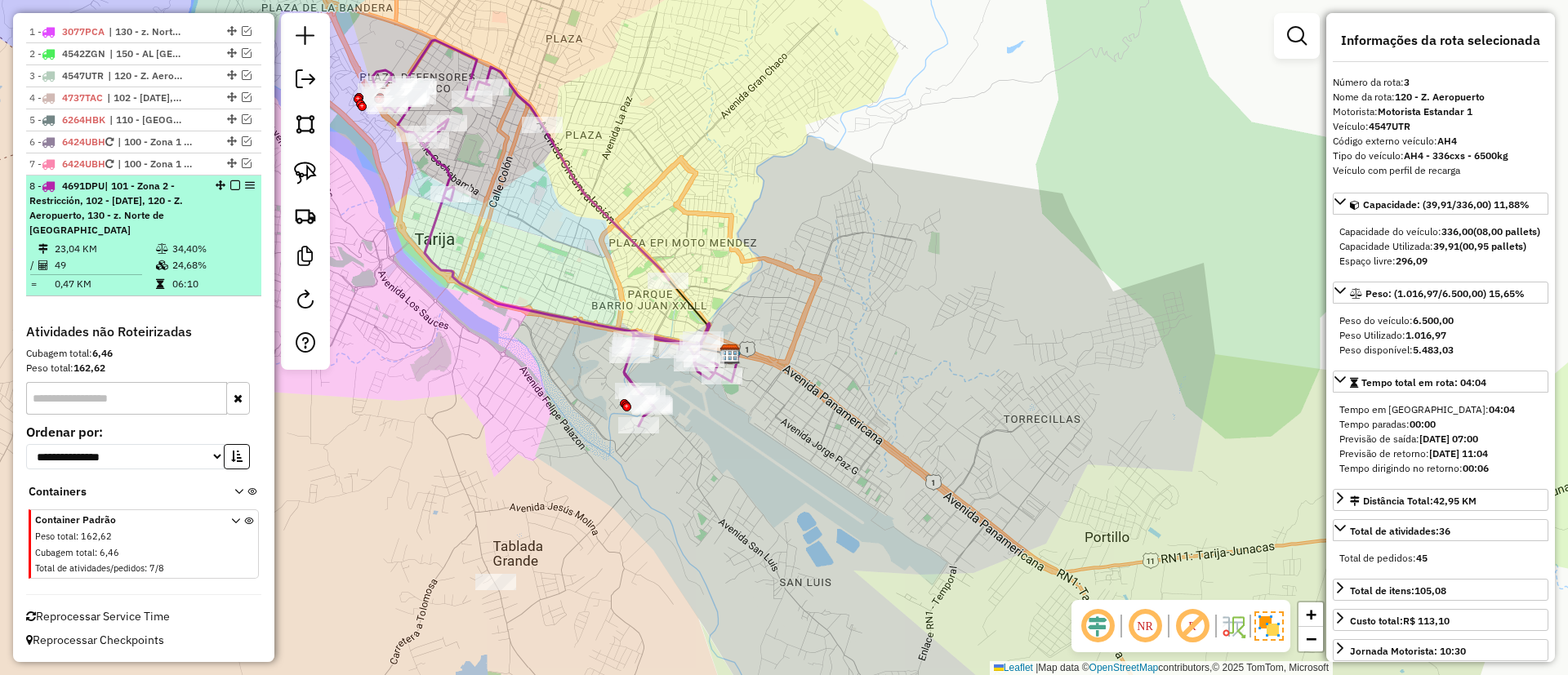
click at [231, 180] on em at bounding box center [235, 185] width 10 height 10
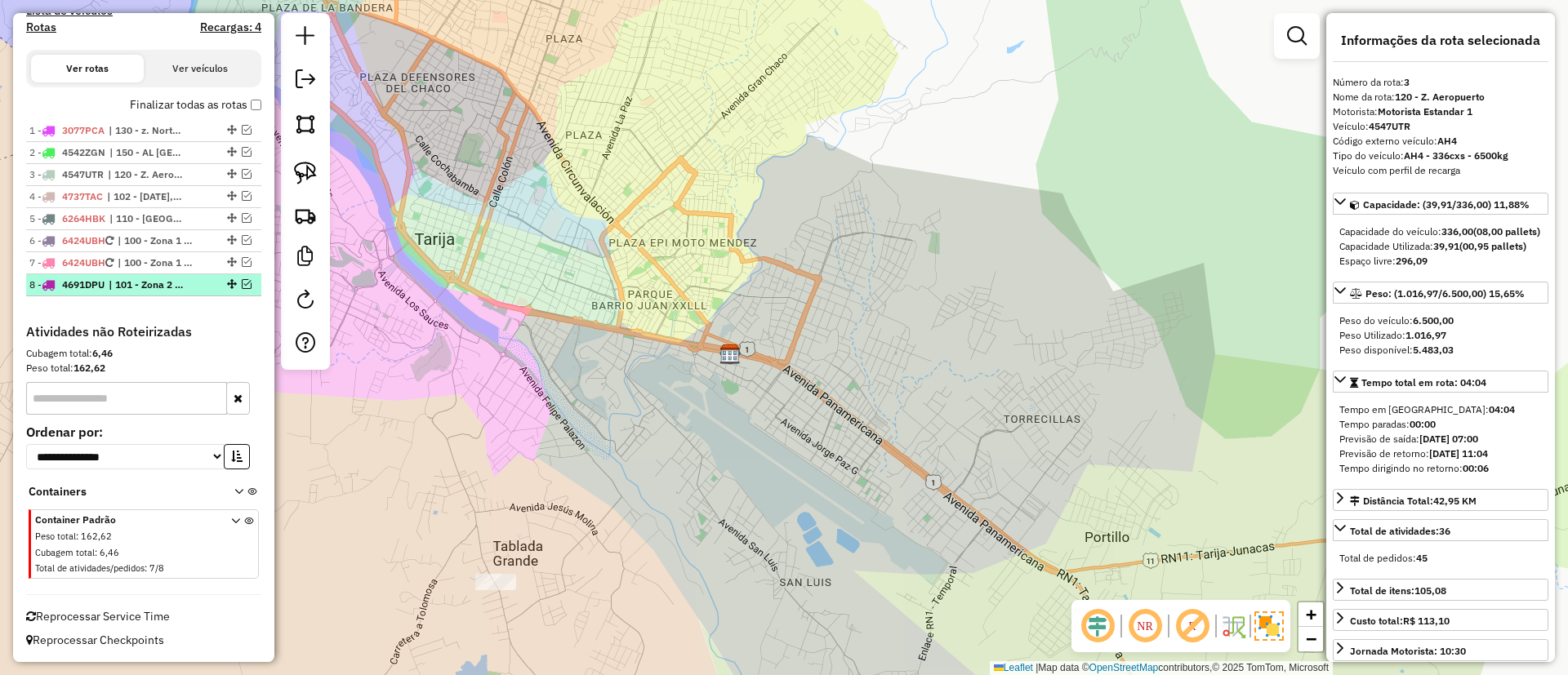
scroll to position [522, 0]
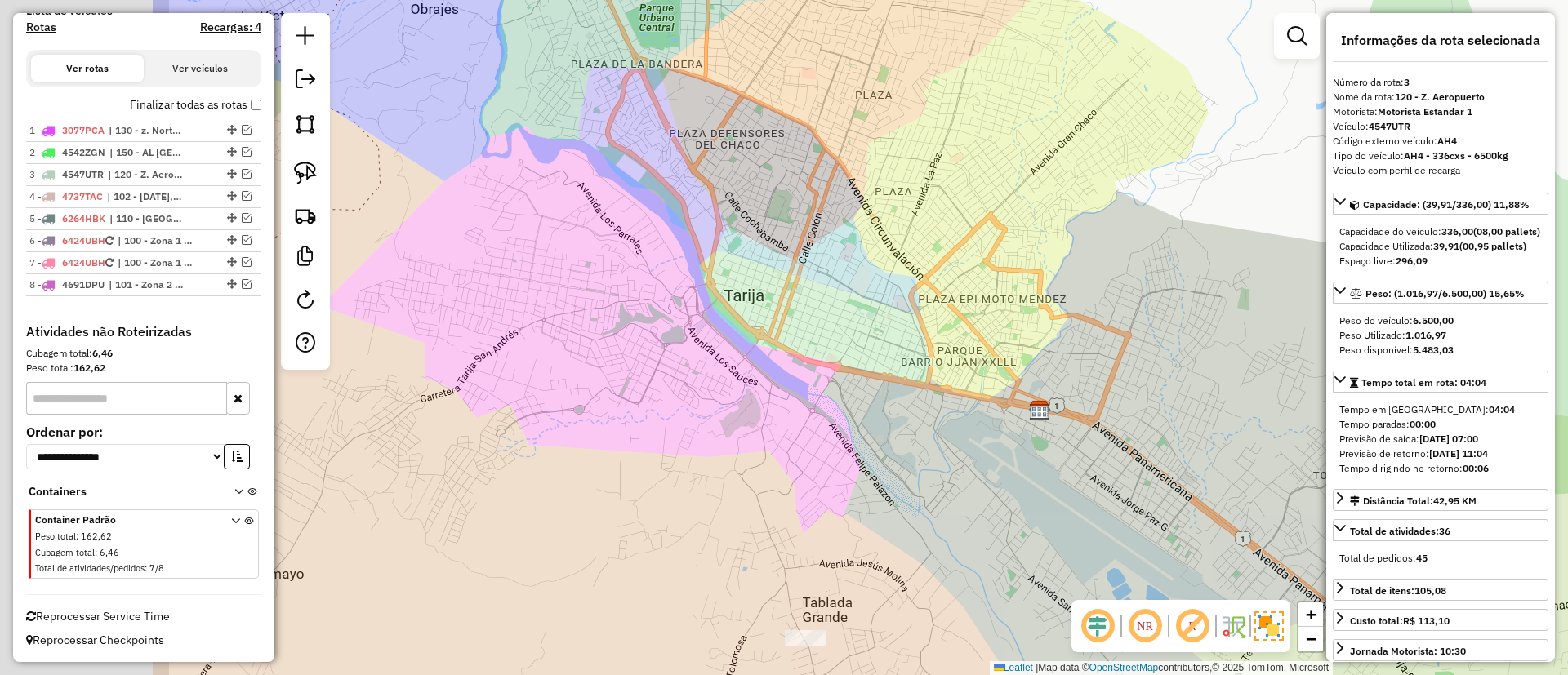
click at [723, 285] on div "Janela de atendimento Grade de atendimento Capacidade Transportadoras Veículos …" at bounding box center [784, 338] width 1568 height 675
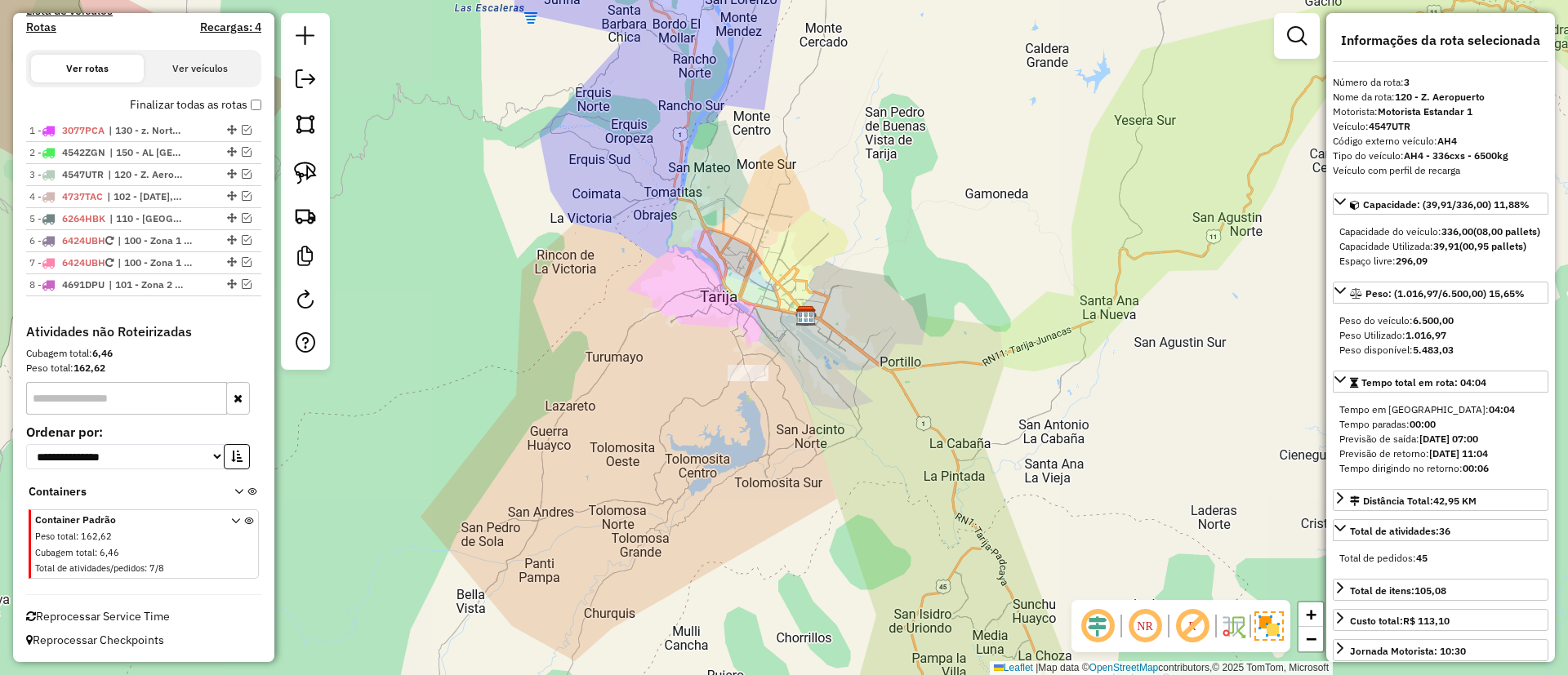
drag, startPoint x: 794, startPoint y: 239, endPoint x: 746, endPoint y: 312, distance: 87.4
click at [746, 312] on div "Janela de atendimento Grade de atendimento Capacidade Transportadoras Veículos …" at bounding box center [784, 338] width 1568 height 675
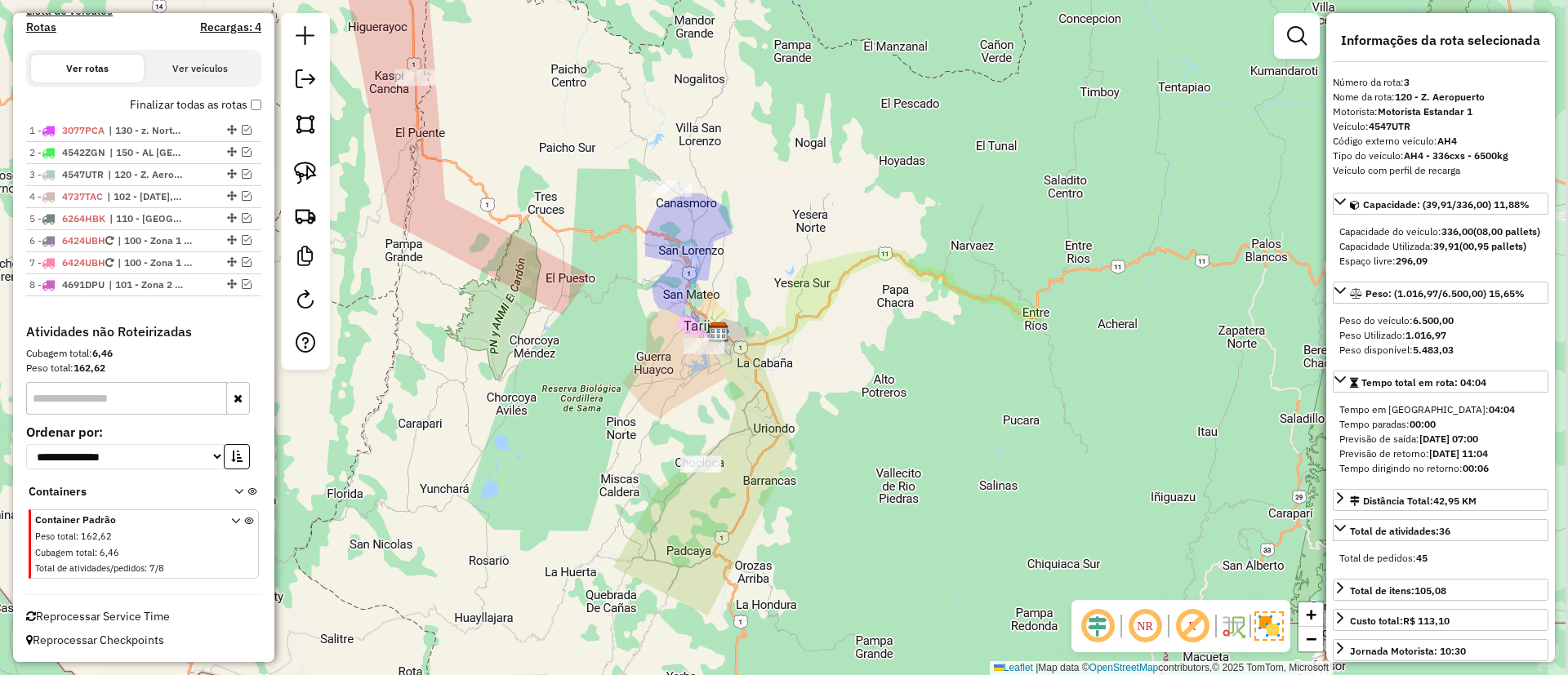
drag, startPoint x: 754, startPoint y: 249, endPoint x: 709, endPoint y: 215, distance: 56.4
click at [710, 216] on div "Janela de atendimento Grade de atendimento Capacidade Transportadoras Veículos …" at bounding box center [784, 338] width 1568 height 675
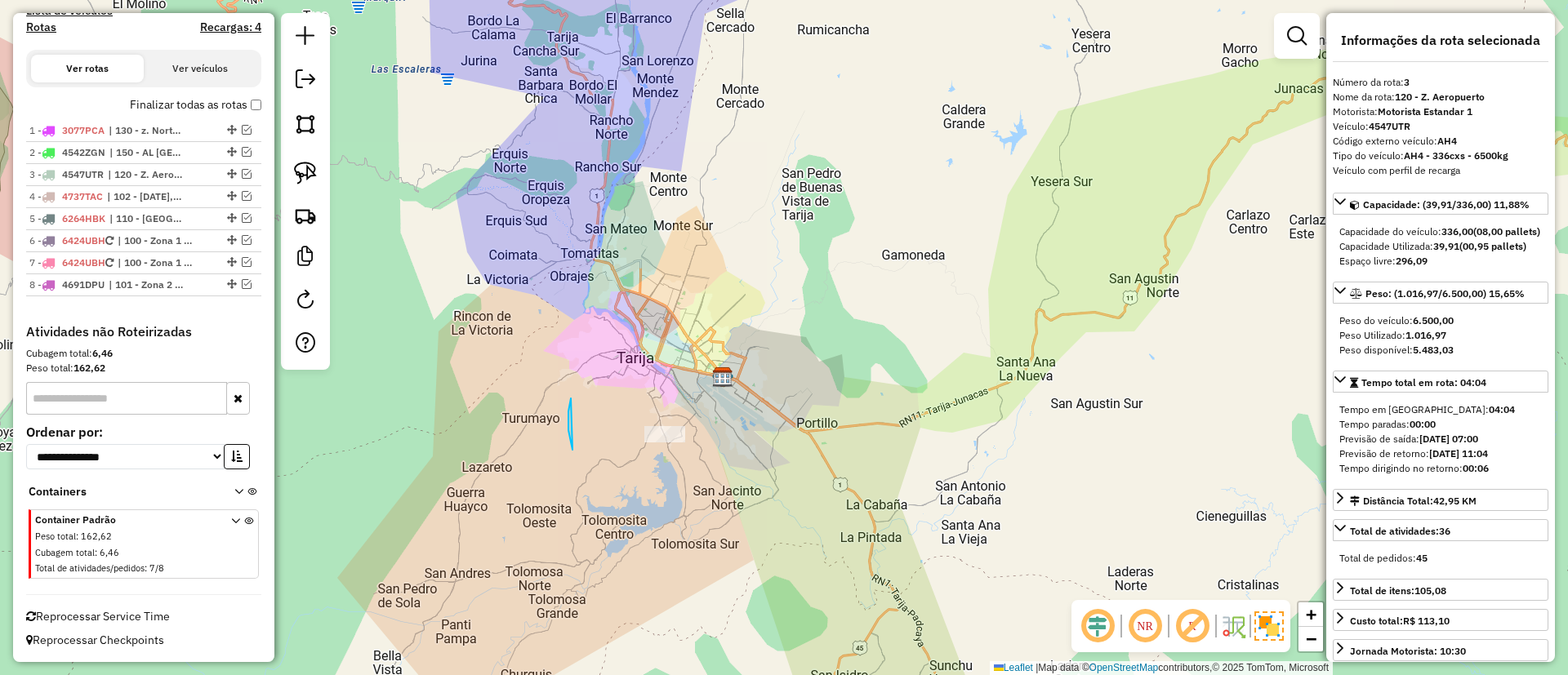
drag, startPoint x: 572, startPoint y: 450, endPoint x: 750, endPoint y: 402, distance: 184.4
click at [242, 264] on em at bounding box center [247, 262] width 10 height 10
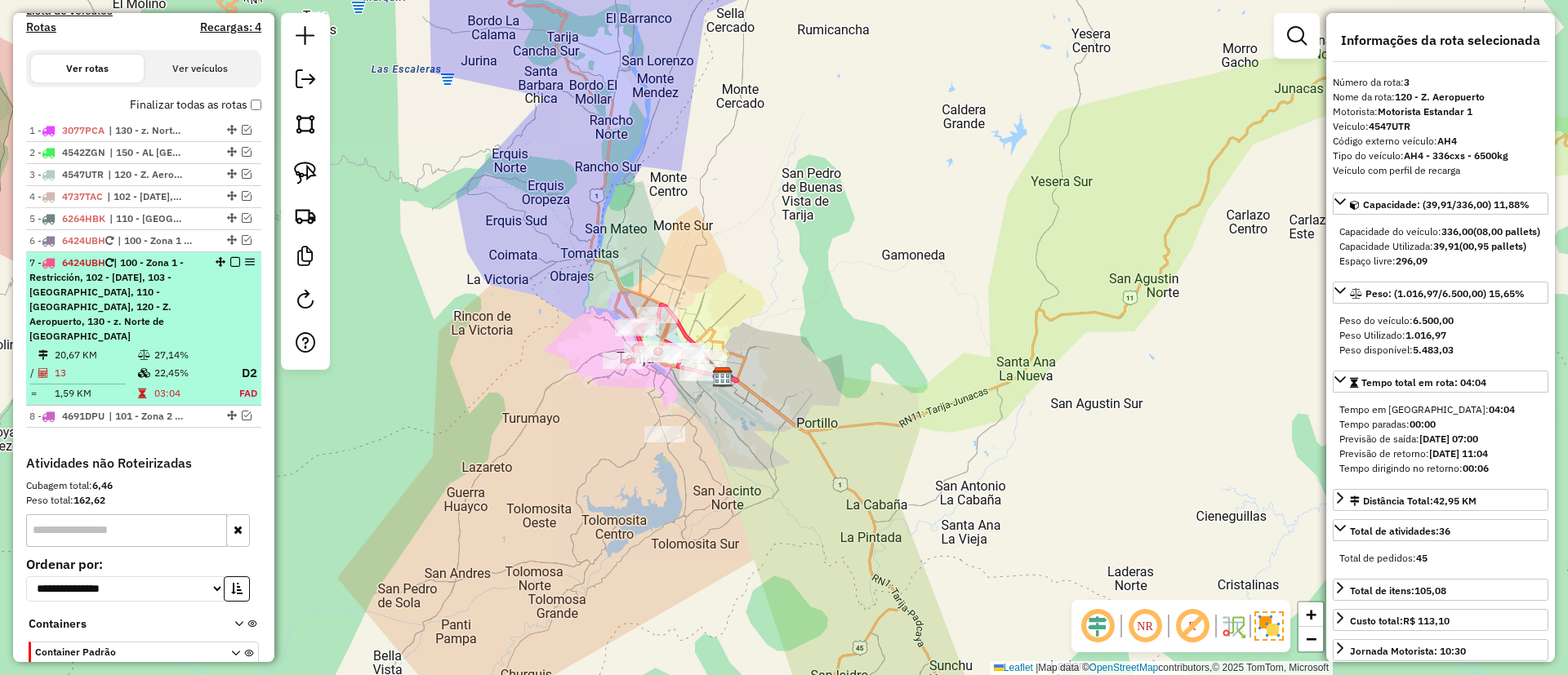
scroll to position [639, 0]
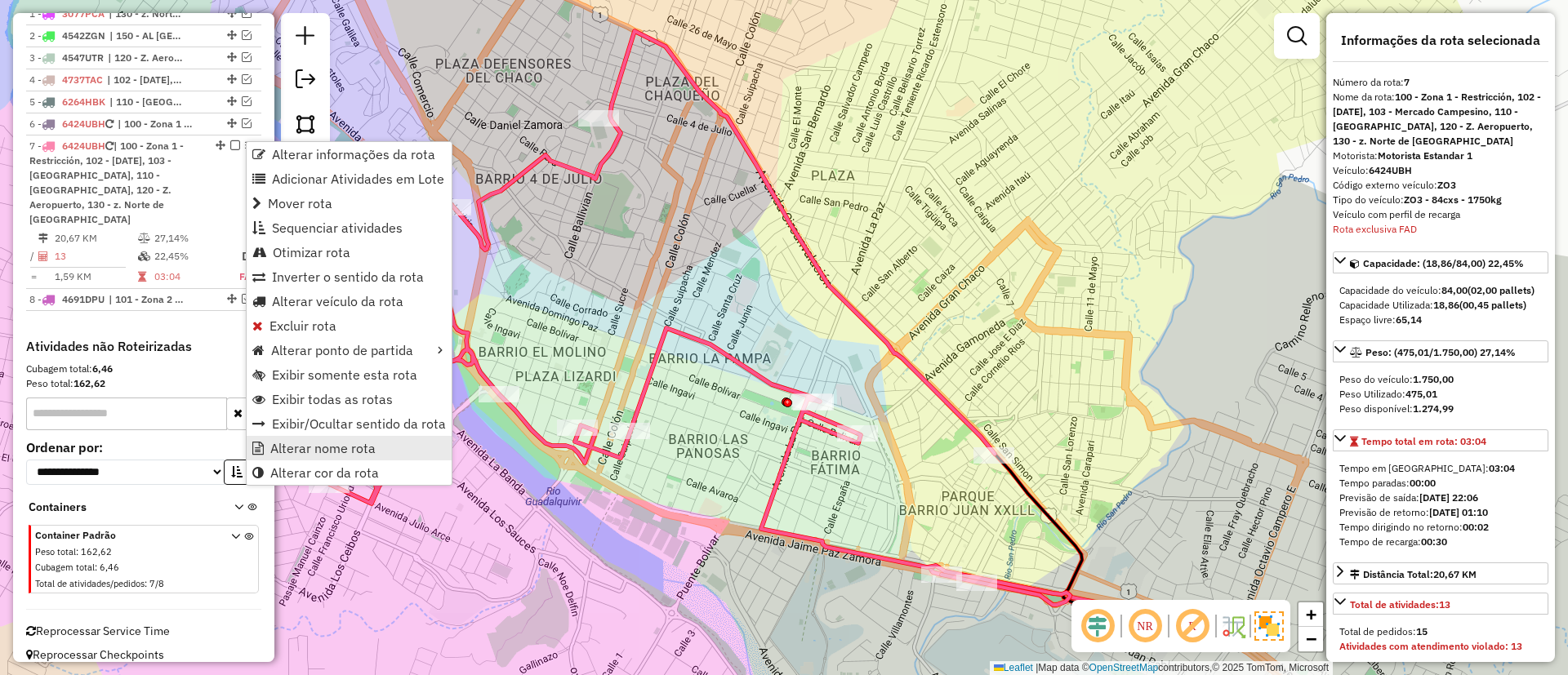
click at [329, 438] on link "Alterar nome rota" at bounding box center [349, 448] width 205 height 25
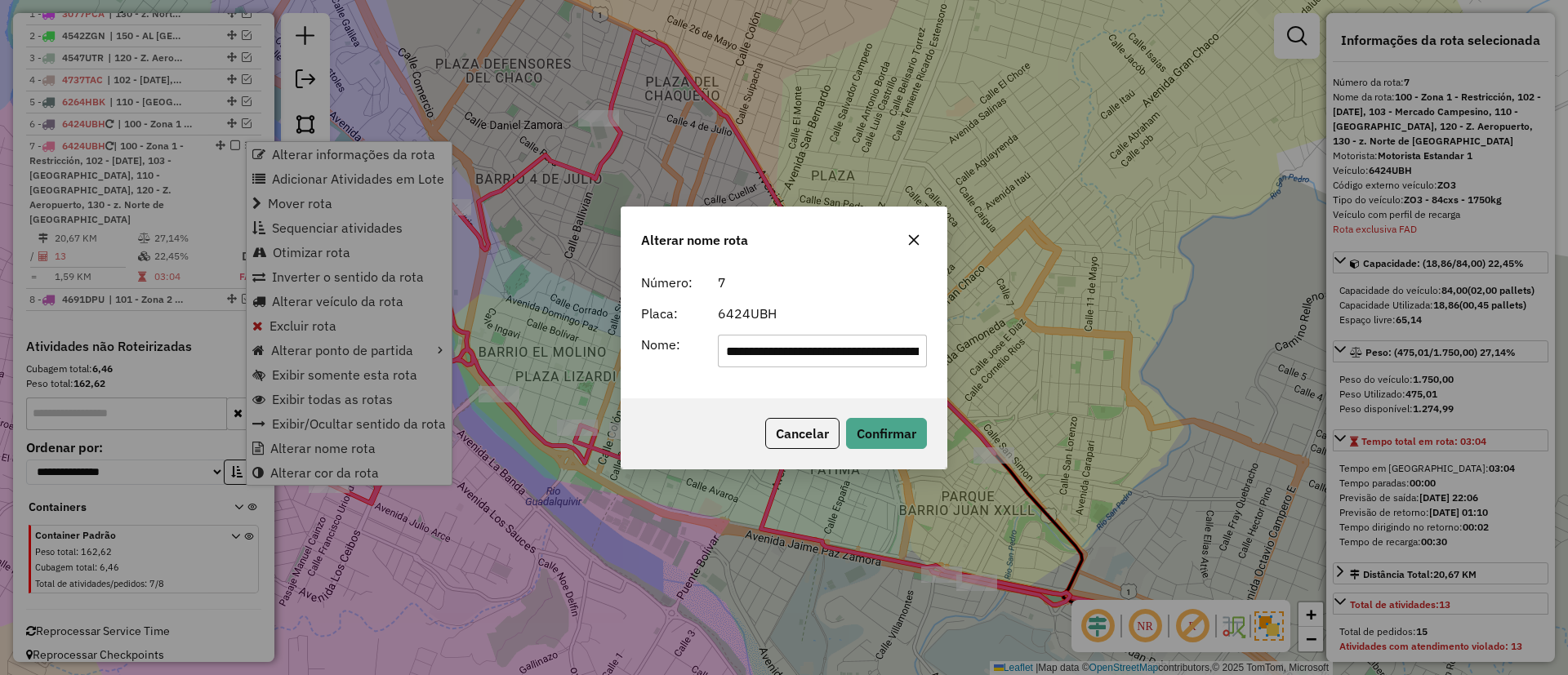
scroll to position [0, 682]
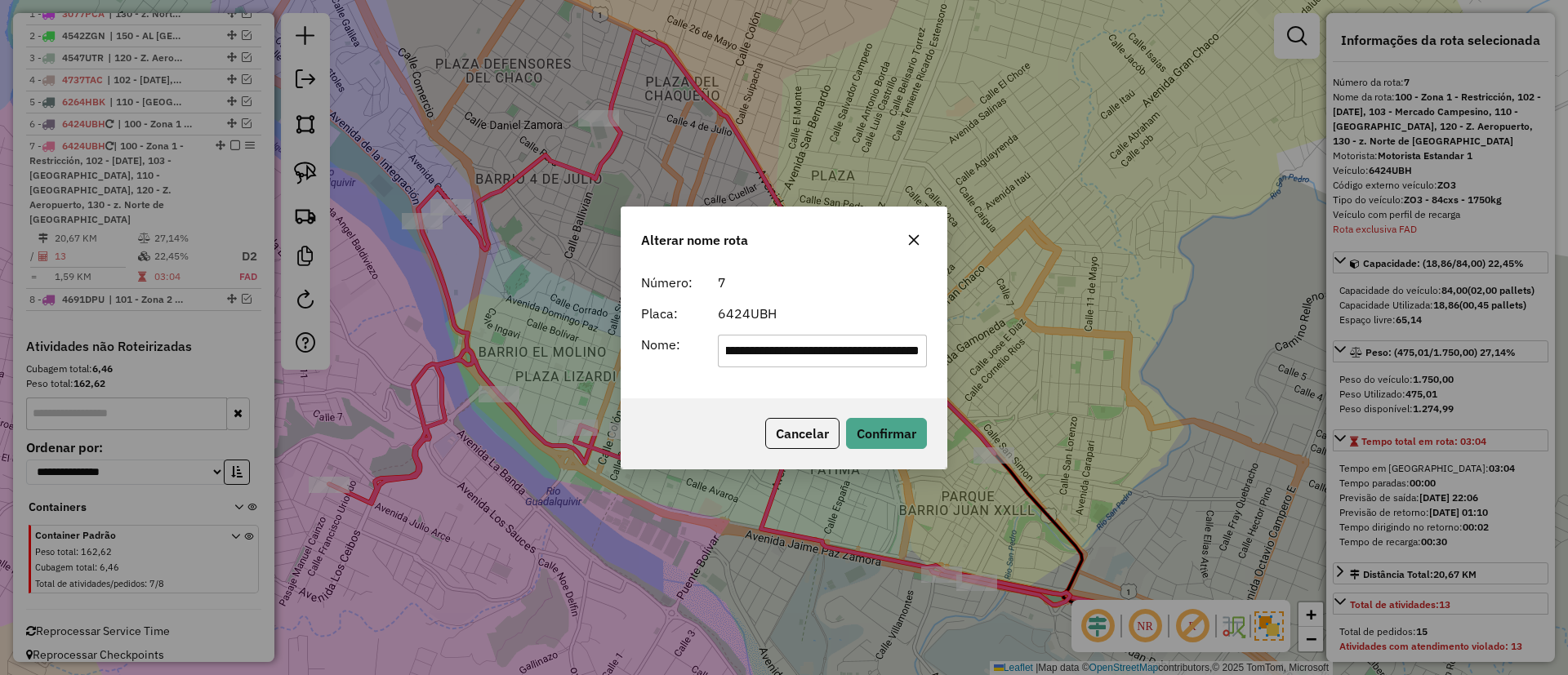
click at [838, 343] on input "**********" at bounding box center [823, 351] width 210 height 32
type input "**********"
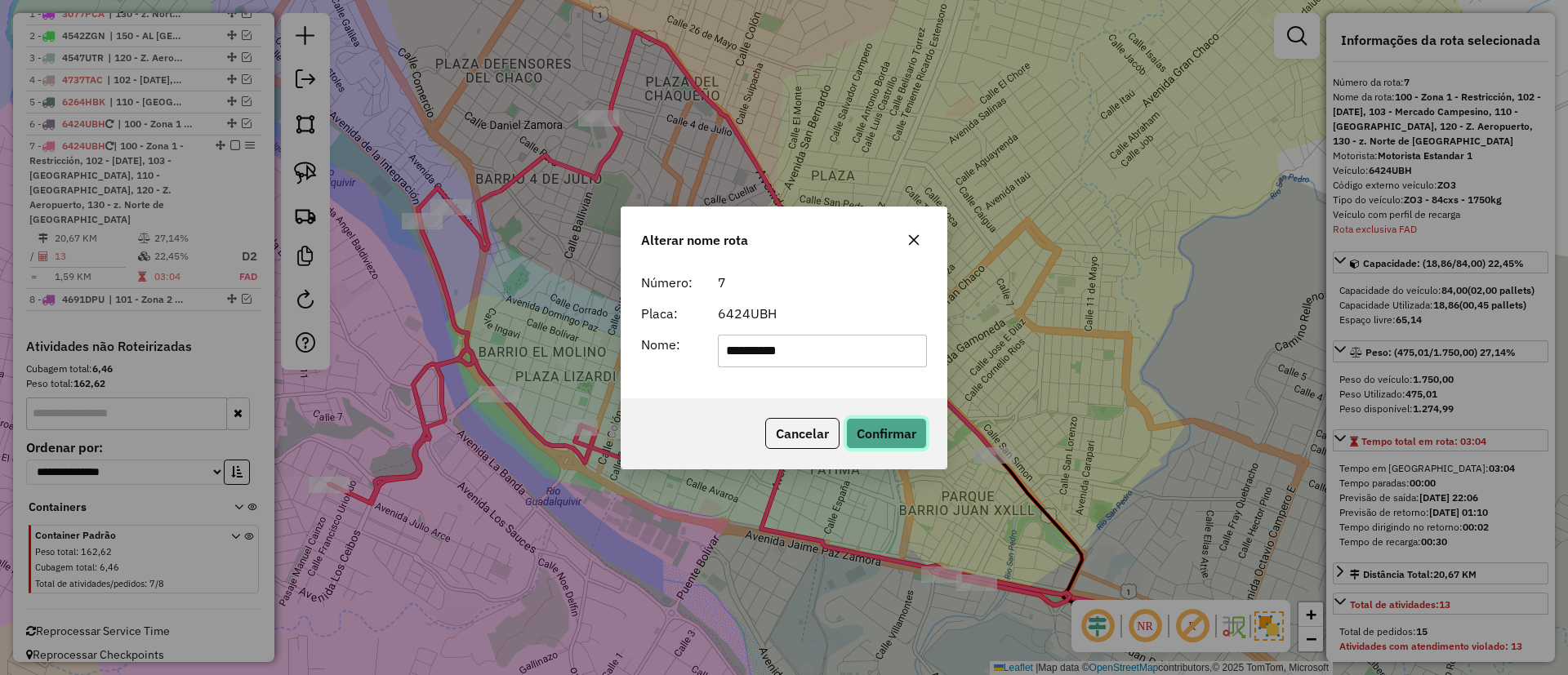
click at [874, 419] on button "Confirmar" at bounding box center [886, 434] width 81 height 31
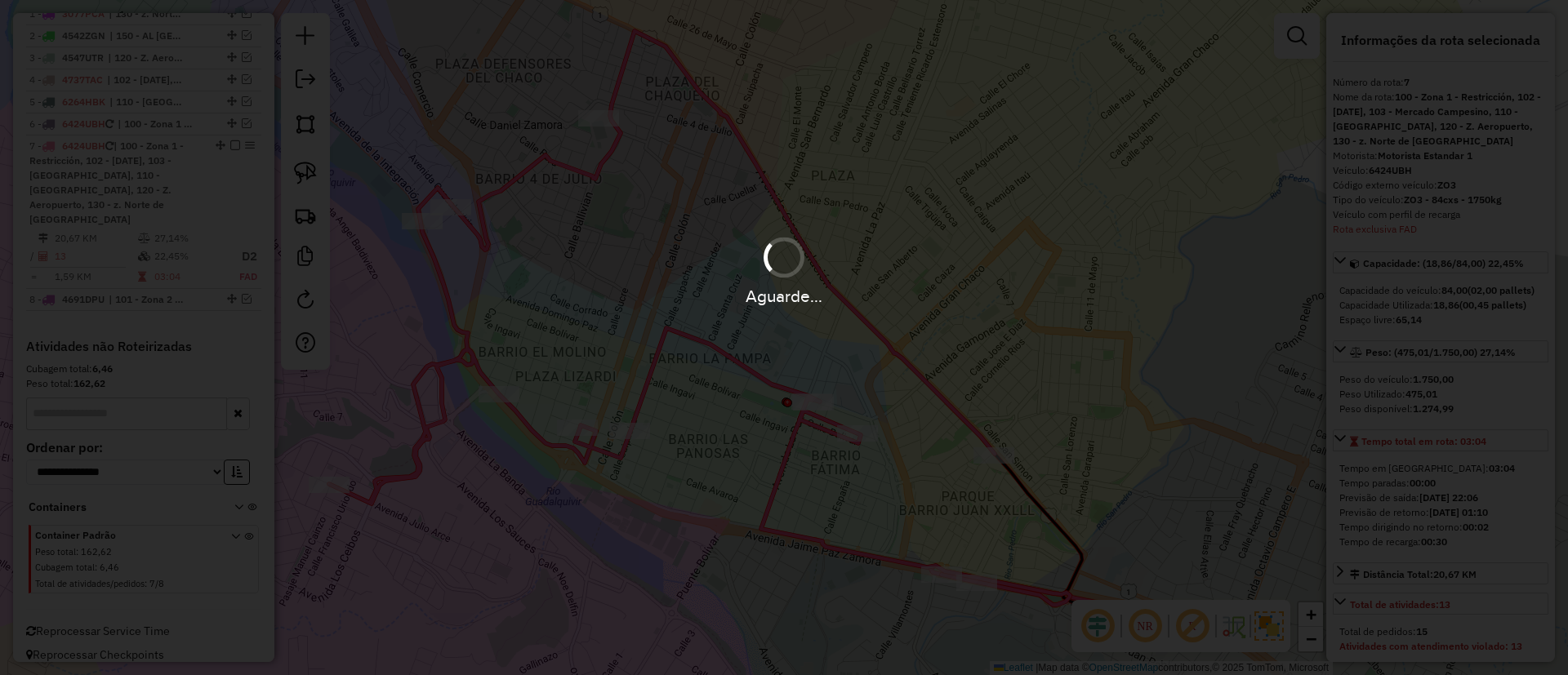
scroll to position [580, 0]
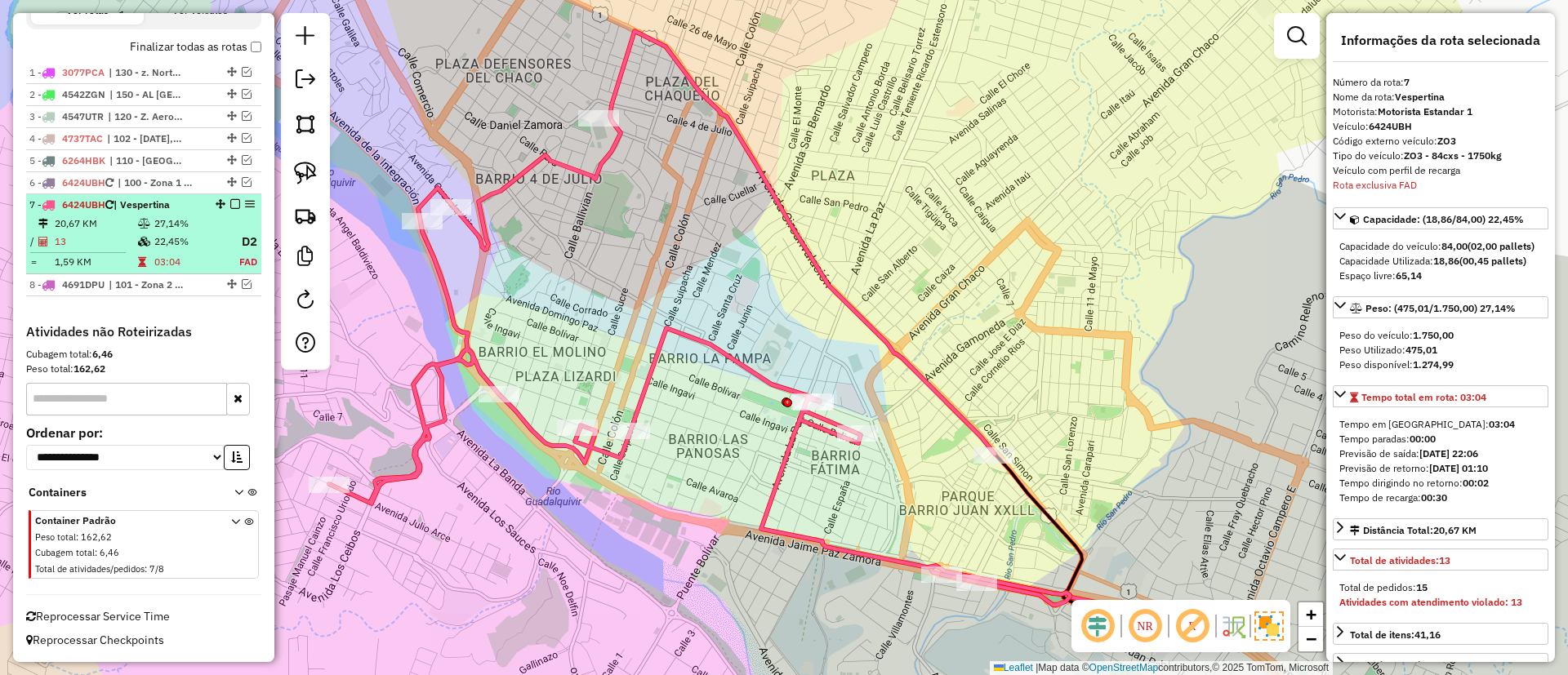
click at [231, 203] on em at bounding box center [235, 204] width 10 height 10
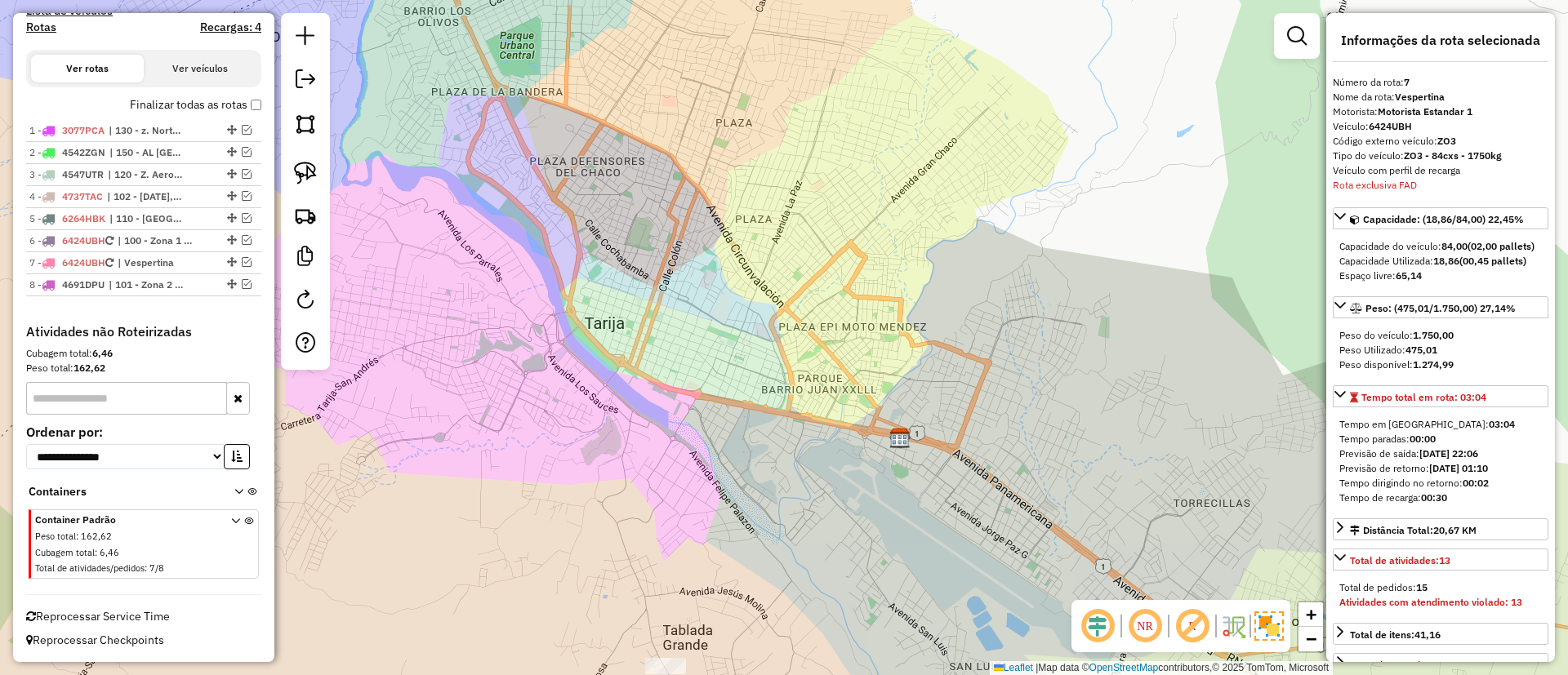
click at [202, 99] on label "Finalizar todas as rotas" at bounding box center [195, 105] width 132 height 17
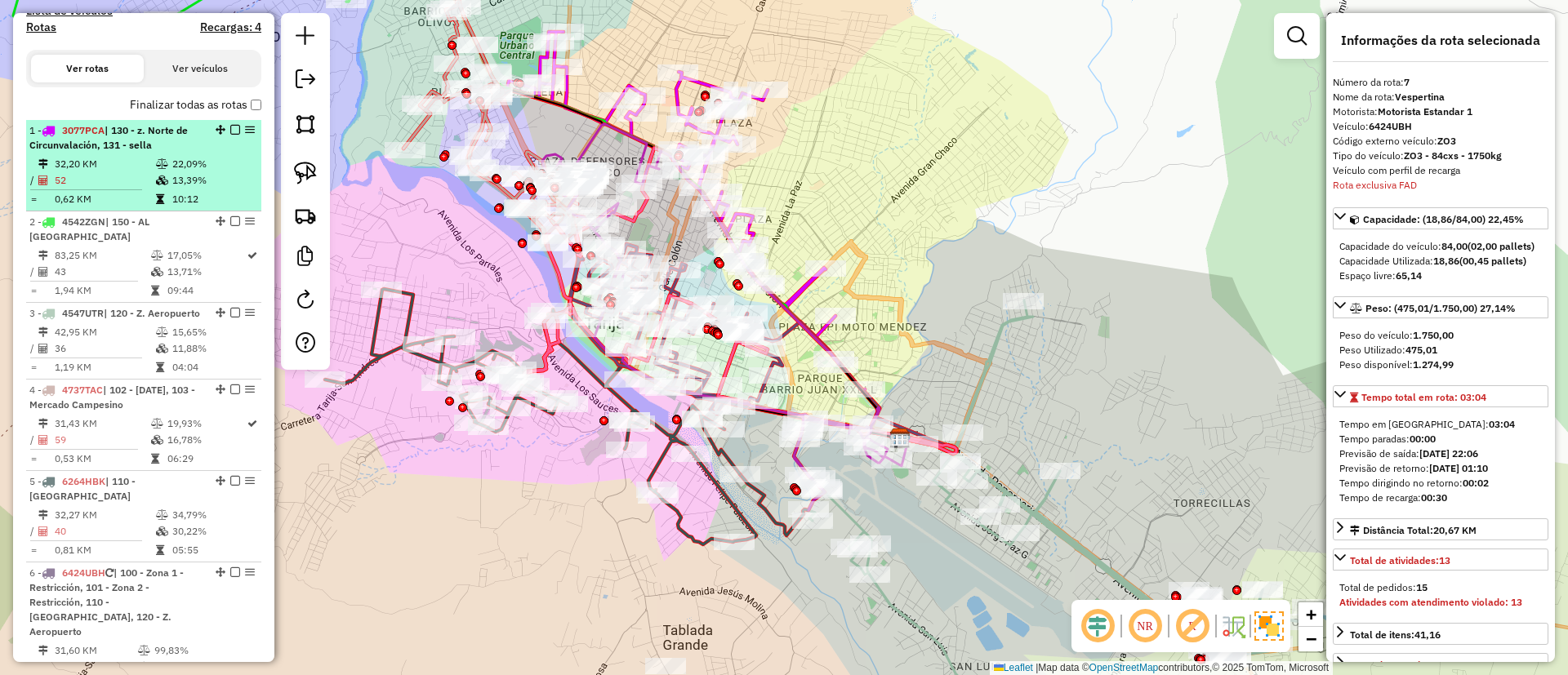
click at [111, 187] on td "52" at bounding box center [105, 180] width 101 height 16
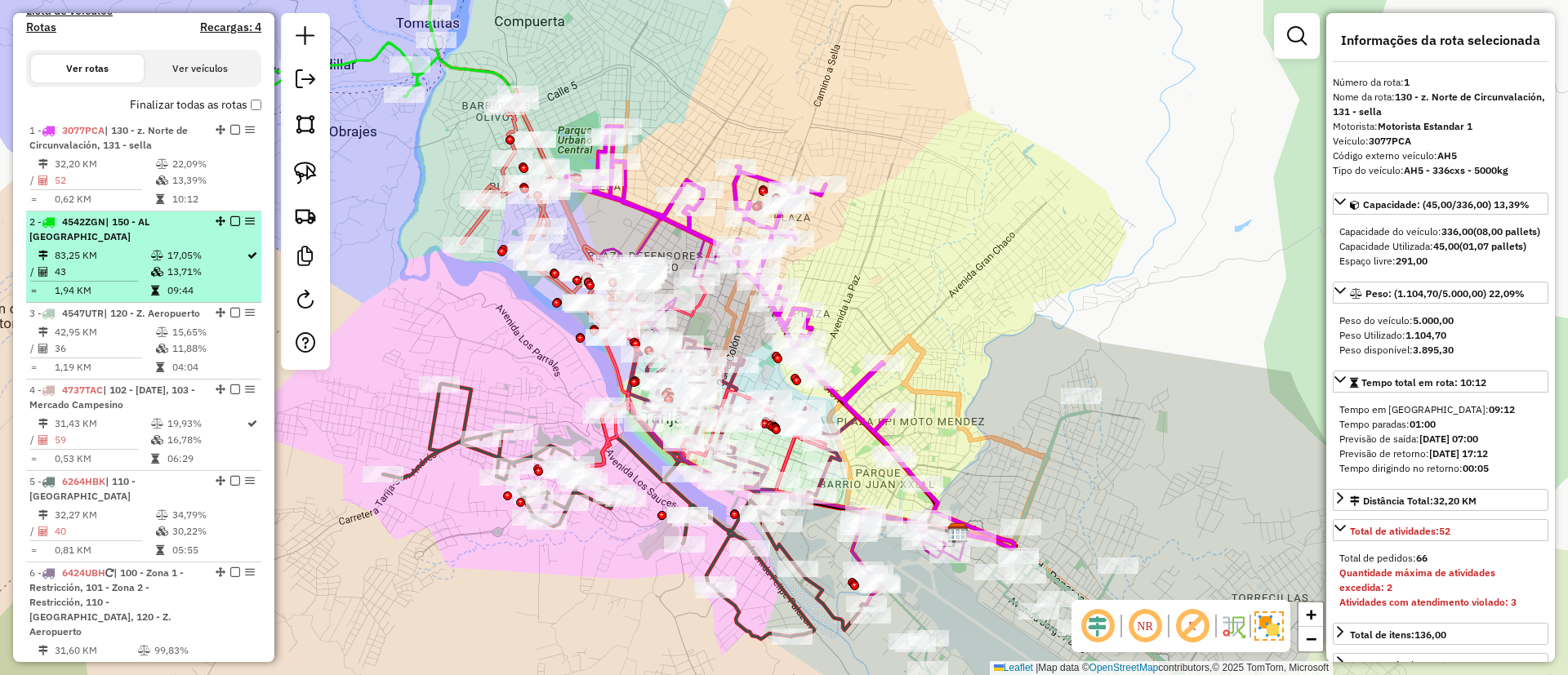
click at [123, 240] on div "2 - 4542ZGN | 150 - AL SAN LORENZO" at bounding box center [116, 229] width 173 height 30
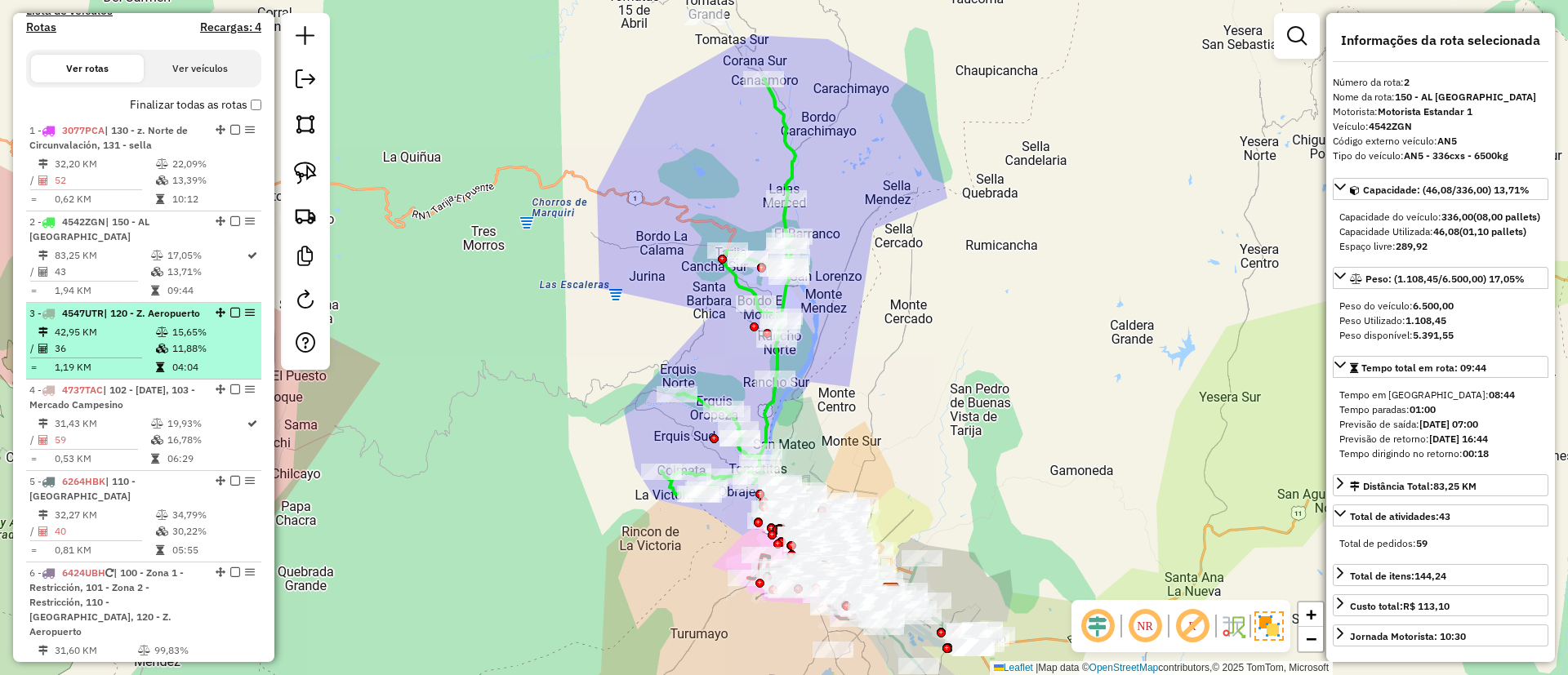
click at [138, 358] on hr at bounding box center [86, 358] width 112 height 1
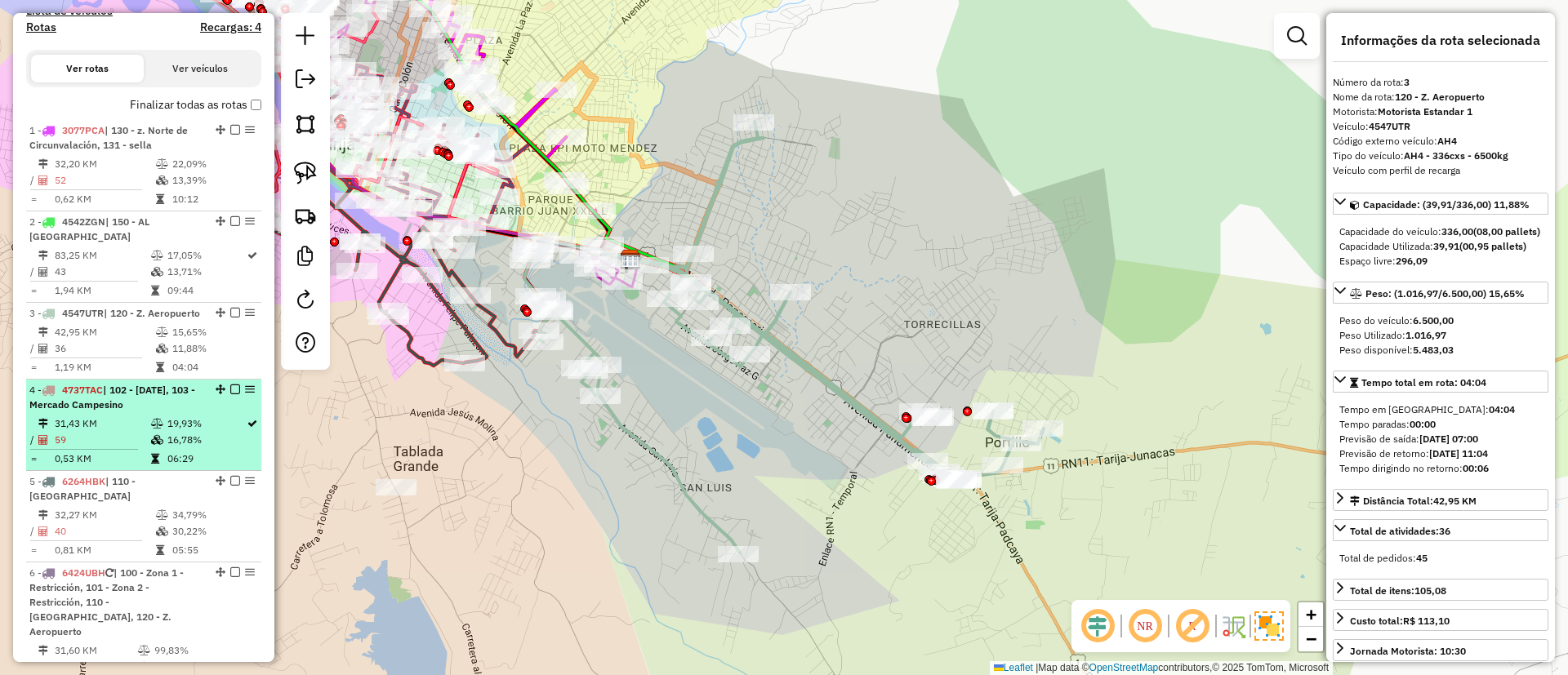
click at [105, 432] on td "31,43 KM" at bounding box center [102, 423] width 96 height 16
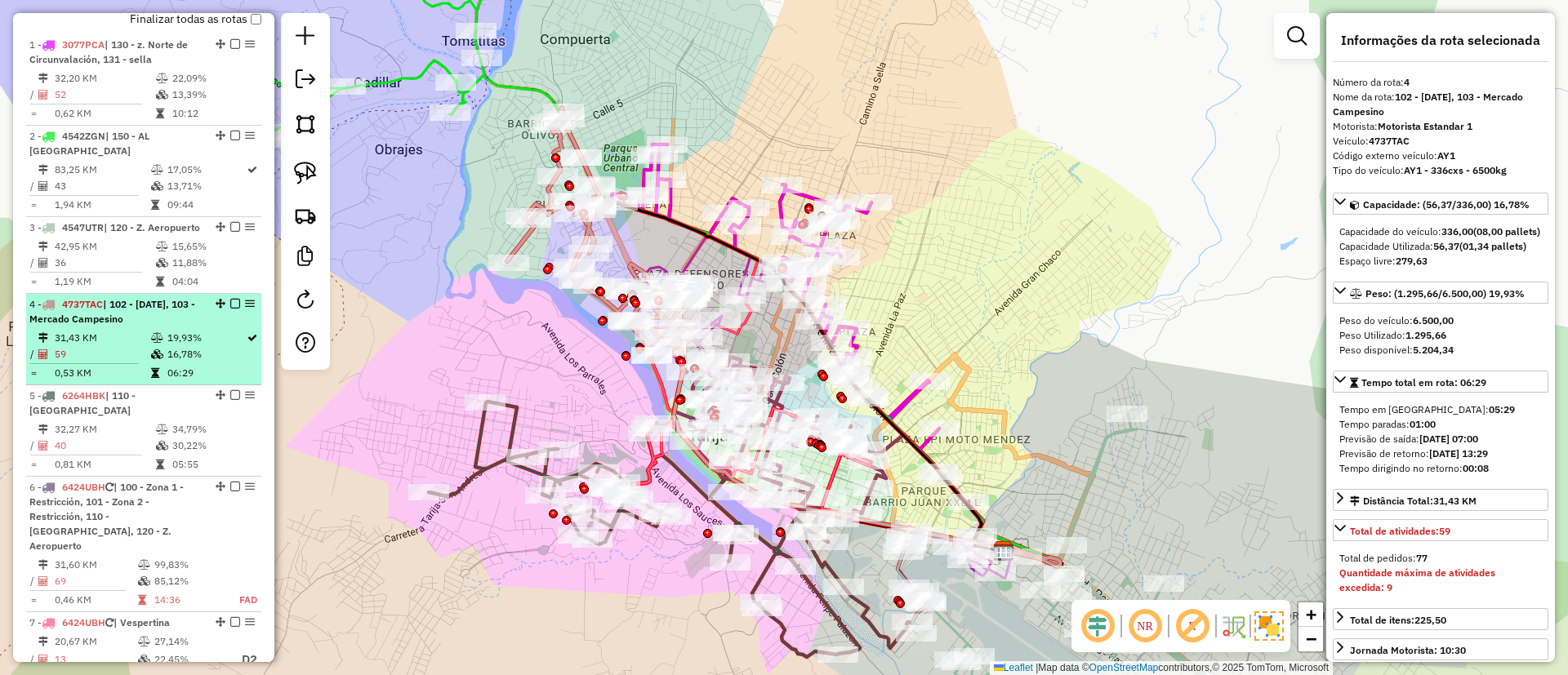
scroll to position [644, 0]
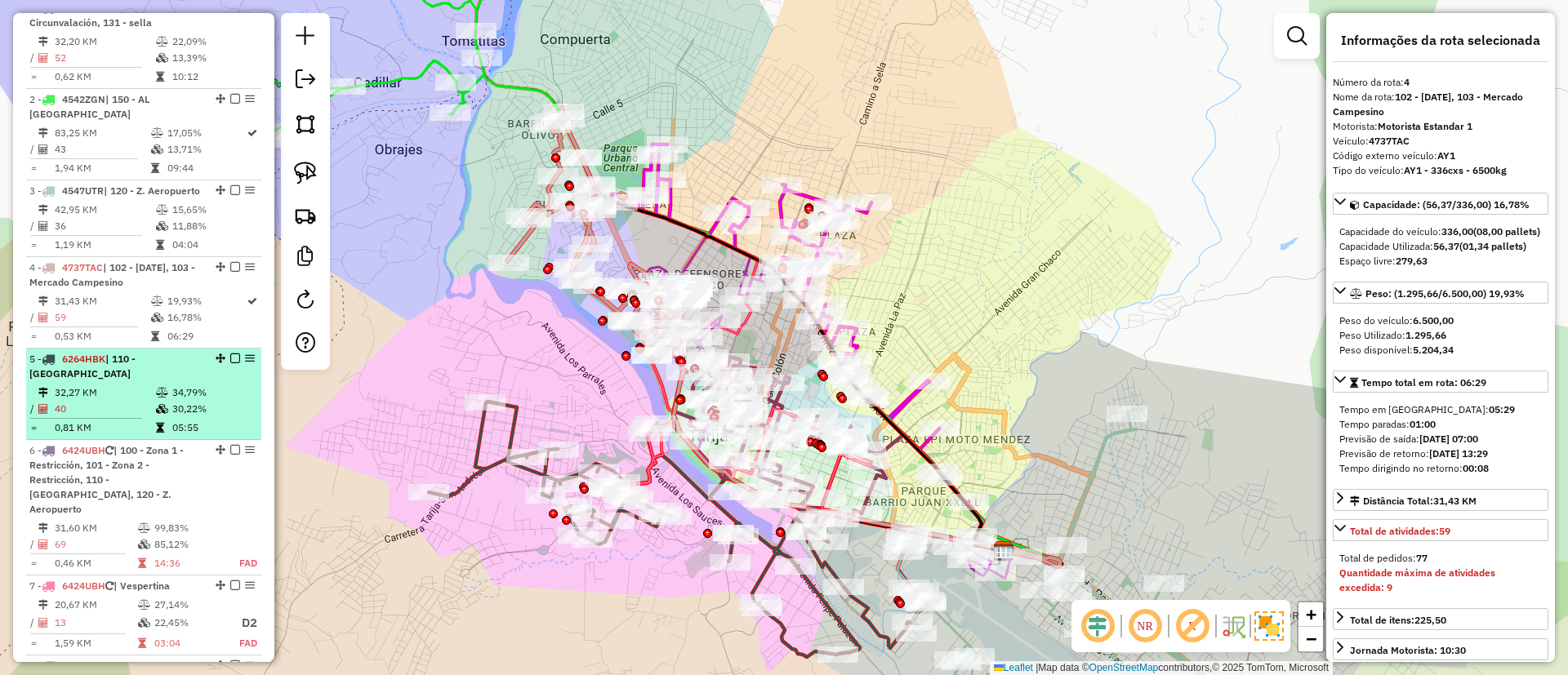
click at [116, 416] on td "40" at bounding box center [105, 409] width 101 height 16
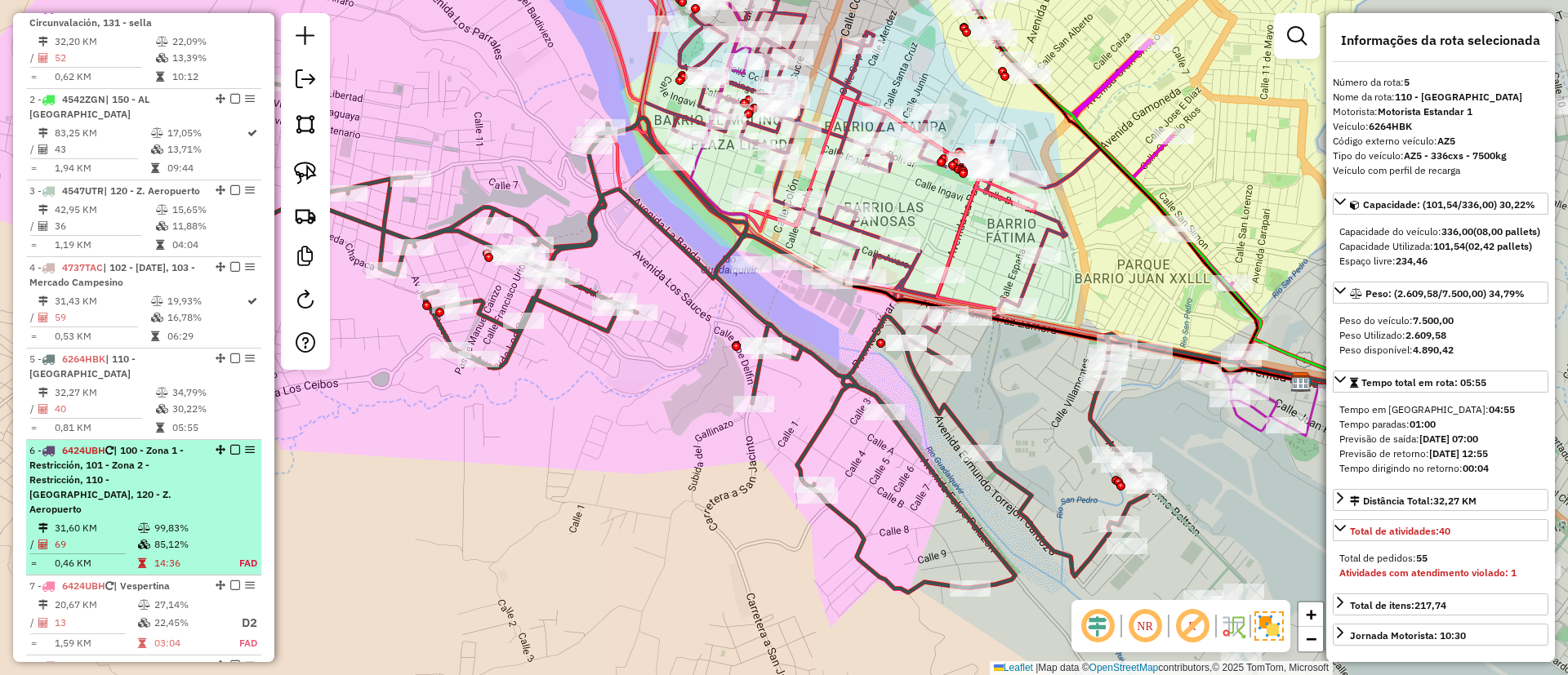
click at [186, 496] on div "6 - 6424UBH | 100 - Zona 1 - Restricción, 101 - Zona 2 - Restricción, 110 - Pue…" at bounding box center [116, 480] width 173 height 73
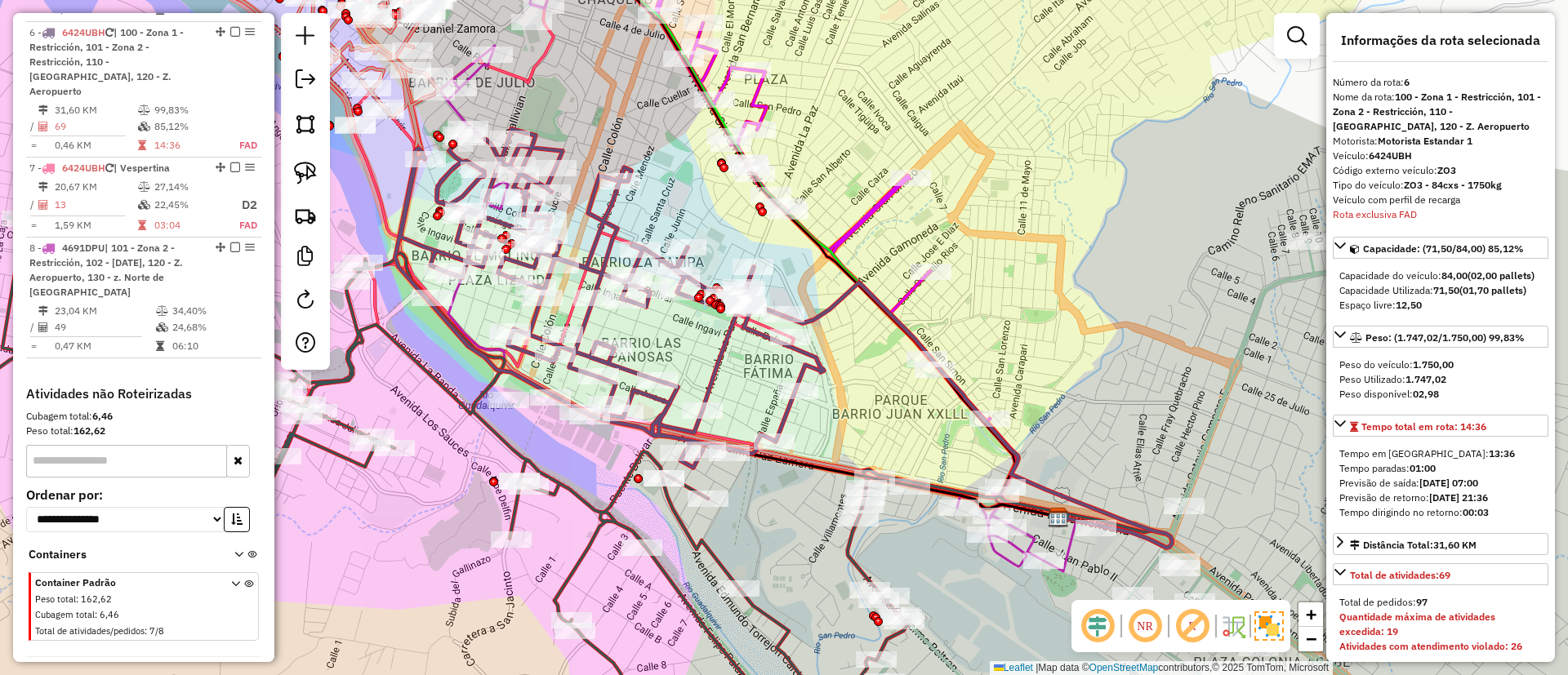
scroll to position [1086, 0]
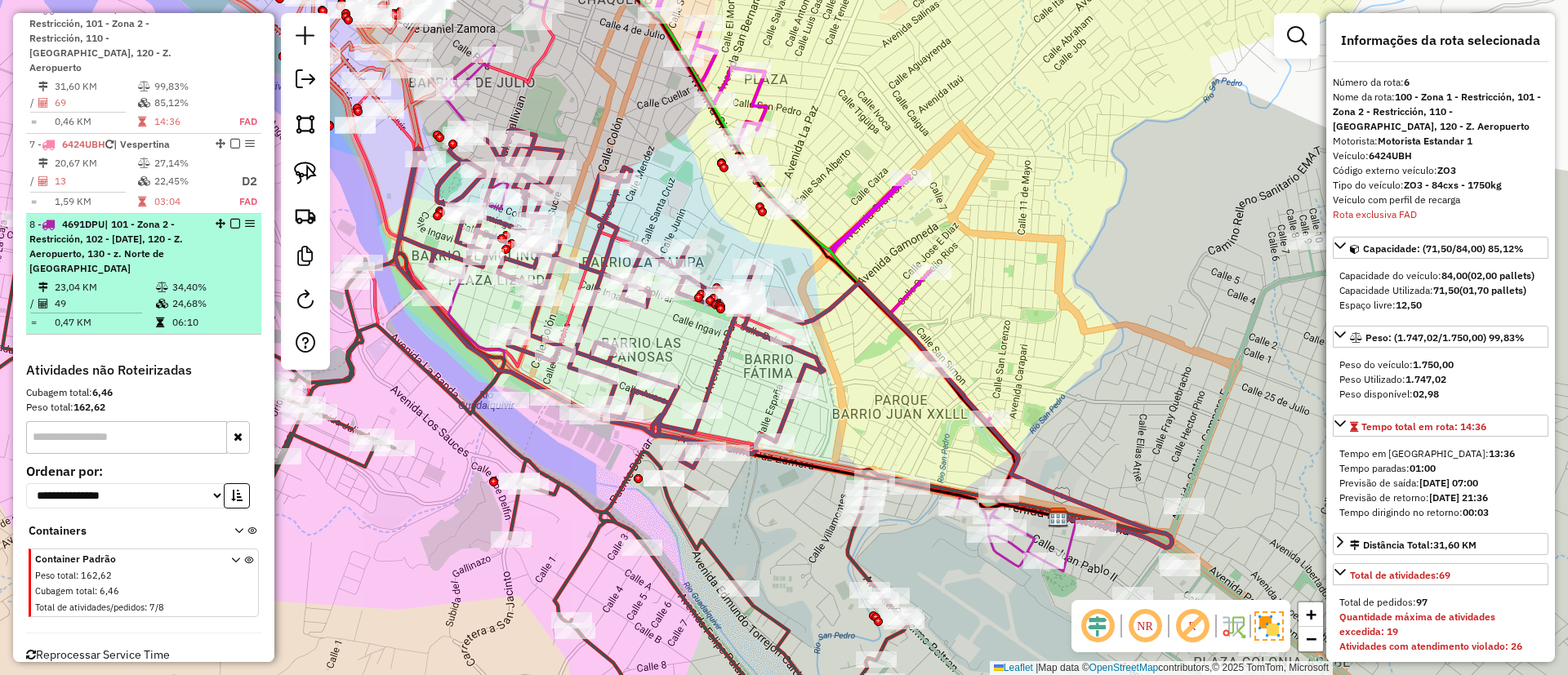
click at [195, 266] on div "8 - 4691DPU | 101 - Zona 2 - Restricción, 102 - 4 de Julio, 120 - Z. Aeropuerto…" at bounding box center [116, 247] width 173 height 59
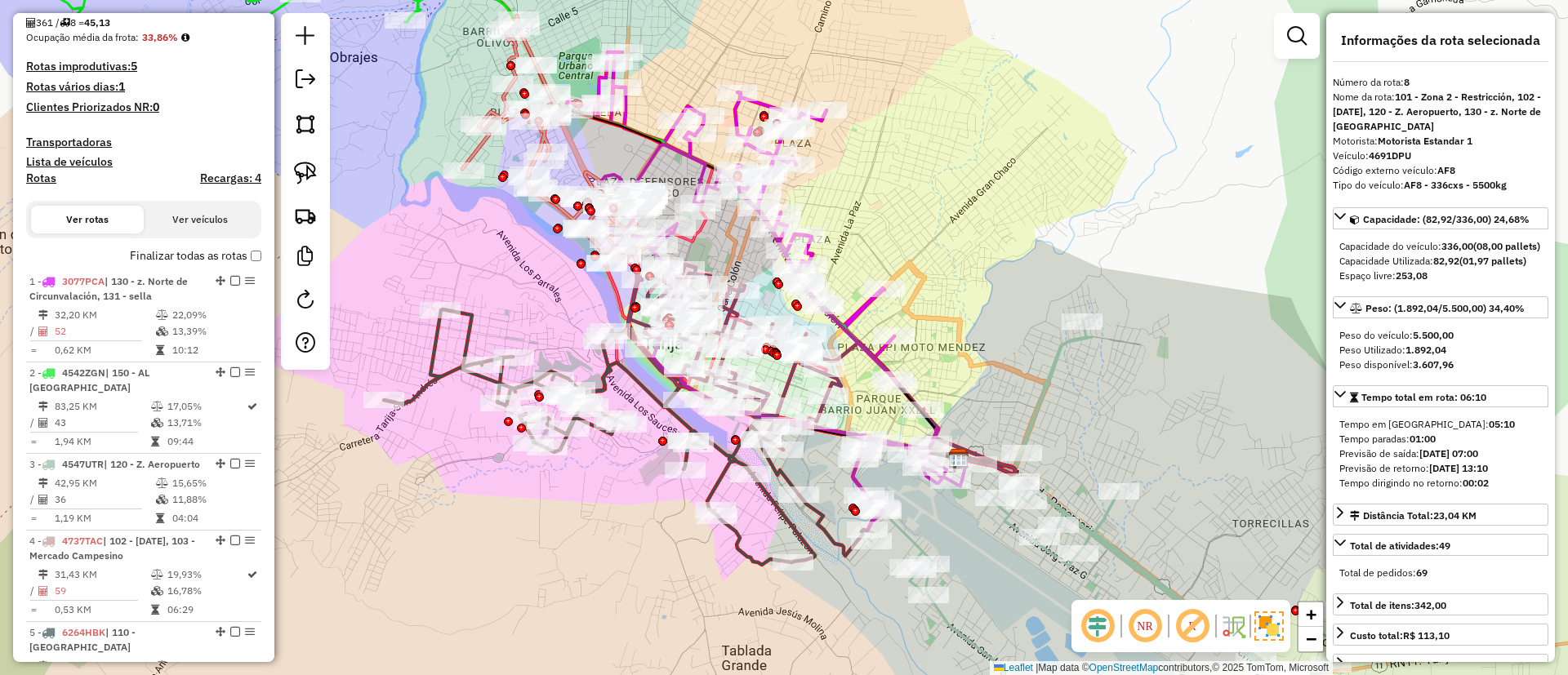
scroll to position [351, 0]
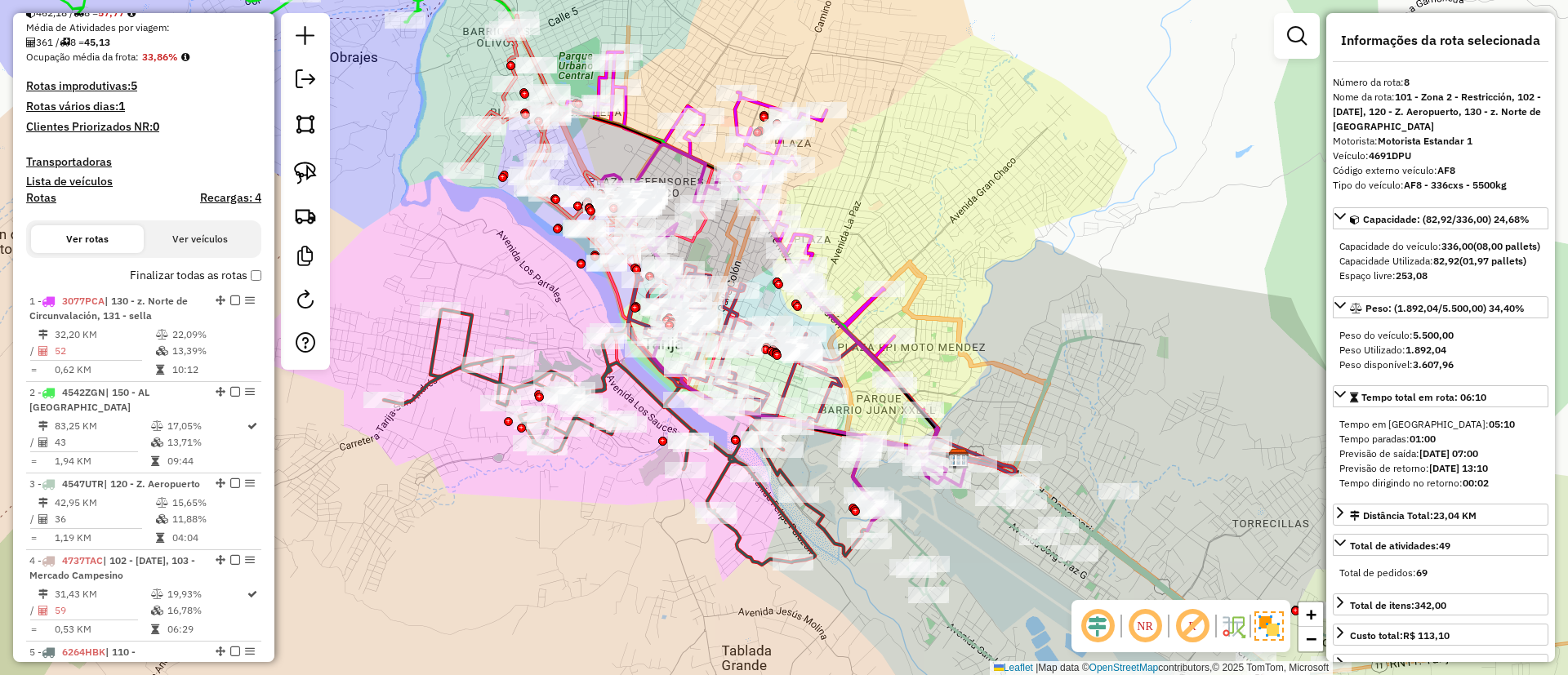
click at [168, 278] on label "Finalizar todas as rotas" at bounding box center [195, 276] width 132 height 17
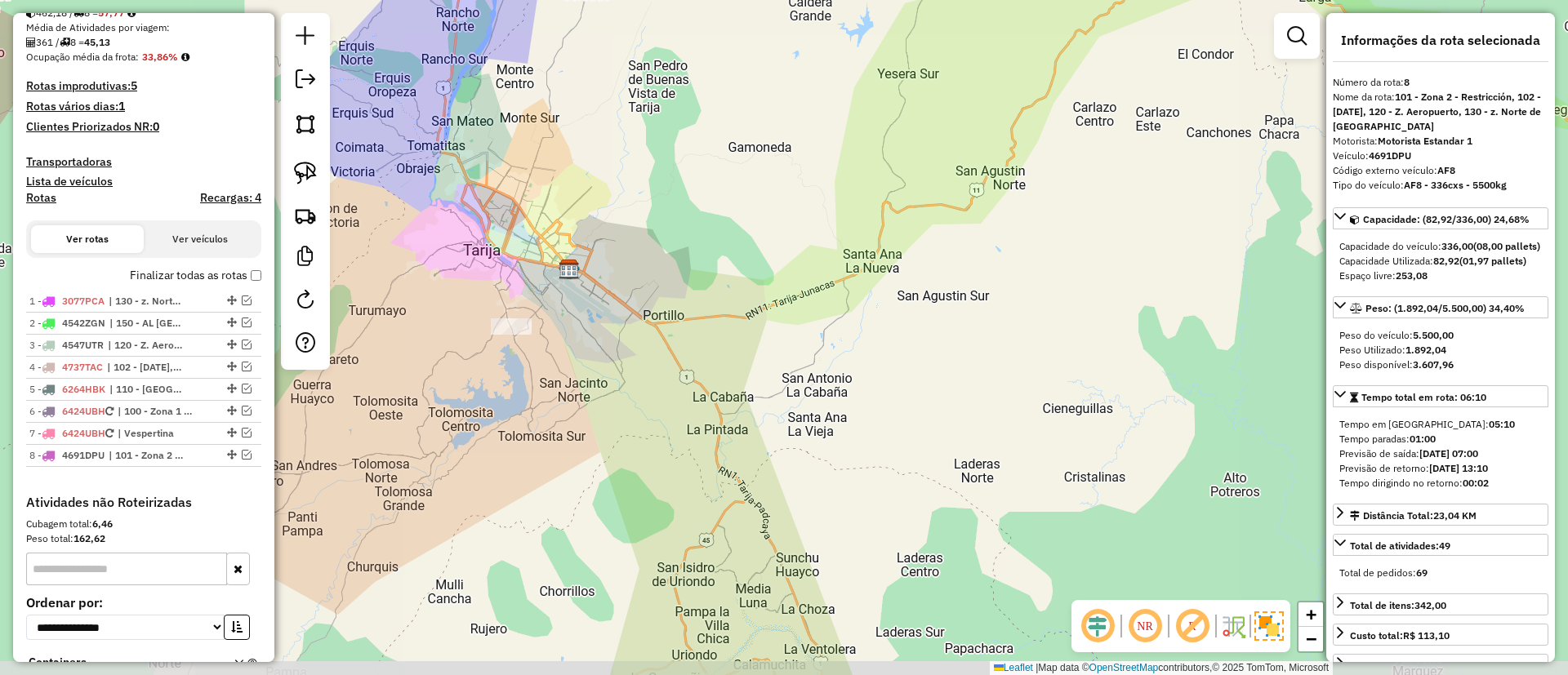
drag, startPoint x: 572, startPoint y: 170, endPoint x: 726, endPoint y: 258, distance: 177.4
click at [726, 258] on div "Janela de atendimento Grade de atendimento Capacidade Transportadoras Veículos …" at bounding box center [784, 338] width 1568 height 675
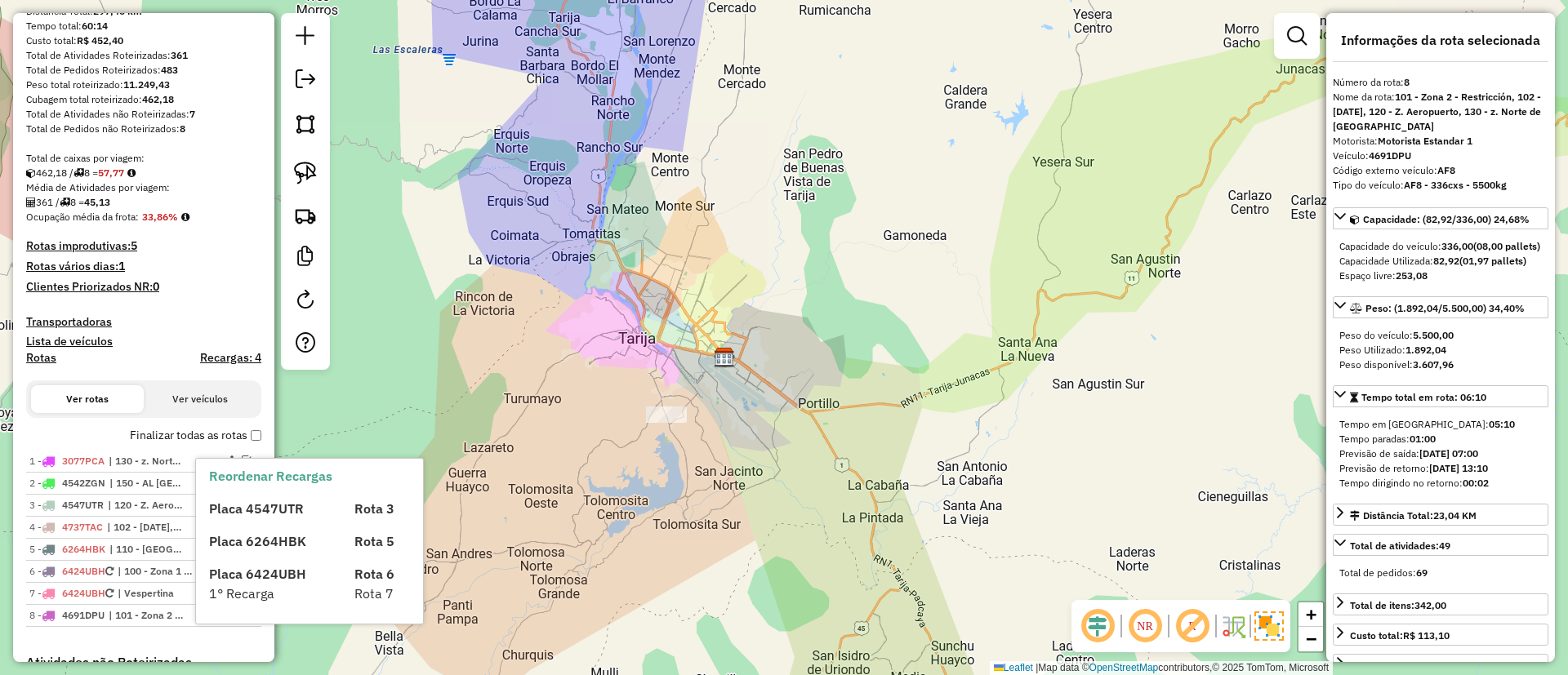
scroll to position [229, 0]
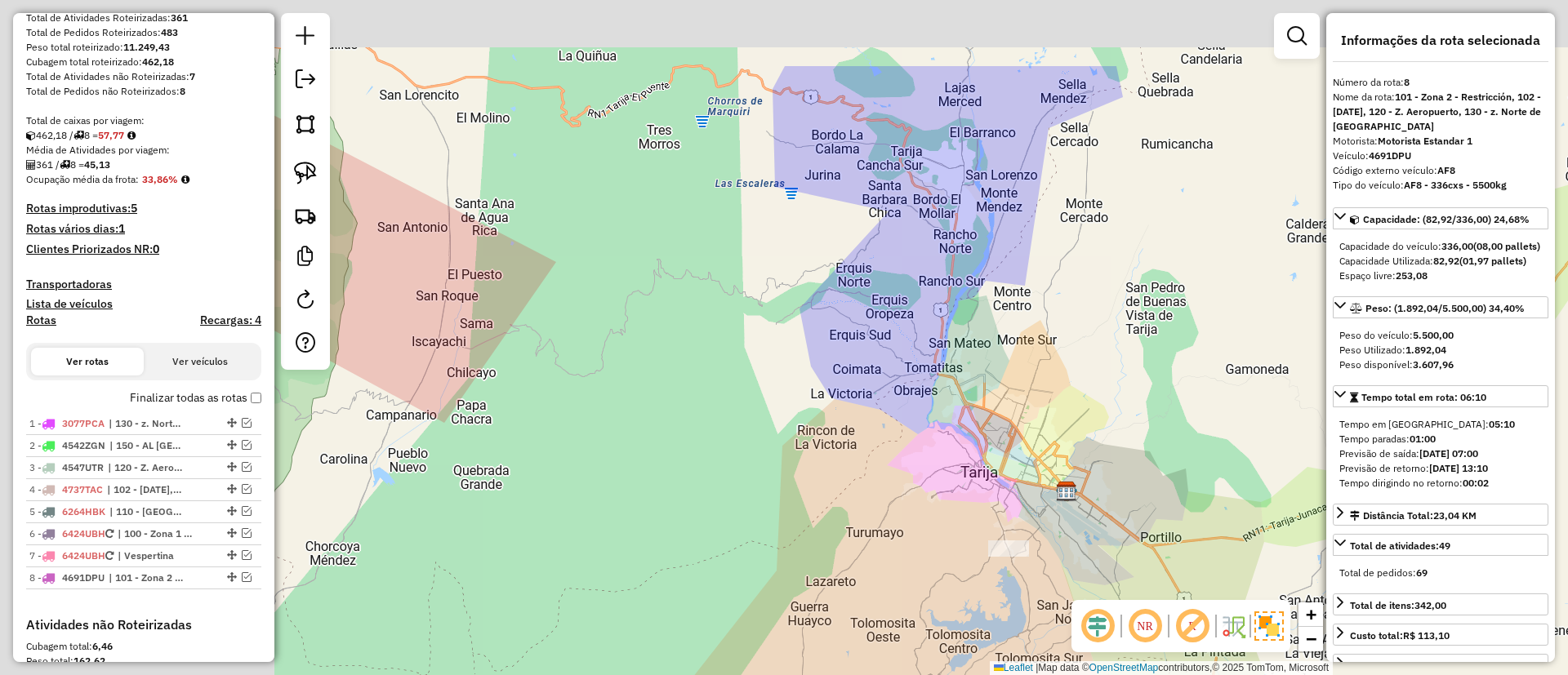
drag, startPoint x: 501, startPoint y: 211, endPoint x: 854, endPoint y: 338, distance: 375.2
click at [852, 344] on div "Janela de atendimento Grade de atendimento Capacidade Transportadoras Veículos …" at bounding box center [784, 338] width 1568 height 675
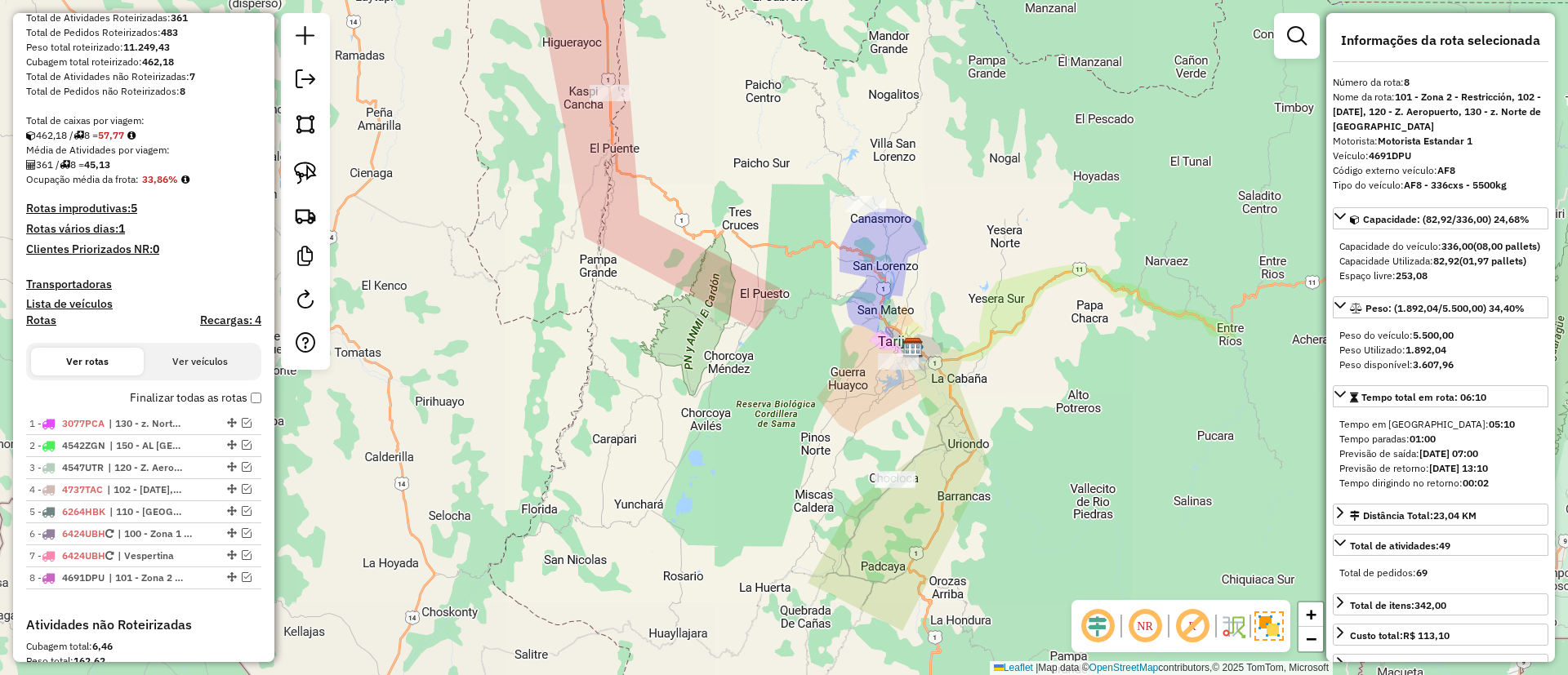
drag, startPoint x: 1010, startPoint y: 268, endPoint x: 839, endPoint y: 259, distance: 171.2
click at [839, 259] on div "Janela de atendimento Grade de atendimento Capacidade Transportadoras Veículos …" at bounding box center [784, 338] width 1568 height 675
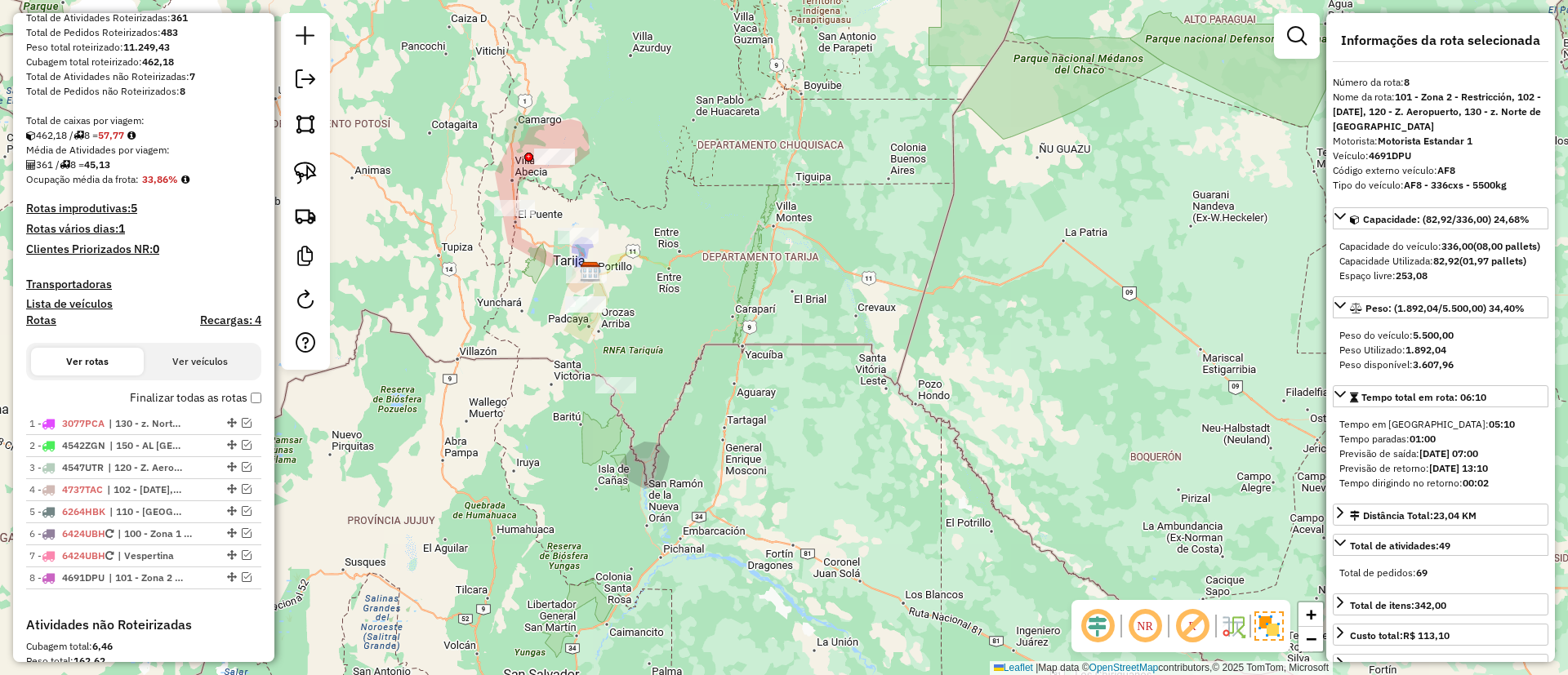
drag, startPoint x: 598, startPoint y: 194, endPoint x: 749, endPoint y: 276, distance: 171.8
click at [749, 276] on div "Janela de atendimento Grade de atendimento Capacidade Transportadoras Veículos …" at bounding box center [784, 338] width 1568 height 675
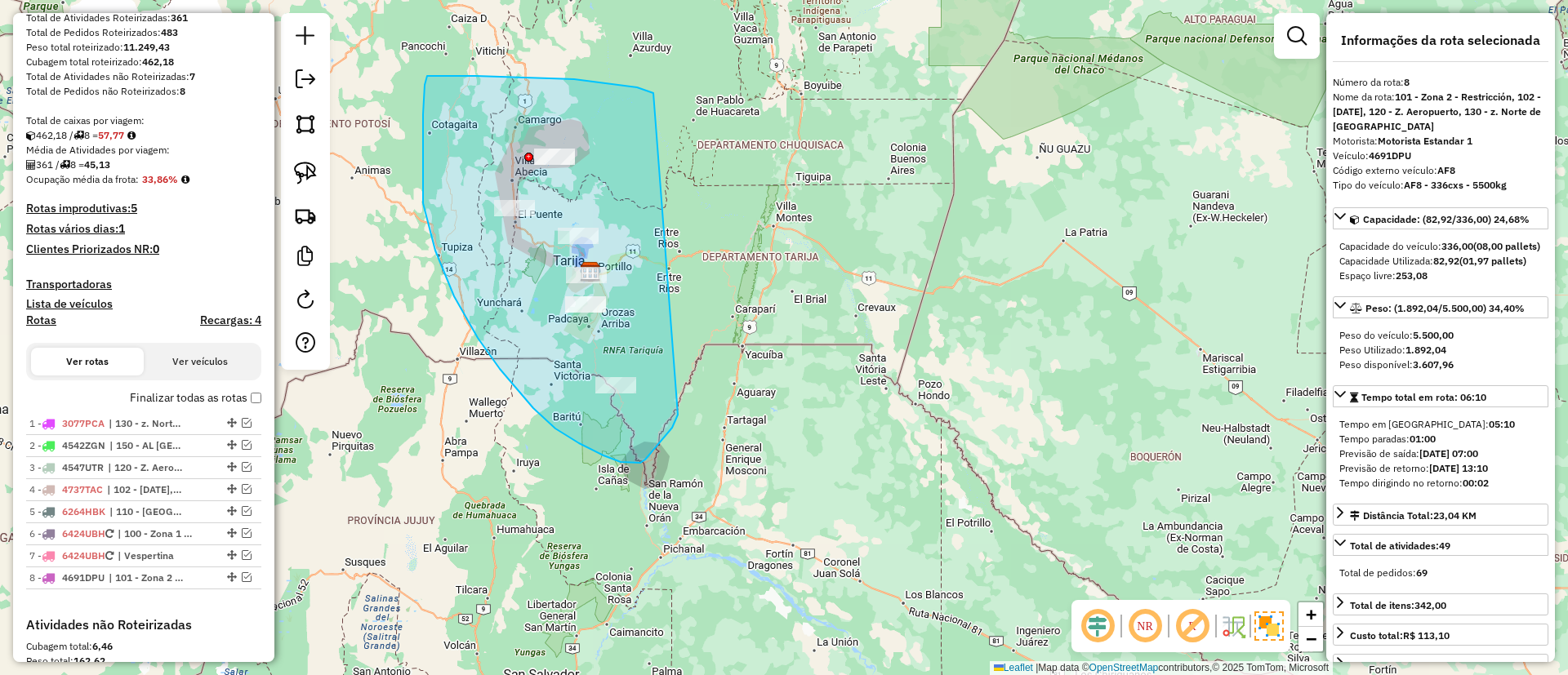
drag, startPoint x: 423, startPoint y: 114, endPoint x: 668, endPoint y: 390, distance: 369.1
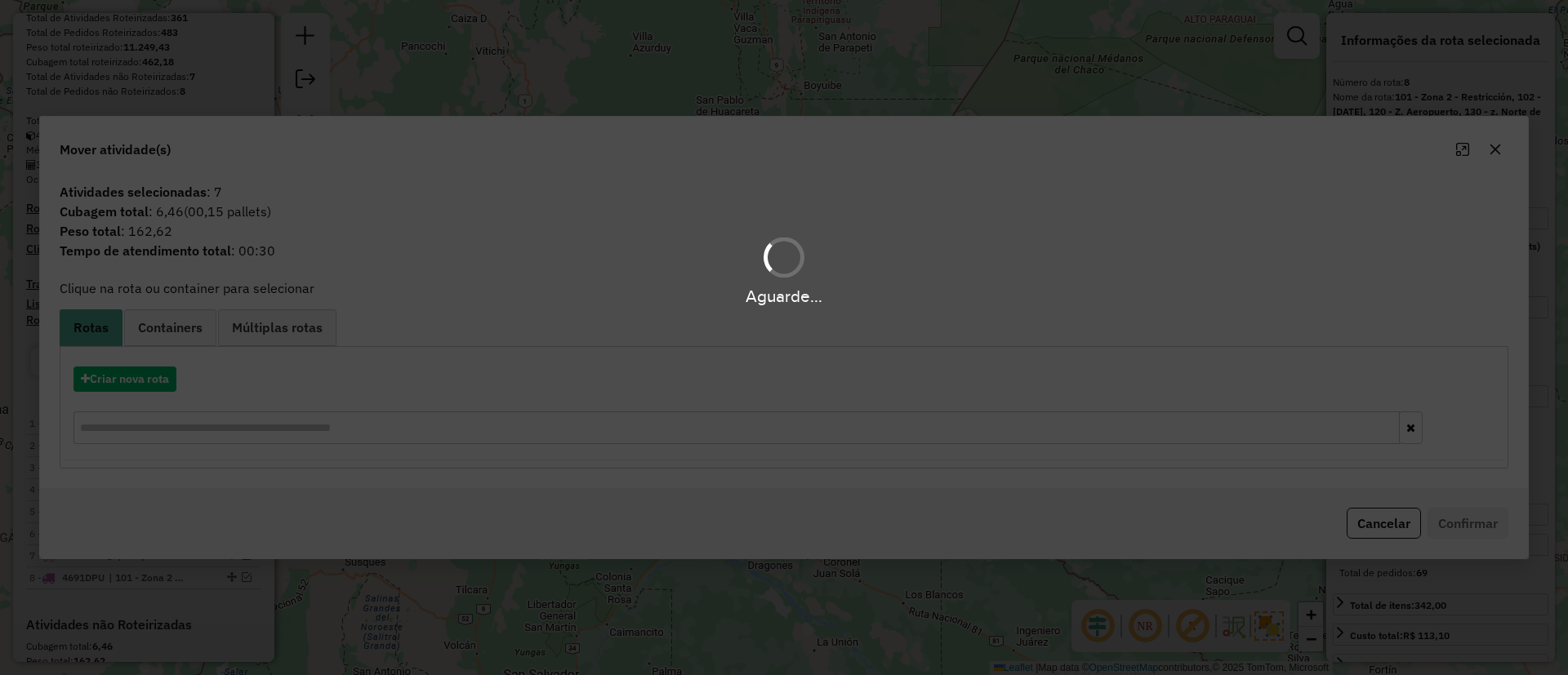
click at [185, 324] on div "Aguarde..." at bounding box center [784, 338] width 1568 height 675
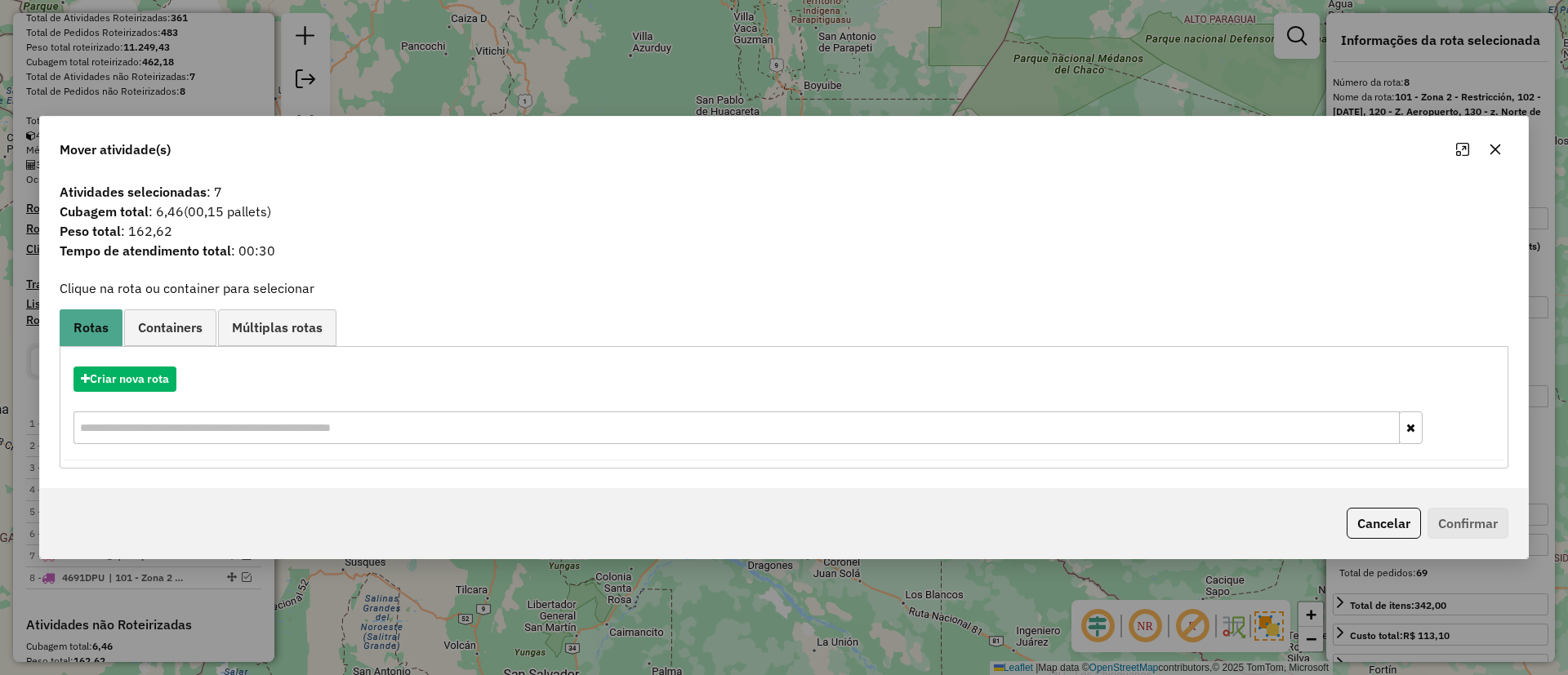
click at [185, 324] on span "Containers" at bounding box center [171, 328] width 65 height 13
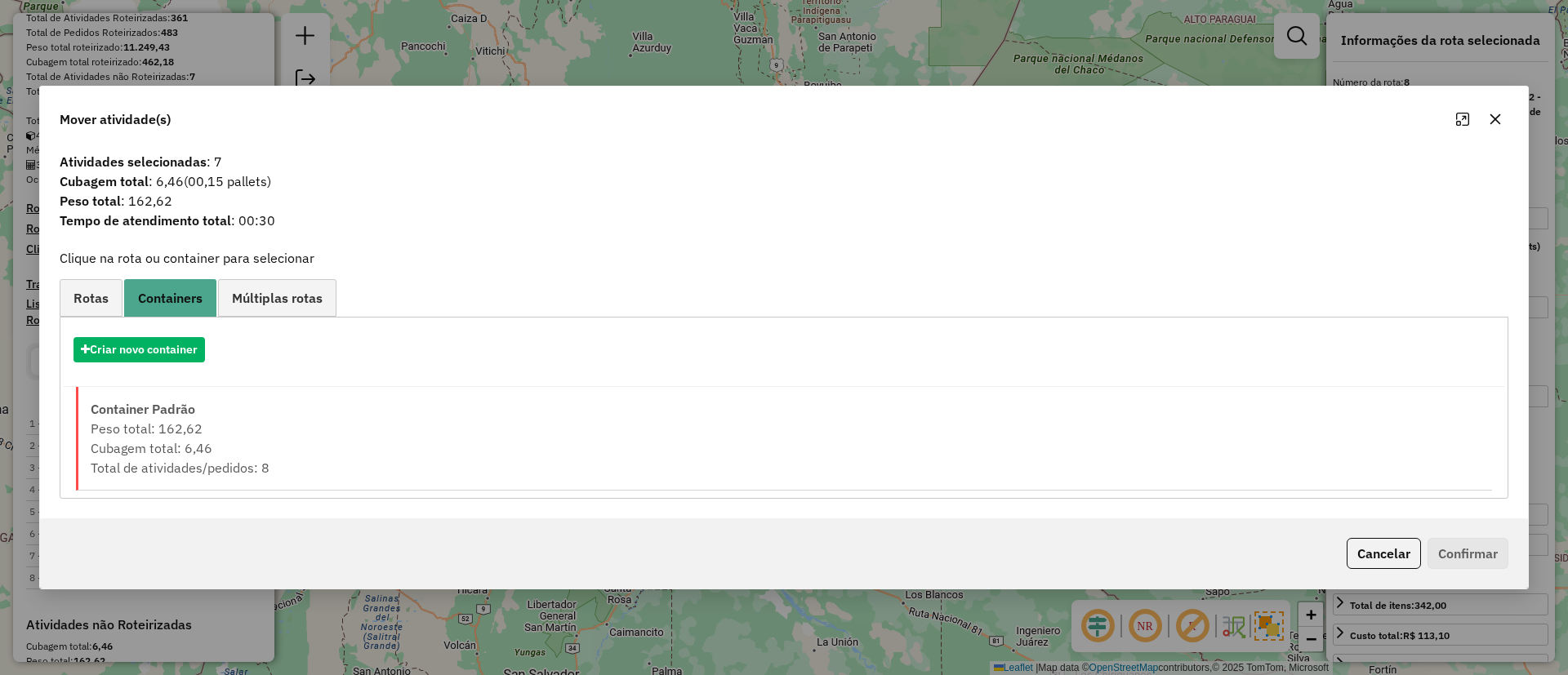
click at [139, 362] on div "Criar novo container" at bounding box center [784, 356] width 1440 height 62
click at [140, 358] on button "Criar novo container" at bounding box center [139, 350] width 132 height 26
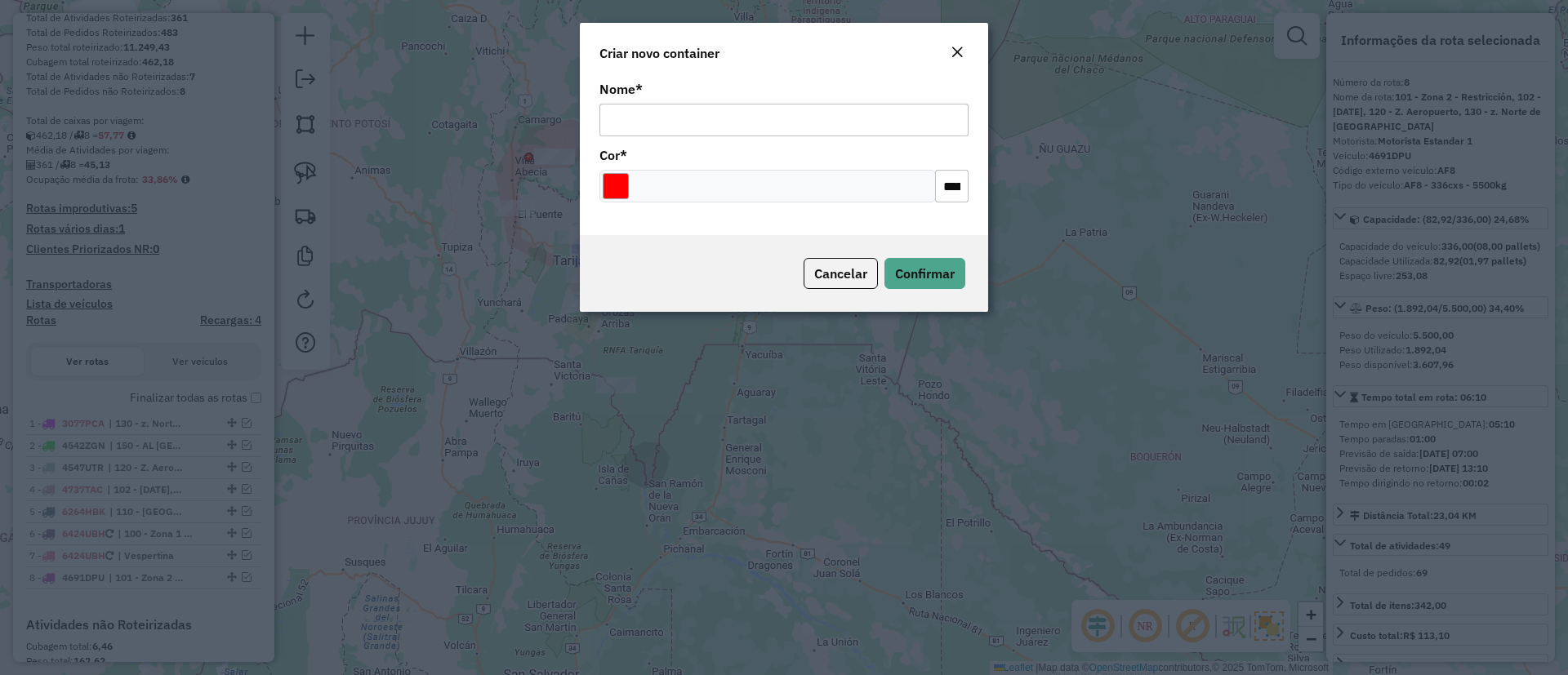
click at [800, 119] on input "Nome *" at bounding box center [784, 120] width 369 height 32
type input "******"
select select "**********"
click at [934, 258] on button "Confirmar" at bounding box center [925, 274] width 81 height 31
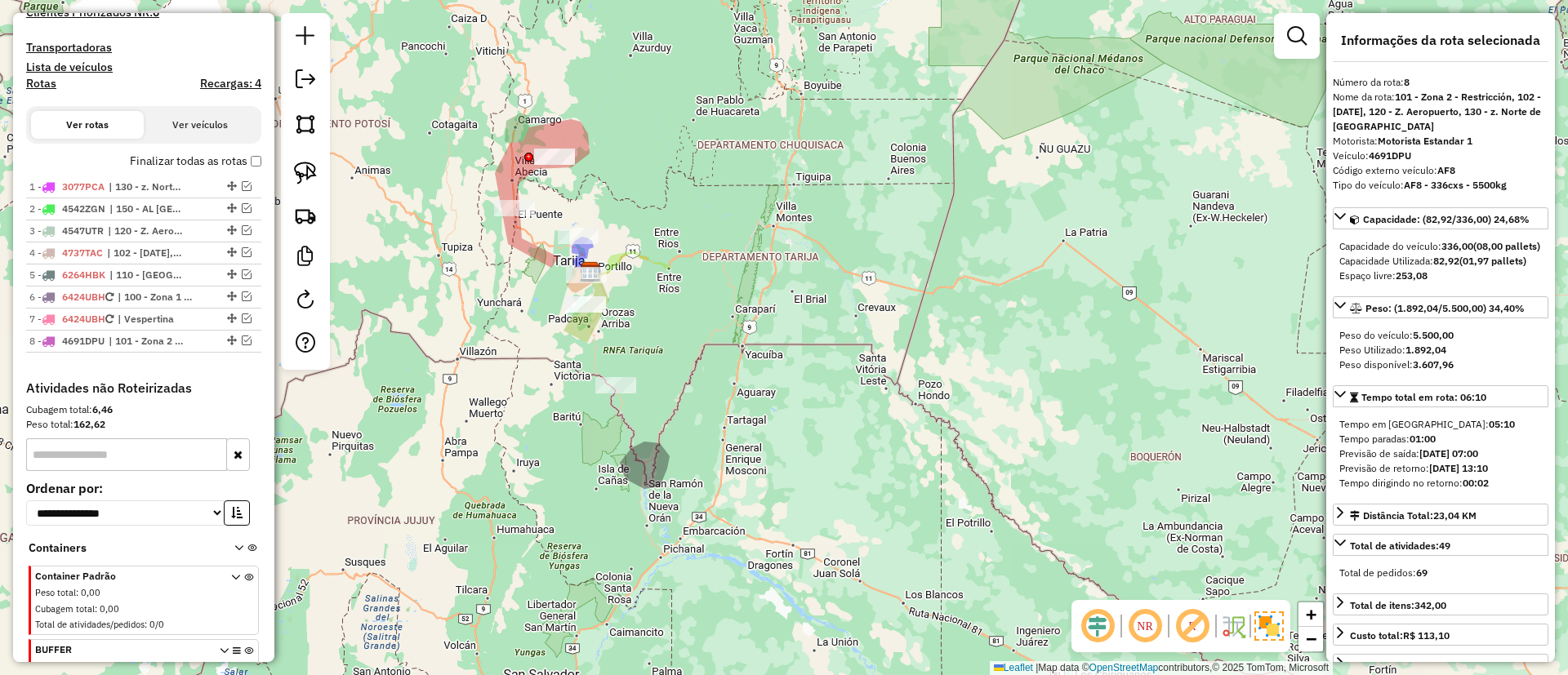
scroll to position [474, 0]
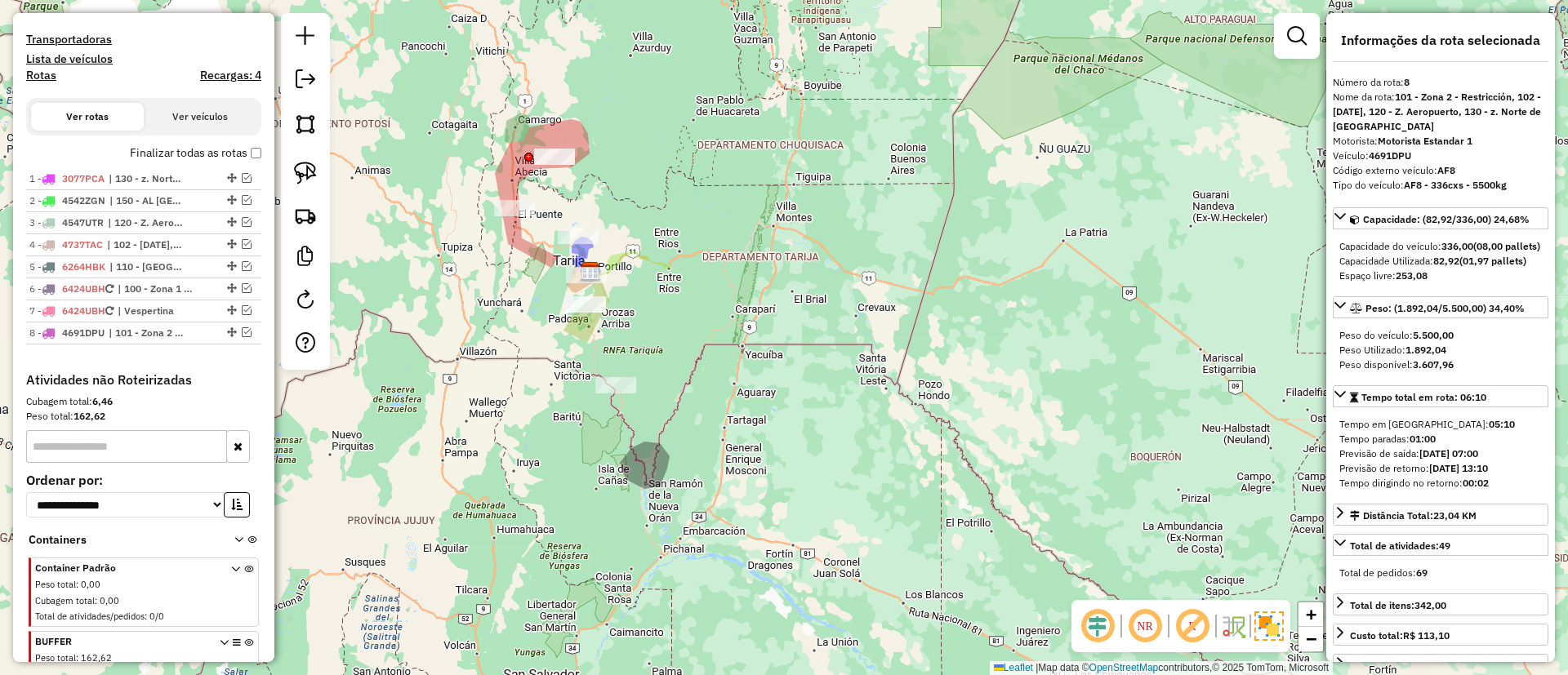
click at [246, 642] on icon at bounding box center [248, 669] width 9 height 61
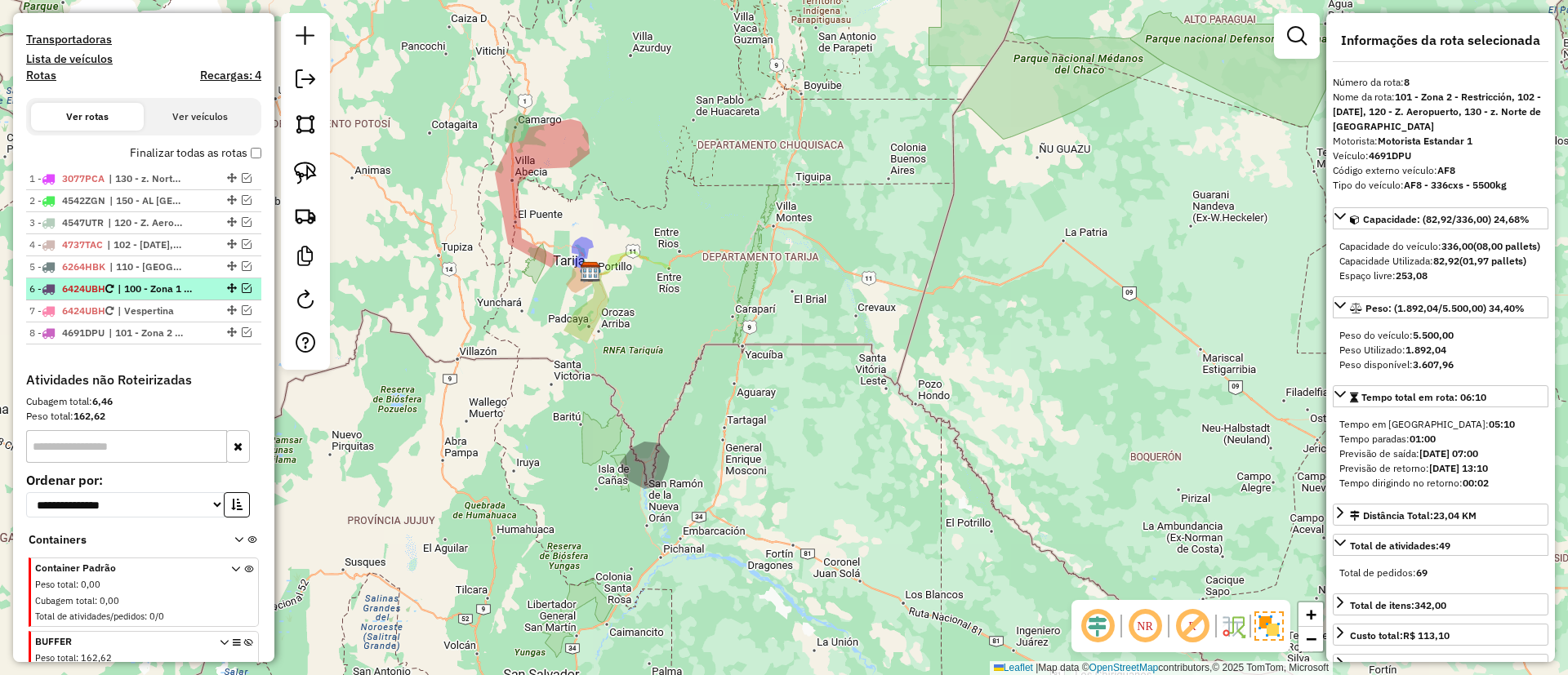
scroll to position [0, 0]
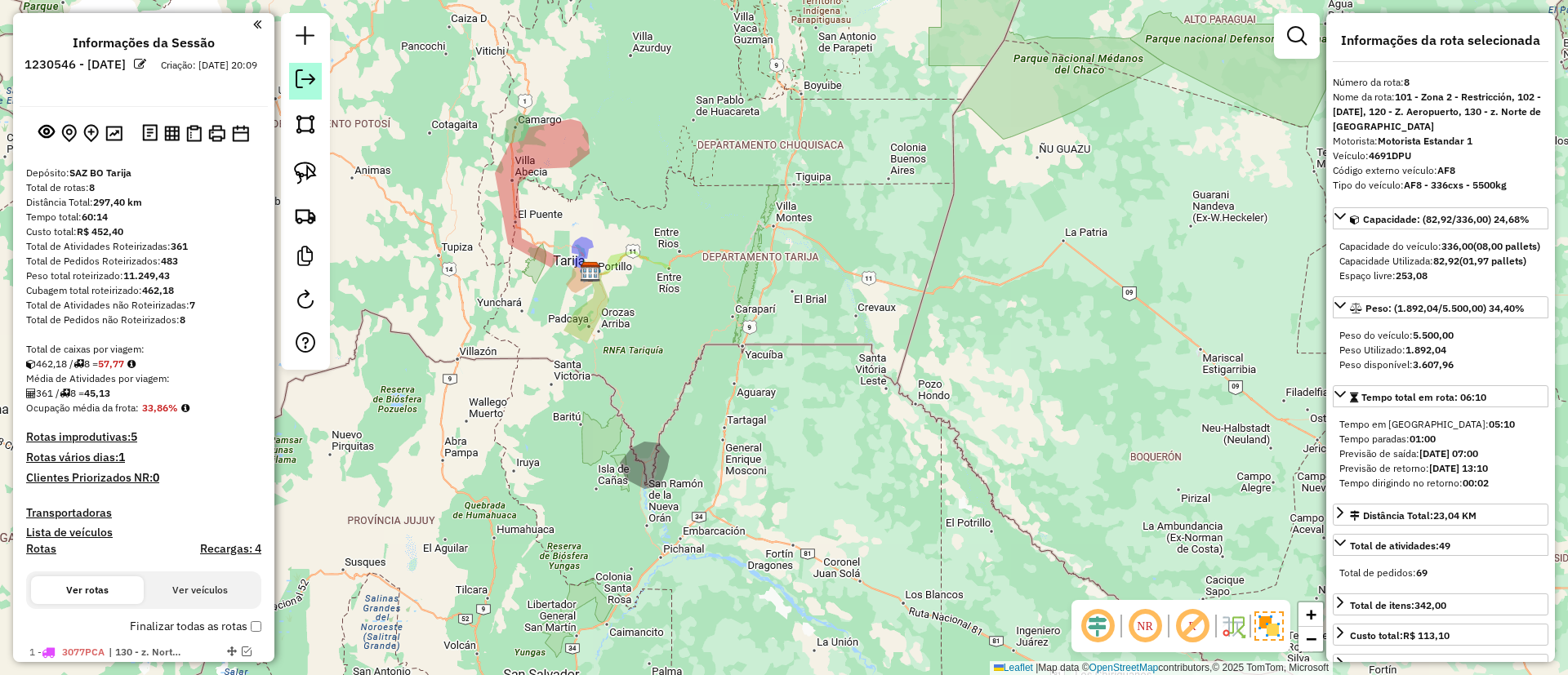
click at [309, 75] on em at bounding box center [305, 79] width 20 height 20
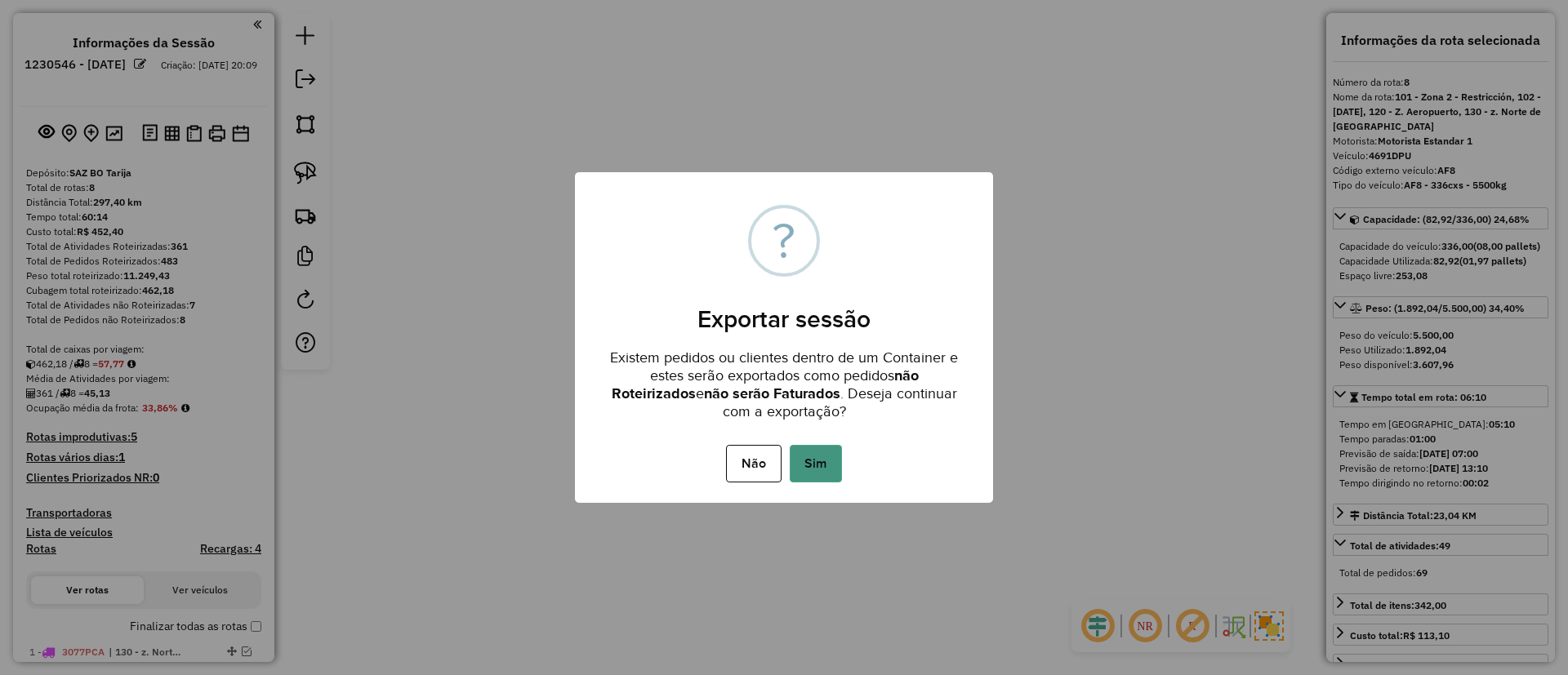
click at [833, 470] on button "Sim" at bounding box center [815, 463] width 52 height 37
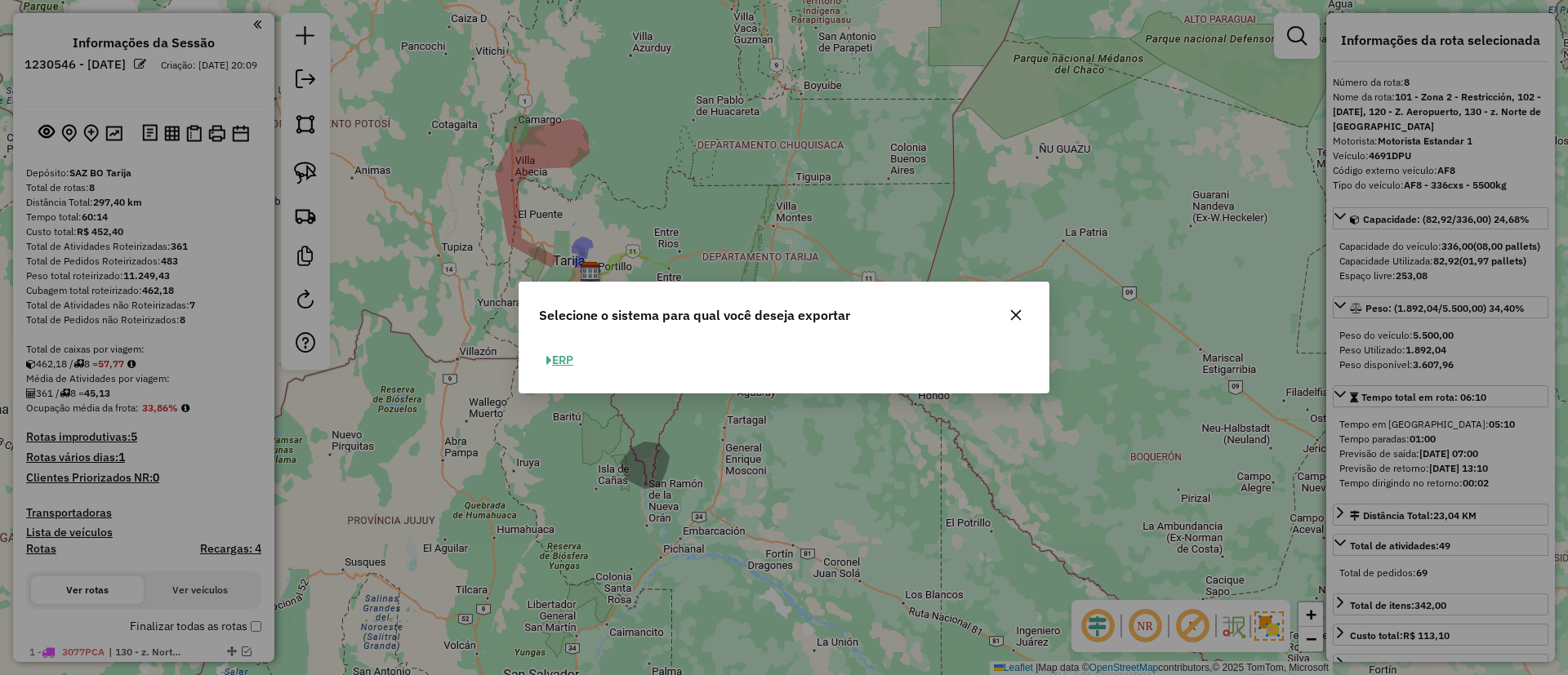
click at [562, 357] on button "ERP" at bounding box center [560, 360] width 42 height 26
select select "**"
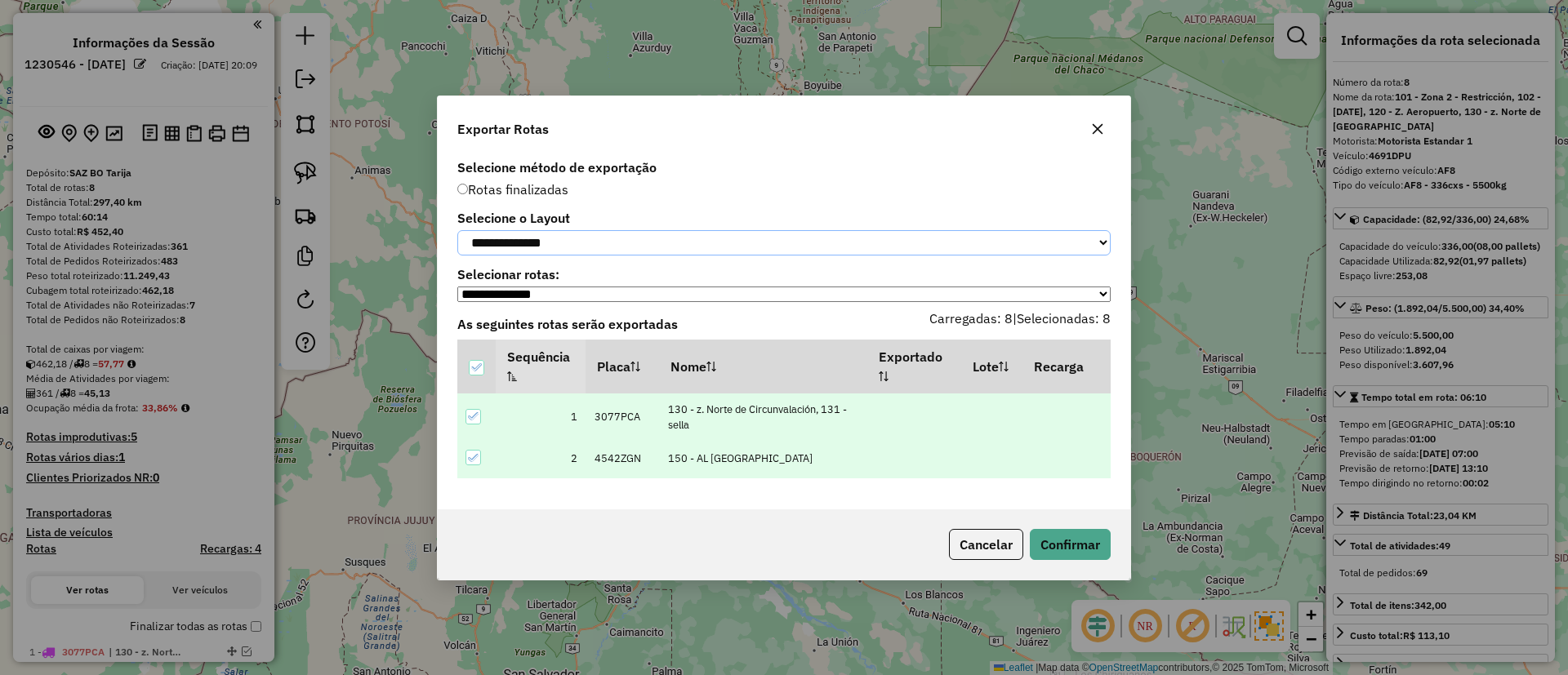
click at [563, 235] on select "**********" at bounding box center [784, 243] width 653 height 26
select select "*********"
click at [458, 231] on select "**********" at bounding box center [784, 243] width 653 height 26
click at [1086, 539] on button "Confirmar" at bounding box center [1069, 544] width 81 height 31
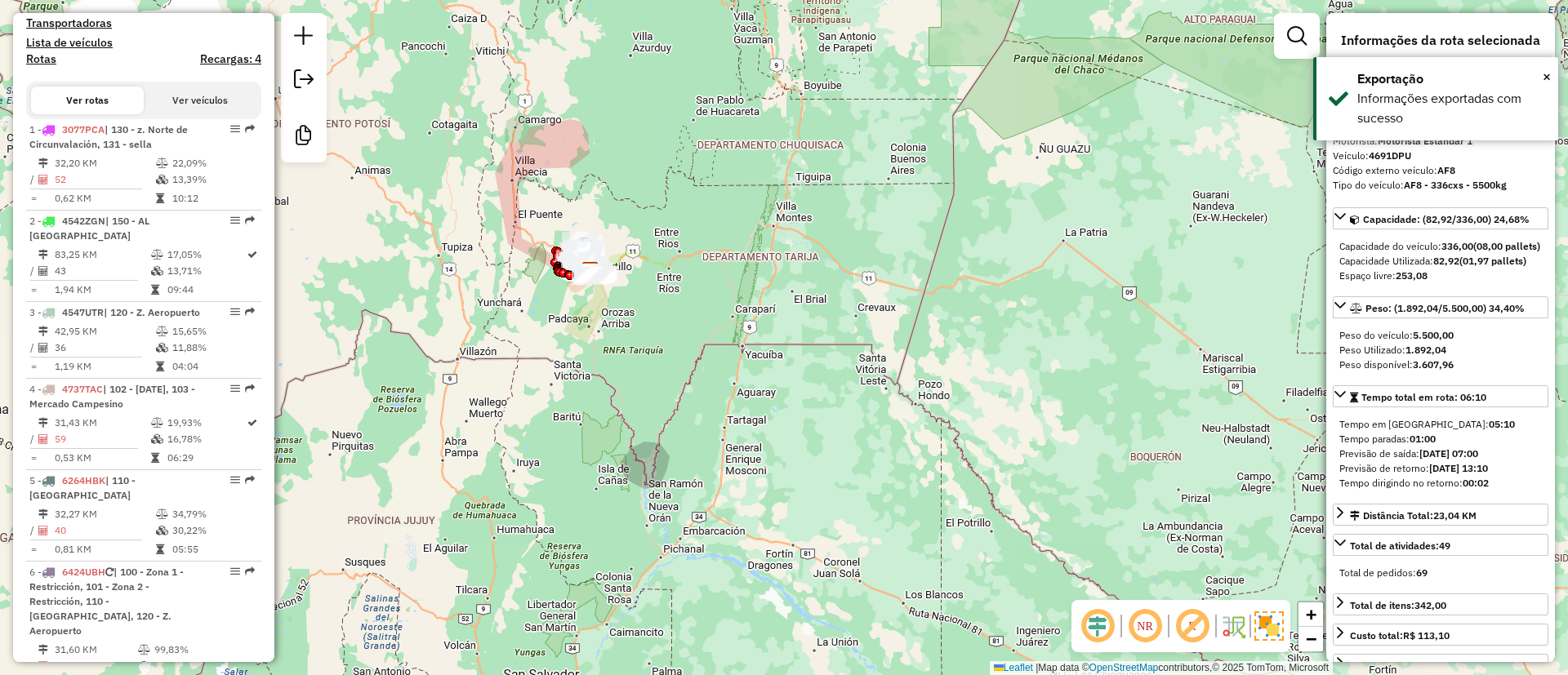
scroll to position [1129, 0]
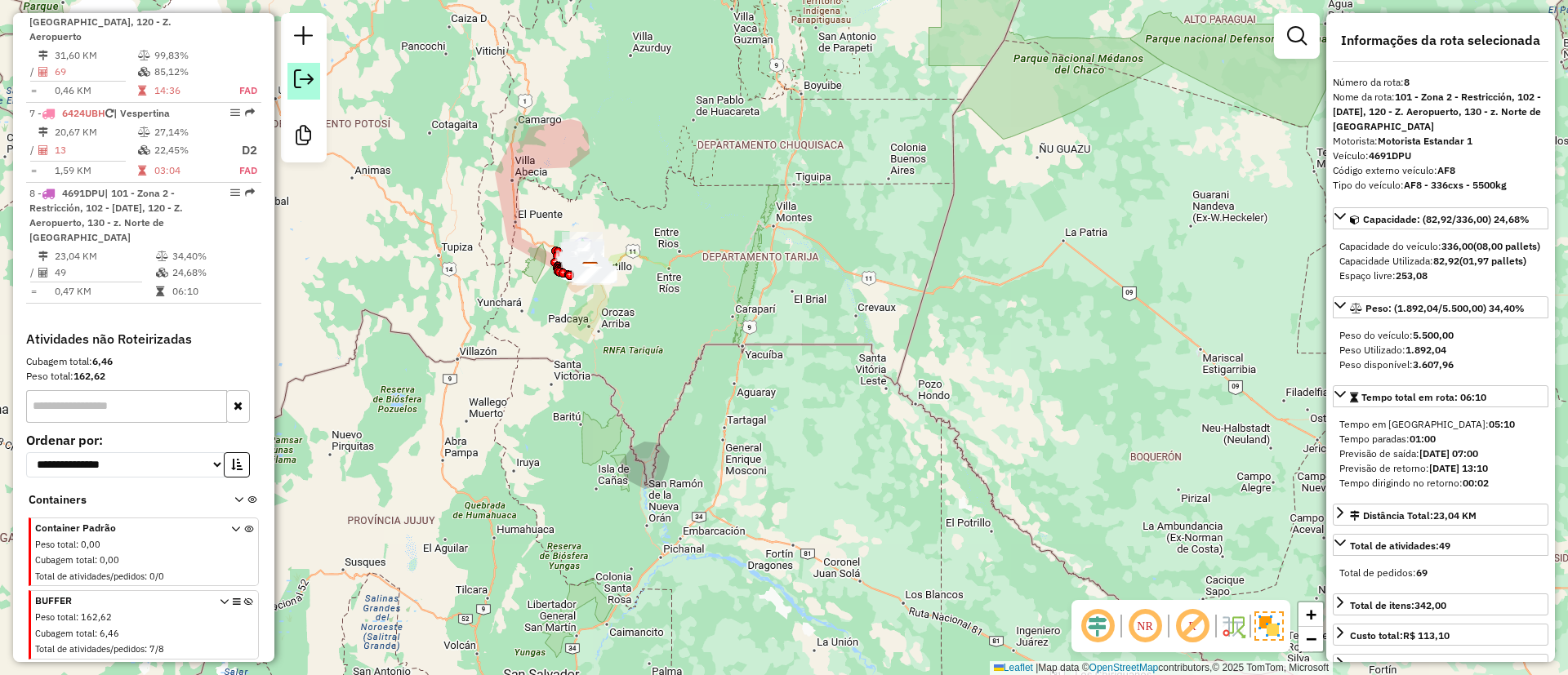
click at [299, 82] on em at bounding box center [303, 79] width 20 height 20
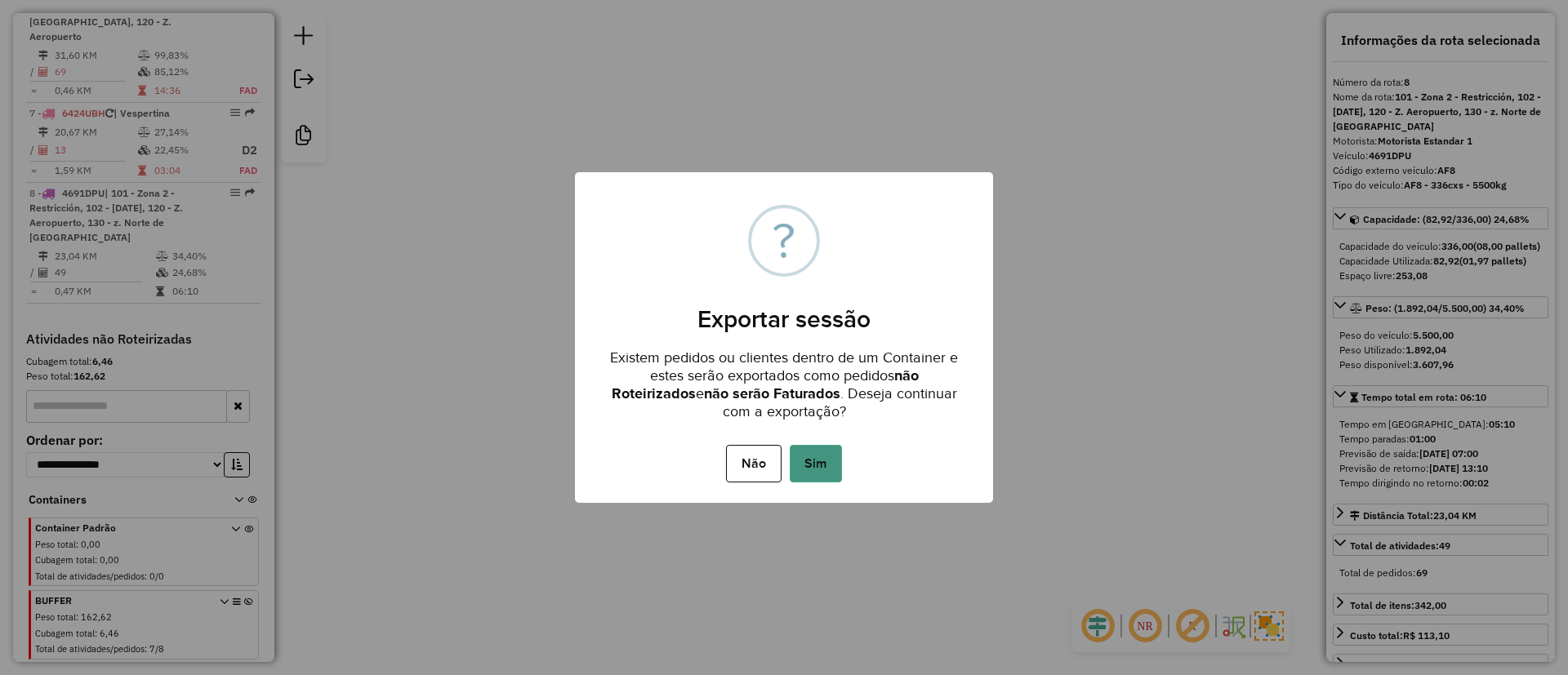
click at [831, 454] on button "Sim" at bounding box center [815, 463] width 52 height 37
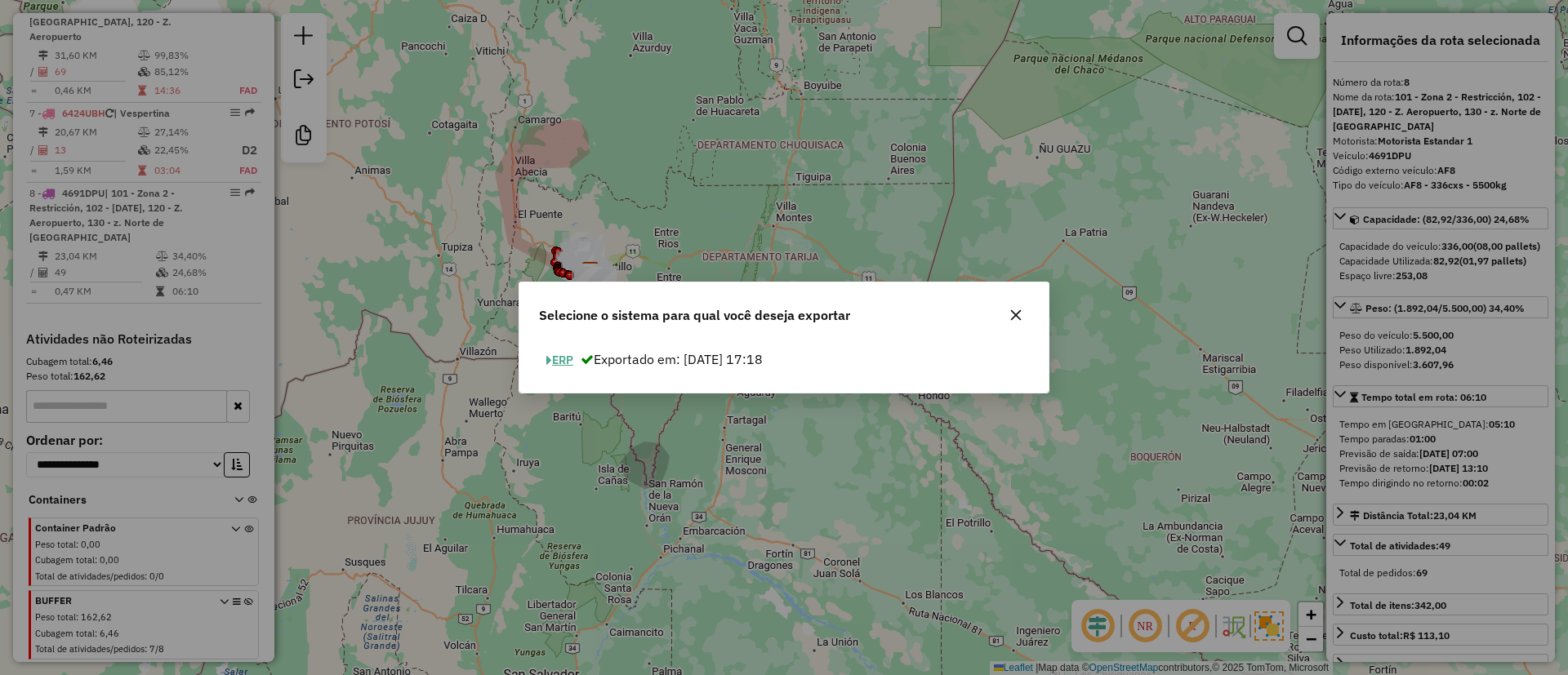
click at [568, 354] on button "ERP" at bounding box center [560, 360] width 42 height 26
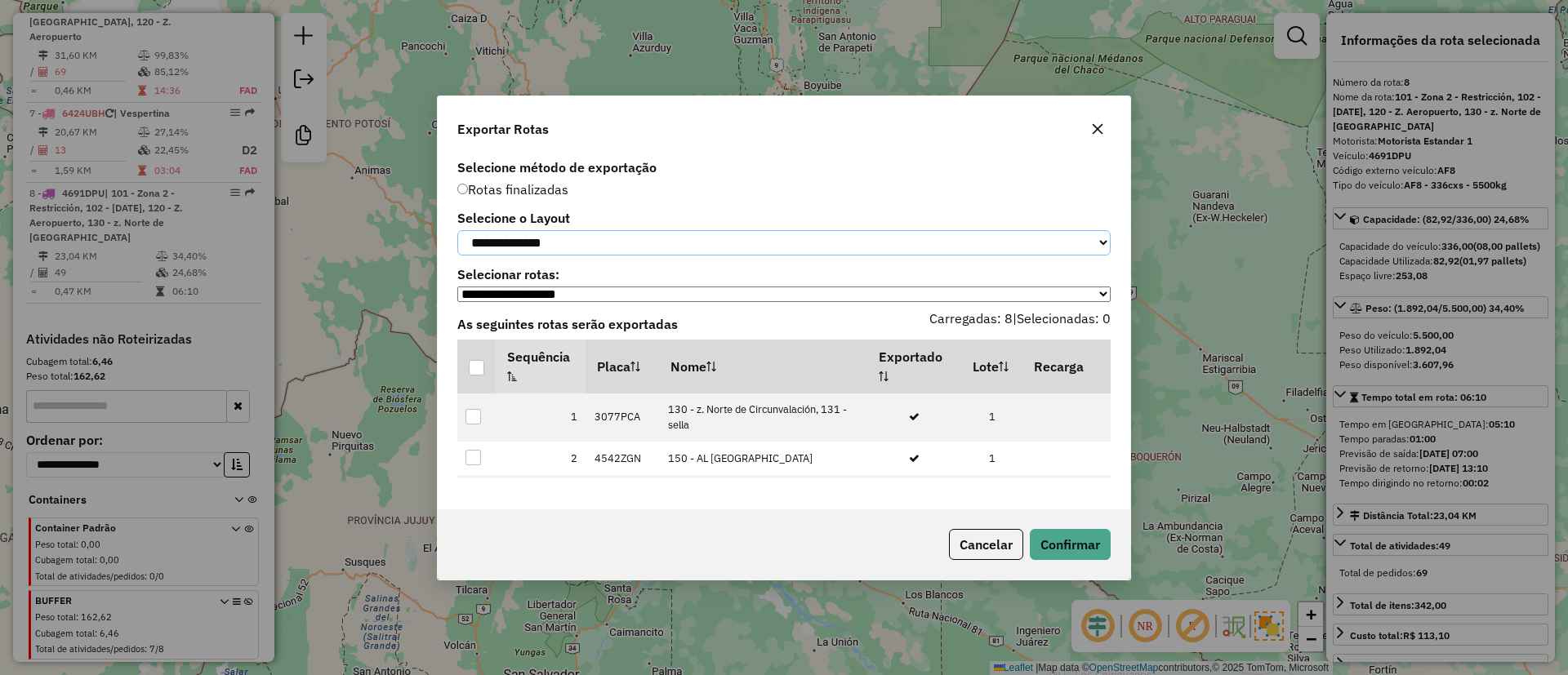
click at [549, 246] on select "**********" at bounding box center [784, 243] width 653 height 26
select select "*********"
click at [458, 231] on select "**********" at bounding box center [784, 243] width 653 height 26
click at [479, 368] on div at bounding box center [477, 368] width 15 height 15
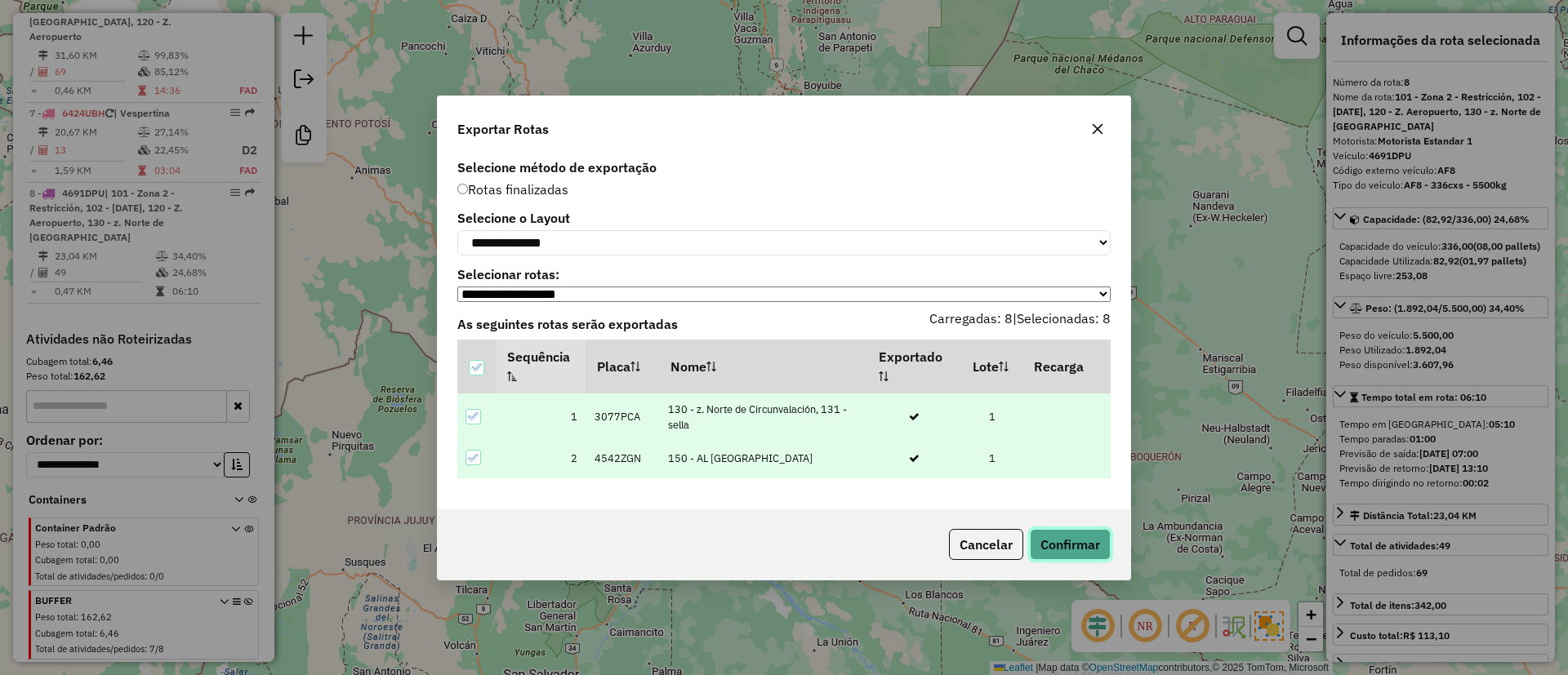
click at [1061, 542] on button "Confirmar" at bounding box center [1069, 544] width 81 height 31
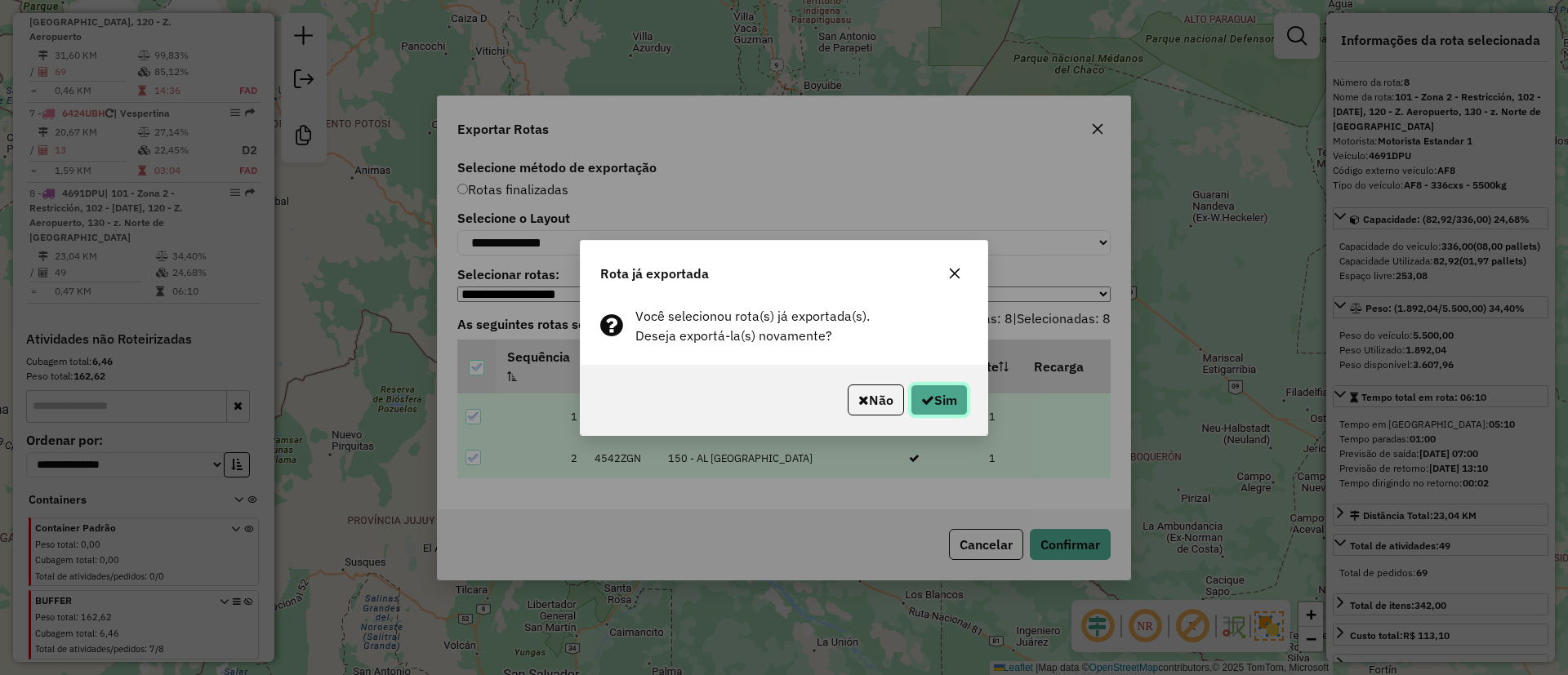
click at [963, 397] on button "Sim" at bounding box center [939, 399] width 57 height 31
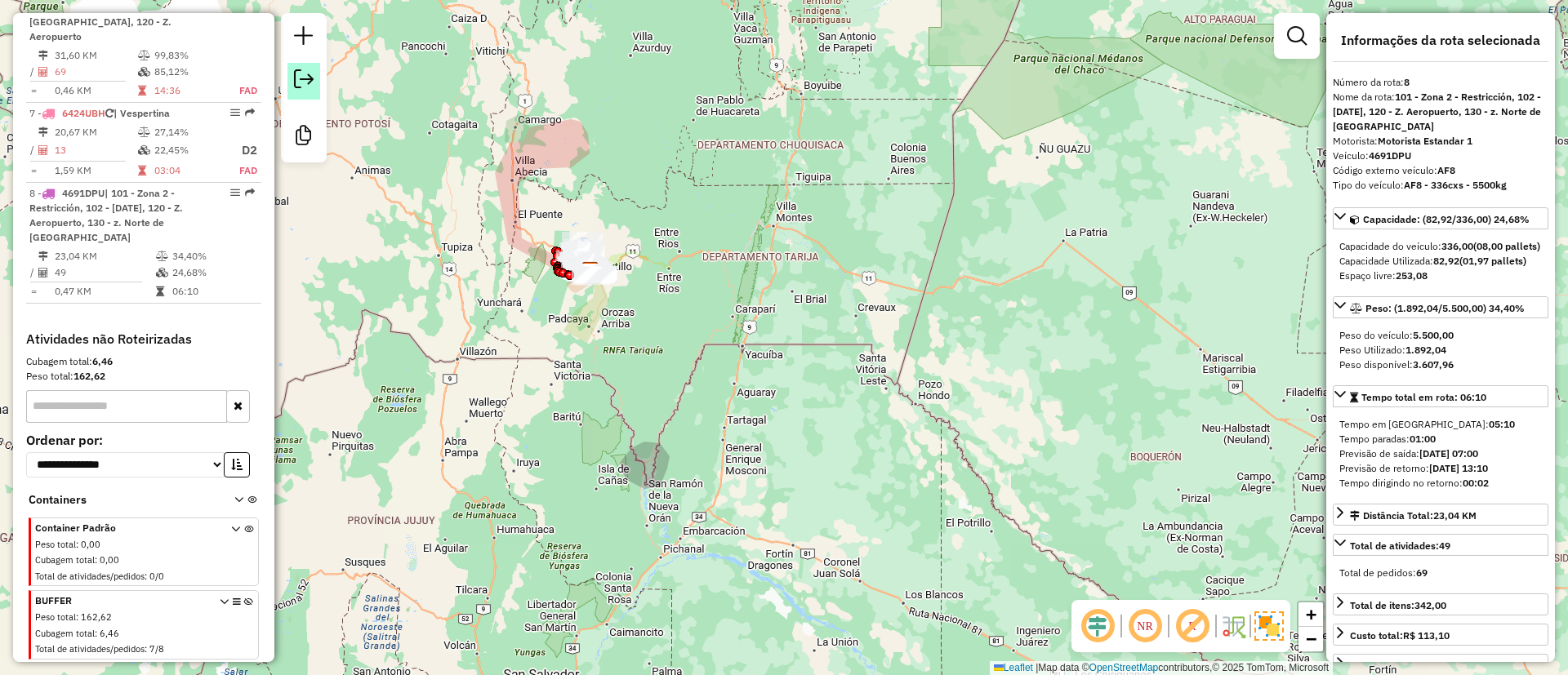
click at [316, 75] on link at bounding box center [303, 81] width 32 height 37
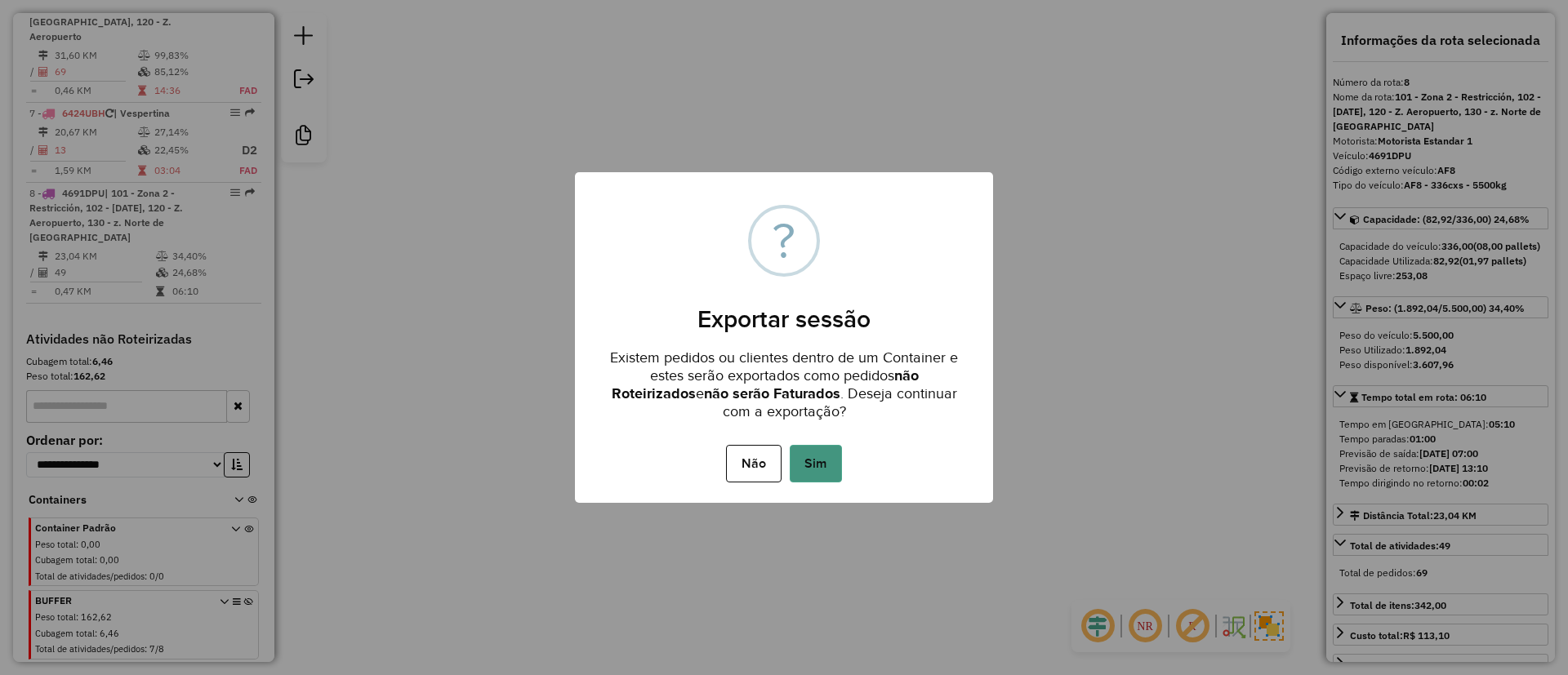
click at [827, 454] on button "Sim" at bounding box center [815, 463] width 52 height 37
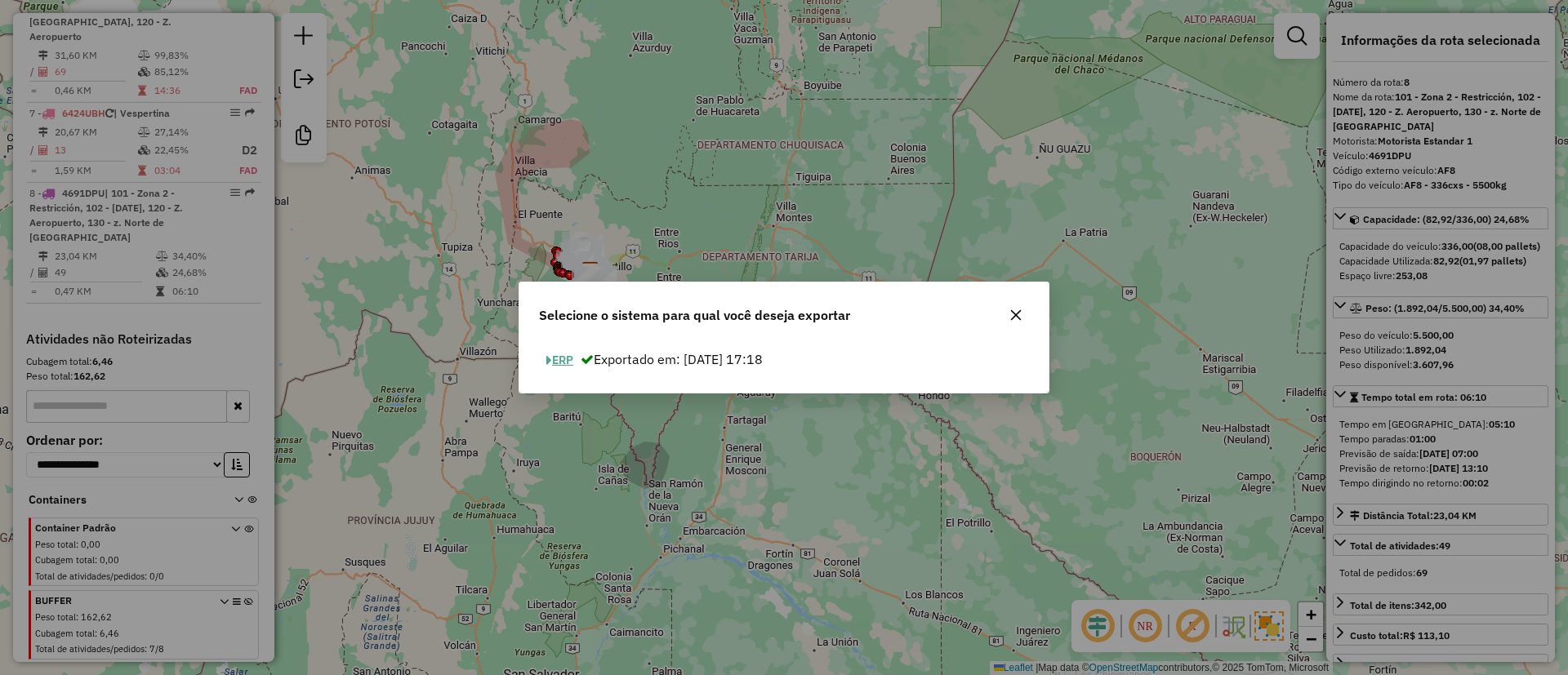
click at [561, 350] on button "ERP" at bounding box center [560, 360] width 42 height 26
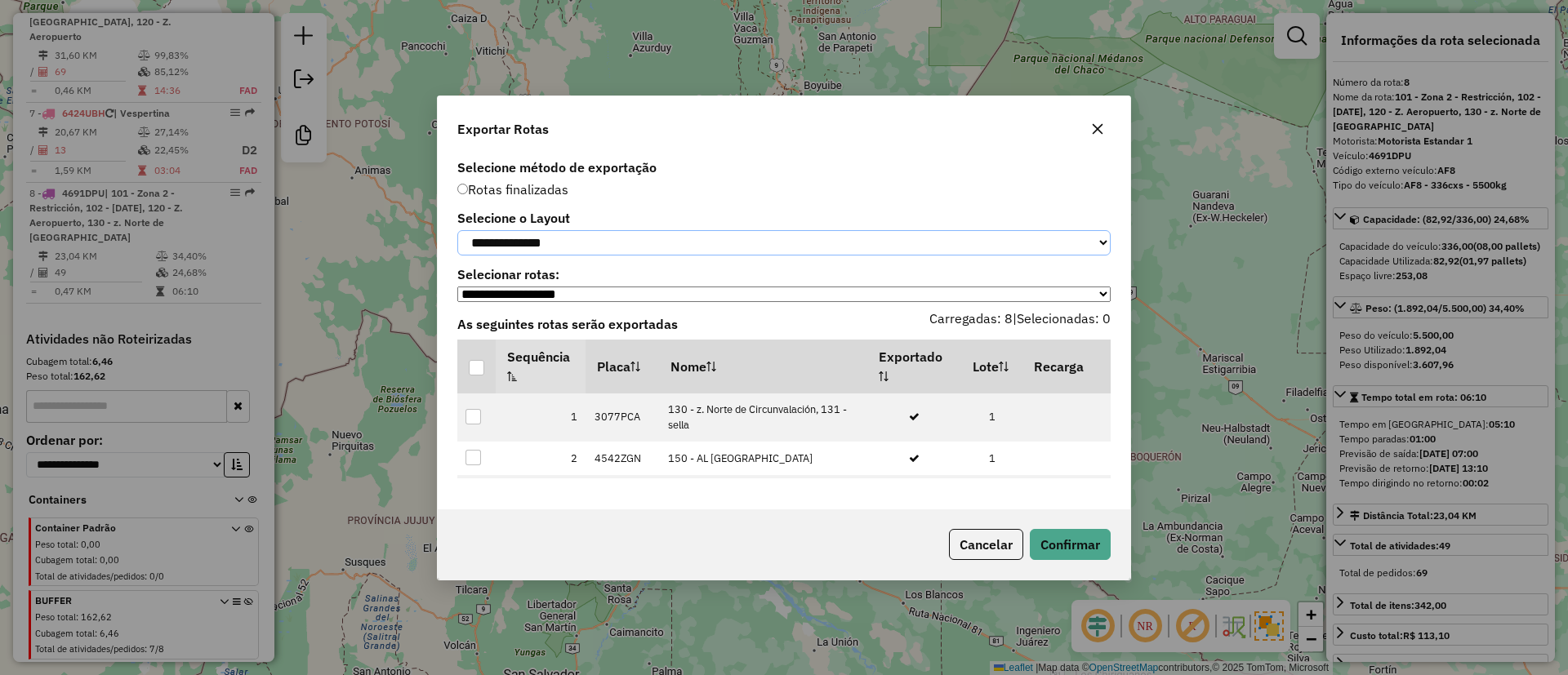
click at [535, 251] on select "**********" at bounding box center [784, 243] width 653 height 26
select select "*********"
click at [458, 231] on select "**********" at bounding box center [784, 243] width 653 height 26
click at [474, 372] on div at bounding box center [477, 368] width 15 height 15
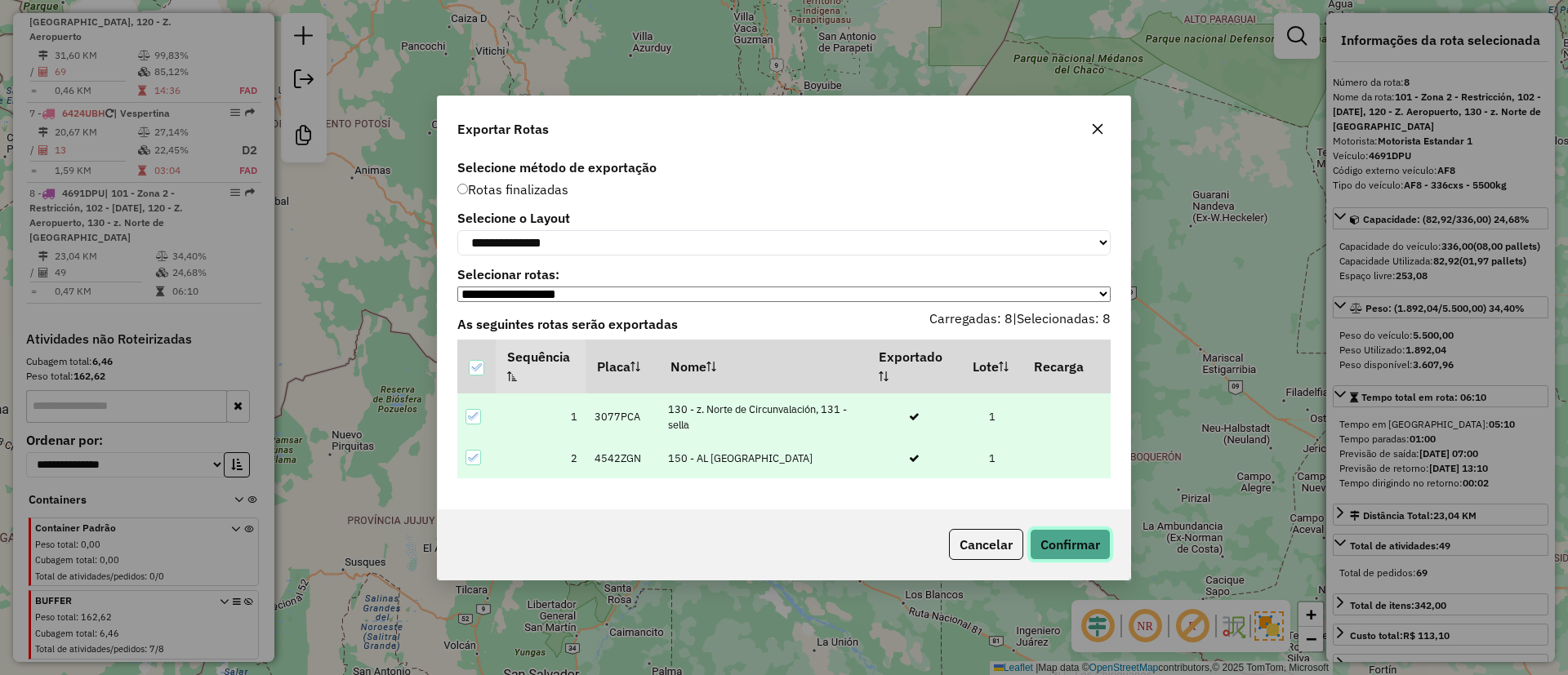
click at [1078, 543] on button "Confirmar" at bounding box center [1069, 544] width 81 height 31
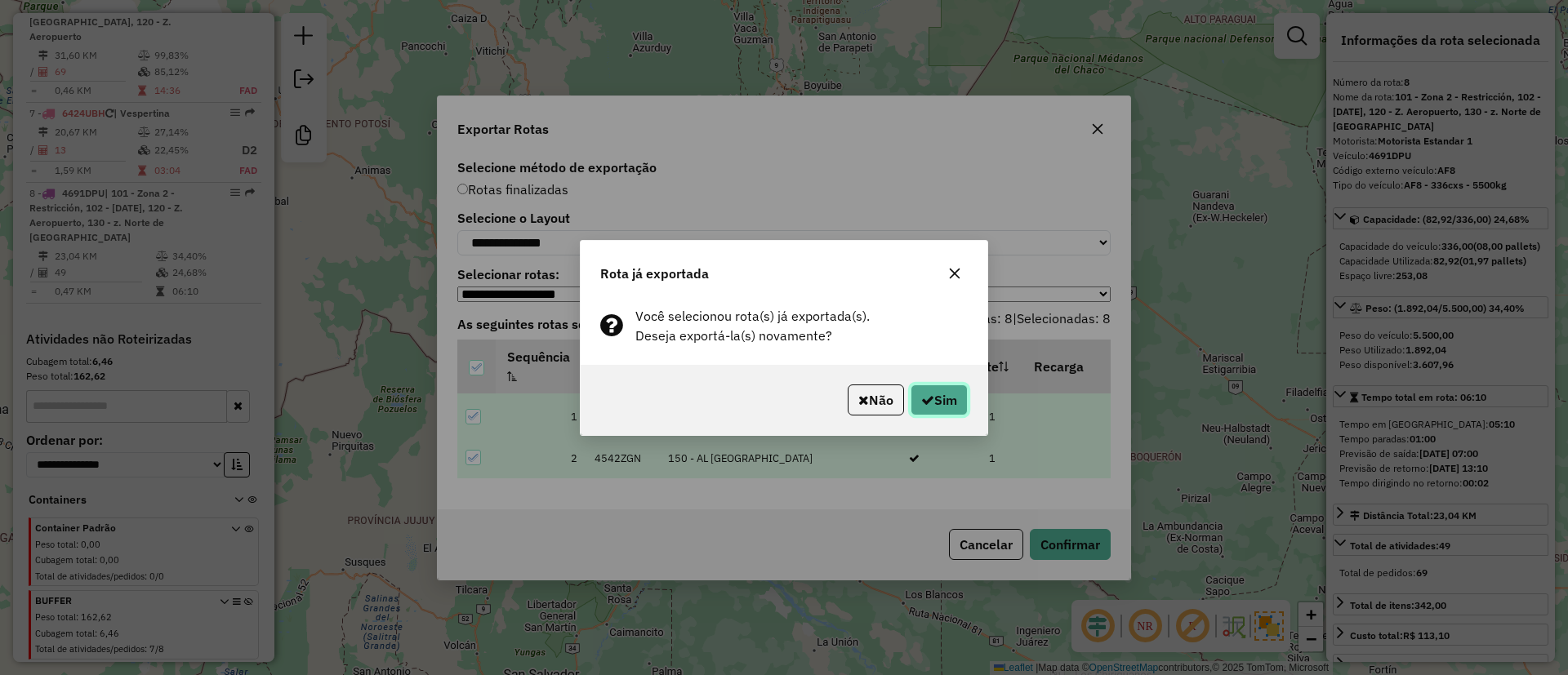
click at [960, 409] on button "Sim" at bounding box center [939, 399] width 57 height 31
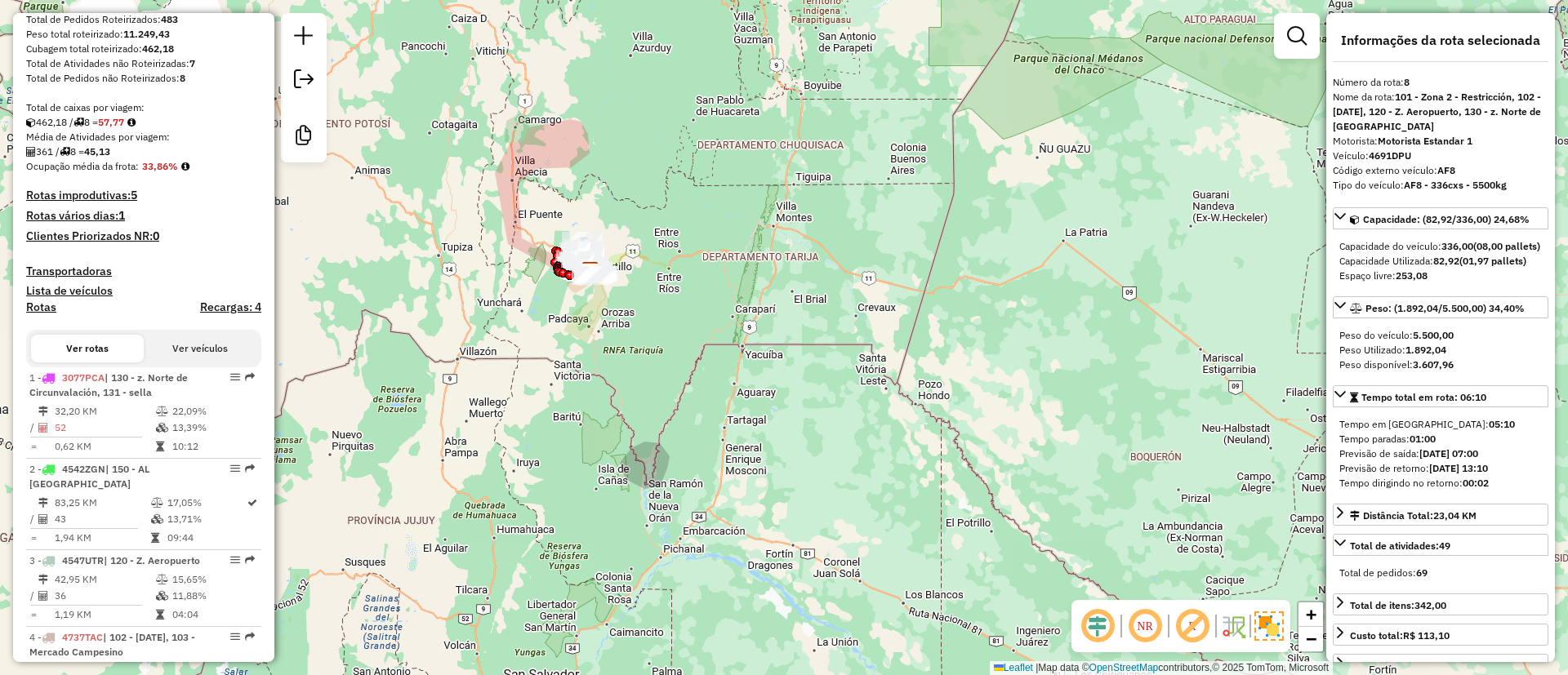
scroll to position [0, 0]
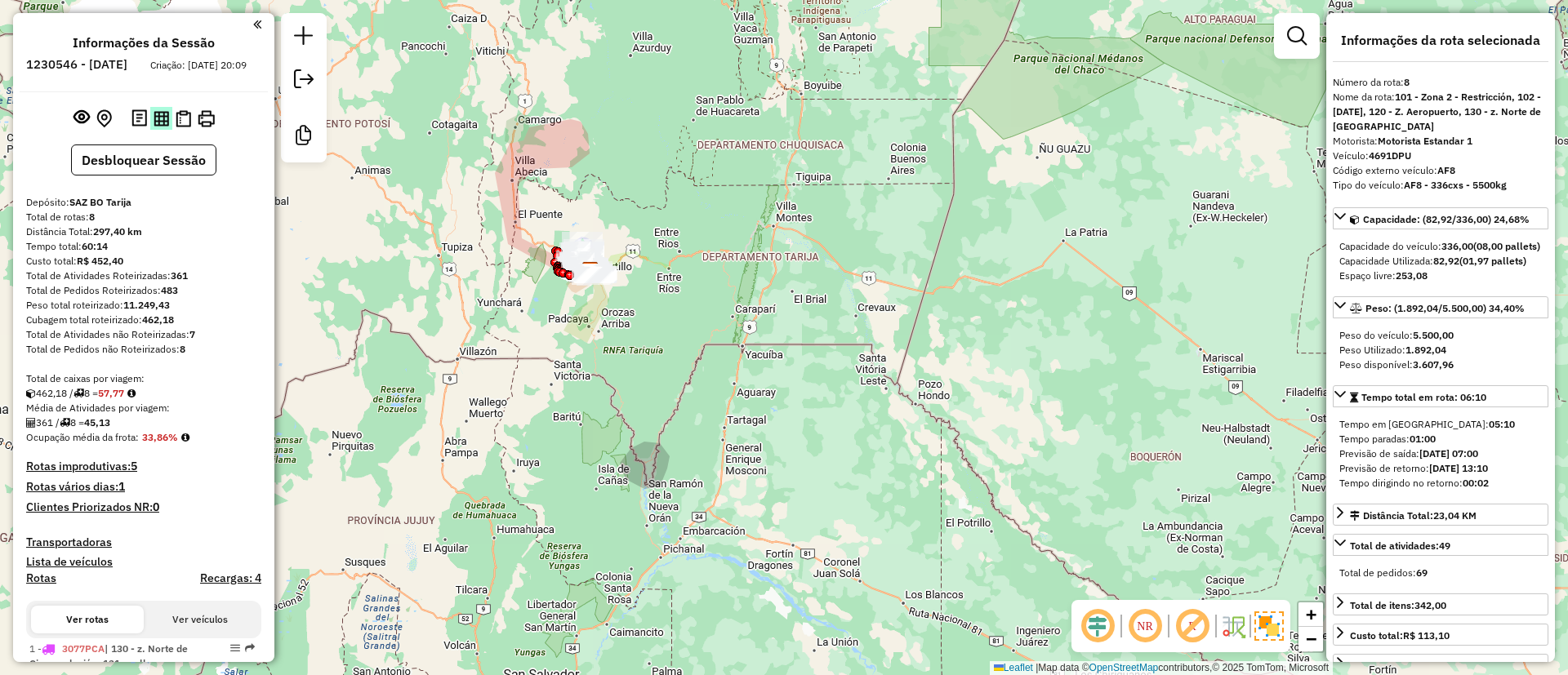
click at [159, 127] on img at bounding box center [161, 118] width 15 height 15
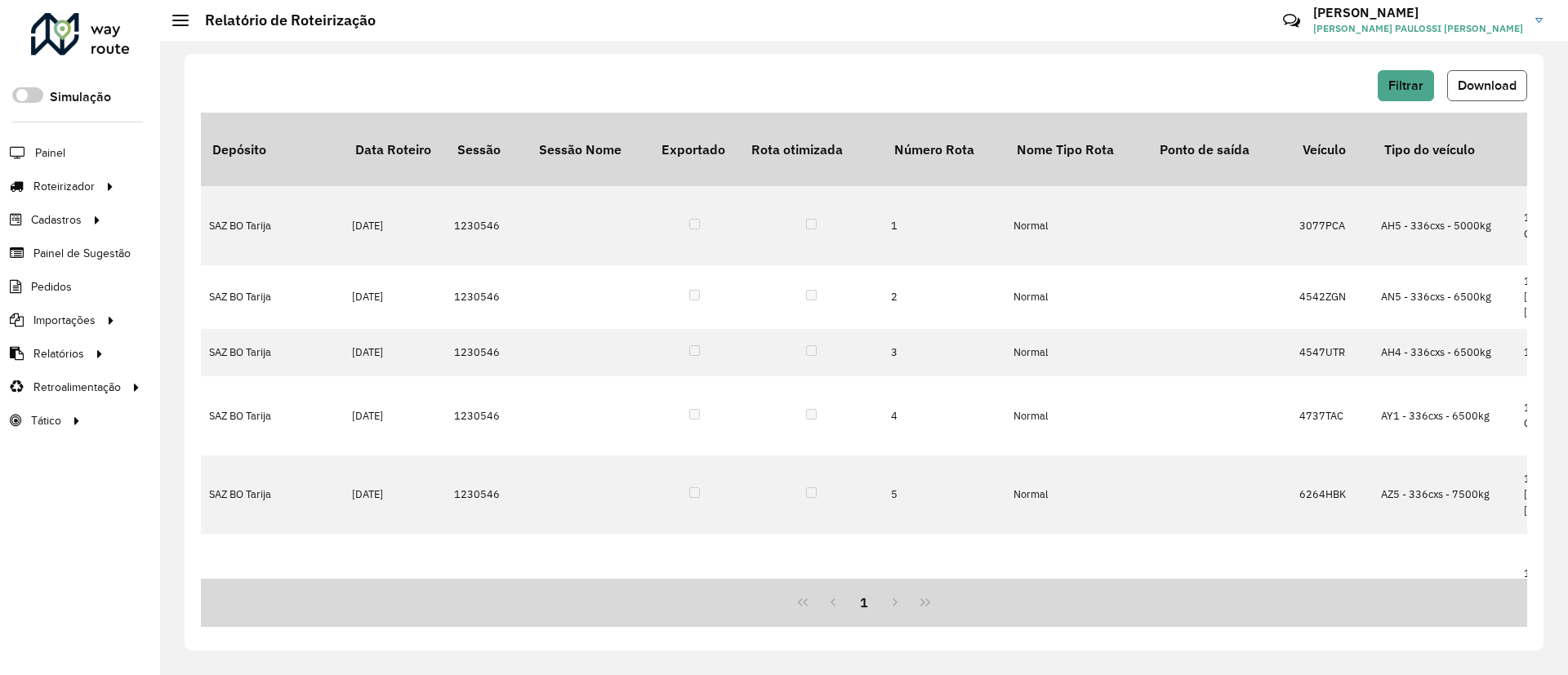
click at [1476, 72] on button "Download" at bounding box center [1487, 86] width 80 height 31
